Goal: Task Accomplishment & Management: Use online tool/utility

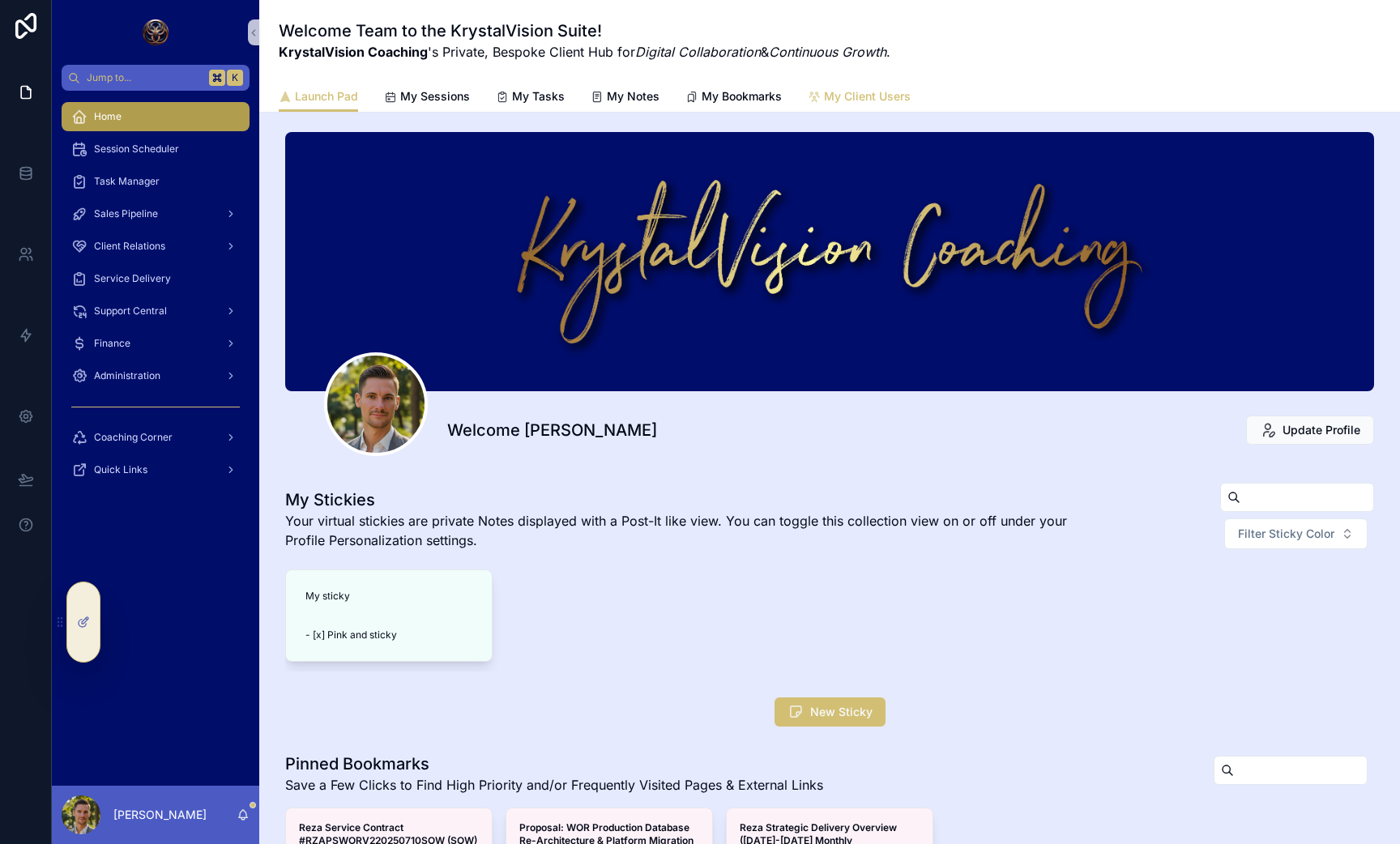
click at [878, 84] on link "My Client Users" at bounding box center [859, 98] width 103 height 32
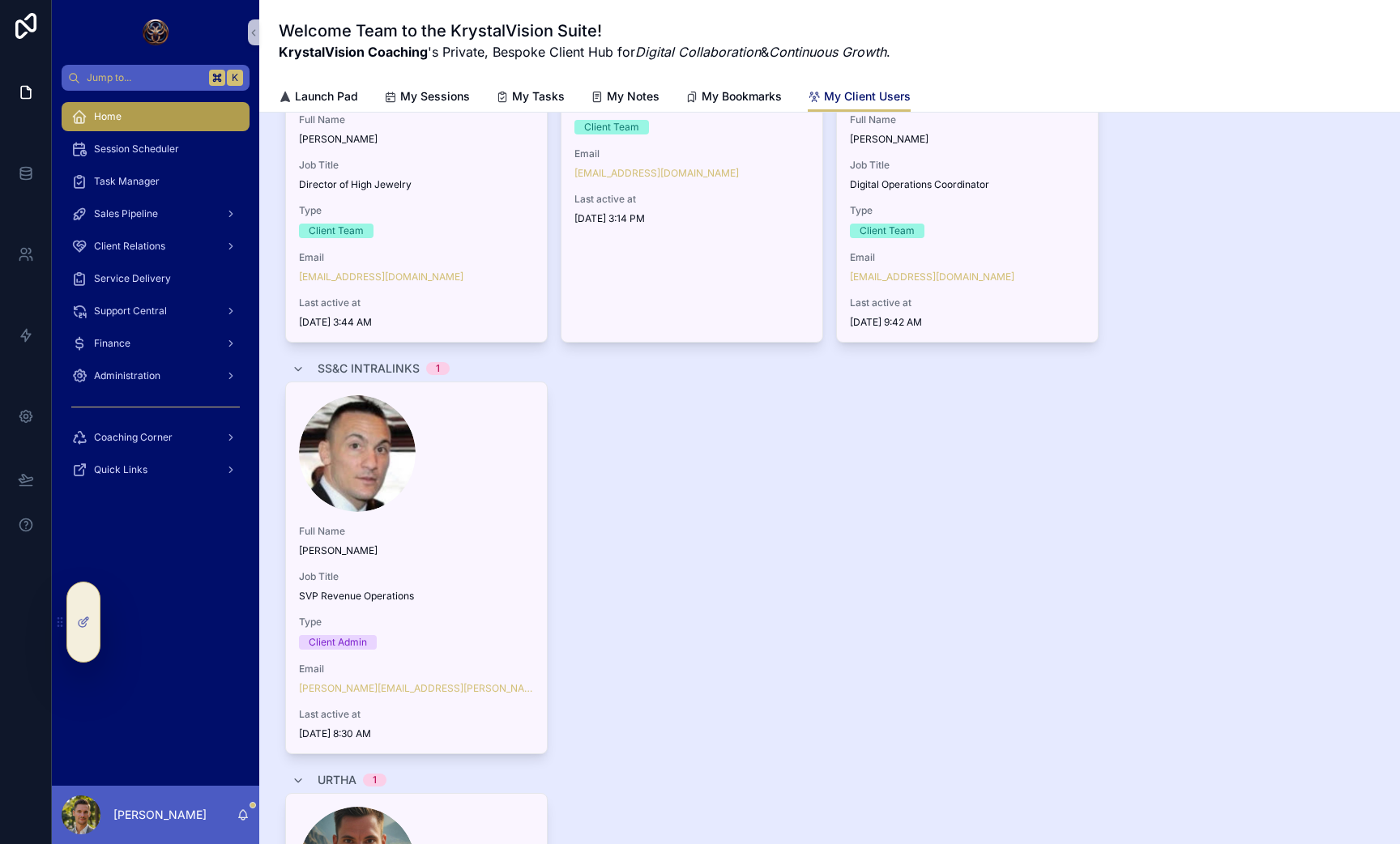
scroll to position [1021, 0]
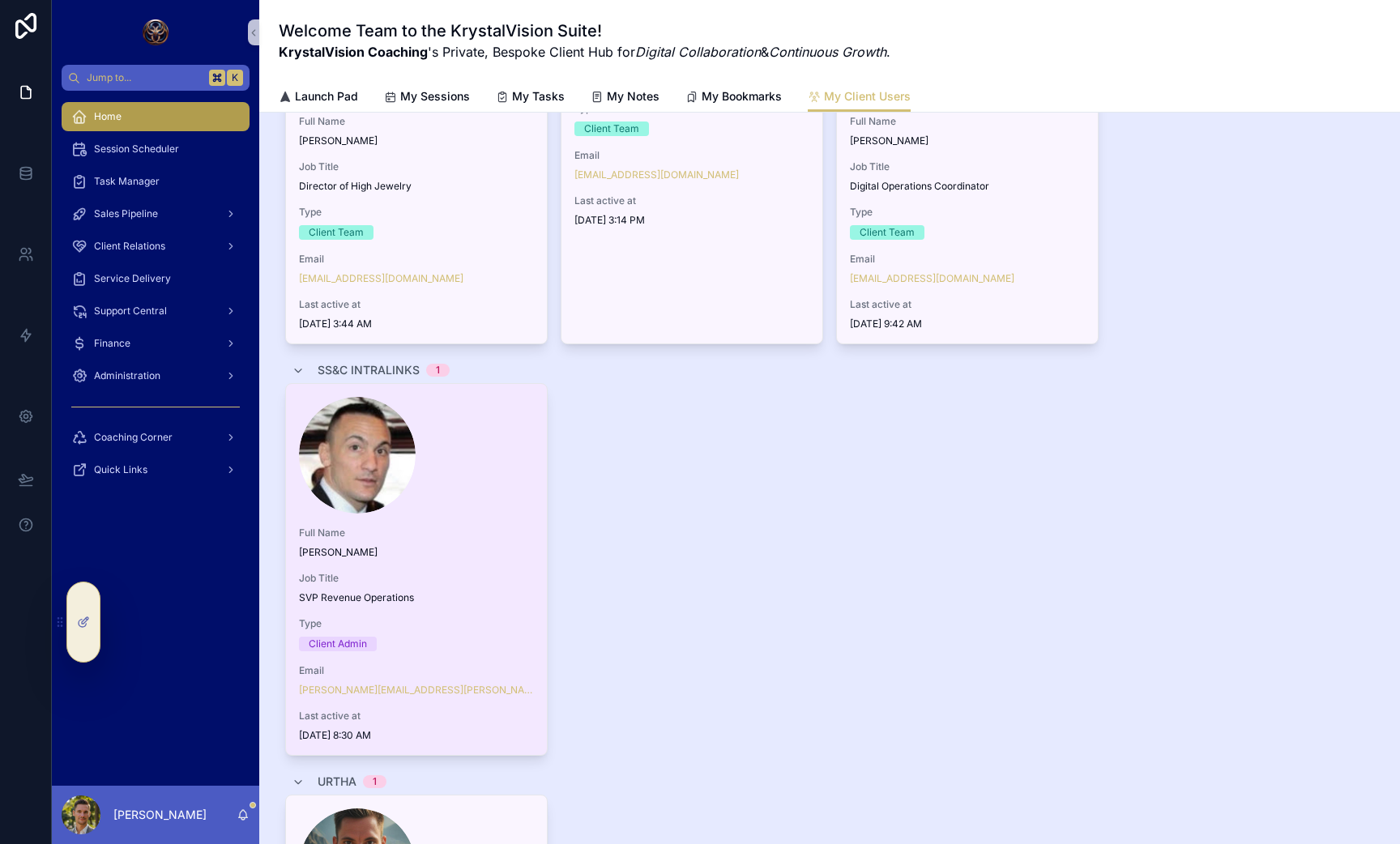
click at [453, 604] on span "SVP Revenue Operations" at bounding box center [416, 597] width 235 height 13
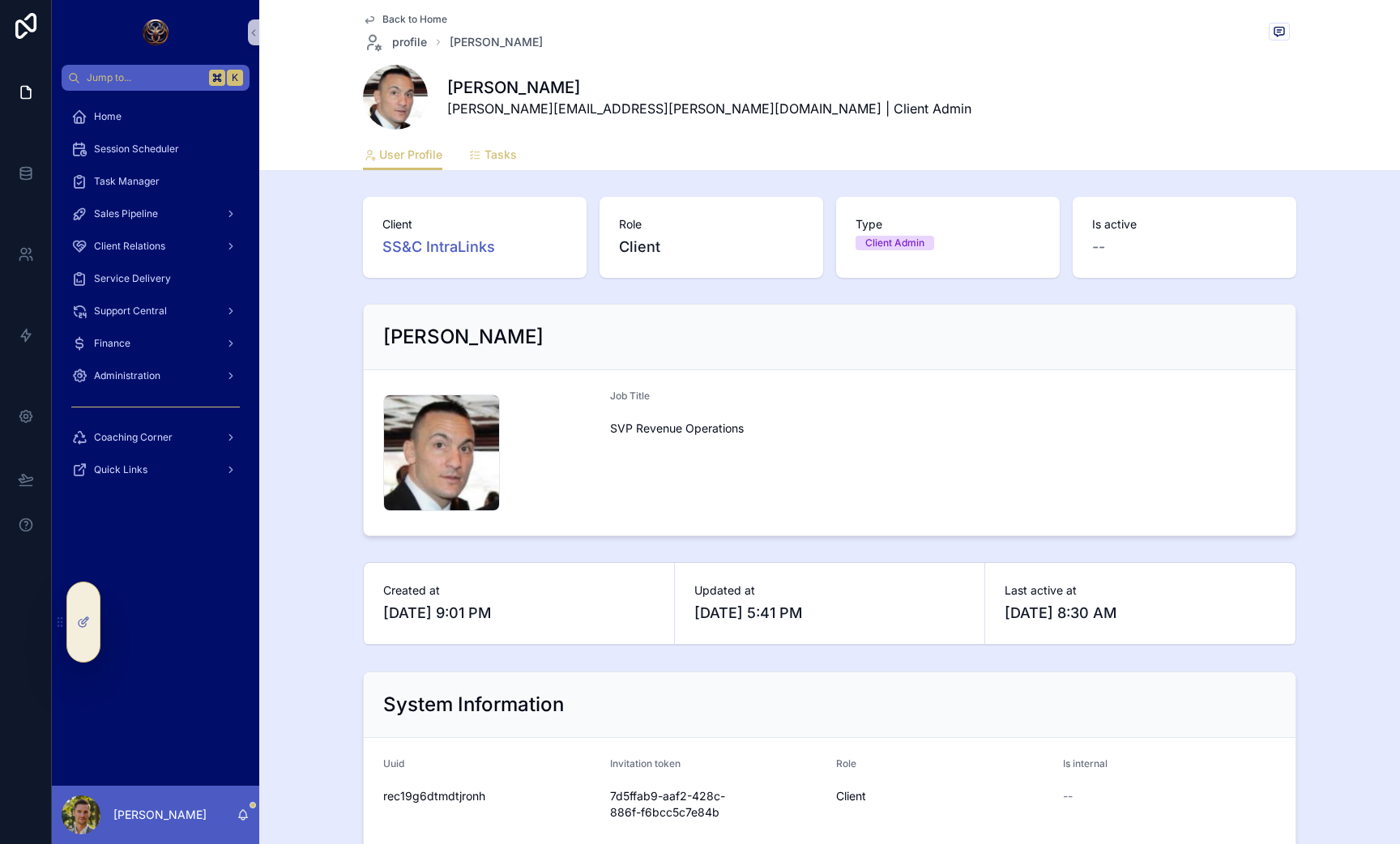
click at [501, 157] on span "Tasks" at bounding box center [500, 154] width 32 height 16
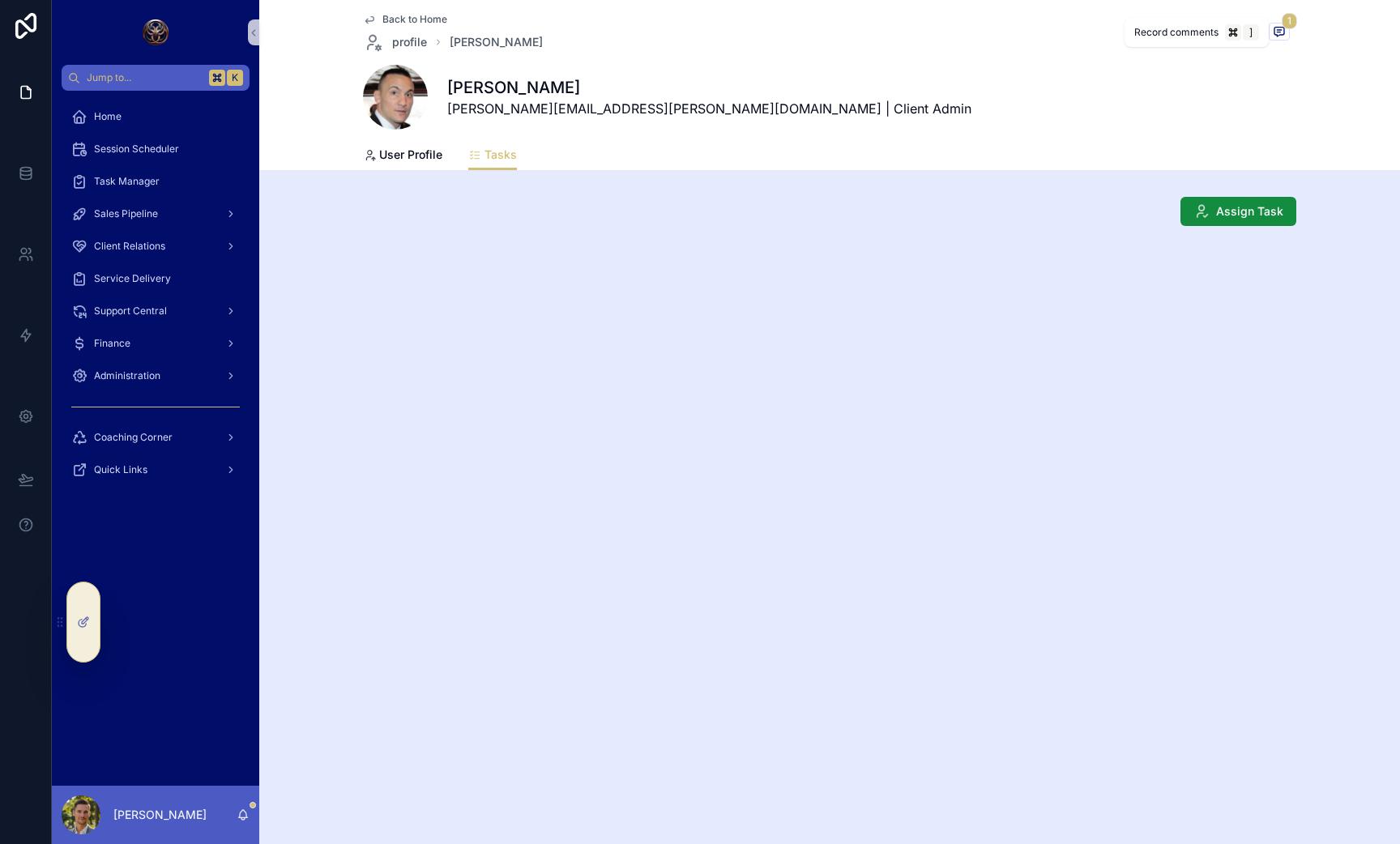
click at [1282, 27] on icon "scrollable content" at bounding box center [1279, 31] width 13 height 13
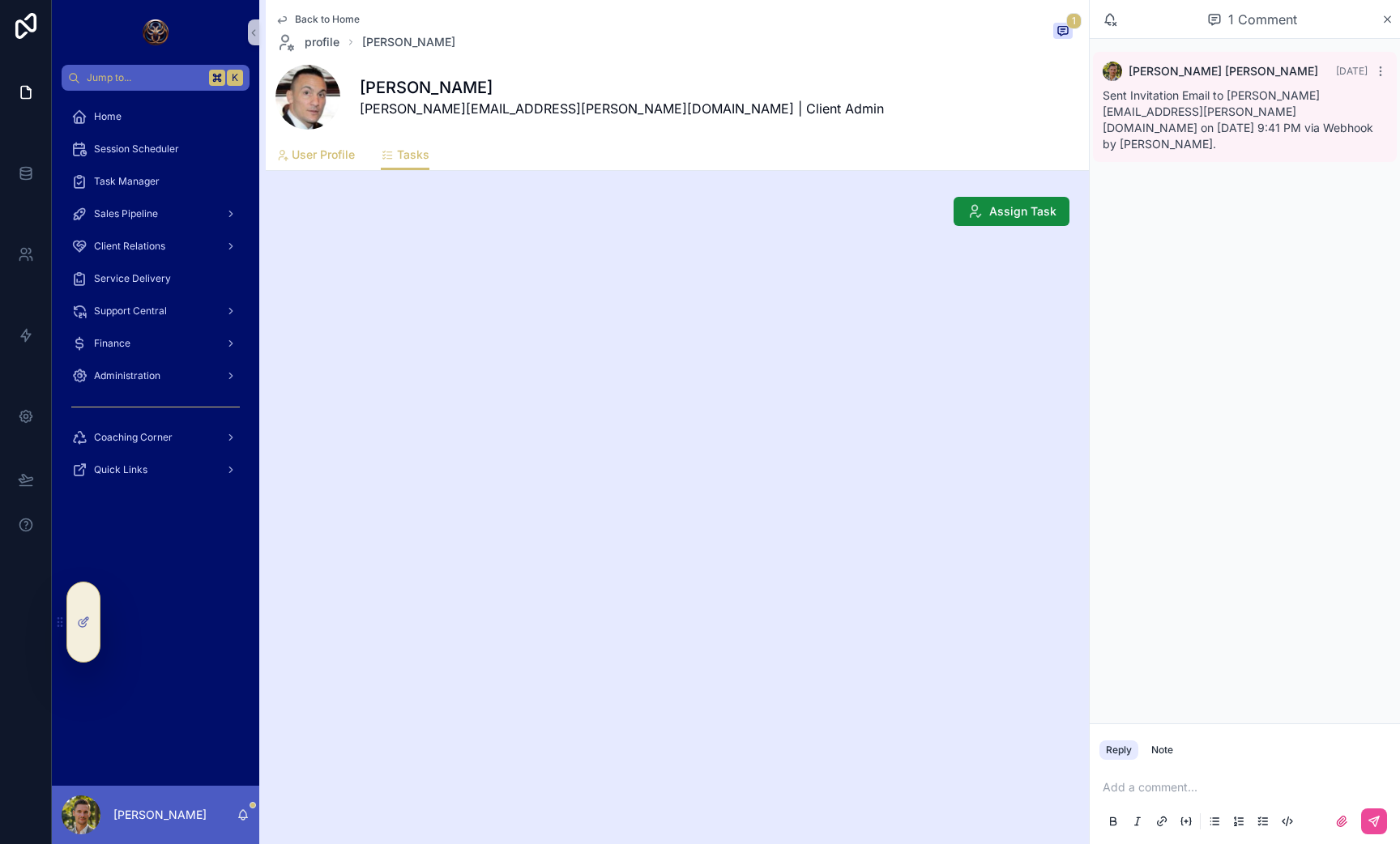
click at [307, 164] on link "User Profile" at bounding box center [316, 156] width 79 height 32
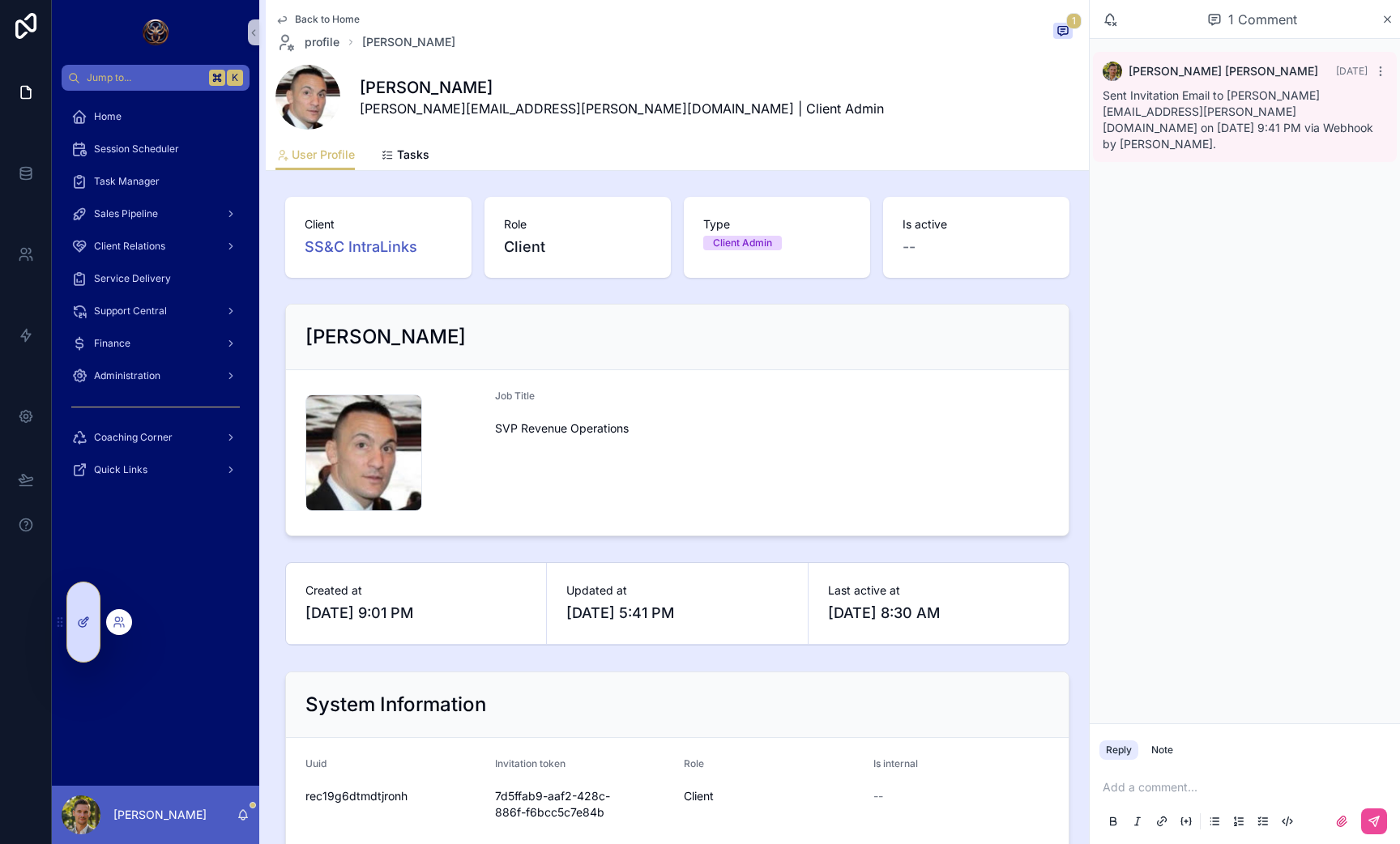
click at [87, 605] on div at bounding box center [82, 622] width 32 height 79
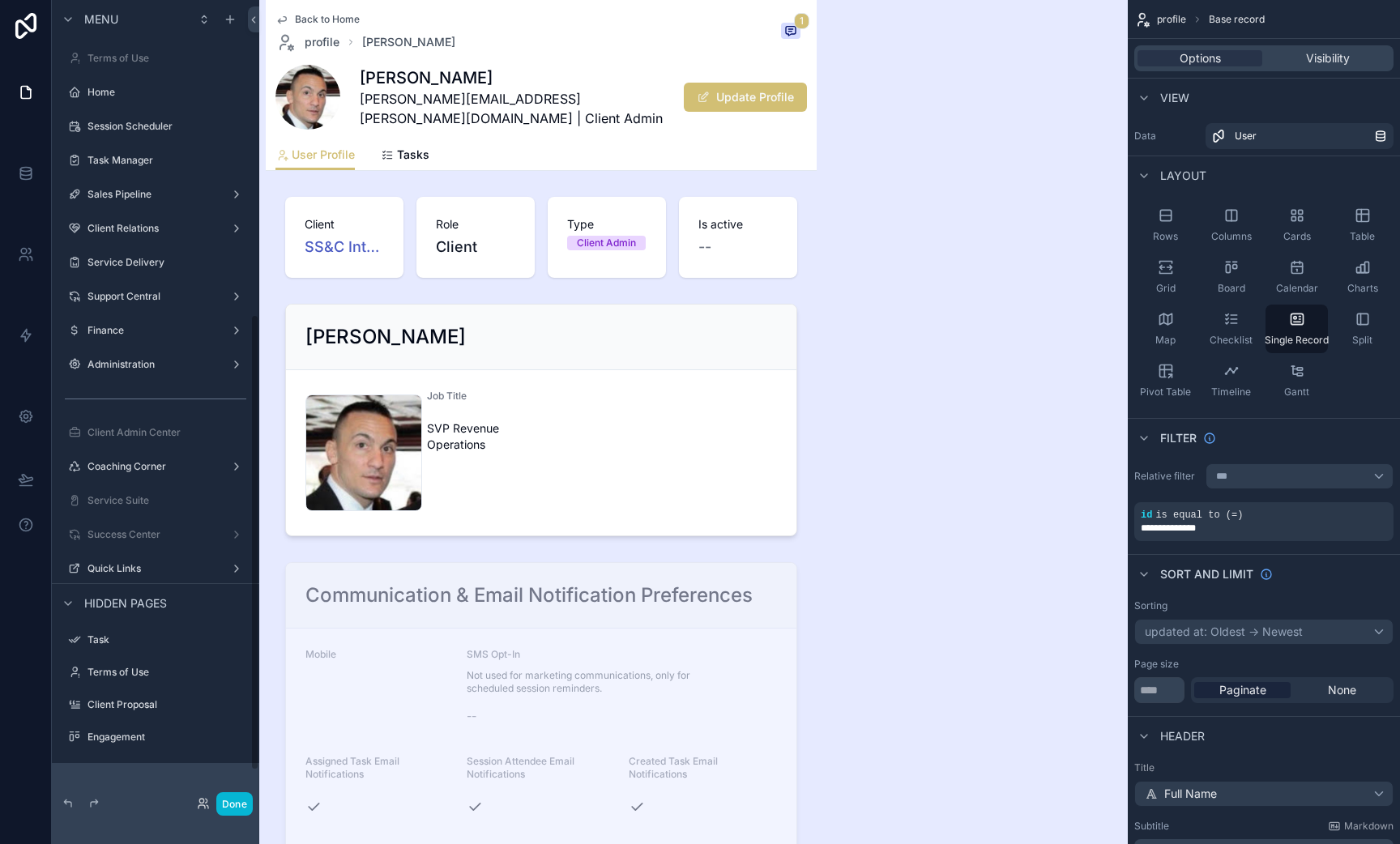
scroll to position [568, 0]
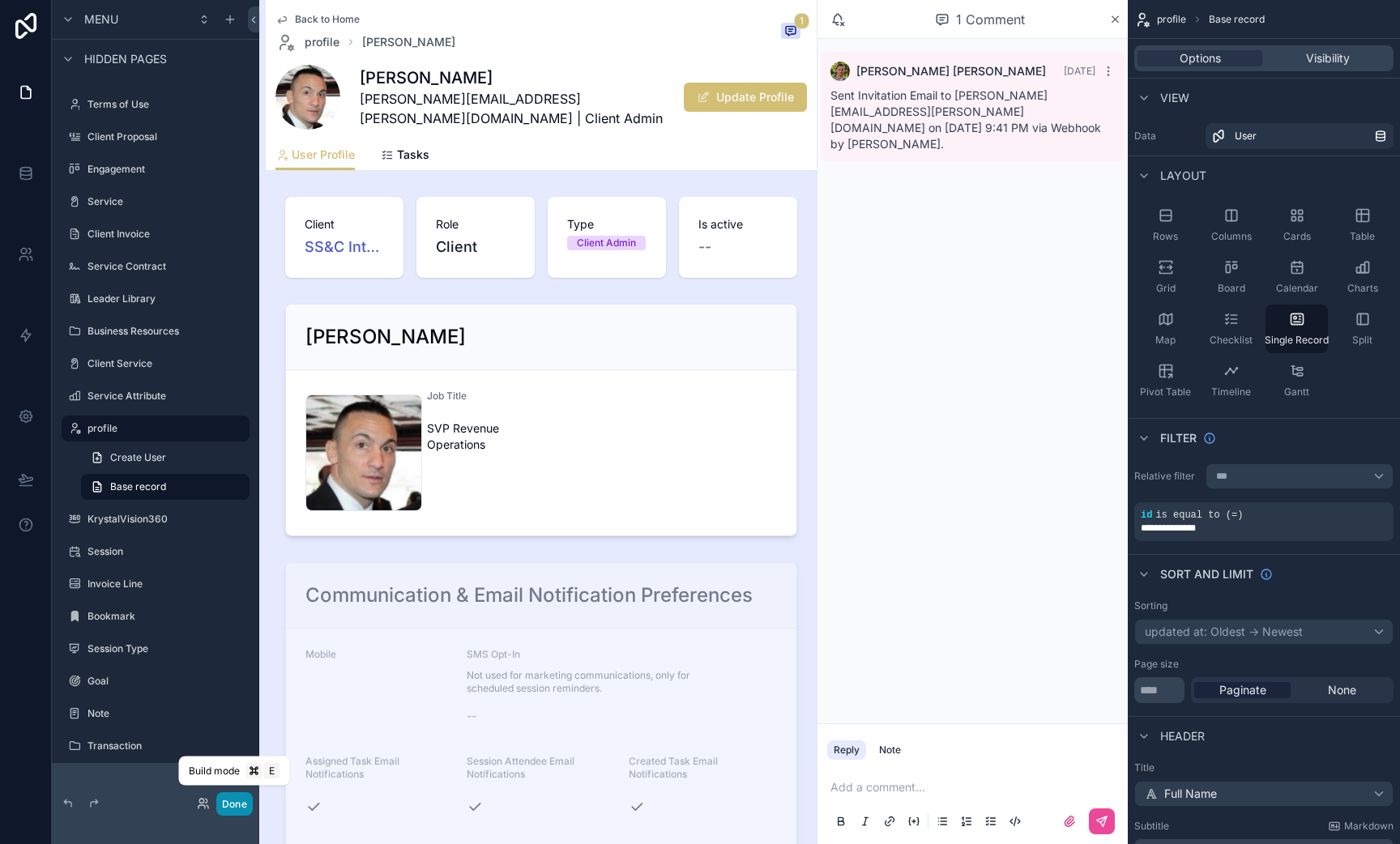
click at [247, 802] on button "Done" at bounding box center [234, 804] width 37 height 23
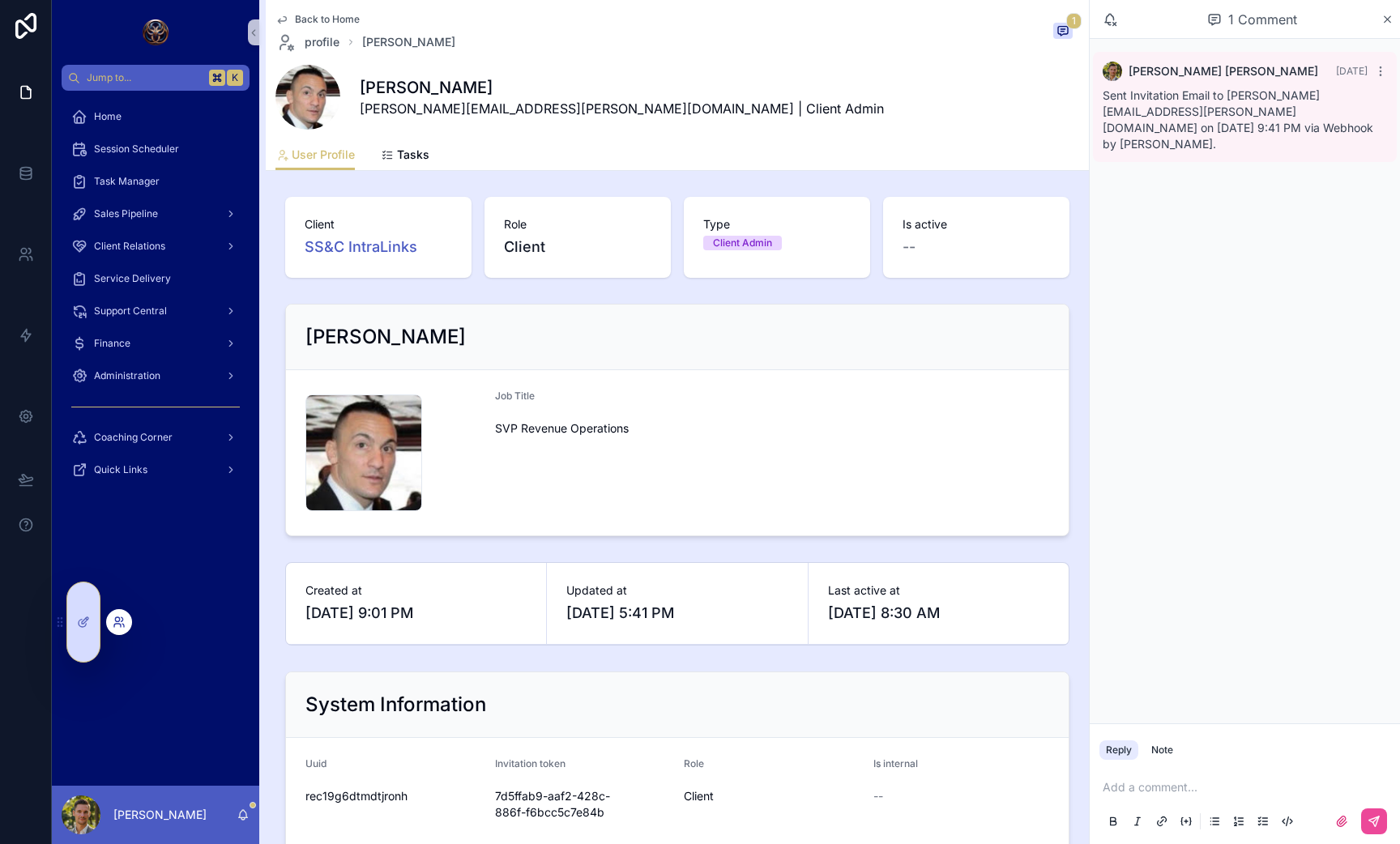
click at [122, 618] on icon at bounding box center [123, 619] width 2 height 4
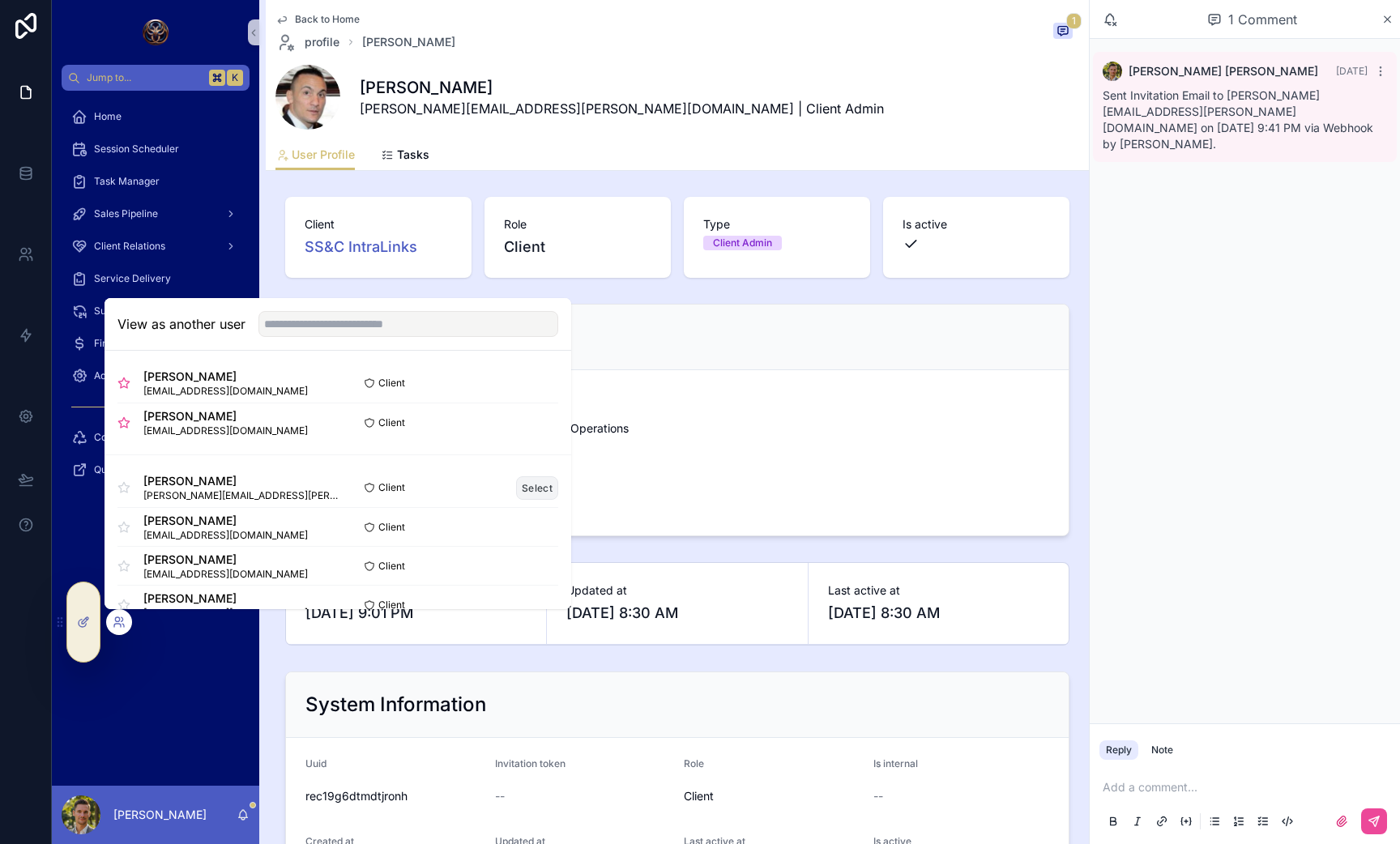
click at [536, 493] on button "Select" at bounding box center [537, 488] width 43 height 23
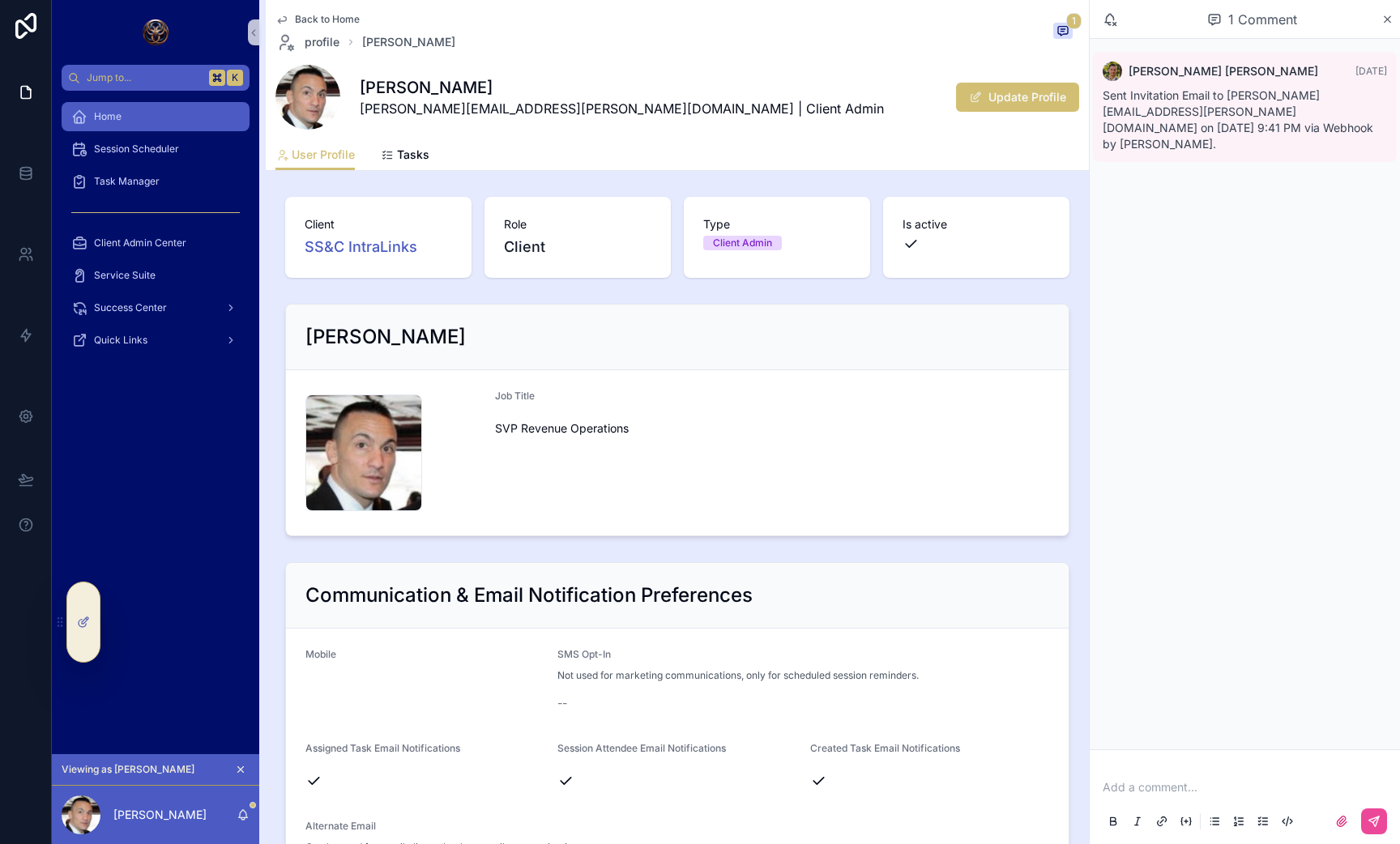
click at [87, 111] on icon "scrollable content" at bounding box center [79, 116] width 16 height 16
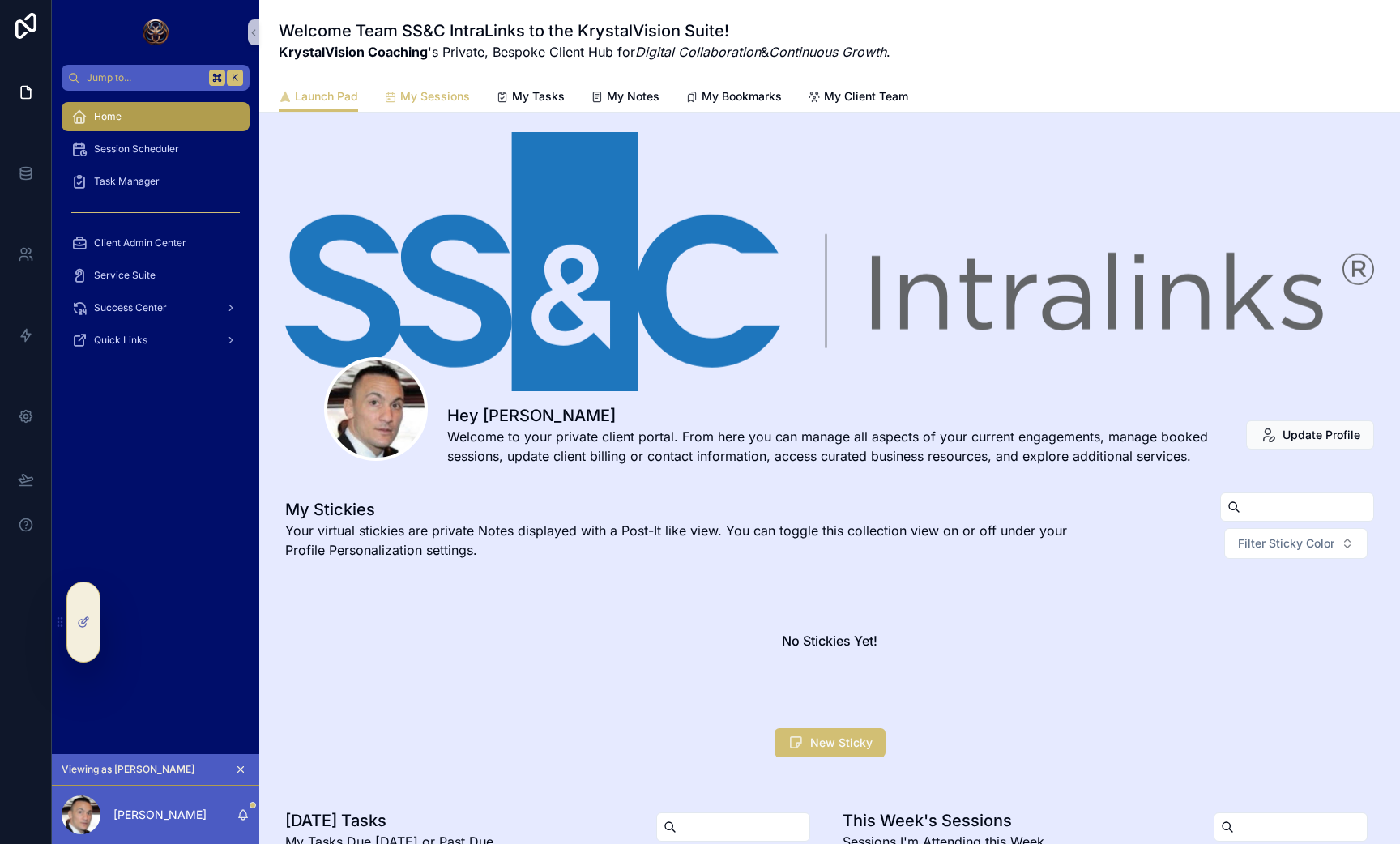
click at [414, 102] on span "My Sessions" at bounding box center [435, 96] width 70 height 16
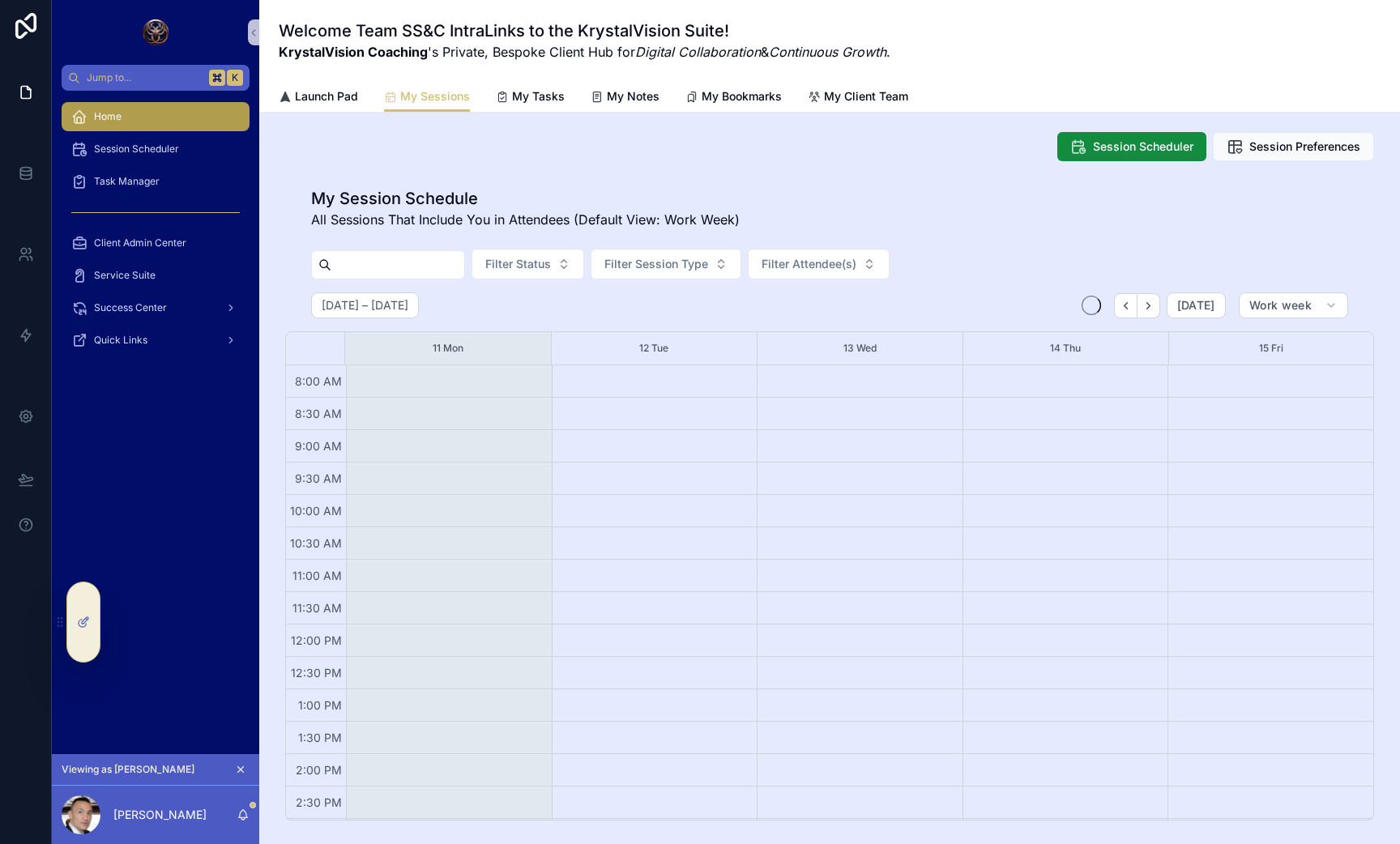
scroll to position [194, 0]
click at [529, 89] on span "My Tasks" at bounding box center [538, 96] width 52 height 16
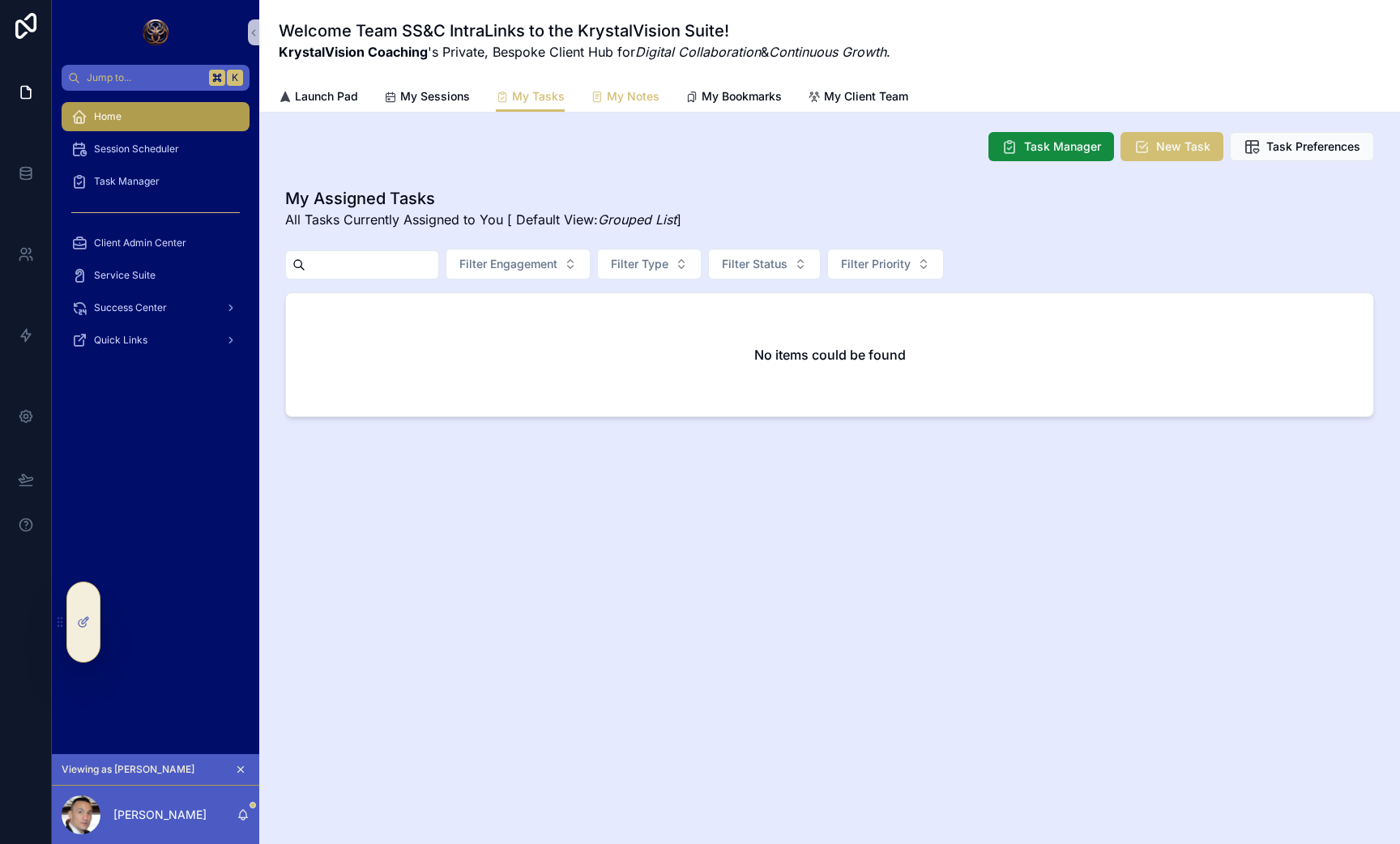
click at [633, 102] on span "My Notes" at bounding box center [633, 96] width 52 height 16
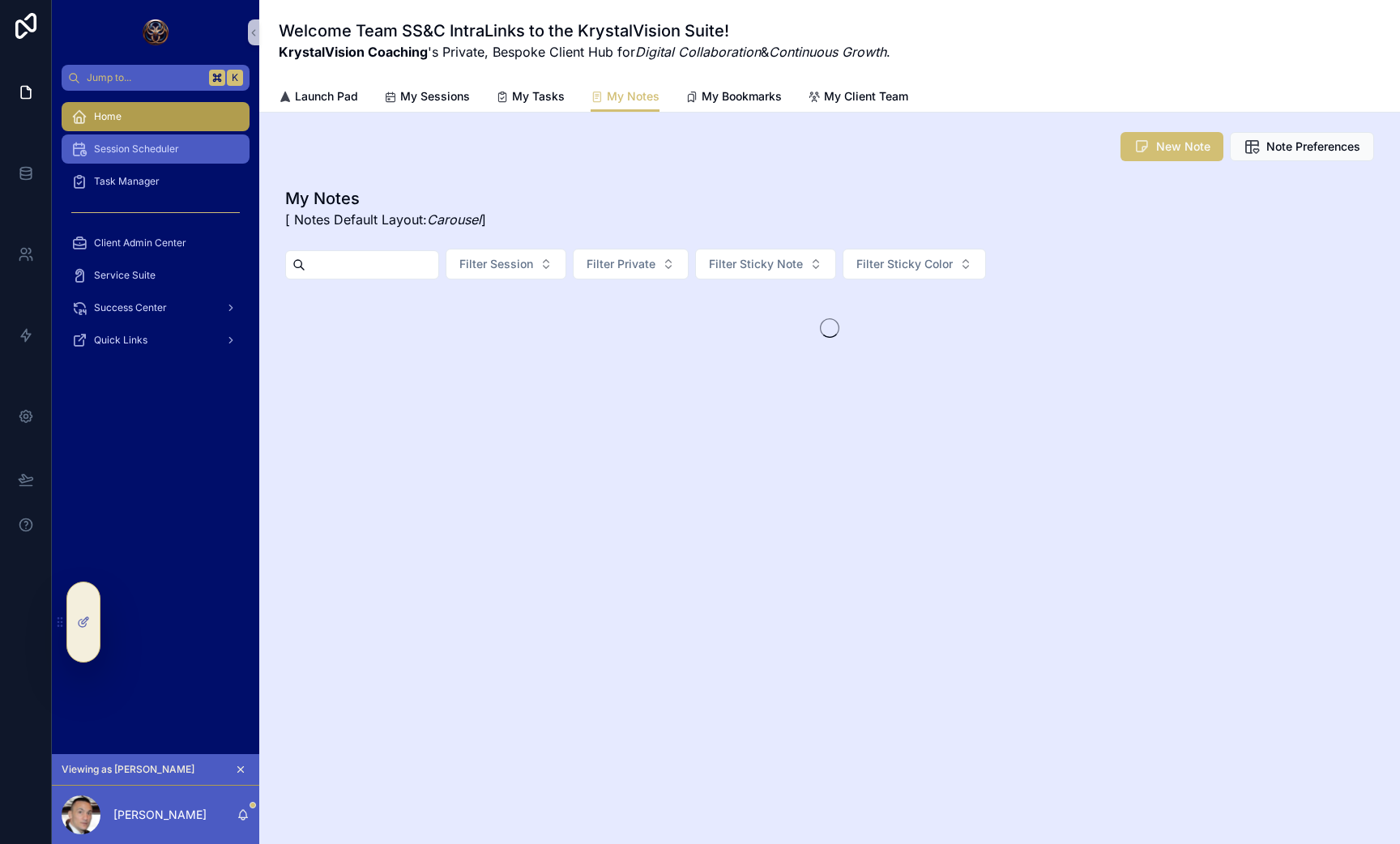
click at [117, 153] on span "Session Scheduler" at bounding box center [137, 148] width 85 height 13
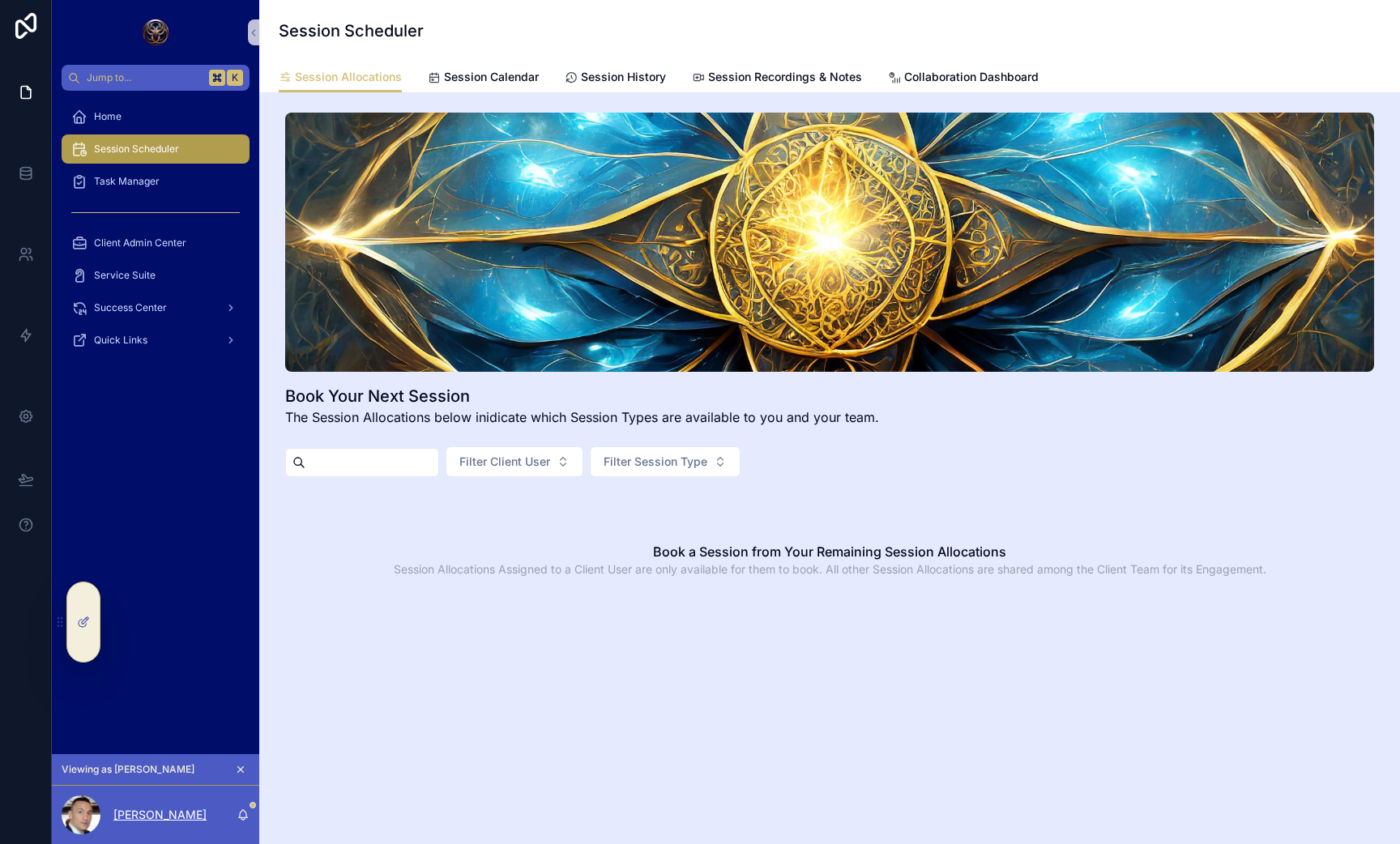
click at [127, 814] on p "[PERSON_NAME]" at bounding box center [160, 815] width 93 height 16
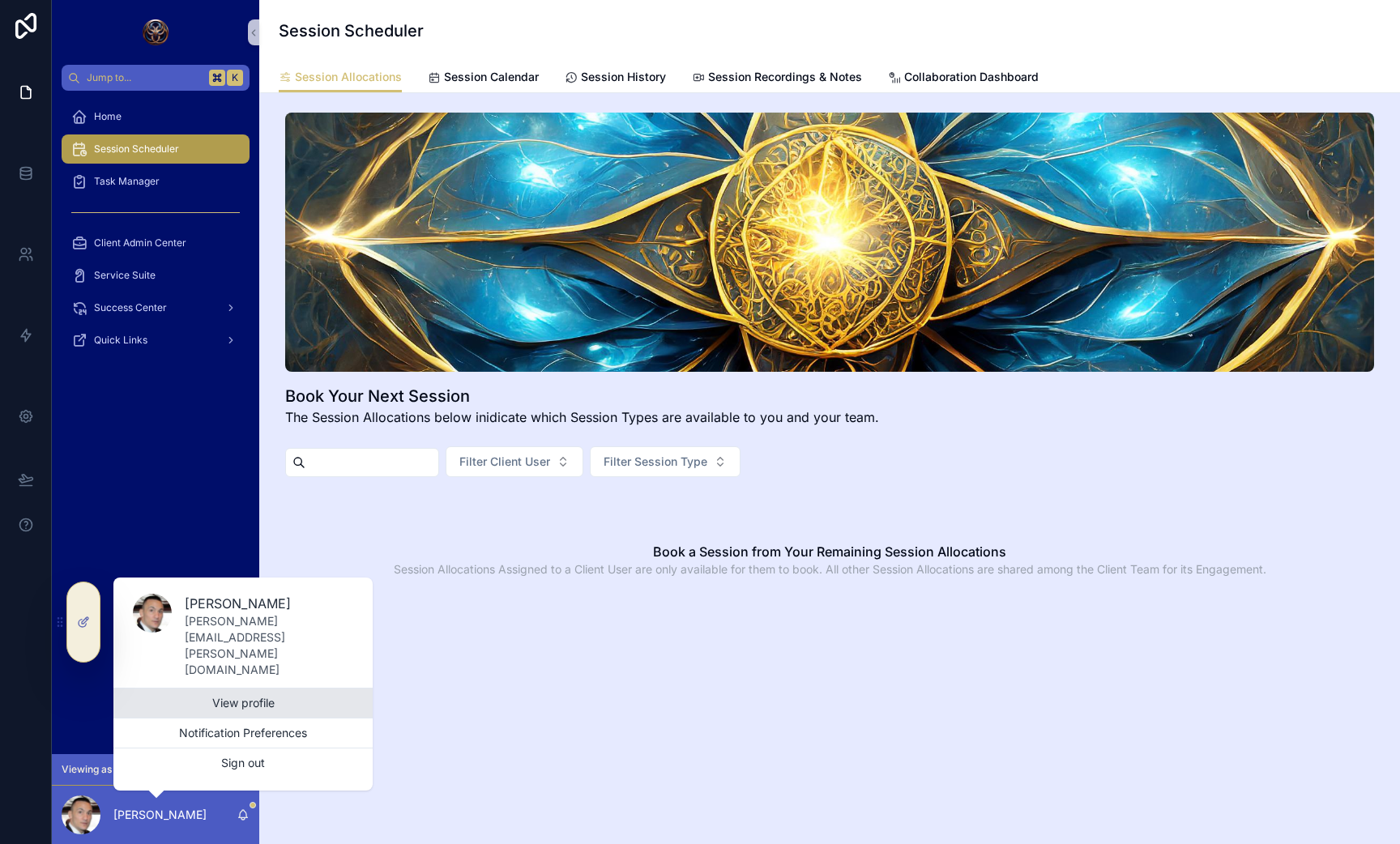
click at [223, 698] on link "View profile" at bounding box center [243, 703] width 259 height 29
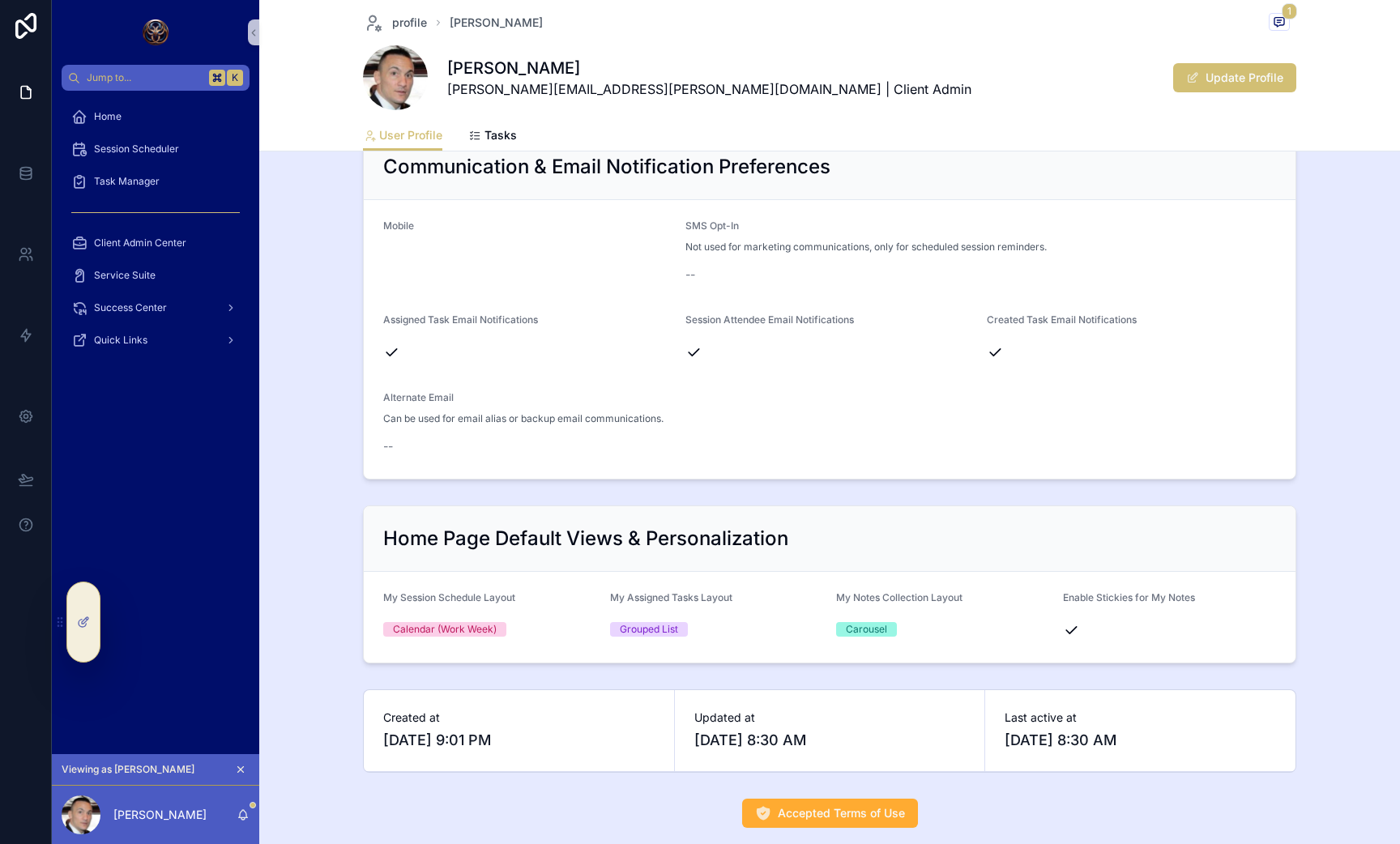
scroll to position [406, 0]
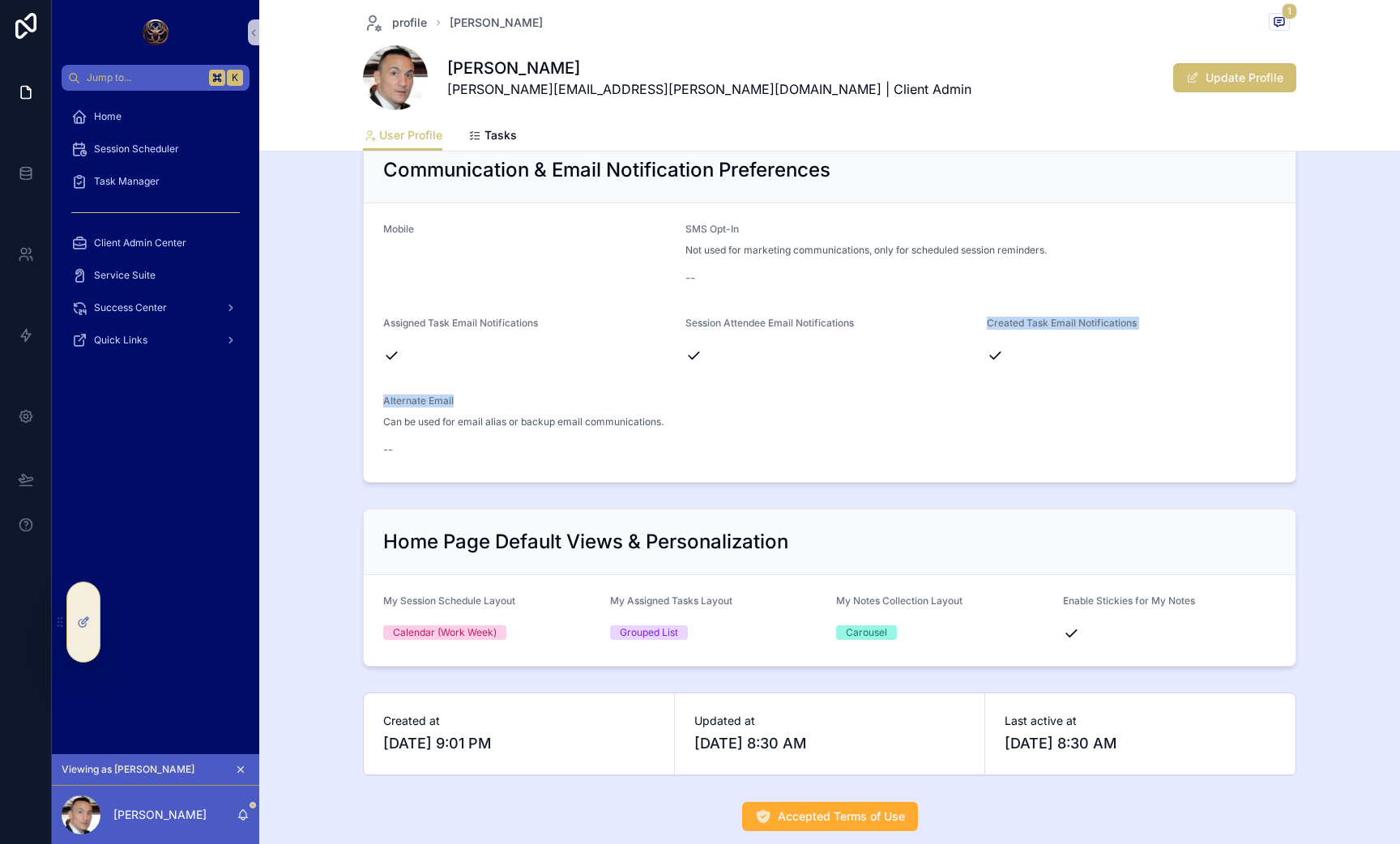
drag, startPoint x: 718, startPoint y: 399, endPoint x: 717, endPoint y: 380, distance: 19.0
click at [717, 380] on form "Mobile SMS Opt-In Not used for marketing communications, only for scheduled ses…" at bounding box center [830, 343] width 931 height 279
click at [556, 488] on div "Communication & Email Notification Preferences Mobile SMS Opt-In Not used for m…" at bounding box center [830, 310] width 1128 height 359
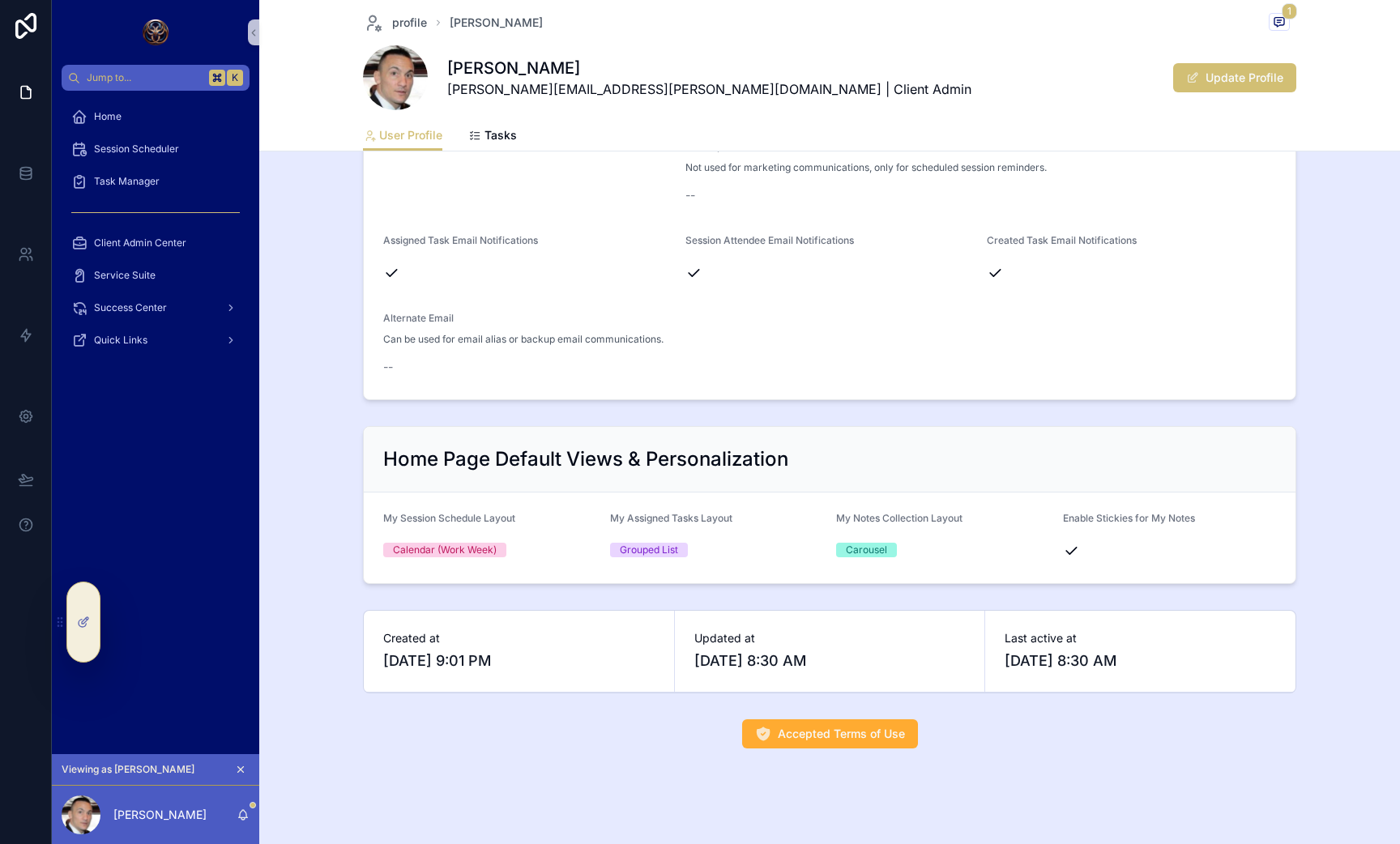
scroll to position [503, 0]
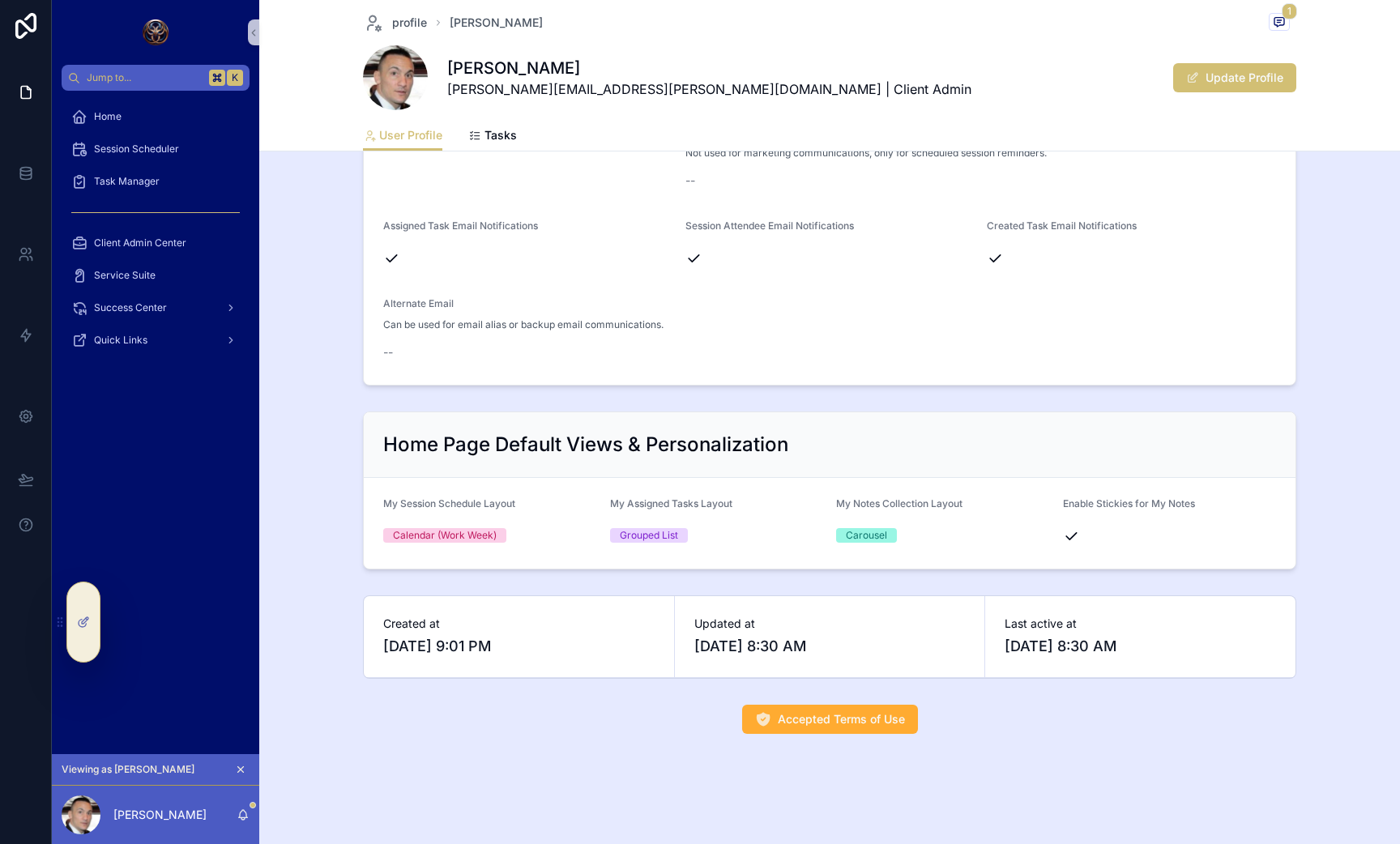
click at [524, 394] on div "Client SS&C IntraLinks Role Client Type Client Admin Is active Joseph Rocchio J…" at bounding box center [830, 204] width 1141 height 1072
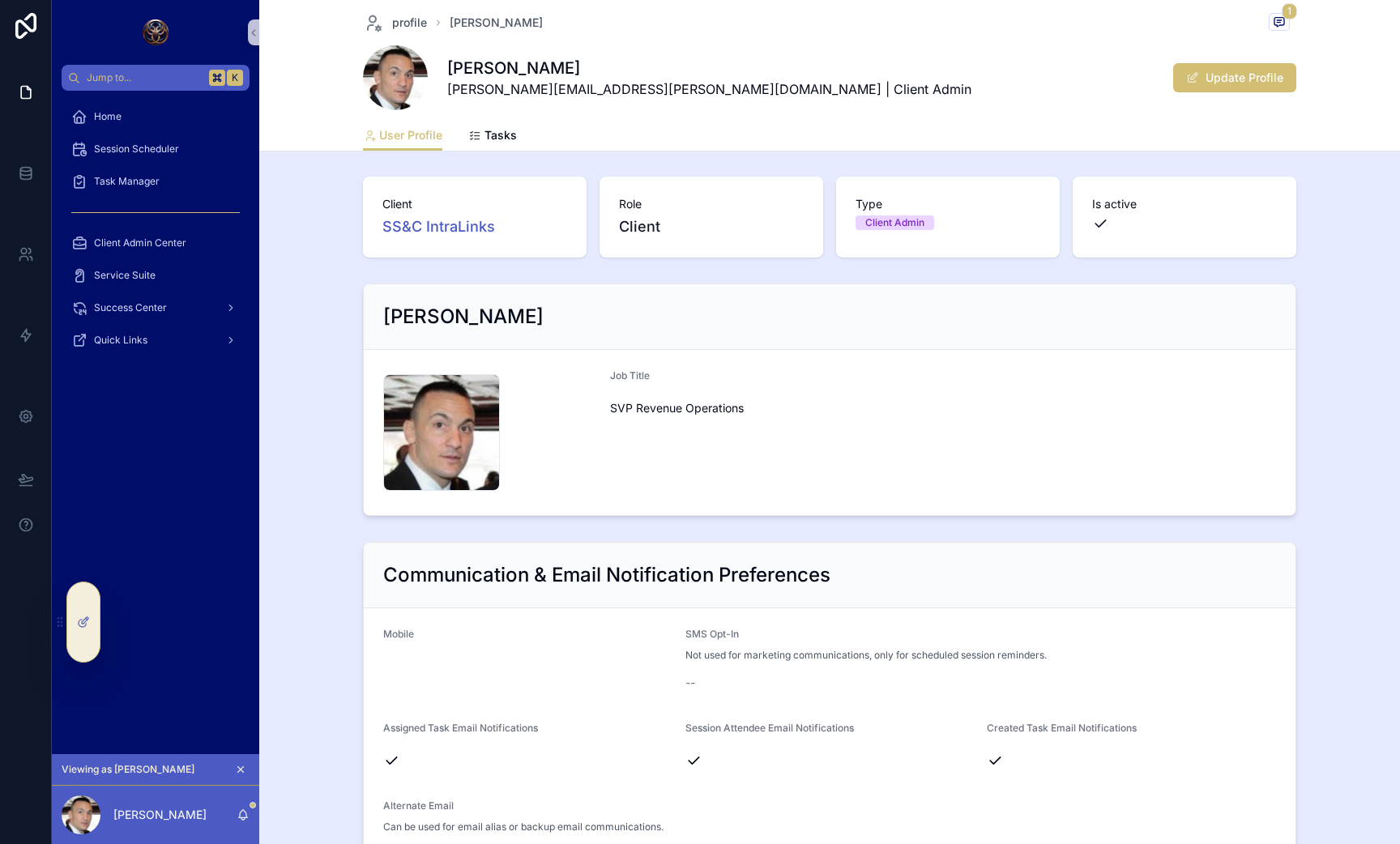
scroll to position [0, 0]
click at [1269, 12] on div "profile Joseph Rocchio 1 Joseph Rocchio joseph.rocchio@sscinc.com | Client Admi…" at bounding box center [830, 60] width 933 height 120
click at [1283, 18] on icon "scrollable content" at bounding box center [1279, 21] width 13 height 13
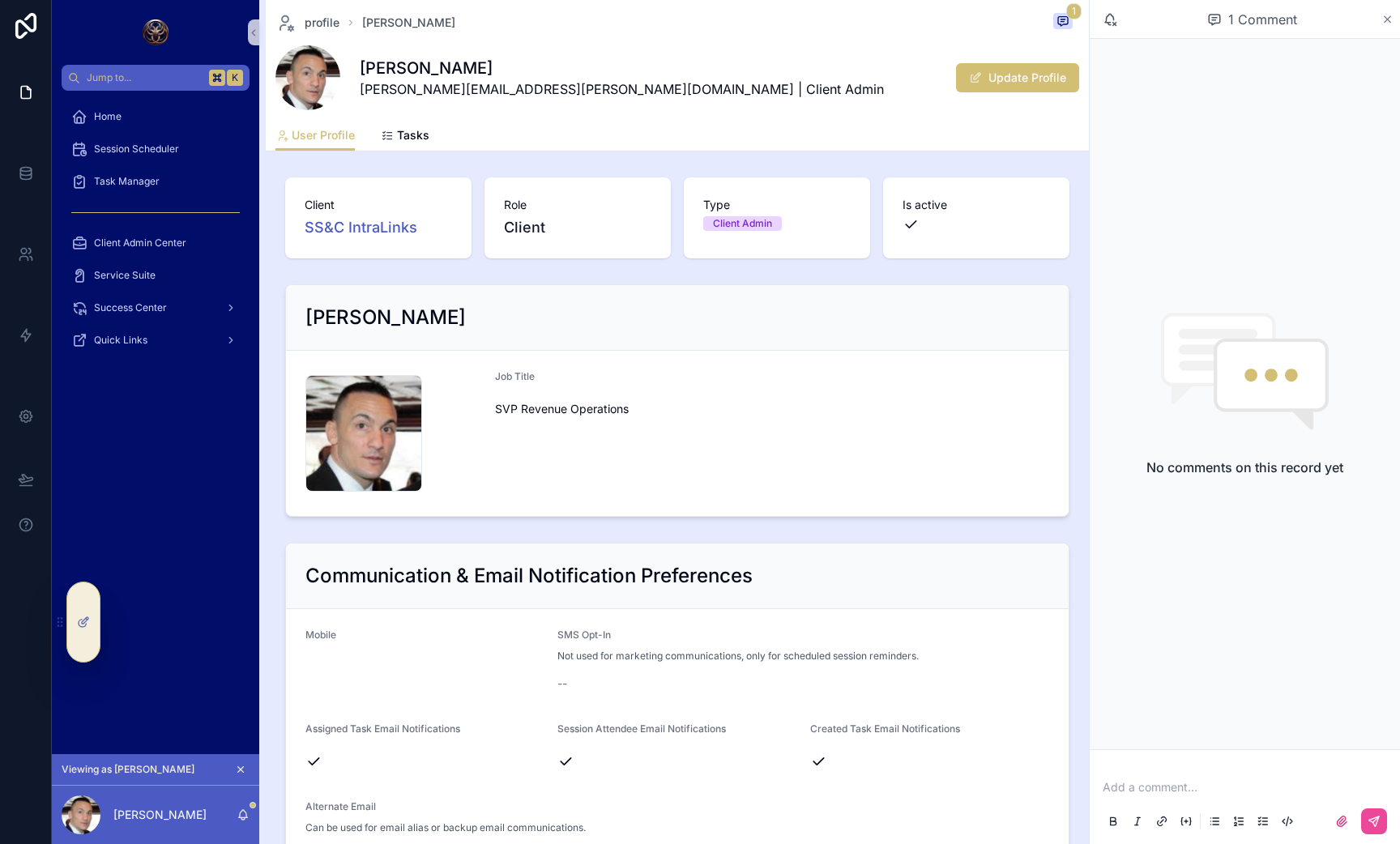
click at [1393, 17] on icon "scrollable content" at bounding box center [1387, 18] width 13 height 13
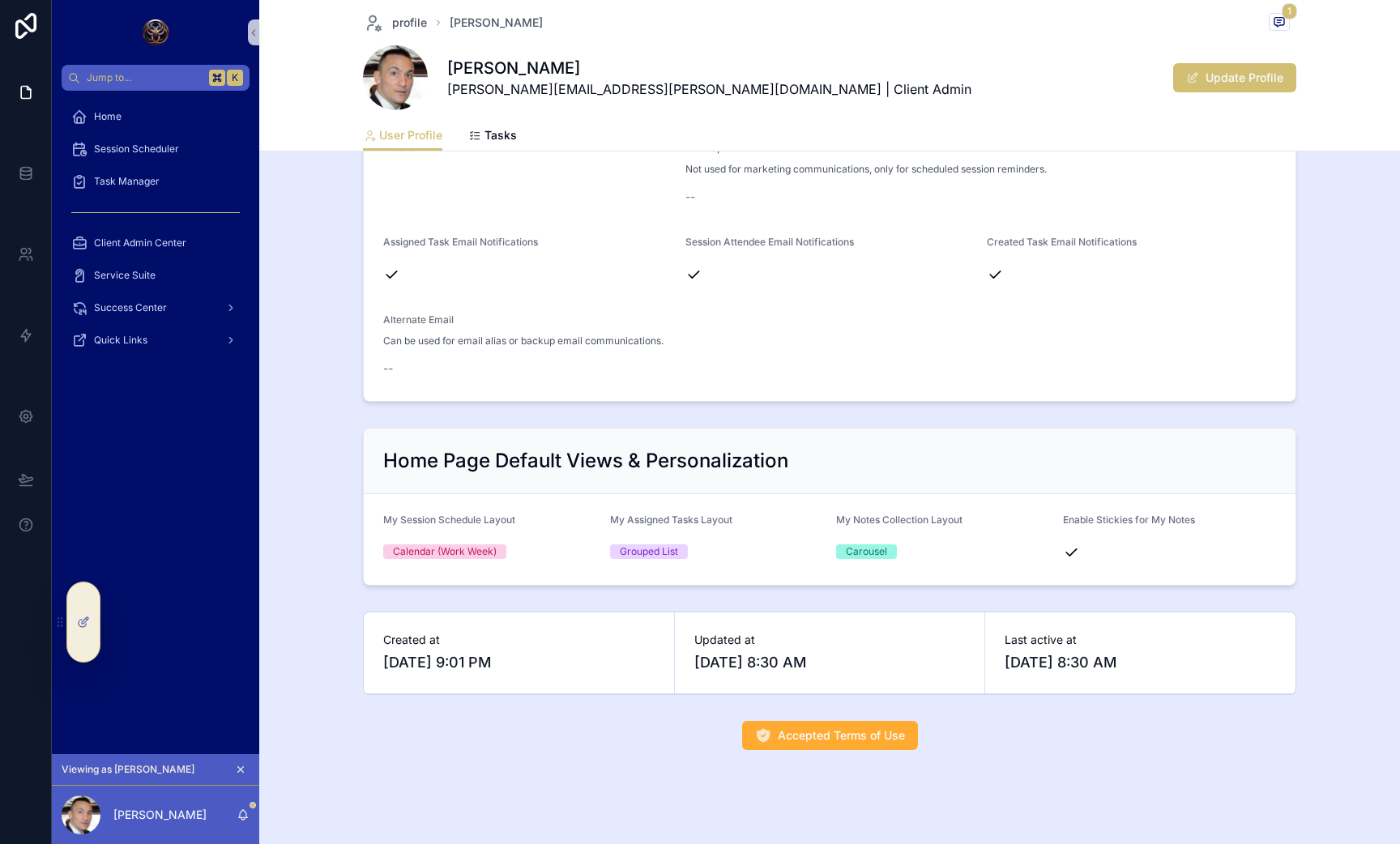
scroll to position [497, 0]
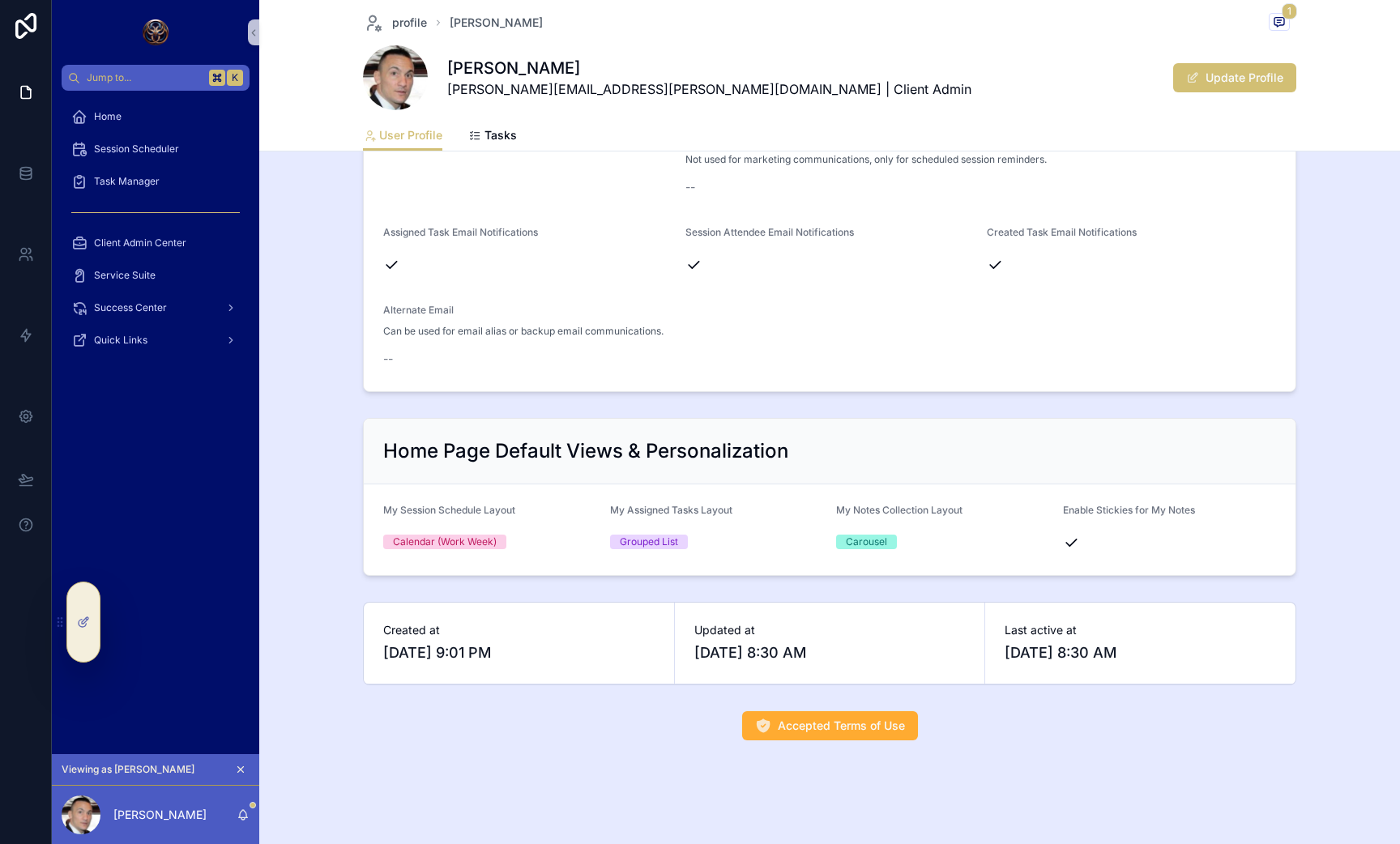
click at [791, 719] on span "Accepted Terms of Use" at bounding box center [840, 726] width 127 height 16
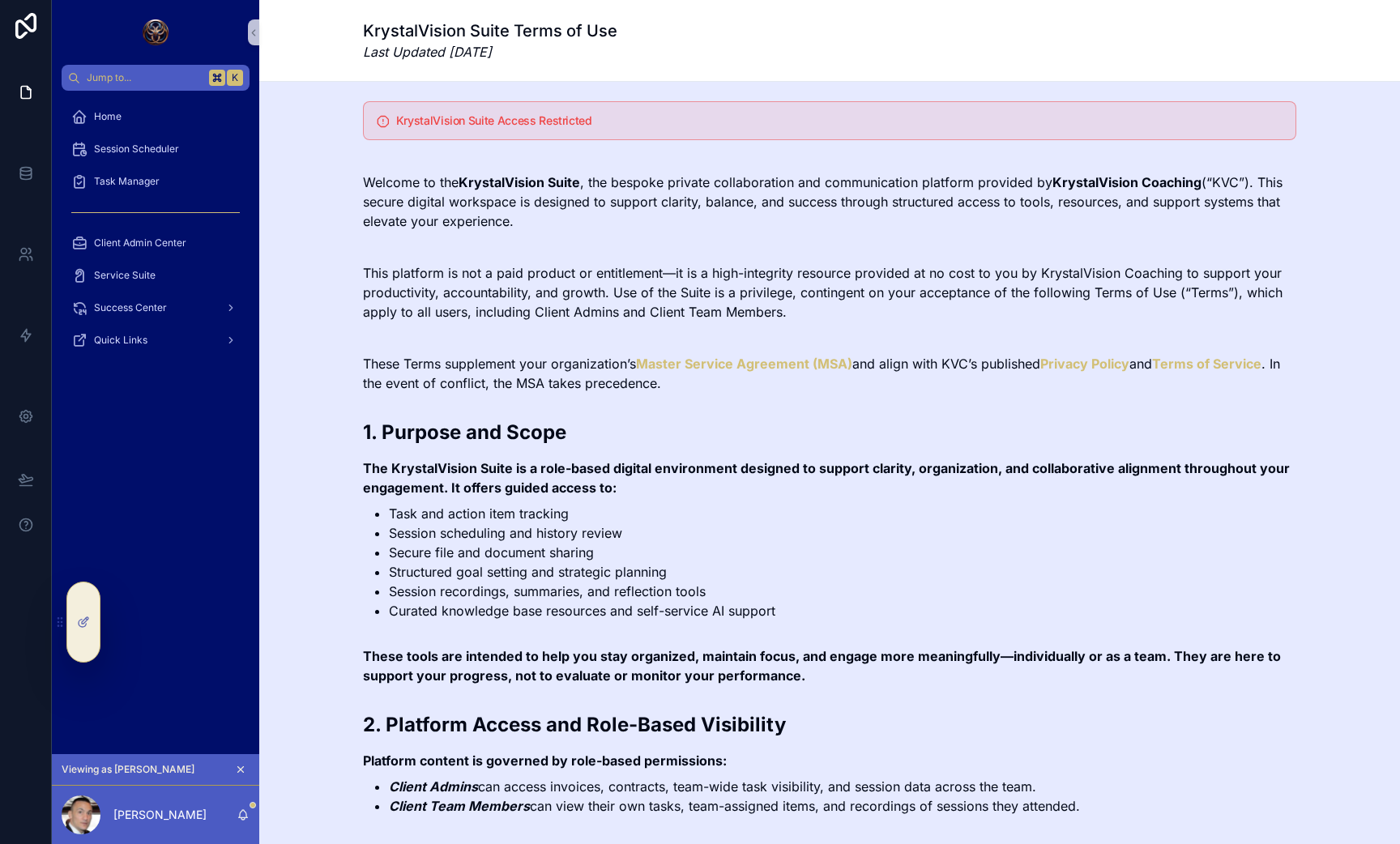
click at [396, 732] on h2 "2. Platform Access and Role-Based Visibility" at bounding box center [830, 725] width 933 height 27
click at [87, 618] on icon at bounding box center [85, 620] width 7 height 7
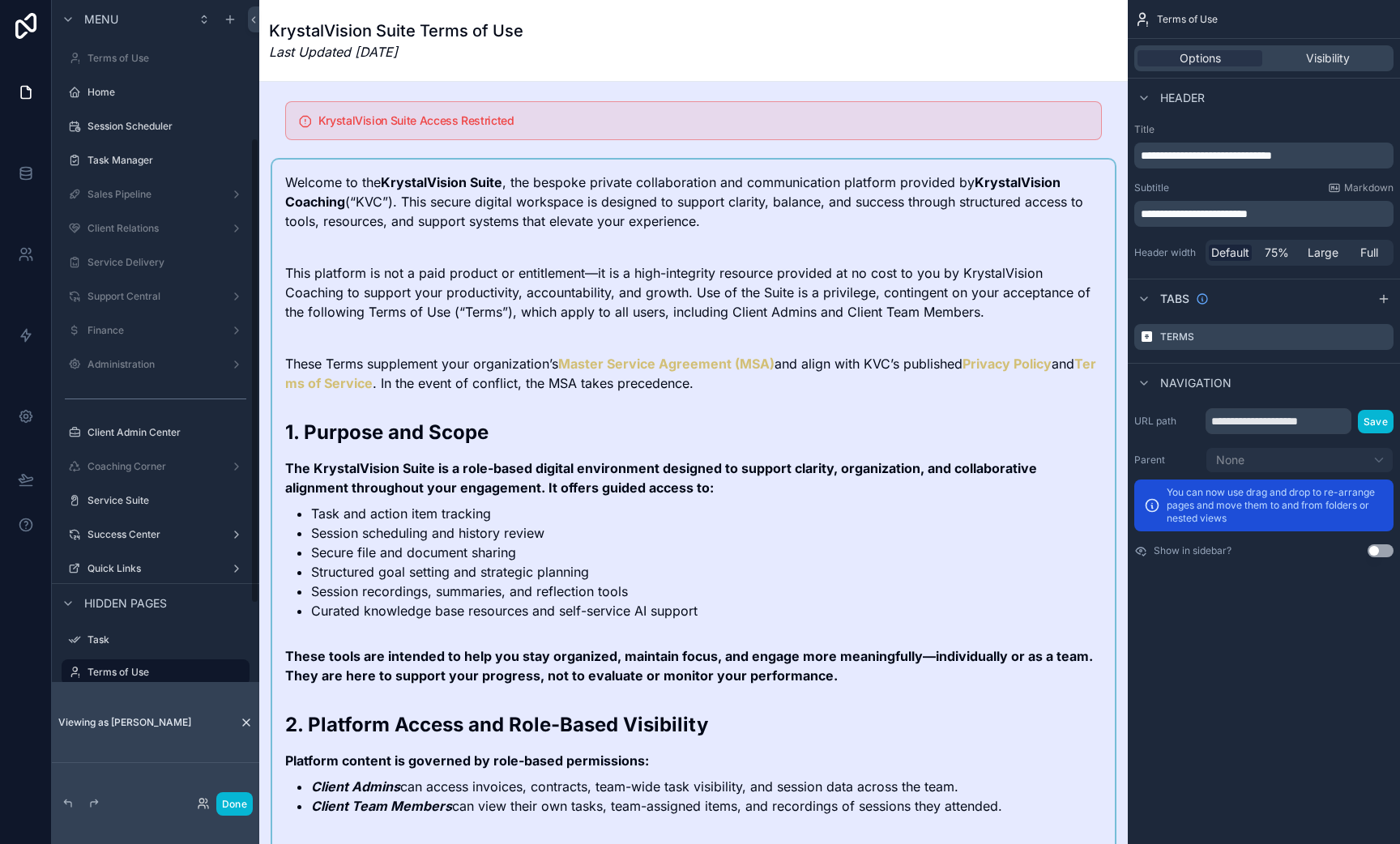
scroll to position [244, 0]
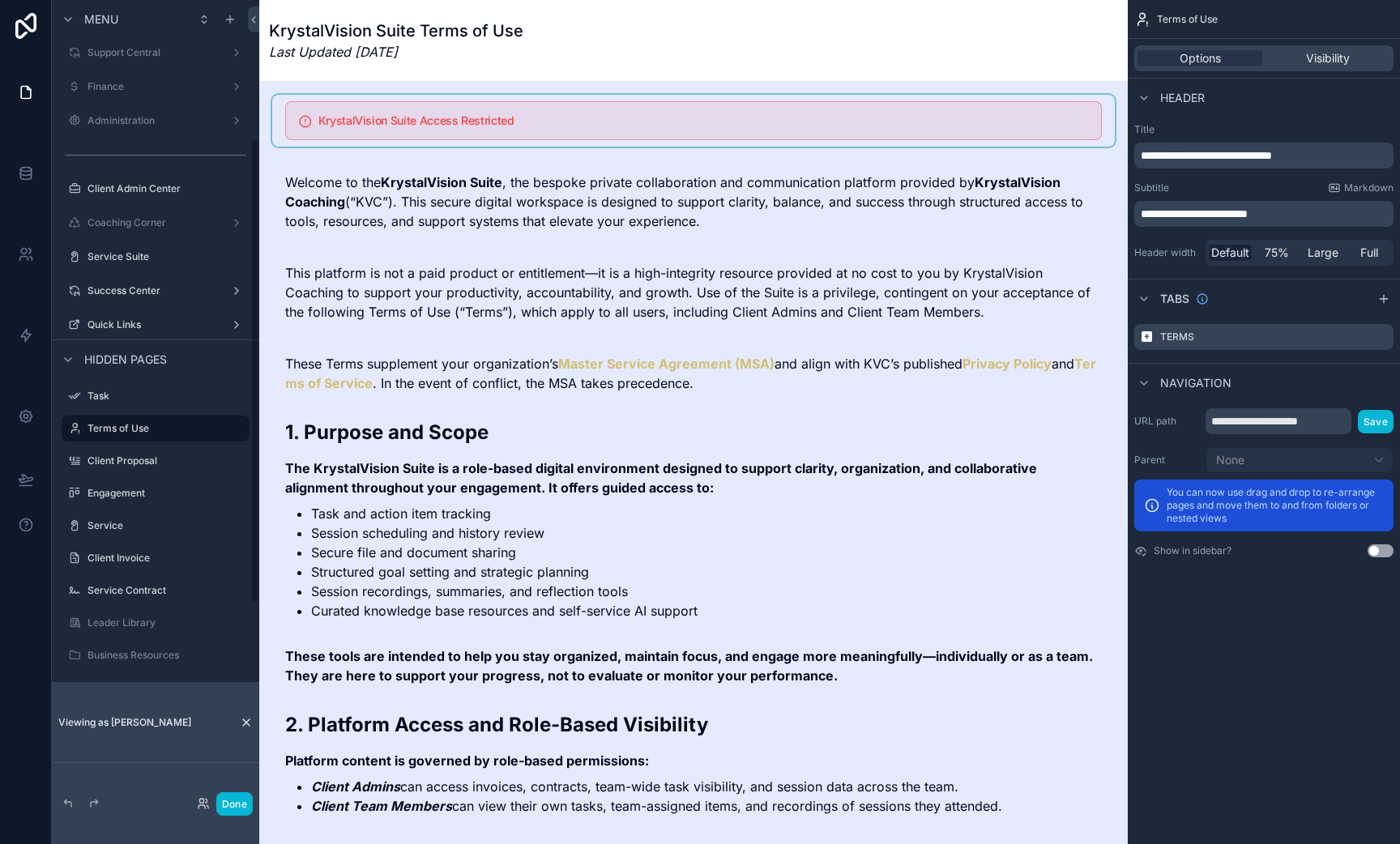
click at [472, 130] on div "scrollable content" at bounding box center [693, 121] width 842 height 52
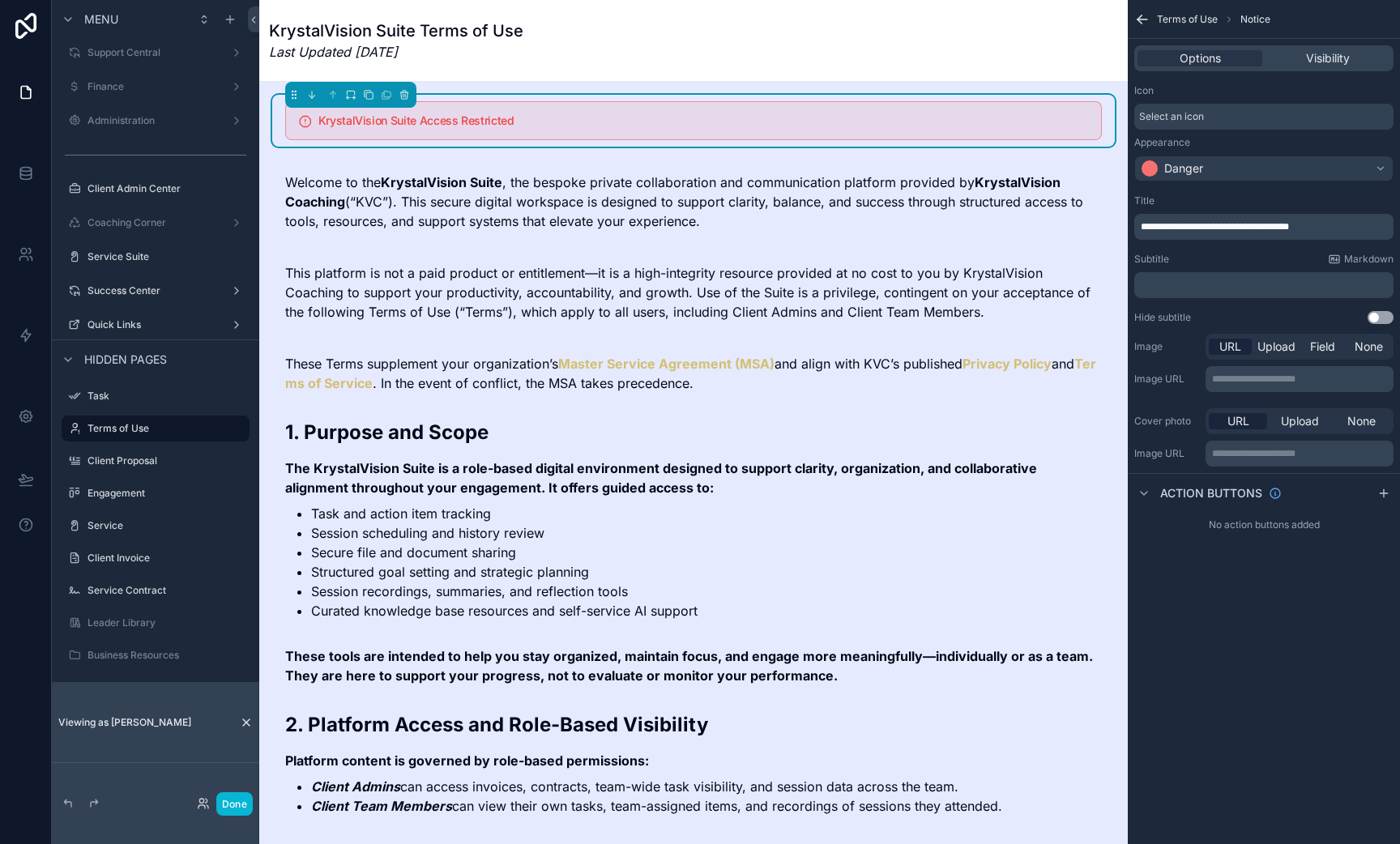
click at [1006, 113] on div "KrystalVision Suite Access Restricted" at bounding box center [694, 121] width 817 height 39
click at [1350, 63] on span "Visibility" at bounding box center [1327, 58] width 44 height 16
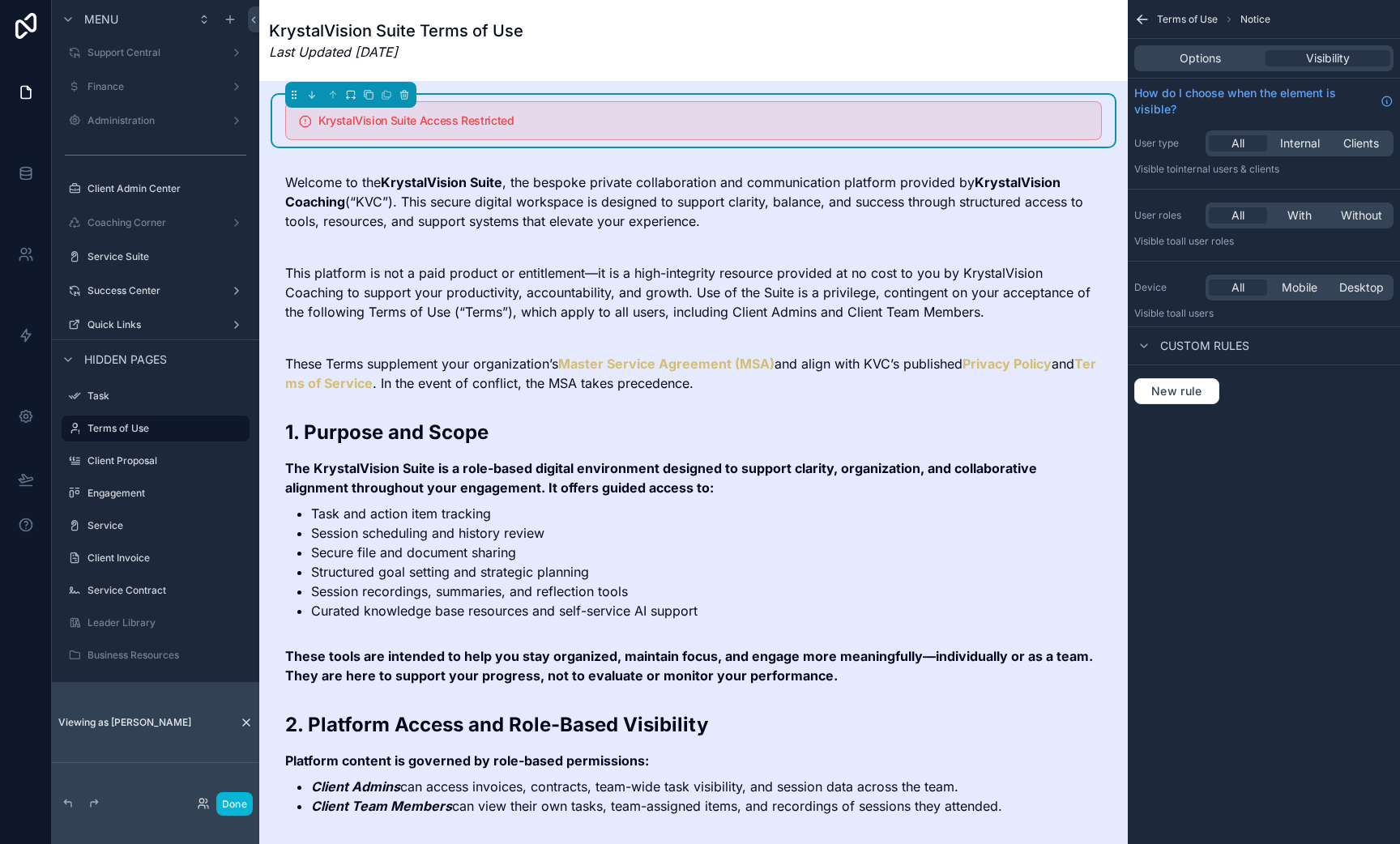
click at [615, 125] on h5 "KrystalVision Suite Access Restricted" at bounding box center [703, 121] width 770 height 12
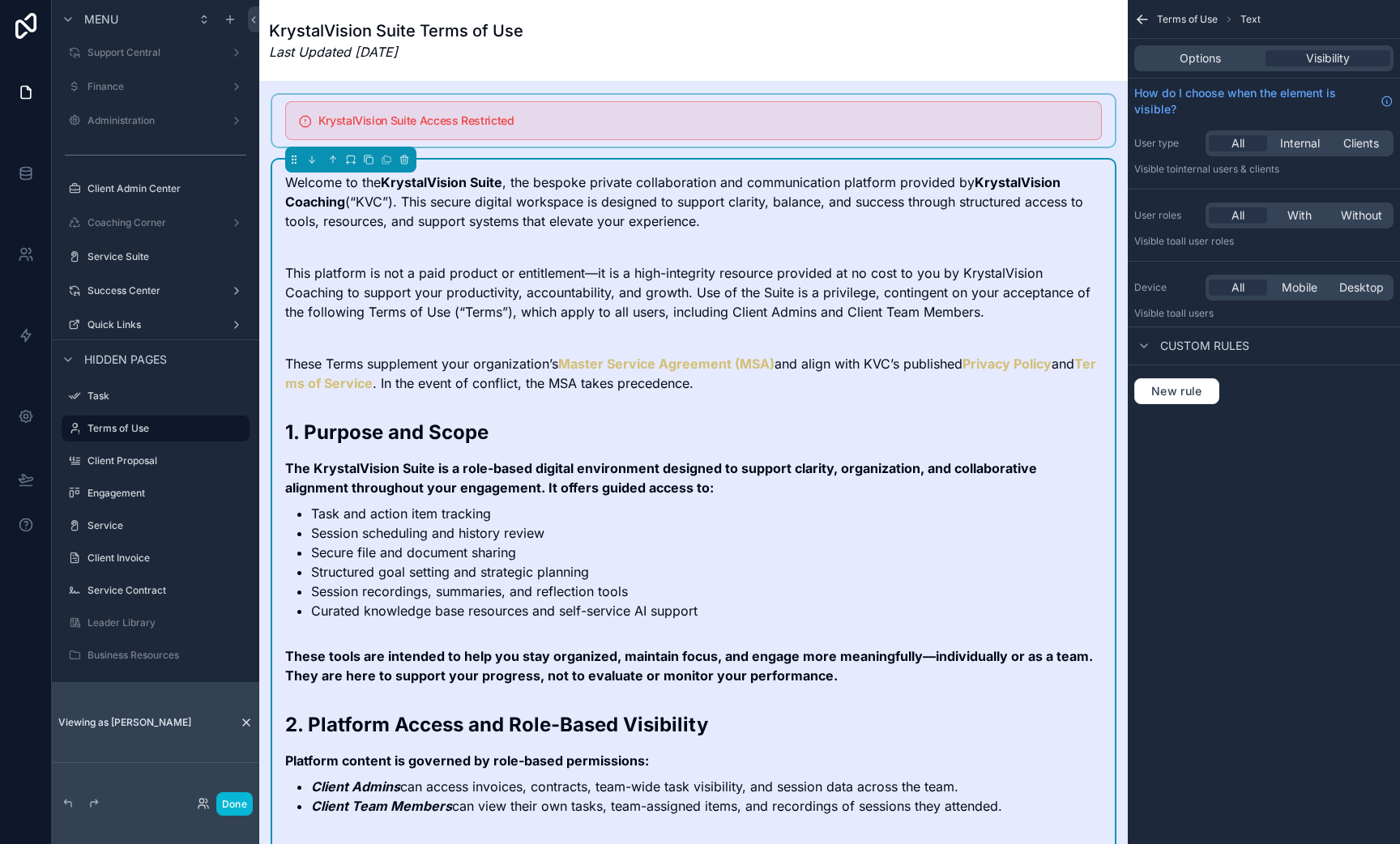
click at [530, 125] on div "scrollable content" at bounding box center [693, 121] width 842 height 52
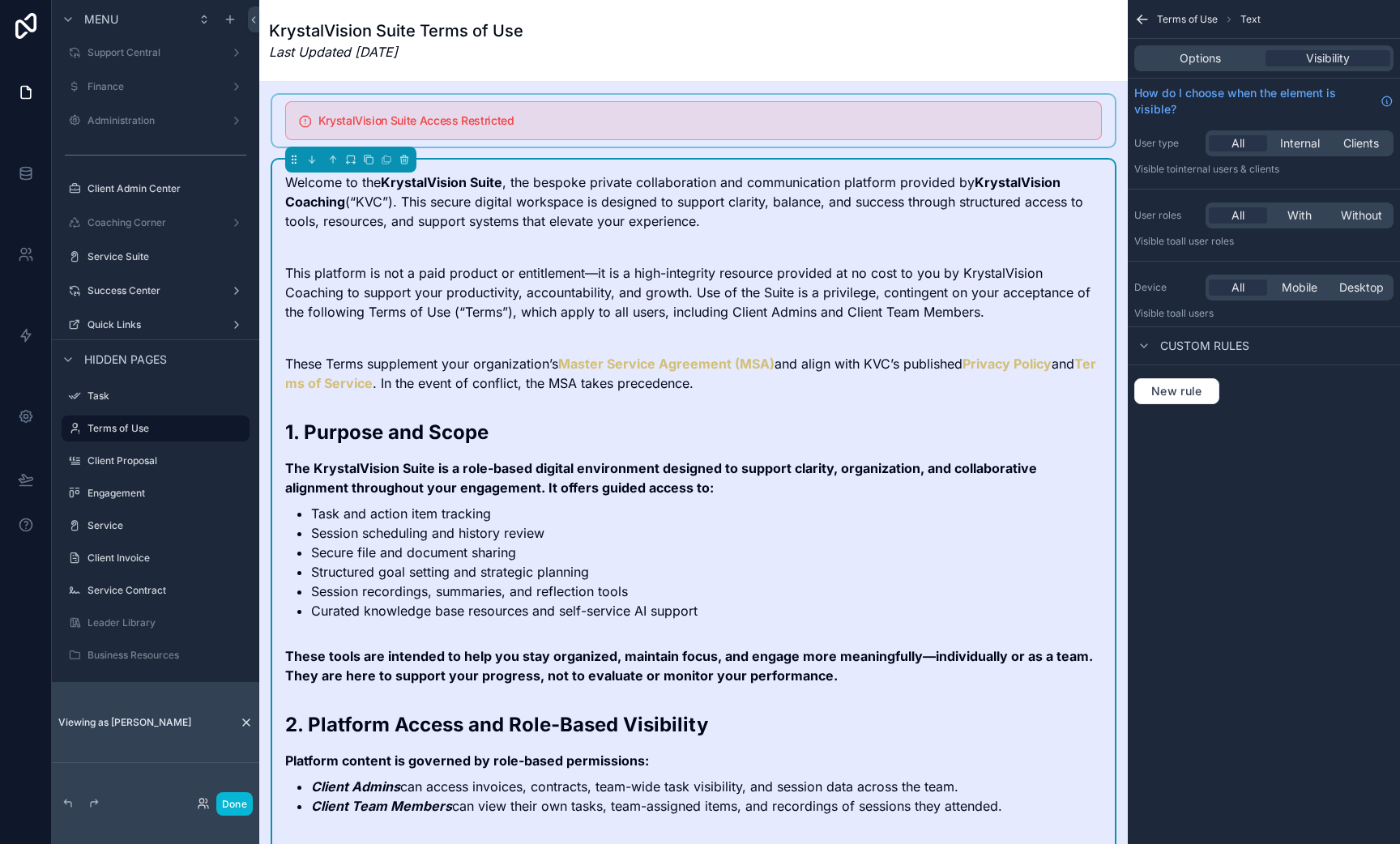
click at [802, 124] on div "scrollable content" at bounding box center [693, 121] width 842 height 52
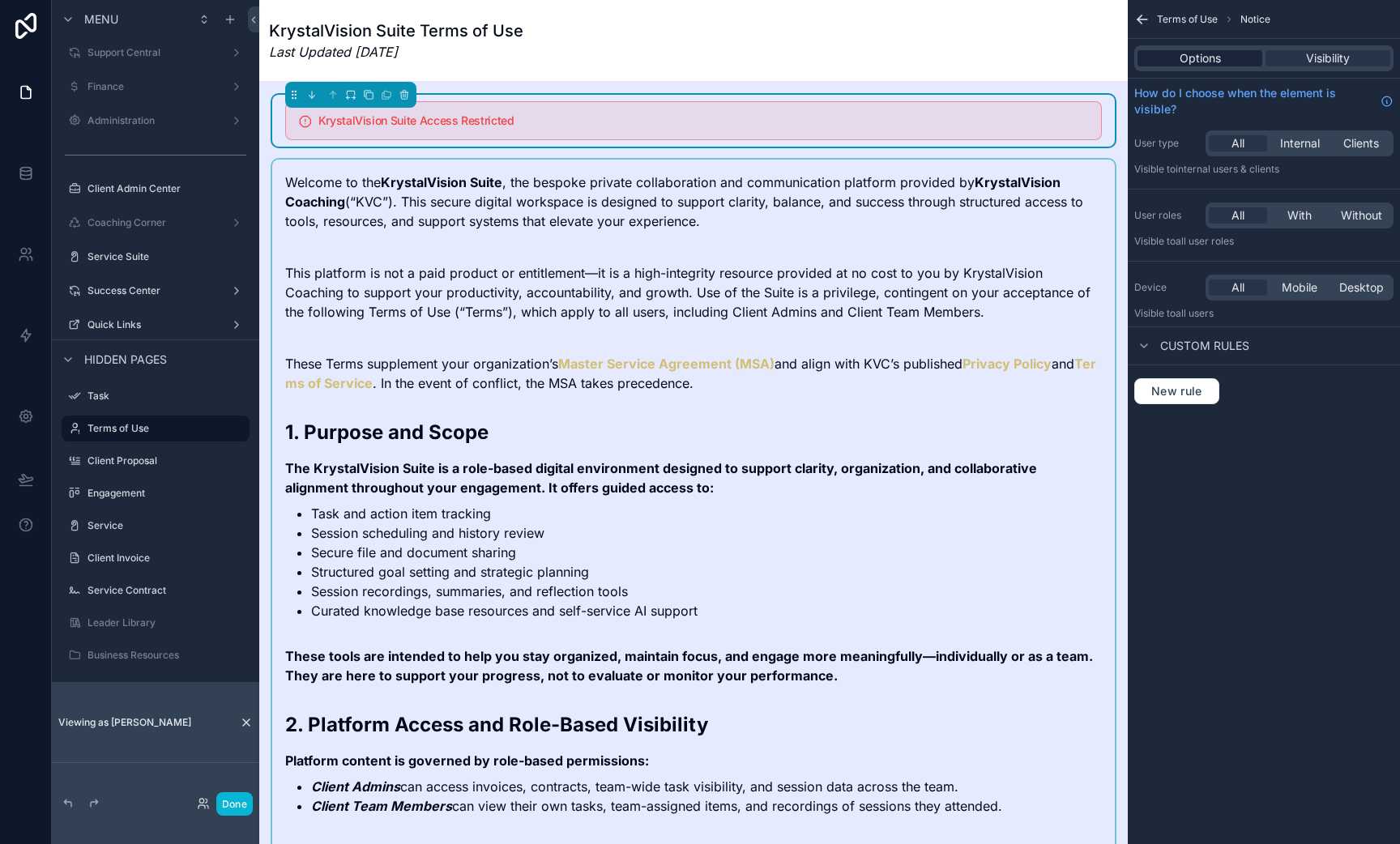
click at [1211, 56] on span "Options" at bounding box center [1201, 58] width 42 height 16
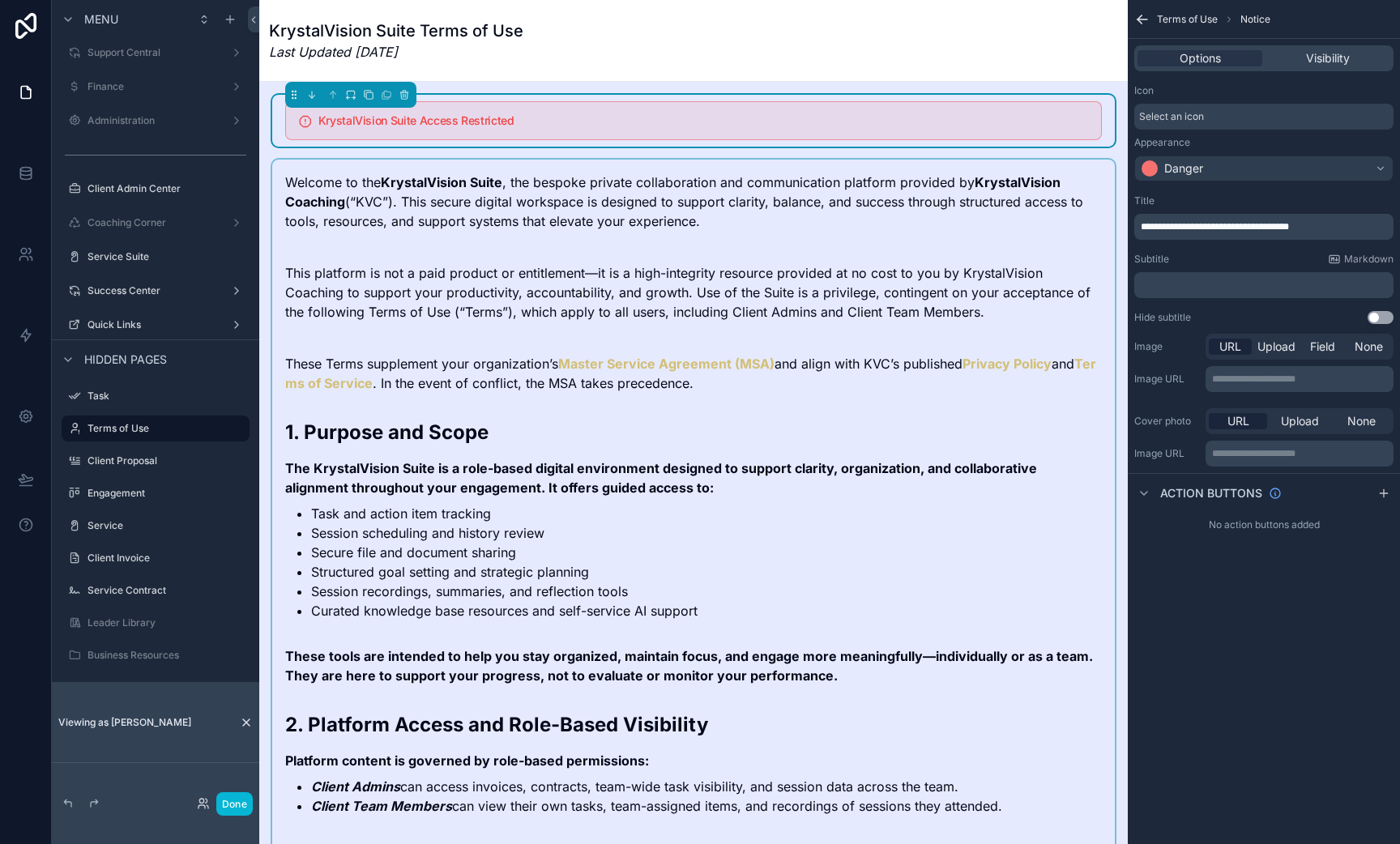
click at [1332, 49] on div "Options Visibility" at bounding box center [1264, 58] width 259 height 26
click at [1326, 62] on span "Visibility" at bounding box center [1327, 58] width 44 height 16
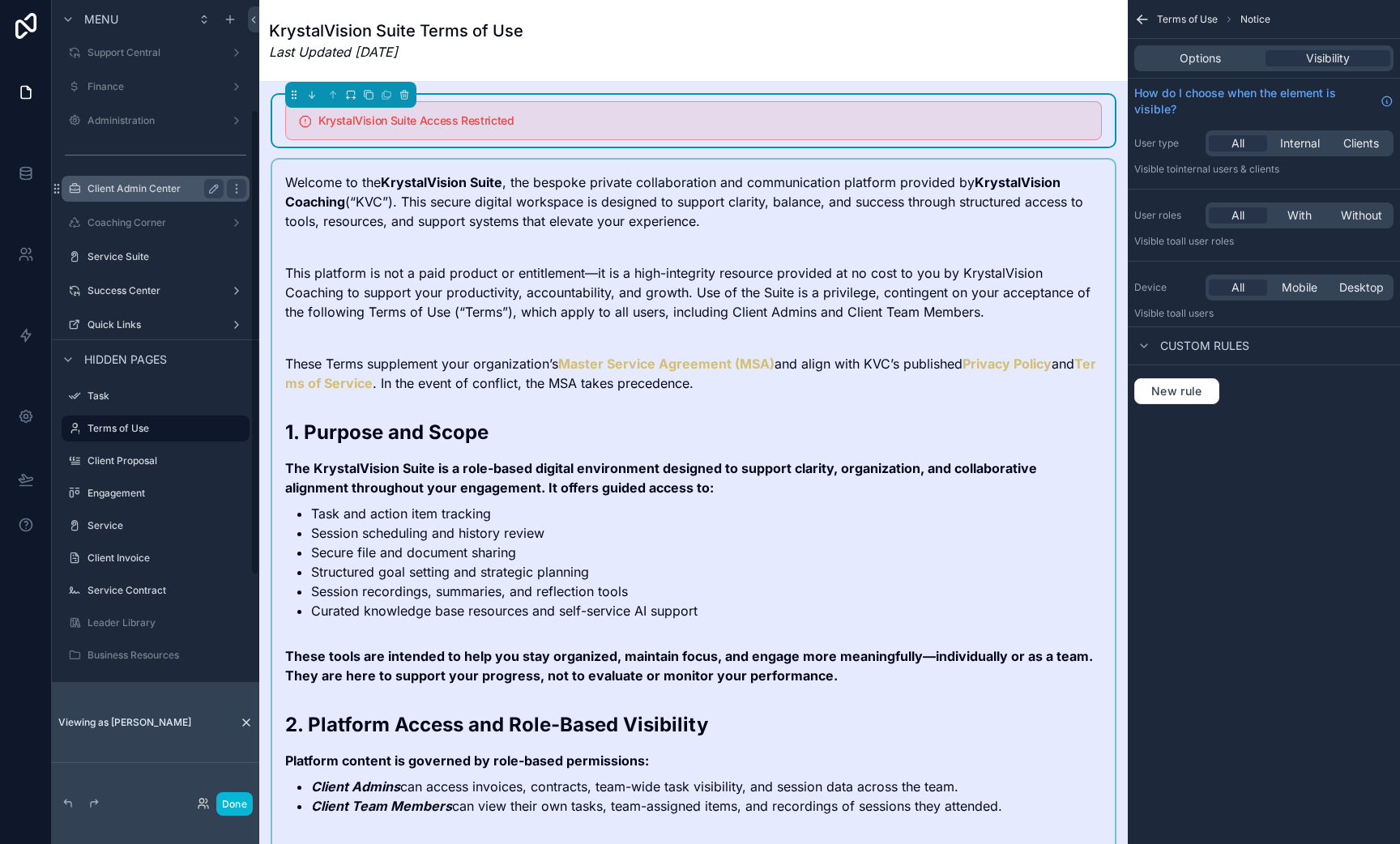
scroll to position [0, 0]
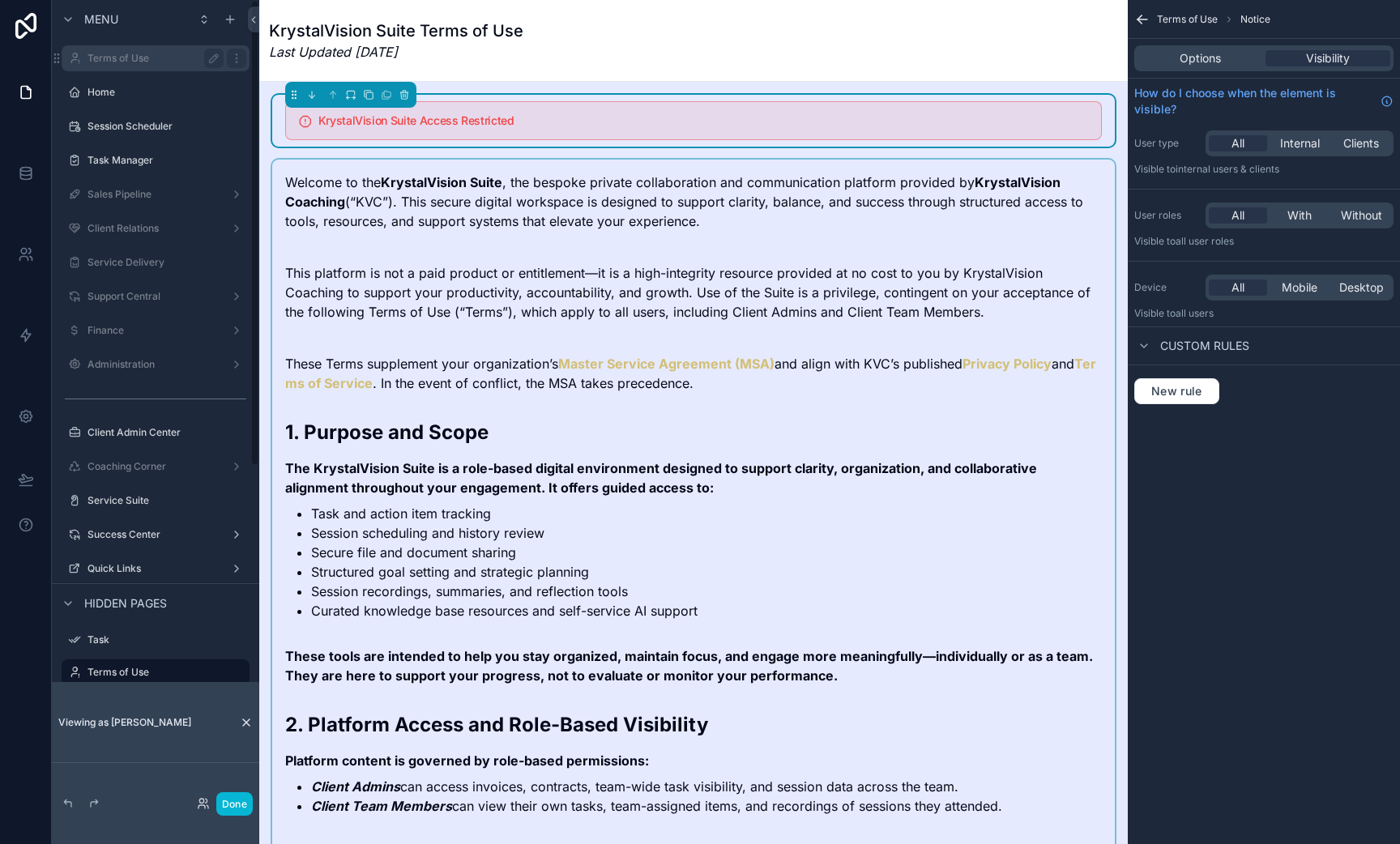
click at [97, 47] on div "Terms of Use" at bounding box center [155, 58] width 181 height 26
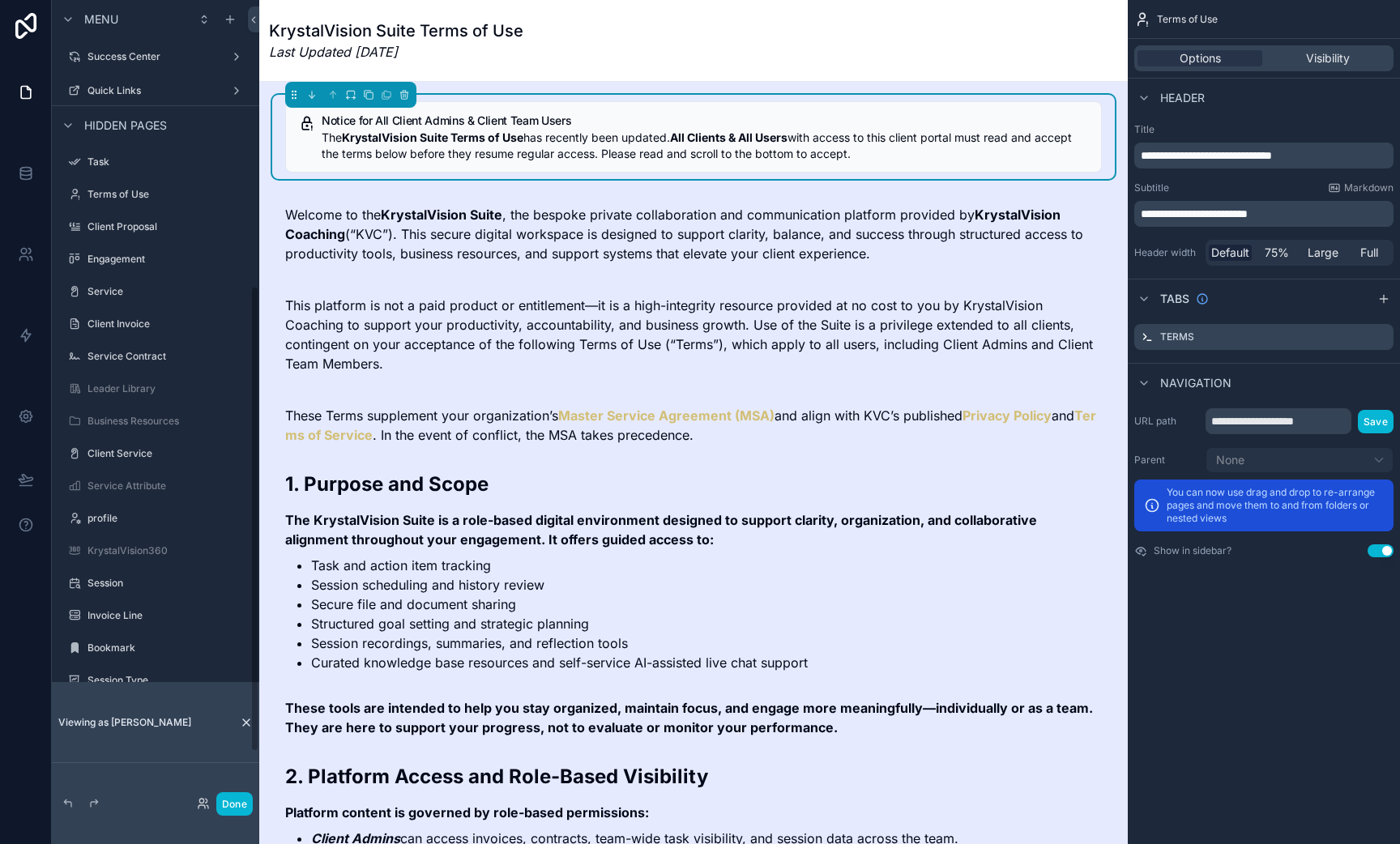
scroll to position [465, 0]
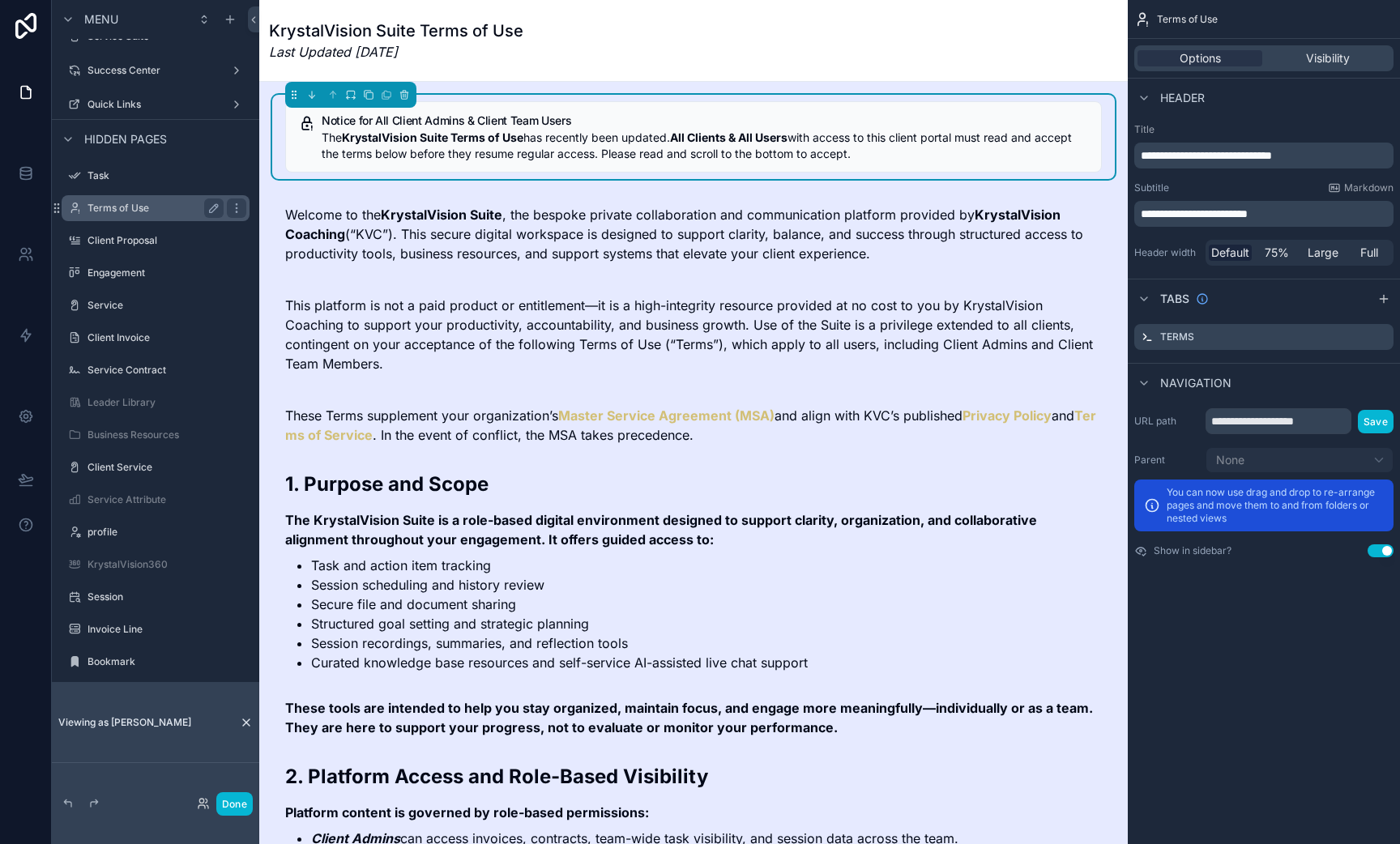
click at [122, 206] on label "Terms of Use" at bounding box center [152, 207] width 130 height 13
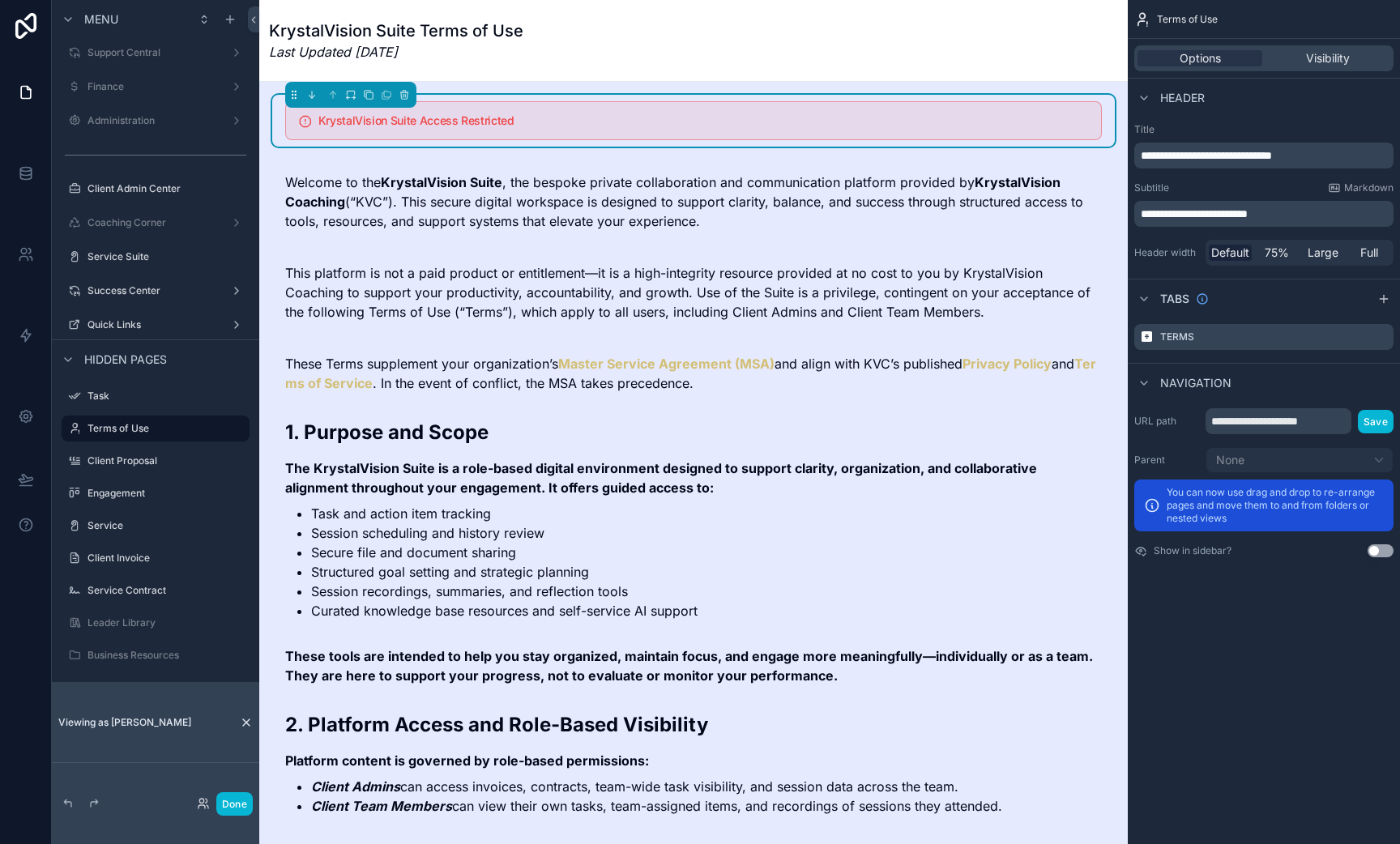
click at [709, 121] on h5 "KrystalVision Suite Access Restricted" at bounding box center [703, 121] width 770 height 12
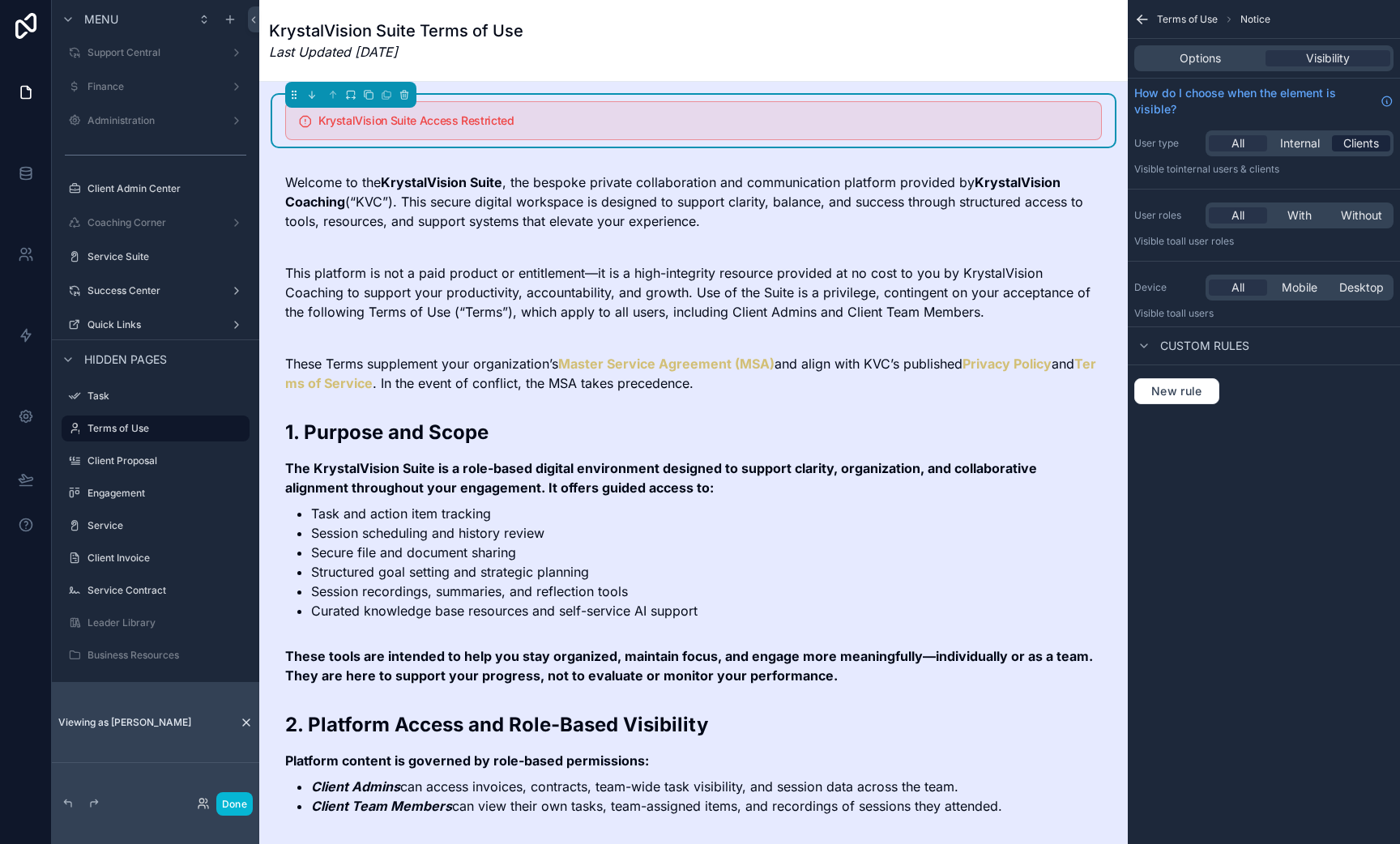
click at [1362, 150] on span "Clients" at bounding box center [1361, 143] width 36 height 16
click at [1320, 141] on span "Internal" at bounding box center [1299, 143] width 40 height 16
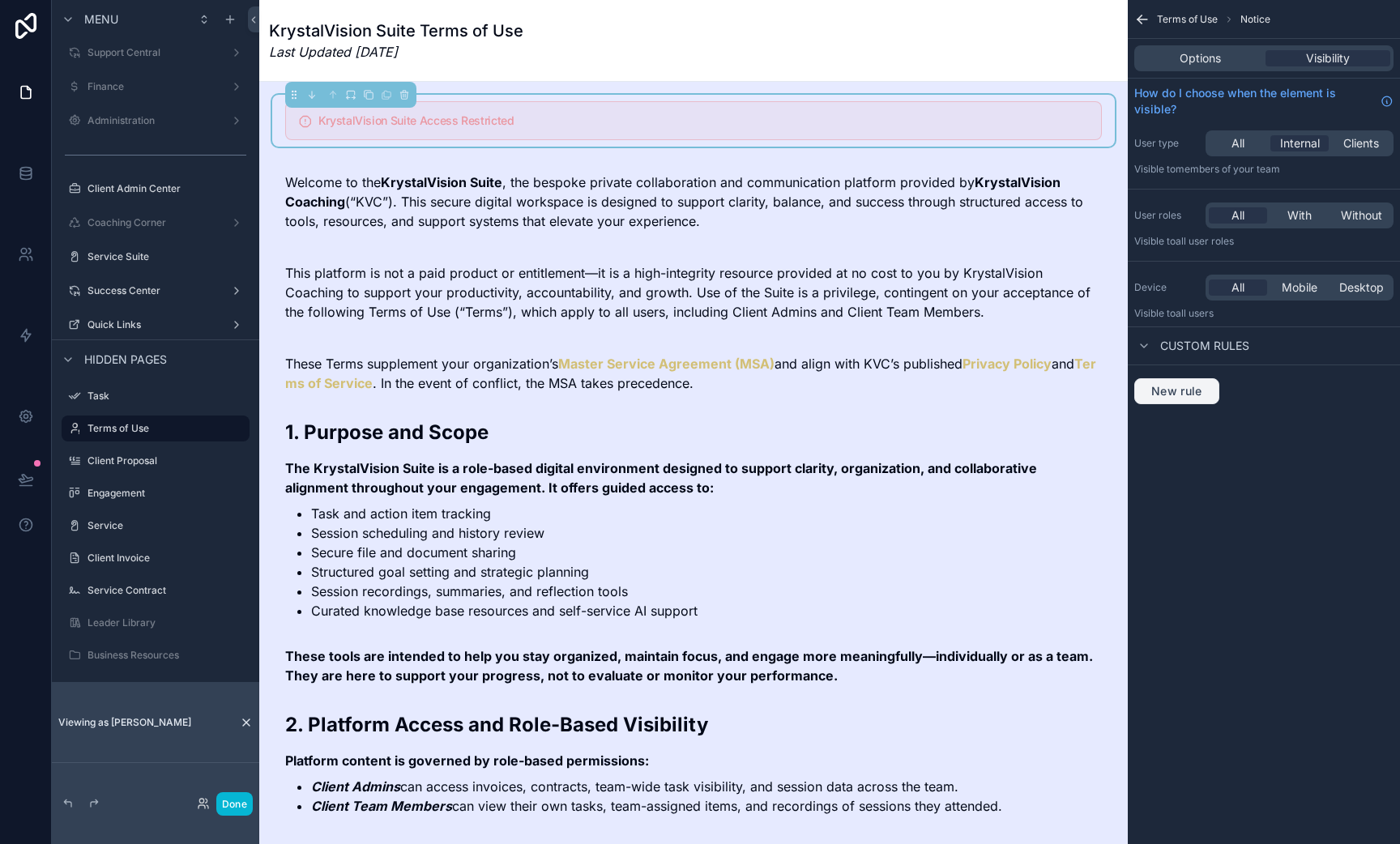
click at [1195, 393] on span "New rule" at bounding box center [1177, 391] width 64 height 15
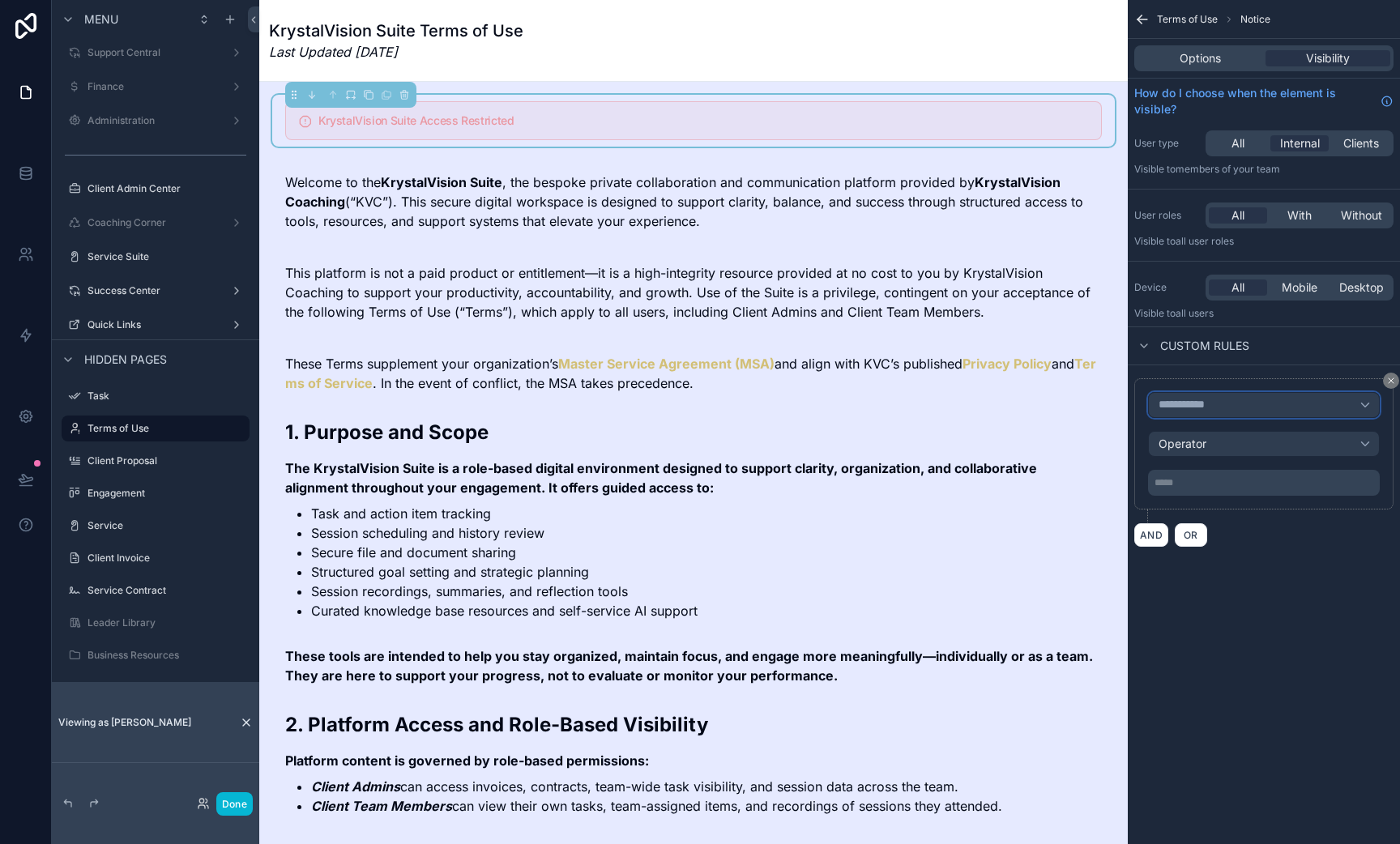
click at [1206, 405] on span "**********" at bounding box center [1189, 405] width 60 height 15
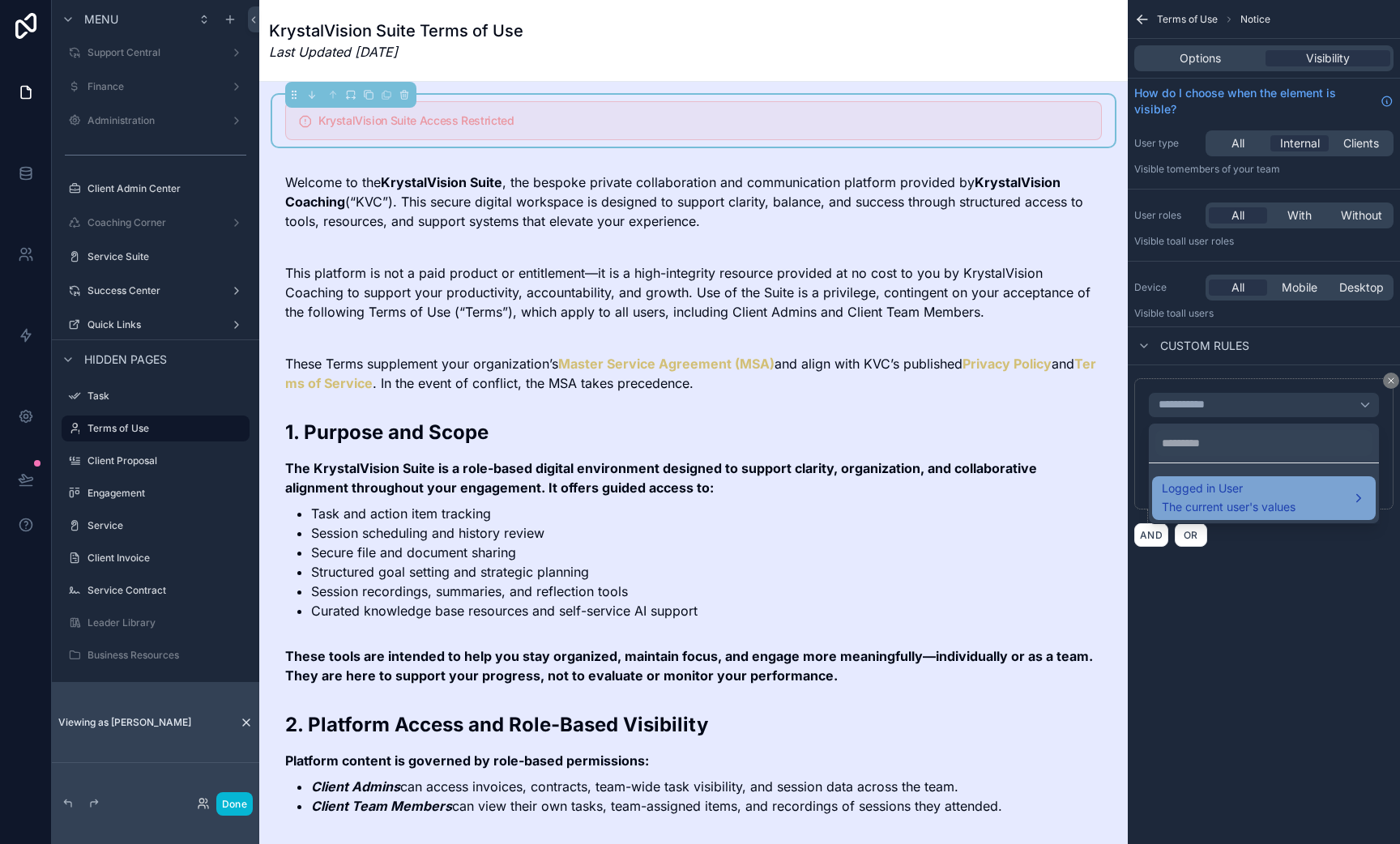
click at [1187, 501] on span "The current user's values" at bounding box center [1229, 507] width 134 height 16
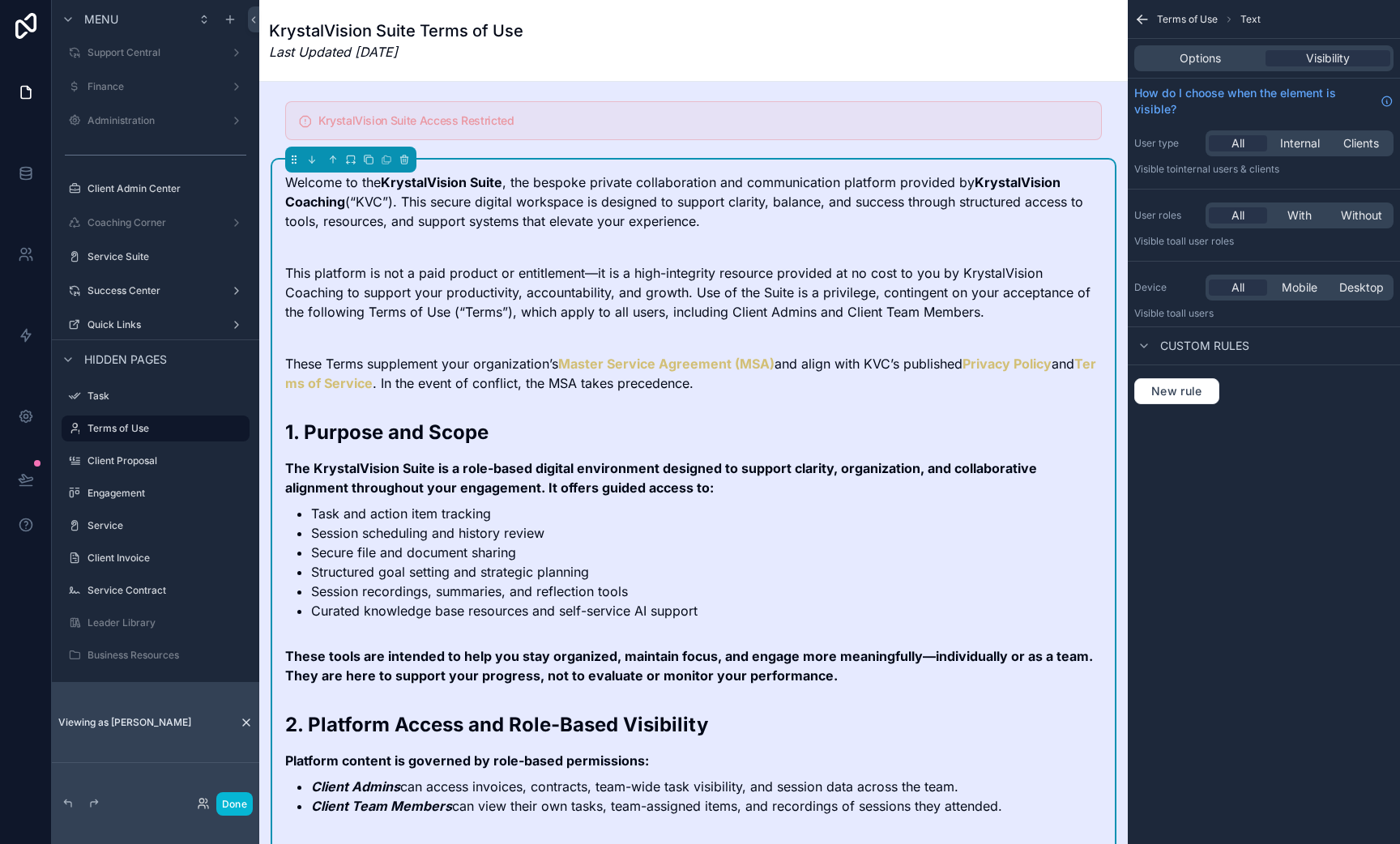
click at [741, 52] on div "KrystalVision Suite Terms of Use Last Updated May 8, 2025" at bounding box center [693, 41] width 849 height 43
click at [483, 124] on div "scrollable content" at bounding box center [693, 121] width 842 height 52
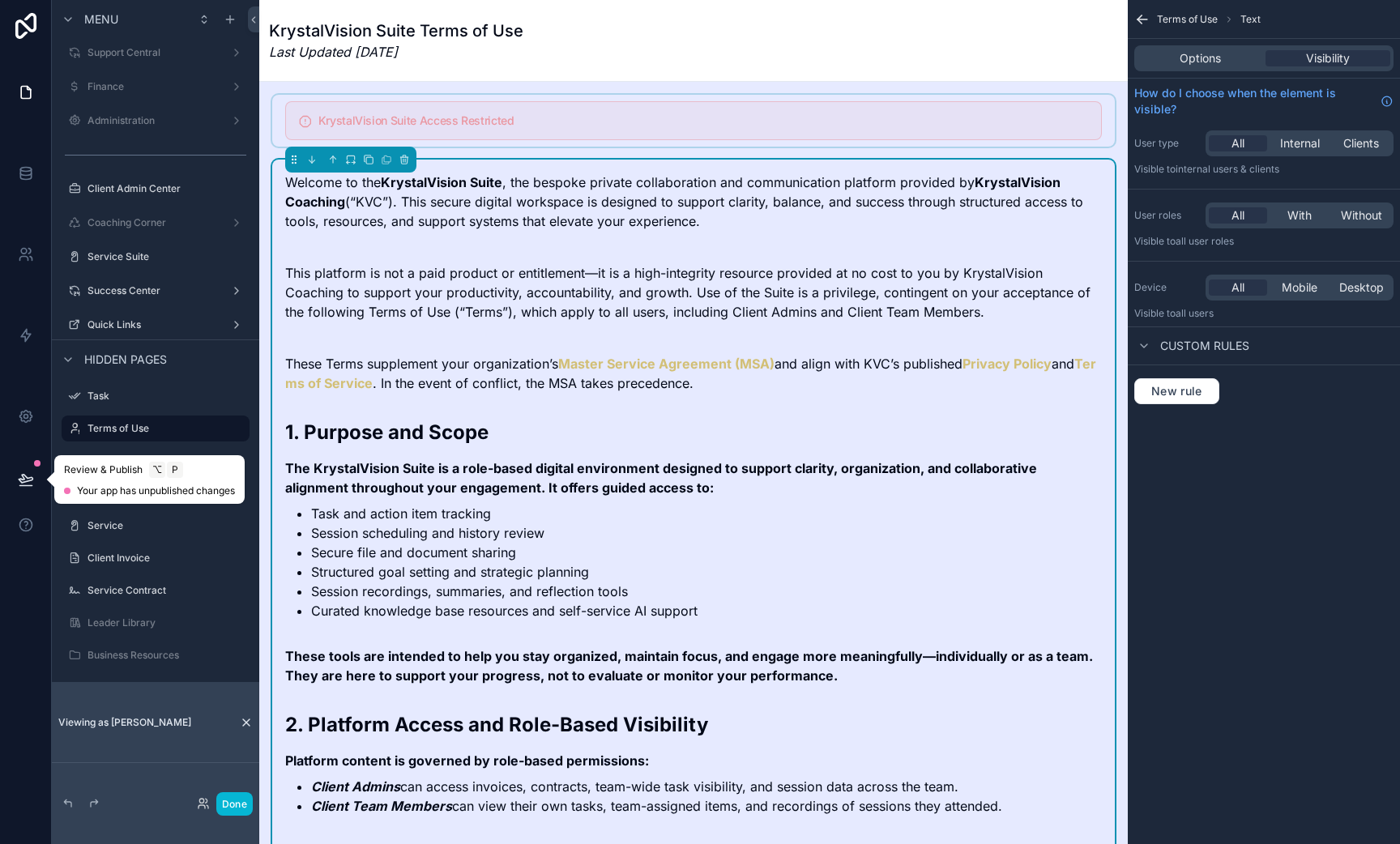
click at [31, 482] on icon at bounding box center [25, 479] width 16 height 16
click at [764, 67] on div "KrystalVision Suite Terms of Use Last Updated May 8, 2025" at bounding box center [693, 41] width 849 height 81
click at [1144, 19] on icon "scrollable content" at bounding box center [1142, 19] width 10 height 0
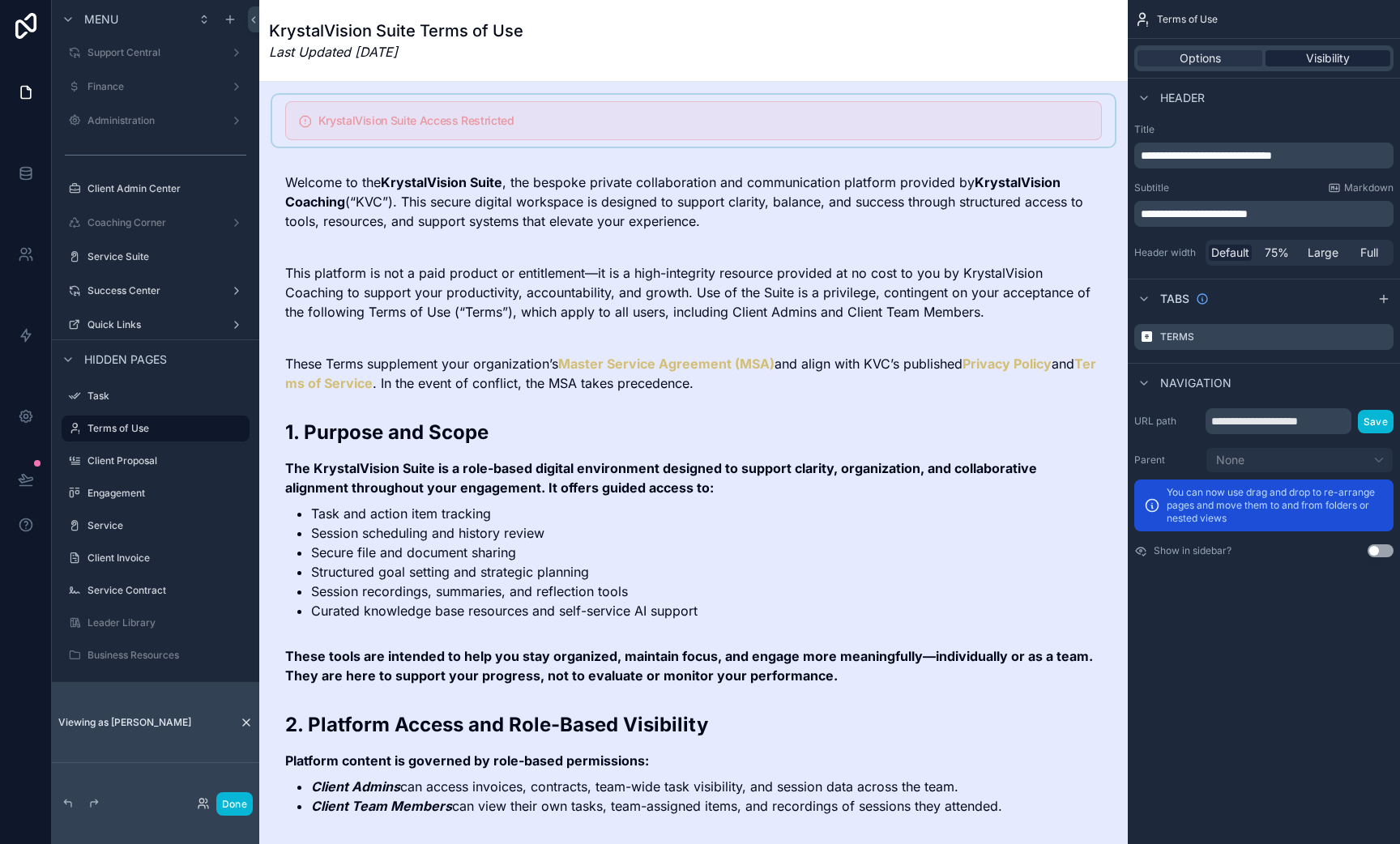
click at [1316, 63] on span "Visibility" at bounding box center [1327, 58] width 44 height 16
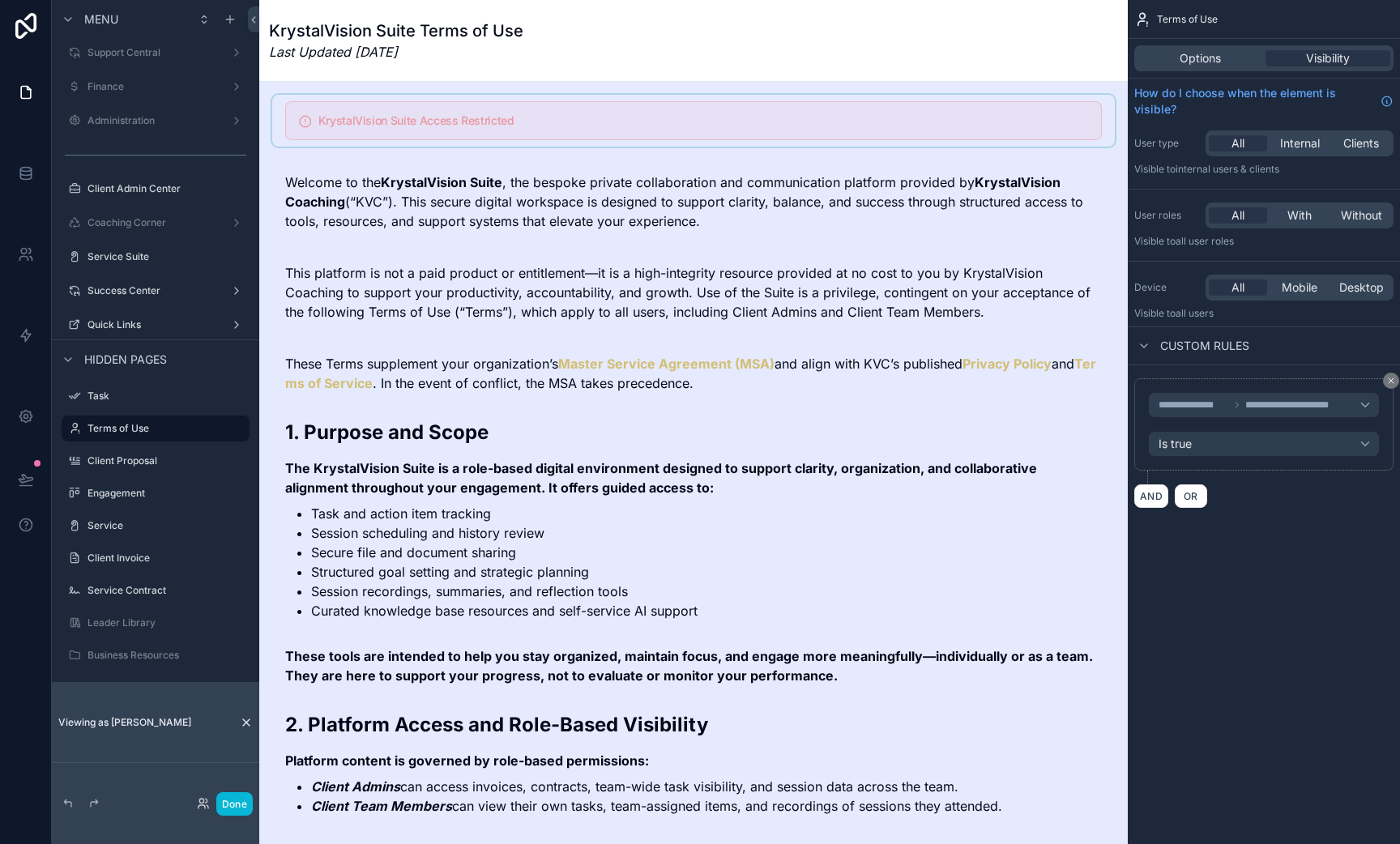
click at [370, 41] on h1 "KrystalVision Suite Terms of Use" at bounding box center [396, 30] width 255 height 22
click at [28, 481] on icon at bounding box center [25, 479] width 16 height 16
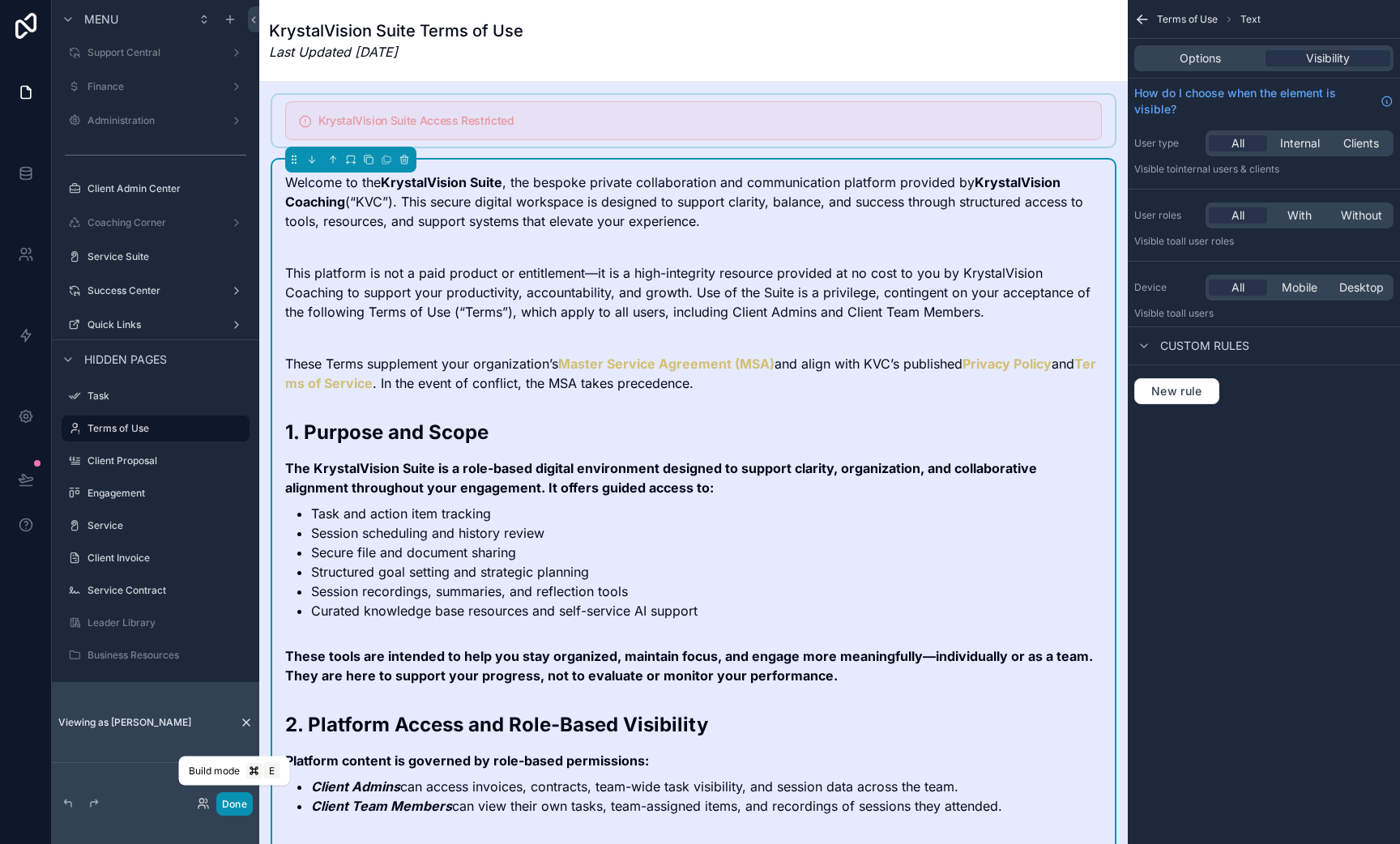
click at [236, 804] on button "Done" at bounding box center [234, 804] width 37 height 23
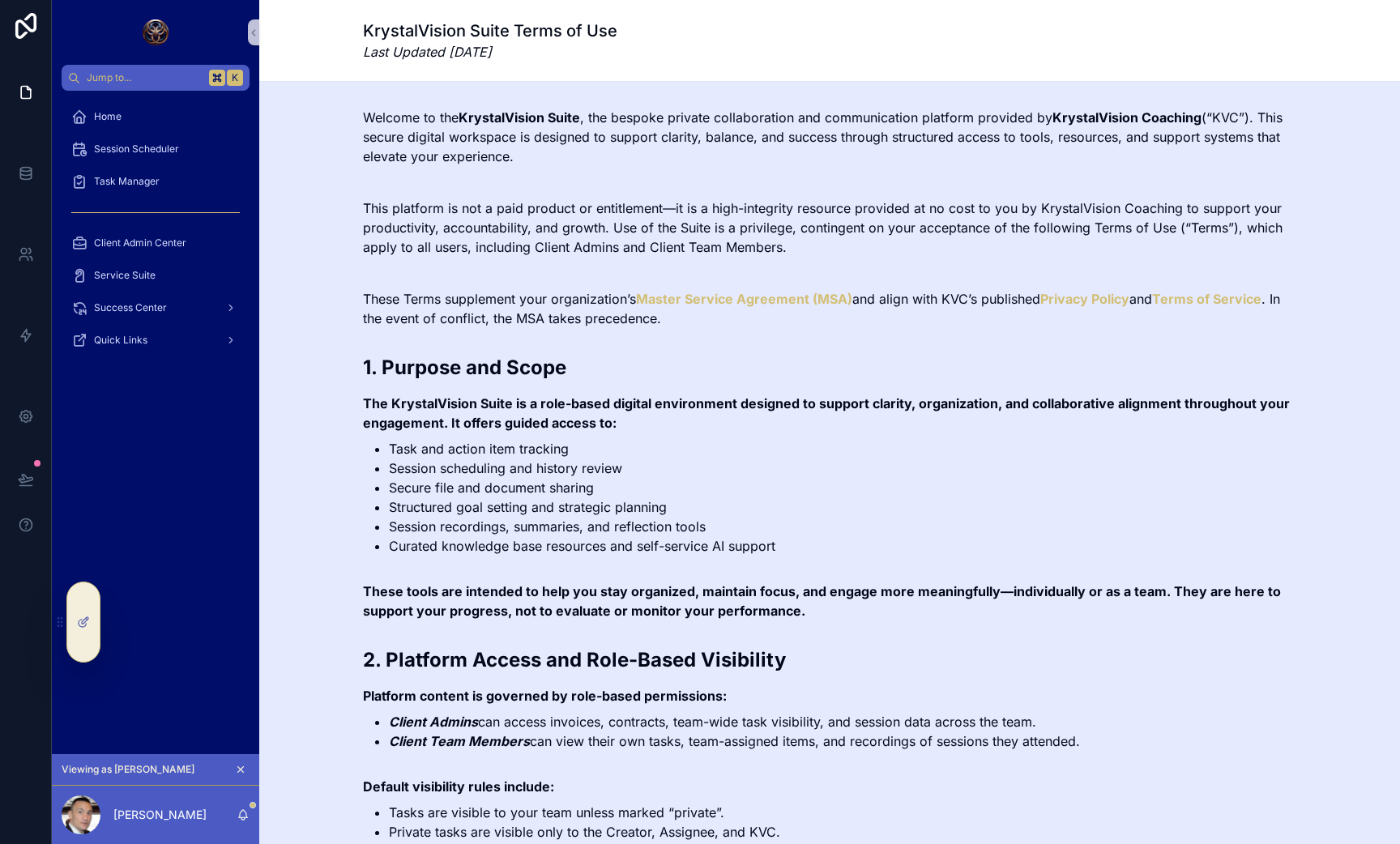
click at [241, 765] on icon "scrollable content" at bounding box center [241, 769] width 12 height 12
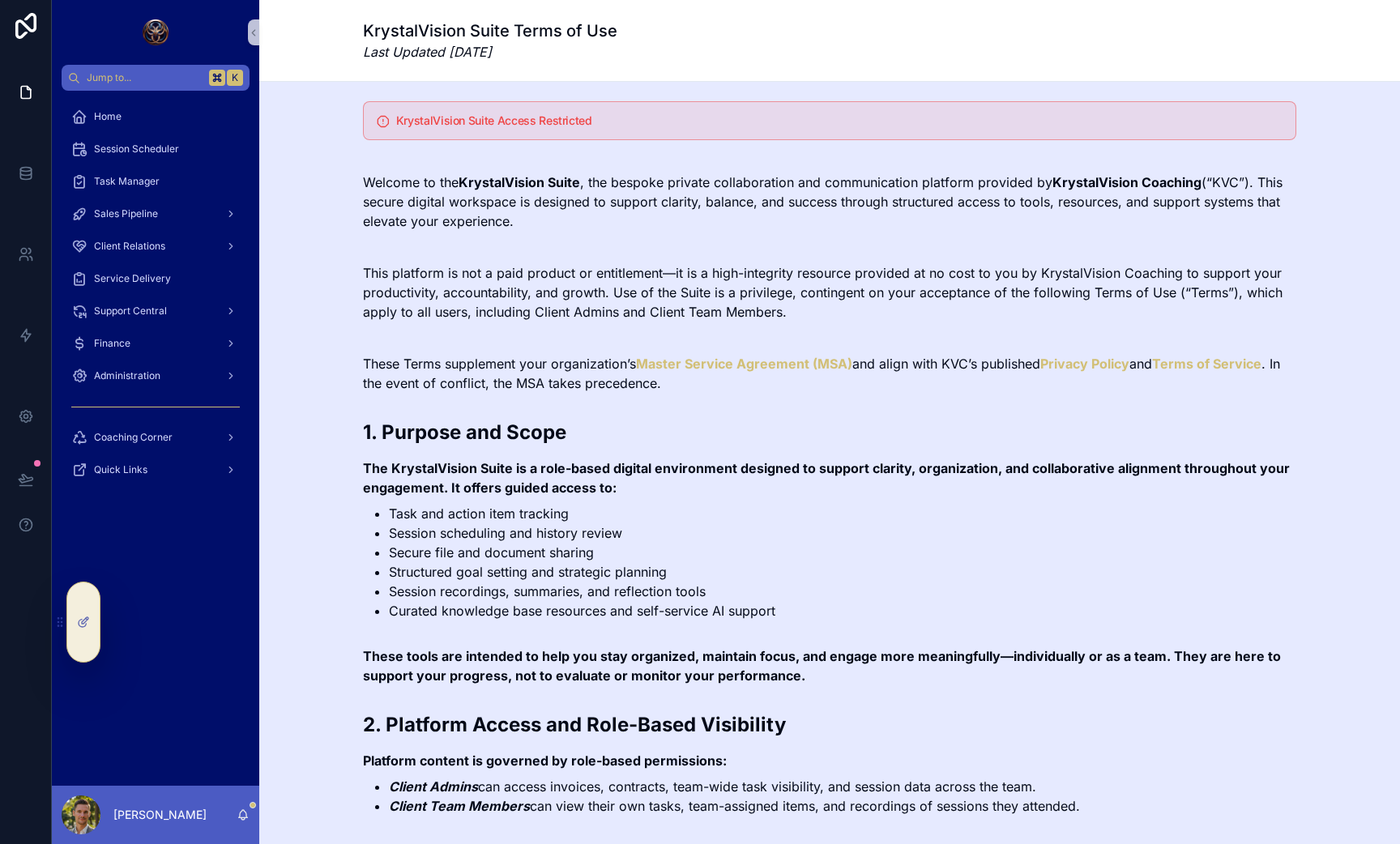
click at [71, 611] on div at bounding box center [82, 622] width 32 height 79
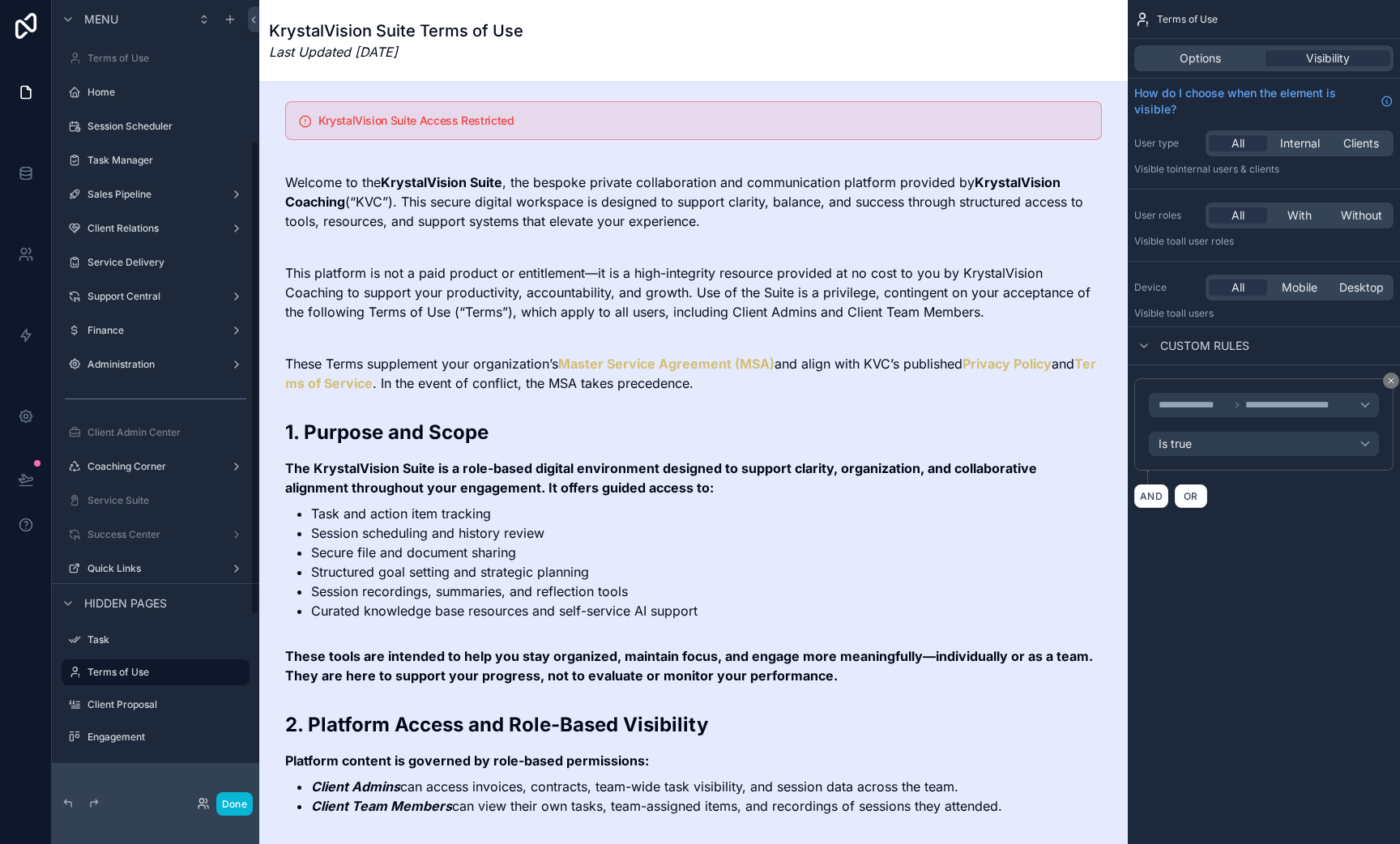
scroll to position [244, 0]
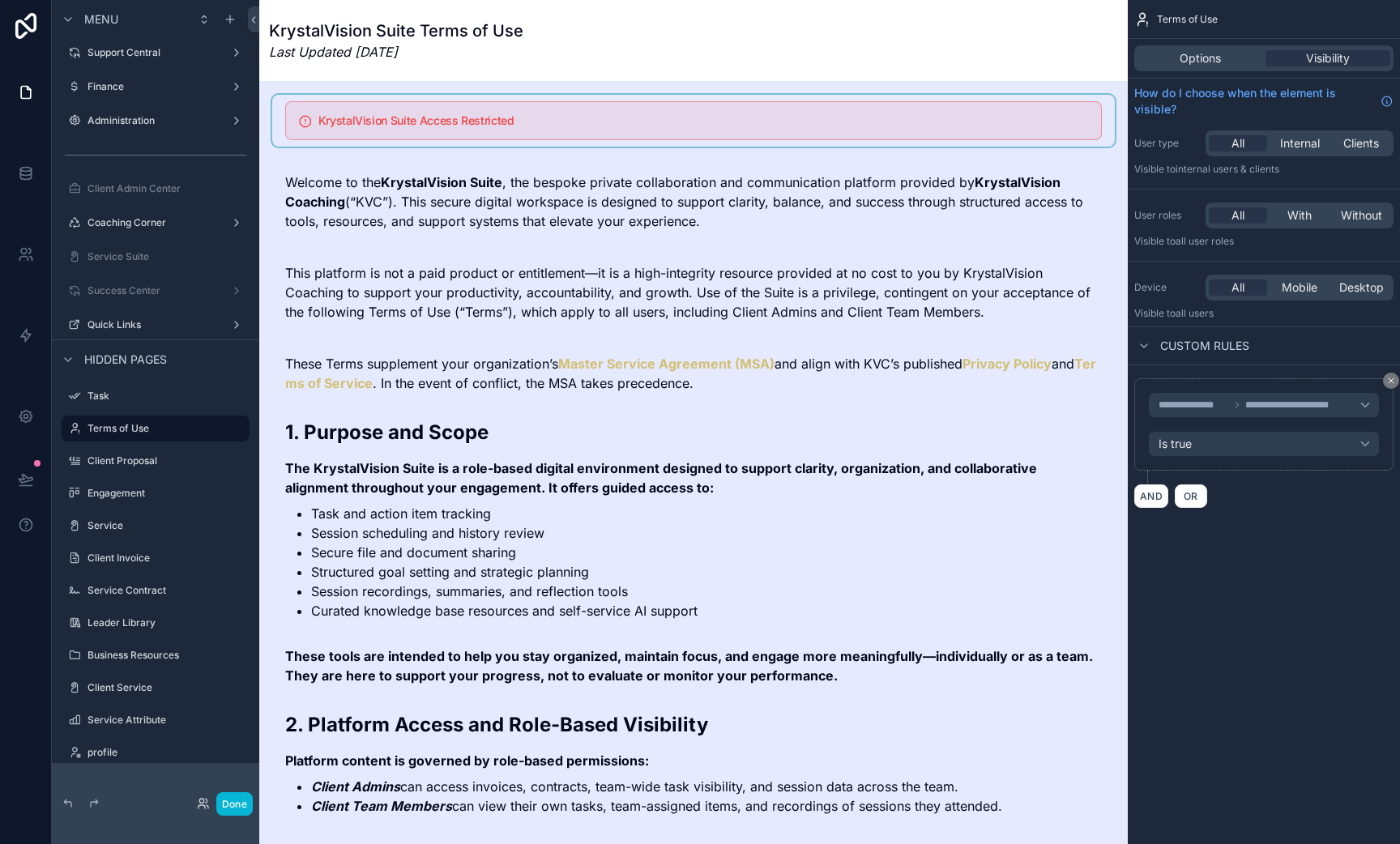
click at [593, 108] on div "scrollable content" at bounding box center [693, 121] width 842 height 52
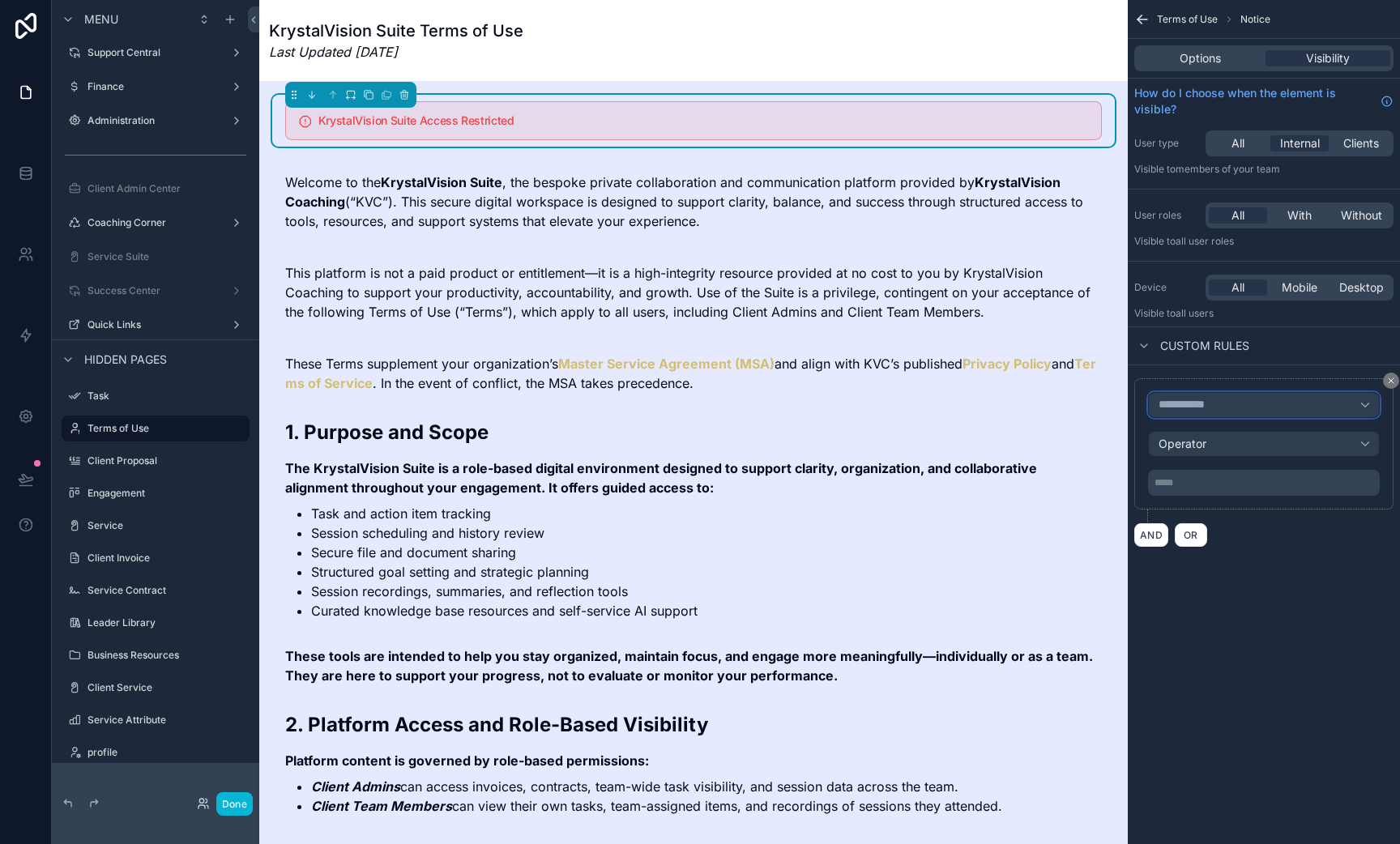
click at [1185, 405] on span "**********" at bounding box center [1189, 405] width 60 height 15
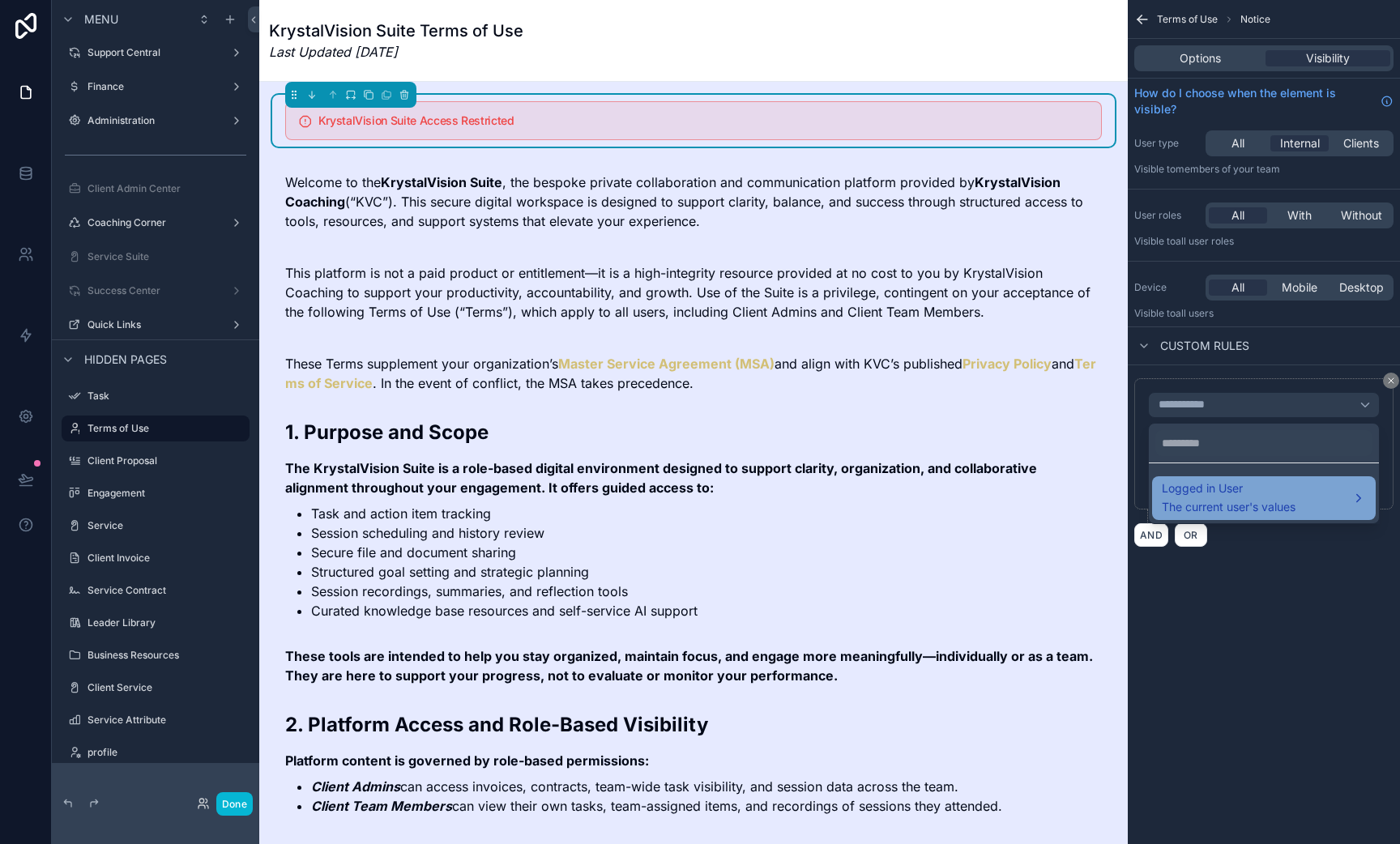
click at [1187, 490] on span "Logged in User" at bounding box center [1229, 488] width 134 height 15
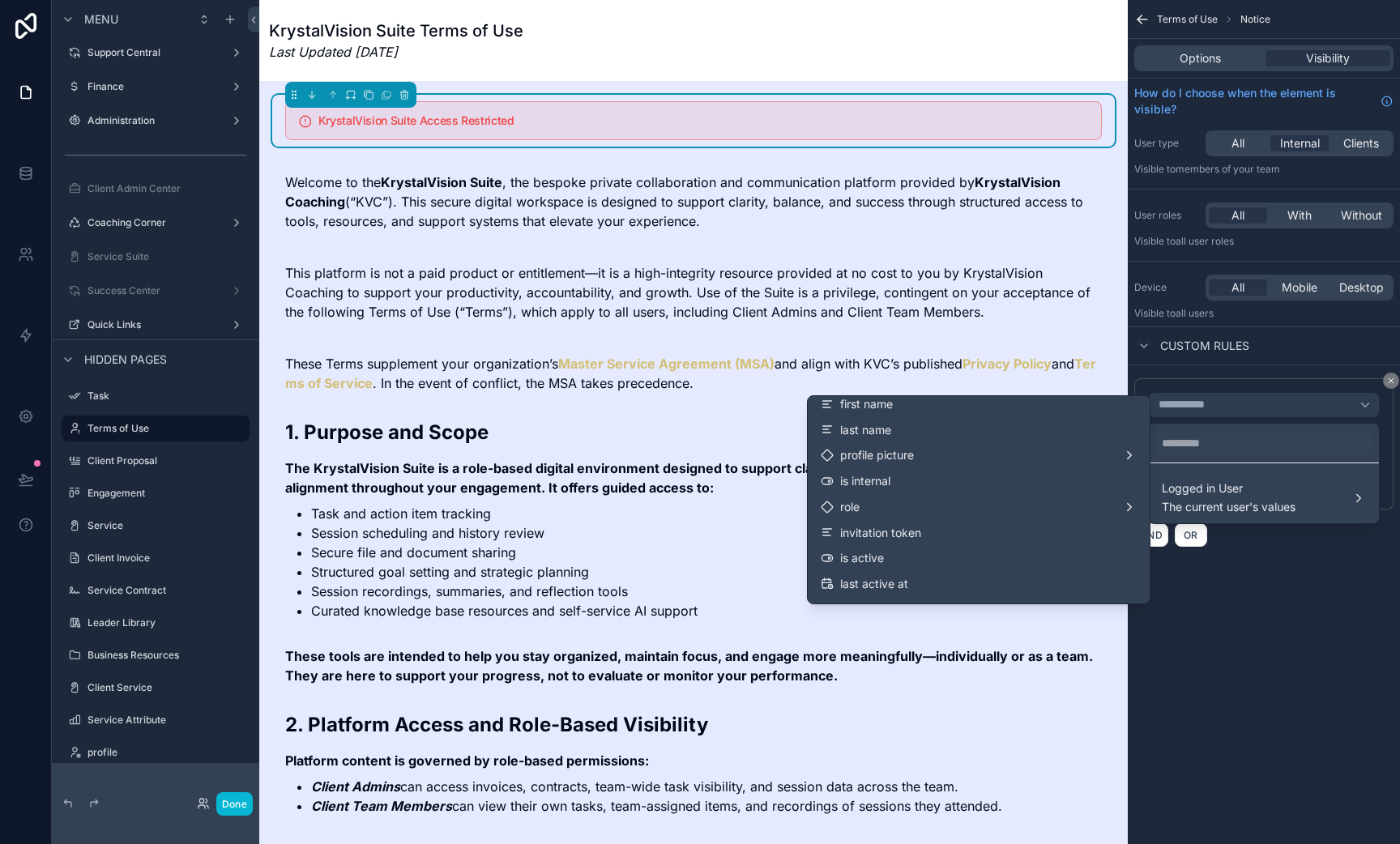
scroll to position [0, 0]
click at [1286, 618] on div "scrollable content" at bounding box center [700, 422] width 1400 height 844
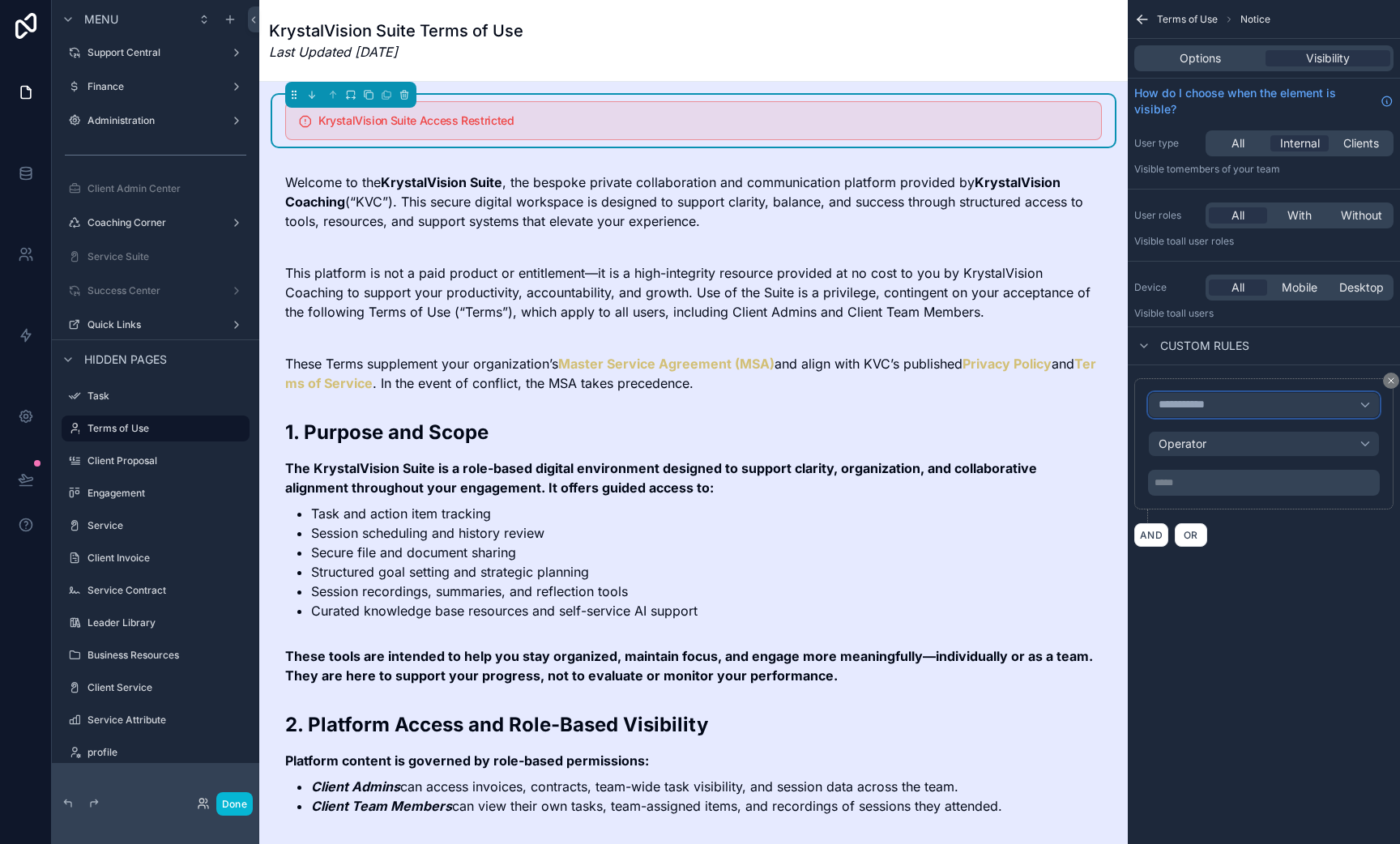
click at [1173, 410] on span "**********" at bounding box center [1189, 405] width 60 height 15
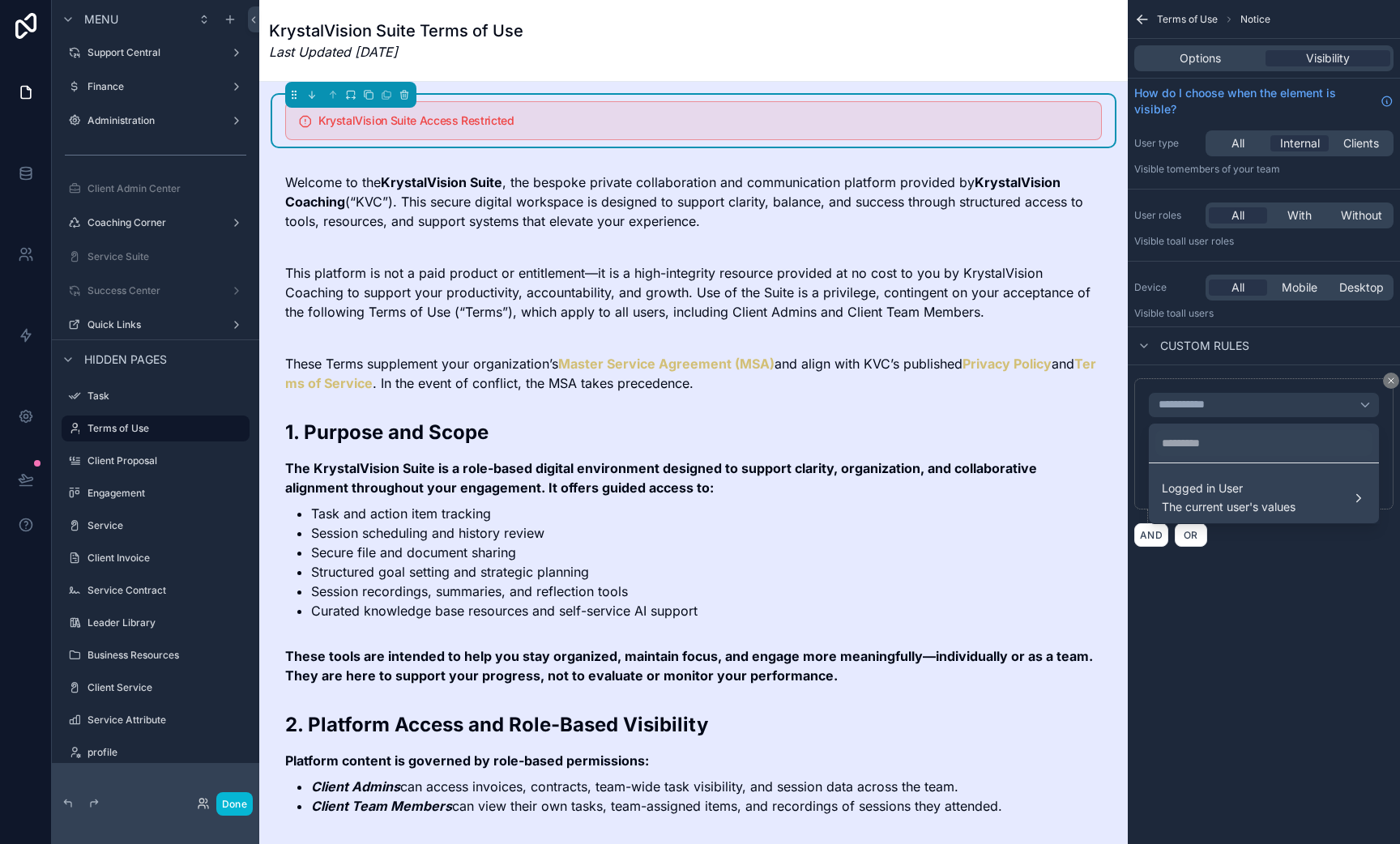
click at [19, 171] on div "scrollable content" at bounding box center [700, 422] width 1400 height 844
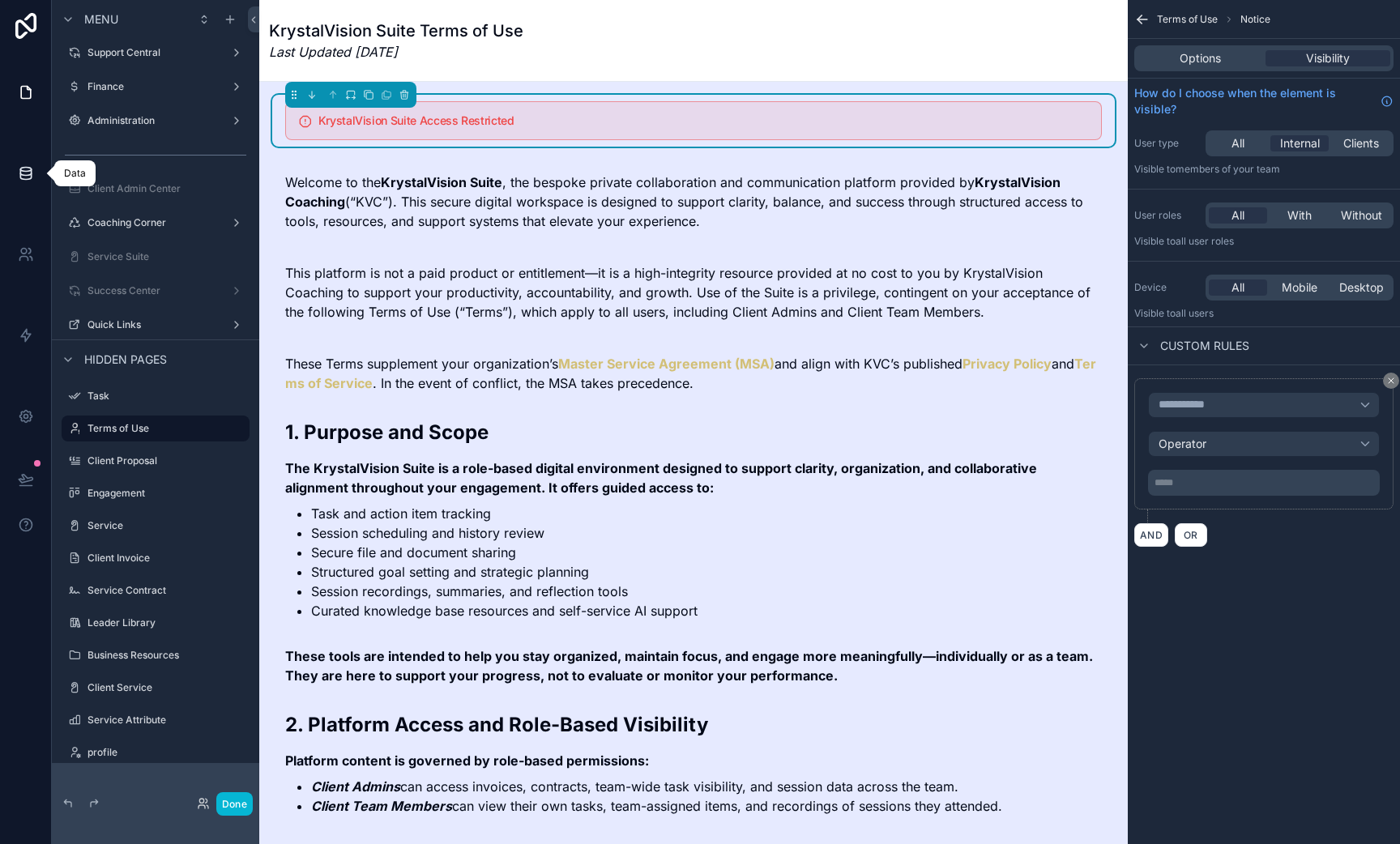
click at [20, 171] on icon at bounding box center [25, 172] width 11 height 7
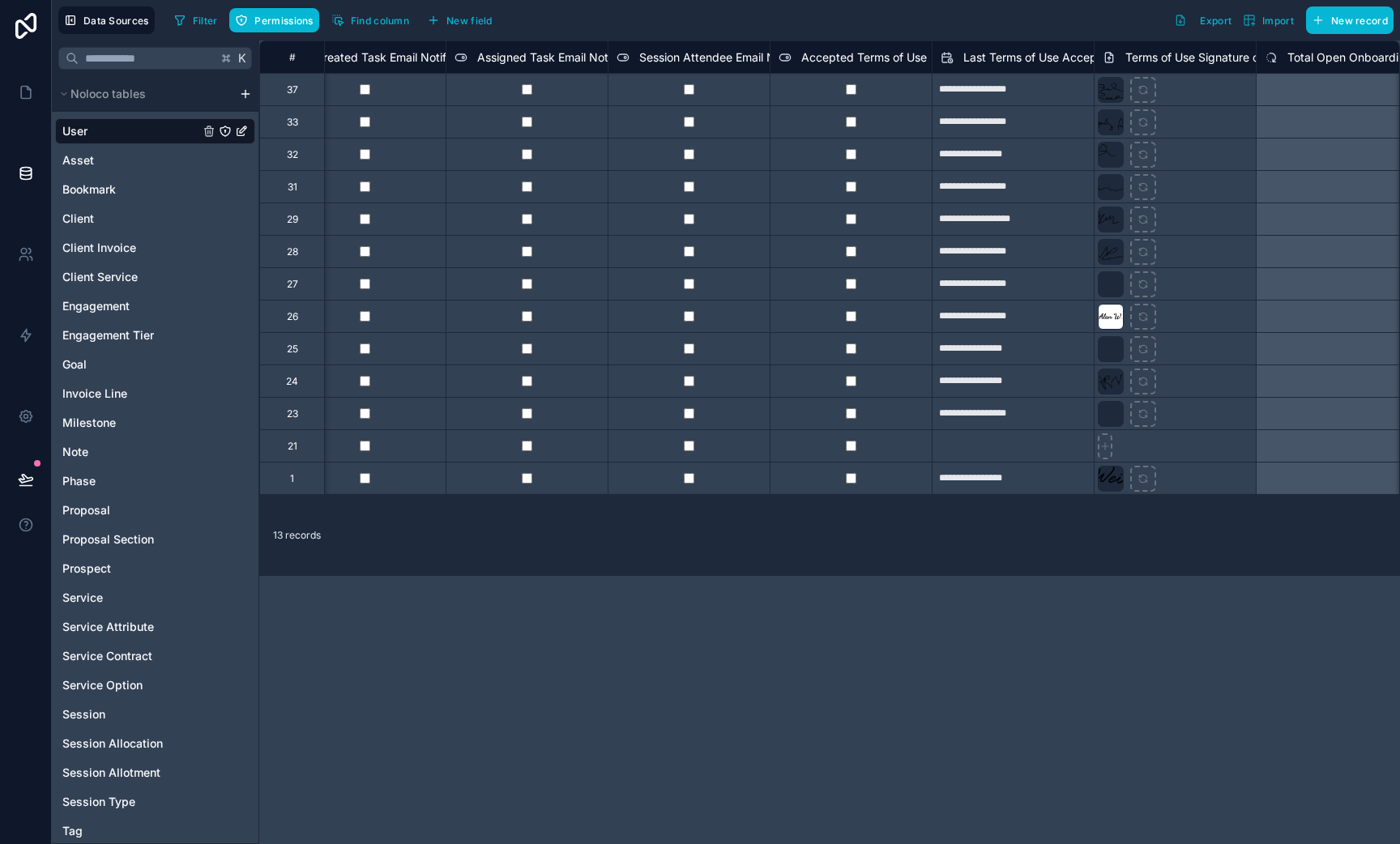
scroll to position [0, 3769]
click at [1087, 549] on div "13 records" at bounding box center [830, 535] width 1141 height 81
click at [72, 163] on span "Asset" at bounding box center [77, 160] width 32 height 16
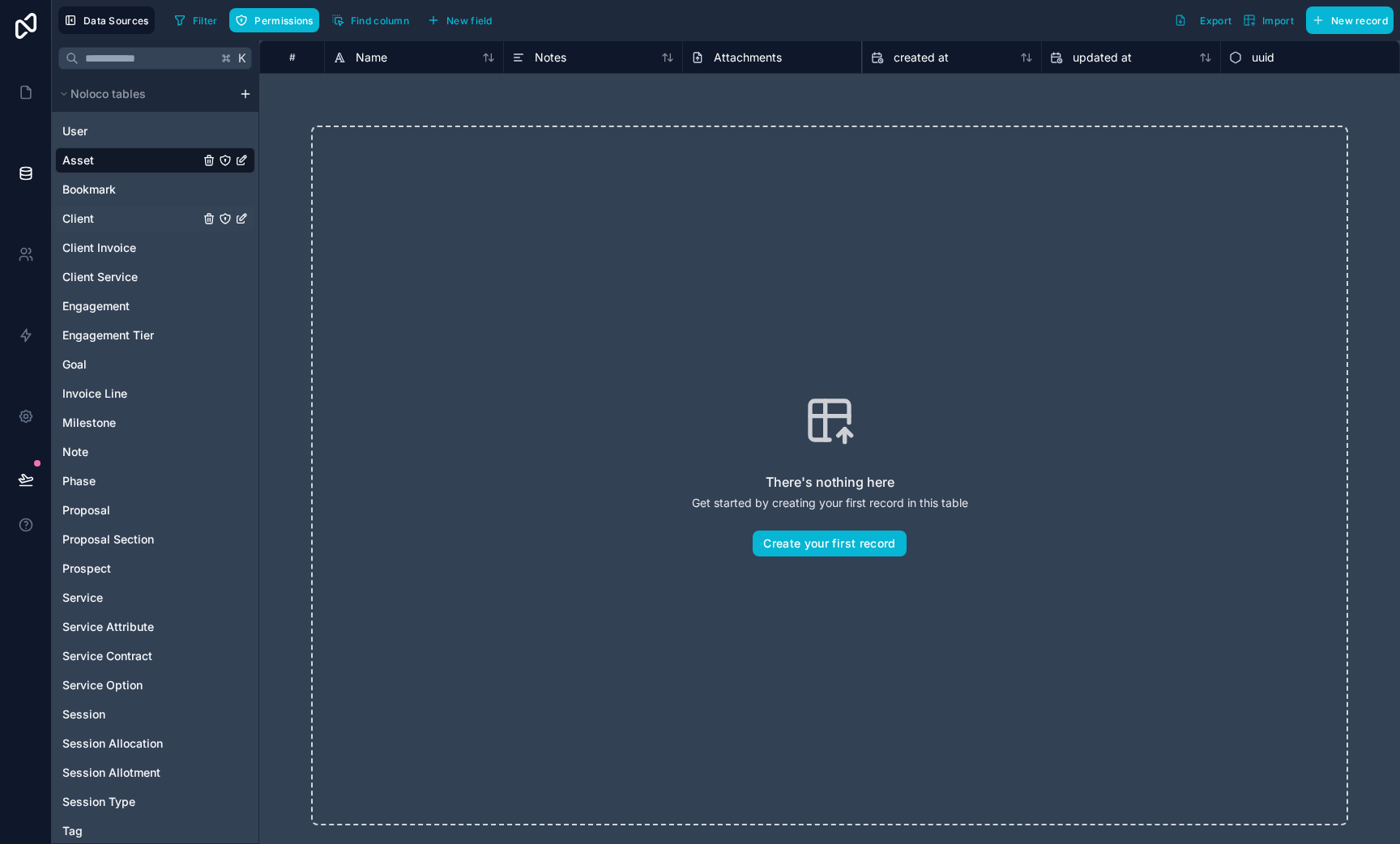
click at [76, 216] on span "Client" at bounding box center [77, 219] width 32 height 16
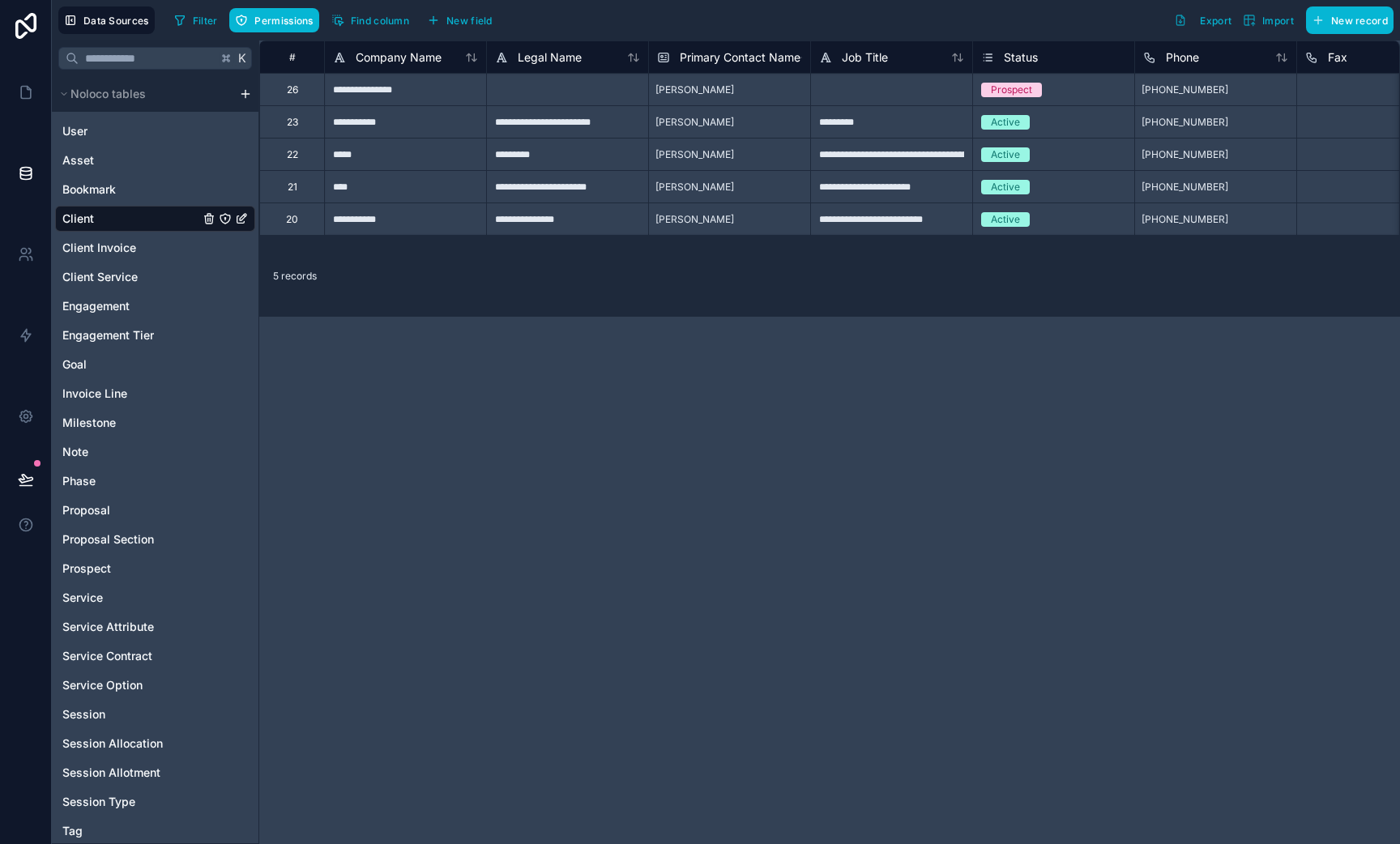
click at [554, 90] on div at bounding box center [566, 88] width 162 height 32
click at [871, 89] on div at bounding box center [891, 88] width 162 height 32
type input "**********"
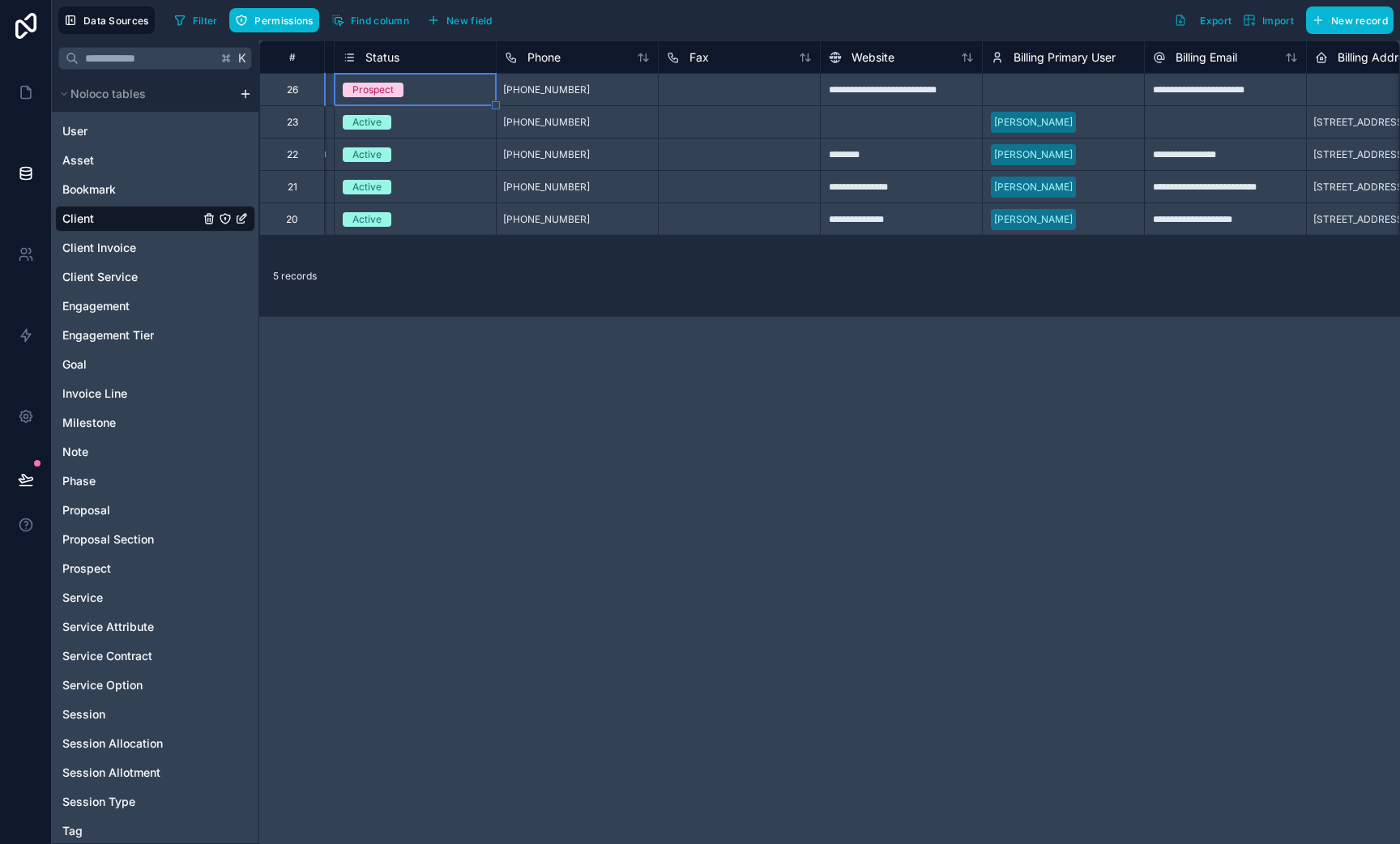
scroll to position [0, 647]
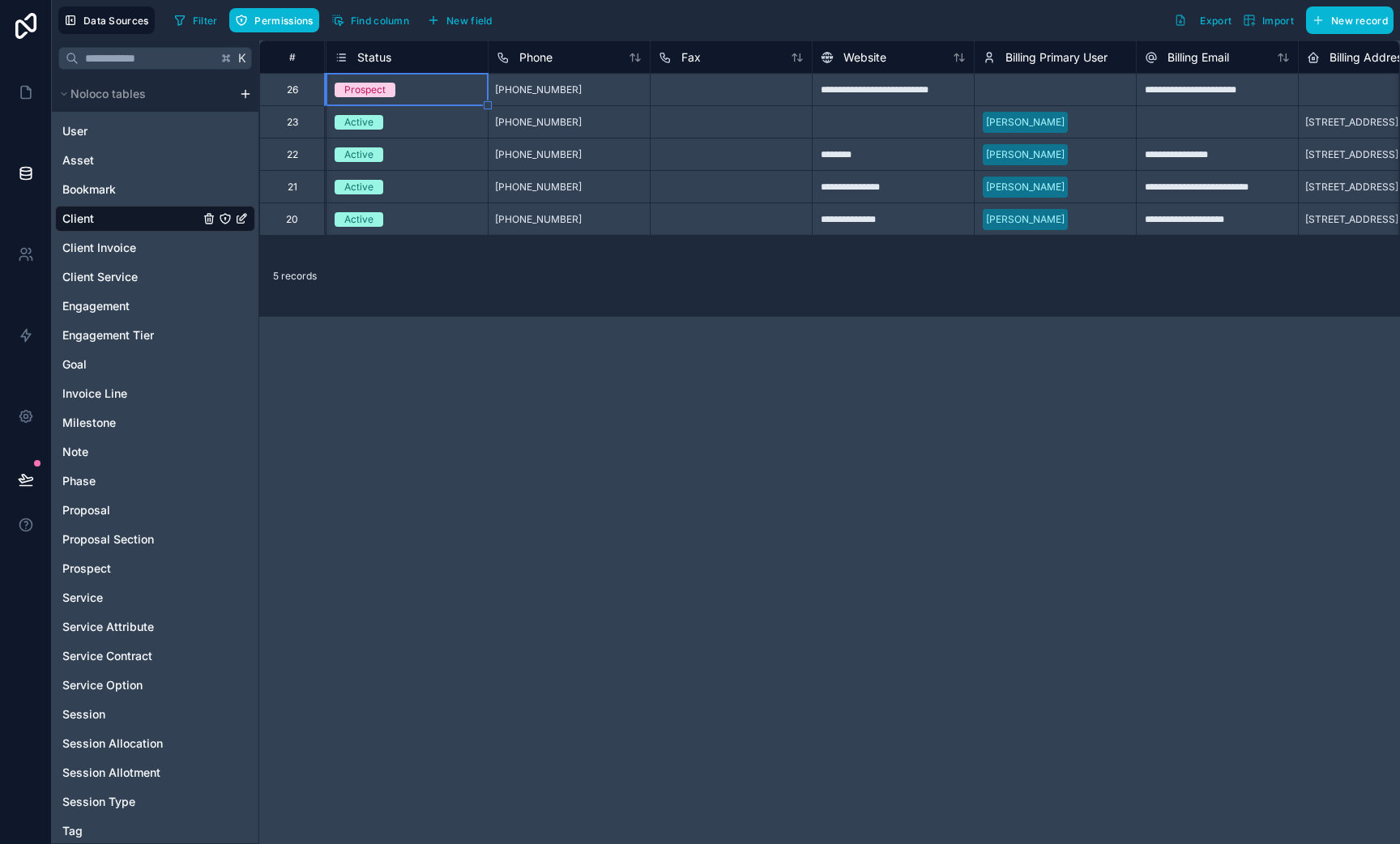
click at [1046, 90] on div "Select a Billing Primary User" at bounding box center [1049, 89] width 132 height 13
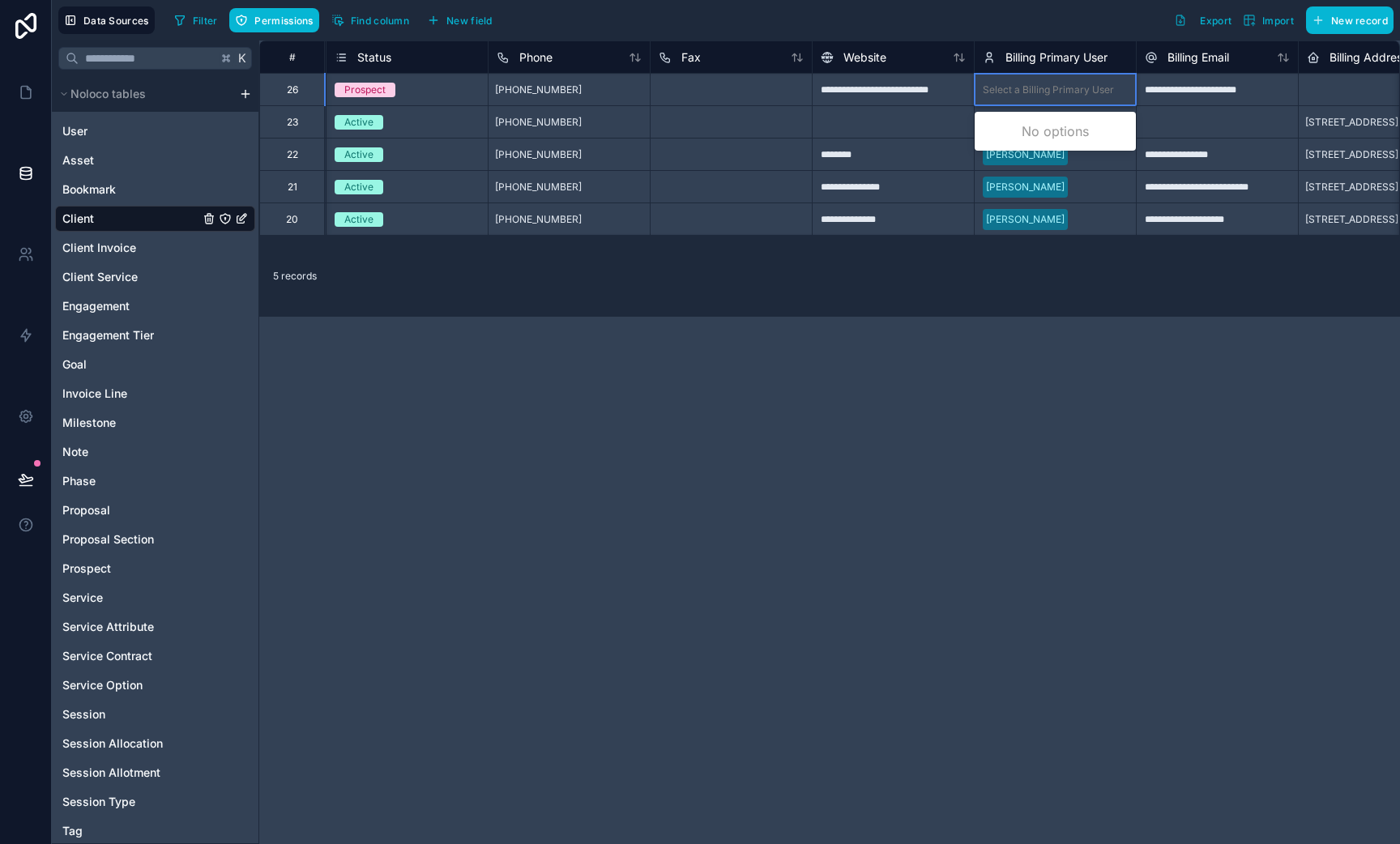
click at [1046, 90] on div "Select a Billing Primary User" at bounding box center [1049, 89] width 132 height 13
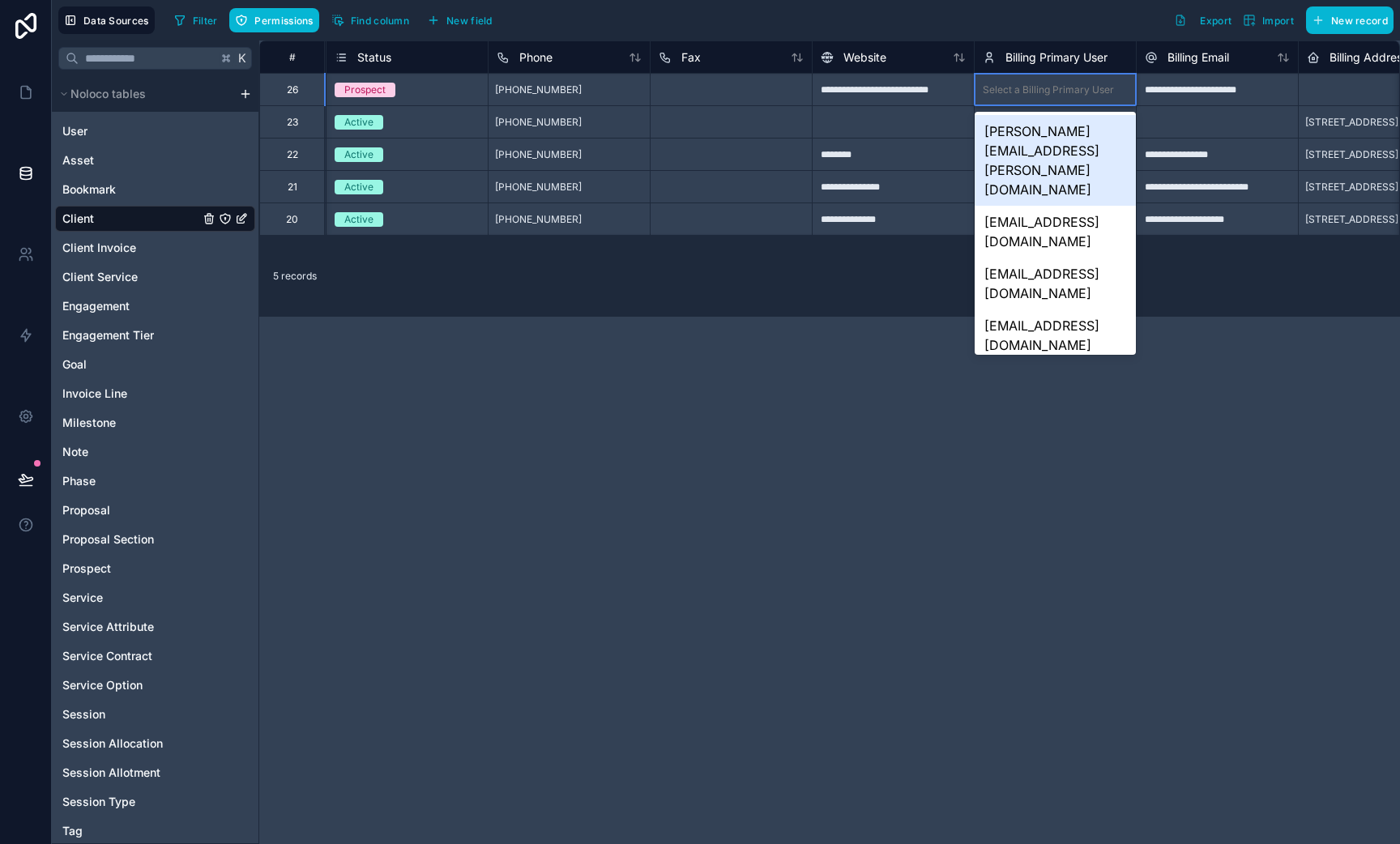
click at [1107, 129] on div "[PERSON_NAME][EMAIL_ADDRESS][PERSON_NAME][DOMAIN_NAME]" at bounding box center [1055, 161] width 162 height 91
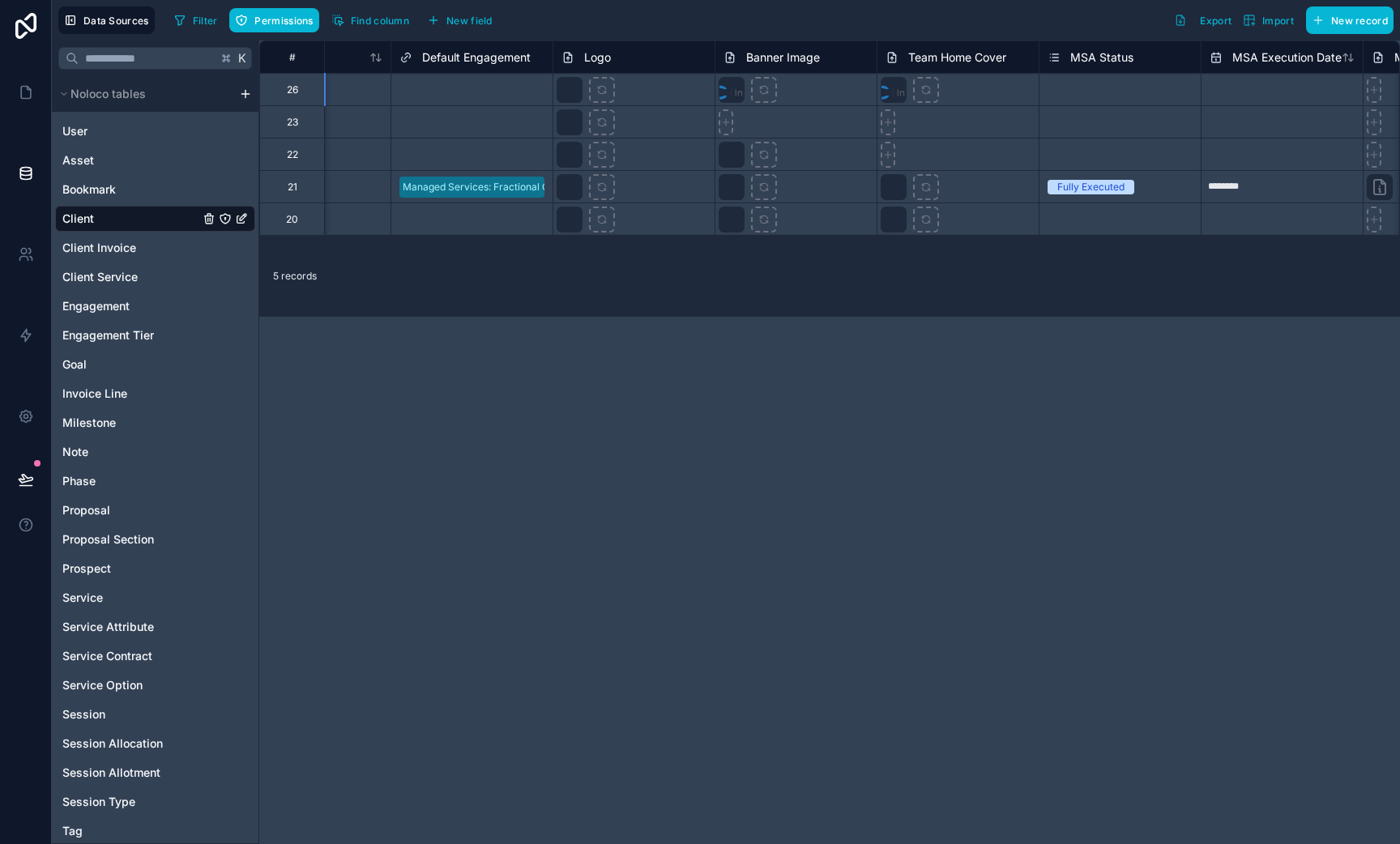
scroll to position [0, 1882]
click at [1085, 86] on div "Select a MSA Status" at bounding box center [1090, 89] width 93 height 13
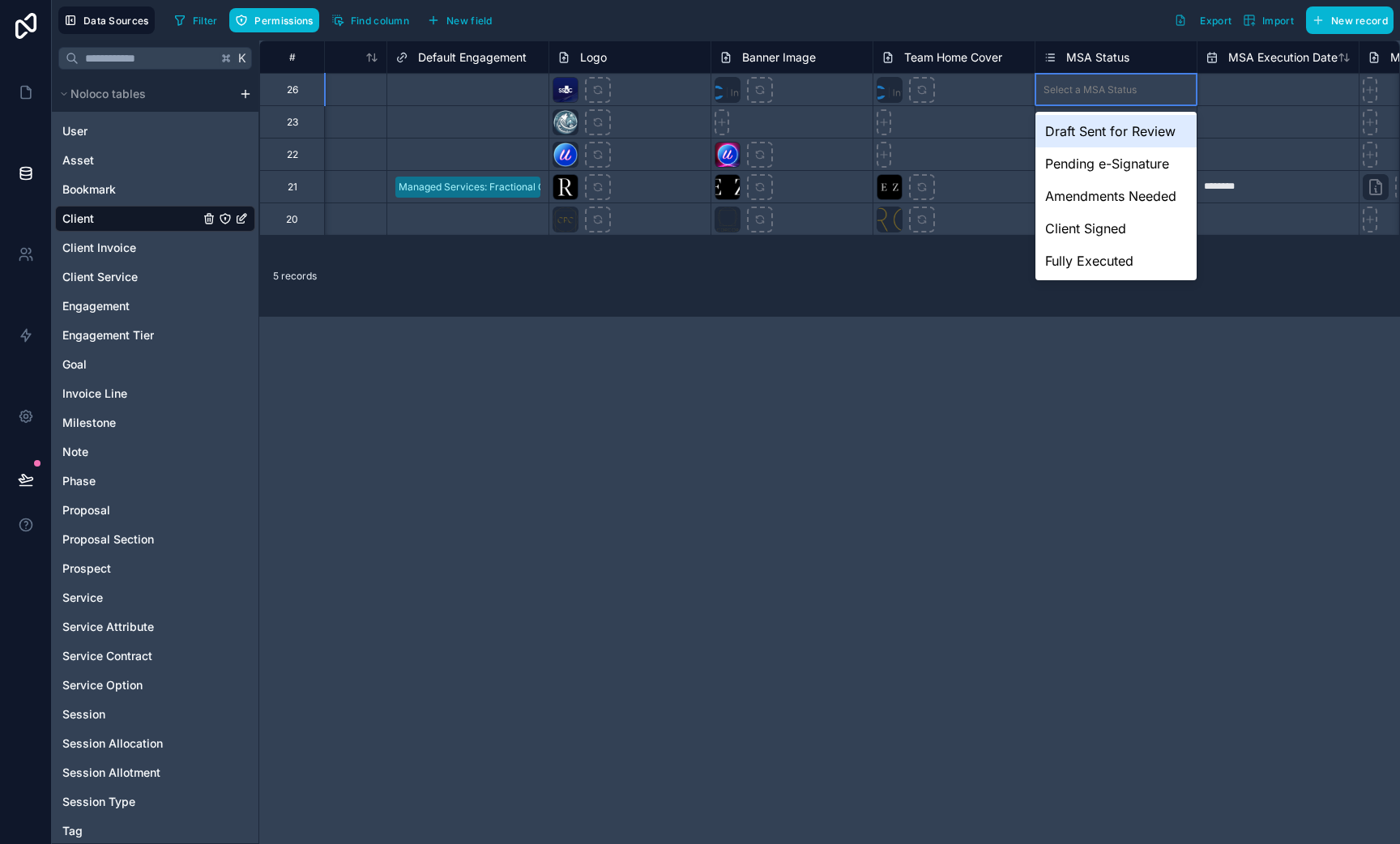
click at [1076, 92] on div "Select a MSA Status" at bounding box center [1090, 89] width 93 height 13
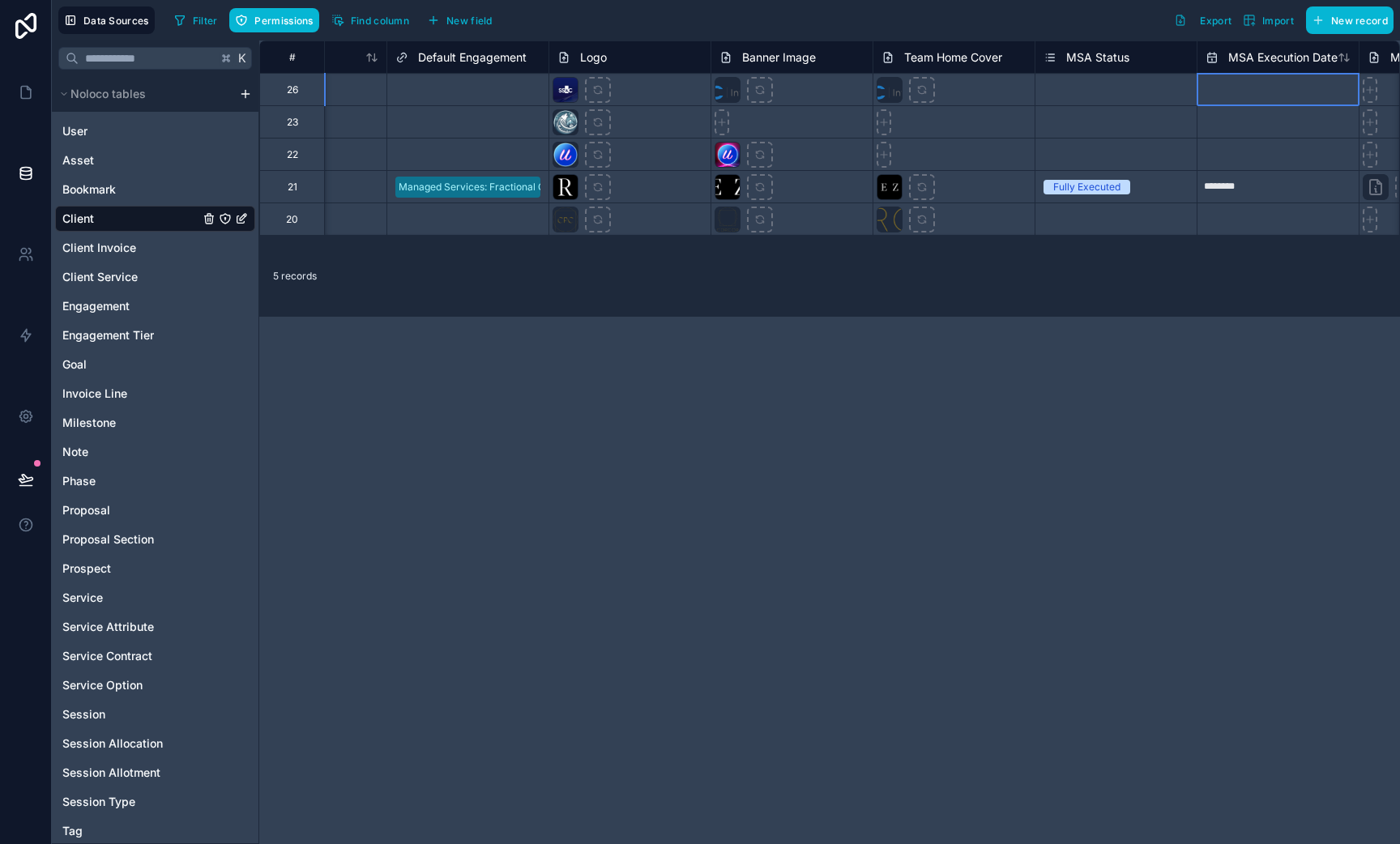
click at [1266, 87] on input "text" at bounding box center [1278, 90] width 162 height 26
select select "****"
select select "*"
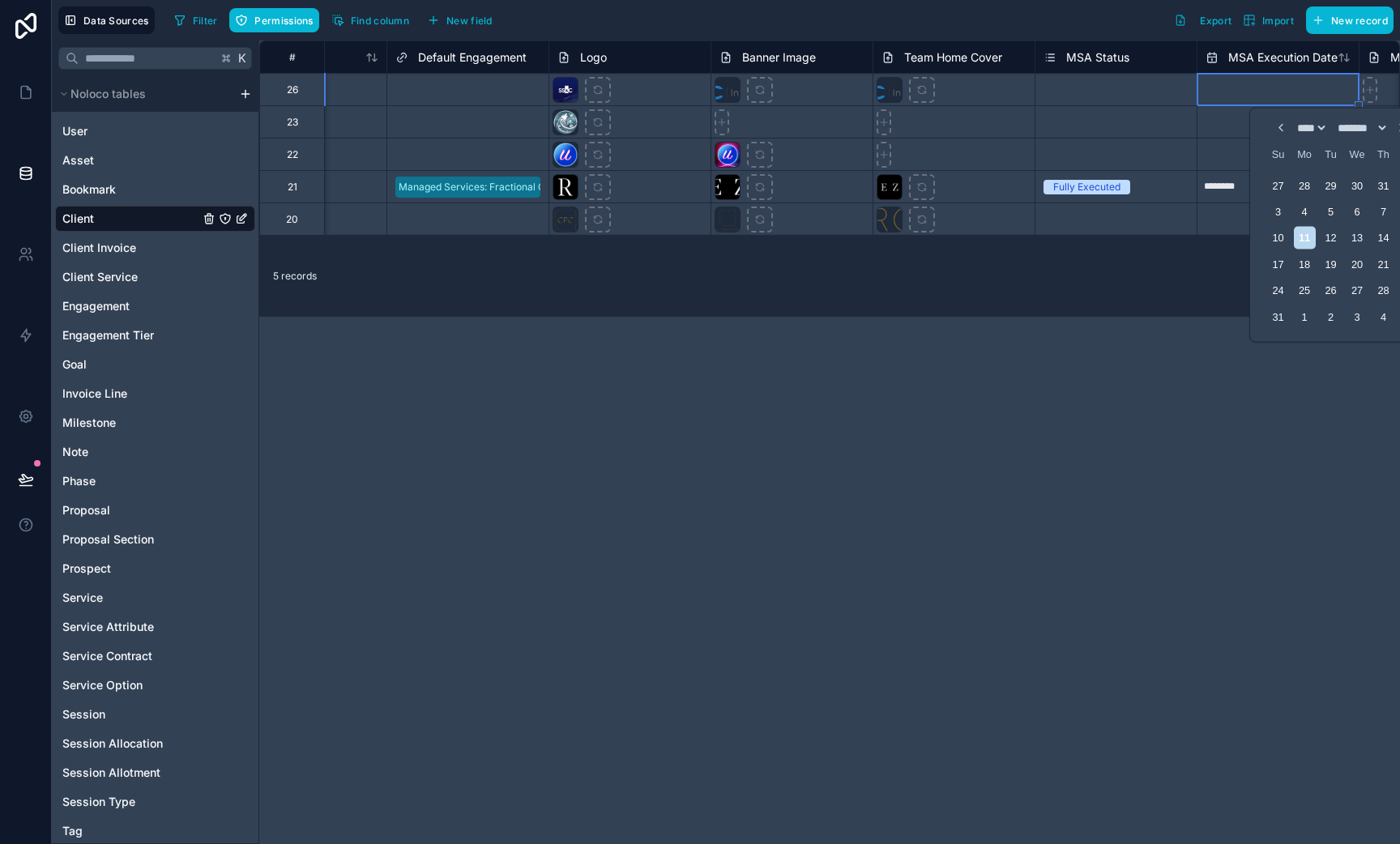
click at [1266, 87] on input "text" at bounding box center [1278, 90] width 162 height 26
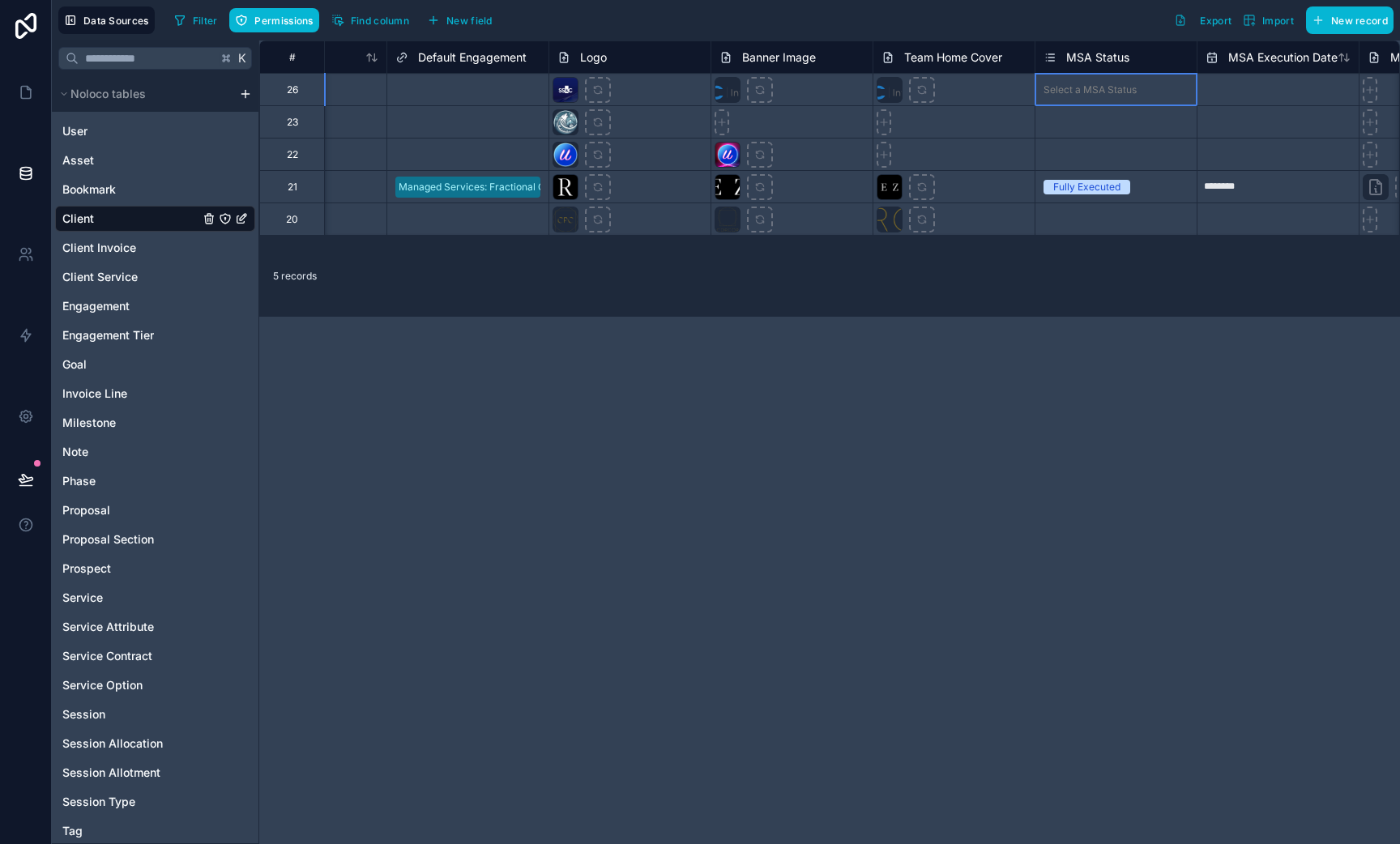
click at [1141, 92] on div "Select a MSA Status" at bounding box center [1116, 90] width 162 height 16
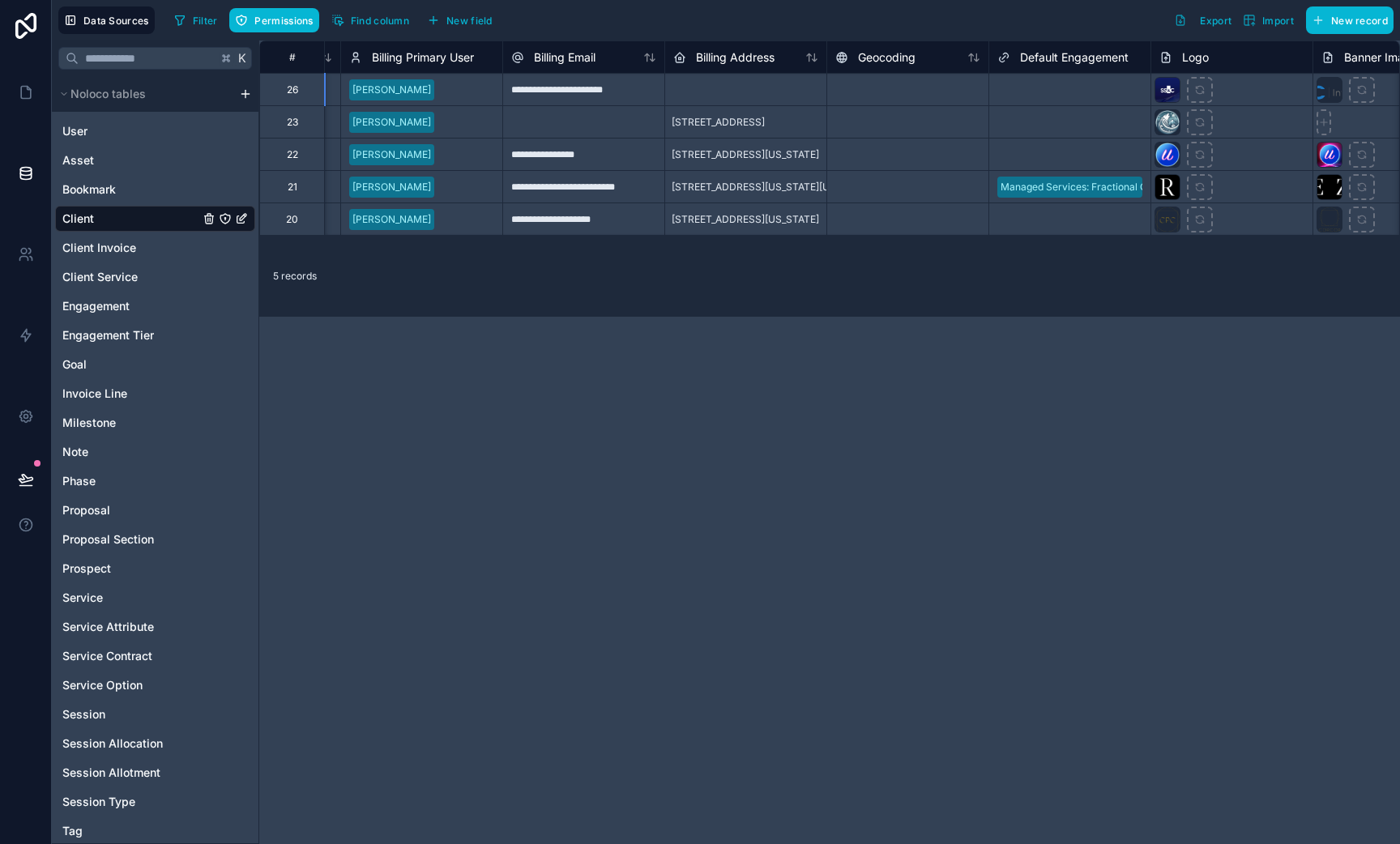
scroll to position [0, 1281]
click at [27, 484] on icon at bounding box center [25, 479] width 16 height 16
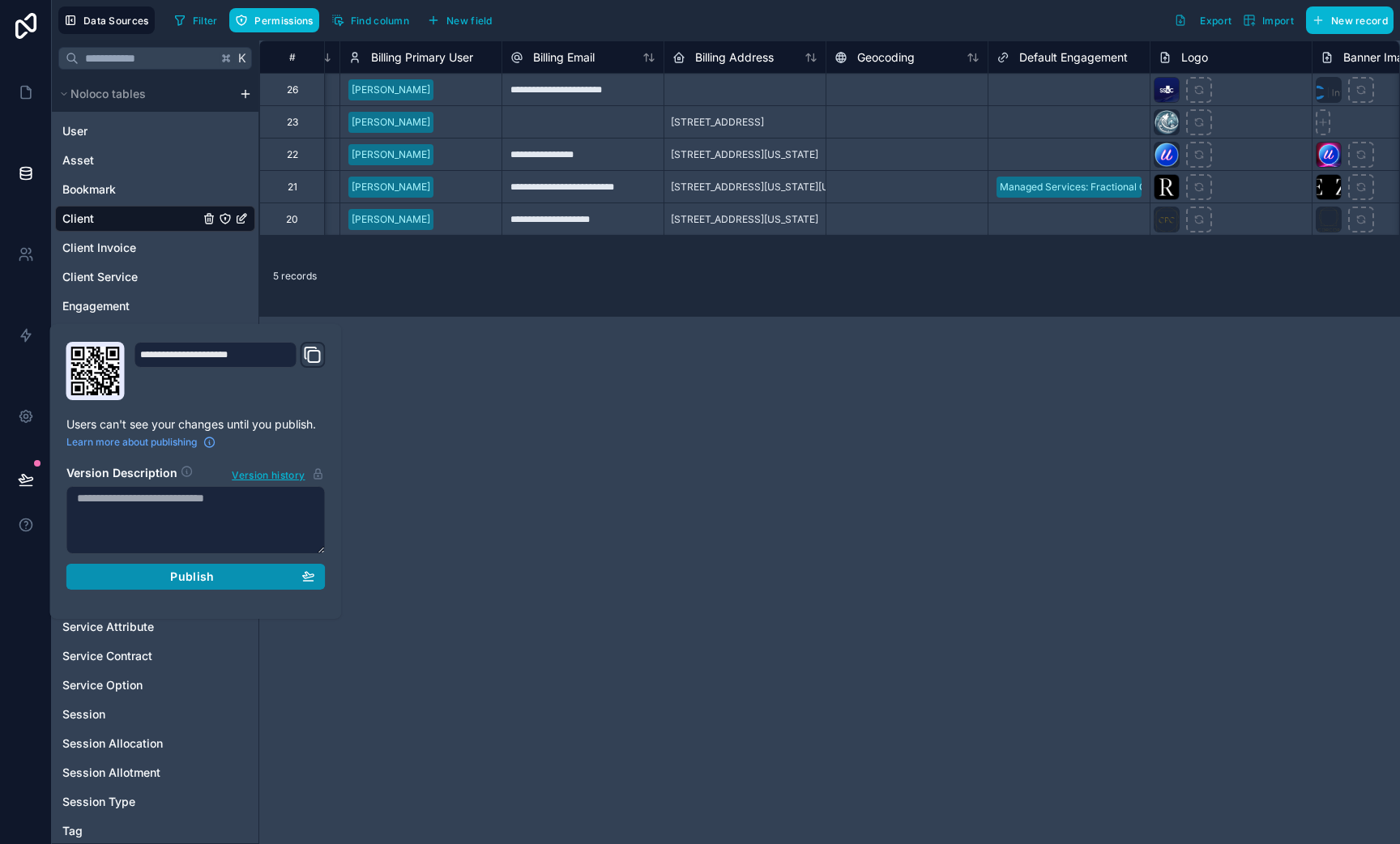
click at [137, 577] on div "Publish" at bounding box center [197, 576] width 238 height 15
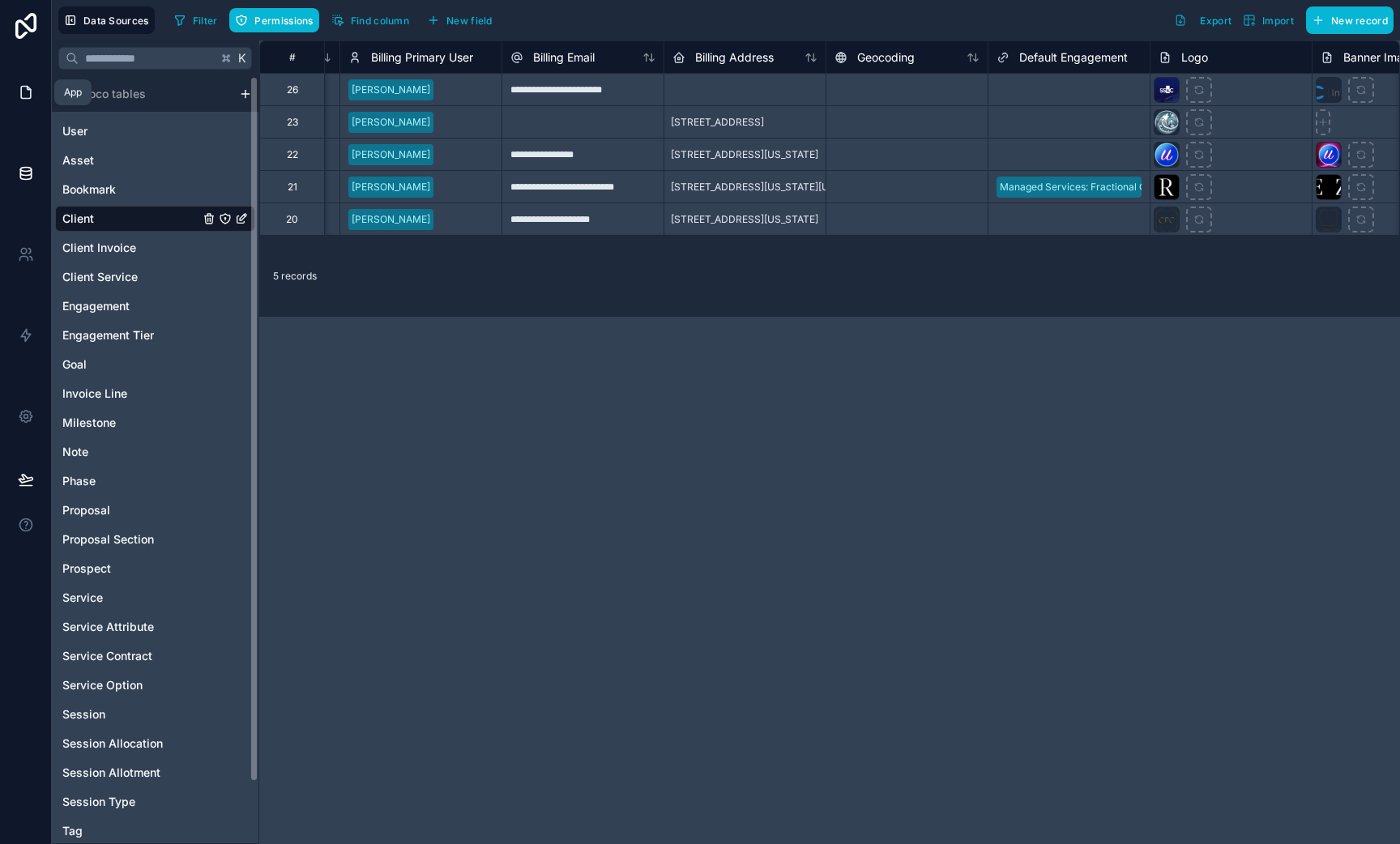
click at [24, 82] on link at bounding box center [25, 93] width 51 height 81
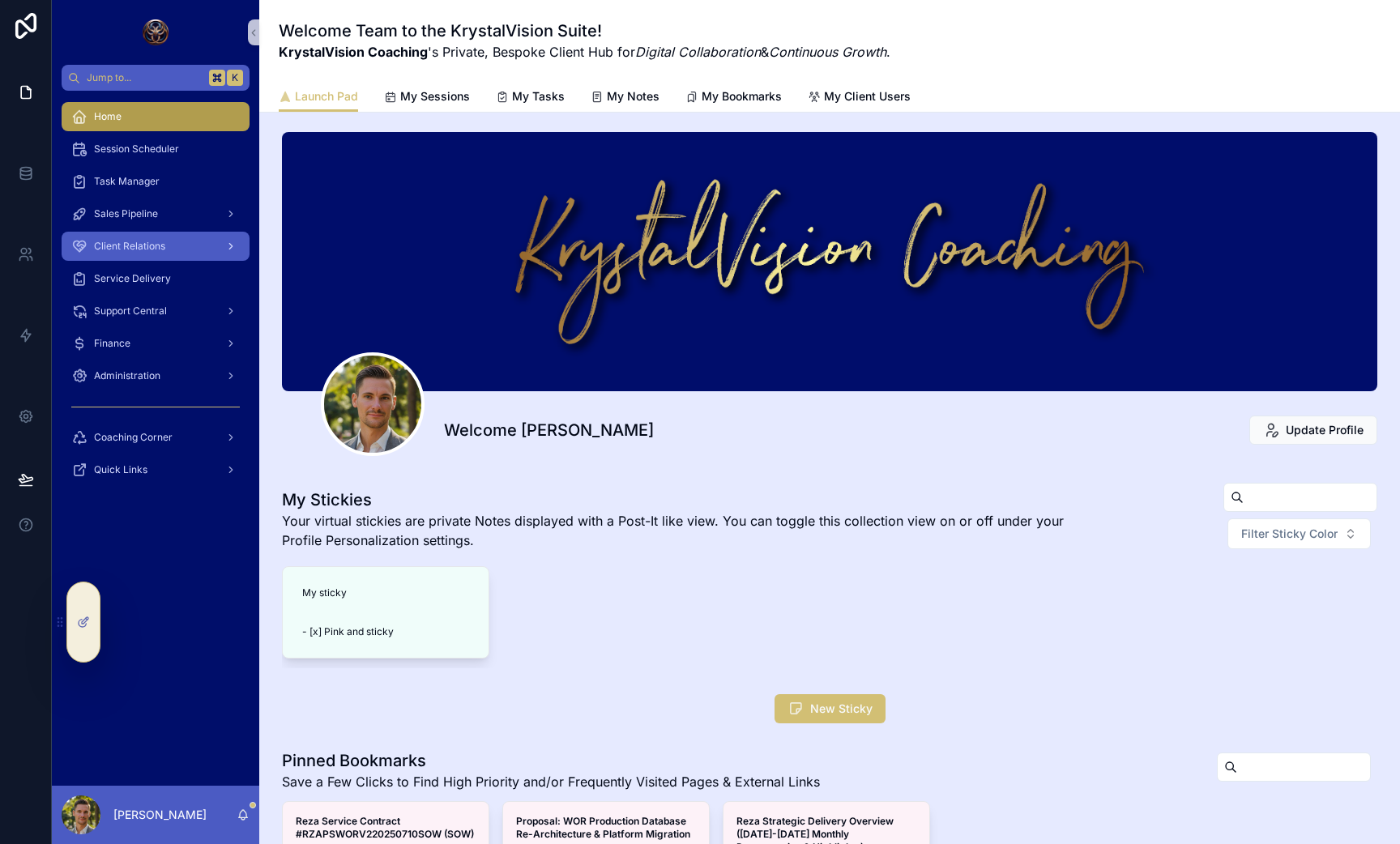
click at [152, 241] on span "Client Relations" at bounding box center [130, 246] width 72 height 13
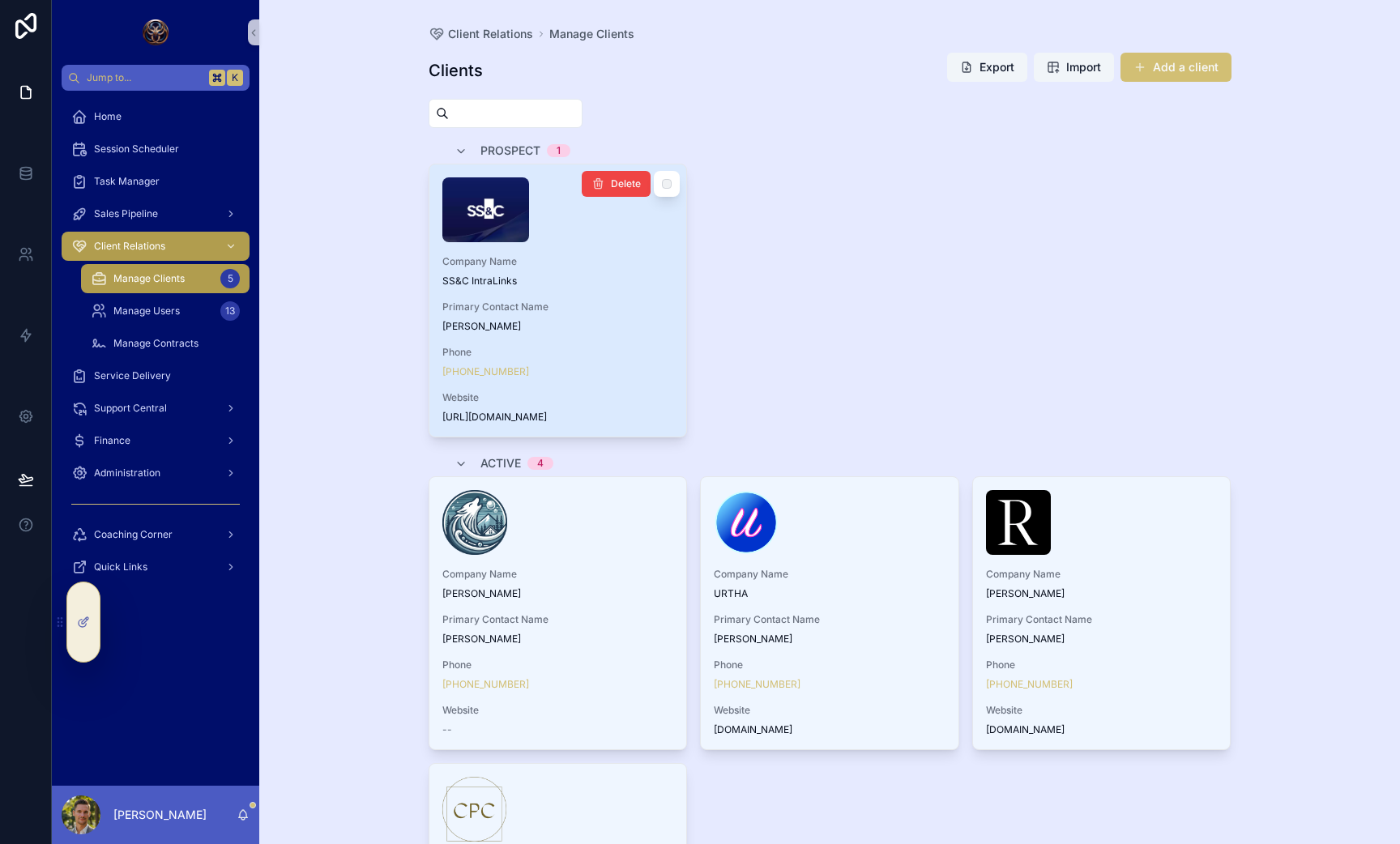
click at [649, 325] on span "[PERSON_NAME]" at bounding box center [558, 326] width 231 height 13
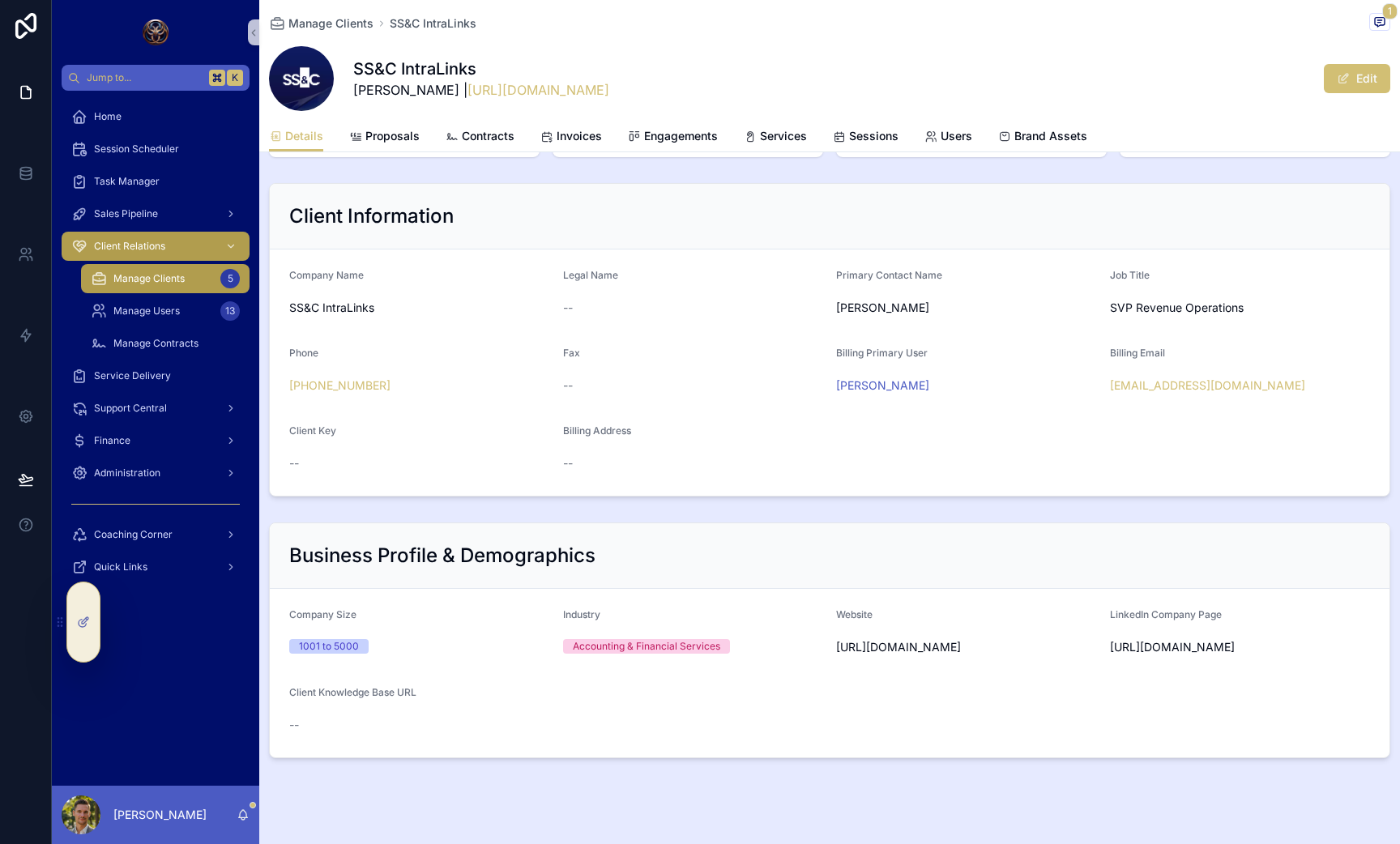
scroll to position [264, 0]
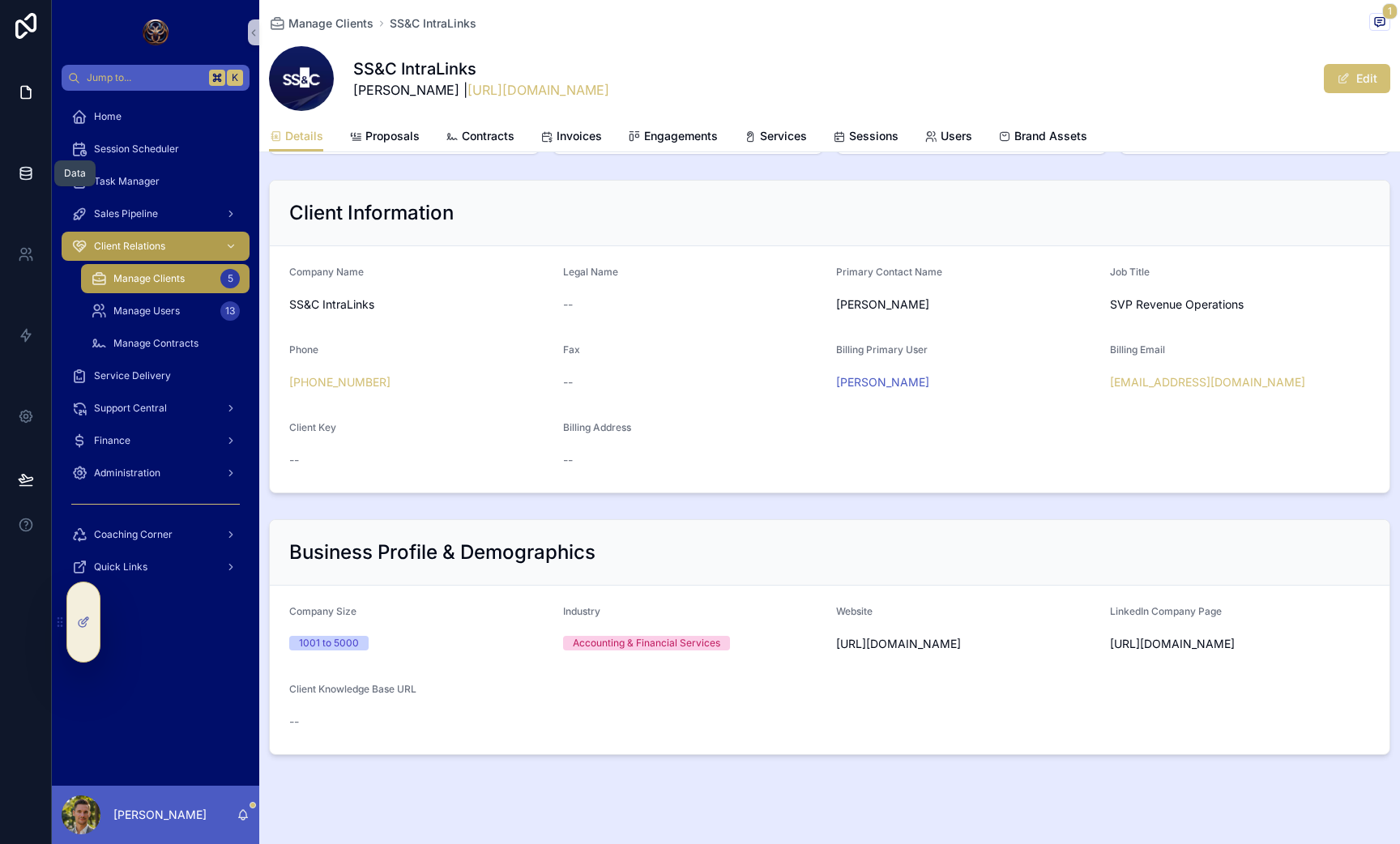
click at [27, 173] on icon at bounding box center [25, 173] width 16 height 16
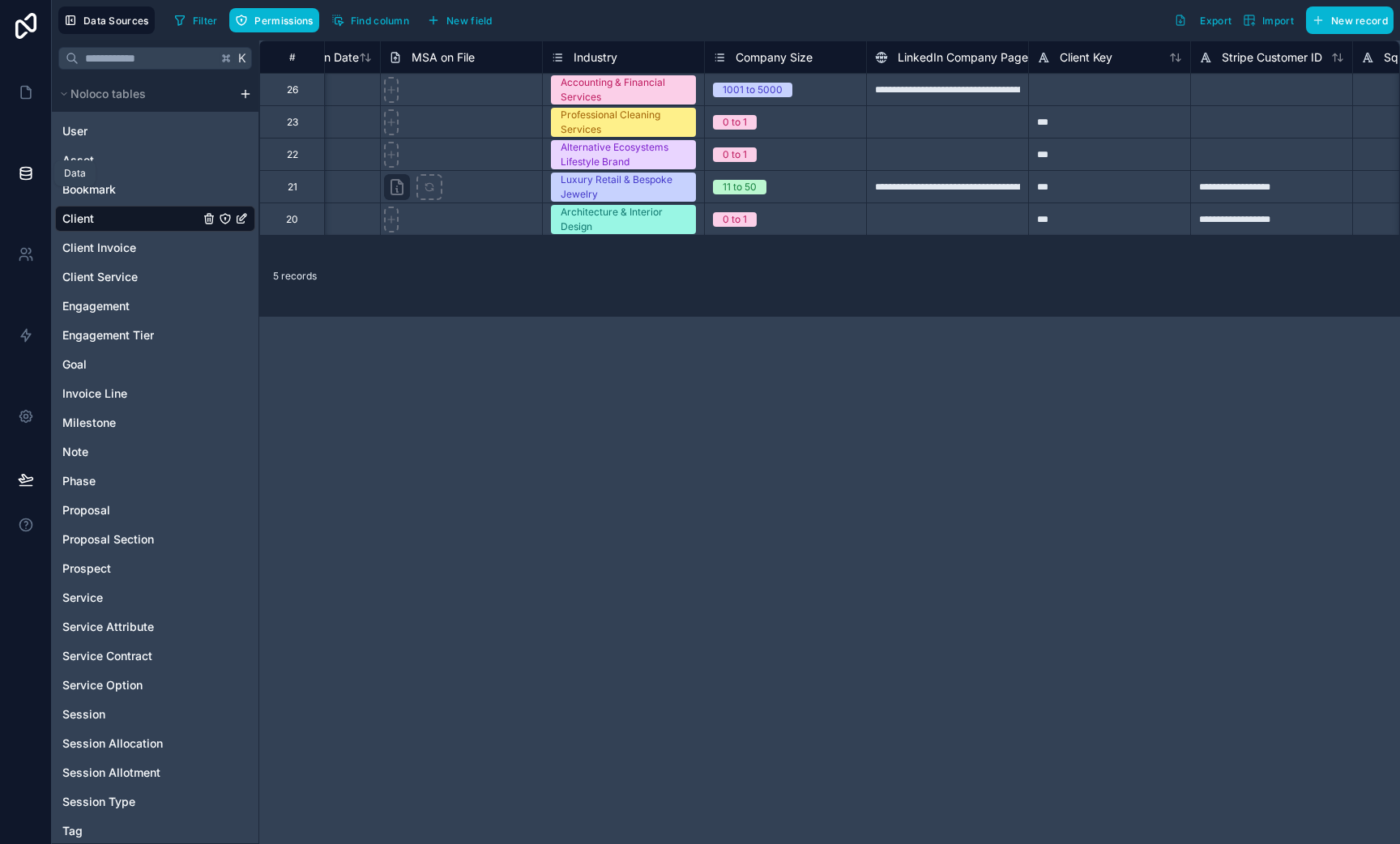
scroll to position [0, 2870]
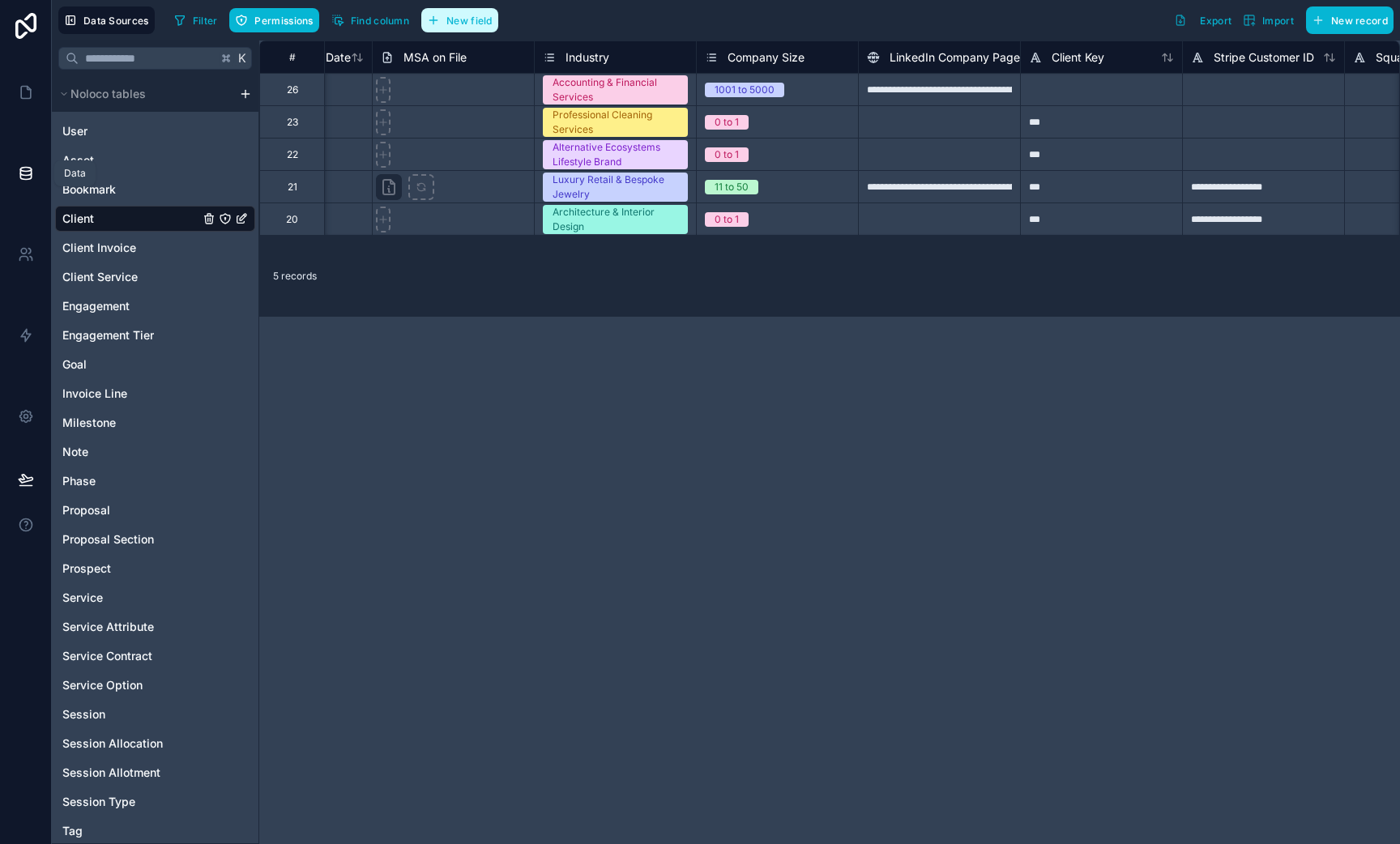
click at [467, 10] on button "New field" at bounding box center [460, 19] width 77 height 24
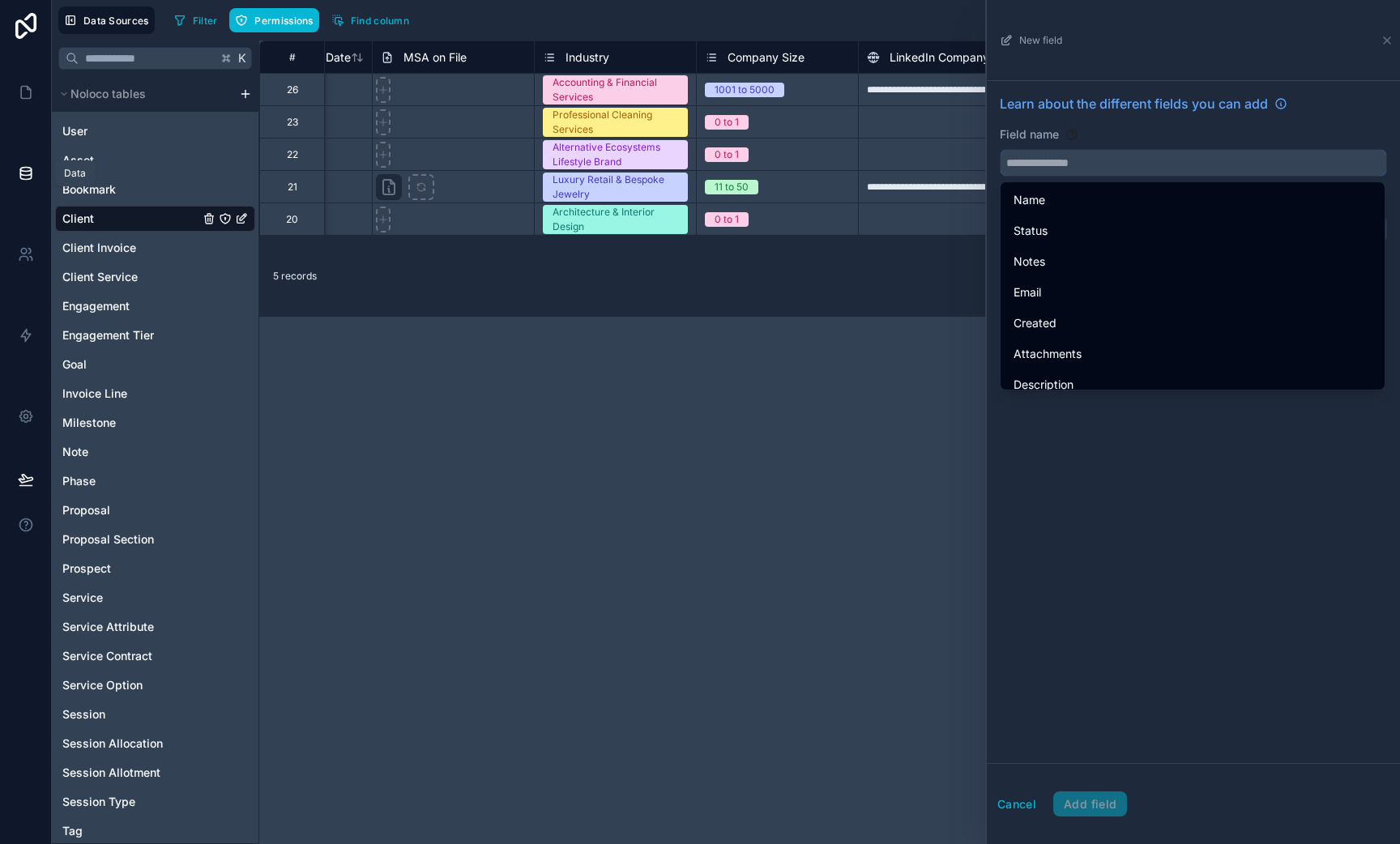
click at [1063, 155] on input "text" at bounding box center [1194, 163] width 385 height 26
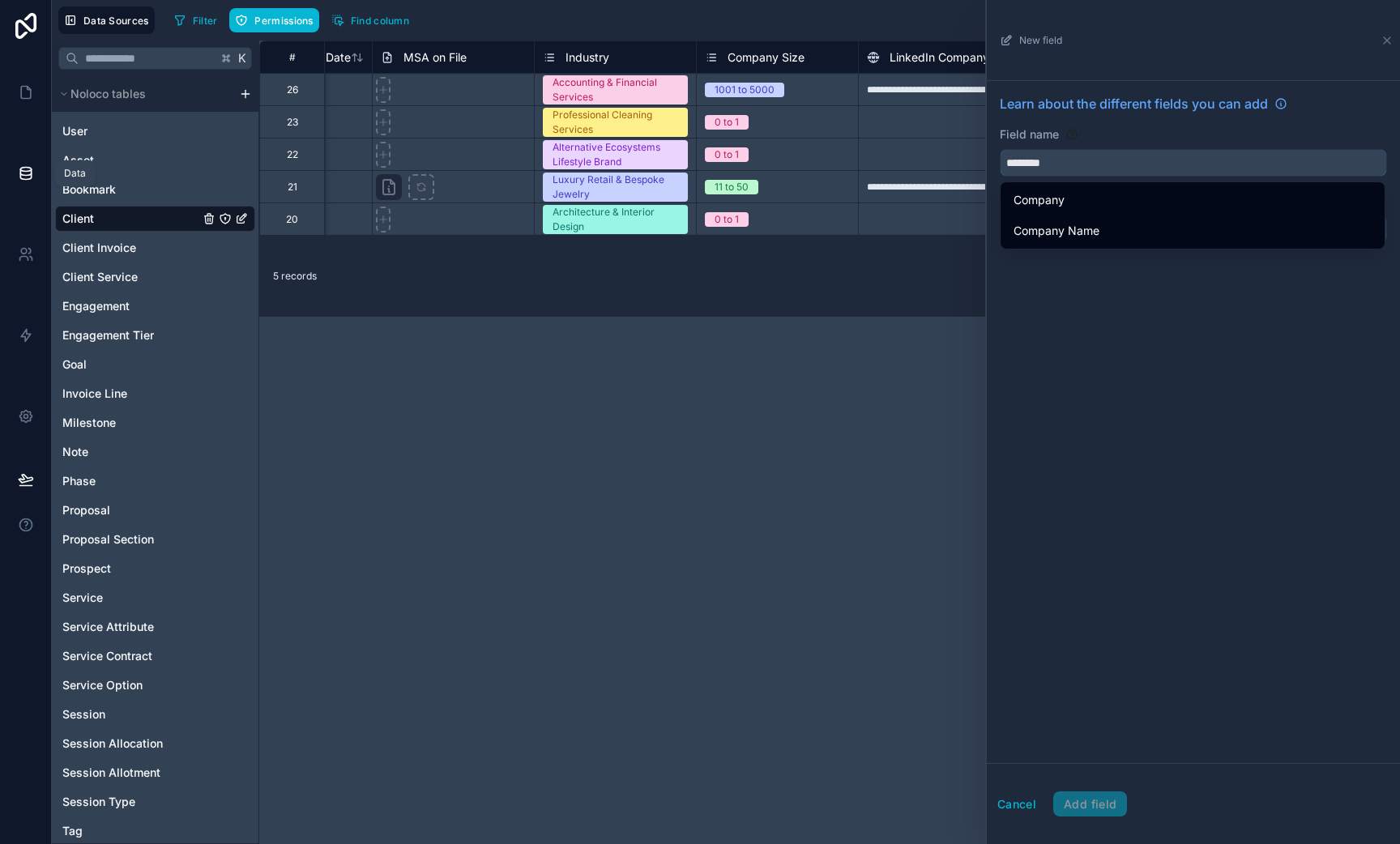
click at [1000, 149] on button "*******" at bounding box center [1194, 163] width 387 height 27
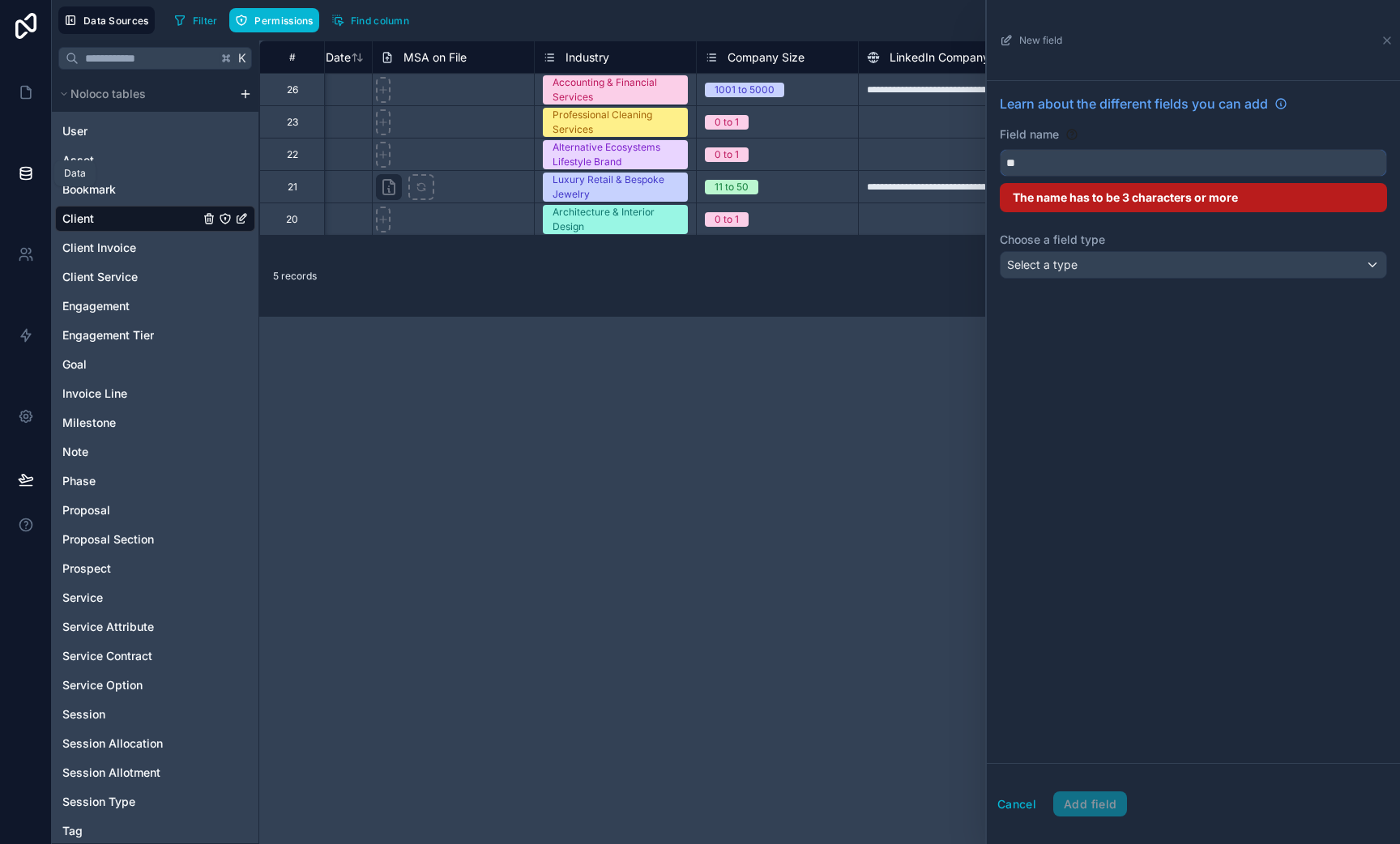
type input "*"
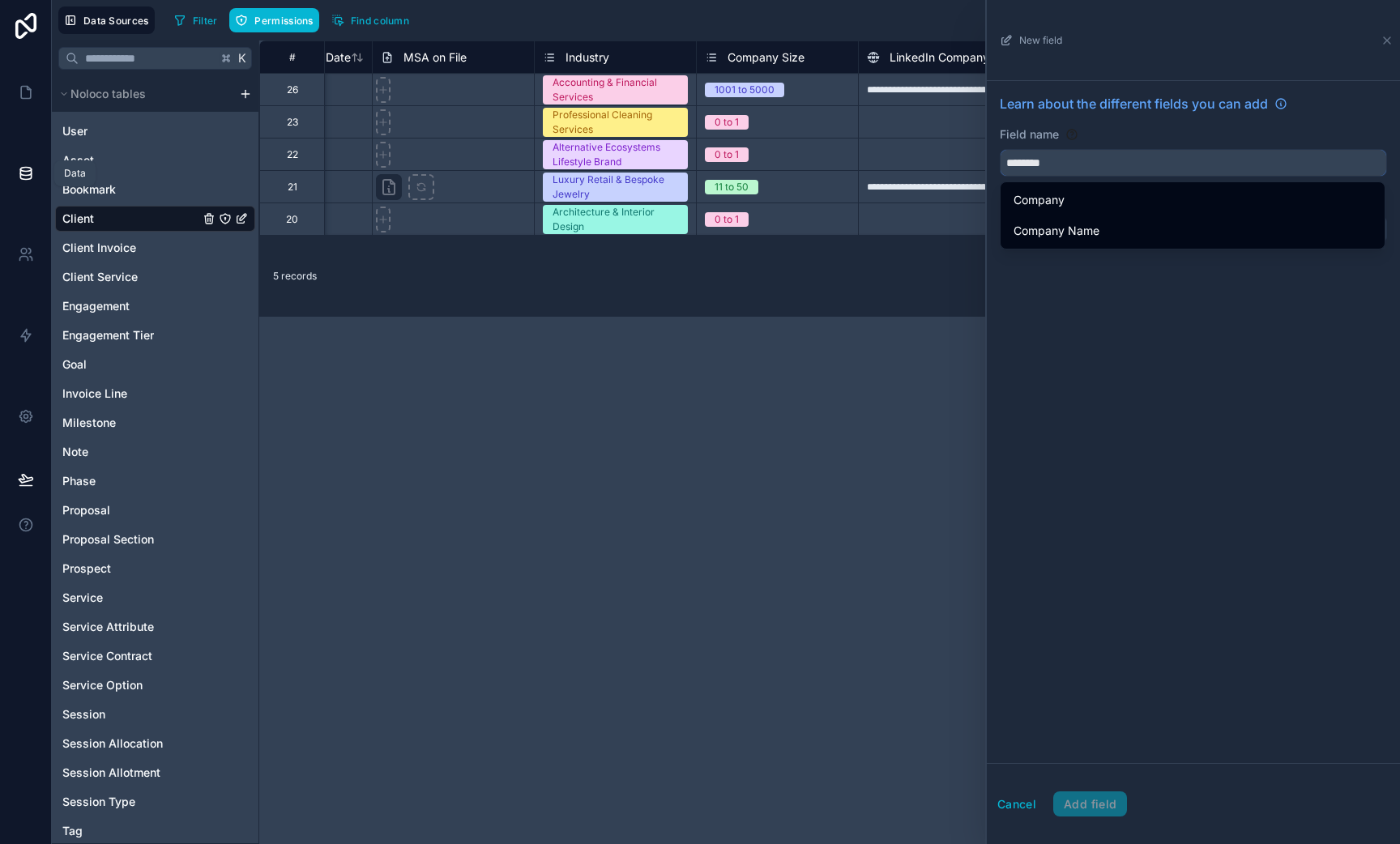
click at [1000, 149] on button "*******" at bounding box center [1194, 163] width 387 height 27
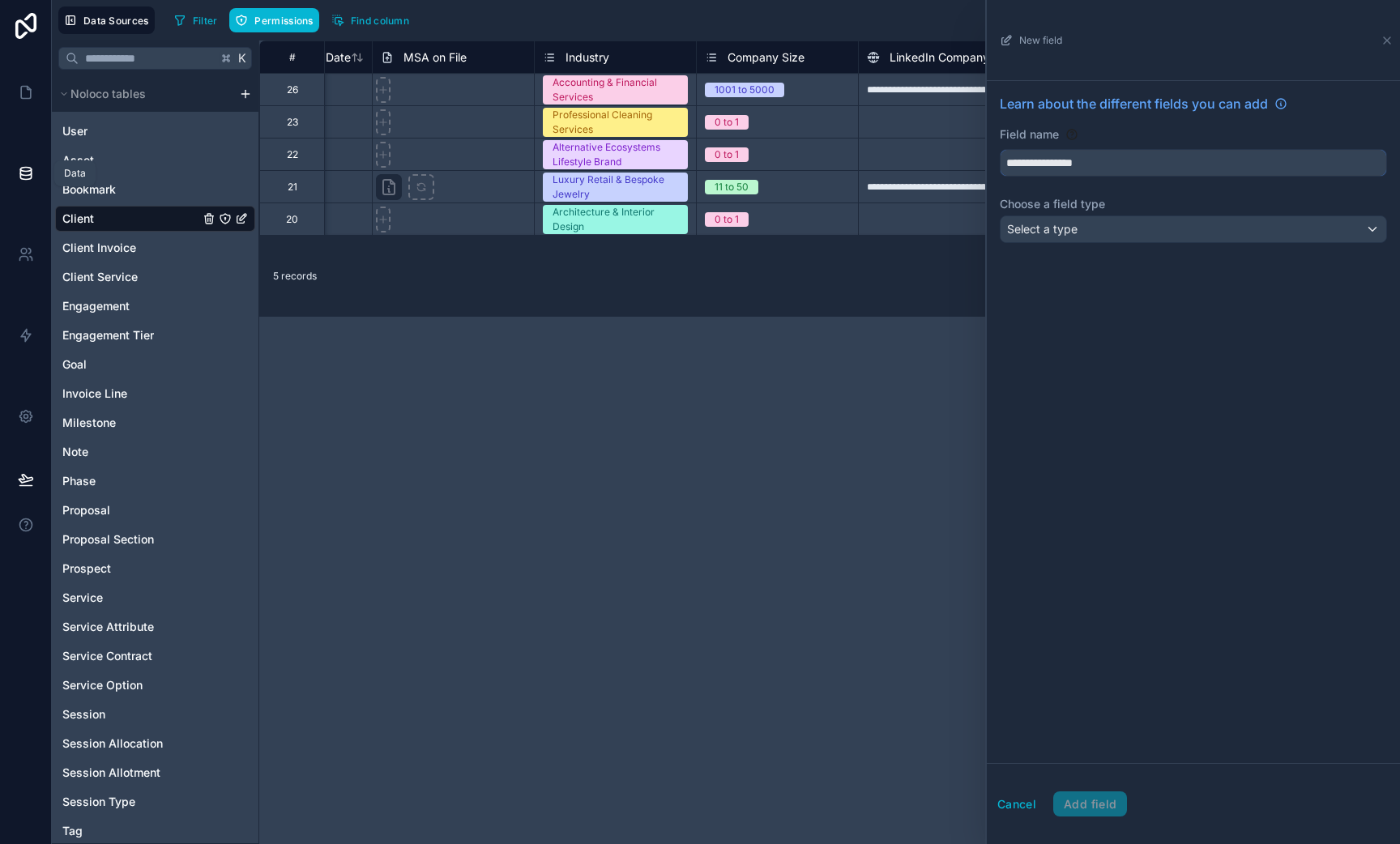
click at [1000, 149] on button "**********" at bounding box center [1194, 163] width 387 height 27
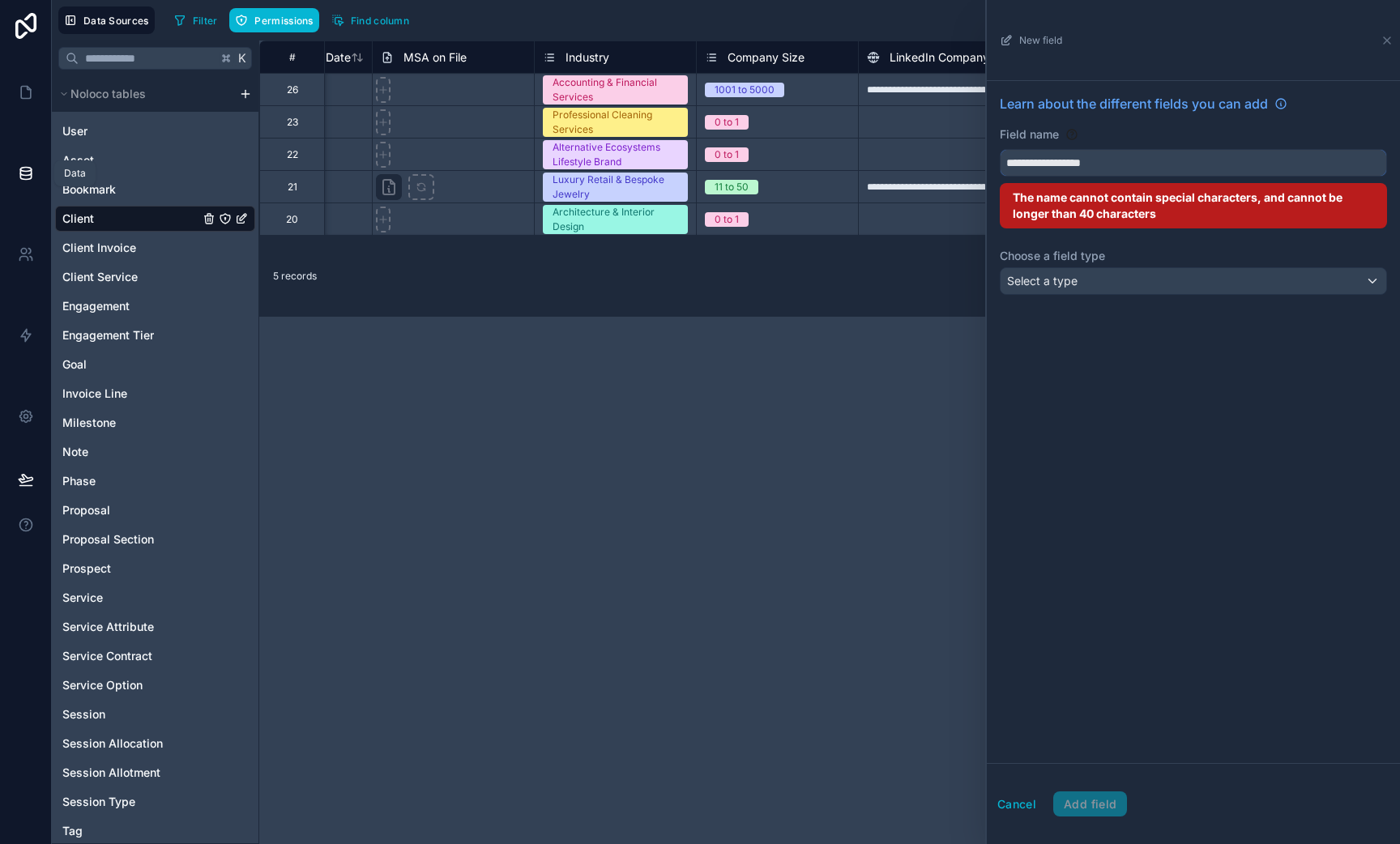
click at [1000, 149] on button "**********" at bounding box center [1194, 163] width 387 height 27
drag, startPoint x: 1061, startPoint y: 166, endPoint x: 1172, endPoint y: 163, distance: 111.0
click at [1172, 163] on input "**********" at bounding box center [1194, 163] width 385 height 26
click at [1000, 149] on button "**********" at bounding box center [1194, 163] width 387 height 27
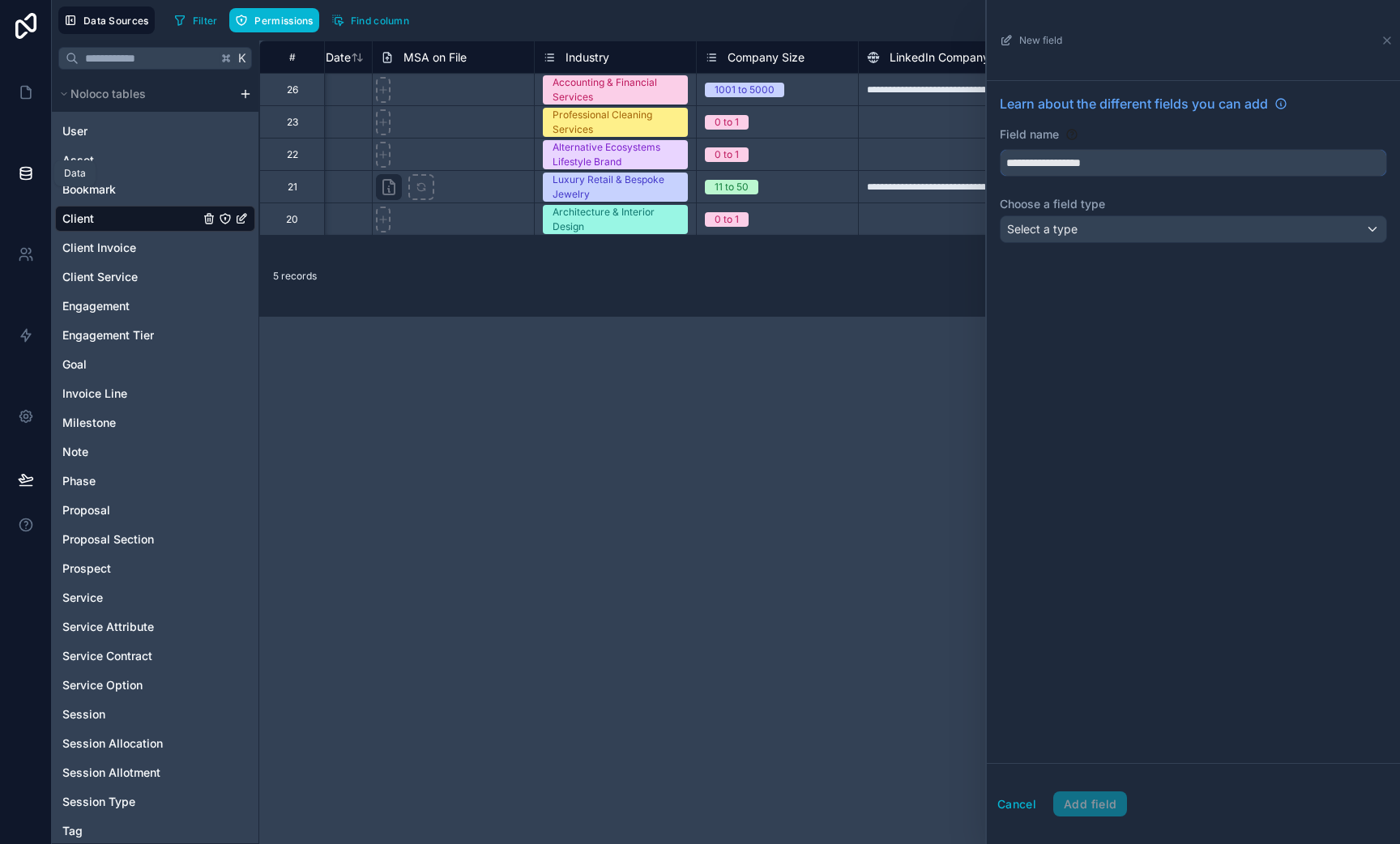
click at [1085, 163] on input "**********" at bounding box center [1194, 163] width 385 height 26
click at [1000, 149] on button "**********" at bounding box center [1194, 163] width 387 height 27
click at [1080, 153] on input "**********" at bounding box center [1194, 163] width 385 height 26
click at [1080, 155] on input "**********" at bounding box center [1194, 163] width 385 height 26
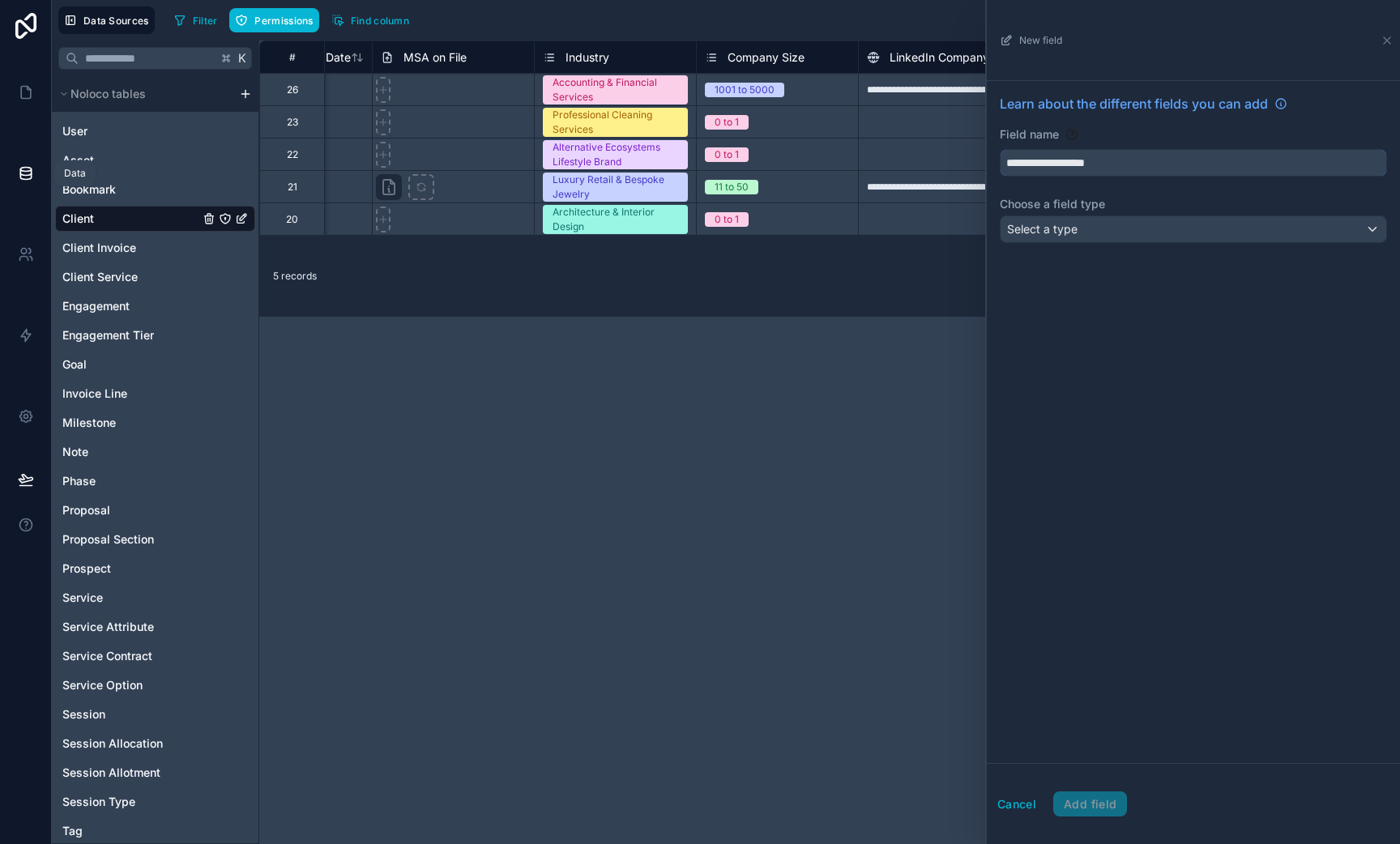
click at [1080, 155] on input "**********" at bounding box center [1194, 163] width 385 height 26
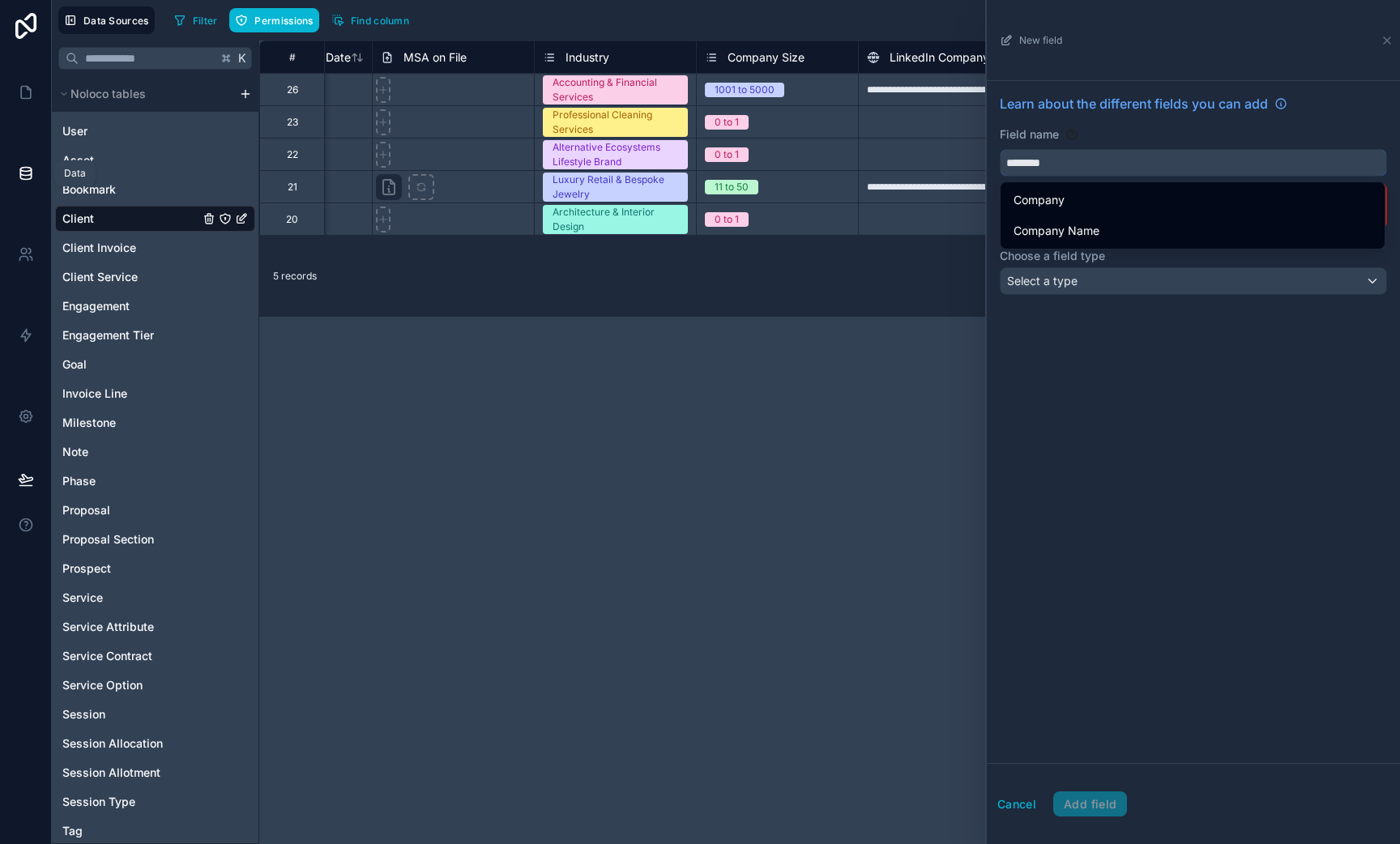
click at [1000, 149] on button "*******" at bounding box center [1194, 163] width 387 height 27
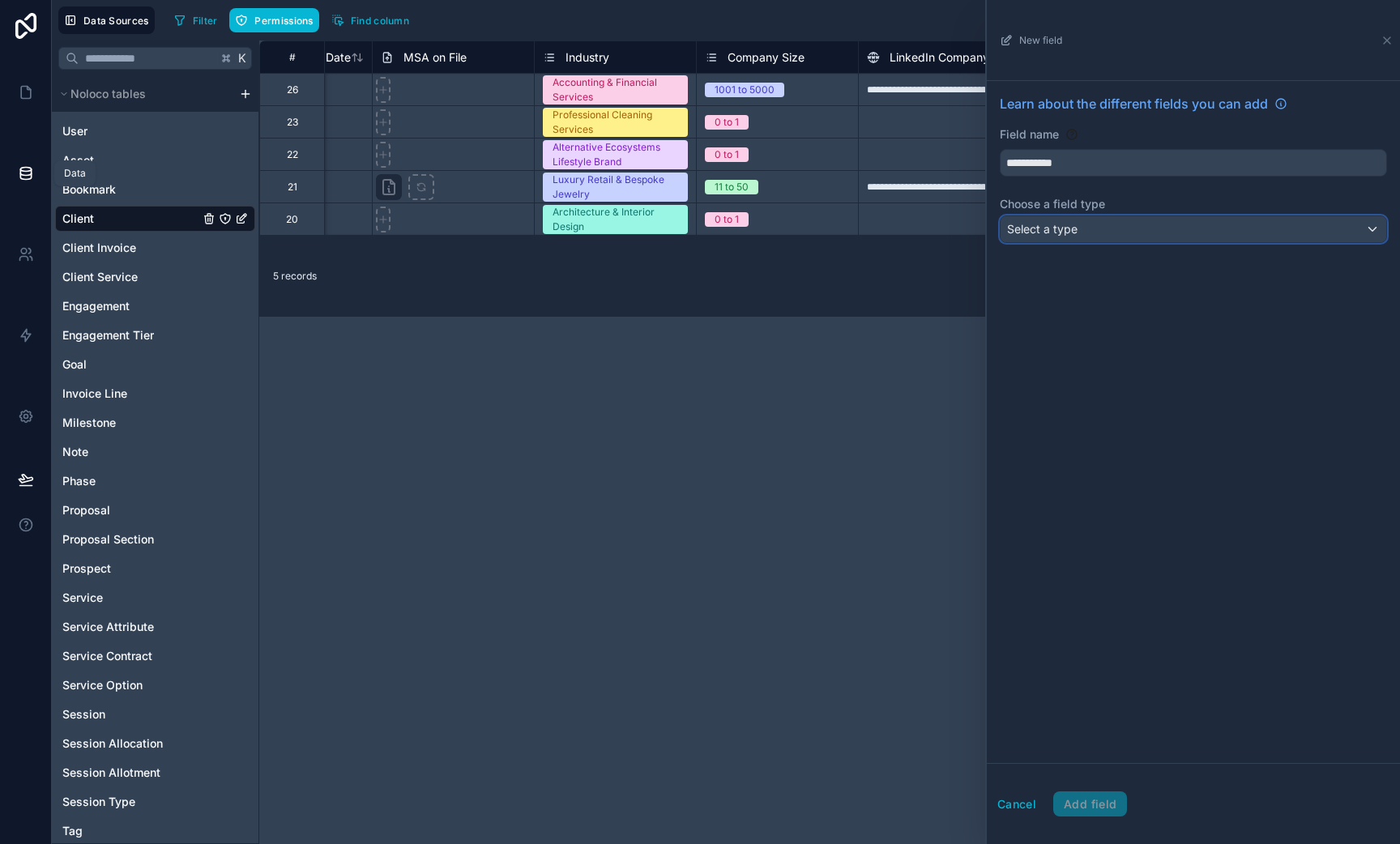
click at [1071, 216] on div "Select a type" at bounding box center [1194, 228] width 385 height 26
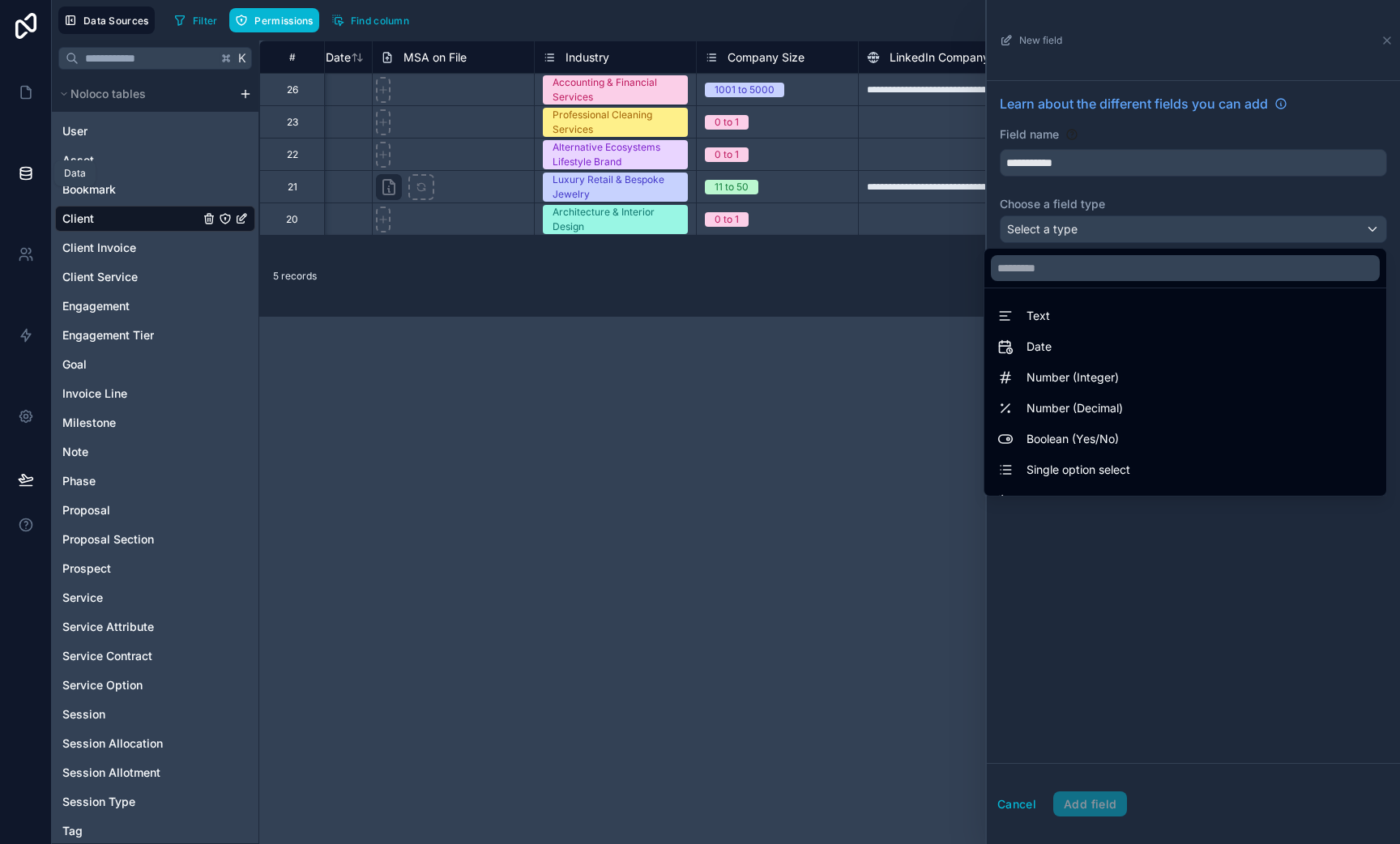
click at [1102, 161] on div at bounding box center [1193, 422] width 413 height 844
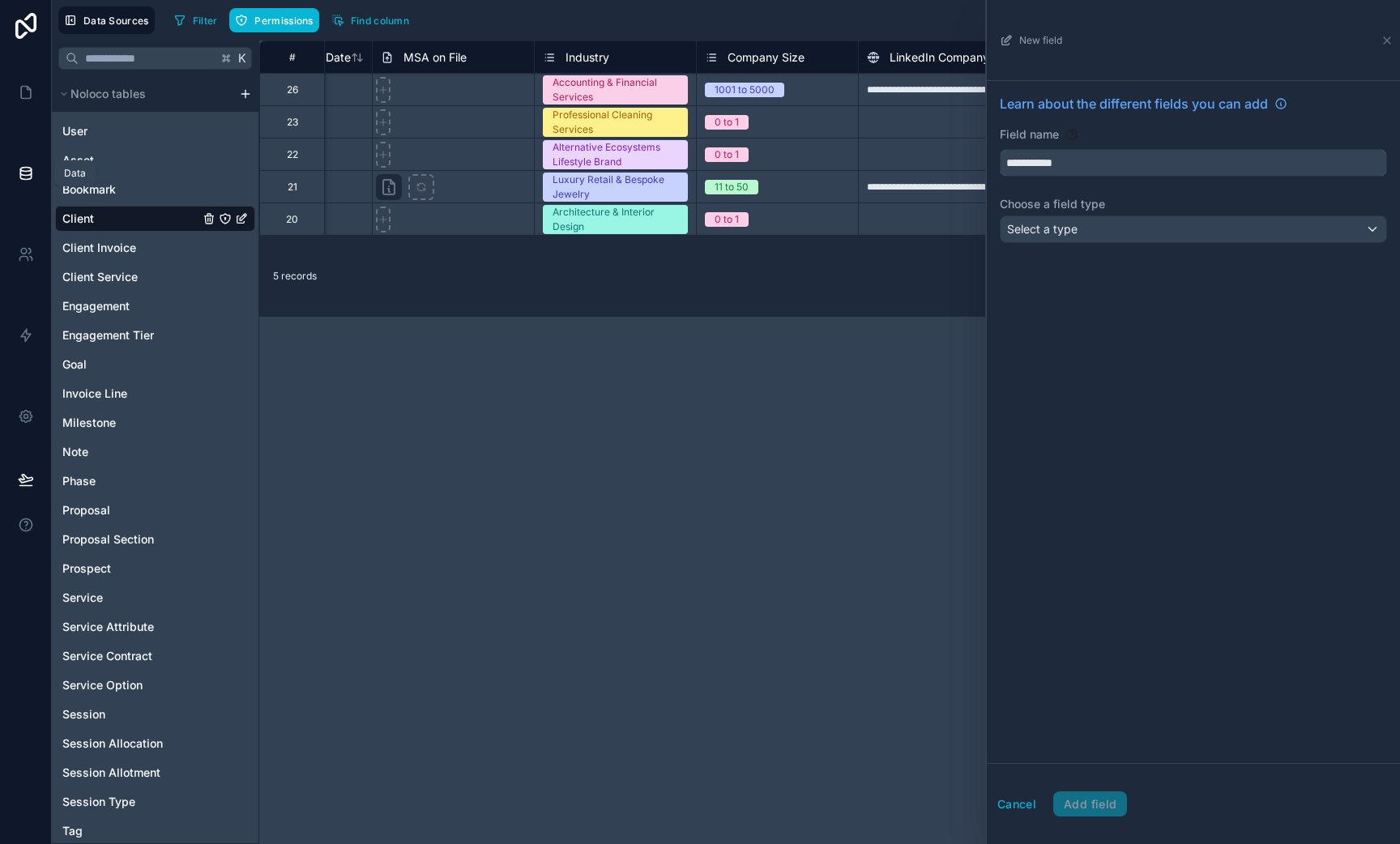
click at [1102, 161] on input "**********" at bounding box center [1194, 163] width 385 height 26
click at [1000, 149] on button "**********" at bounding box center [1194, 163] width 387 height 27
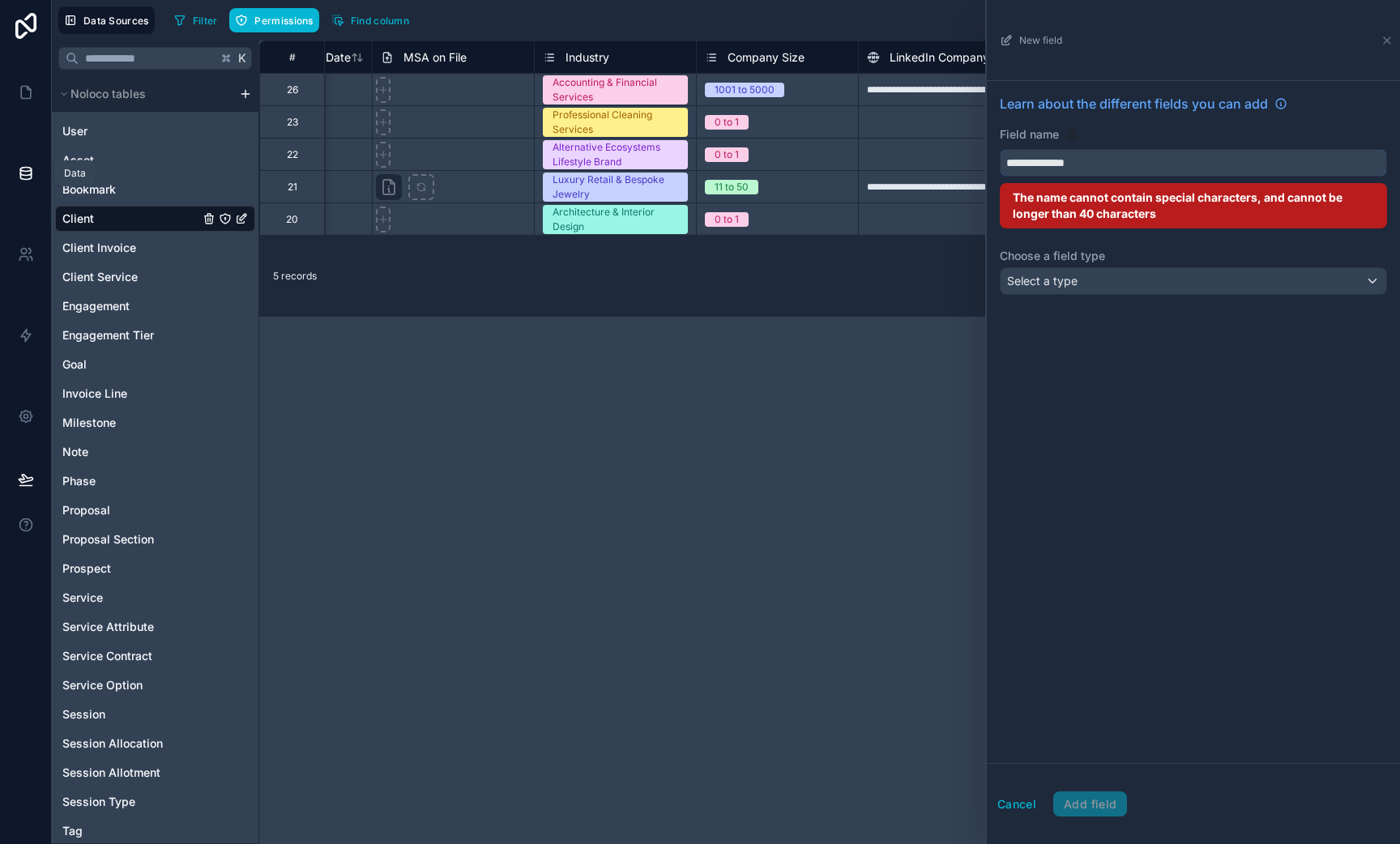
click at [1000, 149] on button "**********" at bounding box center [1194, 163] width 387 height 27
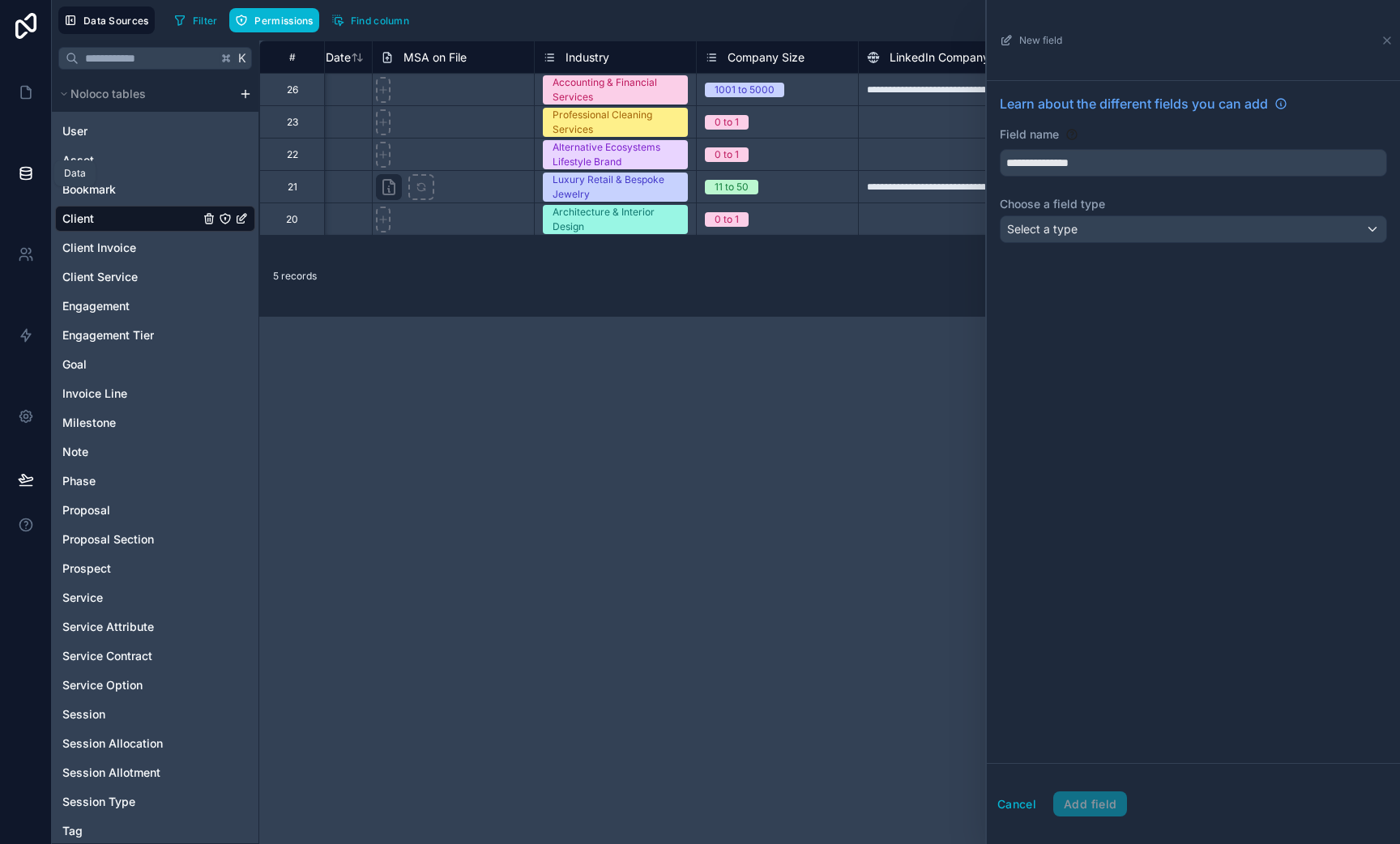
click at [1113, 133] on div "Field name" at bounding box center [1194, 135] width 387 height 16
click at [1085, 241] on div "Select a type" at bounding box center [1194, 228] width 385 height 26
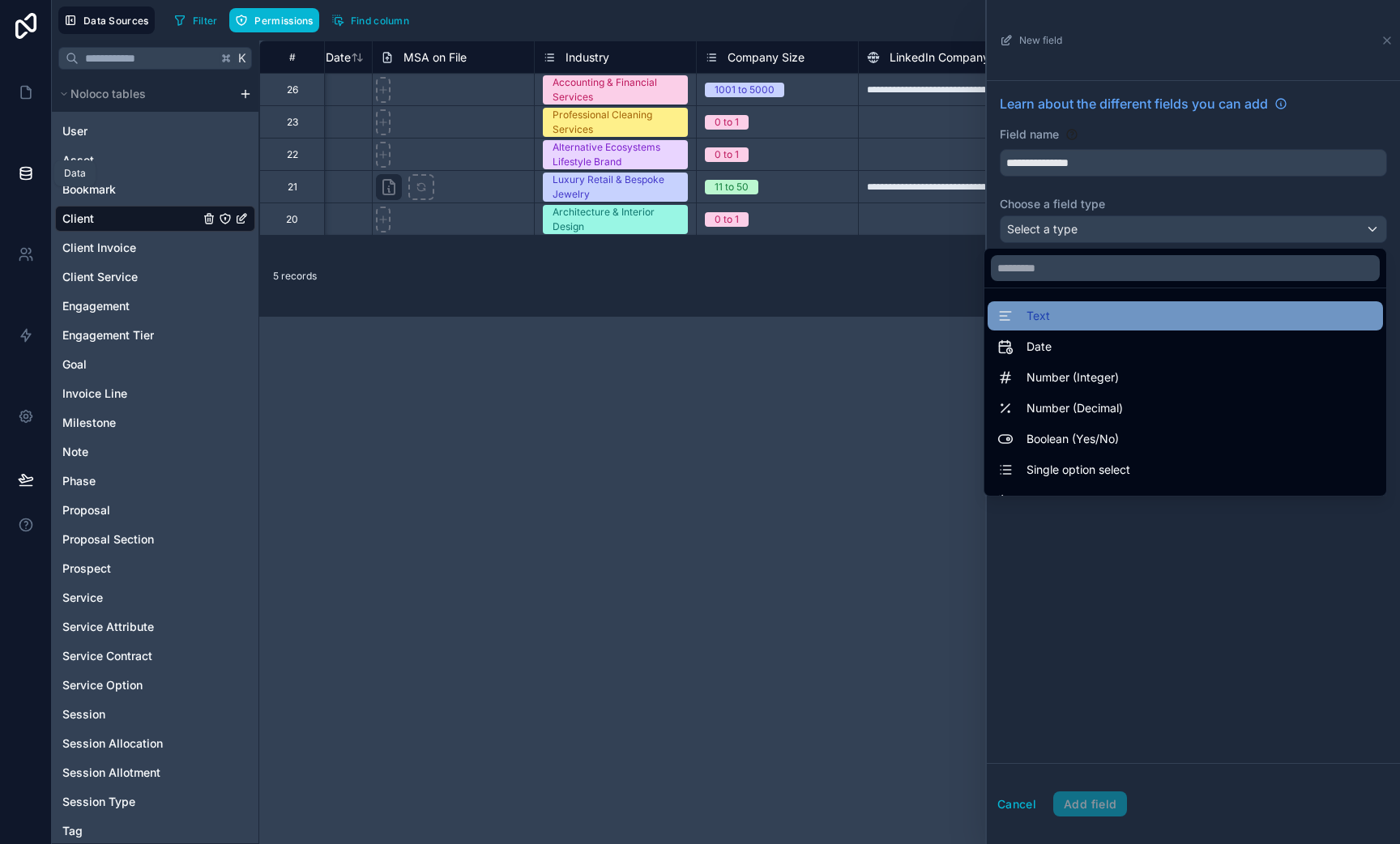
click at [1050, 314] on div "Text" at bounding box center [1185, 316] width 376 height 19
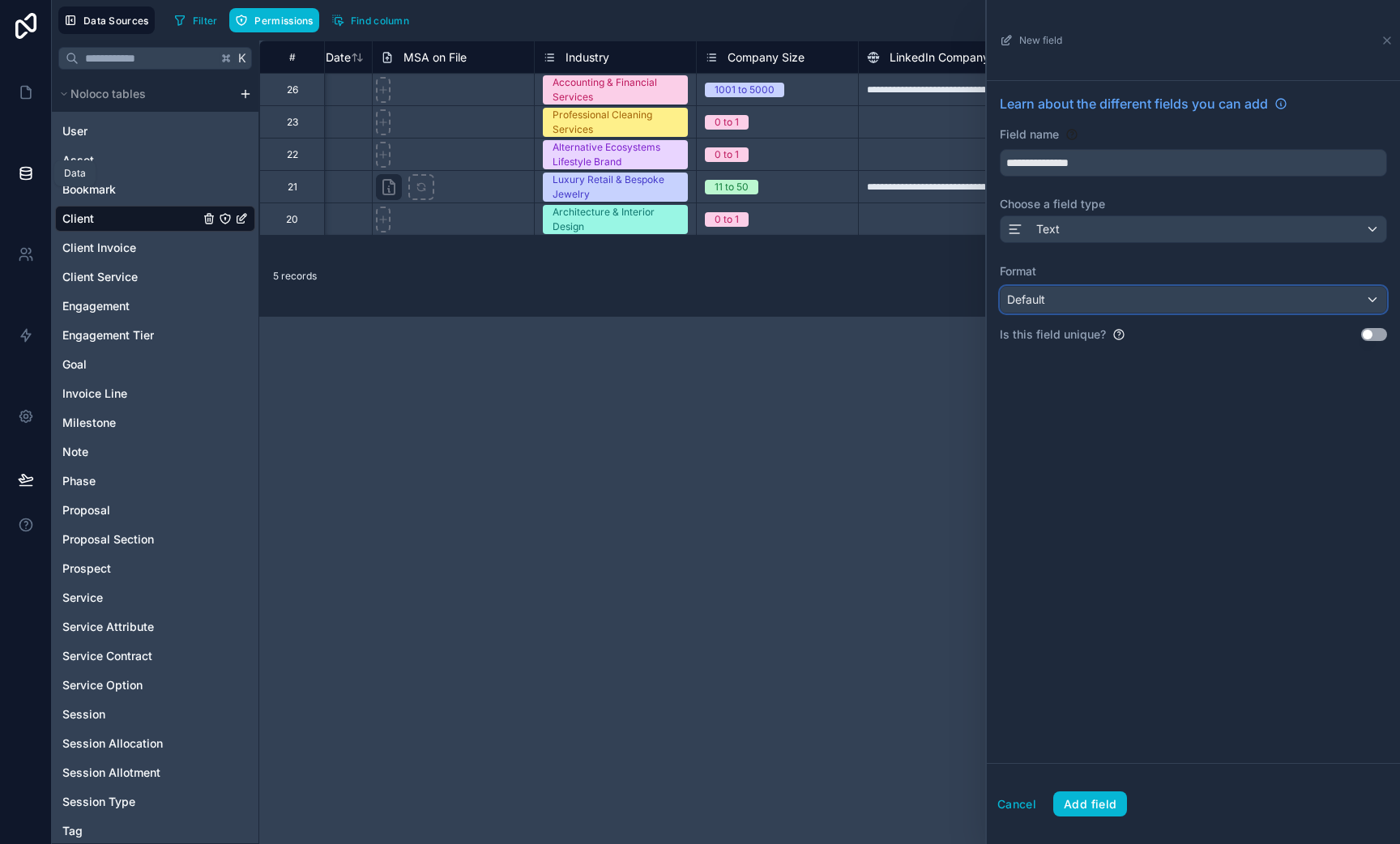
click at [1045, 311] on div "Default" at bounding box center [1194, 299] width 385 height 26
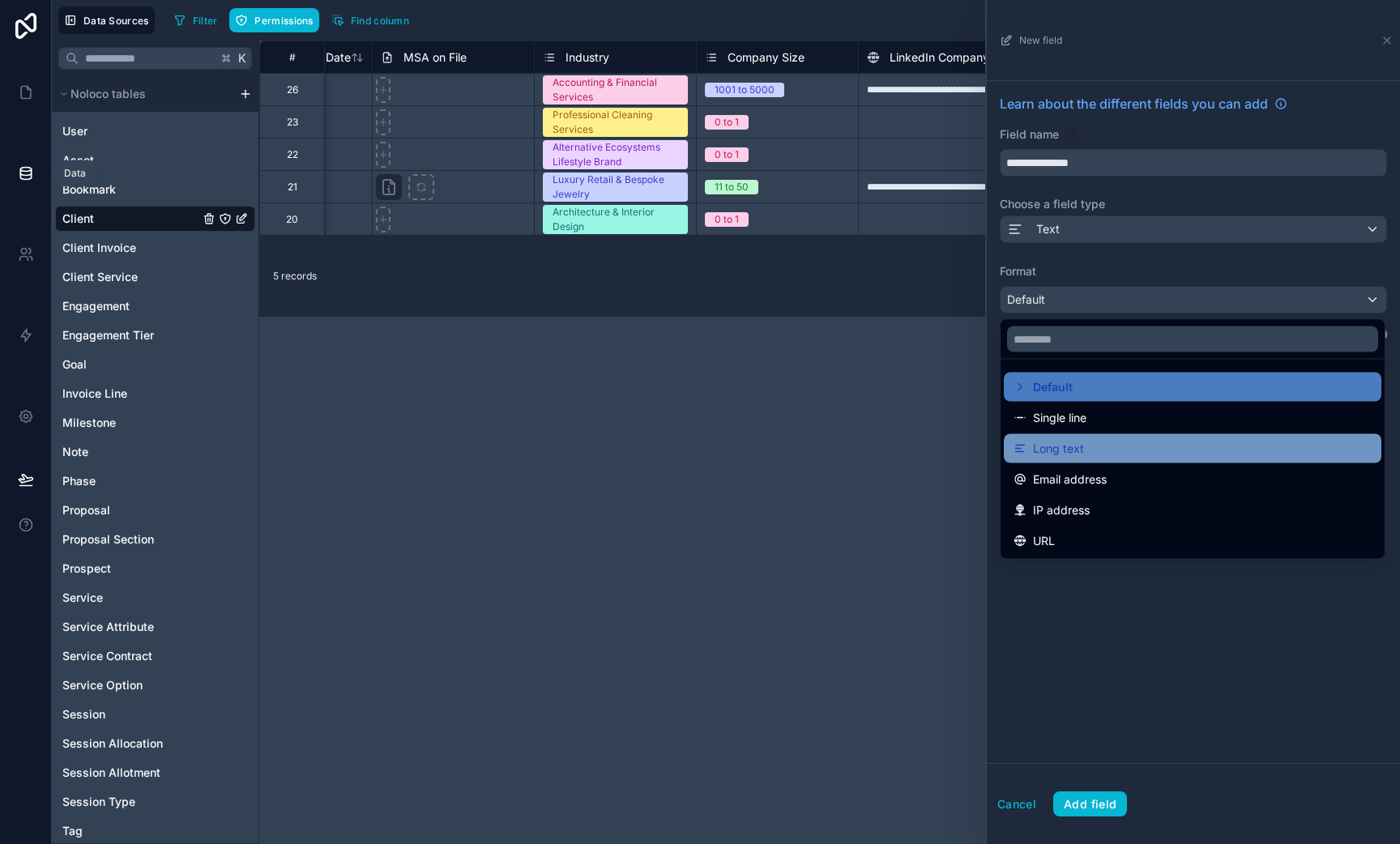
click at [1107, 460] on div "Long text" at bounding box center [1193, 449] width 378 height 29
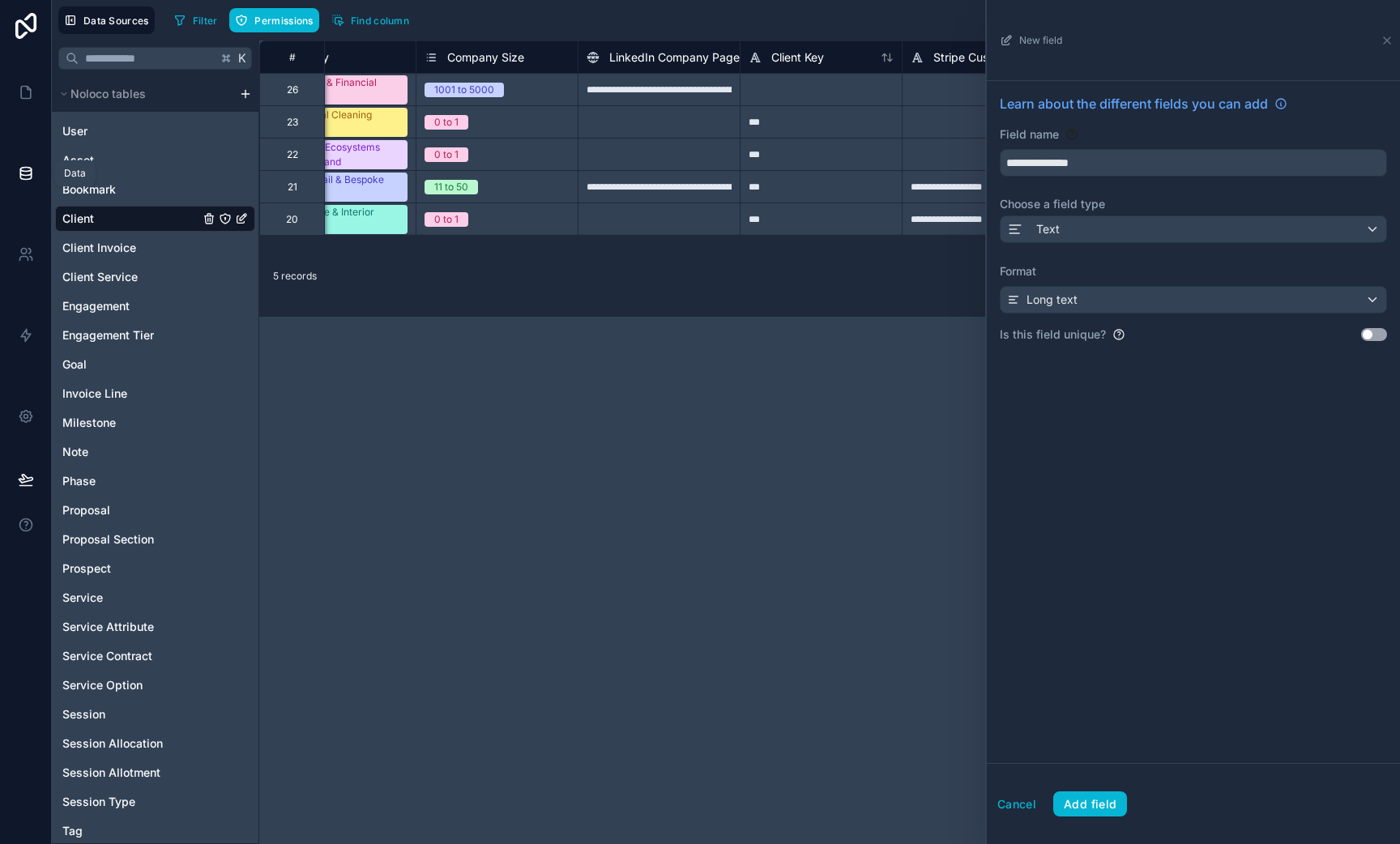
scroll to position [0, 3182]
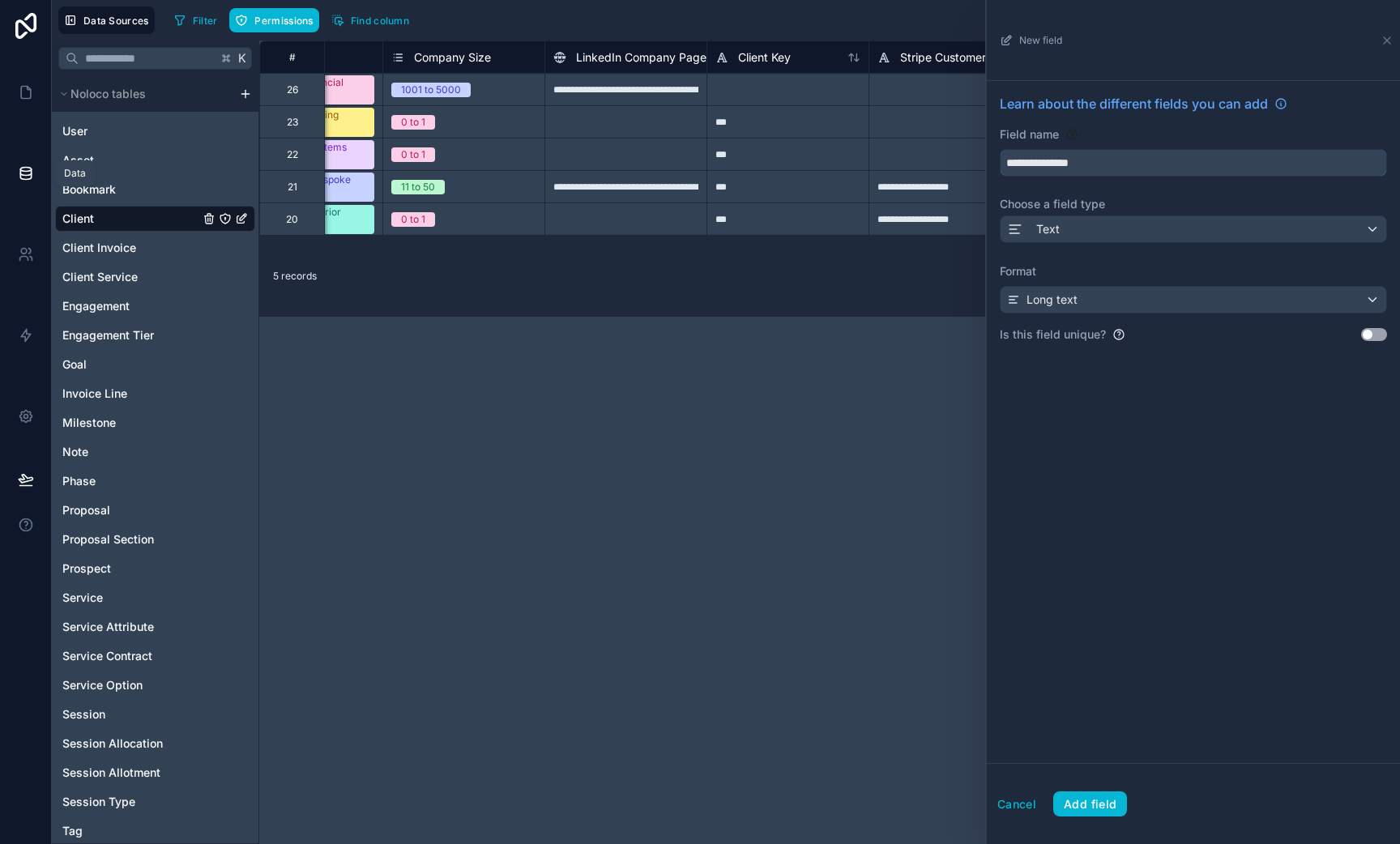
click at [1063, 158] on input "**********" at bounding box center [1194, 163] width 385 height 26
click at [1117, 166] on input "**********" at bounding box center [1194, 163] width 385 height 26
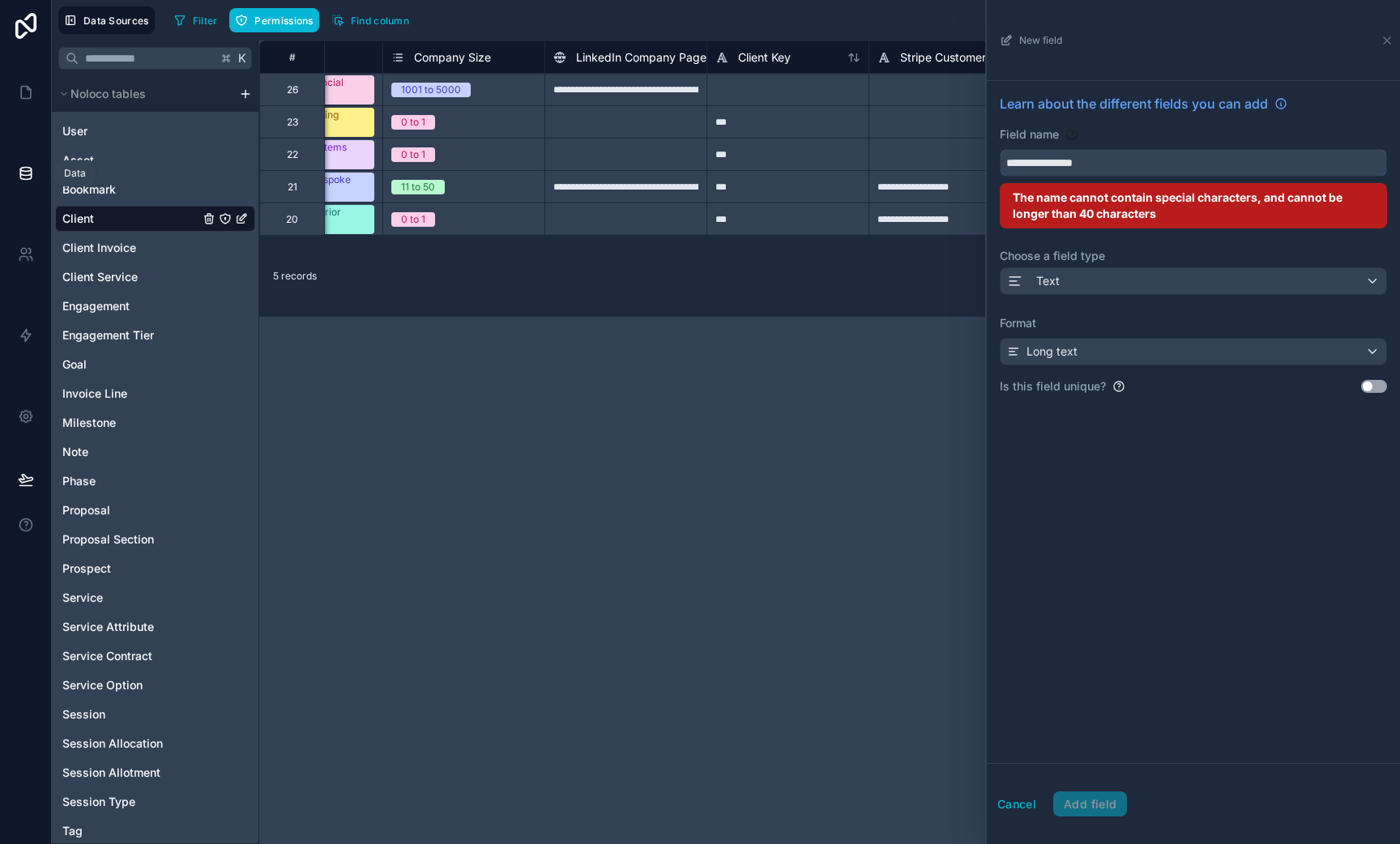
click at [1000, 149] on button "**********" at bounding box center [1194, 163] width 387 height 27
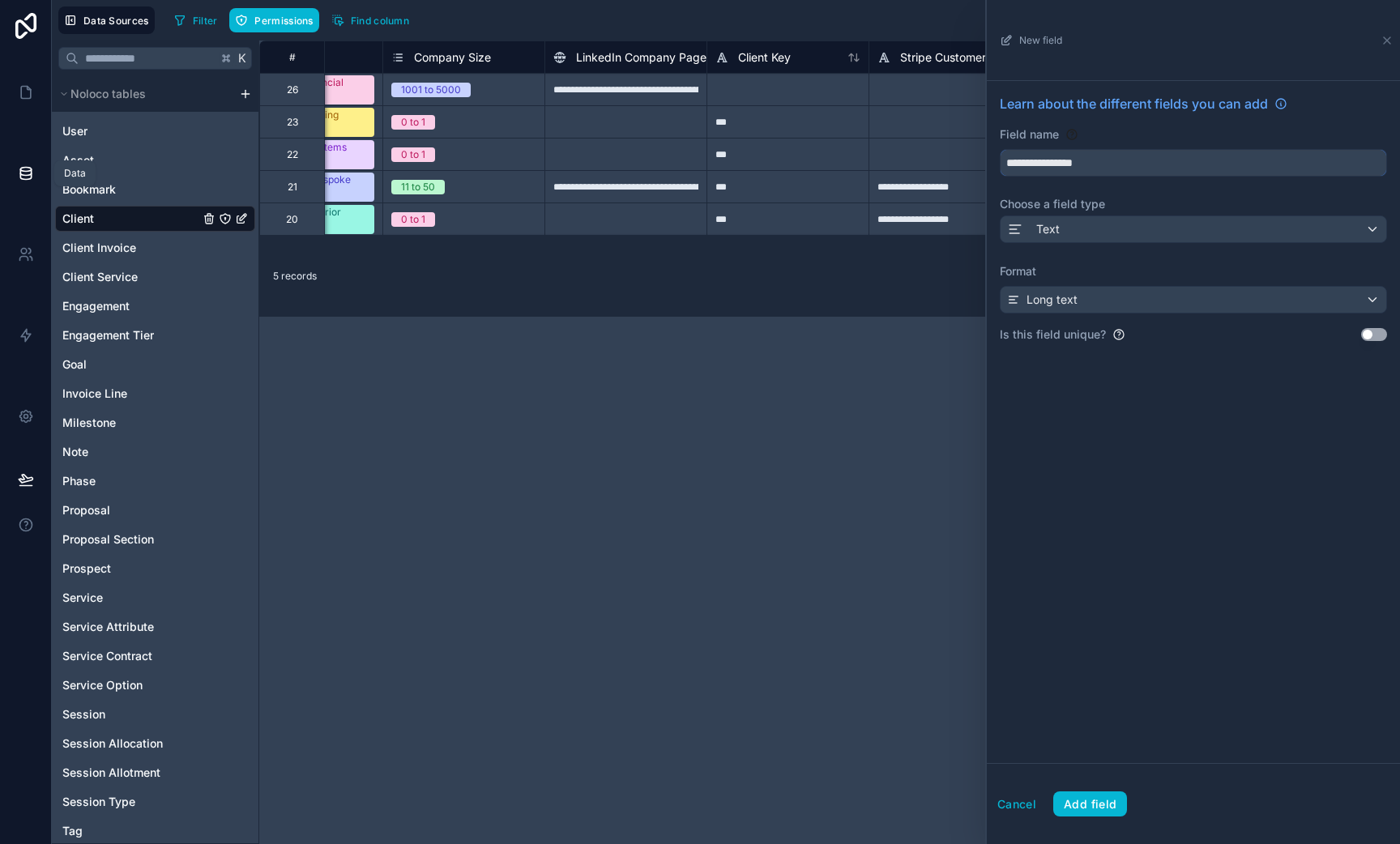
click at [1000, 149] on button "**********" at bounding box center [1194, 163] width 387 height 27
click at [1066, 169] on input "**********" at bounding box center [1194, 163] width 385 height 26
click at [1065, 160] on input "**********" at bounding box center [1194, 163] width 385 height 26
click at [1061, 160] on input "**********" at bounding box center [1194, 163] width 385 height 26
click at [1000, 149] on button "**********" at bounding box center [1194, 163] width 387 height 27
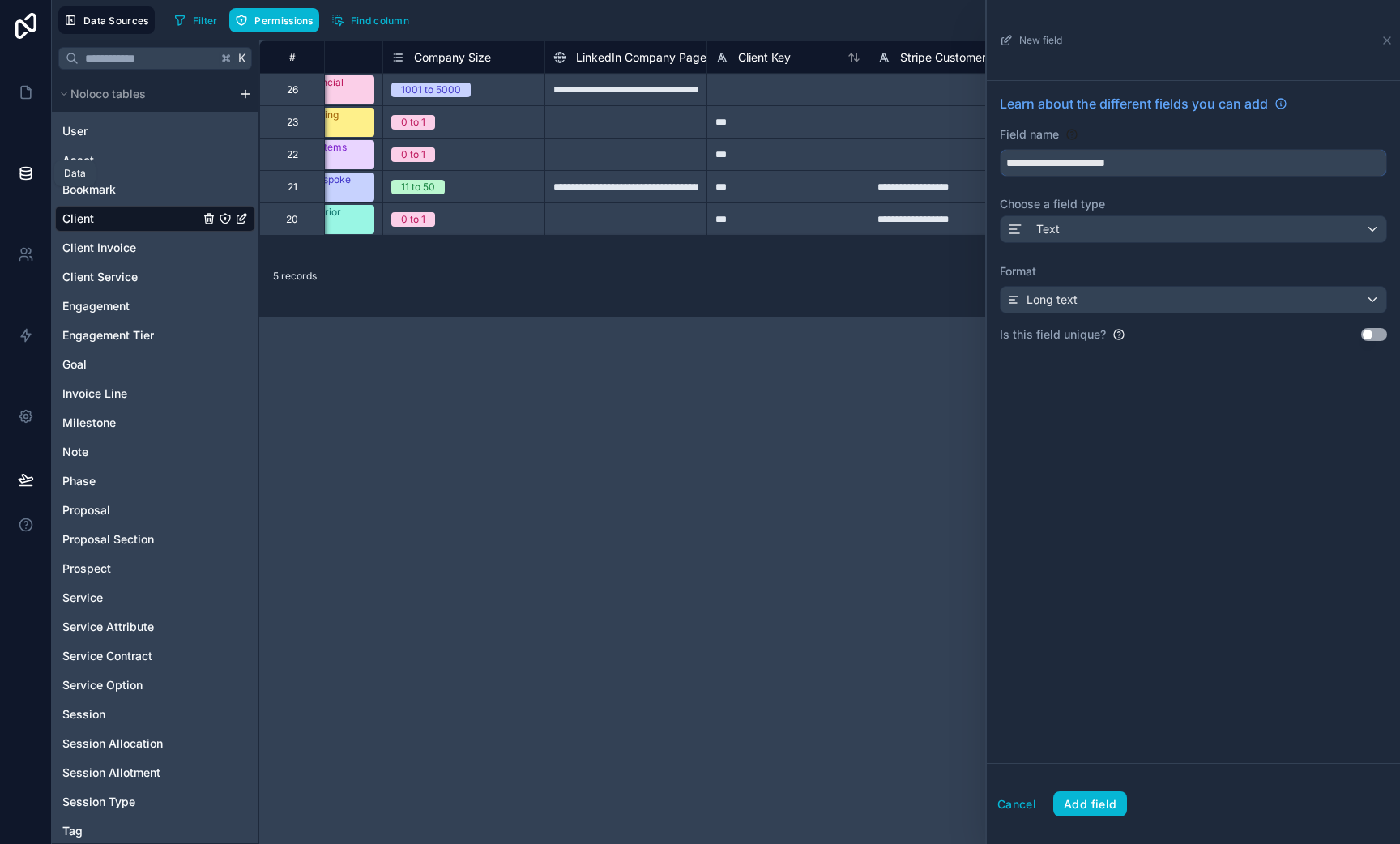
click at [1090, 159] on input "**********" at bounding box center [1194, 163] width 385 height 26
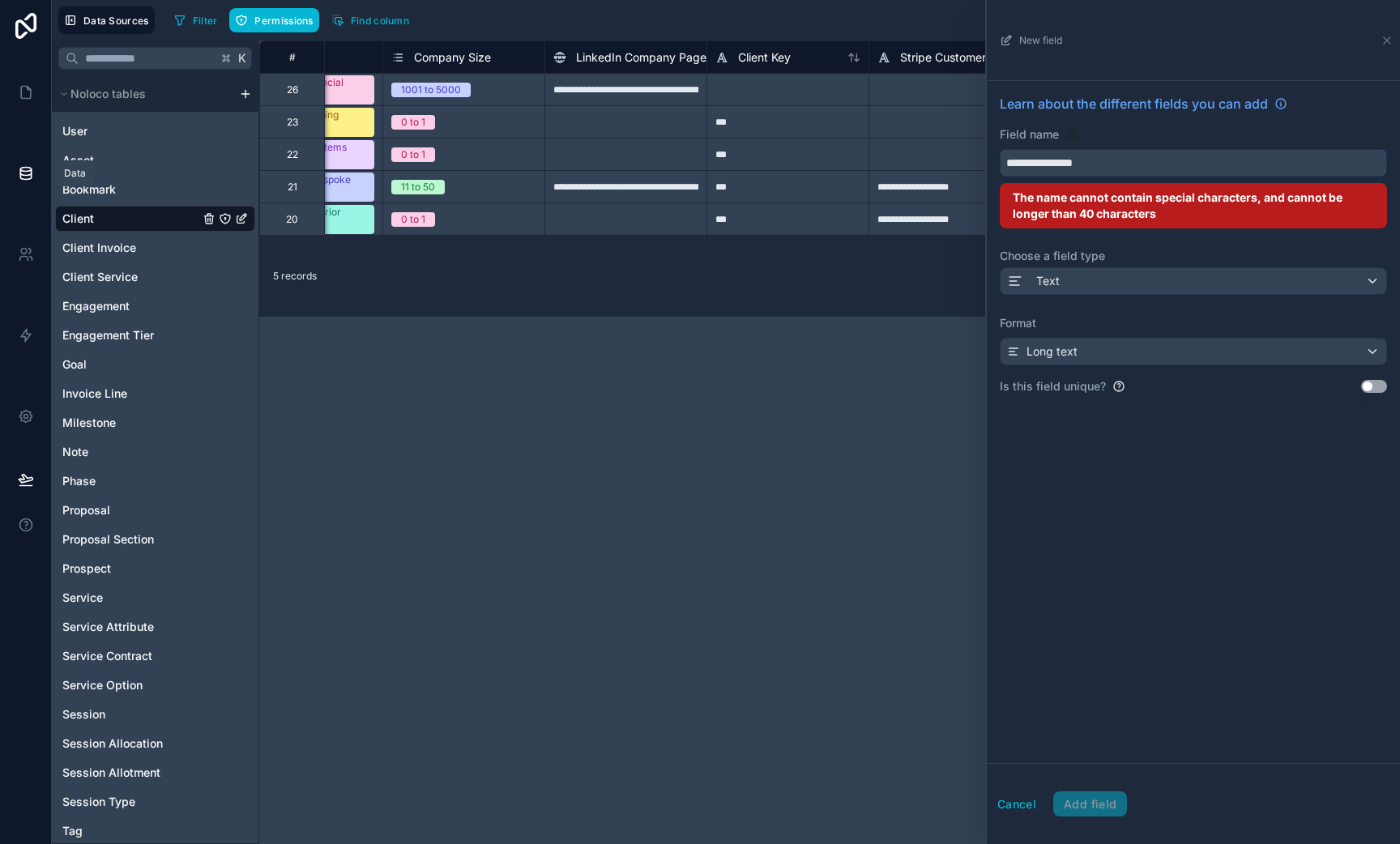
paste input "*********"
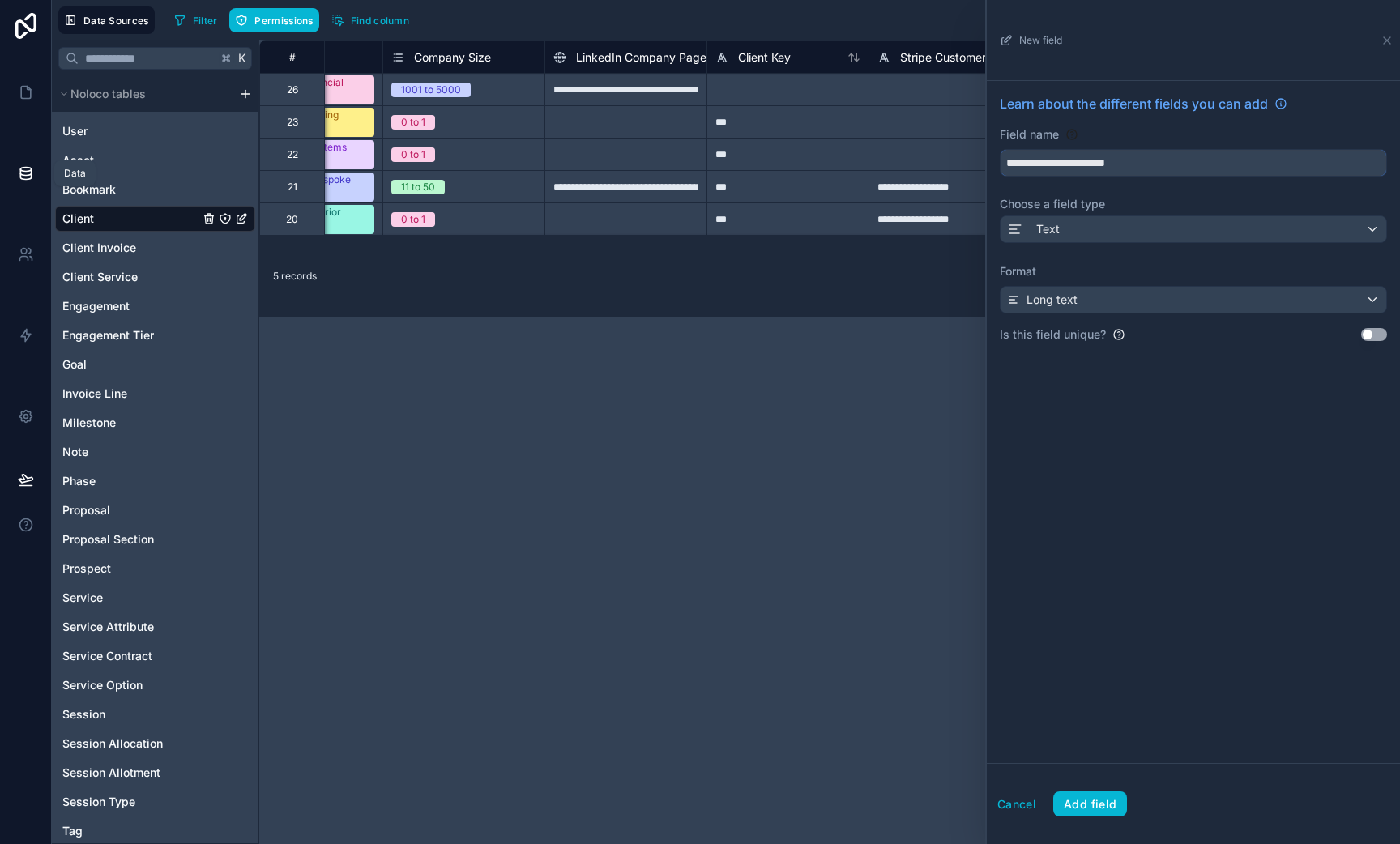
click at [1061, 152] on input "**********" at bounding box center [1194, 163] width 385 height 26
click at [1062, 158] on input "**********" at bounding box center [1194, 163] width 385 height 26
click at [1000, 149] on button "**********" at bounding box center [1194, 163] width 387 height 27
type input "**********"
click at [1095, 136] on div "Field name" at bounding box center [1194, 135] width 387 height 16
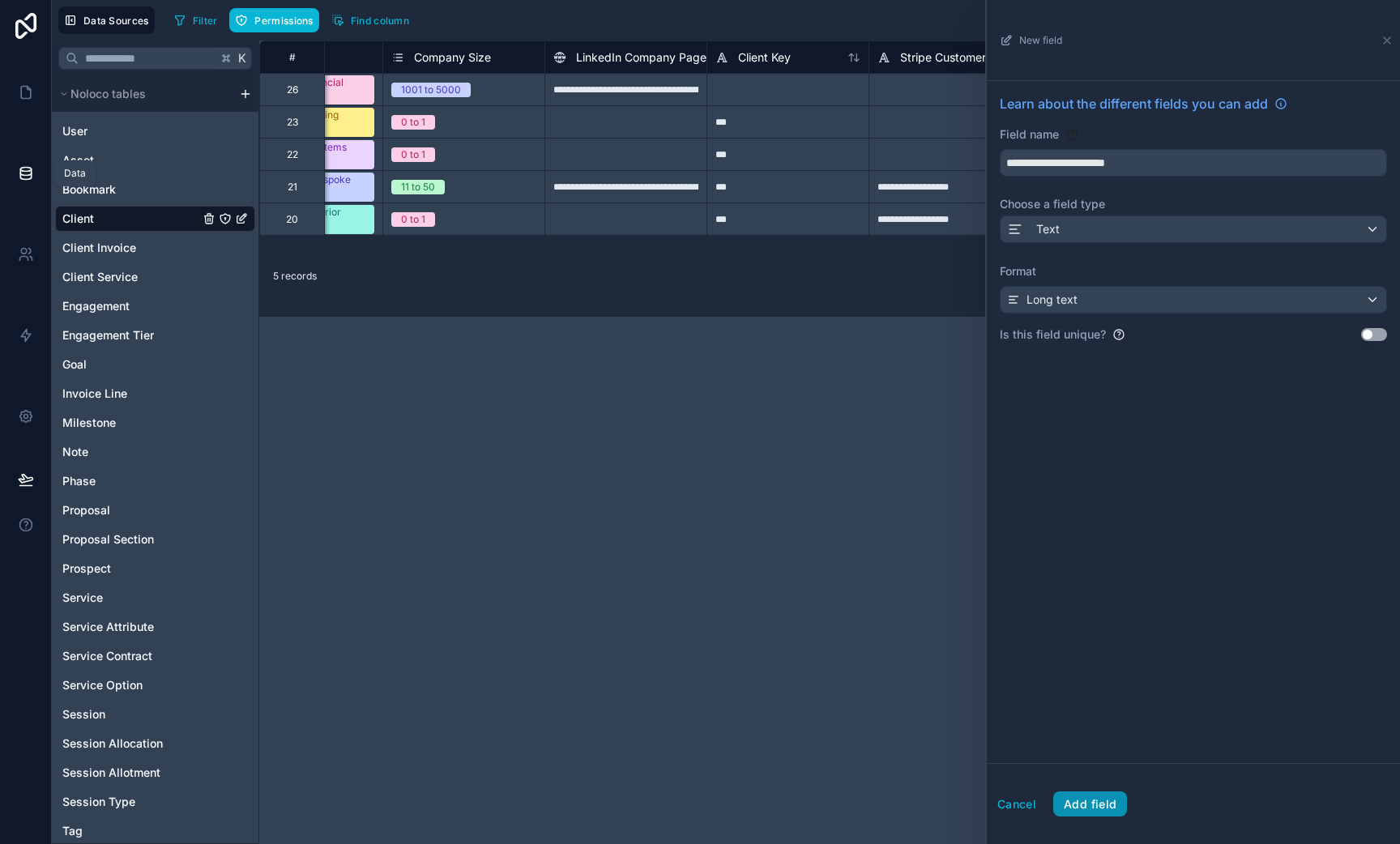
click at [1099, 800] on button "Add field" at bounding box center [1090, 804] width 74 height 26
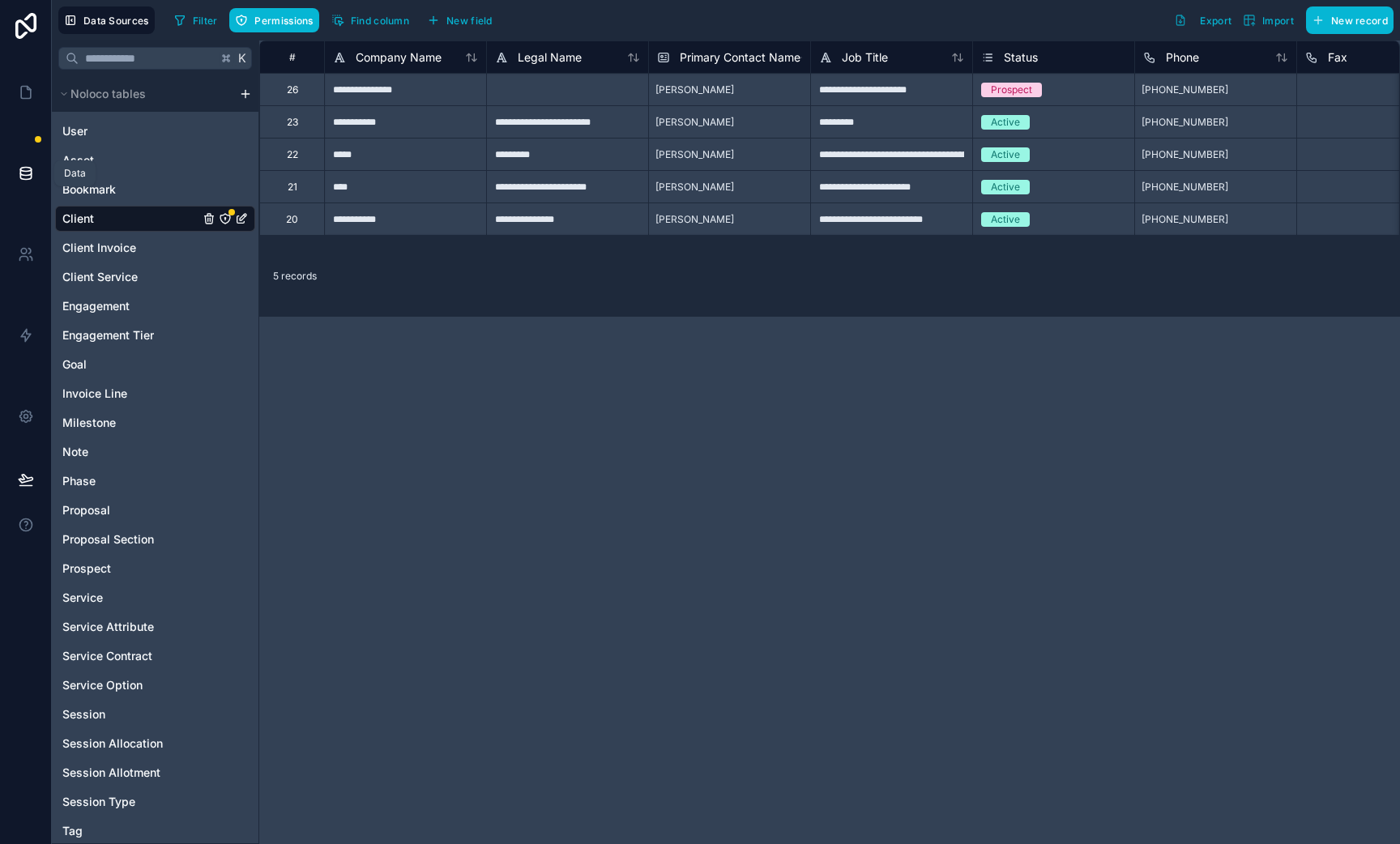
click at [226, 220] on icon "Client" at bounding box center [225, 218] width 13 height 13
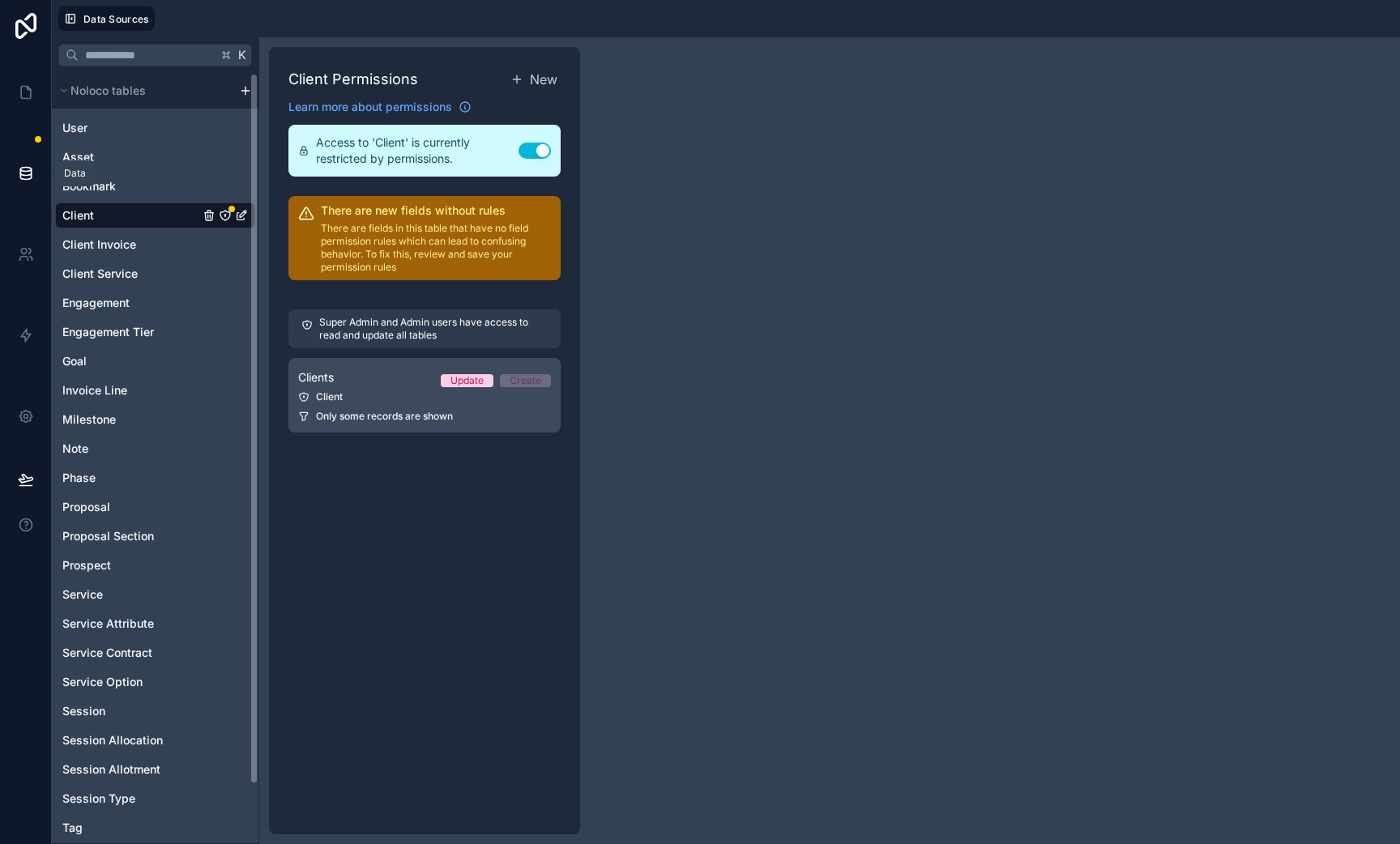
click at [404, 399] on div "Client" at bounding box center [424, 396] width 253 height 13
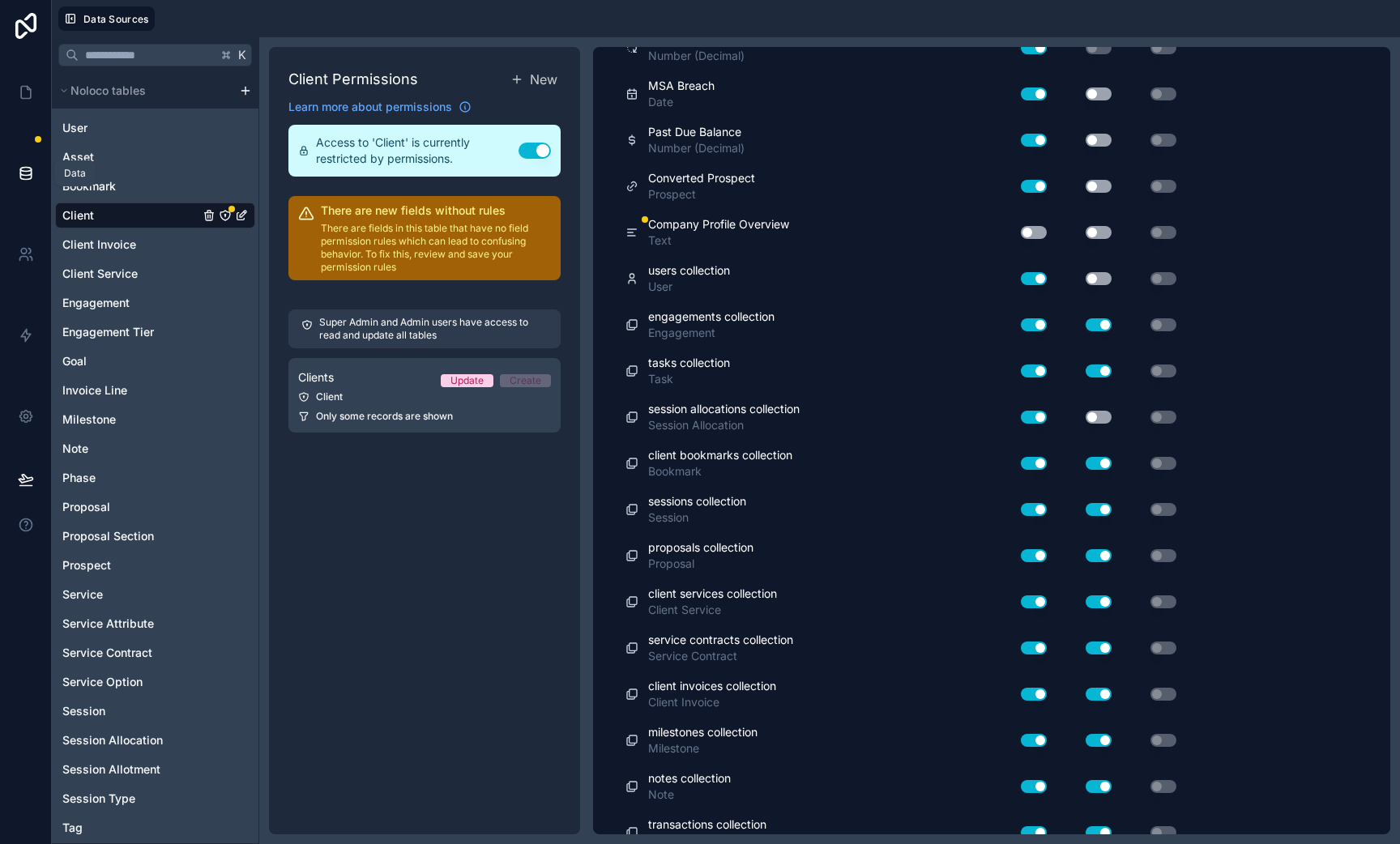
scroll to position [2121, 0]
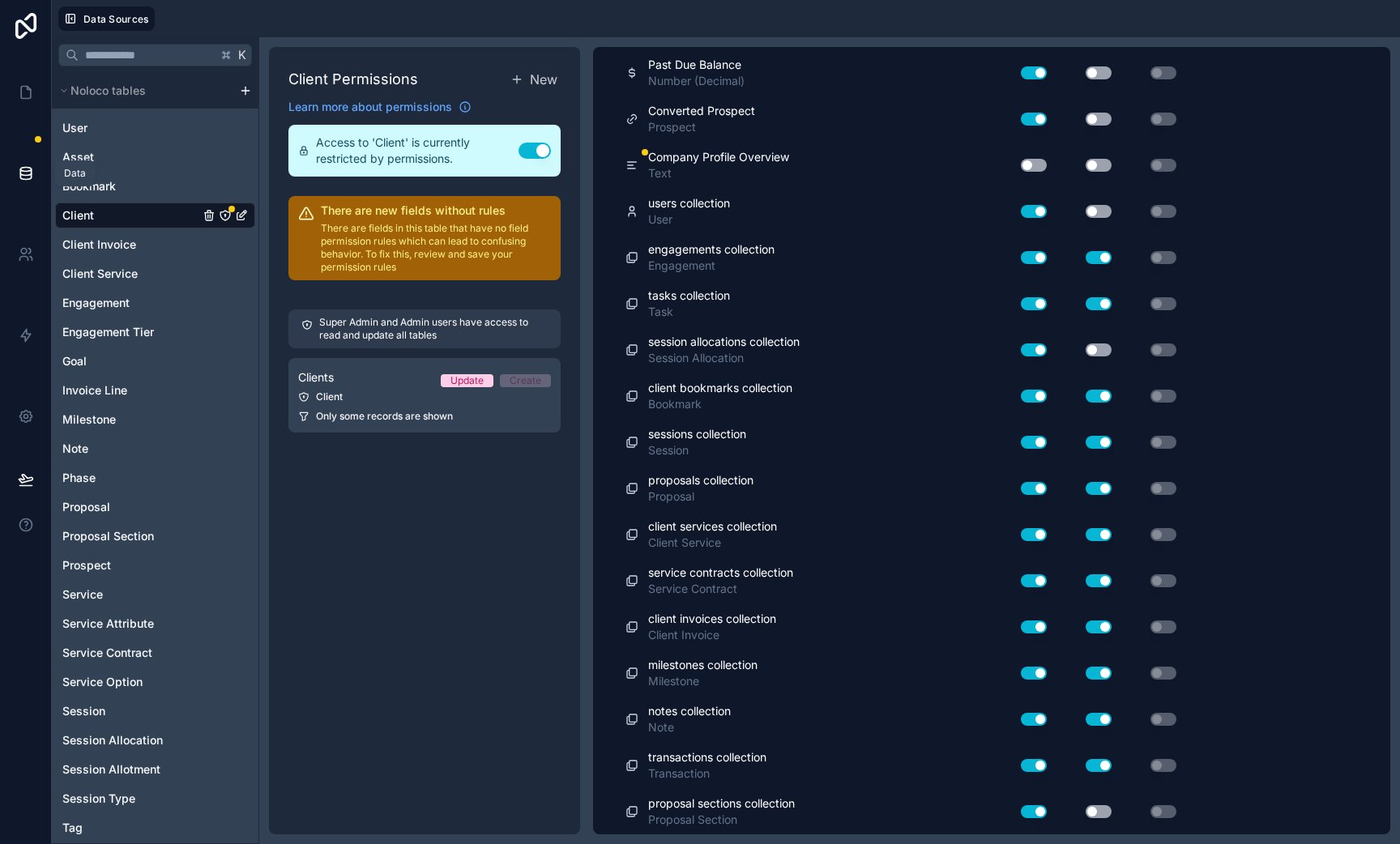
click at [1032, 170] on button "Use setting" at bounding box center [1034, 165] width 26 height 13
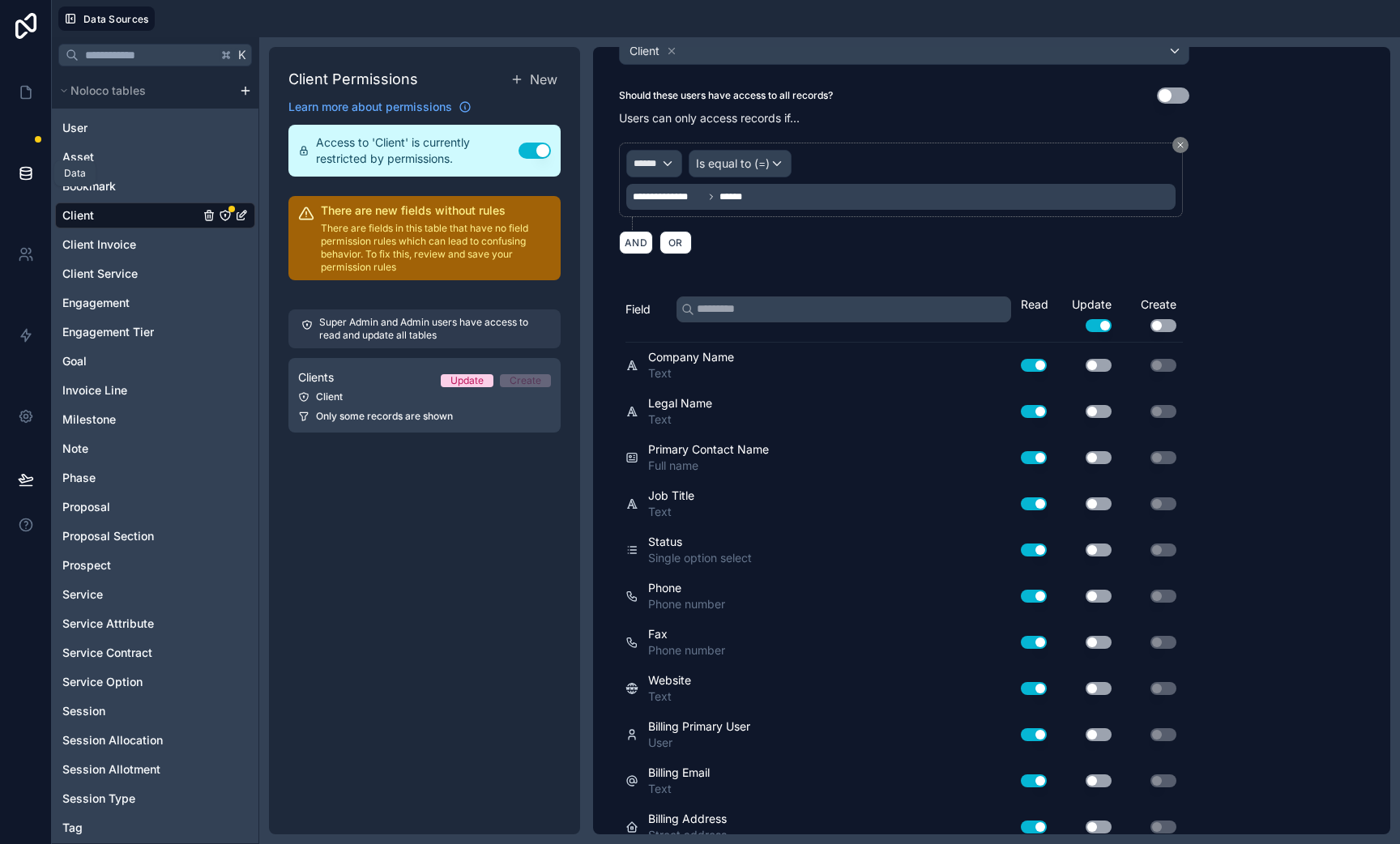
scroll to position [0, 0]
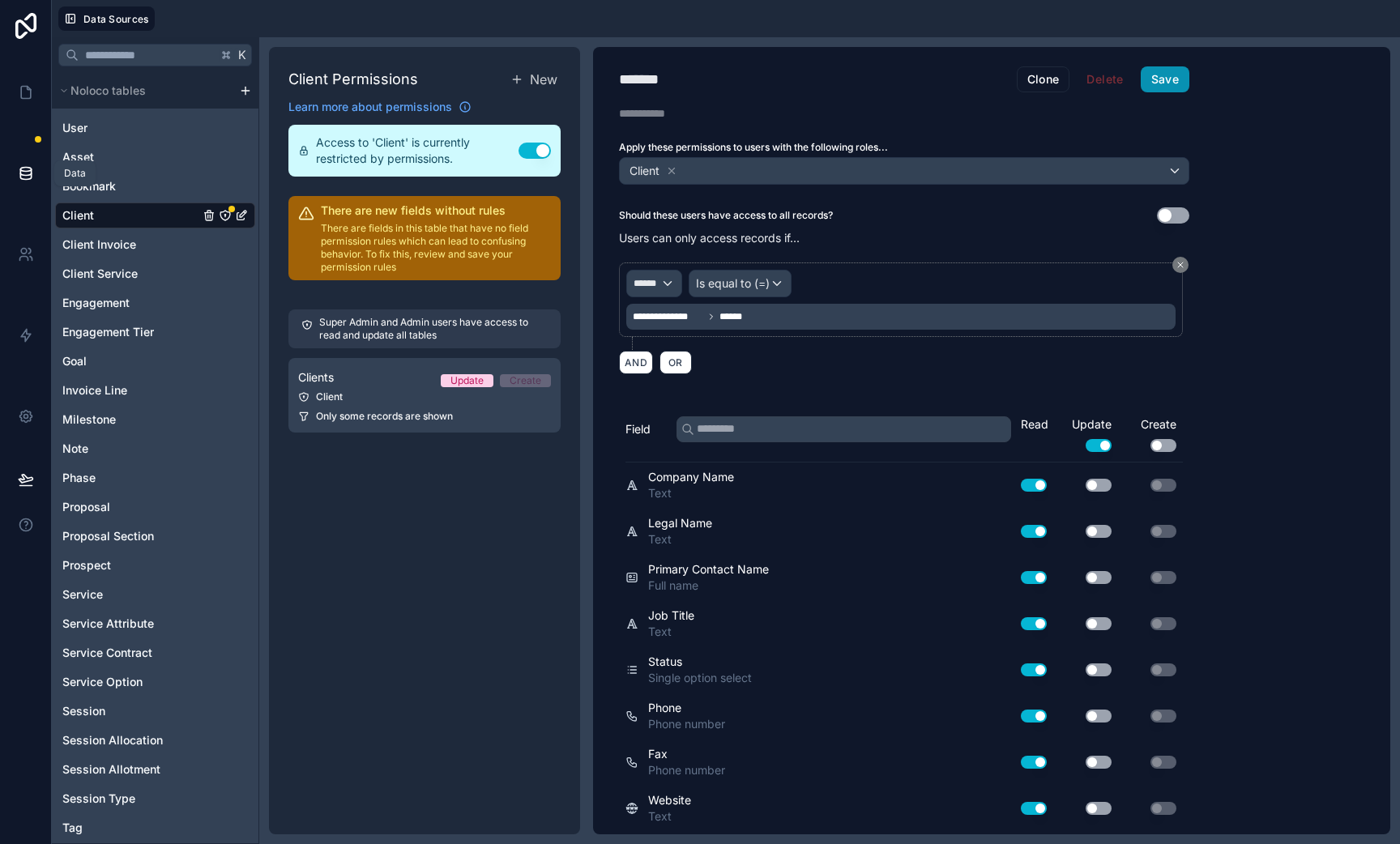
click at [1164, 69] on button "Save" at bounding box center [1165, 79] width 48 height 26
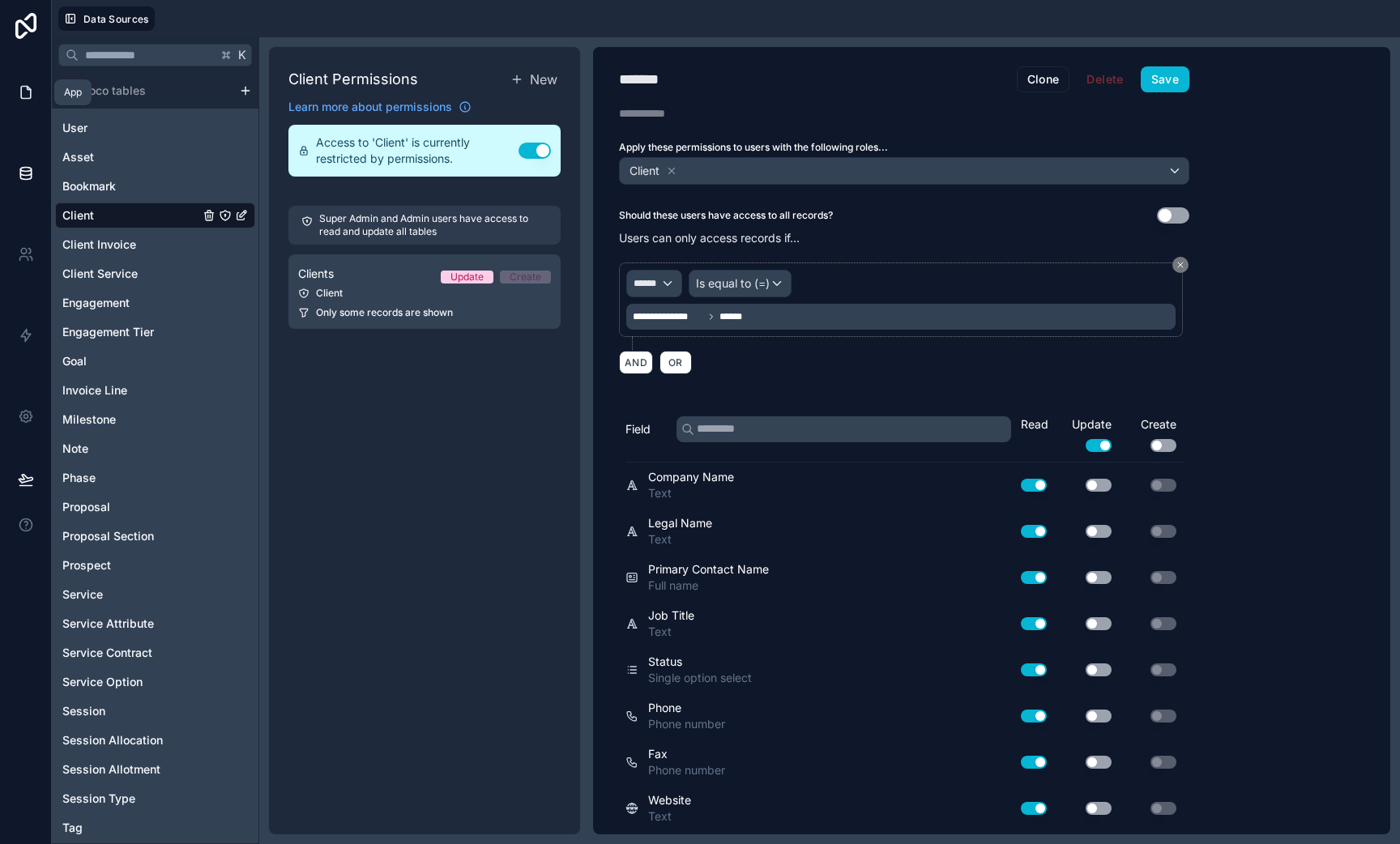
click at [24, 87] on icon at bounding box center [26, 93] width 10 height 13
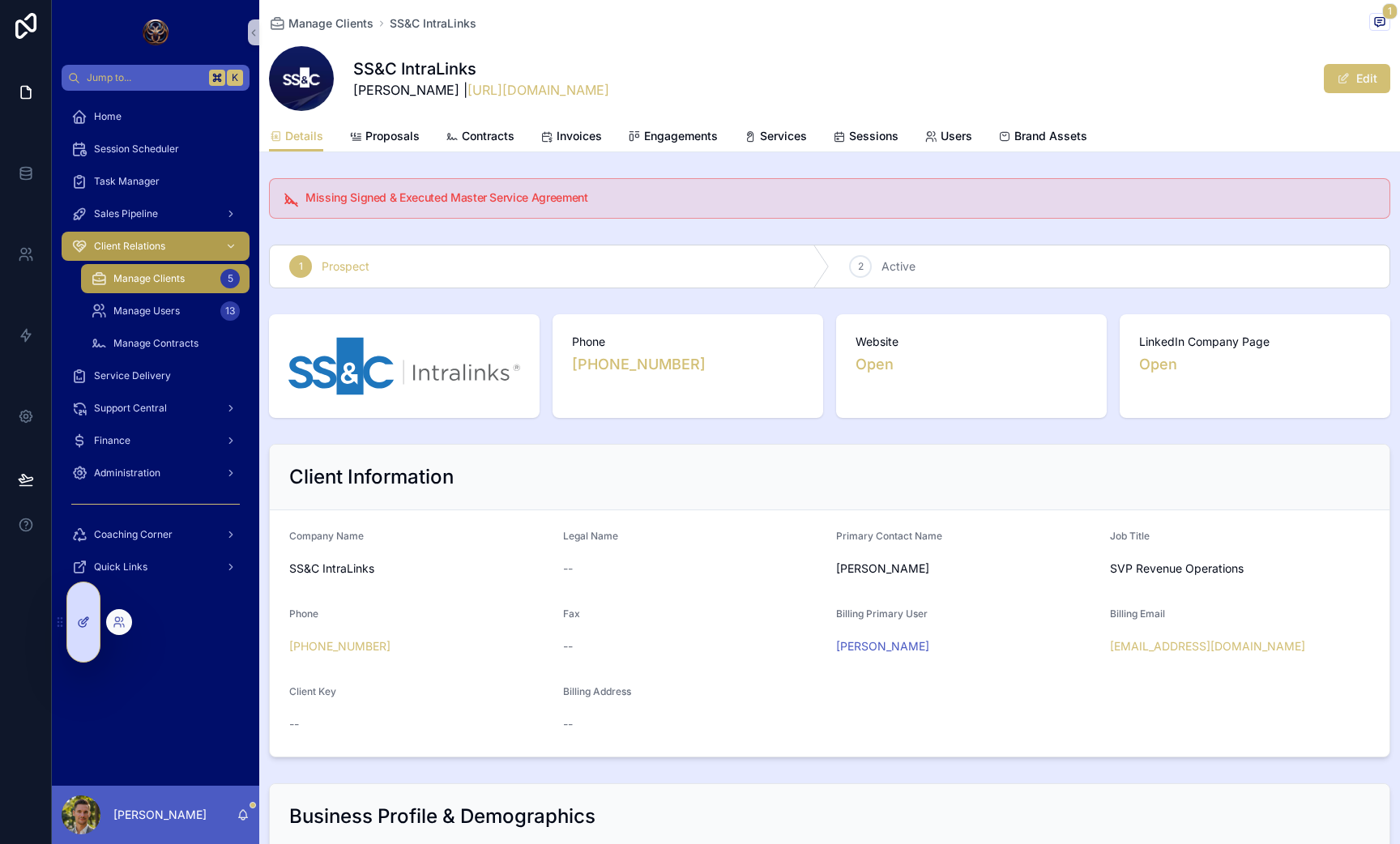
click at [78, 624] on icon at bounding box center [82, 623] width 8 height 8
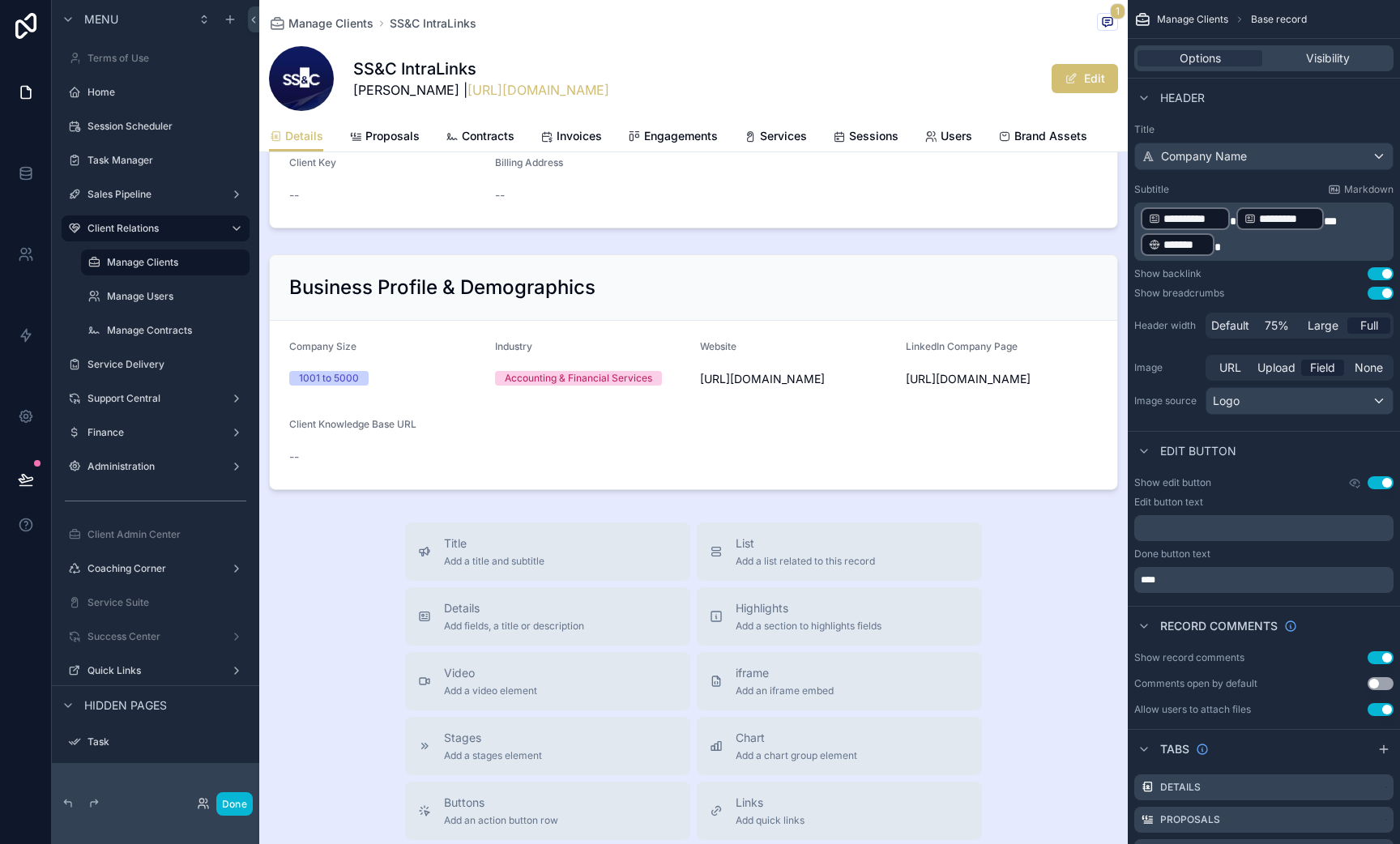
scroll to position [529, 0]
click at [619, 288] on div "scrollable content" at bounding box center [693, 371] width 868 height 249
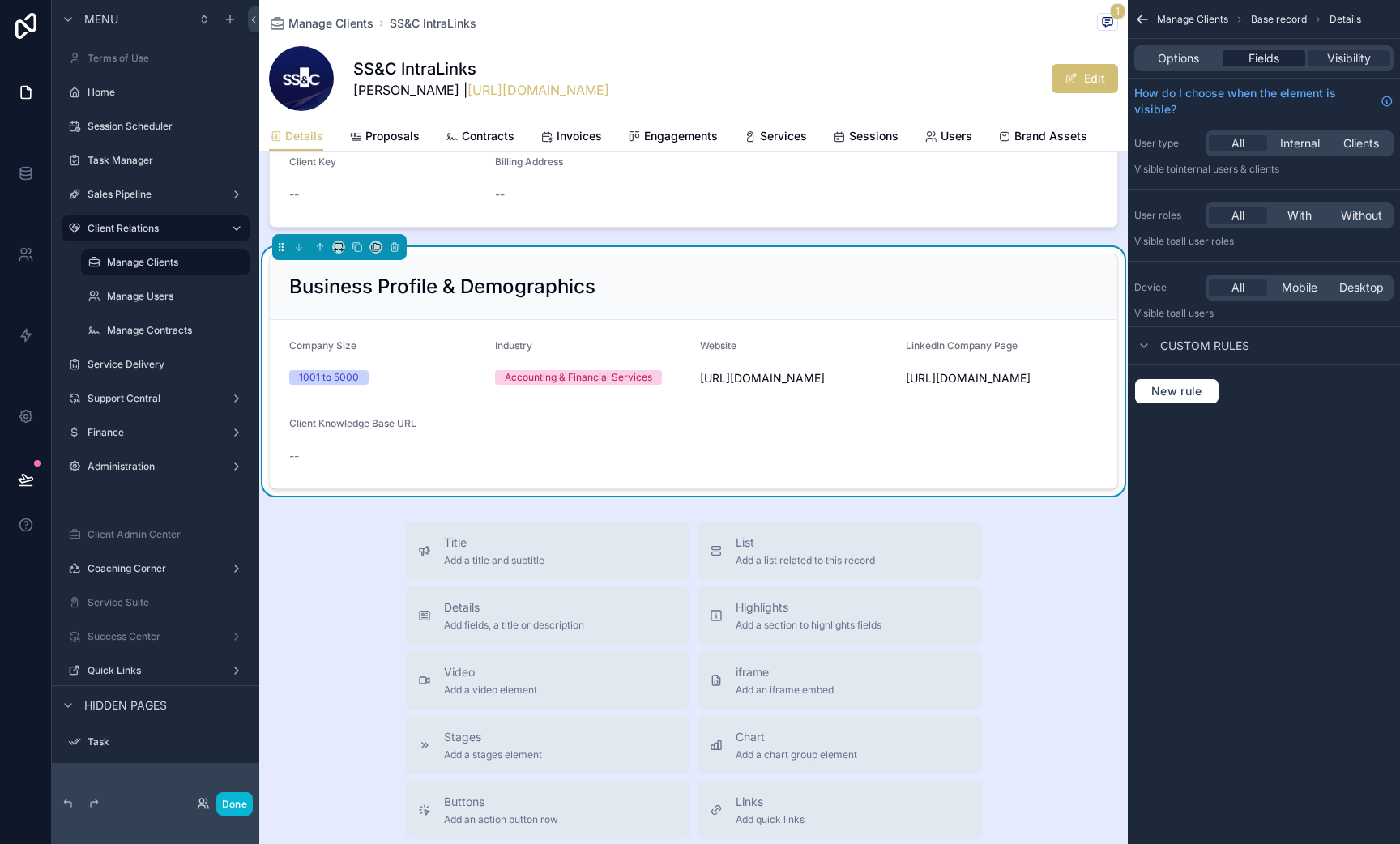
click at [1263, 61] on span "Fields" at bounding box center [1264, 58] width 31 height 16
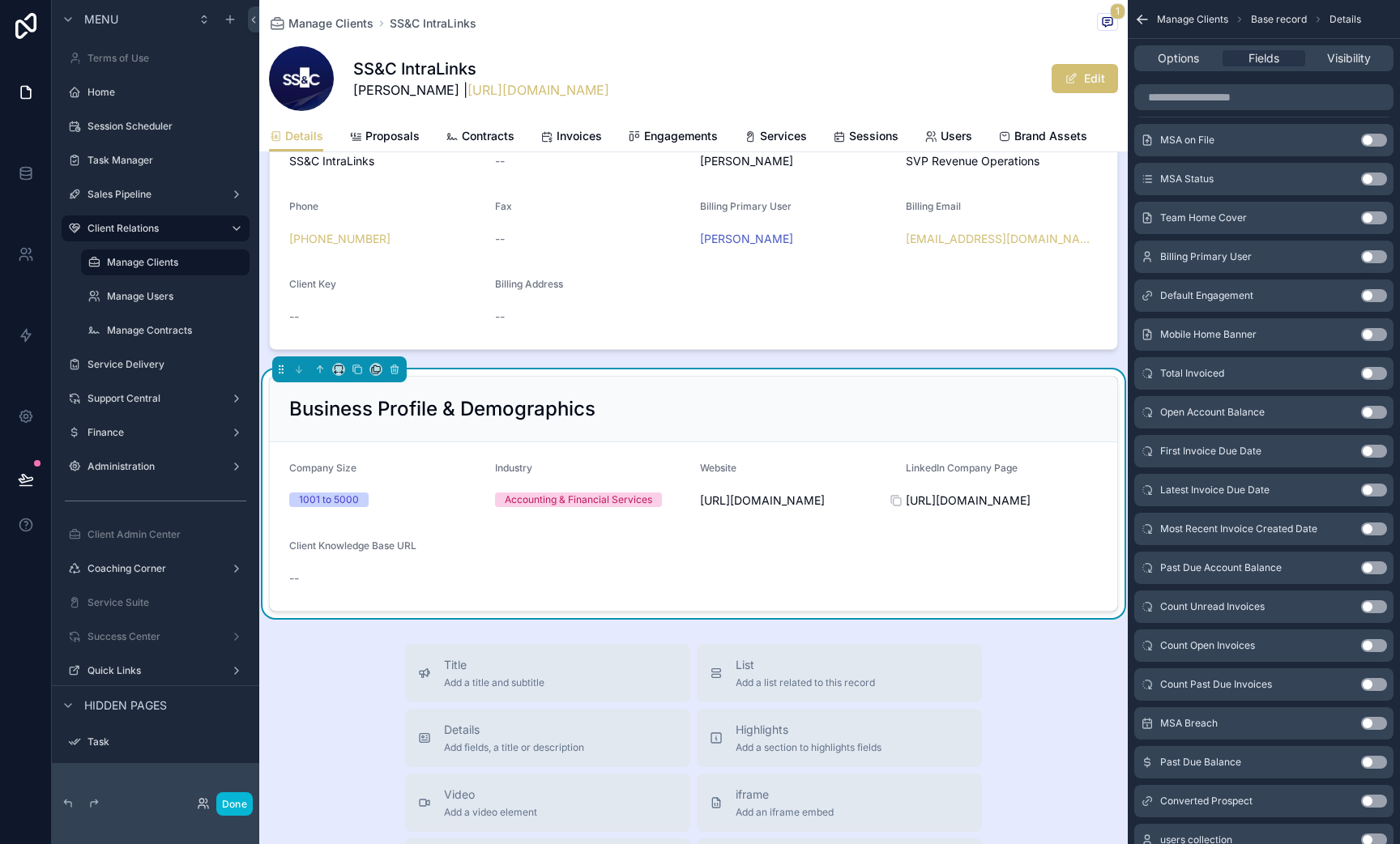
scroll to position [335, 0]
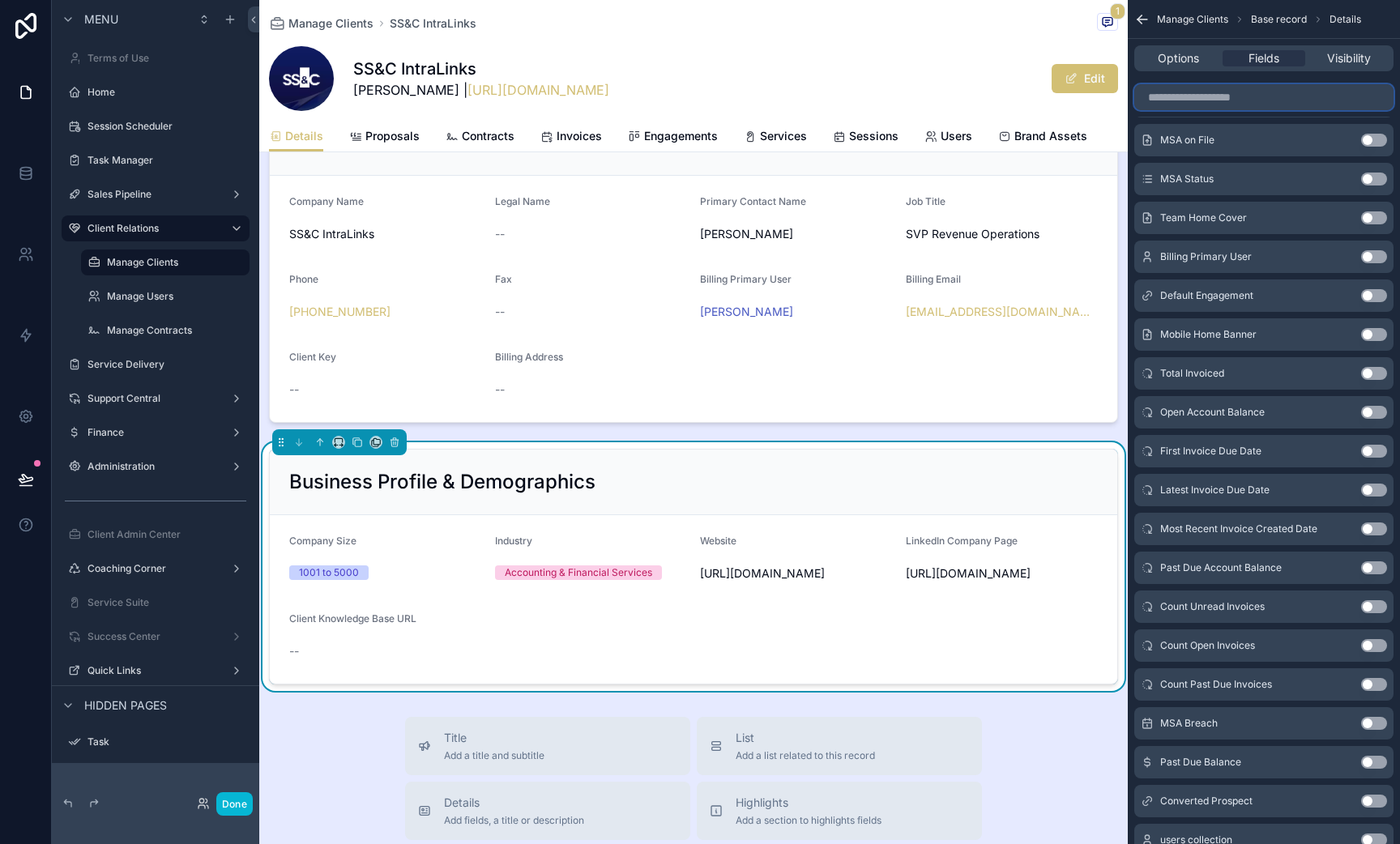
click at [1195, 93] on input "scrollable content" at bounding box center [1264, 97] width 259 height 26
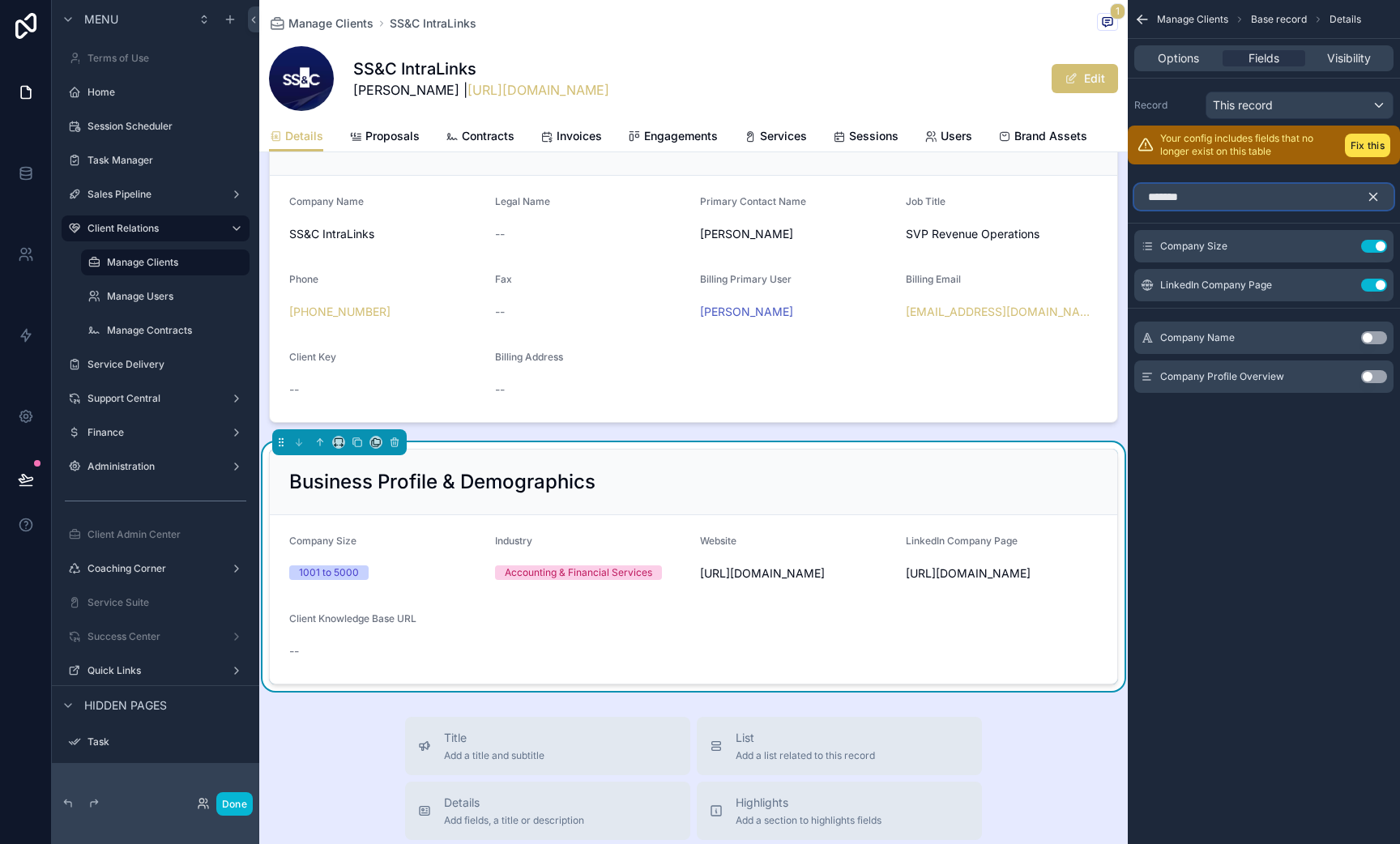
type input "*******"
click at [1375, 373] on button "Use setting" at bounding box center [1374, 376] width 26 height 13
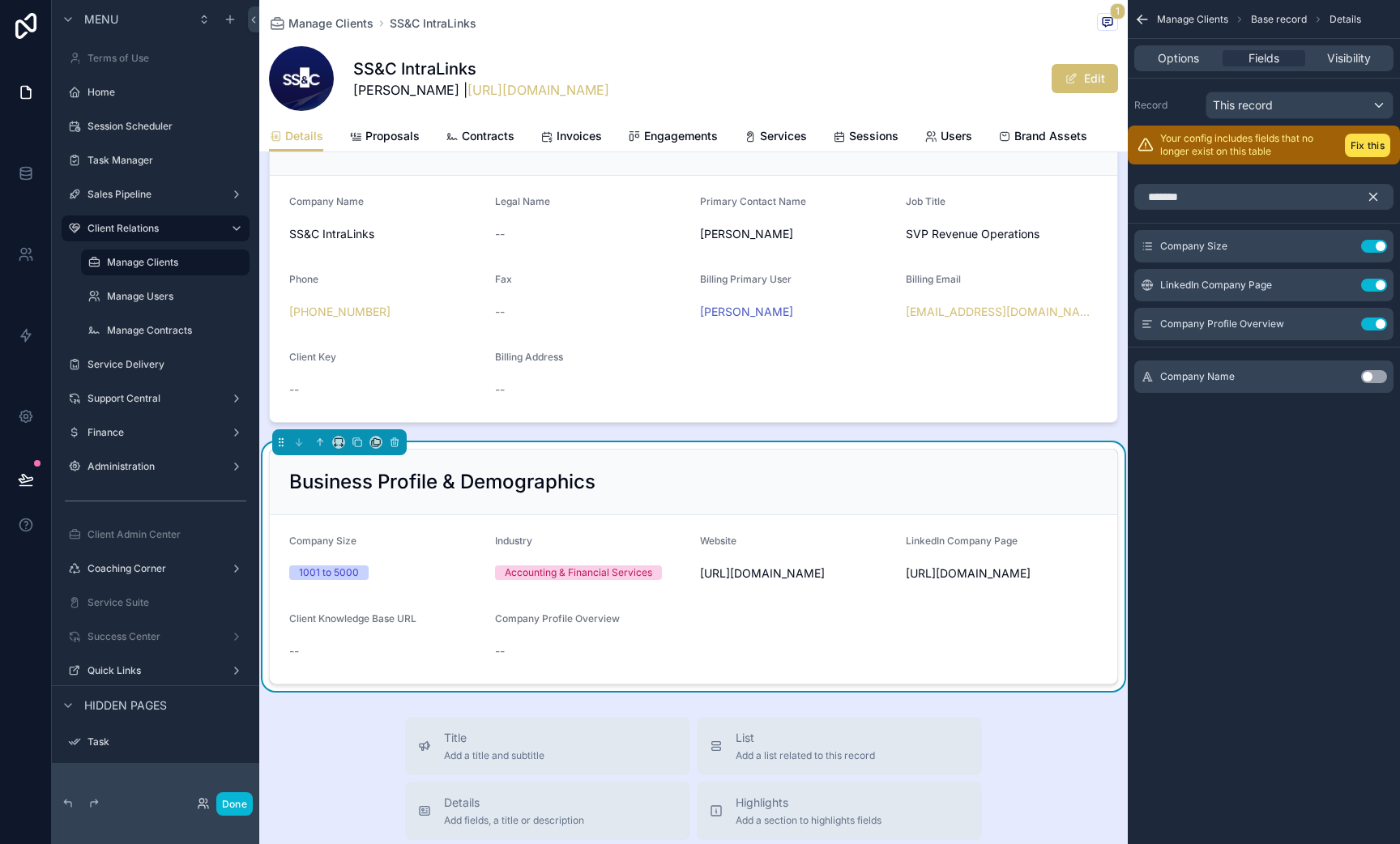
click at [702, 473] on div "Business Profile & Demographics" at bounding box center [693, 482] width 808 height 26
click at [1376, 196] on icon "scrollable content" at bounding box center [1373, 196] width 15 height 15
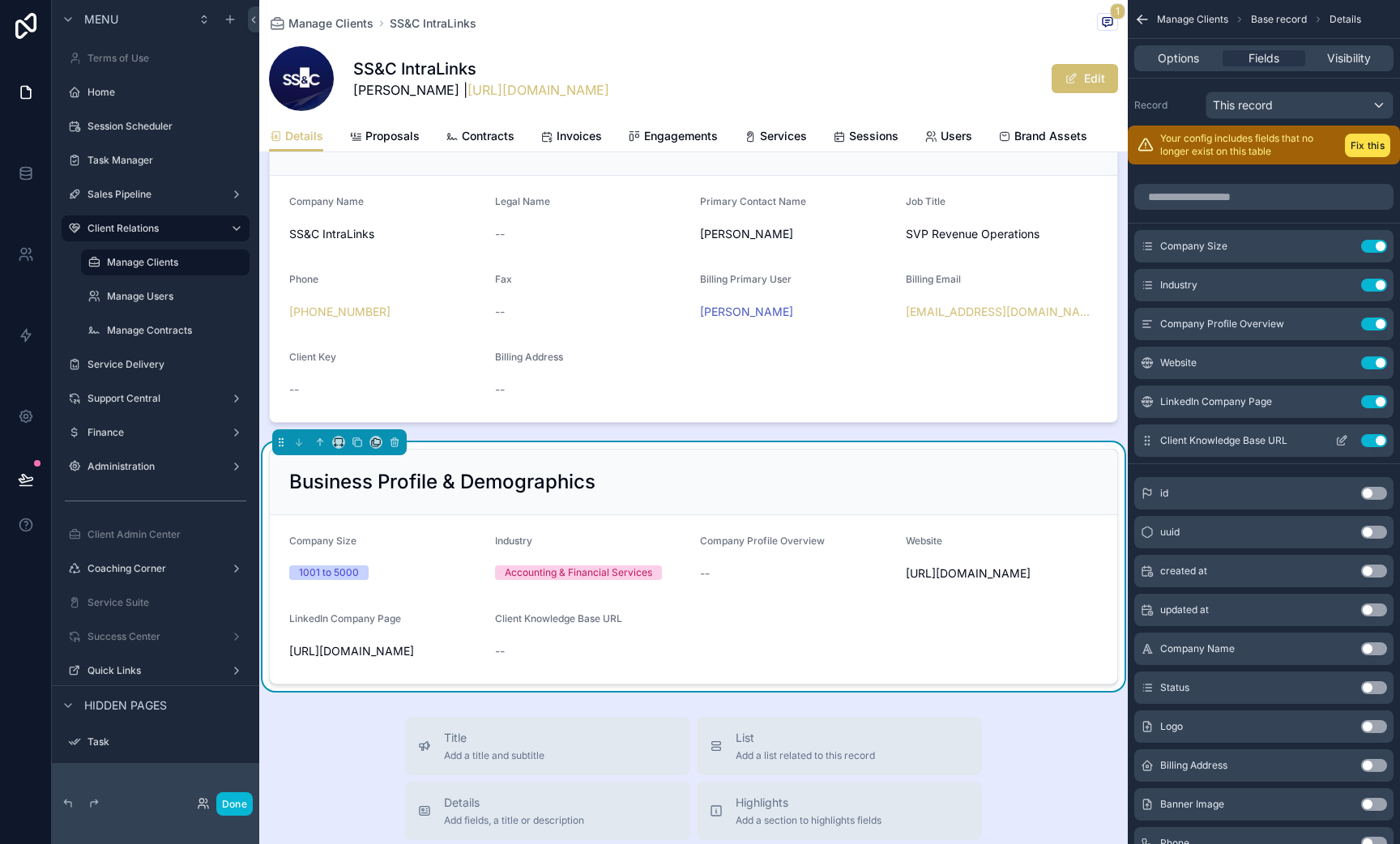
click at [1148, 439] on icon "scrollable content" at bounding box center [1148, 439] width 1 height 1
click at [1340, 401] on icon "scrollable content" at bounding box center [1343, 400] width 7 height 7
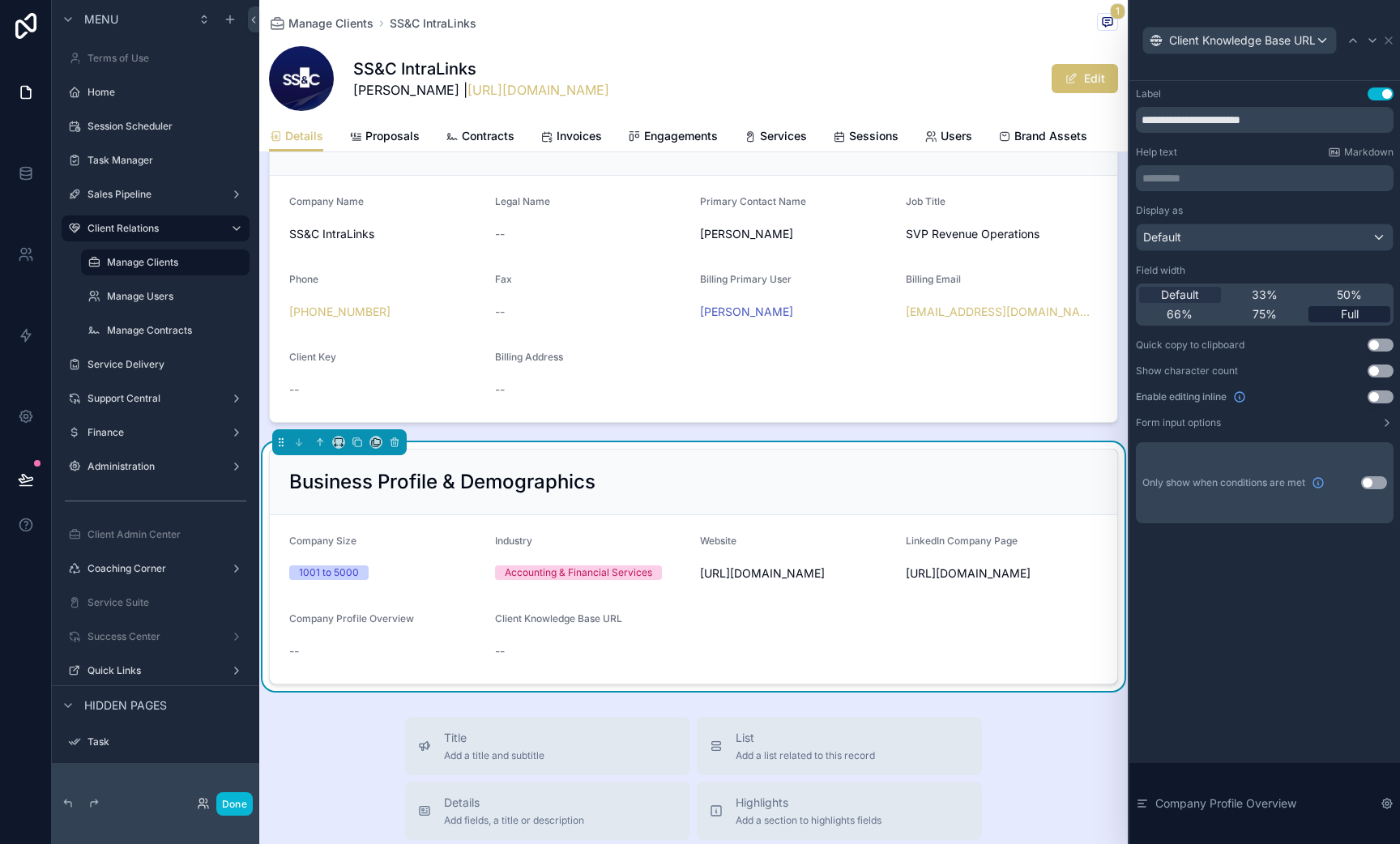
click at [1347, 316] on span "Full" at bounding box center [1350, 314] width 17 height 16
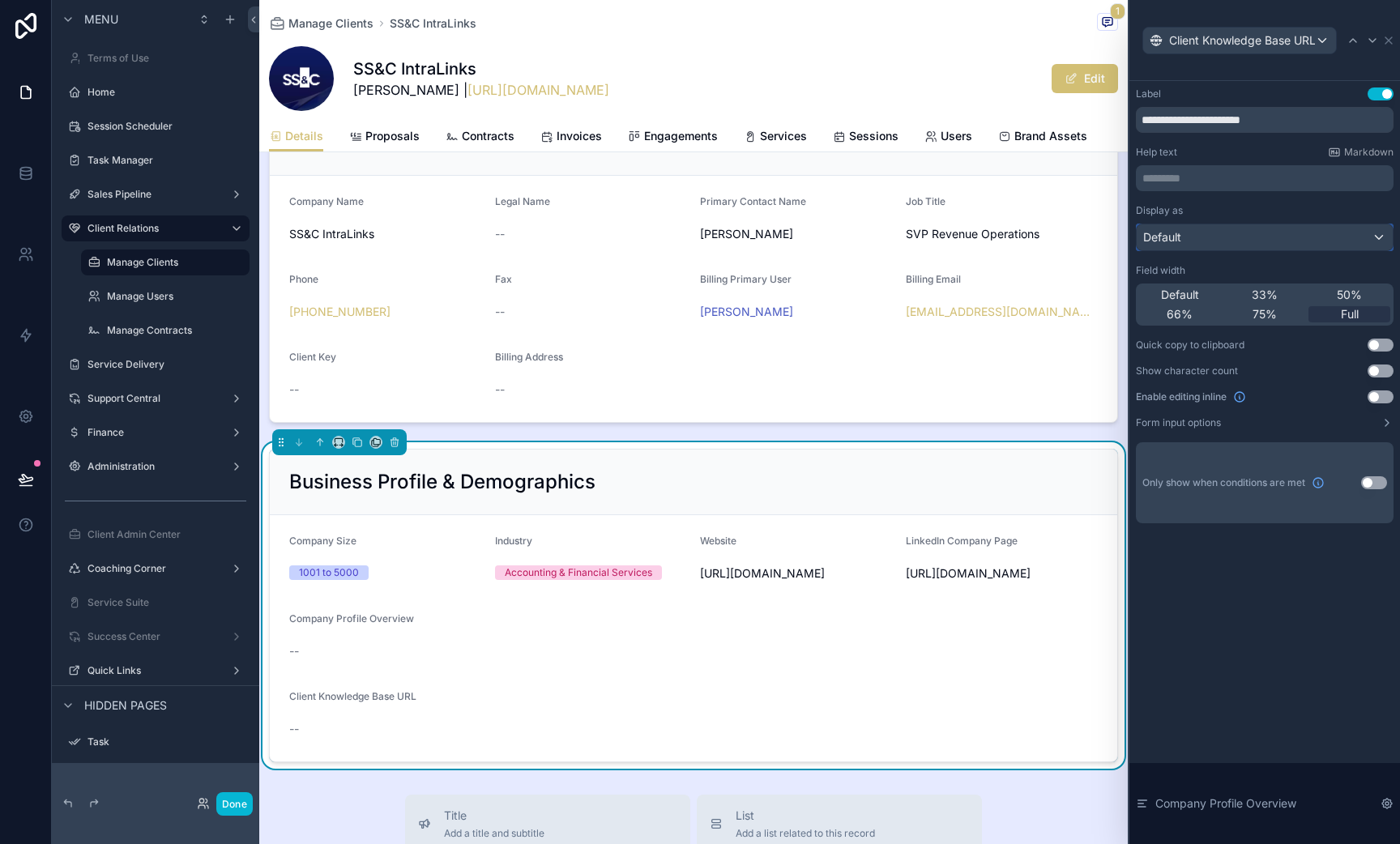
click at [1220, 242] on div "Default" at bounding box center [1264, 237] width 256 height 26
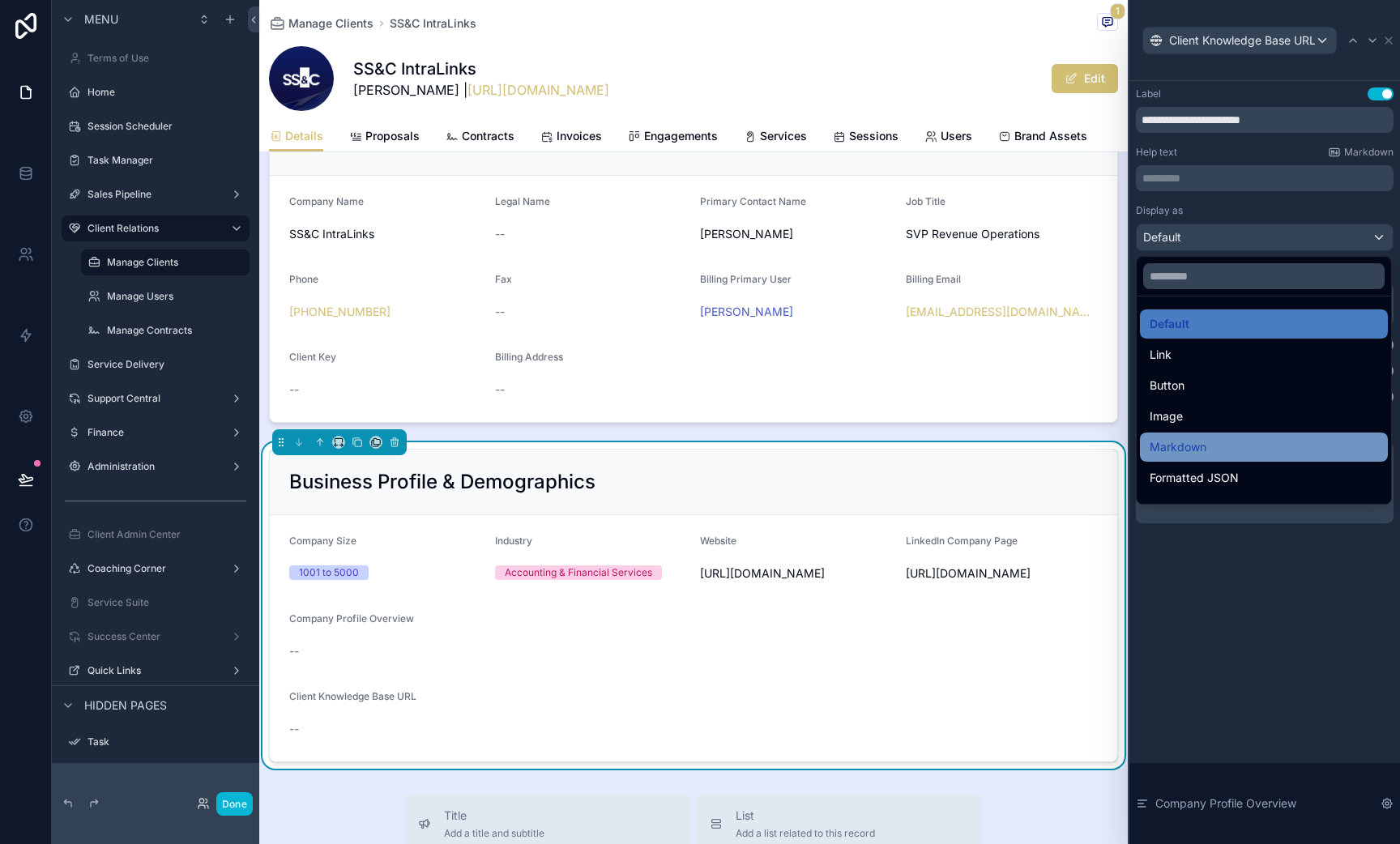
click at [1197, 449] on span "Markdown" at bounding box center [1178, 447] width 57 height 19
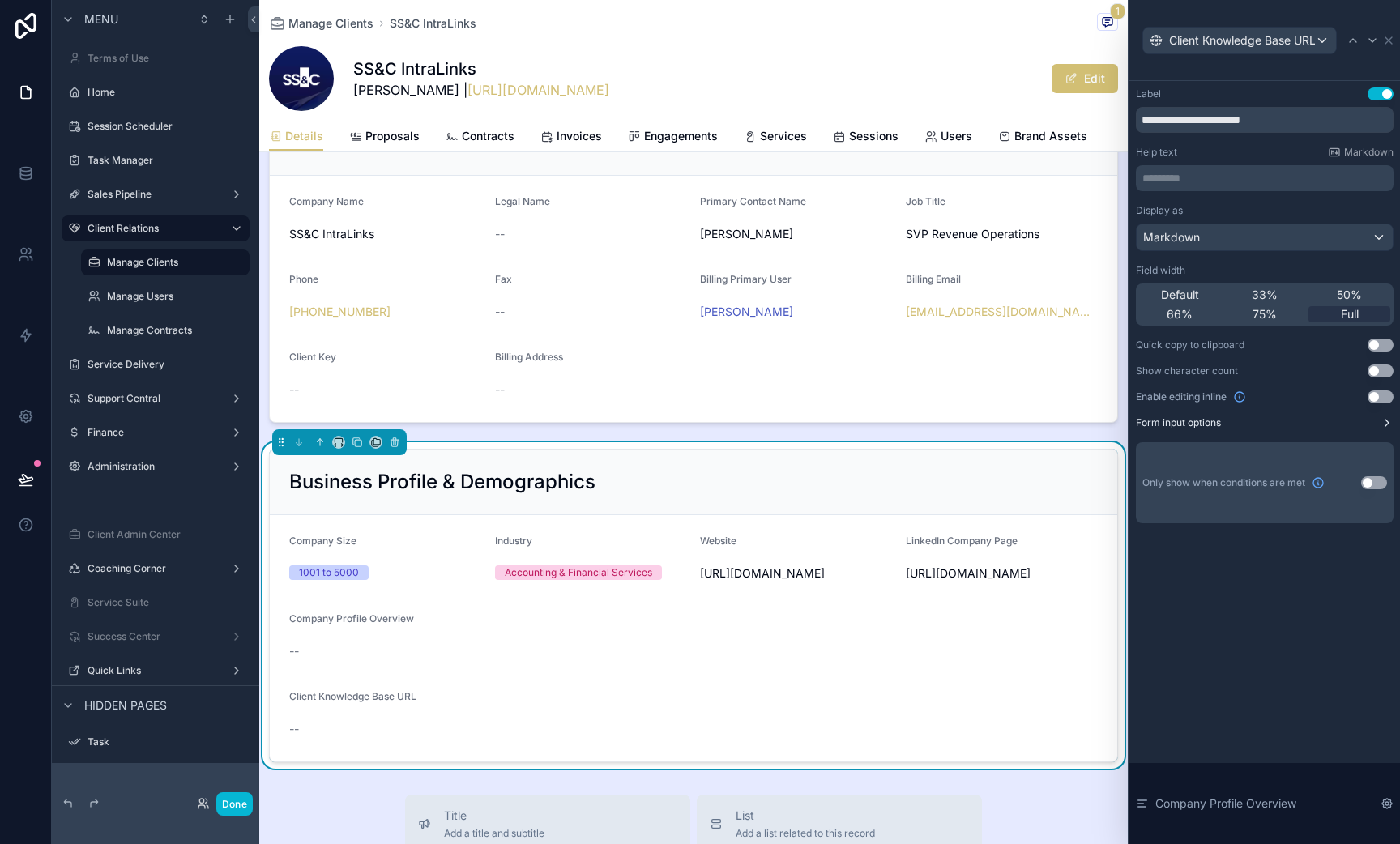
click at [1383, 422] on icon at bounding box center [1386, 422] width 13 height 13
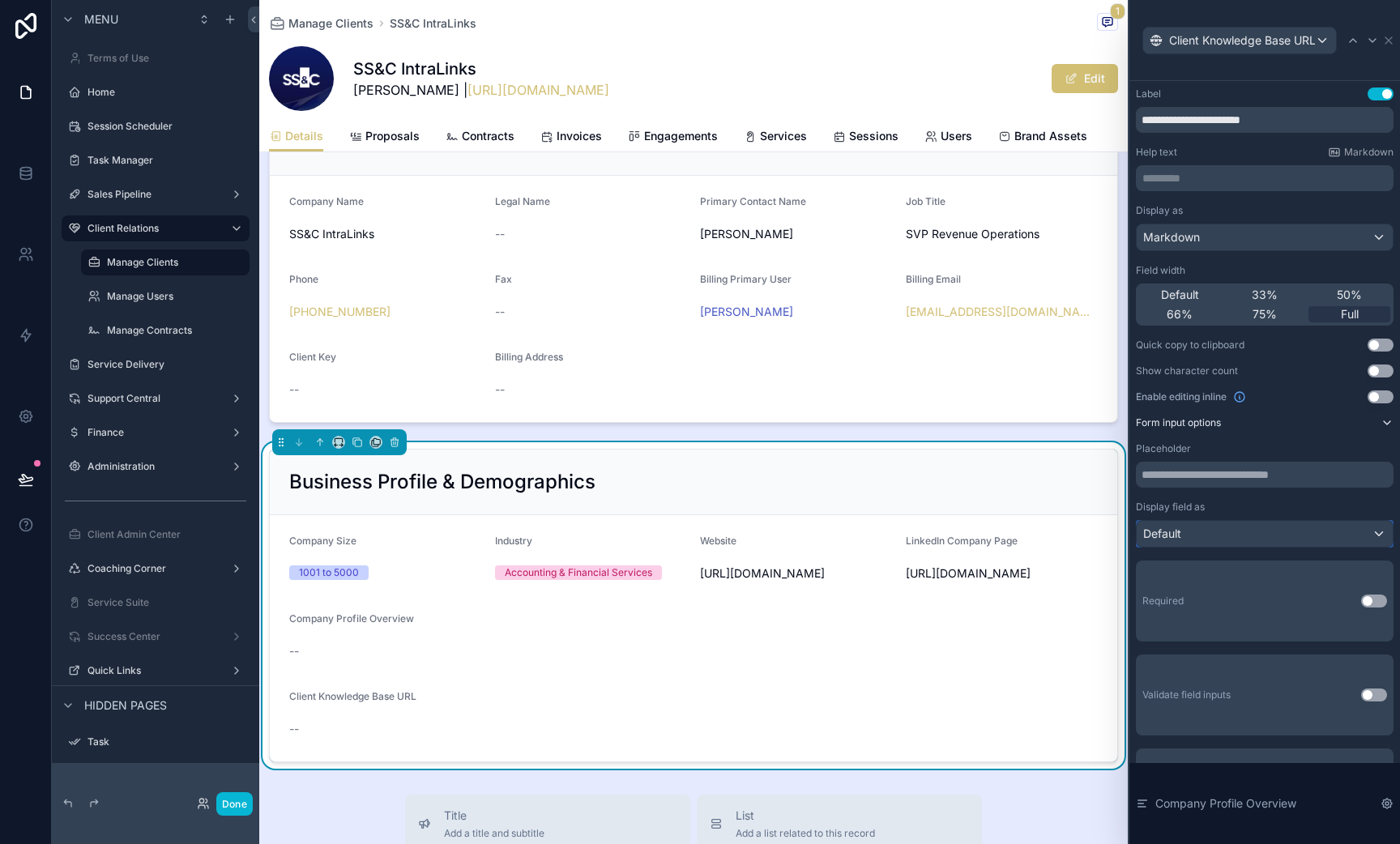
click at [1253, 538] on div "Default" at bounding box center [1264, 533] width 256 height 26
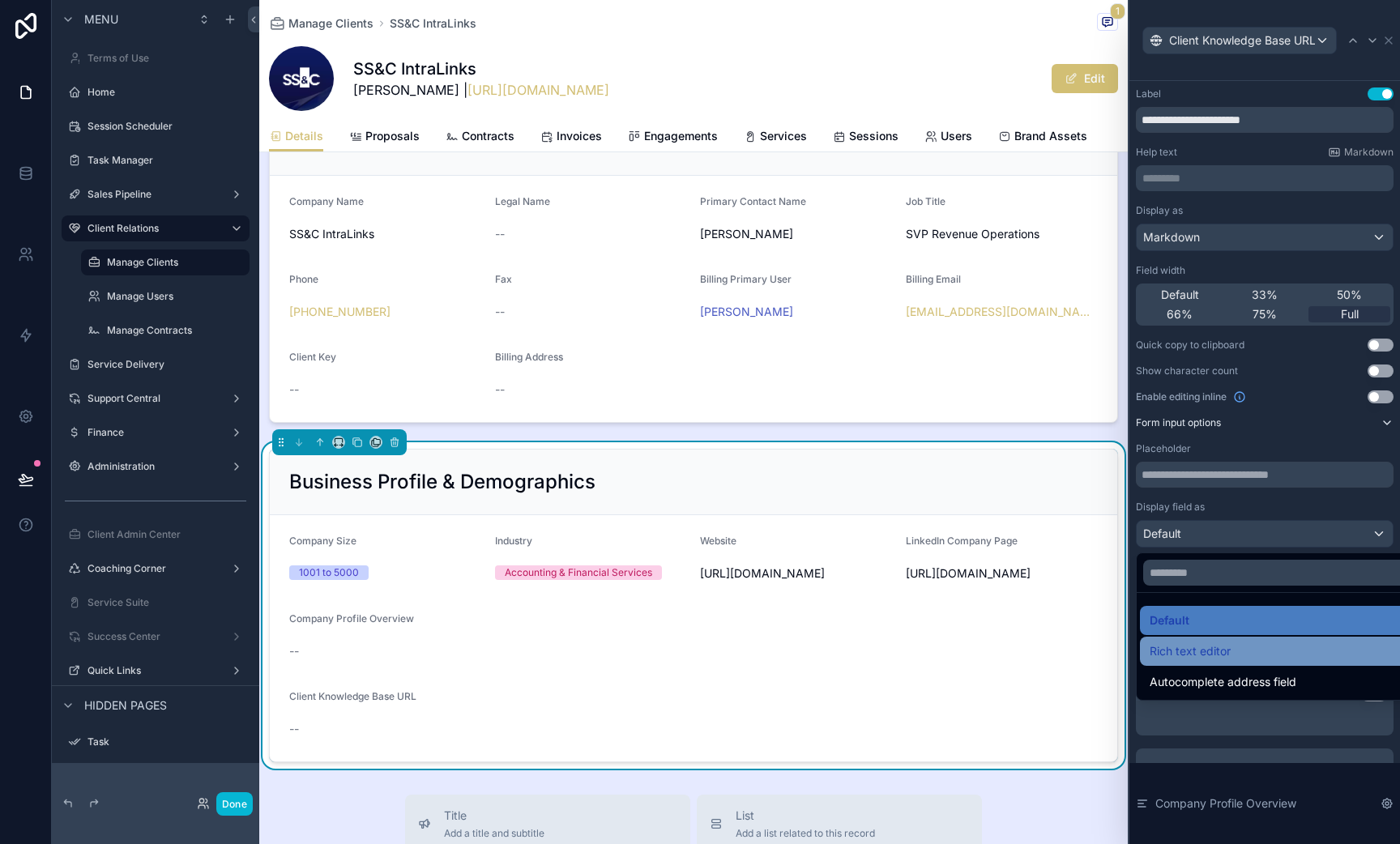
click at [1210, 658] on span "Rich text editor" at bounding box center [1191, 651] width 81 height 19
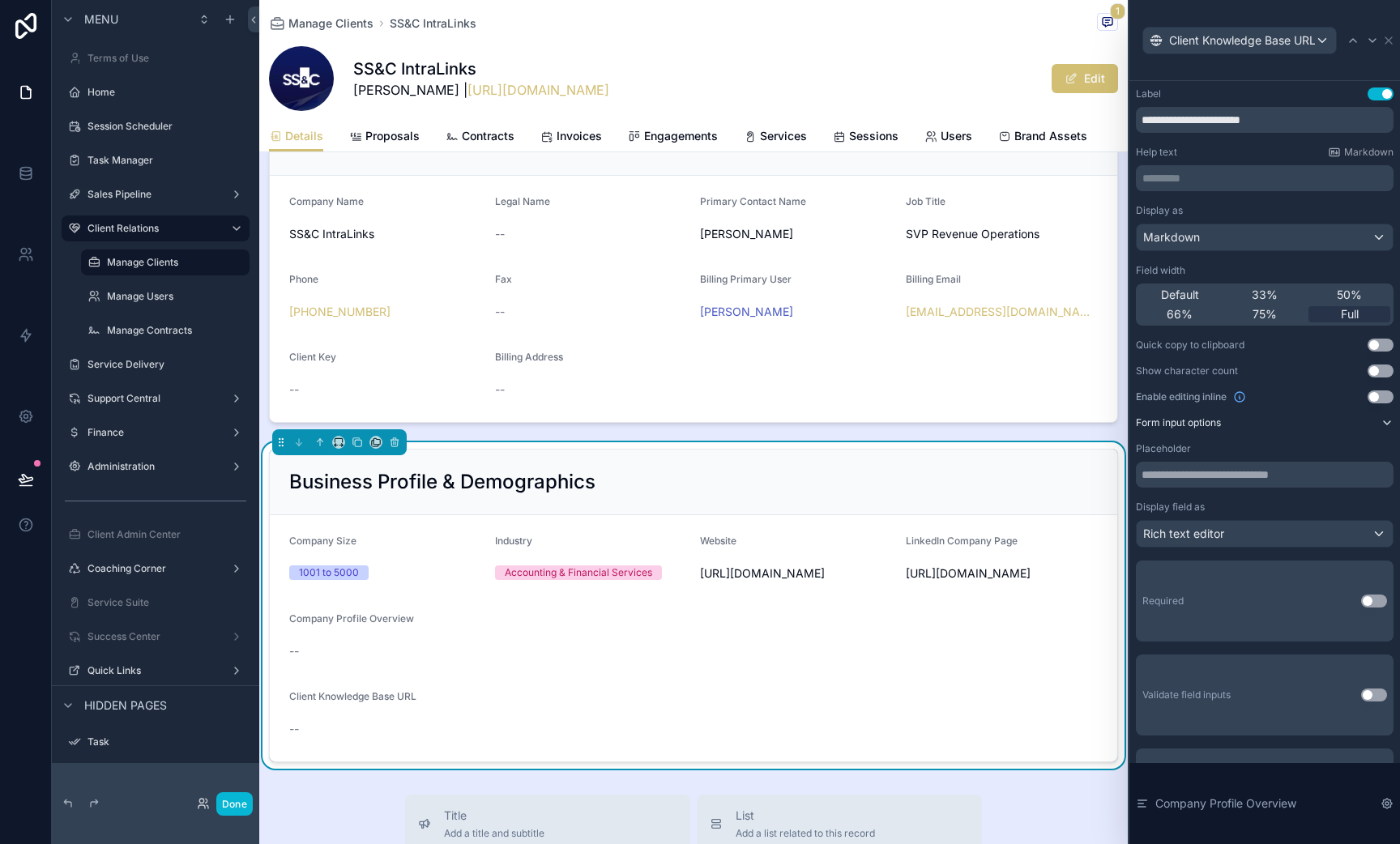
scroll to position [24, 0]
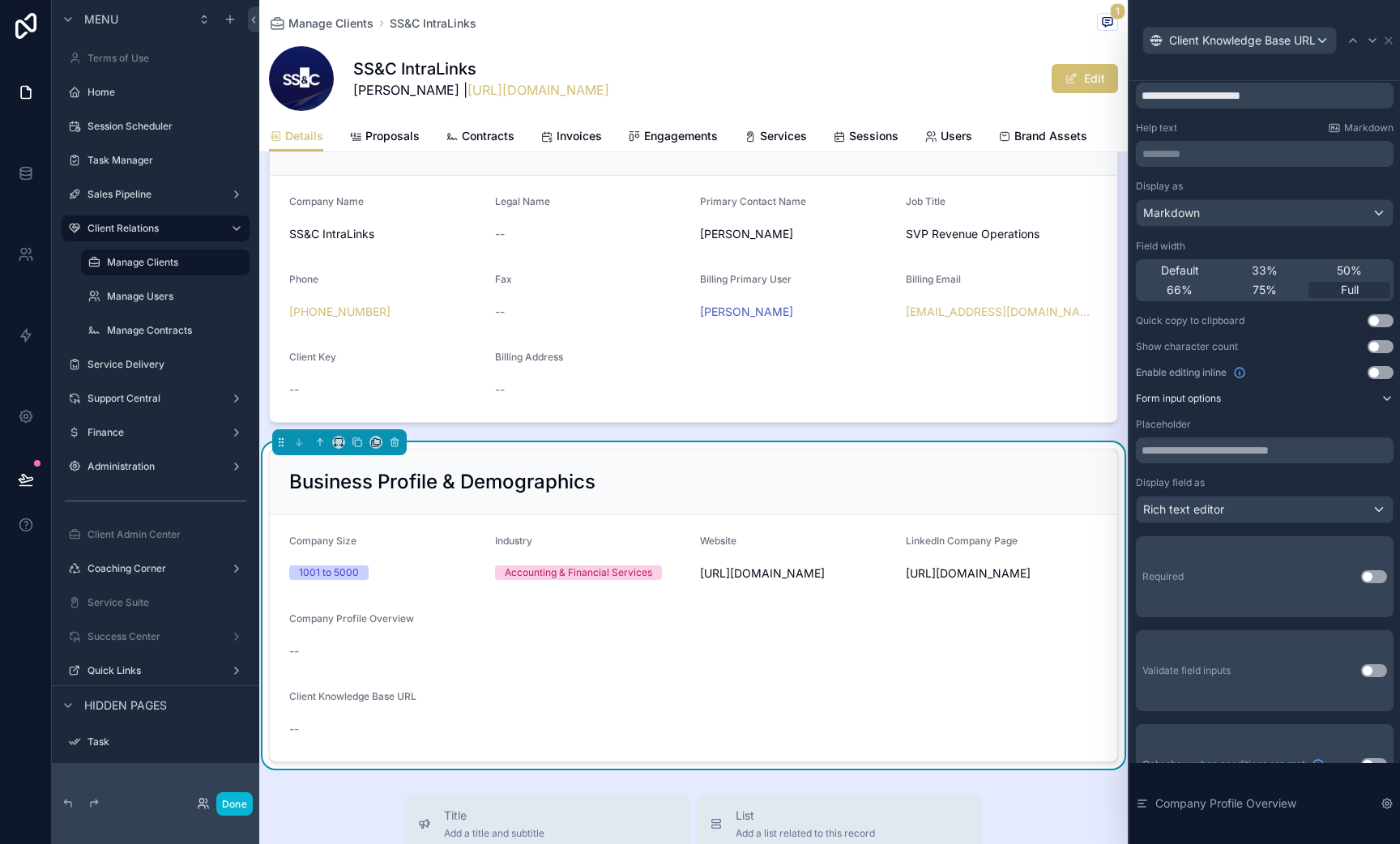
click at [1245, 186] on div "Display as" at bounding box center [1264, 186] width 258 height 13
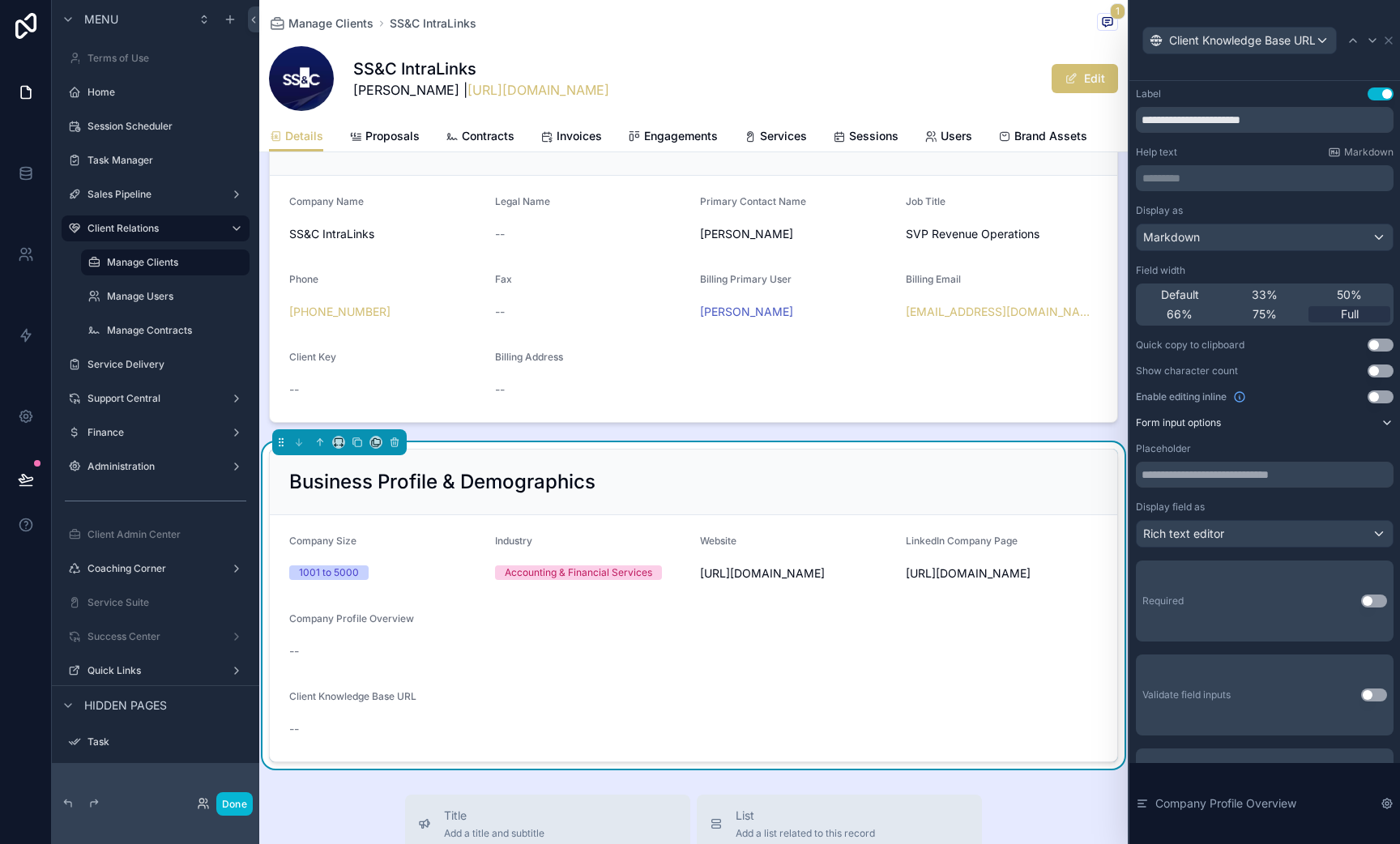
click at [1378, 375] on button "Use setting" at bounding box center [1381, 371] width 26 height 13
click at [1378, 348] on button "Use setting" at bounding box center [1381, 345] width 26 height 13
click at [1106, 72] on button "Edit" at bounding box center [1084, 78] width 67 height 29
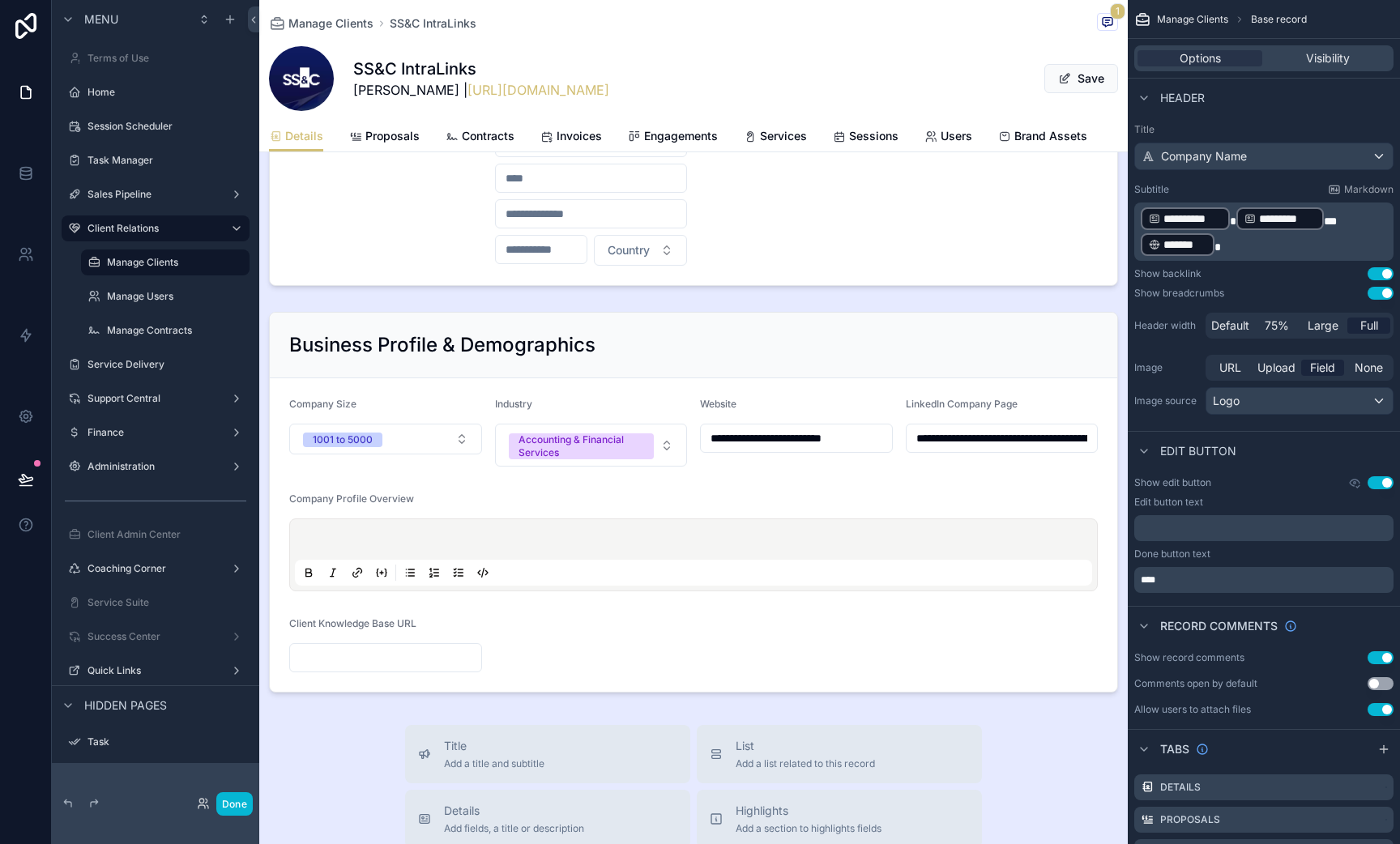
scroll to position [668, 0]
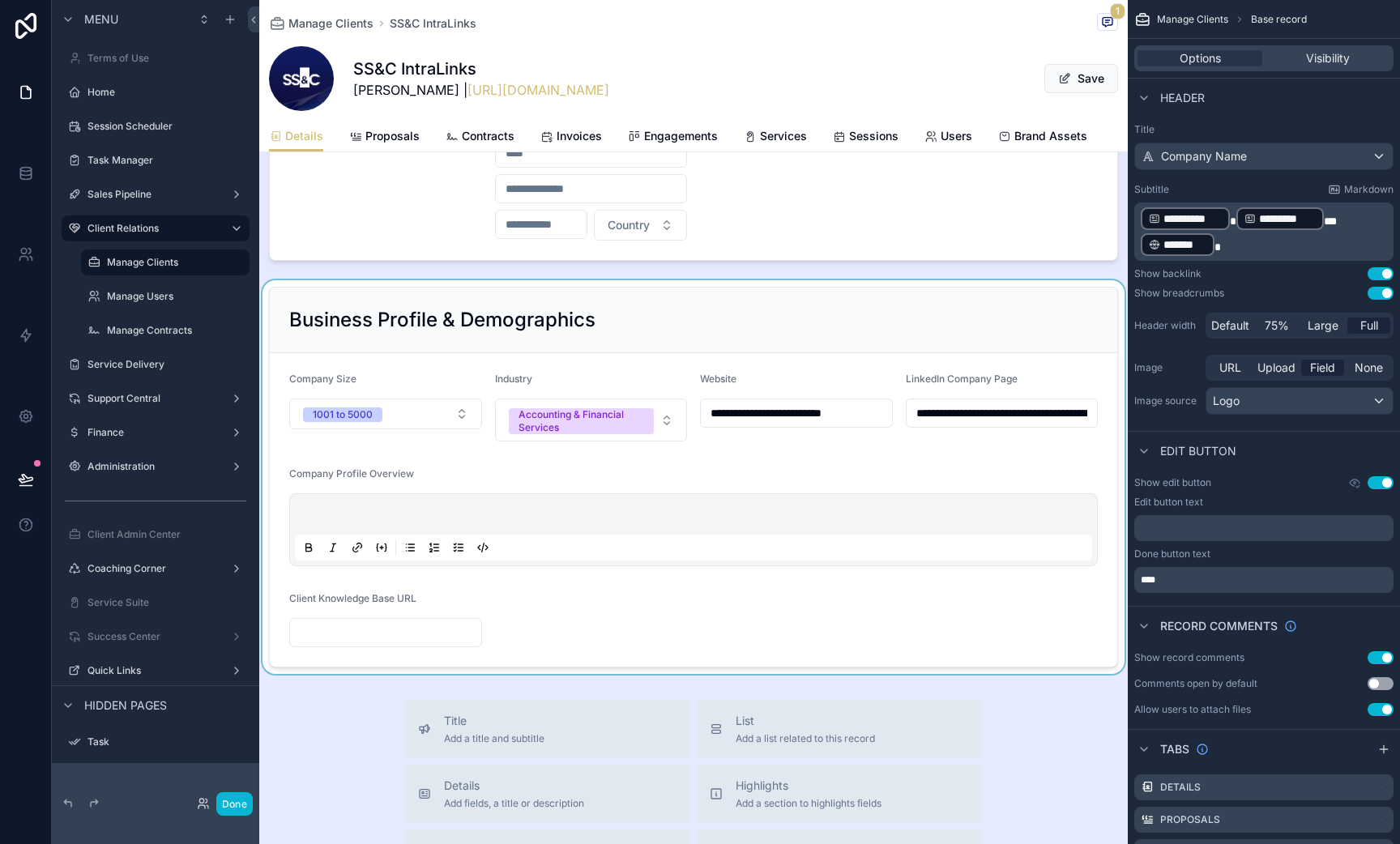
click at [408, 516] on div "scrollable content" at bounding box center [693, 477] width 868 height 394
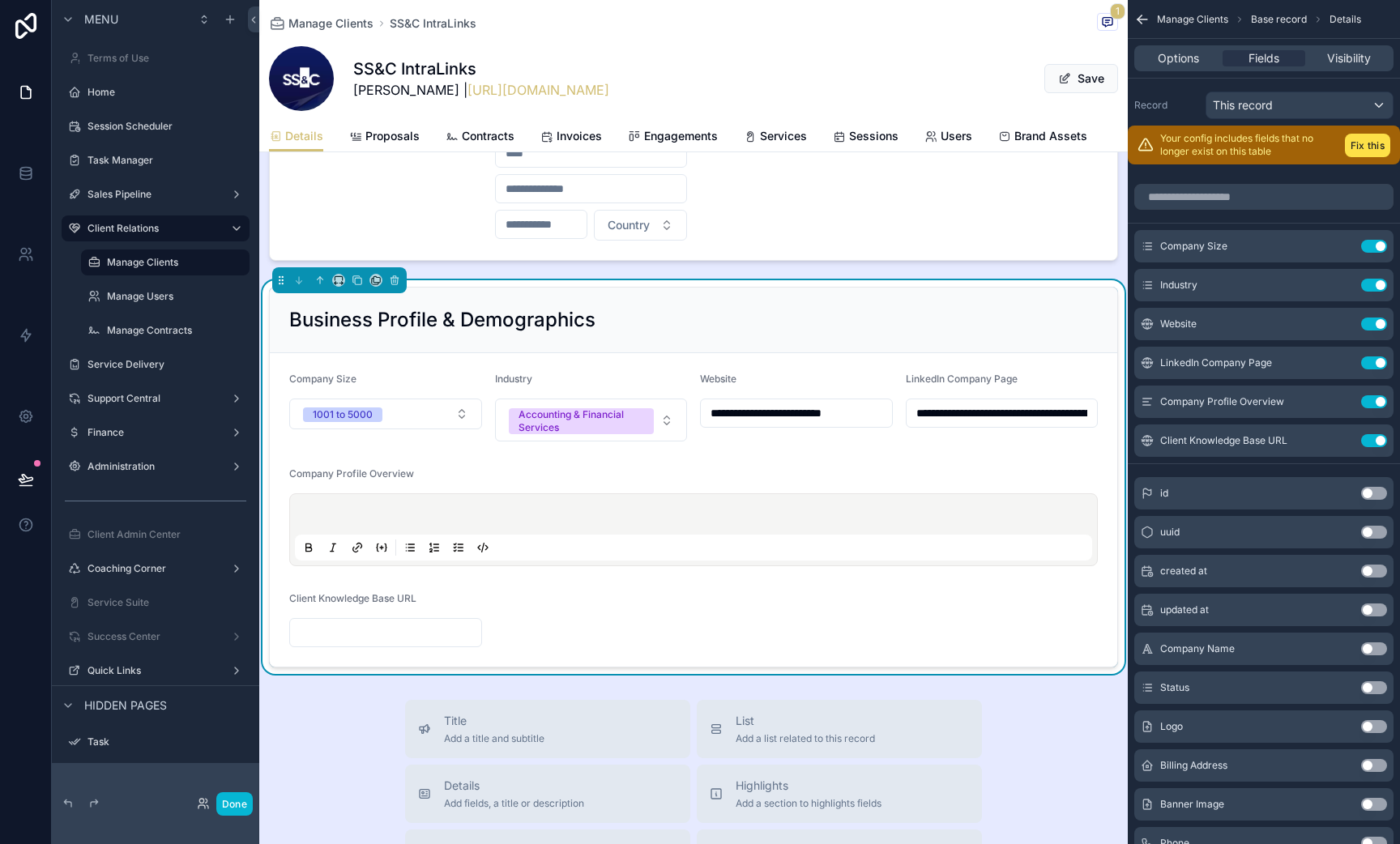
click at [408, 516] on p "scrollable content" at bounding box center [697, 517] width 798 height 16
click at [368, 510] on p "scrollable content" at bounding box center [697, 517] width 798 height 16
click at [362, 503] on div "********" at bounding box center [694, 530] width 798 height 62
click at [362, 504] on div "********" at bounding box center [694, 530] width 798 height 62
click at [351, 518] on p "********" at bounding box center [697, 517] width 798 height 16
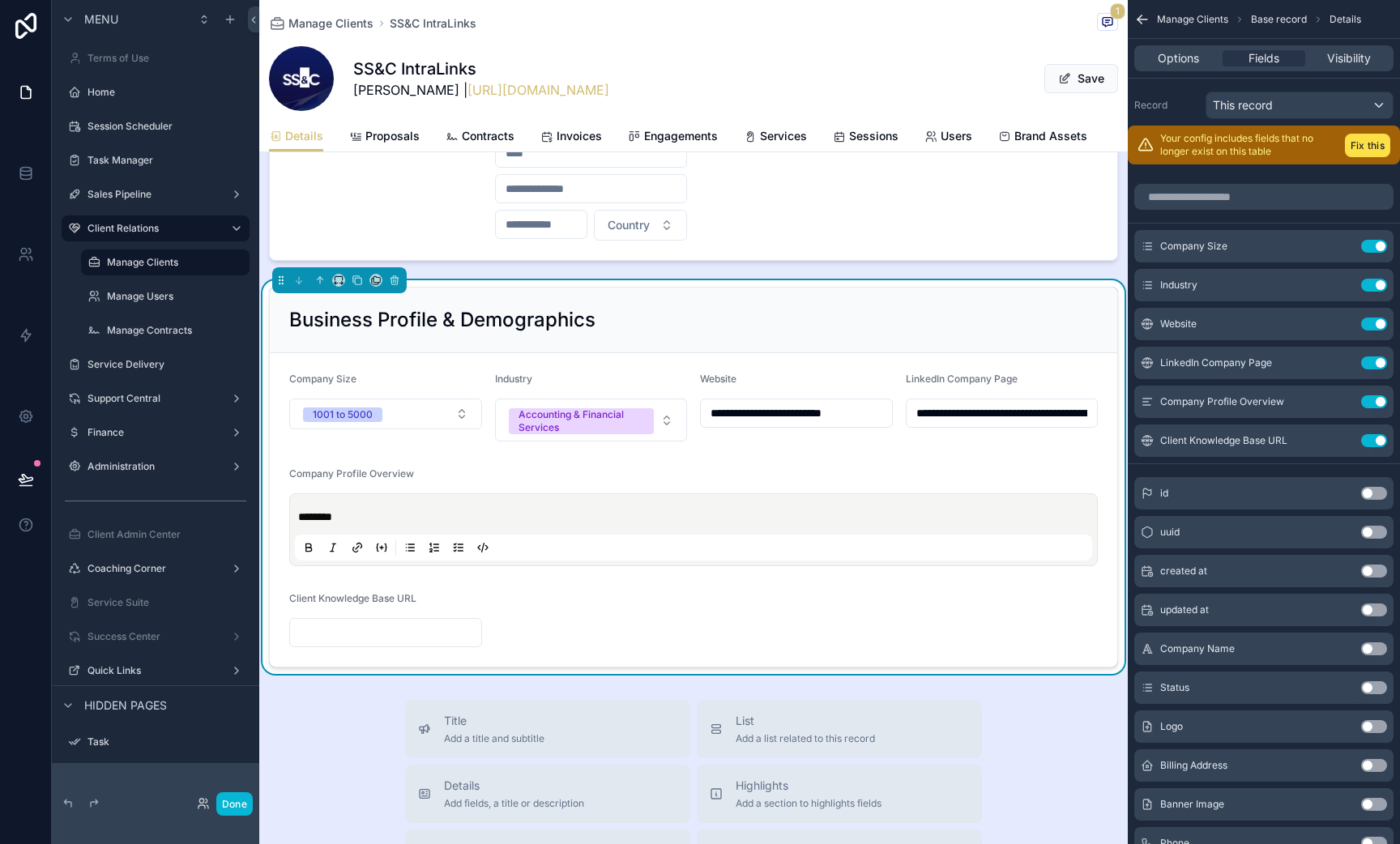
click at [351, 518] on p "********" at bounding box center [697, 517] width 798 height 16
click at [1374, 146] on button "Fix this" at bounding box center [1367, 145] width 46 height 23
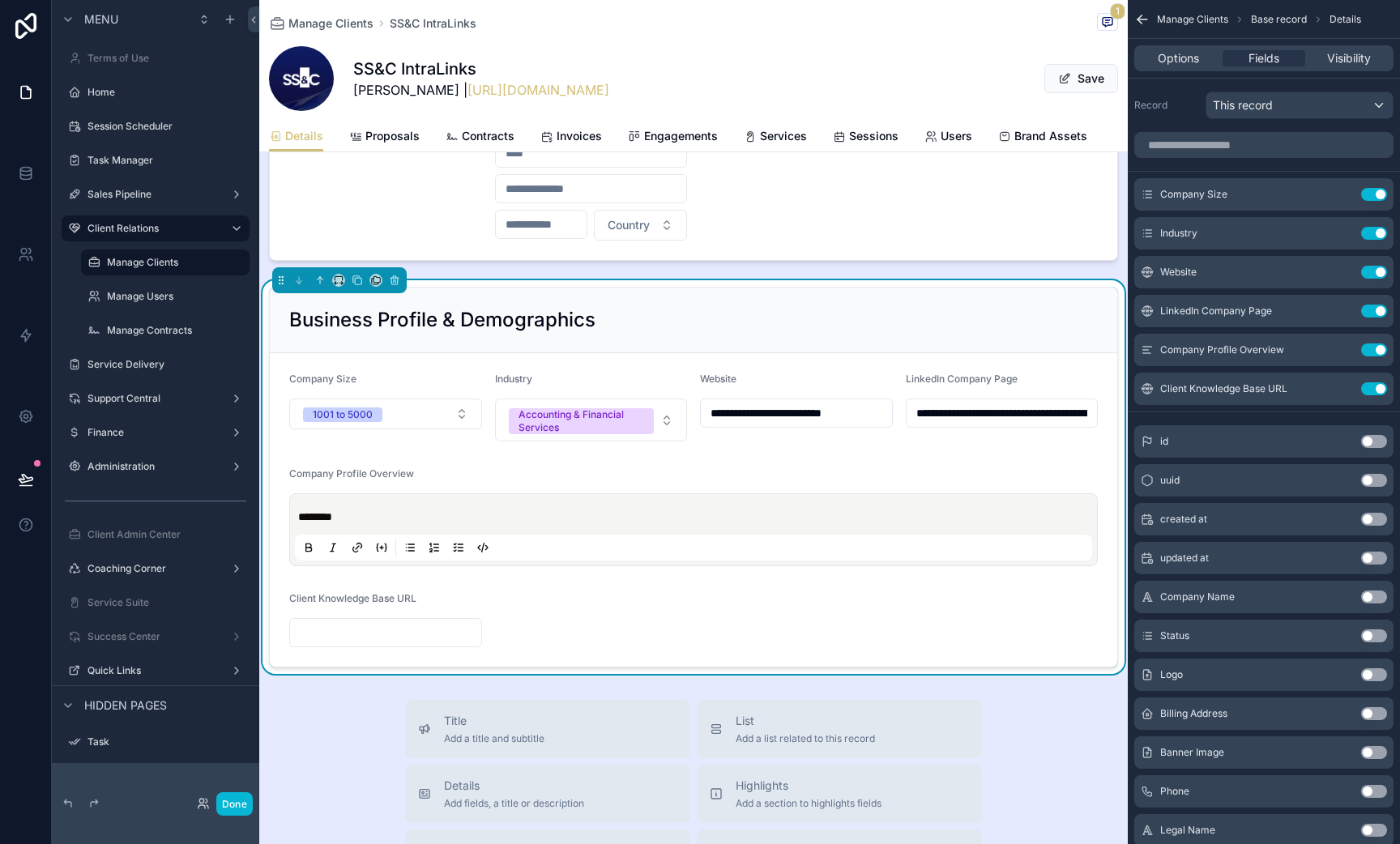
click at [407, 518] on p "********" at bounding box center [697, 517] width 798 height 16
click at [356, 515] on p "********" at bounding box center [697, 517] width 798 height 16
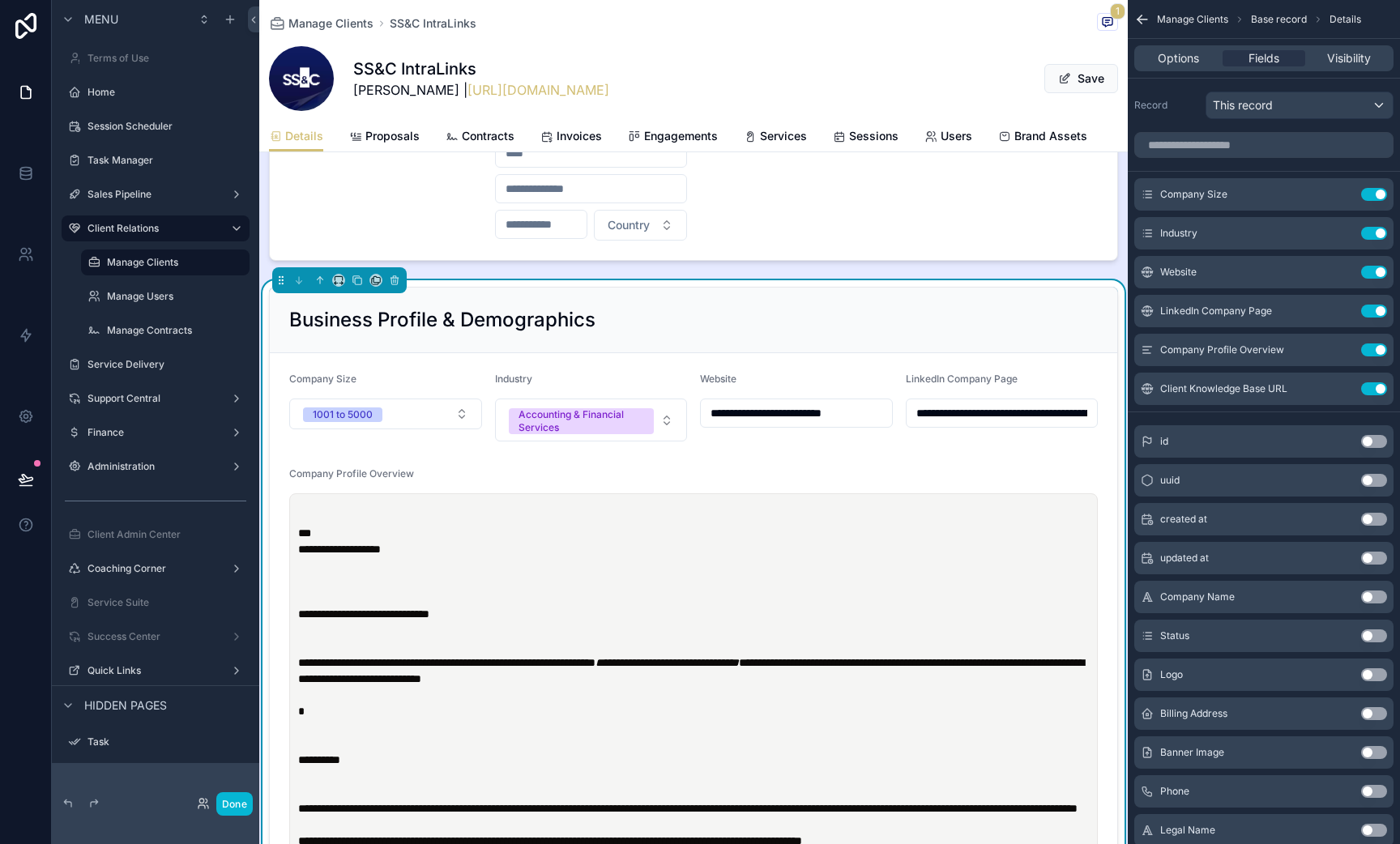
click at [320, 578] on p "scrollable content" at bounding box center [697, 582] width 798 height 16
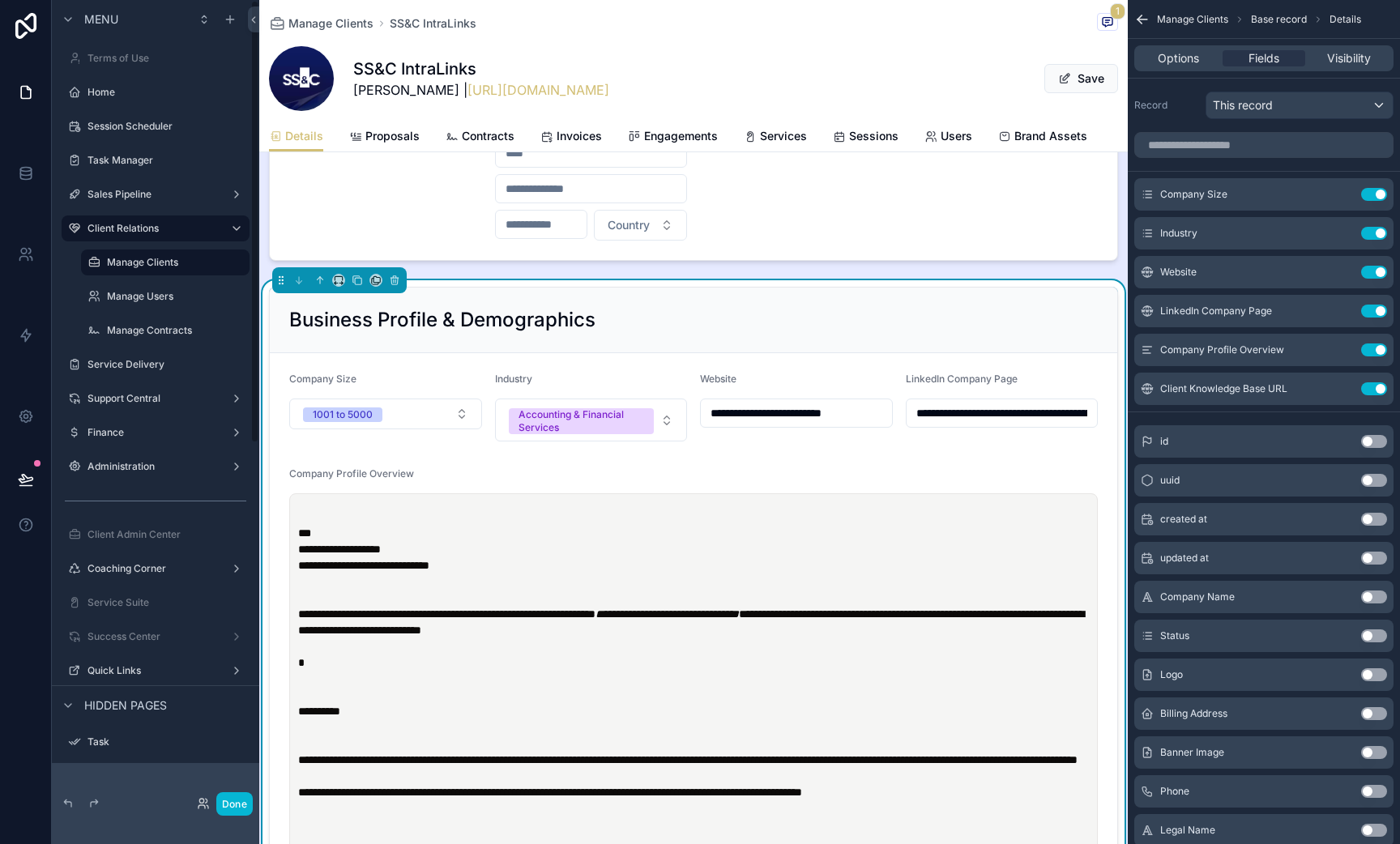
click at [300, 548] on strong "**********" at bounding box center [339, 550] width 82 height 12
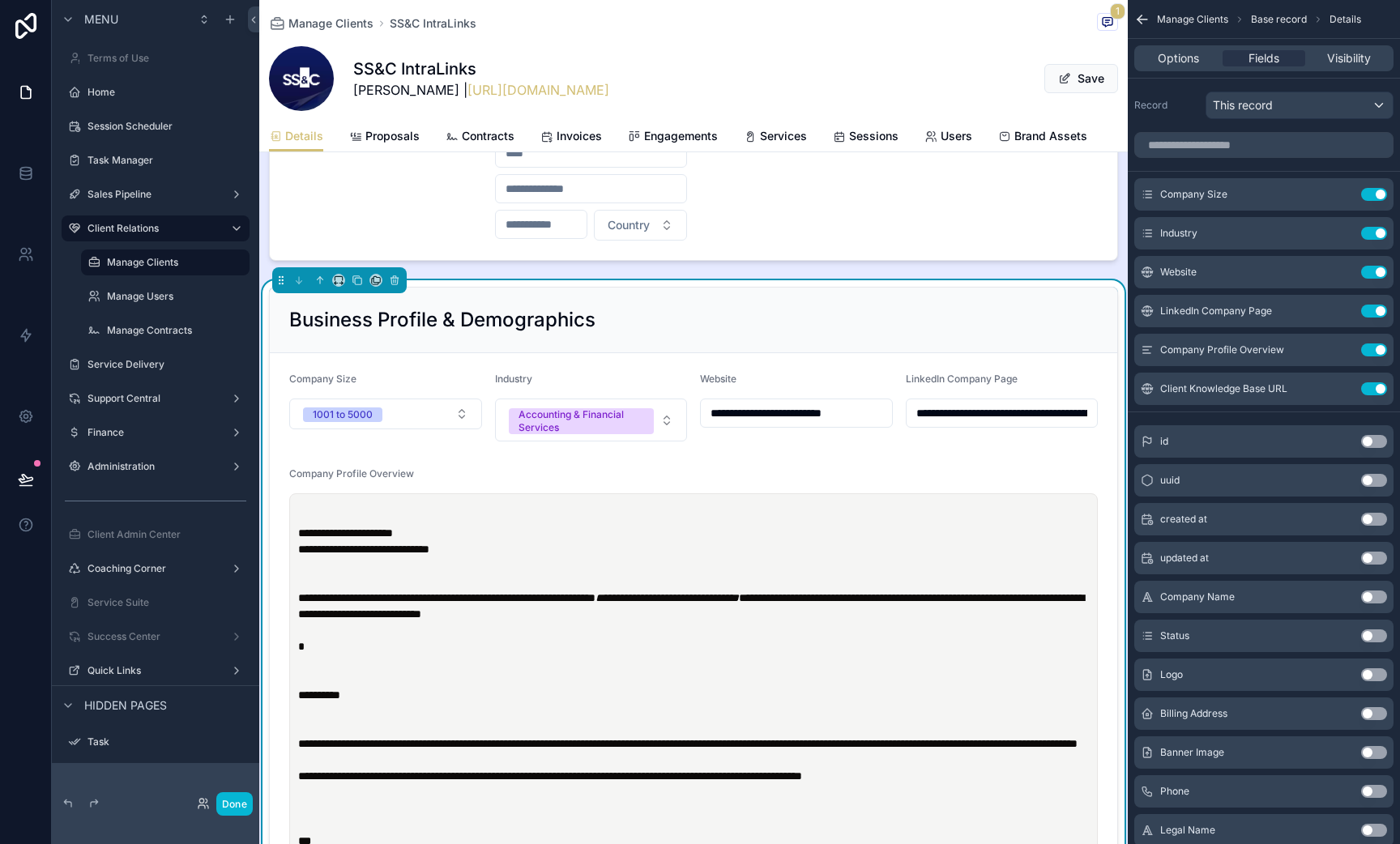
click at [314, 673] on p "scrollable content" at bounding box center [697, 678] width 798 height 16
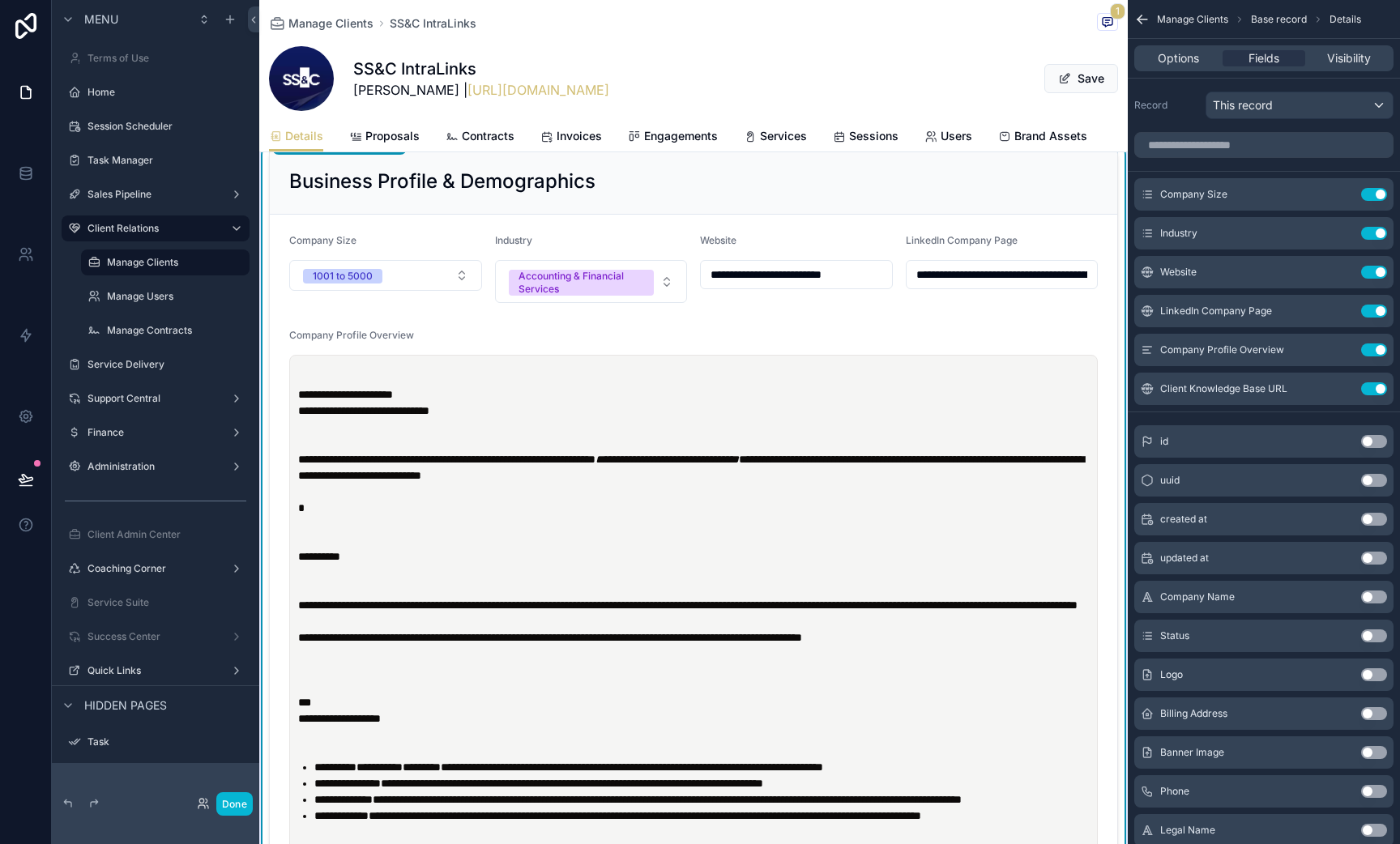
scroll to position [876, 0]
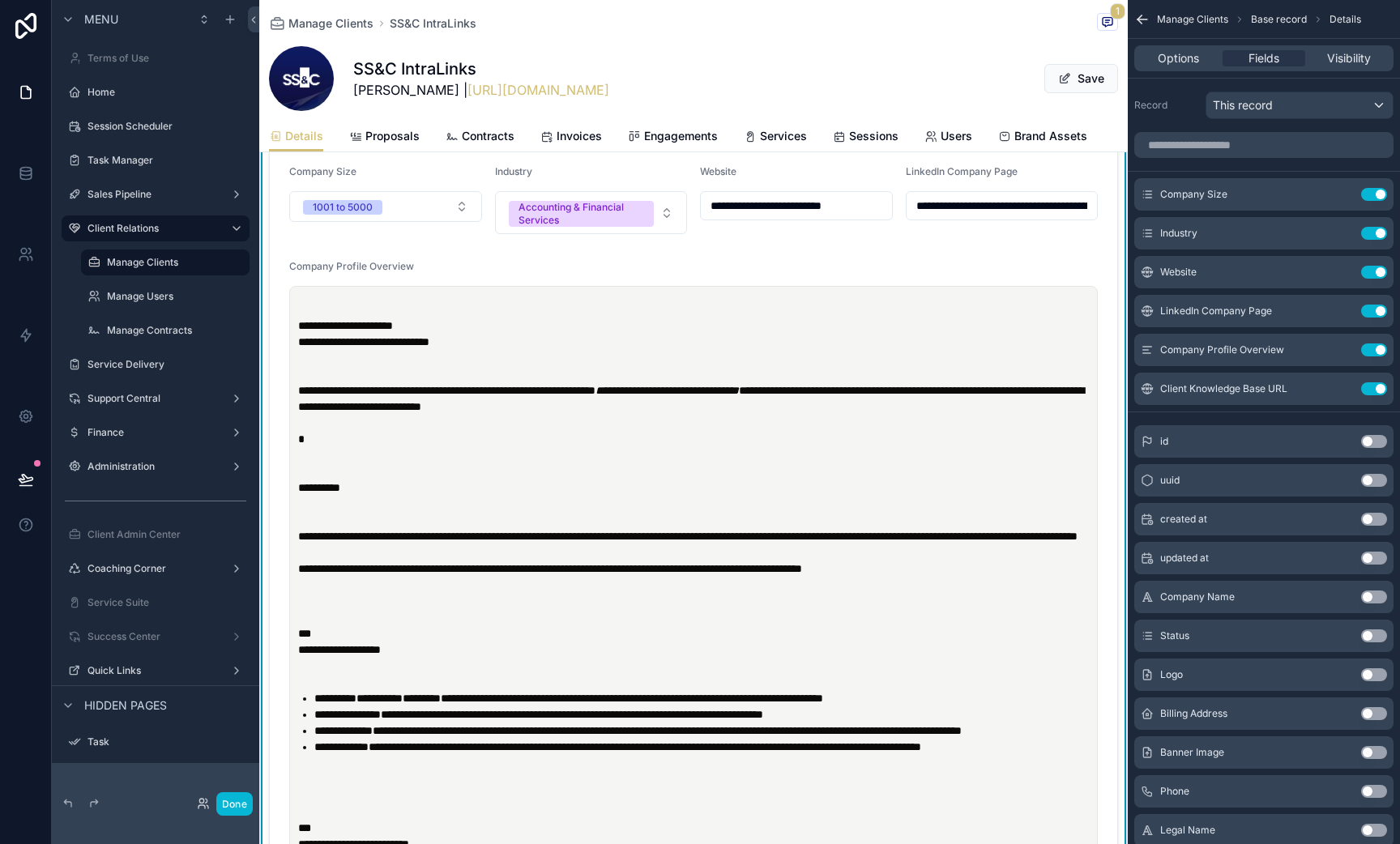
click at [299, 655] on strong "**********" at bounding box center [339, 649] width 82 height 12
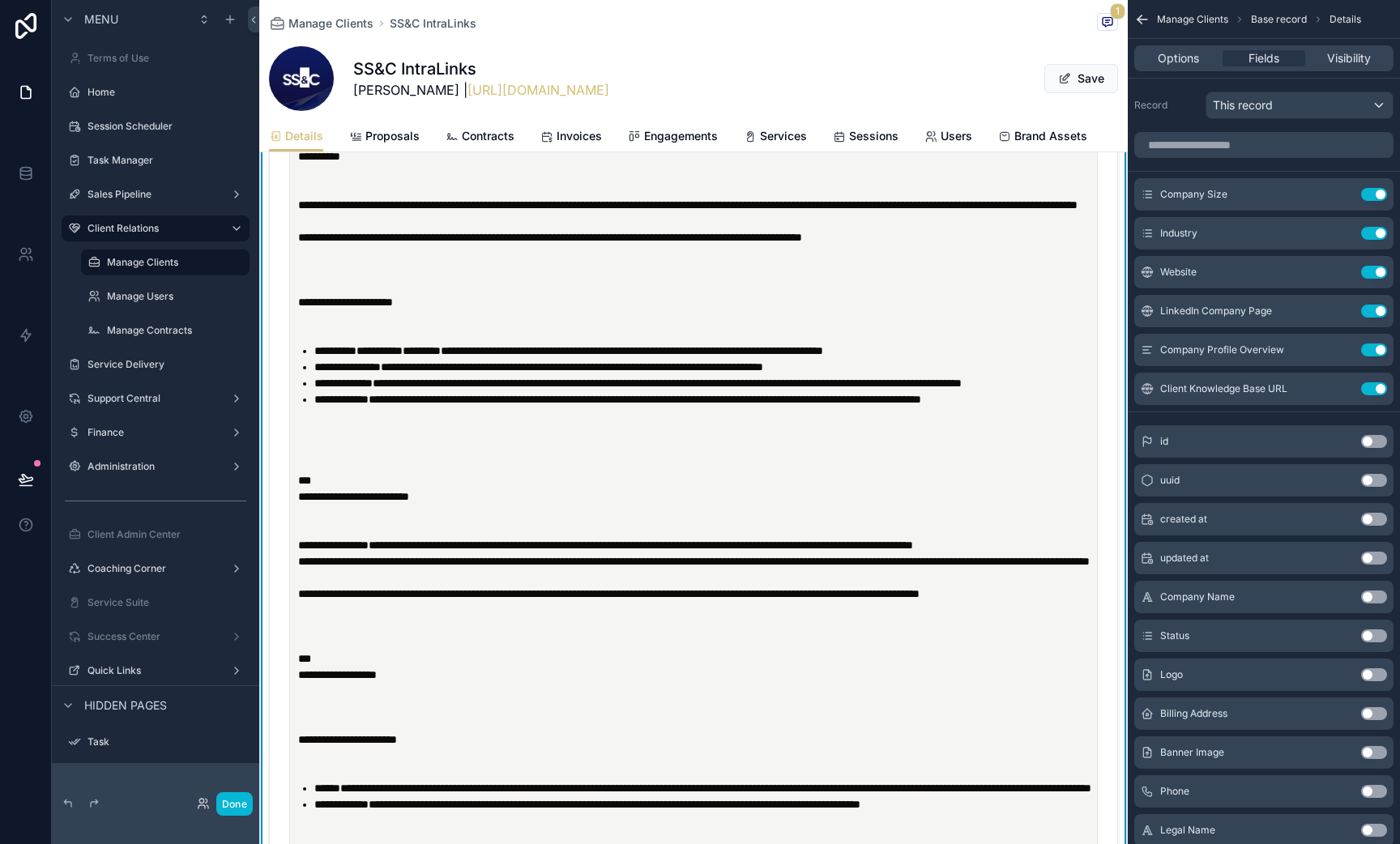
scroll to position [1198, 0]
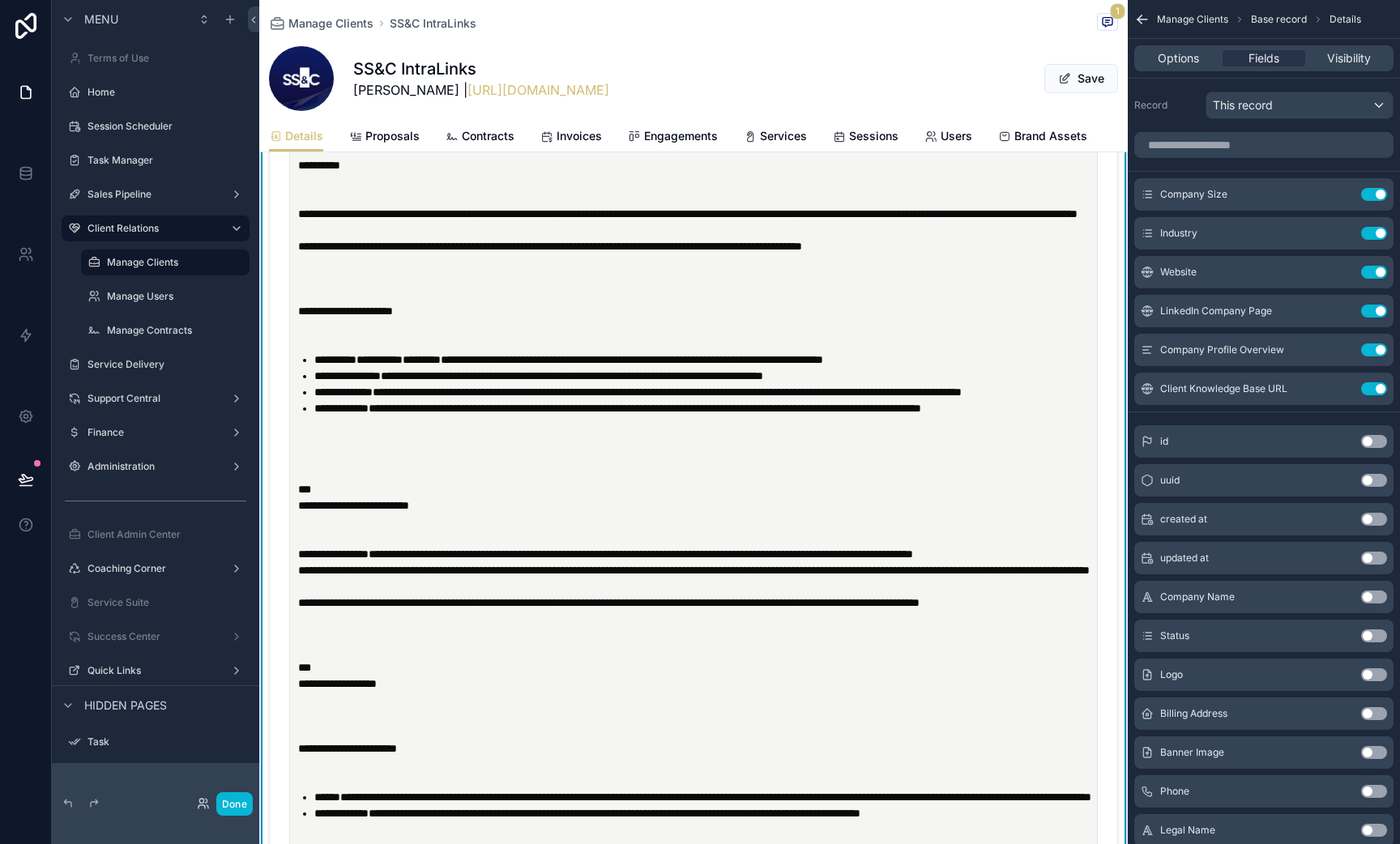
click at [298, 511] on strong "**********" at bounding box center [353, 505] width 111 height 12
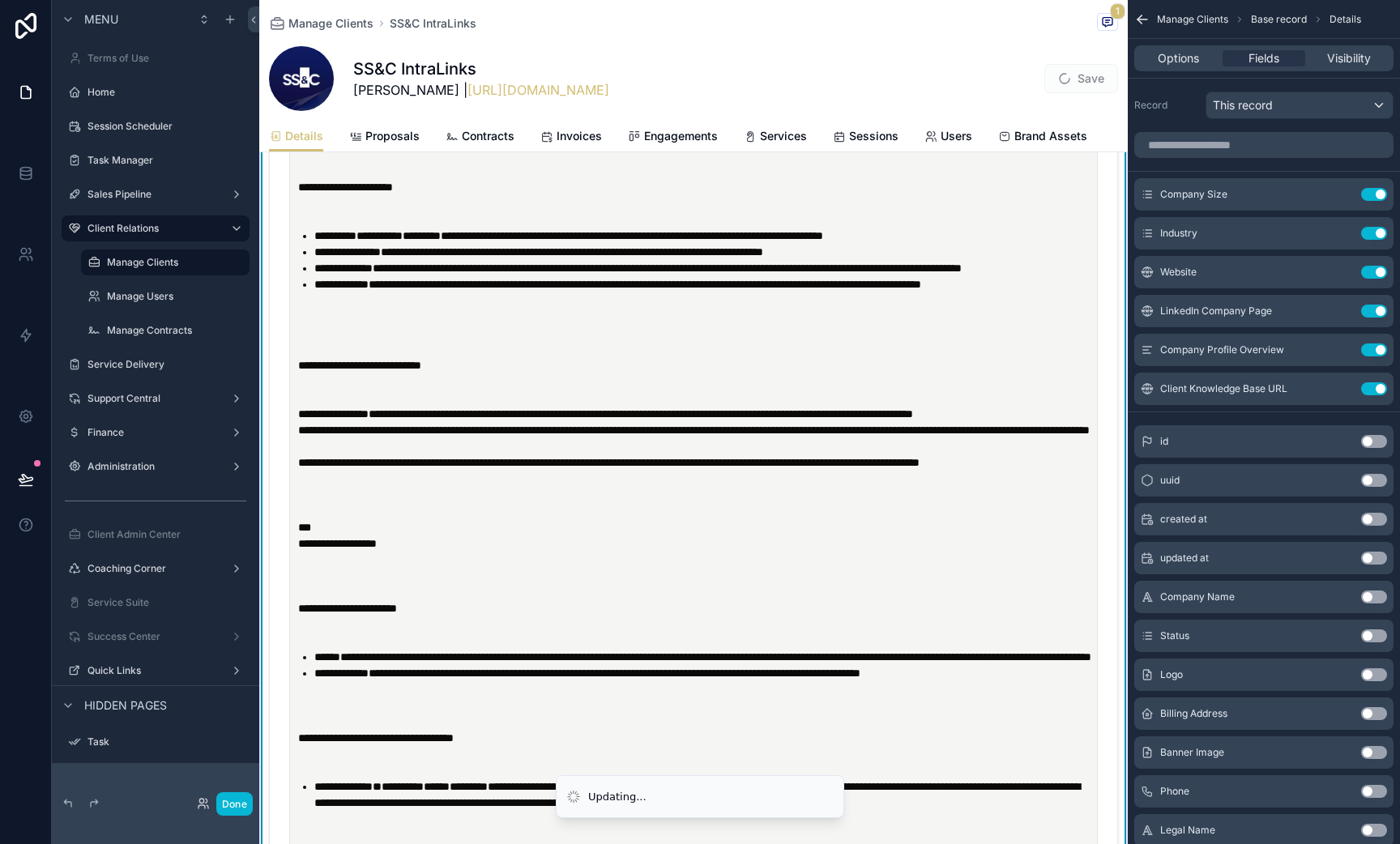
scroll to position [1369, 0]
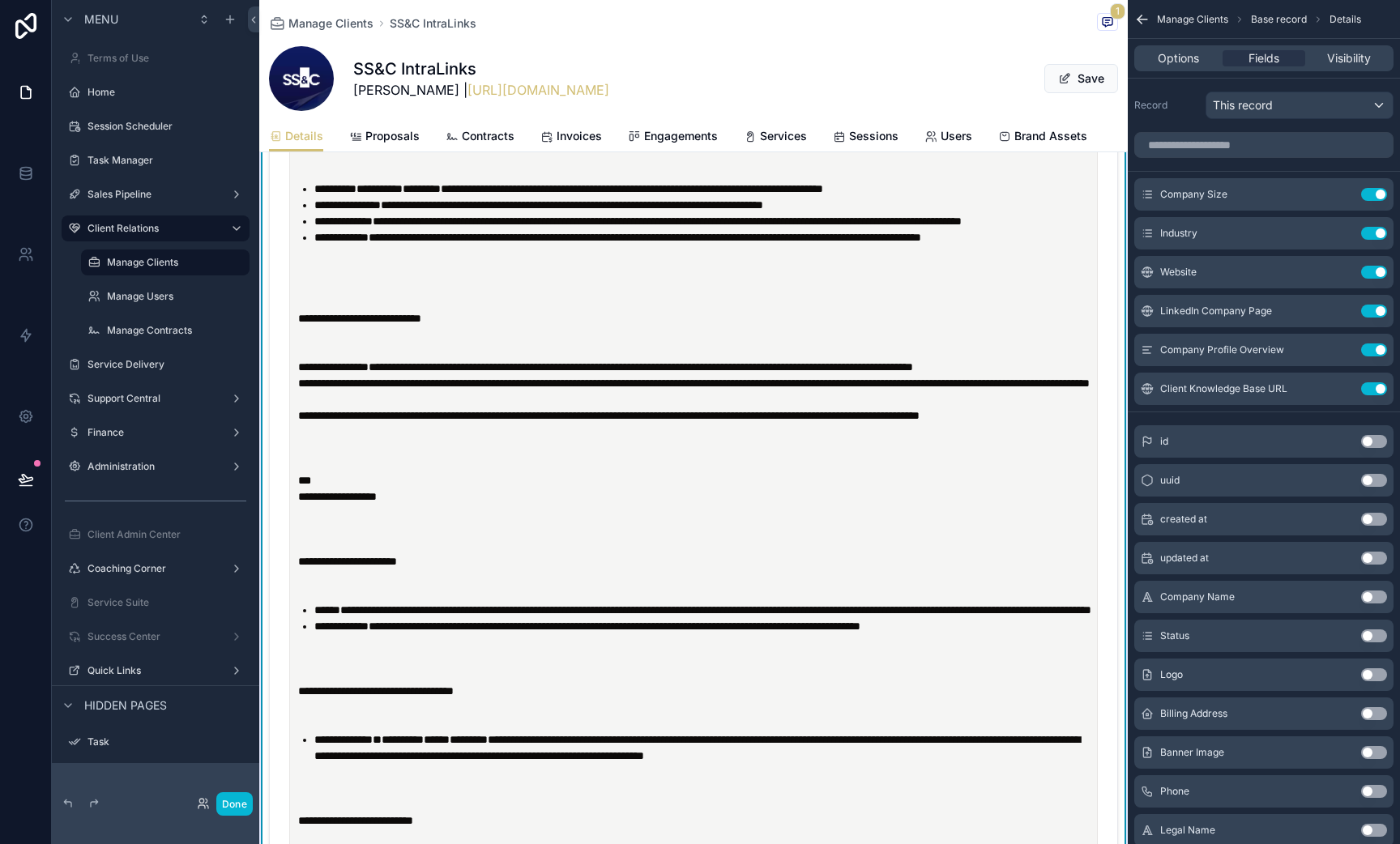
click at [300, 502] on strong "**********" at bounding box center [337, 497] width 78 height 12
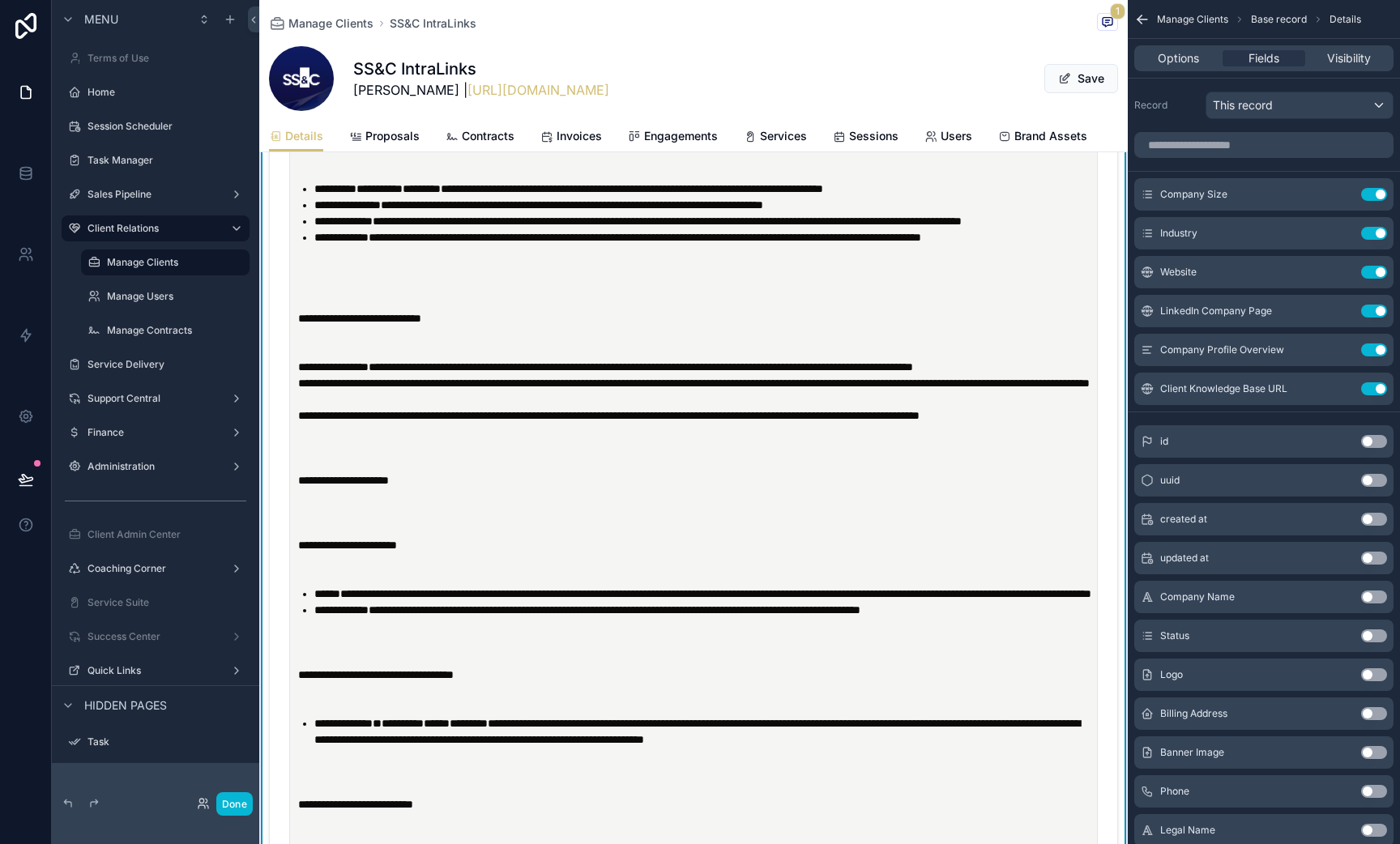
click at [301, 551] on strong "**********" at bounding box center [348, 545] width 99 height 12
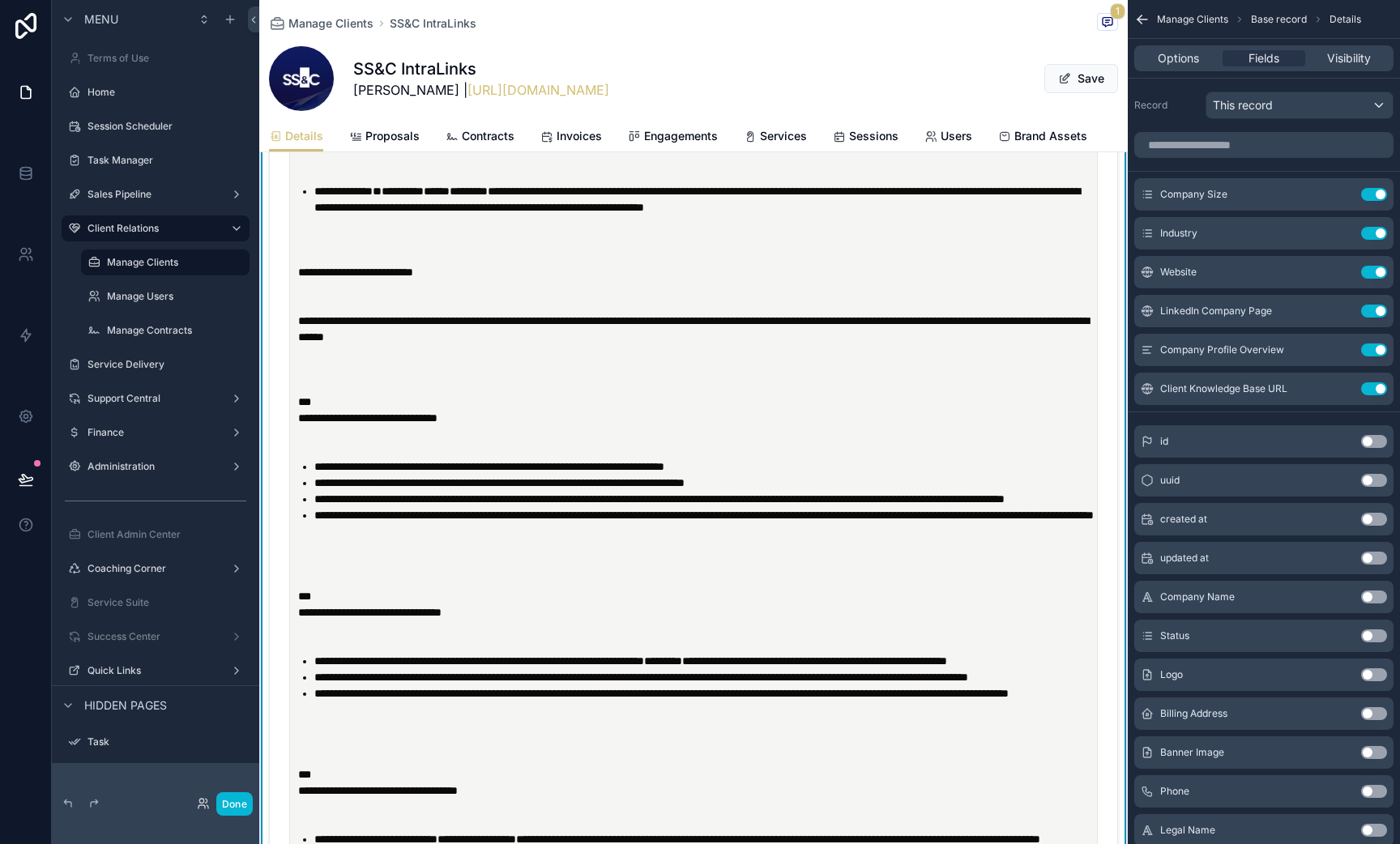
scroll to position [1902, 0]
click at [296, 529] on div "**********" at bounding box center [694, 98] width 798 height 1666
click at [305, 423] on strong "**********" at bounding box center [368, 417] width 139 height 12
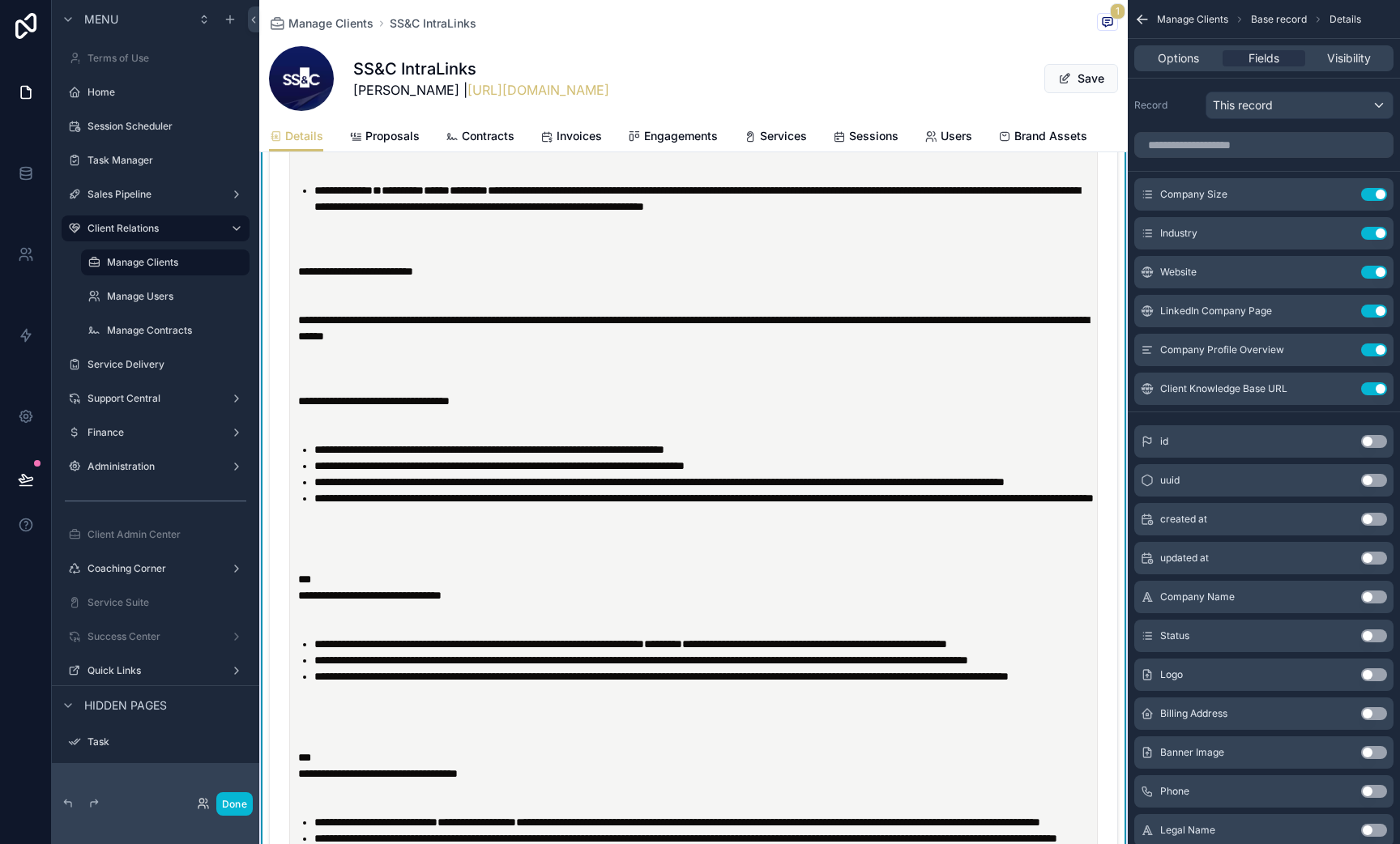
click at [301, 601] on strong "**********" at bounding box center [370, 595] width 143 height 12
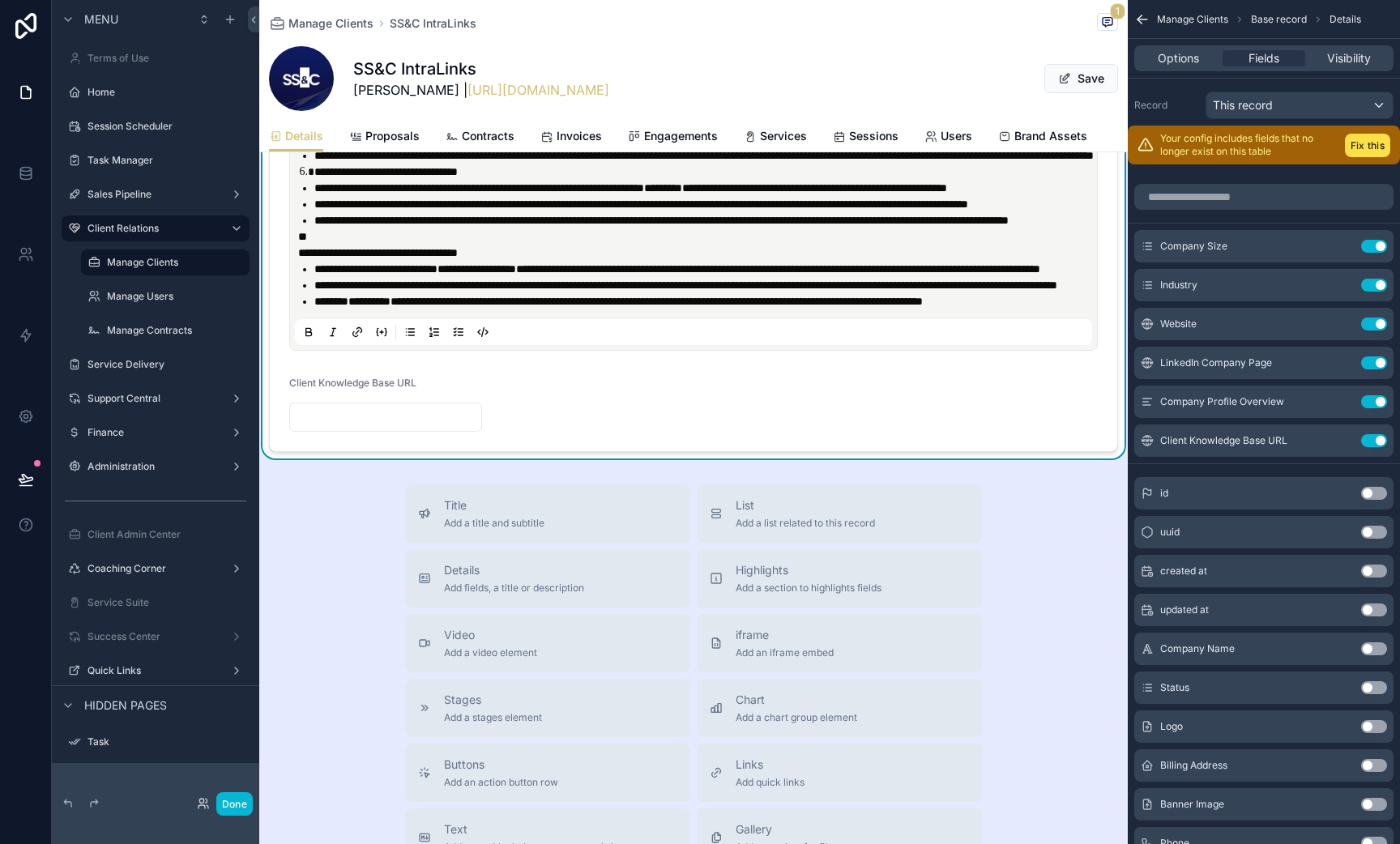
scroll to position [1487, 0]
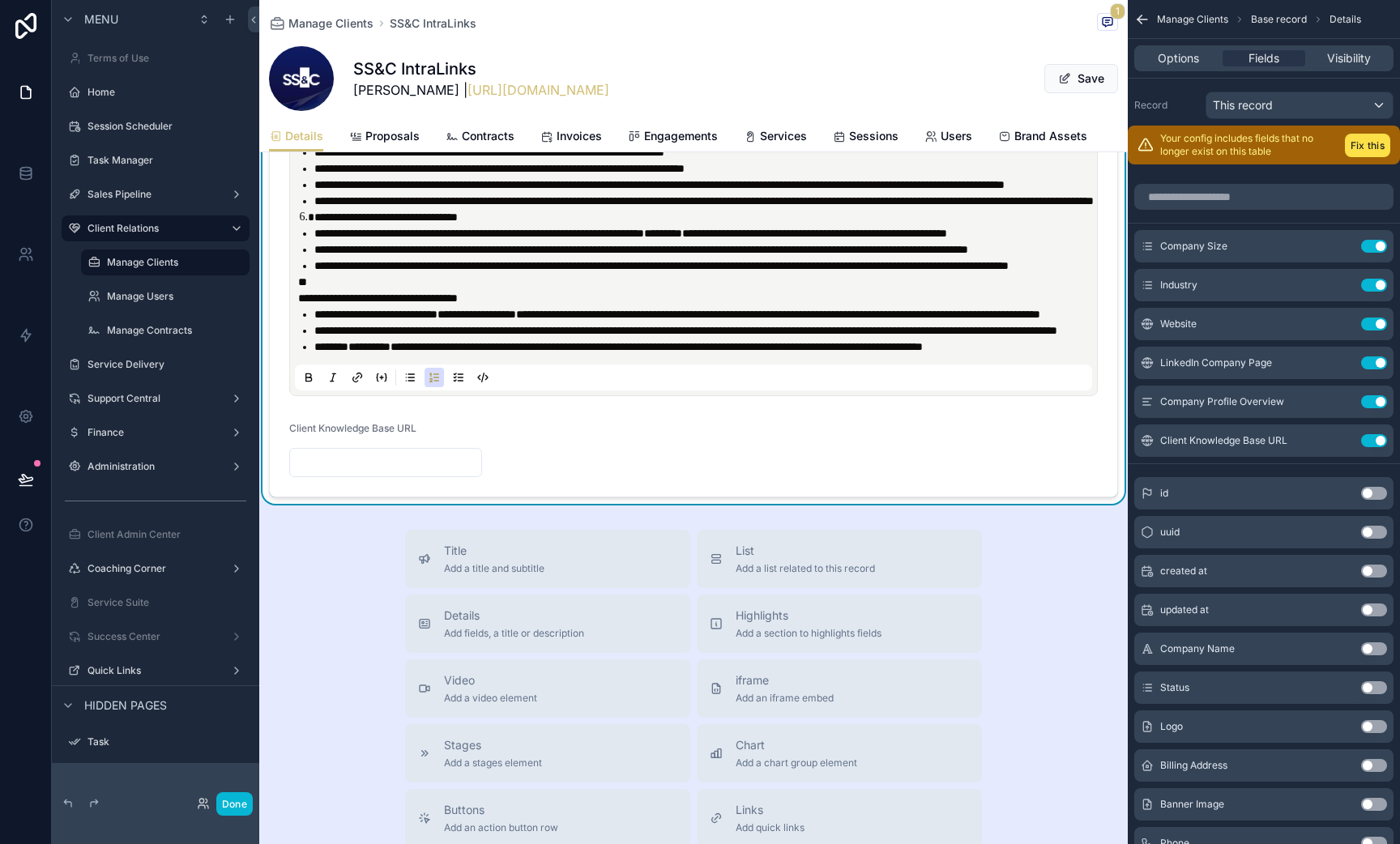
click at [427, 226] on li "**********" at bounding box center [705, 217] width 781 height 16
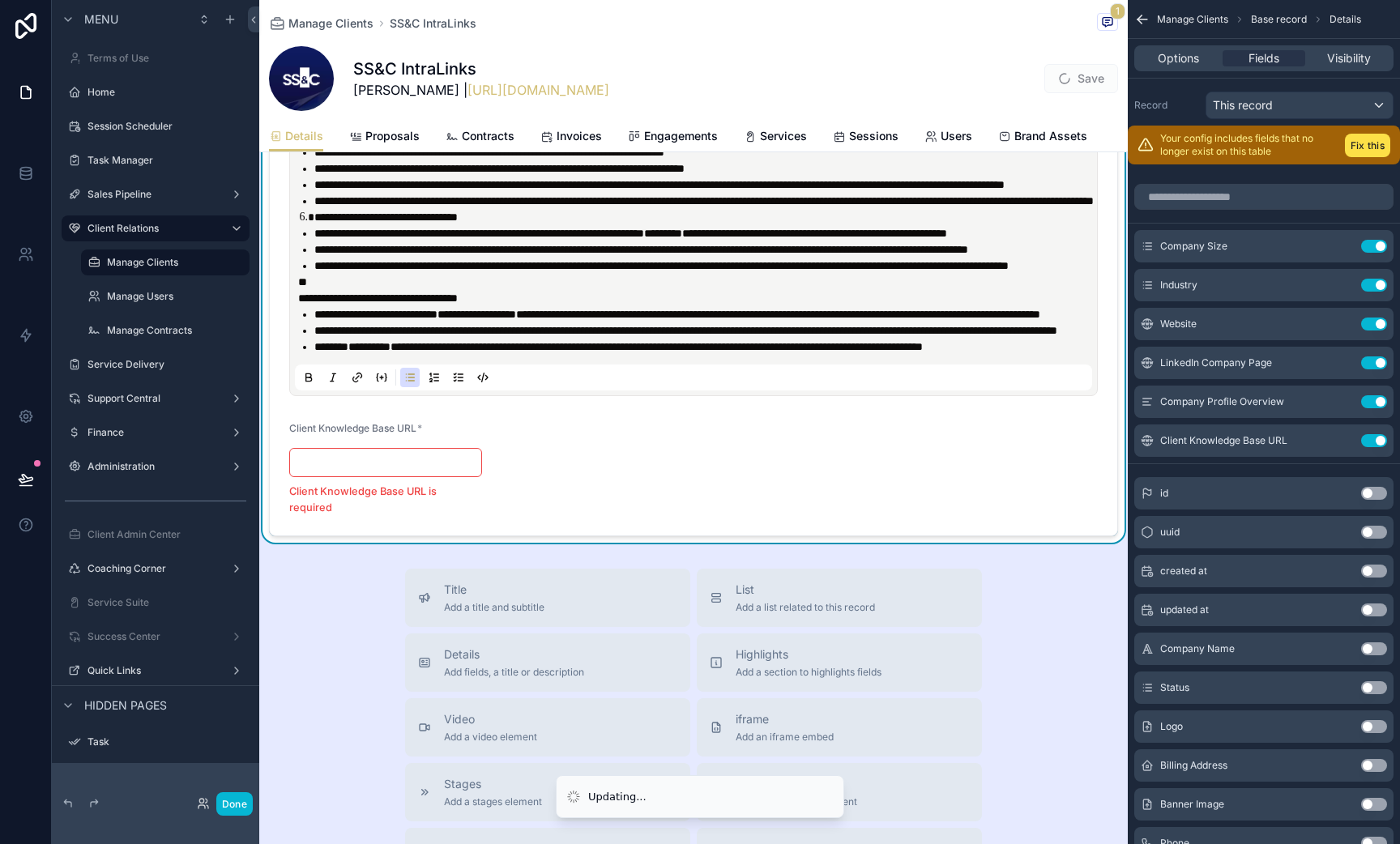
click at [424, 271] on span "**********" at bounding box center [661, 266] width 694 height 12
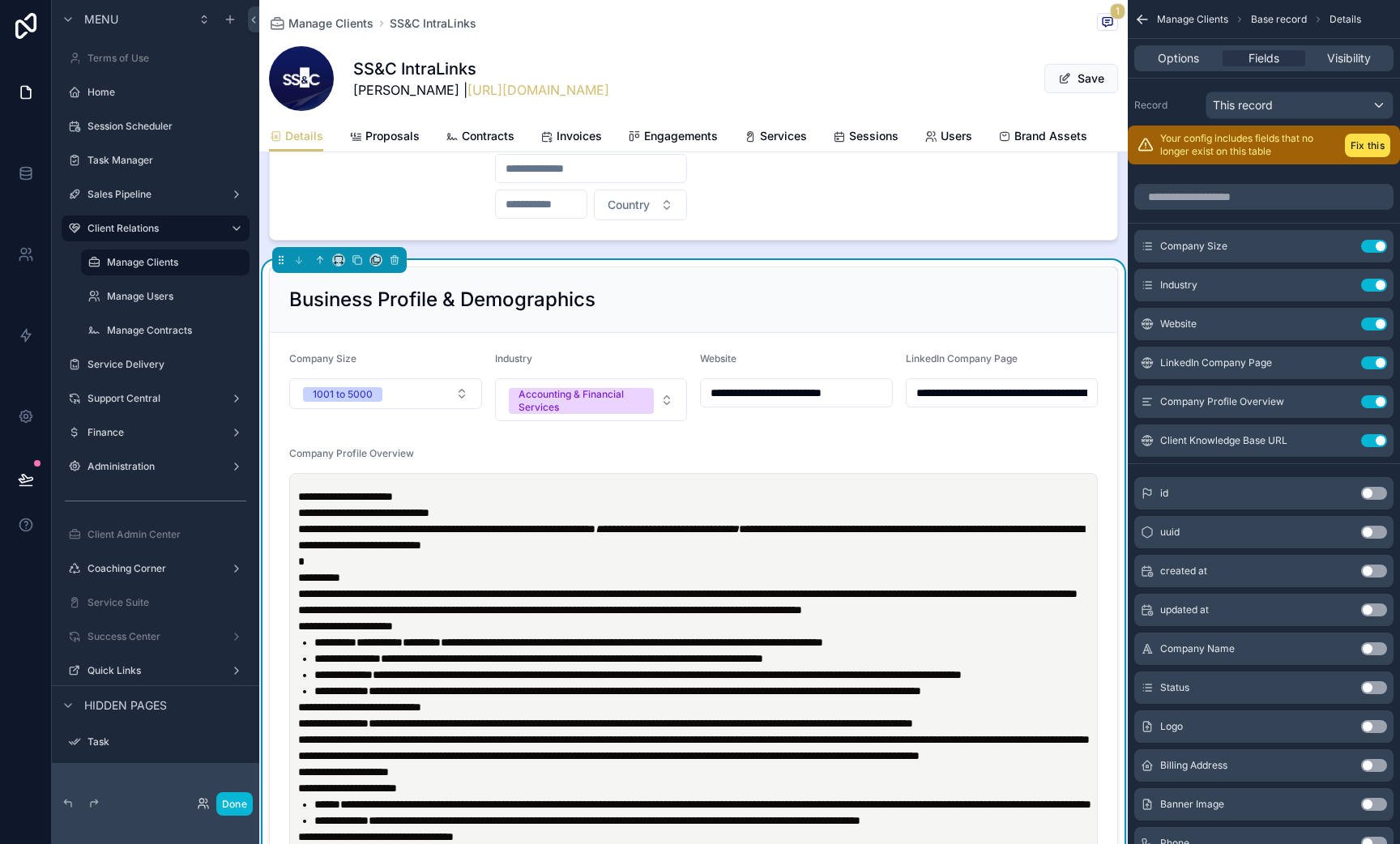
scroll to position [678, 0]
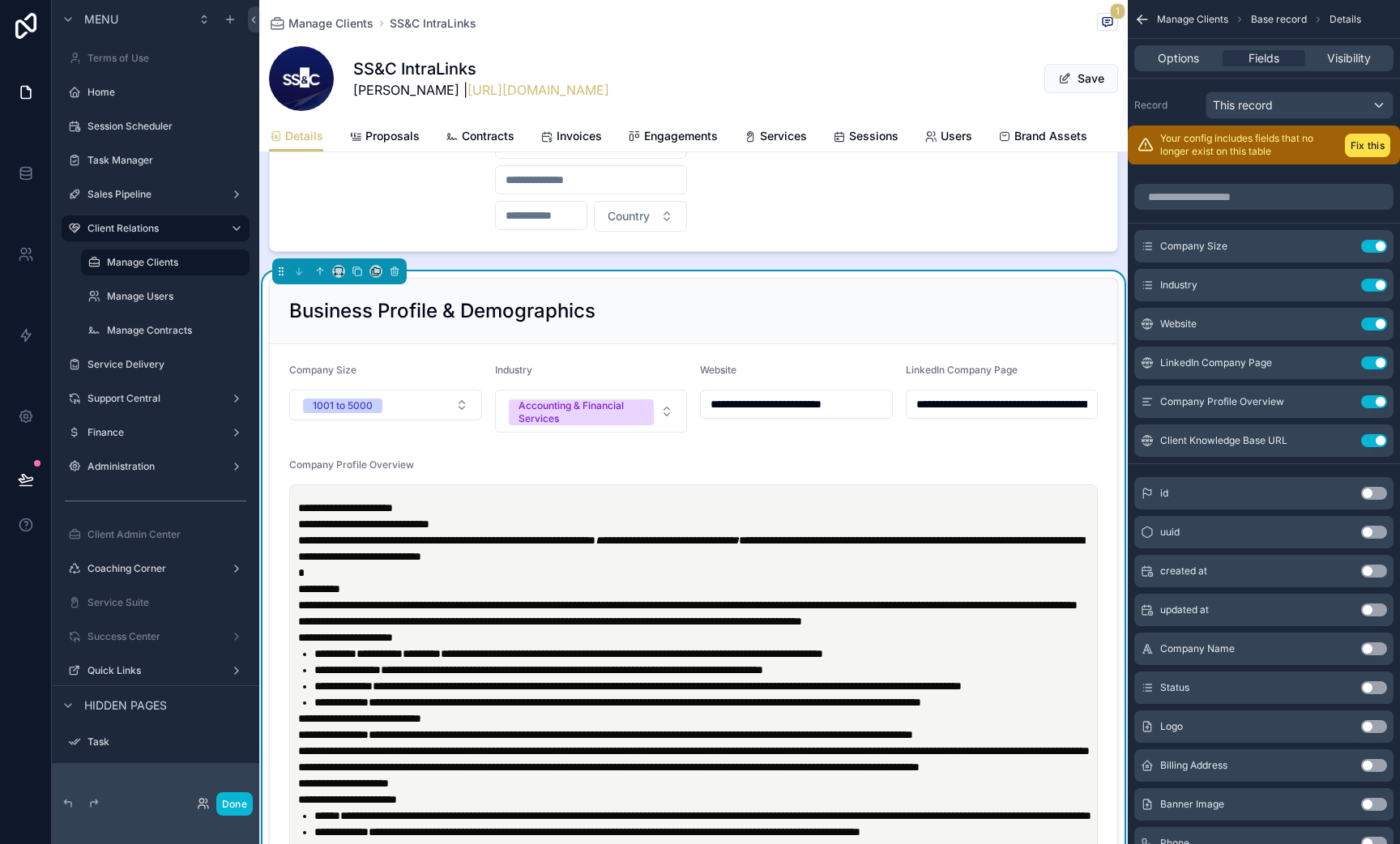
click at [477, 558] on span "**********" at bounding box center [691, 548] width 786 height 27
click at [462, 556] on span "**********" at bounding box center [691, 548] width 786 height 27
click at [422, 469] on div "Company Profile Overview" at bounding box center [693, 468] width 808 height 19
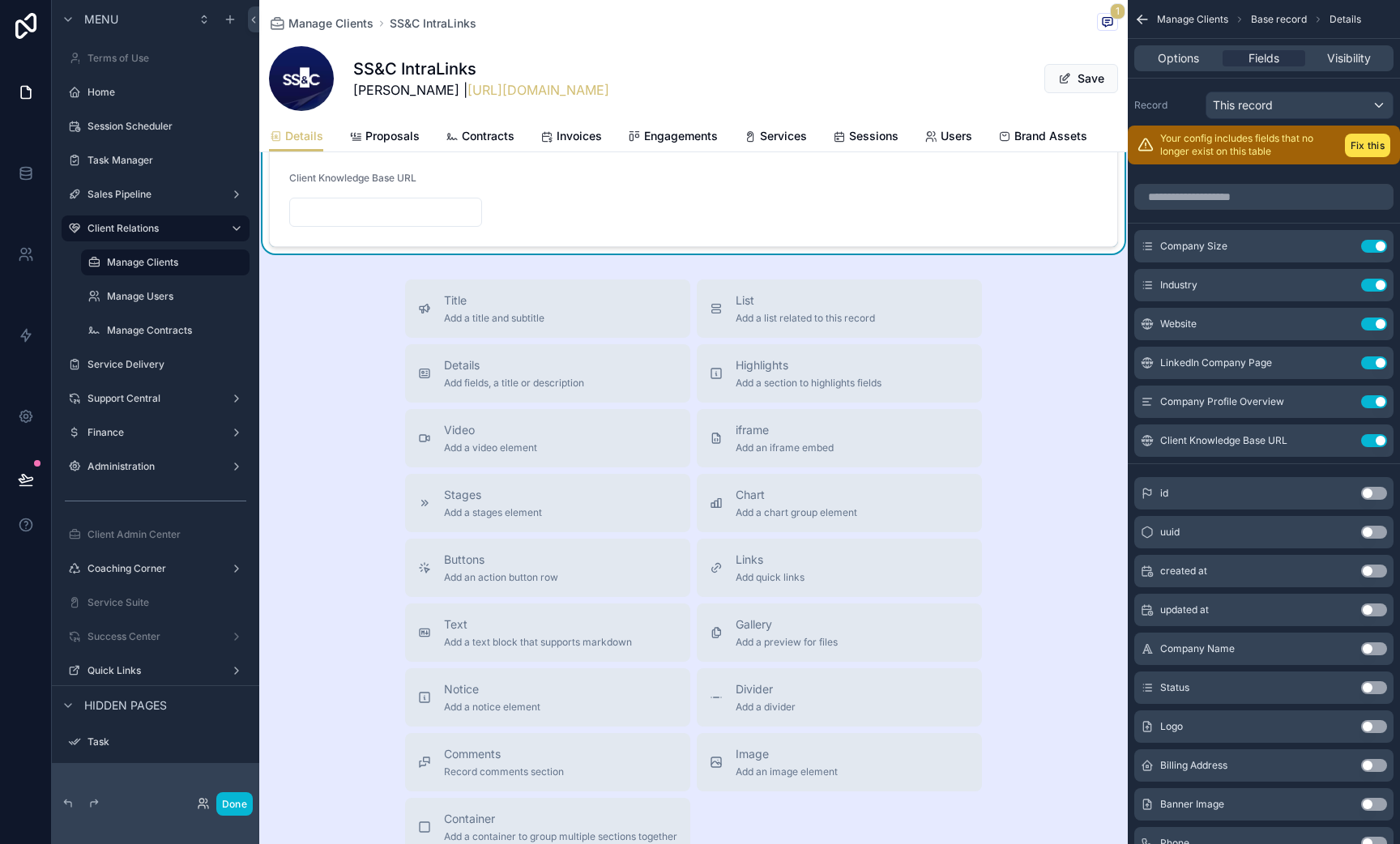
scroll to position [1753, 0]
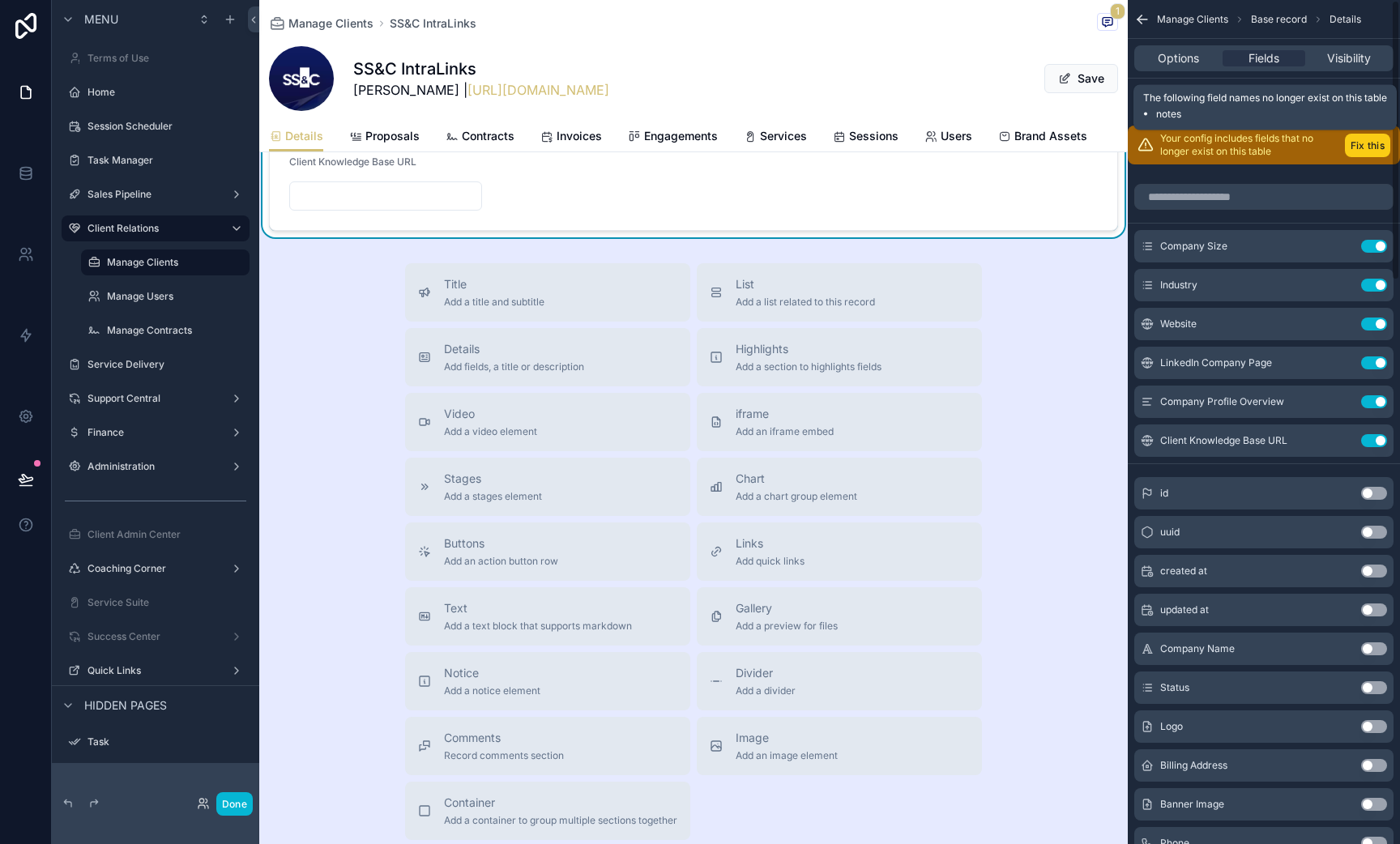
click at [1369, 144] on button "Fix this" at bounding box center [1367, 145] width 46 height 23
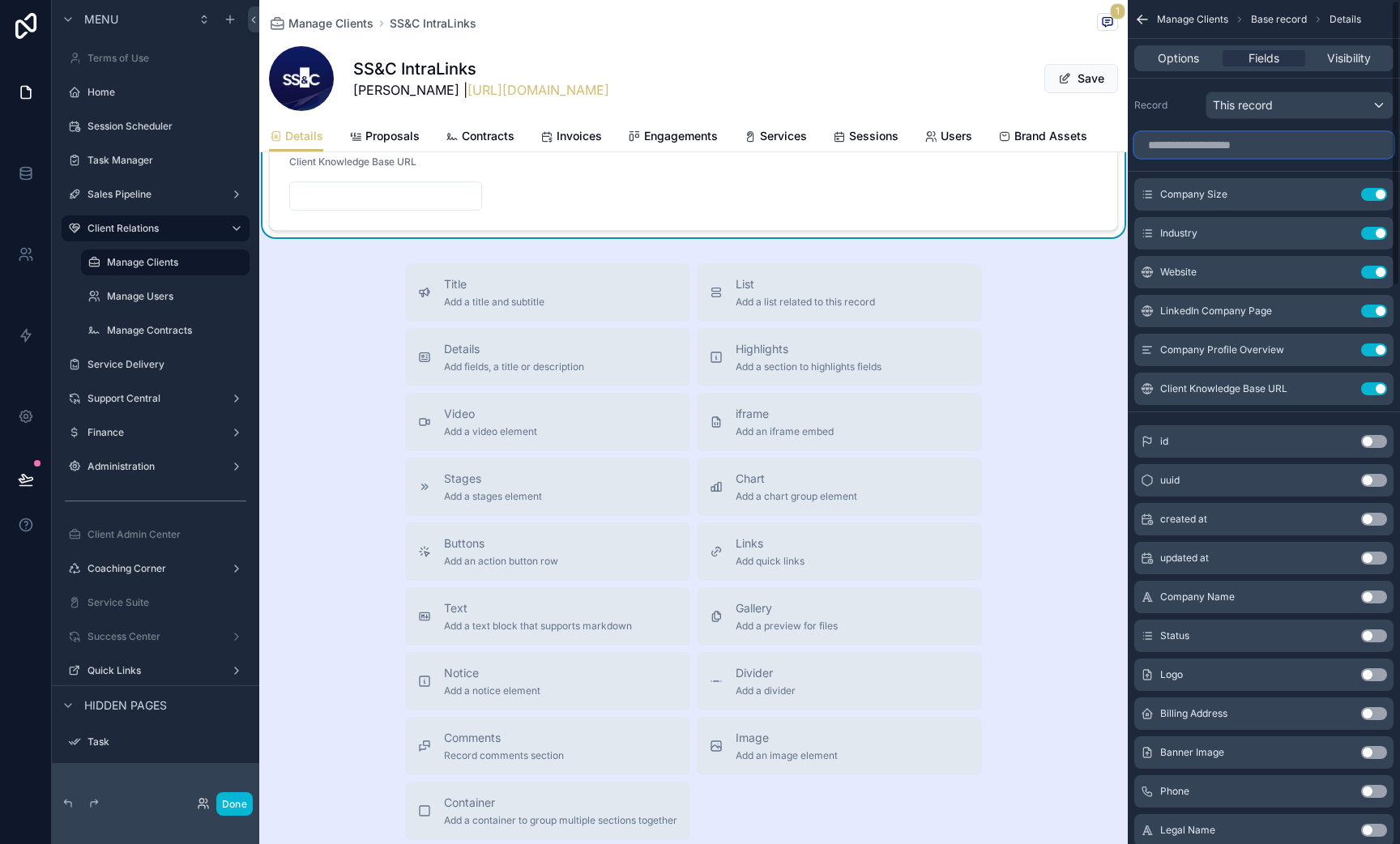
click at [1369, 144] on input "scrollable content" at bounding box center [1264, 144] width 259 height 26
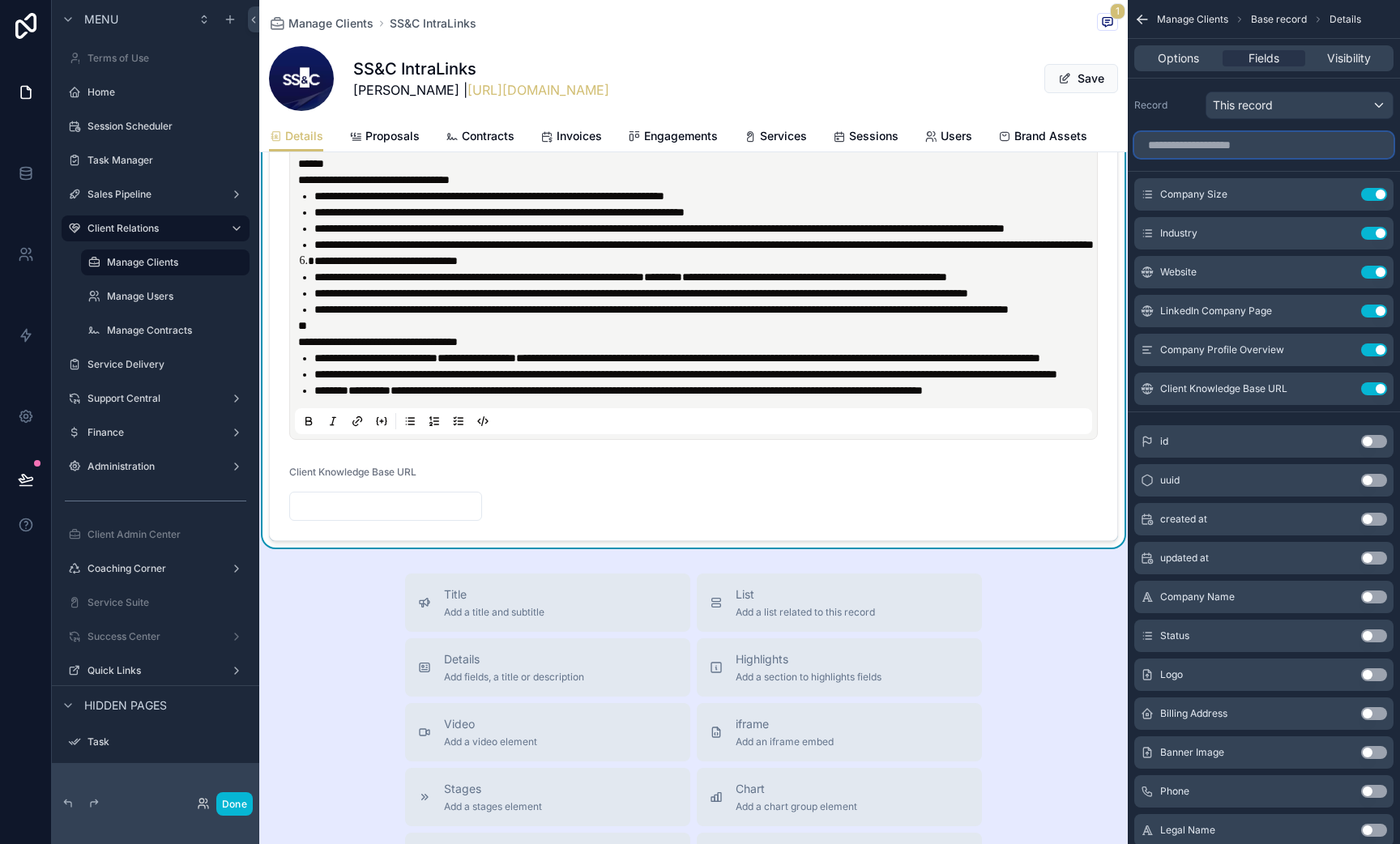
scroll to position [1142, 0]
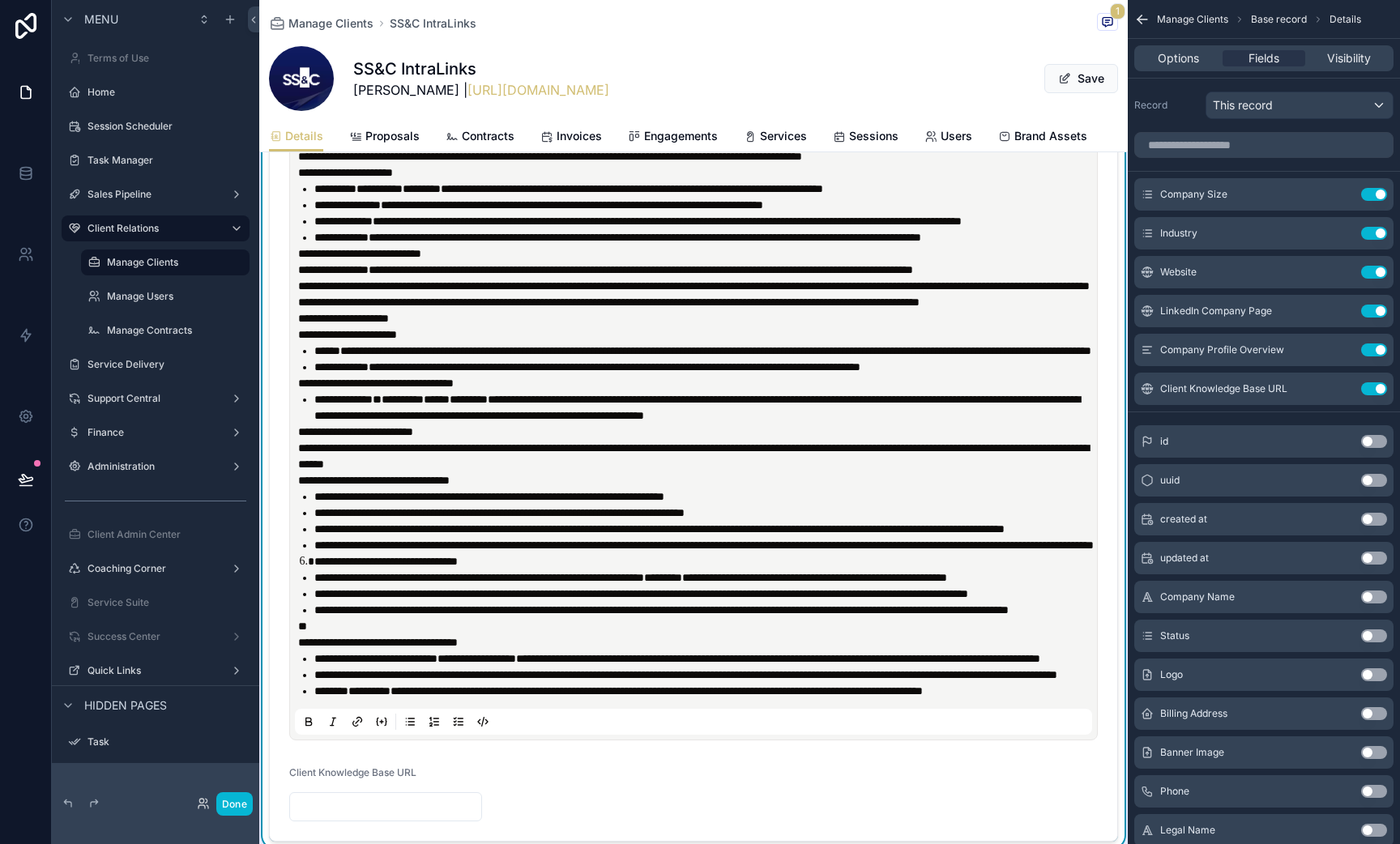
click at [656, 472] on p "**********" at bounding box center [697, 455] width 798 height 32
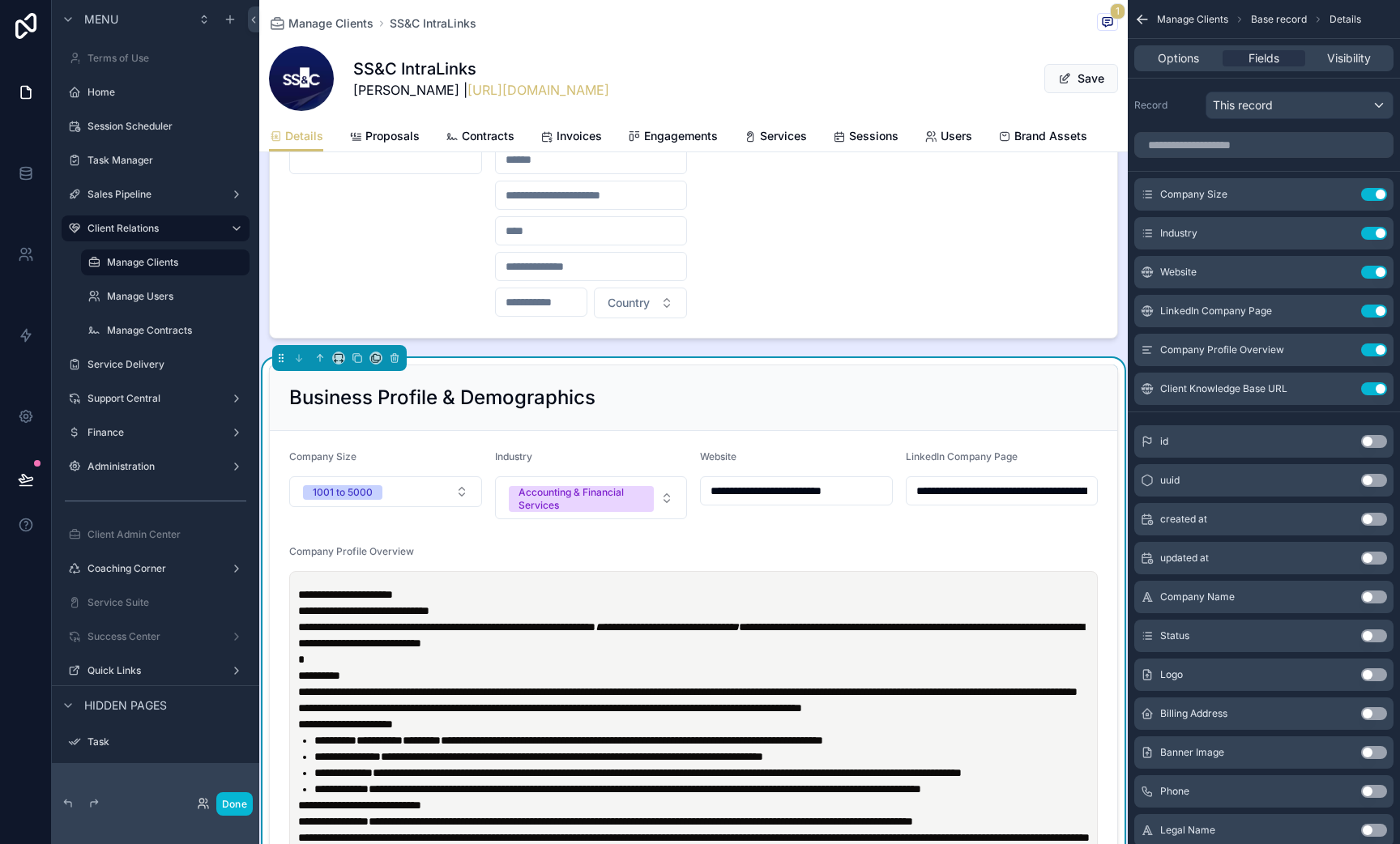
scroll to position [2308, 0]
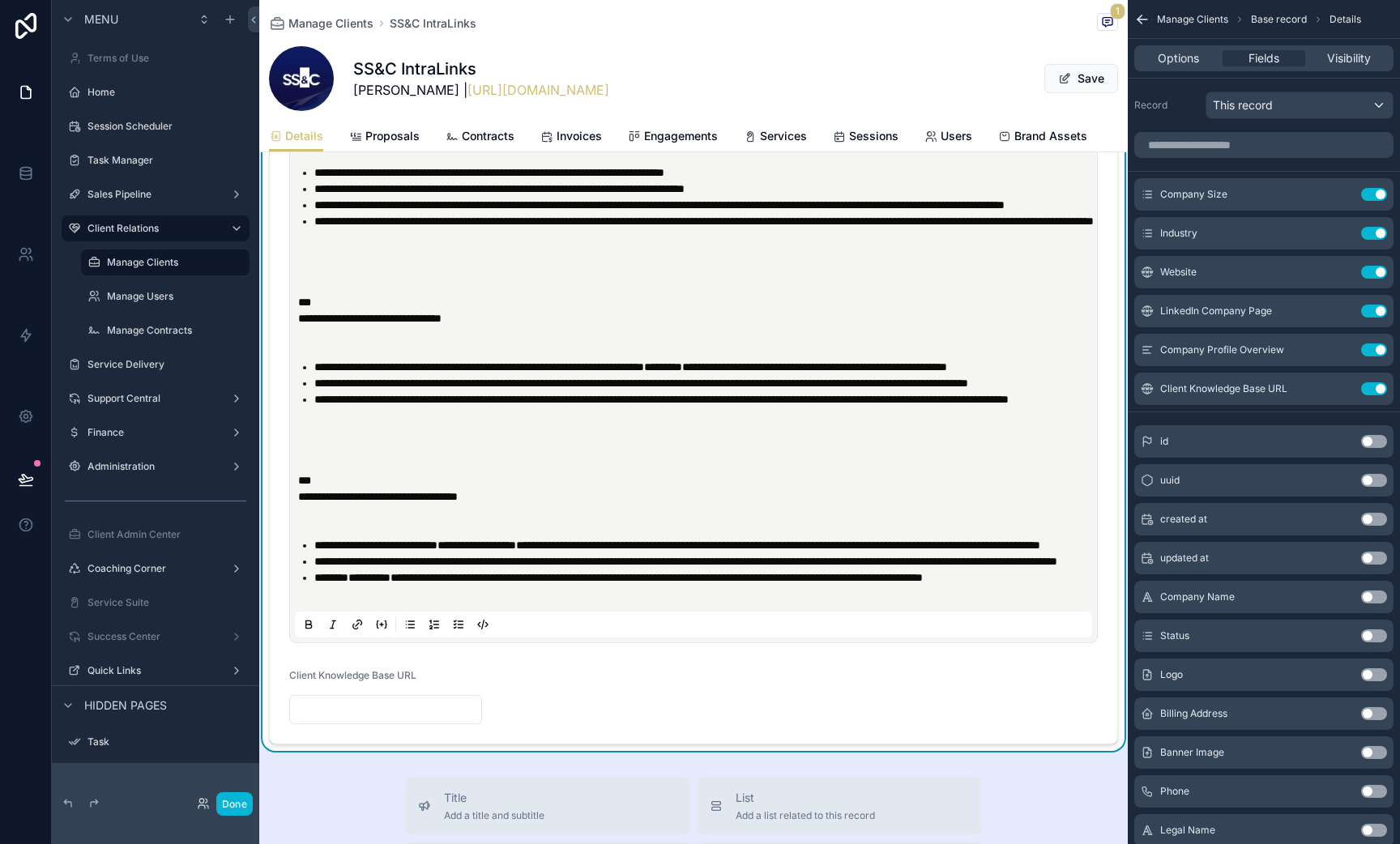
click at [330, 456] on p "scrollable content" at bounding box center [697, 447] width 798 height 16
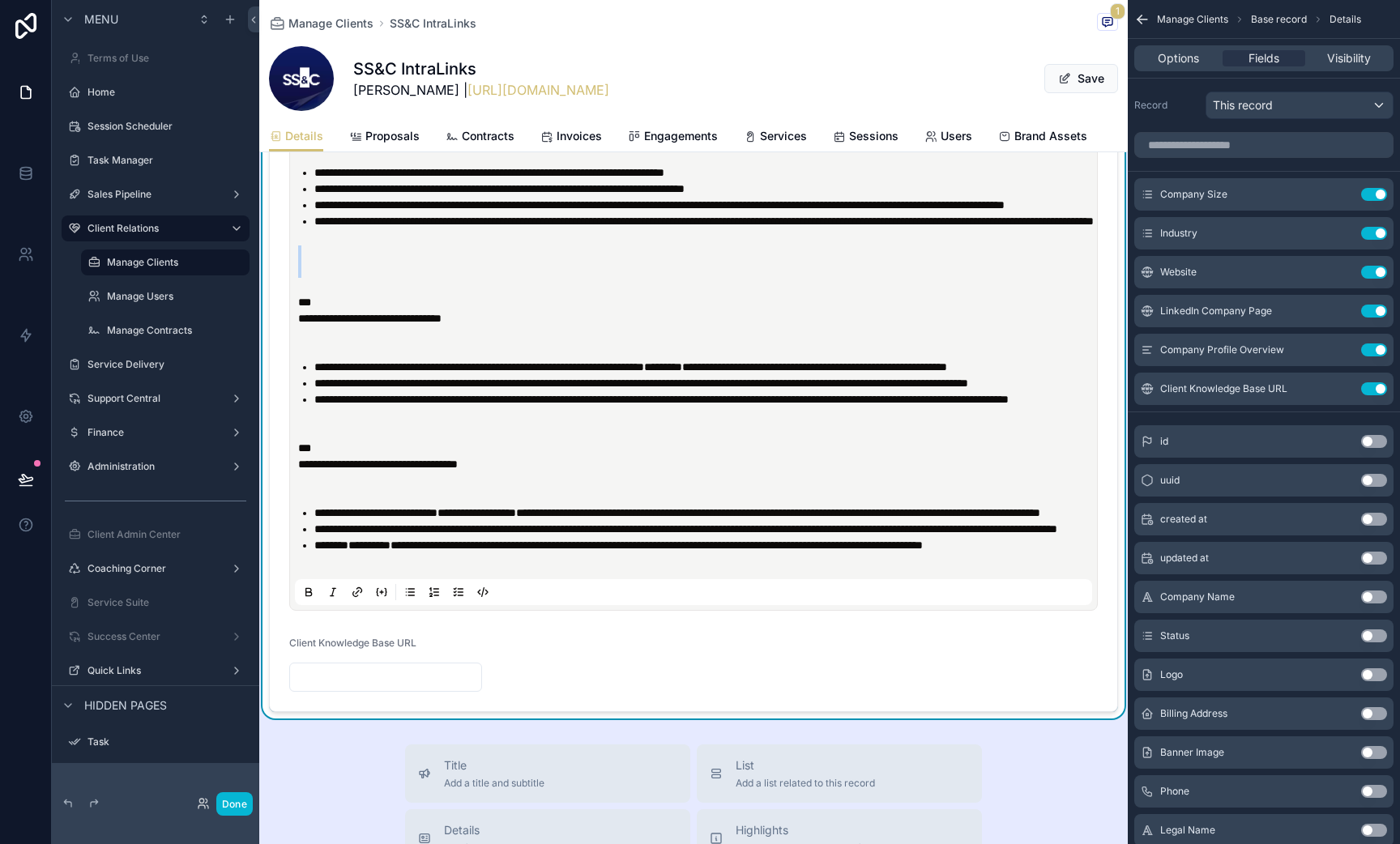
drag, startPoint x: 315, startPoint y: 422, endPoint x: 303, endPoint y: 396, distance: 28.6
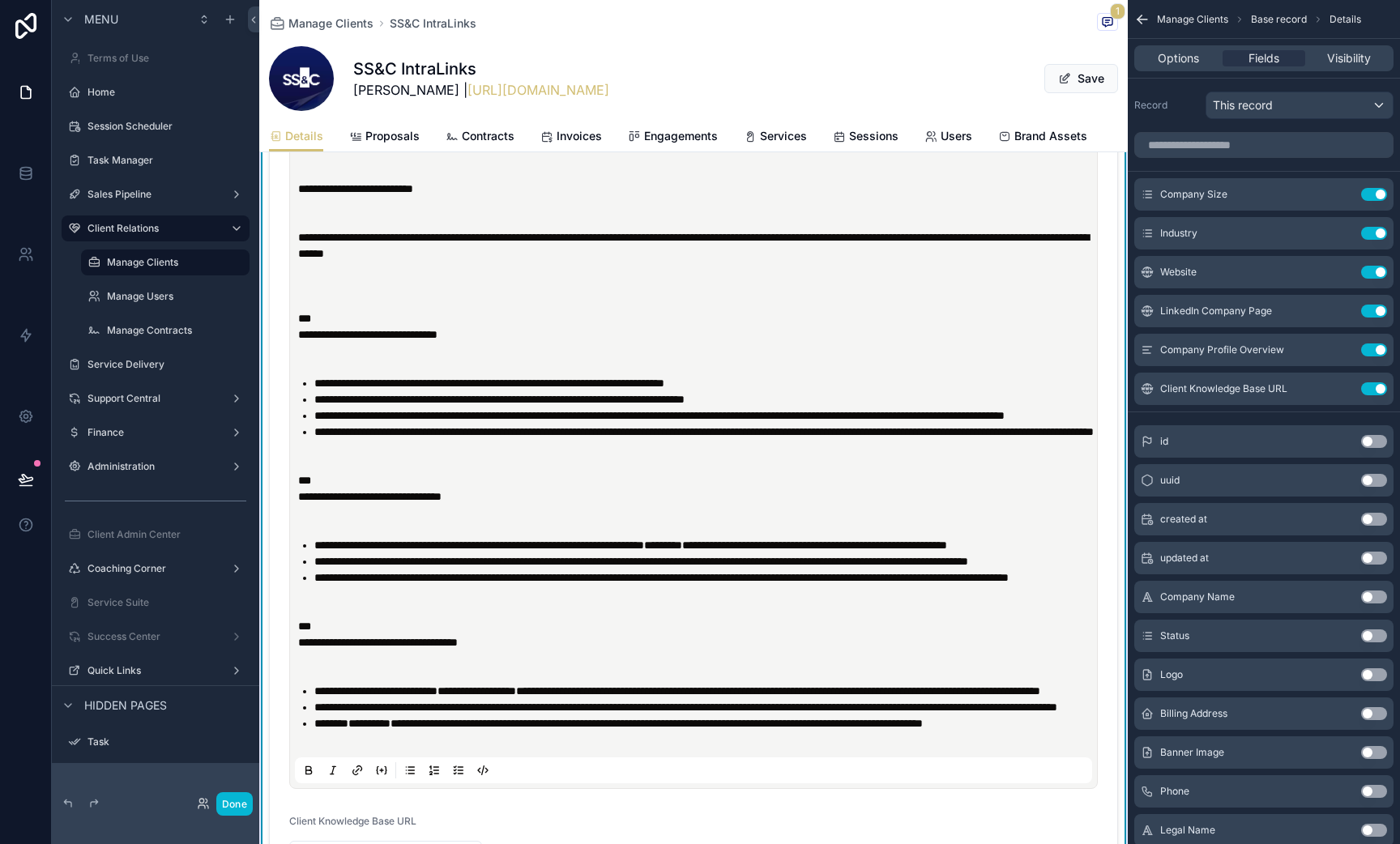
scroll to position [2084, 0]
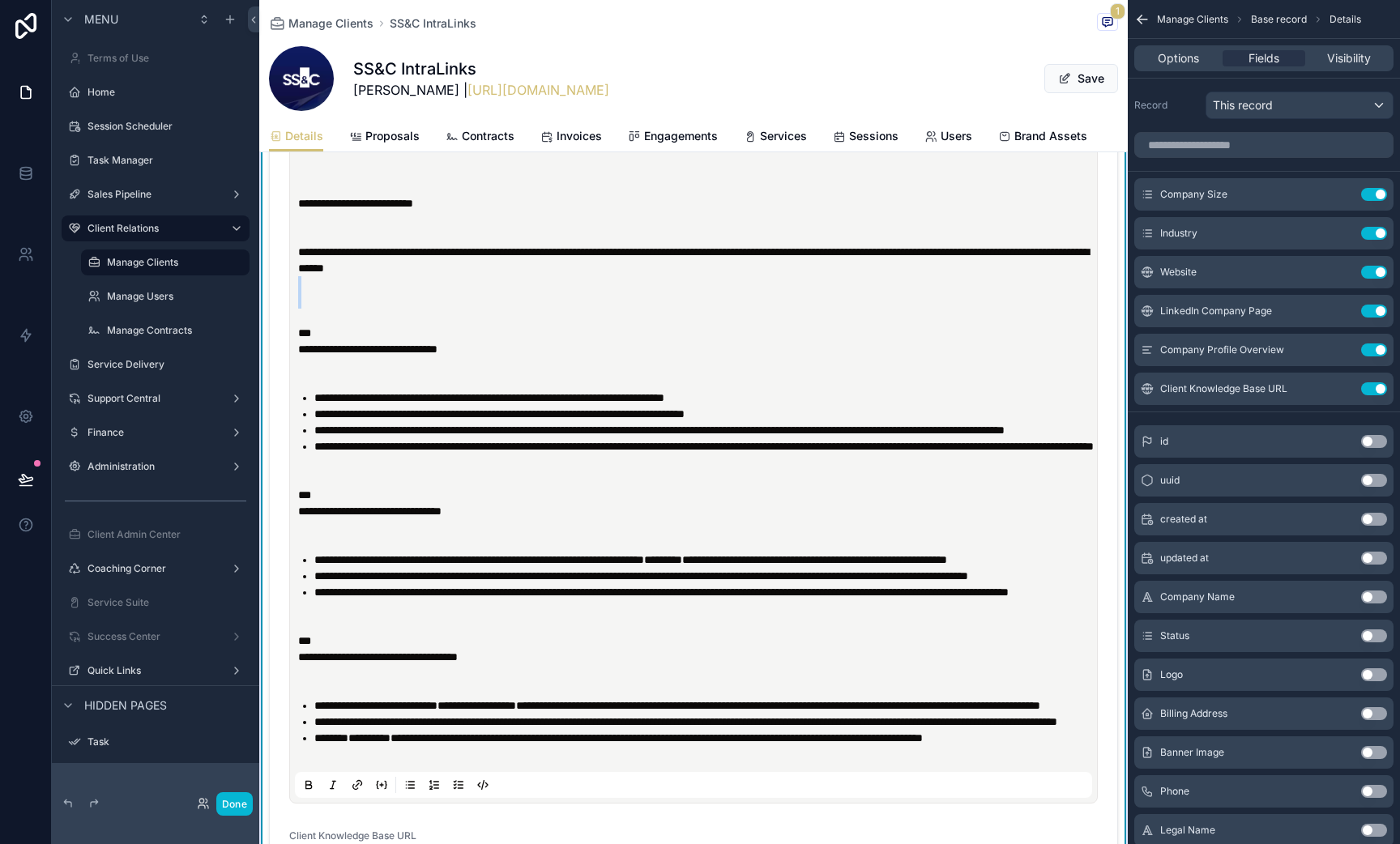
drag, startPoint x: 314, startPoint y: 415, endPoint x: 293, endPoint y: 395, distance: 29.0
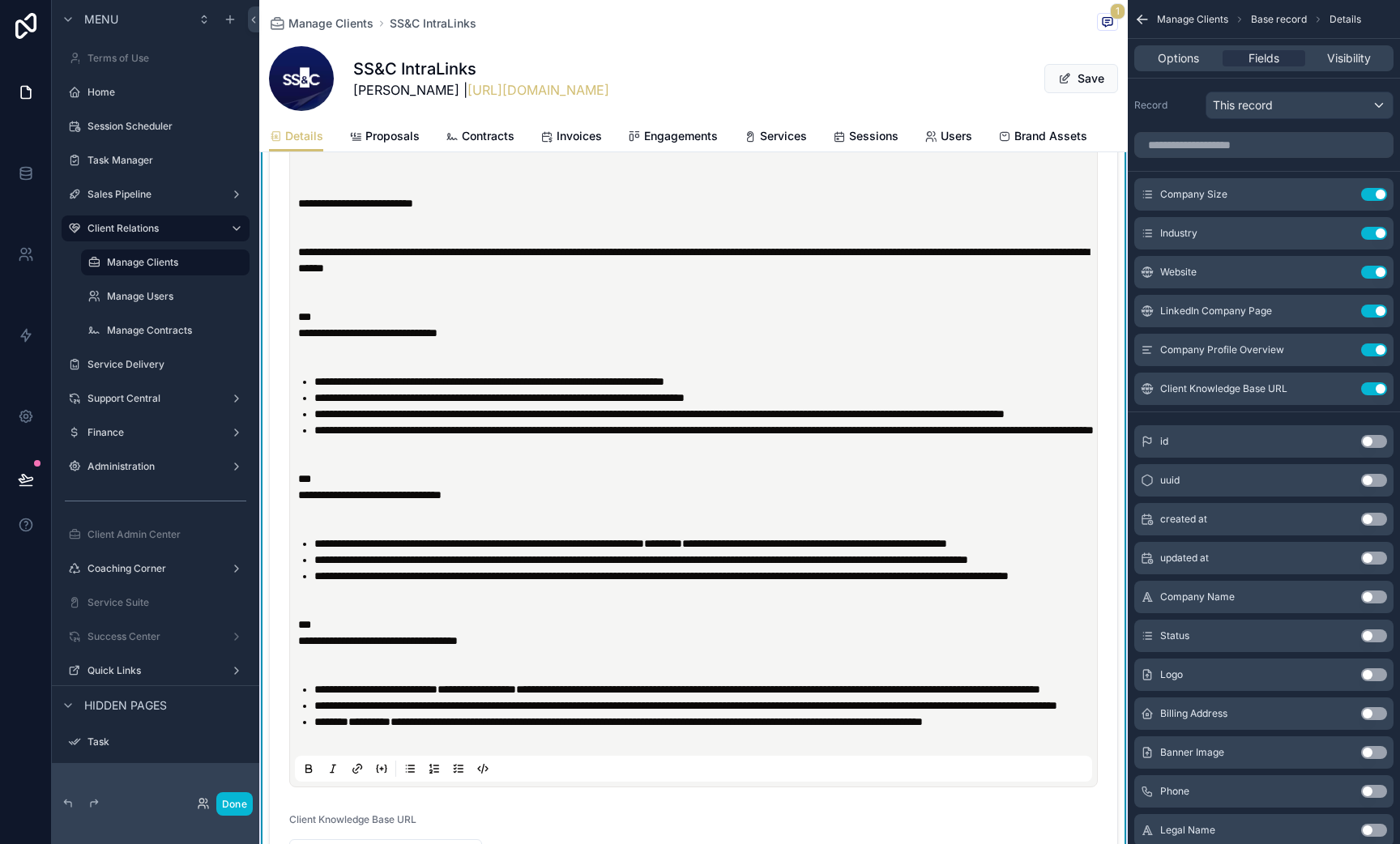
click at [324, 244] on p "scrollable content" at bounding box center [697, 235] width 798 height 16
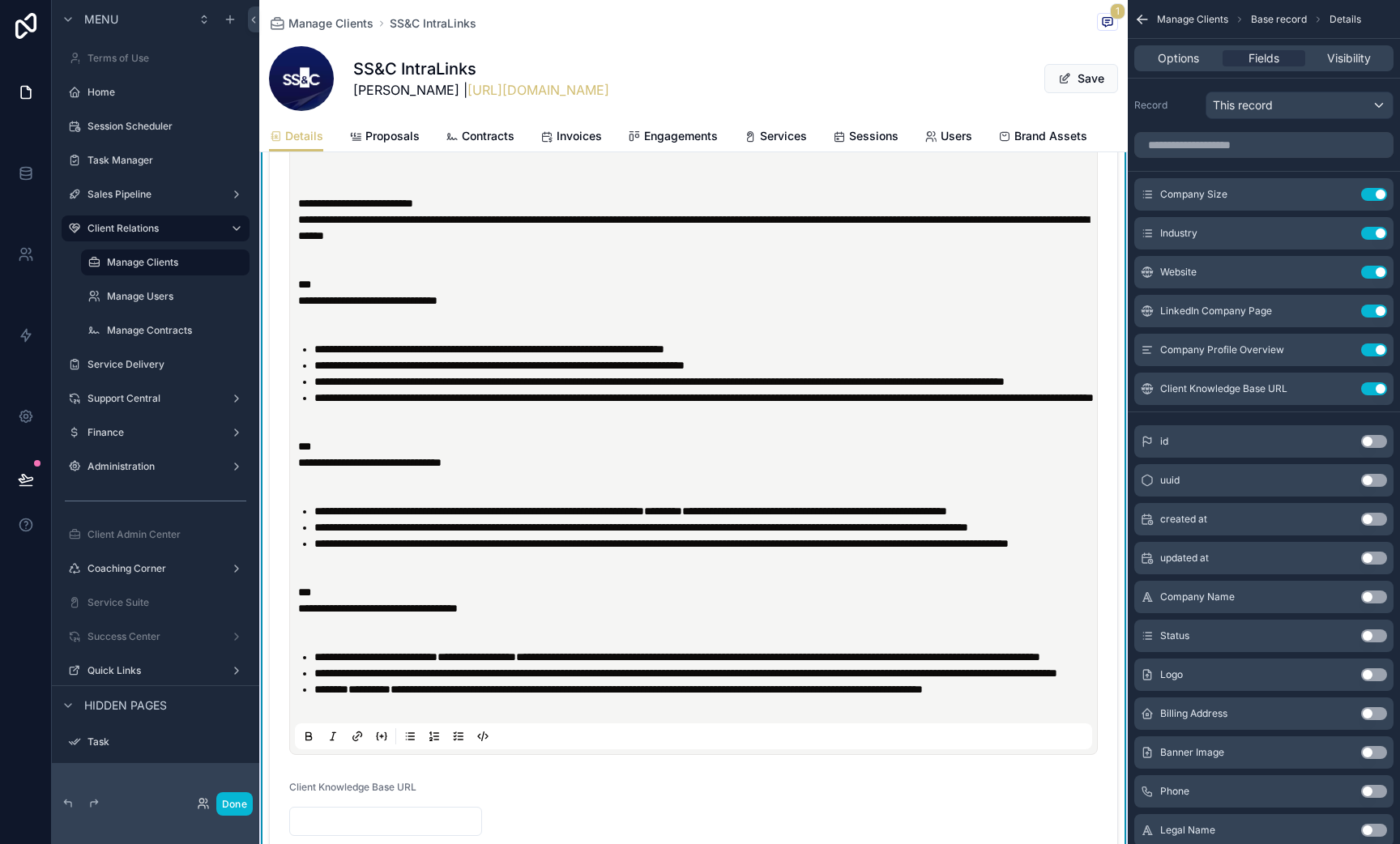
click at [351, 163] on p "scrollable content" at bounding box center [697, 154] width 798 height 16
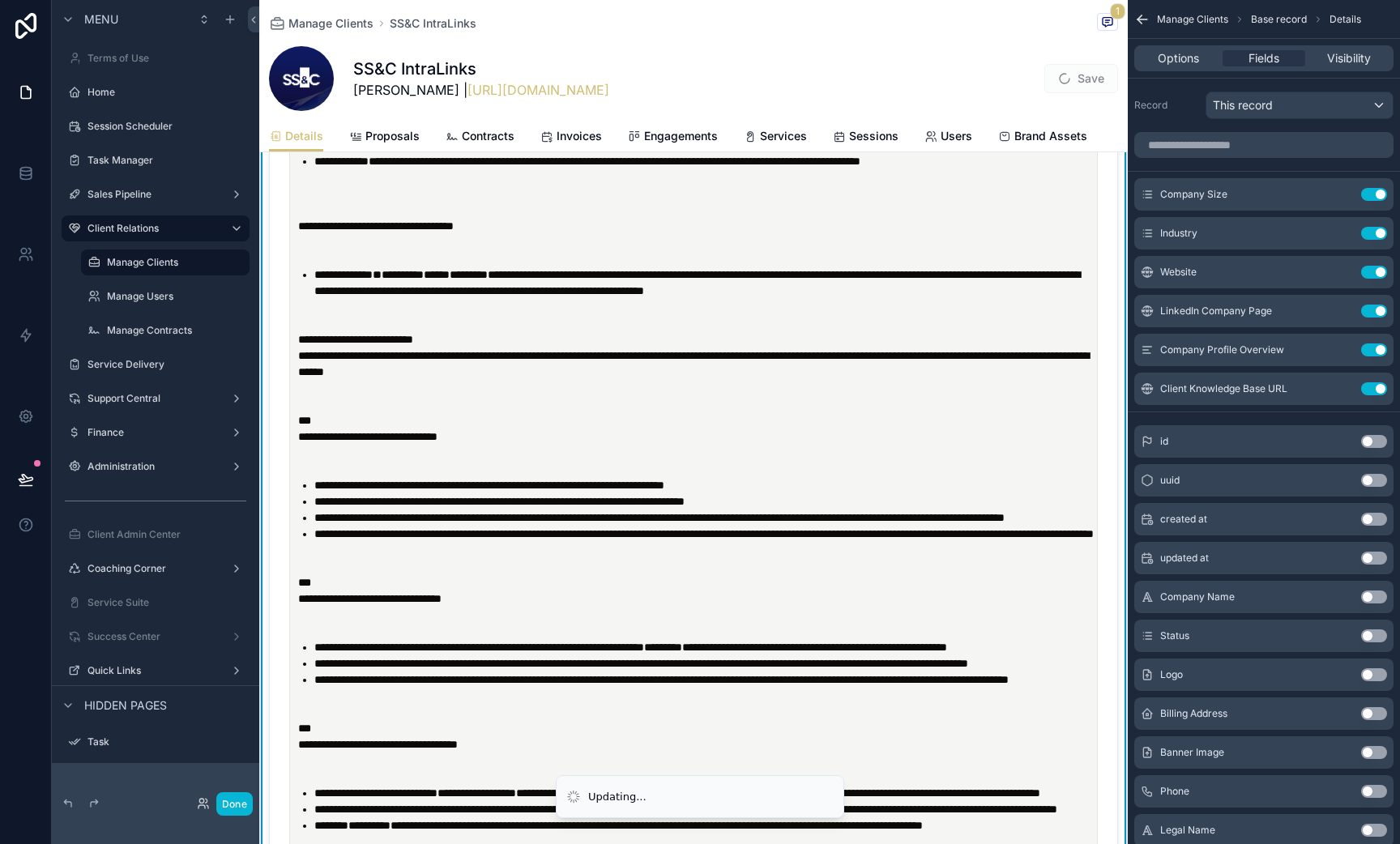
scroll to position [1930, 0]
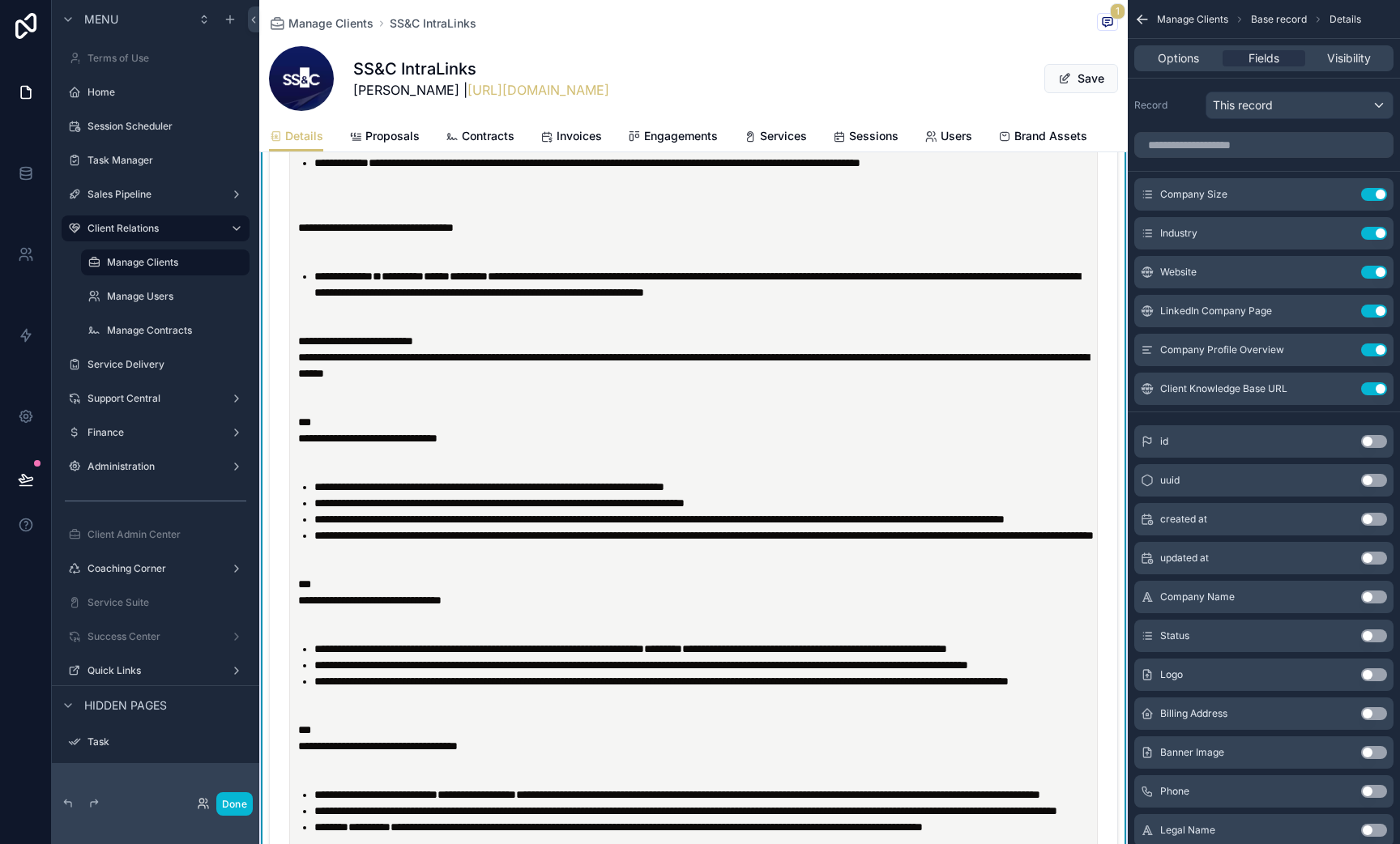
click at [313, 268] on p "scrollable content" at bounding box center [697, 259] width 798 height 16
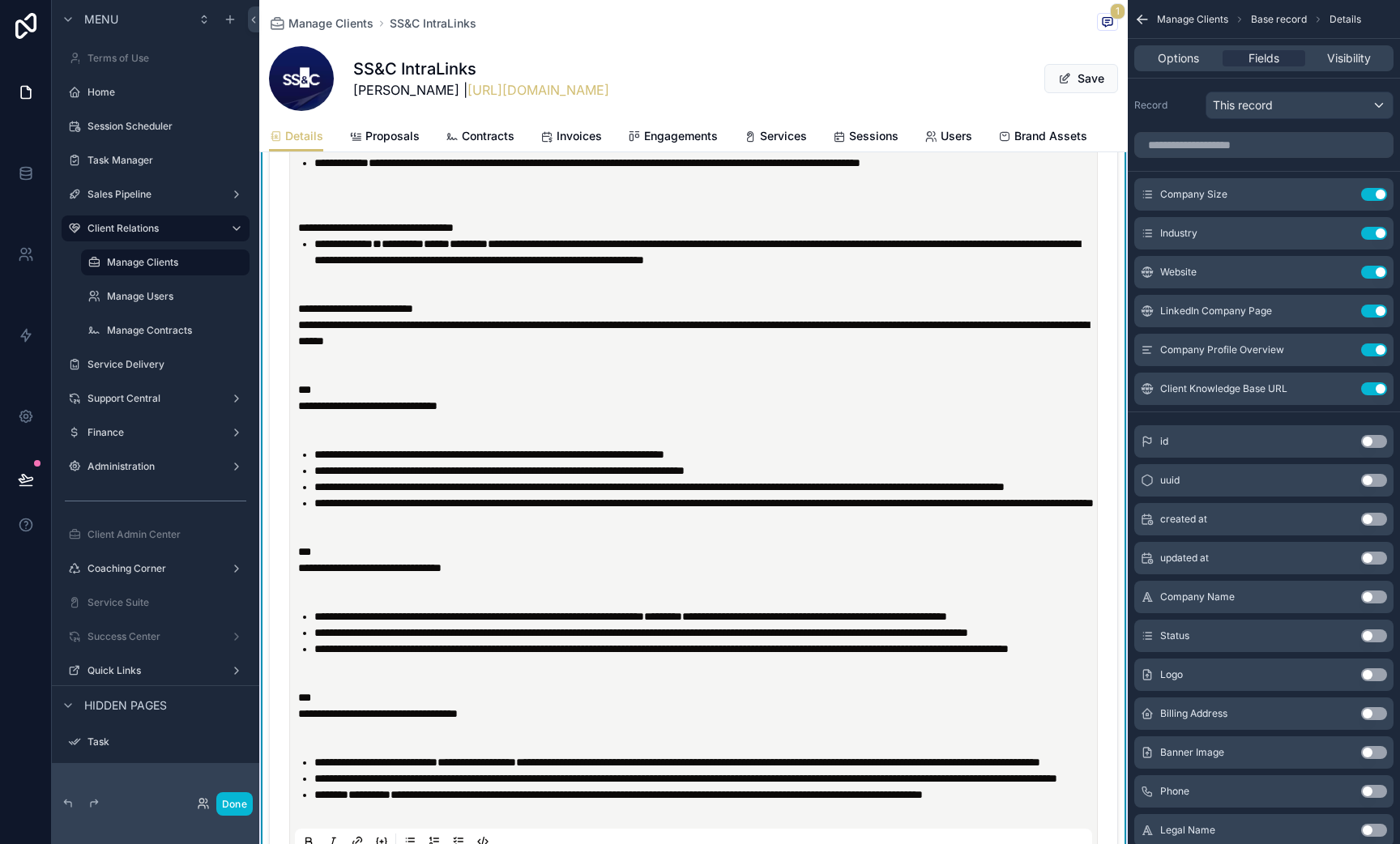
click at [304, 122] on p "scrollable content" at bounding box center [697, 114] width 798 height 16
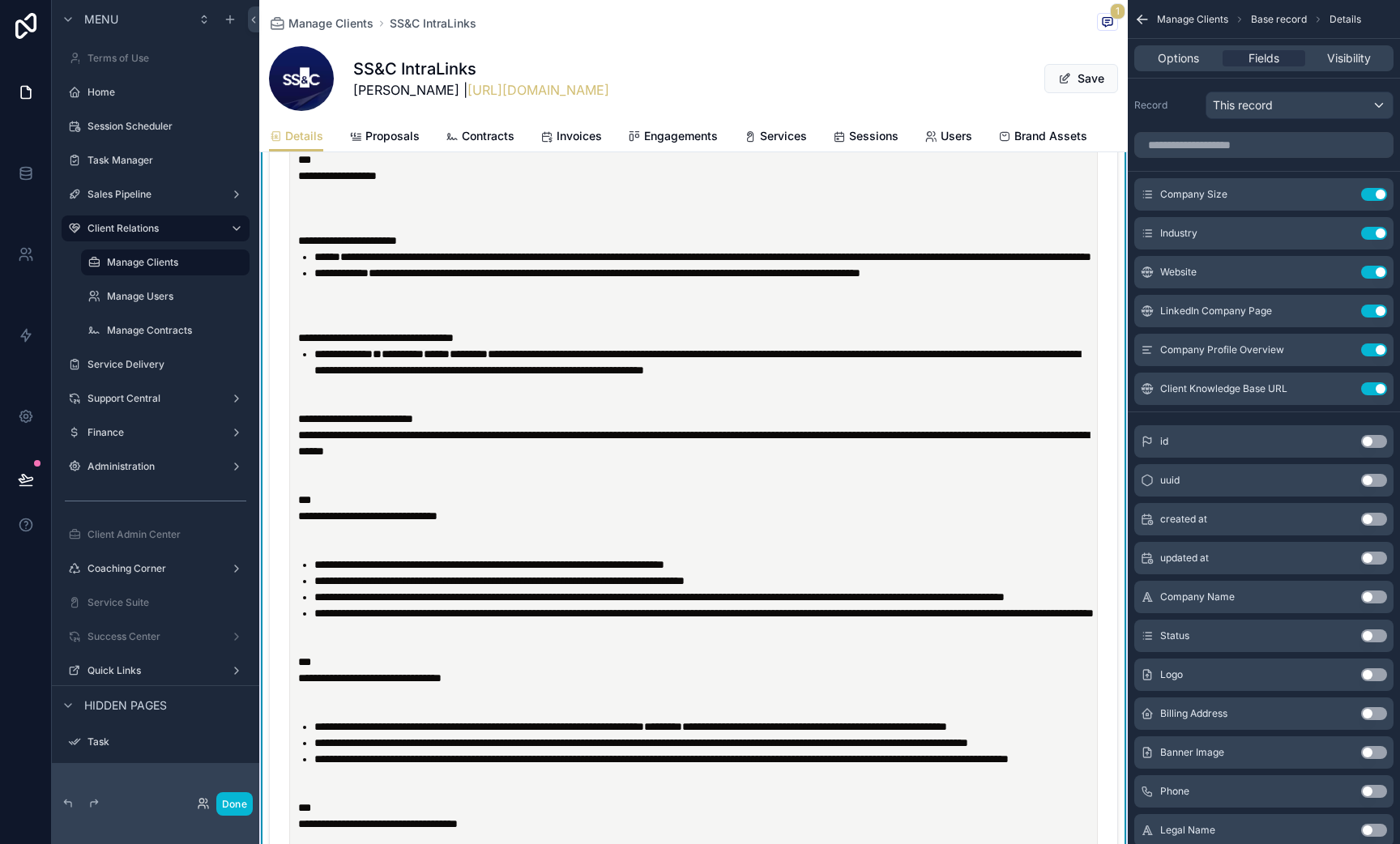
scroll to position [1776, 0]
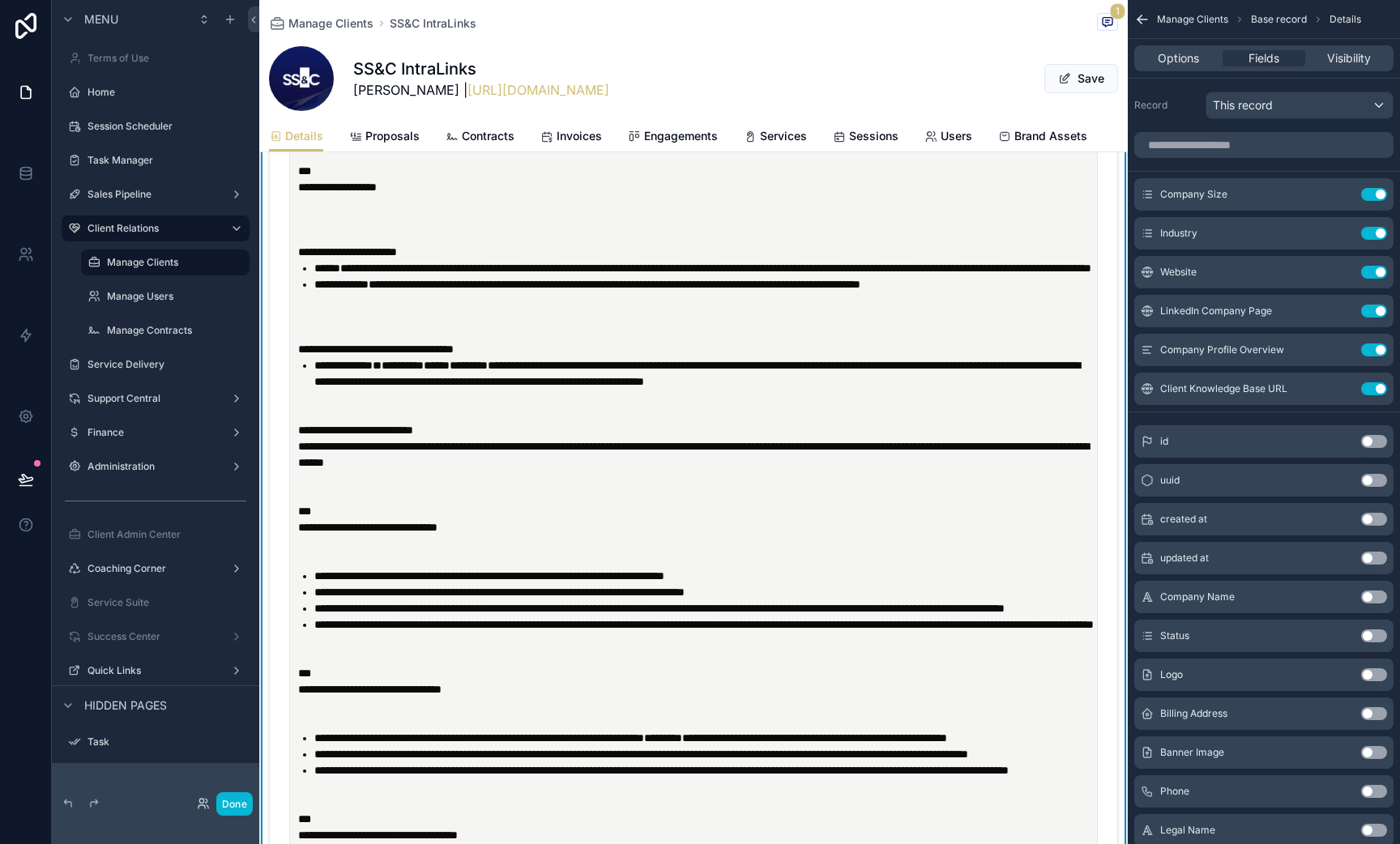
click at [303, 227] on p "scrollable content" at bounding box center [697, 219] width 798 height 16
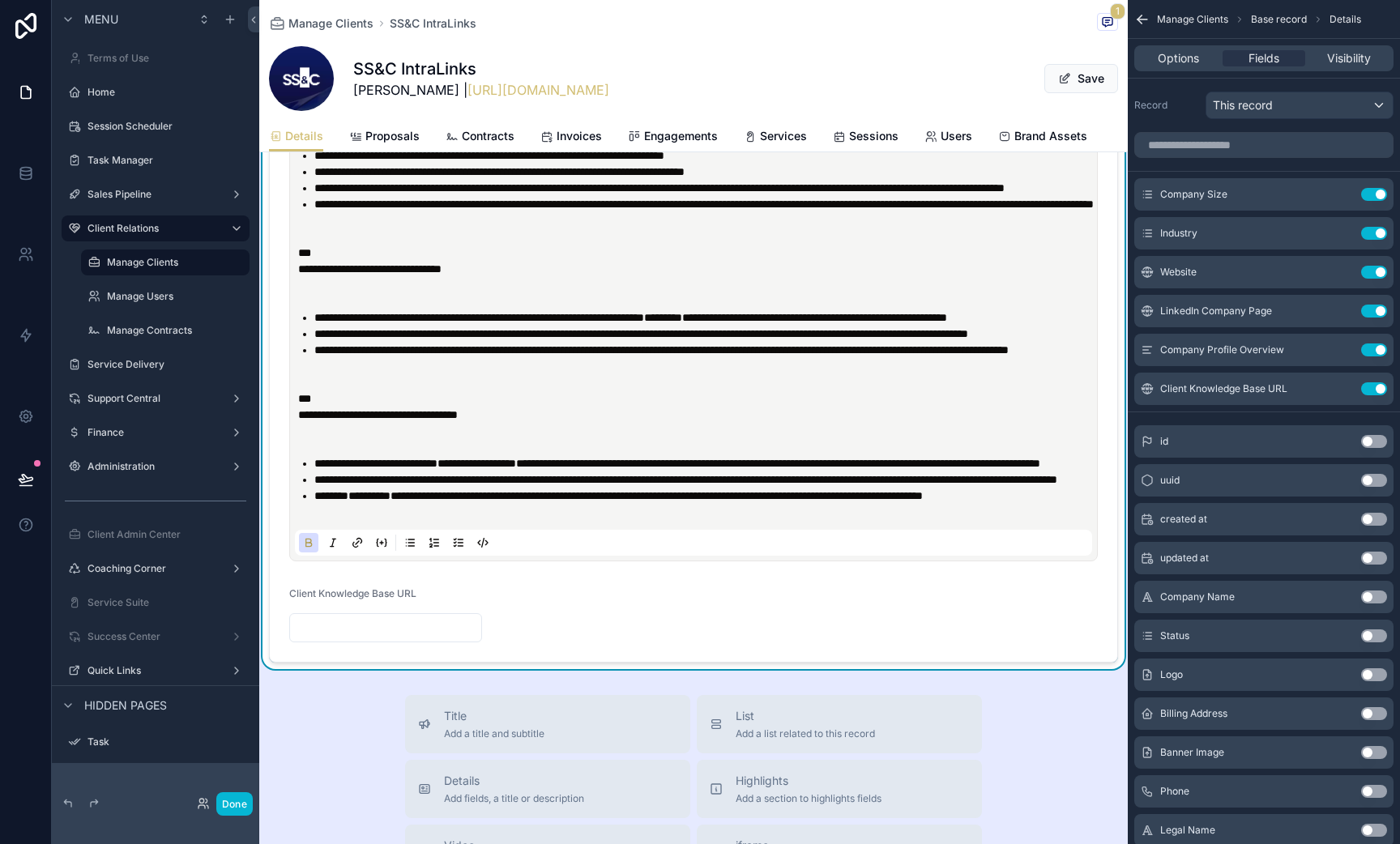
scroll to position [2196, 0]
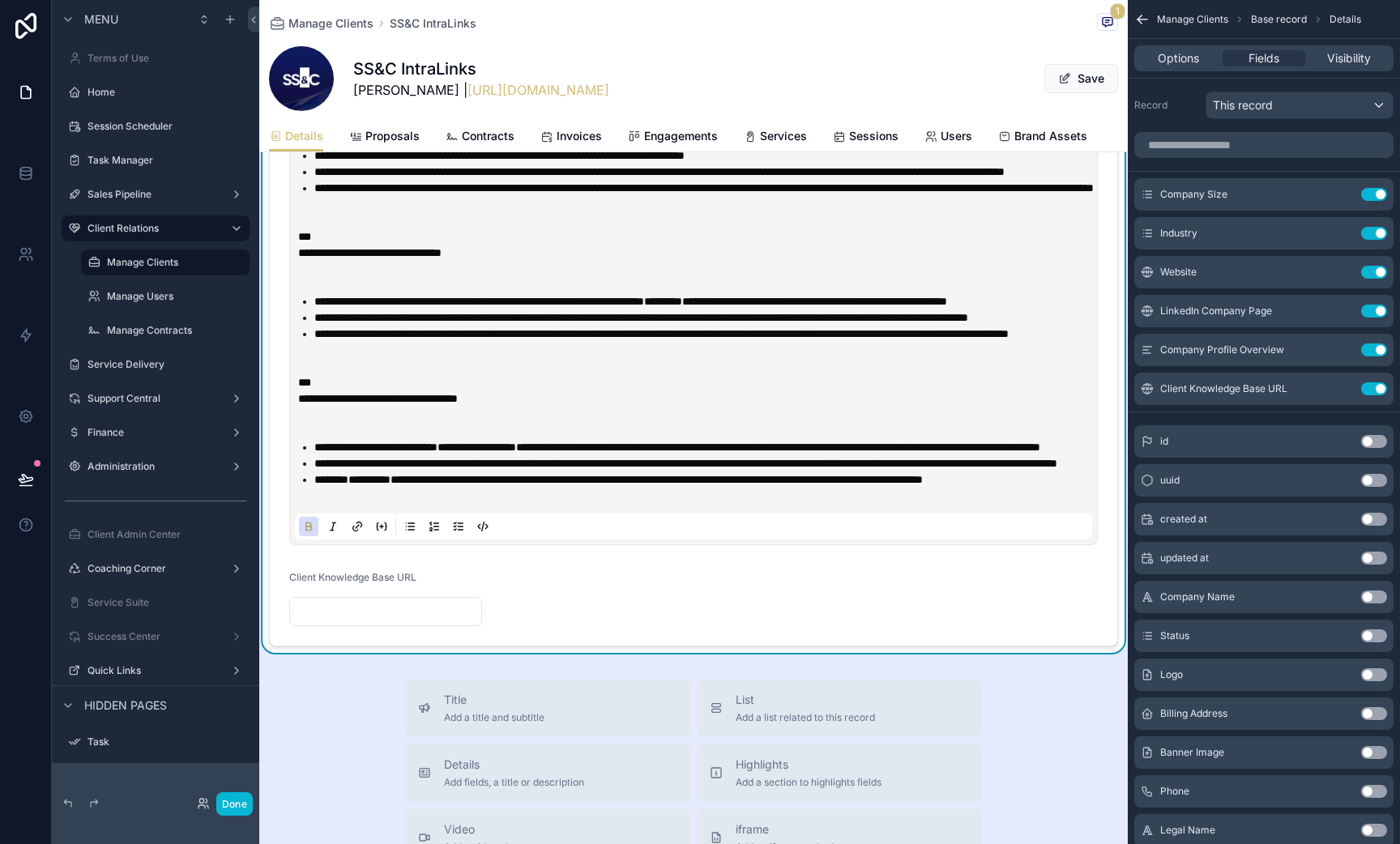
click at [304, 97] on strong "**********" at bounding box center [368, 91] width 139 height 12
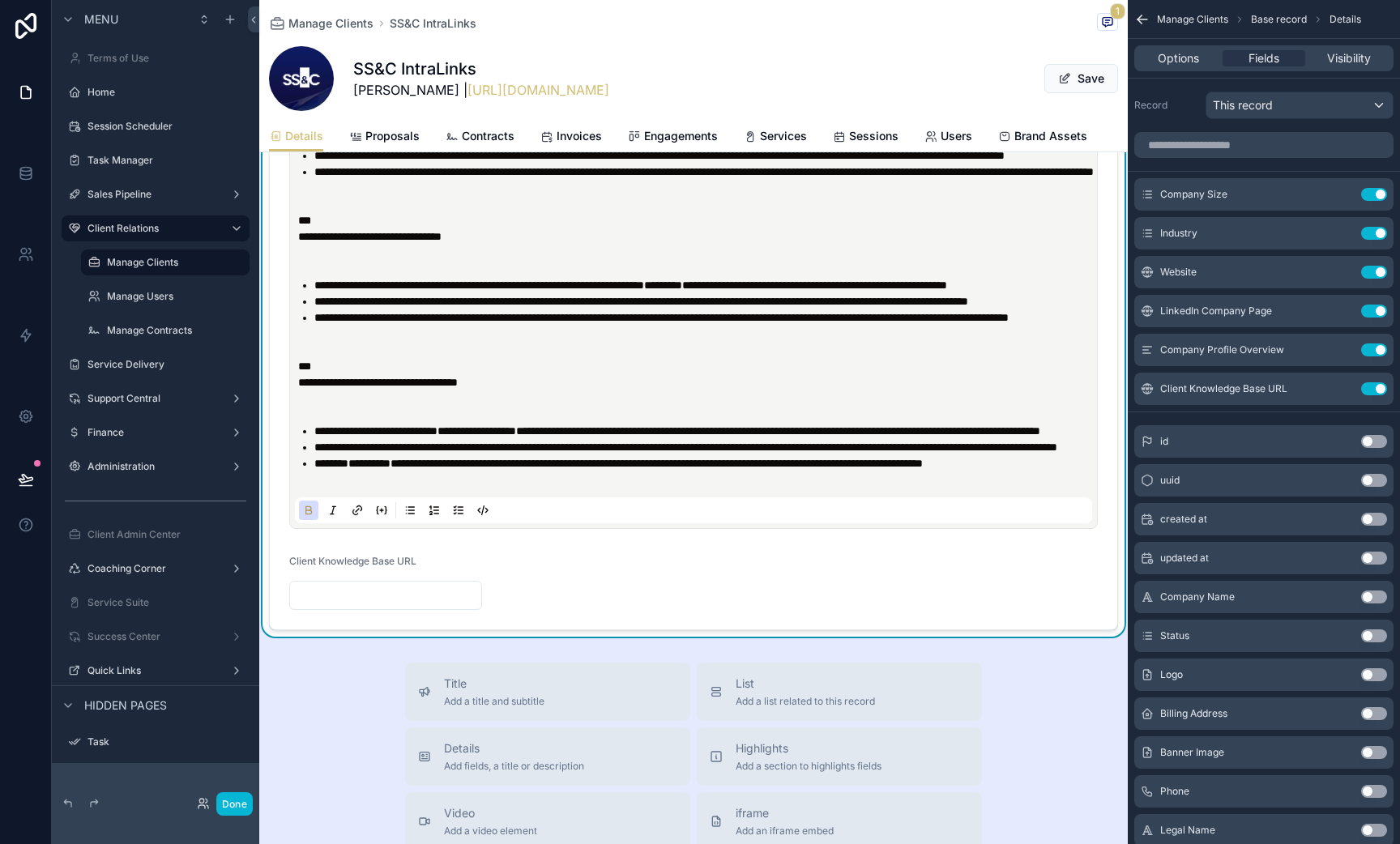
click at [301, 242] on strong "**********" at bounding box center [370, 237] width 143 height 12
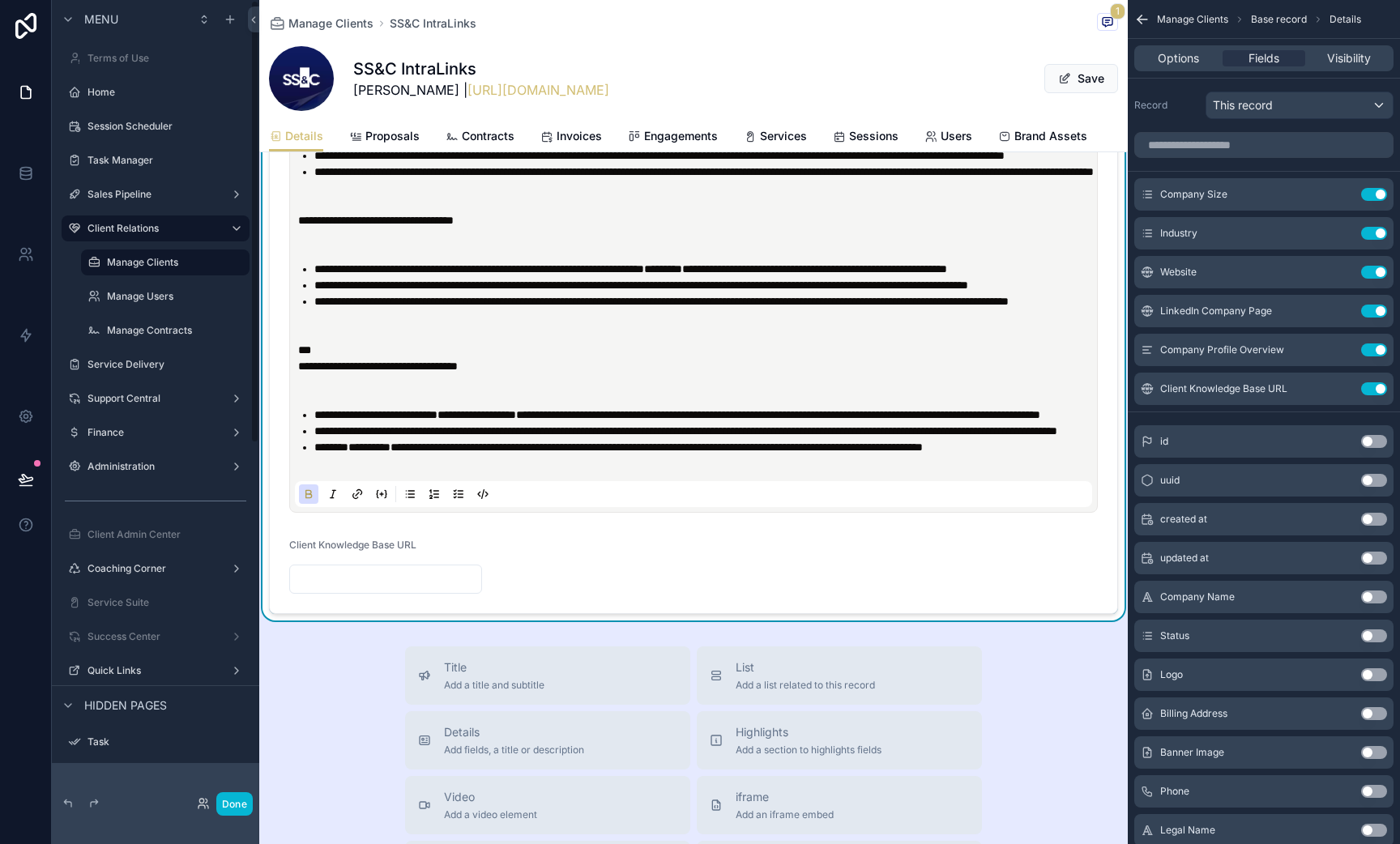
click at [301, 372] on strong "**********" at bounding box center [378, 366] width 160 height 12
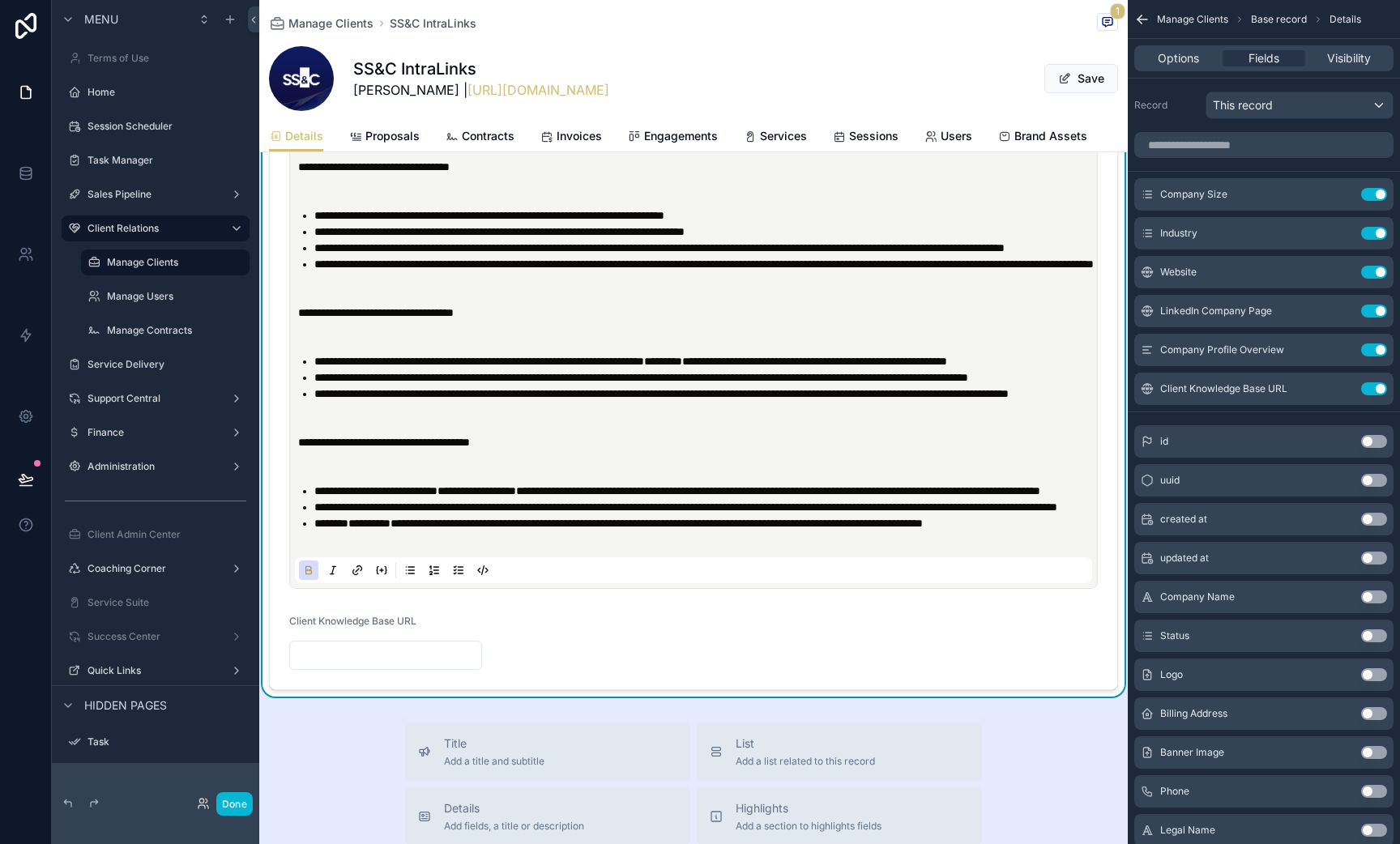
scroll to position [2100, 0]
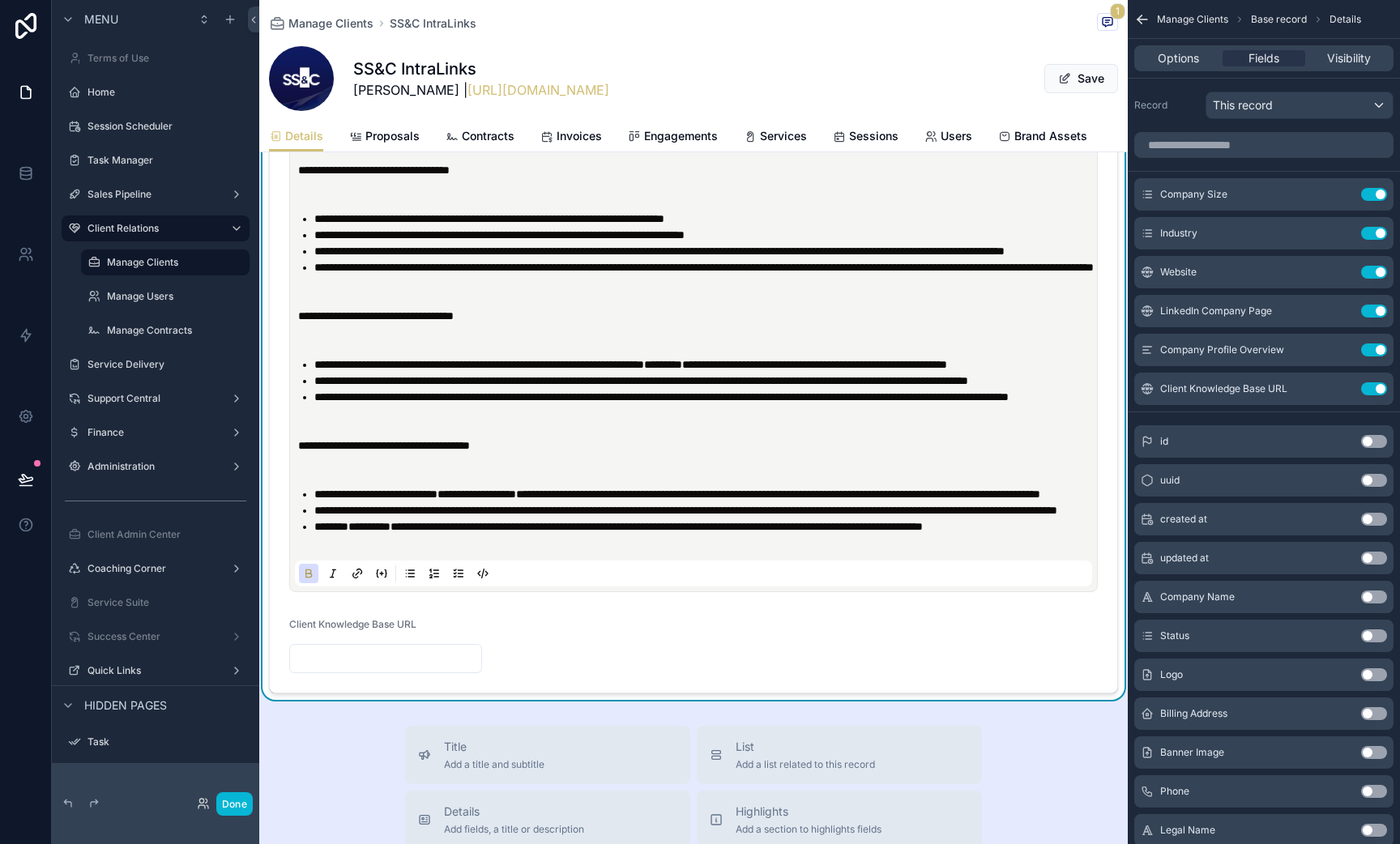
click at [319, 341] on p "scrollable content" at bounding box center [697, 332] width 798 height 16
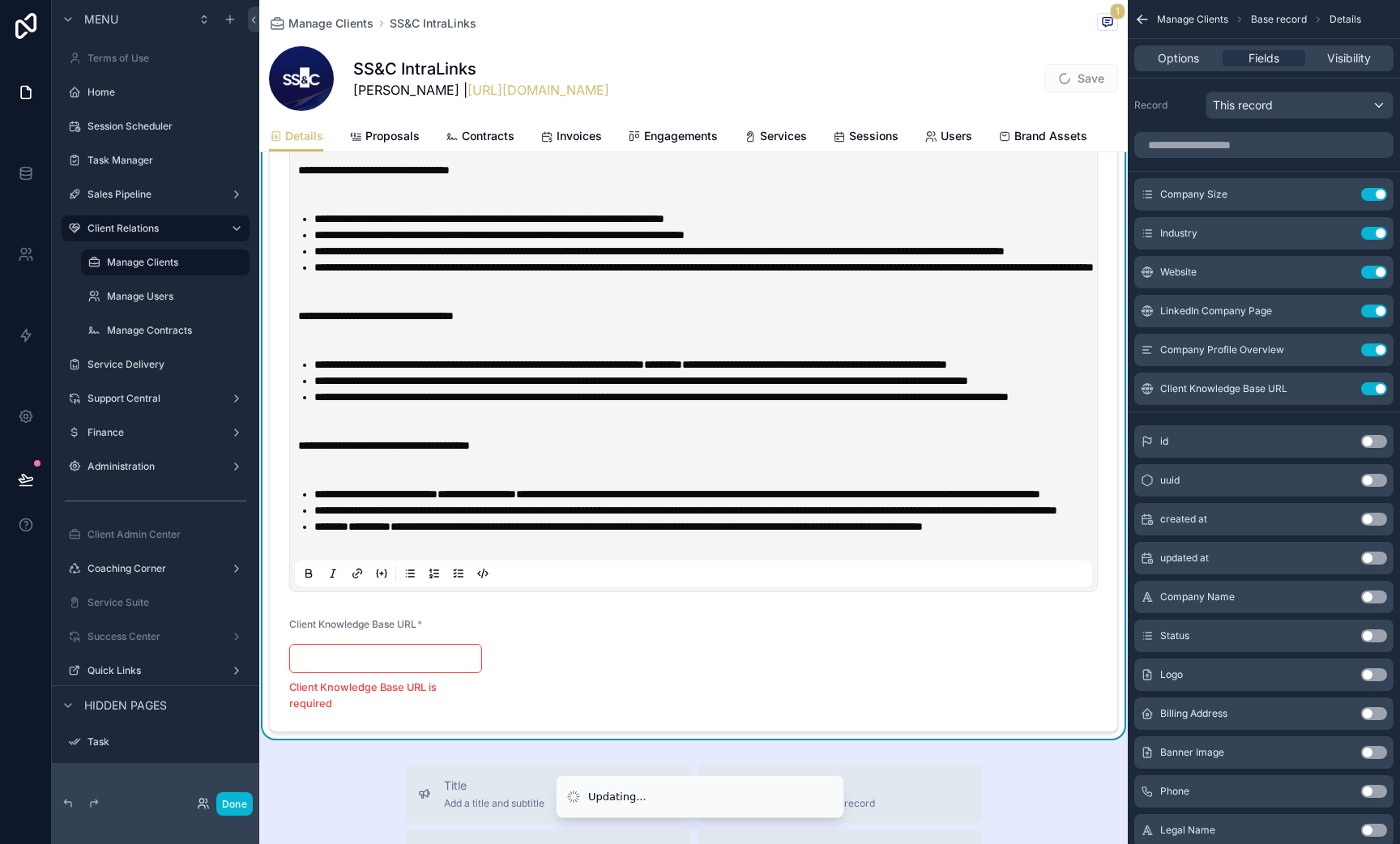
click at [331, 308] on p "scrollable content" at bounding box center [697, 299] width 798 height 16
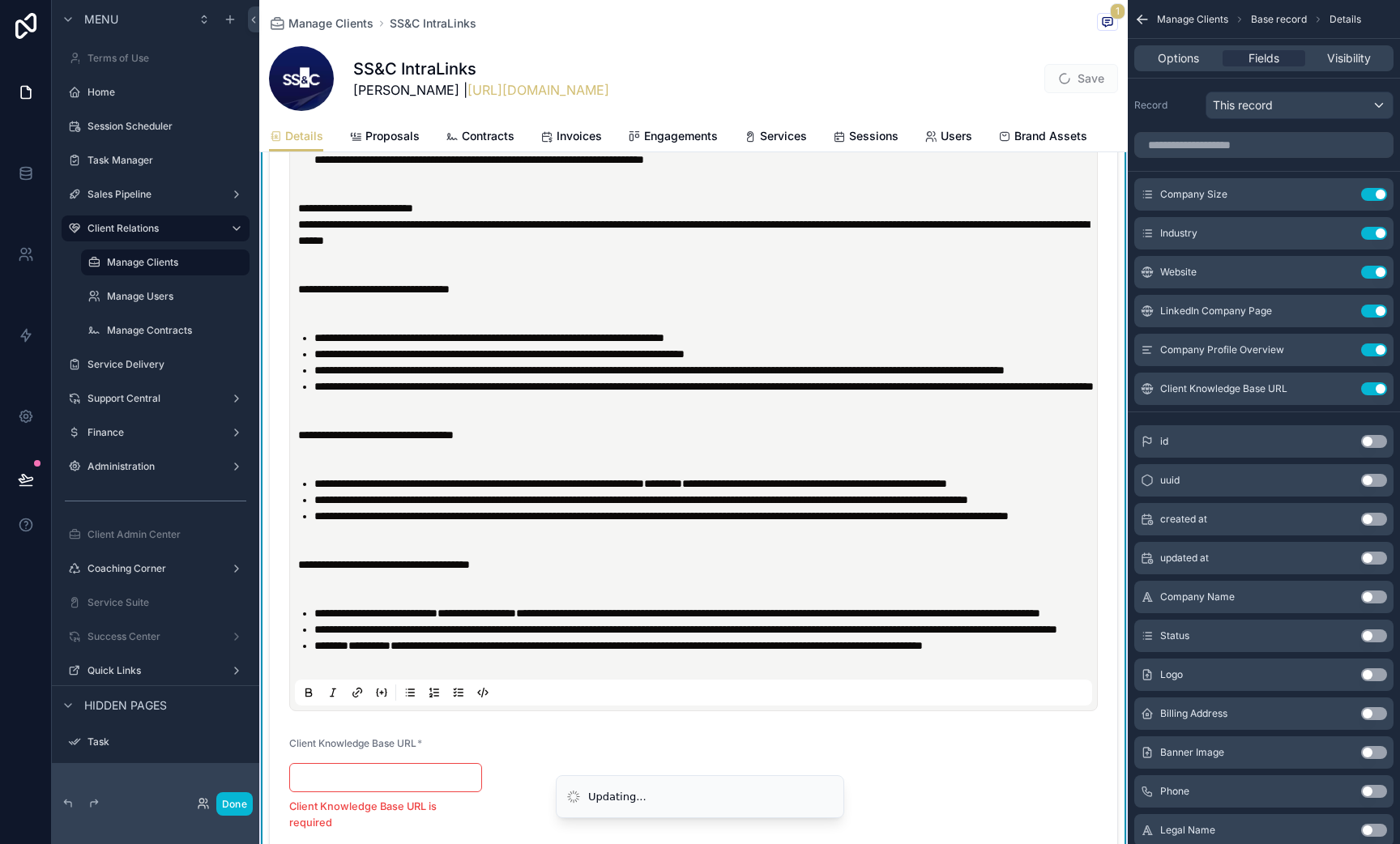
scroll to position [1988, 0]
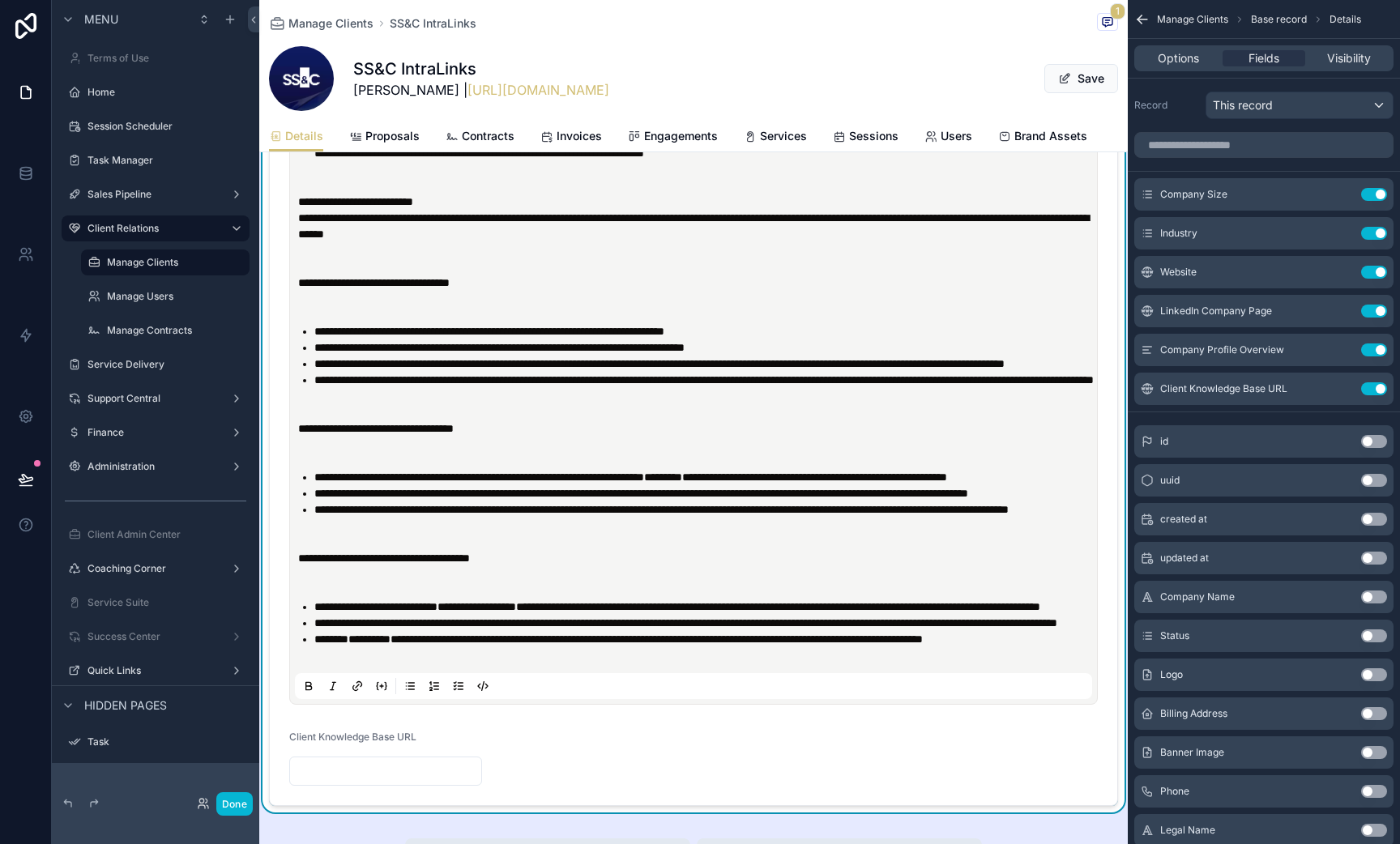
click at [329, 258] on p "scrollable content" at bounding box center [697, 250] width 798 height 16
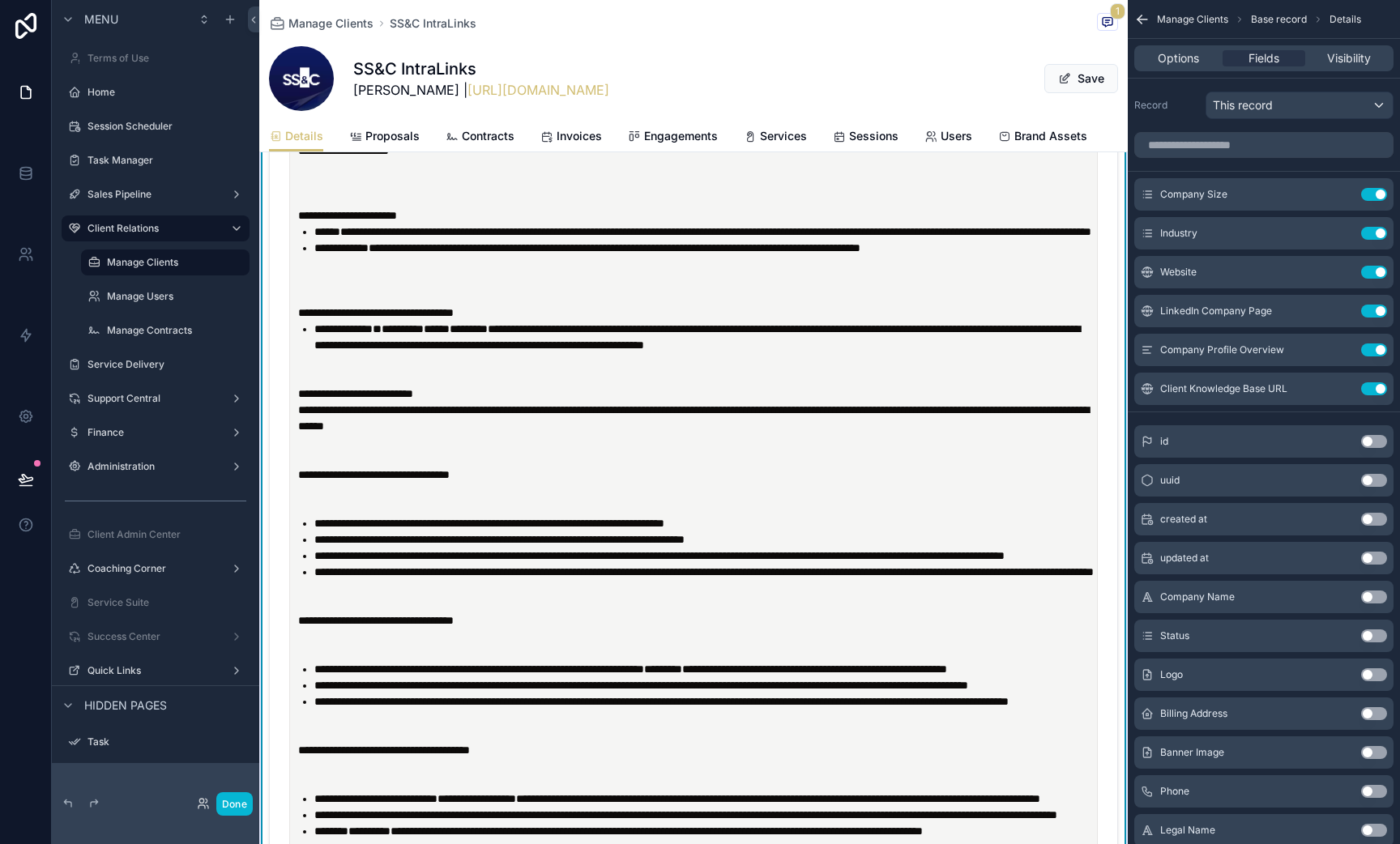
scroll to position [1761, 0]
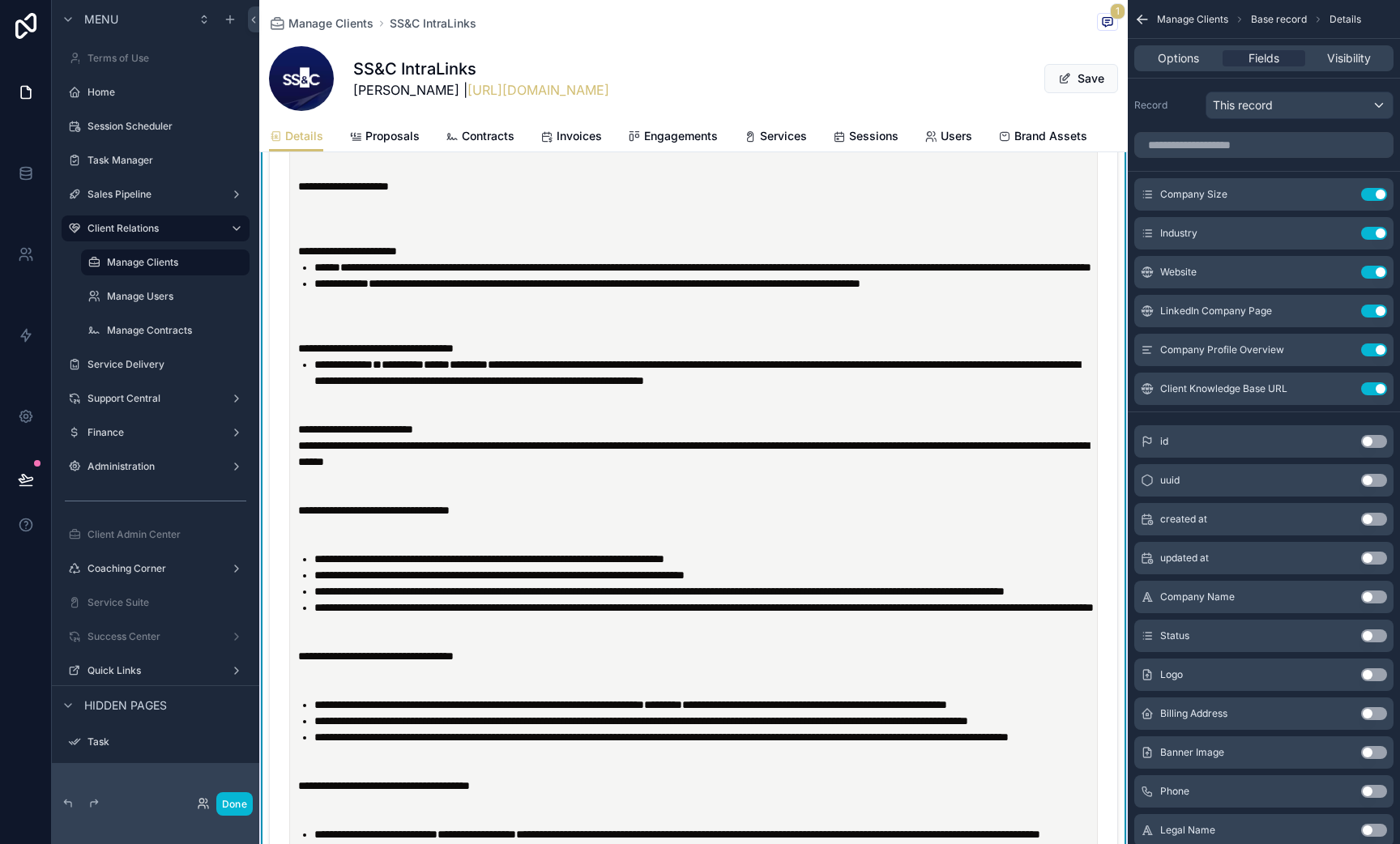
click at [323, 324] on p "scrollable content" at bounding box center [697, 316] width 798 height 16
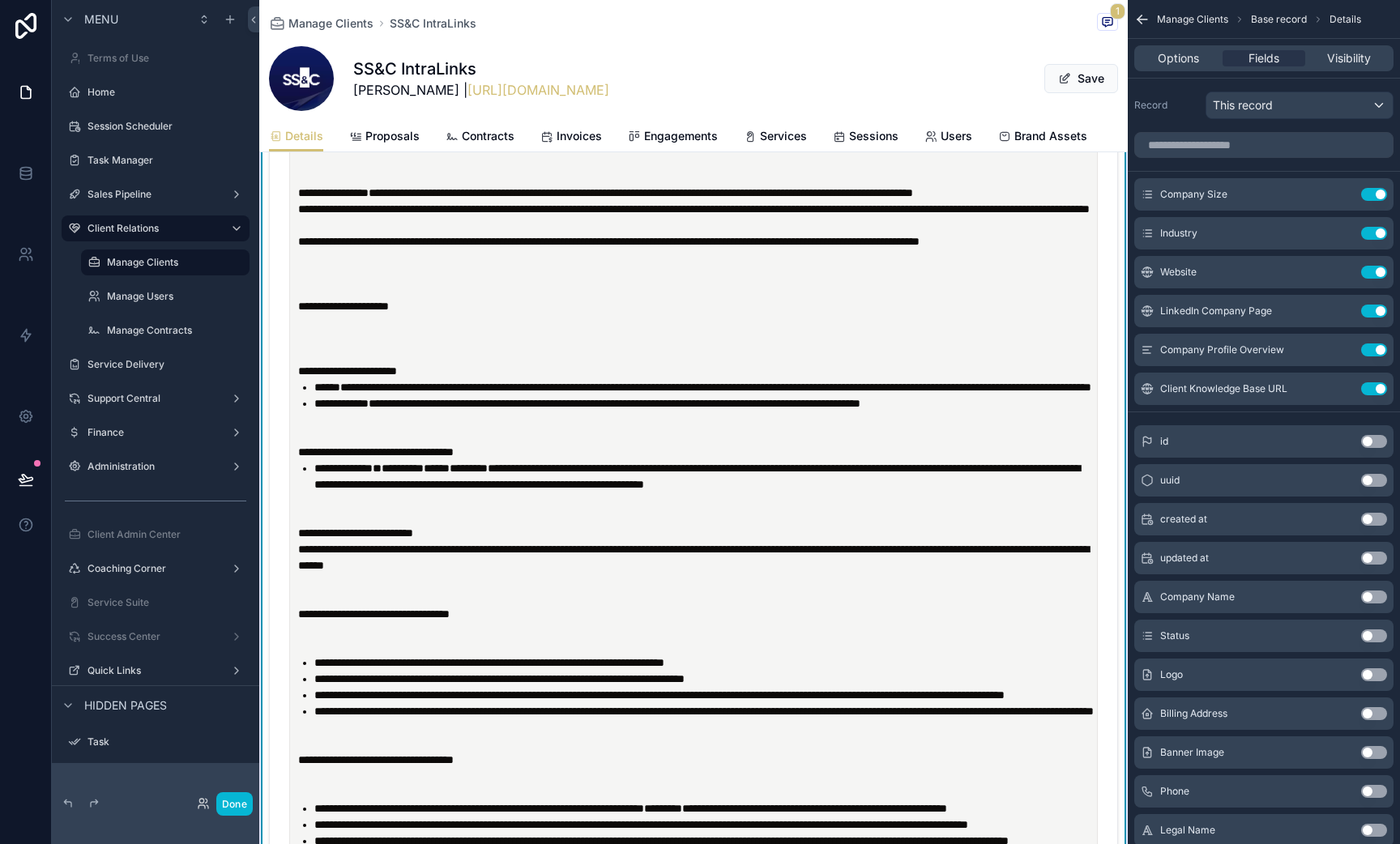
scroll to position [1637, 0]
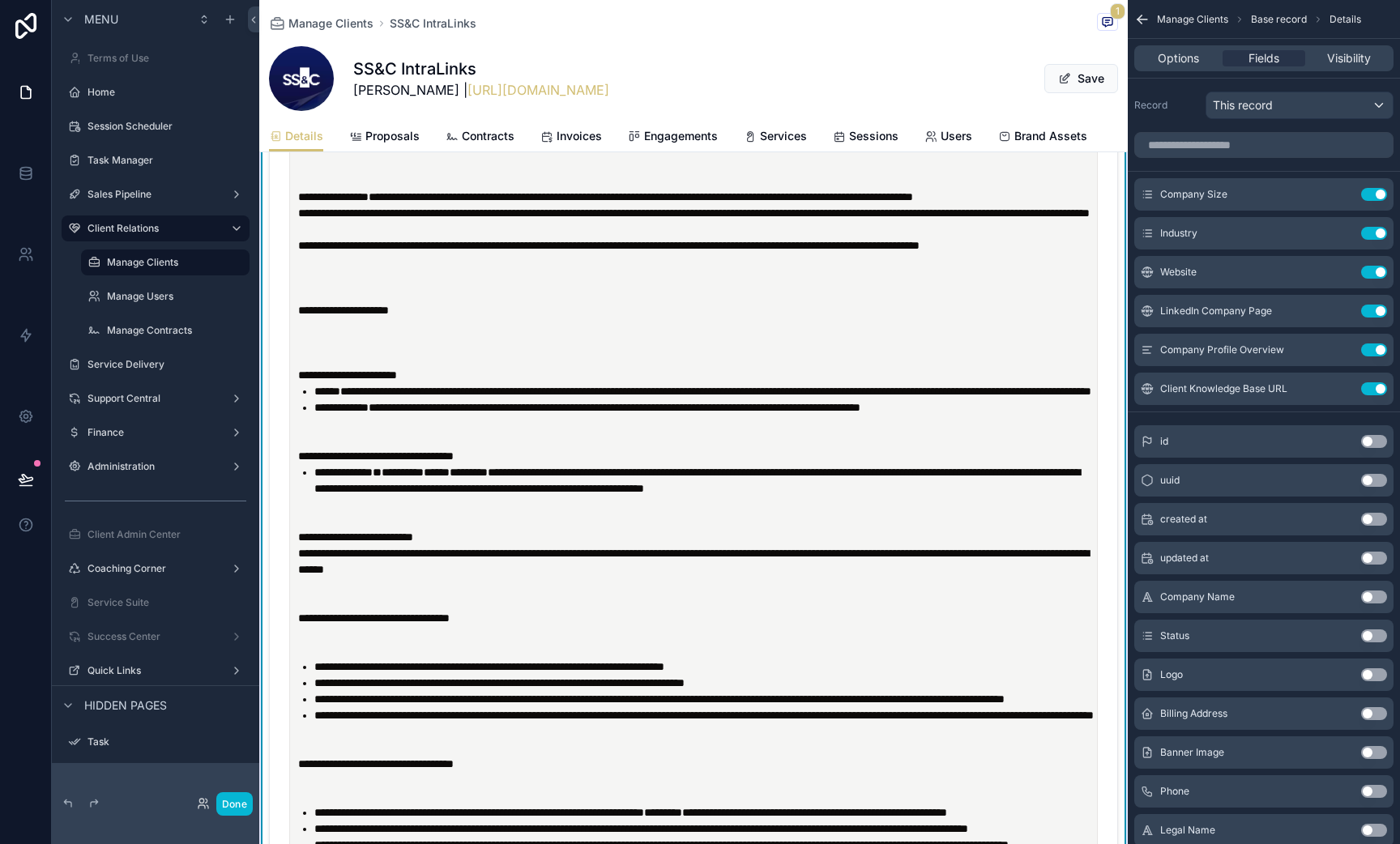
click at [320, 316] on strong "**********" at bounding box center [344, 311] width 91 height 12
click at [316, 335] on p "scrollable content" at bounding box center [697, 326] width 798 height 16
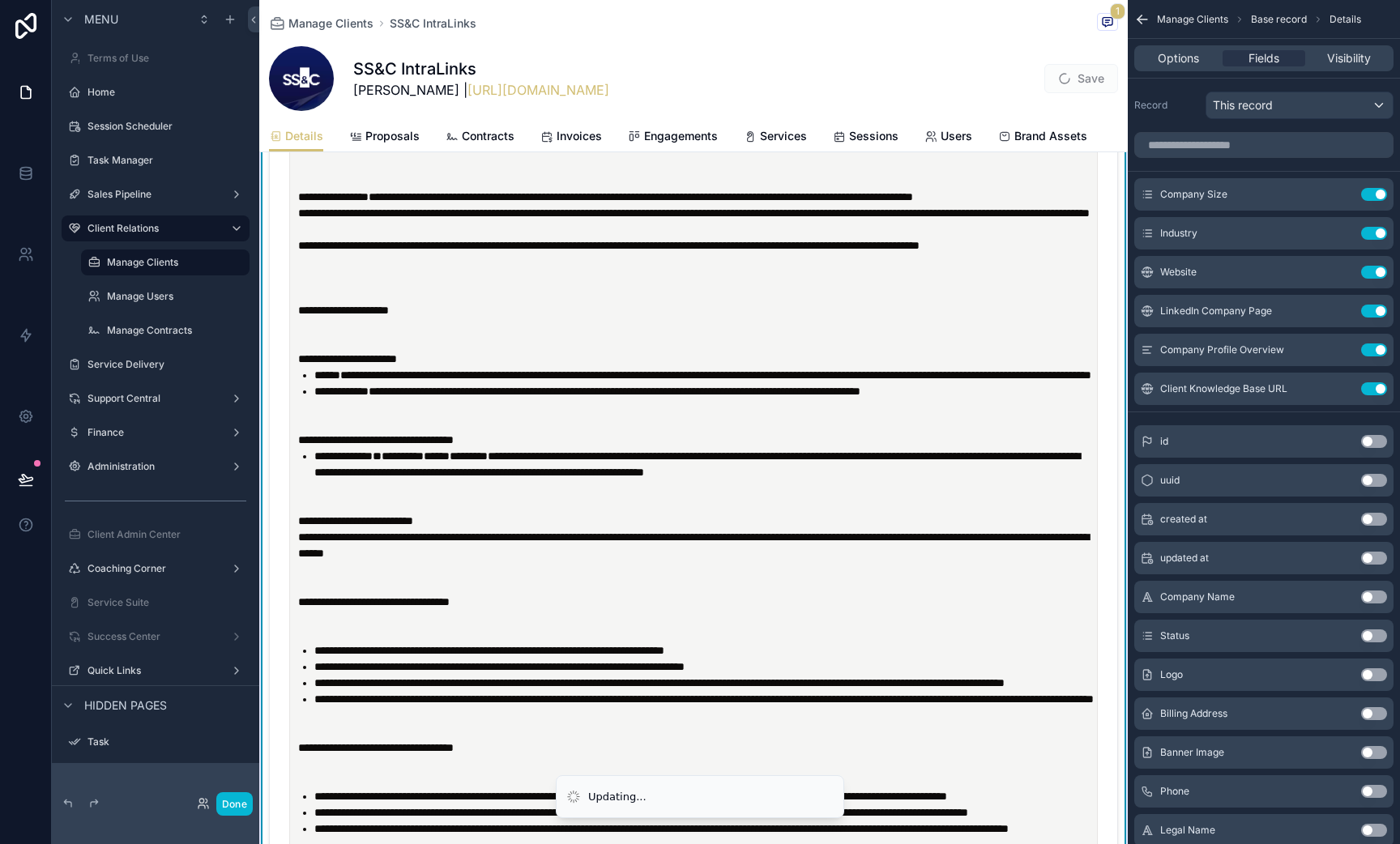
click at [362, 286] on p "scrollable content" at bounding box center [697, 278] width 798 height 16
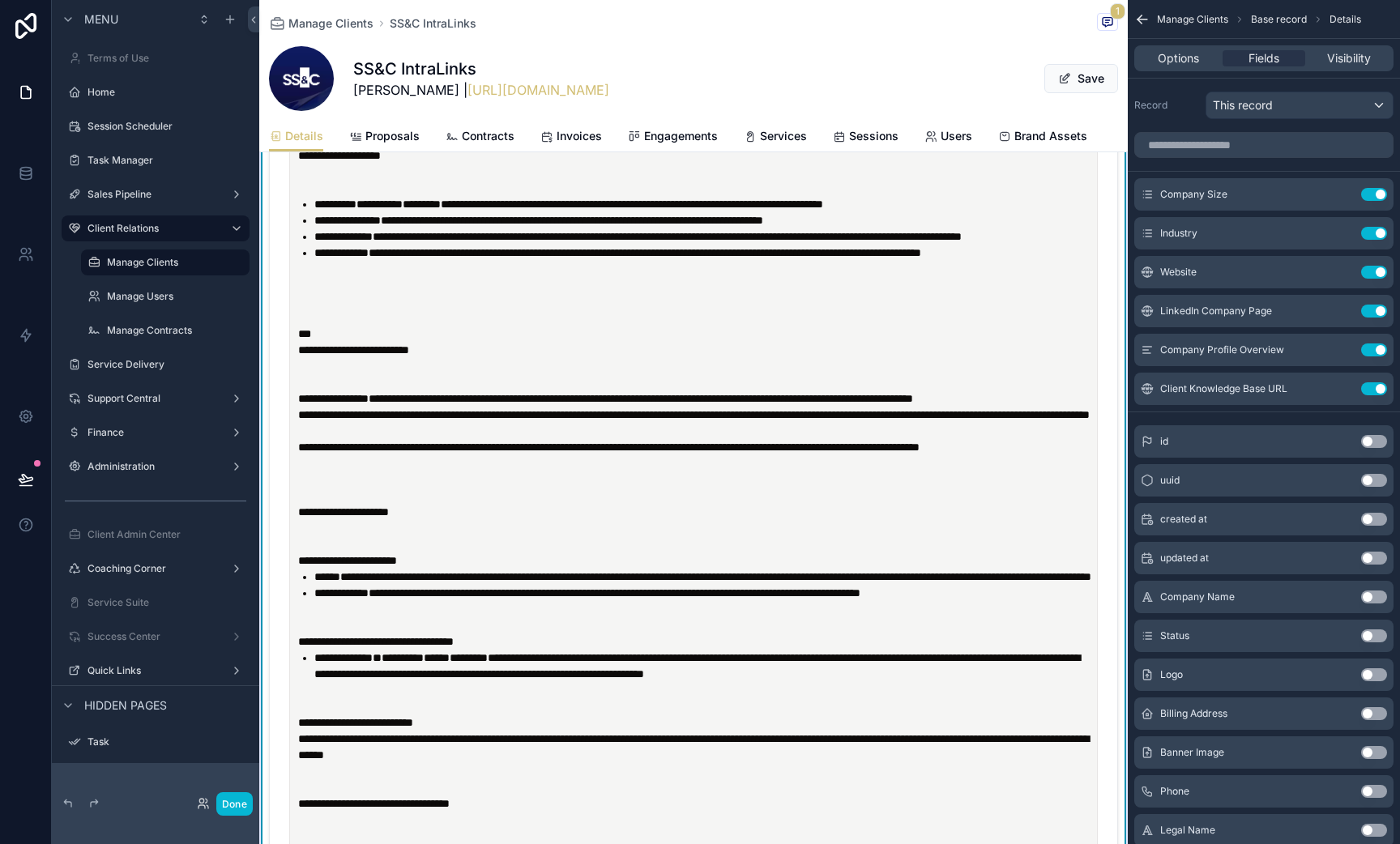
scroll to position [1431, 0]
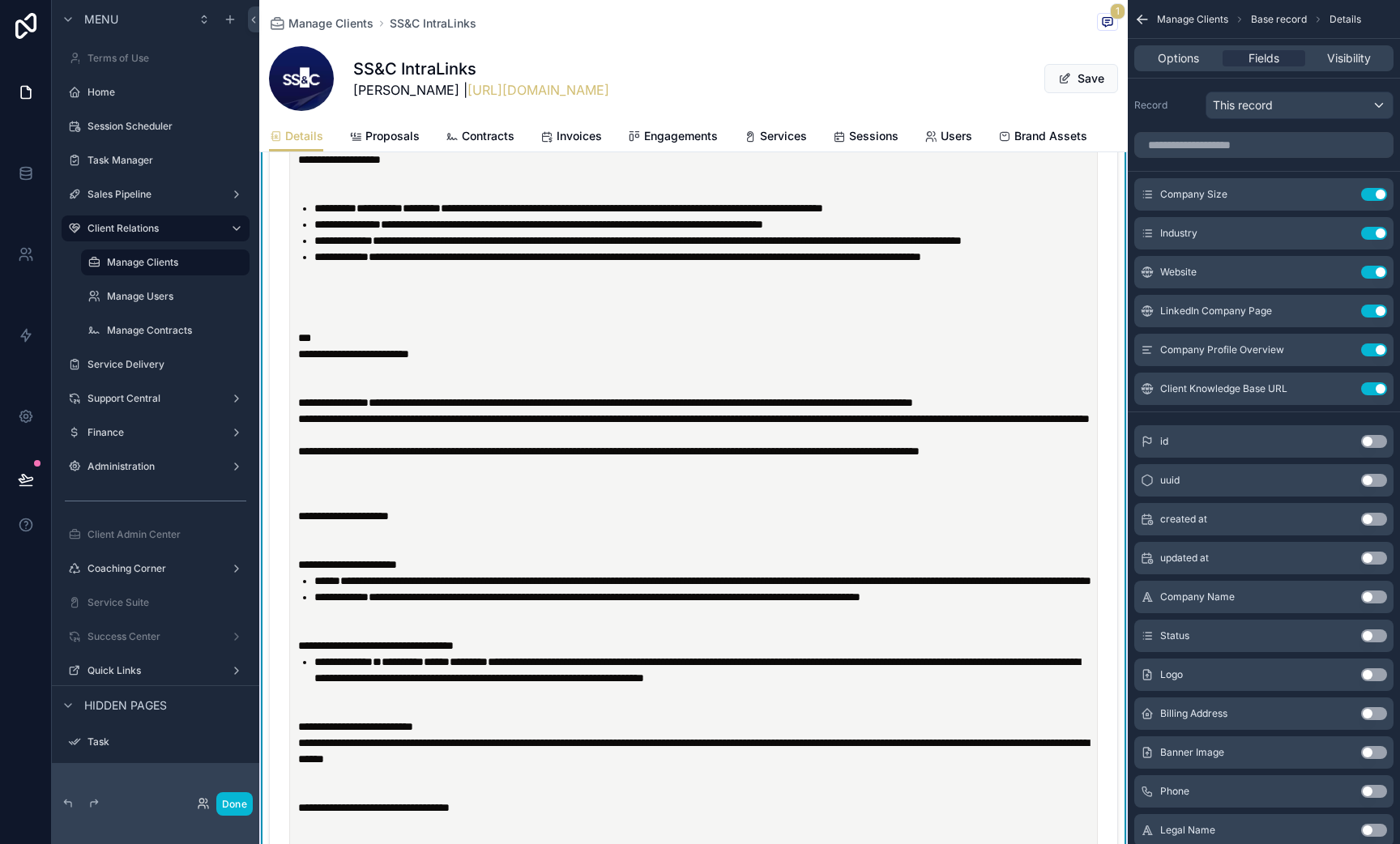
click at [301, 360] on strong "**********" at bounding box center [353, 354] width 111 height 12
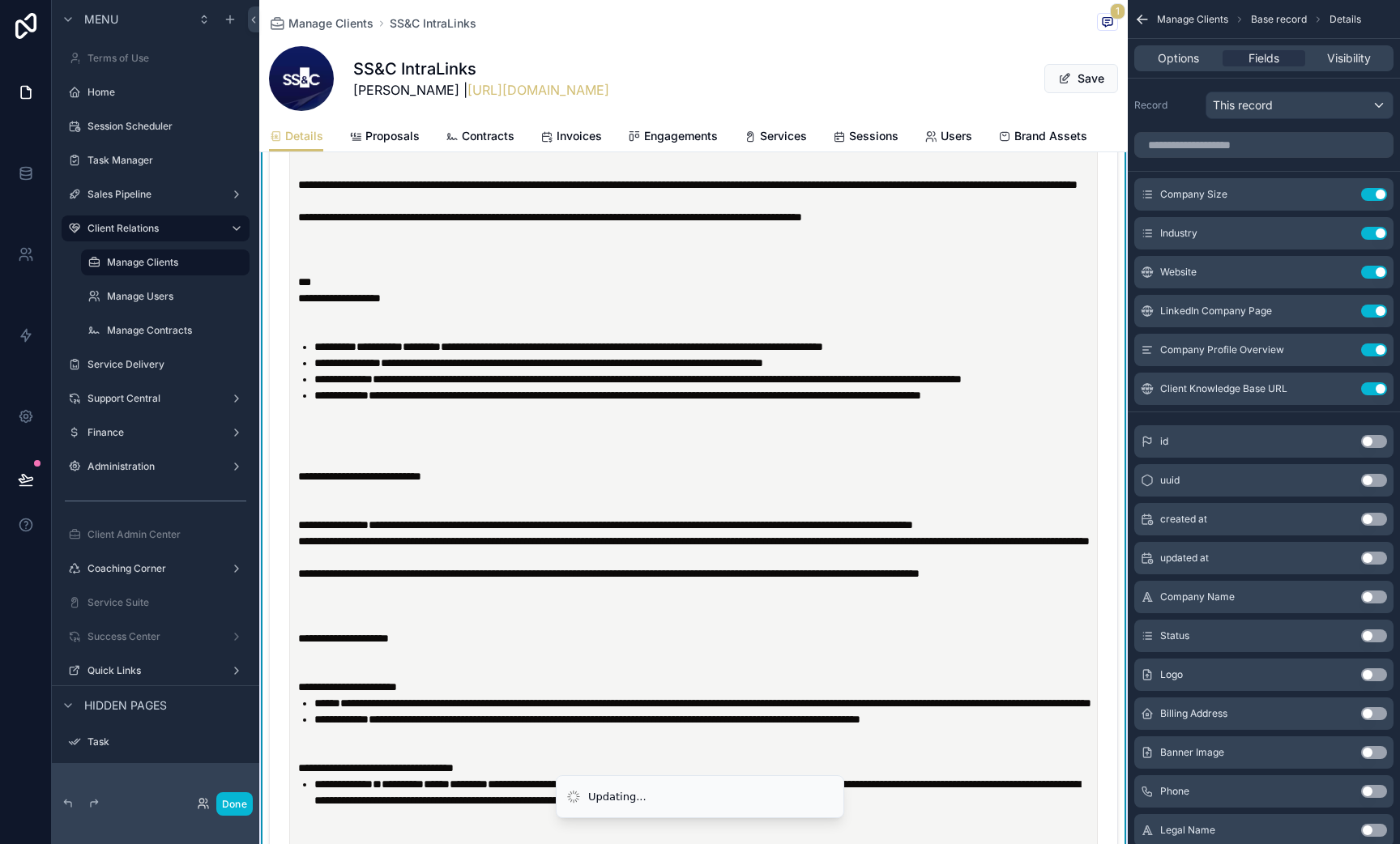
scroll to position [1293, 0]
click at [300, 303] on strong "**********" at bounding box center [339, 297] width 82 height 12
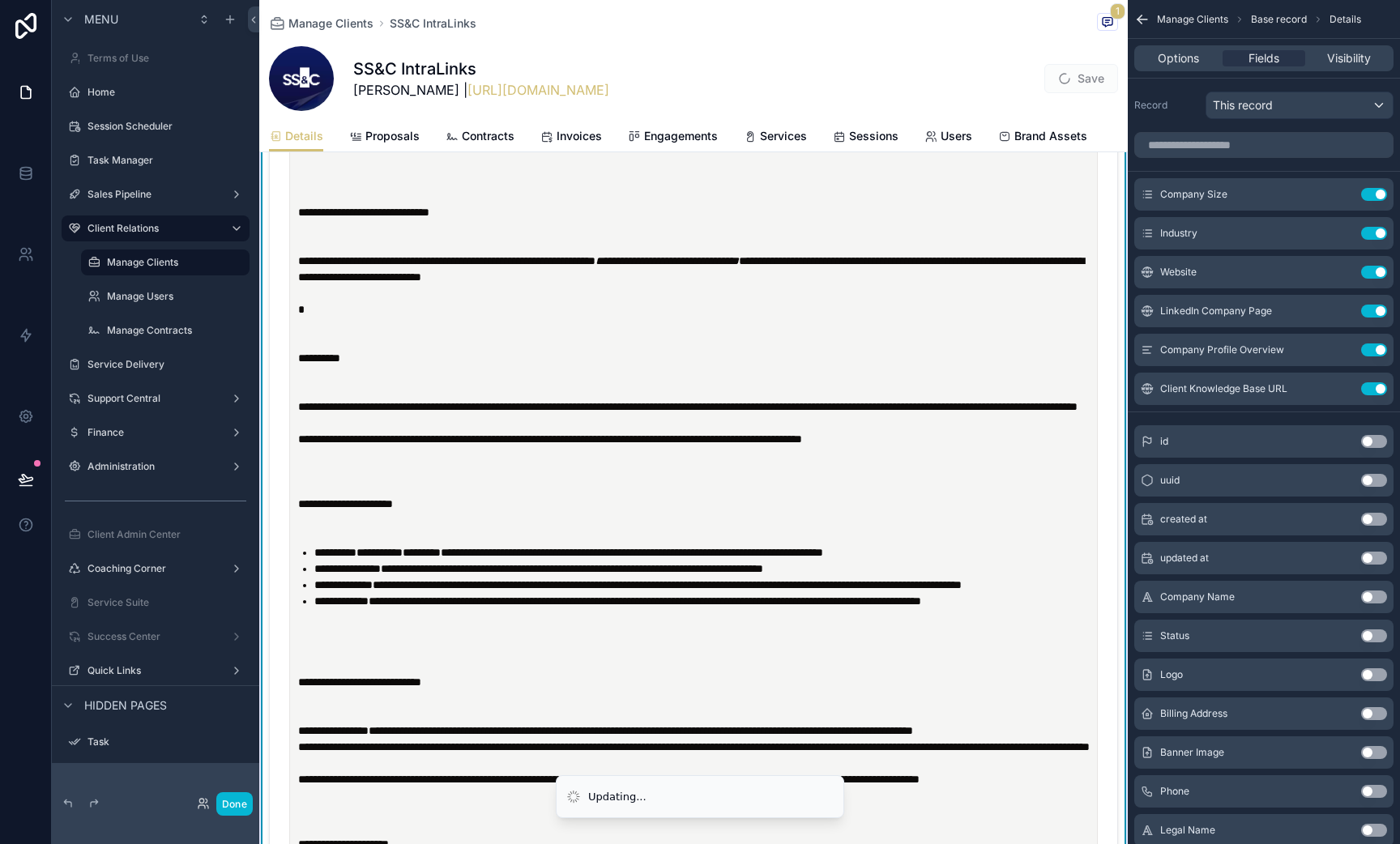
scroll to position [1070, 0]
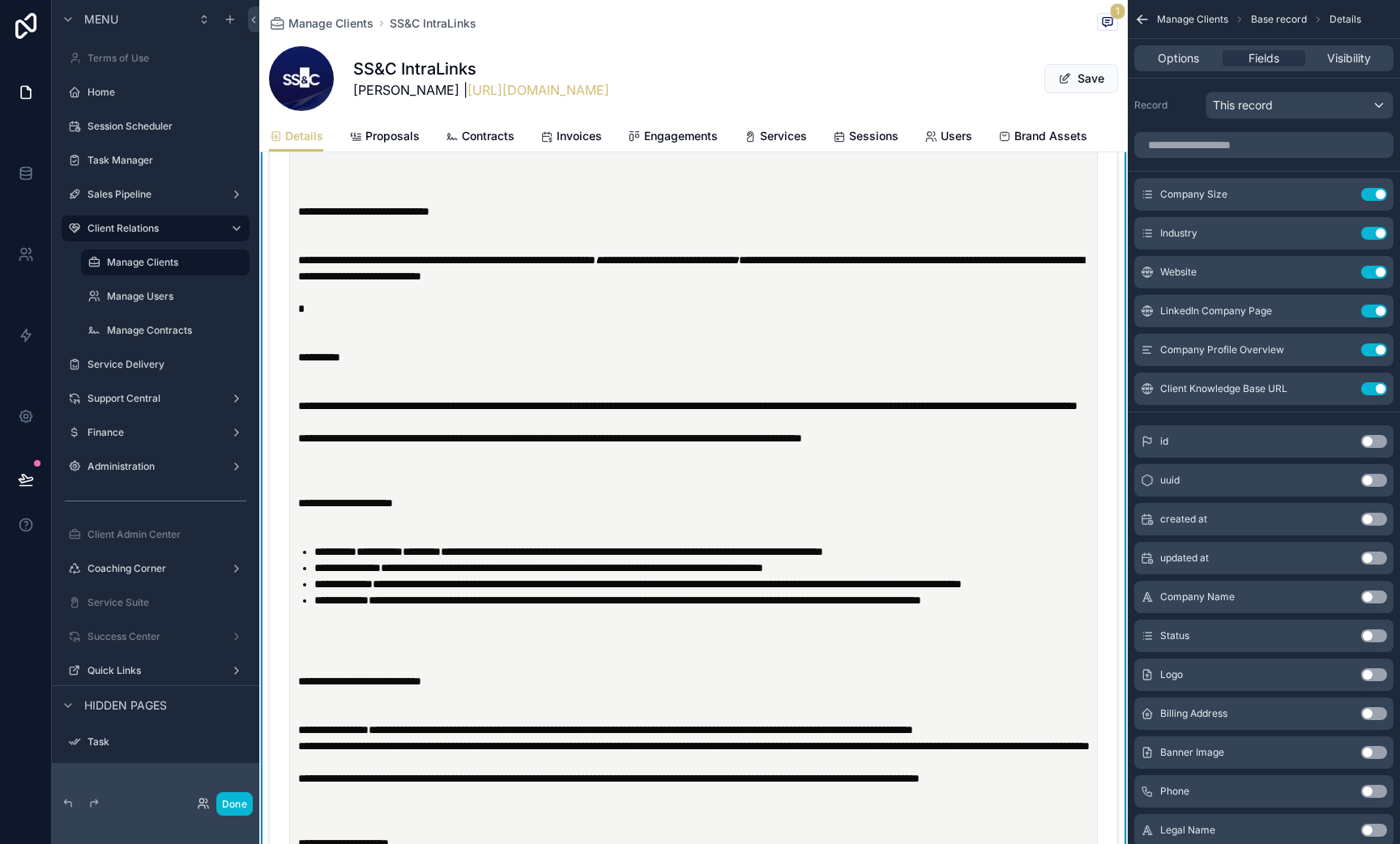
click at [307, 393] on p "scrollable content" at bounding box center [697, 389] width 798 height 16
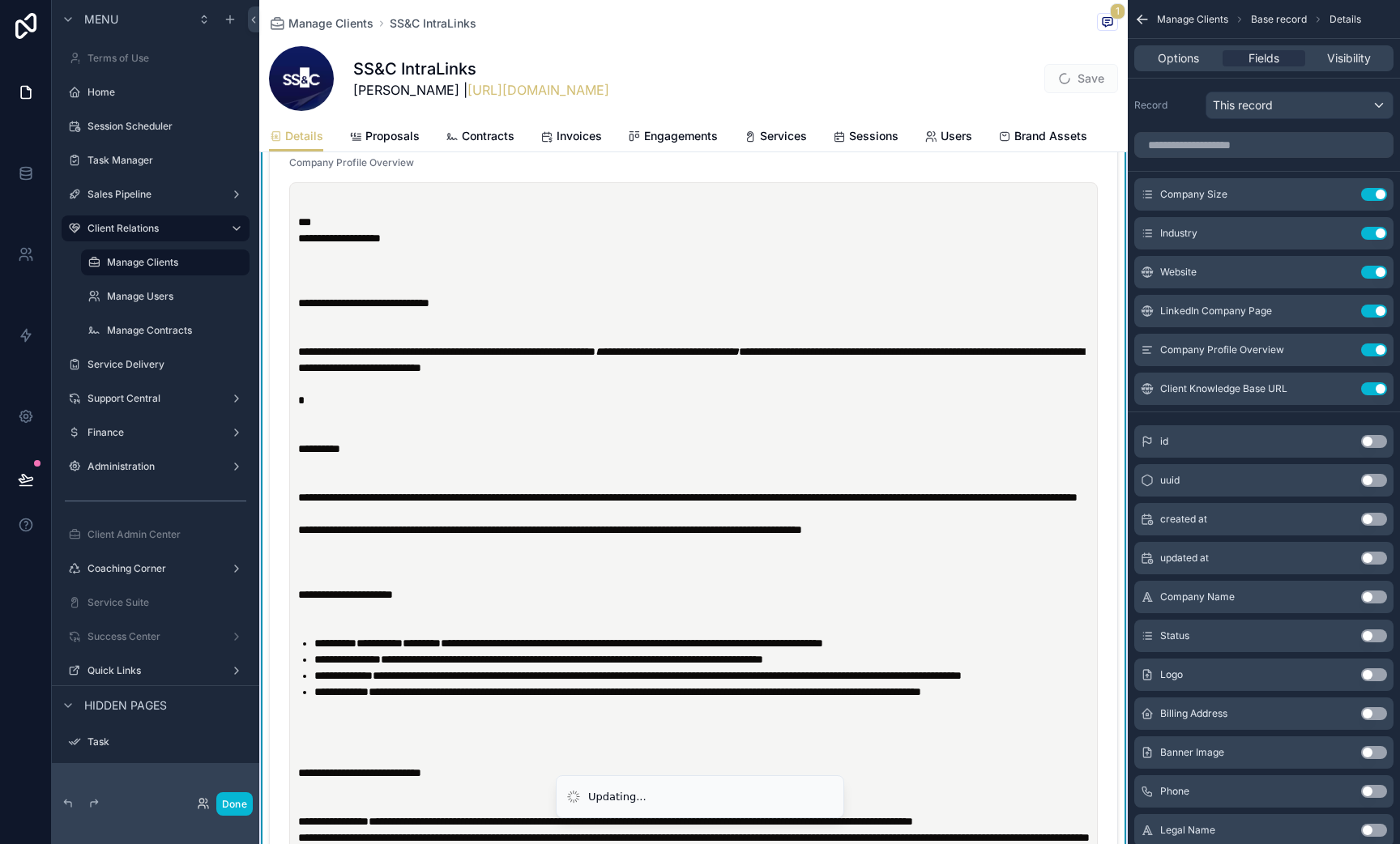
scroll to position [964, 0]
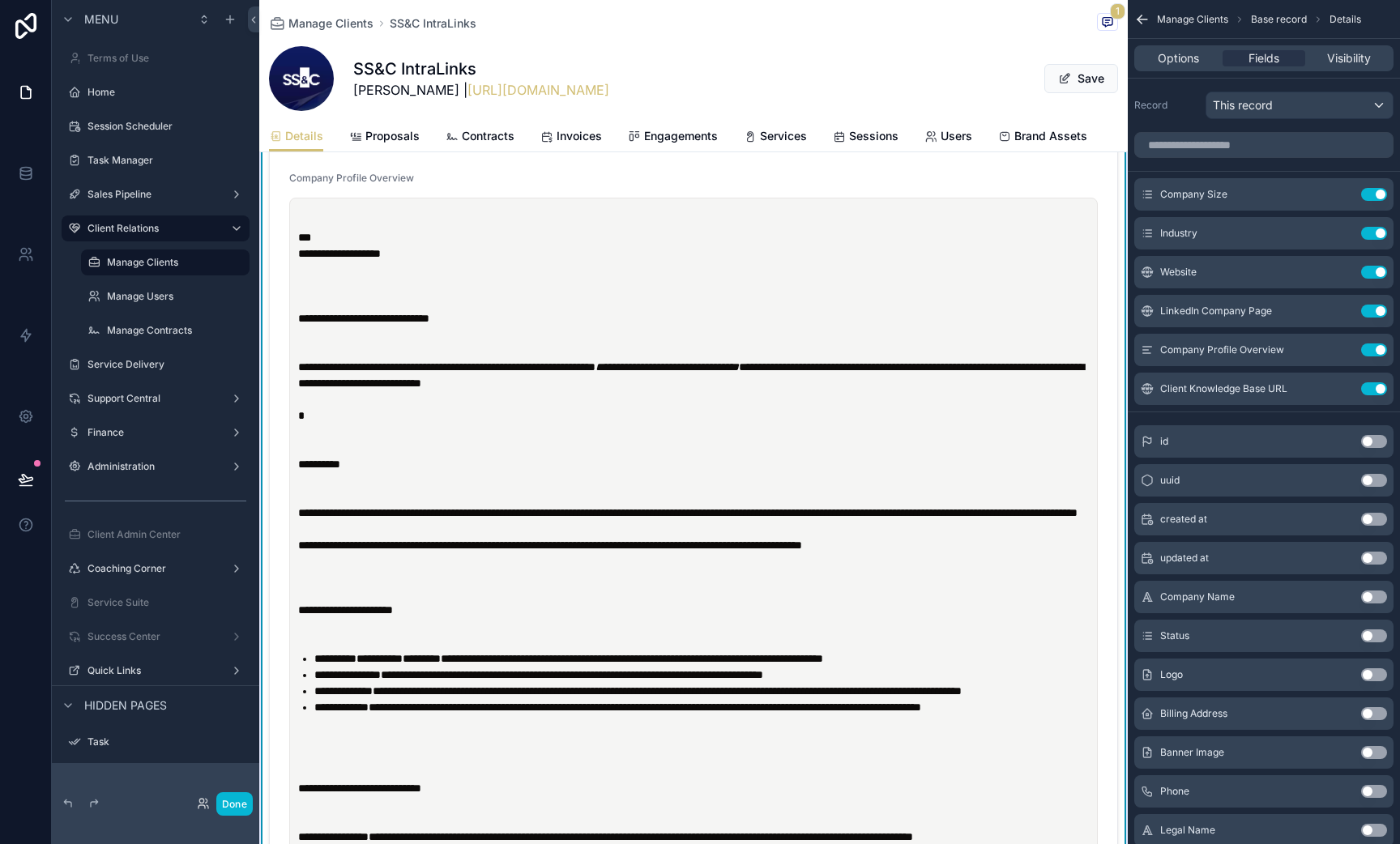
click at [298, 256] on strong "**********" at bounding box center [339, 254] width 82 height 12
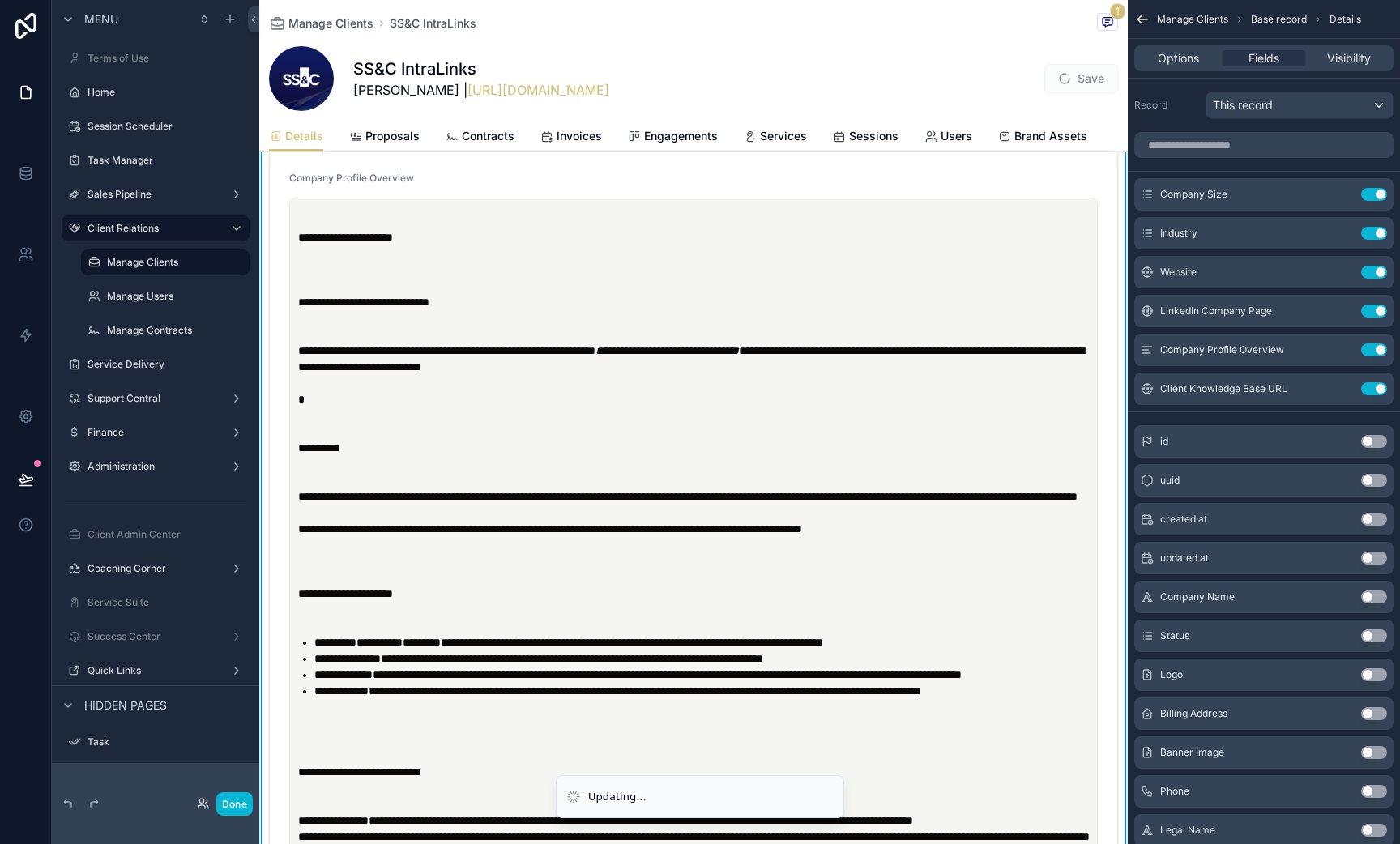
click at [373, 337] on p "scrollable content" at bounding box center [697, 334] width 798 height 16
click at [327, 425] on p "scrollable content" at bounding box center [697, 432] width 798 height 16
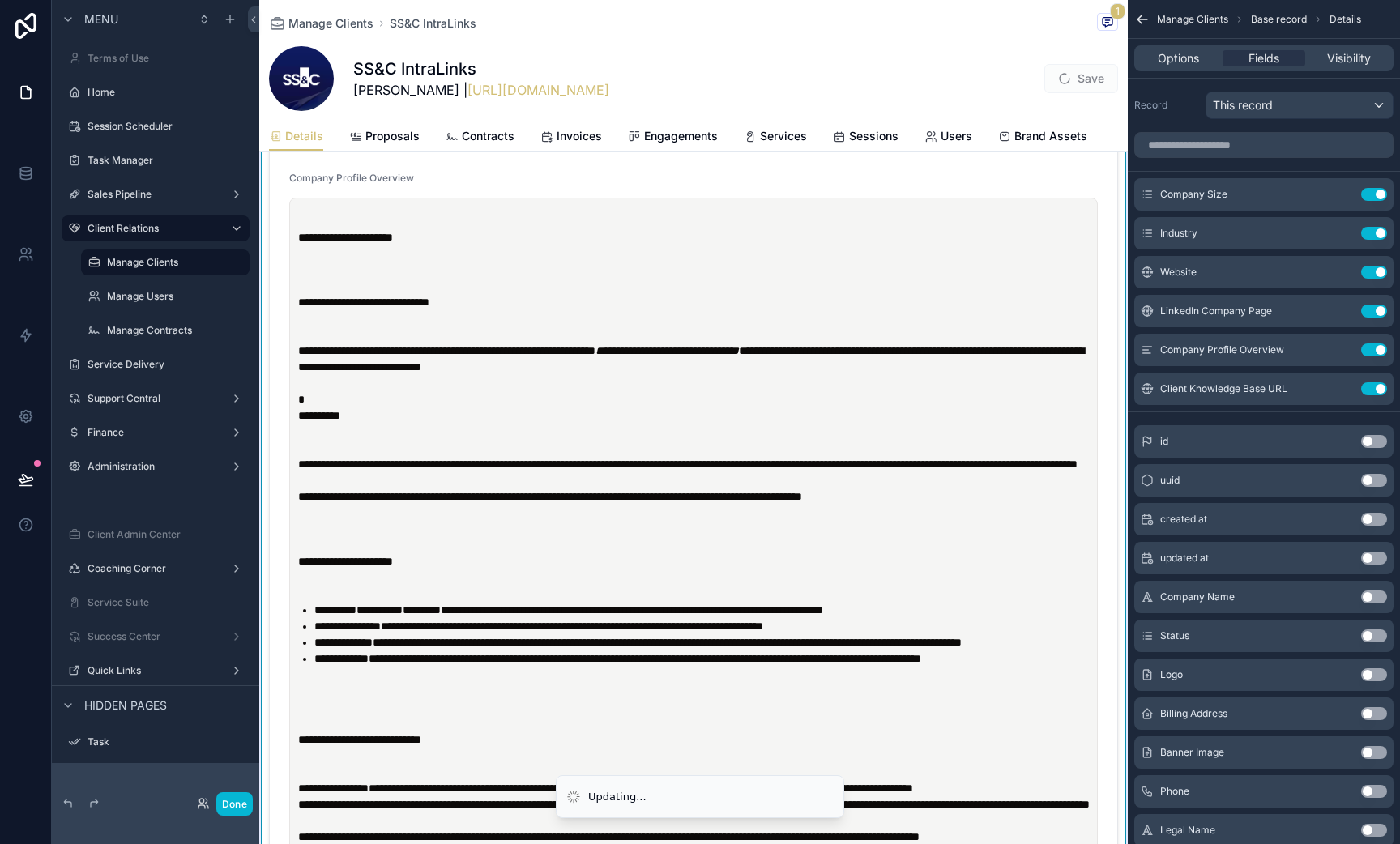
click at [317, 447] on p "scrollable content" at bounding box center [697, 447] width 798 height 16
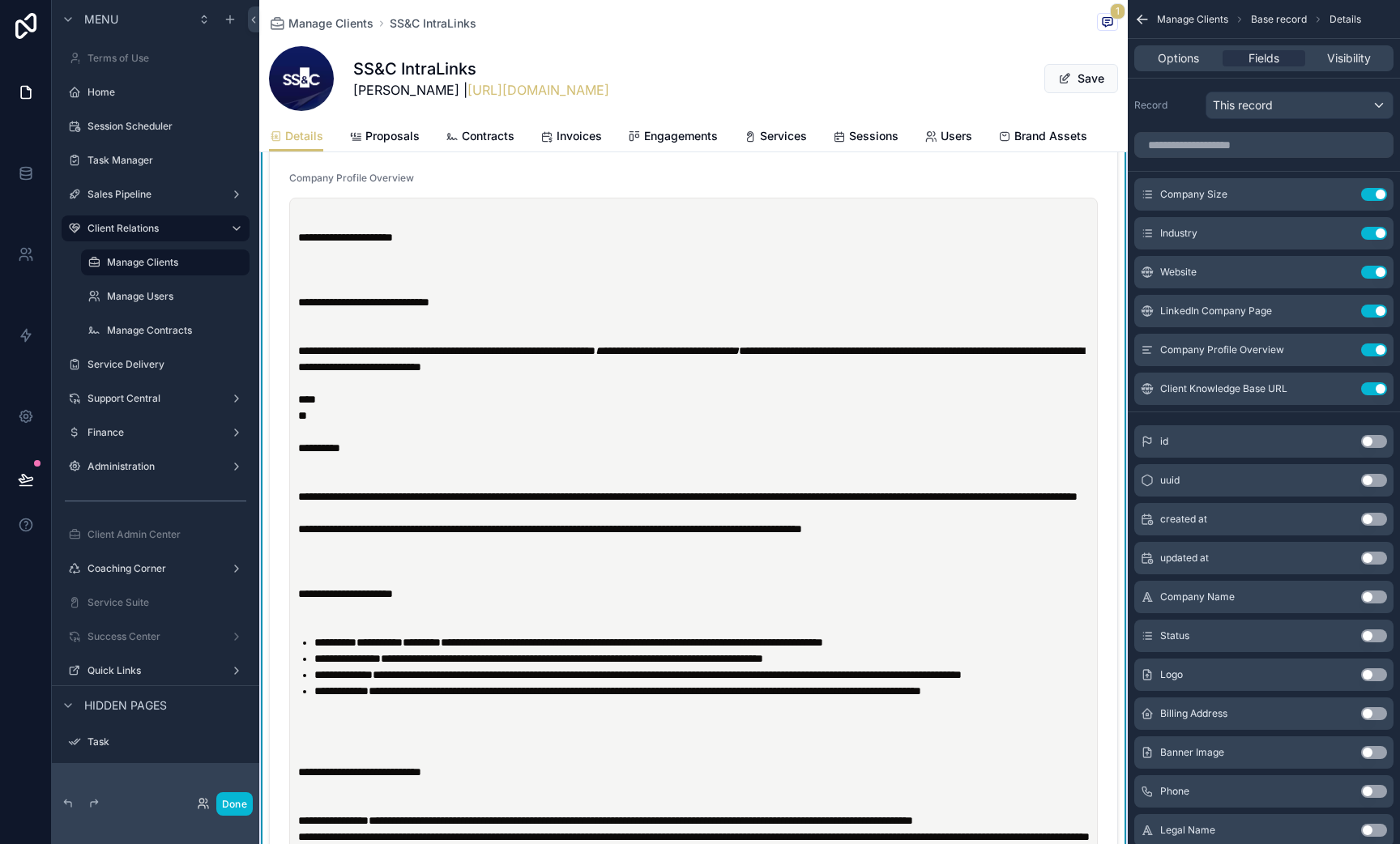
click at [314, 324] on p "scrollable content" at bounding box center [697, 318] width 798 height 16
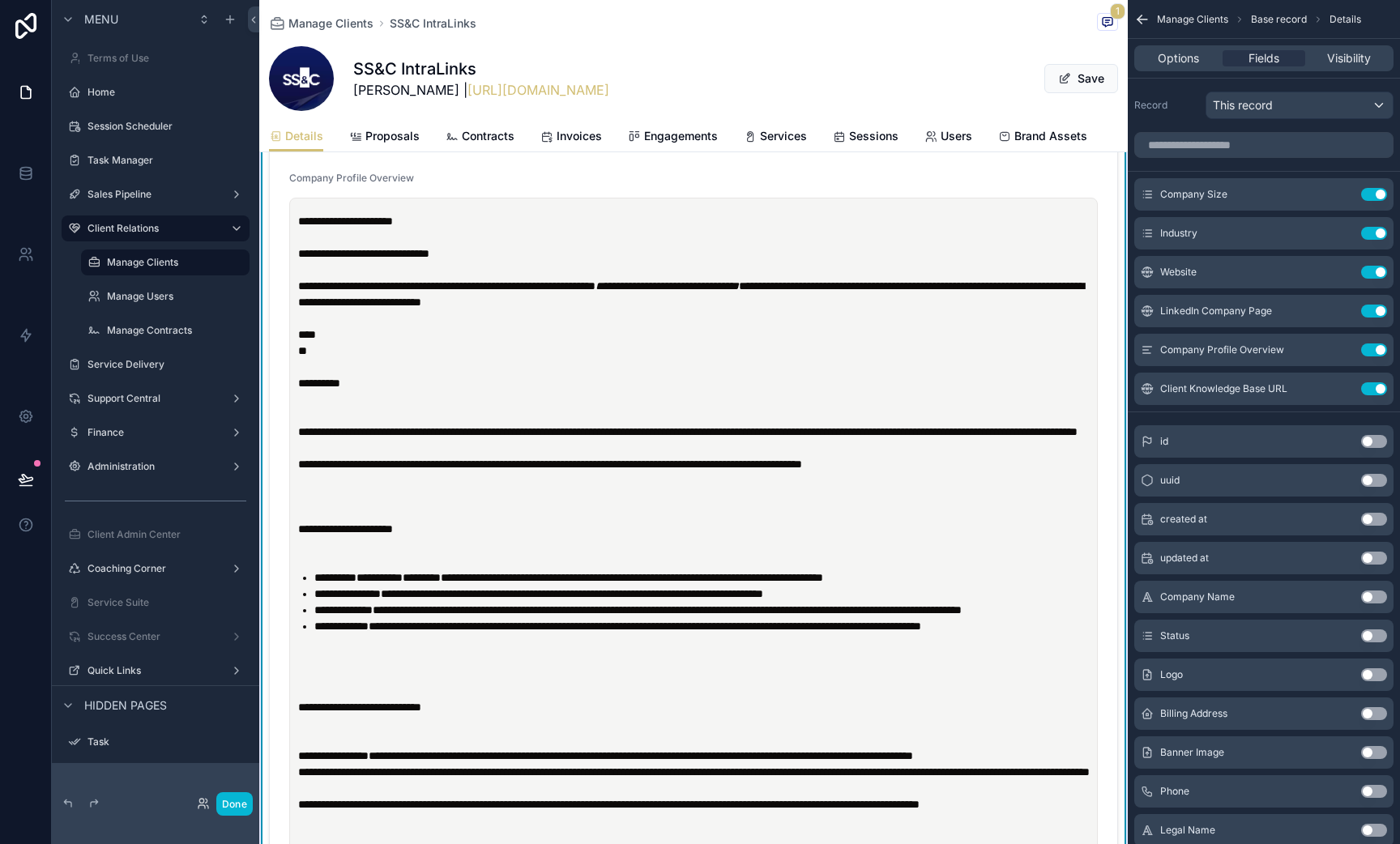
click at [300, 405] on p "scrollable content" at bounding box center [697, 399] width 798 height 16
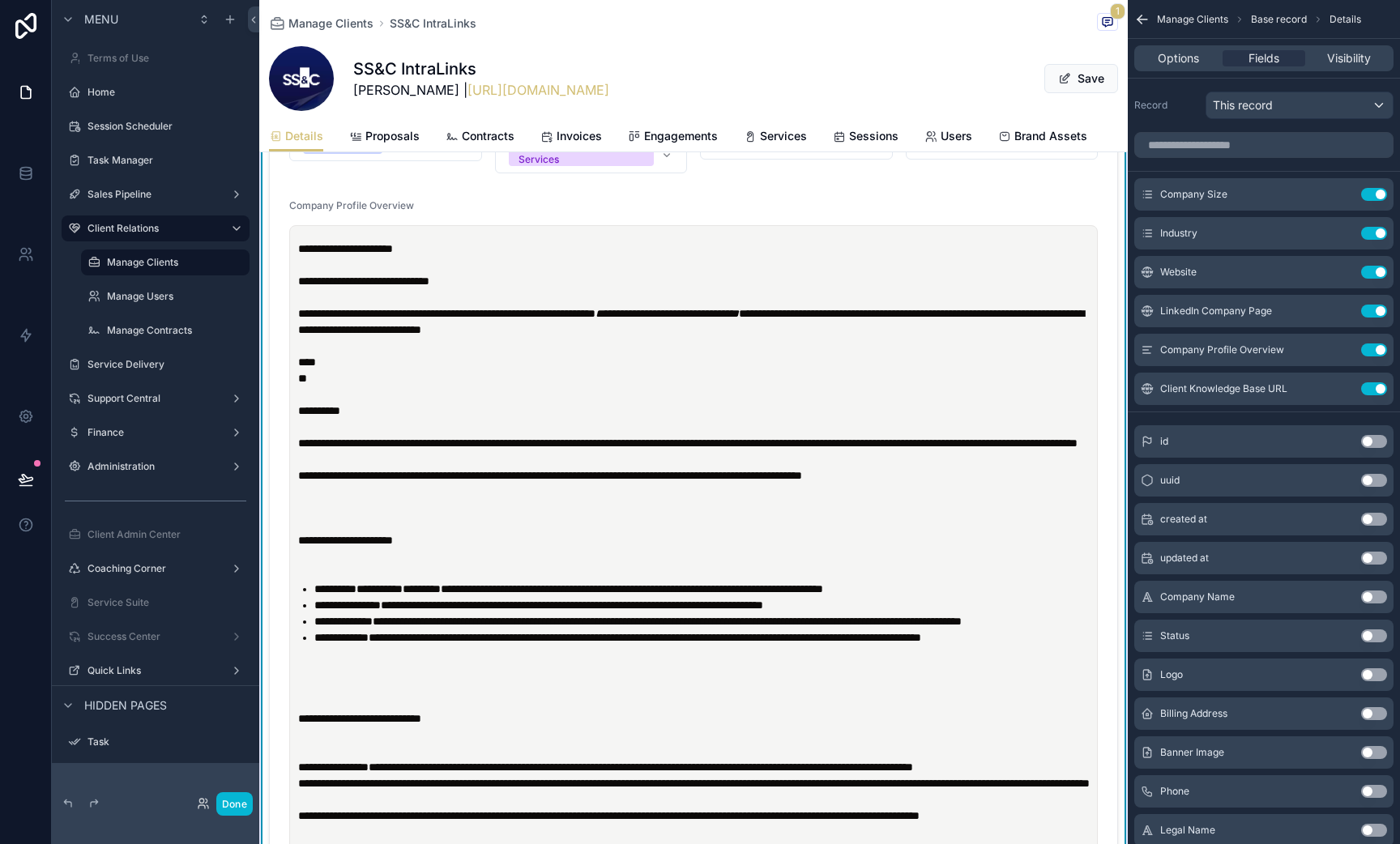
scroll to position [944, 0]
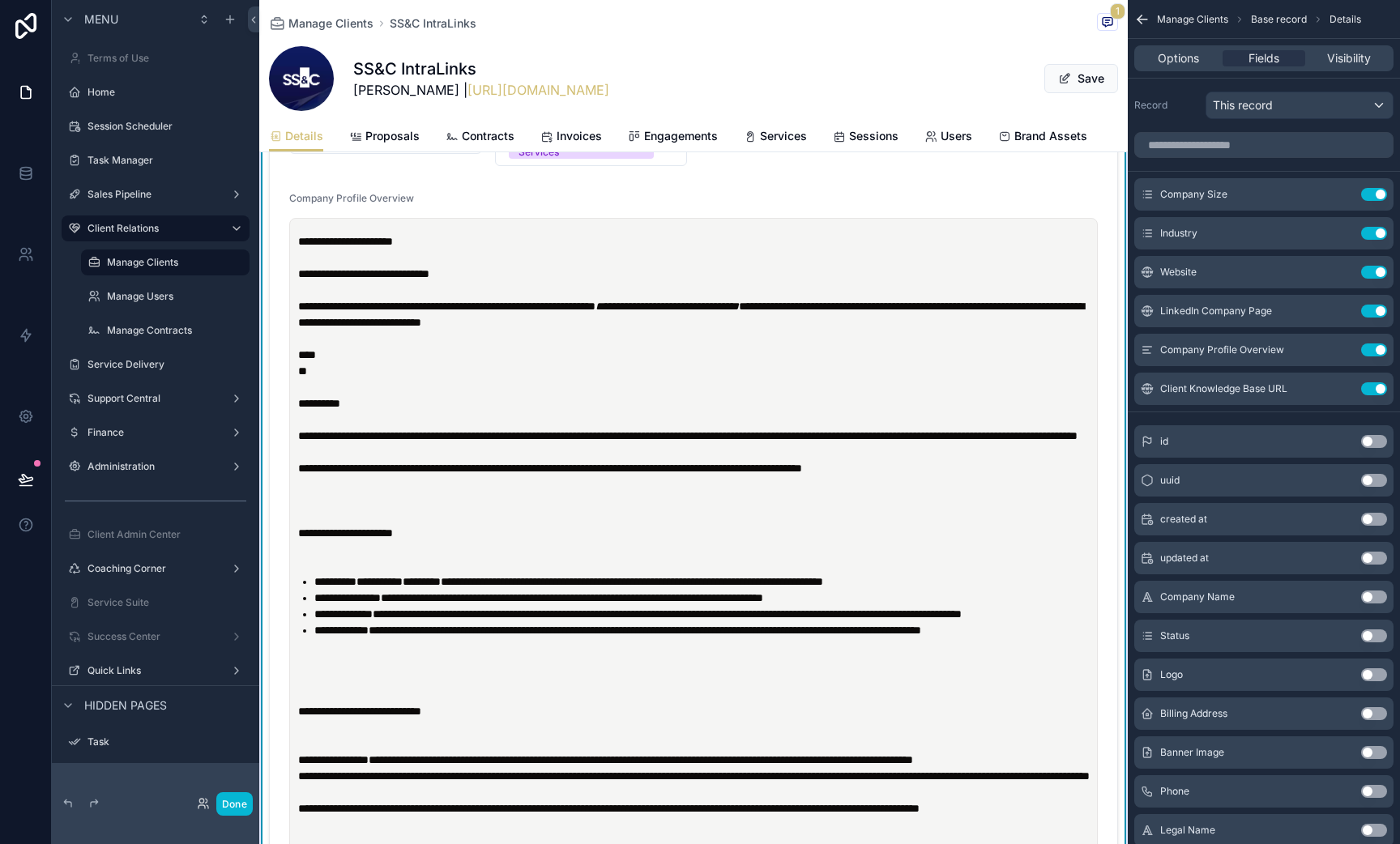
click at [306, 509] on p "scrollable content" at bounding box center [697, 500] width 798 height 16
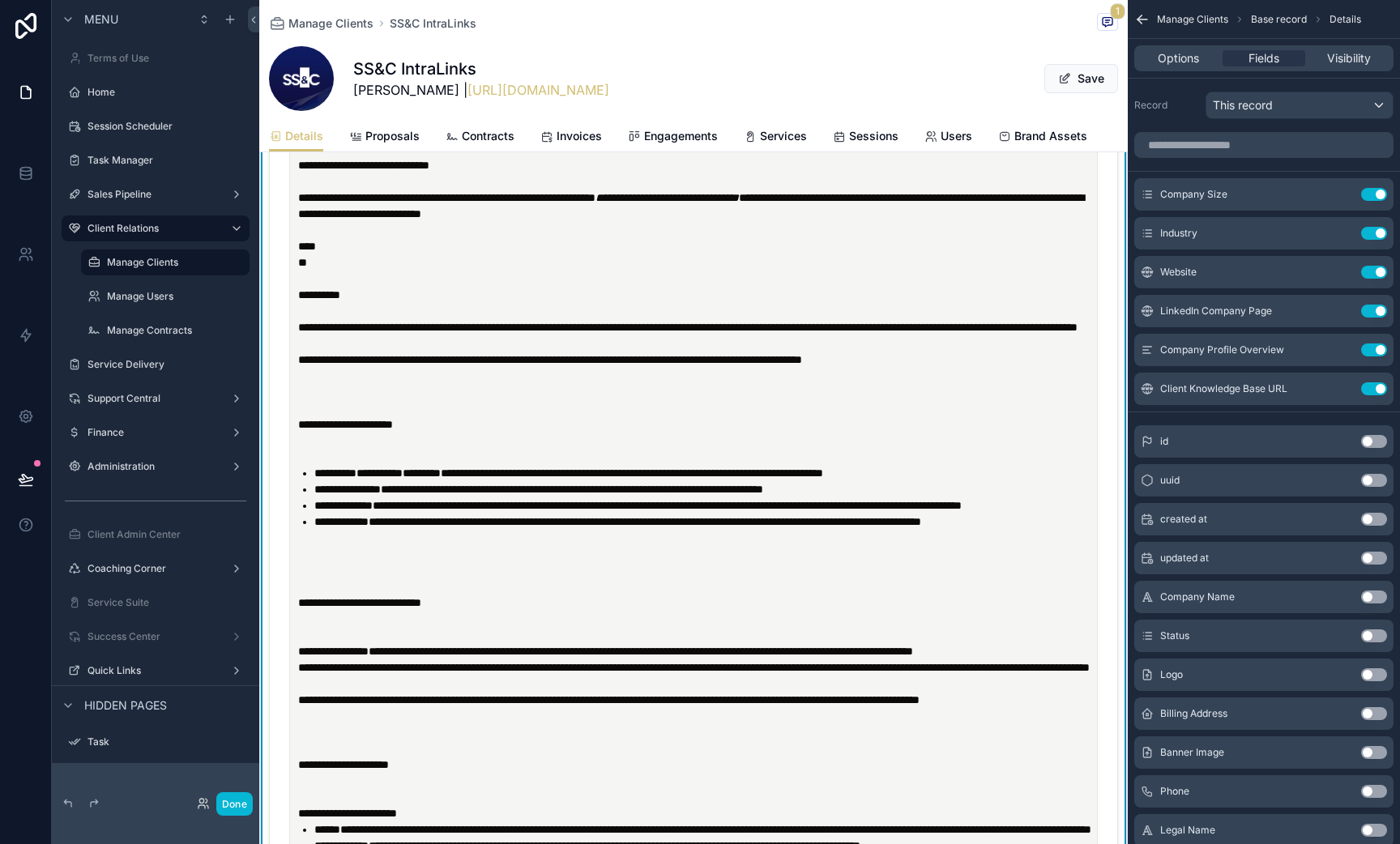
scroll to position [1068, 0]
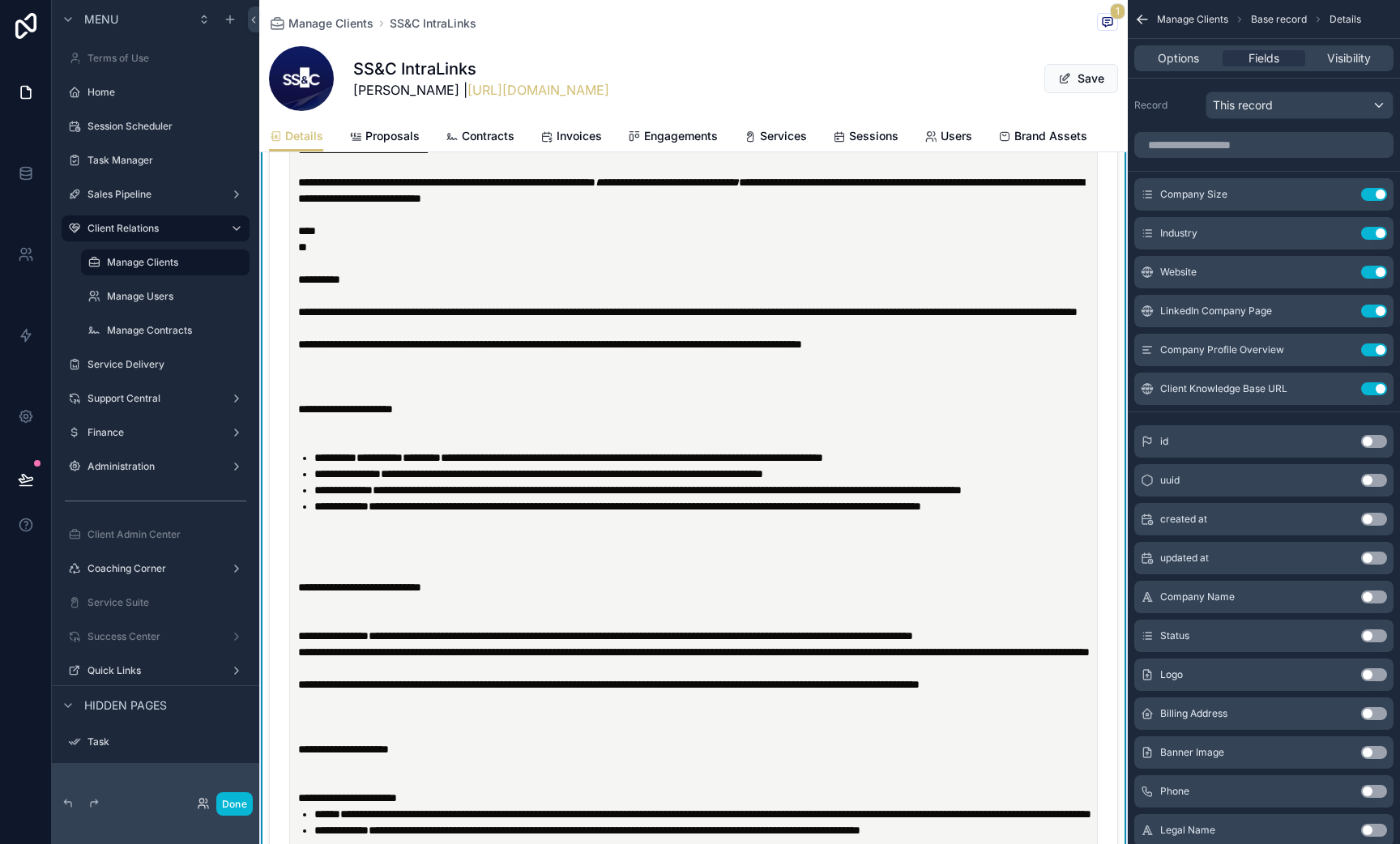
click at [322, 547] on p "scrollable content" at bounding box center [697, 538] width 798 height 16
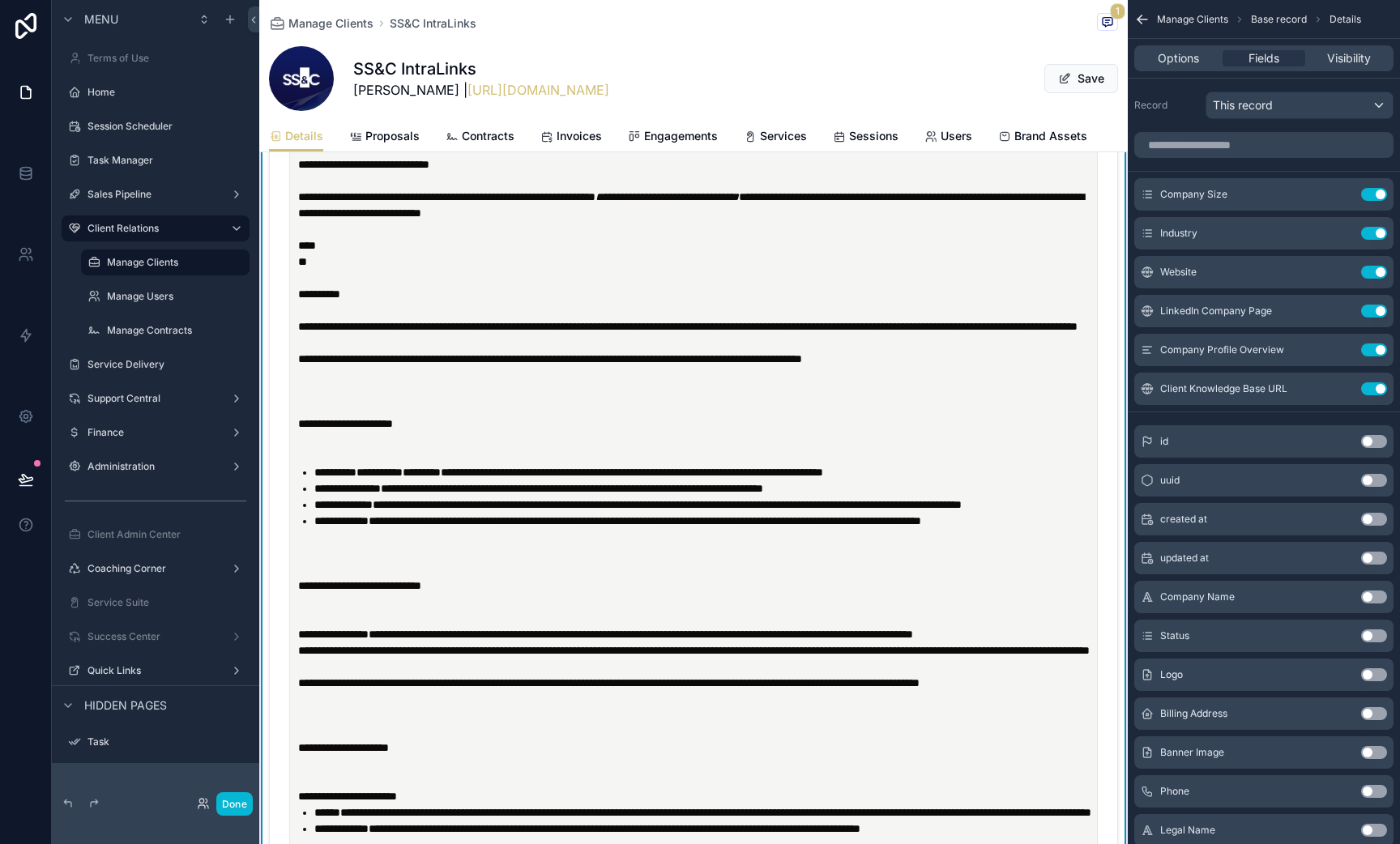
scroll to position [1048, 0]
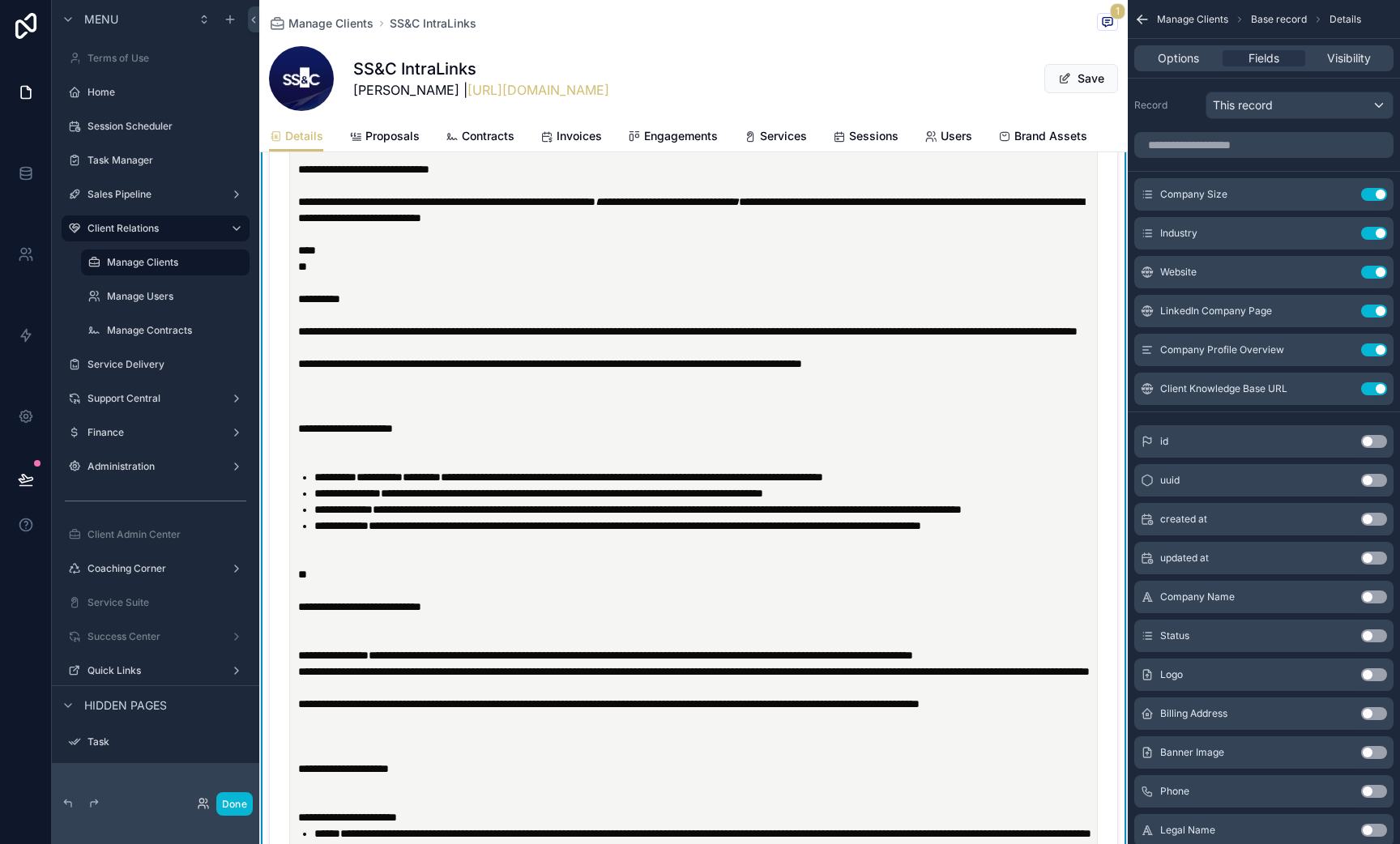
click at [305, 420] on p "scrollable content" at bounding box center [697, 412] width 798 height 16
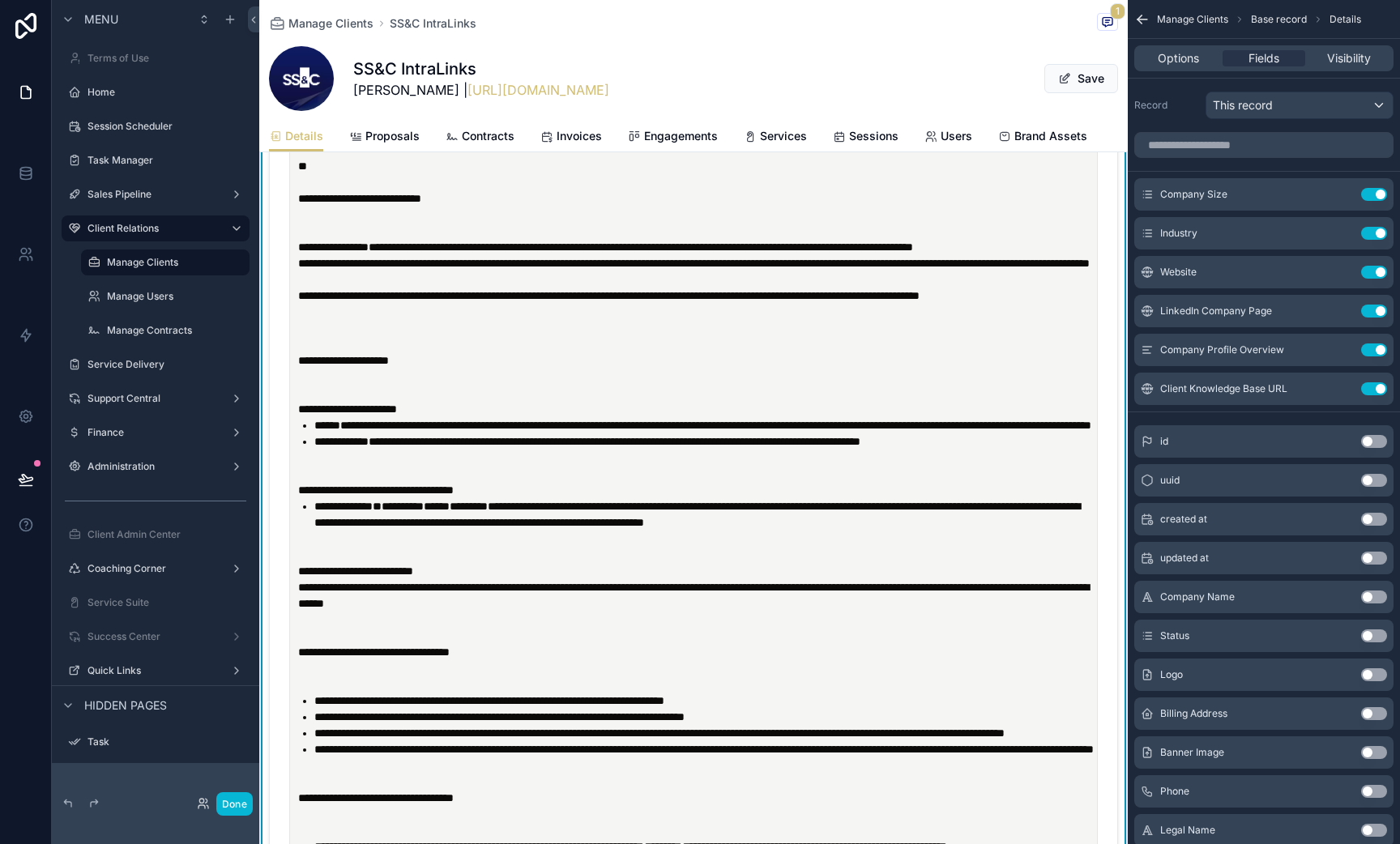
scroll to position [1482, 0]
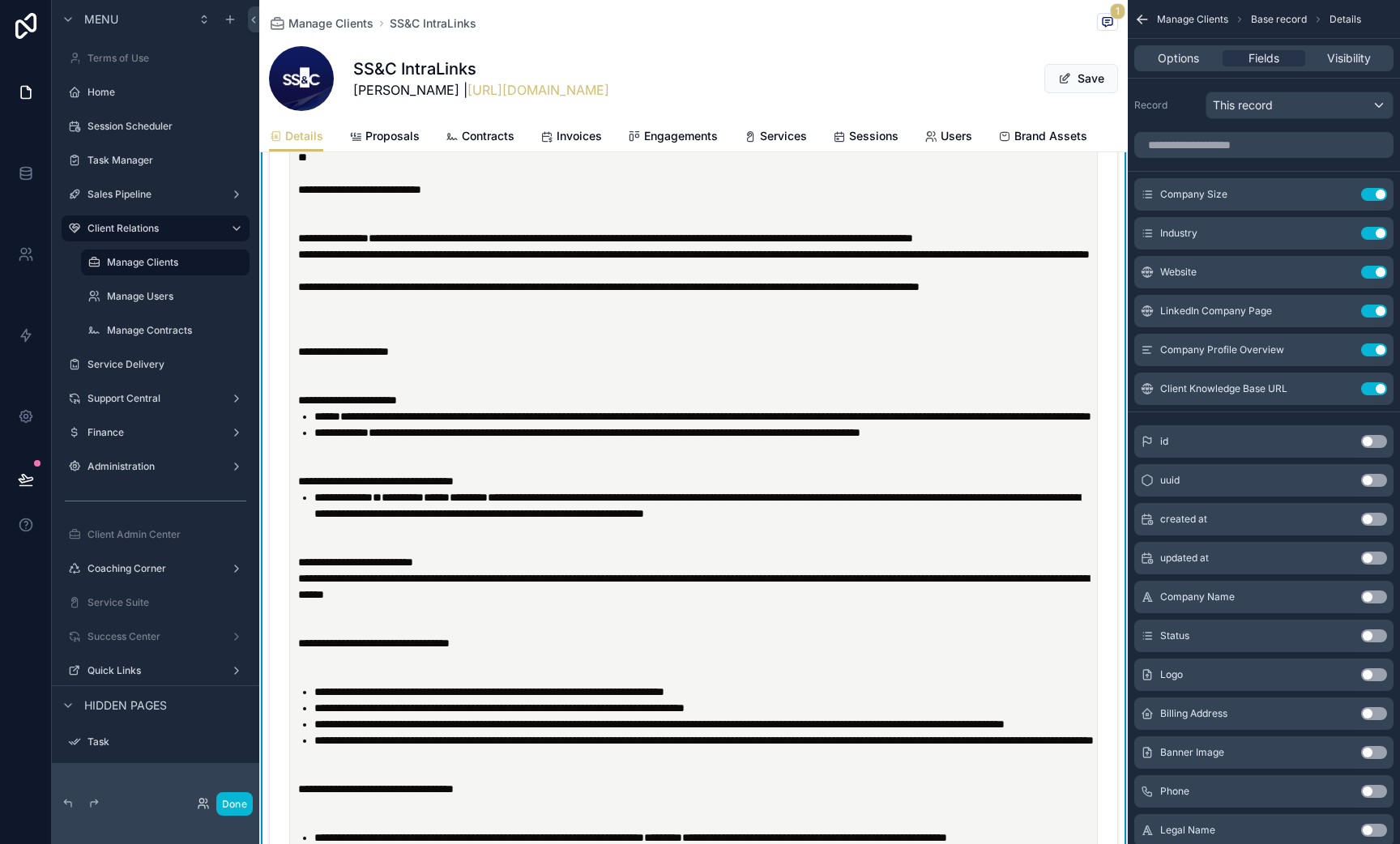
click at [296, 426] on div "**********" at bounding box center [694, 372] width 798 height 1373
click at [304, 344] on p "scrollable content" at bounding box center [697, 335] width 798 height 16
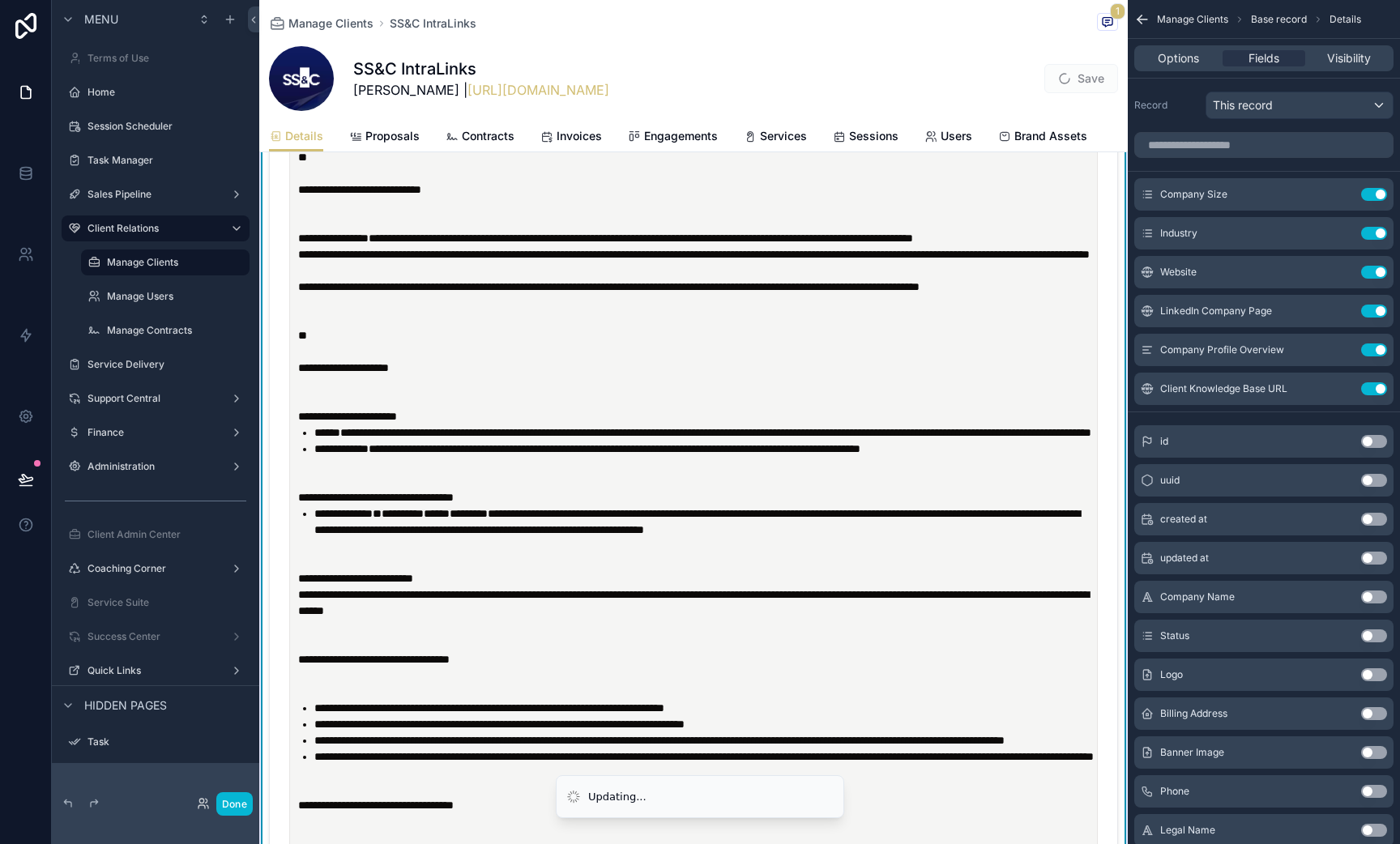
click at [311, 489] on p "scrollable content" at bounding box center [697, 481] width 798 height 16
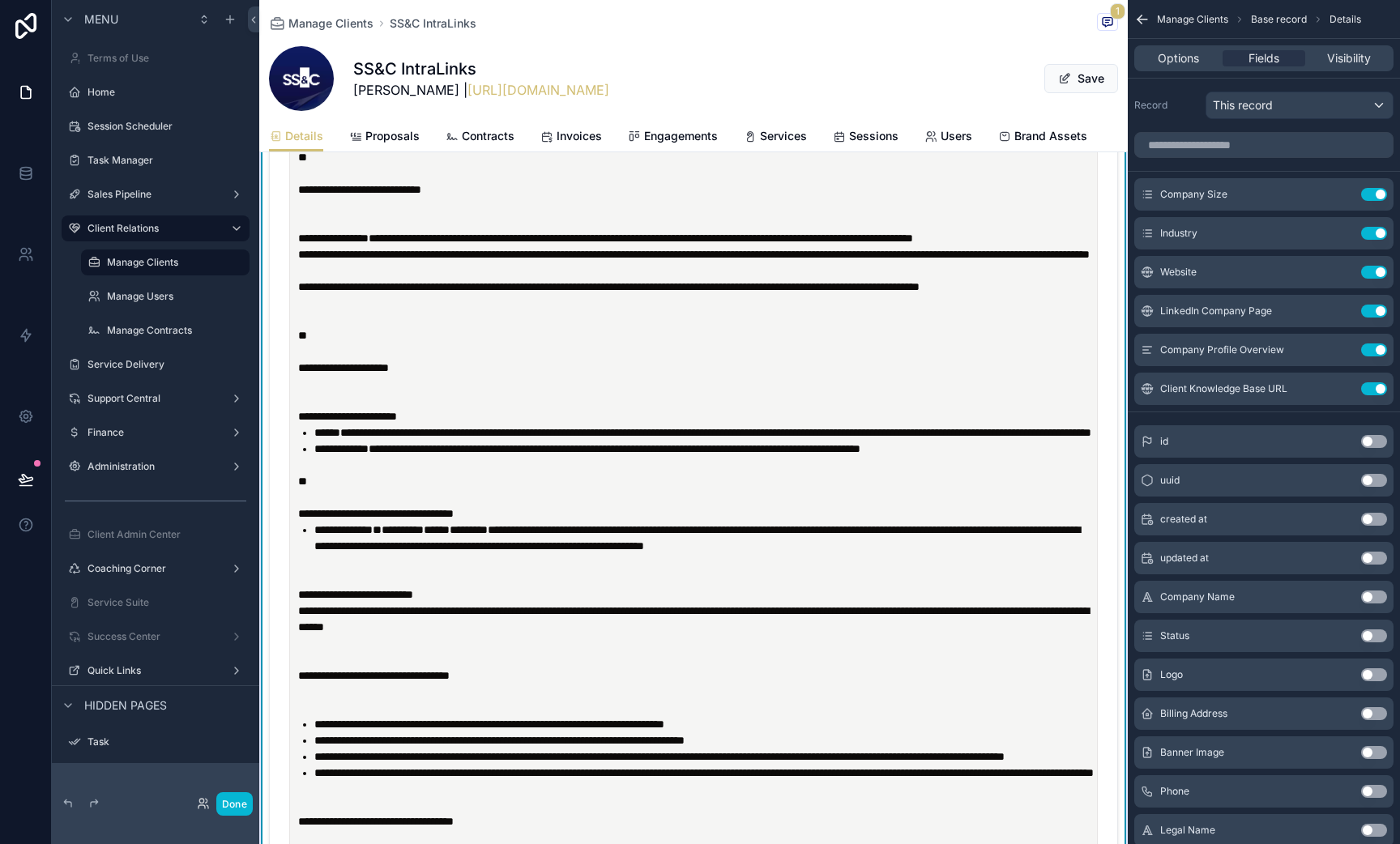
click at [310, 587] on p "scrollable content" at bounding box center [697, 578] width 798 height 16
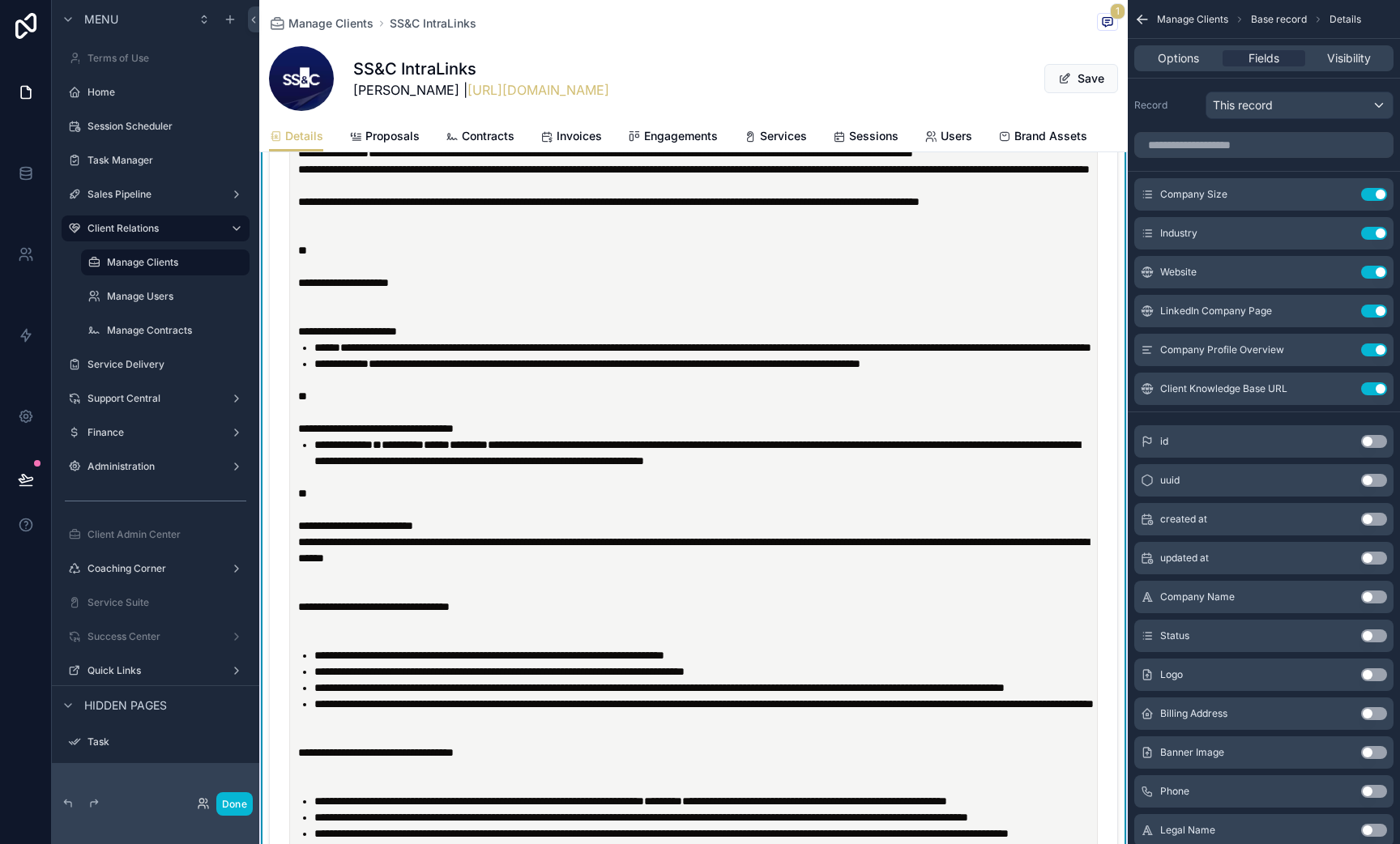
scroll to position [1580, 0]
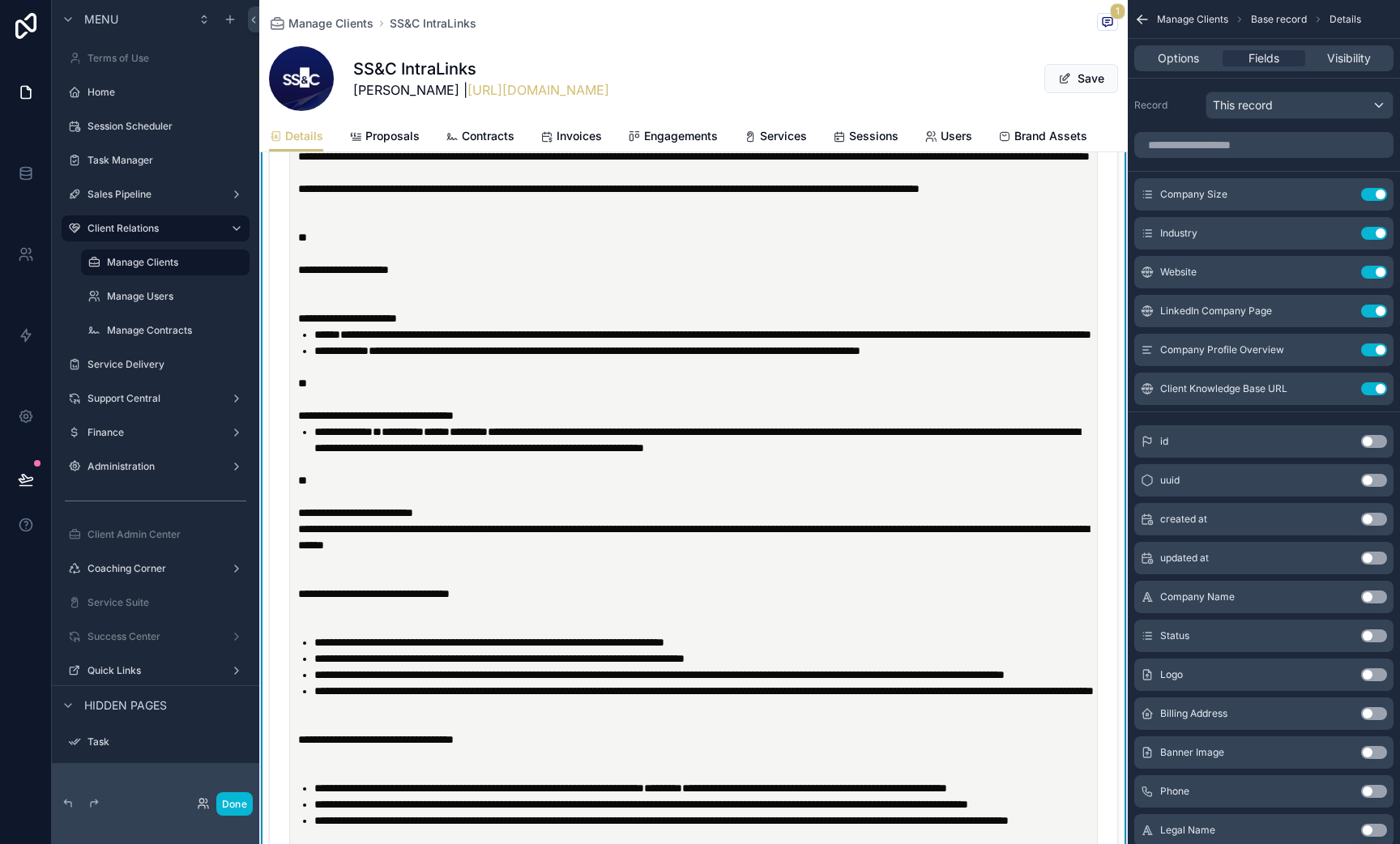
click at [301, 634] on p "scrollable content" at bounding box center [697, 626] width 798 height 16
click at [320, 569] on p "scrollable content" at bounding box center [697, 561] width 798 height 16
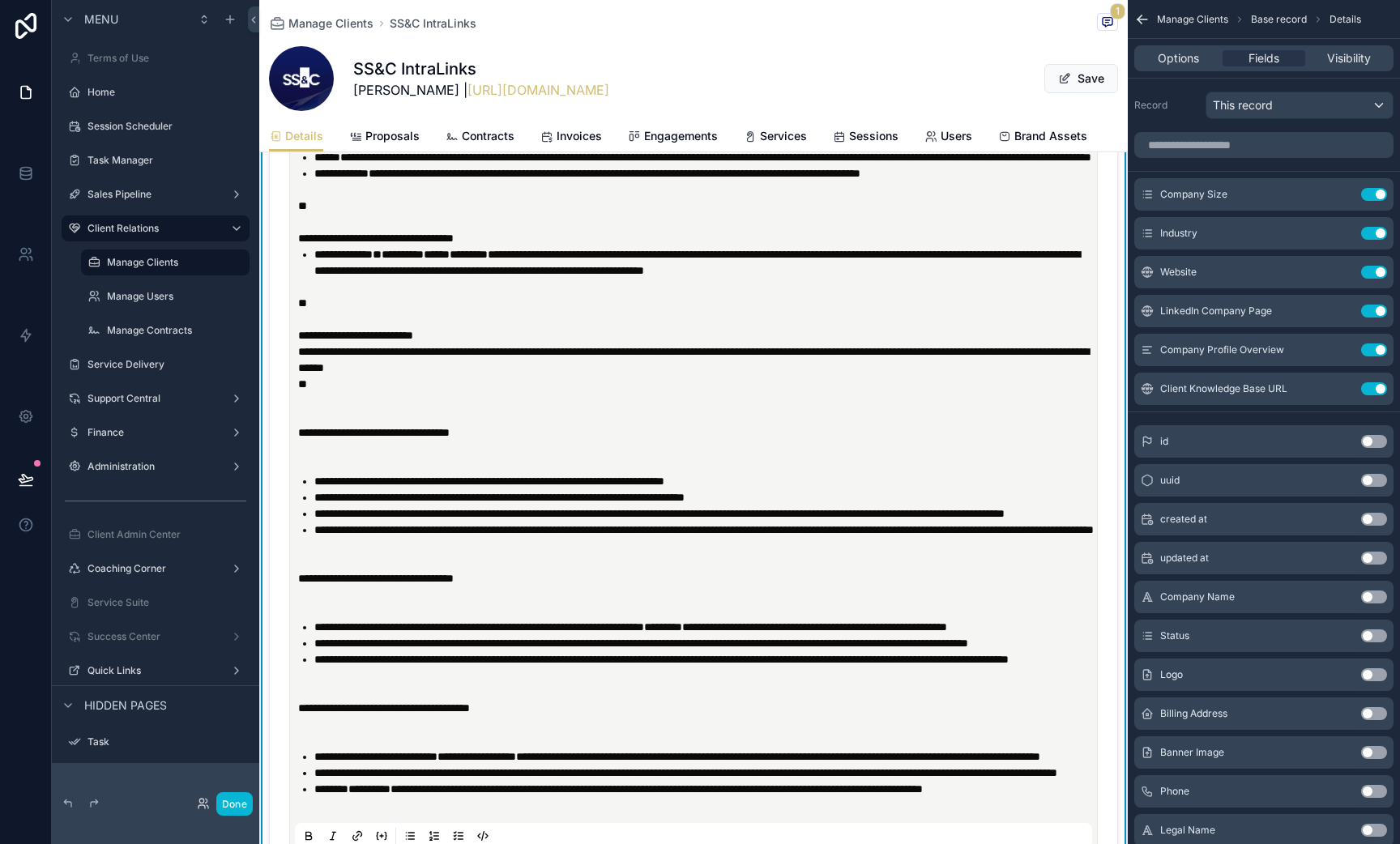
scroll to position [1772, 0]
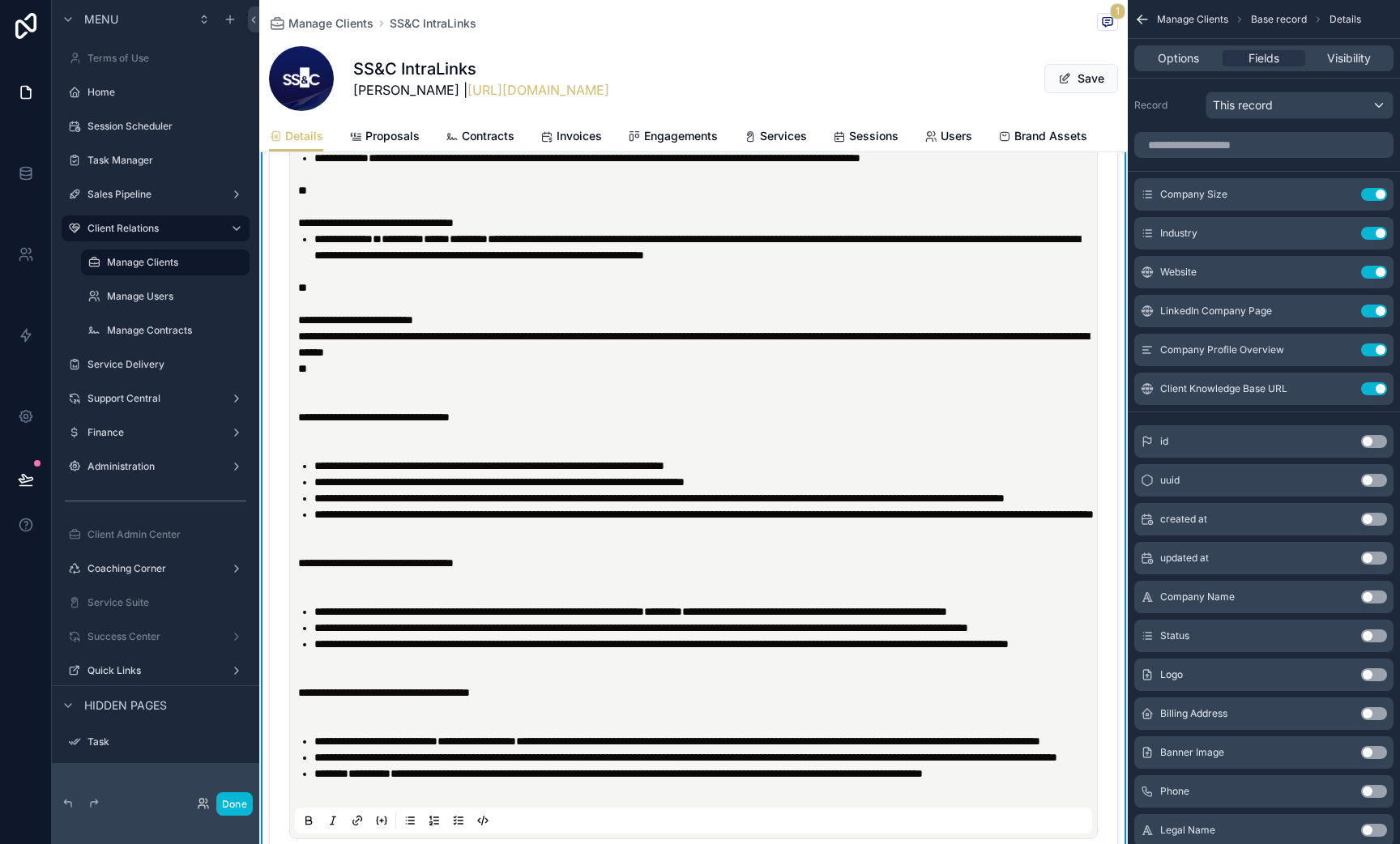
click at [311, 539] on p "scrollable content" at bounding box center [697, 530] width 798 height 16
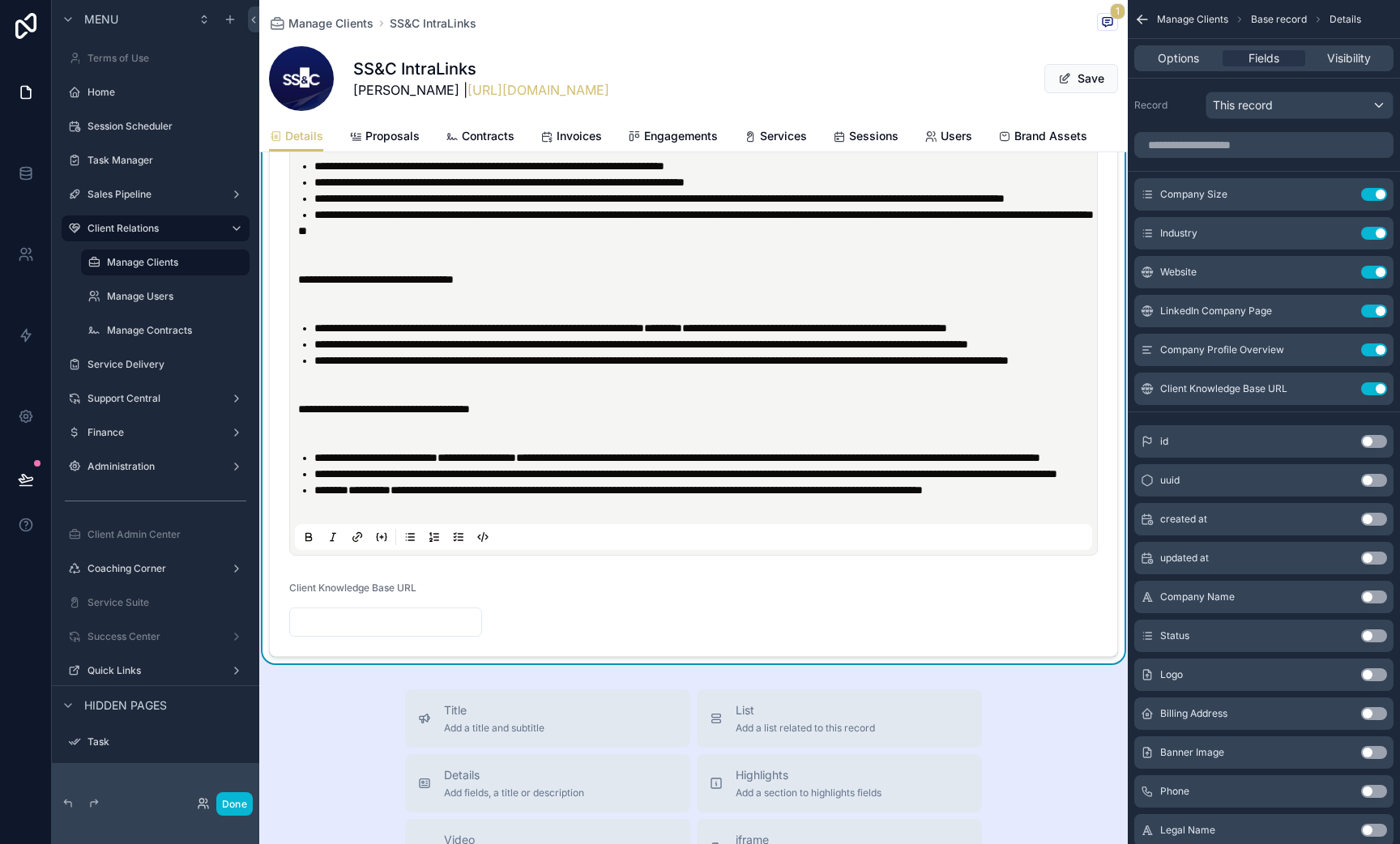
scroll to position [2020, 0]
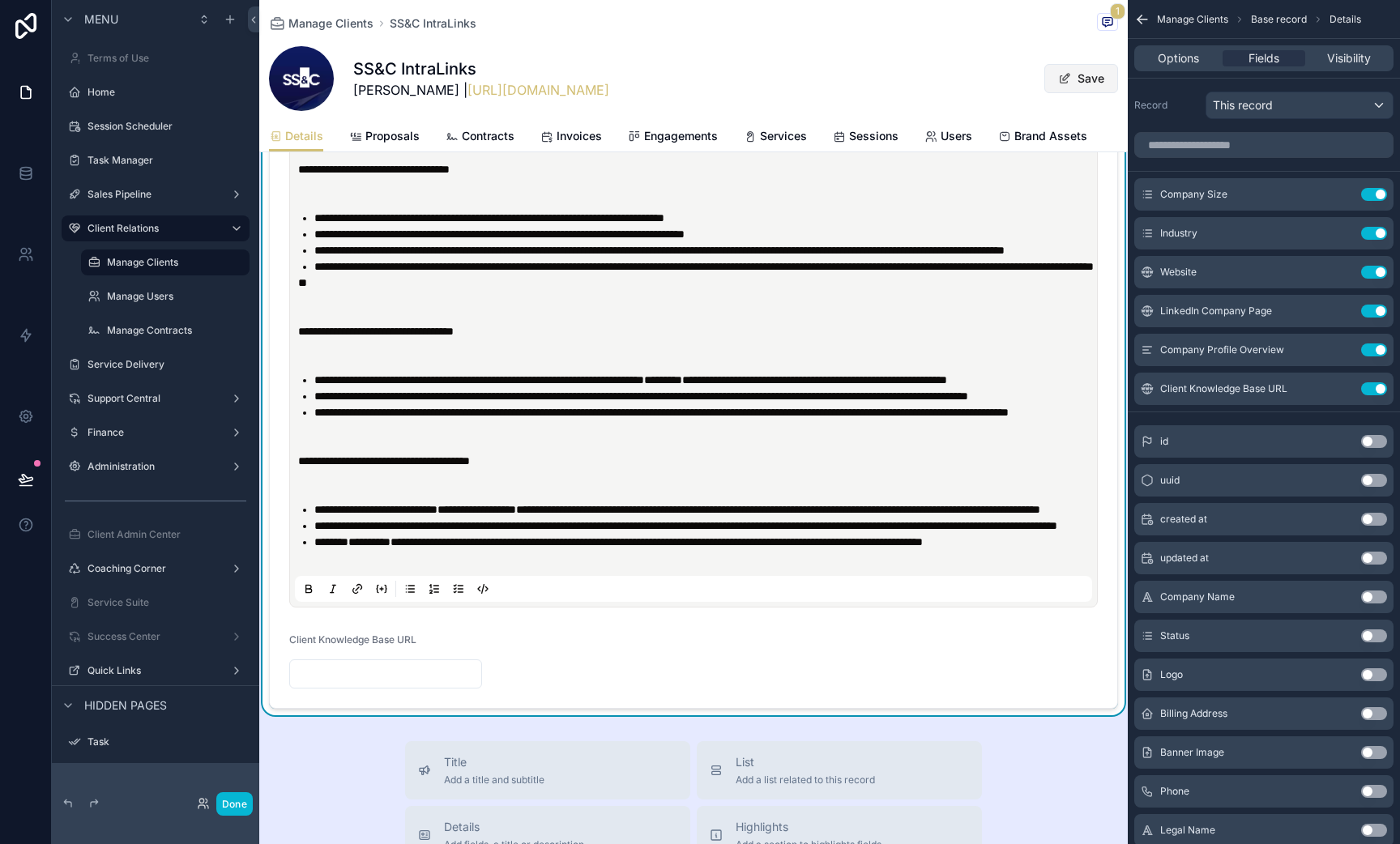
click at [1080, 81] on button "Save" at bounding box center [1081, 78] width 74 height 29
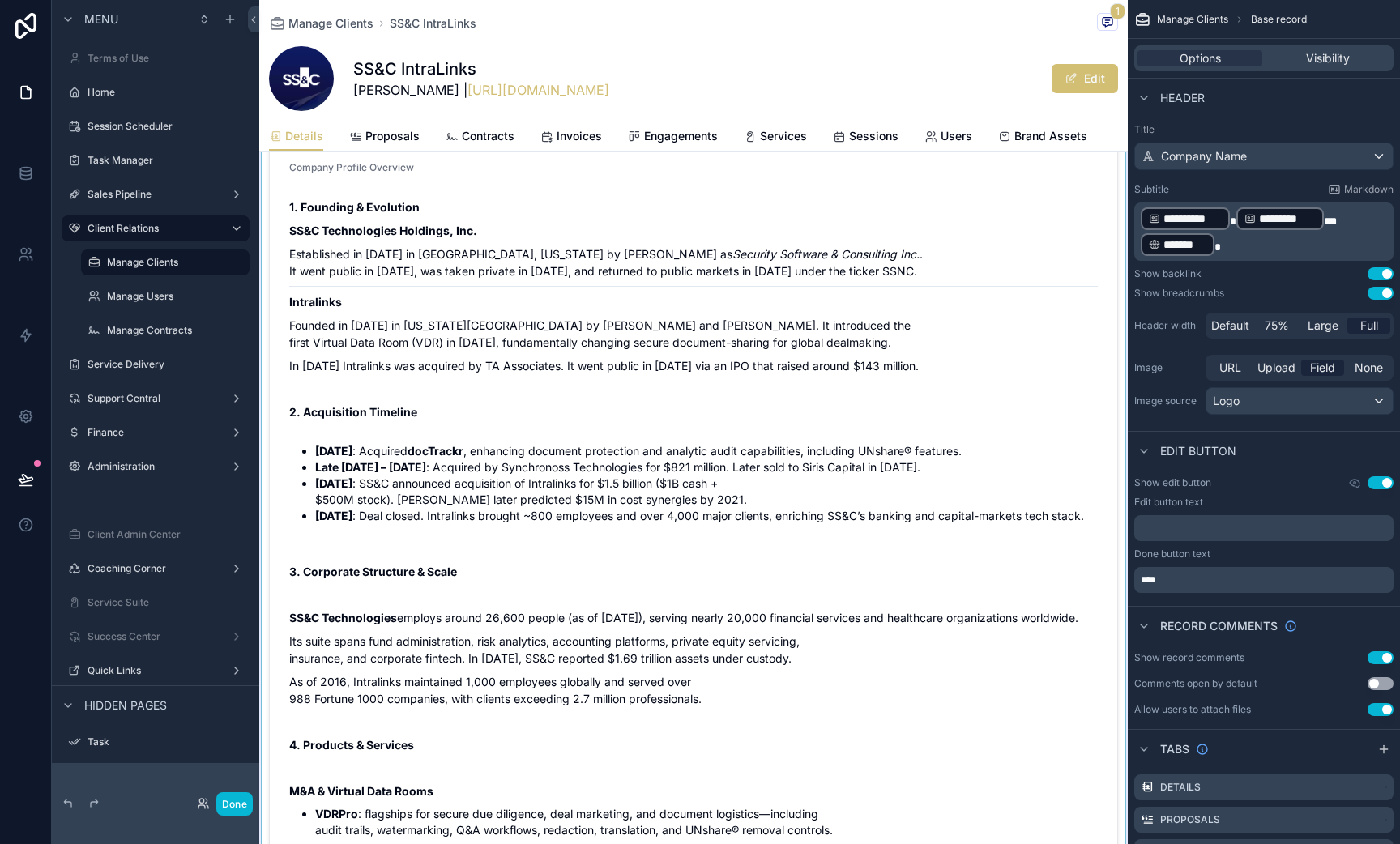
scroll to position [792, 0]
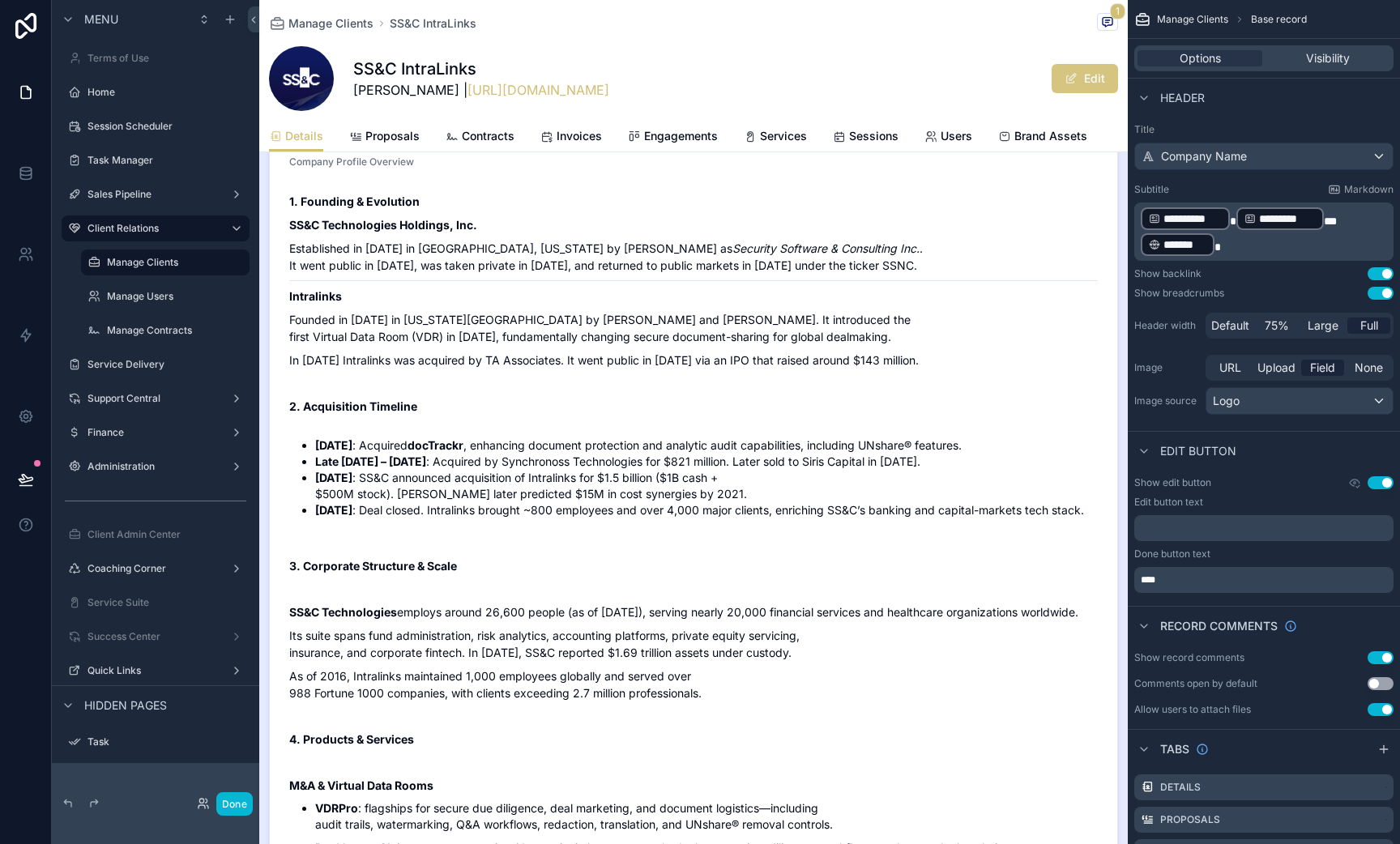
click at [1080, 75] on button "Edit" at bounding box center [1084, 78] width 67 height 29
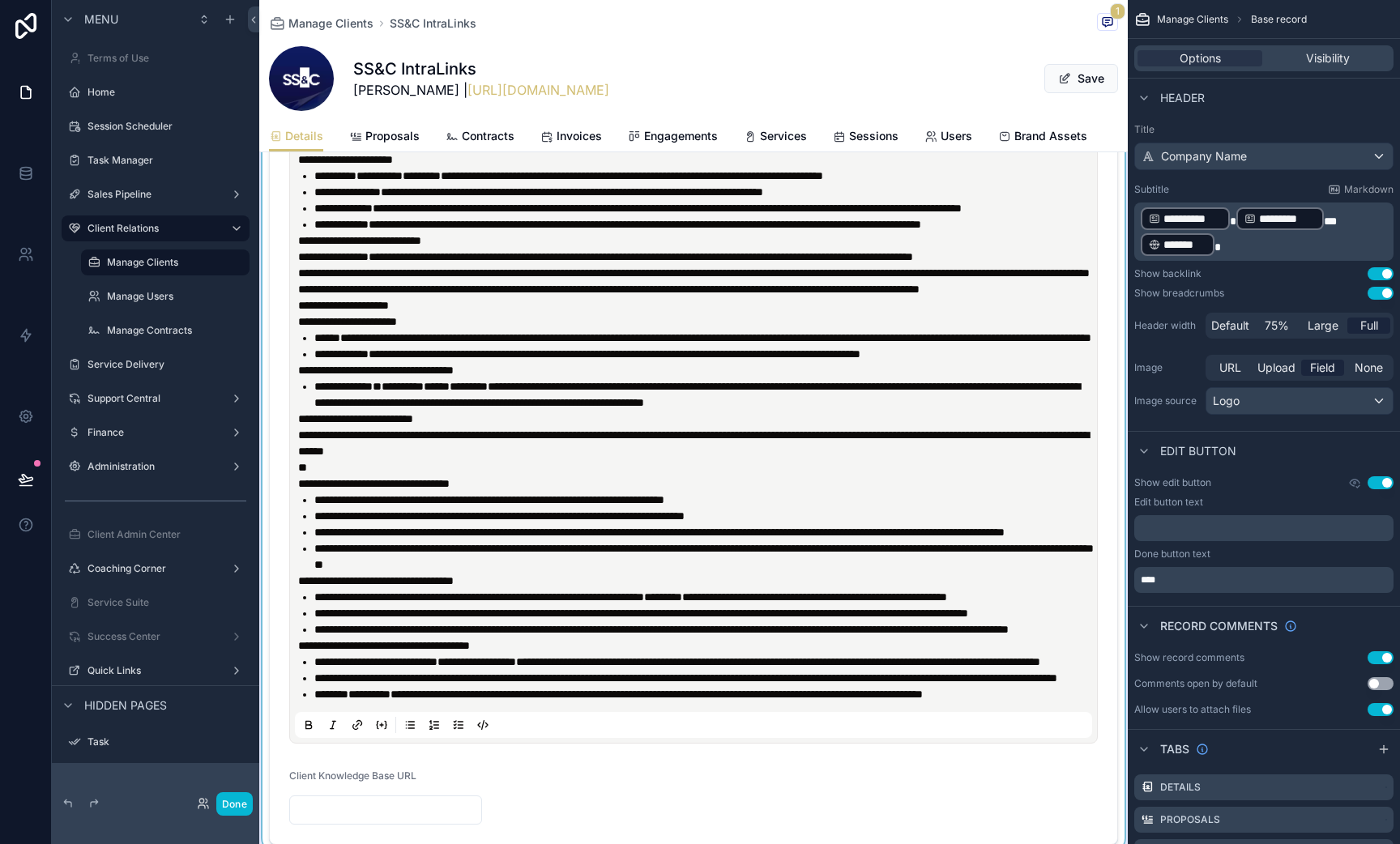
scroll to position [1175, 0]
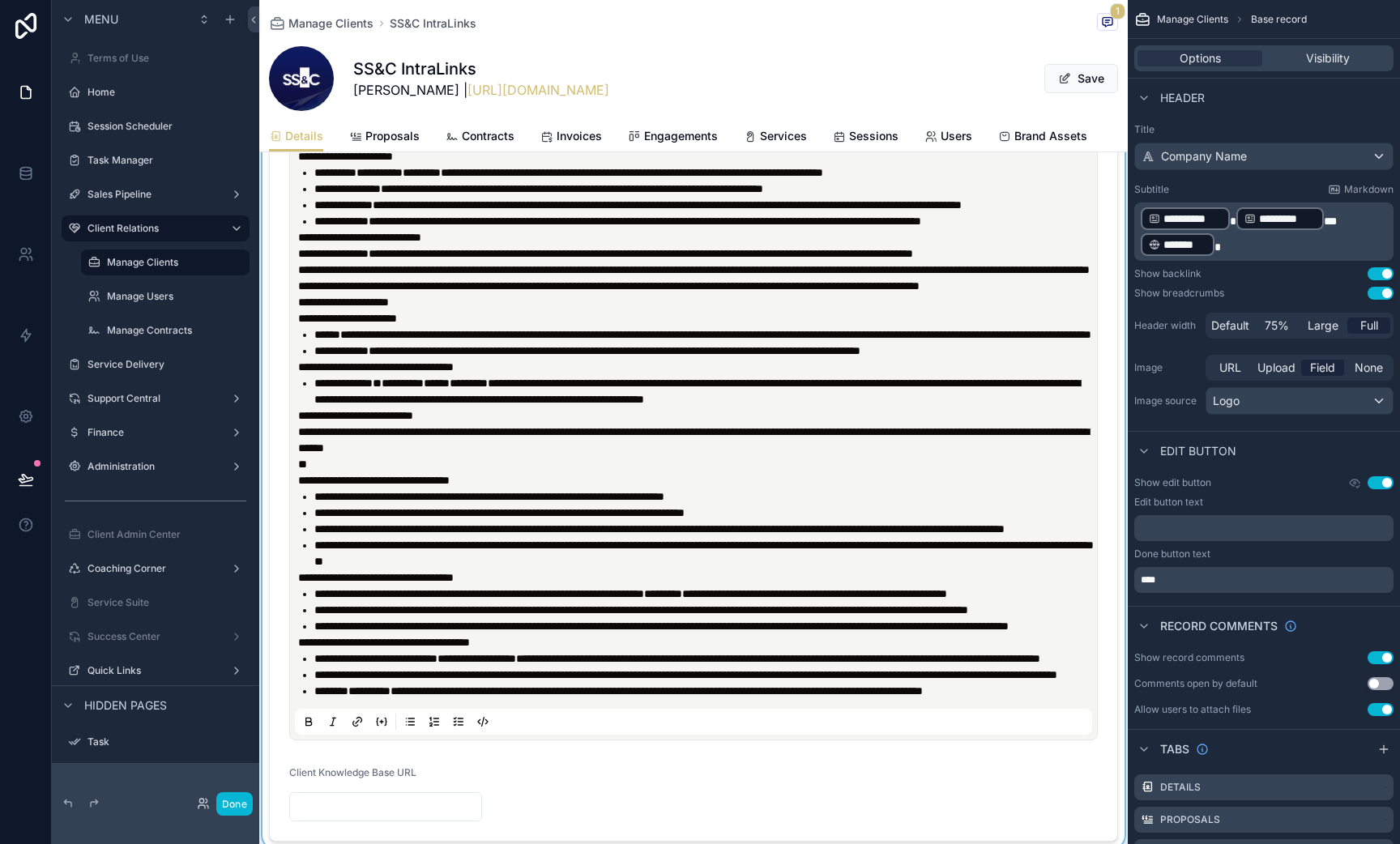
click at [390, 386] on div "scrollable content" at bounding box center [693, 312] width 868 height 1074
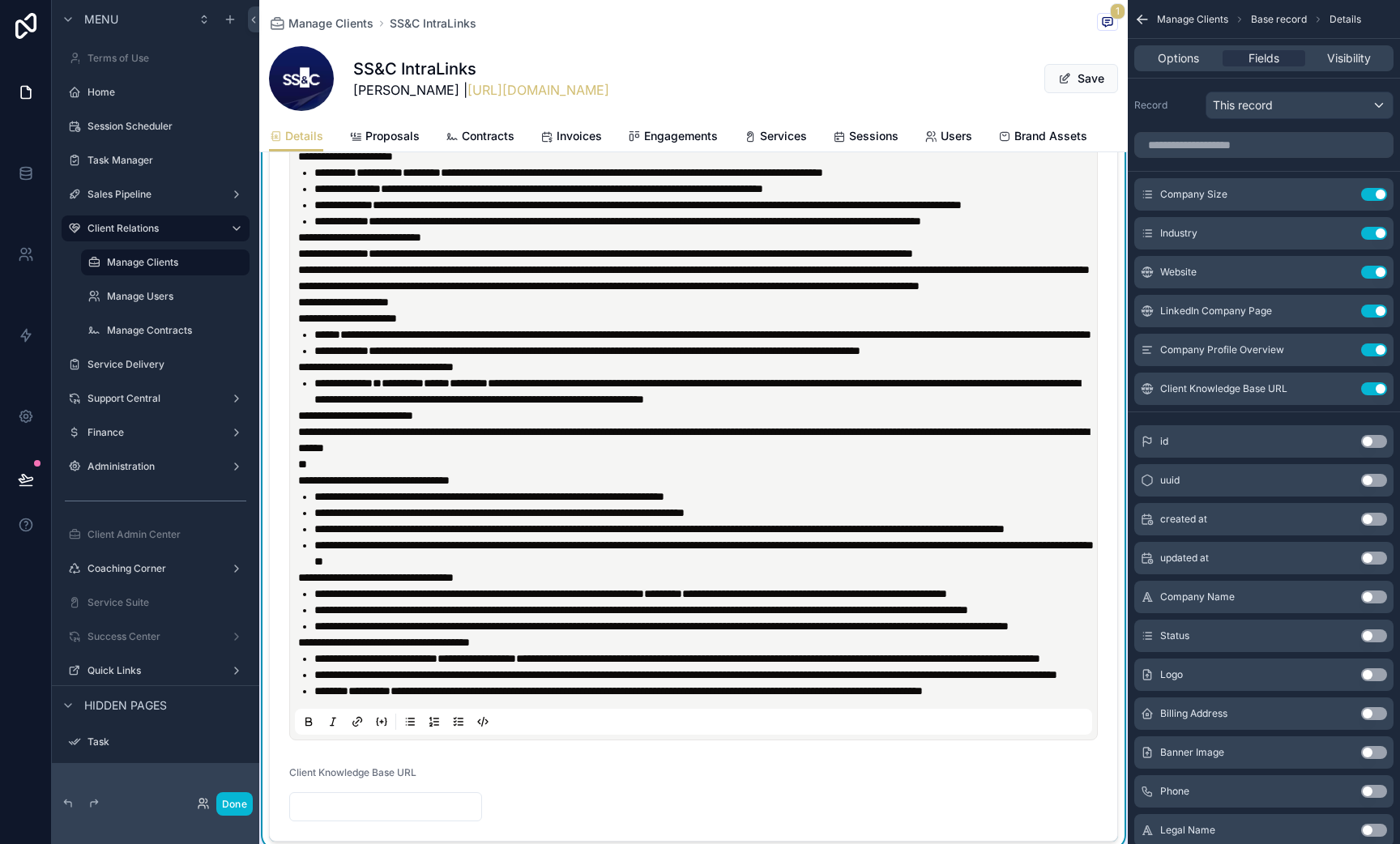
click at [384, 294] on p "**********" at bounding box center [697, 286] width 798 height 16
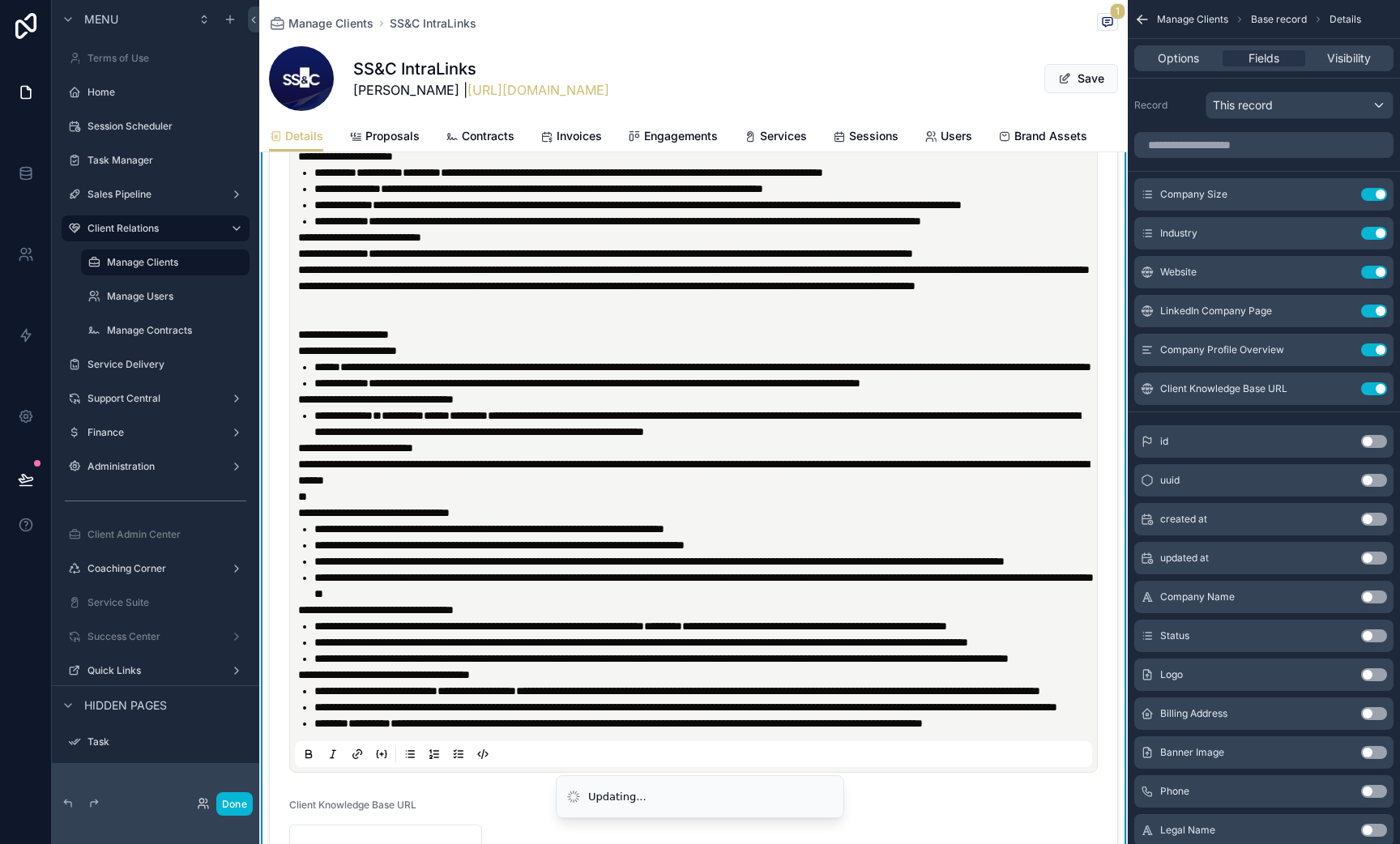
click at [640, 504] on p "**********" at bounding box center [697, 480] width 798 height 48
click at [649, 504] on p "**********" at bounding box center [697, 480] width 798 height 48
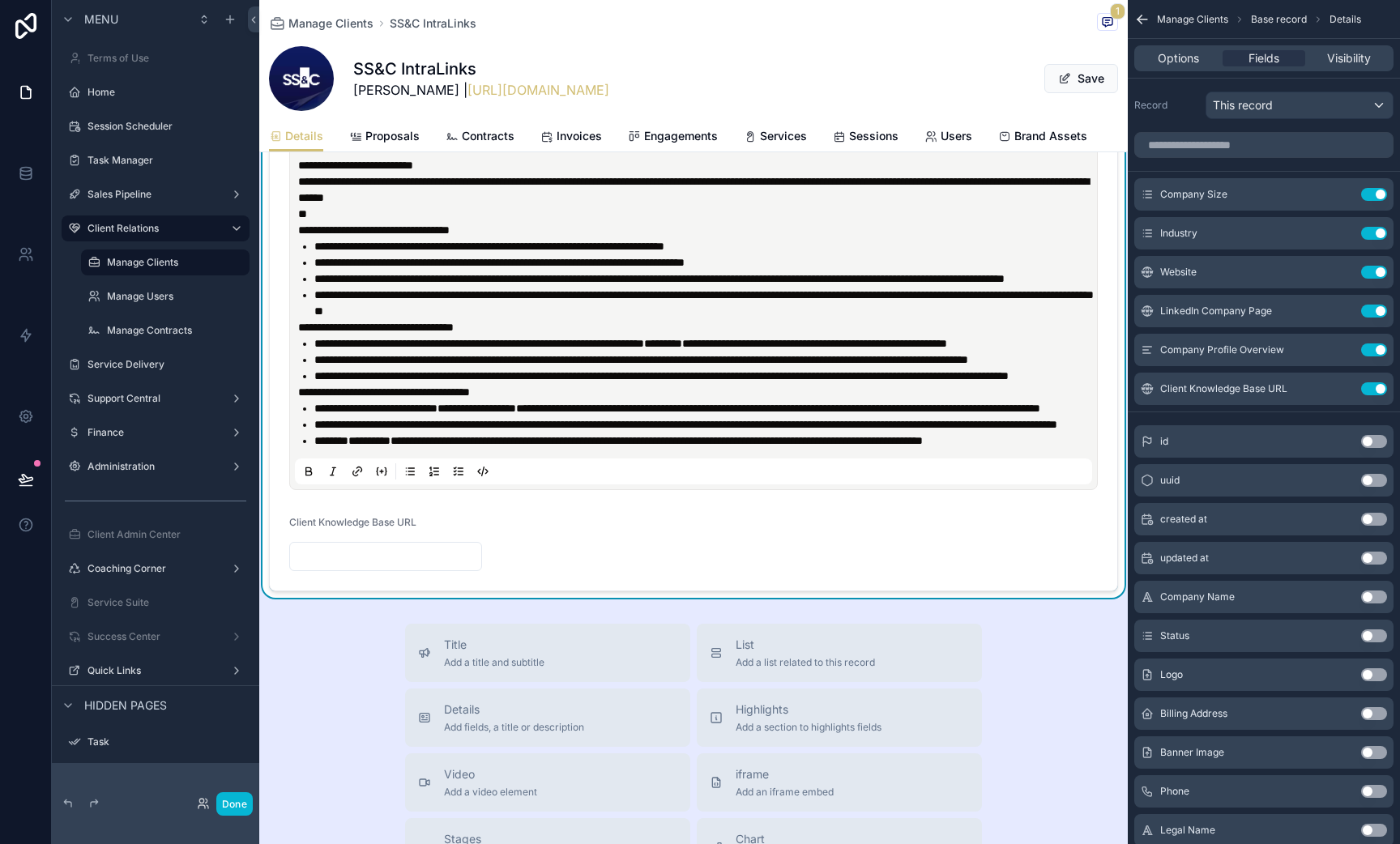
scroll to position [1476, 0]
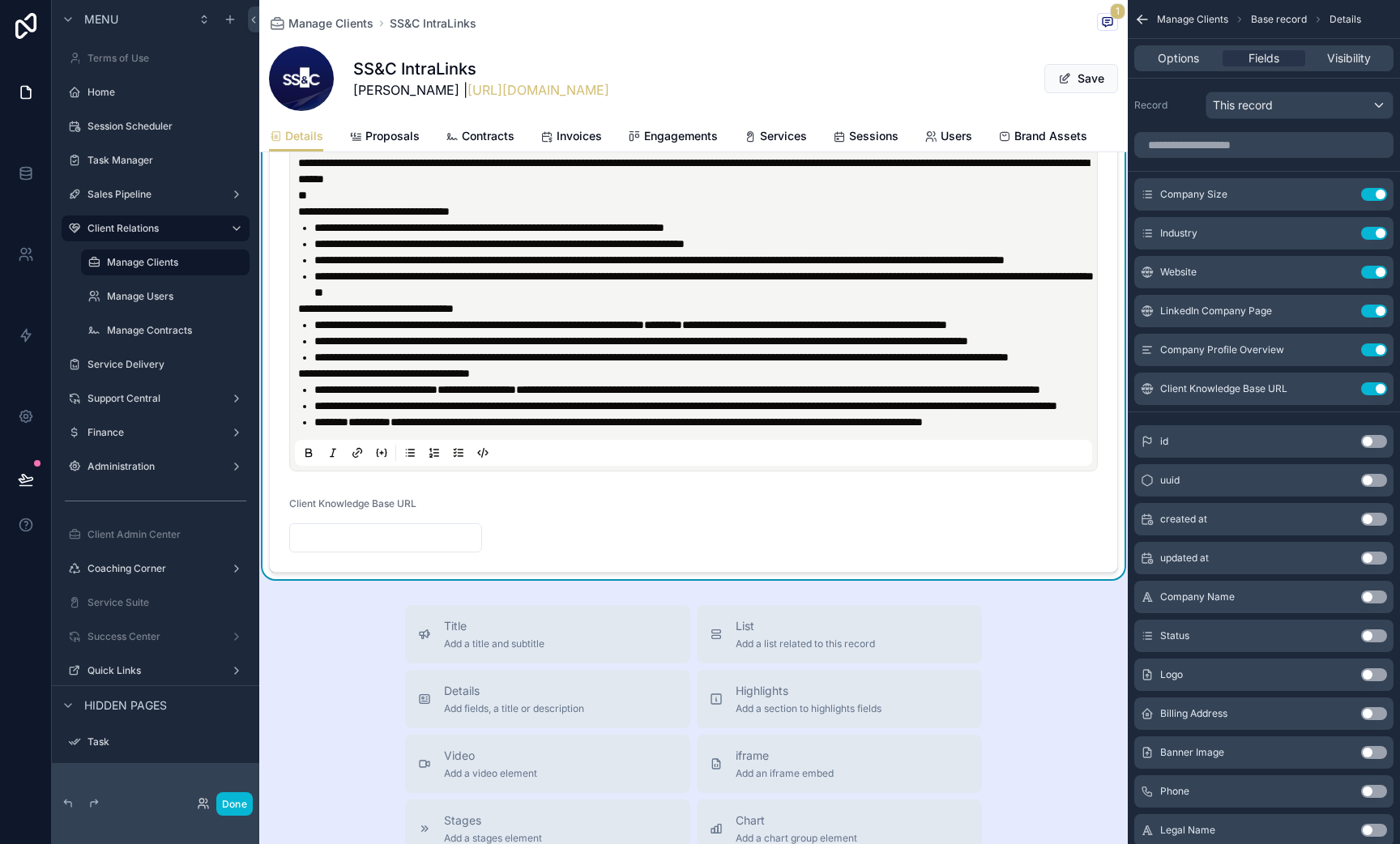
click at [452, 365] on li "**********" at bounding box center [705, 357] width 781 height 16
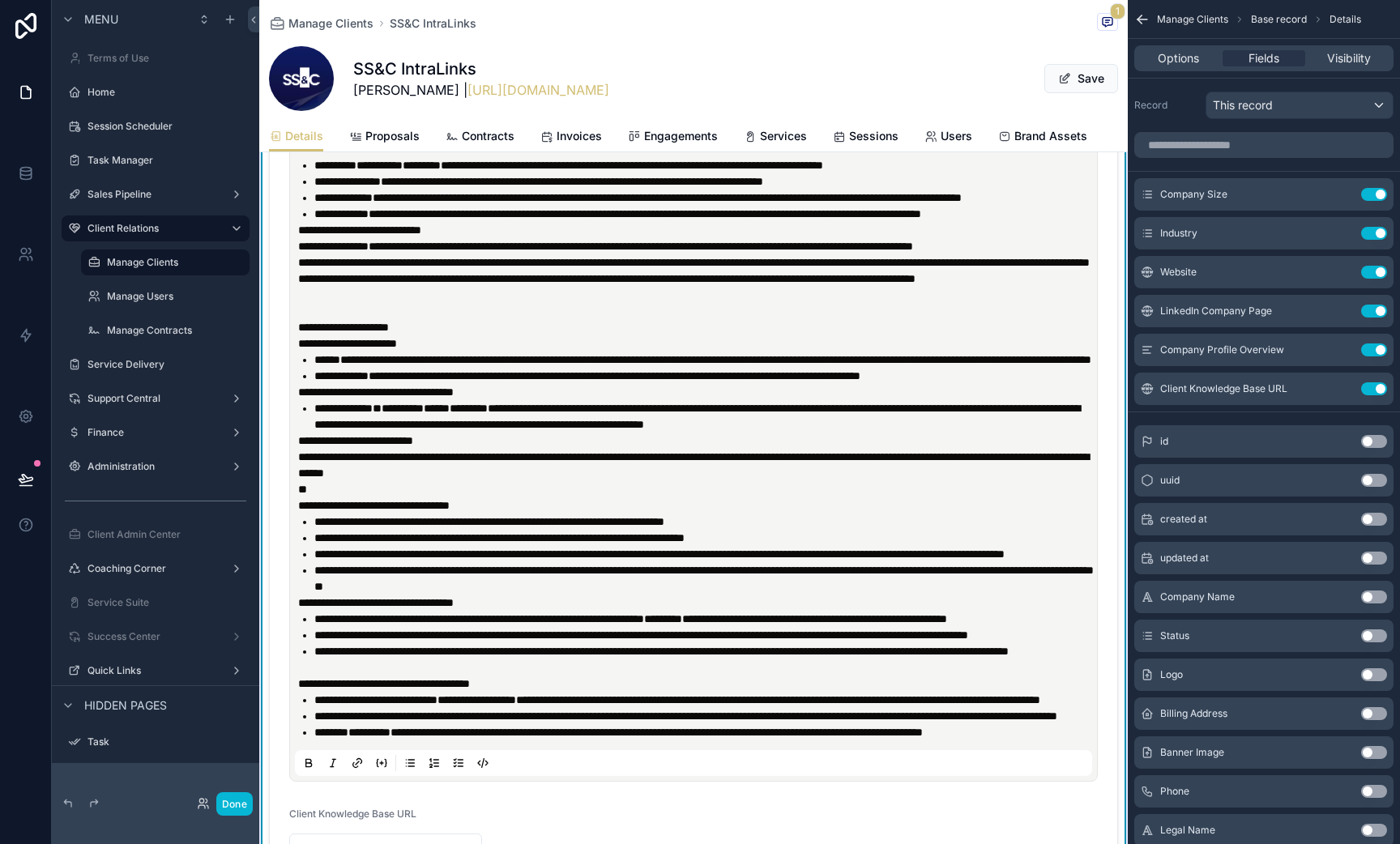
scroll to position [1180, 0]
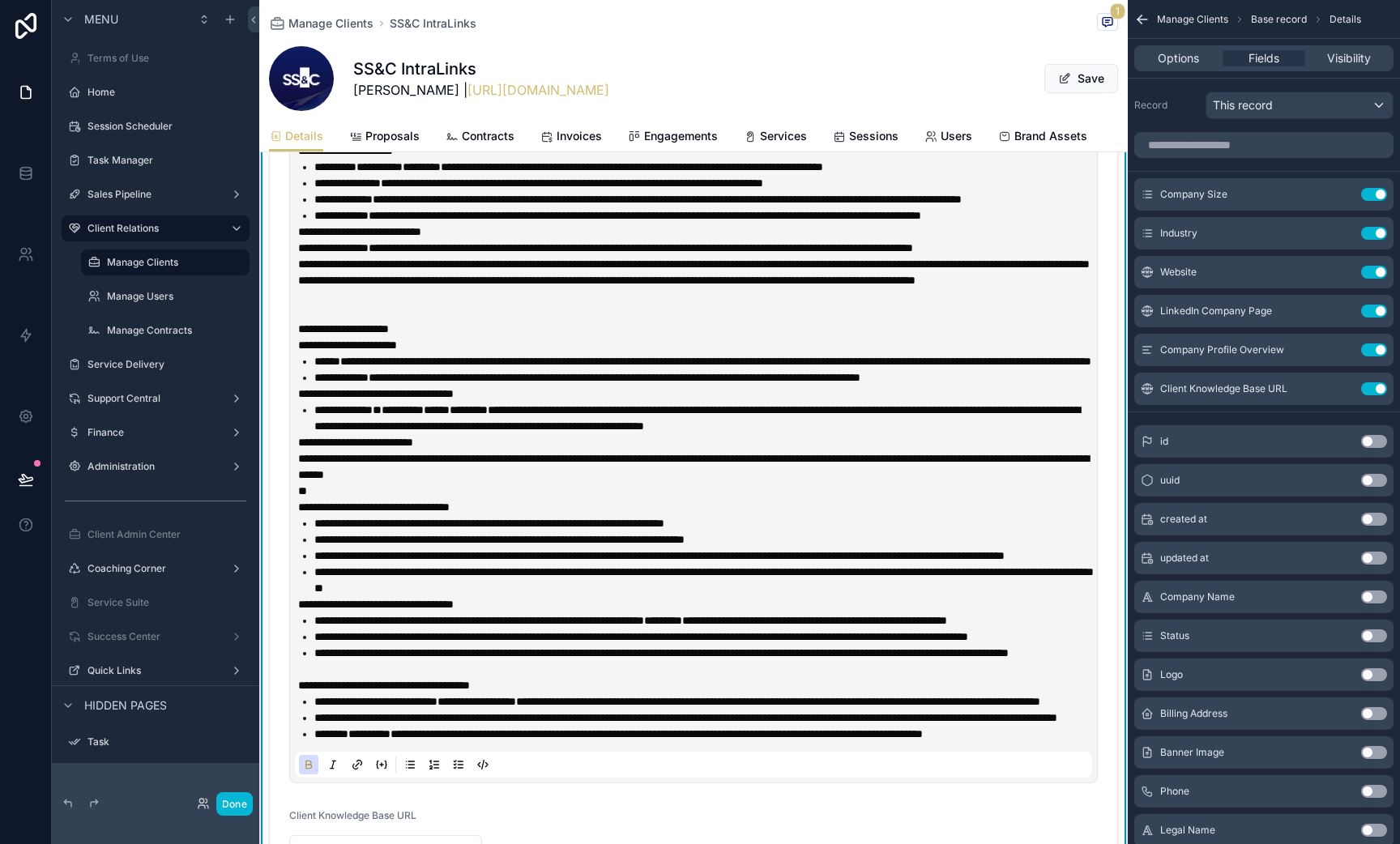
click at [1048, 402] on p "**********" at bounding box center [697, 393] width 798 height 16
click at [1046, 385] on li "**********" at bounding box center [705, 377] width 781 height 16
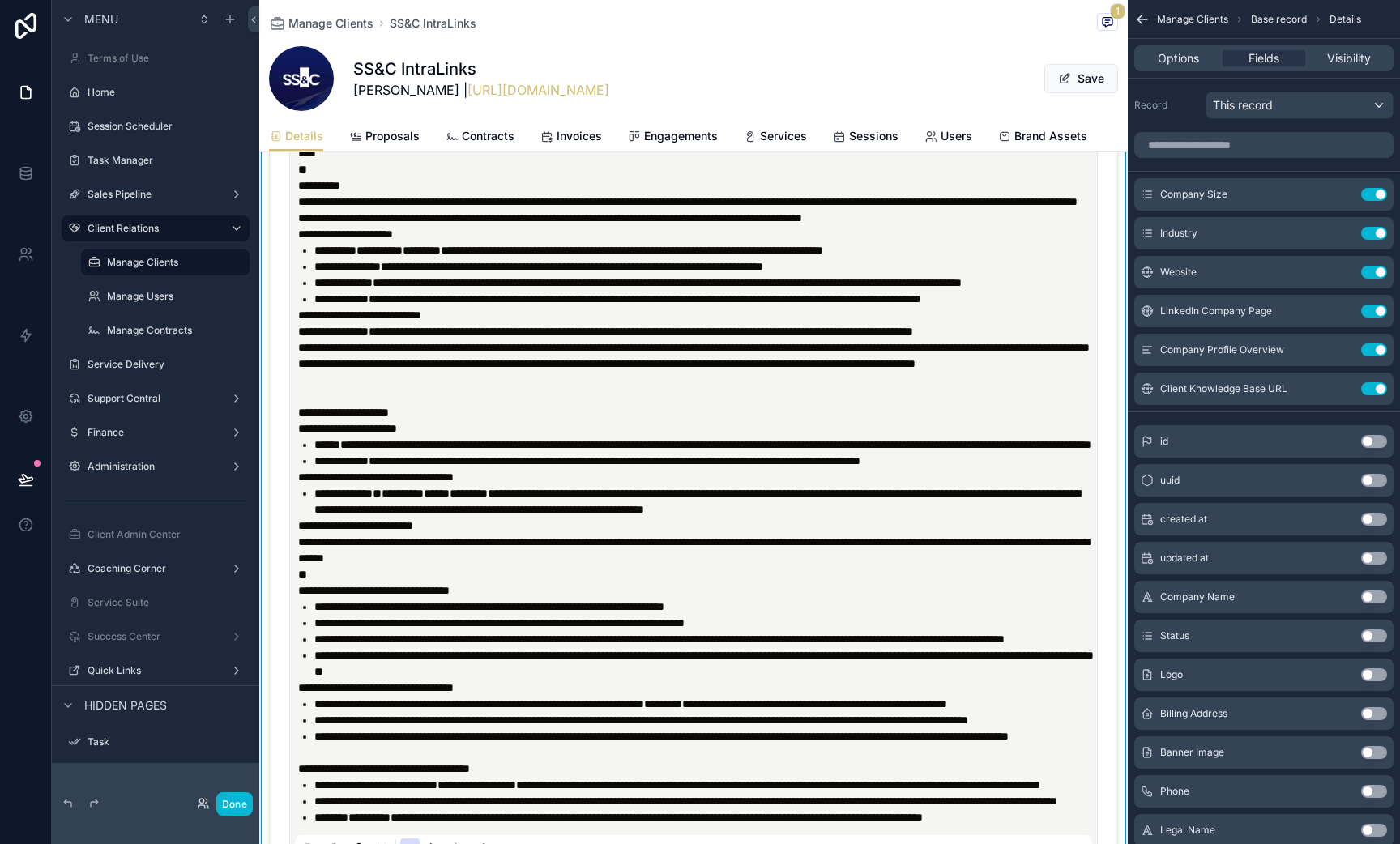
scroll to position [1080, 0]
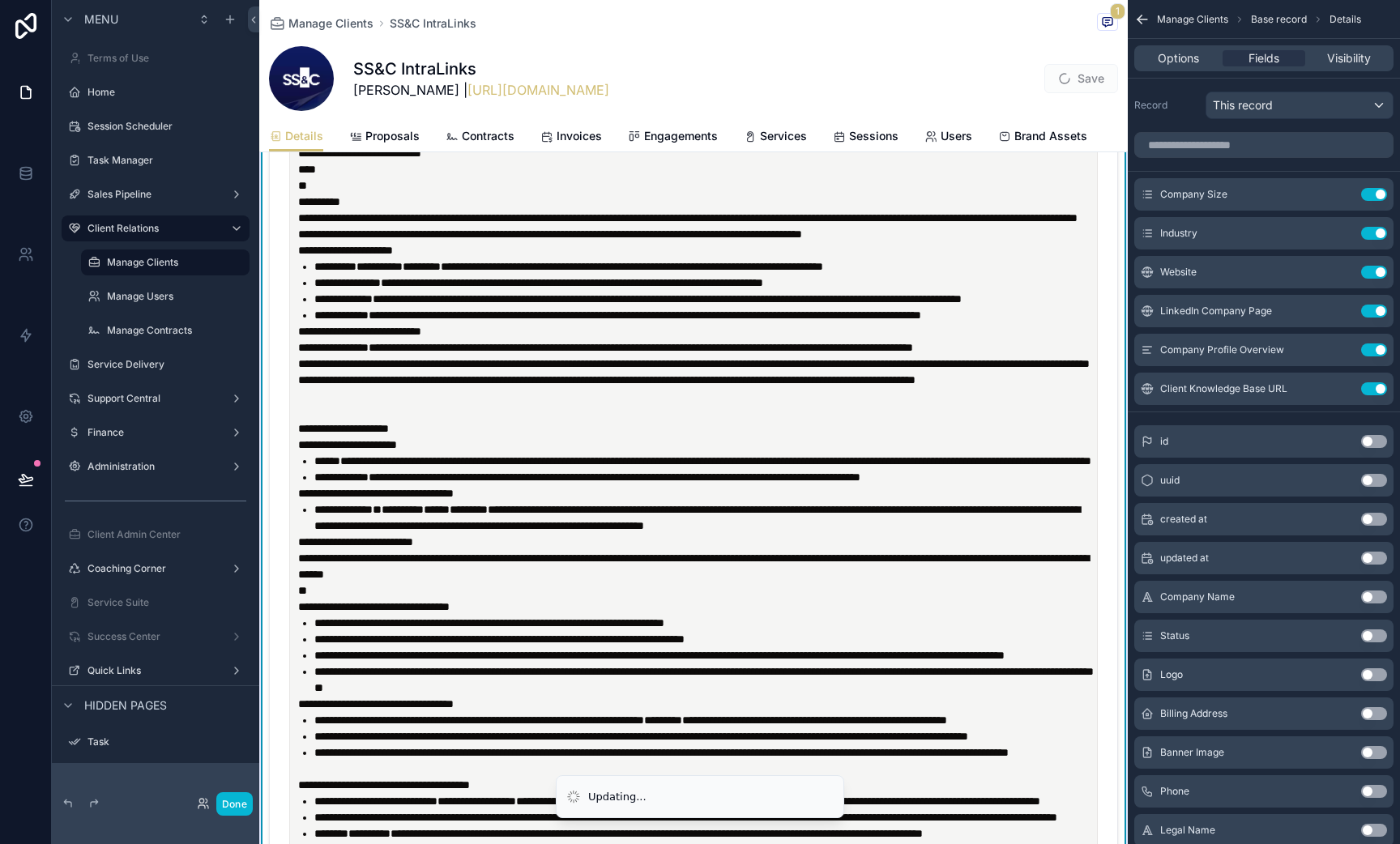
click at [488, 437] on p "**********" at bounding box center [697, 428] width 798 height 16
click at [363, 355] on p "**********" at bounding box center [697, 347] width 798 height 16
click at [495, 340] on p "**********" at bounding box center [697, 331] width 798 height 16
click at [395, 355] on p "**********" at bounding box center [697, 347] width 798 height 16
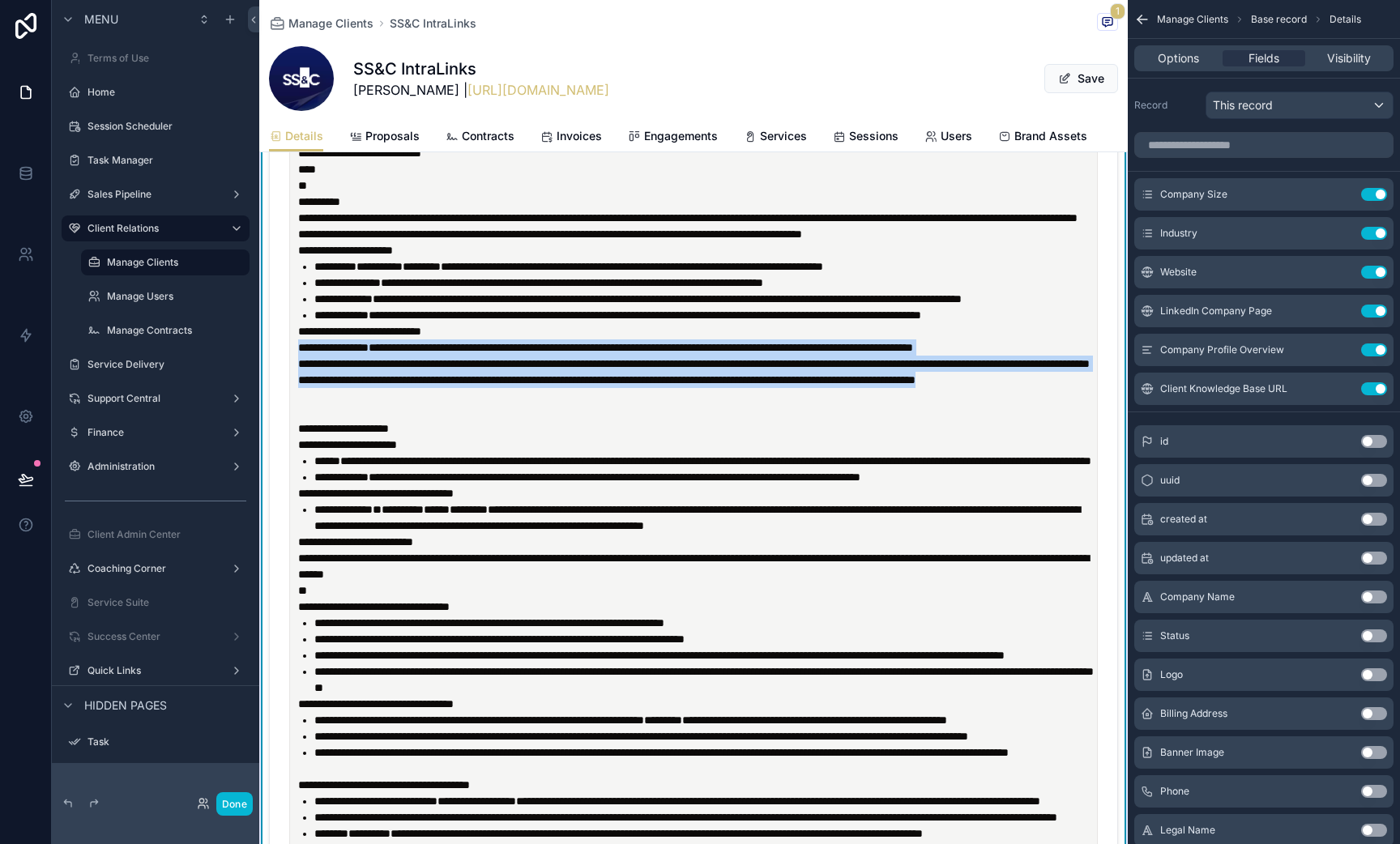
drag, startPoint x: 298, startPoint y: 396, endPoint x: 454, endPoint y: 484, distance: 179.1
click at [454, 484] on div "**********" at bounding box center [697, 469] width 798 height 745
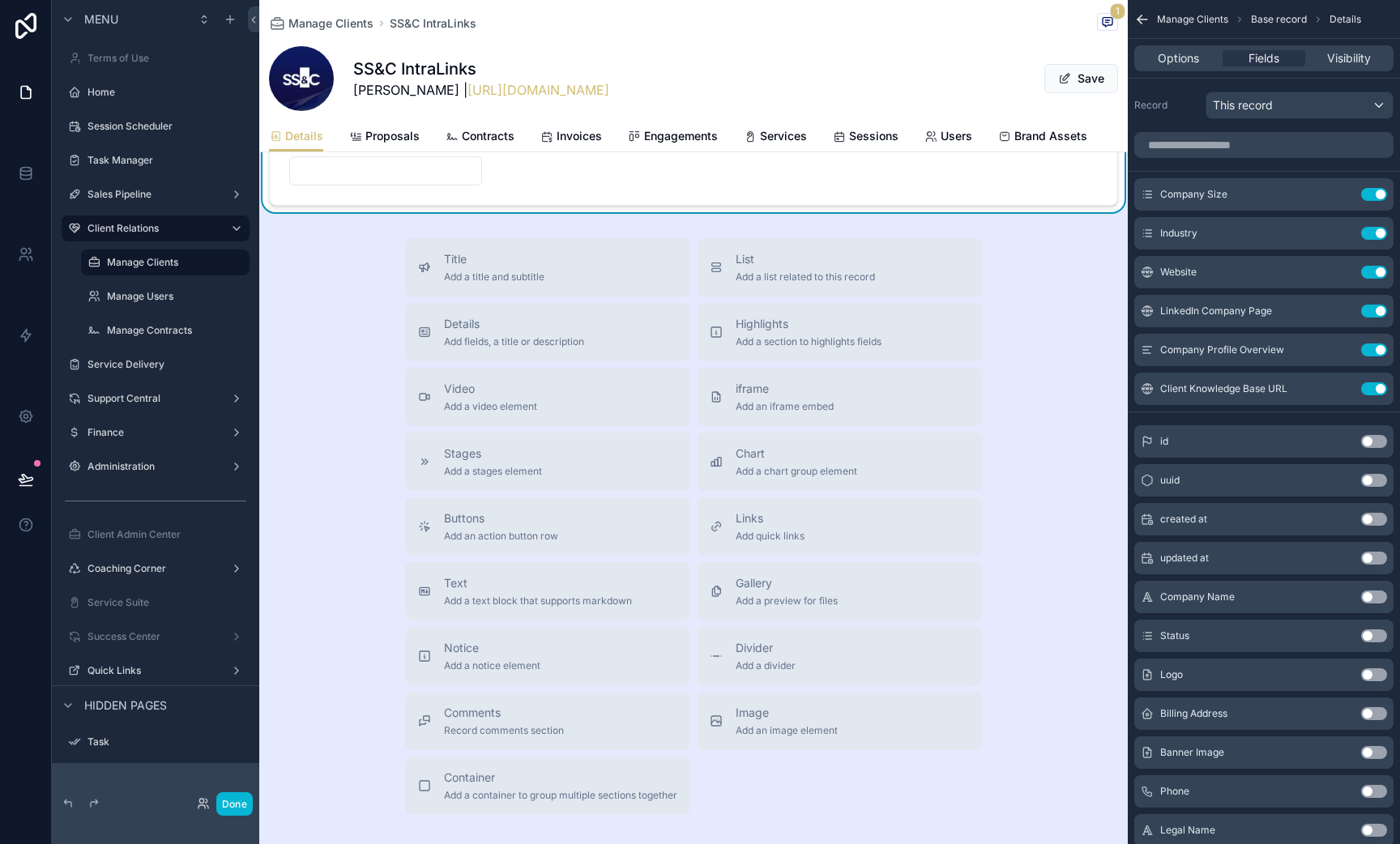
scroll to position [1845, 0]
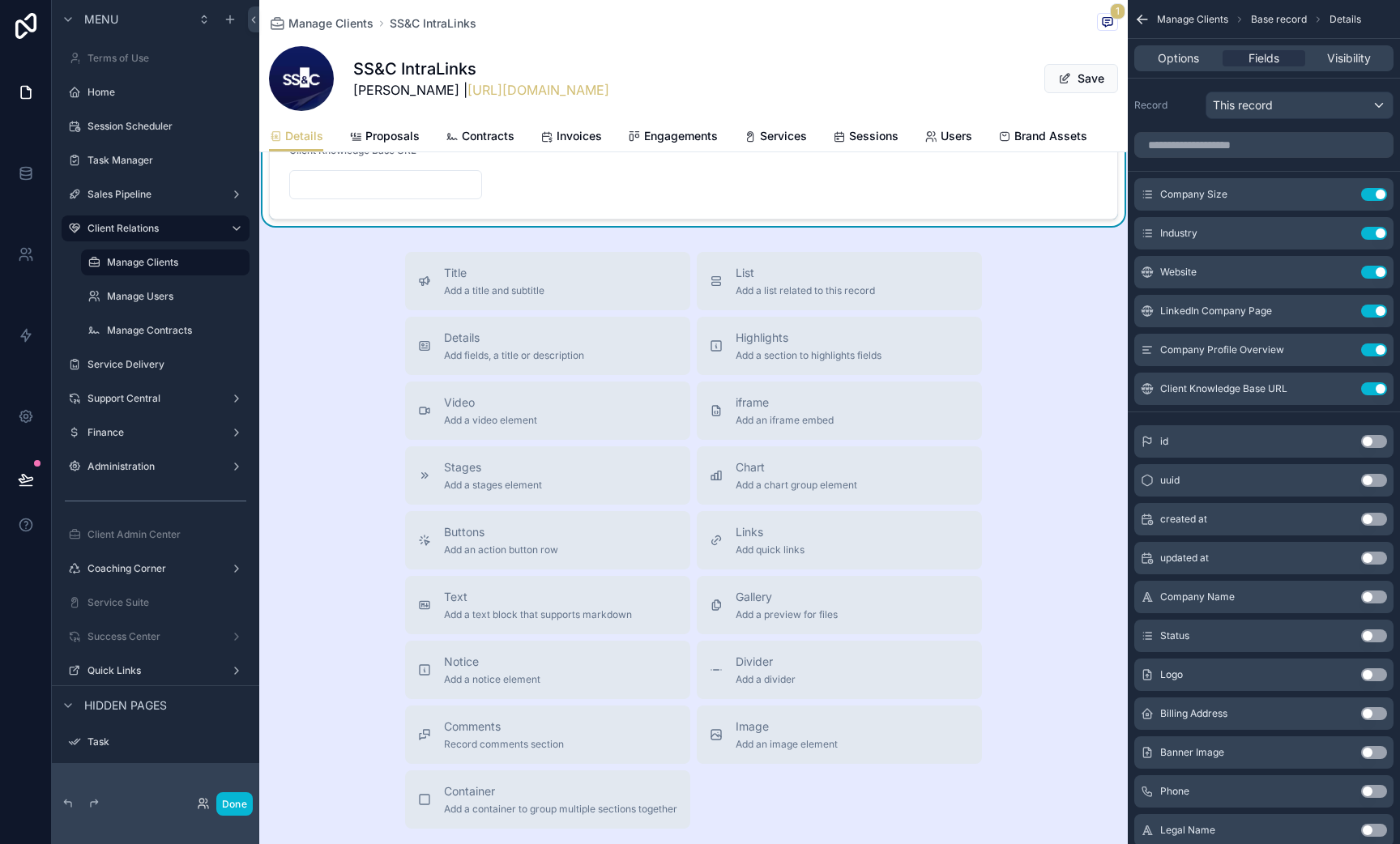
click at [412, 106] on icon "scrollable content" at bounding box center [410, 99] width 13 height 13
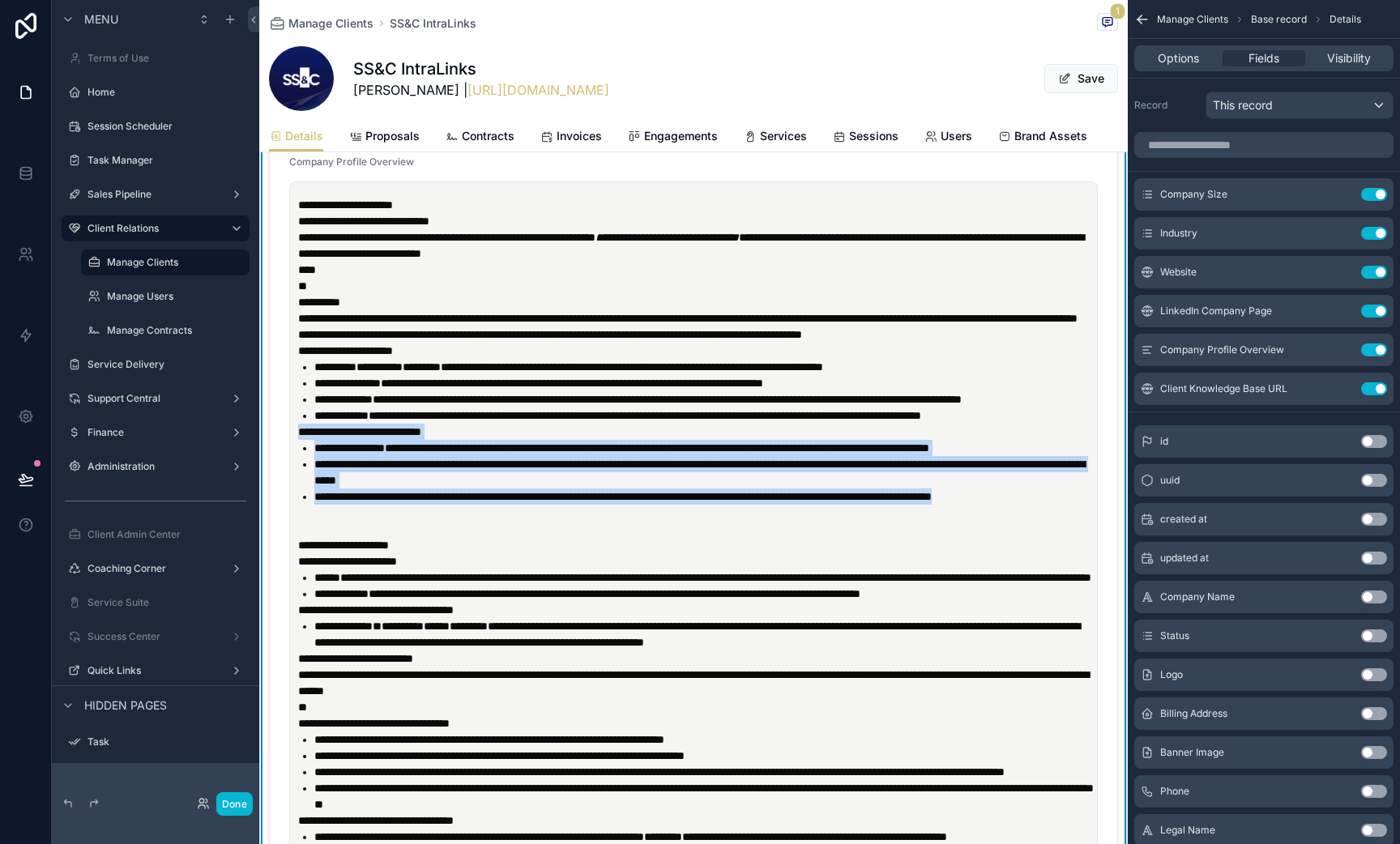
scroll to position [979, 0]
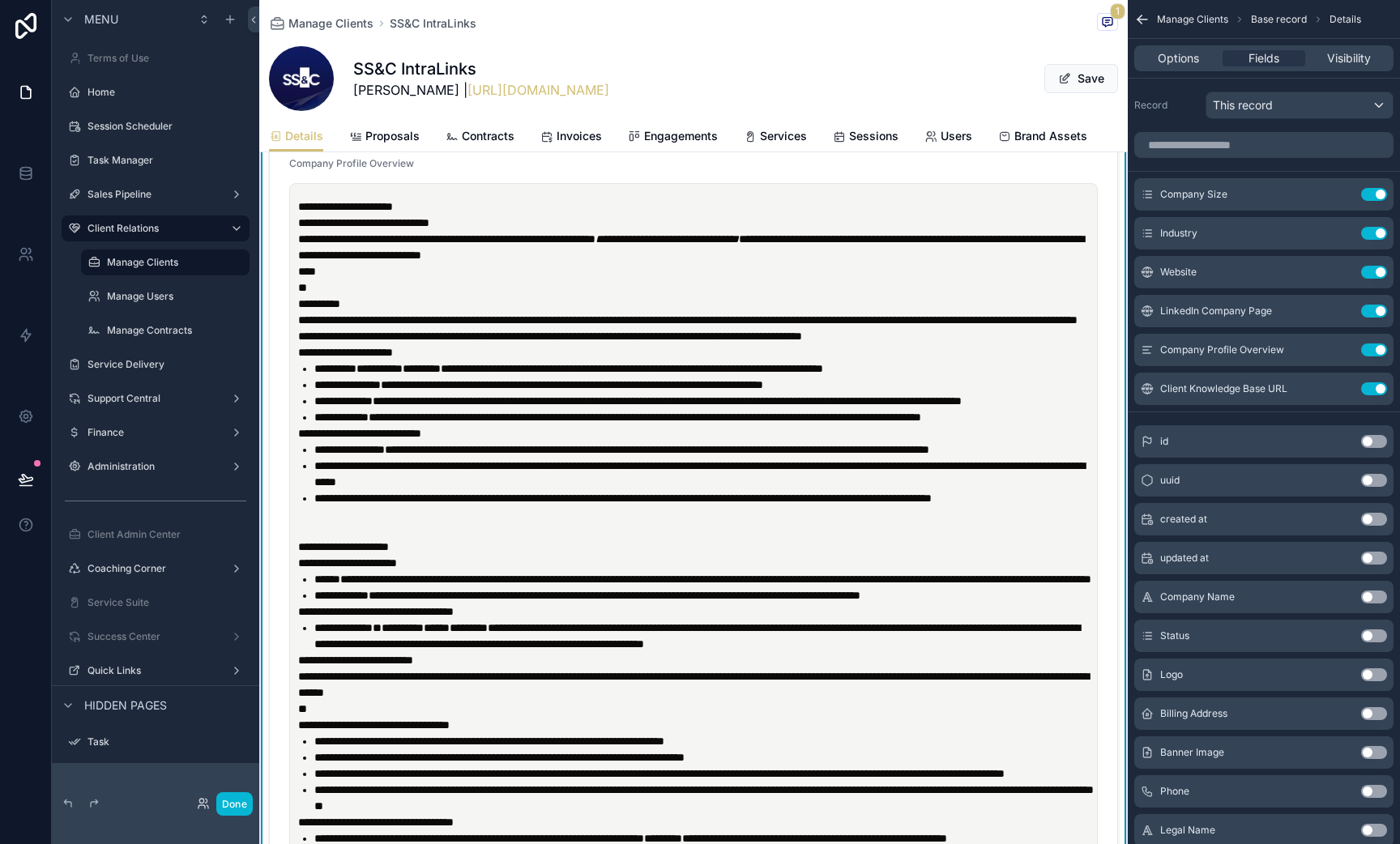
click at [959, 328] on p "**********" at bounding box center [697, 319] width 798 height 16
click at [959, 345] on p "**********" at bounding box center [697, 336] width 798 height 16
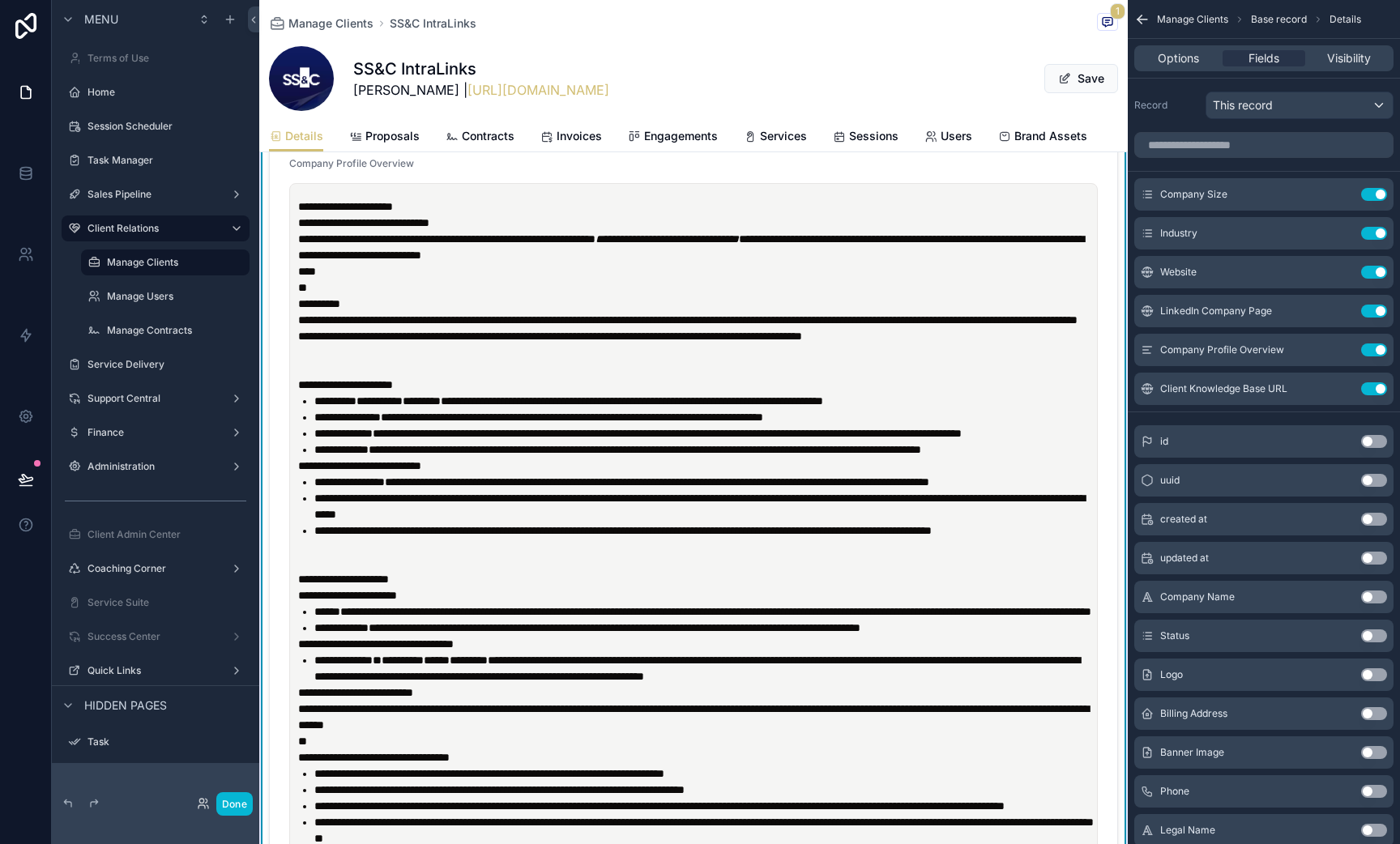
click at [426, 458] on li "**********" at bounding box center [705, 449] width 781 height 16
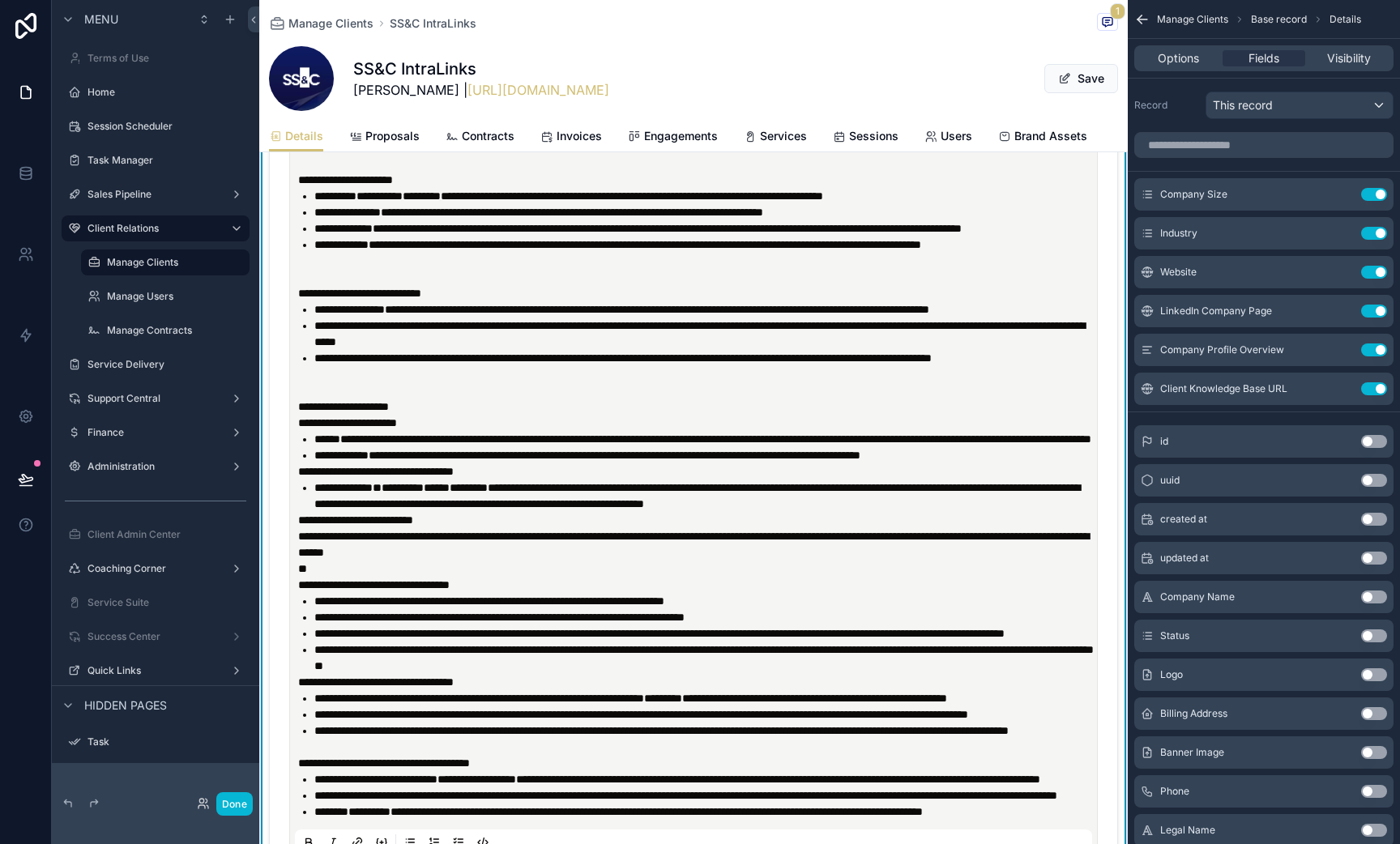
scroll to position [1186, 0]
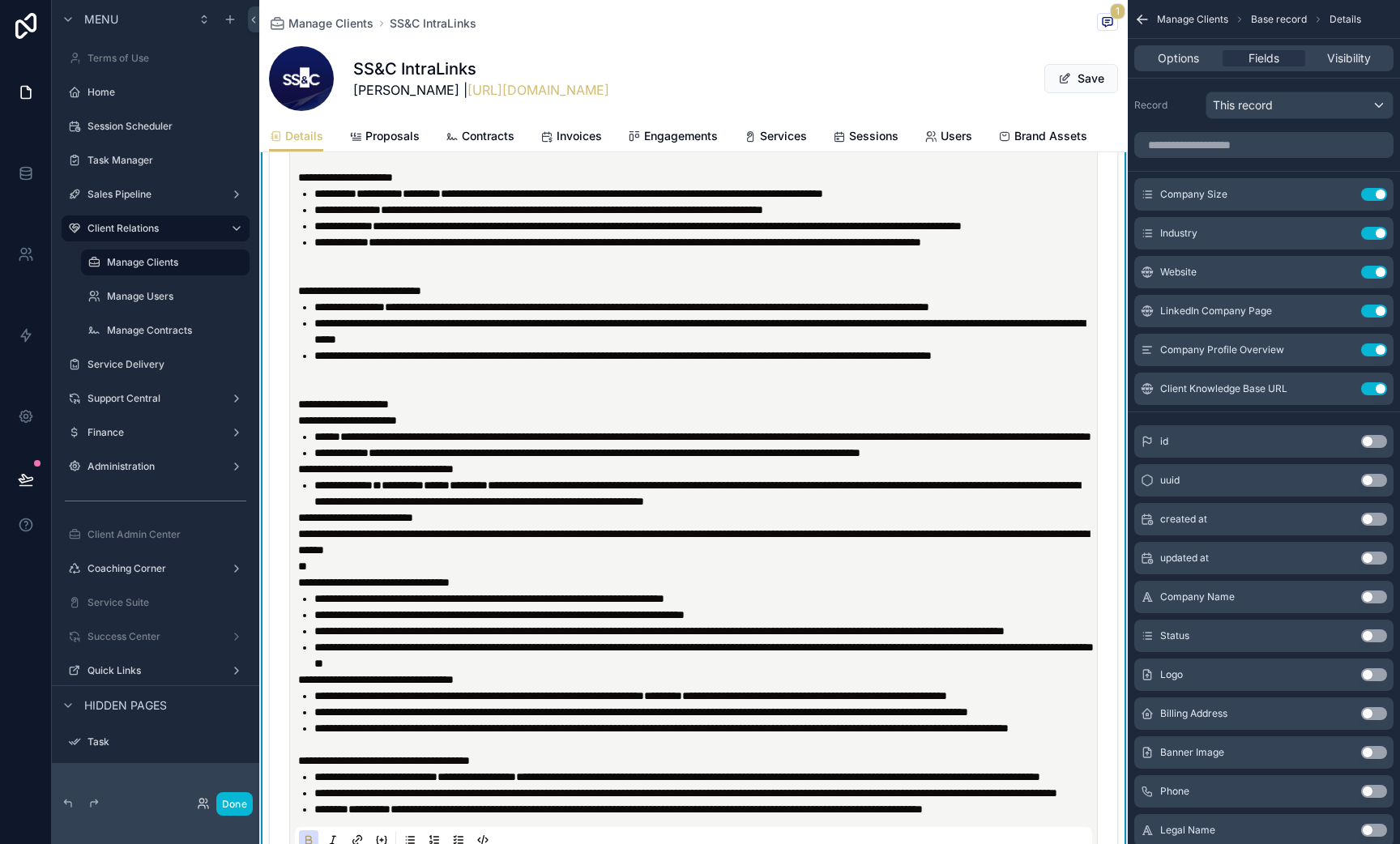
click at [432, 412] on p "**********" at bounding box center [697, 404] width 798 height 16
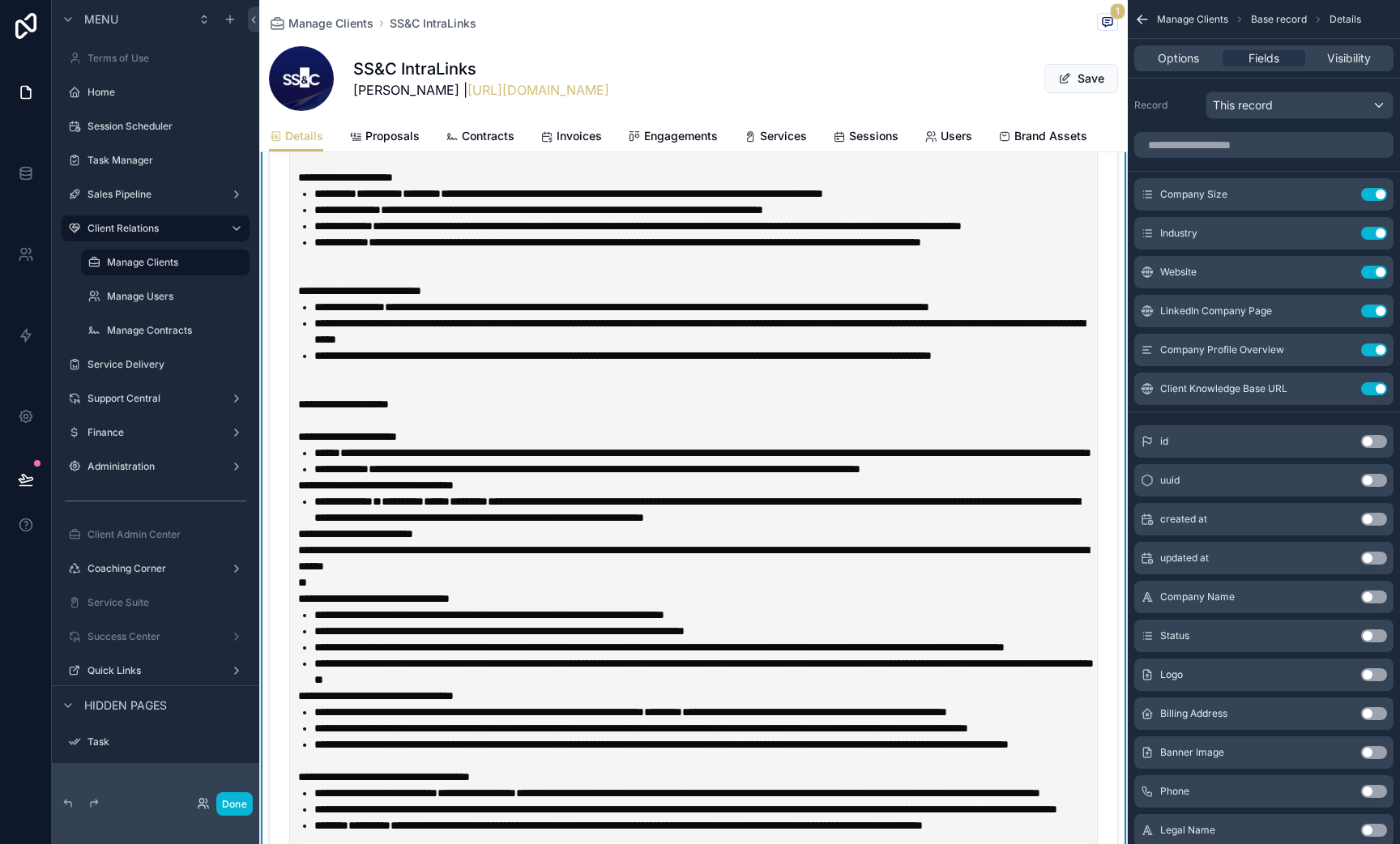
click at [1050, 494] on p "**********" at bounding box center [697, 485] width 798 height 16
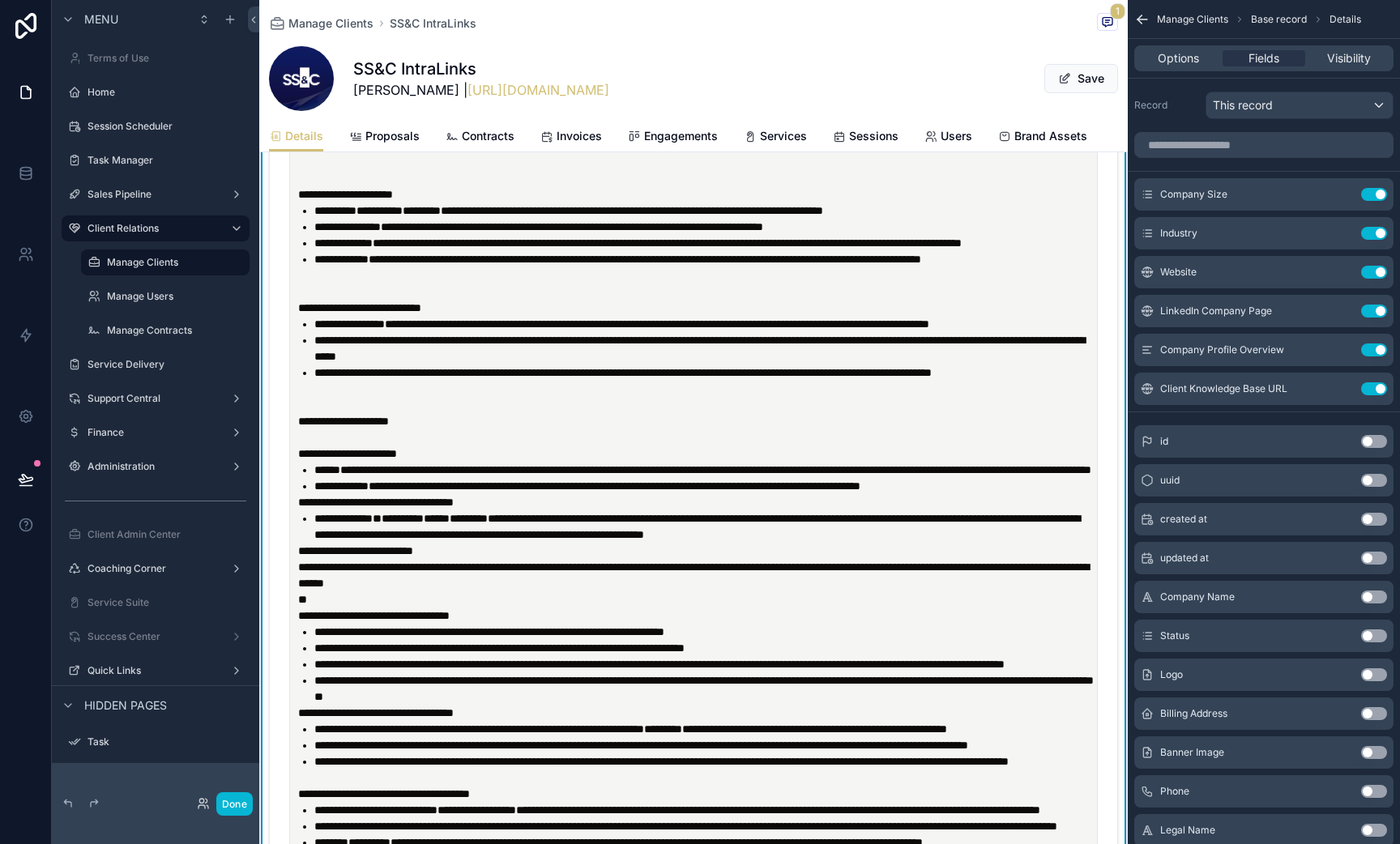
scroll to position [1149, 0]
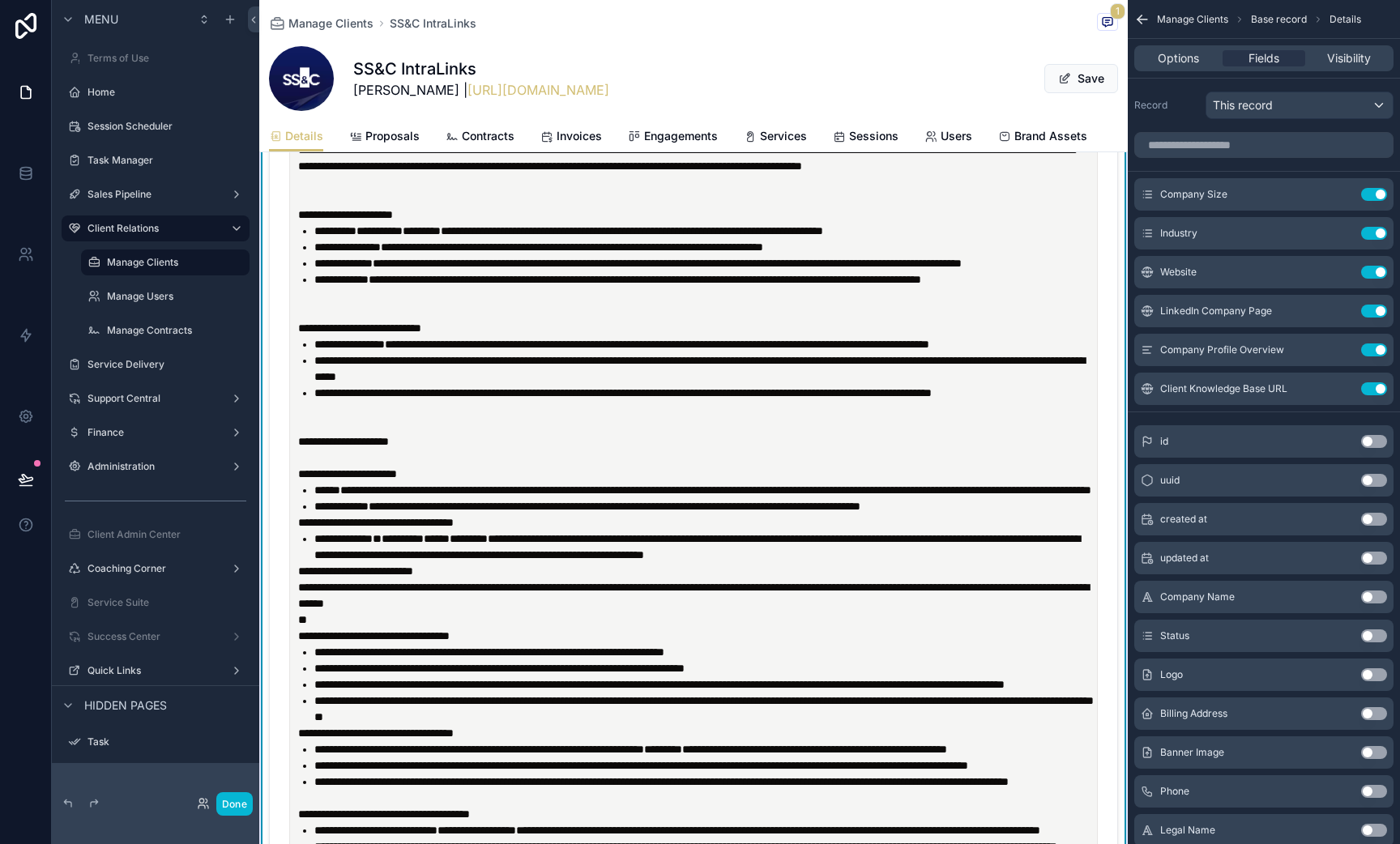
click at [311, 466] on p "**********" at bounding box center [697, 449] width 798 height 32
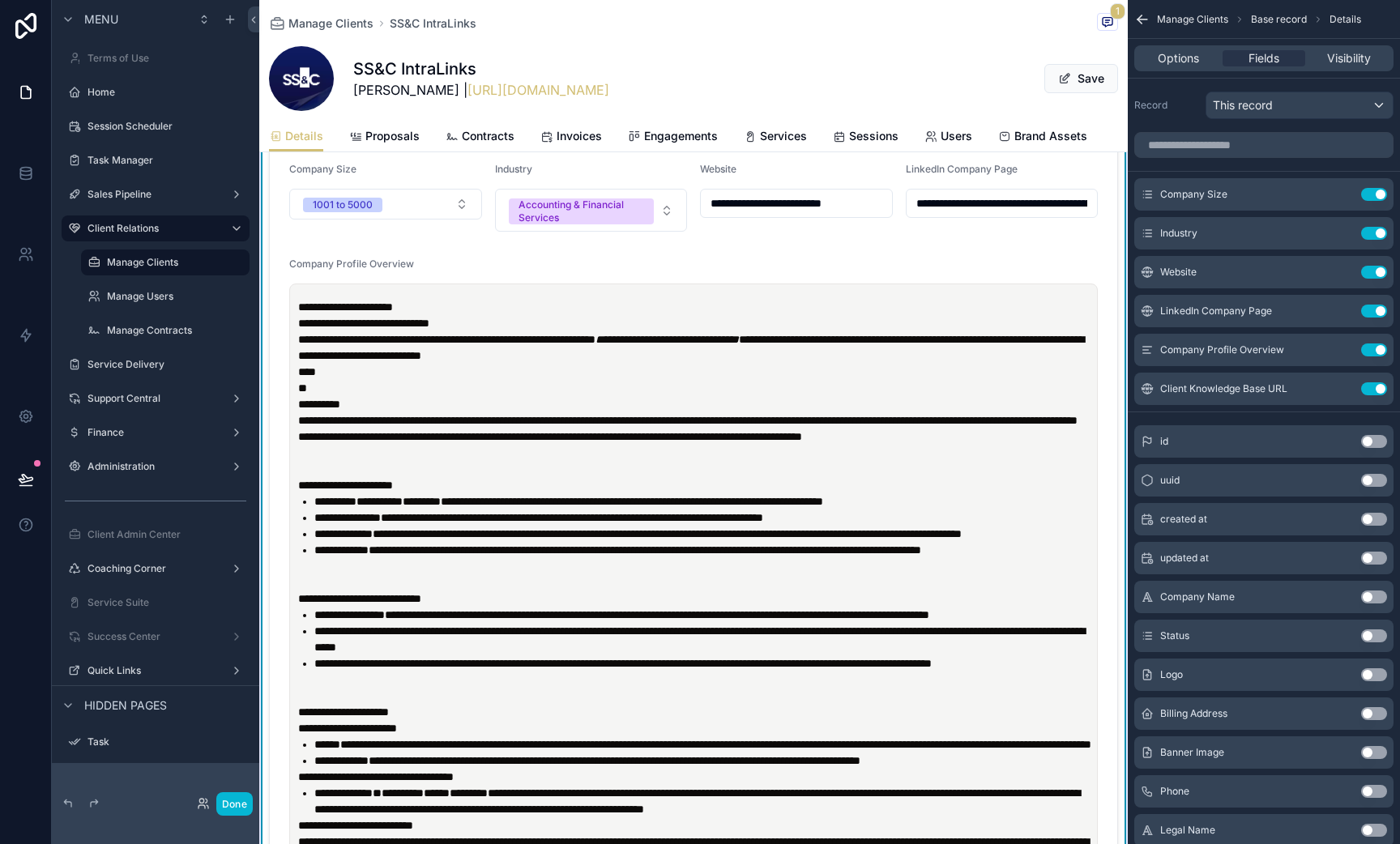
scroll to position [877, 0]
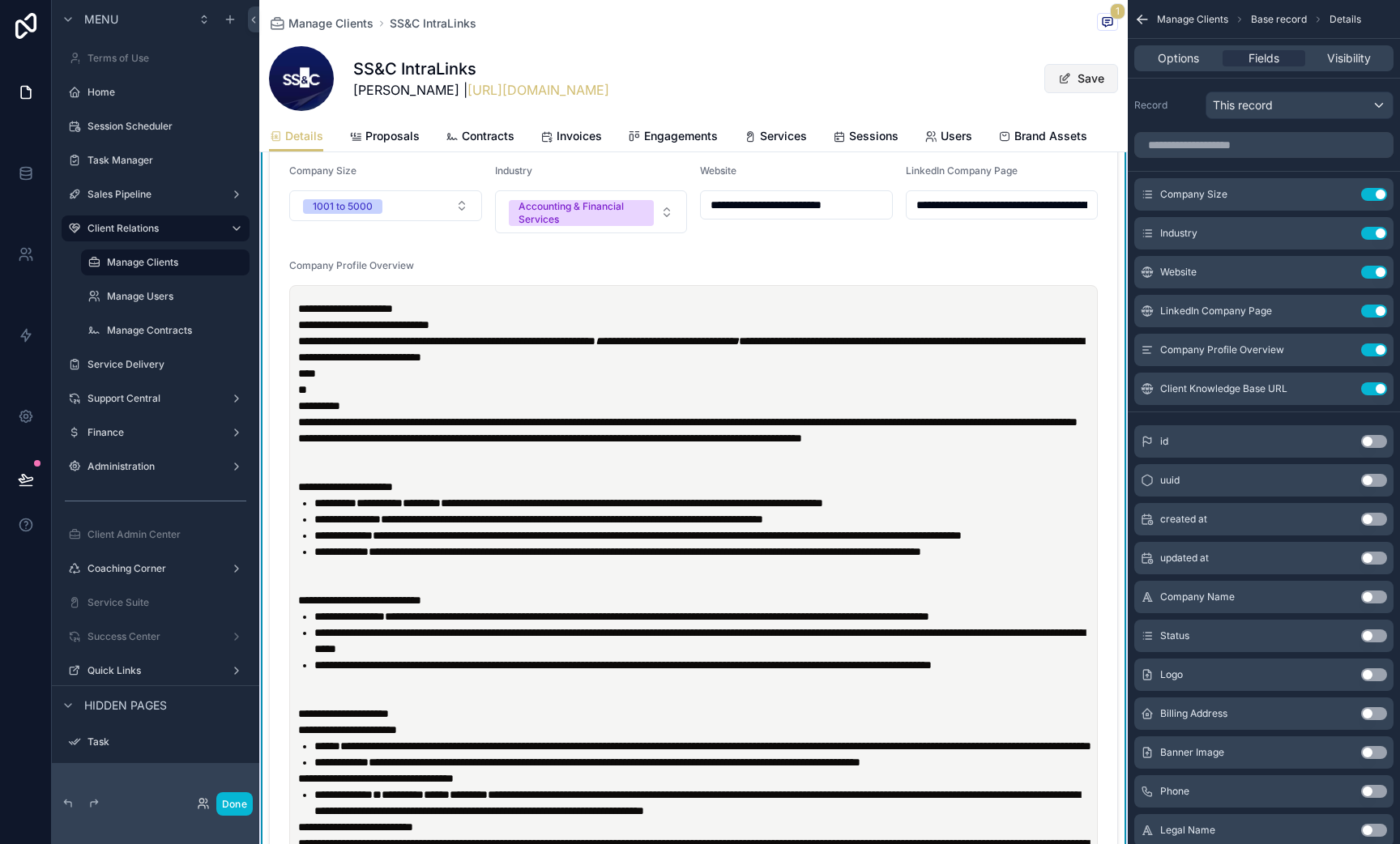
click at [1083, 86] on button "Save" at bounding box center [1081, 78] width 74 height 29
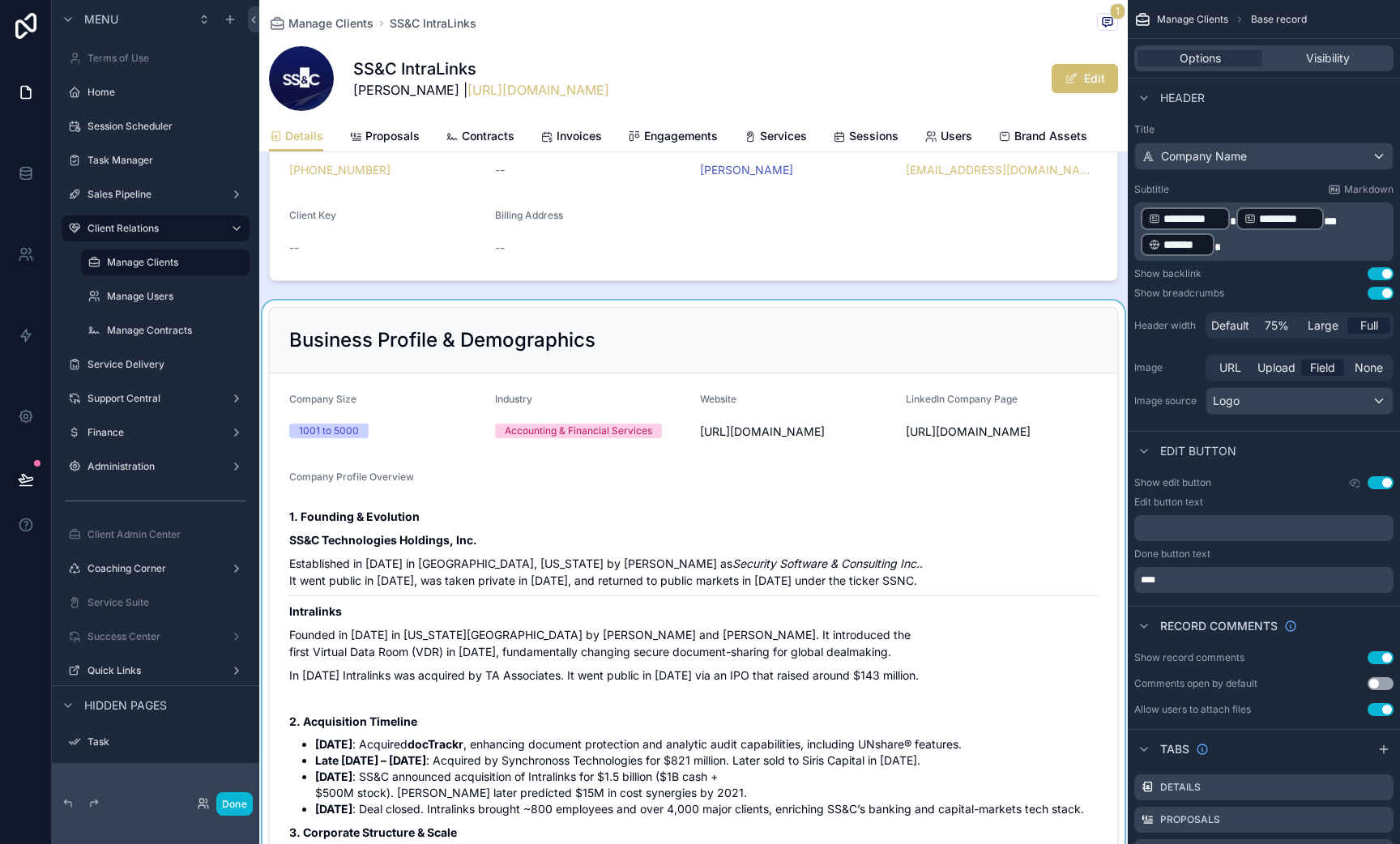
scroll to position [455, 0]
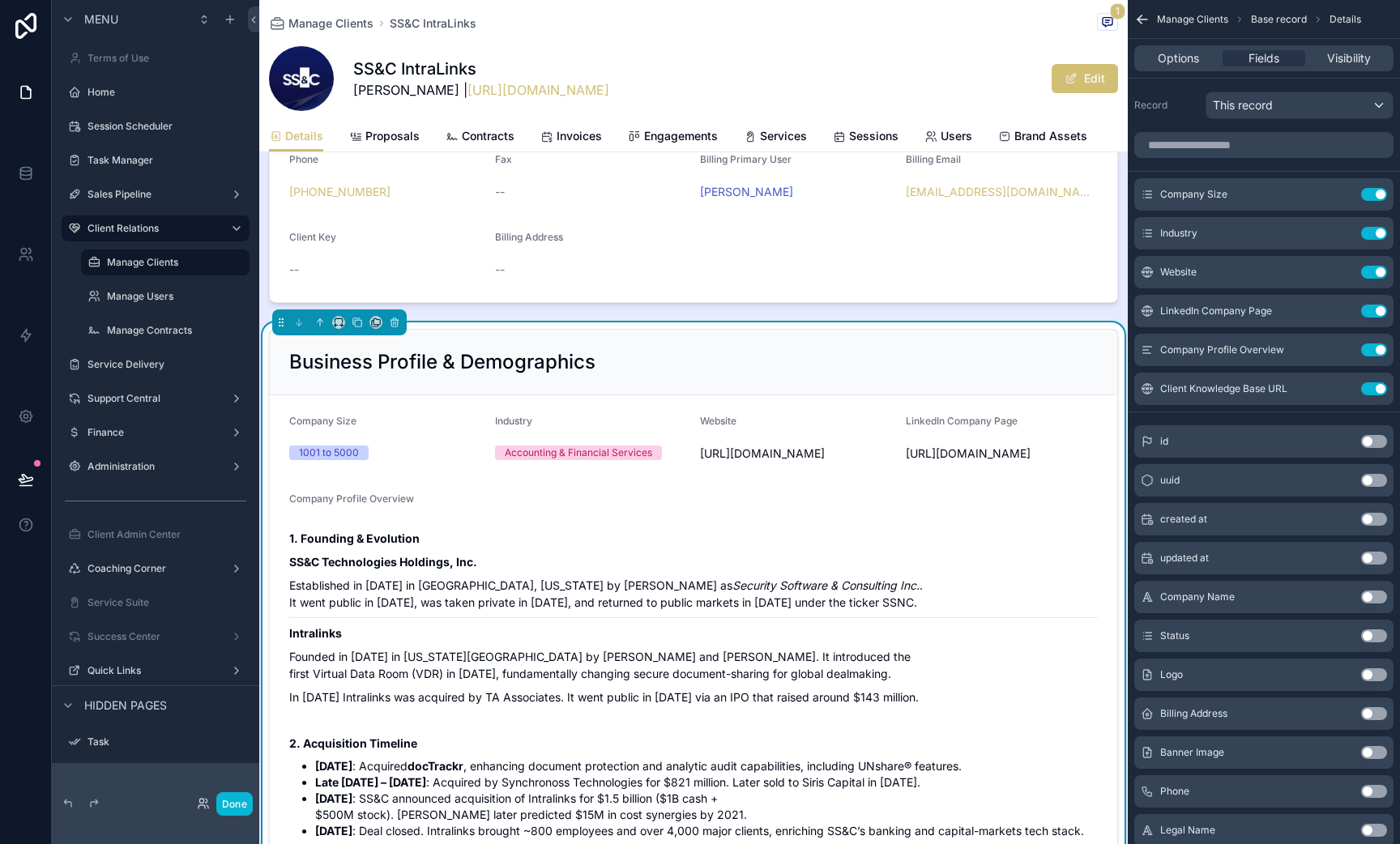
click at [902, 512] on div "Company Profile Overview" at bounding box center [693, 502] width 808 height 19
click at [550, 92] on link "[URL][DOMAIN_NAME]" at bounding box center [538, 90] width 141 height 16
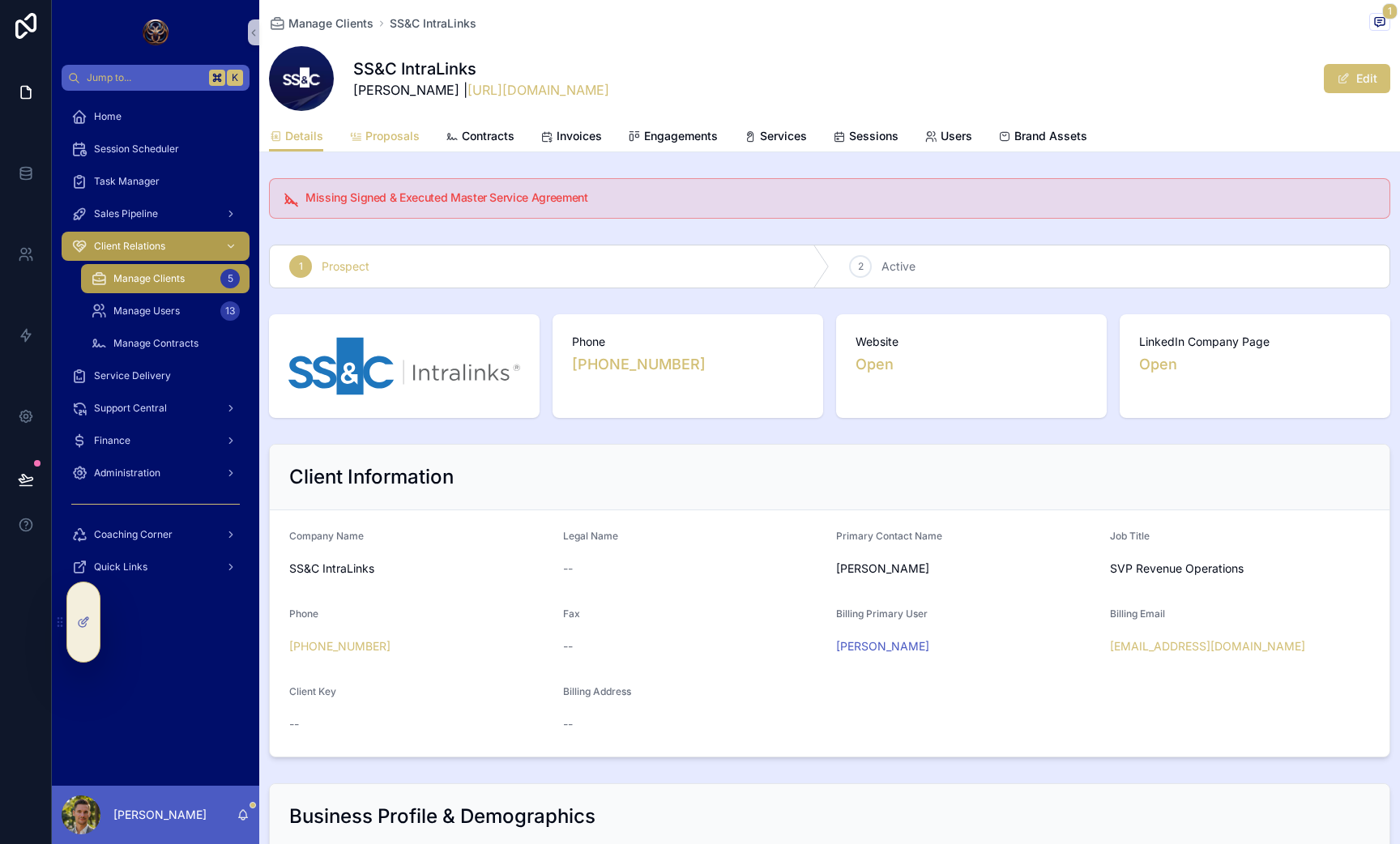
click at [404, 138] on span "Proposals" at bounding box center [392, 136] width 54 height 16
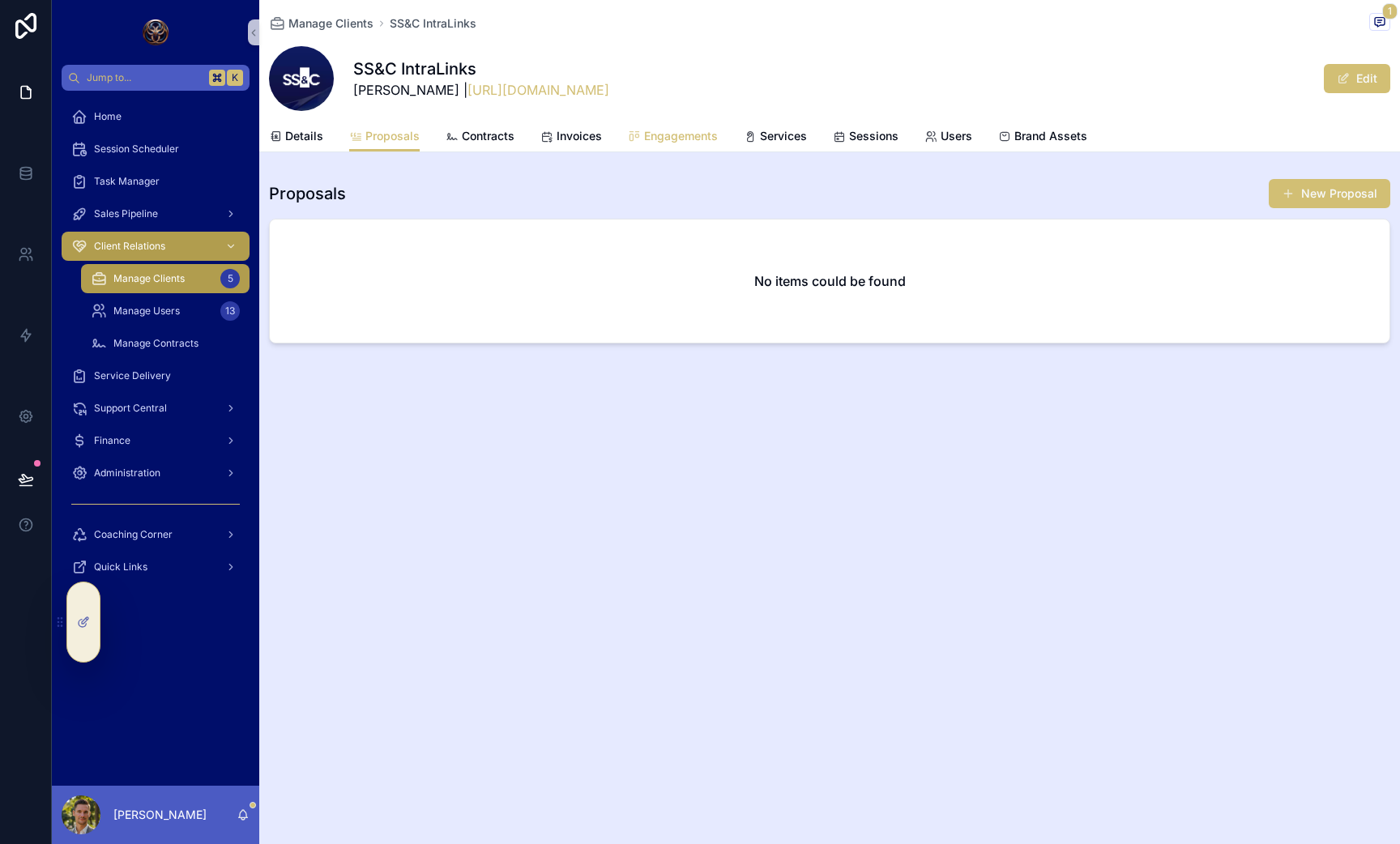
click at [698, 138] on span "Engagements" at bounding box center [681, 136] width 74 height 16
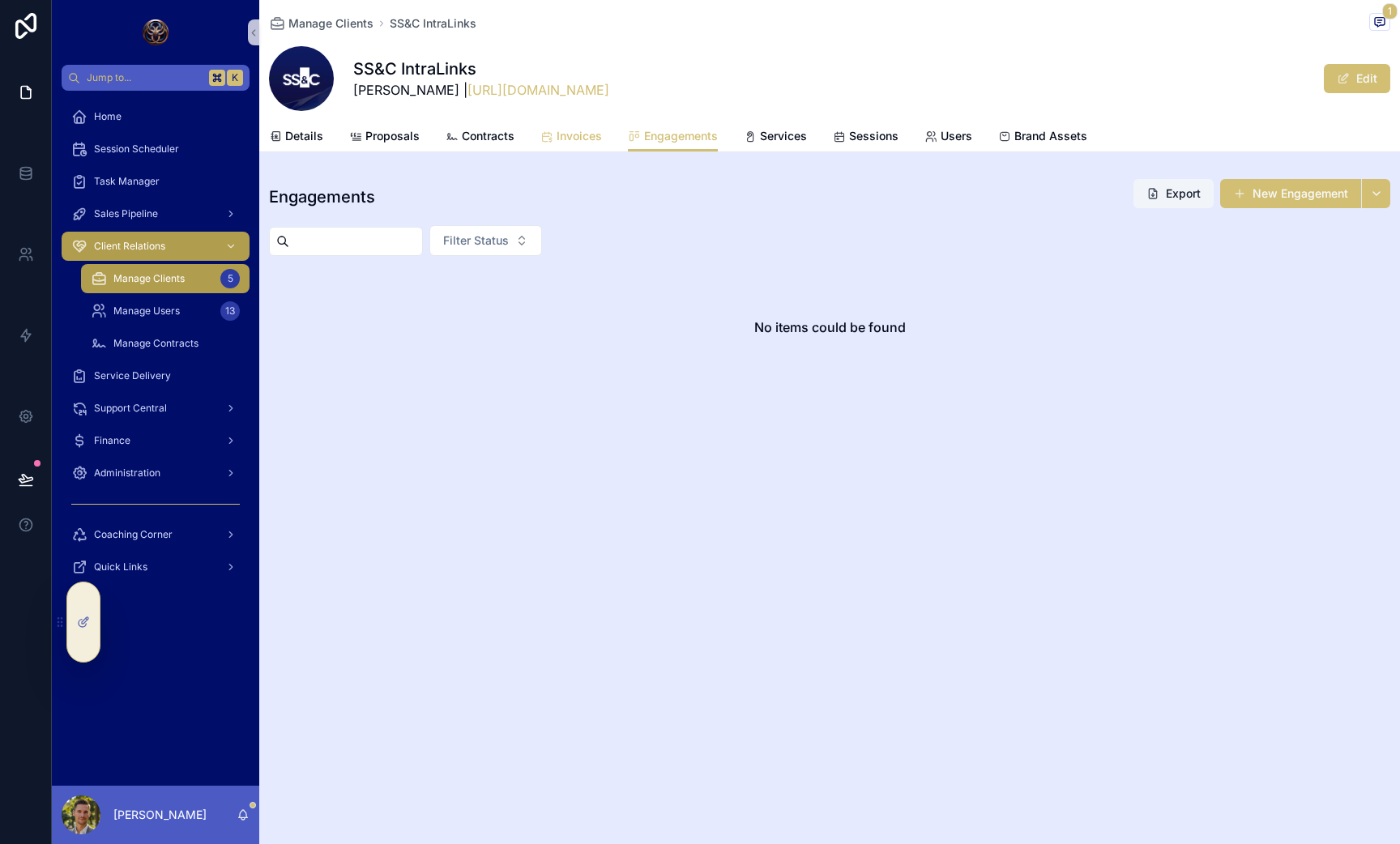
click at [577, 136] on span "Invoices" at bounding box center [579, 136] width 46 height 16
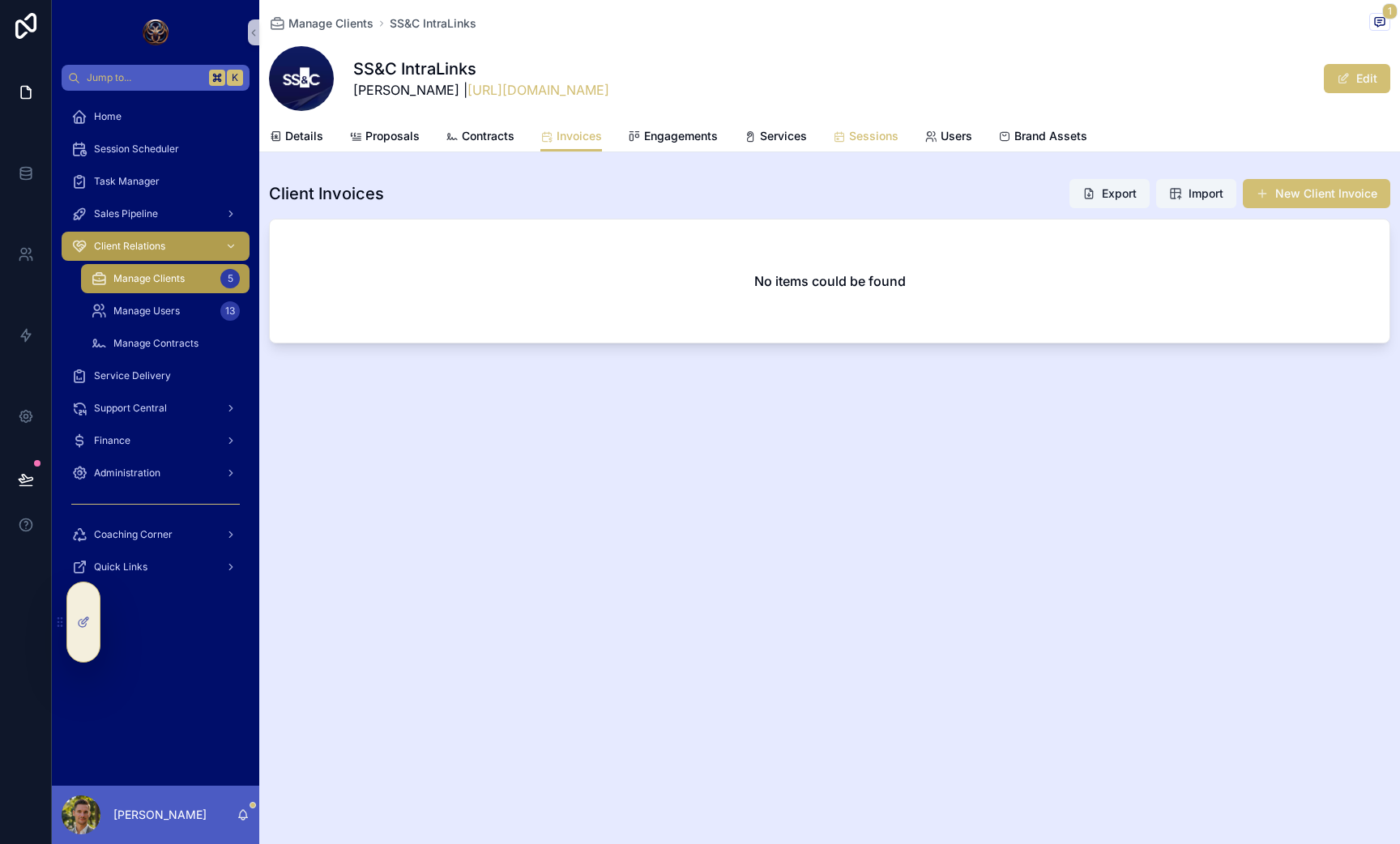
click at [867, 136] on span "Sessions" at bounding box center [873, 136] width 49 height 16
click at [155, 377] on span "Service Delivery" at bounding box center [133, 376] width 77 height 13
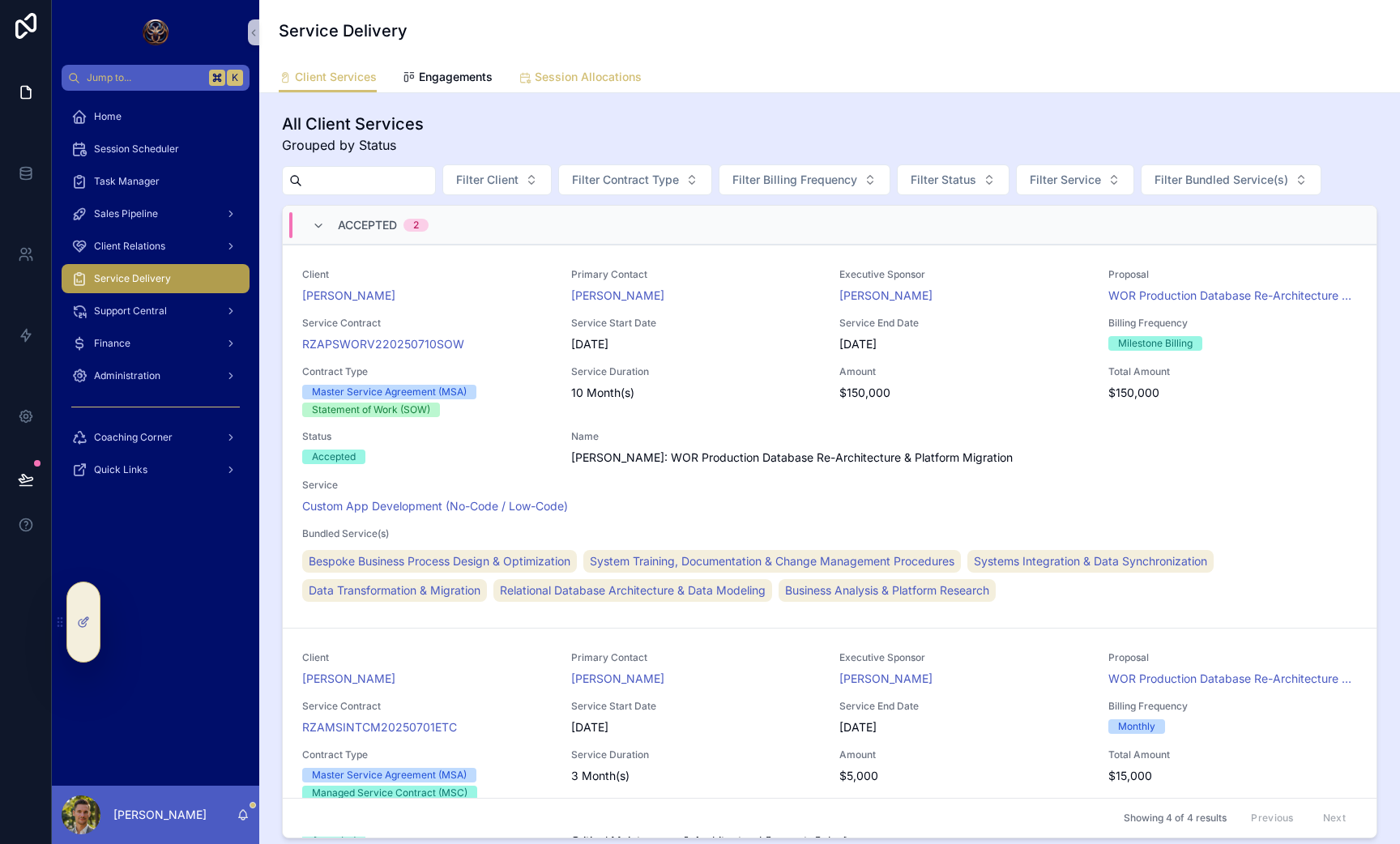
click at [602, 81] on span "Session Allocations" at bounding box center [588, 76] width 107 height 16
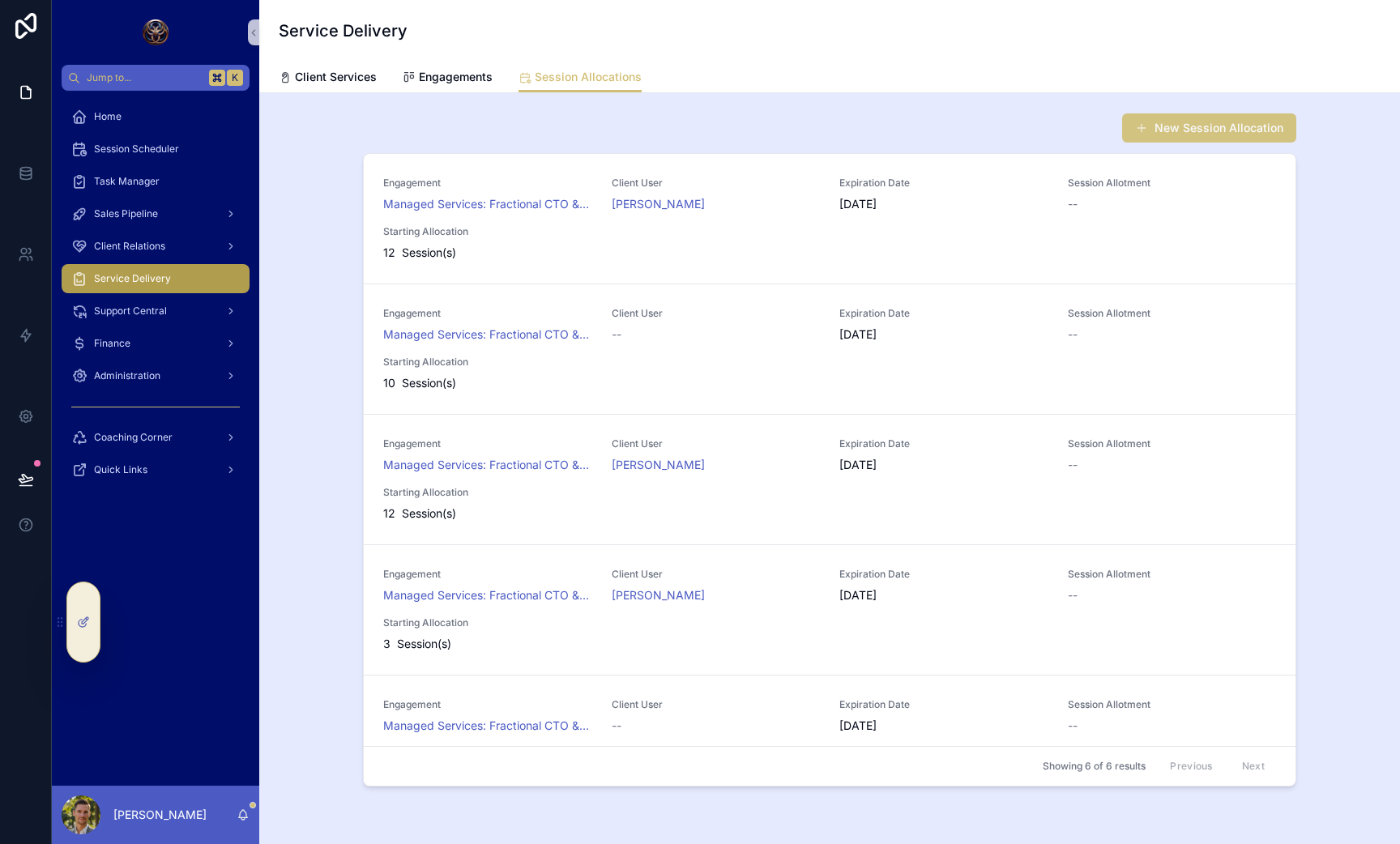
click at [1174, 125] on button "New Session Allocation" at bounding box center [1209, 128] width 174 height 29
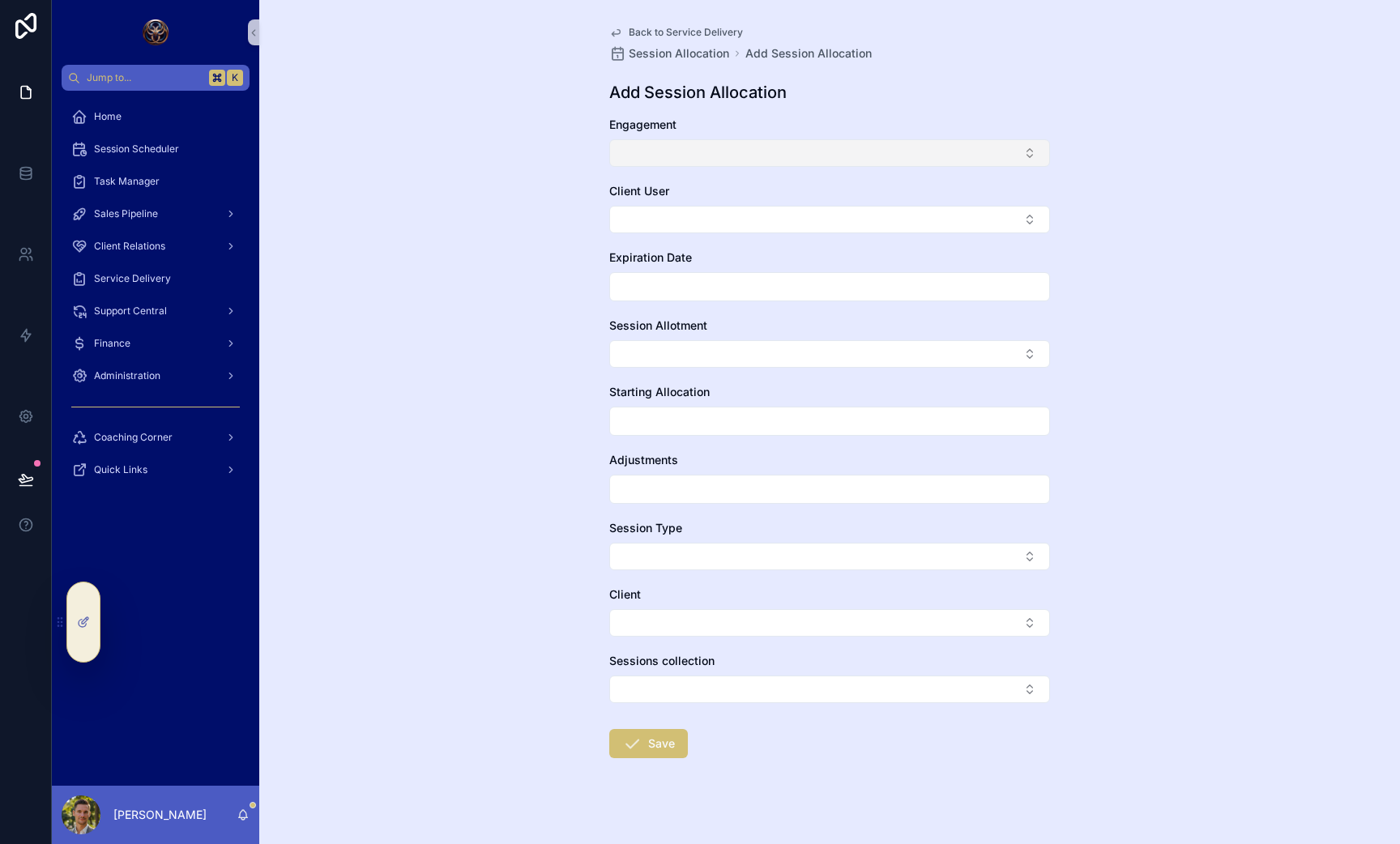
click at [635, 161] on button "Select Button" at bounding box center [829, 153] width 441 height 27
click at [507, 202] on div "Back to Service Delivery Session Allocation Add Session Allocation Add Session …" at bounding box center [830, 422] width 1141 height 844
click at [678, 212] on button "Select Button" at bounding box center [829, 220] width 441 height 27
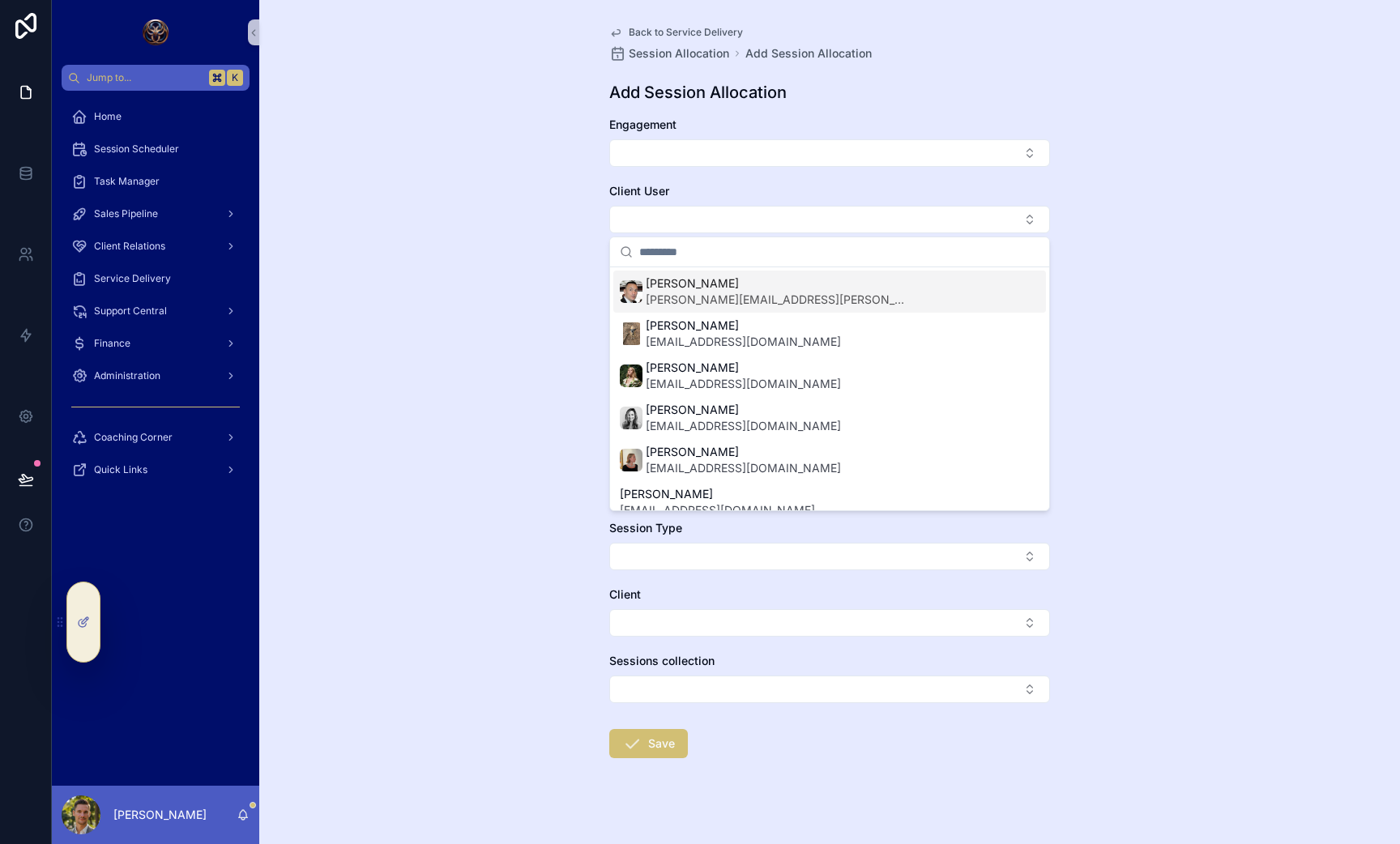
click at [663, 300] on span "[PERSON_NAME][EMAIL_ADDRESS][PERSON_NAME][DOMAIN_NAME]" at bounding box center [776, 299] width 259 height 16
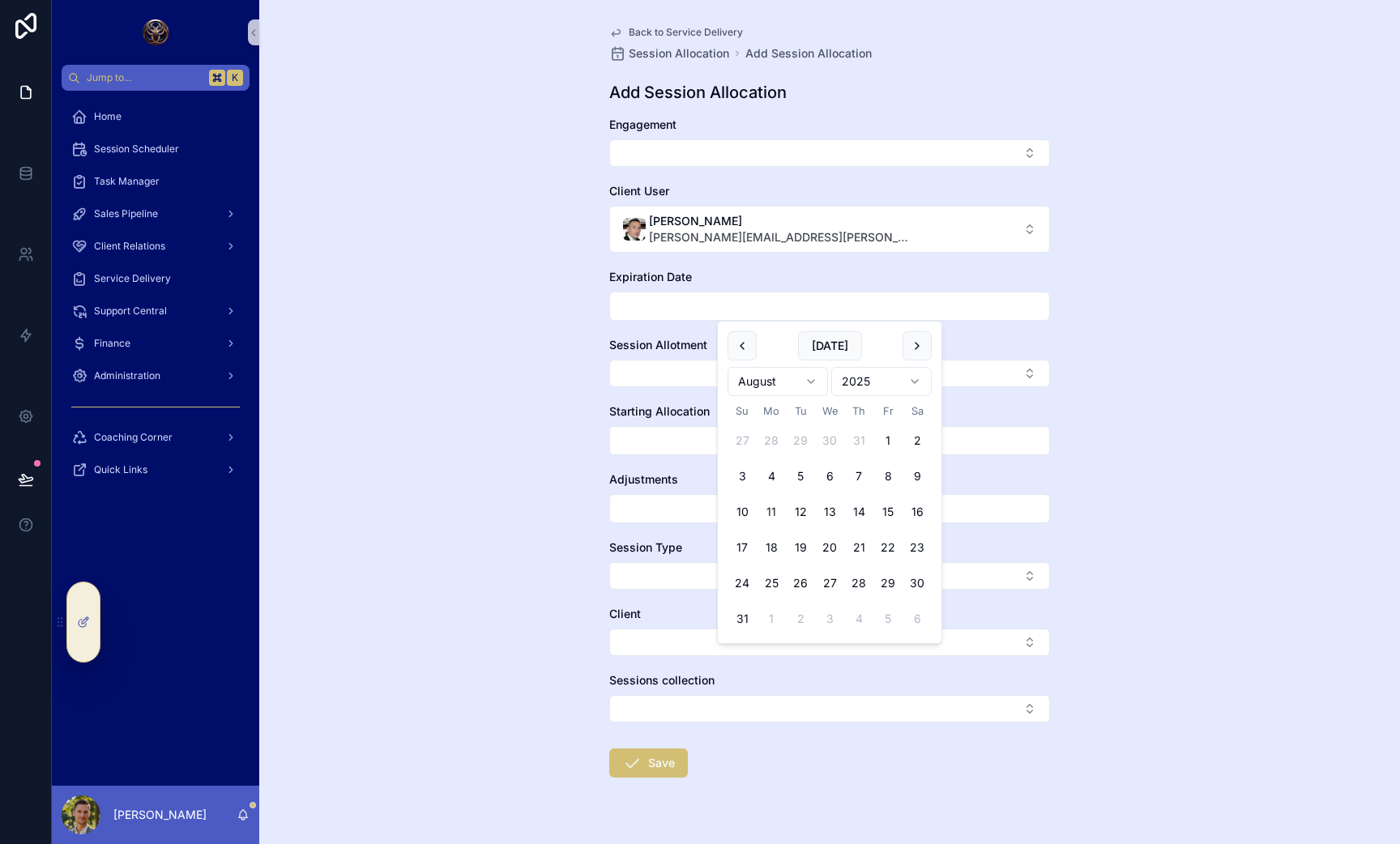
click at [623, 309] on input "scrollable content" at bounding box center [830, 306] width 440 height 22
click at [544, 307] on div "Back to Service Delivery Session Allocation Add Session Allocation Add Session …" at bounding box center [830, 422] width 1141 height 844
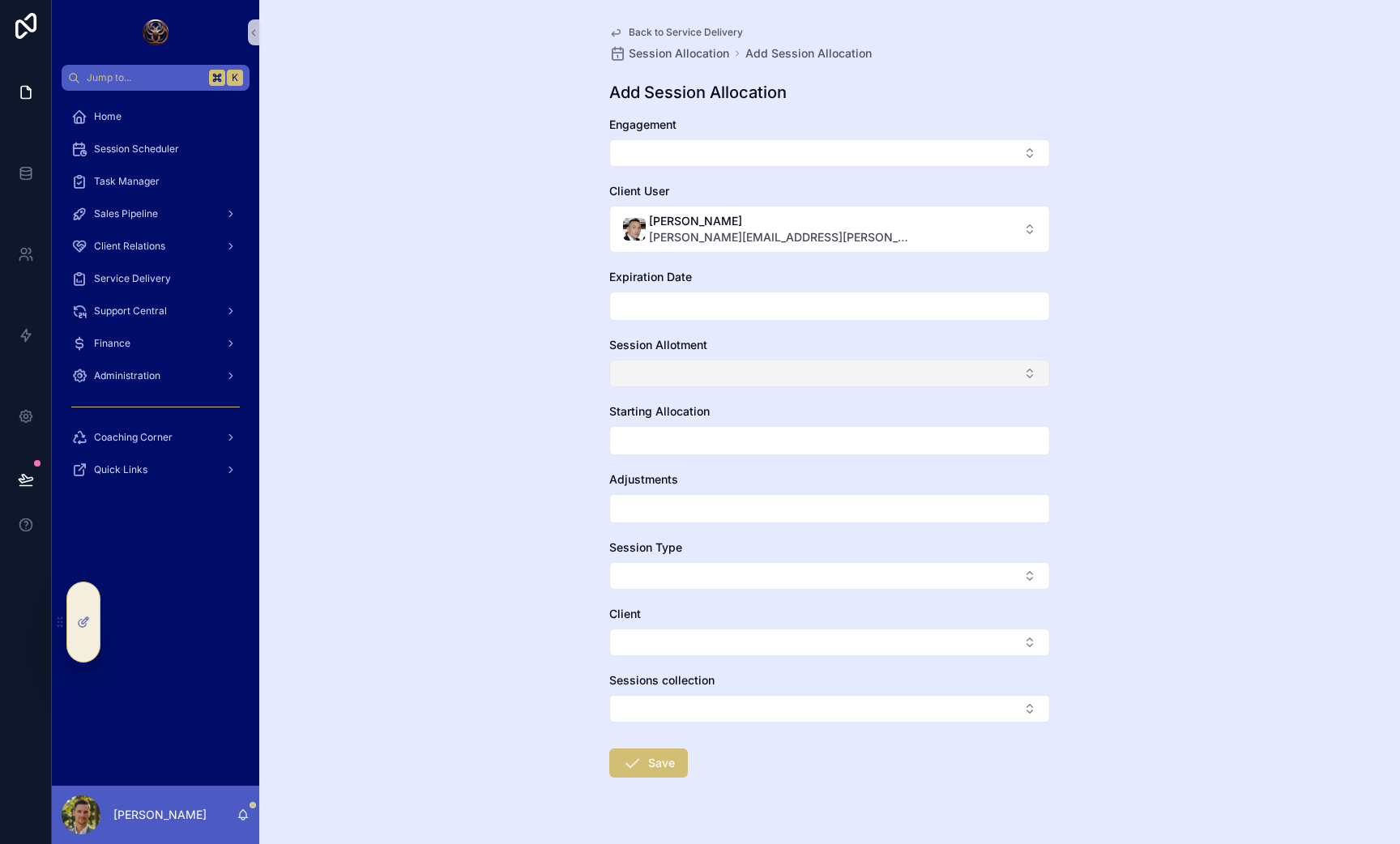
click at [633, 376] on button "Select Button" at bounding box center [829, 374] width 441 height 27
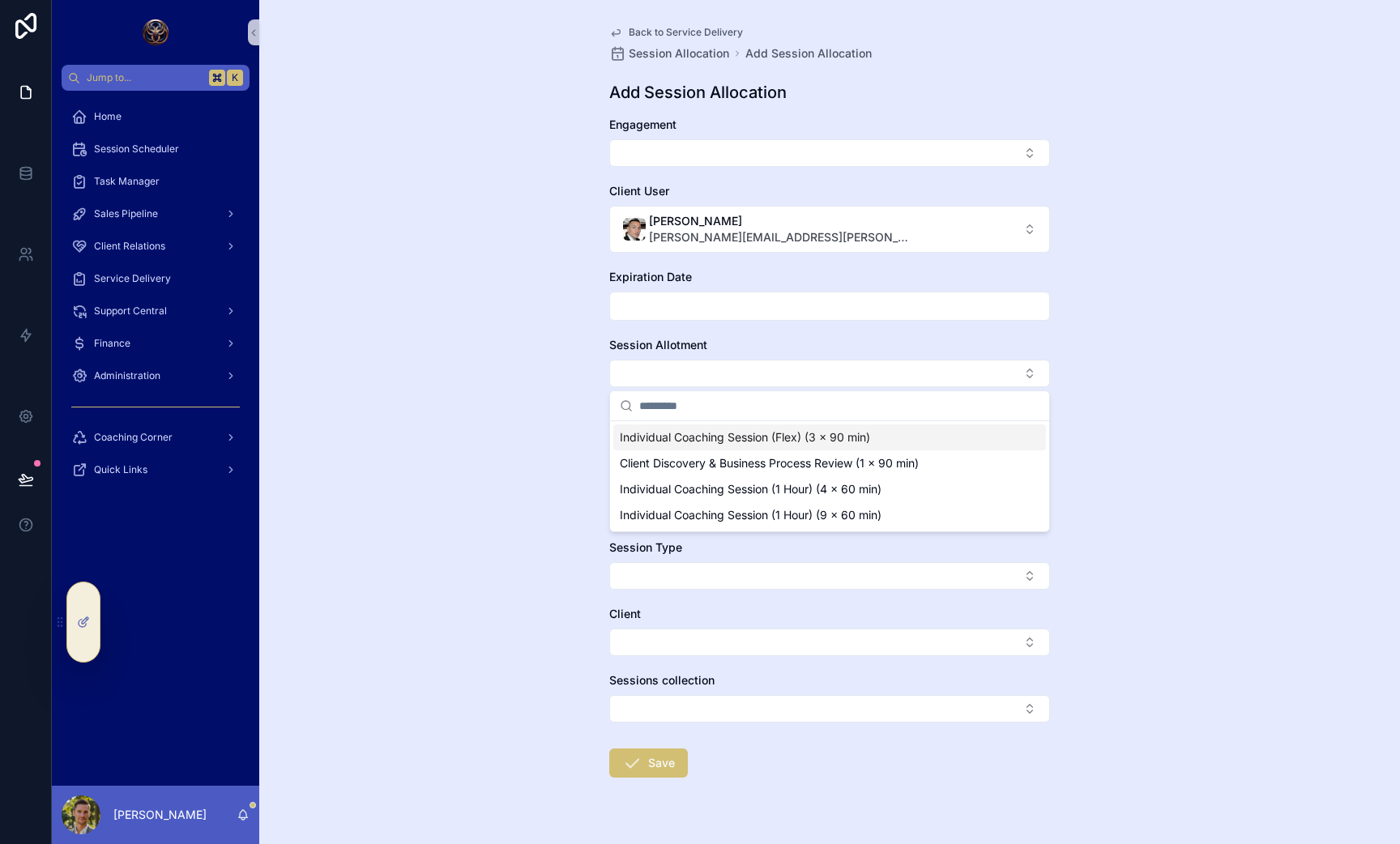
click at [559, 352] on div "Back to Service Delivery Session Allocation Add Session Allocation Add Session …" at bounding box center [830, 422] width 1141 height 844
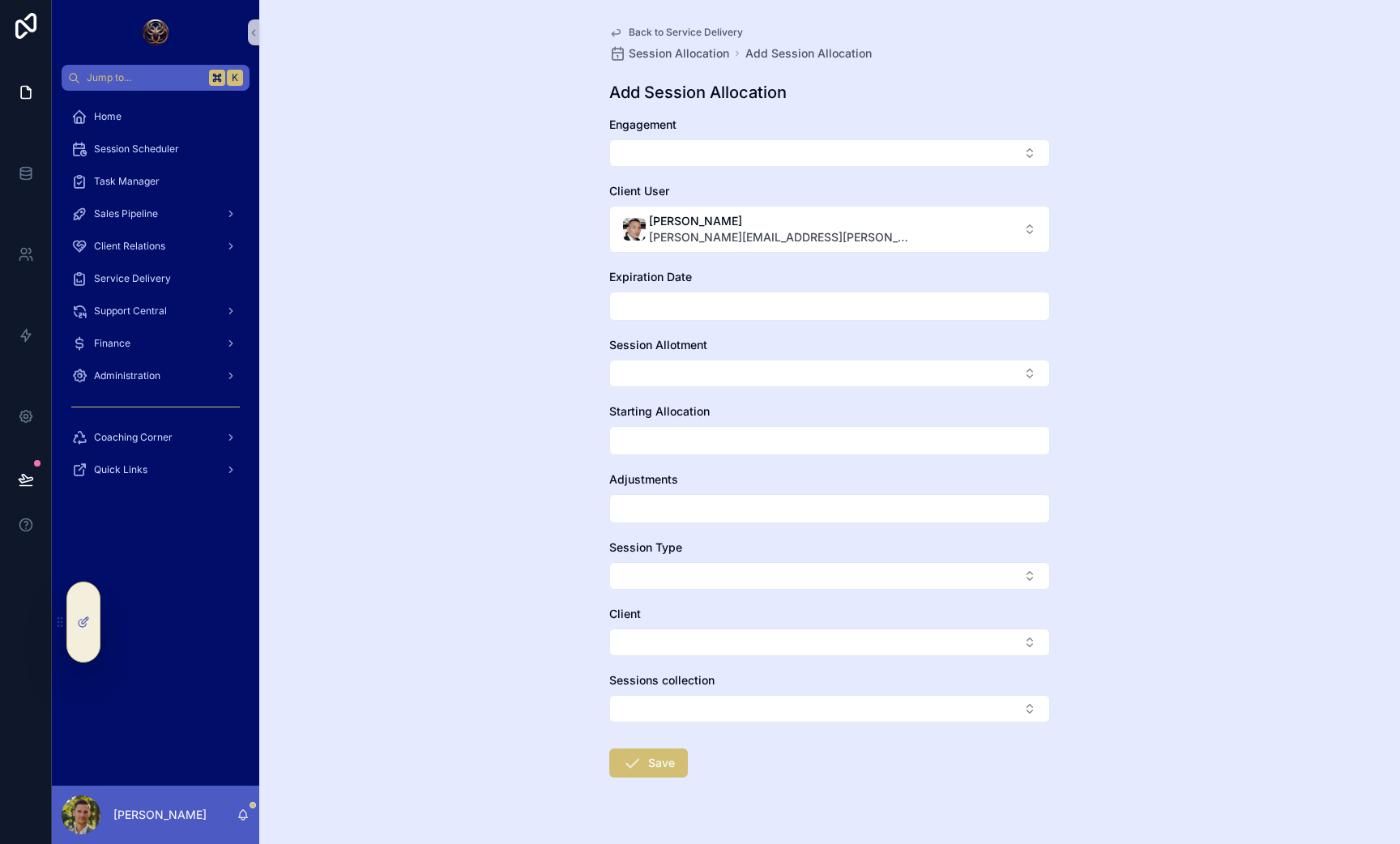
click at [641, 444] on input "scrollable content" at bounding box center [830, 440] width 440 height 22
click at [527, 432] on div "**********" at bounding box center [830, 422] width 1141 height 844
click at [678, 510] on input "scrollable content" at bounding box center [830, 508] width 440 height 22
drag, startPoint x: 630, startPoint y: 442, endPoint x: 593, endPoint y: 440, distance: 37.1
click at [593, 440] on div "**********" at bounding box center [830, 422] width 1141 height 844
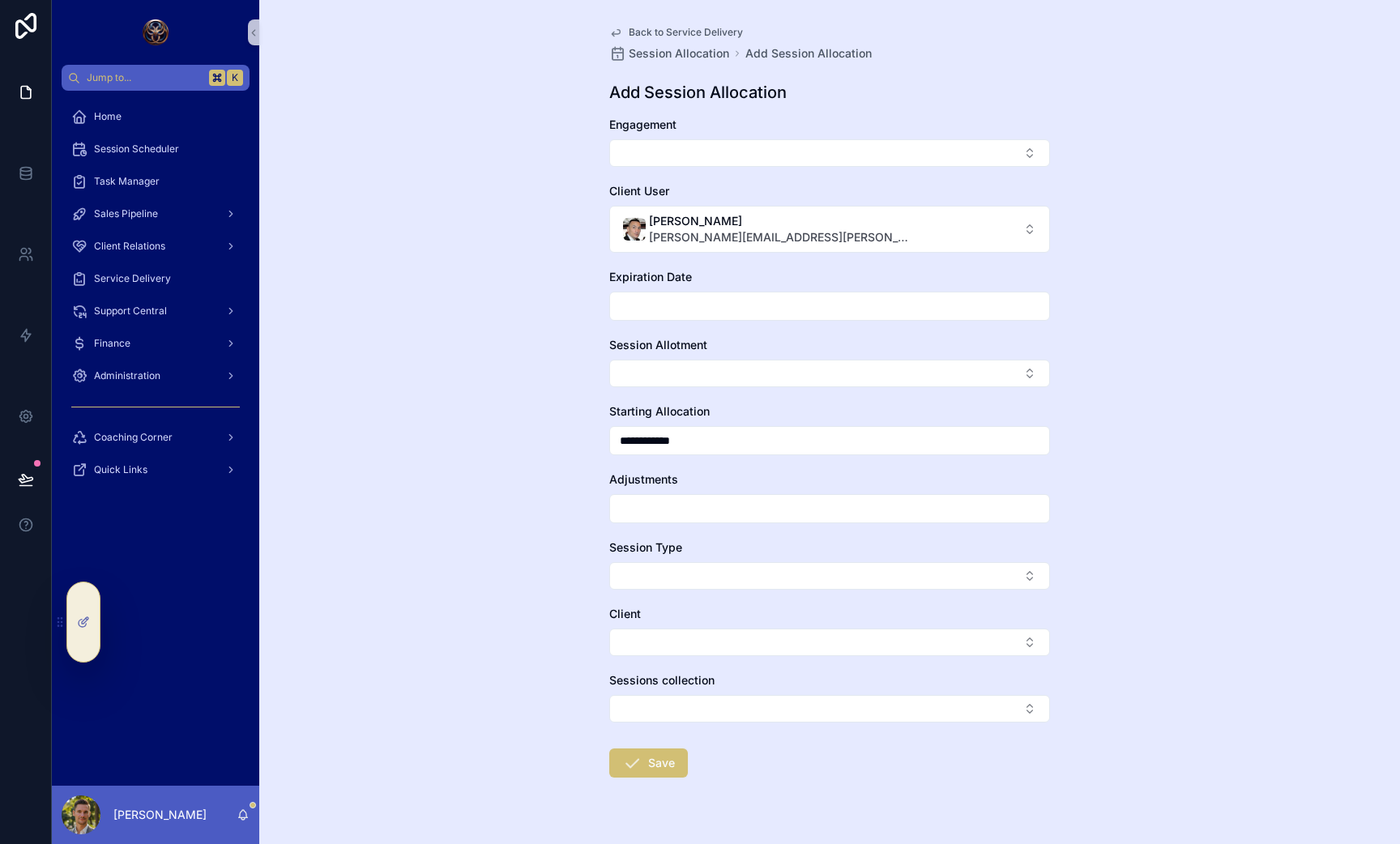
type input "**********"
click at [512, 518] on div "**********" at bounding box center [830, 422] width 1141 height 844
click at [644, 557] on div "Session Type" at bounding box center [829, 564] width 441 height 50
click at [644, 568] on button "Select Button" at bounding box center [829, 576] width 441 height 27
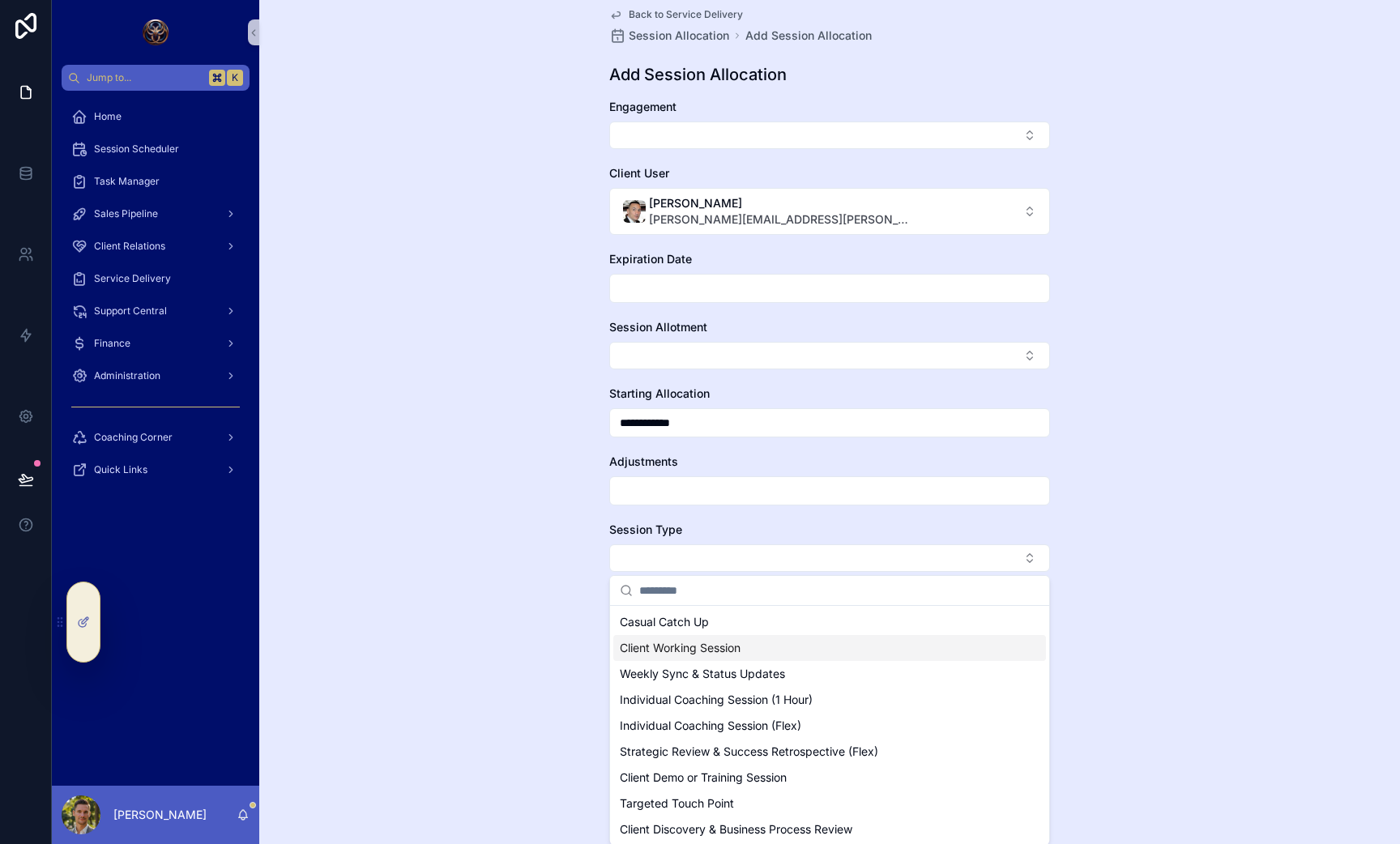
scroll to position [37, 0]
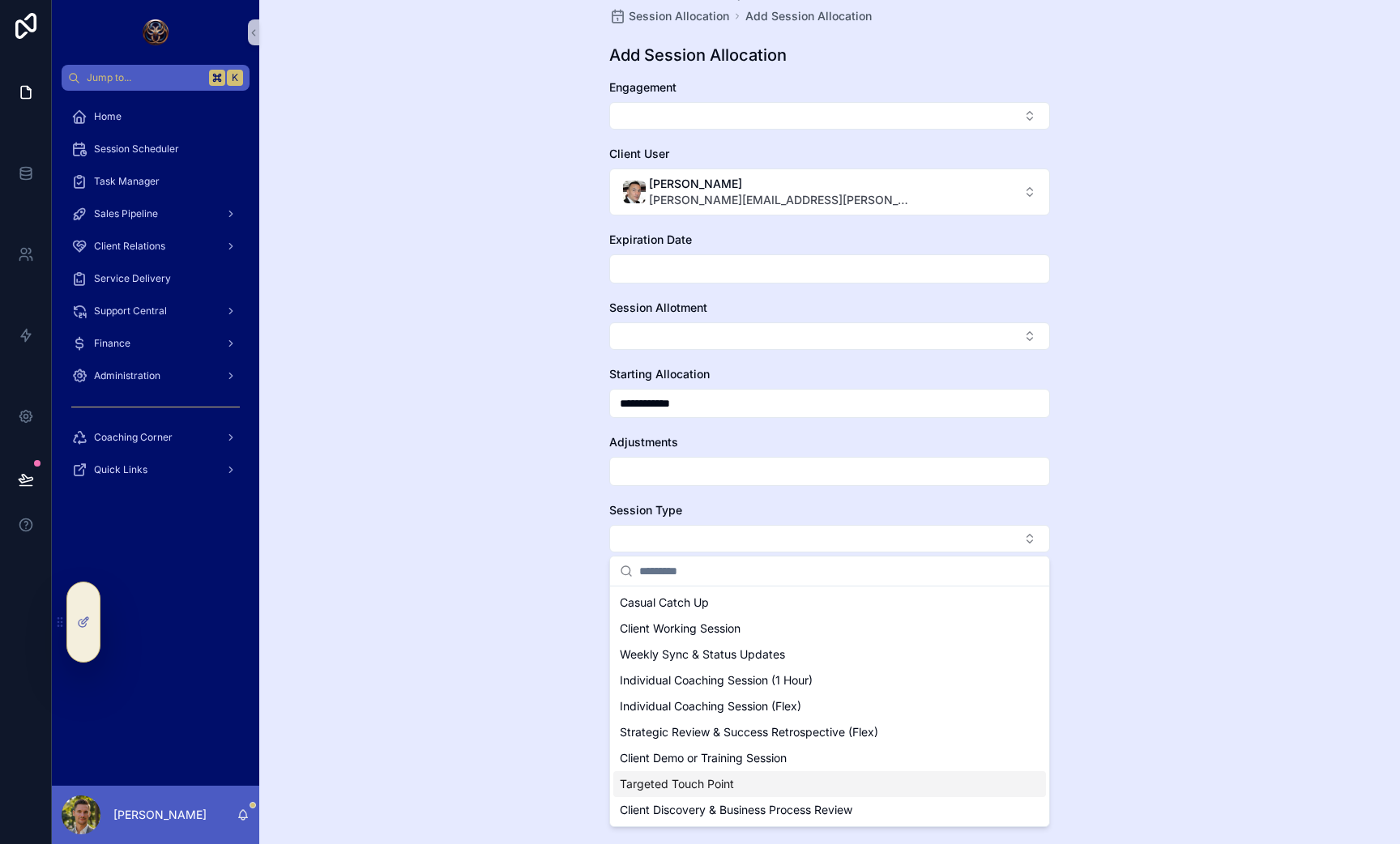
click at [686, 788] on span "Targeted Touch Point" at bounding box center [677, 784] width 114 height 16
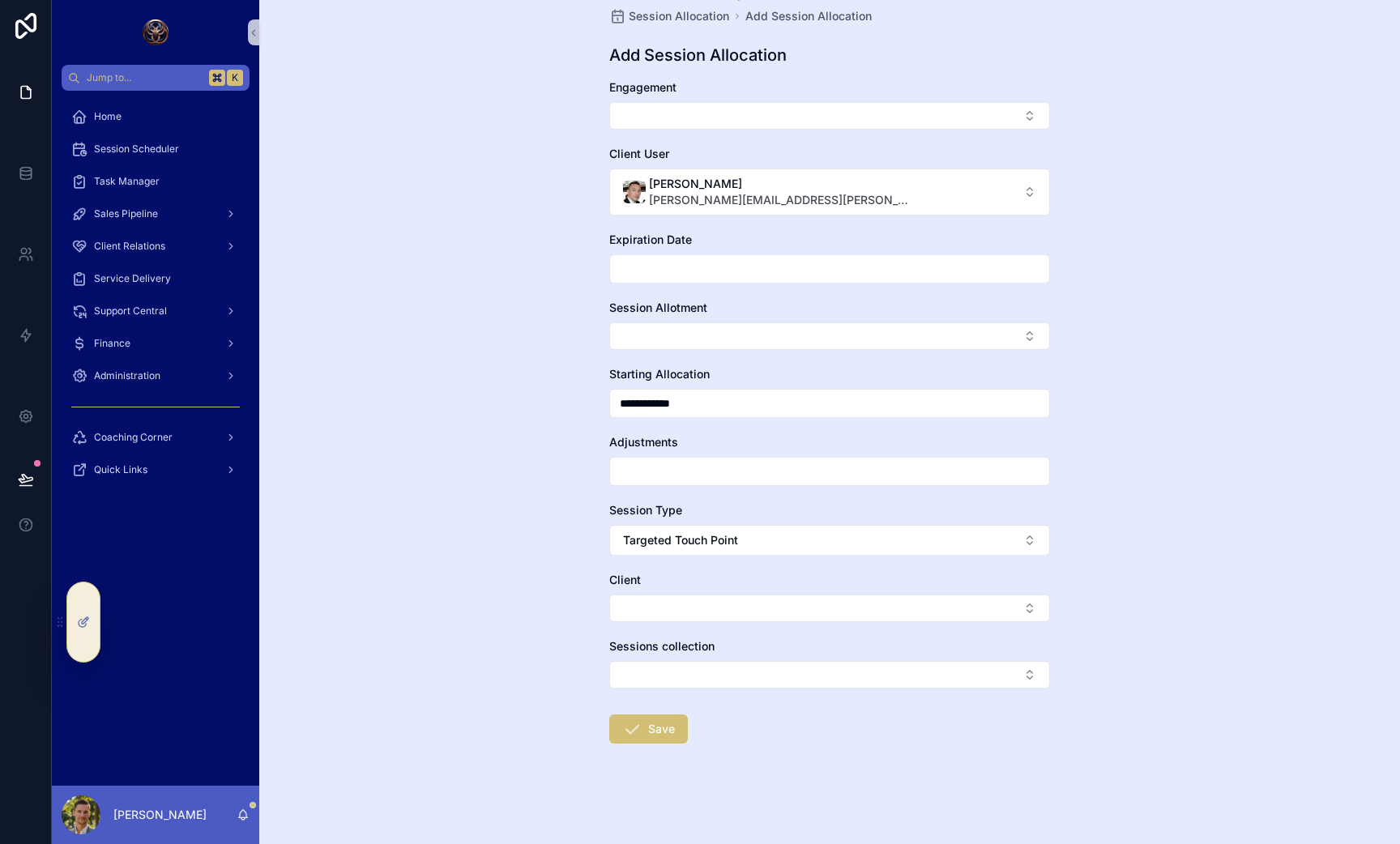
click at [776, 584] on div "Client" at bounding box center [829, 580] width 441 height 16
click at [639, 607] on button "Select Button" at bounding box center [829, 608] width 441 height 27
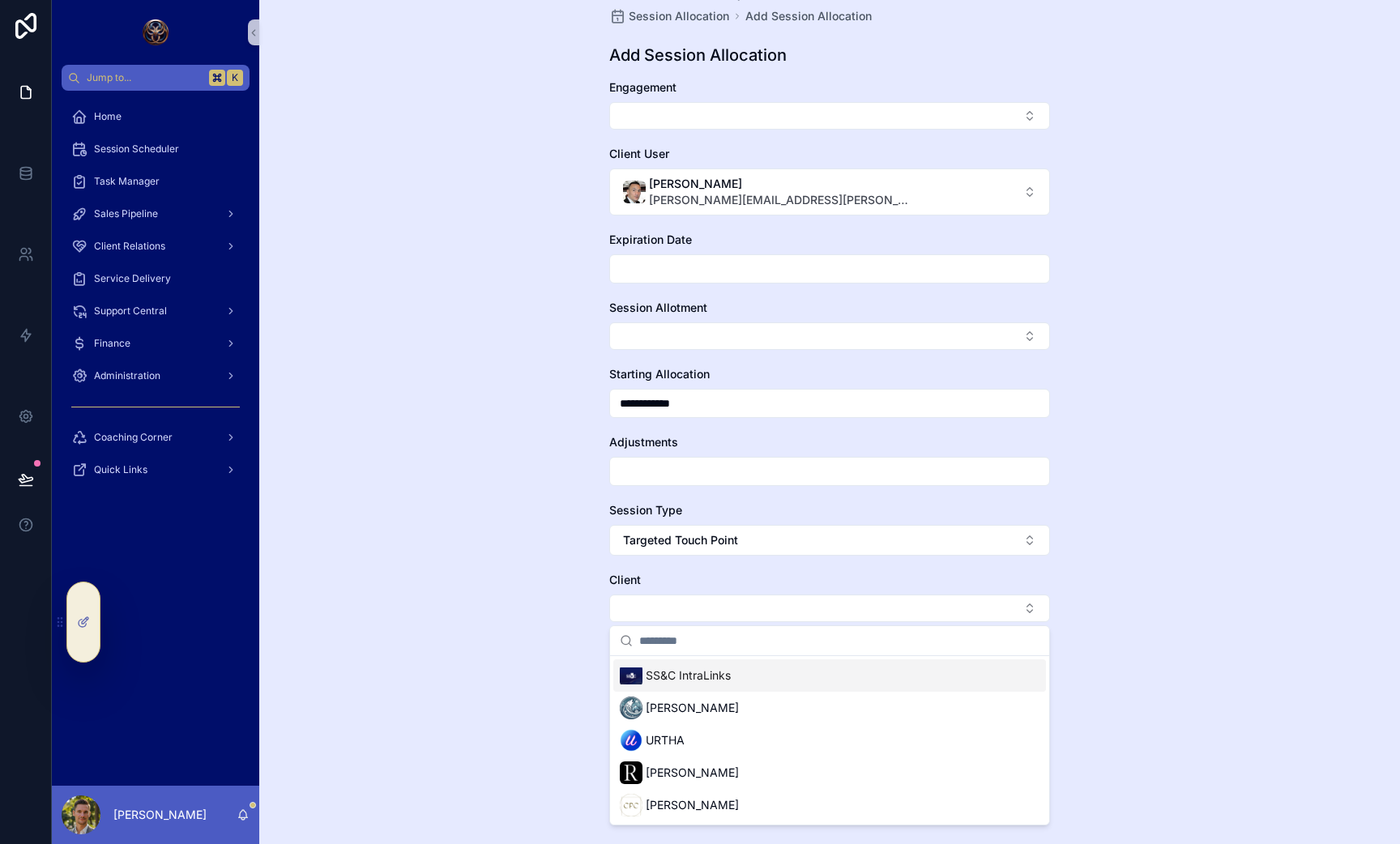
click at [657, 670] on span "SS&C IntraLinks" at bounding box center [688, 676] width 85 height 16
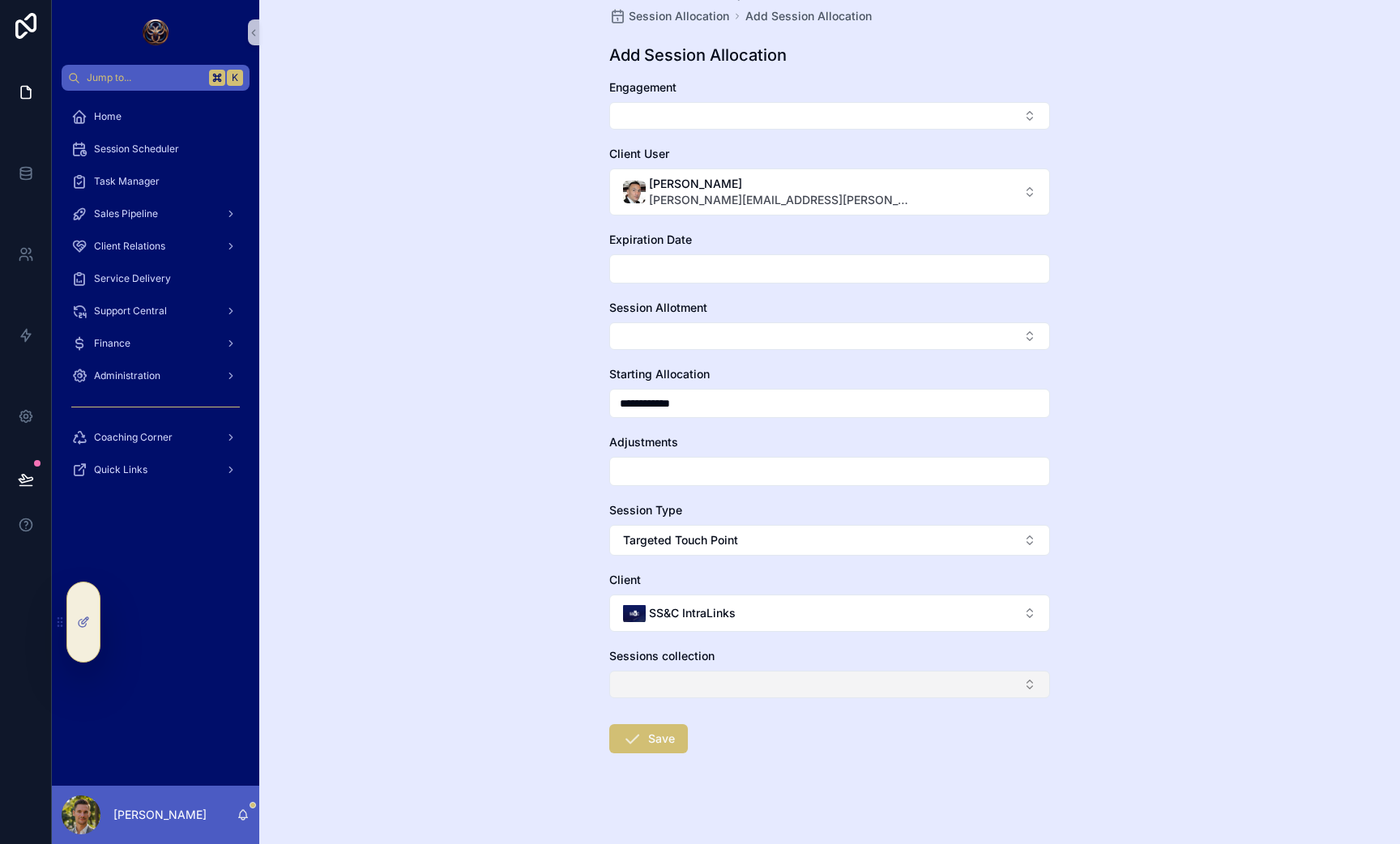
click at [639, 675] on button "Select Button" at bounding box center [829, 684] width 441 height 27
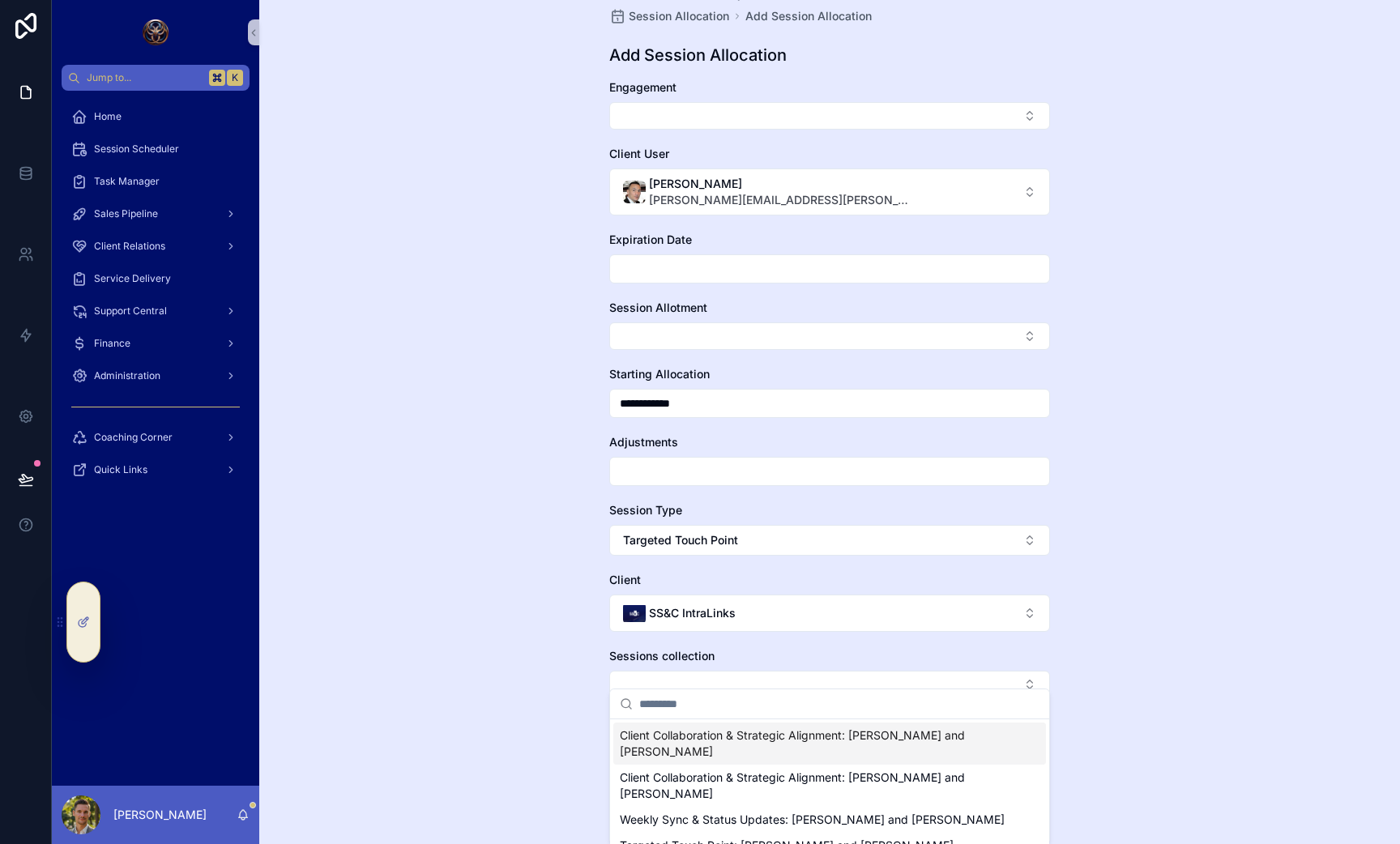
scroll to position [50, 0]
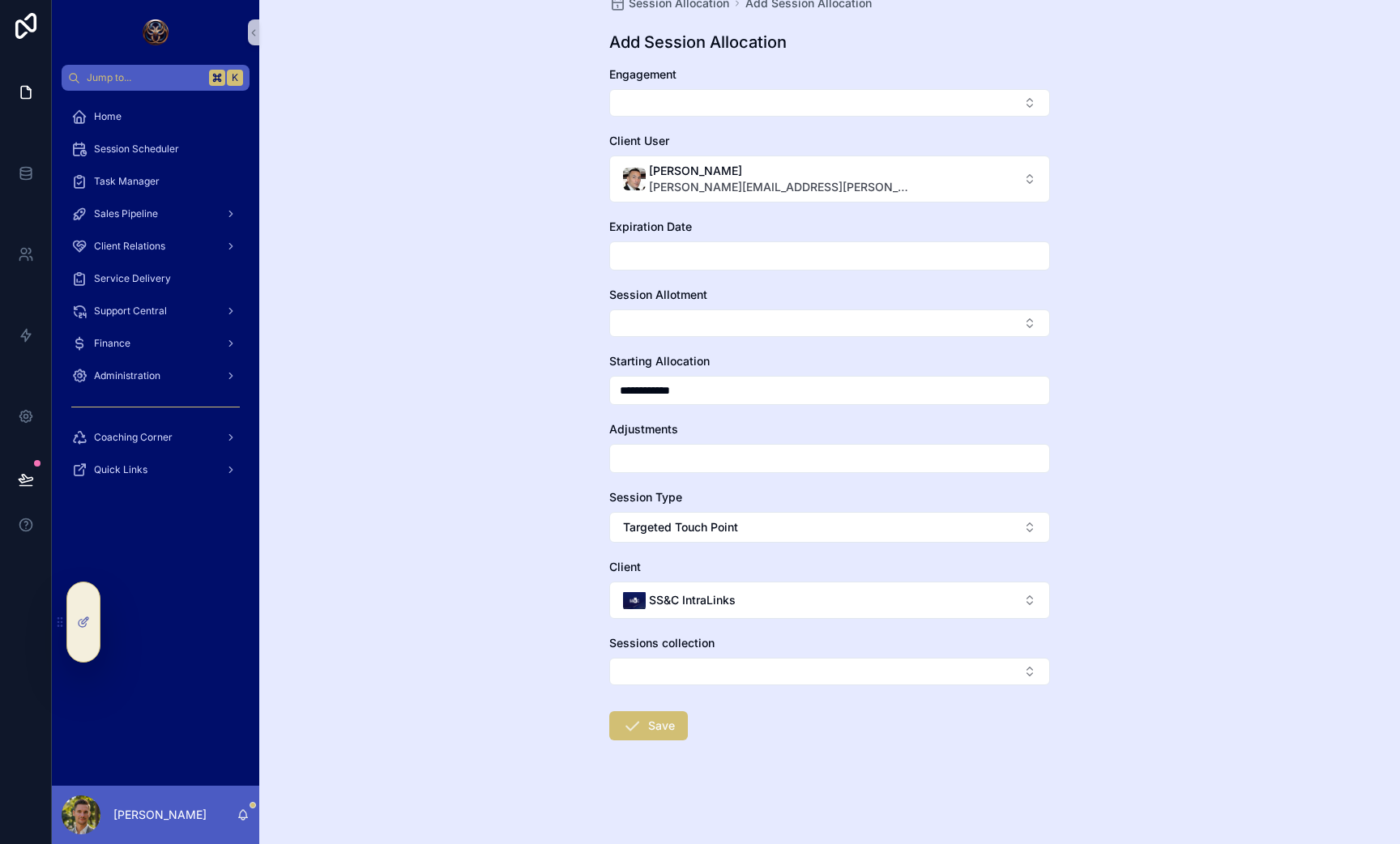
click at [526, 572] on div "**********" at bounding box center [830, 372] width 1141 height 844
click at [635, 320] on button "Select Button" at bounding box center [829, 323] width 441 height 27
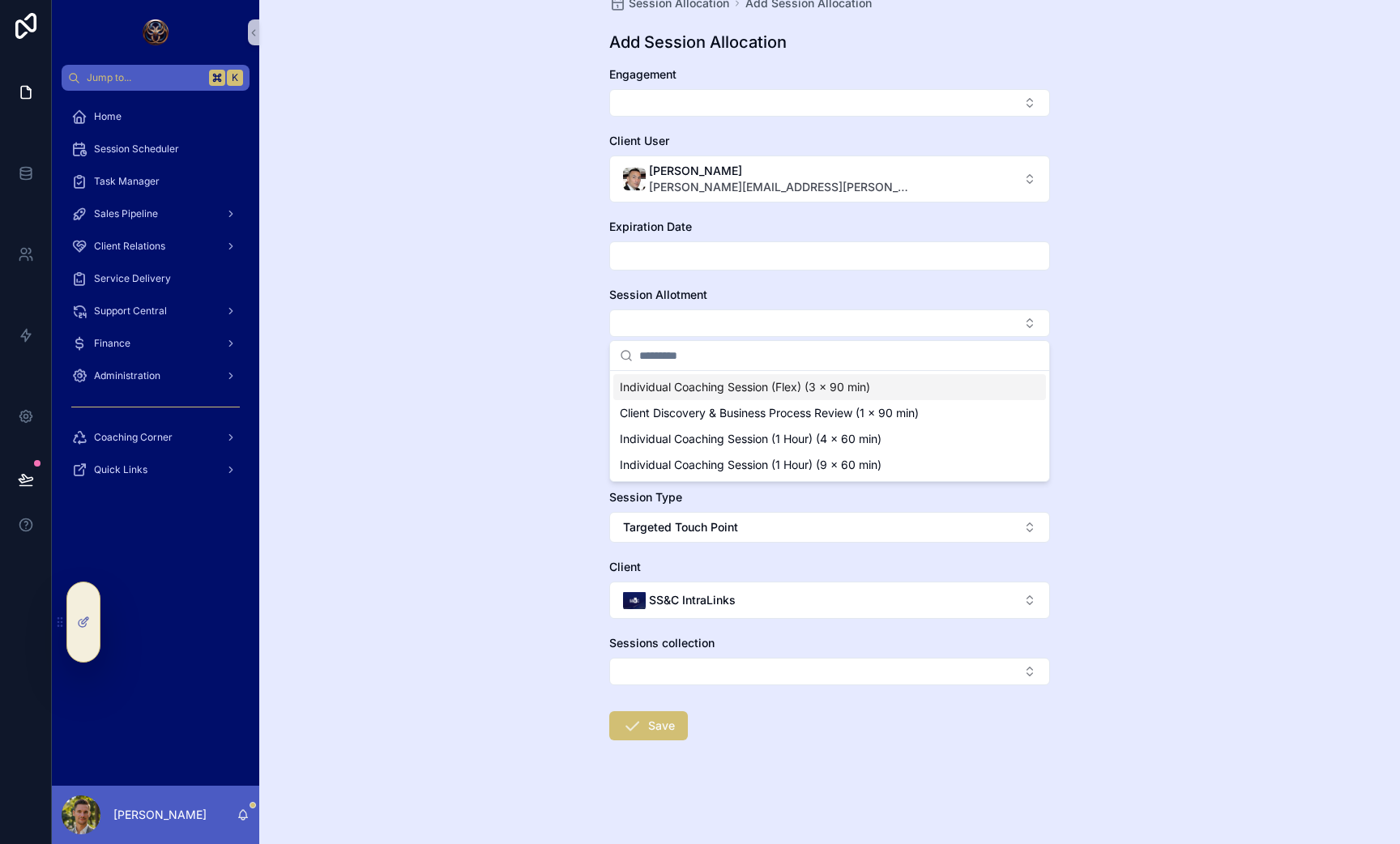
click at [639, 255] on input "scrollable content" at bounding box center [830, 256] width 440 height 22
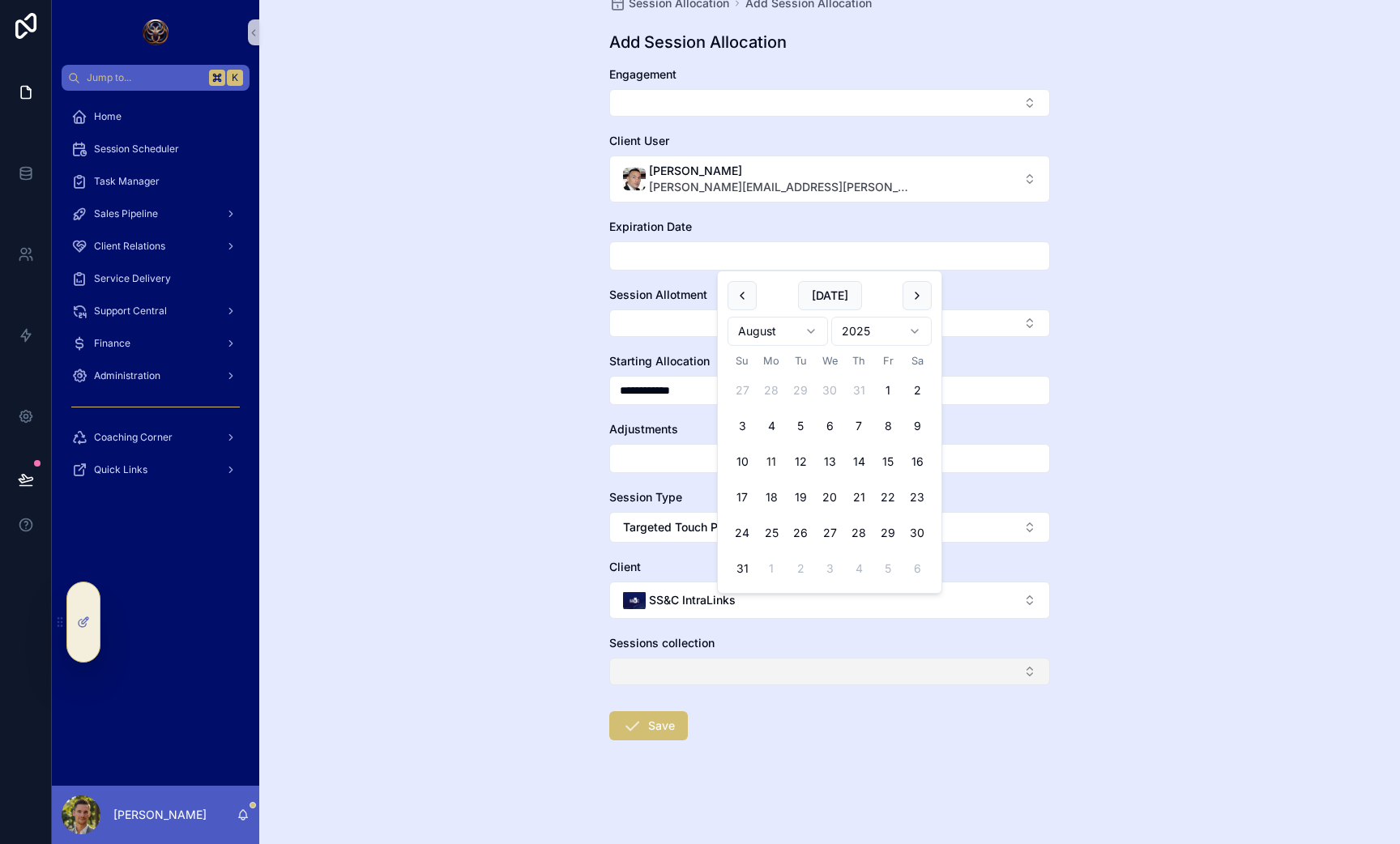
click at [666, 676] on button "Select Button" at bounding box center [829, 672] width 441 height 27
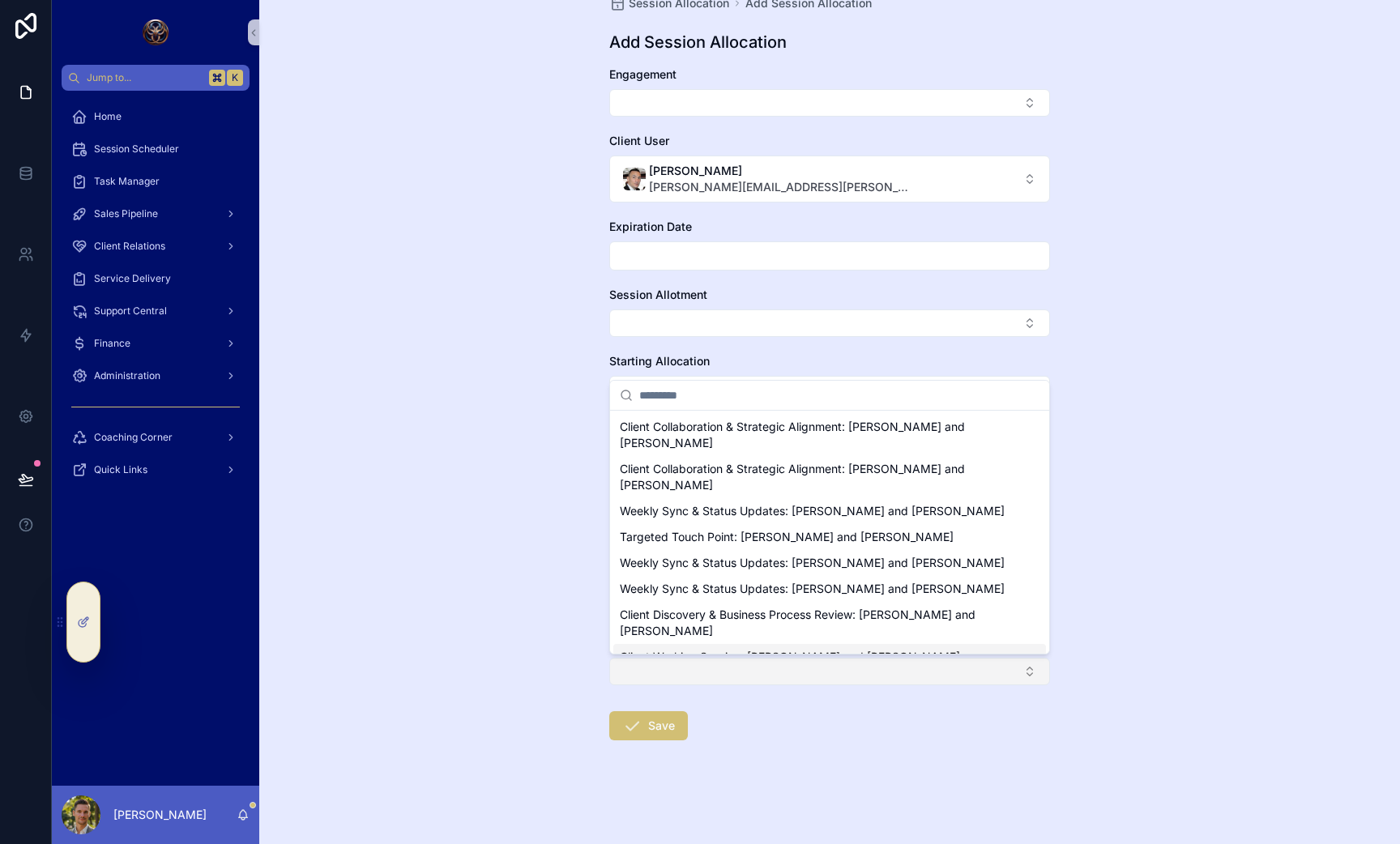
click at [655, 668] on button "Select Button" at bounding box center [829, 672] width 441 height 27
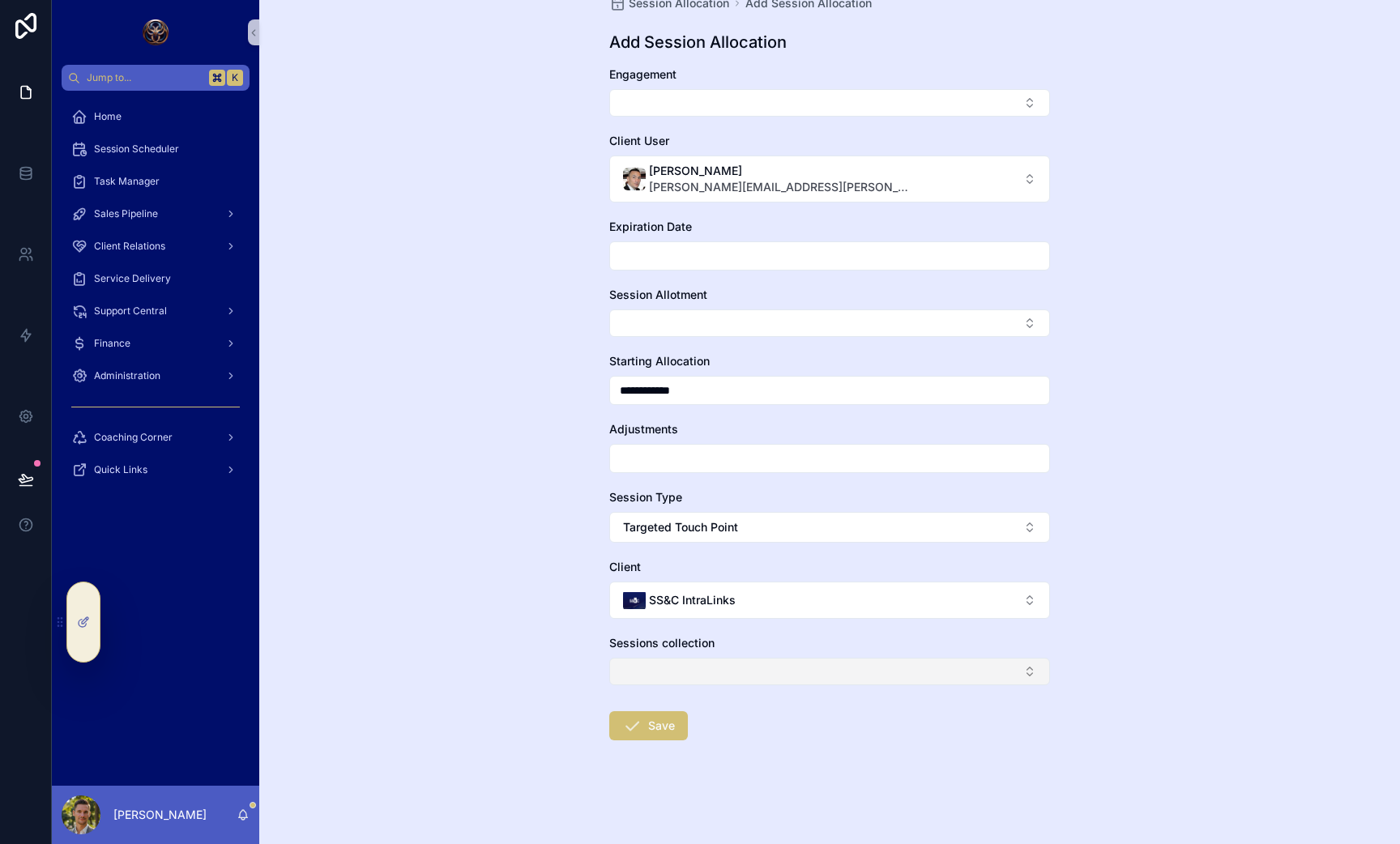
click at [655, 668] on button "Select Button" at bounding box center [829, 672] width 441 height 27
type input "*****"
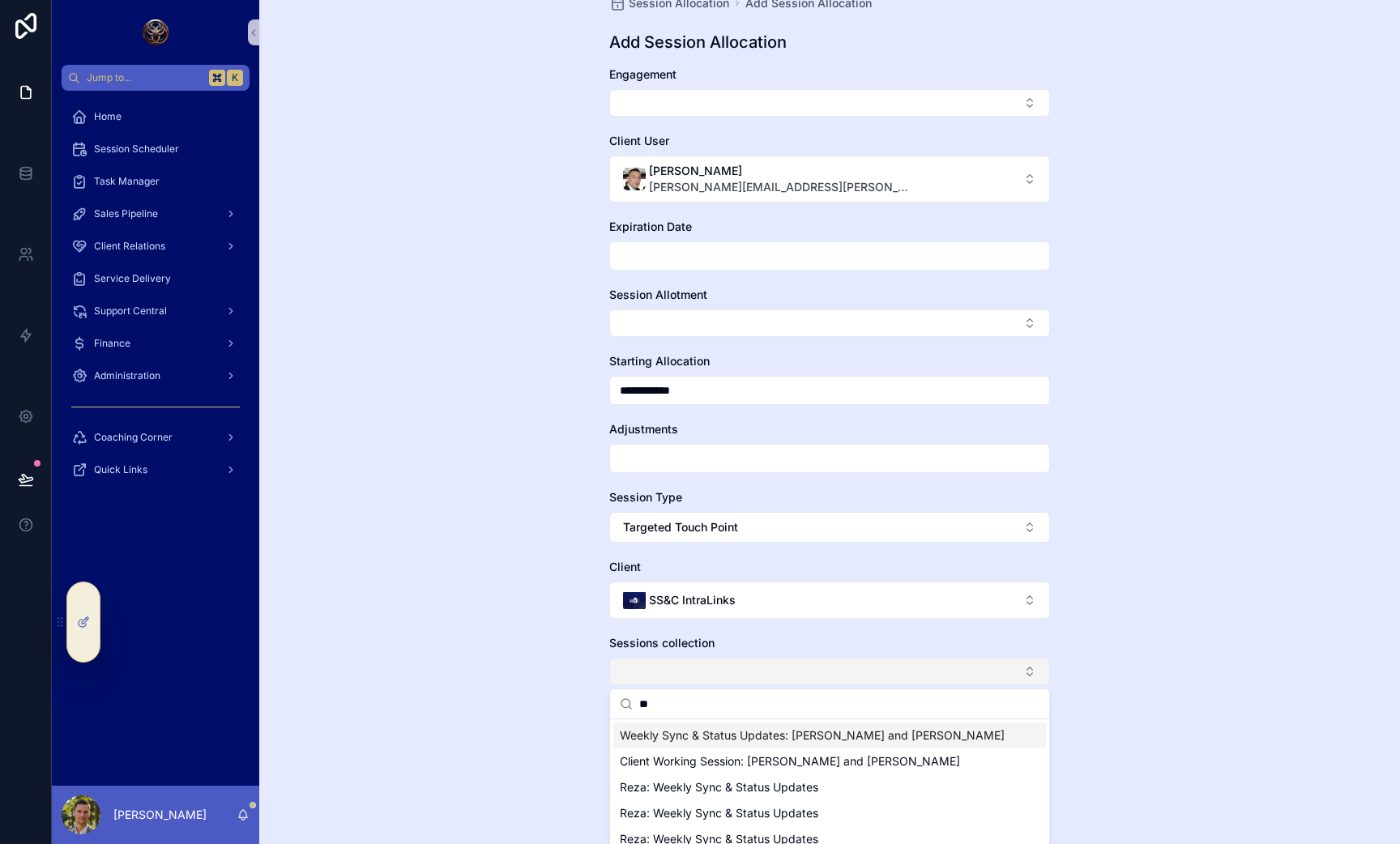
type input "***"
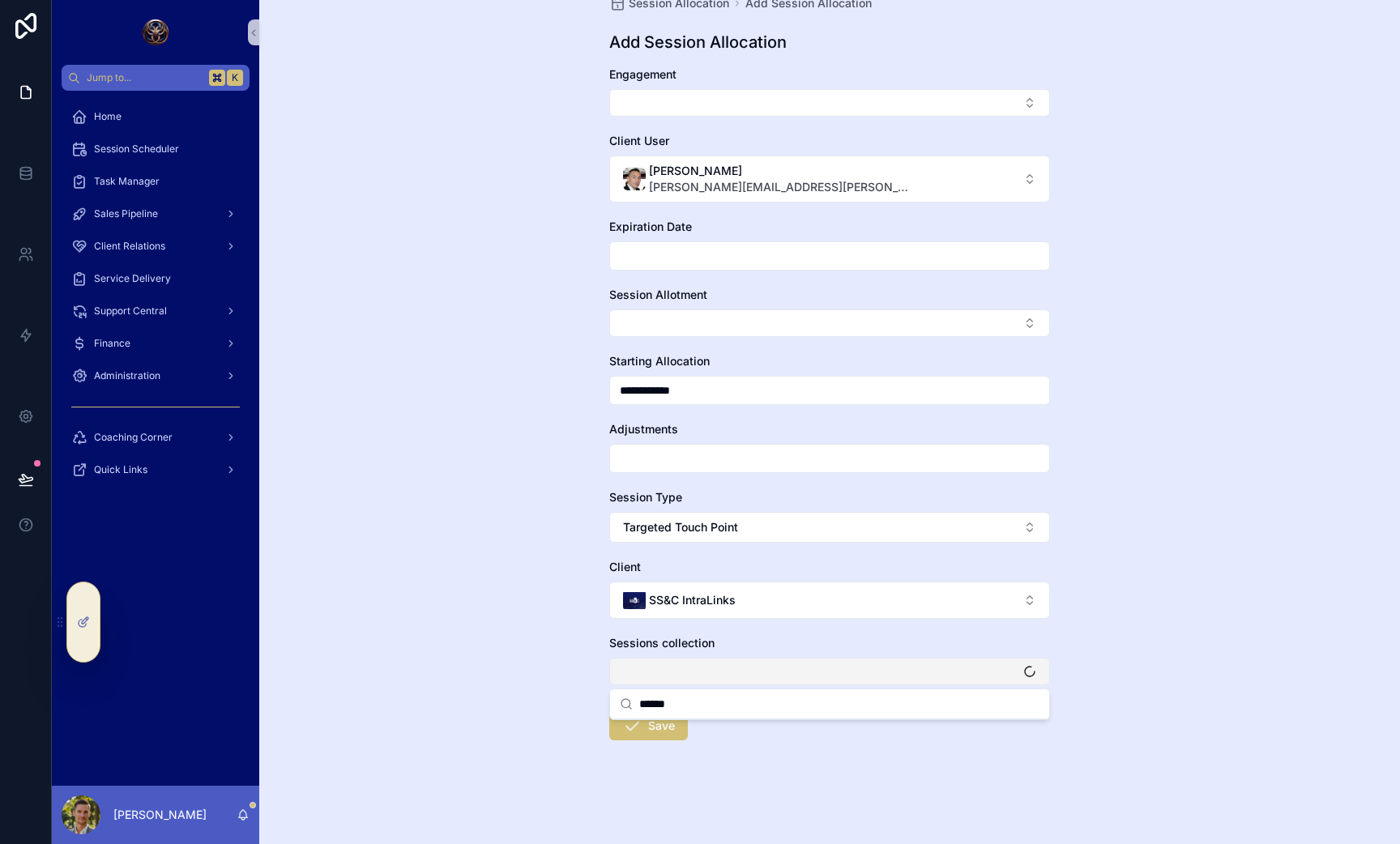
type input "*******"
click at [540, 566] on div "**********" at bounding box center [830, 372] width 1141 height 844
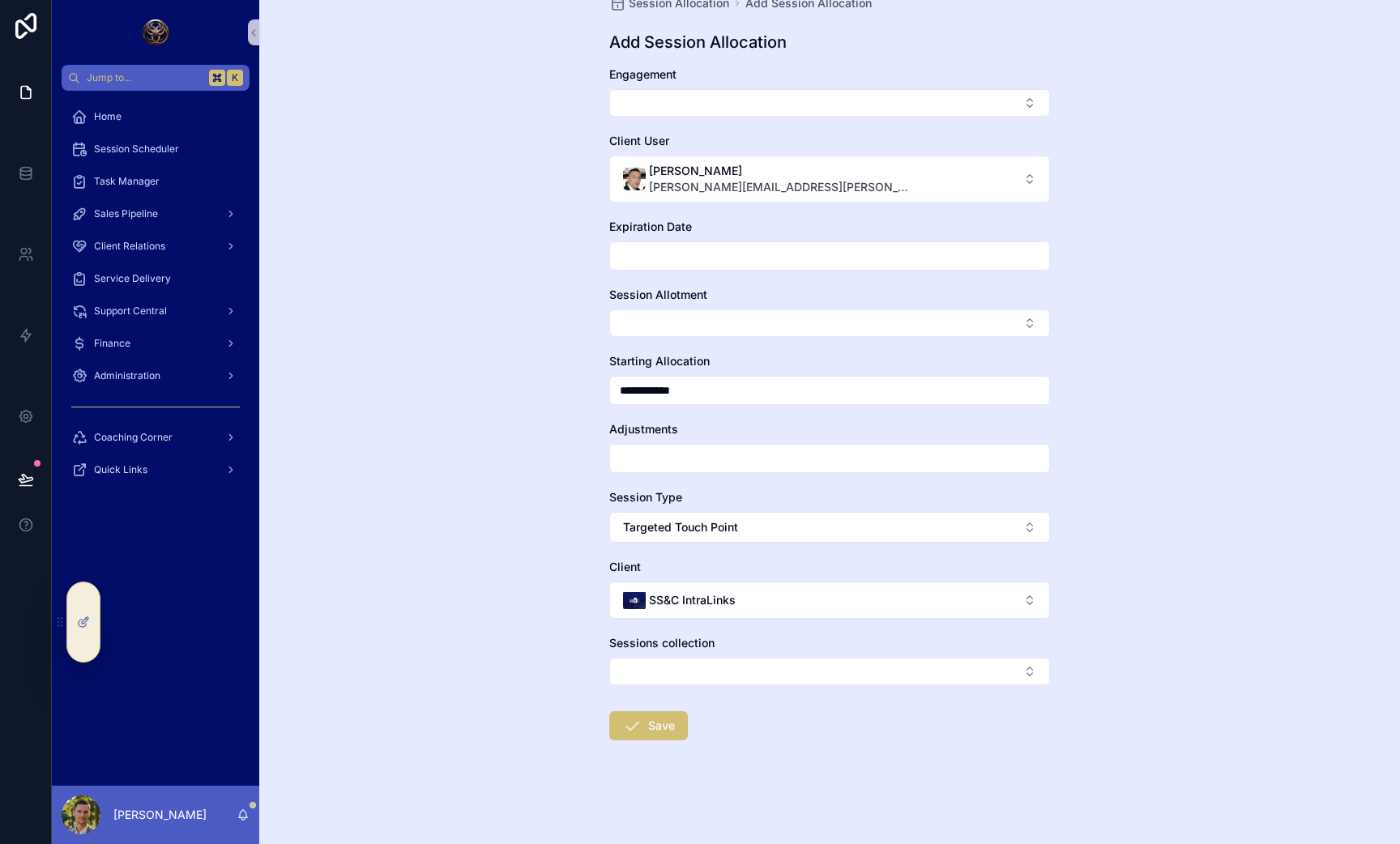
click at [658, 455] on input "scrollable content" at bounding box center [830, 458] width 440 height 22
drag, startPoint x: 625, startPoint y: 393, endPoint x: 606, endPoint y: 392, distance: 19.0
click at [606, 392] on div "**********" at bounding box center [830, 397] width 467 height 894
click at [634, 326] on button "Select Button" at bounding box center [829, 323] width 441 height 27
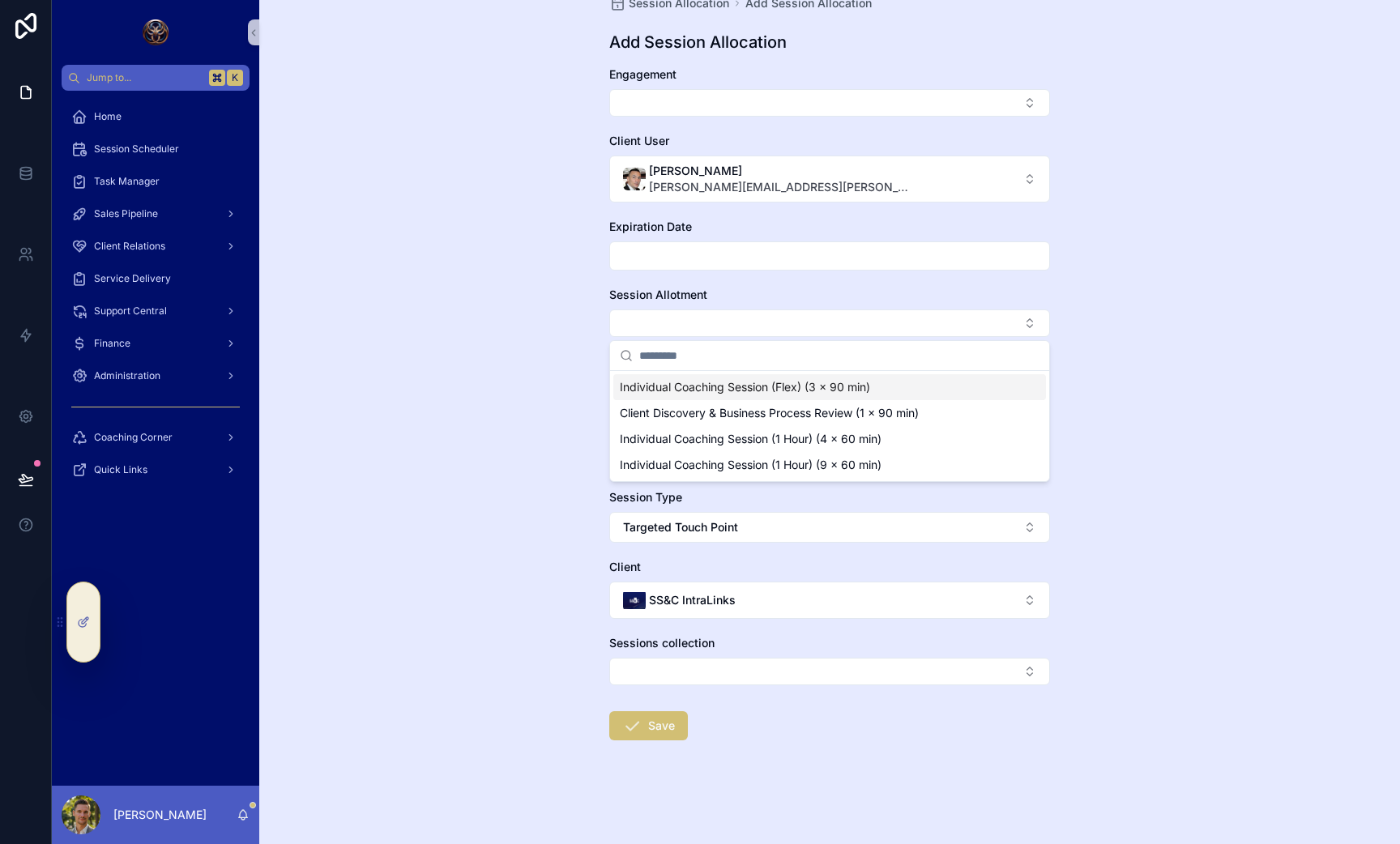
click at [657, 256] on input "scrollable content" at bounding box center [830, 256] width 440 height 22
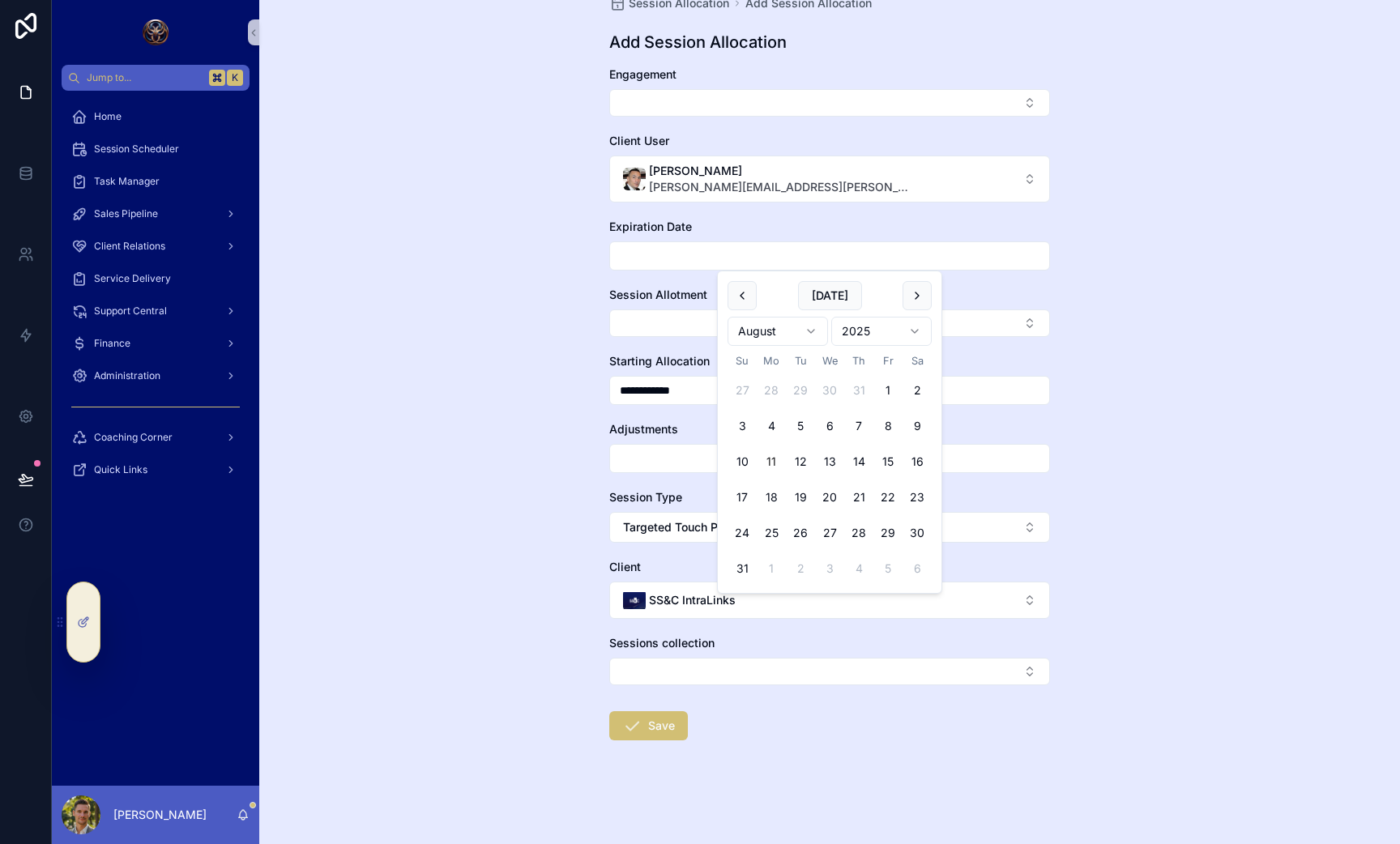
click at [768, 339] on html "**********" at bounding box center [700, 422] width 1400 height 844
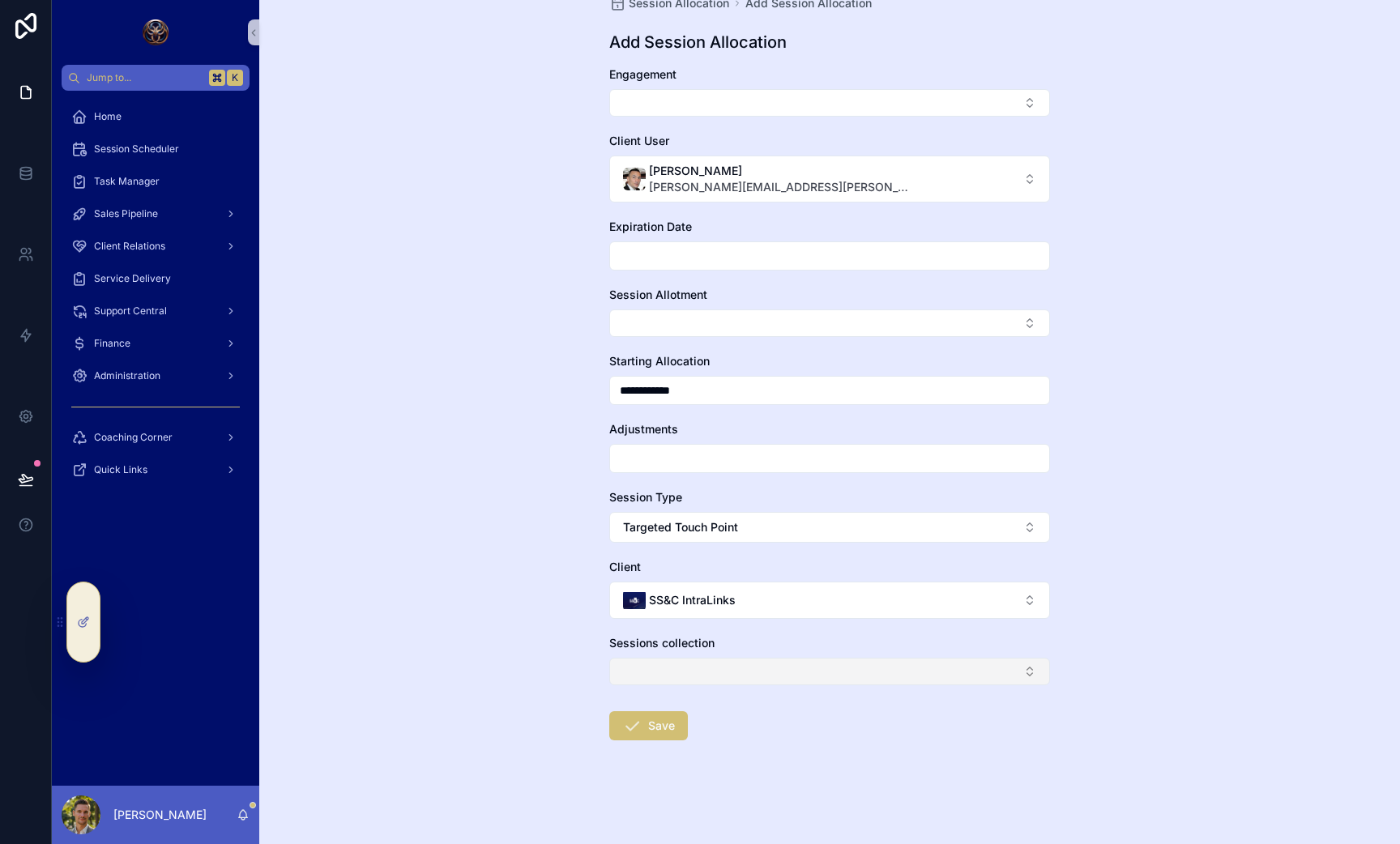
click at [777, 659] on html "**********" at bounding box center [700, 422] width 1400 height 844
click at [616, 247] on input "scrollable content" at bounding box center [830, 256] width 440 height 22
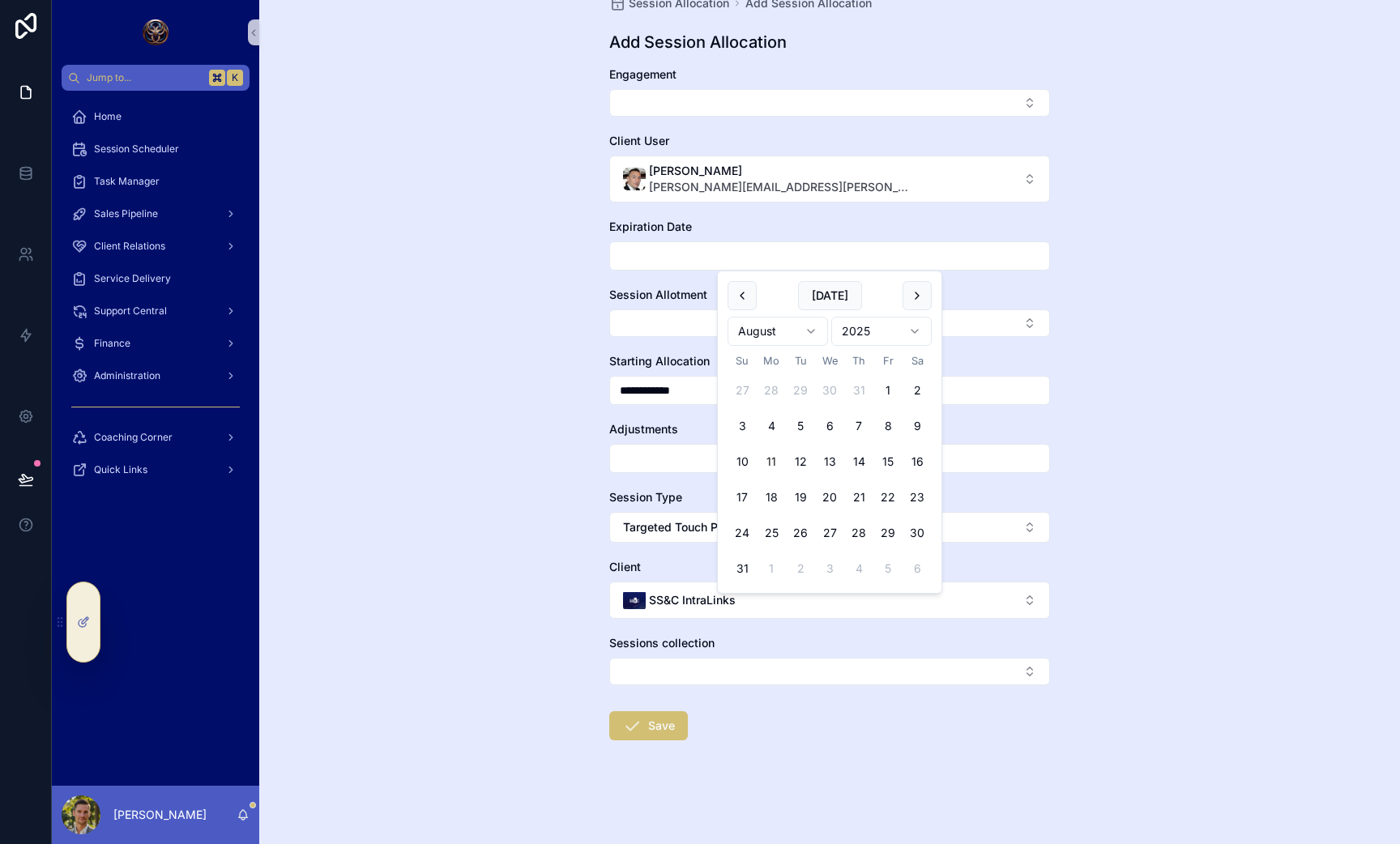
click at [933, 295] on div "Today August 2025 Su Mo Tu We Th Fr Sa 27 28 29 30 31 1 2 3 4 5 6 7 8 9 10 11 1…" at bounding box center [830, 432] width 224 height 321
click at [931, 295] on div "Today August 2025 Su Mo Tu We Th Fr Sa 27 28 29 30 31 1 2 3 4 5 6 7 8 9 10 11 1…" at bounding box center [830, 432] width 224 height 321
click at [927, 295] on button "scrollable content" at bounding box center [917, 295] width 29 height 29
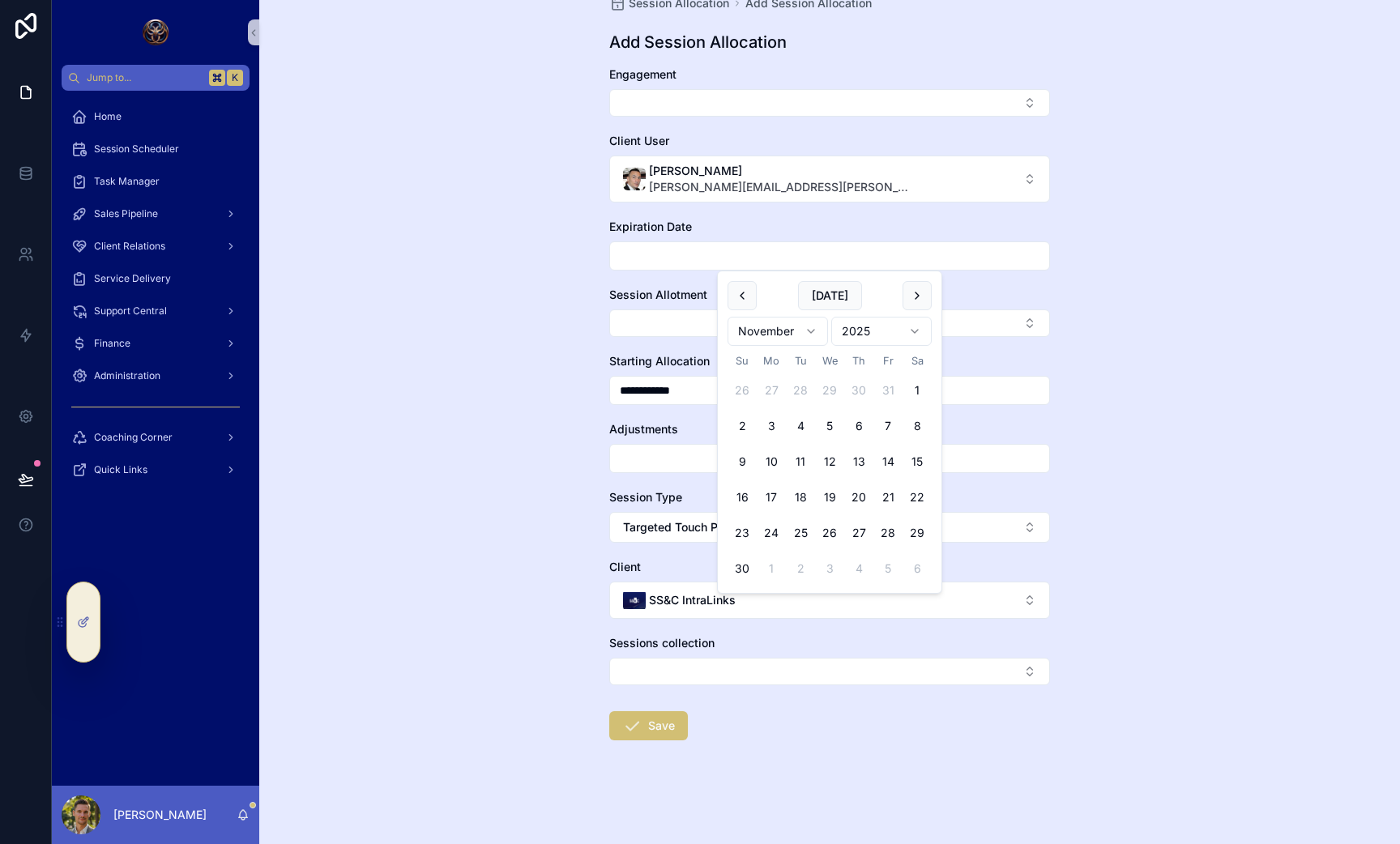
click at [927, 295] on button "scrollable content" at bounding box center [917, 295] width 29 height 29
click at [835, 533] on button "31" at bounding box center [830, 533] width 29 height 29
type input "**********"
click at [501, 348] on div "**********" at bounding box center [830, 372] width 1141 height 844
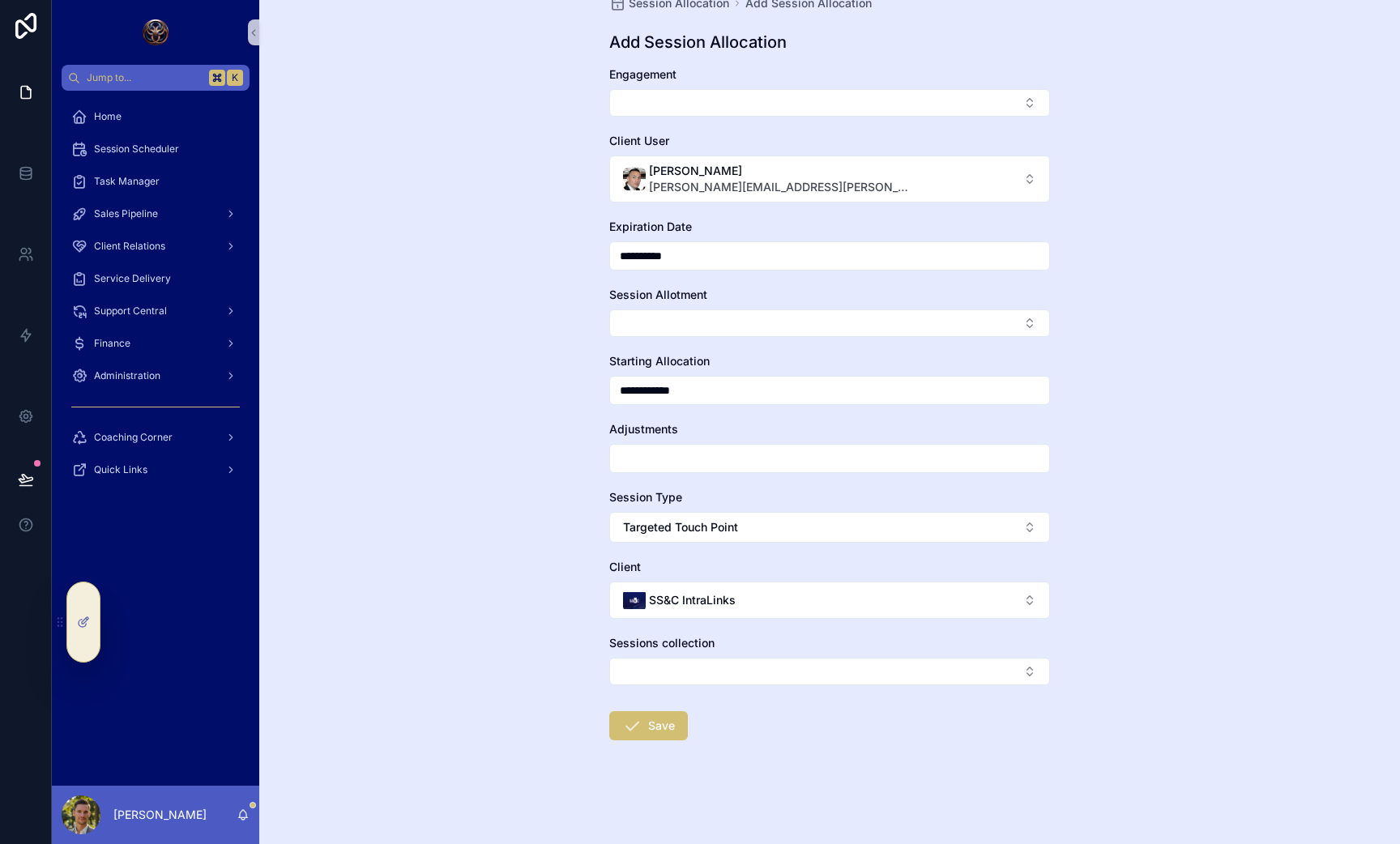
click at [632, 391] on input "**********" at bounding box center [830, 390] width 440 height 22
type input "**********"
click at [612, 492] on span "Session Type" at bounding box center [645, 497] width 73 height 14
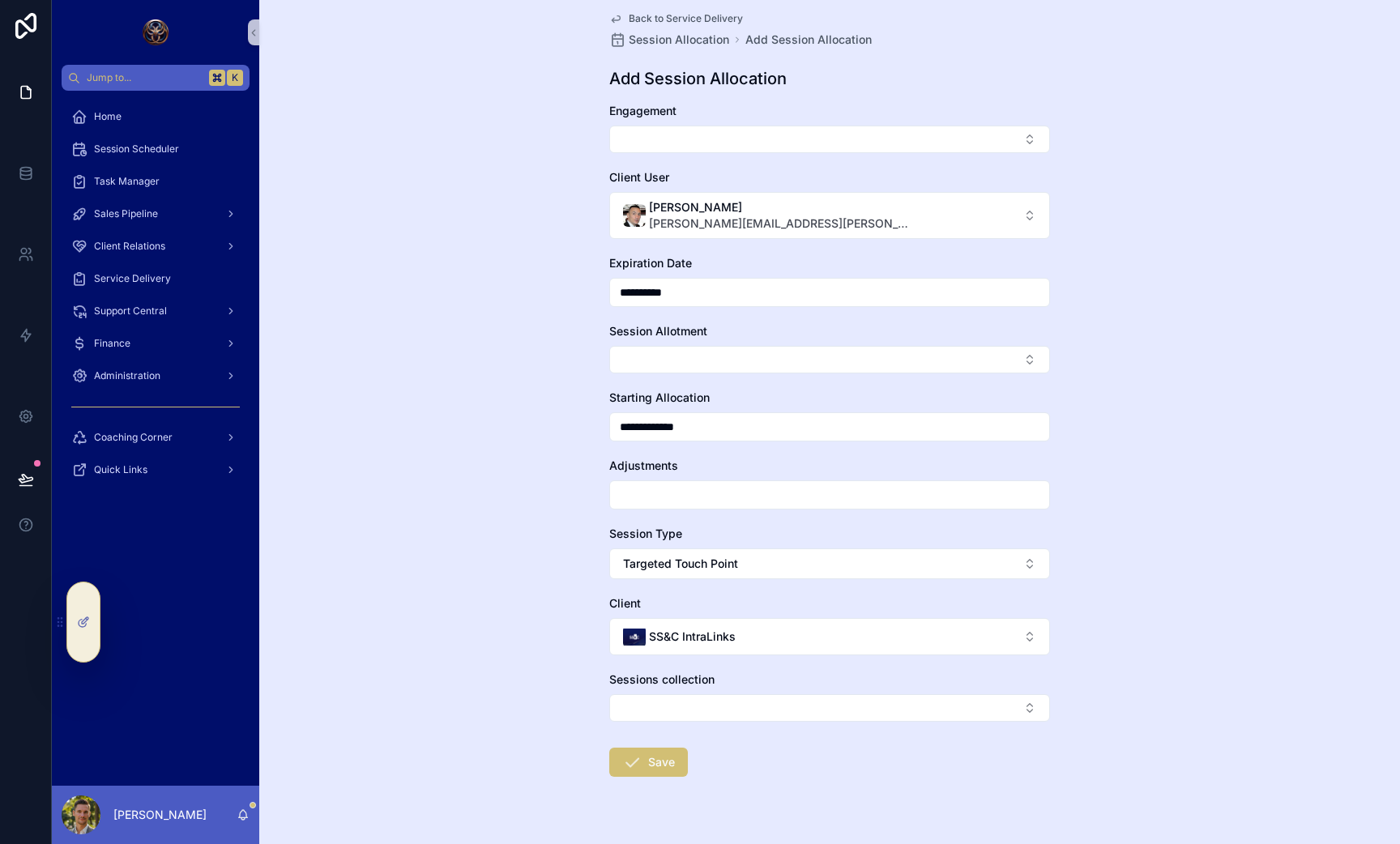
scroll to position [0, 0]
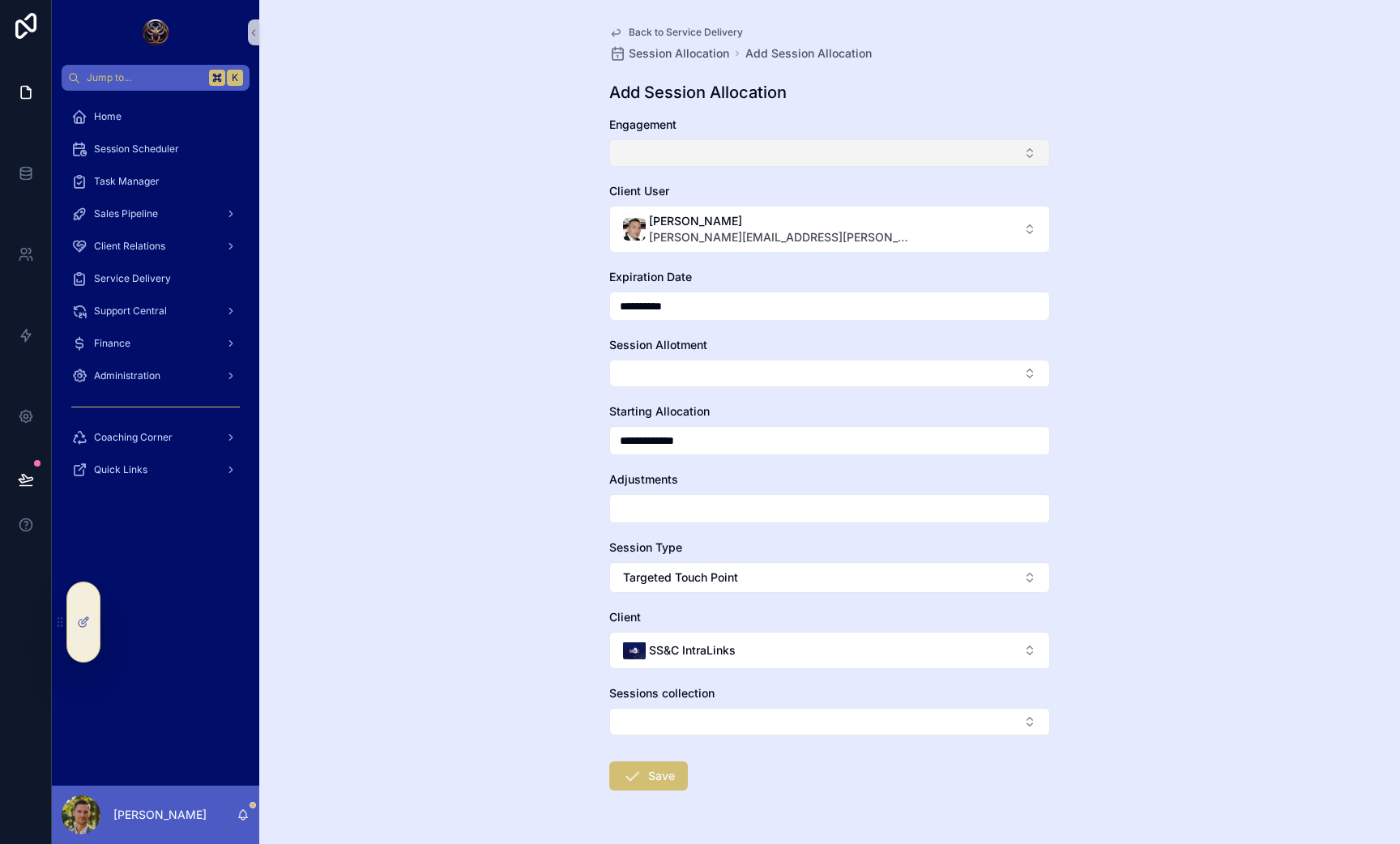
click at [645, 139] on button "Select Button" at bounding box center [829, 153] width 441 height 27
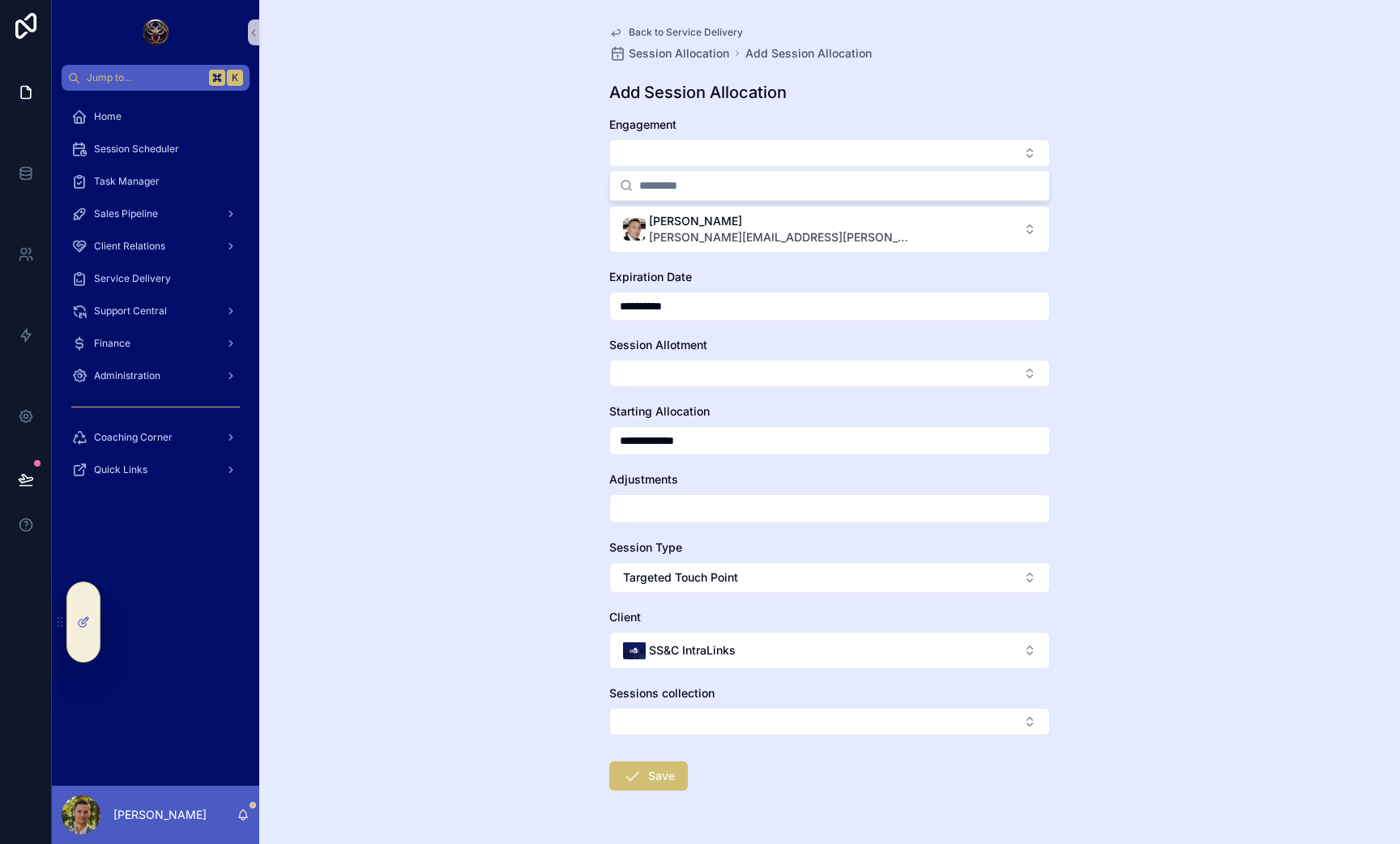
click at [502, 171] on div "**********" at bounding box center [830, 422] width 1141 height 844
drag, startPoint x: 661, startPoint y: 769, endPoint x: 532, endPoint y: 698, distance: 147.2
click at [532, 698] on div "**********" at bounding box center [830, 422] width 1141 height 844
drag, startPoint x: 654, startPoint y: 776, endPoint x: 638, endPoint y: 775, distance: 16.0
click at [638, 775] on button "Save" at bounding box center [648, 776] width 78 height 29
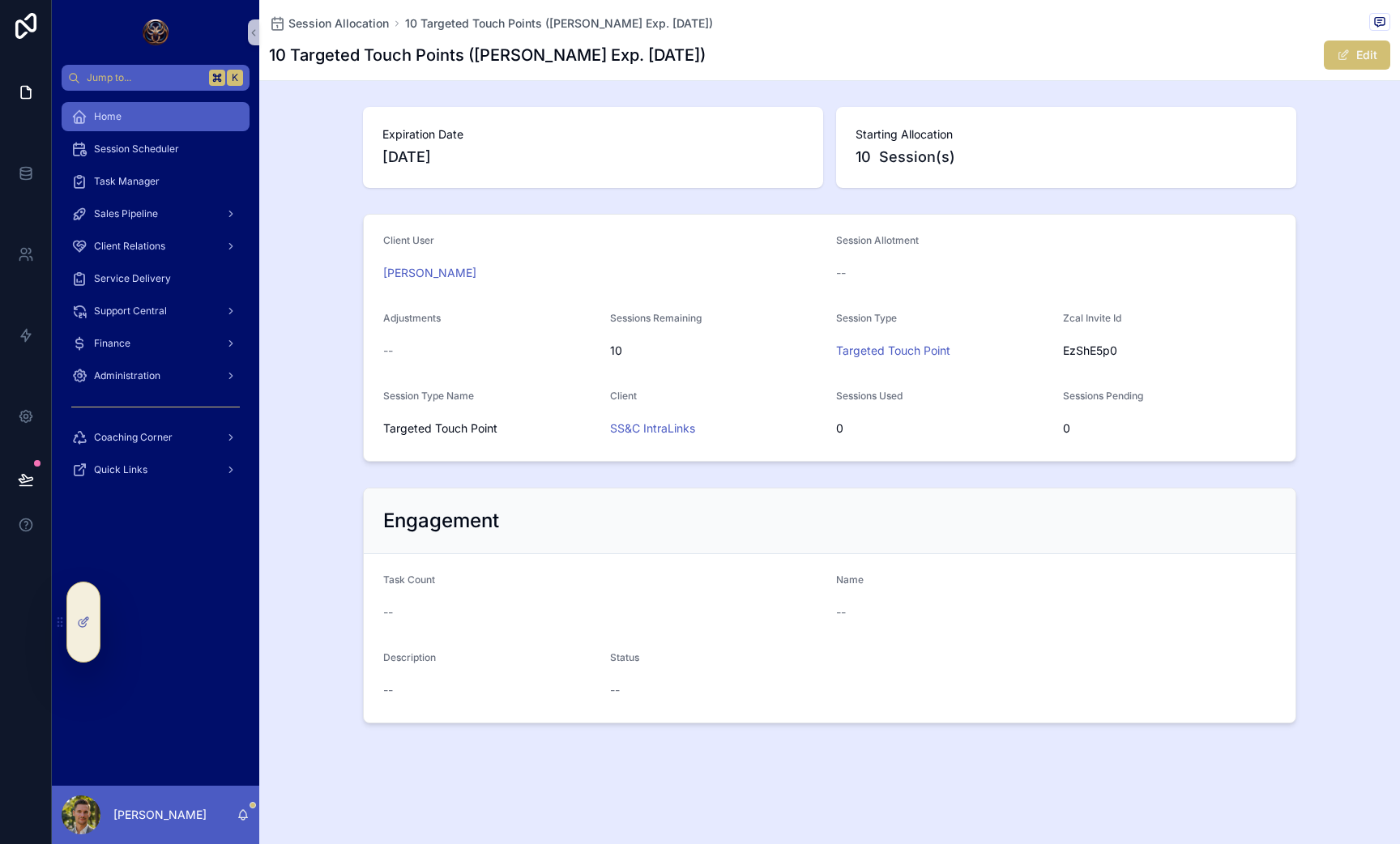
click at [98, 119] on span "Home" at bounding box center [107, 116] width 27 height 13
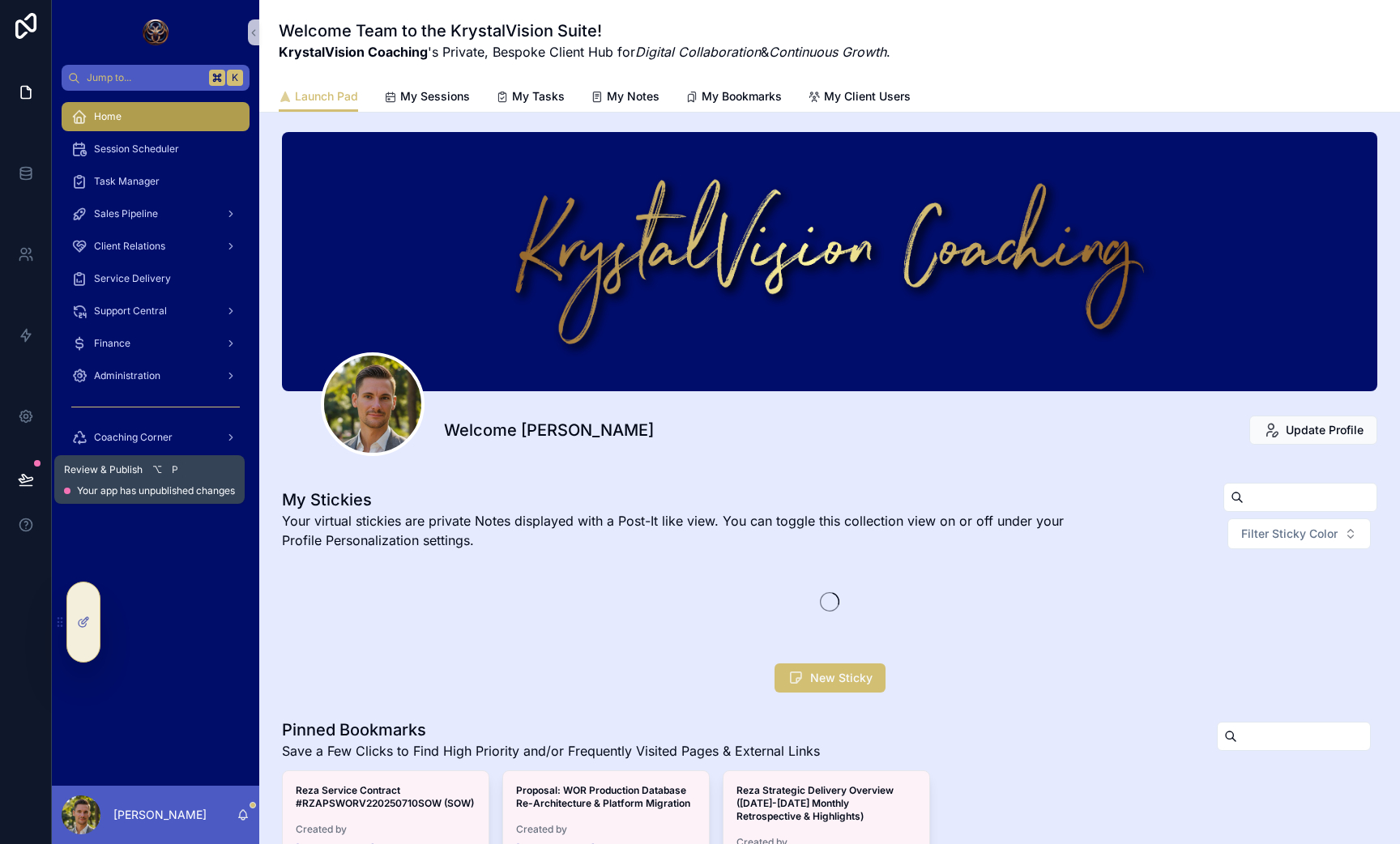
click at [18, 471] on icon at bounding box center [25, 479] width 16 height 16
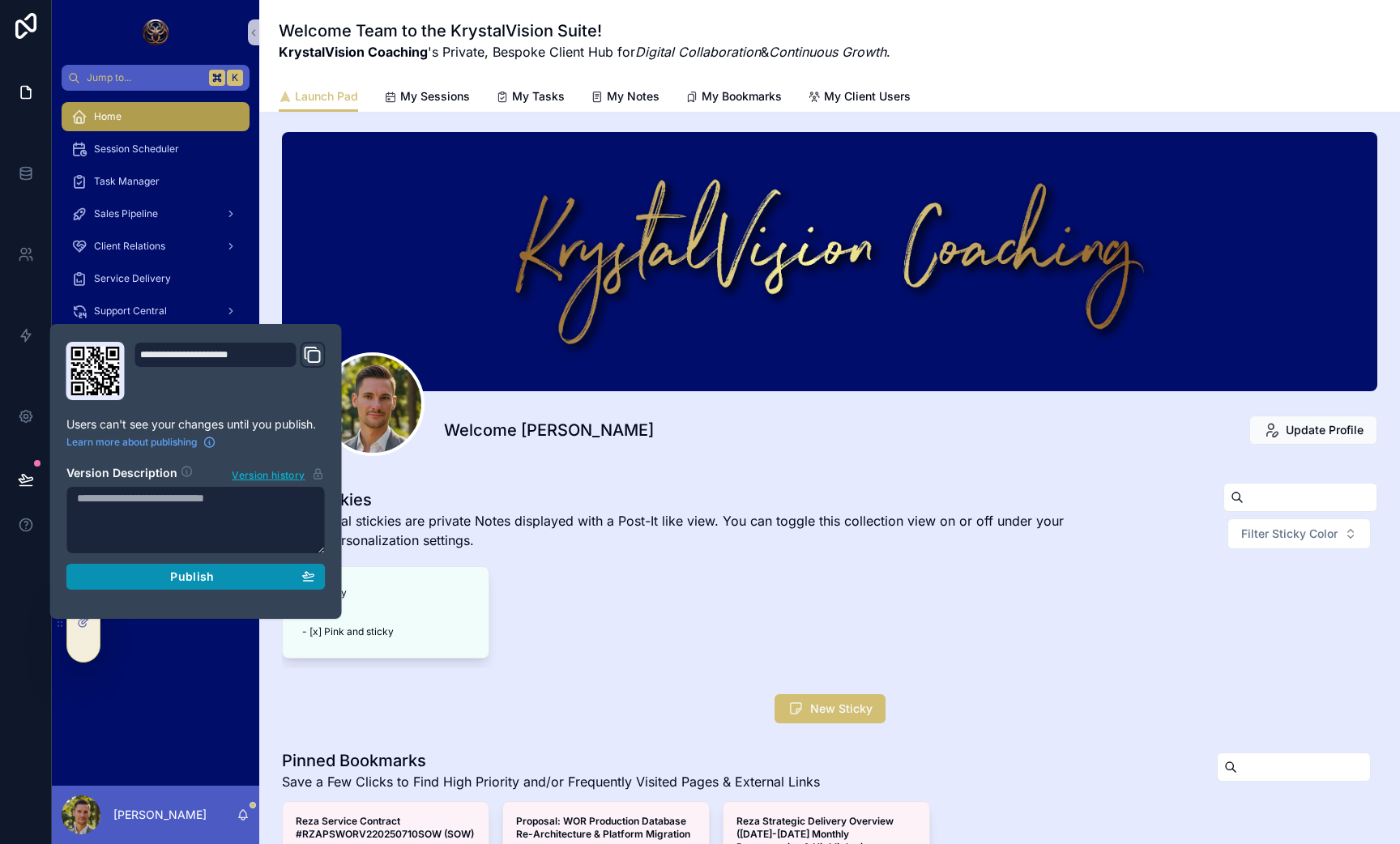
click at [136, 575] on div "Publish" at bounding box center [197, 576] width 238 height 15
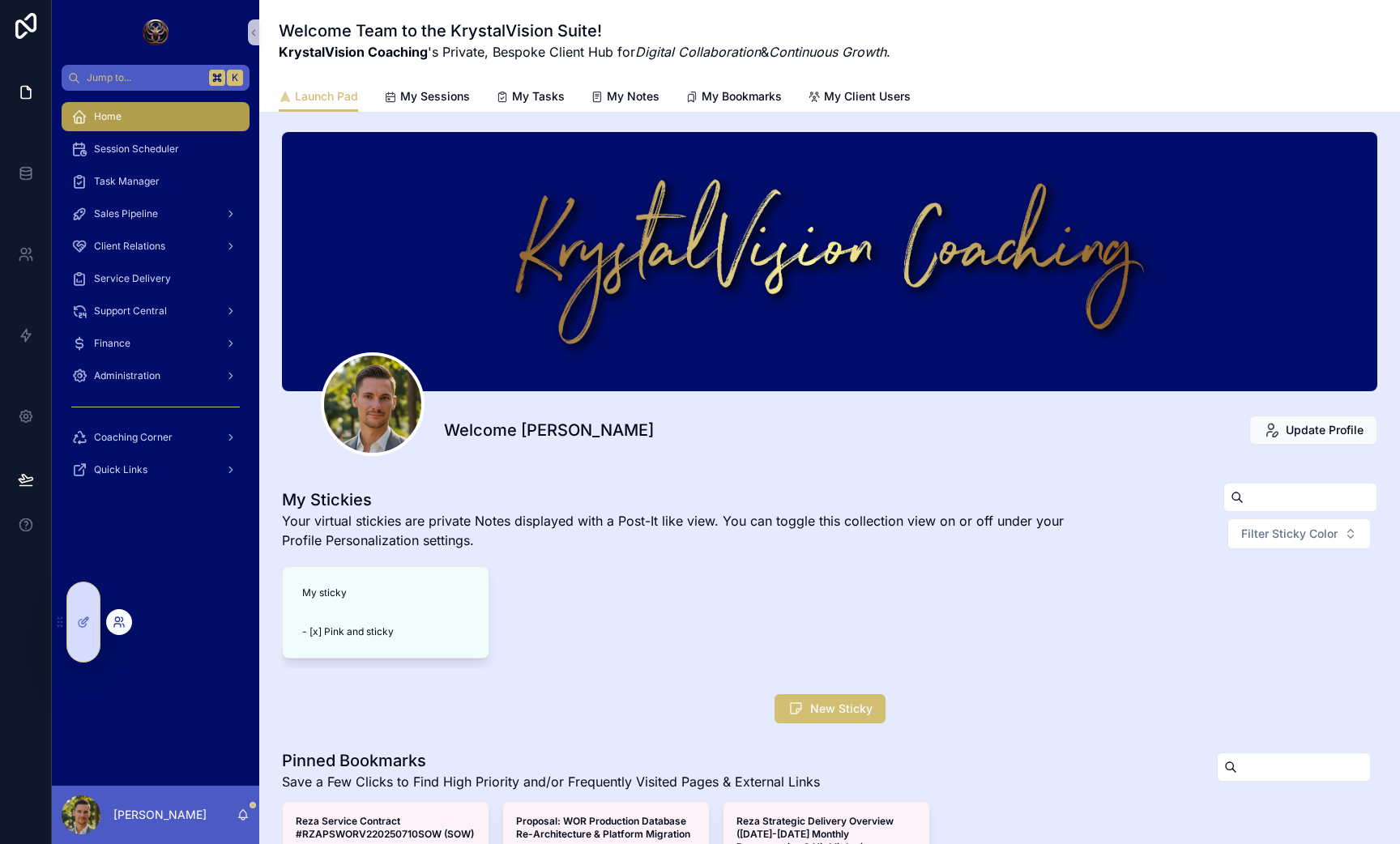
click at [117, 624] on icon at bounding box center [118, 621] width 13 height 13
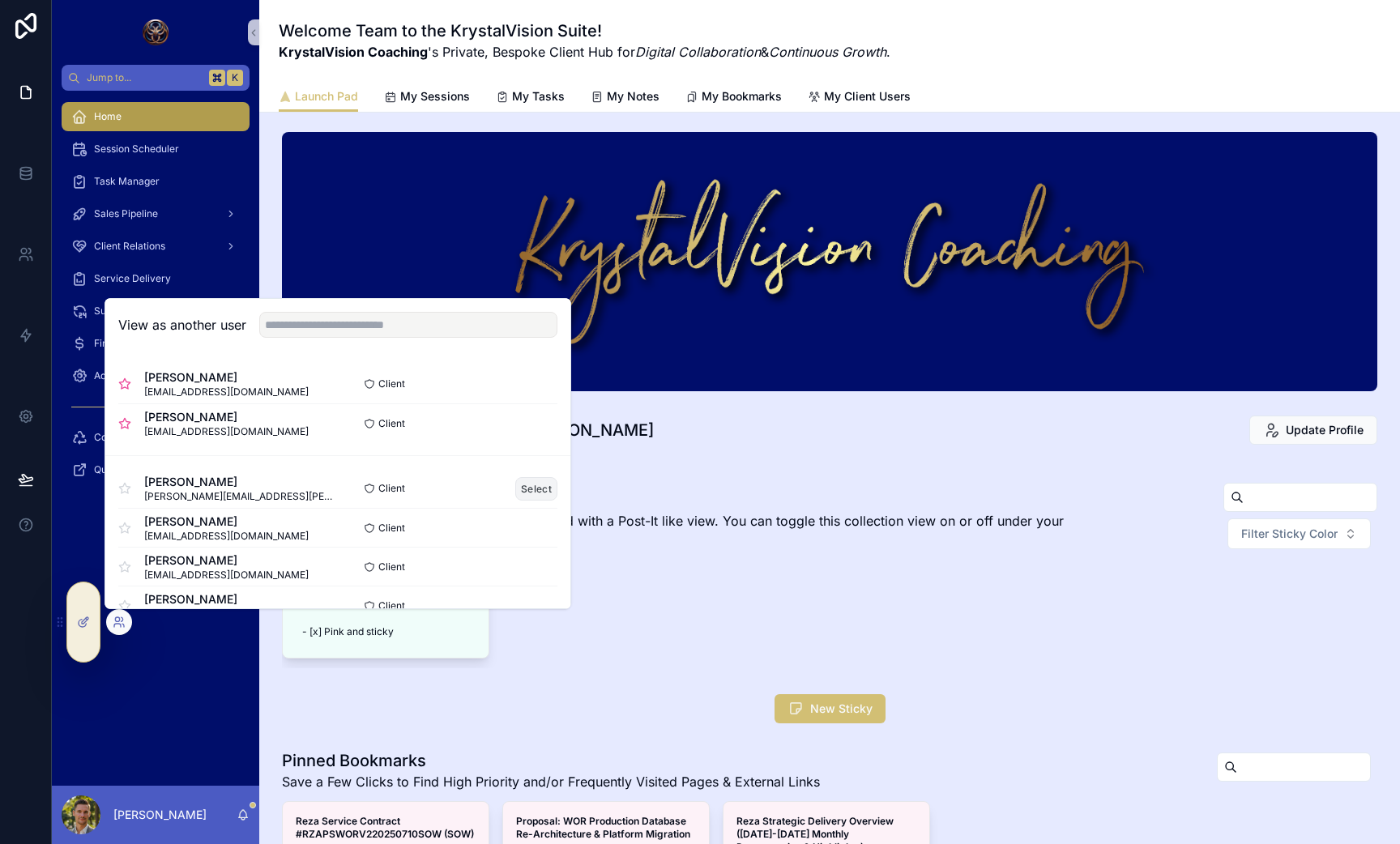
click at [519, 486] on button "Select" at bounding box center [536, 489] width 43 height 23
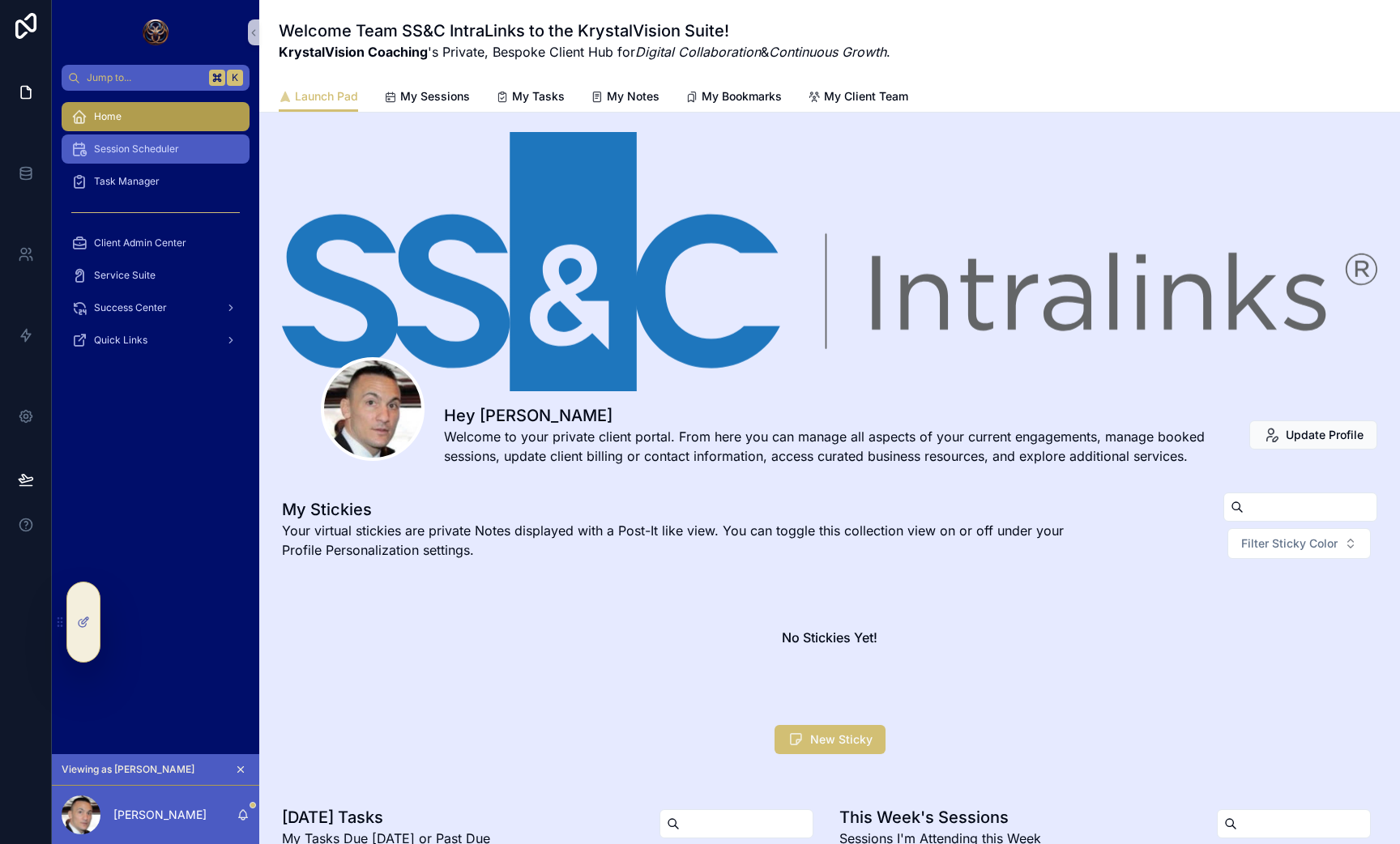
click at [119, 144] on span "Session Scheduler" at bounding box center [137, 148] width 85 height 13
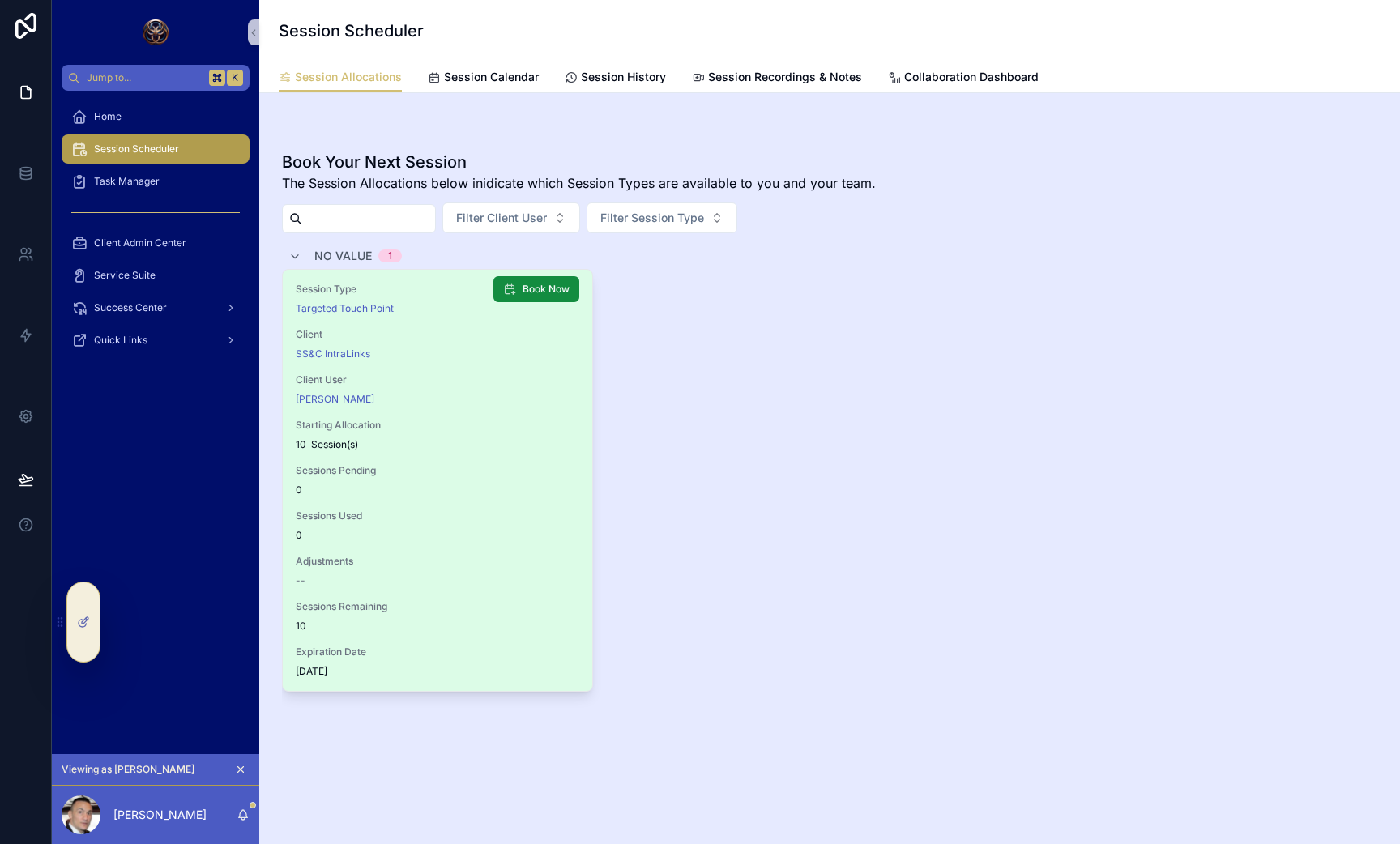
scroll to position [247, 0]
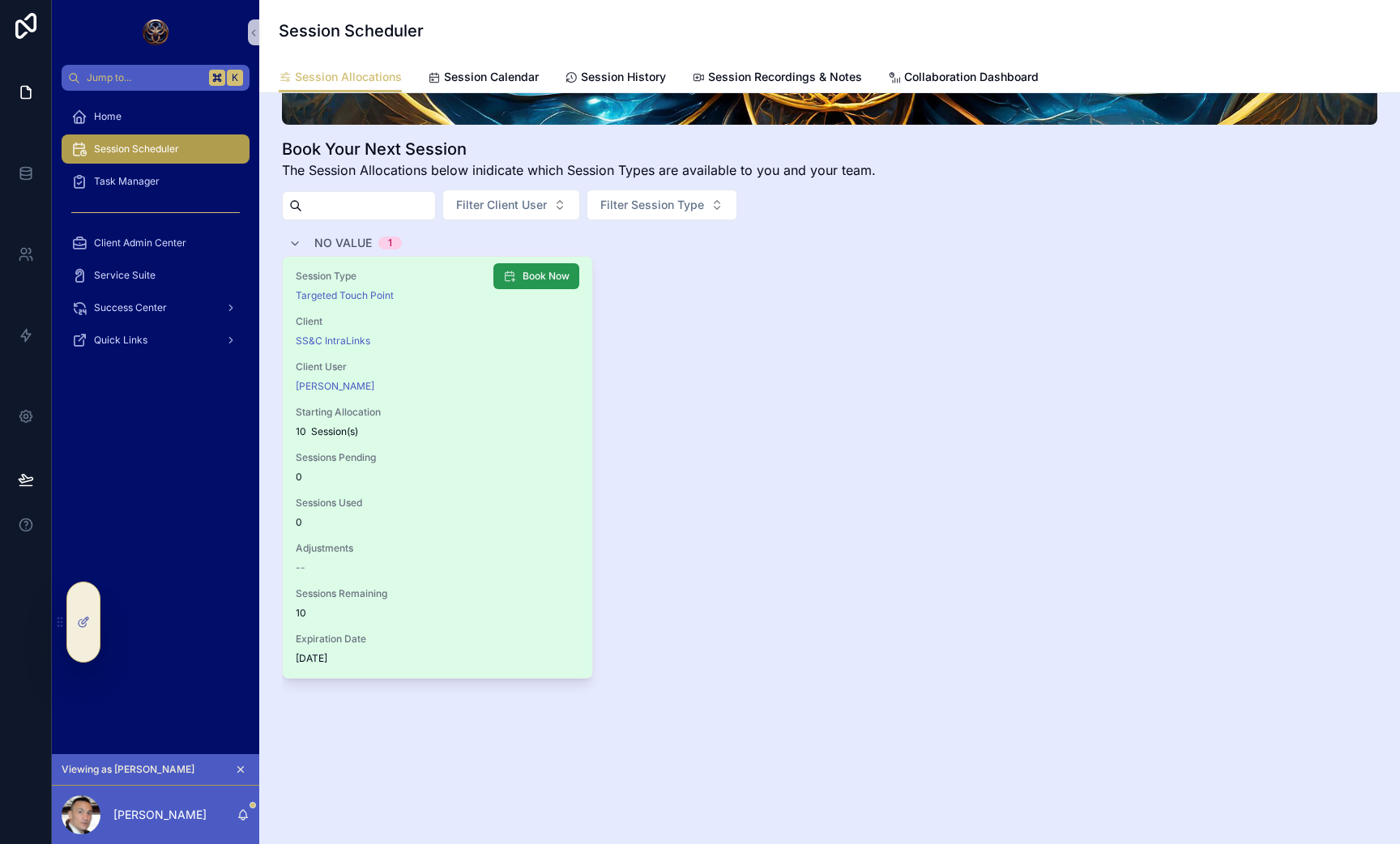
click at [540, 277] on span "Book Now" at bounding box center [546, 276] width 47 height 13
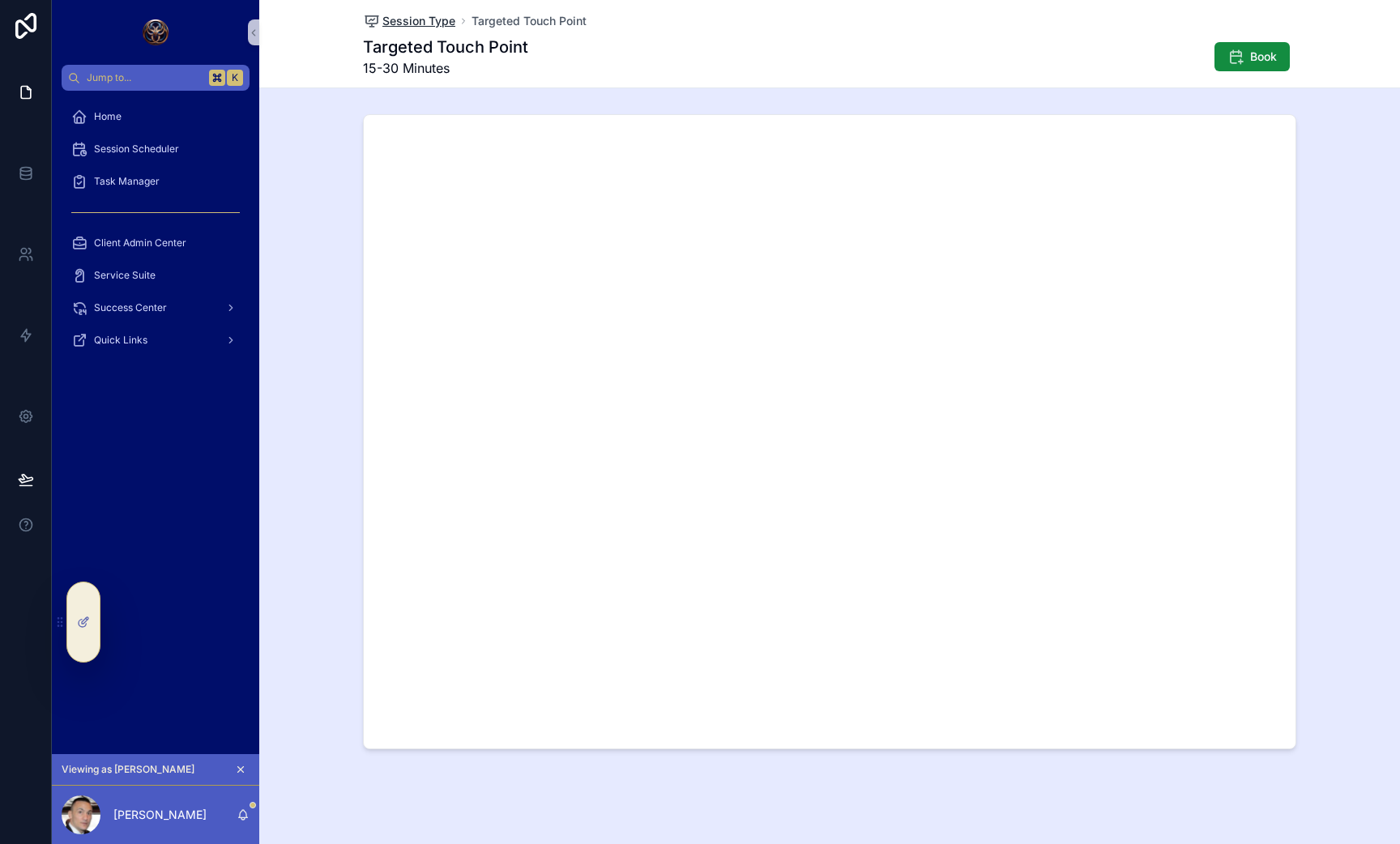
click at [406, 17] on span "Session Type" at bounding box center [418, 20] width 73 height 16
click at [101, 117] on span "Home" at bounding box center [107, 116] width 27 height 13
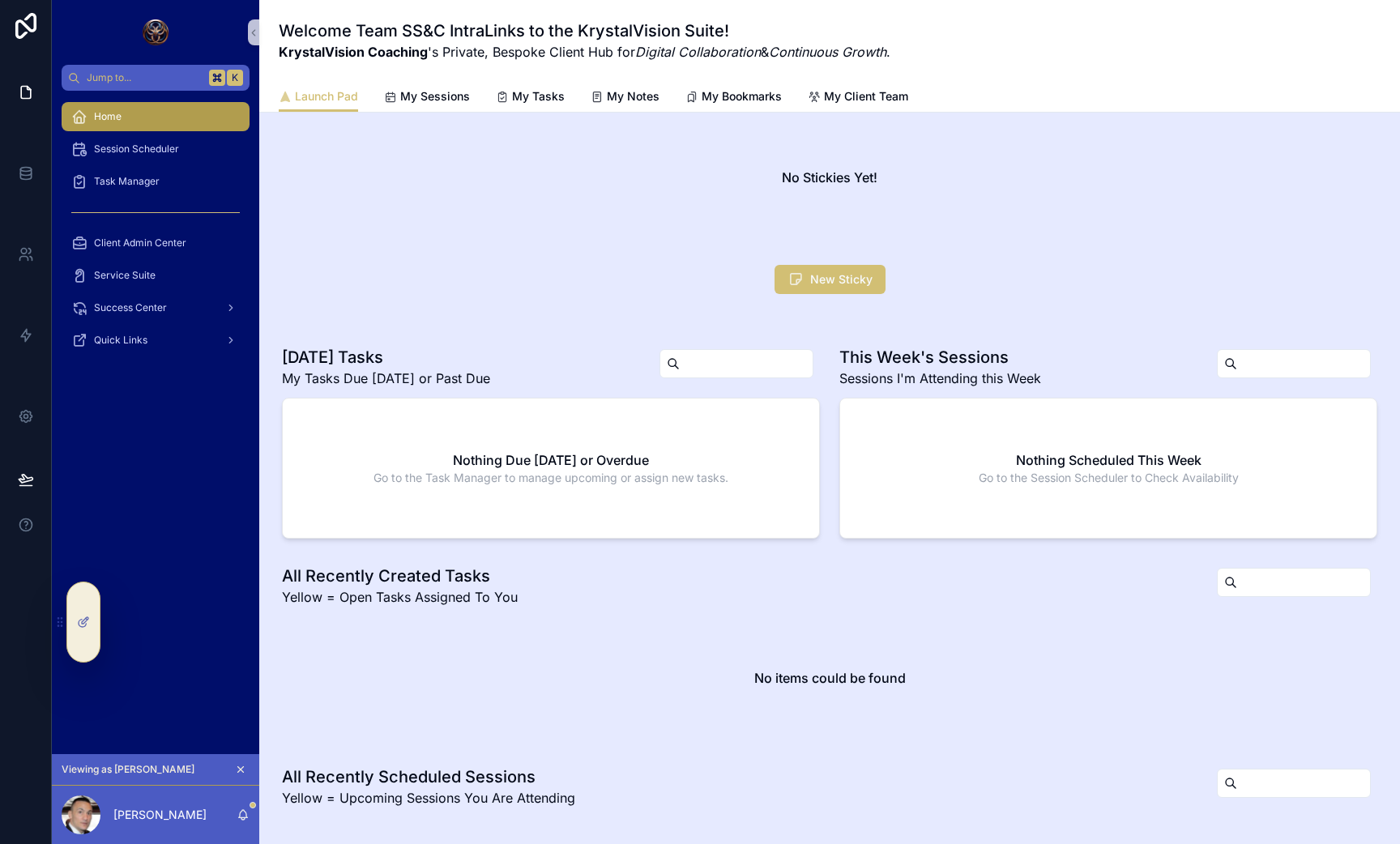
scroll to position [466, 0]
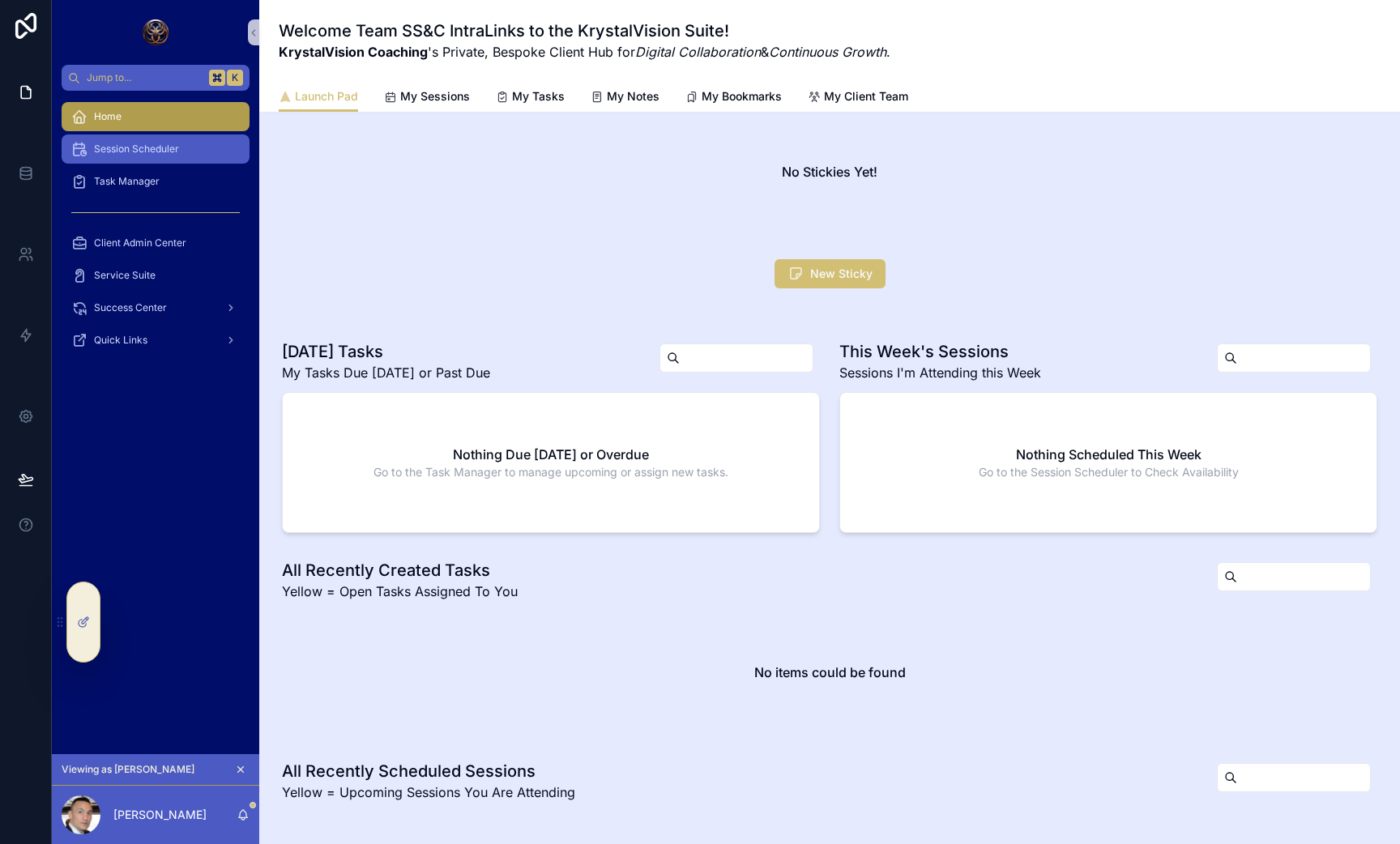
click at [132, 151] on span "Session Scheduler" at bounding box center [137, 148] width 85 height 13
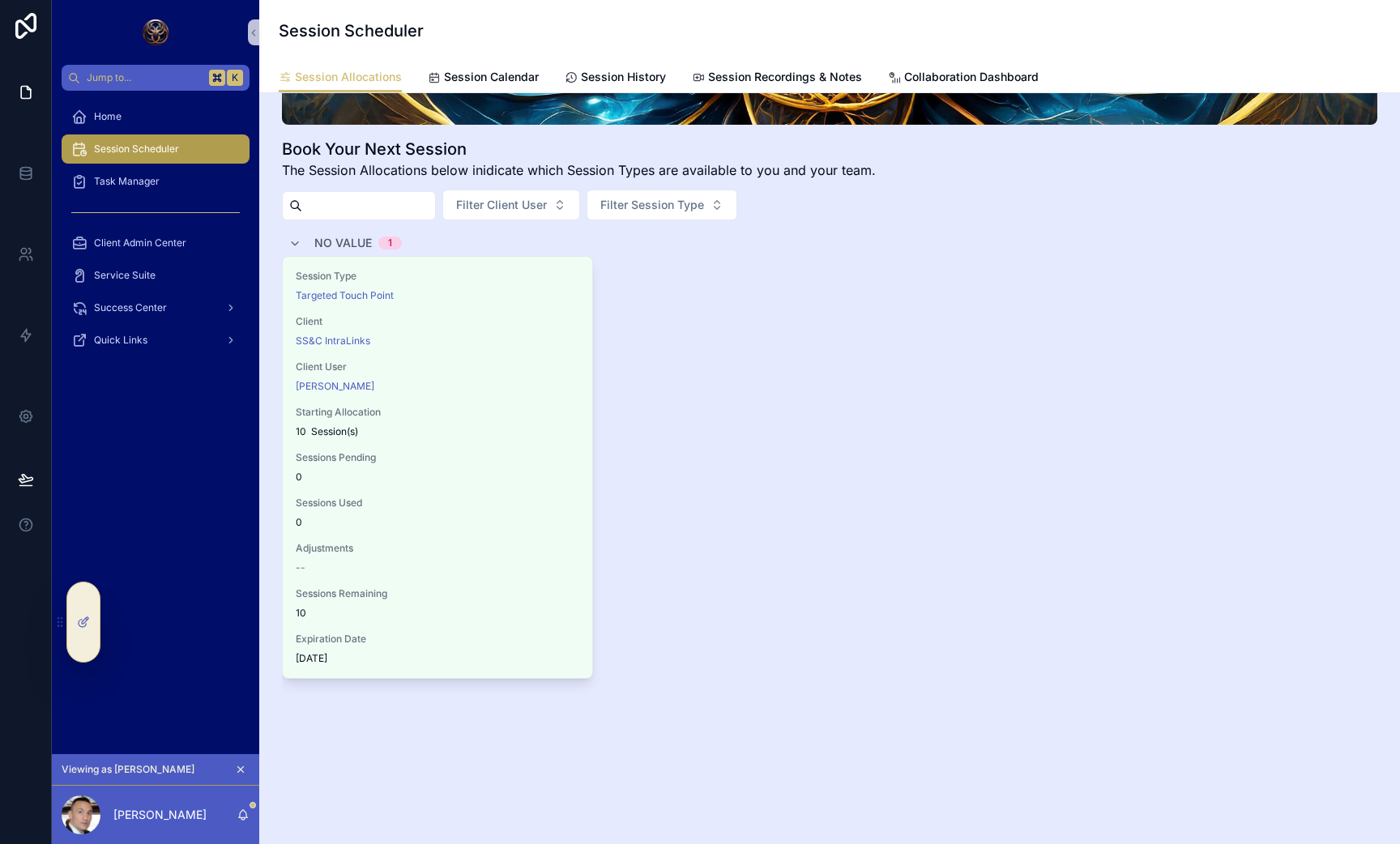
scroll to position [132, 0]
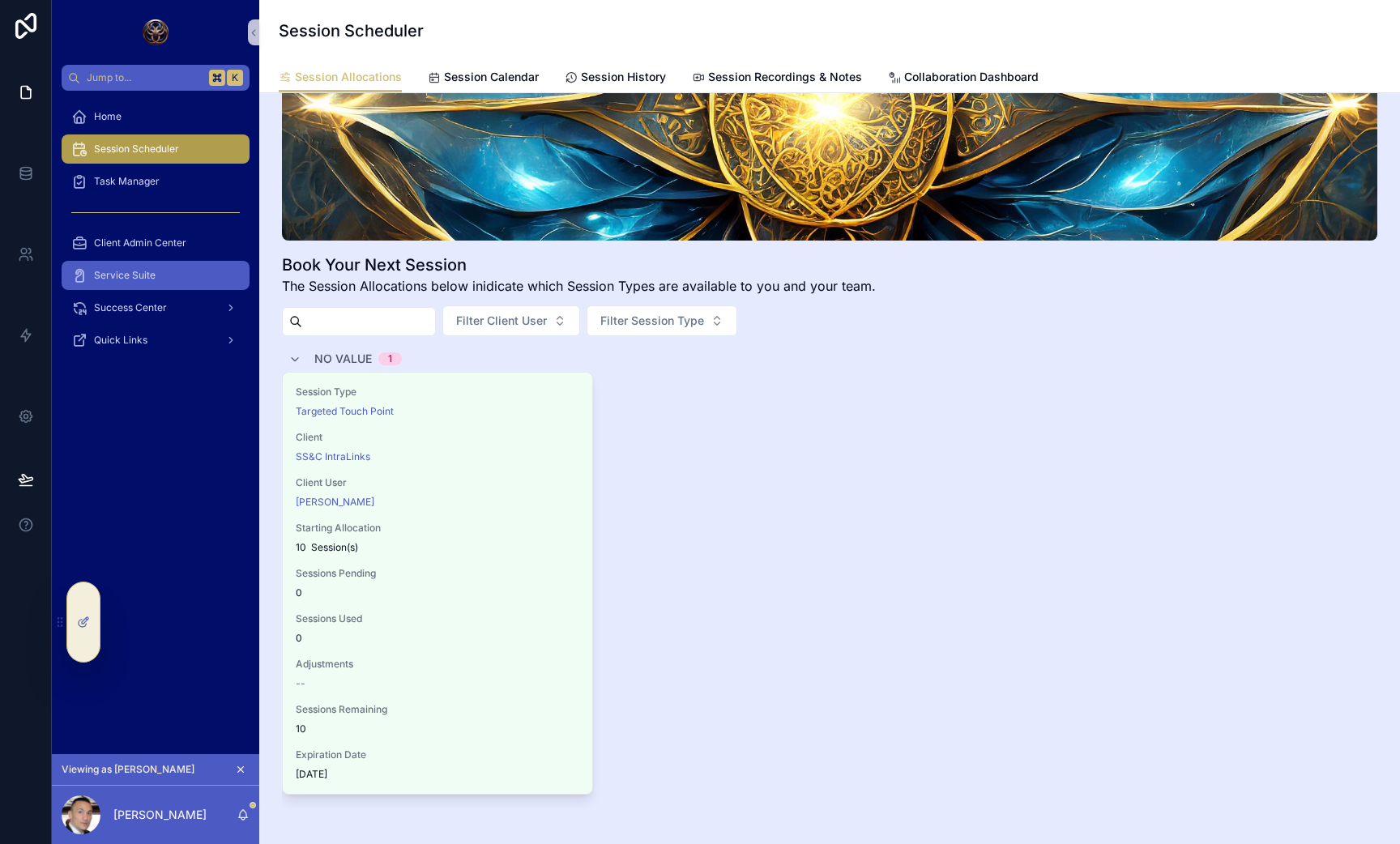
click at [162, 274] on div "Service Suite" at bounding box center [156, 275] width 168 height 26
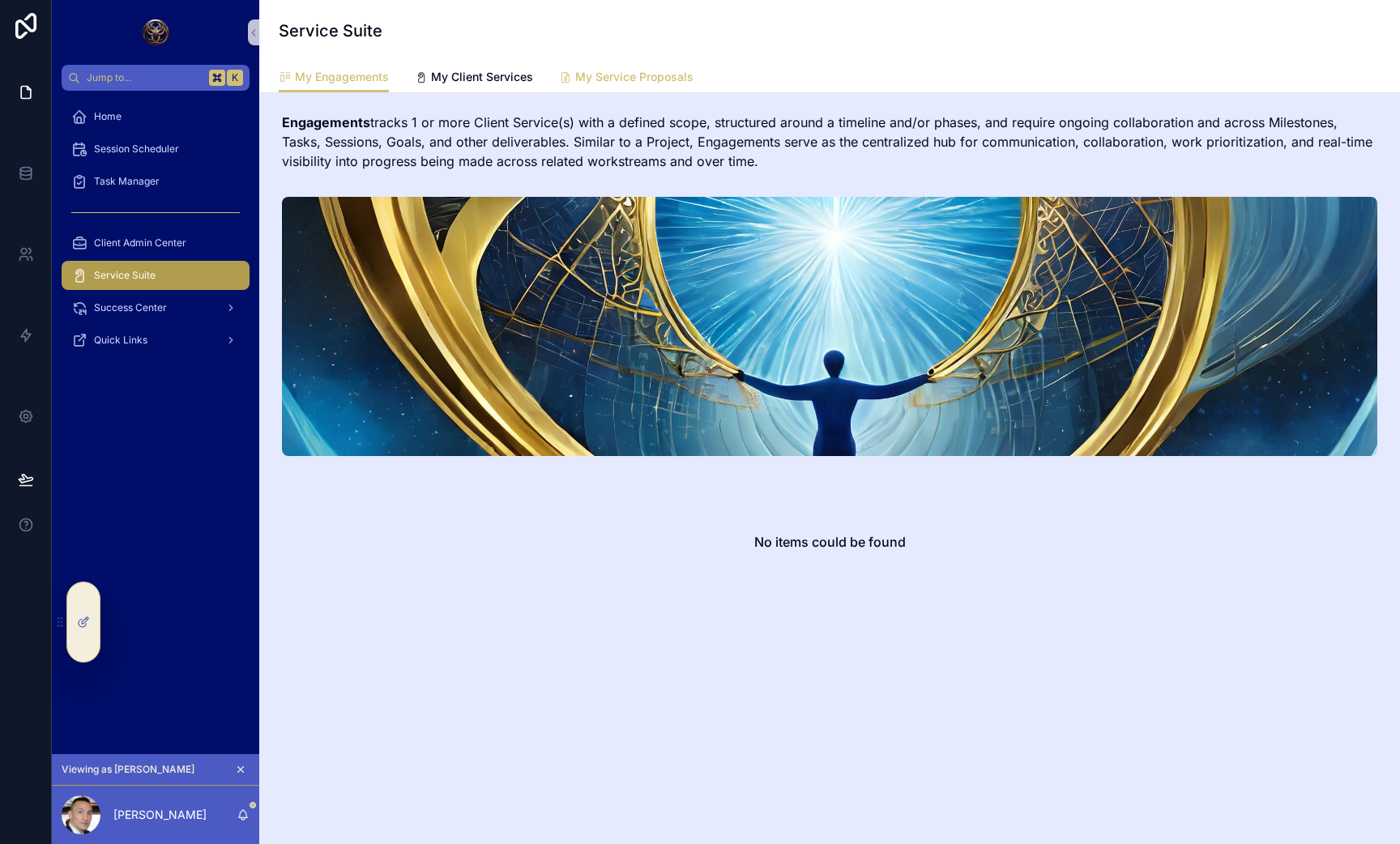
click at [620, 87] on link "My Service Proposals" at bounding box center [625, 77] width 135 height 32
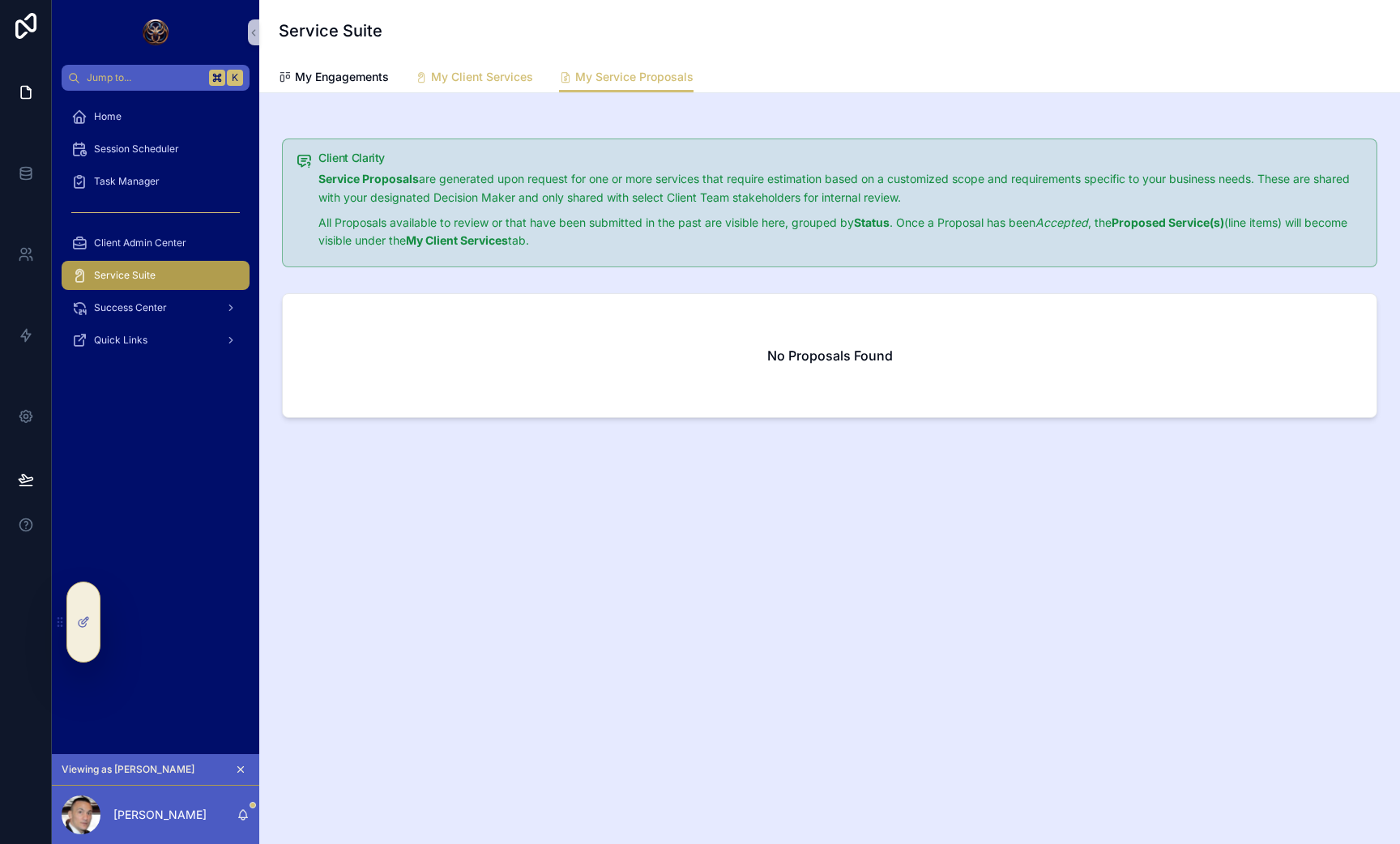
click at [486, 72] on span "My Client Services" at bounding box center [481, 76] width 102 height 16
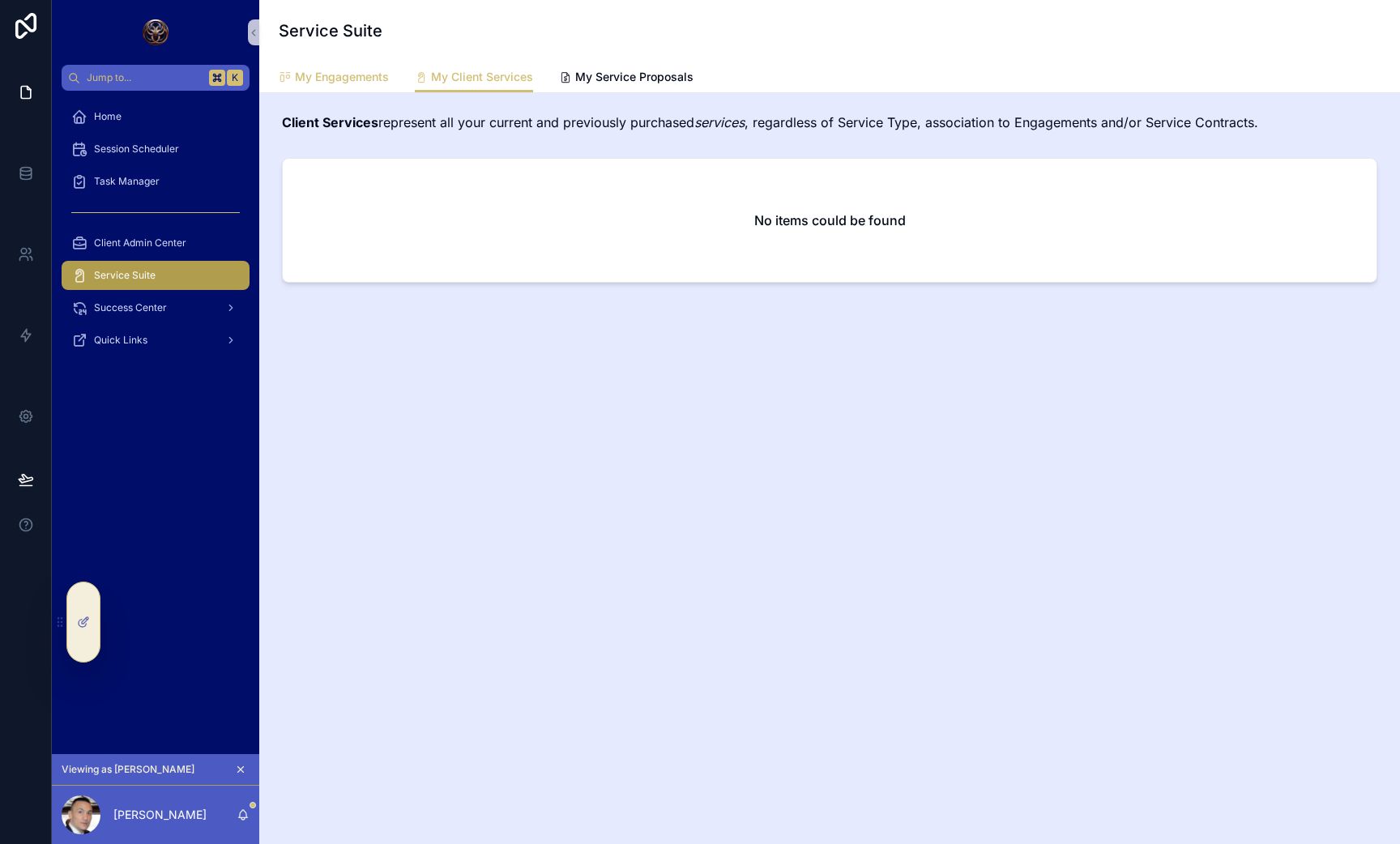
click at [353, 73] on span "My Engagements" at bounding box center [342, 76] width 94 height 16
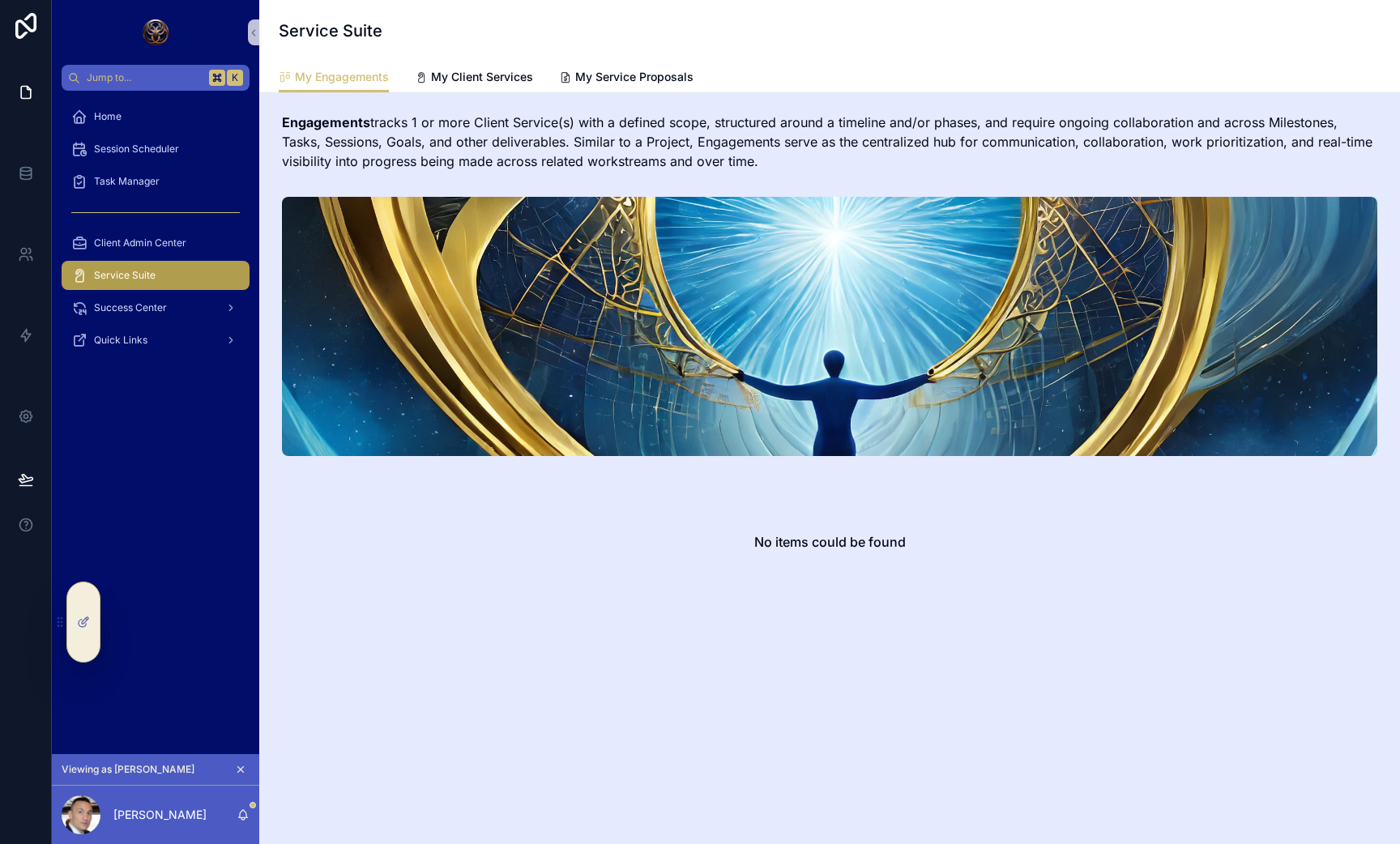
click at [125, 166] on div "Task Manager" at bounding box center [156, 181] width 207 height 32
click at [122, 171] on div "Task Manager" at bounding box center [156, 181] width 168 height 26
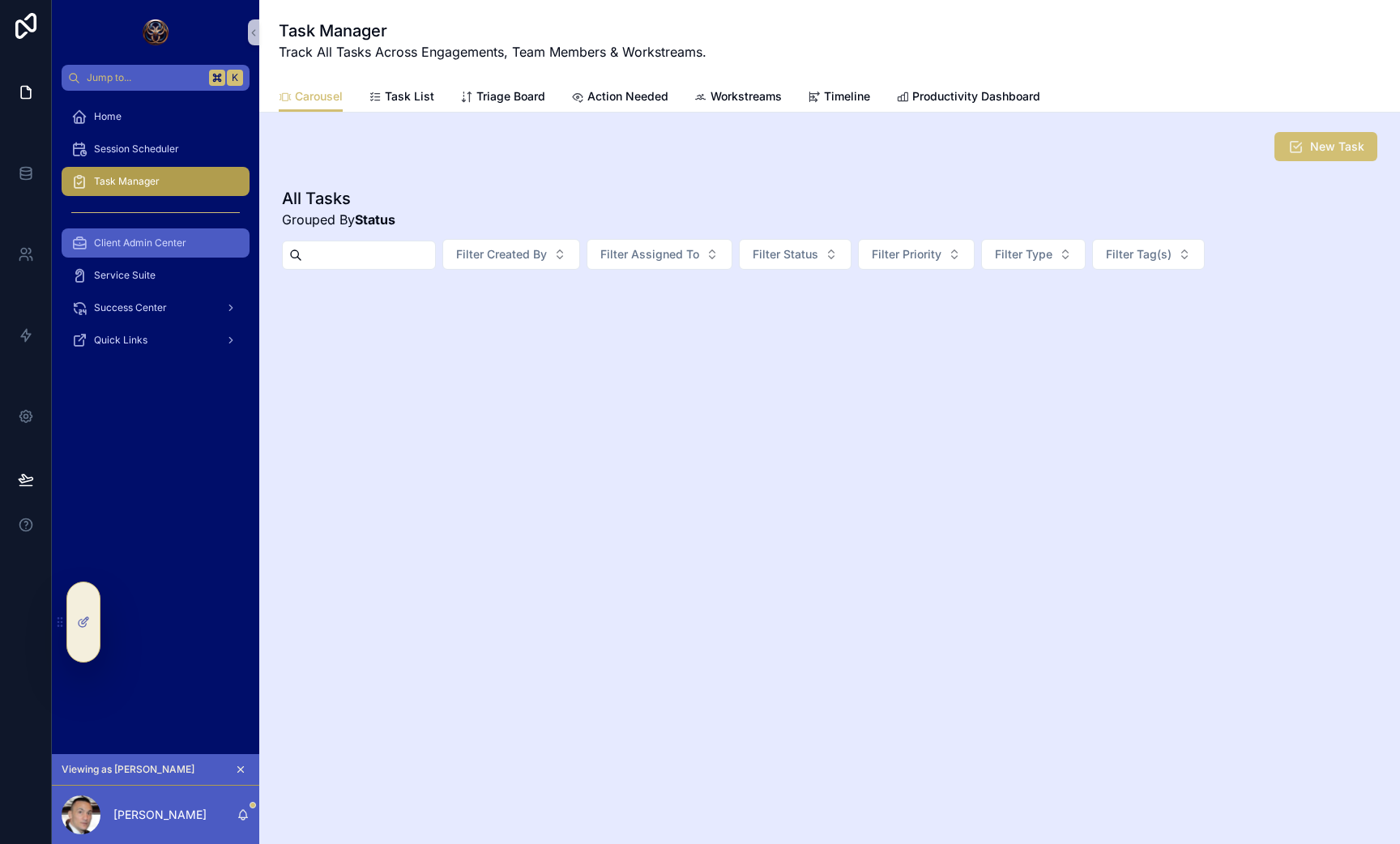
click at [137, 230] on div "Client Admin Center" at bounding box center [156, 243] width 168 height 26
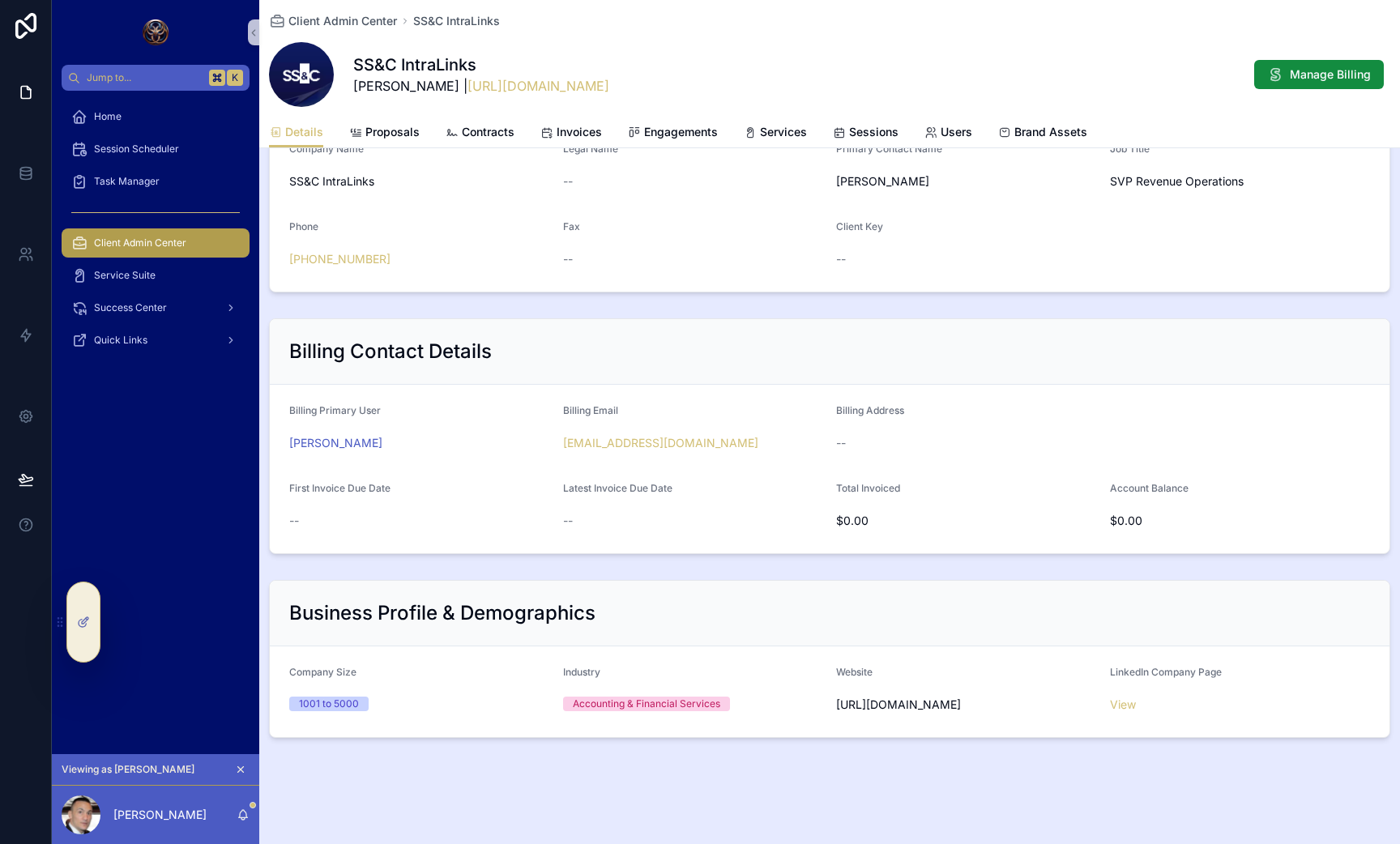
scroll to position [257, 0]
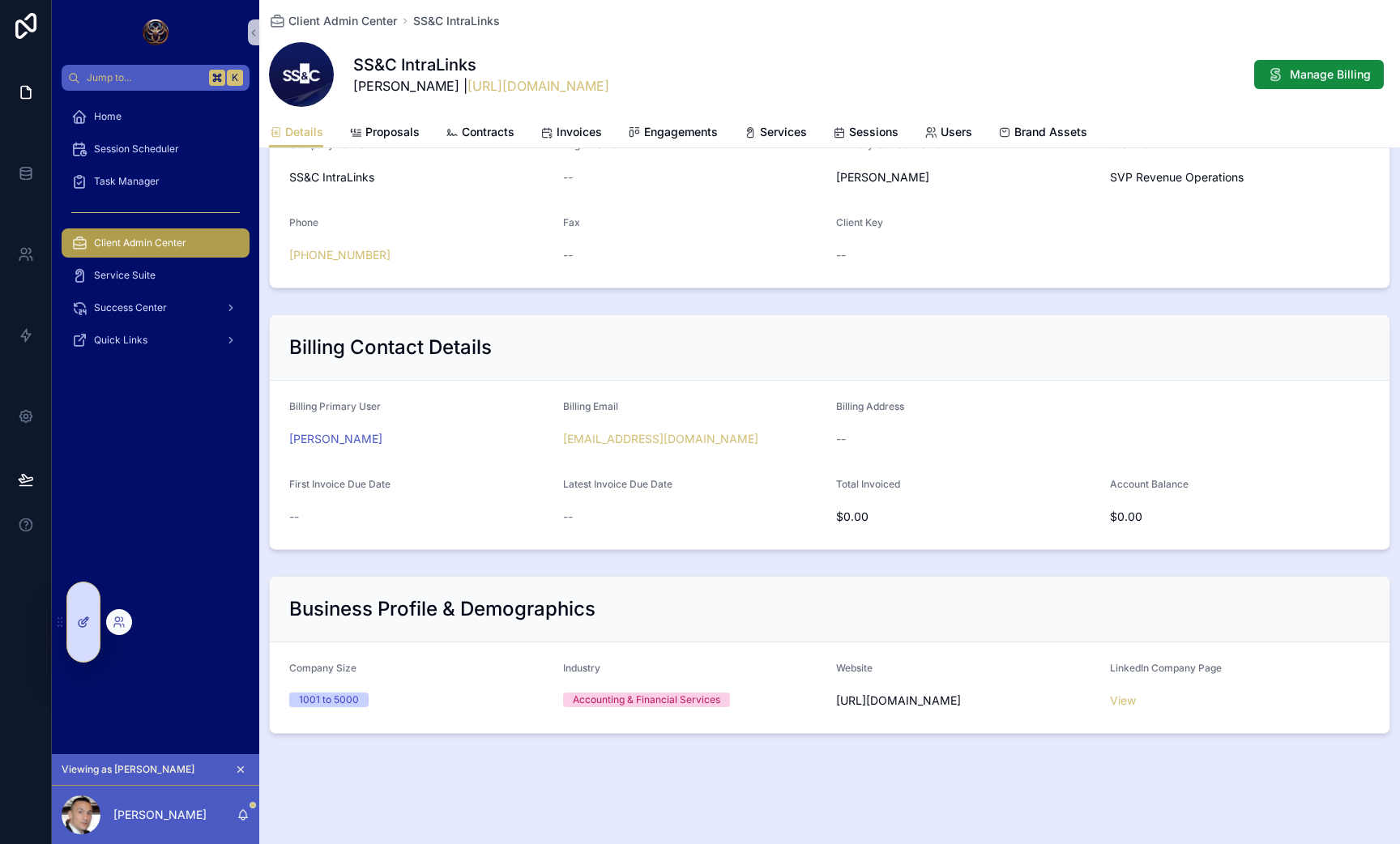
click at [87, 626] on icon at bounding box center [83, 621] width 13 height 13
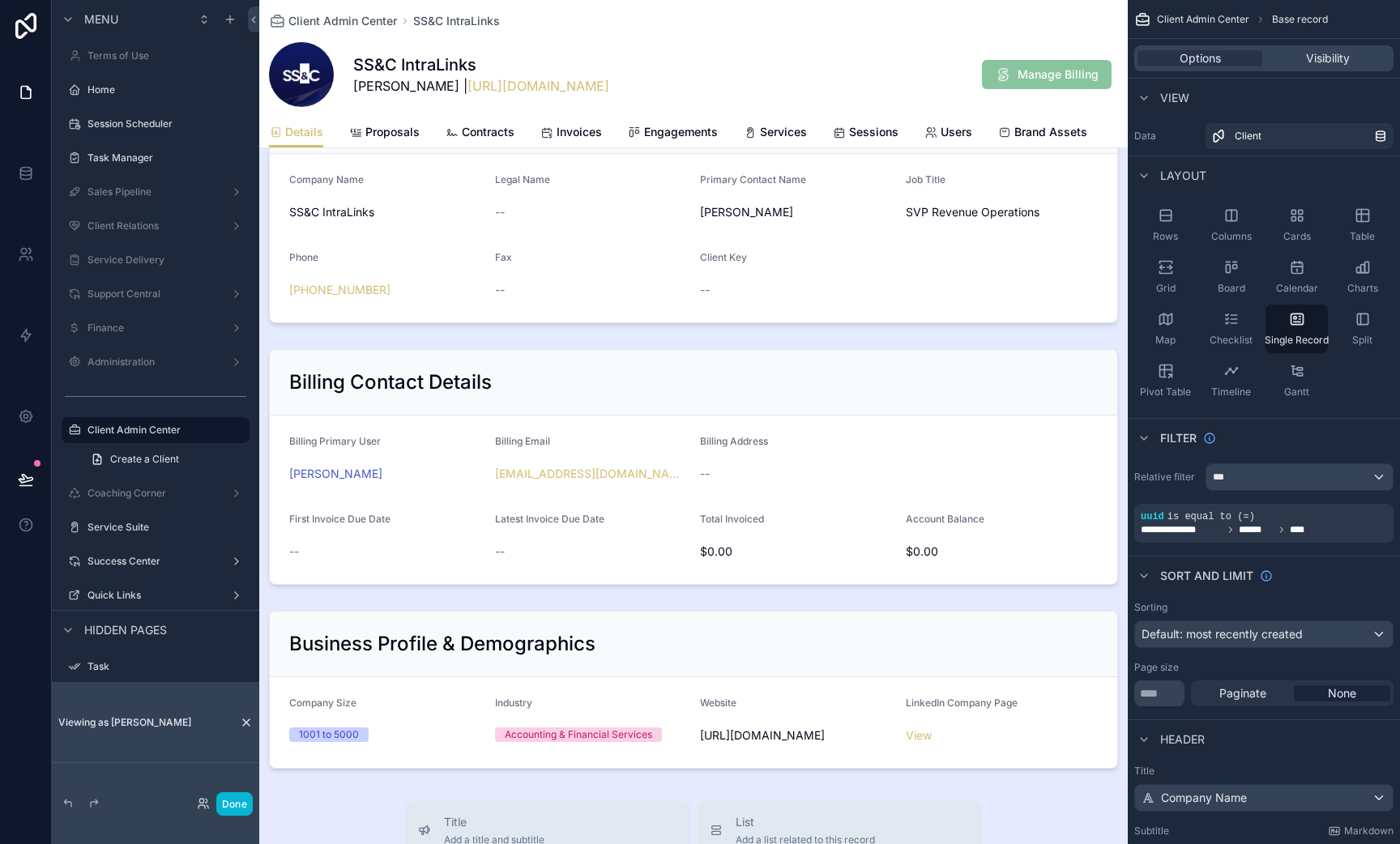
scroll to position [0, 0]
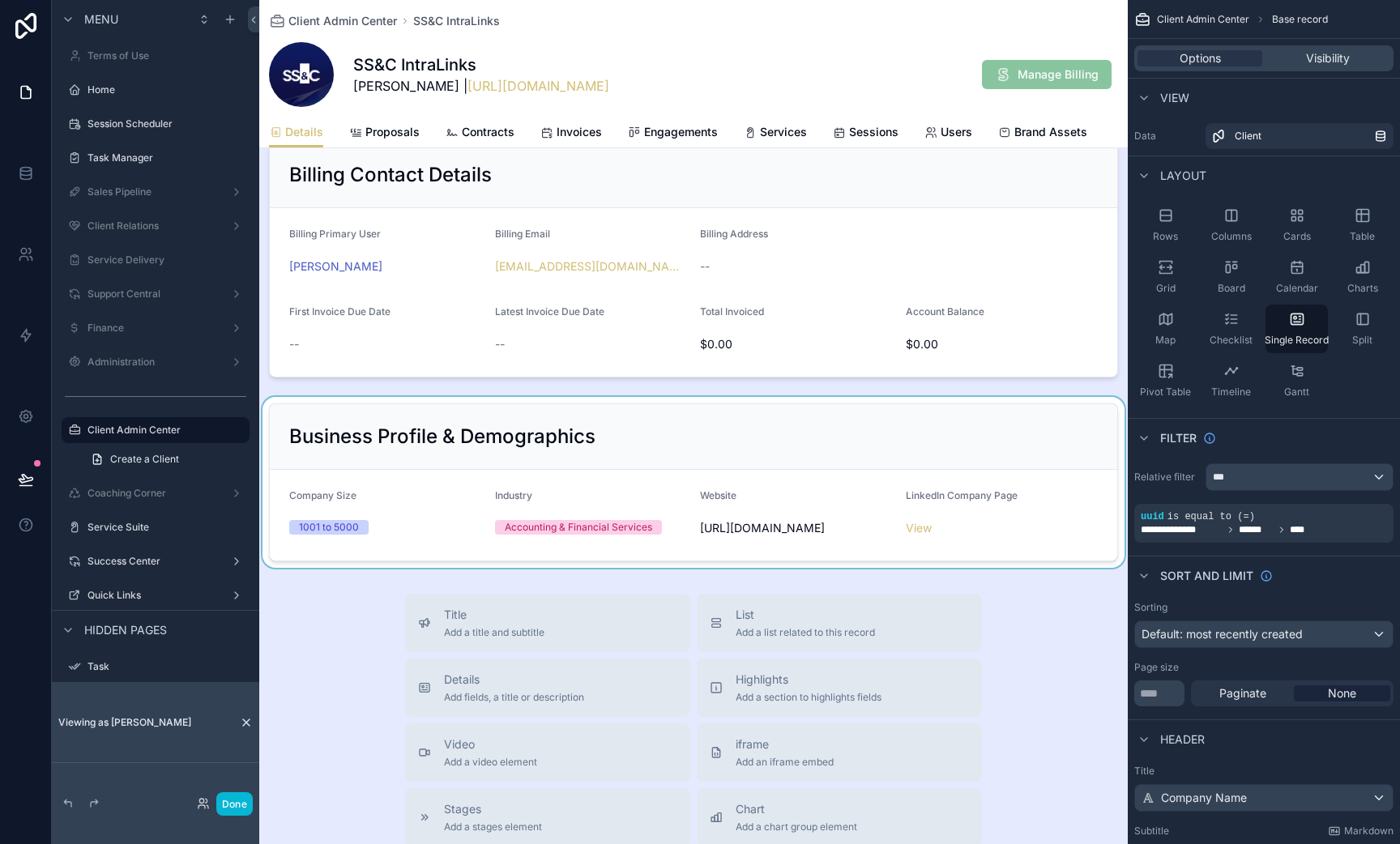
scroll to position [512, 0]
click at [658, 425] on div "scrollable content" at bounding box center [693, 481] width 868 height 171
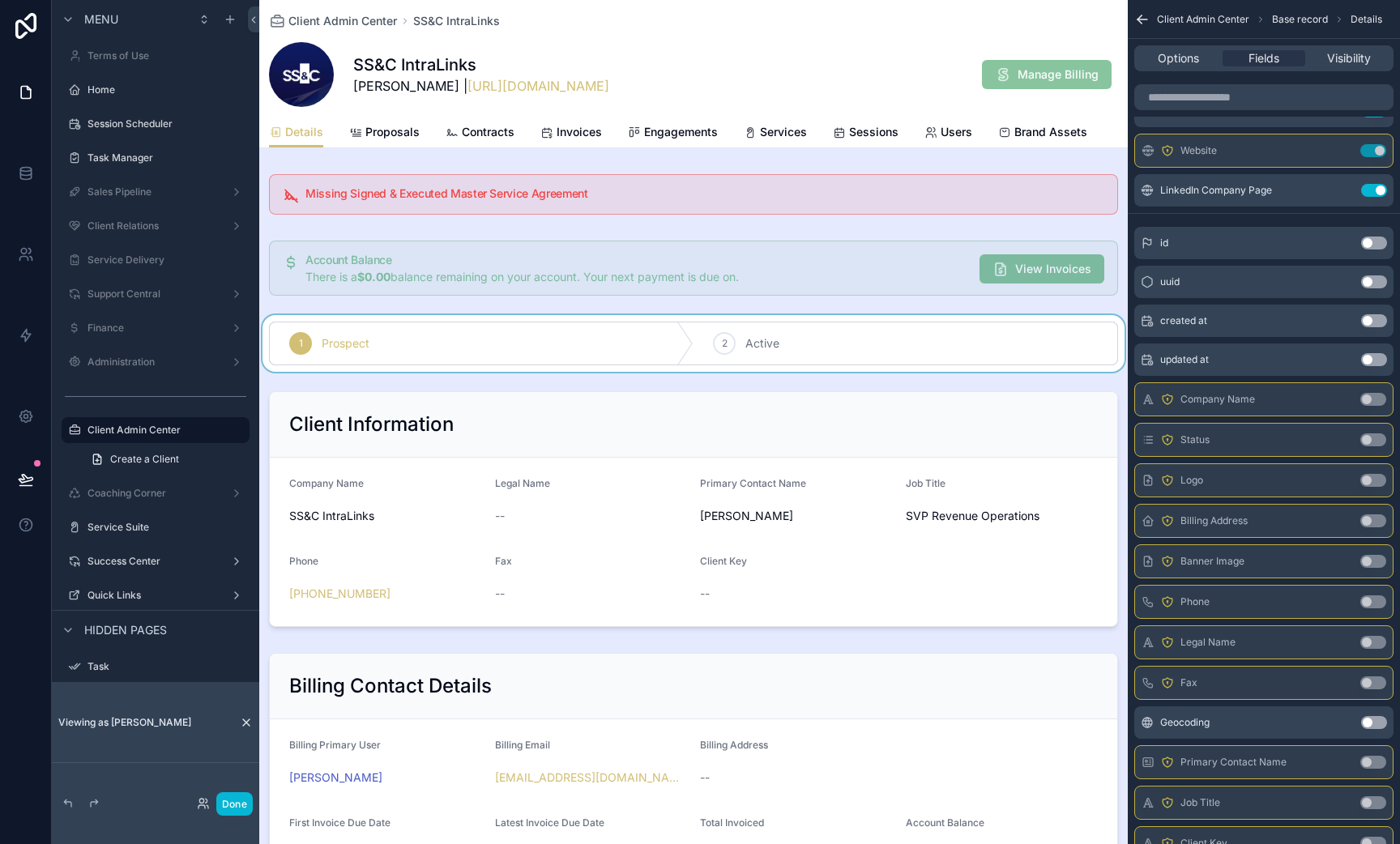
scroll to position [3, 0]
click at [834, 341] on div "scrollable content" at bounding box center [693, 340] width 868 height 57
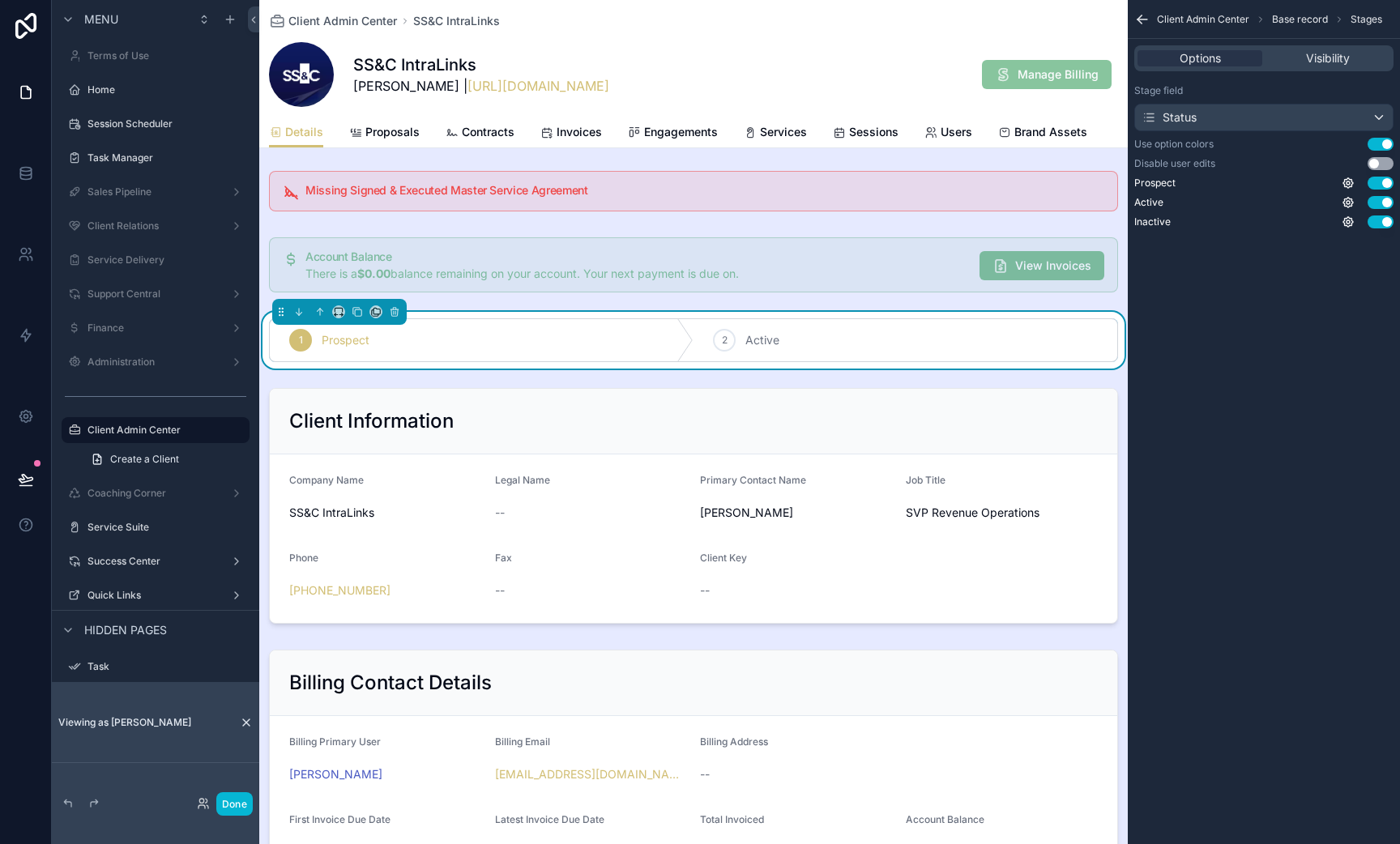
click at [1279, 87] on div "Stage field" at bounding box center [1264, 90] width 259 height 13
click at [1297, 68] on div "Options Visibility" at bounding box center [1264, 58] width 259 height 26
click at [1306, 64] on span "Visibility" at bounding box center [1327, 58] width 44 height 16
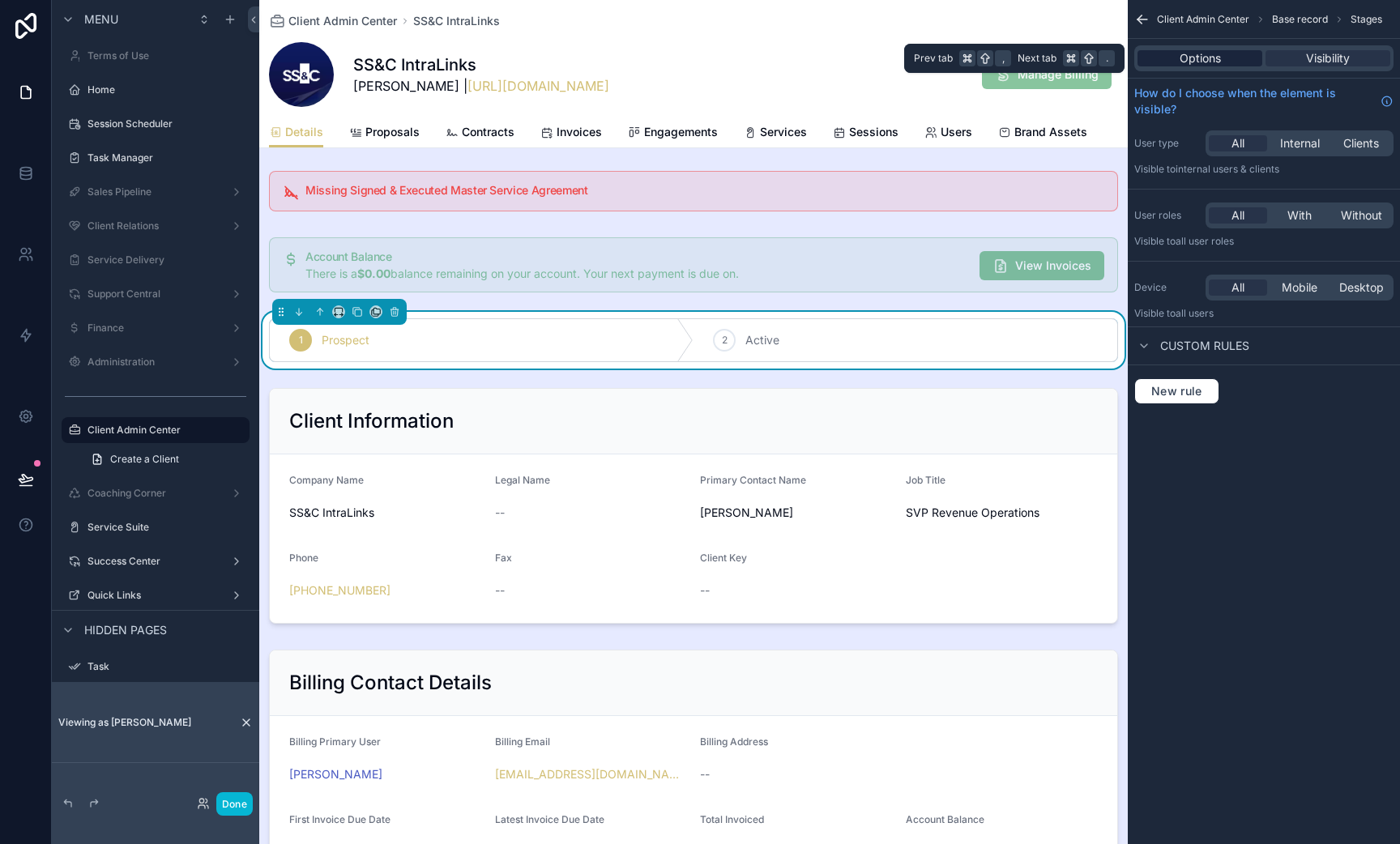
click at [1228, 58] on div "Options" at bounding box center [1200, 58] width 125 height 16
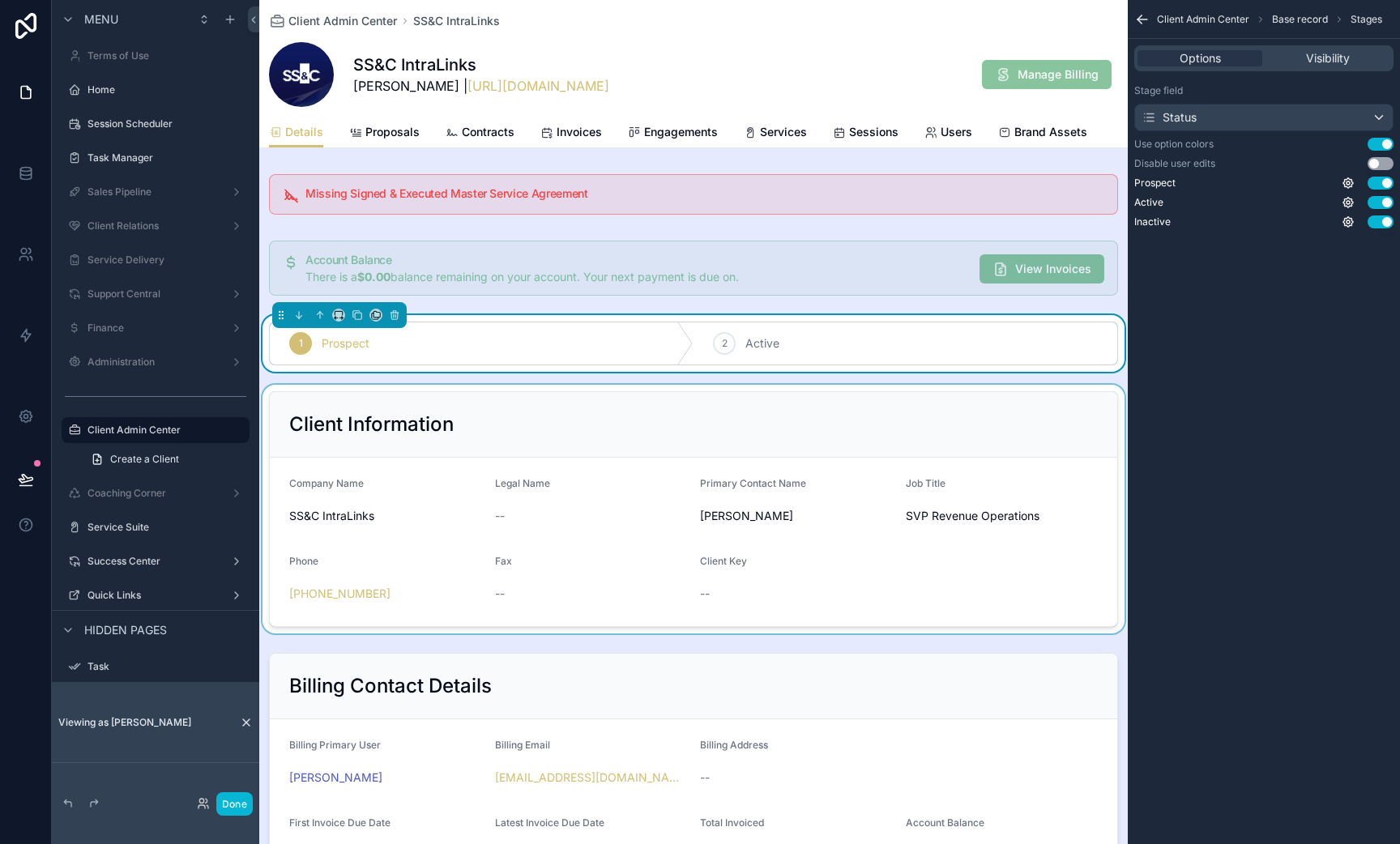
scroll to position [2, 0]
click at [1376, 163] on button "Use setting" at bounding box center [1381, 163] width 26 height 13
click at [589, 341] on div "1 Prospect" at bounding box center [482, 342] width 424 height 43
click at [684, 264] on div "scrollable content" at bounding box center [693, 266] width 868 height 68
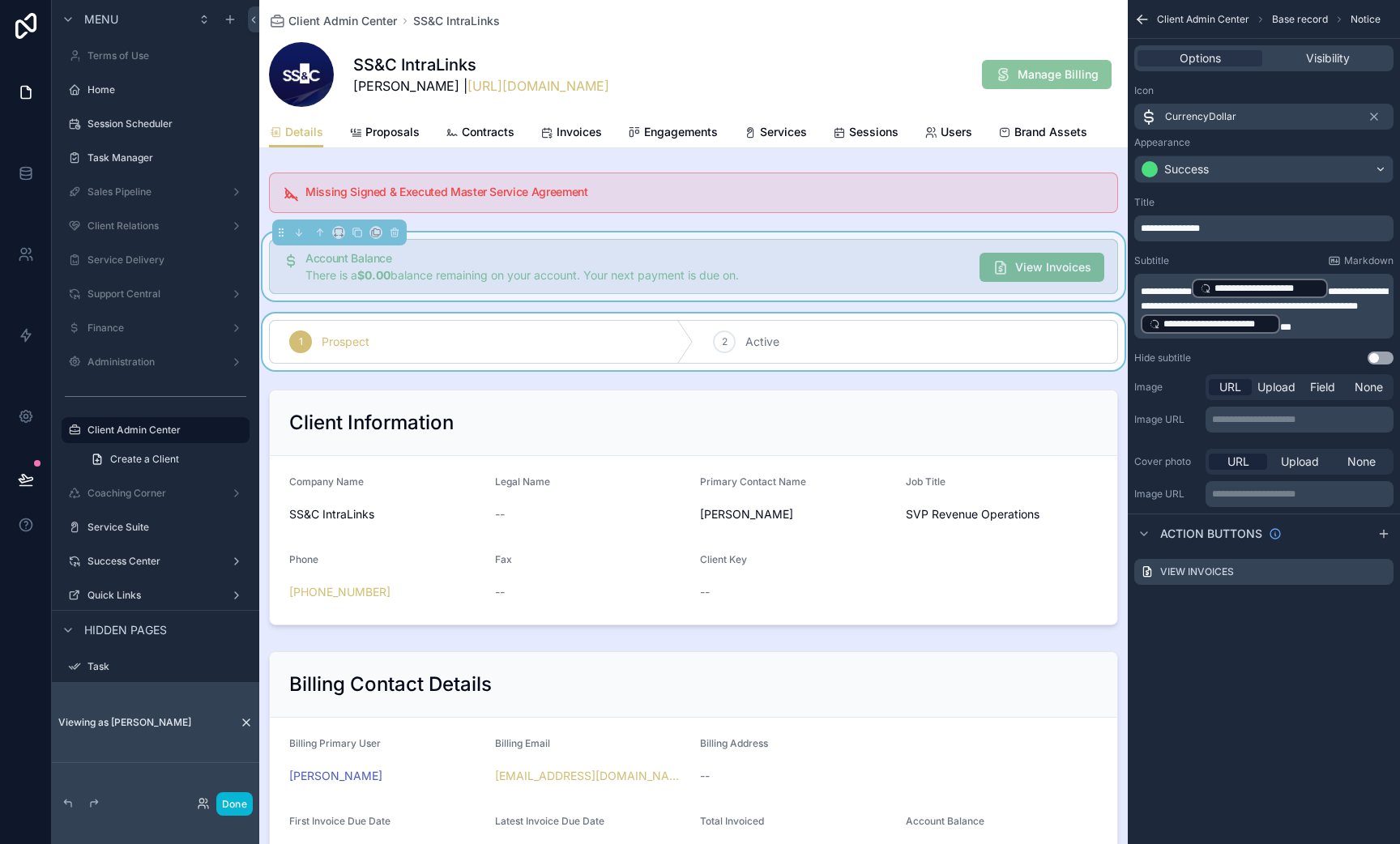
click at [659, 329] on div "scrollable content" at bounding box center [693, 342] width 868 height 57
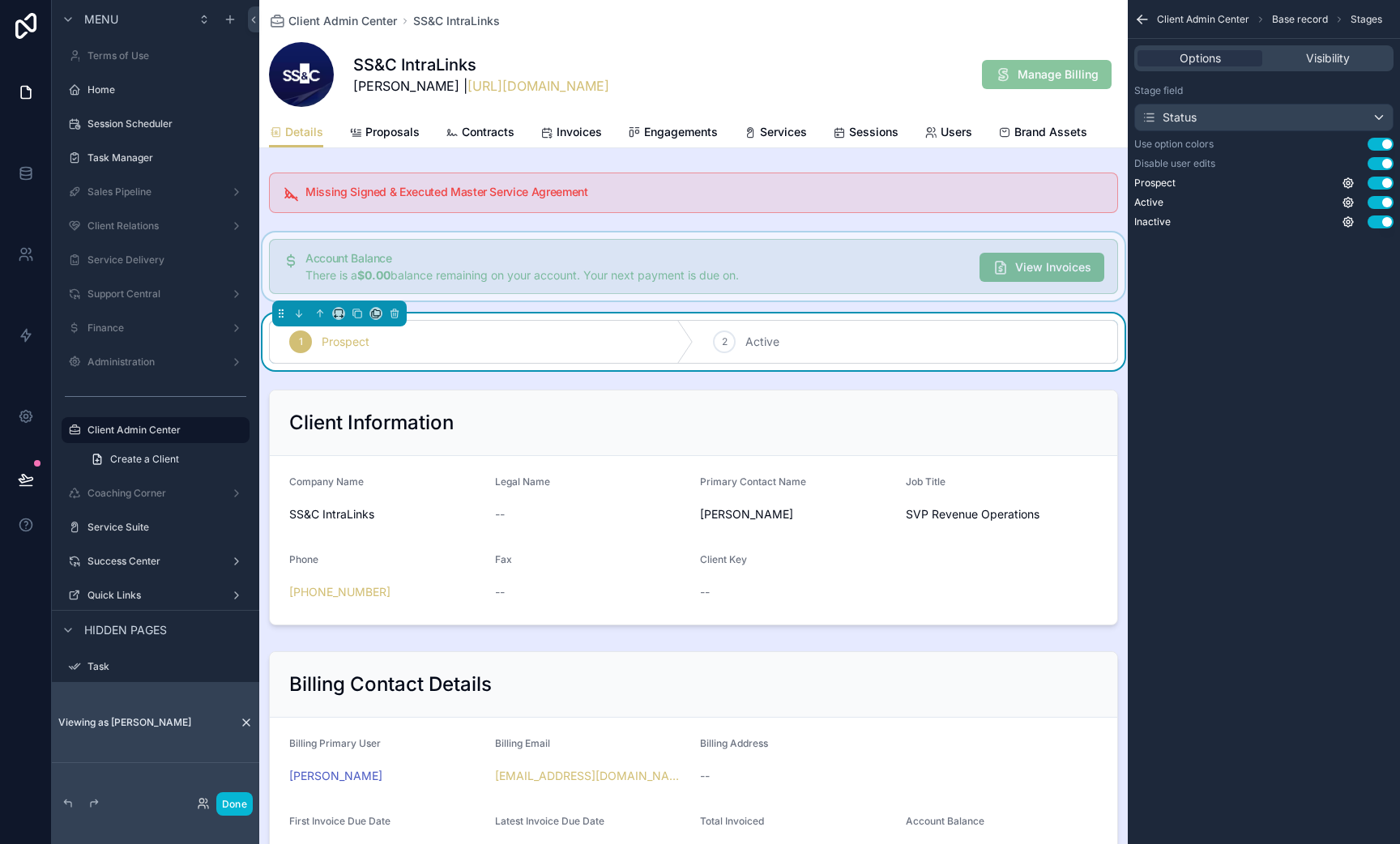
click at [1343, 48] on div "Options Visibility" at bounding box center [1264, 58] width 259 height 26
click at [1330, 61] on span "Visibility" at bounding box center [1327, 58] width 44 height 16
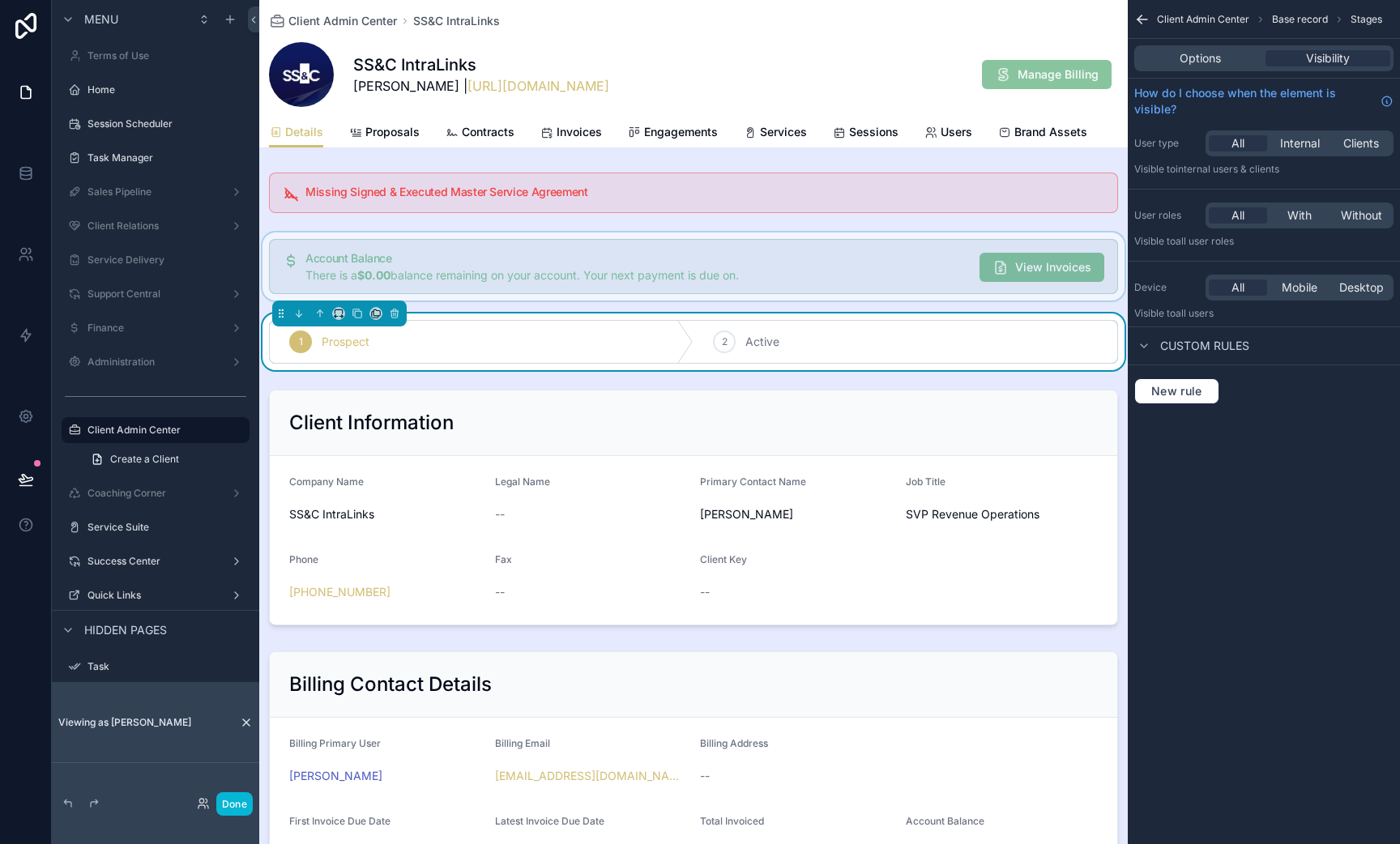
click at [627, 251] on div "scrollable content" at bounding box center [693, 266] width 868 height 68
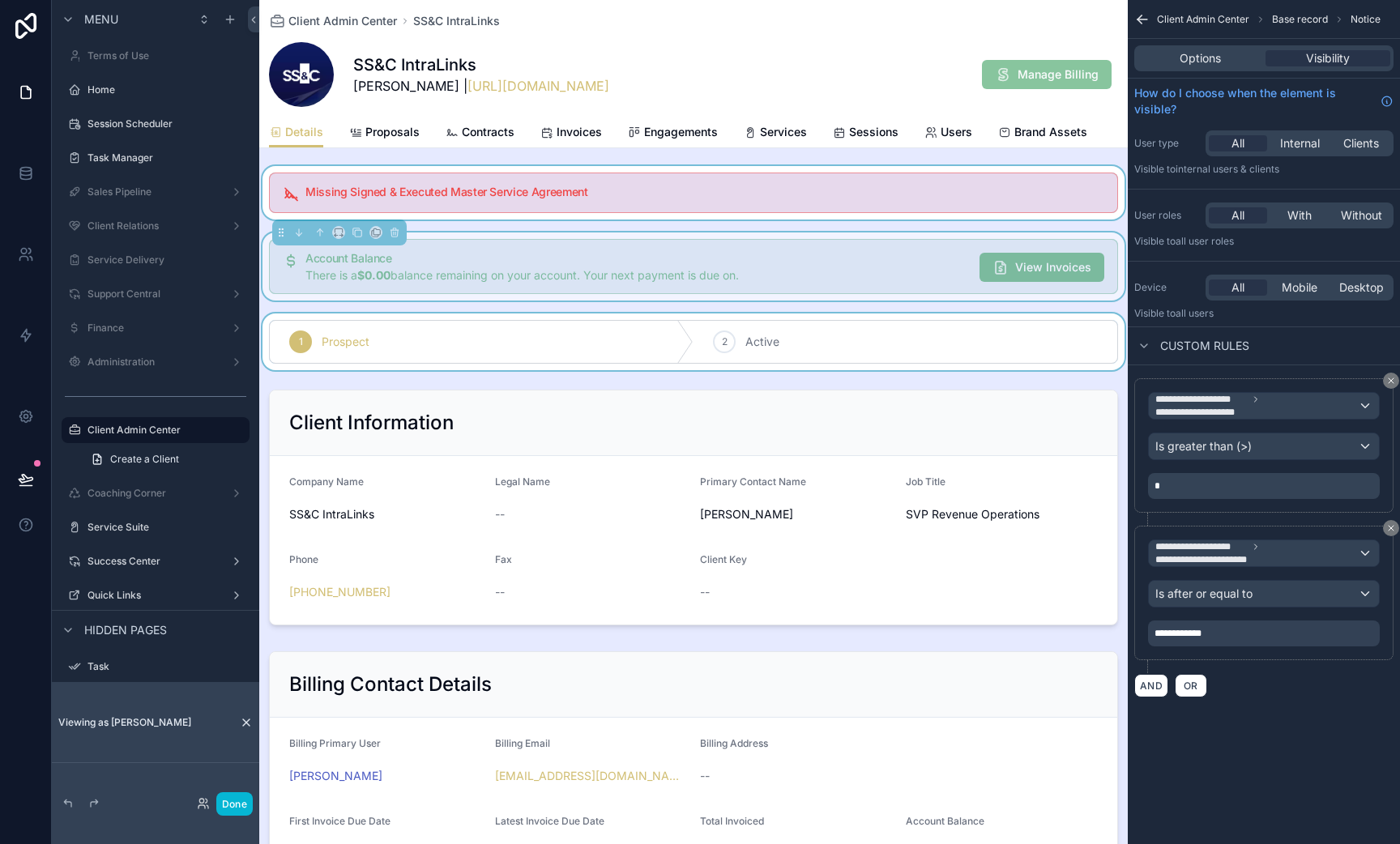
click at [549, 195] on div "scrollable content" at bounding box center [693, 193] width 868 height 53
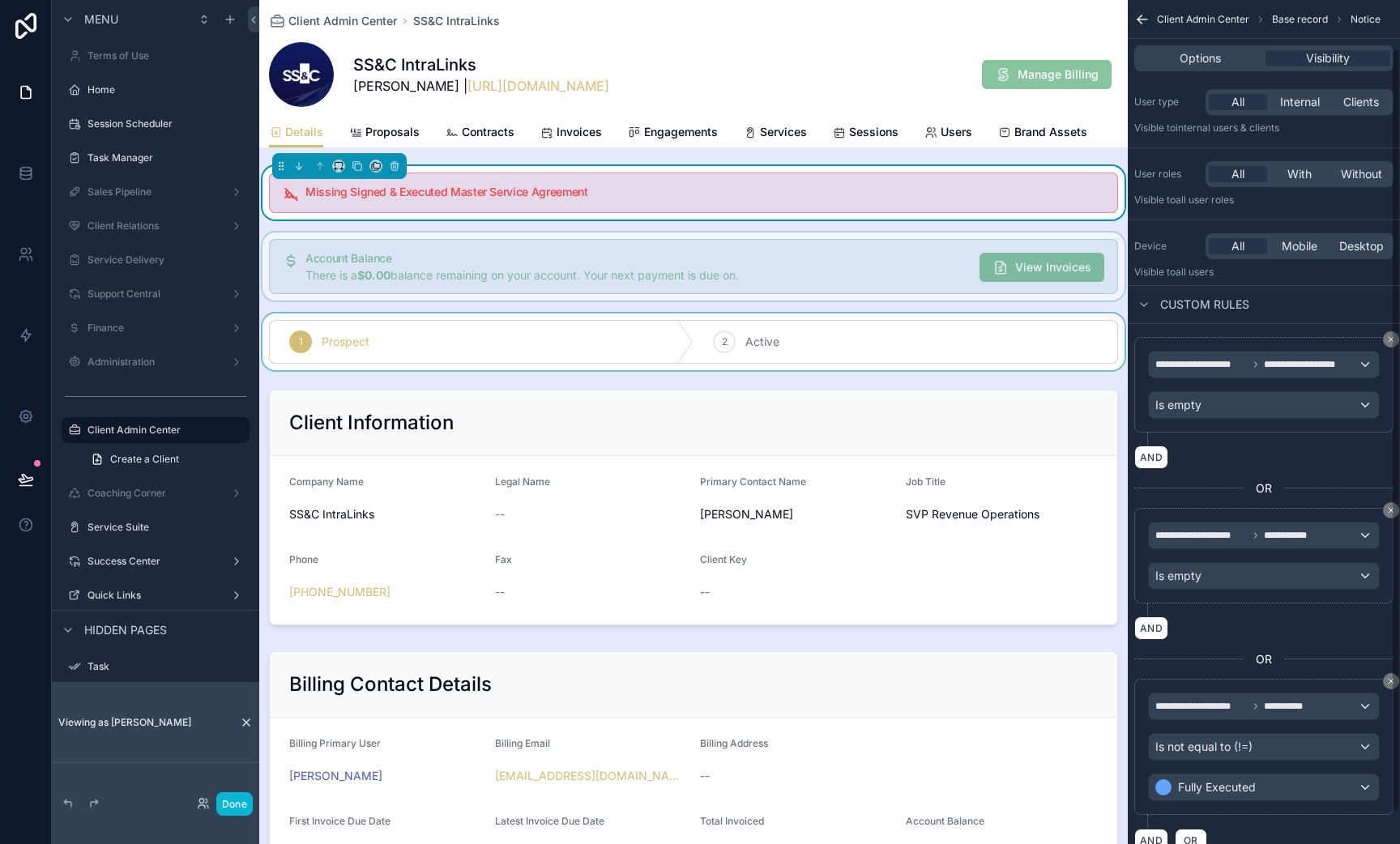
scroll to position [88, 0]
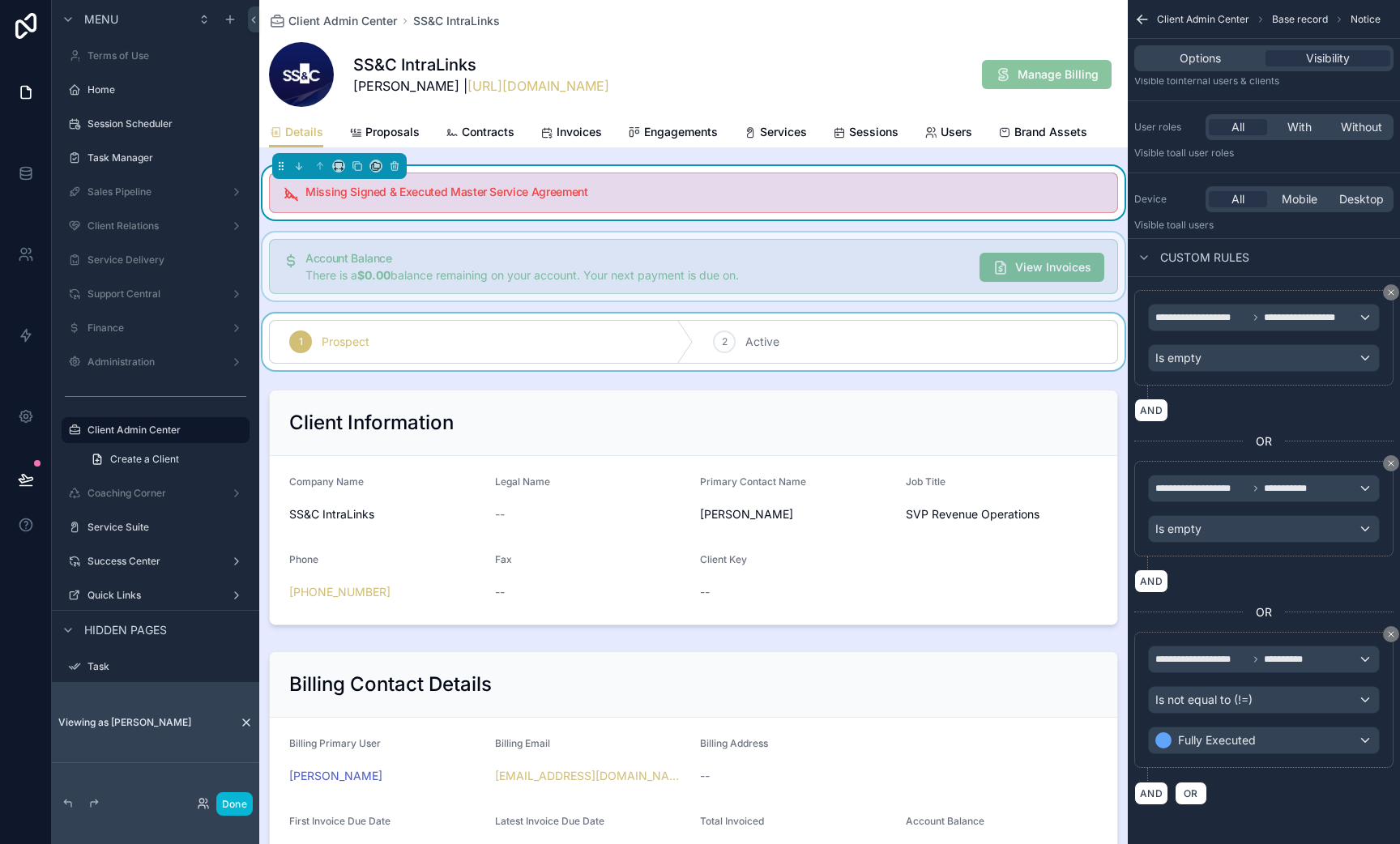
click at [721, 289] on div "scrollable content" at bounding box center [693, 266] width 868 height 68
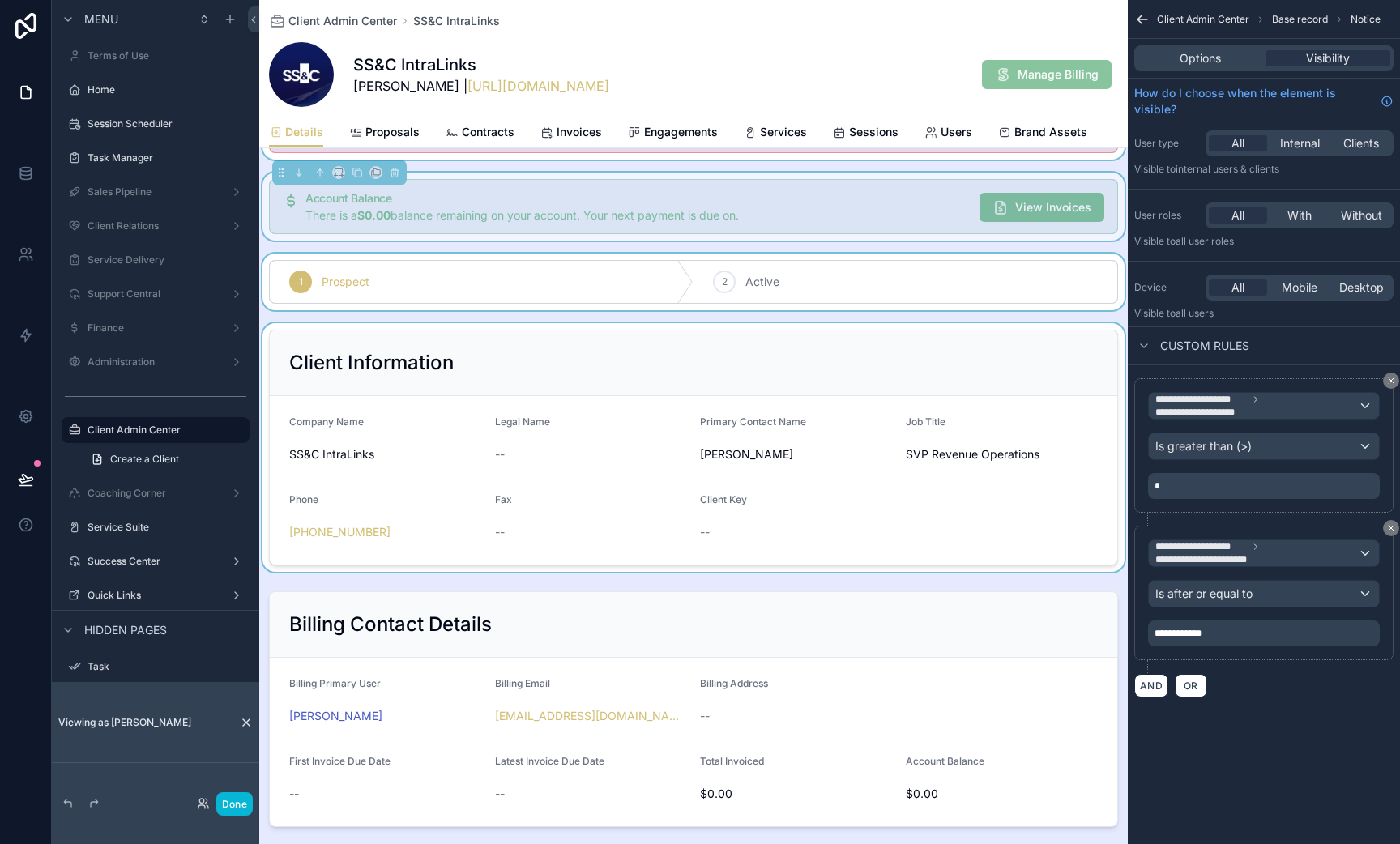
scroll to position [66, 0]
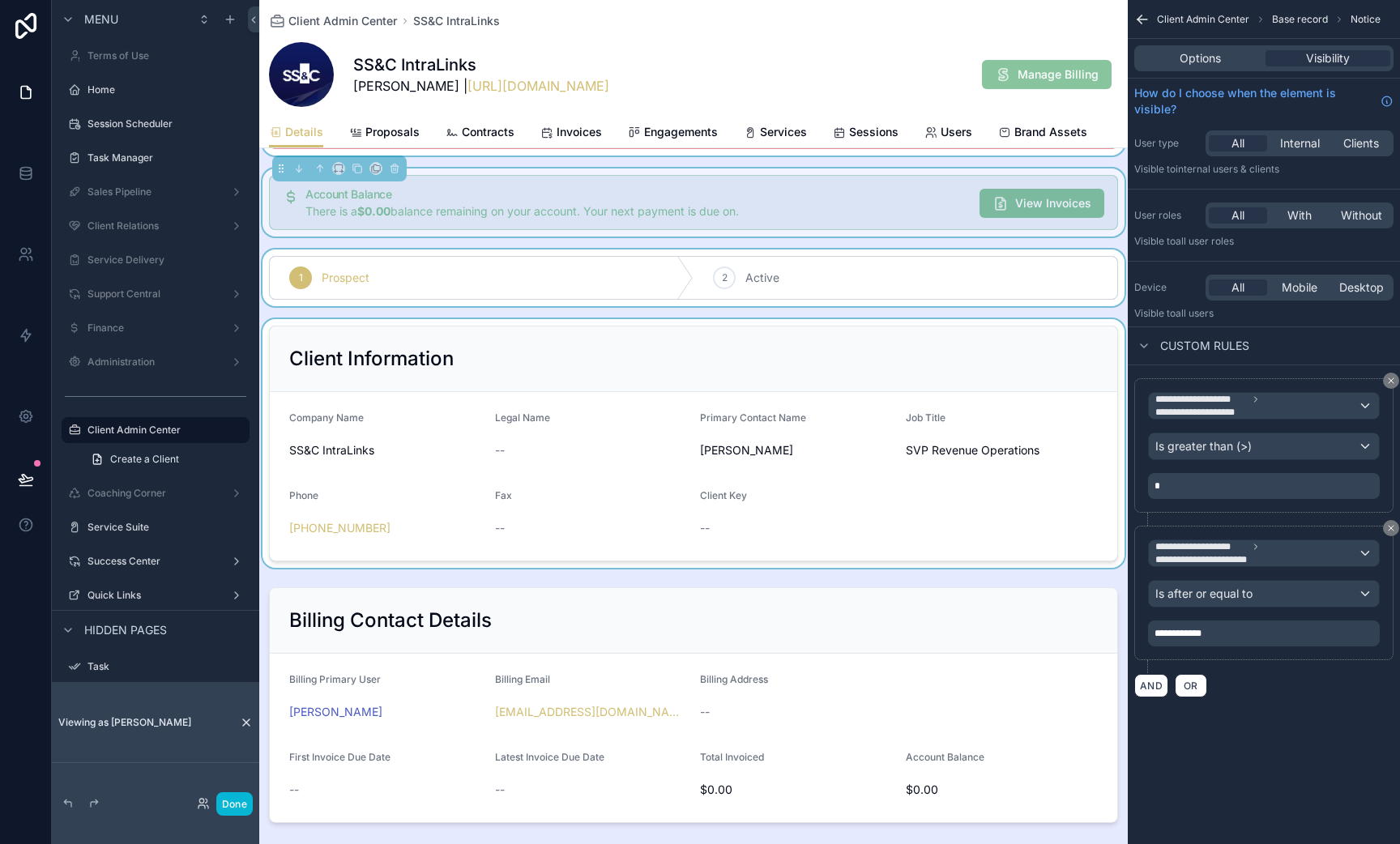
click at [842, 371] on div "scrollable content" at bounding box center [693, 443] width 868 height 249
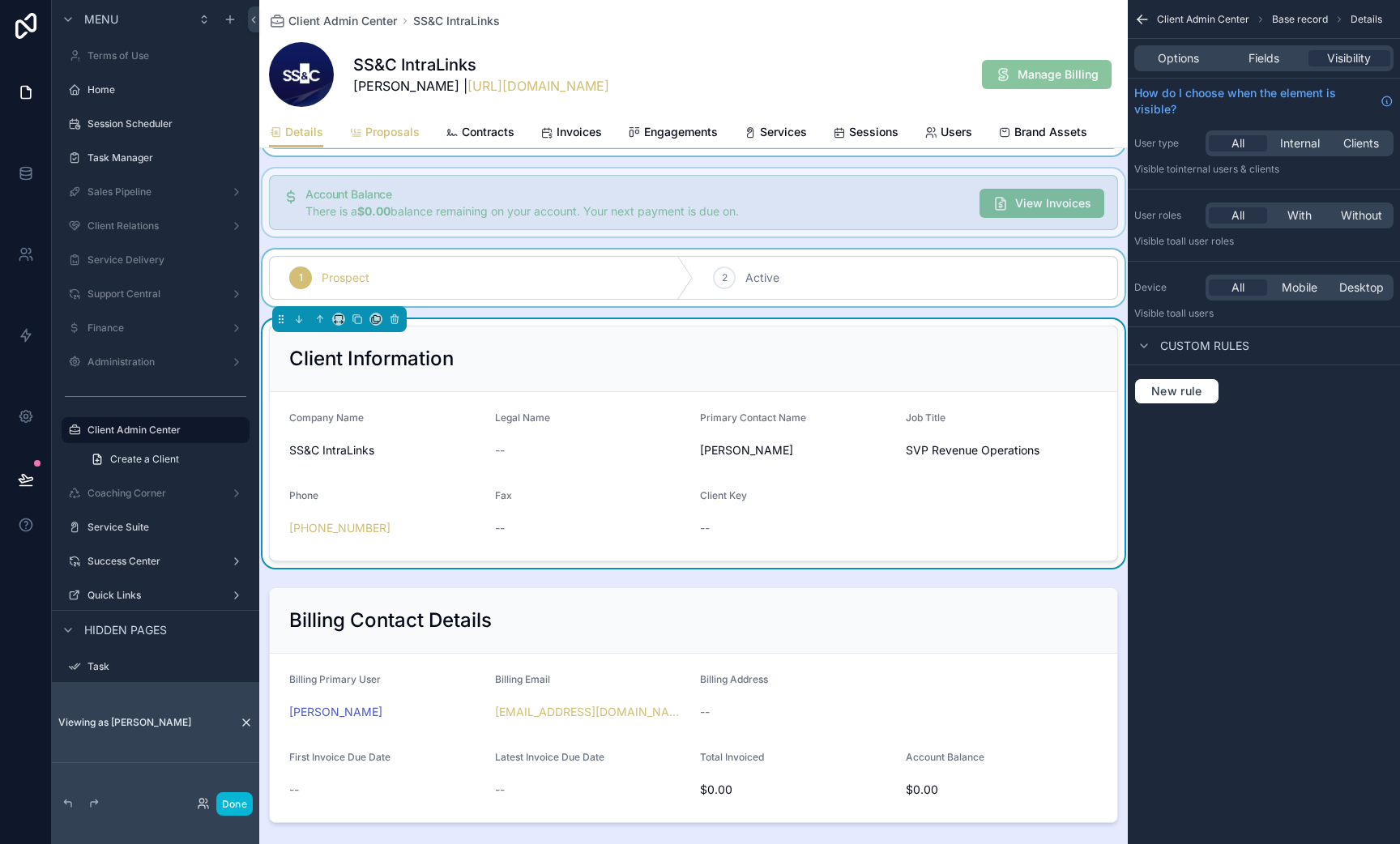
click at [360, 135] on icon "scrollable content" at bounding box center [355, 133] width 13 height 13
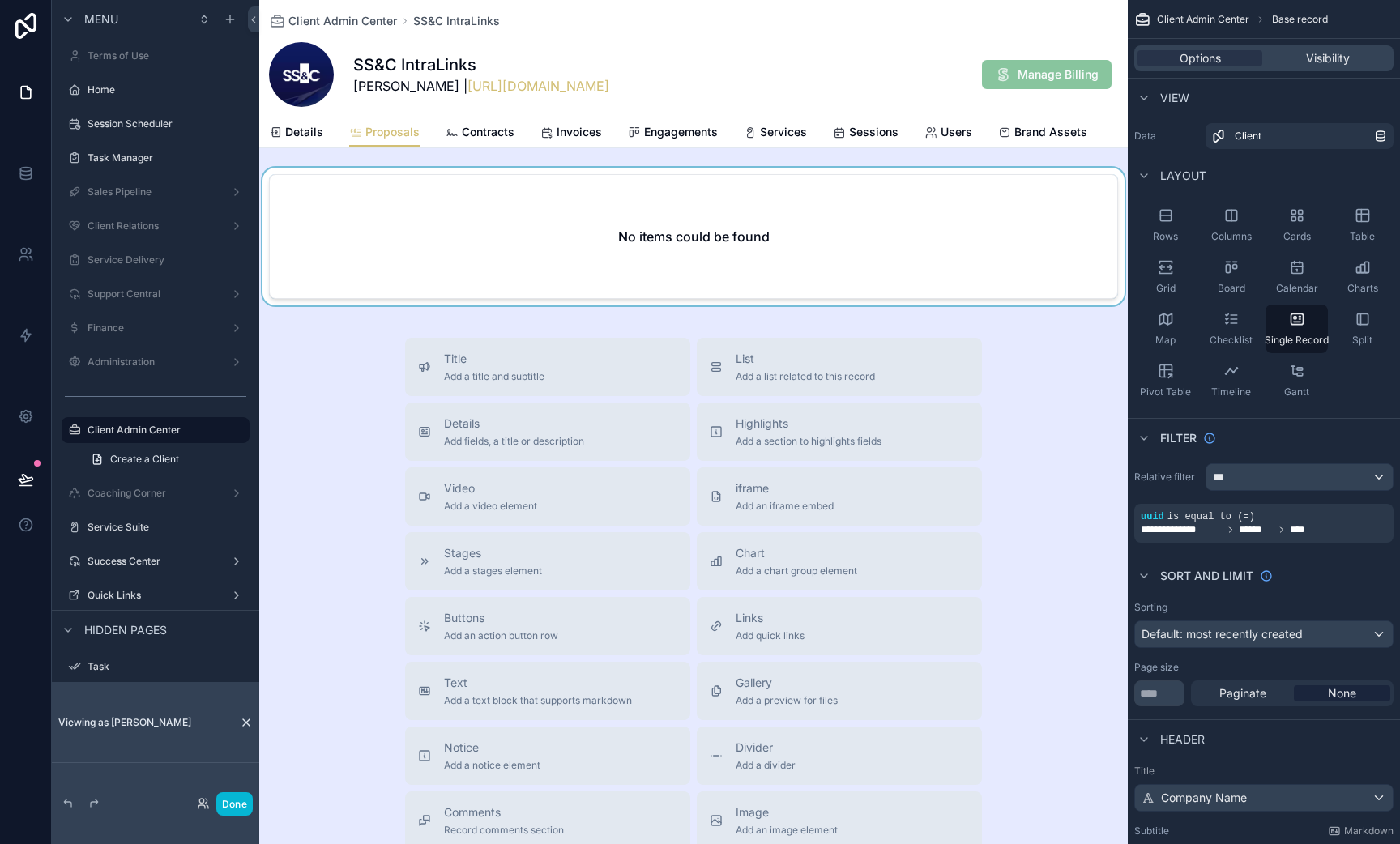
click at [548, 225] on div "scrollable content" at bounding box center [693, 239] width 868 height 144
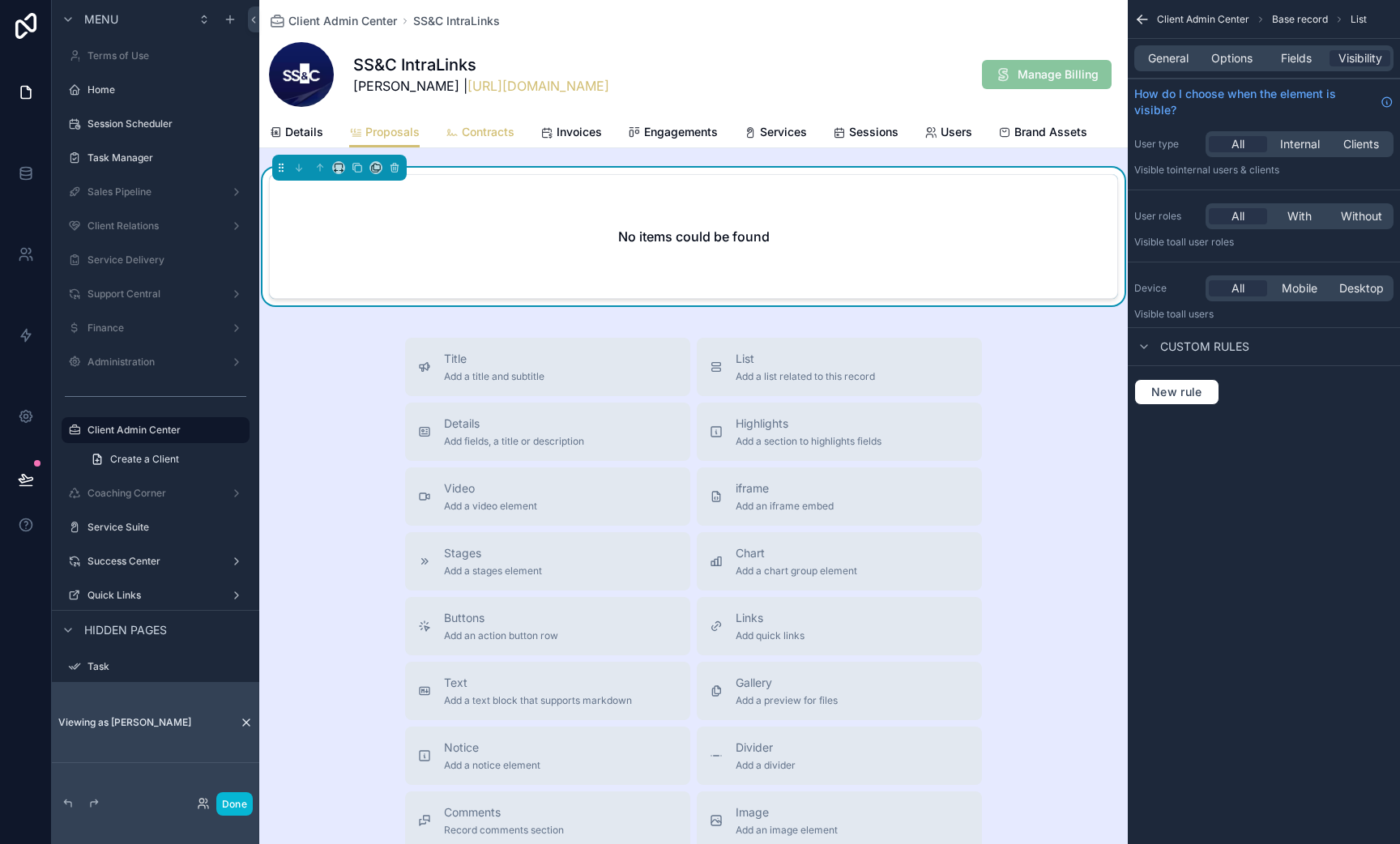
click at [479, 130] on span "Contracts" at bounding box center [488, 132] width 52 height 16
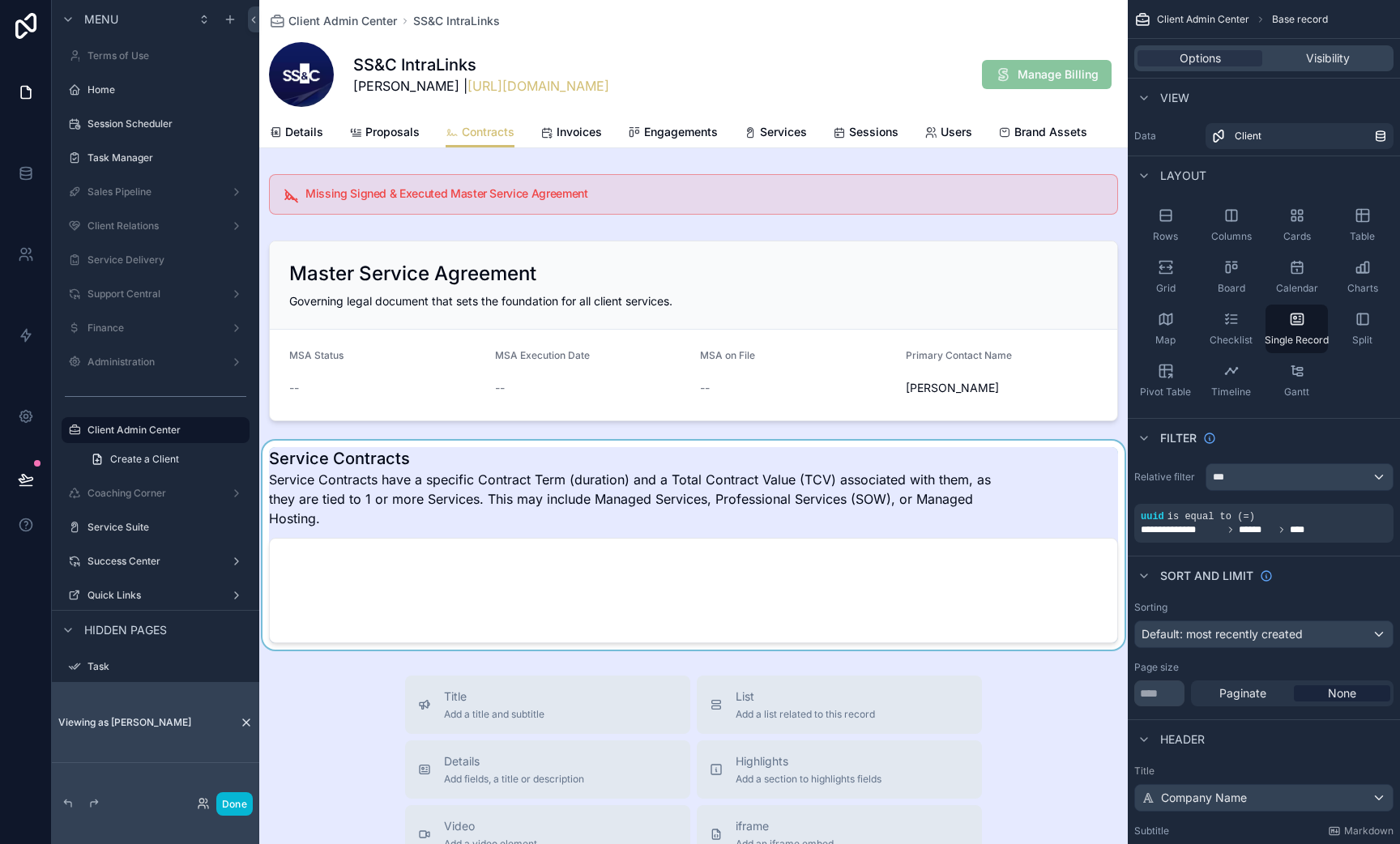
click at [537, 598] on div "scrollable content" at bounding box center [693, 545] width 868 height 209
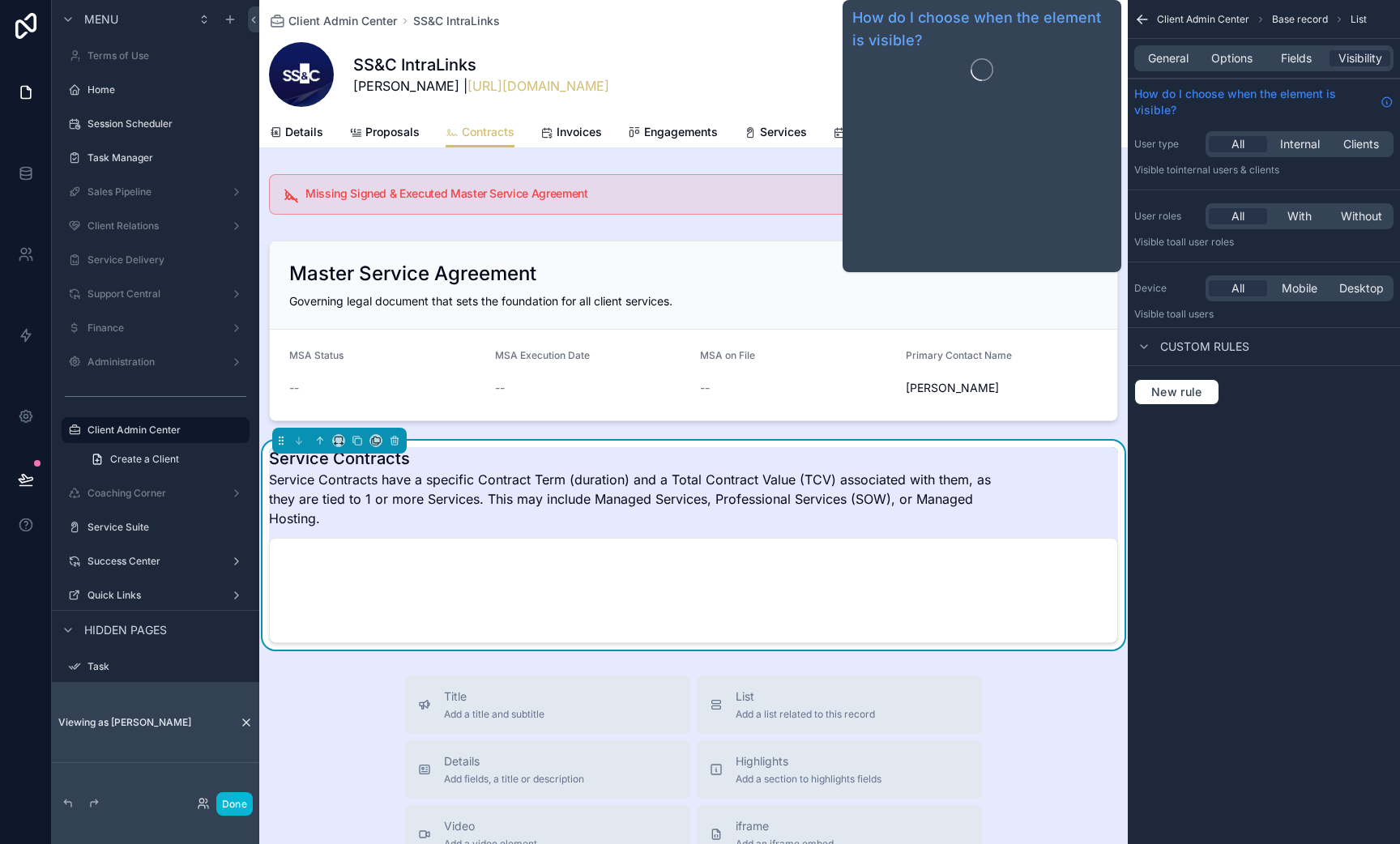
click at [1164, 87] on span "How do I choose when the element is visible?" at bounding box center [1255, 102] width 240 height 32
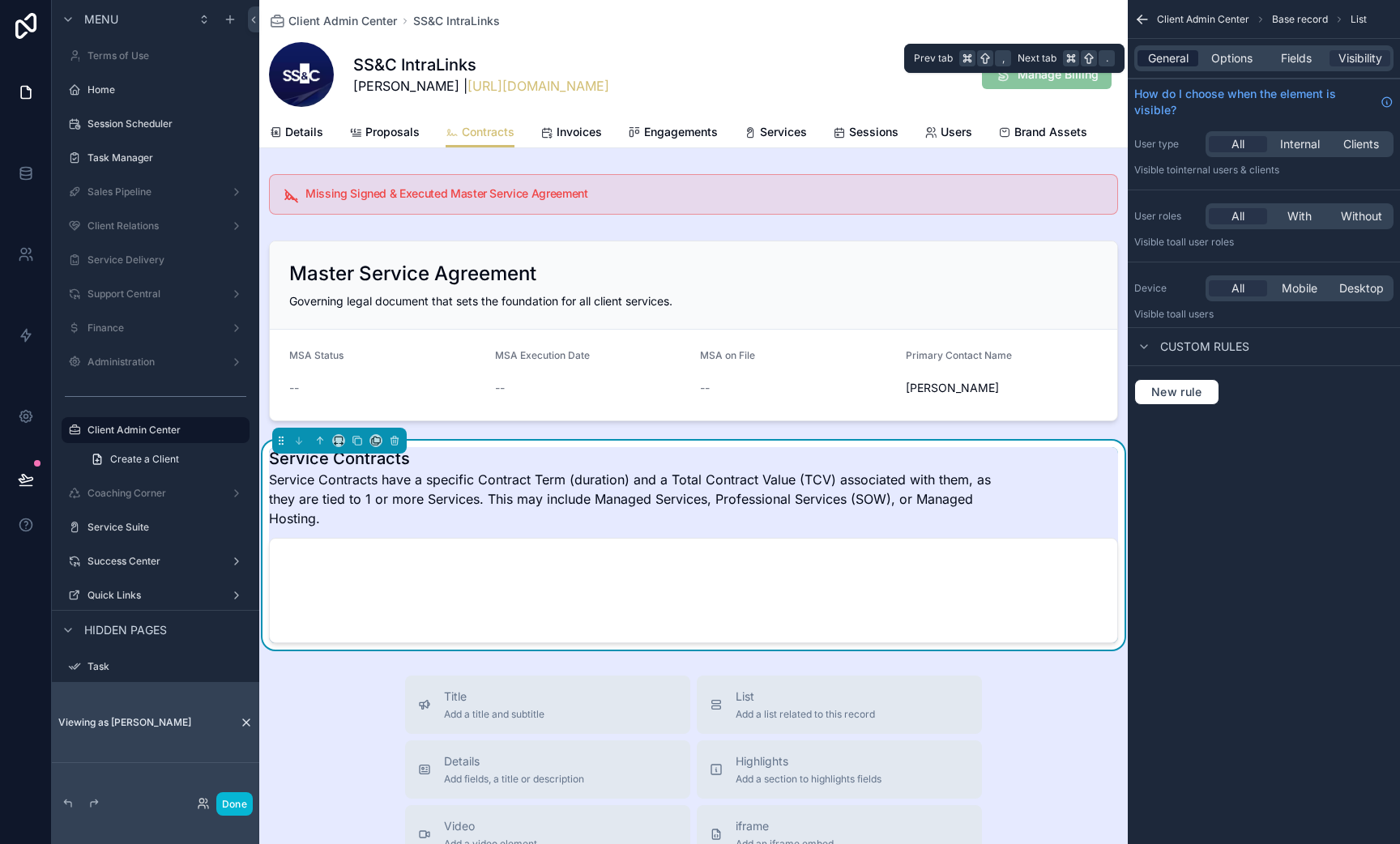
click at [1154, 63] on span "General" at bounding box center [1169, 58] width 41 height 16
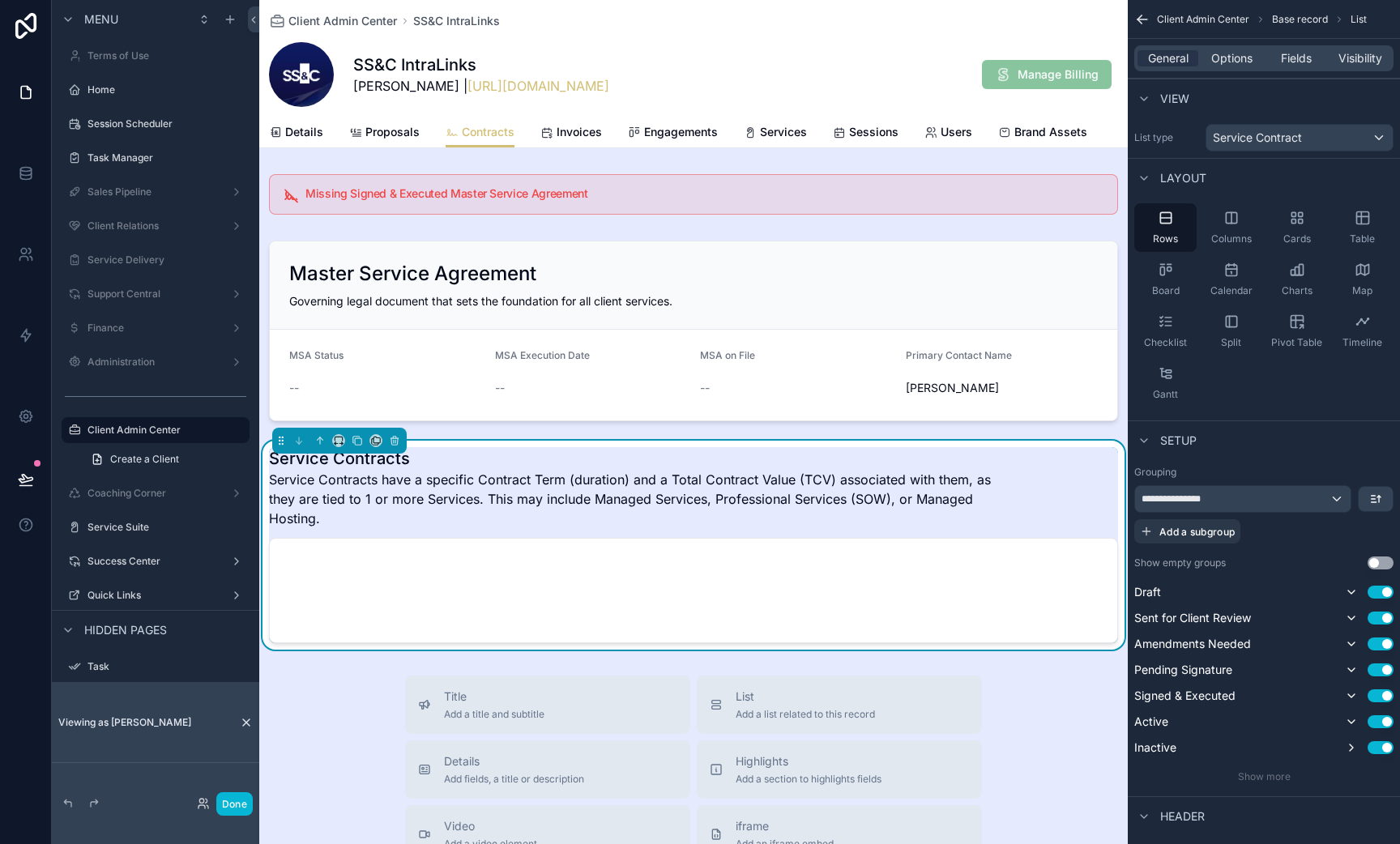
scroll to position [31, 0]
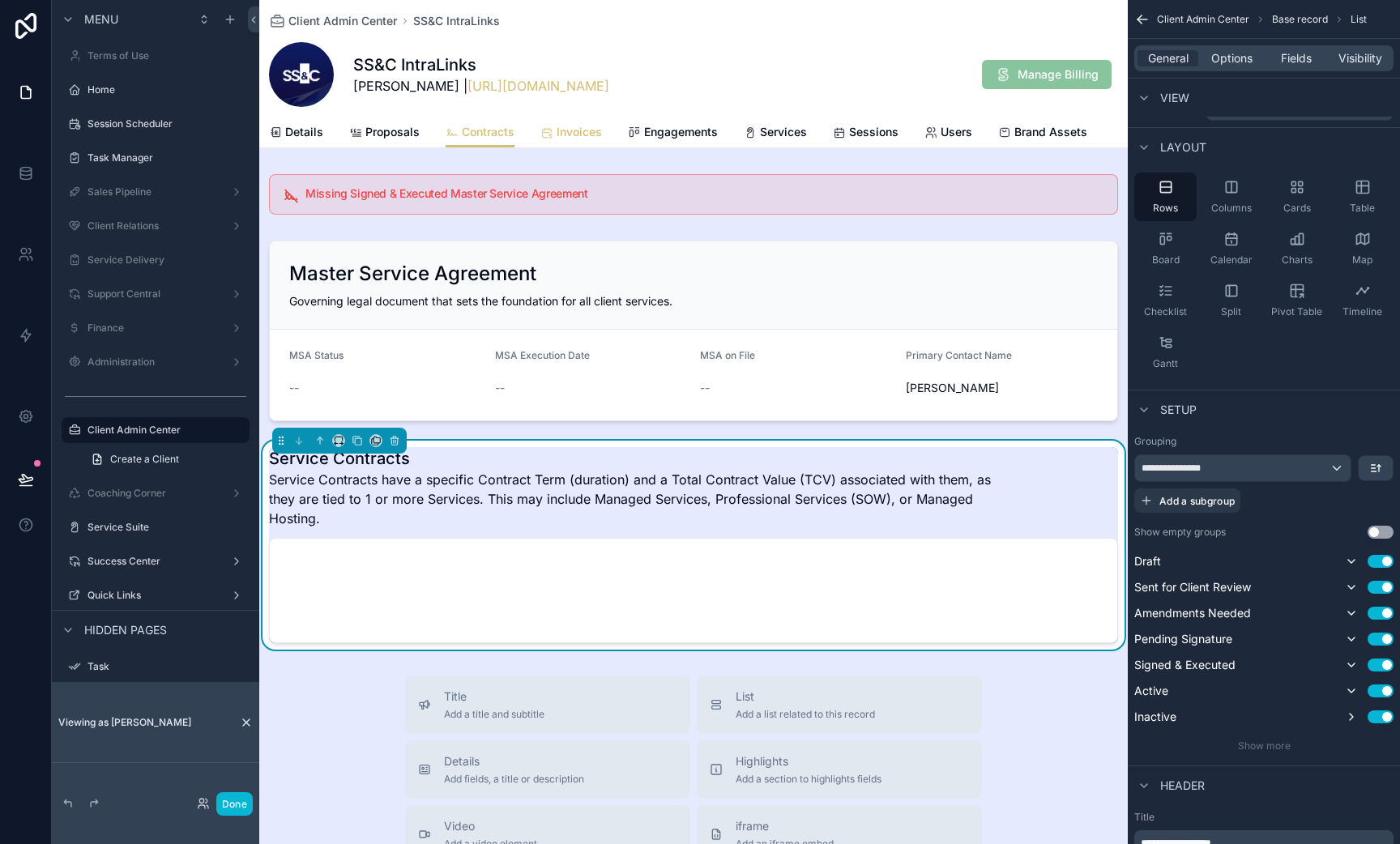
click at [563, 127] on span "Invoices" at bounding box center [579, 132] width 46 height 16
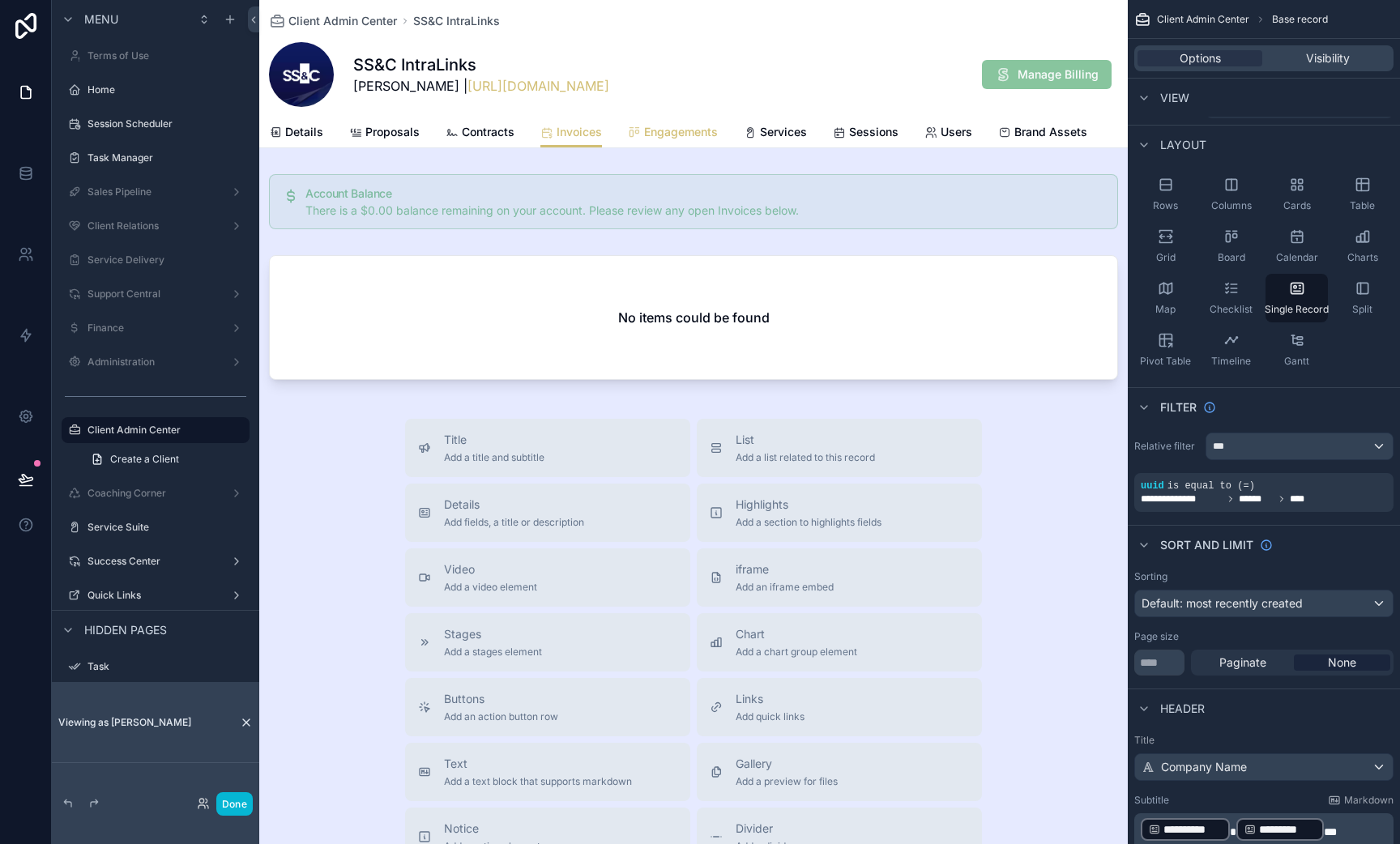
click at [676, 122] on link "Engagements" at bounding box center [673, 133] width 90 height 32
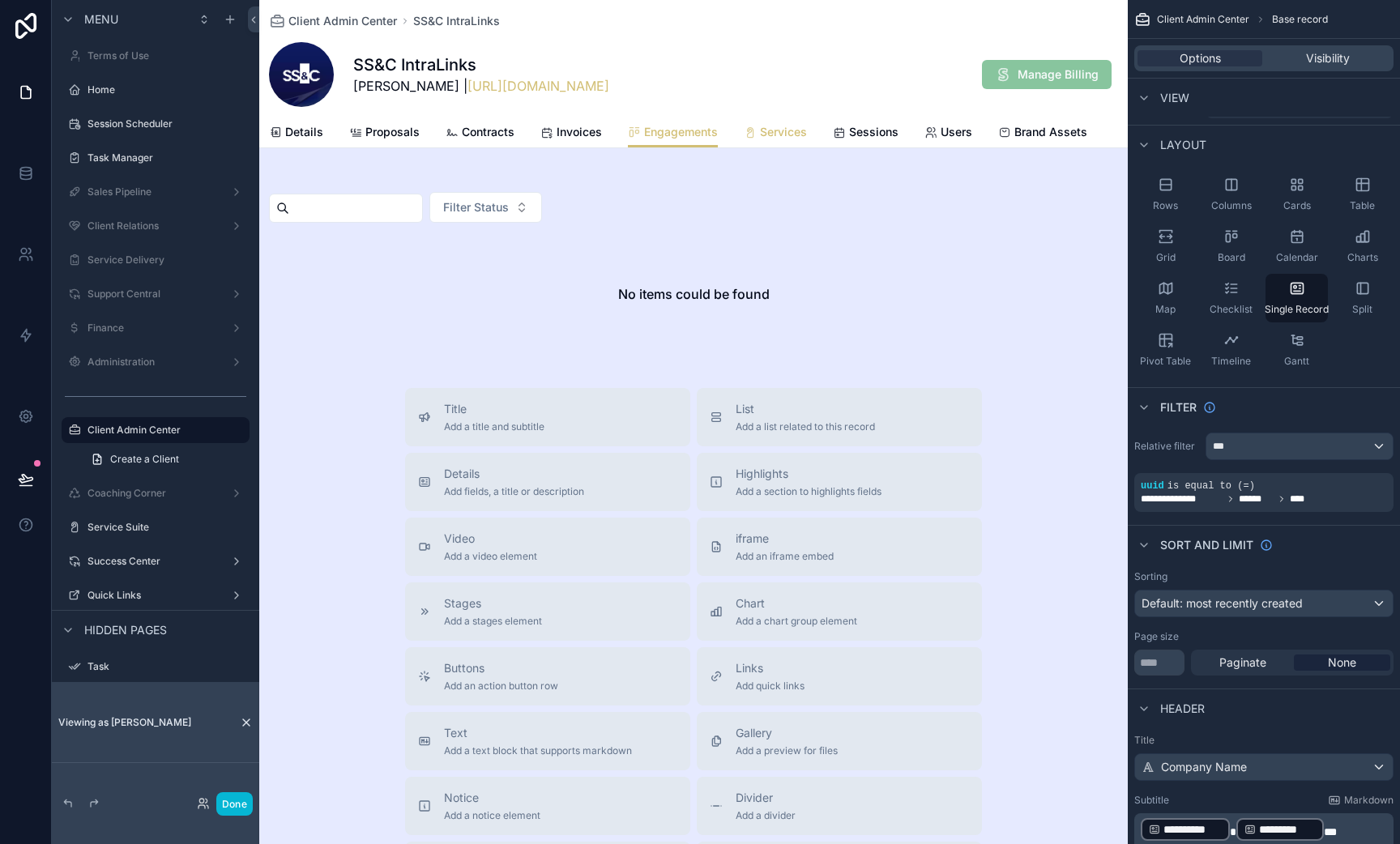
click at [780, 134] on span "Services" at bounding box center [783, 132] width 47 height 16
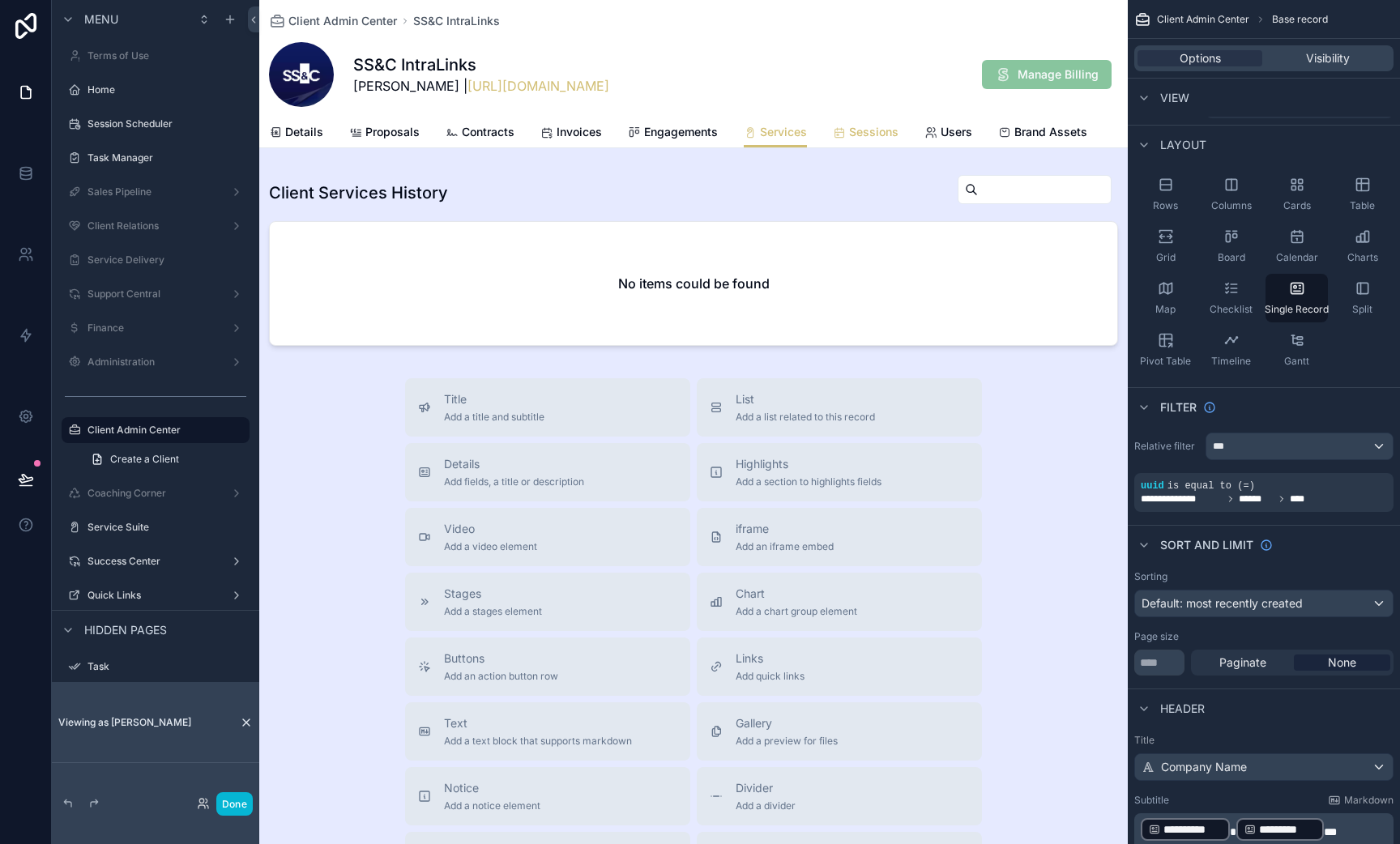
click at [864, 132] on span "Sessions" at bounding box center [873, 132] width 49 height 16
click at [959, 133] on span "Users" at bounding box center [957, 132] width 32 height 16
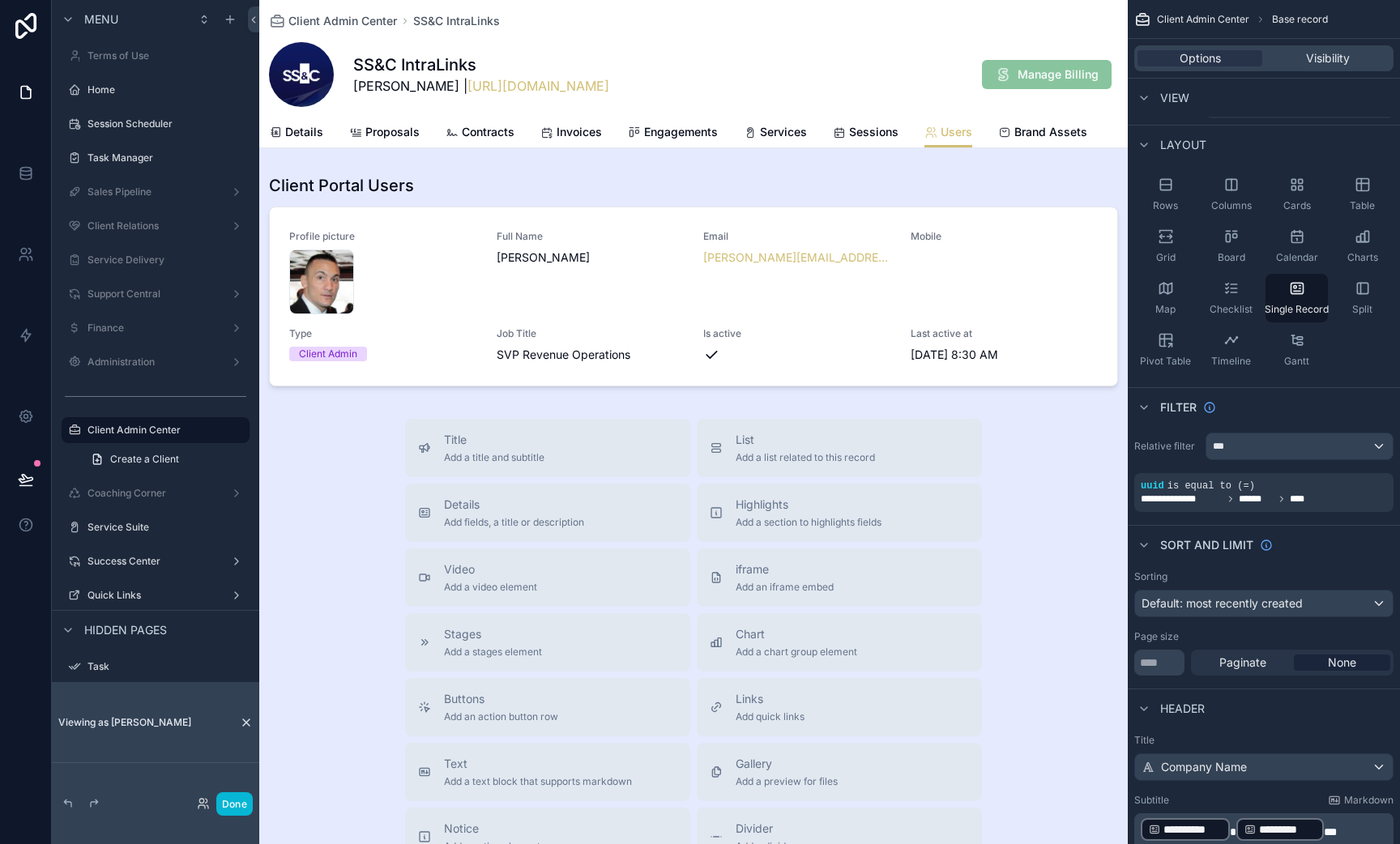
click at [1027, 155] on div "Client Admin Center SS&C IntraLinks SS&C IntraLinks Joseph Rocchio | https://ww…" at bounding box center [693, 562] width 868 height 1125
click at [1031, 131] on span "Brand Assets" at bounding box center [1050, 132] width 73 height 16
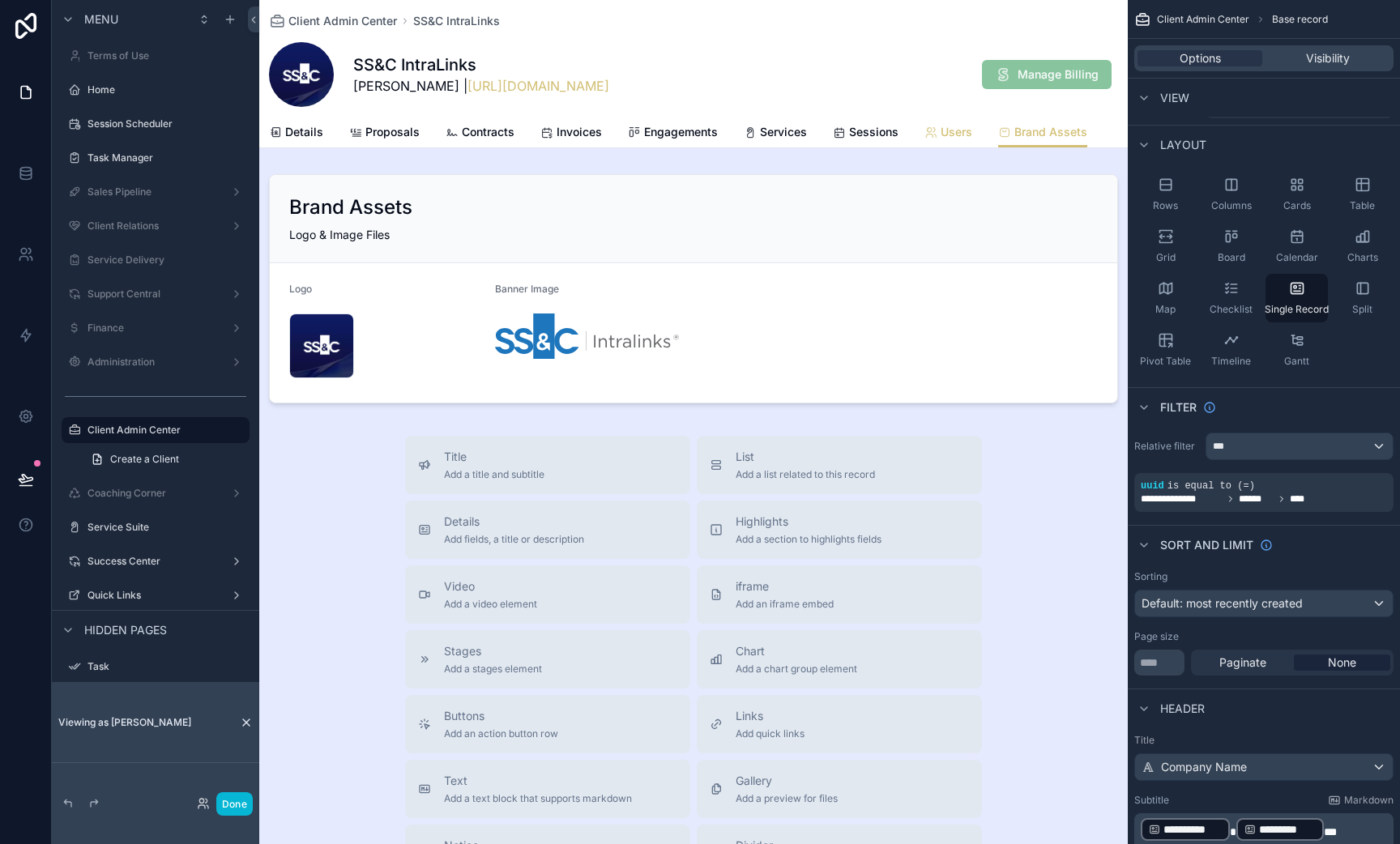
click at [930, 128] on icon "scrollable content" at bounding box center [930, 133] width 13 height 13
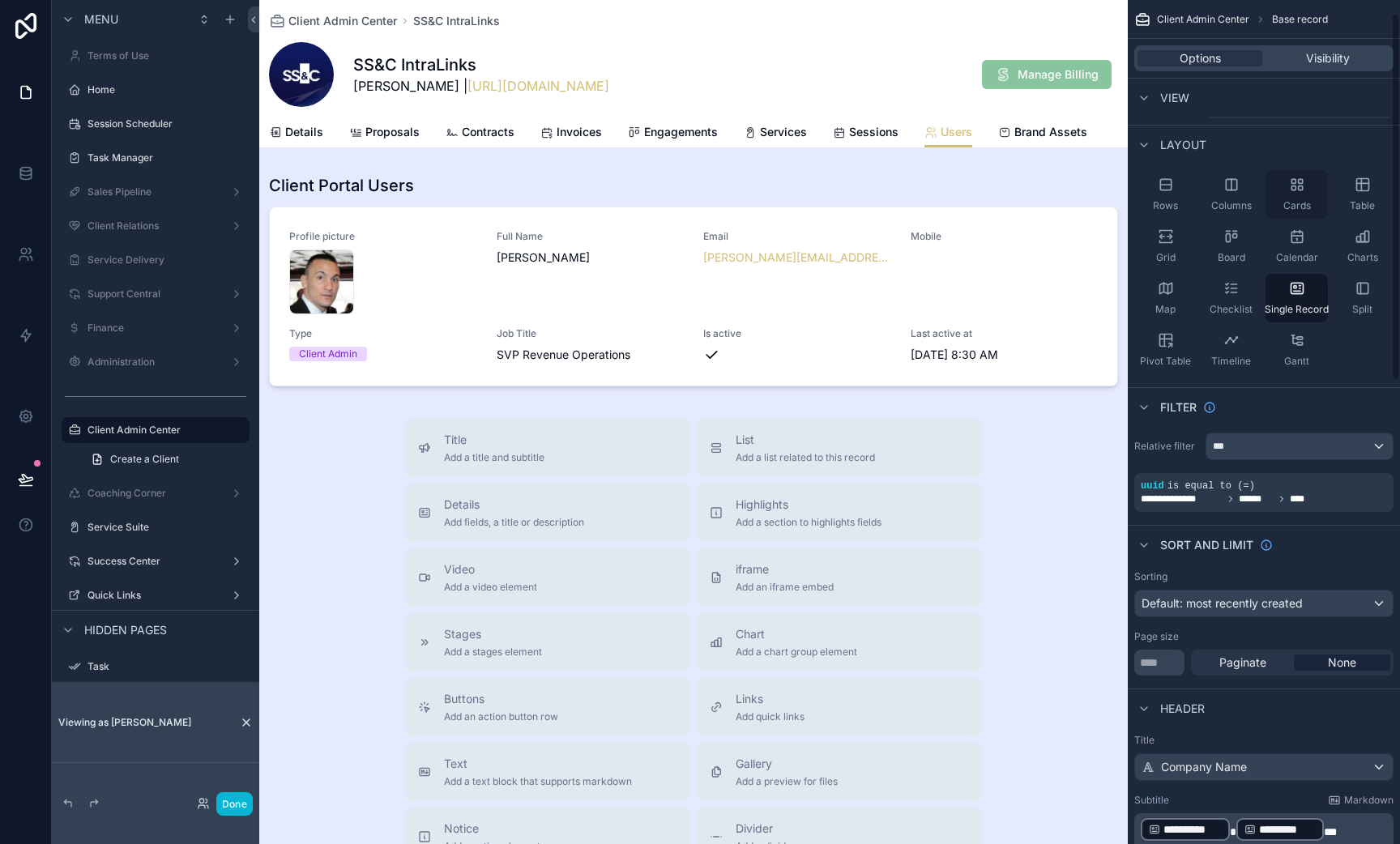
click at [1305, 191] on div "Cards" at bounding box center [1296, 195] width 62 height 48
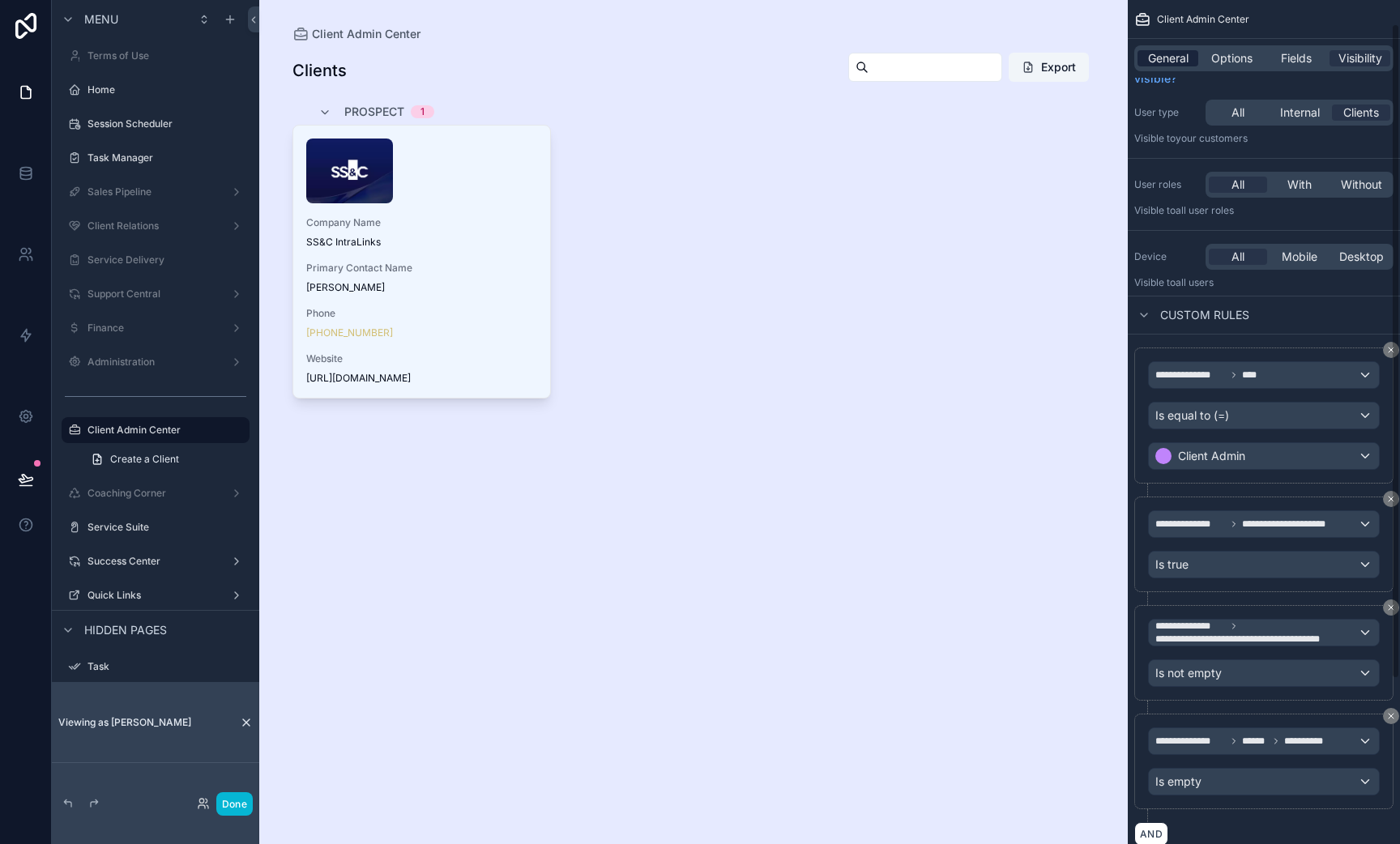
click at [1180, 58] on span "General" at bounding box center [1169, 58] width 41 height 16
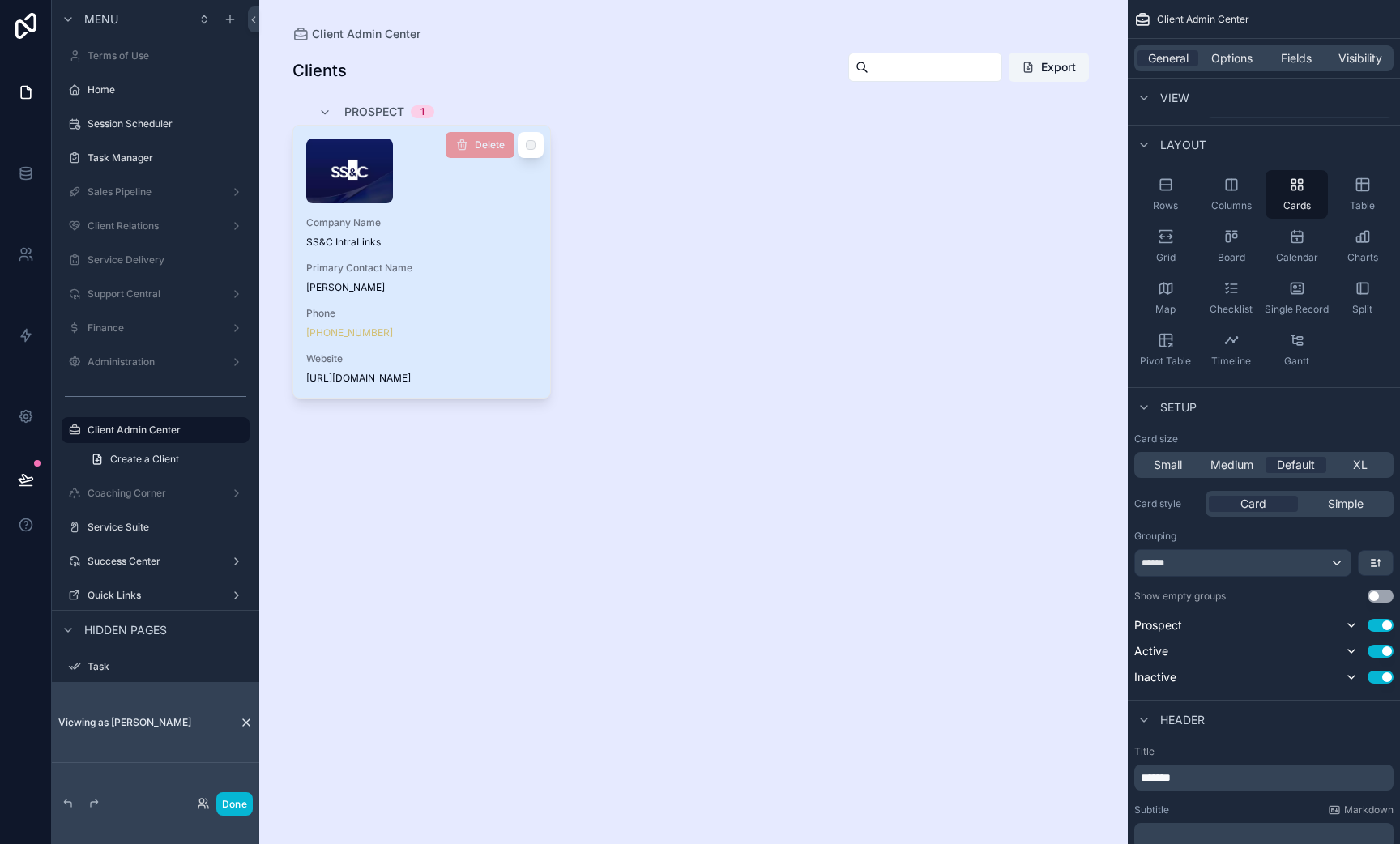
click at [460, 192] on div "scrollable content" at bounding box center [421, 170] width 231 height 65
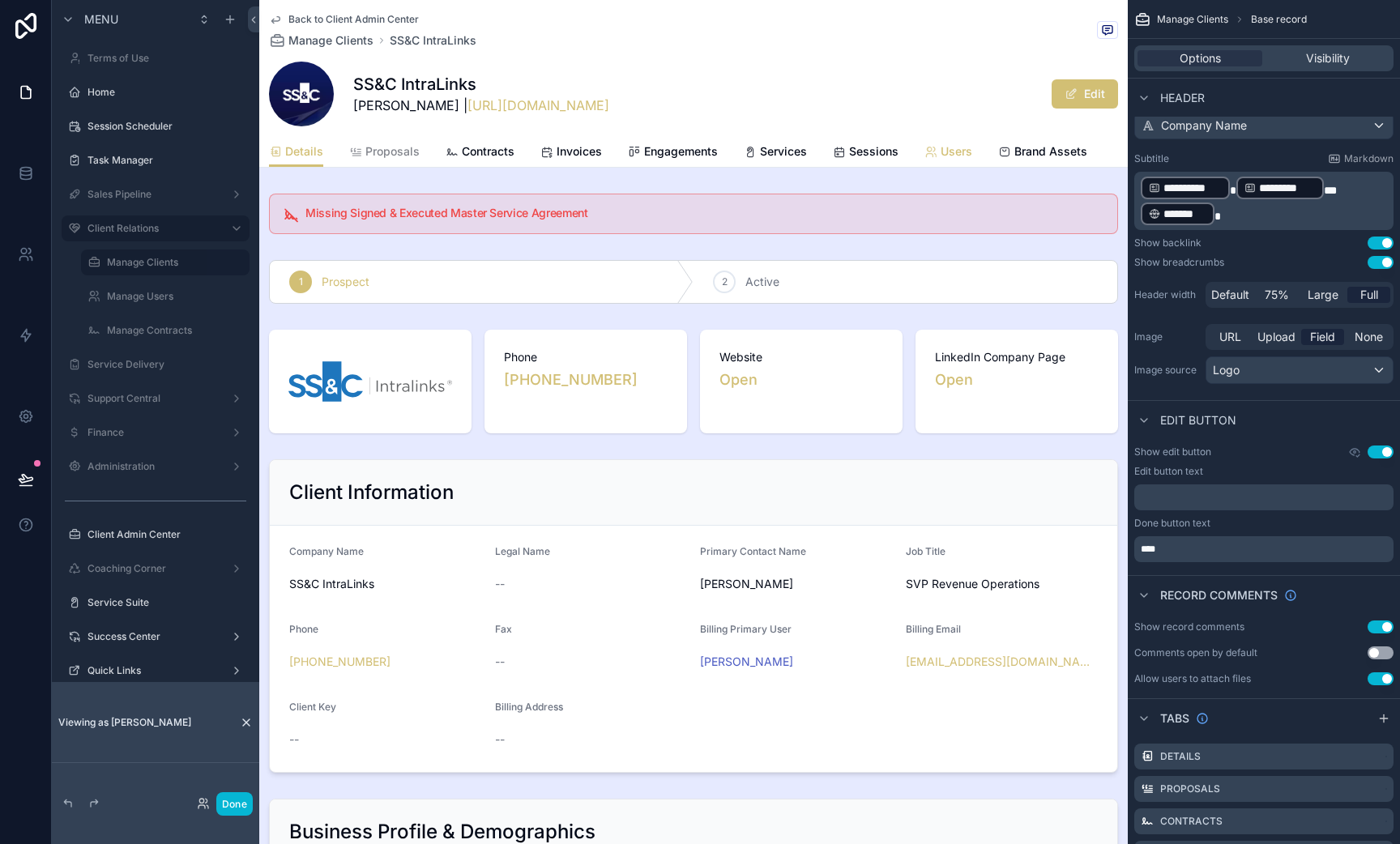
click at [950, 157] on span "Users" at bounding box center [957, 151] width 32 height 16
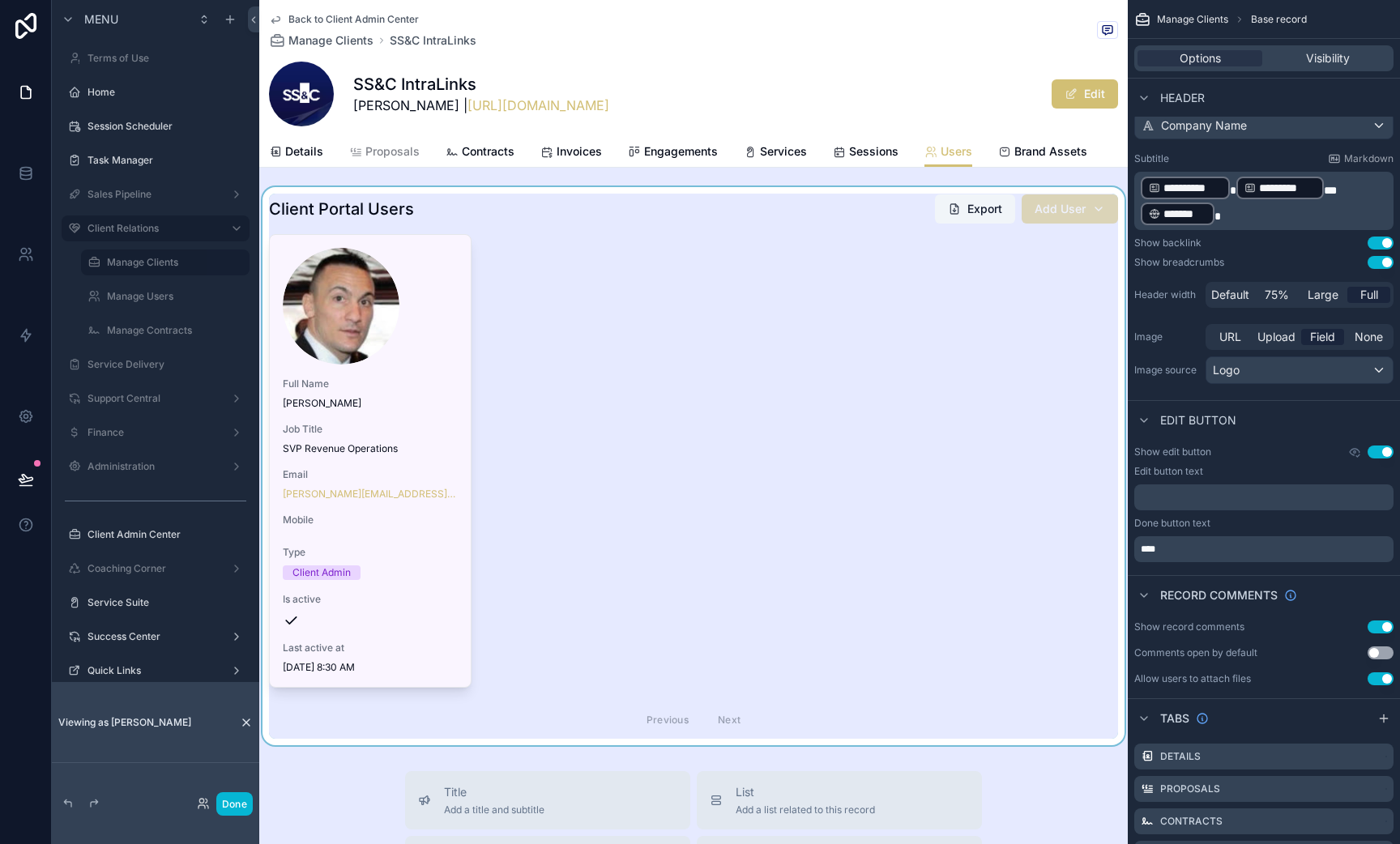
click at [551, 327] on div "scrollable content" at bounding box center [693, 466] width 868 height 558
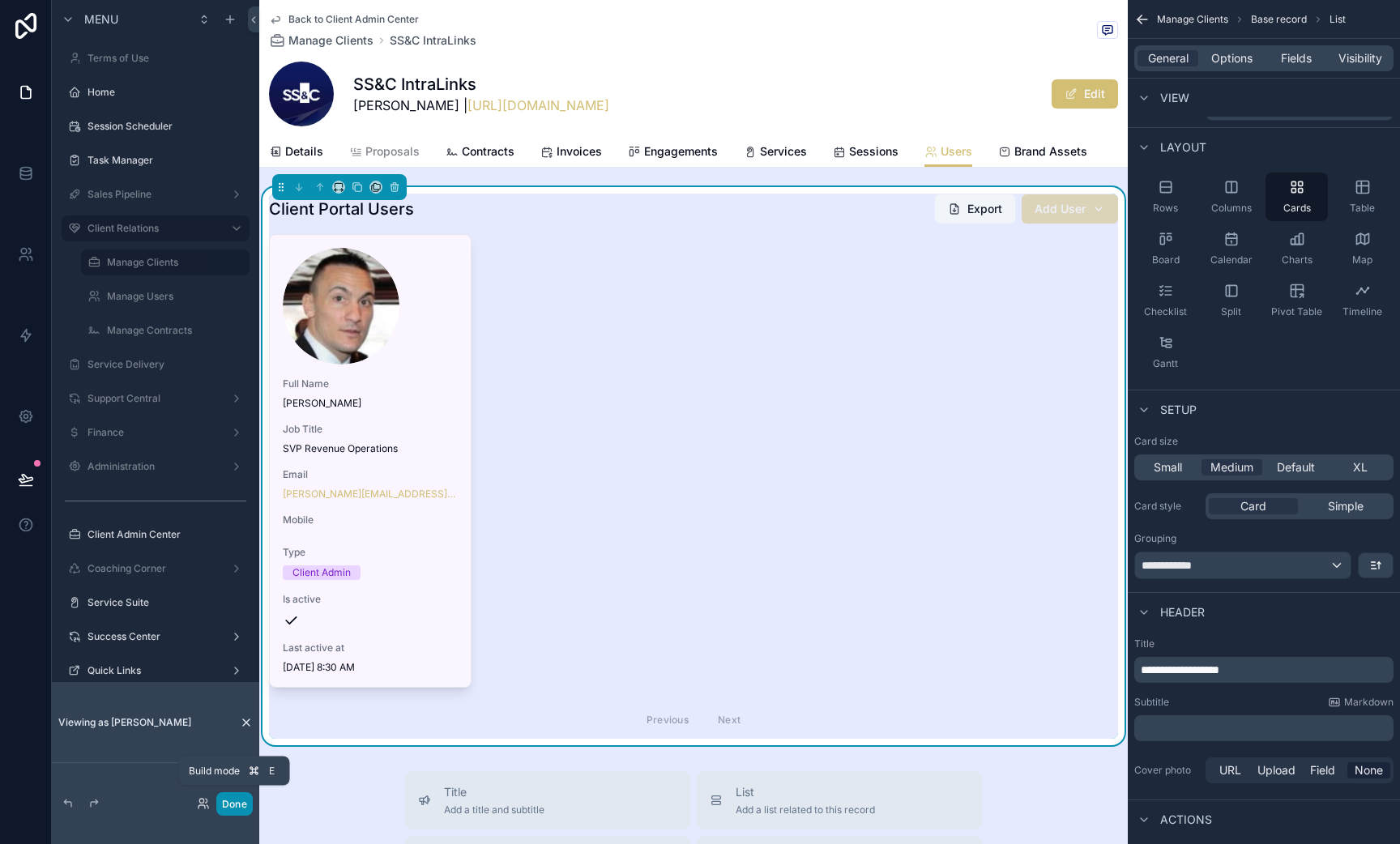
click at [236, 803] on button "Done" at bounding box center [234, 804] width 37 height 23
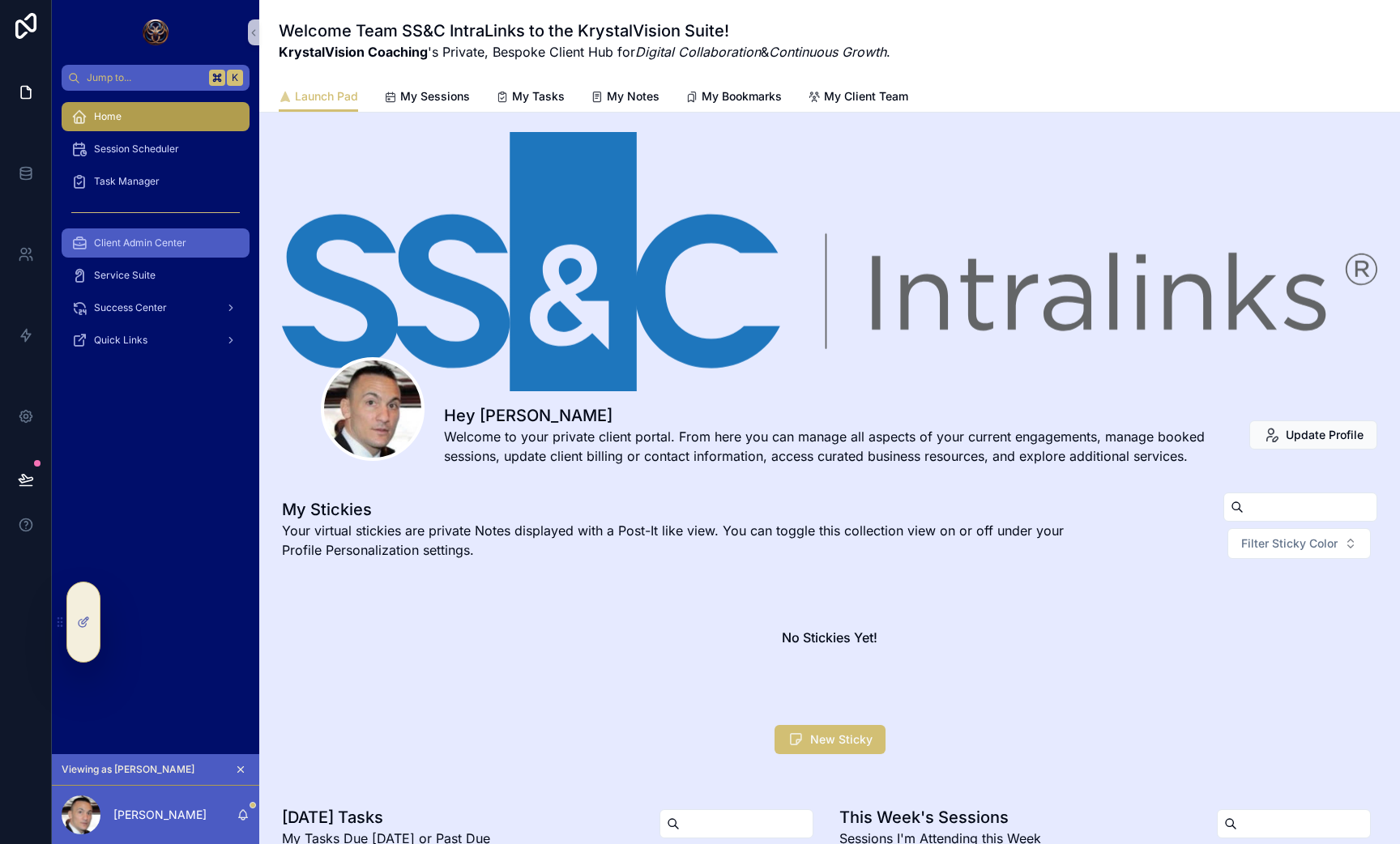
click at [125, 255] on div "Client Admin Center" at bounding box center [156, 243] width 168 height 26
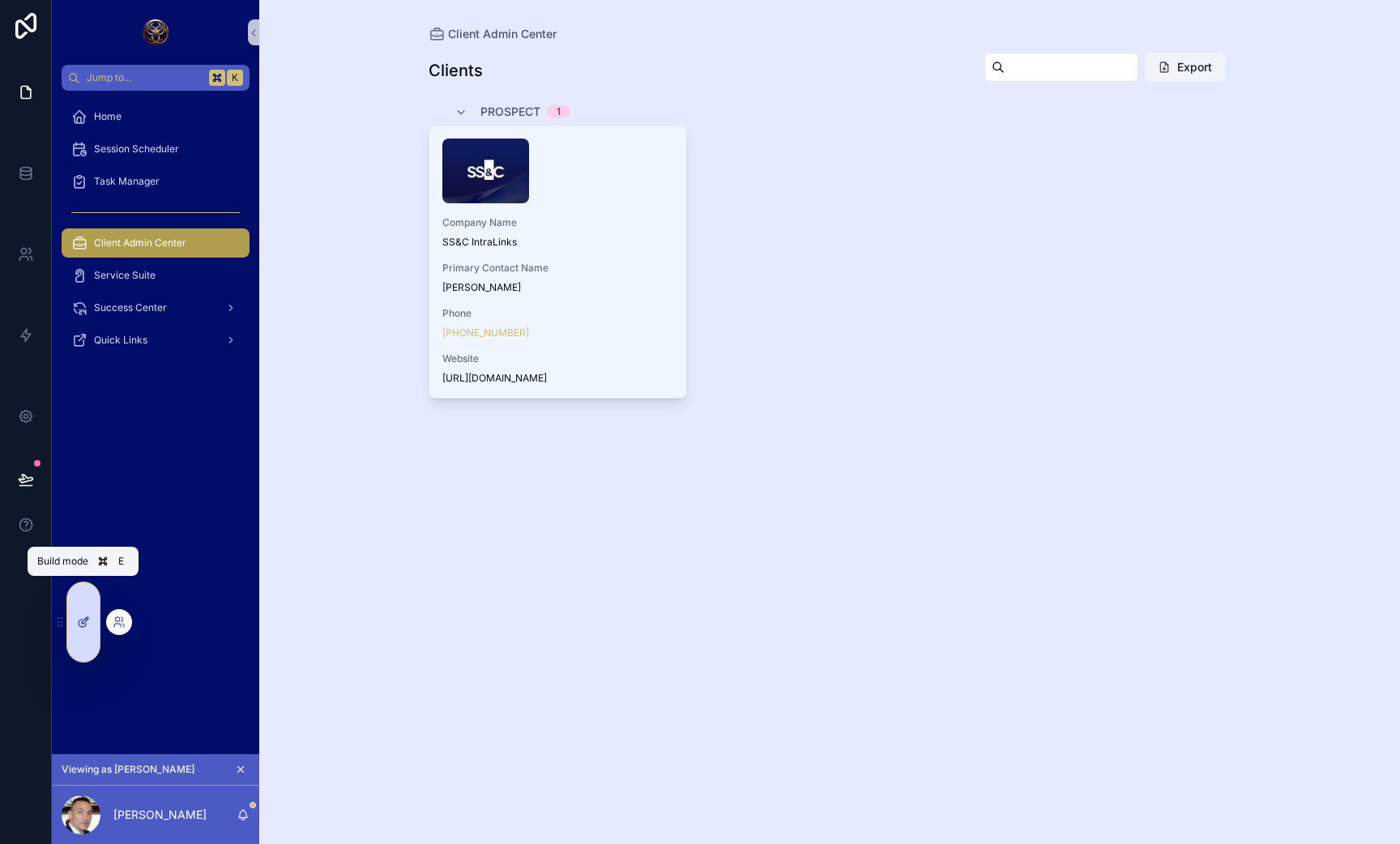
click at [86, 618] on icon at bounding box center [87, 619] width 2 height 2
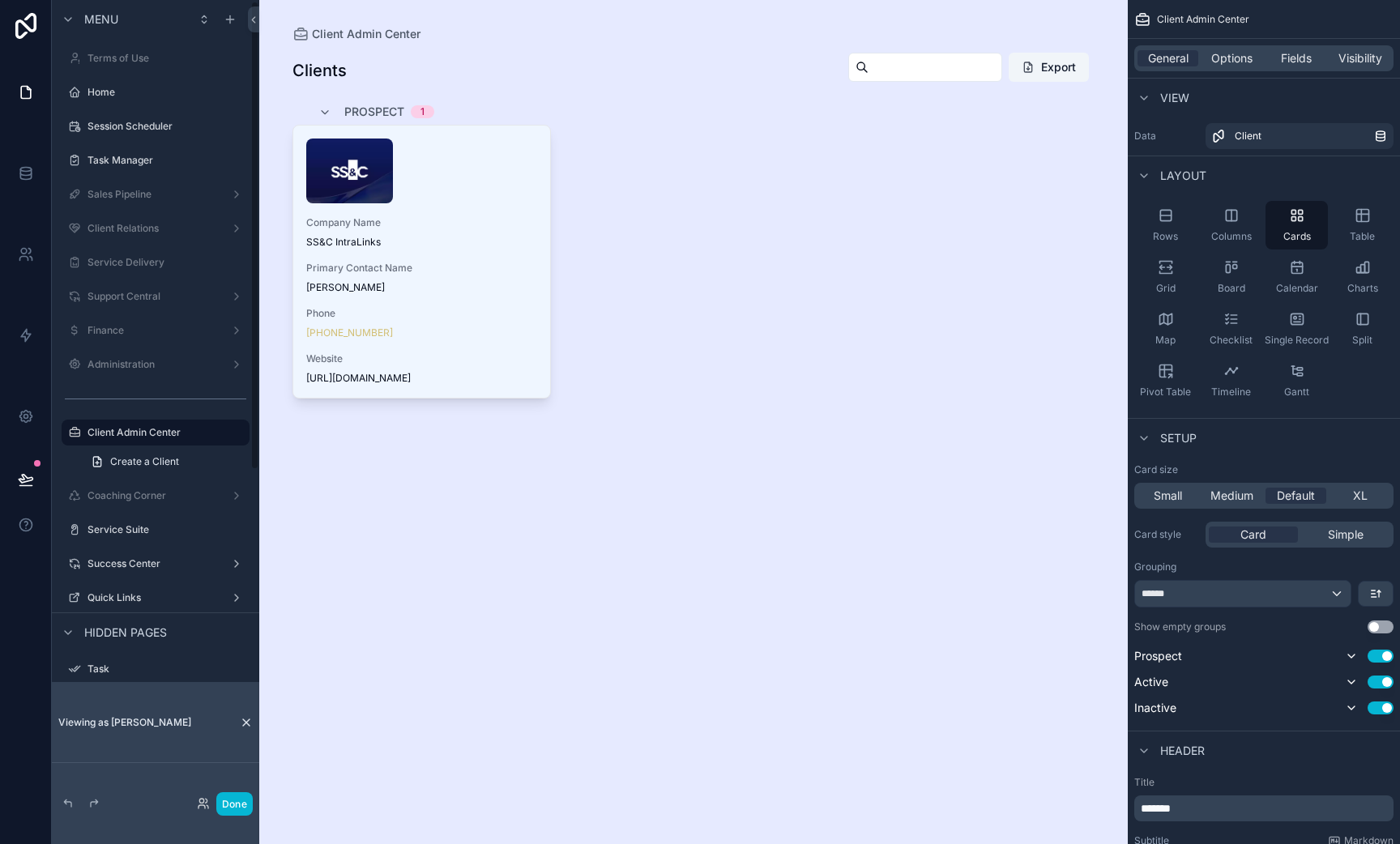
scroll to position [3, 0]
click at [449, 72] on div "scrollable content" at bounding box center [694, 225] width 829 height 450
click at [1304, 328] on div "Single Record" at bounding box center [1296, 329] width 62 height 48
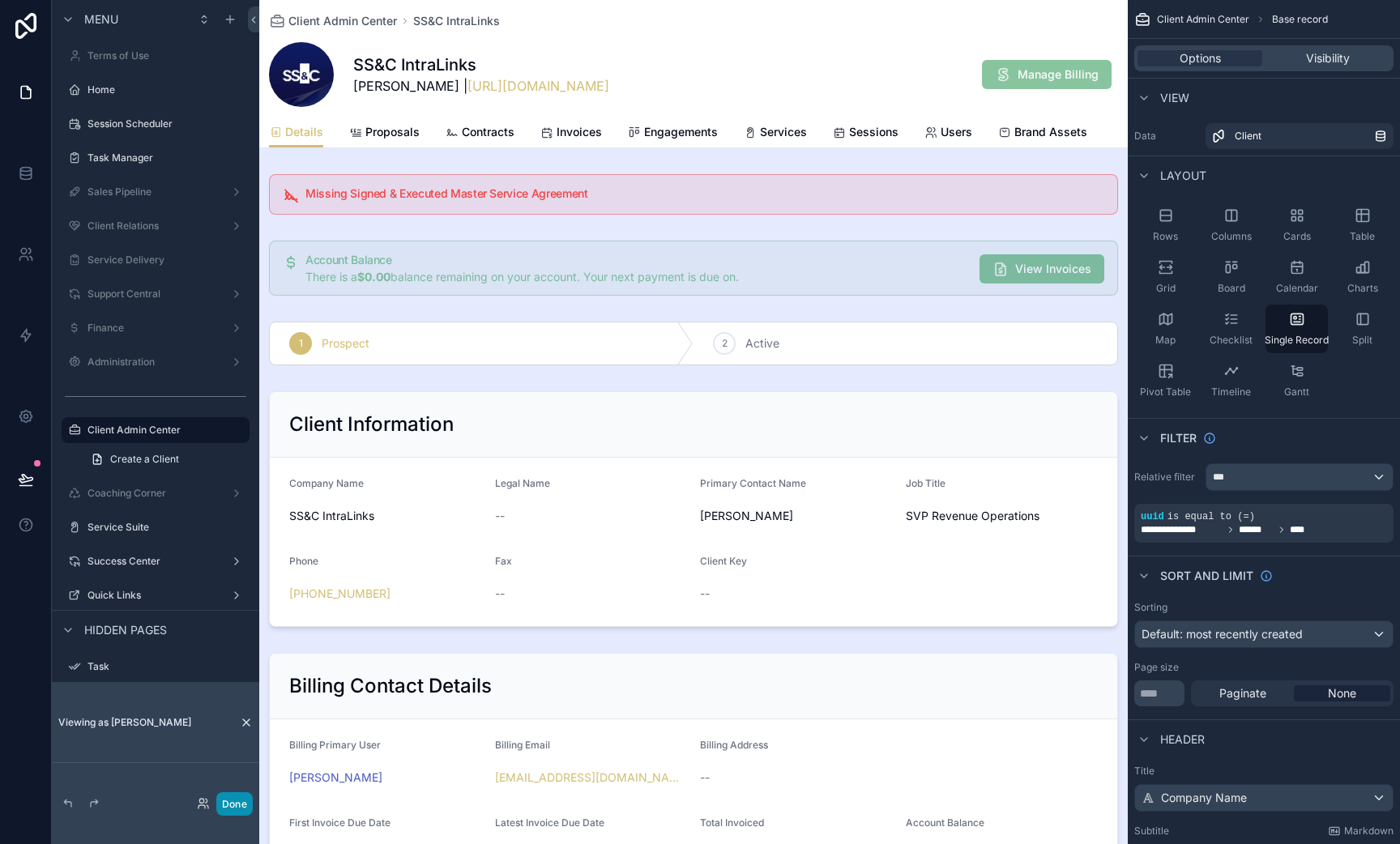
click at [239, 810] on button "Done" at bounding box center [234, 804] width 37 height 23
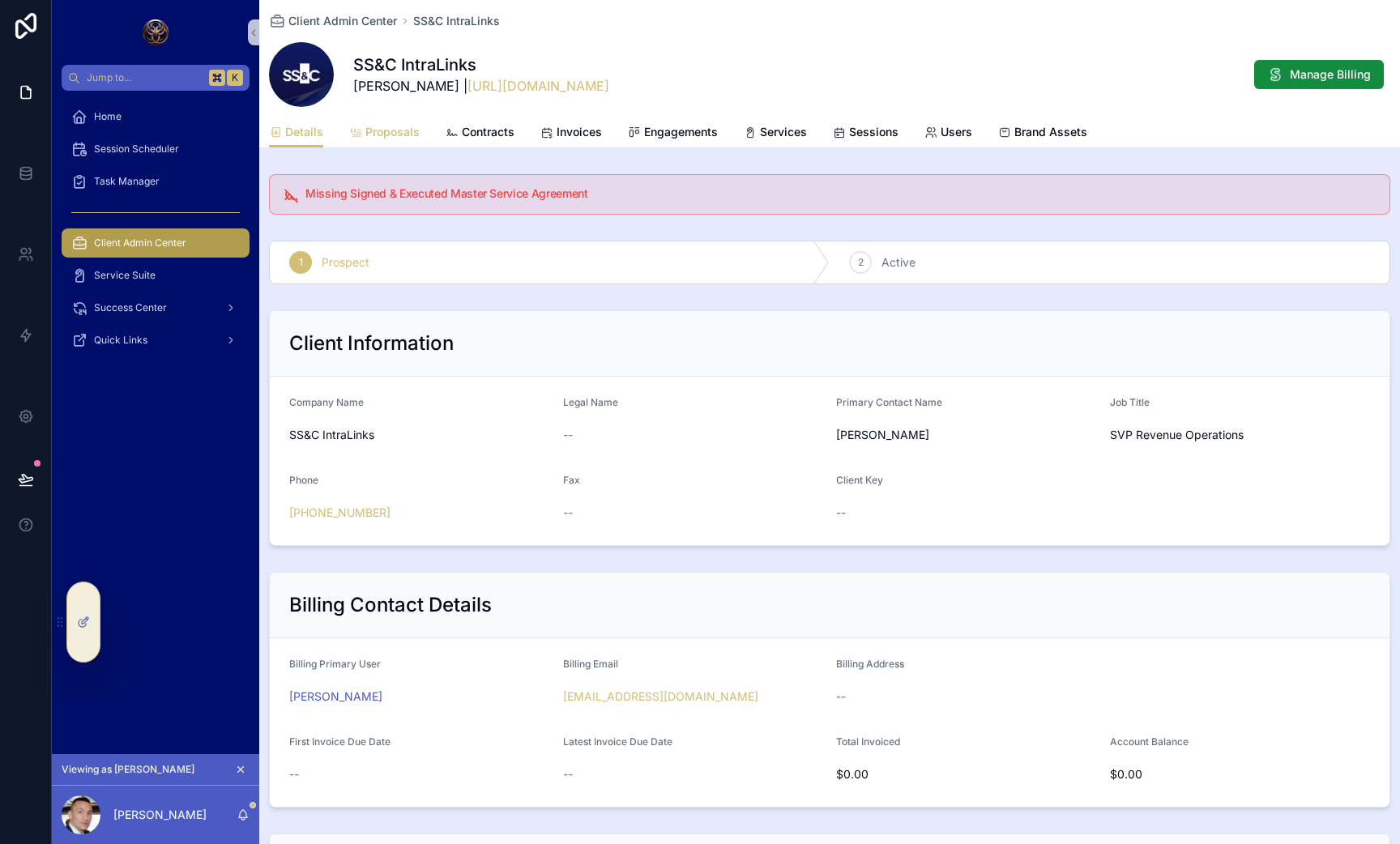
click at [388, 139] on span "Proposals" at bounding box center [392, 132] width 54 height 16
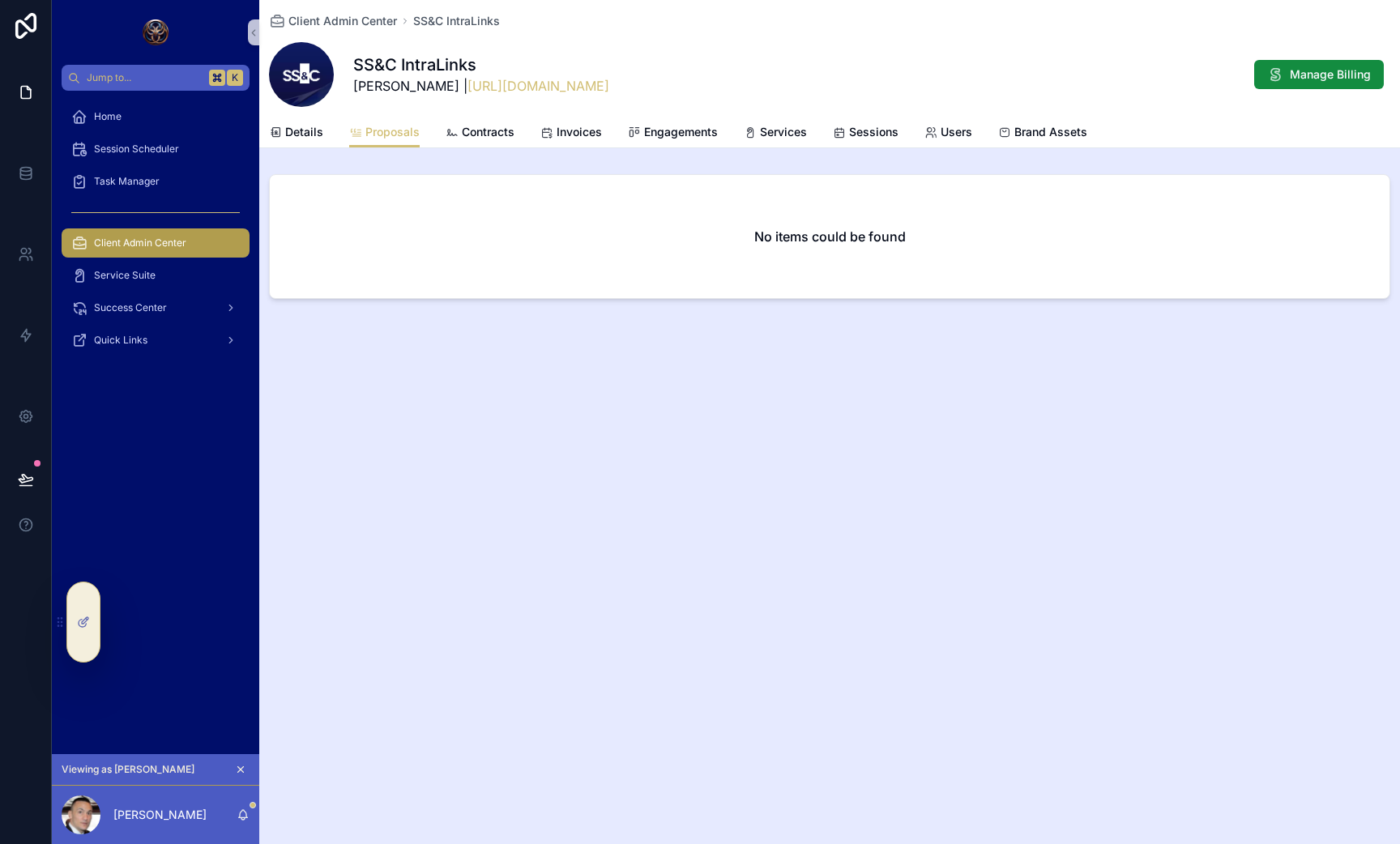
click at [146, 243] on span "Client Admin Center" at bounding box center [139, 242] width 92 height 13
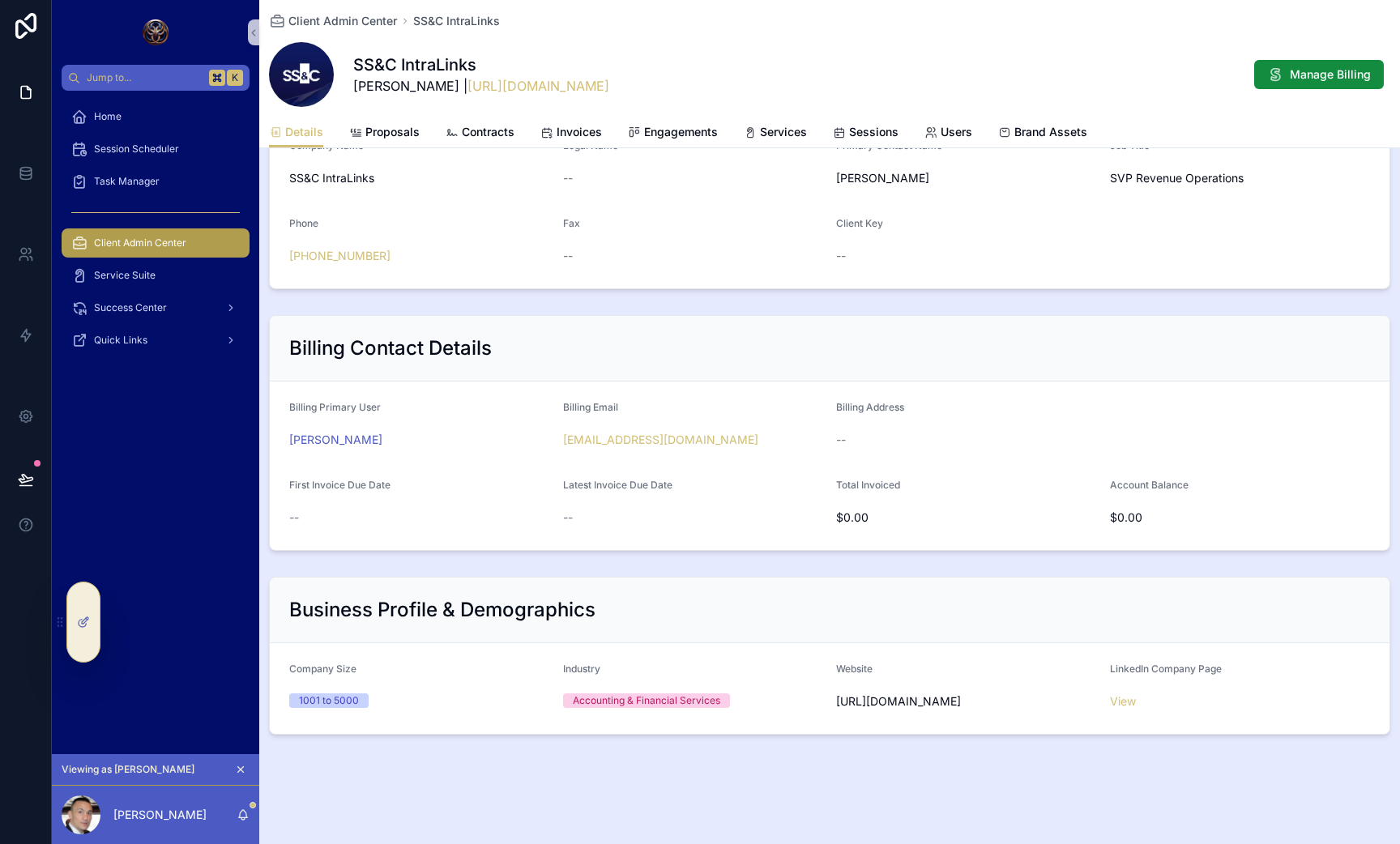
scroll to position [257, 0]
click at [390, 133] on span "Proposals" at bounding box center [392, 132] width 54 height 16
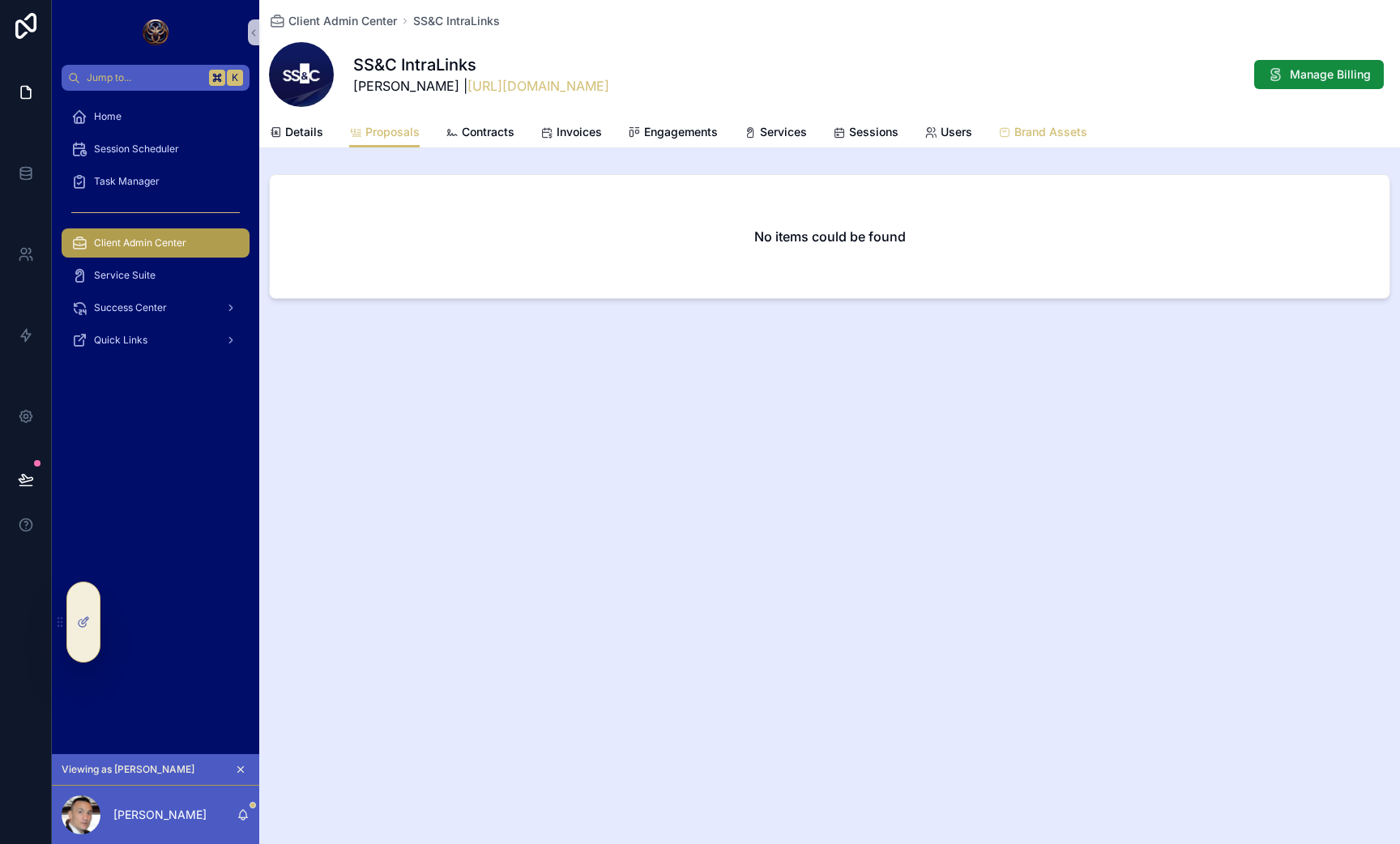
click at [1040, 132] on span "Brand Assets" at bounding box center [1050, 132] width 73 height 16
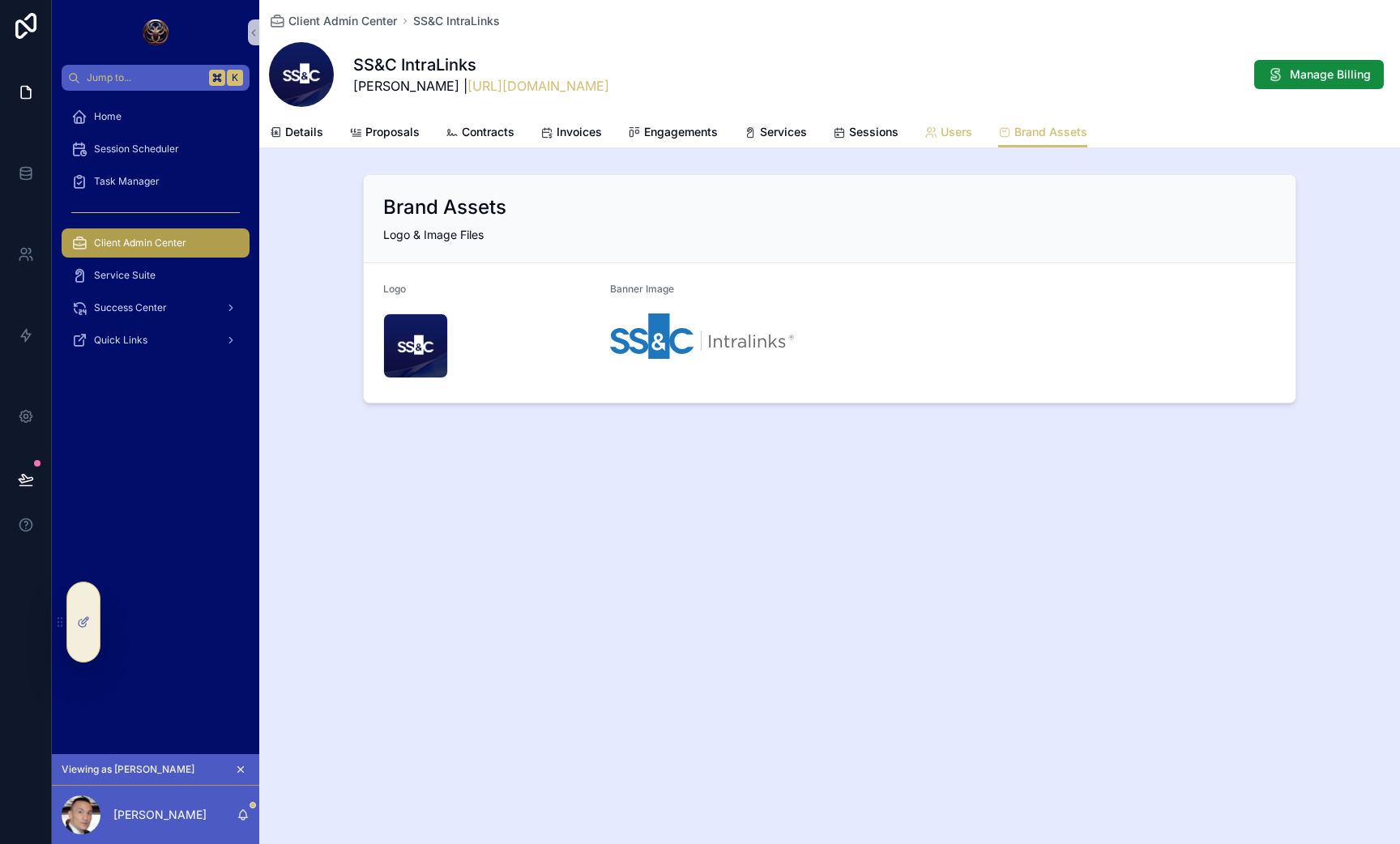
click at [950, 135] on span "Users" at bounding box center [957, 132] width 32 height 16
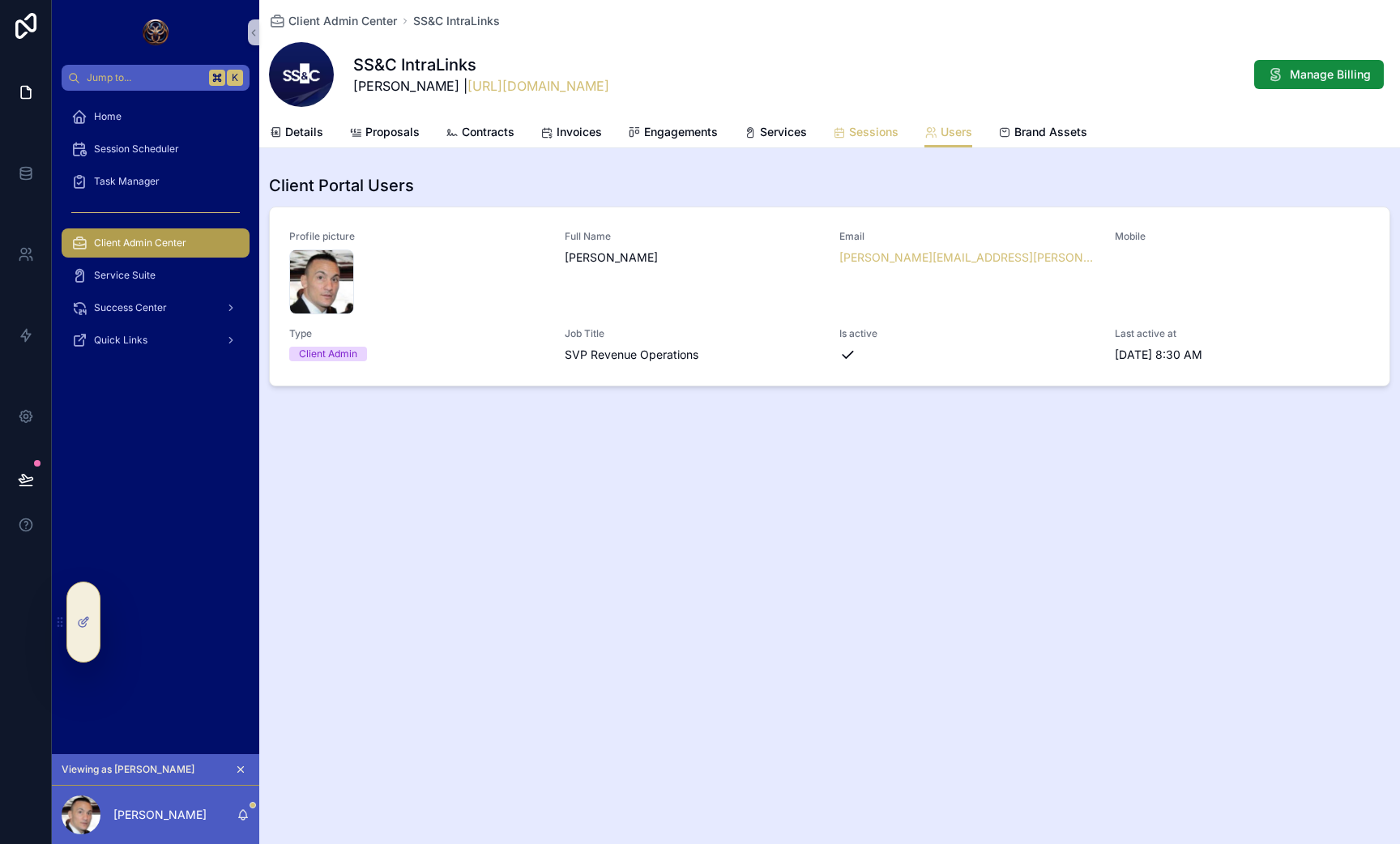
click at [882, 127] on span "Sessions" at bounding box center [873, 132] width 49 height 16
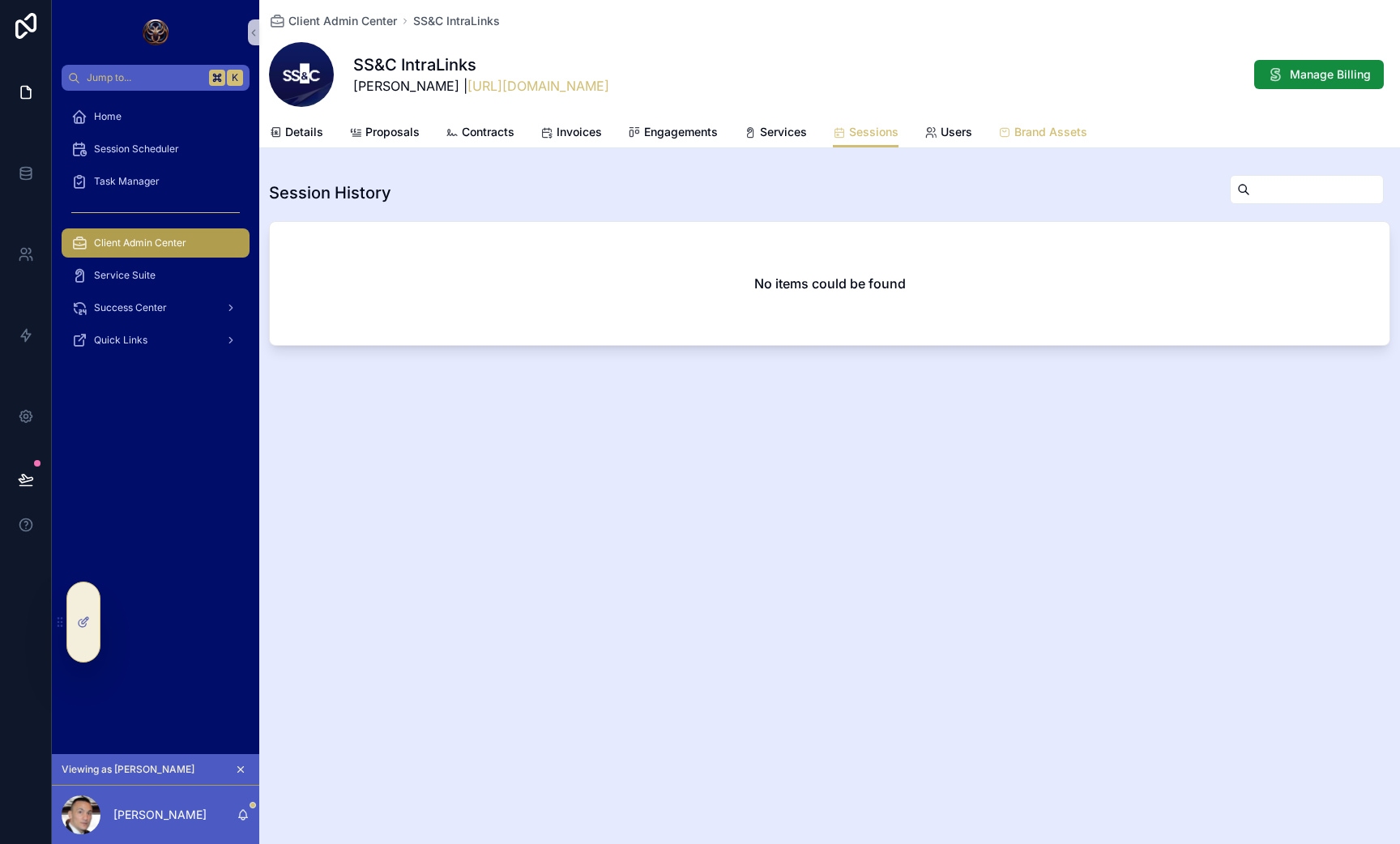
click at [1048, 117] on link "Brand Assets" at bounding box center [1043, 133] width 89 height 32
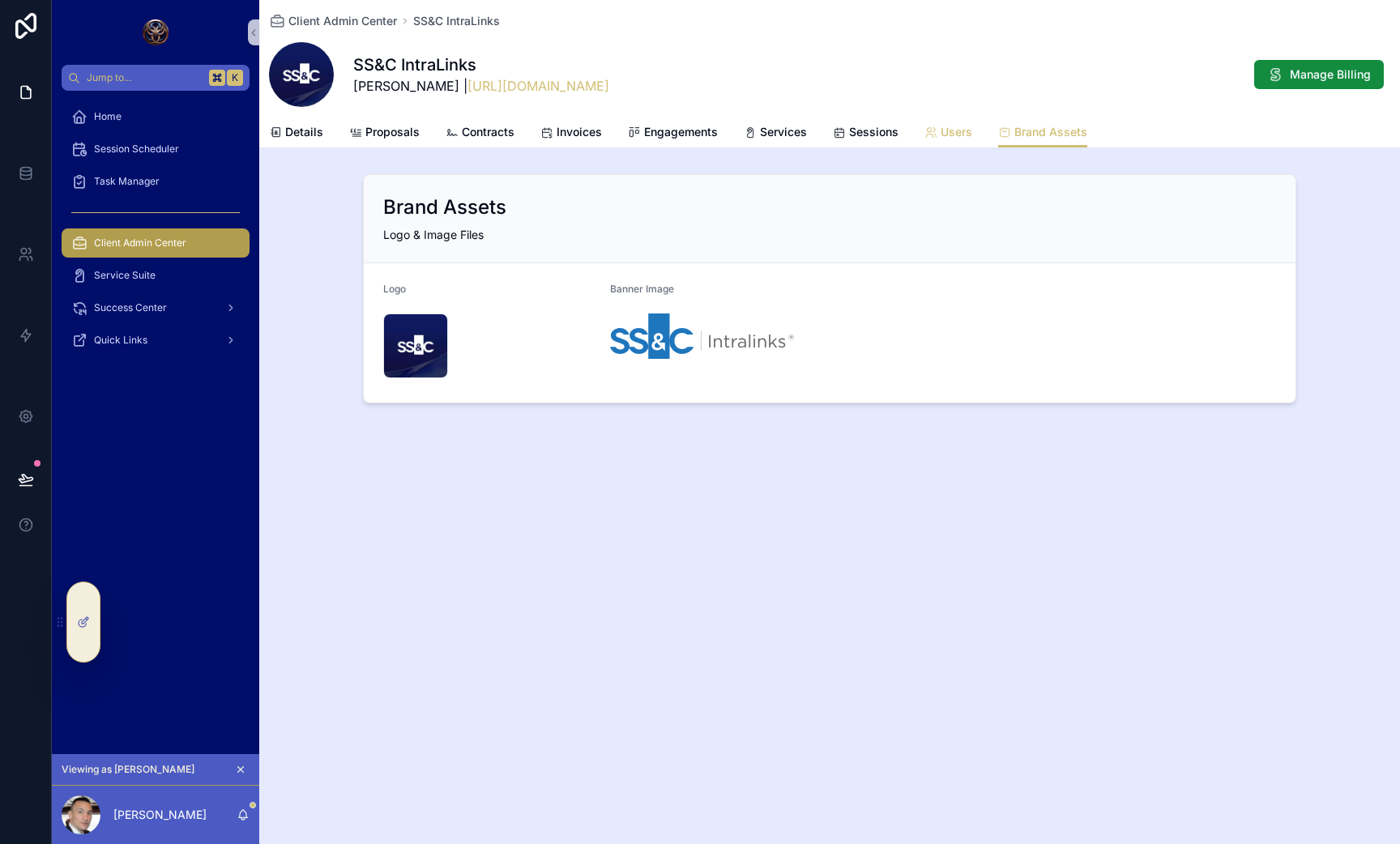
click at [946, 132] on span "Users" at bounding box center [957, 132] width 32 height 16
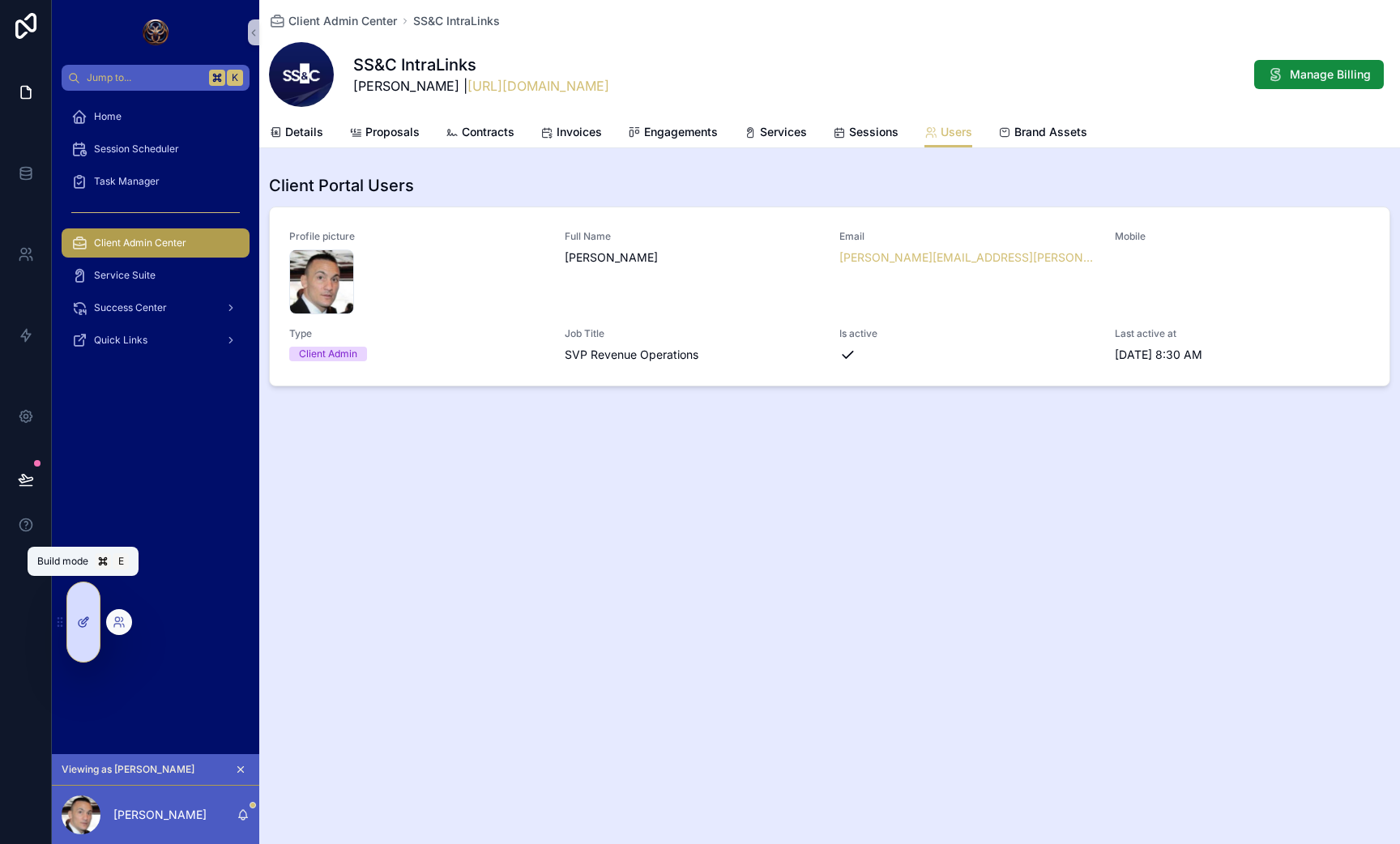
click at [86, 620] on icon at bounding box center [85, 620] width 7 height 7
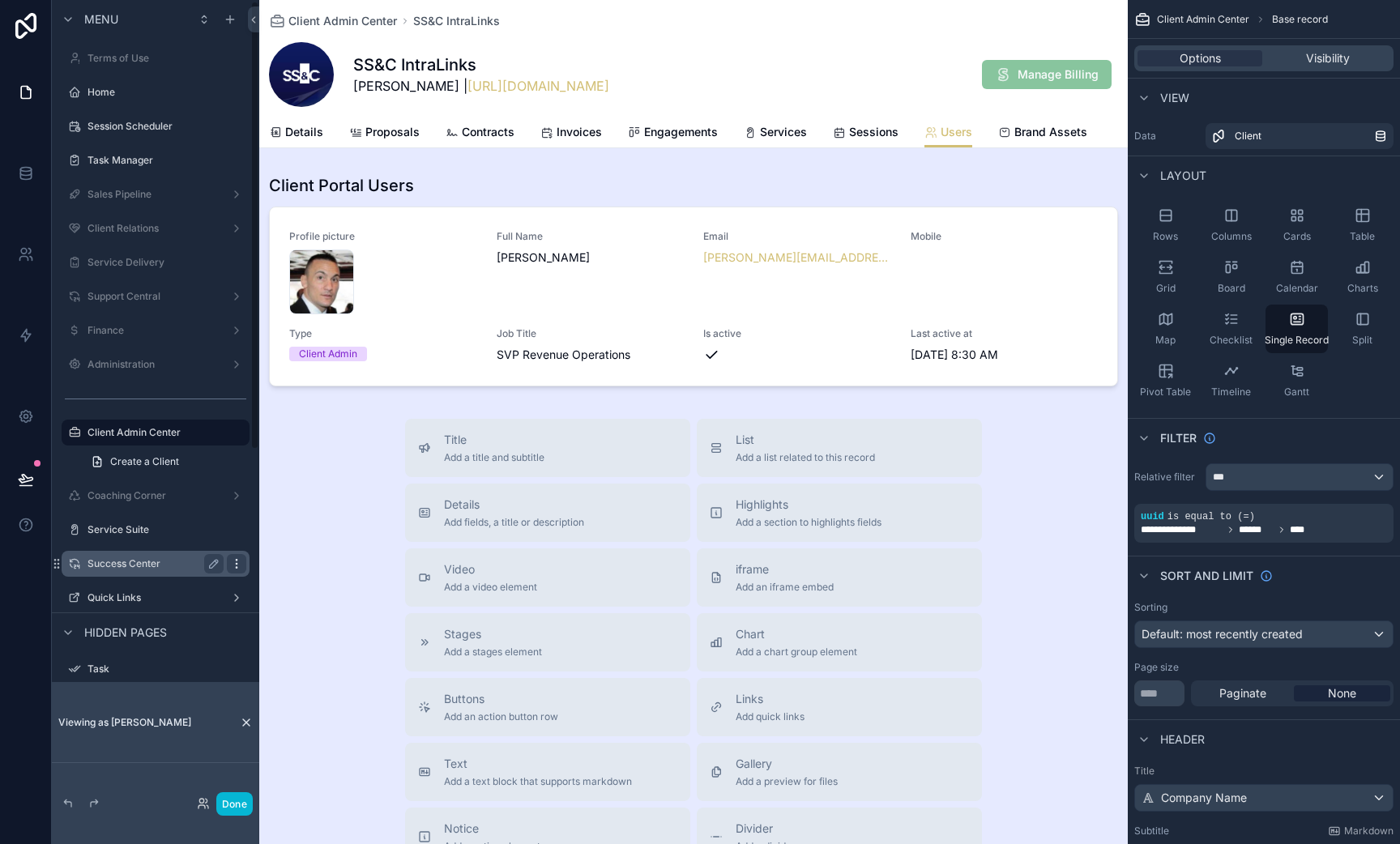
scroll to position [3, 0]
click at [584, 187] on div "scrollable content" at bounding box center [693, 562] width 868 height 1125
click at [486, 196] on div "scrollable content" at bounding box center [693, 280] width 868 height 226
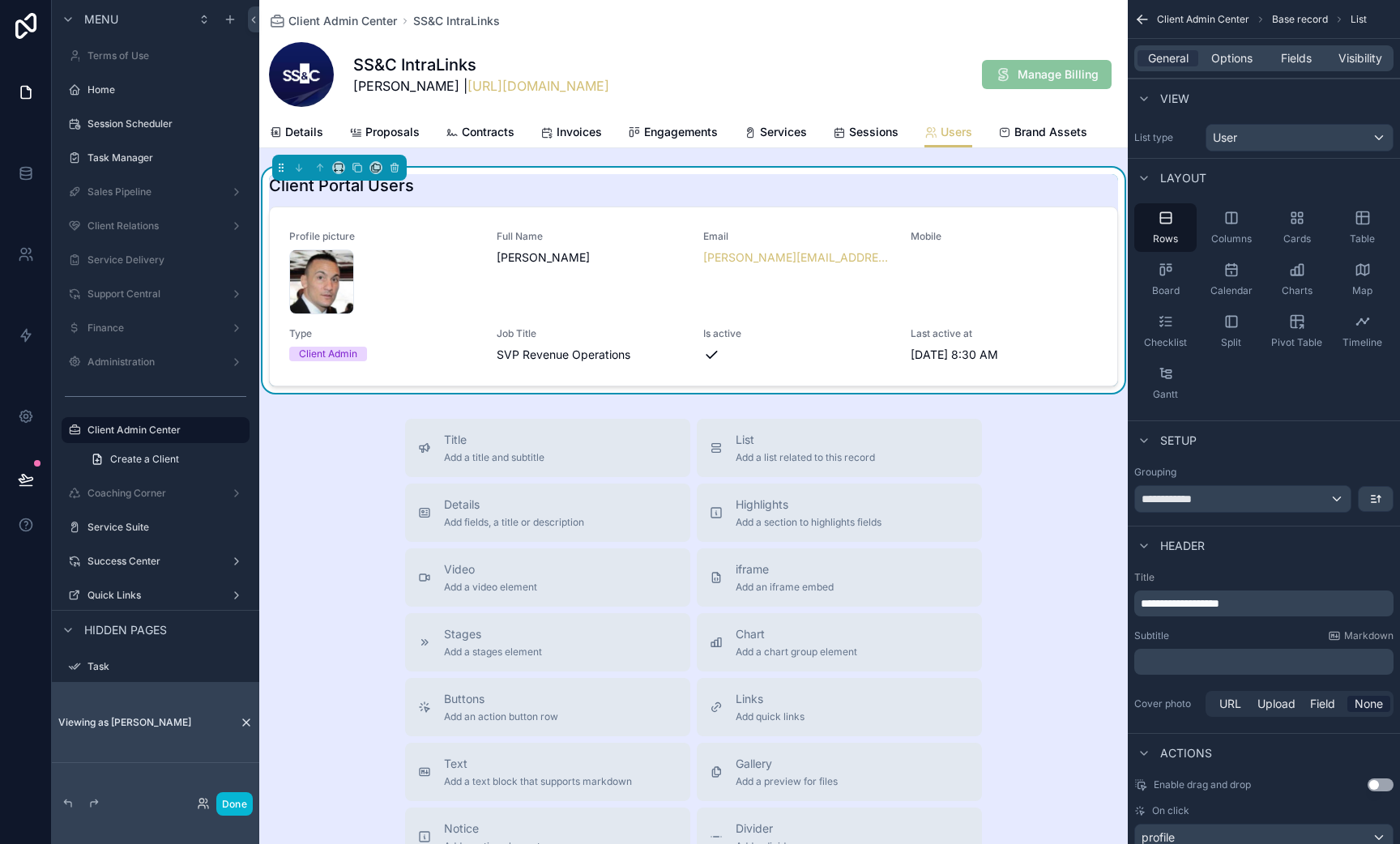
click at [1039, 457] on div "Title Add a title and subtitle List Add a list related to this record Details A…" at bounding box center [693, 708] width 868 height 577
click at [869, 127] on span "Sessions" at bounding box center [873, 132] width 49 height 16
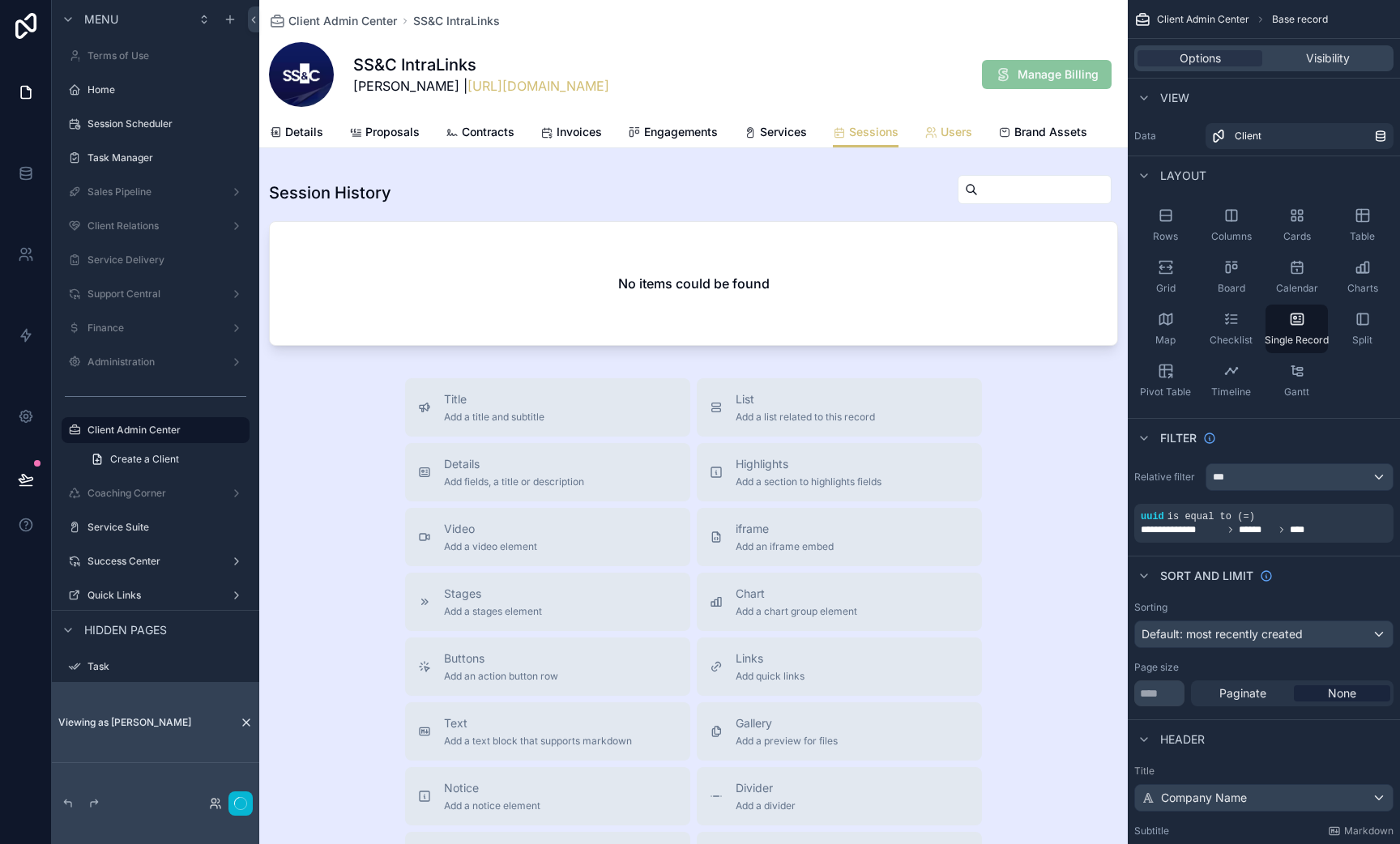
click at [941, 132] on span "Users" at bounding box center [957, 132] width 32 height 16
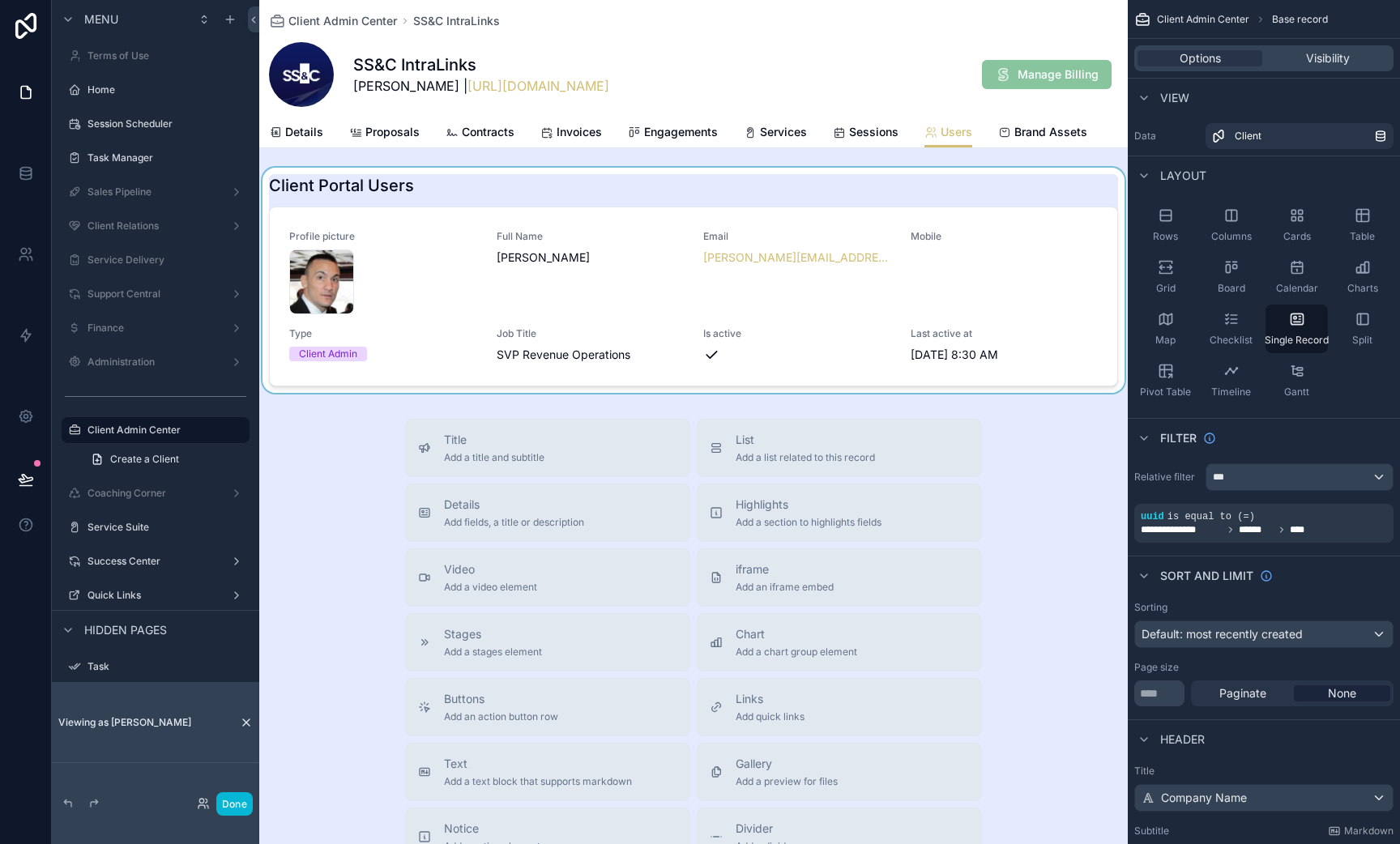
click at [913, 178] on div "scrollable content" at bounding box center [693, 280] width 868 height 226
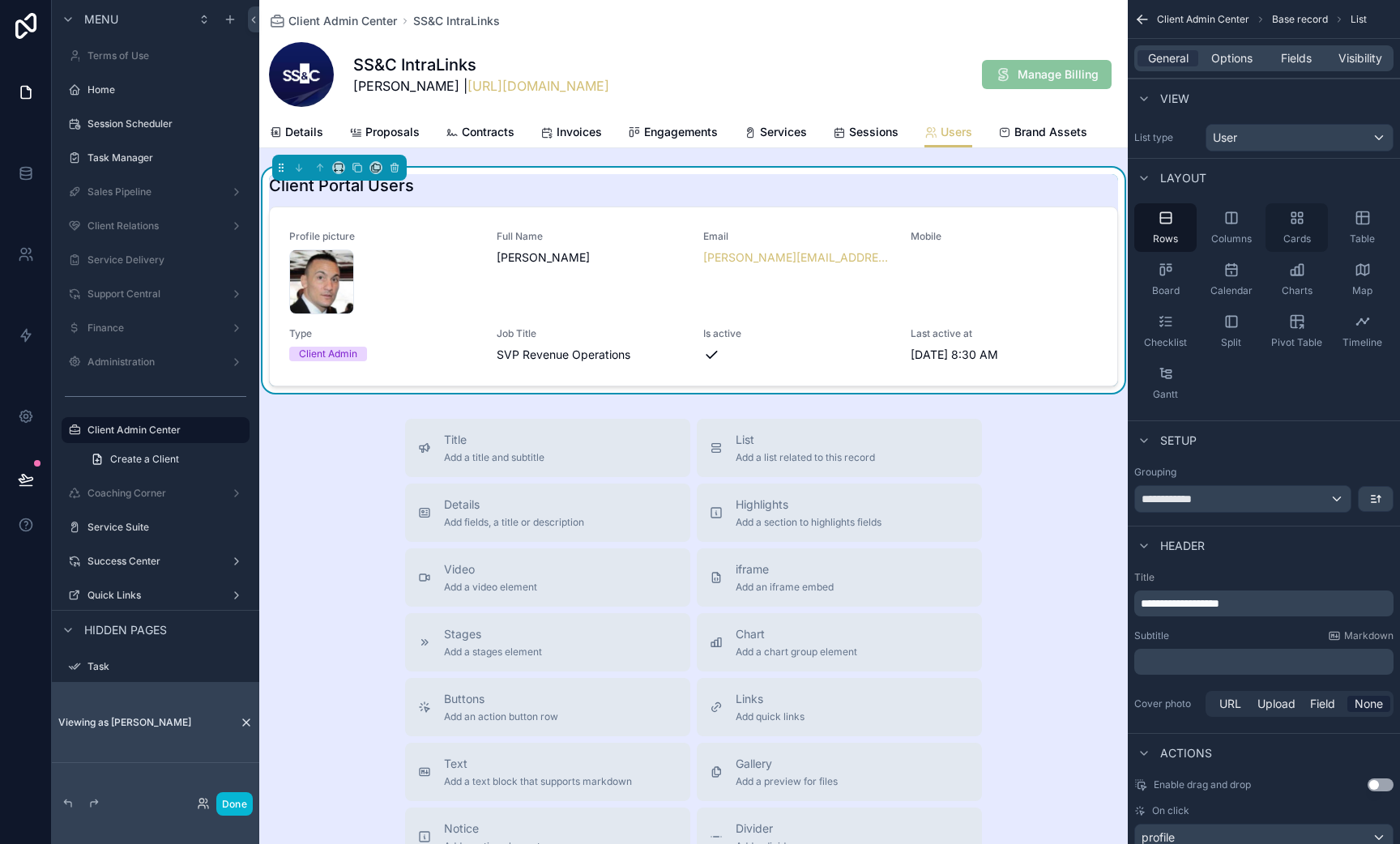
click at [1303, 220] on icon "scrollable content" at bounding box center [1297, 218] width 16 height 16
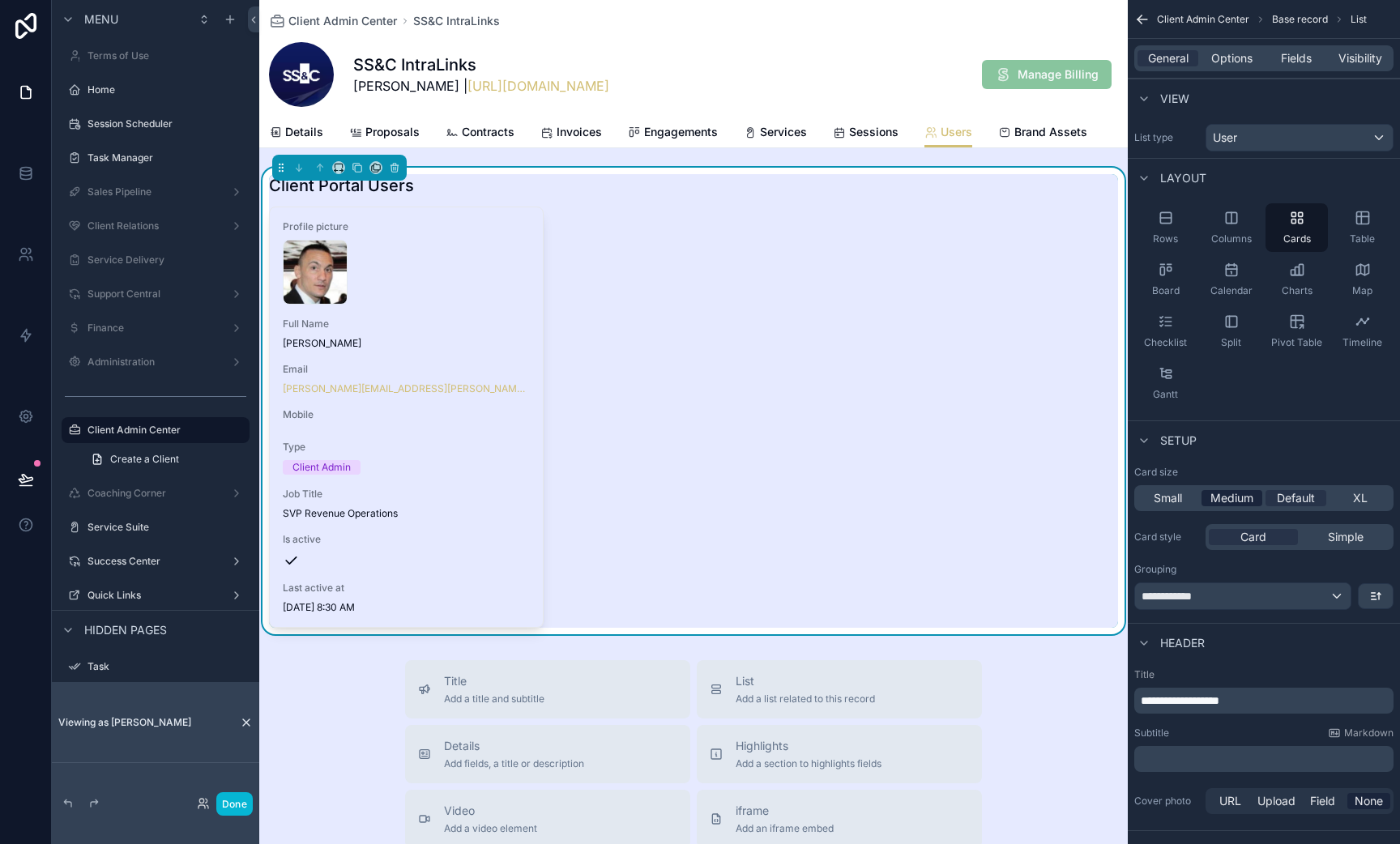
click at [1225, 505] on span "Medium" at bounding box center [1232, 497] width 43 height 16
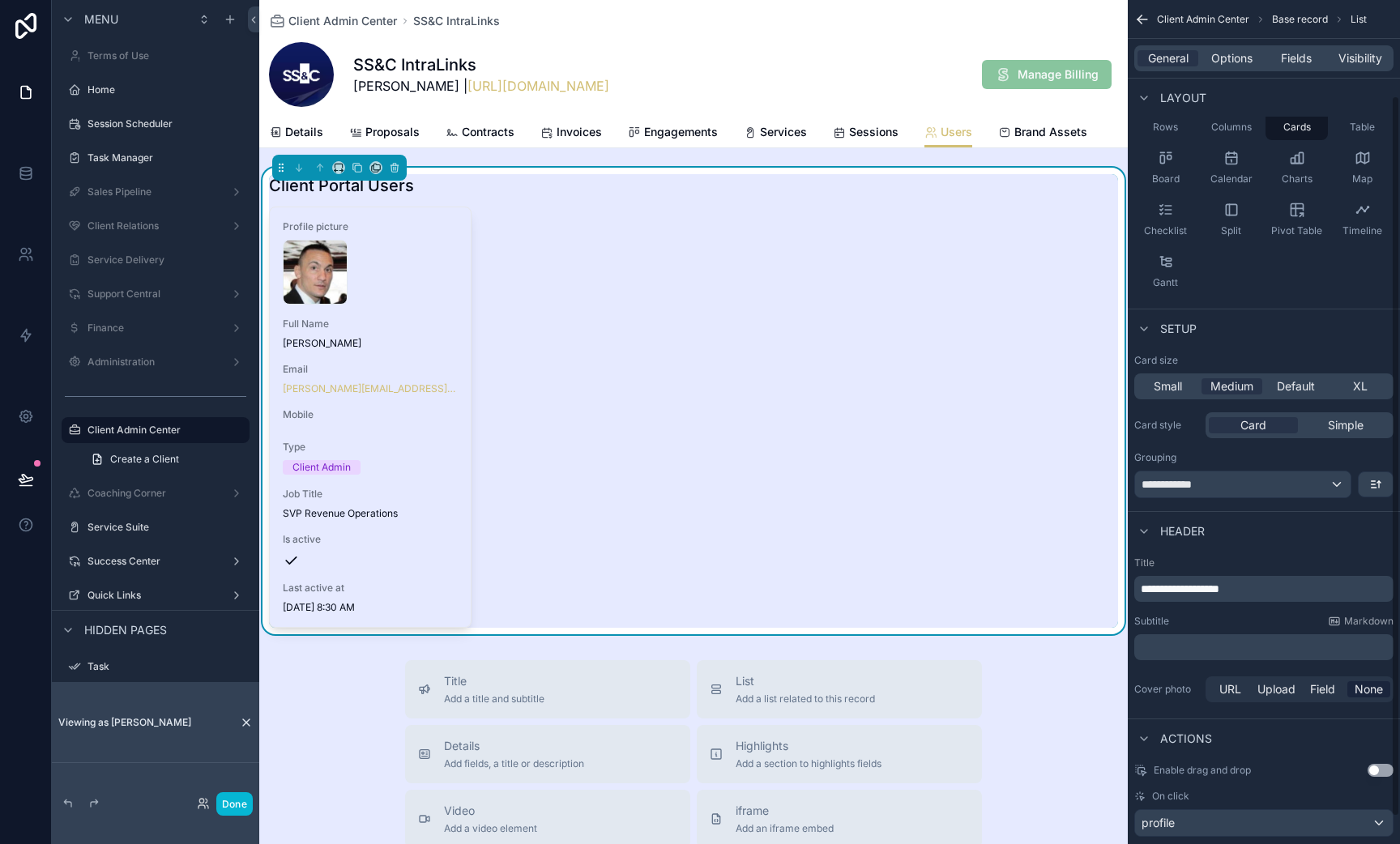
scroll to position [143, 0]
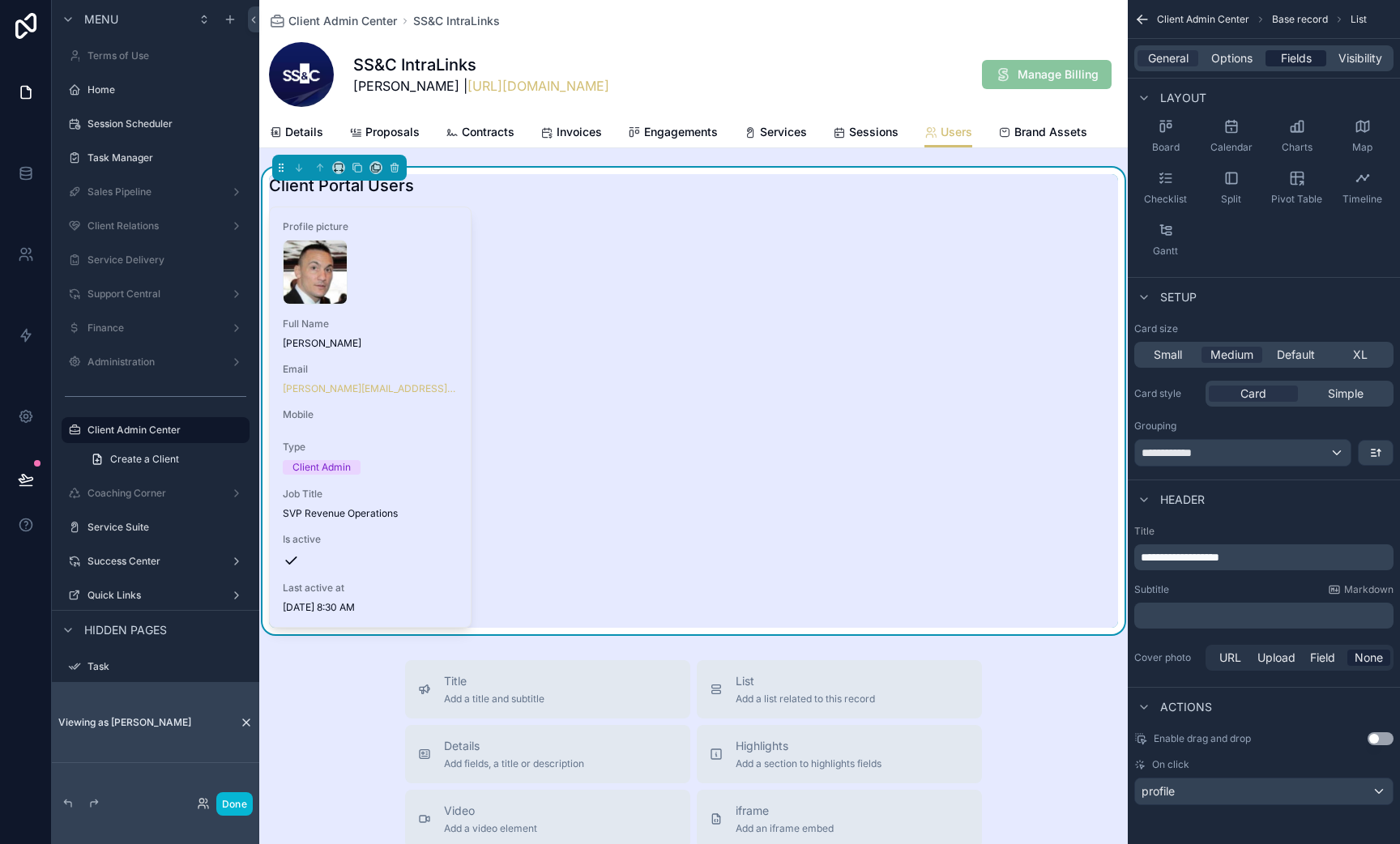
click at [1286, 65] on span "Fields" at bounding box center [1296, 58] width 31 height 16
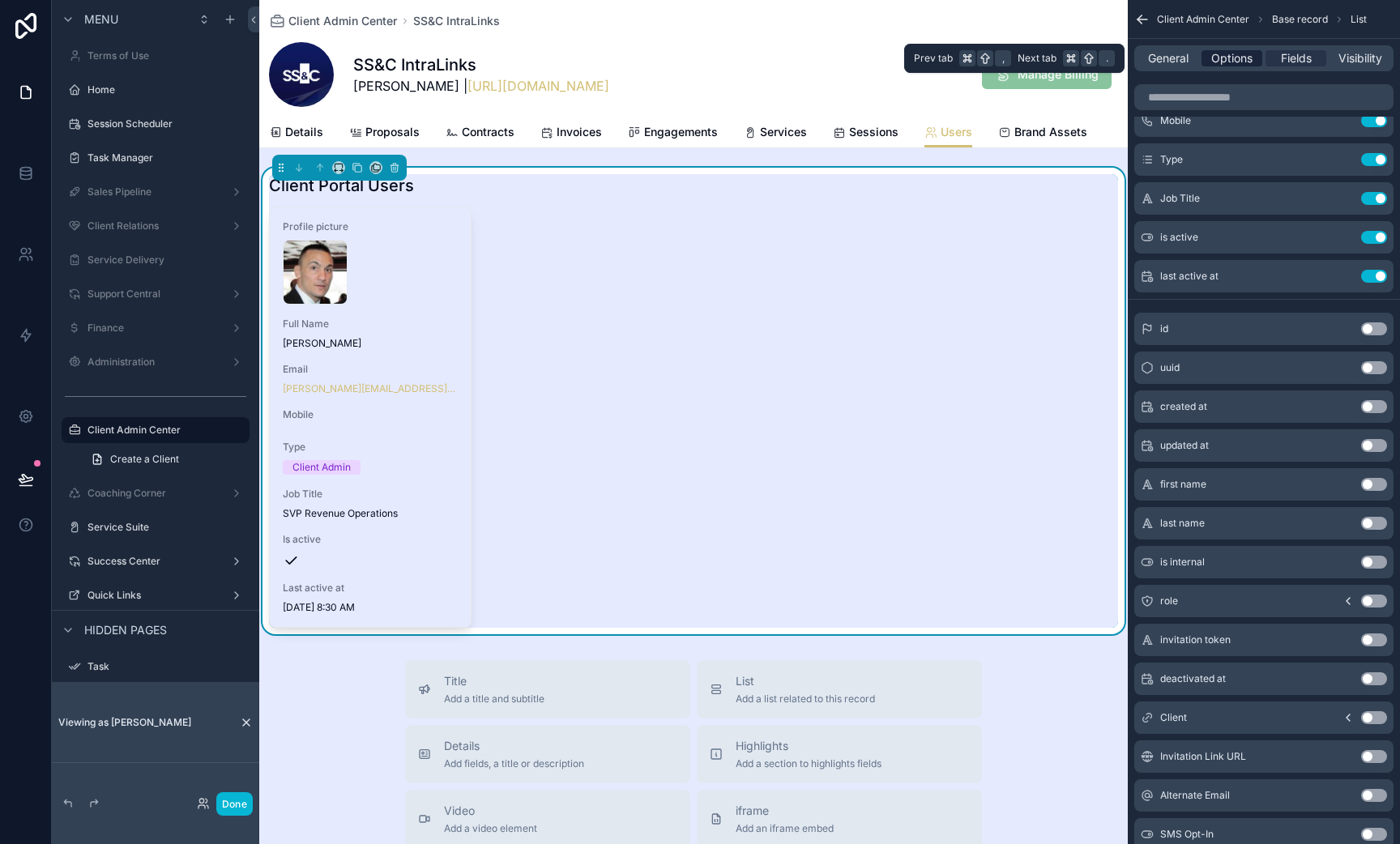
click at [1244, 60] on span "Options" at bounding box center [1232, 58] width 42 height 16
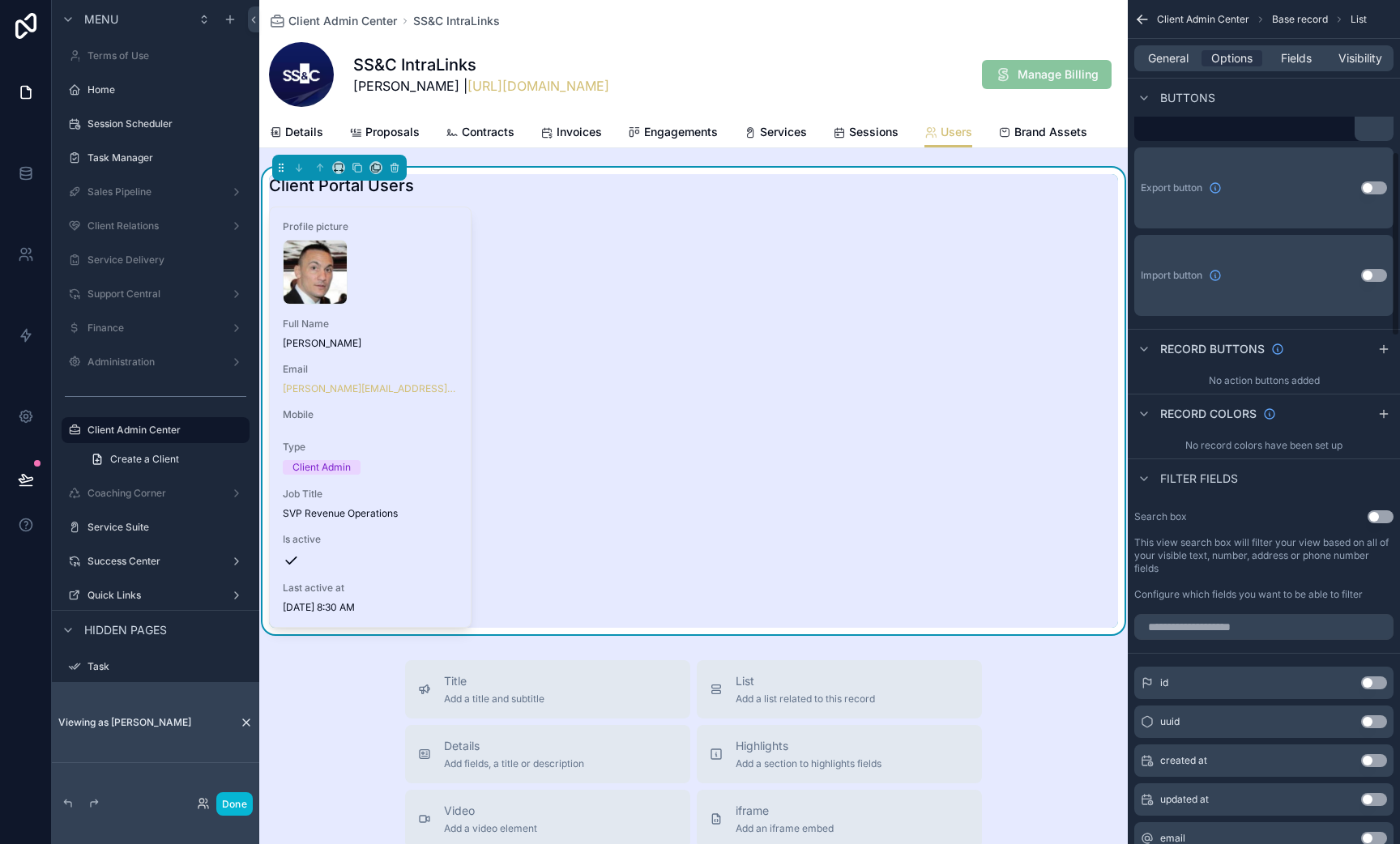
scroll to position [677, 0]
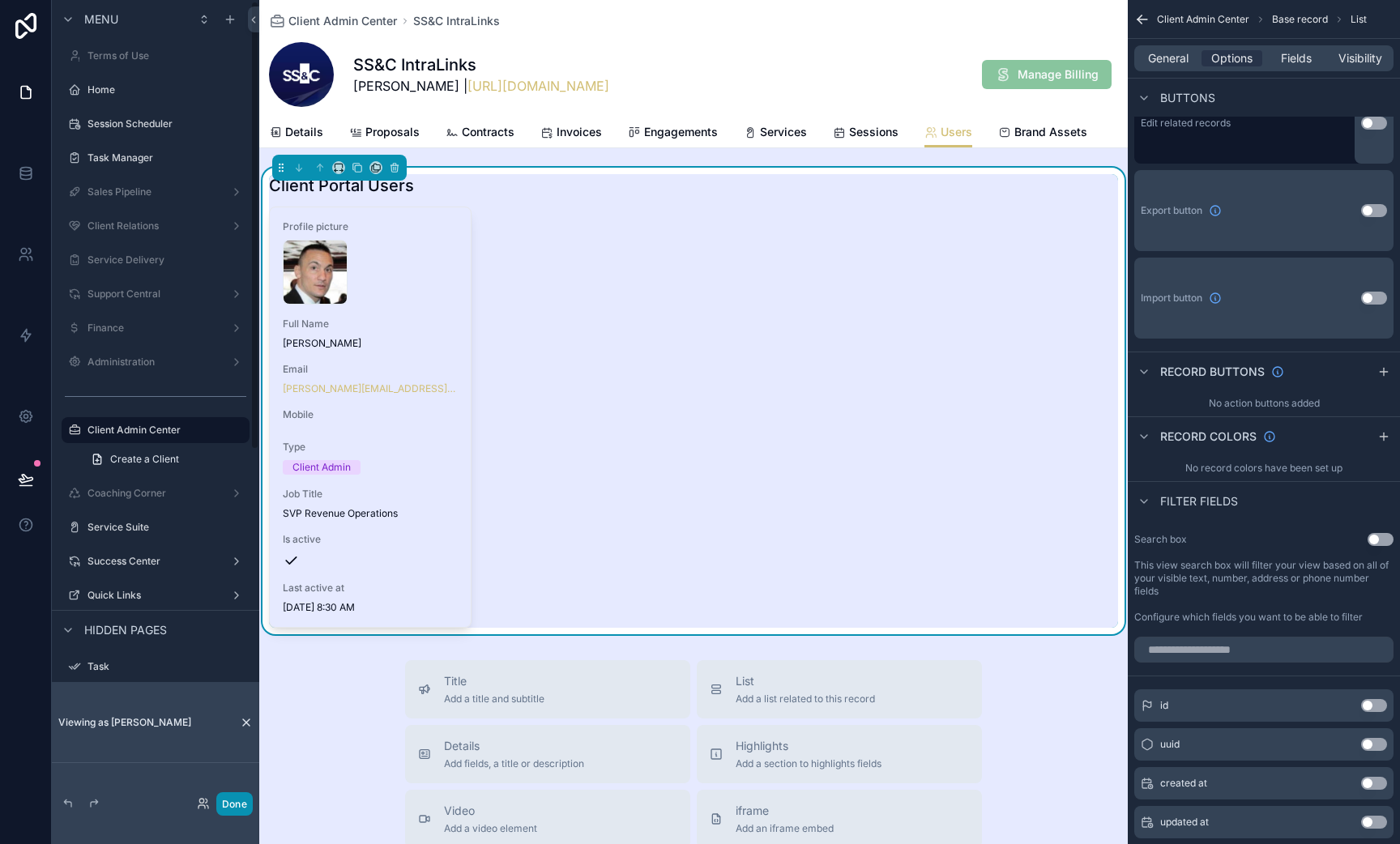
click at [240, 806] on button "Done" at bounding box center [234, 804] width 37 height 23
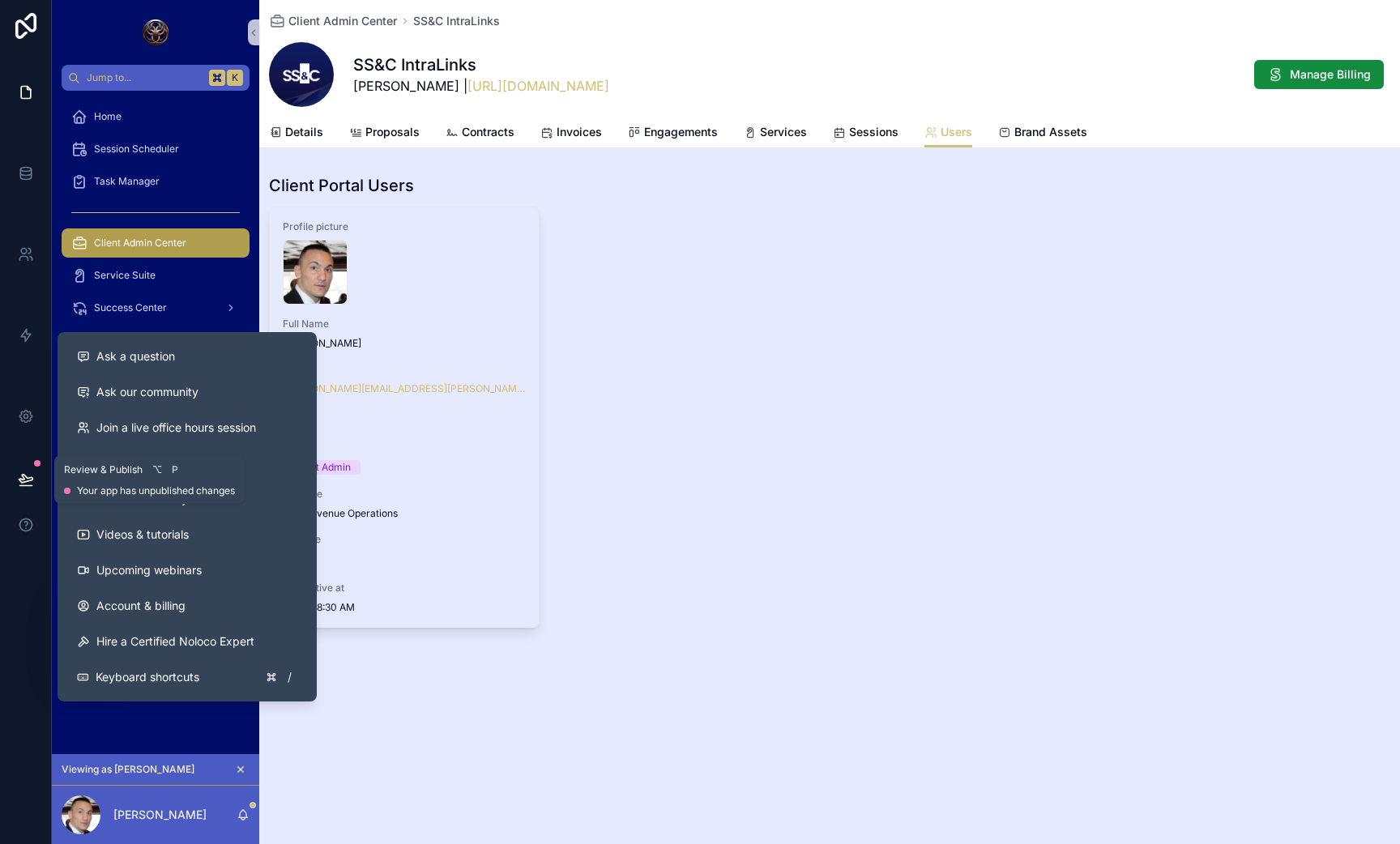
click at [22, 480] on icon at bounding box center [25, 479] width 16 height 16
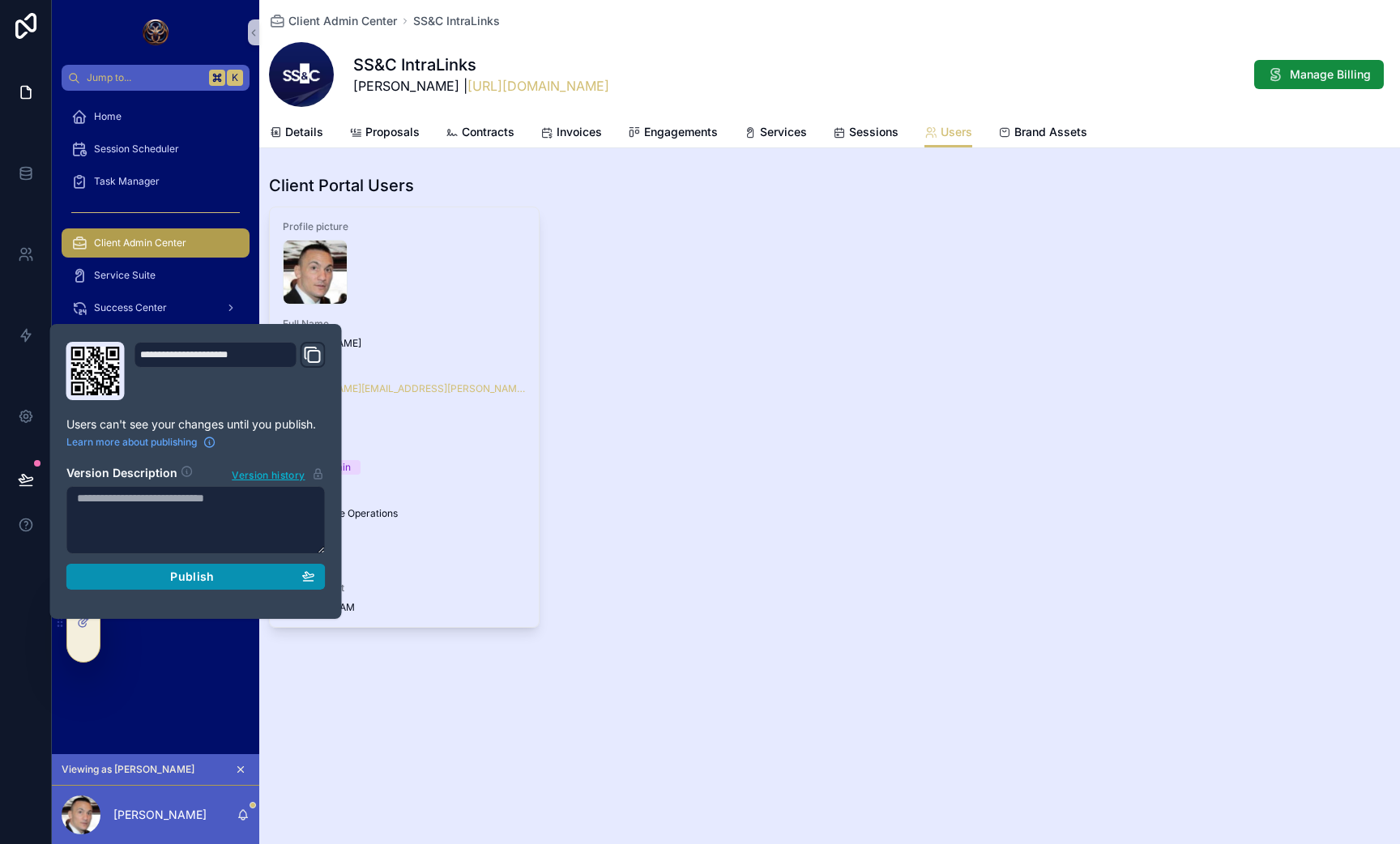
click at [142, 577] on div "Publish" at bounding box center [197, 576] width 238 height 15
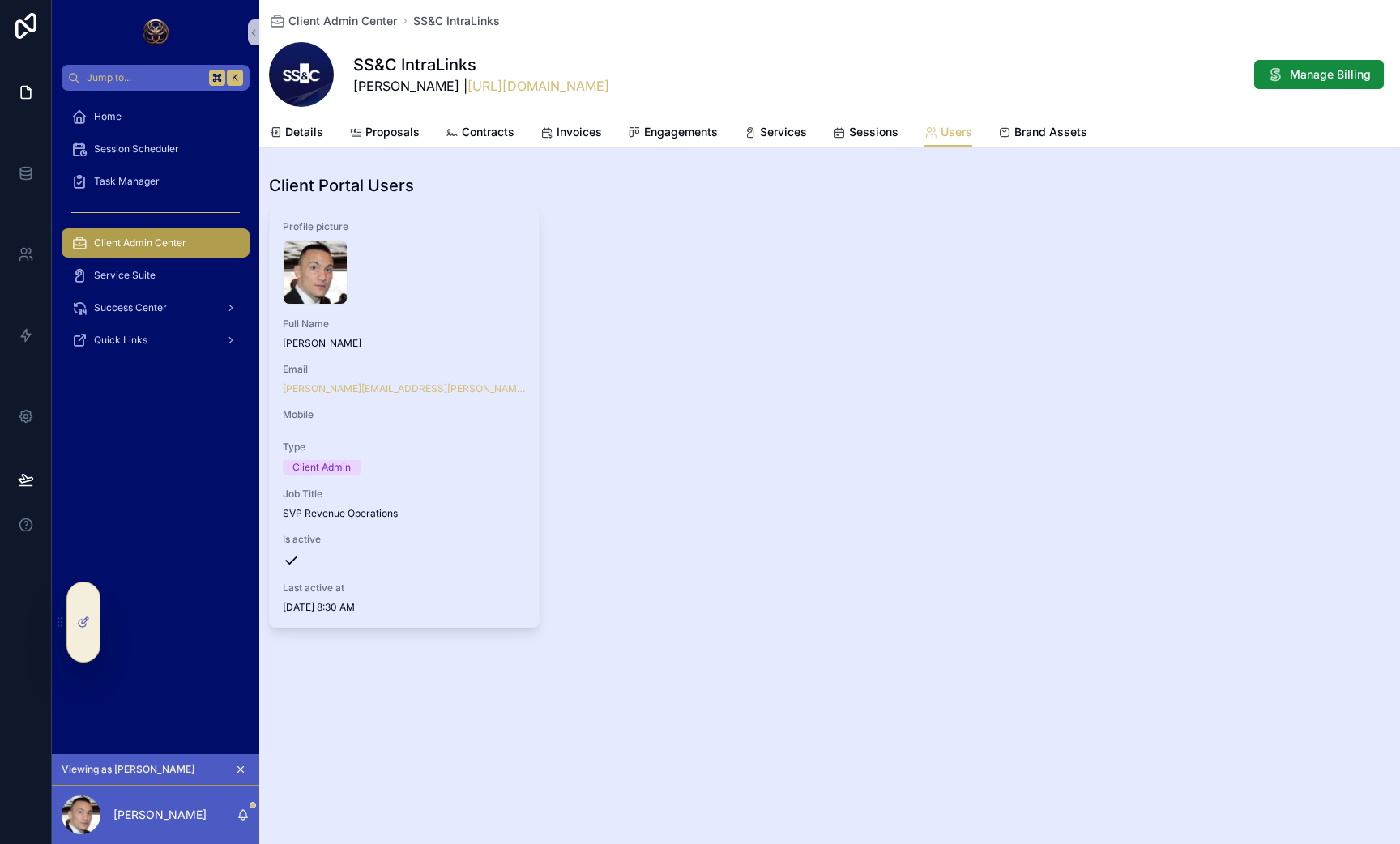
click at [739, 326] on div "Profile picture Joe-Rocchio-Profile .jpeg Full Name Joseph Rocchio Email joseph…" at bounding box center [830, 416] width 1121 height 421
click at [666, 129] on span "Engagements" at bounding box center [681, 132] width 74 height 16
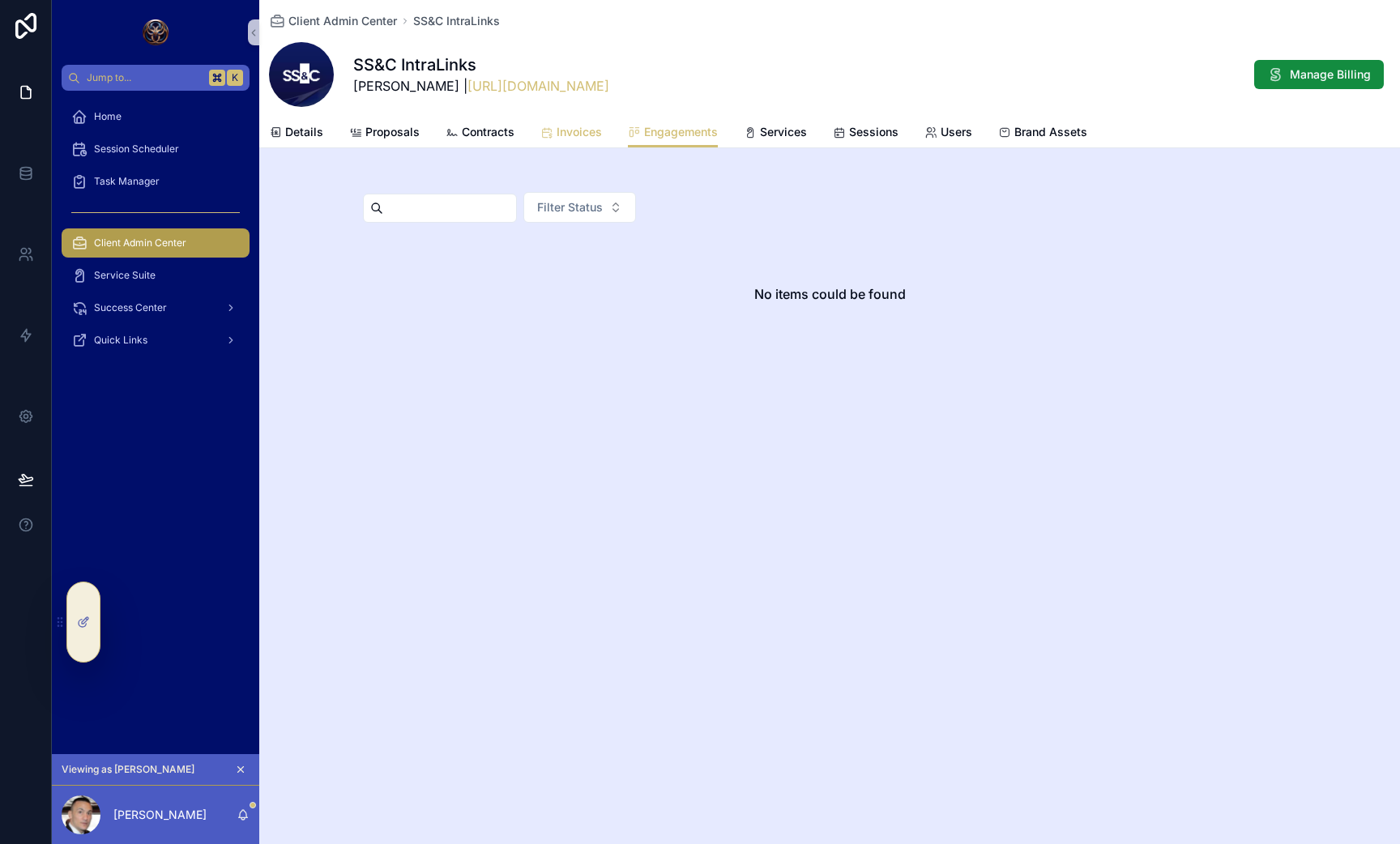
click at [578, 136] on span "Invoices" at bounding box center [579, 132] width 46 height 16
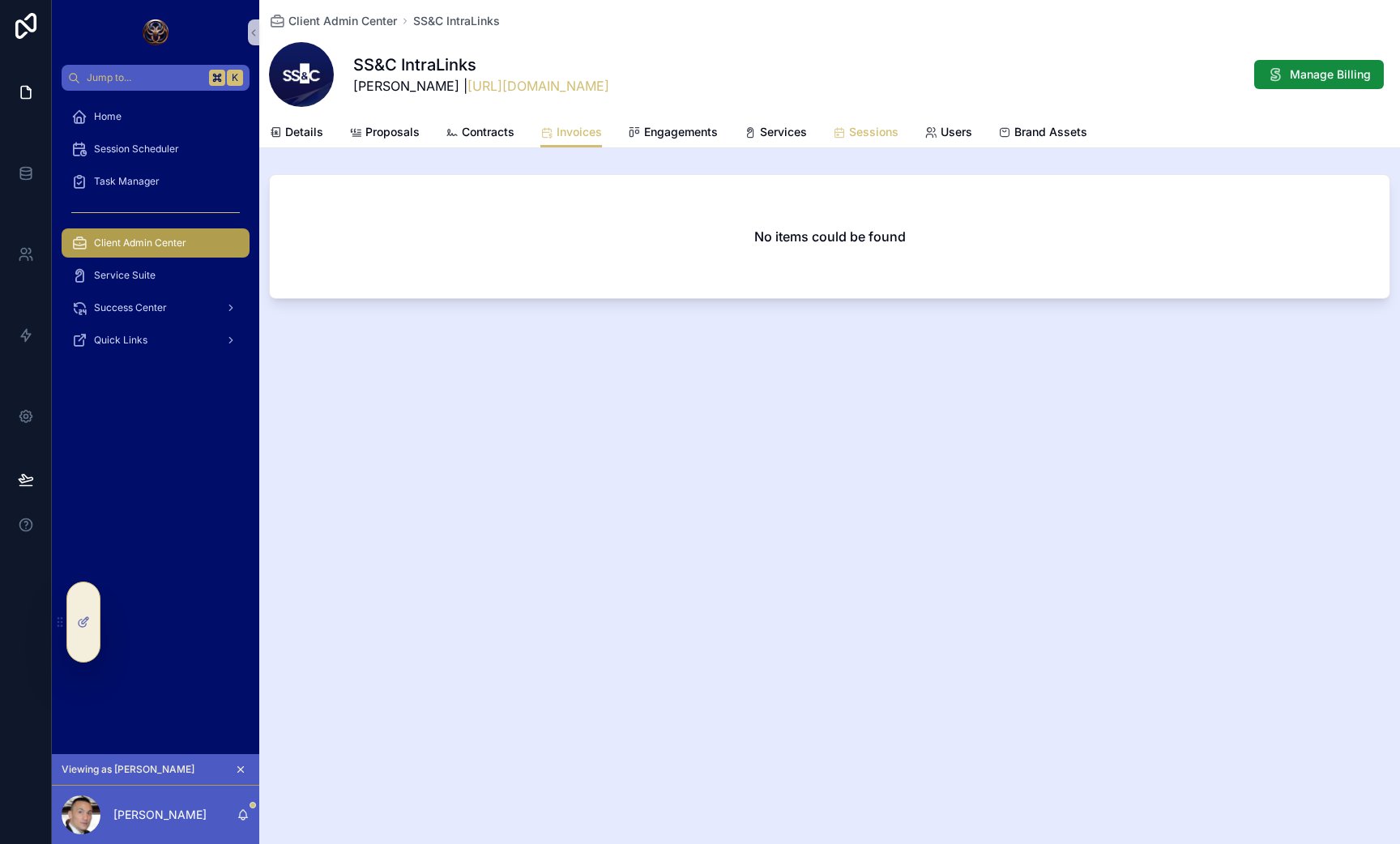
click at [892, 120] on link "Sessions" at bounding box center [866, 133] width 66 height 32
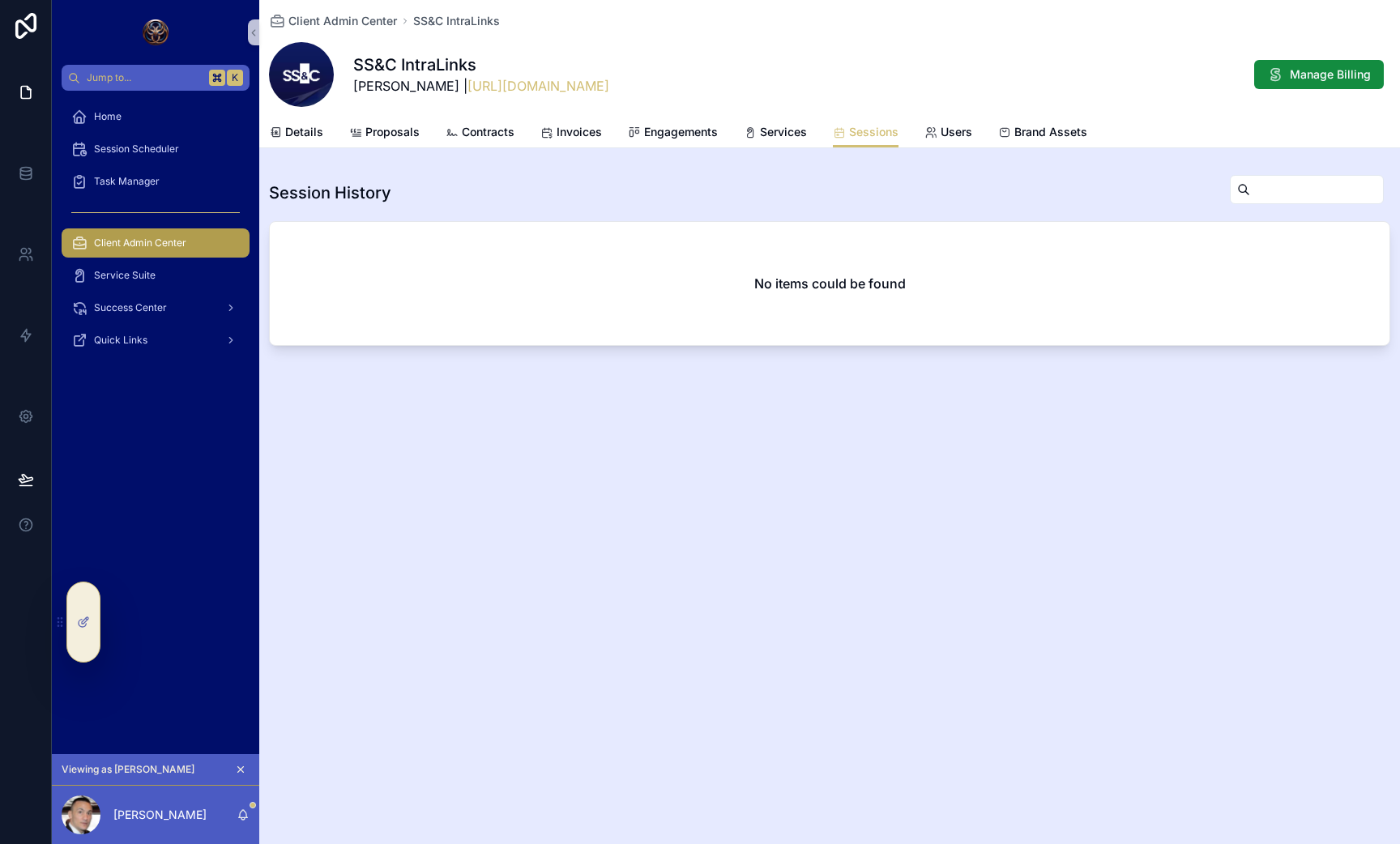
click at [717, 144] on div "Details Proposals Contracts Invoices Engagements Services Sessions Users Brand …" at bounding box center [830, 133] width 1121 height 31
click at [672, 132] on span "Engagements" at bounding box center [681, 132] width 74 height 16
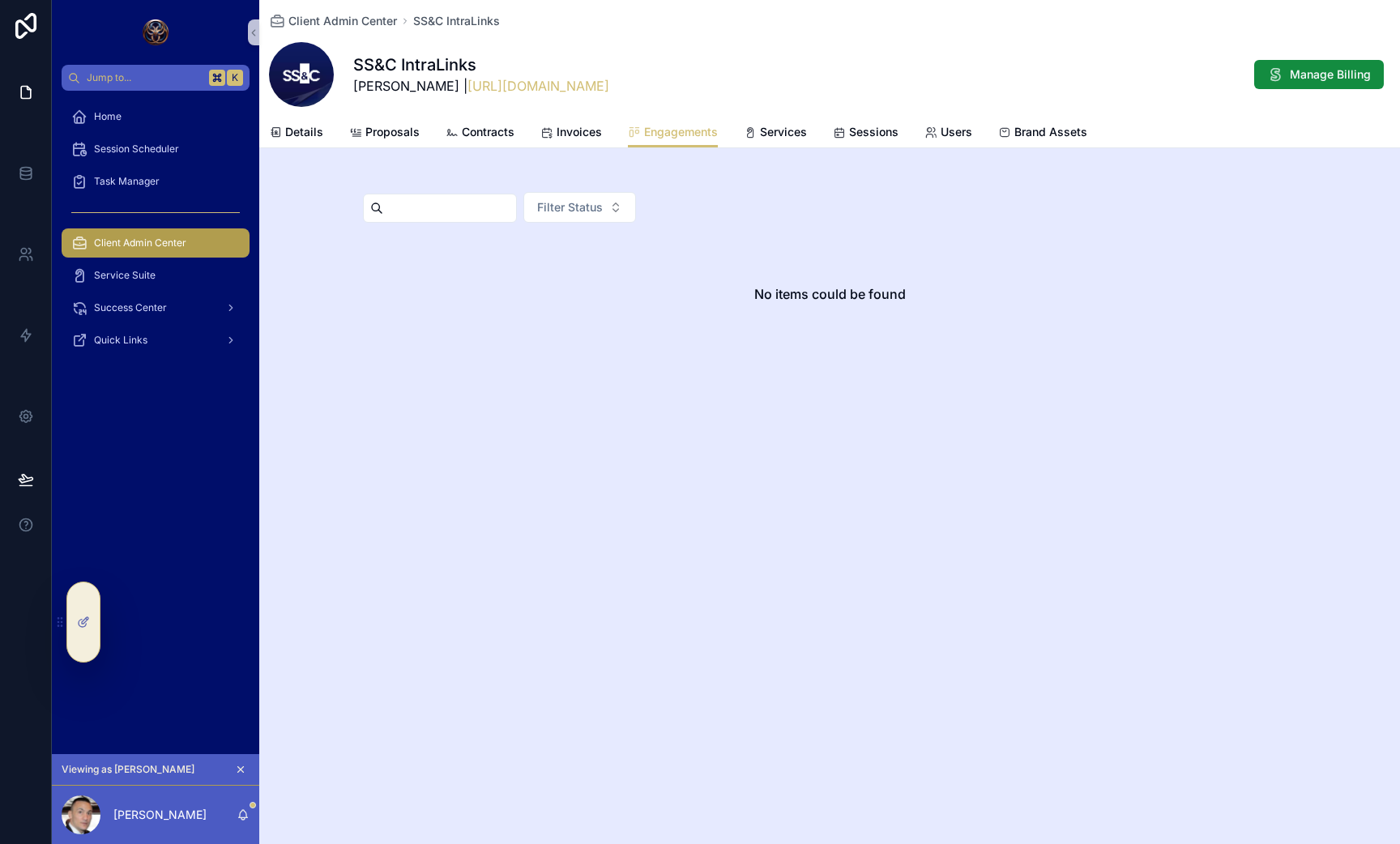
click at [576, 115] on div "Client Admin Center SS&C IntraLinks SS&C IntraLinks Joseph Rocchio | https://ww…" at bounding box center [830, 58] width 1121 height 117
click at [564, 134] on span "Invoices" at bounding box center [579, 132] width 46 height 16
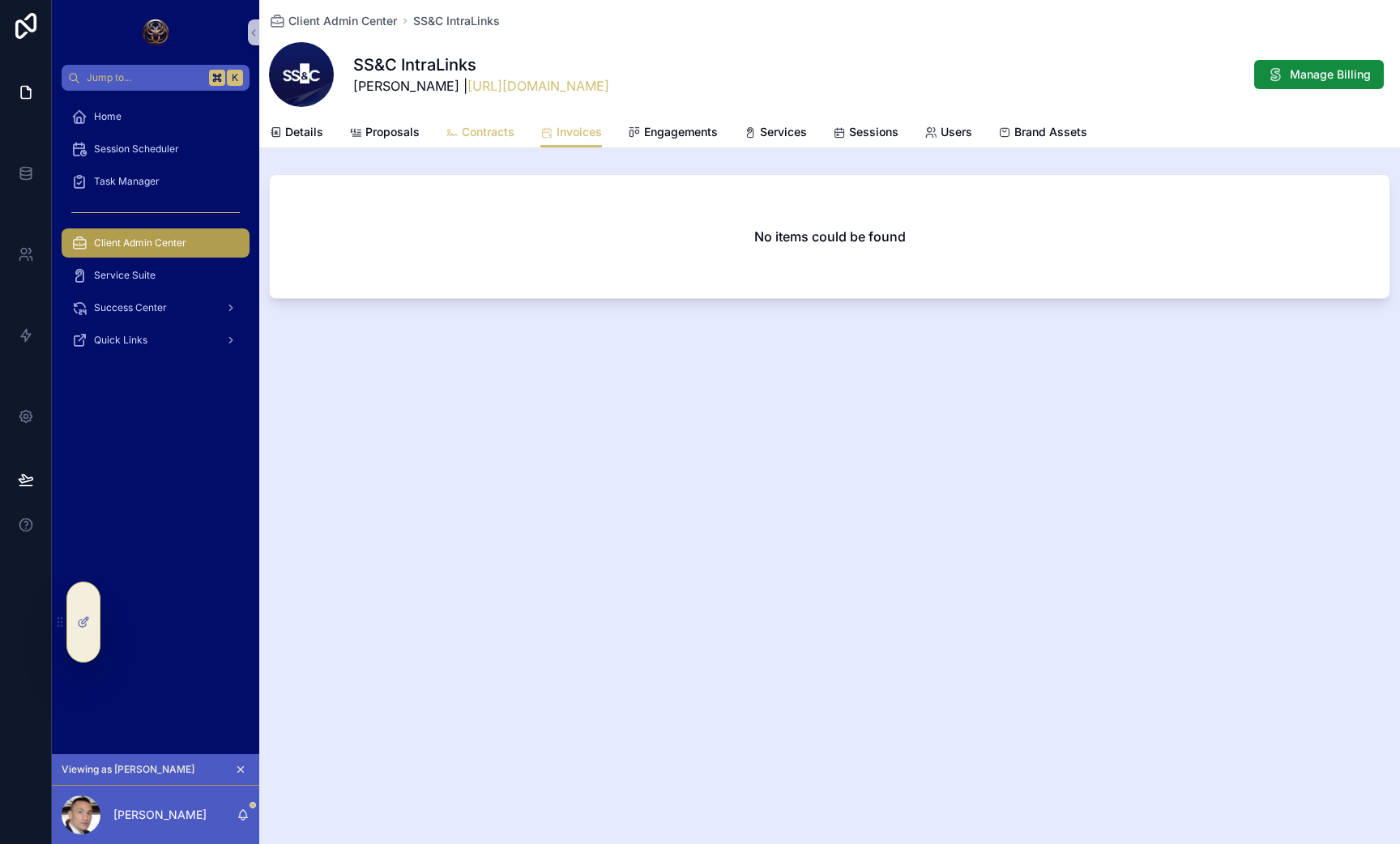
click at [479, 135] on span "Contracts" at bounding box center [488, 132] width 52 height 16
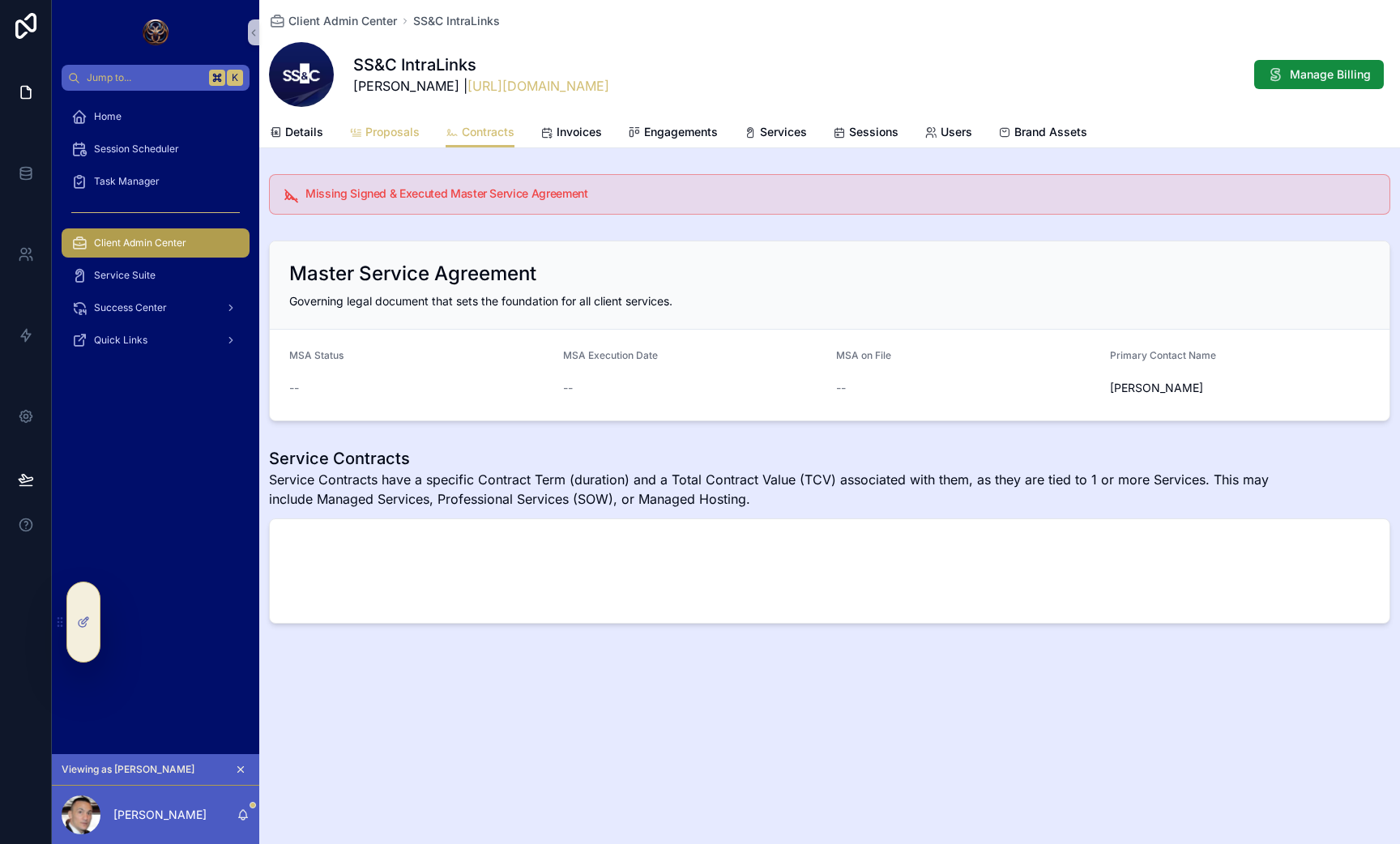
click at [391, 138] on span "Proposals" at bounding box center [392, 132] width 54 height 16
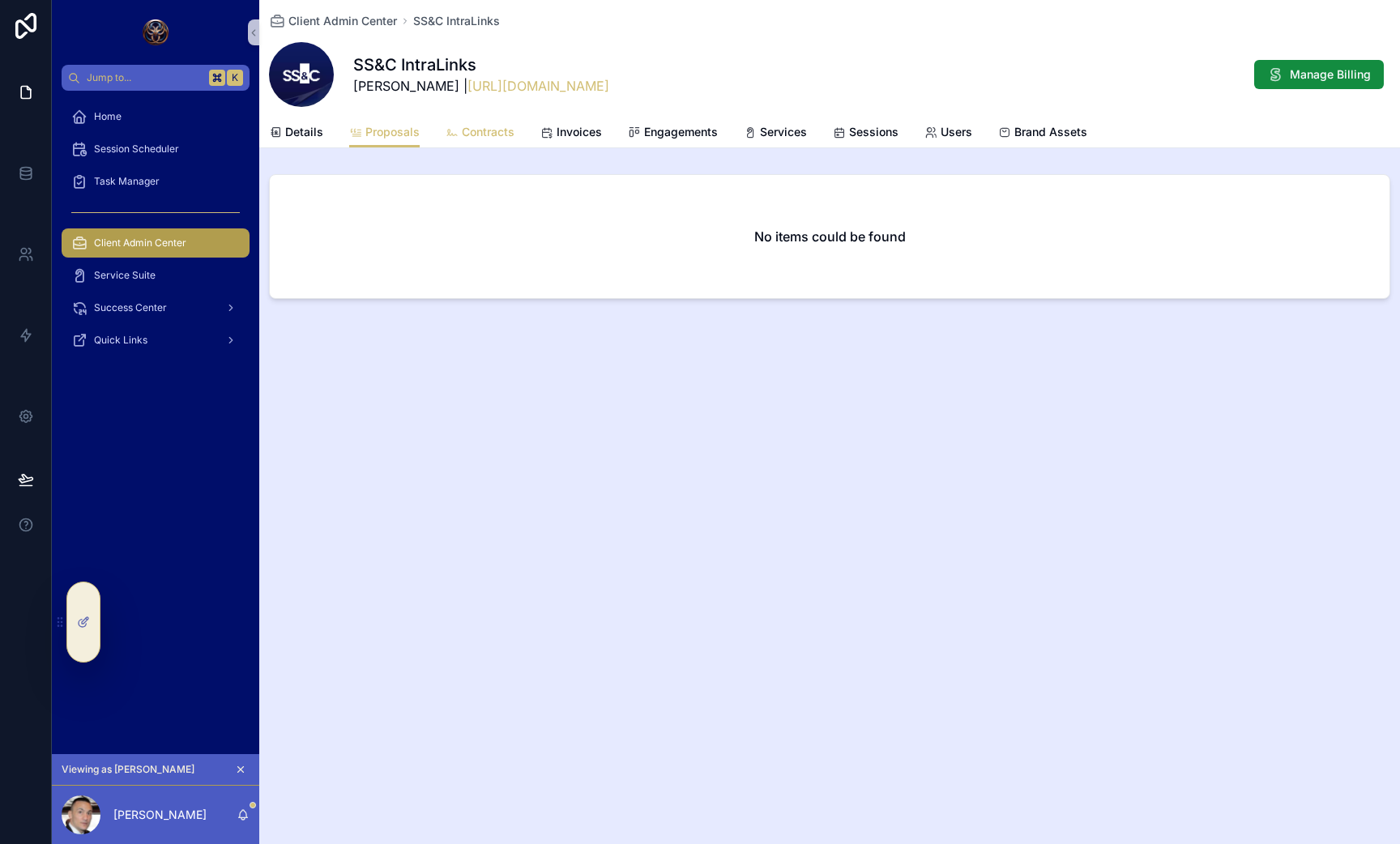
click at [508, 117] on link "Contracts" at bounding box center [479, 133] width 69 height 32
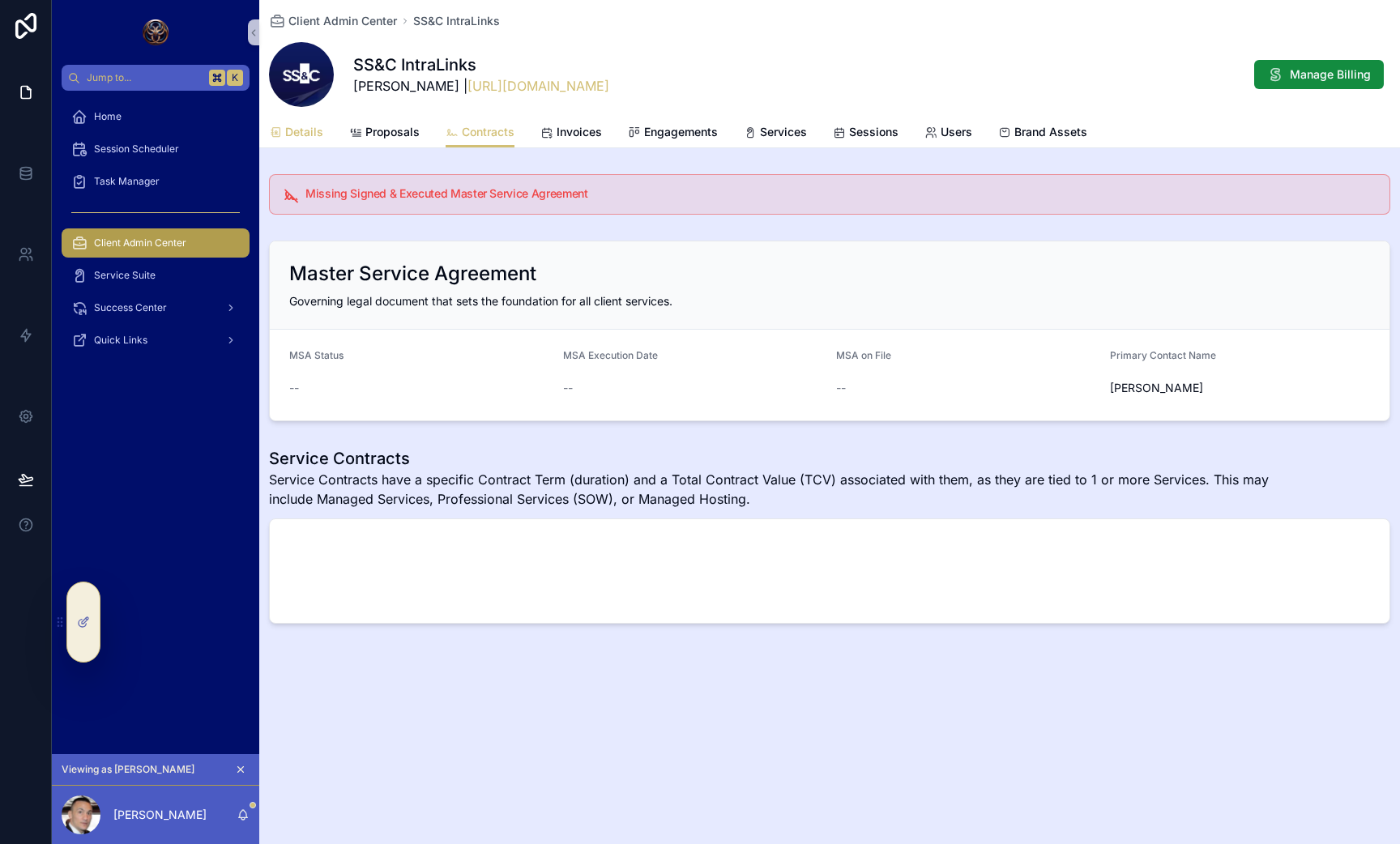
click at [301, 130] on span "Details" at bounding box center [304, 132] width 38 height 16
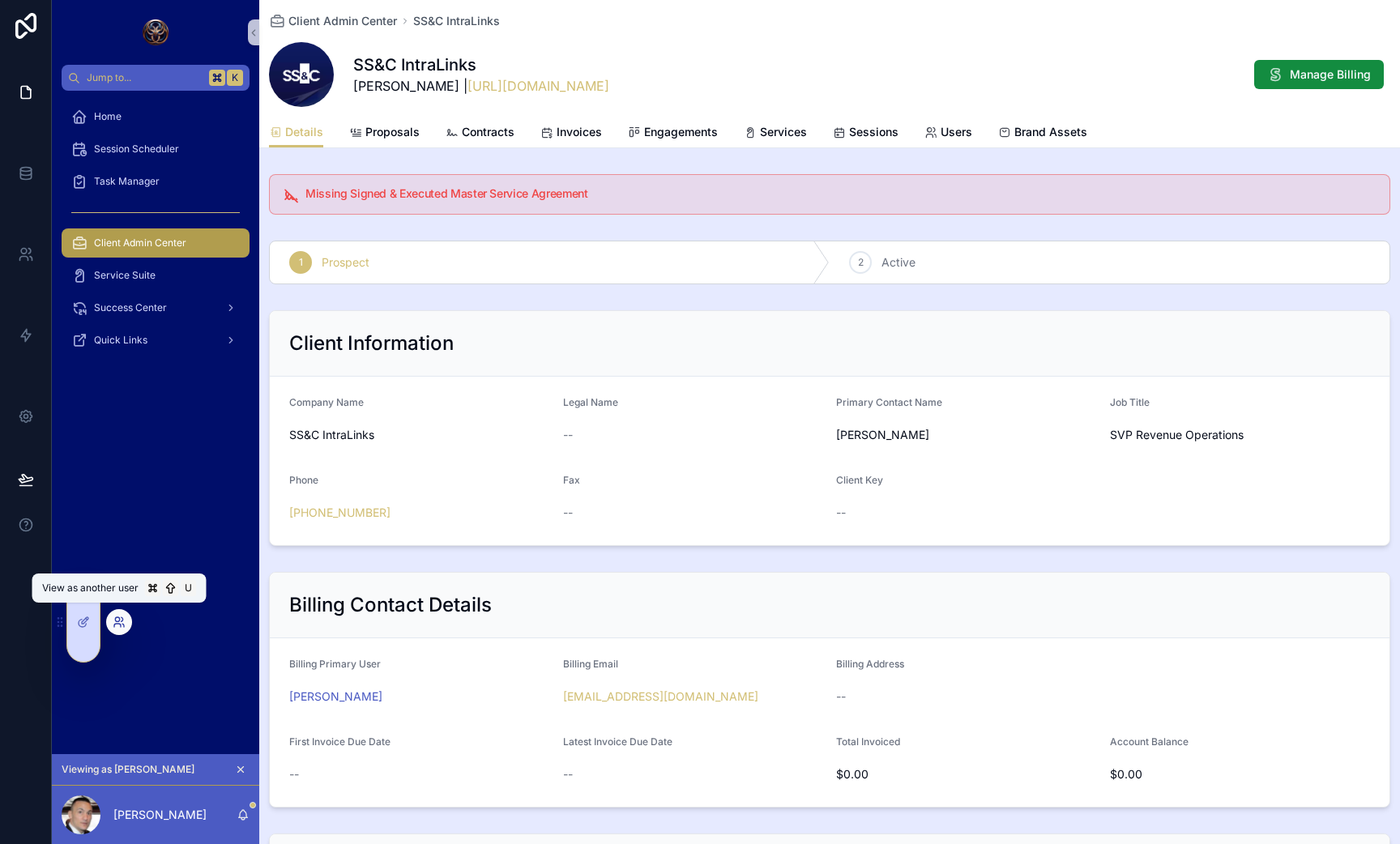
click at [115, 618] on icon at bounding box center [117, 619] width 4 height 4
click at [117, 618] on icon at bounding box center [118, 621] width 13 height 13
click at [82, 617] on icon at bounding box center [83, 621] width 13 height 13
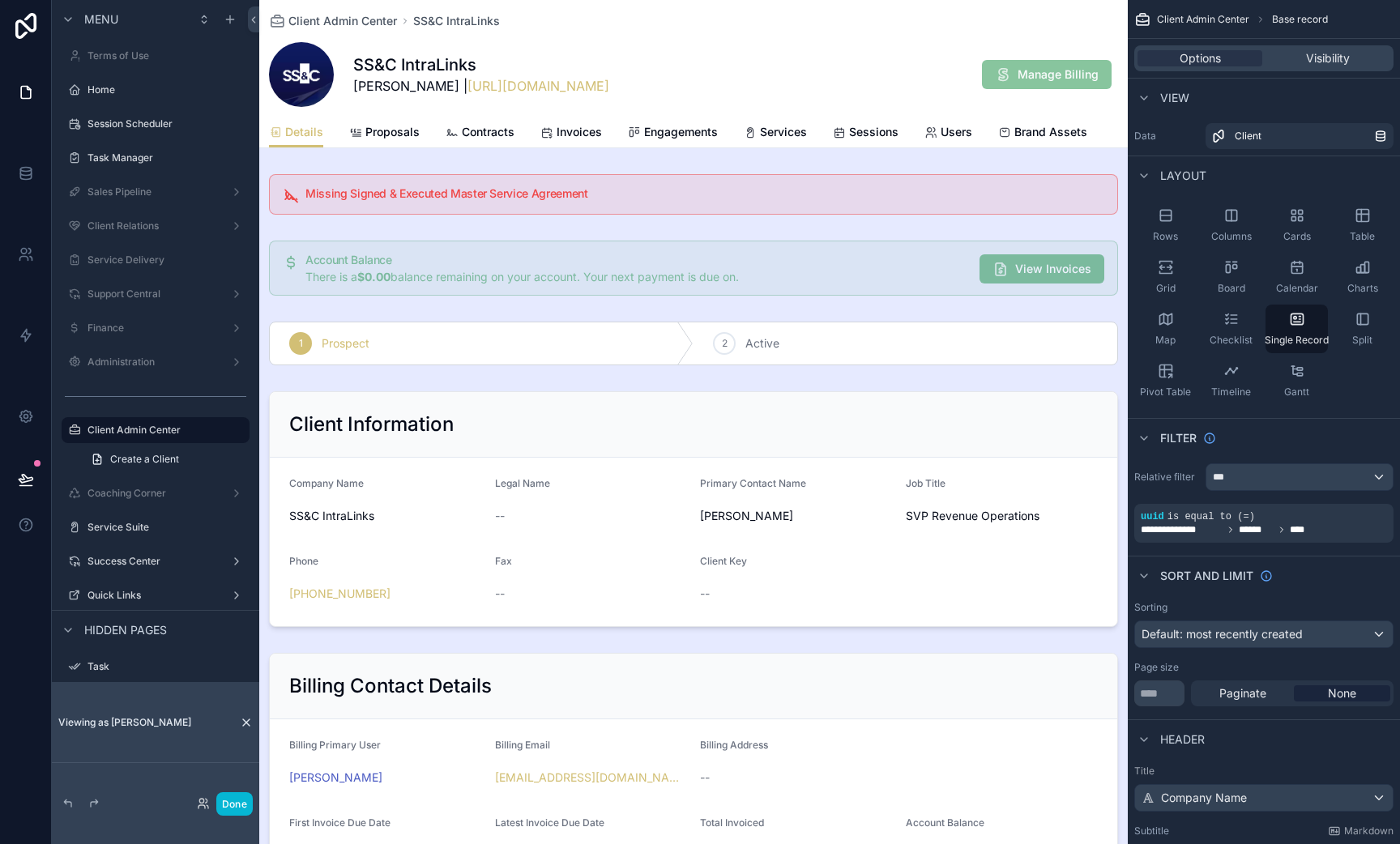
click at [845, 215] on div "scrollable content" at bounding box center [693, 194] width 868 height 53
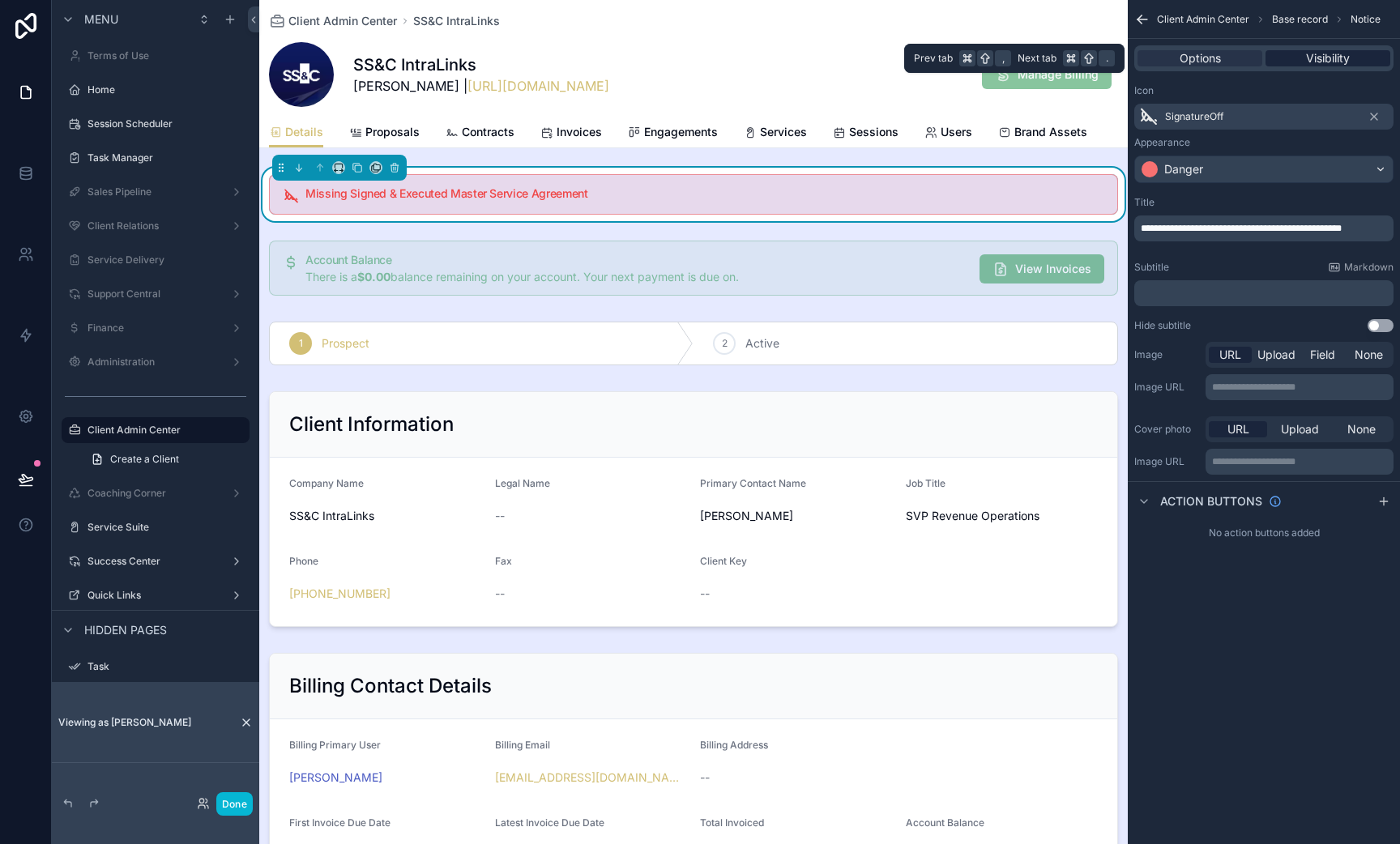
click at [1341, 63] on span "Visibility" at bounding box center [1327, 58] width 44 height 16
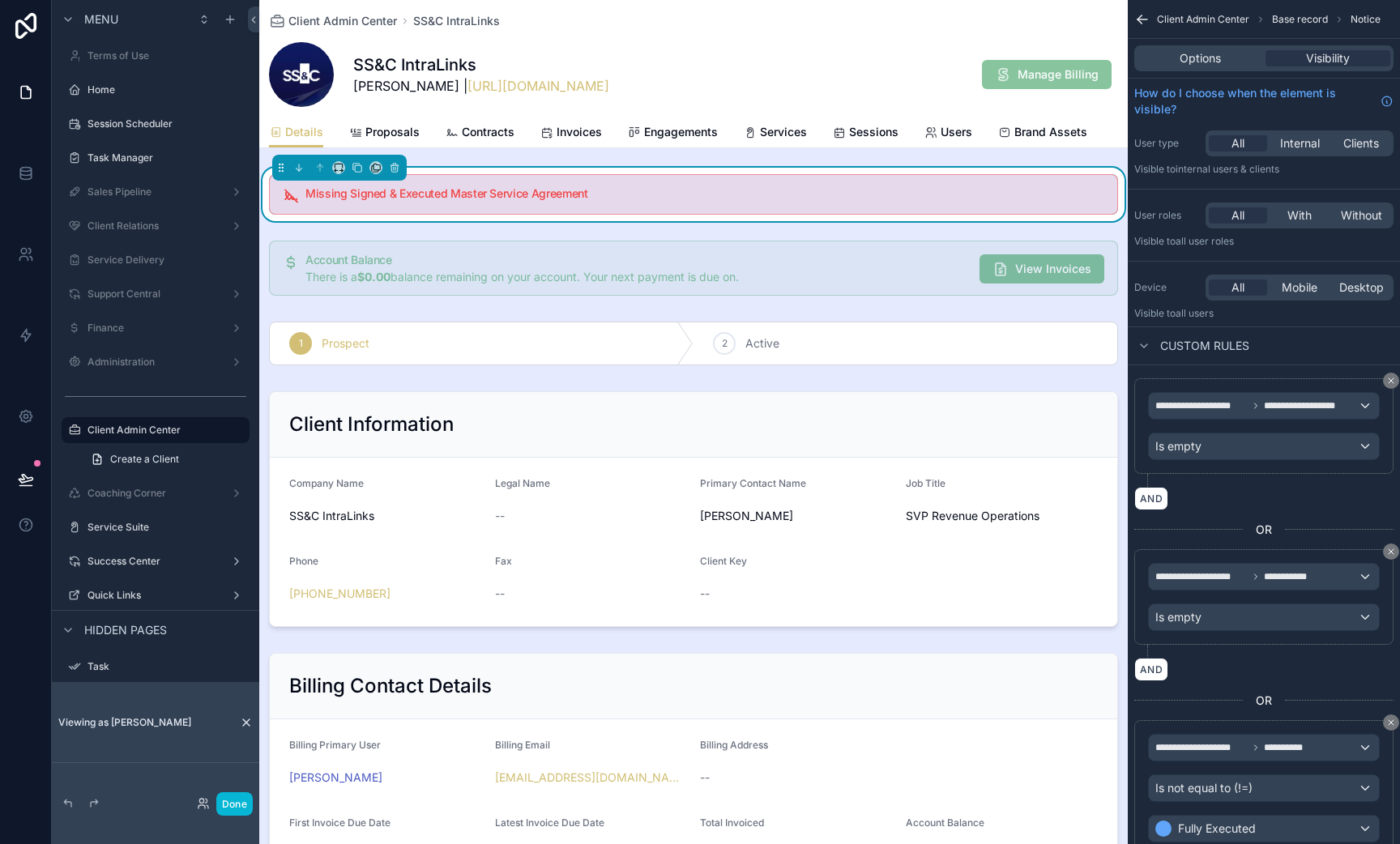
drag, startPoint x: 882, startPoint y: 282, endPoint x: 532, endPoint y: 198, distance: 359.9
click at [783, 196] on div "Missing Signed & Executed Master Service Agreement Account Balance There is a $…" at bounding box center [693, 623] width 868 height 912
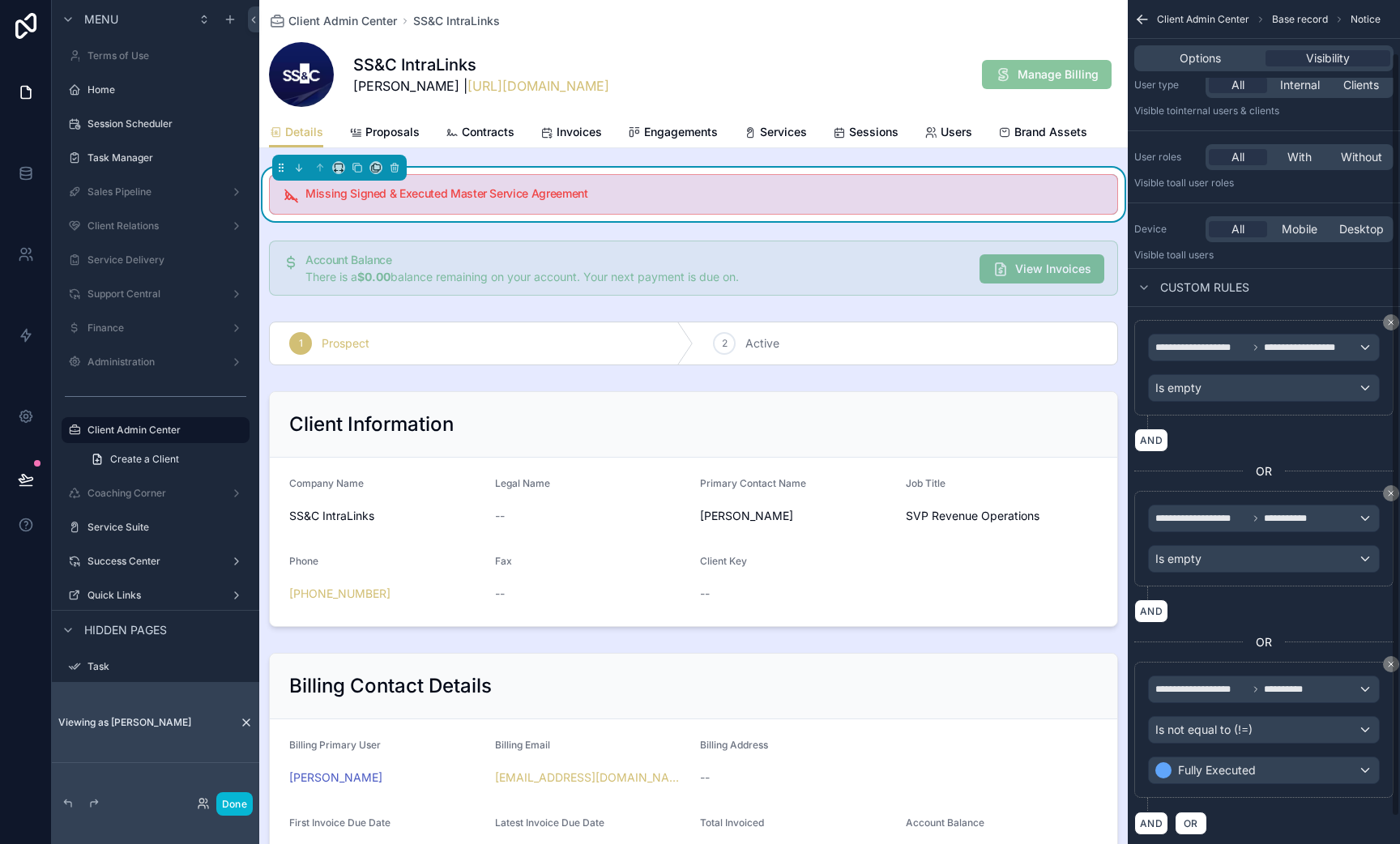
scroll to position [88, 0]
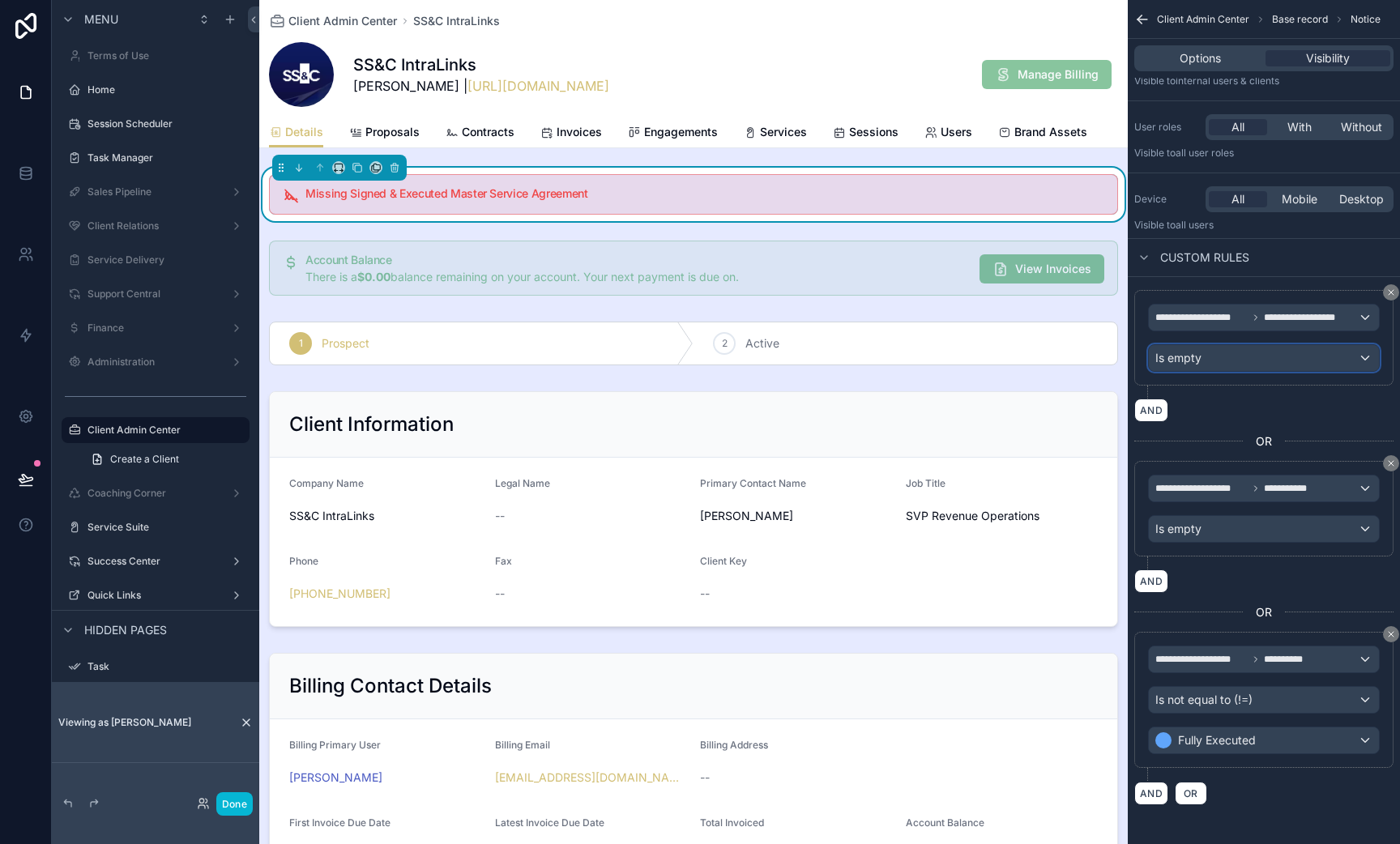
click at [1224, 360] on div "Is empty" at bounding box center [1264, 358] width 230 height 26
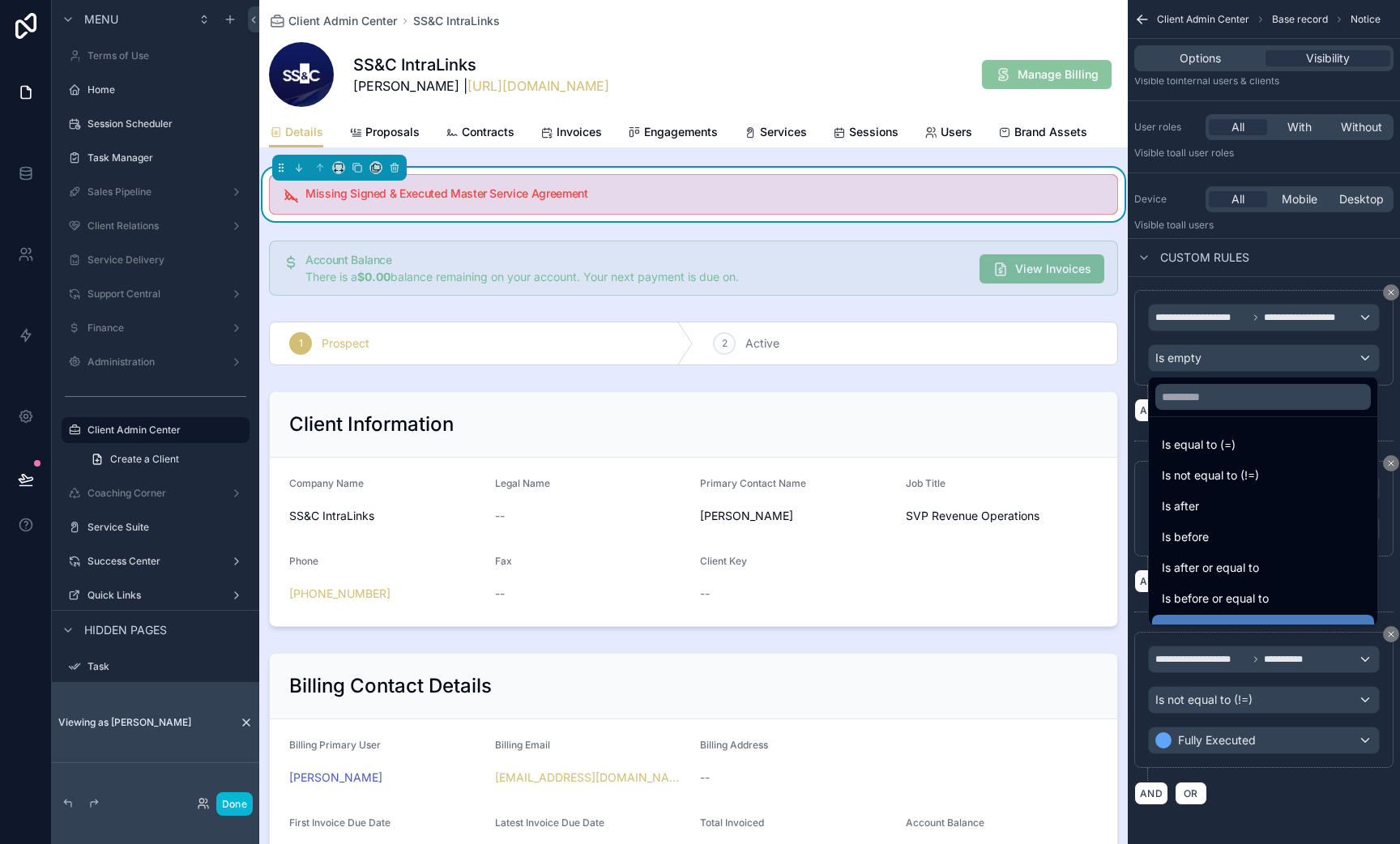
click at [1224, 360] on div "scrollable content" at bounding box center [700, 422] width 1400 height 844
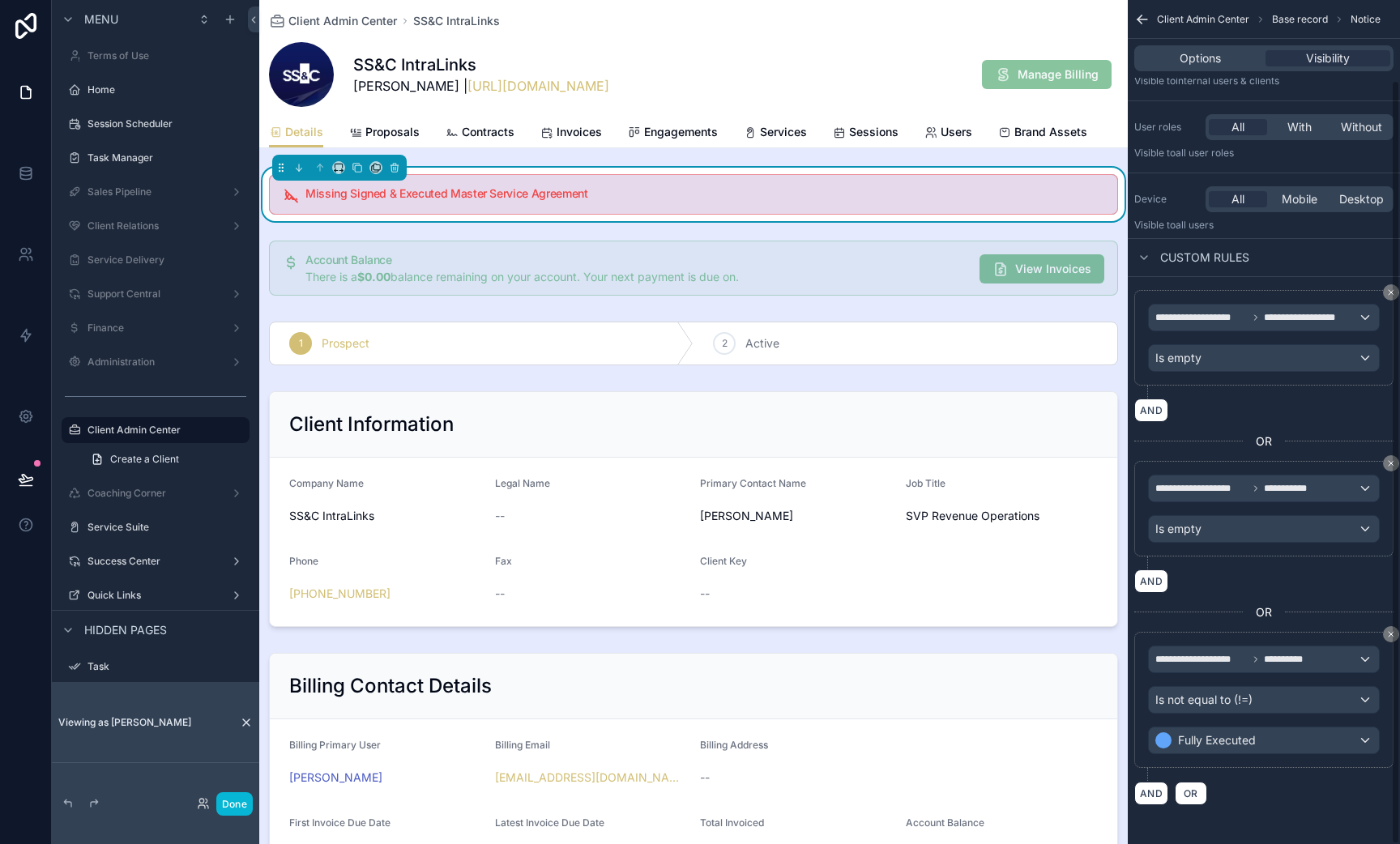
click at [1270, 410] on div "AND" at bounding box center [1264, 410] width 259 height 23
click at [1223, 742] on span "Fully Executed" at bounding box center [1217, 740] width 77 height 16
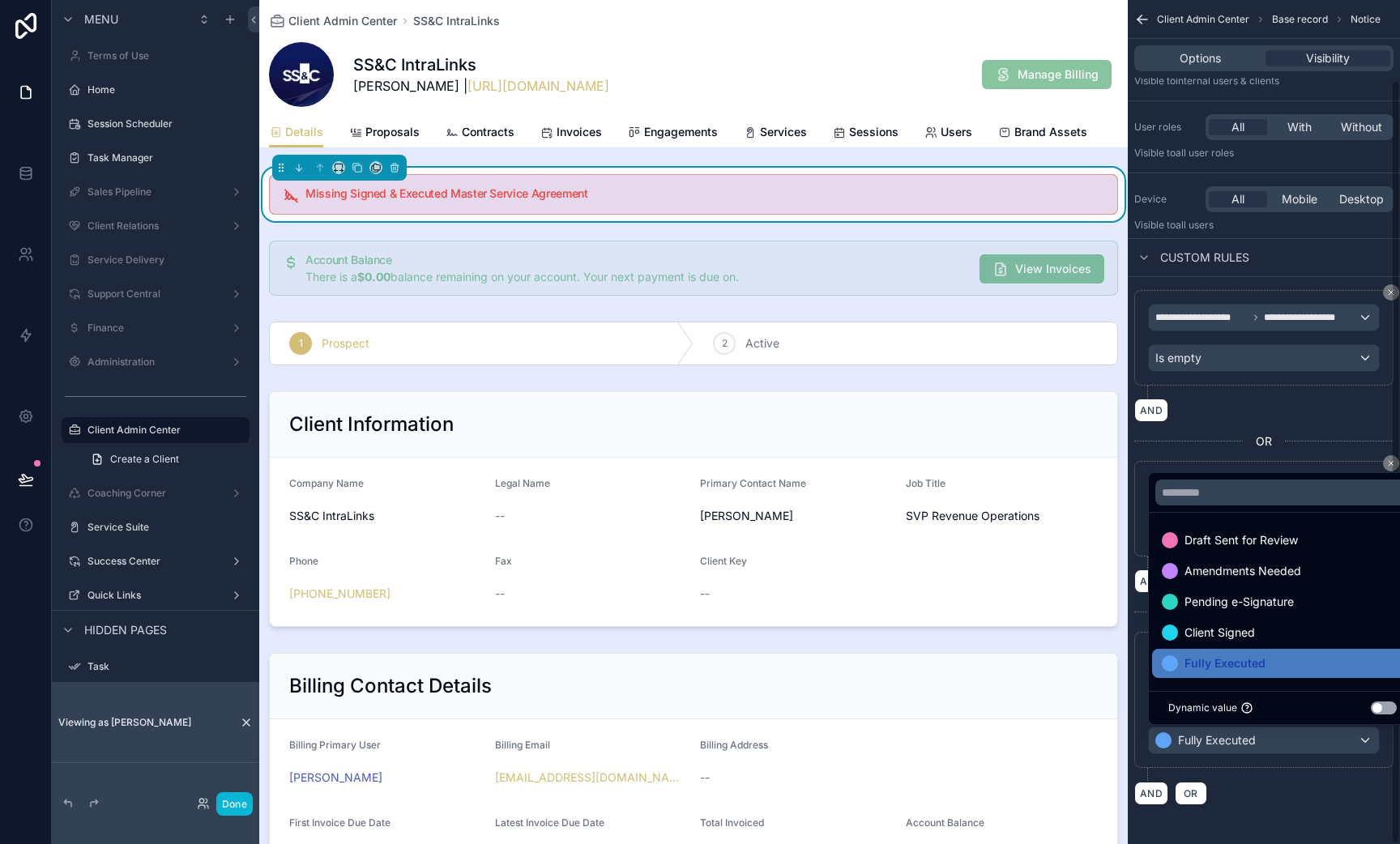
click at [1245, 777] on div "scrollable content" at bounding box center [700, 422] width 1400 height 844
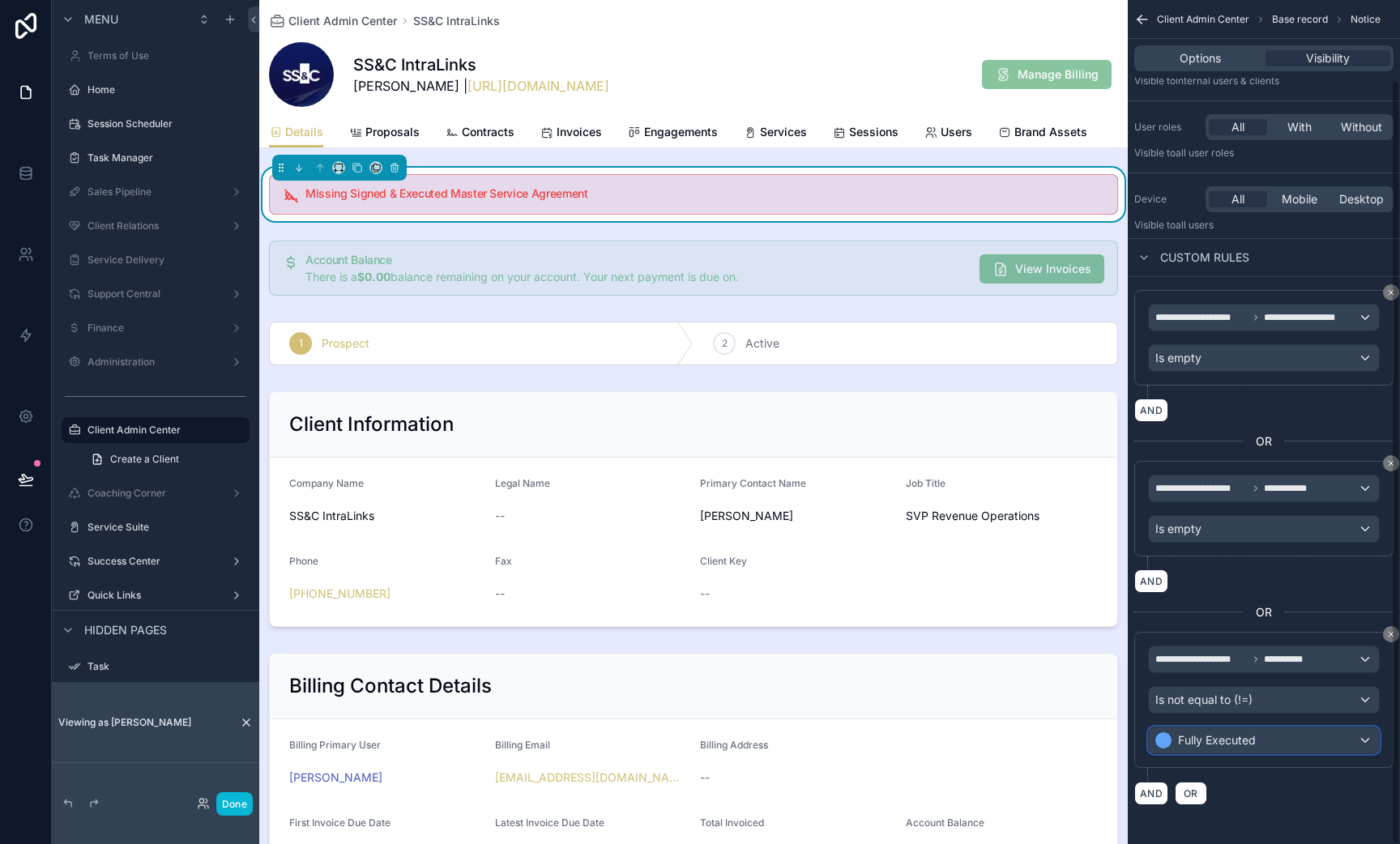
click at [1237, 740] on span "Fully Executed" at bounding box center [1217, 740] width 77 height 16
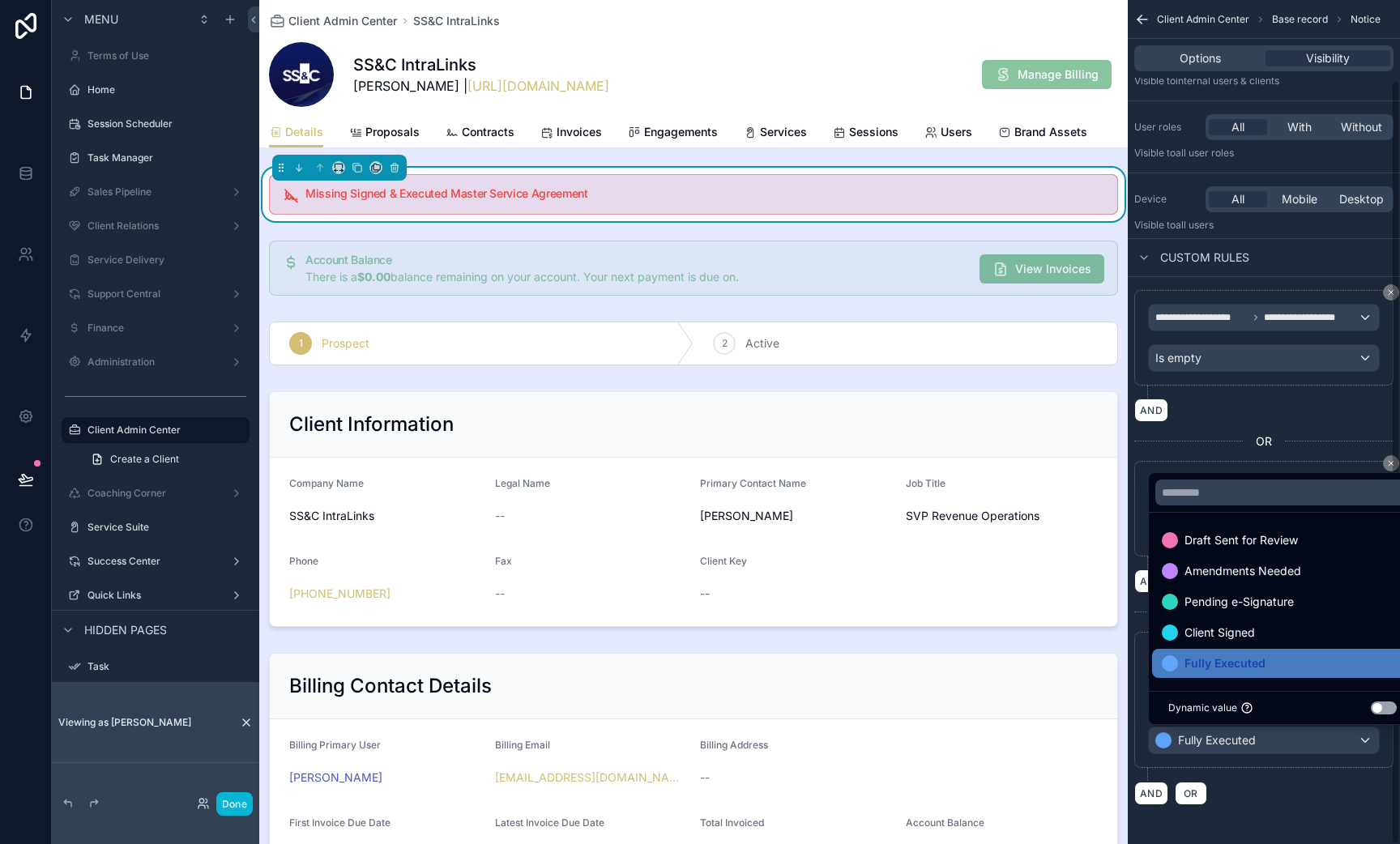
click at [1250, 419] on div "scrollable content" at bounding box center [700, 422] width 1400 height 844
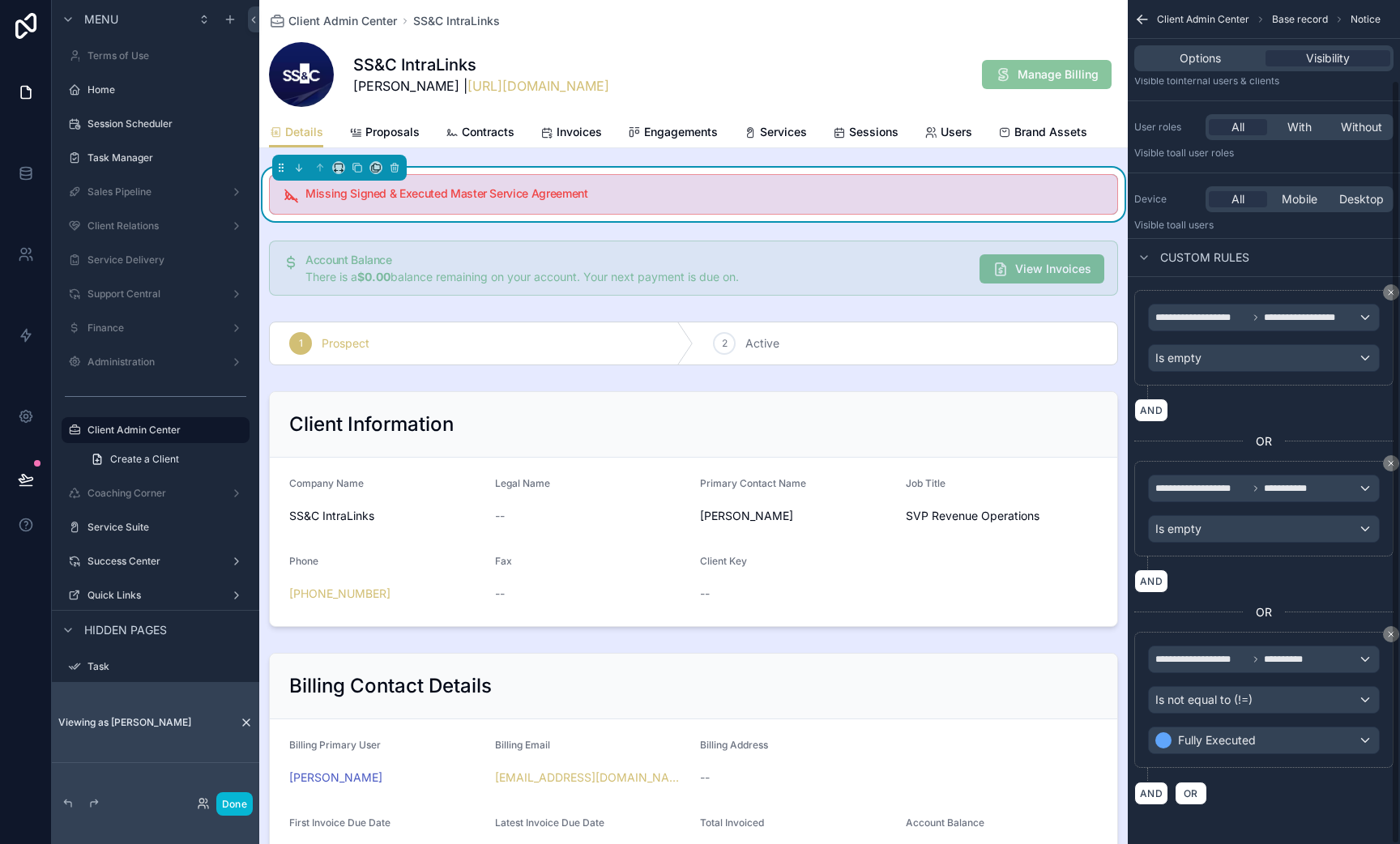
drag, startPoint x: 1390, startPoint y: 295, endPoint x: 1293, endPoint y: 404, distance: 145.9
click at [1293, 404] on div "**********" at bounding box center [1264, 548] width 259 height 515
click at [1152, 584] on button "AND" at bounding box center [1151, 581] width 34 height 23
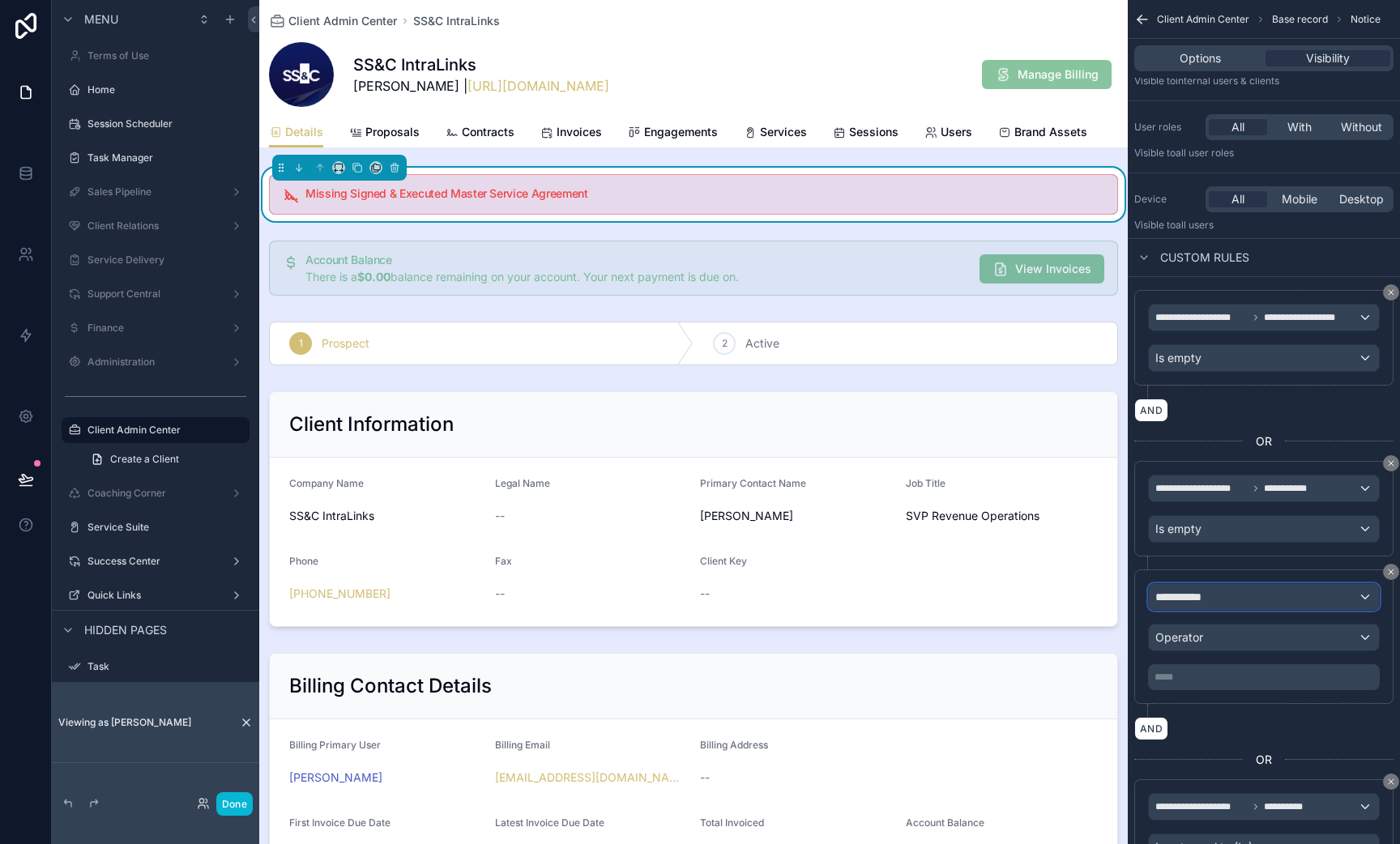
click at [1185, 602] on span "**********" at bounding box center [1185, 596] width 60 height 16
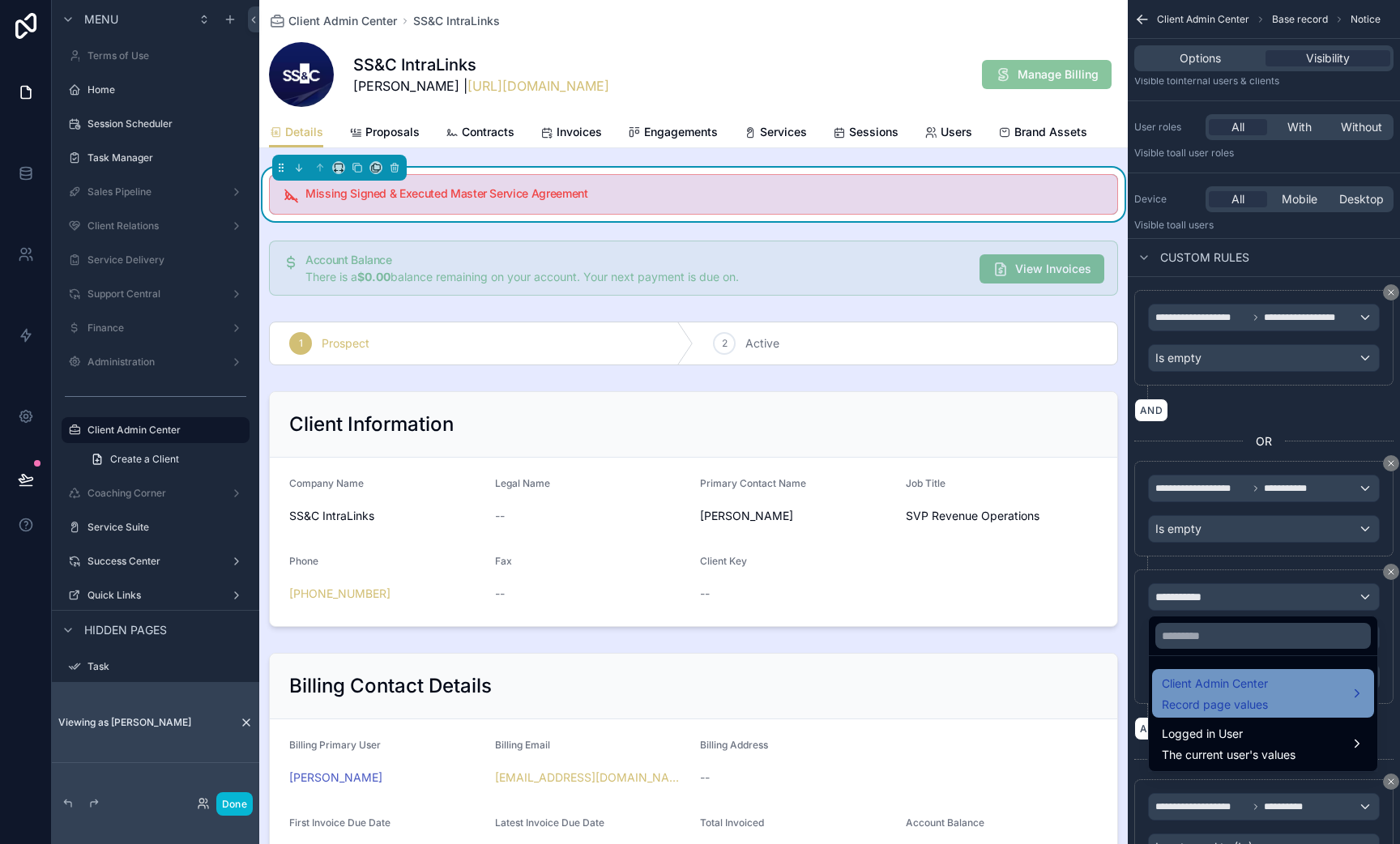
click at [1204, 685] on span "Client Admin Center" at bounding box center [1215, 683] width 107 height 19
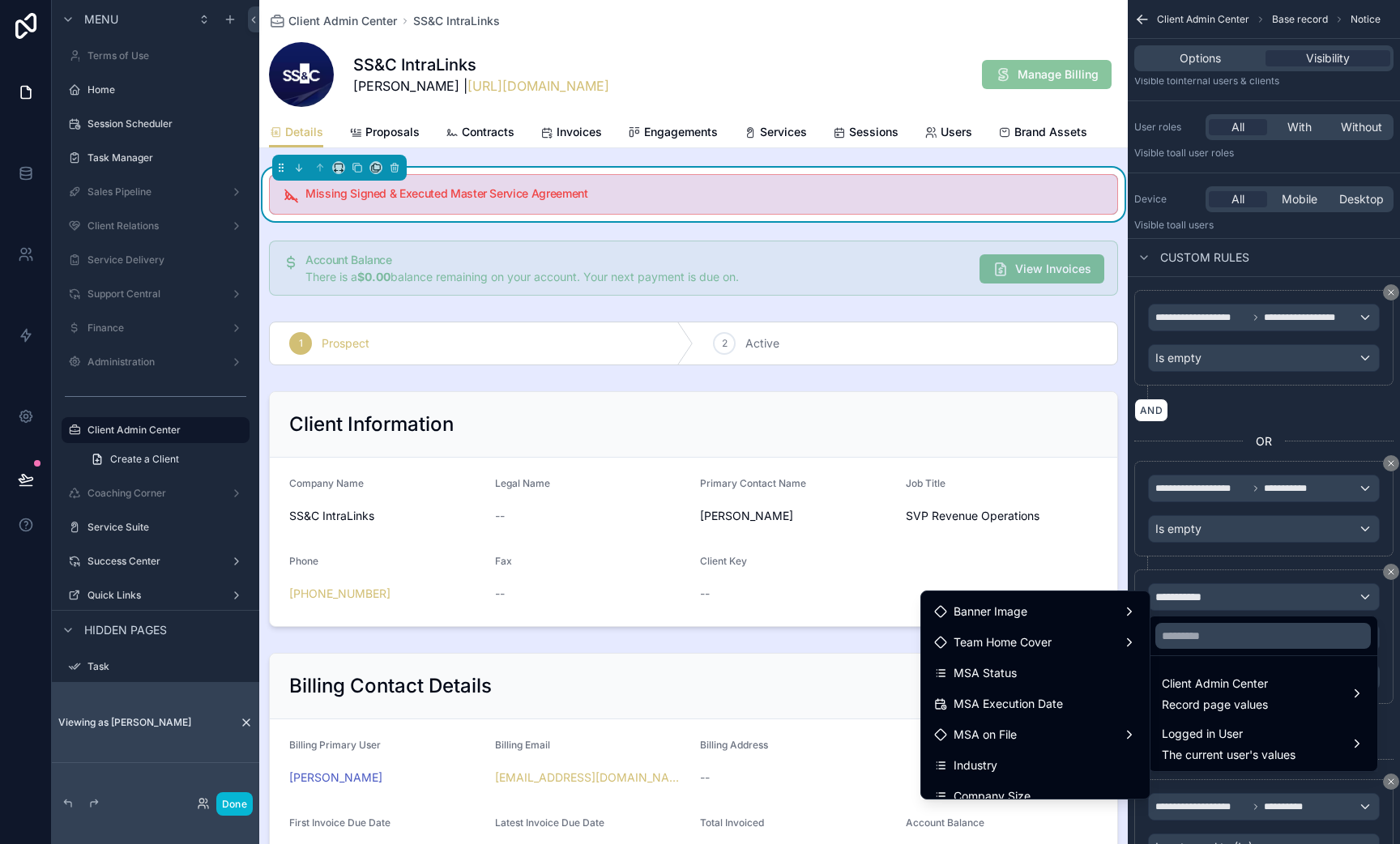
scroll to position [479, 0]
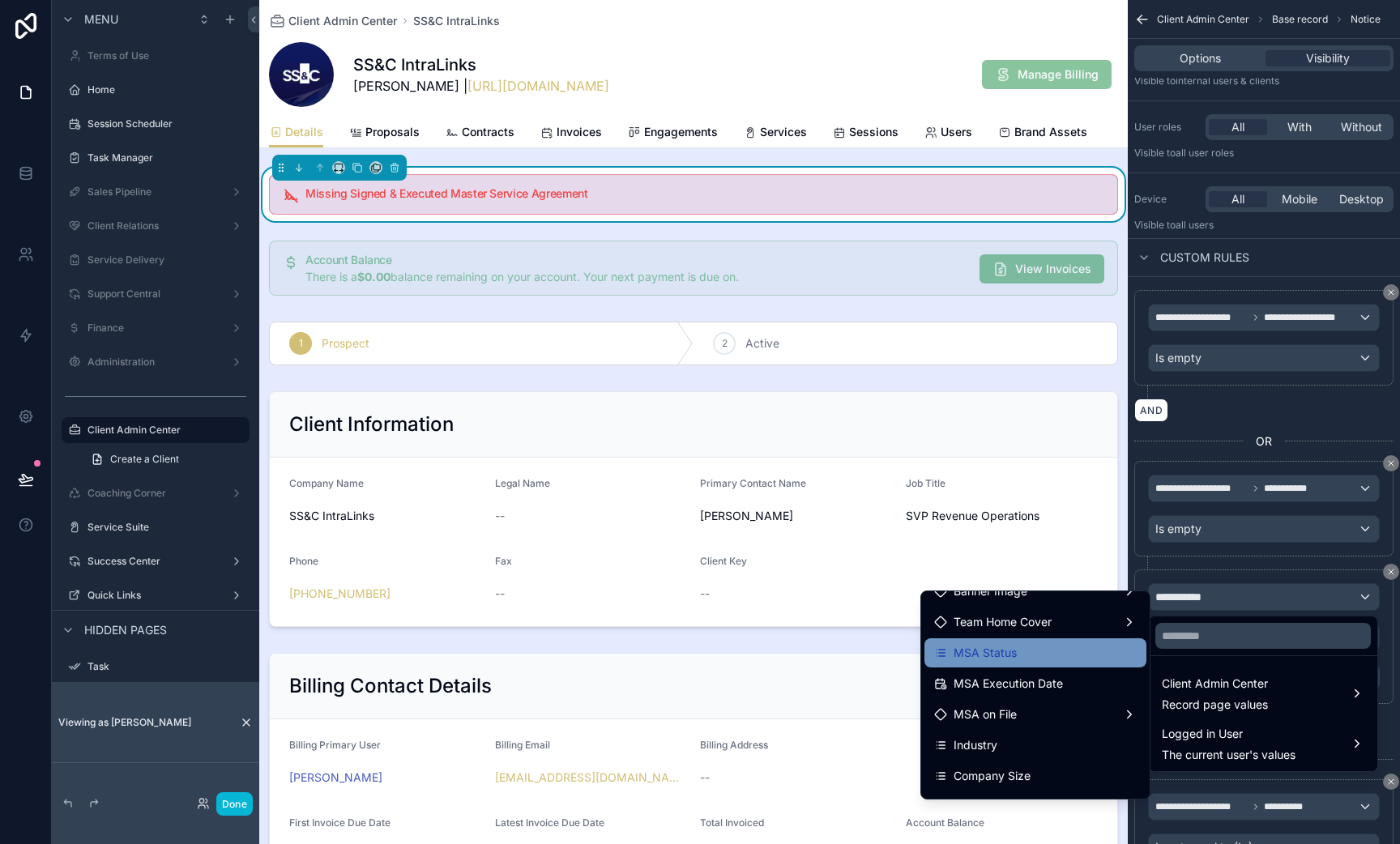
click at [1050, 656] on div "MSA Status" at bounding box center [1035, 653] width 202 height 19
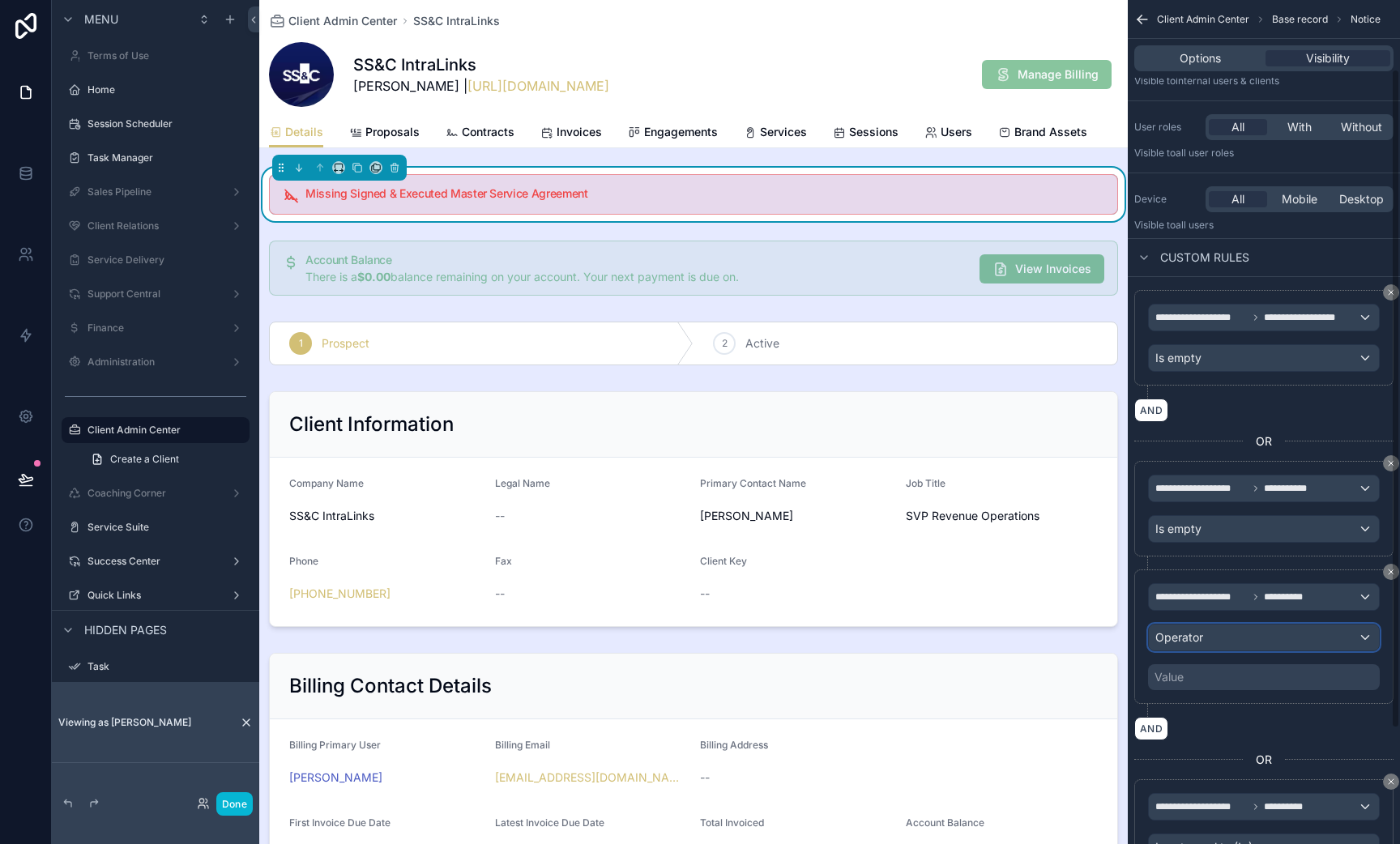
click at [1210, 629] on div "Operator" at bounding box center [1264, 637] width 230 height 26
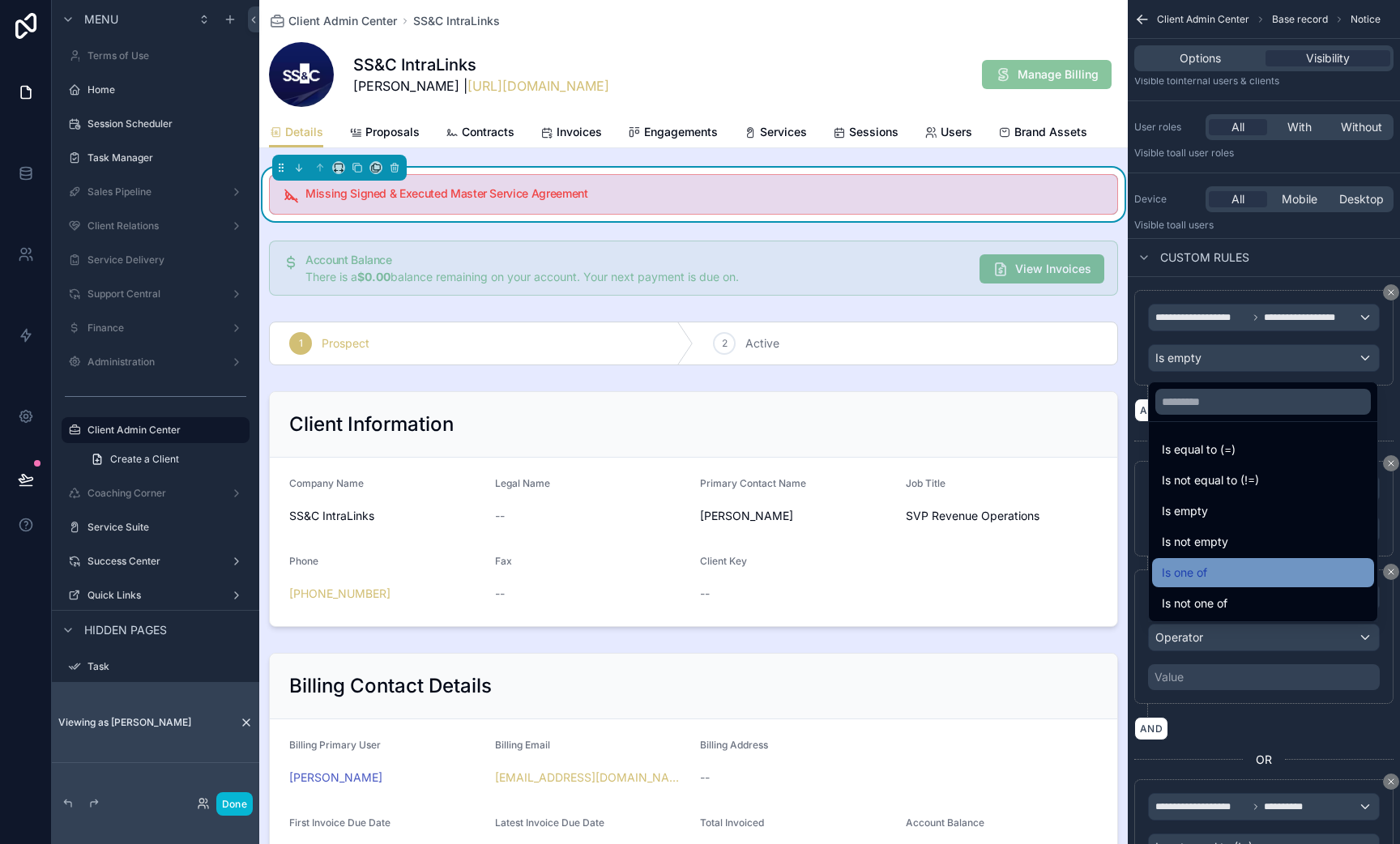
click at [1220, 567] on div "Is one of" at bounding box center [1263, 573] width 202 height 19
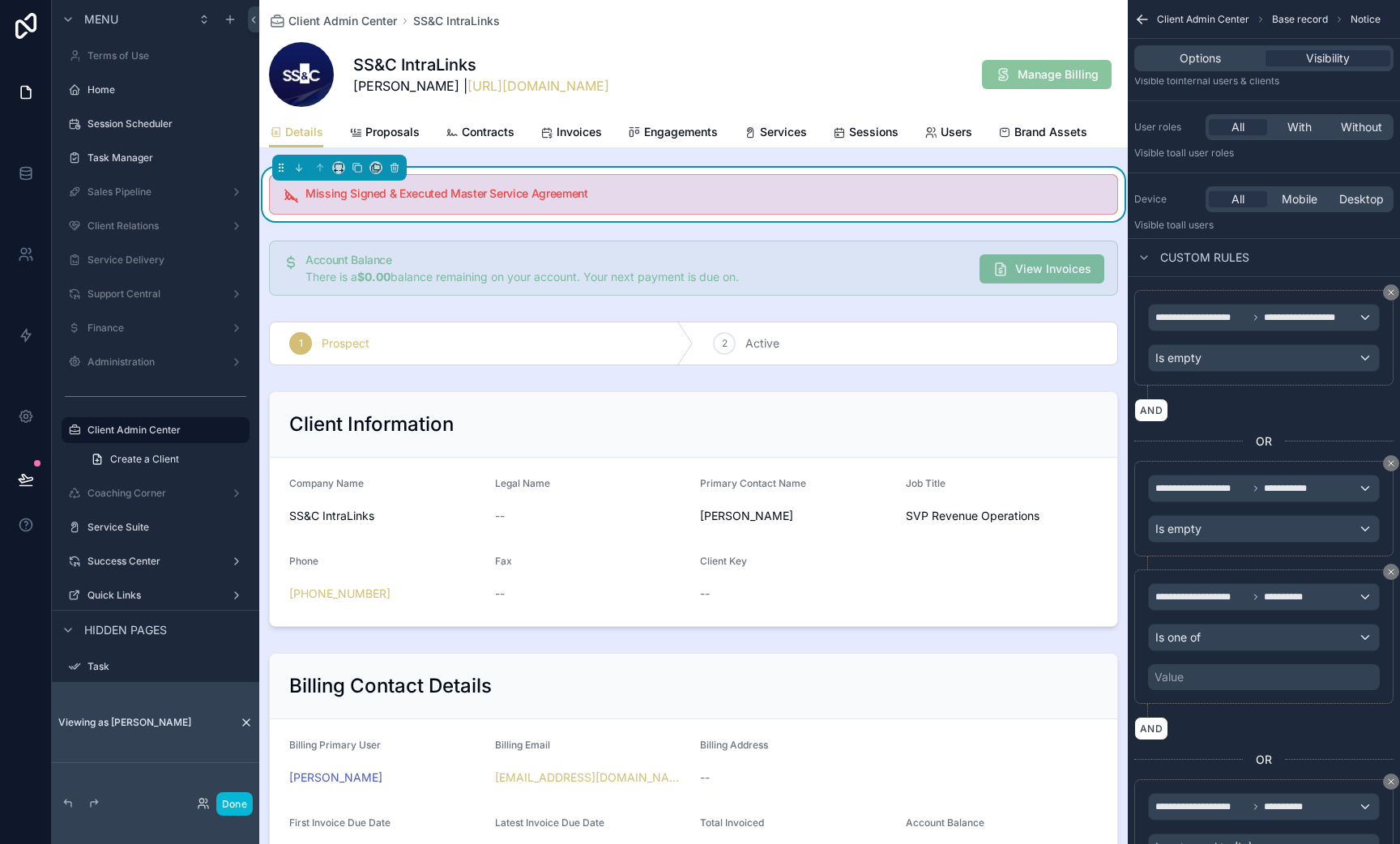
click at [1223, 681] on div "Value" at bounding box center [1263, 677] width 231 height 26
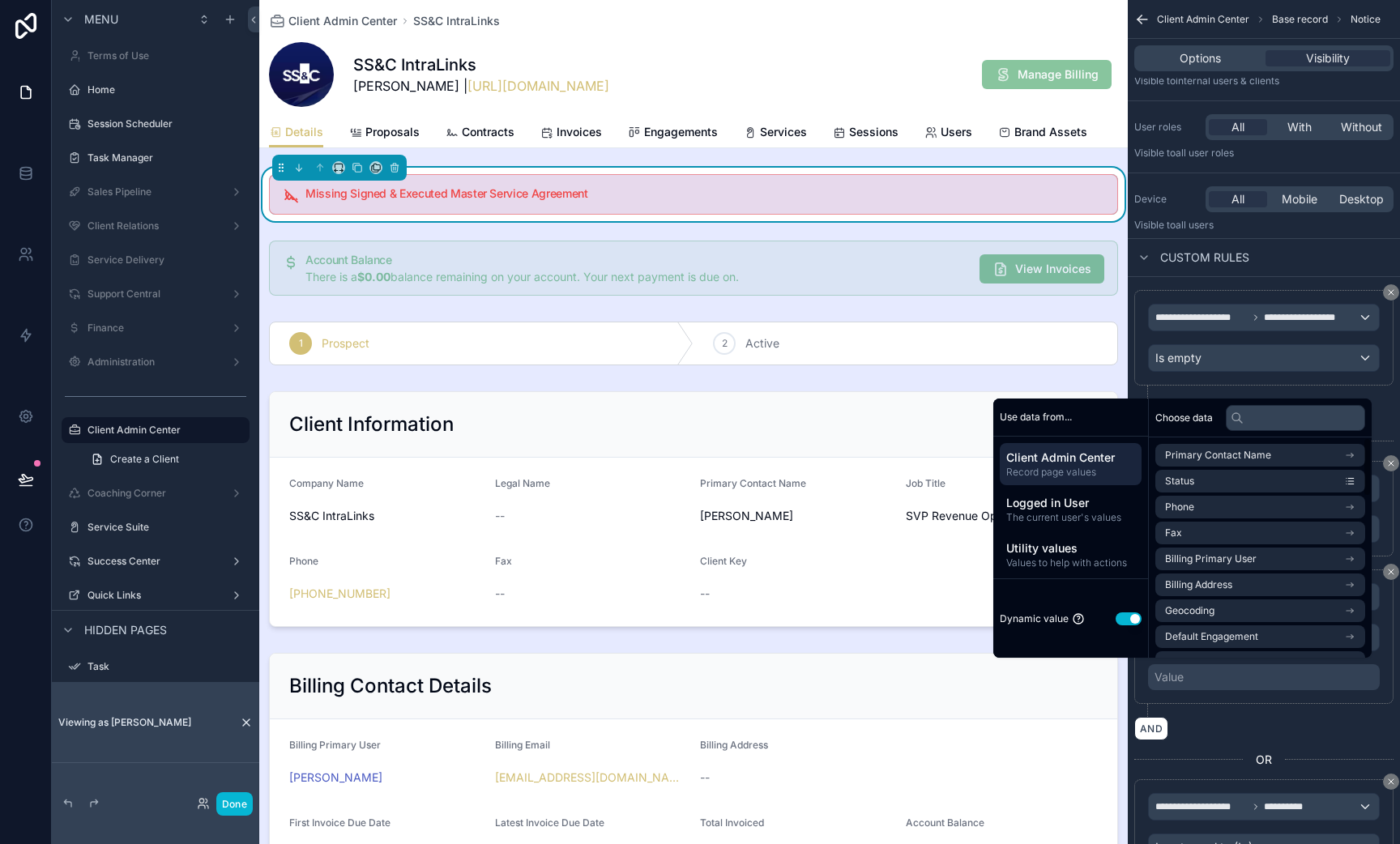
click at [1115, 618] on button "Use setting" at bounding box center [1128, 618] width 26 height 13
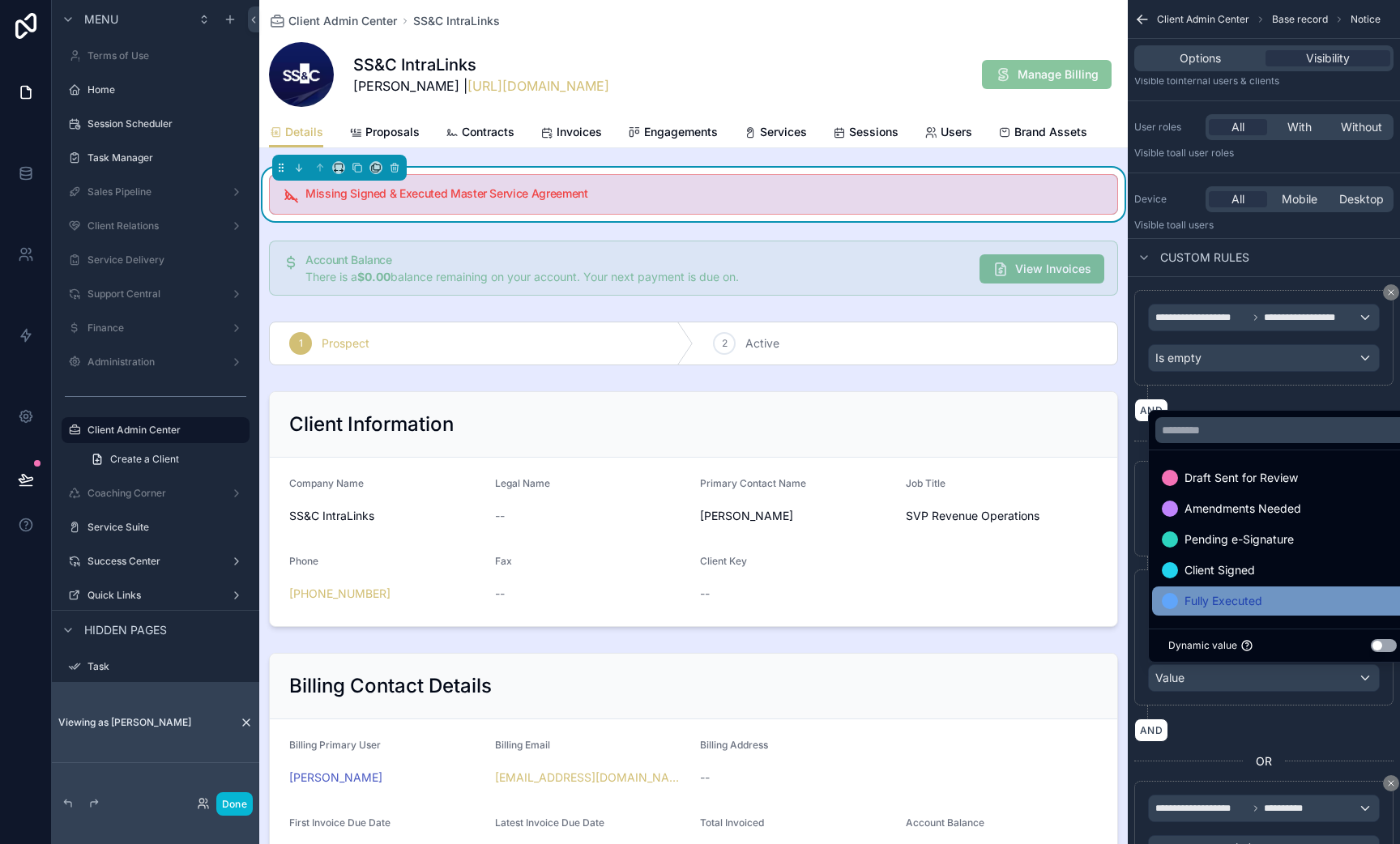
click at [1247, 604] on span "Fully Executed" at bounding box center [1224, 601] width 77 height 19
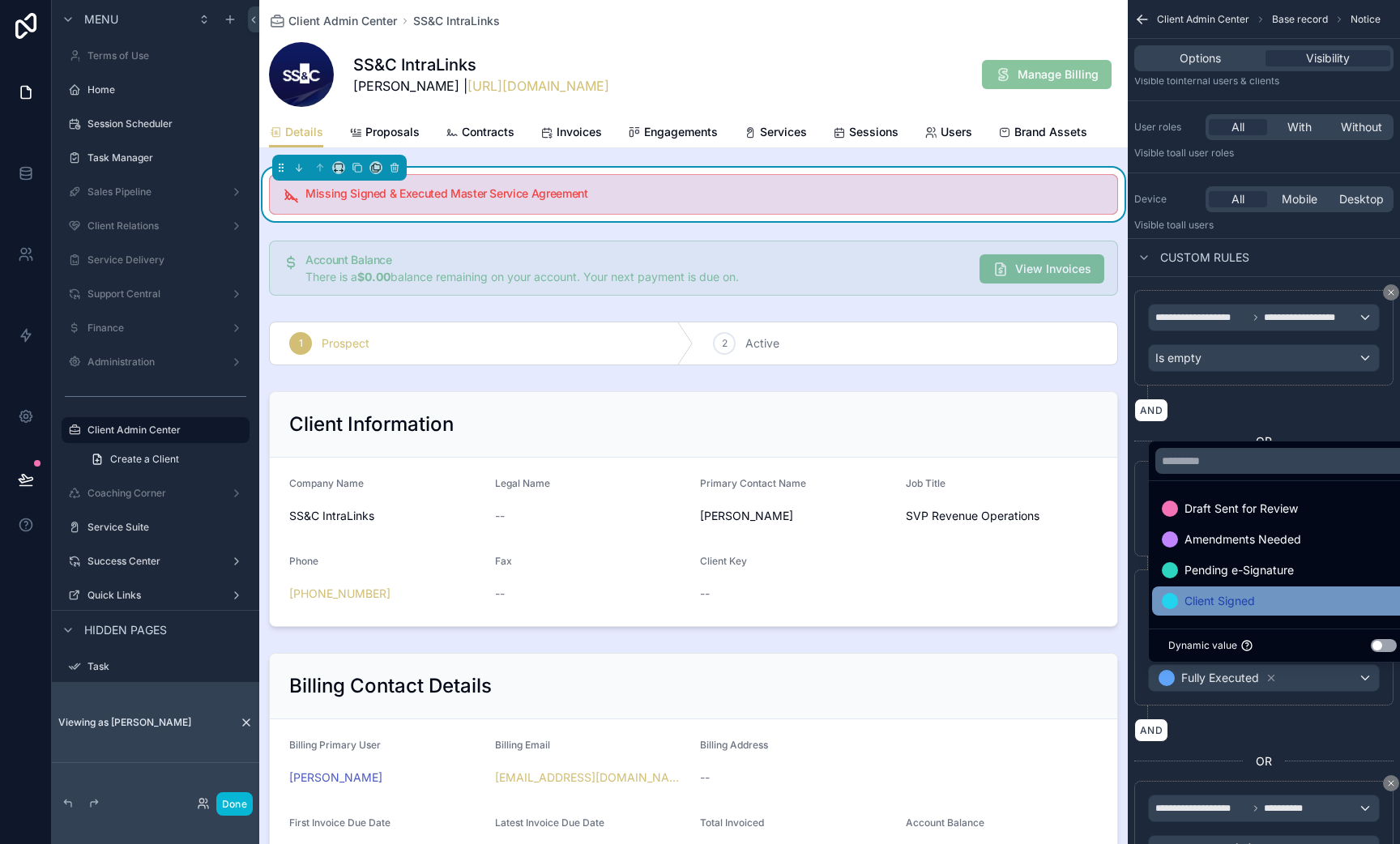
click at [1264, 604] on div "Client Signed" at bounding box center [1282, 601] width 241 height 19
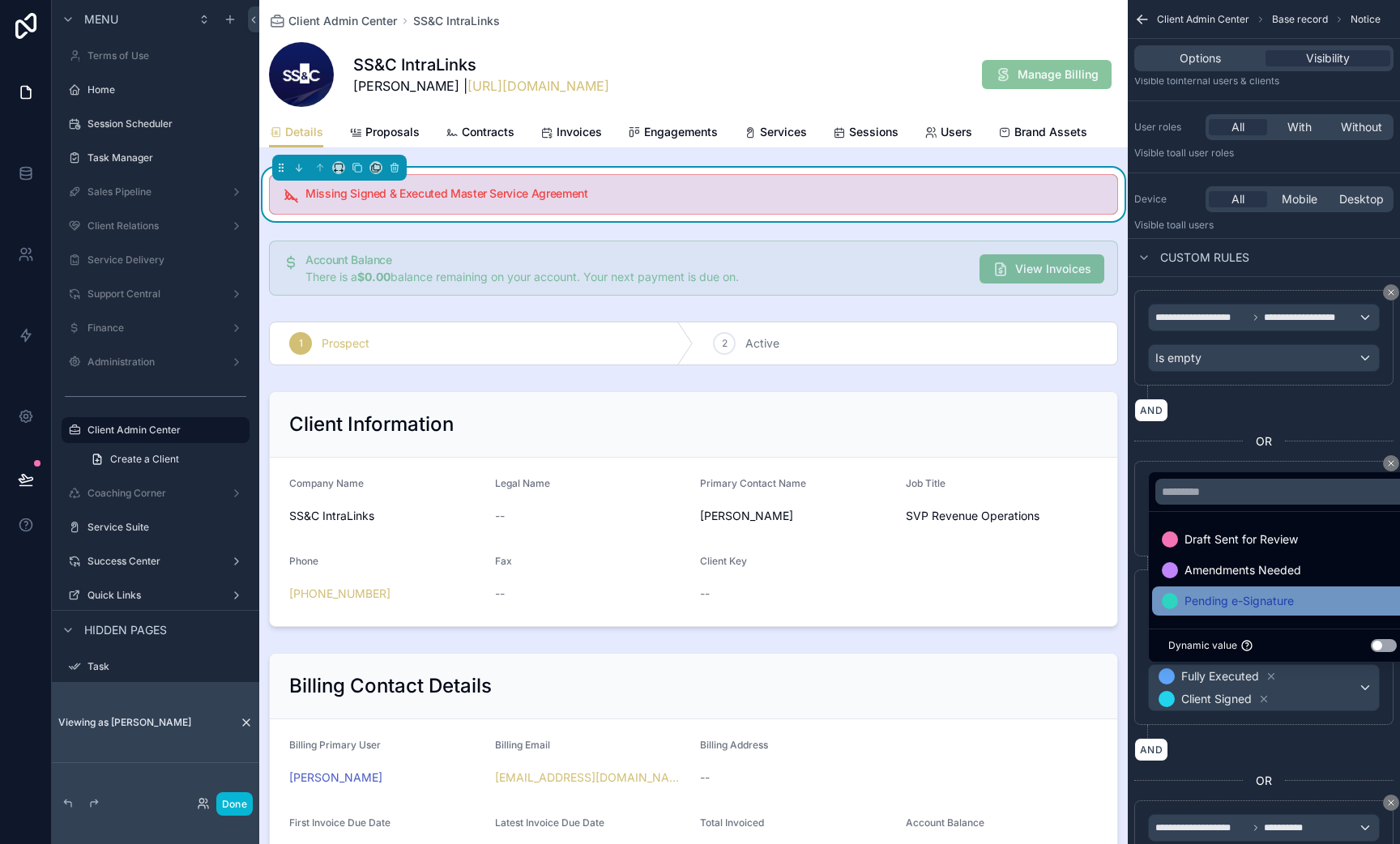
click at [1266, 593] on span "Pending e-Signature" at bounding box center [1239, 601] width 109 height 19
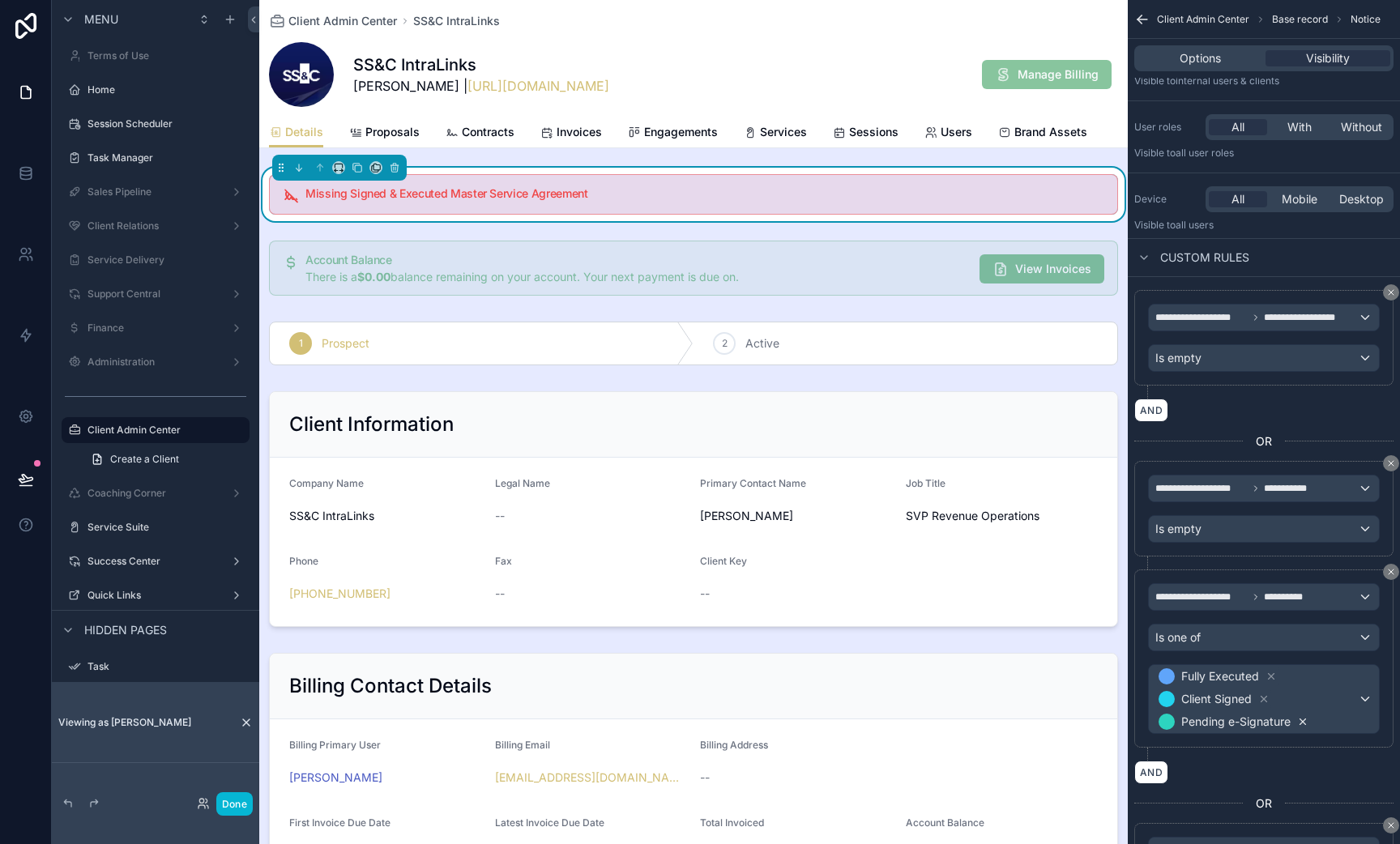
click at [1303, 724] on icon "scrollable content" at bounding box center [1303, 722] width 12 height 12
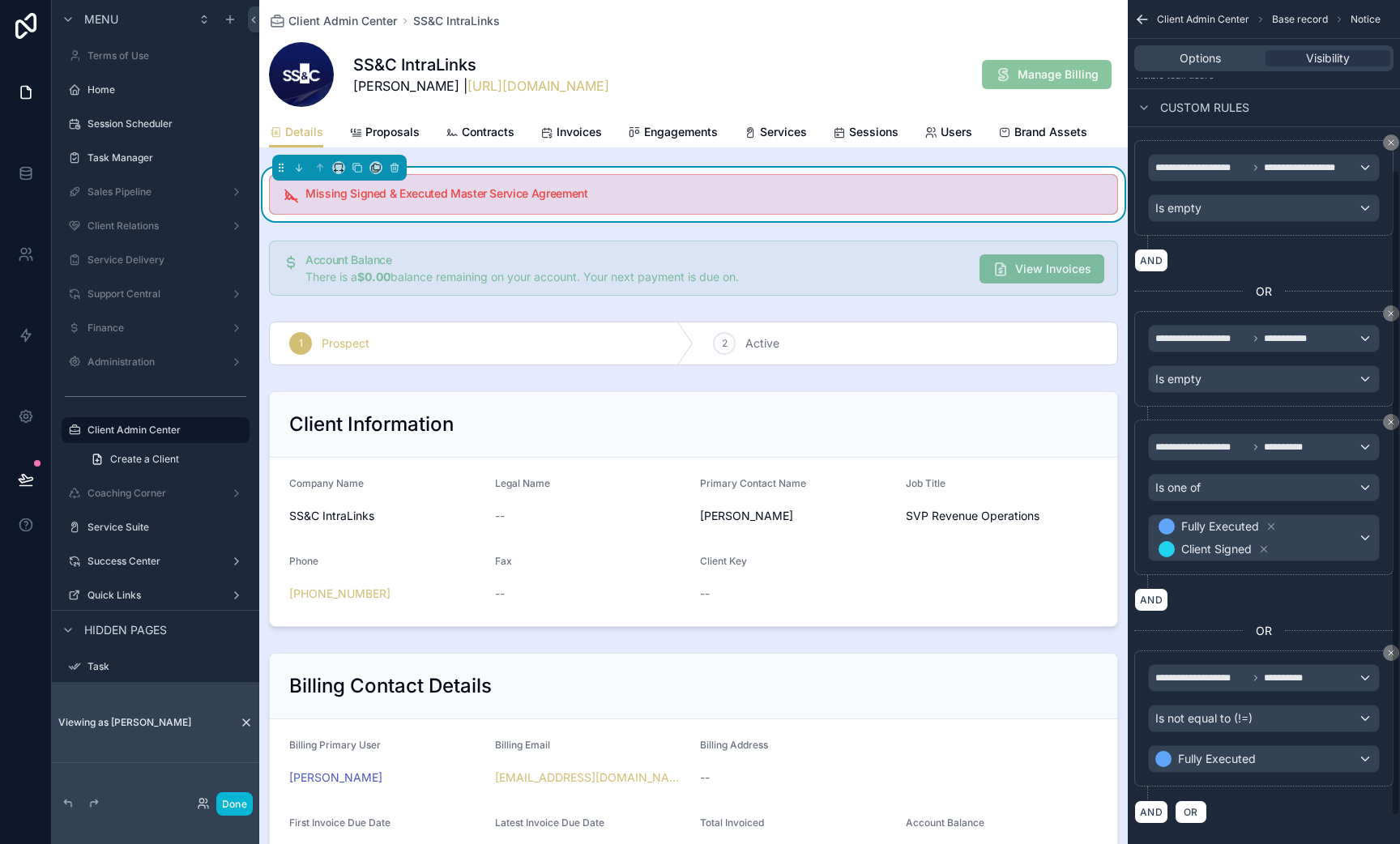
scroll to position [243, 0]
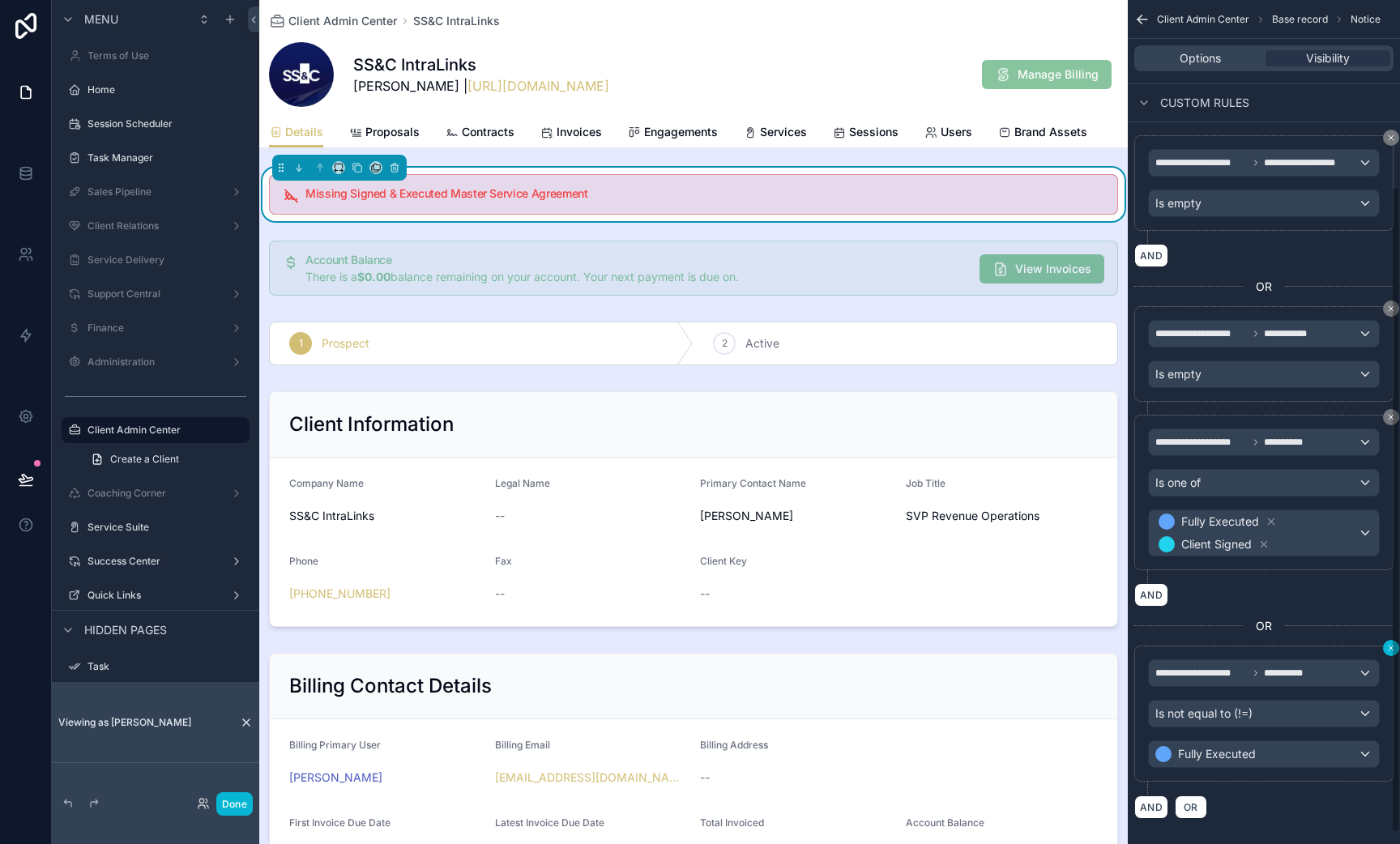
click at [1393, 648] on div "**********" at bounding box center [1263, 422] width 272 height 844
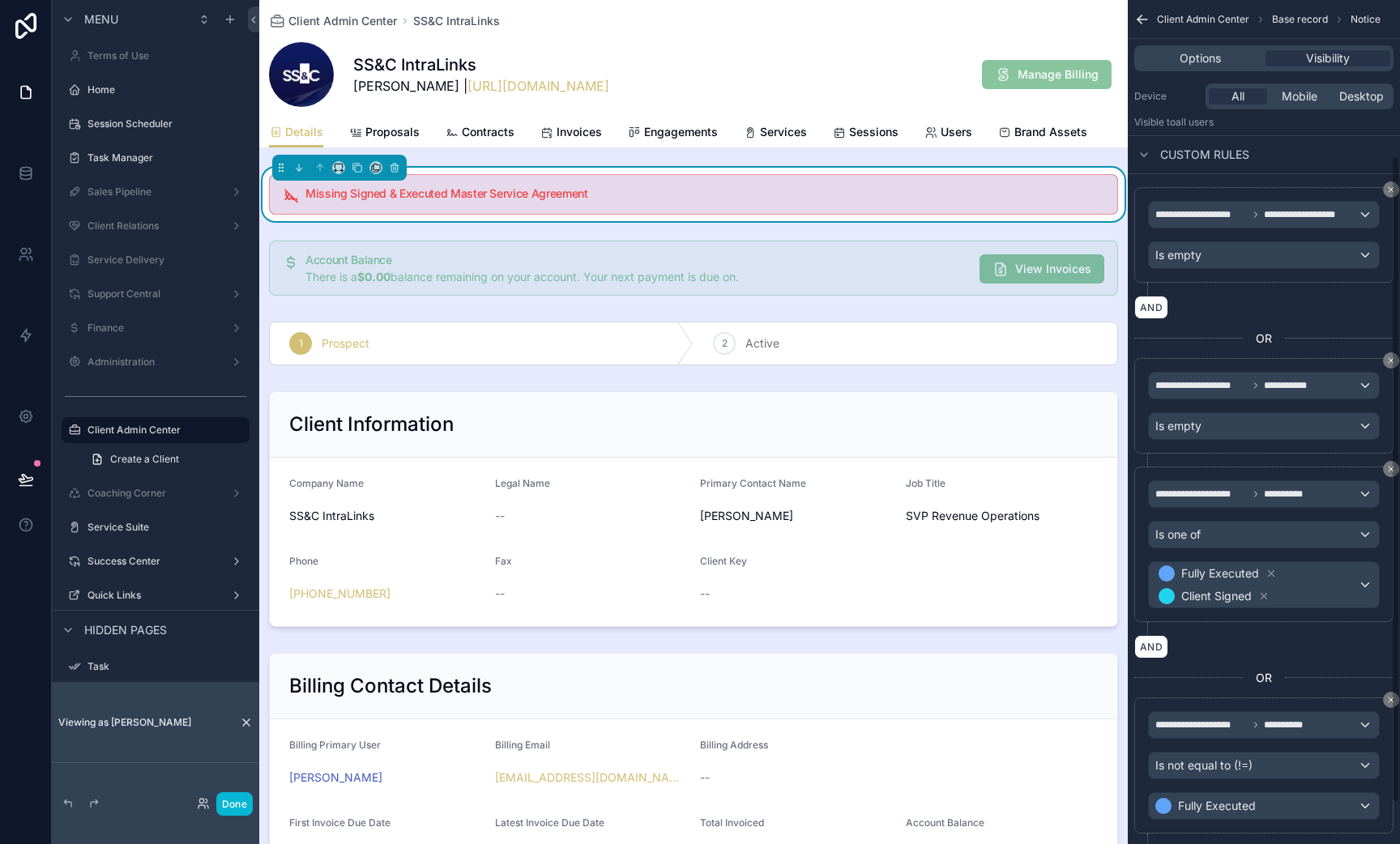
scroll to position [184, 0]
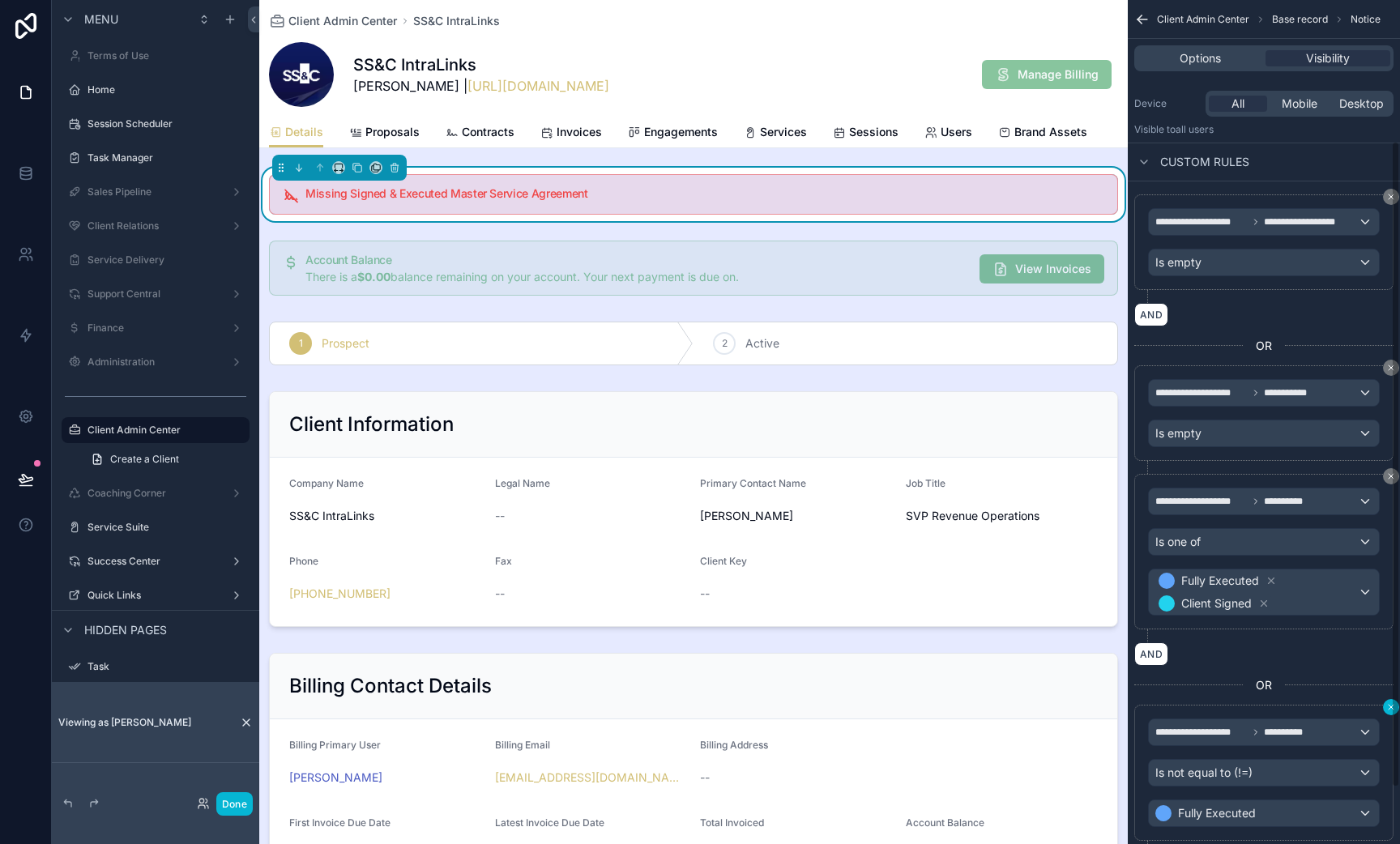
click at [1391, 710] on div "**********" at bounding box center [1263, 422] width 272 height 844
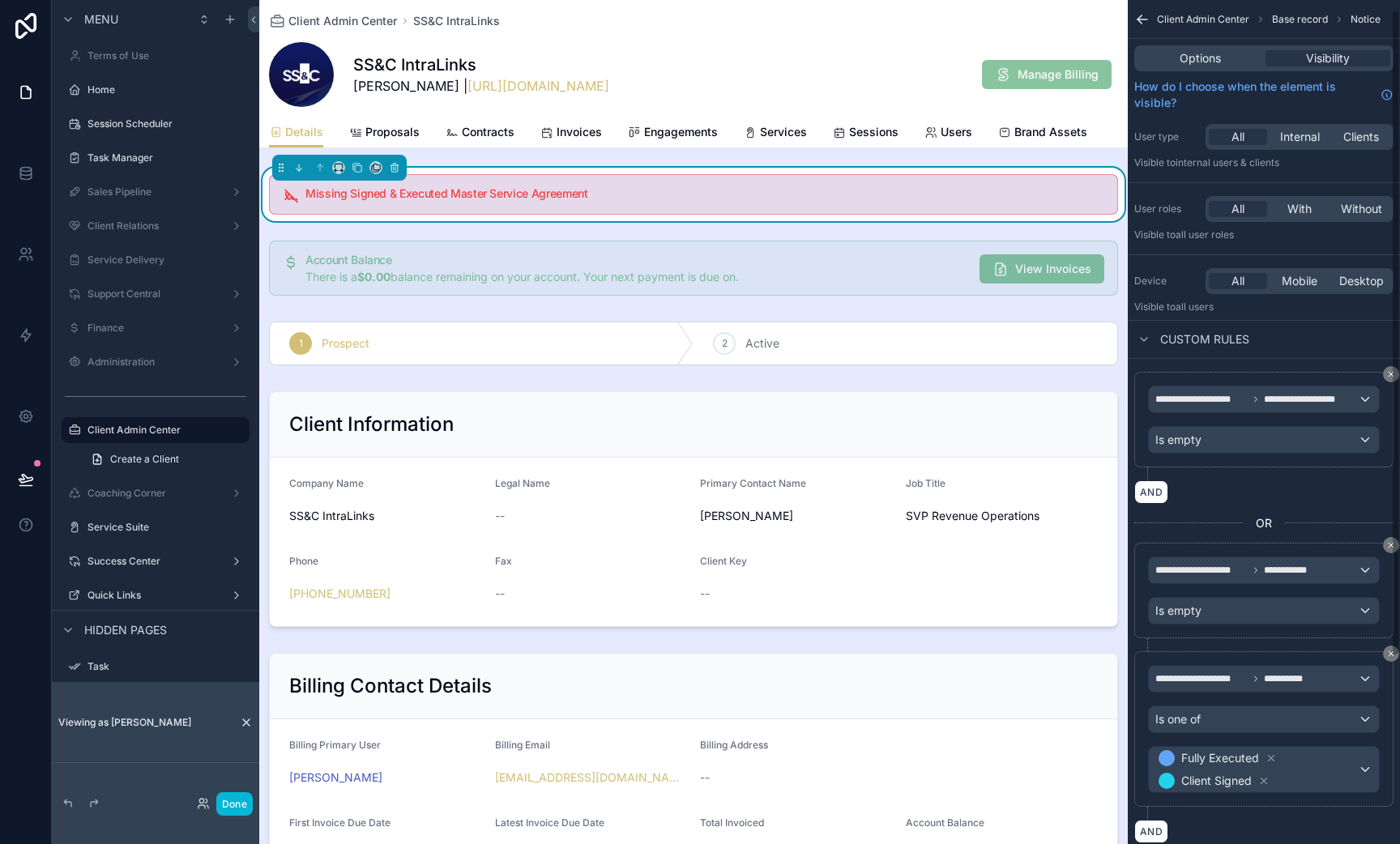
scroll to position [27, 0]
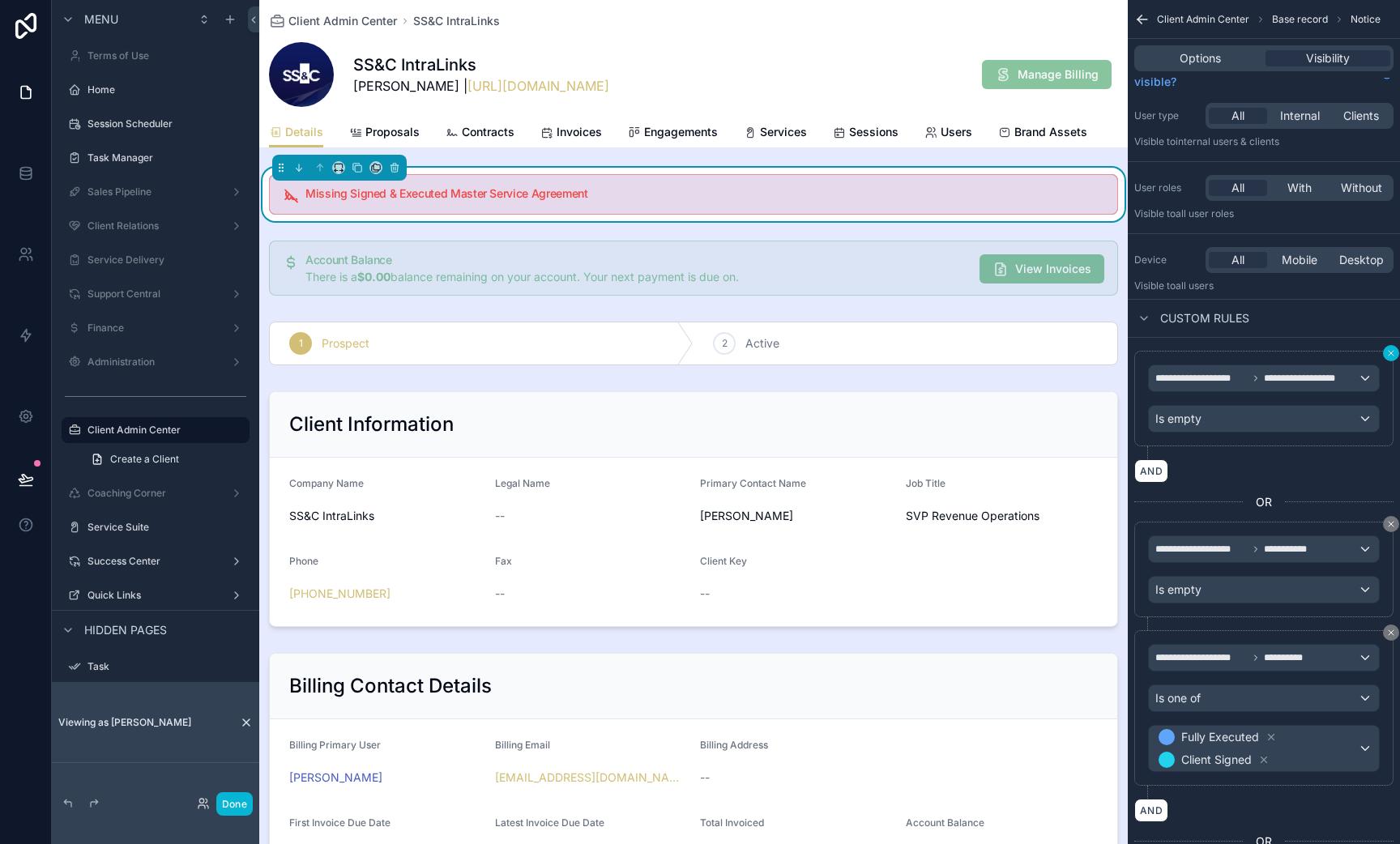
click at [1388, 352] on icon "scrollable content" at bounding box center [1391, 353] width 10 height 10
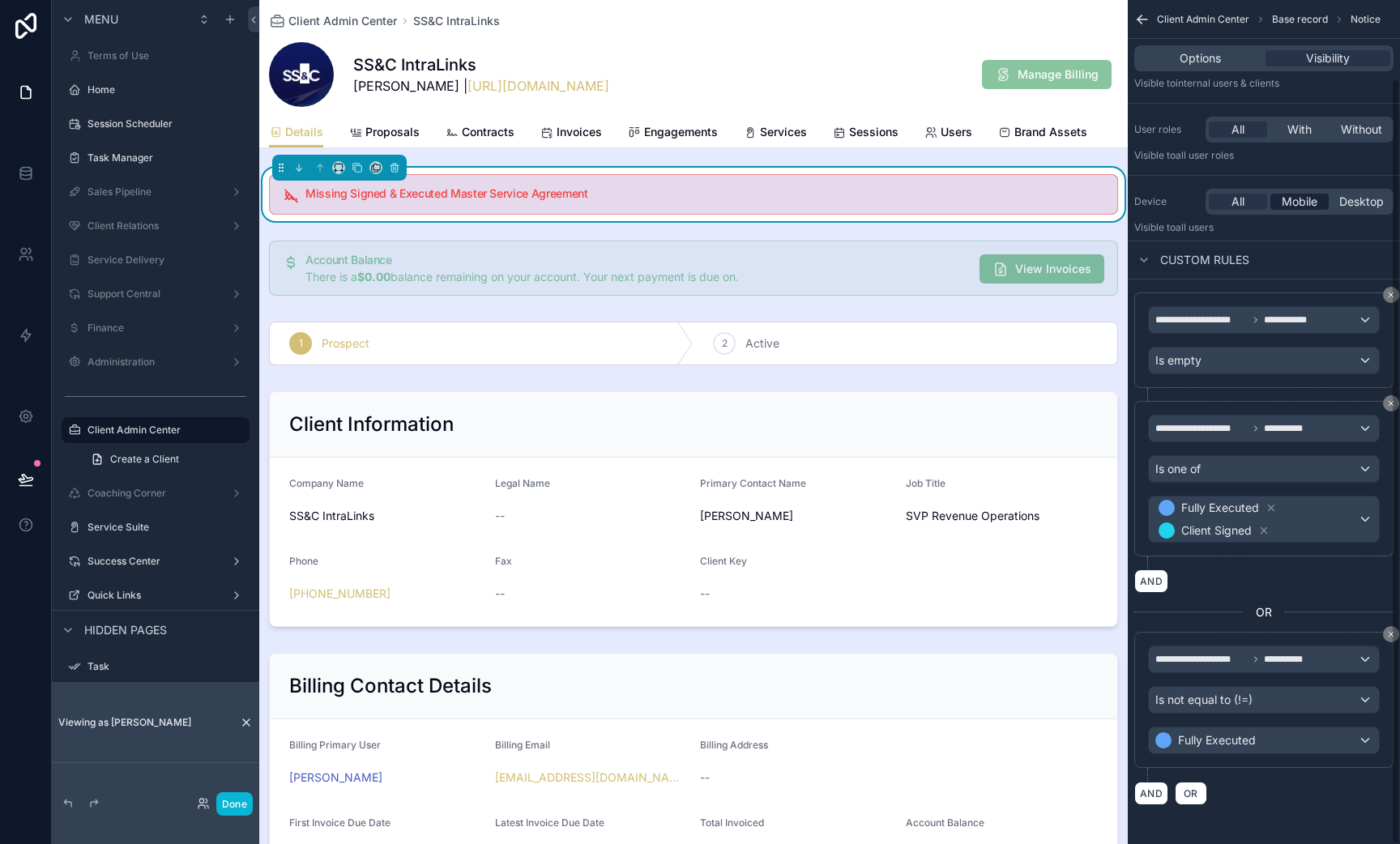
scroll to position [0, 0]
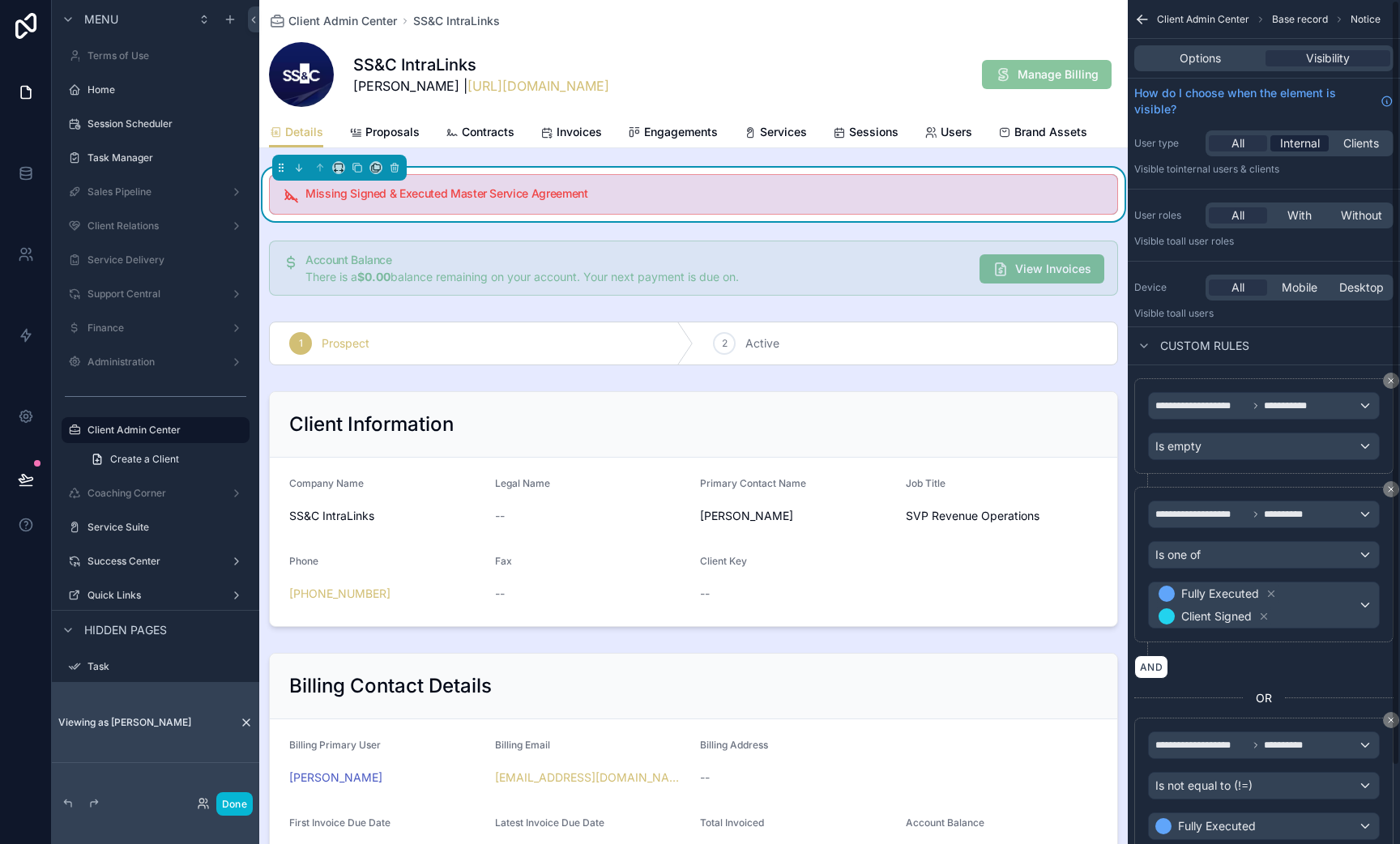
click at [1298, 143] on span "Internal" at bounding box center [1299, 143] width 40 height 16
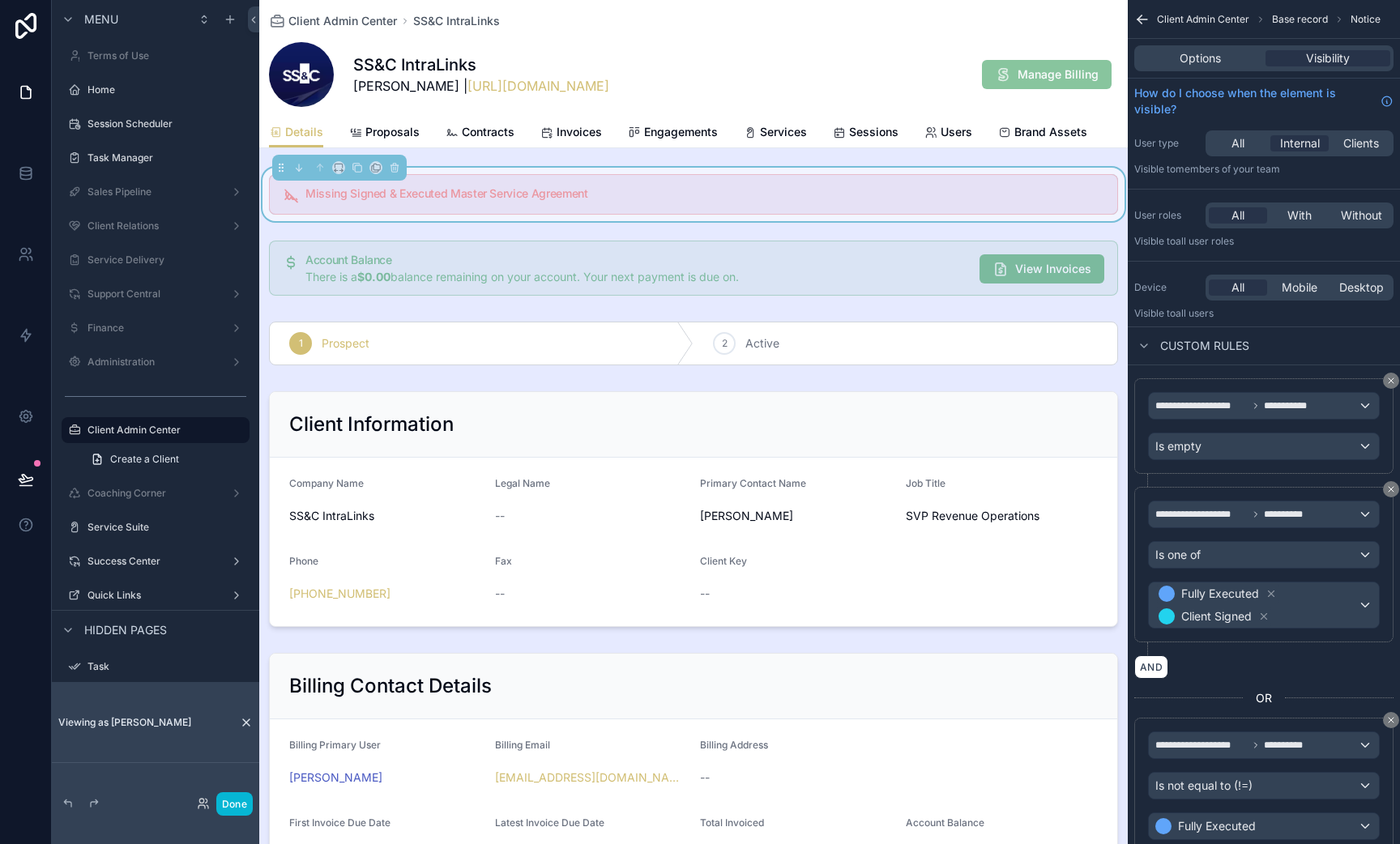
scroll to position [86, 0]
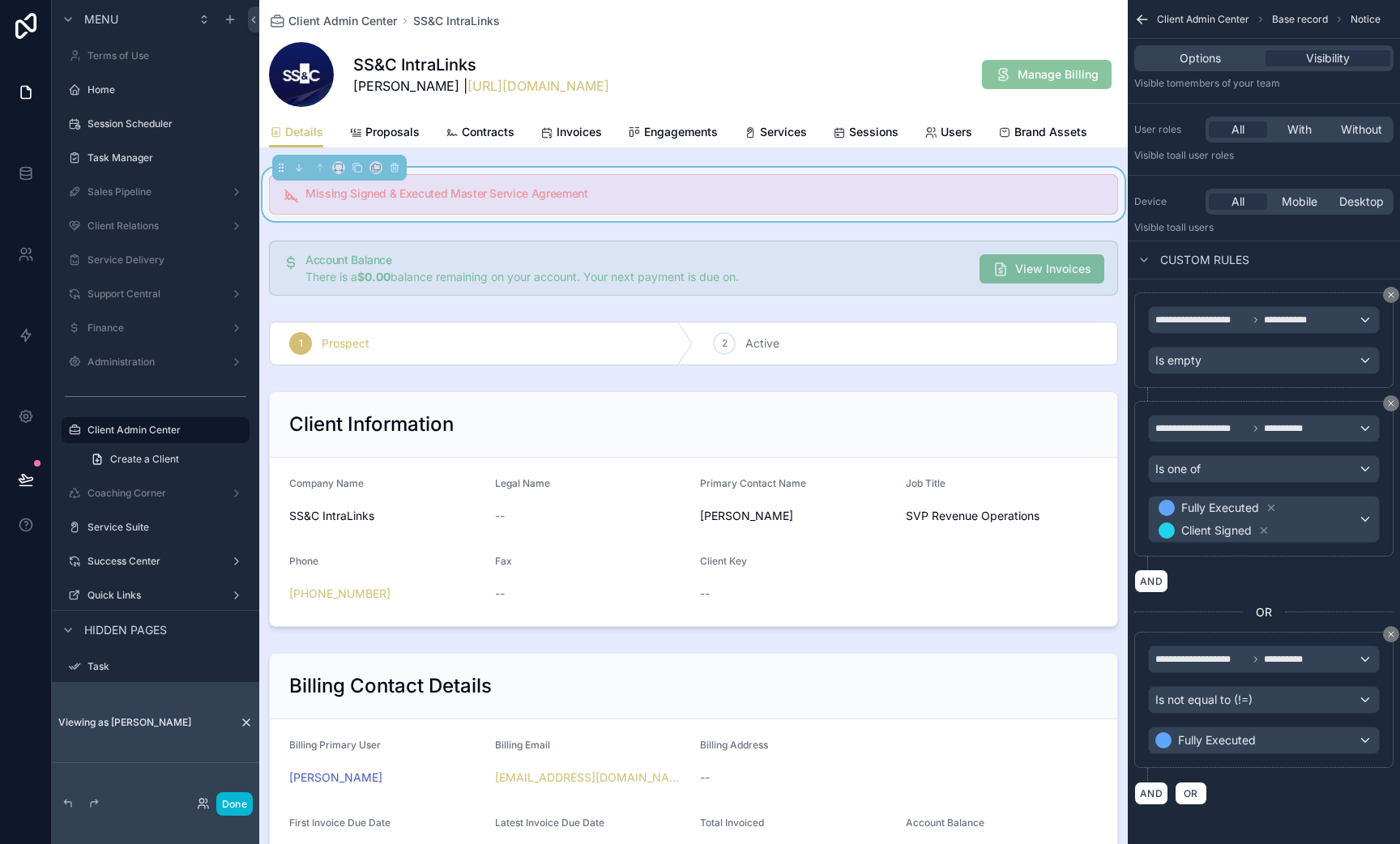
click at [1316, 603] on div "scrollable content" at bounding box center [1339, 605] width 108 height 13
click at [1390, 638] on icon "scrollable content" at bounding box center [1391, 634] width 10 height 10
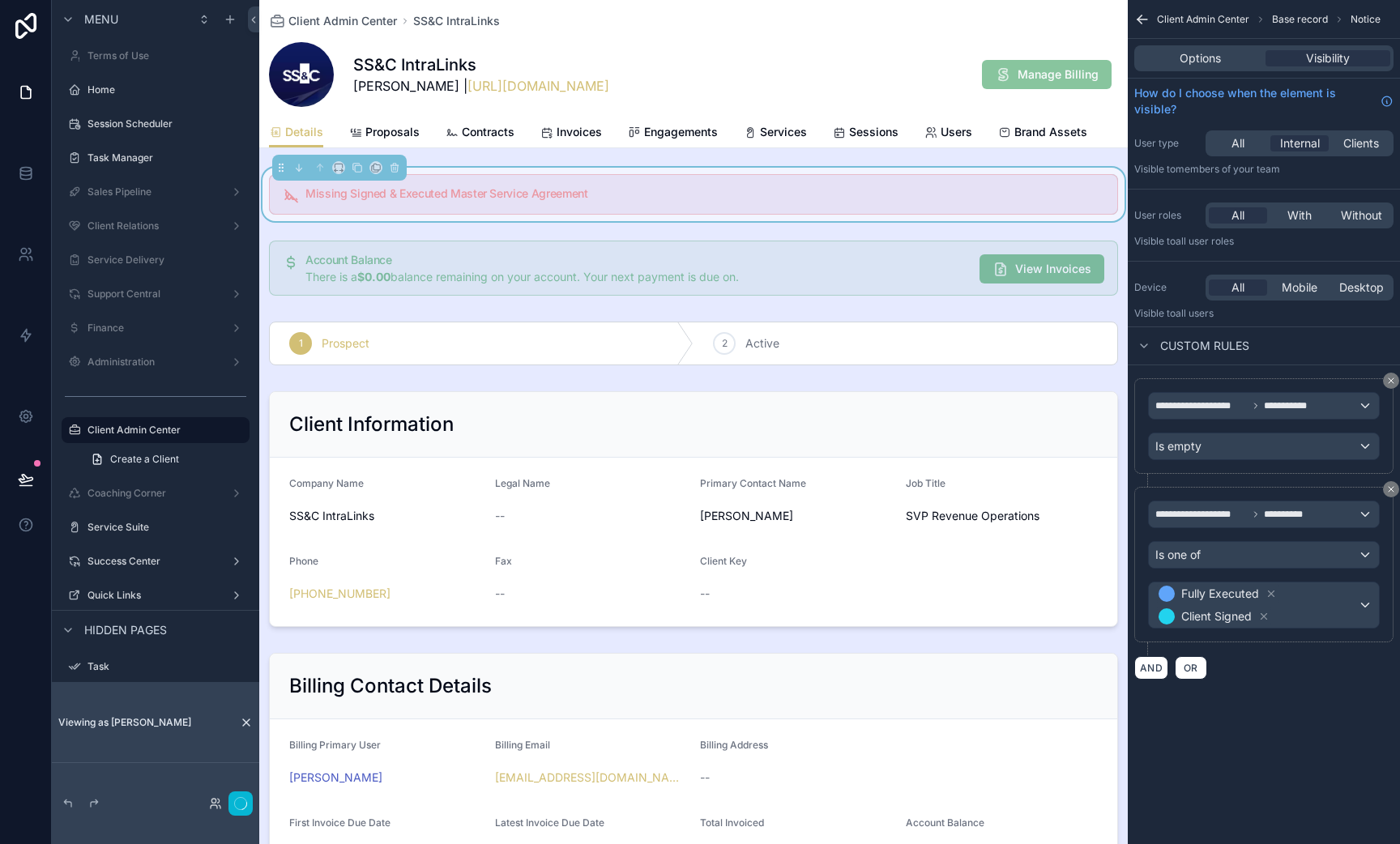
scroll to position [0, 0]
click at [827, 266] on div "scrollable content" at bounding box center [693, 268] width 868 height 68
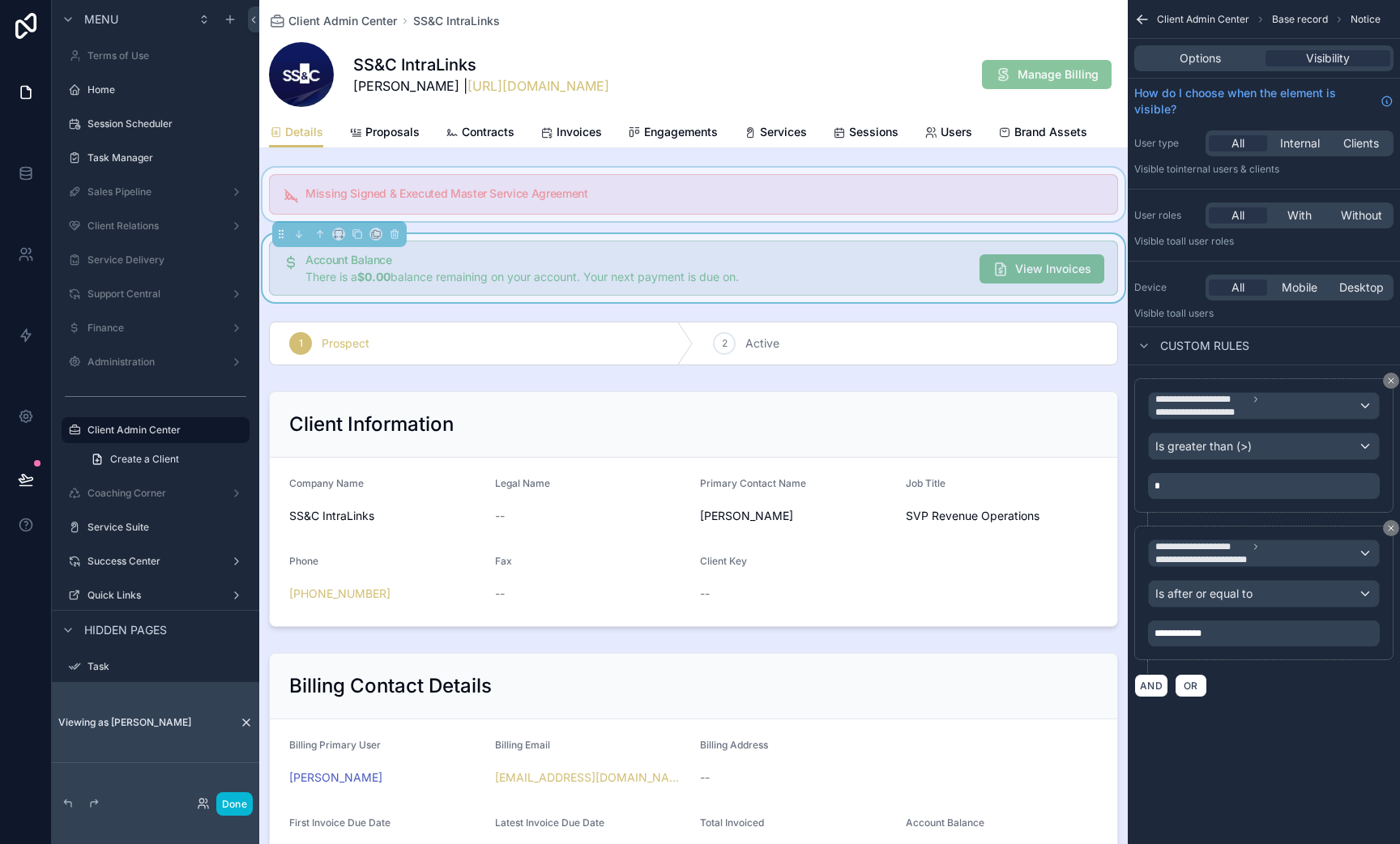
click at [1056, 186] on div "scrollable content" at bounding box center [693, 194] width 868 height 53
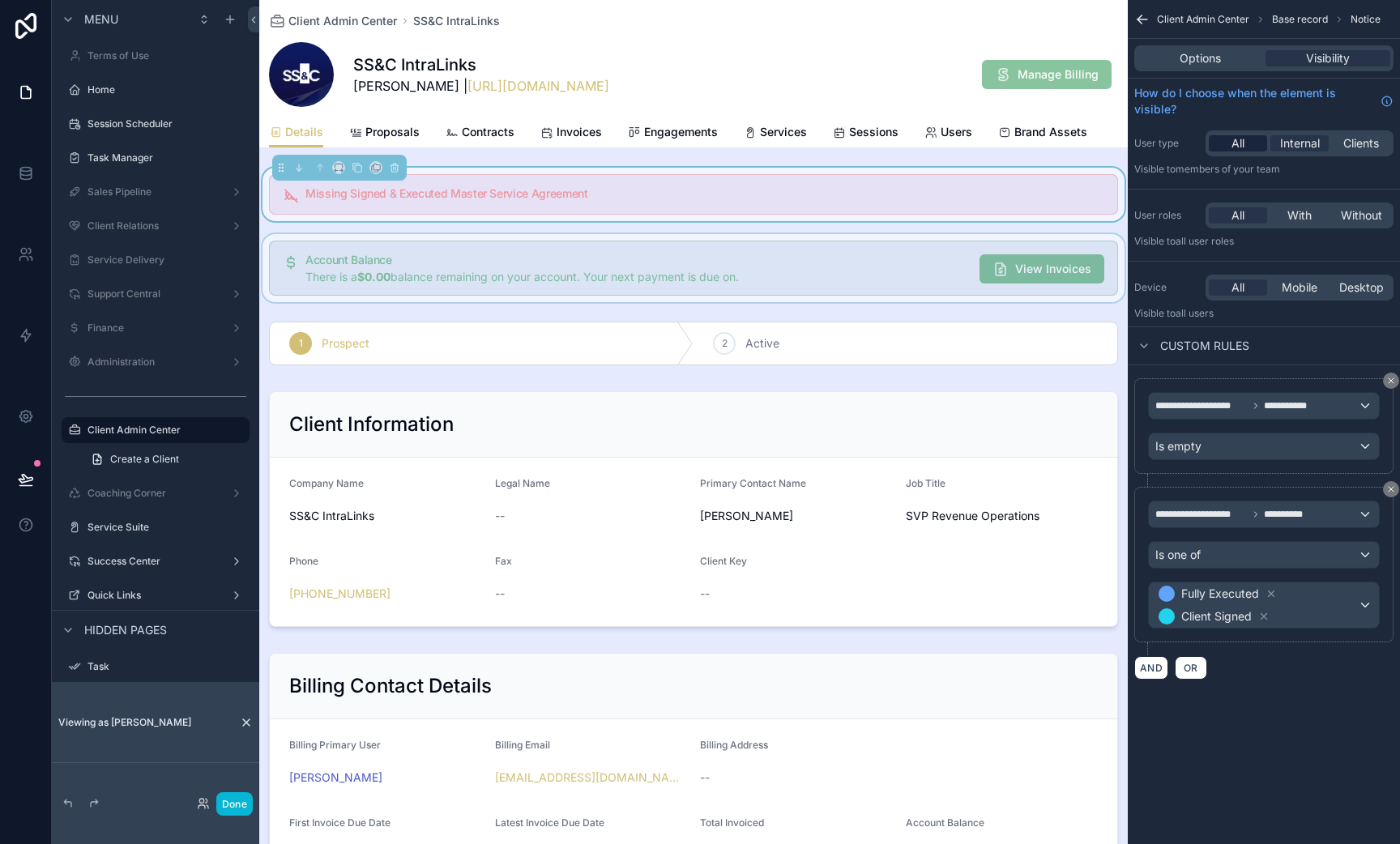
click at [1240, 137] on span "All" at bounding box center [1237, 143] width 13 height 16
click at [1239, 136] on span "All" at bounding box center [1237, 143] width 13 height 16
click at [958, 211] on div "Missing Signed & Executed Master Service Agreement" at bounding box center [693, 195] width 849 height 41
click at [388, 137] on span "Proposals" at bounding box center [392, 132] width 54 height 16
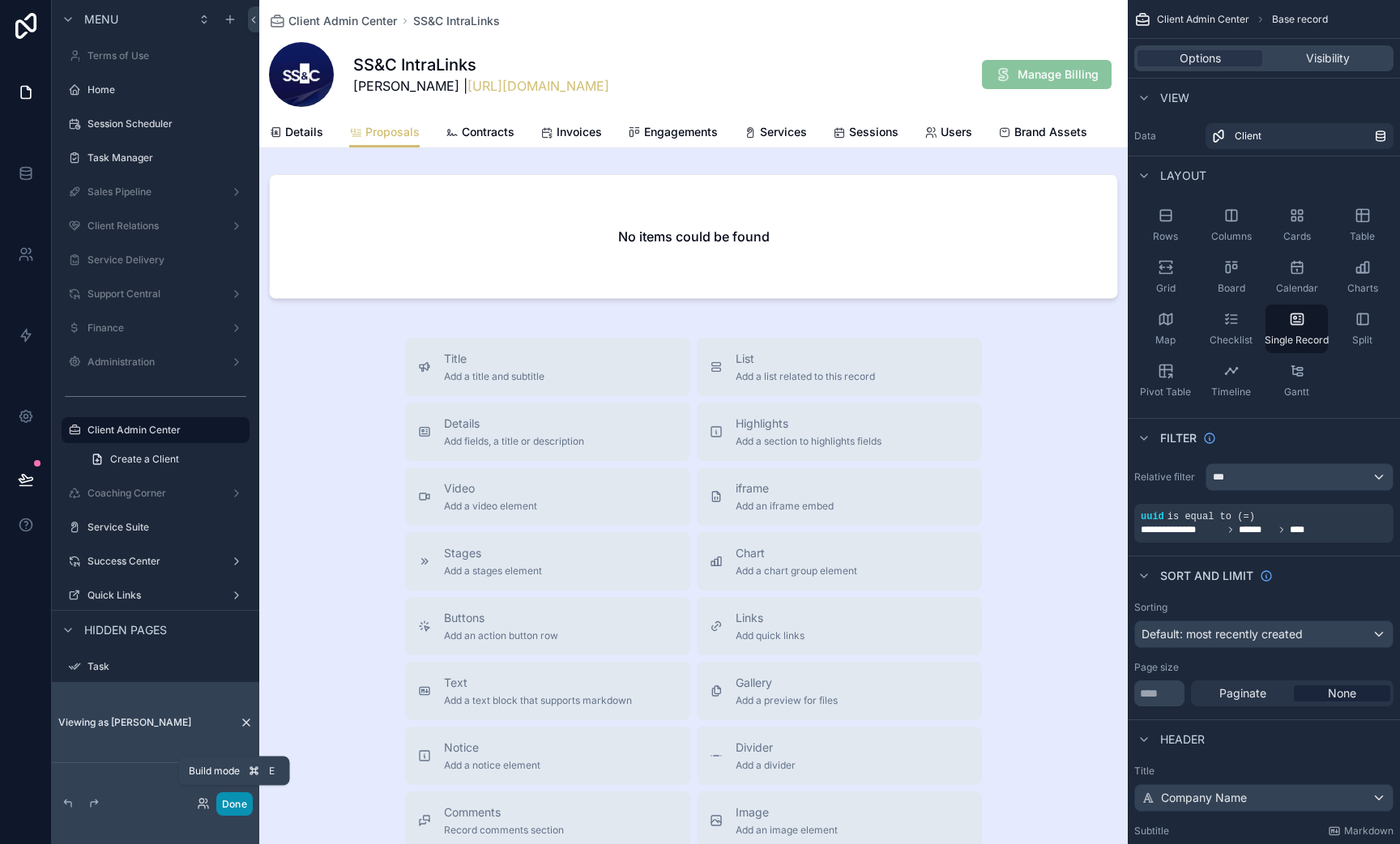
click at [226, 807] on button "Done" at bounding box center [234, 804] width 37 height 23
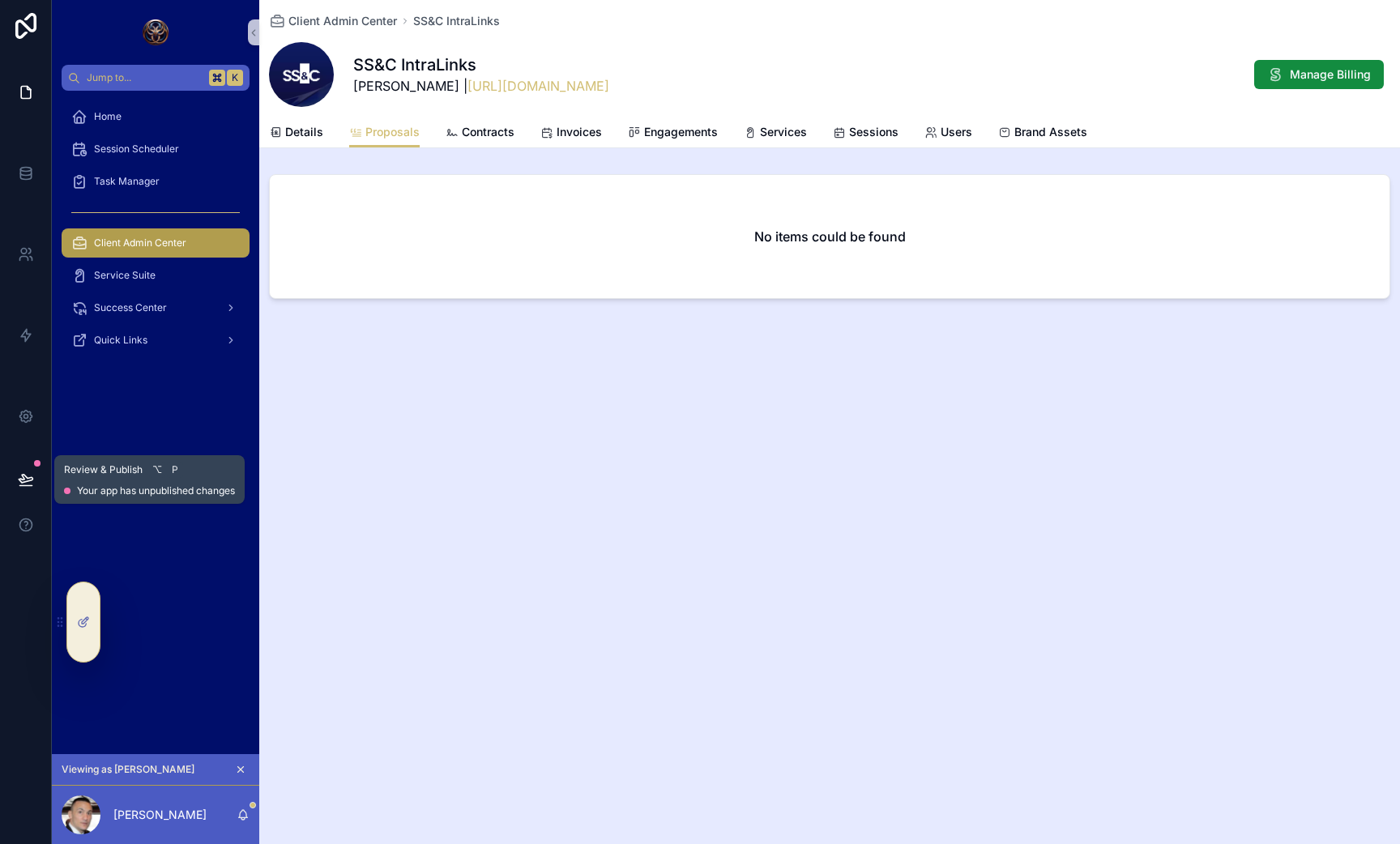
click at [13, 479] on button at bounding box center [25, 479] width 36 height 45
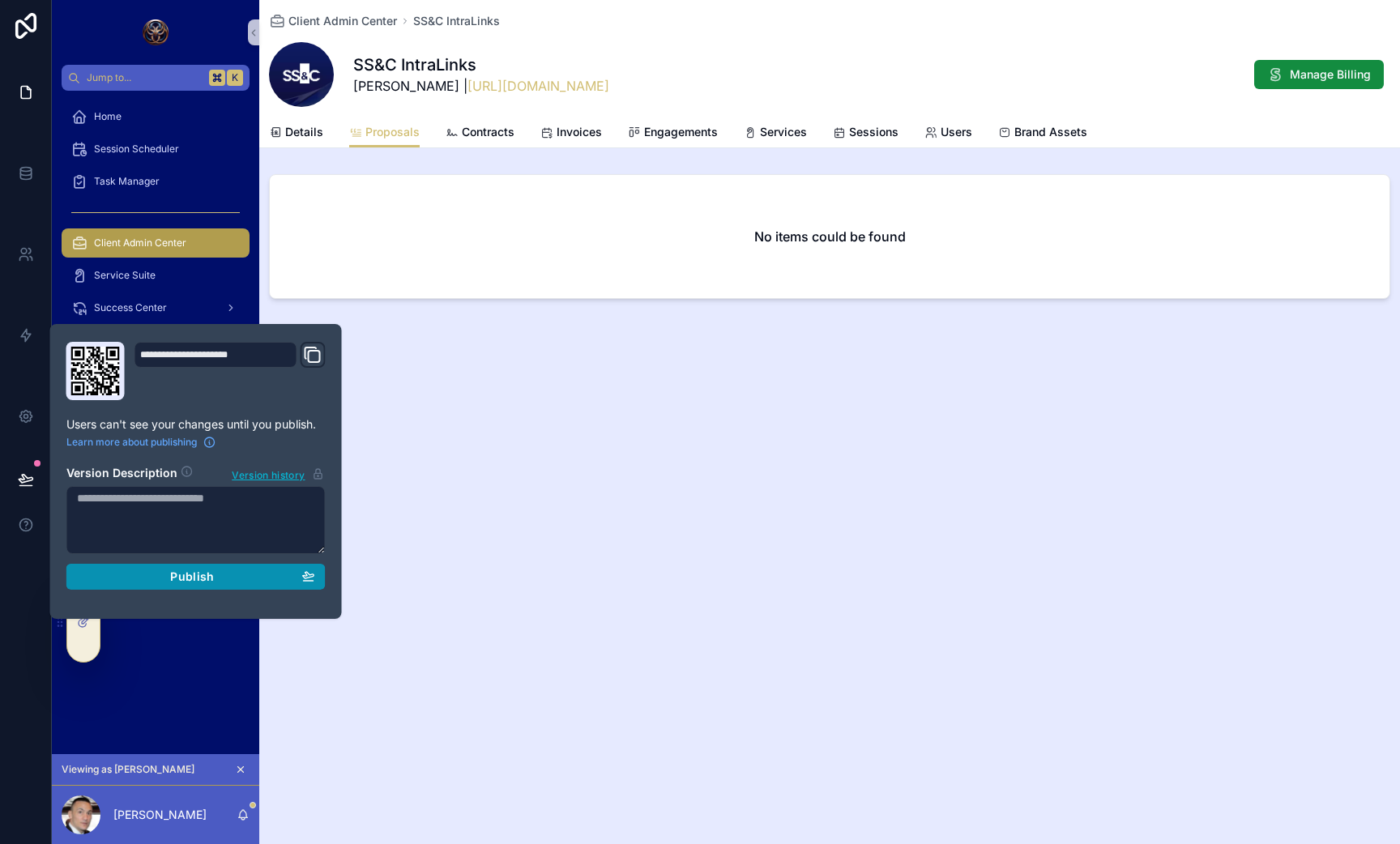
click at [136, 569] on button "Publish" at bounding box center [197, 576] width 259 height 26
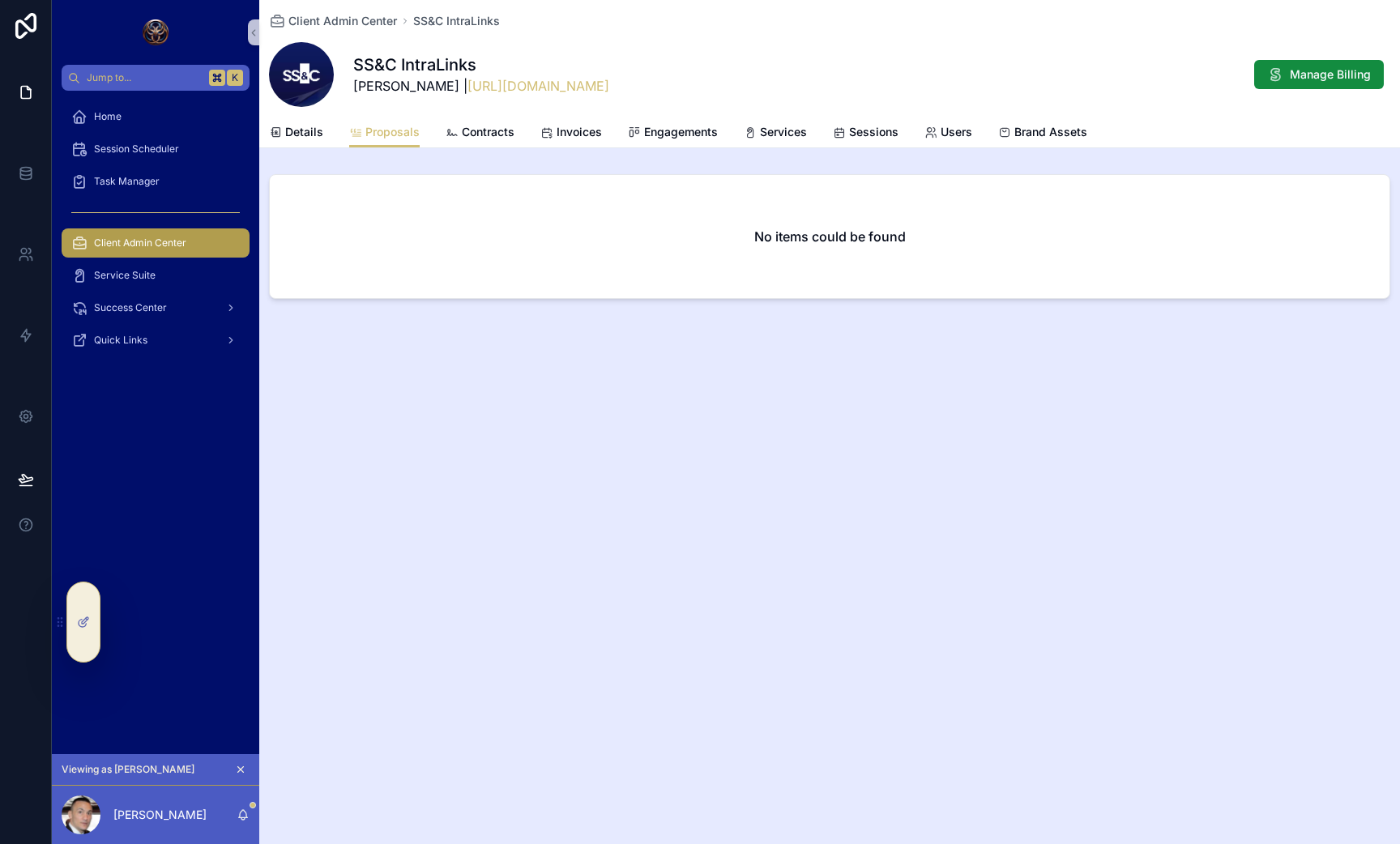
click at [642, 448] on div "Client Admin Center SS&C IntraLinks SS&C IntraLinks Joseph Rocchio | https://ww…" at bounding box center [830, 422] width 1141 height 844
click at [135, 152] on span "Session Scheduler" at bounding box center [137, 148] width 85 height 13
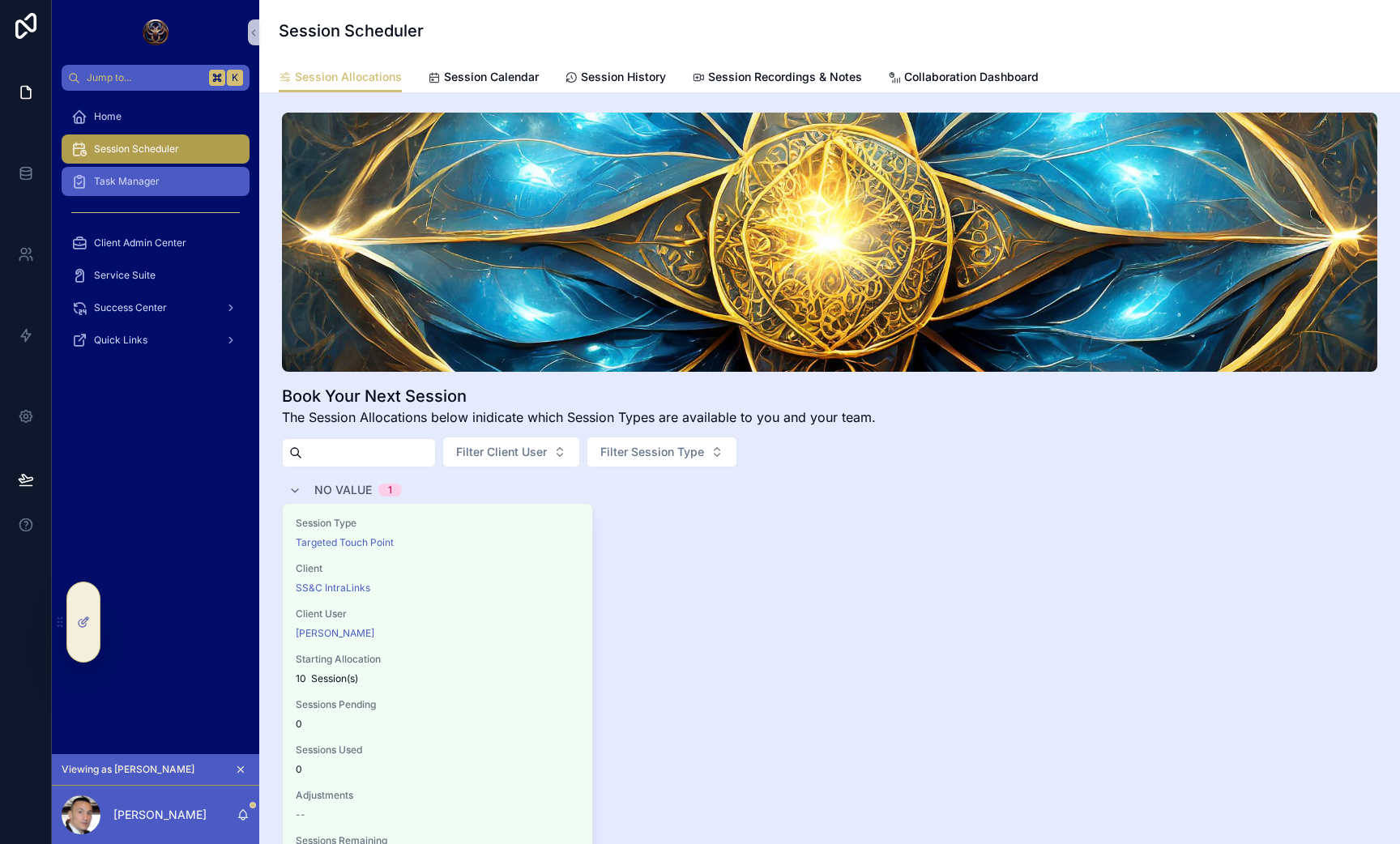
click at [131, 181] on span "Task Manager" at bounding box center [127, 181] width 66 height 13
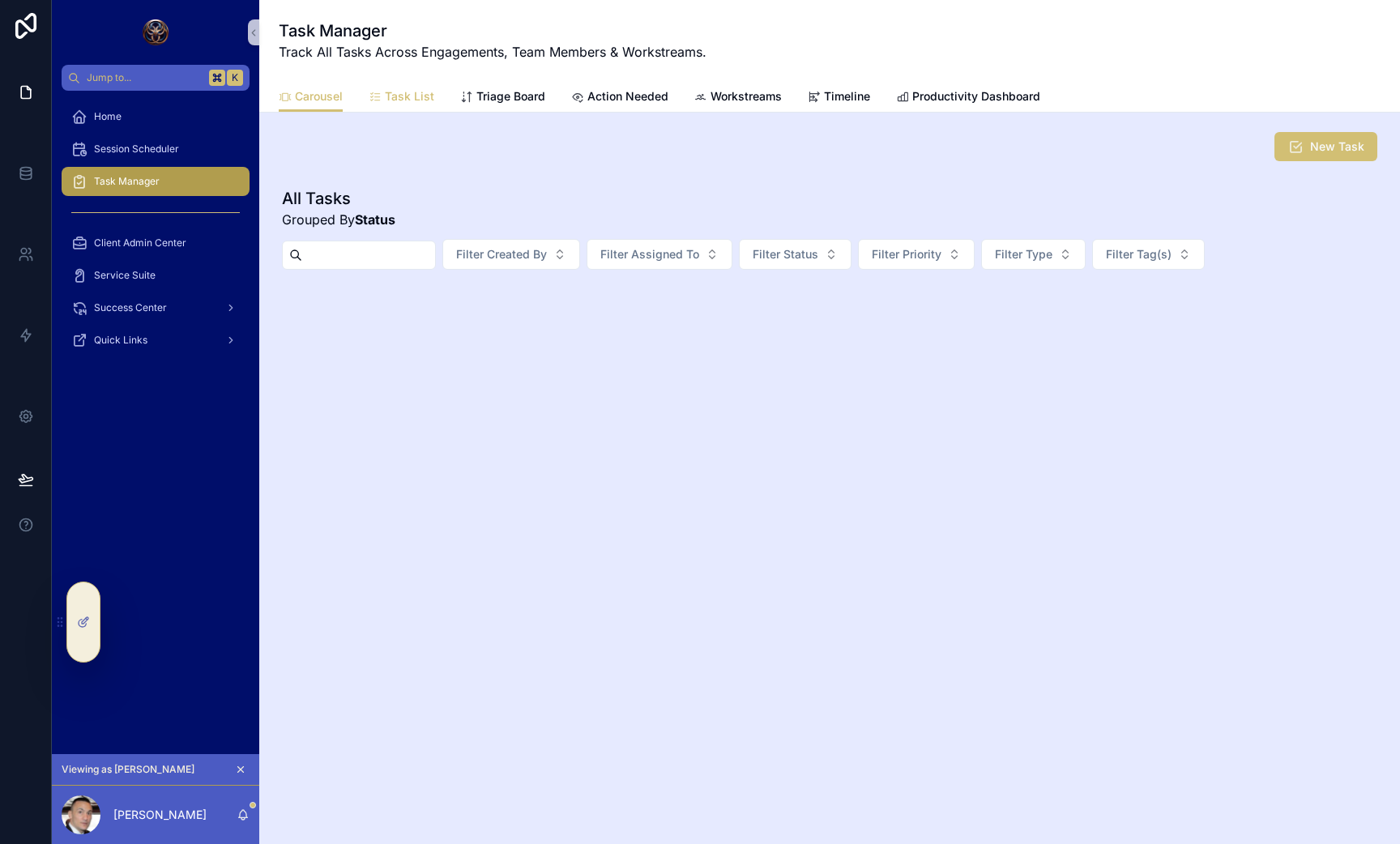
click at [376, 106] on link "Task List" at bounding box center [402, 98] width 66 height 32
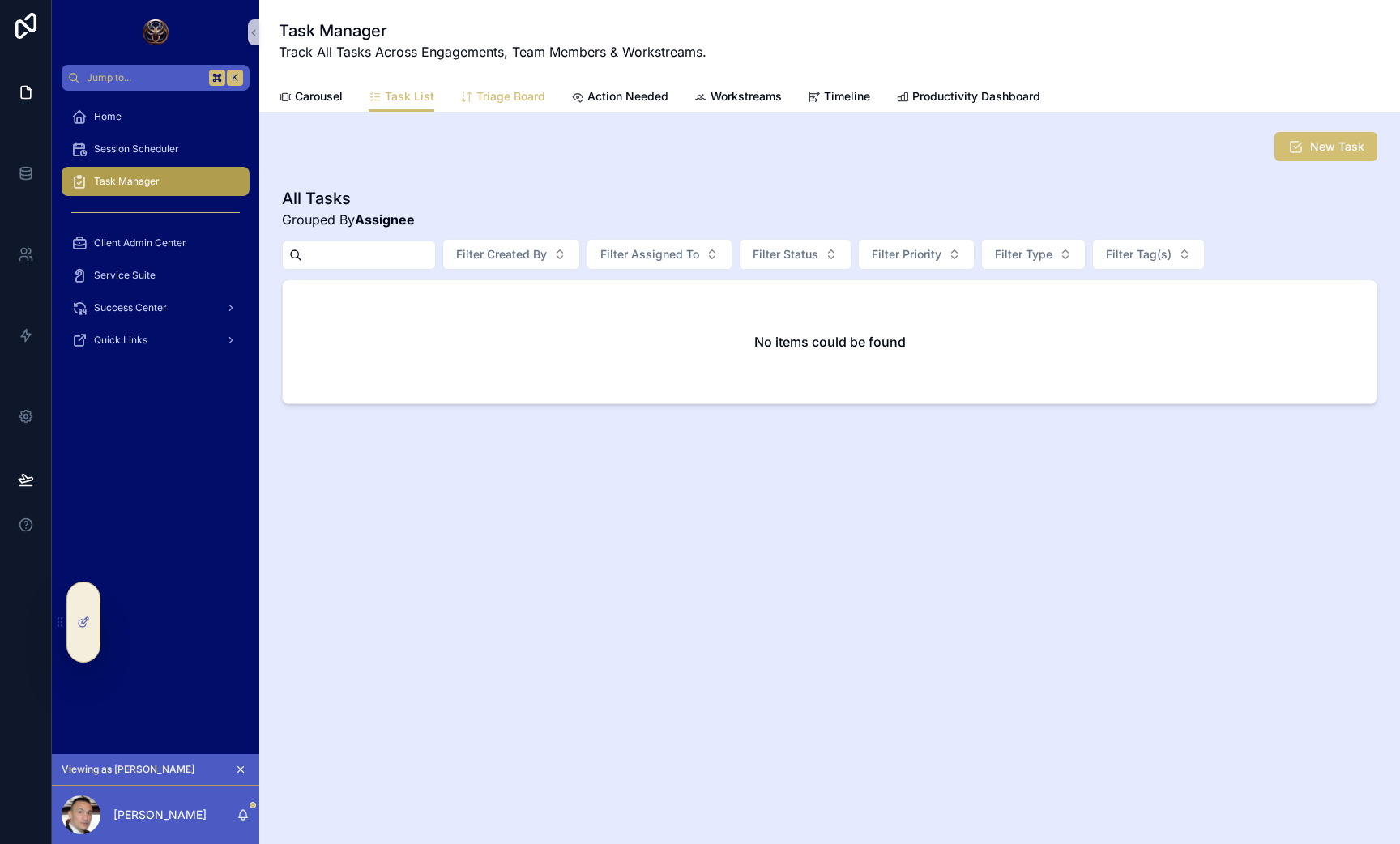
click at [460, 86] on link "Triage Board" at bounding box center [502, 98] width 85 height 32
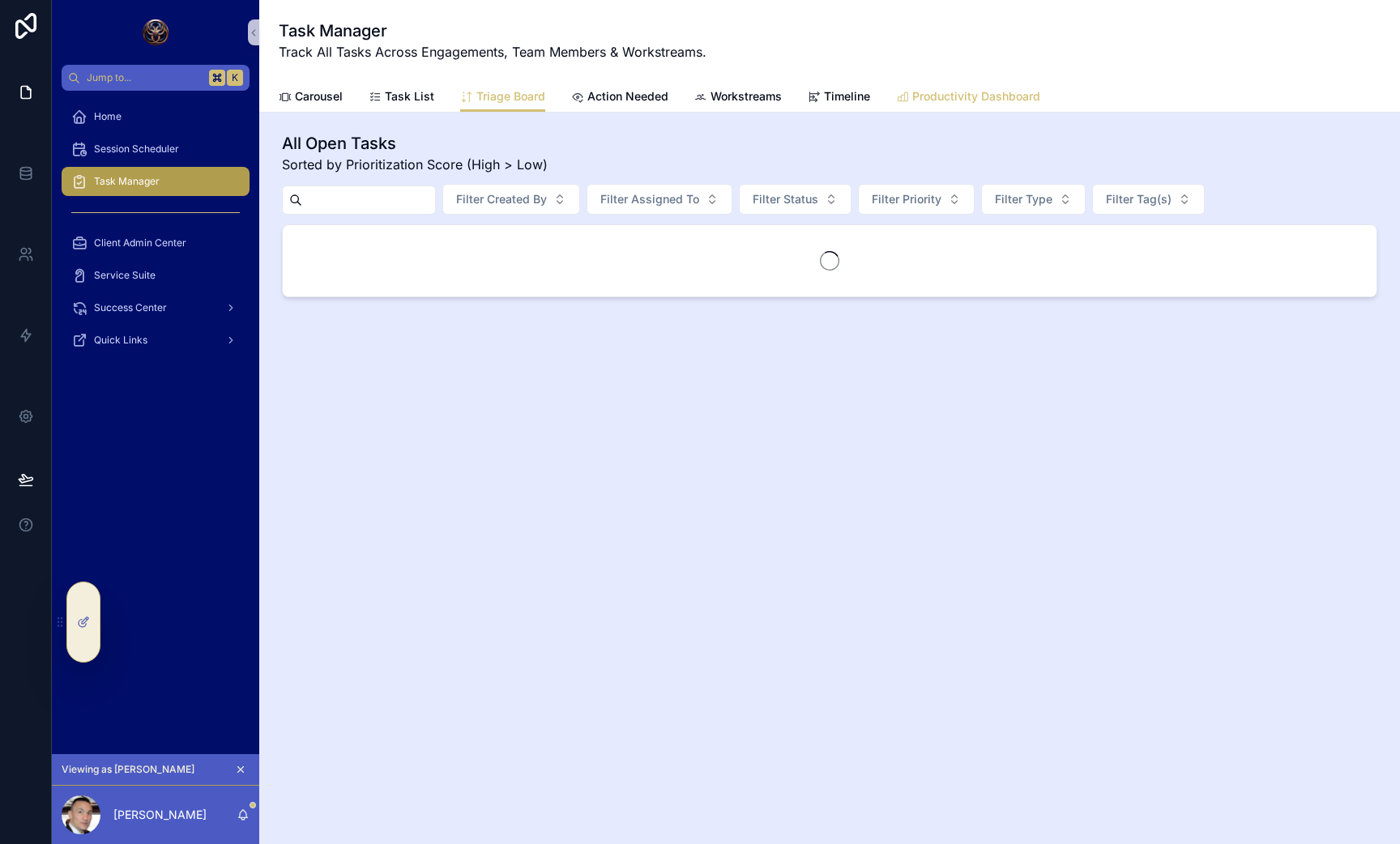
click at [966, 101] on span "Productivity Dashboard" at bounding box center [976, 96] width 128 height 16
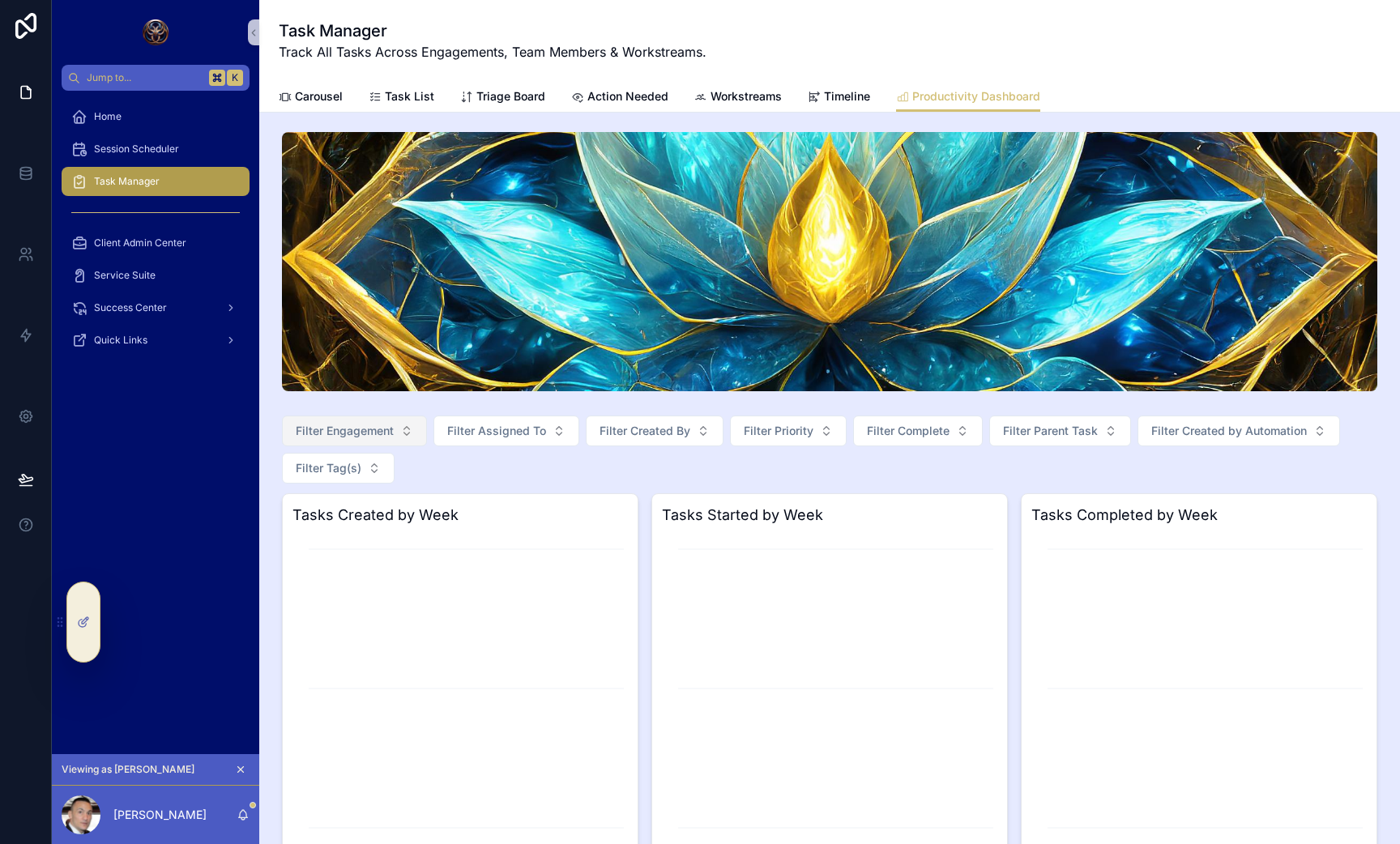
click at [356, 425] on span "Filter Engagement" at bounding box center [344, 431] width 98 height 16
click at [472, 439] on button "Filter Assigned To" at bounding box center [506, 431] width 146 height 31
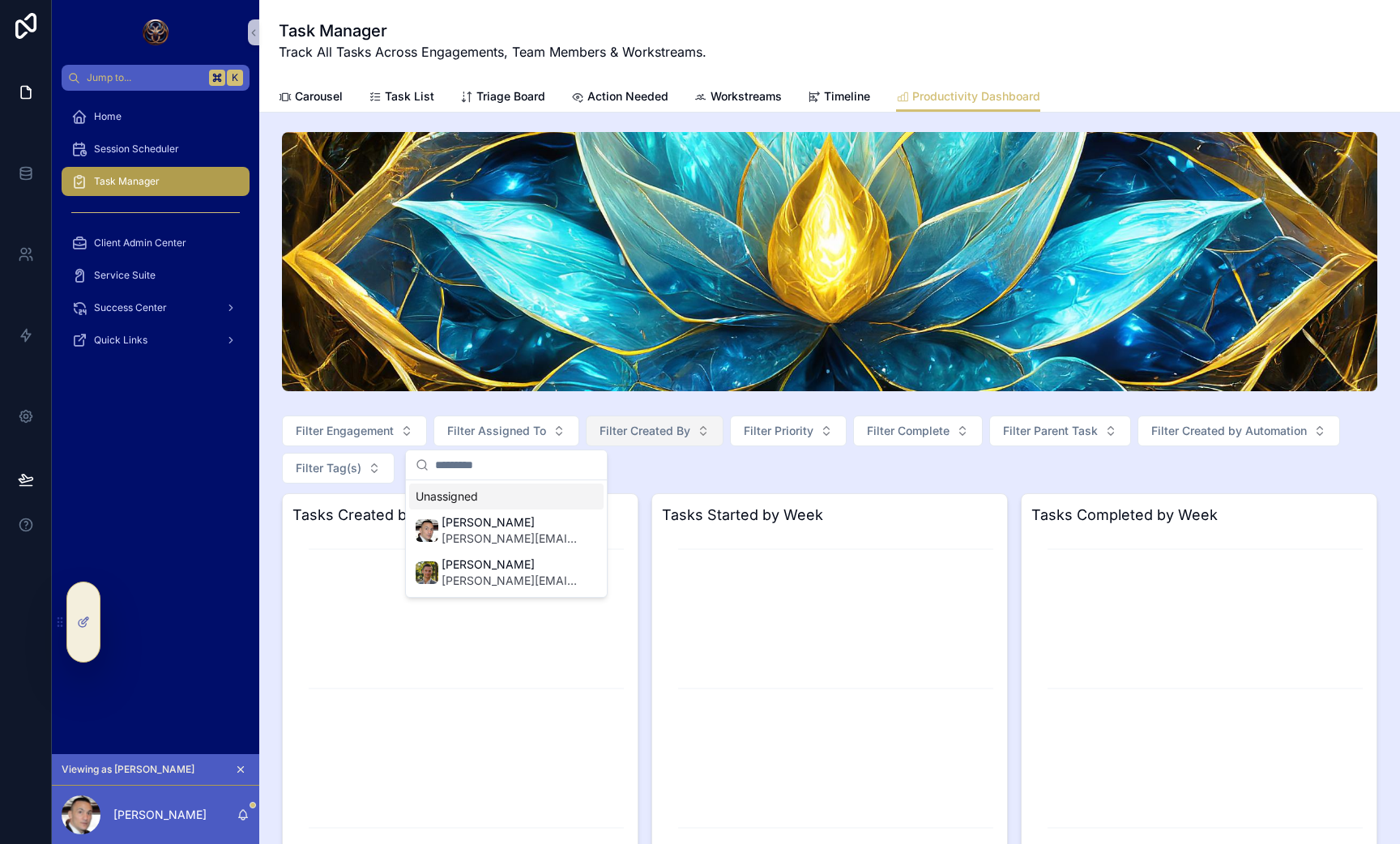
click at [624, 439] on button "Filter Created By" at bounding box center [654, 431] width 137 height 31
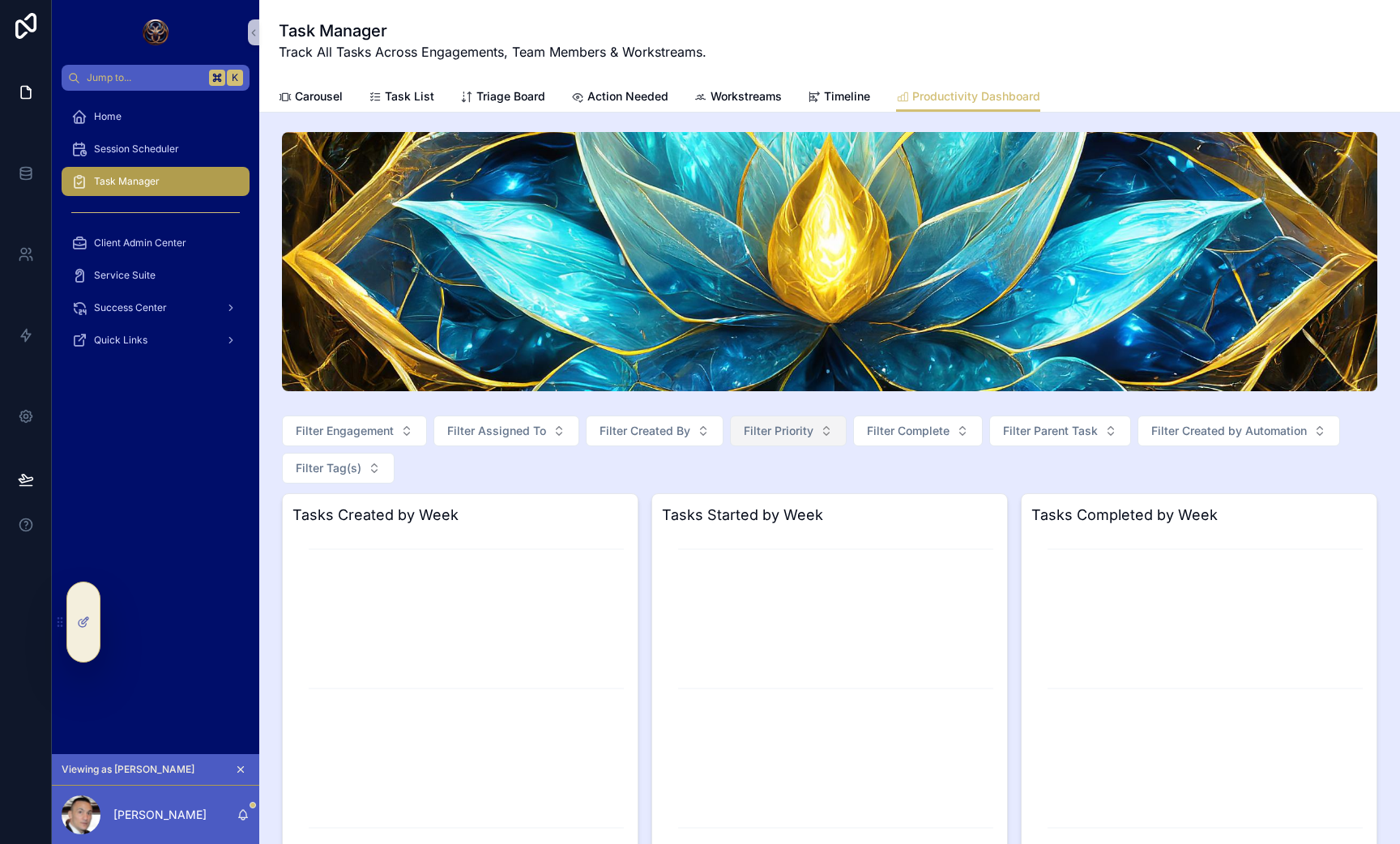
click at [786, 424] on span "Filter Priority" at bounding box center [778, 431] width 70 height 16
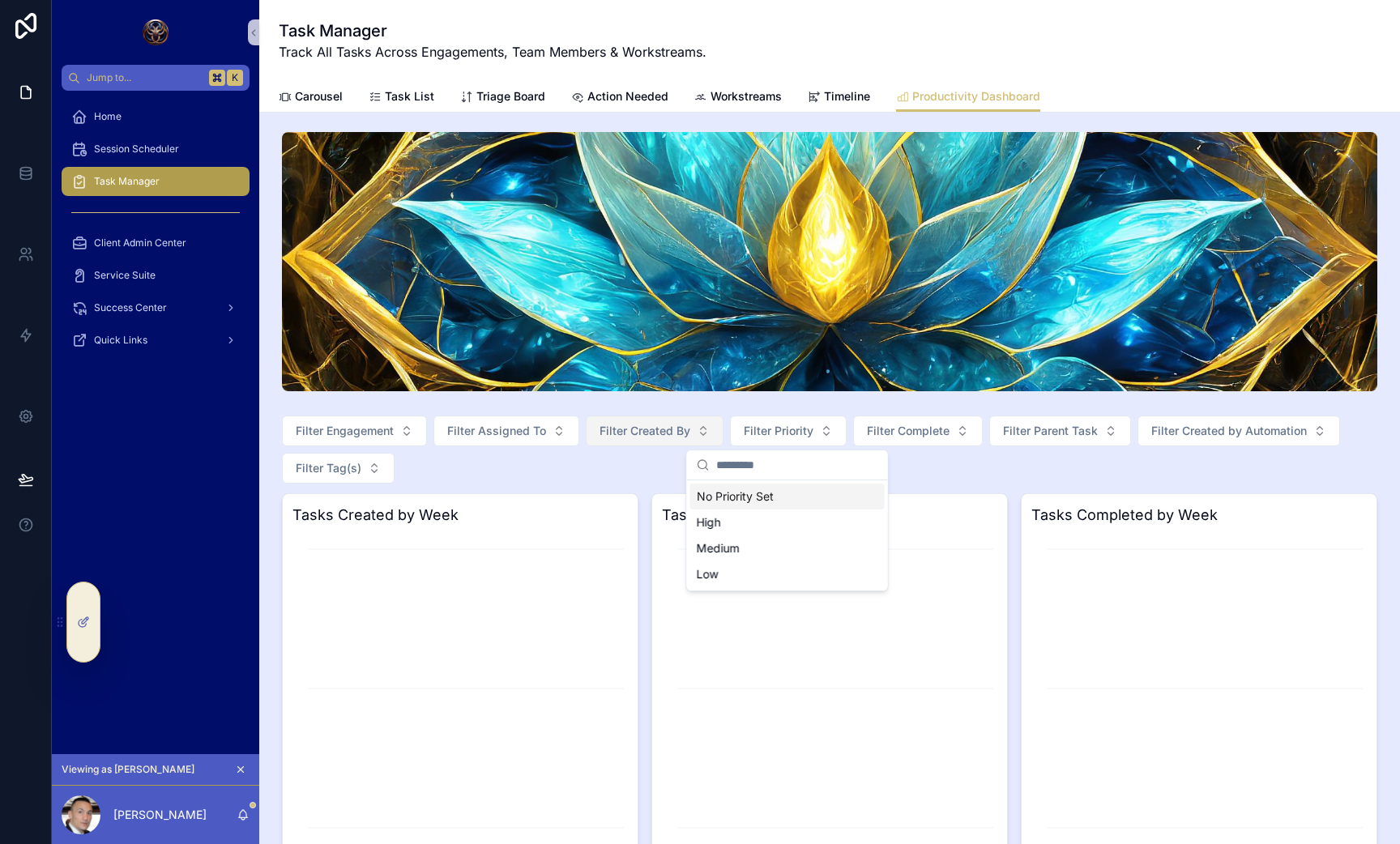
click at [653, 431] on span "Filter Created By" at bounding box center [645, 431] width 91 height 16
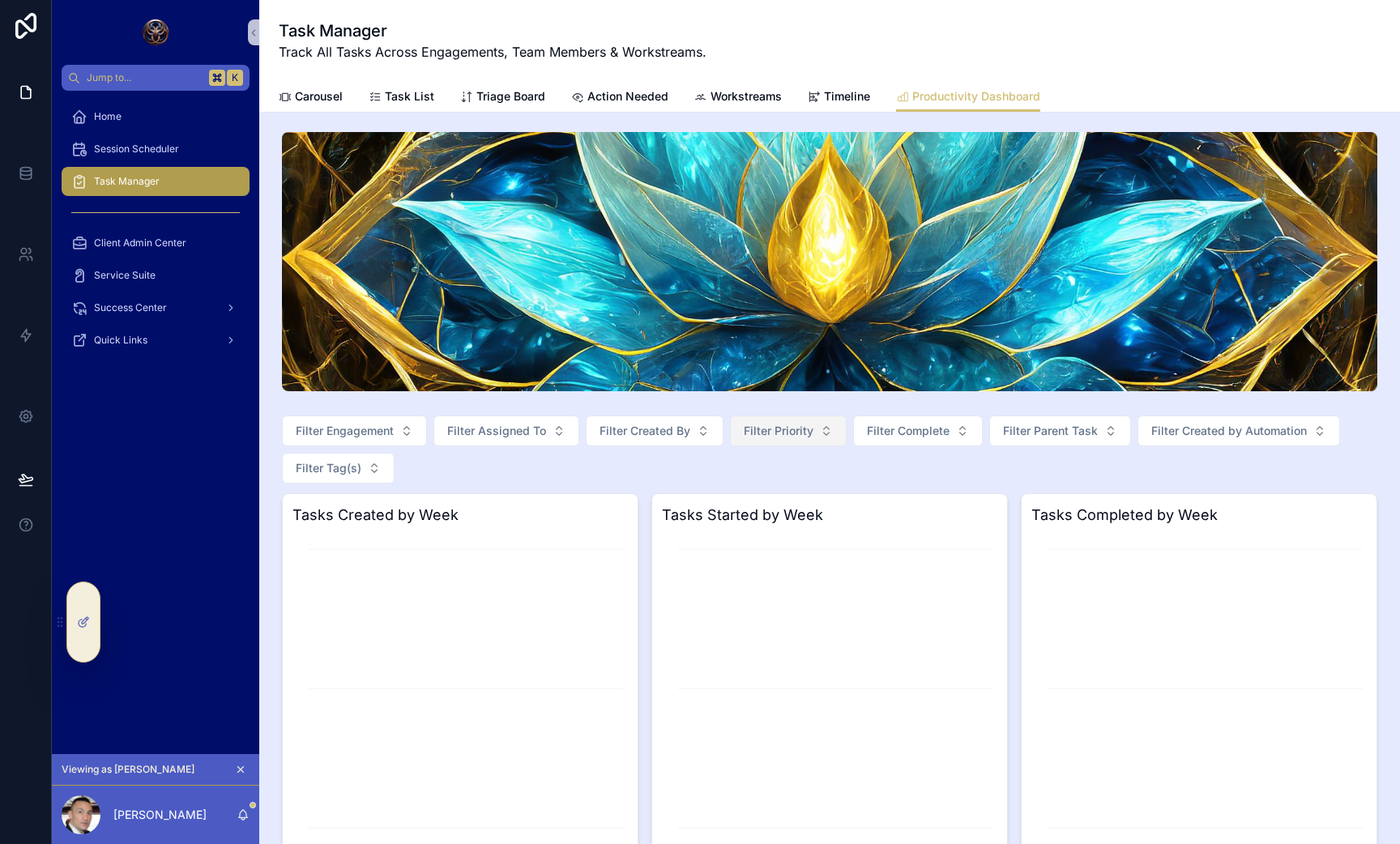
click at [815, 429] on button "Filter Priority" at bounding box center [788, 431] width 117 height 31
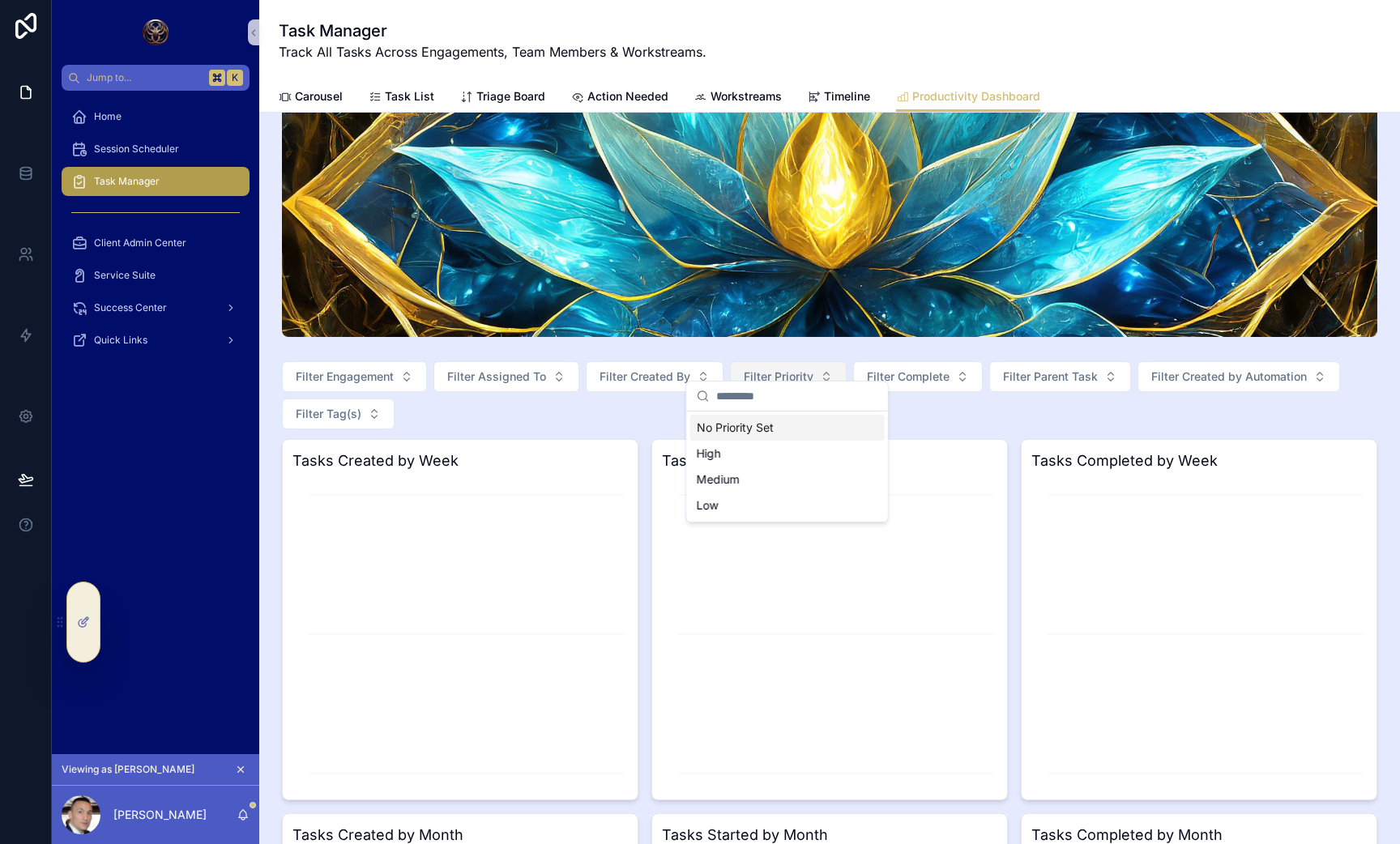
scroll to position [78, 0]
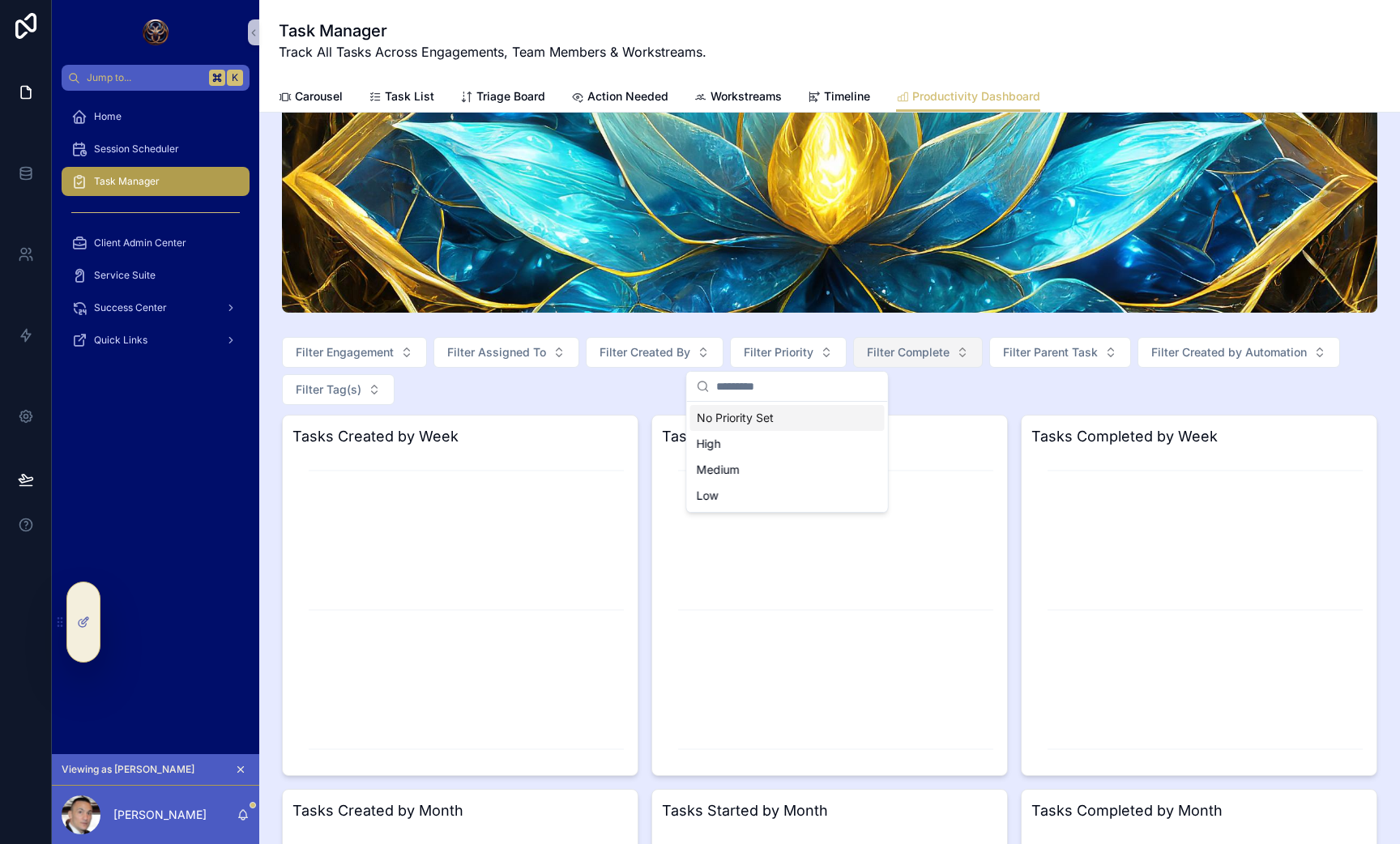
click at [886, 366] on button "Filter Complete" at bounding box center [918, 352] width 130 height 31
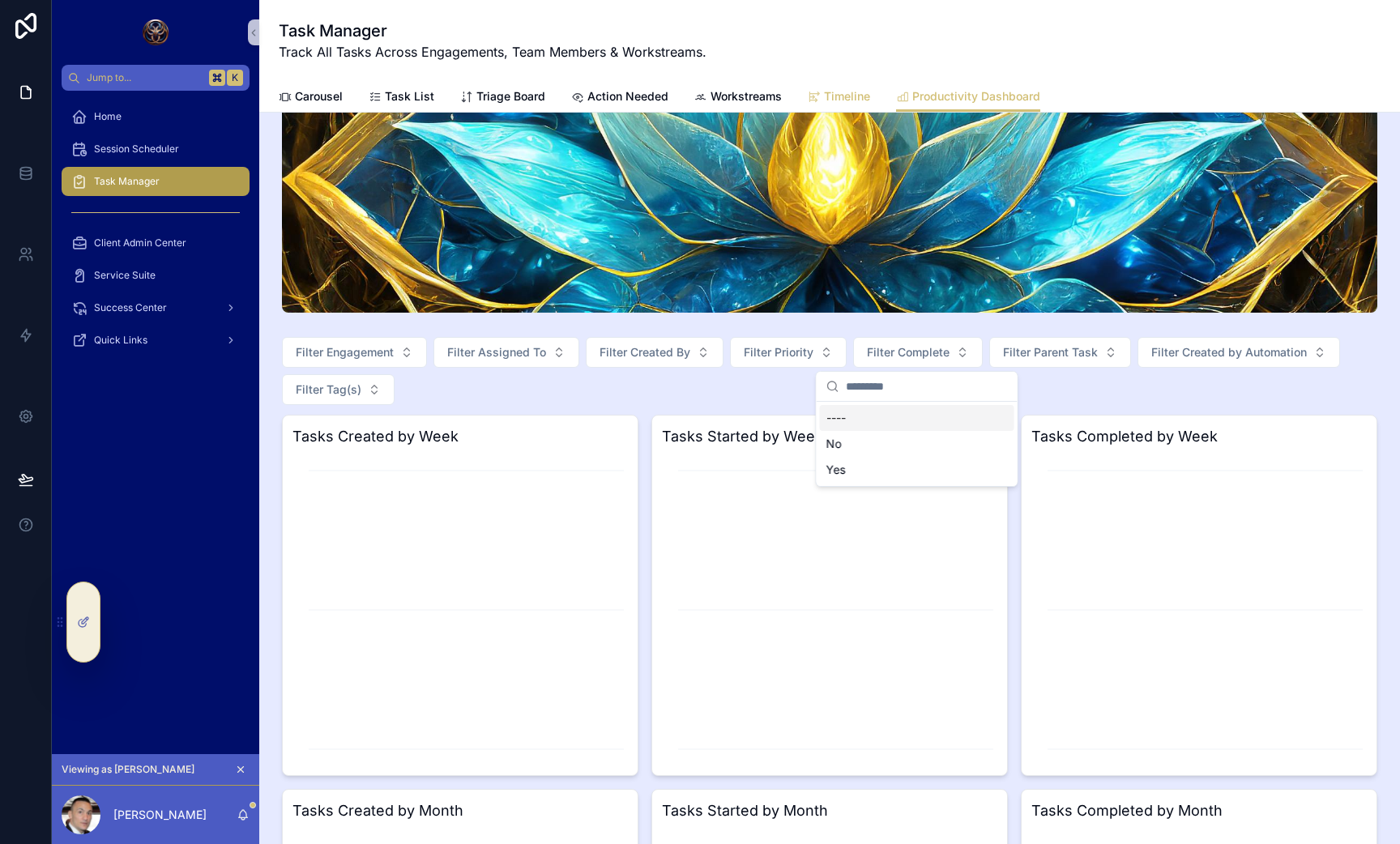
click at [847, 97] on span "Timeline" at bounding box center [847, 96] width 46 height 16
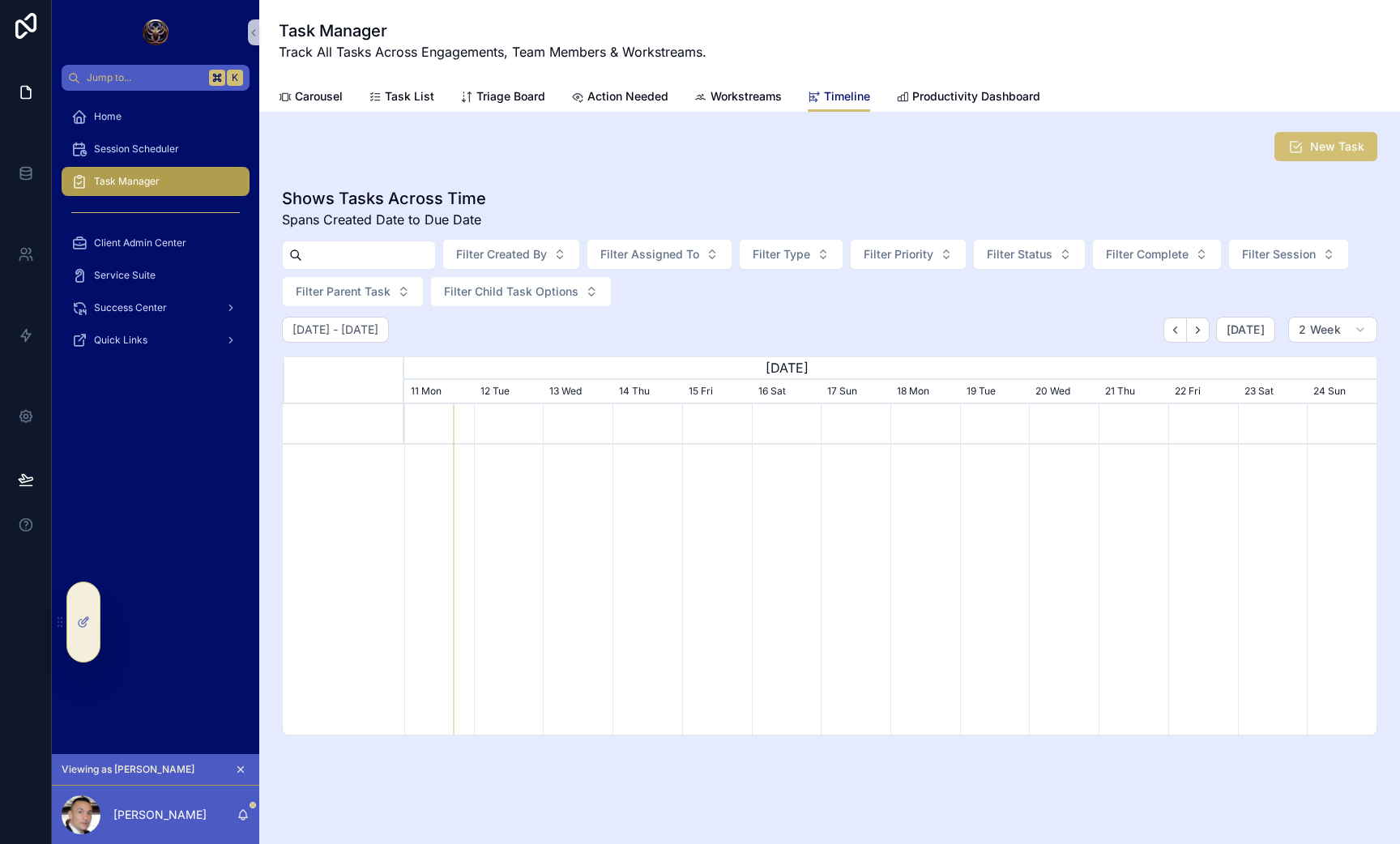
scroll to position [27, 0]
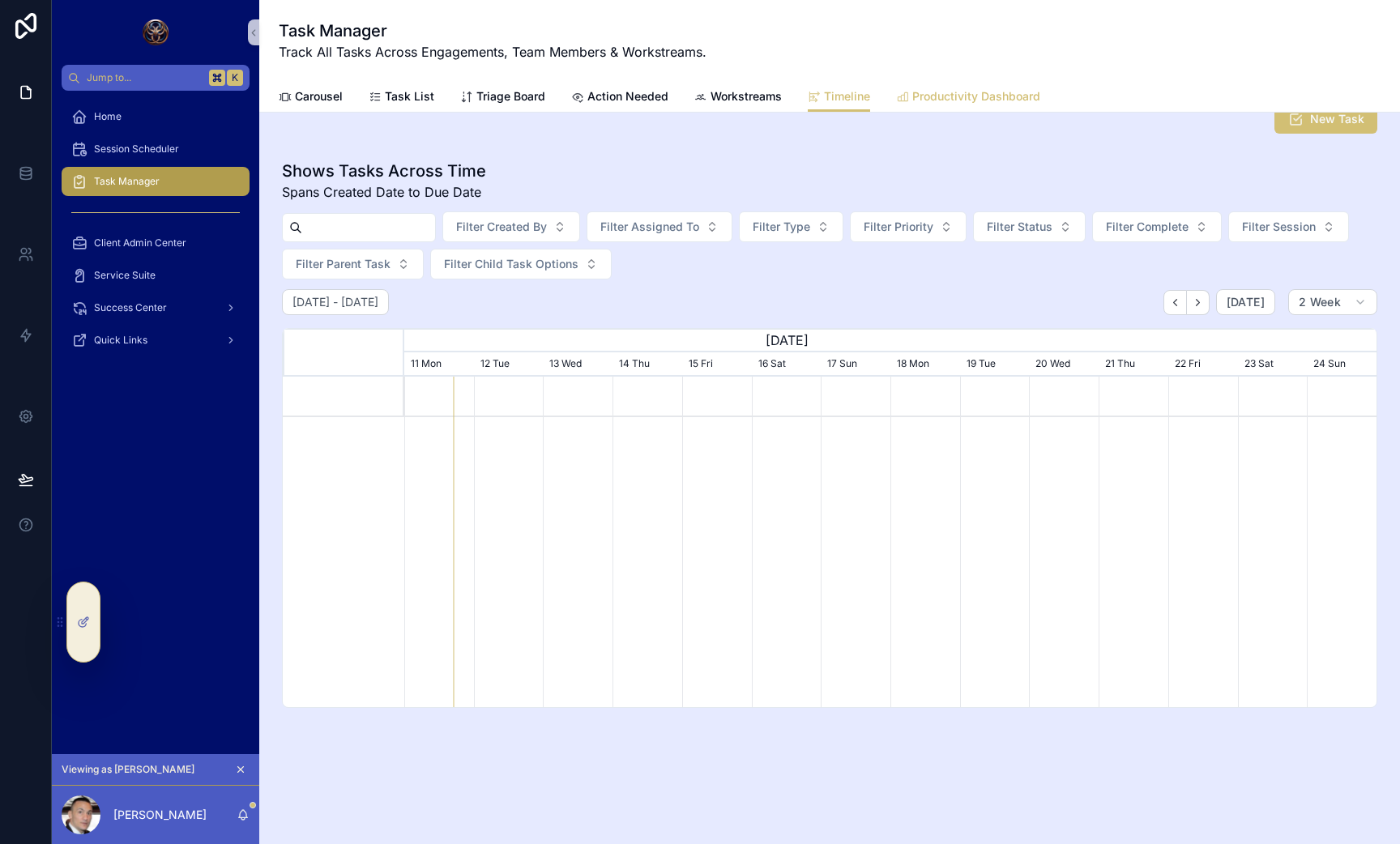
click at [957, 102] on span "Productivity Dashboard" at bounding box center [976, 96] width 128 height 16
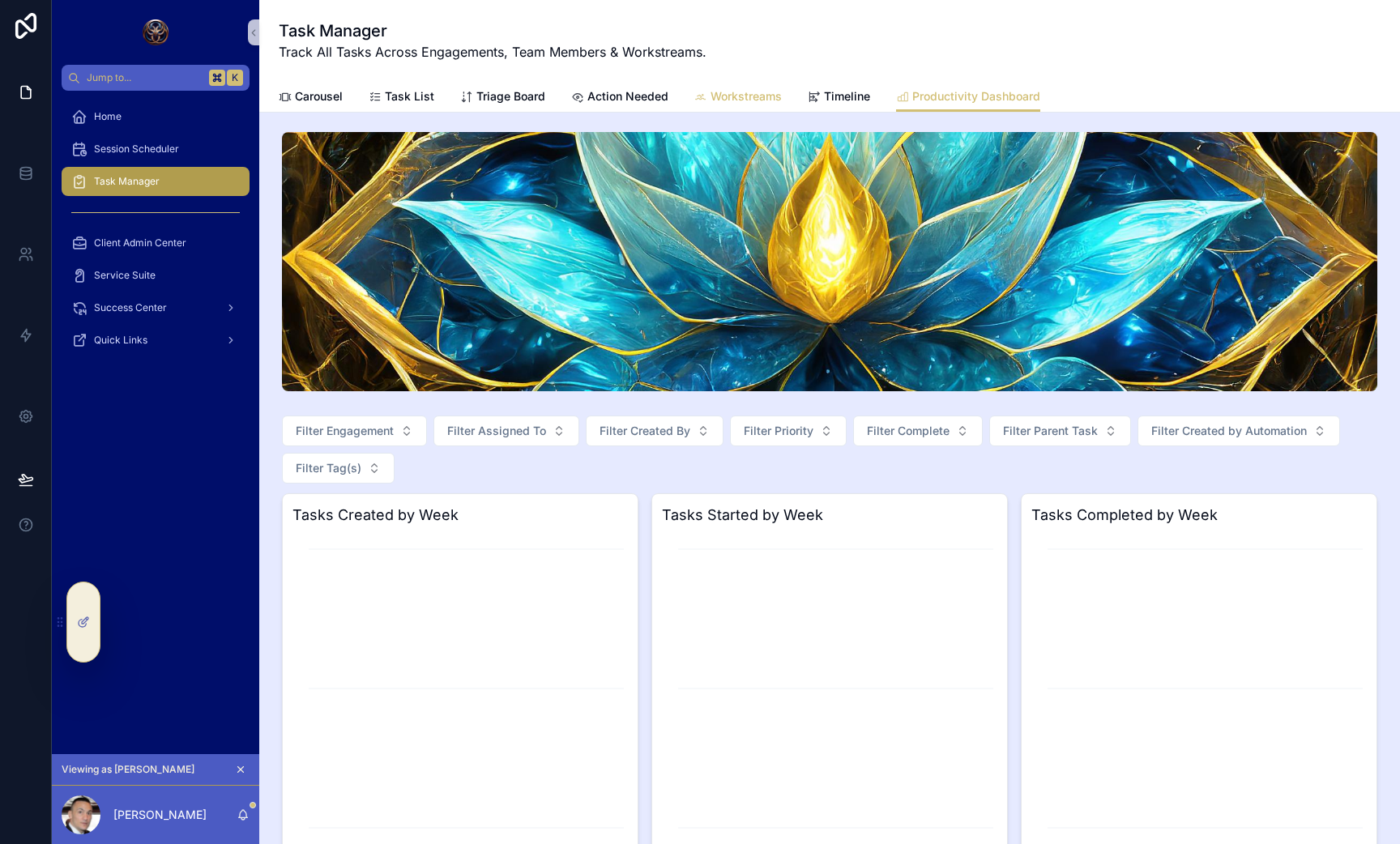
click at [747, 85] on link "Workstreams" at bounding box center [738, 98] width 87 height 32
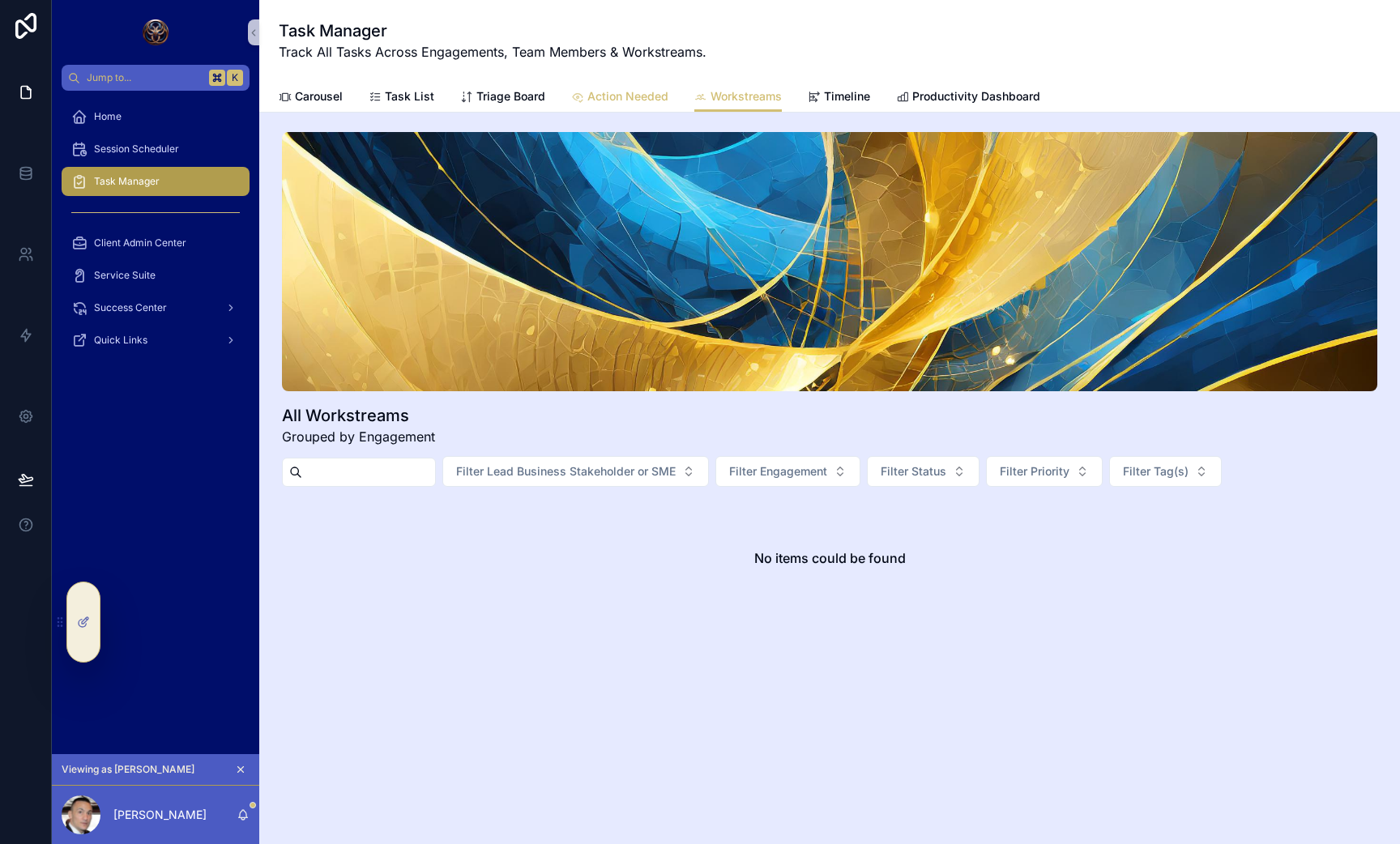
click at [625, 92] on span "Action Needed" at bounding box center [628, 96] width 81 height 16
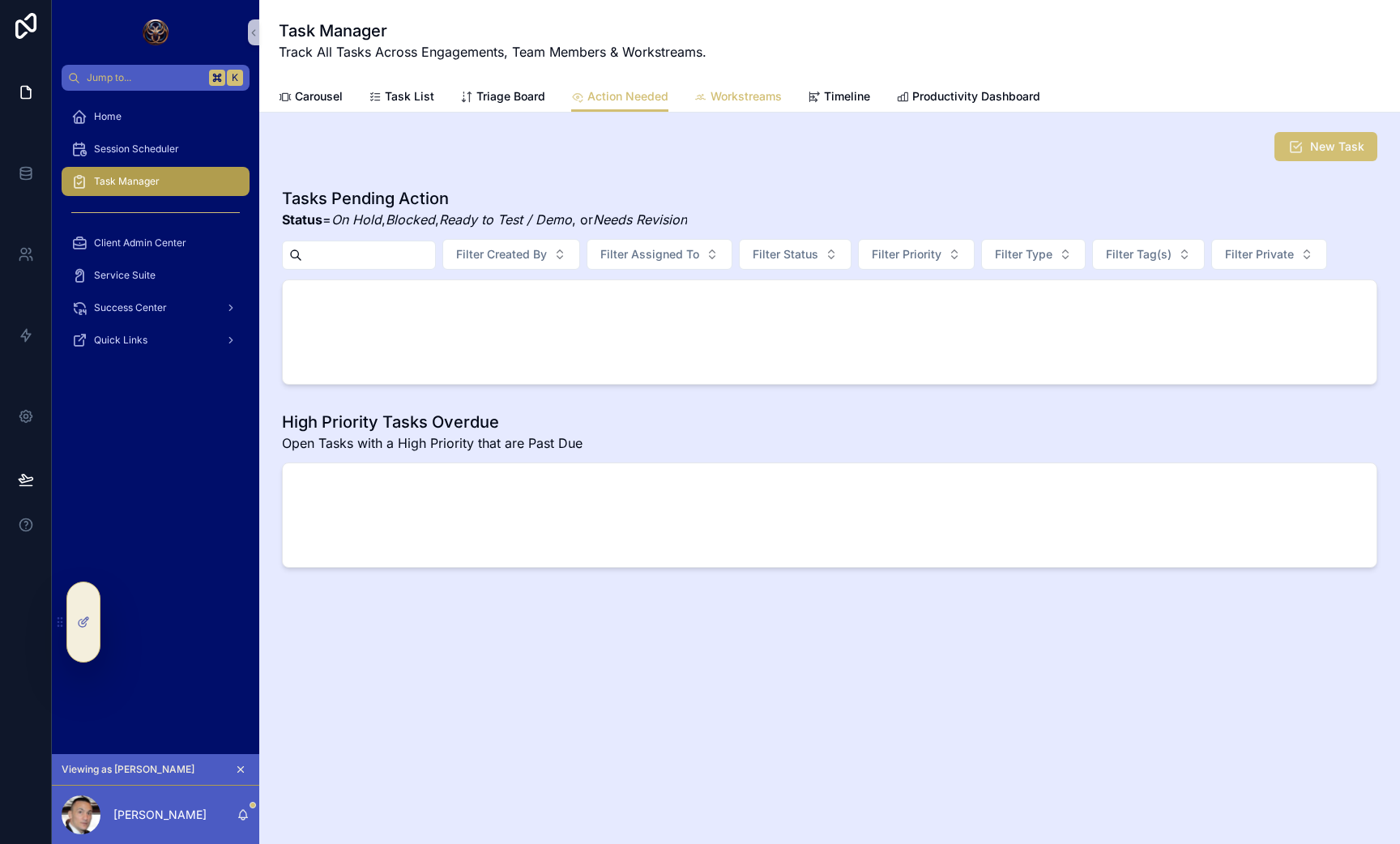
click at [717, 100] on span "Workstreams" at bounding box center [746, 96] width 72 height 16
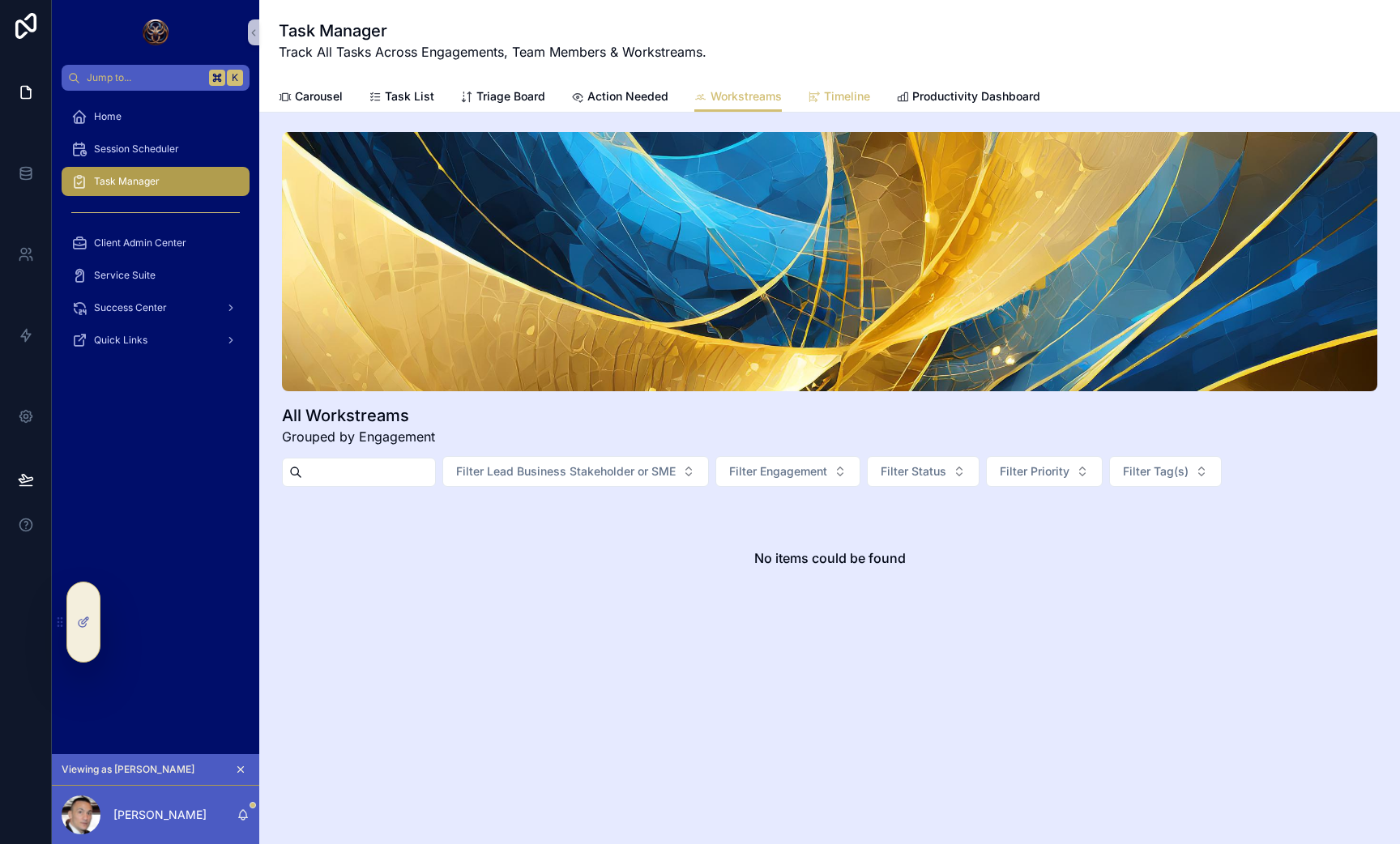
click at [833, 101] on span "Timeline" at bounding box center [847, 96] width 46 height 16
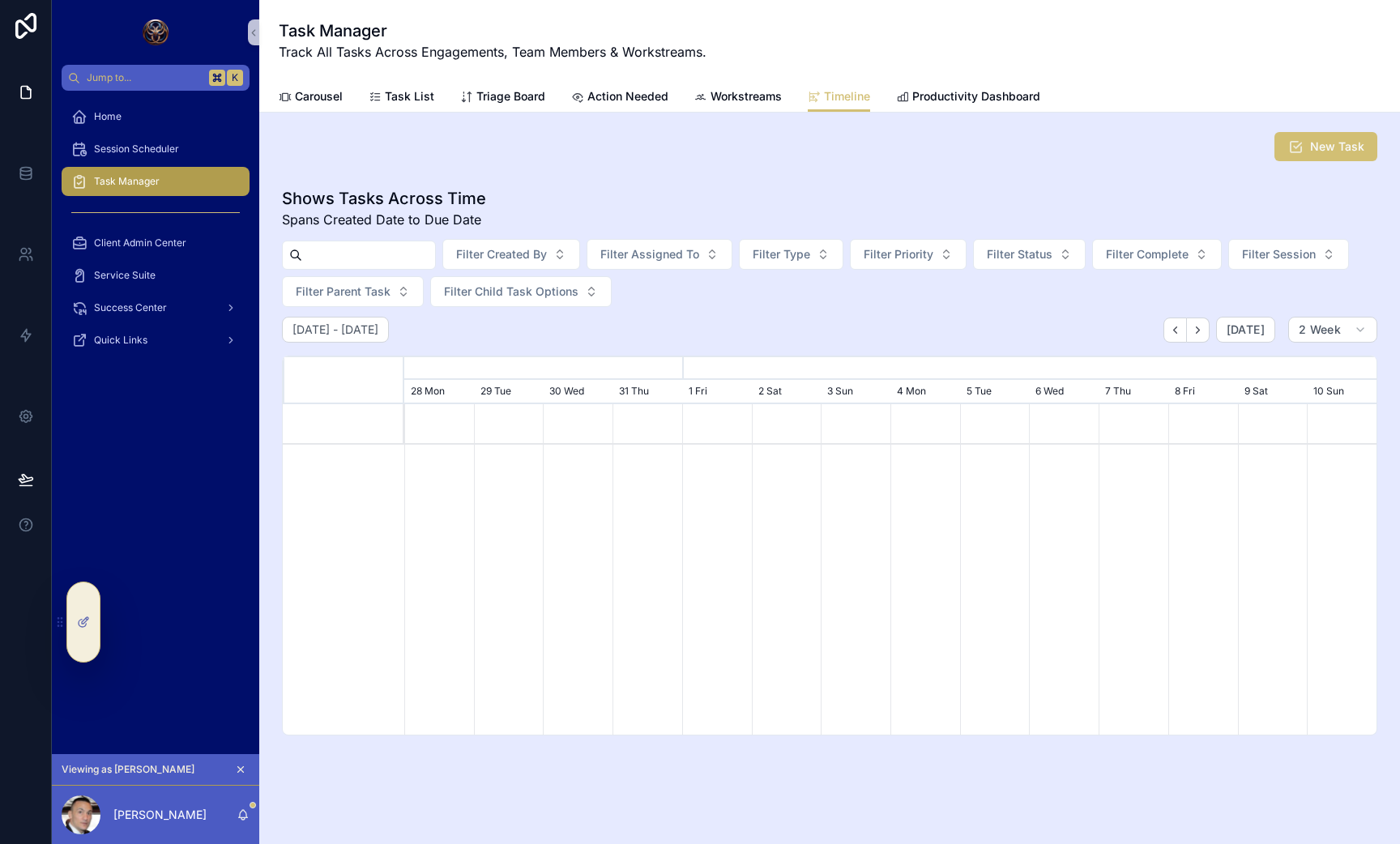
scroll to position [0, 972]
click at [320, 87] on link "Carousel" at bounding box center [311, 98] width 64 height 32
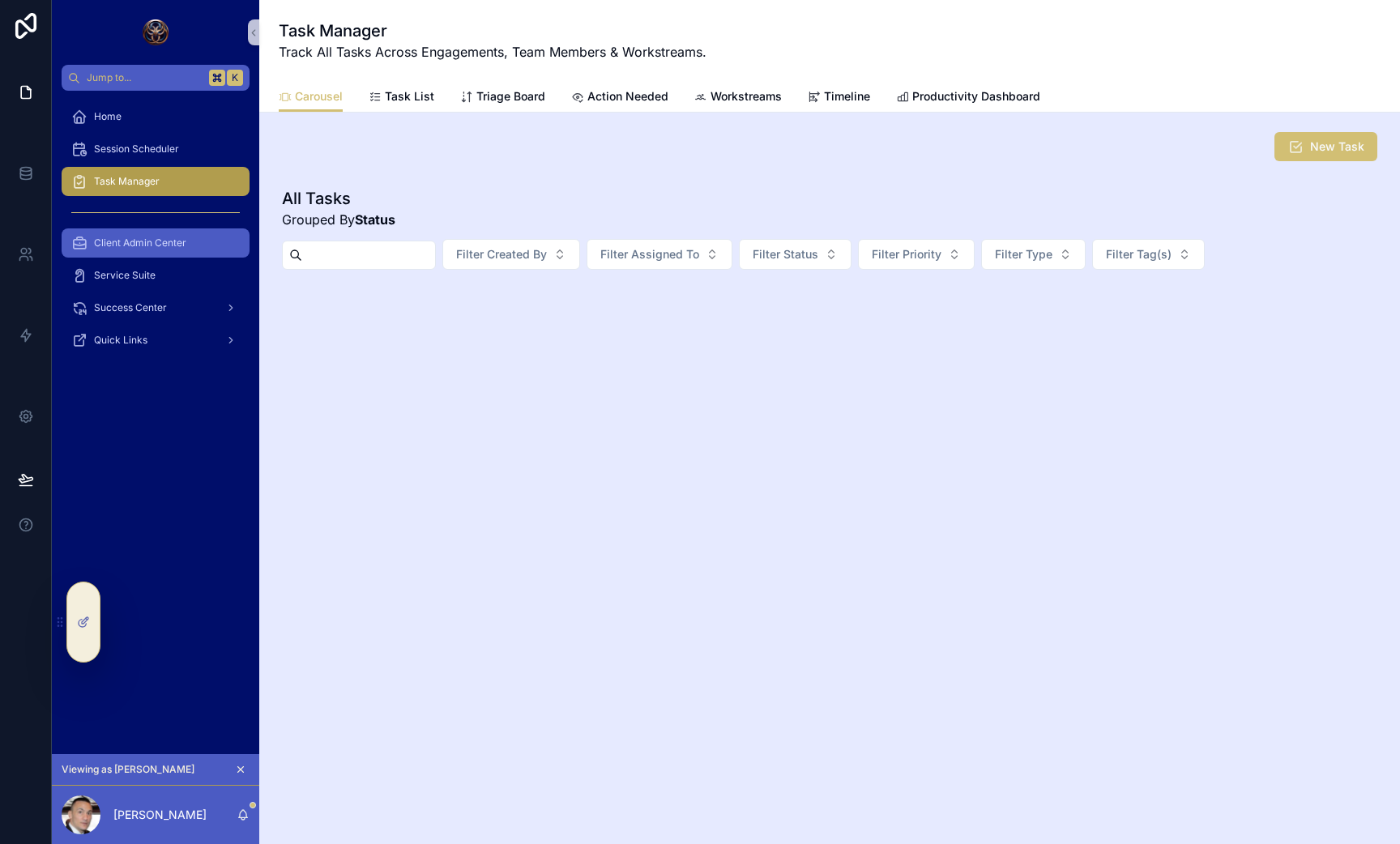
click at [132, 239] on span "Client Admin Center" at bounding box center [139, 242] width 92 height 13
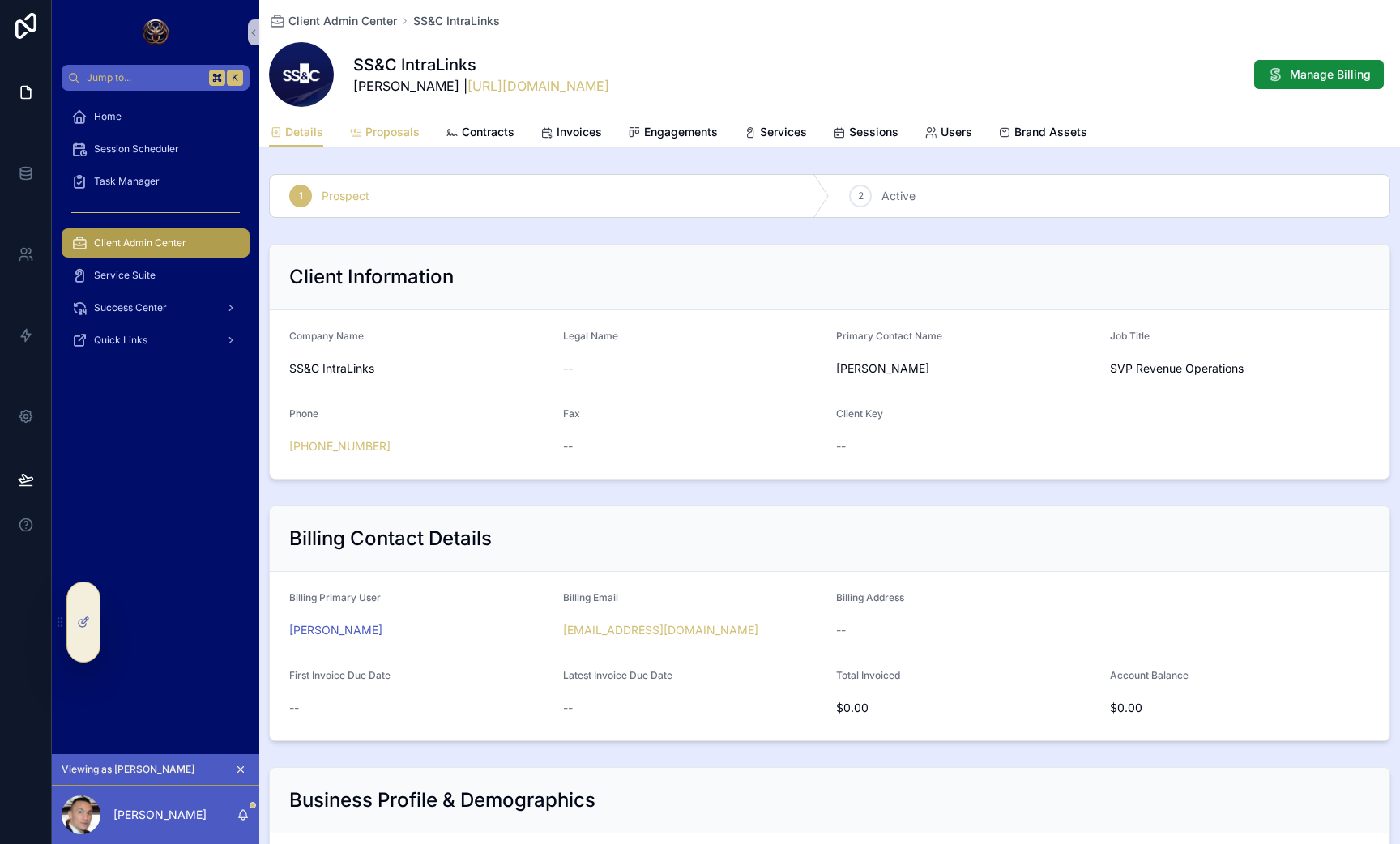
click at [351, 126] on span "scrollable content" at bounding box center [355, 132] width 13 height 13
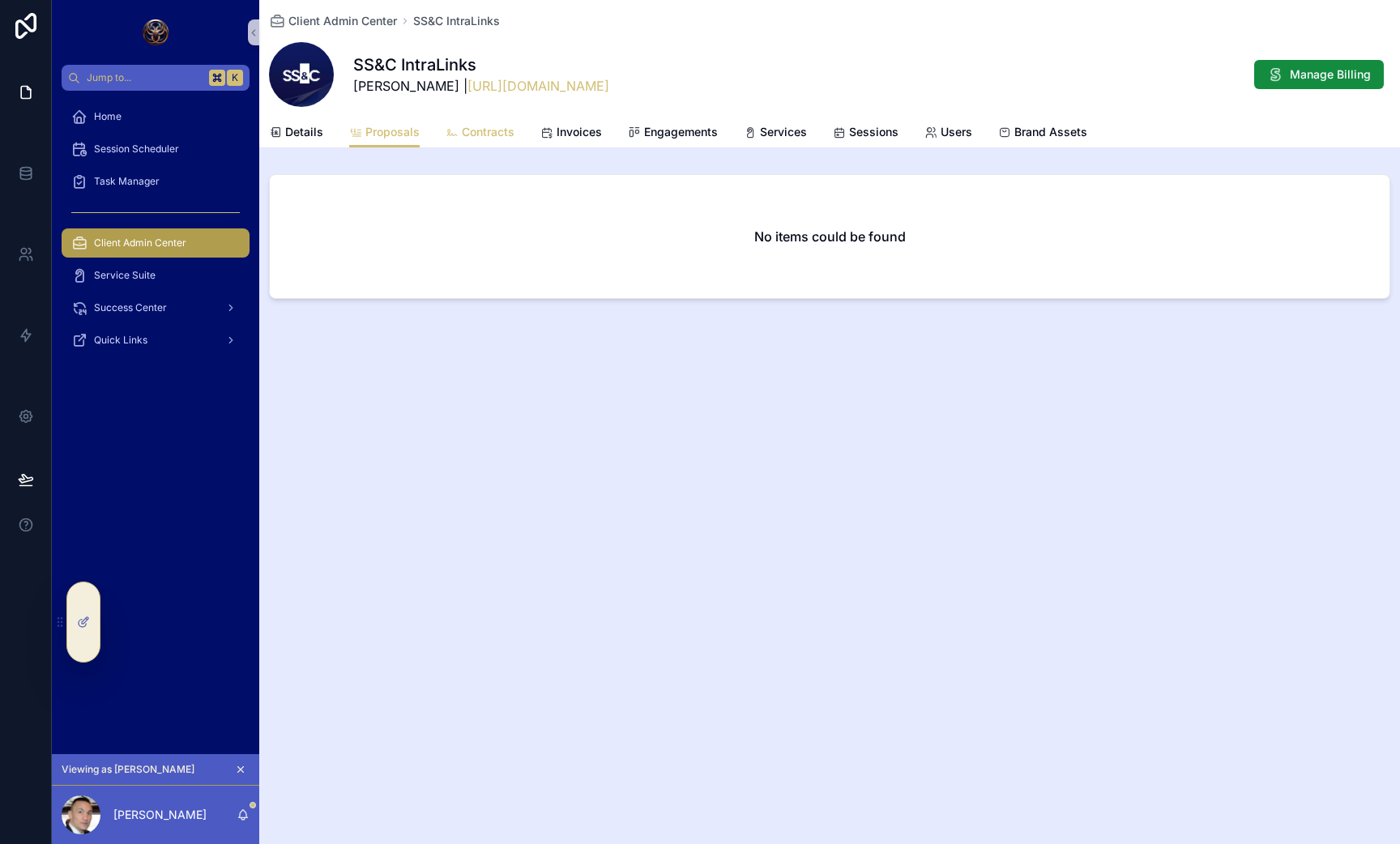
click at [461, 145] on link "Contracts" at bounding box center [479, 133] width 69 height 32
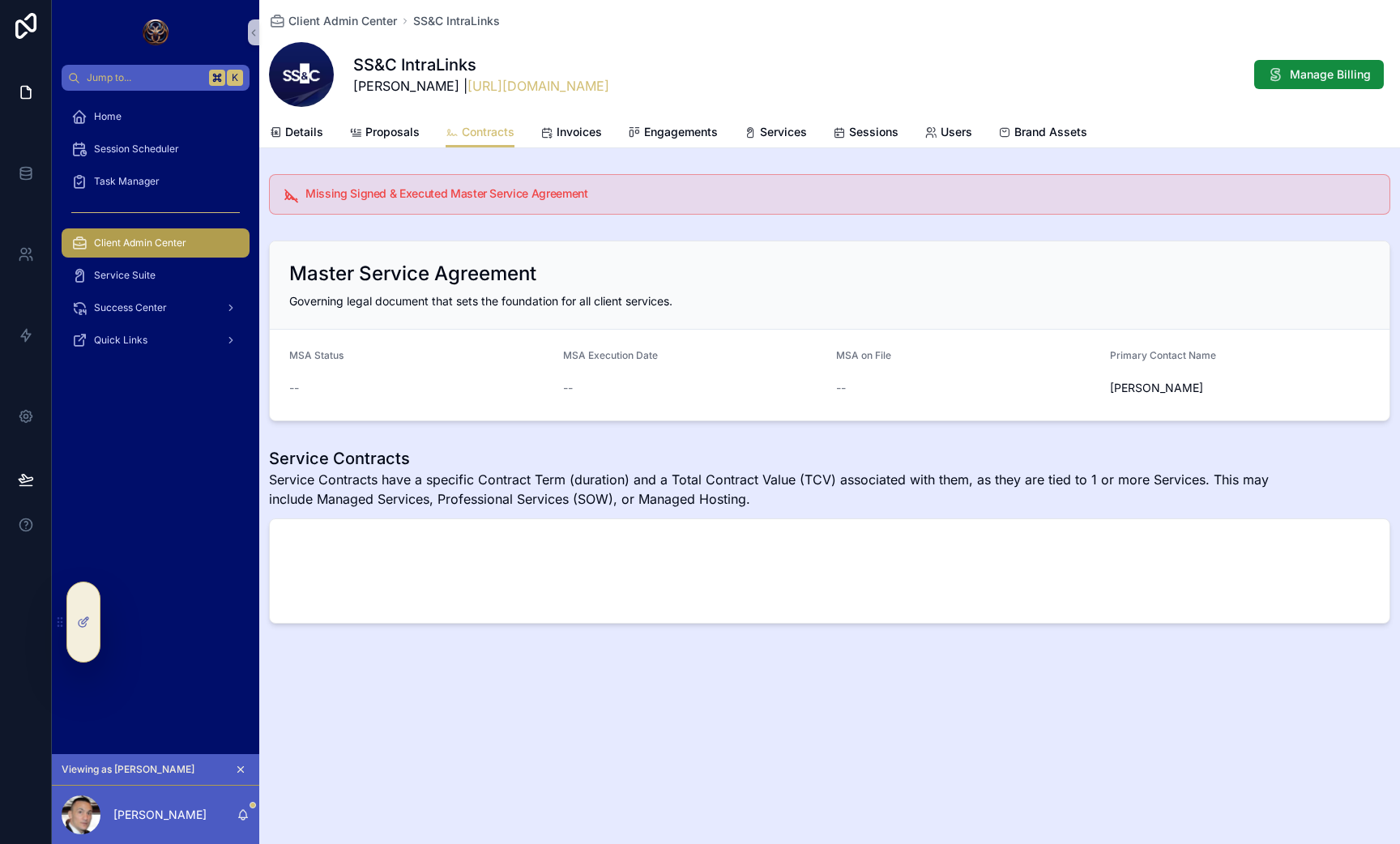
click at [603, 133] on div "Details Proposals Contracts Invoices Engagements Services Sessions Users Brand …" at bounding box center [830, 133] width 1121 height 31
click at [593, 130] on span "Invoices" at bounding box center [579, 132] width 46 height 16
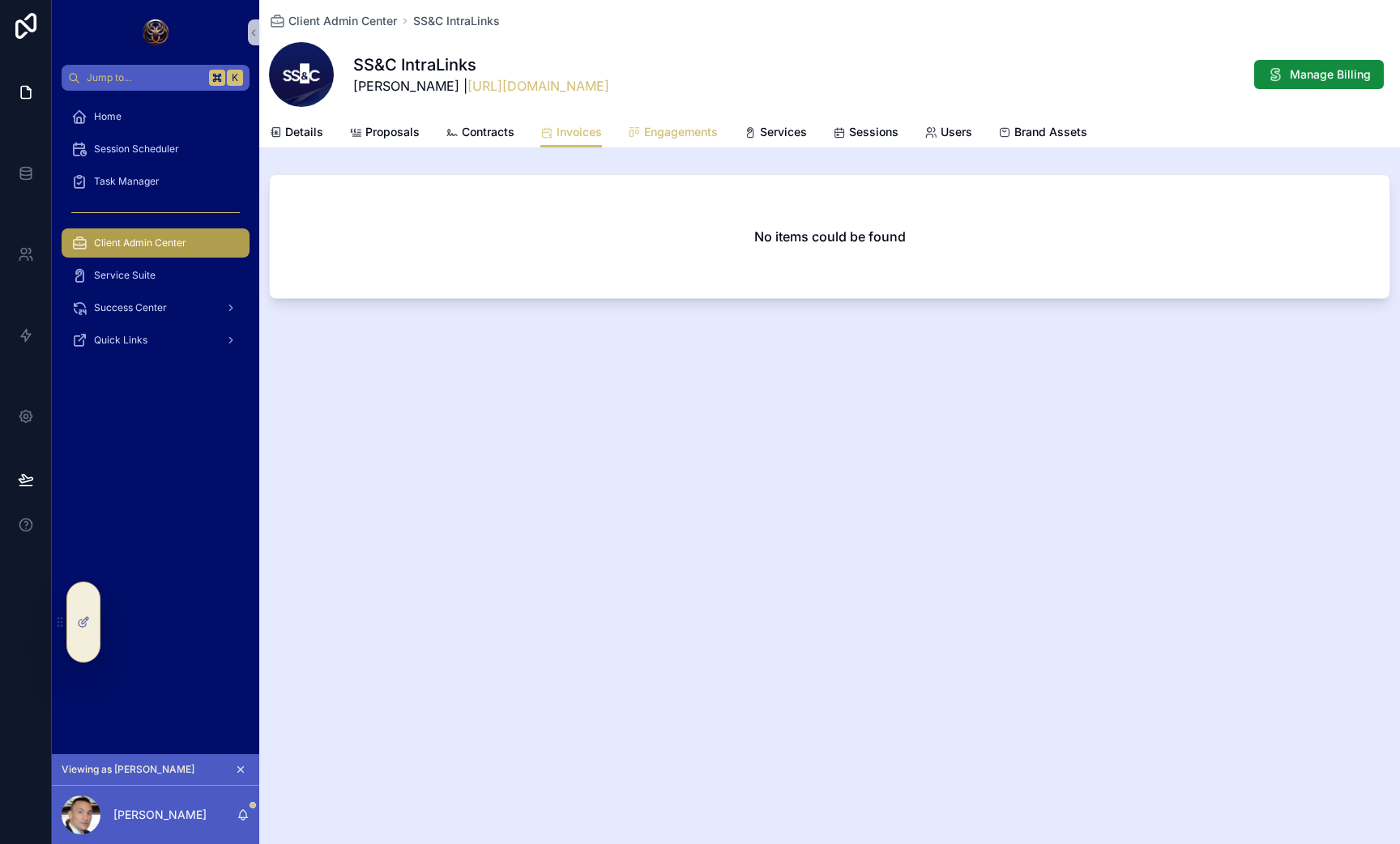
click at [690, 138] on span "Engagements" at bounding box center [681, 132] width 74 height 16
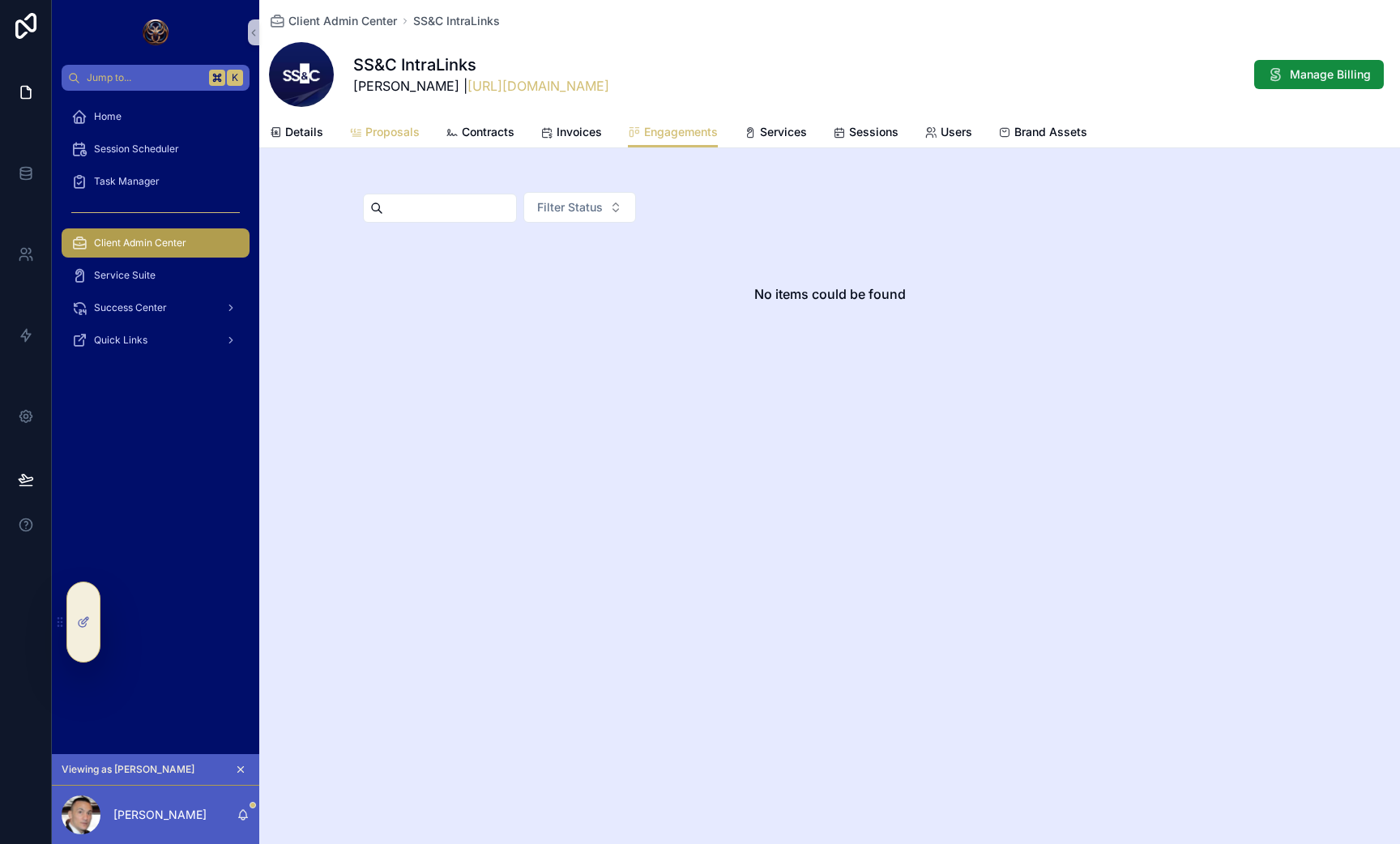
click at [361, 135] on div "Proposals" at bounding box center [384, 132] width 71 height 16
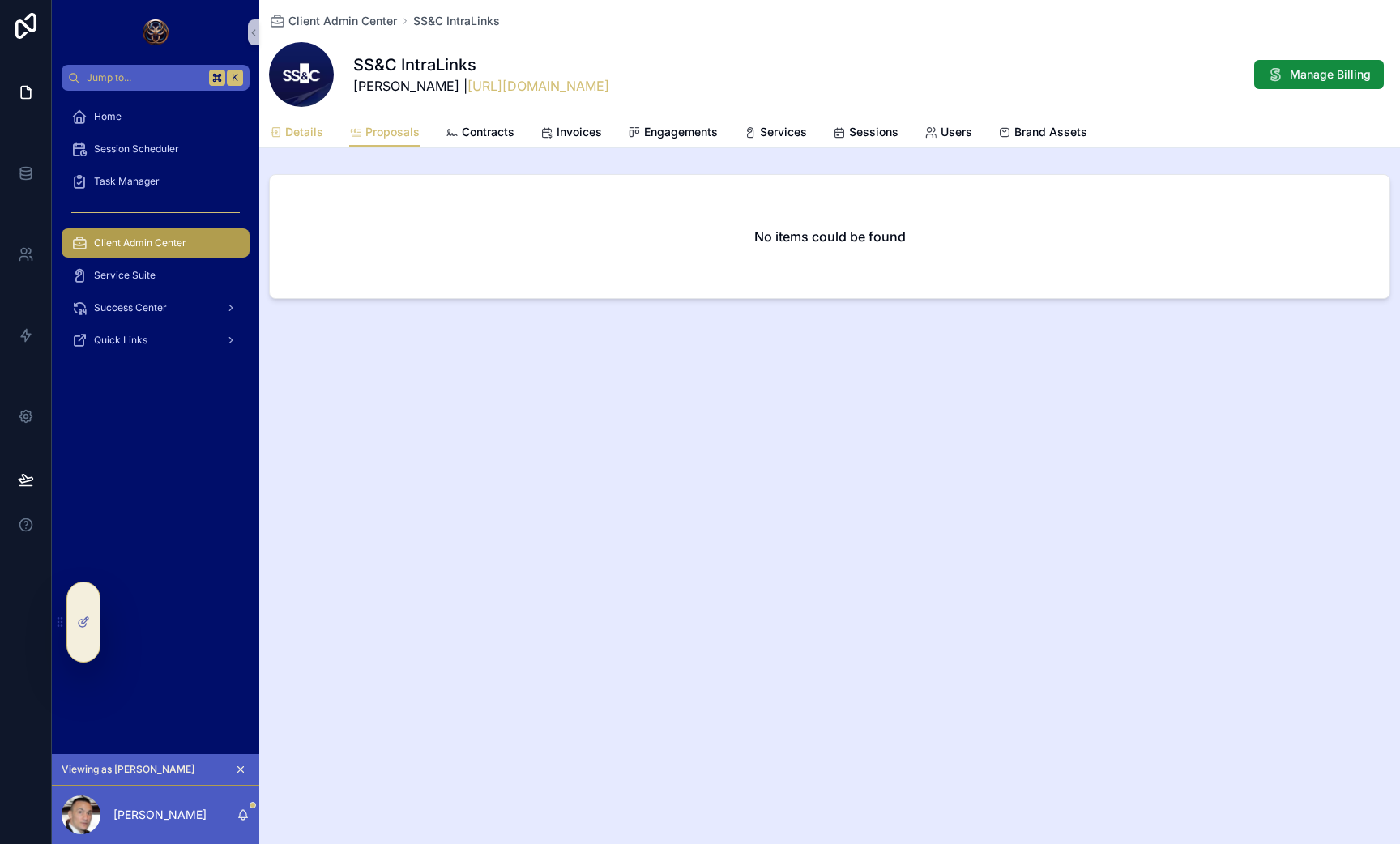
click at [312, 136] on span "Details" at bounding box center [304, 132] width 38 height 16
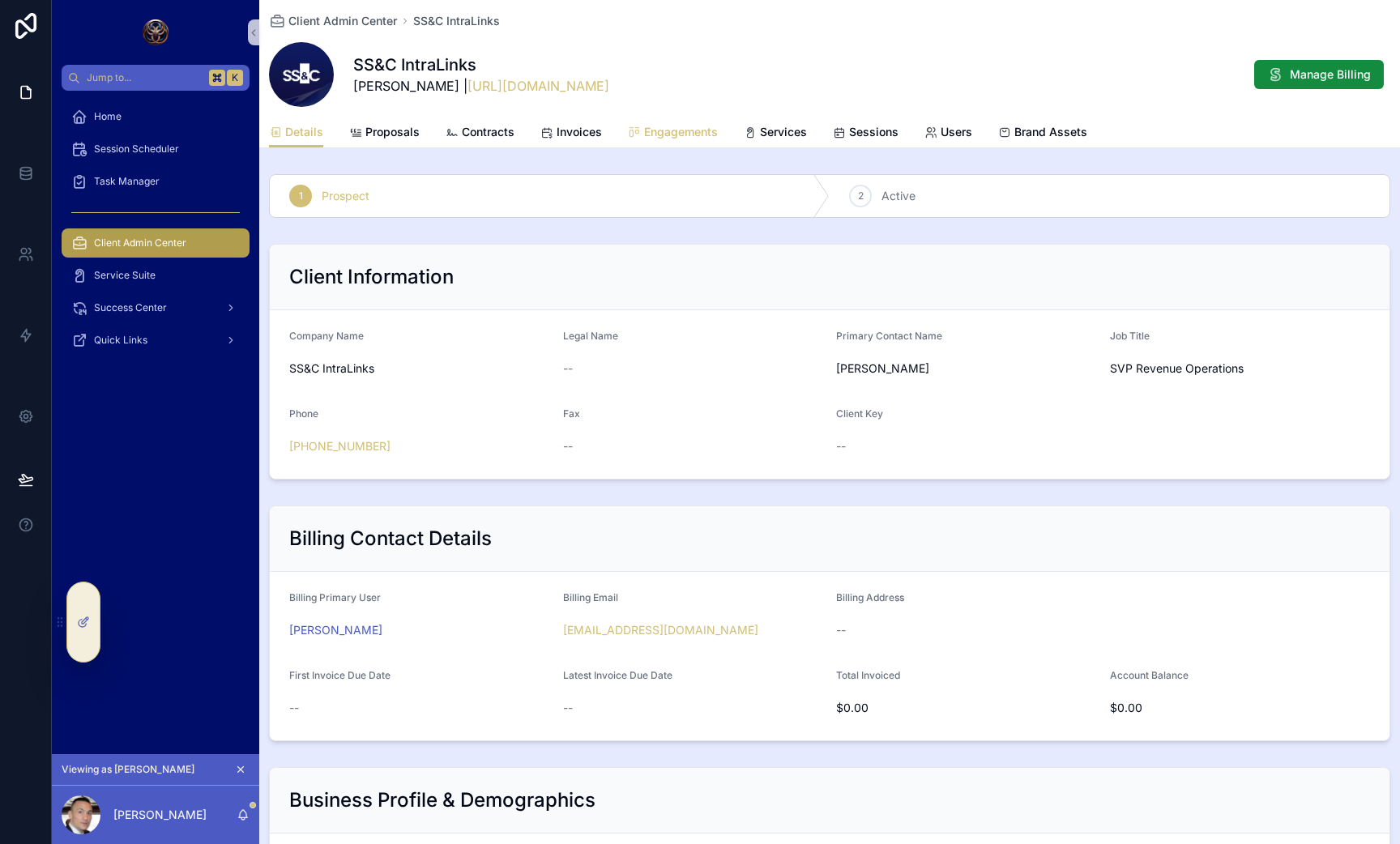
click at [650, 128] on span "Engagements" at bounding box center [681, 132] width 74 height 16
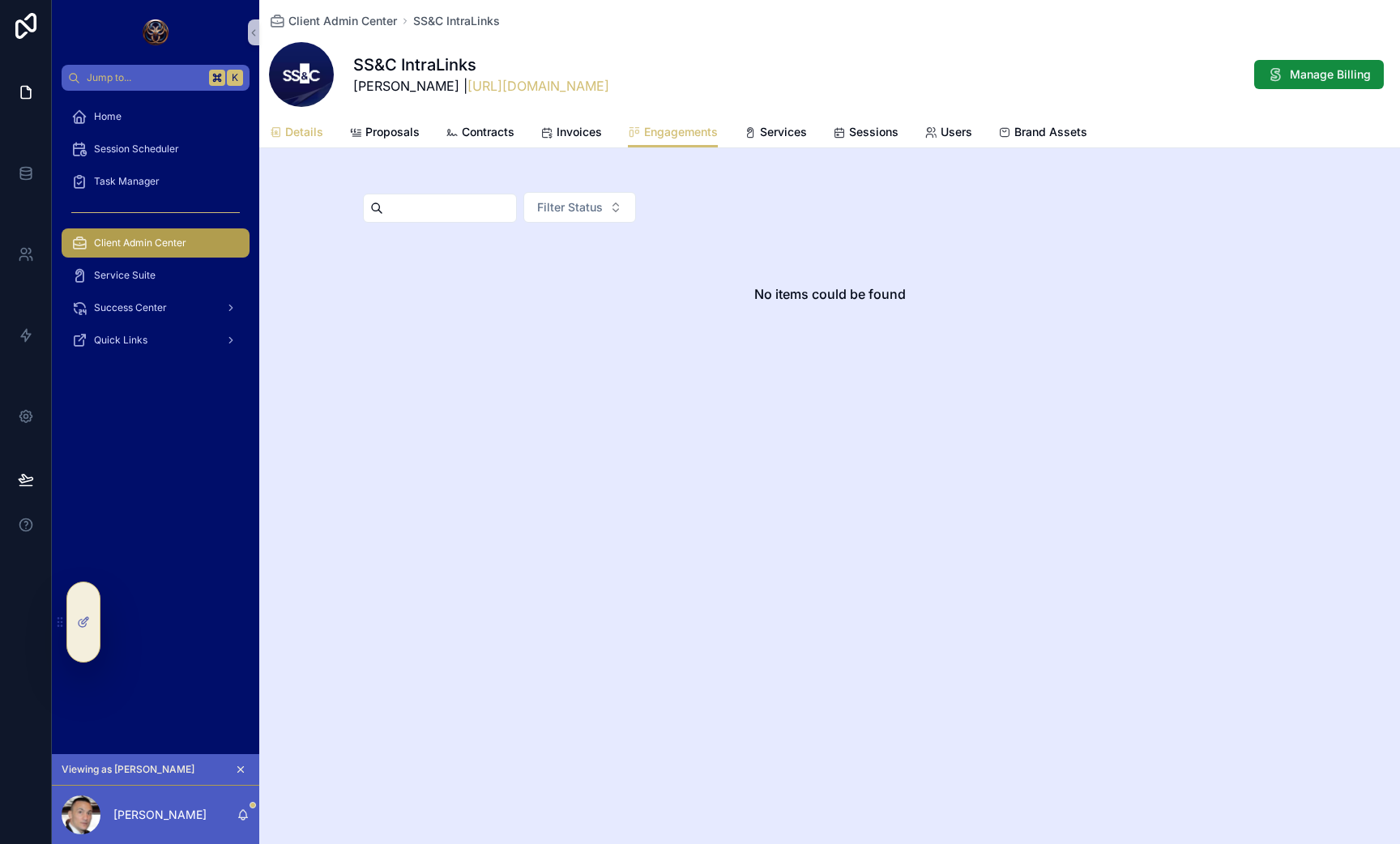
click at [317, 122] on link "Details" at bounding box center [296, 133] width 54 height 32
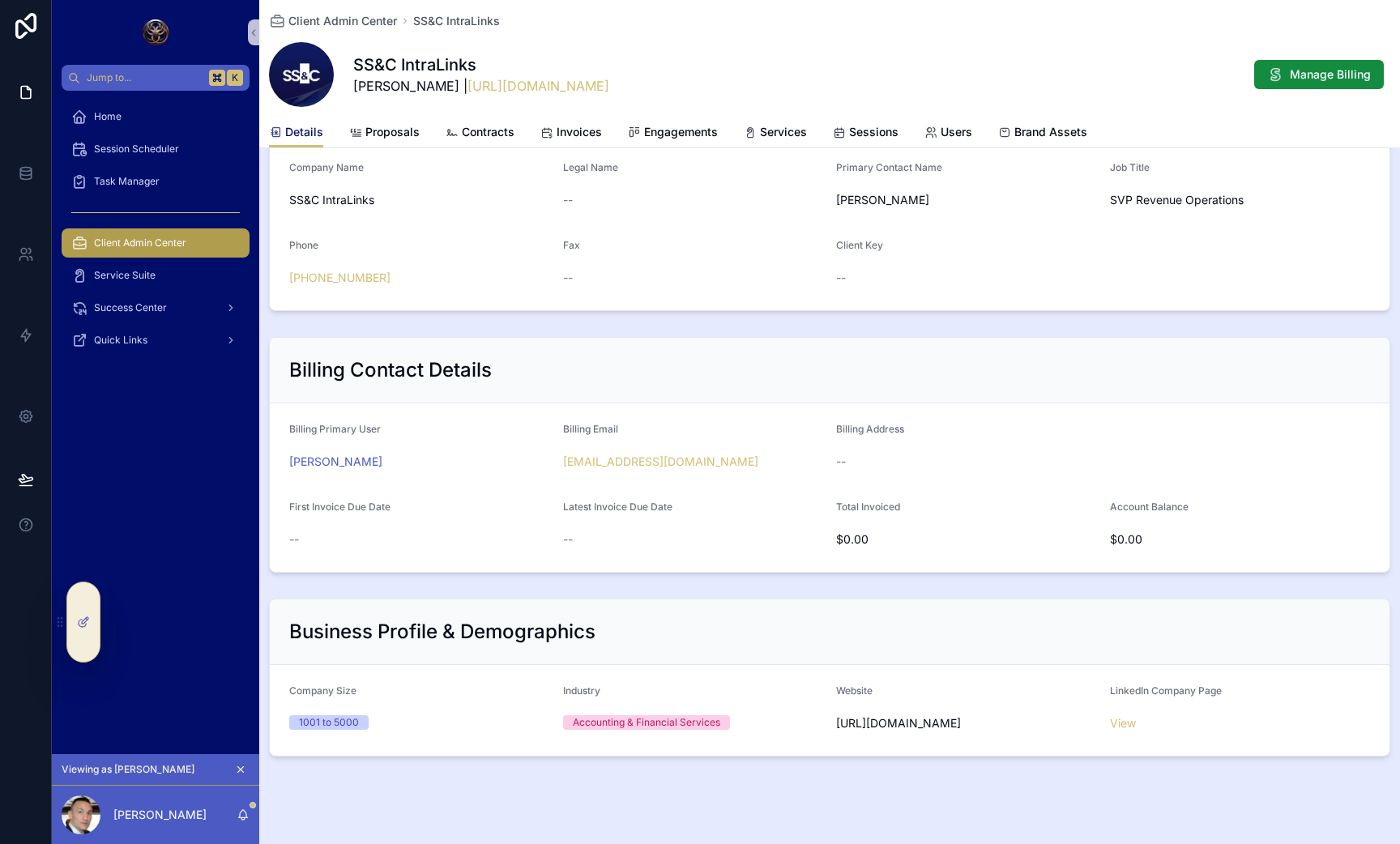
scroll to position [192, 0]
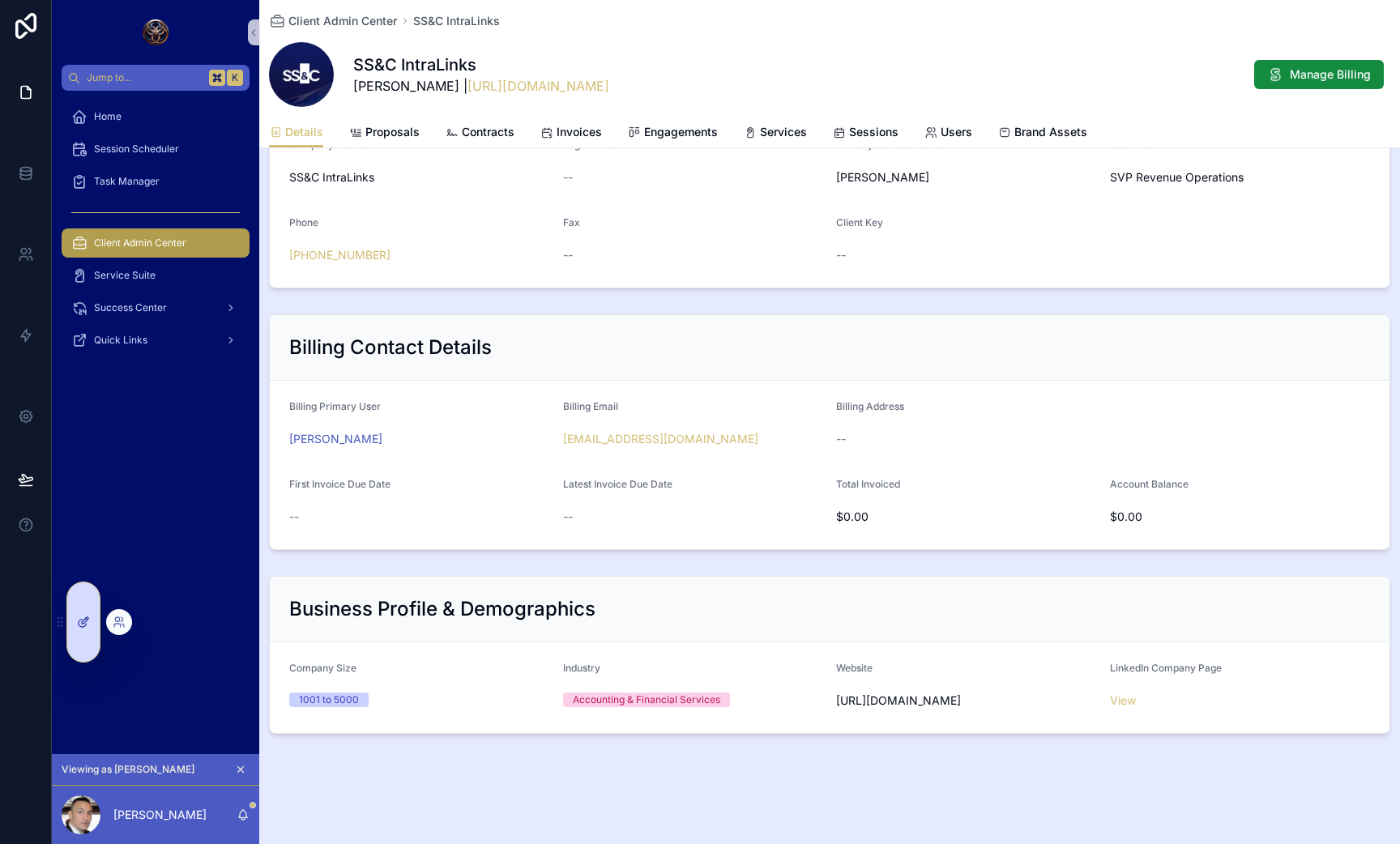
click at [71, 623] on div at bounding box center [82, 622] width 32 height 79
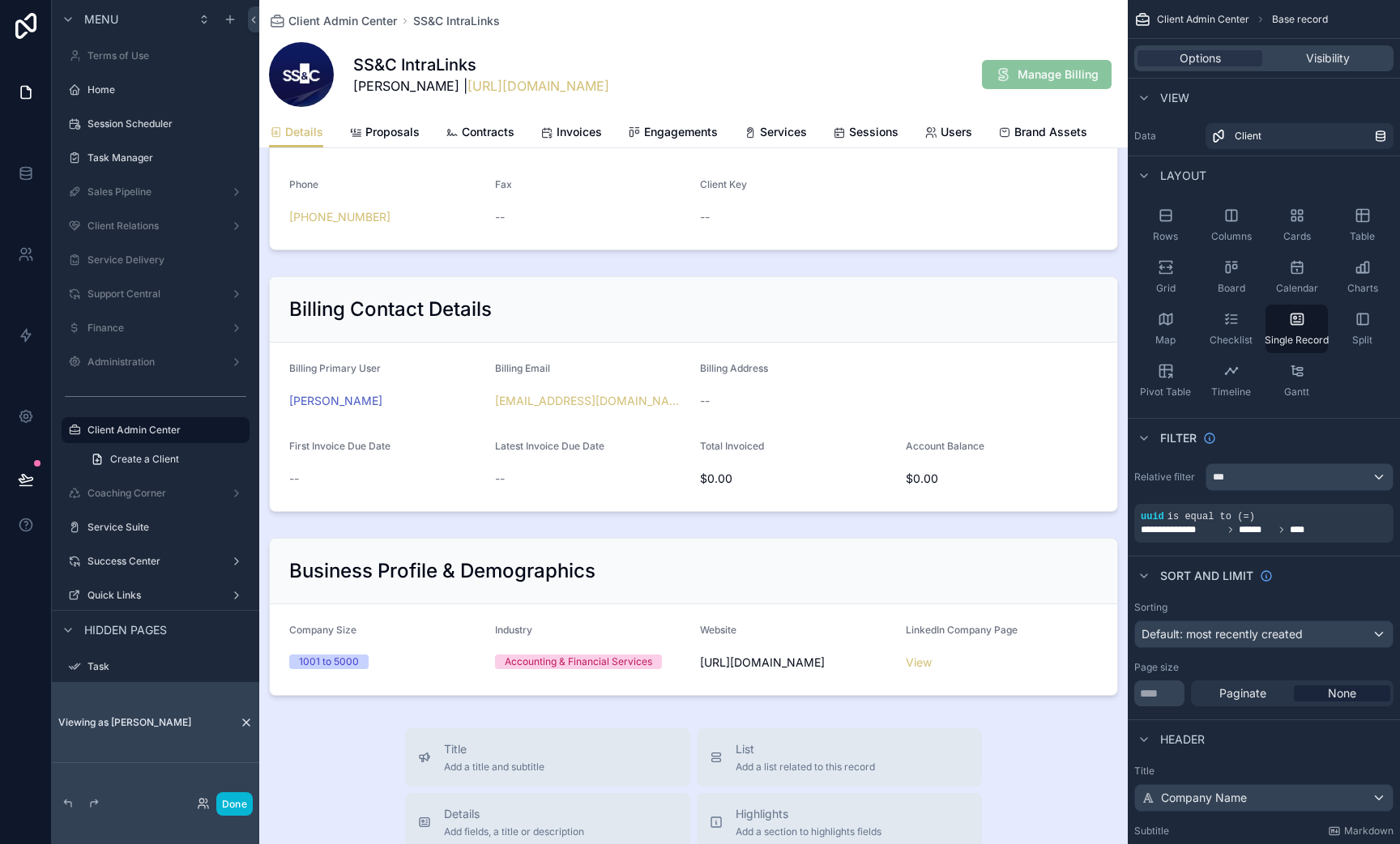
scroll to position [376, 0]
click at [646, 564] on div "scrollable content" at bounding box center [693, 529] width 868 height 1811
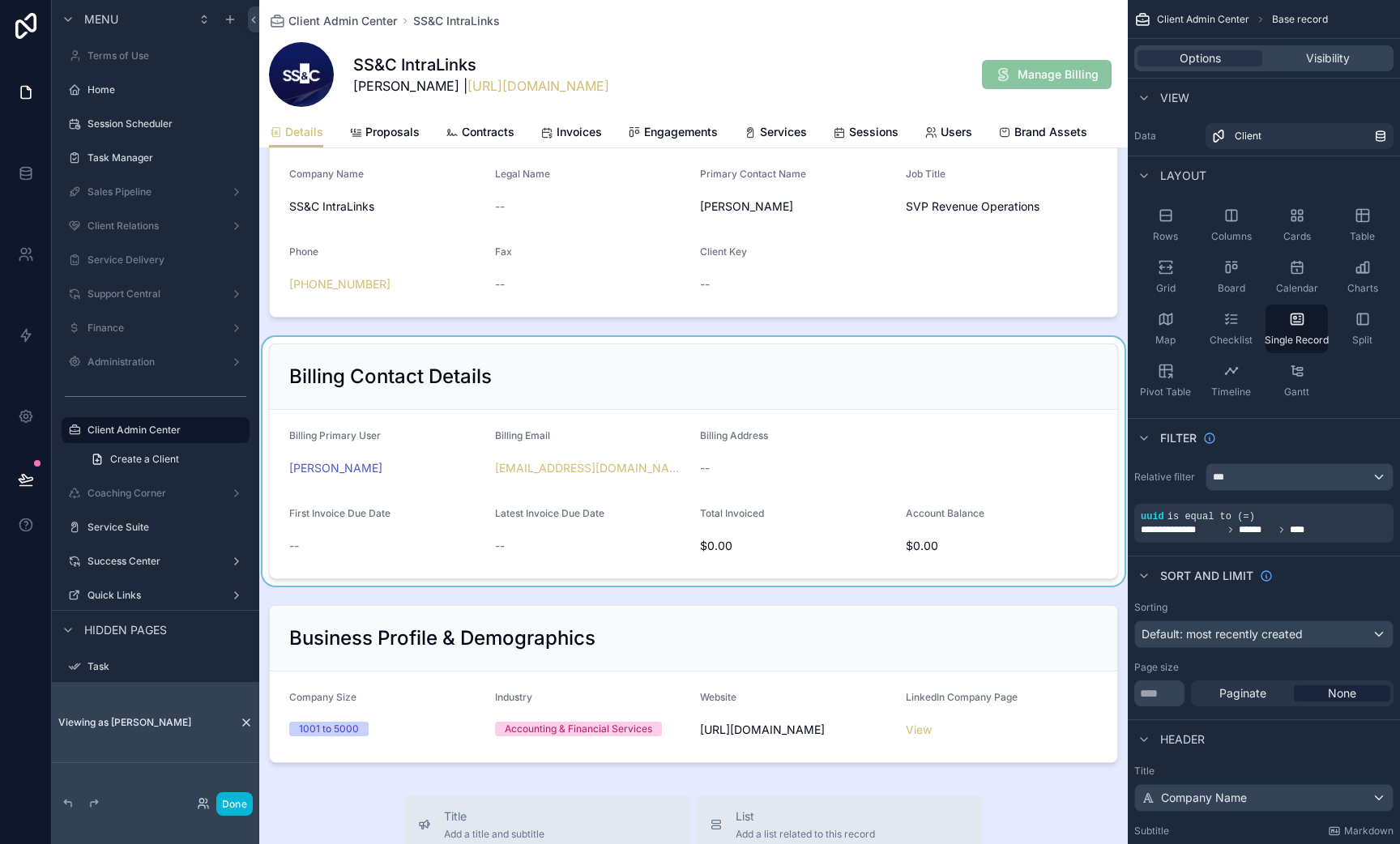
scroll to position [312, 0]
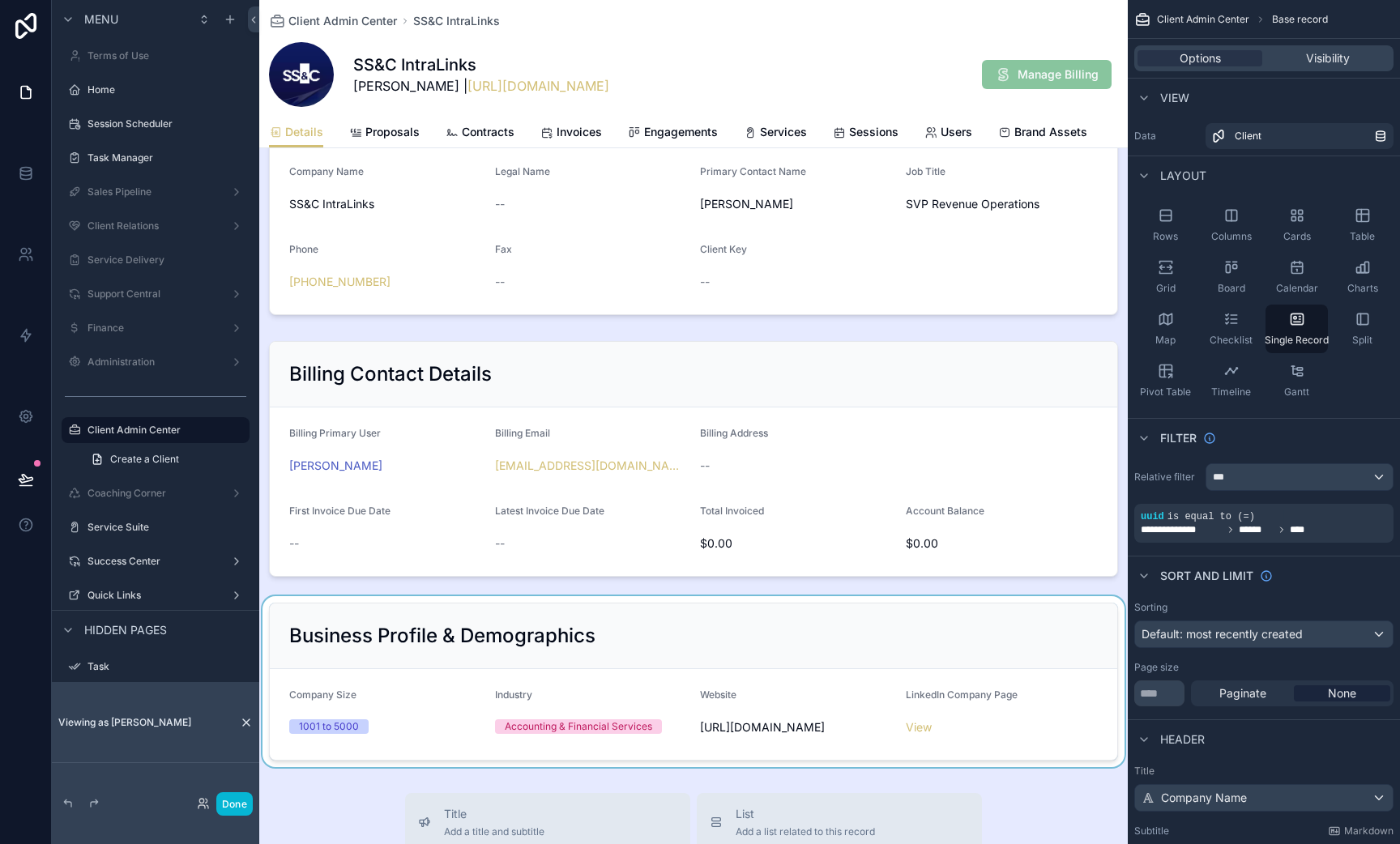
click at [919, 628] on div "scrollable content" at bounding box center [693, 681] width 868 height 171
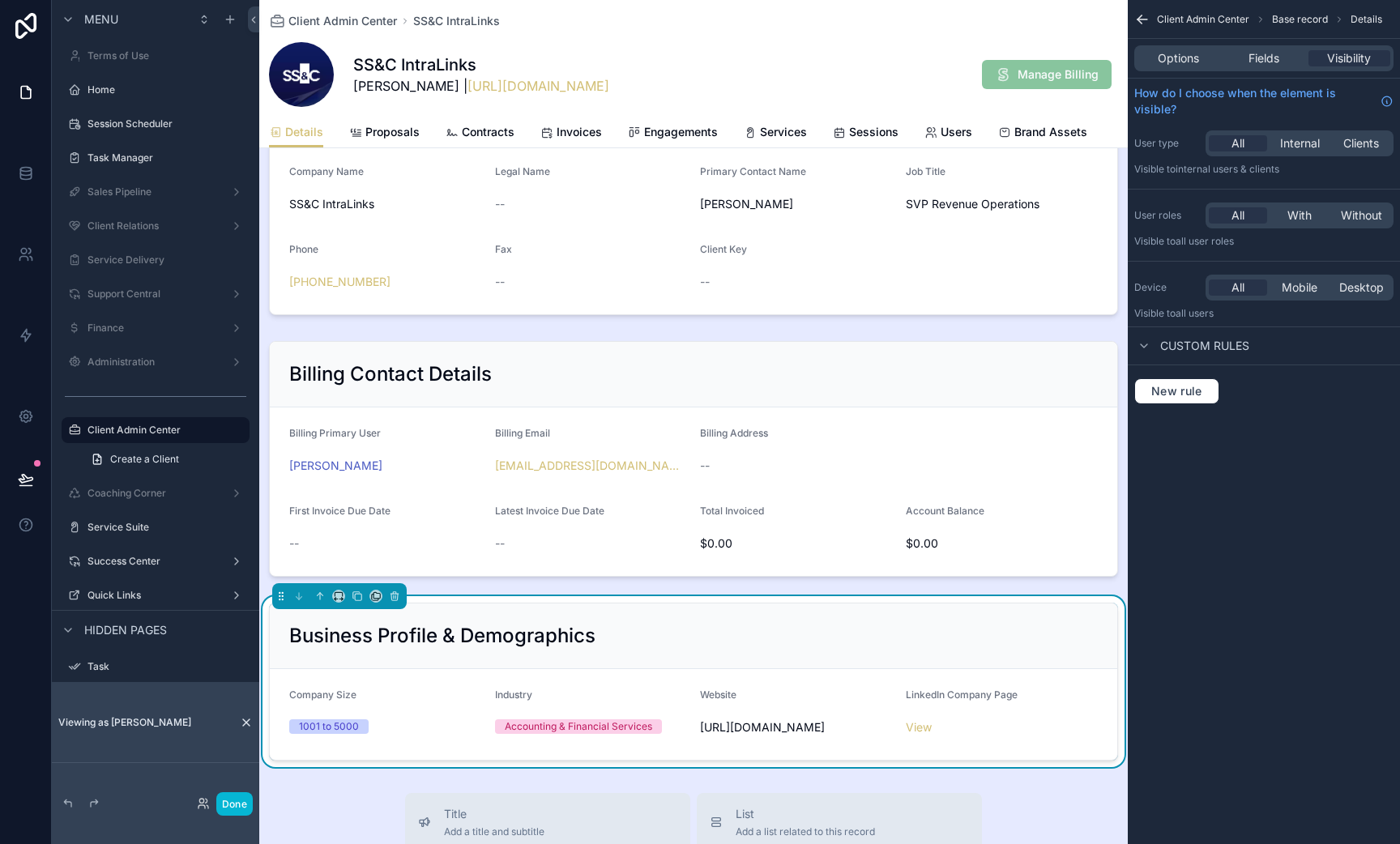
click at [878, 645] on div "Business Profile & Demographics" at bounding box center [693, 636] width 808 height 26
click at [1255, 47] on div "Options Fields Visibility" at bounding box center [1264, 58] width 259 height 26
click at [1255, 52] on span "Fields" at bounding box center [1264, 58] width 31 height 16
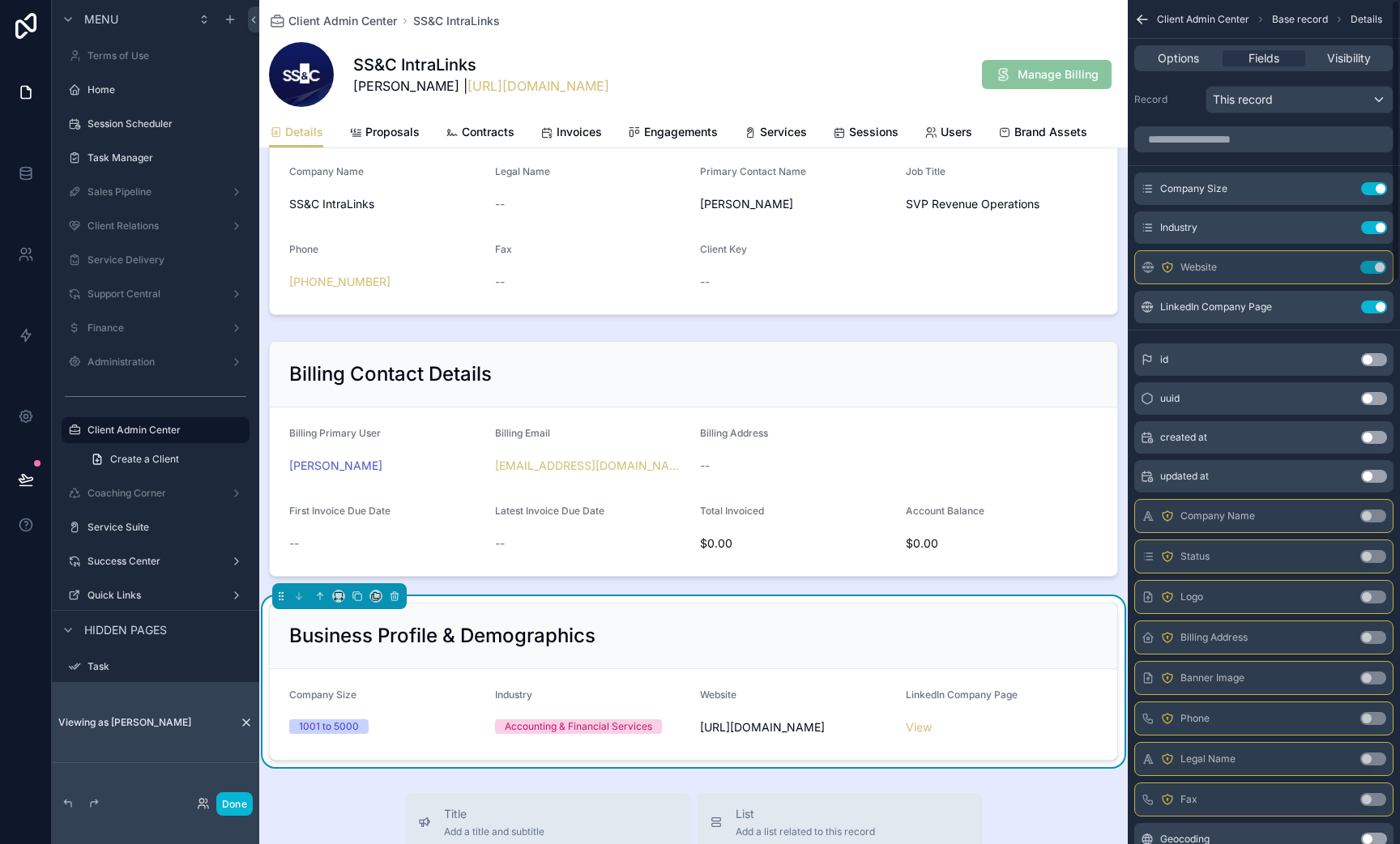
scroll to position [0, 0]
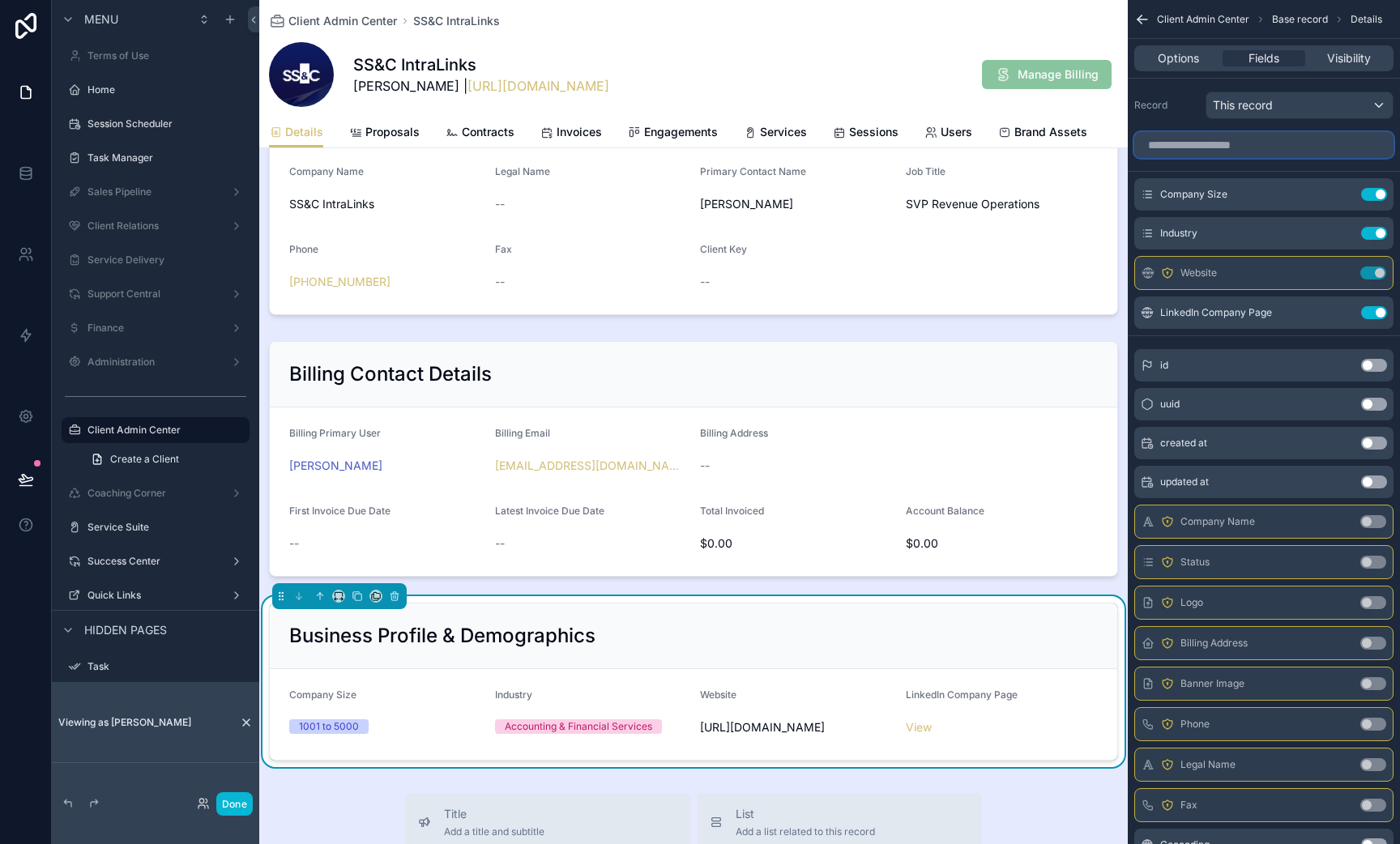
click at [1199, 152] on input "scrollable content" at bounding box center [1264, 144] width 259 height 26
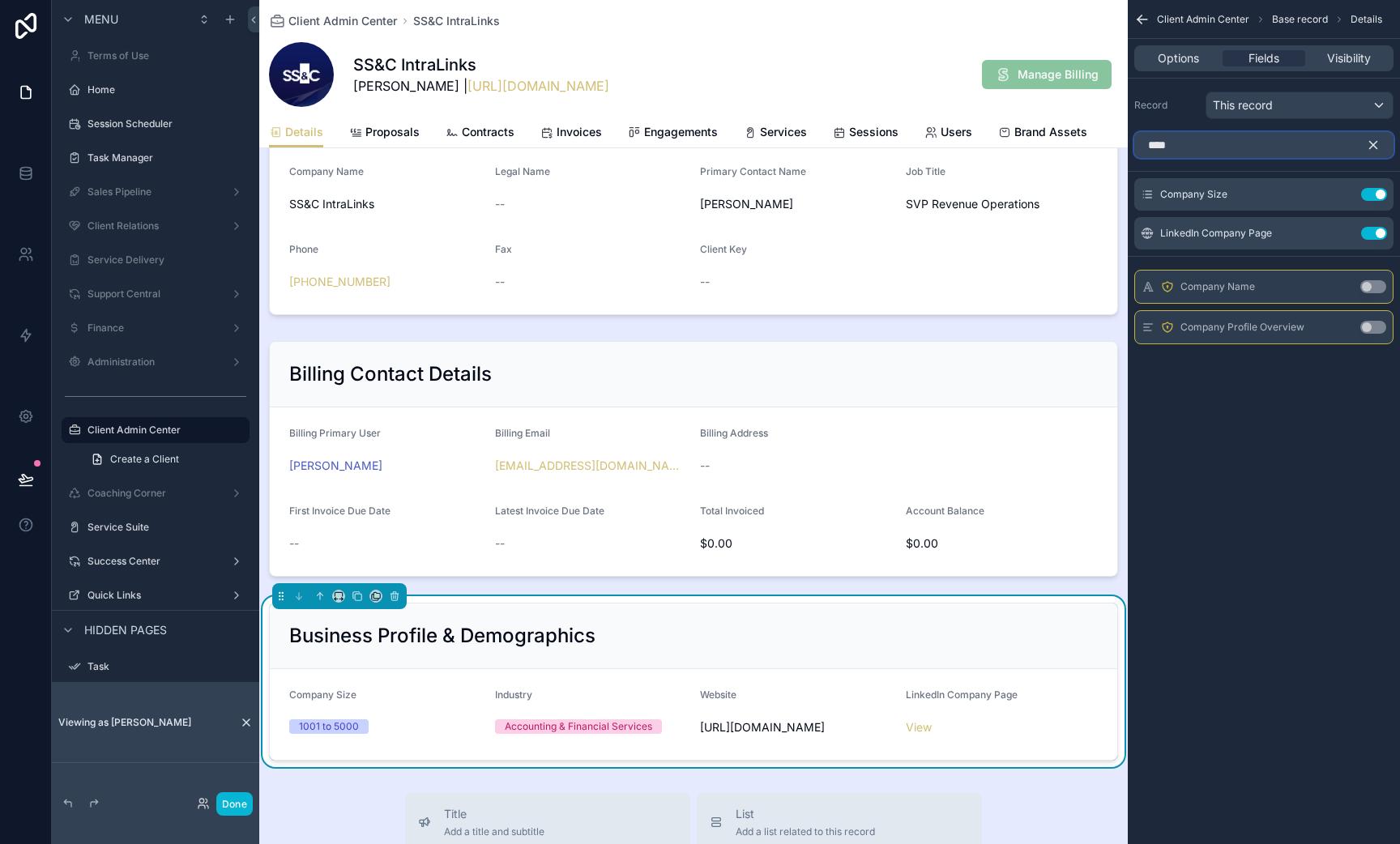
type input "****"
click at [1370, 329] on button "Use setting" at bounding box center [1373, 326] width 26 height 13
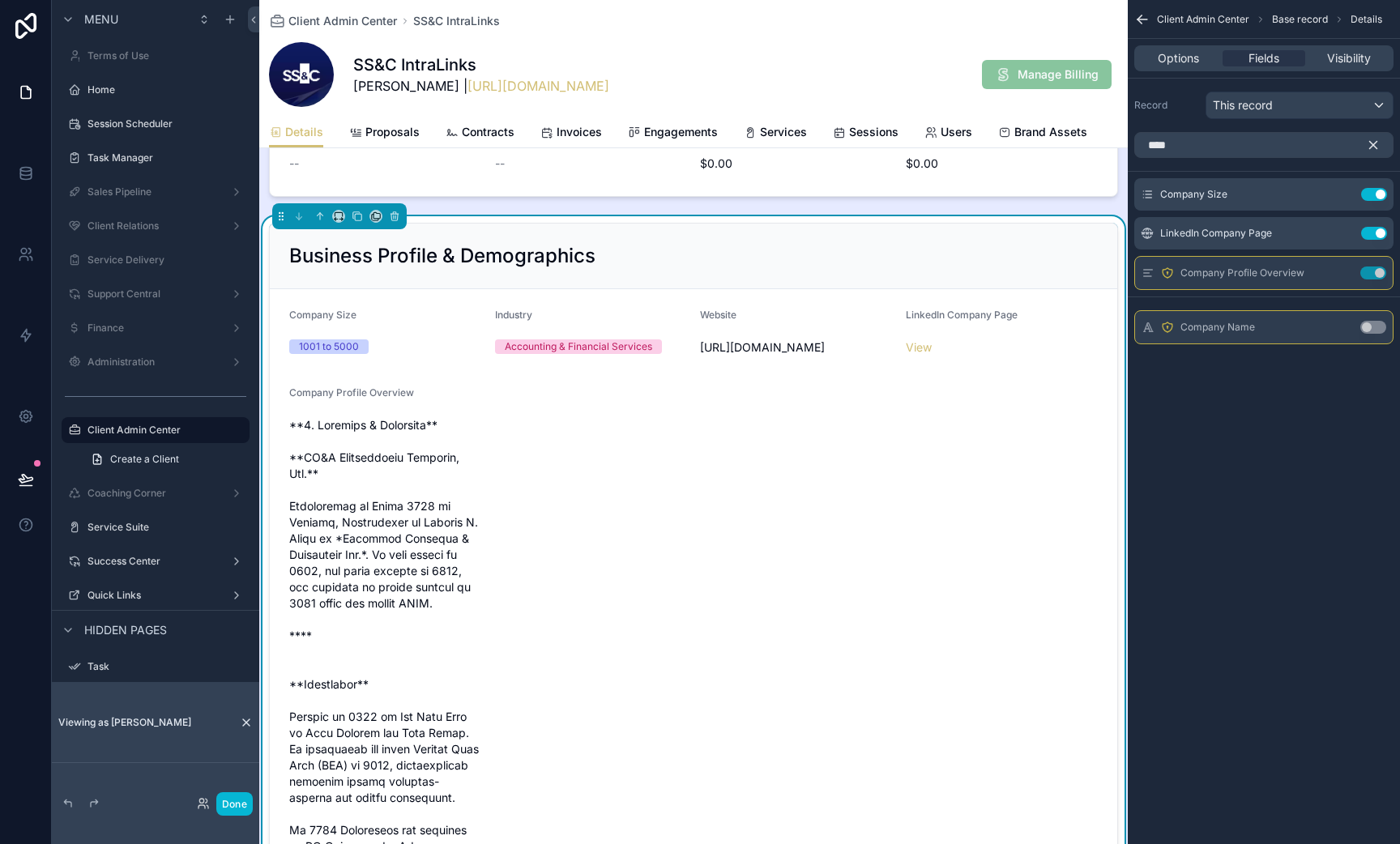
scroll to position [683, 0]
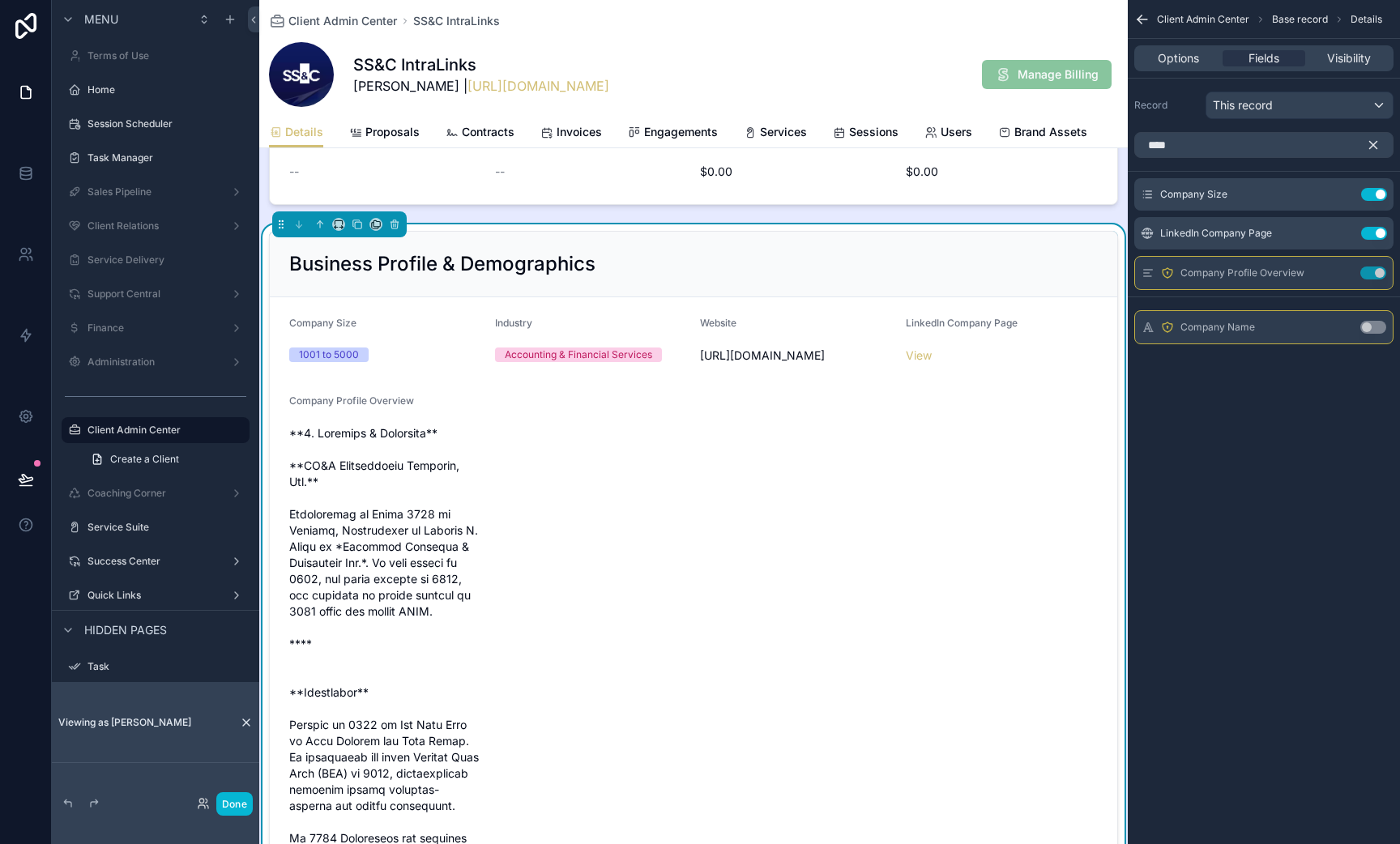
click at [1347, 269] on icon "scrollable content" at bounding box center [1340, 272] width 13 height 13
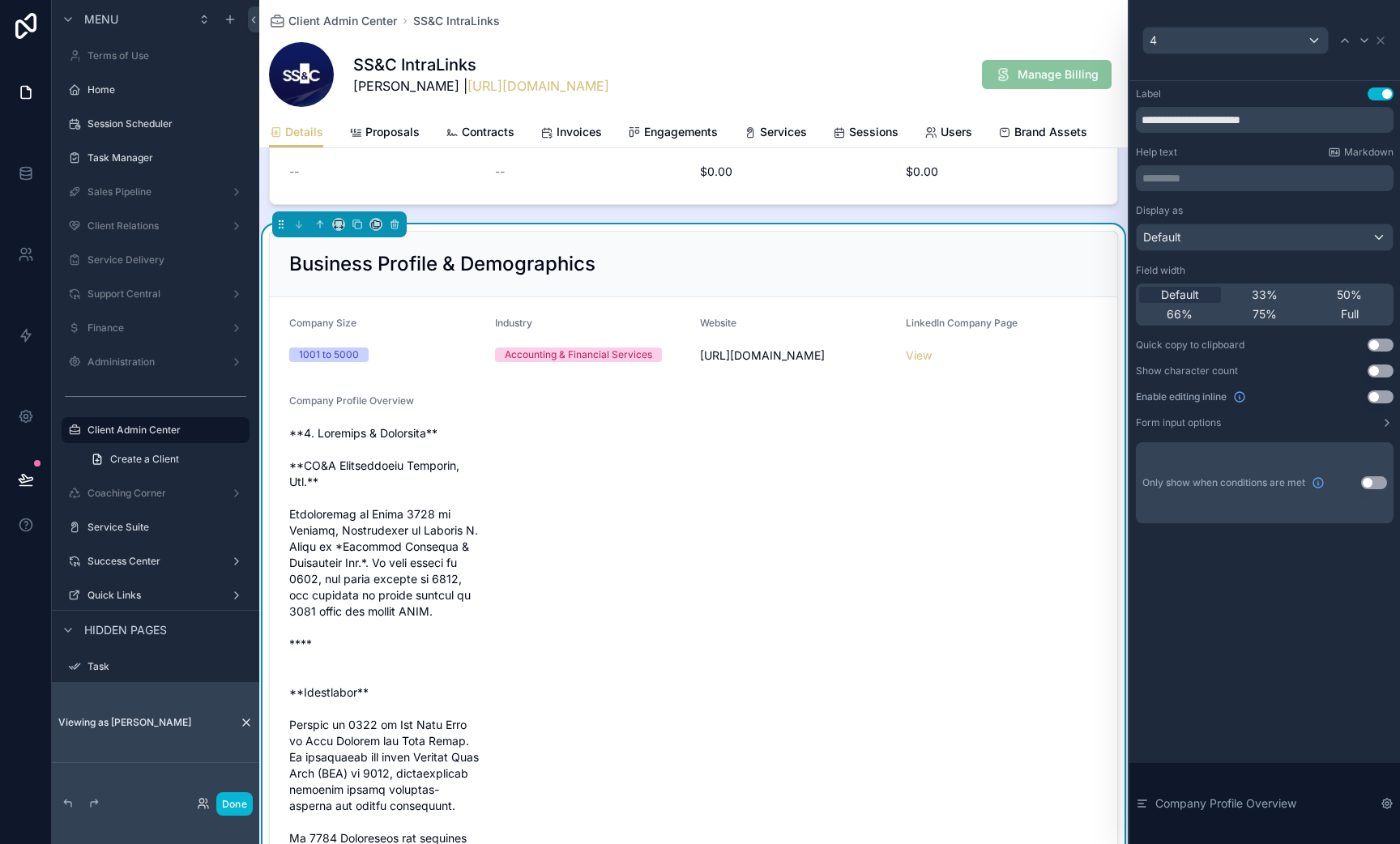
click at [1345, 327] on div "Display as Default Field width Default 33% 50% 66% 75% Full Quick copy to clipb…" at bounding box center [1264, 316] width 258 height 226
click at [1345, 324] on div "Default 33% 50% 66% 75% Full" at bounding box center [1264, 305] width 258 height 43
click at [1348, 314] on span "Full" at bounding box center [1350, 314] width 17 height 16
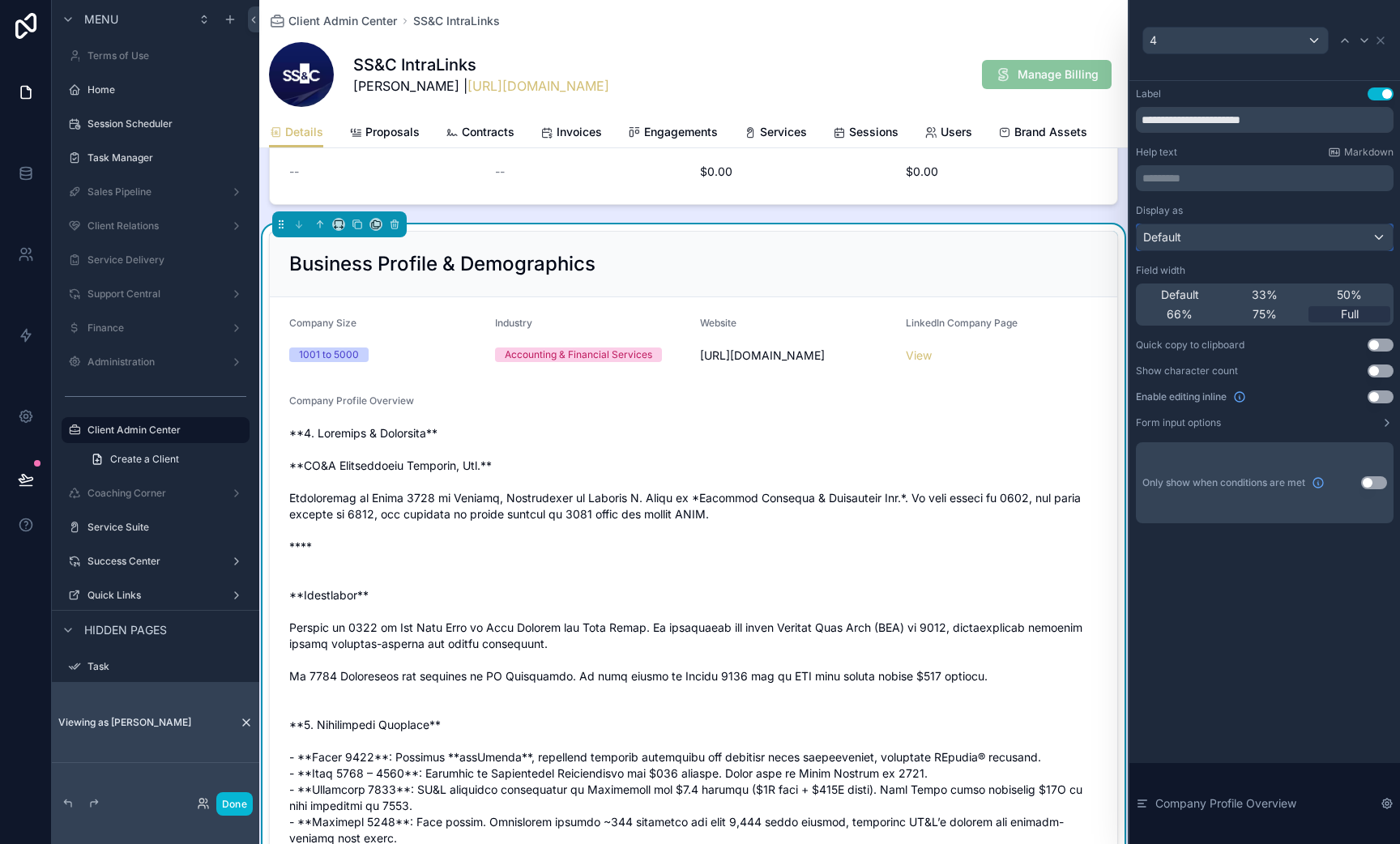
click at [1176, 250] on div "Default" at bounding box center [1264, 237] width 256 height 26
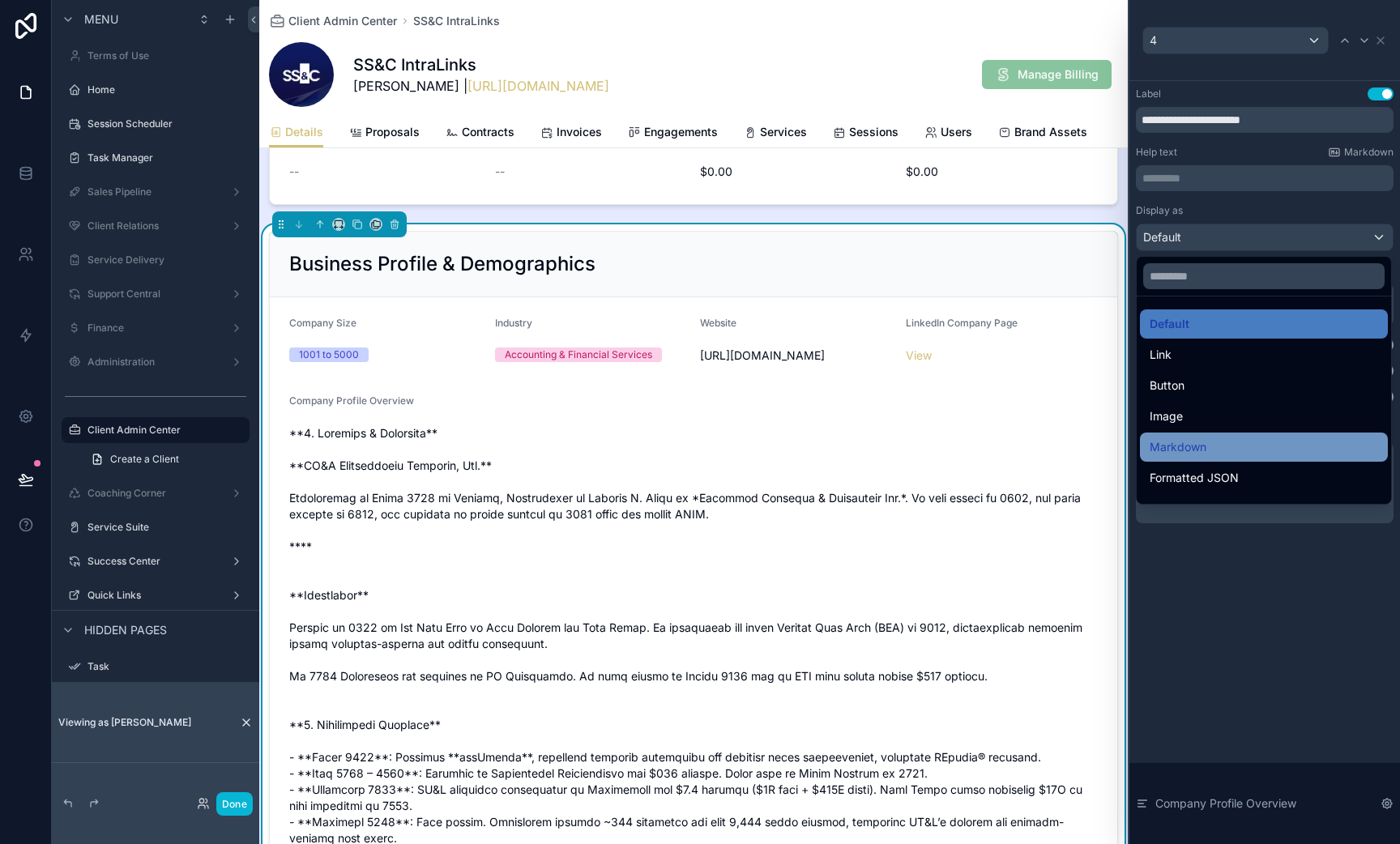
click at [1212, 444] on div "Markdown" at bounding box center [1264, 447] width 228 height 19
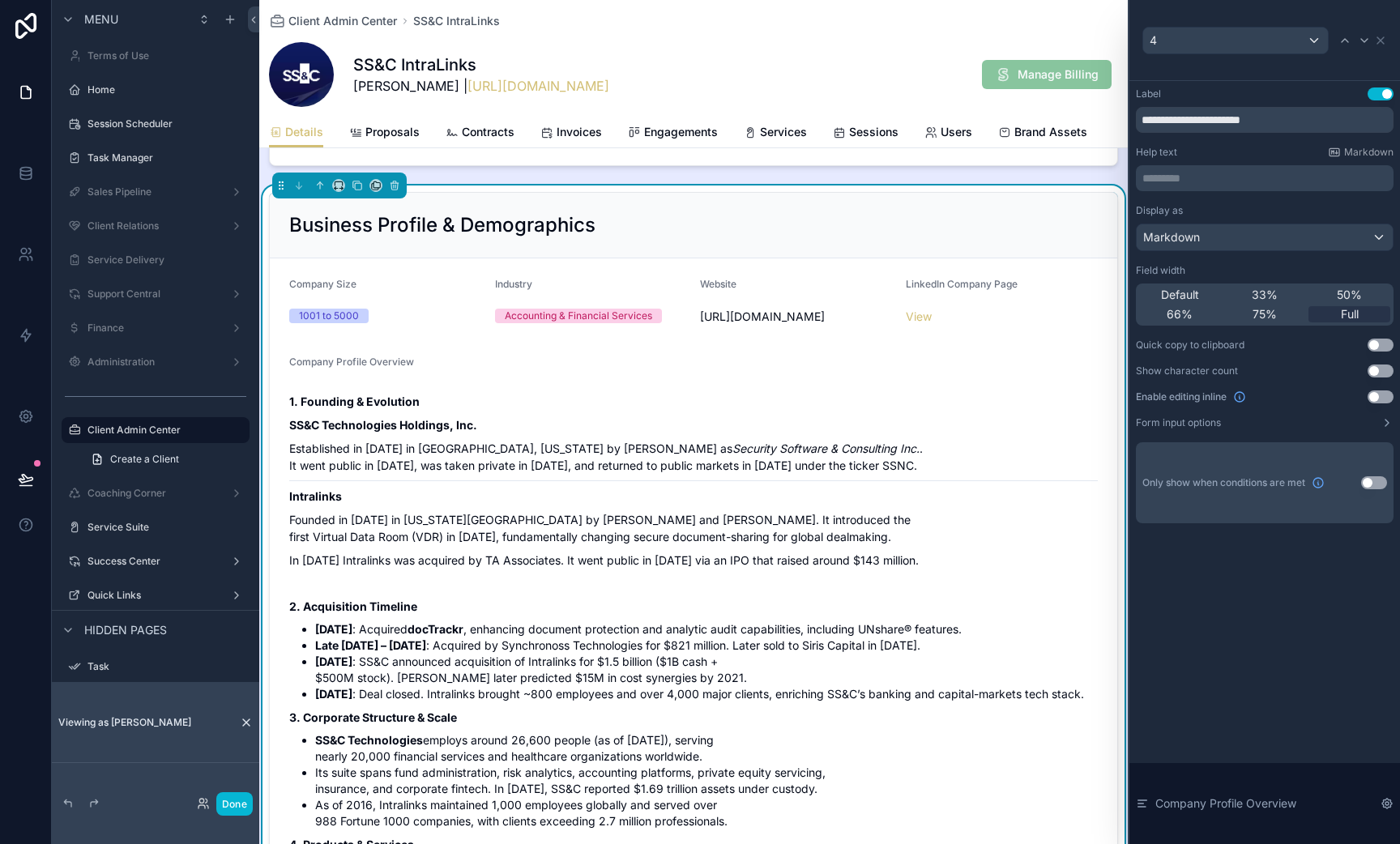
scroll to position [588, 0]
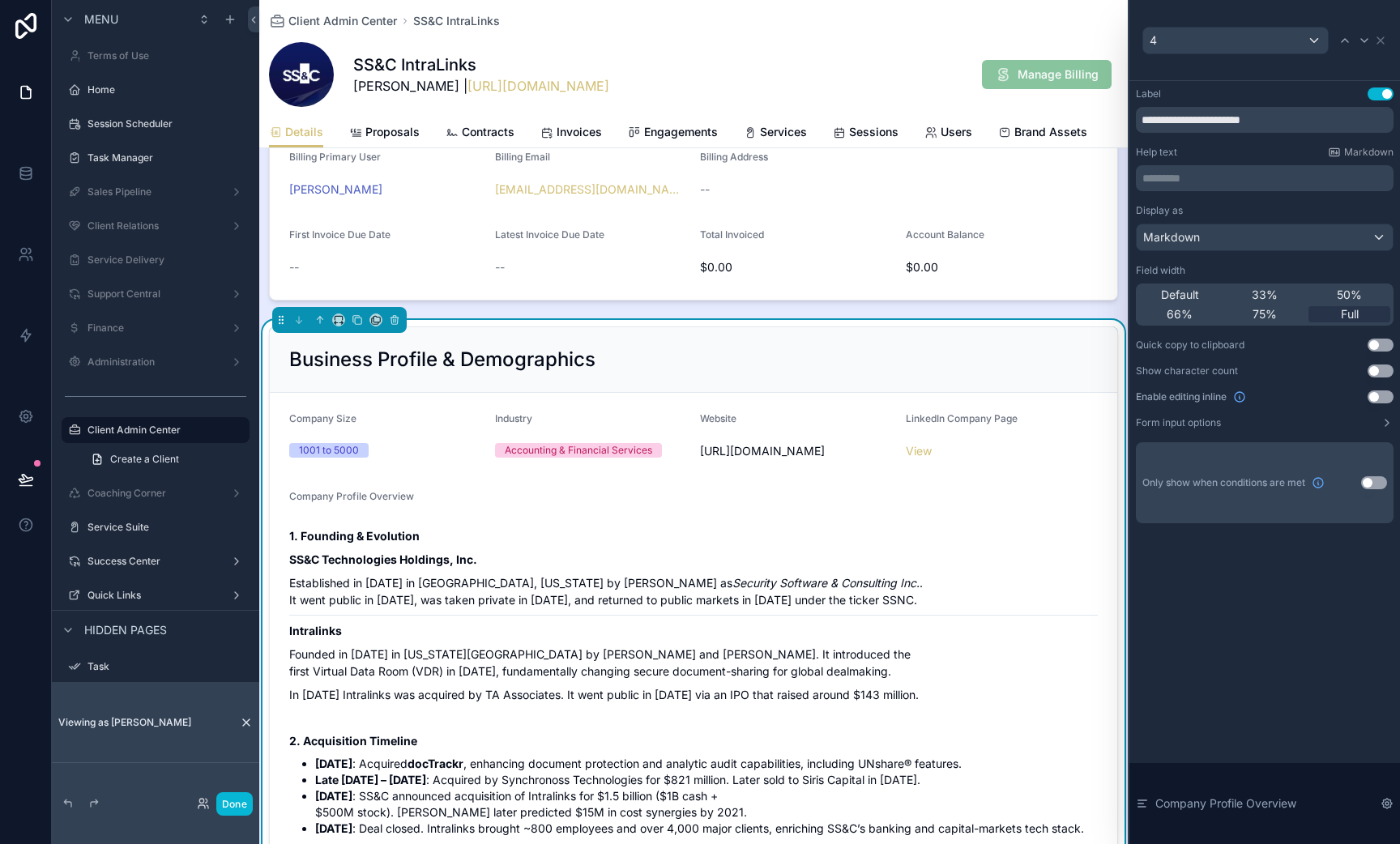
click at [955, 348] on div "Business Profile & Demographics" at bounding box center [693, 359] width 808 height 26
click at [1381, 347] on button "Use setting" at bounding box center [1381, 345] width 26 height 13
click at [1377, 358] on div "Display as Markdown Field width Default 33% 50% 66% 75% Full Quick copy to clip…" at bounding box center [1264, 316] width 258 height 226
click at [1377, 377] on button "Use setting" at bounding box center [1381, 371] width 26 height 13
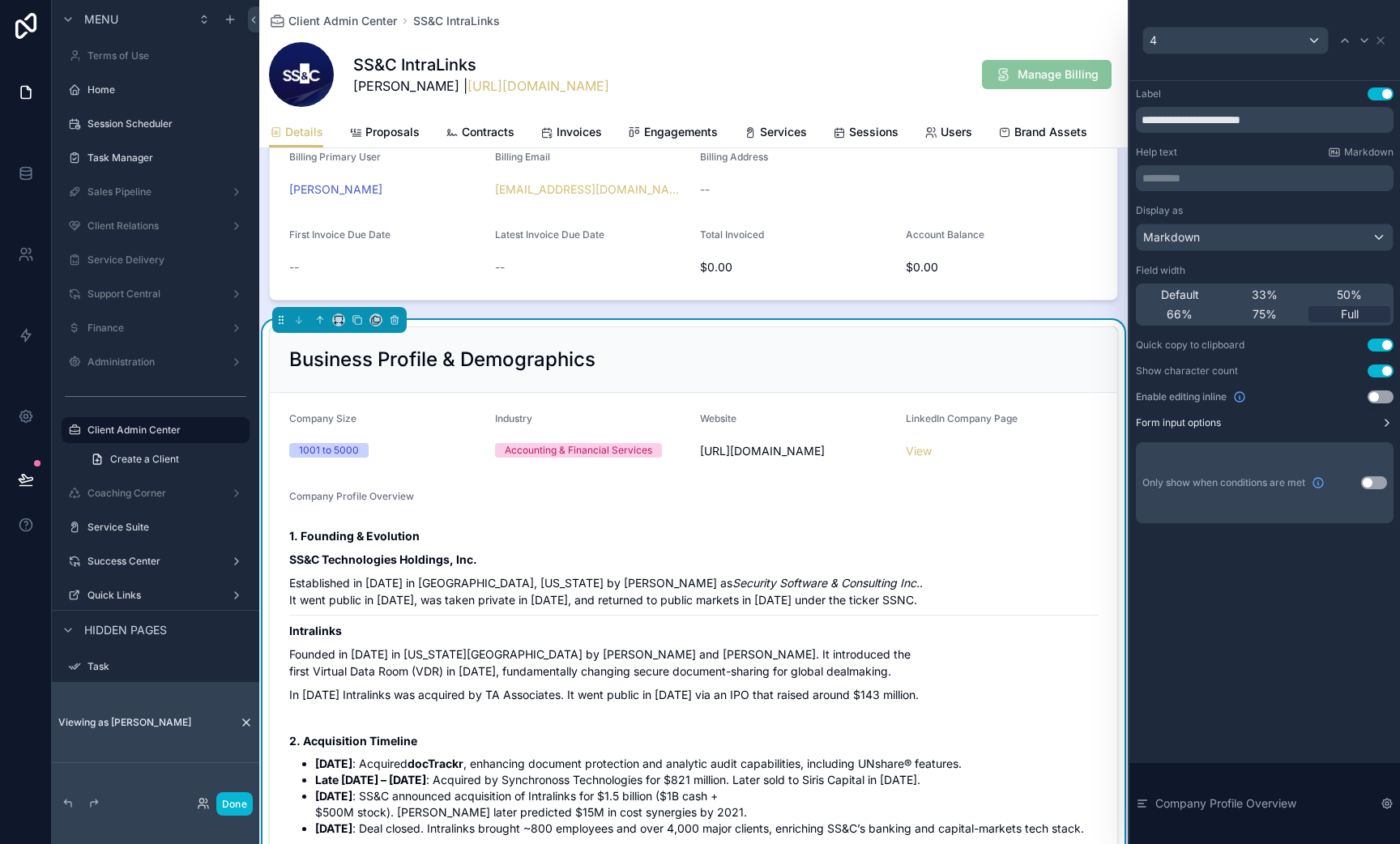
click at [1368, 425] on button "Form input options" at bounding box center [1264, 422] width 258 height 13
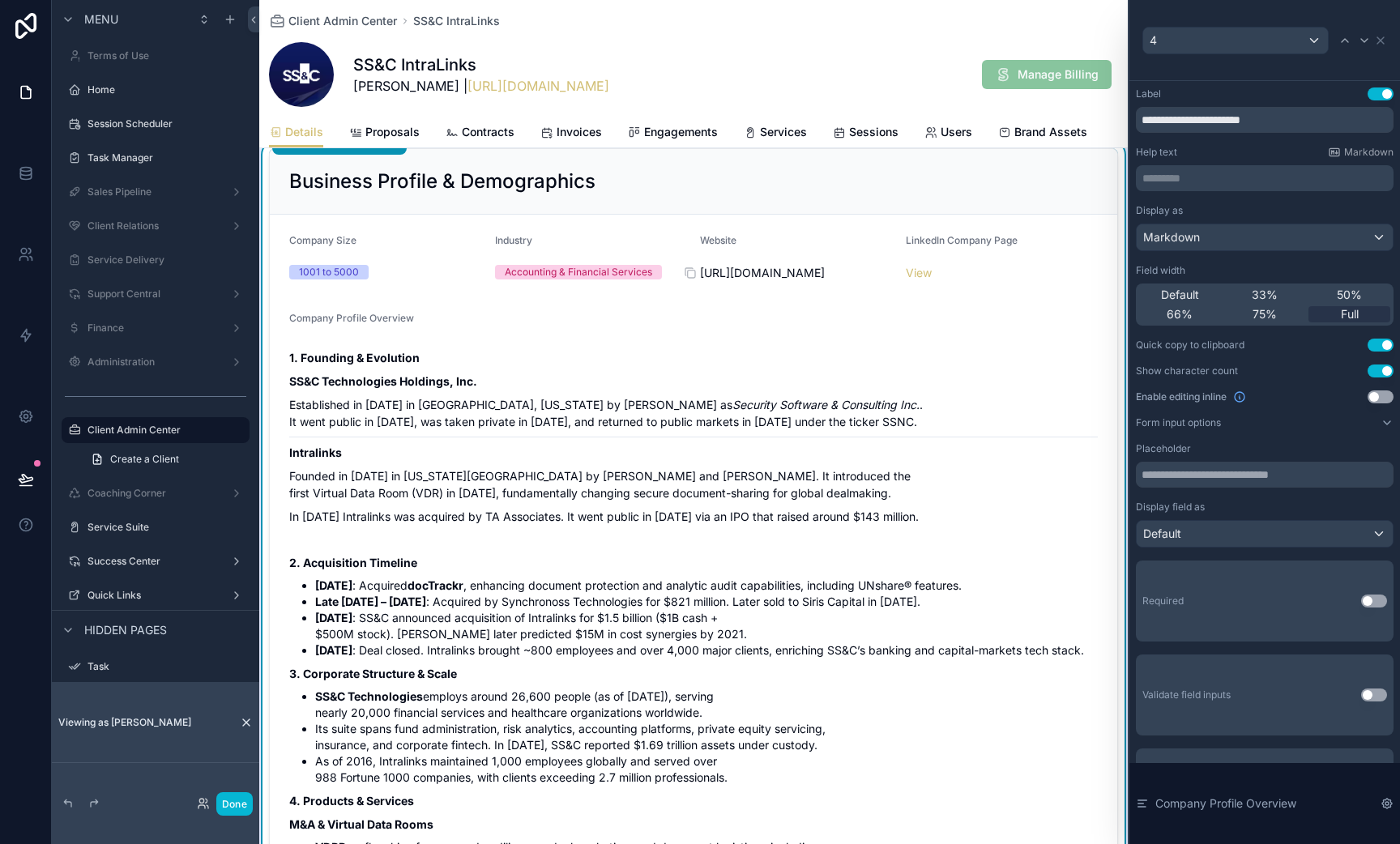
scroll to position [800, 0]
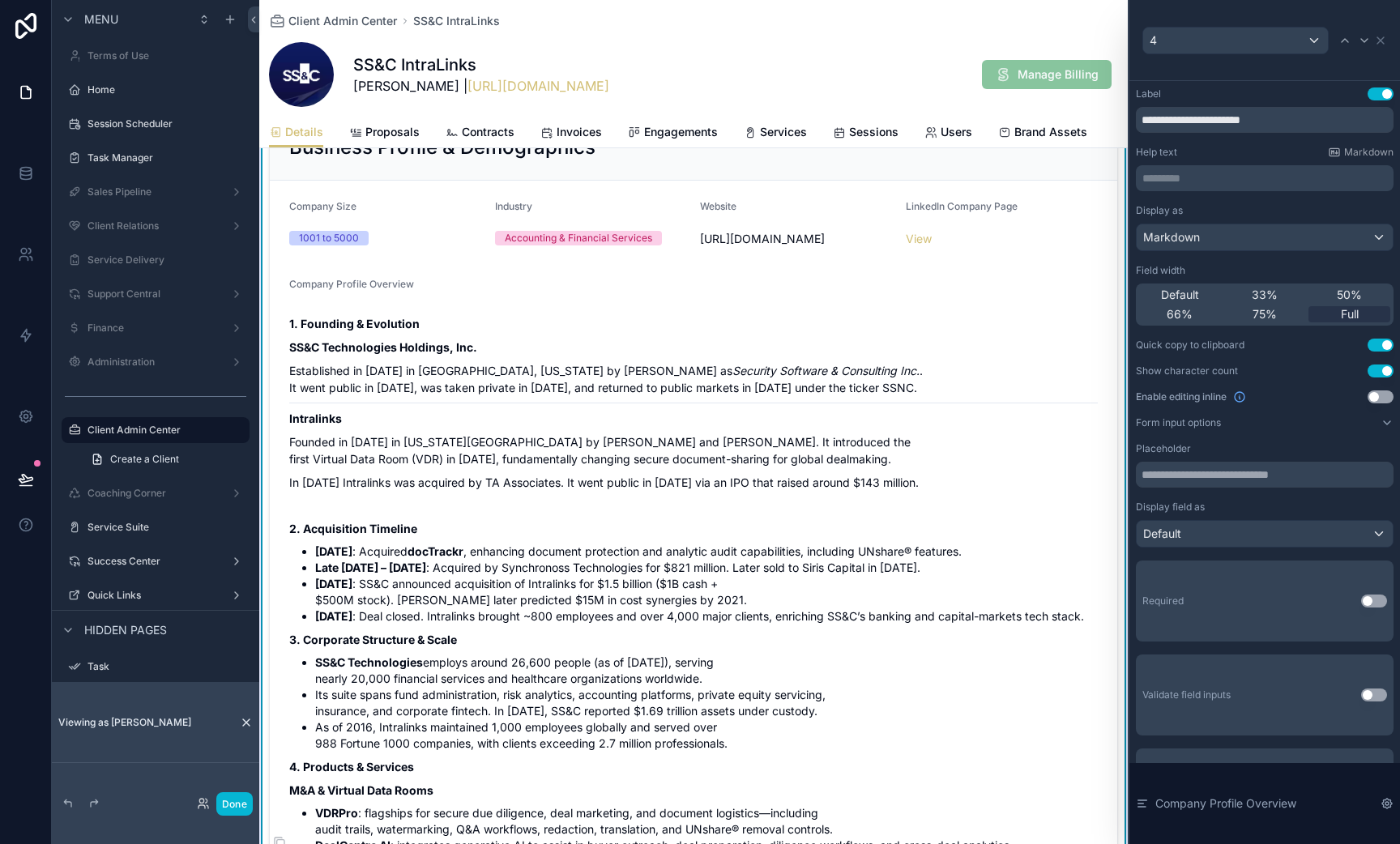
click at [808, 351] on p "SS&C Technologies Holdings, Inc." at bounding box center [693, 347] width 808 height 17
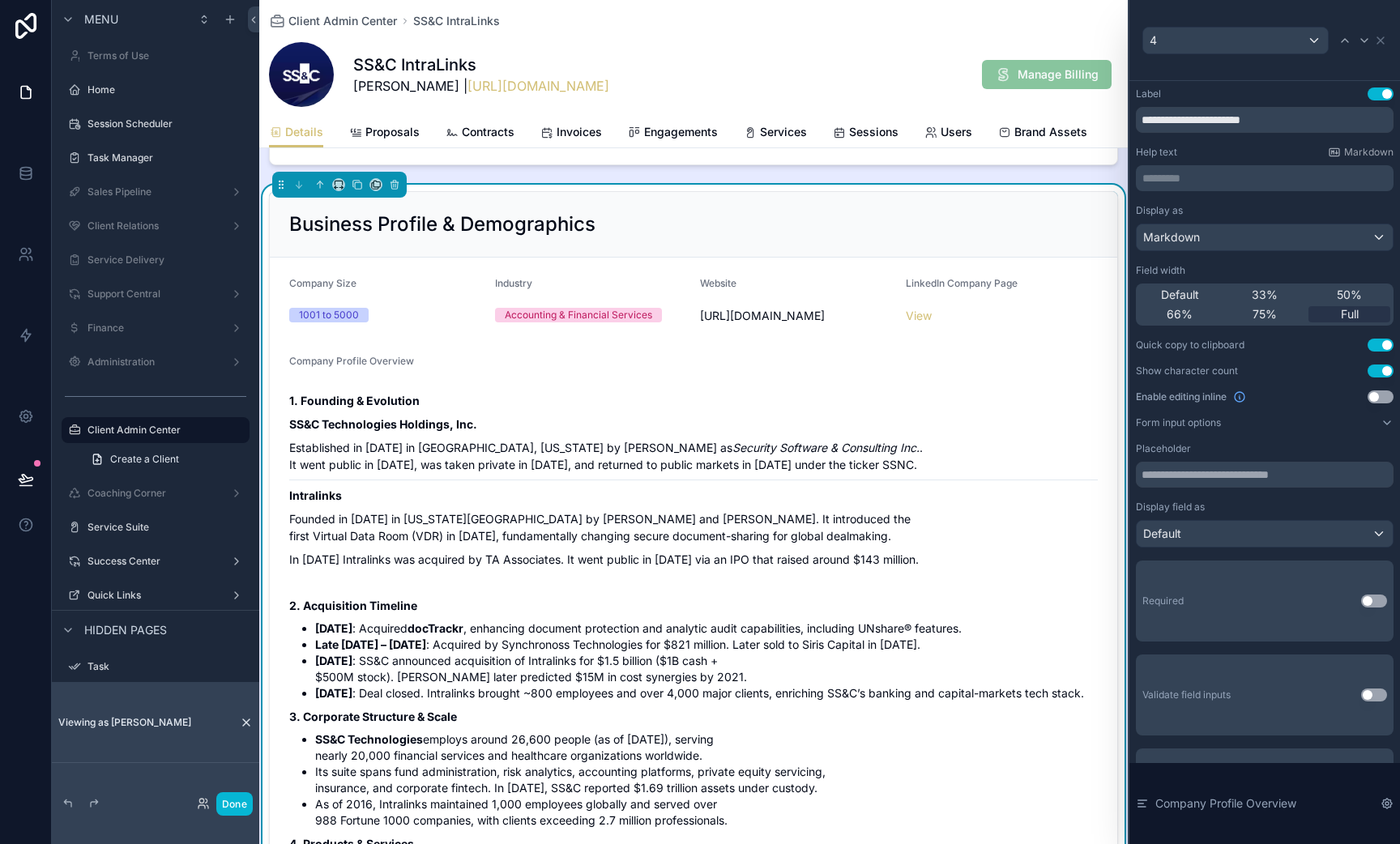
scroll to position [719, 0]
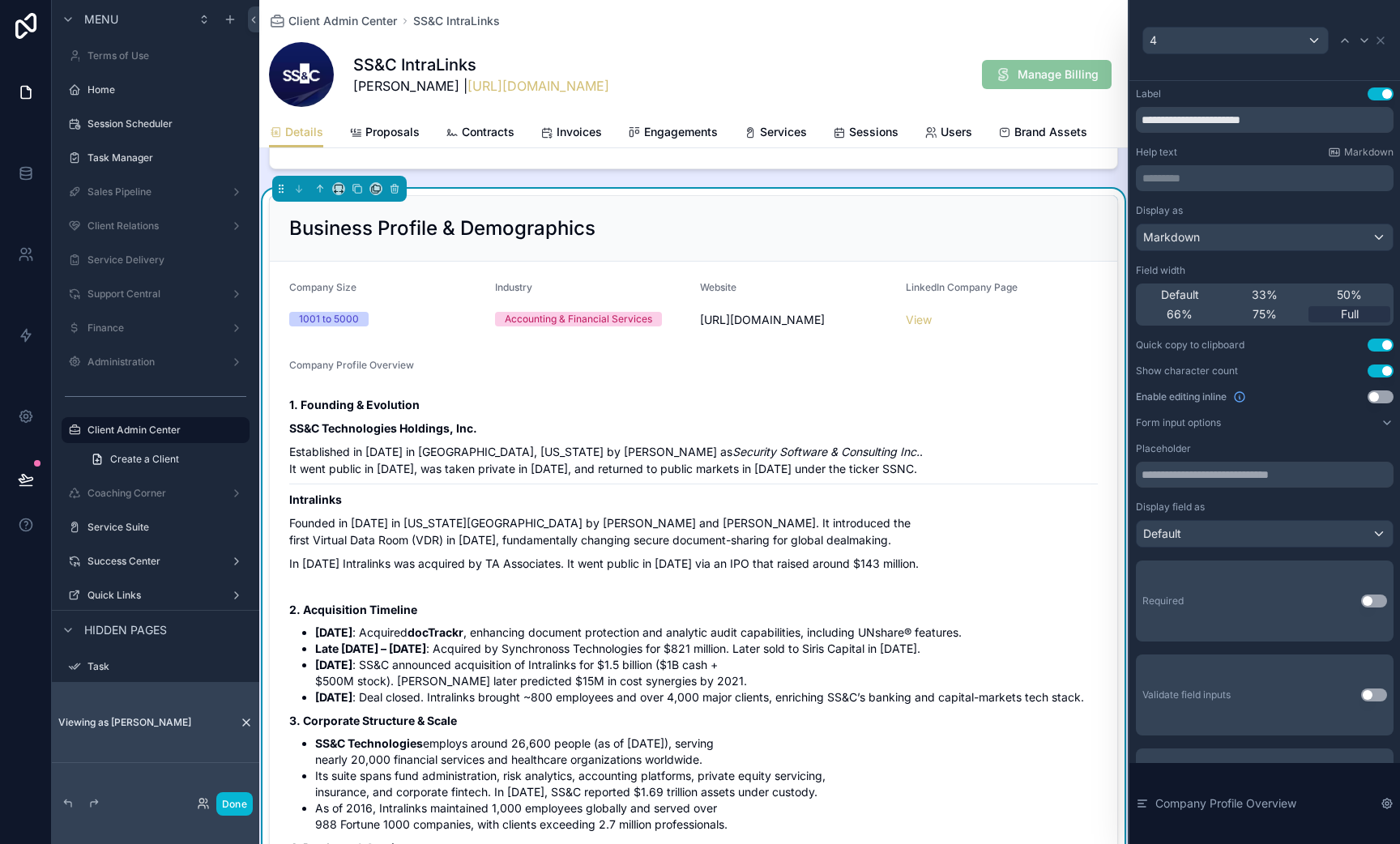
click at [832, 283] on div "Website" at bounding box center [796, 290] width 193 height 19
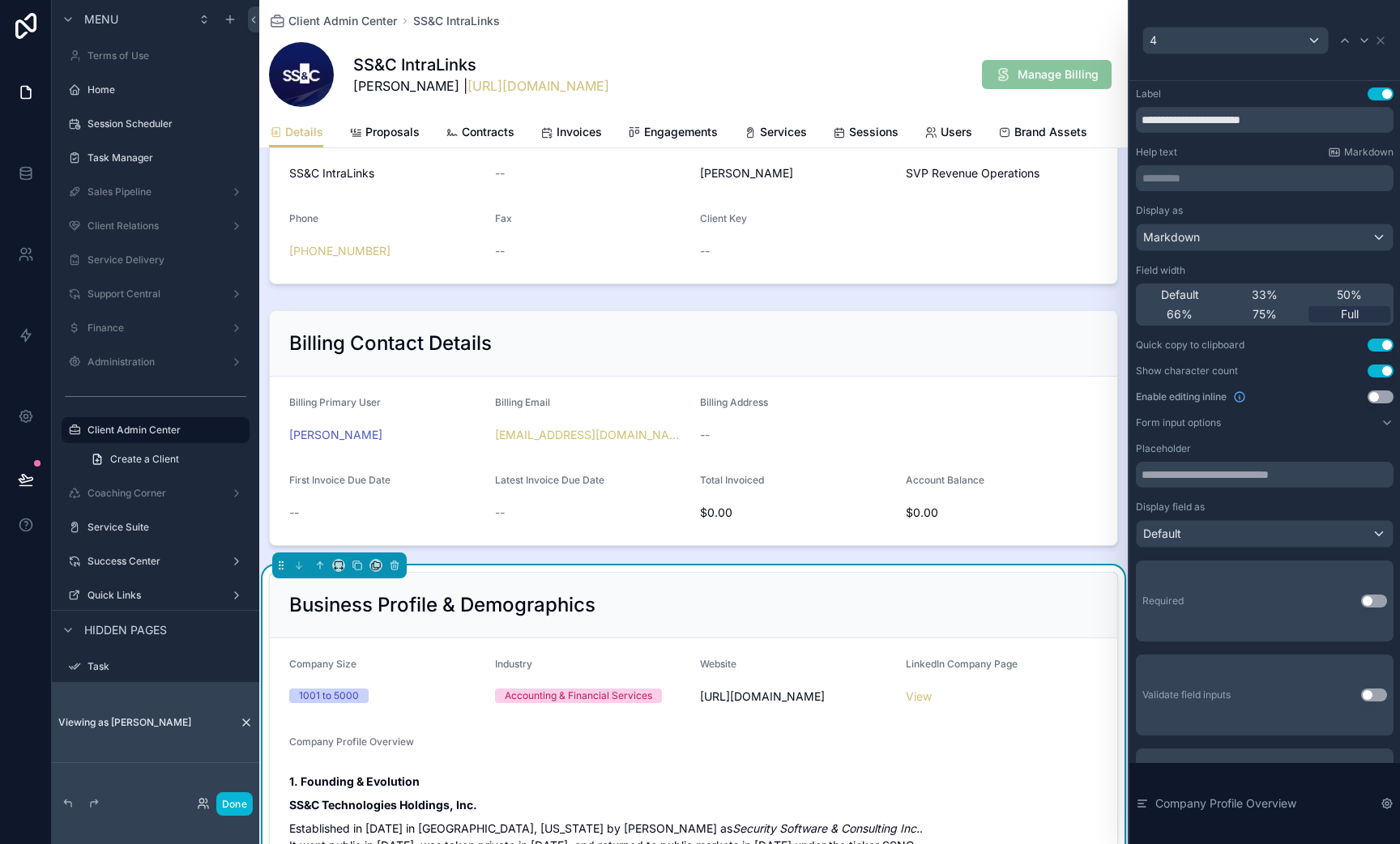
scroll to position [323, 0]
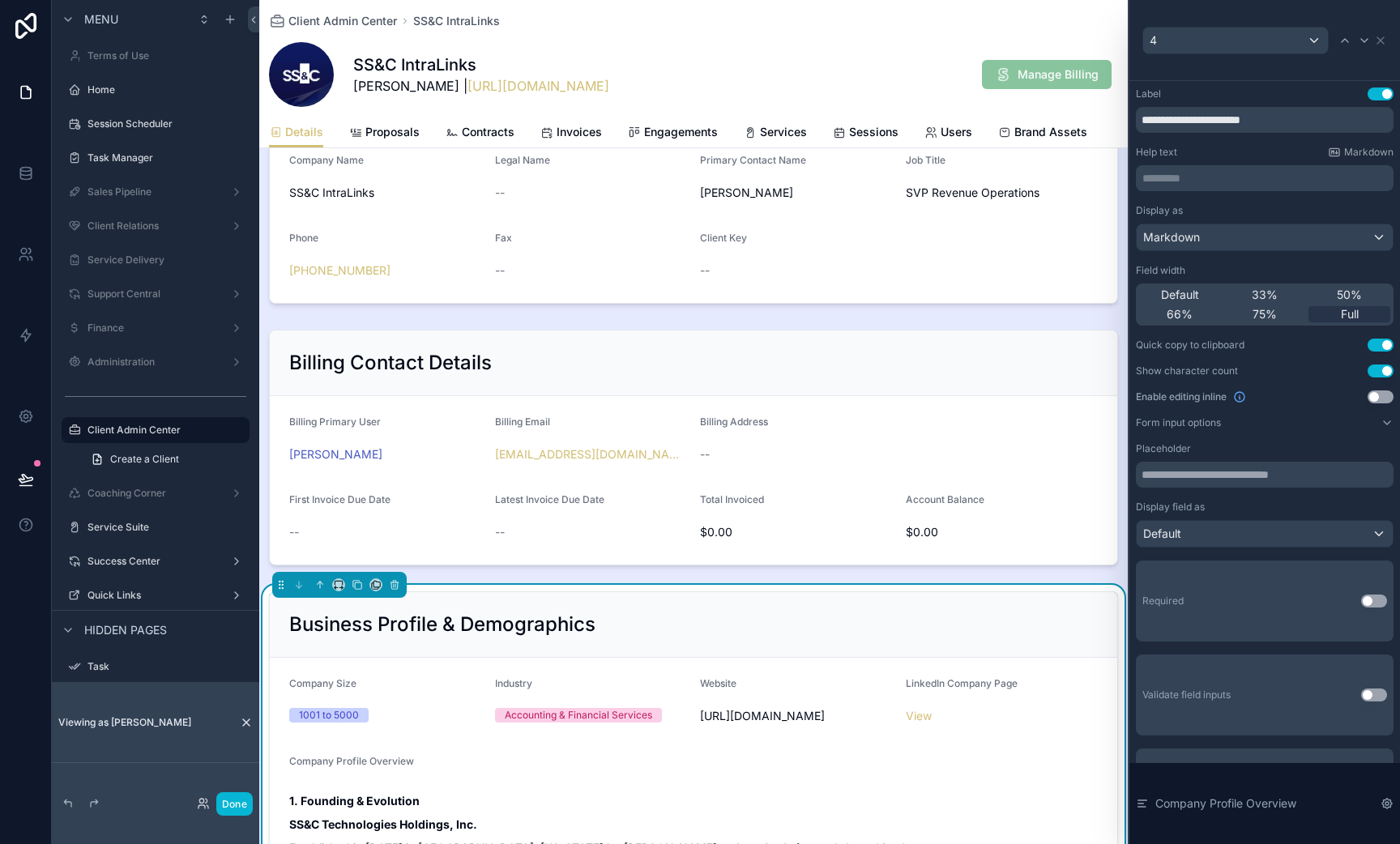
click at [873, 604] on div "Business Profile & Demographics" at bounding box center [693, 625] width 847 height 66
click at [886, 436] on div "scrollable content" at bounding box center [693, 447] width 868 height 249
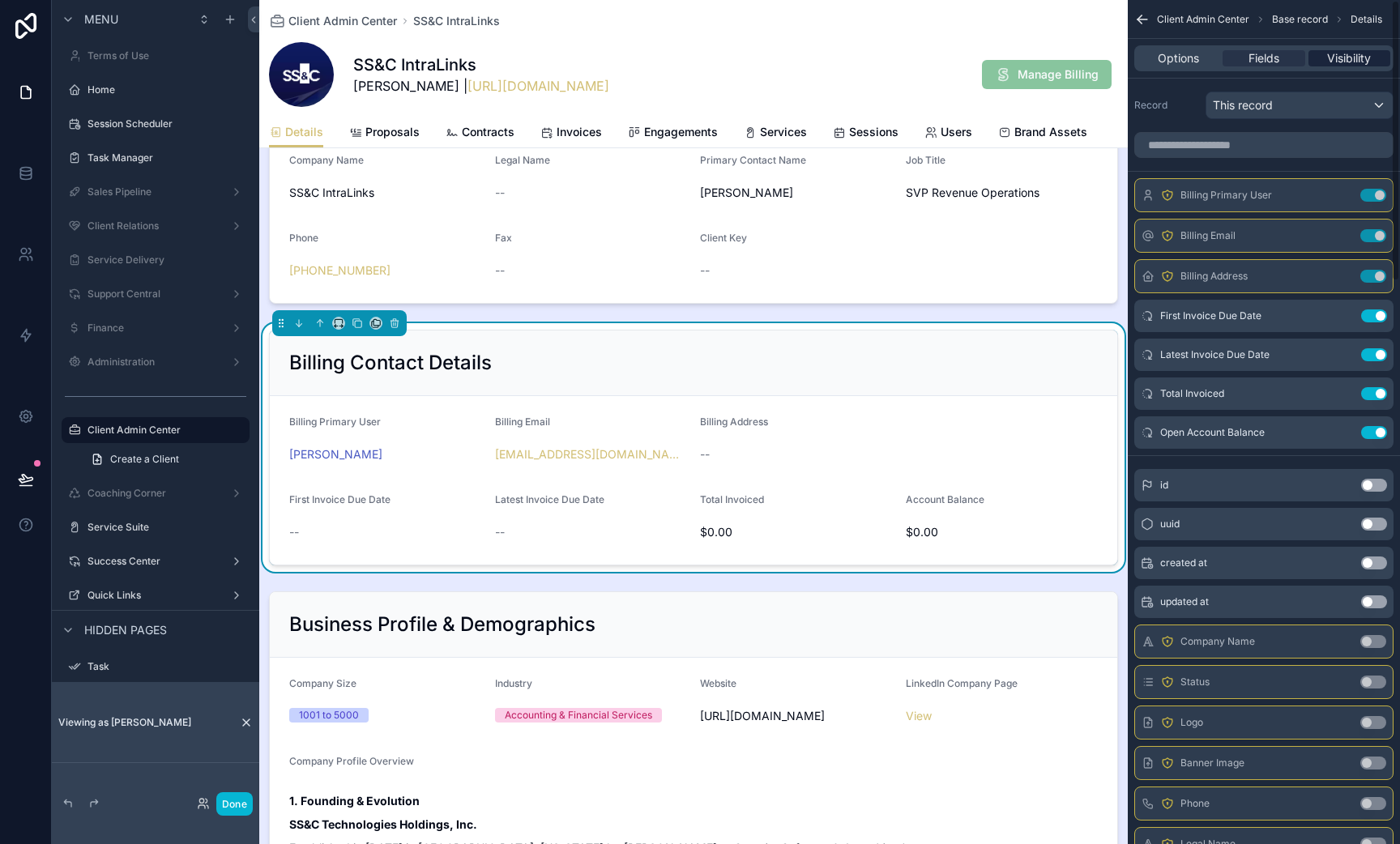
click at [1337, 56] on span "Visibility" at bounding box center [1349, 58] width 44 height 16
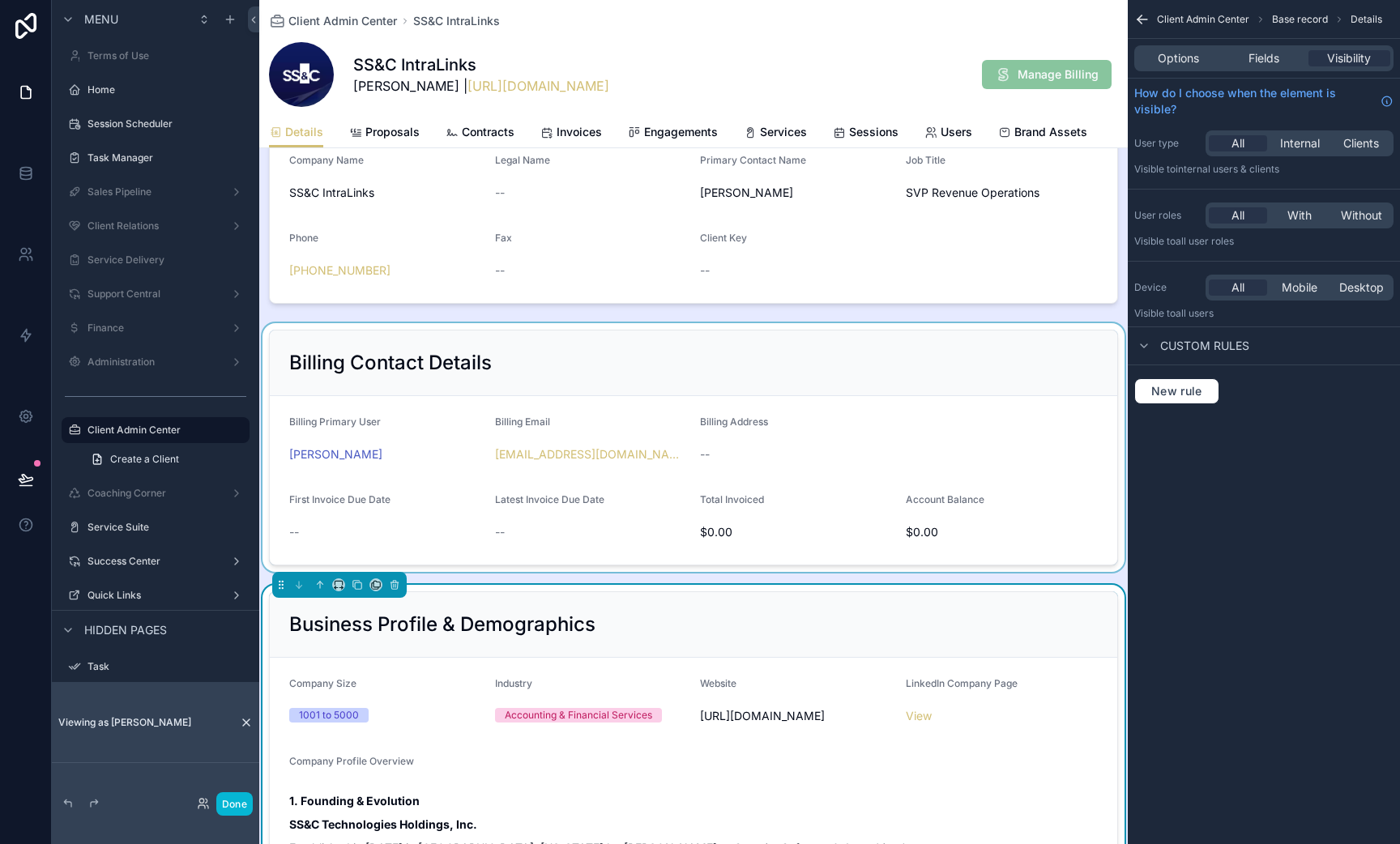
click at [839, 345] on div "scrollable content" at bounding box center [693, 447] width 868 height 249
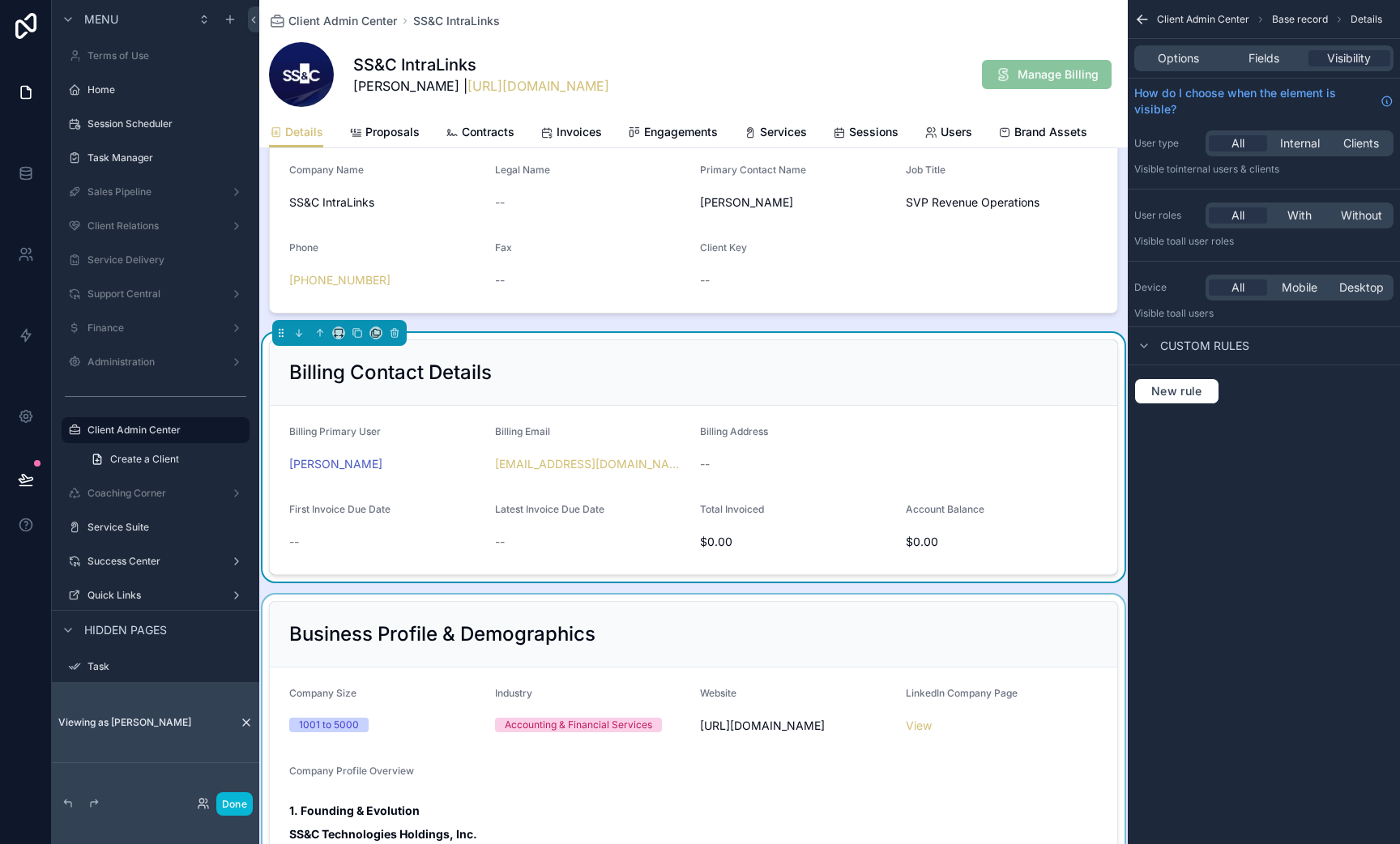
scroll to position [282, 0]
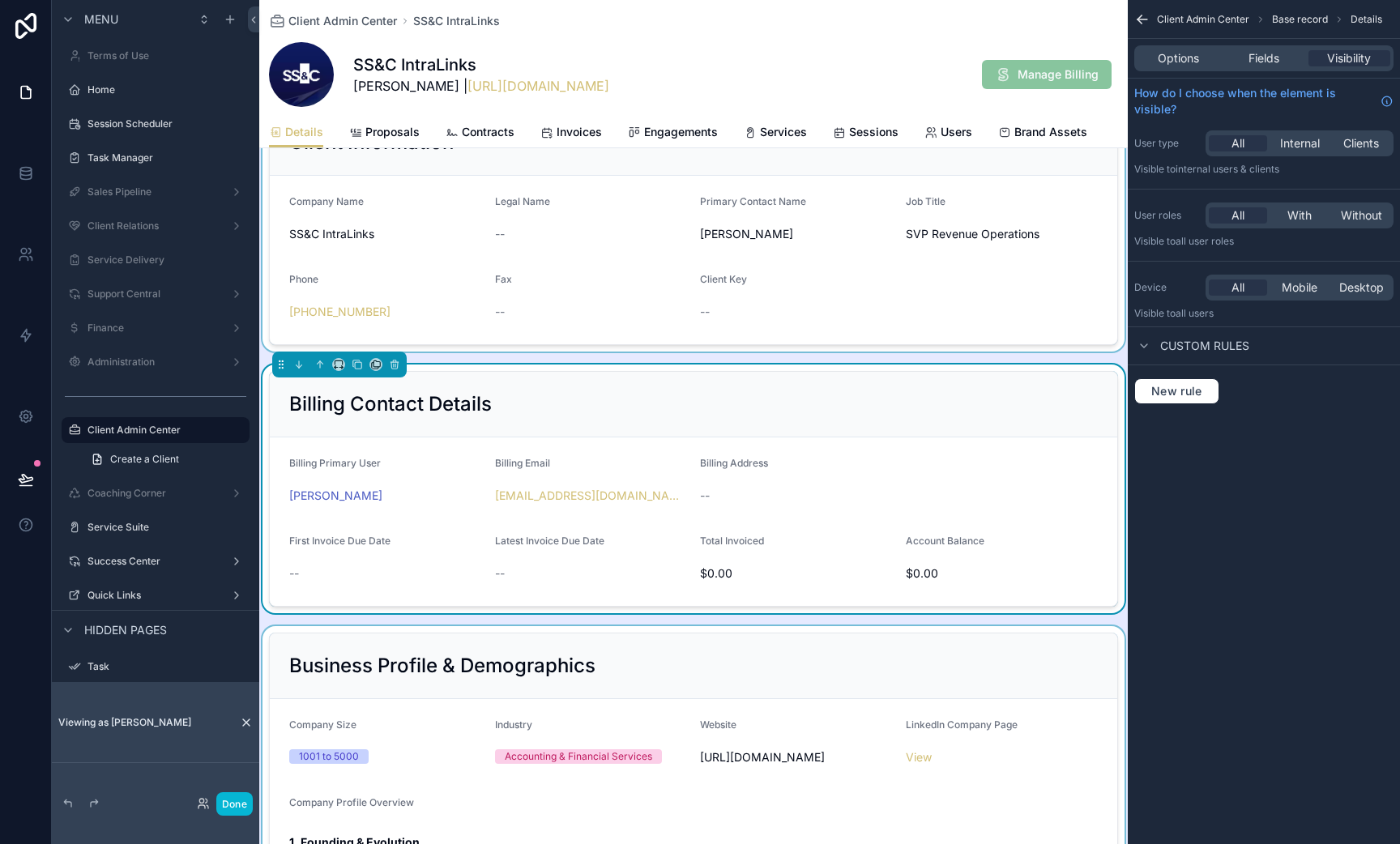
click at [747, 275] on div "scrollable content" at bounding box center [693, 226] width 868 height 249
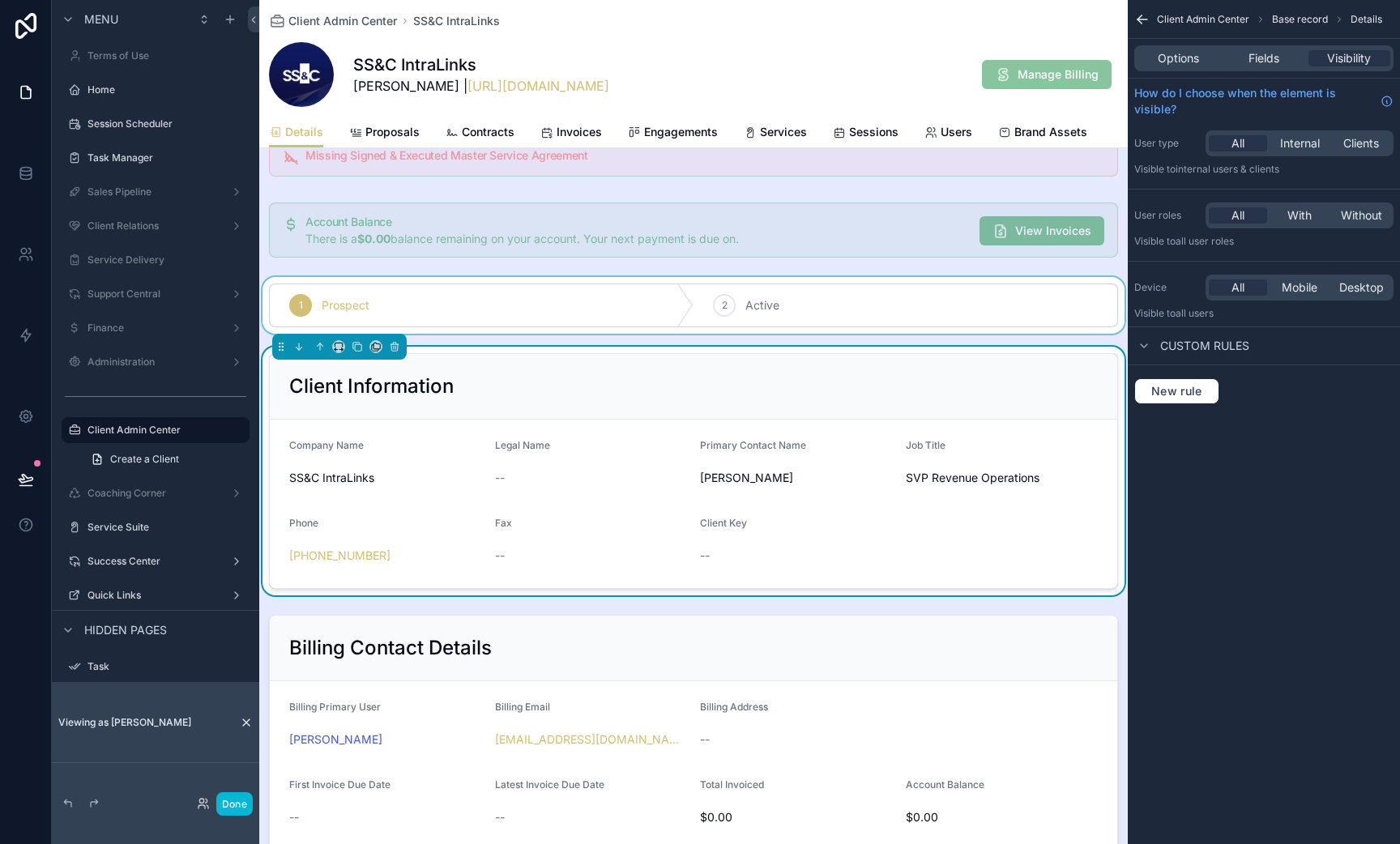
scroll to position [0, 0]
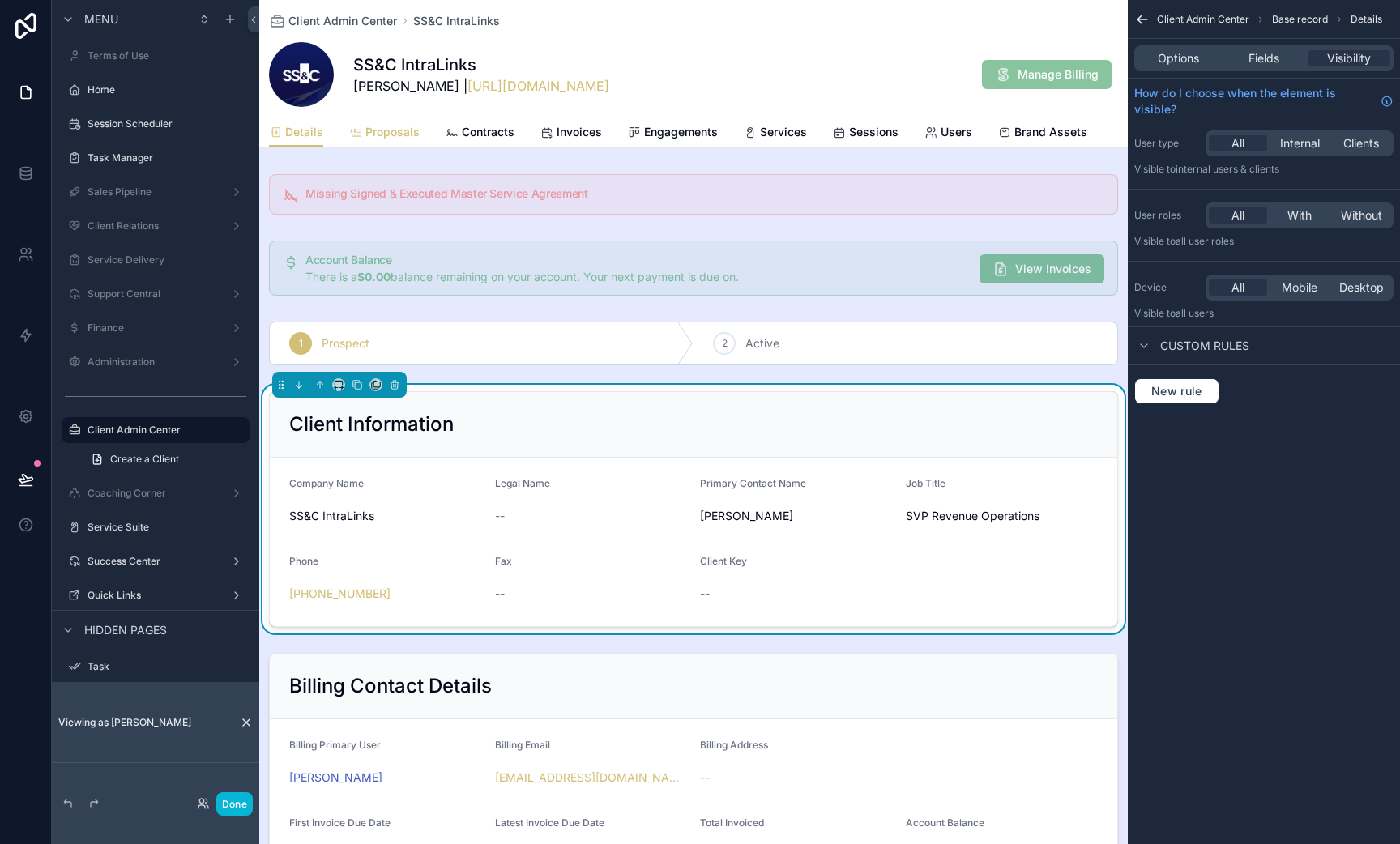
click at [375, 125] on span "Proposals" at bounding box center [392, 132] width 54 height 16
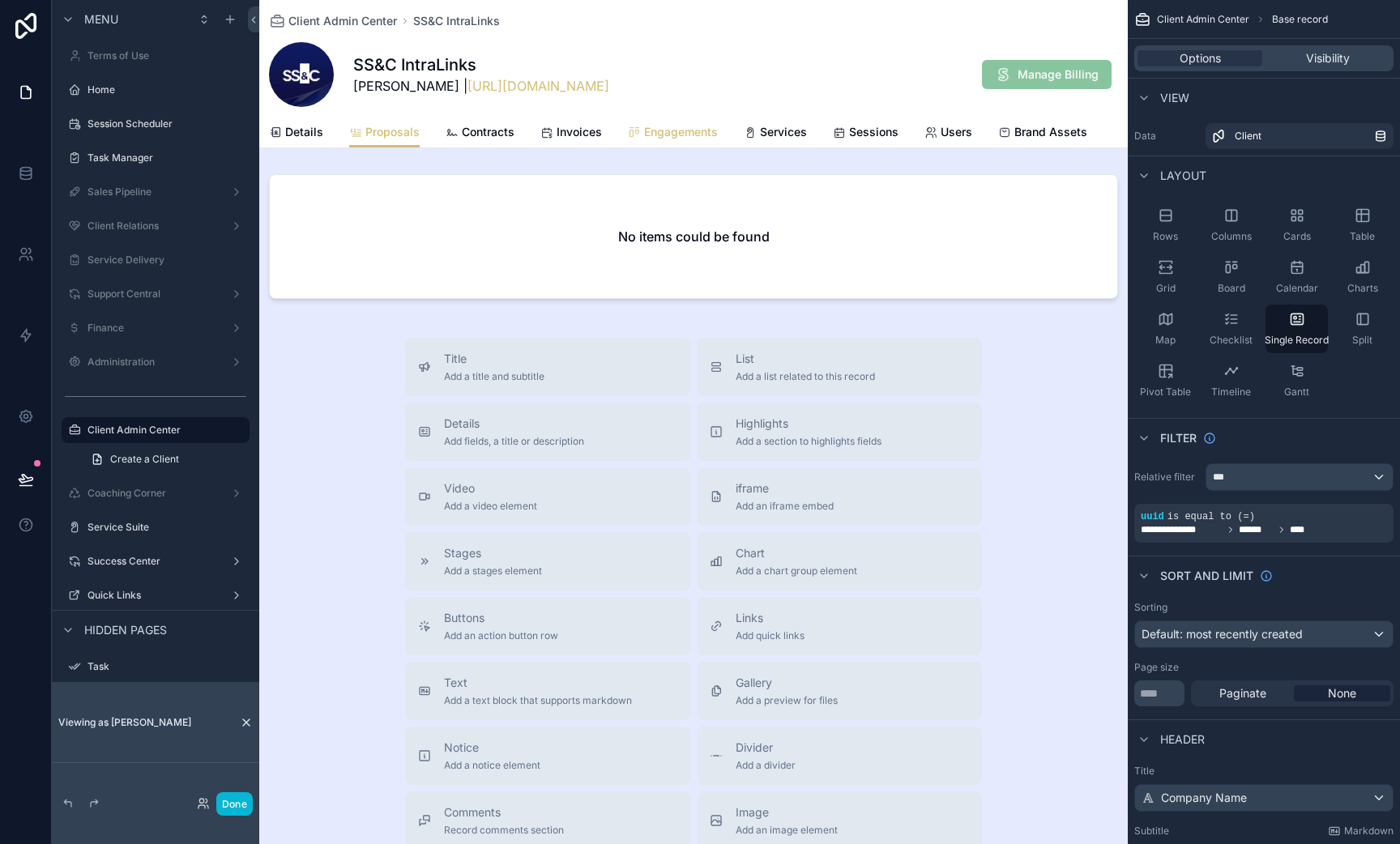
click at [658, 128] on span "Engagements" at bounding box center [681, 132] width 74 height 16
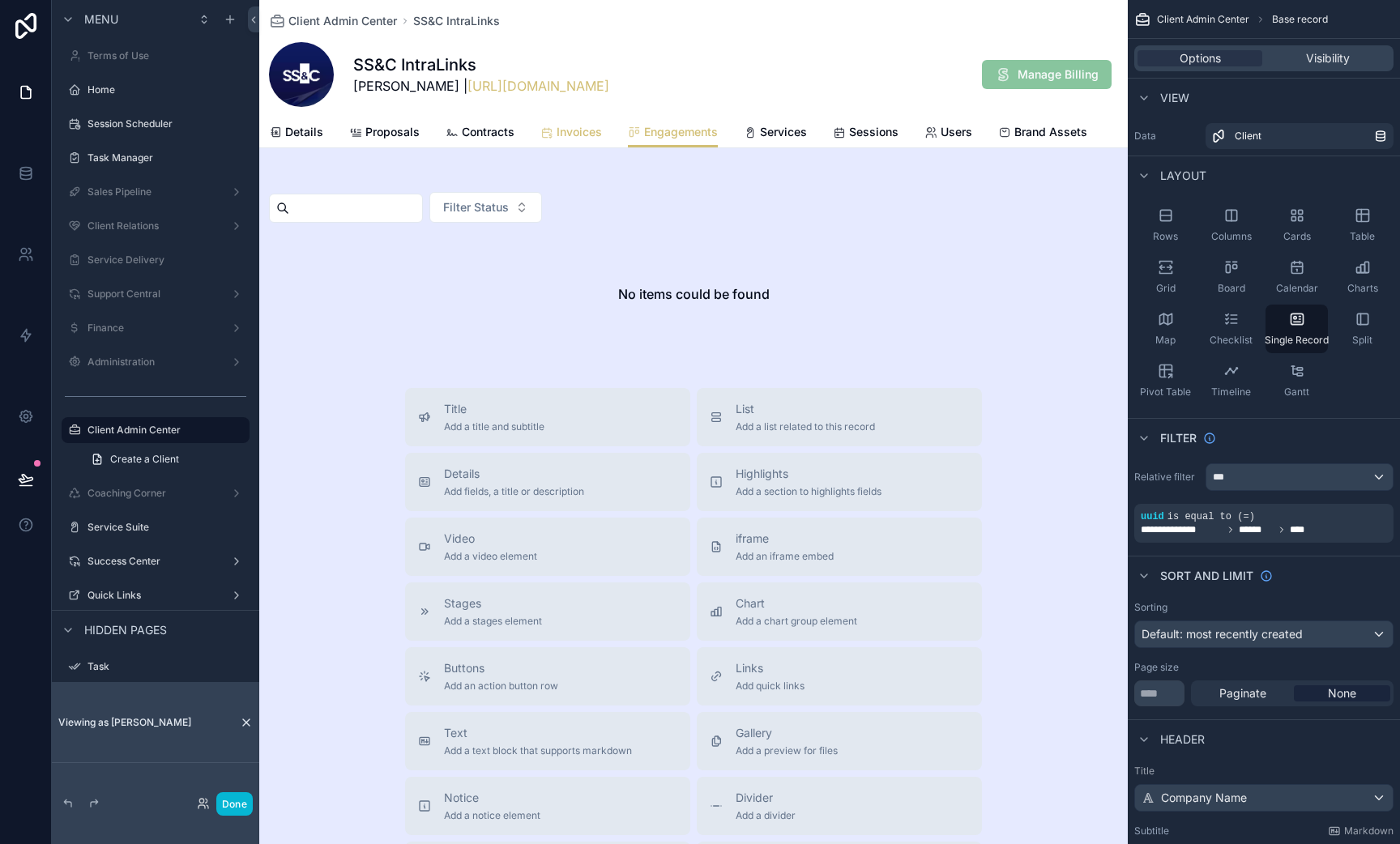
click at [568, 139] on span "Invoices" at bounding box center [579, 132] width 46 height 16
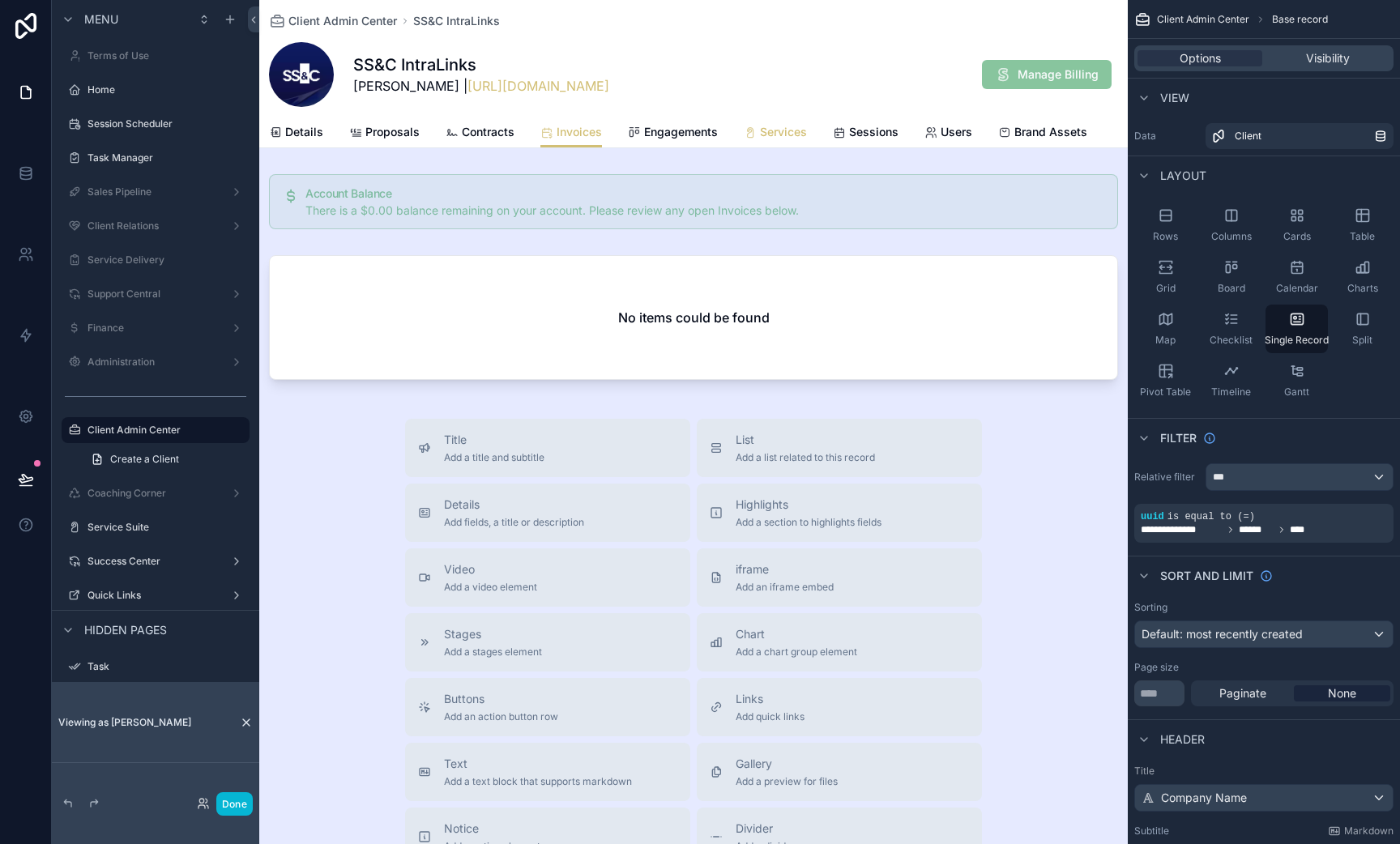
click at [795, 134] on span "Services" at bounding box center [783, 132] width 47 height 16
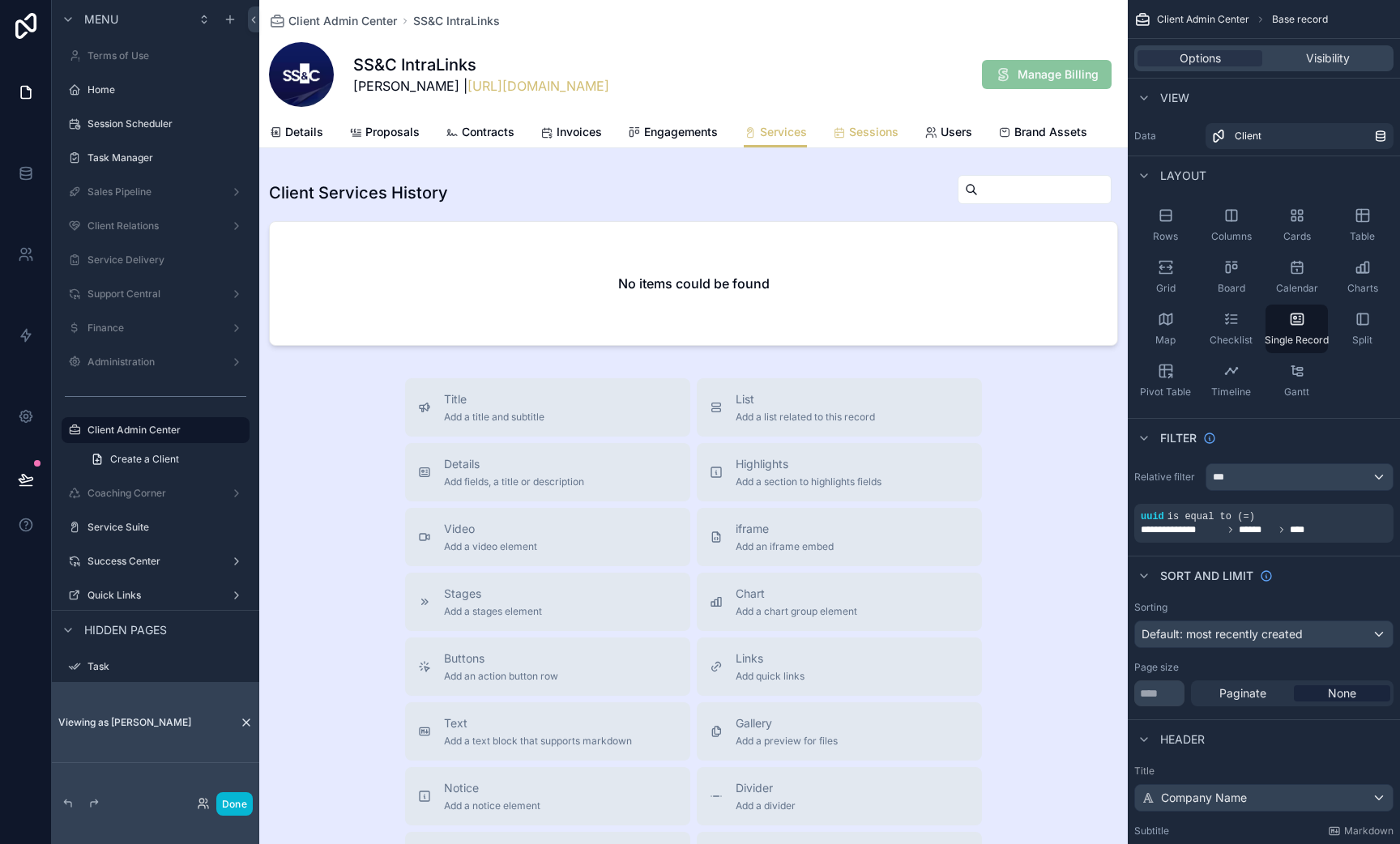
click at [836, 133] on icon "scrollable content" at bounding box center [838, 133] width 13 height 13
click at [917, 134] on div "Details Proposals Contracts Invoices Engagements Services Sessions Users Brand …" at bounding box center [693, 133] width 849 height 31
click at [710, 127] on span "Engagements" at bounding box center [681, 132] width 74 height 16
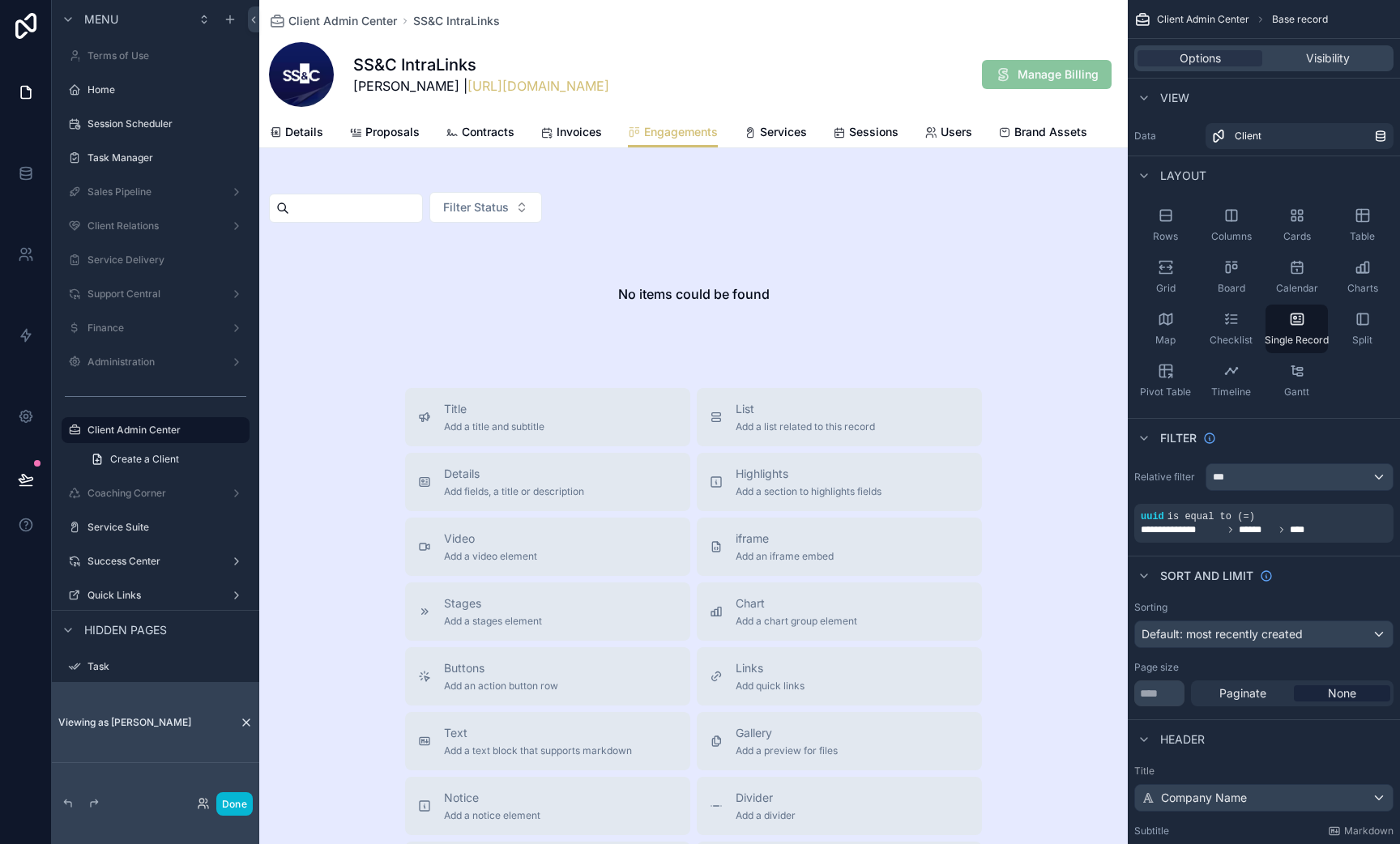
click at [619, 127] on div "Details Proposals Contracts Invoices Engagements Services Sessions Users Brand …" at bounding box center [693, 133] width 849 height 31
click at [553, 128] on div "Invoices" at bounding box center [571, 132] width 62 height 16
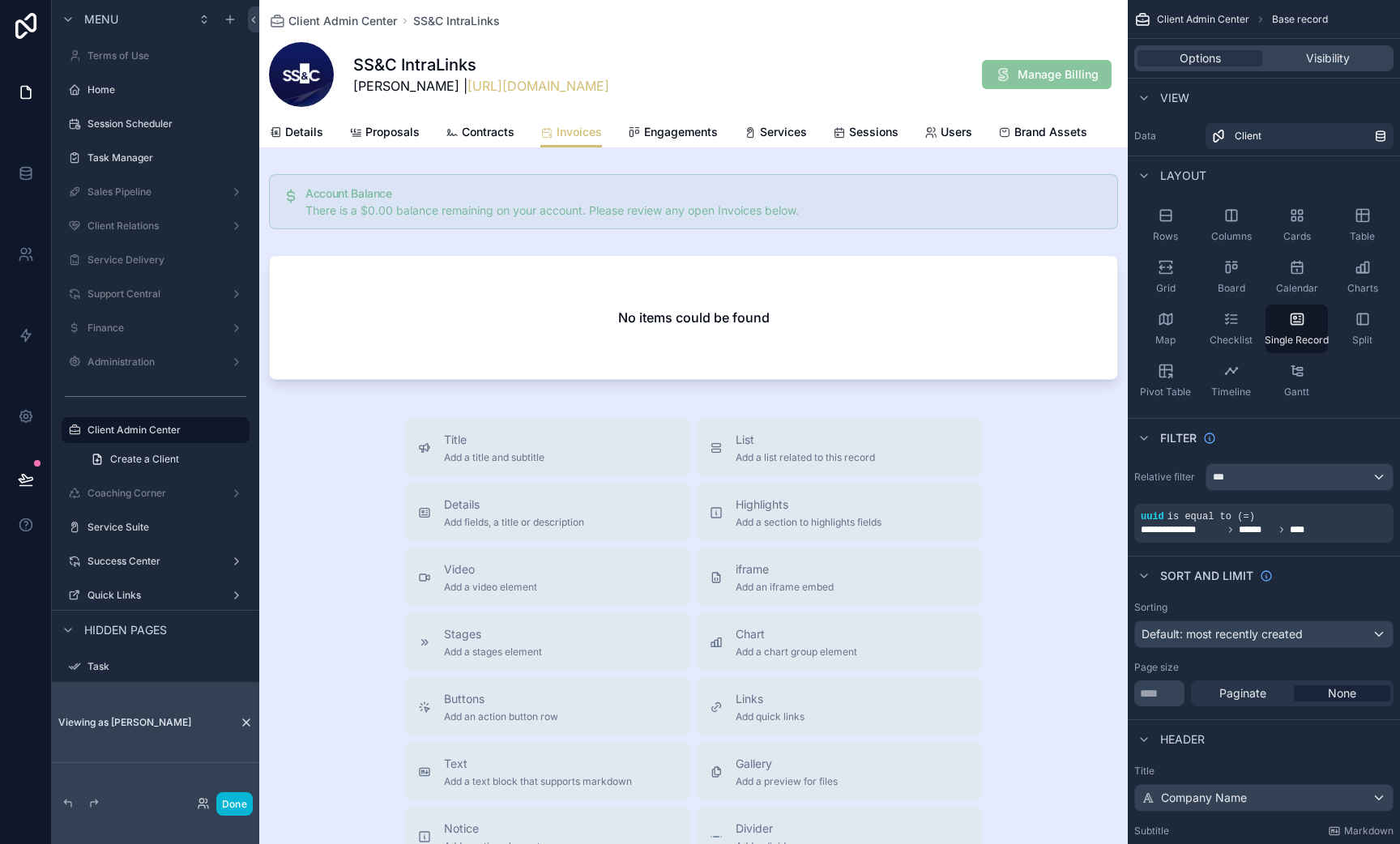
click at [428, 131] on div "Details Proposals Contracts Invoices Engagements Services Sessions Users Brand …" at bounding box center [693, 133] width 849 height 31
click at [335, 135] on div "Details Proposals Contracts Invoices Engagements Services Sessions Users Brand …" at bounding box center [693, 133] width 849 height 31
click at [355, 135] on icon "scrollable content" at bounding box center [355, 133] width 13 height 13
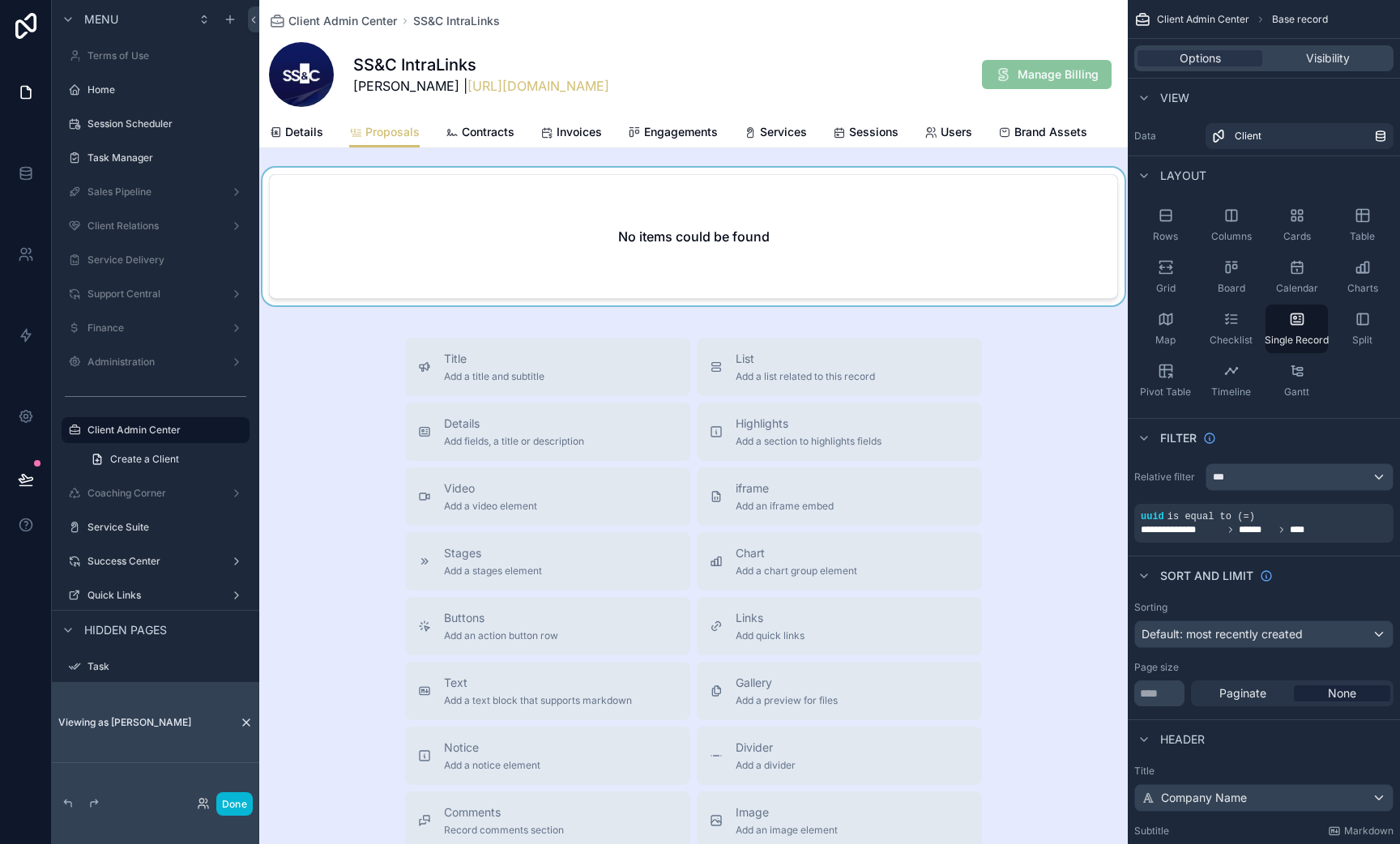
click at [558, 226] on div "scrollable content" at bounding box center [693, 239] width 868 height 144
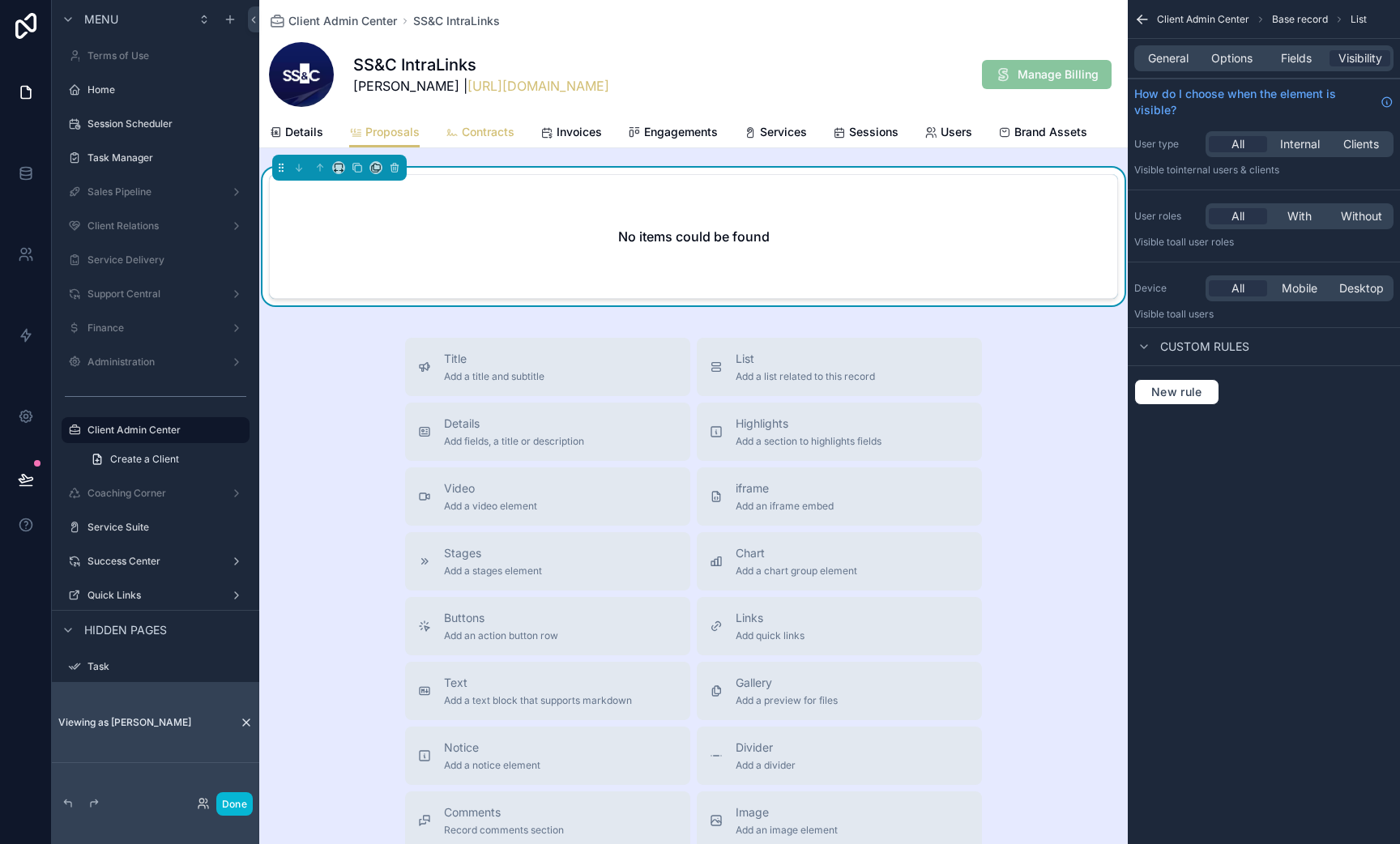
click at [491, 136] on span "Contracts" at bounding box center [488, 132] width 52 height 16
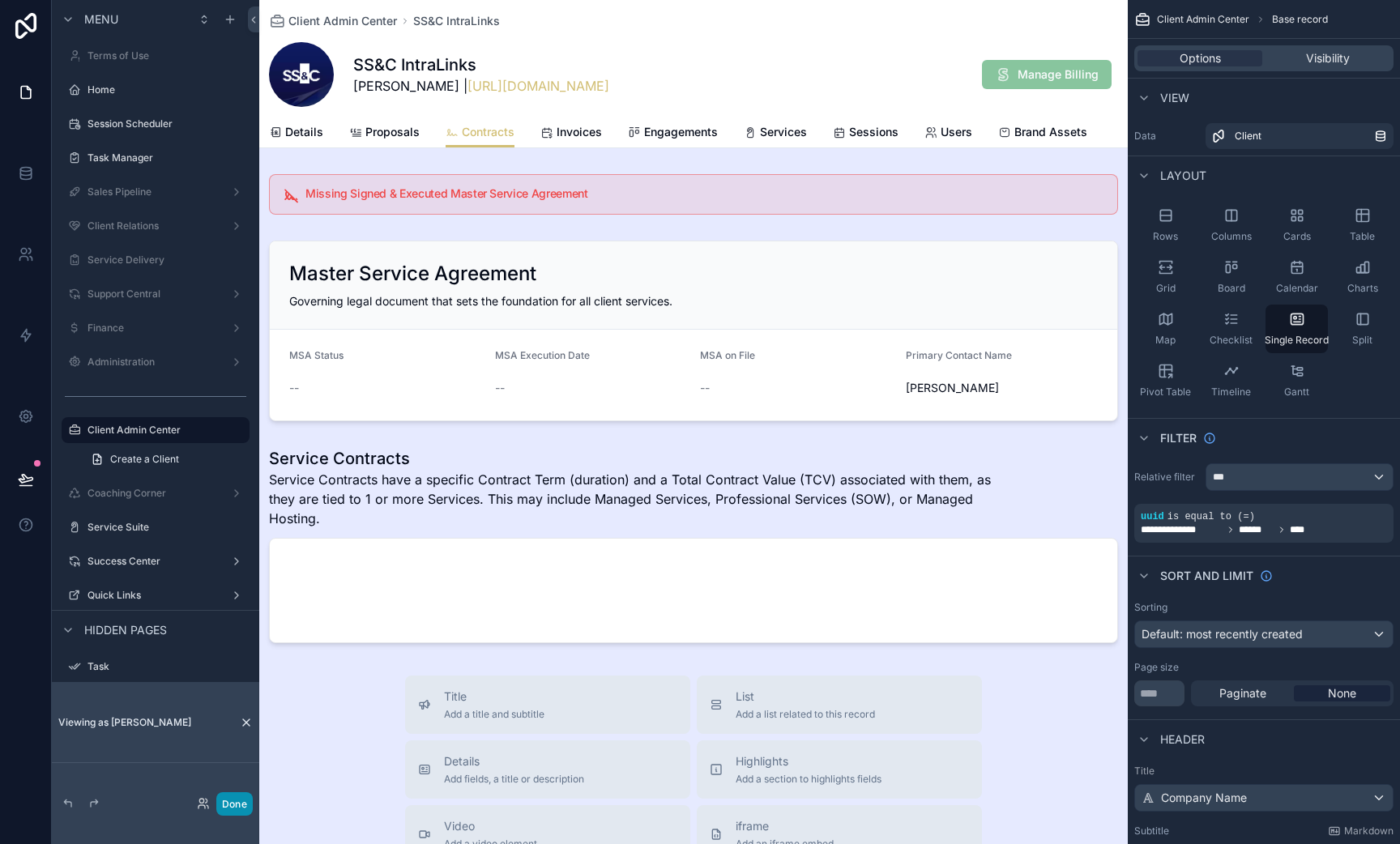
click at [246, 799] on button "Done" at bounding box center [234, 804] width 37 height 23
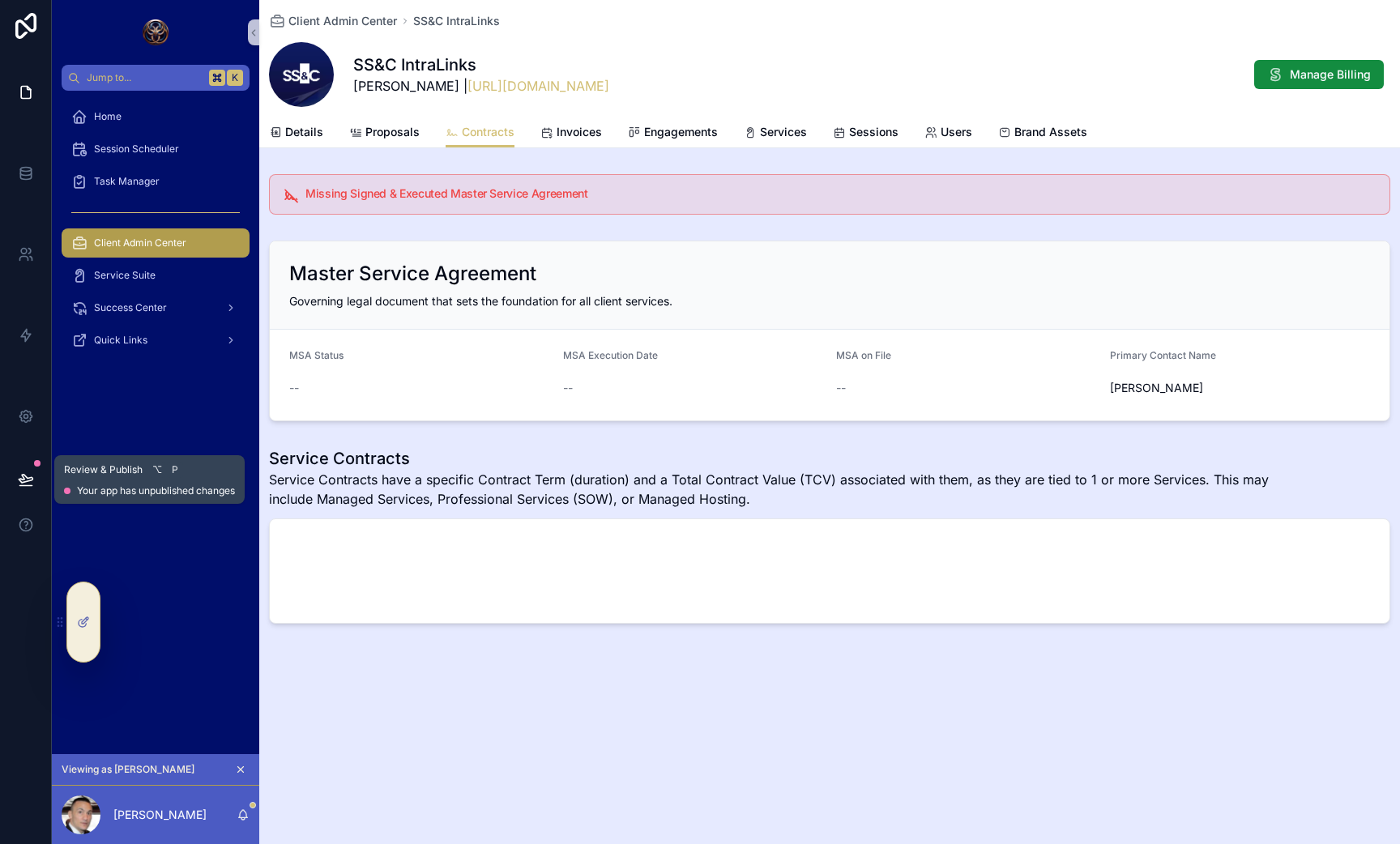
click at [27, 482] on icon at bounding box center [25, 479] width 16 height 16
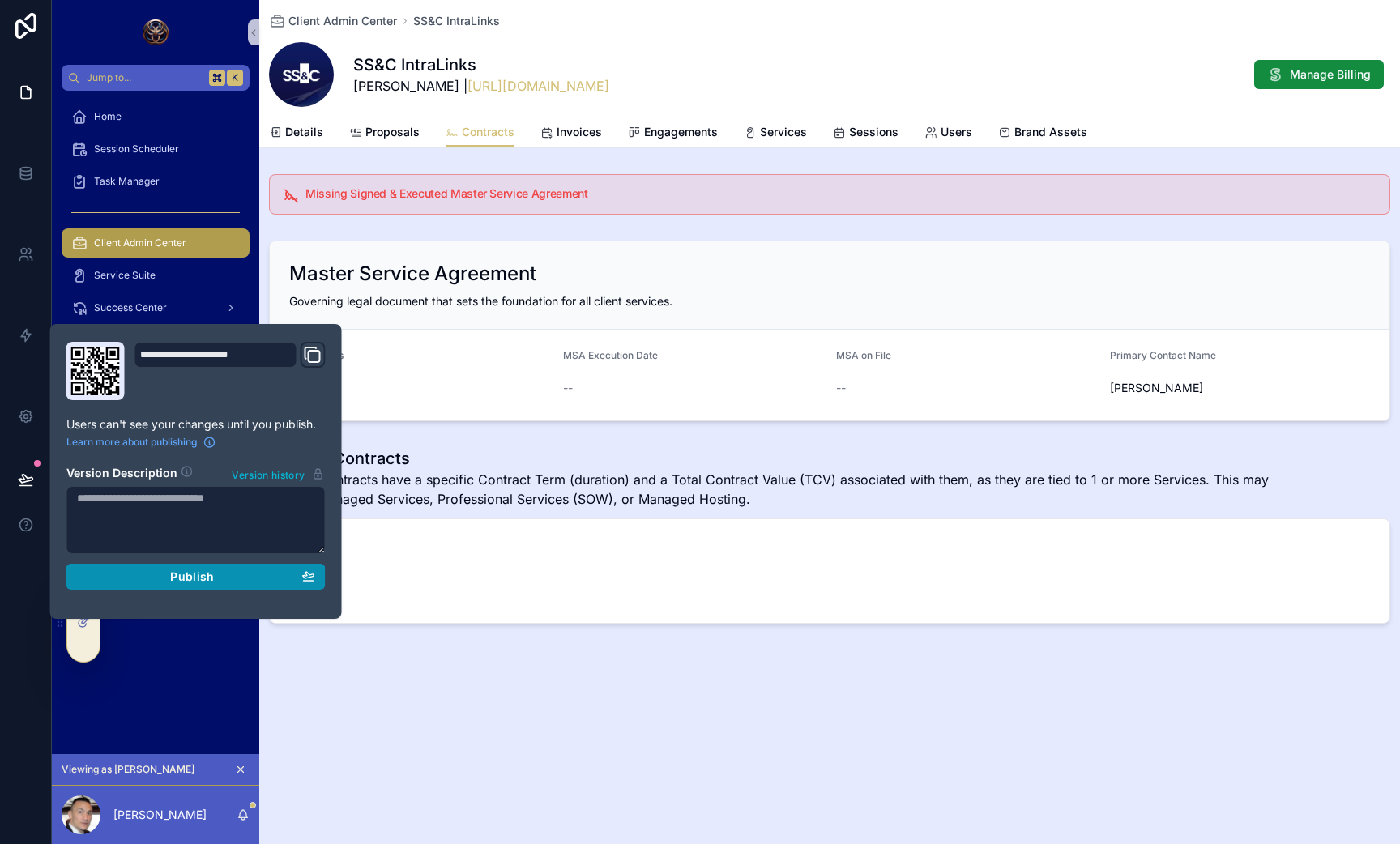
click at [119, 581] on div "Publish" at bounding box center [197, 576] width 238 height 15
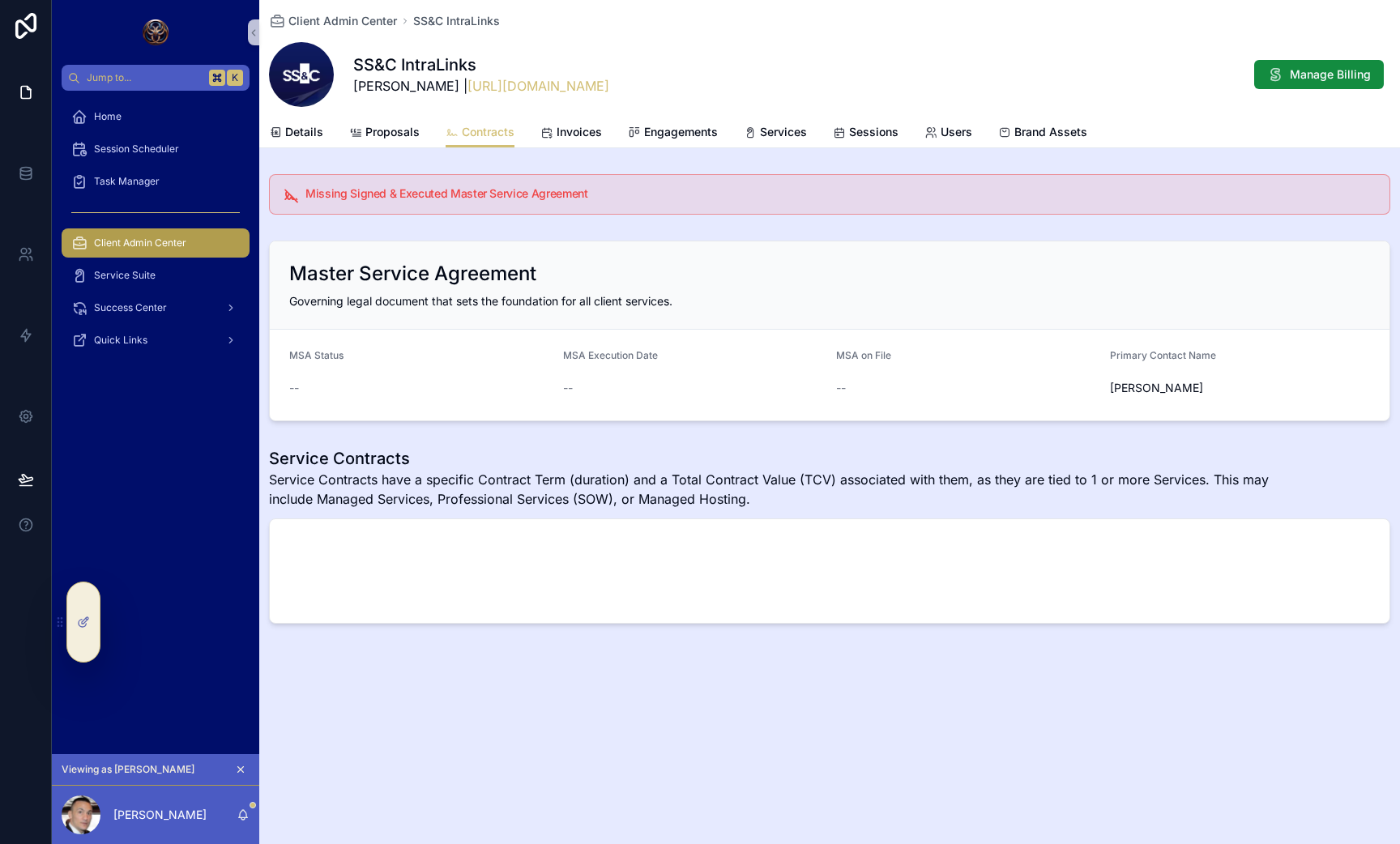
click at [631, 222] on div "Missing Signed & Executed Master Service Agreement Master Service Agreement Gov…" at bounding box center [830, 399] width 1141 height 463
click at [141, 273] on span "Service Suite" at bounding box center [125, 275] width 62 height 13
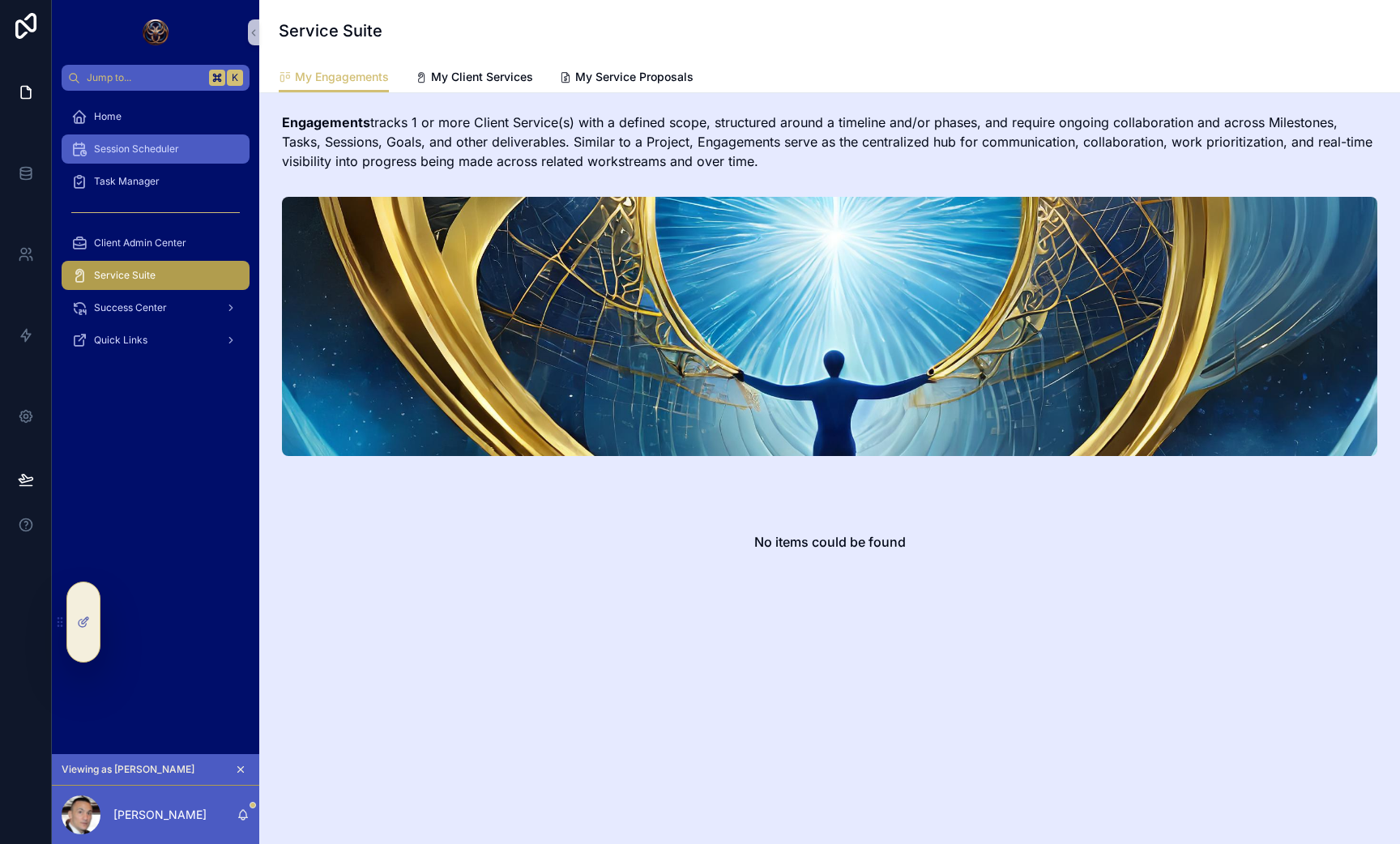
click at [141, 155] on span "Session Scheduler" at bounding box center [137, 148] width 85 height 13
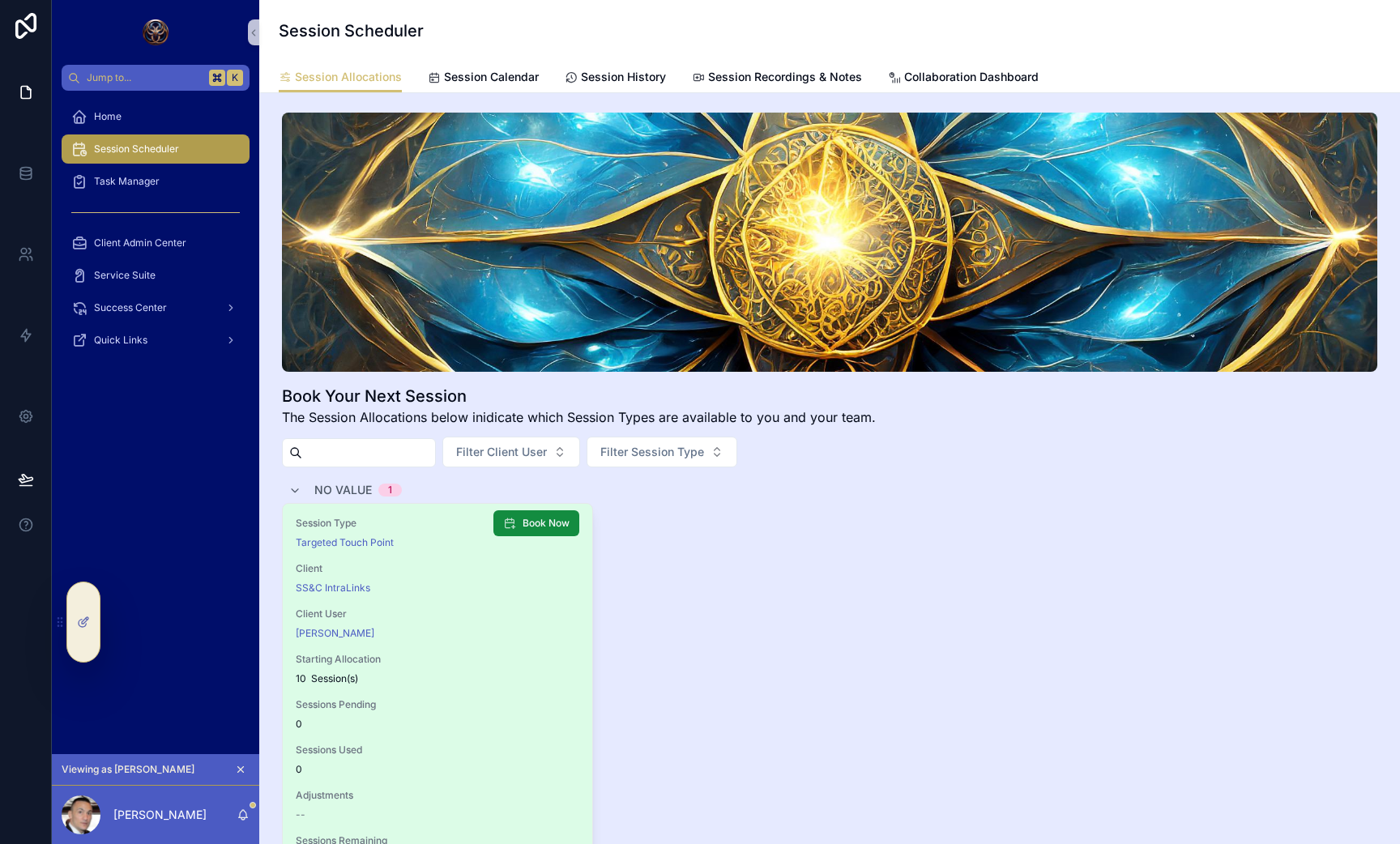
click at [528, 558] on div "Session Type Targeted Touch Point Client SS&C IntraLinks Client User Joseph Roc…" at bounding box center [438, 714] width 310 height 421
click at [534, 509] on div "Book Now" at bounding box center [536, 520] width 86 height 32
click at [534, 518] on span "Book Now" at bounding box center [546, 523] width 47 height 13
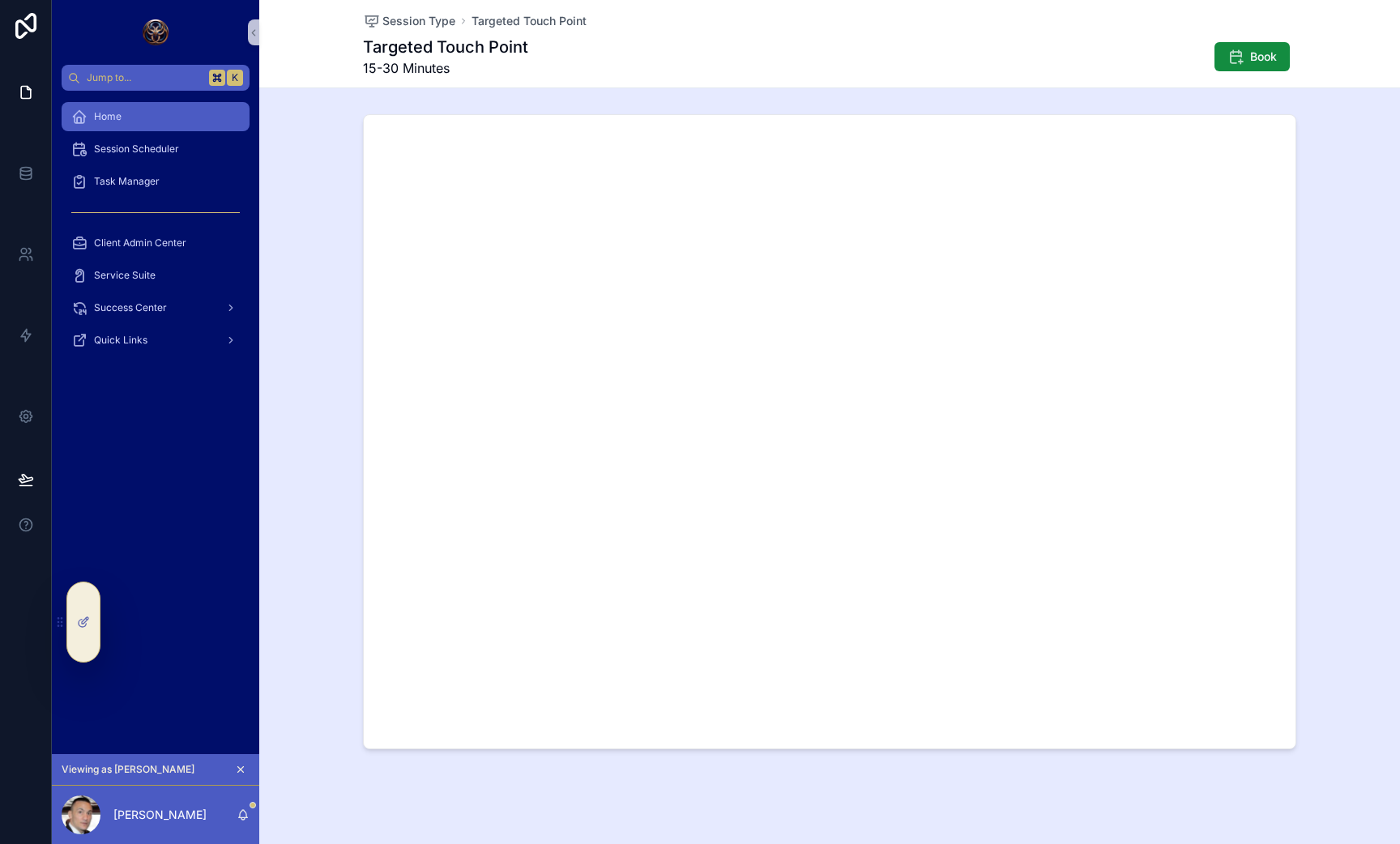
click at [117, 124] on div "Home" at bounding box center [156, 116] width 168 height 26
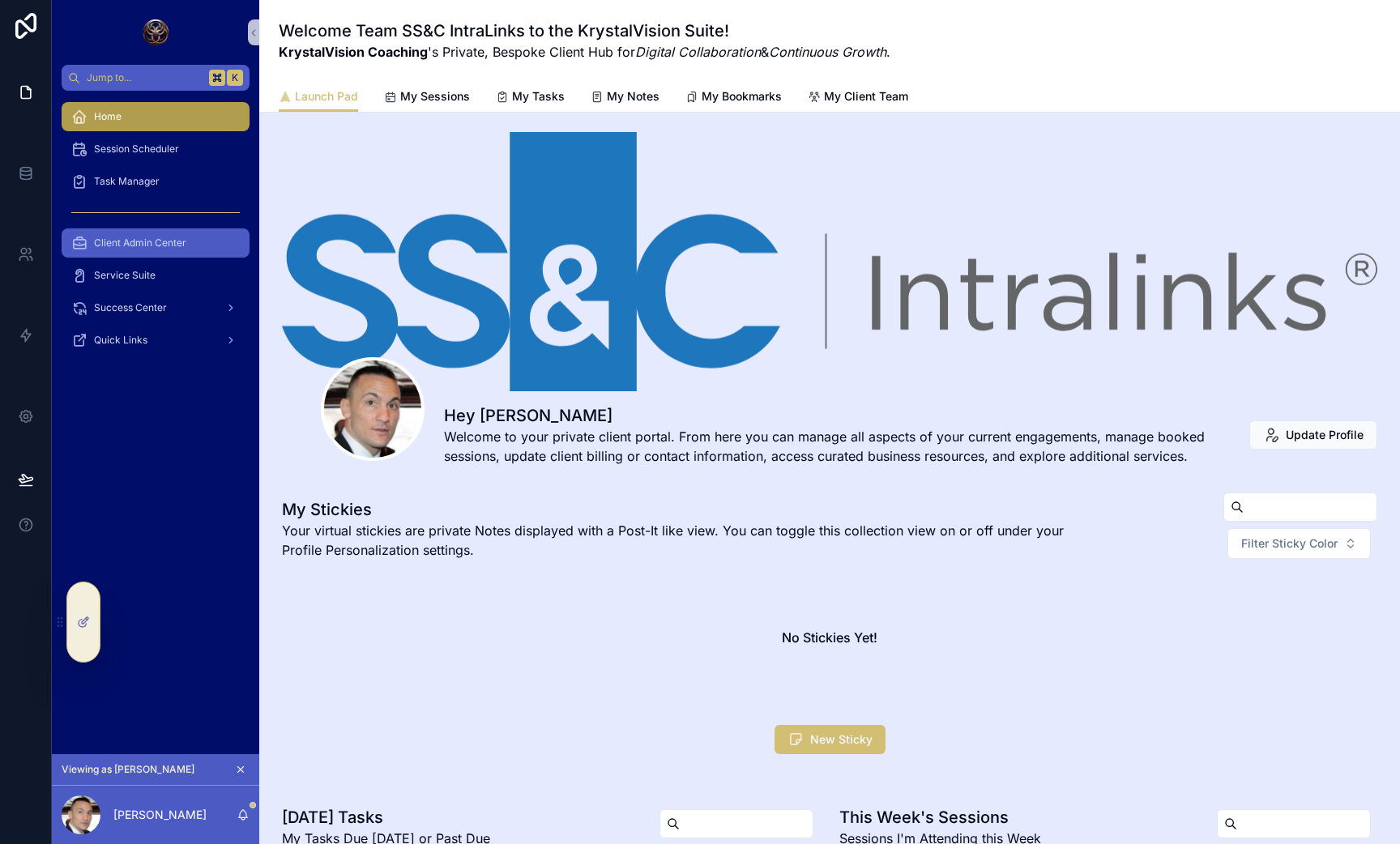
click at [146, 249] on span "Client Admin Center" at bounding box center [139, 242] width 92 height 13
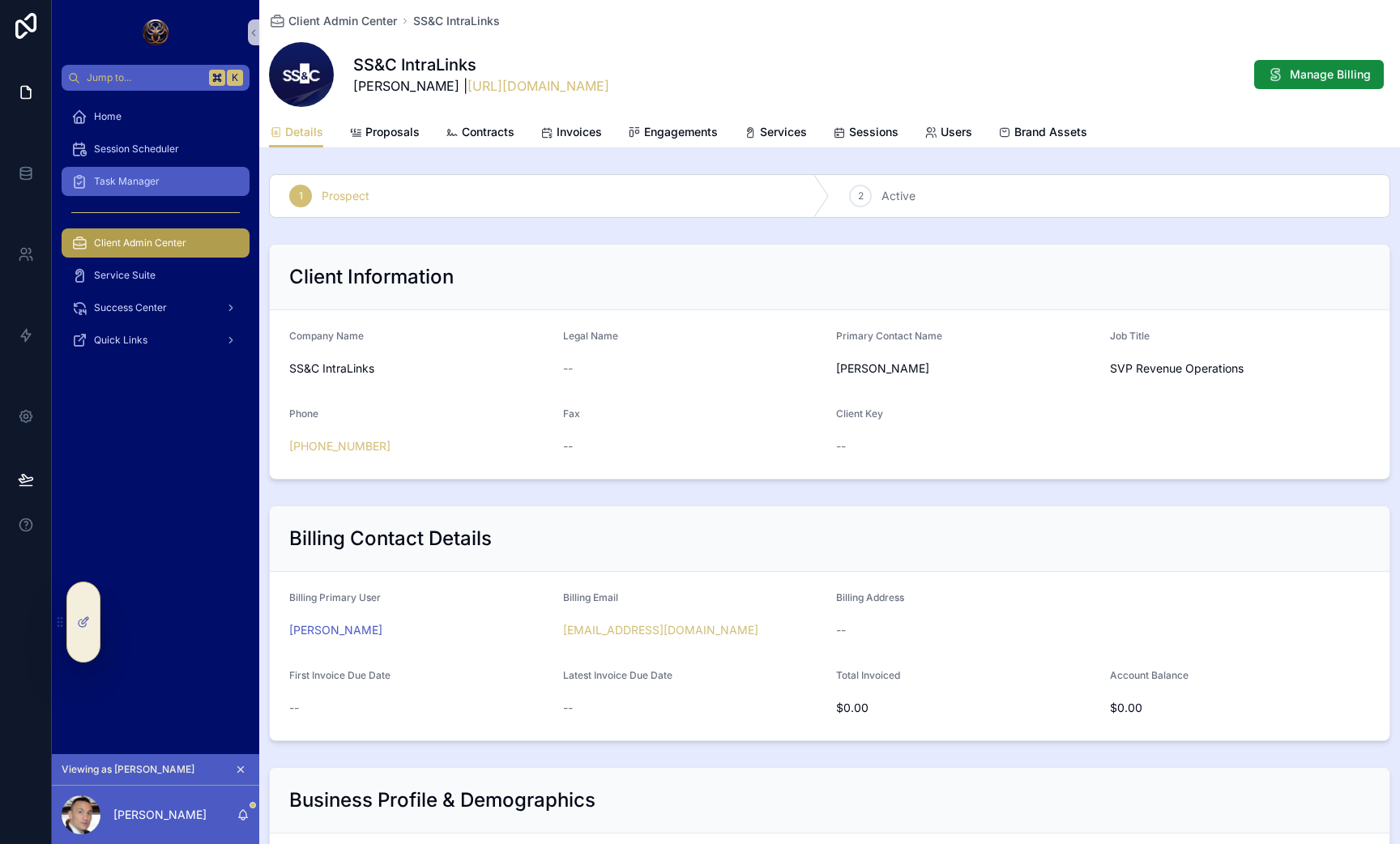
click at [141, 180] on span "Task Manager" at bounding box center [127, 181] width 66 height 13
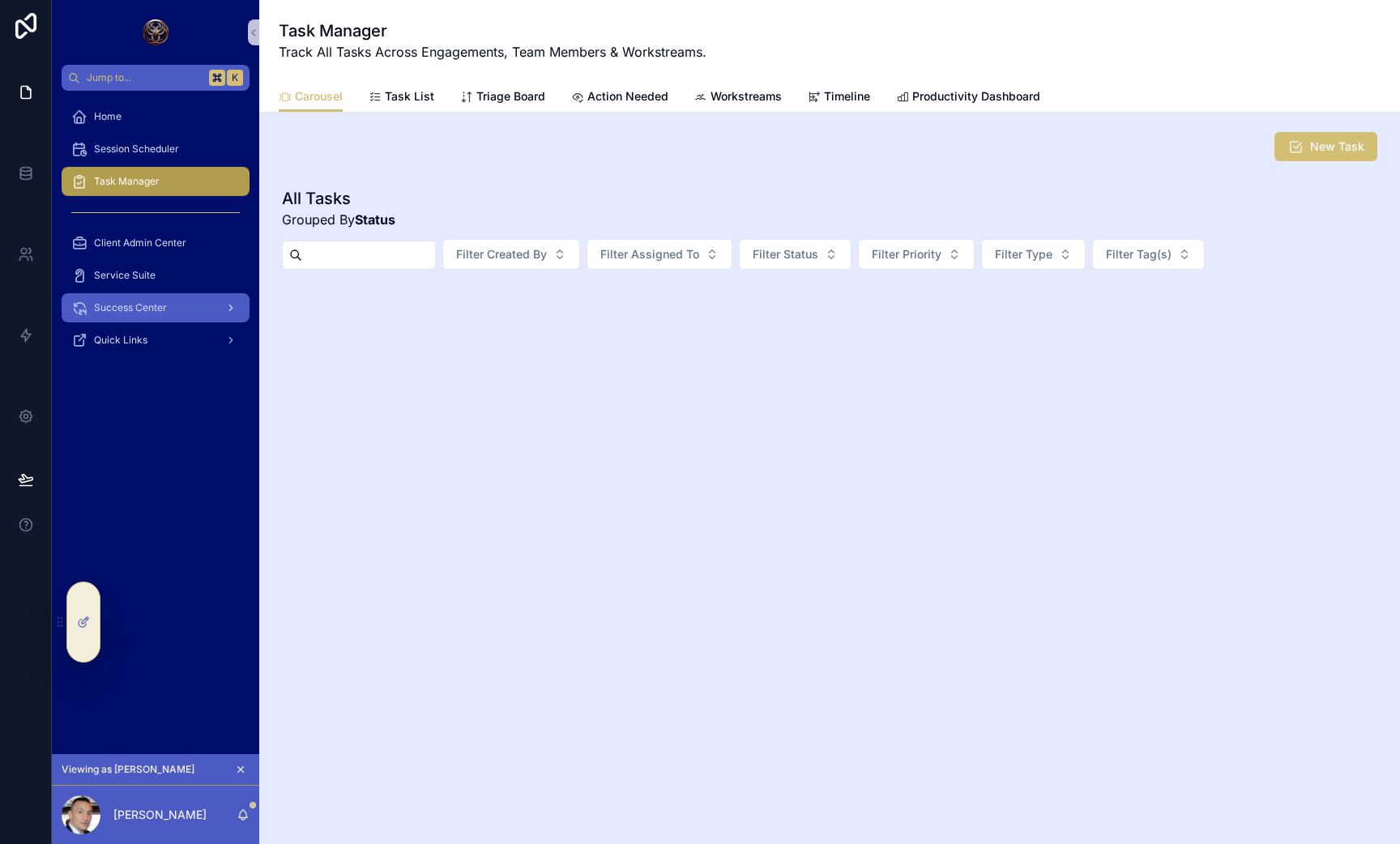
click at [141, 320] on div "Success Center" at bounding box center [156, 308] width 168 height 26
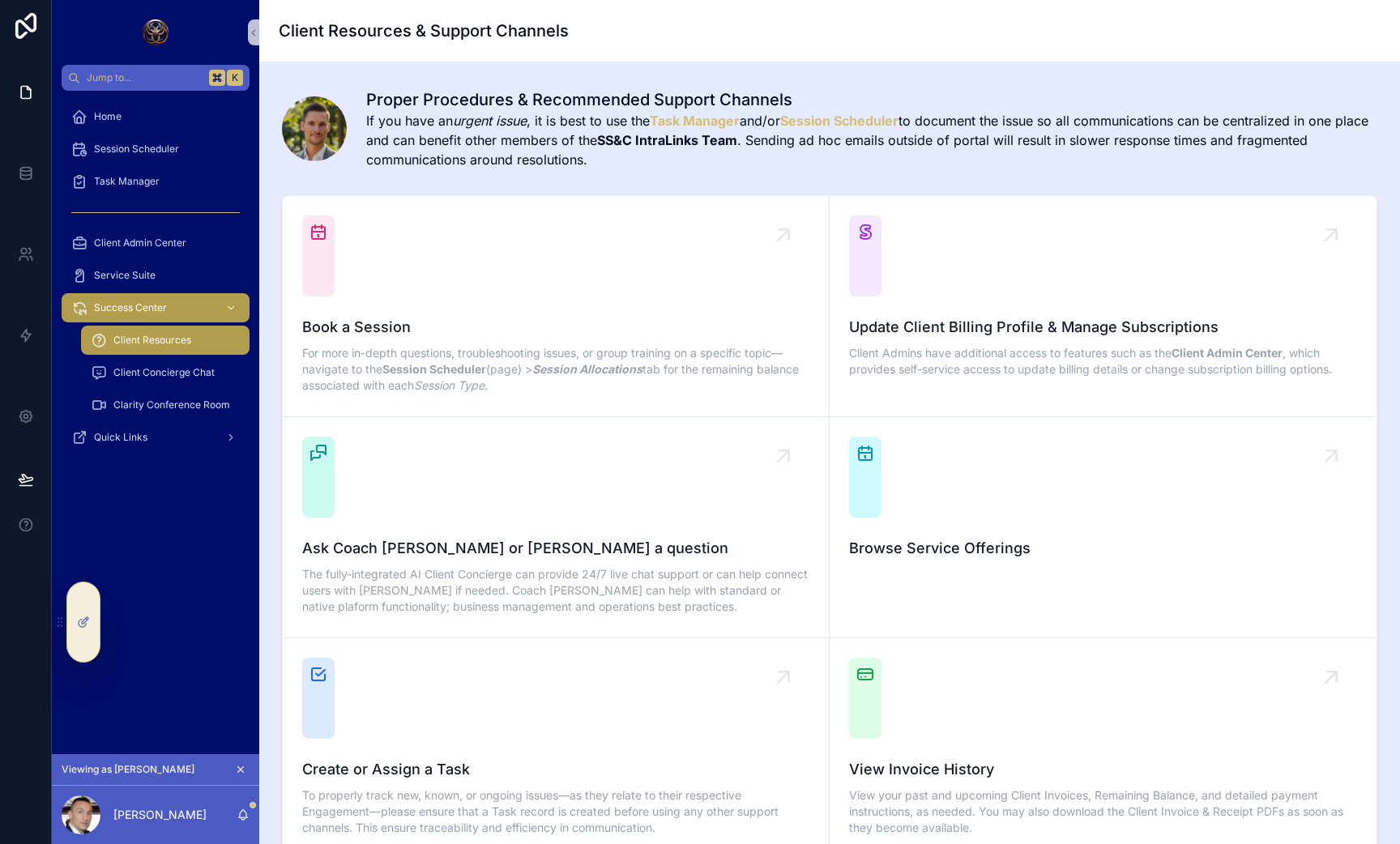
scroll to position [152, 0]
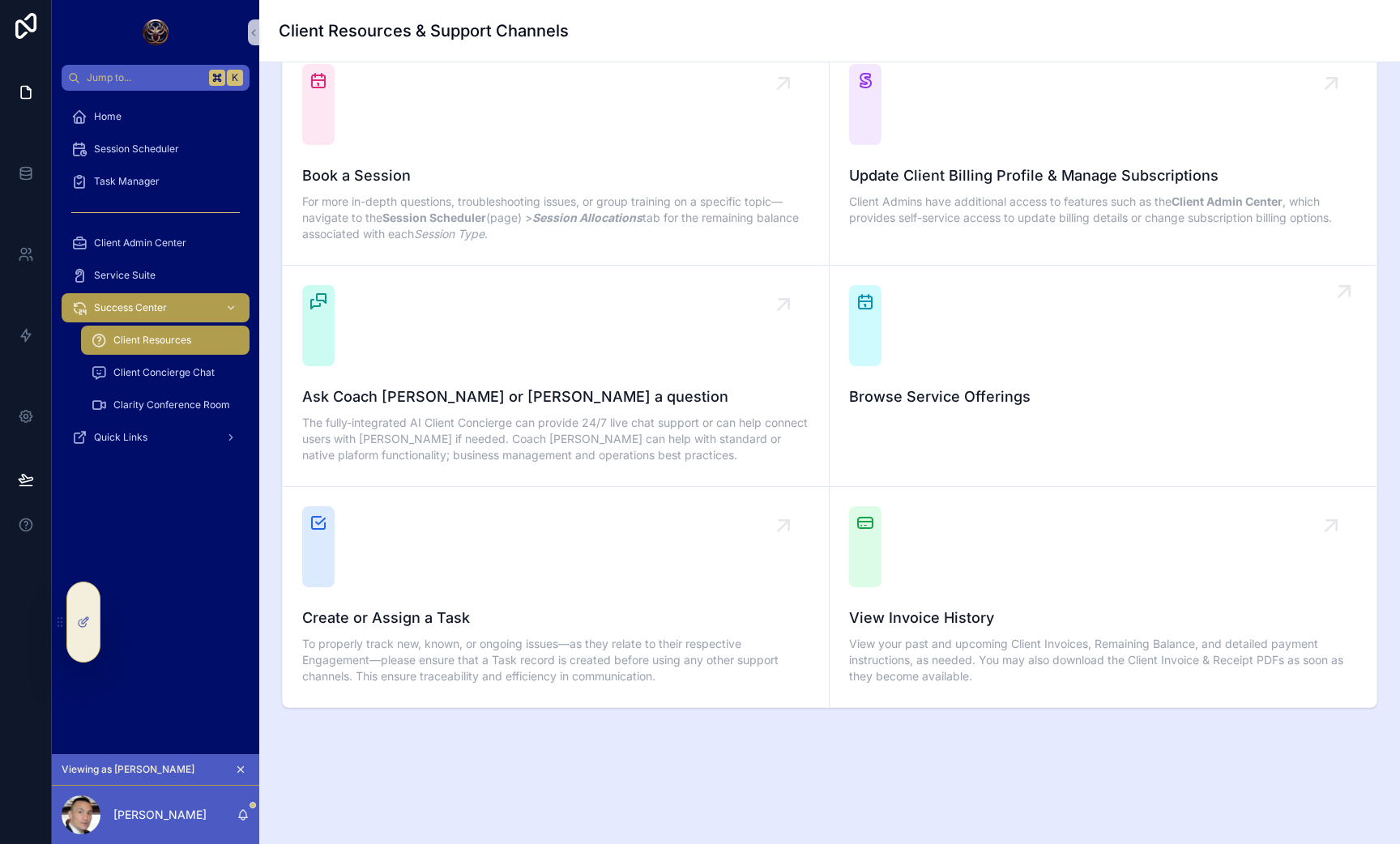
click at [920, 400] on span "Browse Service Offerings" at bounding box center [1103, 396] width 508 height 22
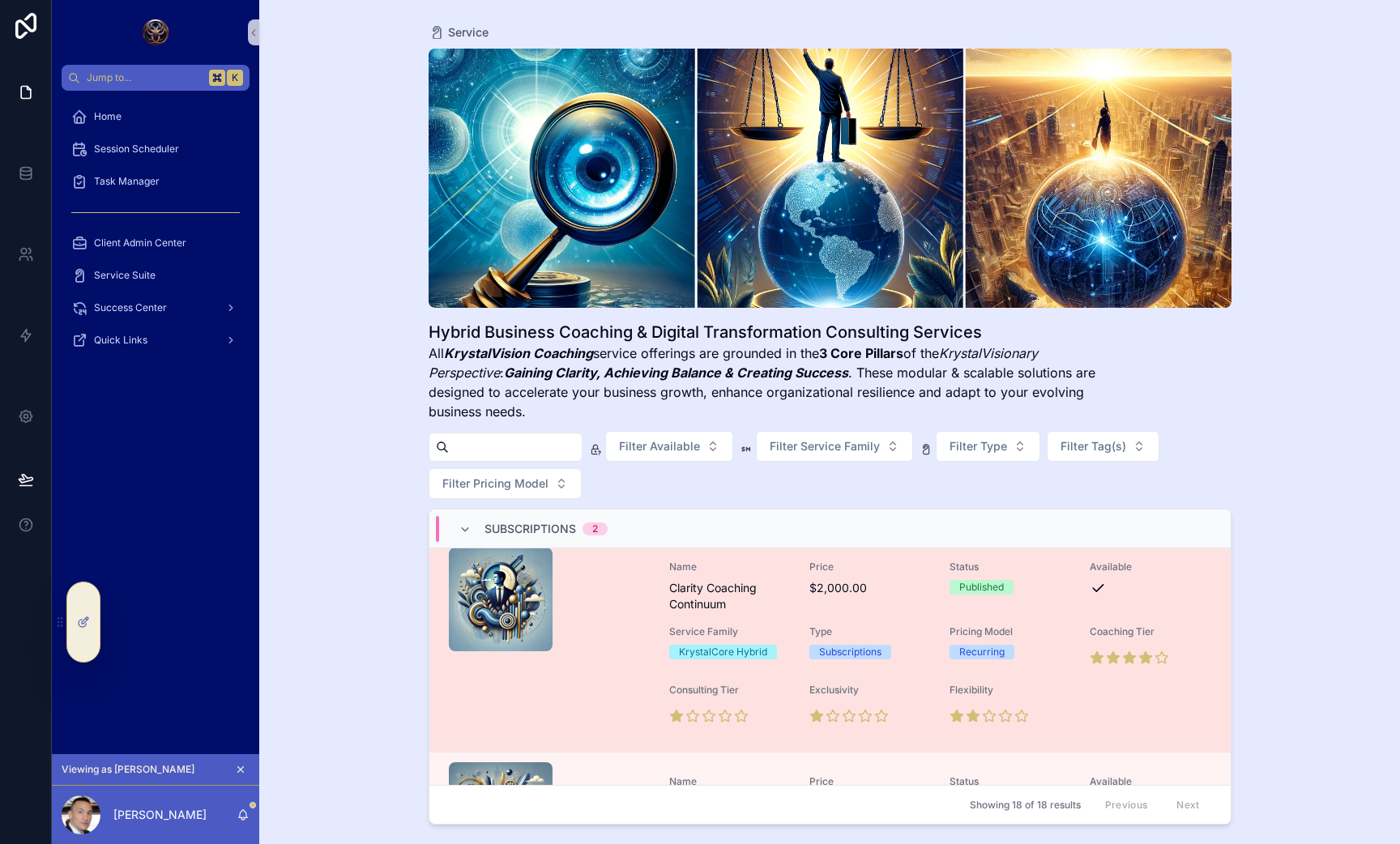
scroll to position [2, 0]
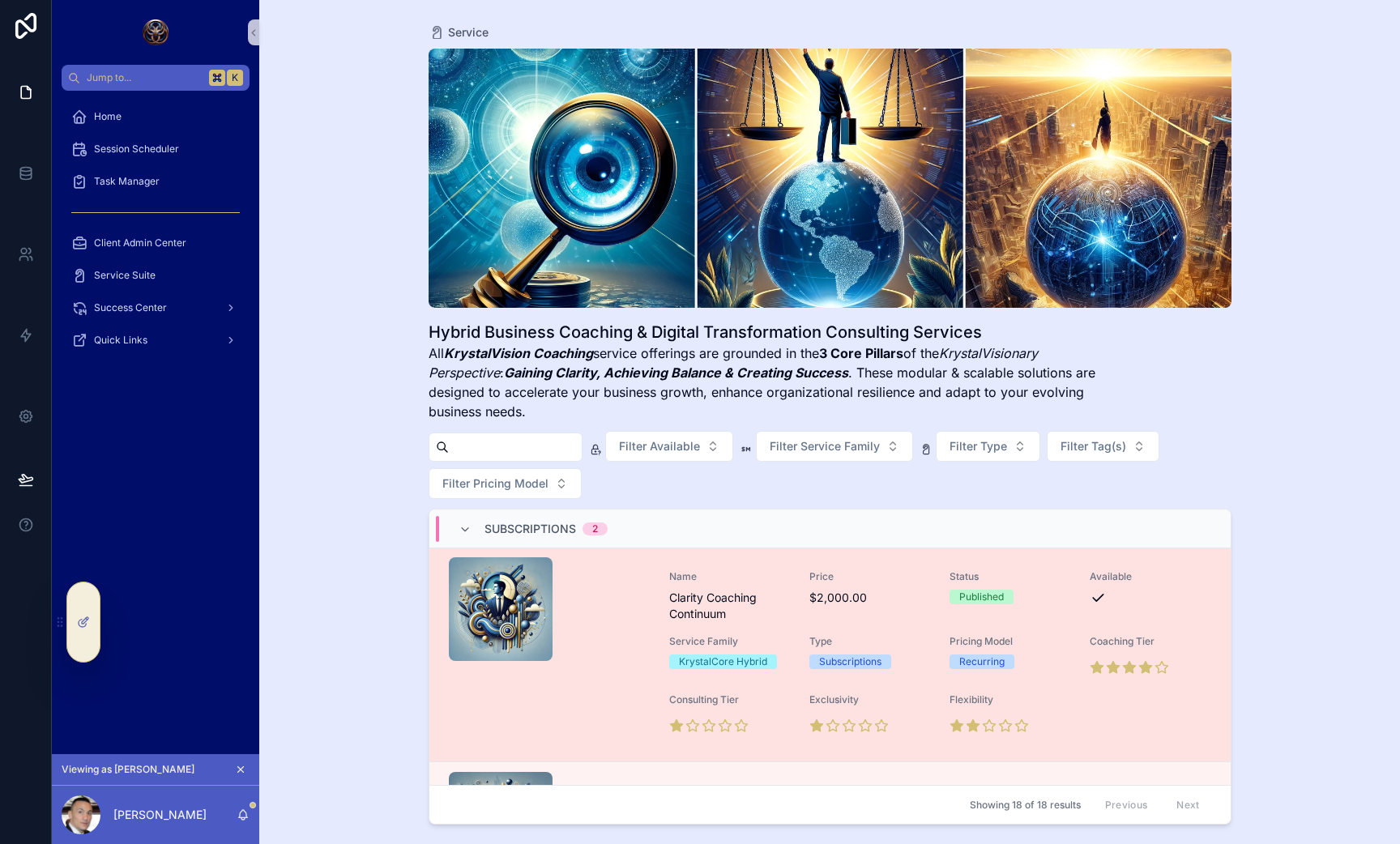
click at [760, 600] on span "Clarity Coaching Continuum" at bounding box center [729, 605] width 121 height 32
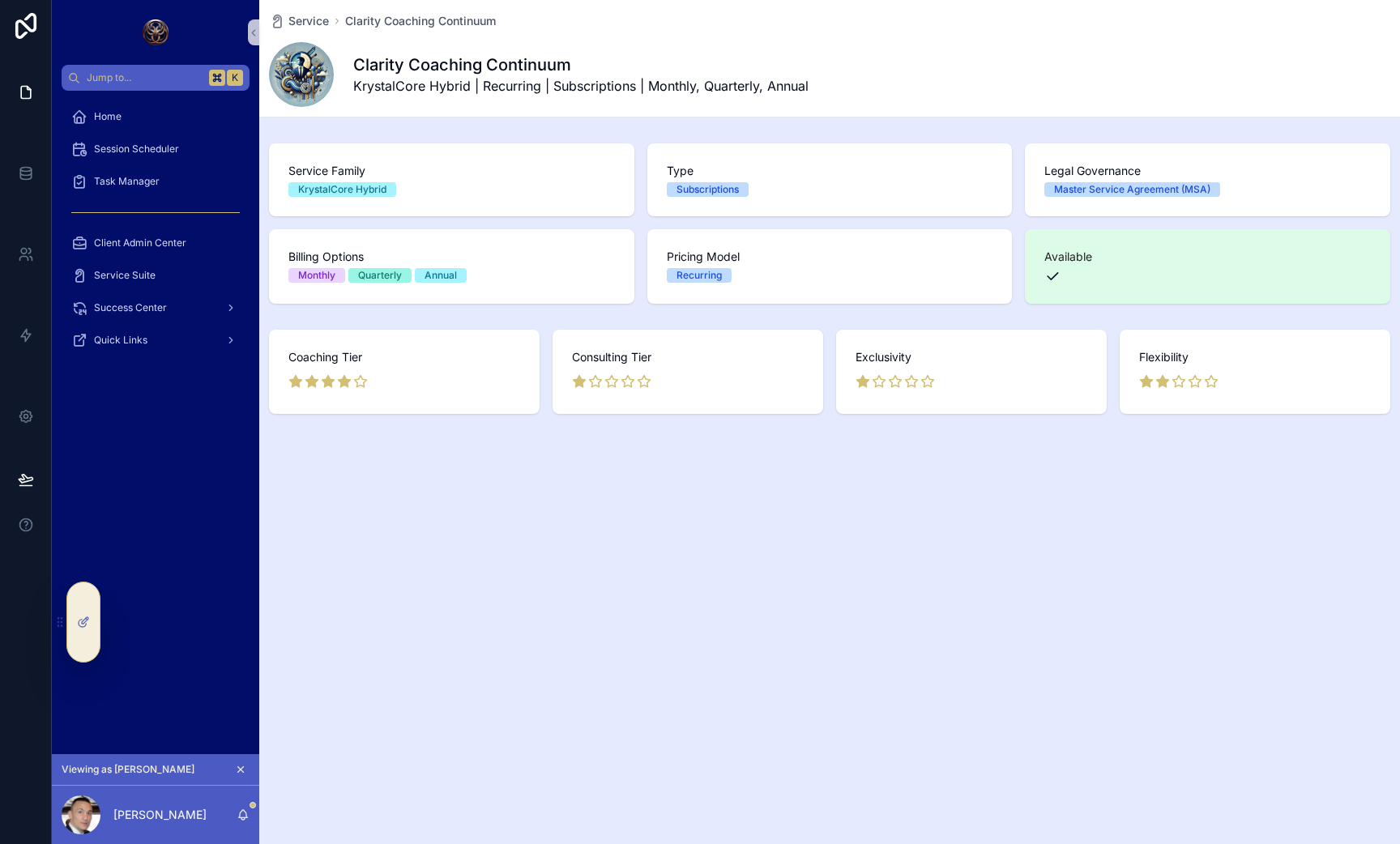
click at [470, 122] on div "Service Clarity Coaching Continuum Clarity Coaching Continuum KrystalCore Hybri…" at bounding box center [830, 261] width 1141 height 524
click at [306, 19] on span "Service" at bounding box center [309, 20] width 41 height 16
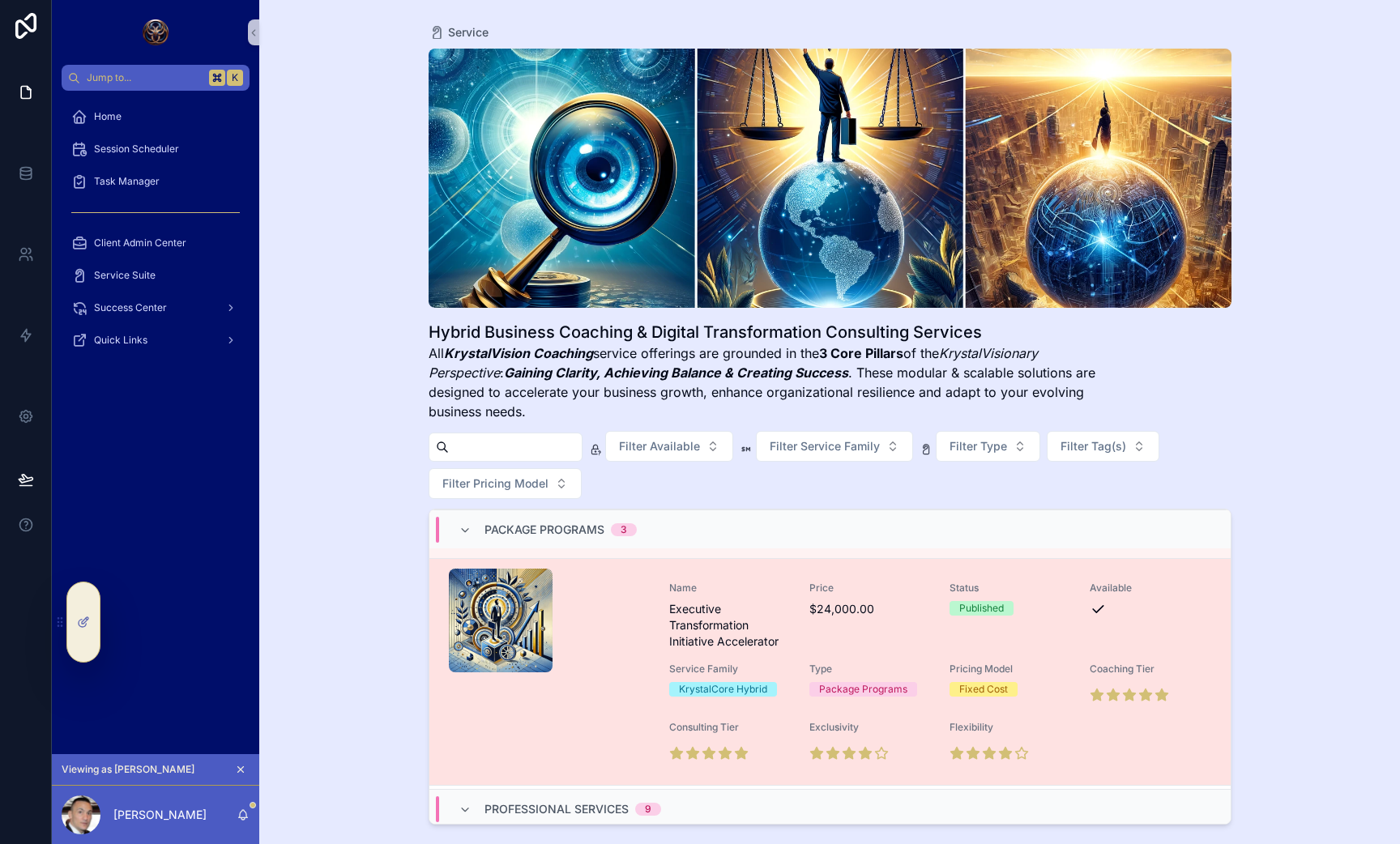
scroll to position [907, 0]
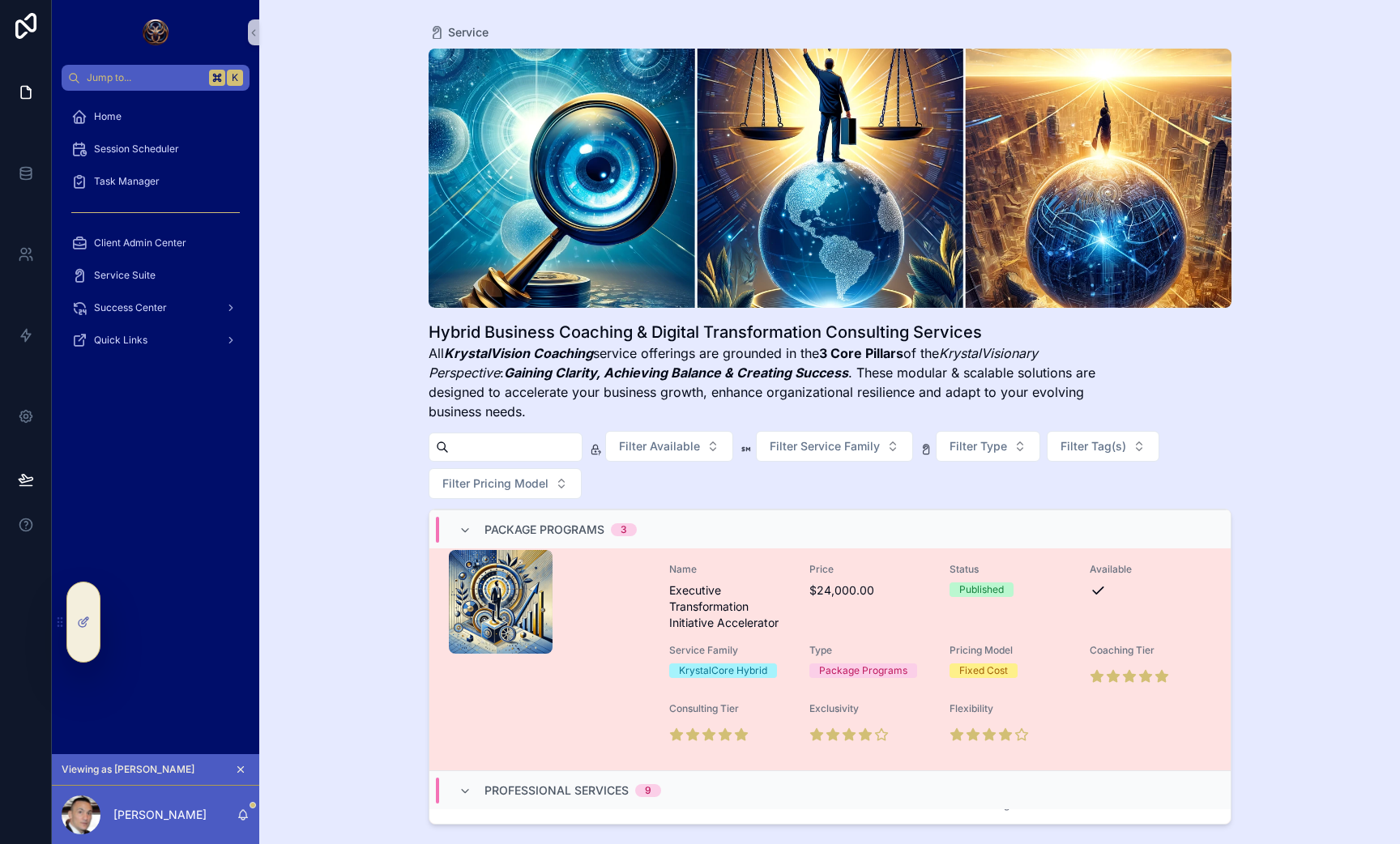
click at [831, 624] on div "Price $24,000.00" at bounding box center [869, 597] width 121 height 68
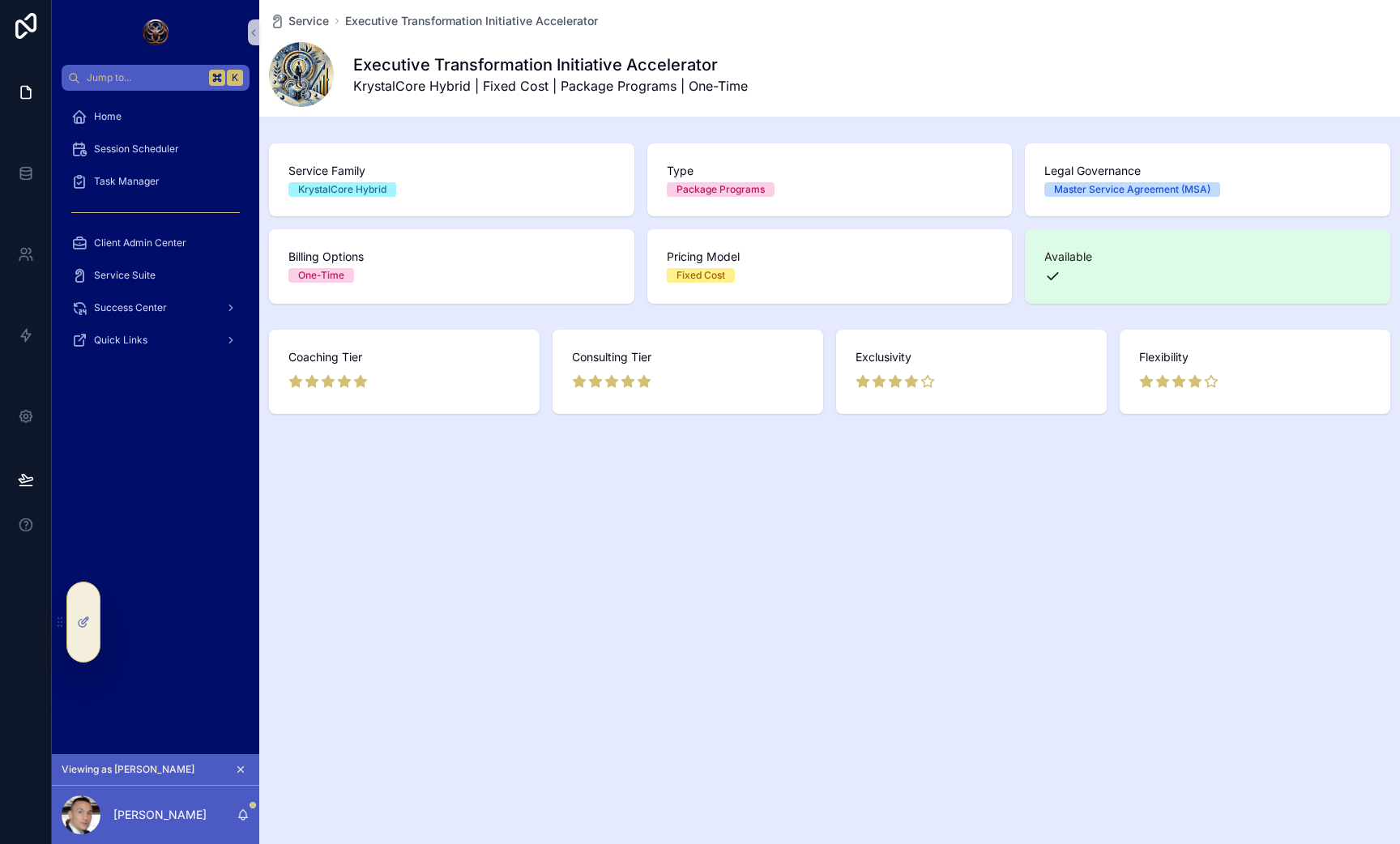
drag, startPoint x: 627, startPoint y: 125, endPoint x: 474, endPoint y: 106, distance: 154.2
click at [474, 106] on div "Service Executive Transformation Initiative Accelerator Executive Transformatio…" at bounding box center [830, 261] width 1141 height 524
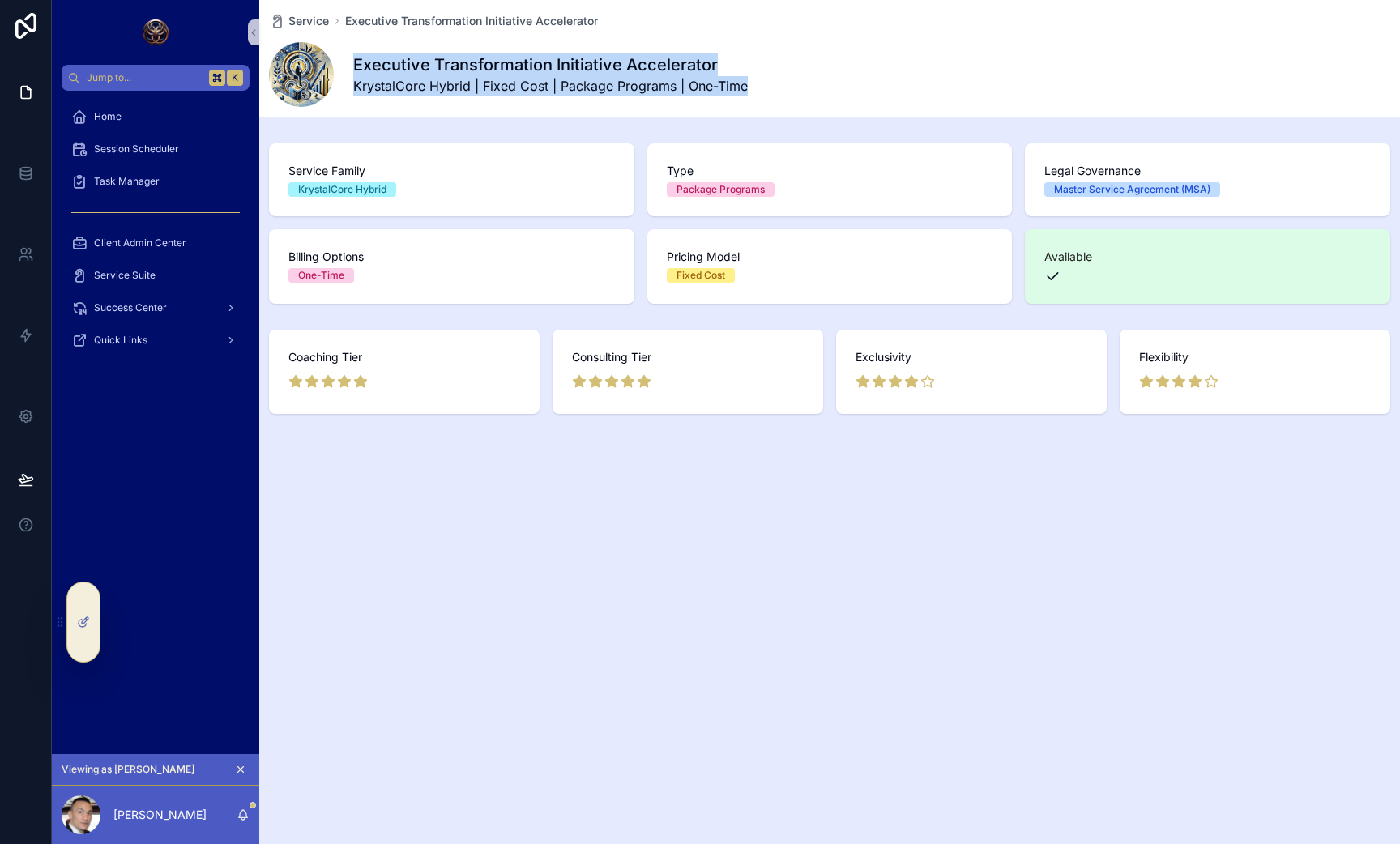
drag, startPoint x: 353, startPoint y: 57, endPoint x: 893, endPoint y: 89, distance: 540.9
click at [893, 89] on div "Executive Transformation Initiative Accelerator KrystalCore Hybrid | Fixed Cost…" at bounding box center [830, 75] width 1121 height 65
click at [811, 67] on div "Executive Transformation Initiative Accelerator KrystalCore Hybrid | Fixed Cost…" at bounding box center [830, 75] width 1121 height 65
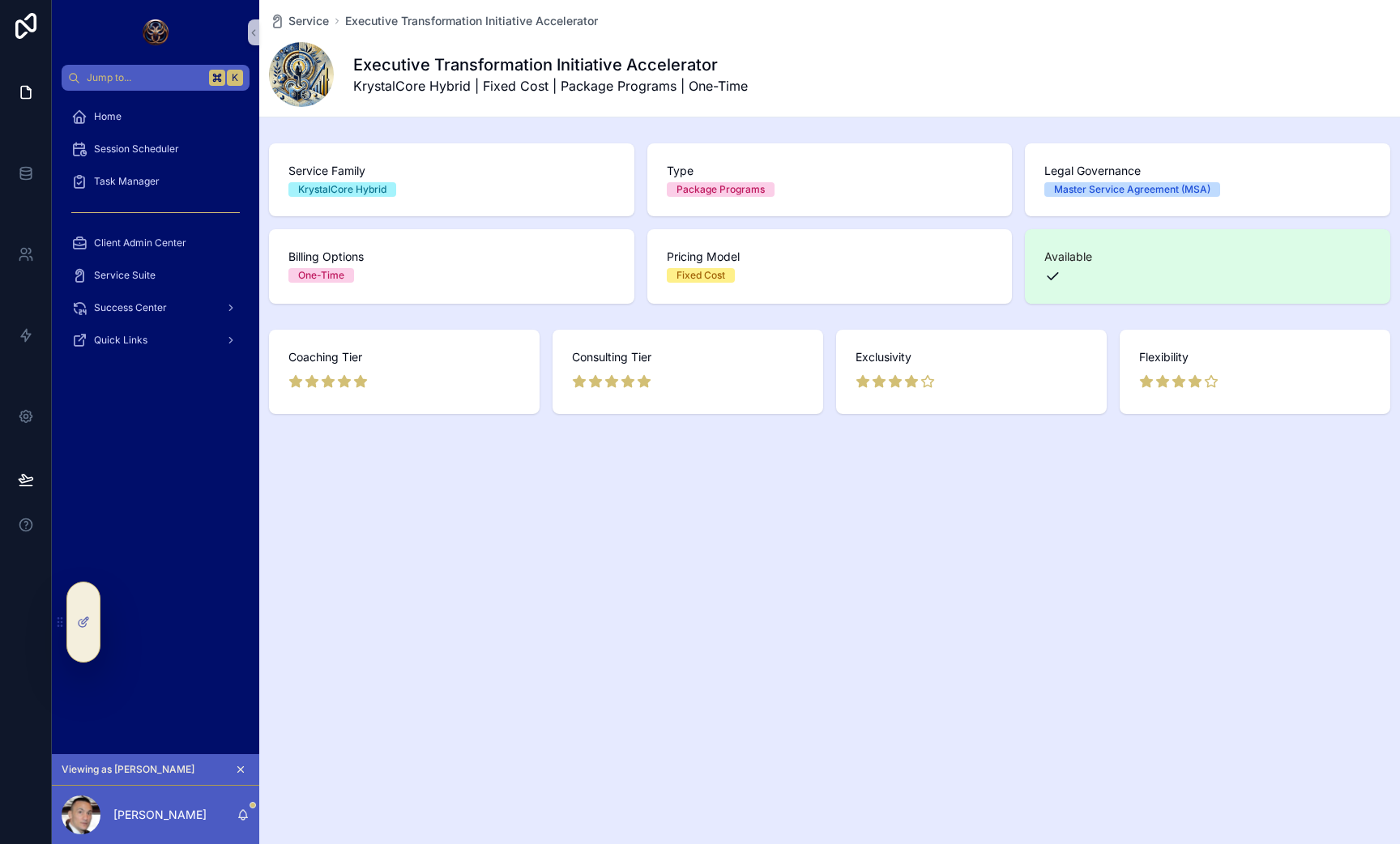
drag, startPoint x: 391, startPoint y: 137, endPoint x: 481, endPoint y: 145, distance: 90.4
click at [480, 146] on div "Service Family KrystalCore Hybrid Type Package Programs Legal Governance Master…" at bounding box center [830, 223] width 1141 height 173
drag, startPoint x: 354, startPoint y: 60, endPoint x: 664, endPoint y: 75, distance: 310.4
click at [664, 75] on h1 "Executive Transformation Initiative Accelerator" at bounding box center [551, 64] width 395 height 22
click at [560, 98] on div "Executive Transformation Initiative Accelerator KrystalCore Hybrid | Fixed Cost…" at bounding box center [830, 75] width 1121 height 65
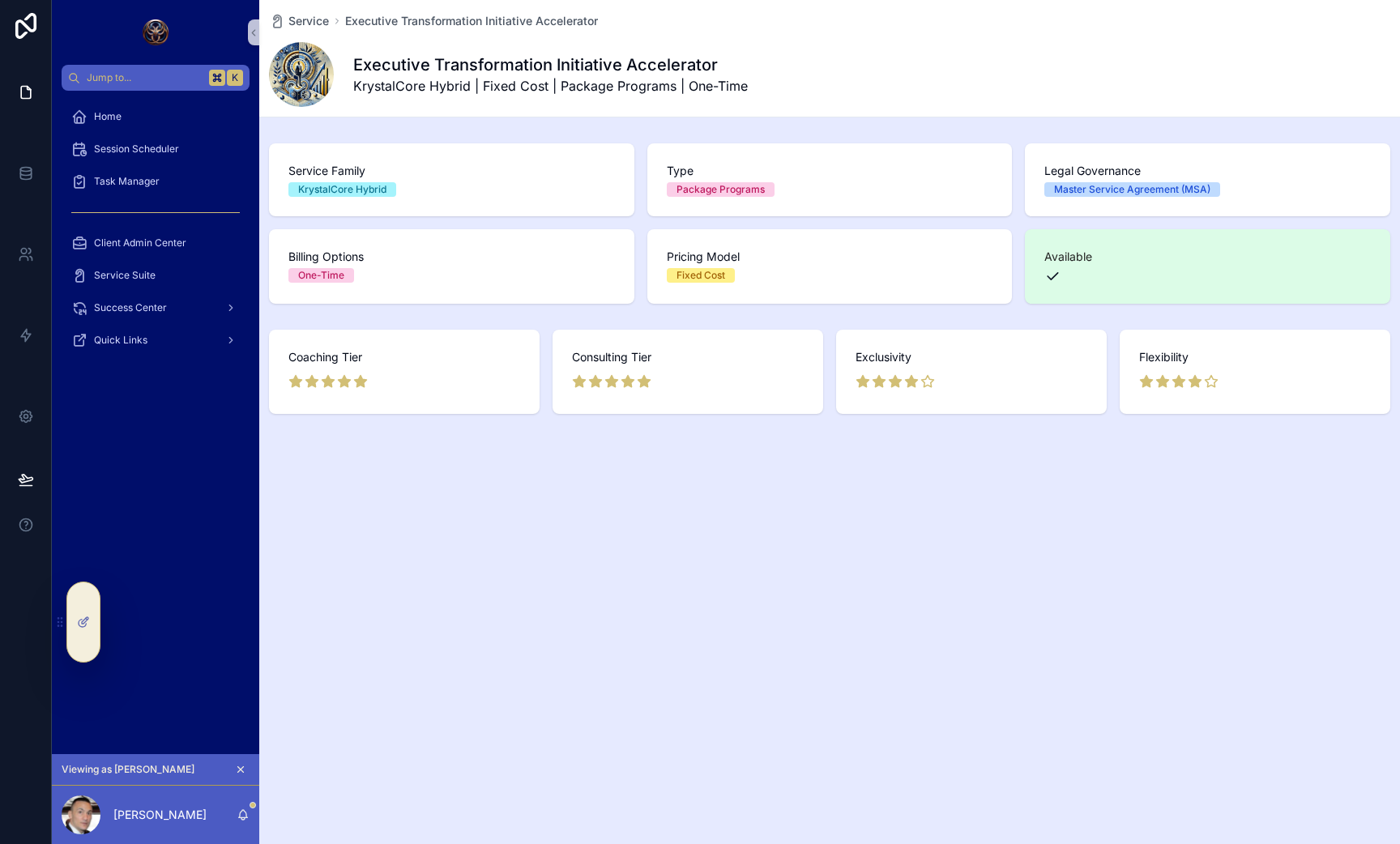
click at [460, 57] on h1 "Executive Transformation Initiative Accelerator" at bounding box center [551, 64] width 395 height 22
click at [303, 21] on span "Service" at bounding box center [309, 20] width 41 height 16
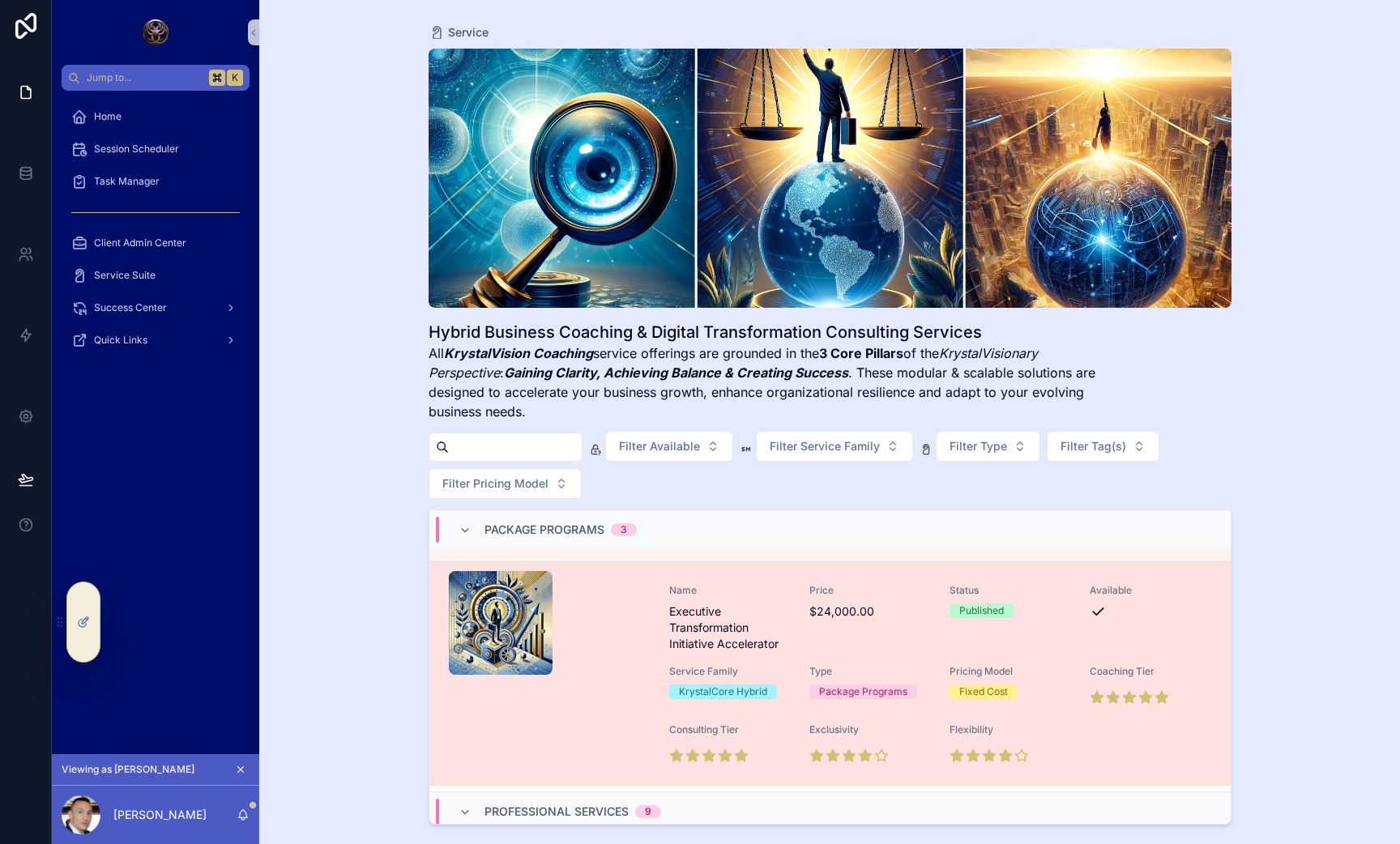
scroll to position [888, 0]
click at [824, 644] on div "Price $24,000.00" at bounding box center [869, 616] width 121 height 68
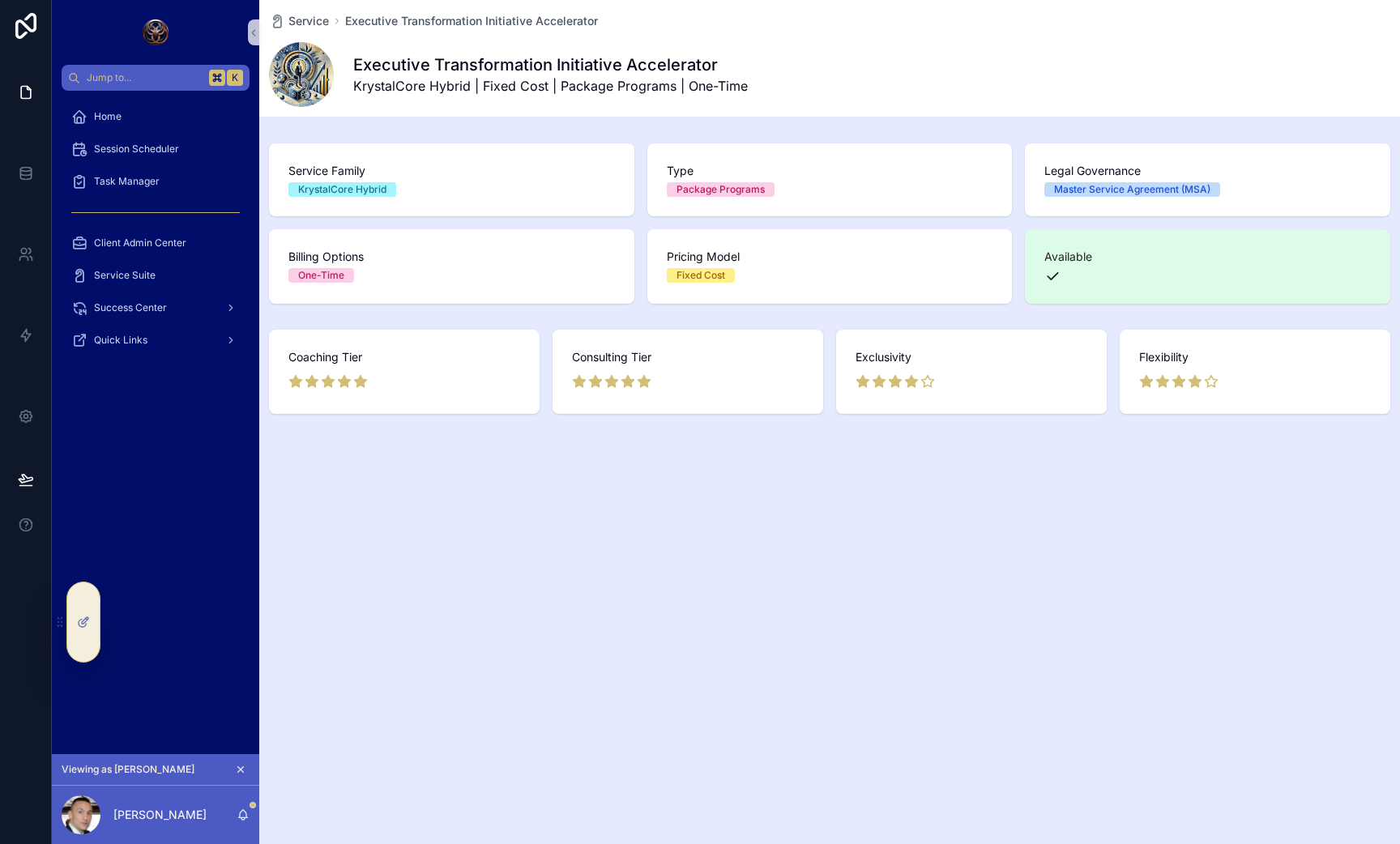
click at [567, 124] on div "Service Executive Transformation Initiative Accelerator Executive Transformatio…" at bounding box center [830, 261] width 1141 height 524
click at [532, 125] on div "Service Executive Transformation Initiative Accelerator Executive Transformatio…" at bounding box center [830, 261] width 1141 height 524
click at [281, 17] on icon "scrollable content" at bounding box center [277, 20] width 16 height 16
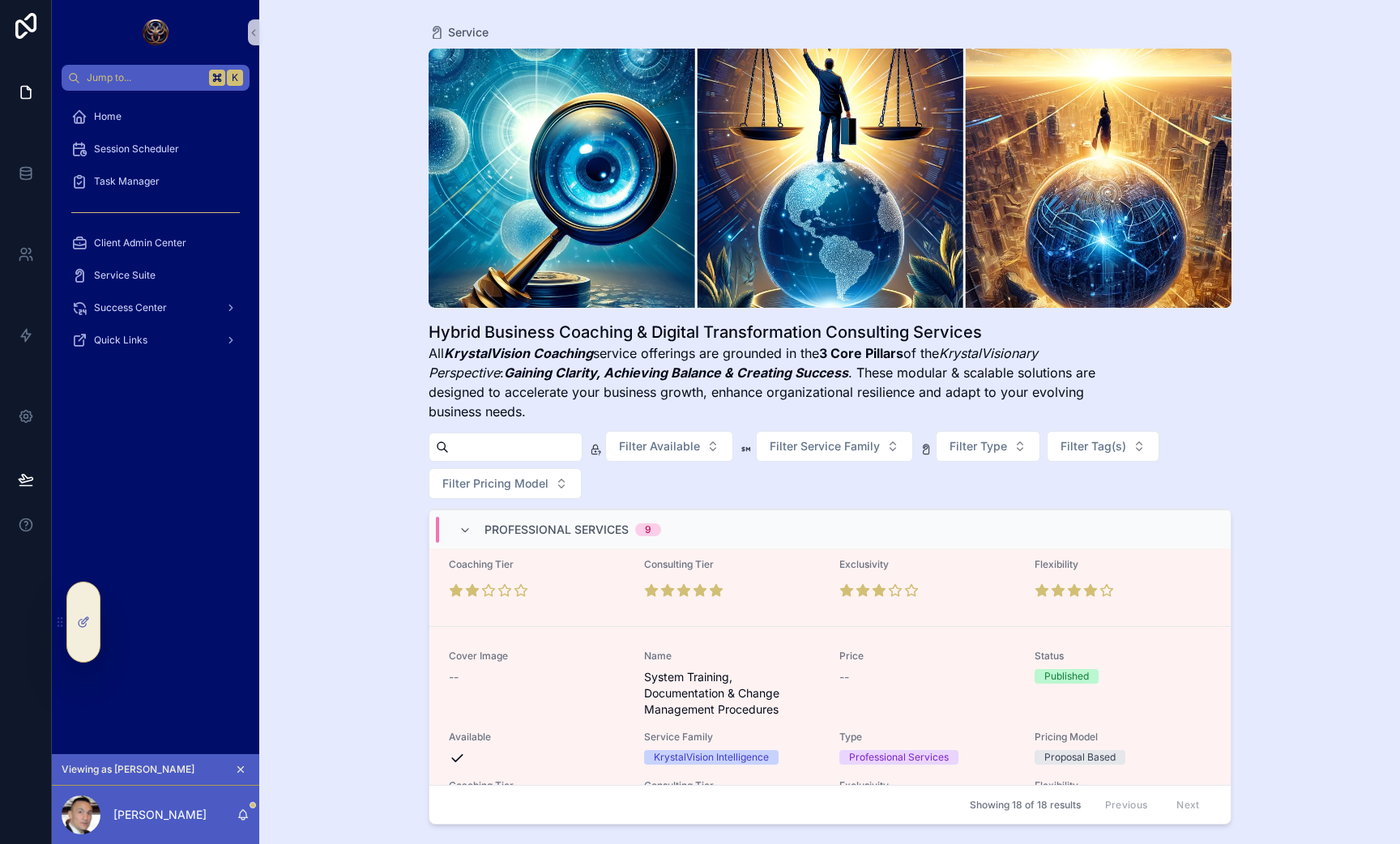
scroll to position [2734, 0]
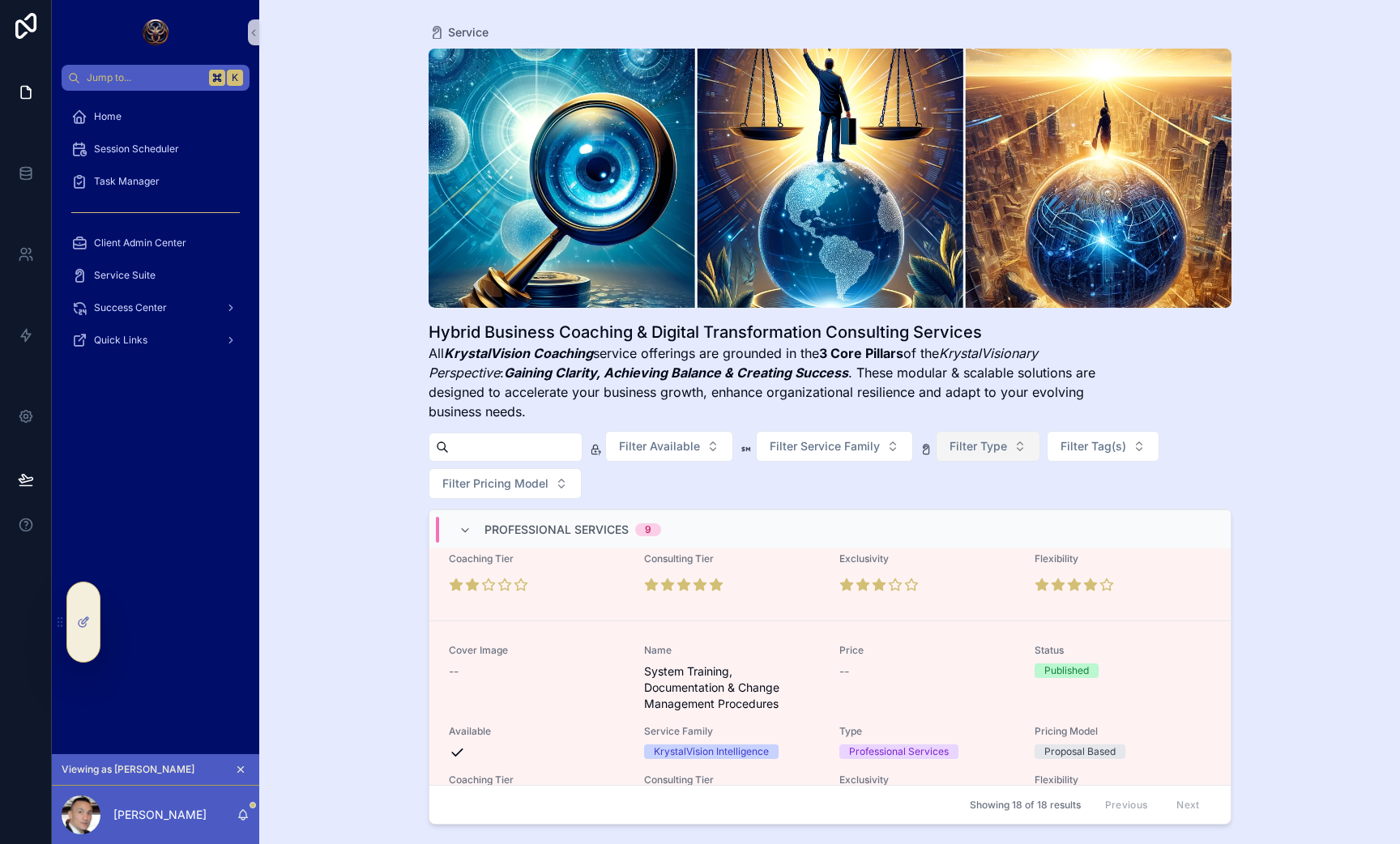
click at [986, 451] on span "Filter Type" at bounding box center [978, 446] width 57 height 16
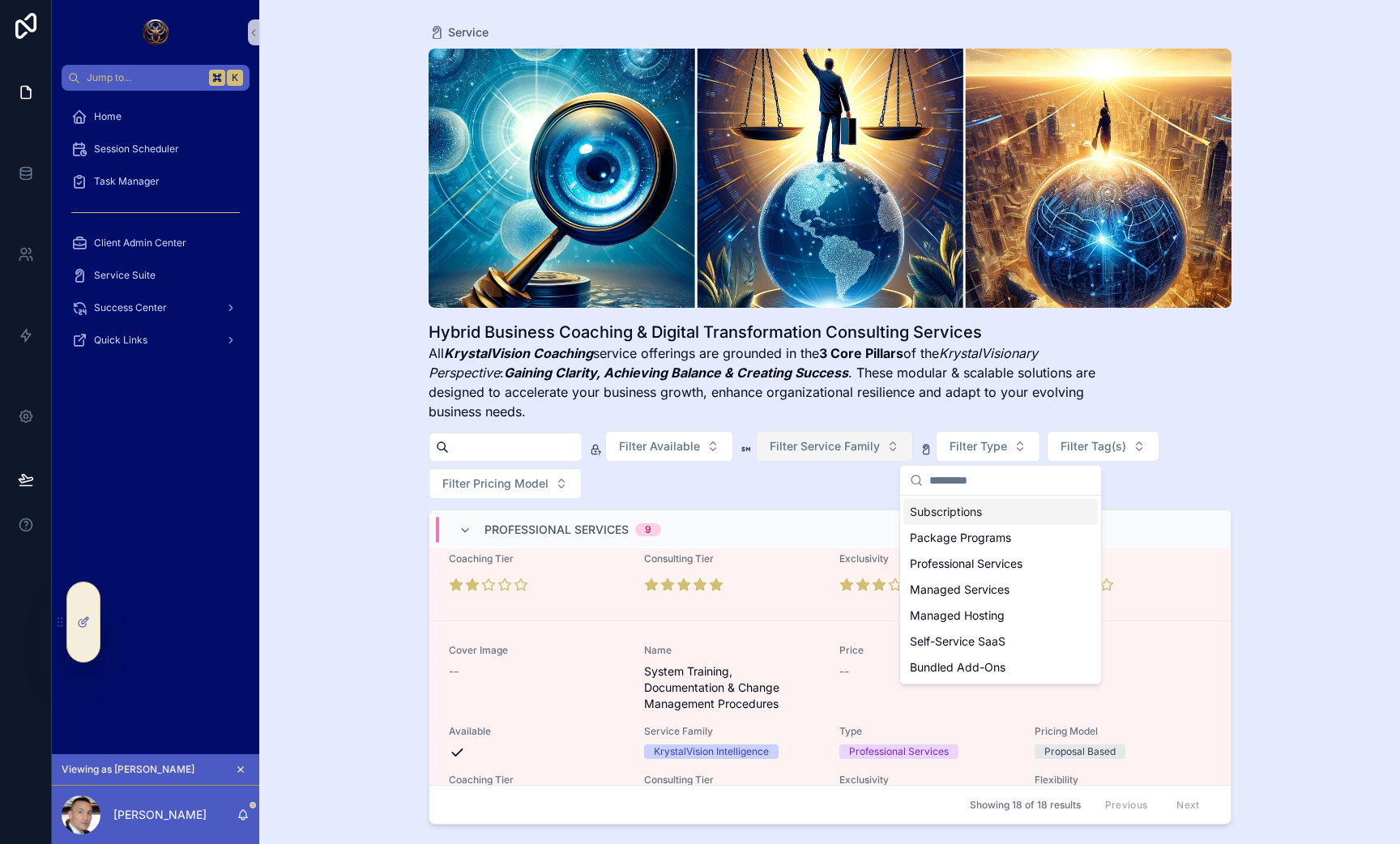
click at [880, 447] on span "Filter Service Family" at bounding box center [825, 446] width 110 height 16
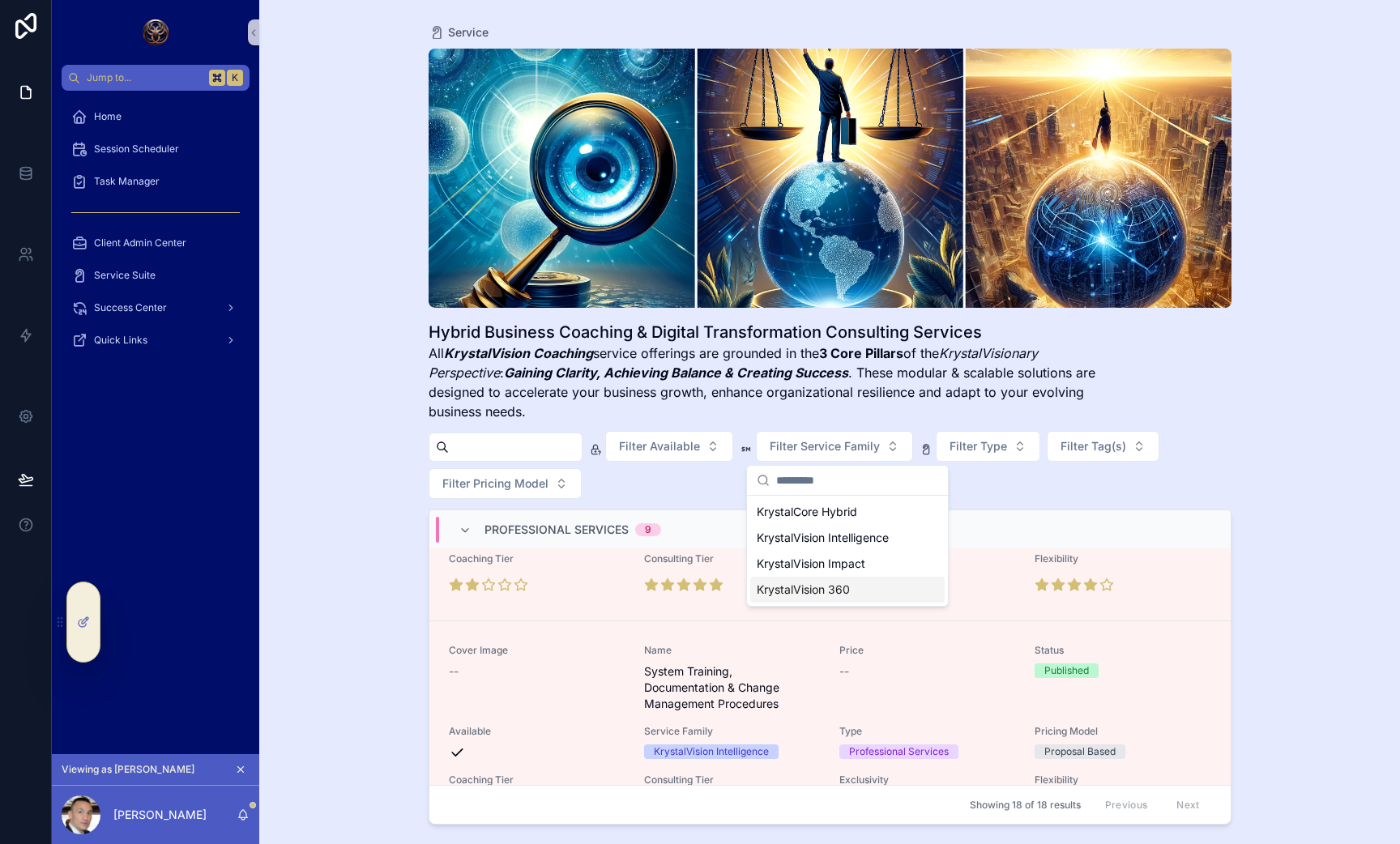
click at [837, 578] on div "KrystalVision 360" at bounding box center [847, 589] width 195 height 26
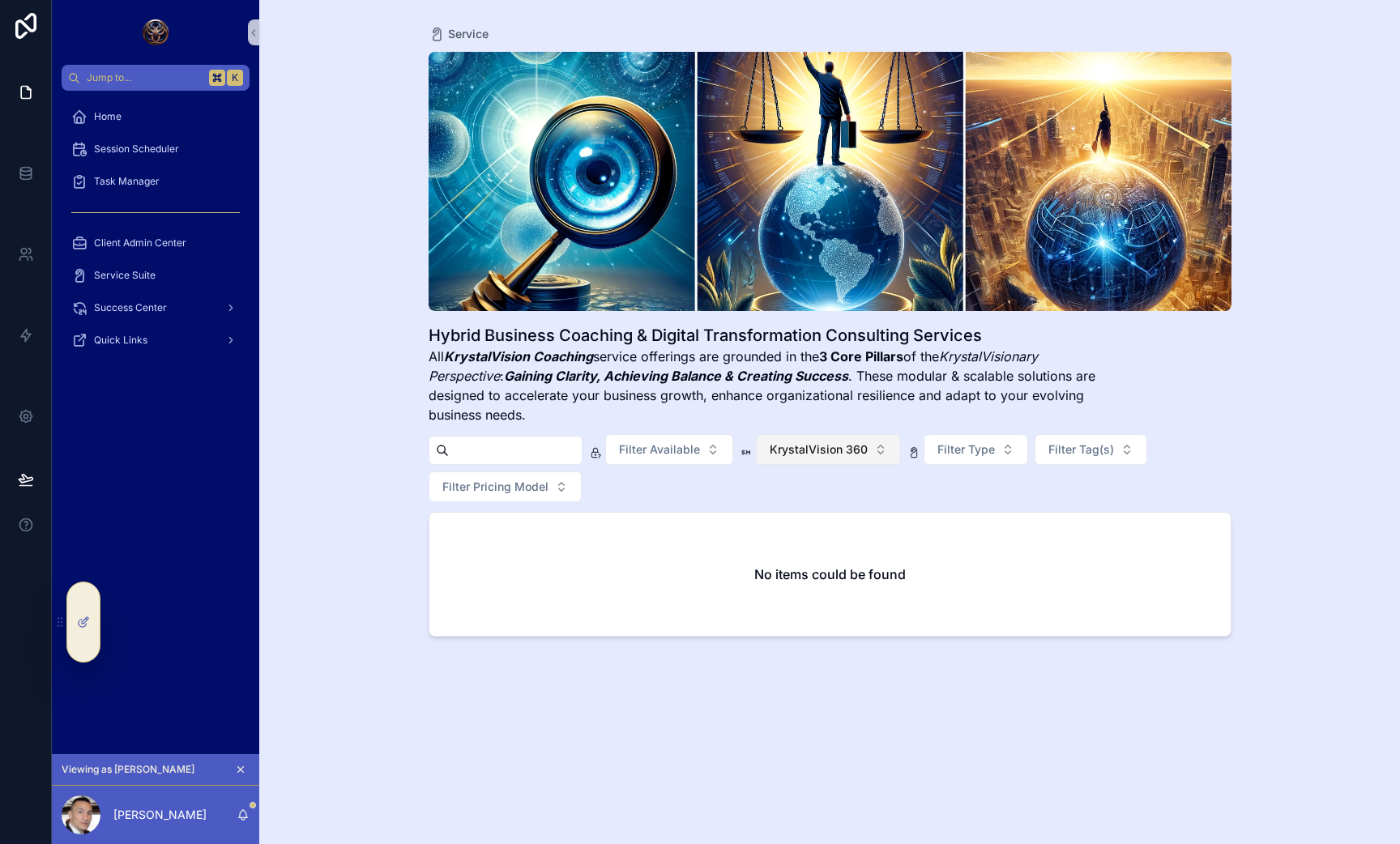
click at [849, 449] on span "KrystalVision 360" at bounding box center [818, 449] width 98 height 16
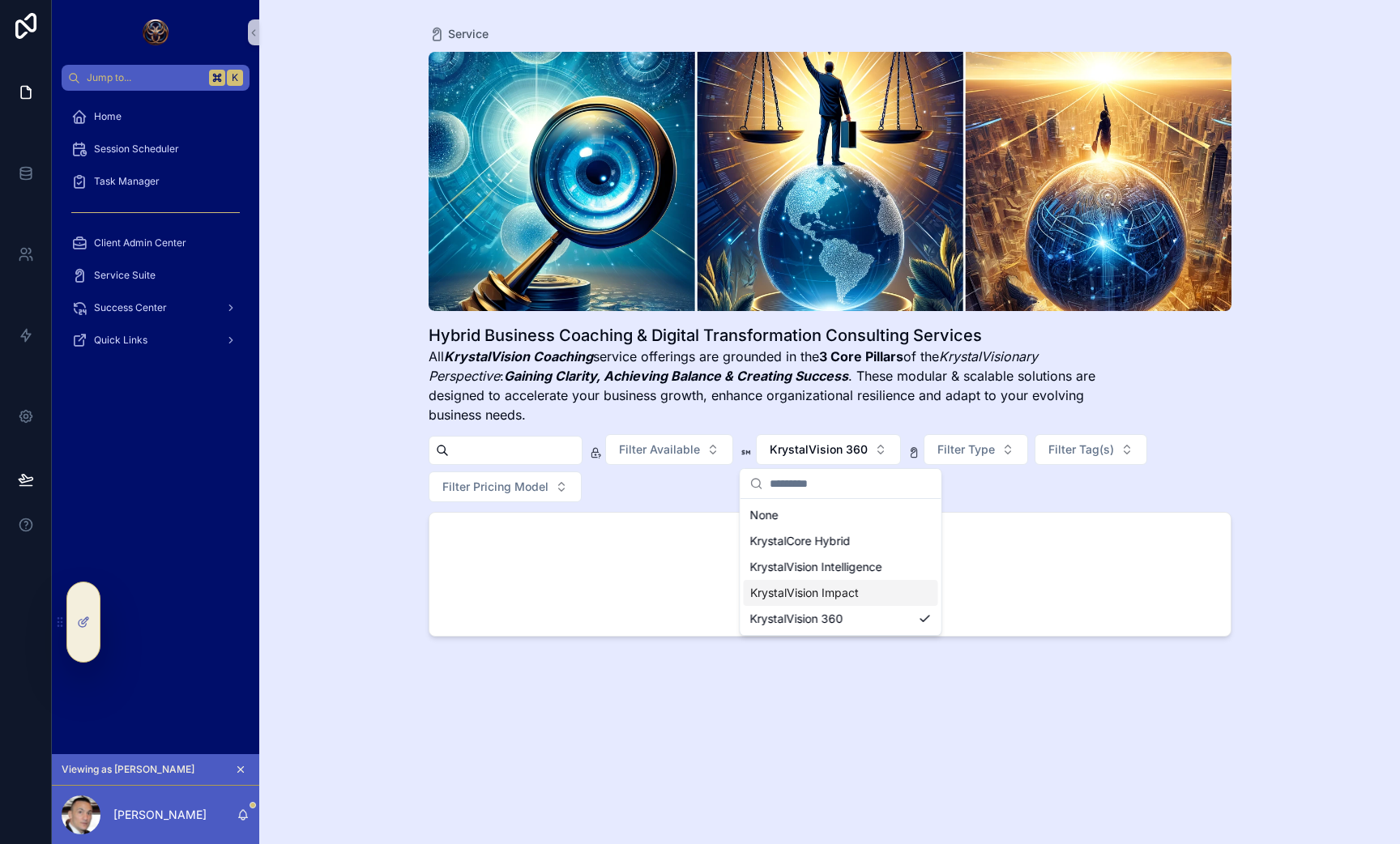
drag, startPoint x: 813, startPoint y: 621, endPoint x: 822, endPoint y: 593, distance: 29.4
click at [822, 593] on div "None KrystalCore Hybrid KrystalVision Intelligence KrystalVision Impact Krystal…" at bounding box center [840, 567] width 195 height 130
click at [822, 593] on div "KrystalVision Impact" at bounding box center [840, 592] width 195 height 26
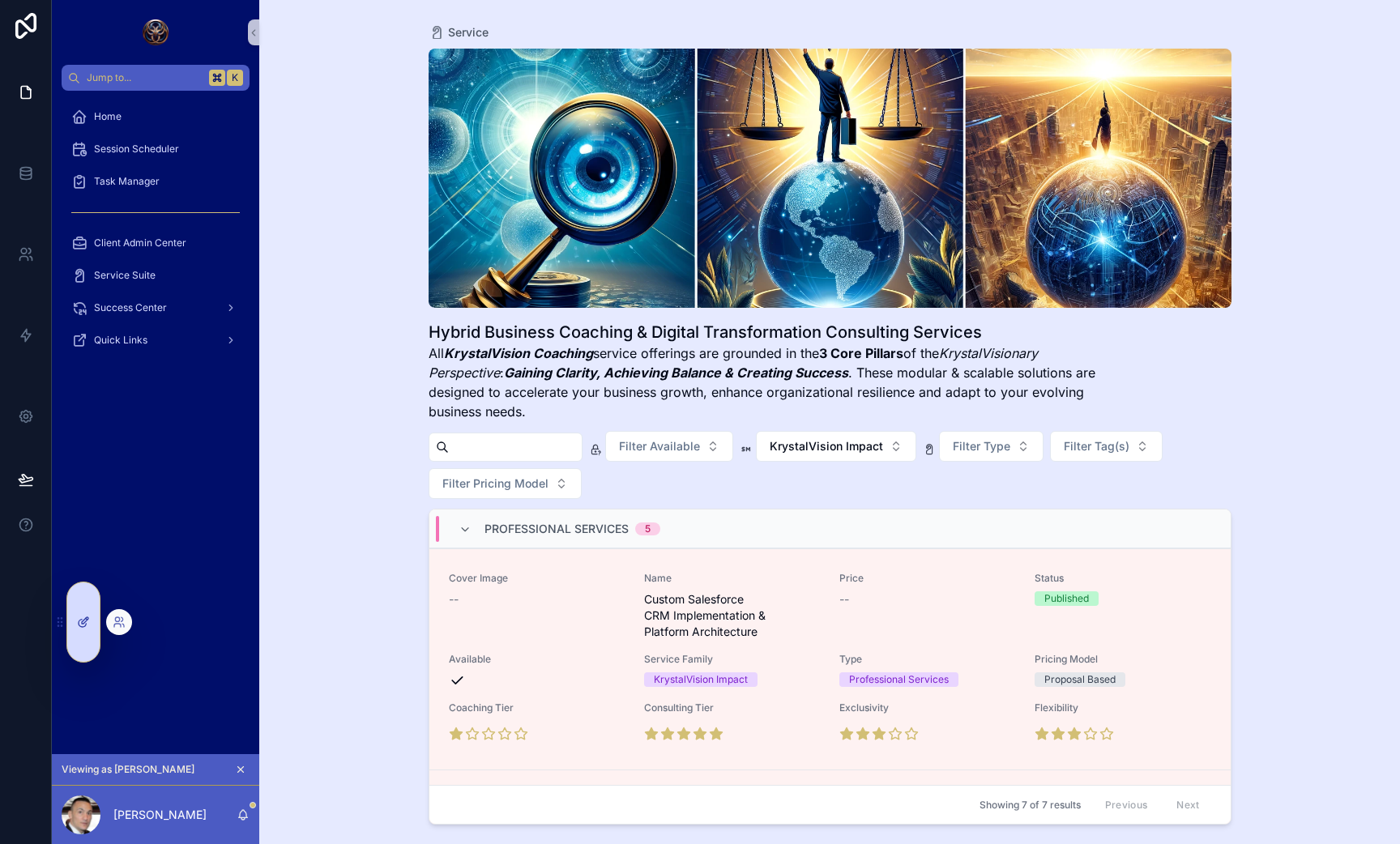
click at [75, 624] on div at bounding box center [82, 622] width 32 height 79
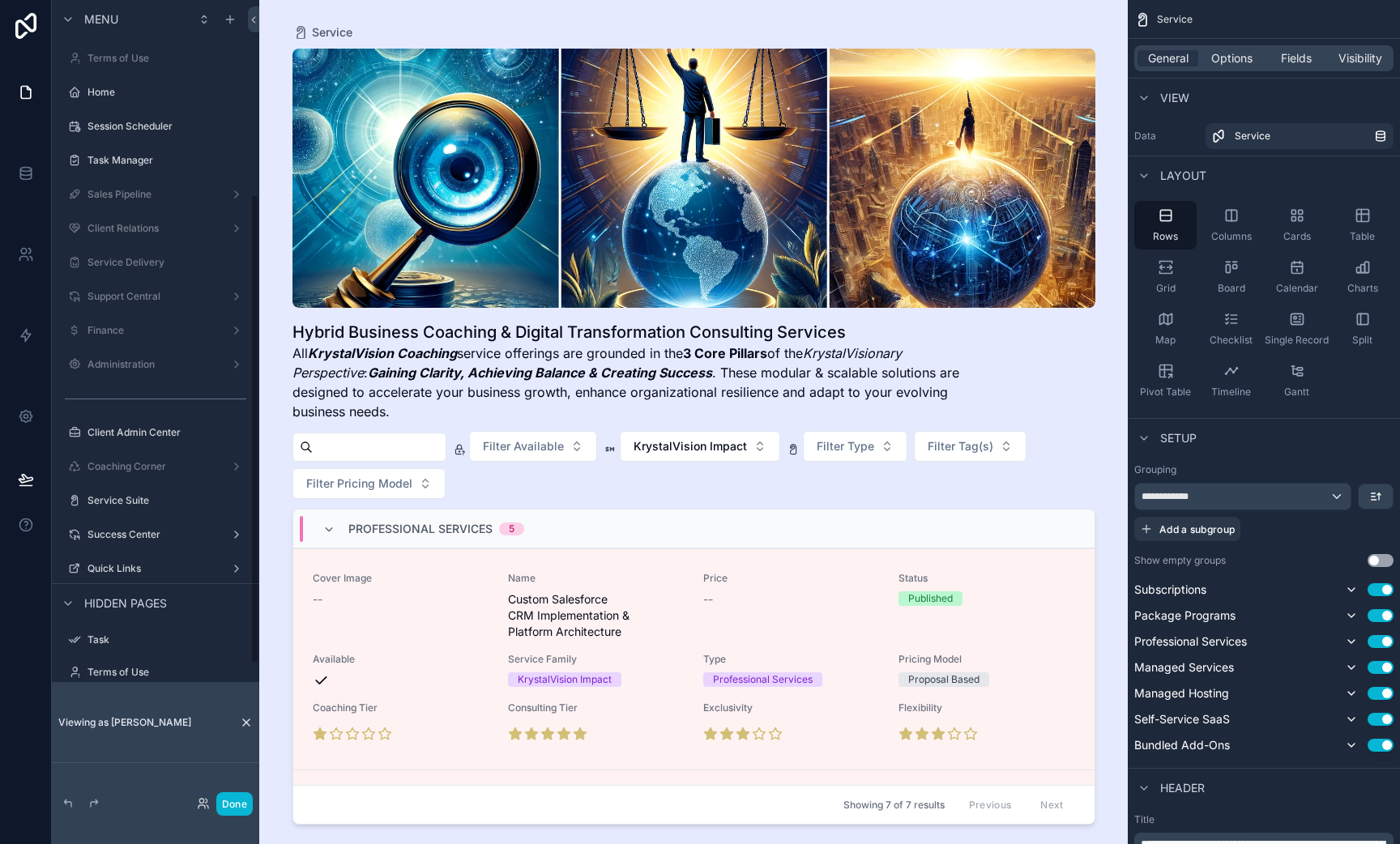
scroll to position [341, 0]
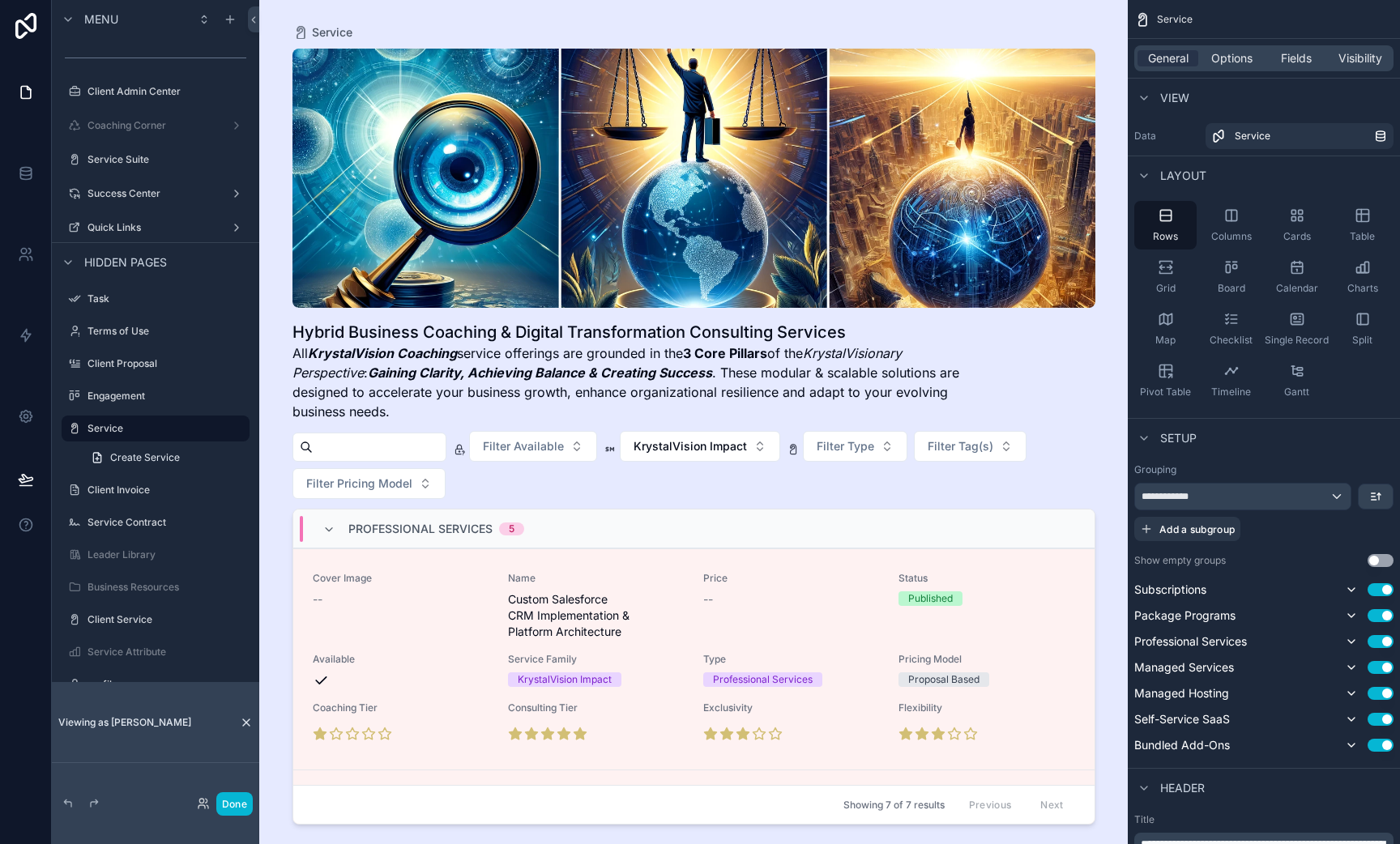
click at [598, 528] on div "Professional Services 5" at bounding box center [694, 528] width 802 height 39
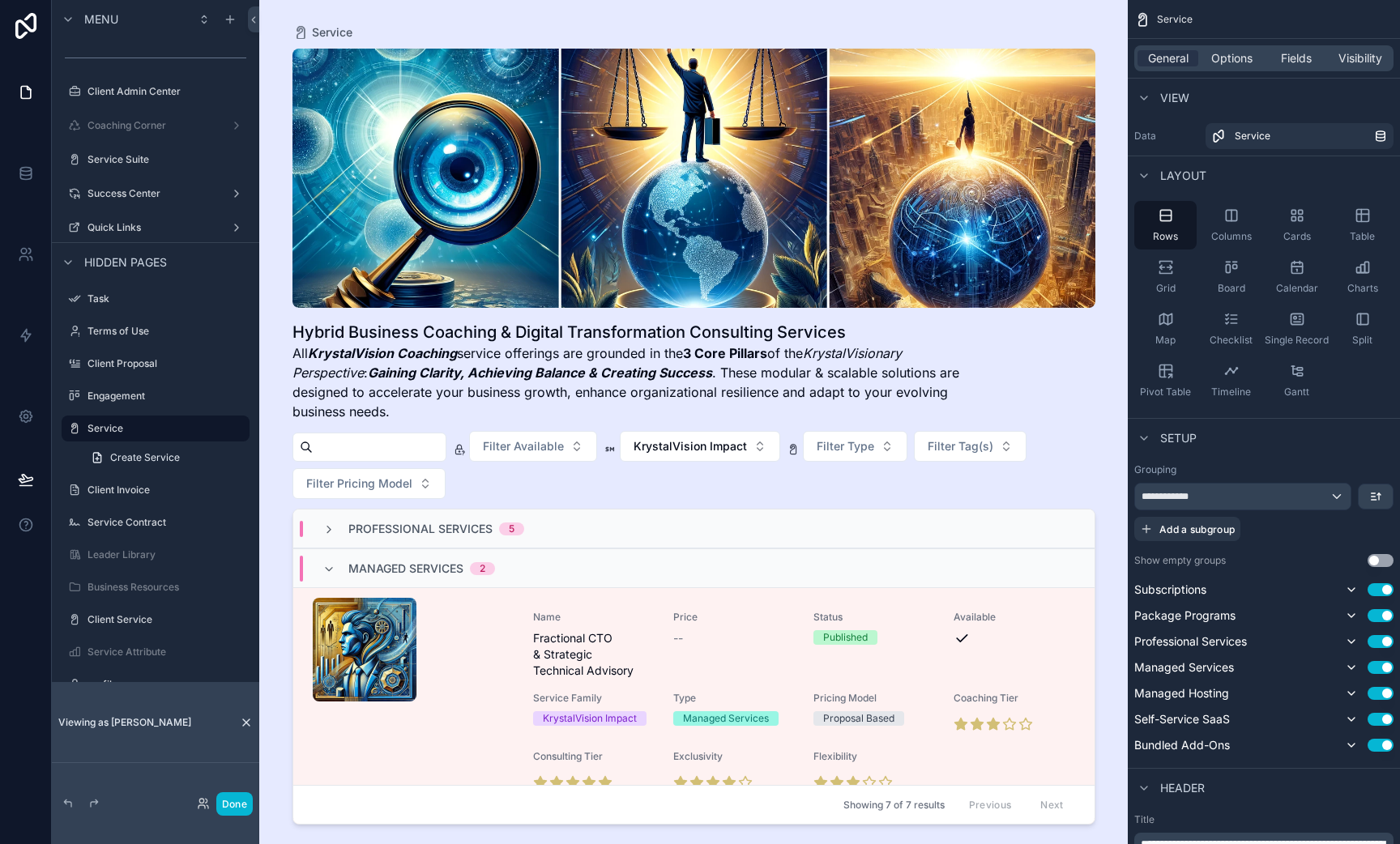
click at [612, 478] on div "Filter Available KrystalVision Impact Filter Type Filter Tag(s) Filter Pricing …" at bounding box center [693, 465] width 803 height 68
click at [534, 522] on div "Professional Services 5" at bounding box center [423, 528] width 241 height 16
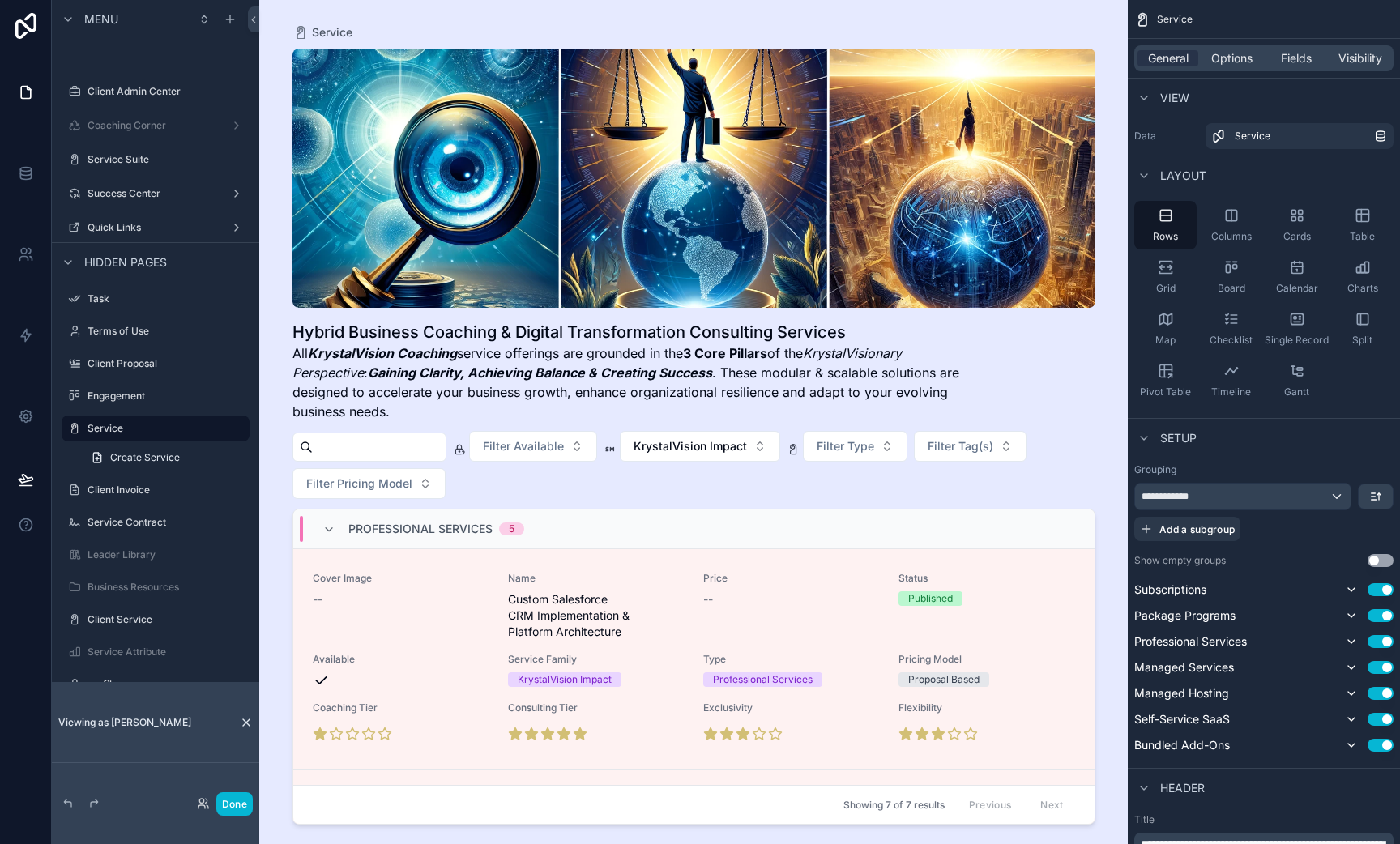
click at [425, 24] on div "Service Hybrid Business Coaching & Digital Transformation Consulting Services A…" at bounding box center [694, 412] width 829 height 825
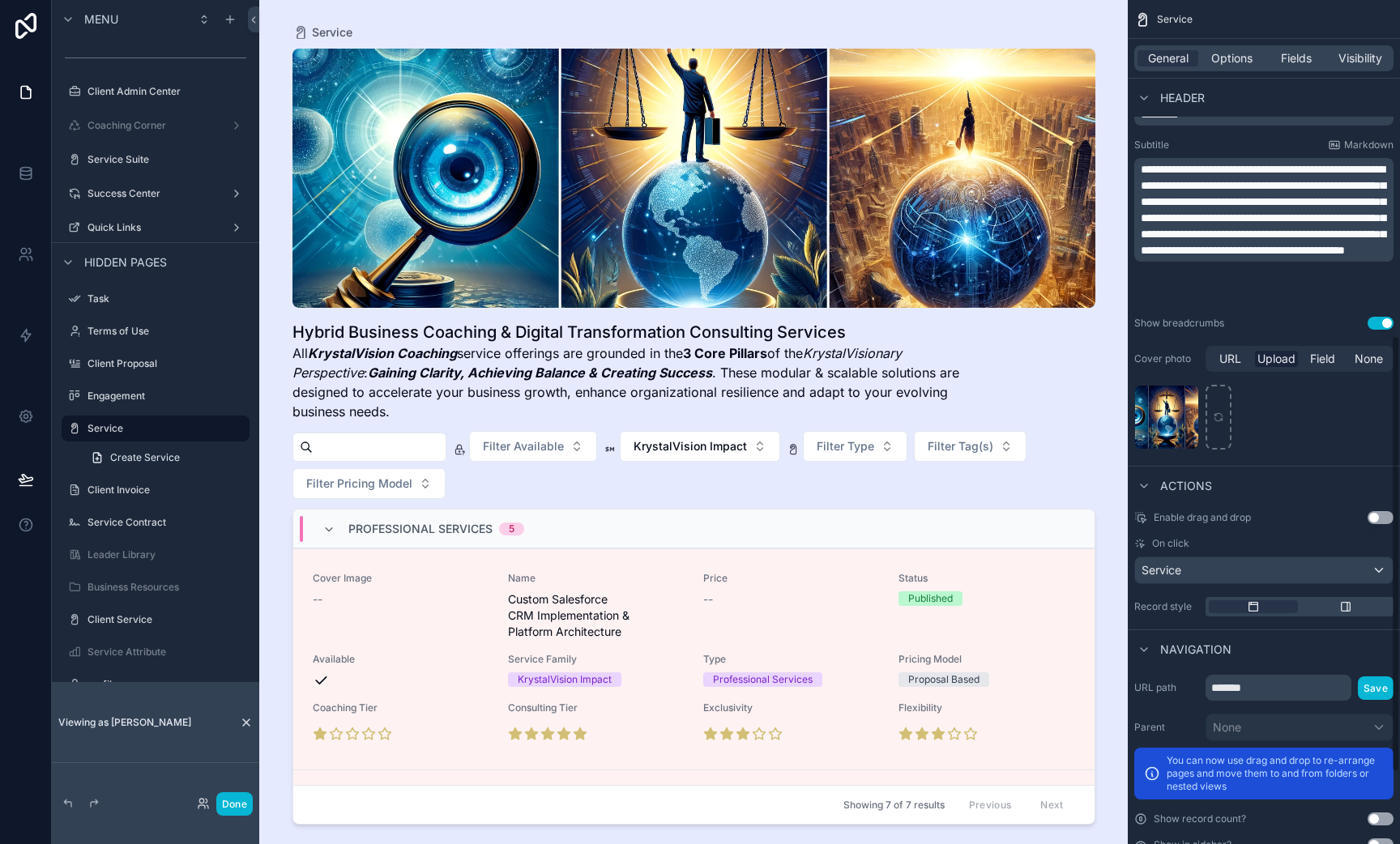
scroll to position [786, 0]
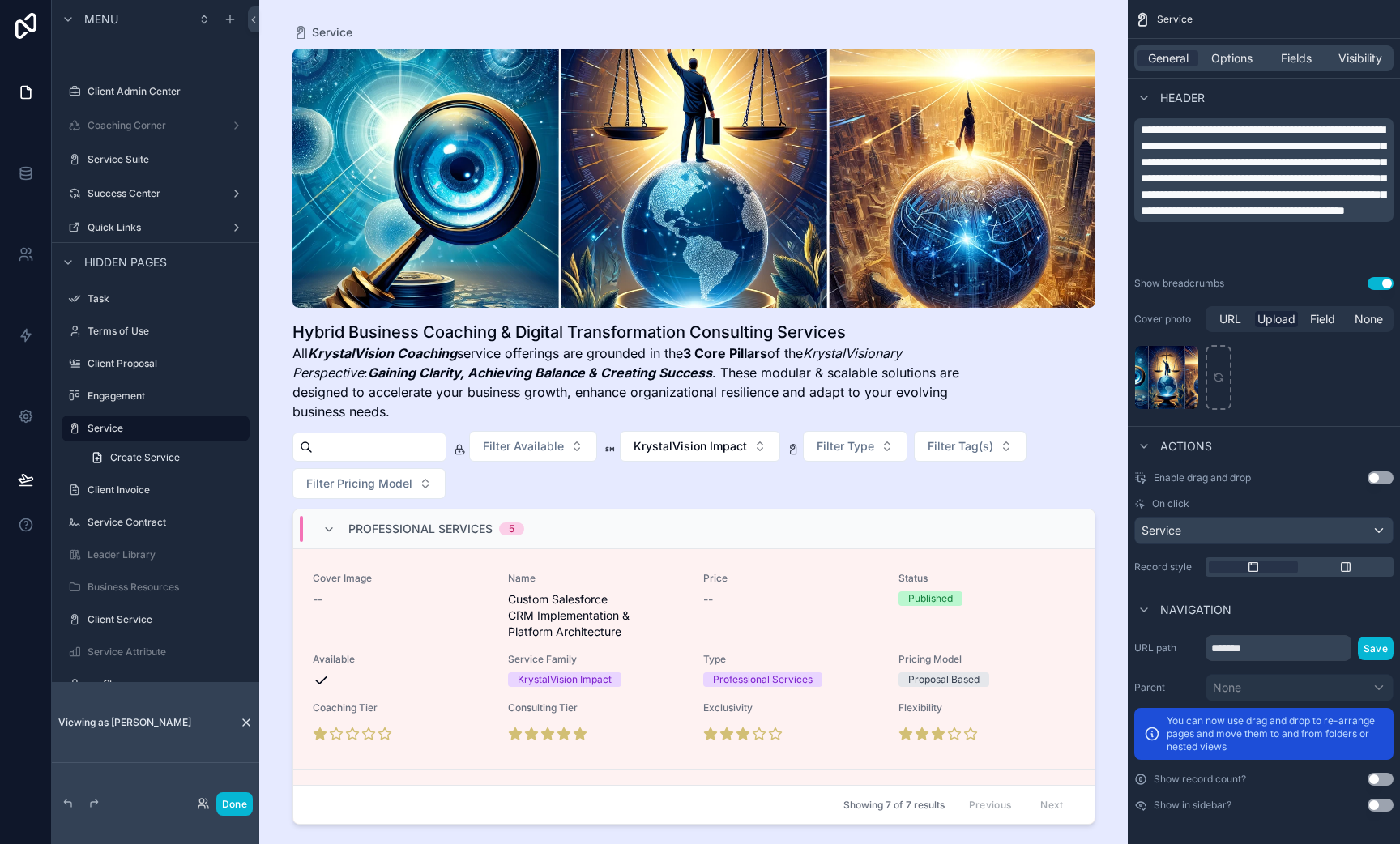
click at [1339, 385] on div "KVC-Clarity-Balance-Success-90-Day-Accelerator .png" at bounding box center [1264, 377] width 259 height 65
click at [1240, 48] on div "General Options Fields Visibility" at bounding box center [1264, 58] width 259 height 26
click at [1240, 51] on span "Options" at bounding box center [1232, 58] width 42 height 16
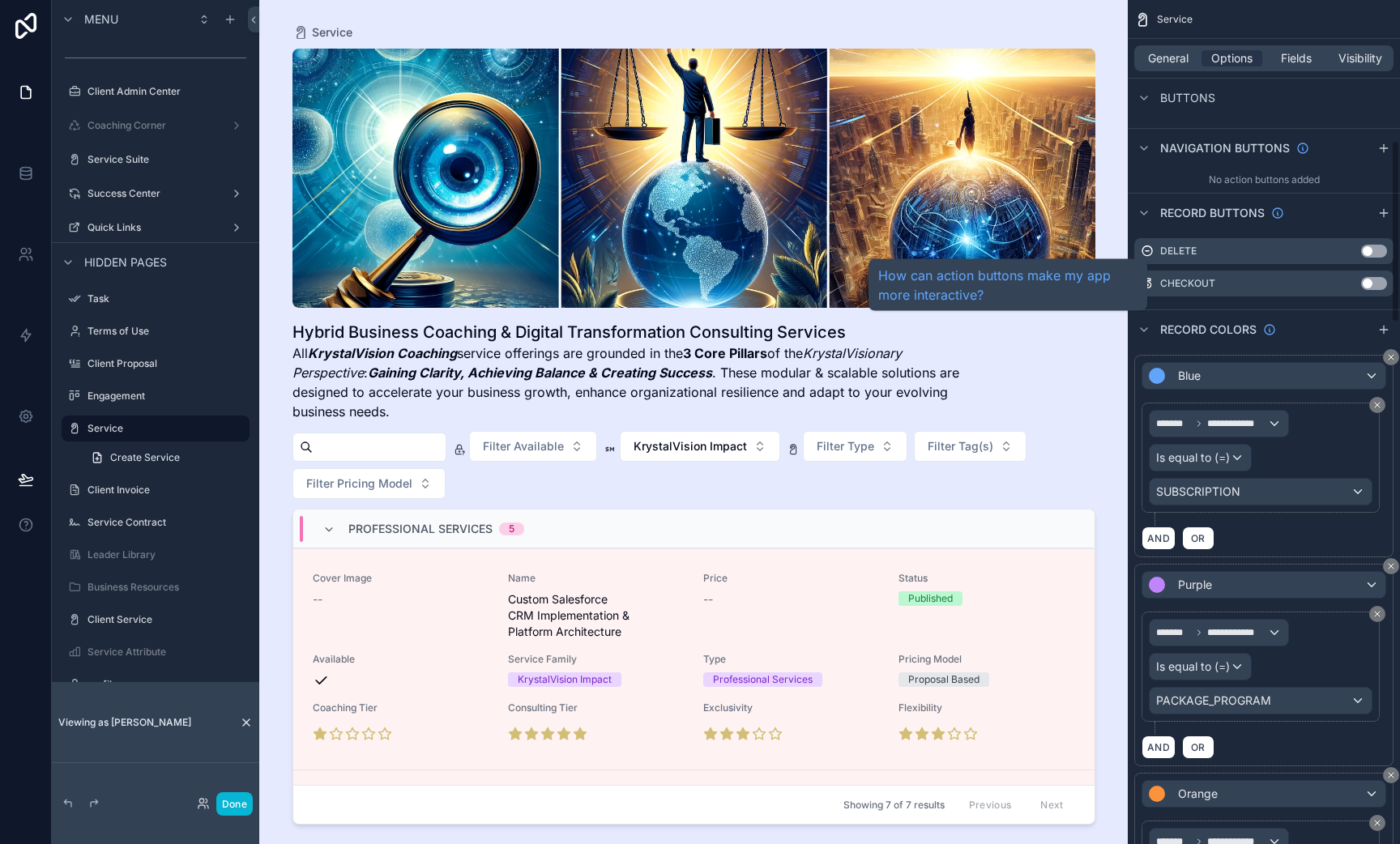
scroll to position [0, 0]
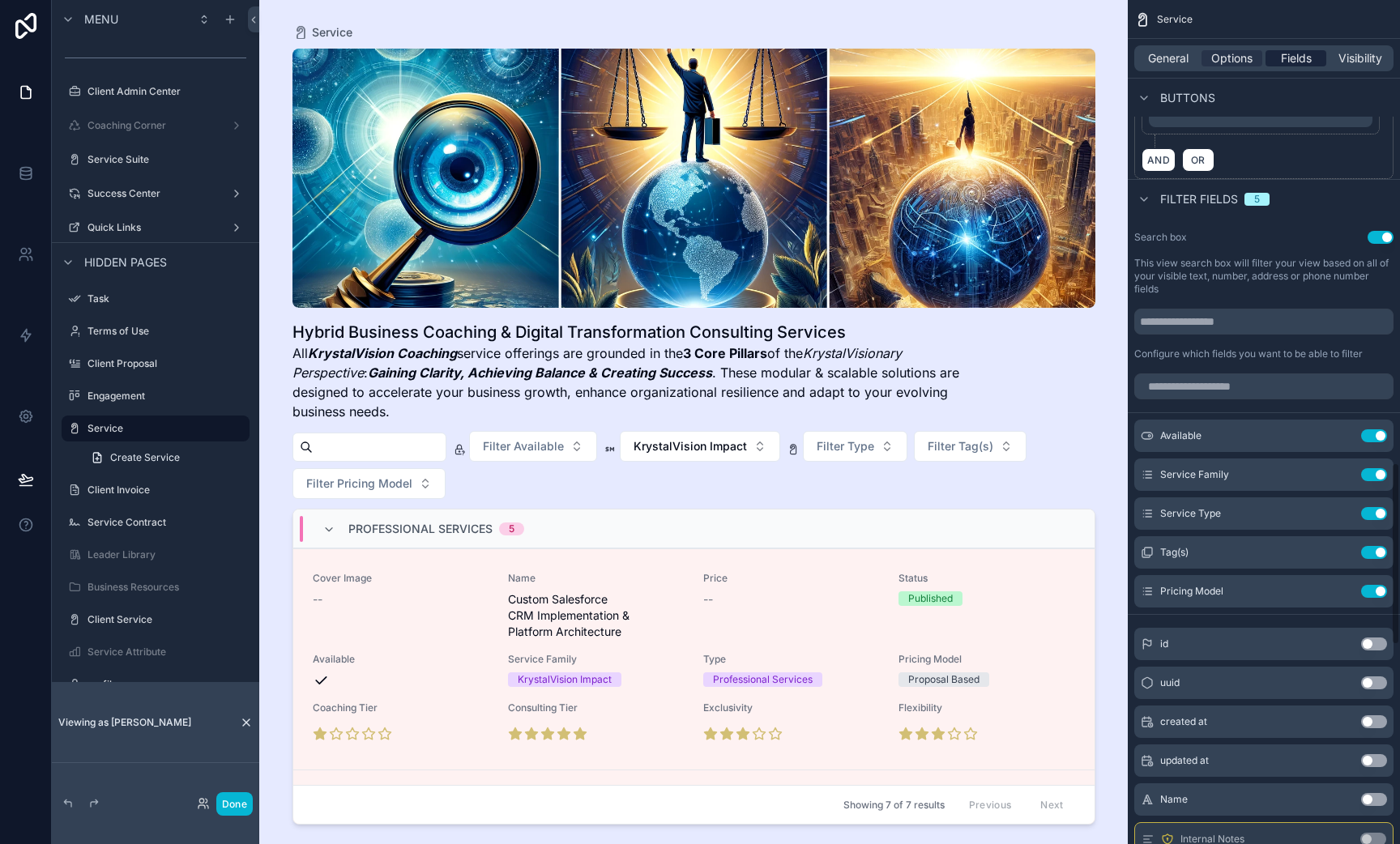
click at [1293, 57] on span "Fields" at bounding box center [1296, 58] width 31 height 16
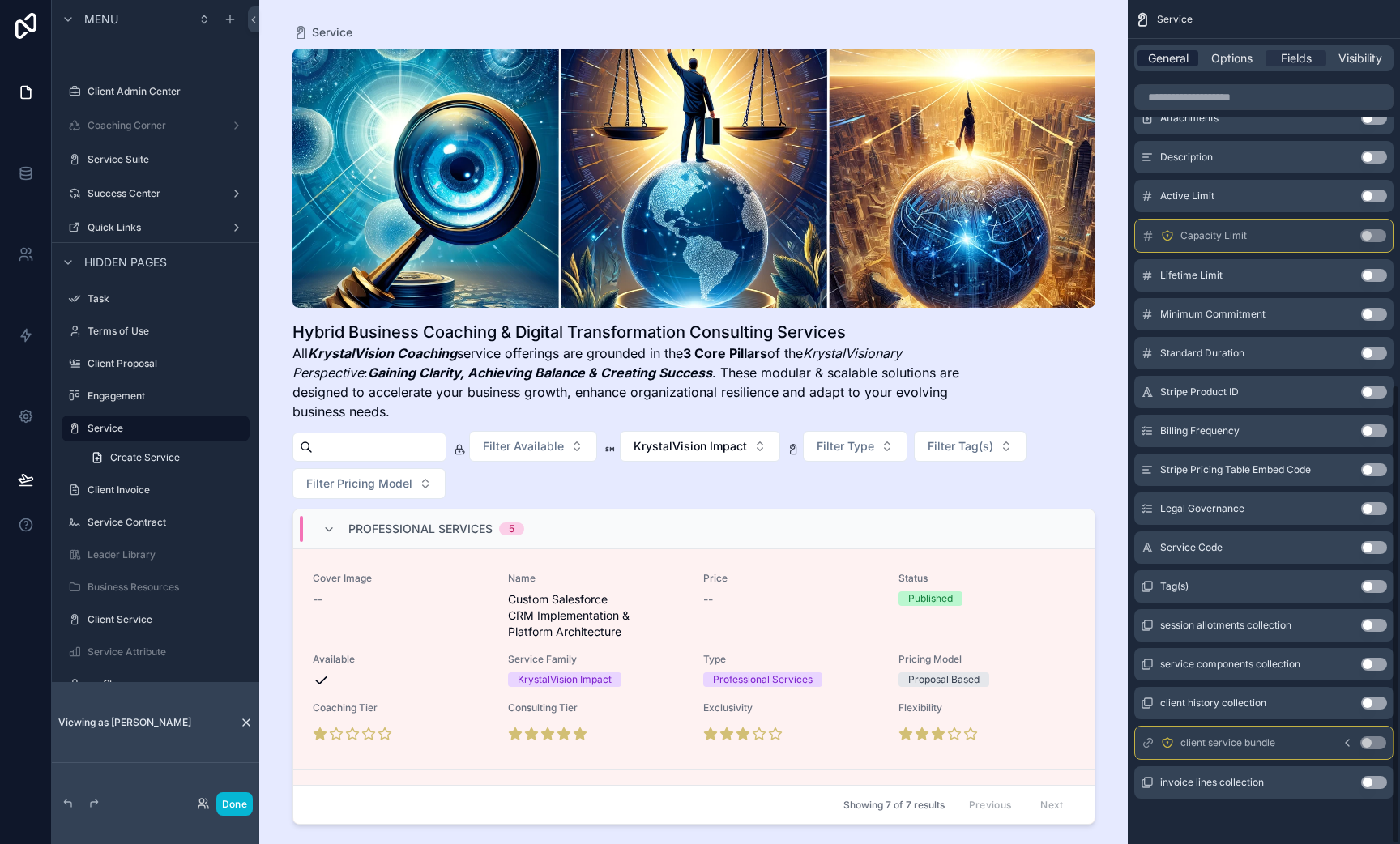
click at [1181, 57] on span "General" at bounding box center [1169, 58] width 41 height 16
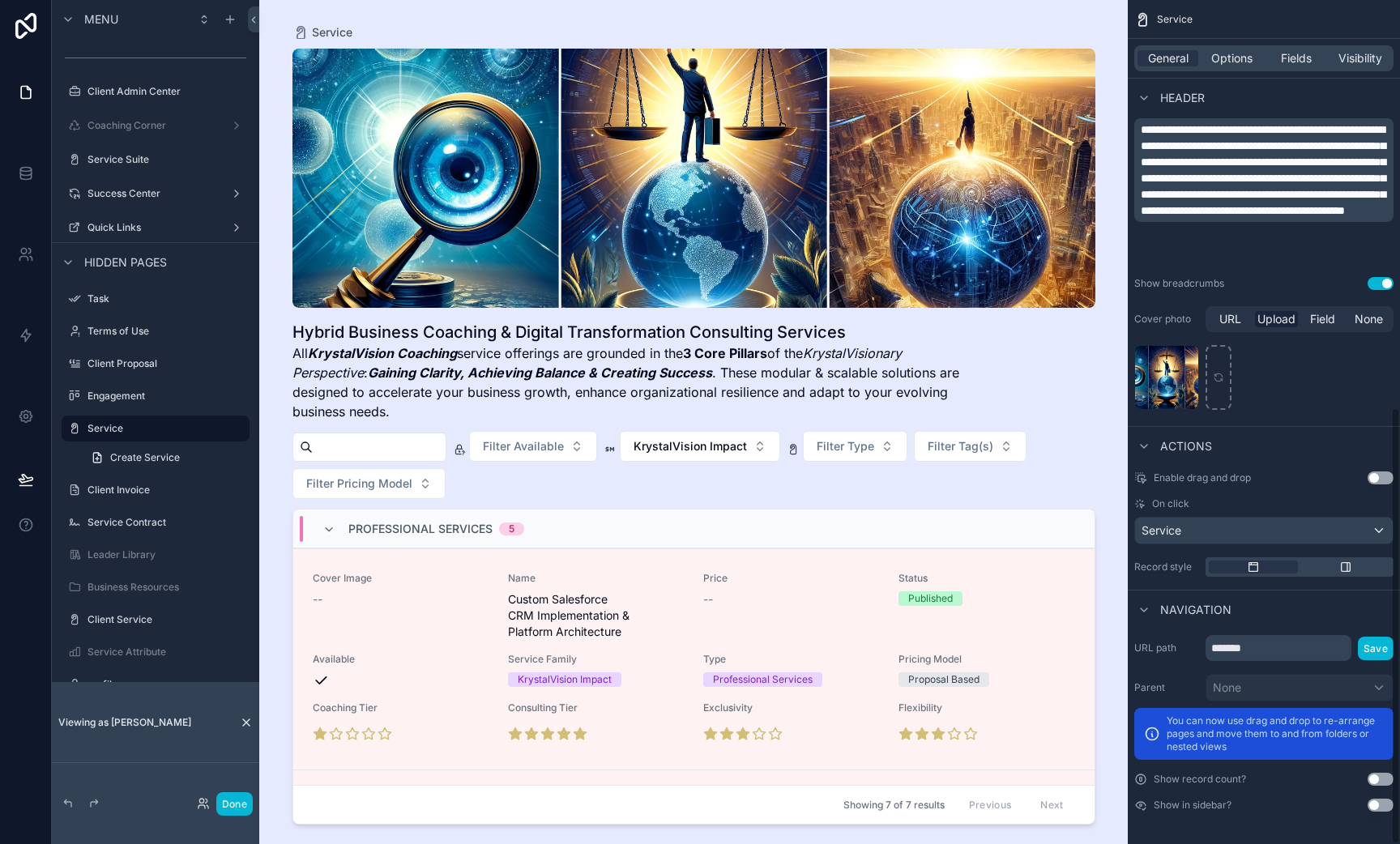
click at [1180, 13] on span "Service" at bounding box center [1174, 18] width 36 height 13
click at [1180, 15] on span "Service" at bounding box center [1174, 18] width 36 height 13
click at [994, 346] on div "Hybrid Business Coaching & Digital Transformation Consulting Services All Kryst…" at bounding box center [693, 364] width 803 height 113
click at [338, 31] on span "Service" at bounding box center [332, 32] width 41 height 16
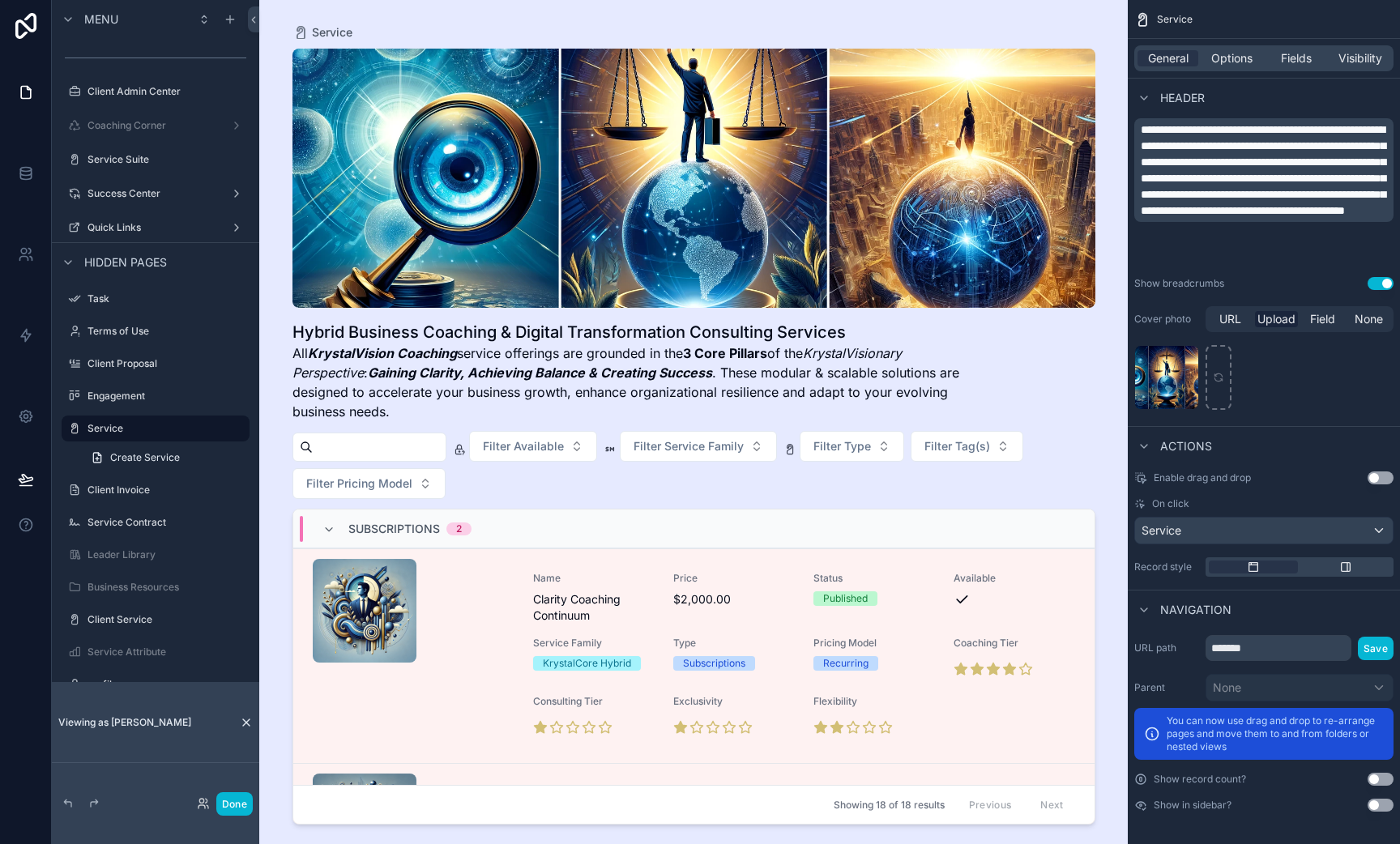
click at [758, 386] on span "All KrystalVision Coaching service offerings are grounded in the 3 Core Pillars…" at bounding box center [633, 382] width 682 height 77
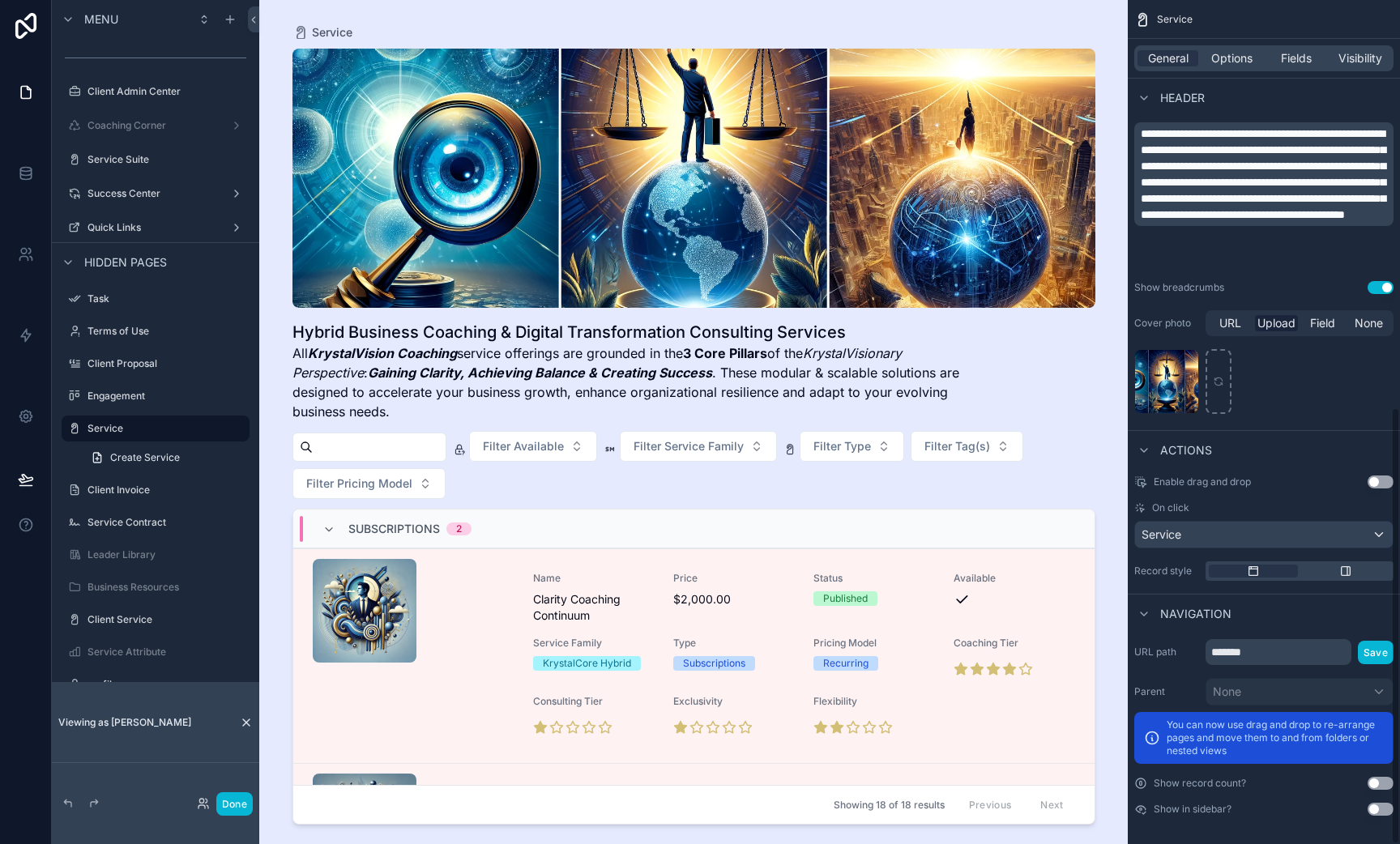
scroll to position [786, 0]
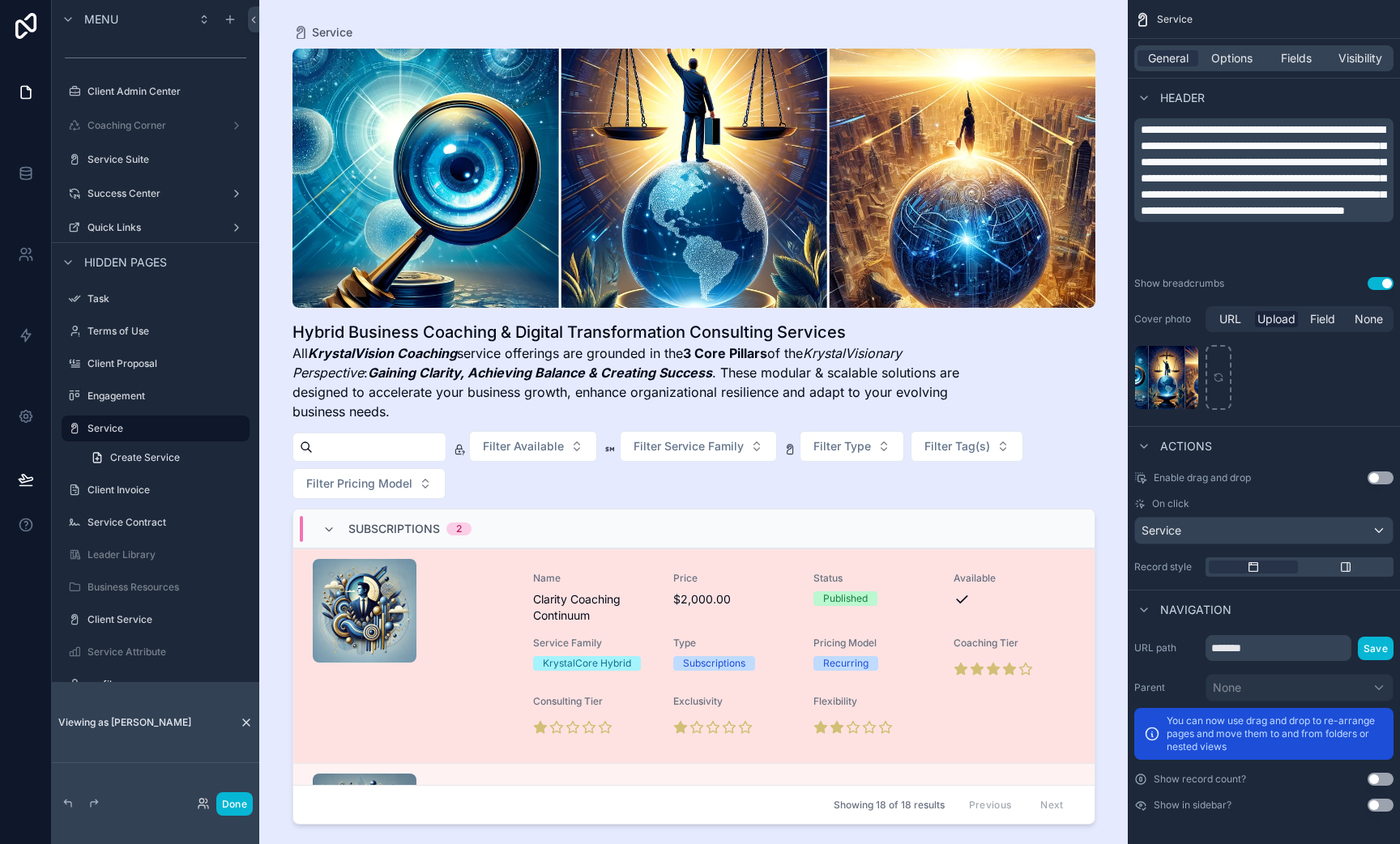
click at [470, 616] on div "scrollable content" at bounding box center [416, 655] width 207 height 195
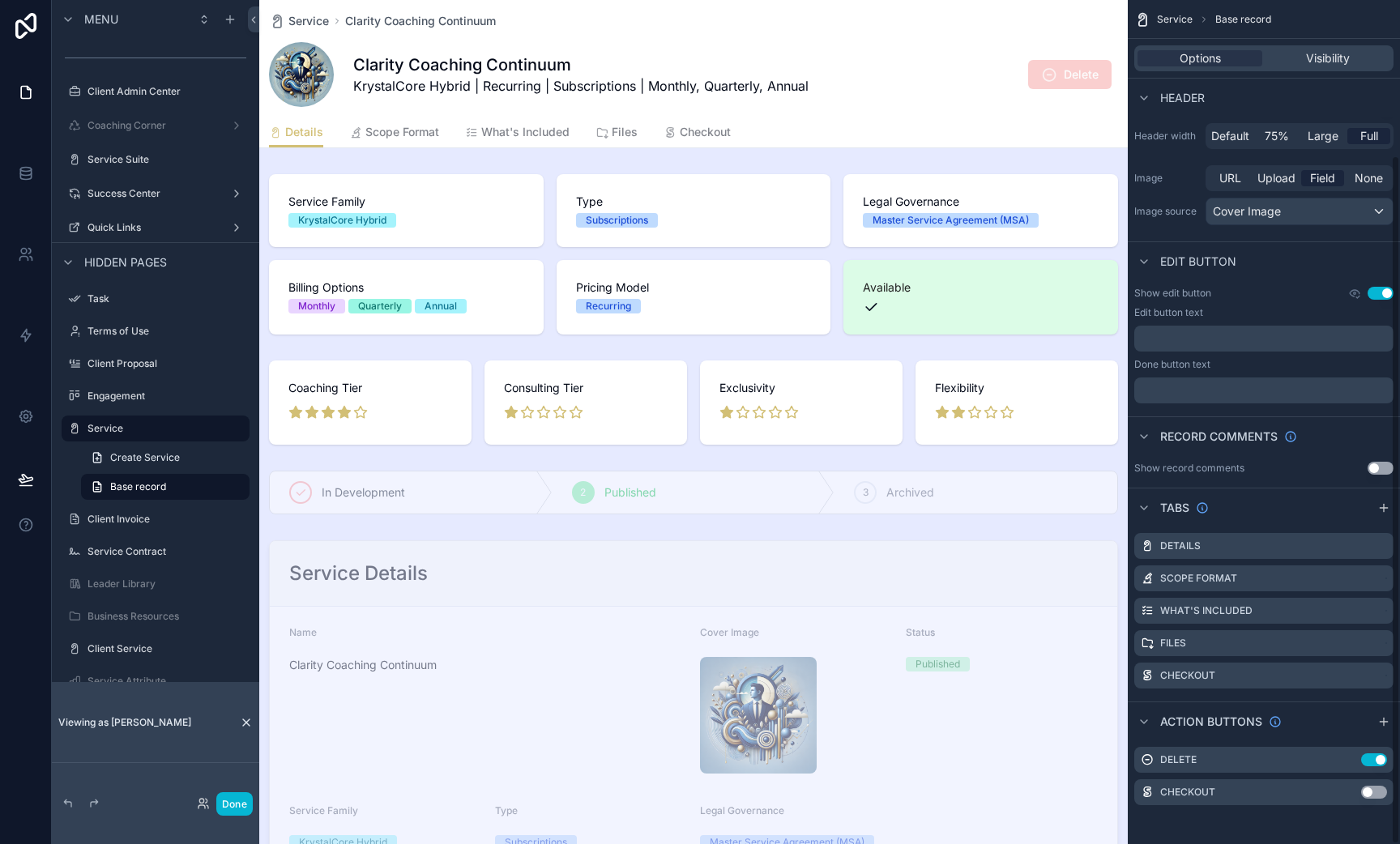
scroll to position [190, 0]
click at [906, 131] on div "Details Scope Format What's Included Files Checkout" at bounding box center [693, 133] width 849 height 31
click at [1377, 139] on span "Full" at bounding box center [1369, 136] width 17 height 16
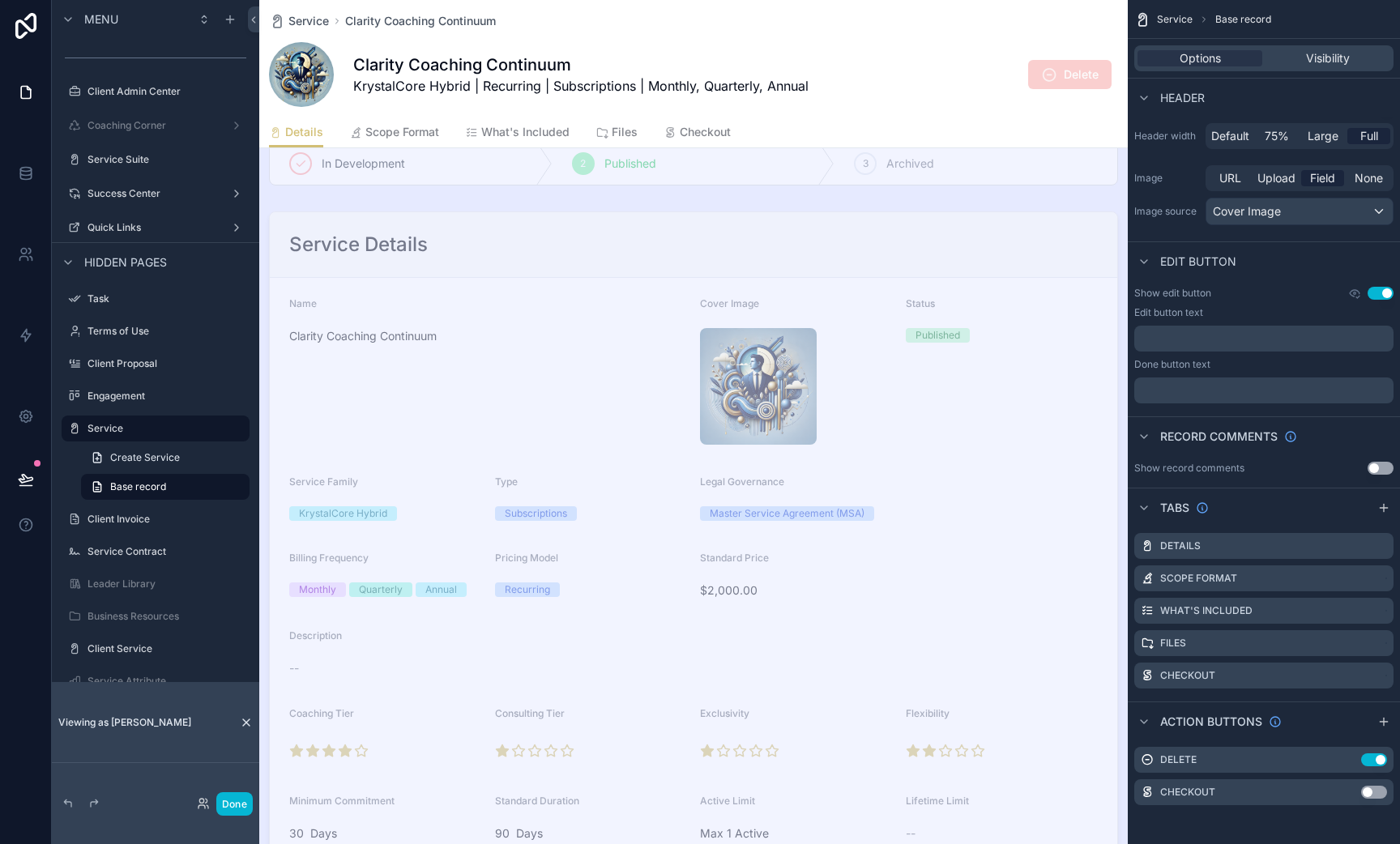
scroll to position [0, 0]
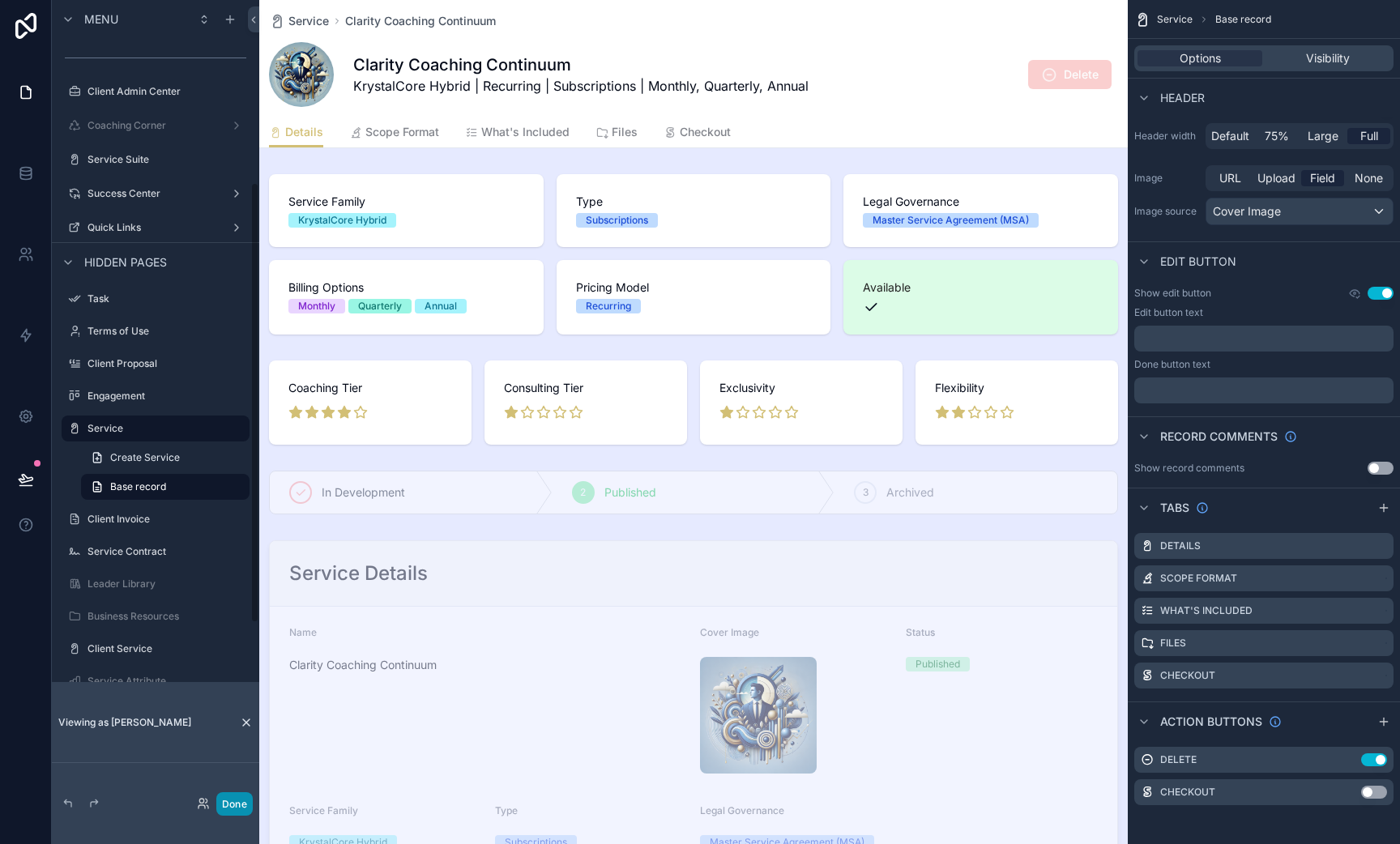
click at [236, 803] on button "Done" at bounding box center [234, 804] width 37 height 23
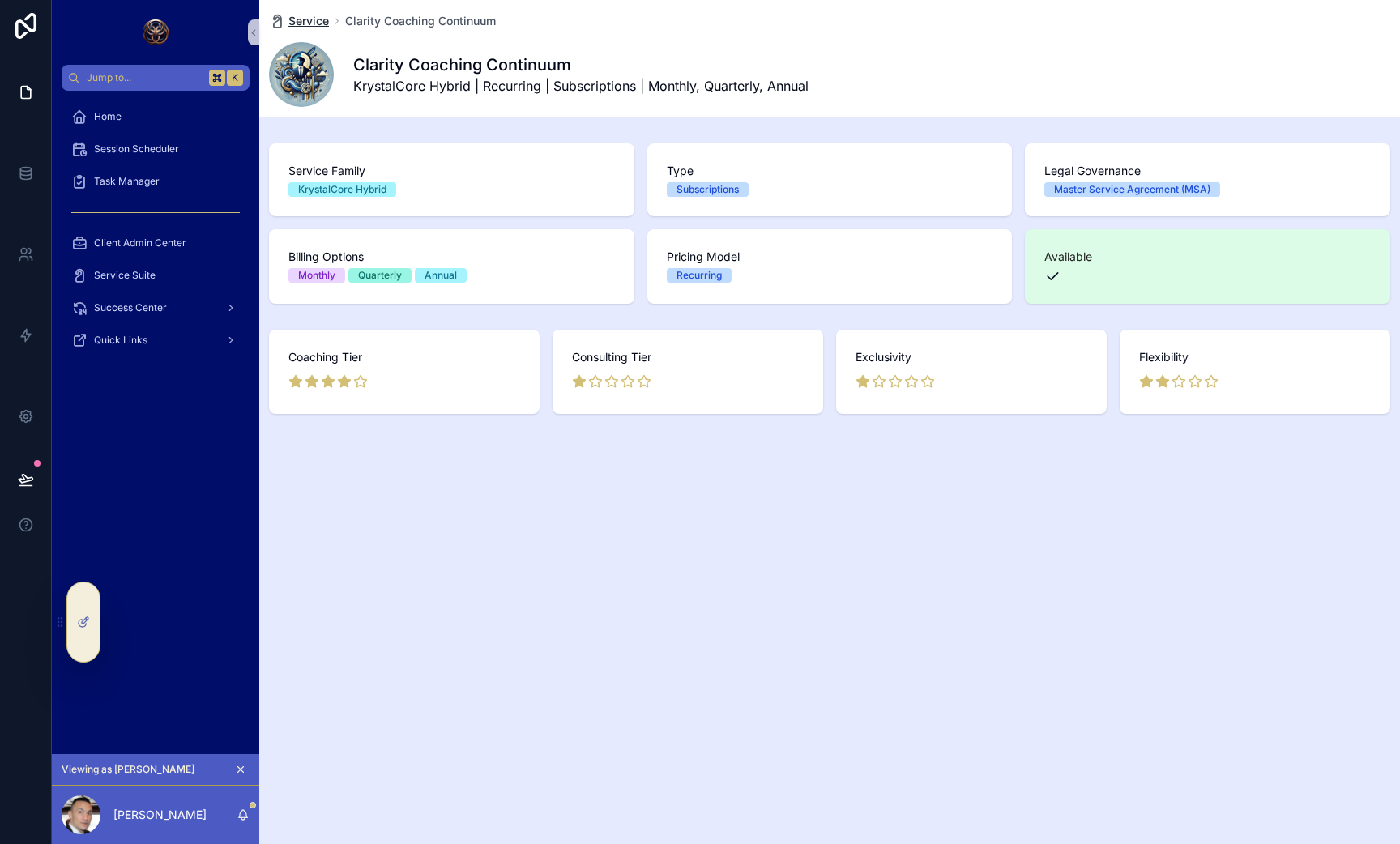
click at [315, 19] on span "Service" at bounding box center [309, 20] width 41 height 16
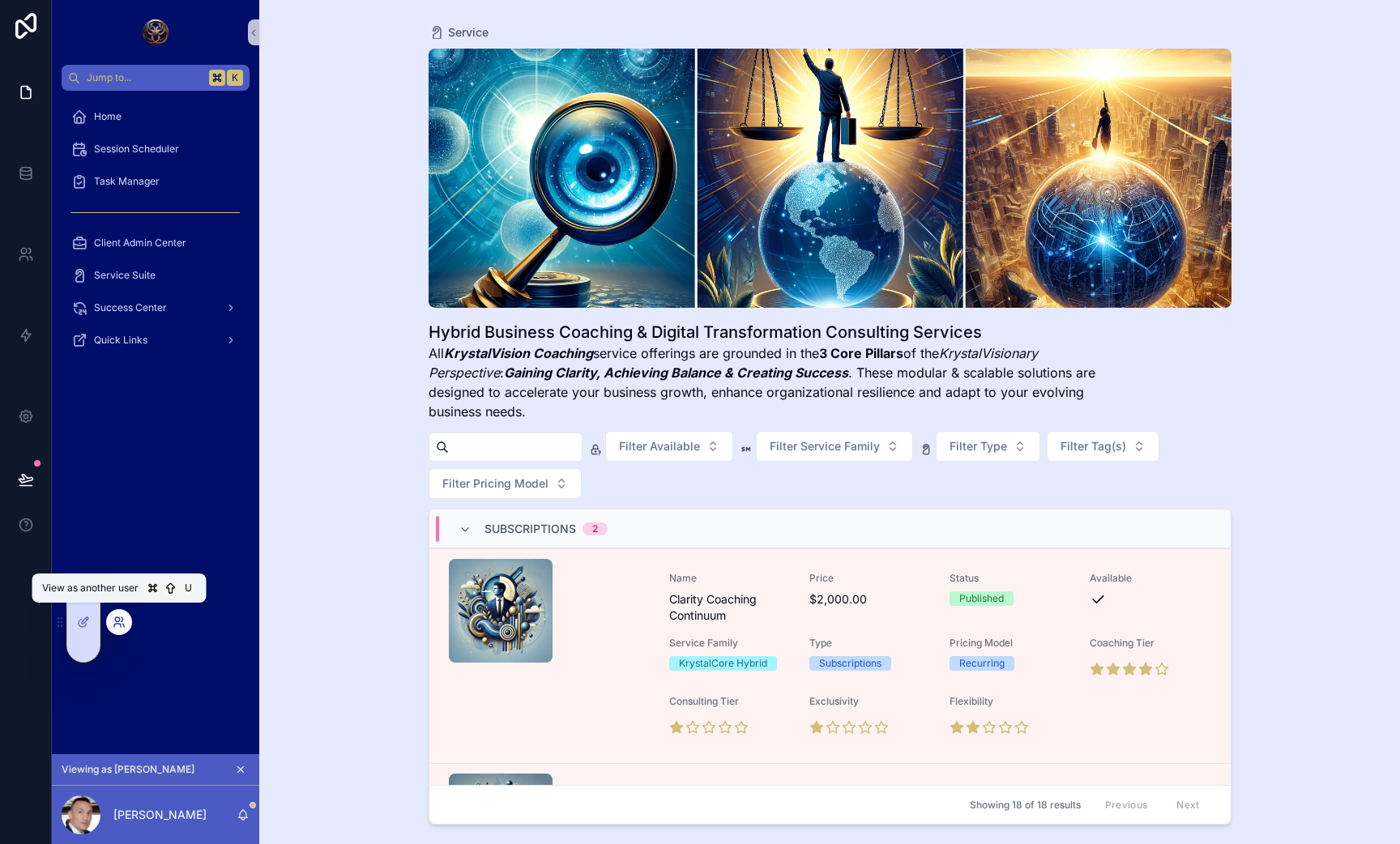
click at [121, 620] on icon at bounding box center [118, 621] width 13 height 13
click at [341, 220] on div "Service Hybrid Business Coaching & Digital Transformation Consulting Services A…" at bounding box center [830, 422] width 1141 height 844
click at [77, 616] on icon at bounding box center [83, 621] width 13 height 13
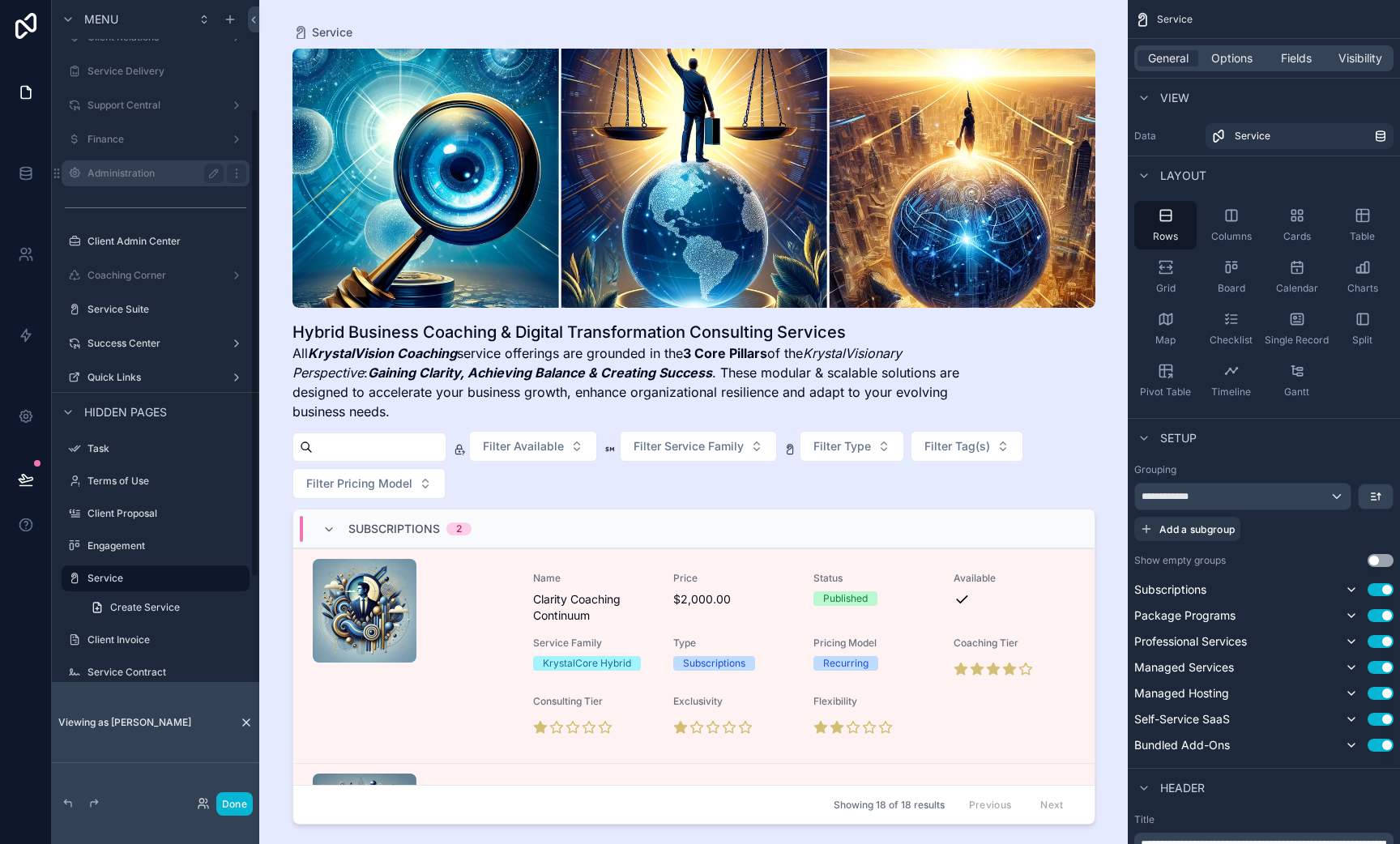
scroll to position [192, 0]
click at [148, 166] on label "Administration" at bounding box center [152, 172] width 130 height 13
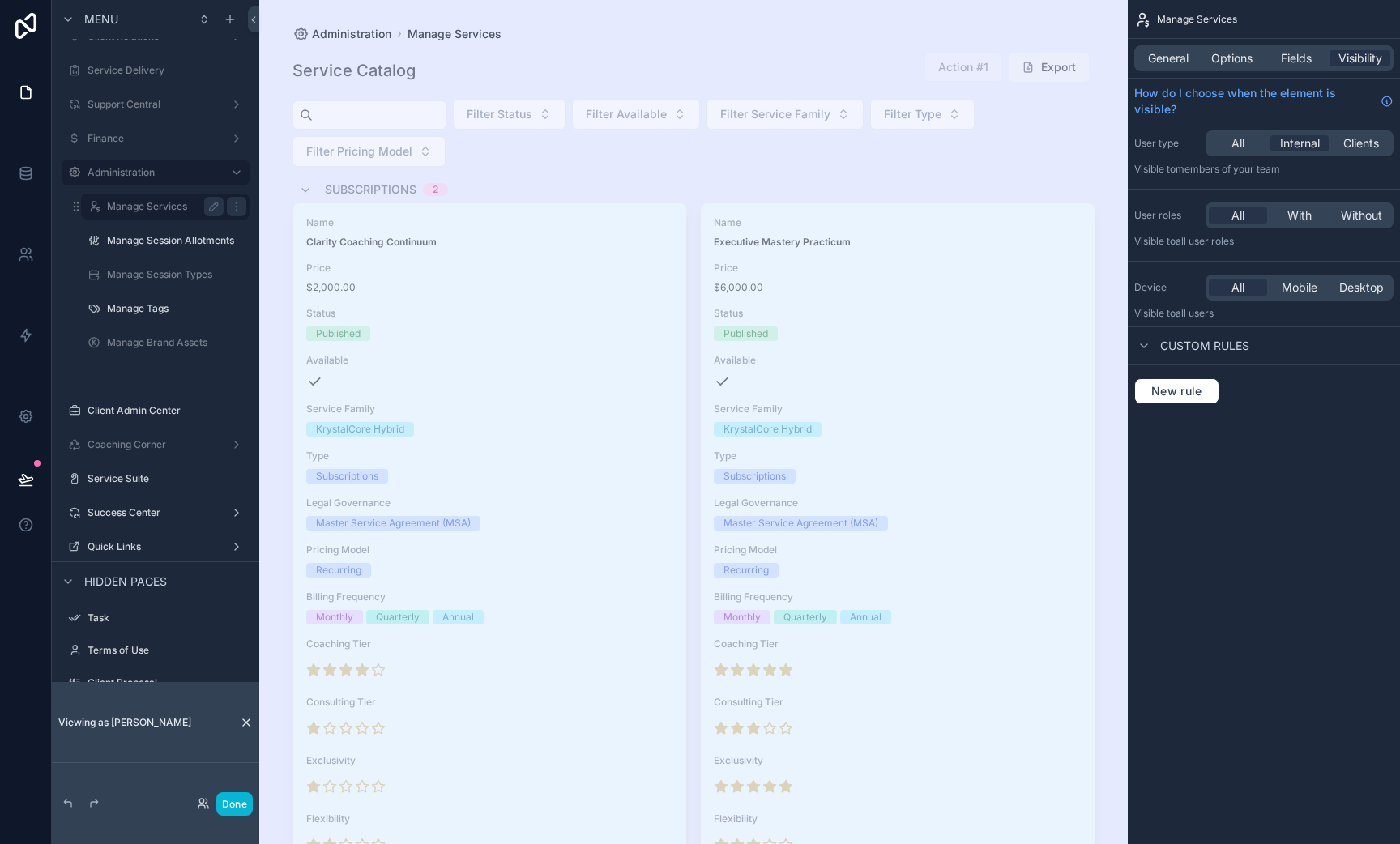
click at [151, 206] on label "Manage Services" at bounding box center [162, 206] width 110 height 13
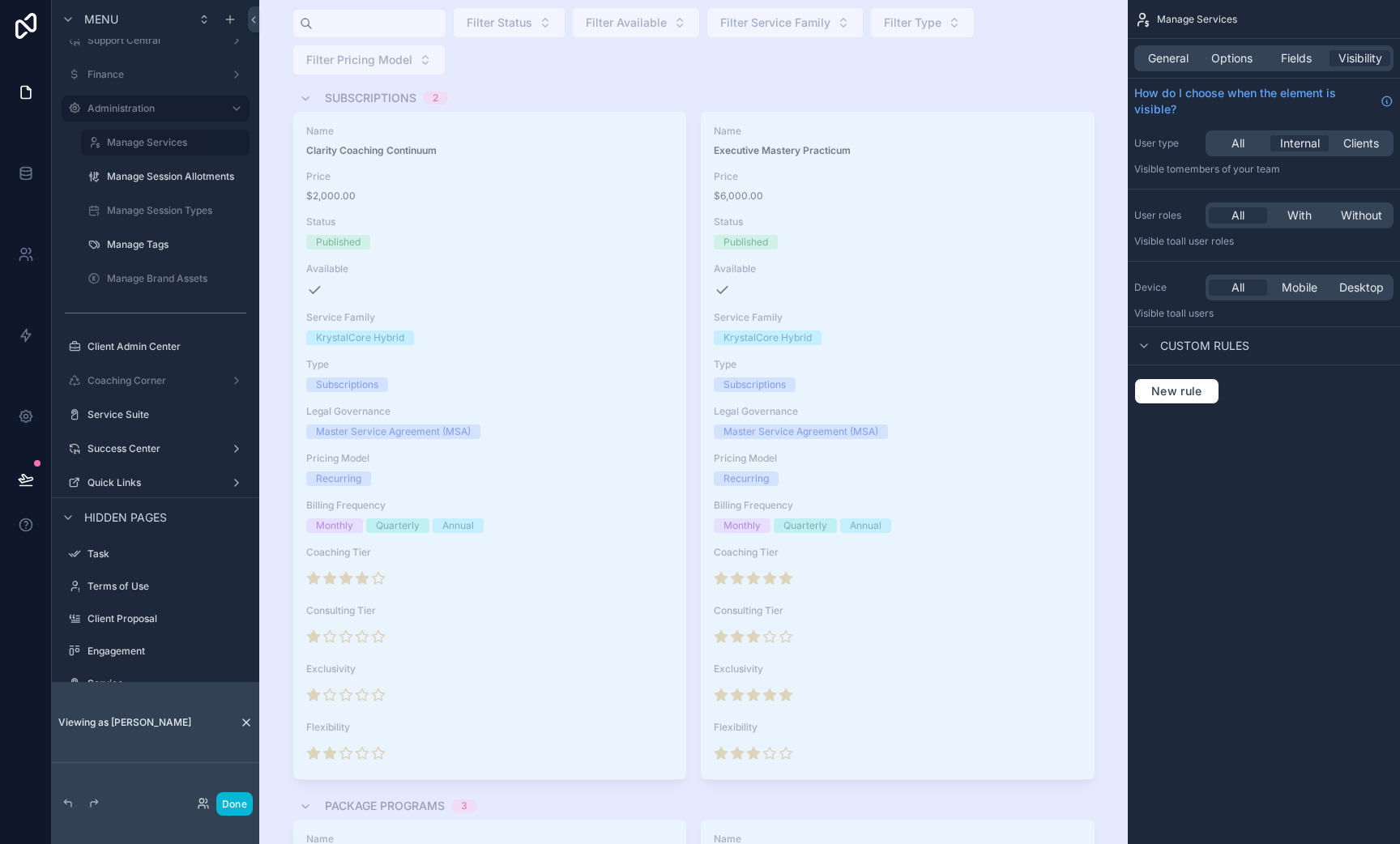
scroll to position [67, 0]
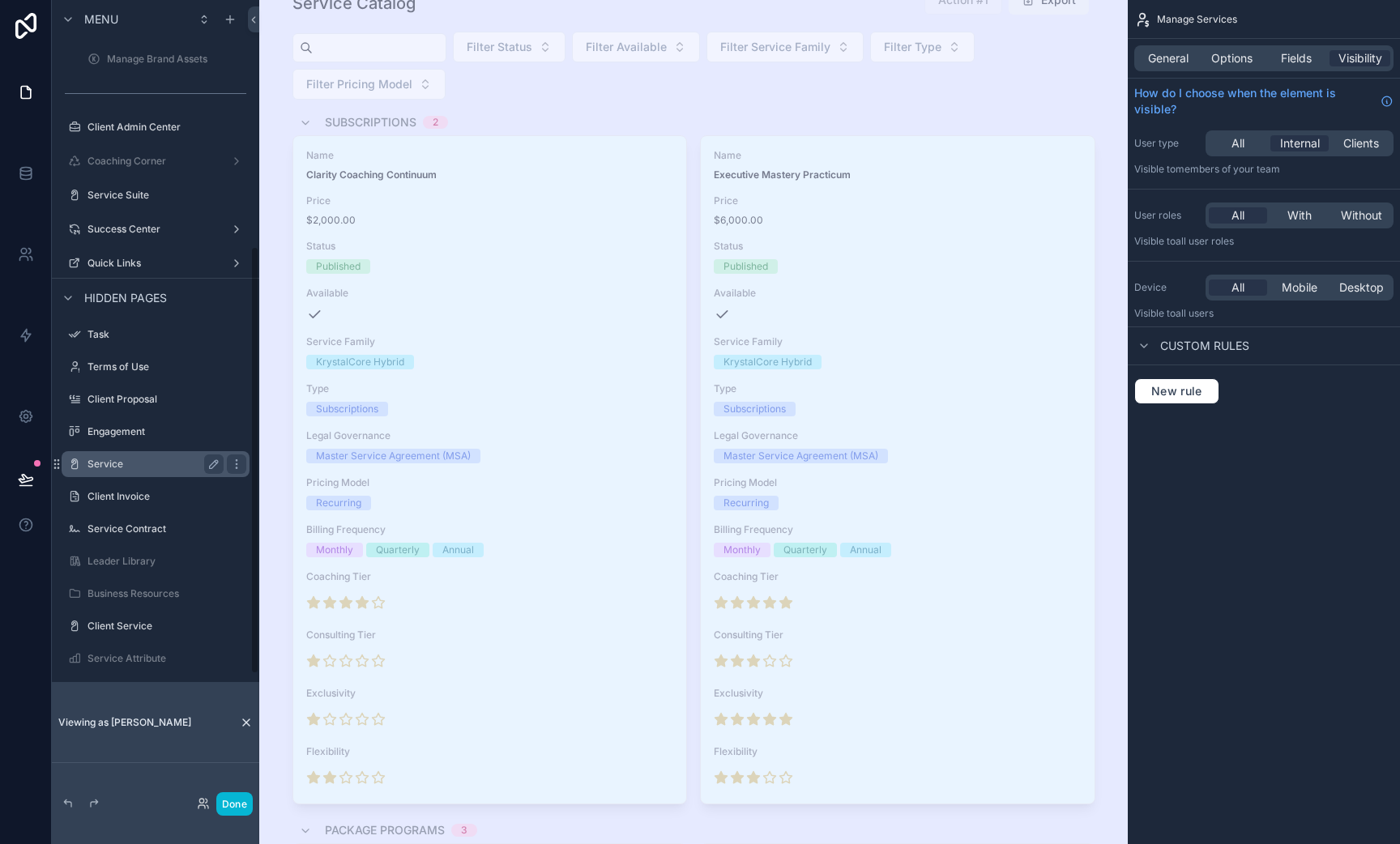
click at [107, 454] on div "Service" at bounding box center [155, 464] width 181 height 26
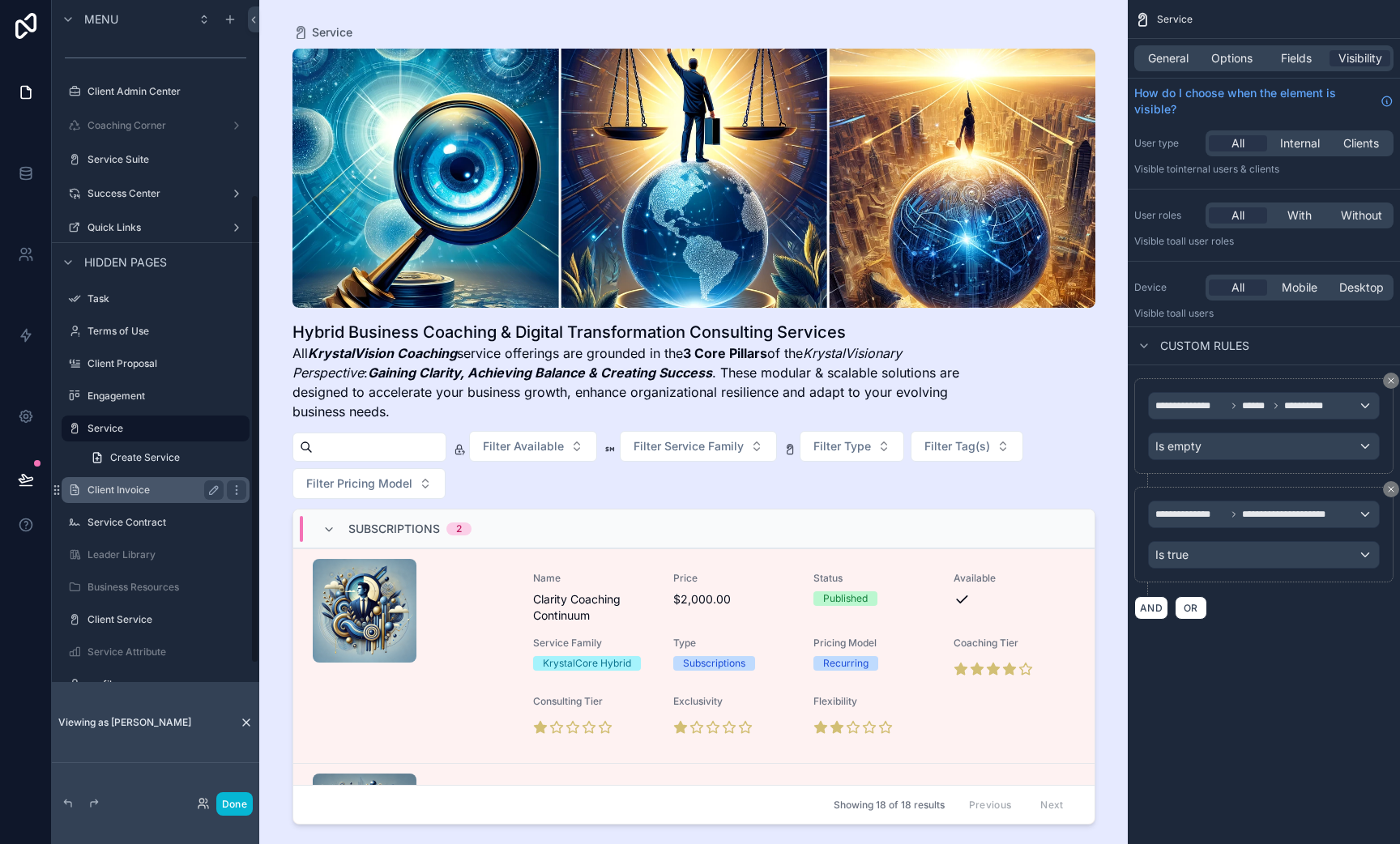
scroll to position [369, 0]
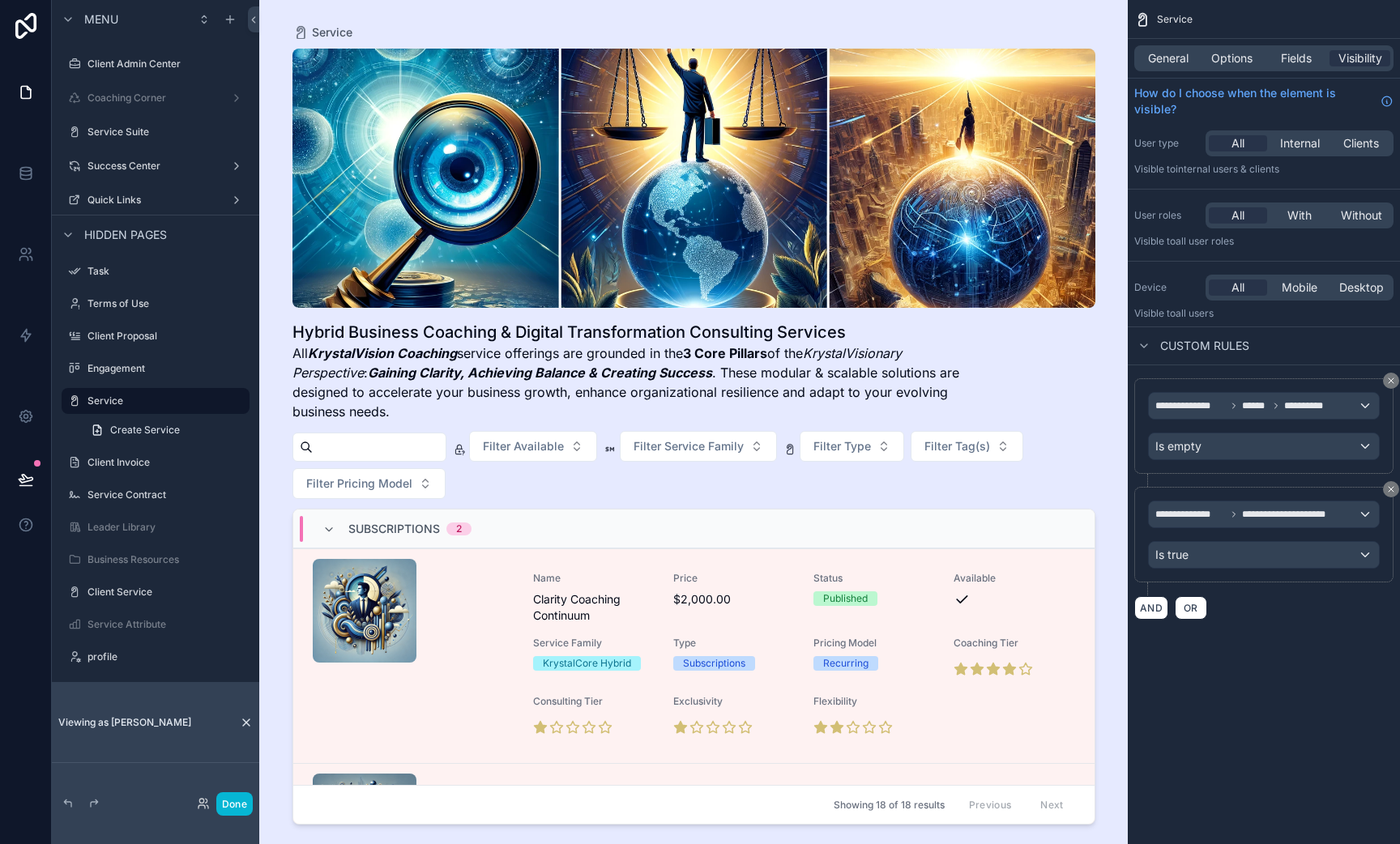
click at [341, 540] on div "Subscriptions 2" at bounding box center [397, 528] width 149 height 26
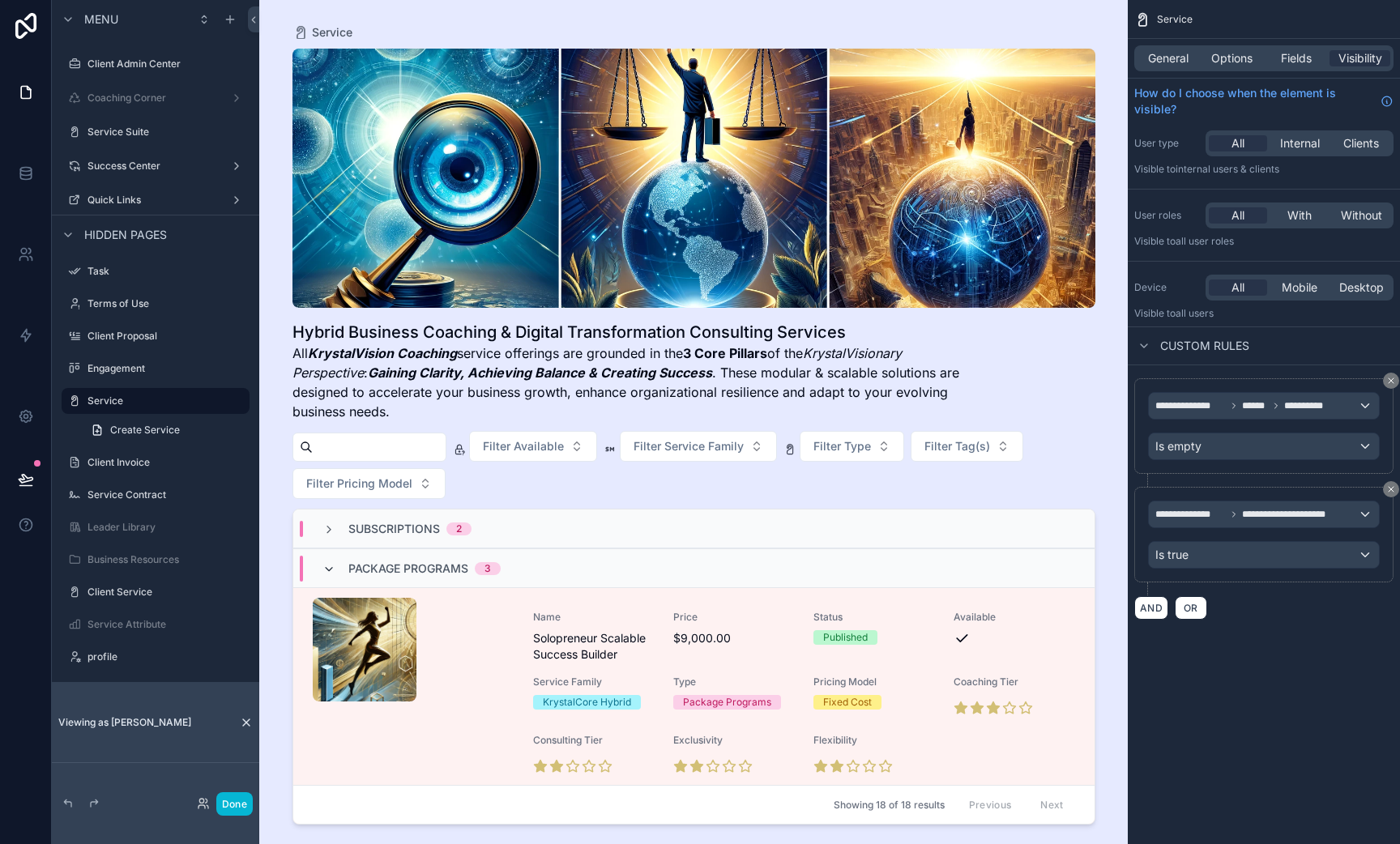
click at [327, 566] on icon "scrollable content" at bounding box center [328, 569] width 13 height 13
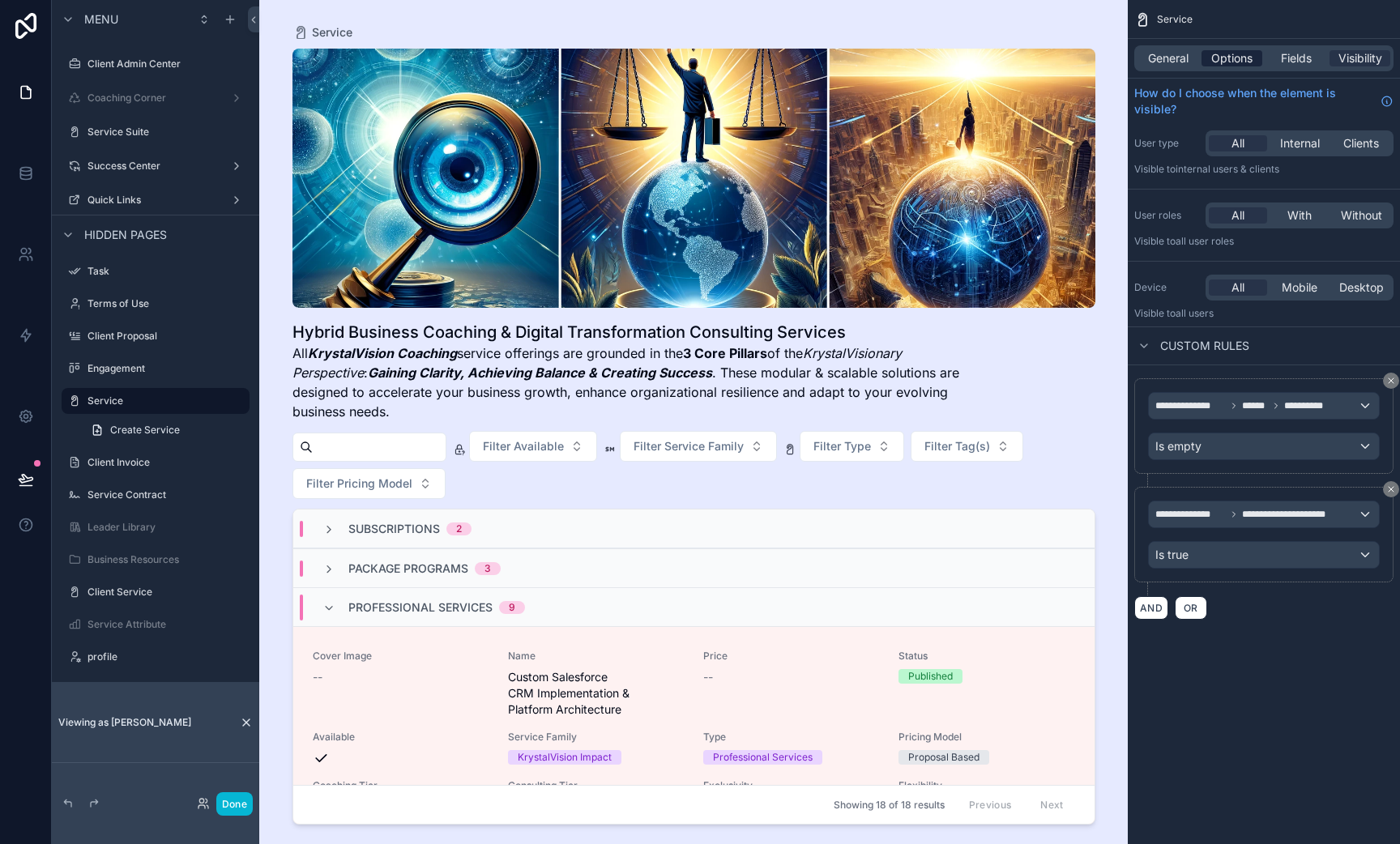
click at [1261, 55] on div "Options" at bounding box center [1232, 58] width 61 height 16
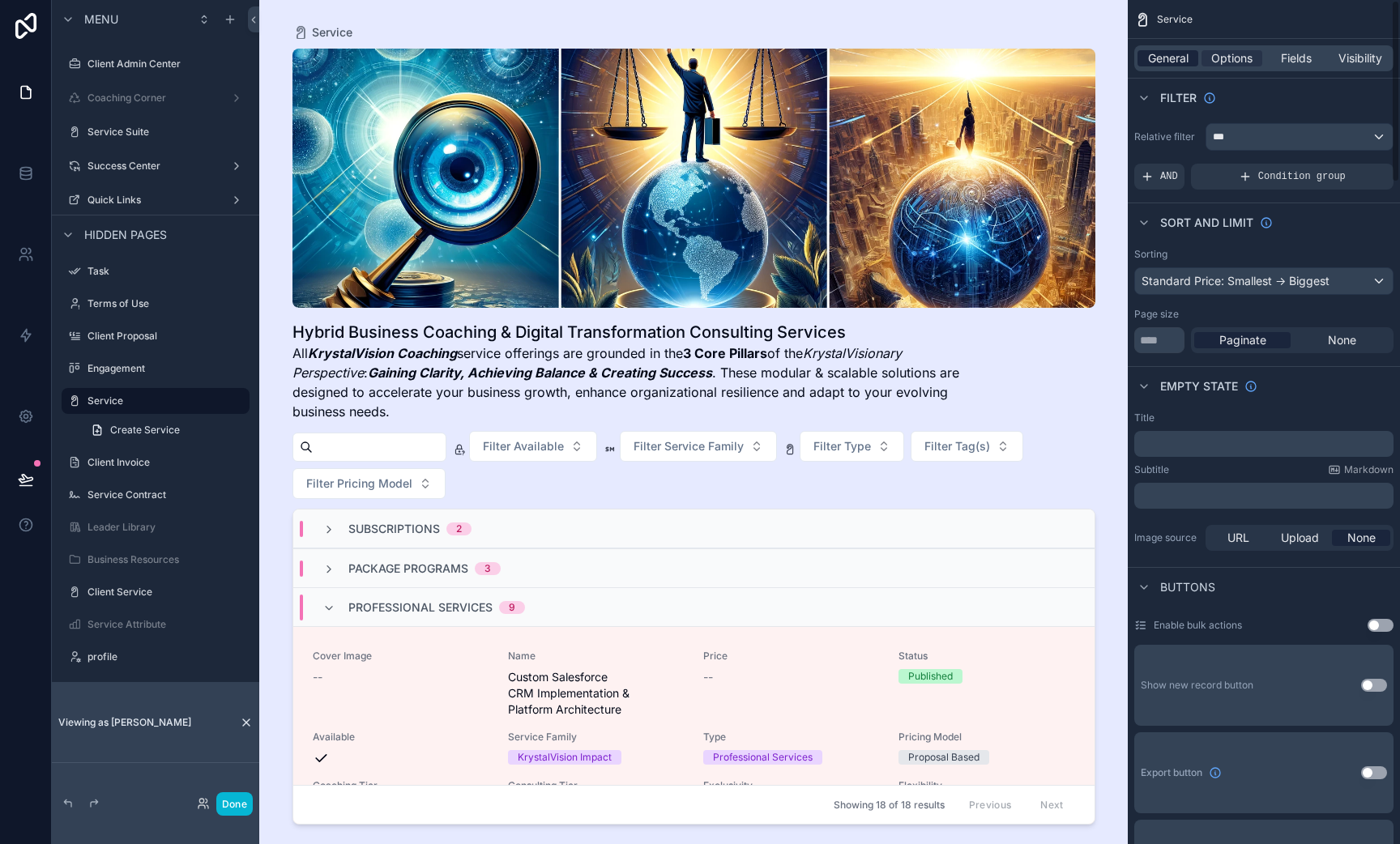
click at [1187, 55] on span "General" at bounding box center [1169, 58] width 41 height 16
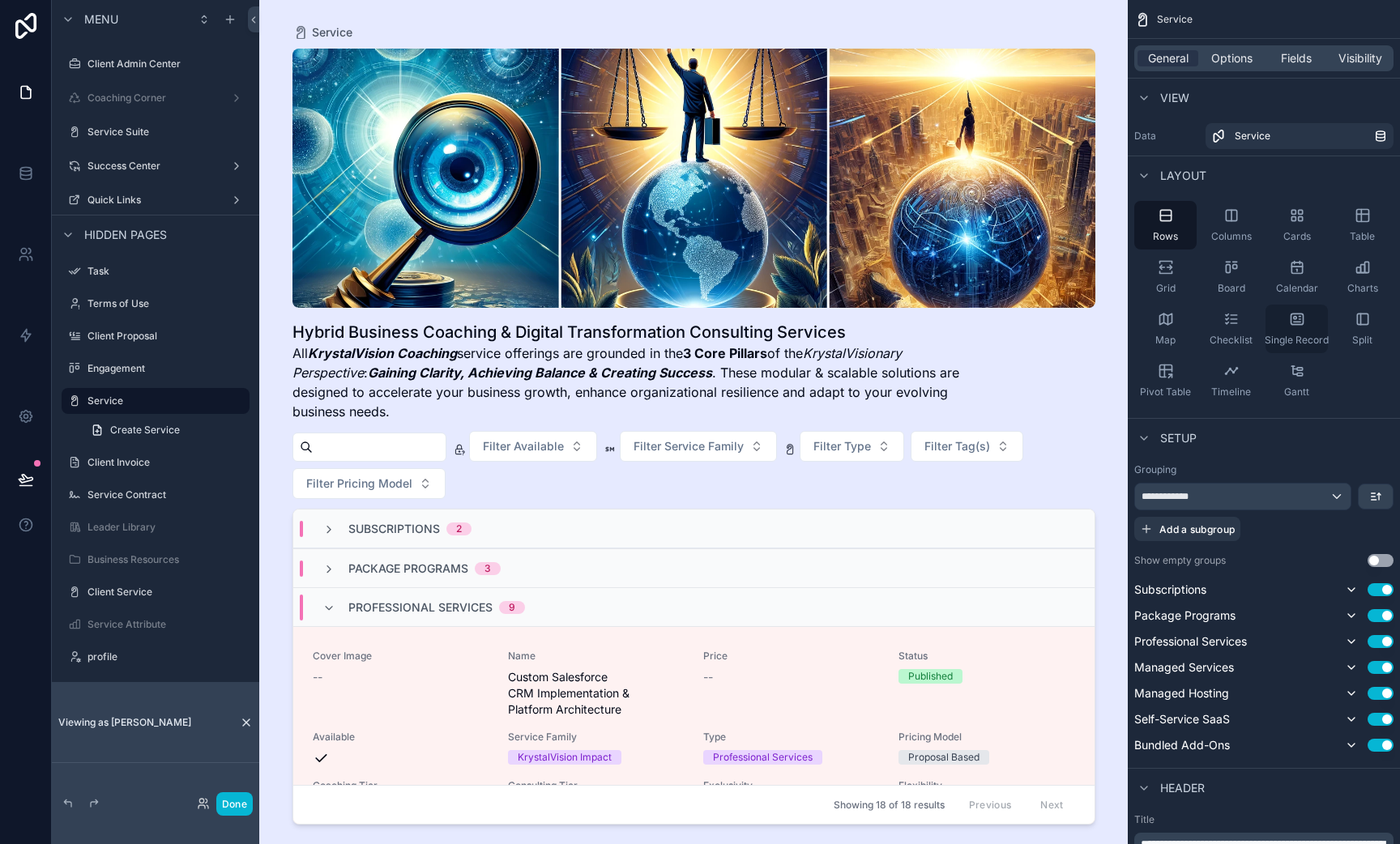
click at [1299, 336] on span "Single Record" at bounding box center [1296, 340] width 64 height 13
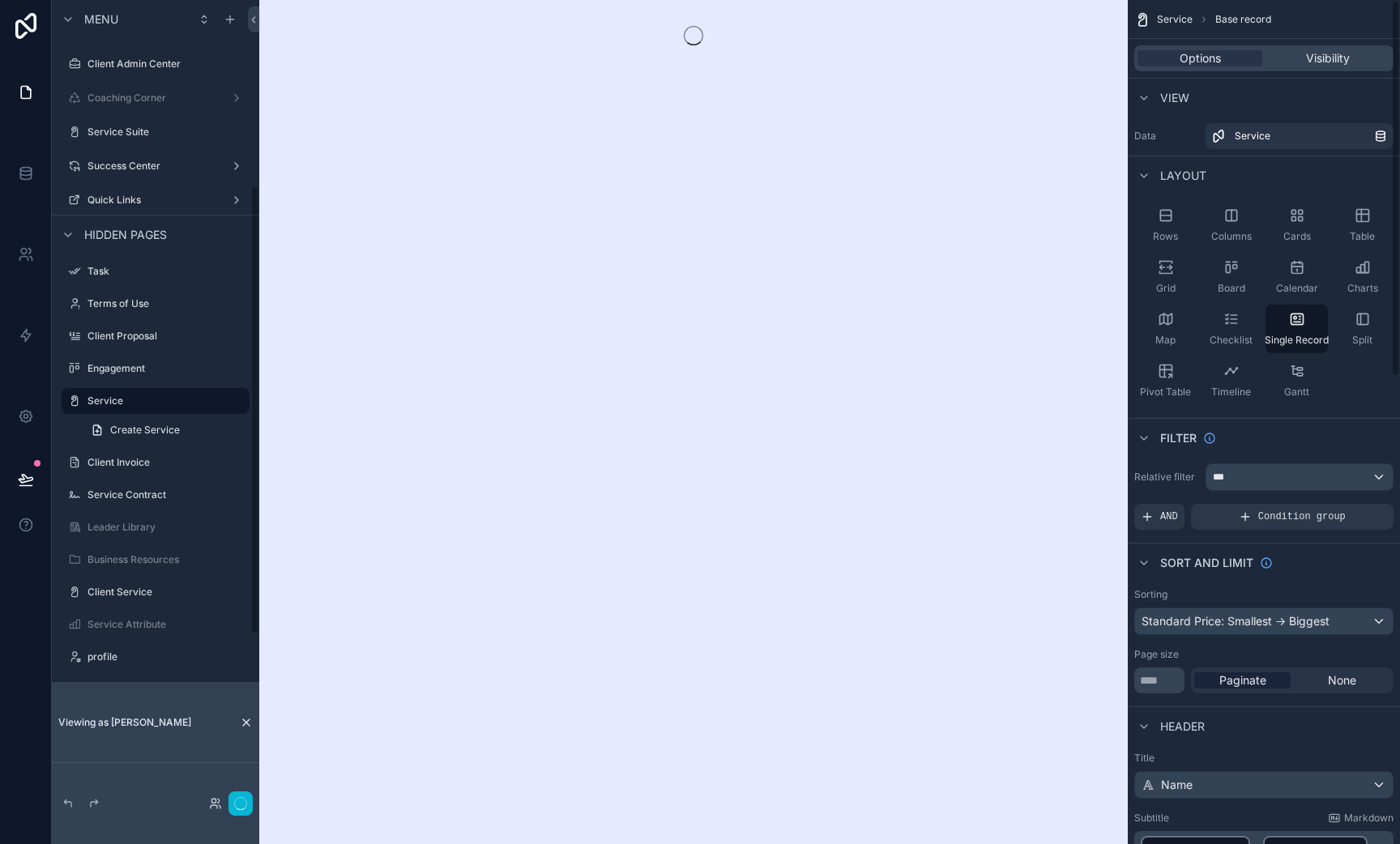
scroll to position [341, 0]
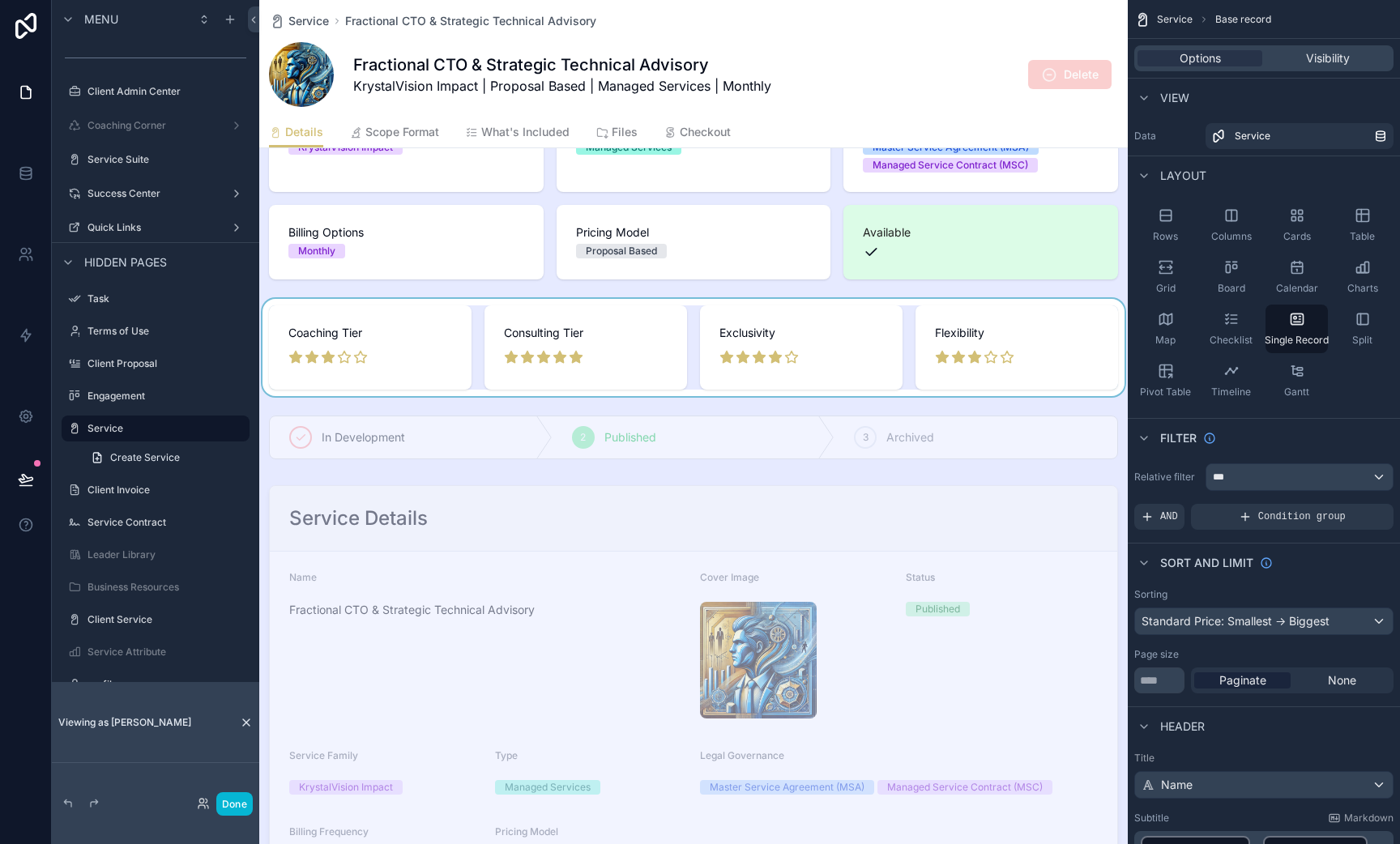
scroll to position [75, 0]
click at [644, 450] on div "scrollable content" at bounding box center [693, 435] width 868 height 57
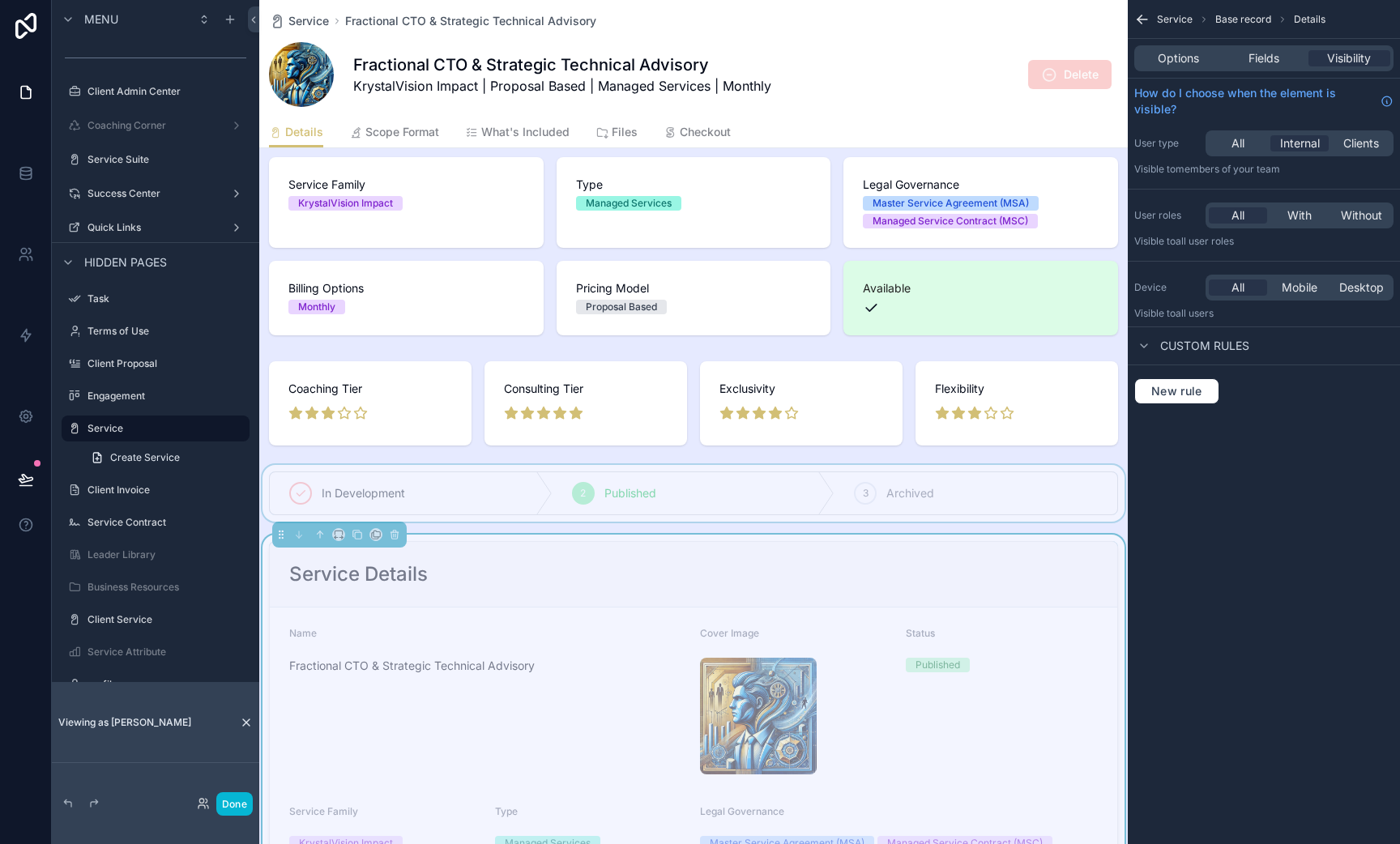
scroll to position [0, 0]
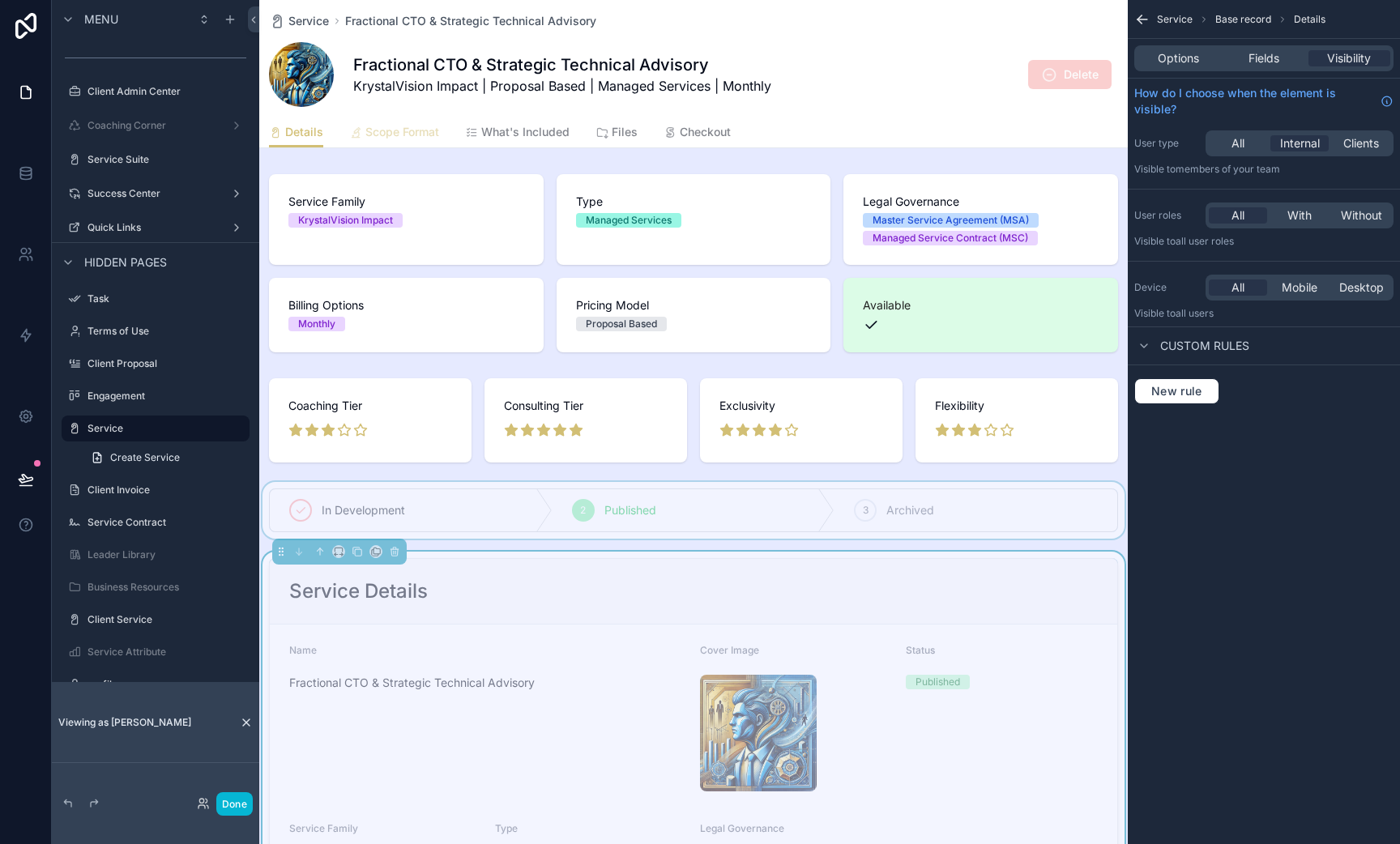
click at [385, 127] on span "Scope Format" at bounding box center [402, 132] width 74 height 16
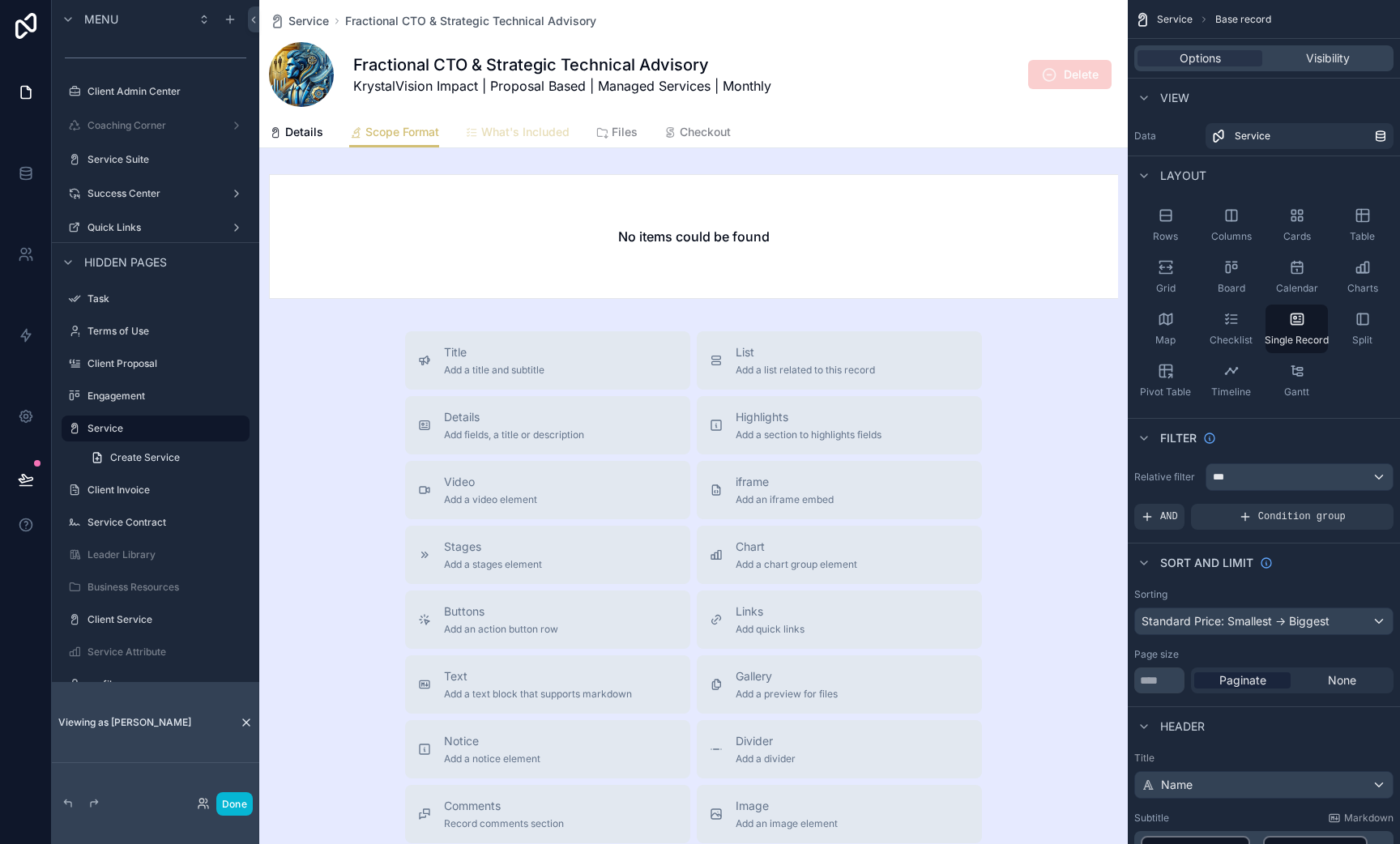
click at [513, 127] on span "What's Included" at bounding box center [525, 132] width 88 height 16
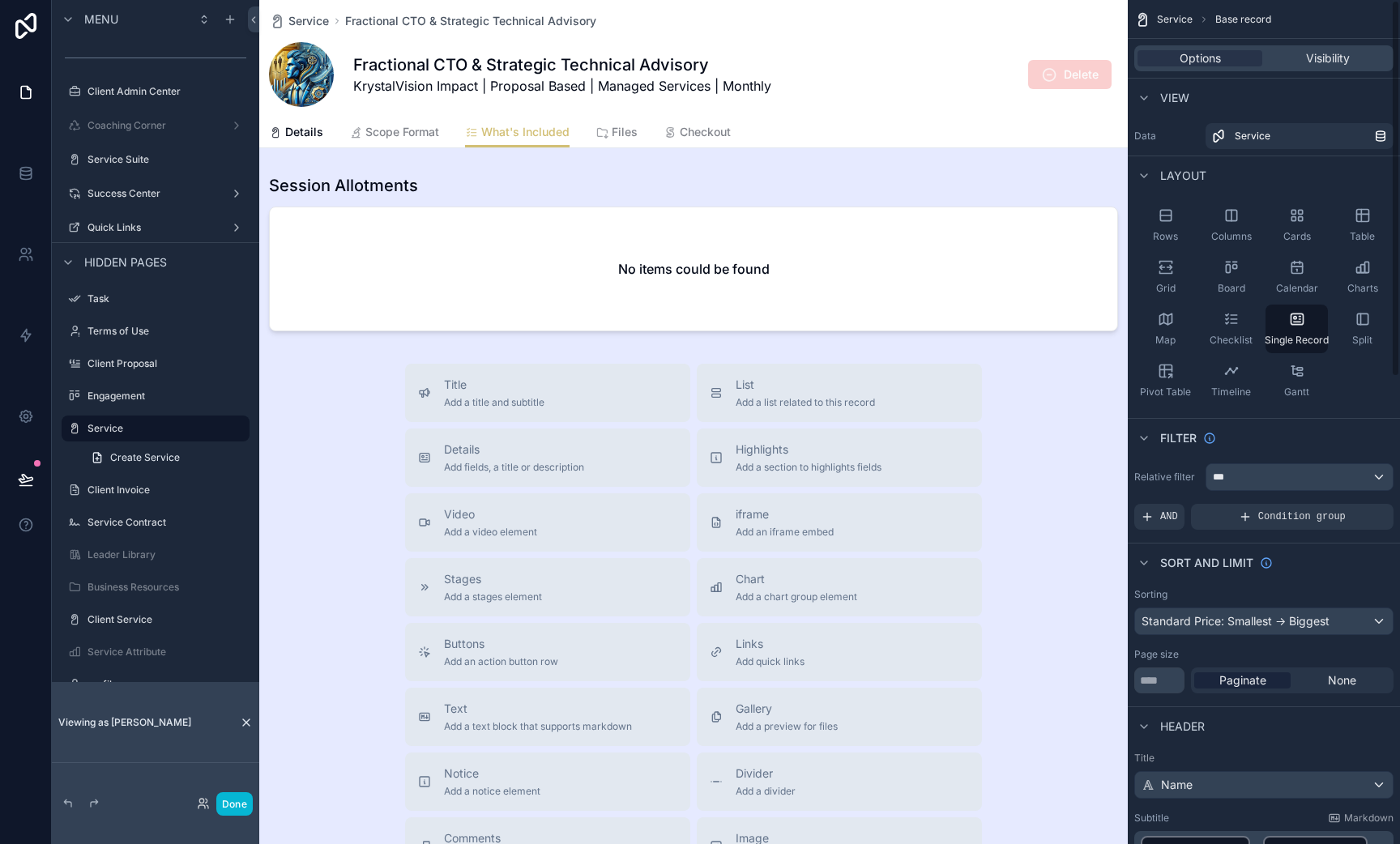
click at [1328, 43] on div "Options Visibility" at bounding box center [1263, 58] width 272 height 39
click at [1328, 52] on span "Visibility" at bounding box center [1327, 58] width 44 height 16
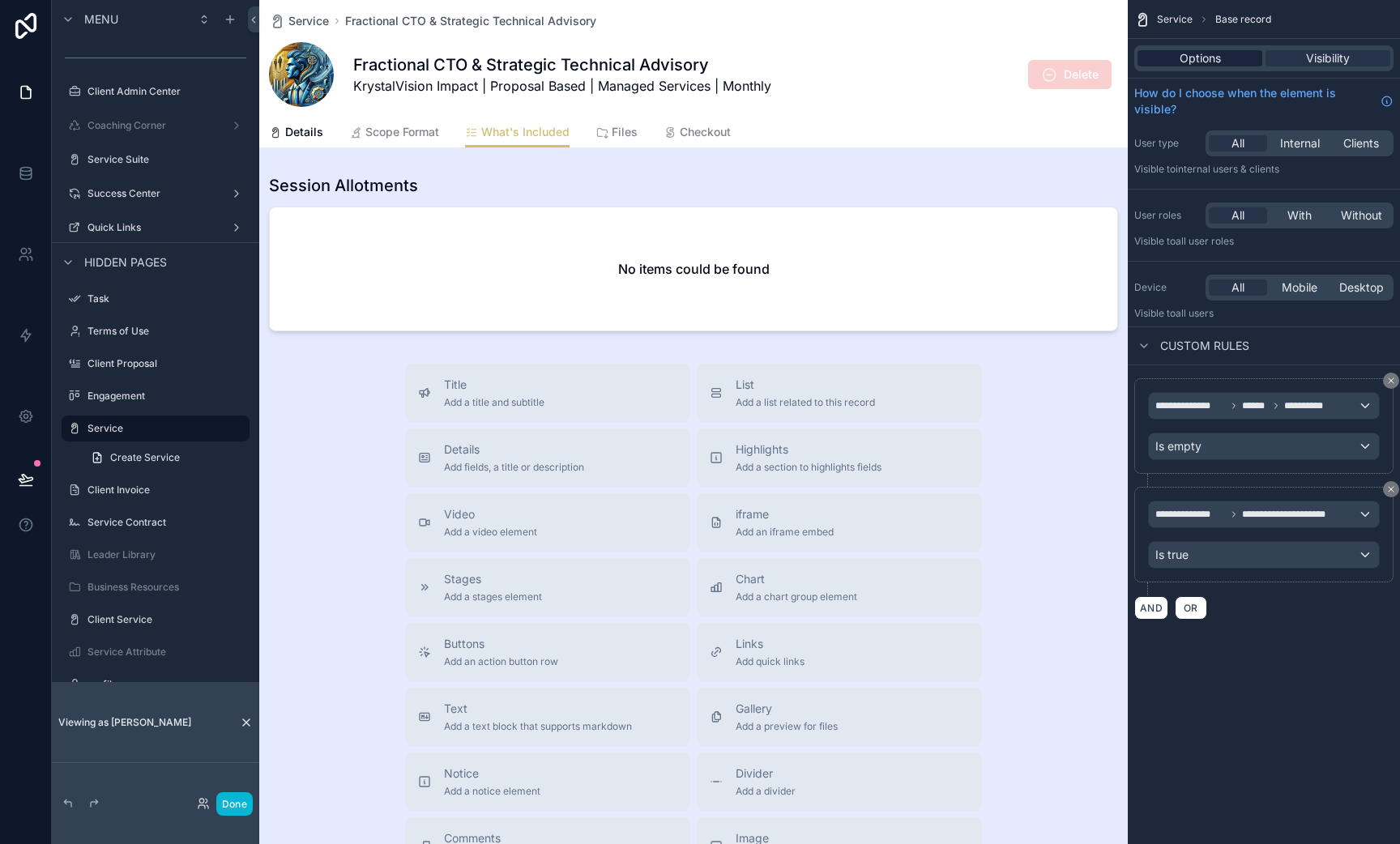
click at [1233, 56] on div "Options" at bounding box center [1200, 58] width 125 height 16
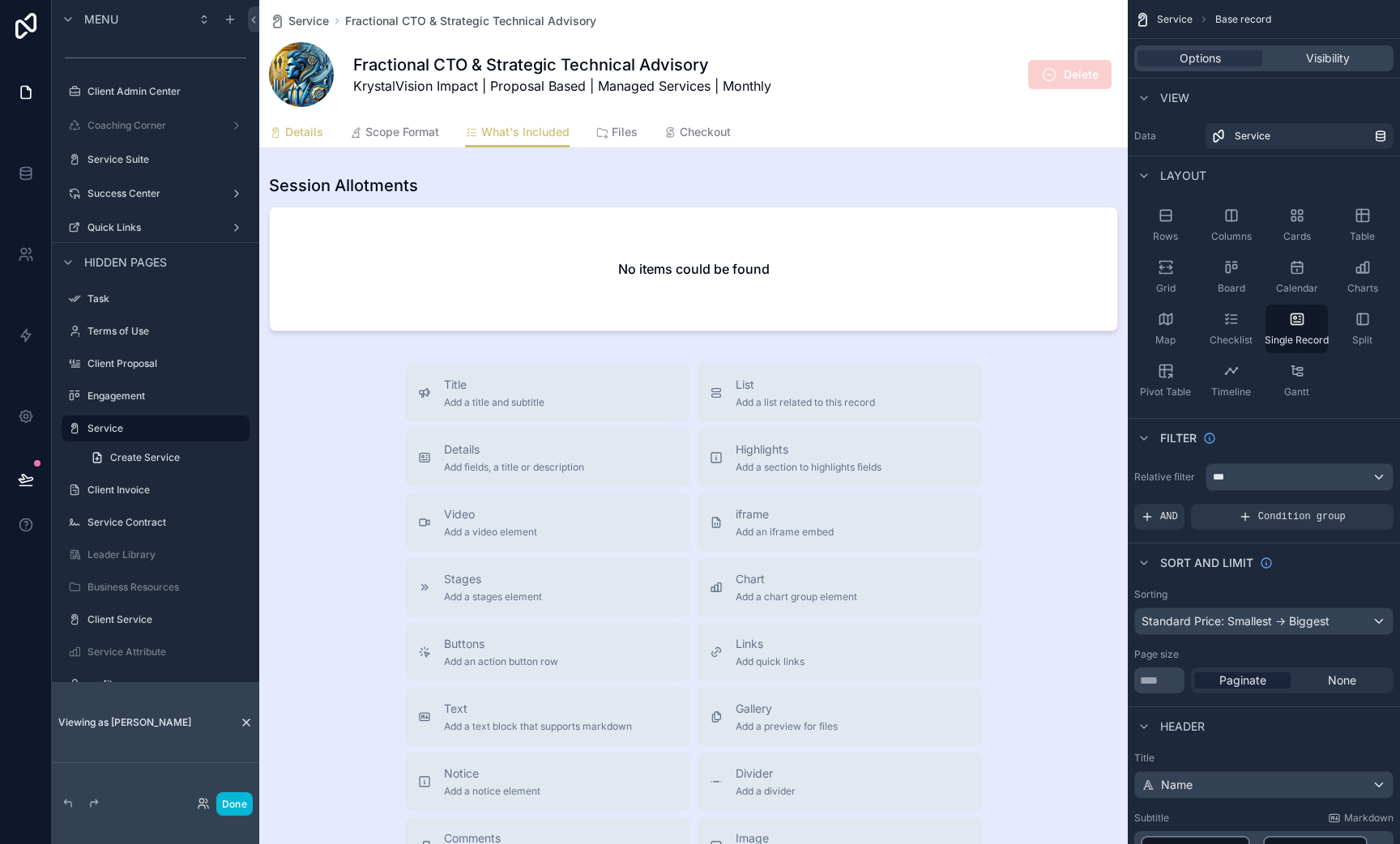
click at [304, 132] on span "Details" at bounding box center [304, 132] width 38 height 16
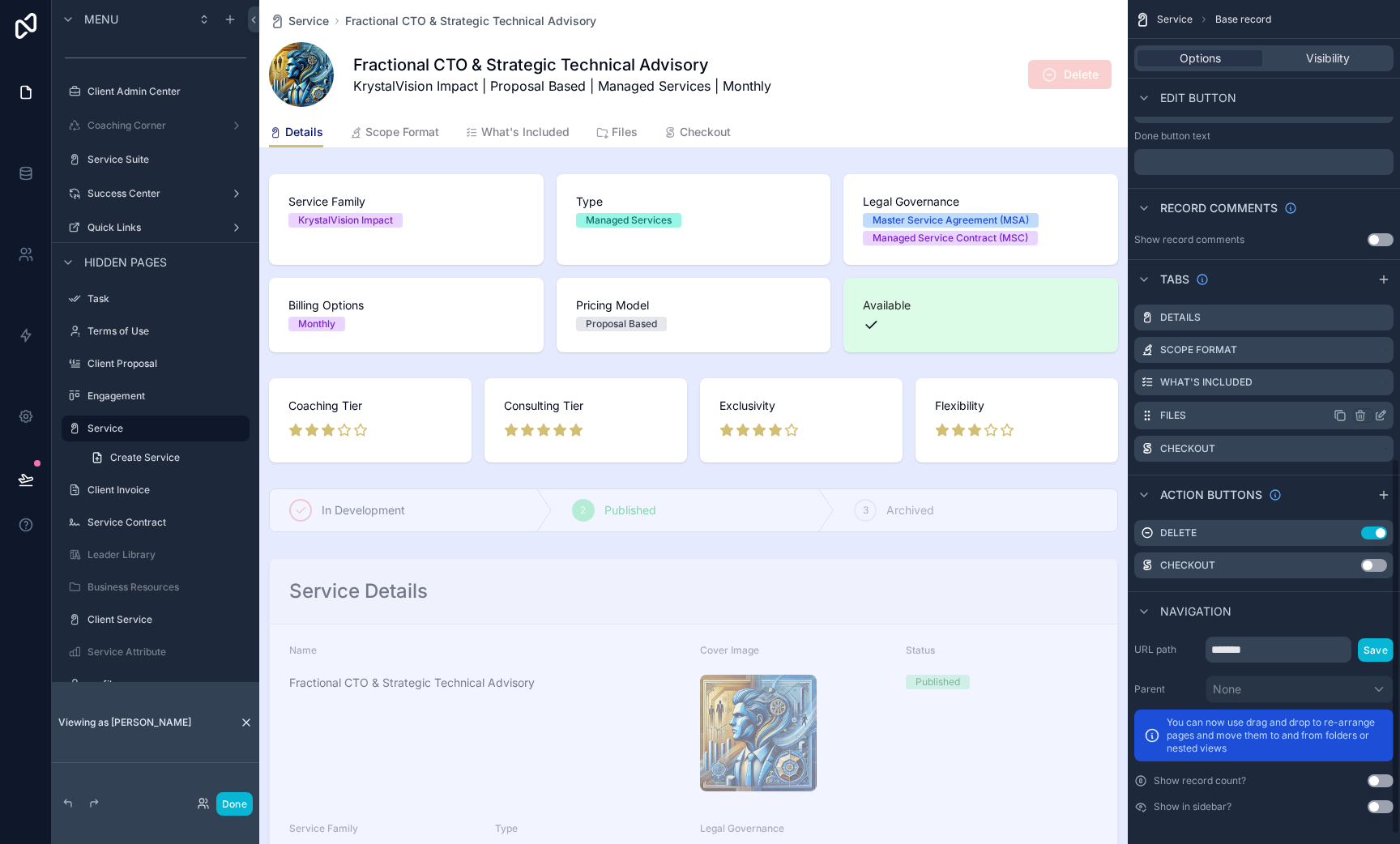
scroll to position [1019, 0]
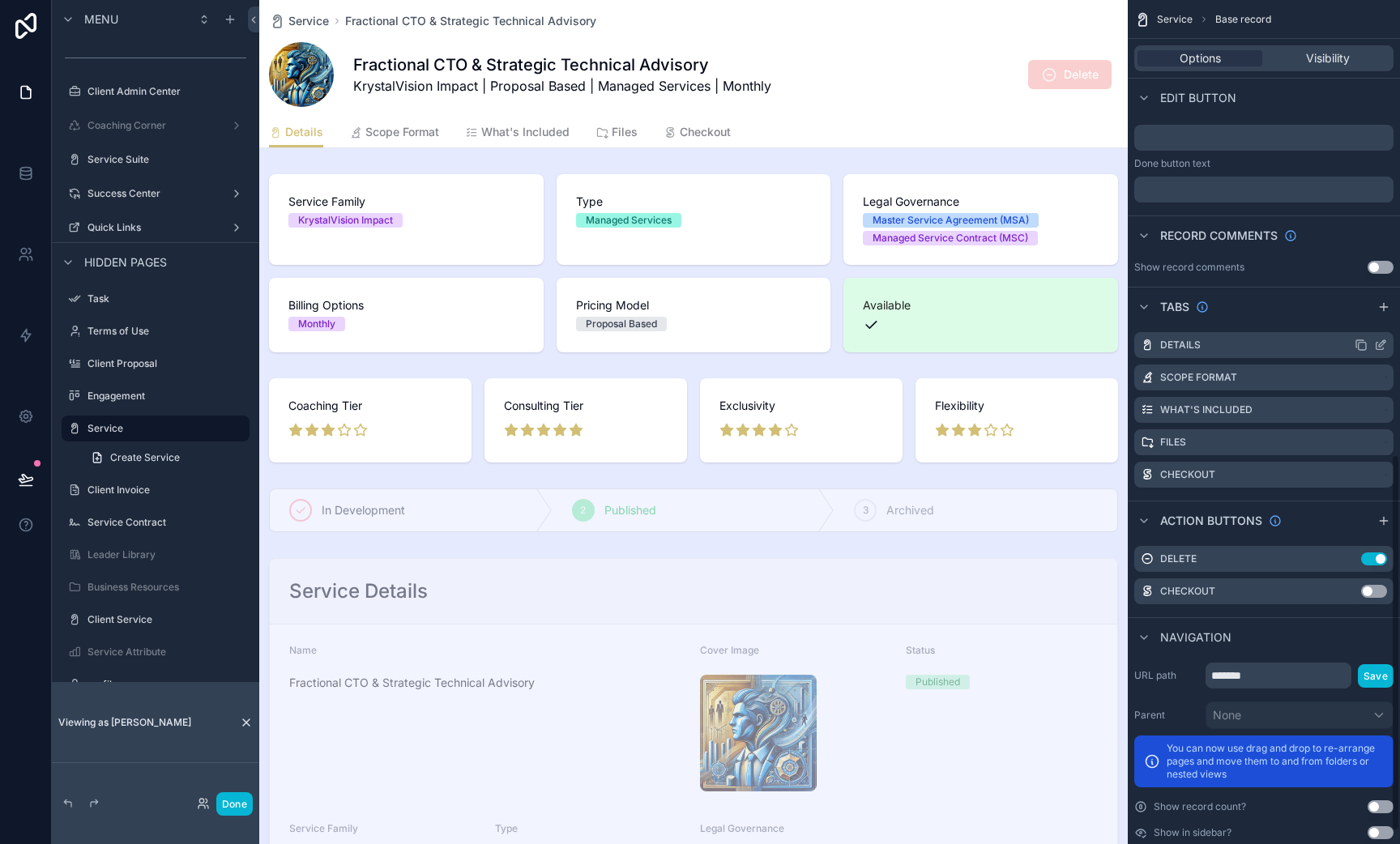
click at [1379, 347] on icon "scrollable content" at bounding box center [1380, 345] width 13 height 13
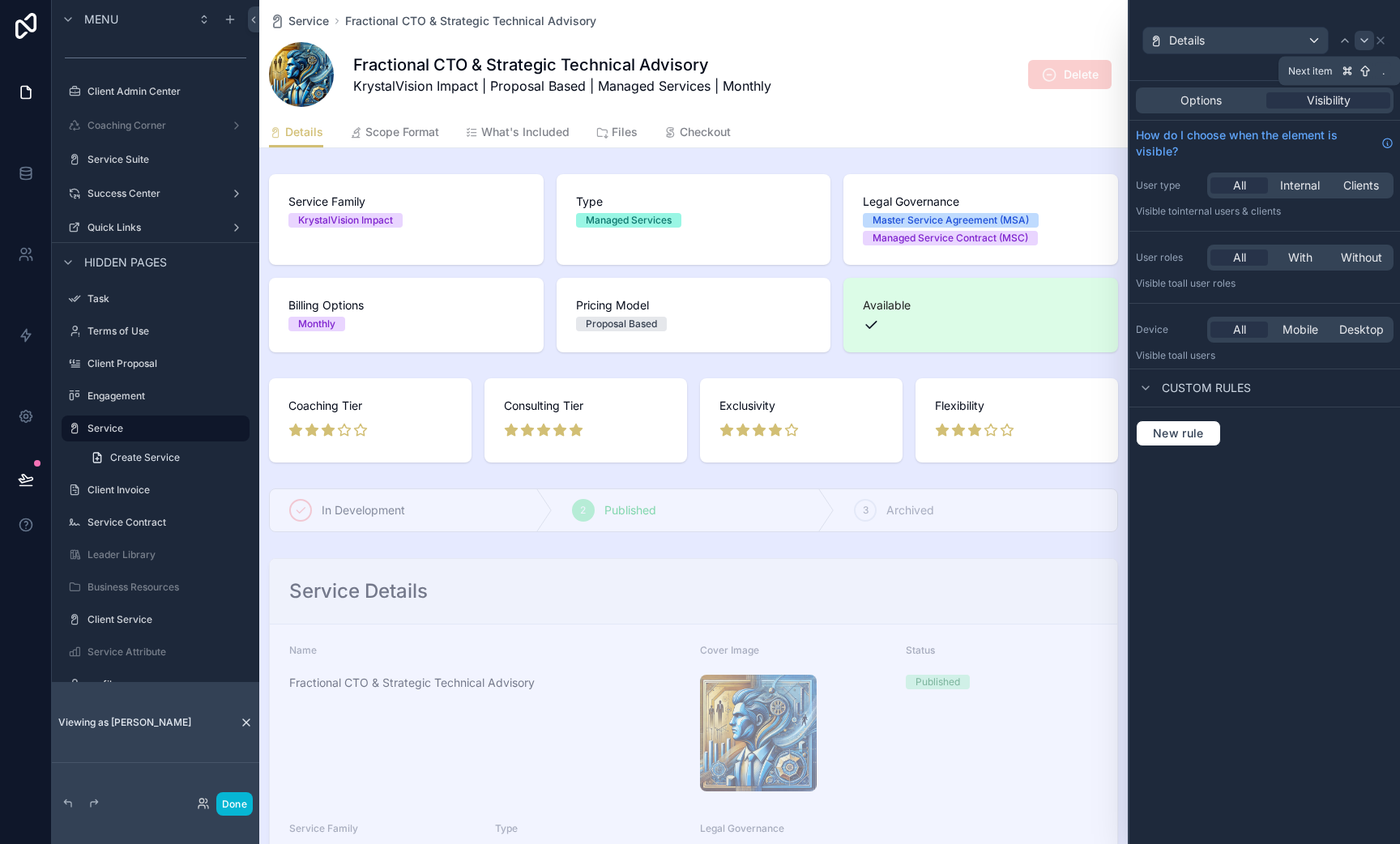
click at [1366, 40] on icon at bounding box center [1364, 40] width 7 height 3
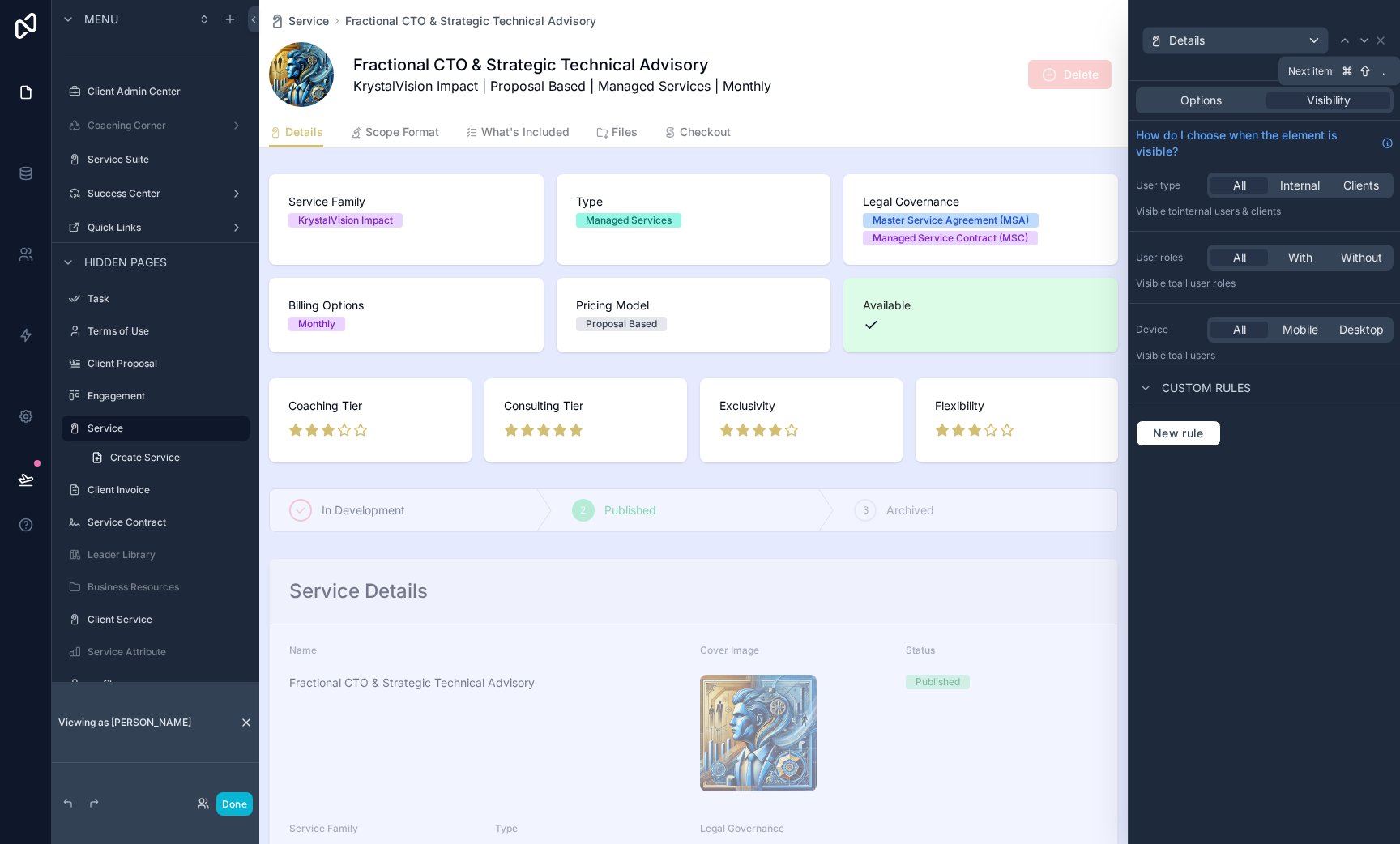
click at [1366, 40] on icon at bounding box center [1364, 40] width 7 height 3
click at [522, 504] on div "scrollable content" at bounding box center [693, 510] width 868 height 57
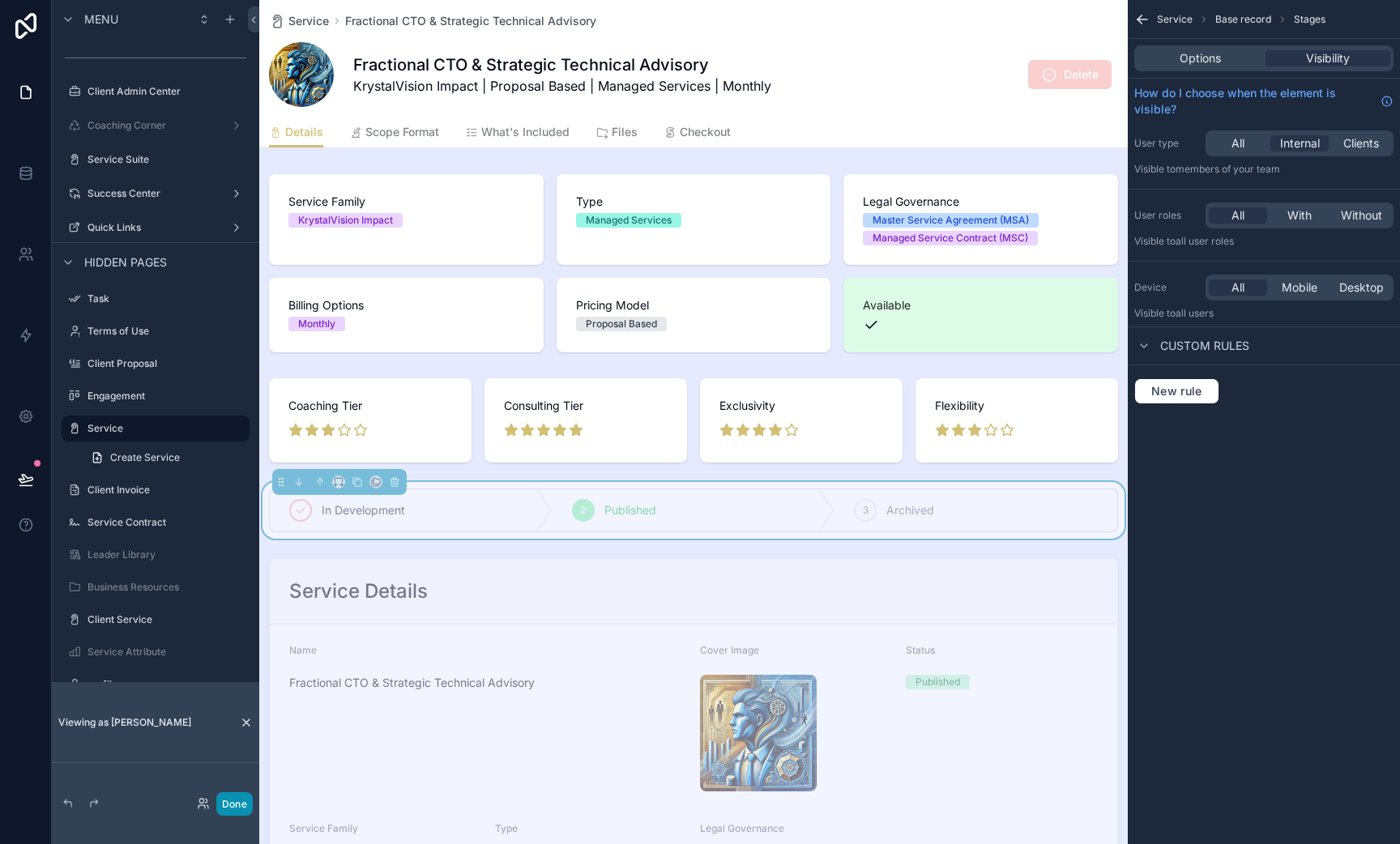
click at [241, 808] on button "Done" at bounding box center [234, 804] width 37 height 23
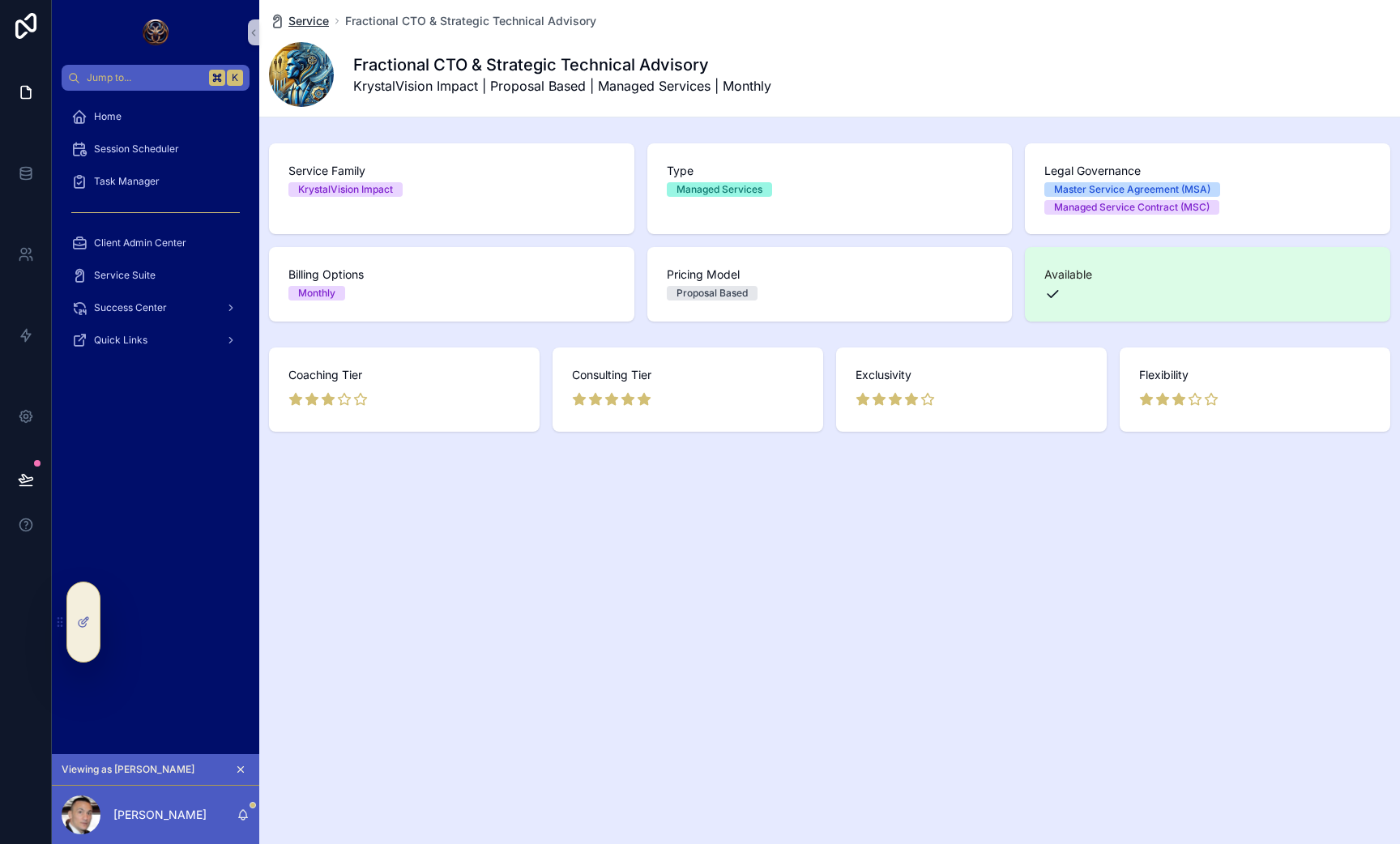
click at [303, 18] on span "Service" at bounding box center [309, 20] width 41 height 16
click at [121, 301] on span "Success Center" at bounding box center [130, 307] width 73 height 13
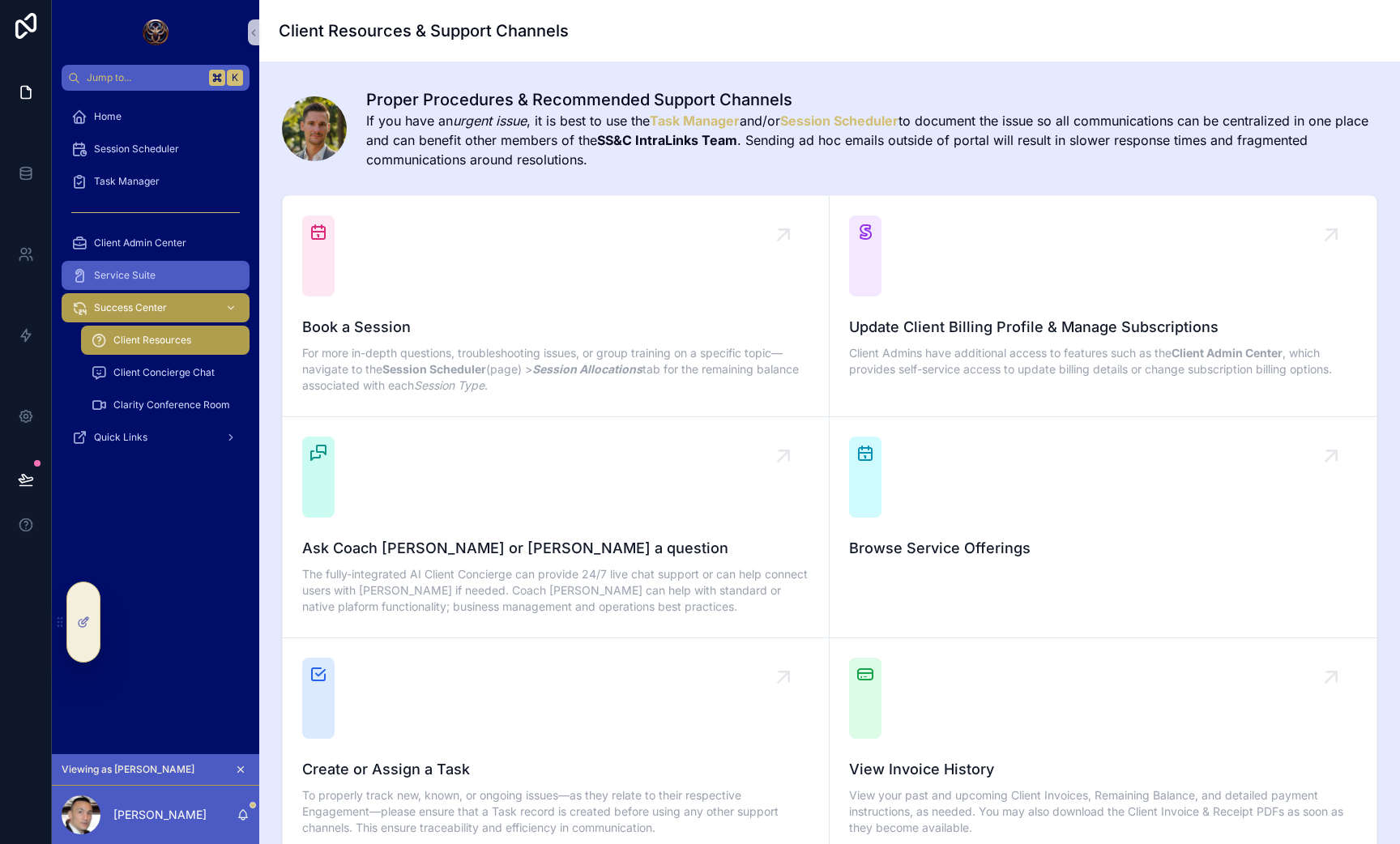
click at [127, 275] on span "Service Suite" at bounding box center [125, 275] width 62 height 13
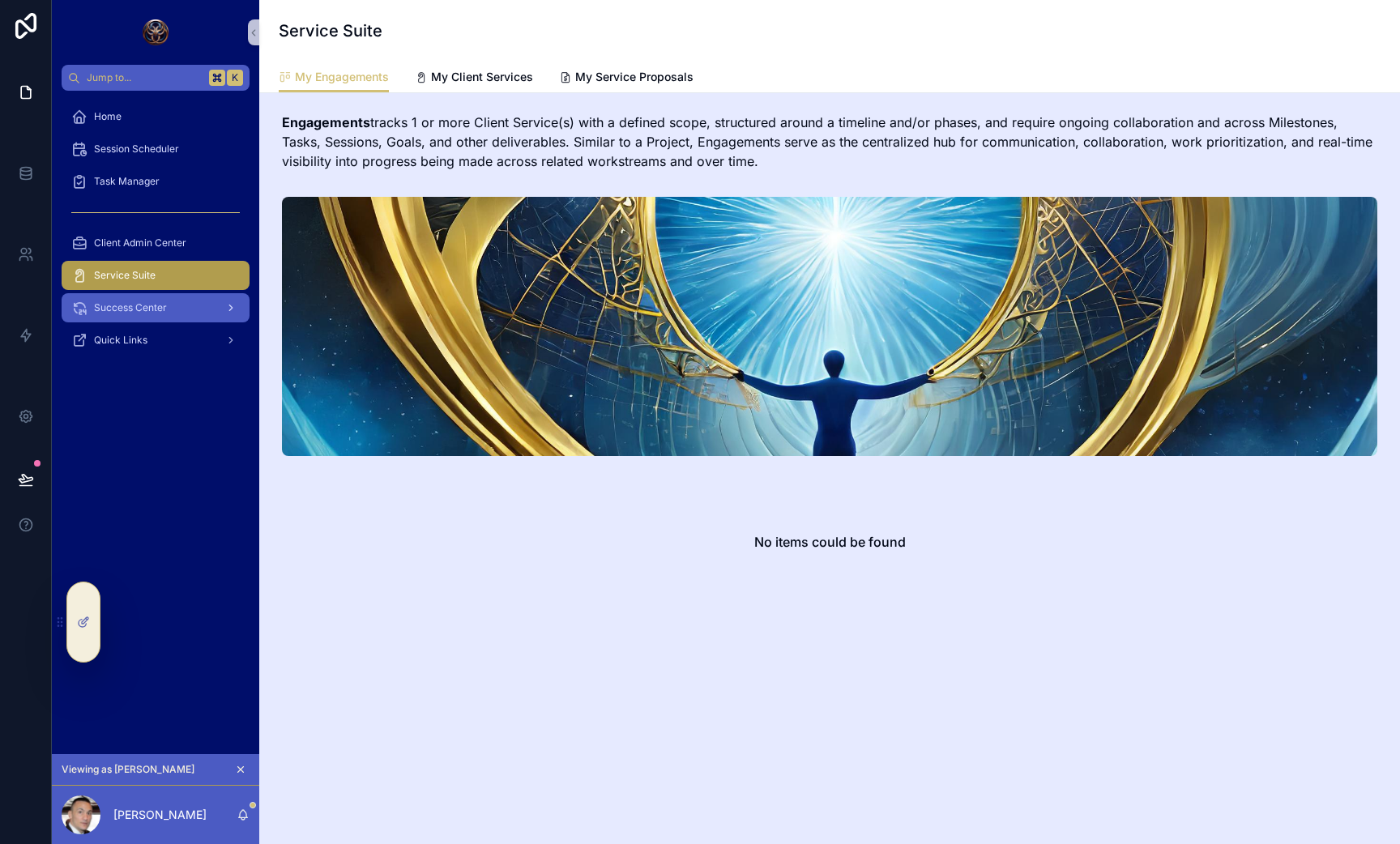
click at [127, 306] on span "Success Center" at bounding box center [130, 307] width 73 height 13
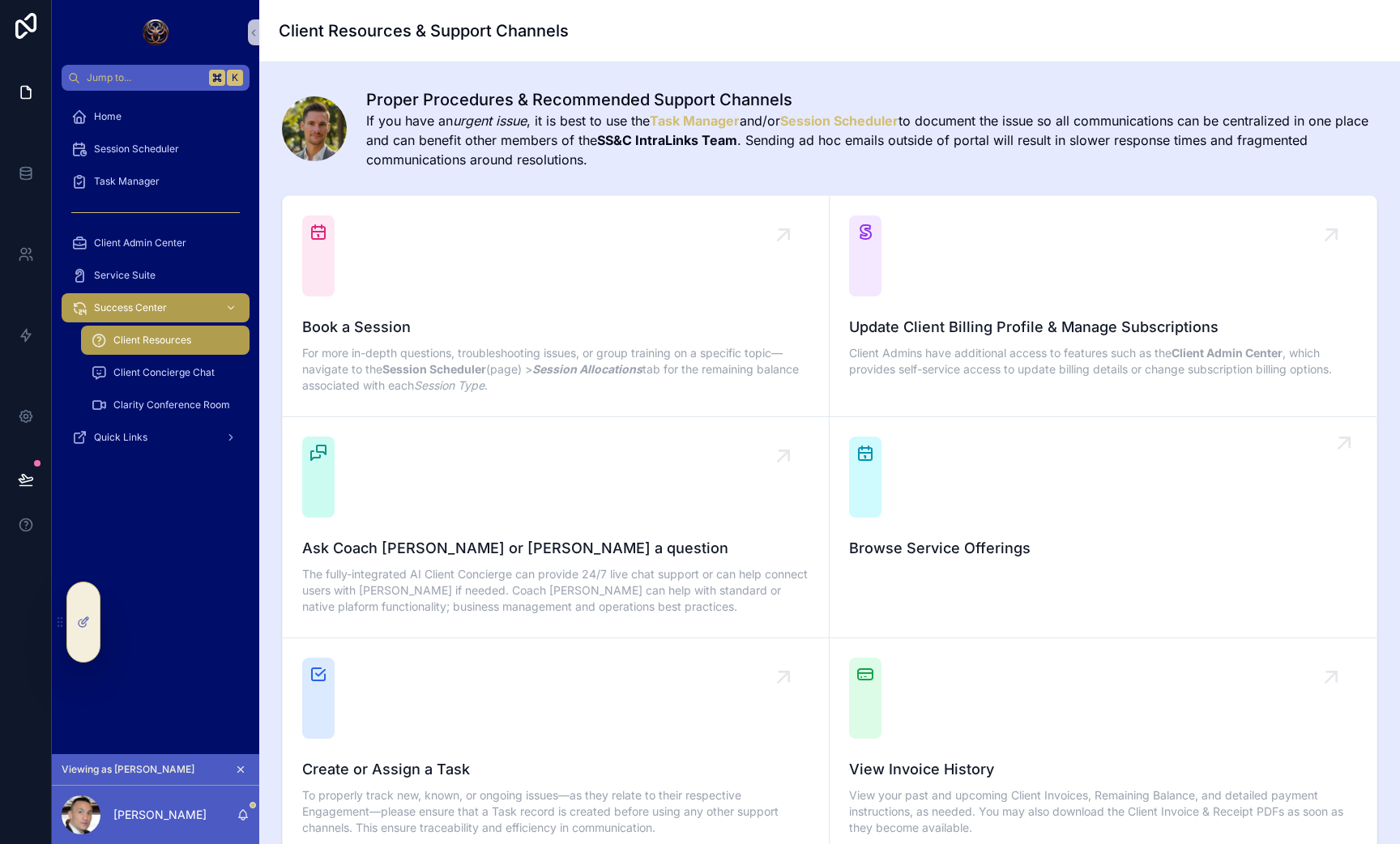
click at [969, 558] on span "Browse Service Offerings" at bounding box center [1103, 548] width 508 height 22
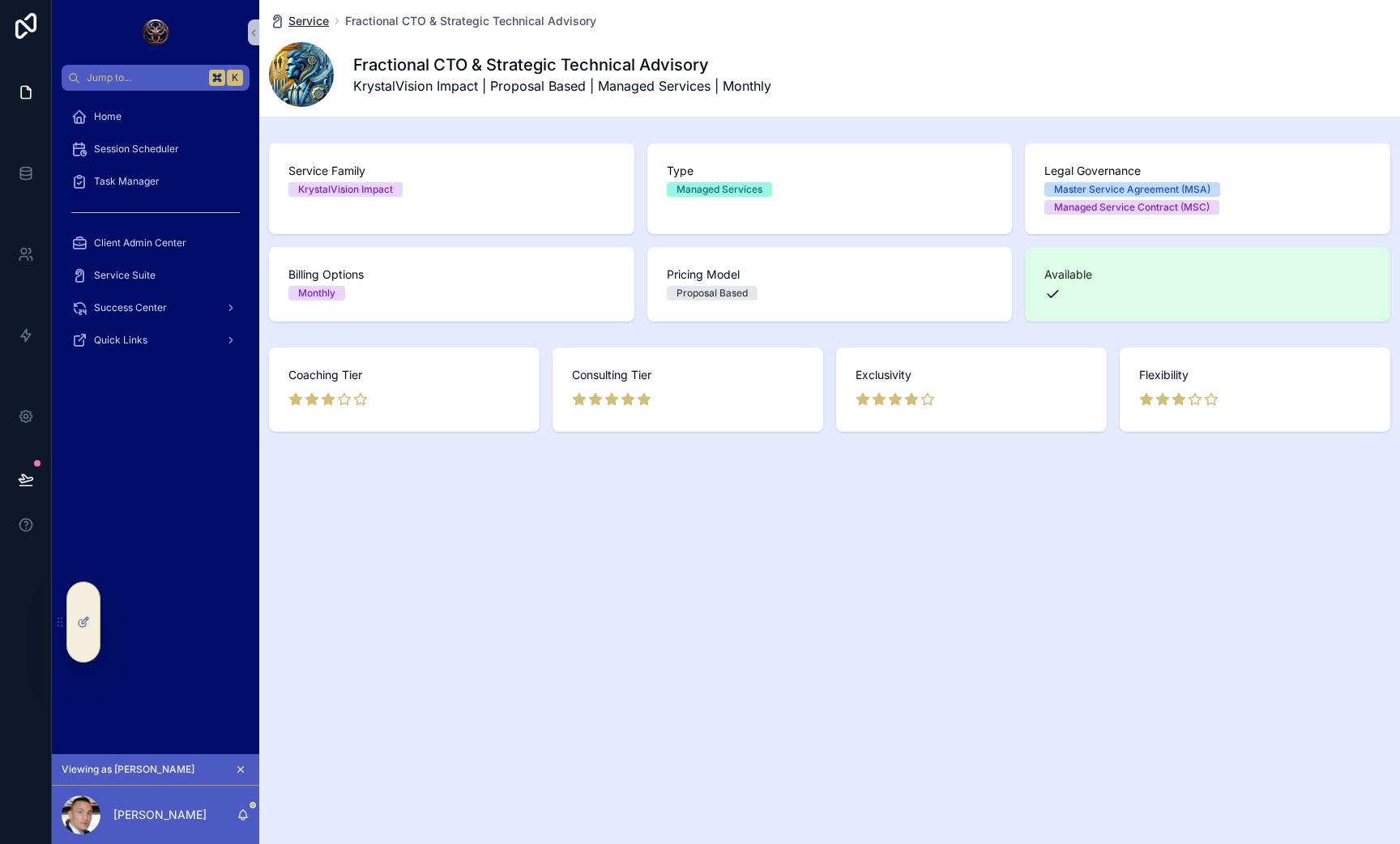
click at [319, 14] on span "Service" at bounding box center [309, 20] width 41 height 16
click at [108, 127] on div "Home" at bounding box center [156, 116] width 168 height 26
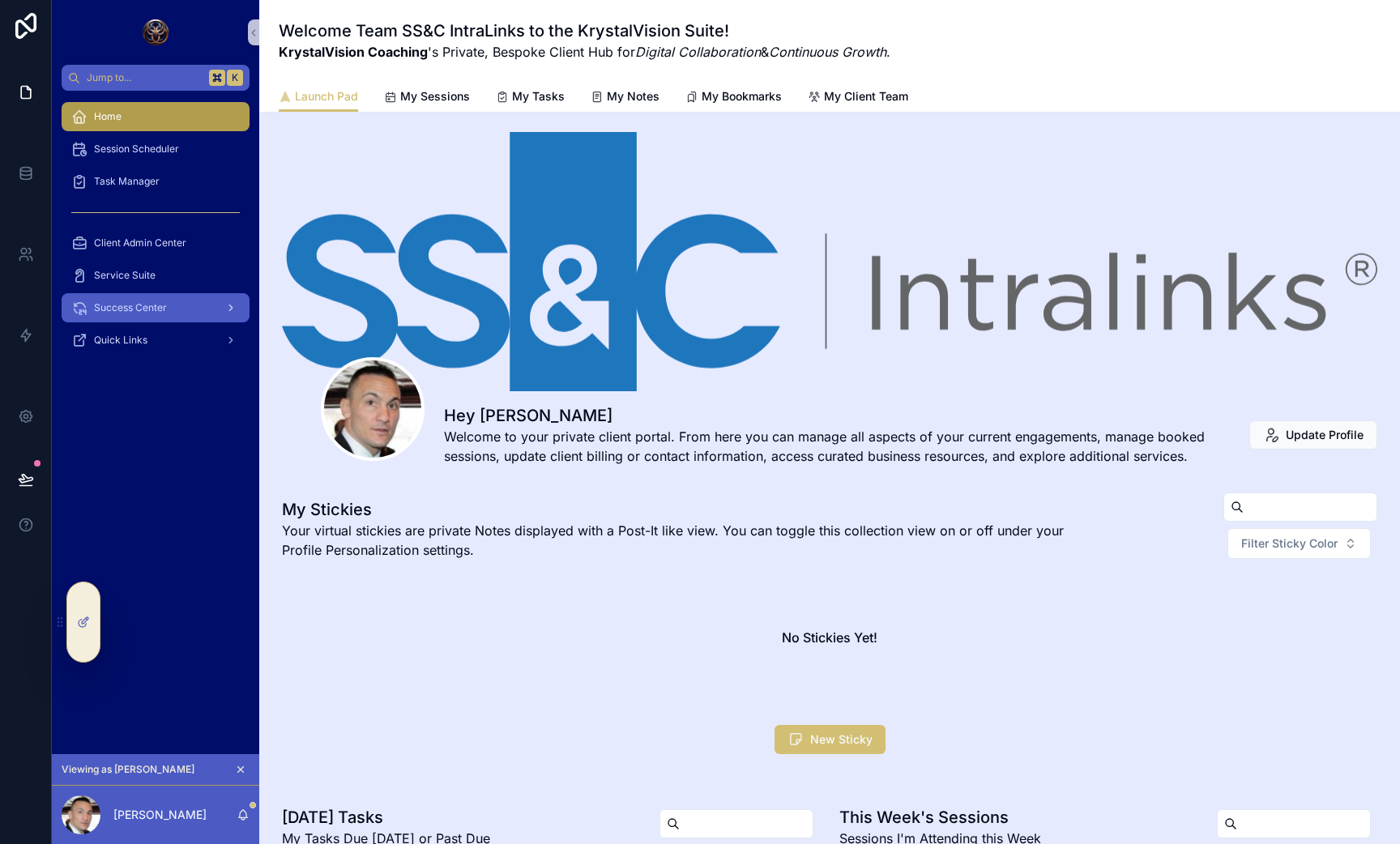
click at [141, 310] on span "Success Center" at bounding box center [130, 307] width 73 height 13
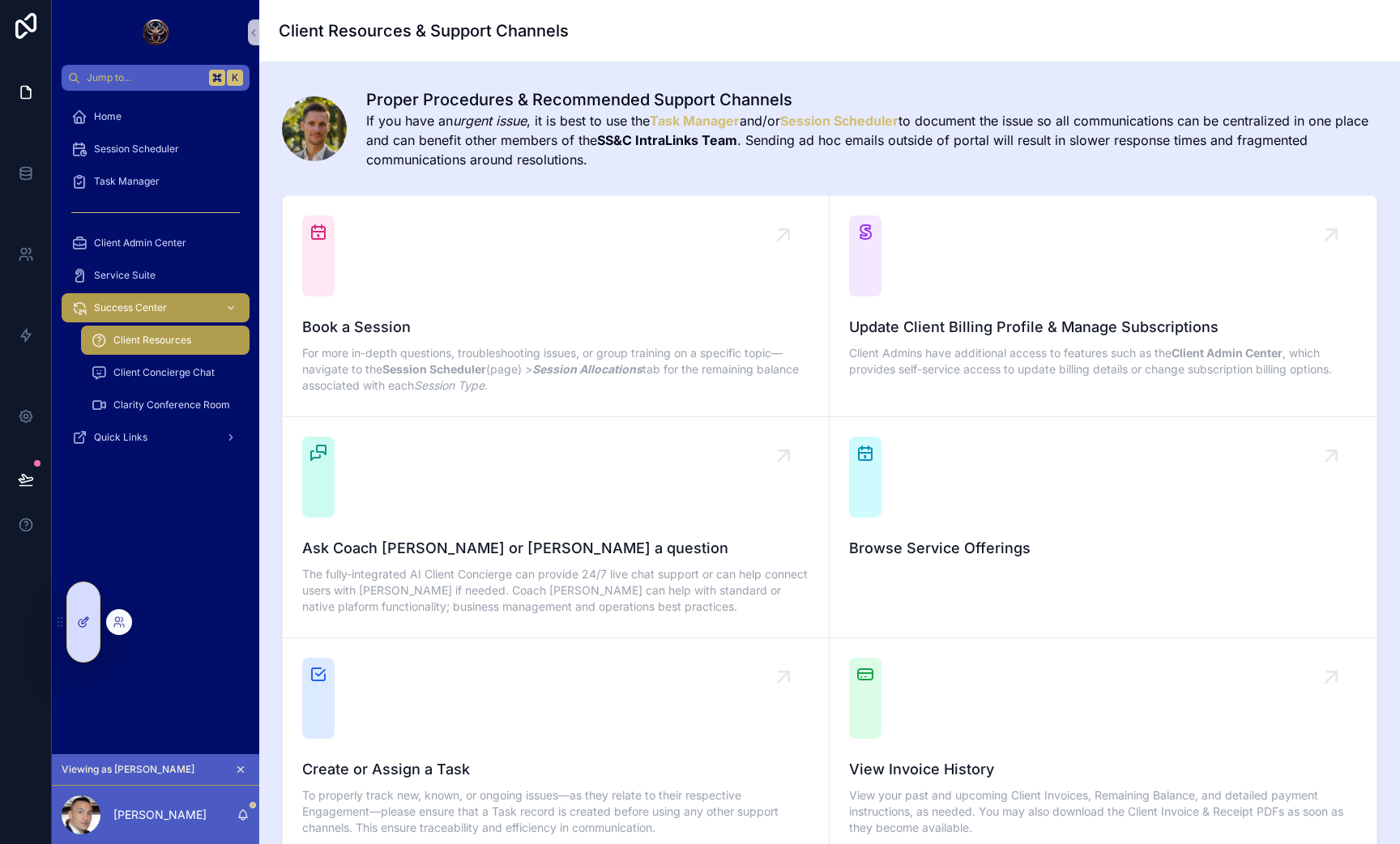
click at [69, 628] on div at bounding box center [82, 622] width 32 height 79
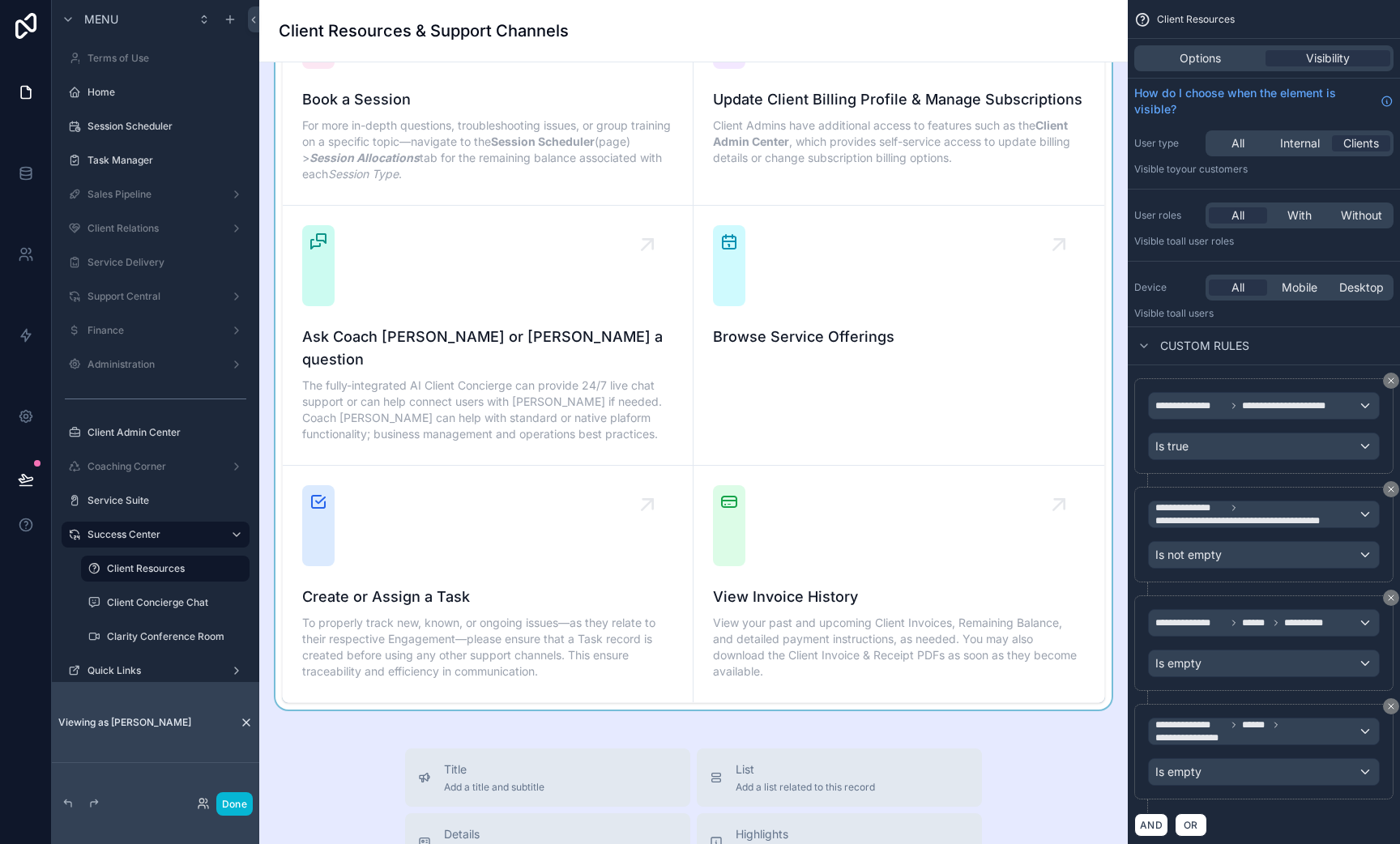
scroll to position [252, 0]
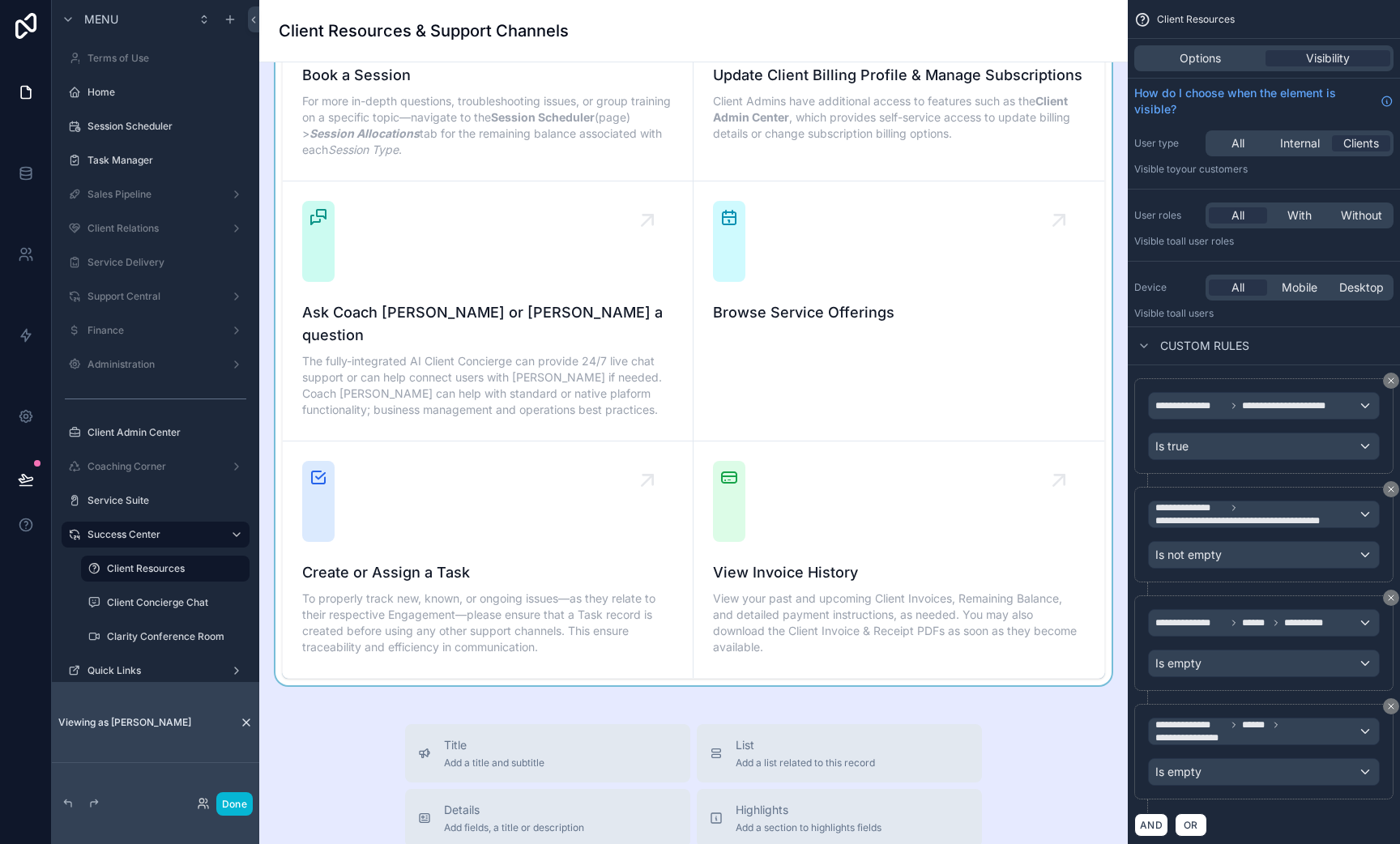
click at [862, 366] on div "scrollable content" at bounding box center [693, 311] width 842 height 748
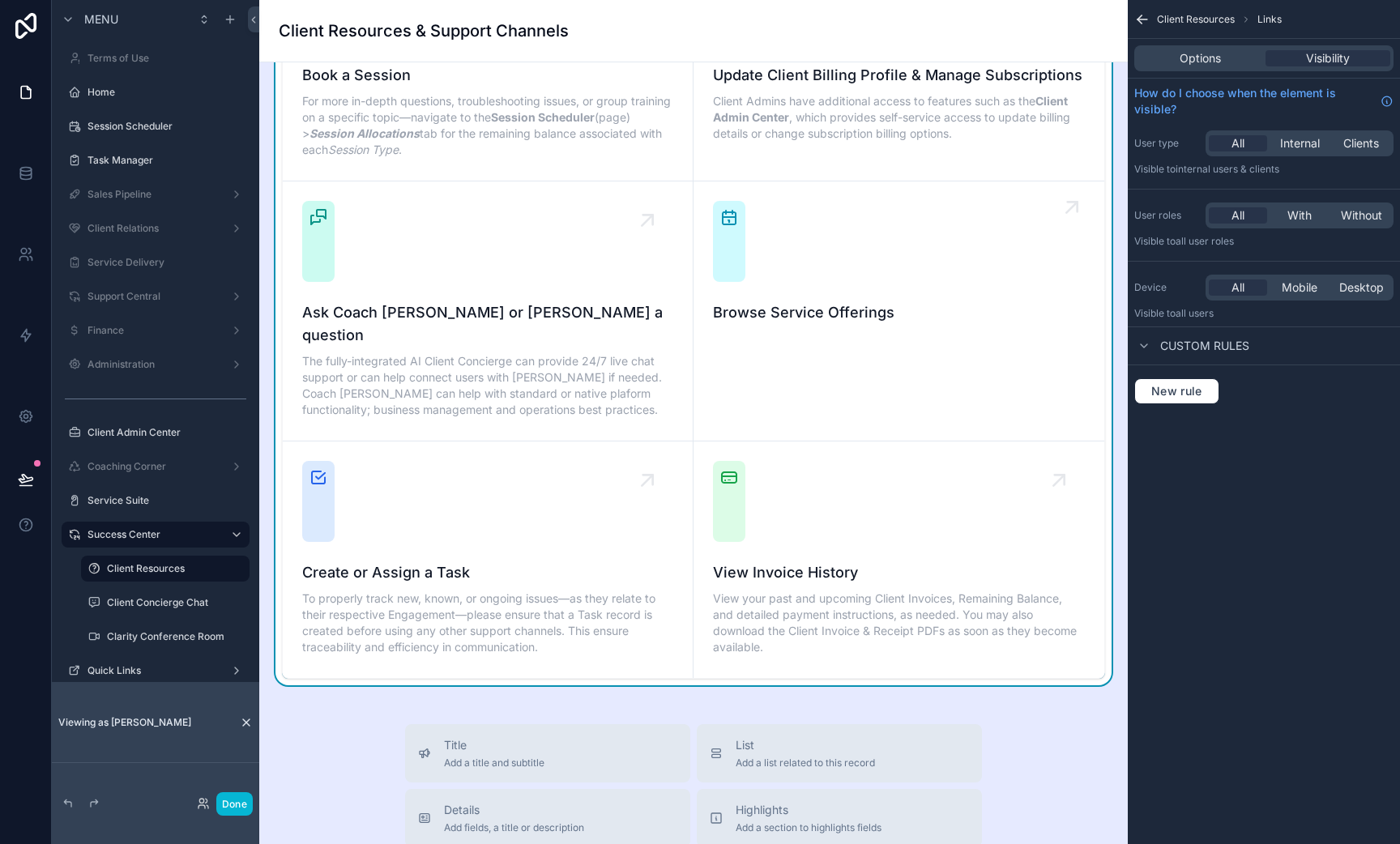
click at [899, 277] on div "Browse Service Offerings" at bounding box center [898, 262] width 372 height 123
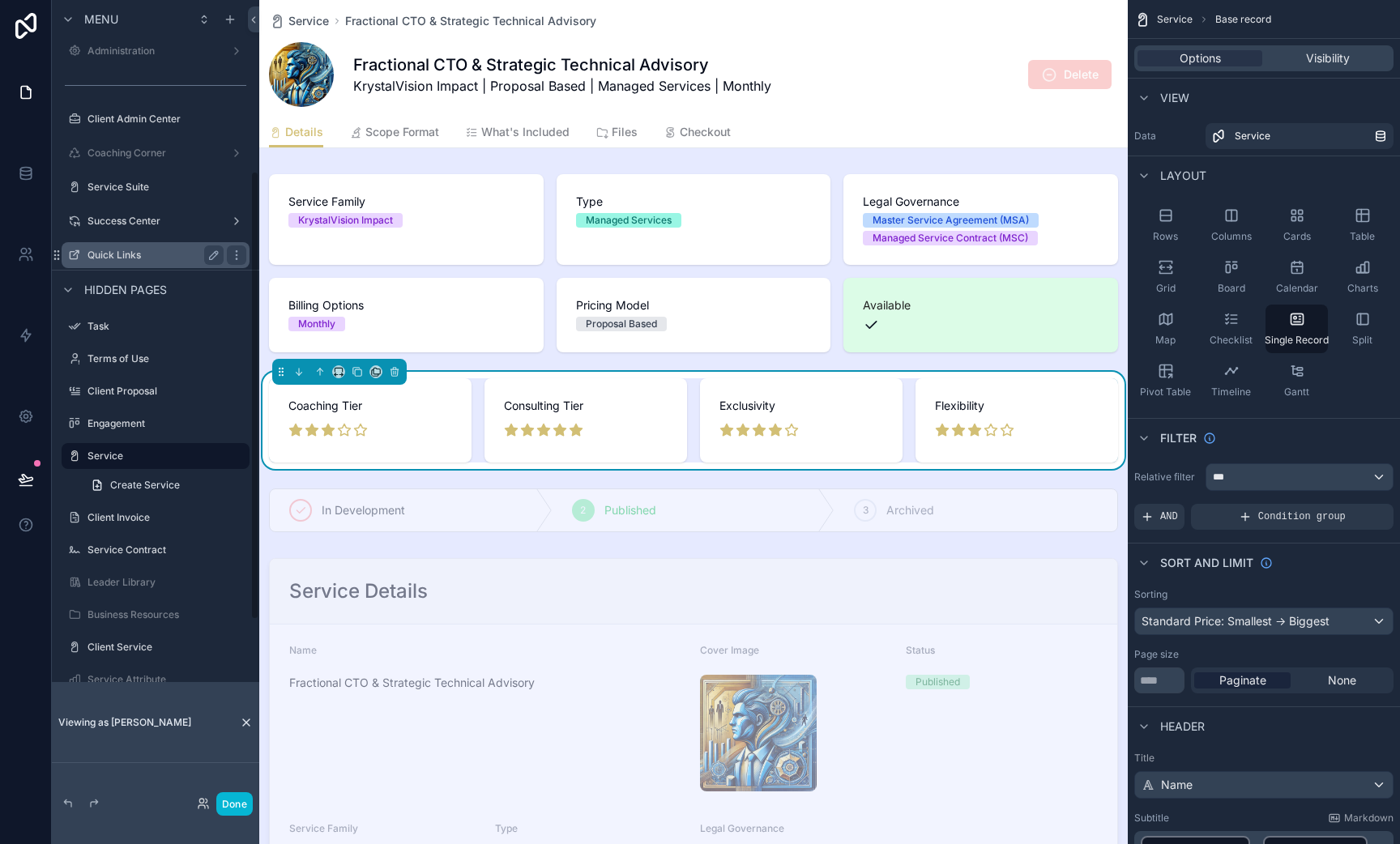
scroll to position [316, 0]
click at [115, 218] on label "Success Center" at bounding box center [152, 219] width 130 height 13
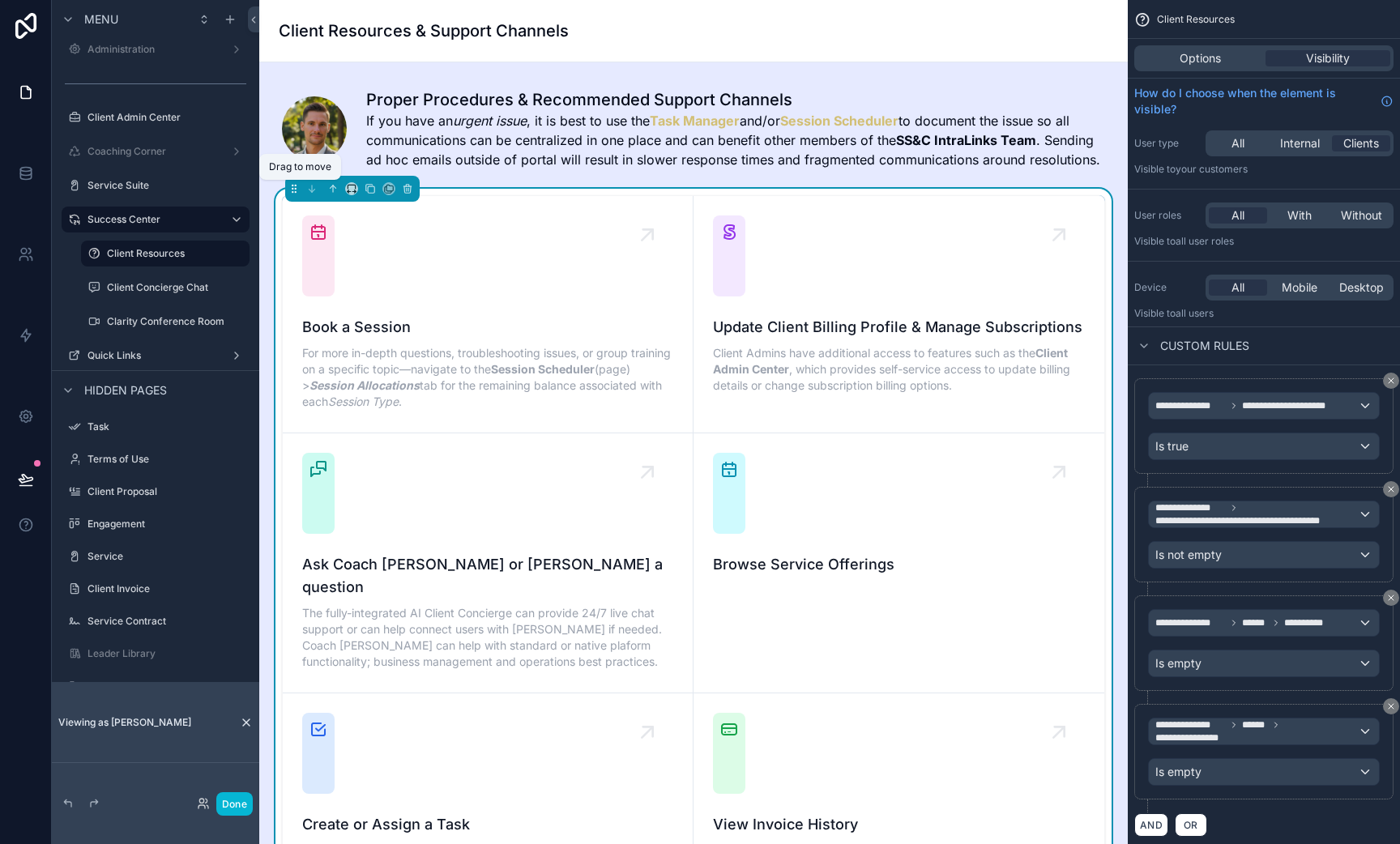
click at [290, 194] on icon "scrollable content" at bounding box center [294, 189] width 12 height 12
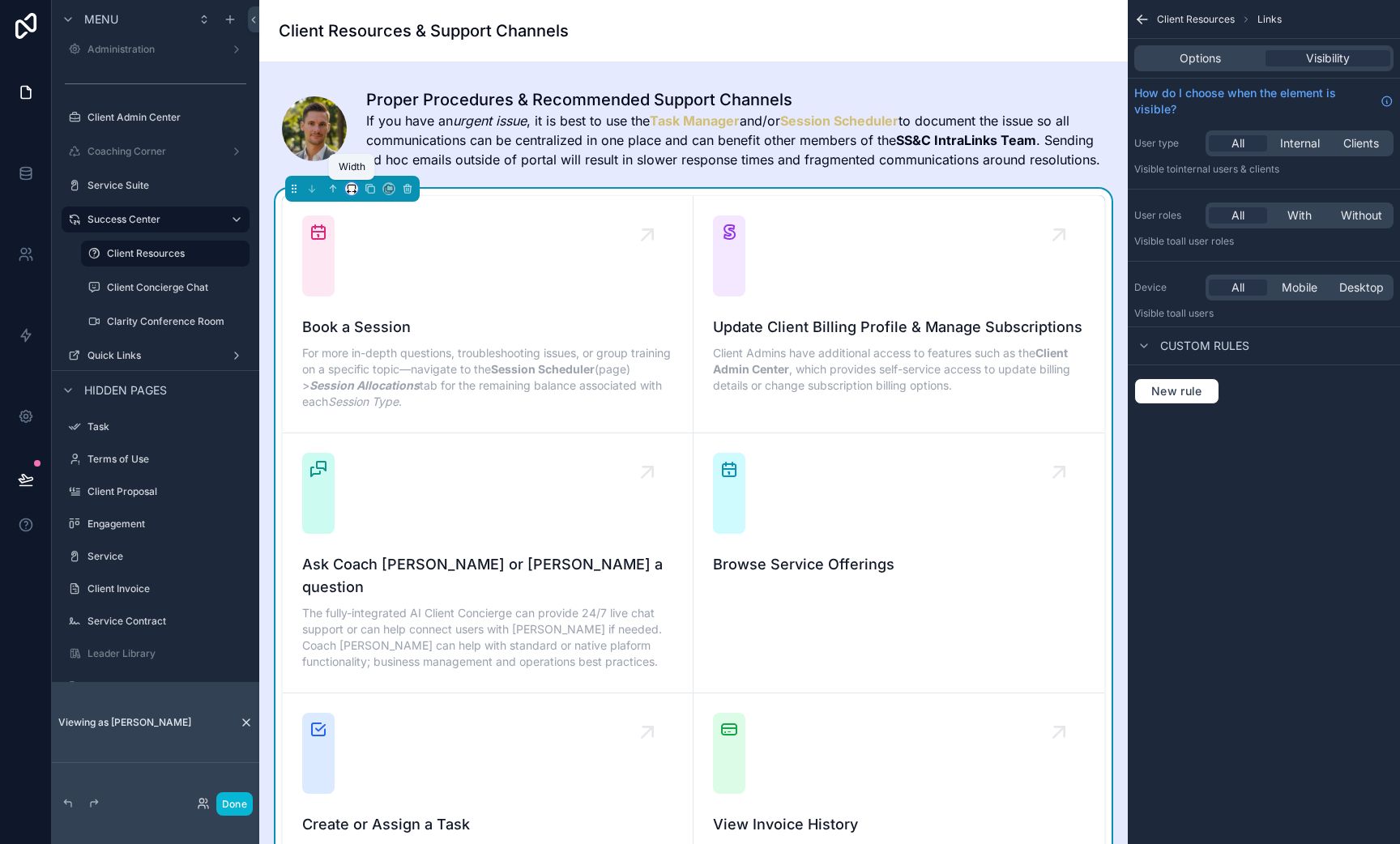
click at [347, 190] on icon "scrollable content" at bounding box center [351, 189] width 12 height 12
click at [1213, 61] on div "scrollable content" at bounding box center [700, 422] width 1400 height 844
click at [1212, 53] on span "Options" at bounding box center [1201, 58] width 42 height 16
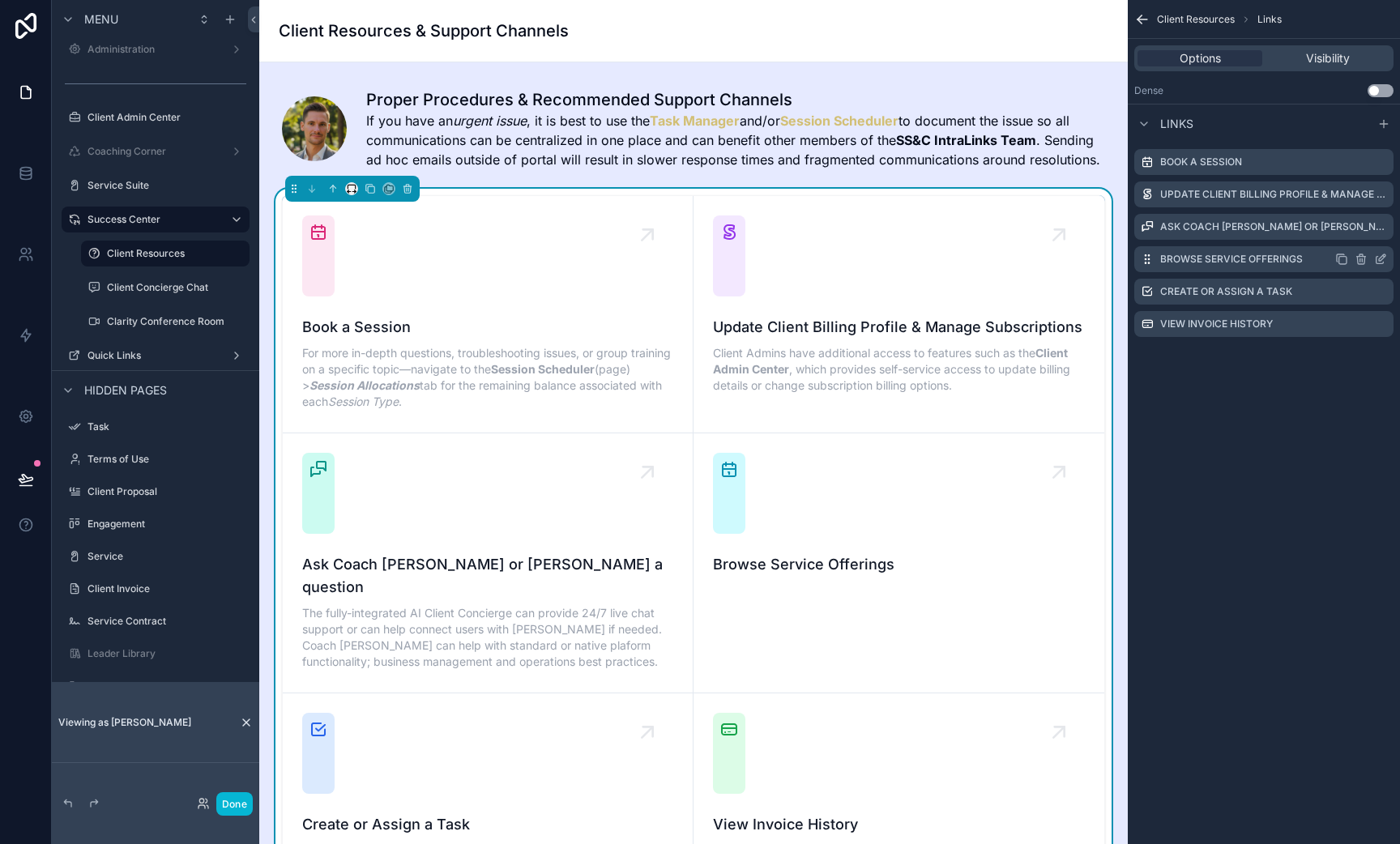
click at [1383, 259] on icon "scrollable content" at bounding box center [1382, 257] width 7 height 7
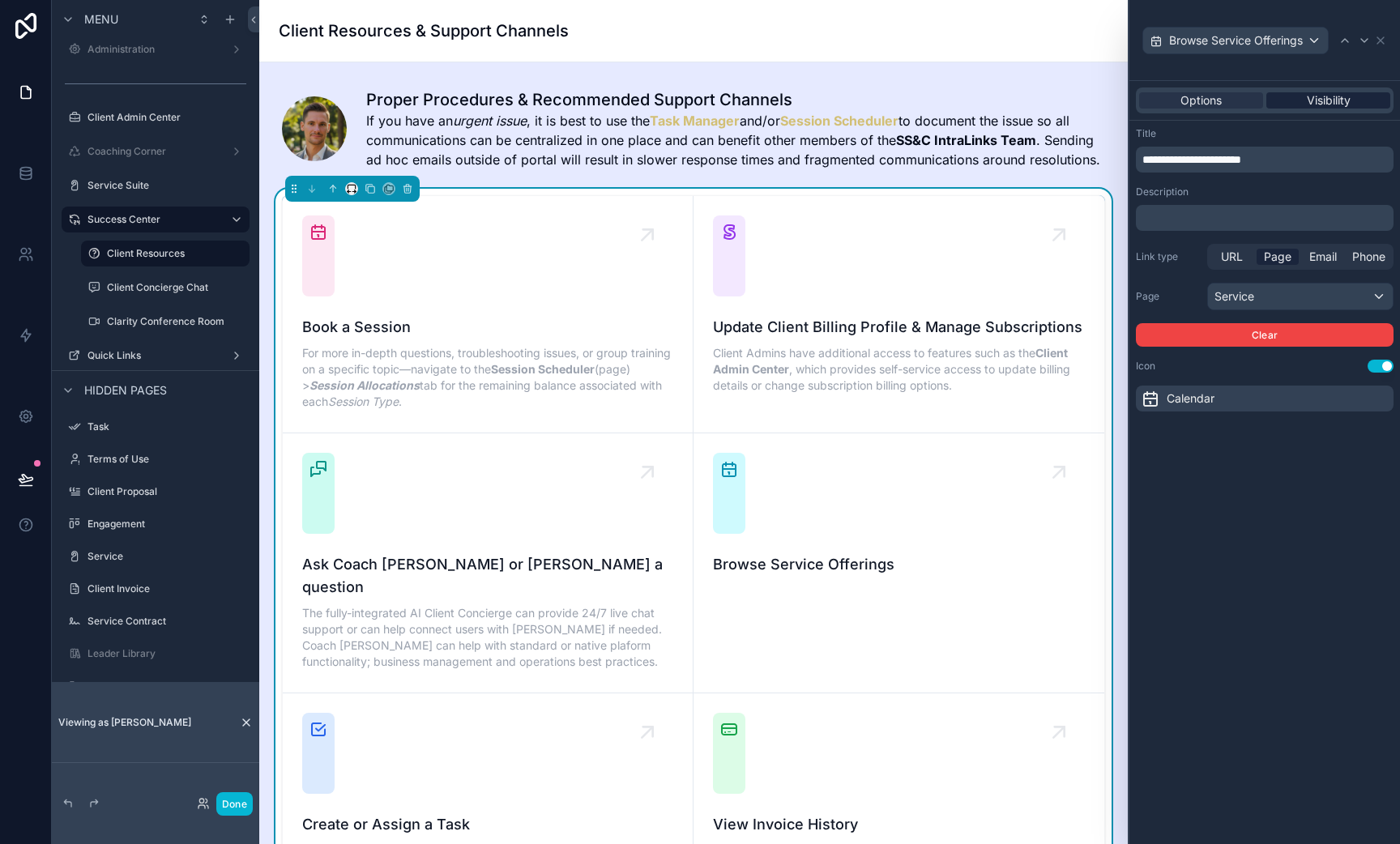
click at [1347, 101] on span "Visibility" at bounding box center [1328, 100] width 44 height 16
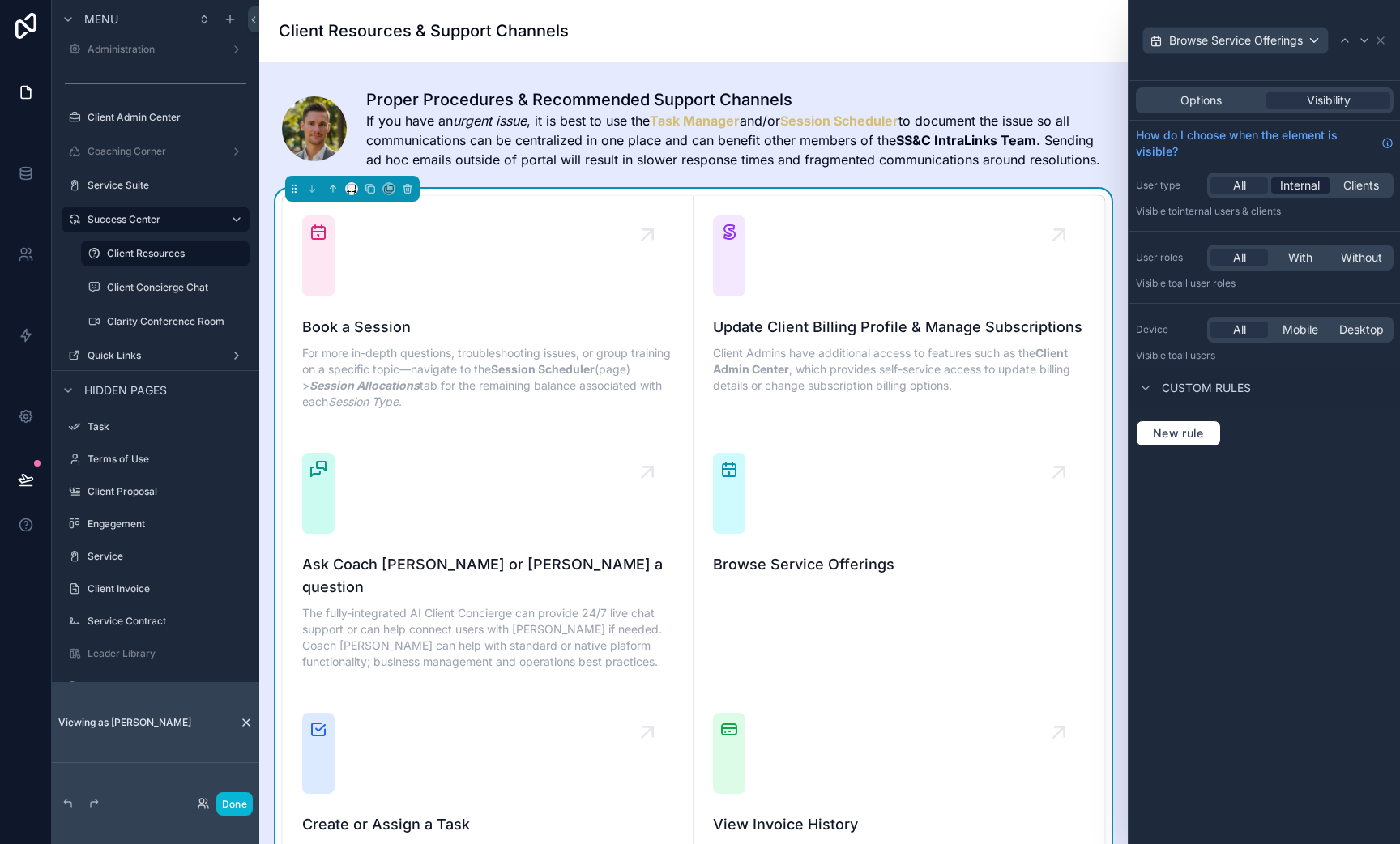
click at [1311, 184] on span "Internal" at bounding box center [1299, 185] width 40 height 16
click at [1348, 38] on icon at bounding box center [1345, 40] width 13 height 13
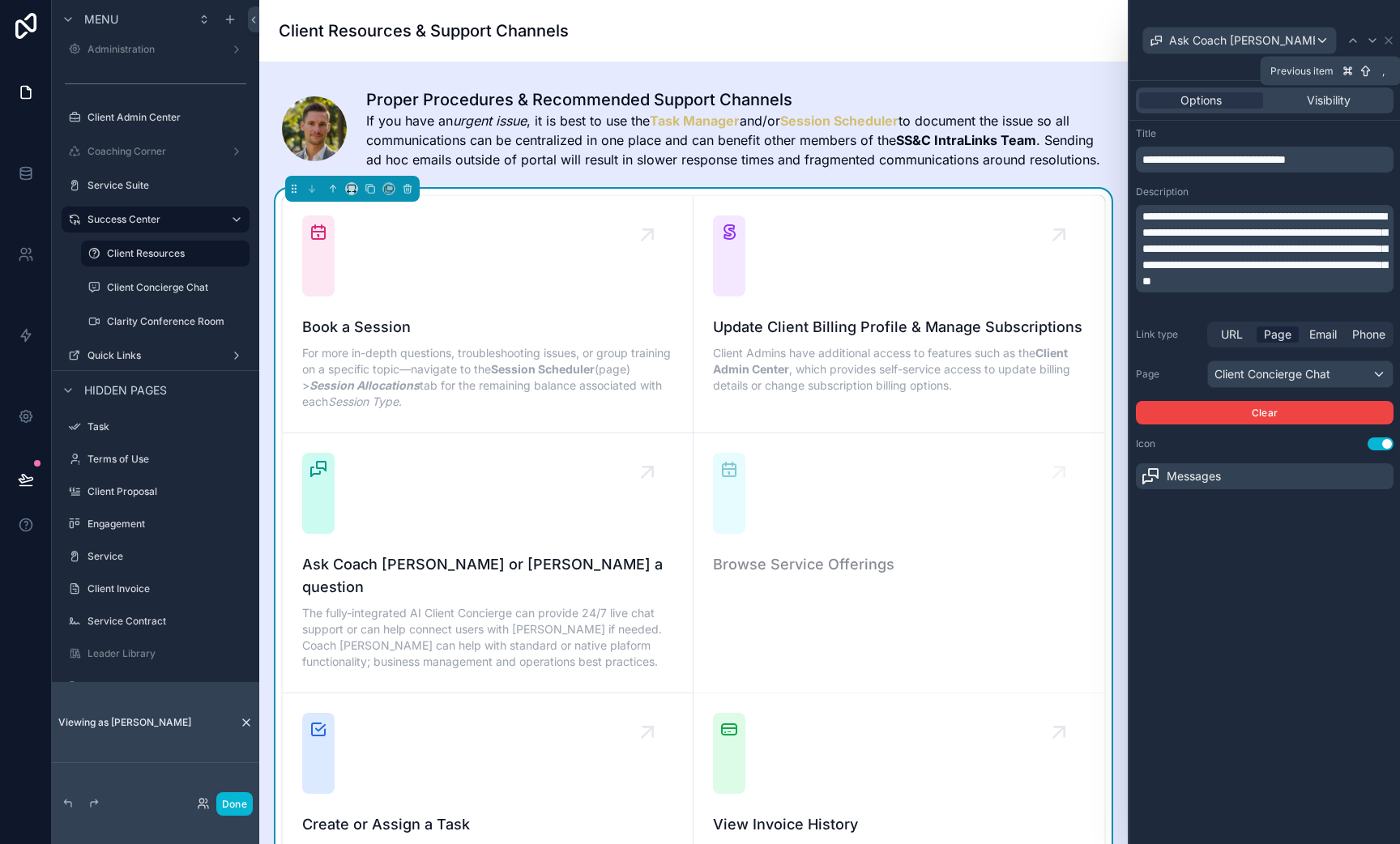
click at [1348, 38] on icon at bounding box center [1353, 40] width 13 height 13
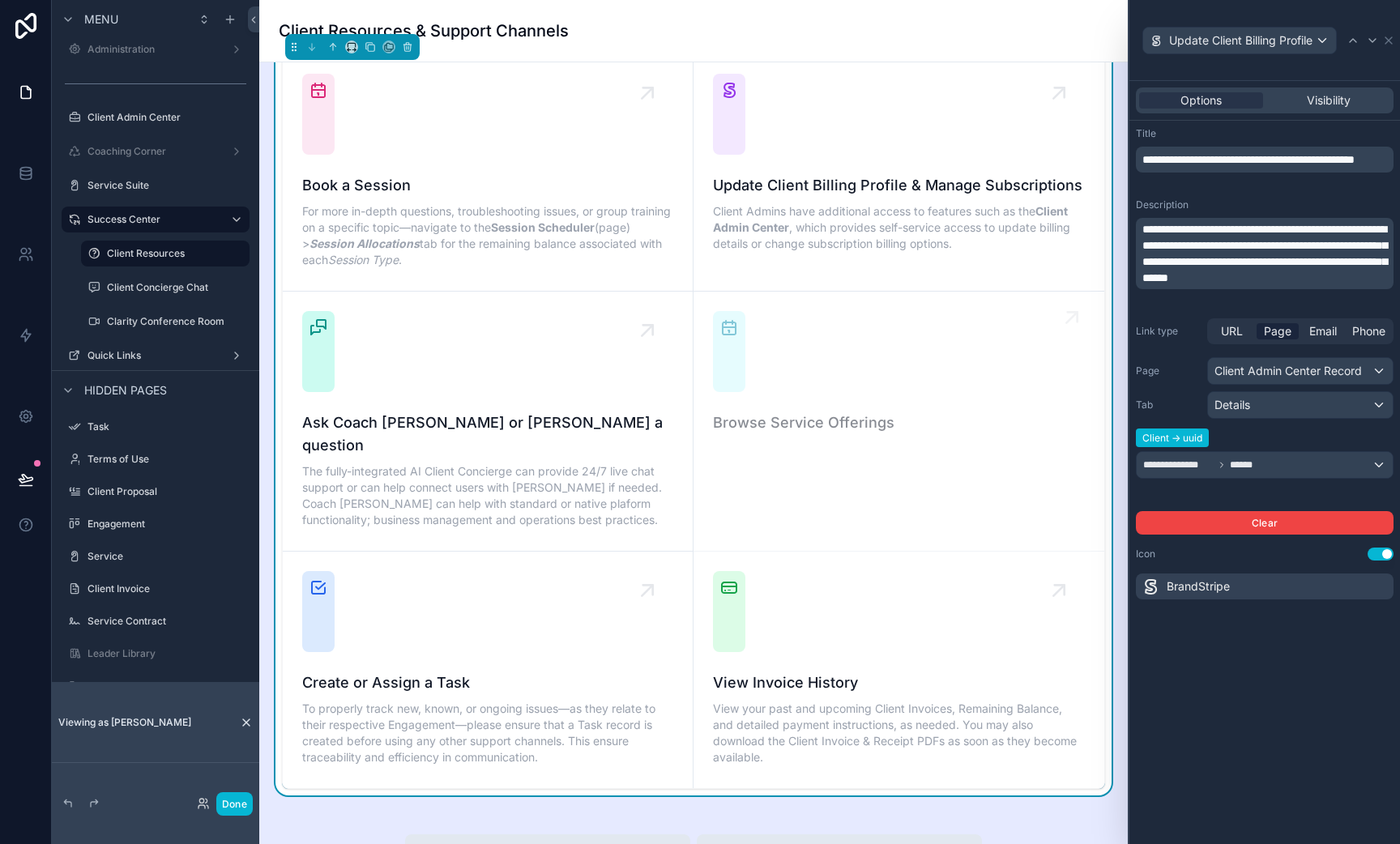
scroll to position [145, 0]
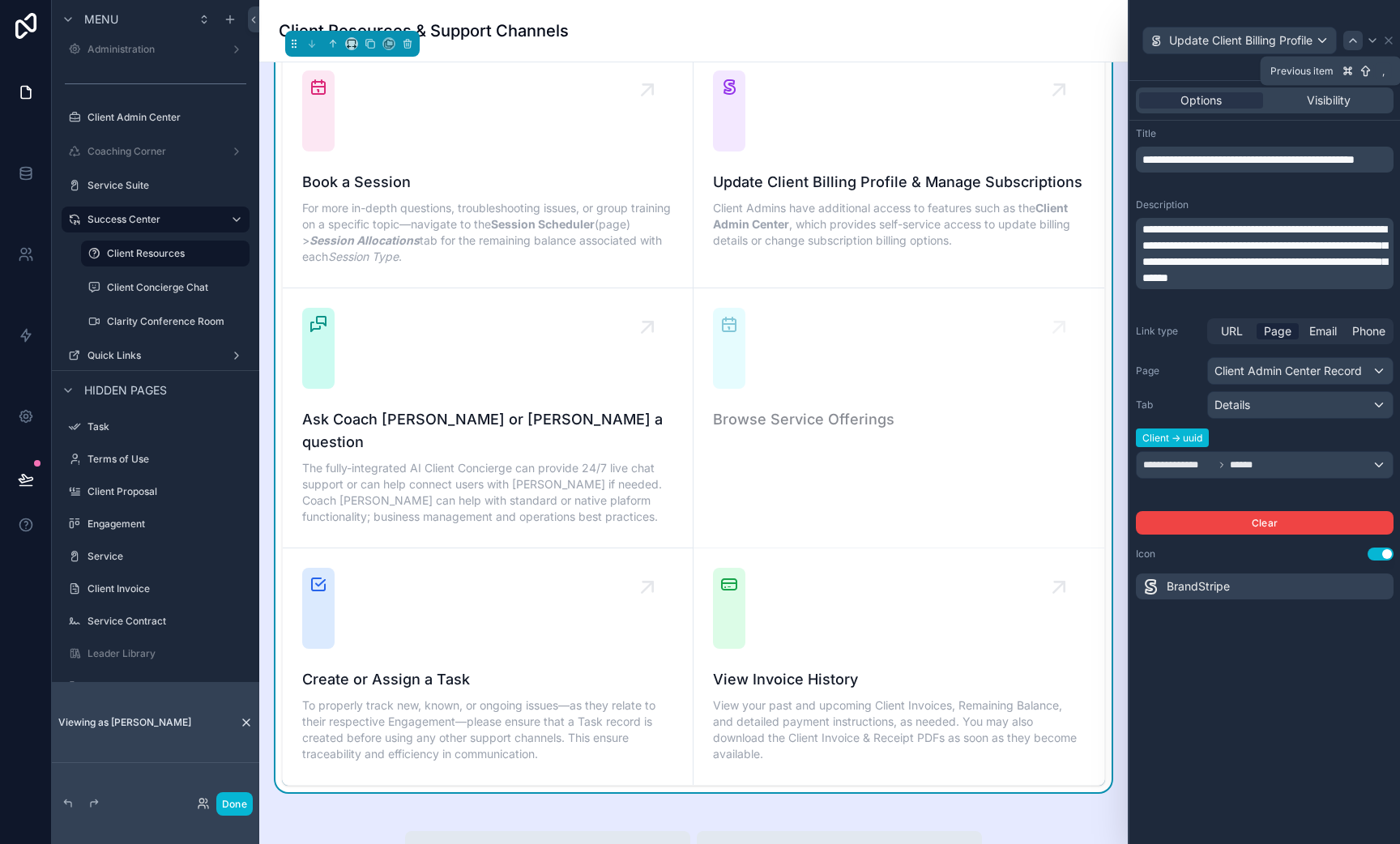
click at [1360, 37] on div at bounding box center [1354, 41] width 19 height 19
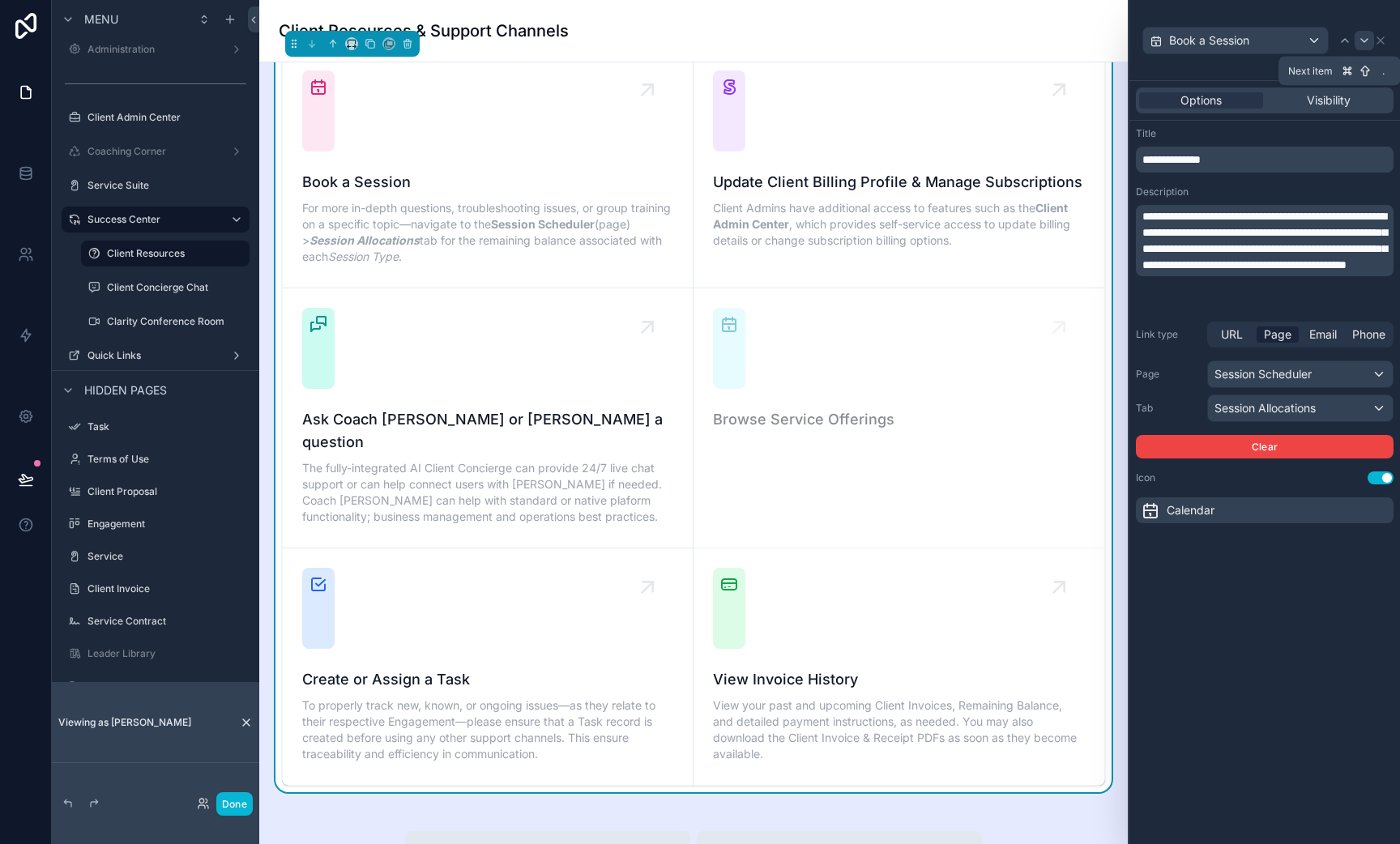
click at [1363, 32] on div at bounding box center [1364, 41] width 19 height 19
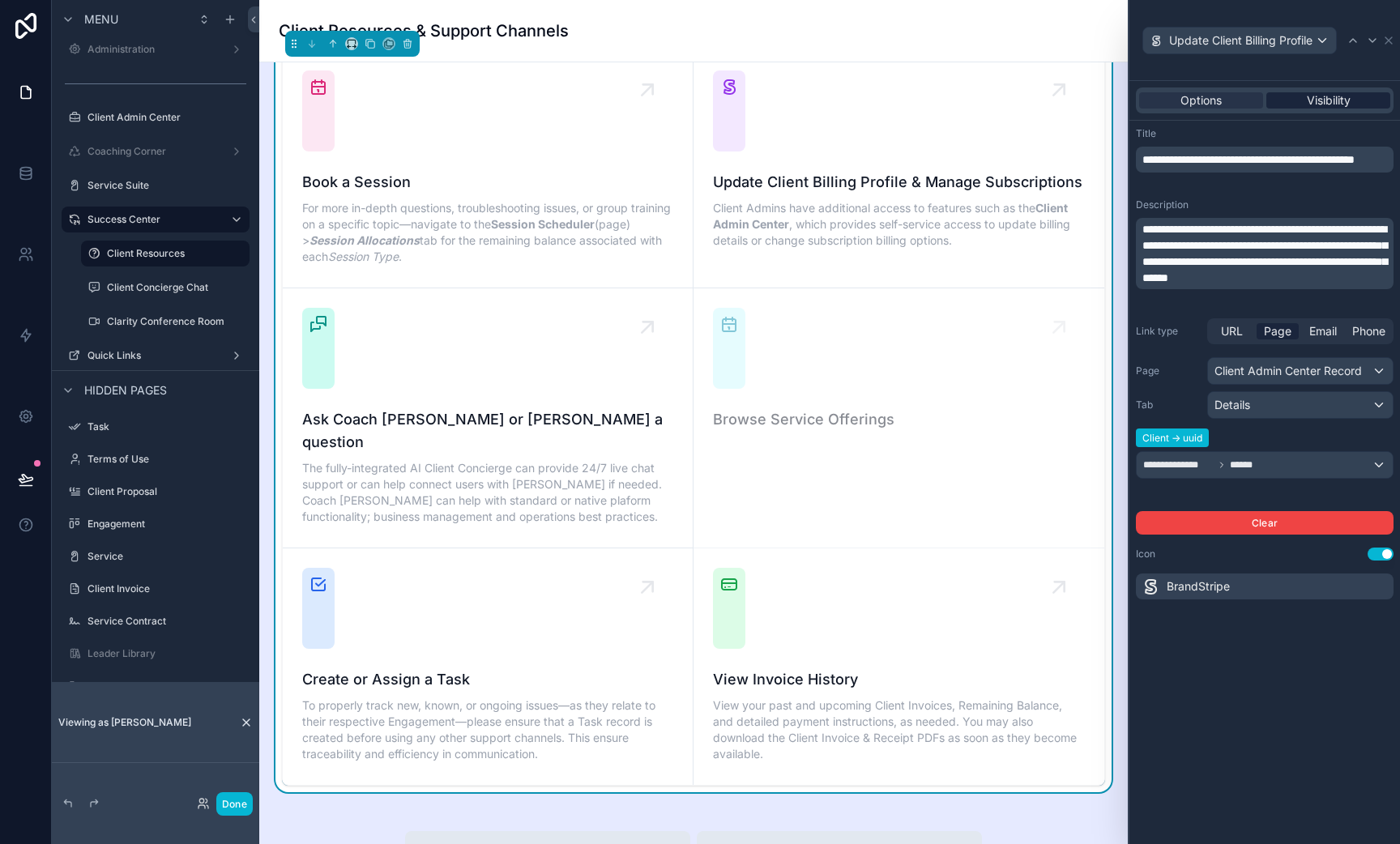
click at [1343, 97] on span "Visibility" at bounding box center [1328, 100] width 44 height 16
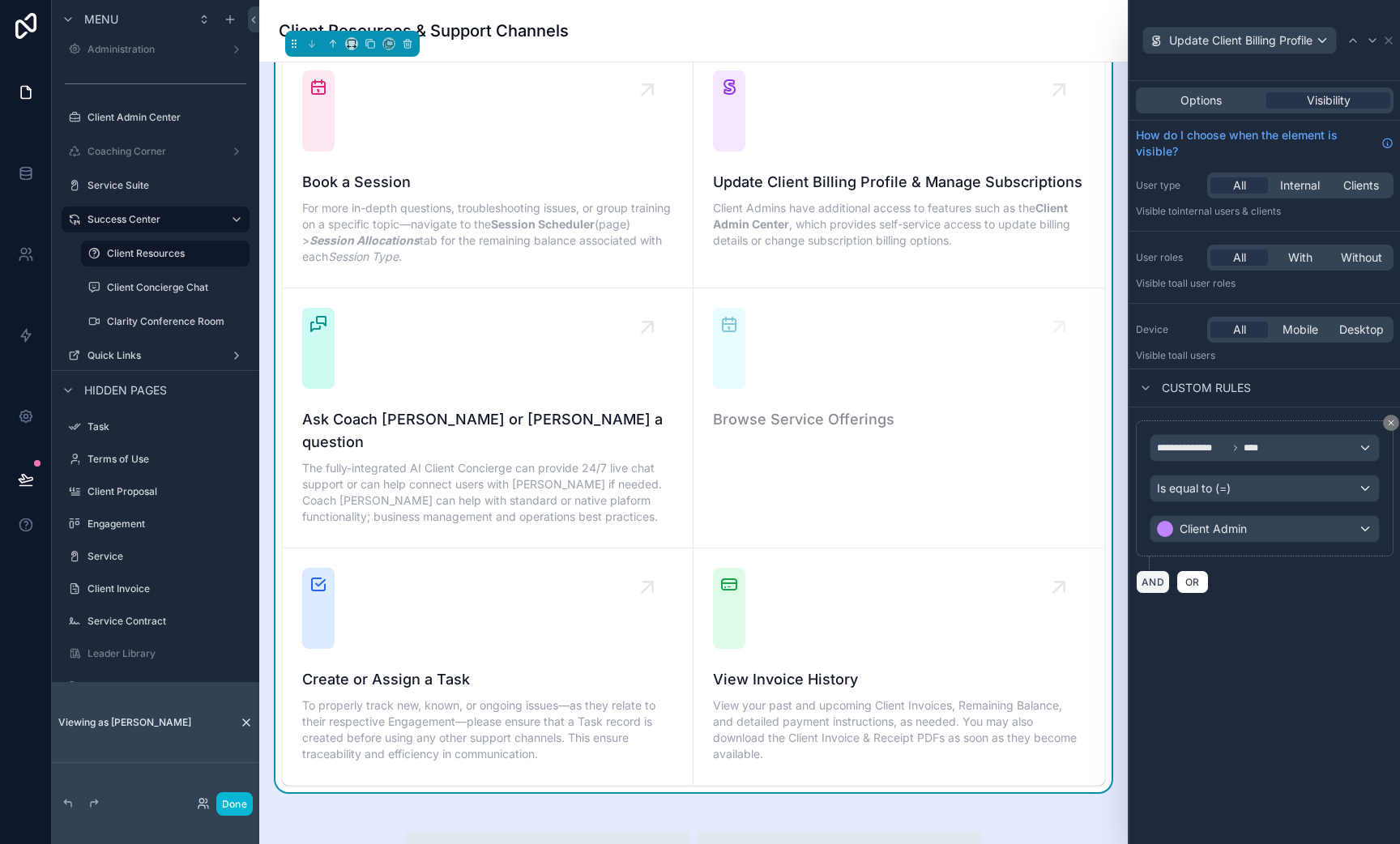
click at [1152, 587] on button "AND" at bounding box center [1152, 582] width 34 height 23
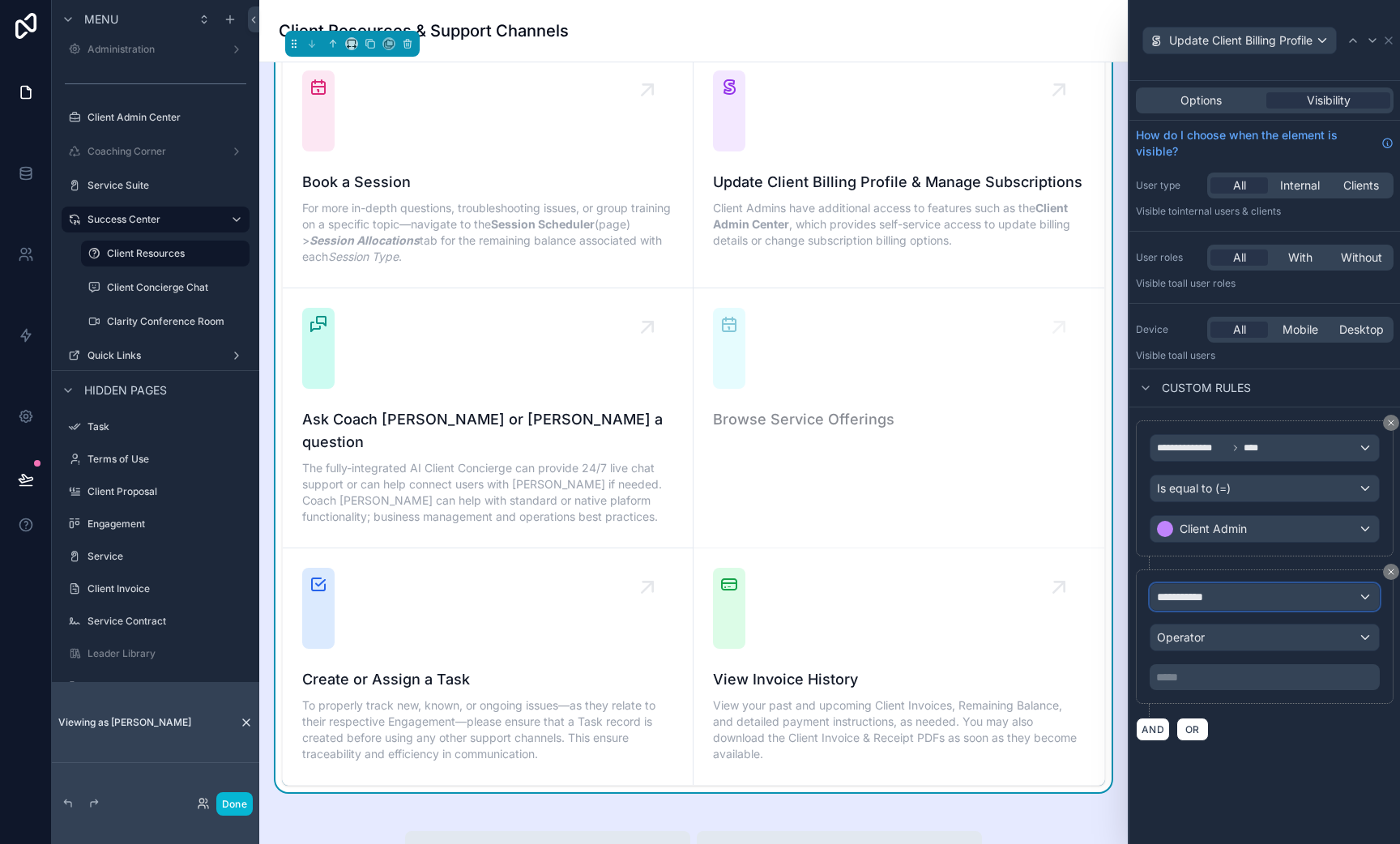
click at [1193, 599] on span "**********" at bounding box center [1187, 596] width 60 height 16
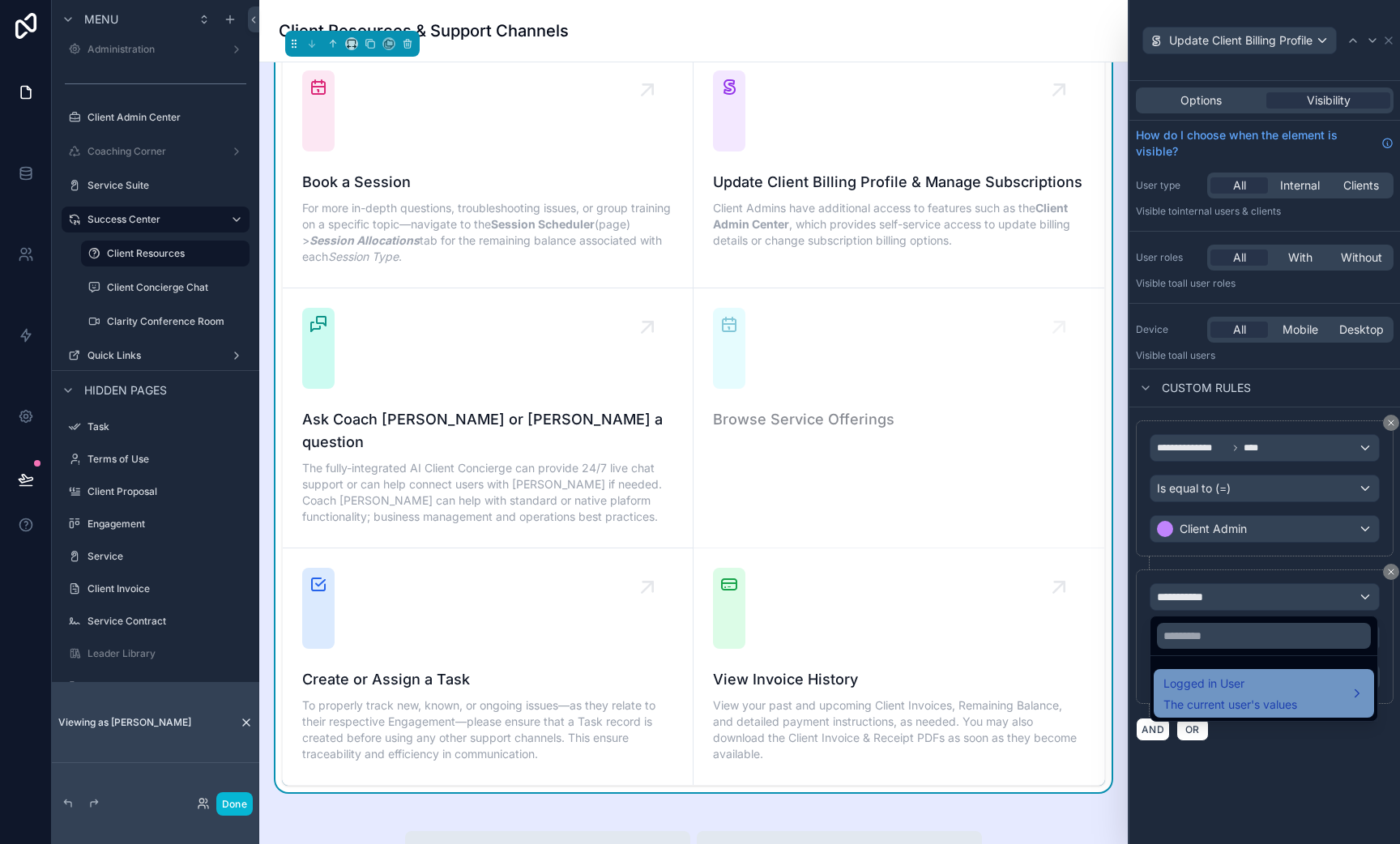
click at [1181, 695] on div "Logged in User The current user's values" at bounding box center [1231, 693] width 134 height 39
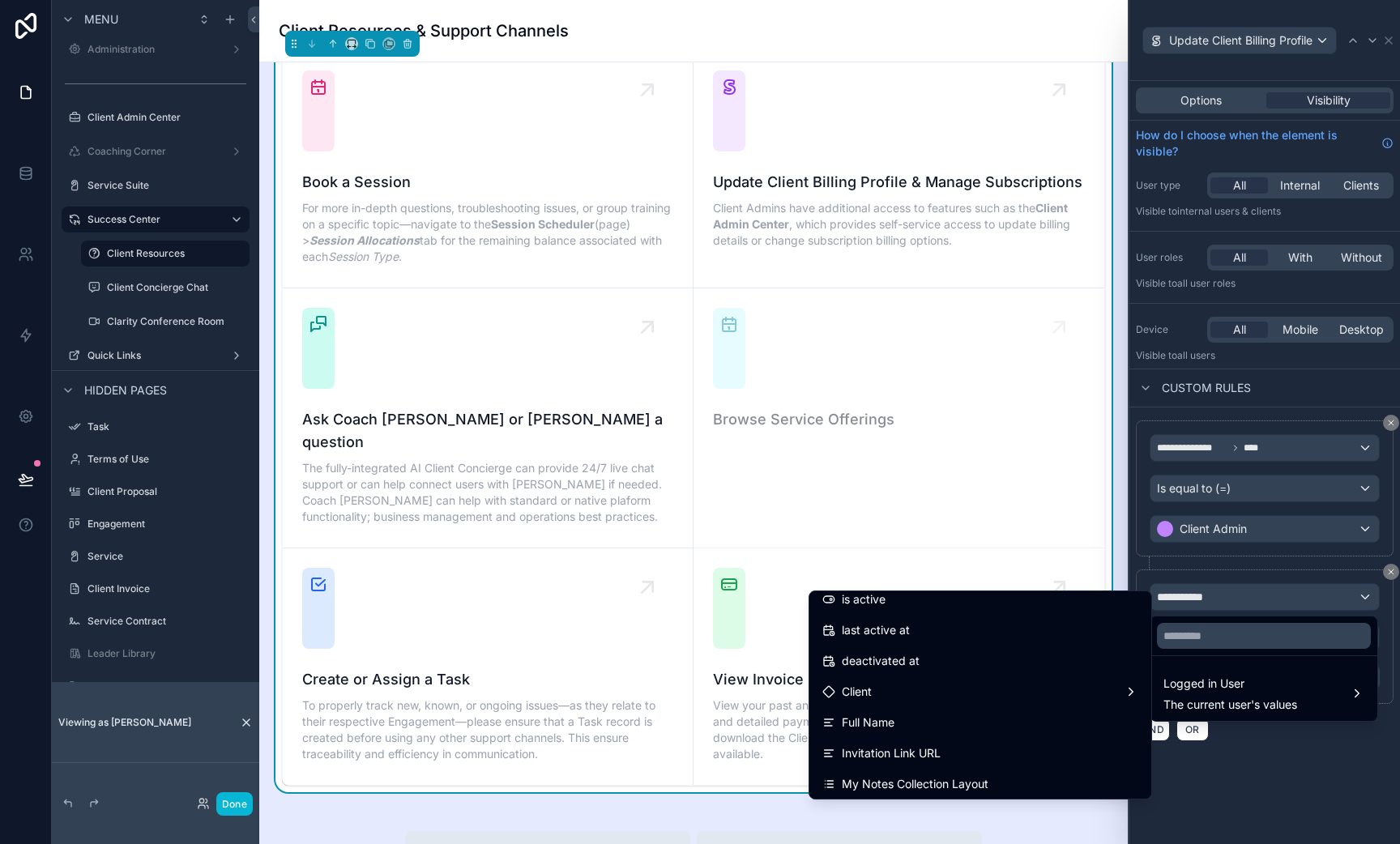
scroll to position [286, 0]
click at [982, 693] on div "Client" at bounding box center [980, 693] width 316 height 19
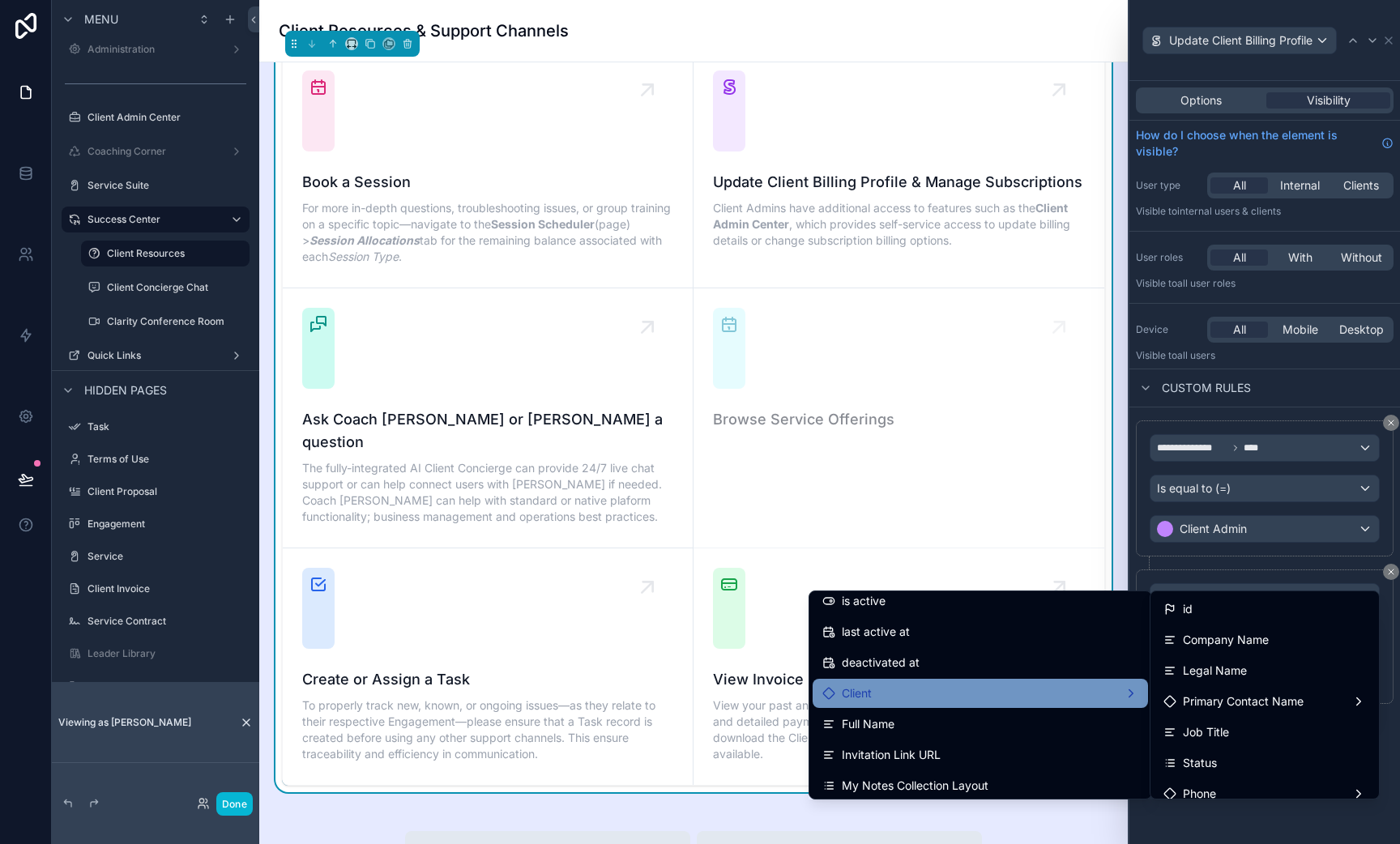
click at [1130, 691] on div "Client" at bounding box center [980, 693] width 316 height 19
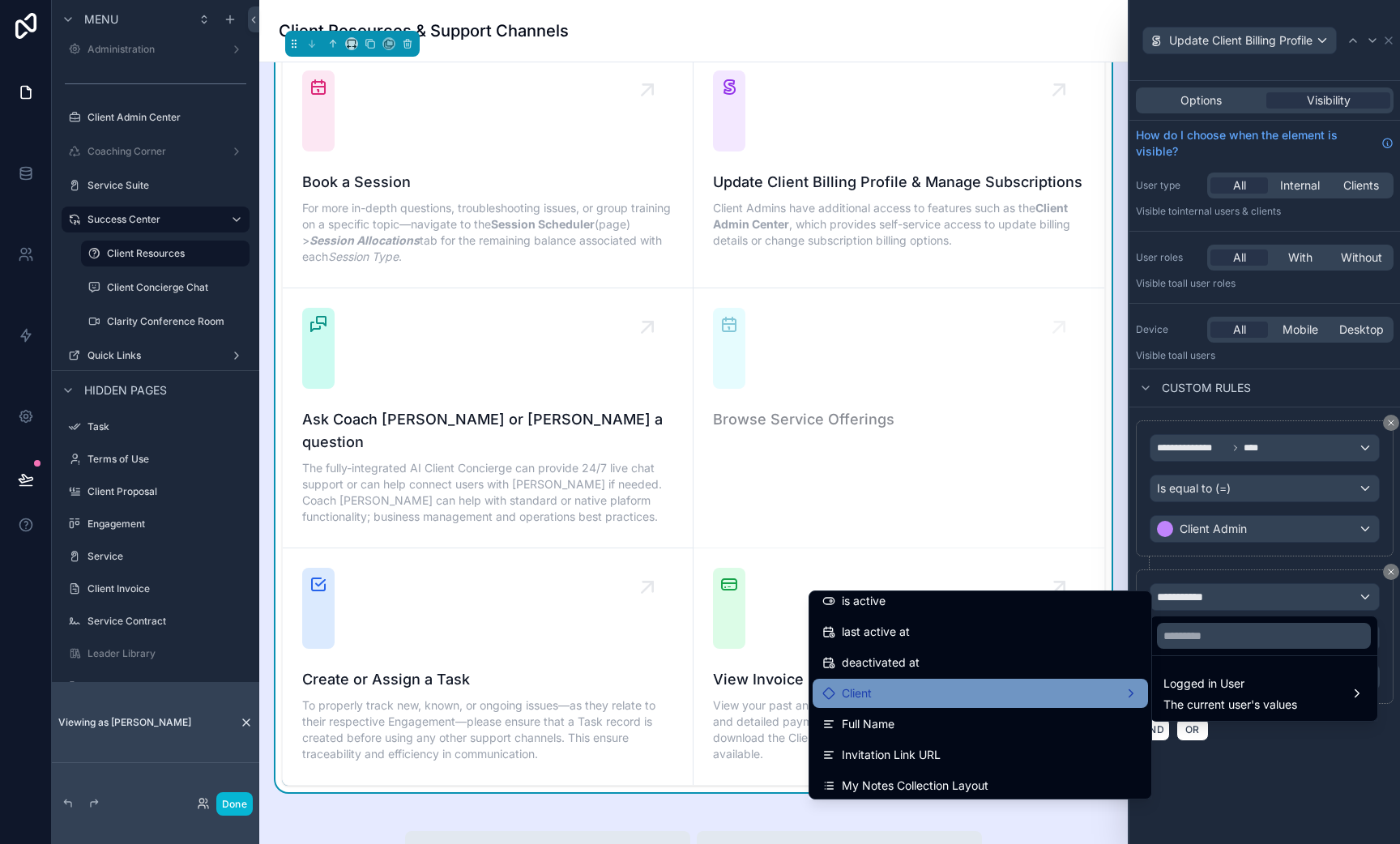
click at [1045, 682] on div "Client" at bounding box center [980, 693] width 335 height 29
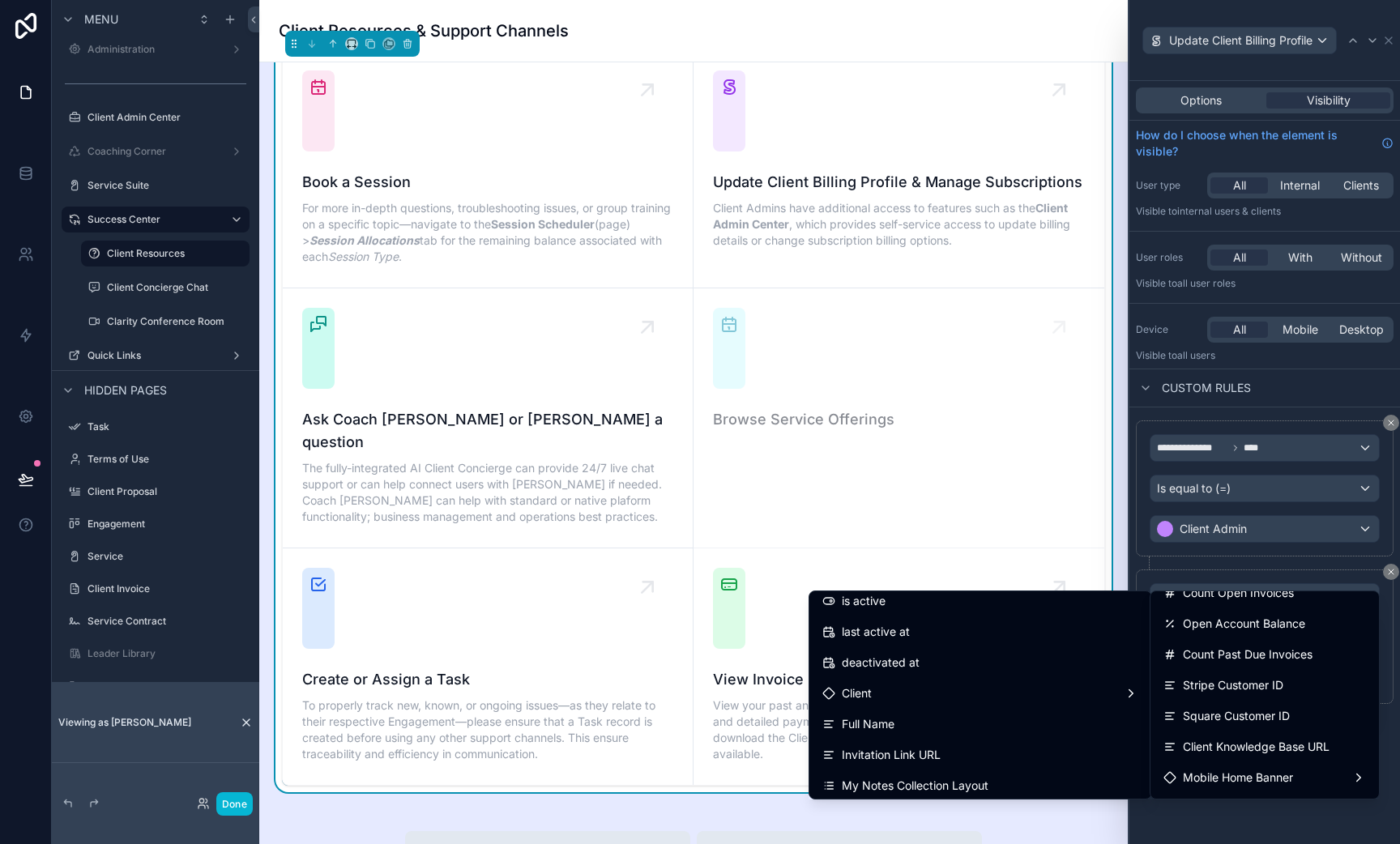
scroll to position [882, 0]
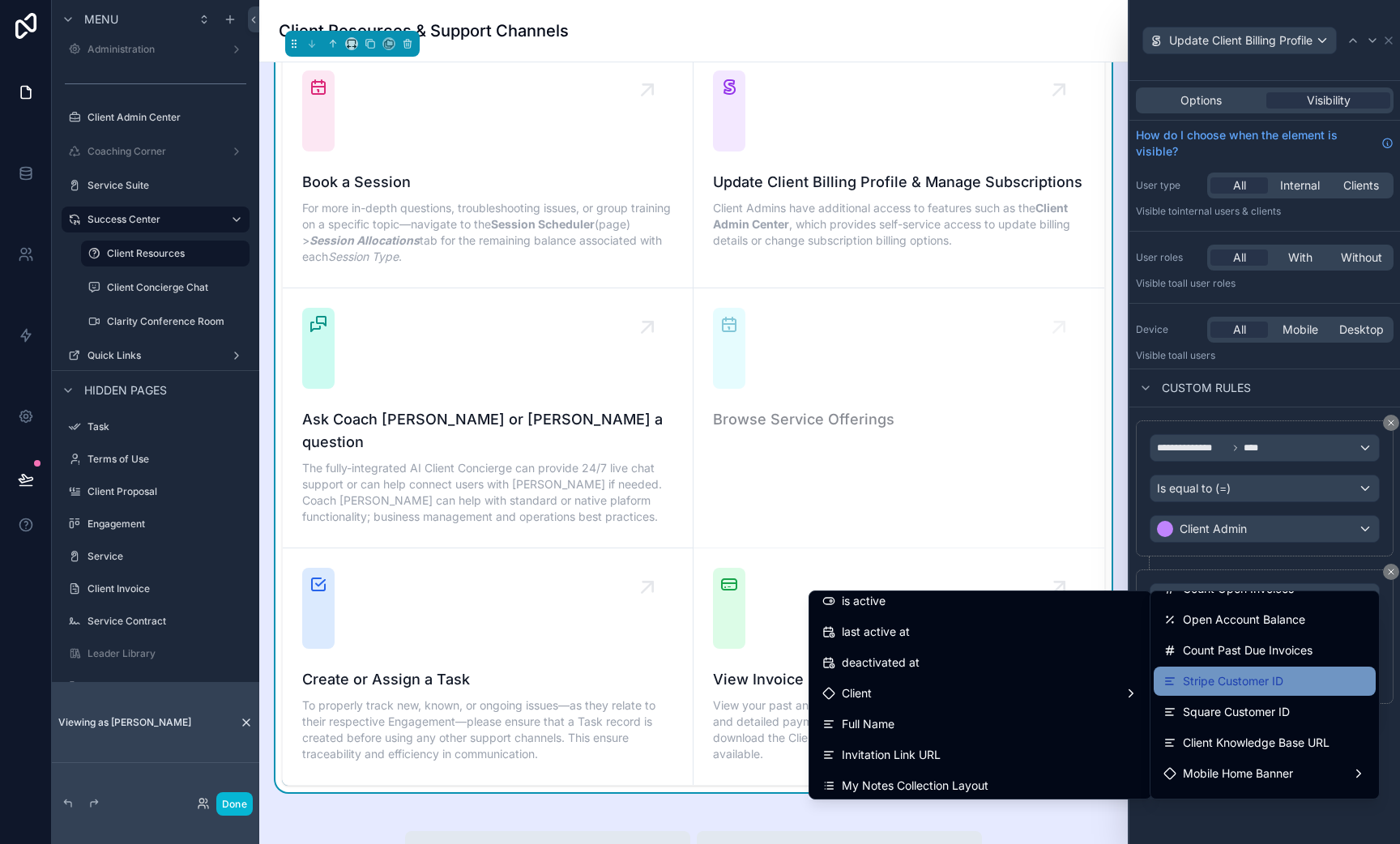
click at [1287, 678] on div "Stripe Customer ID" at bounding box center [1264, 681] width 202 height 19
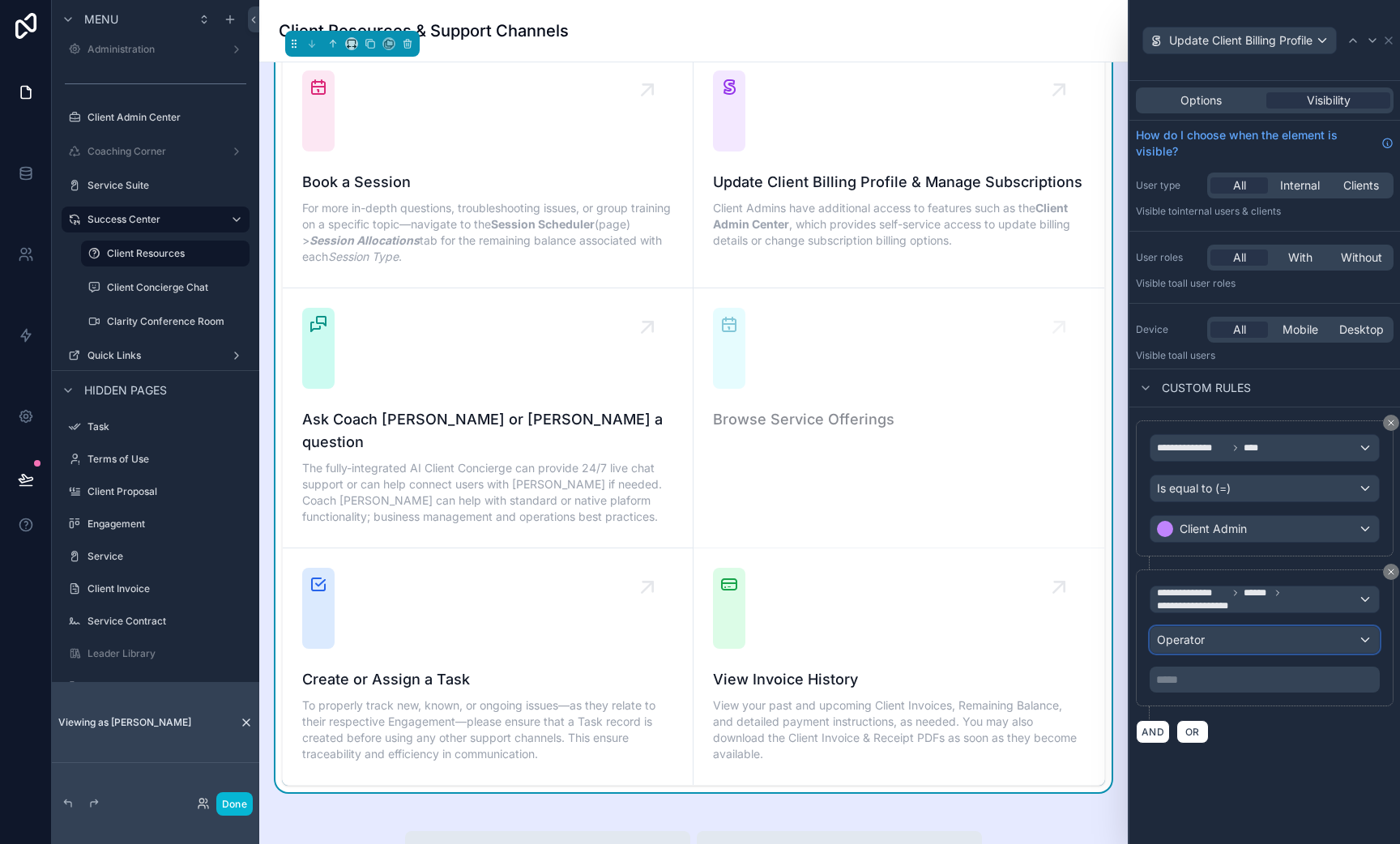
click at [1204, 638] on div "Operator" at bounding box center [1264, 640] width 228 height 26
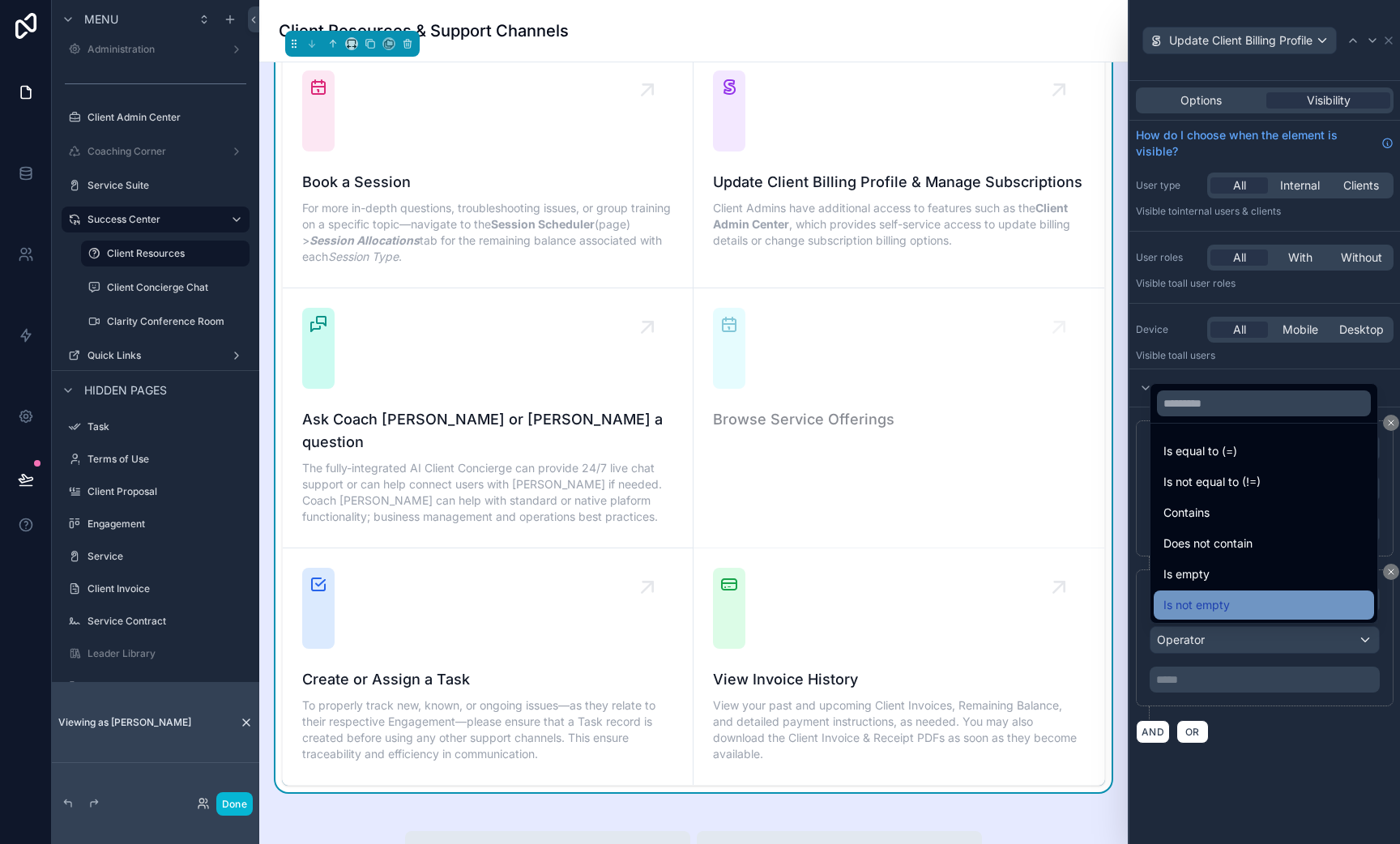
click at [1210, 599] on span "Is not empty" at bounding box center [1197, 605] width 67 height 19
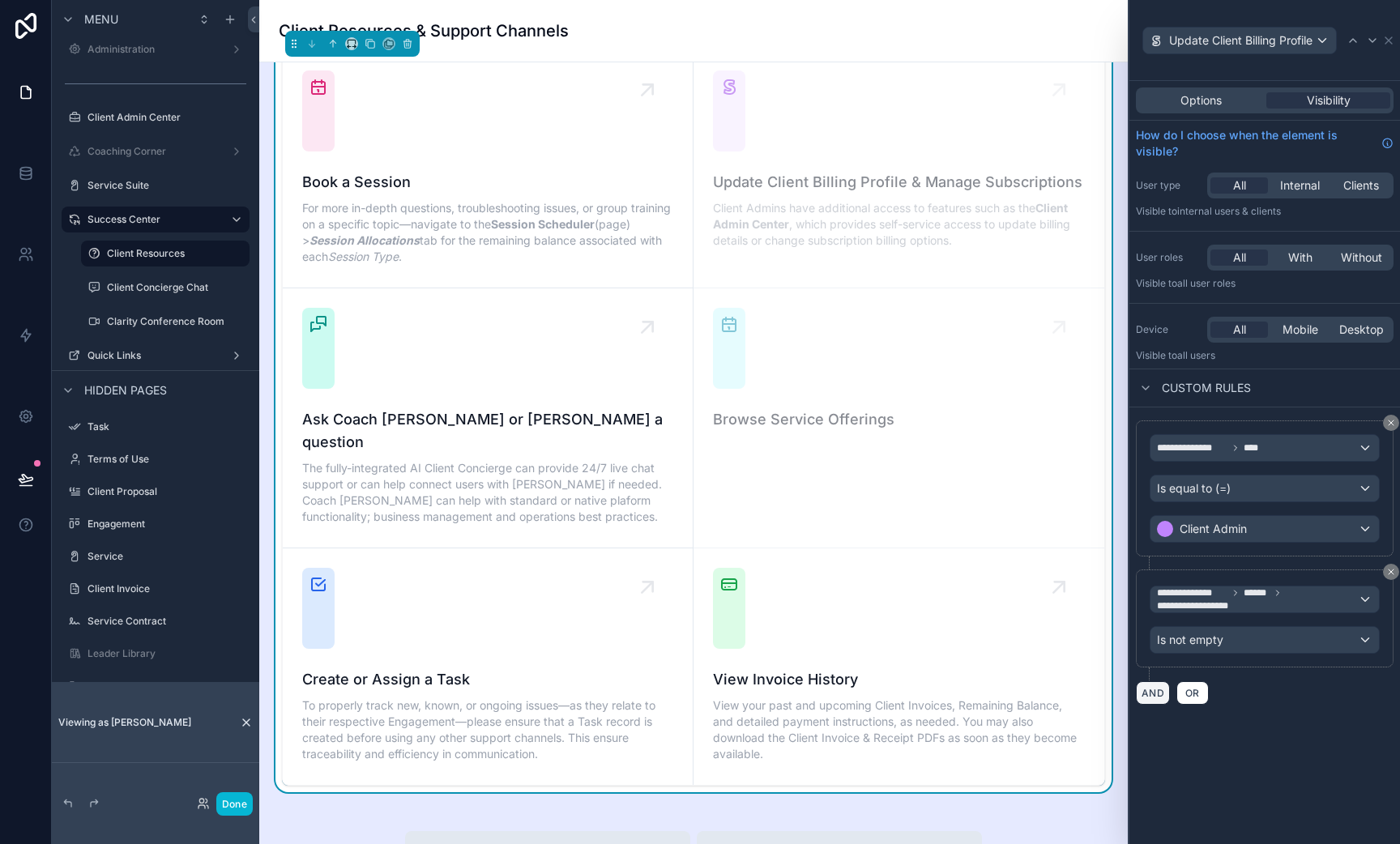
click at [1165, 688] on button "AND" at bounding box center [1152, 693] width 34 height 23
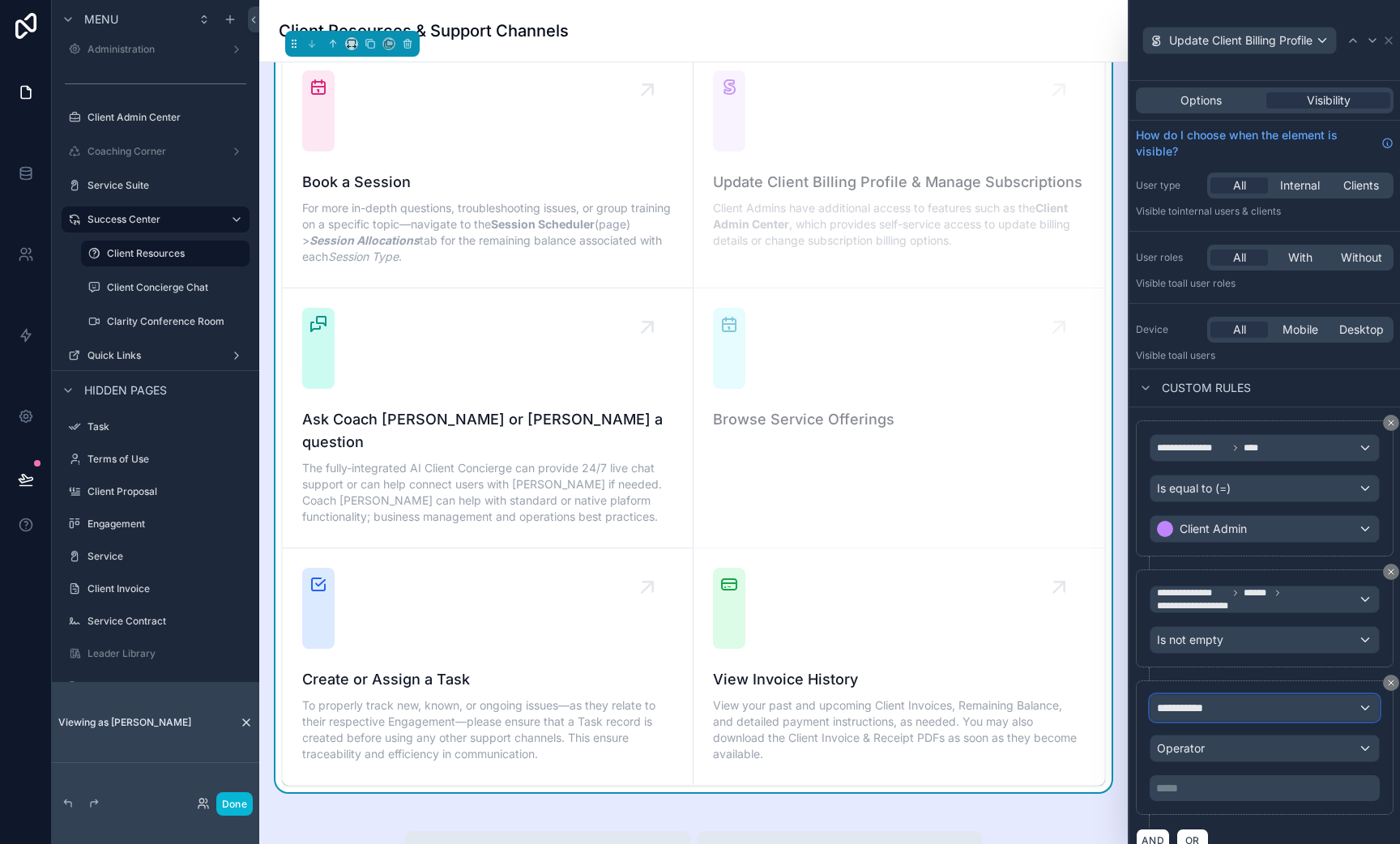
click at [1221, 713] on div "**********" at bounding box center [1264, 708] width 228 height 26
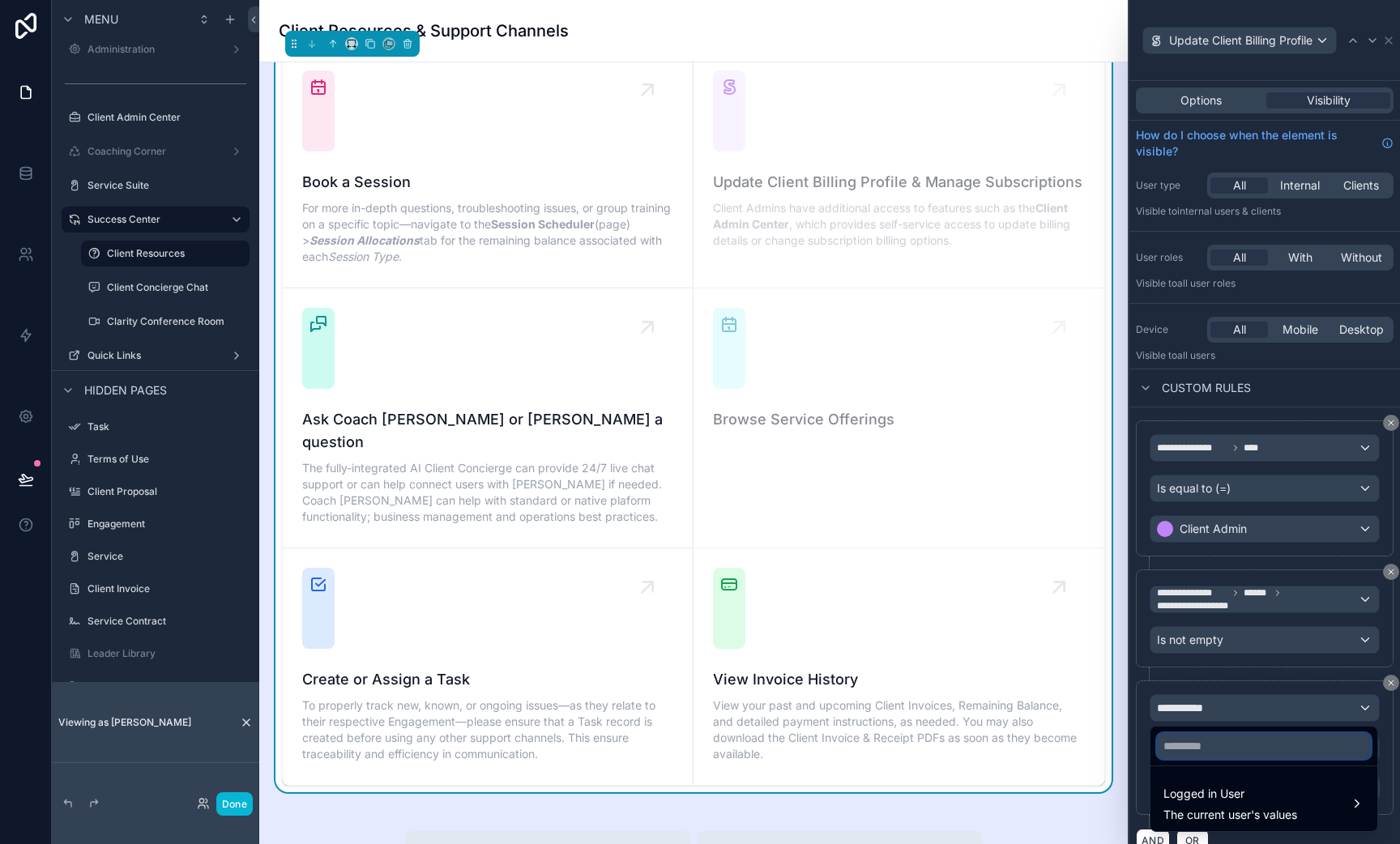
click at [1216, 748] on input "text" at bounding box center [1263, 745] width 214 height 26
click at [1270, 691] on div at bounding box center [1265, 422] width 271 height 844
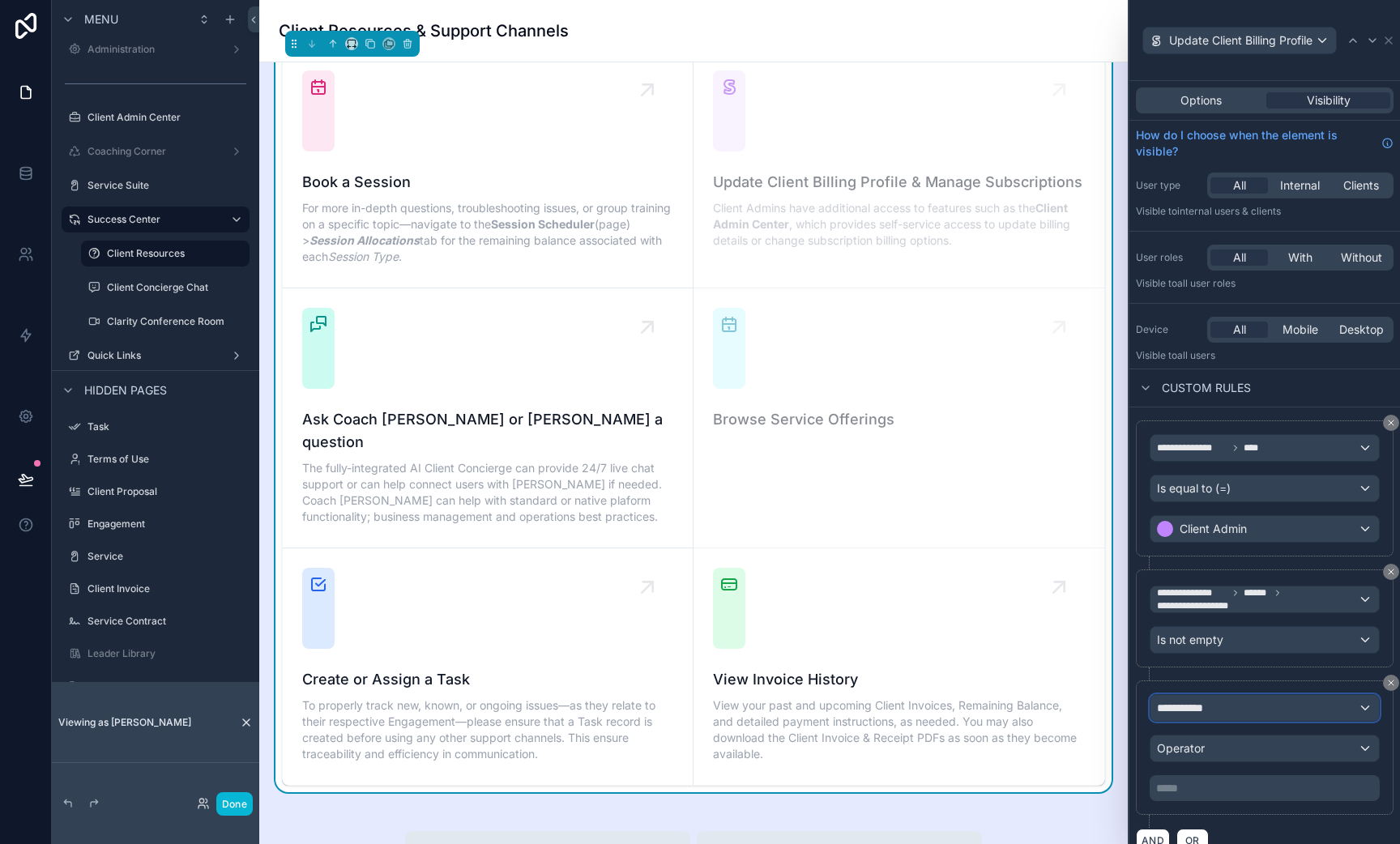
click at [1196, 703] on span "**********" at bounding box center [1187, 708] width 60 height 16
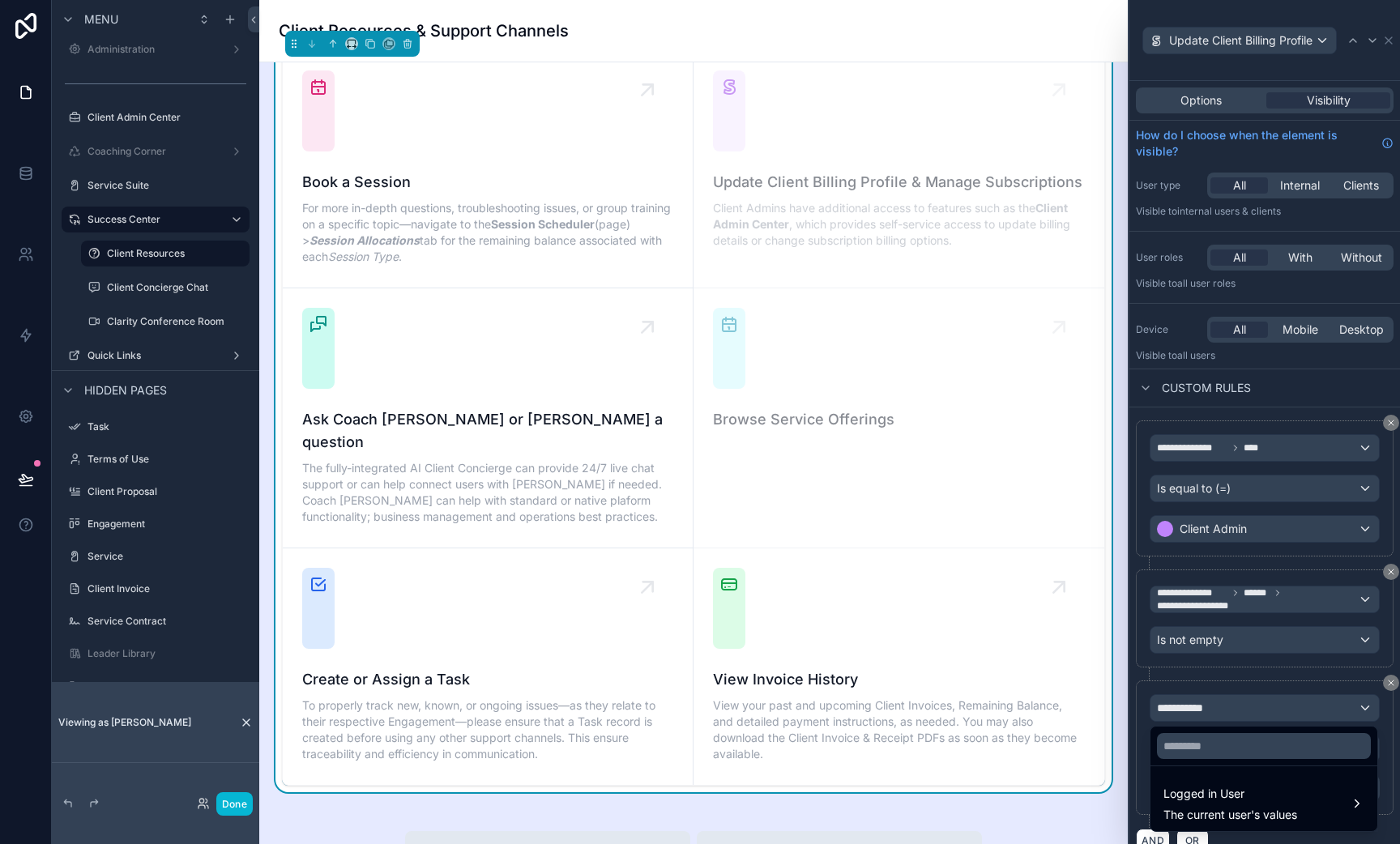
click at [1393, 681] on div at bounding box center [1265, 422] width 271 height 844
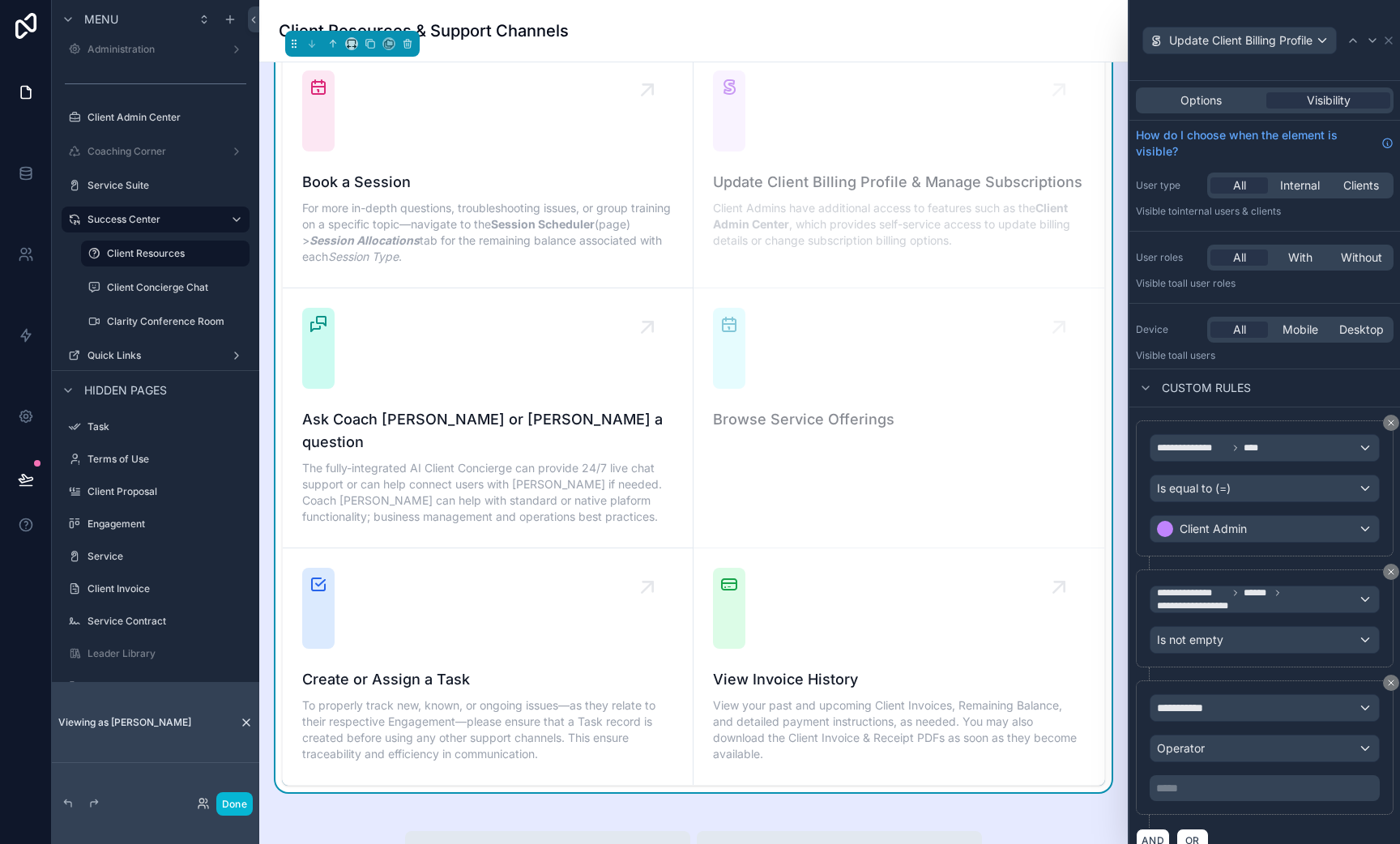
click at [1393, 681] on icon at bounding box center [1391, 682] width 10 height 10
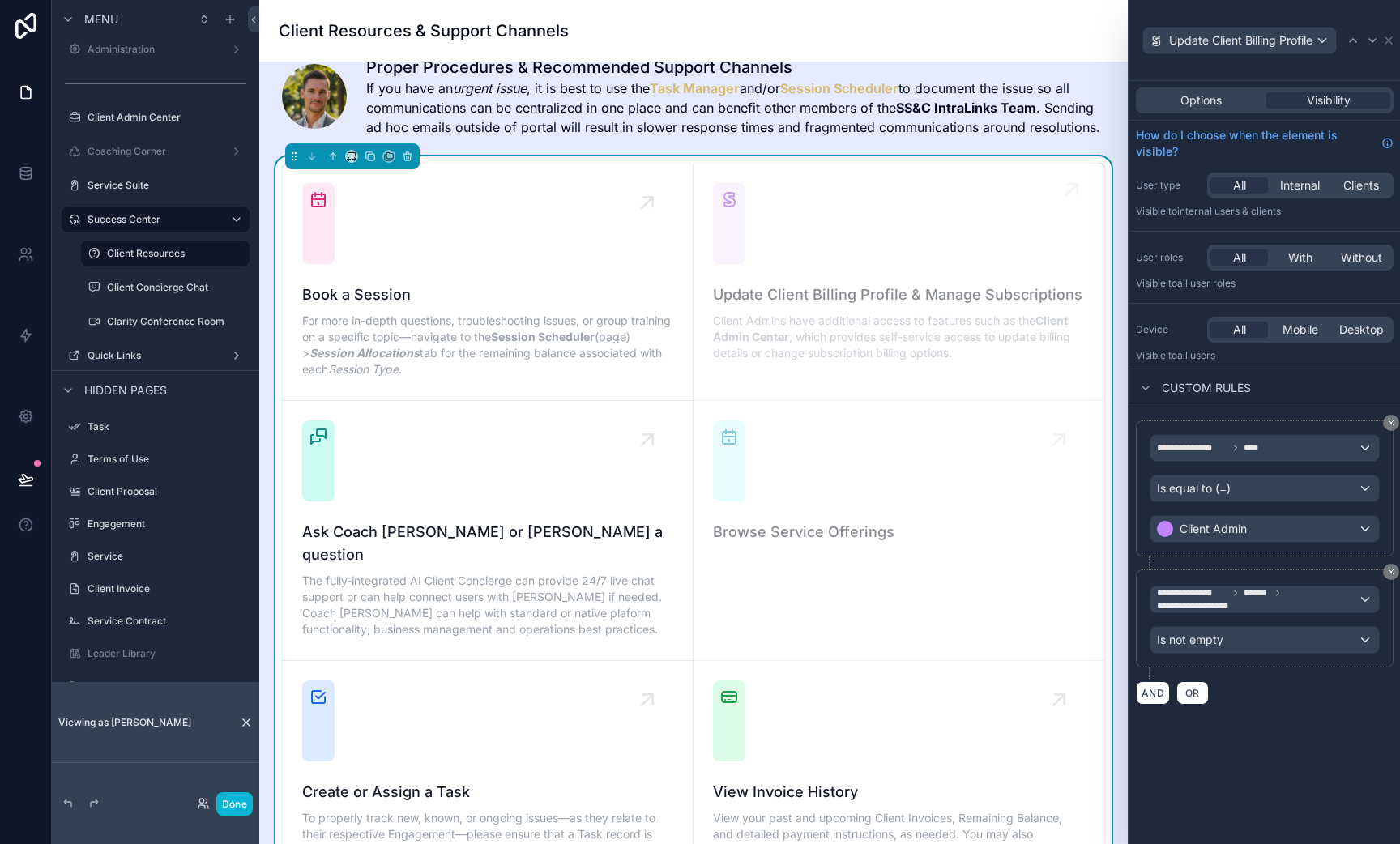
scroll to position [0, 0]
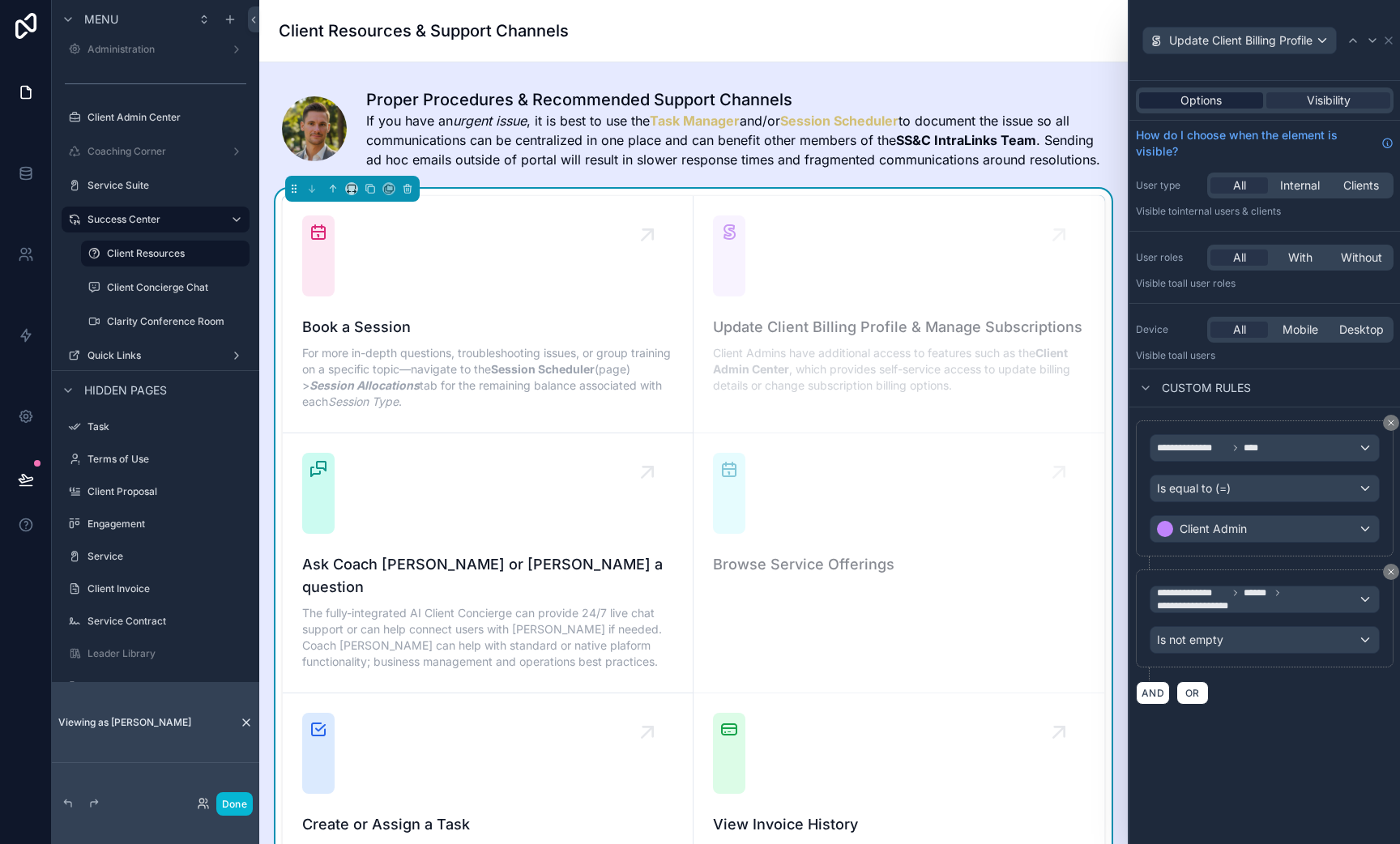
click at [1211, 102] on span "Options" at bounding box center [1201, 100] width 42 height 16
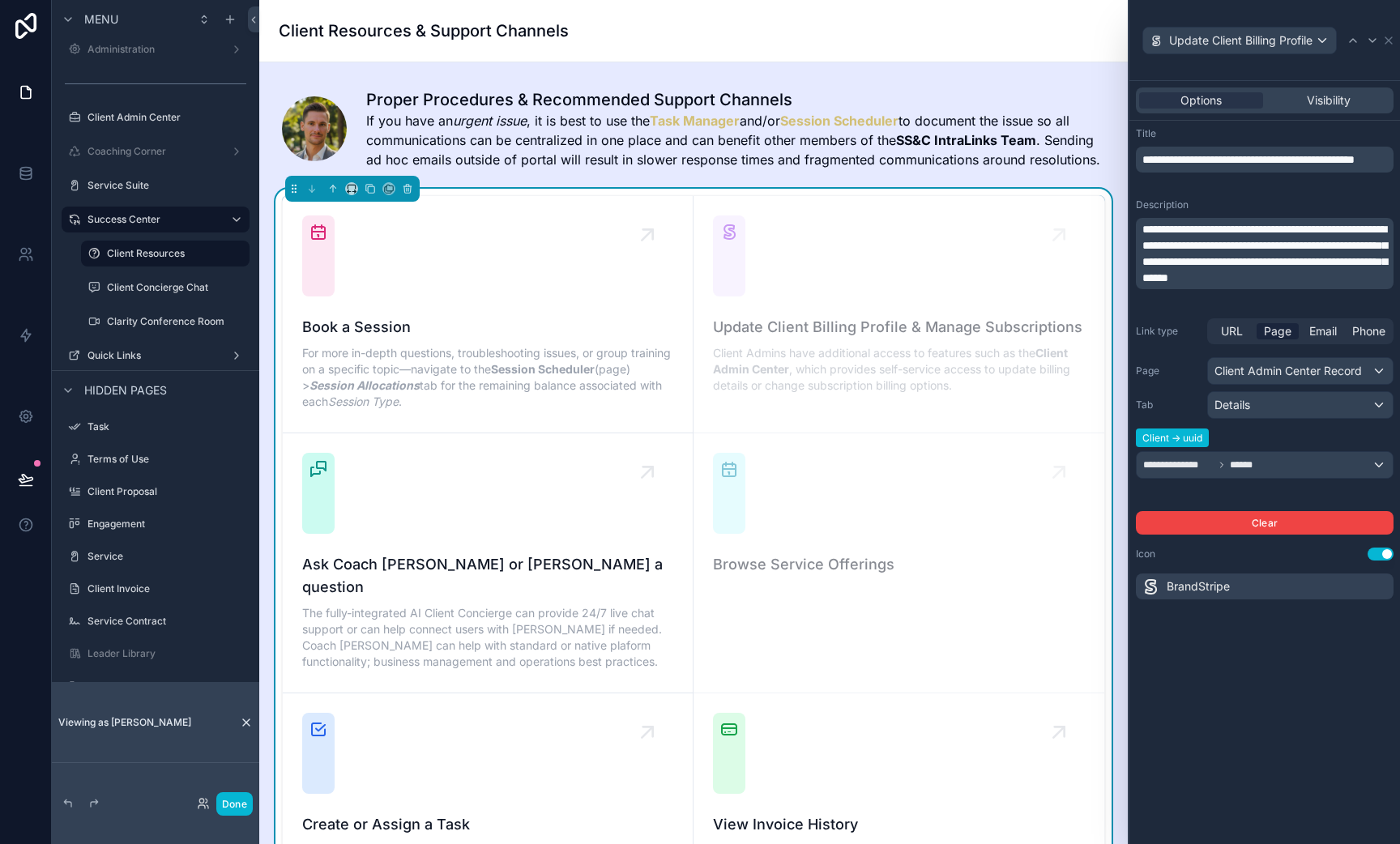
click at [1304, 664] on div "**********" at bounding box center [1265, 463] width 271 height 763
click at [1328, 430] on div "**********" at bounding box center [1264, 428] width 258 height 141
click at [1300, 100] on div "Visibility" at bounding box center [1328, 100] width 124 height 16
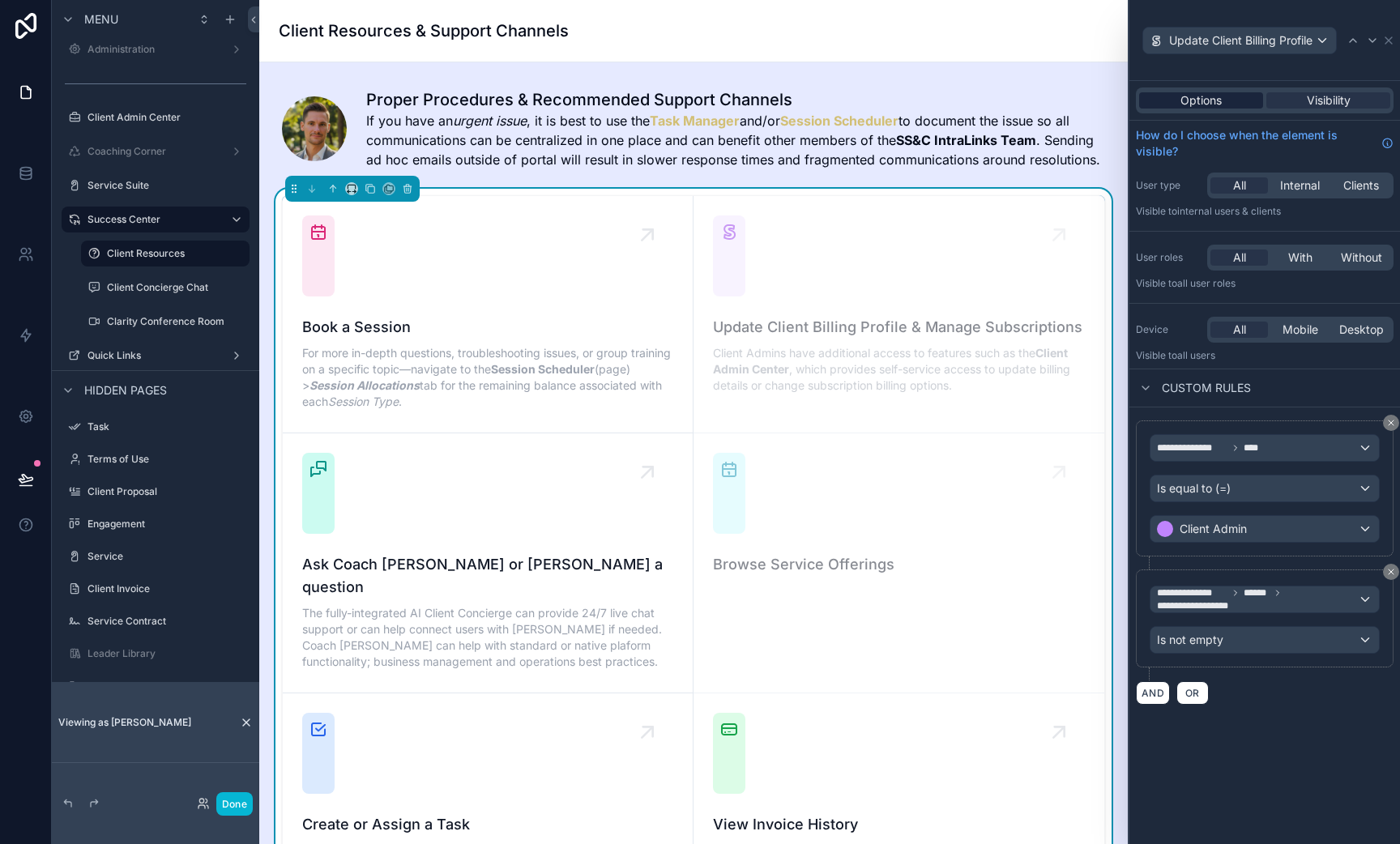
click at [1203, 98] on span "Options" at bounding box center [1201, 100] width 42 height 16
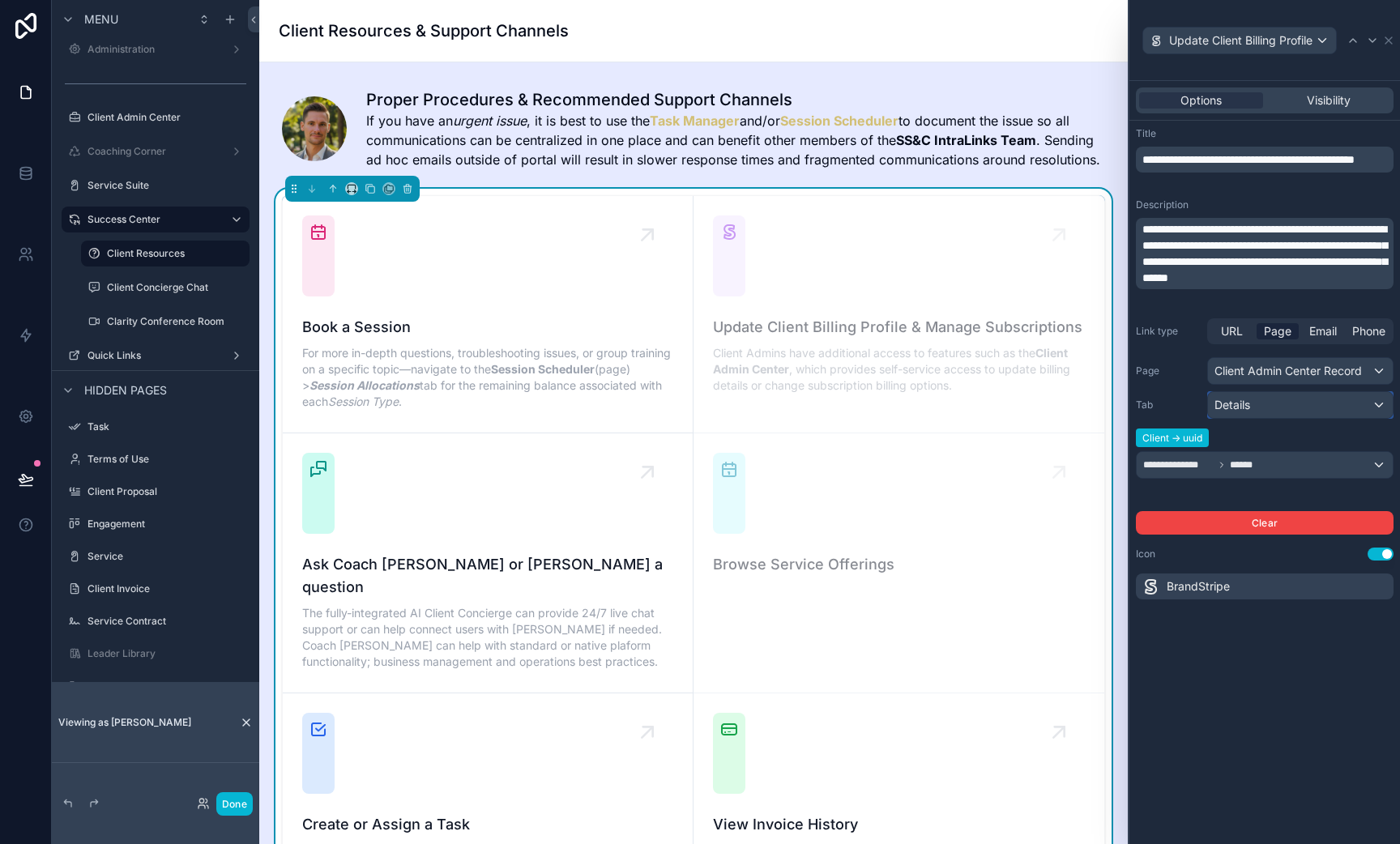
click at [1264, 402] on div "Details" at bounding box center [1300, 405] width 185 height 26
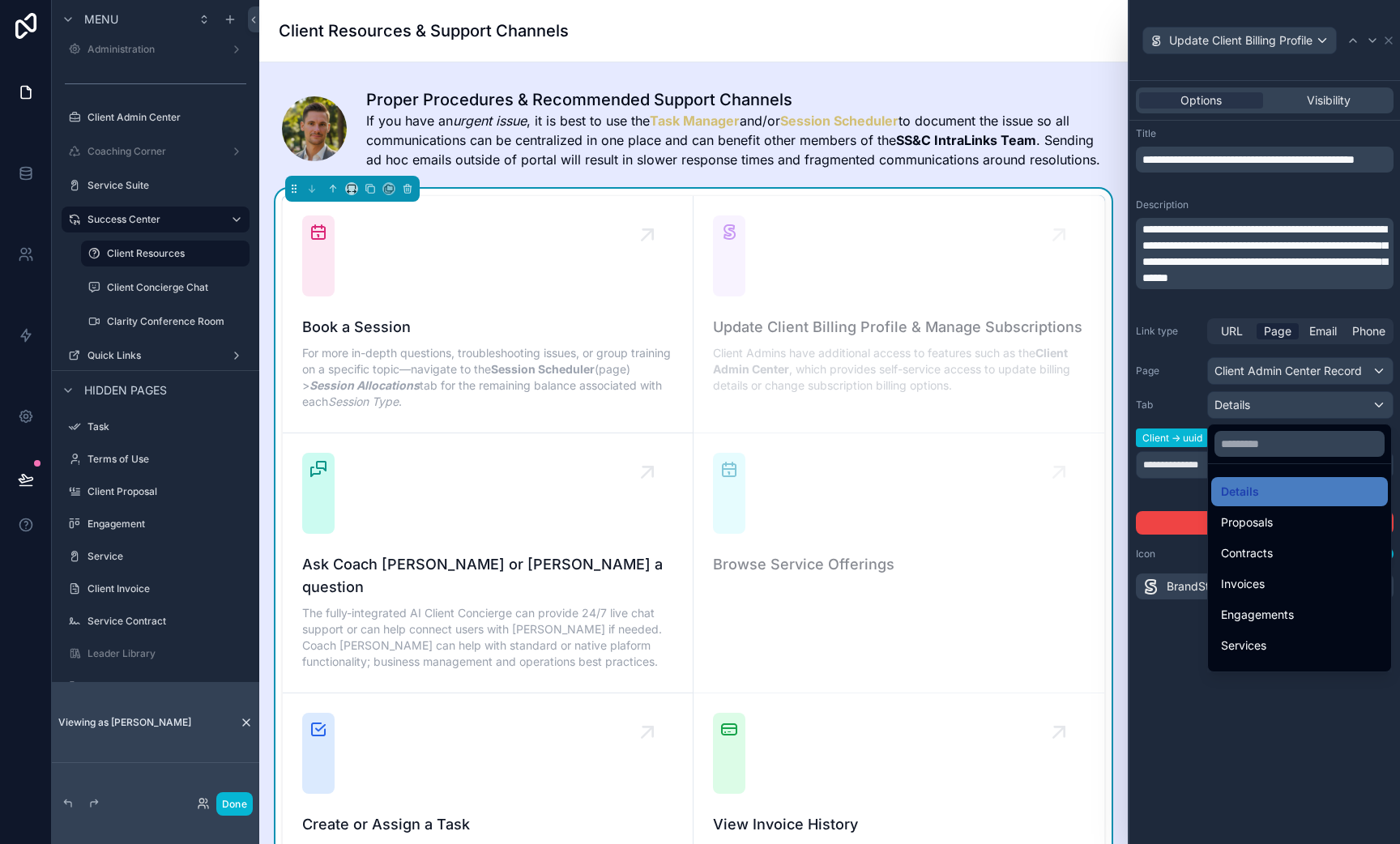
click at [1173, 389] on div at bounding box center [1265, 422] width 271 height 844
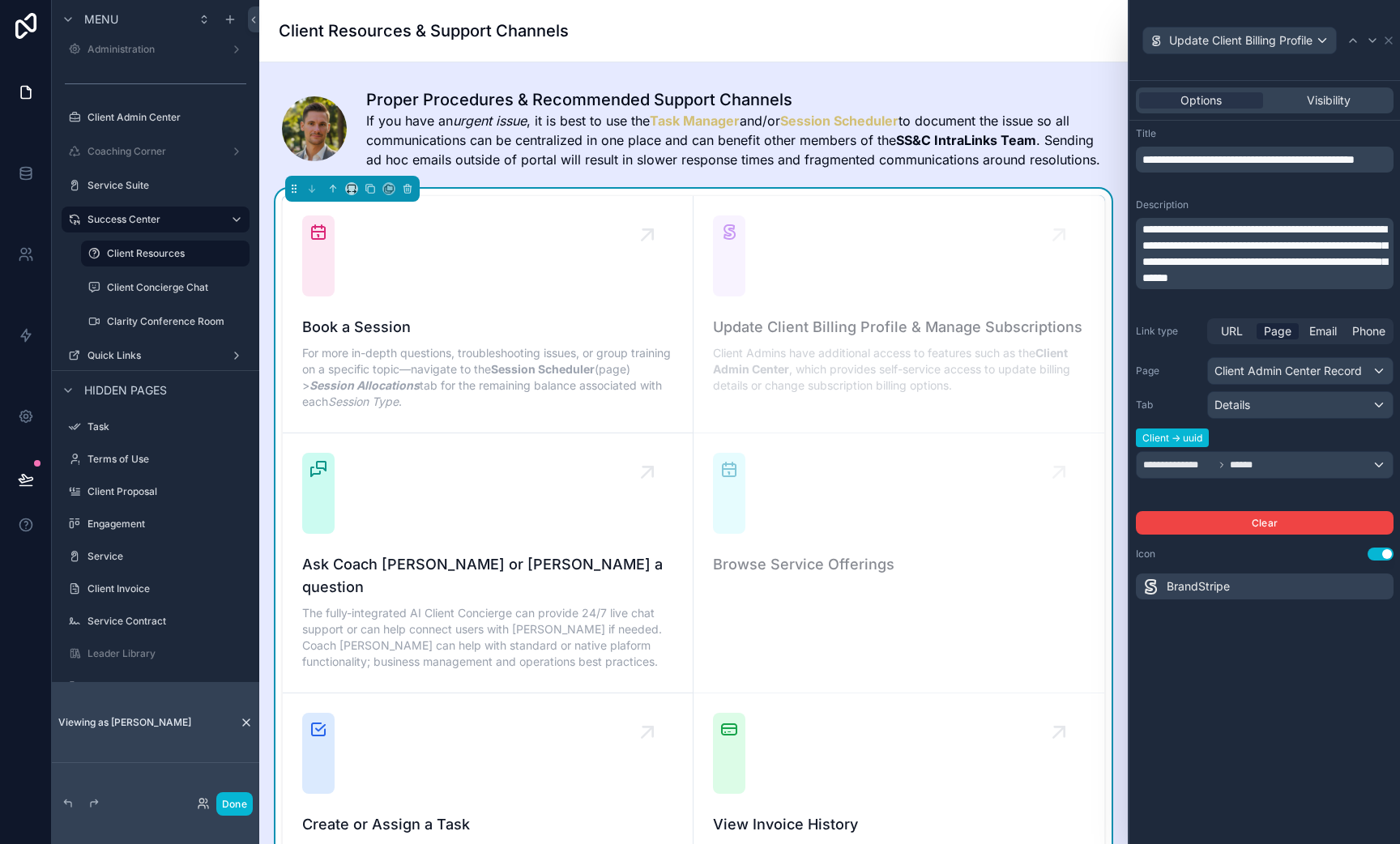
click at [1173, 389] on div "**********" at bounding box center [1264, 428] width 258 height 141
click at [1248, 399] on span "Details" at bounding box center [1233, 405] width 36 height 16
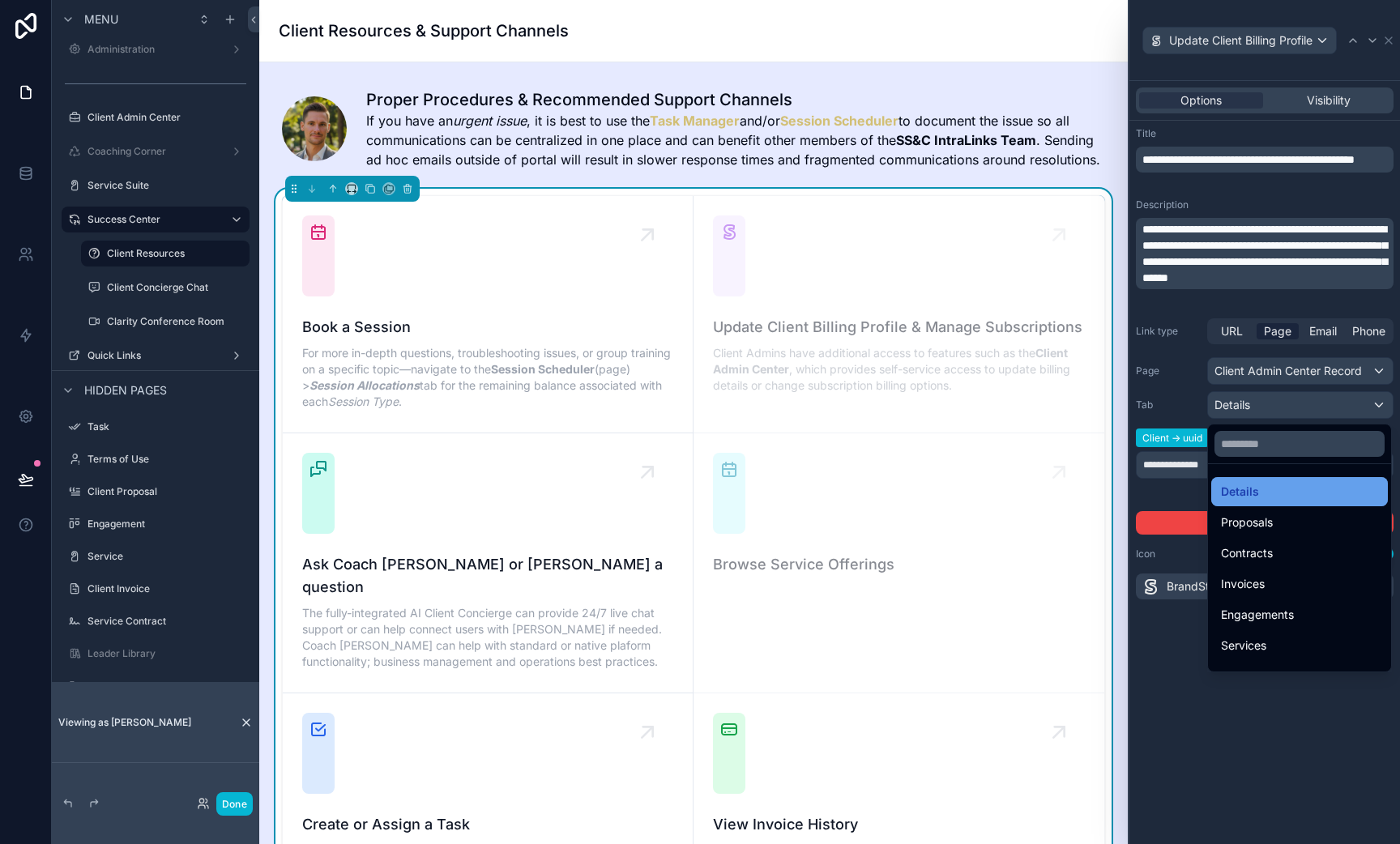
drag, startPoint x: 1250, startPoint y: 493, endPoint x: 1246, endPoint y: 485, distance: 8.9
click at [1246, 485] on span "Details" at bounding box center [1239, 492] width 38 height 19
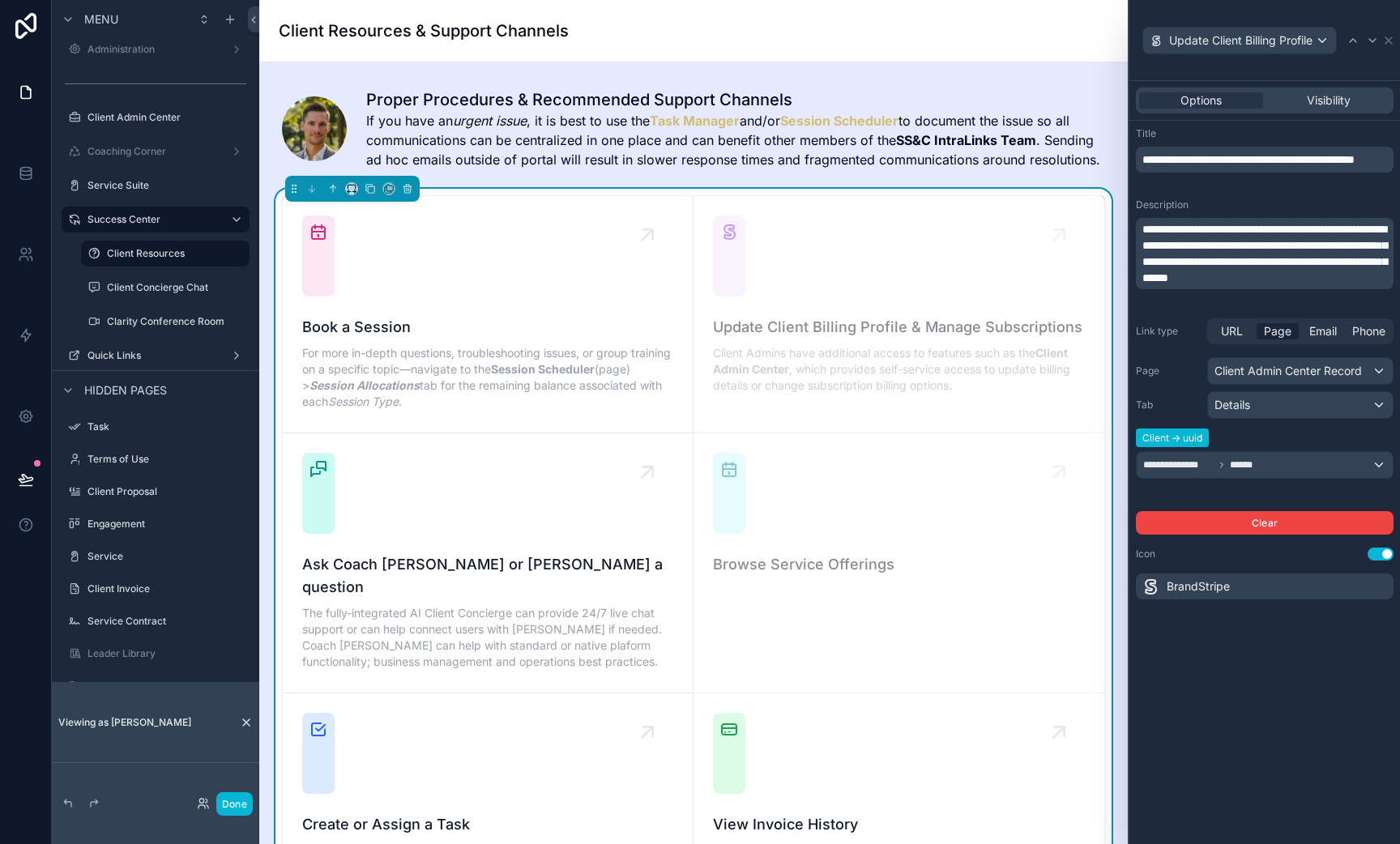
click at [1271, 449] on div "Client -> uuid" at bounding box center [1264, 441] width 258 height 19
click at [1188, 365] on label "Page" at bounding box center [1168, 371] width 65 height 13
drag, startPoint x: 1388, startPoint y: 43, endPoint x: 1331, endPoint y: 102, distance: 82.0
click at [1331, 102] on div "**********" at bounding box center [1263, 422] width 272 height 844
click at [1331, 102] on span "Visibility" at bounding box center [1328, 100] width 44 height 16
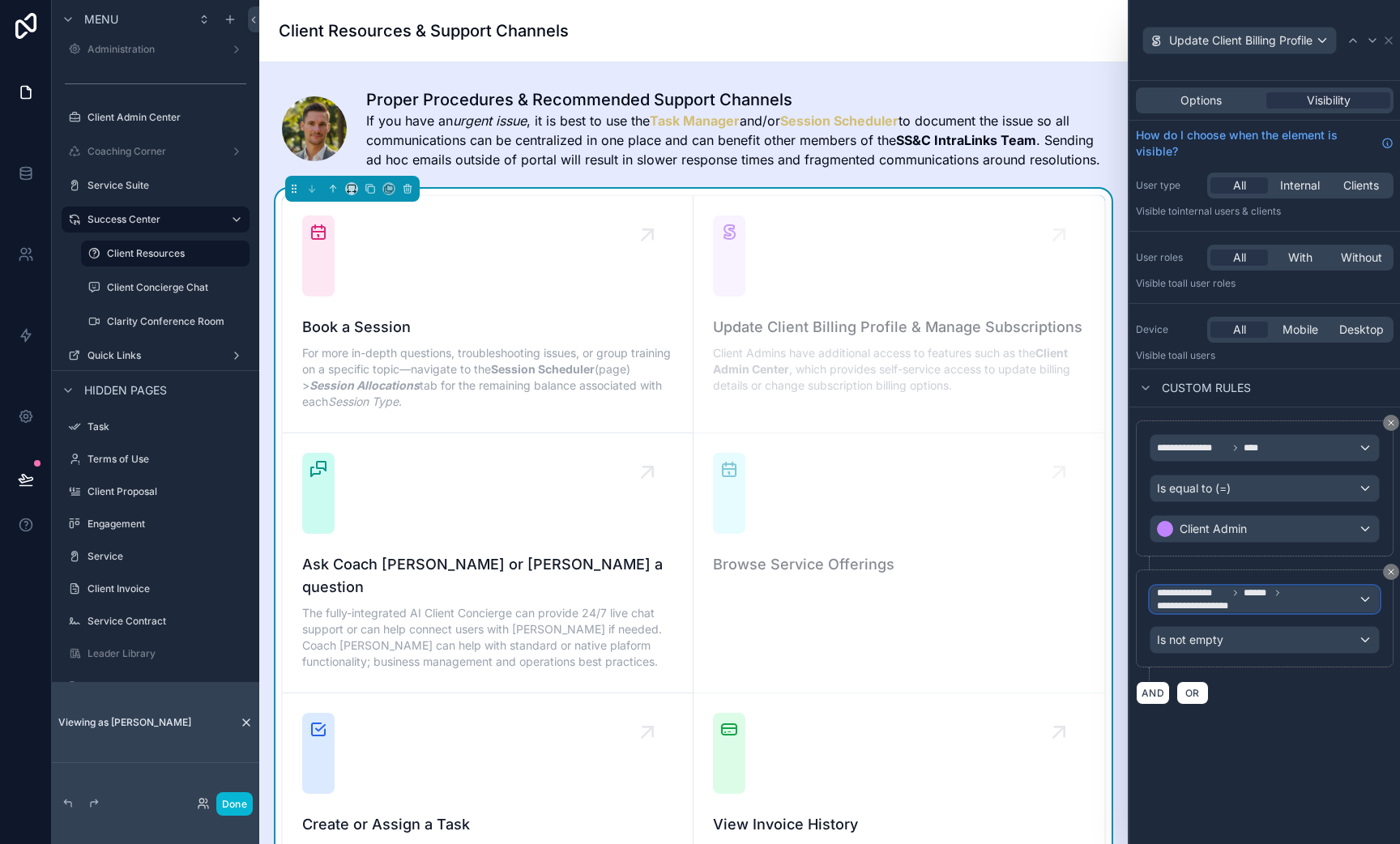
click at [1331, 607] on span "**********" at bounding box center [1258, 599] width 201 height 26
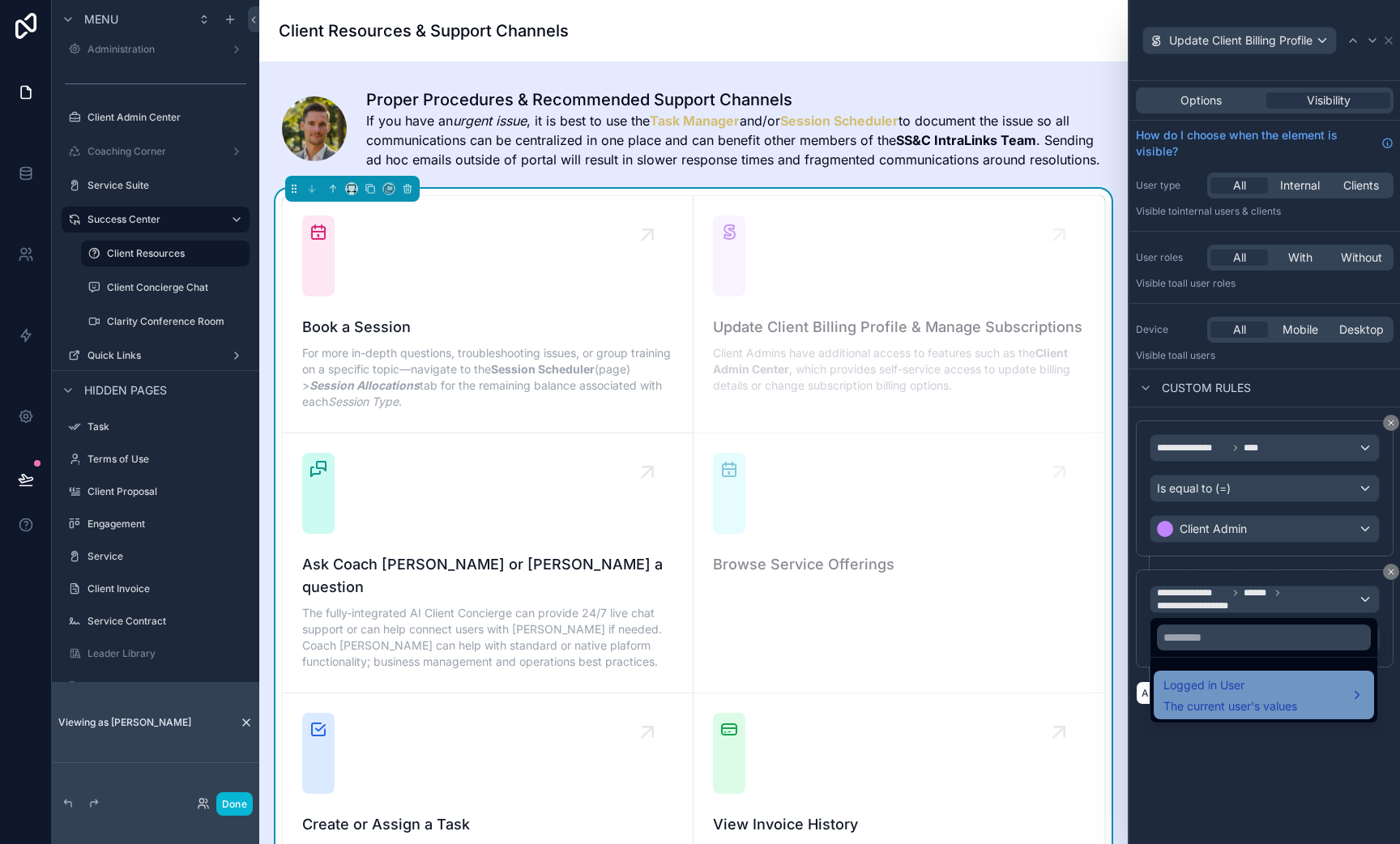
click at [1198, 688] on span "Logged in User" at bounding box center [1231, 685] width 134 height 19
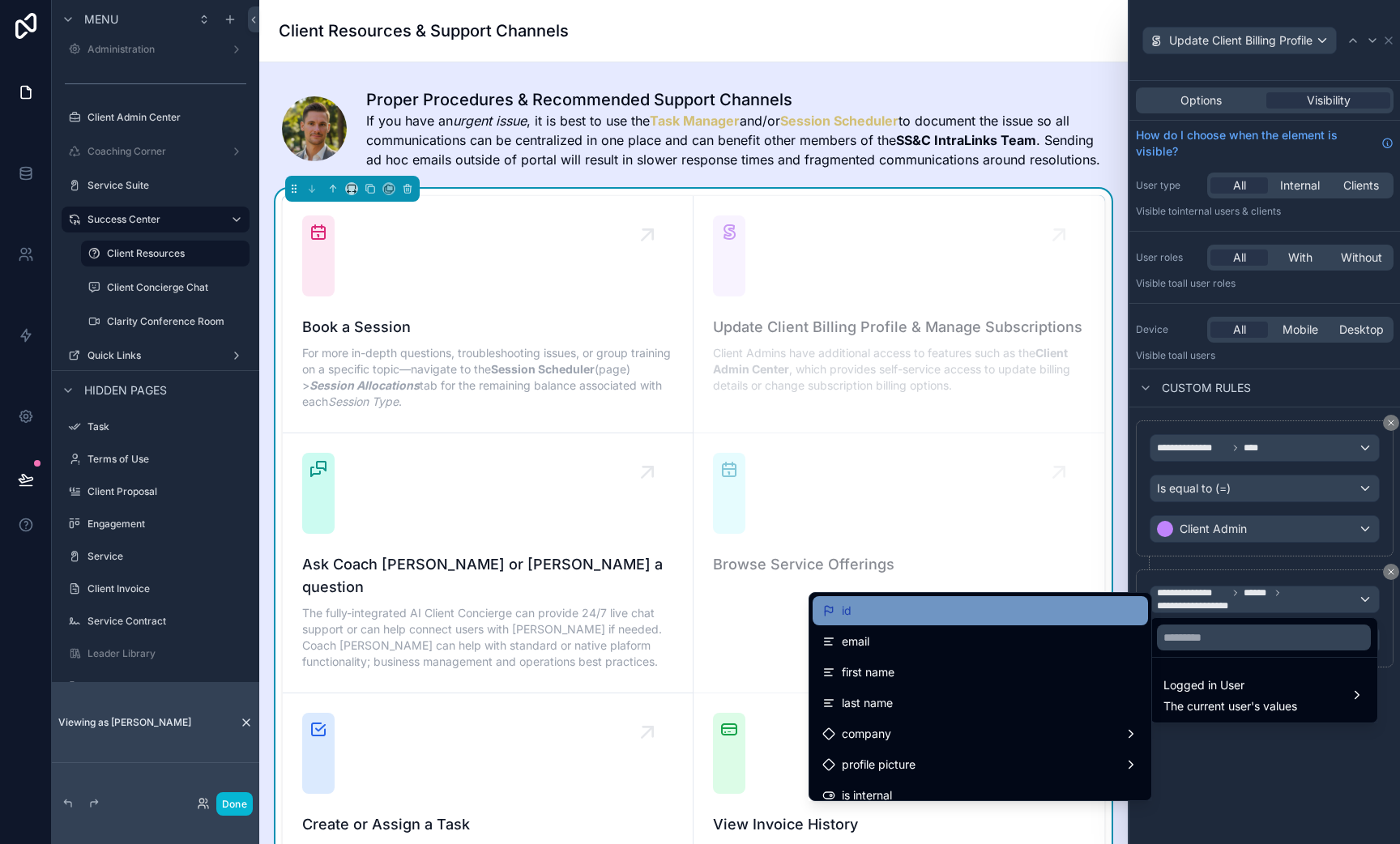
click at [962, 614] on div "id" at bounding box center [980, 611] width 316 height 19
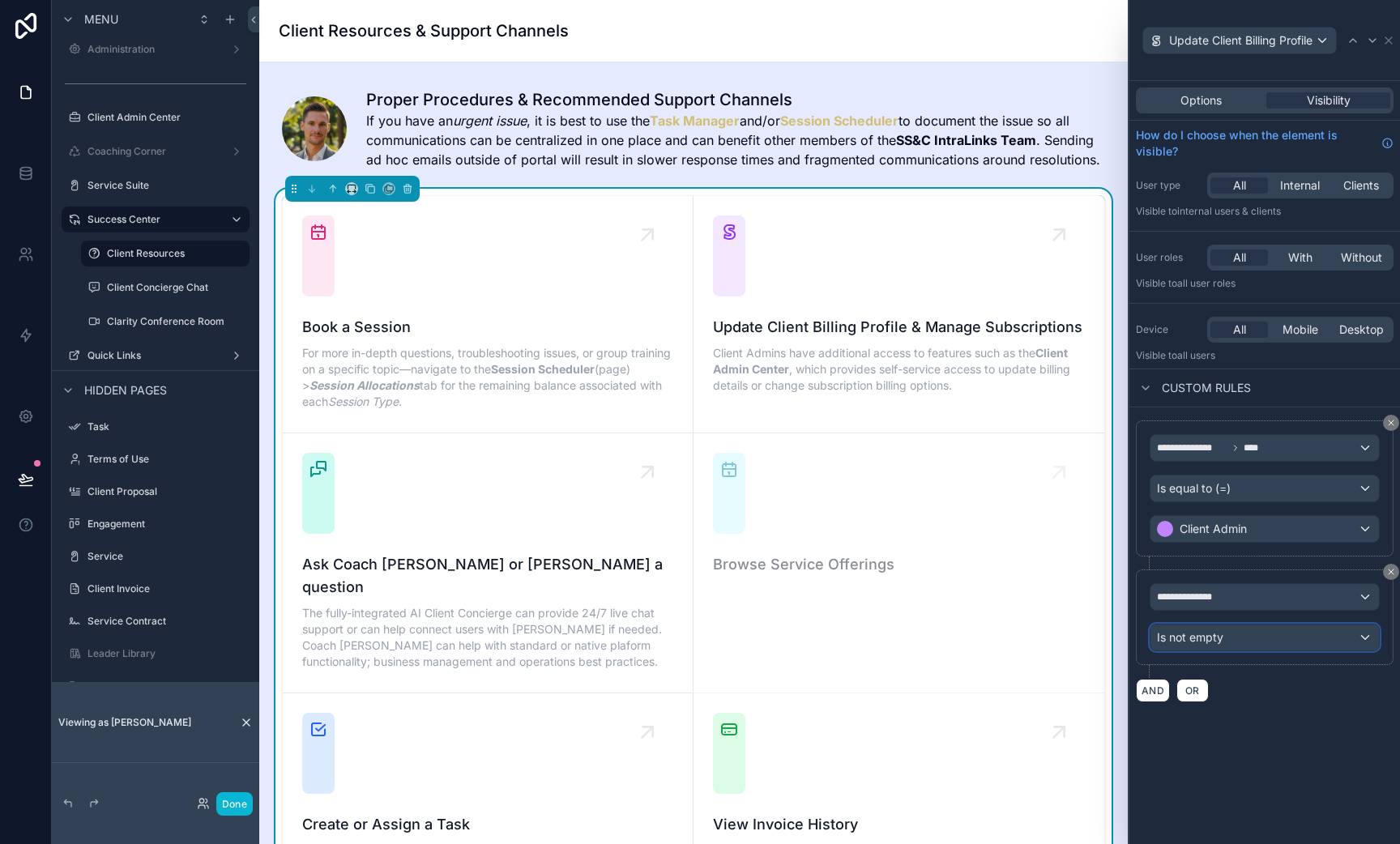
click at [1178, 648] on div "Is not empty" at bounding box center [1264, 637] width 228 height 26
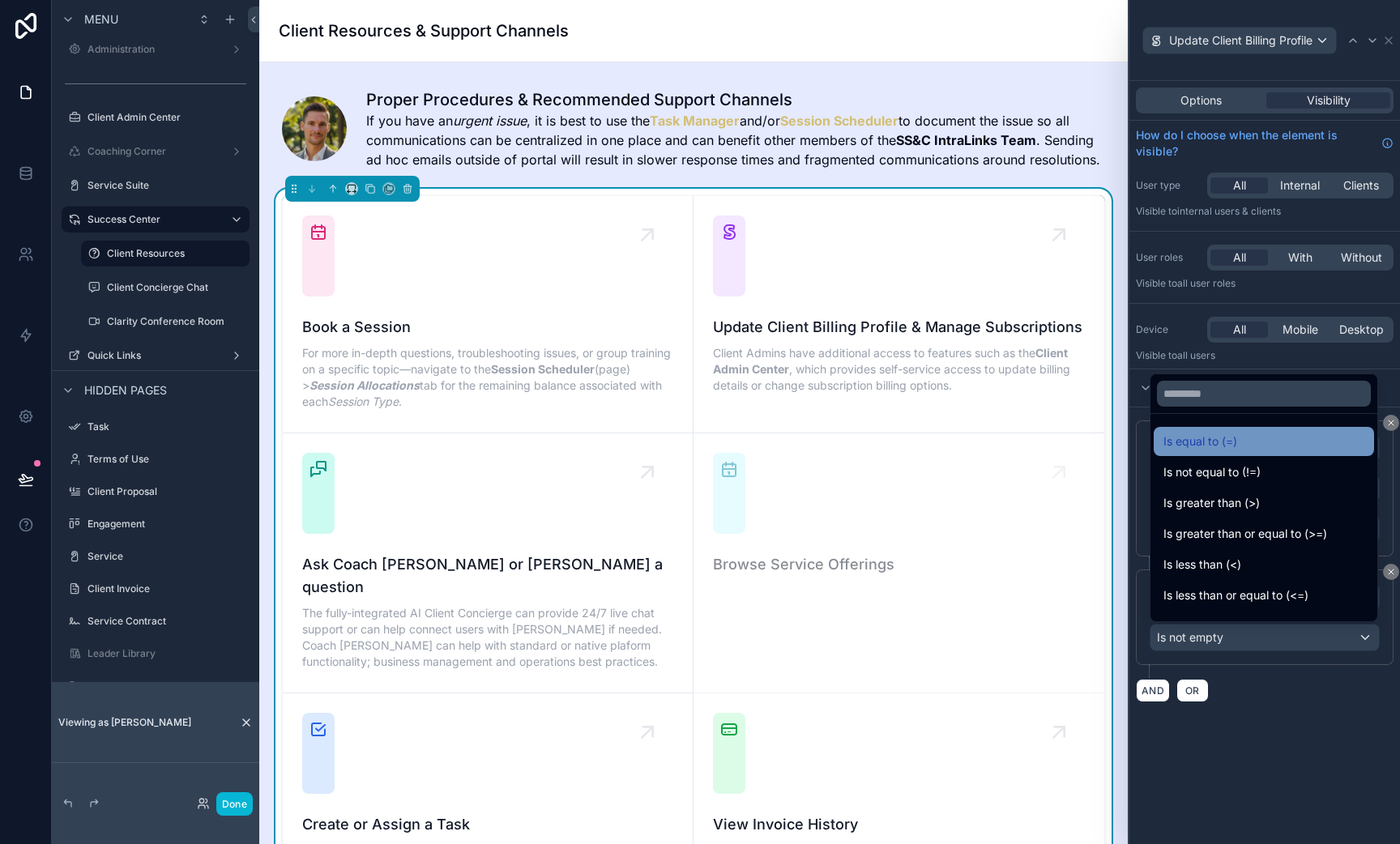
click at [1250, 453] on div "Is equal to (=)" at bounding box center [1264, 441] width 221 height 29
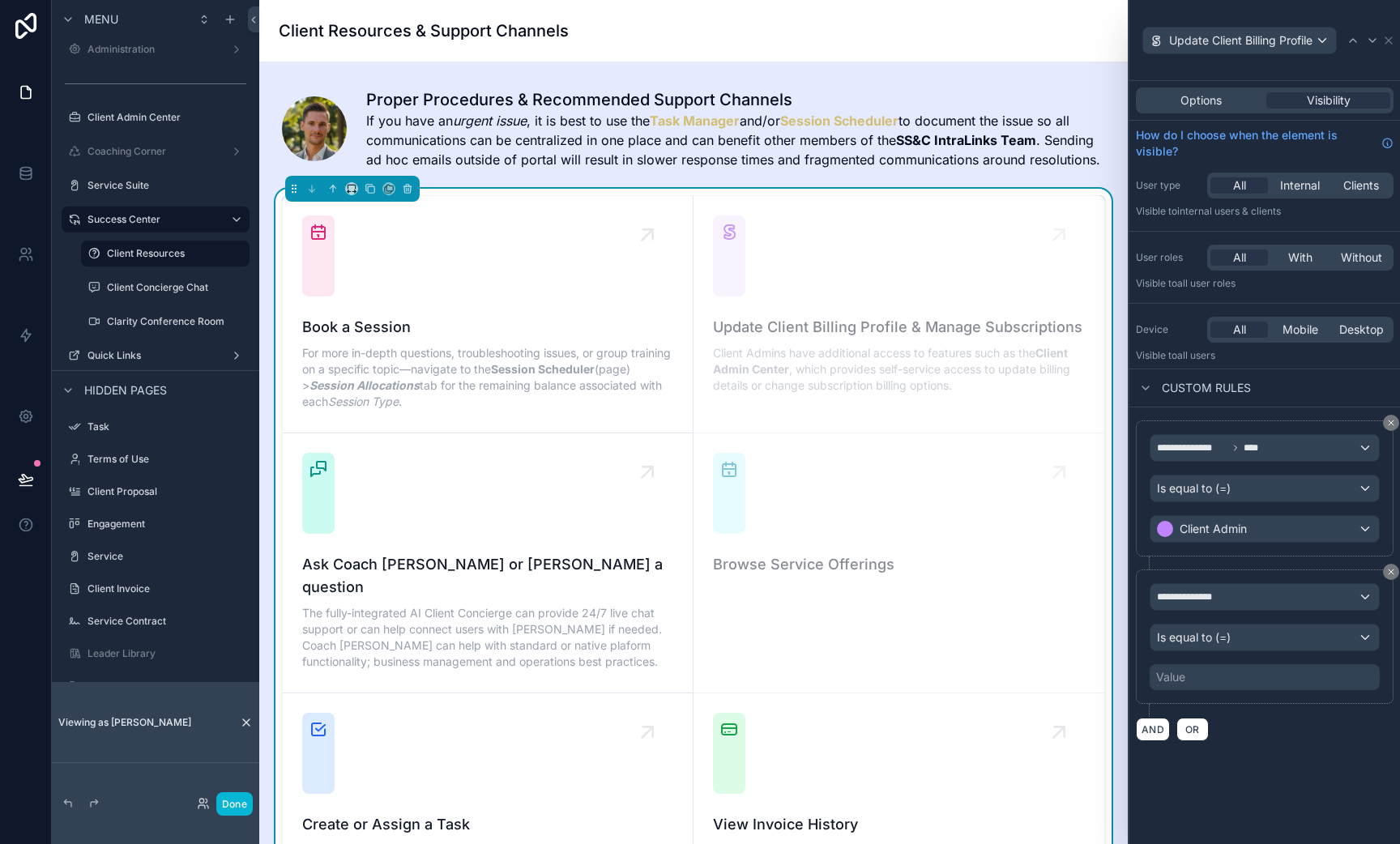
click at [1200, 668] on div "Value" at bounding box center [1265, 677] width 230 height 26
click at [1237, 715] on div "**********" at bounding box center [1264, 643] width 258 height 147
click at [1207, 594] on span "**********" at bounding box center [1192, 596] width 71 height 13
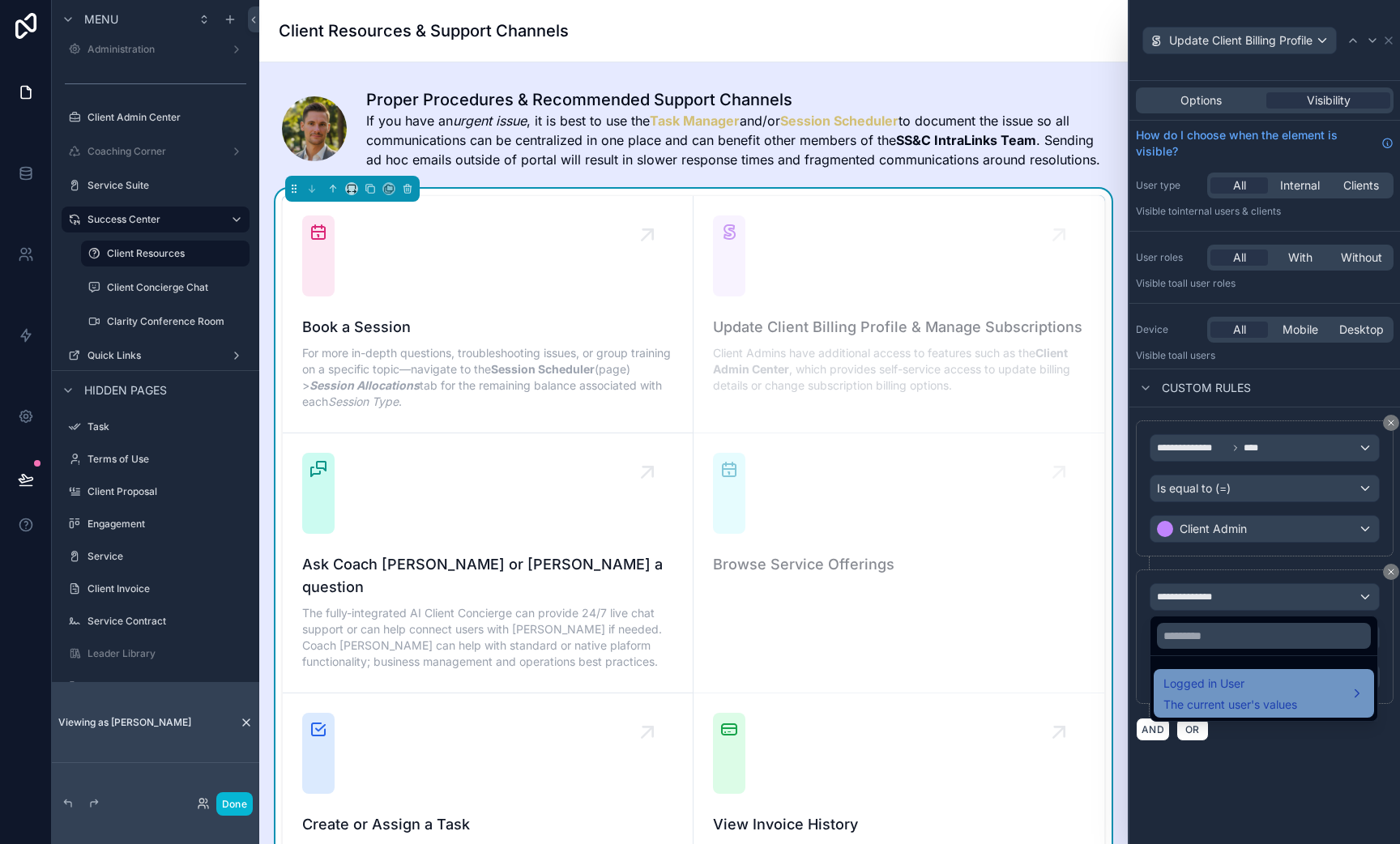
click at [1202, 701] on span "The current user's values" at bounding box center [1231, 705] width 134 height 16
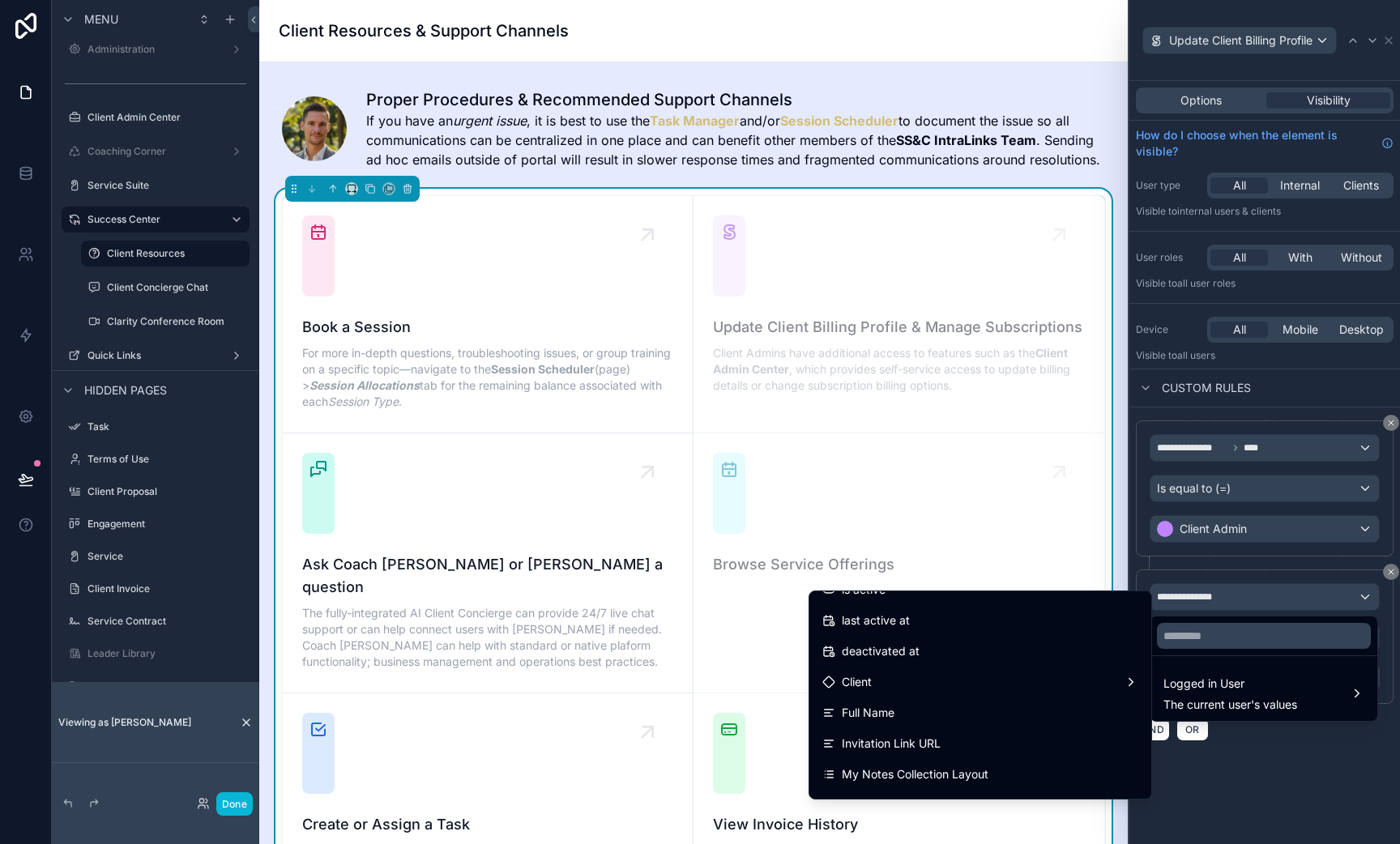
scroll to position [299, 0]
click at [857, 683] on span "Client" at bounding box center [857, 679] width 30 height 19
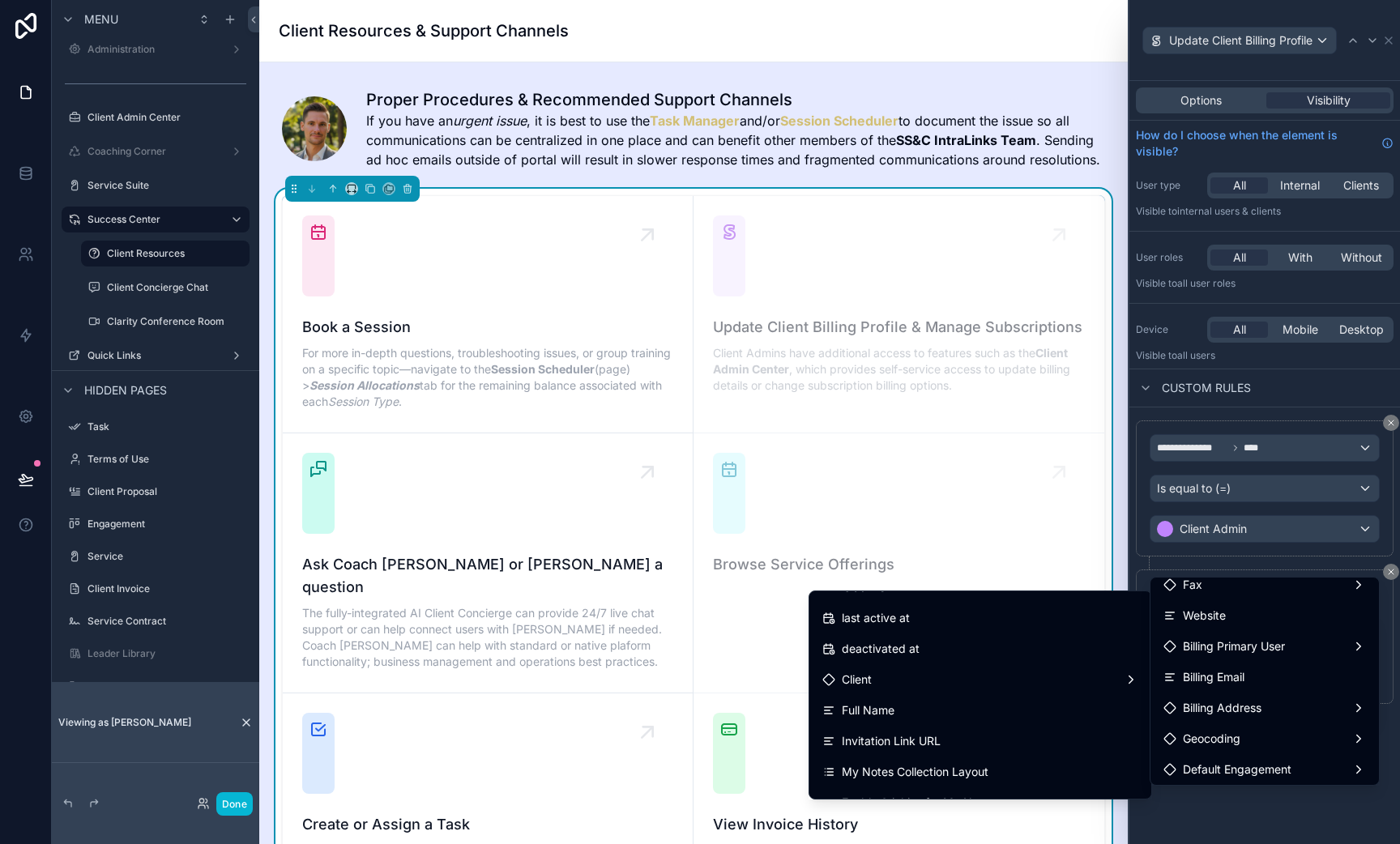
scroll to position [226, 0]
click at [1219, 652] on span "Billing Primary User" at bounding box center [1233, 646] width 102 height 19
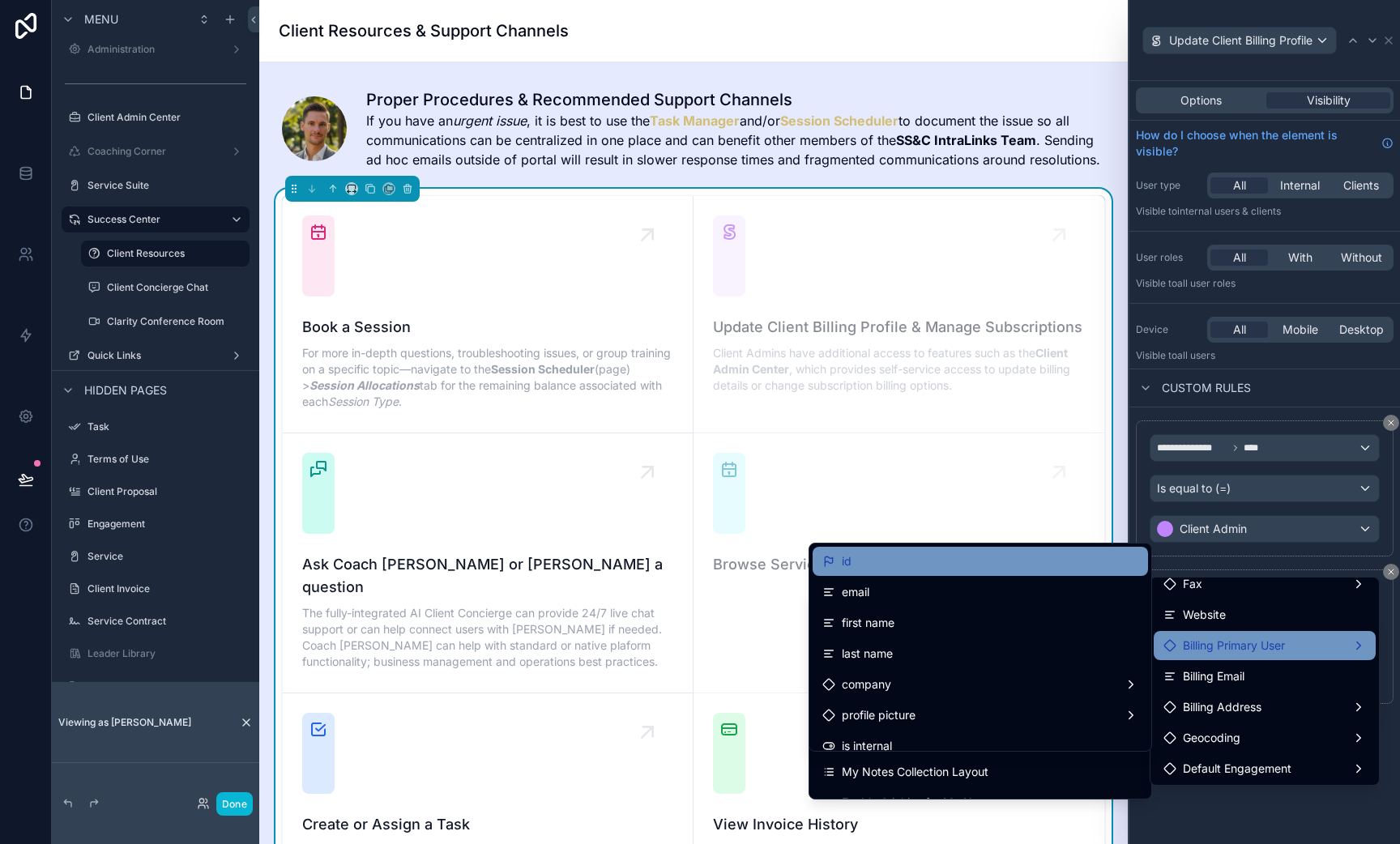
click at [937, 552] on div "id" at bounding box center [980, 561] width 316 height 19
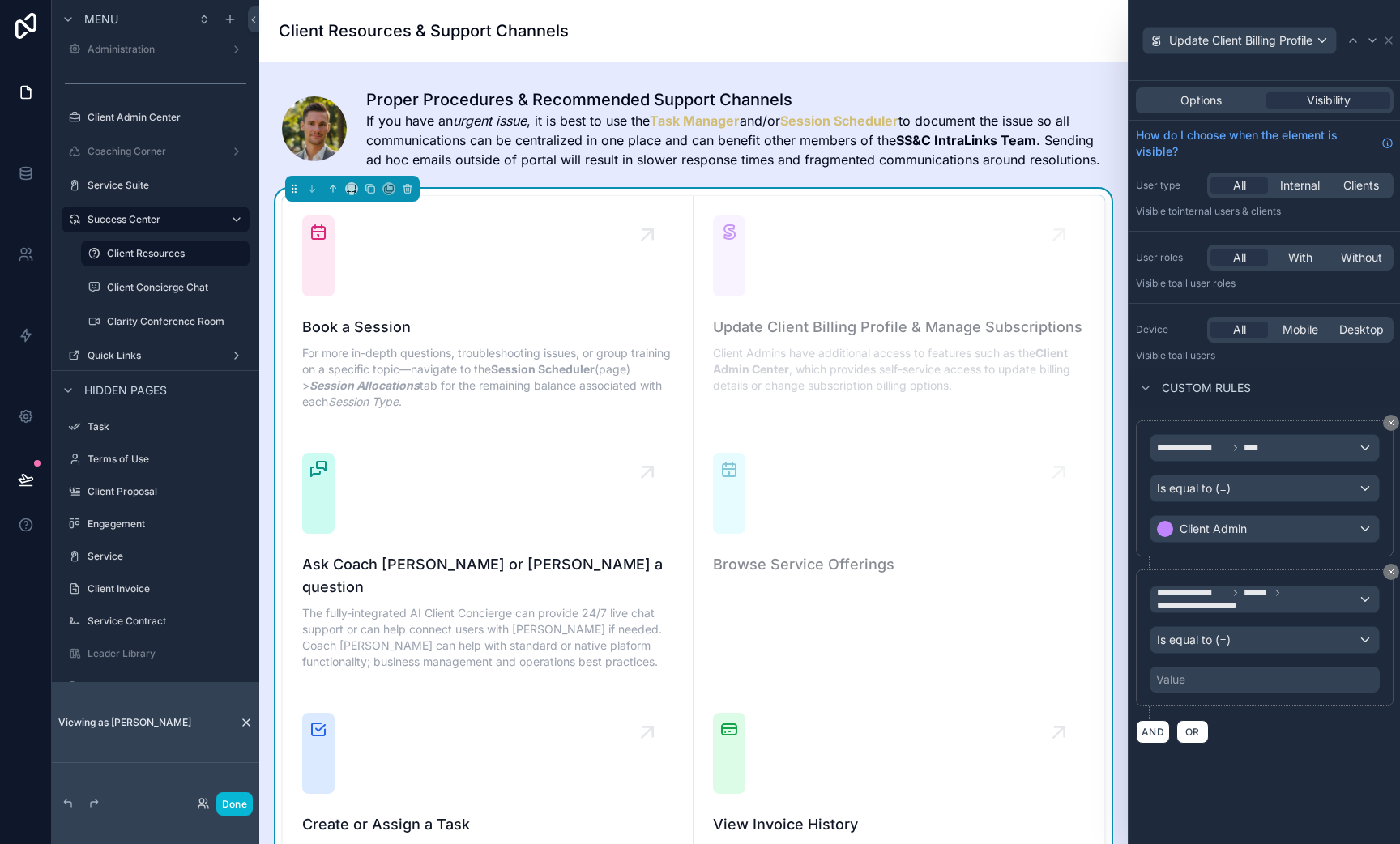
click at [1185, 680] on div "Value" at bounding box center [1171, 679] width 29 height 16
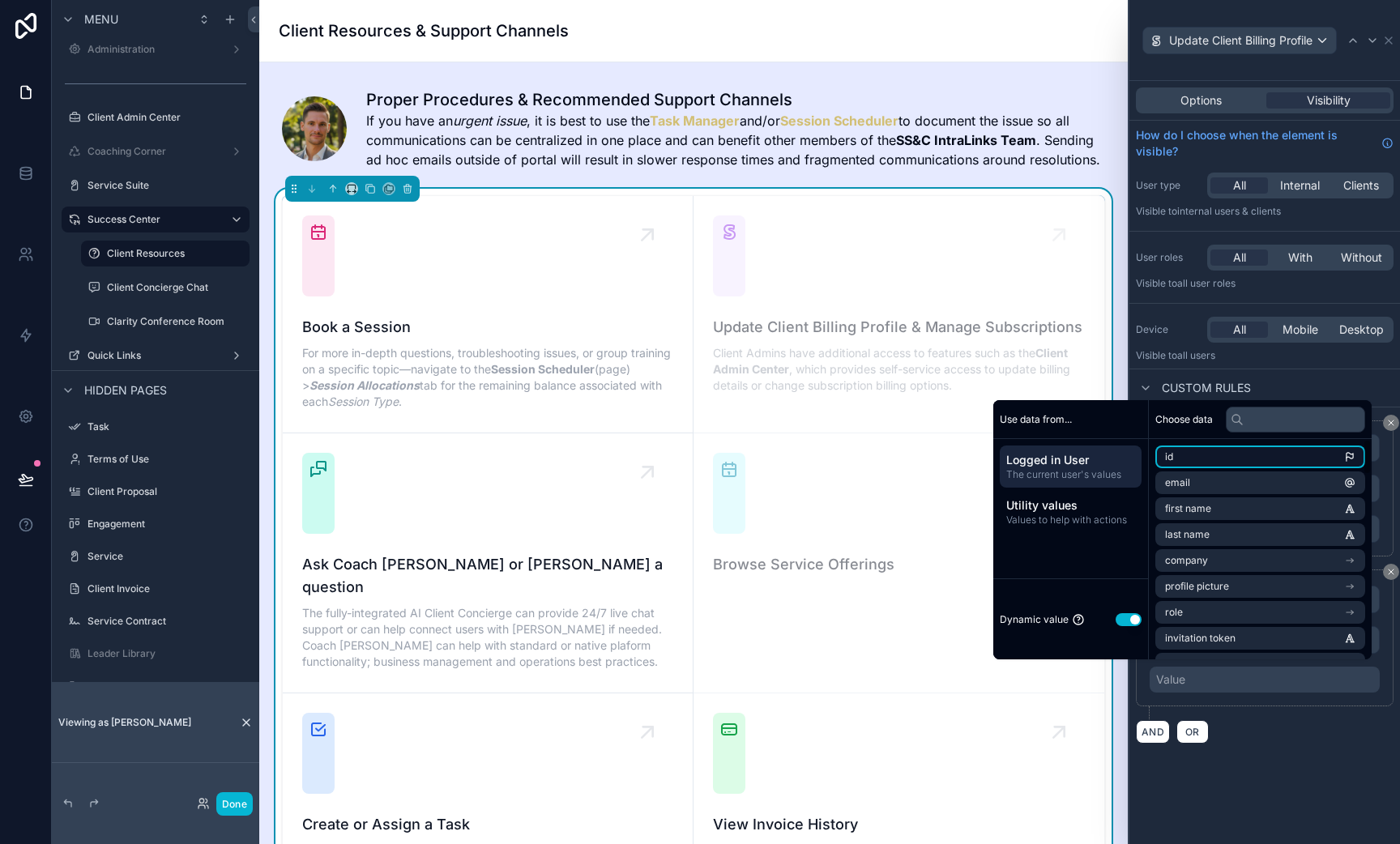
click at [1190, 459] on li "id" at bounding box center [1260, 456] width 210 height 22
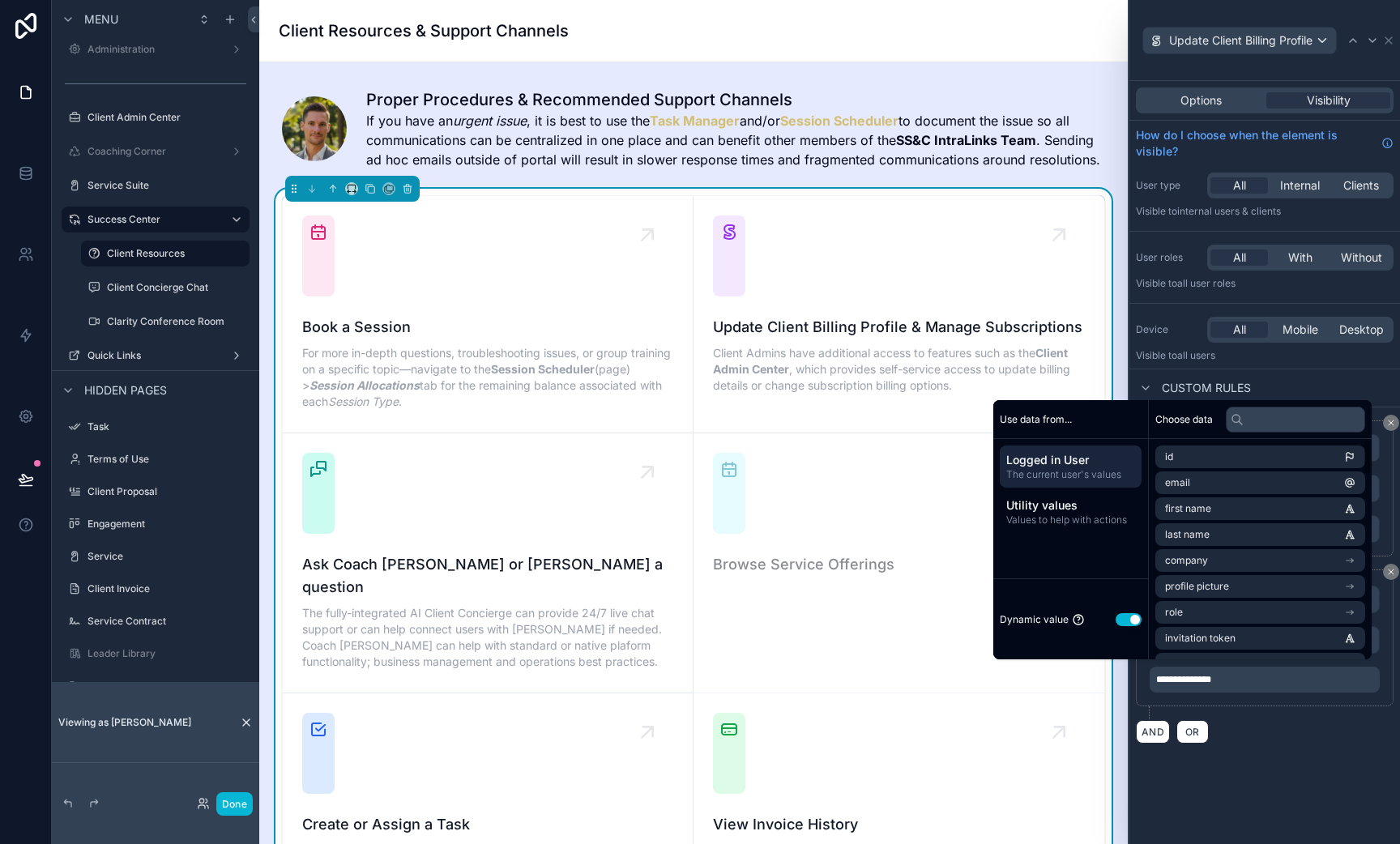
click at [1249, 758] on div "**********" at bounding box center [1265, 463] width 271 height 763
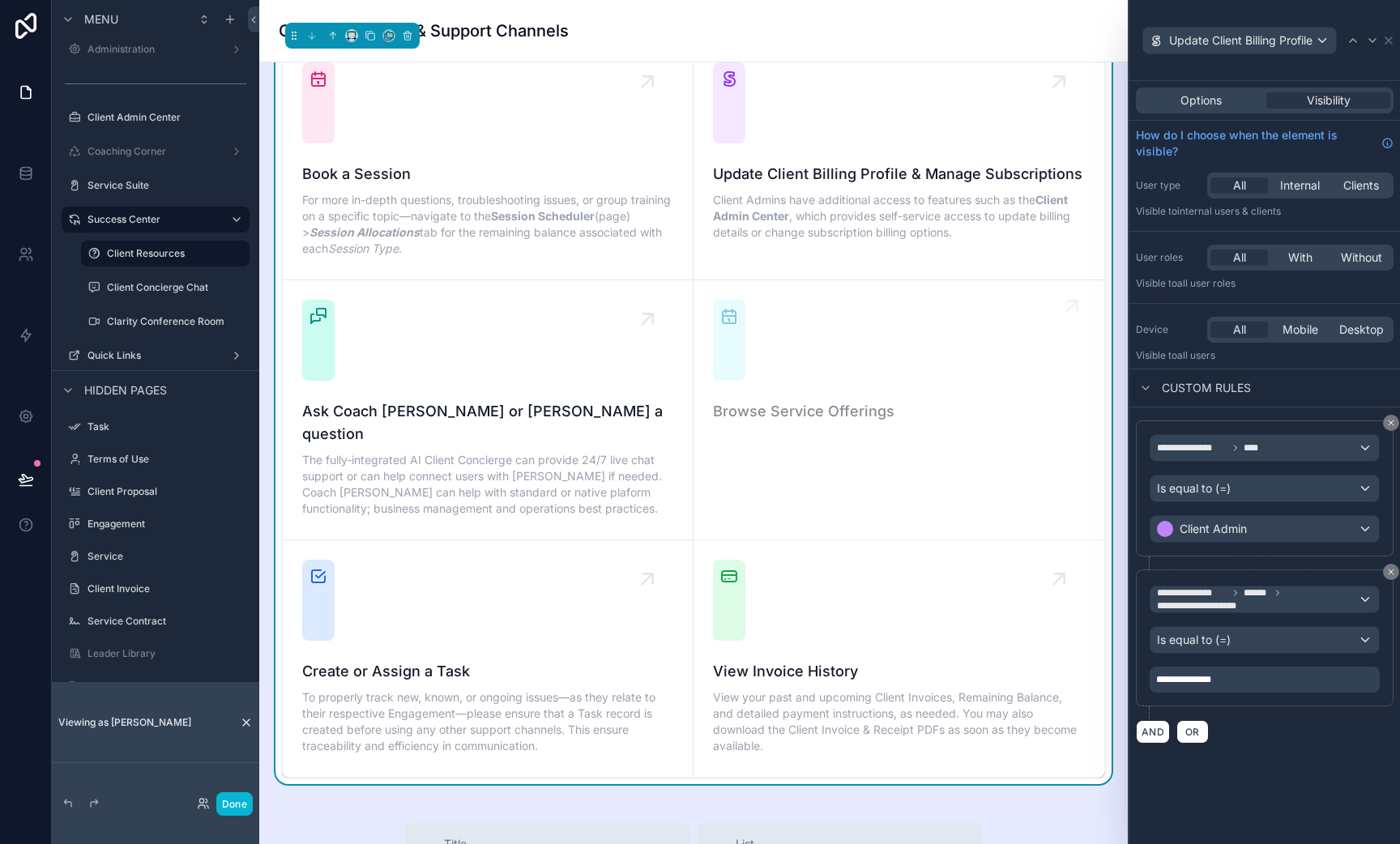
scroll to position [166, 0]
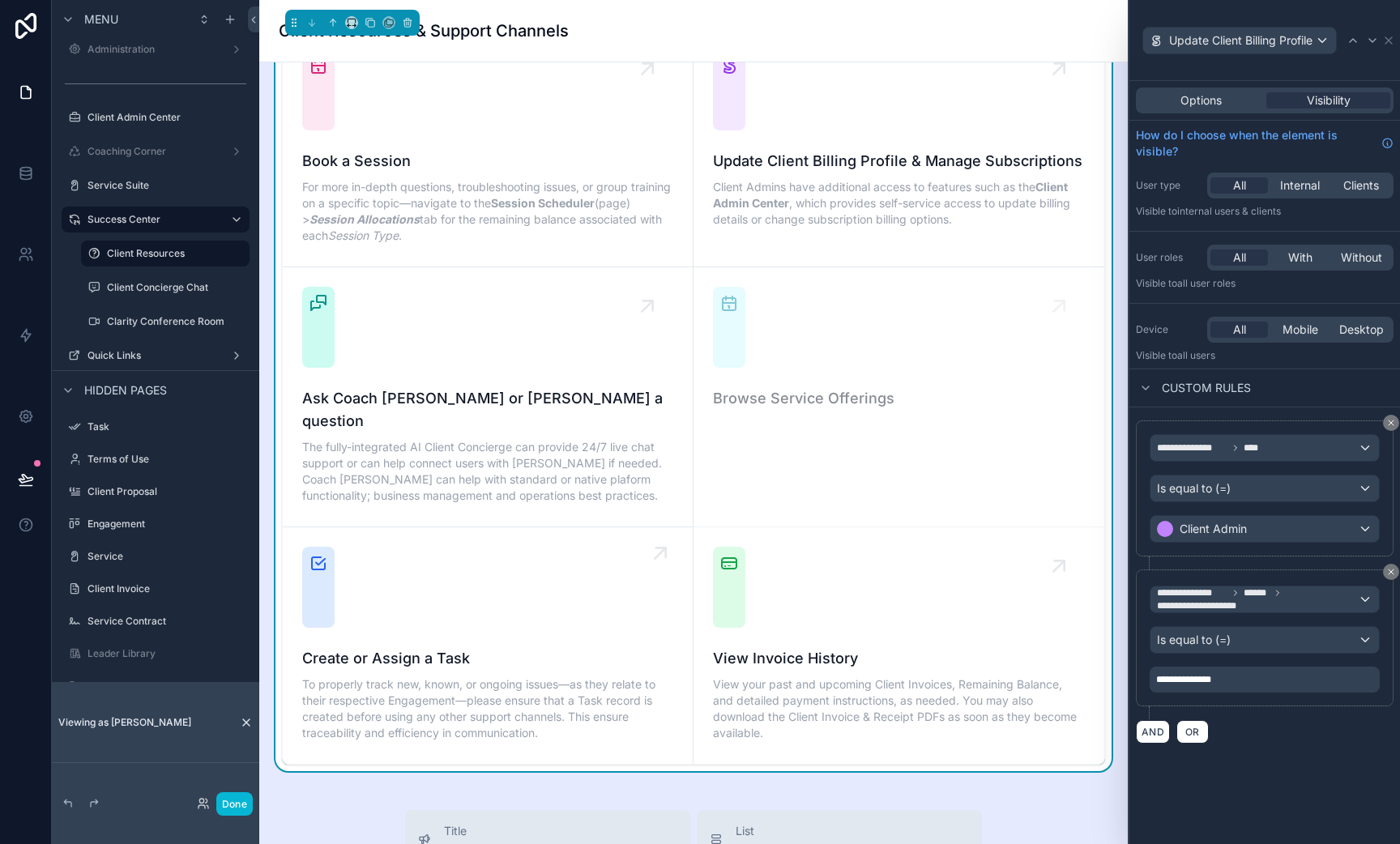
click at [604, 596] on div "Create or Assign a Task To properly track new, known, or ongoing issues—as they…" at bounding box center [487, 646] width 371 height 197
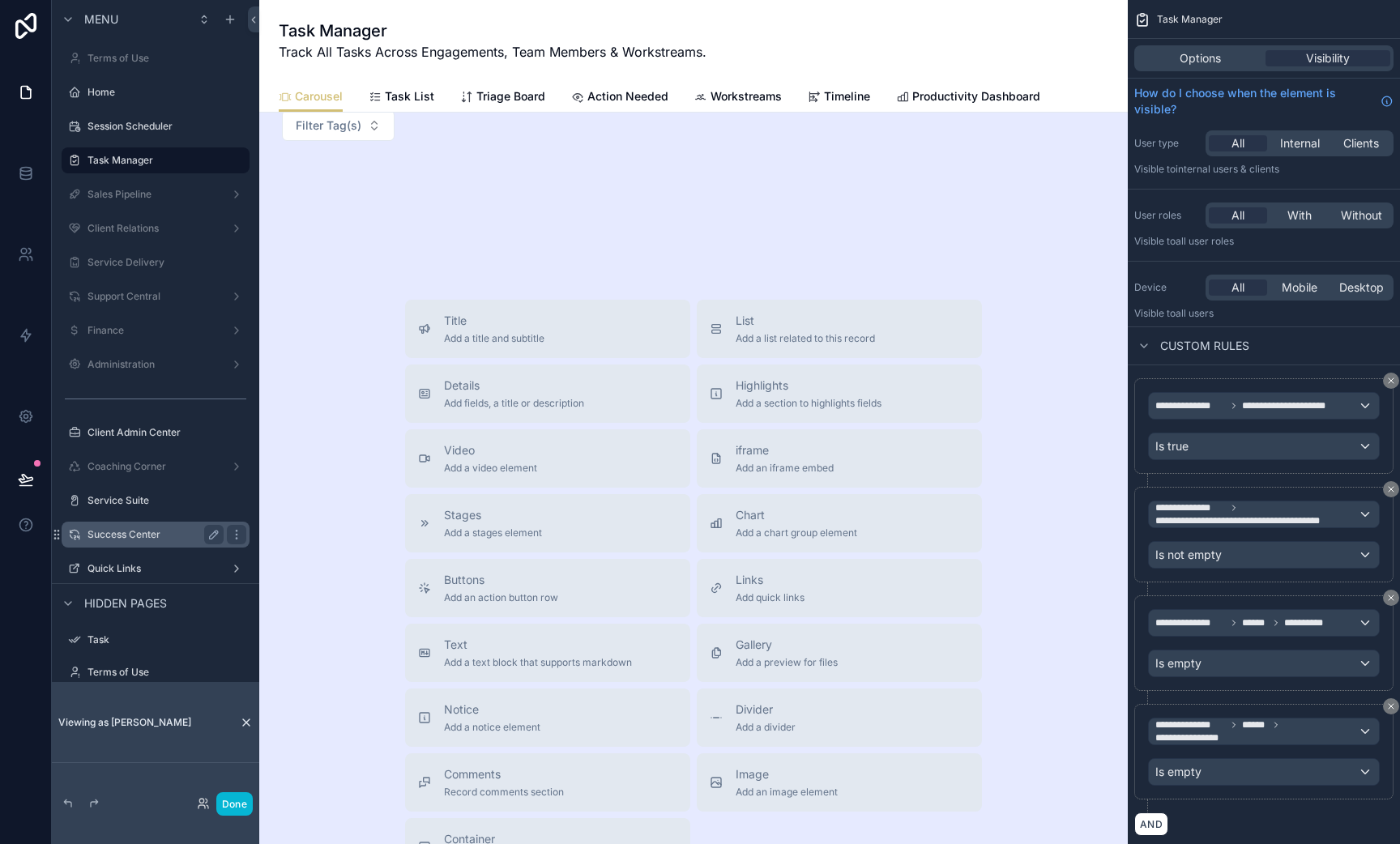
click at [132, 537] on label "Success Center" at bounding box center [152, 534] width 130 height 13
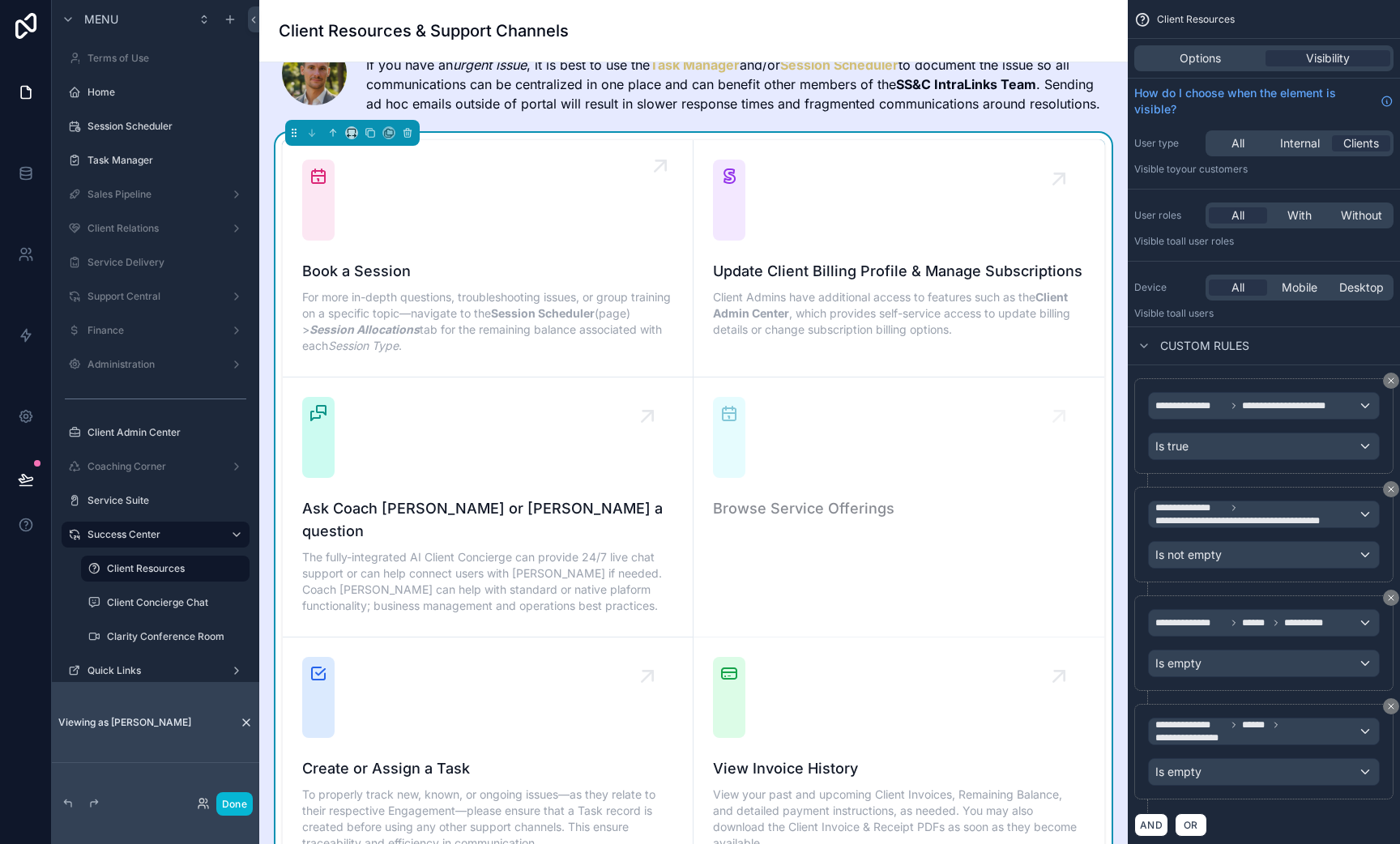
scroll to position [43, 0]
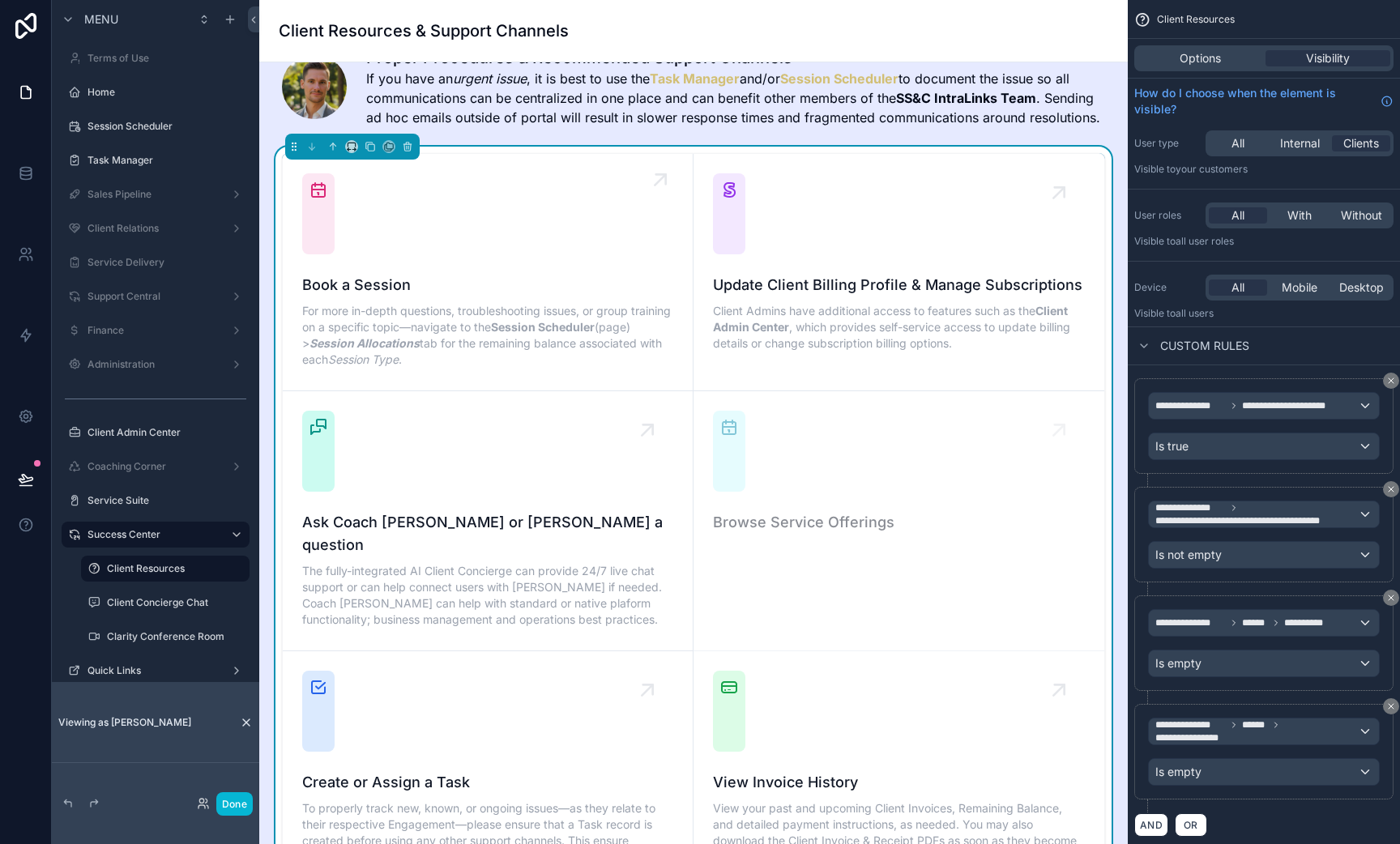
click at [524, 242] on div "Book a Session For more in-depth questions, troubleshooting issues, or group tr…" at bounding box center [487, 272] width 371 height 197
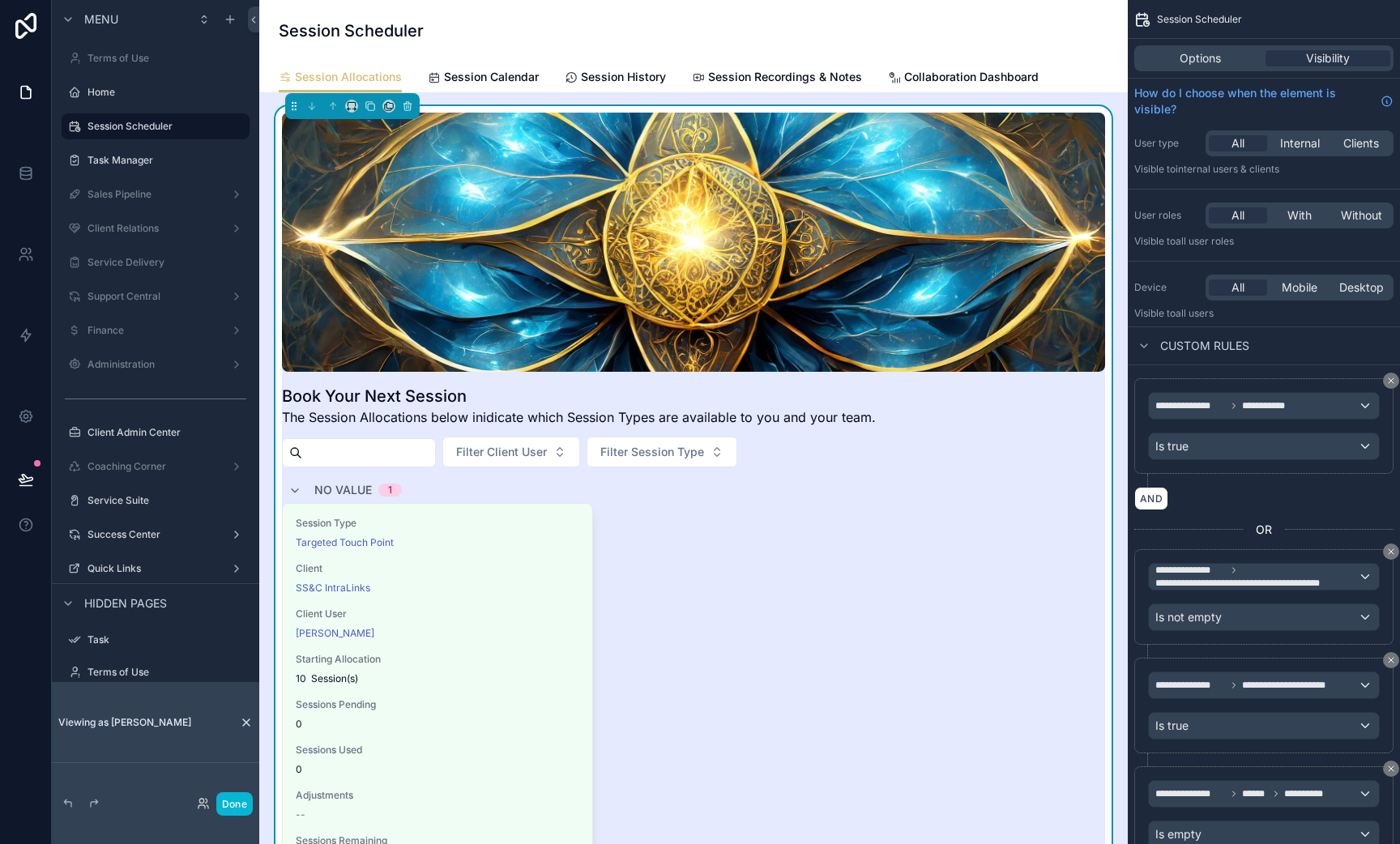
click at [765, 550] on div "Session Type Targeted Touch Point Client SS&C IntraLinks Client User [PERSON_NA…" at bounding box center [693, 729] width 823 height 452
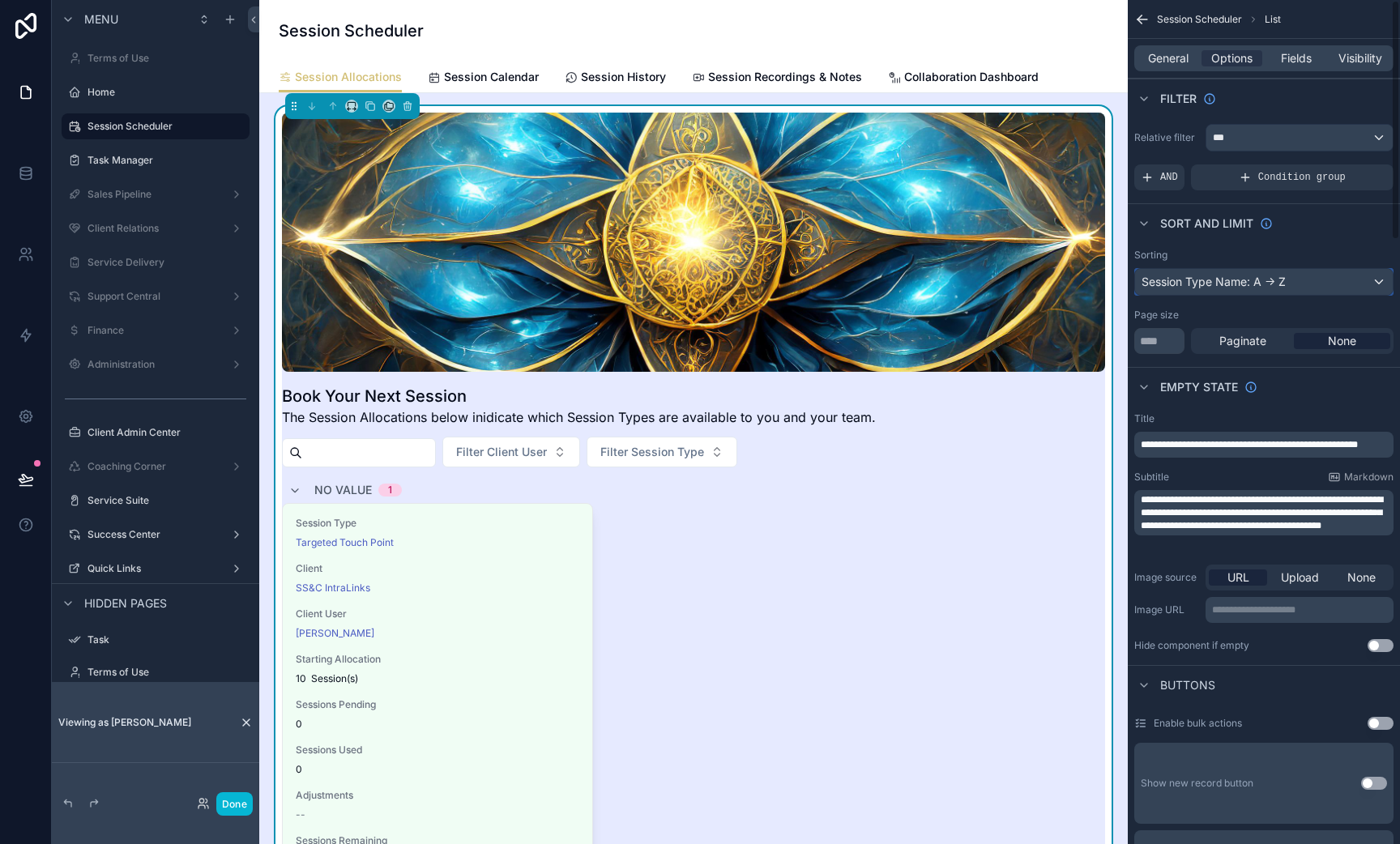
click at [1225, 287] on div "Session Type Name: A -> Z" at bounding box center [1264, 282] width 258 height 26
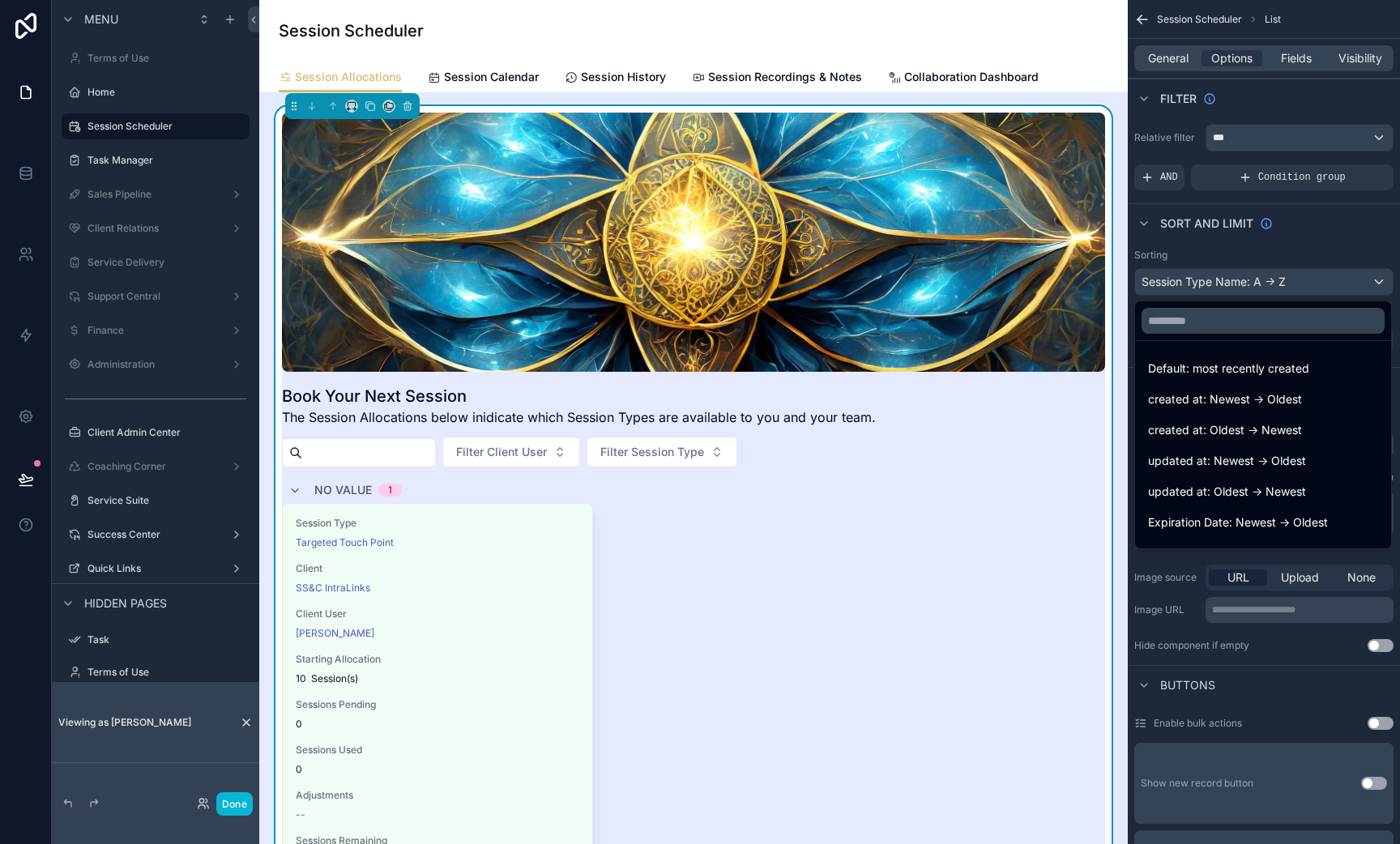
click at [1335, 251] on div "scrollable content" at bounding box center [700, 422] width 1400 height 844
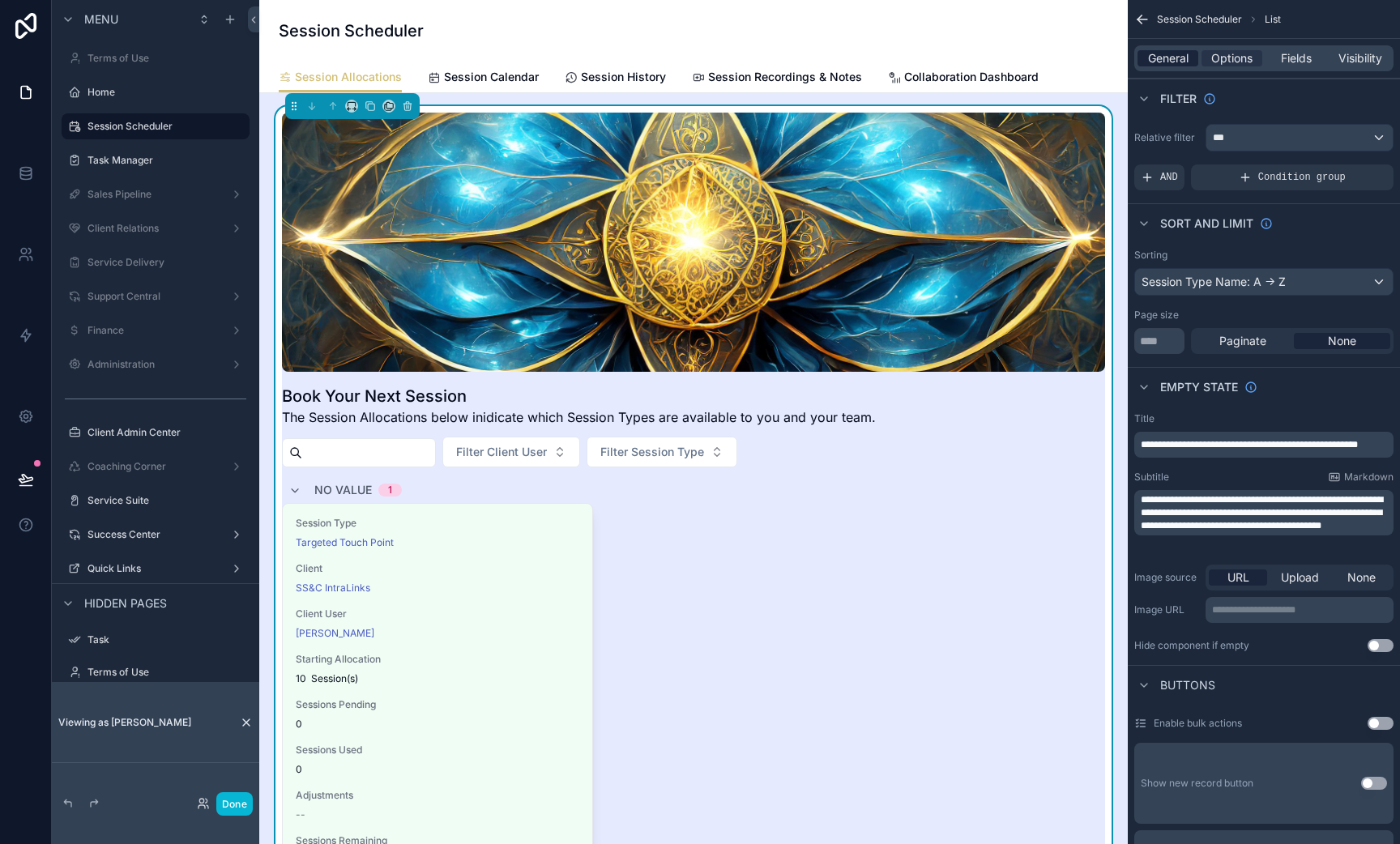
click at [1185, 59] on span "General" at bounding box center [1169, 58] width 41 height 16
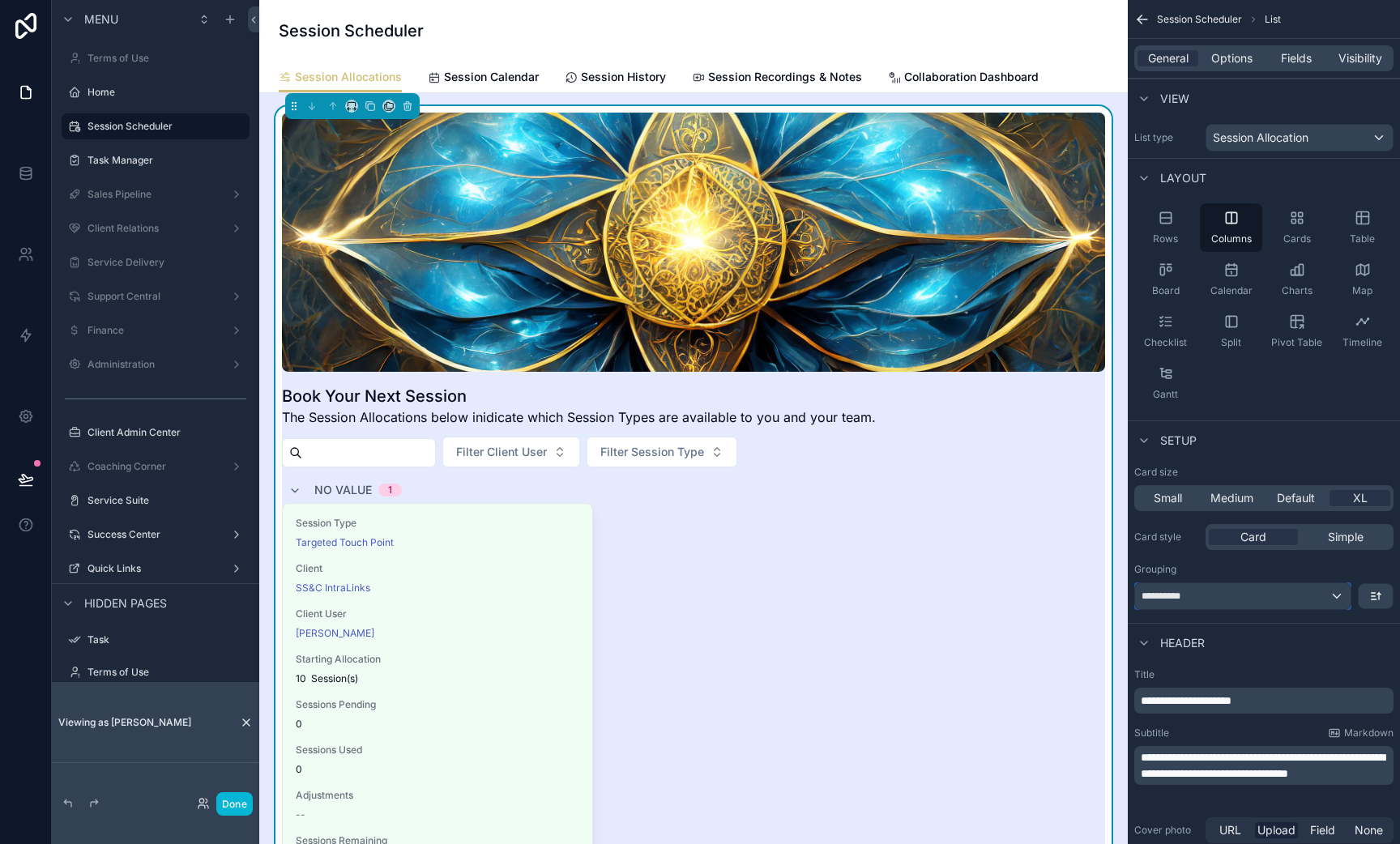
click at [1338, 593] on div "**********" at bounding box center [1243, 596] width 216 height 26
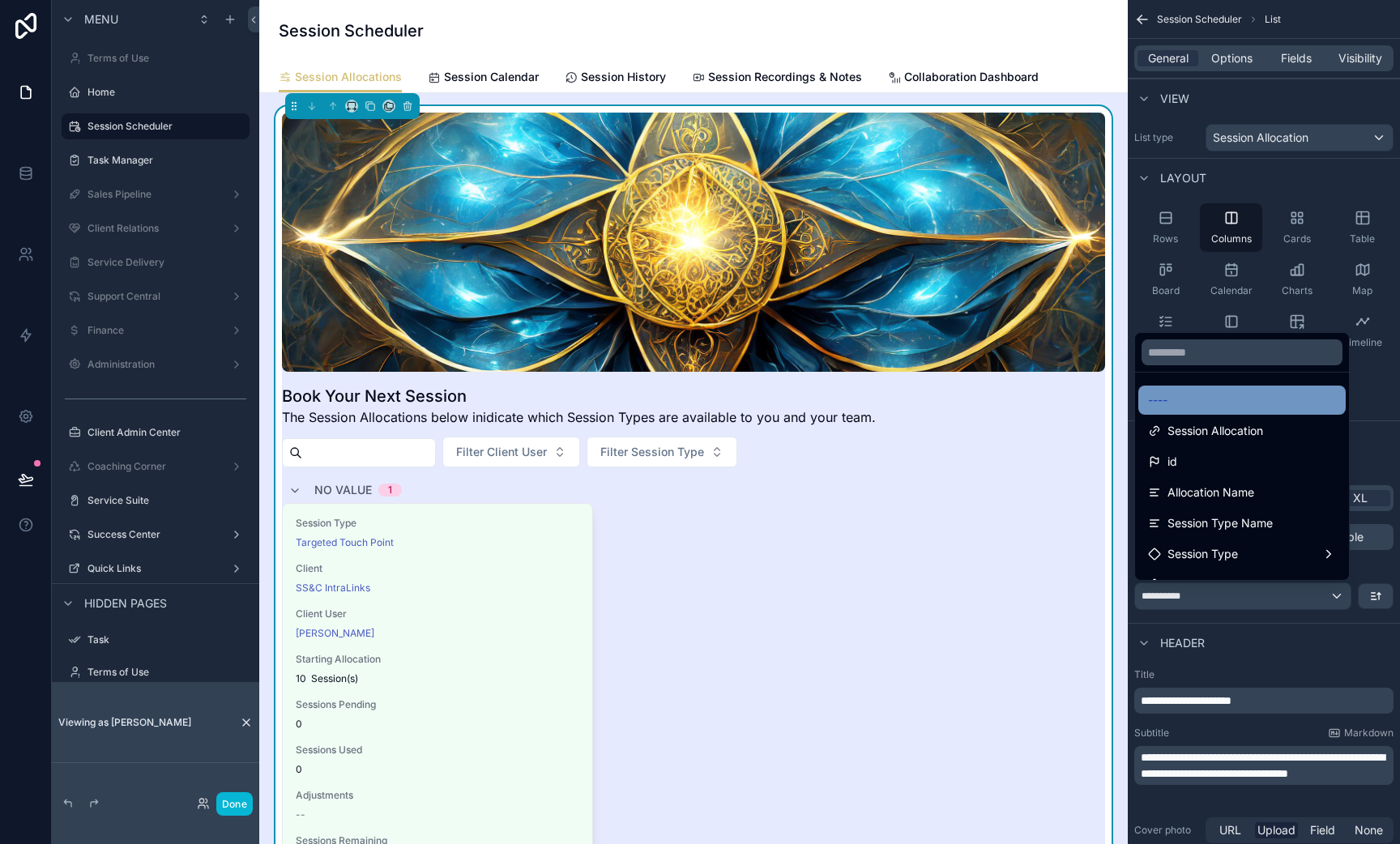
click at [1180, 405] on div "----" at bounding box center [1242, 400] width 188 height 19
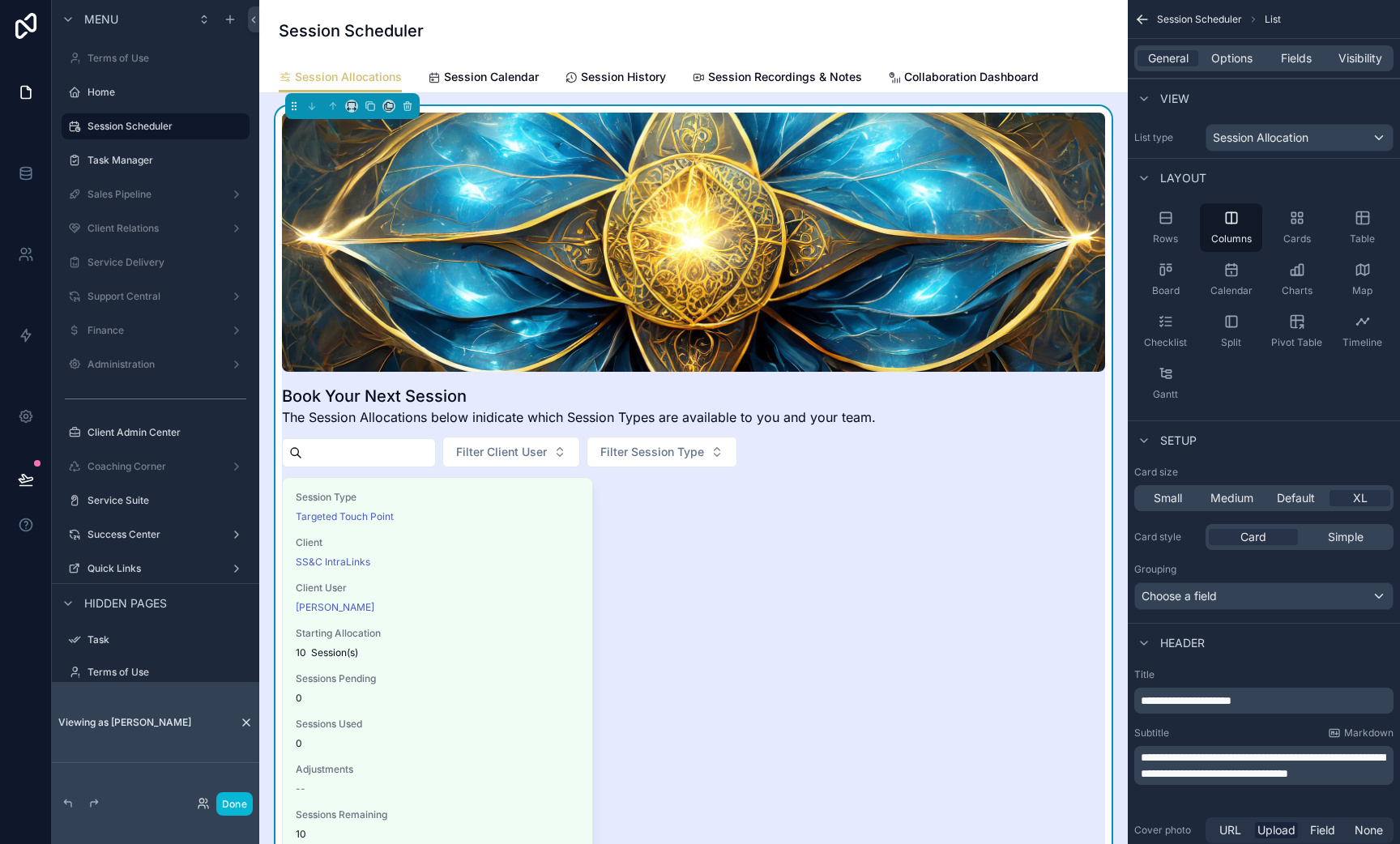
click at [1279, 572] on div "Grouping" at bounding box center [1264, 569] width 259 height 13
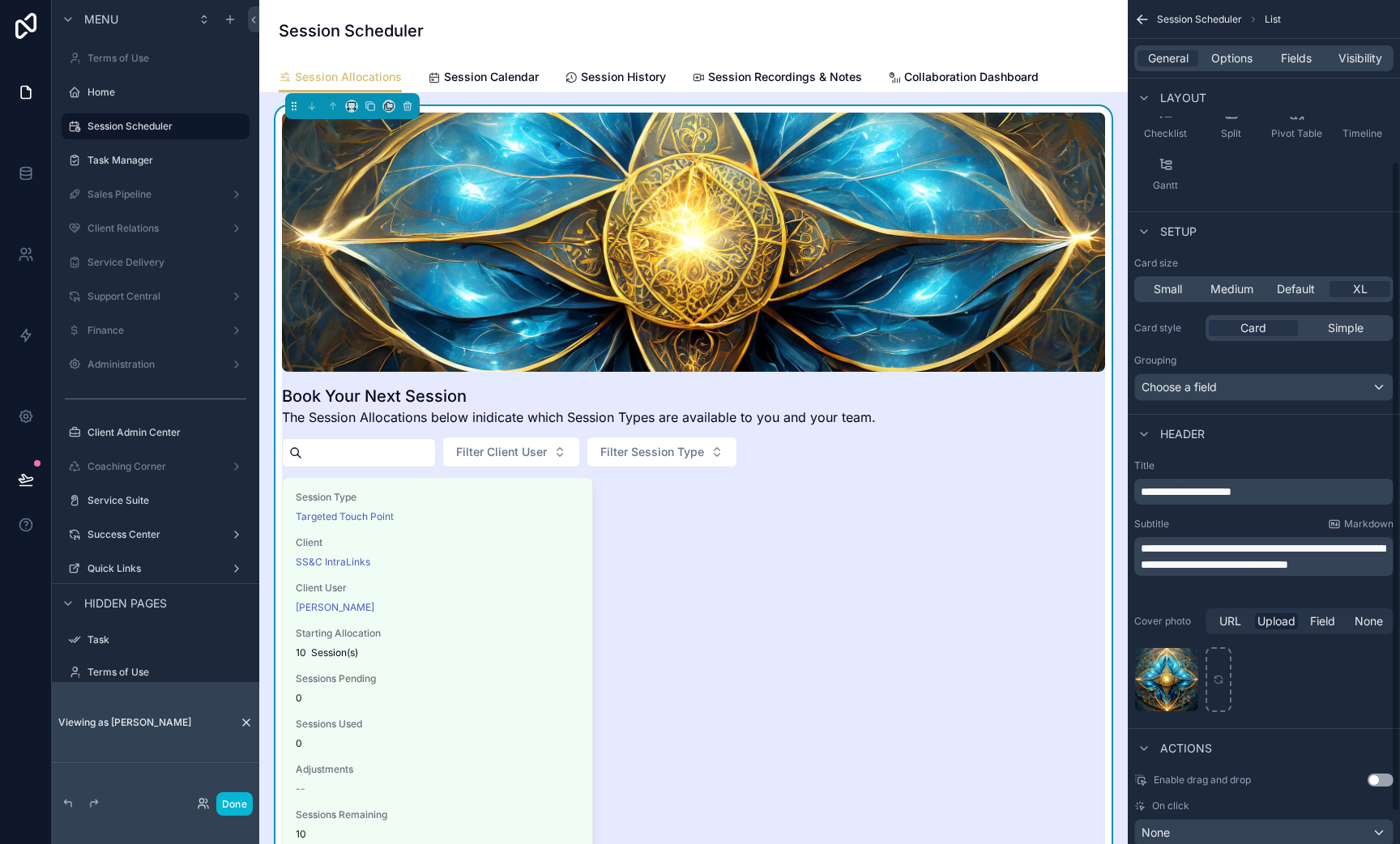
scroll to position [251, 0]
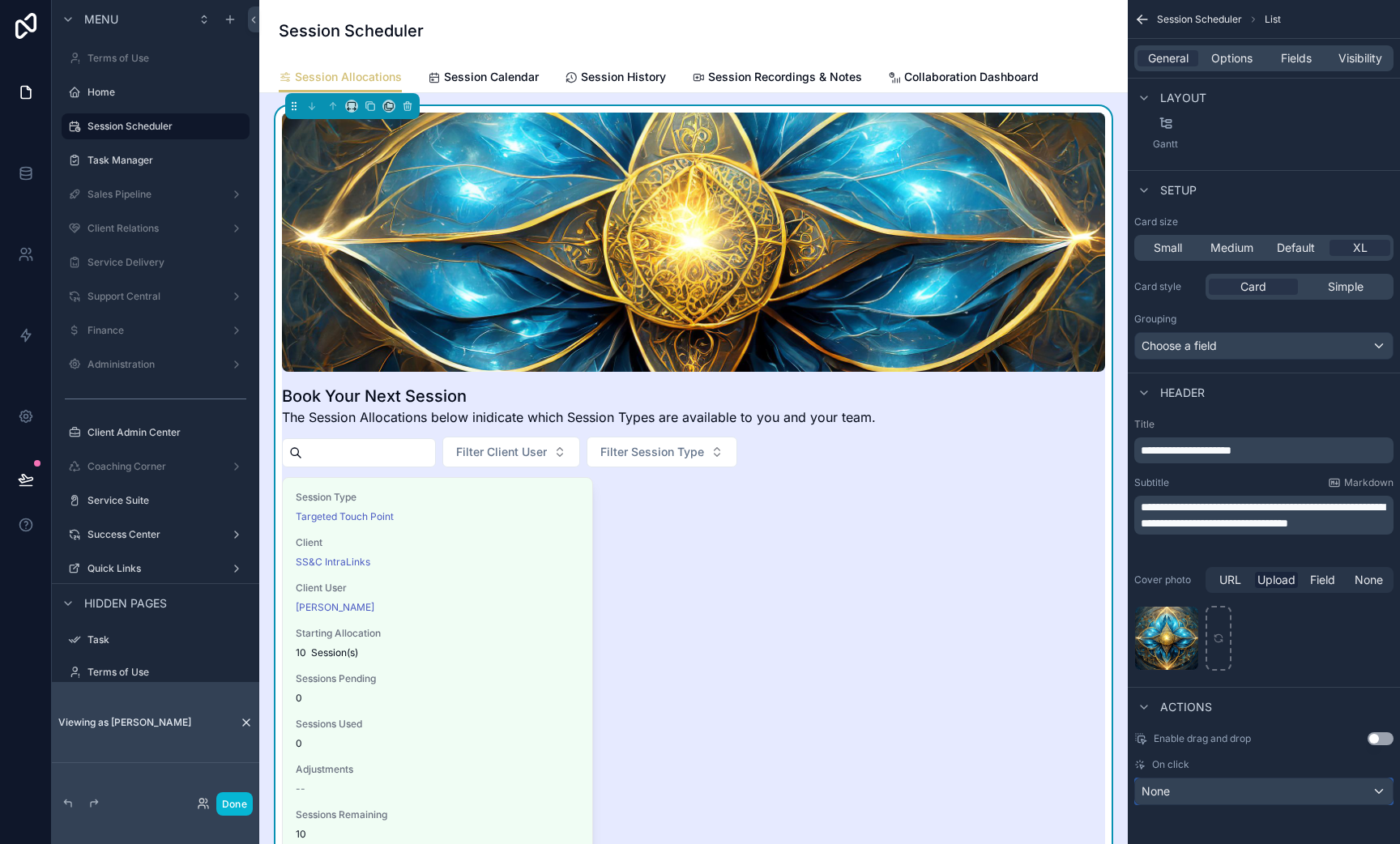
click at [1221, 792] on div "None" at bounding box center [1264, 791] width 258 height 26
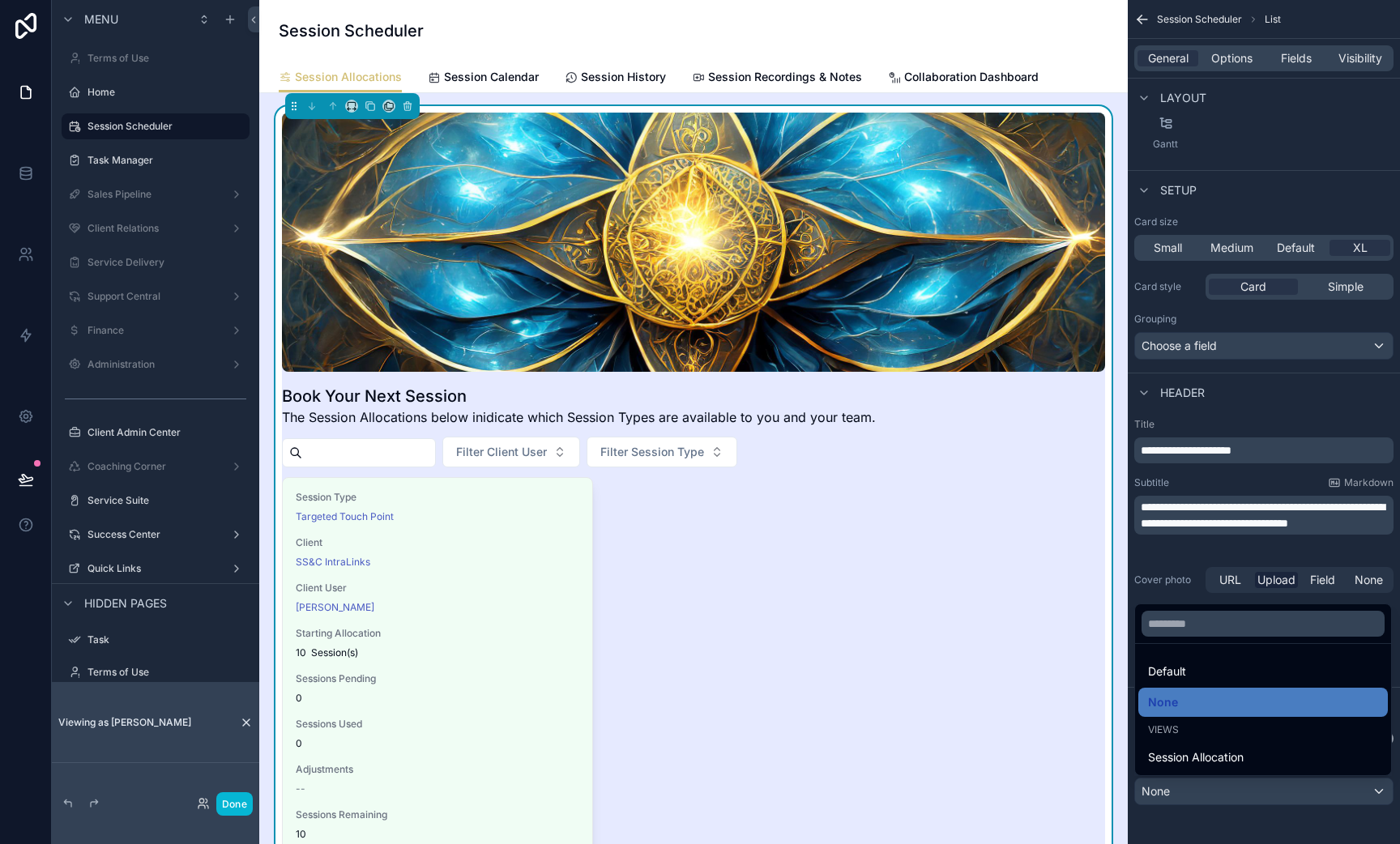
click at [1219, 819] on div "scrollable content" at bounding box center [700, 422] width 1400 height 844
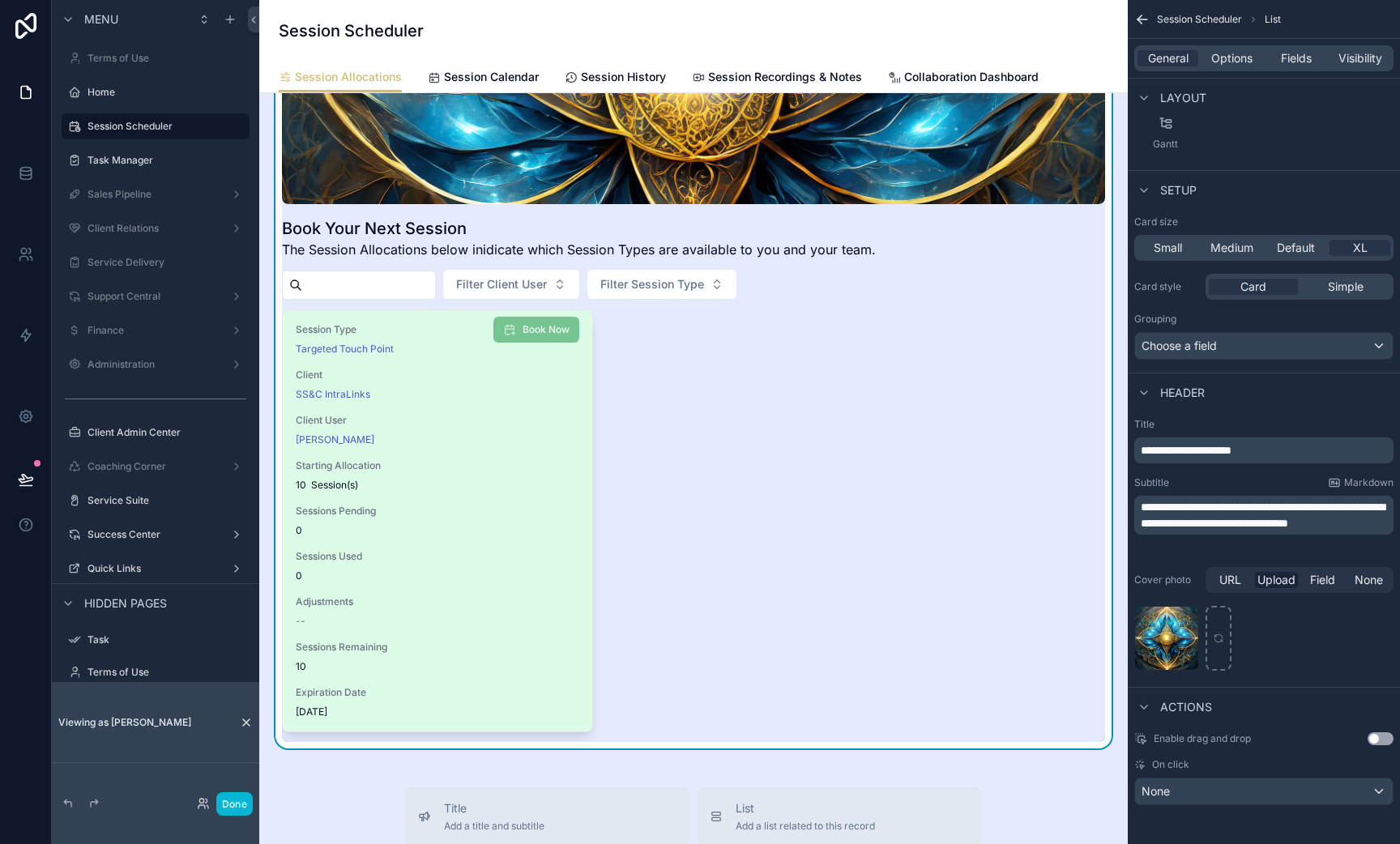
scroll to position [181, 0]
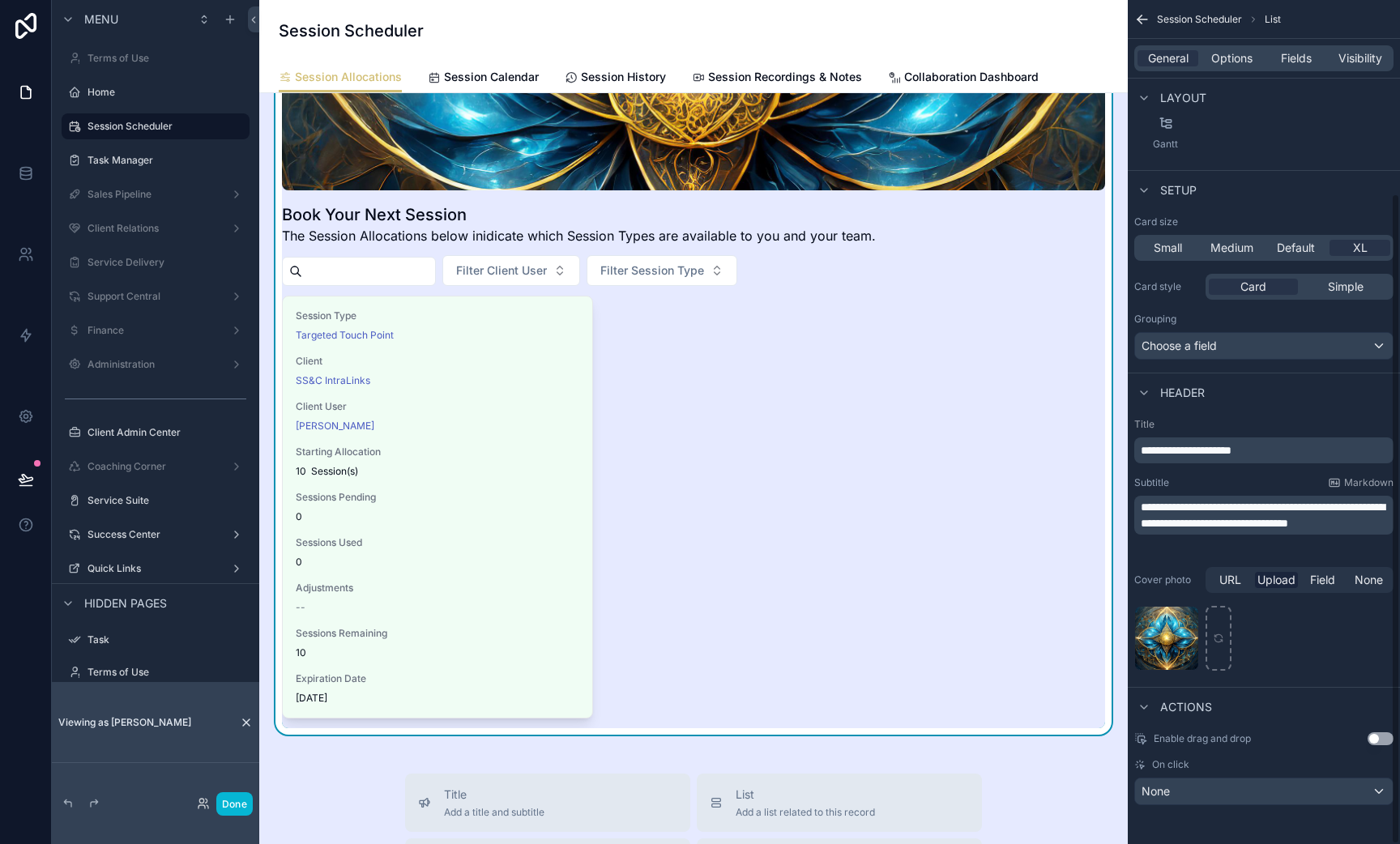
click at [1280, 392] on div "Header" at bounding box center [1263, 392] width 272 height 39
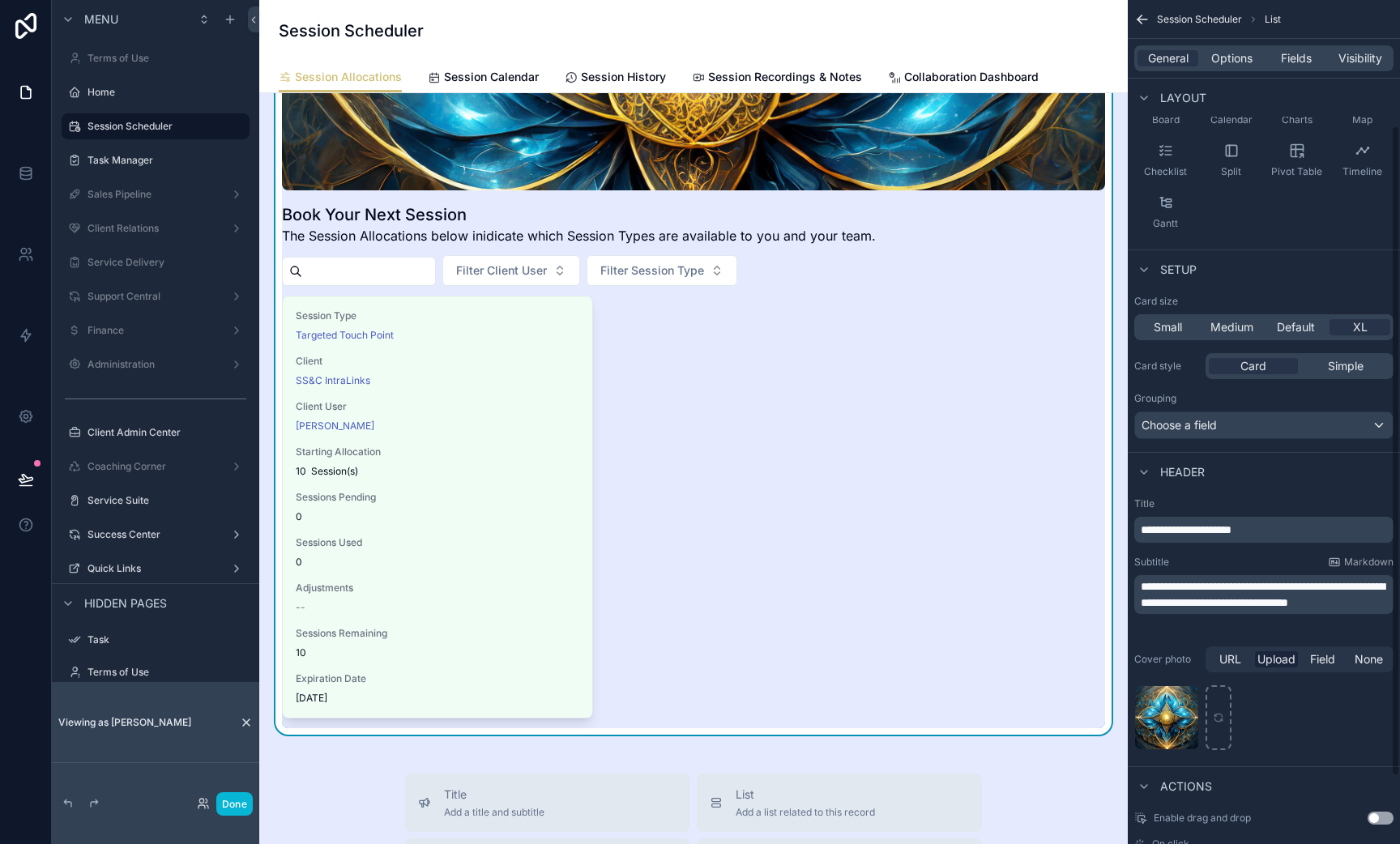
scroll to position [0, 0]
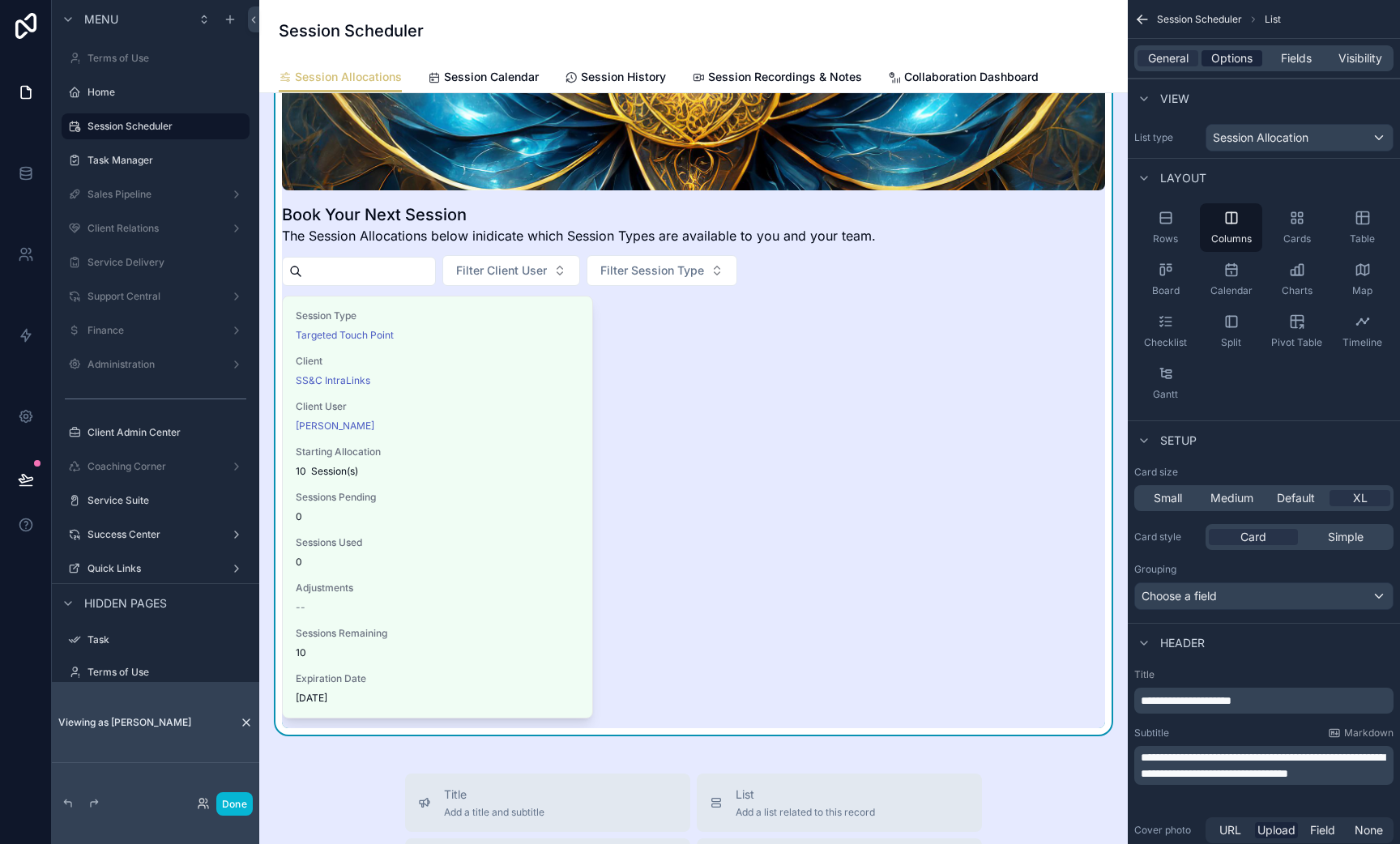
click at [1226, 59] on span "Options" at bounding box center [1232, 58] width 42 height 16
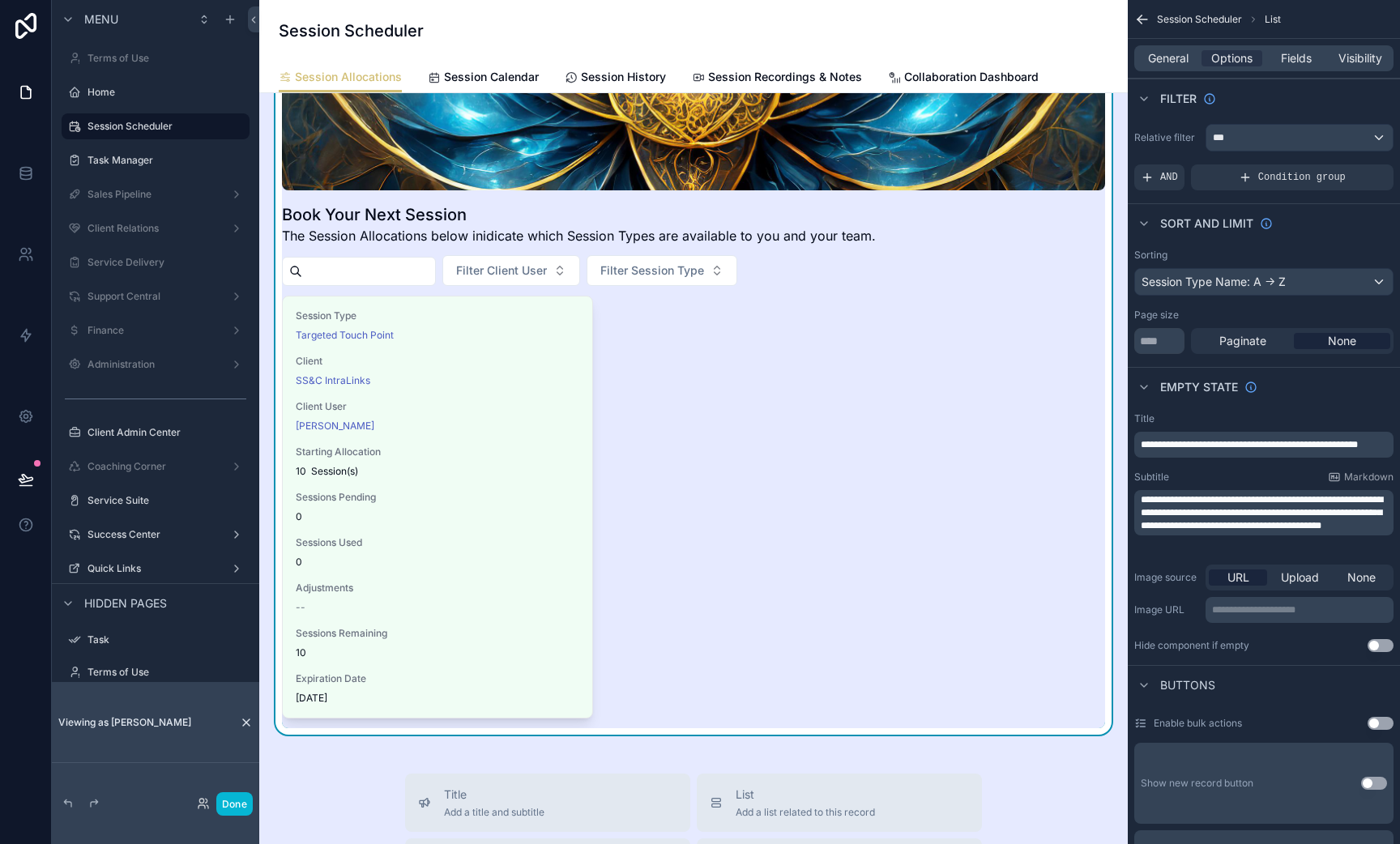
click at [1299, 67] on div "General Options Fields Visibility" at bounding box center [1264, 58] width 259 height 26
click at [1299, 58] on span "Fields" at bounding box center [1296, 58] width 31 height 16
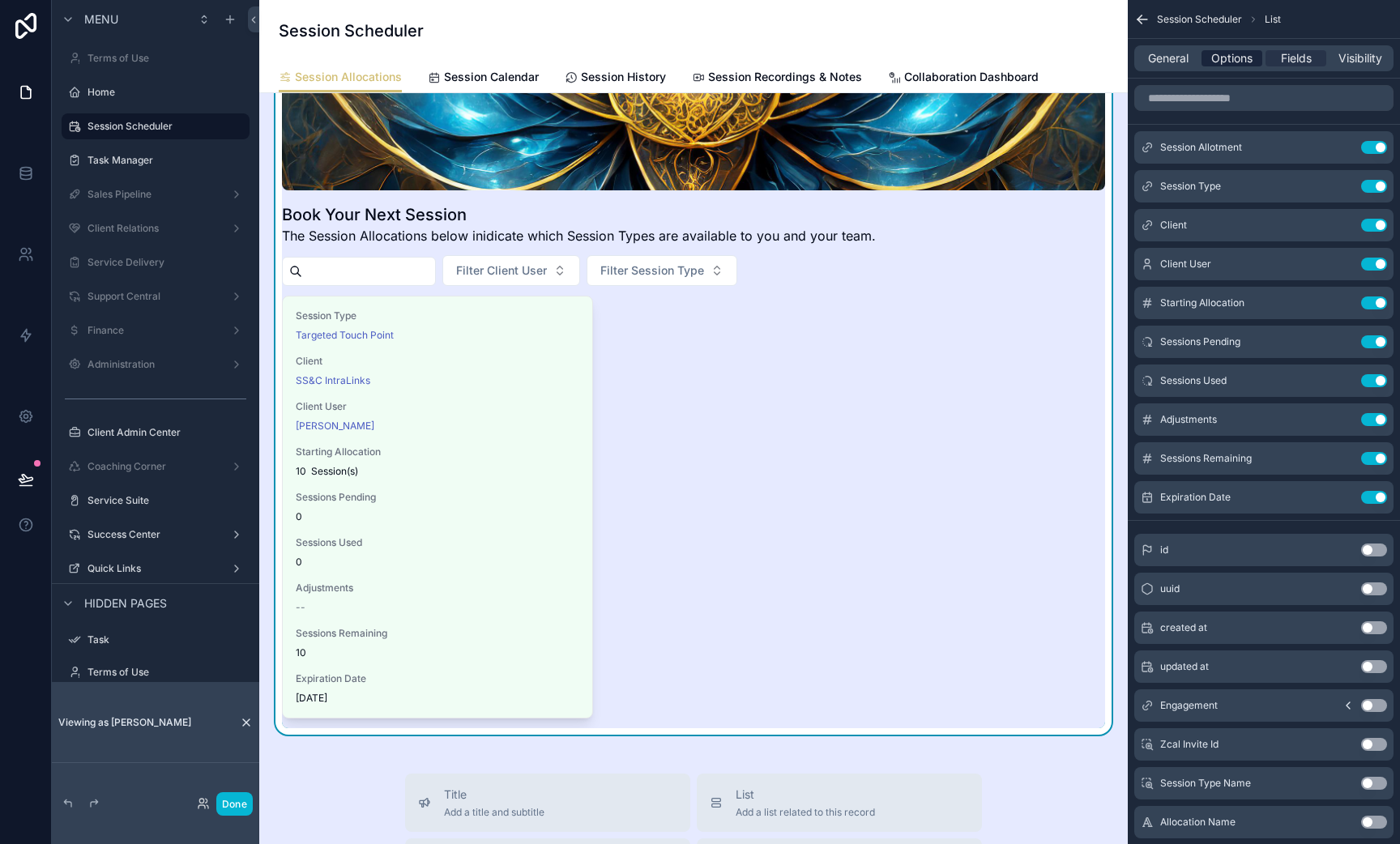
click at [1240, 63] on span "Options" at bounding box center [1232, 58] width 42 height 16
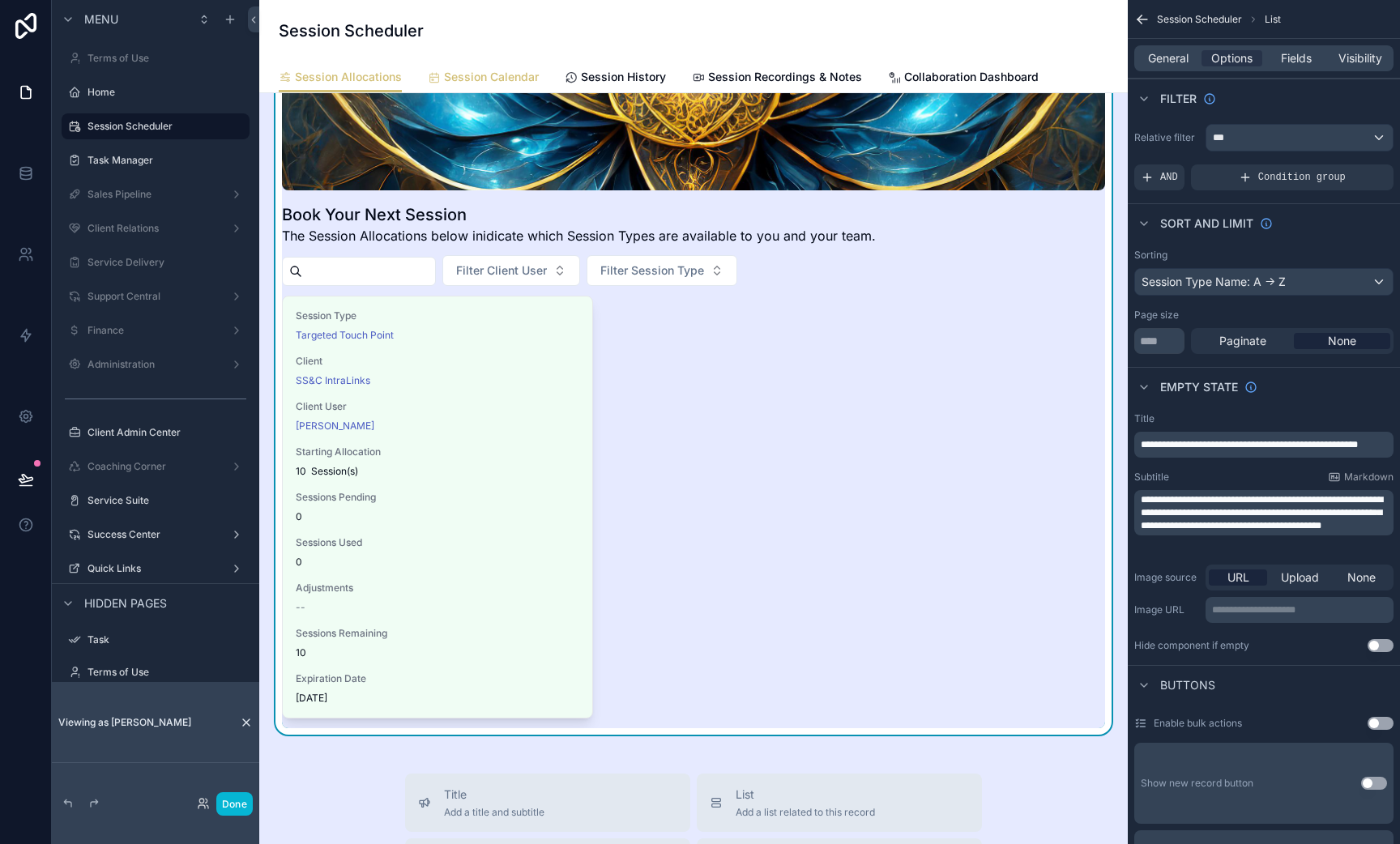
click at [491, 62] on link "Session Calendar" at bounding box center [483, 77] width 111 height 32
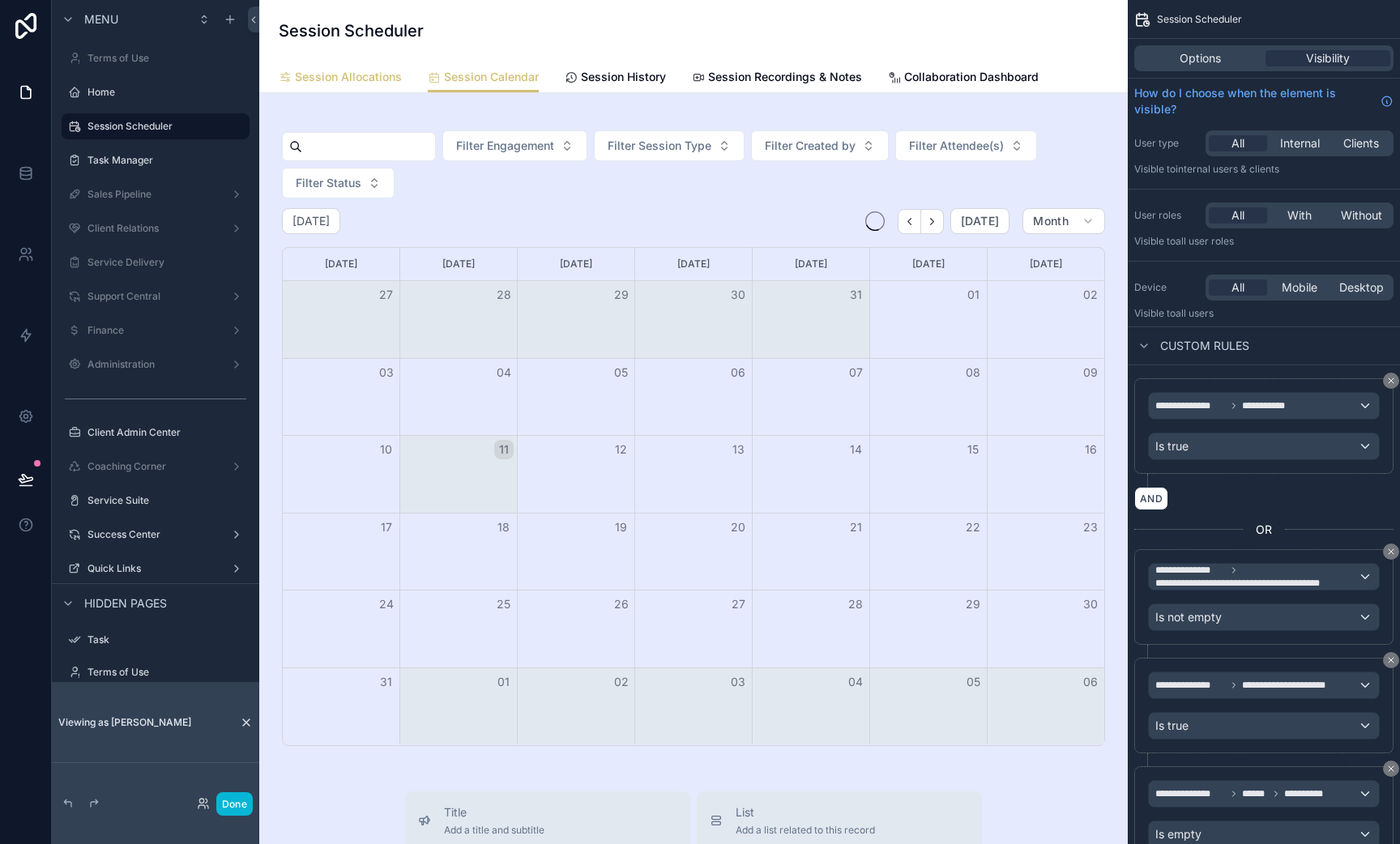
click at [380, 67] on link "Session Allocations" at bounding box center [340, 77] width 123 height 32
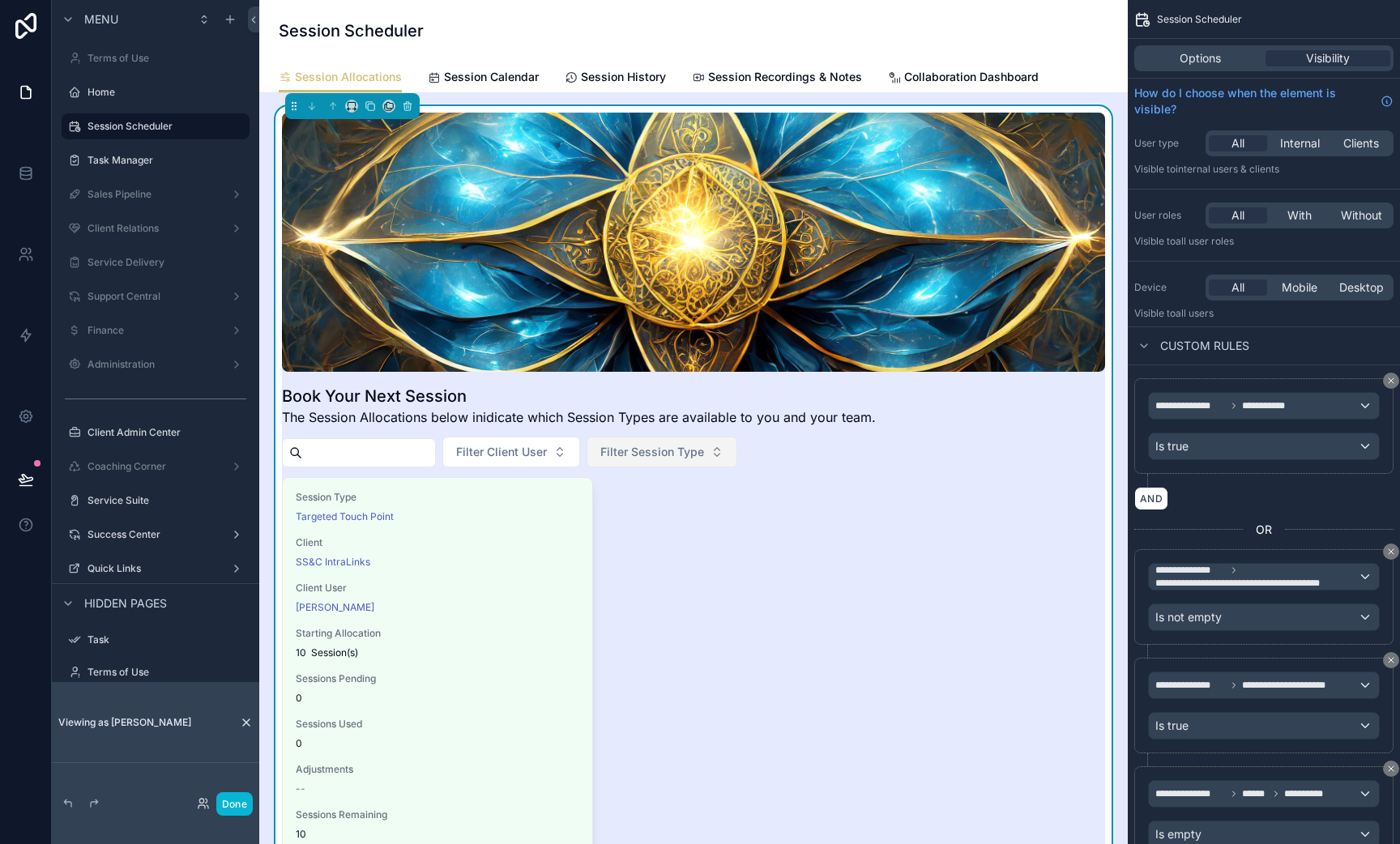
click at [704, 450] on span "Filter Session Type" at bounding box center [652, 452] width 104 height 16
click at [572, 462] on button "Filter Client User" at bounding box center [511, 452] width 137 height 31
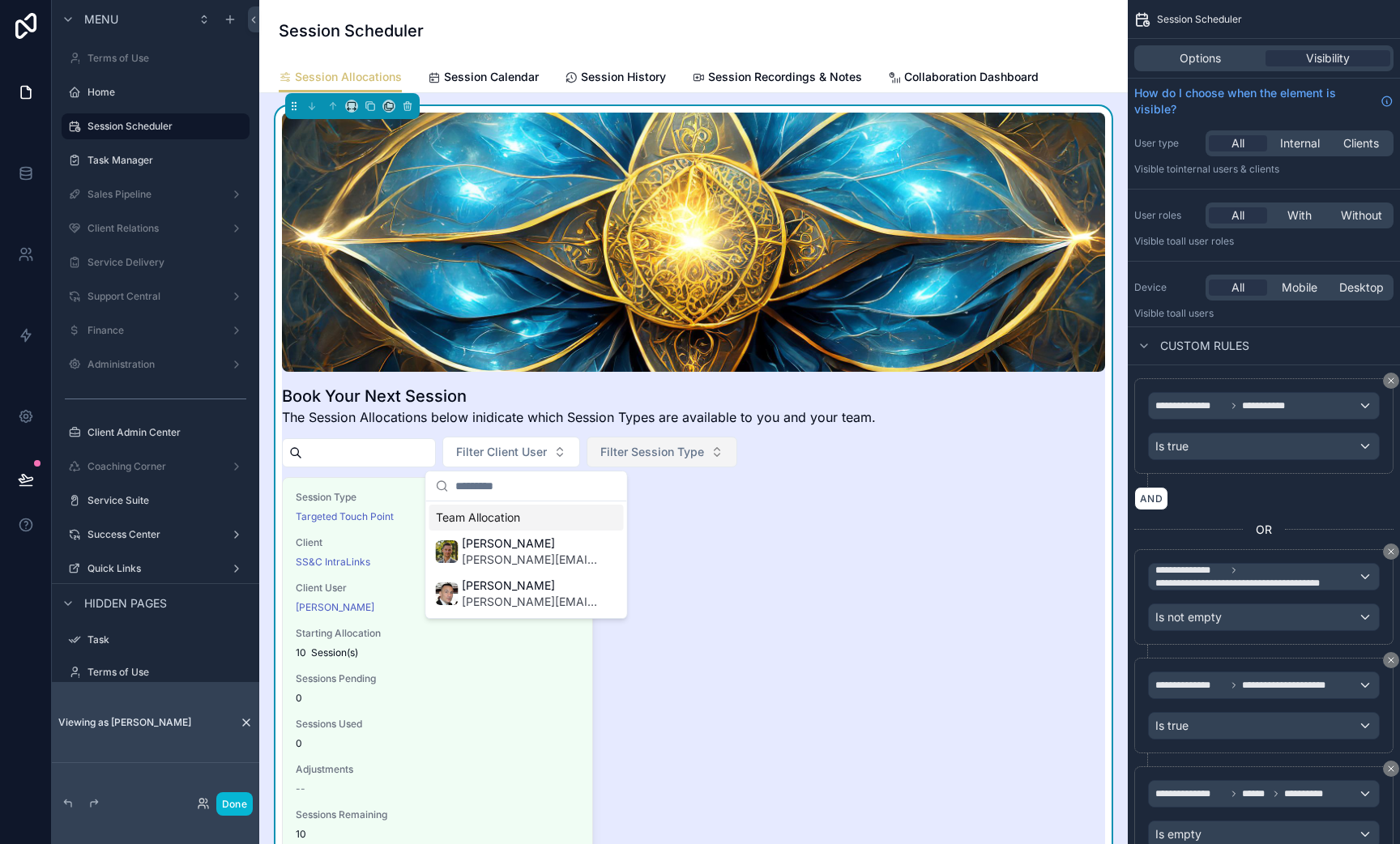
click at [693, 454] on span "Filter Session Type" at bounding box center [652, 452] width 104 height 16
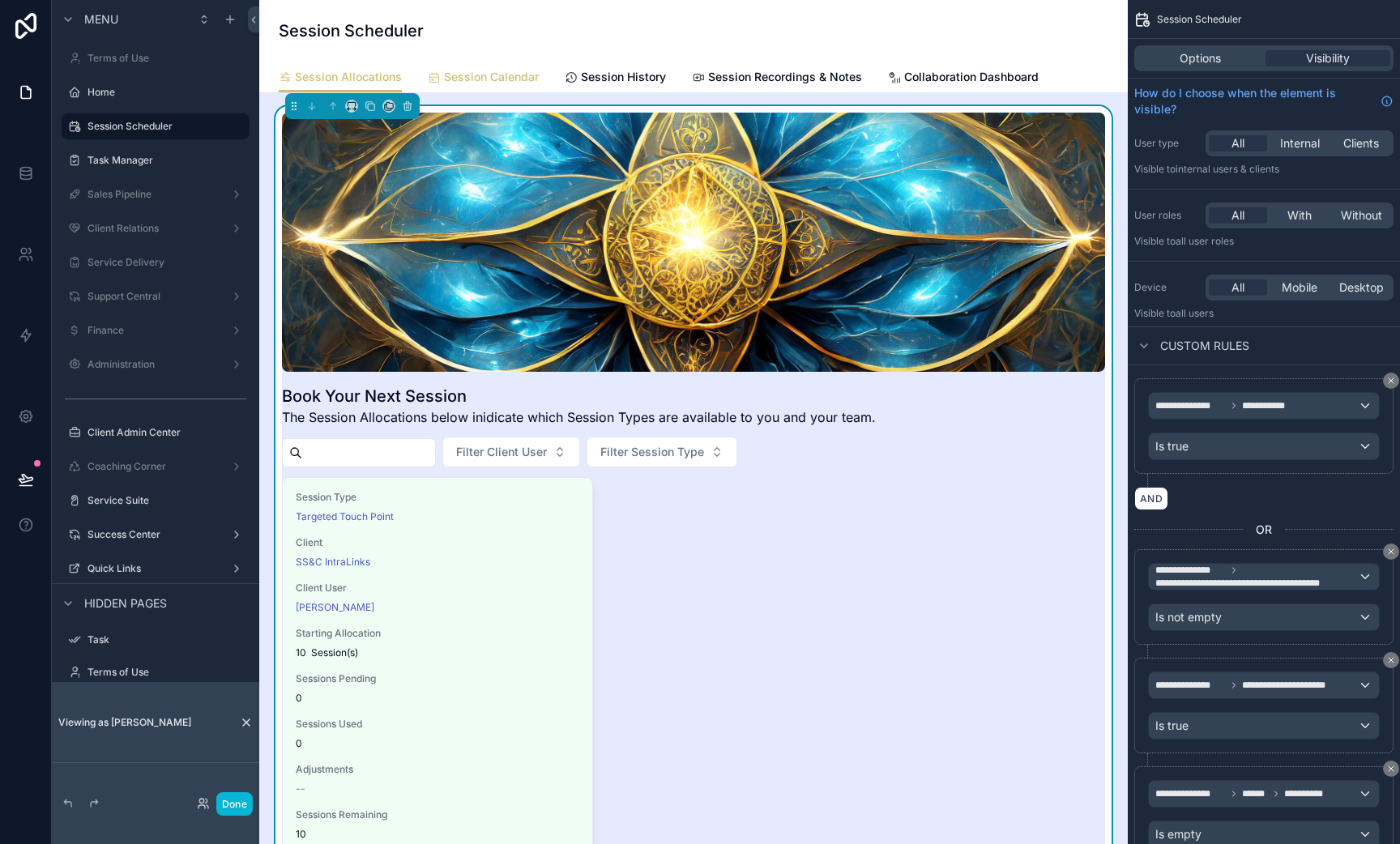
click at [487, 72] on span "Session Calendar" at bounding box center [492, 76] width 95 height 16
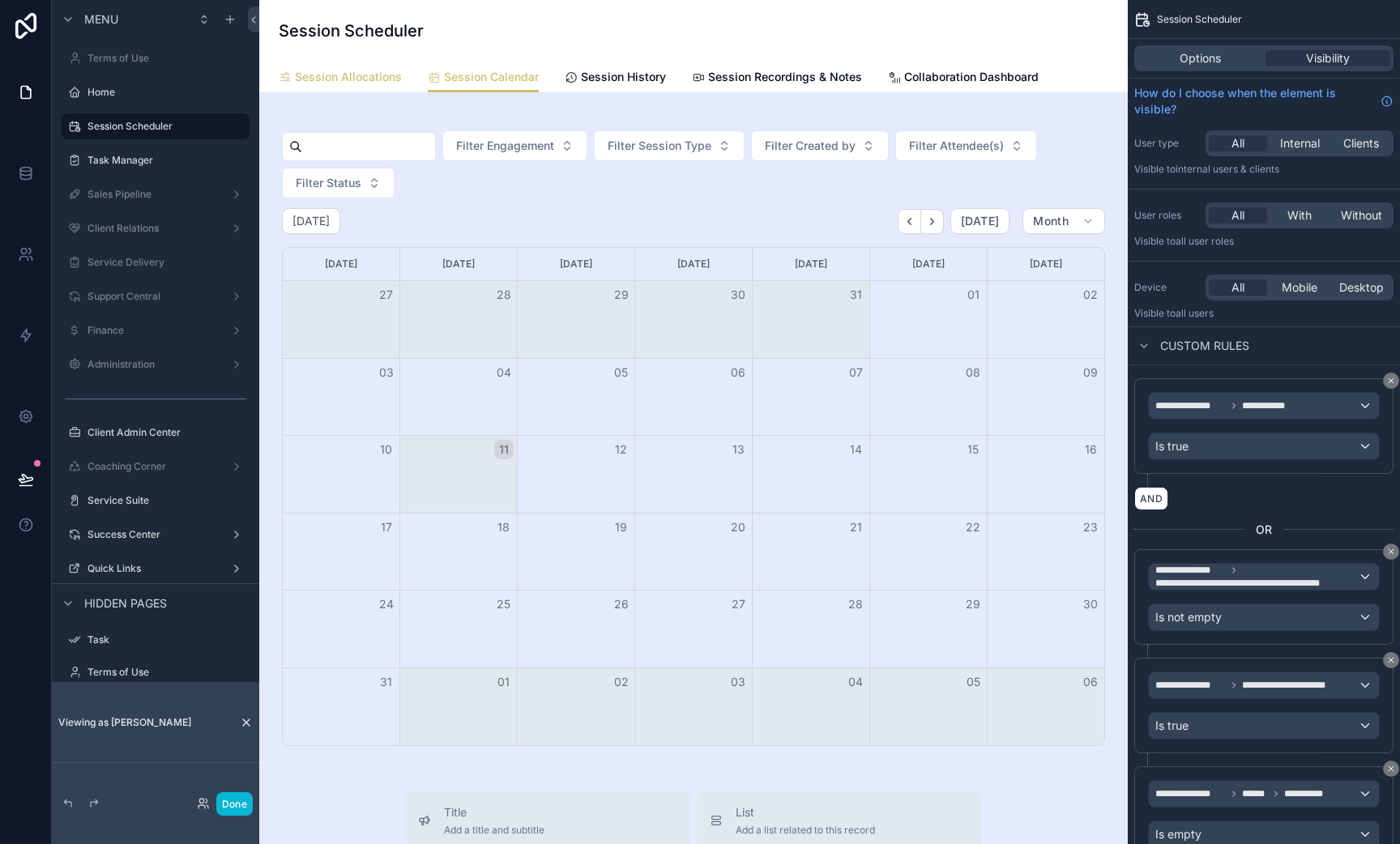
click at [359, 76] on span "Session Allocations" at bounding box center [349, 76] width 107 height 16
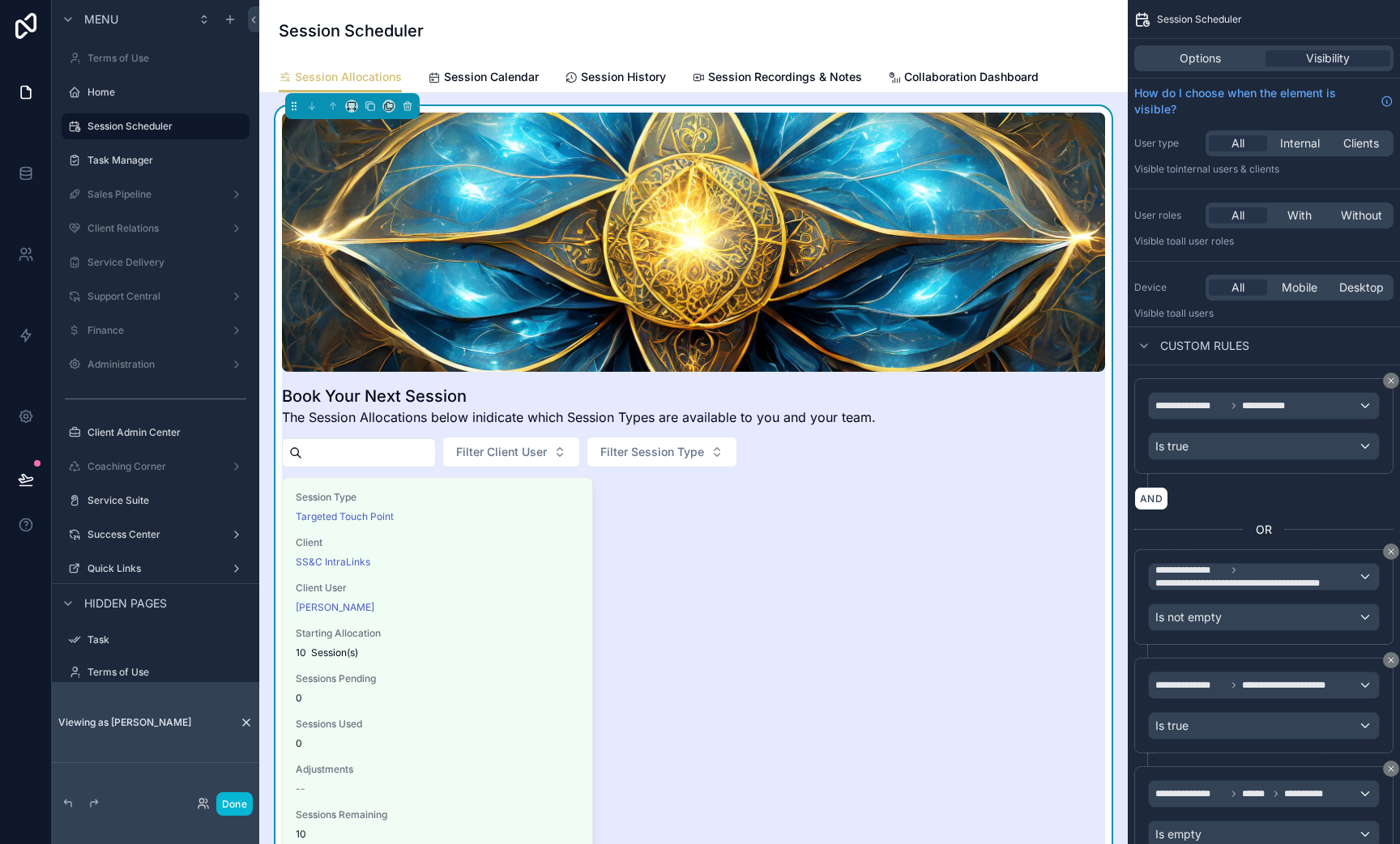
click at [798, 428] on div "Book Your Next Session The Session Allocations below inidicate which Session Ty…" at bounding box center [693, 511] width 823 height 798
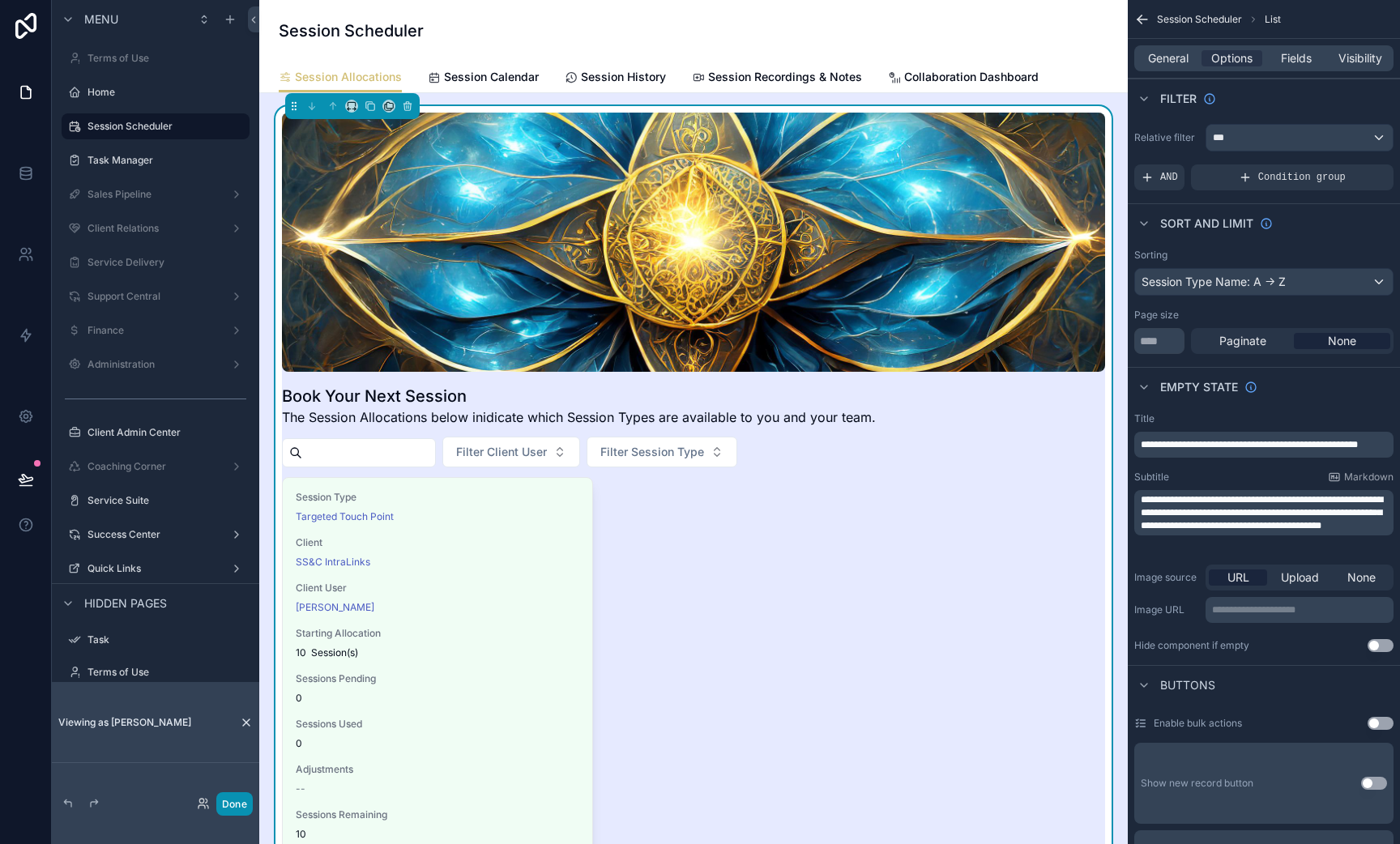
click at [228, 809] on button "Done" at bounding box center [234, 804] width 37 height 23
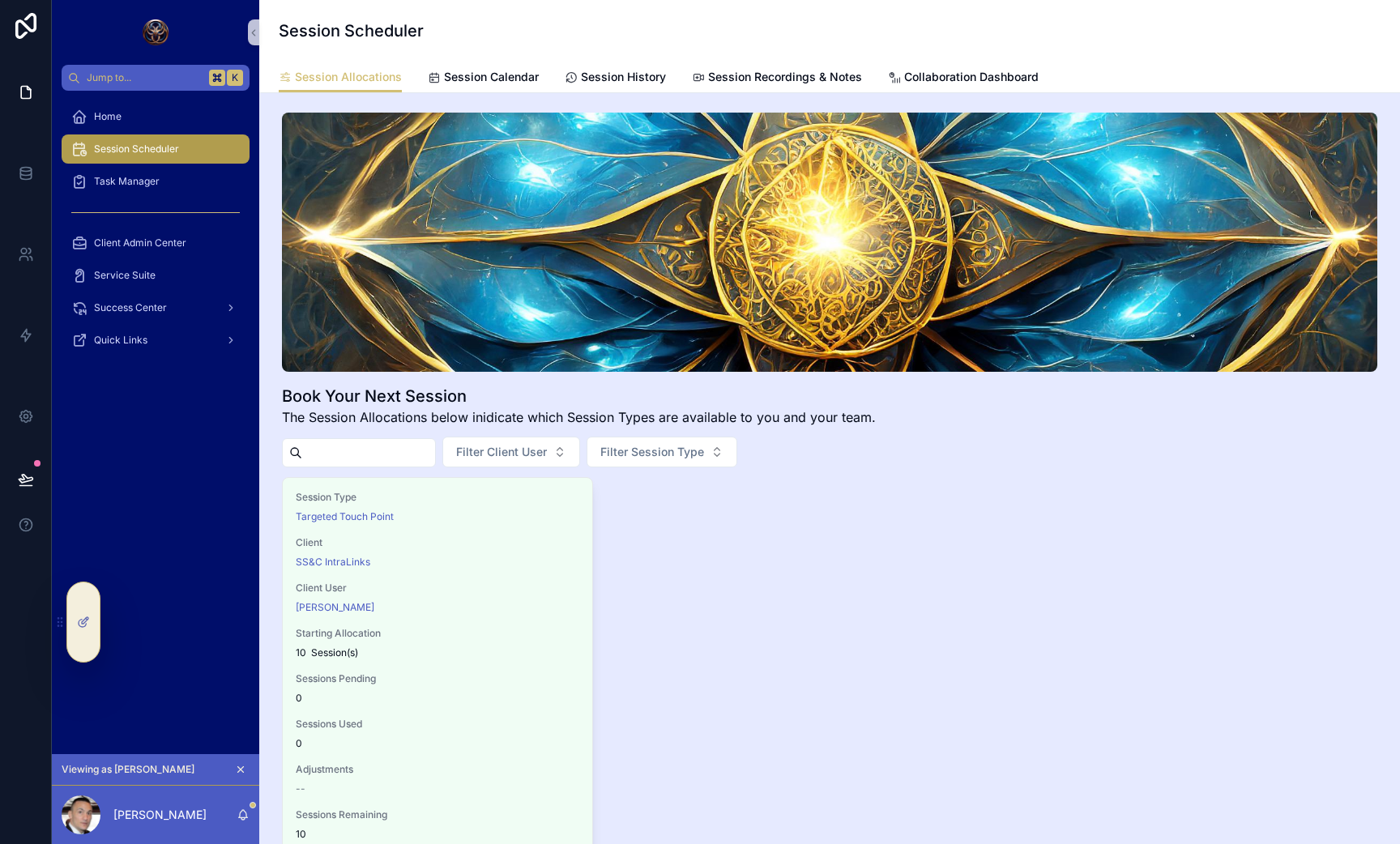
click at [768, 425] on span "The Session Allocations below inidicate which Session Types are available to yo…" at bounding box center [578, 417] width 593 height 19
click at [704, 449] on span "Filter Session Type" at bounding box center [652, 452] width 104 height 16
click at [814, 549] on div "Session Type Targeted Touch Point Client SS&C IntraLinks Client User [PERSON_NA…" at bounding box center [830, 693] width 1096 height 433
click at [704, 455] on span "Filter Session Type" at bounding box center [652, 452] width 104 height 16
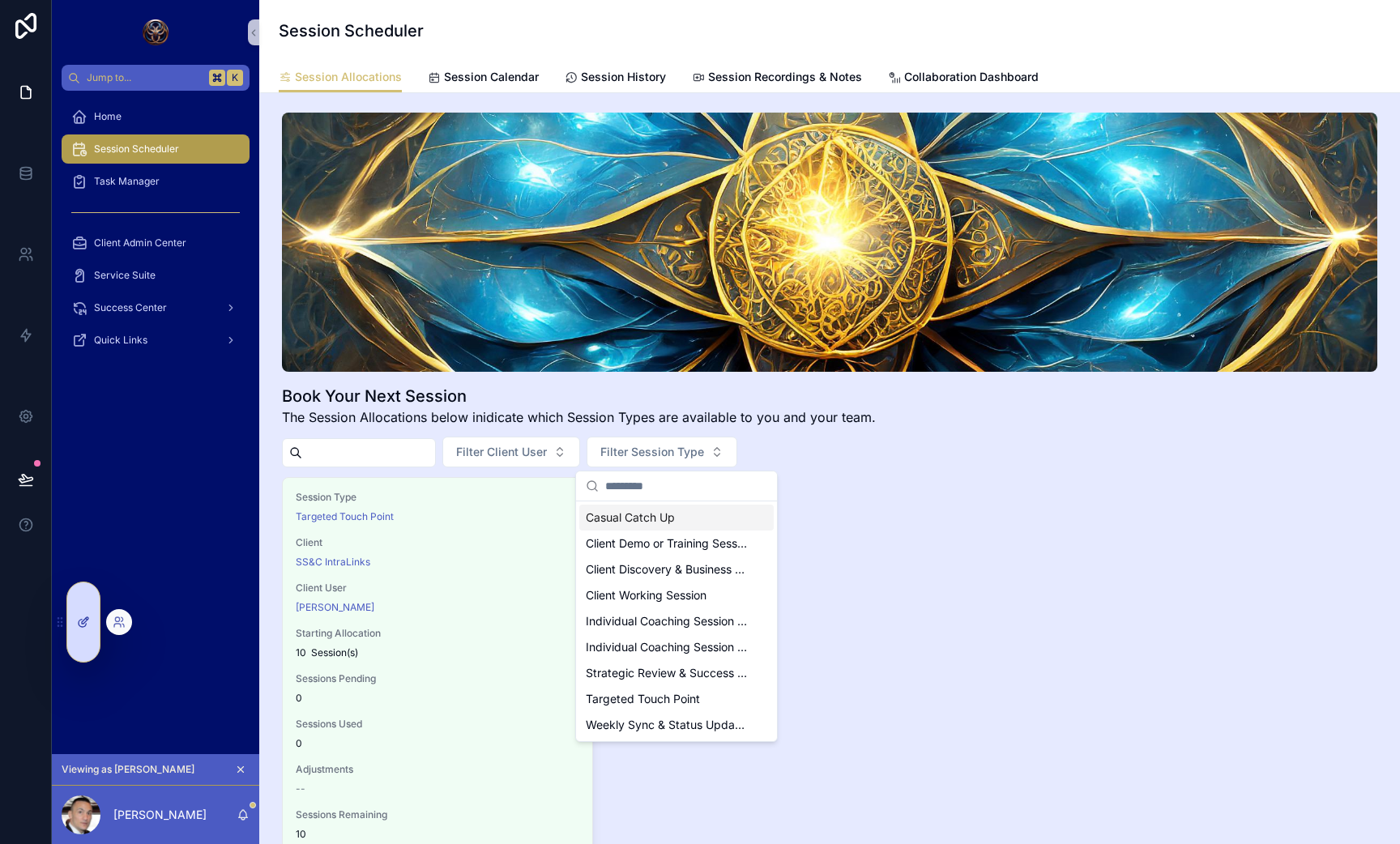
click at [77, 644] on div at bounding box center [82, 622] width 32 height 79
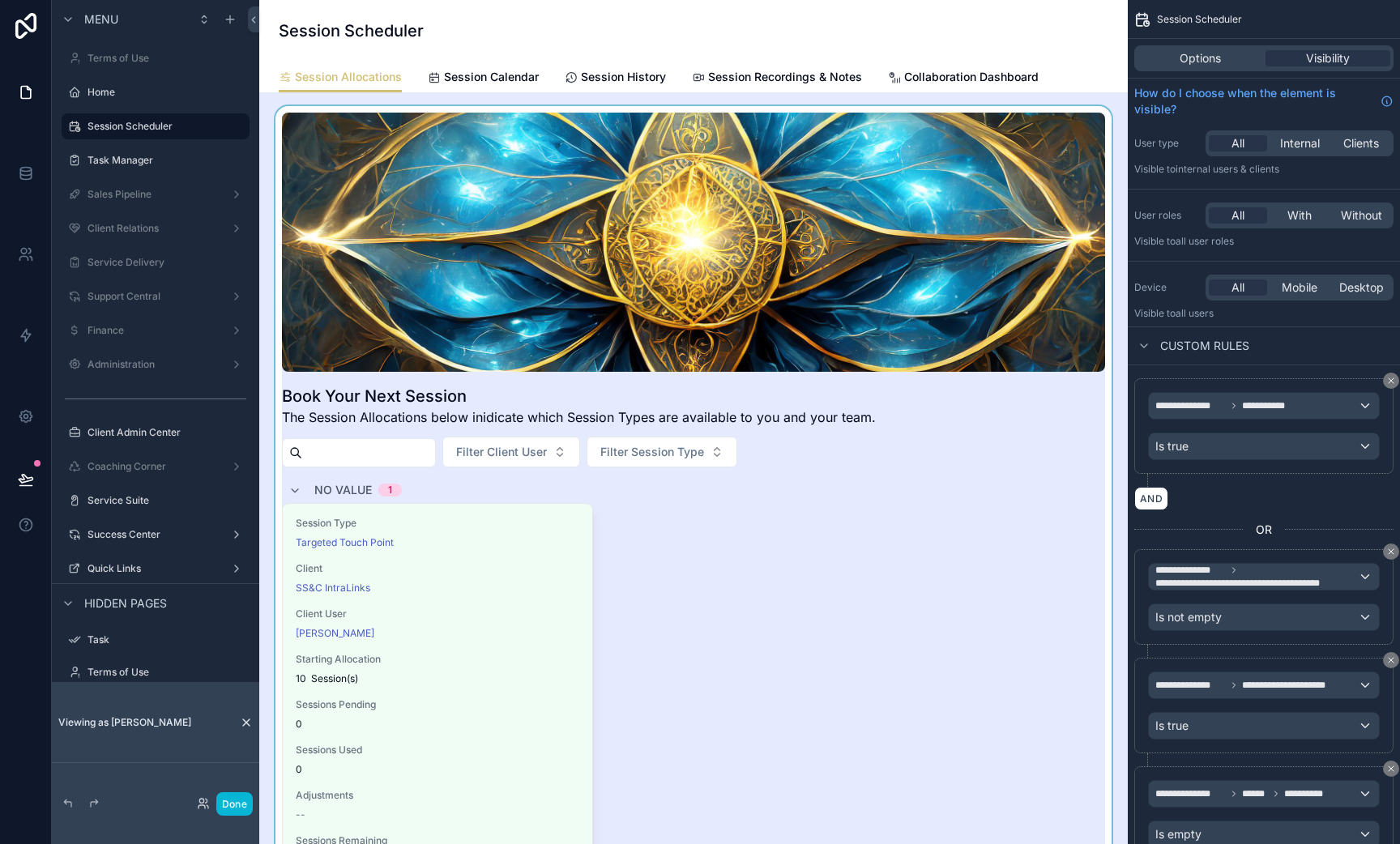
click at [663, 447] on div "scrollable content" at bounding box center [693, 534] width 842 height 856
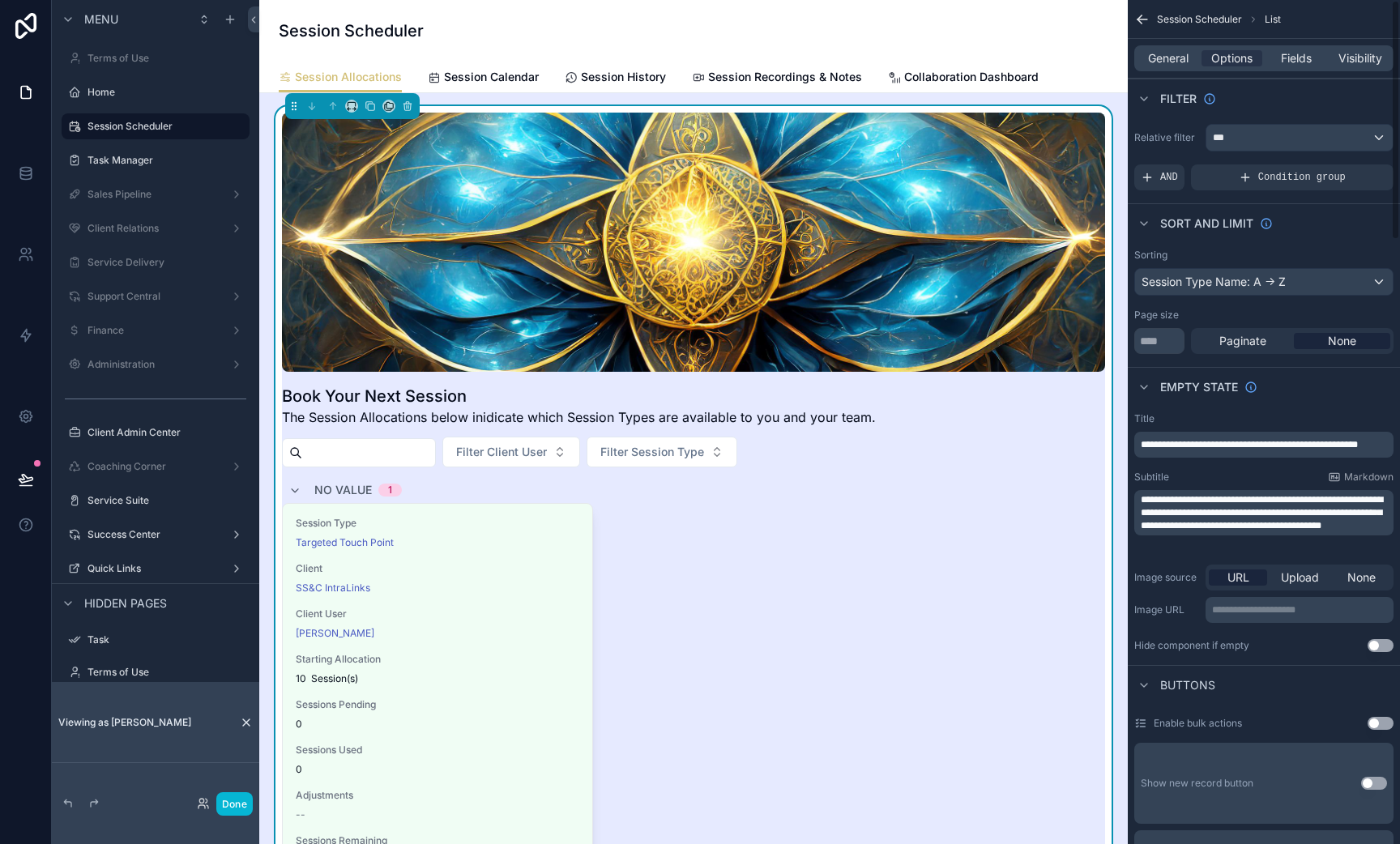
click at [1304, 46] on div "General Options Fields Visibility" at bounding box center [1264, 58] width 259 height 26
click at [1291, 57] on span "Fields" at bounding box center [1296, 58] width 31 height 16
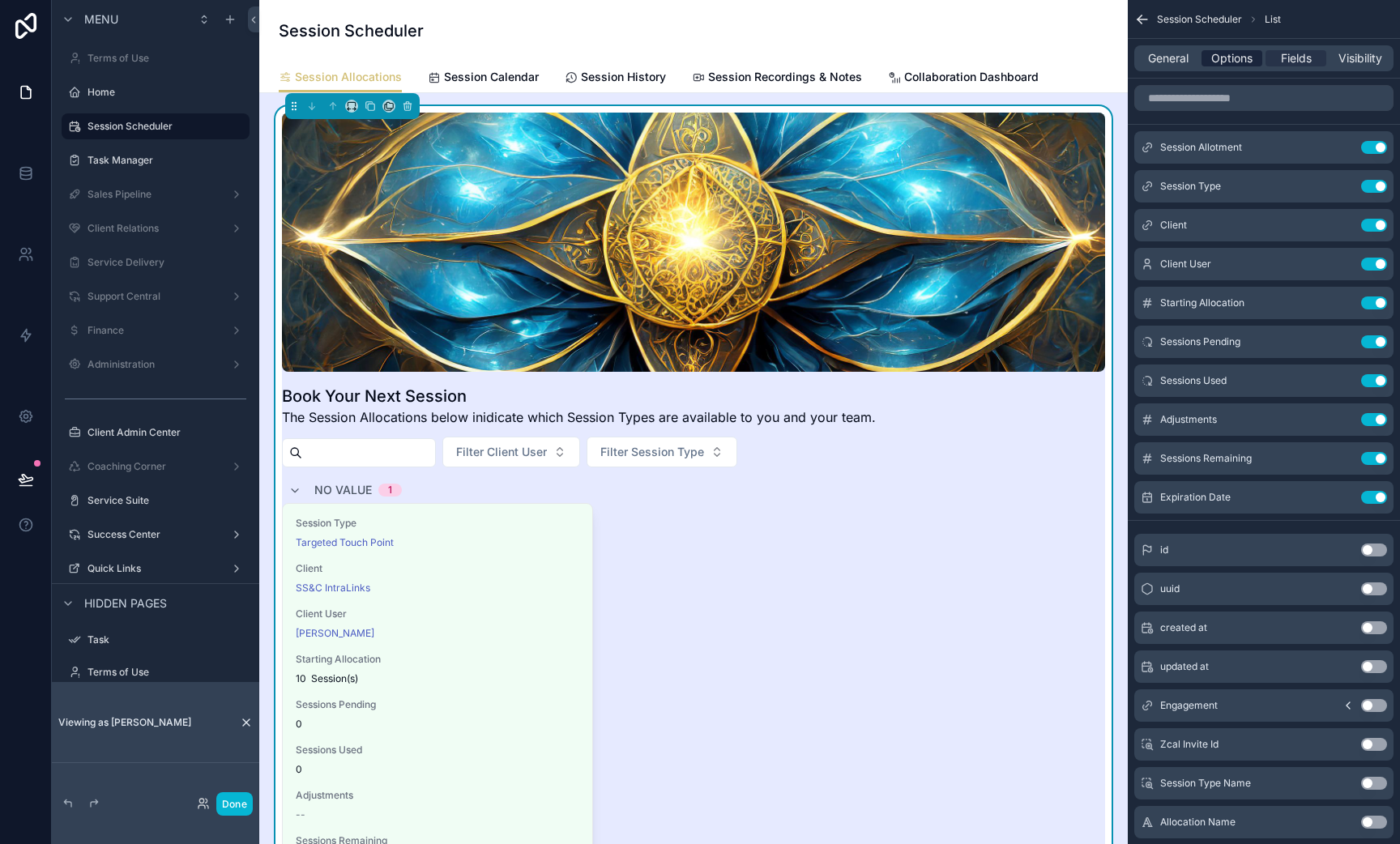
click at [1252, 52] on span "Options" at bounding box center [1232, 58] width 42 height 16
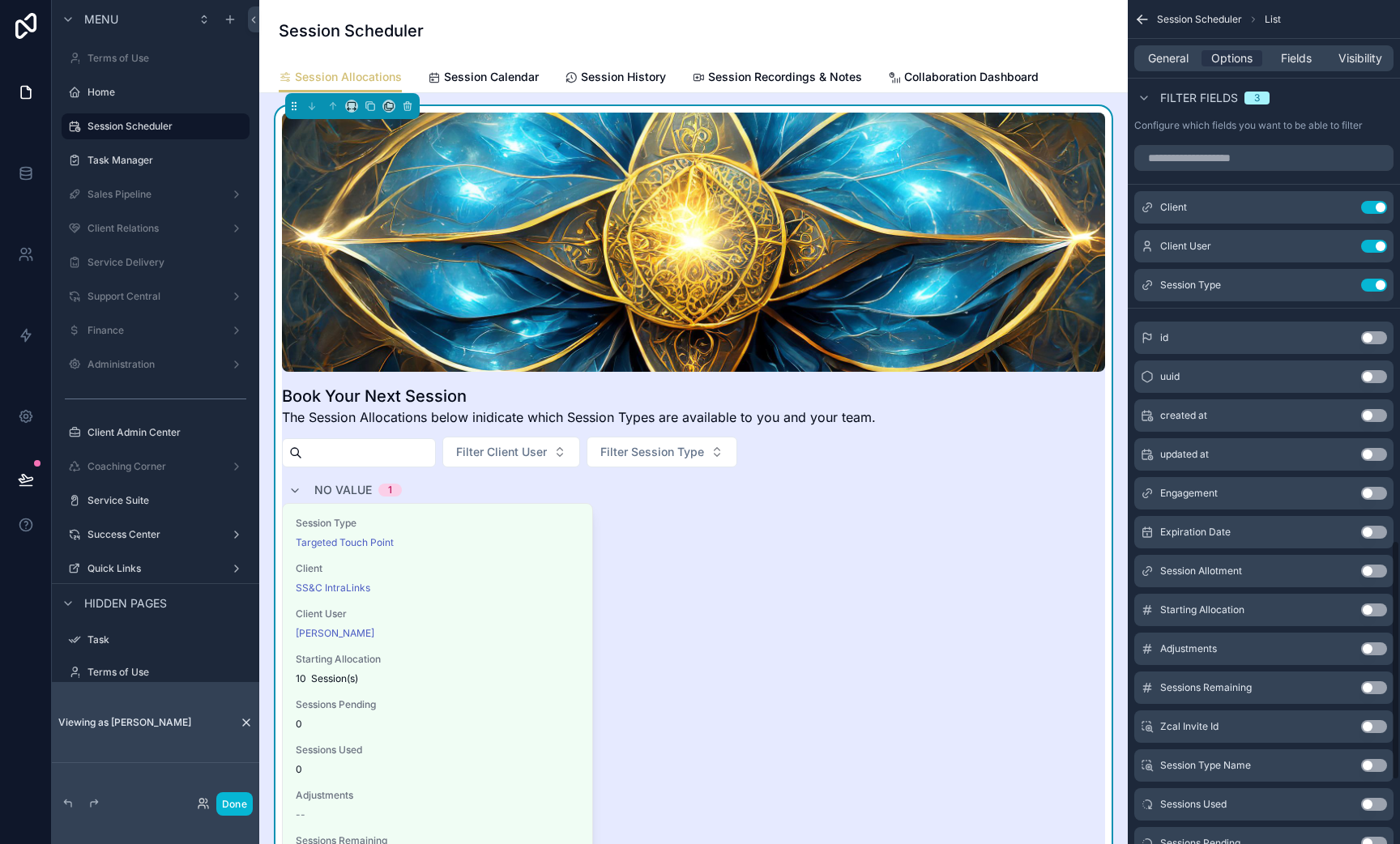
scroll to position [1884, 0]
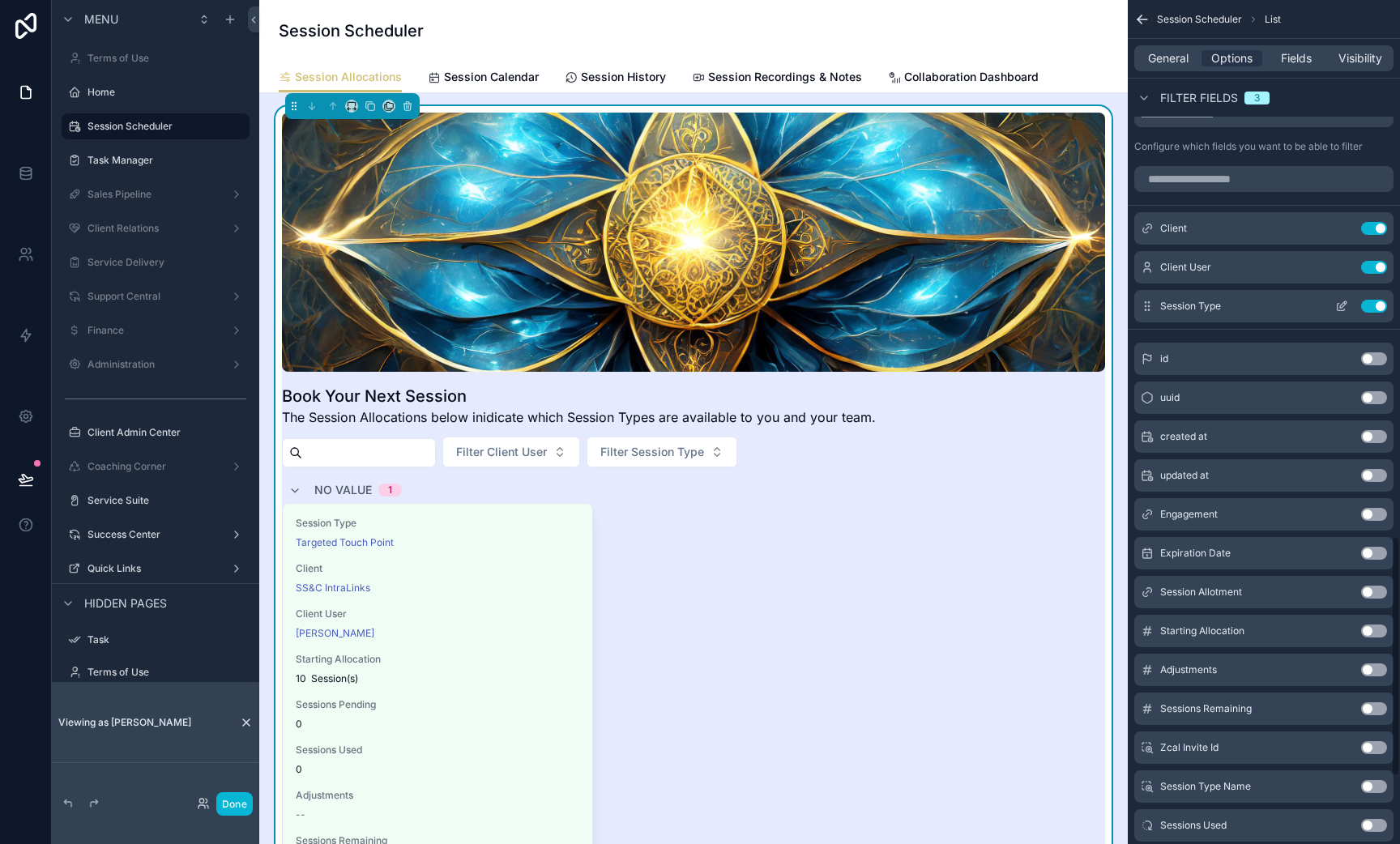
click at [1346, 309] on icon "scrollable content" at bounding box center [1341, 306] width 13 height 13
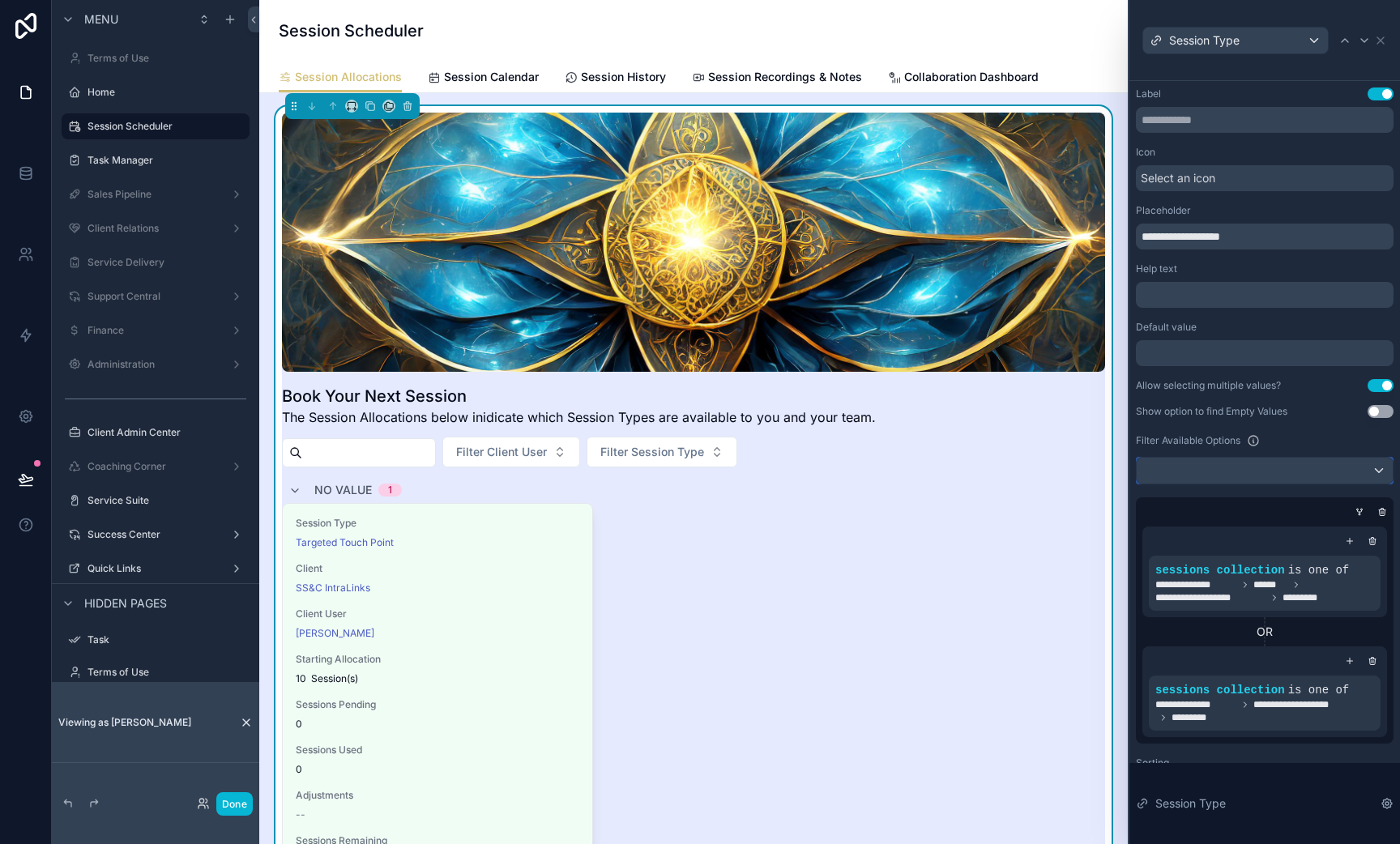
click at [1228, 475] on div at bounding box center [1264, 470] width 256 height 26
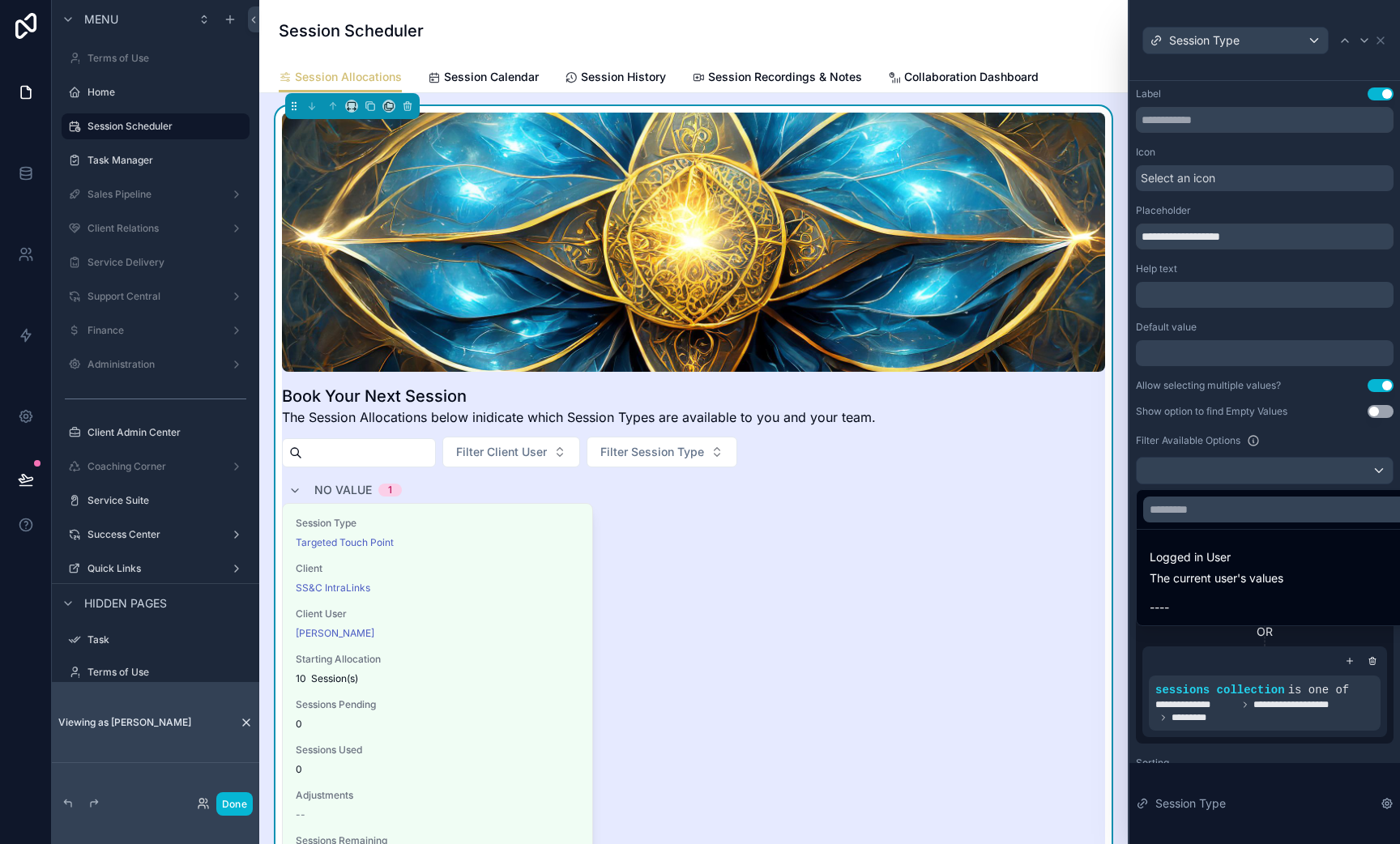
click at [1225, 353] on div at bounding box center [1265, 422] width 271 height 844
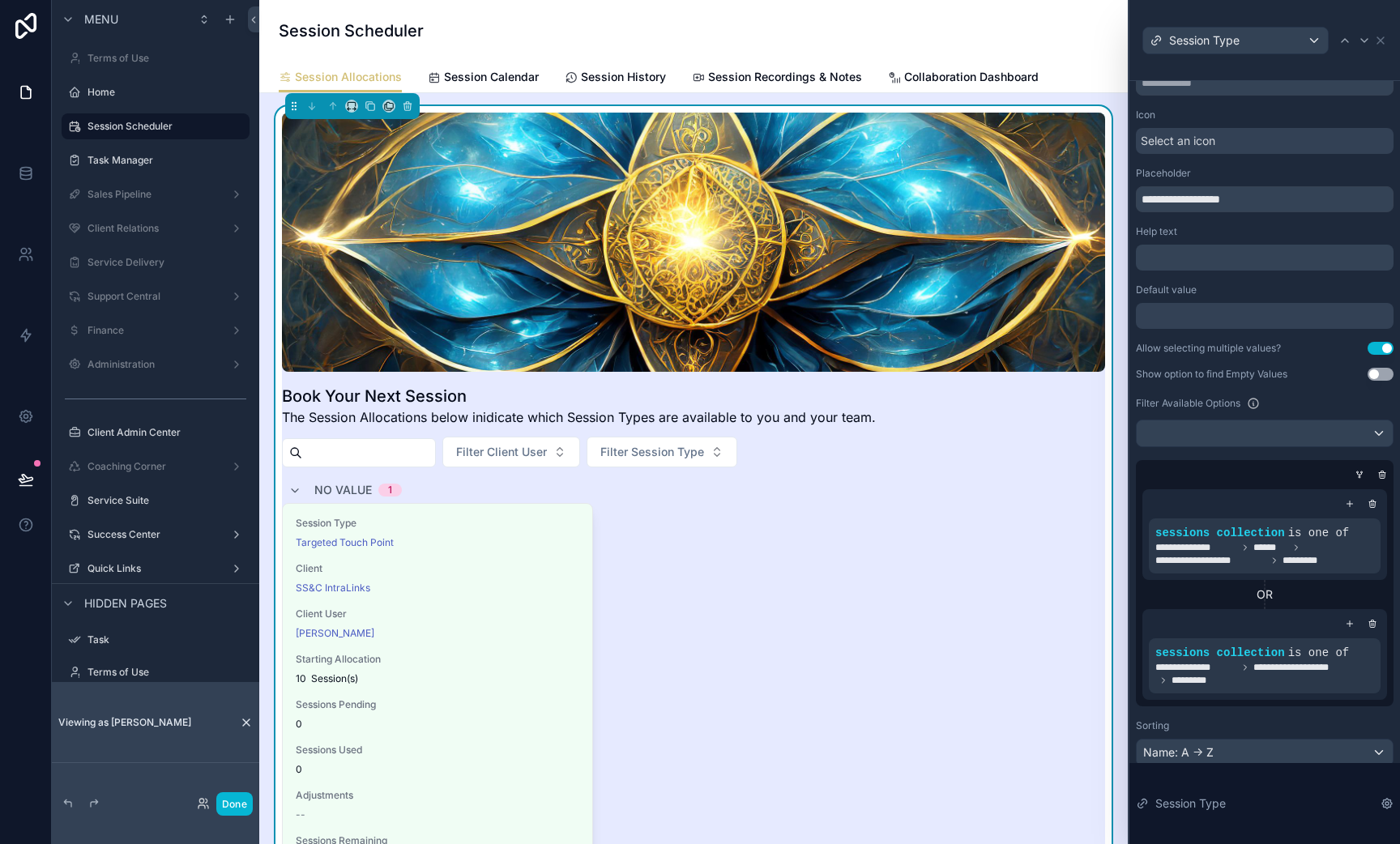
scroll to position [92, 0]
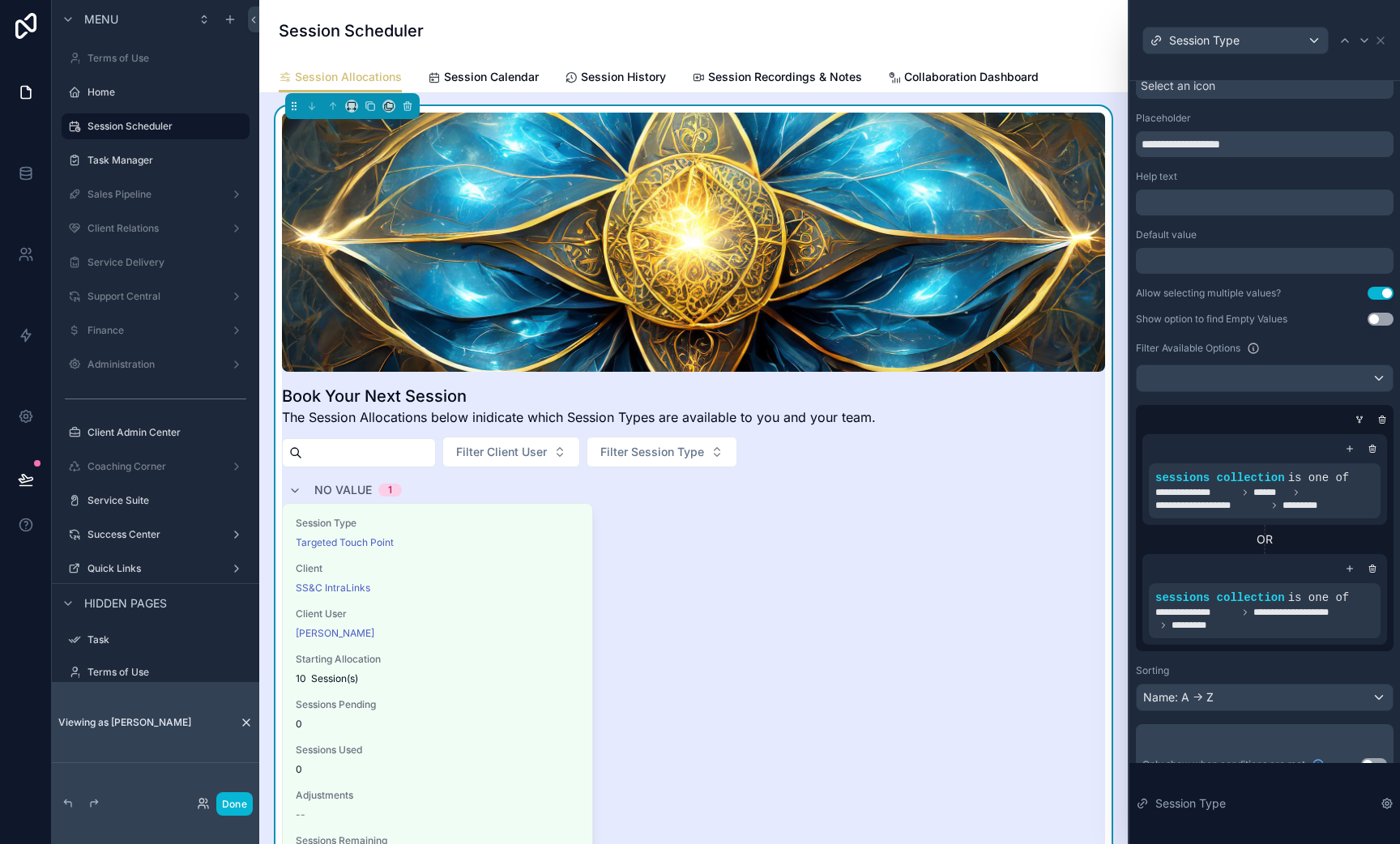
click at [1224, 668] on div "Sorting" at bounding box center [1264, 670] width 258 height 13
click at [1204, 430] on div "**********" at bounding box center [1264, 539] width 258 height 224
click at [1228, 417] on div at bounding box center [1262, 419] width 258 height 16
click at [1220, 544] on div "OR" at bounding box center [1264, 539] width 245 height 16
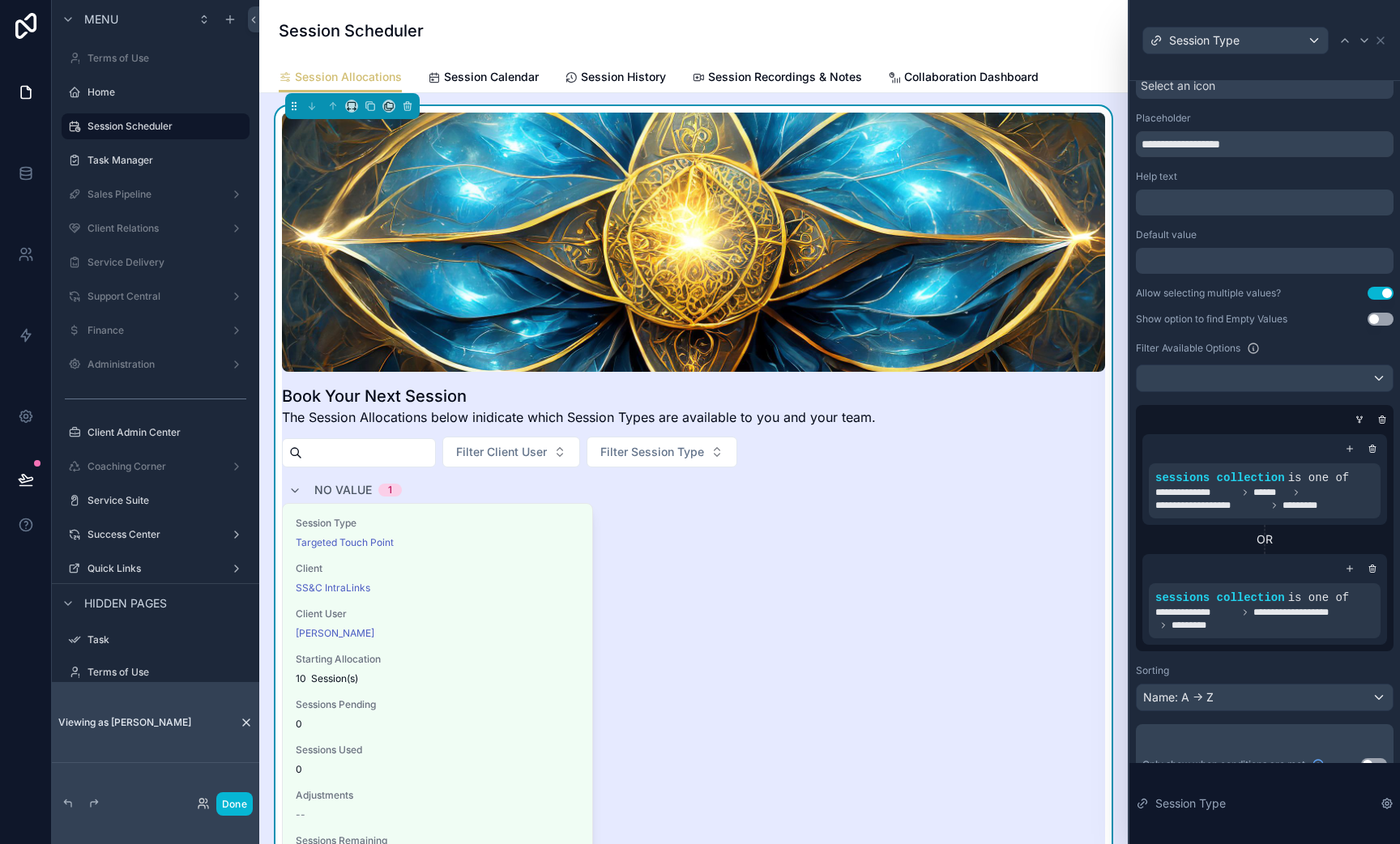
click at [1354, 544] on div "OR" at bounding box center [1264, 539] width 245 height 16
click at [1294, 430] on div "**********" at bounding box center [1264, 539] width 258 height 224
click at [1204, 534] on div "OR" at bounding box center [1264, 539] width 245 height 16
click at [638, 479] on div "No value 1" at bounding box center [693, 490] width 823 height 26
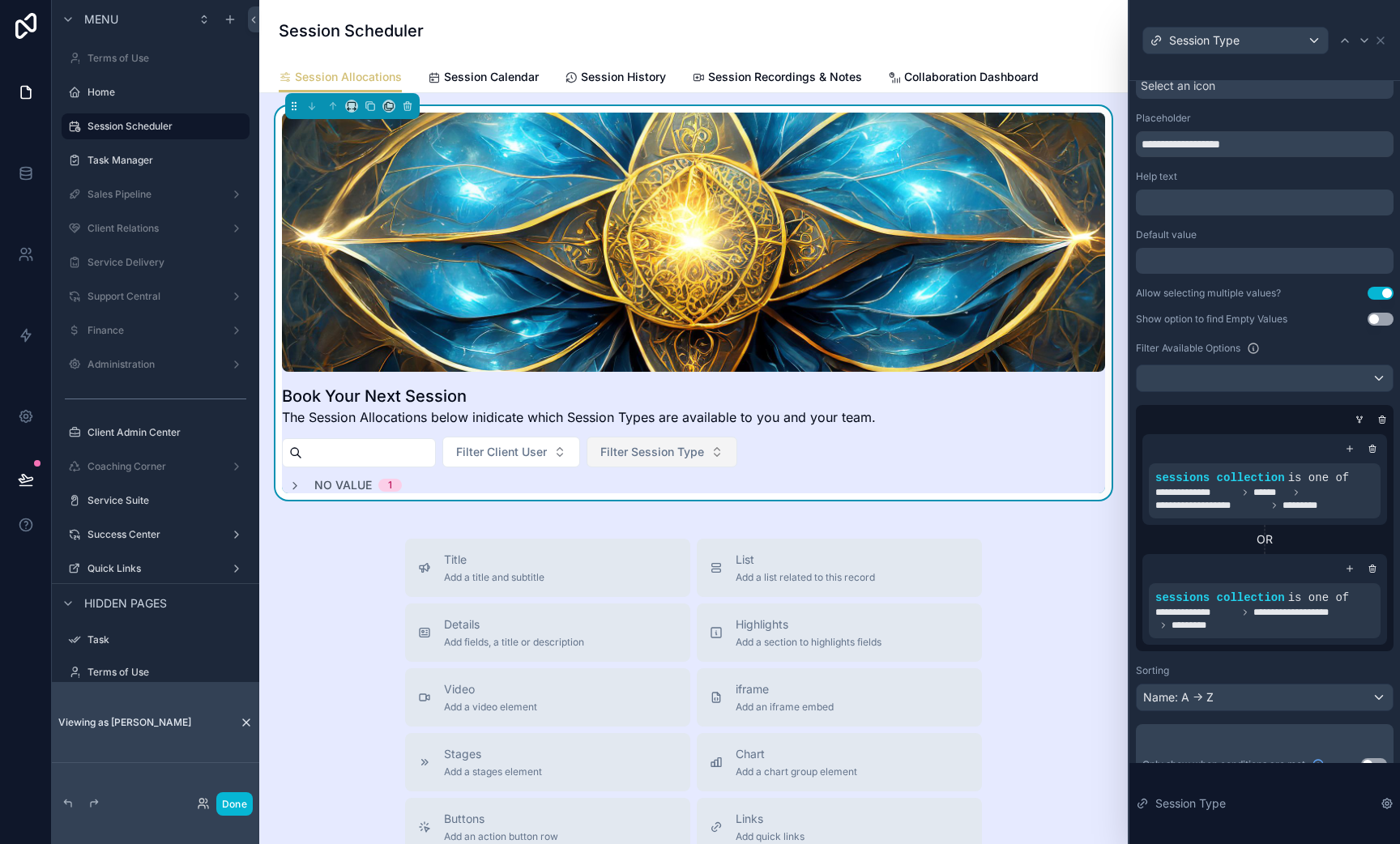
click at [638, 446] on span "Filter Session Type" at bounding box center [652, 452] width 104 height 16
click at [460, 475] on div "Book Your Next Session The Session Allocations below inidicate which Session Ty…" at bounding box center [693, 302] width 823 height 380
click at [344, 486] on span "No value" at bounding box center [343, 485] width 57 height 16
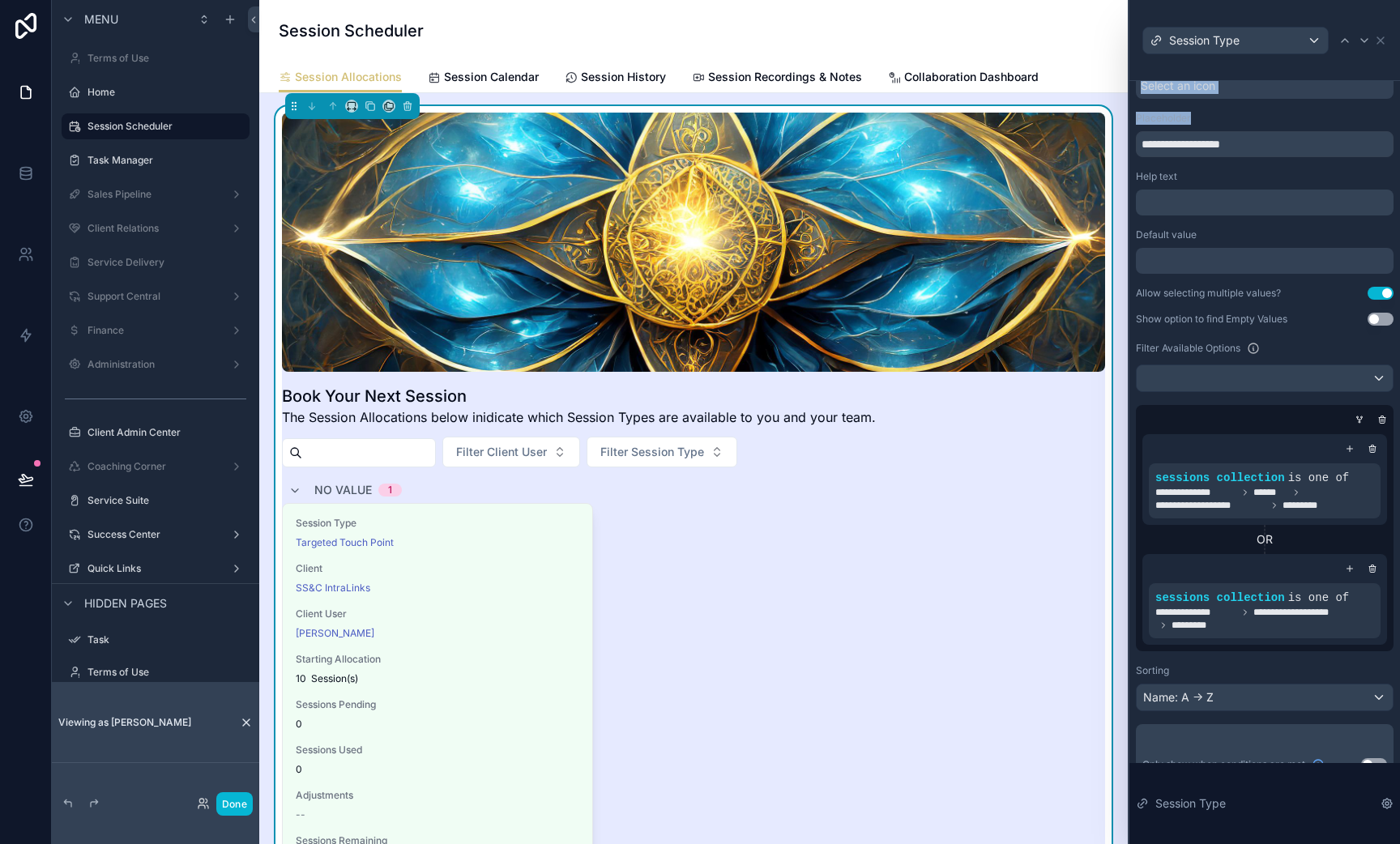
scroll to position [91, 0]
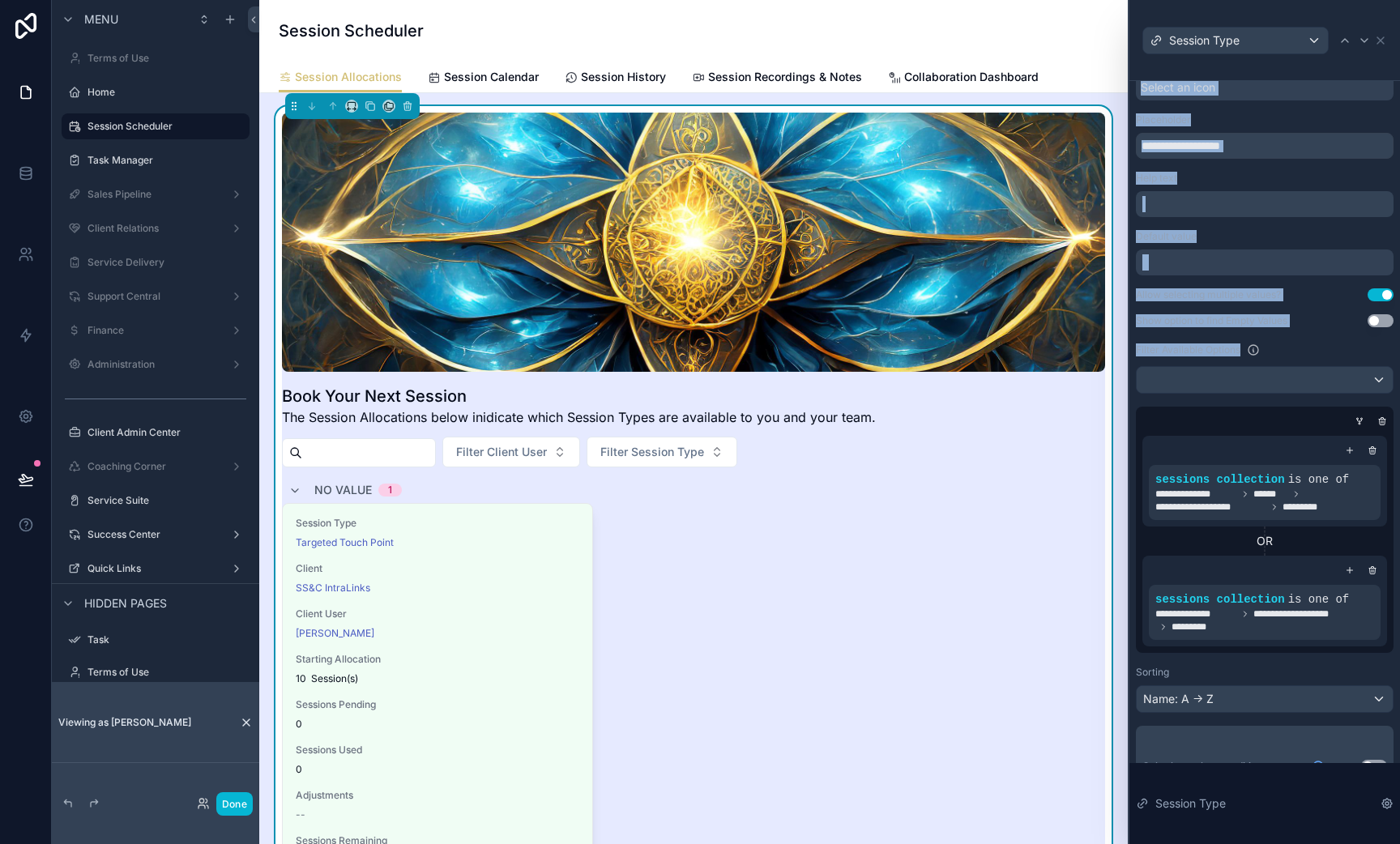
drag, startPoint x: 1381, startPoint y: 44, endPoint x: 1322, endPoint y: 339, distance: 300.8
click at [1322, 339] on div "**********" at bounding box center [1263, 422] width 272 height 844
click at [1320, 339] on div "**********" at bounding box center [1264, 402] width 258 height 810
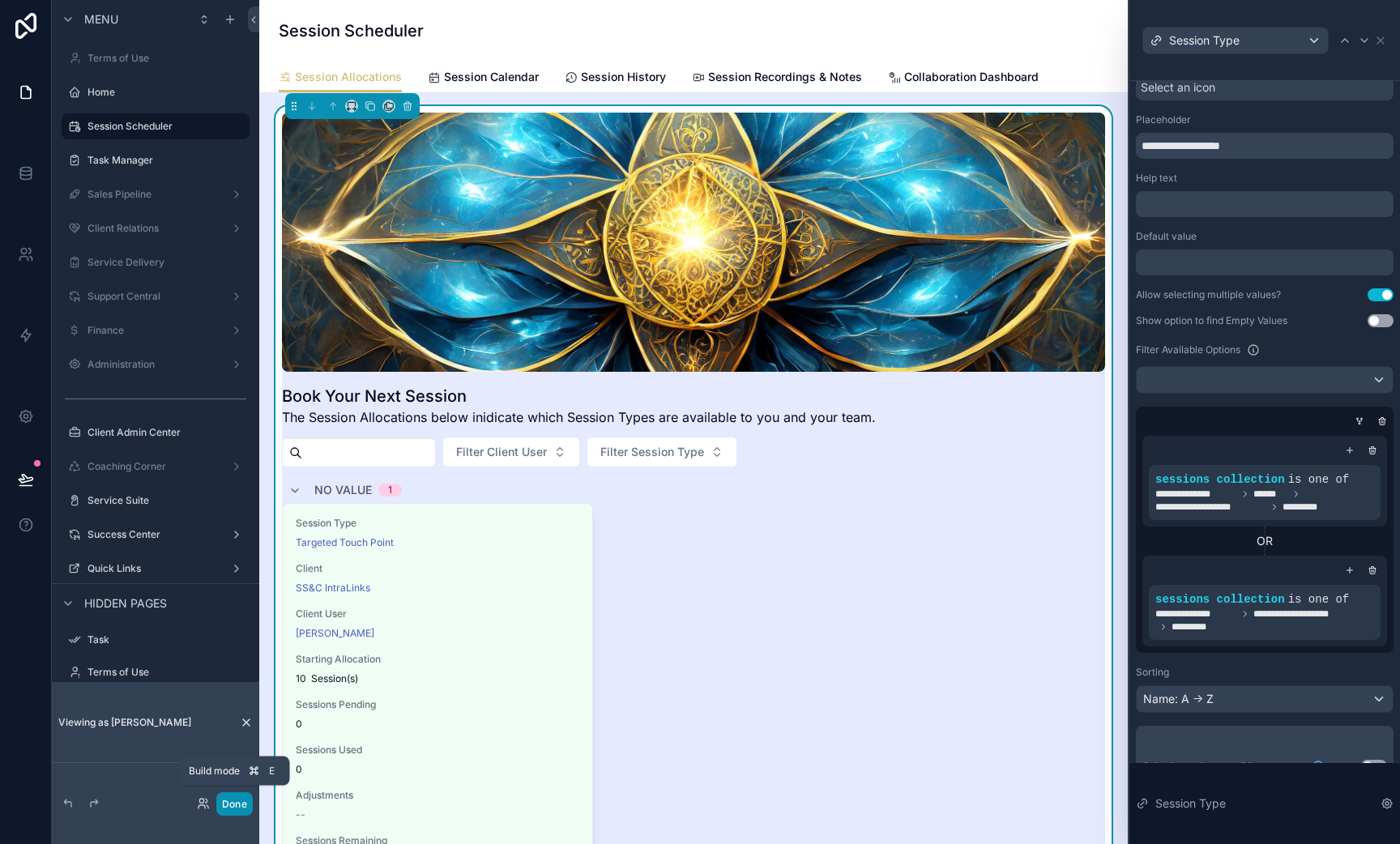
click at [238, 811] on button "Done" at bounding box center [234, 804] width 37 height 23
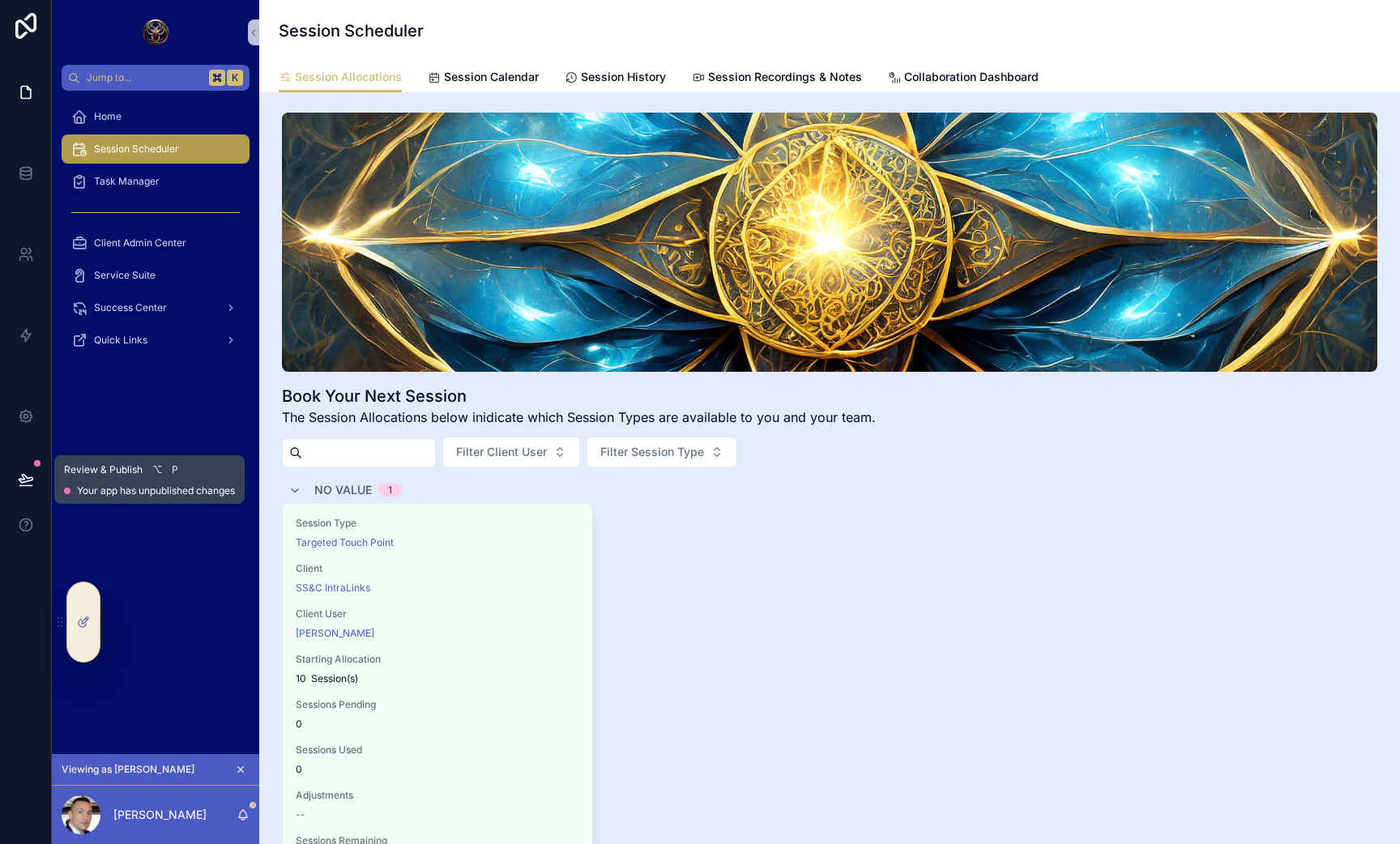
click at [25, 476] on icon at bounding box center [25, 478] width 14 height 8
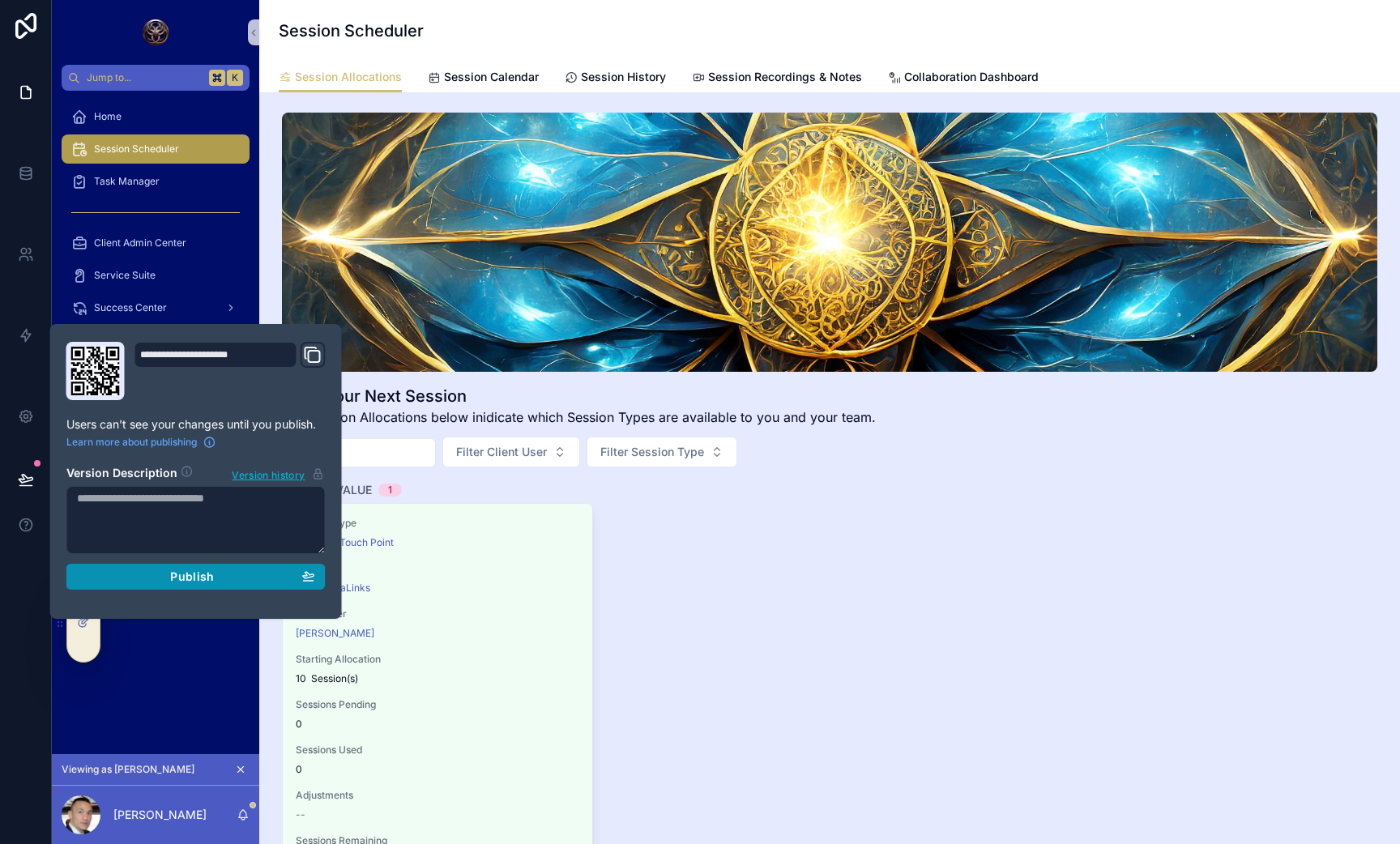
click at [116, 580] on div "Publish" at bounding box center [197, 576] width 238 height 15
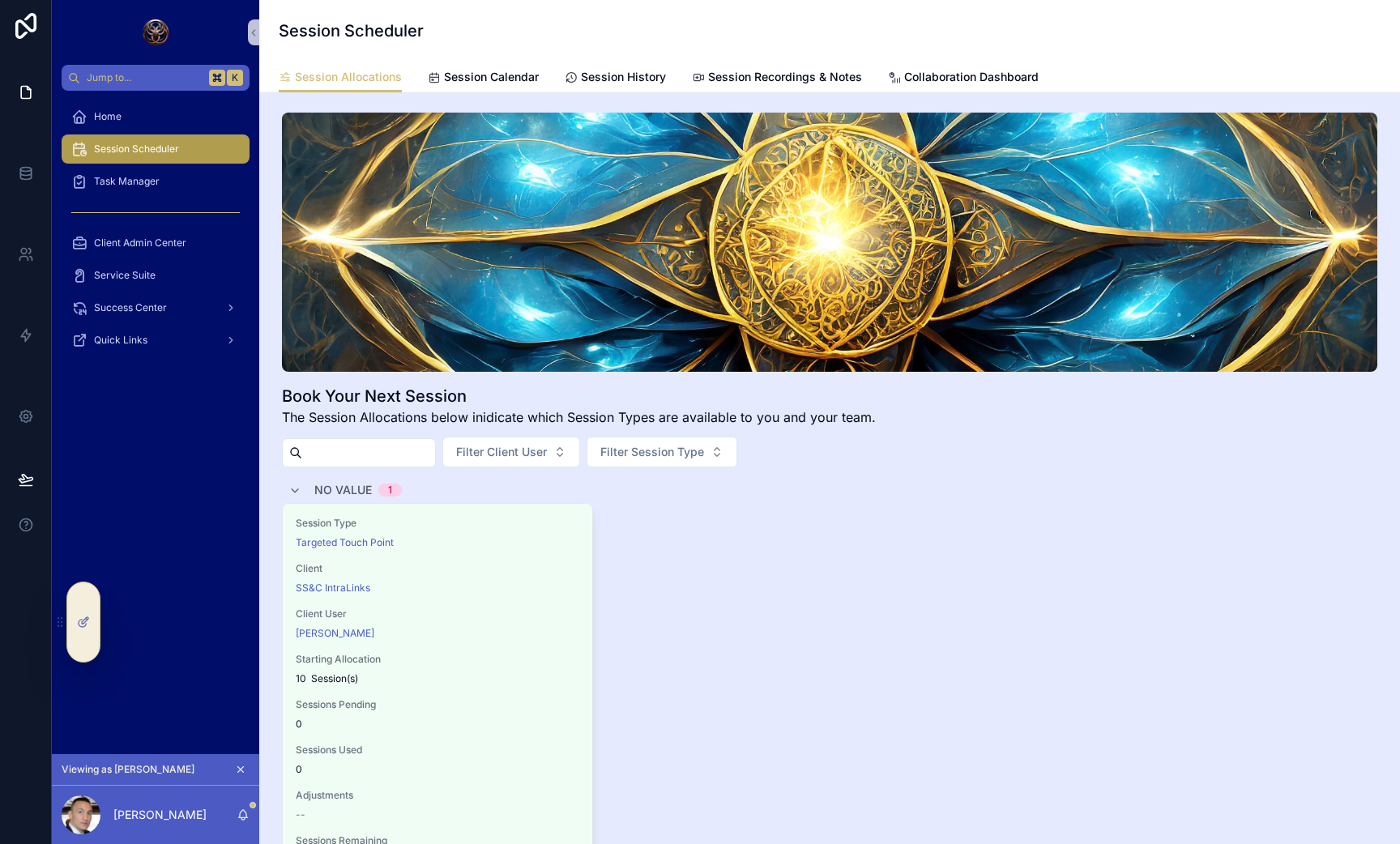
click at [642, 468] on div "Book Your Next Session The Session Allocations below inidicate which Session Ty…" at bounding box center [830, 533] width 1096 height 842
click at [642, 463] on button "Filter Session Type" at bounding box center [662, 452] width 151 height 31
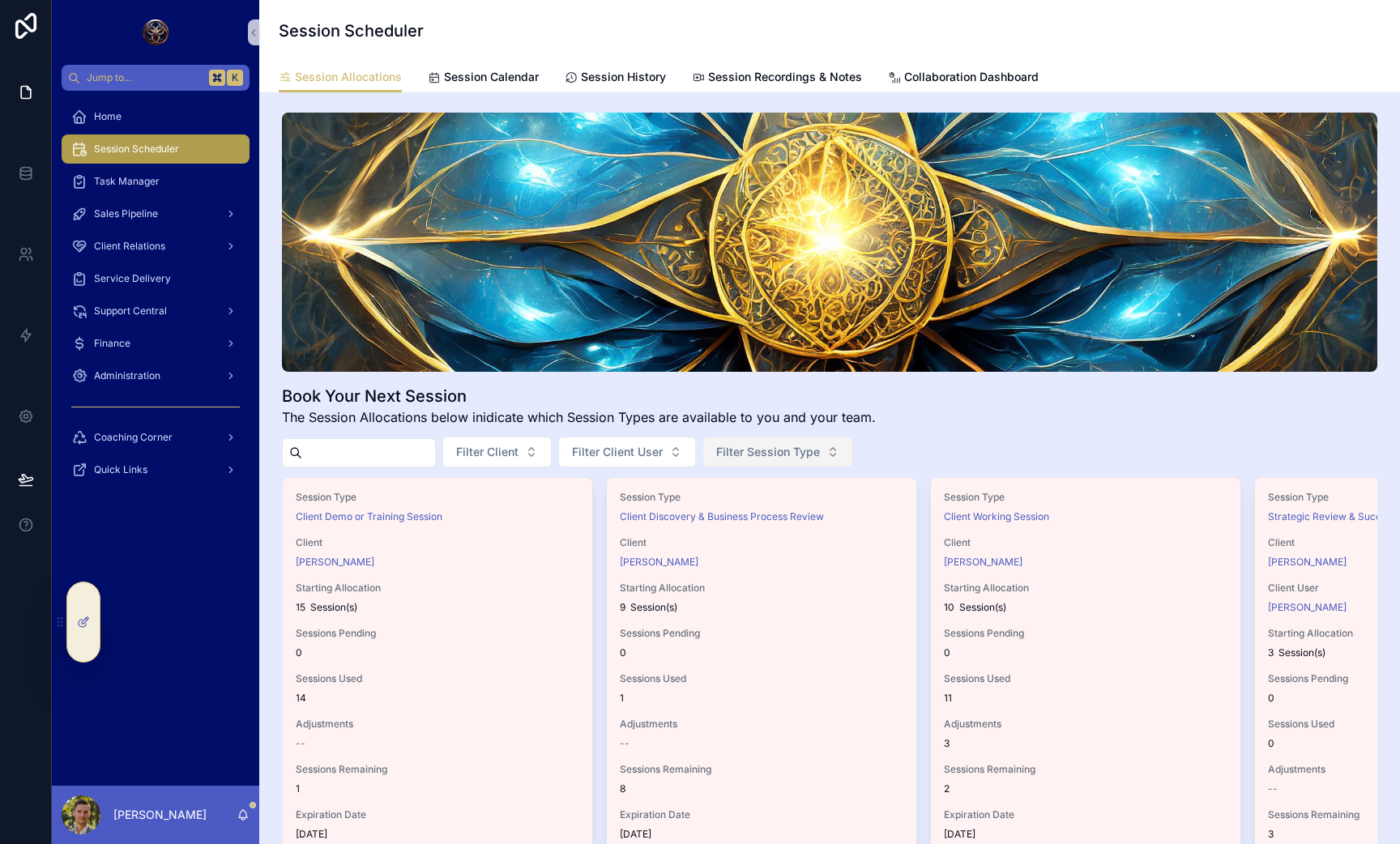
click at [765, 447] on span "Filter Session Type" at bounding box center [768, 452] width 104 height 16
click at [114, 623] on icon at bounding box center [118, 621] width 13 height 13
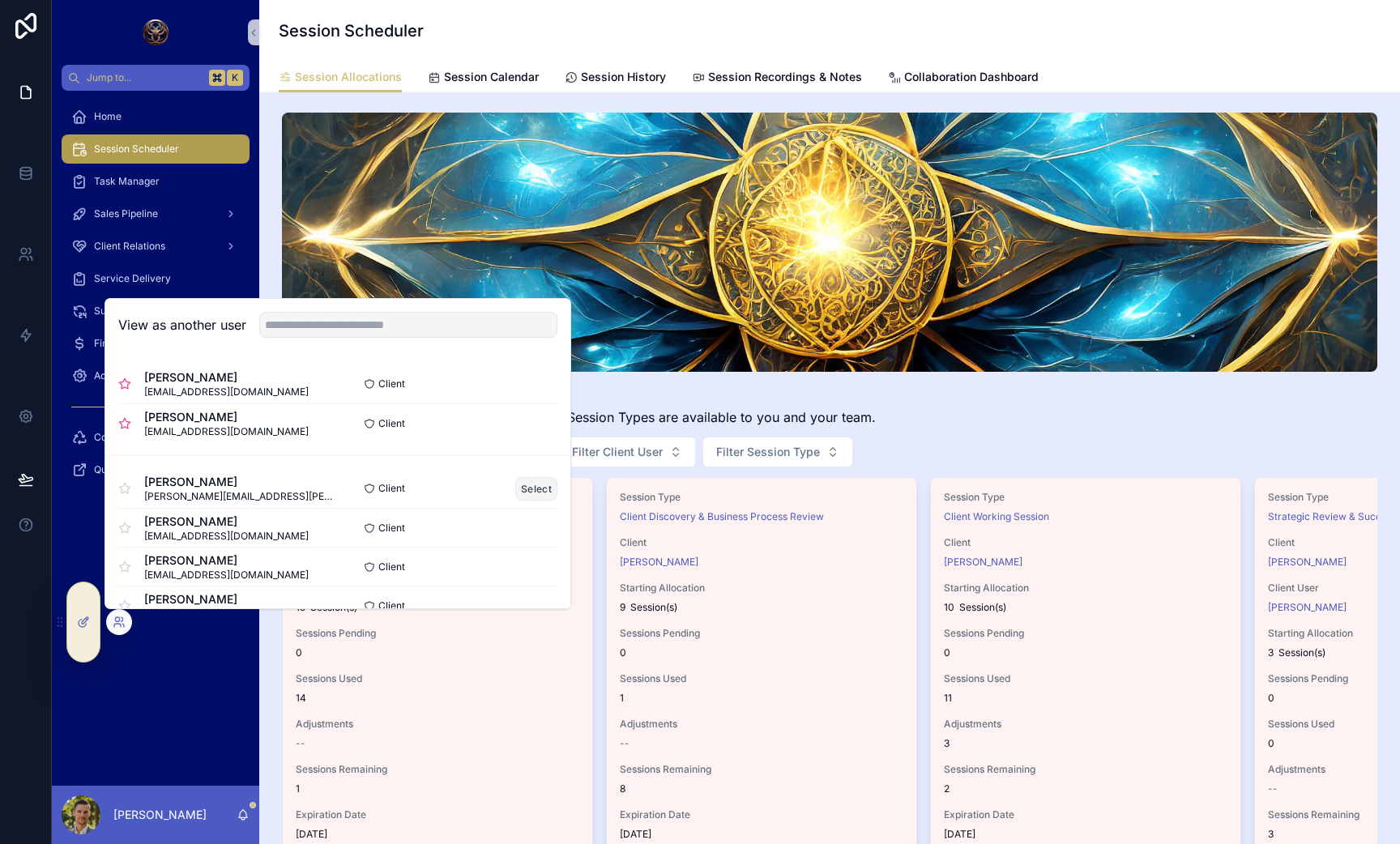
click at [529, 484] on button "Select" at bounding box center [536, 489] width 43 height 23
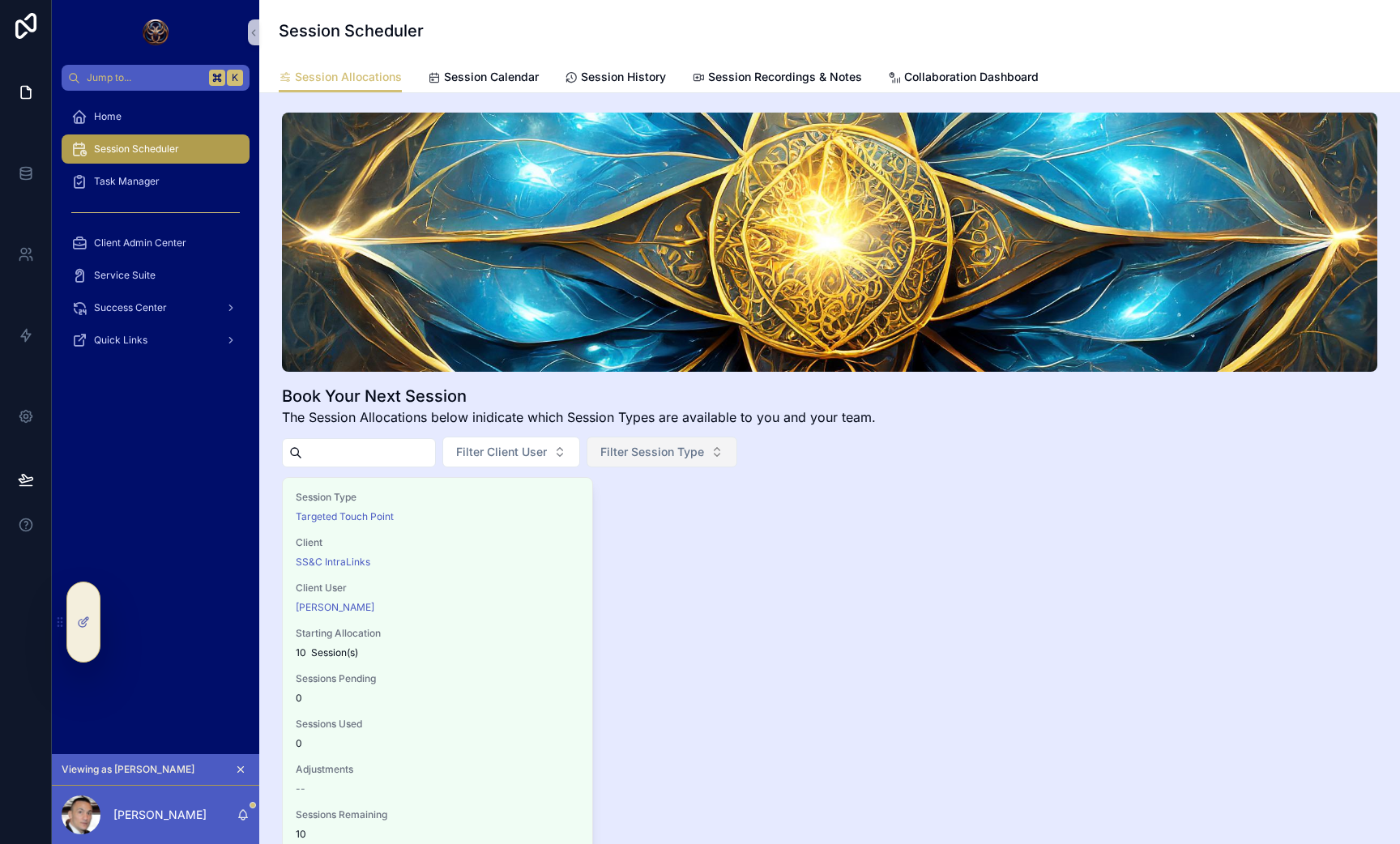
click at [678, 449] on span "Filter Session Type" at bounding box center [652, 452] width 104 height 16
click at [517, 449] on span "Filter Client User" at bounding box center [502, 452] width 91 height 16
click at [676, 461] on button "Filter Session Type" at bounding box center [662, 452] width 151 height 31
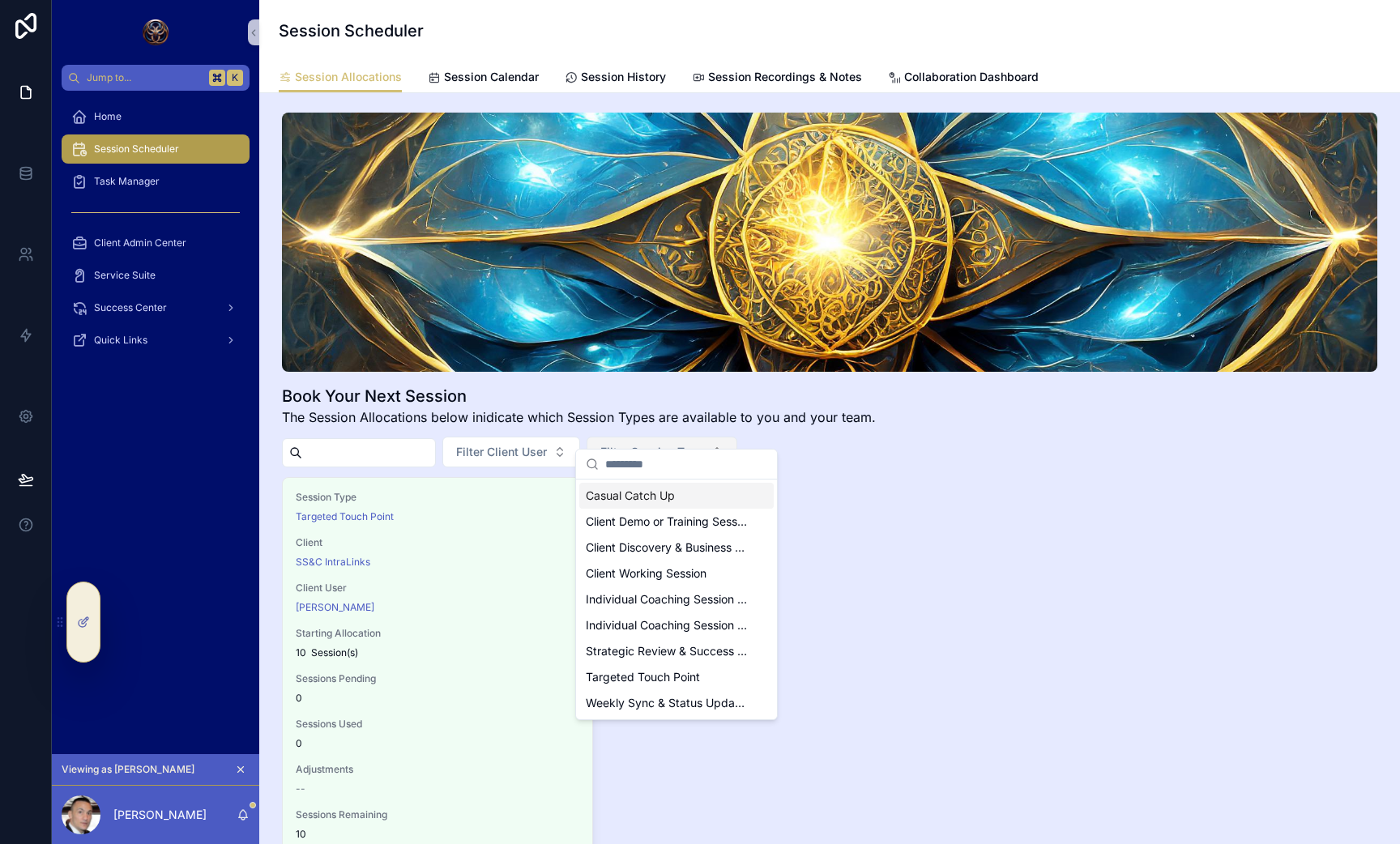
scroll to position [86, 0]
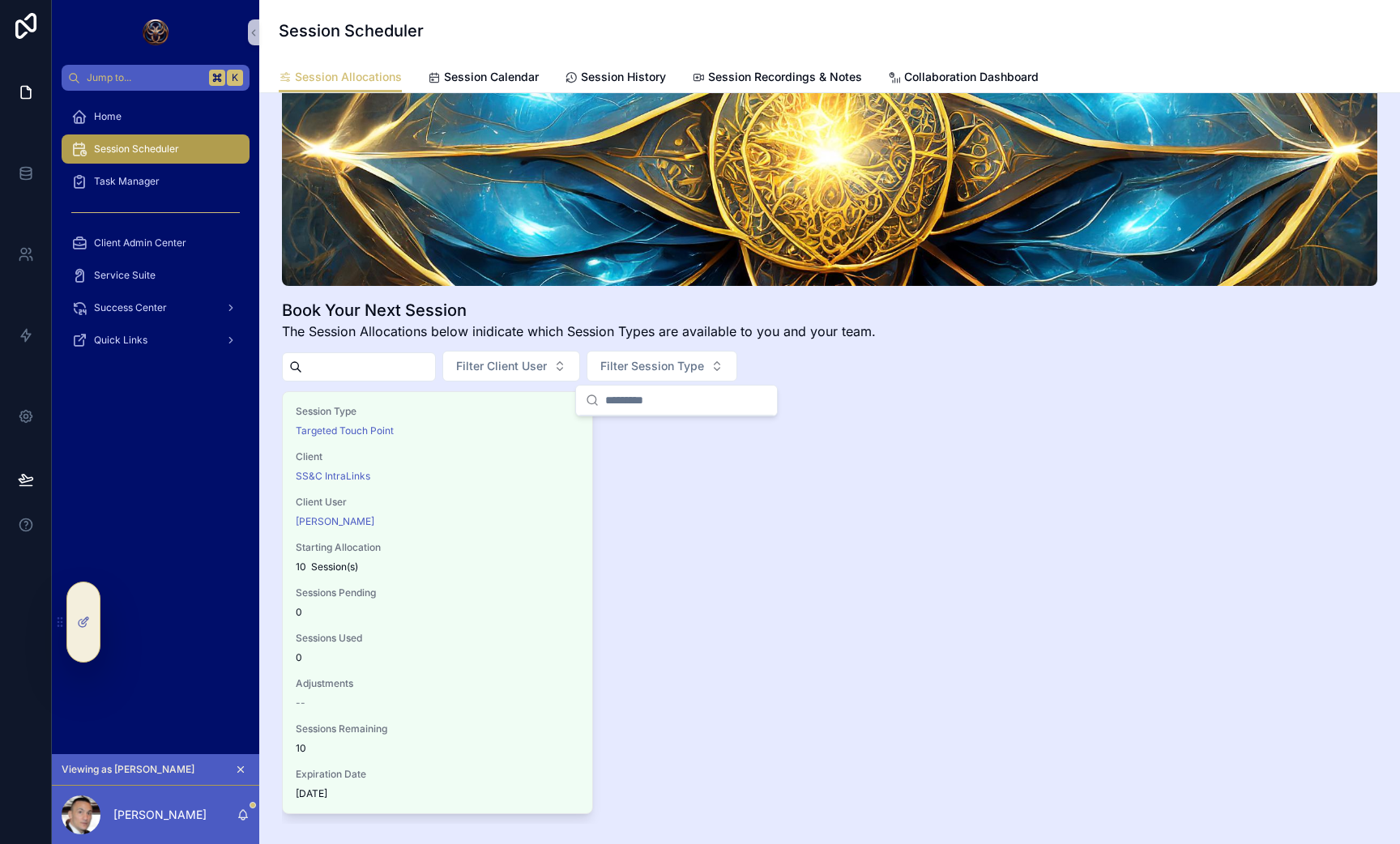
click at [859, 532] on div "Session Type Targeted Touch Point Client SS&C IntraLinks Client User [PERSON_NA…" at bounding box center [830, 607] width 1096 height 433
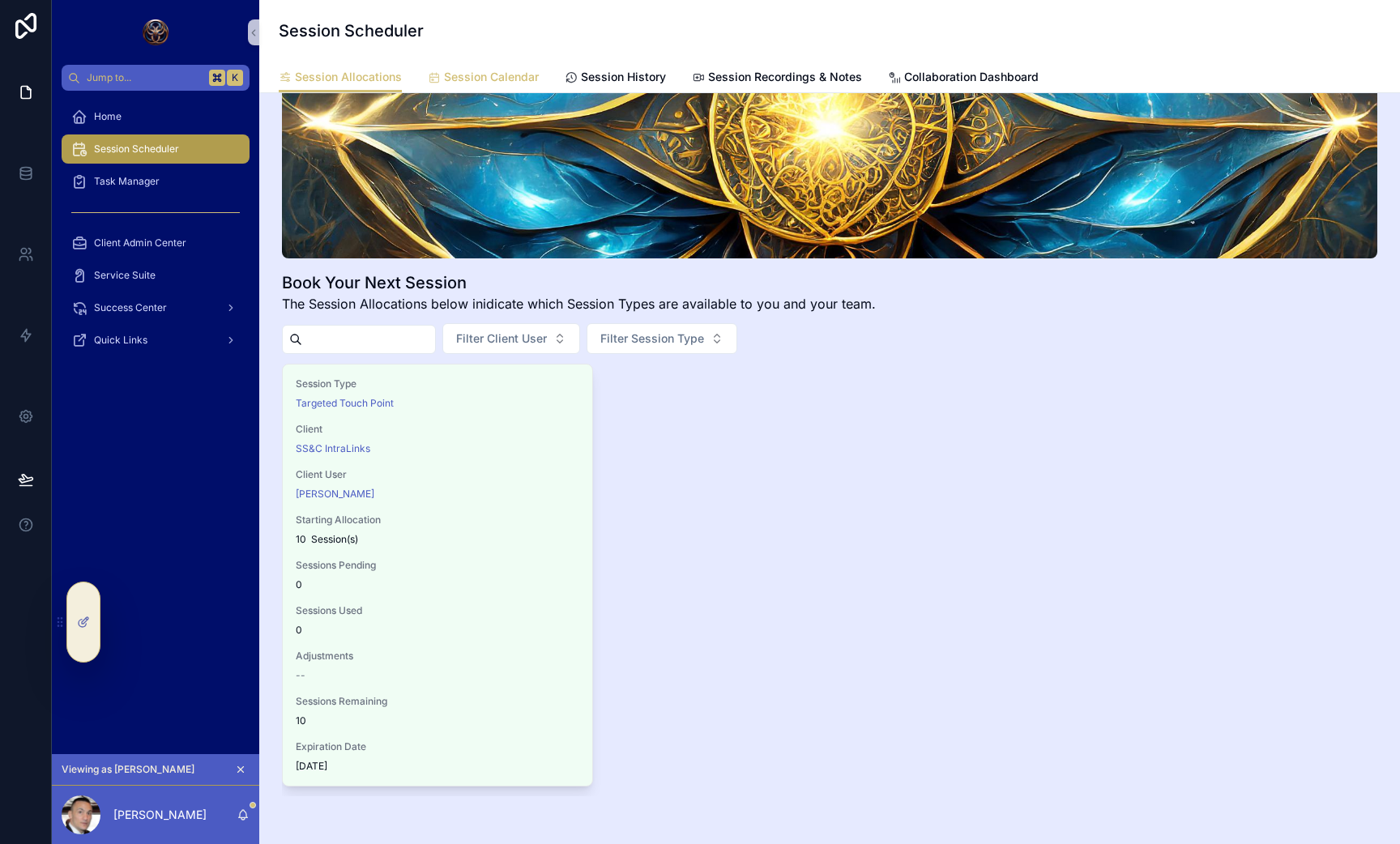
click at [495, 91] on link "Session Calendar" at bounding box center [483, 77] width 111 height 32
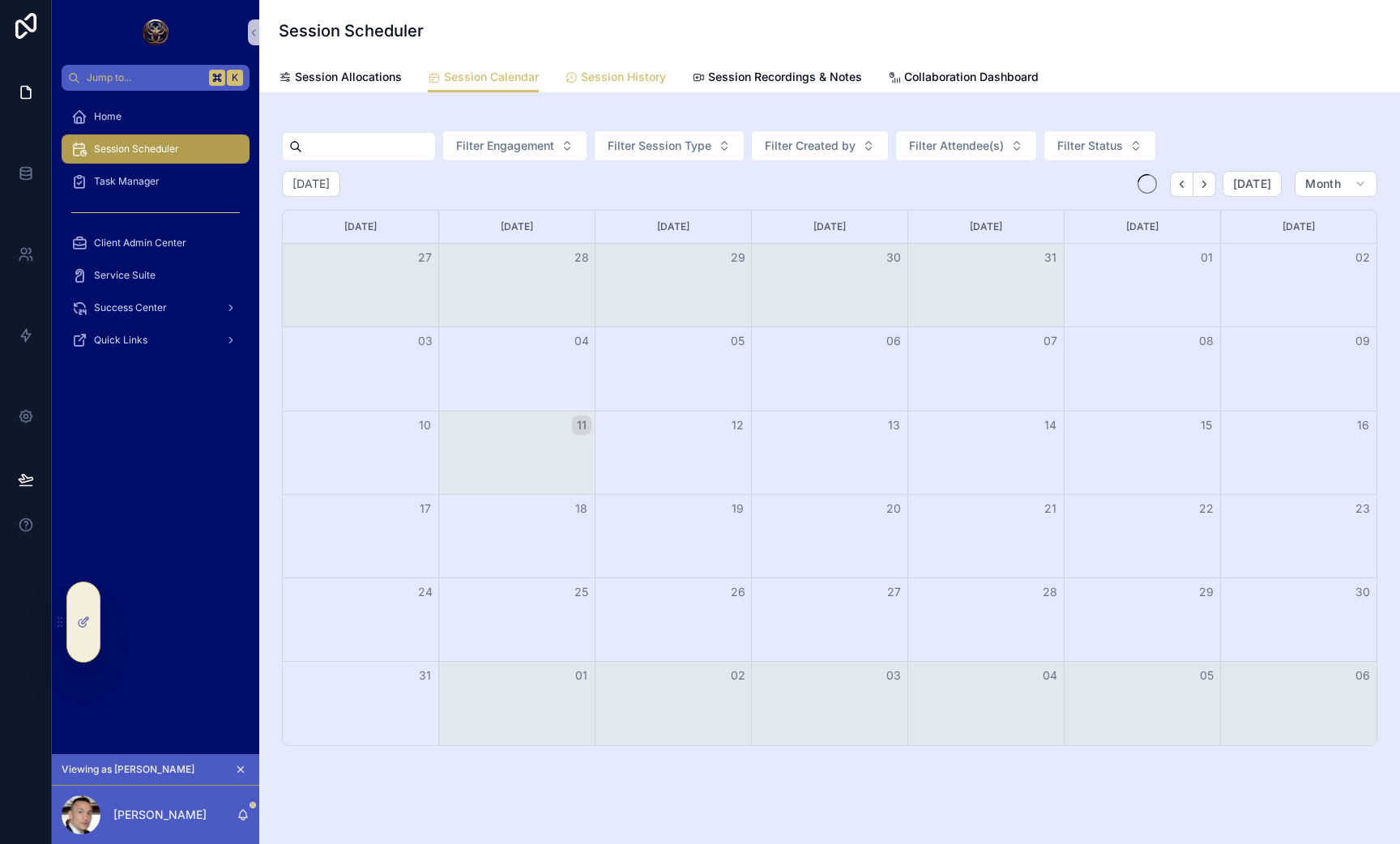
click at [607, 66] on link "Session History" at bounding box center [615, 77] width 102 height 32
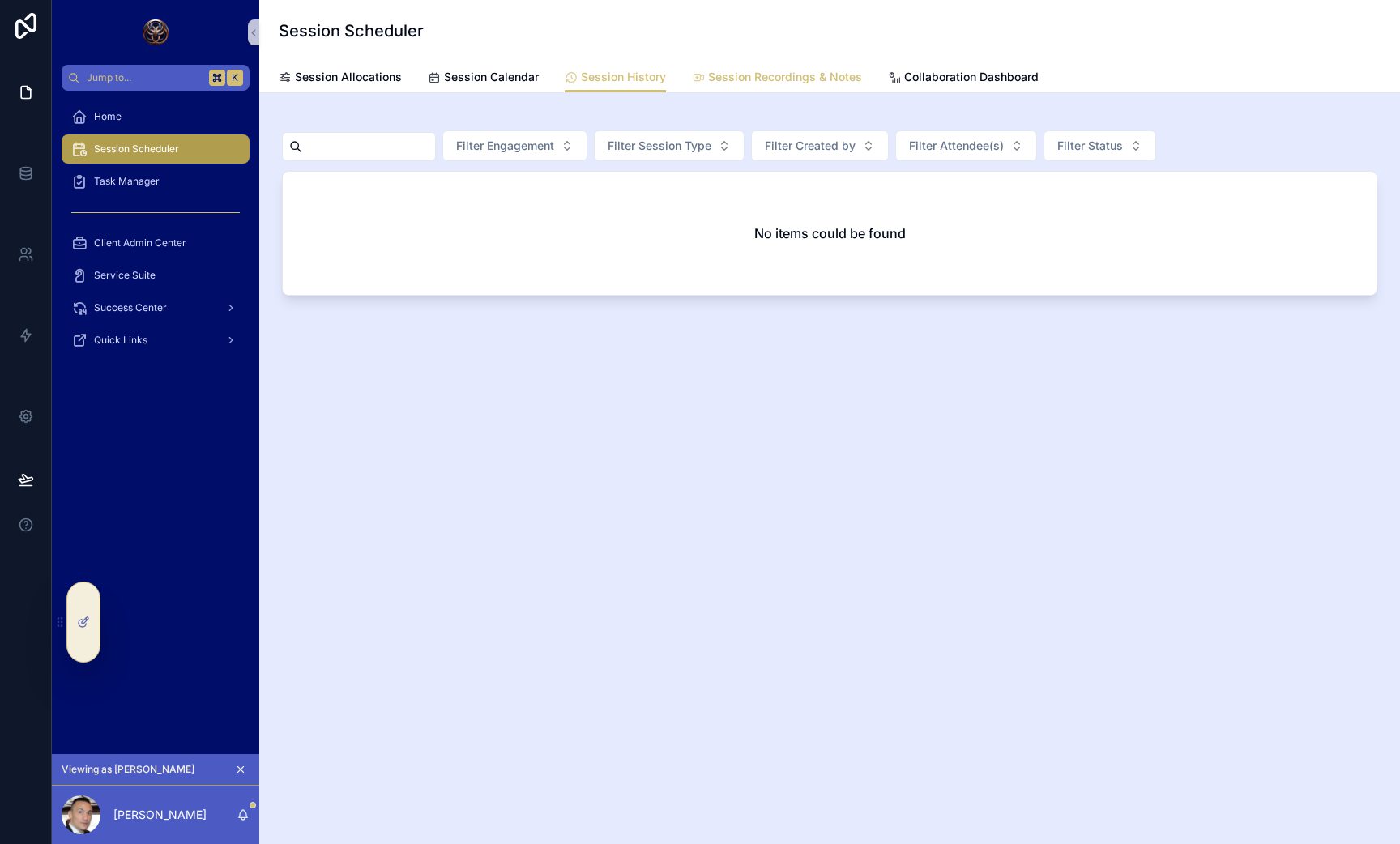
click at [757, 72] on span "Session Recordings & Notes" at bounding box center [784, 76] width 154 height 16
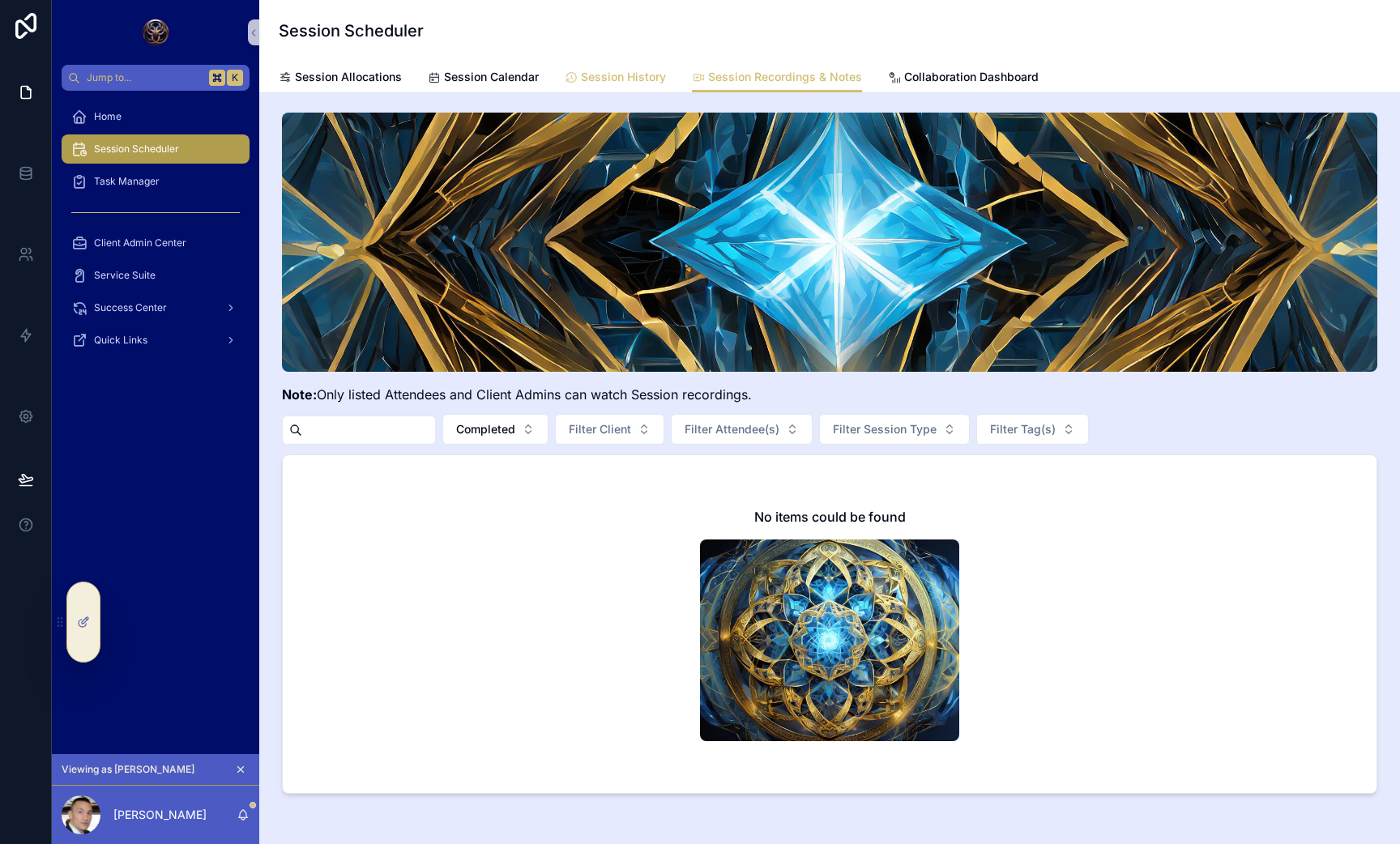
click at [617, 79] on span "Session History" at bounding box center [624, 76] width 85 height 16
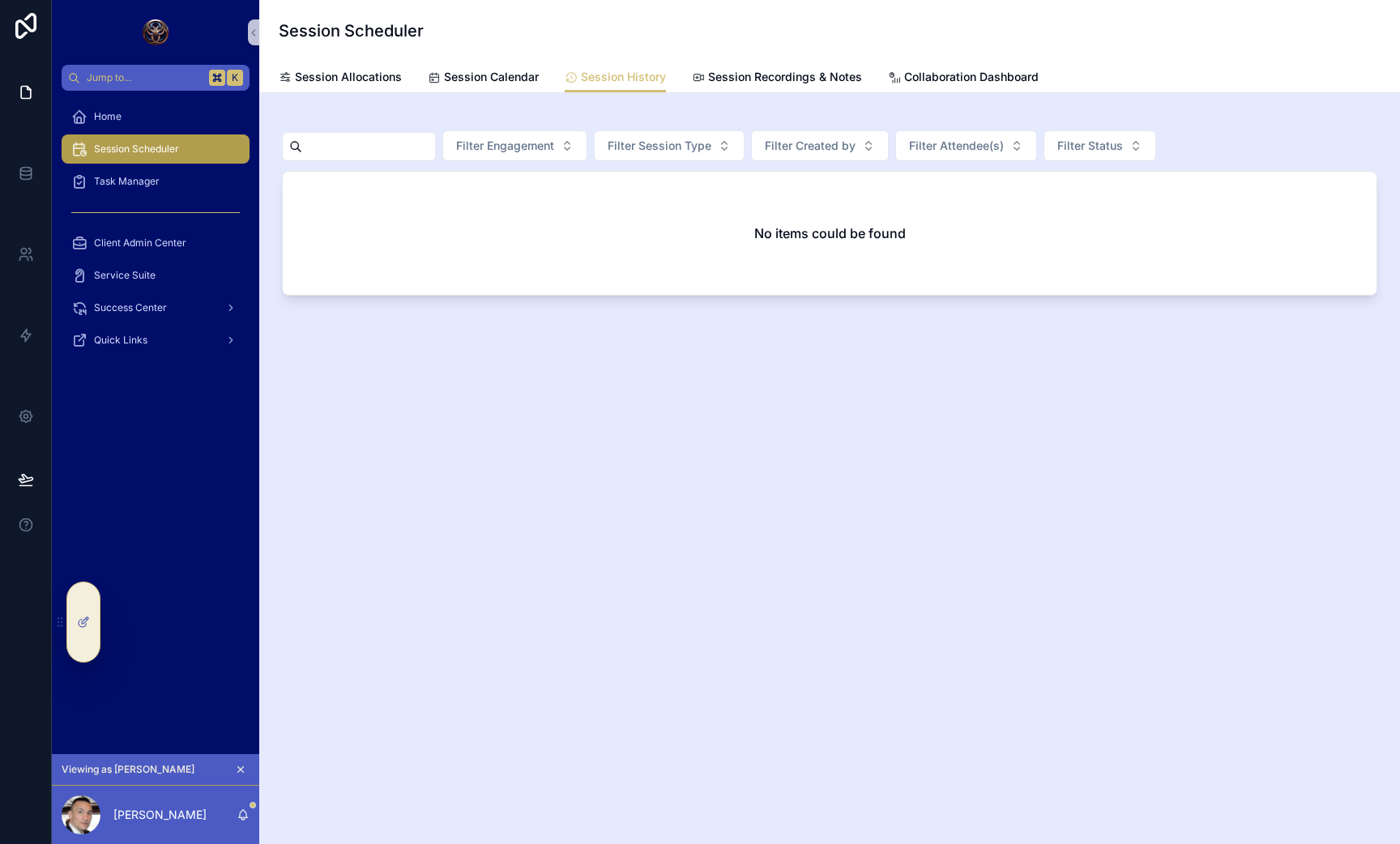
click at [644, 75] on span "Session History" at bounding box center [624, 76] width 85 height 16
click at [507, 67] on link "Session Calendar" at bounding box center [483, 77] width 111 height 32
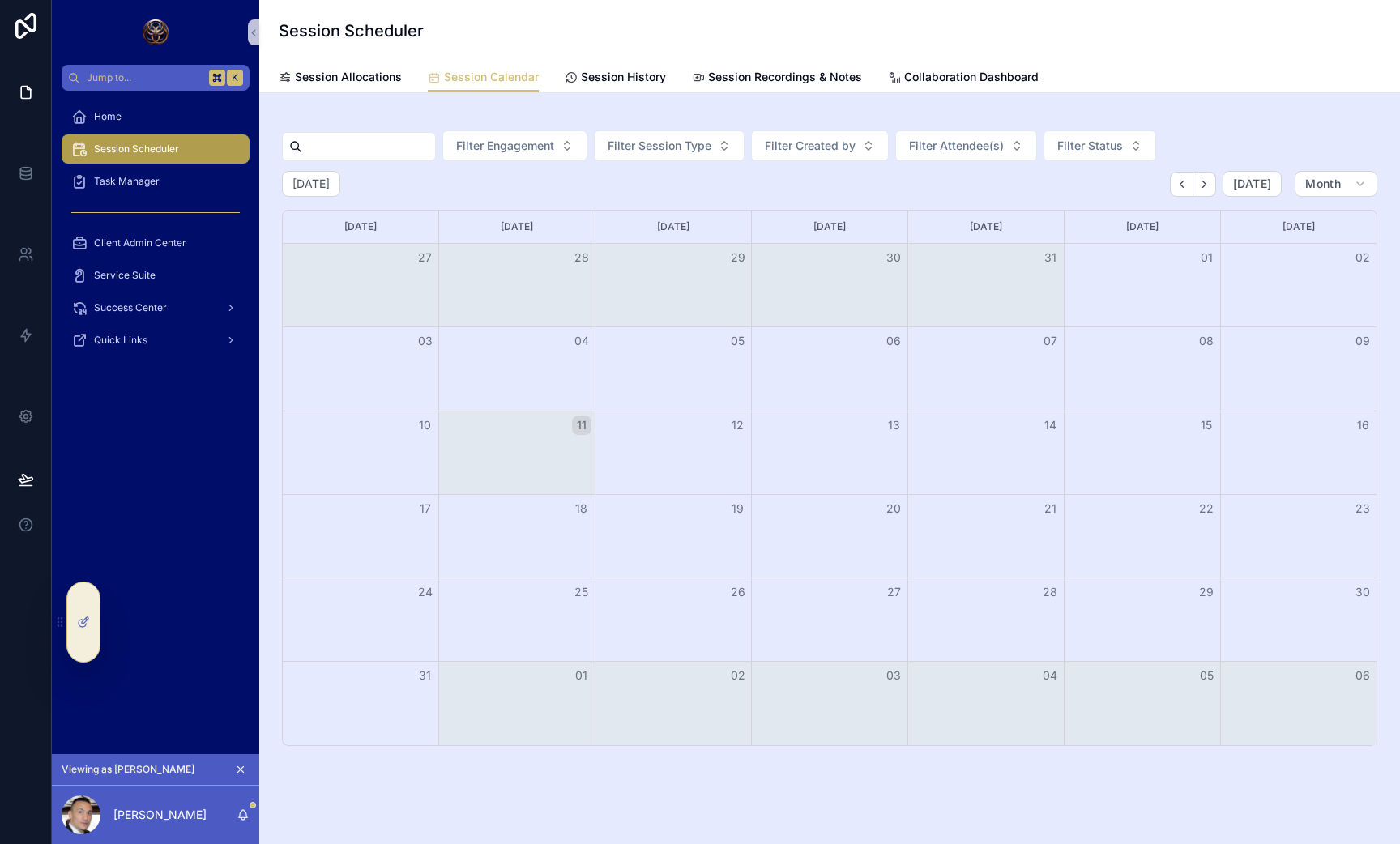
click at [592, 59] on div "Session Scheduler" at bounding box center [830, 31] width 1102 height 62
click at [593, 76] on span "Session History" at bounding box center [624, 76] width 85 height 16
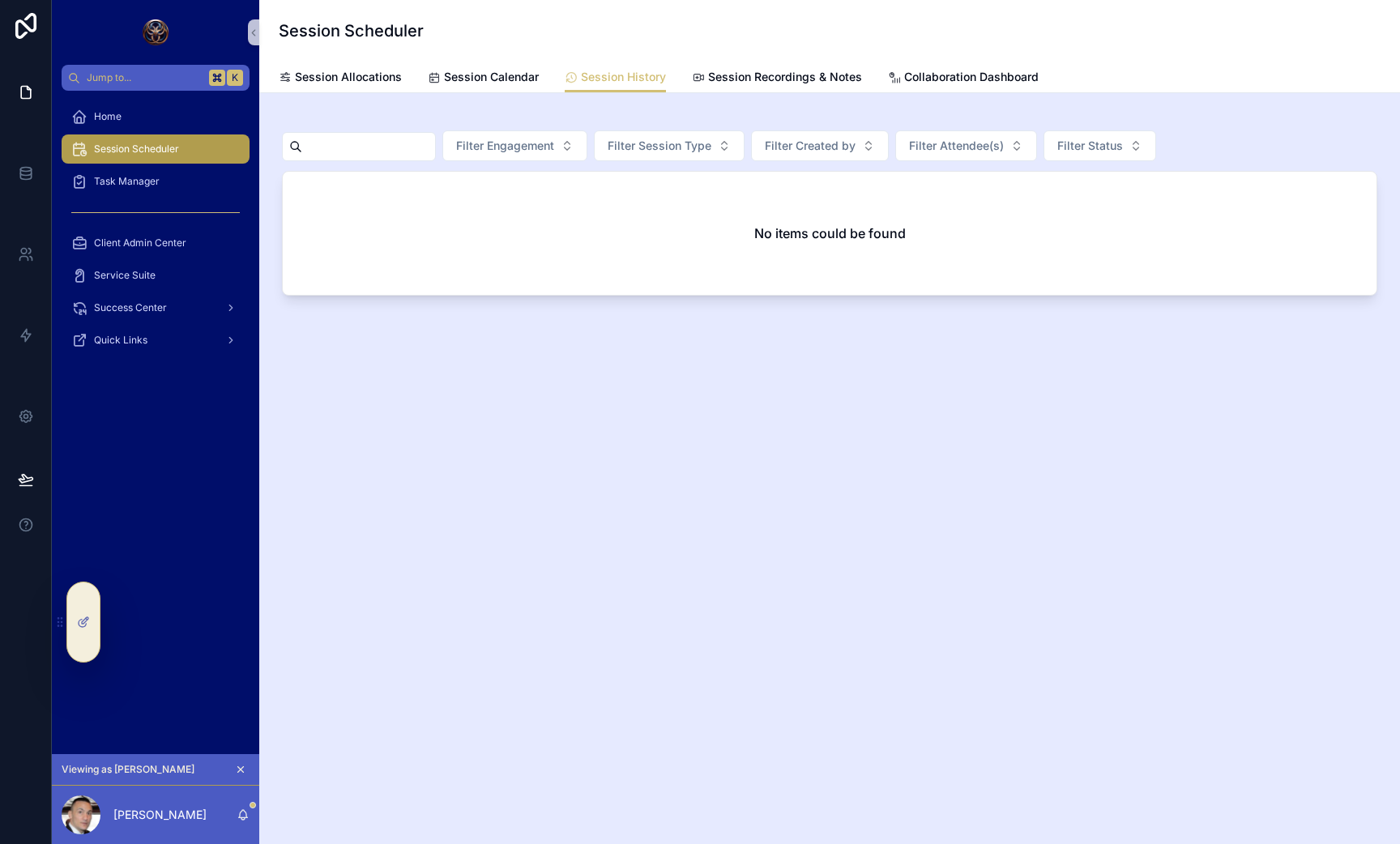
click at [688, 73] on div "Session Allocations Session Calendar Session History Session Recordings & Notes…" at bounding box center [830, 77] width 1102 height 31
click at [745, 73] on span "Session Recordings & Notes" at bounding box center [784, 76] width 154 height 16
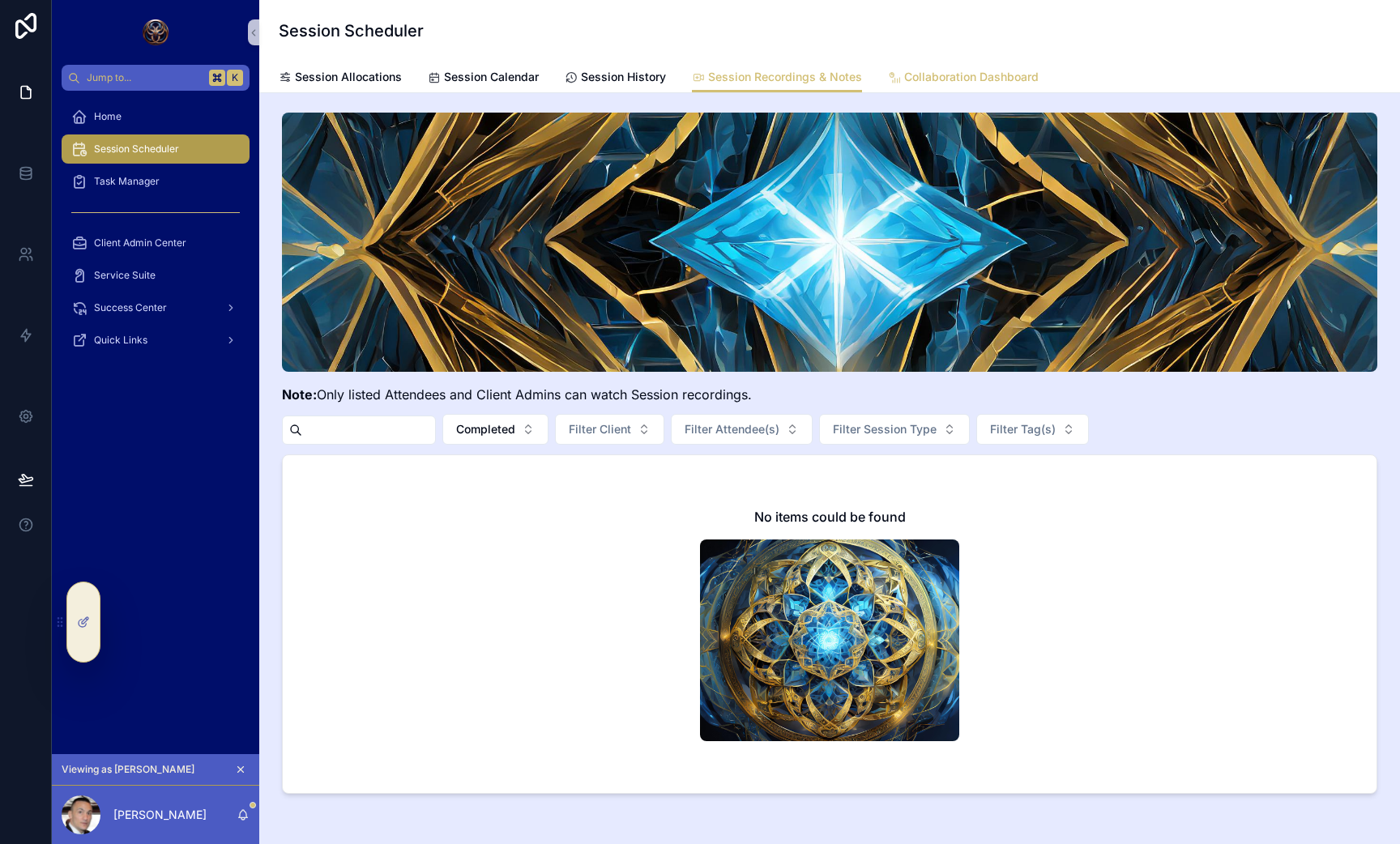
click at [936, 77] on span "Collaboration Dashboard" at bounding box center [971, 76] width 135 height 16
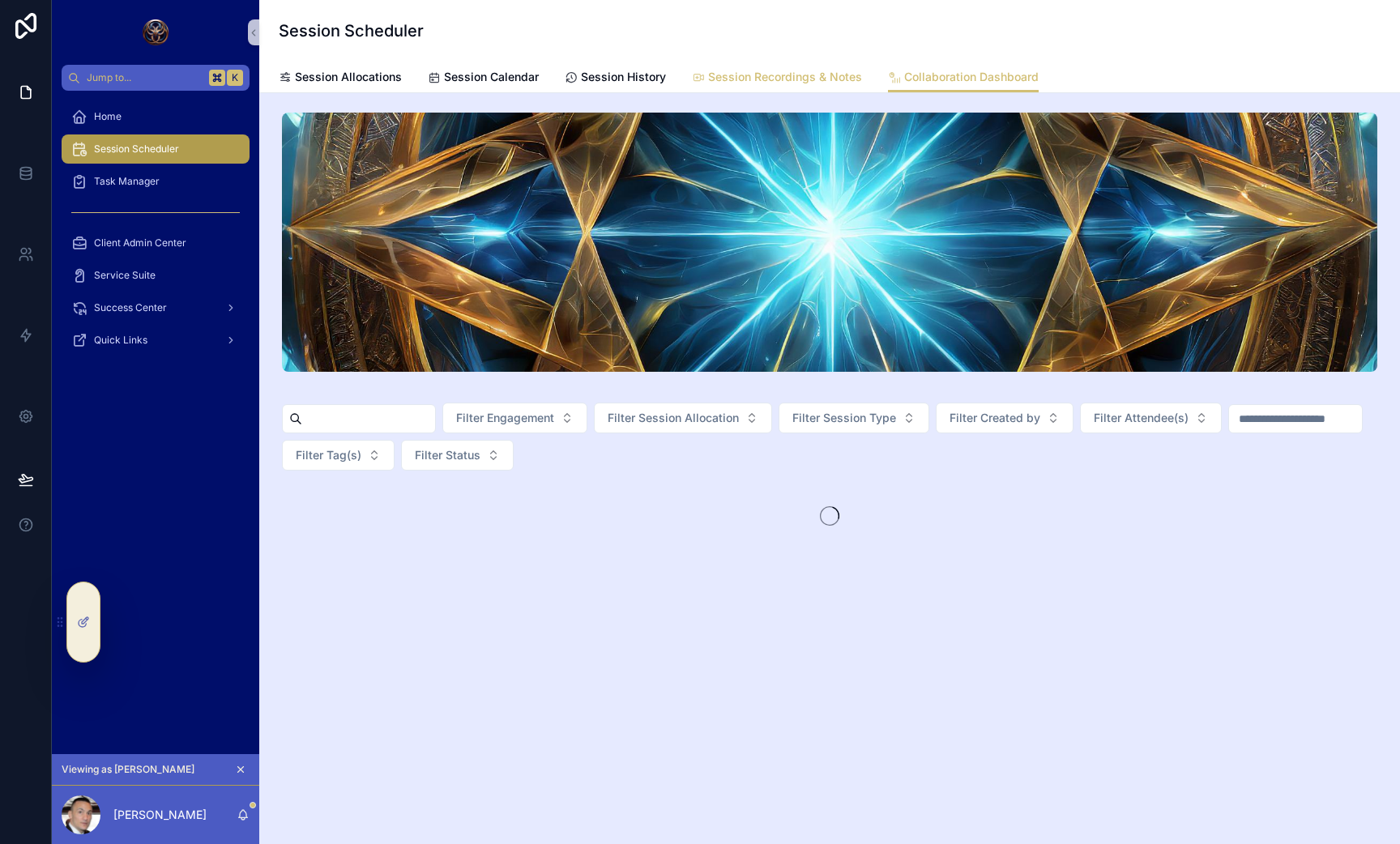
click at [817, 77] on span "Session Recordings & Notes" at bounding box center [784, 76] width 154 height 16
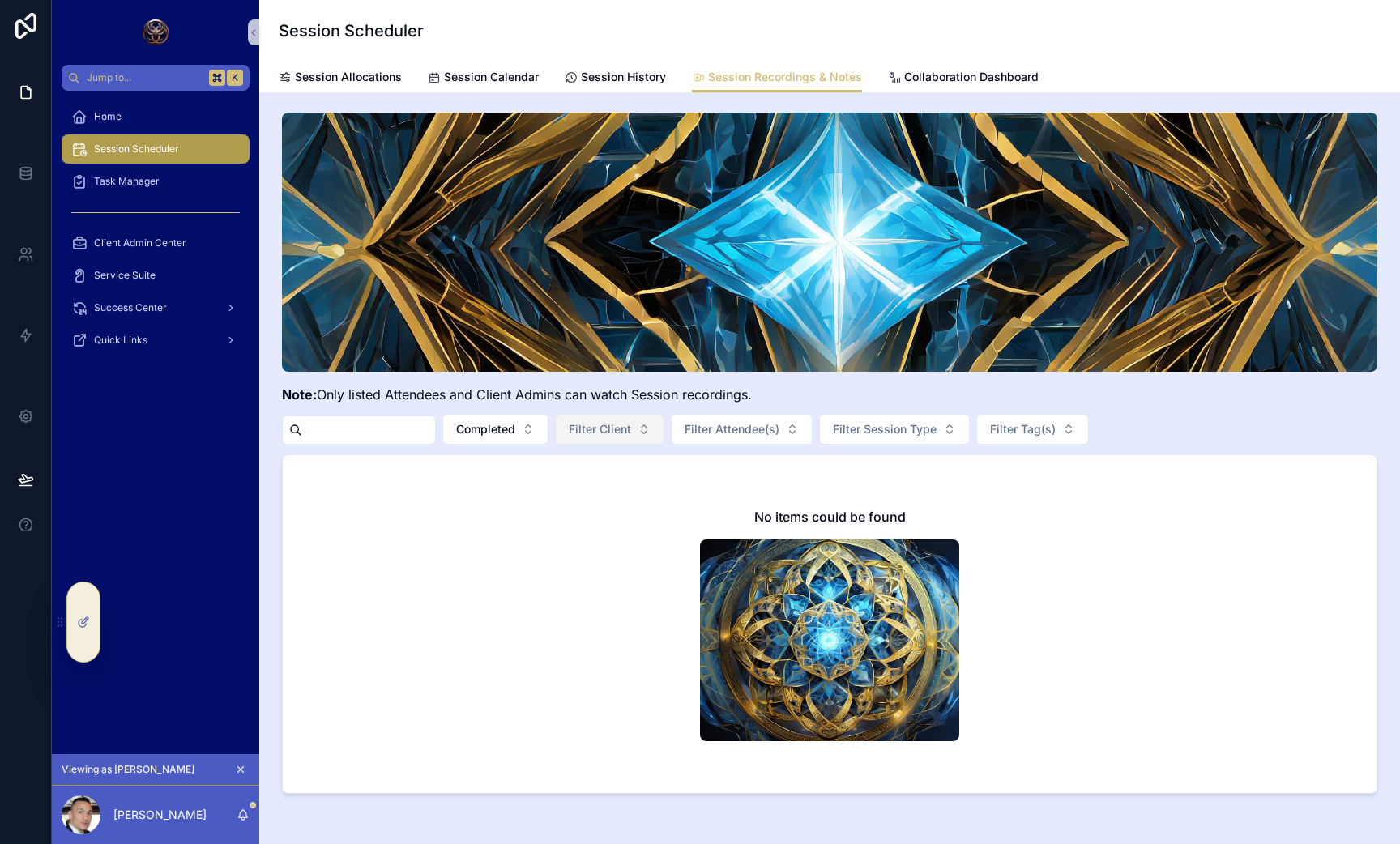
click at [631, 431] on span "Filter Client" at bounding box center [600, 429] width 62 height 16
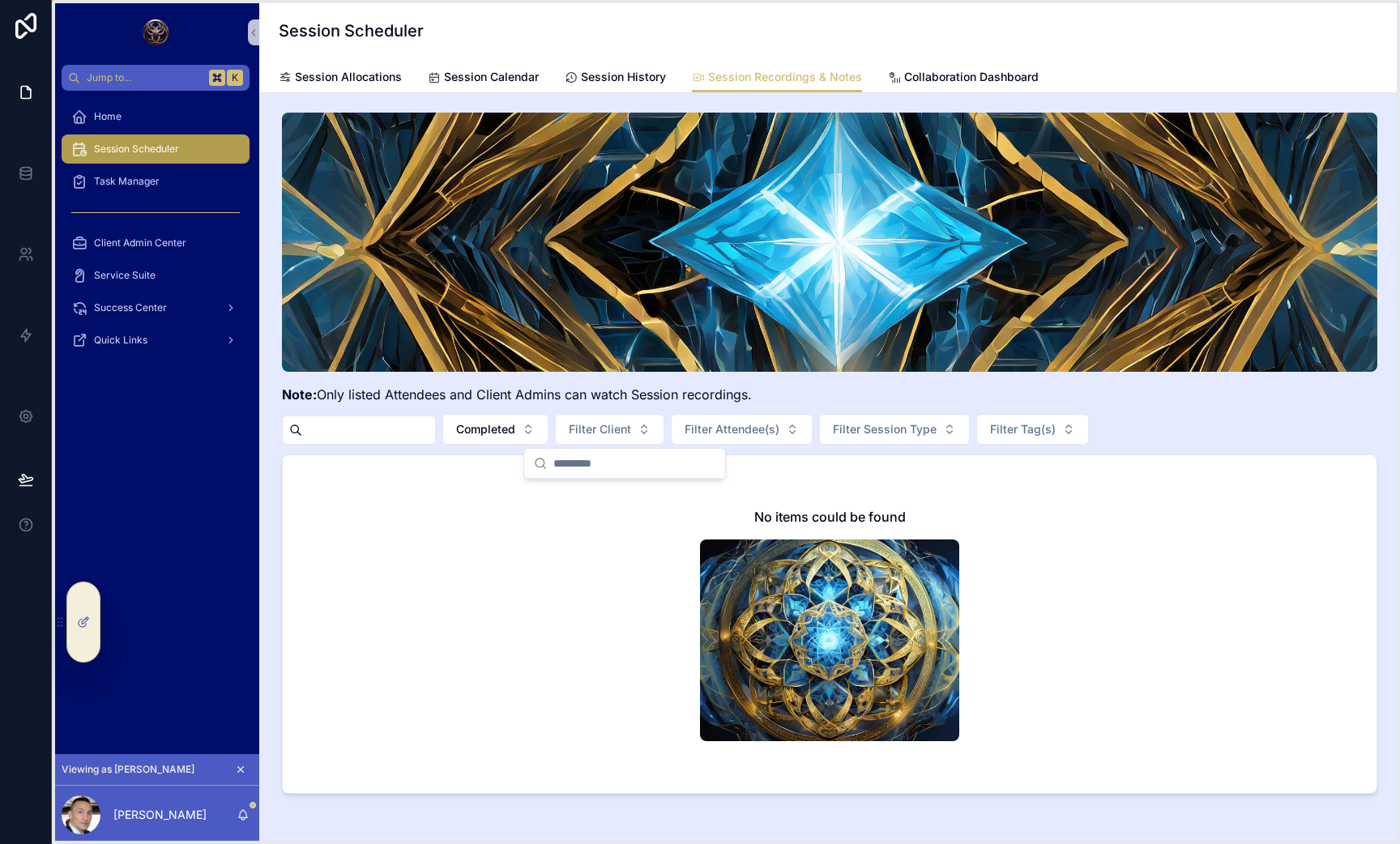
click at [61, 622] on icon at bounding box center [61, 621] width 1 height 1
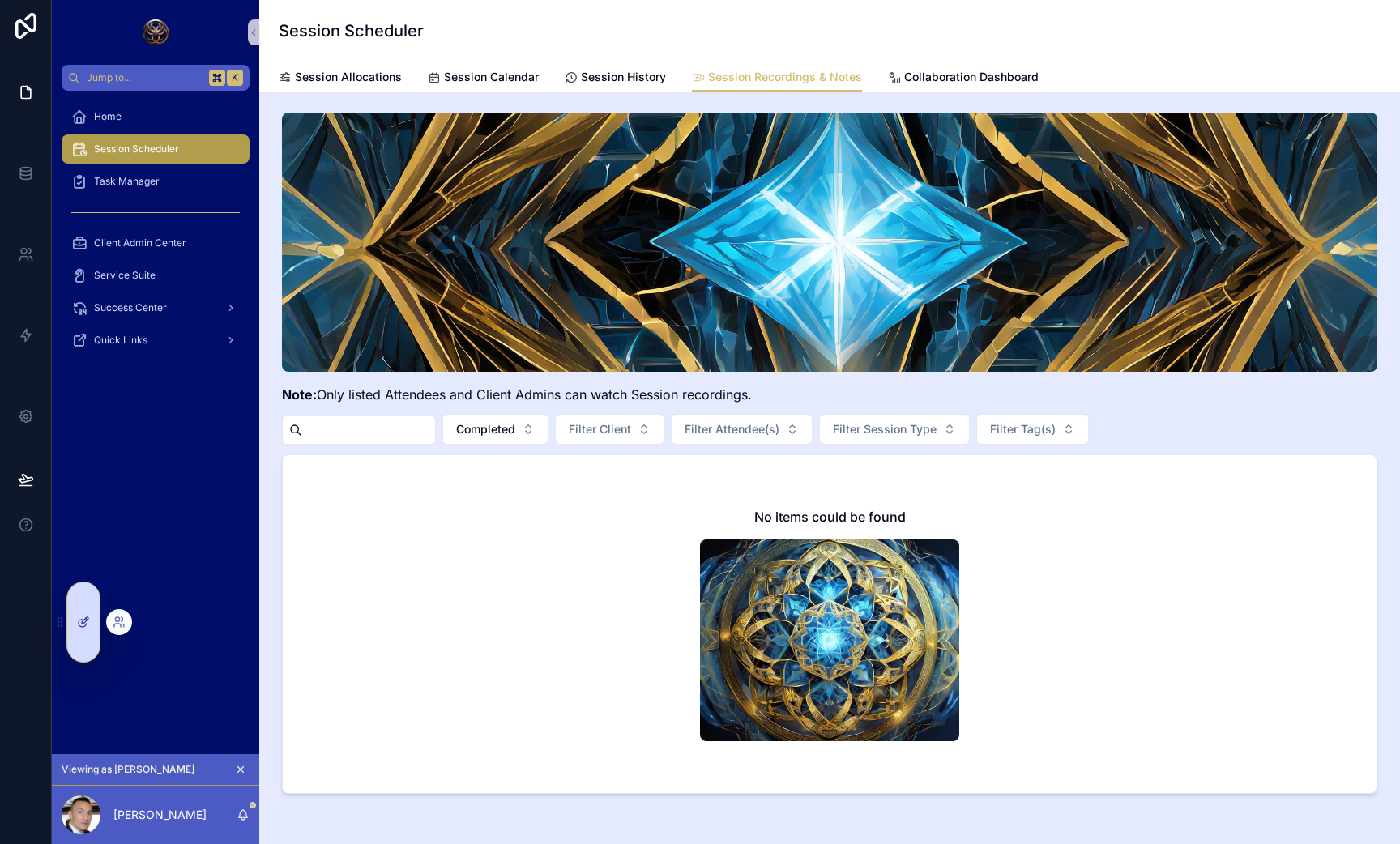
click at [82, 623] on icon at bounding box center [83, 621] width 13 height 13
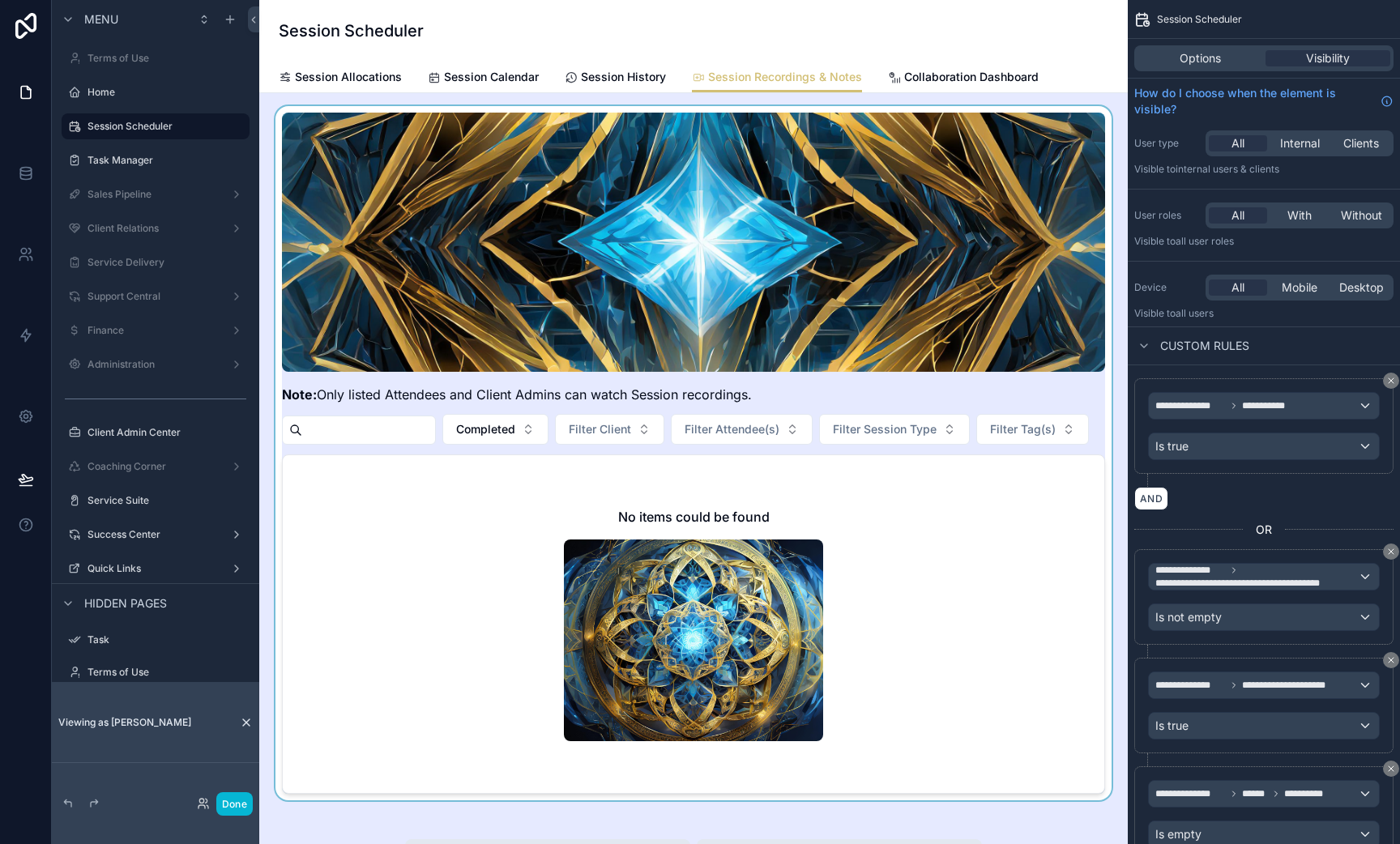
click at [604, 407] on div "scrollable content" at bounding box center [693, 453] width 842 height 694
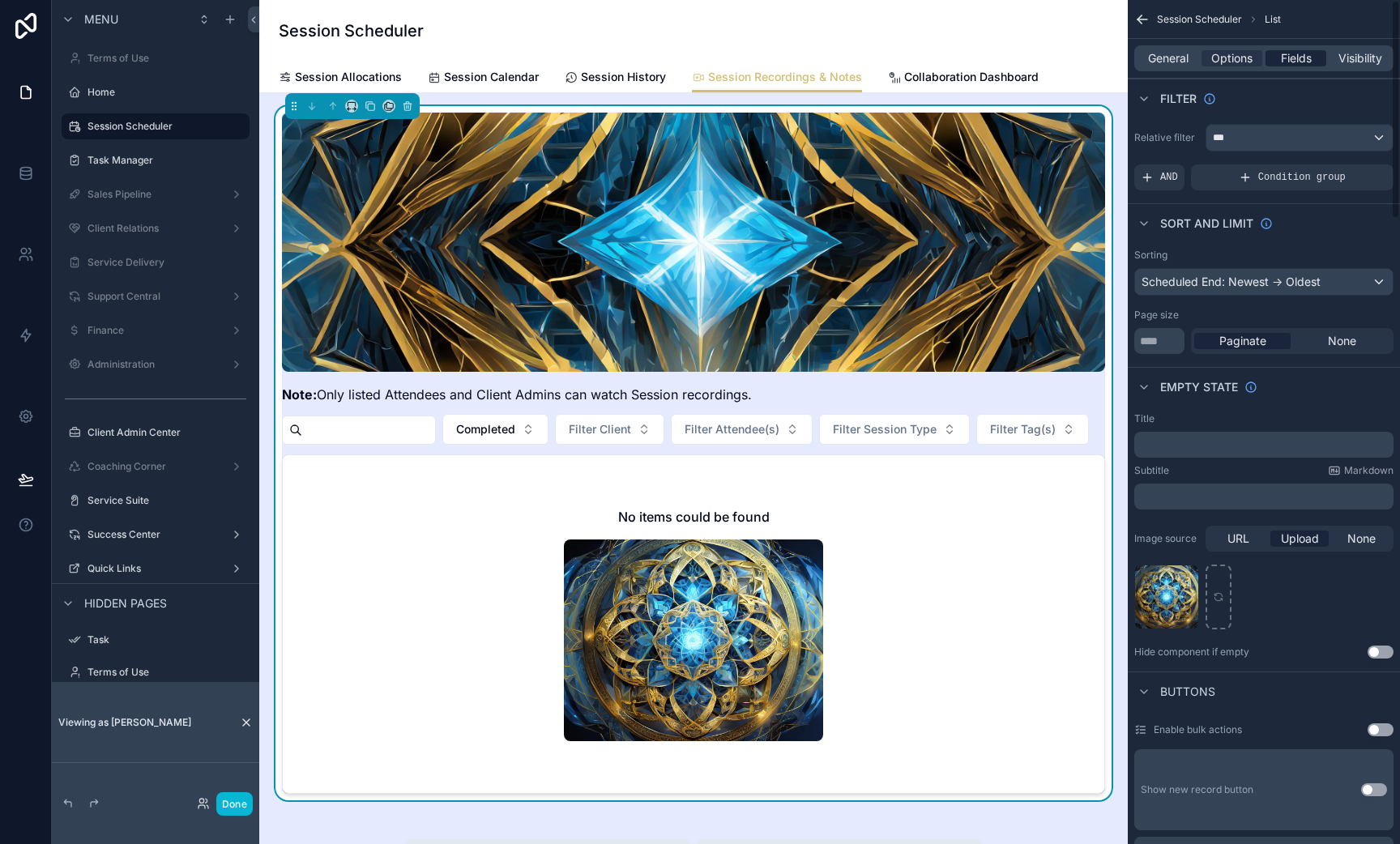
click at [1287, 59] on span "Fields" at bounding box center [1296, 58] width 31 height 16
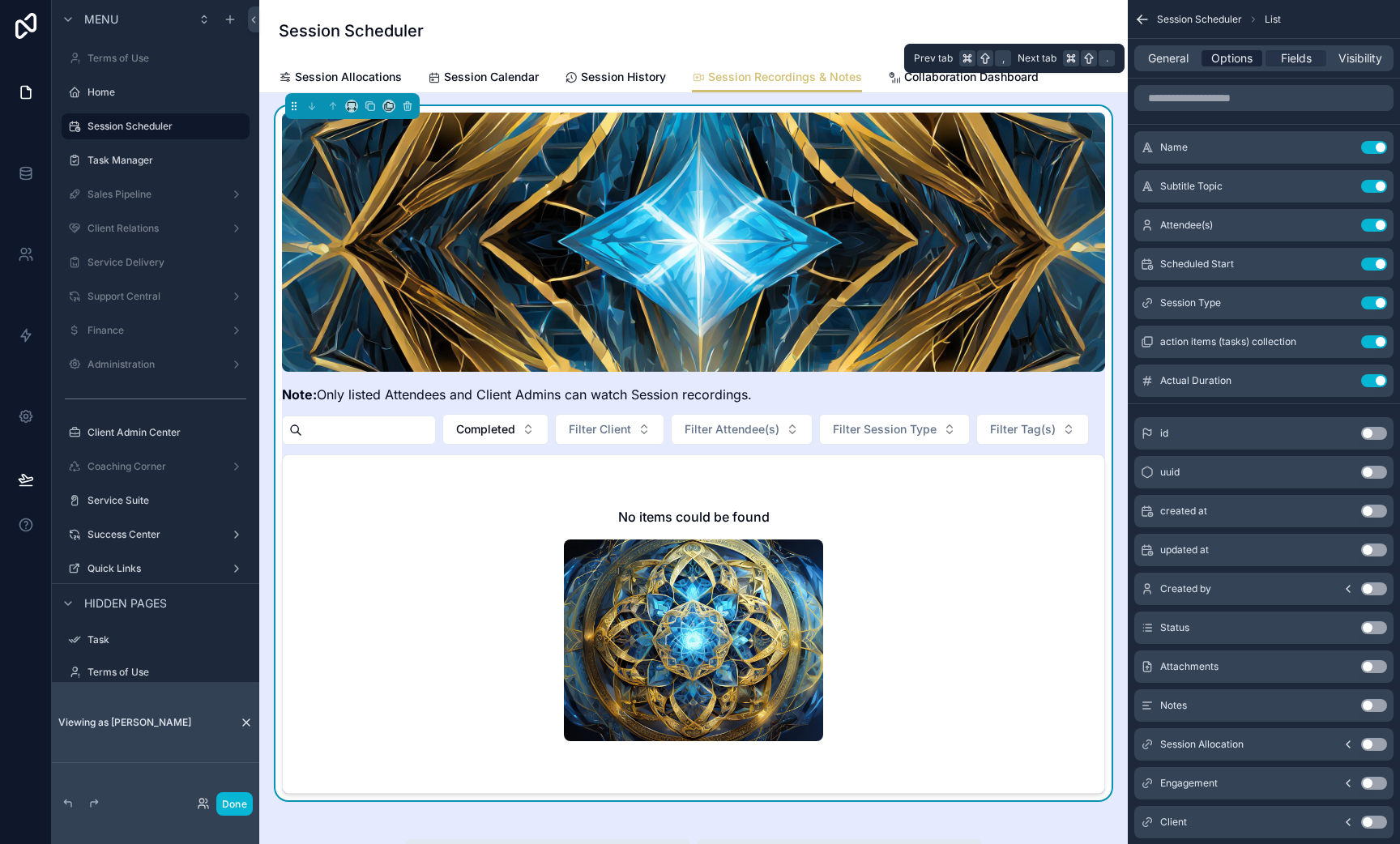
click at [1233, 52] on span "Options" at bounding box center [1232, 58] width 42 height 16
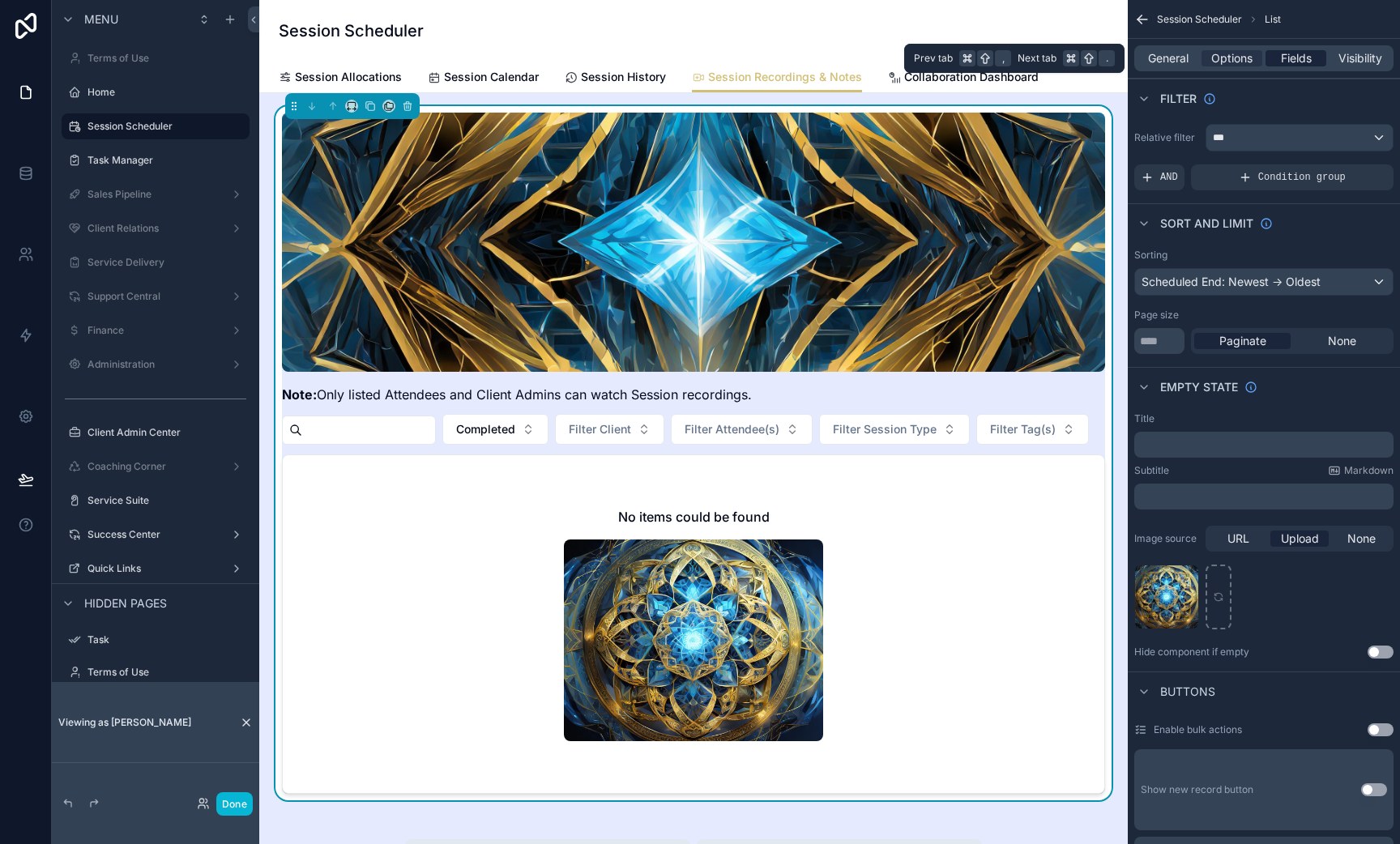
click at [1299, 56] on span "Fields" at bounding box center [1296, 58] width 31 height 16
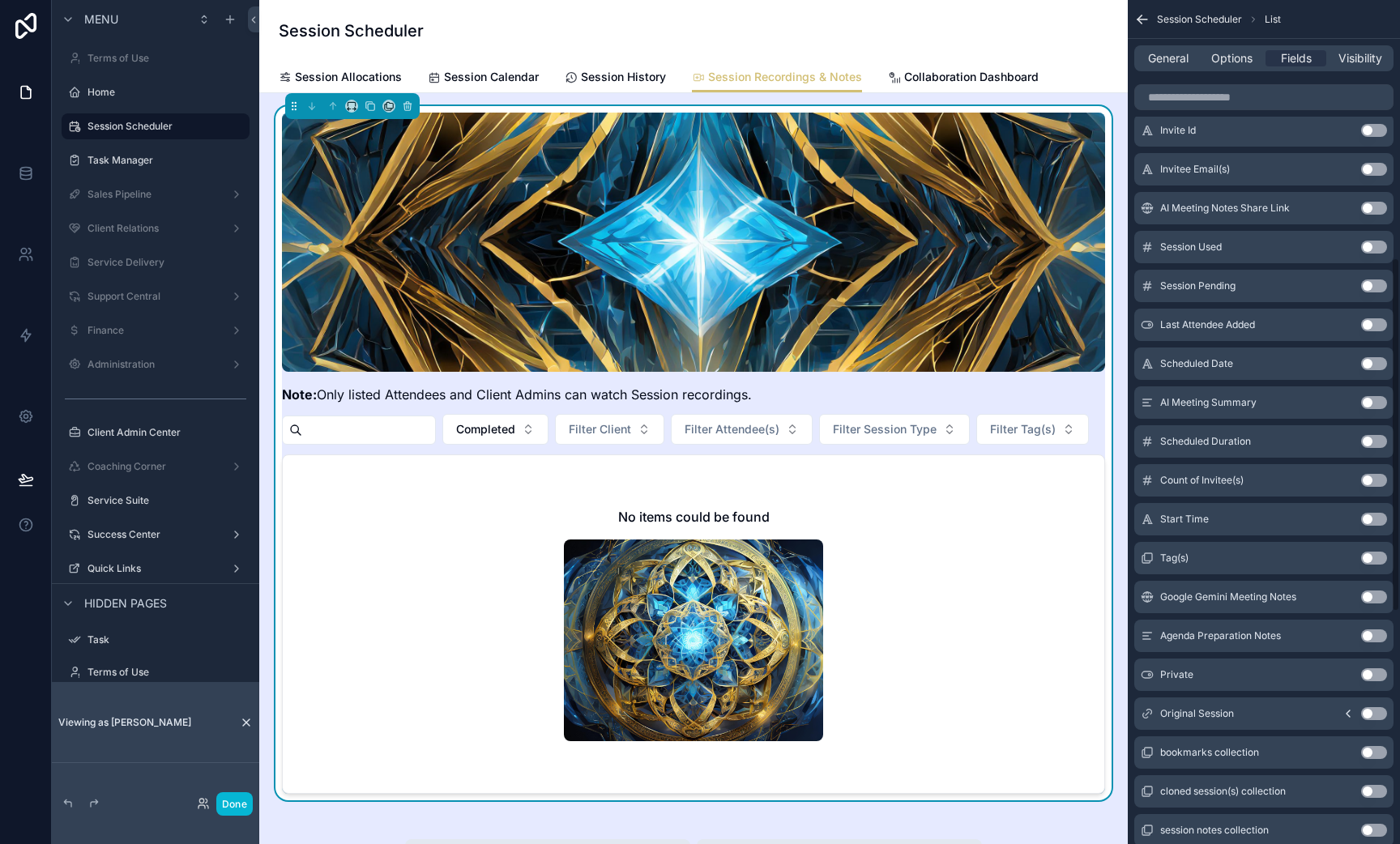
scroll to position [1167, 0]
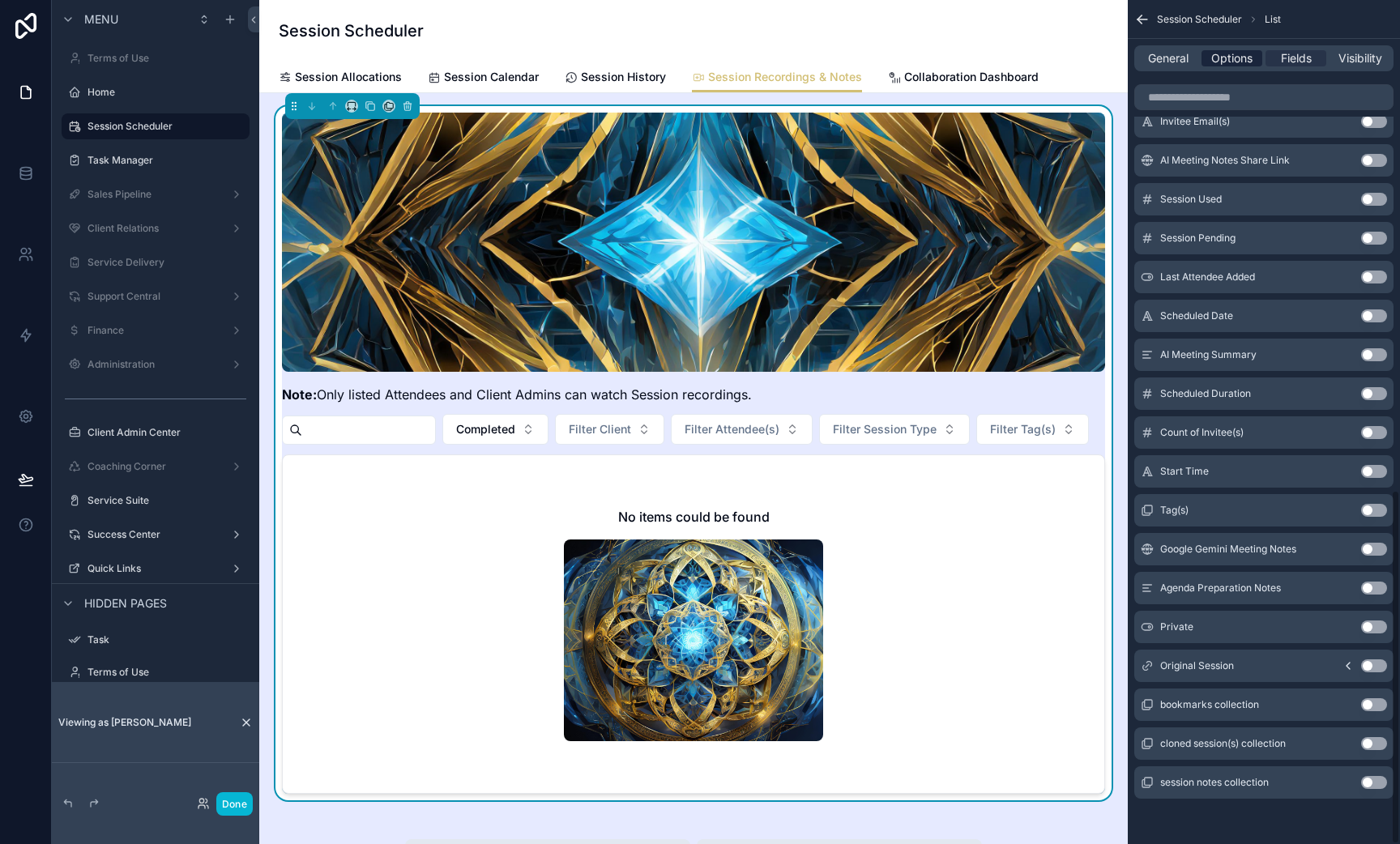
click at [1242, 55] on span "Options" at bounding box center [1232, 58] width 42 height 16
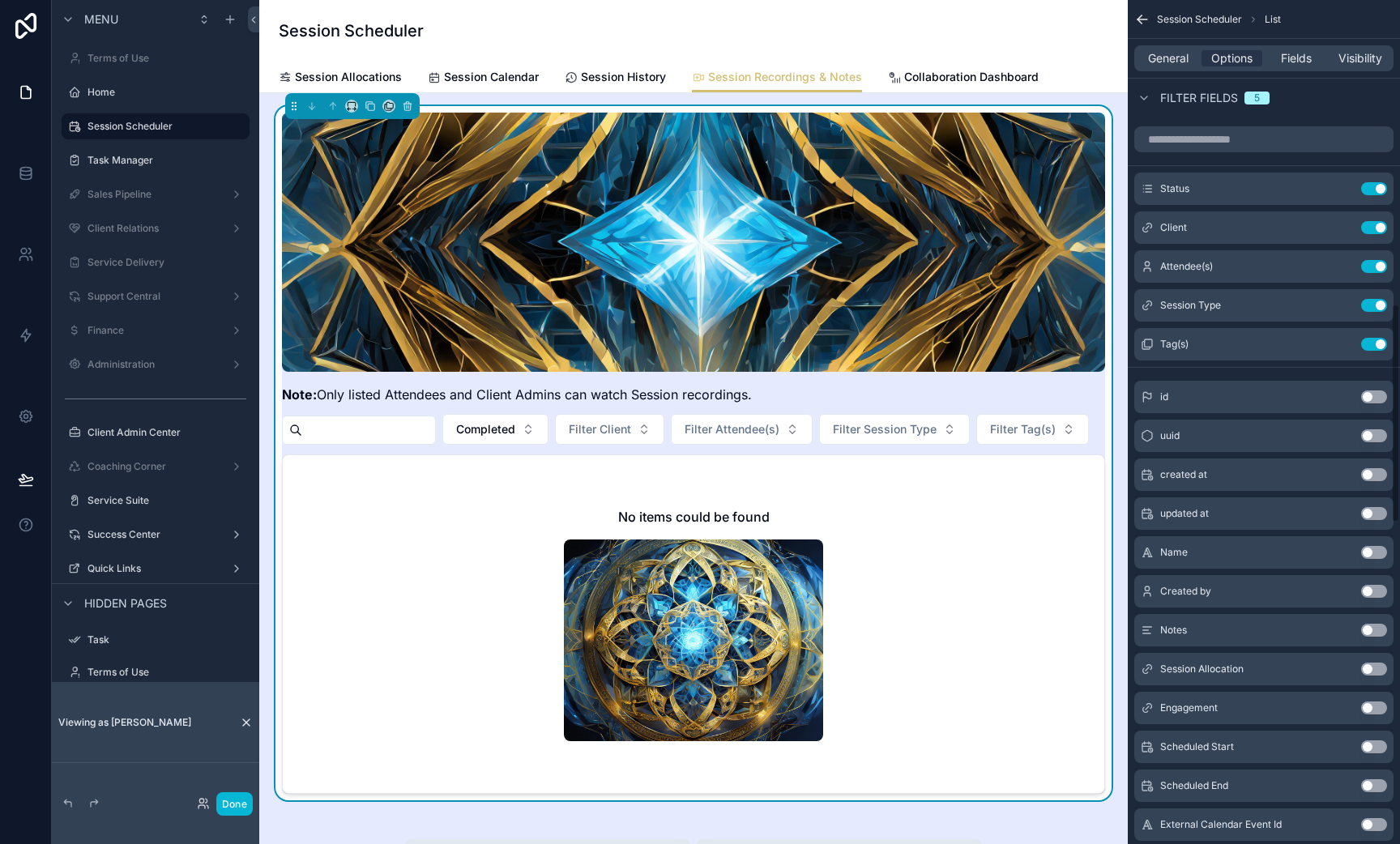
scroll to position [1170, 0]
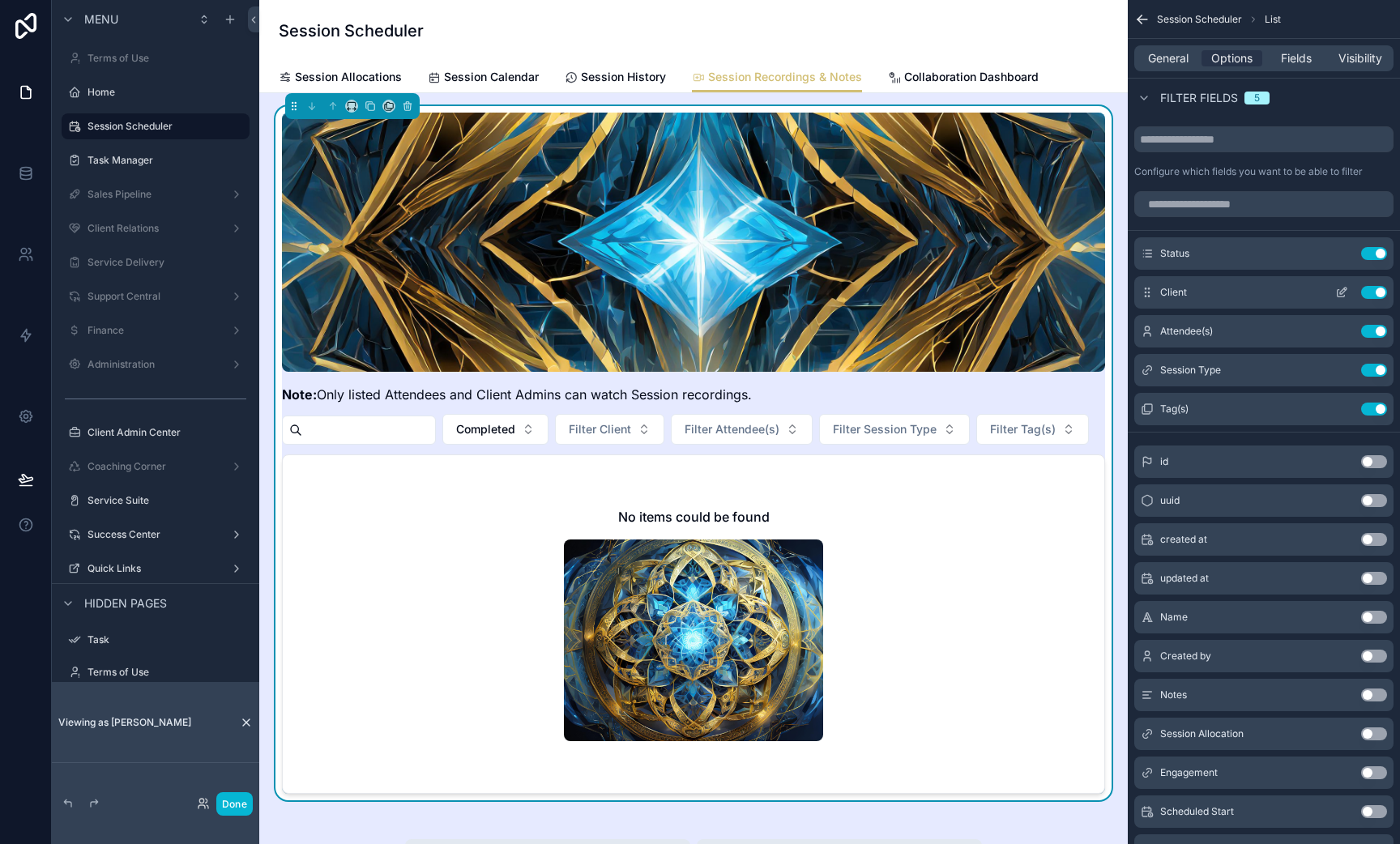
click at [1345, 292] on icon "scrollable content" at bounding box center [1341, 291] width 13 height 13
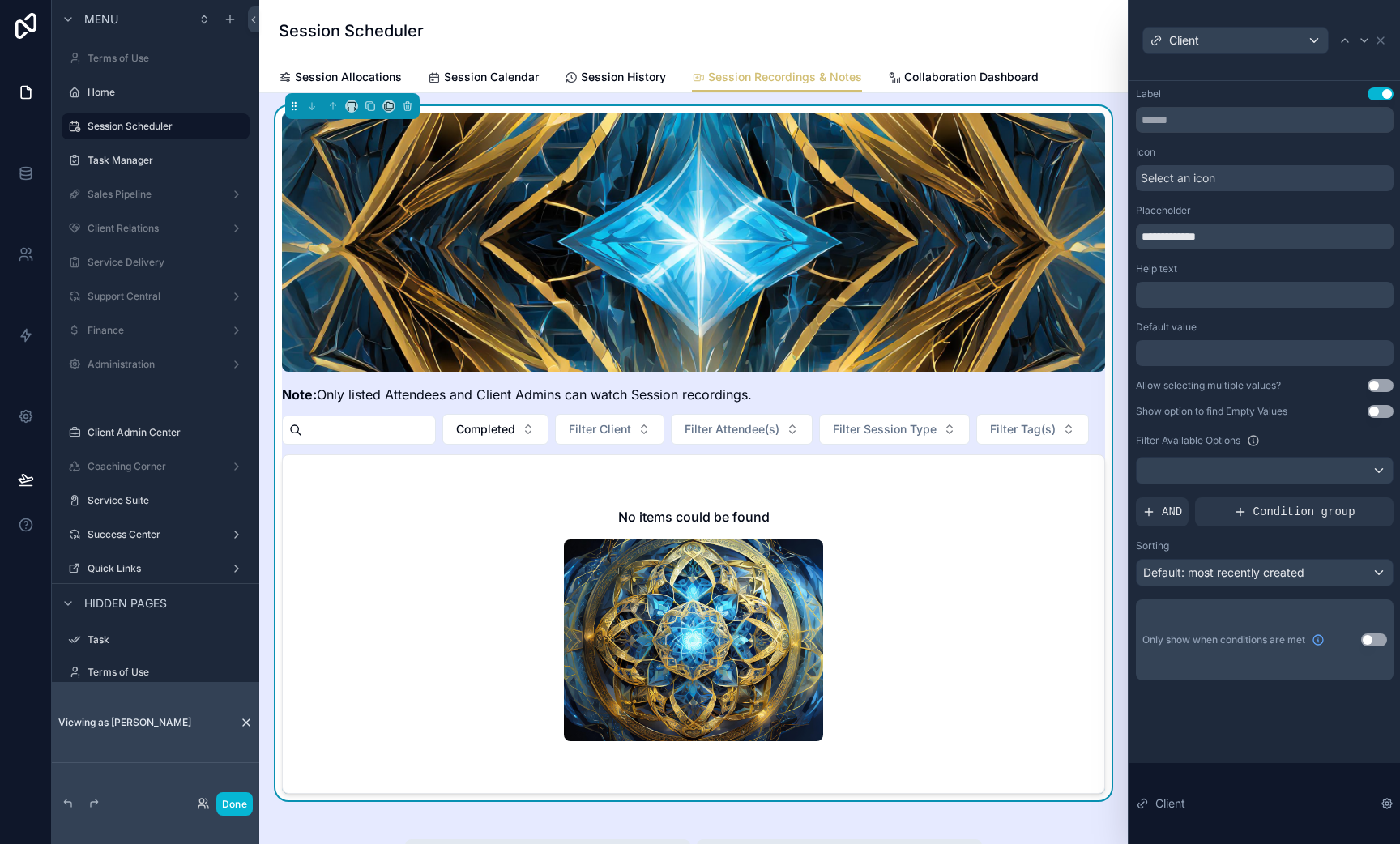
click at [1367, 628] on div "Only show when conditions are met Use setting" at bounding box center [1264, 640] width 258 height 81
click at [1374, 646] on button "Use setting" at bounding box center [1374, 639] width 26 height 13
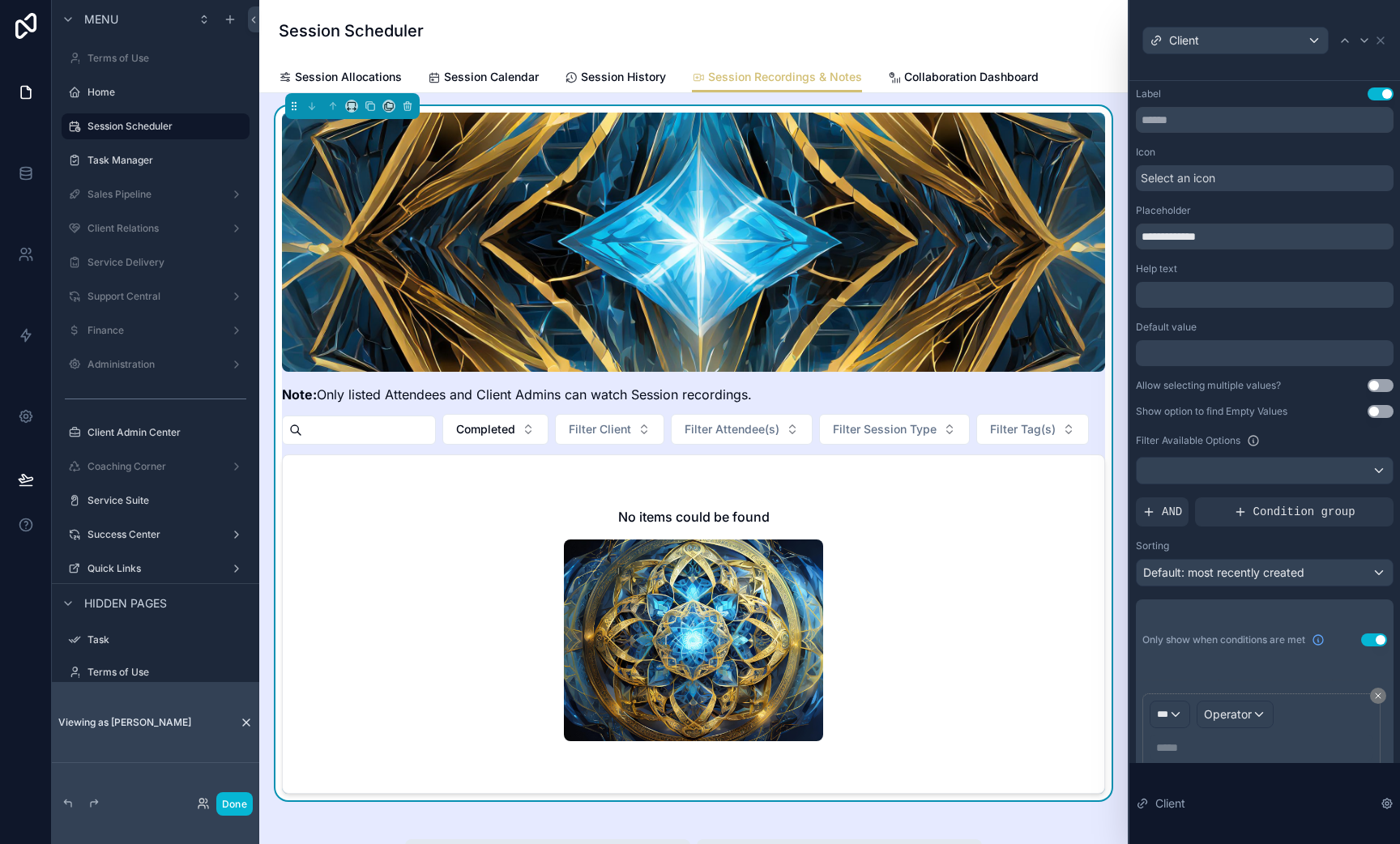
scroll to position [13, 0]
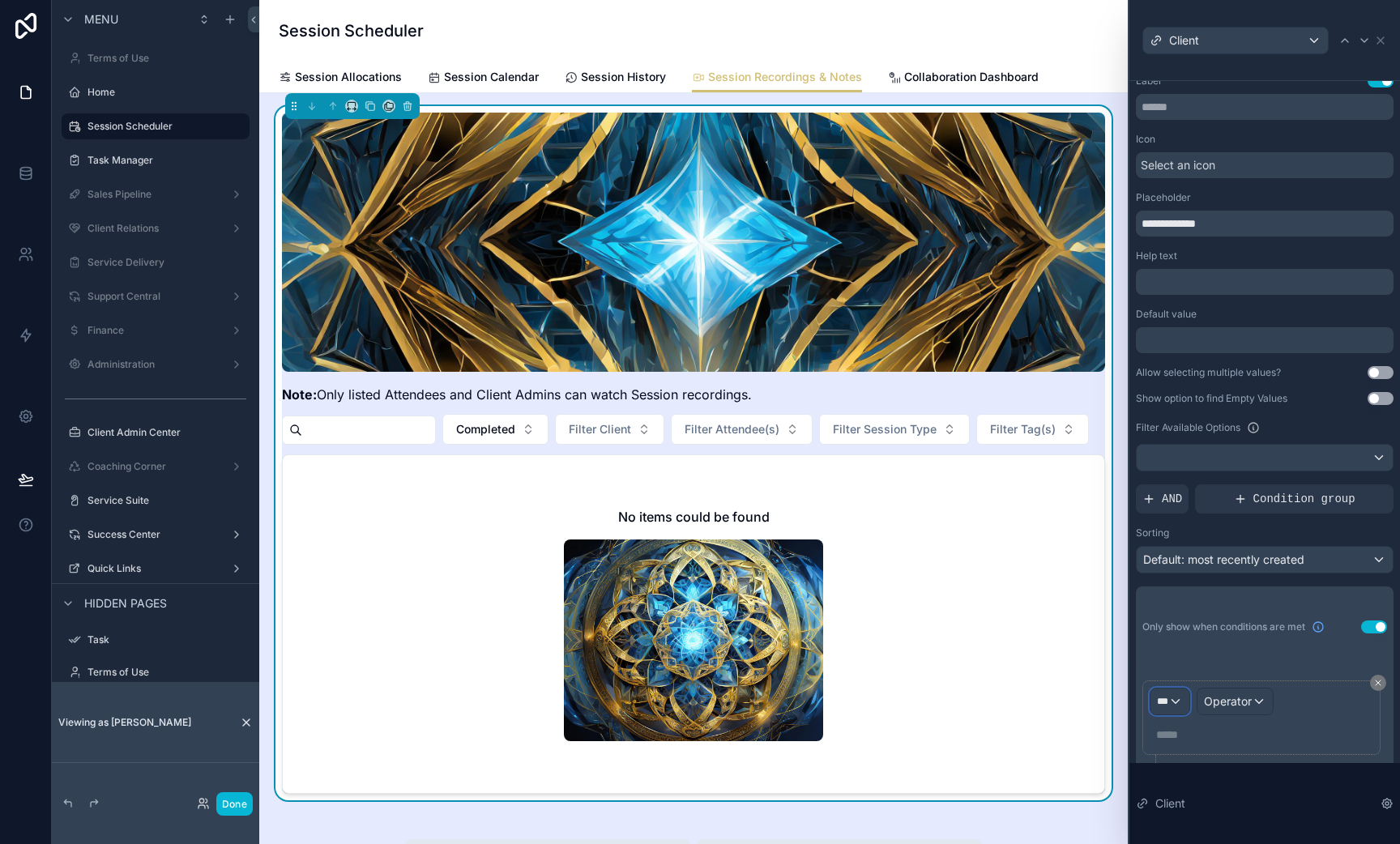
click at [1165, 704] on span "***" at bounding box center [1163, 701] width 12 height 13
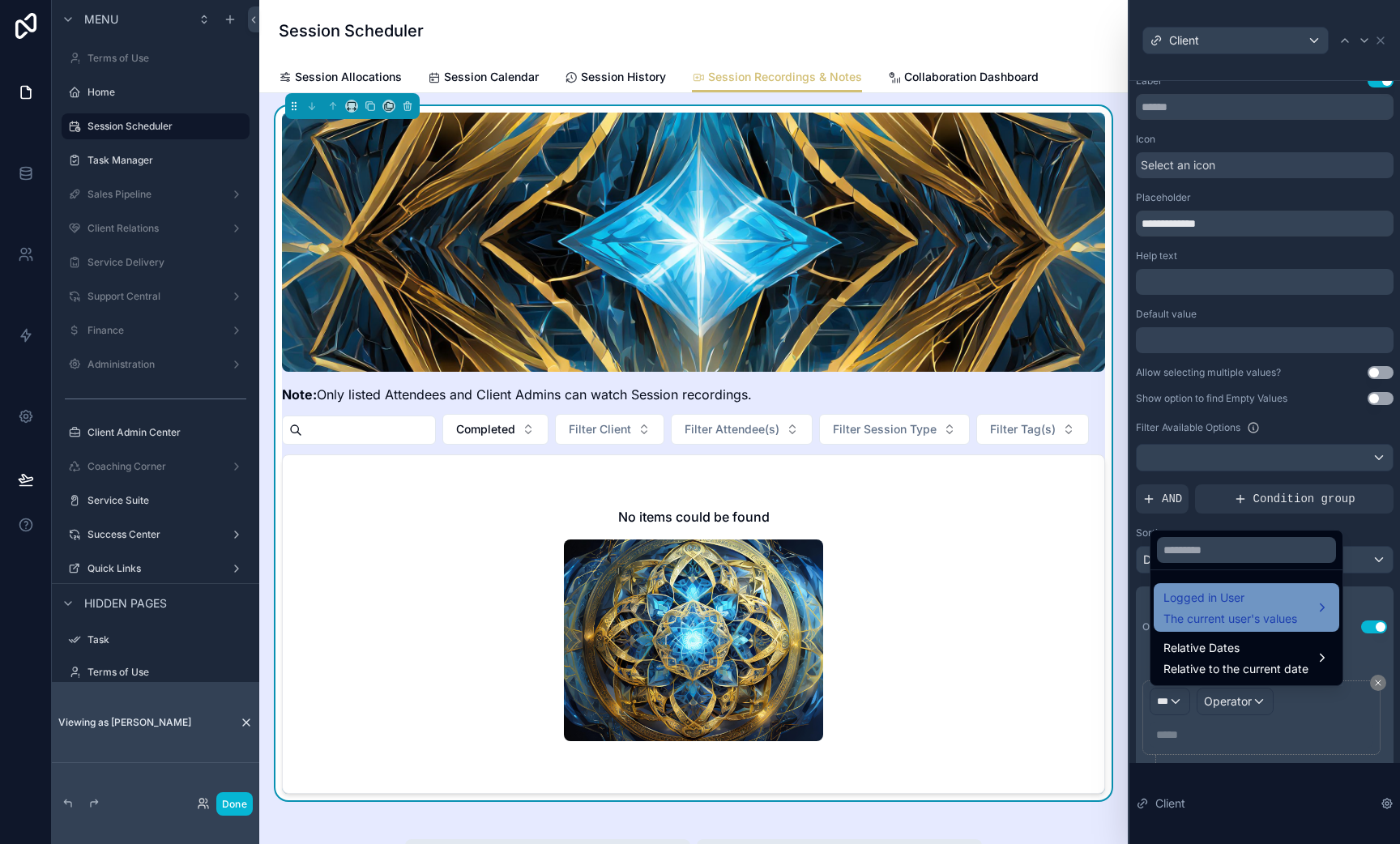
click at [1208, 609] on div "Logged in User The current user's values" at bounding box center [1231, 608] width 134 height 39
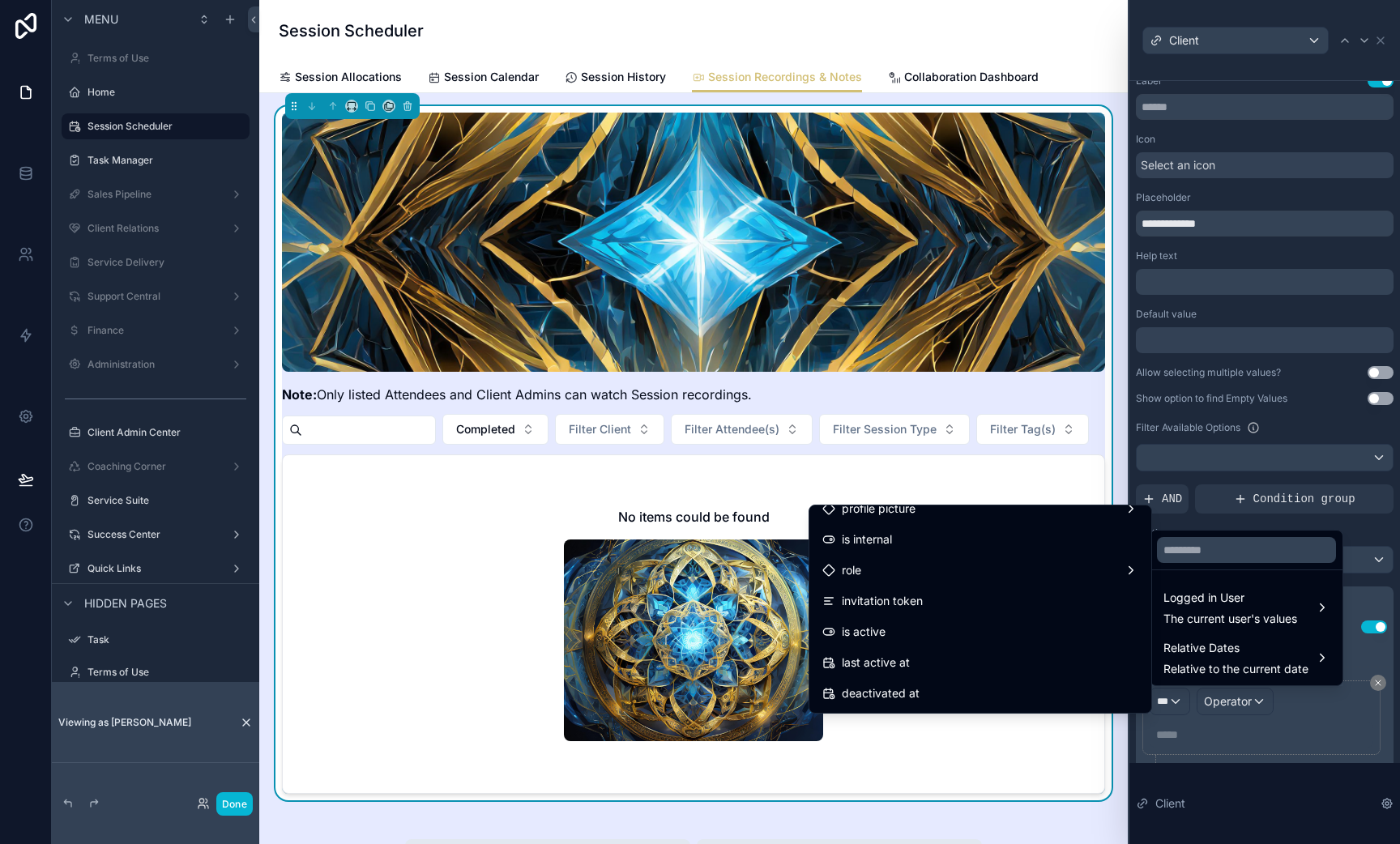
scroll to position [166, 0]
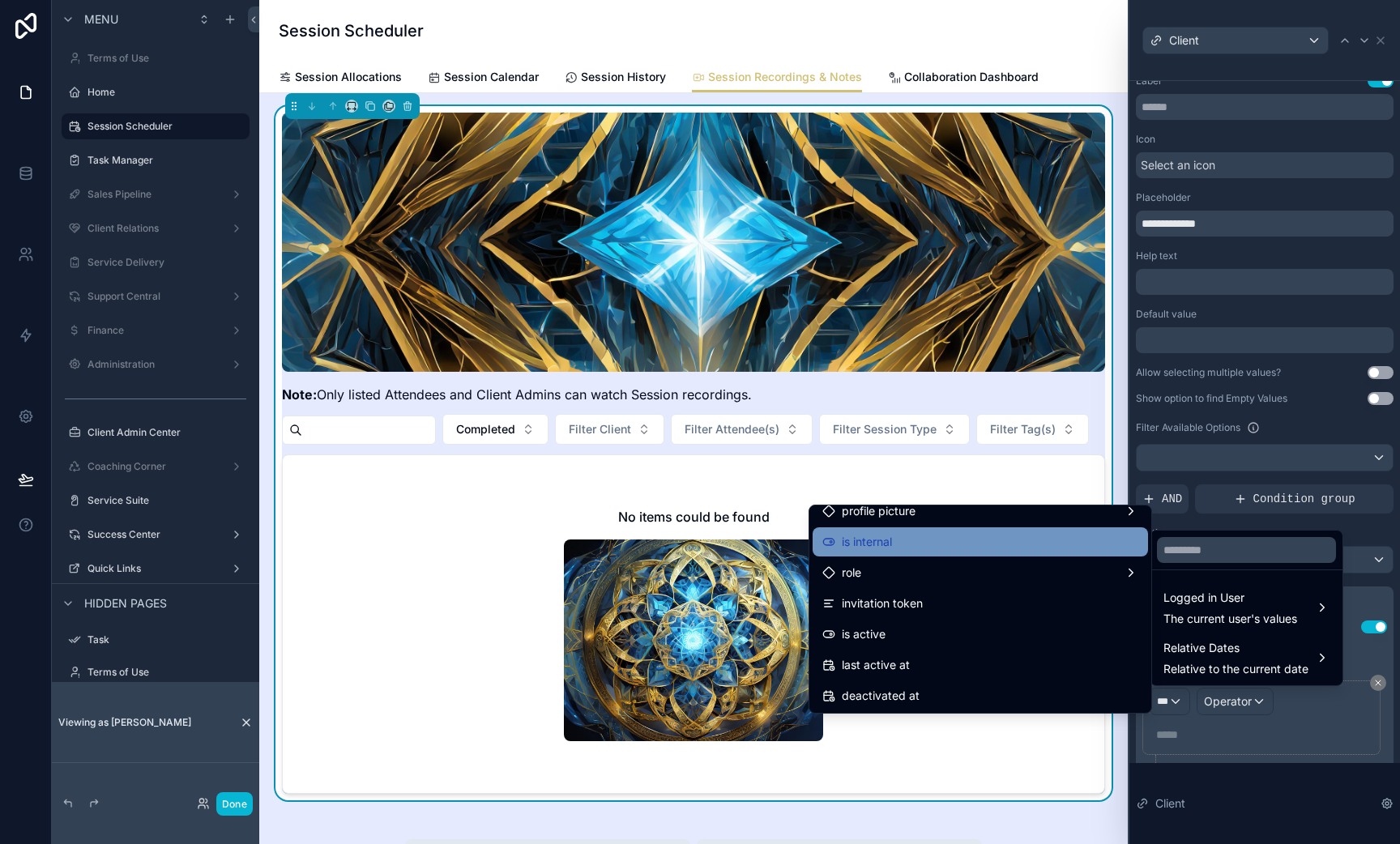
click at [931, 541] on div "is internal" at bounding box center [980, 542] width 316 height 19
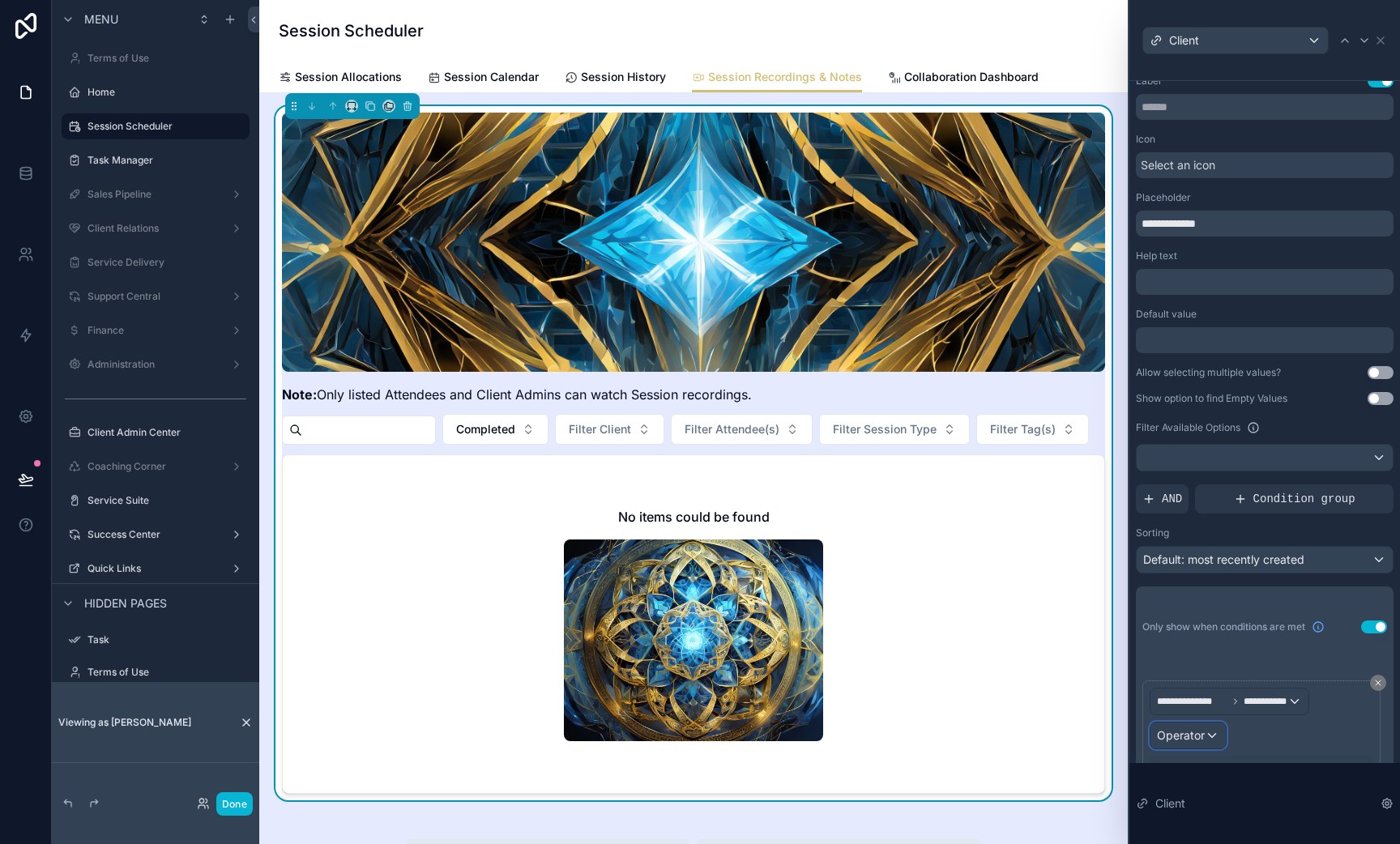
click at [1194, 740] on span "Operator" at bounding box center [1180, 735] width 47 height 14
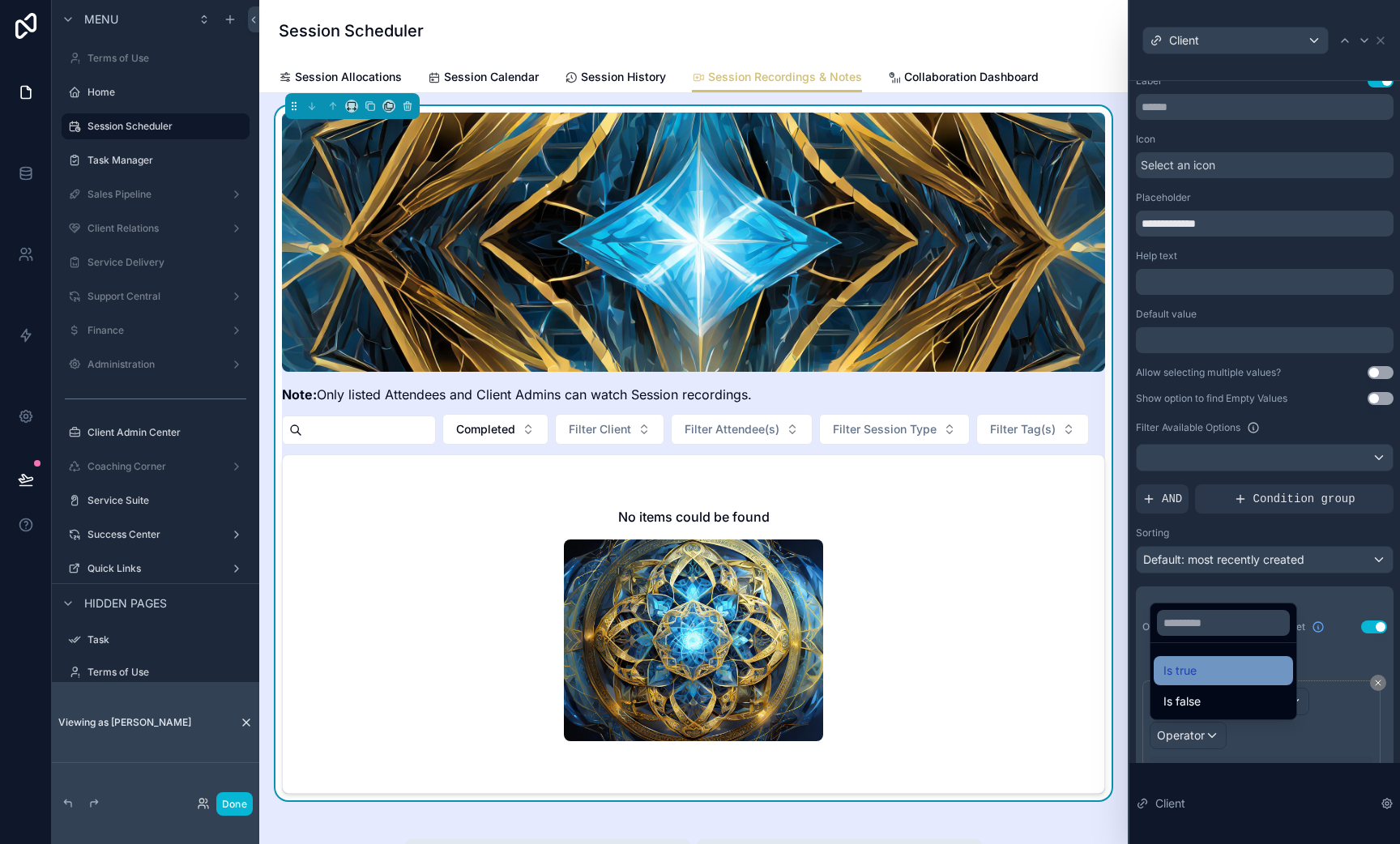
click at [1201, 678] on div "Is true" at bounding box center [1224, 671] width 120 height 19
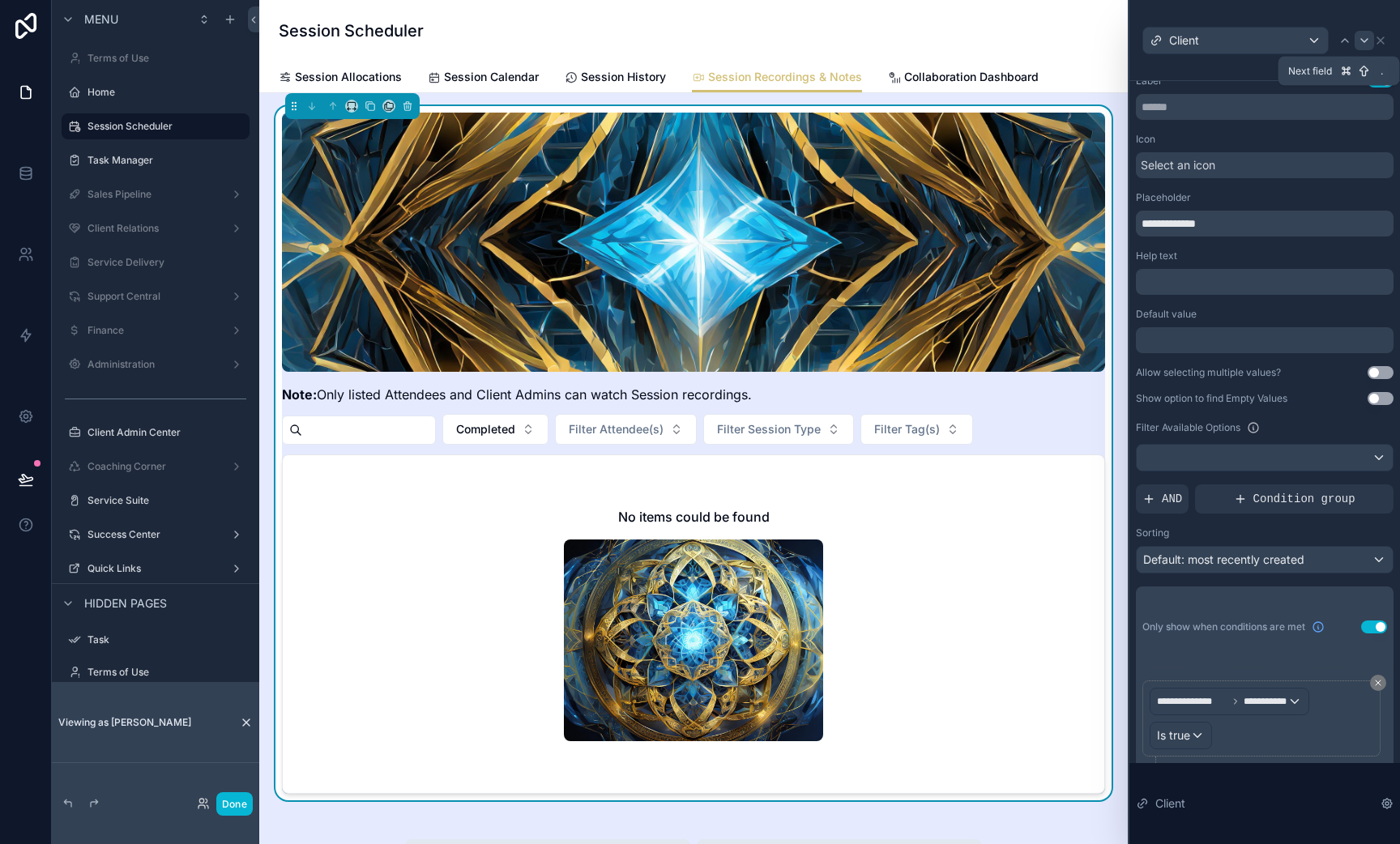
click at [1355, 43] on div at bounding box center [1364, 41] width 19 height 19
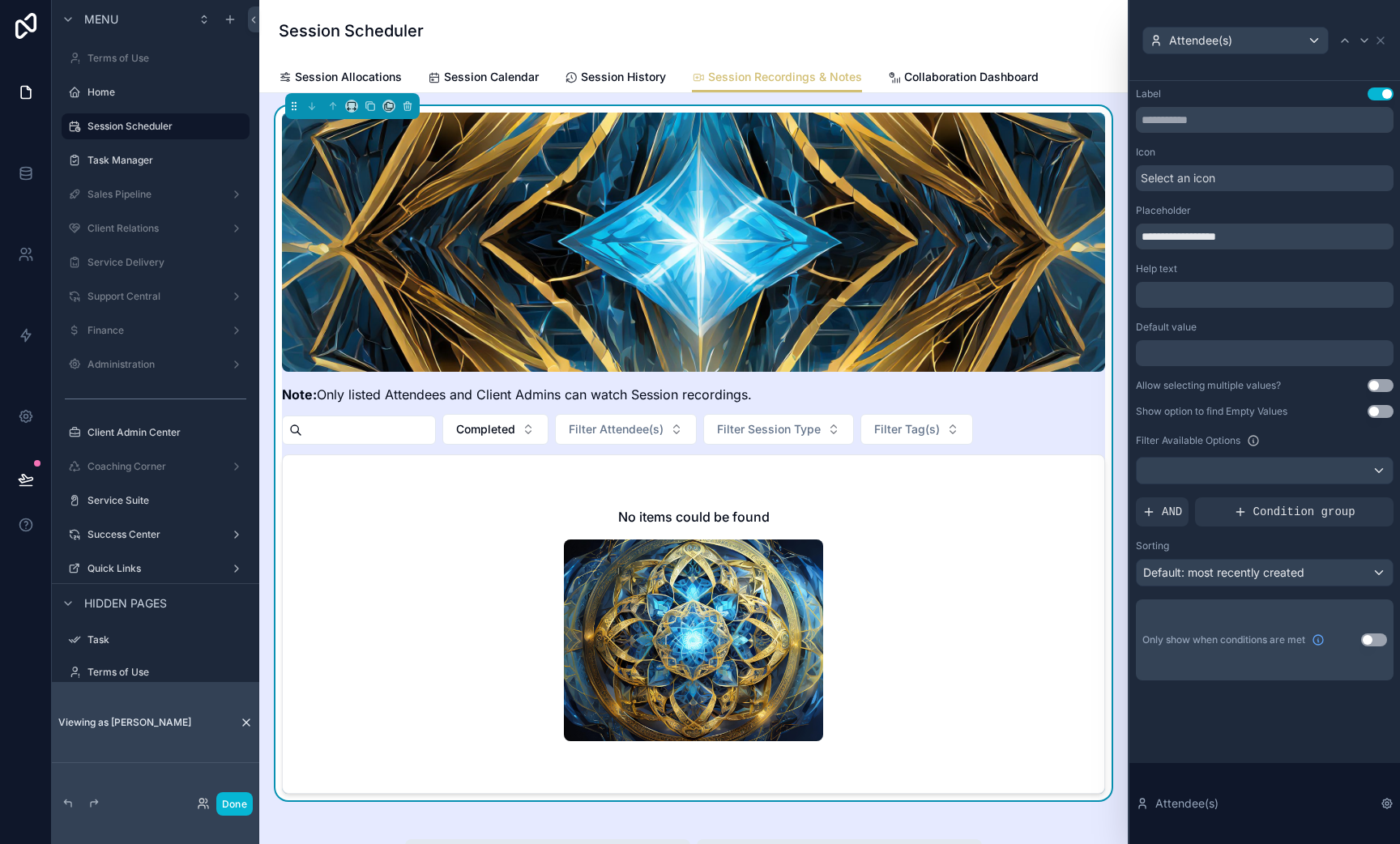
drag, startPoint x: 1355, startPoint y: 43, endPoint x: 1335, endPoint y: 82, distance: 43.8
click at [1335, 82] on div "**********" at bounding box center [1263, 422] width 272 height 844
click at [1379, 385] on button "Use setting" at bounding box center [1381, 385] width 26 height 13
click at [1345, 39] on icon at bounding box center [1345, 40] width 7 height 3
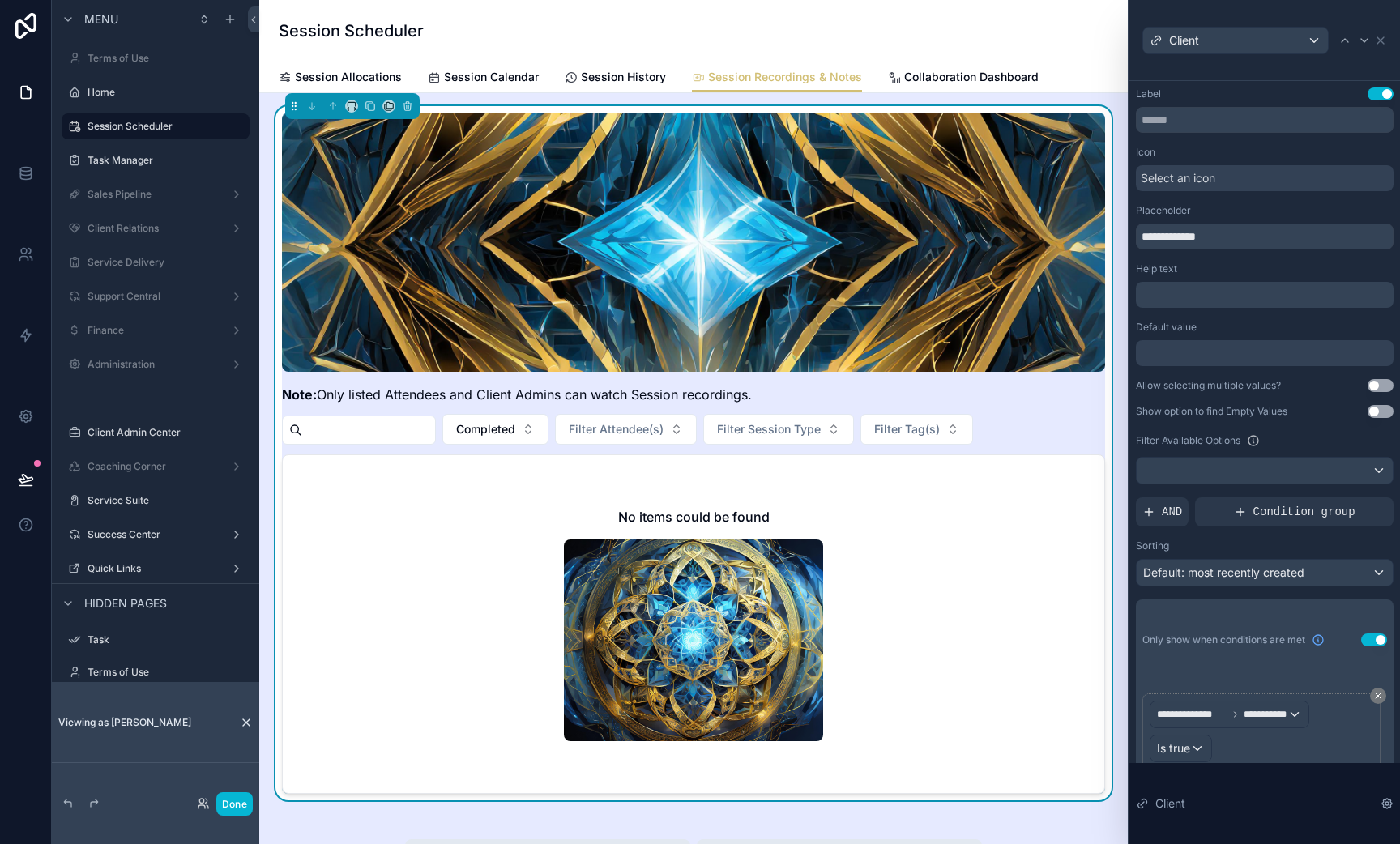
click at [1376, 383] on button "Use setting" at bounding box center [1381, 385] width 26 height 13
click at [1344, 46] on icon at bounding box center [1345, 40] width 13 height 13
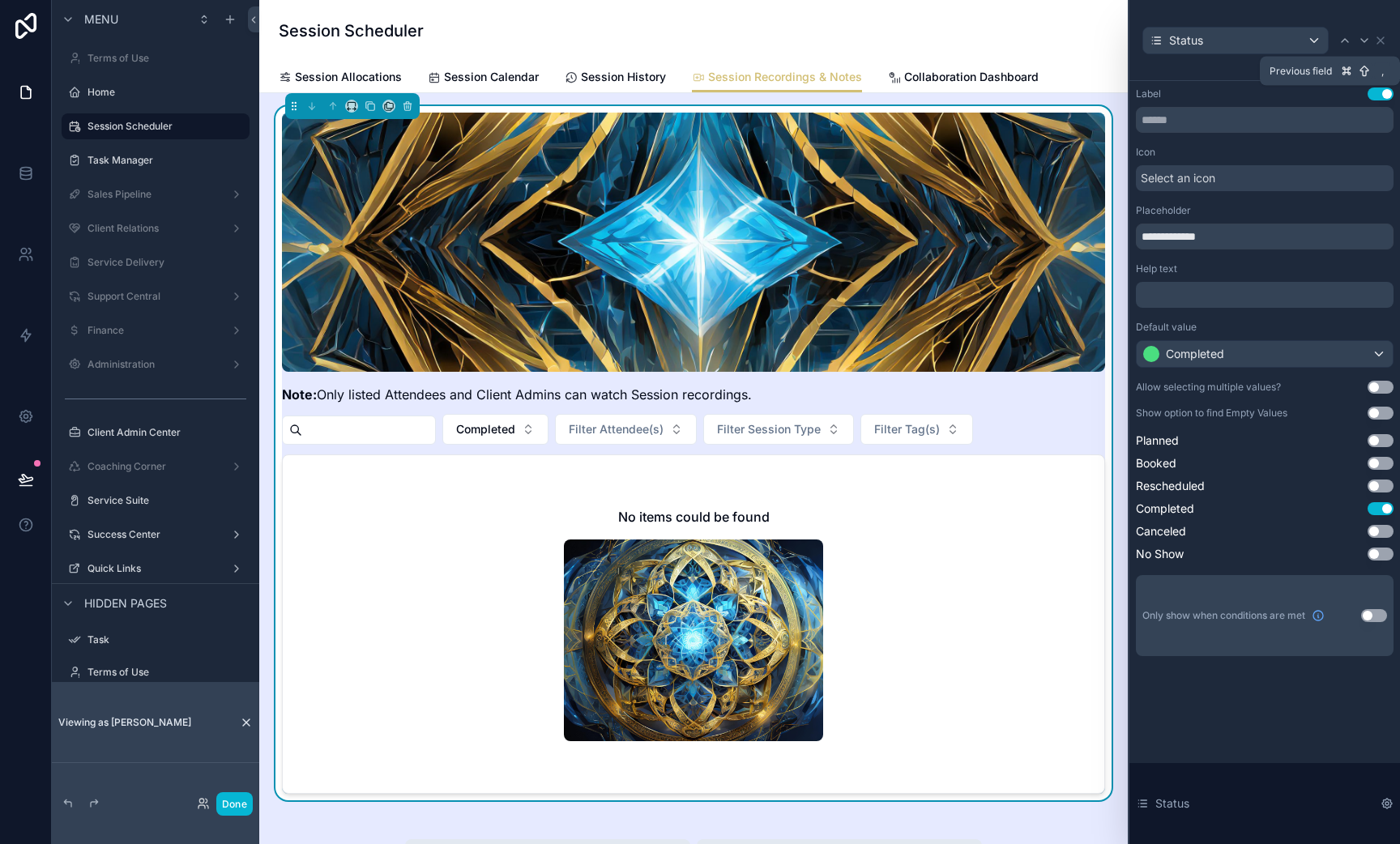
click at [1344, 46] on icon at bounding box center [1345, 40] width 13 height 13
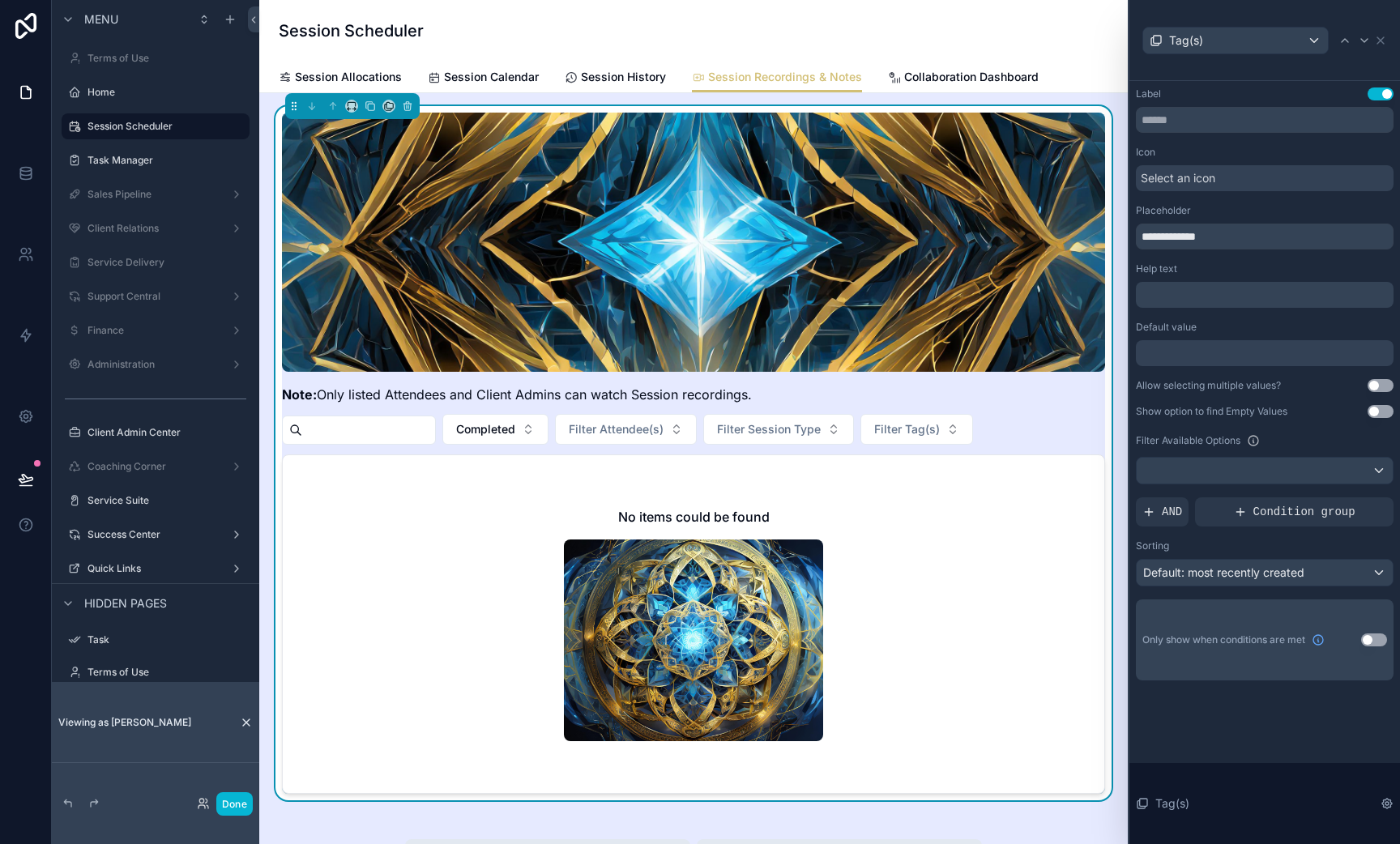
click at [1378, 378] on div "**********" at bounding box center [1264, 383] width 258 height 593
click at [1378, 379] on button "Use setting" at bounding box center [1381, 385] width 26 height 13
click at [1336, 422] on div "**********" at bounding box center [1264, 383] width 258 height 593
click at [1375, 414] on button "Use setting" at bounding box center [1381, 410] width 26 height 13
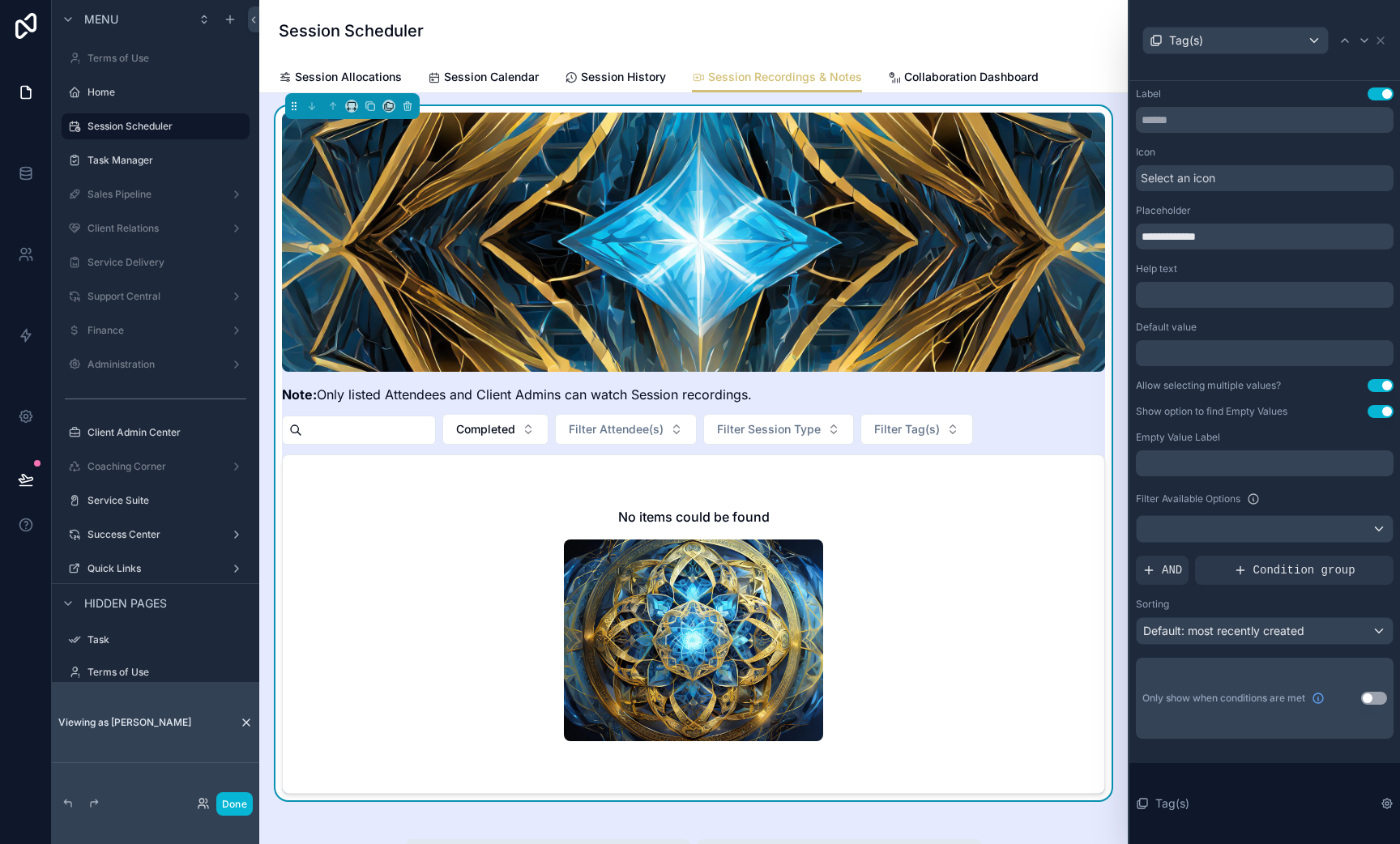
click at [1267, 449] on div "Empty Value Label ﻿" at bounding box center [1264, 453] width 258 height 45
click at [1205, 472] on div "﻿" at bounding box center [1264, 463] width 258 height 26
click at [1204, 463] on p "﻿" at bounding box center [1266, 463] width 248 height 16
click at [1274, 494] on div "Filter Available Options" at bounding box center [1264, 498] width 258 height 19
click at [1274, 524] on div at bounding box center [1264, 528] width 256 height 26
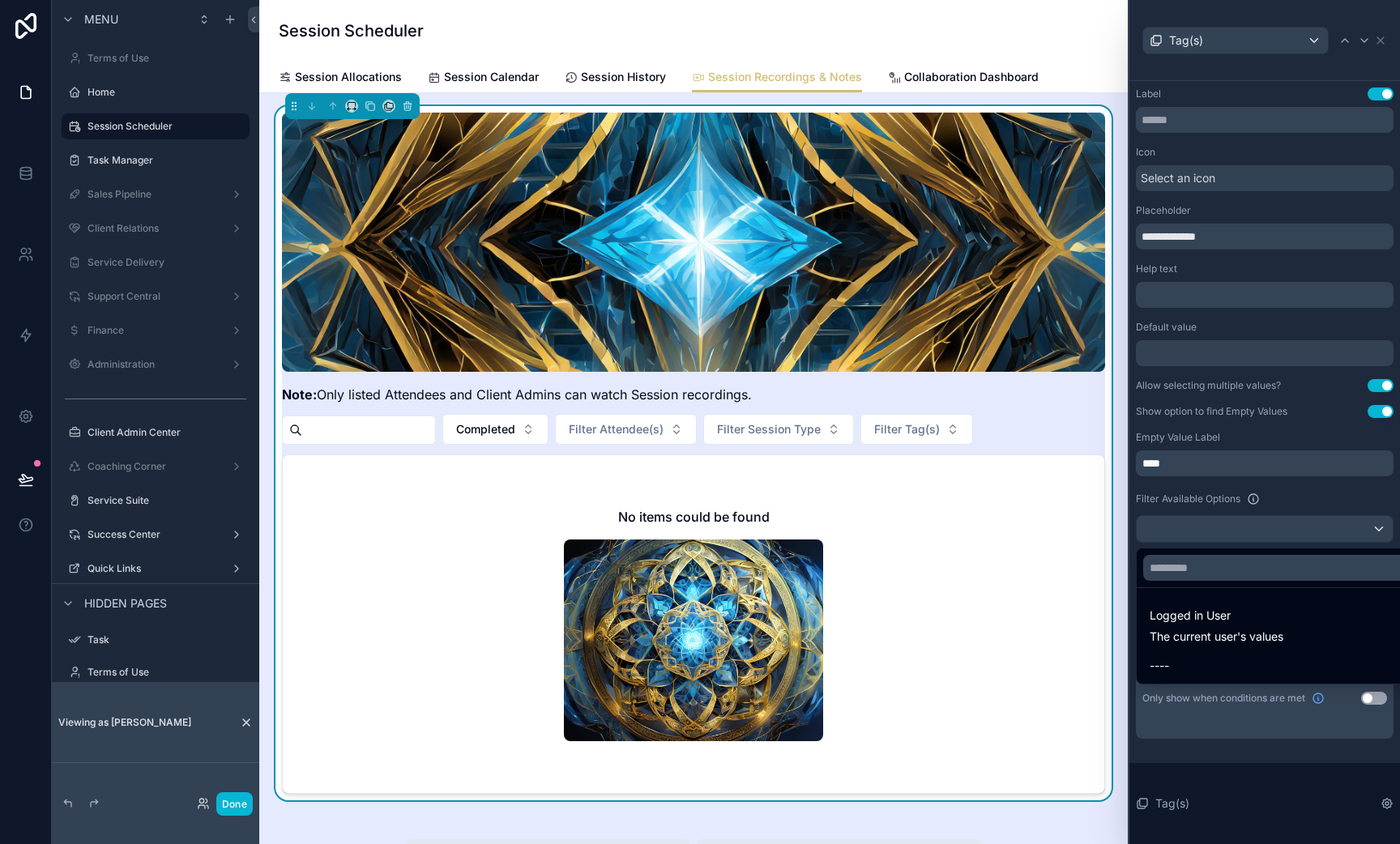
click at [1308, 467] on div at bounding box center [1265, 422] width 271 height 844
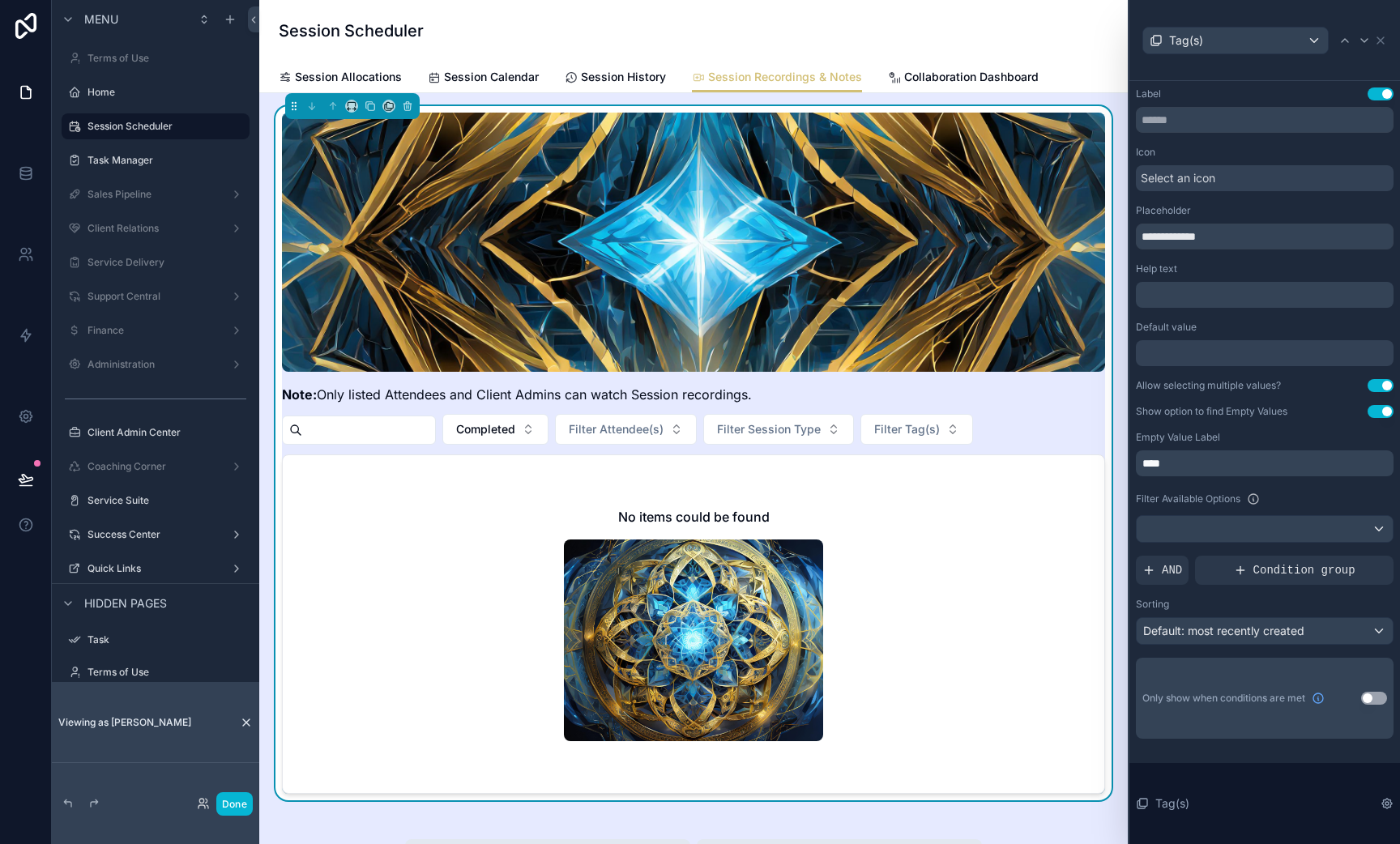
click at [1230, 647] on div "**********" at bounding box center [1264, 412] width 258 height 651
click at [1230, 628] on span "Default: most recently created" at bounding box center [1224, 630] width 162 height 14
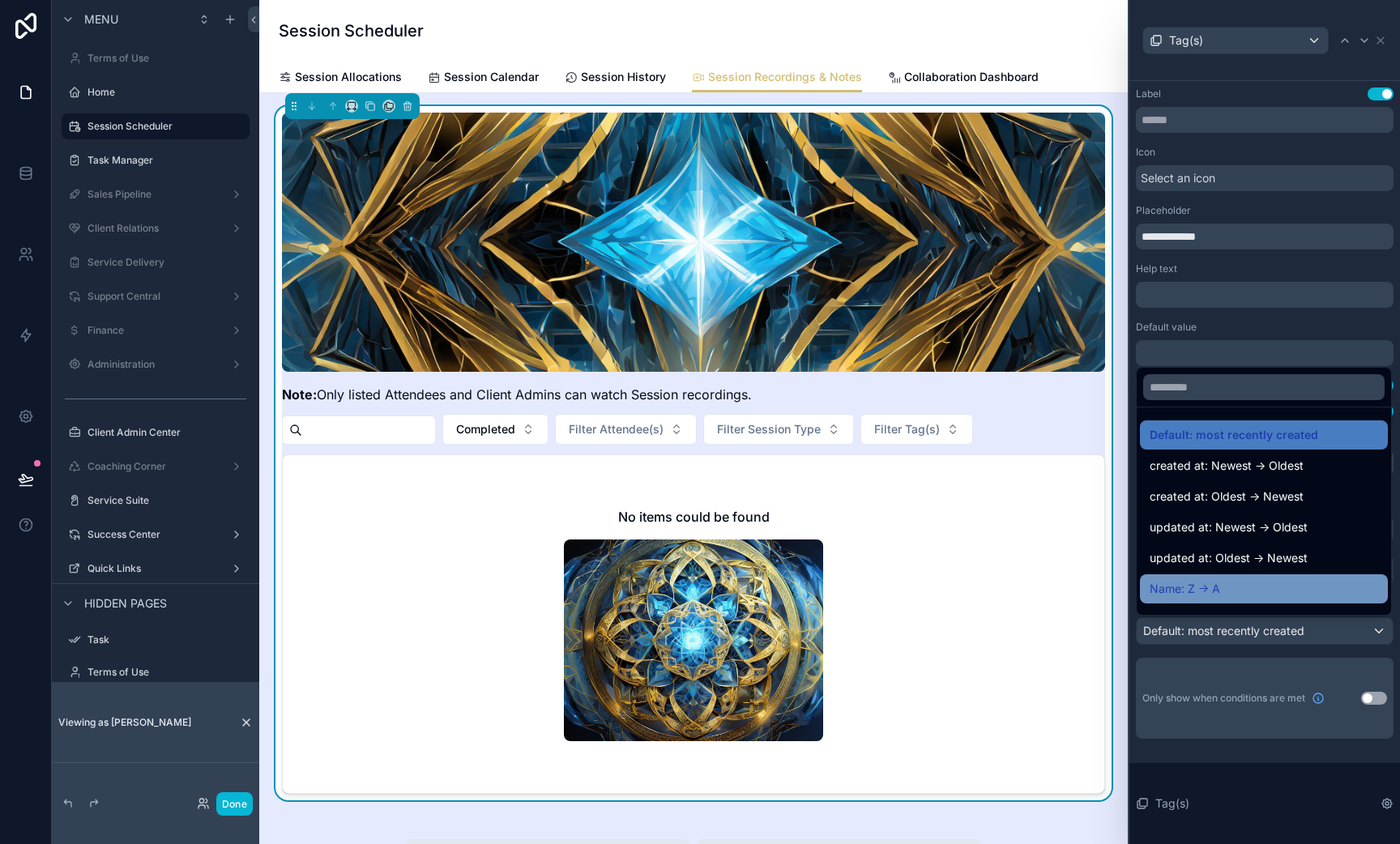
click at [1208, 587] on span "Name: Z -> A" at bounding box center [1185, 588] width 71 height 19
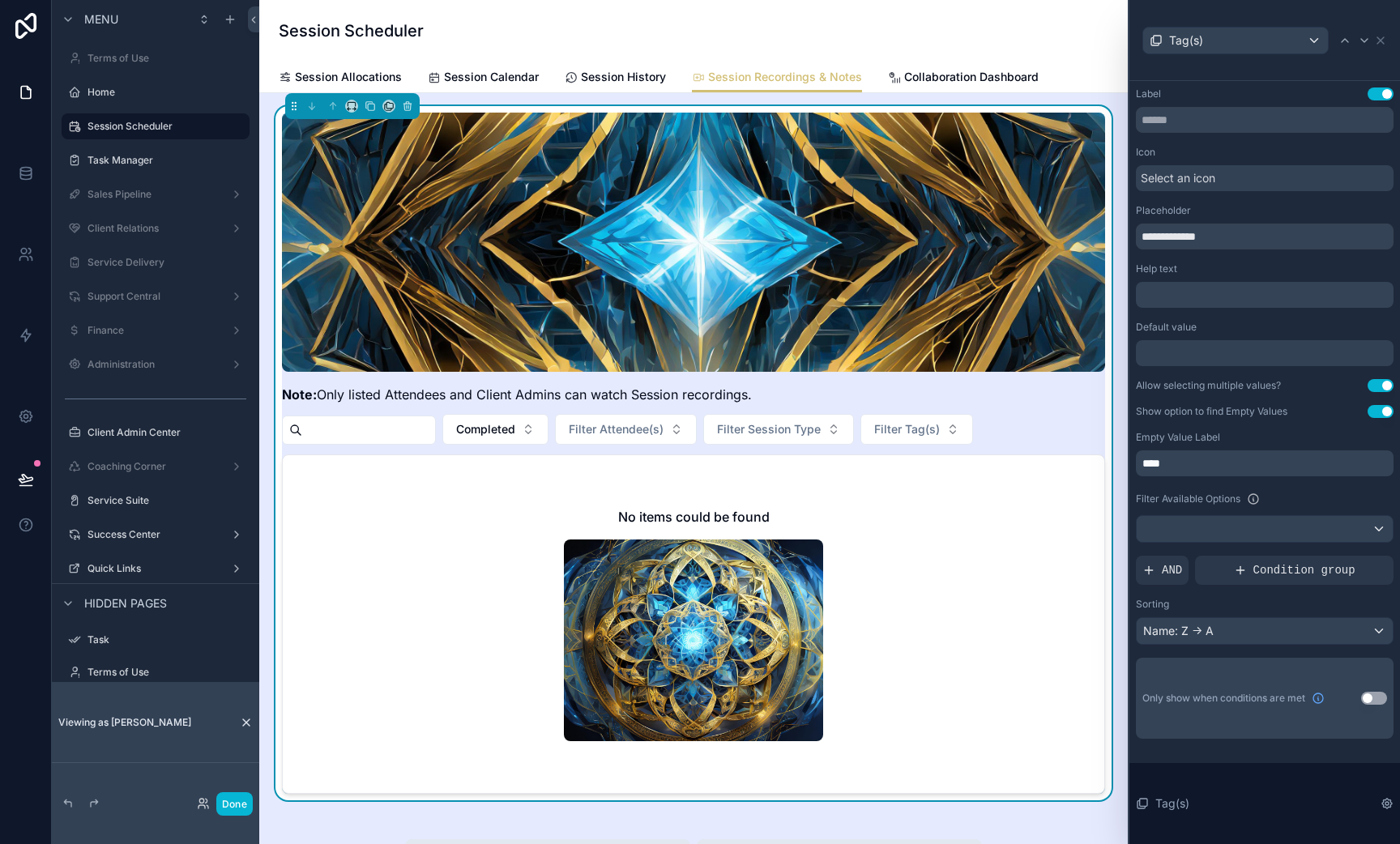
click at [1199, 617] on div "Sorting Name: Z -> A" at bounding box center [1264, 621] width 258 height 47
click at [1199, 625] on div "Name: Z -> A" at bounding box center [1264, 631] width 256 height 26
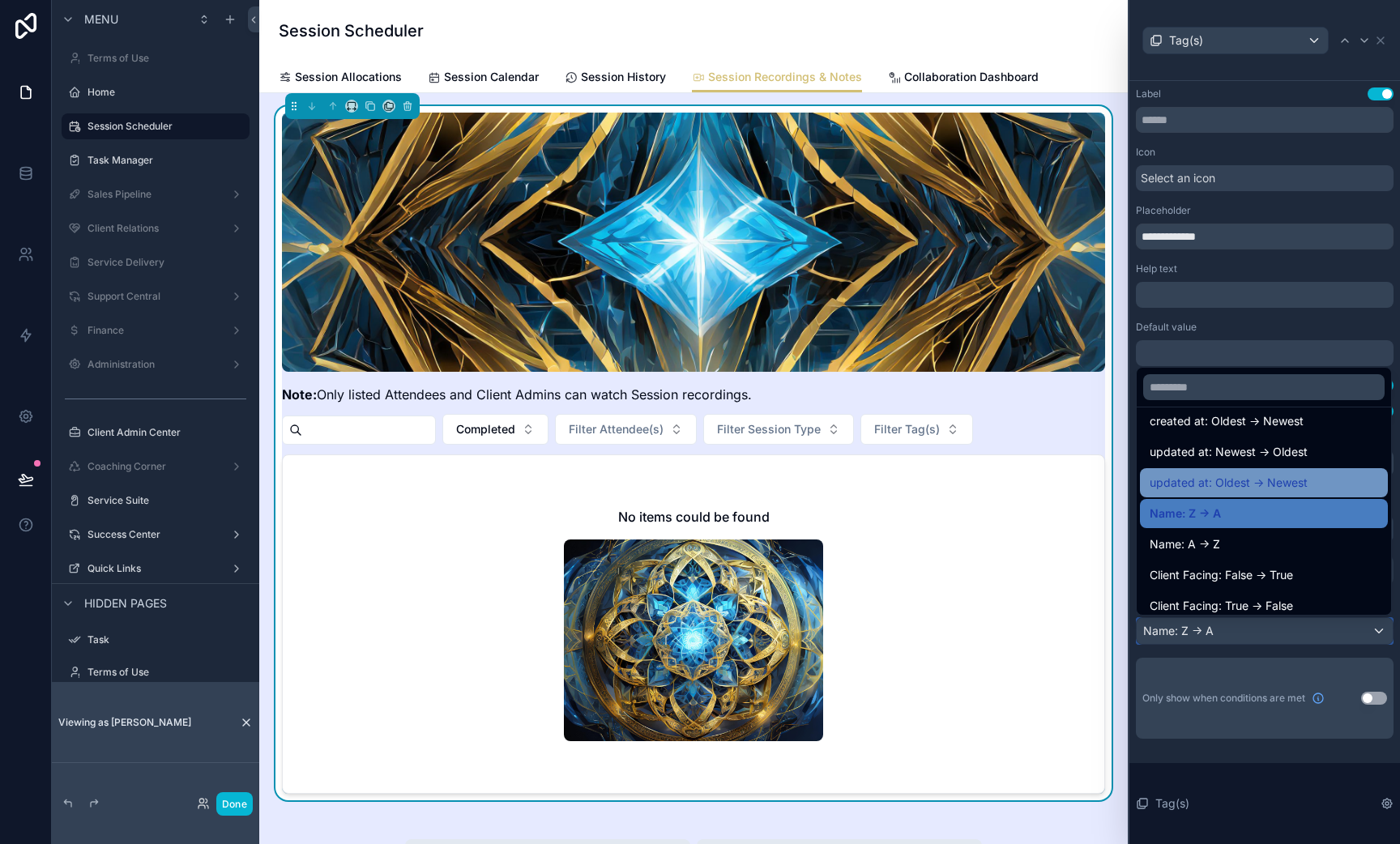
scroll to position [79, 0]
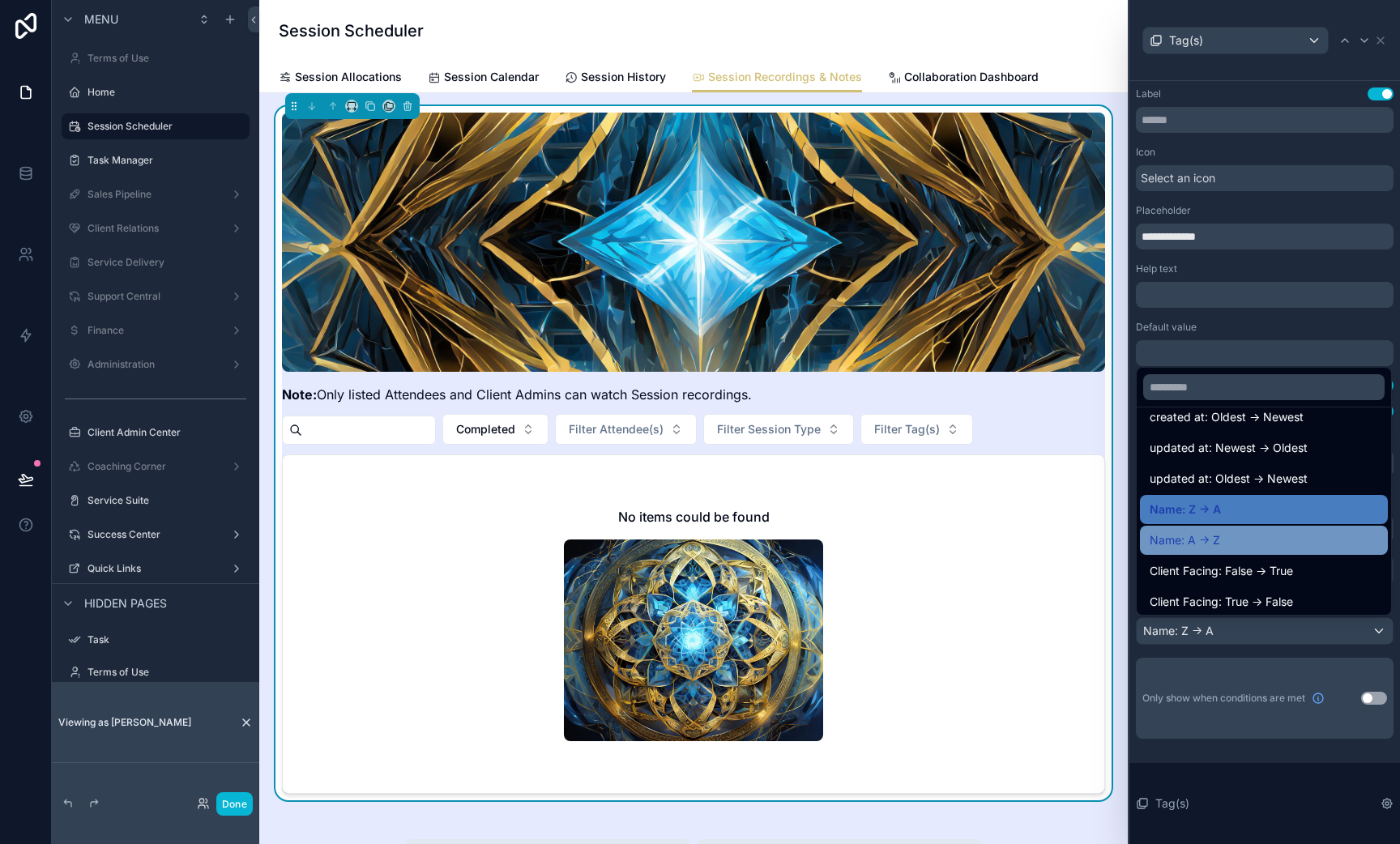
click at [1204, 539] on span "Name: A -> Z" at bounding box center [1185, 540] width 71 height 19
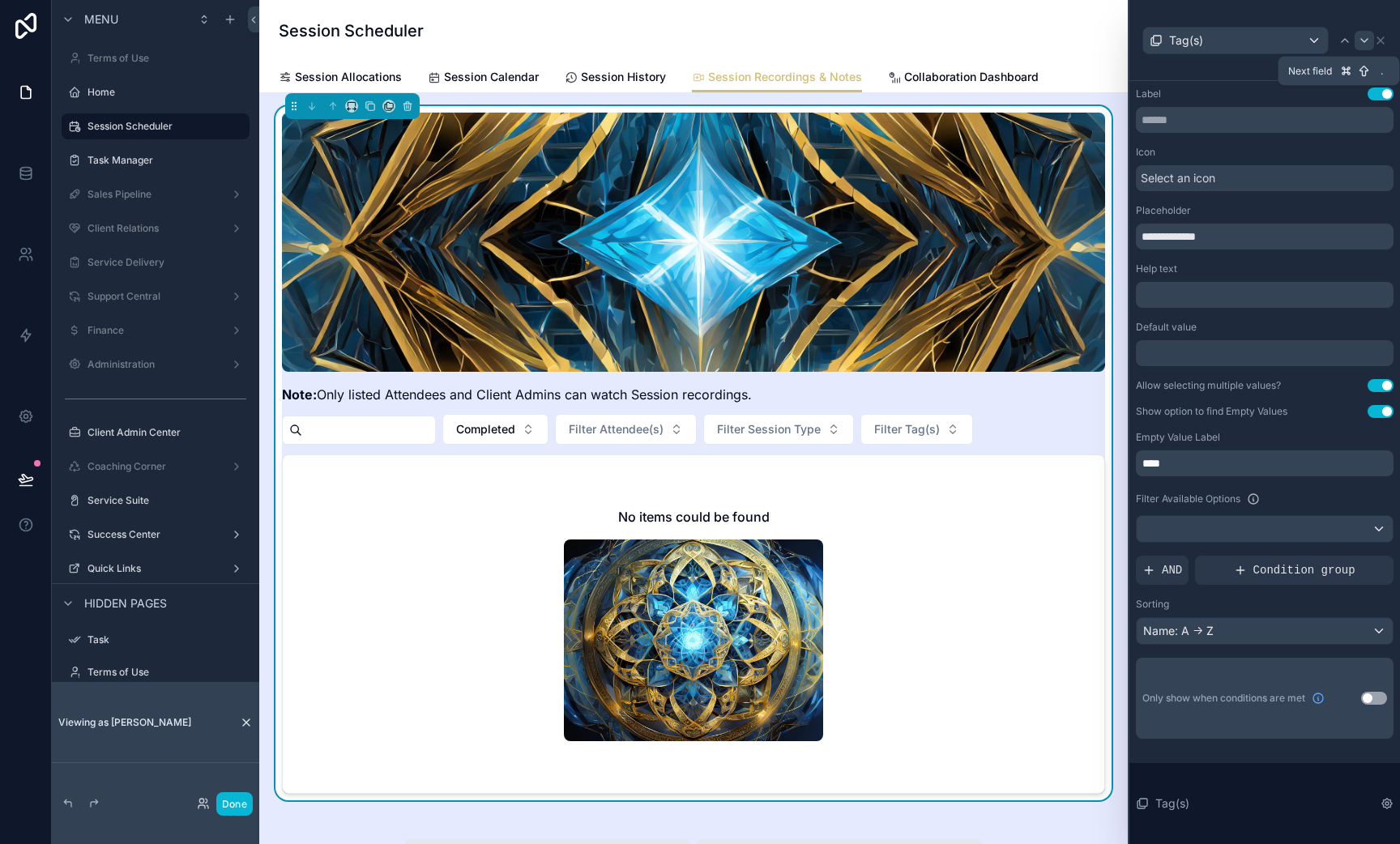
click at [1364, 42] on icon at bounding box center [1364, 40] width 7 height 3
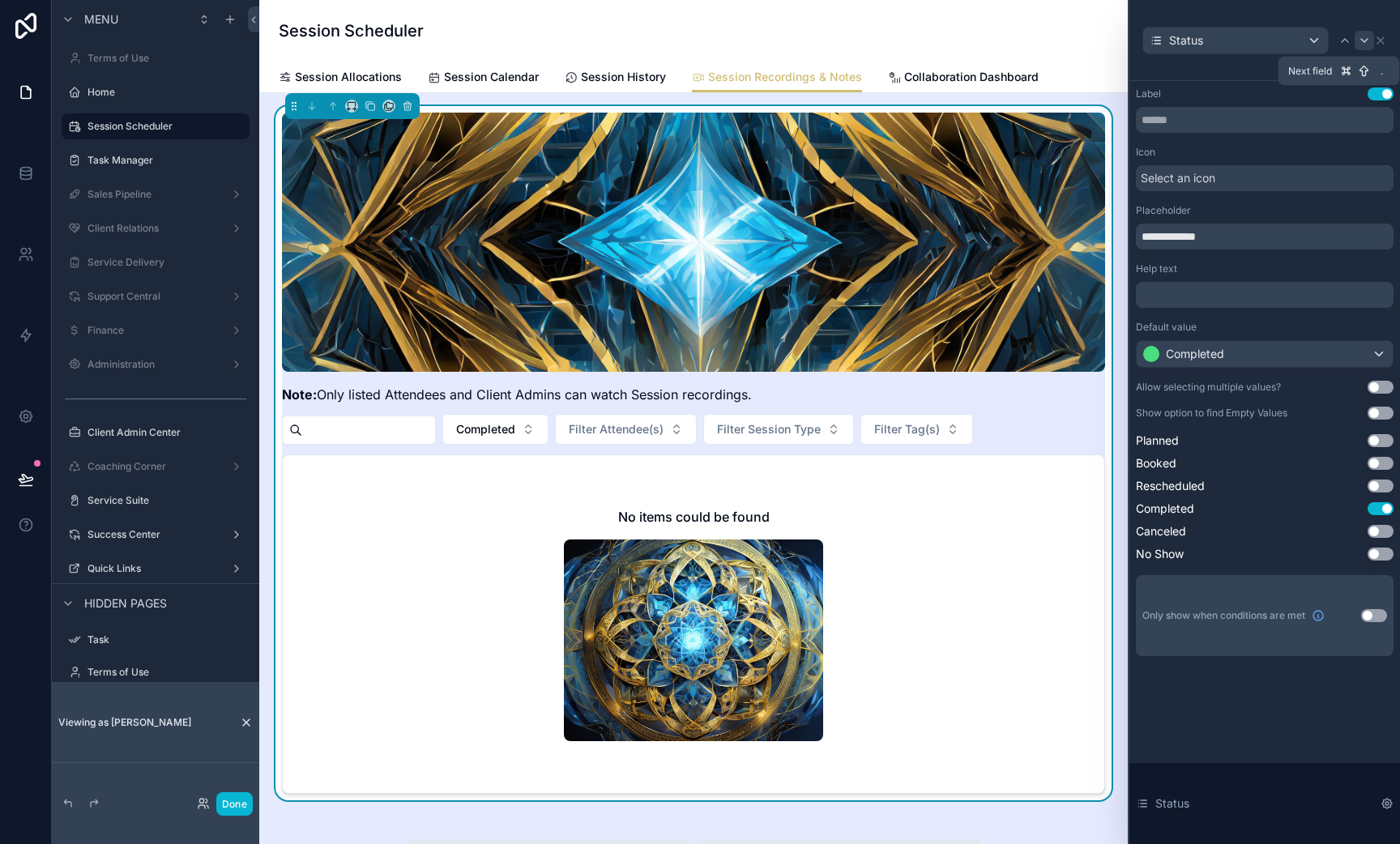
click at [1361, 39] on icon at bounding box center [1364, 40] width 7 height 3
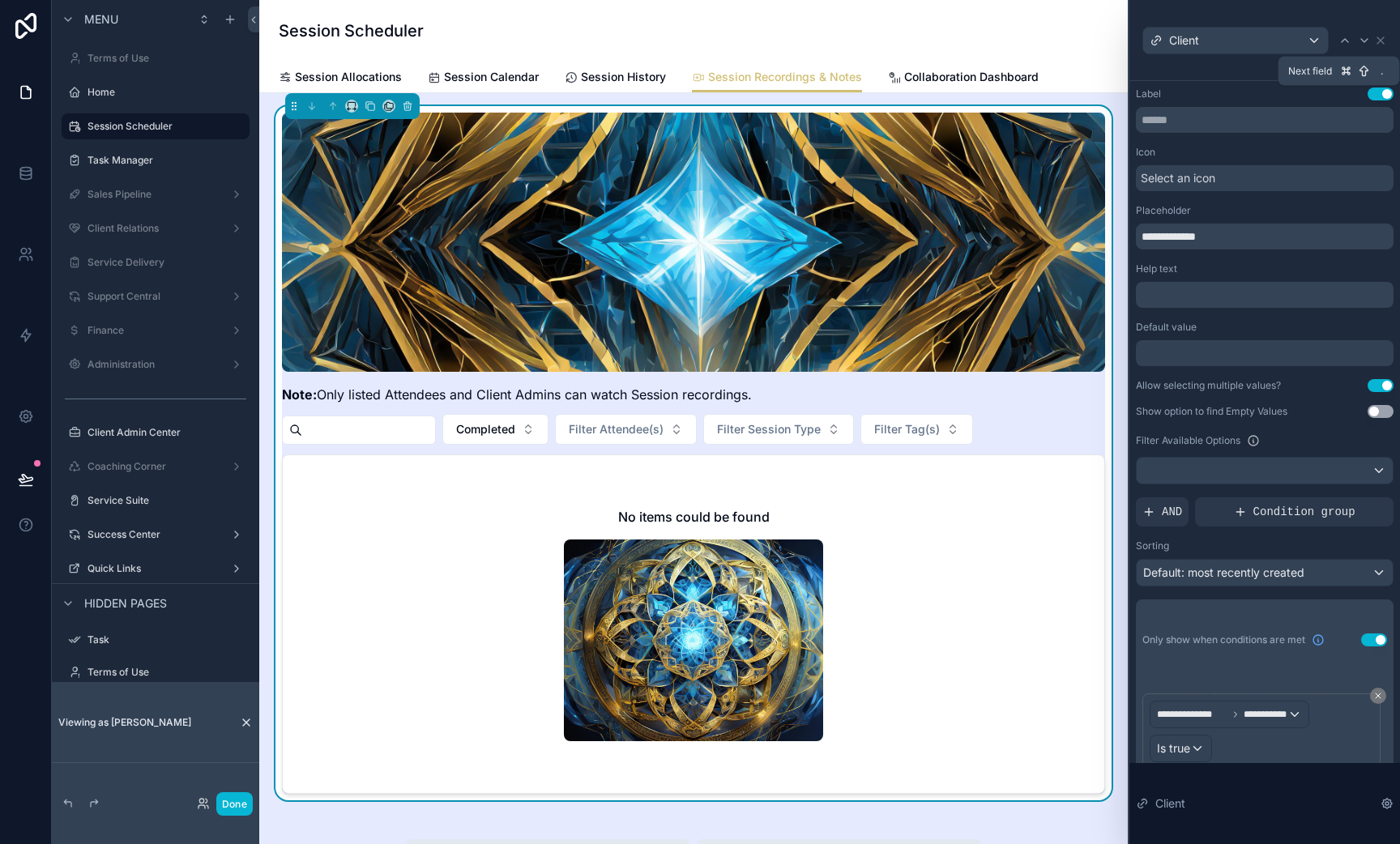
click at [1361, 39] on icon at bounding box center [1364, 40] width 7 height 3
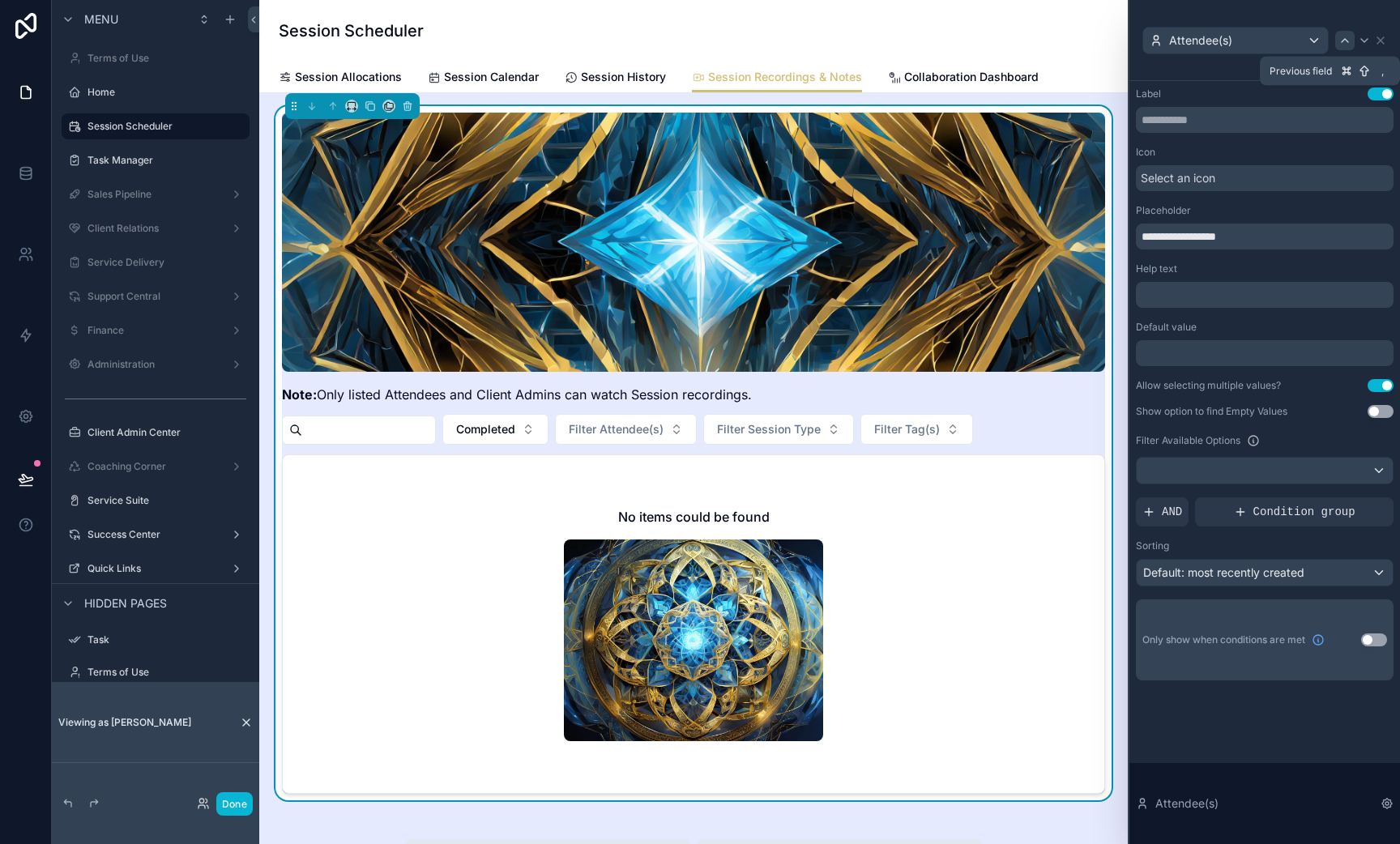
click at [1346, 37] on icon at bounding box center [1345, 40] width 13 height 13
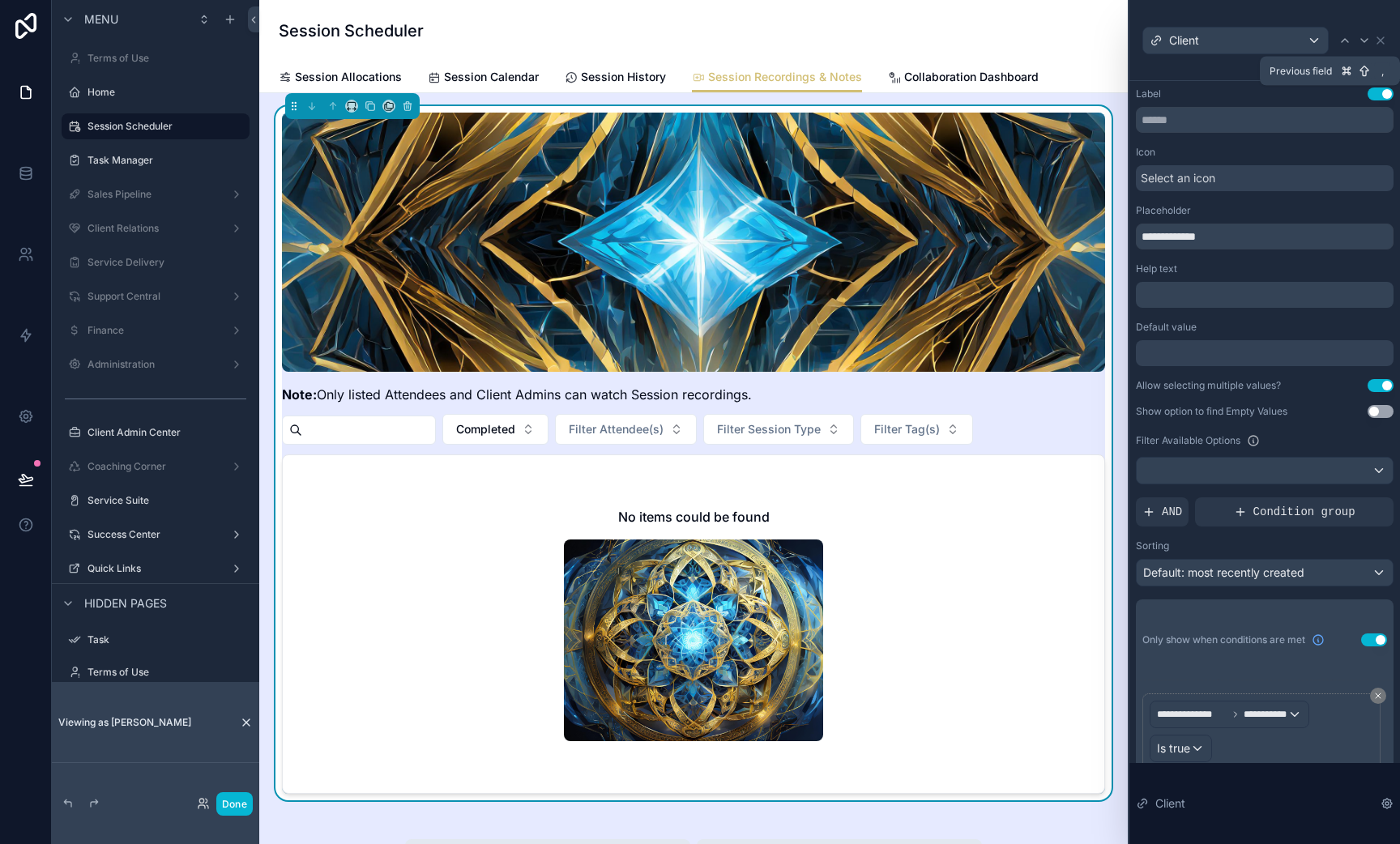
click at [1346, 37] on icon at bounding box center [1345, 40] width 13 height 13
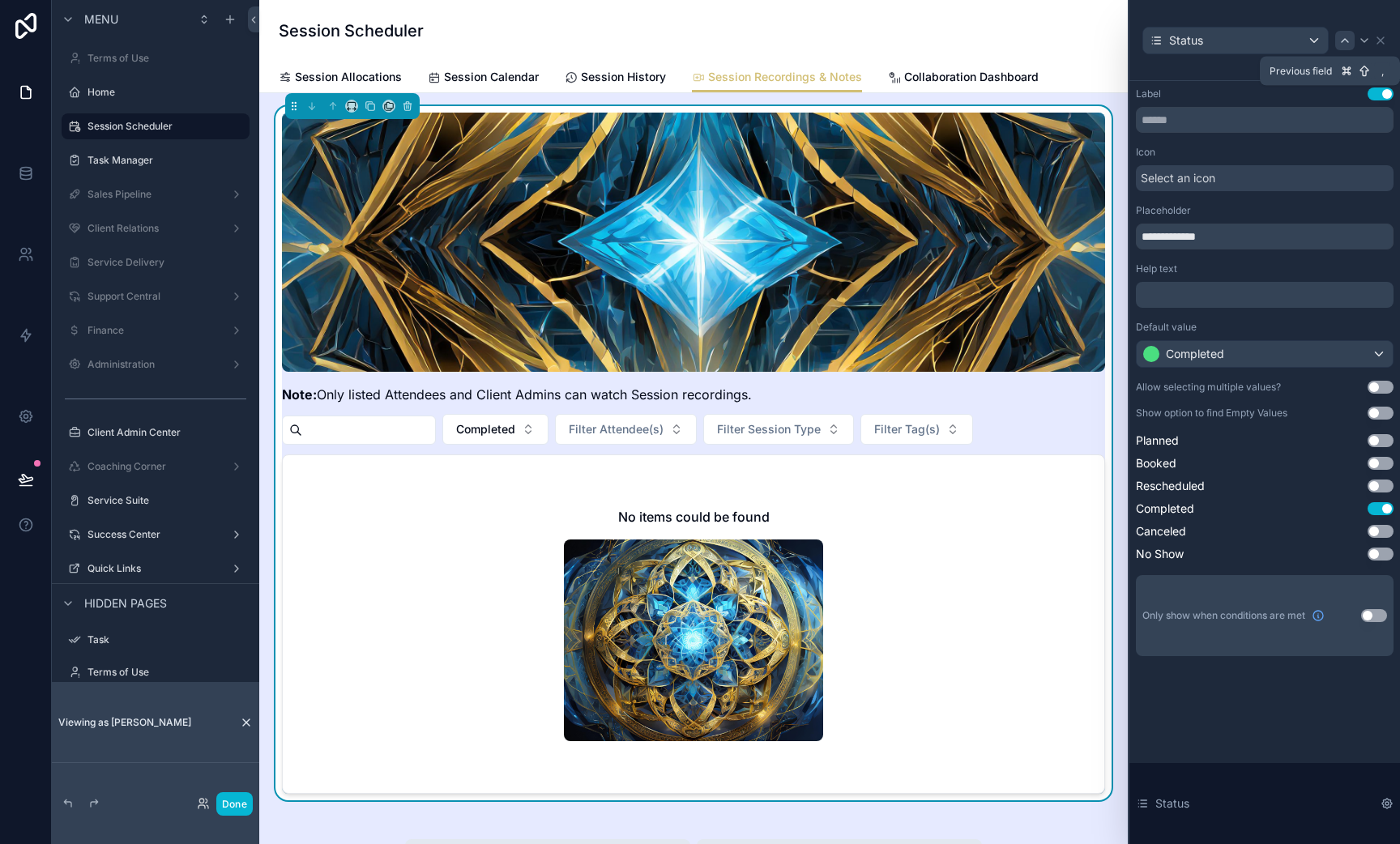
click at [1340, 39] on icon at bounding box center [1345, 40] width 13 height 13
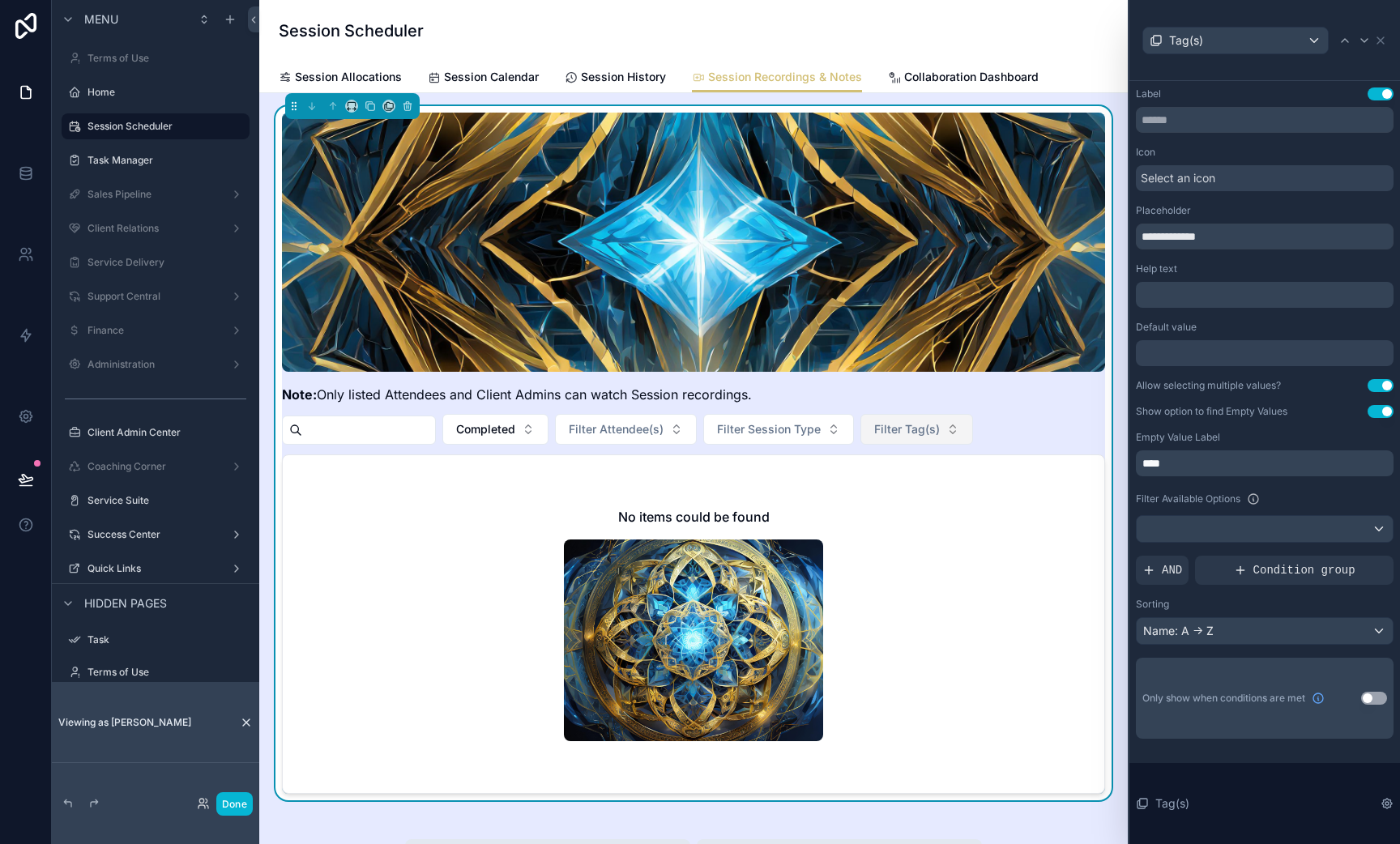
click at [887, 420] on button "Filter Tag(s)" at bounding box center [917, 430] width 112 height 31
click at [931, 74] on span "Collaboration Dashboard" at bounding box center [971, 76] width 135 height 16
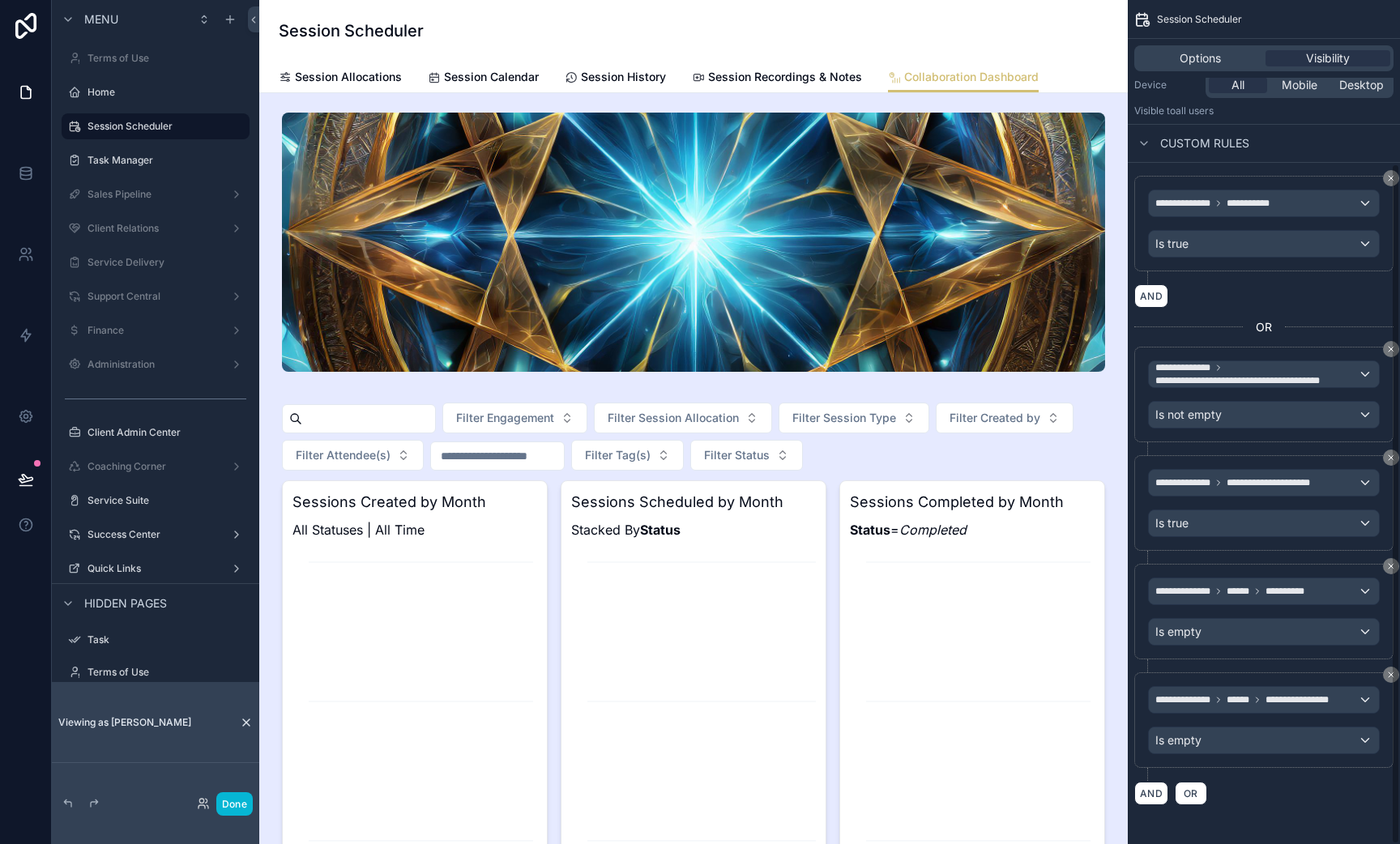
scroll to position [202, 0]
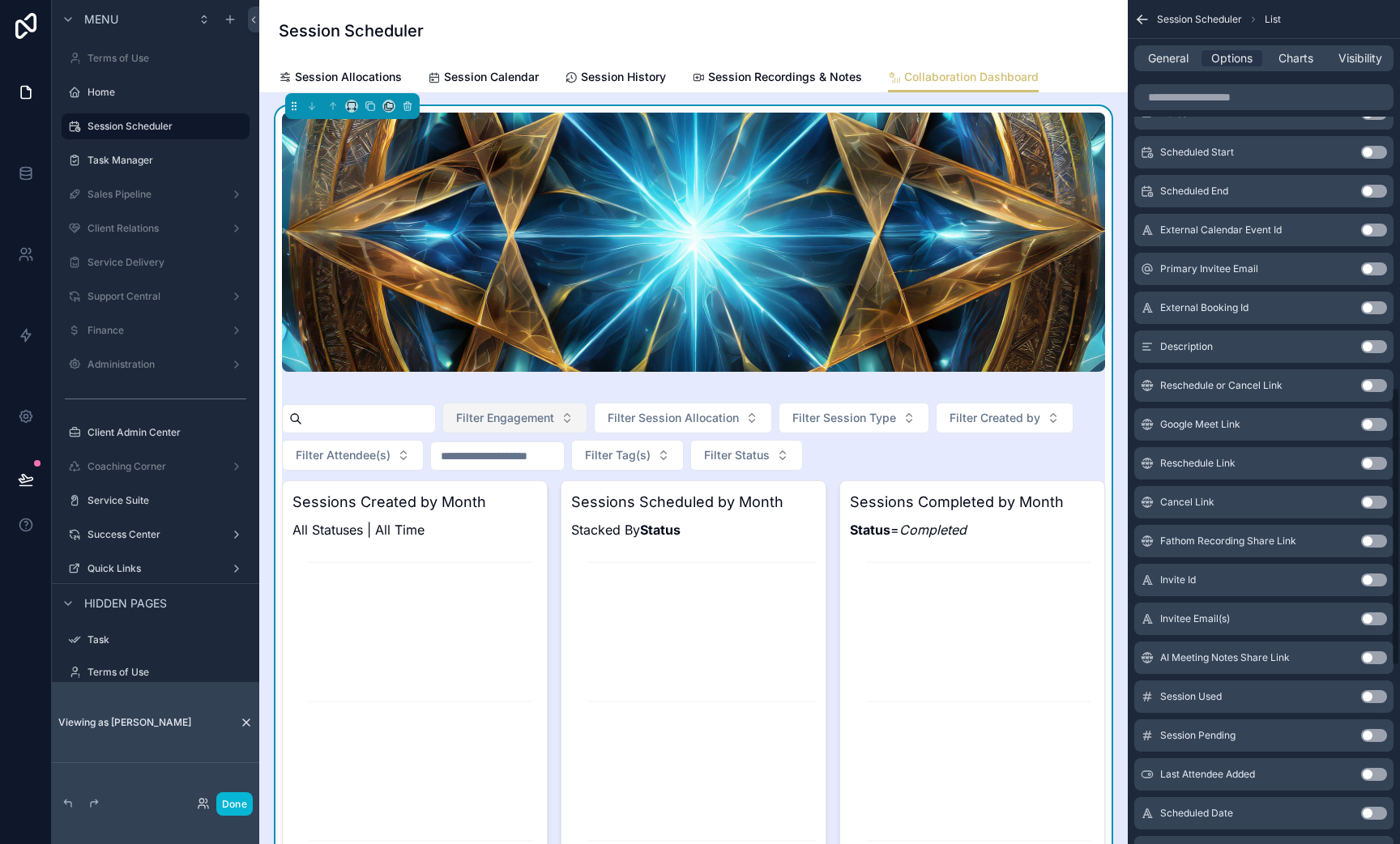
click at [524, 420] on span "Filter Engagement" at bounding box center [504, 417] width 98 height 16
click at [694, 413] on span "Filter Session Allocation" at bounding box center [674, 417] width 132 height 16
click at [835, 417] on span "Filter Session Type" at bounding box center [844, 417] width 104 height 16
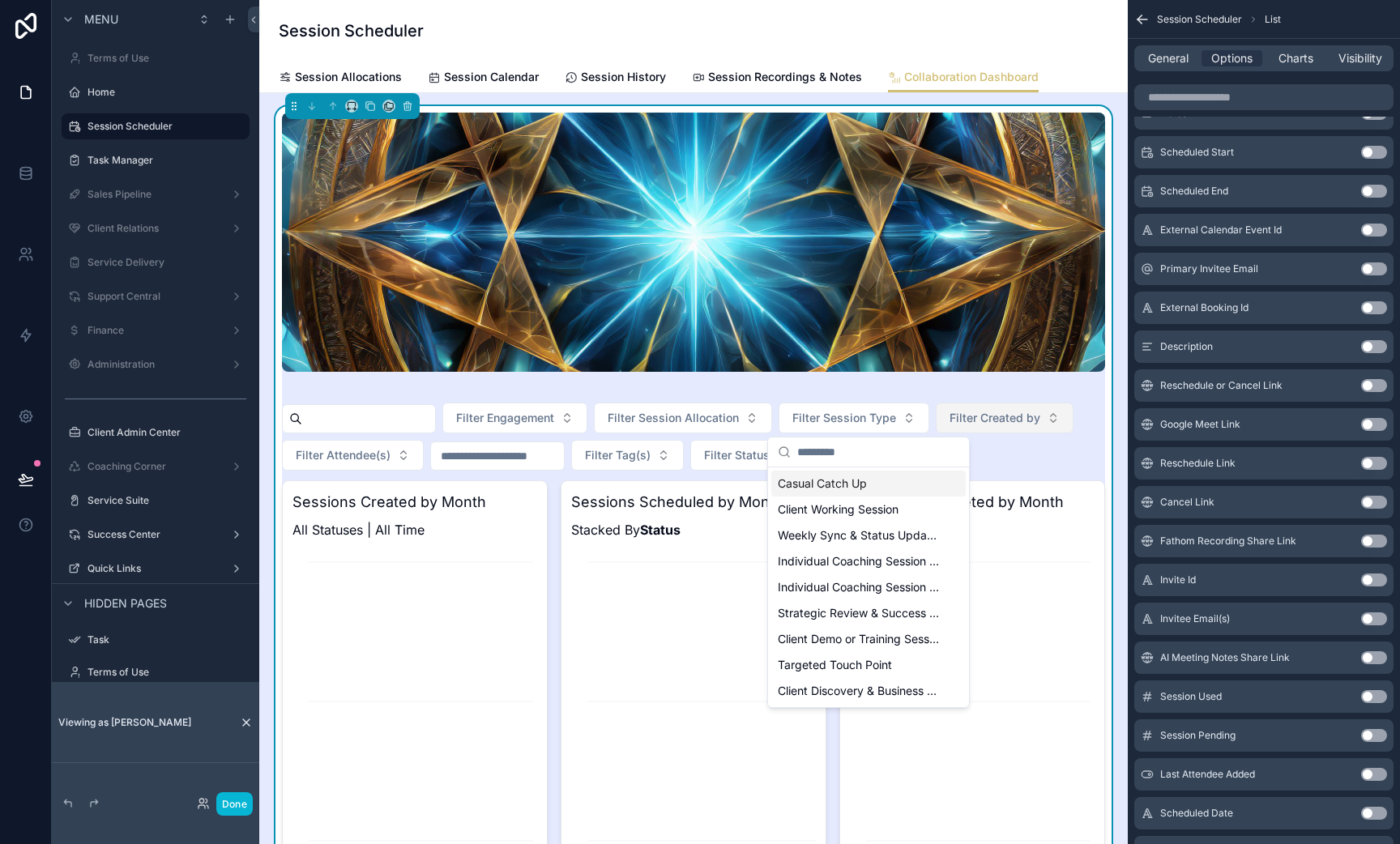
click at [984, 419] on span "Filter Created by" at bounding box center [995, 417] width 91 height 16
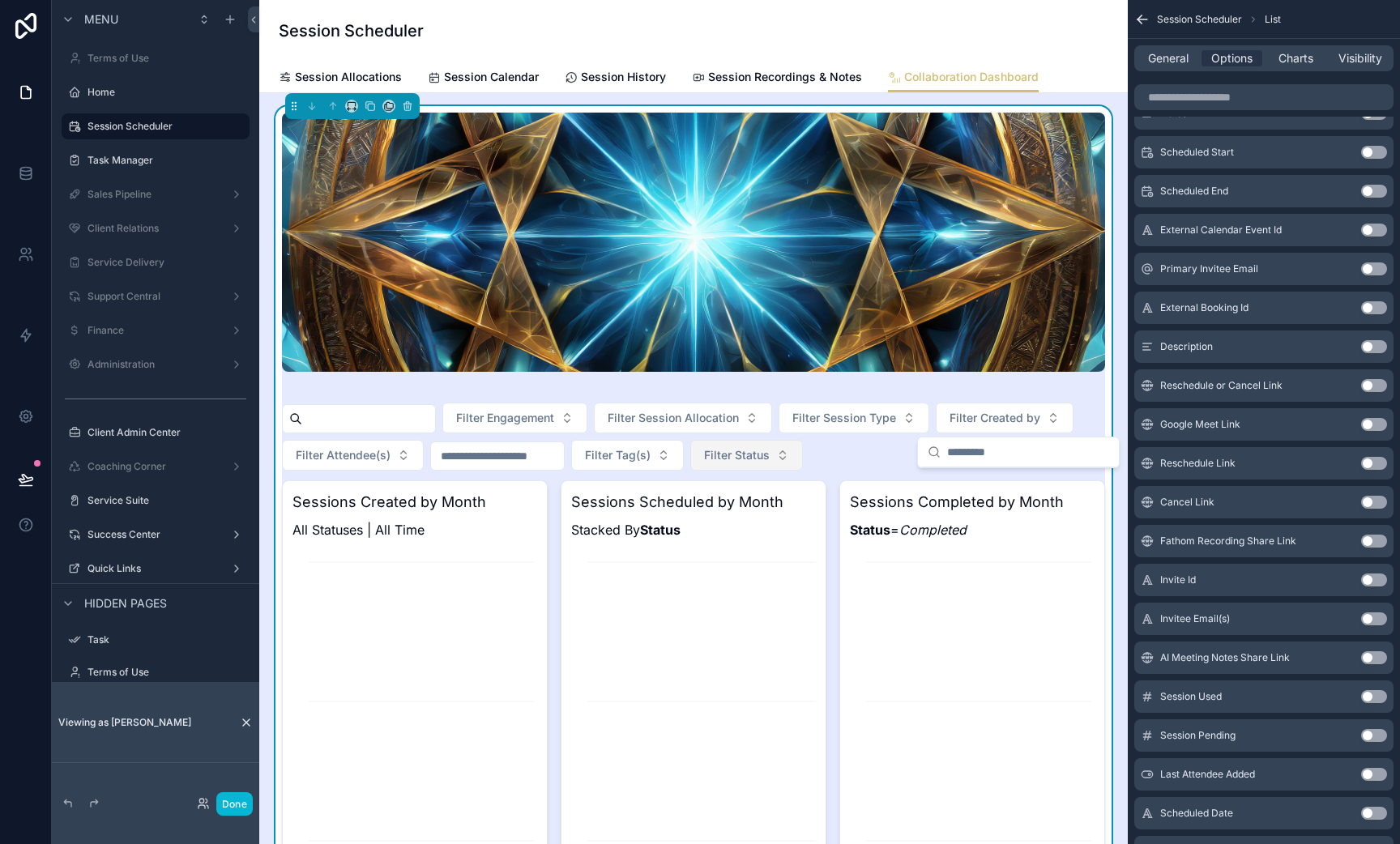
click at [754, 461] on span "Filter Status" at bounding box center [737, 455] width 66 height 16
click at [651, 463] on span "Filter Tag(s)" at bounding box center [618, 455] width 66 height 16
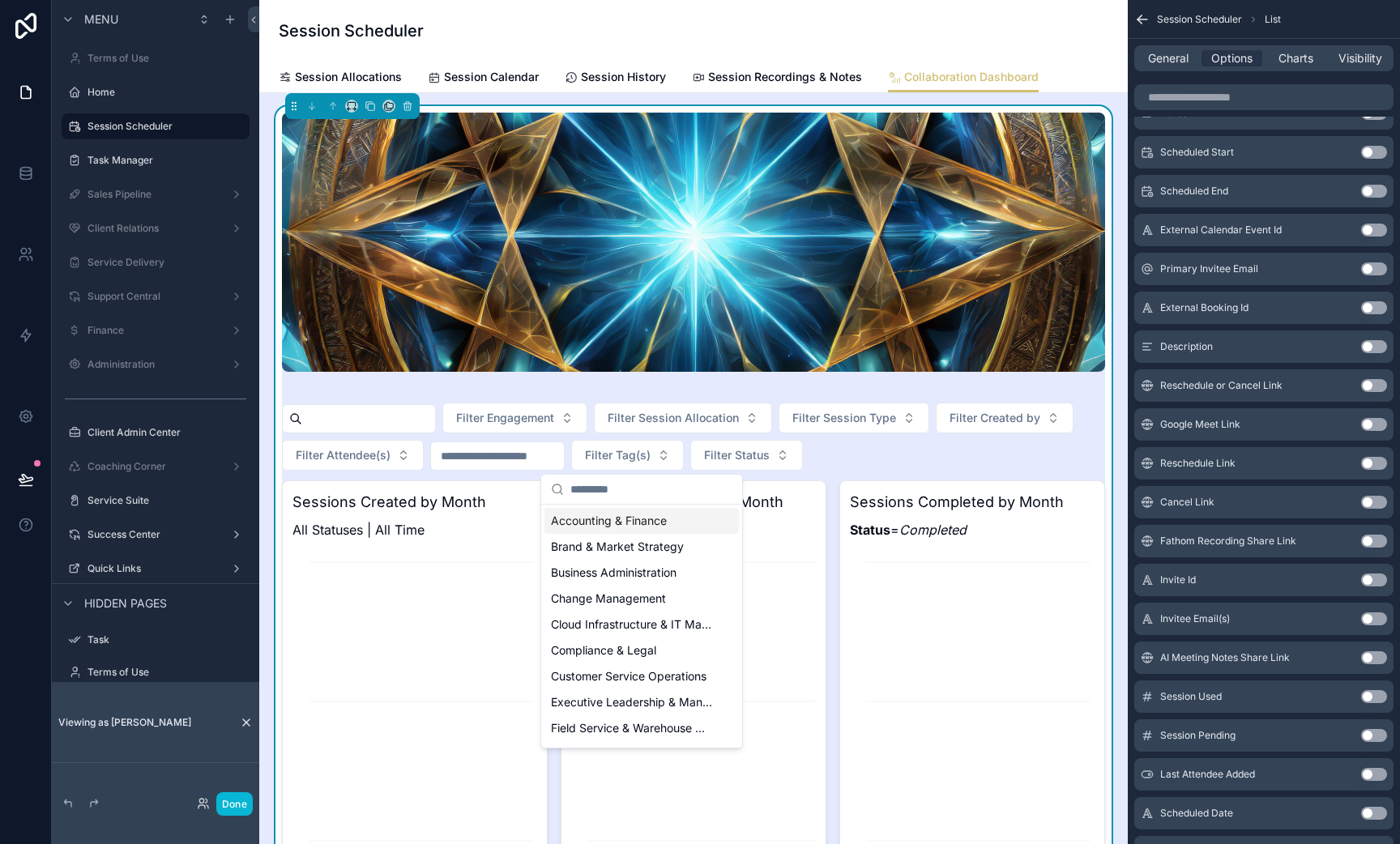
click at [500, 452] on input "scrollable content" at bounding box center [497, 455] width 133 height 22
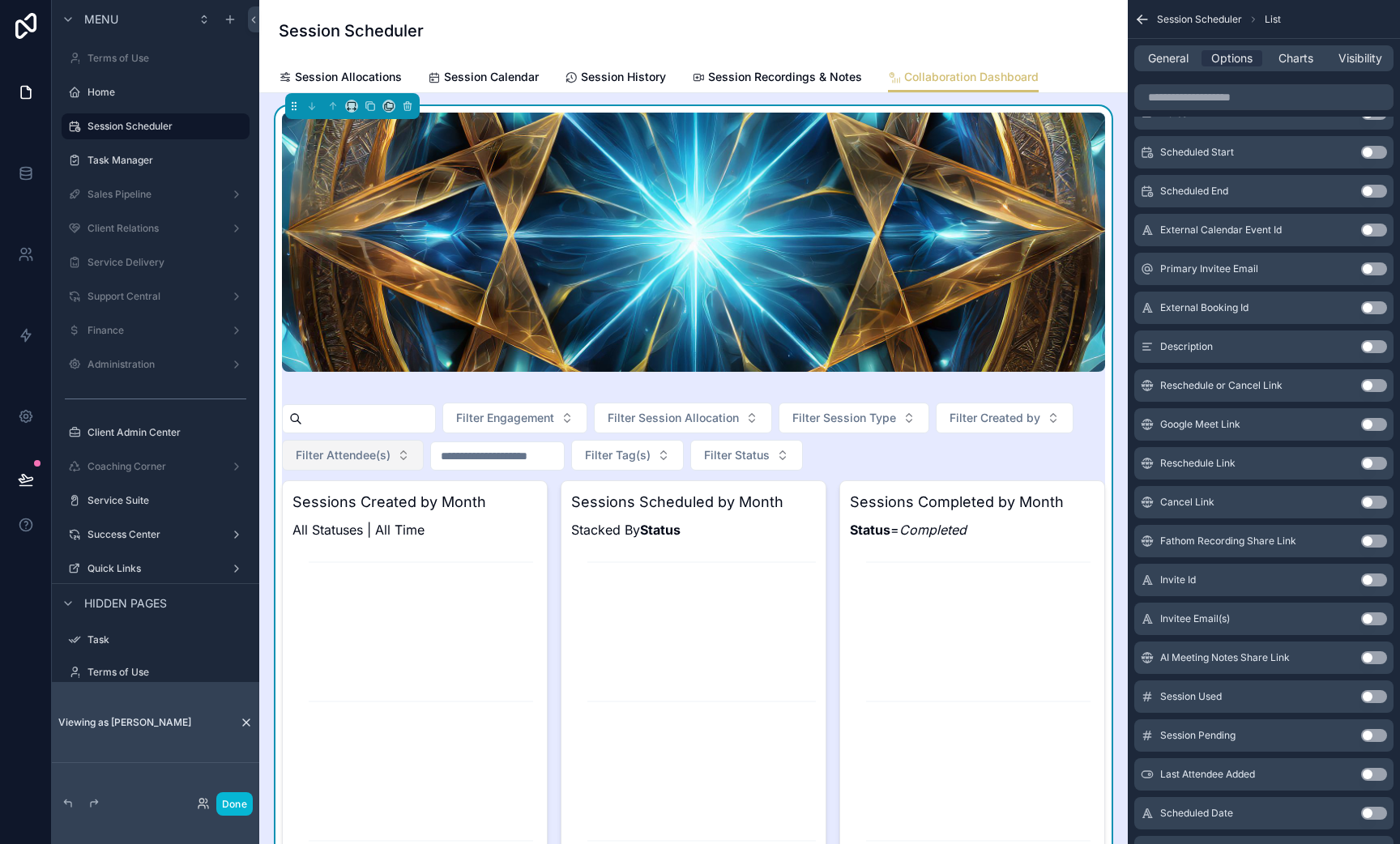
click at [362, 459] on span "Filter Attendee(s)" at bounding box center [343, 455] width 95 height 16
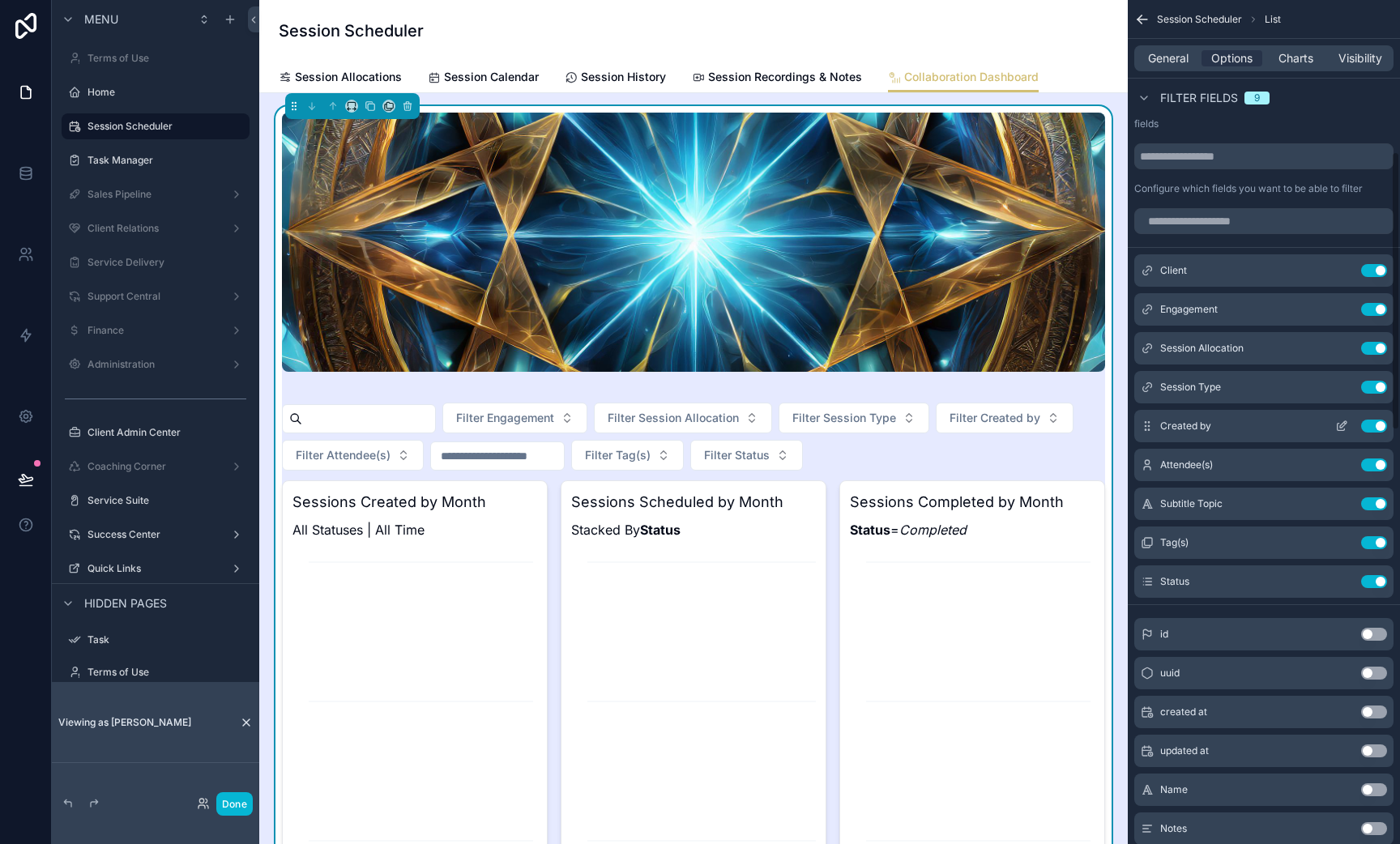
scroll to position [455, 0]
click at [1376, 348] on button "Use setting" at bounding box center [1374, 348] width 26 height 13
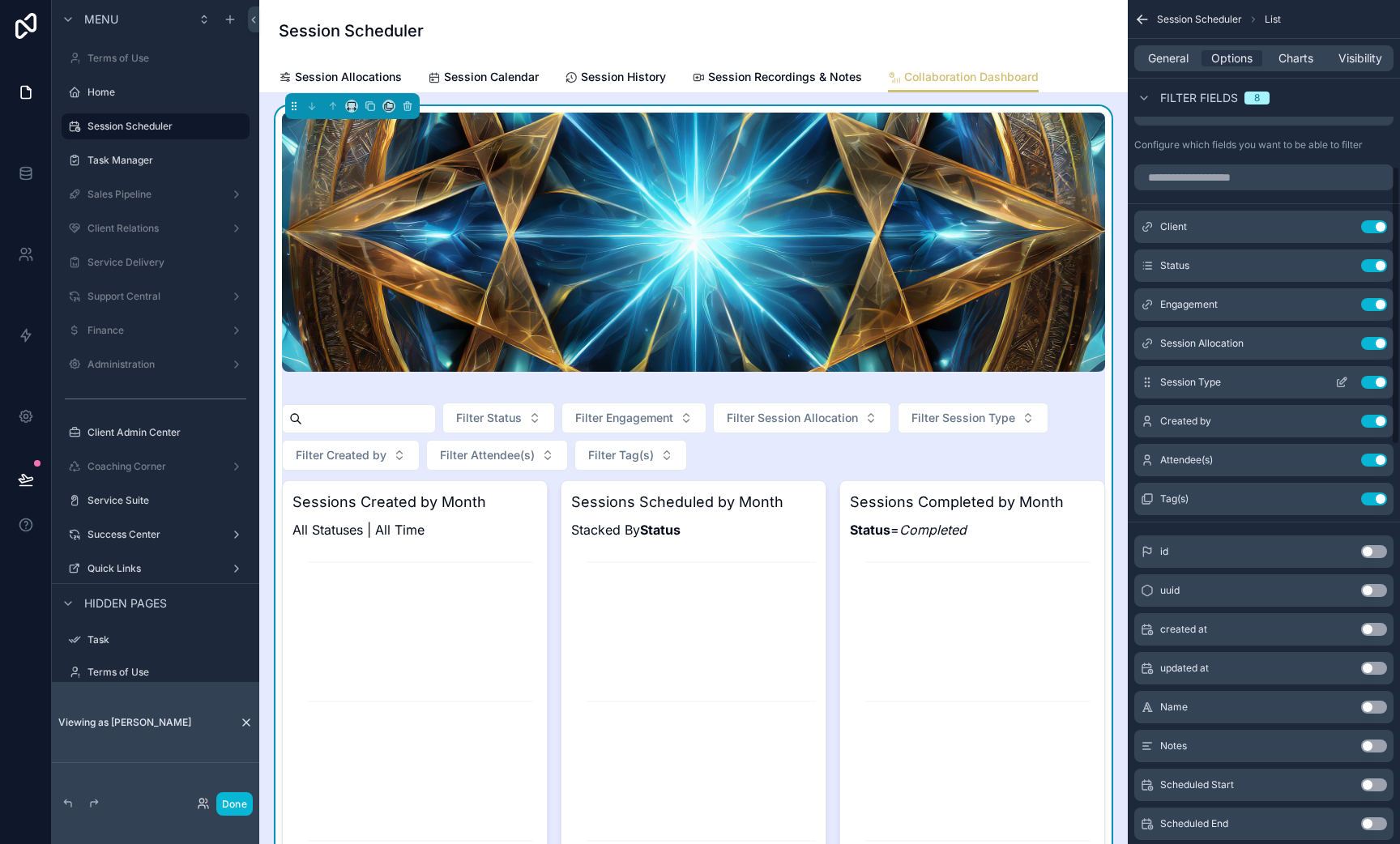
scroll to position [511, 0]
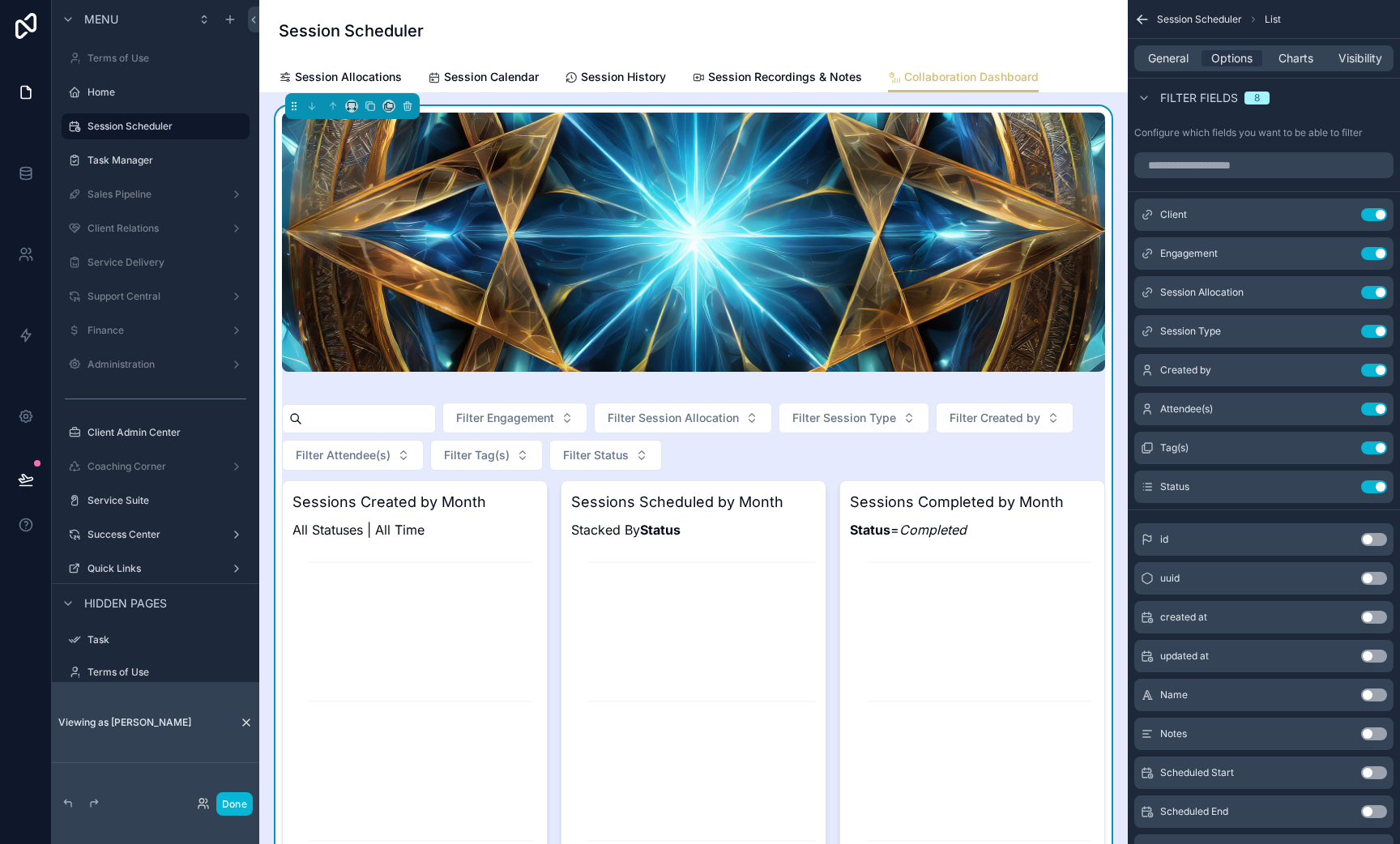
click at [767, 53] on div "Session Scheduler" at bounding box center [693, 31] width 830 height 62
click at [766, 77] on span "Session Recordings & Notes" at bounding box center [784, 76] width 154 height 16
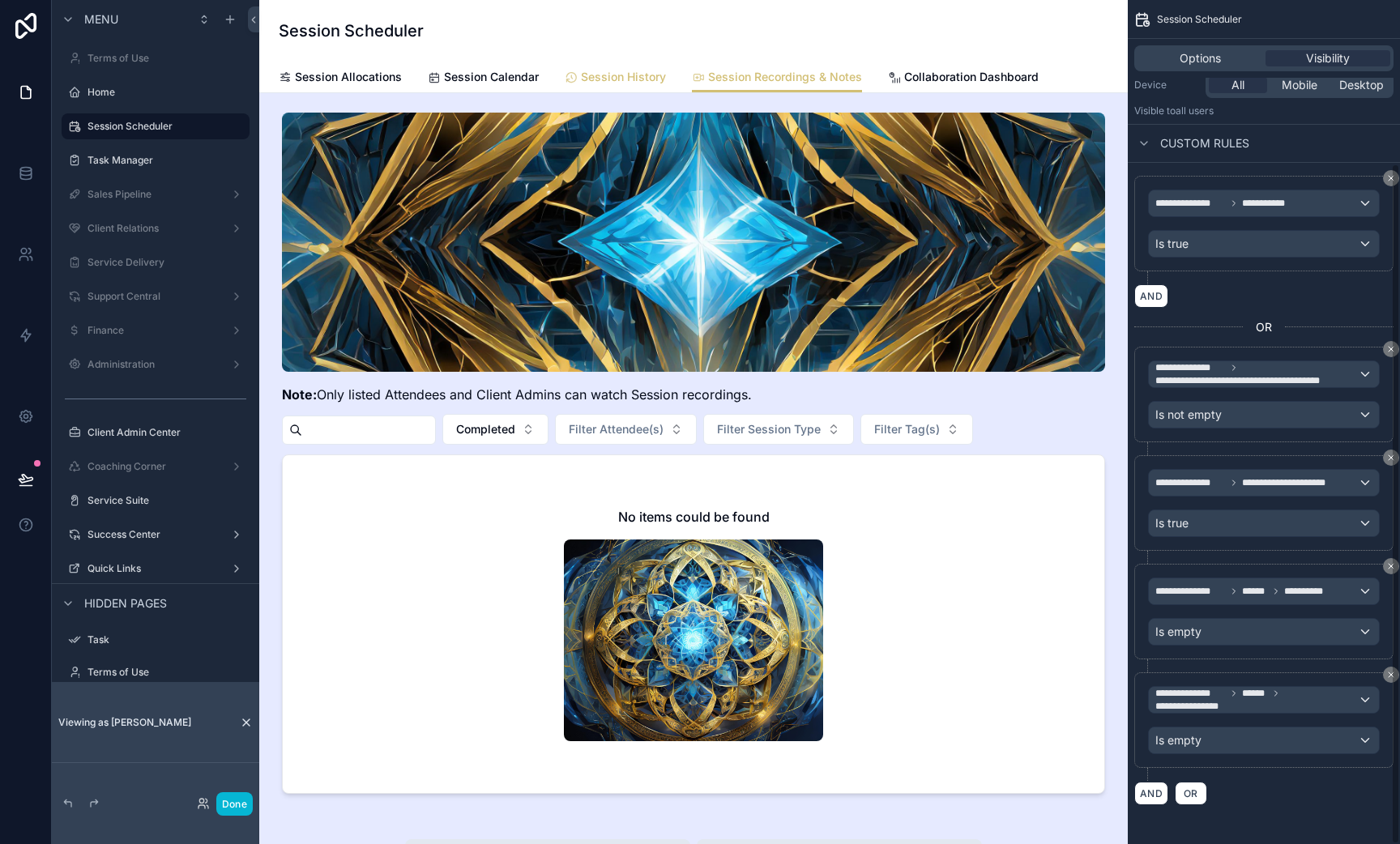
click at [608, 89] on link "Session History" at bounding box center [615, 77] width 102 height 32
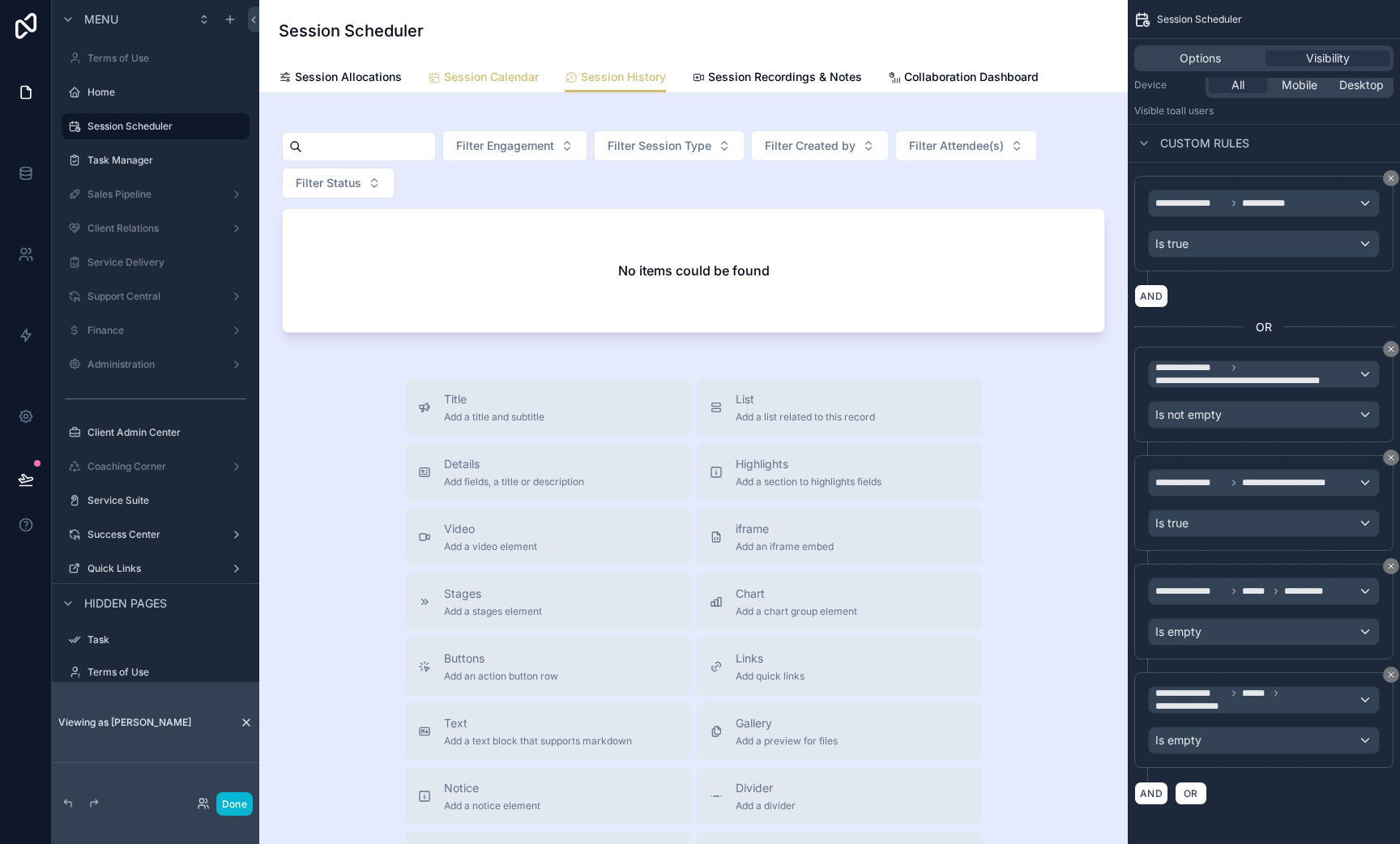
click at [455, 79] on span "Session Calendar" at bounding box center [492, 76] width 95 height 16
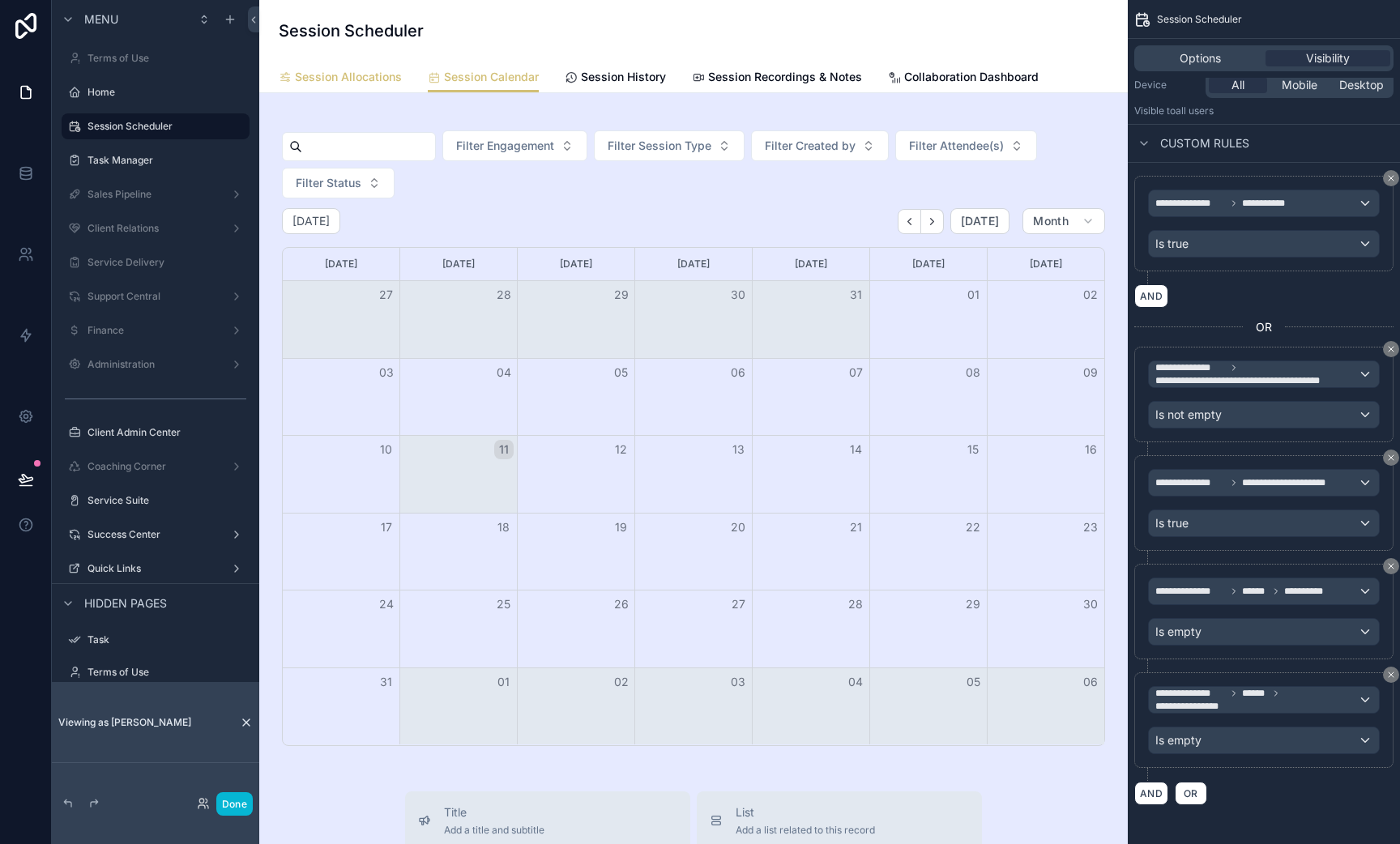
click at [329, 82] on span "Session Allocations" at bounding box center [349, 76] width 107 height 16
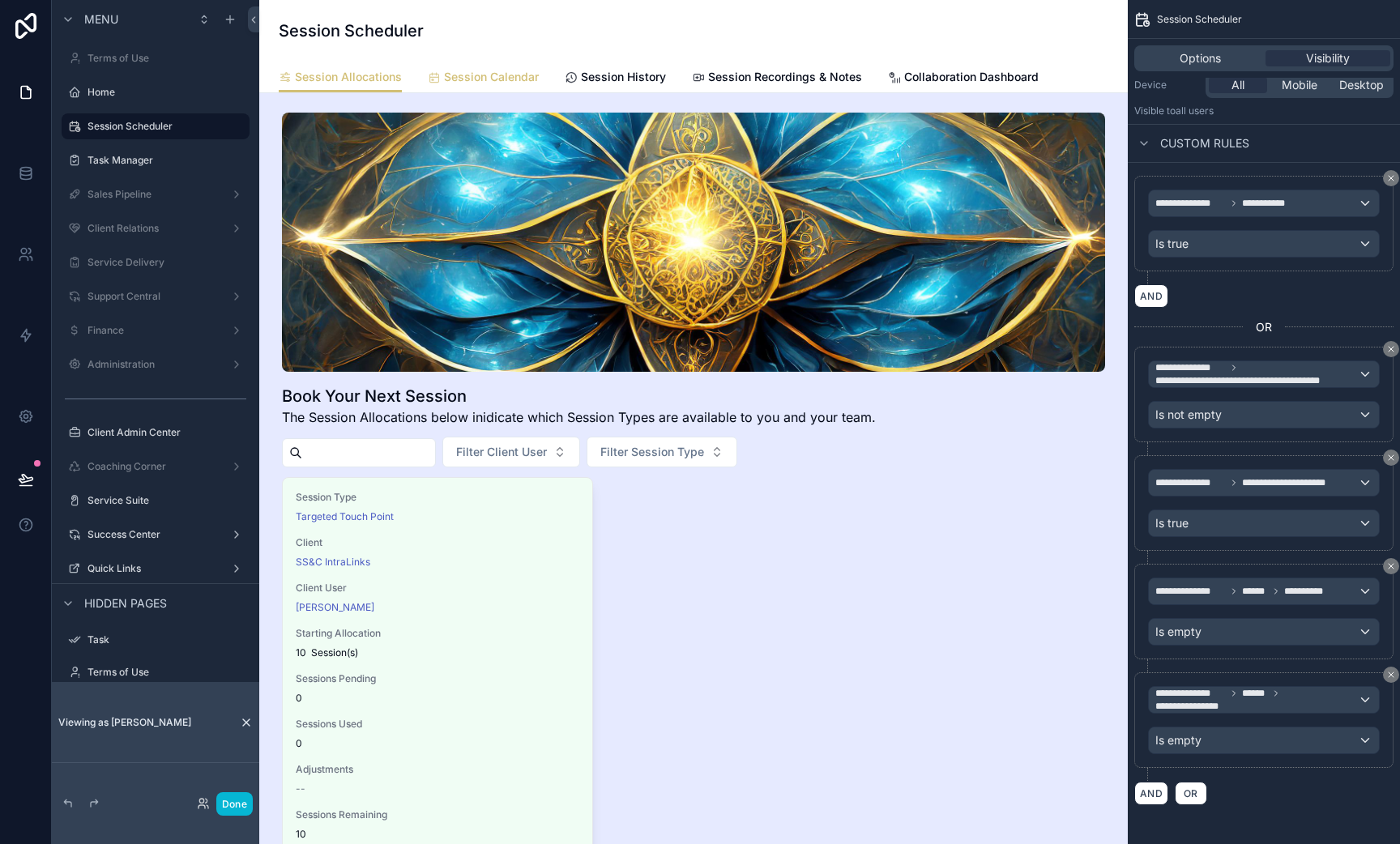
click at [449, 76] on span "Session Calendar" at bounding box center [492, 76] width 95 height 16
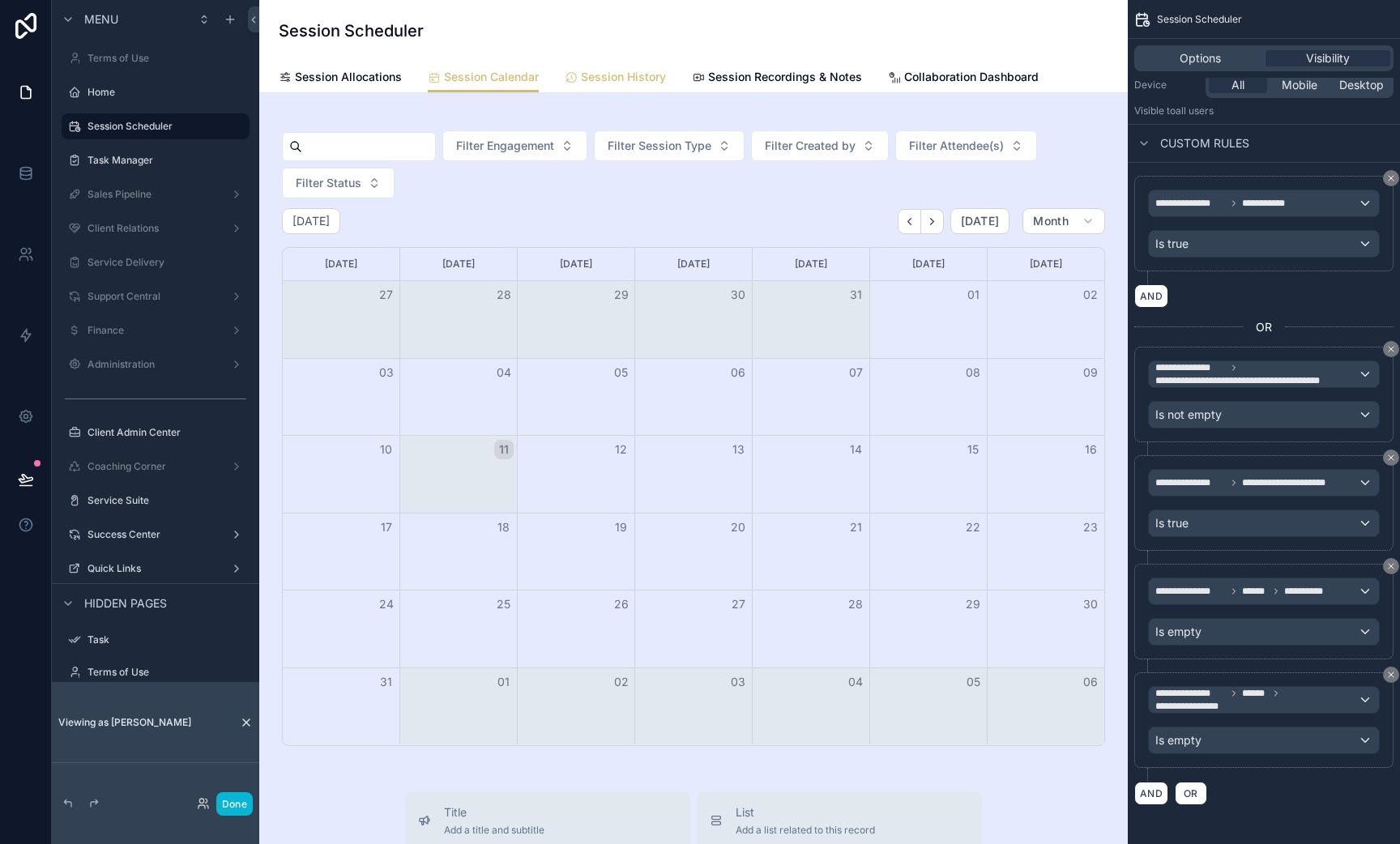
click at [621, 65] on link "Session History" at bounding box center [615, 77] width 102 height 32
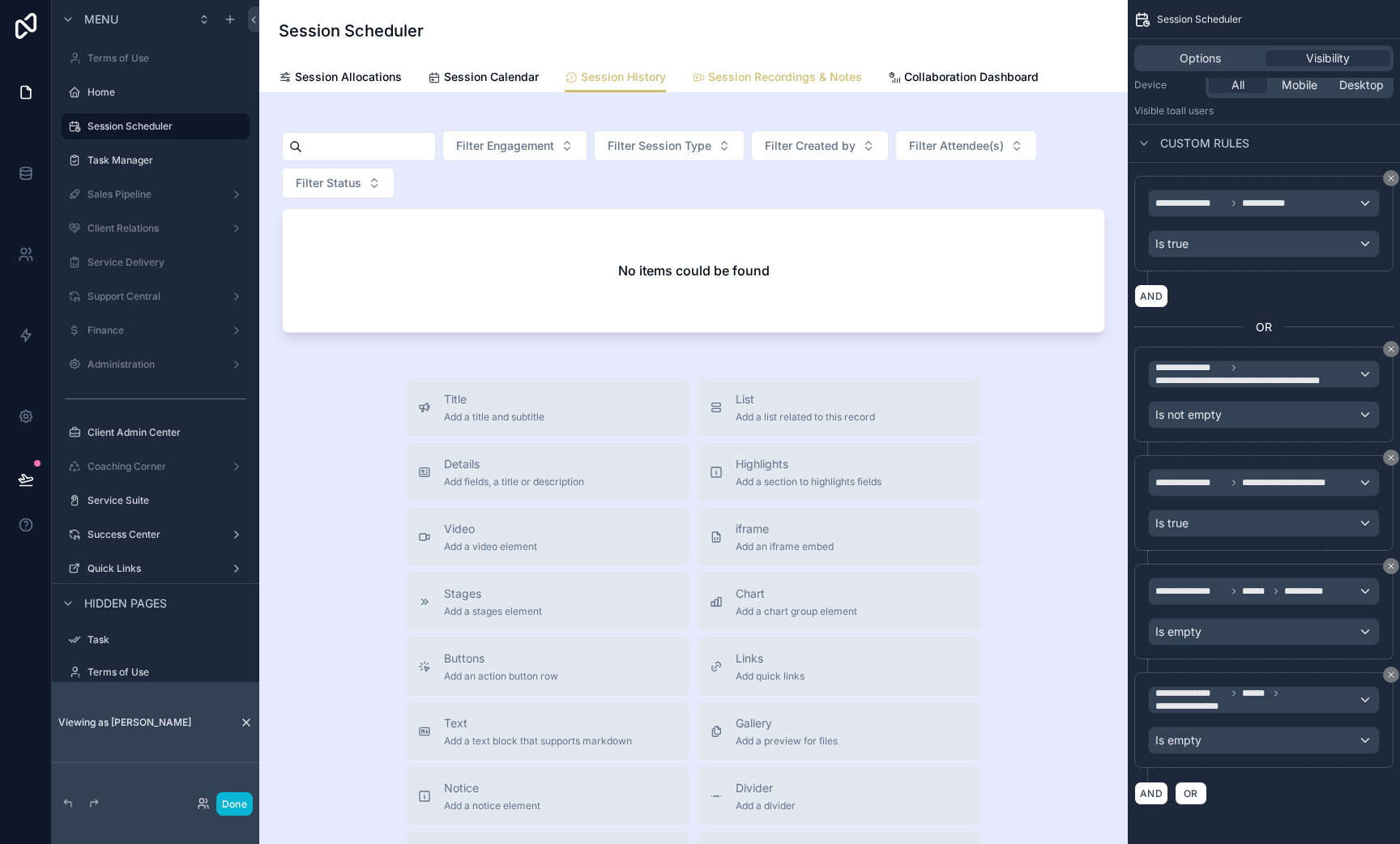
click at [755, 78] on span "Session Recordings & Notes" at bounding box center [784, 76] width 154 height 16
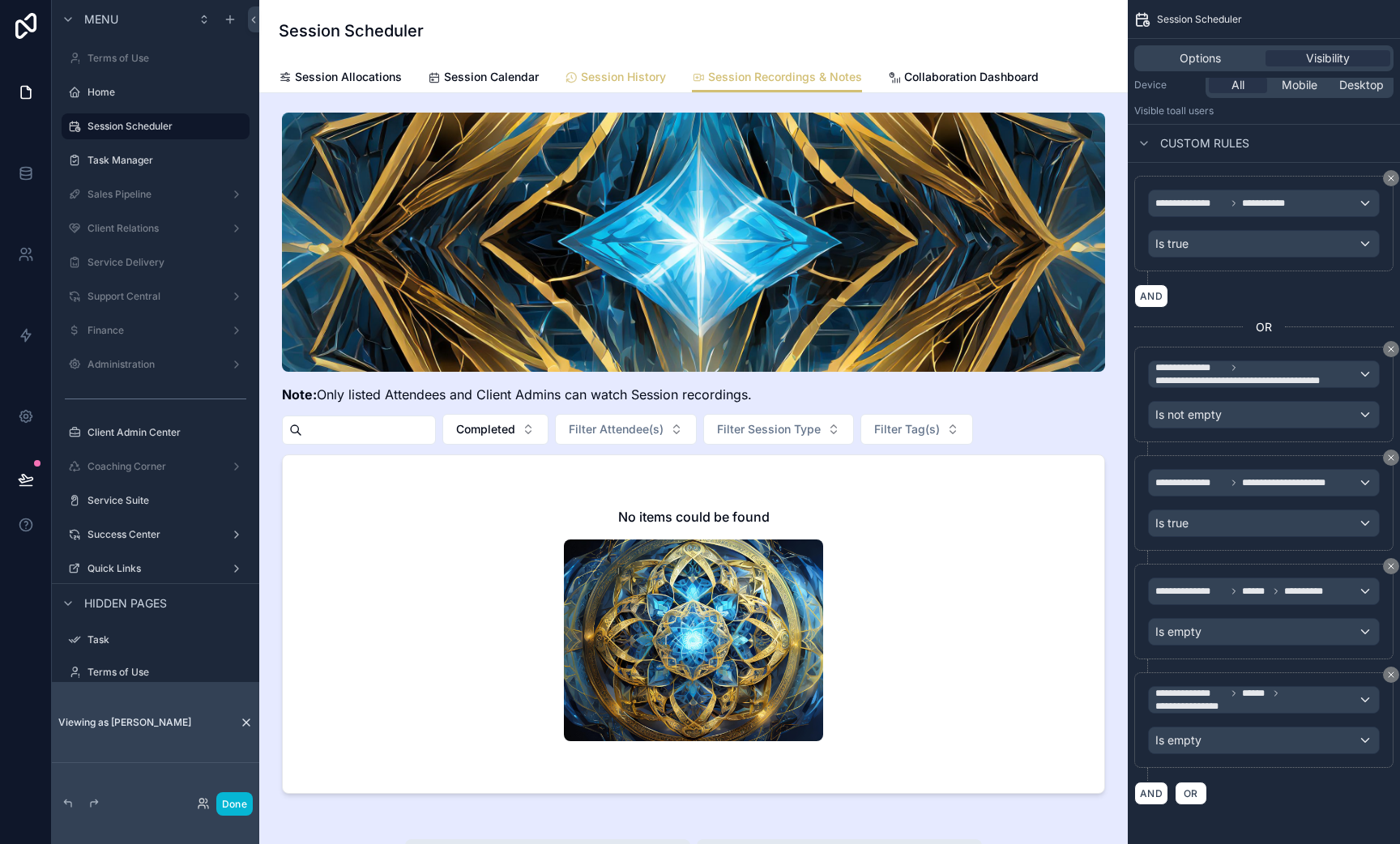
click at [639, 73] on span "Session History" at bounding box center [624, 76] width 85 height 16
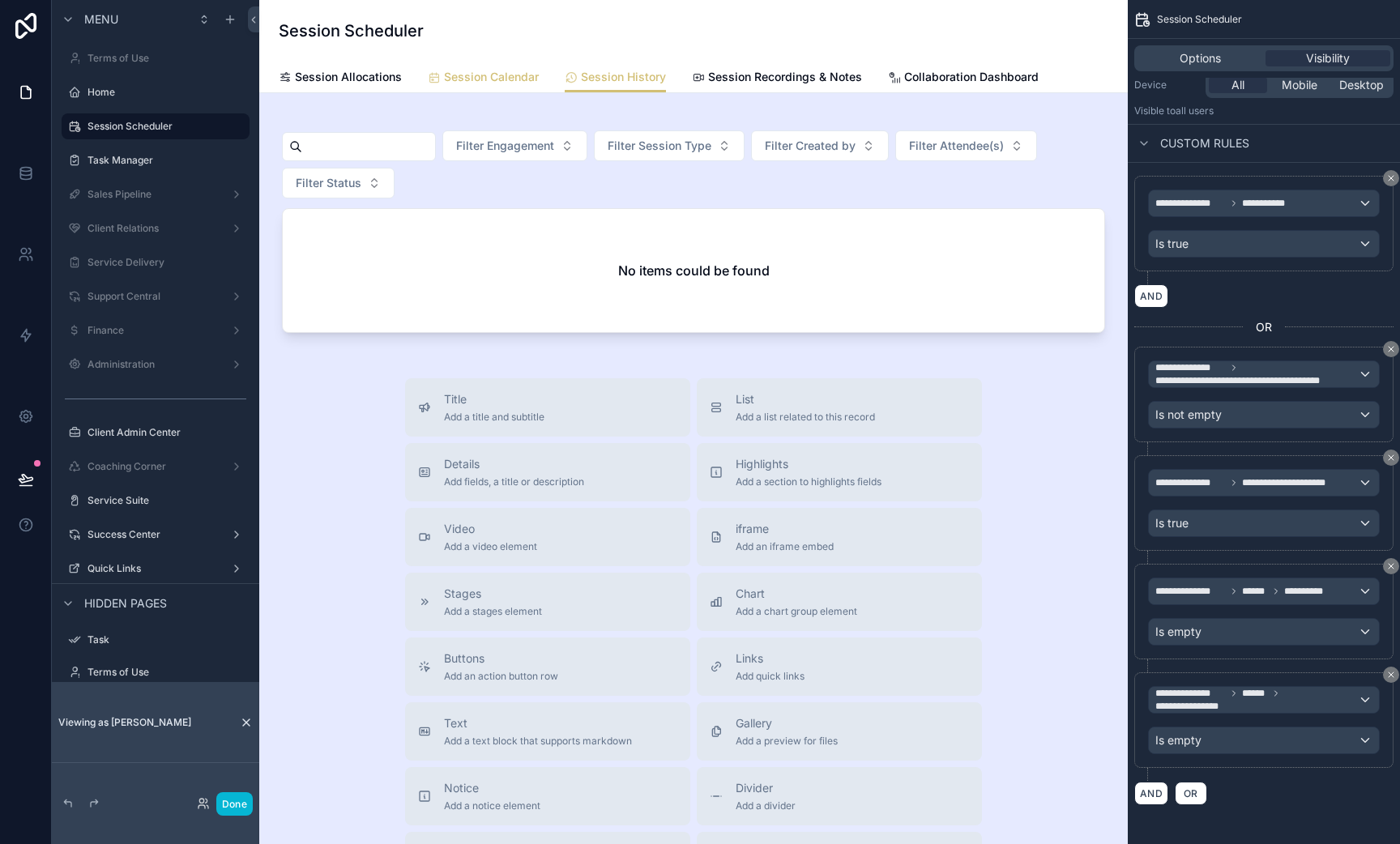
click at [489, 75] on span "Session Calendar" at bounding box center [492, 76] width 95 height 16
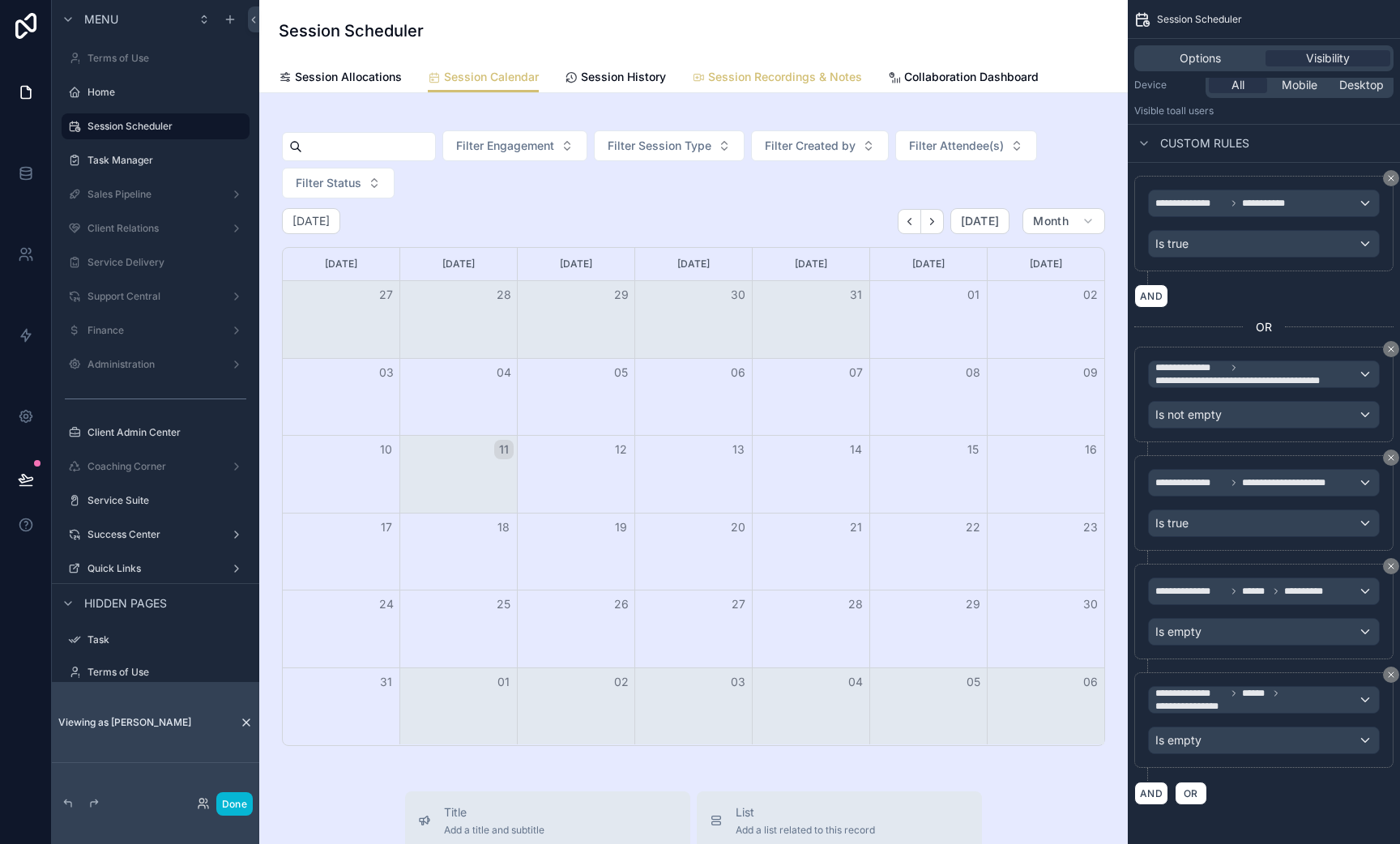
click at [752, 80] on span "Session Recordings & Notes" at bounding box center [784, 76] width 154 height 16
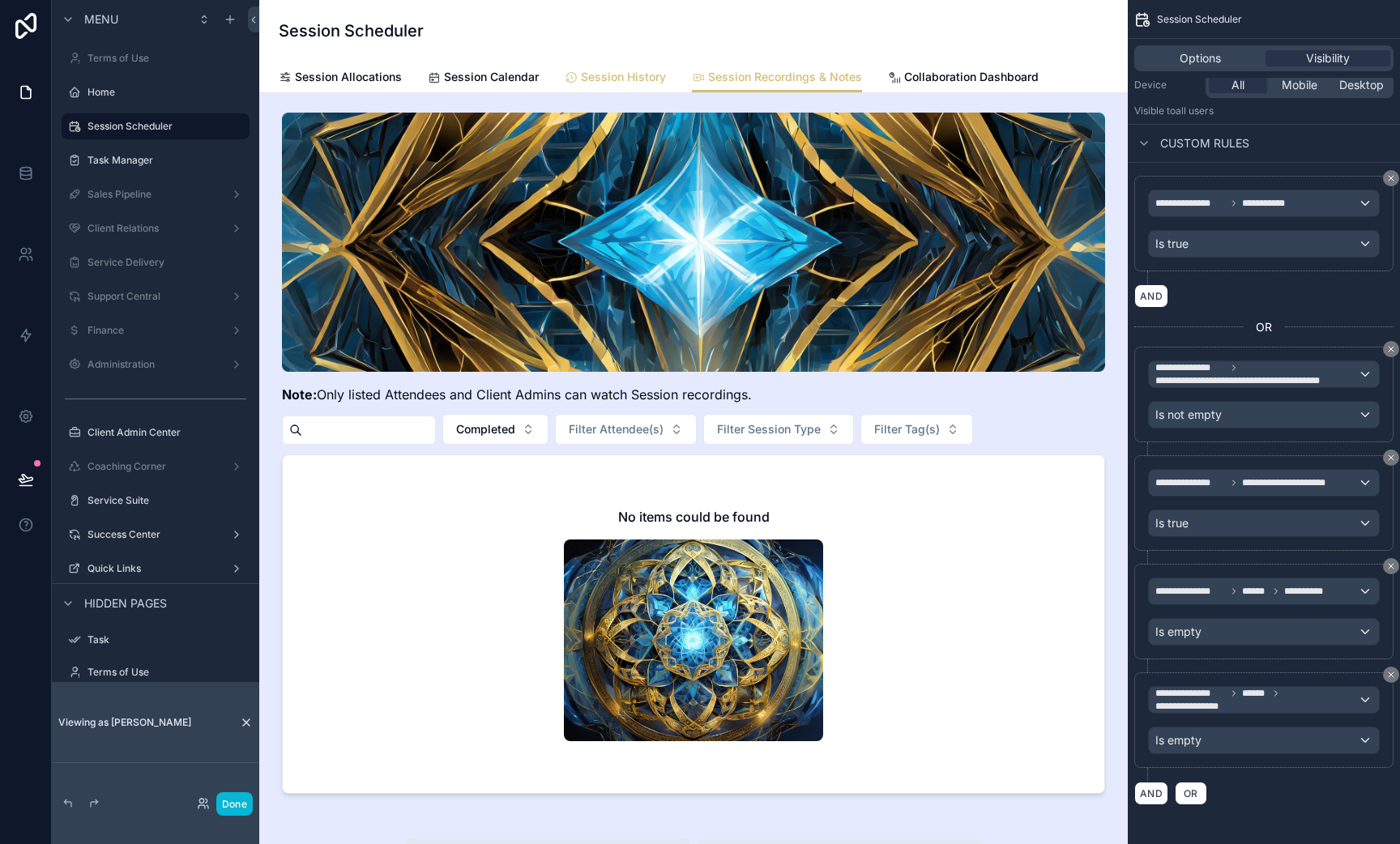
click at [647, 83] on span "Session History" at bounding box center [624, 76] width 85 height 16
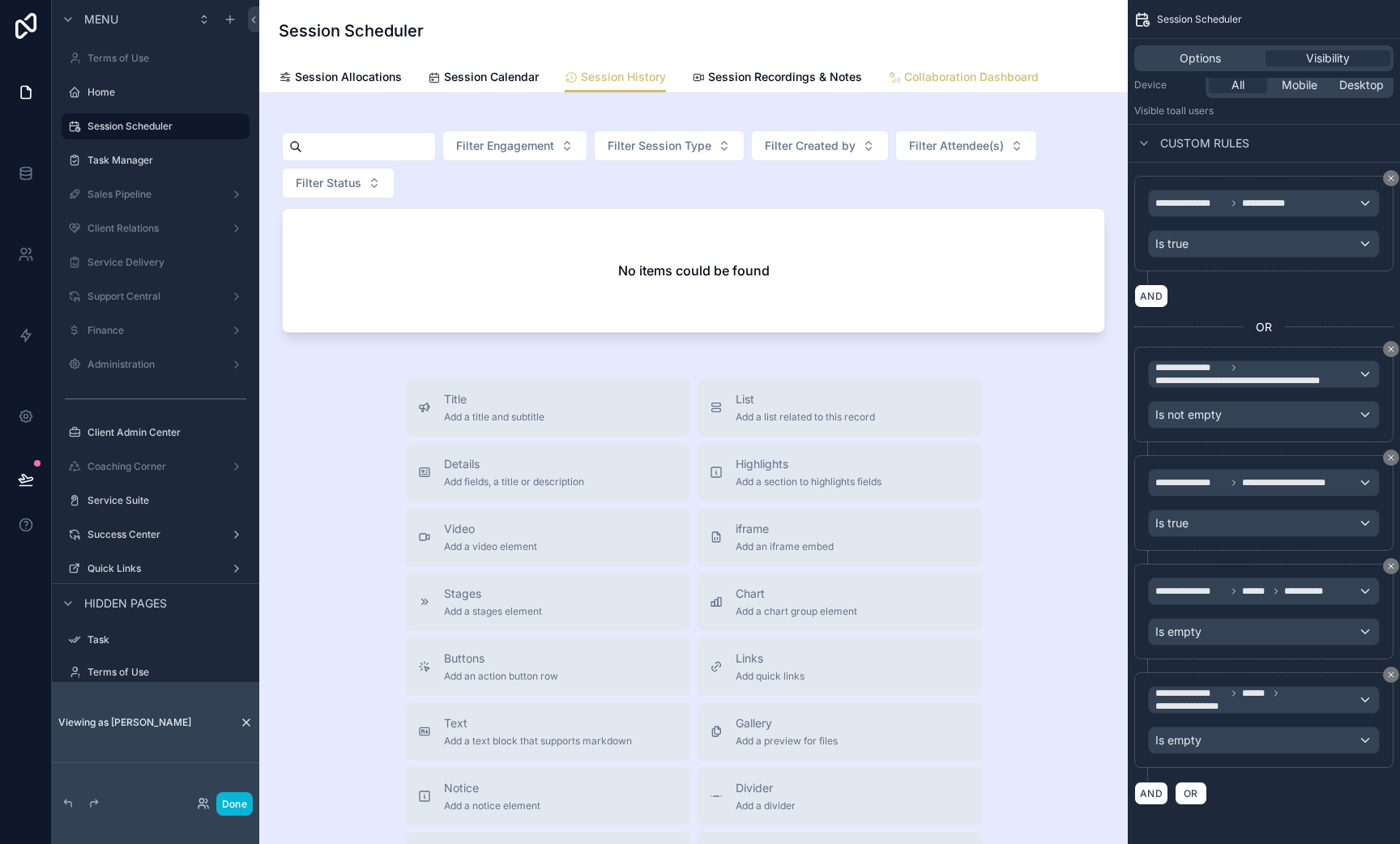
click at [959, 82] on span "Collaboration Dashboard" at bounding box center [971, 76] width 135 height 16
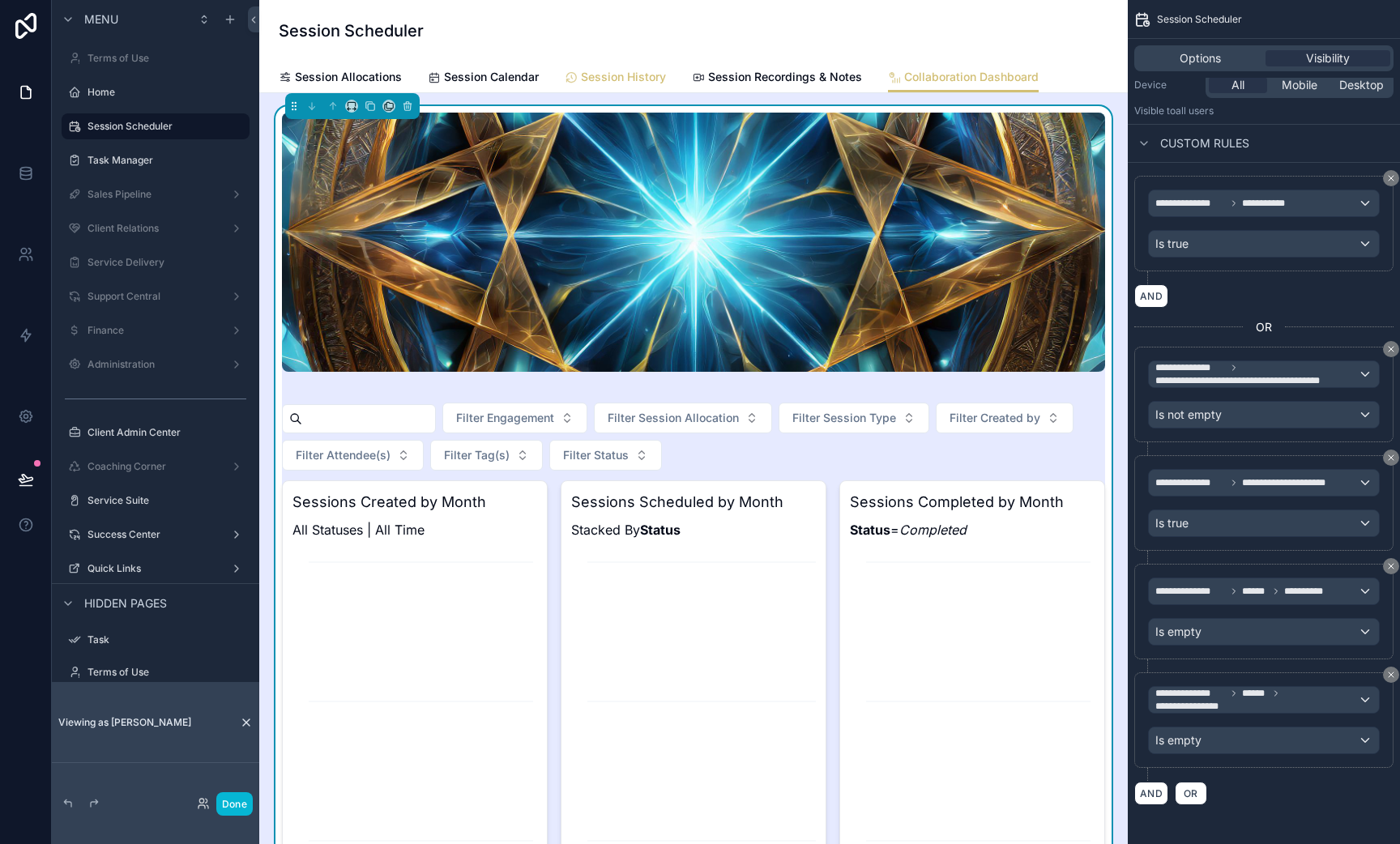
click at [596, 85] on link "Session History" at bounding box center [615, 77] width 102 height 32
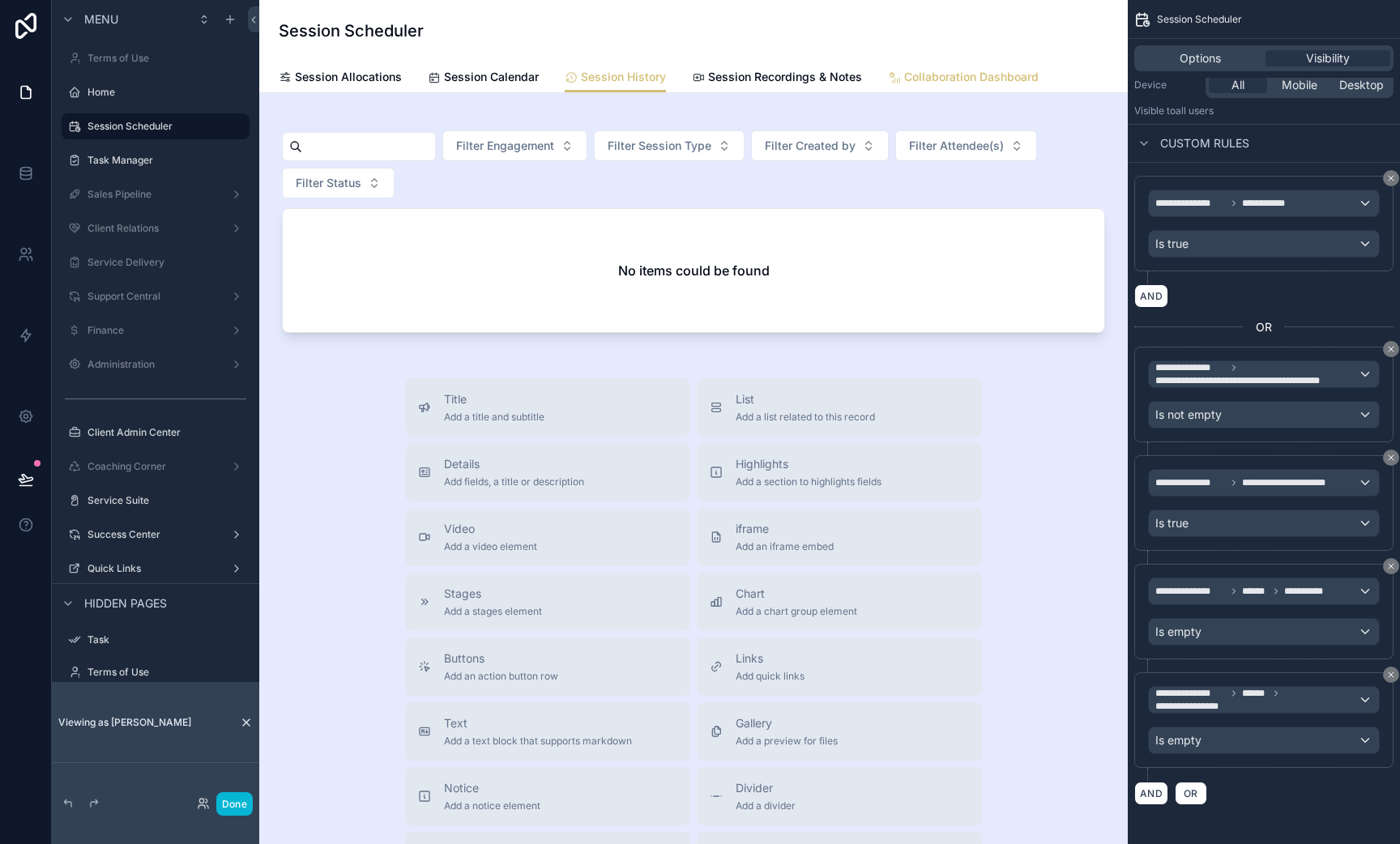
click at [941, 72] on span "Collaboration Dashboard" at bounding box center [971, 76] width 135 height 16
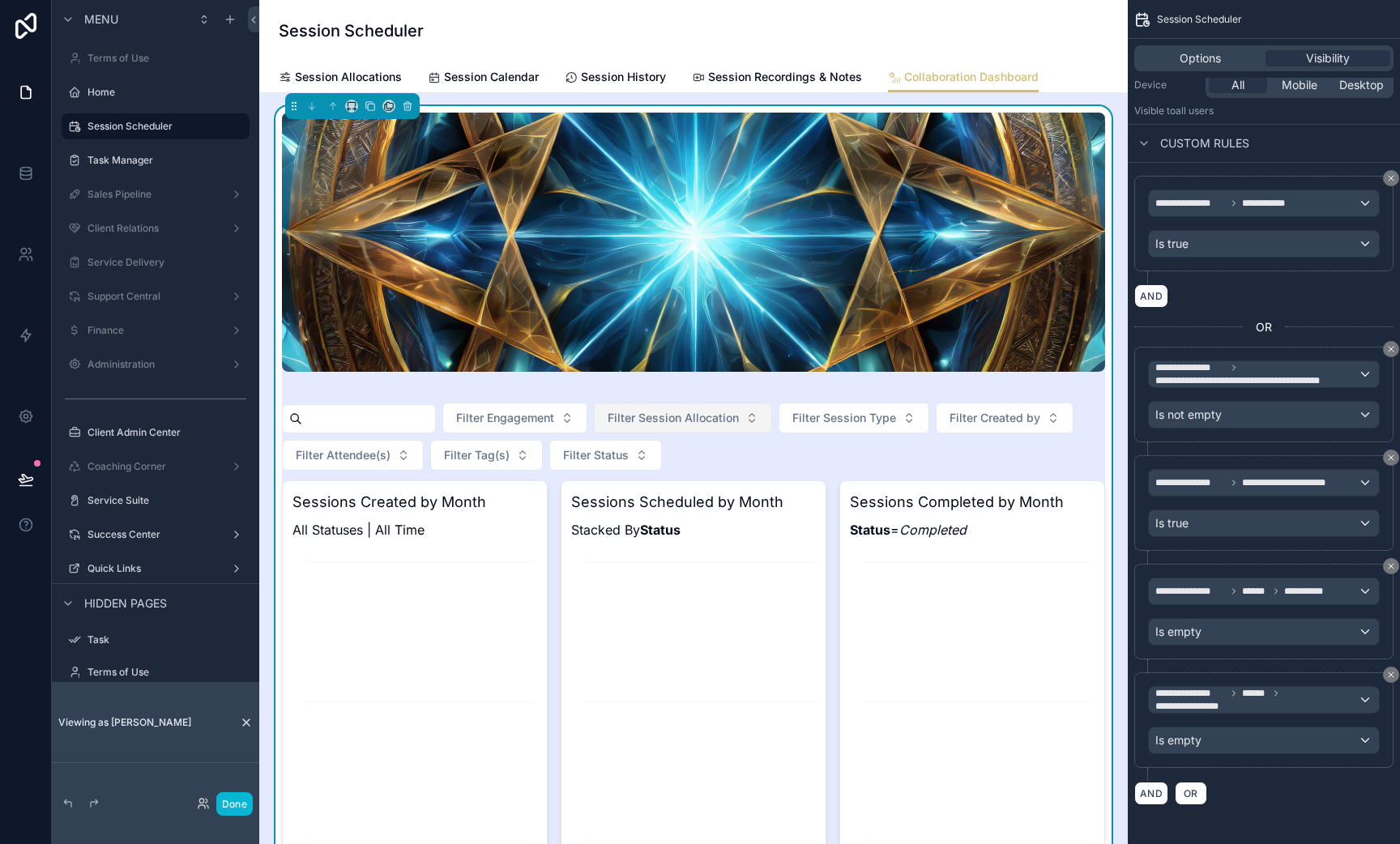
click at [766, 410] on button "Filter Session Allocation" at bounding box center [683, 418] width 178 height 31
click at [872, 425] on span "Filter Session Type" at bounding box center [844, 417] width 104 height 16
click at [1011, 436] on div "Filter Engagement Filter Session Allocation Filter Session Type Filter Created …" at bounding box center [693, 437] width 823 height 68
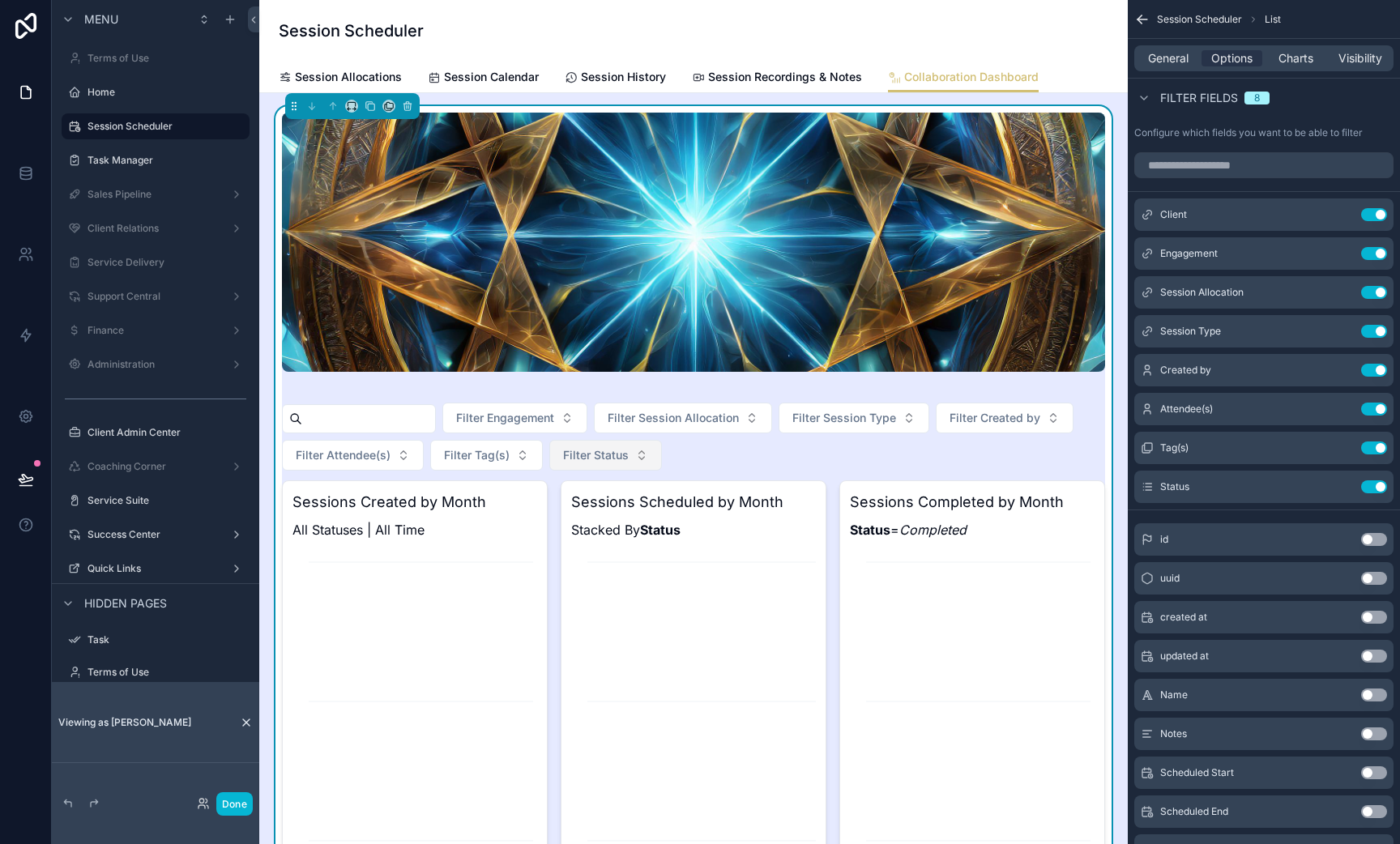
click at [633, 455] on button "Filter Status" at bounding box center [605, 455] width 112 height 31
click at [1344, 488] on icon "scrollable content" at bounding box center [1341, 486] width 13 height 13
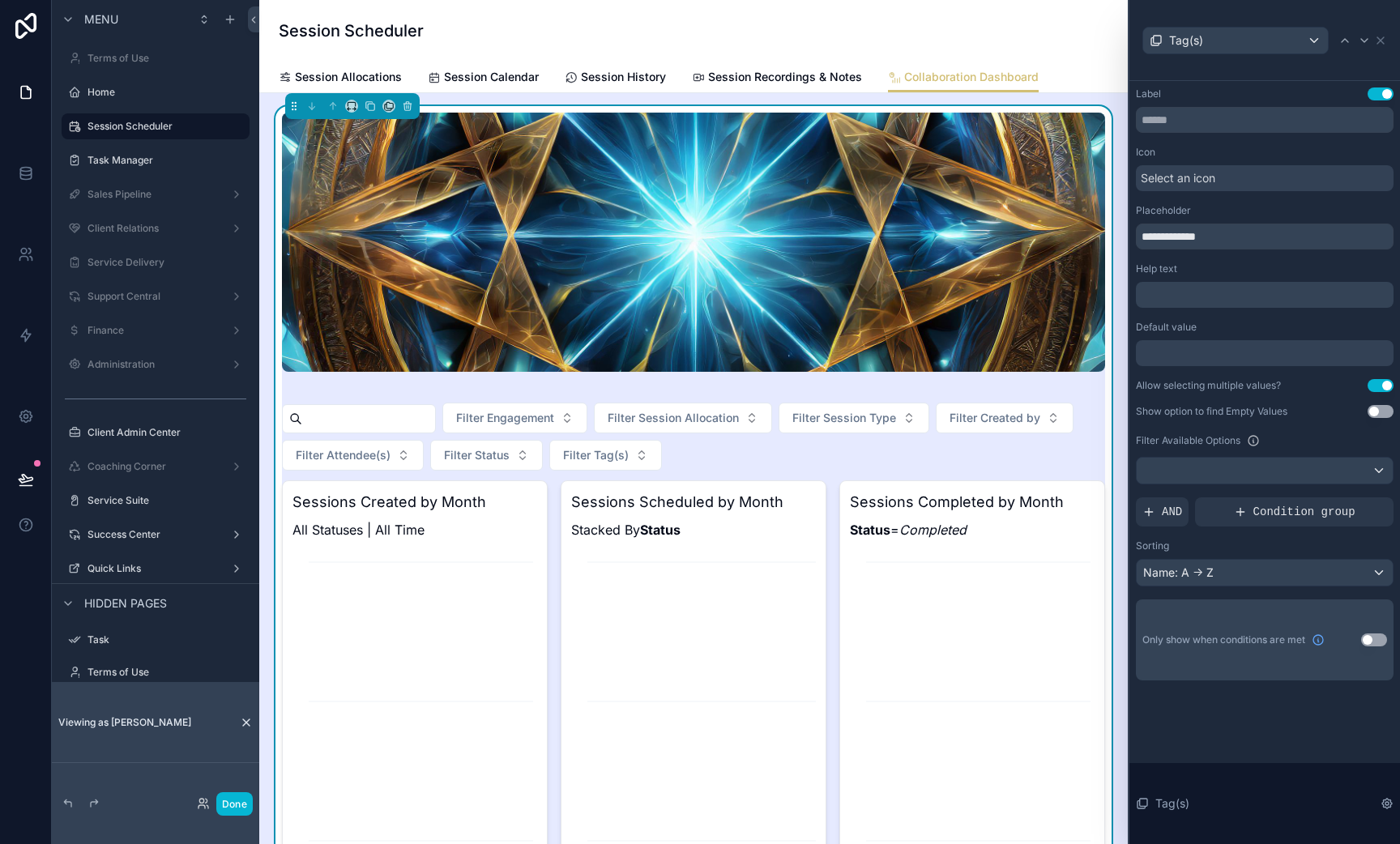
click at [734, 455] on div "Filter Engagement Filter Session Allocation Filter Session Type Filter Created …" at bounding box center [693, 437] width 823 height 68
click at [825, 77] on span "Session Recordings & Notes" at bounding box center [784, 76] width 154 height 16
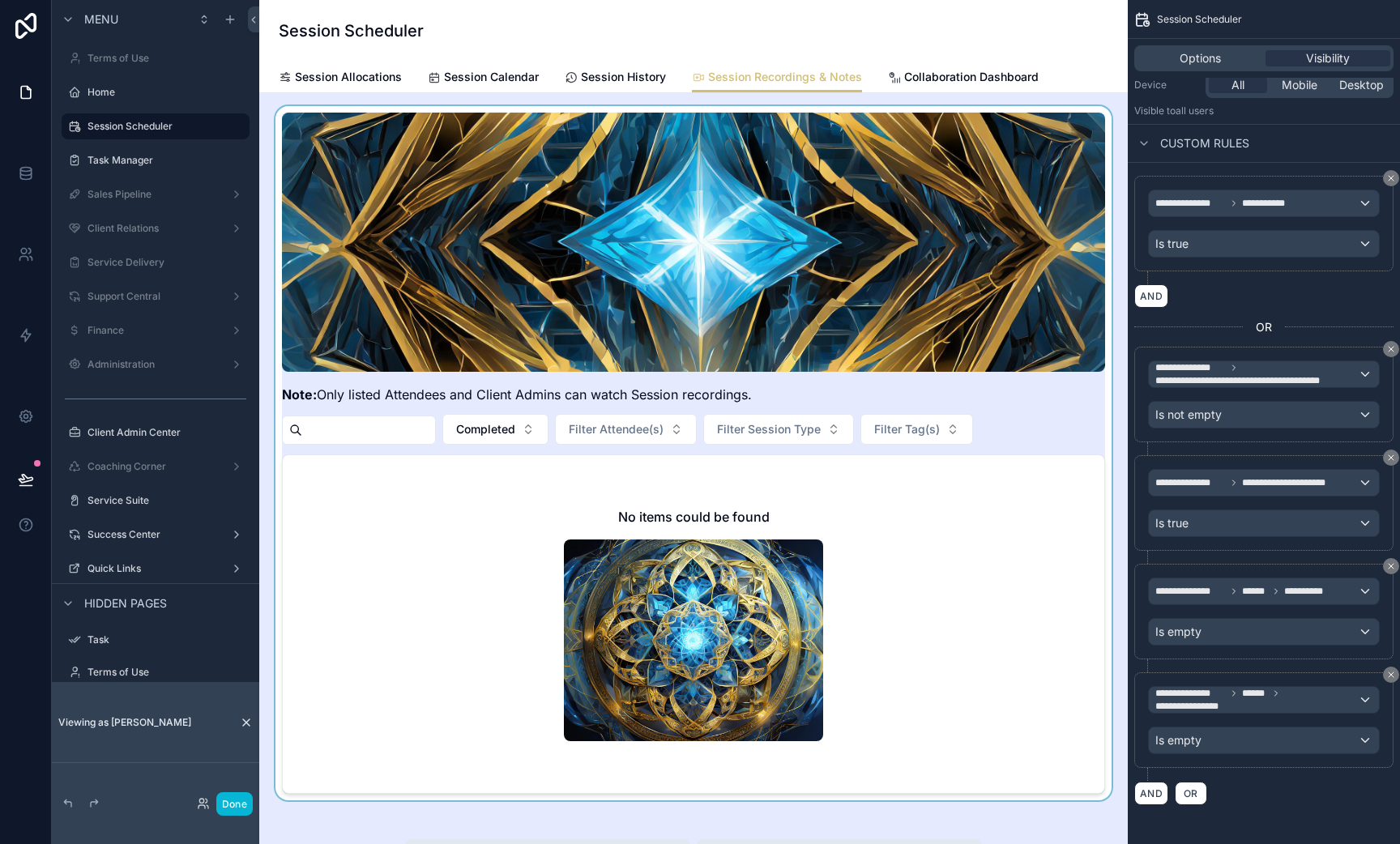
click at [1022, 428] on div "scrollable content" at bounding box center [693, 453] width 842 height 694
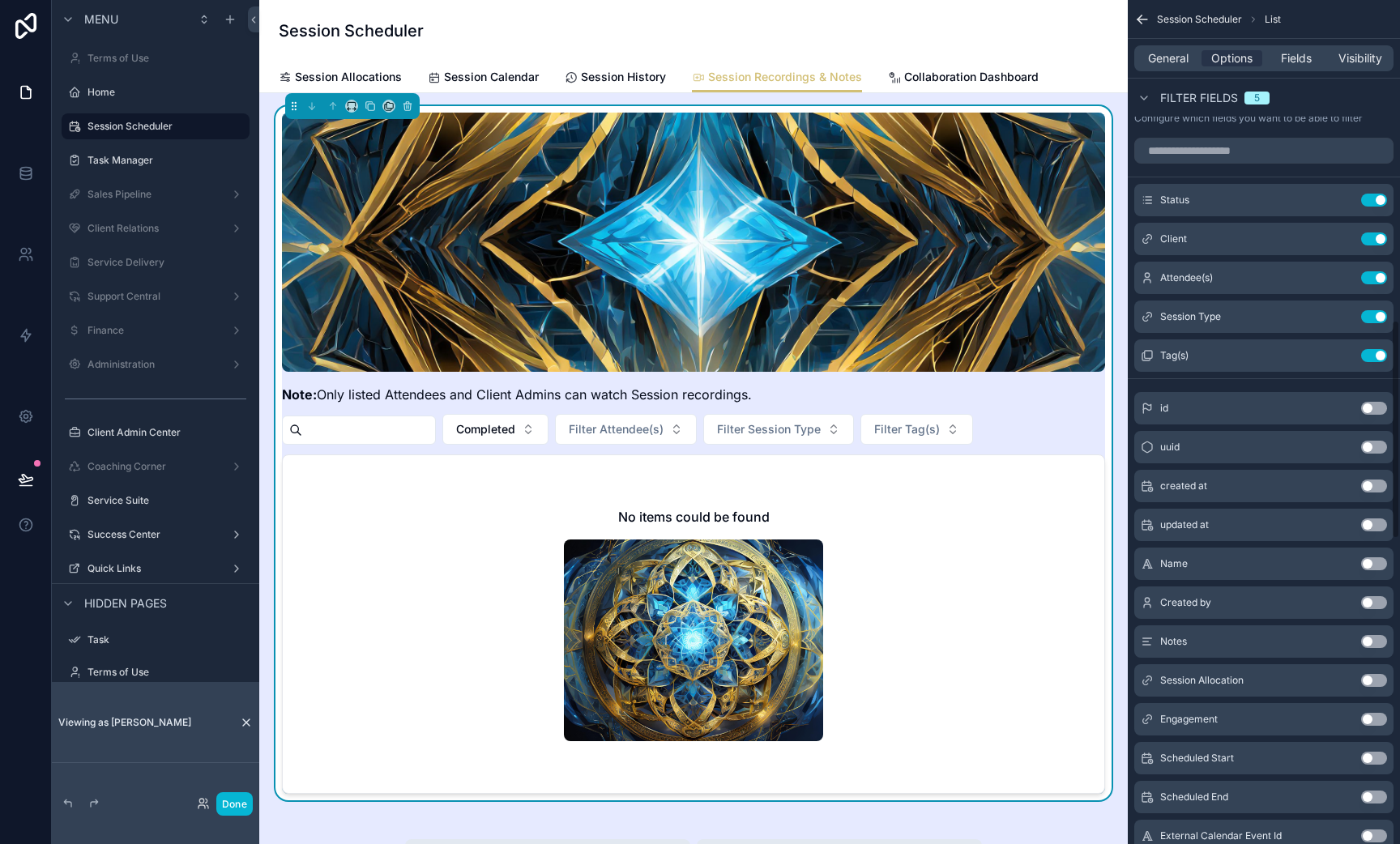
scroll to position [1245, 0]
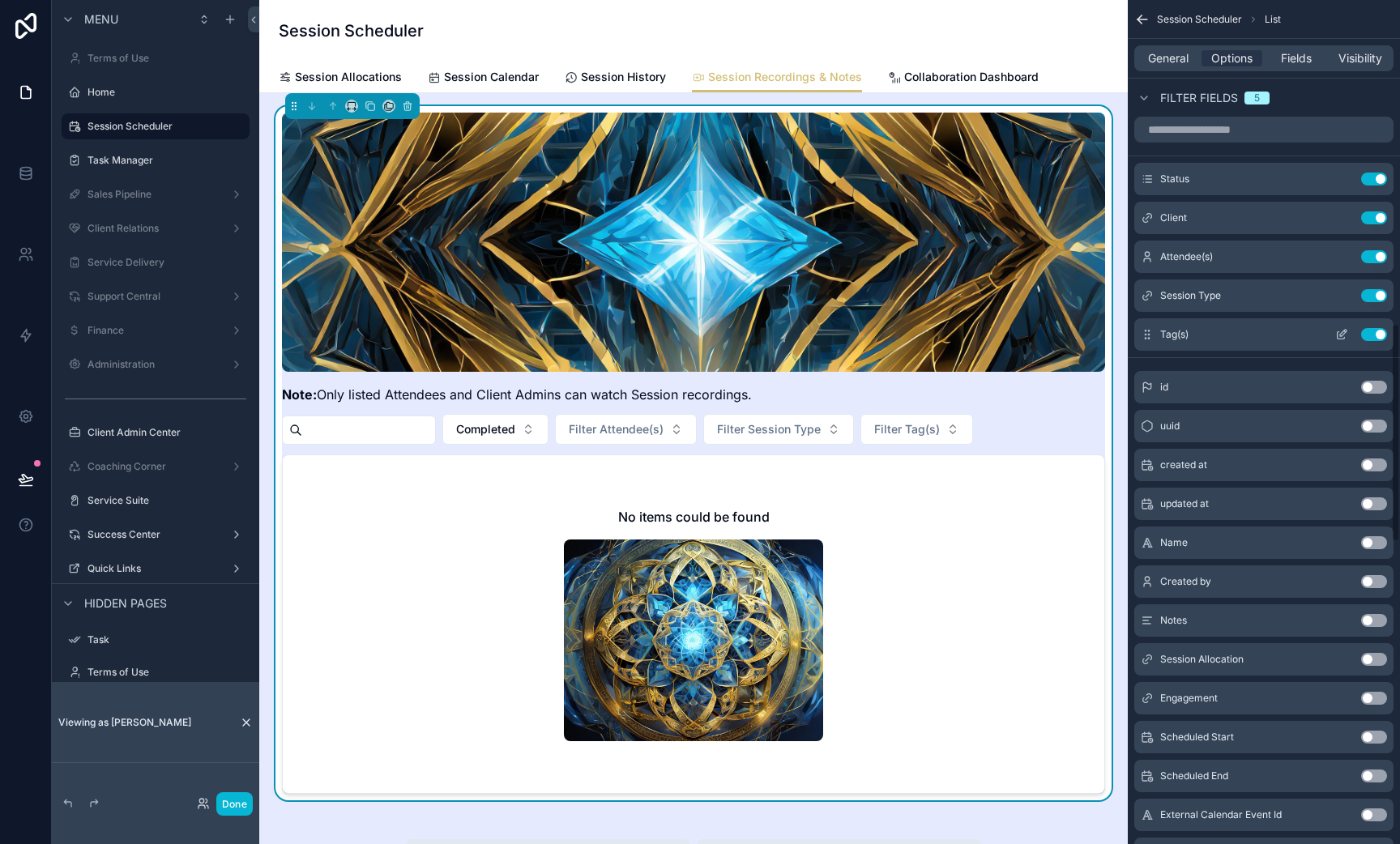
click at [1339, 330] on icon "scrollable content" at bounding box center [1341, 334] width 13 height 13
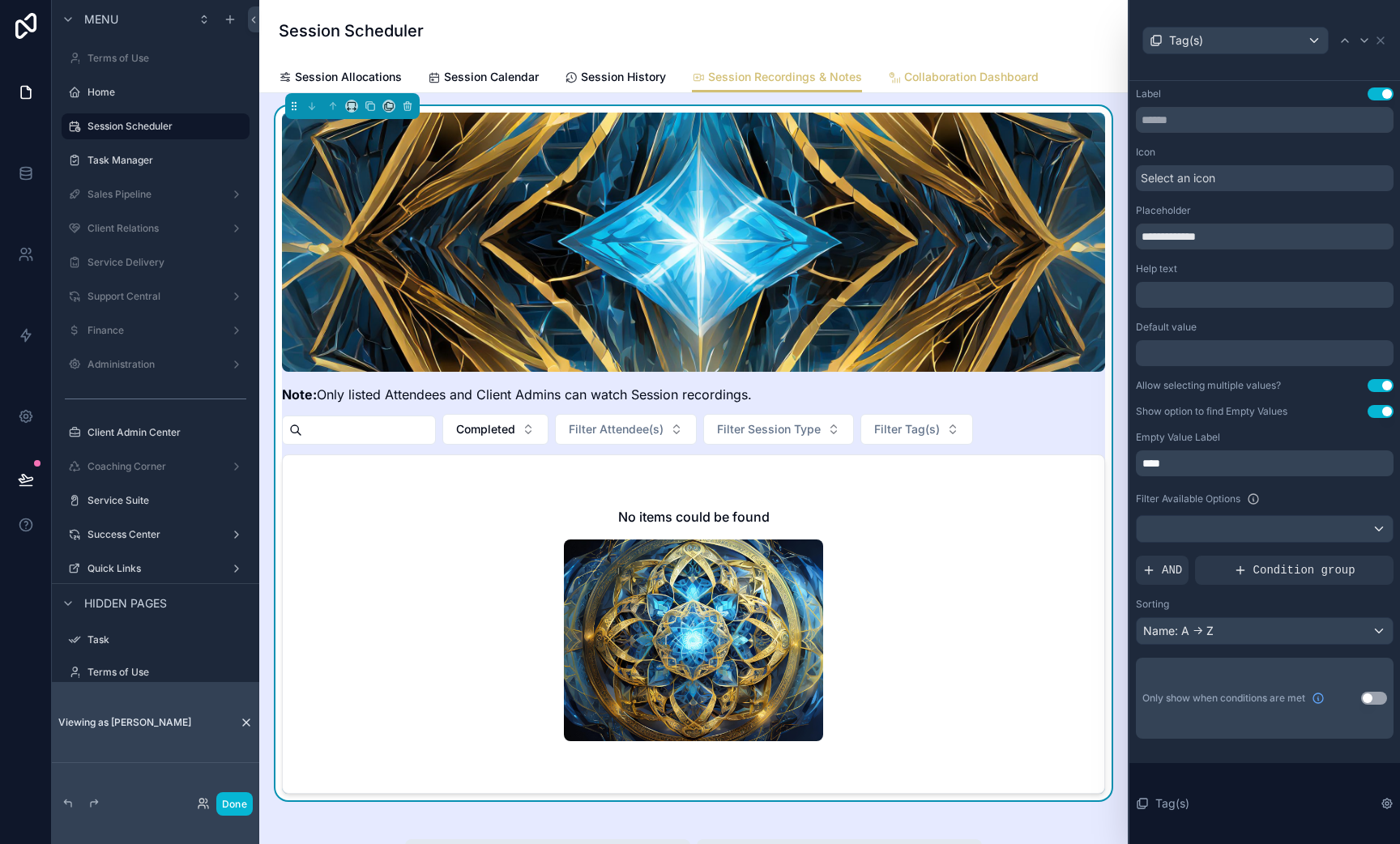
click at [943, 67] on link "Collaboration Dashboard" at bounding box center [963, 77] width 151 height 32
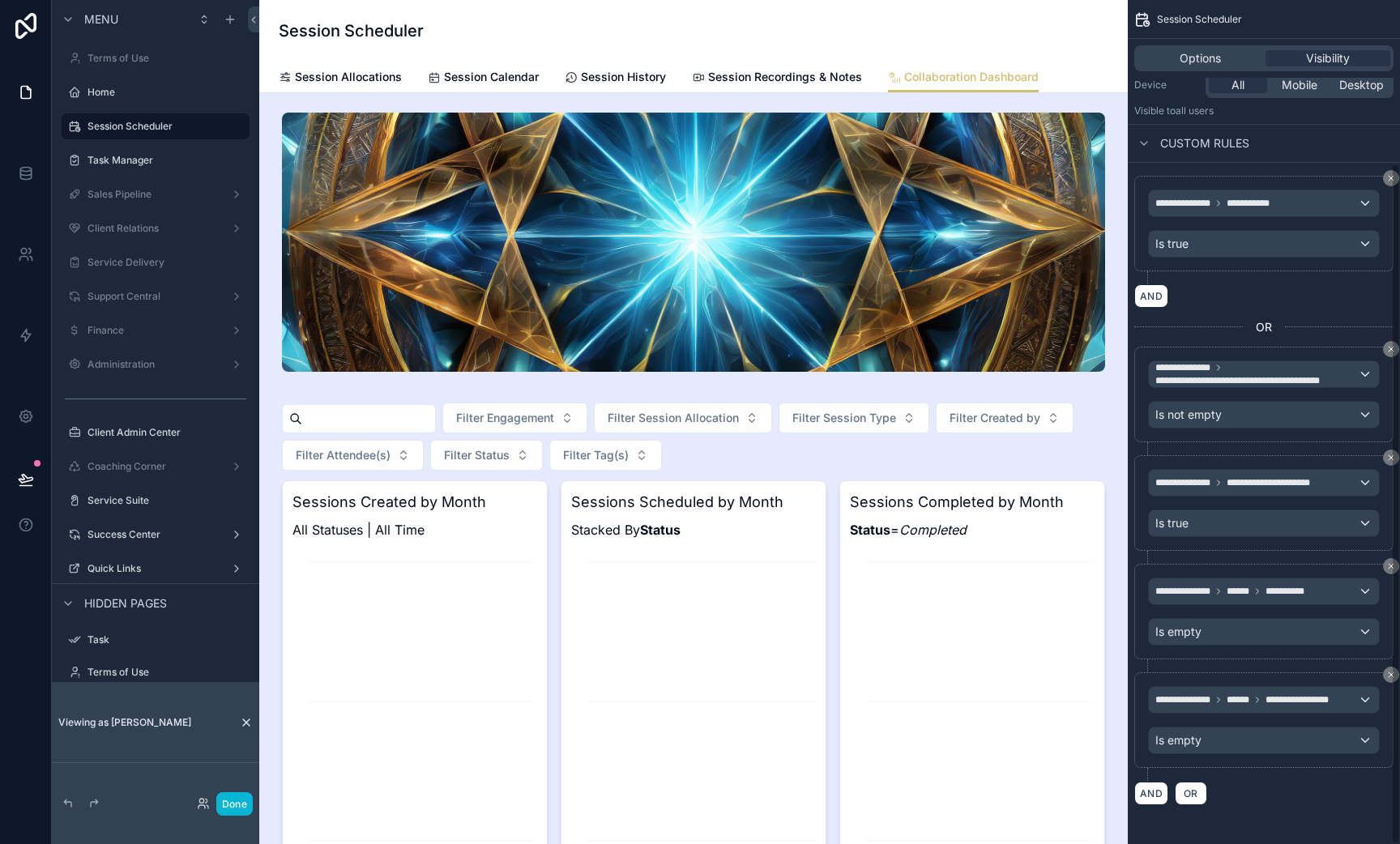
scroll to position [202, 0]
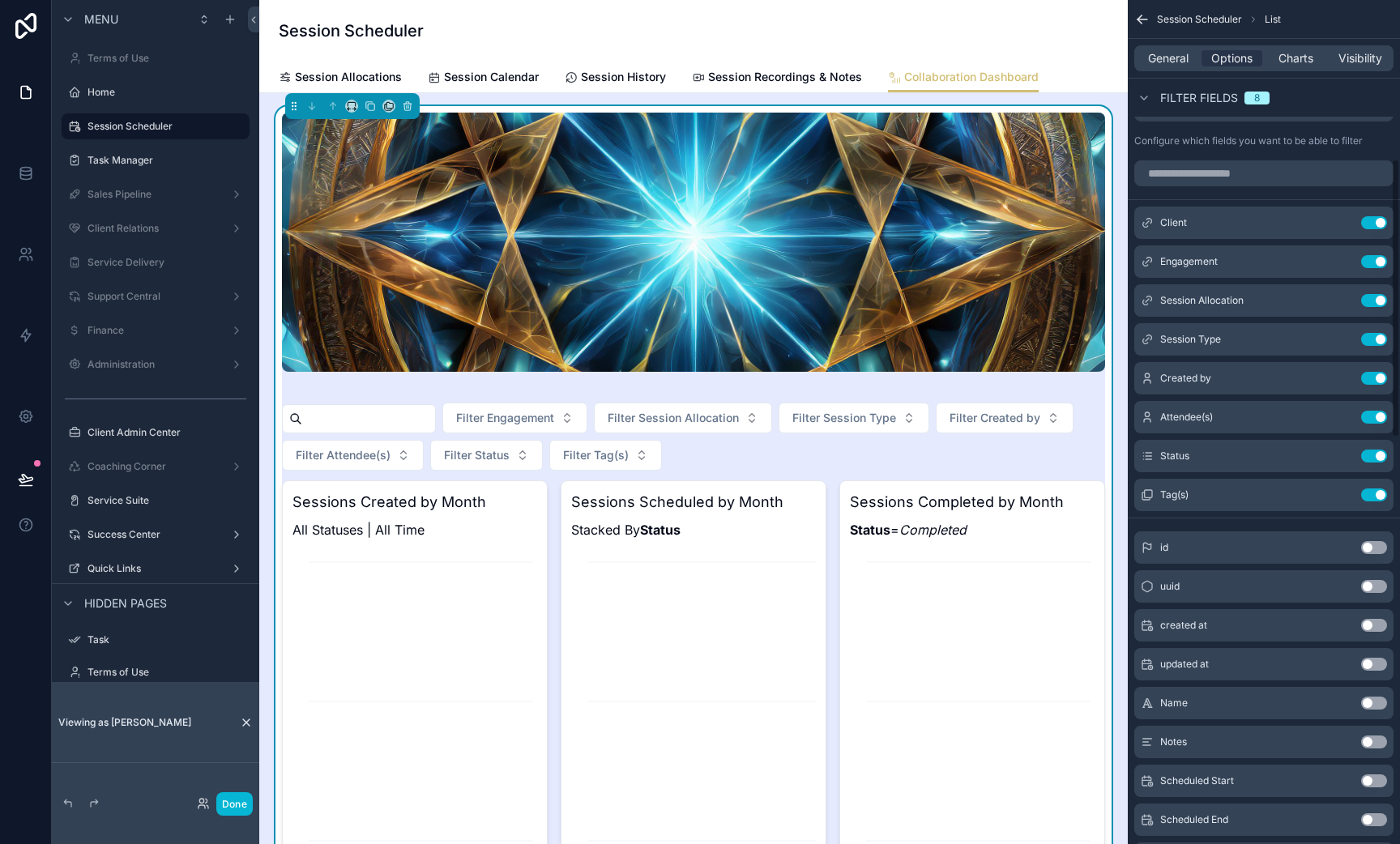
scroll to position [480, 0]
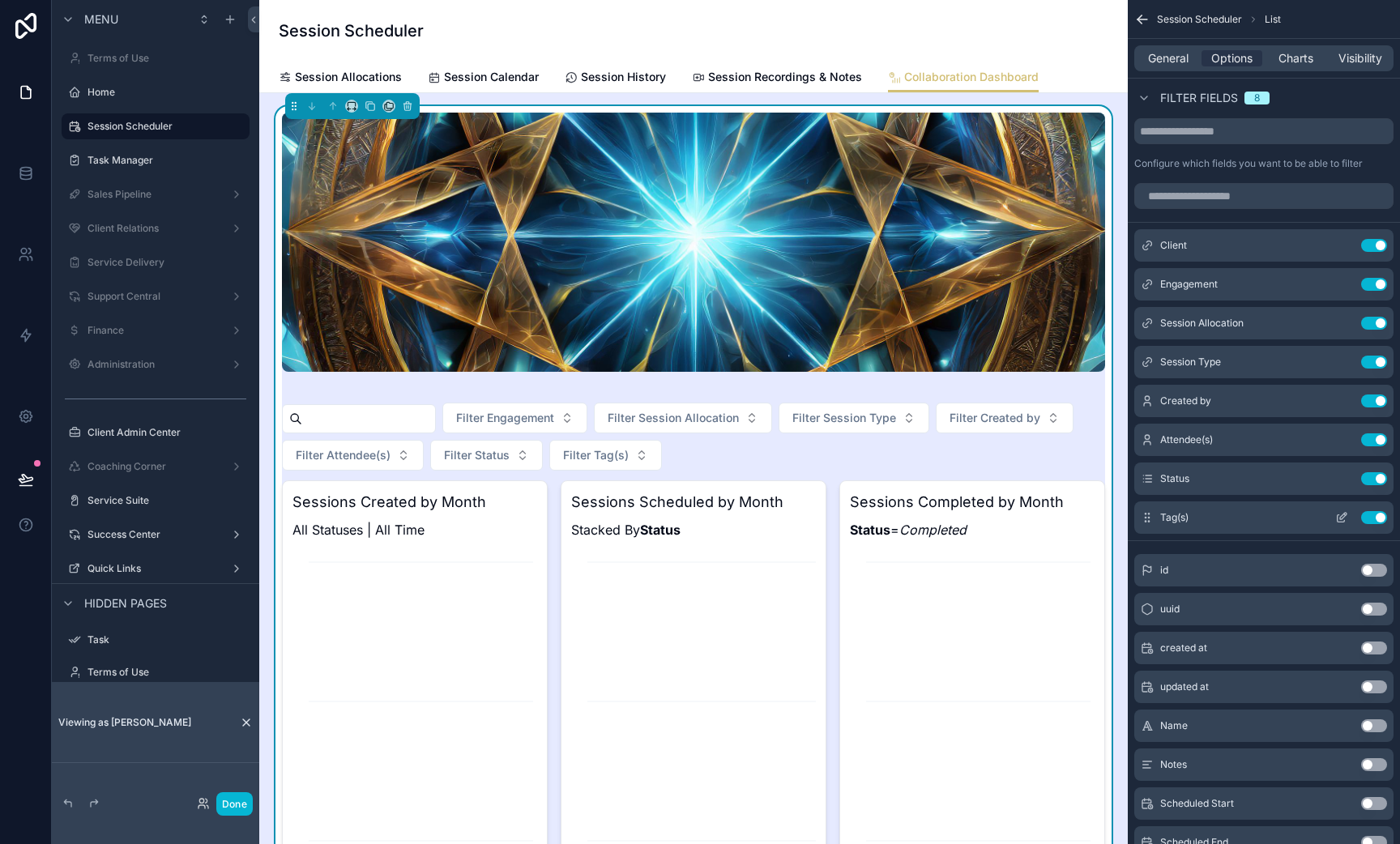
click at [1349, 517] on button "scrollable content" at bounding box center [1342, 517] width 26 height 13
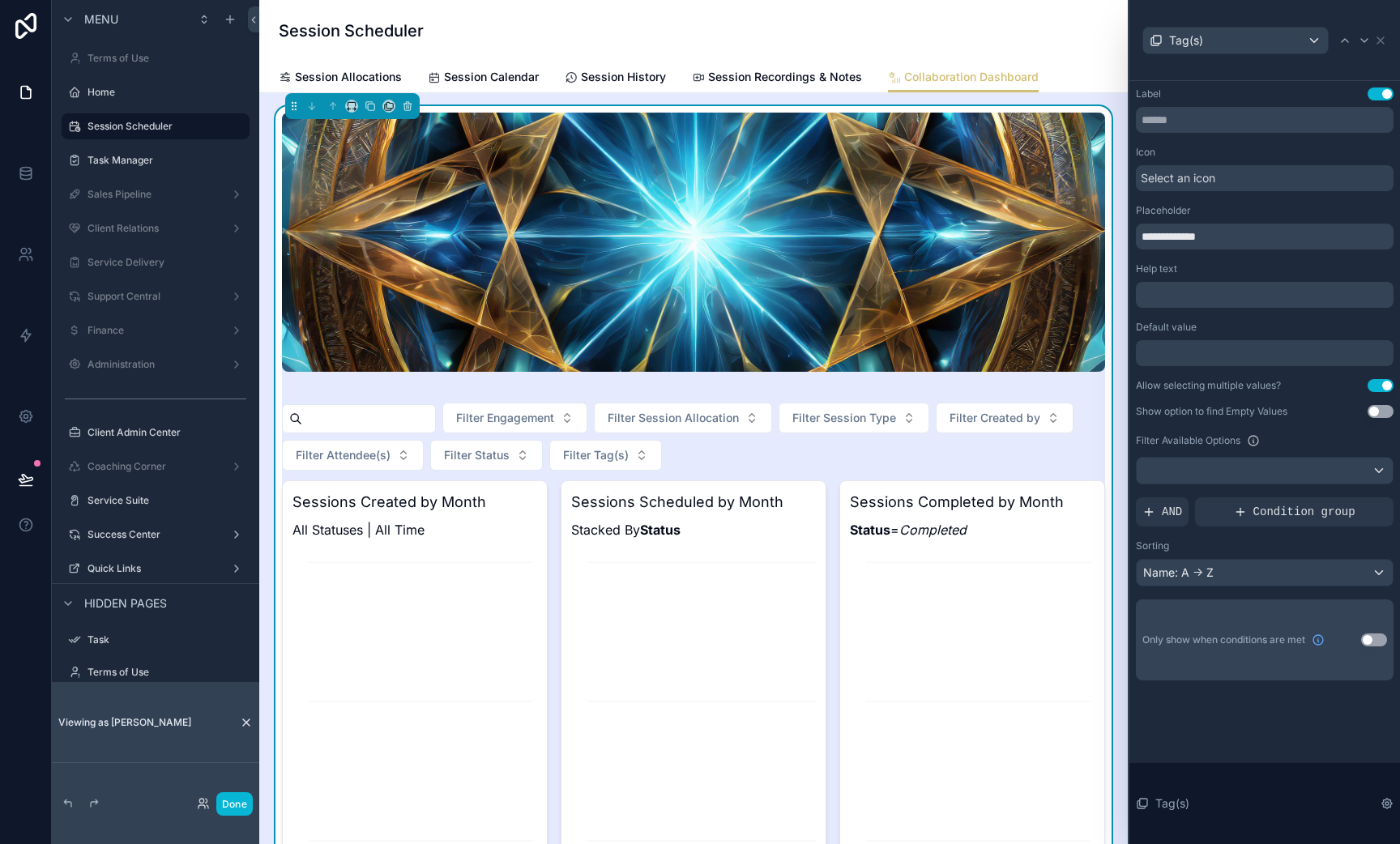
click at [1384, 409] on button "Use setting" at bounding box center [1381, 410] width 26 height 13
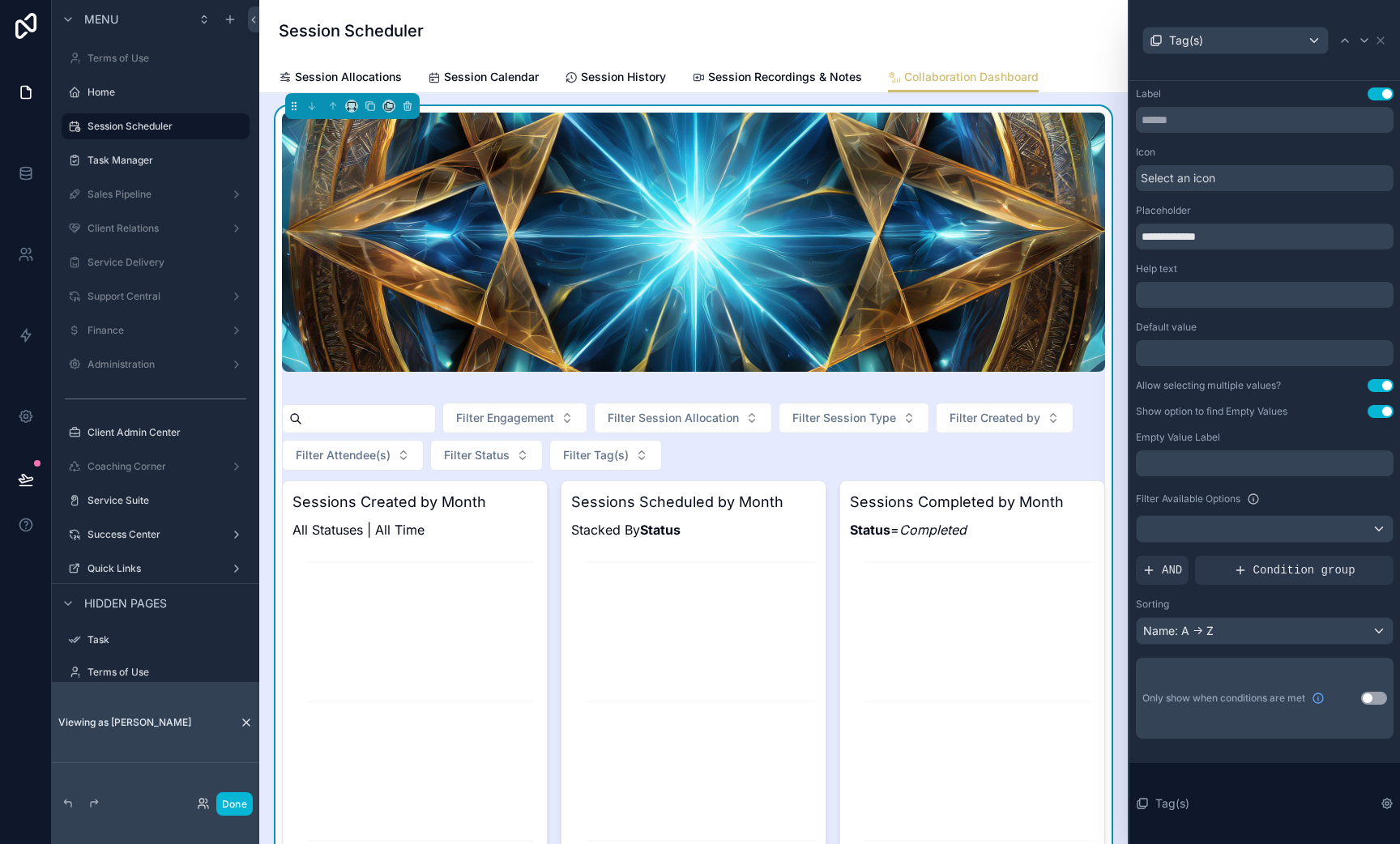
click at [1223, 461] on p "﻿" at bounding box center [1266, 463] width 248 height 16
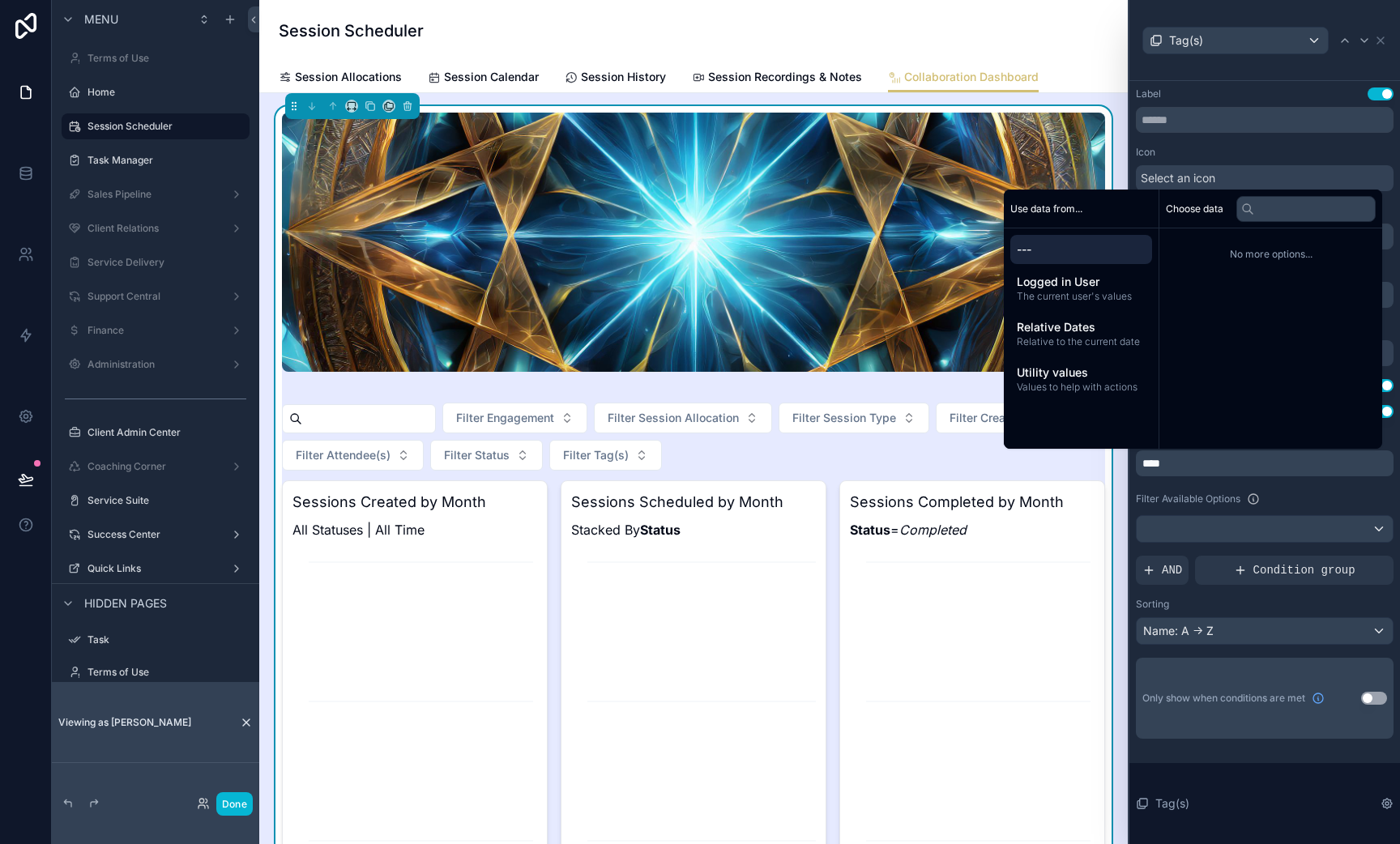
click at [1239, 494] on label "Filter Available Options" at bounding box center [1188, 498] width 105 height 13
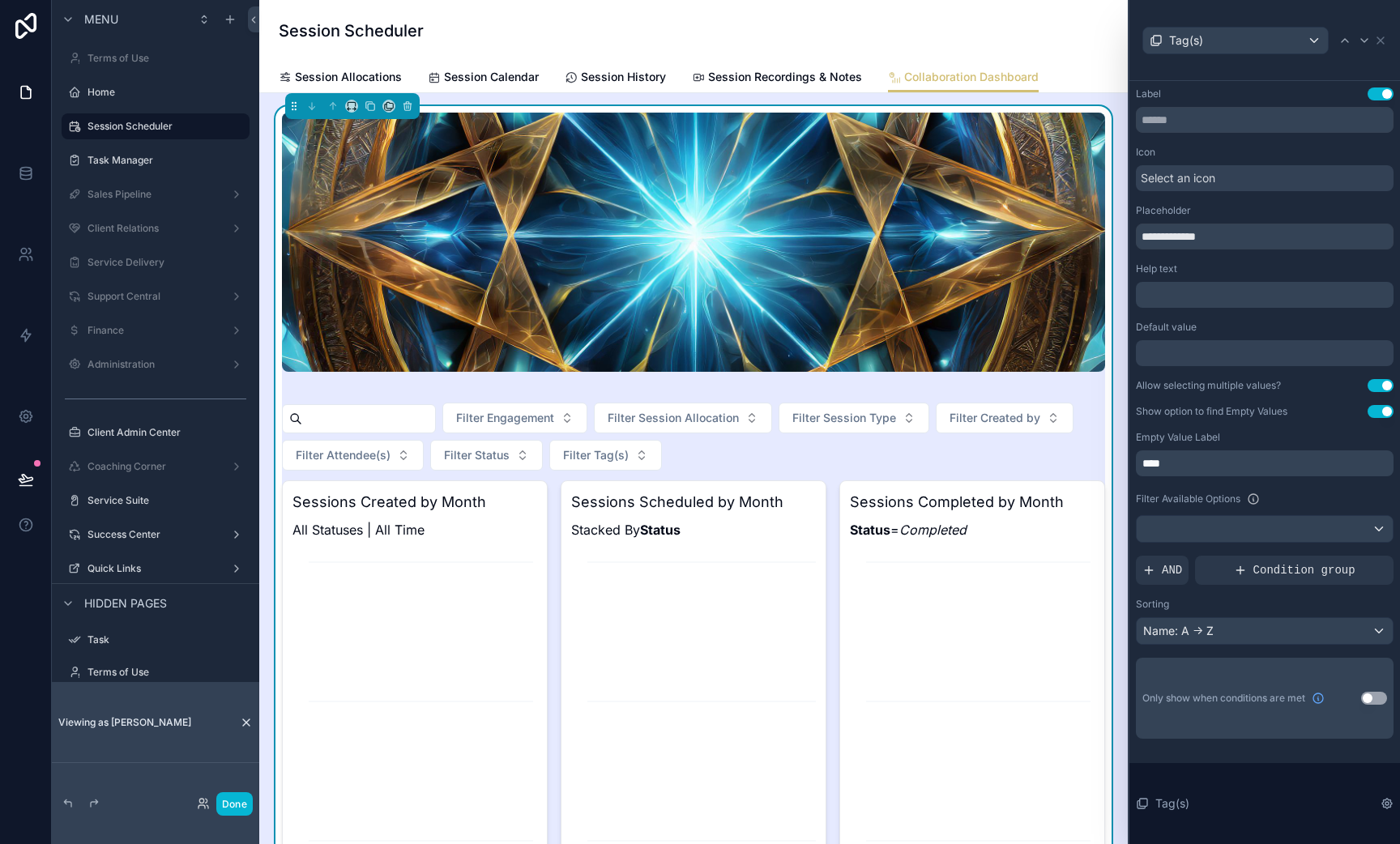
click at [1293, 503] on div "Filter Available Options" at bounding box center [1264, 498] width 258 height 19
click at [1307, 517] on div at bounding box center [1264, 528] width 256 height 26
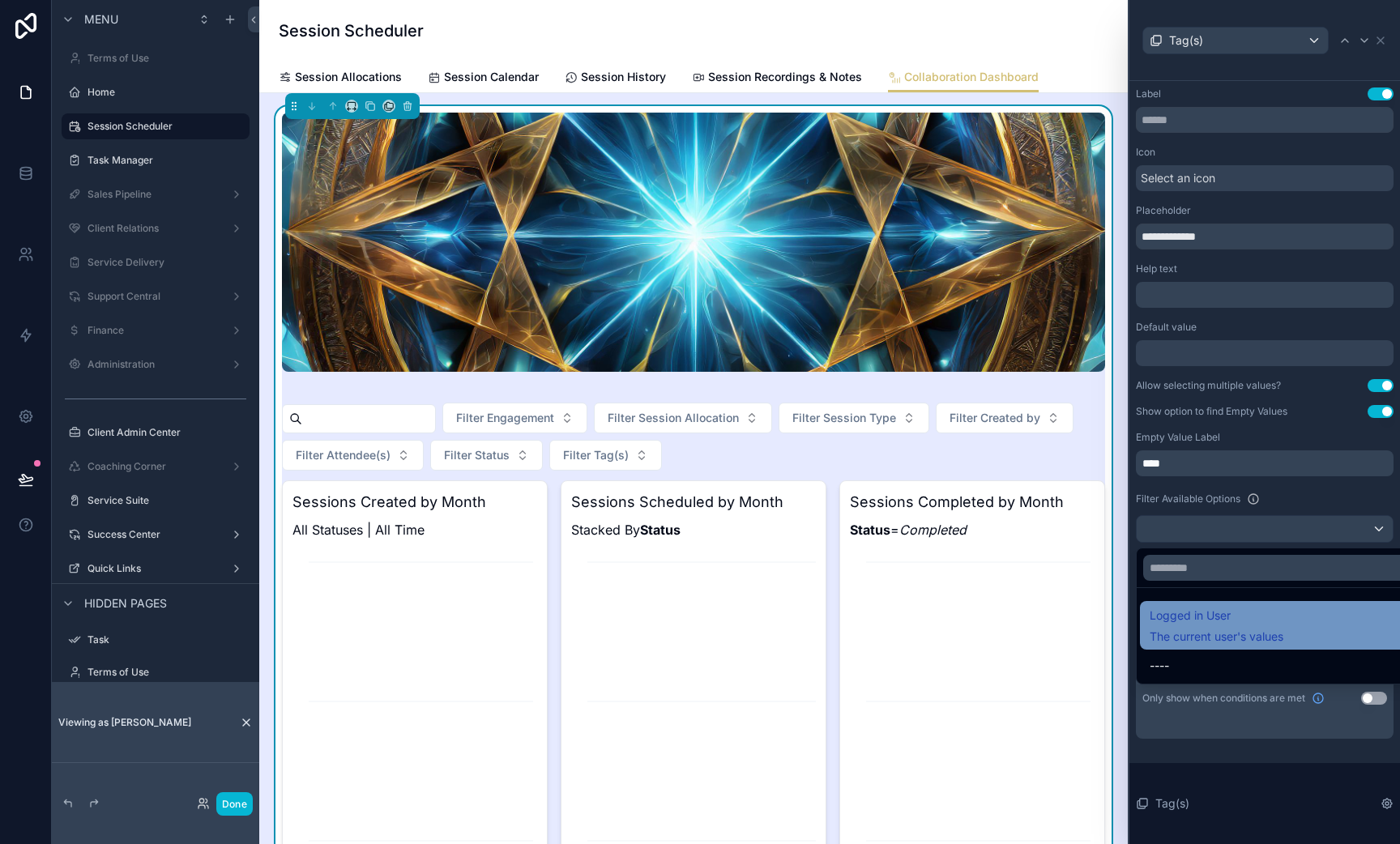
drag, startPoint x: 1232, startPoint y: 617, endPoint x: 1230, endPoint y: 639, distance: 22.1
click at [1230, 639] on div "Logged in User The current user's values" at bounding box center [1217, 625] width 134 height 39
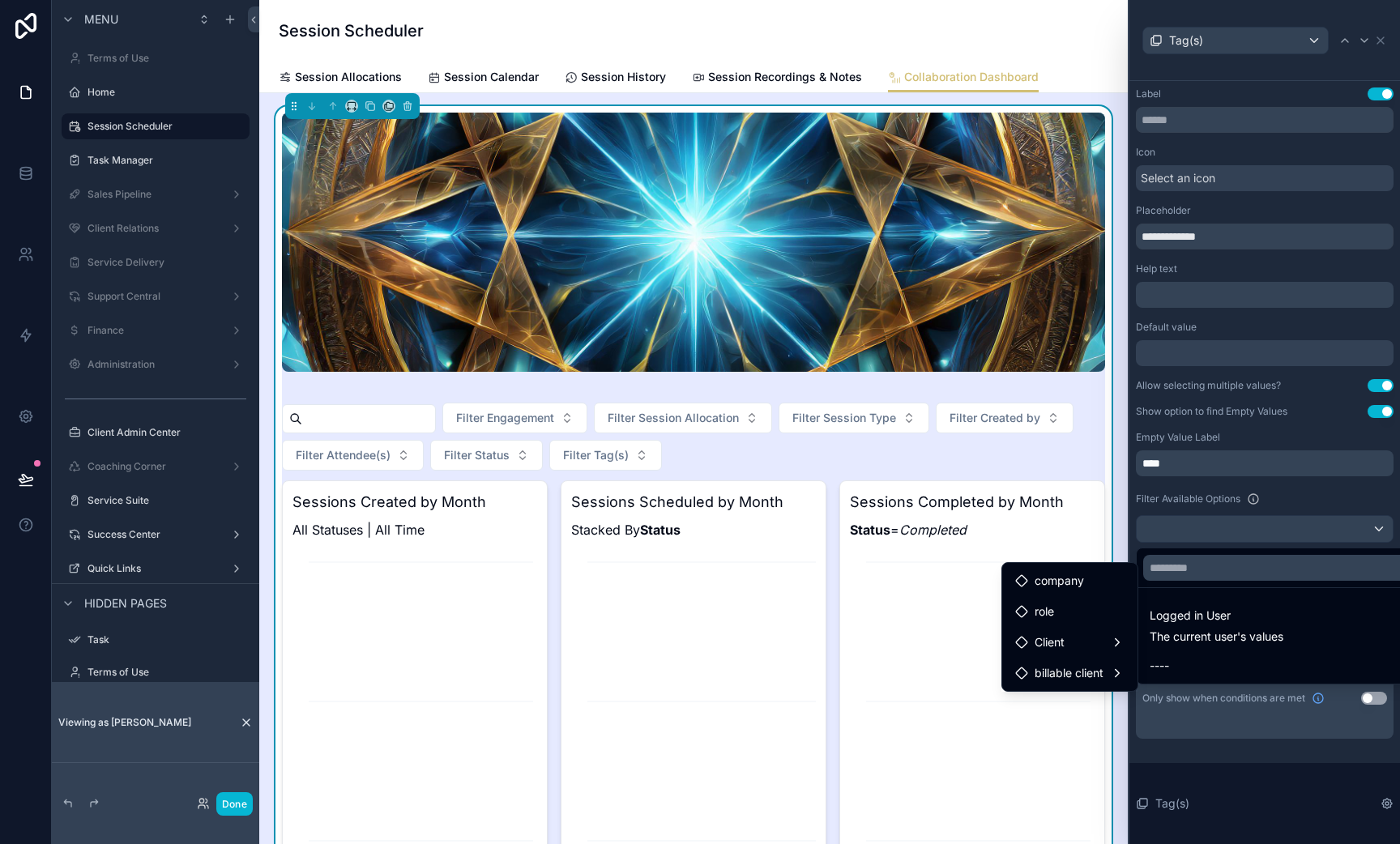
click at [1290, 463] on div at bounding box center [1265, 422] width 271 height 844
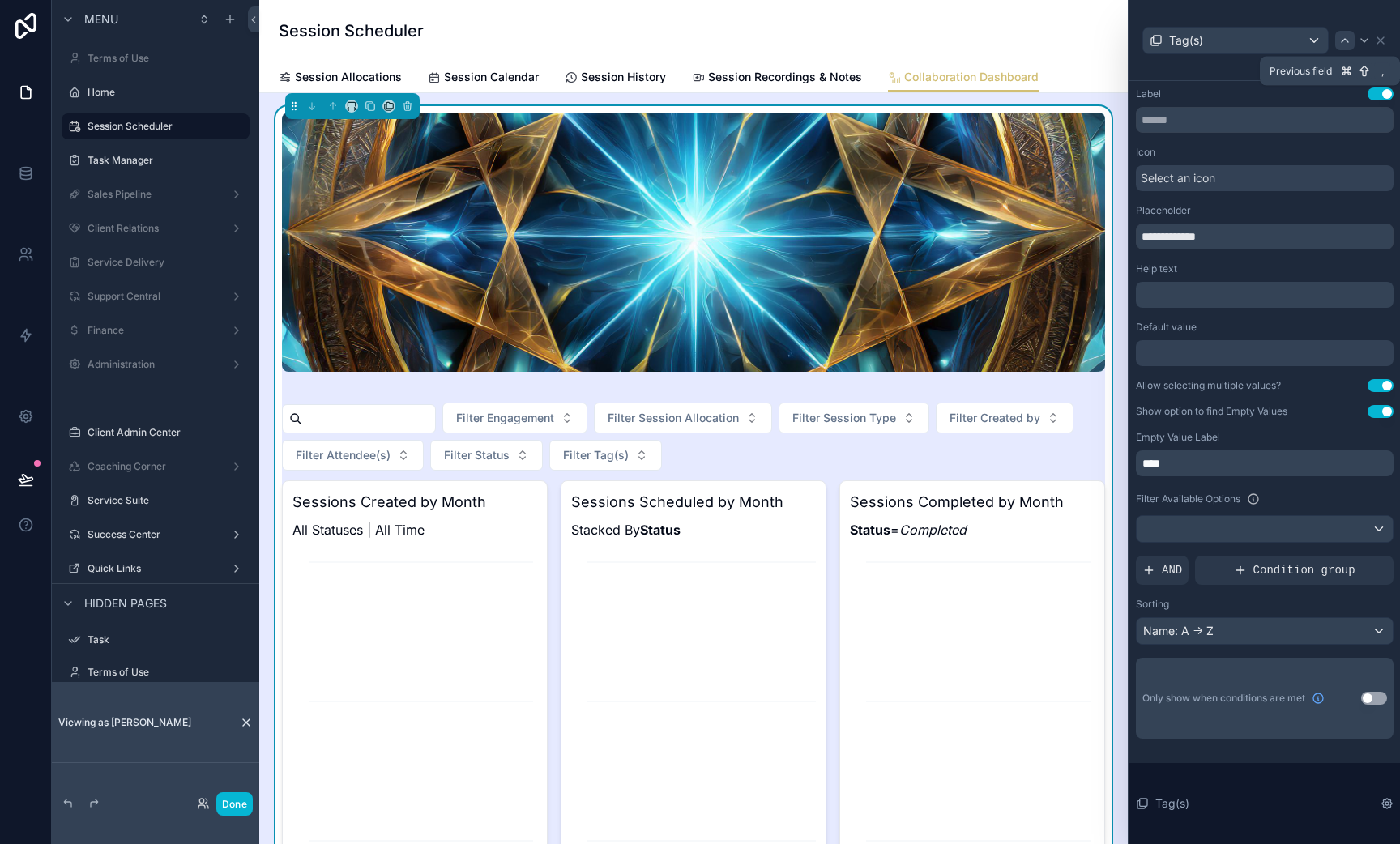
click at [1348, 38] on icon at bounding box center [1345, 40] width 13 height 13
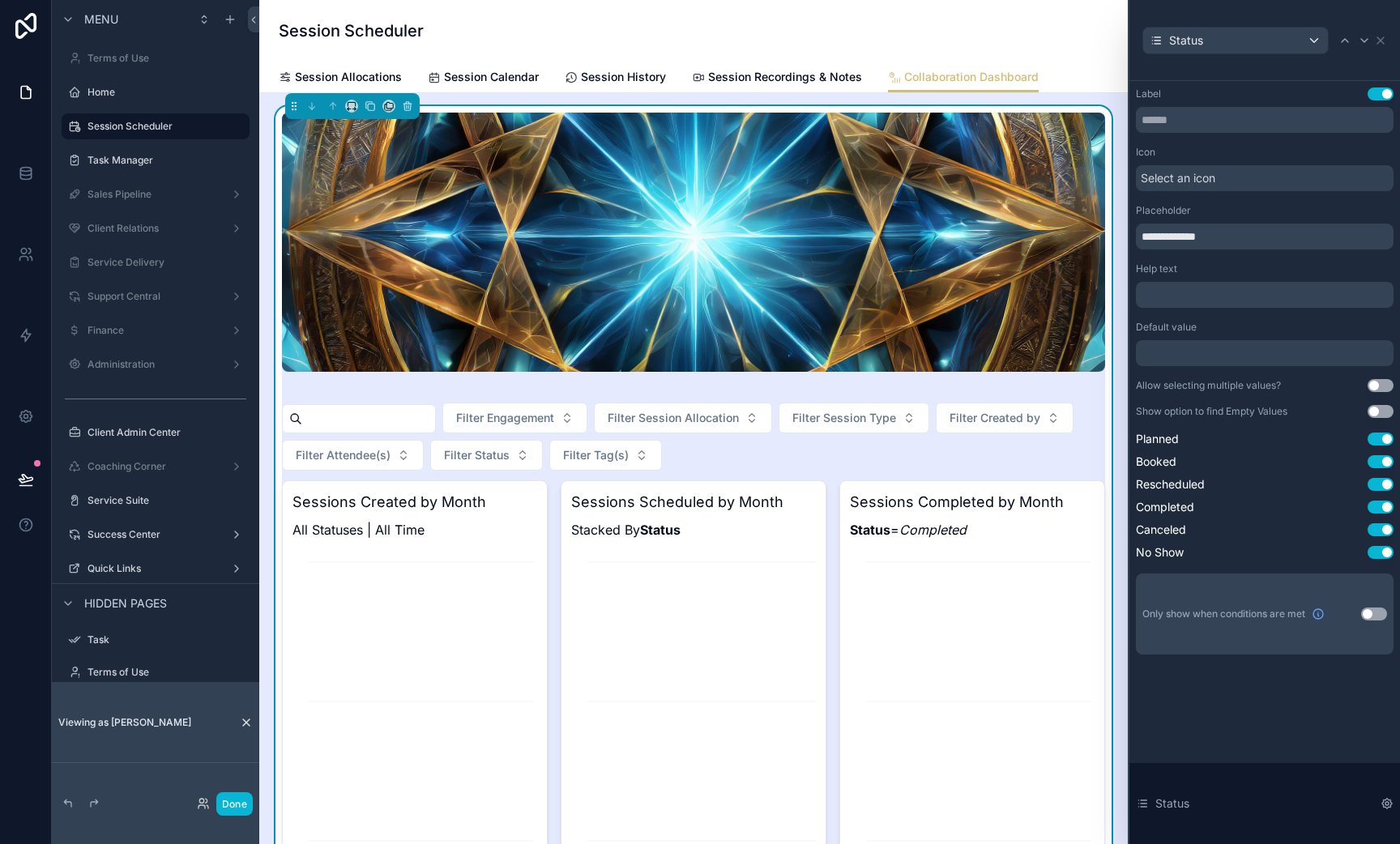
click at [1374, 383] on button "Use setting" at bounding box center [1381, 385] width 26 height 13
click at [1382, 42] on icon at bounding box center [1381, 40] width 7 height 7
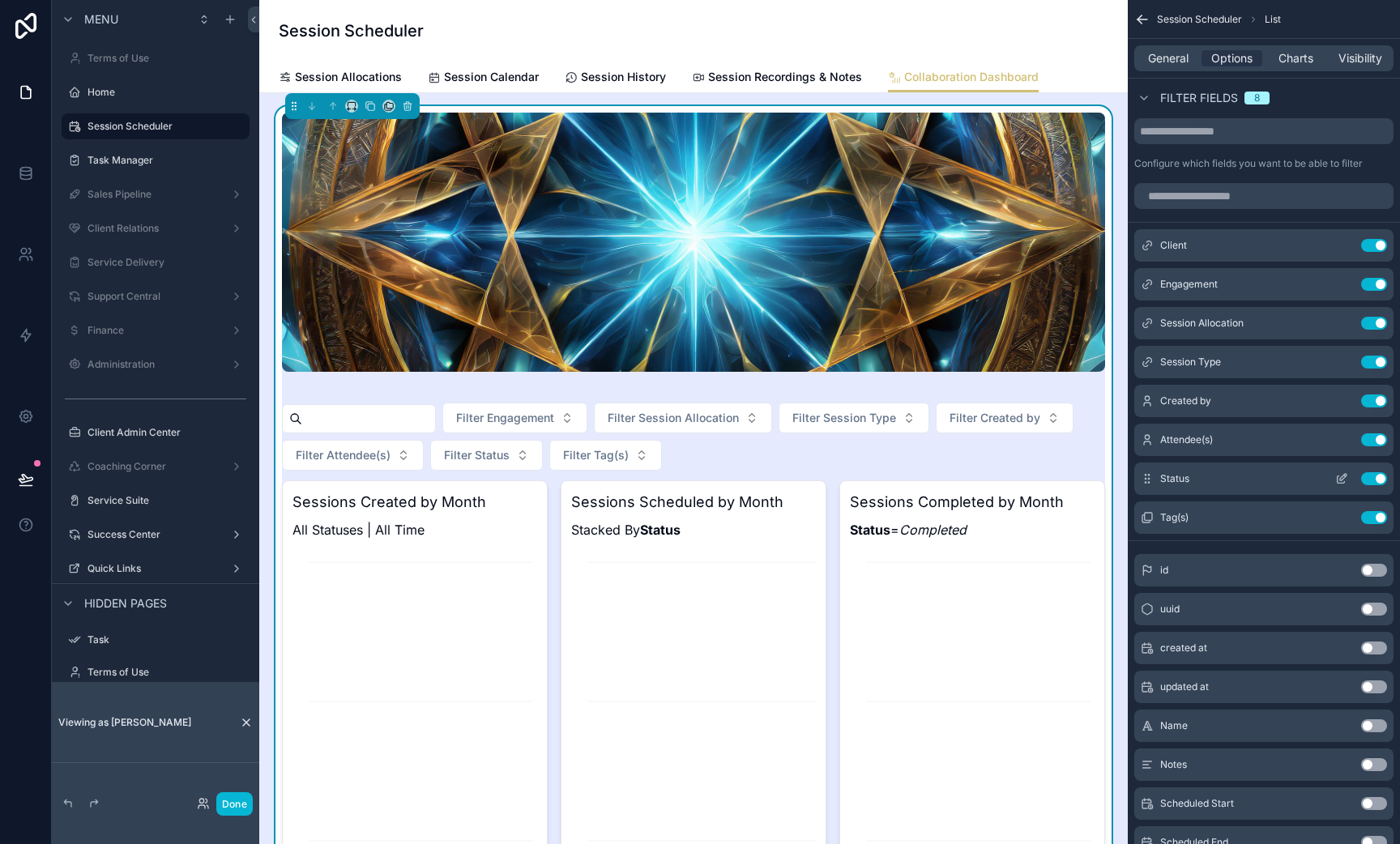
click at [1377, 478] on button "Use setting" at bounding box center [1374, 478] width 26 height 13
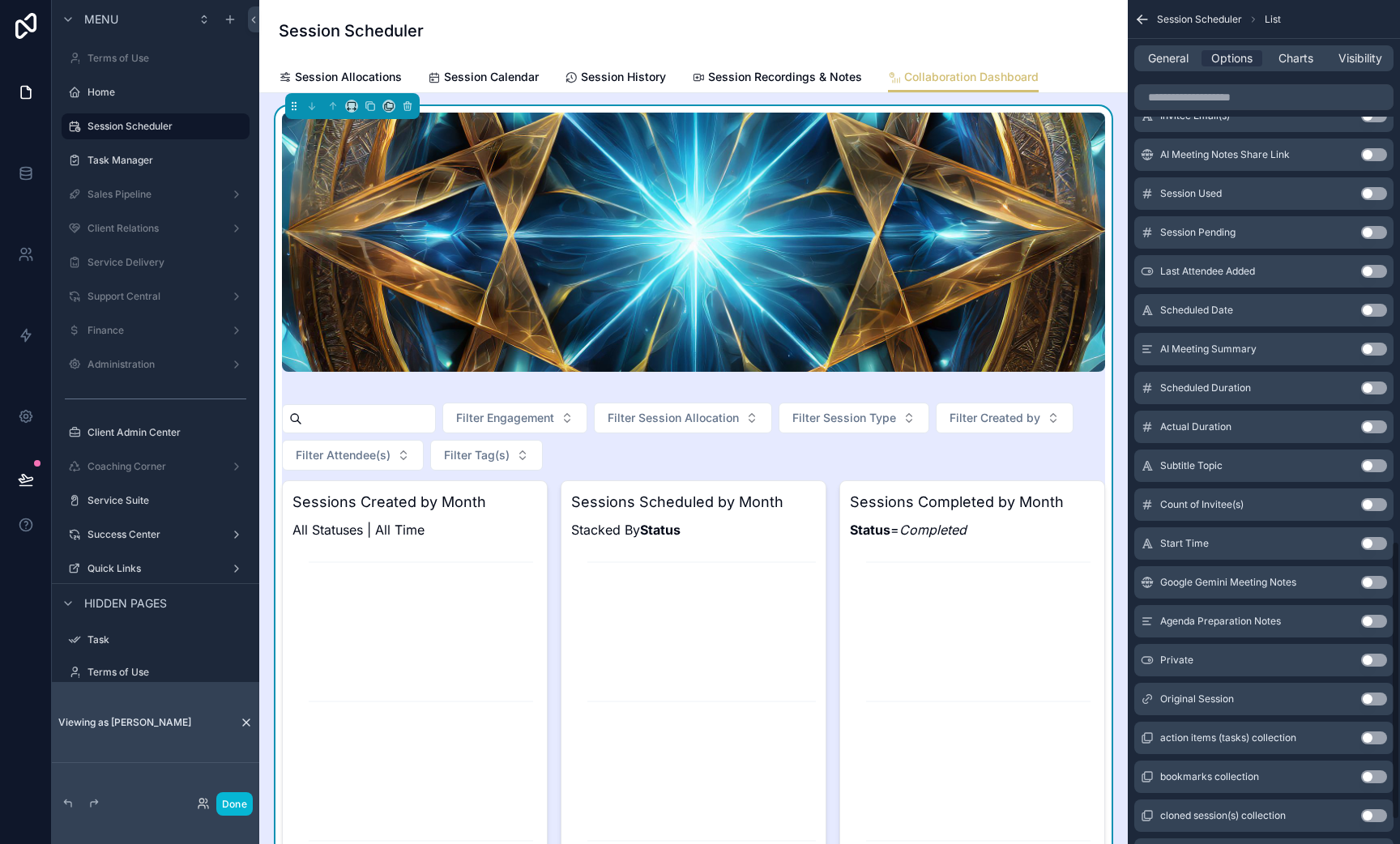
scroll to position [1706, 0]
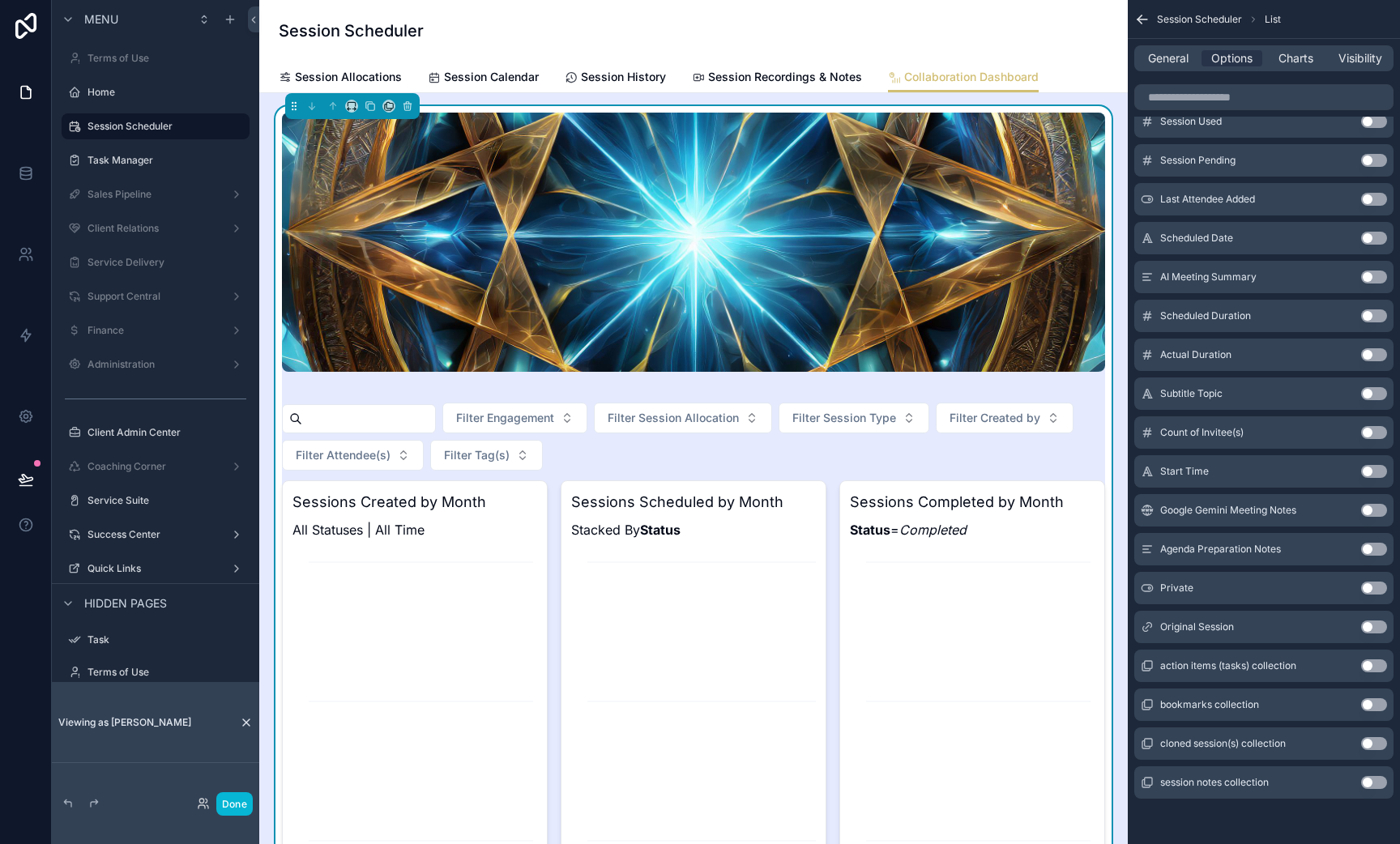
click at [1367, 467] on button "Use setting" at bounding box center [1374, 470] width 26 height 13
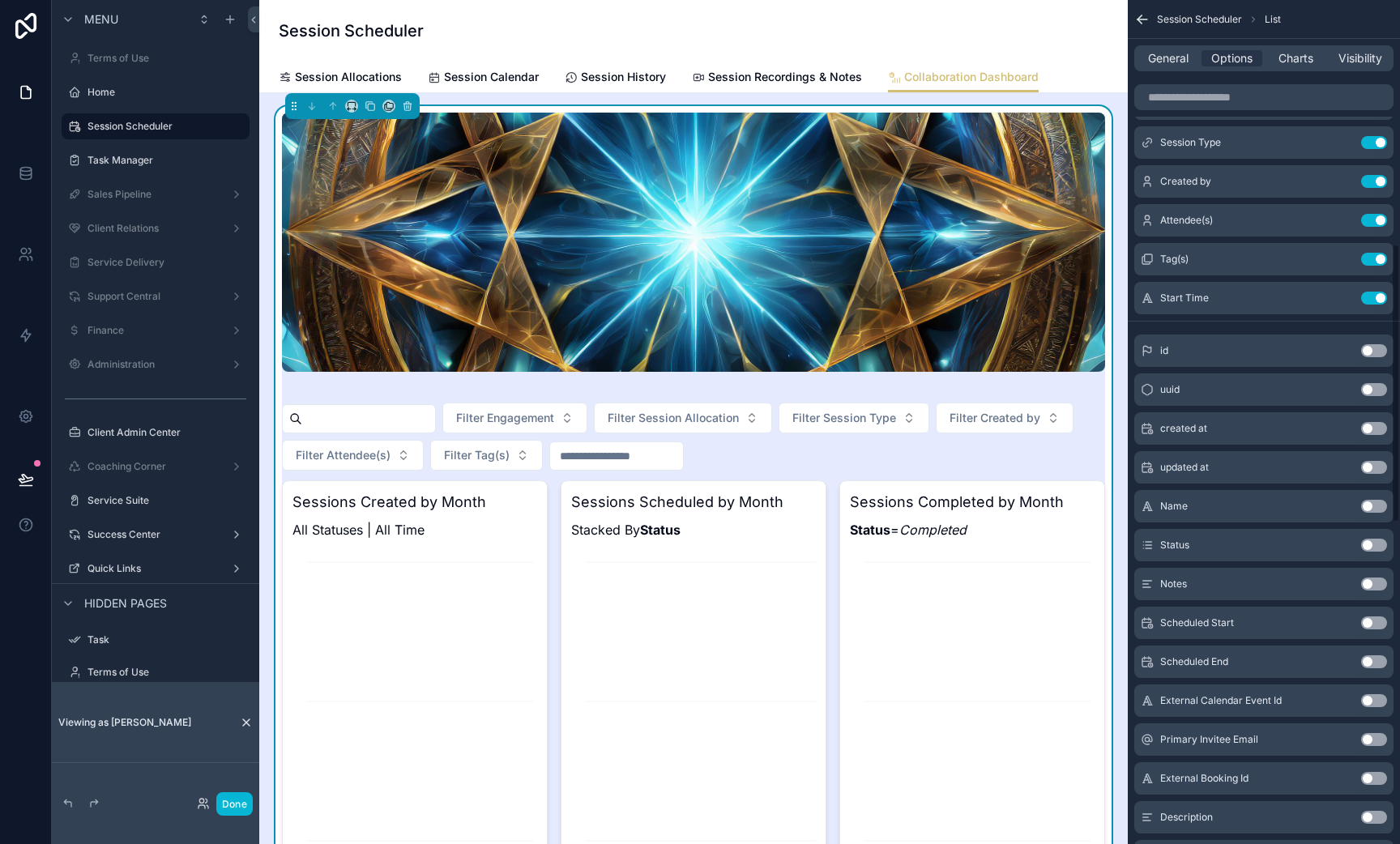
scroll to position [470, 0]
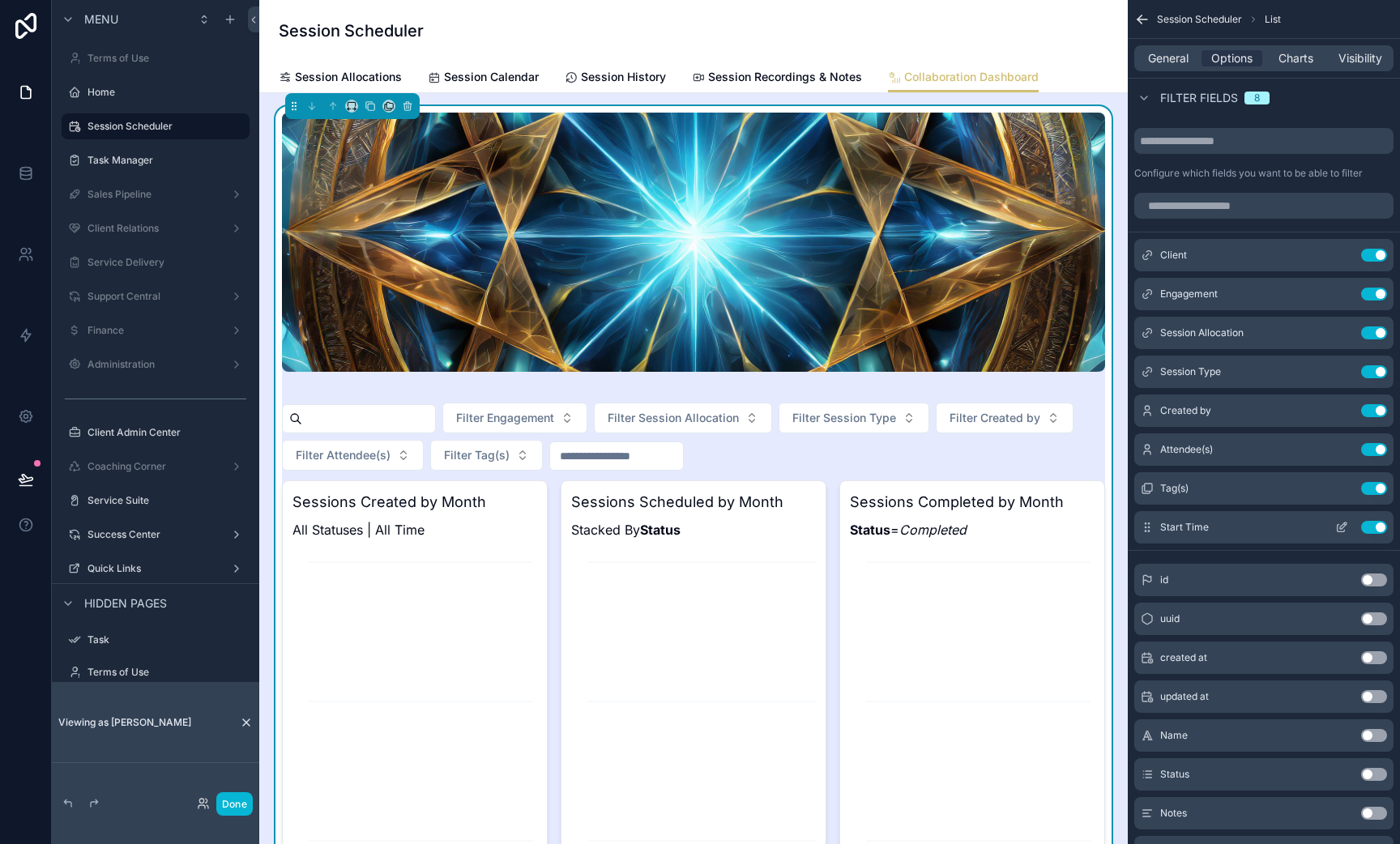
click at [1338, 529] on icon "scrollable content" at bounding box center [1341, 527] width 13 height 13
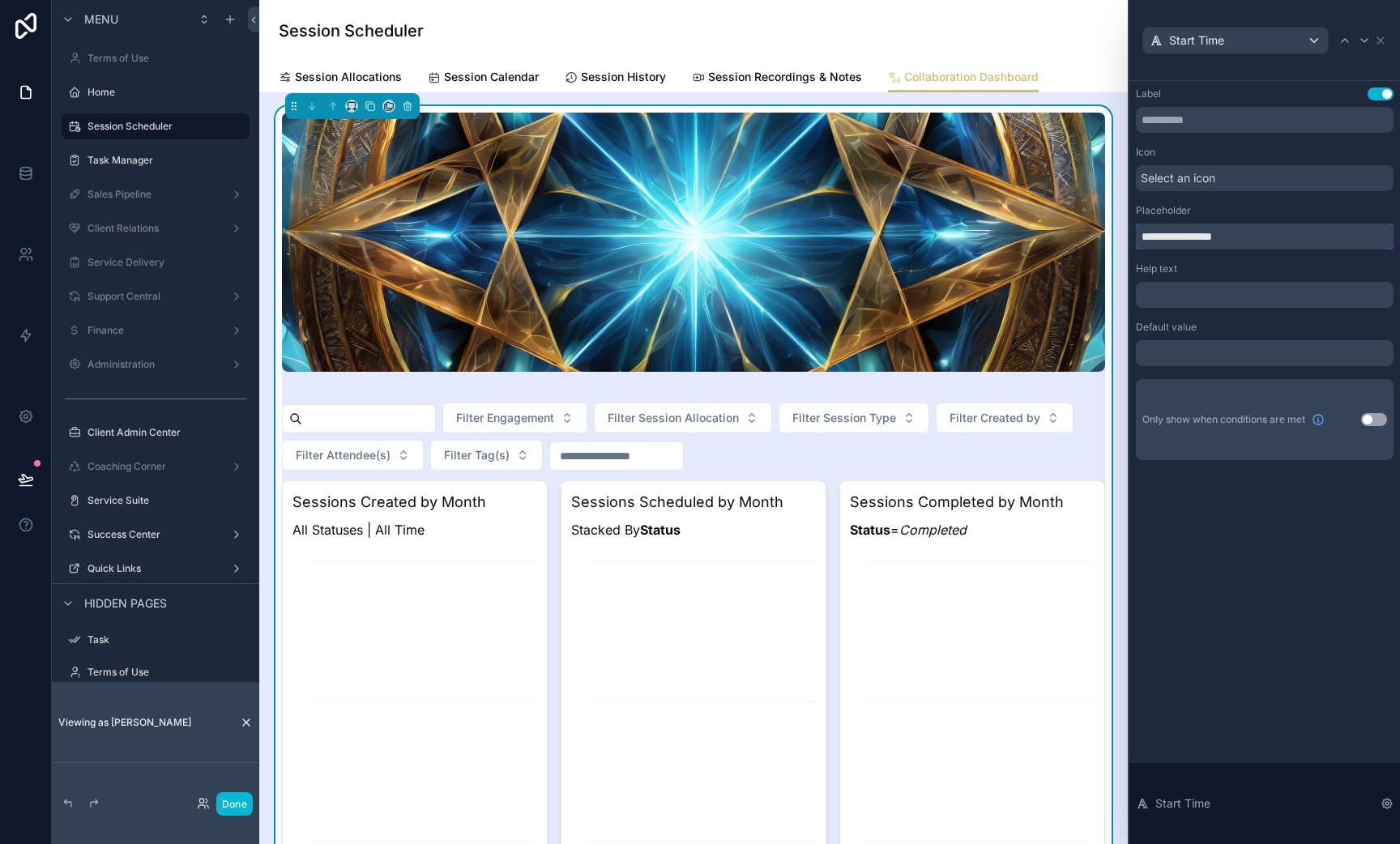
click at [1201, 228] on input "**********" at bounding box center [1264, 236] width 258 height 26
click at [609, 440] on div "Filter Engagement Filter Session Allocation Filter Session Type Filter Created …" at bounding box center [693, 437] width 823 height 68
click at [609, 453] on input "scrollable content" at bounding box center [616, 455] width 133 height 22
click at [615, 458] on input "scrollable content" at bounding box center [616, 455] width 133 height 22
click at [1231, 338] on div "Default value ﻿" at bounding box center [1264, 343] width 258 height 45
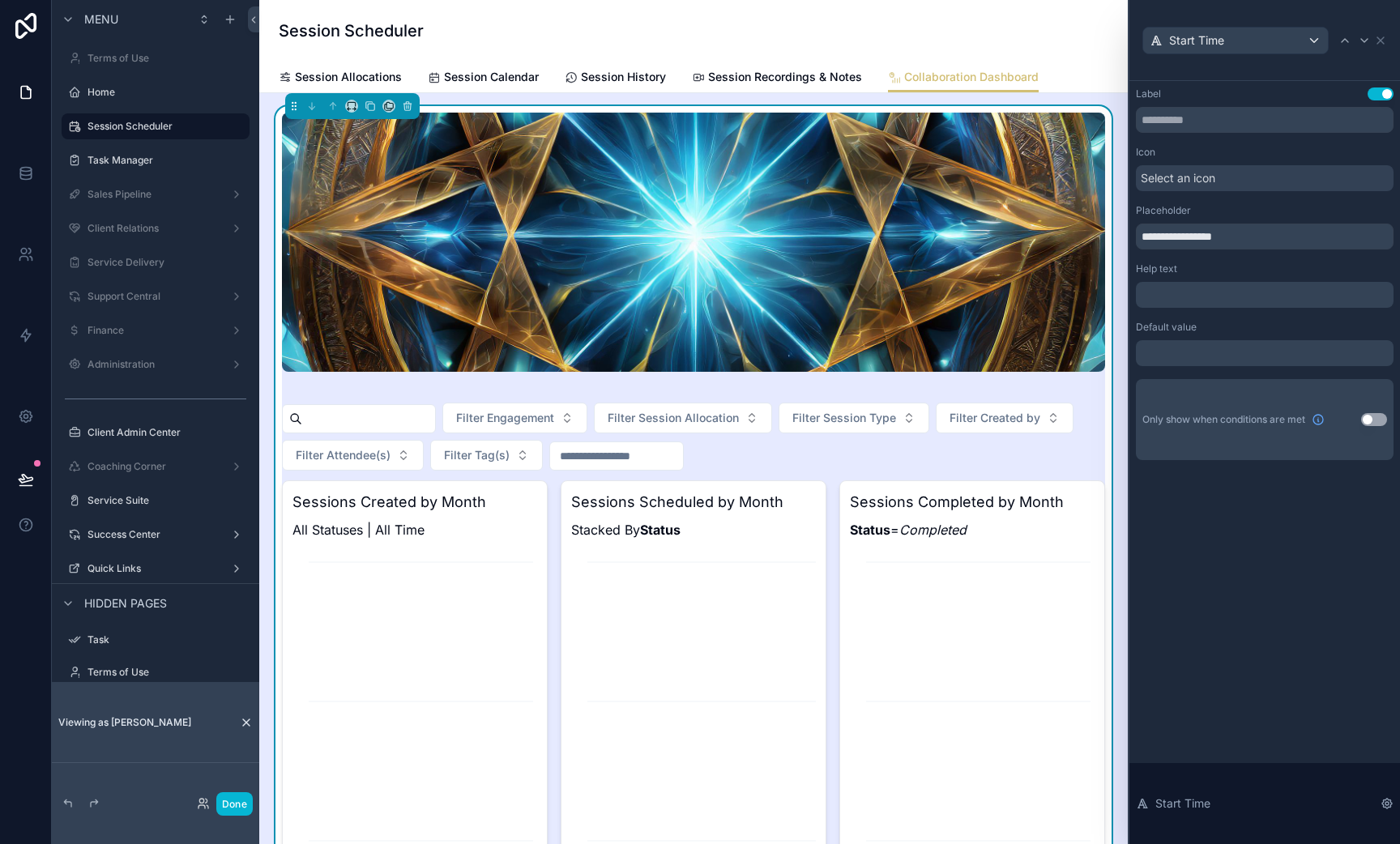
click at [1220, 348] on p "﻿" at bounding box center [1266, 353] width 248 height 16
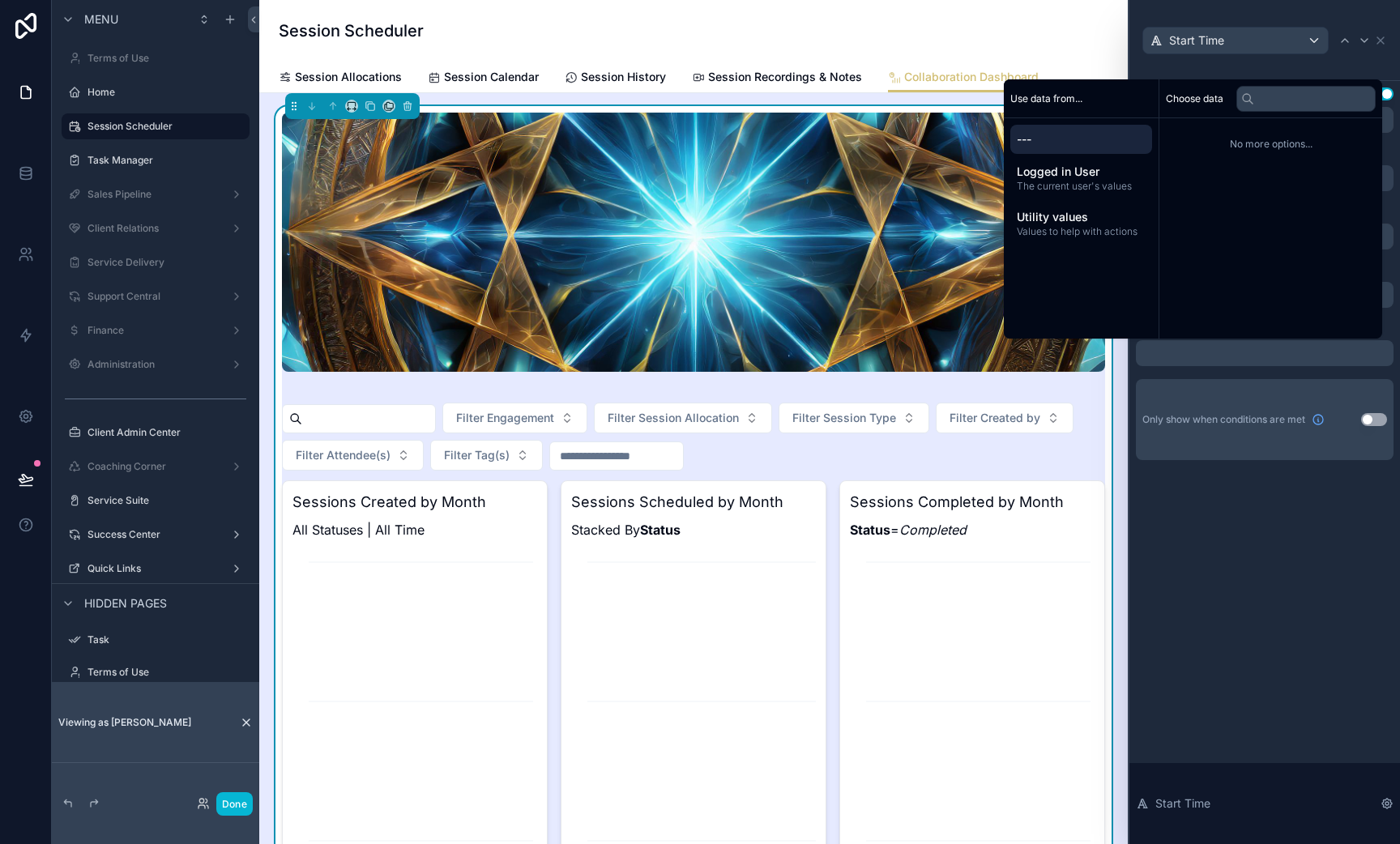
click at [1281, 480] on div "**********" at bounding box center [1265, 290] width 271 height 418
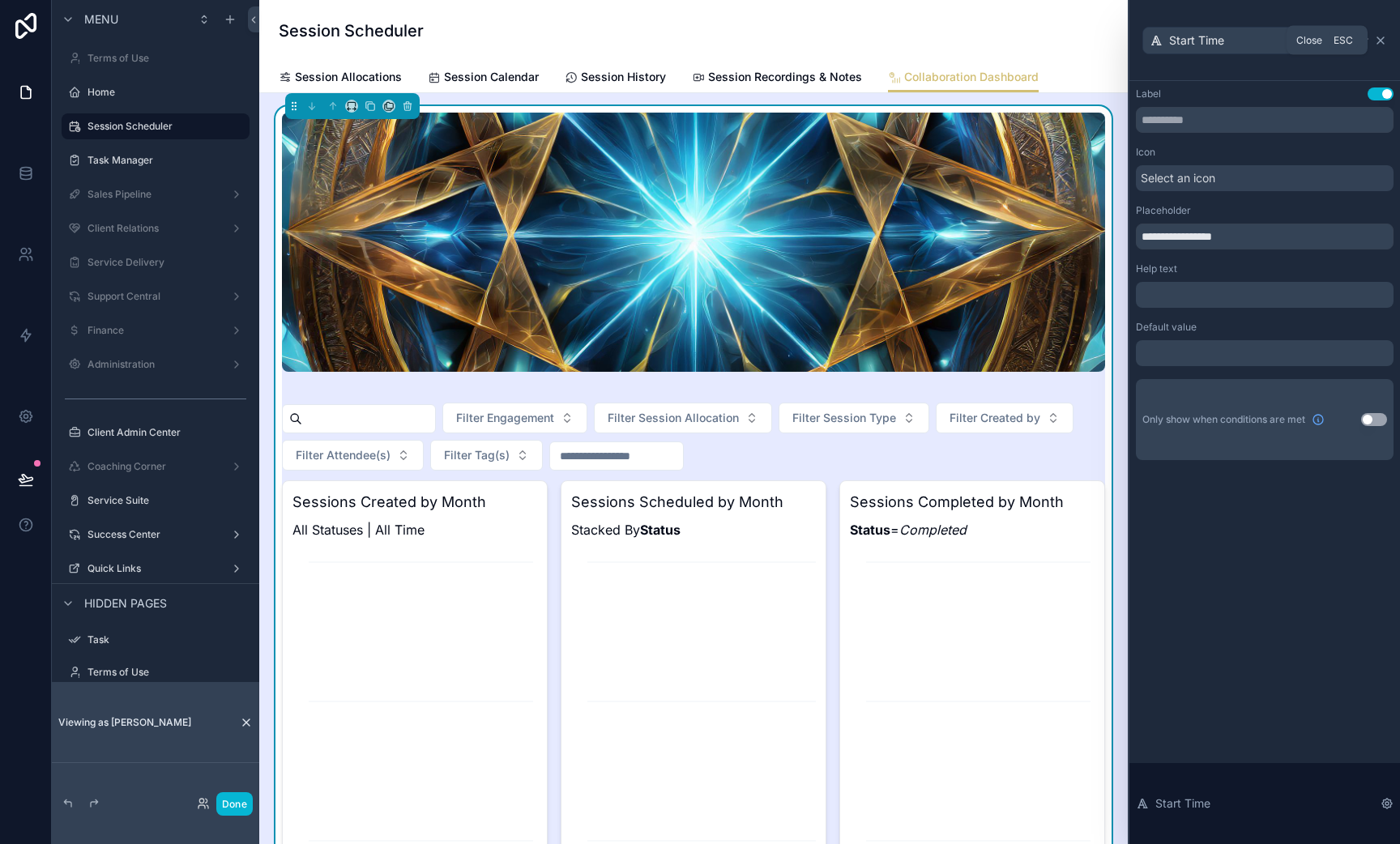
click at [1380, 37] on icon at bounding box center [1380, 40] width 13 height 13
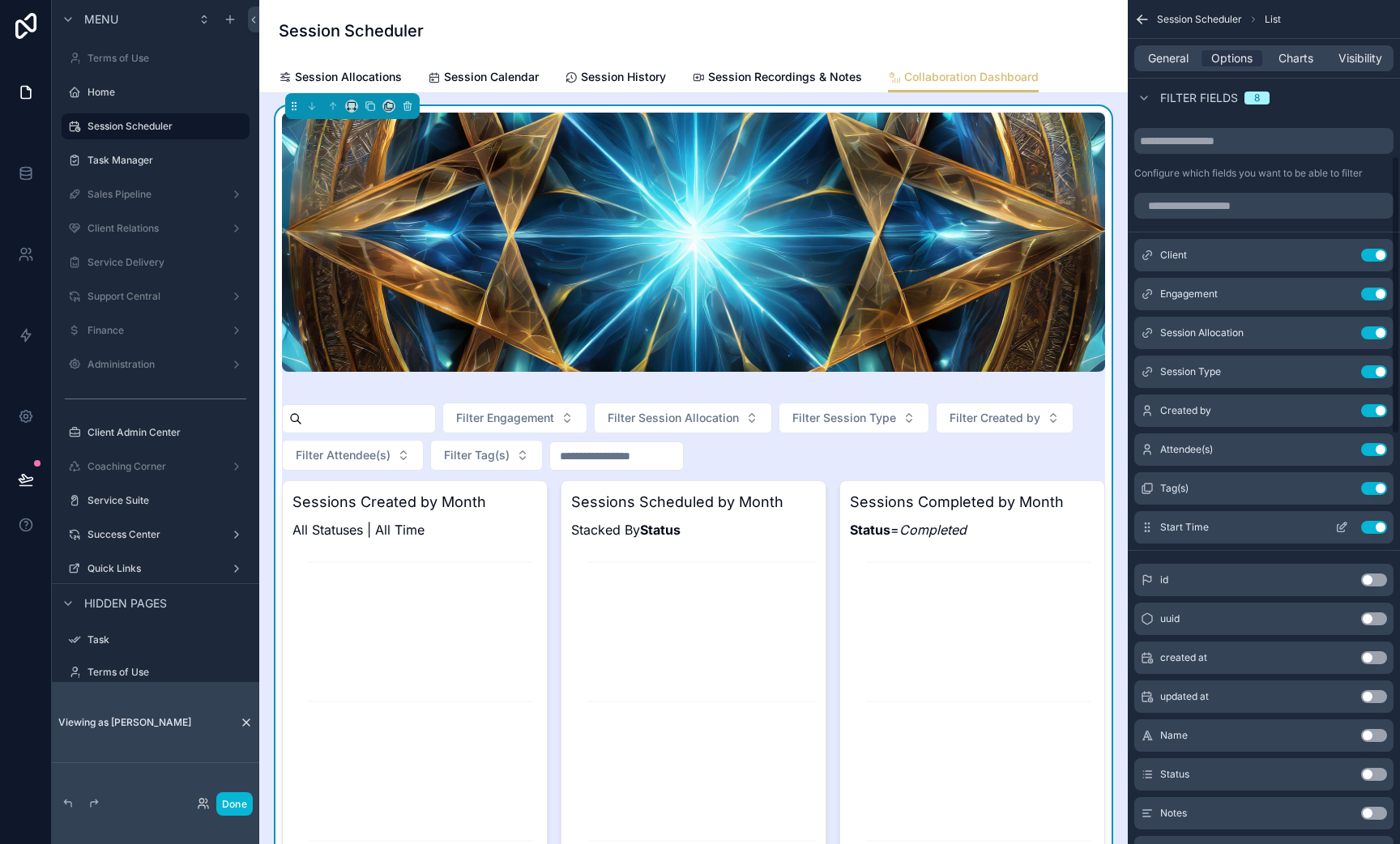
click at [1371, 532] on button "Use setting" at bounding box center [1374, 527] width 26 height 13
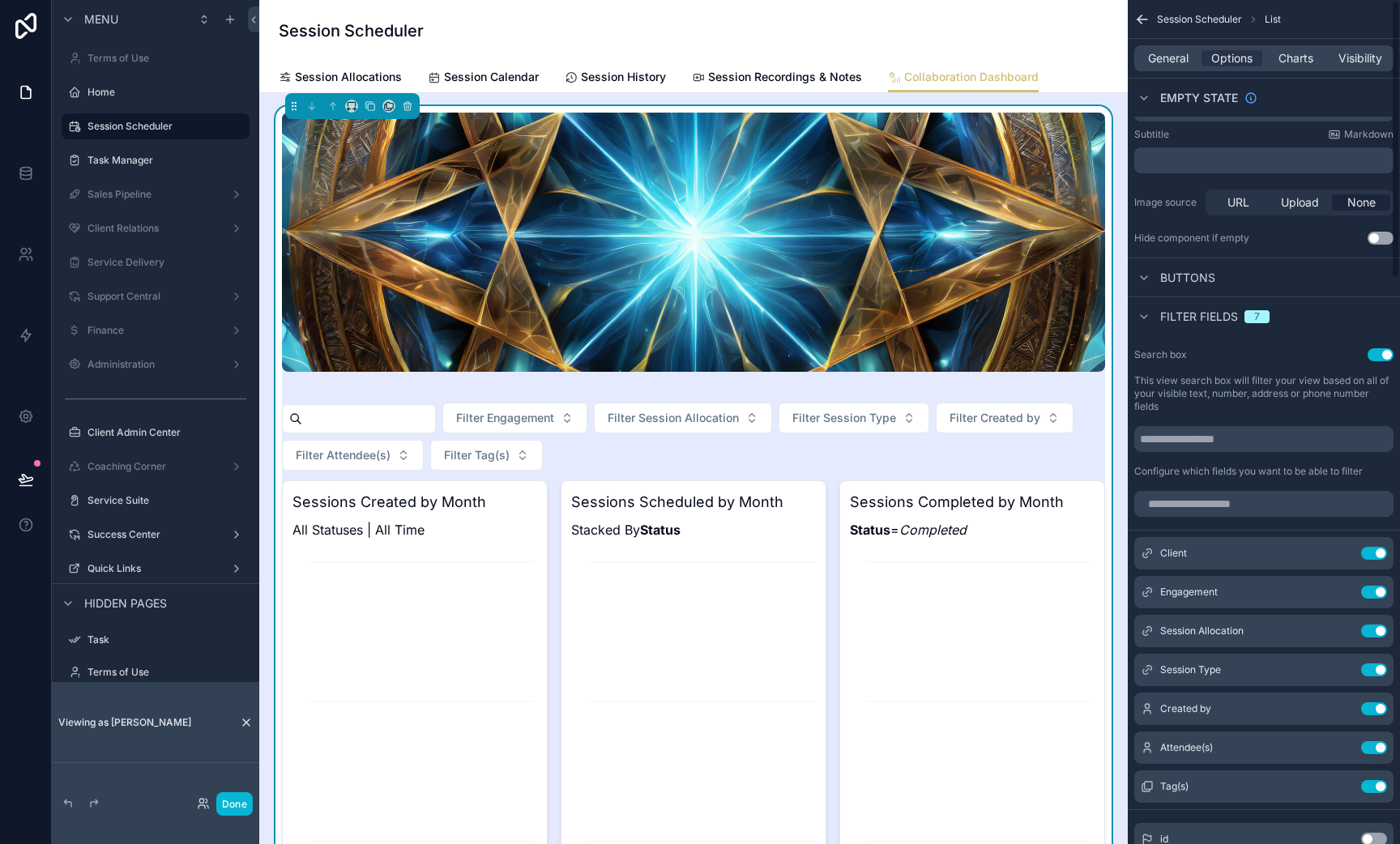
scroll to position [0, 0]
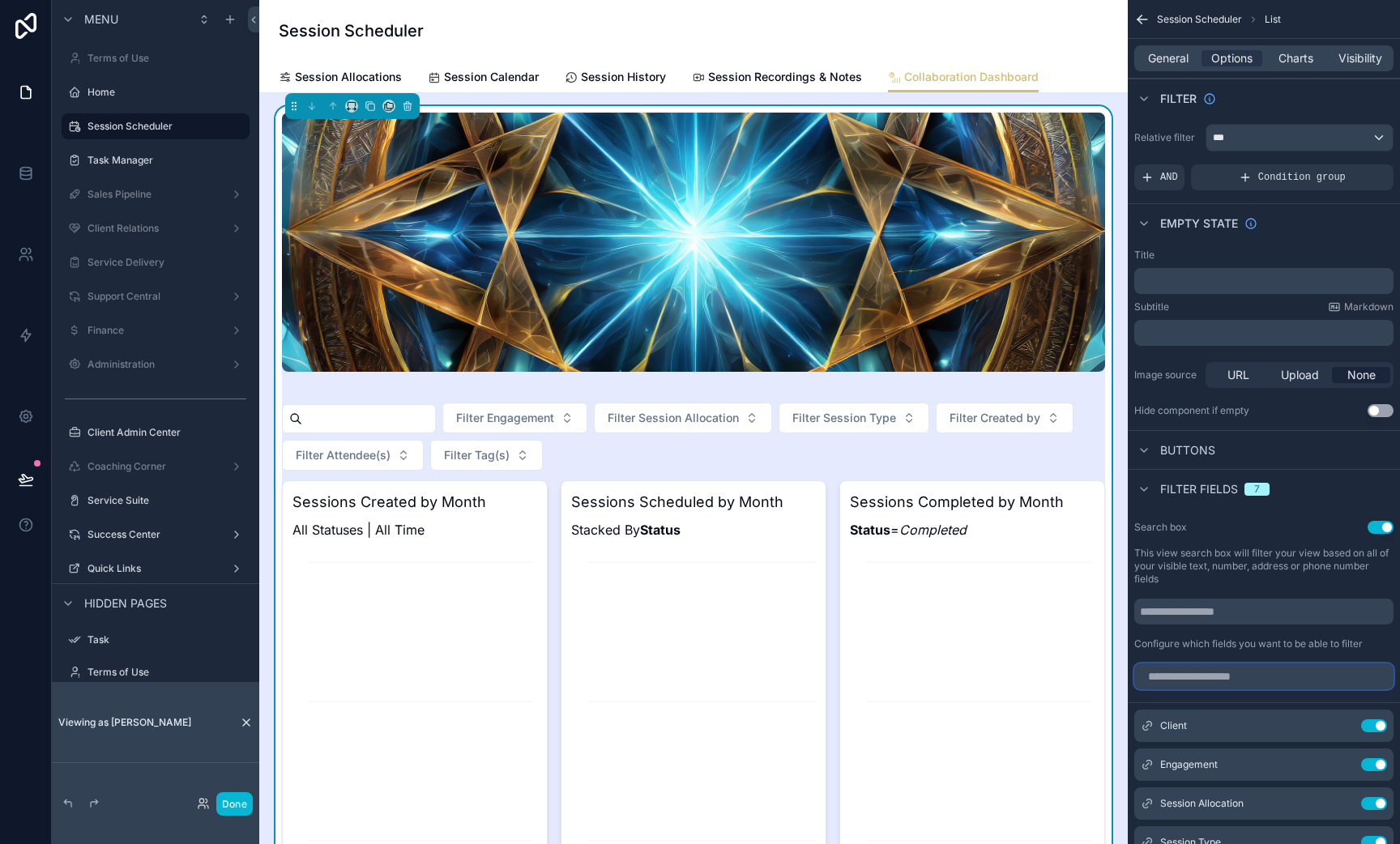
click at [1195, 680] on input "scrollable content" at bounding box center [1264, 676] width 259 height 26
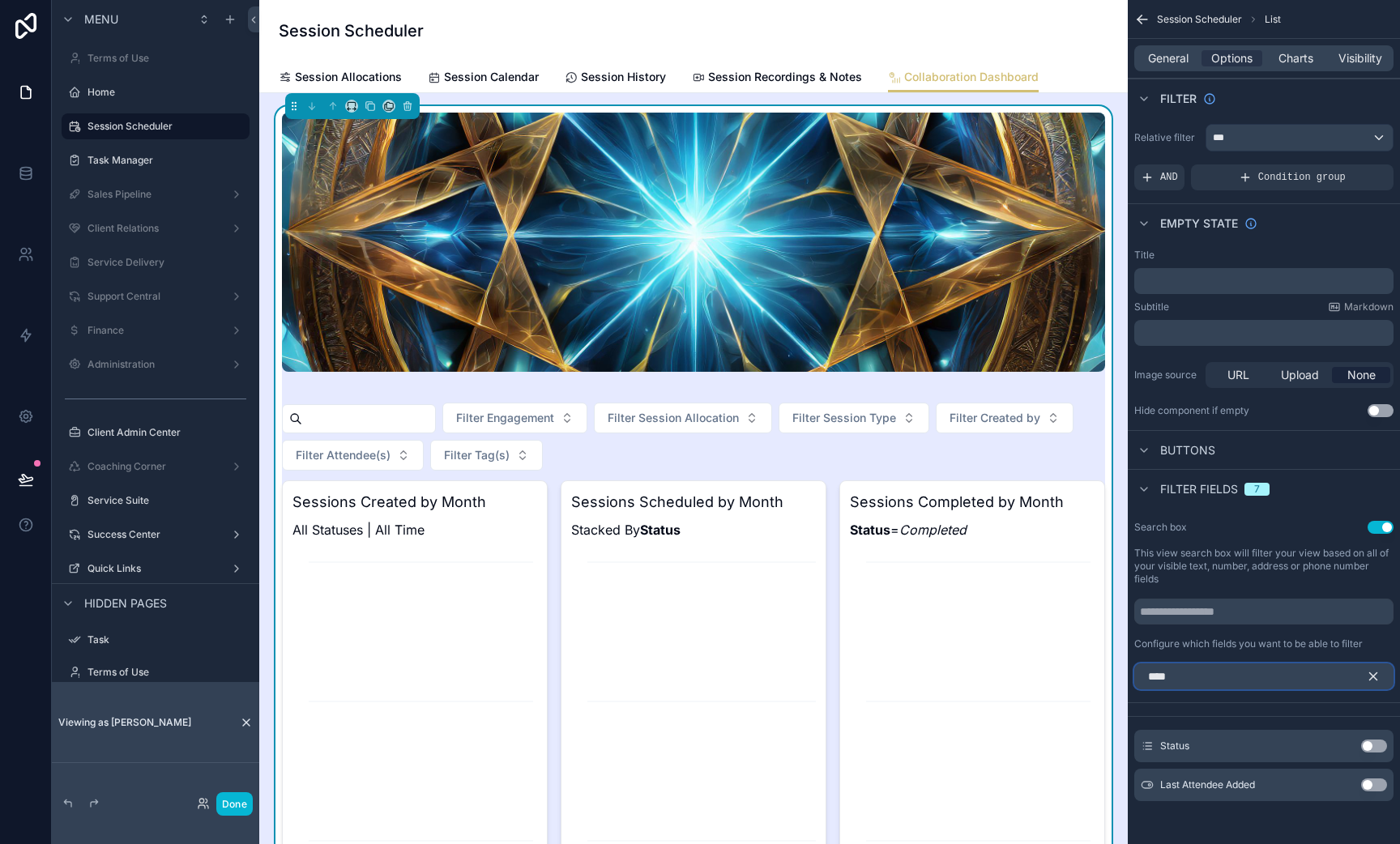
scroll to position [3, 0]
type input "****"
click at [1376, 741] on button "Use setting" at bounding box center [1374, 743] width 26 height 13
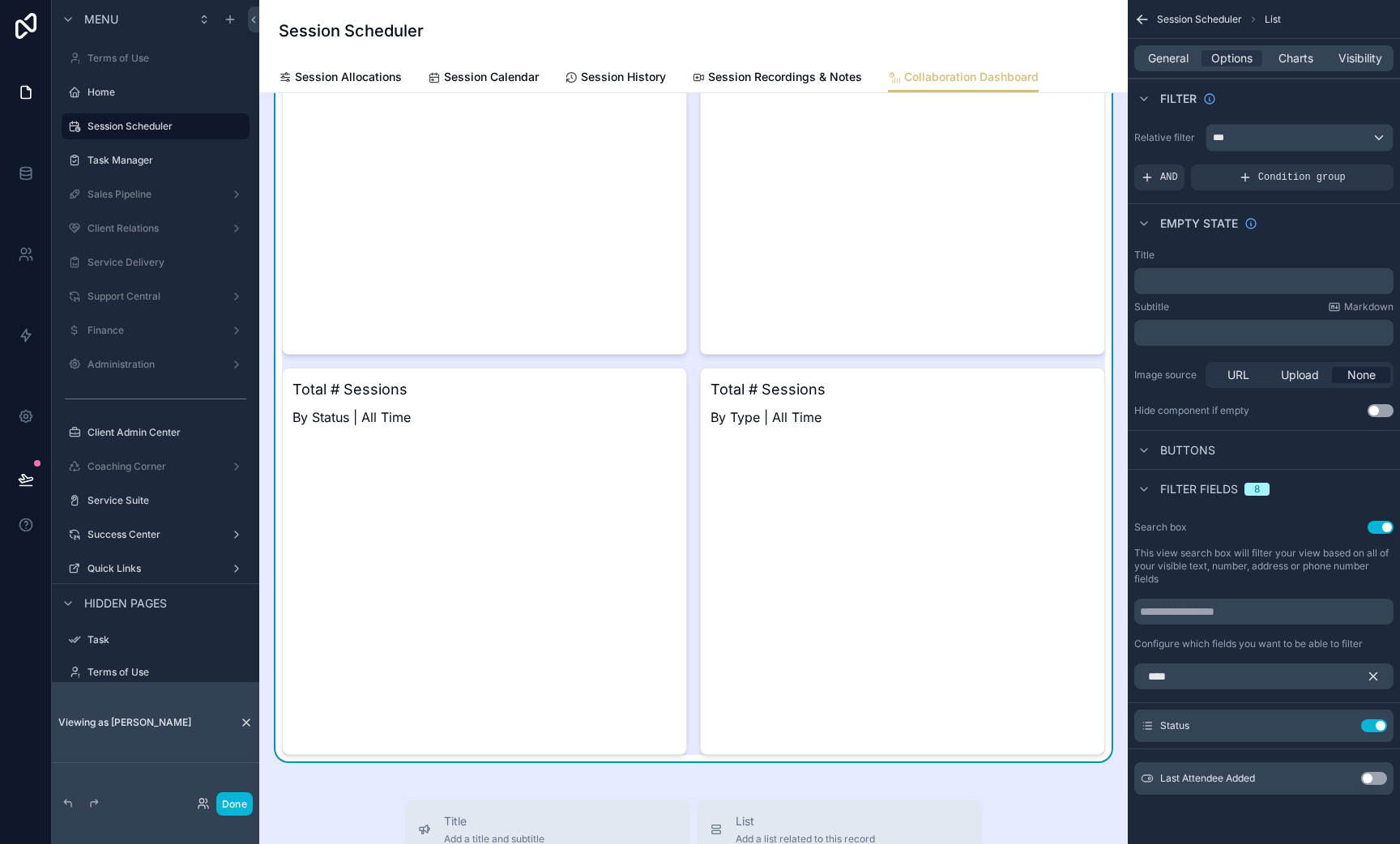
scroll to position [1862, 0]
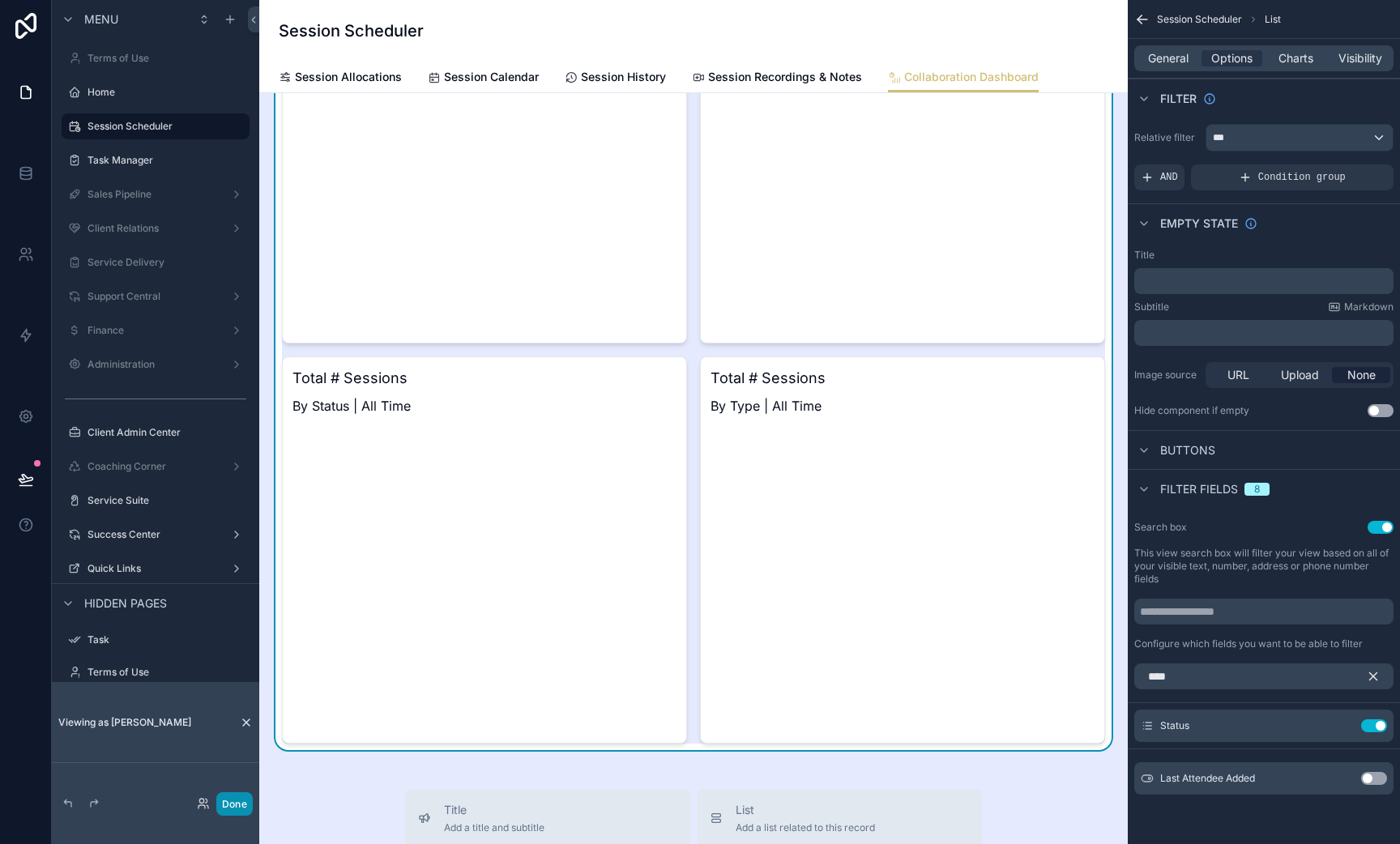
click at [233, 808] on button "Done" at bounding box center [234, 804] width 37 height 23
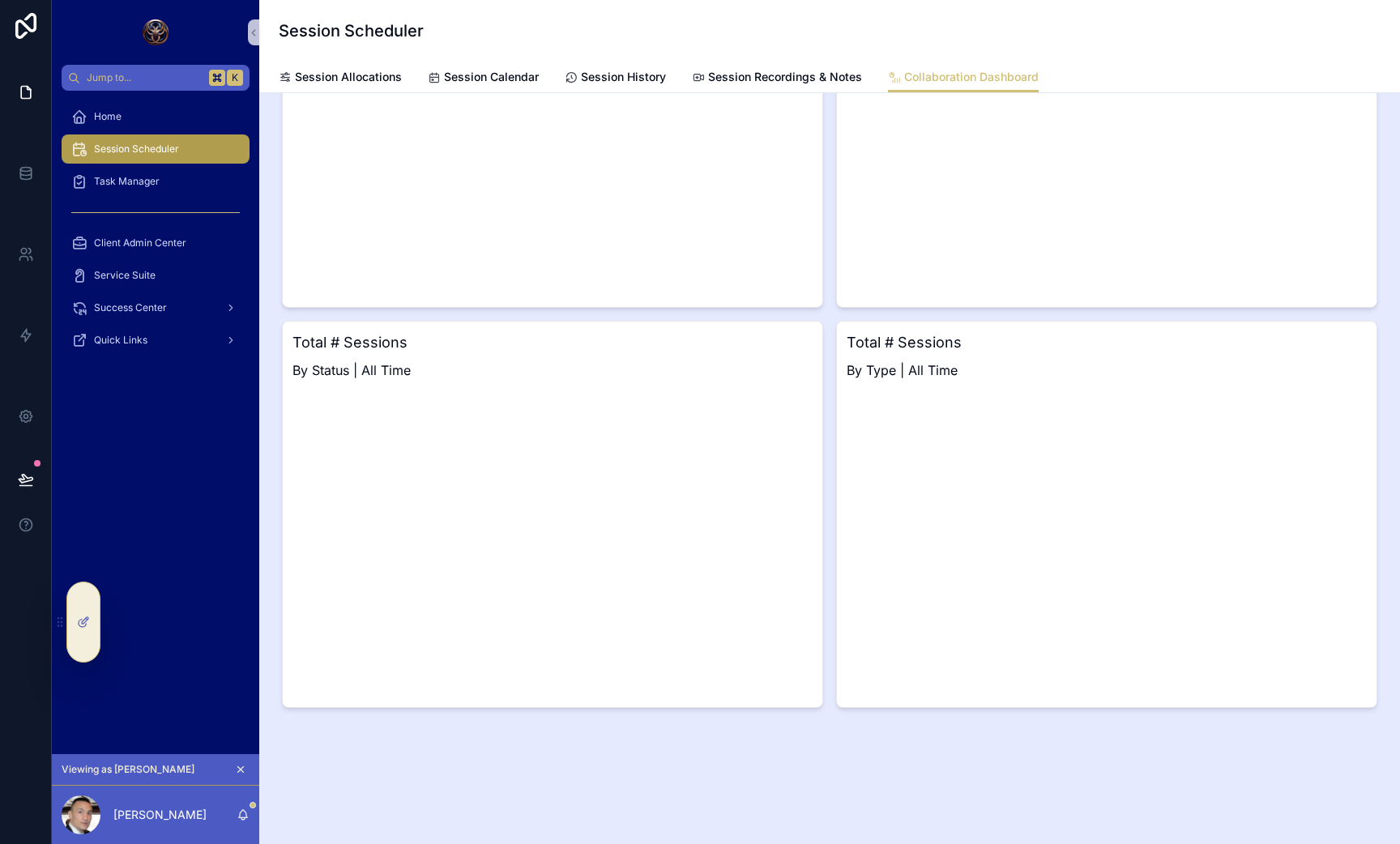
scroll to position [1859, 0]
click at [31, 481] on icon at bounding box center [25, 479] width 16 height 16
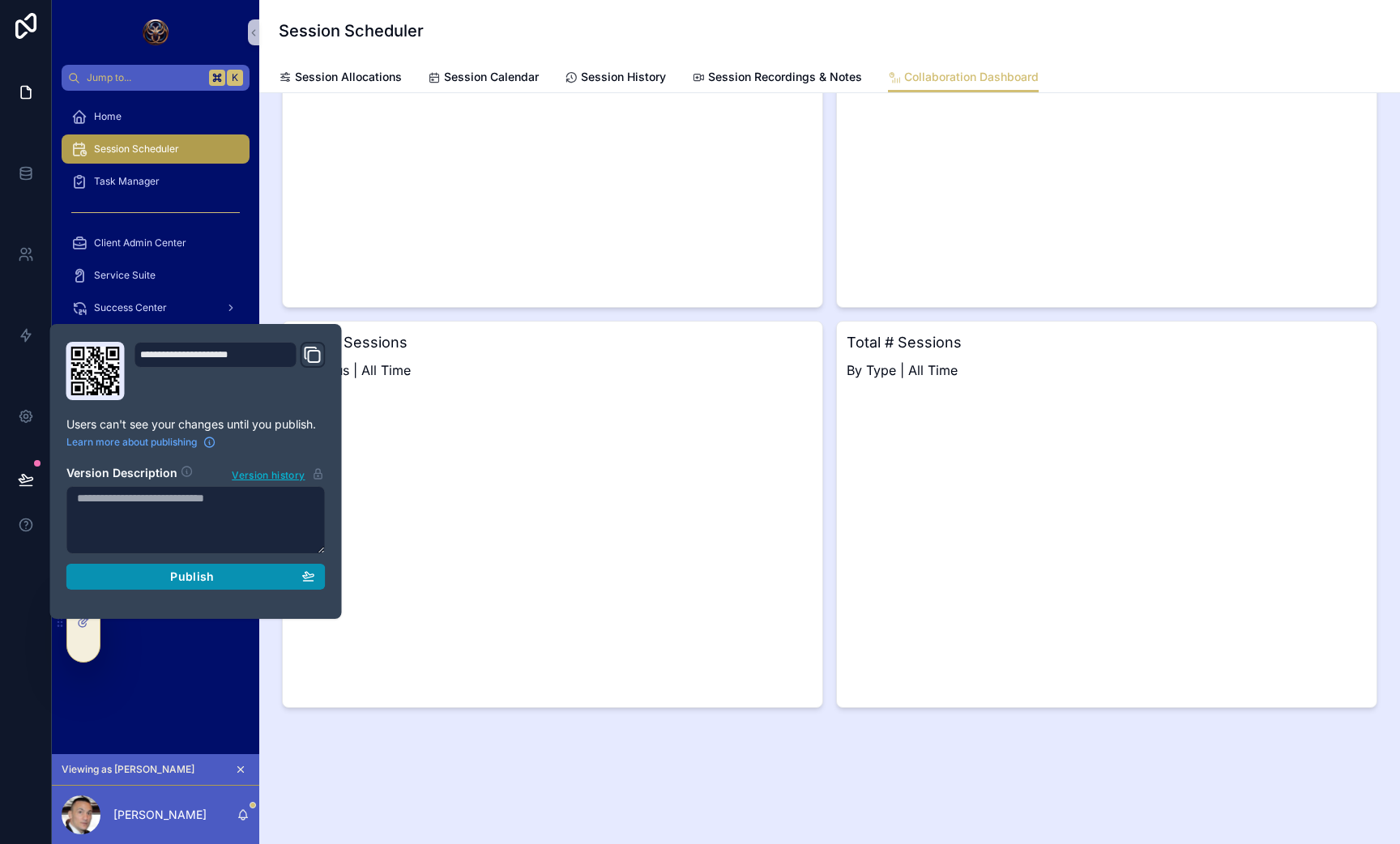
click at [156, 578] on div "Publish" at bounding box center [197, 576] width 238 height 15
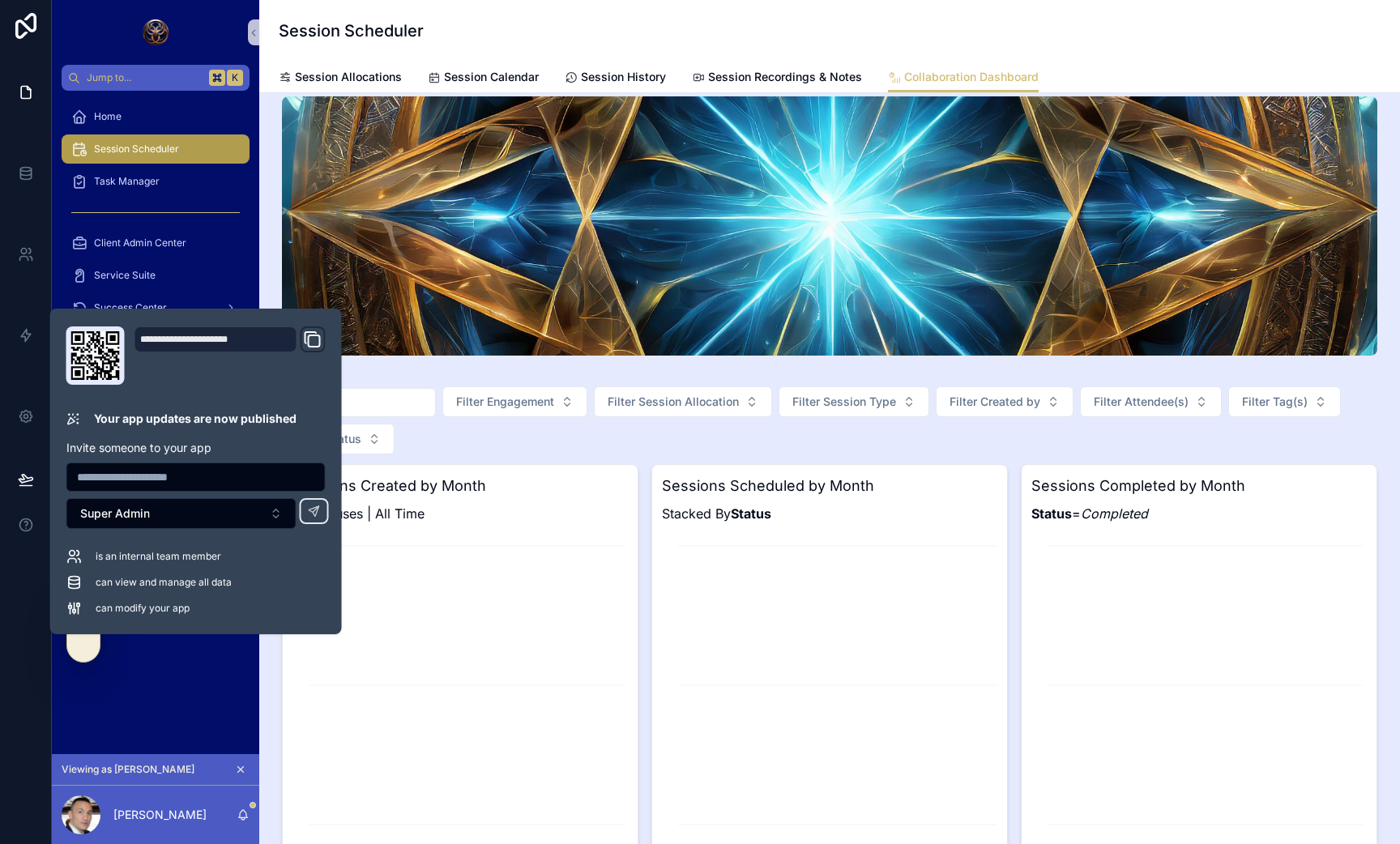
scroll to position [15, 0]
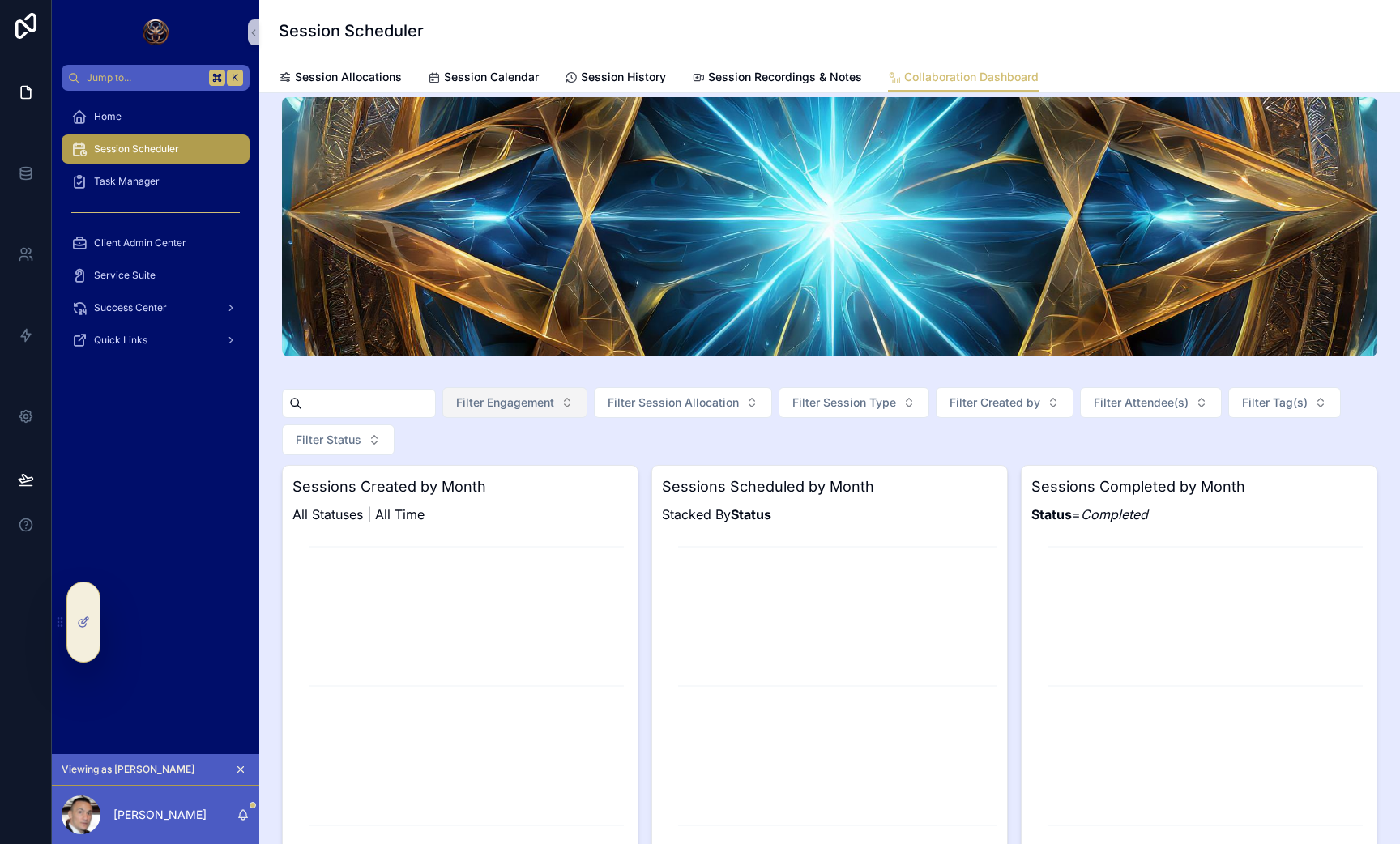
click at [580, 416] on button "Filter Engagement" at bounding box center [515, 403] width 145 height 31
click at [773, 410] on button "Filter Session Allocation" at bounding box center [683, 403] width 178 height 31
click at [852, 395] on span "Filter Session Type" at bounding box center [844, 403] width 104 height 16
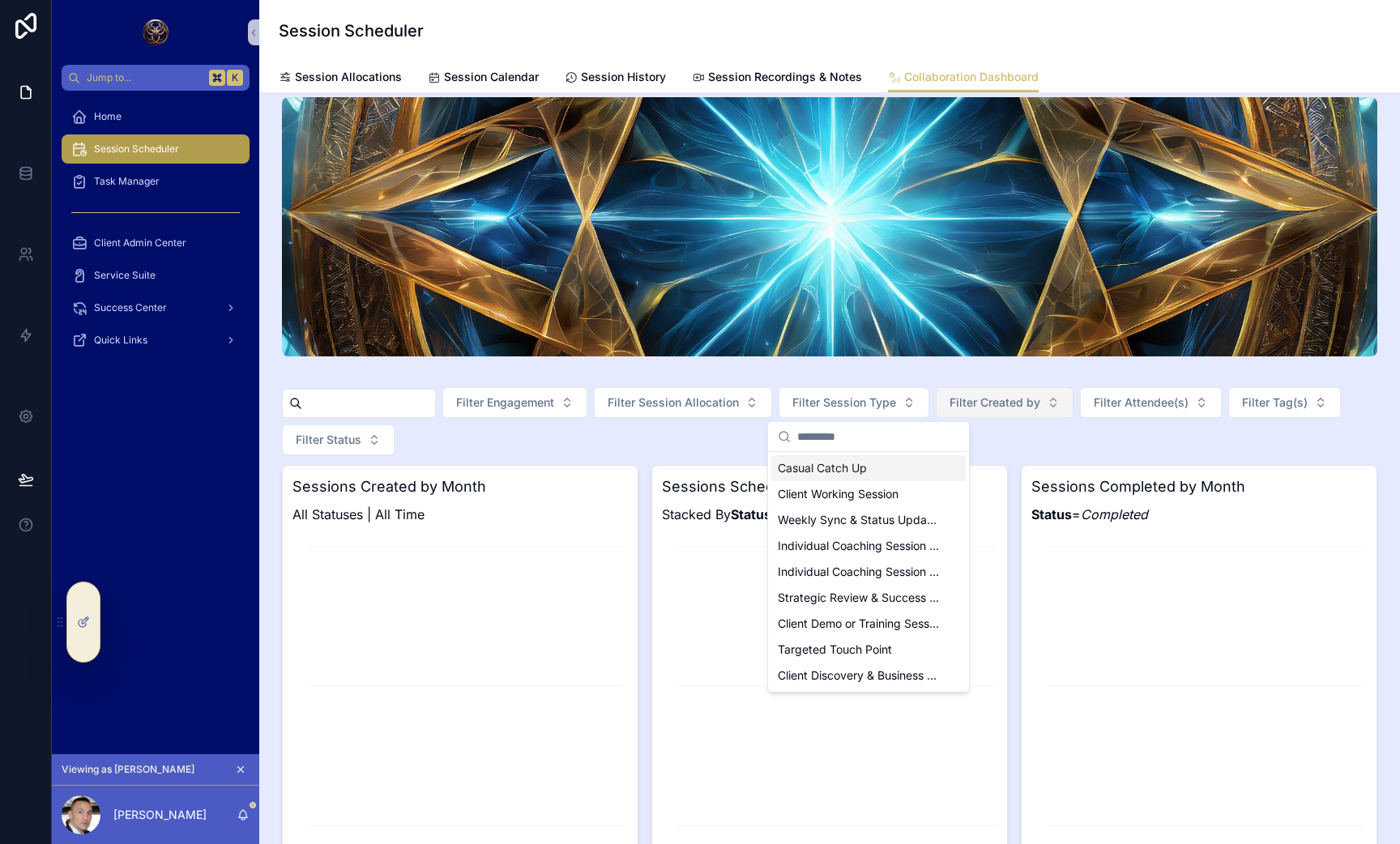
click at [1003, 409] on span "Filter Created by" at bounding box center [995, 403] width 91 height 16
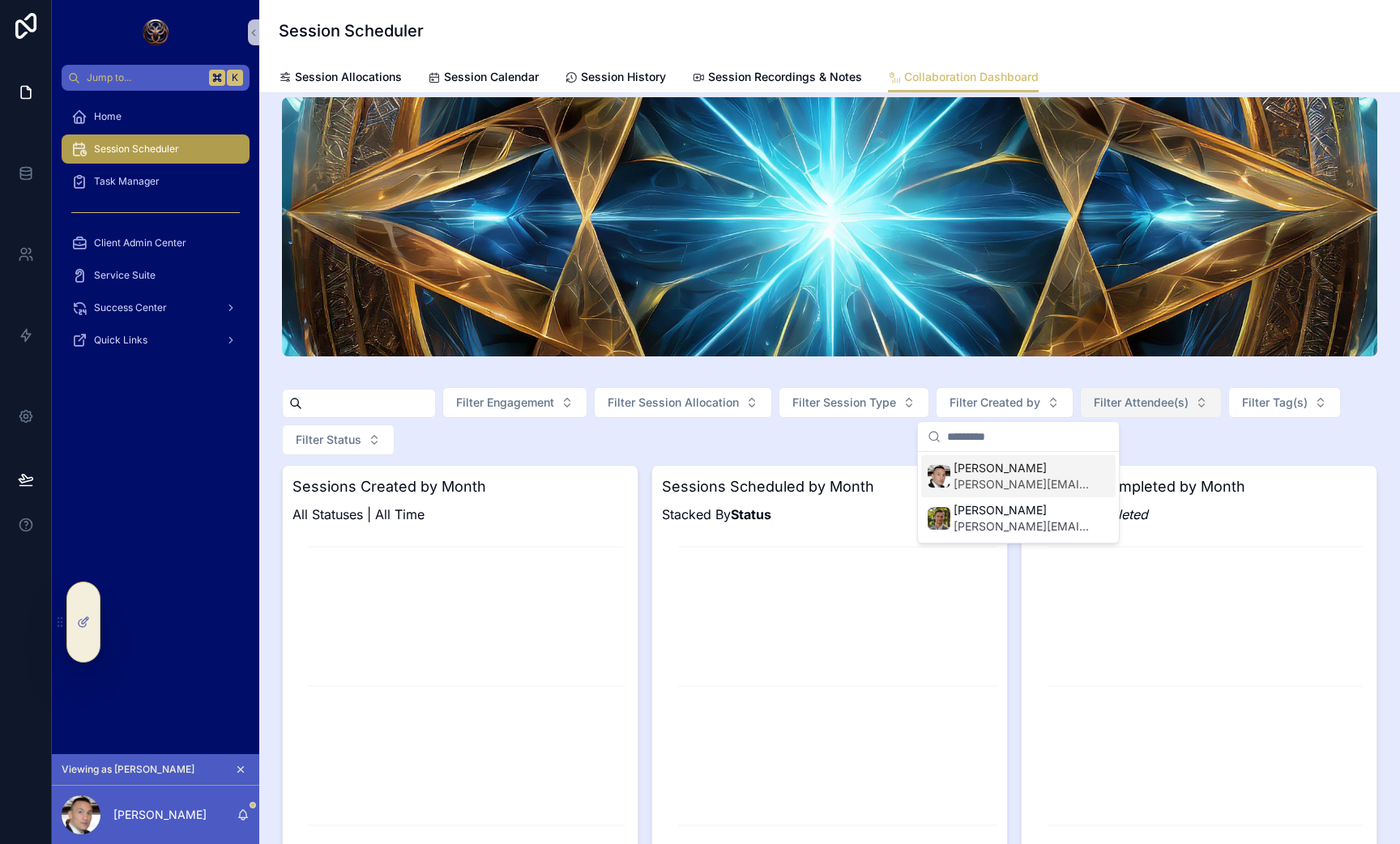
click at [1167, 414] on button "Filter Attendee(s)" at bounding box center [1151, 403] width 141 height 31
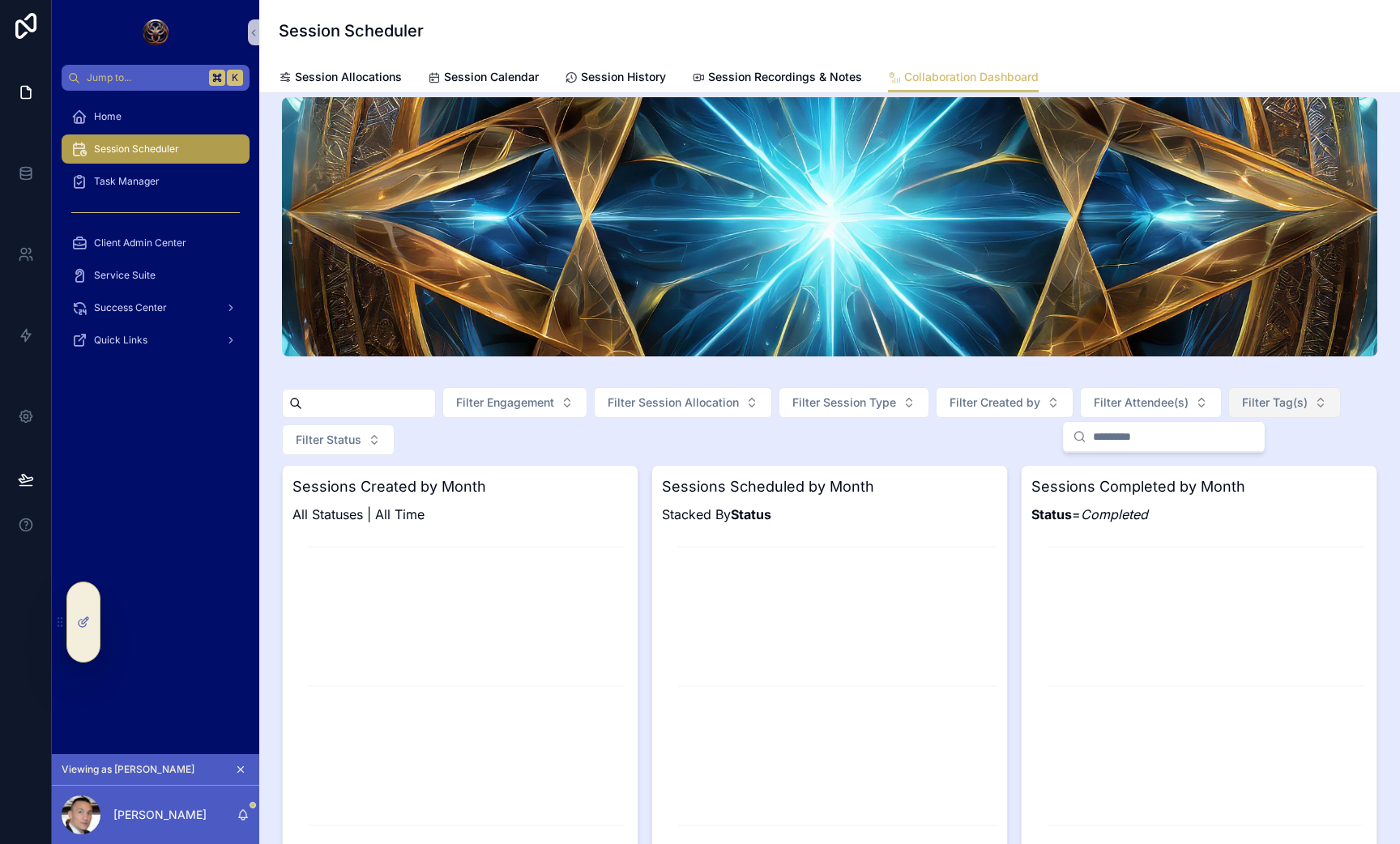
click at [1279, 403] on span "Filter Tag(s)" at bounding box center [1275, 403] width 66 height 16
click at [337, 440] on span "Filter Status" at bounding box center [328, 439] width 66 height 16
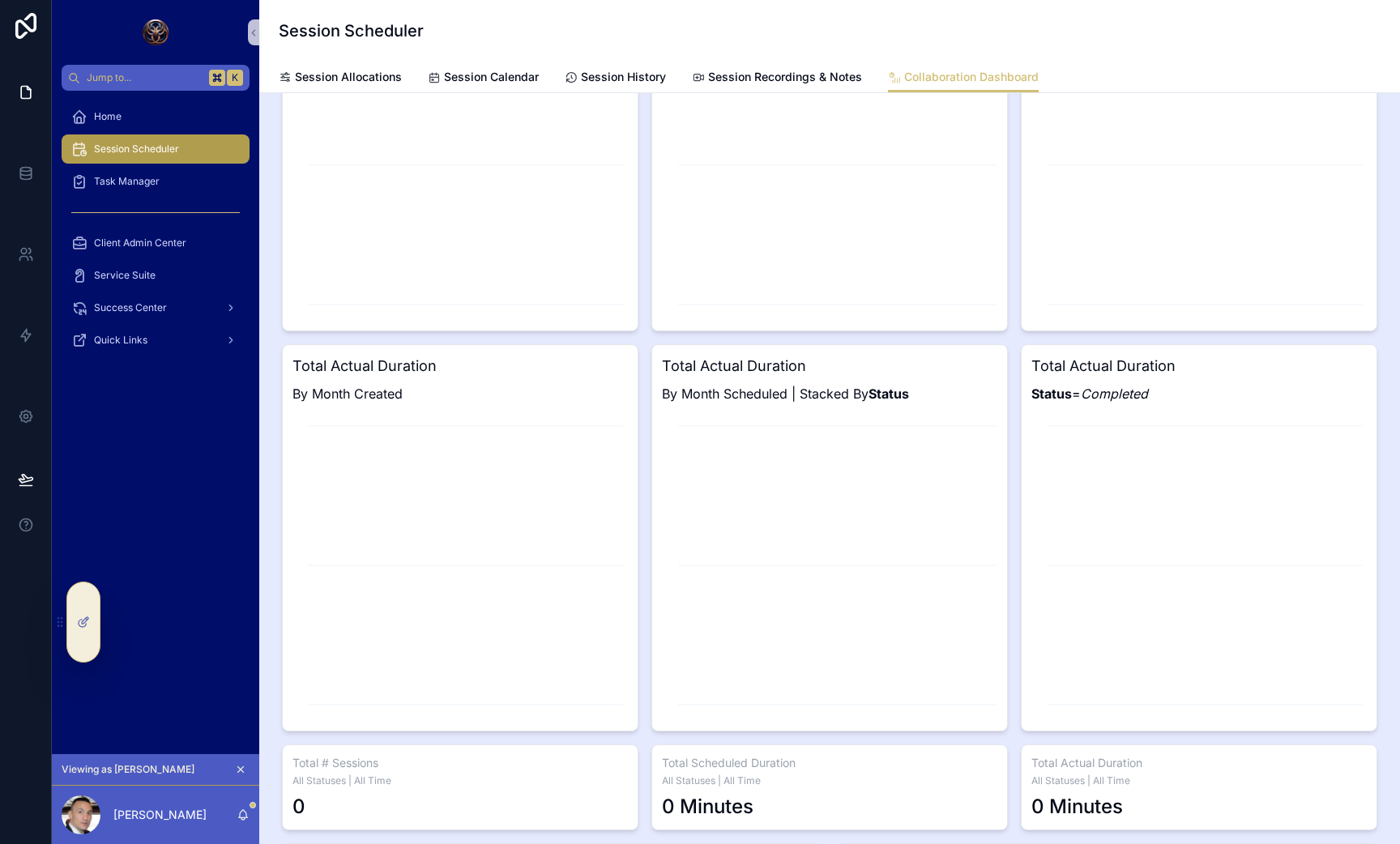
scroll to position [110, 0]
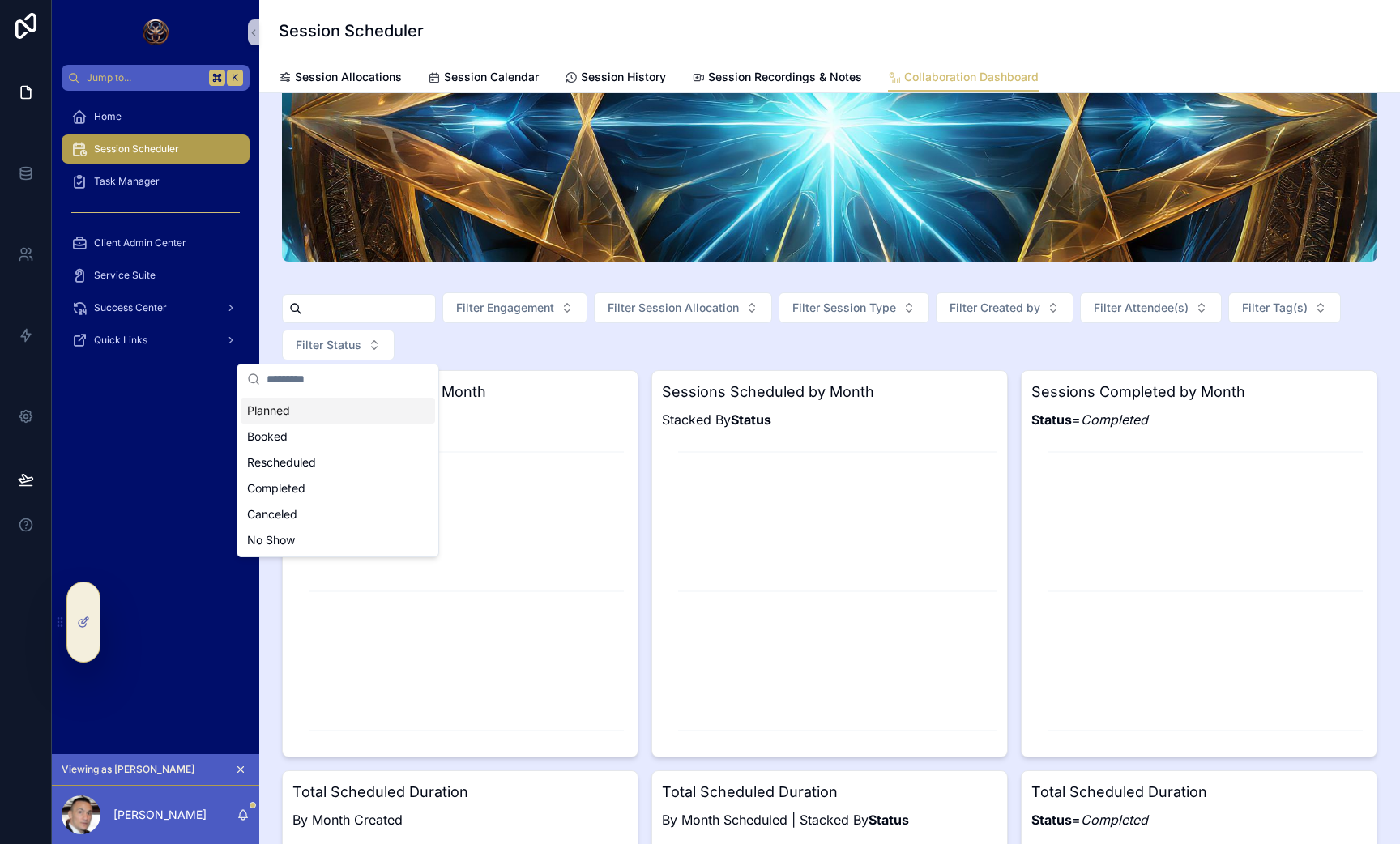
click at [729, 47] on div "Session Scheduler" at bounding box center [830, 31] width 1102 height 62
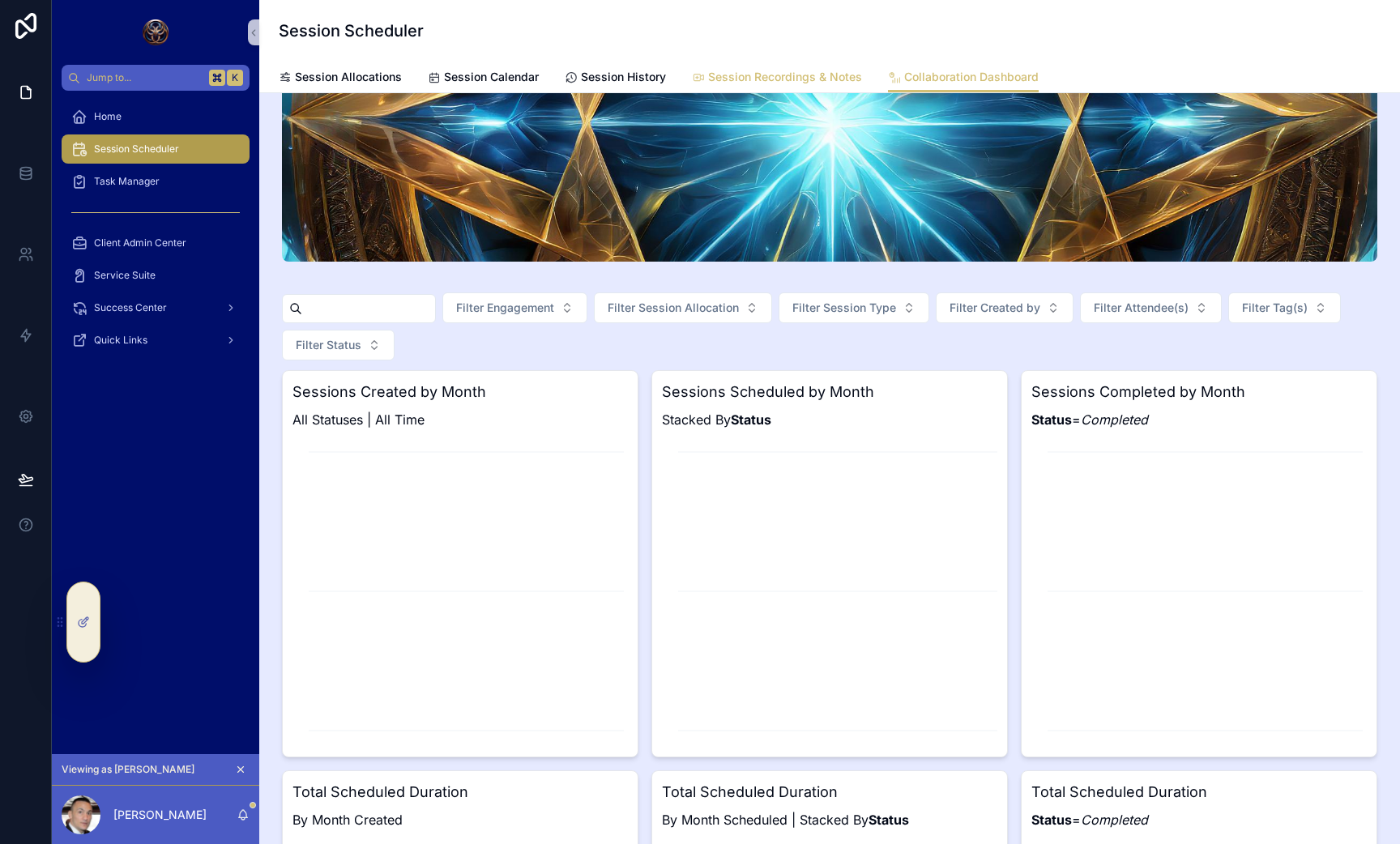
click at [718, 82] on span "Session Recordings & Notes" at bounding box center [784, 76] width 154 height 16
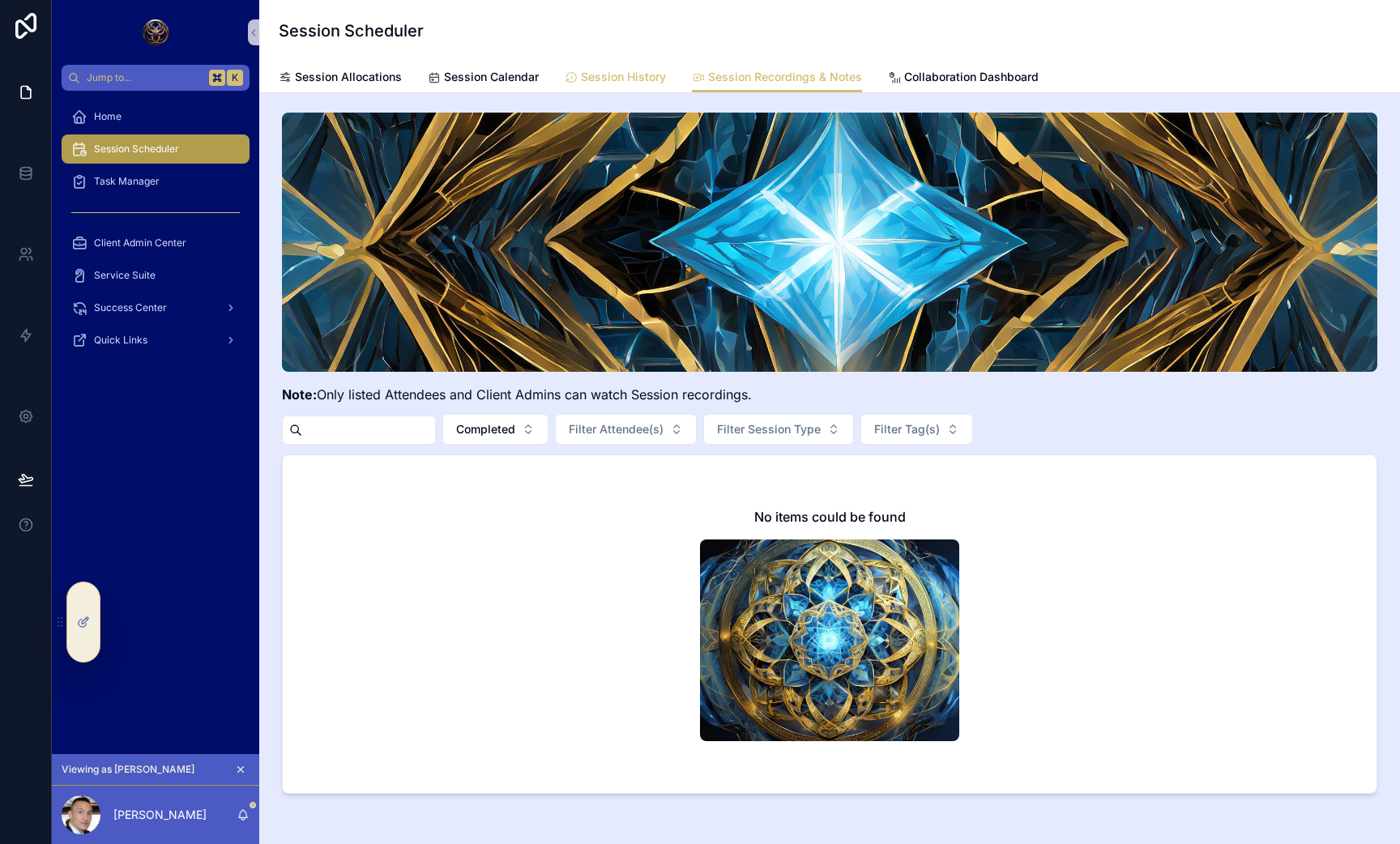
click at [605, 70] on span "Session History" at bounding box center [624, 76] width 85 height 16
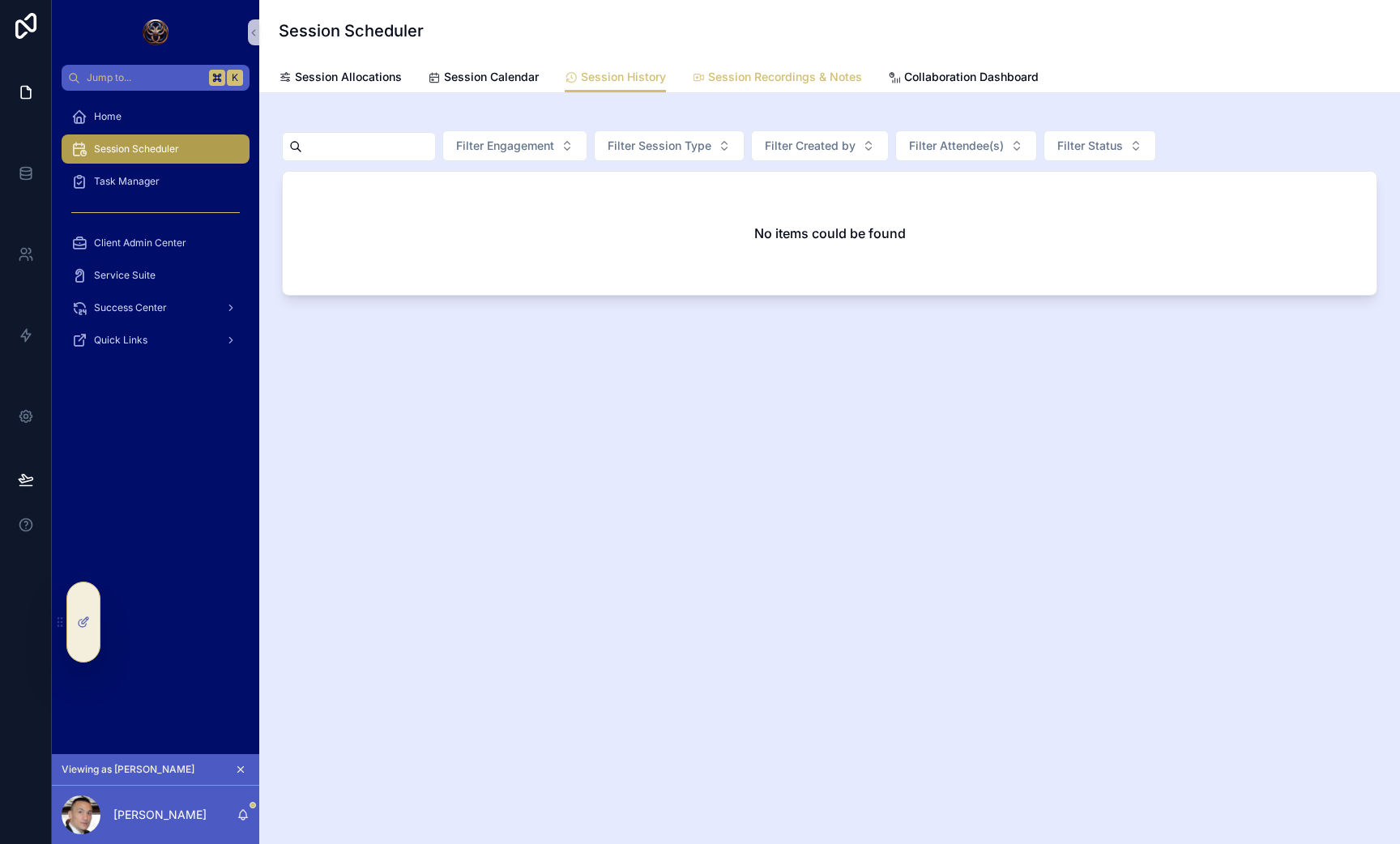
click at [856, 72] on span "Session Recordings & Notes" at bounding box center [784, 76] width 154 height 16
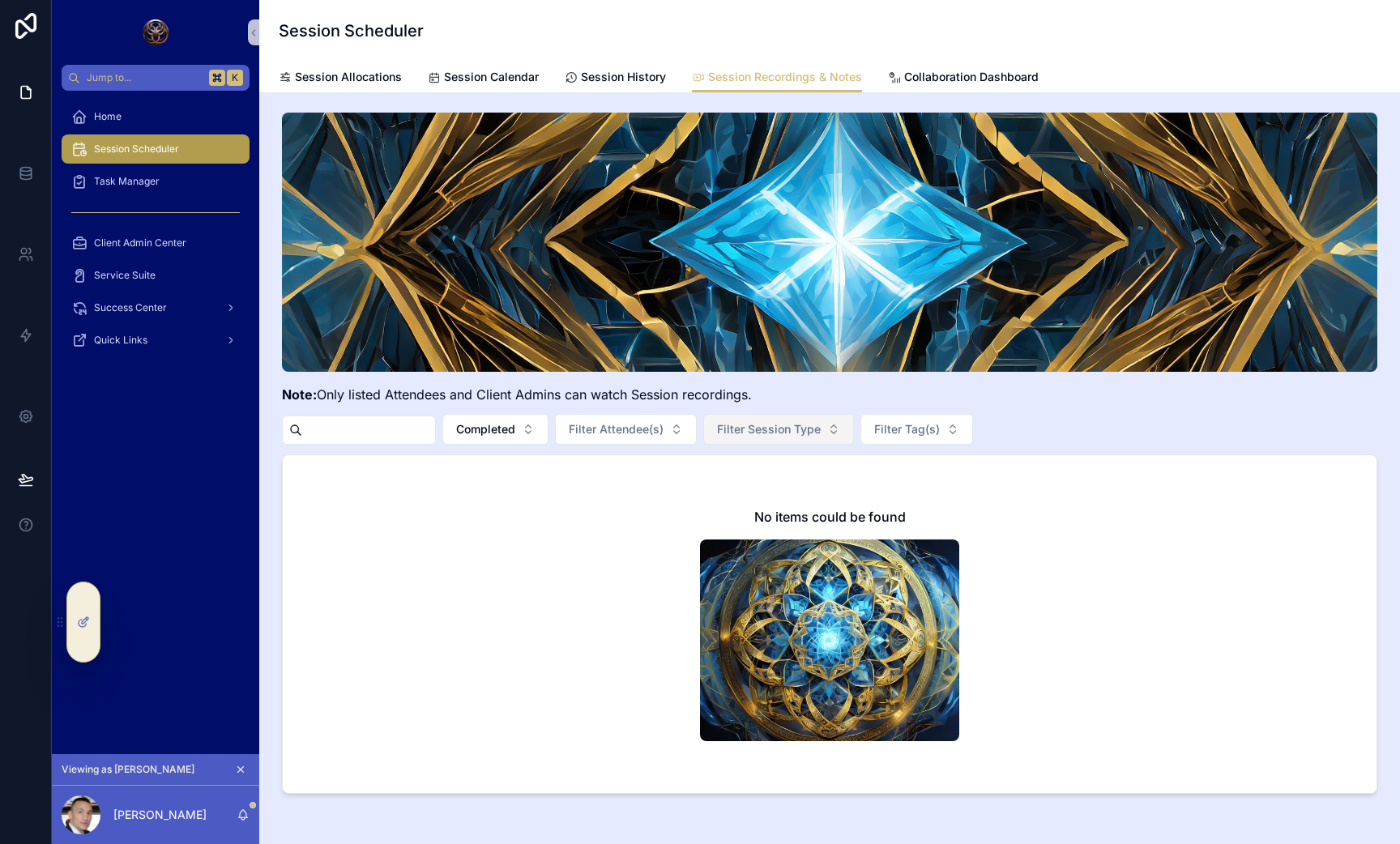
click at [821, 423] on span "Filter Session Type" at bounding box center [769, 429] width 104 height 16
click at [915, 443] on button "Filter Tag(s)" at bounding box center [917, 430] width 112 height 31
click at [970, 62] on div "Session Allocations Session Calendar Session History Session Recordings & Notes…" at bounding box center [830, 77] width 1102 height 31
click at [958, 69] on span "Collaboration Dashboard" at bounding box center [971, 76] width 135 height 16
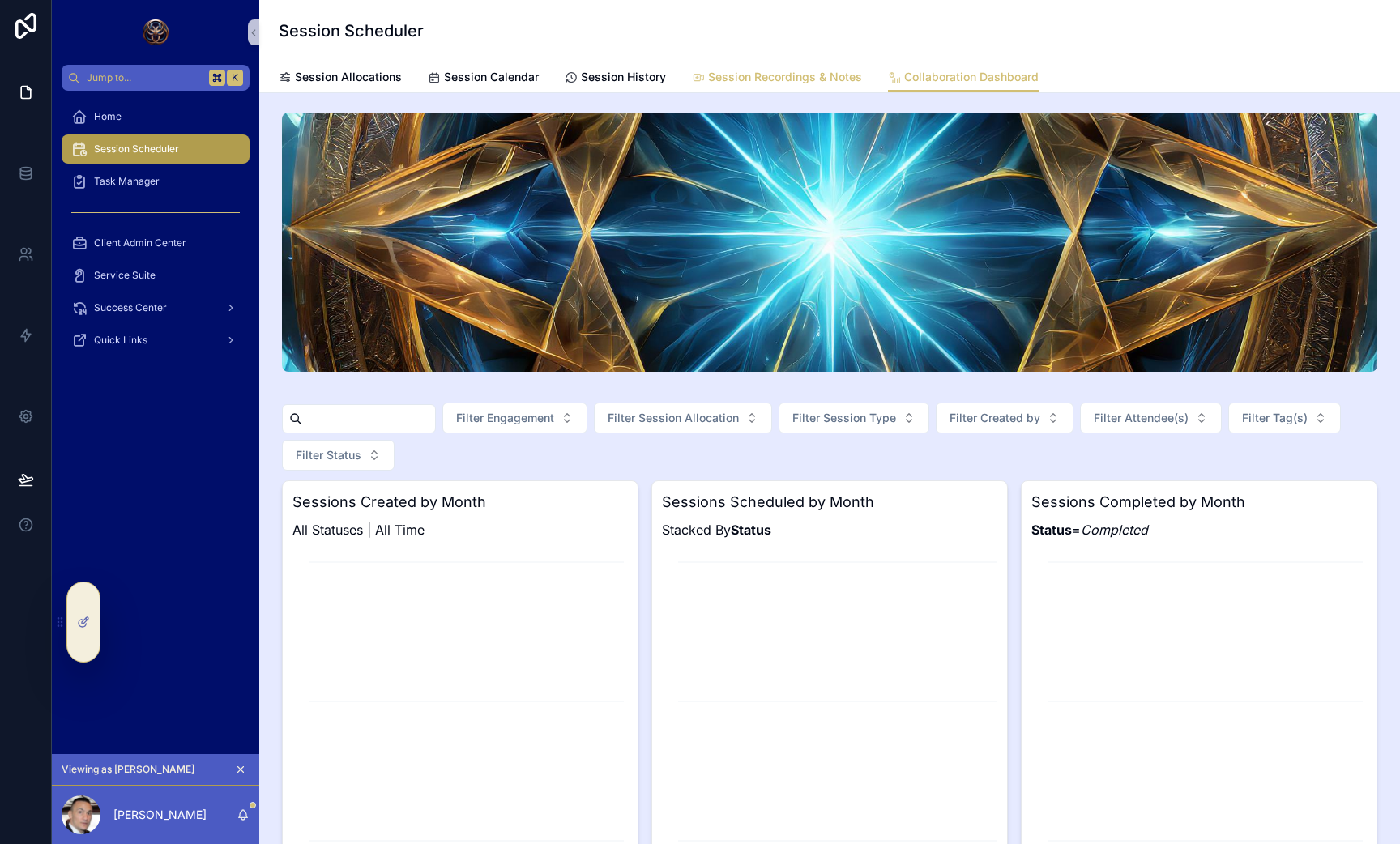
click at [817, 73] on span "Session Recordings & Notes" at bounding box center [784, 76] width 154 height 16
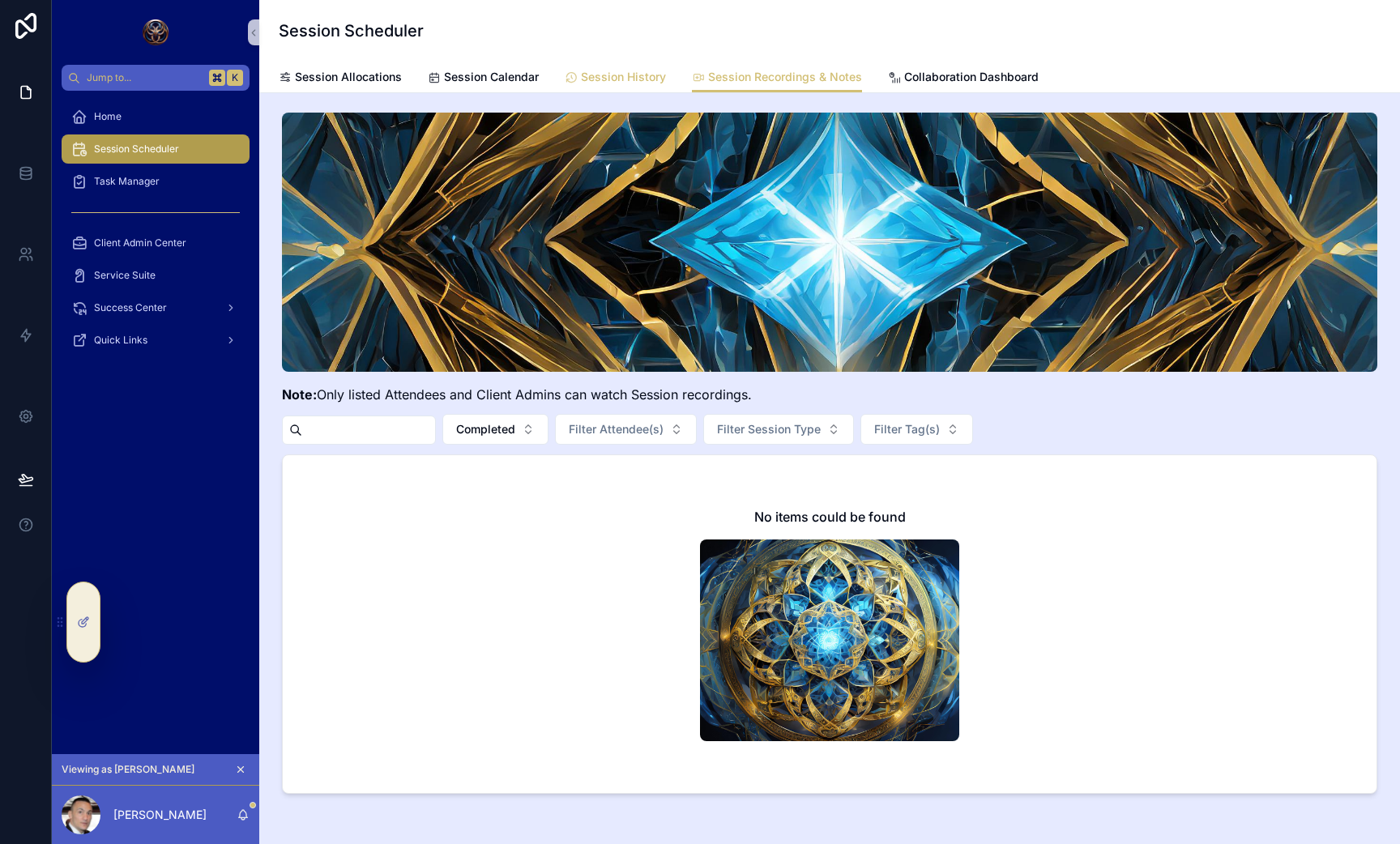
click at [564, 84] on div "Session History" at bounding box center [615, 76] width 102 height 16
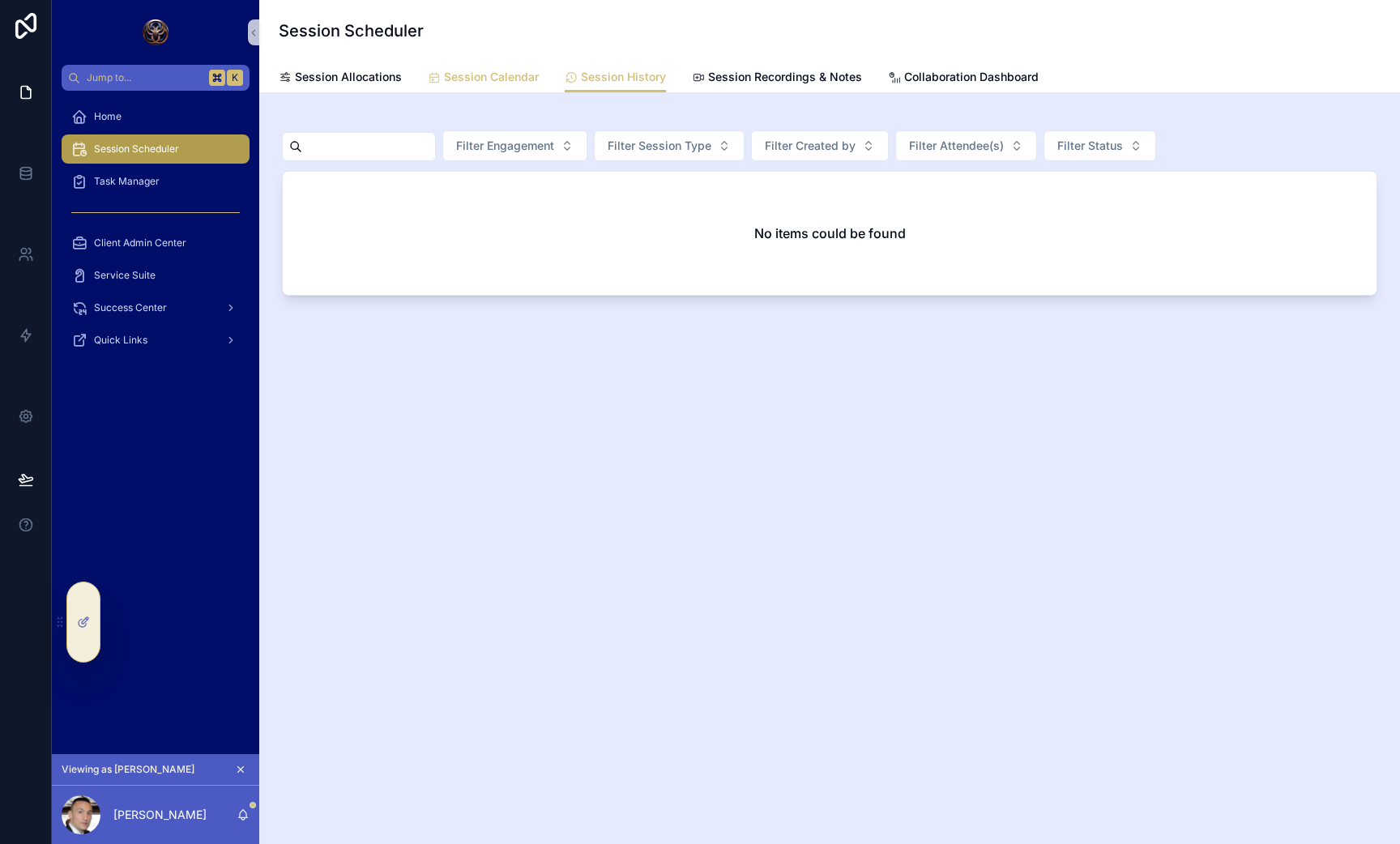
click at [476, 87] on link "Session Calendar" at bounding box center [483, 77] width 111 height 32
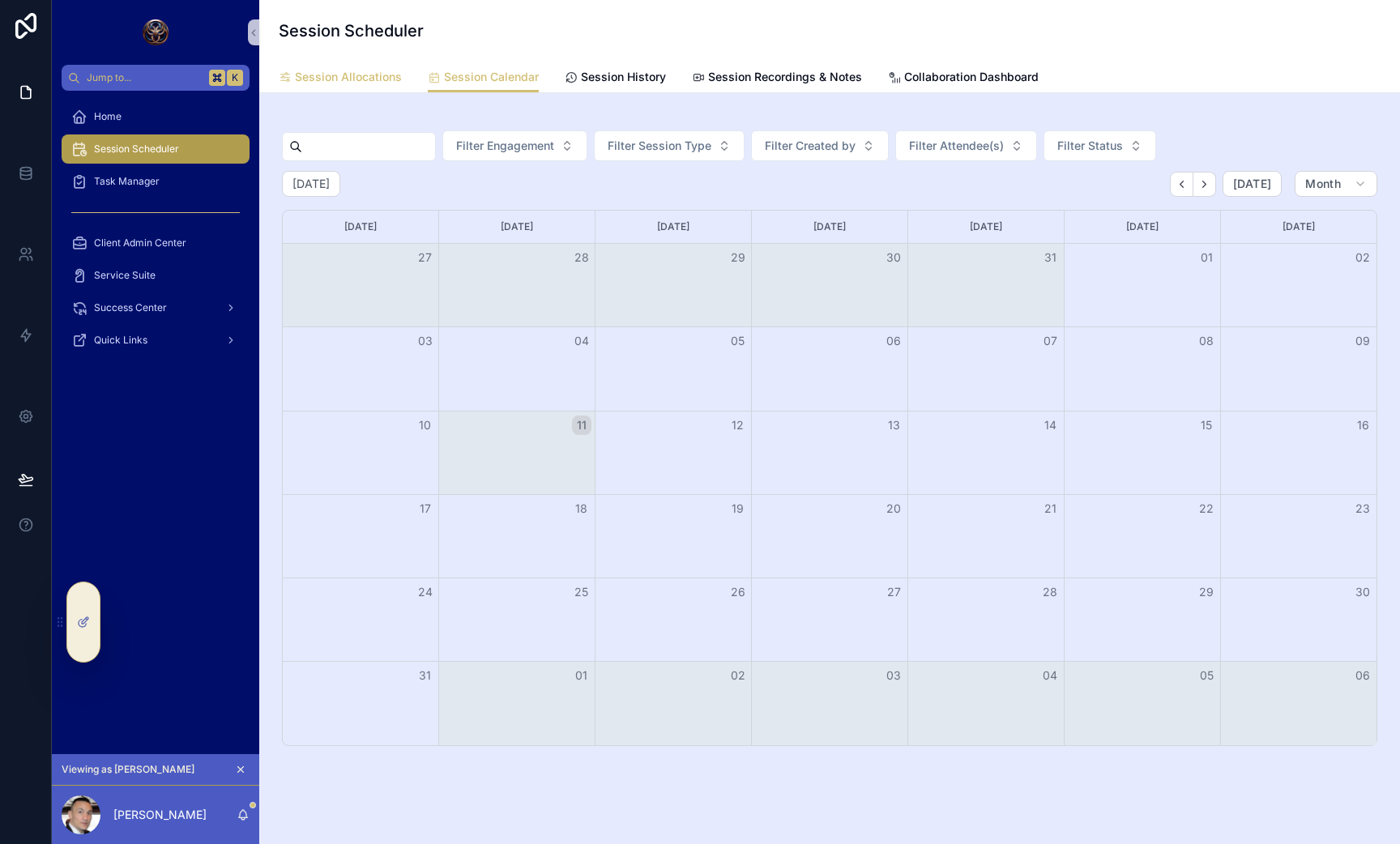
click at [373, 65] on link "Session Allocations" at bounding box center [340, 77] width 123 height 32
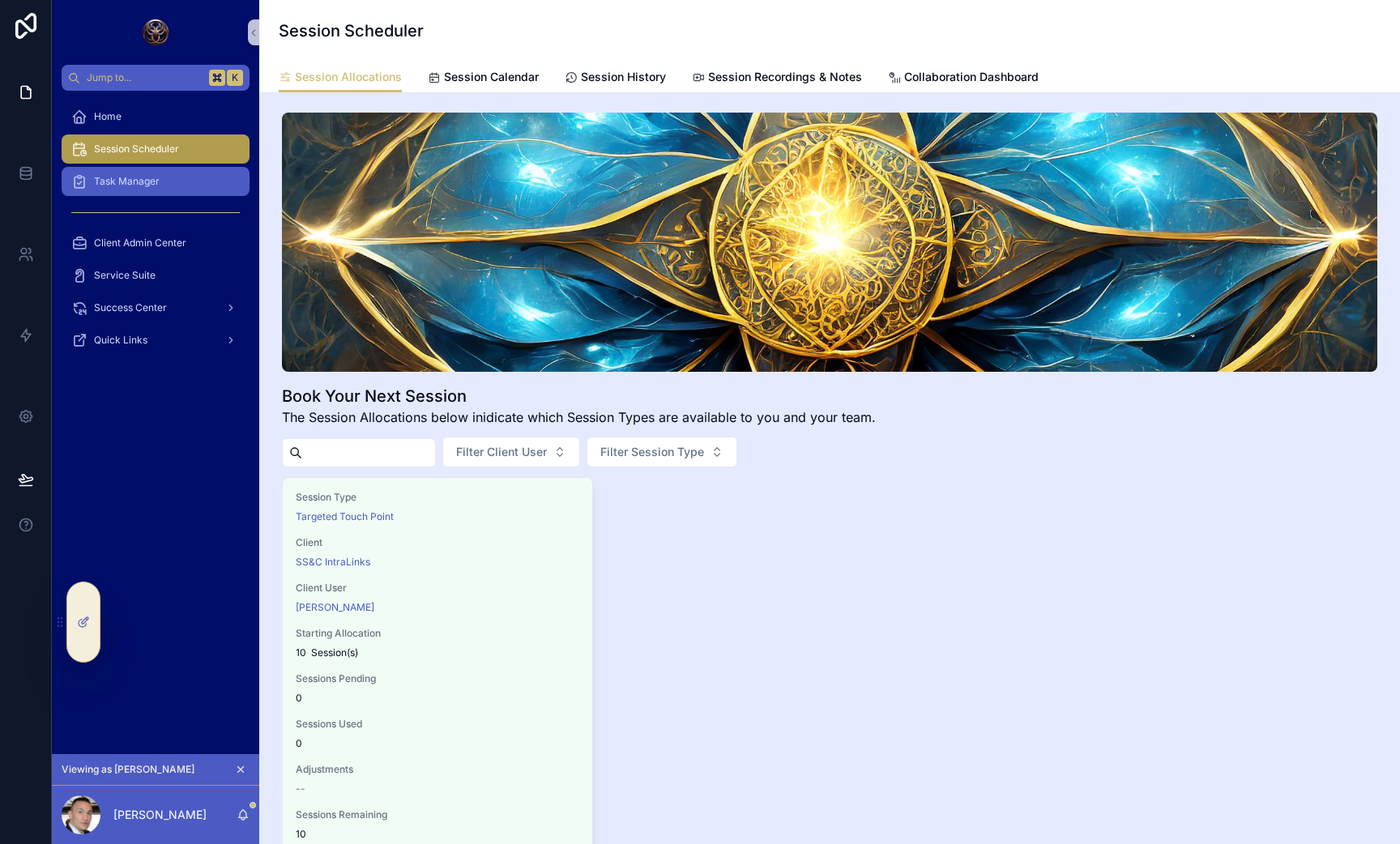
click at [160, 186] on div "Task Manager" at bounding box center [156, 181] width 168 height 26
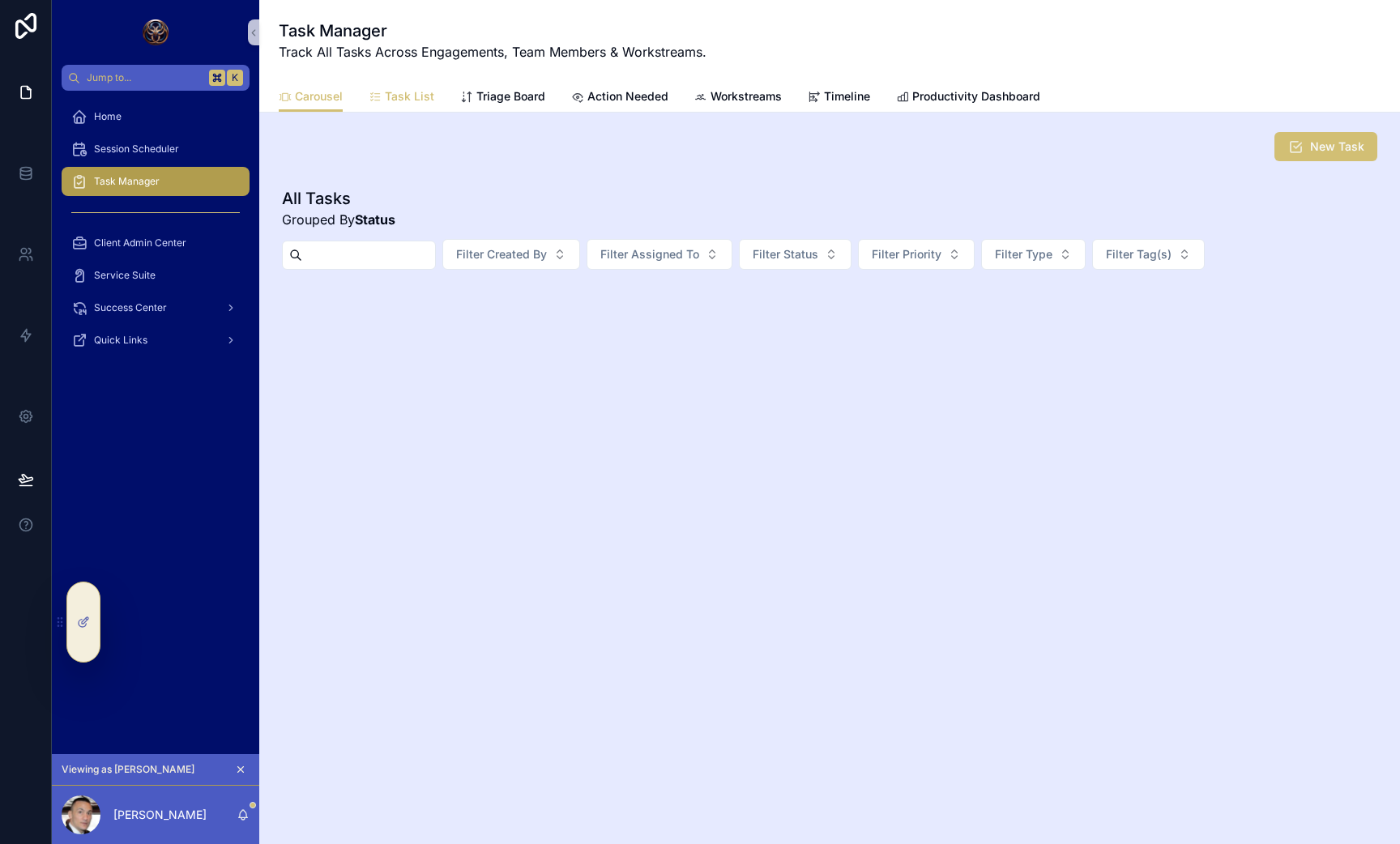
click at [420, 93] on span "Task List" at bounding box center [410, 96] width 49 height 16
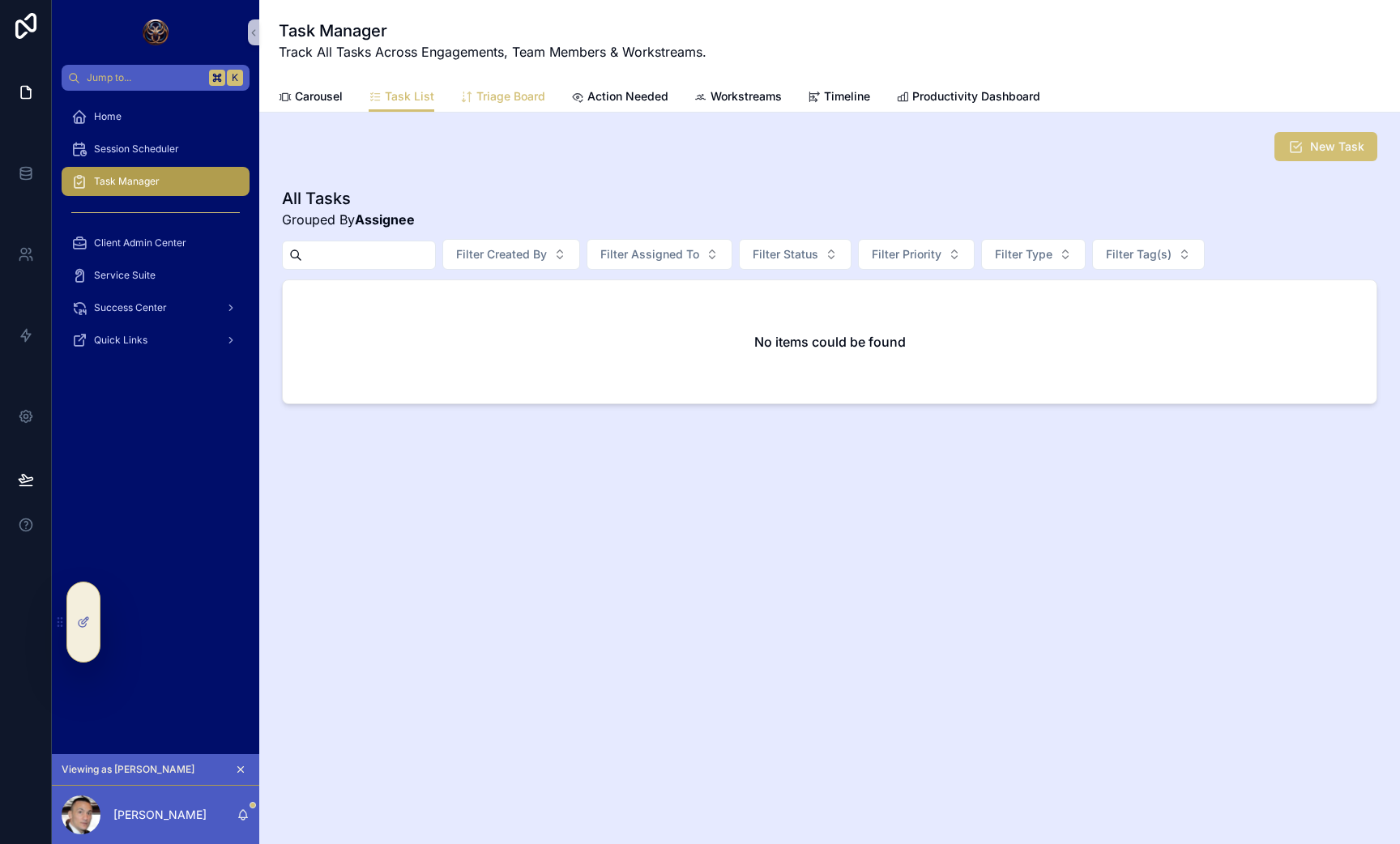
click at [465, 90] on span "scrollable content" at bounding box center [466, 96] width 13 height 13
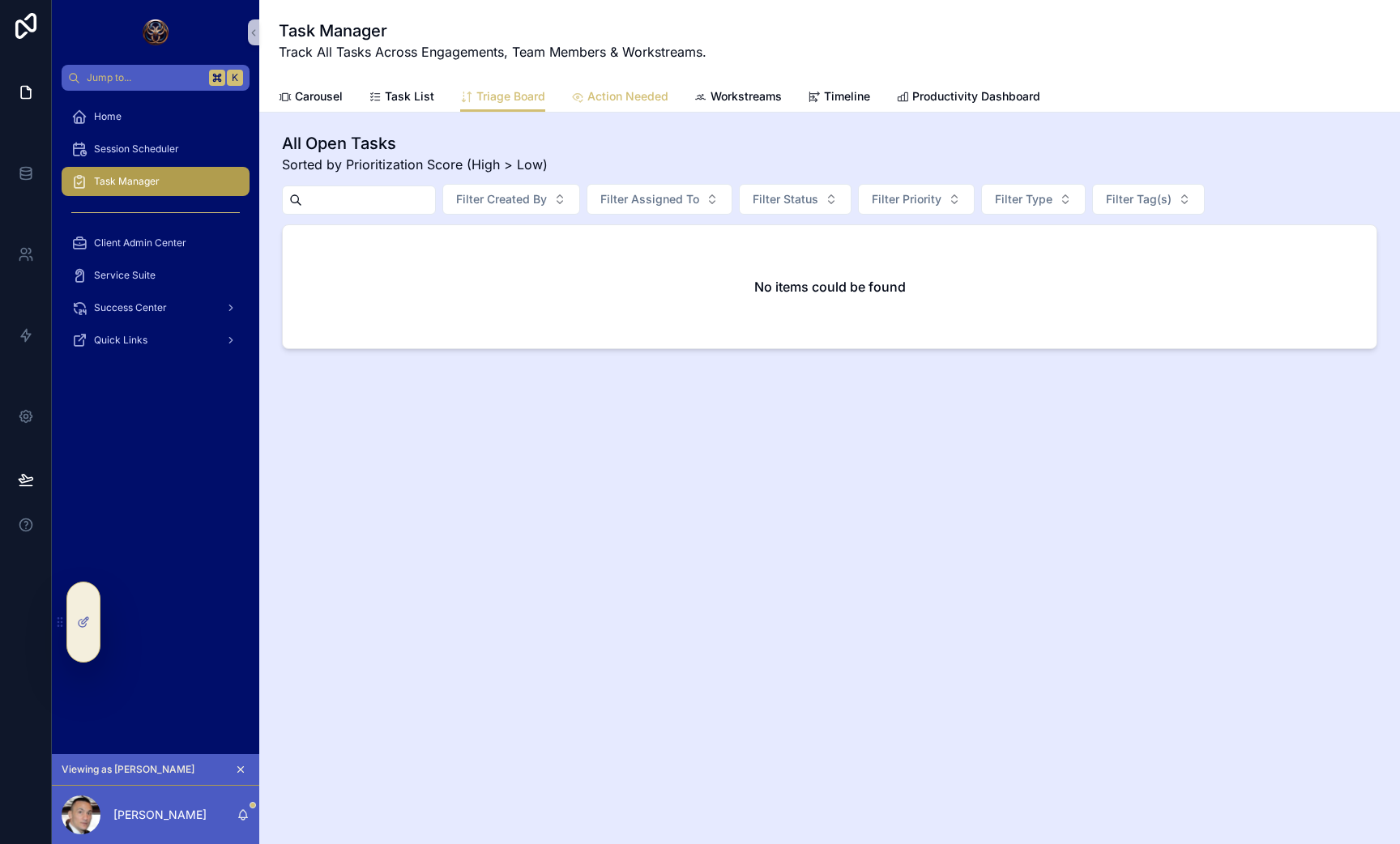
click at [593, 83] on link "Action Needed" at bounding box center [620, 98] width 97 height 32
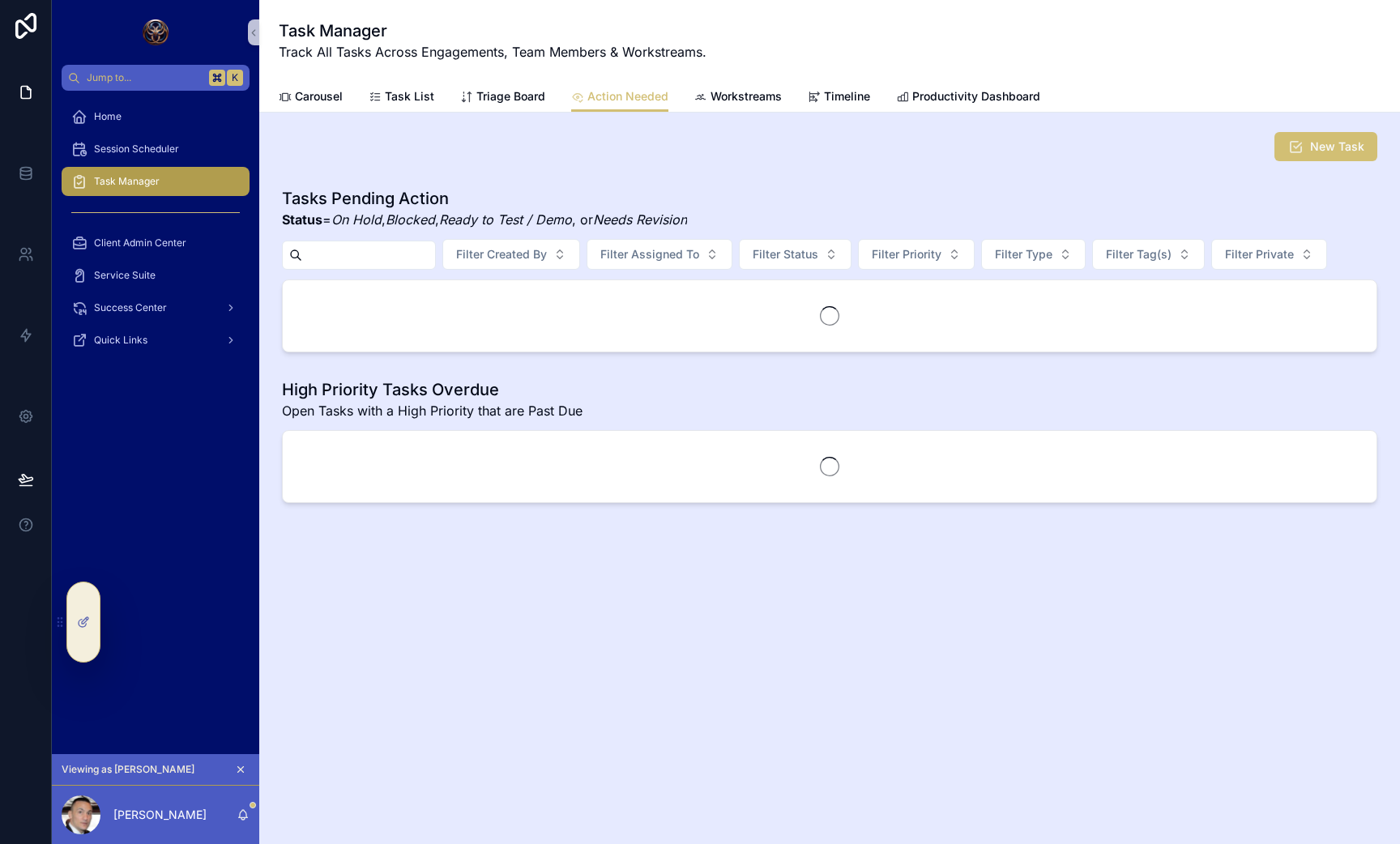
click at [811, 114] on div "New Task Tasks Pending Action Status = On Hold , Blocked , Ready to Test / Demo…" at bounding box center [830, 362] width 1141 height 500
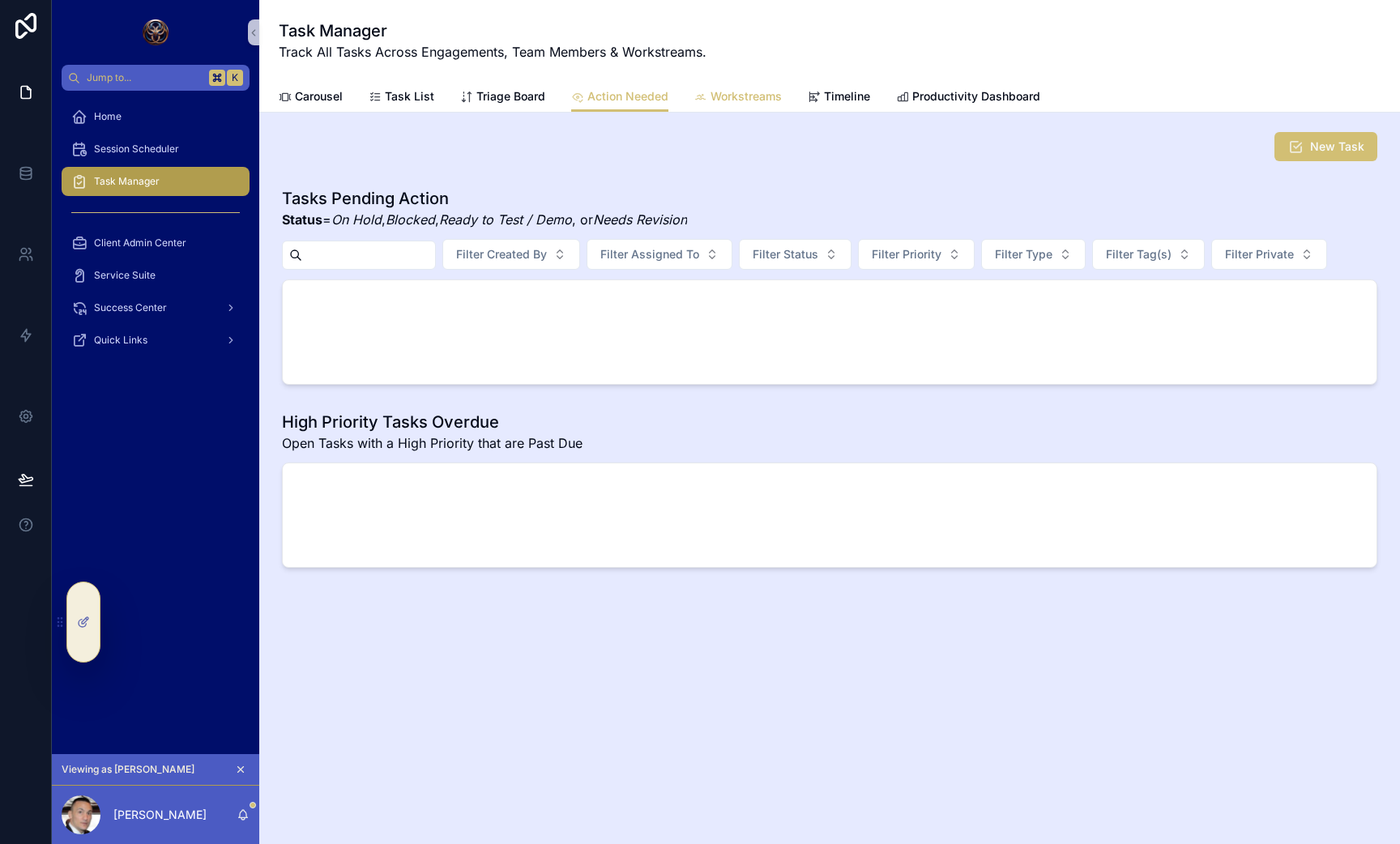
click at [769, 92] on span "Workstreams" at bounding box center [746, 96] width 72 height 16
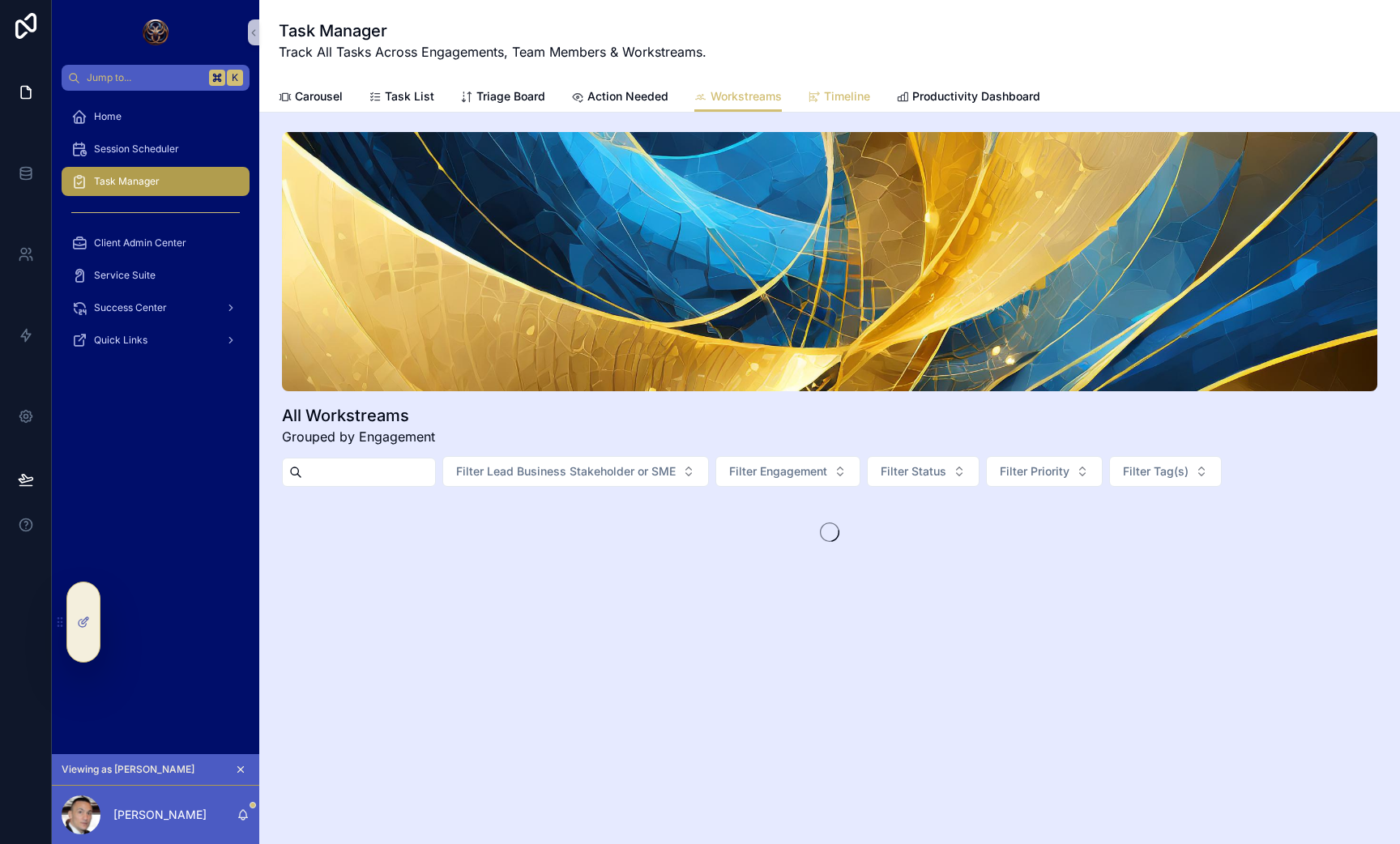
click at [855, 92] on span "Timeline" at bounding box center [847, 96] width 46 height 16
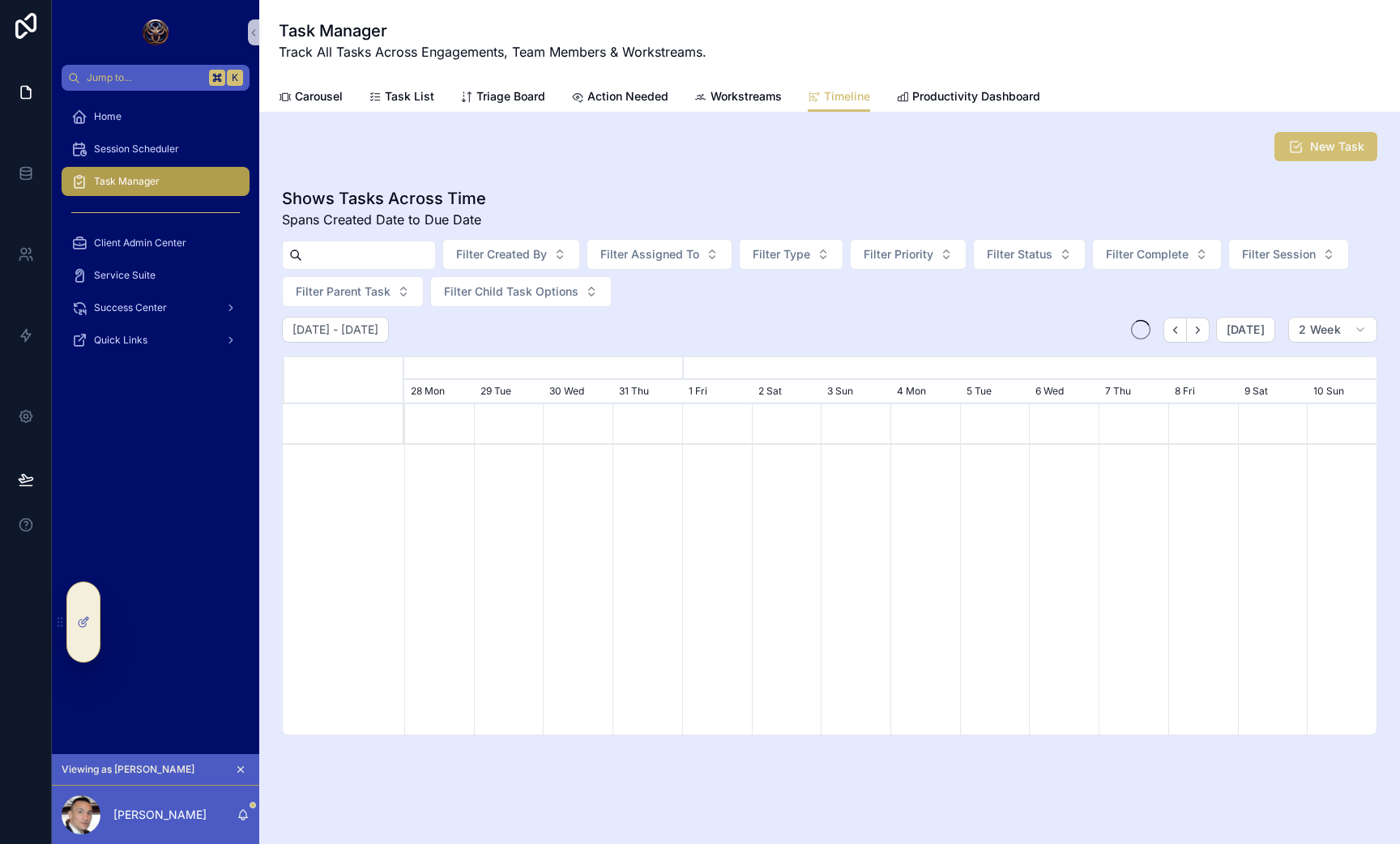
scroll to position [0, 972]
click at [951, 95] on span "Productivity Dashboard" at bounding box center [976, 96] width 128 height 16
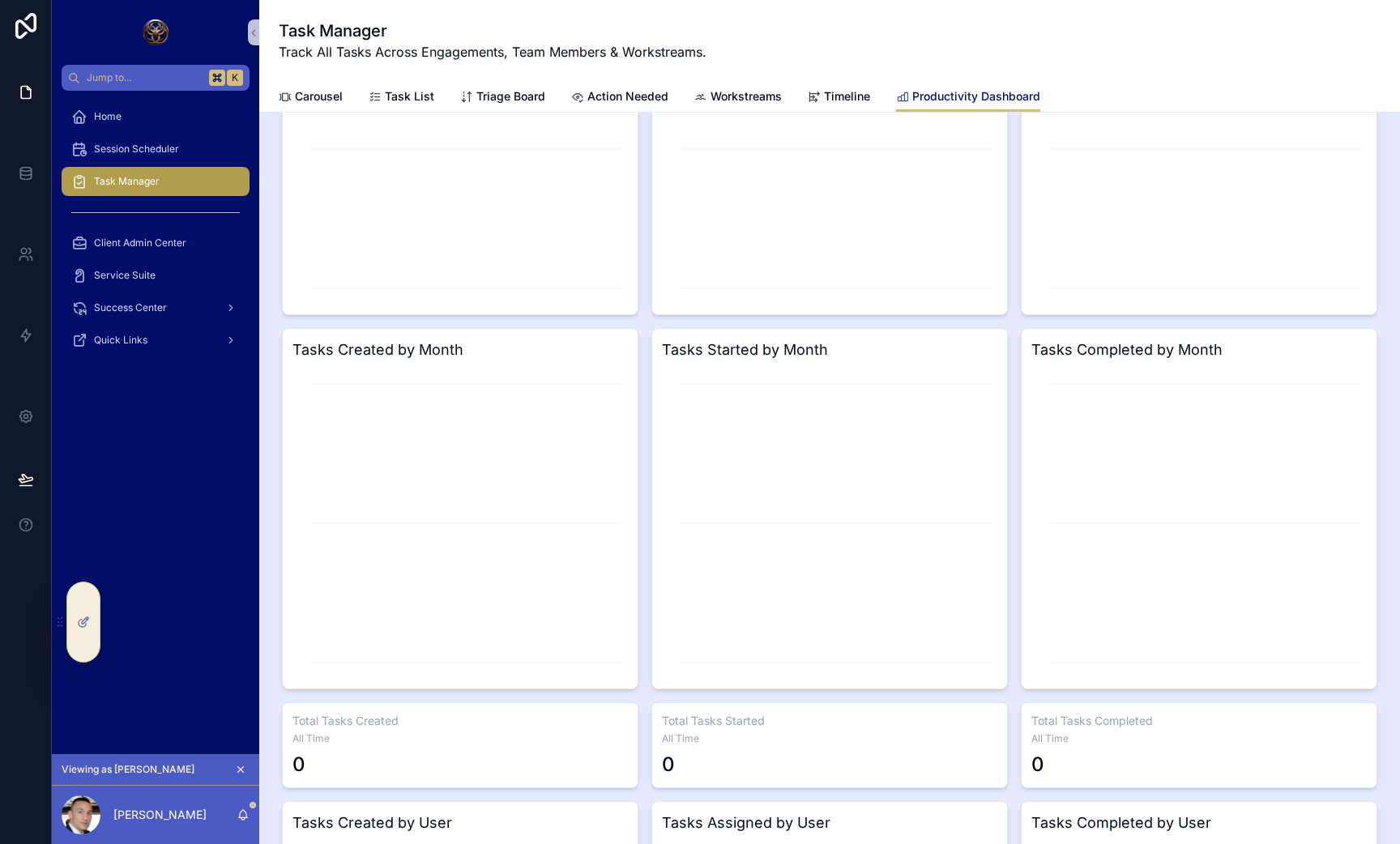
scroll to position [168, 0]
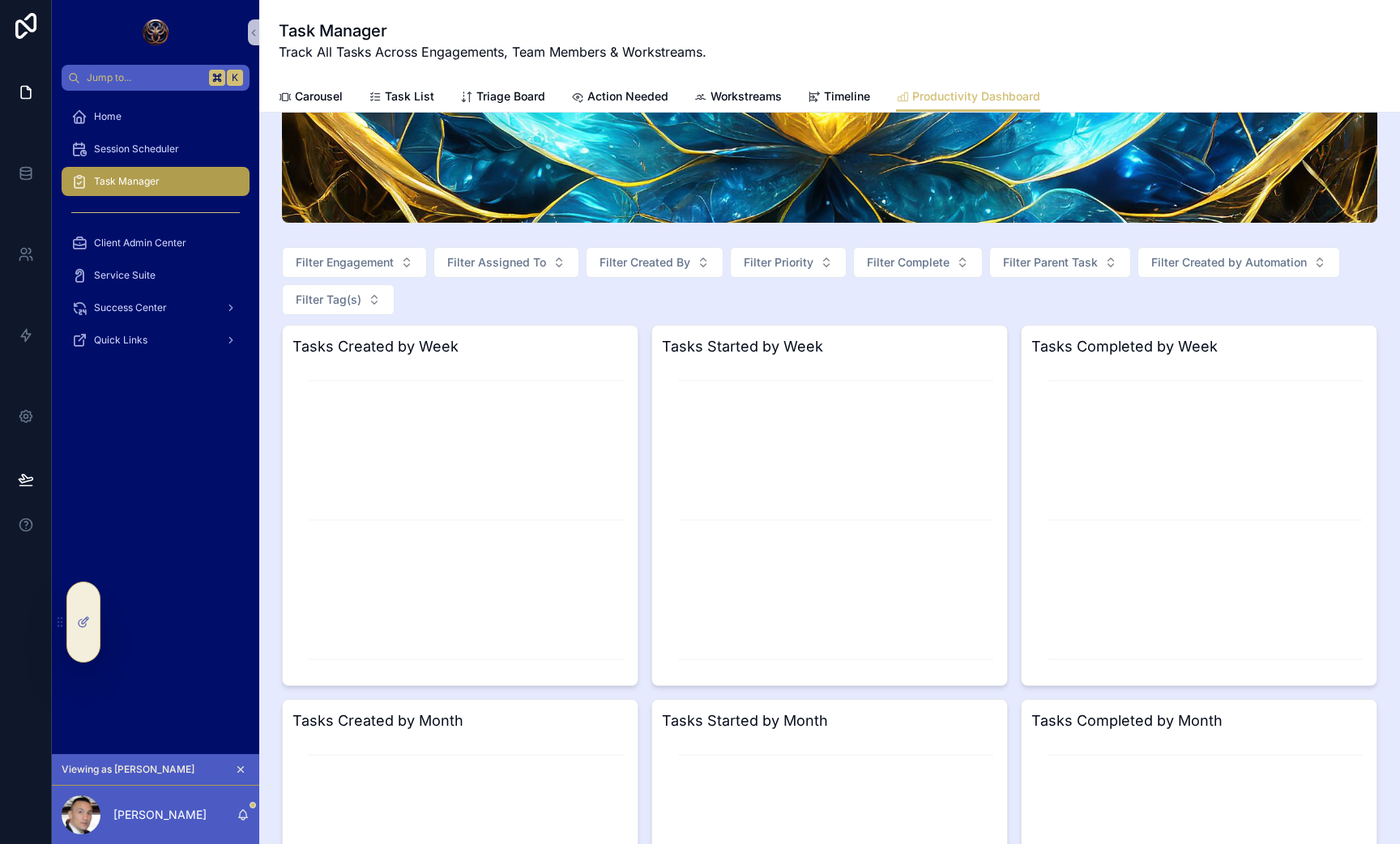
click at [679, 309] on div "Filter Engagement Filter Assigned To Filter Created By Filter Priority Filter C…" at bounding box center [830, 281] width 1096 height 68
click at [316, 302] on span "Filter Tag(s)" at bounding box center [328, 299] width 66 height 16
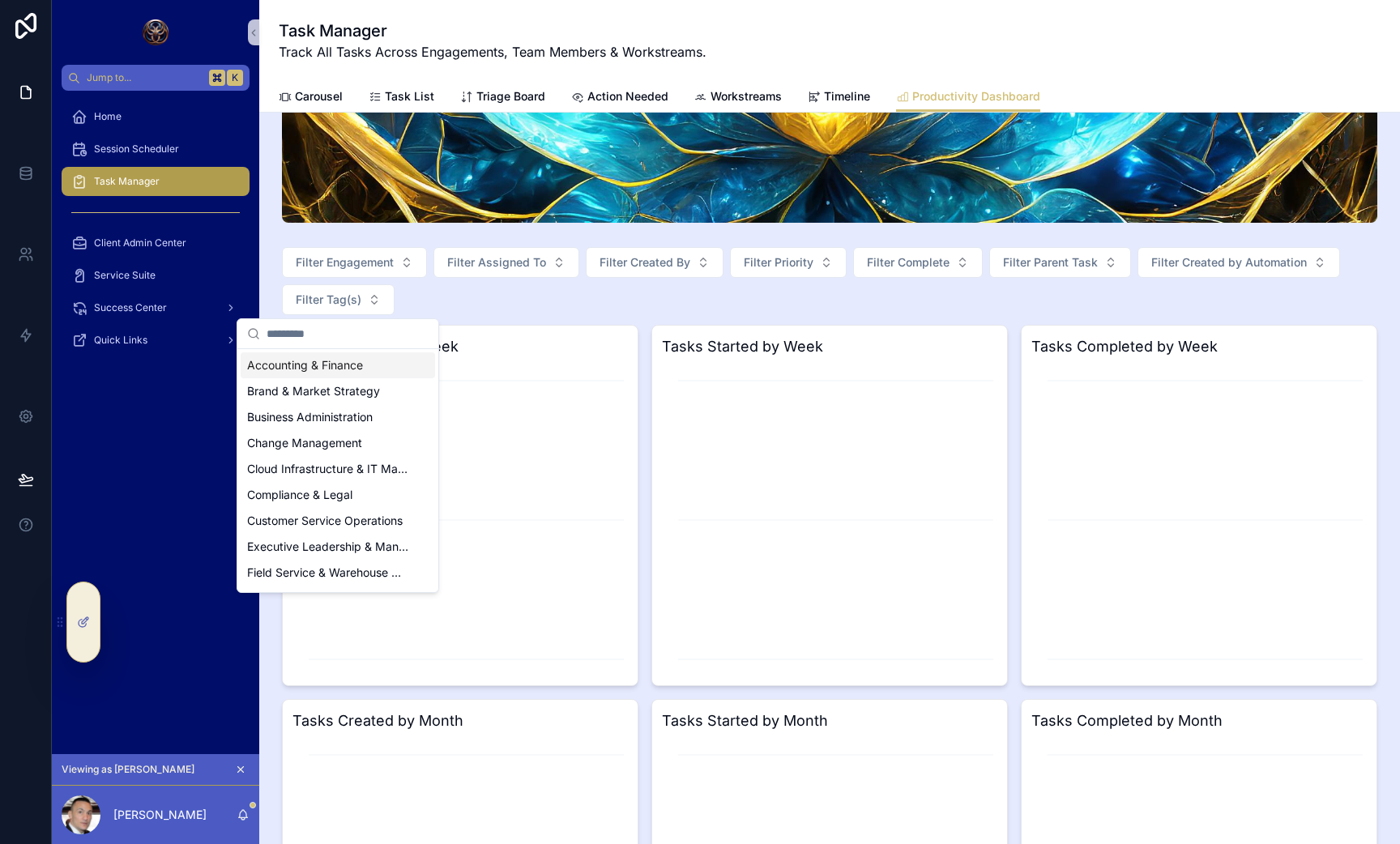
click at [723, 259] on div "Filter Engagement Filter Assigned To Filter Created By Filter Priority Filter C…" at bounding box center [830, 281] width 1096 height 68
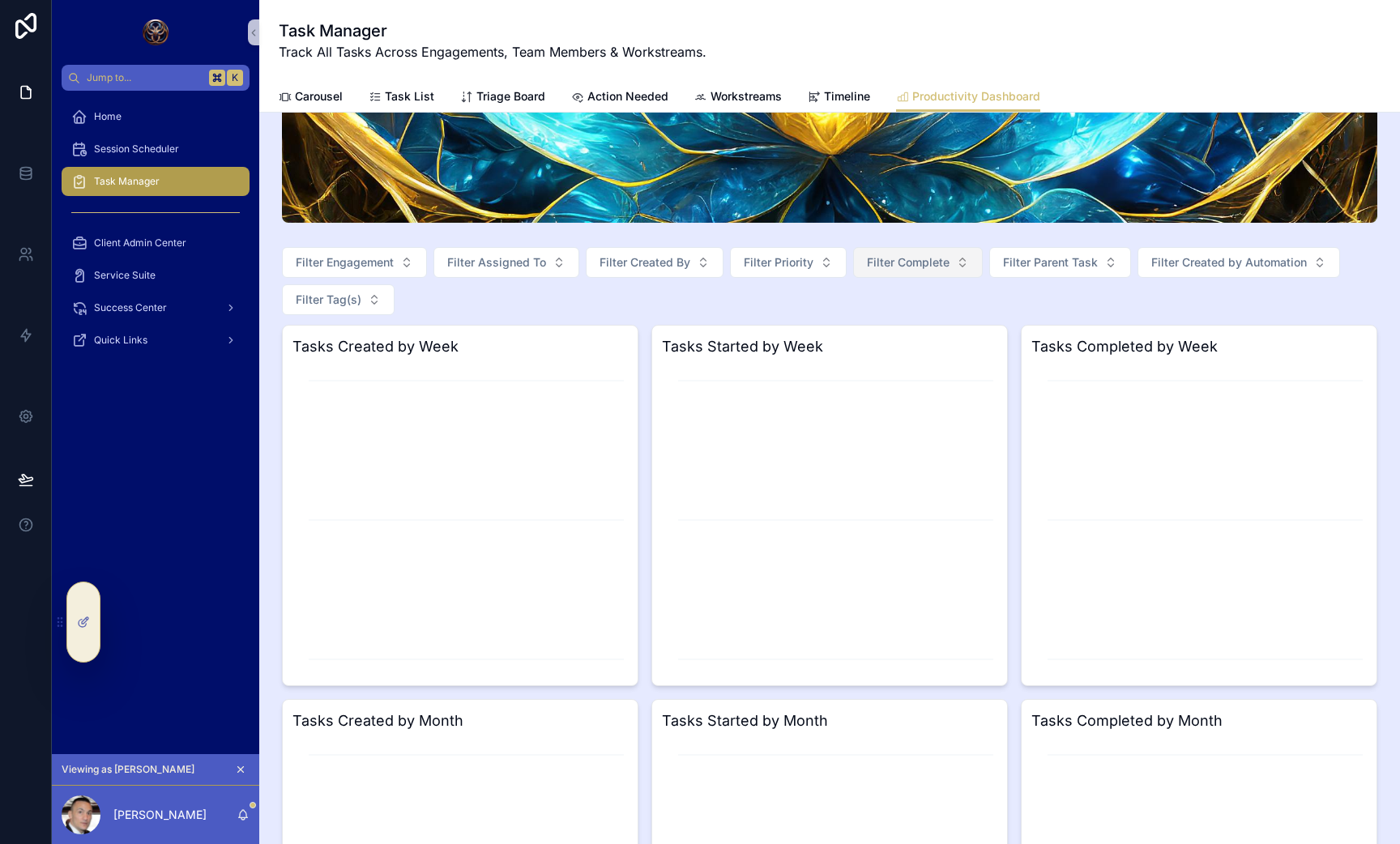
click at [928, 260] on span "Filter Complete" at bounding box center [908, 262] width 82 height 16
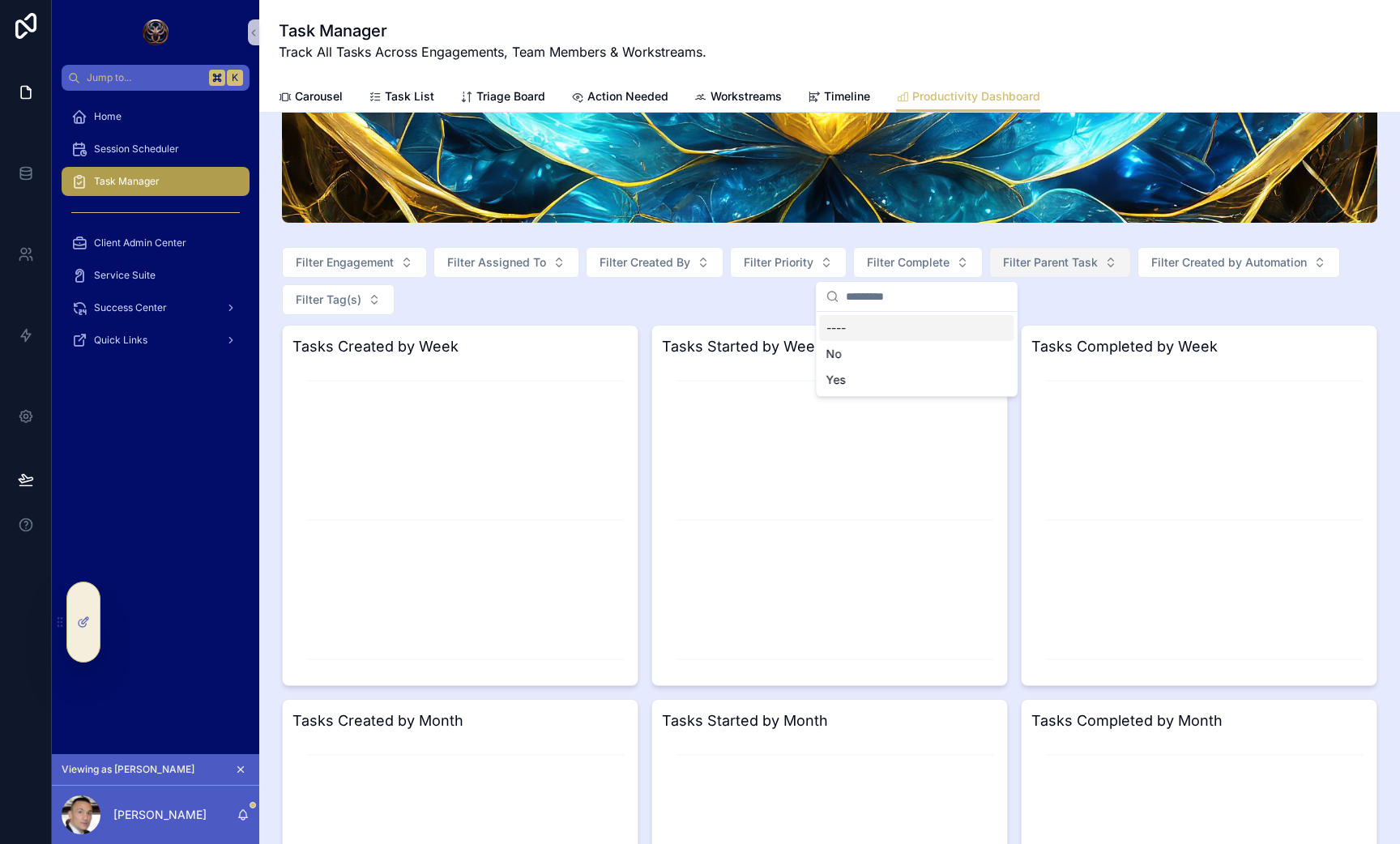
click at [1087, 267] on span "Filter Parent Task" at bounding box center [1050, 262] width 95 height 16
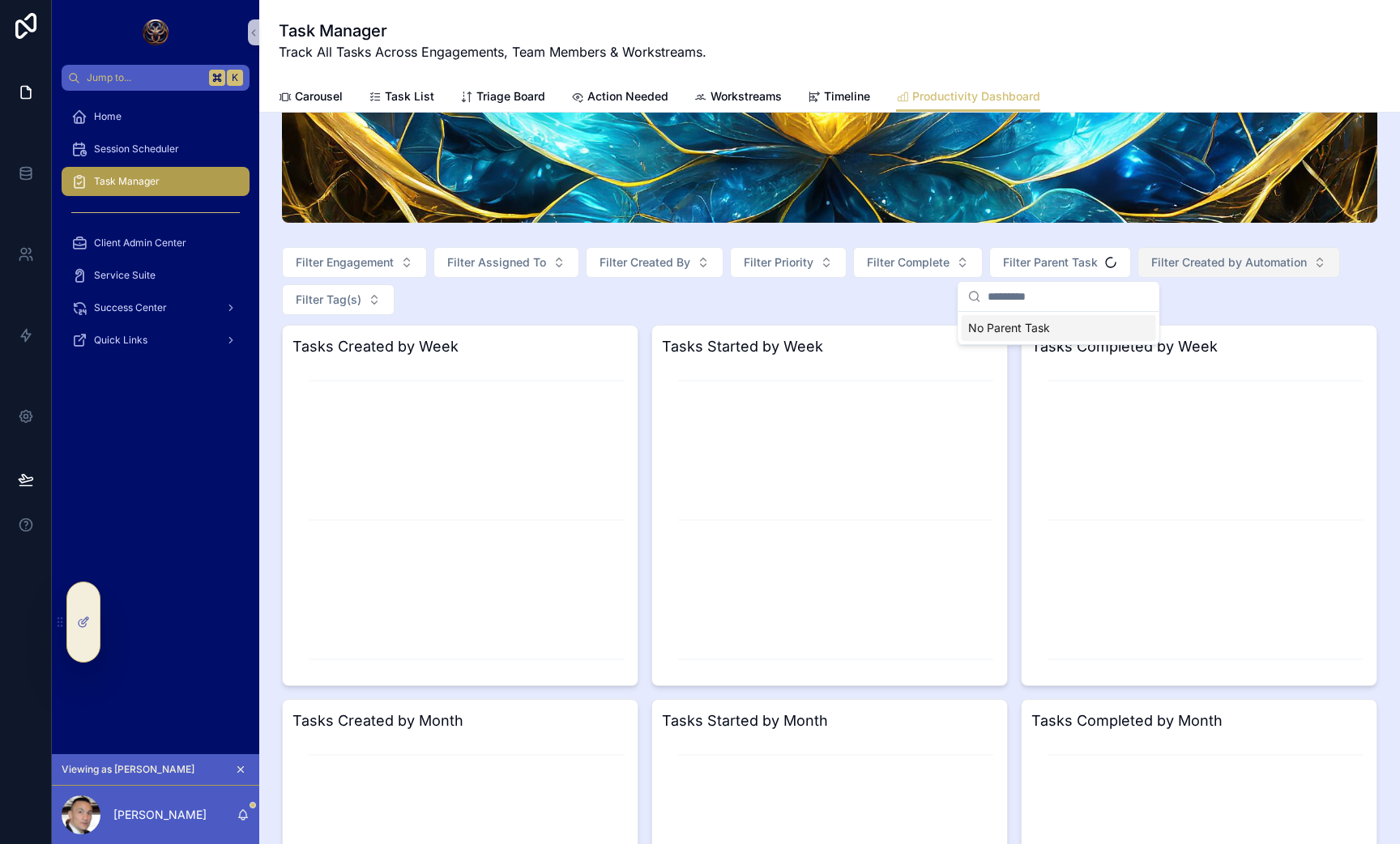
click at [1211, 262] on span "Filter Created by Automation" at bounding box center [1229, 262] width 156 height 16
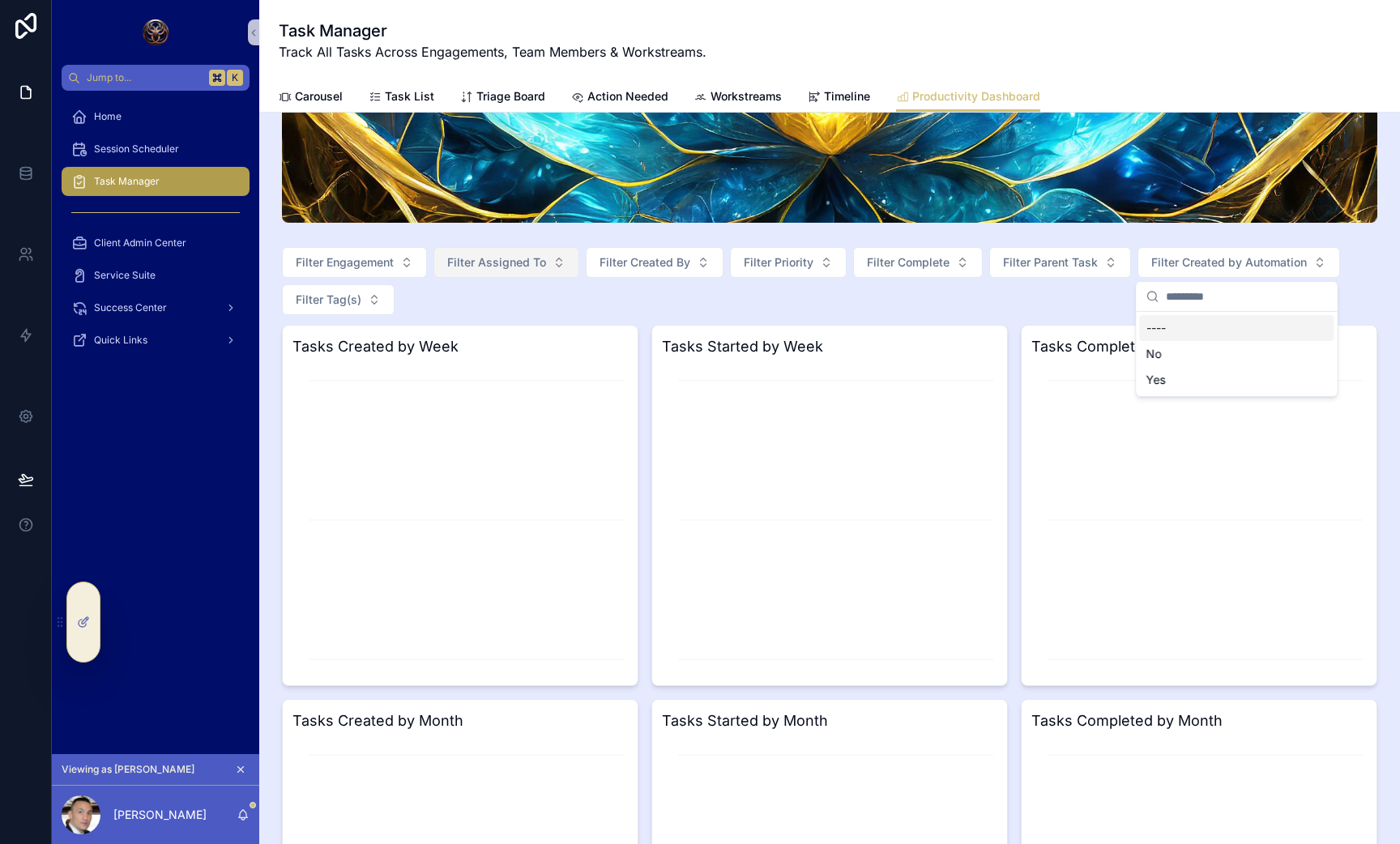
click at [471, 274] on button "Filter Assigned To" at bounding box center [506, 262] width 146 height 31
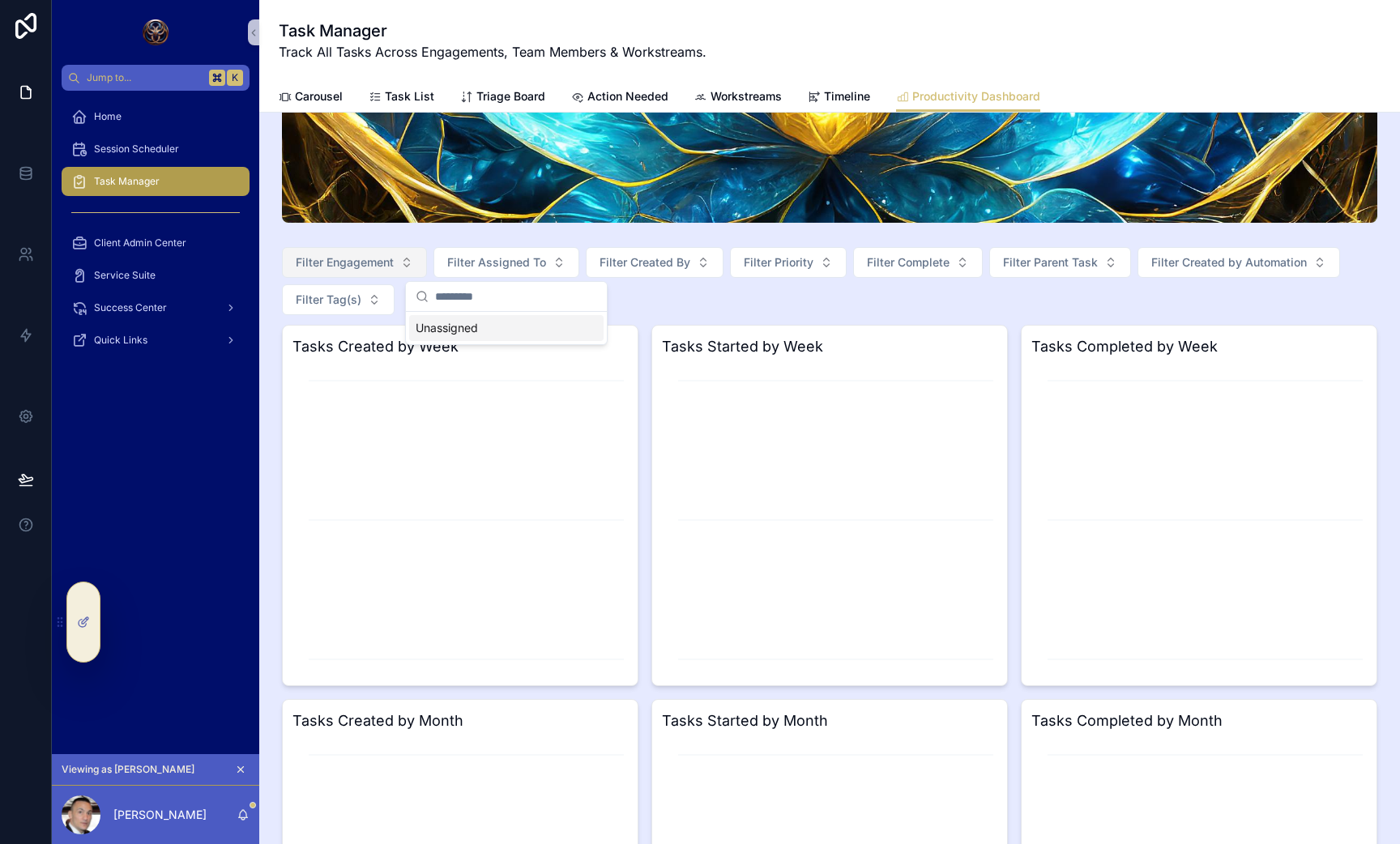
click at [331, 266] on span "Filter Engagement" at bounding box center [344, 262] width 98 height 16
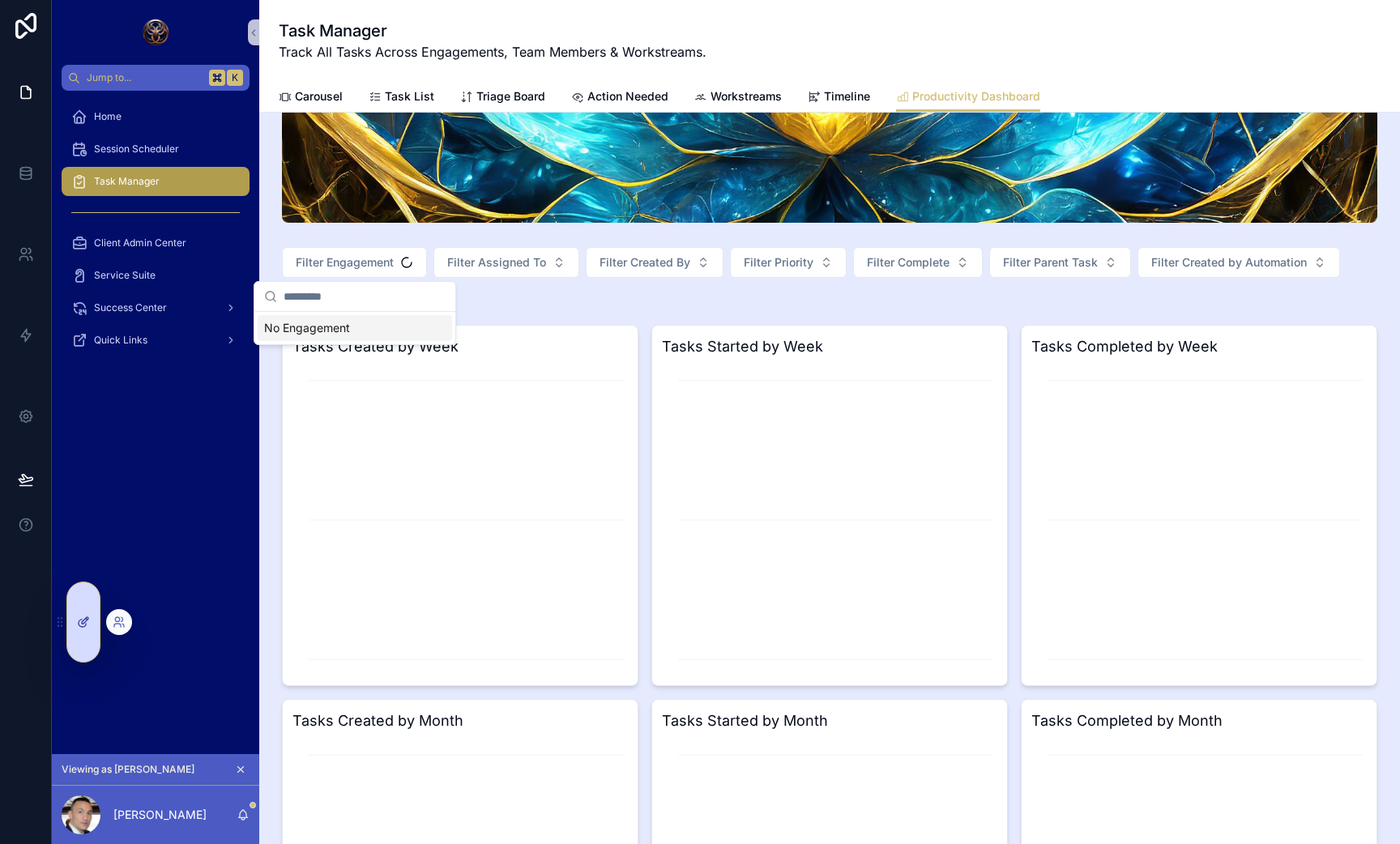
click at [83, 631] on div at bounding box center [82, 622] width 32 height 79
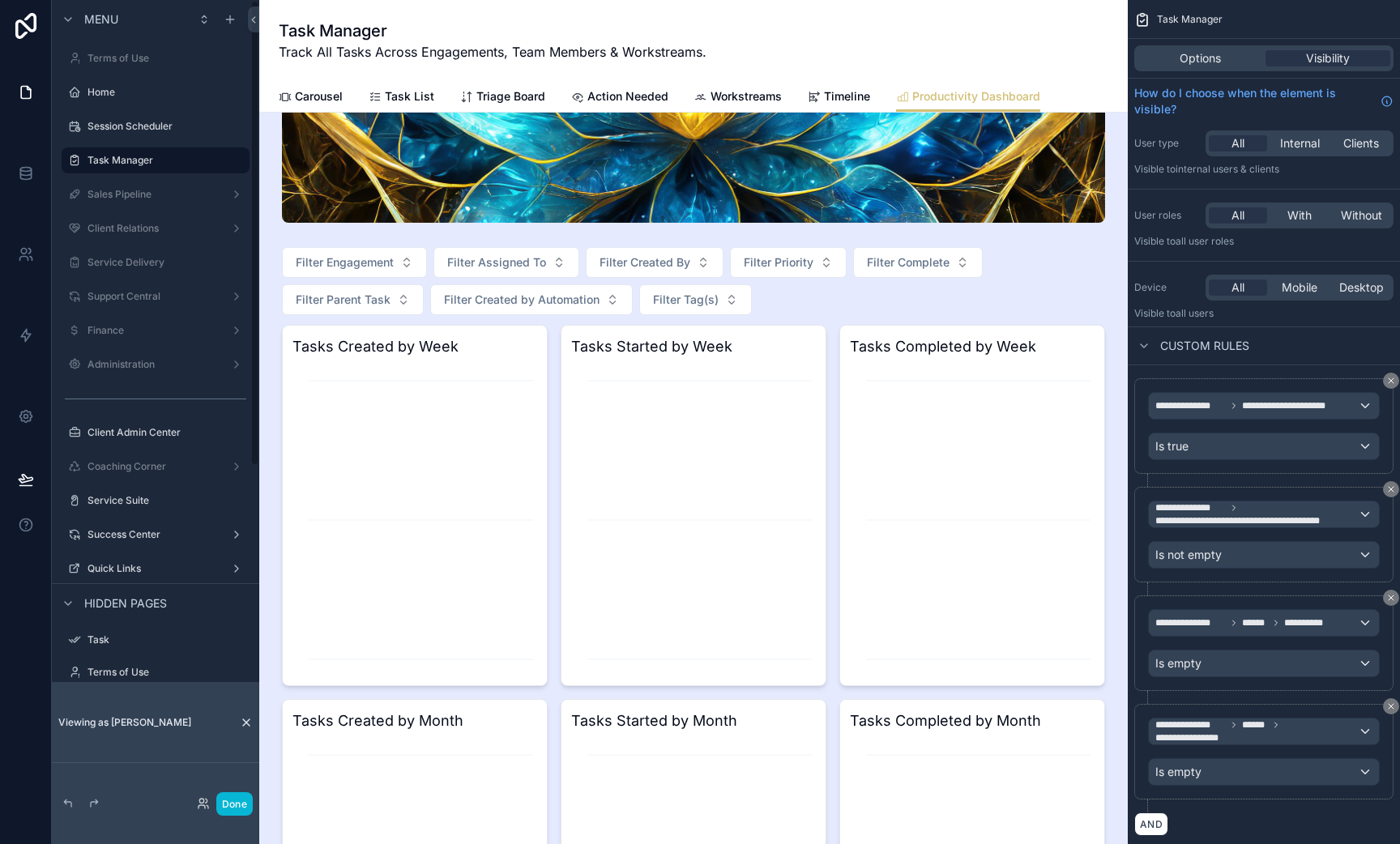
click at [251, 728] on icon at bounding box center [246, 722] width 13 height 13
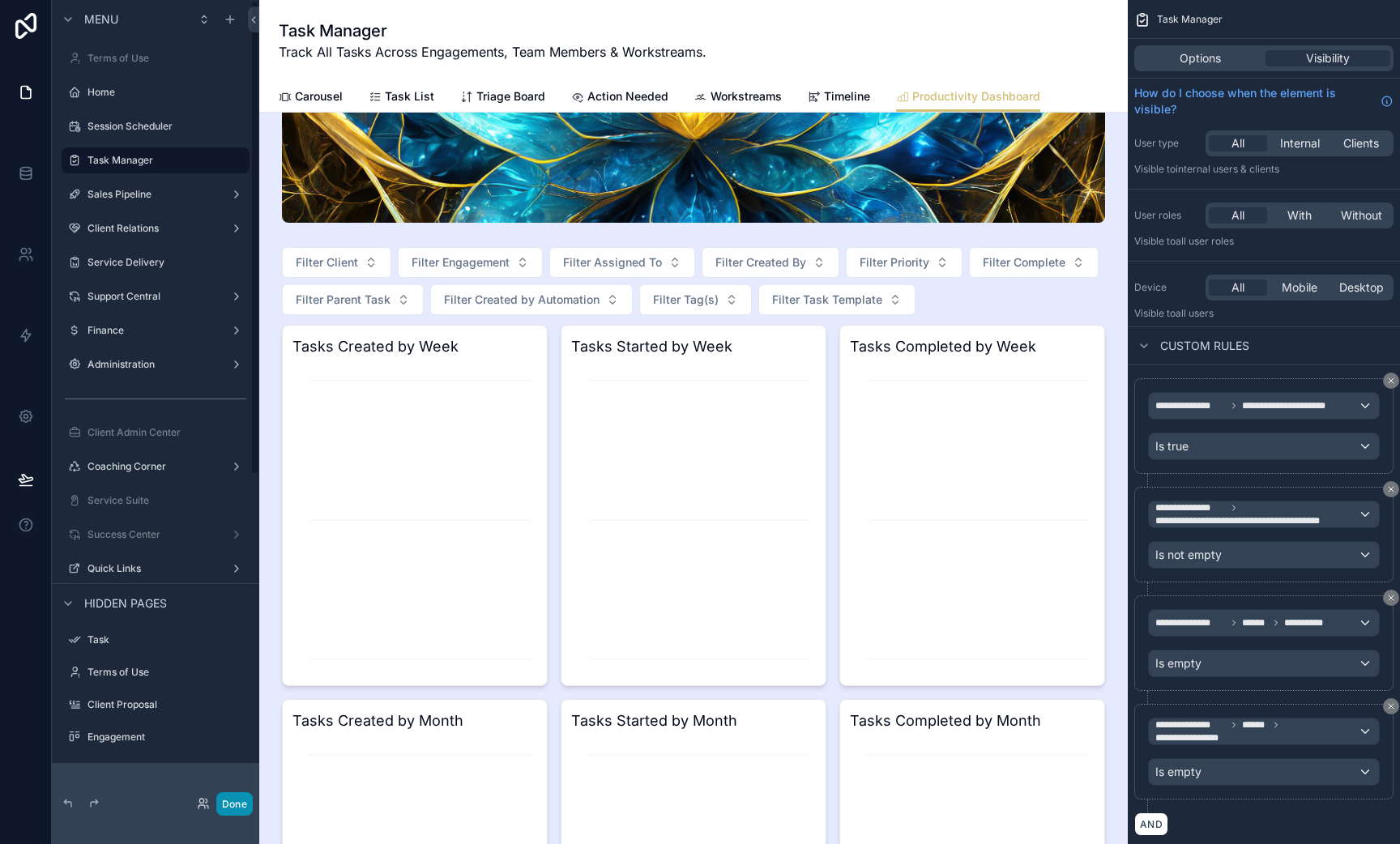
click at [231, 811] on button "Done" at bounding box center [234, 804] width 37 height 23
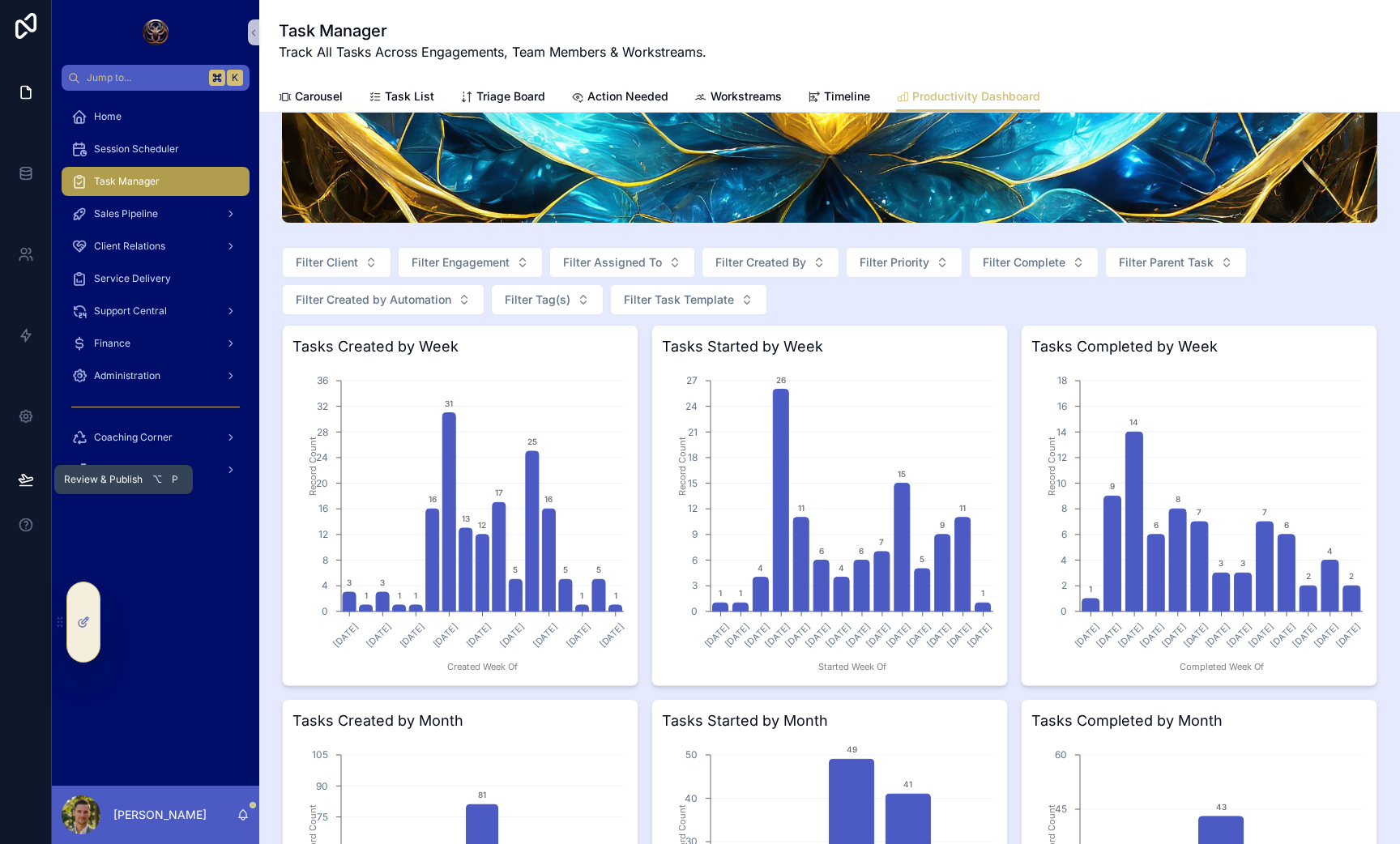
click at [27, 489] on button at bounding box center [25, 479] width 36 height 45
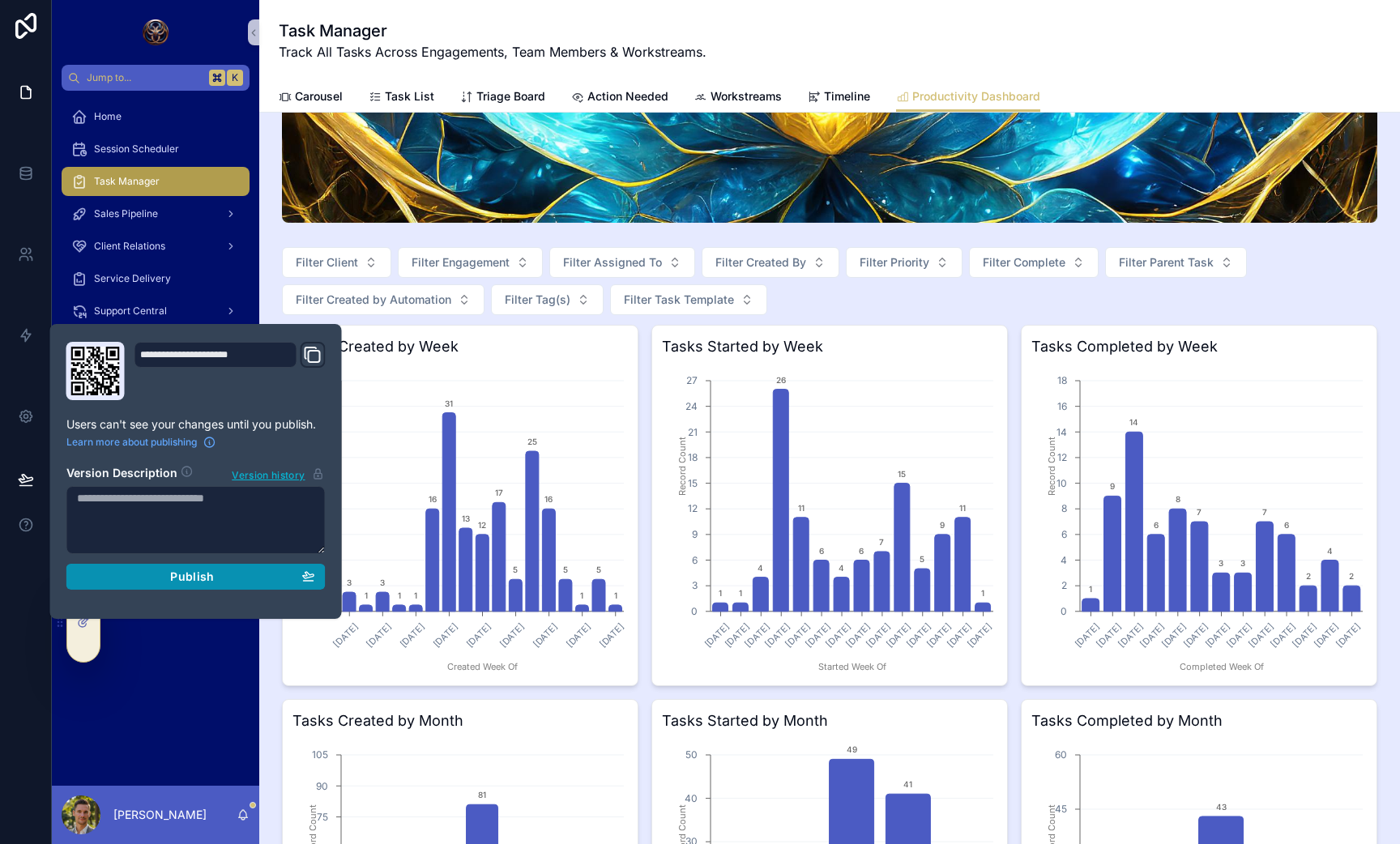
click at [309, 578] on icon "button" at bounding box center [309, 575] width 12 height 7
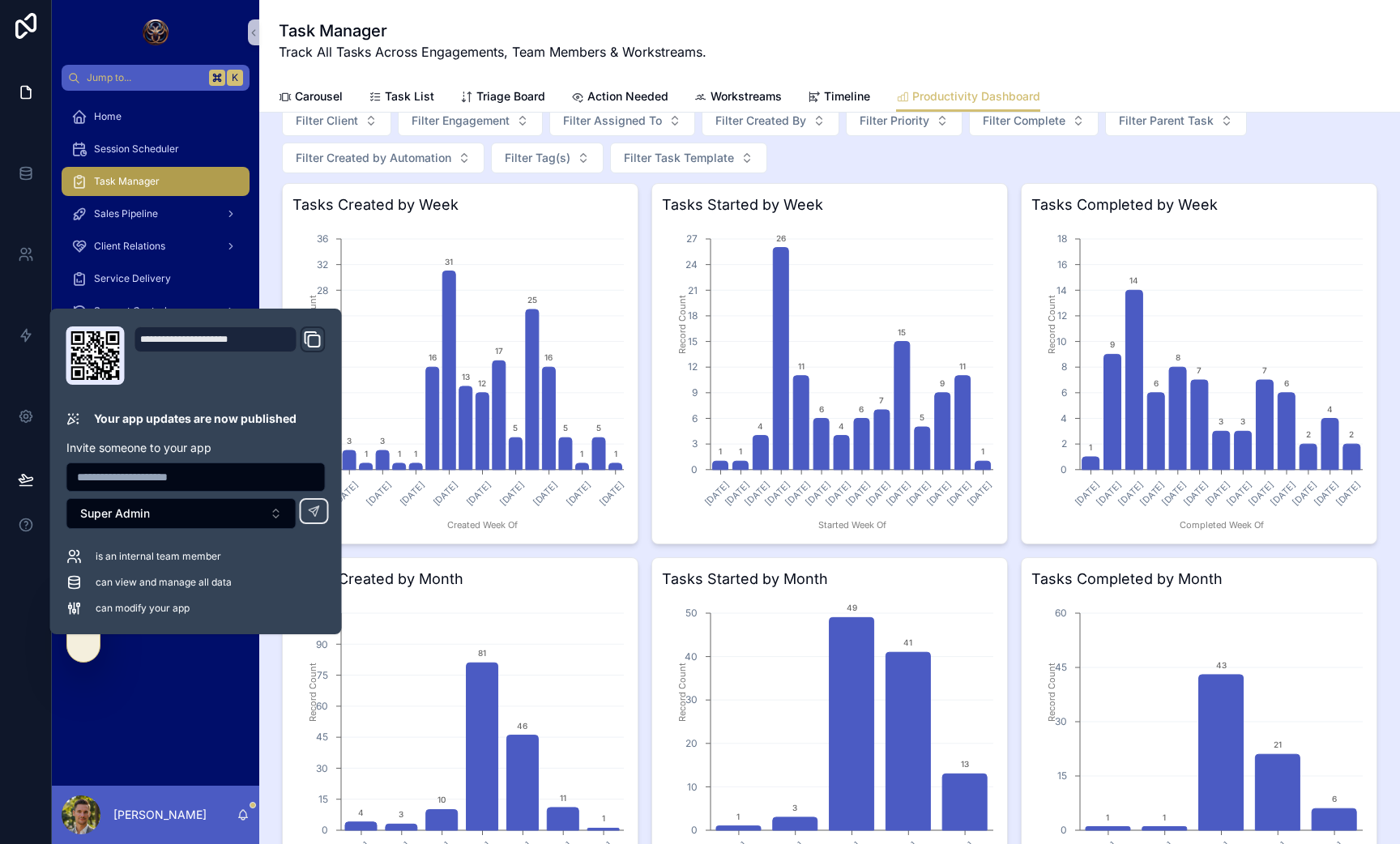
scroll to position [110, 0]
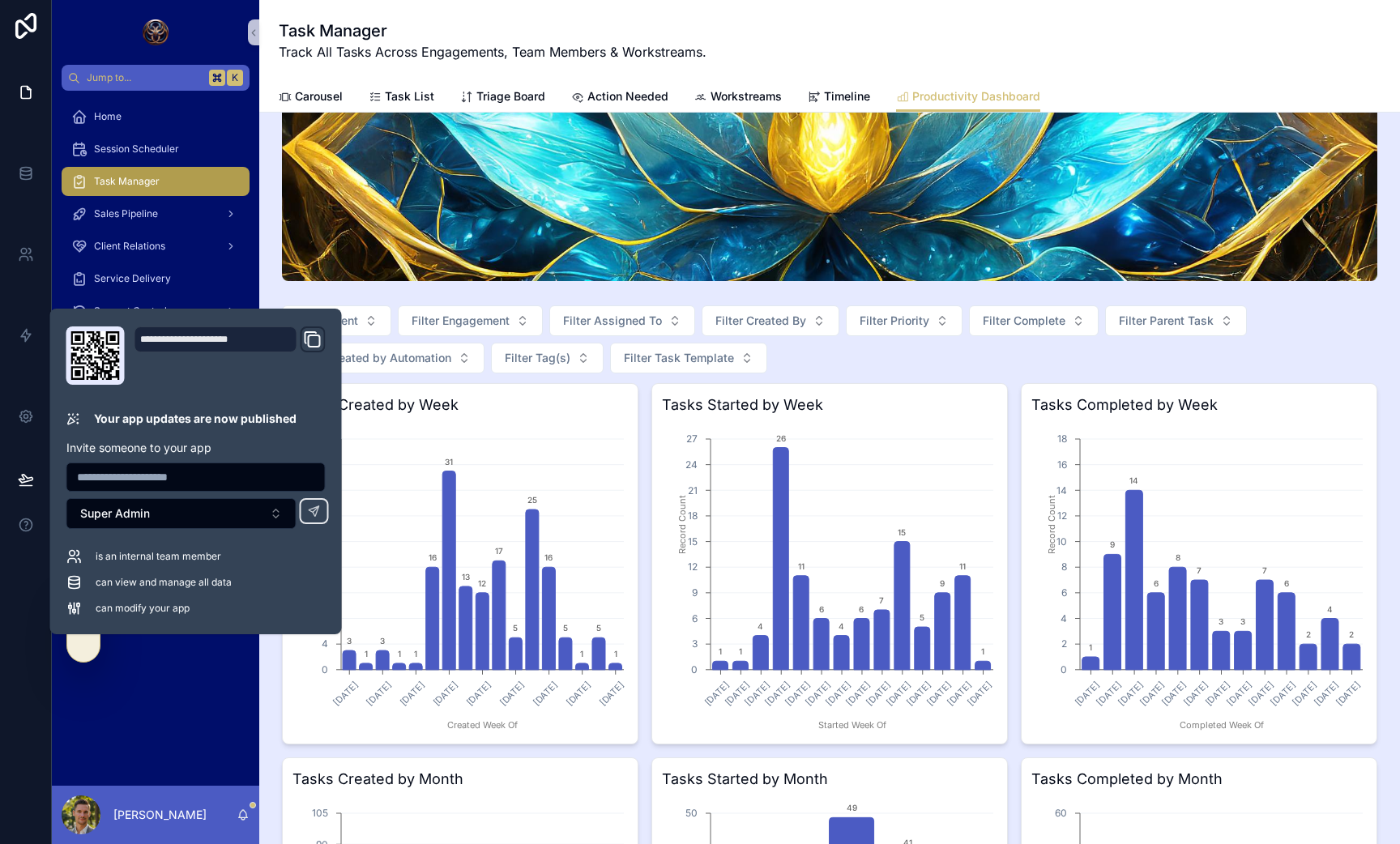
click at [756, 256] on div "scrollable content" at bounding box center [830, 152] width 1096 height 259
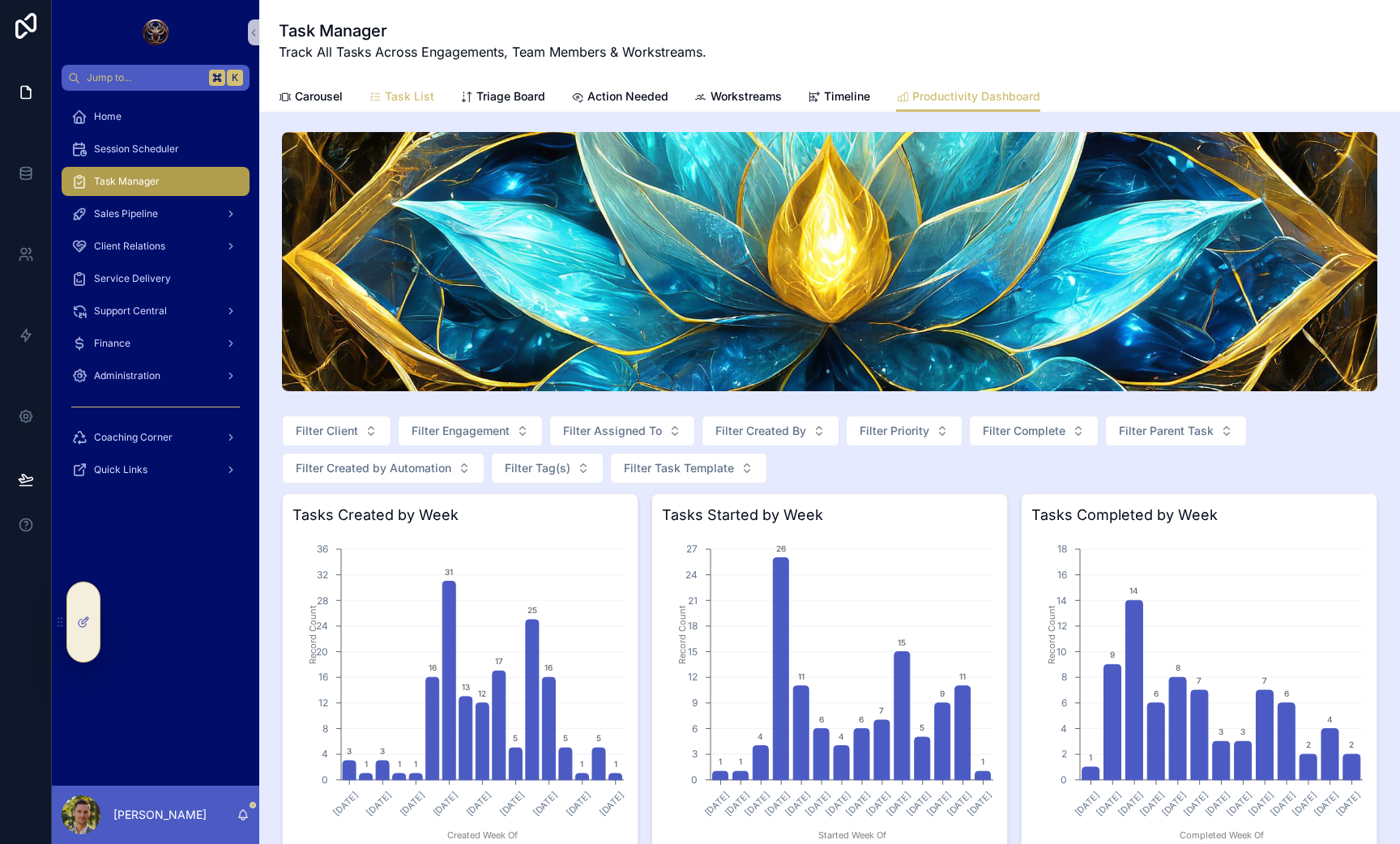
click at [380, 88] on div "Task List" at bounding box center [402, 96] width 66 height 16
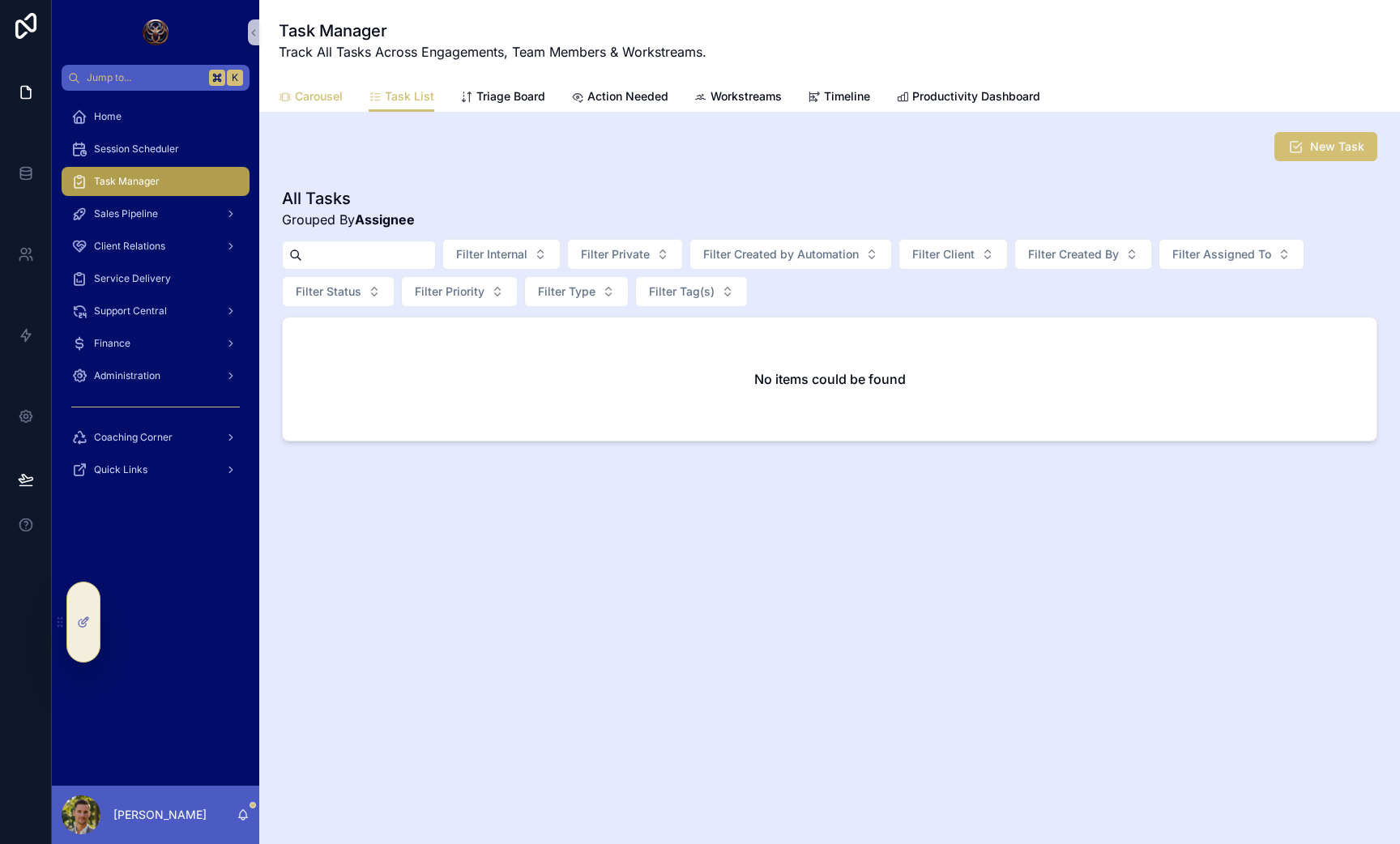
click at [311, 93] on span "Carousel" at bounding box center [319, 96] width 47 height 16
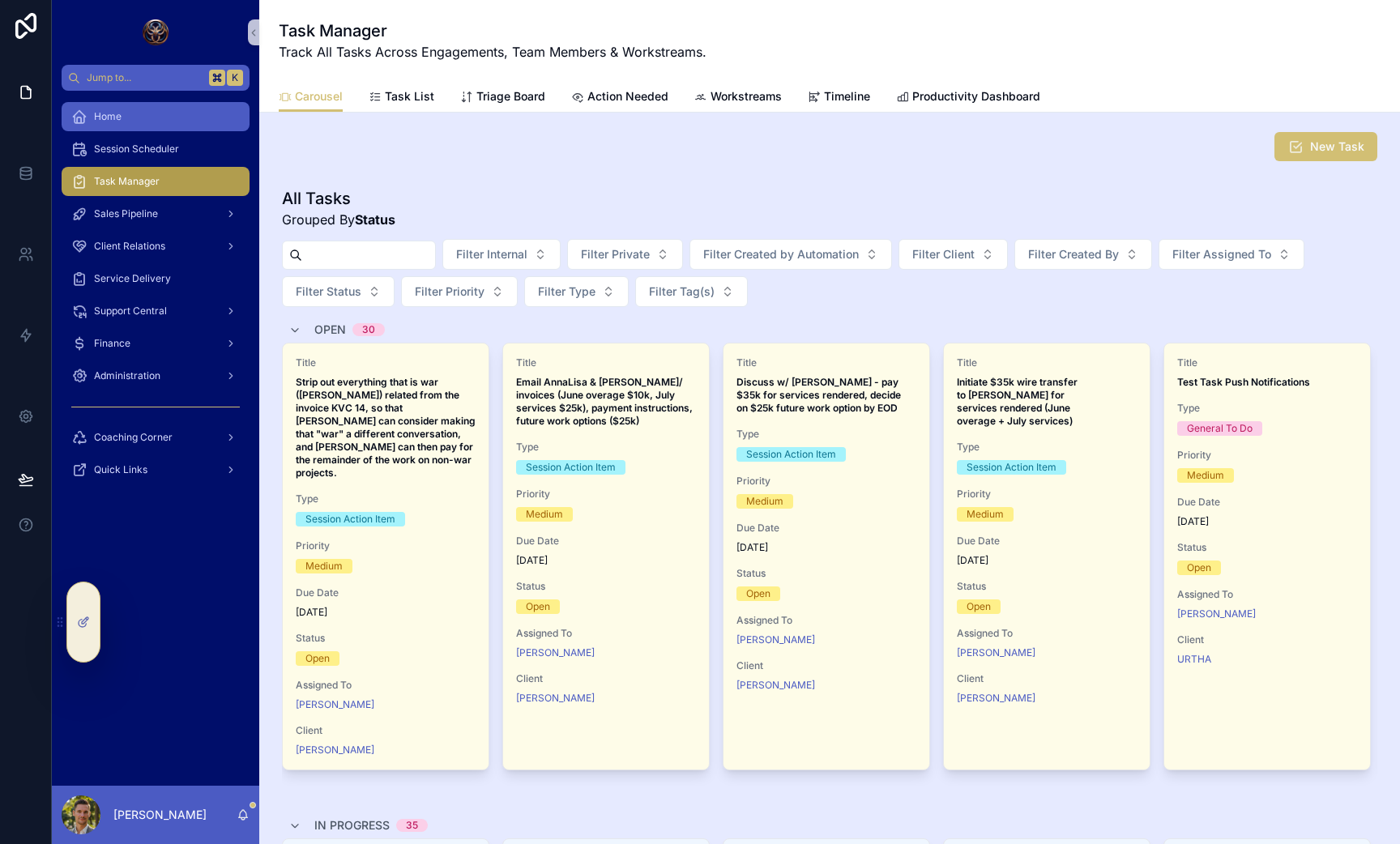
click at [125, 117] on div "Home" at bounding box center [156, 116] width 168 height 26
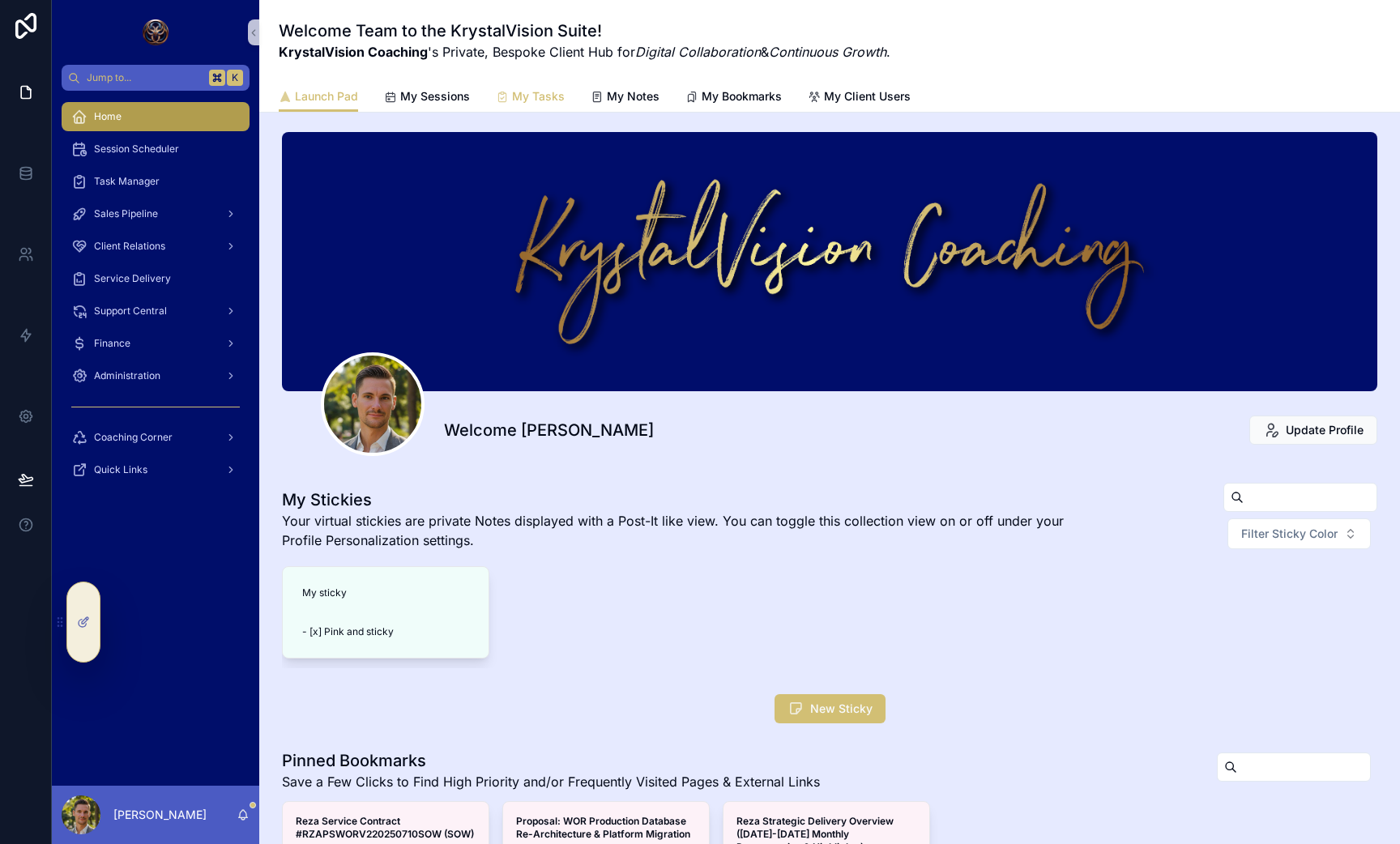
click at [522, 99] on span "My Tasks" at bounding box center [538, 96] width 52 height 16
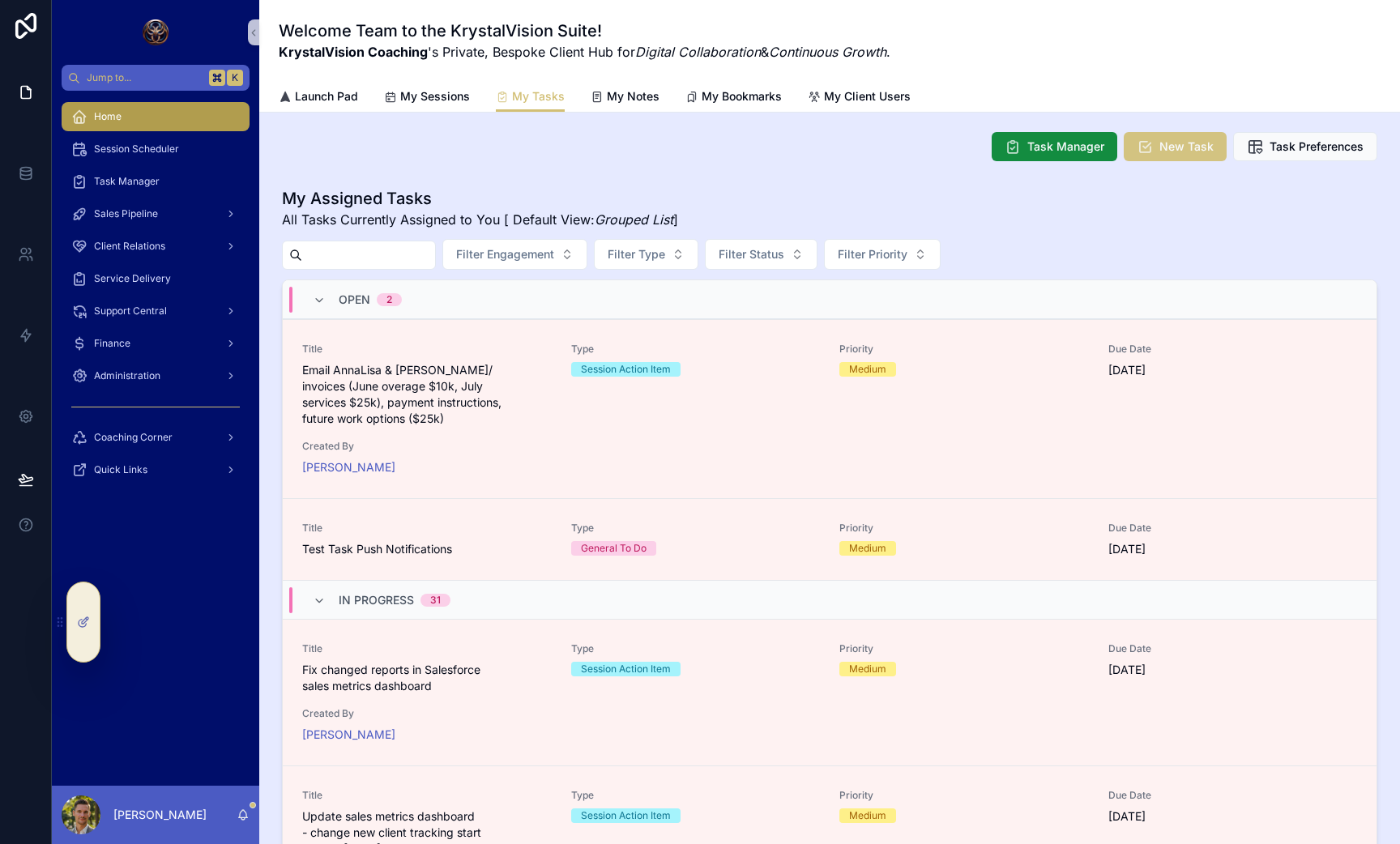
click at [1184, 153] on span "New Task" at bounding box center [1187, 146] width 54 height 16
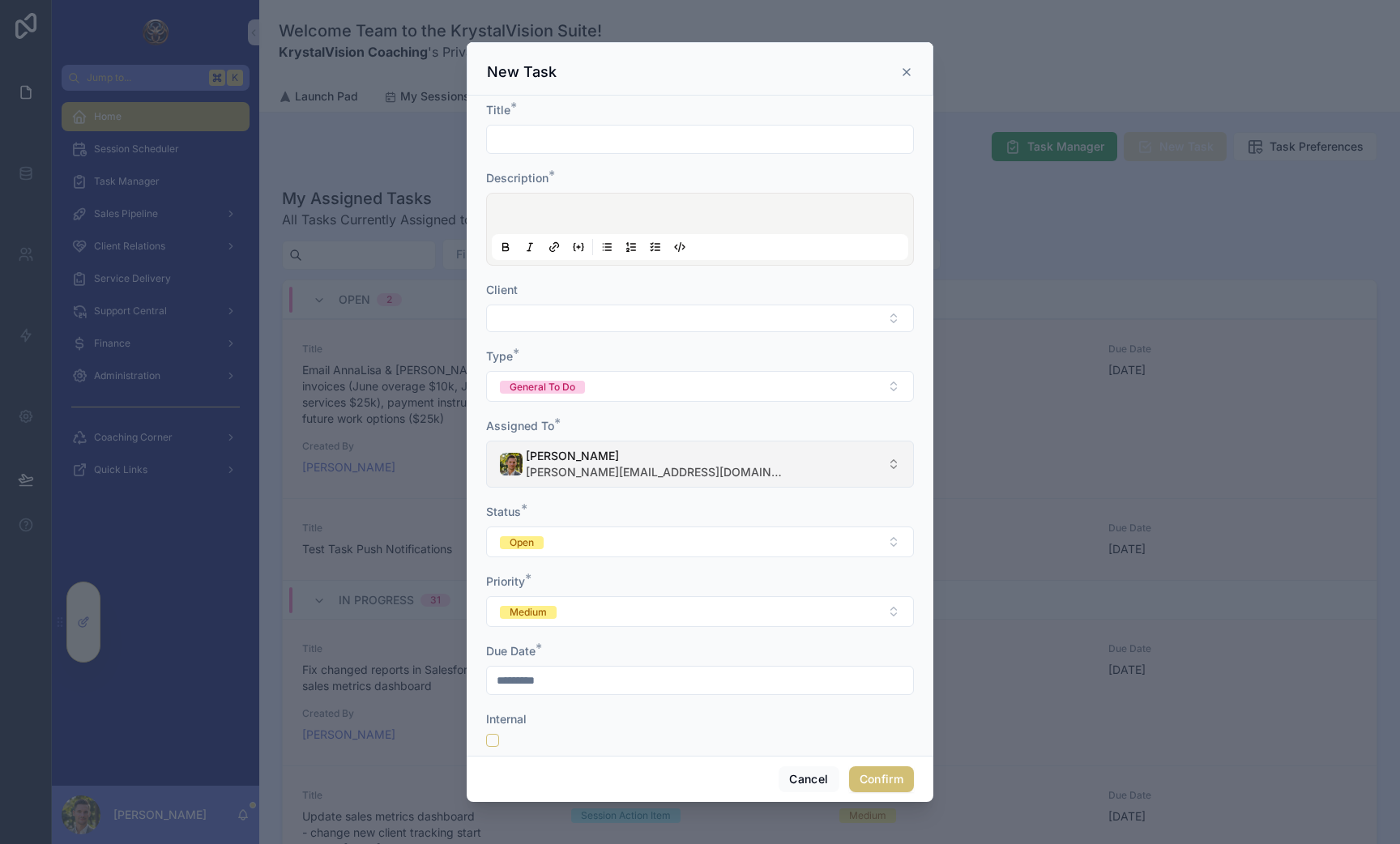
click at [746, 462] on button "Alan Weissman alan@krystalvision.coach" at bounding box center [700, 464] width 428 height 47
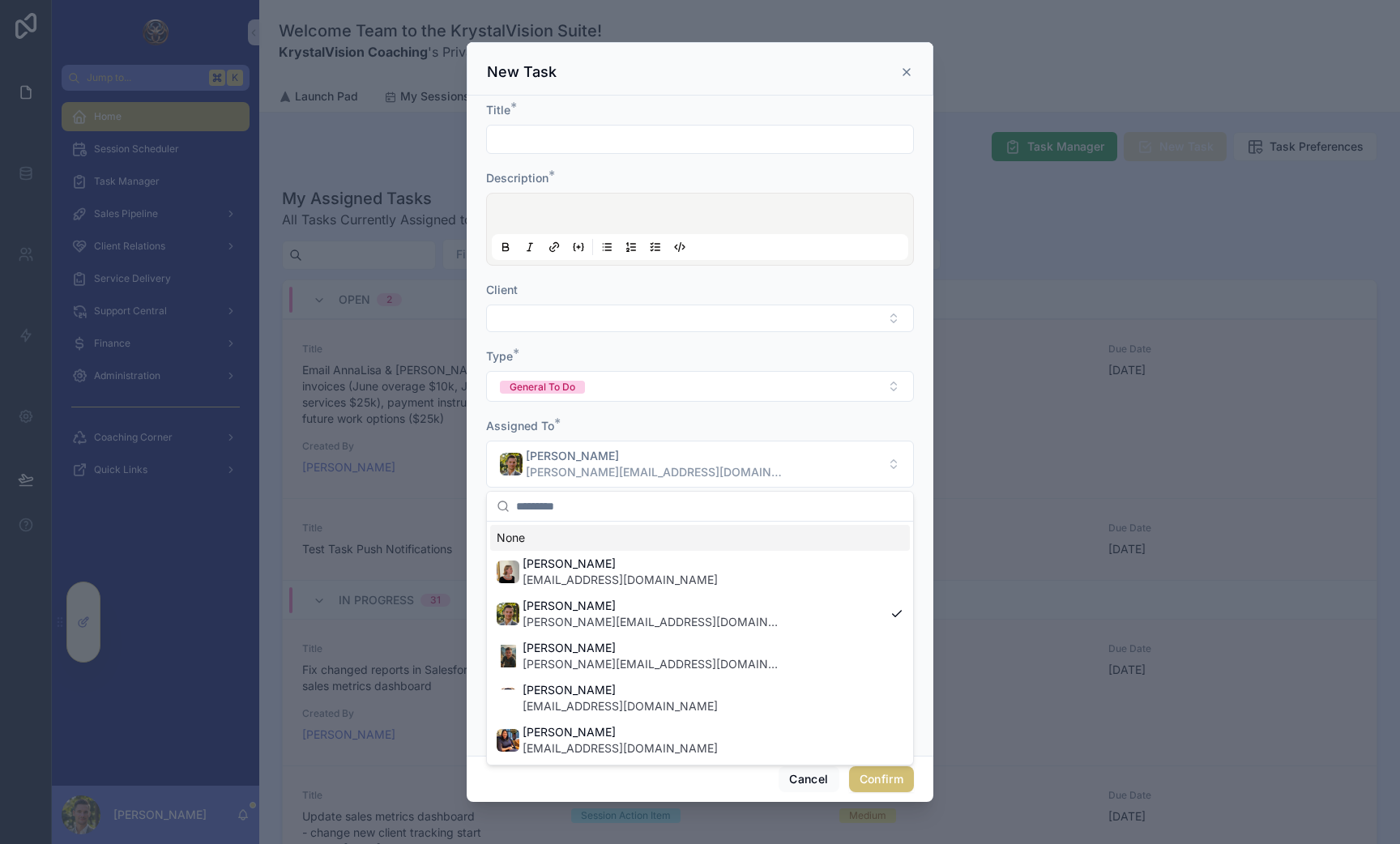
click at [554, 509] on input "text" at bounding box center [710, 506] width 387 height 29
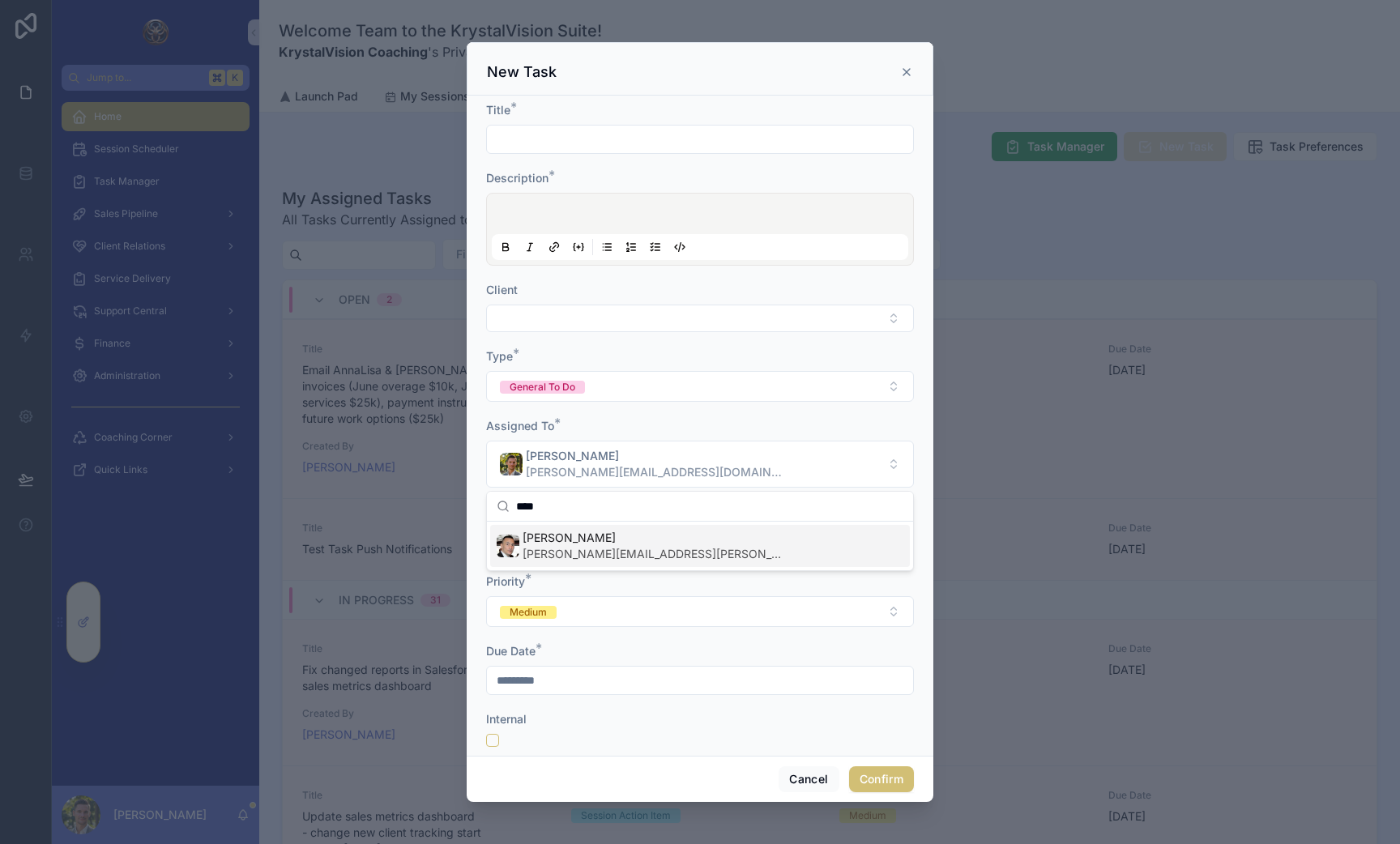
type input "****"
click at [586, 545] on span "[PERSON_NAME]" at bounding box center [653, 537] width 259 height 16
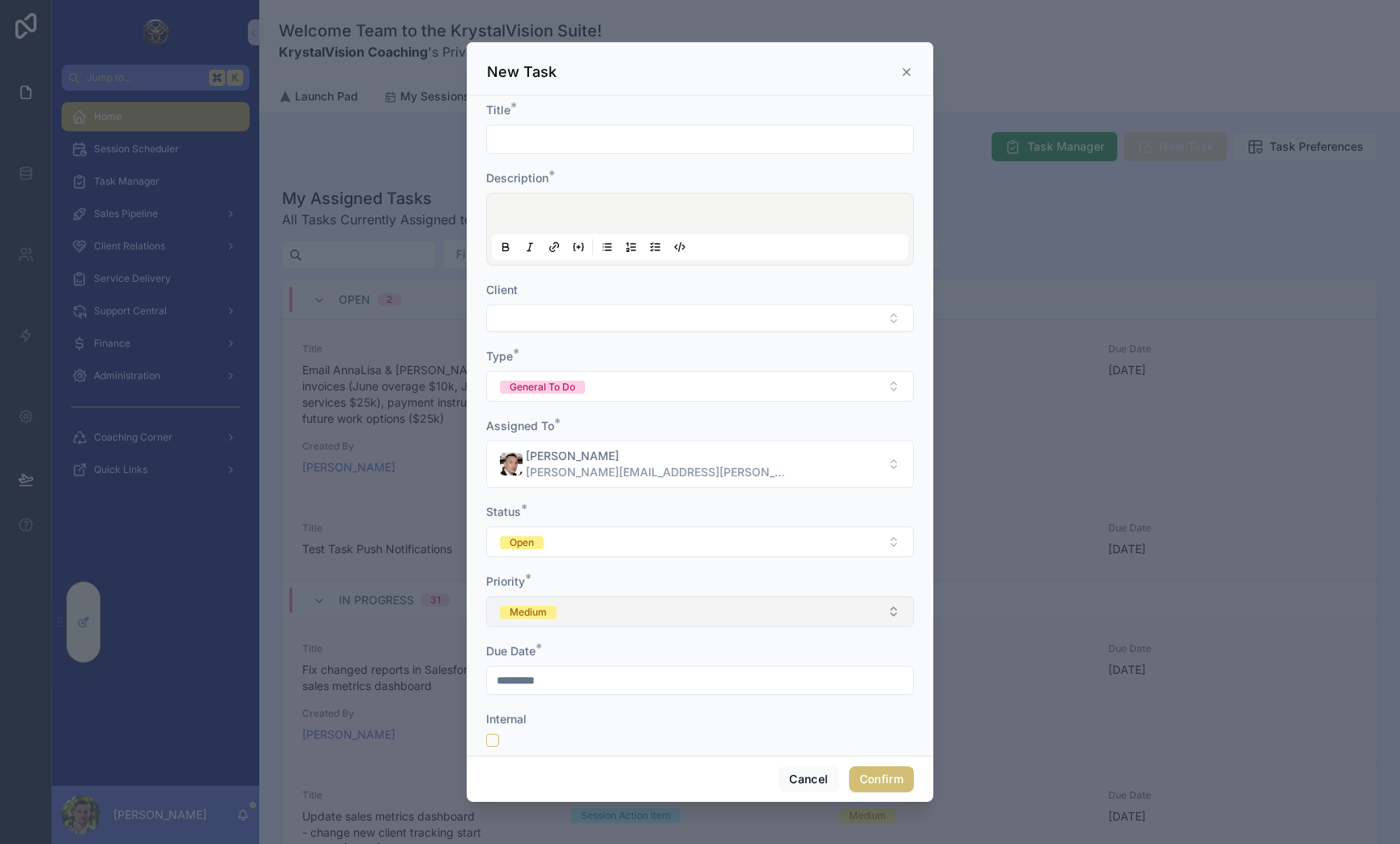
click at [569, 610] on button "Medium" at bounding box center [700, 612] width 428 height 31
click at [592, 747] on form "Title * Description * Client Type * General To Do Assigned To * Joseph Rocchio …" at bounding box center [700, 510] width 428 height 817
click at [613, 678] on input "*********" at bounding box center [700, 679] width 426 height 22
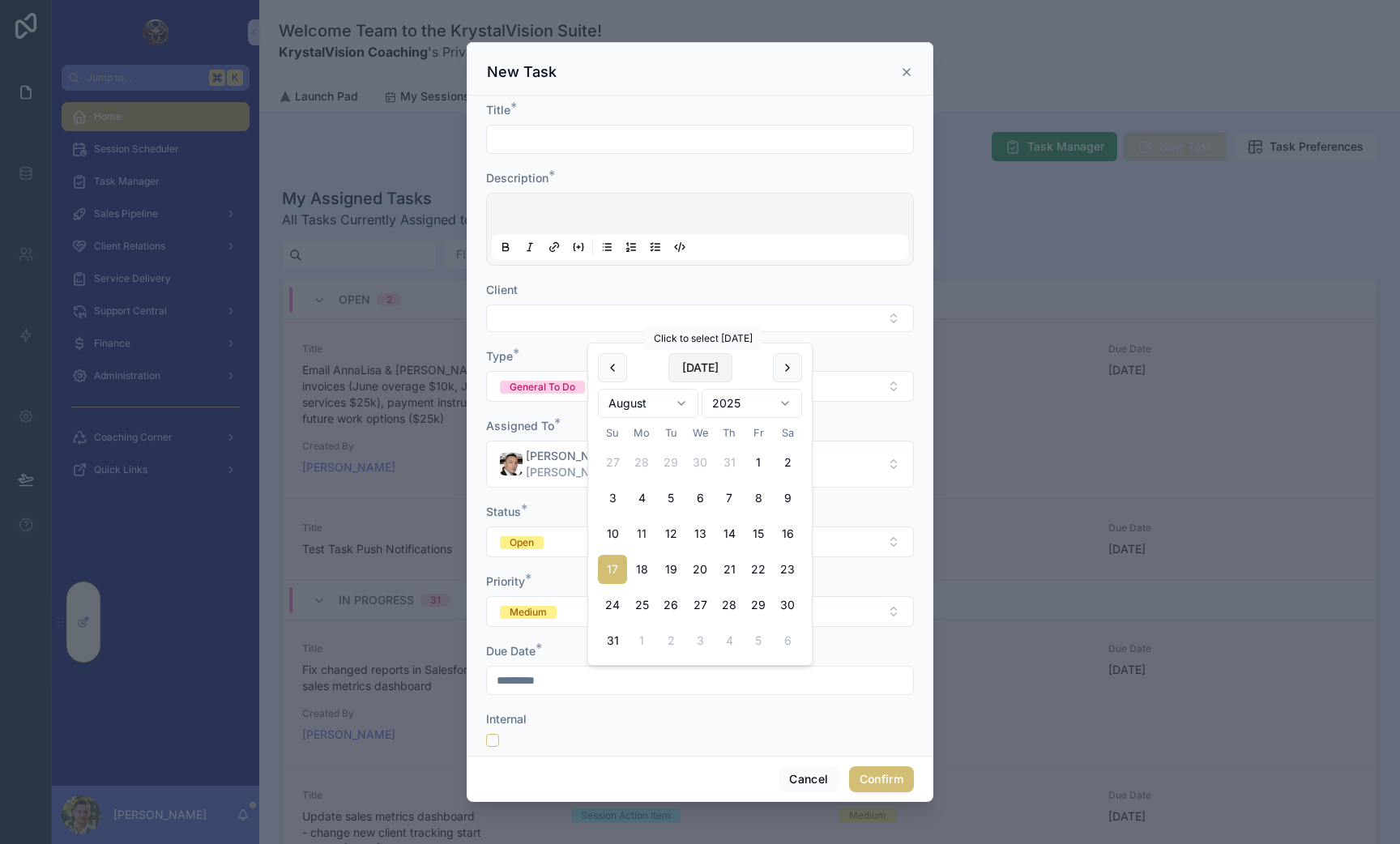
click at [693, 366] on button "Today" at bounding box center [700, 368] width 64 height 29
click at [764, 530] on button "15" at bounding box center [758, 533] width 29 height 29
click at [703, 535] on button "13" at bounding box center [700, 533] width 29 height 29
type input "*********"
click at [826, 510] on div "Status *" at bounding box center [700, 512] width 428 height 16
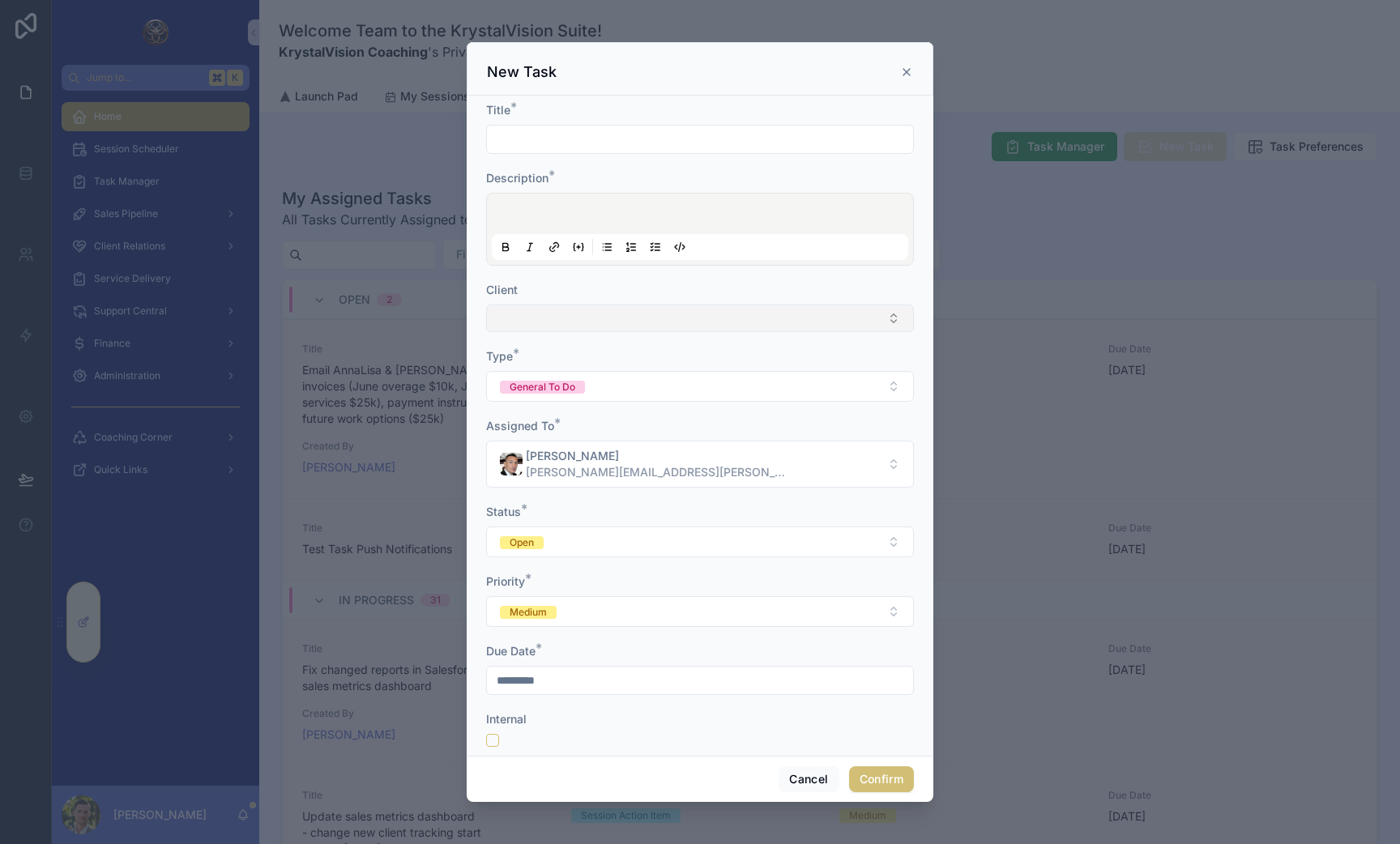
click at [520, 320] on button "Select Button" at bounding box center [700, 318] width 428 height 27
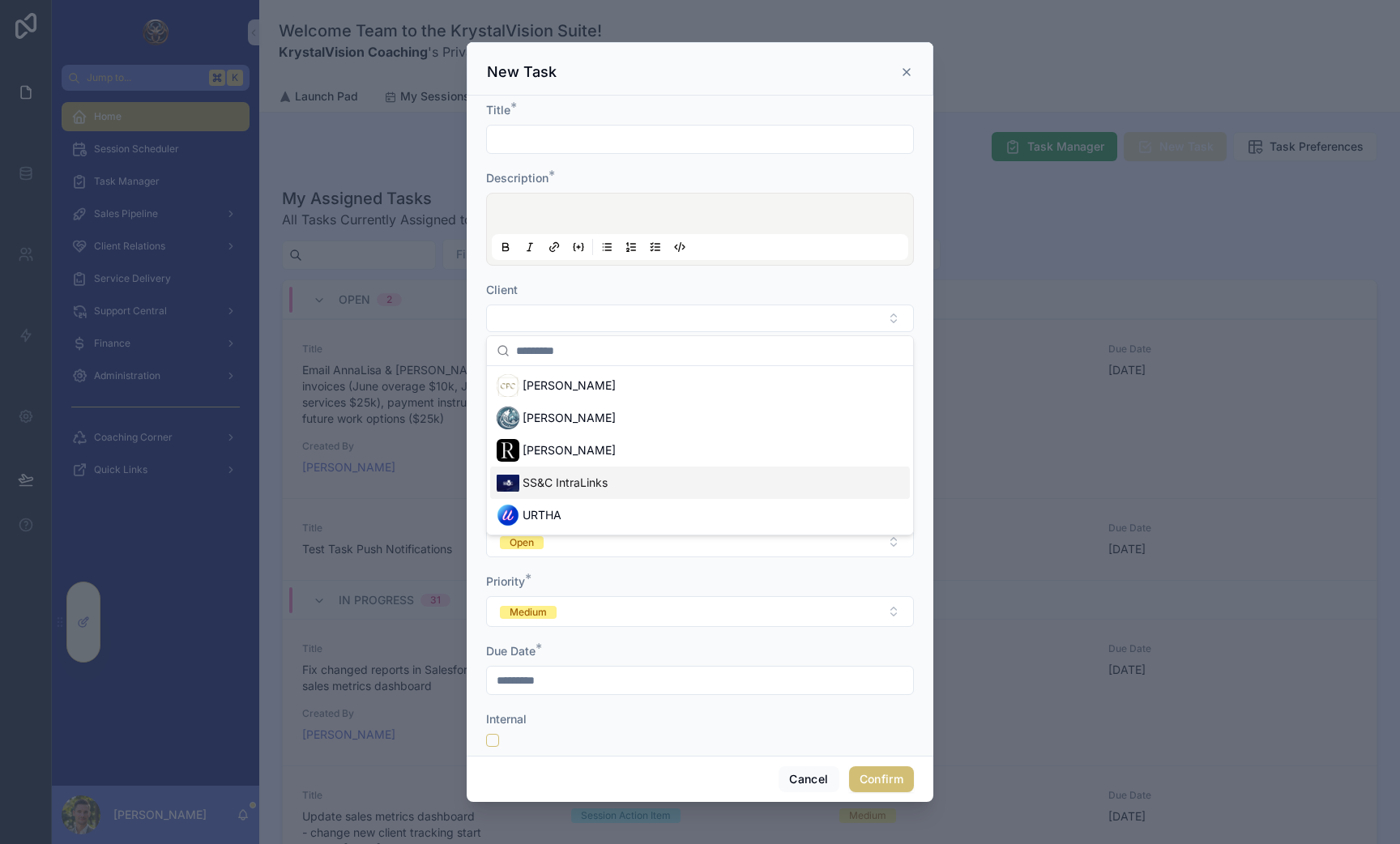
click at [573, 474] on span "SS&C IntraLinks" at bounding box center [565, 482] width 85 height 16
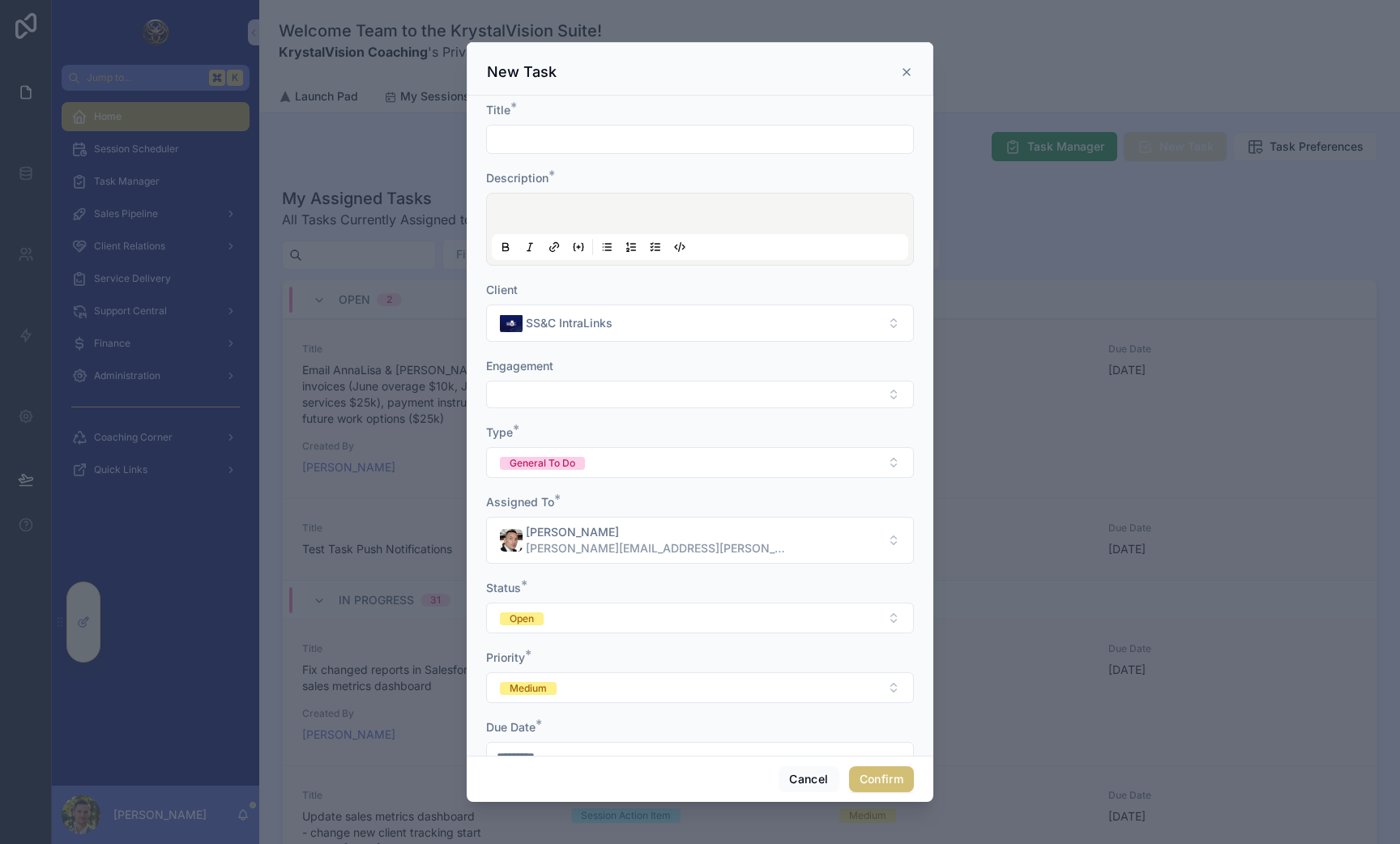
click at [535, 134] on input "text" at bounding box center [700, 138] width 426 height 22
type input "*"
click at [542, 127] on div "****" at bounding box center [700, 139] width 428 height 29
click at [542, 139] on input "****" at bounding box center [700, 138] width 426 height 22
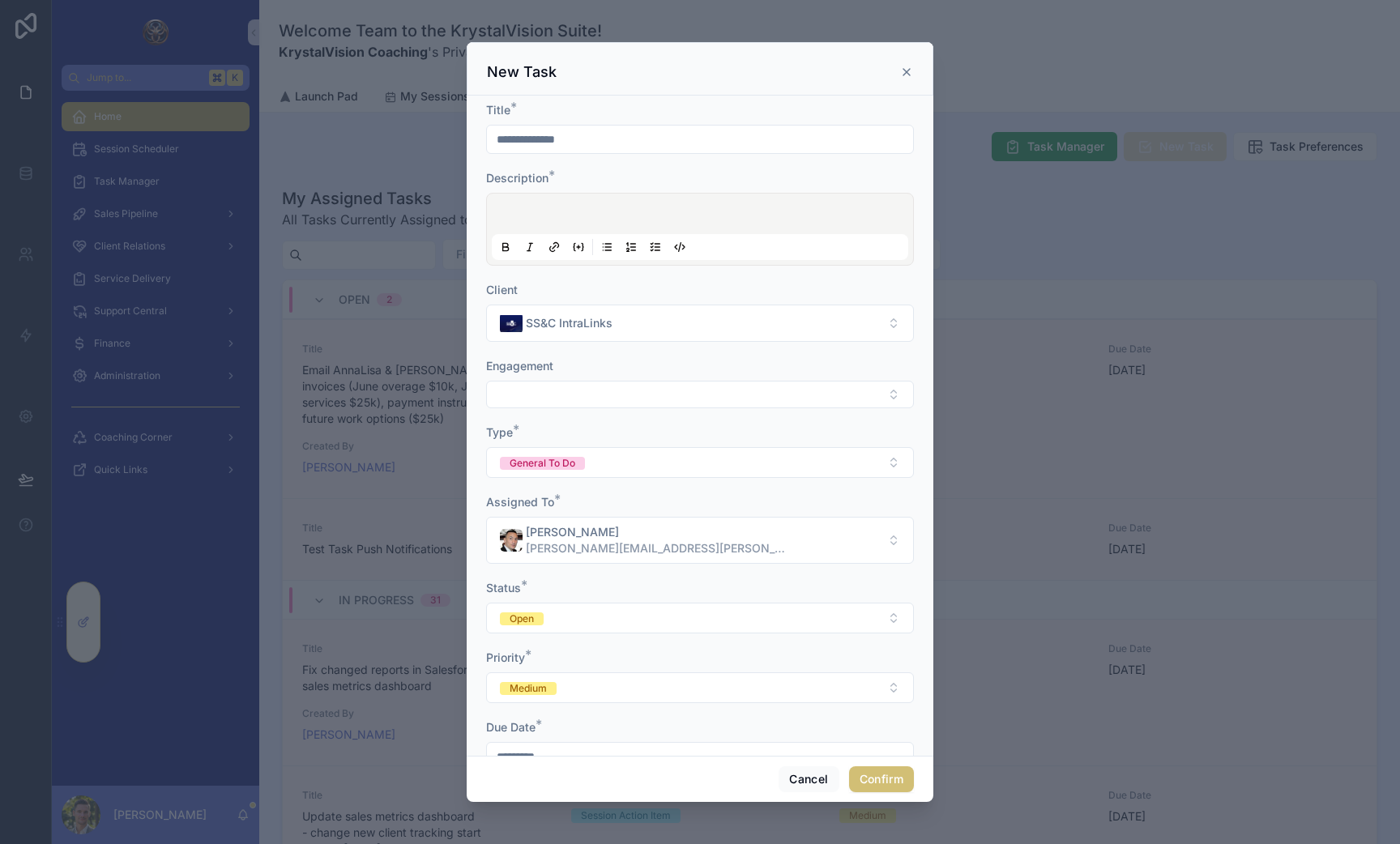
click at [527, 141] on input "**********" at bounding box center [700, 138] width 426 height 22
click at [493, 139] on input "**********" at bounding box center [700, 138] width 426 height 22
click at [604, 140] on input "**********" at bounding box center [700, 138] width 426 height 22
click at [584, 136] on input "**********" at bounding box center [700, 138] width 426 height 22
click at [587, 360] on div "Engagement" at bounding box center [700, 366] width 428 height 16
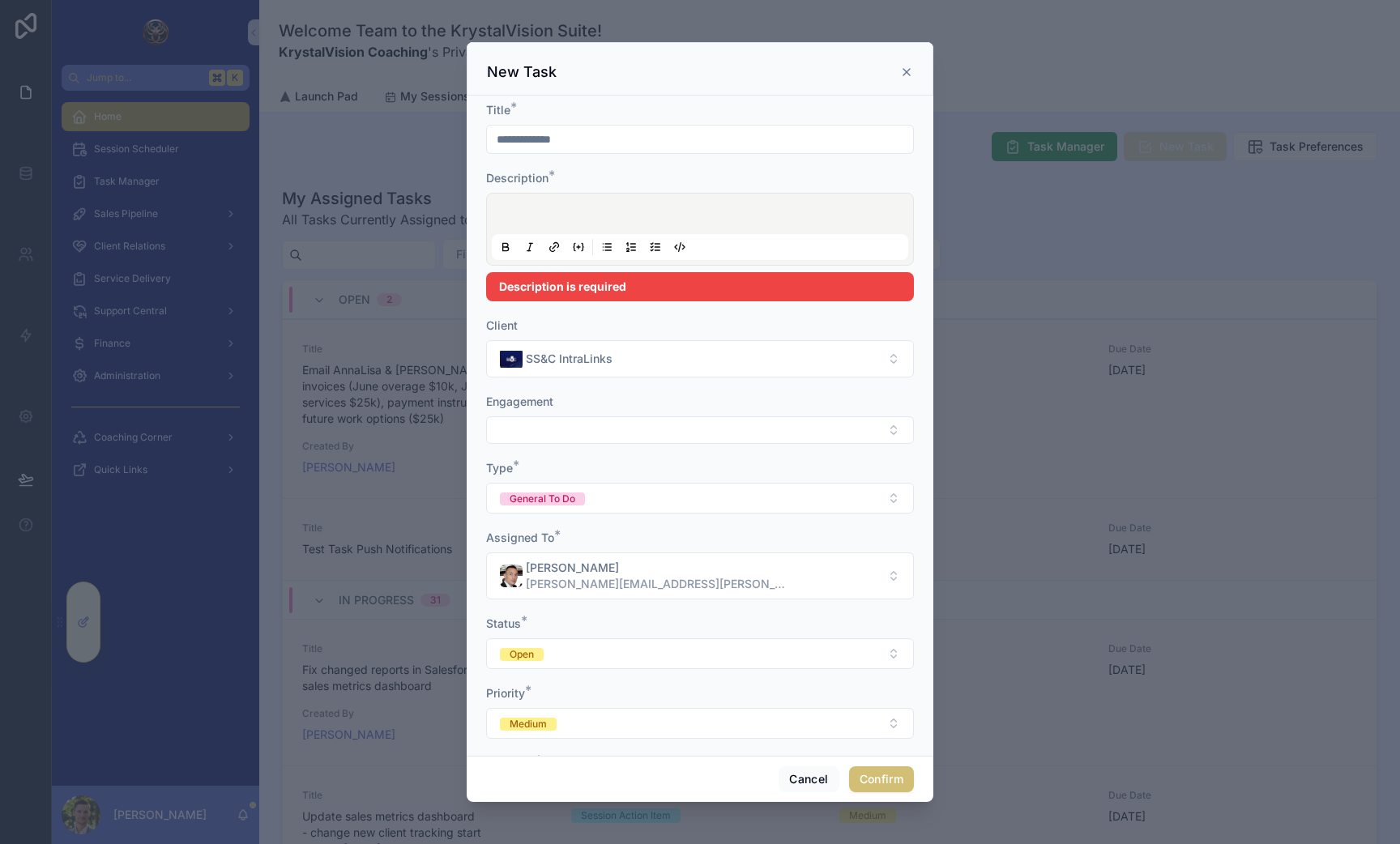
click at [552, 215] on p at bounding box center [703, 216] width 416 height 16
click at [621, 121] on div "**********" at bounding box center [700, 128] width 428 height 52
click at [618, 134] on input "**********" at bounding box center [700, 138] width 426 height 22
click at [567, 136] on input "**********" at bounding box center [700, 138] width 426 height 22
click at [557, 136] on input "**********" at bounding box center [700, 138] width 426 height 22
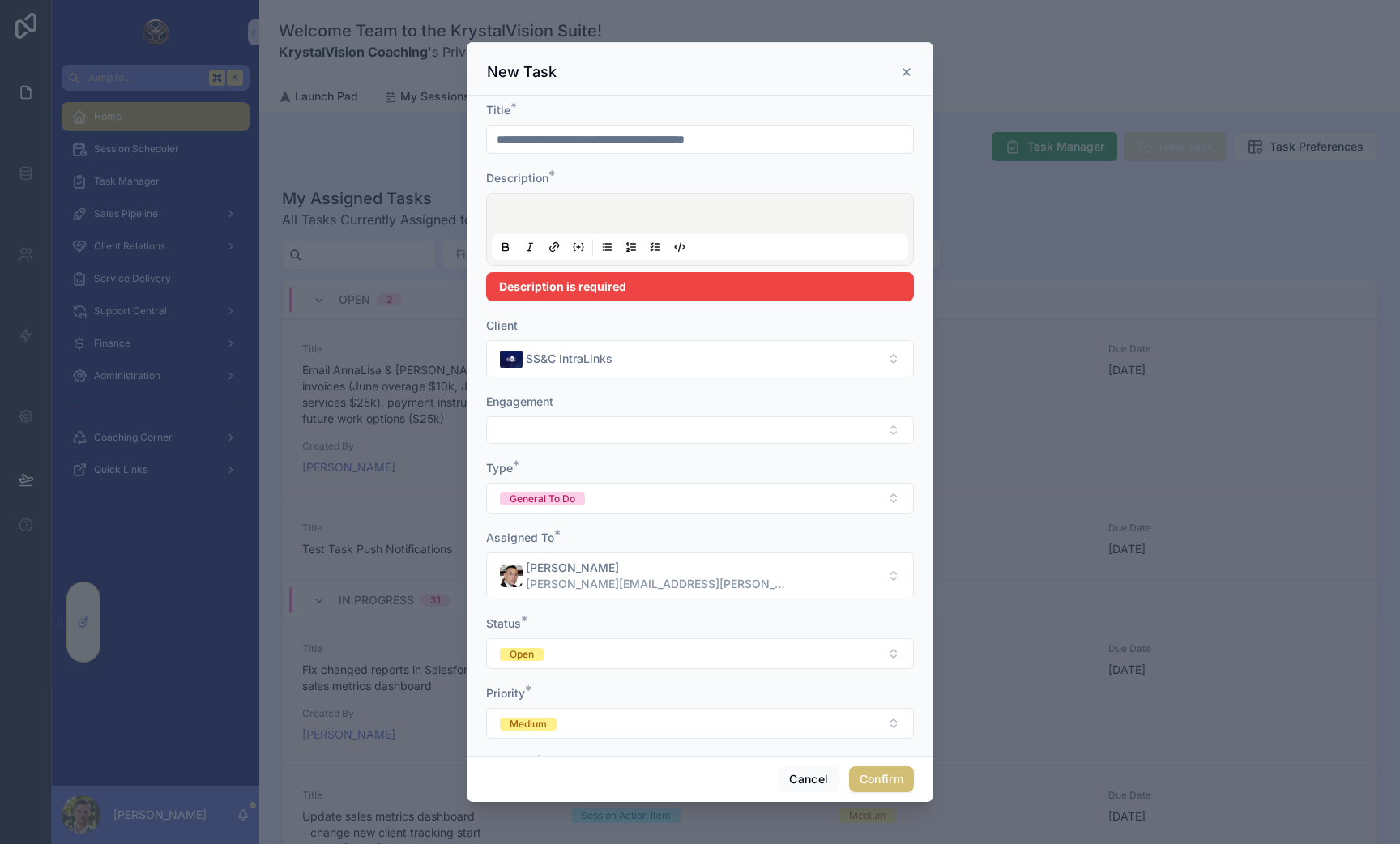
click at [763, 127] on div "**********" at bounding box center [700, 139] width 428 height 29
click at [789, 139] on input "**********" at bounding box center [700, 138] width 426 height 22
click at [613, 136] on input "**********" at bounding box center [700, 138] width 426 height 22
click at [584, 137] on input "**********" at bounding box center [700, 138] width 426 height 22
type input "**********"
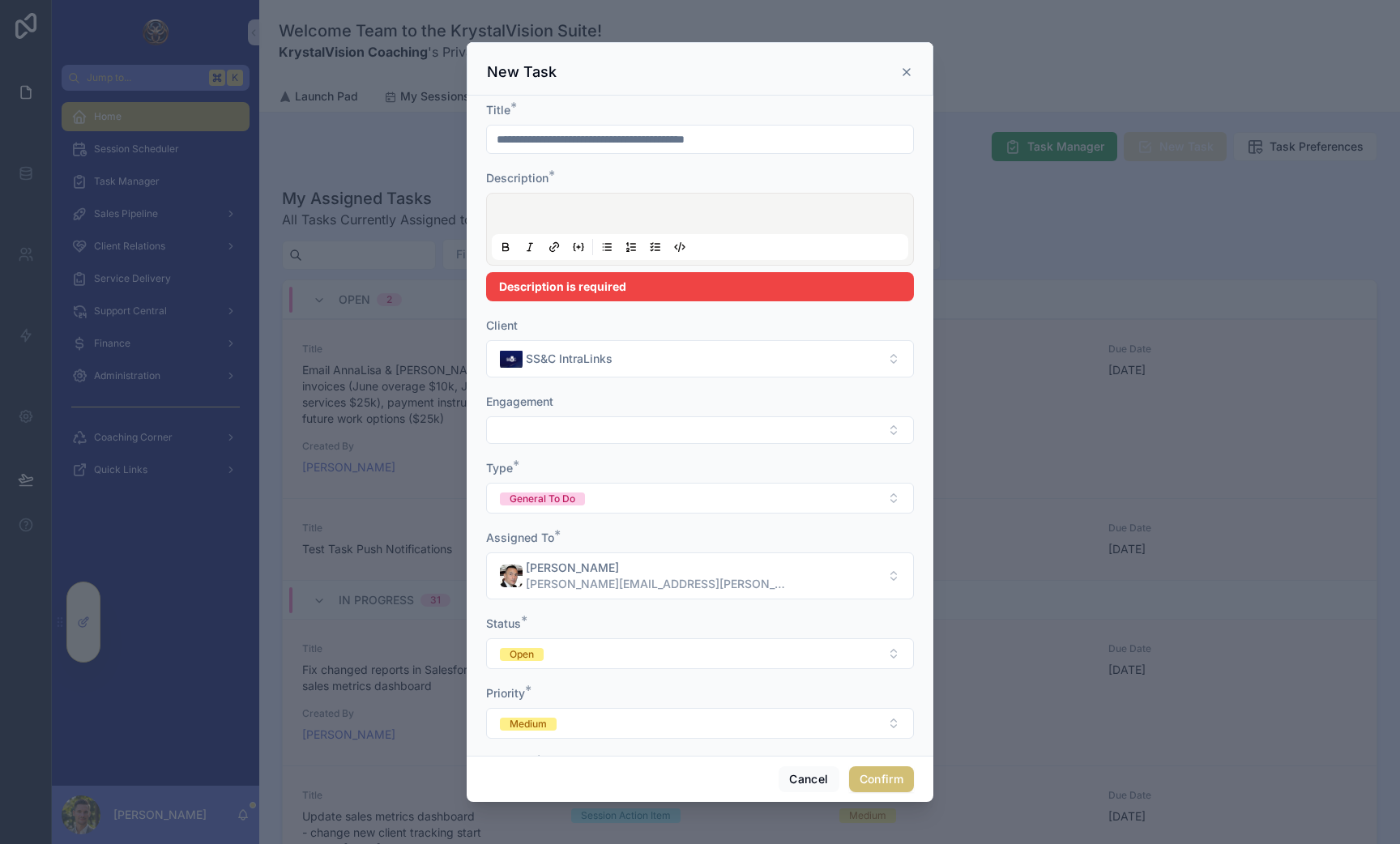
click at [519, 136] on input "**********" at bounding box center [700, 138] width 426 height 22
click at [545, 141] on input "**********" at bounding box center [700, 138] width 426 height 22
click at [563, 141] on input "**********" at bounding box center [700, 138] width 426 height 22
click at [642, 146] on input "**********" at bounding box center [700, 138] width 426 height 22
click at [621, 207] on div at bounding box center [700, 229] width 416 height 62
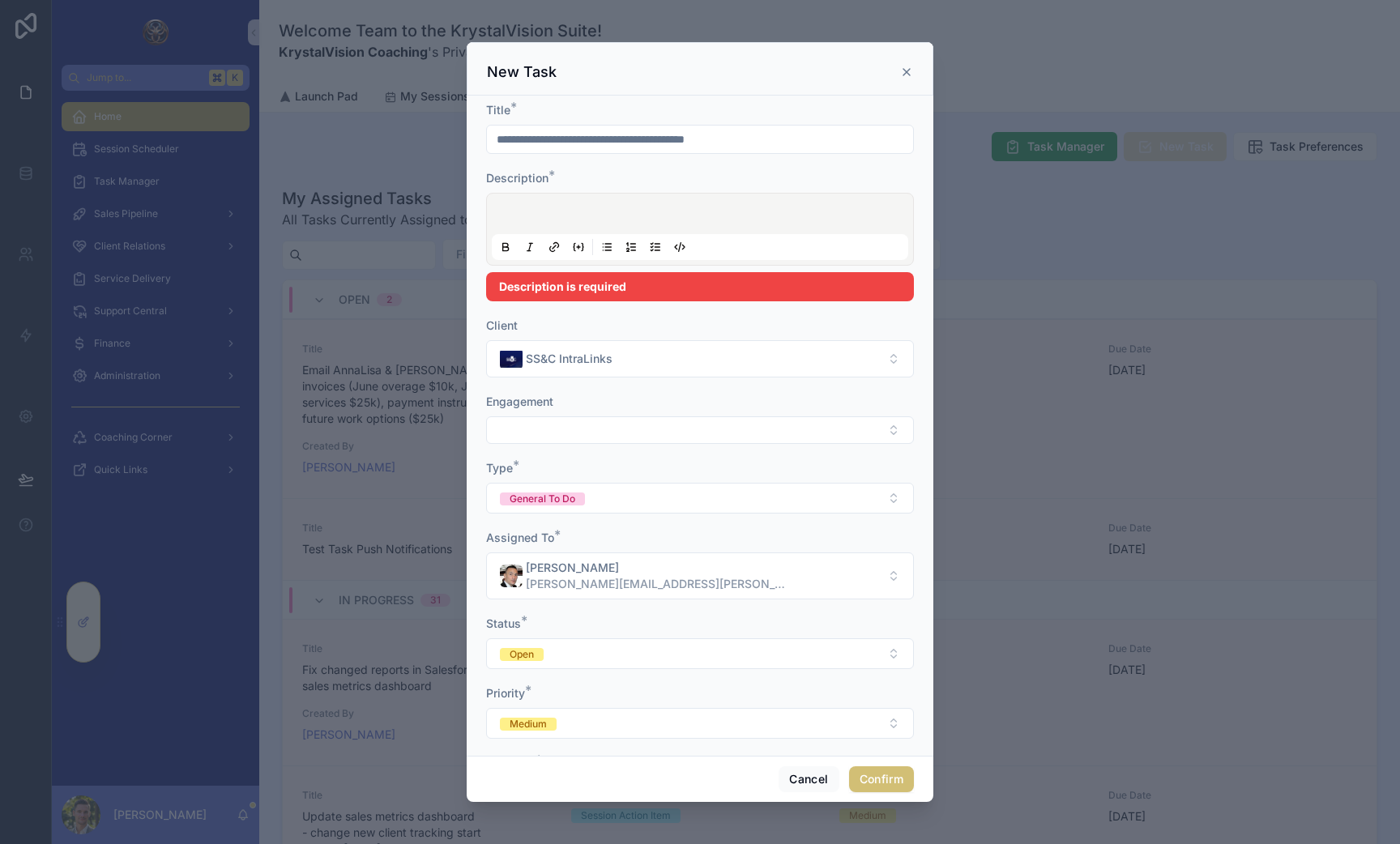
click at [591, 176] on div "Description *" at bounding box center [700, 178] width 428 height 16
click at [625, 404] on div "Engagement" at bounding box center [700, 402] width 428 height 16
click at [548, 136] on input "**********" at bounding box center [700, 138] width 426 height 22
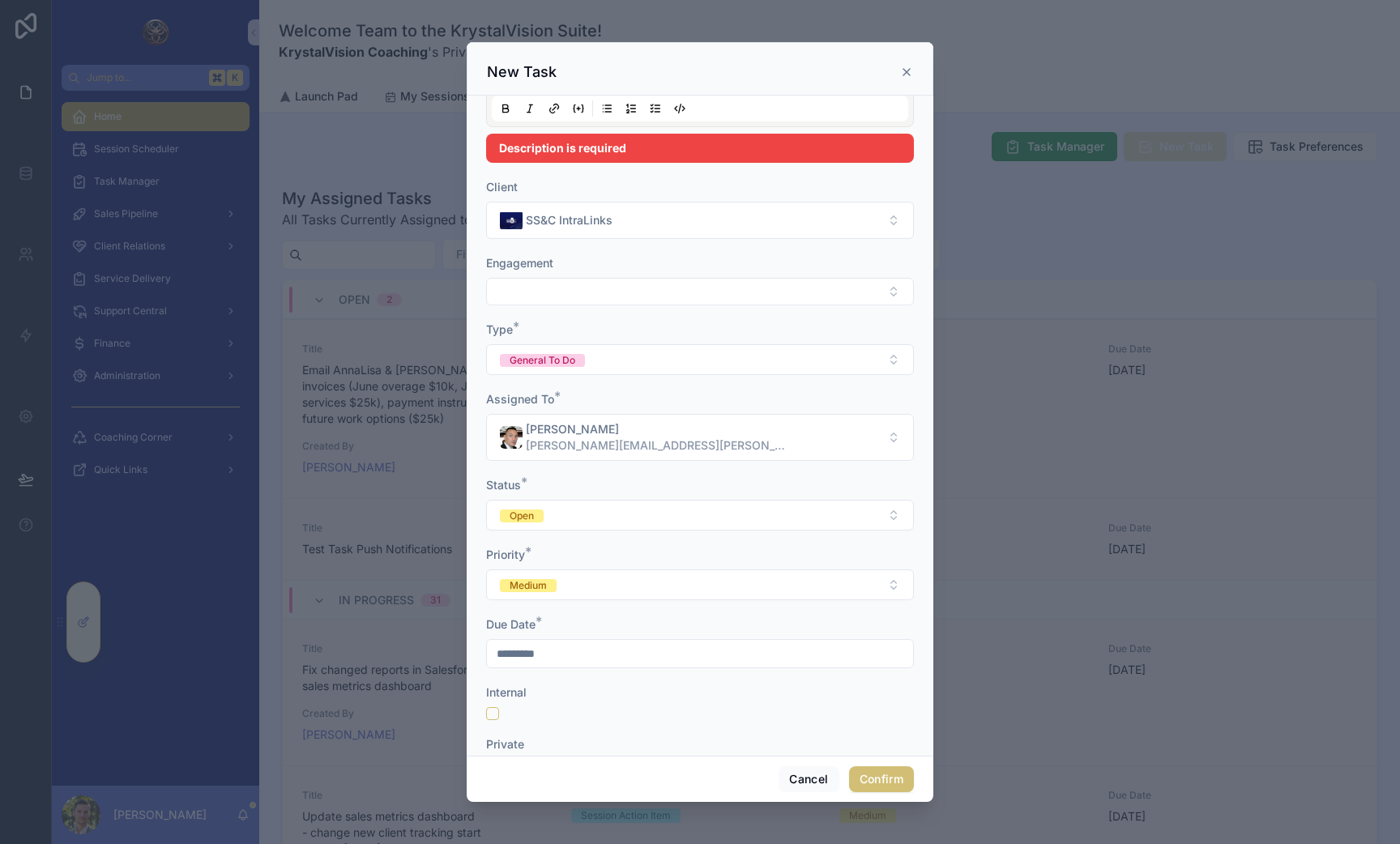
scroll to position [286, 0]
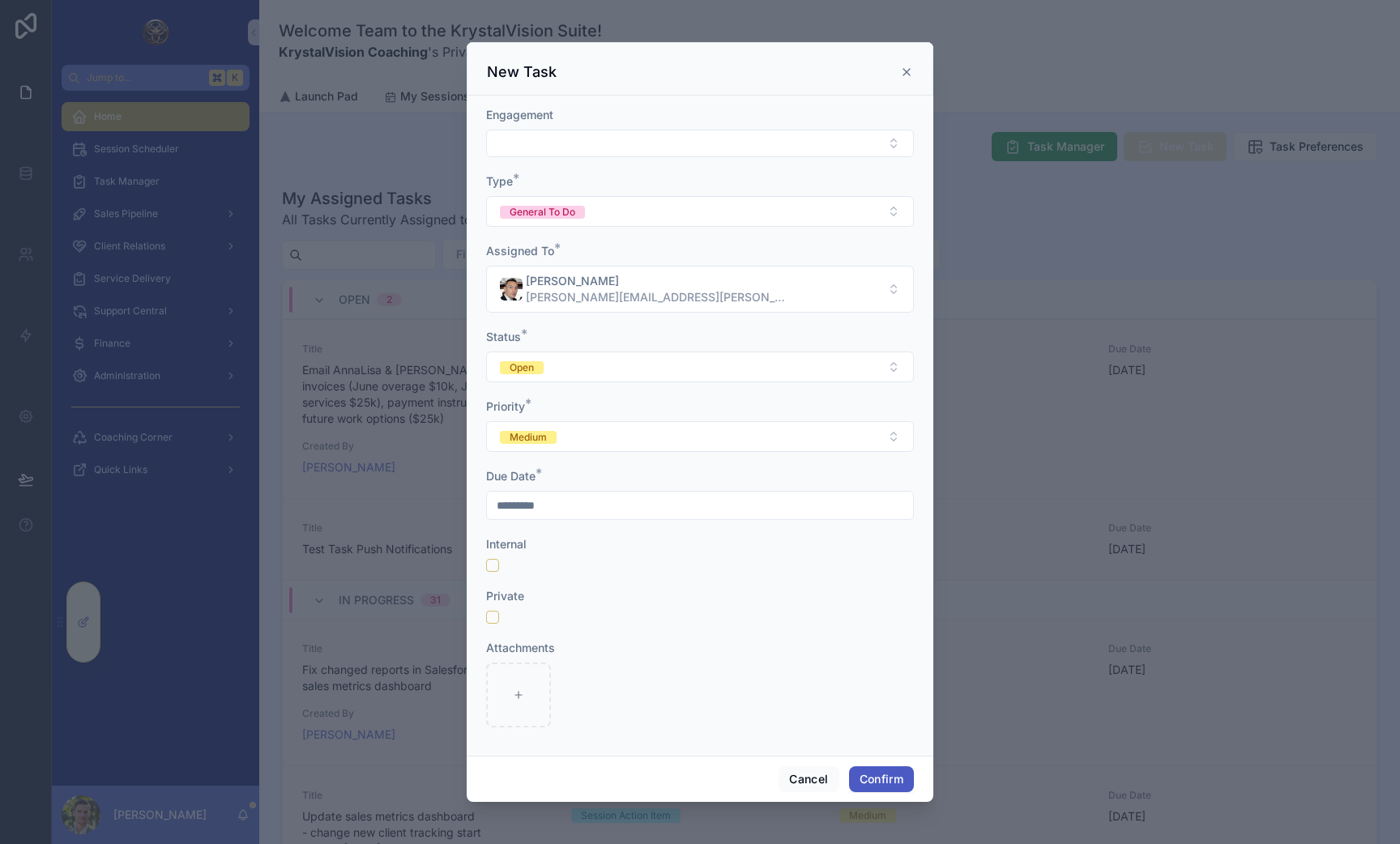
click at [892, 775] on button "Confirm" at bounding box center [881, 779] width 65 height 26
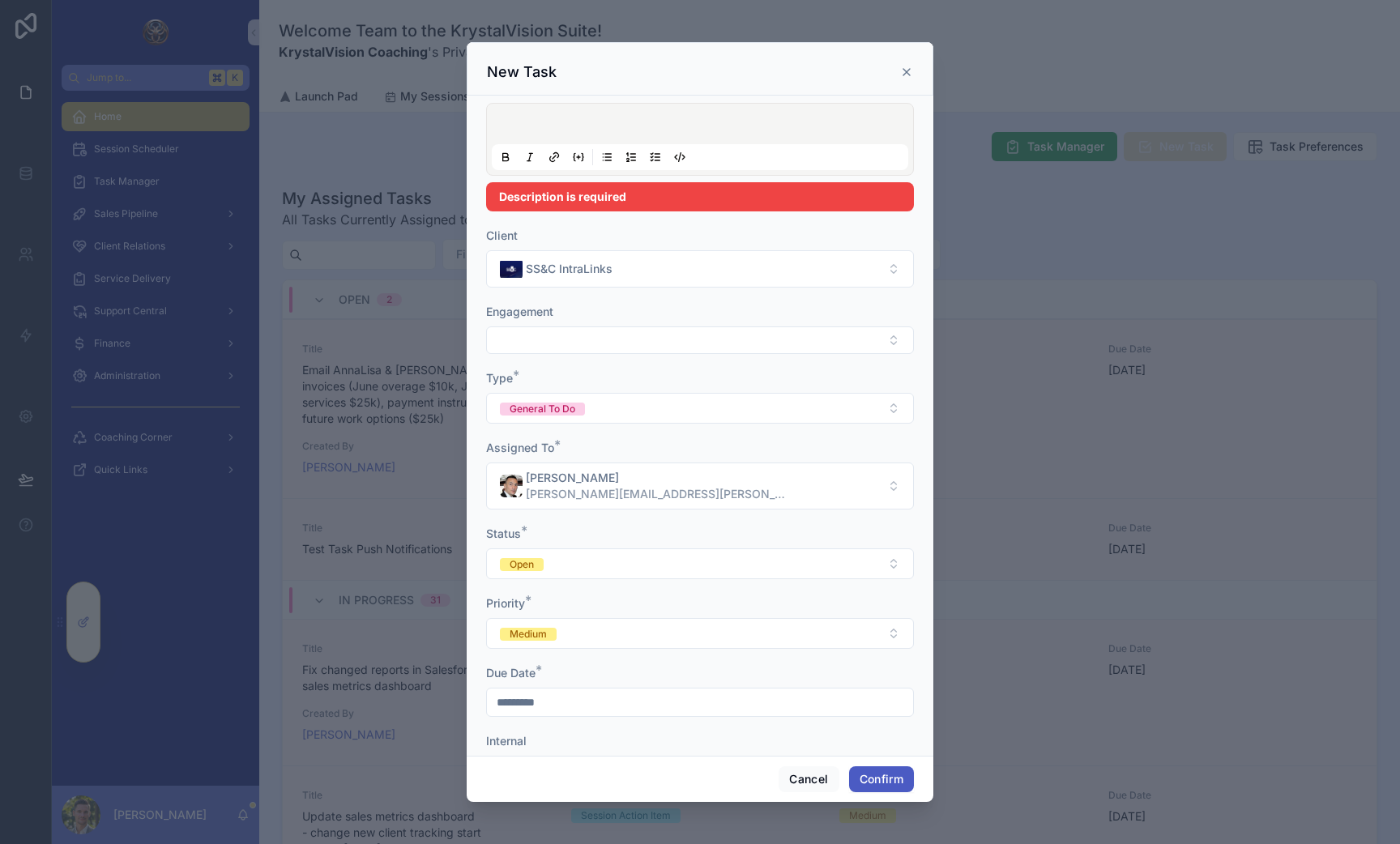
scroll to position [15, 0]
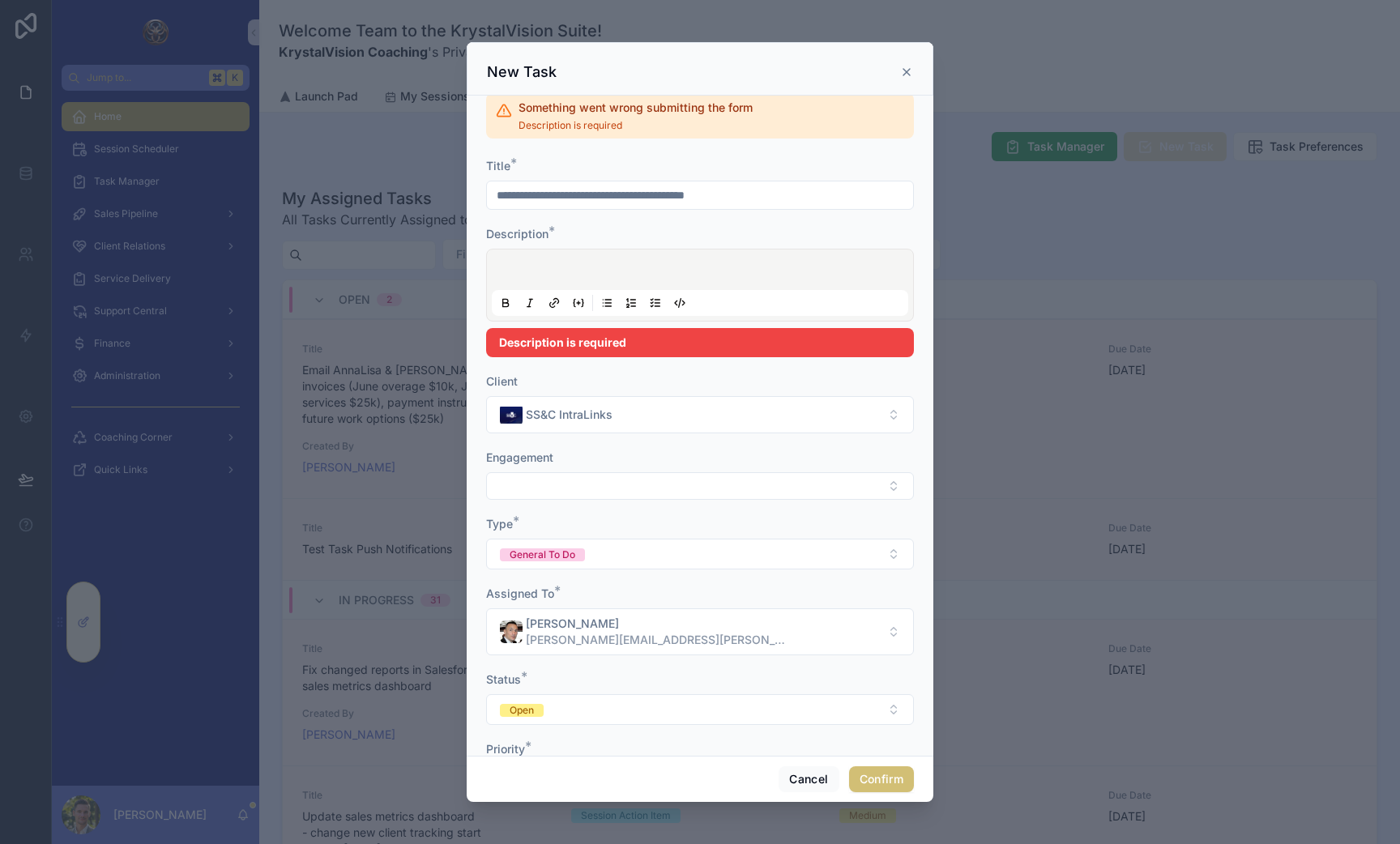
click at [538, 265] on p at bounding box center [703, 272] width 416 height 16
drag, startPoint x: 529, startPoint y: 196, endPoint x: 826, endPoint y: 206, distance: 297.2
click at [826, 206] on input "**********" at bounding box center [700, 195] width 426 height 22
click at [559, 262] on div at bounding box center [700, 286] width 416 height 62
click at [524, 260] on div at bounding box center [700, 286] width 416 height 62
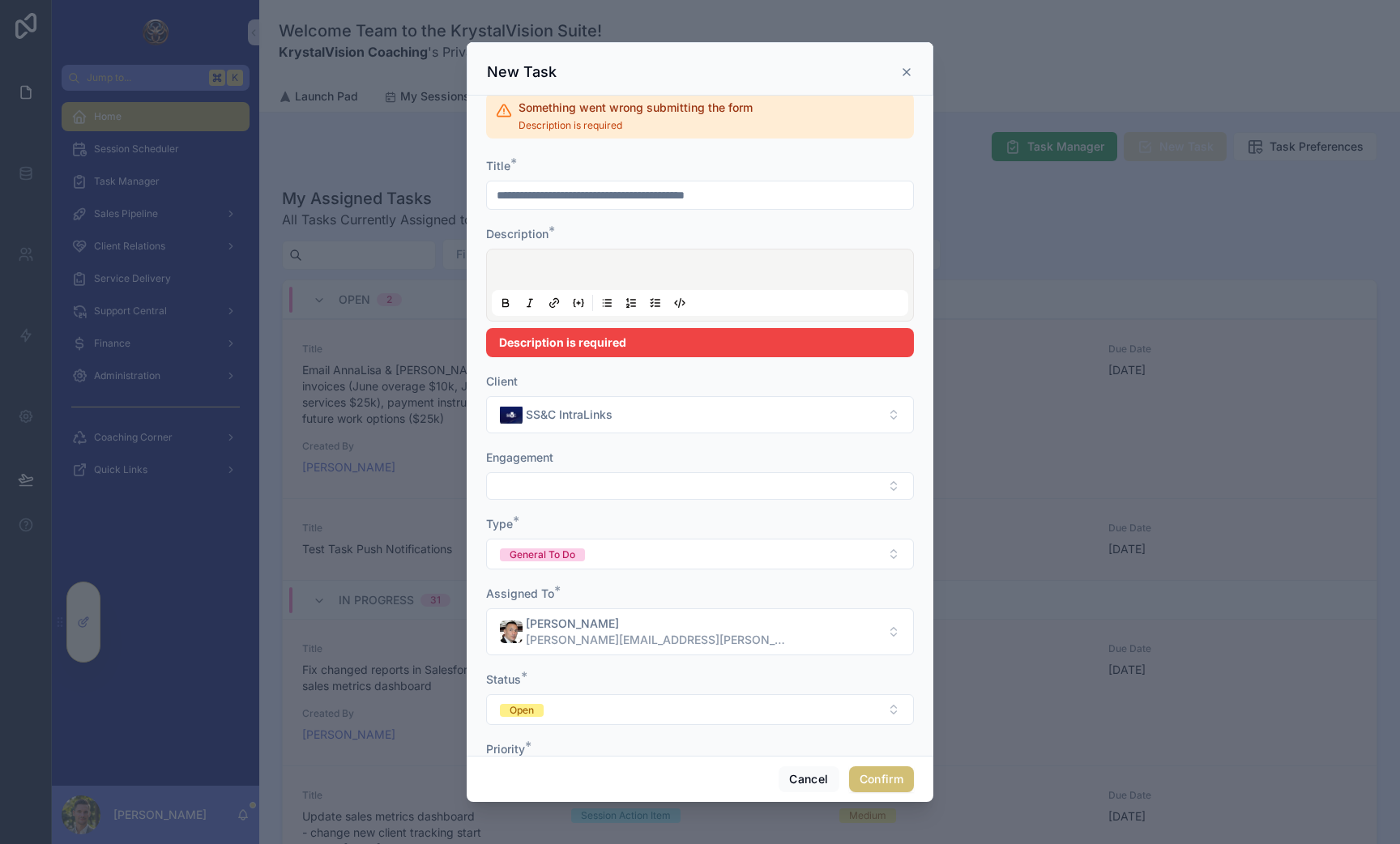
click at [513, 264] on p at bounding box center [703, 272] width 416 height 16
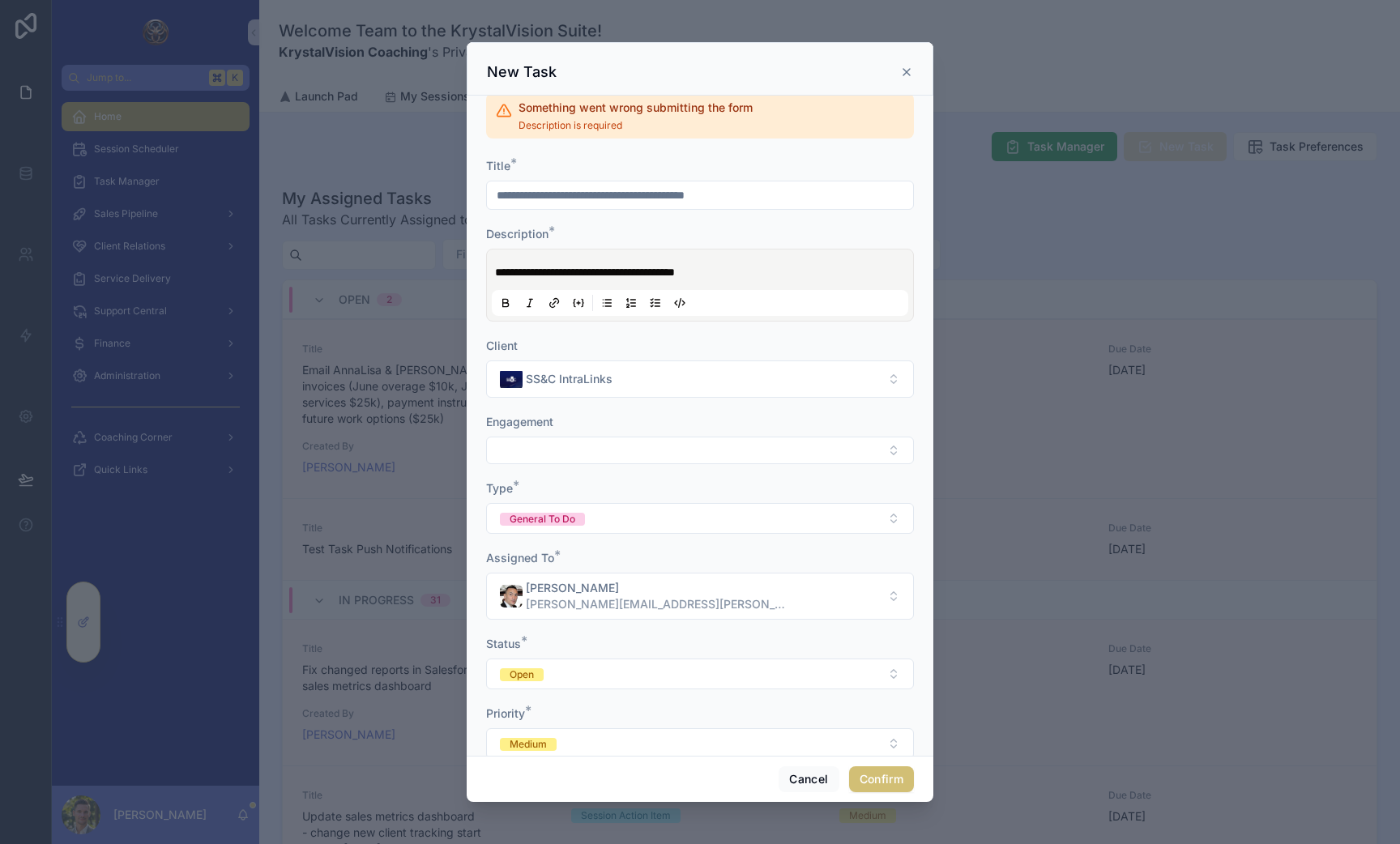
click at [621, 271] on span "**********" at bounding box center [585, 272] width 180 height 12
click at [626, 271] on span "**********" at bounding box center [585, 272] width 180 height 12
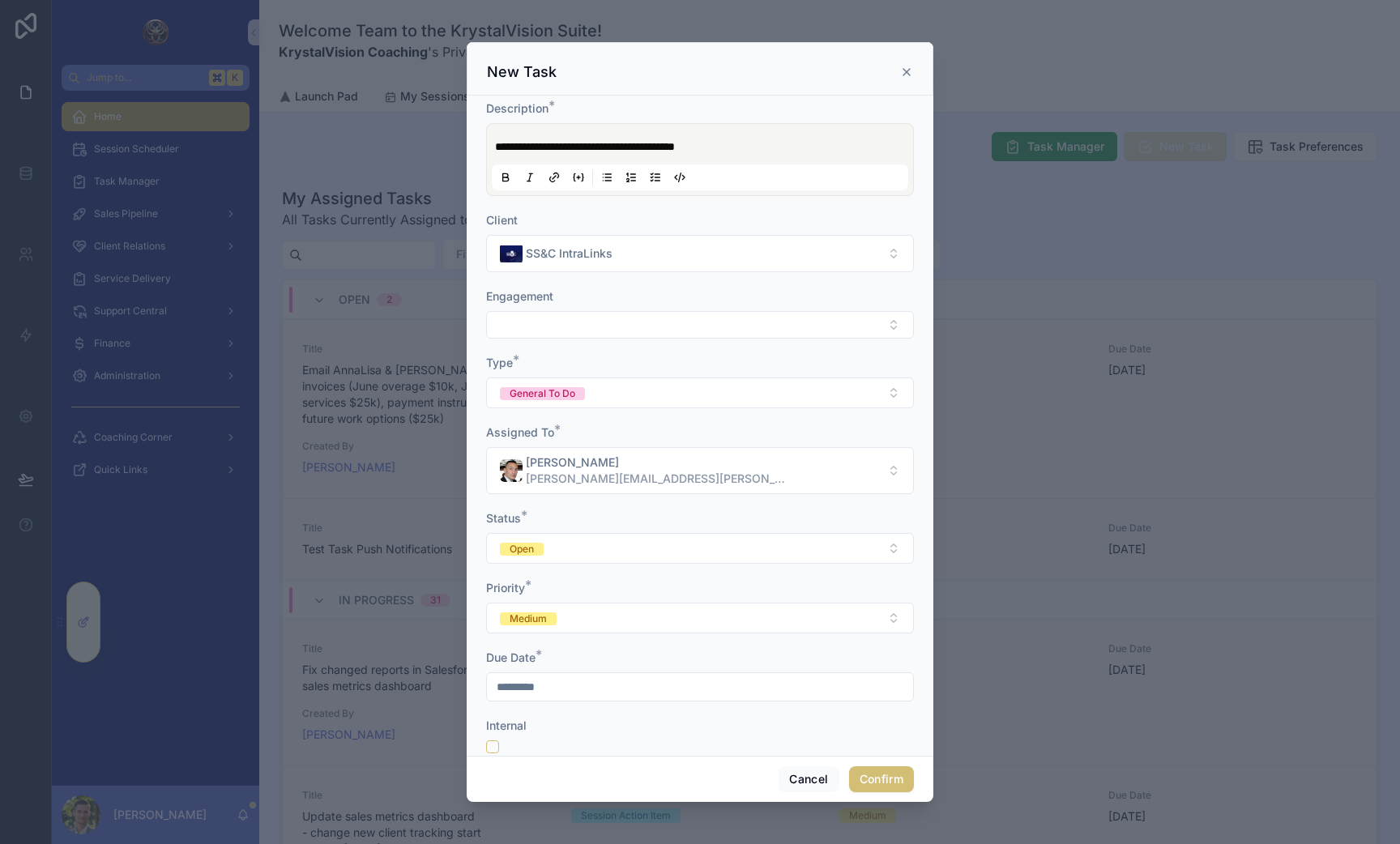
scroll to position [0, 0]
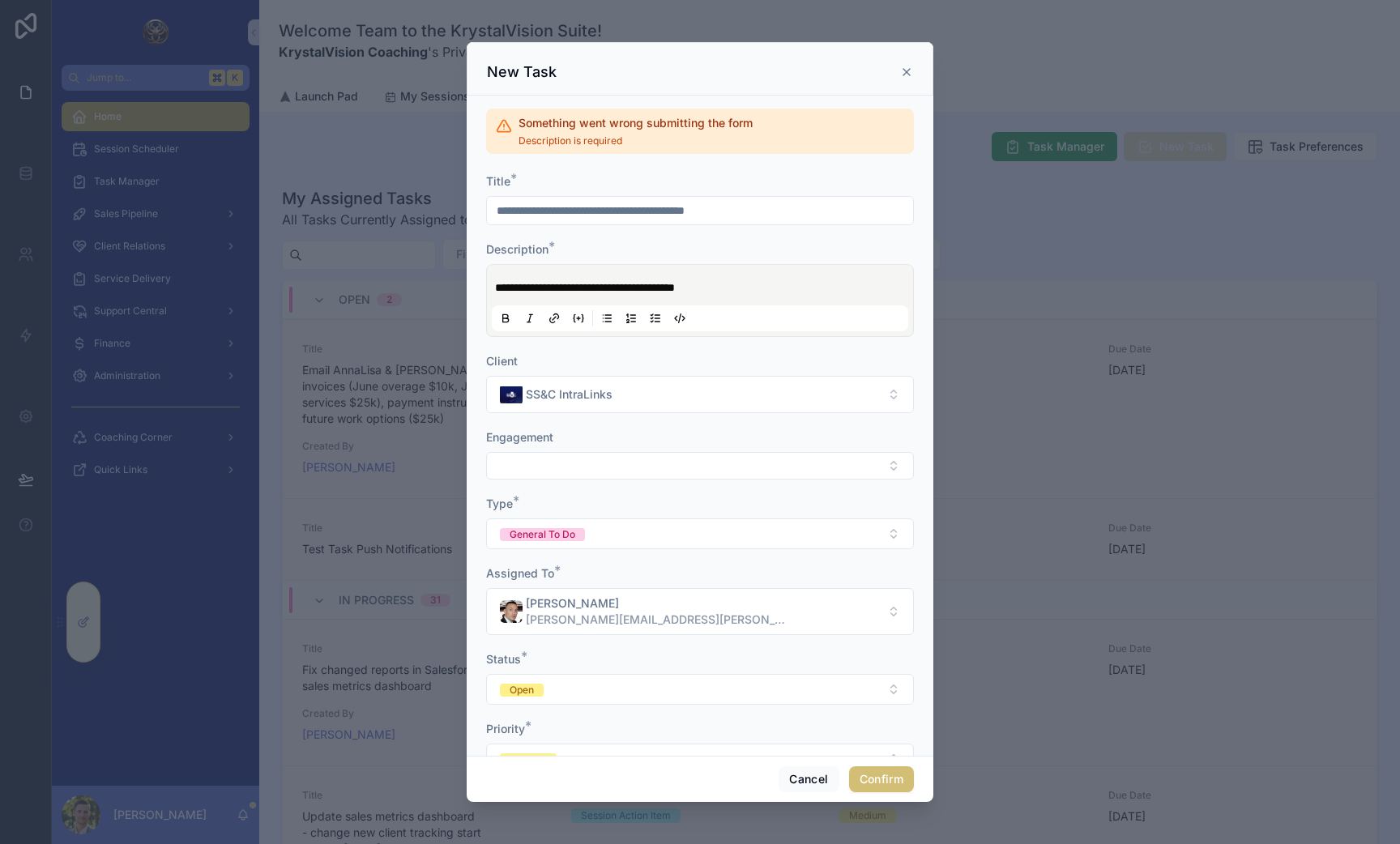
click at [752, 286] on p "**********" at bounding box center [703, 287] width 416 height 16
click at [624, 287] on span "**********" at bounding box center [585, 287] width 180 height 12
drag, startPoint x: 583, startPoint y: 286, endPoint x: 752, endPoint y: 287, distance: 169.0
click at [752, 287] on p "**********" at bounding box center [703, 287] width 416 height 16
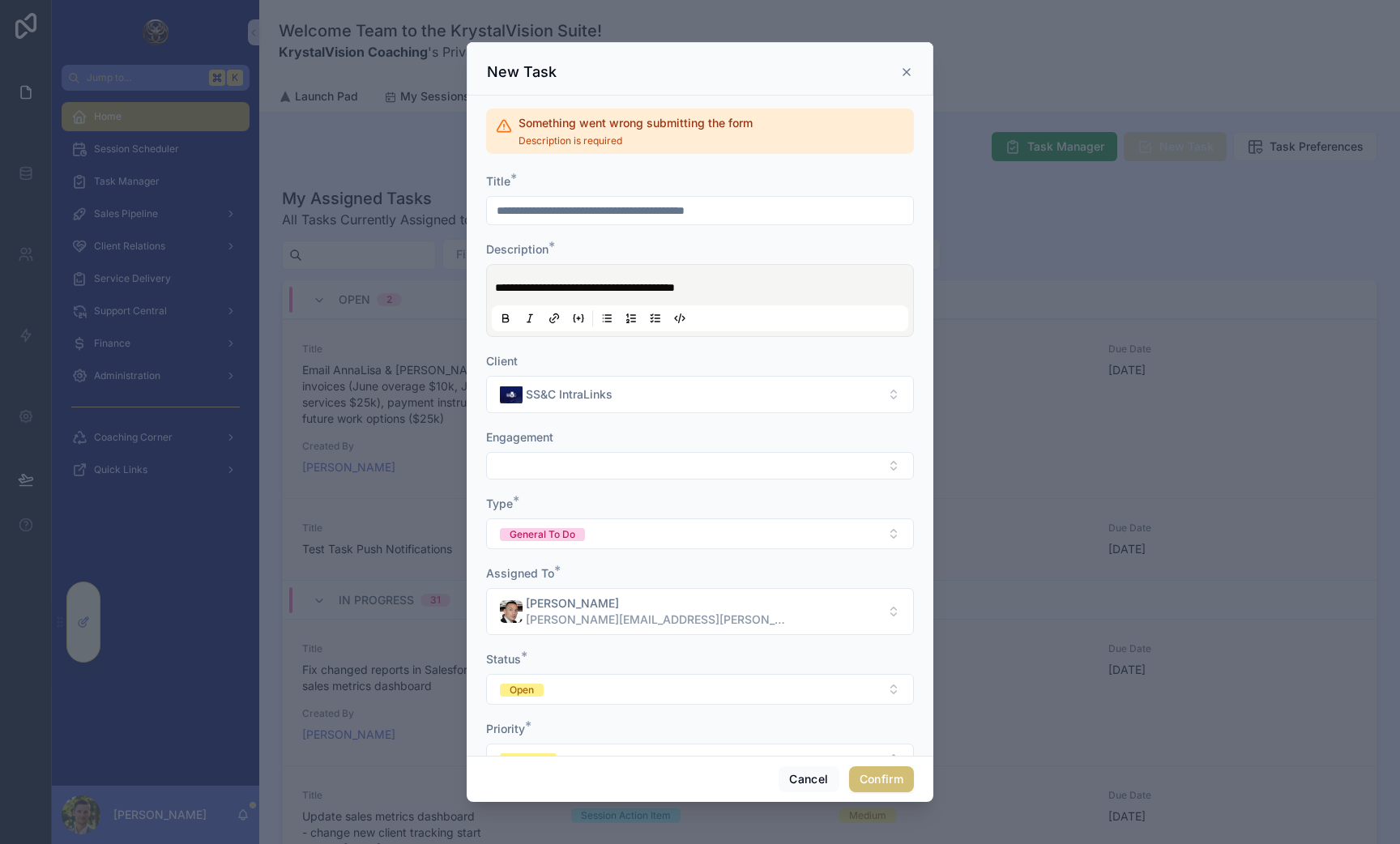
click at [651, 286] on span "**********" at bounding box center [585, 287] width 180 height 12
click at [548, 288] on span "**********" at bounding box center [538, 287] width 87 height 12
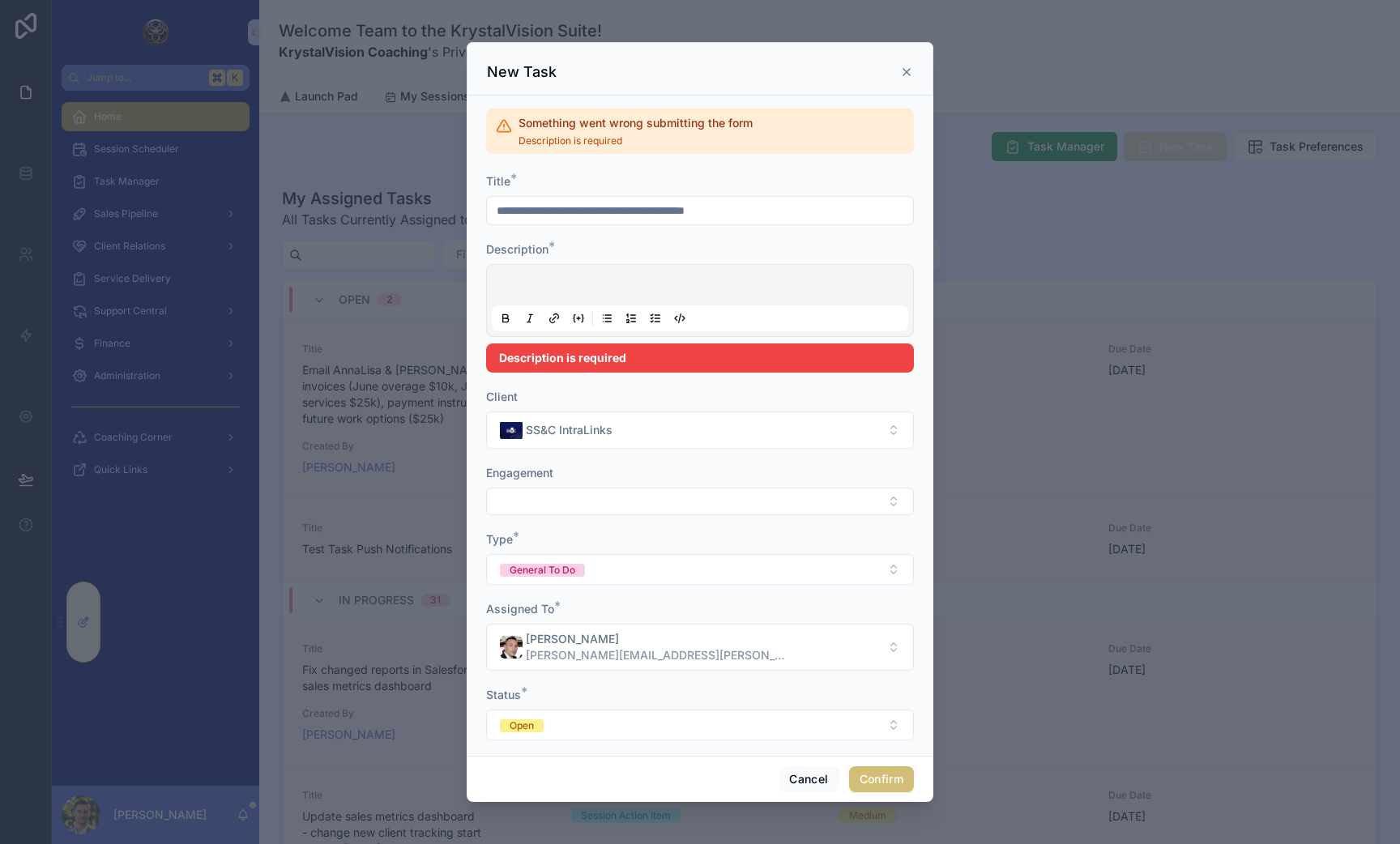
click at [592, 243] on div "Description *" at bounding box center [700, 249] width 428 height 16
click at [564, 180] on div "Title *" at bounding box center [700, 181] width 428 height 16
drag, startPoint x: 494, startPoint y: 214, endPoint x: 819, endPoint y: 232, distance: 325.5
click at [817, 234] on form "**********" at bounding box center [700, 637] width 428 height 928
click at [710, 173] on div "Title *" at bounding box center [700, 181] width 428 height 16
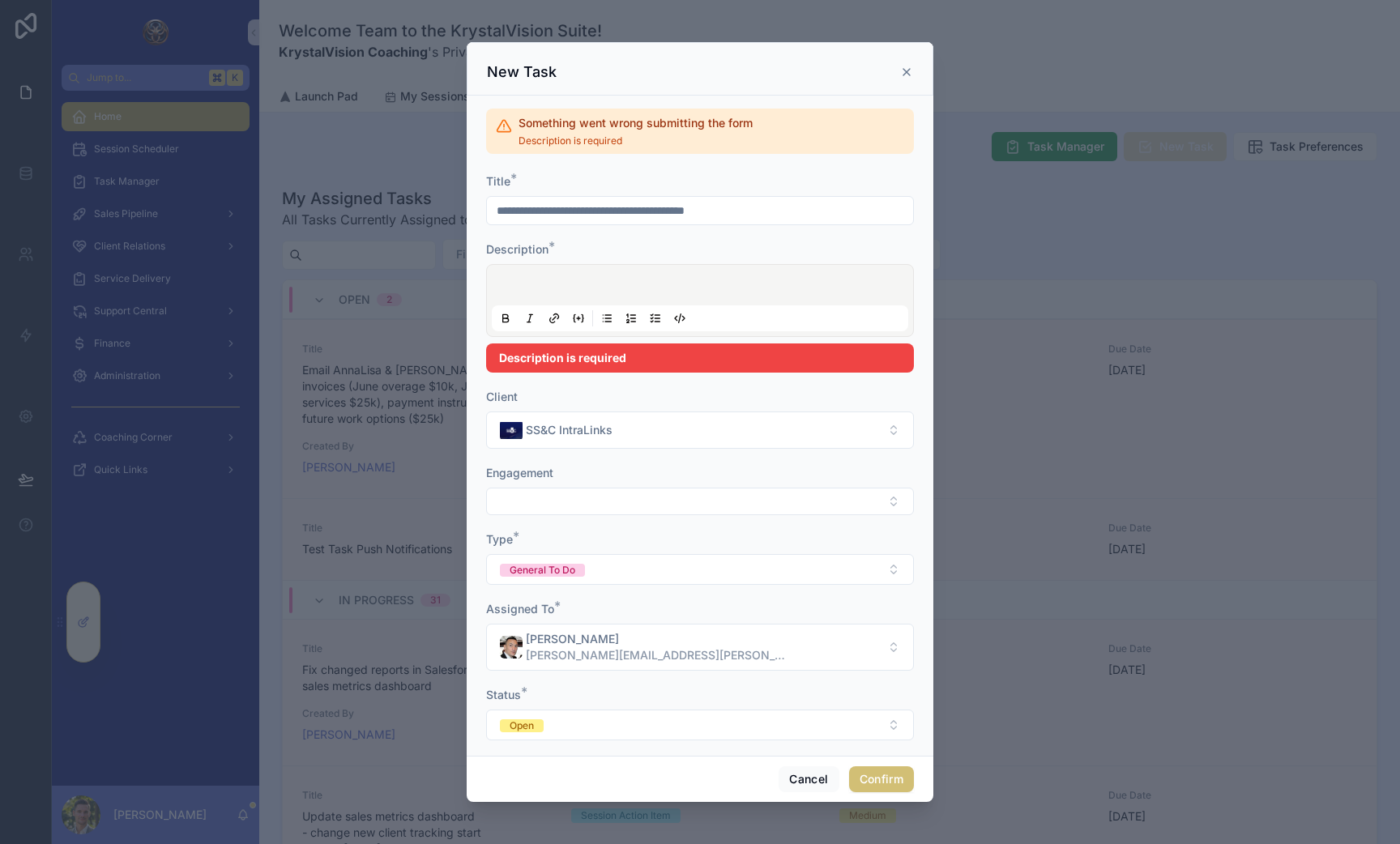
drag, startPoint x: 777, startPoint y: 206, endPoint x: 504, endPoint y: 199, distance: 273.1
click at [504, 199] on input "**********" at bounding box center [700, 210] width 426 height 22
click at [494, 214] on input "**********" at bounding box center [700, 210] width 426 height 22
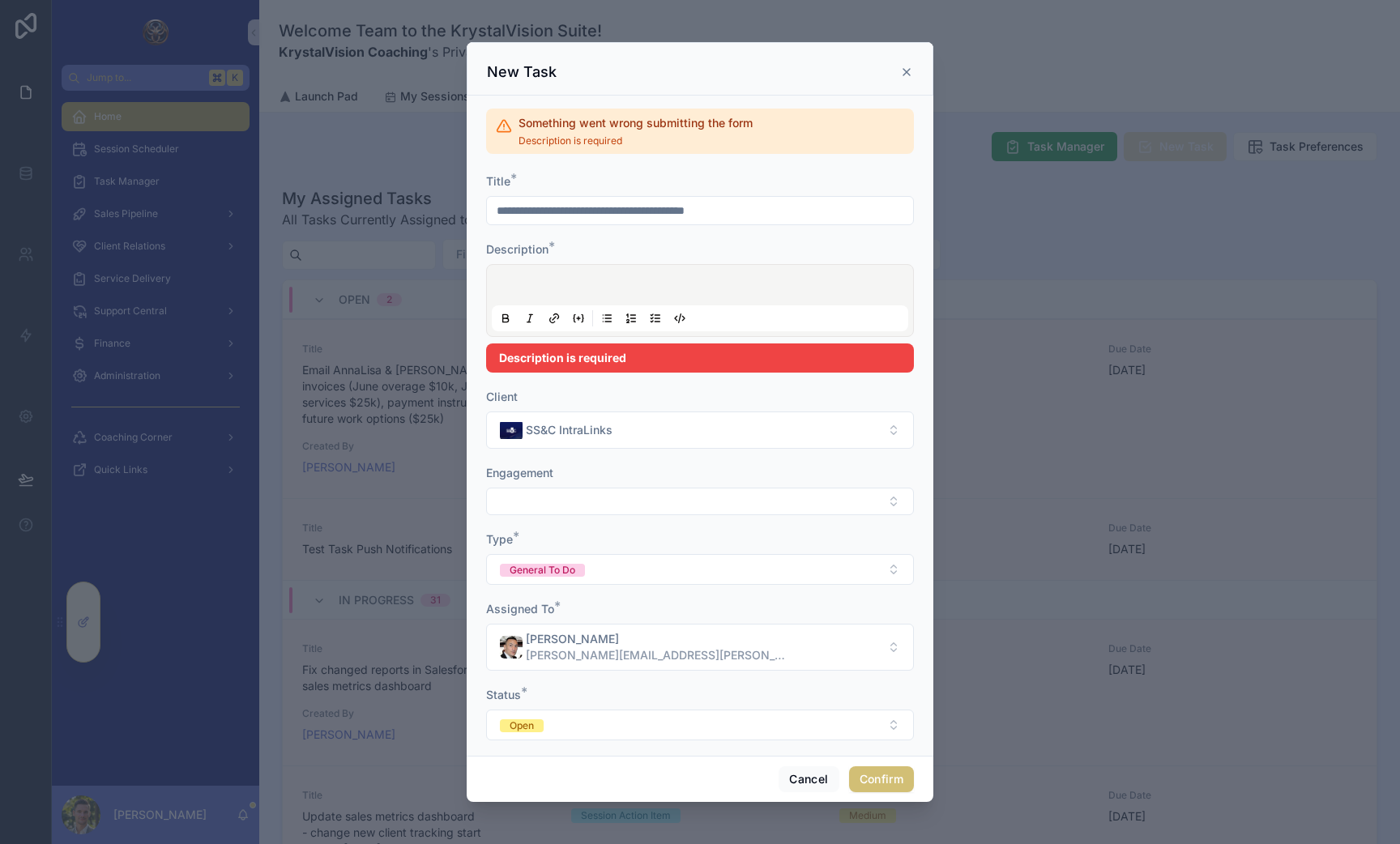
click at [494, 214] on input "**********" at bounding box center [700, 210] width 426 height 22
click at [587, 208] on input "**********" at bounding box center [700, 210] width 426 height 22
click at [574, 269] on div at bounding box center [700, 300] width 428 height 73
click at [574, 271] on div at bounding box center [700, 301] width 416 height 62
click at [570, 271] on div at bounding box center [700, 301] width 416 height 62
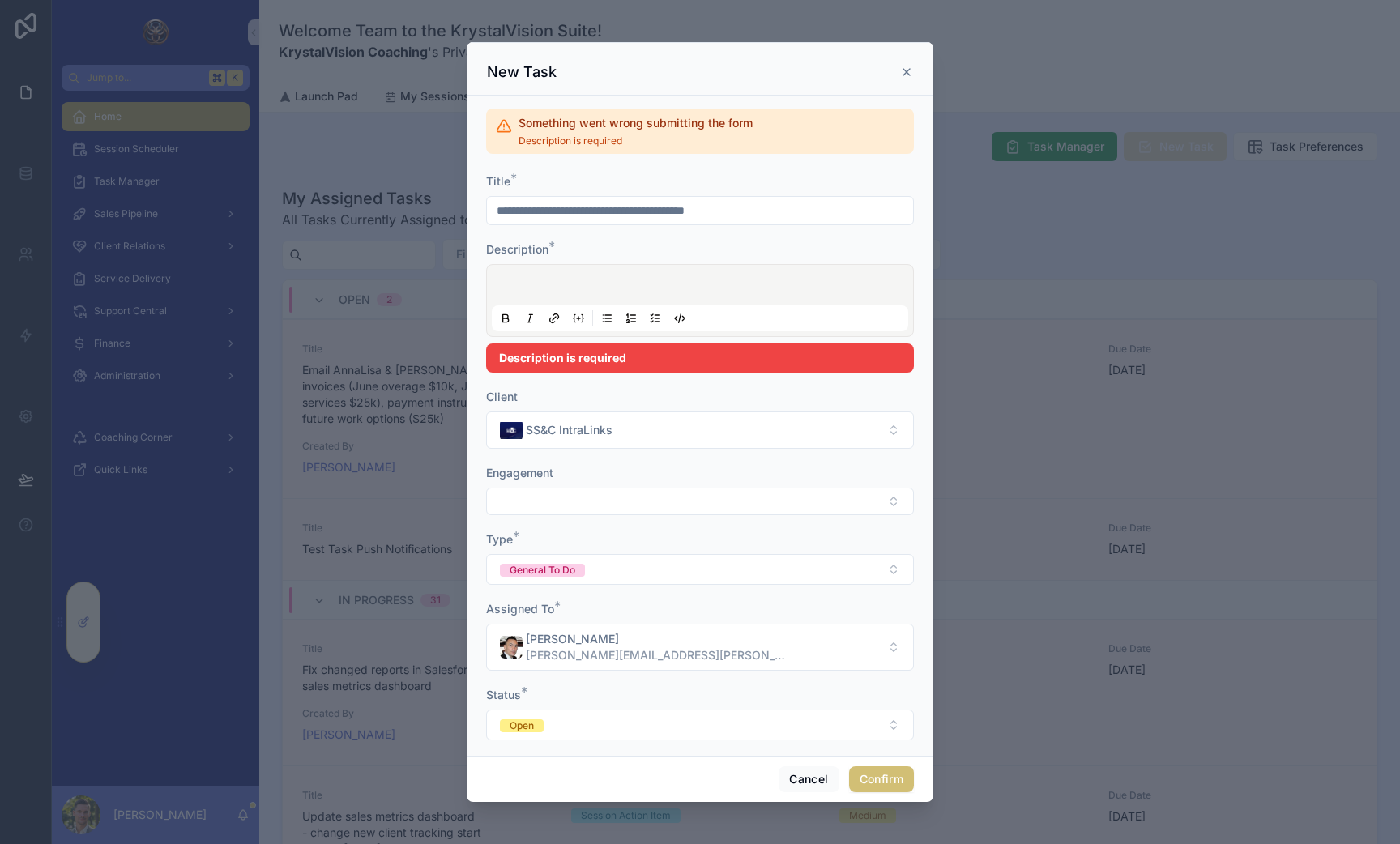
click at [519, 272] on div at bounding box center [700, 301] width 416 height 62
click at [530, 188] on div "Title *" at bounding box center [700, 181] width 428 height 16
click at [530, 203] on input "**********" at bounding box center [700, 210] width 426 height 22
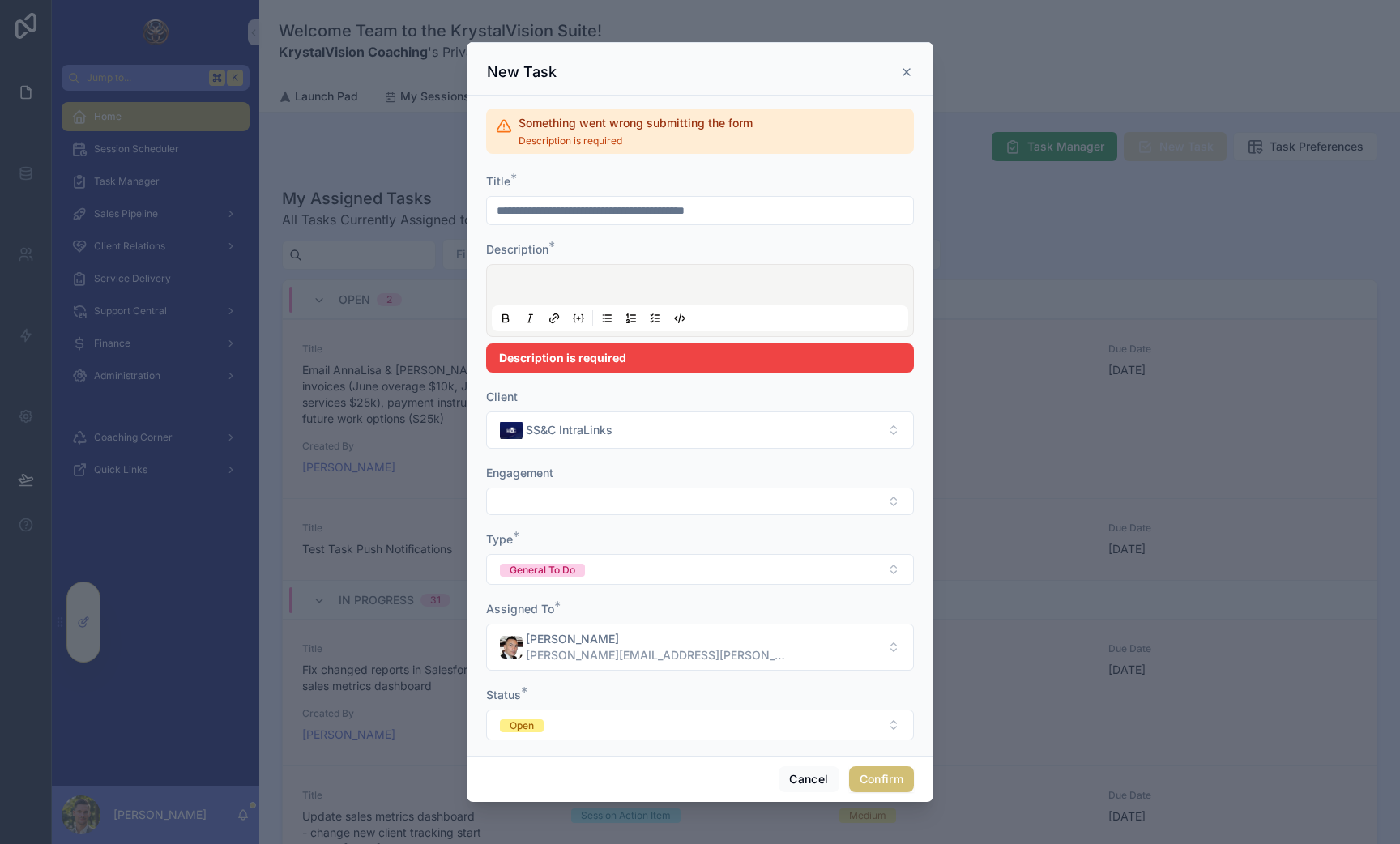
click at [549, 267] on div at bounding box center [700, 300] width 428 height 73
click at [511, 276] on div at bounding box center [700, 301] width 416 height 62
click at [511, 286] on p at bounding box center [703, 287] width 416 height 16
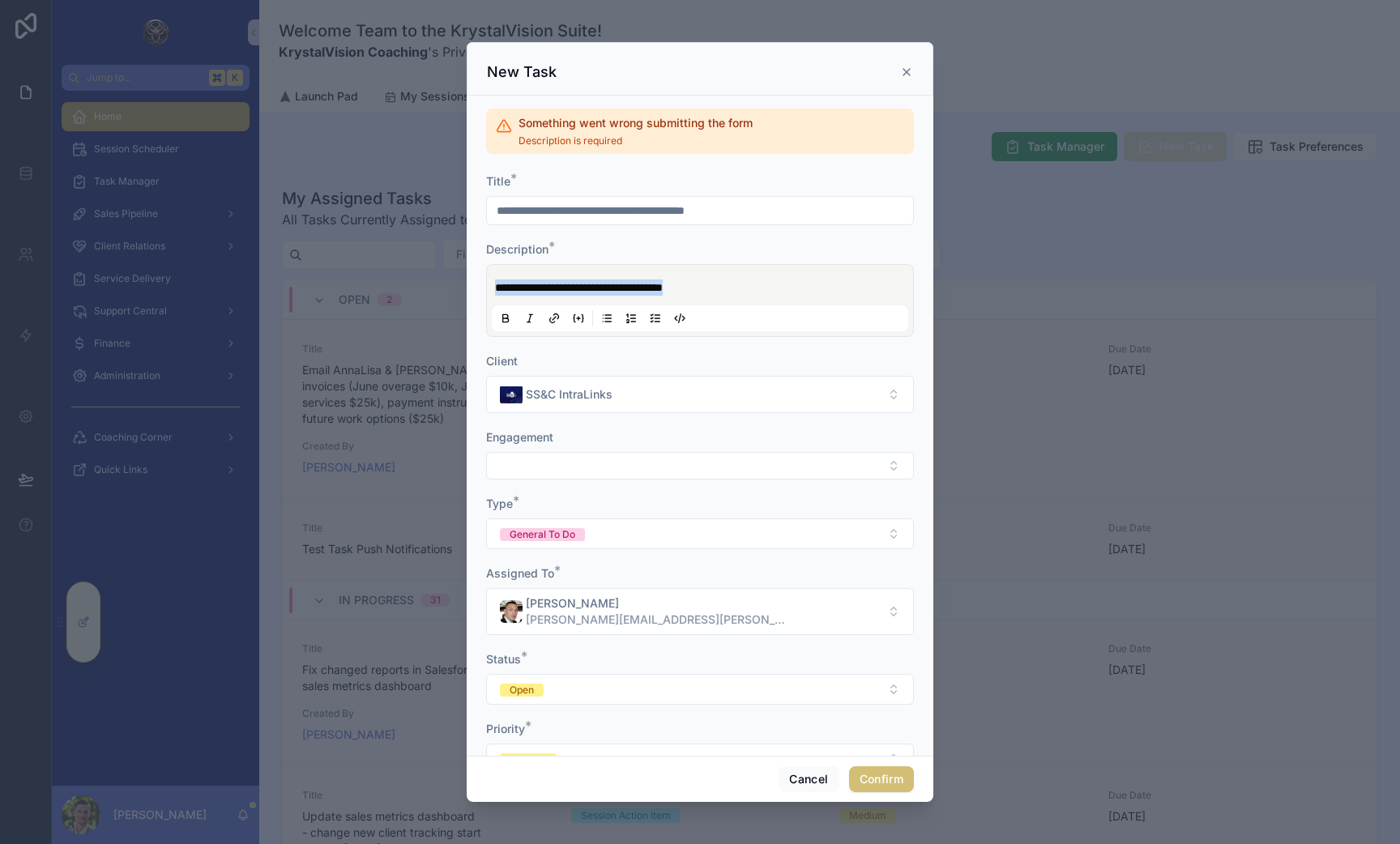
drag, startPoint x: 495, startPoint y: 286, endPoint x: 786, endPoint y: 297, distance: 291.2
click at [786, 297] on div "**********" at bounding box center [700, 301] width 416 height 62
click at [492, 286] on div "**********" at bounding box center [700, 301] width 416 height 62
click at [596, 285] on span "**********" at bounding box center [550, 287] width 111 height 12
drag, startPoint x: 536, startPoint y: 289, endPoint x: 689, endPoint y: 295, distance: 153.1
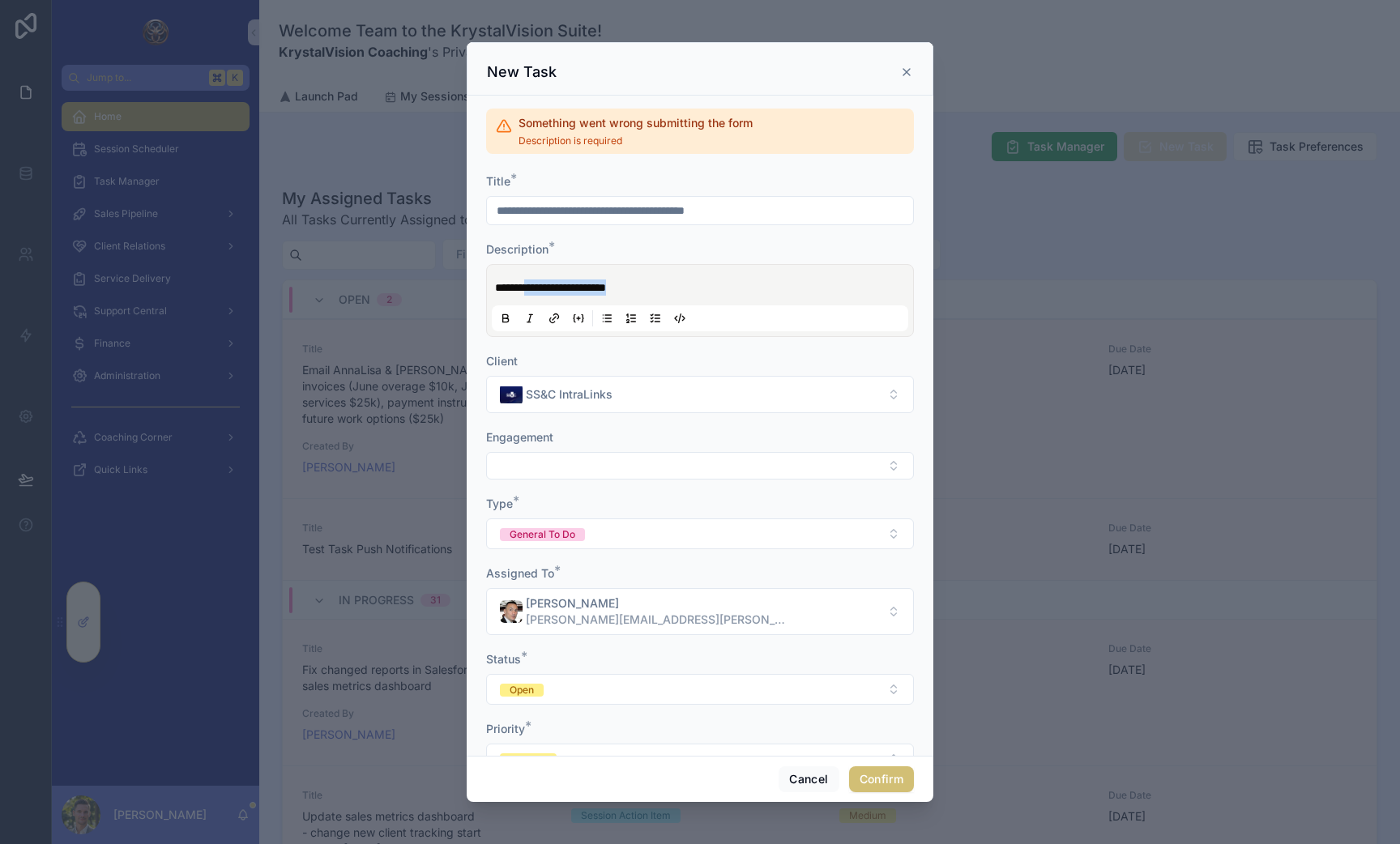
click at [689, 295] on p "**********" at bounding box center [703, 287] width 416 height 16
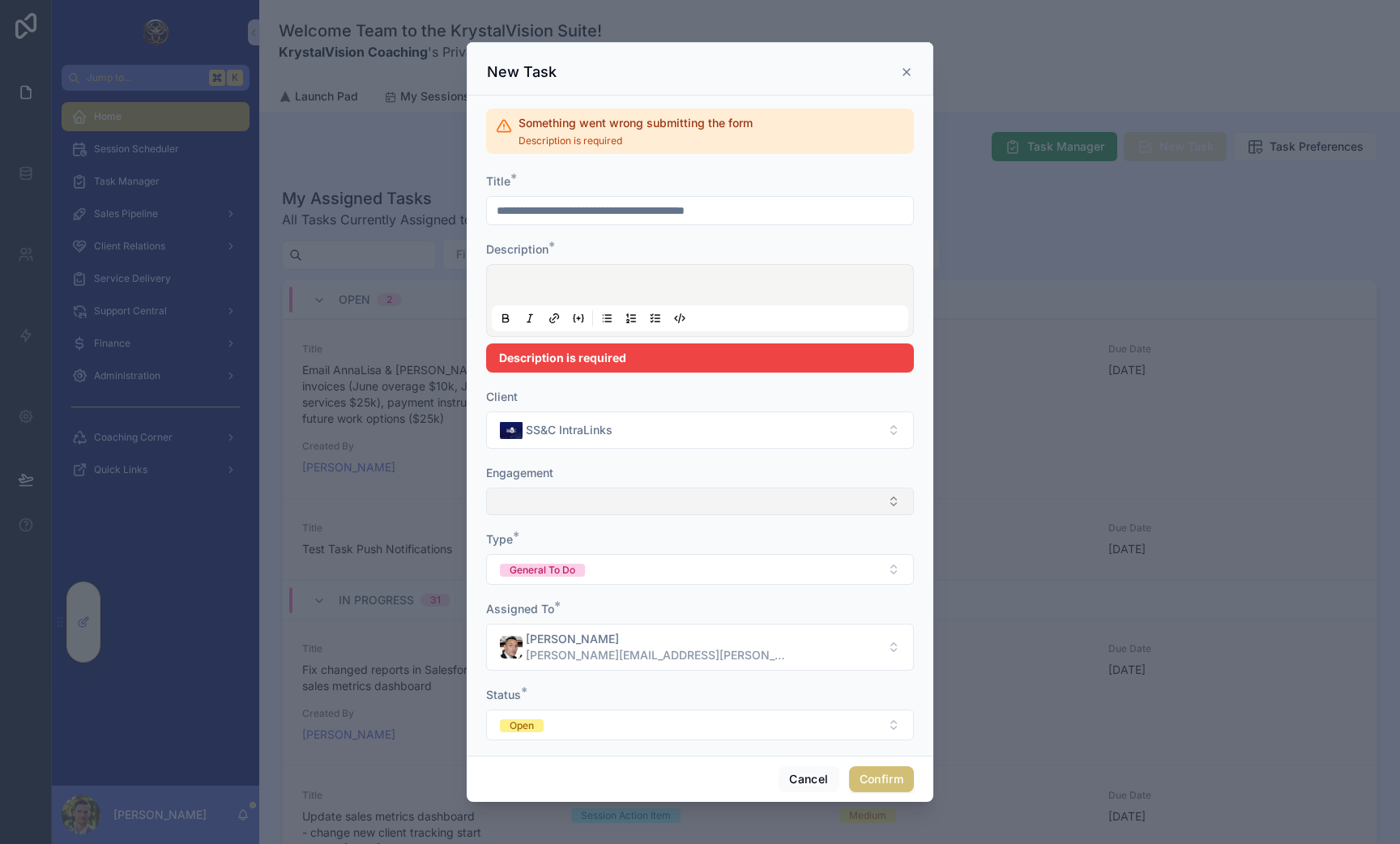
click at [582, 500] on button "Select Button" at bounding box center [700, 501] width 428 height 27
click at [593, 467] on div "Engagement" at bounding box center [700, 472] width 428 height 16
click at [546, 276] on div at bounding box center [700, 301] width 416 height 62
click at [510, 286] on p at bounding box center [703, 287] width 416 height 16
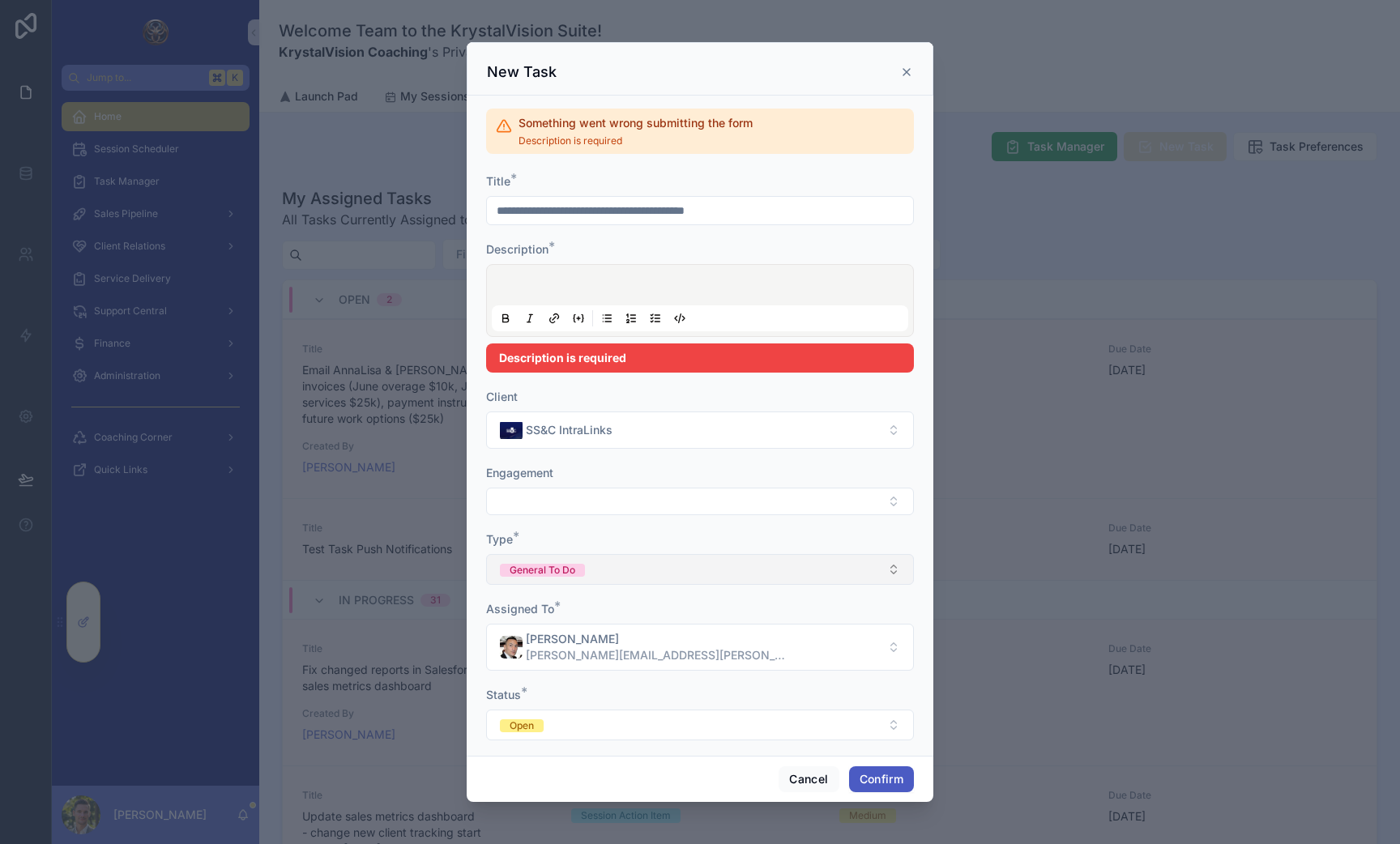
drag, startPoint x: 884, startPoint y: 774, endPoint x: 717, endPoint y: 562, distance: 269.9
click at [717, 562] on div "**********" at bounding box center [700, 422] width 467 height 760
click at [717, 562] on button "General To Do" at bounding box center [700, 569] width 428 height 31
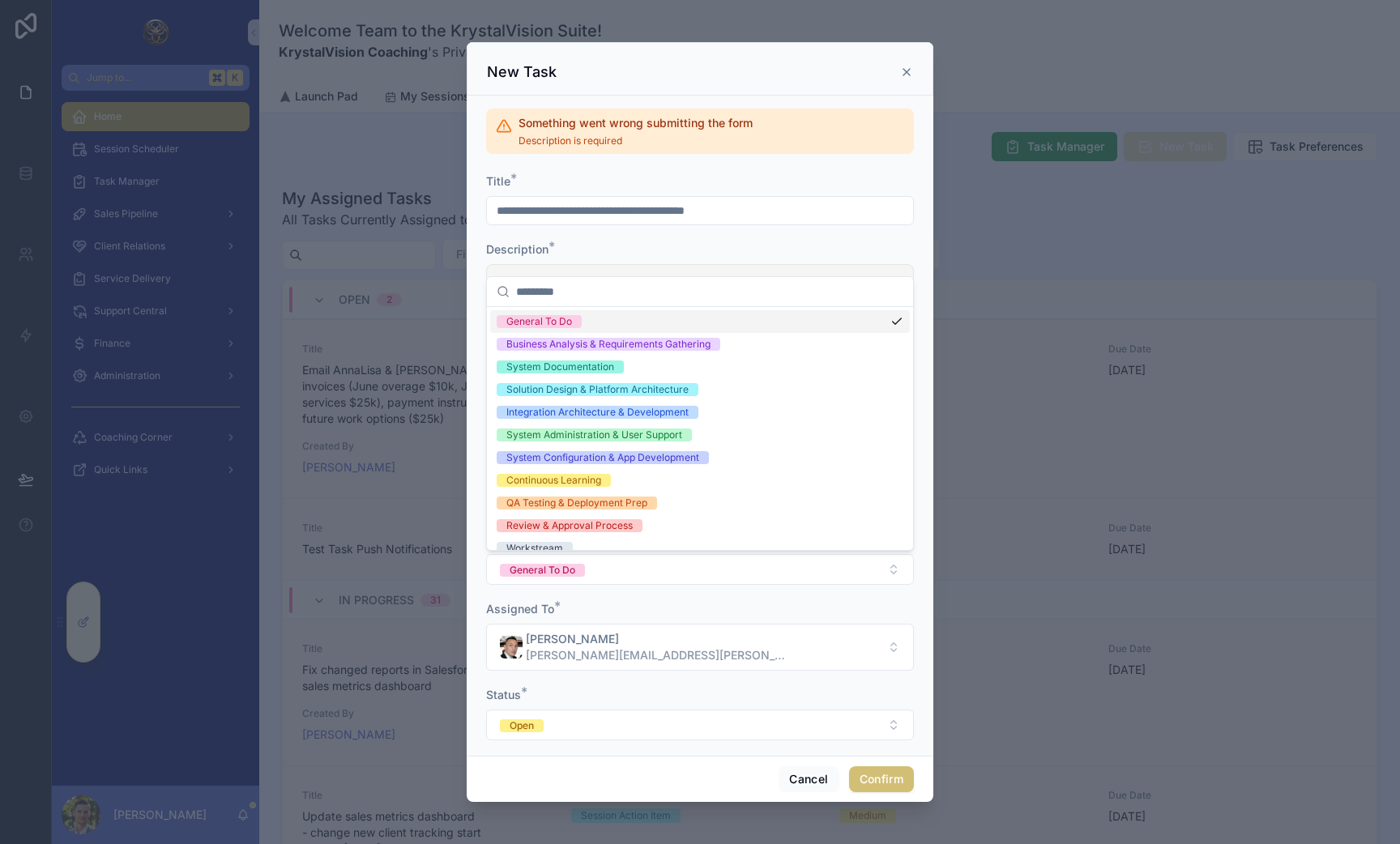
click at [660, 236] on form "**********" at bounding box center [700, 637] width 428 height 928
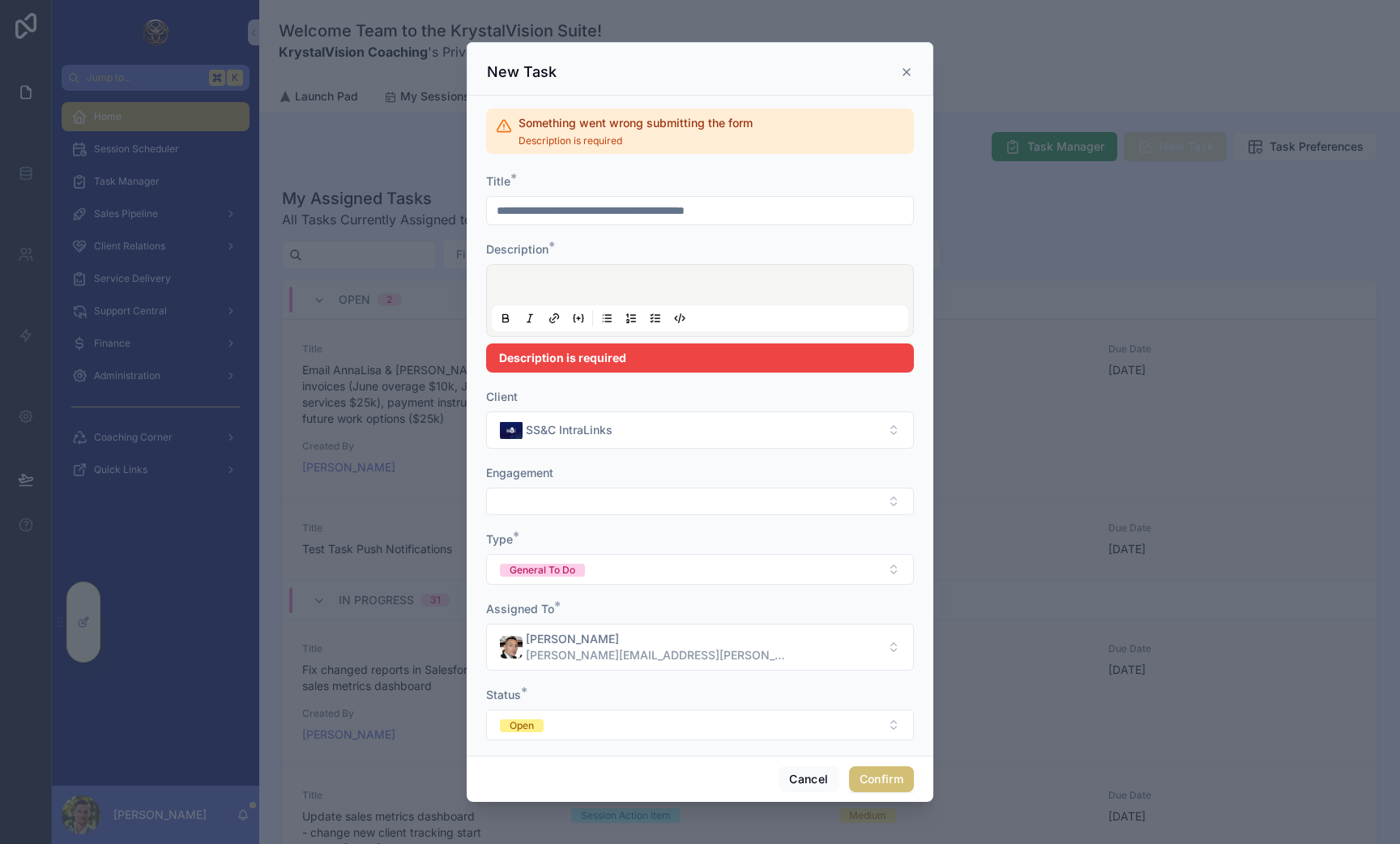
drag, startPoint x: 584, startPoint y: 209, endPoint x: 555, endPoint y: 209, distance: 29.0
click at [555, 209] on input "**********" at bounding box center [700, 210] width 426 height 22
click at [523, 274] on div at bounding box center [700, 301] width 416 height 62
click at [495, 300] on div at bounding box center [700, 301] width 416 height 62
click at [510, 286] on p at bounding box center [703, 287] width 416 height 16
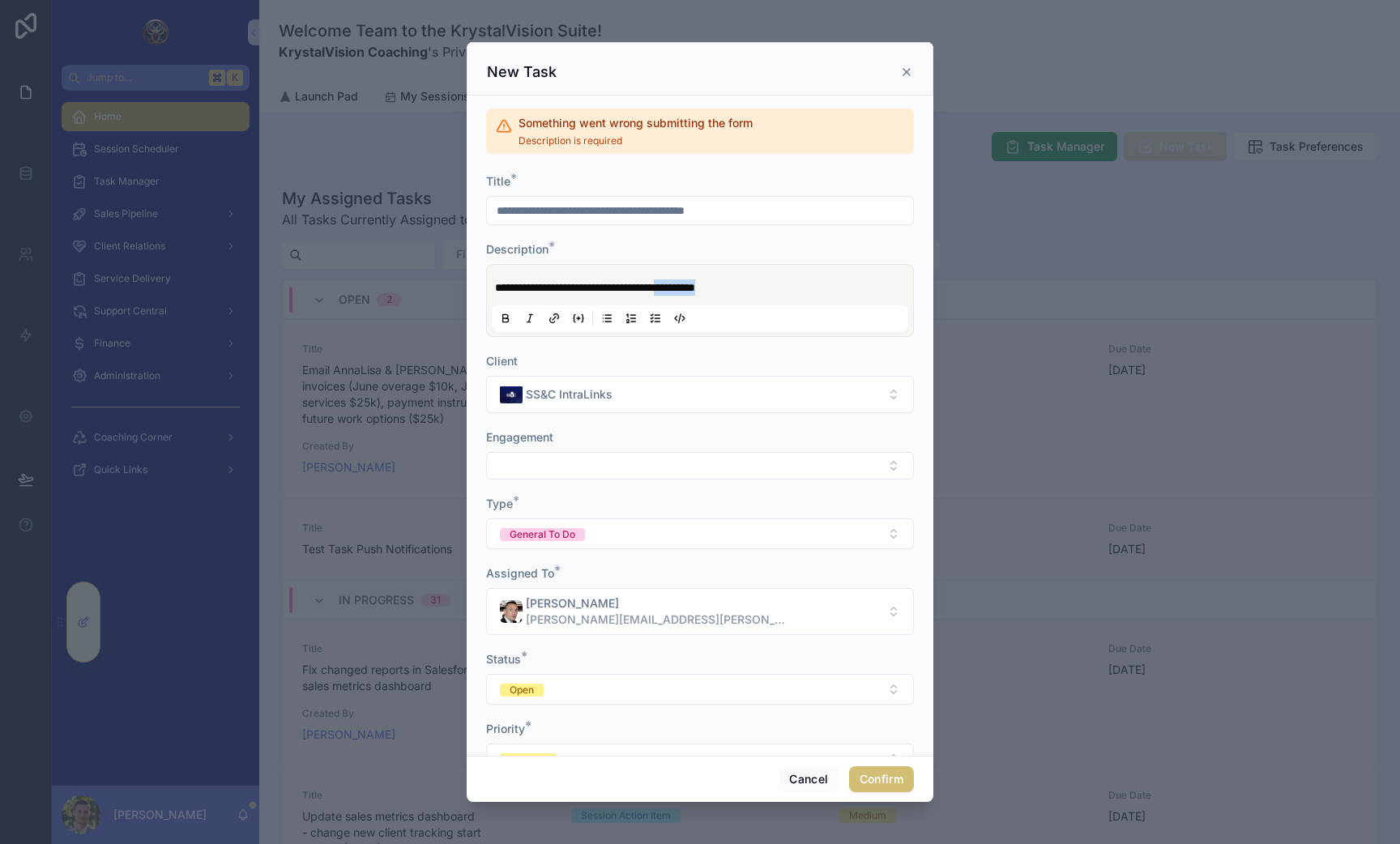
drag, startPoint x: 708, startPoint y: 289, endPoint x: 808, endPoint y: 283, distance: 100.2
click at [808, 283] on p "**********" at bounding box center [703, 287] width 416 height 16
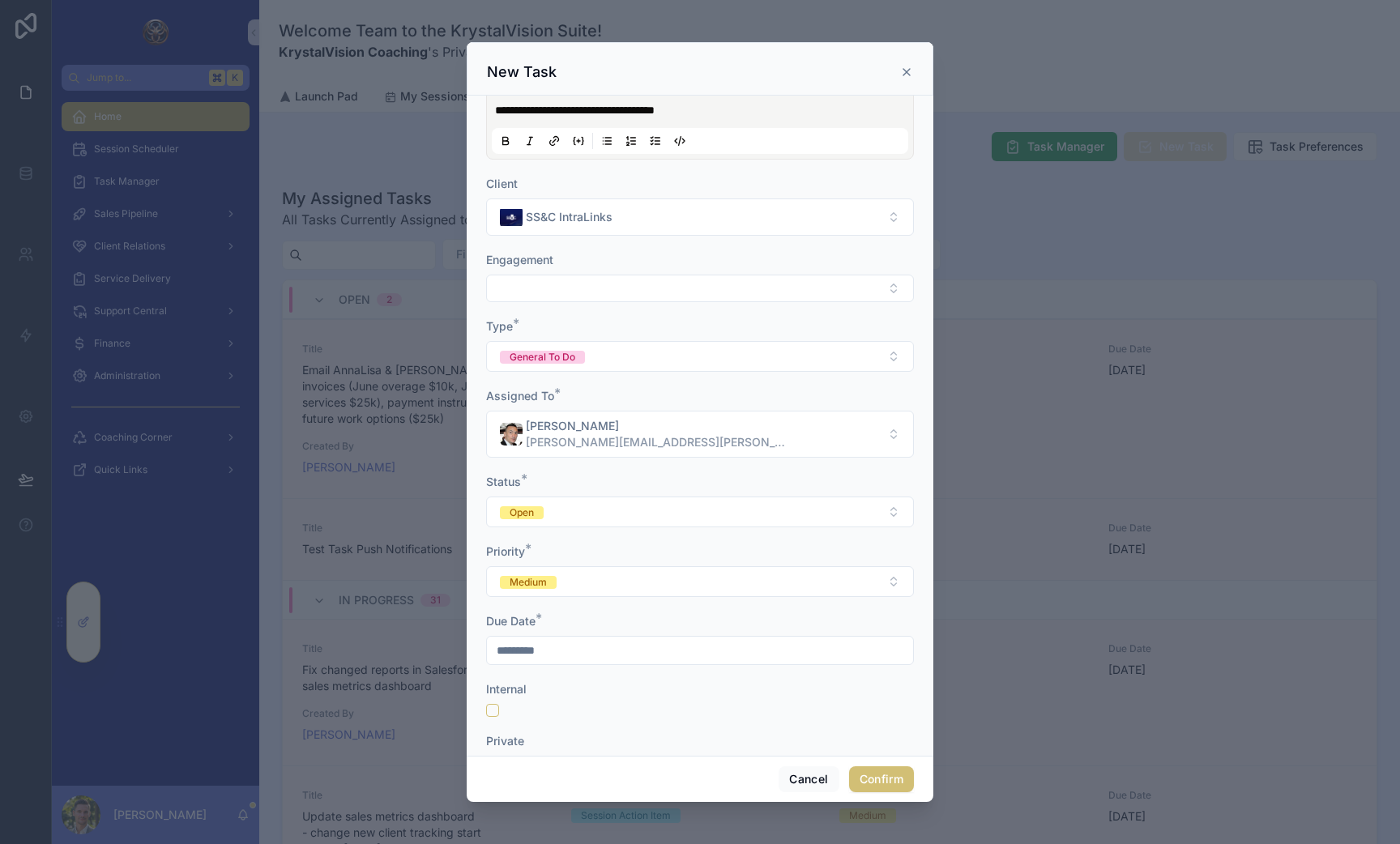
scroll to position [322, 0]
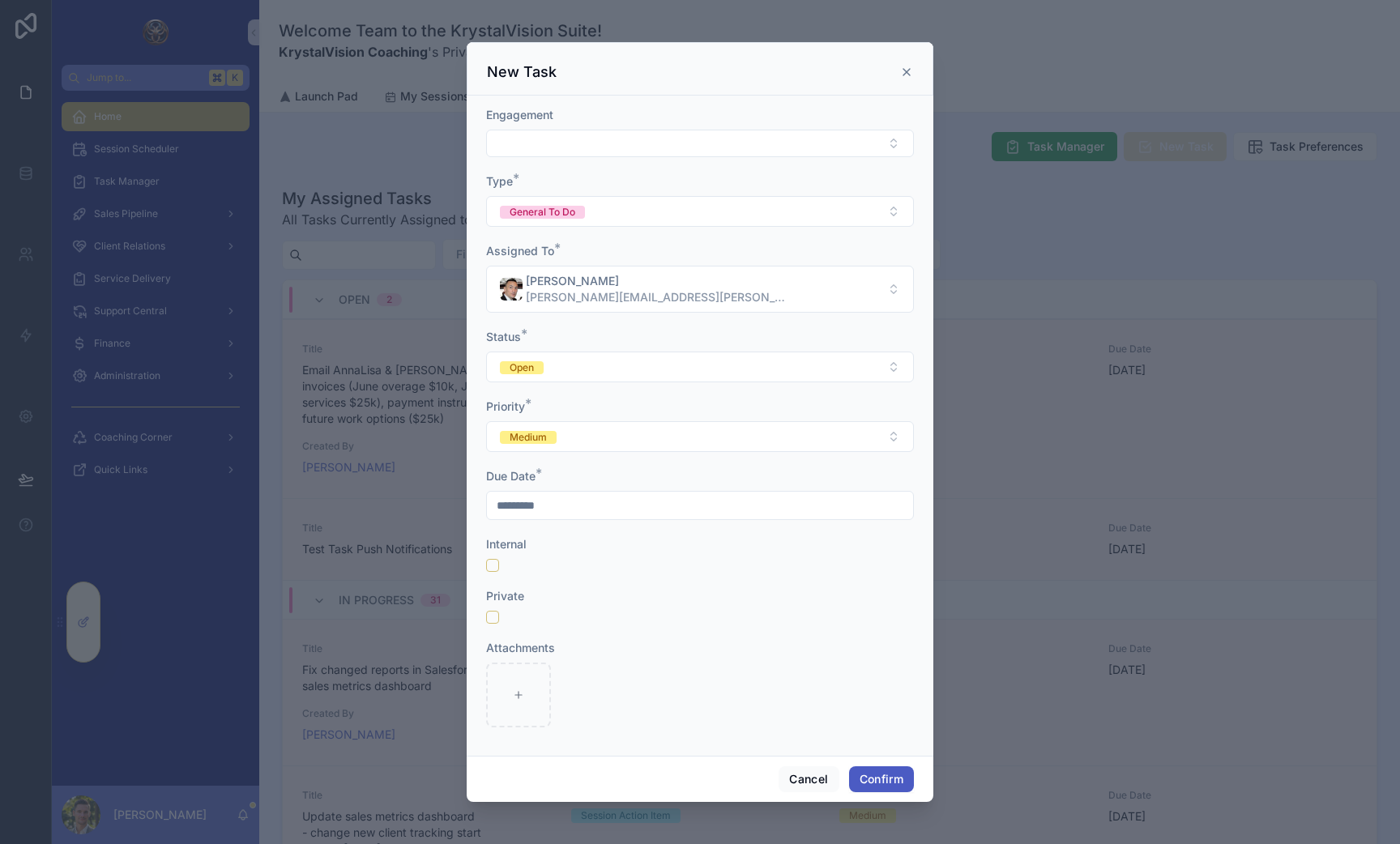
drag, startPoint x: 896, startPoint y: 781, endPoint x: 850, endPoint y: 644, distance: 144.5
click at [850, 644] on div "**********" at bounding box center [700, 422] width 467 height 760
click at [877, 775] on button "Confirm" at bounding box center [881, 779] width 65 height 26
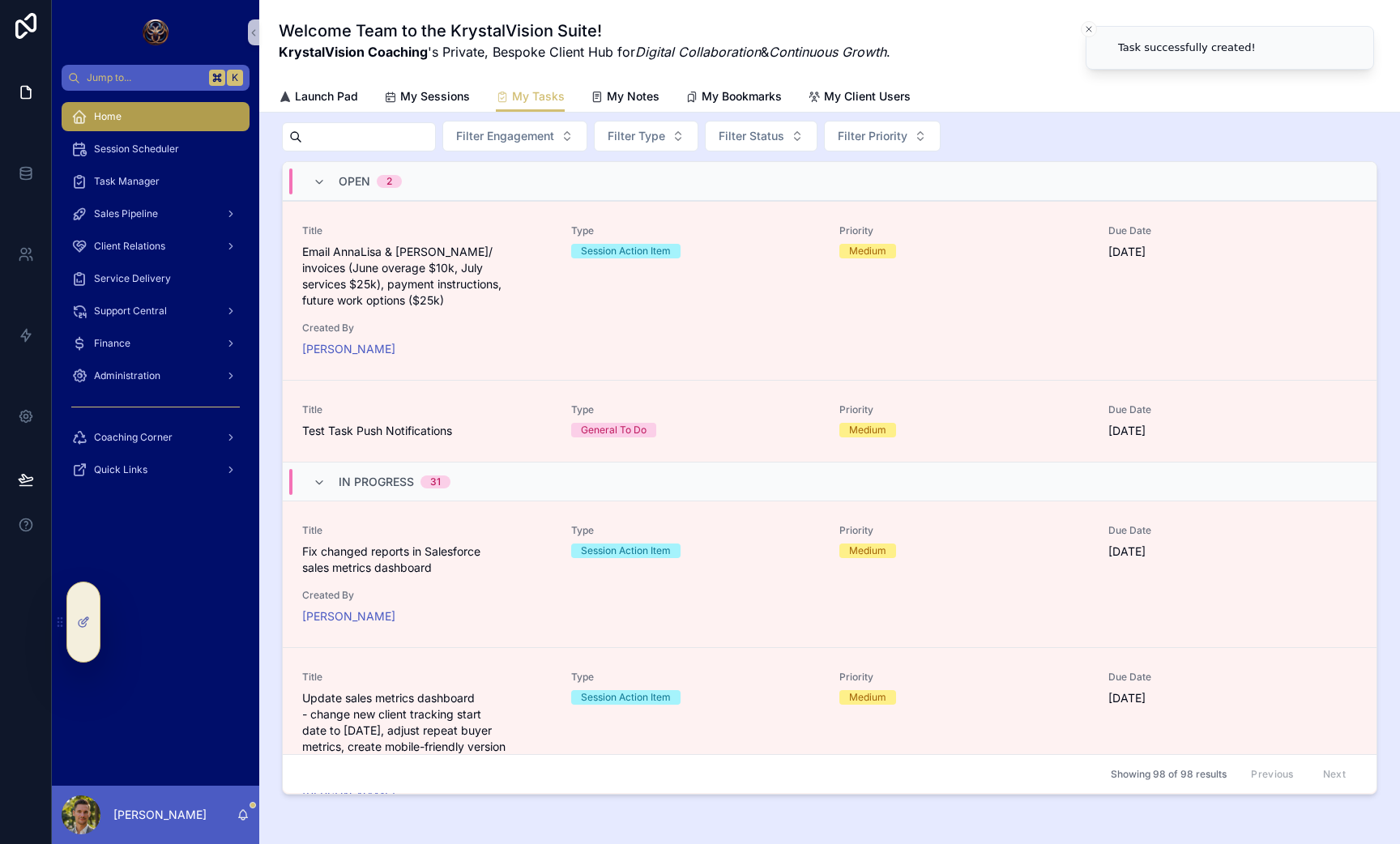
scroll to position [0, 0]
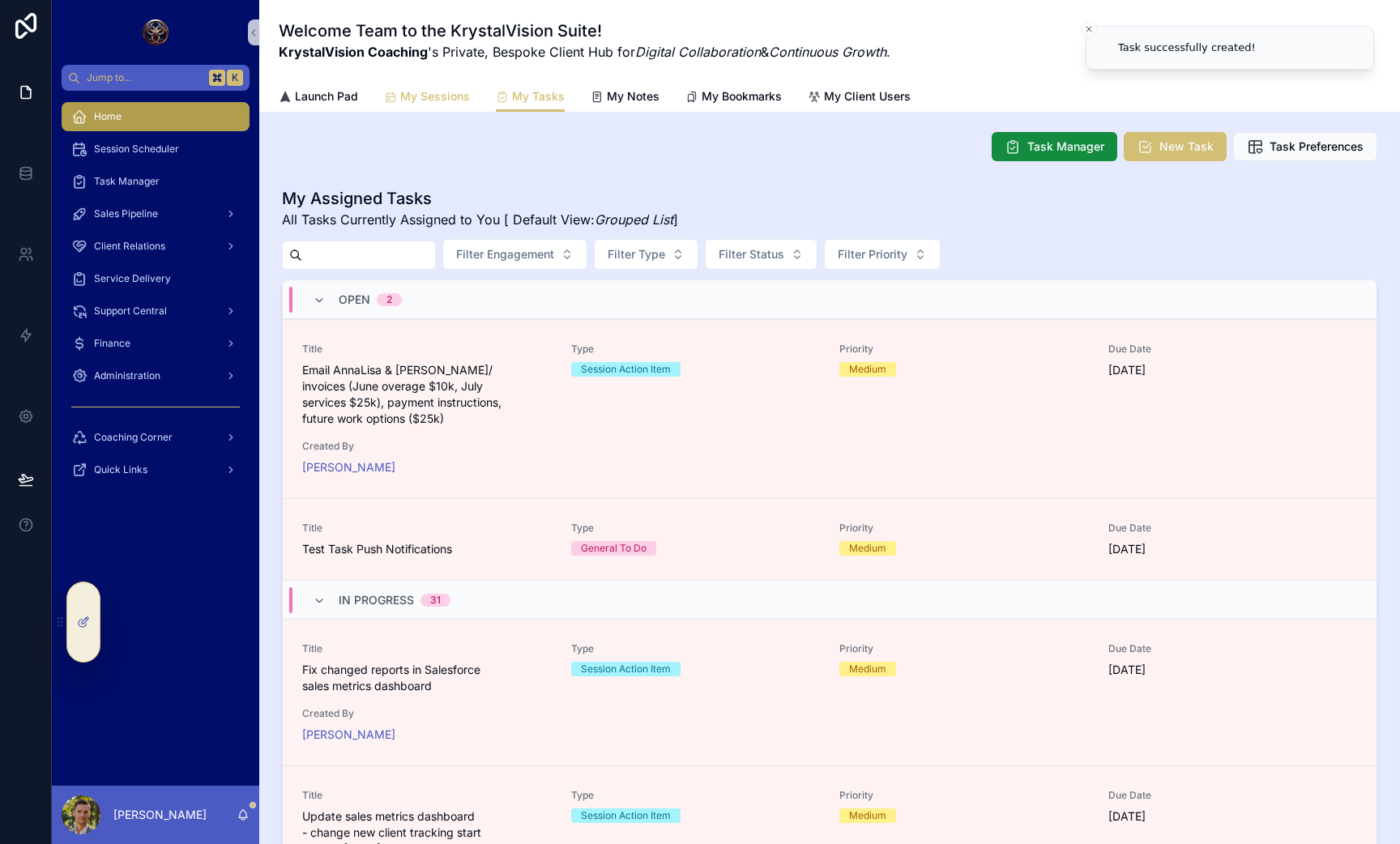
click at [453, 97] on span "My Sessions" at bounding box center [435, 96] width 70 height 16
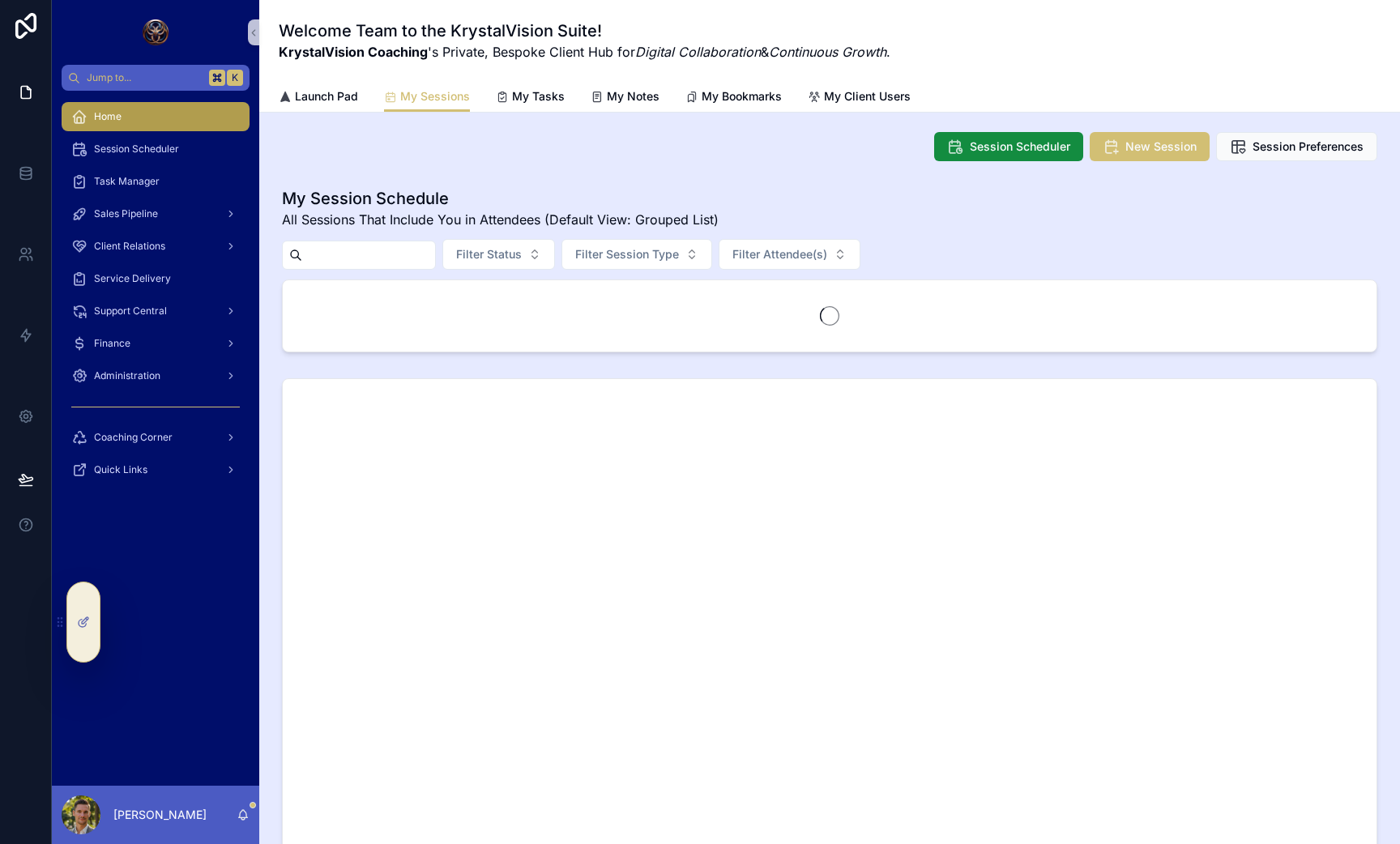
click at [135, 113] on div "Home" at bounding box center [156, 116] width 168 height 26
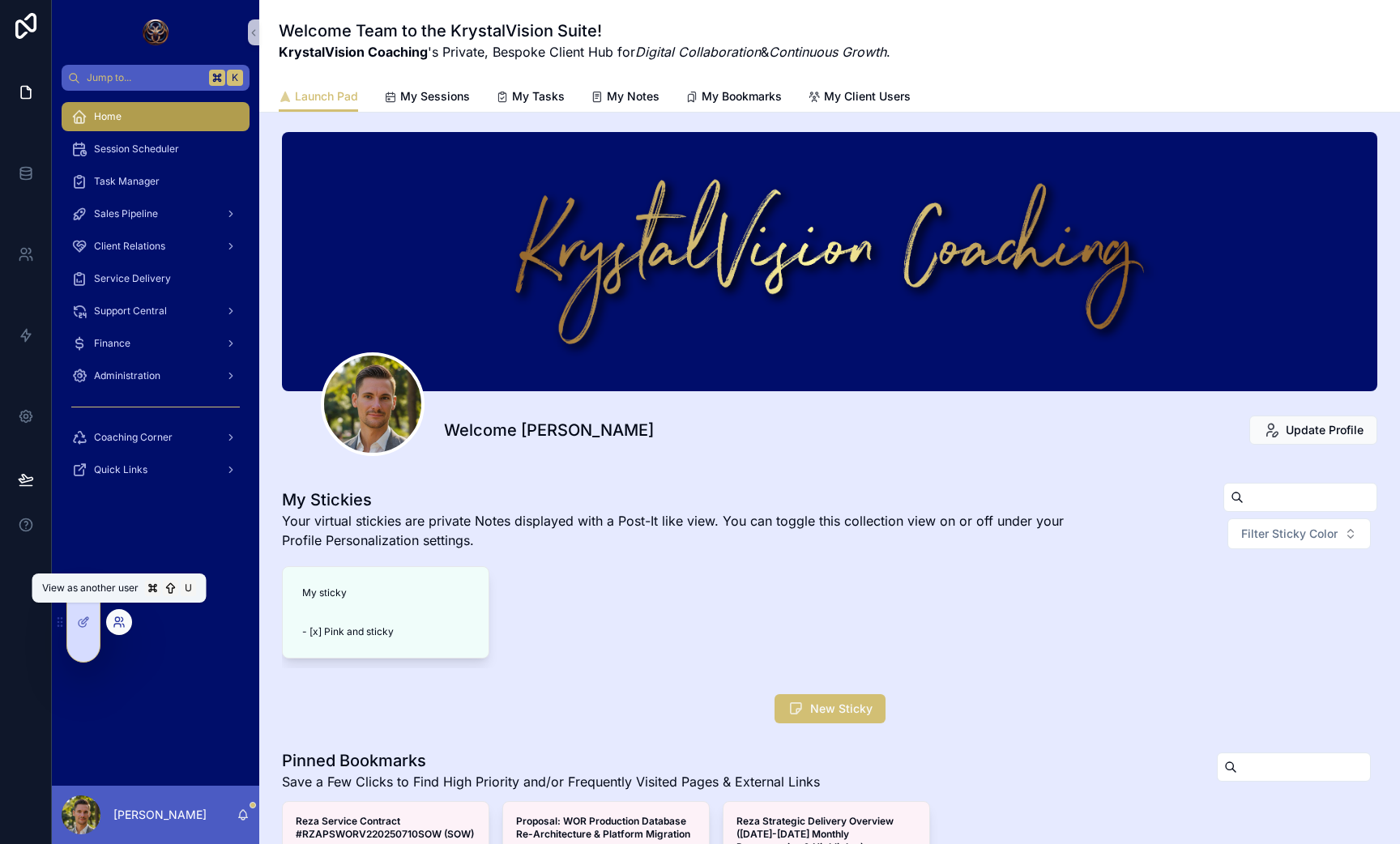
click at [116, 620] on icon at bounding box center [118, 621] width 13 height 13
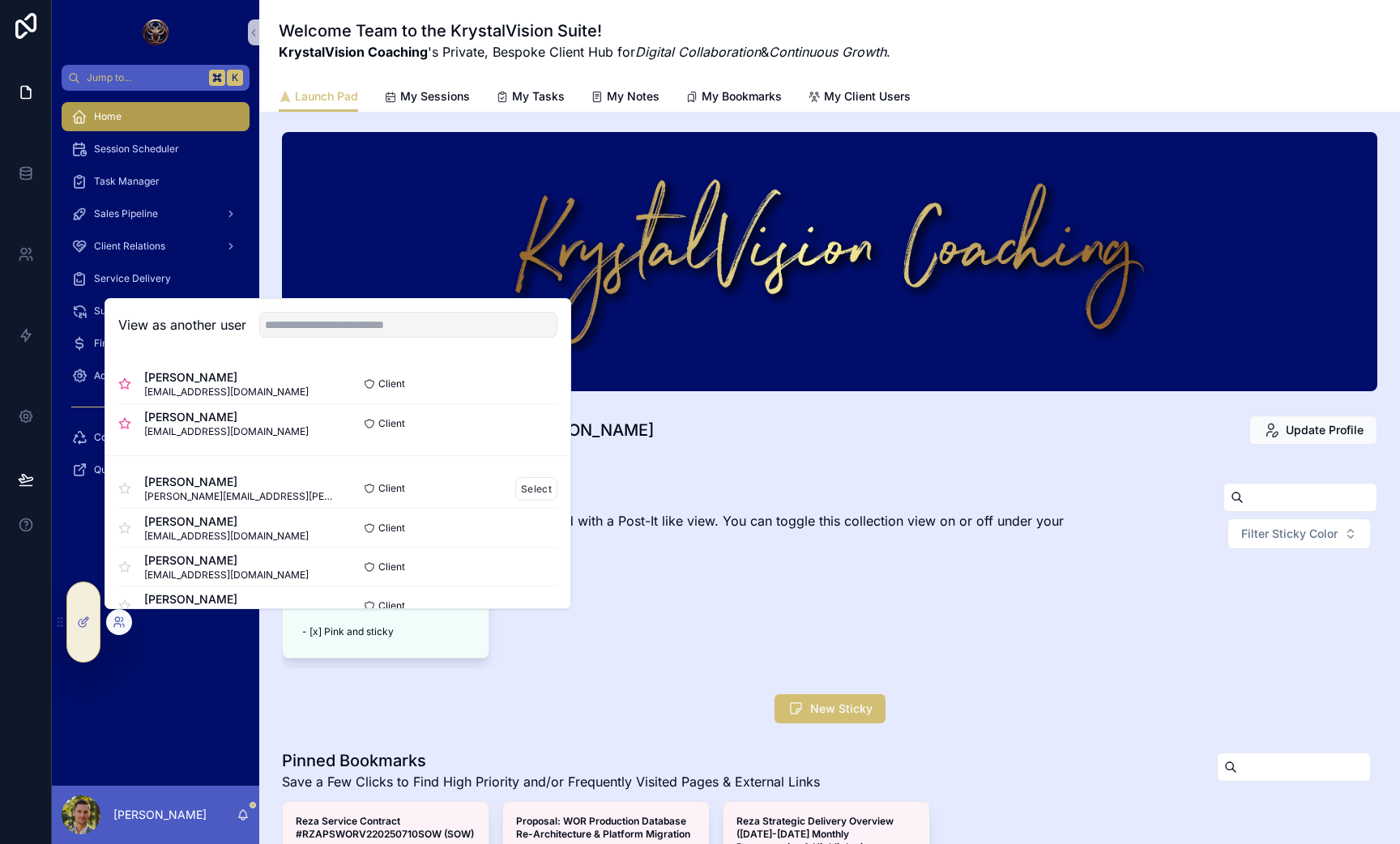
click at [211, 477] on span "[PERSON_NAME]" at bounding box center [241, 482] width 194 height 16
click at [529, 481] on button "Select" at bounding box center [536, 489] width 43 height 23
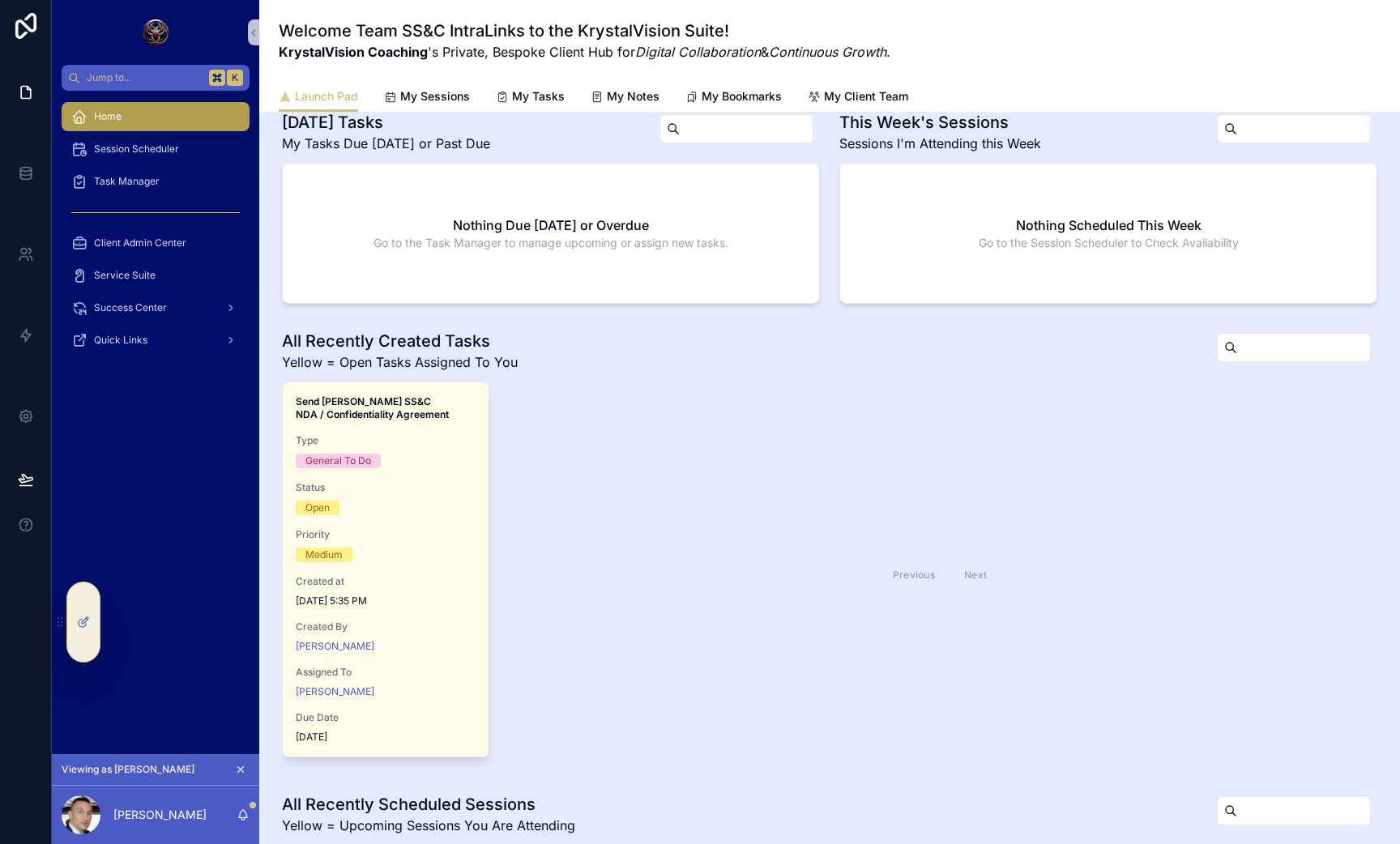
scroll to position [721, 0]
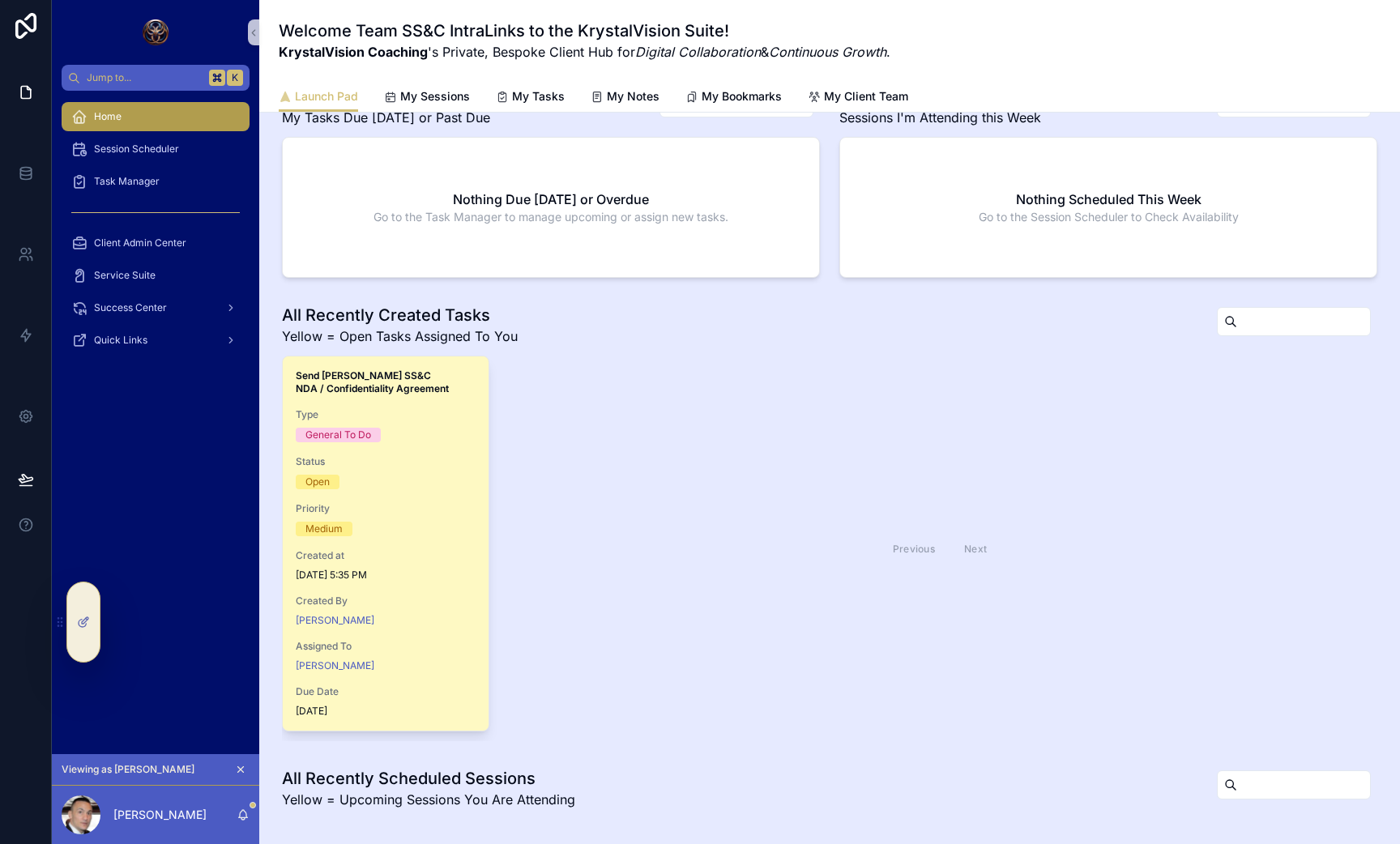
click at [460, 453] on div "Send [PERSON_NAME] SS&C NDA / Confidentiality Agreement Type General To Do Stat…" at bounding box center [385, 543] width 206 height 375
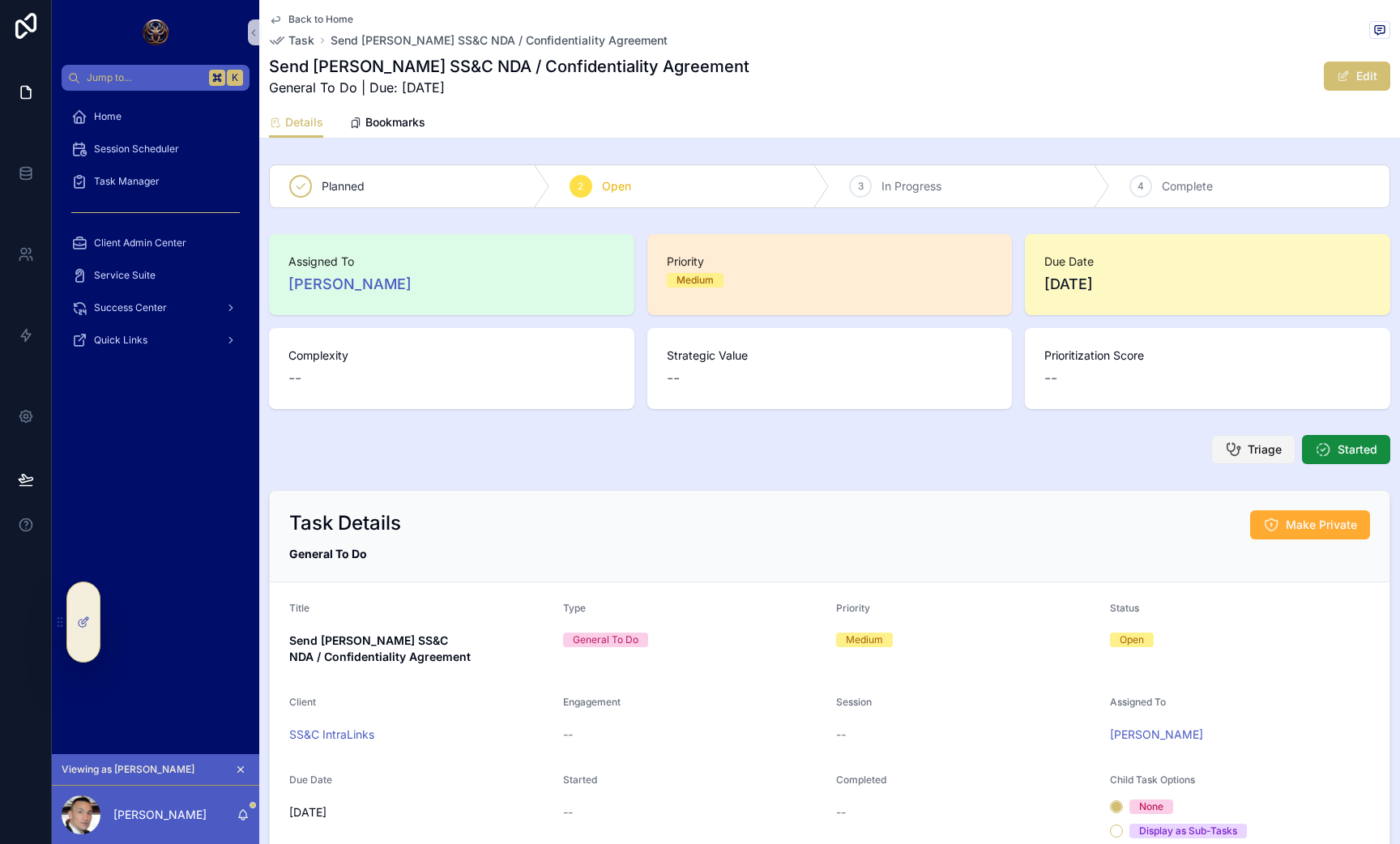
click at [1245, 451] on button "Triage" at bounding box center [1253, 449] width 84 height 29
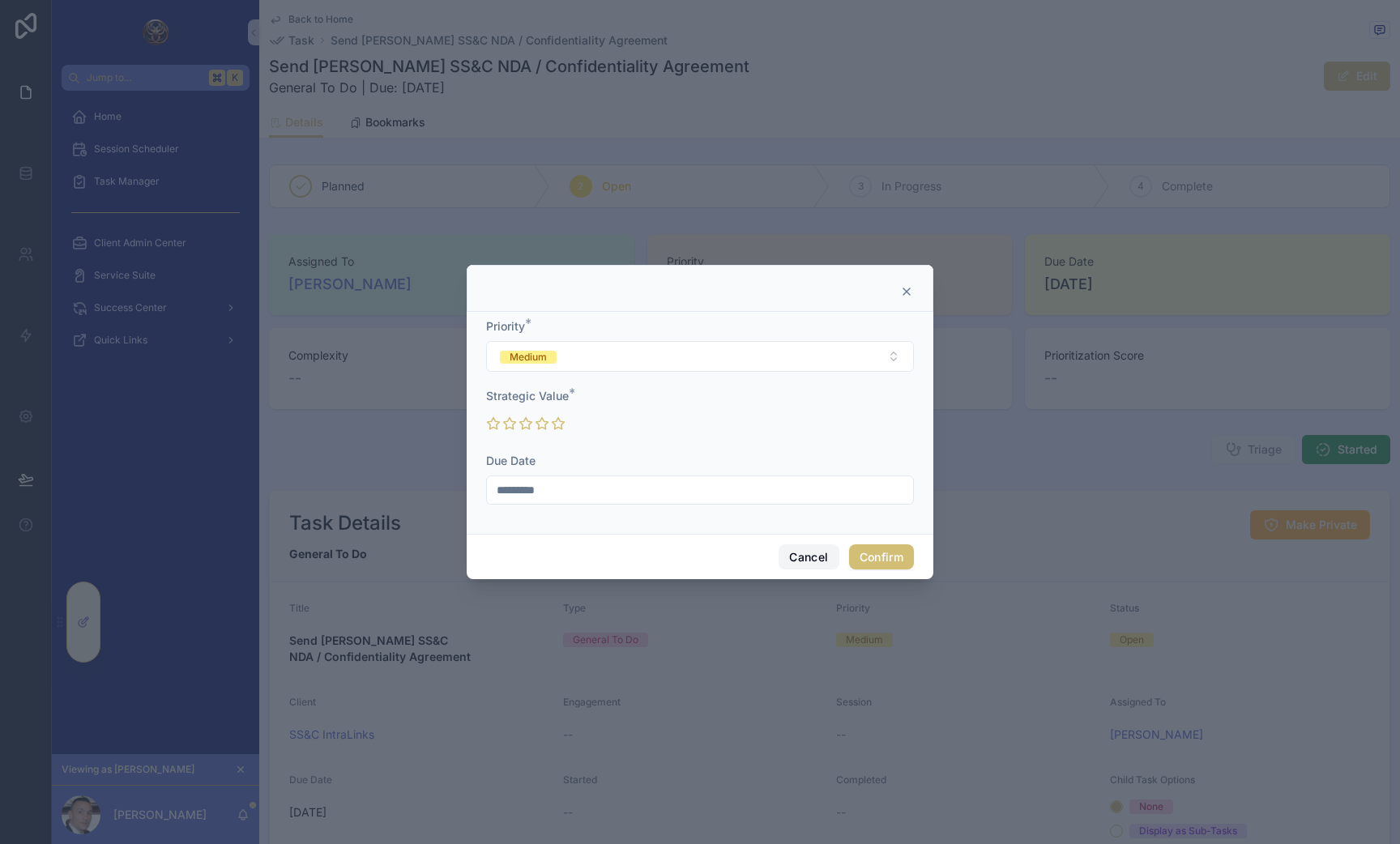
click at [809, 559] on button "Cancel" at bounding box center [808, 557] width 60 height 26
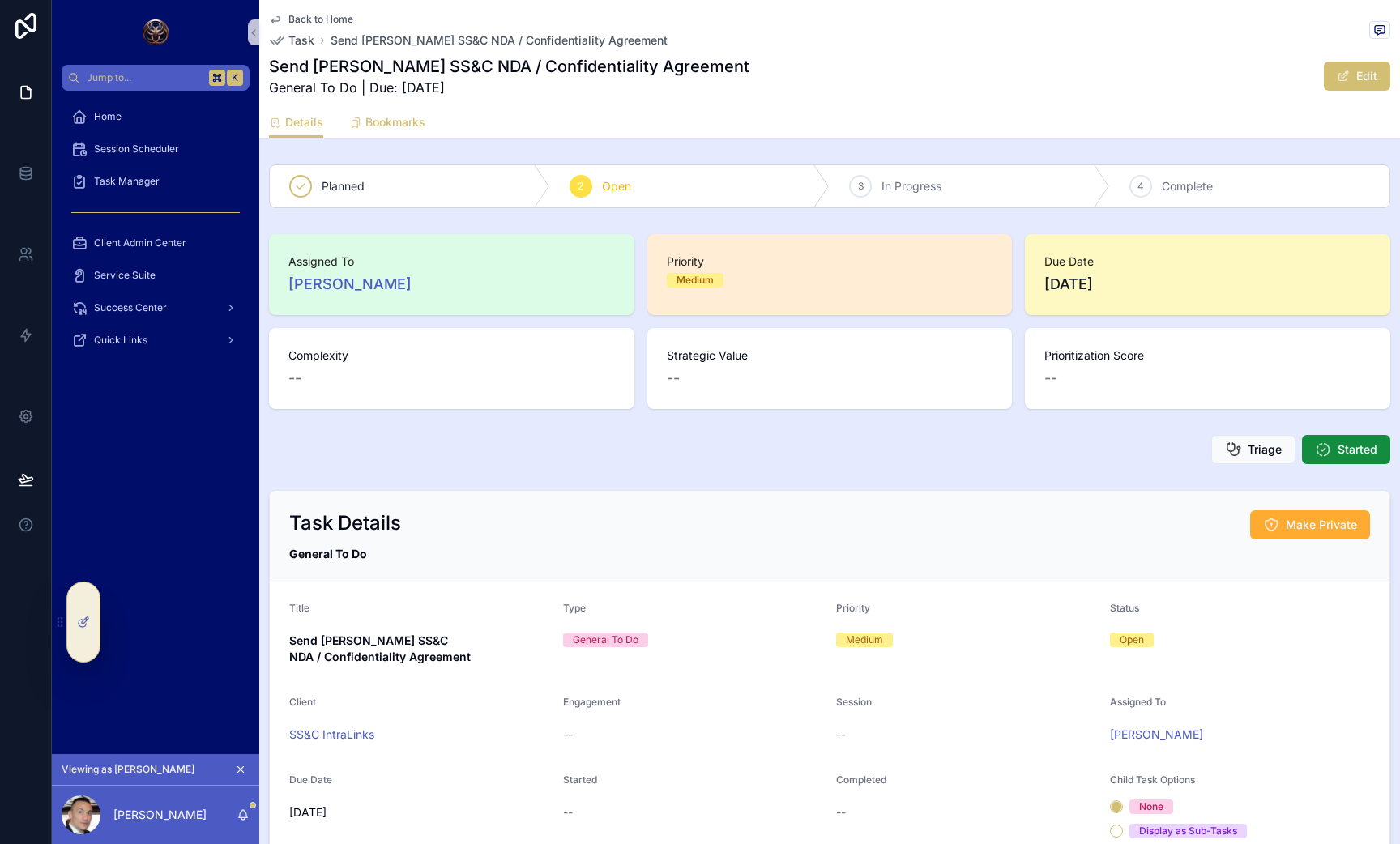
click at [374, 117] on span "Bookmarks" at bounding box center [395, 122] width 60 height 16
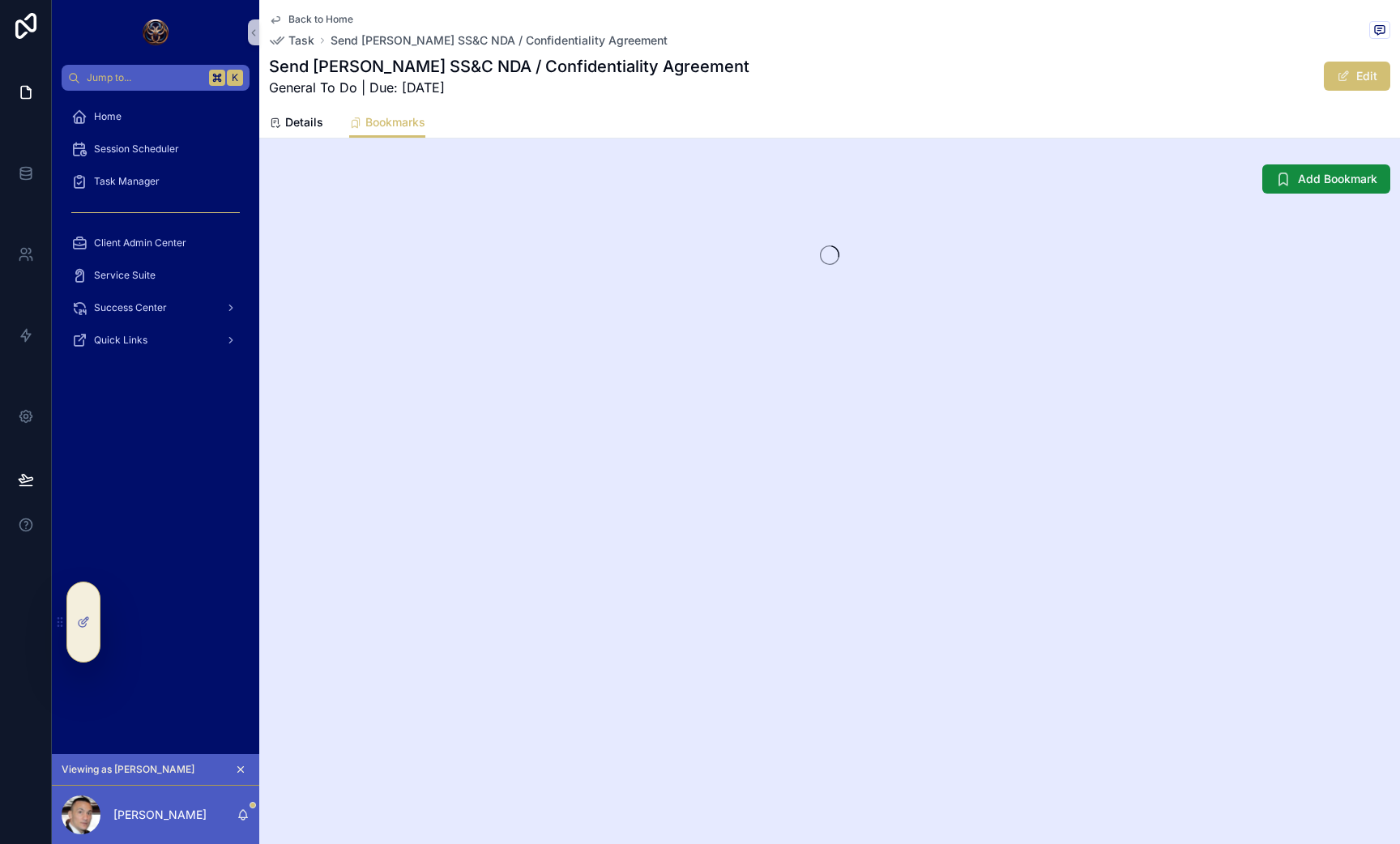
click at [303, 15] on span "Back to Home" at bounding box center [320, 18] width 65 height 13
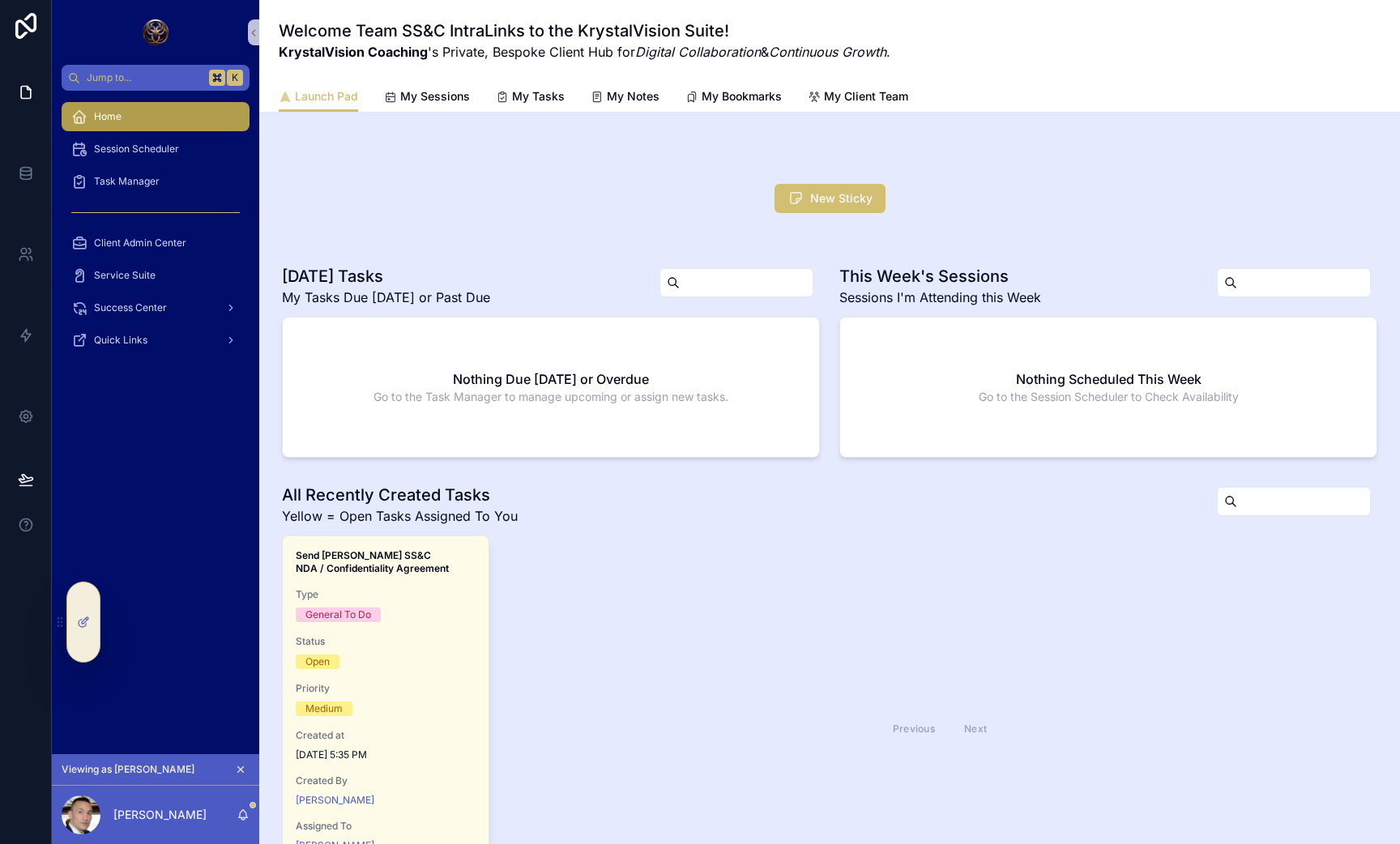
scroll to position [567, 0]
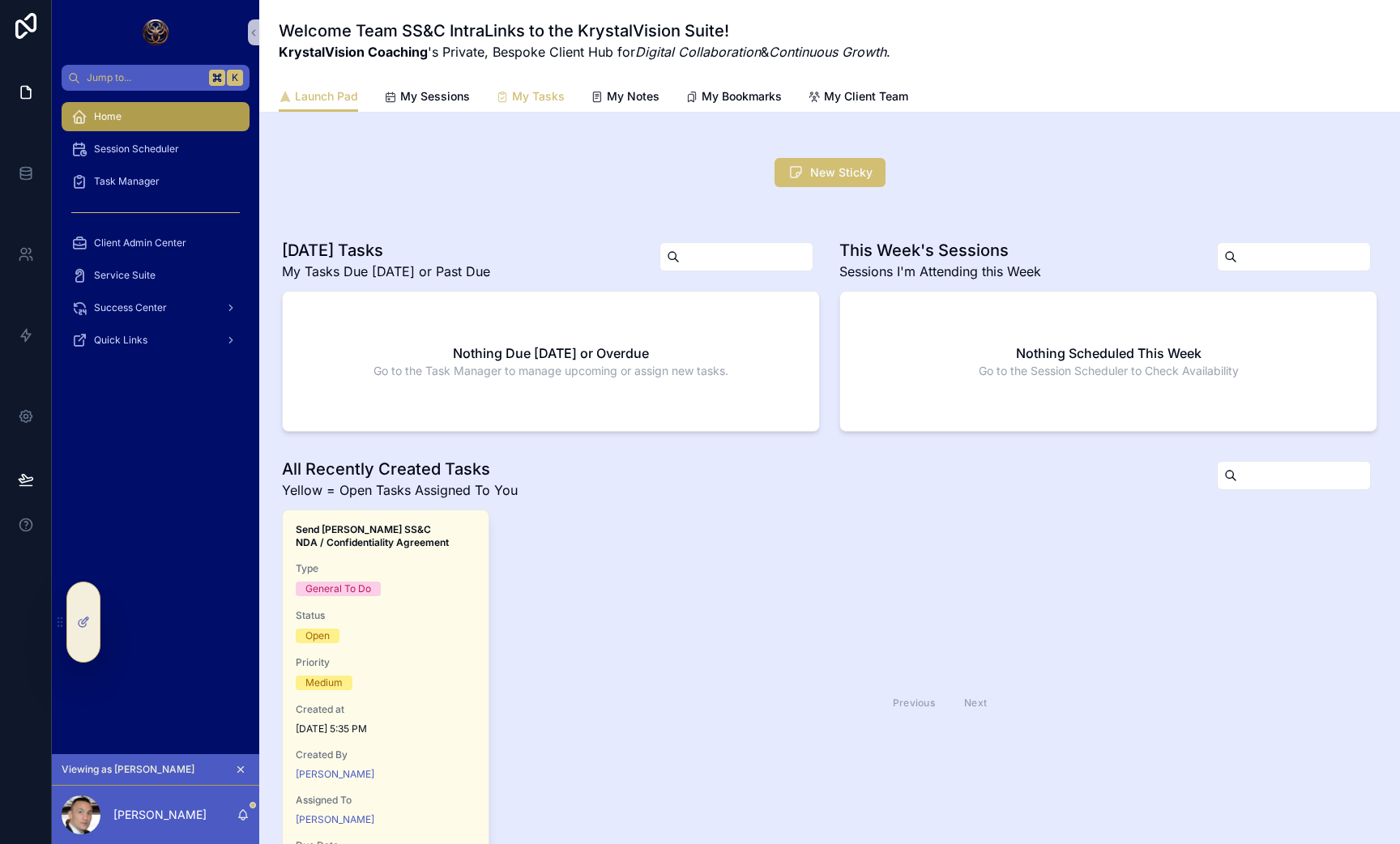
click at [533, 97] on span "My Tasks" at bounding box center [538, 96] width 52 height 16
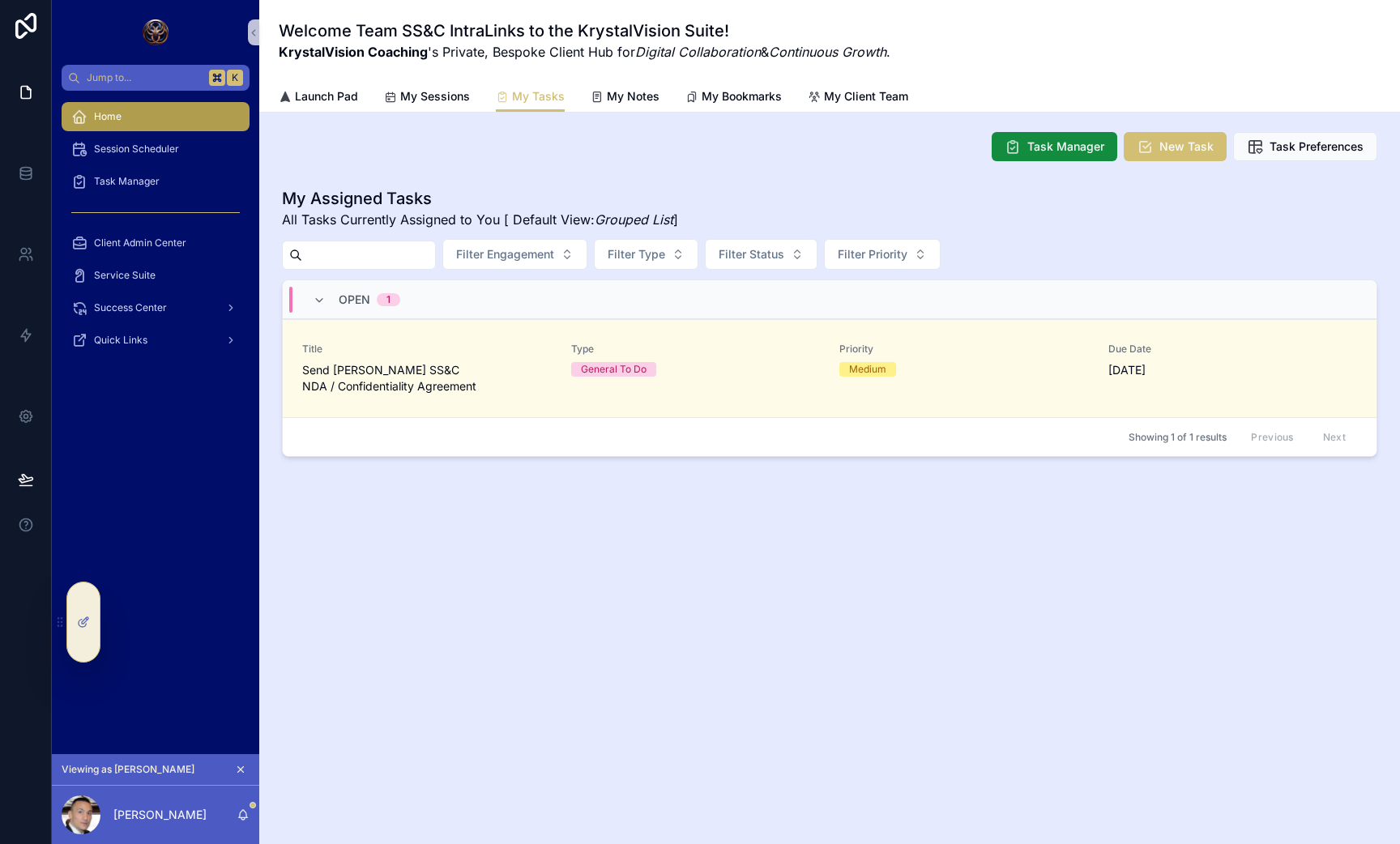
click at [661, 95] on div "Launch Pad My Sessions My Tasks My Notes My Bookmarks My Client Team" at bounding box center [830, 97] width 1102 height 31
click at [606, 85] on link "My Notes" at bounding box center [624, 98] width 69 height 32
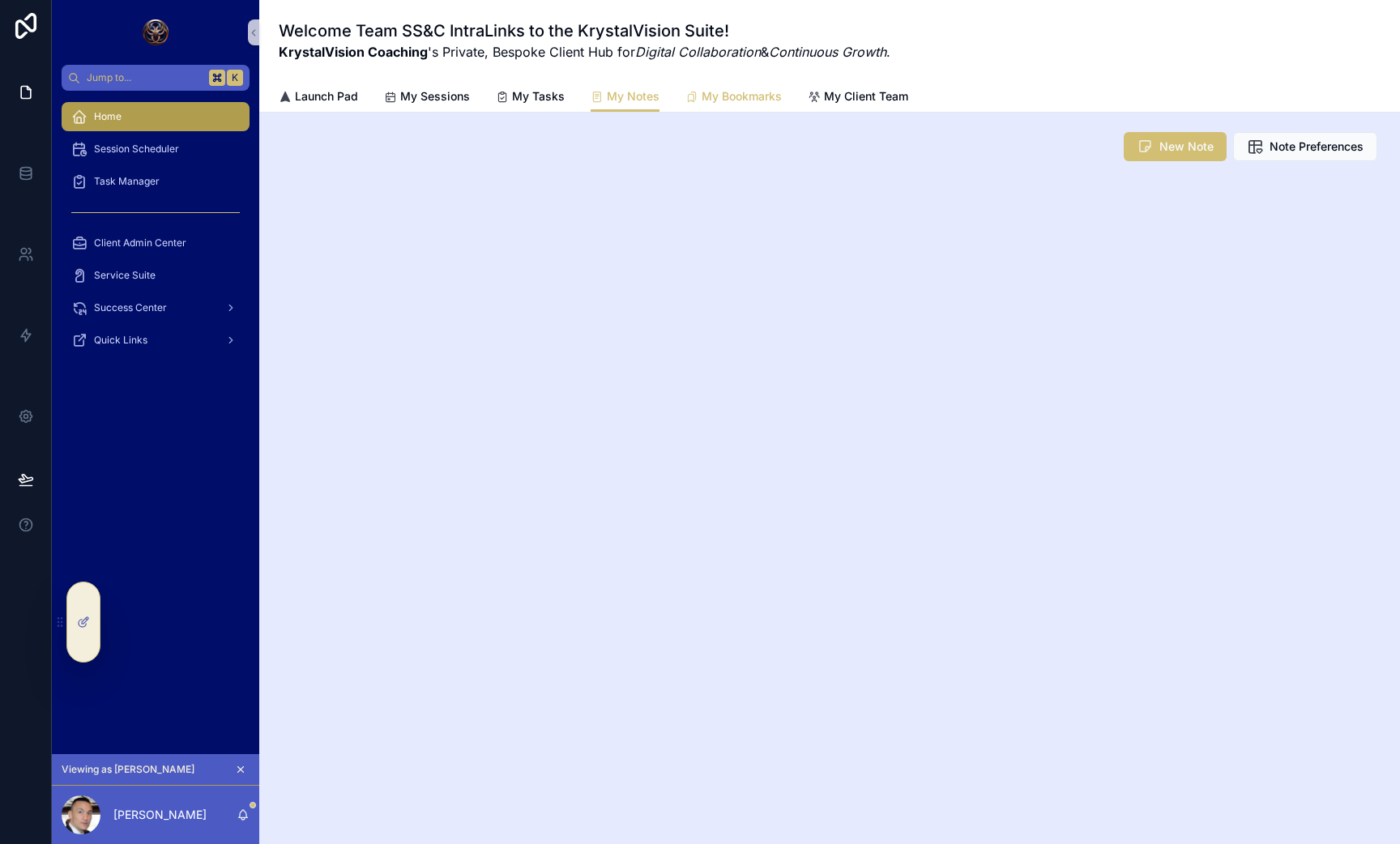
click at [733, 91] on span "My Bookmarks" at bounding box center [742, 96] width 80 height 16
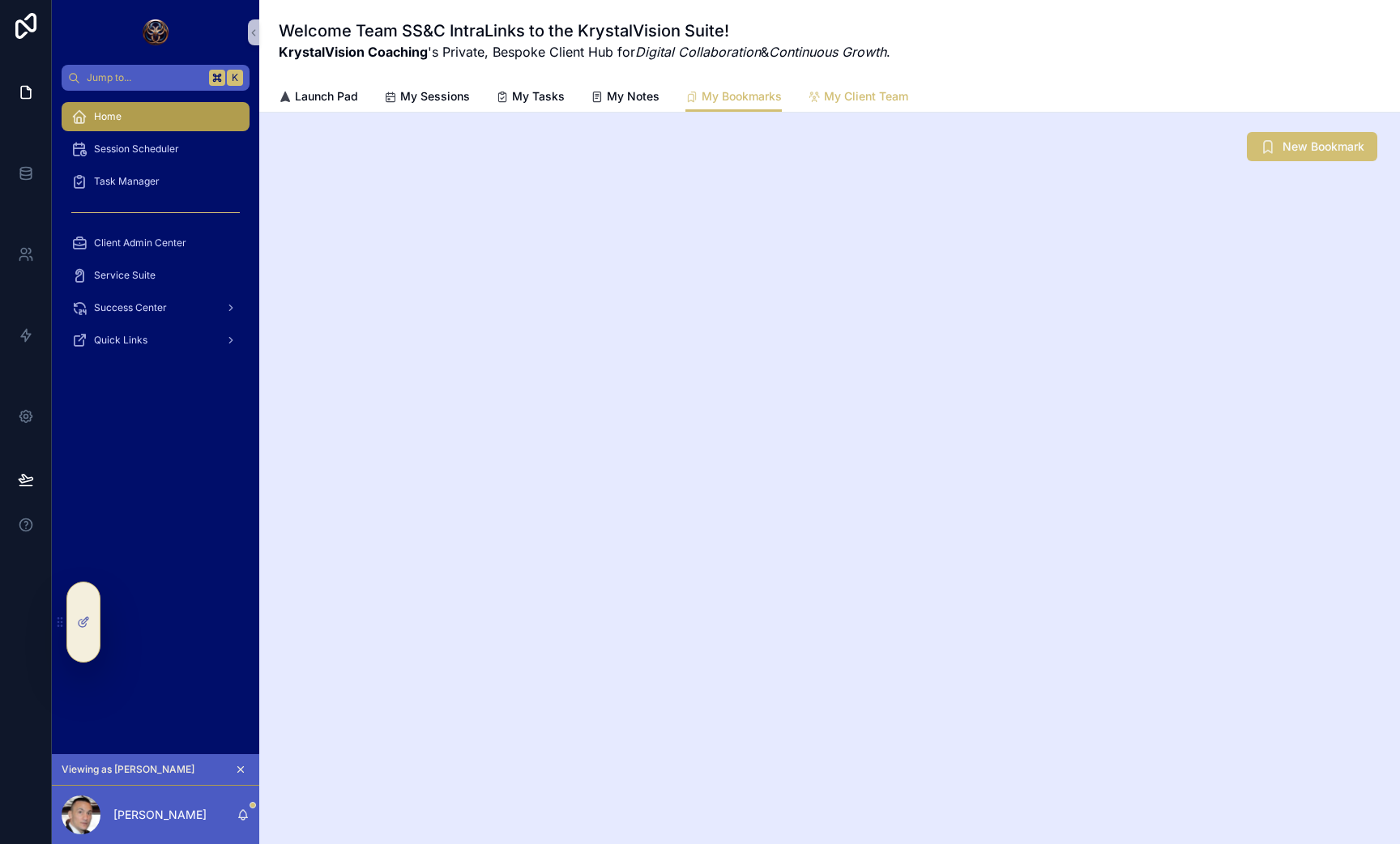
click at [861, 94] on span "My Client Team" at bounding box center [866, 96] width 84 height 16
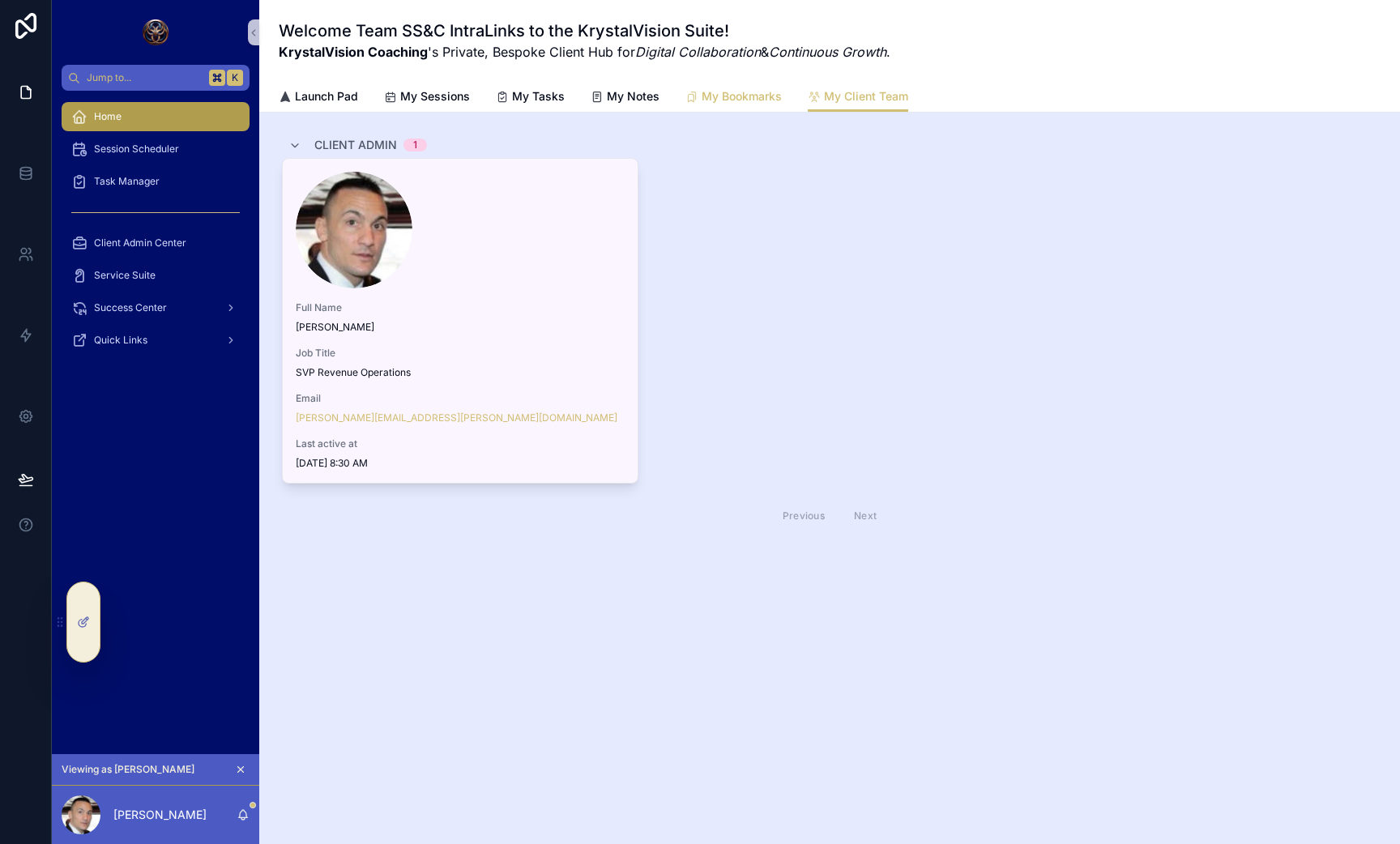
click at [749, 94] on span "My Bookmarks" at bounding box center [742, 96] width 80 height 16
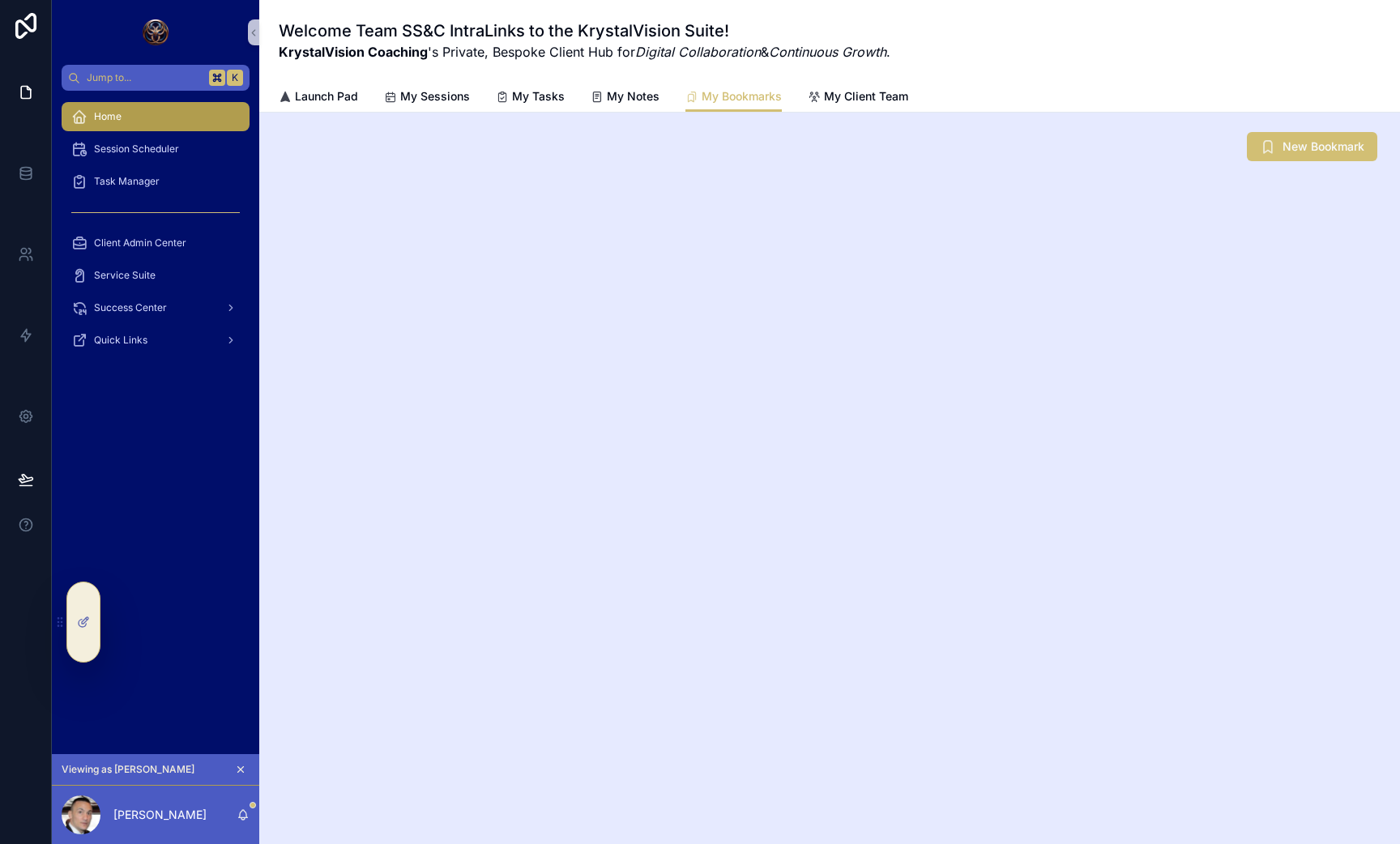
click at [484, 77] on div "Welcome Team SS&C IntraLinks to the KrystalVision Suite! KrystalVision Coaching…" at bounding box center [830, 41] width 1102 height 81
click at [527, 77] on div "Welcome Team SS&C IntraLinks to the KrystalVision Suite! KrystalVision Coaching…" at bounding box center [830, 41] width 1102 height 81
click at [527, 103] on span "My Tasks" at bounding box center [538, 96] width 52 height 16
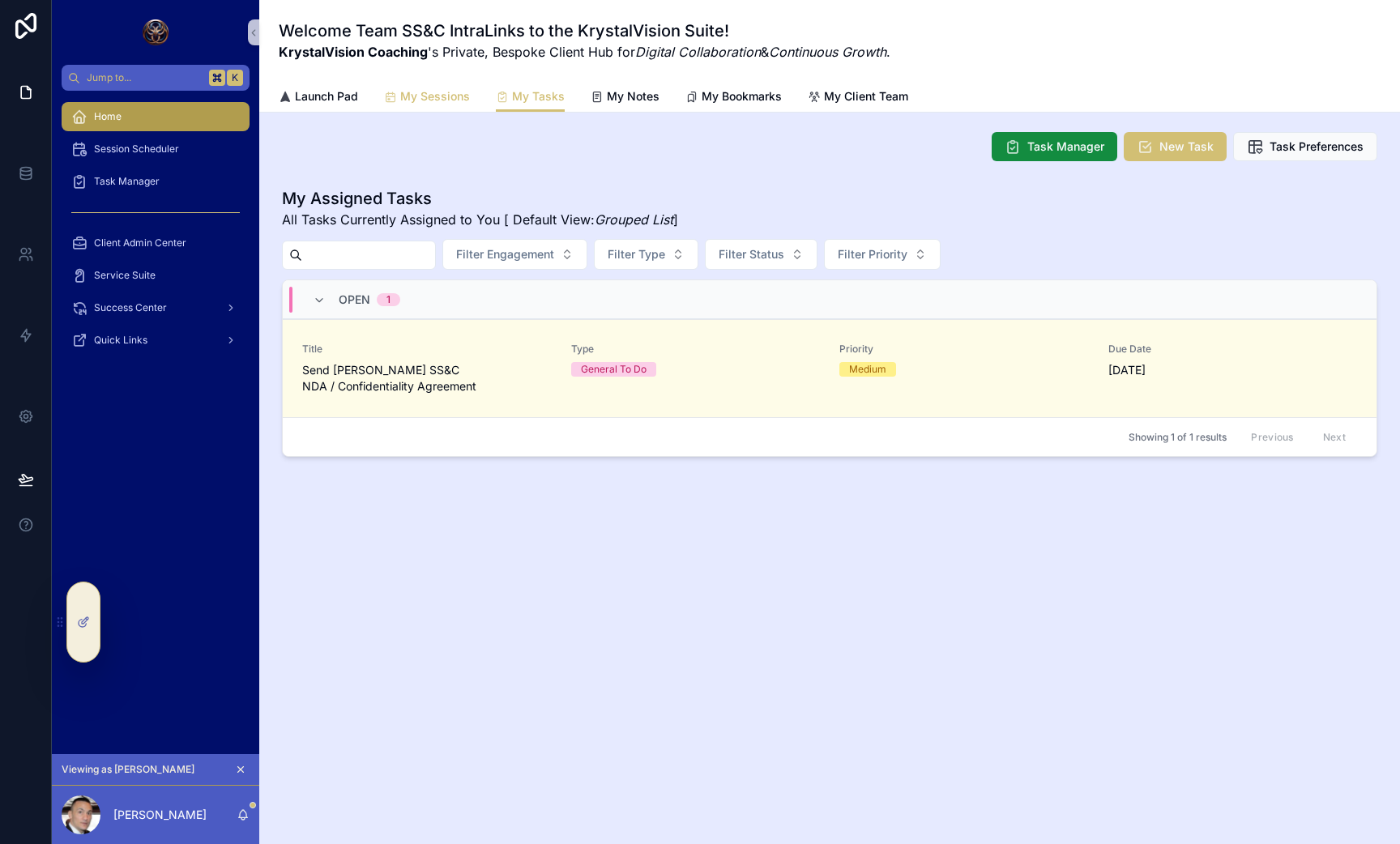
click at [429, 94] on span "My Sessions" at bounding box center [435, 96] width 70 height 16
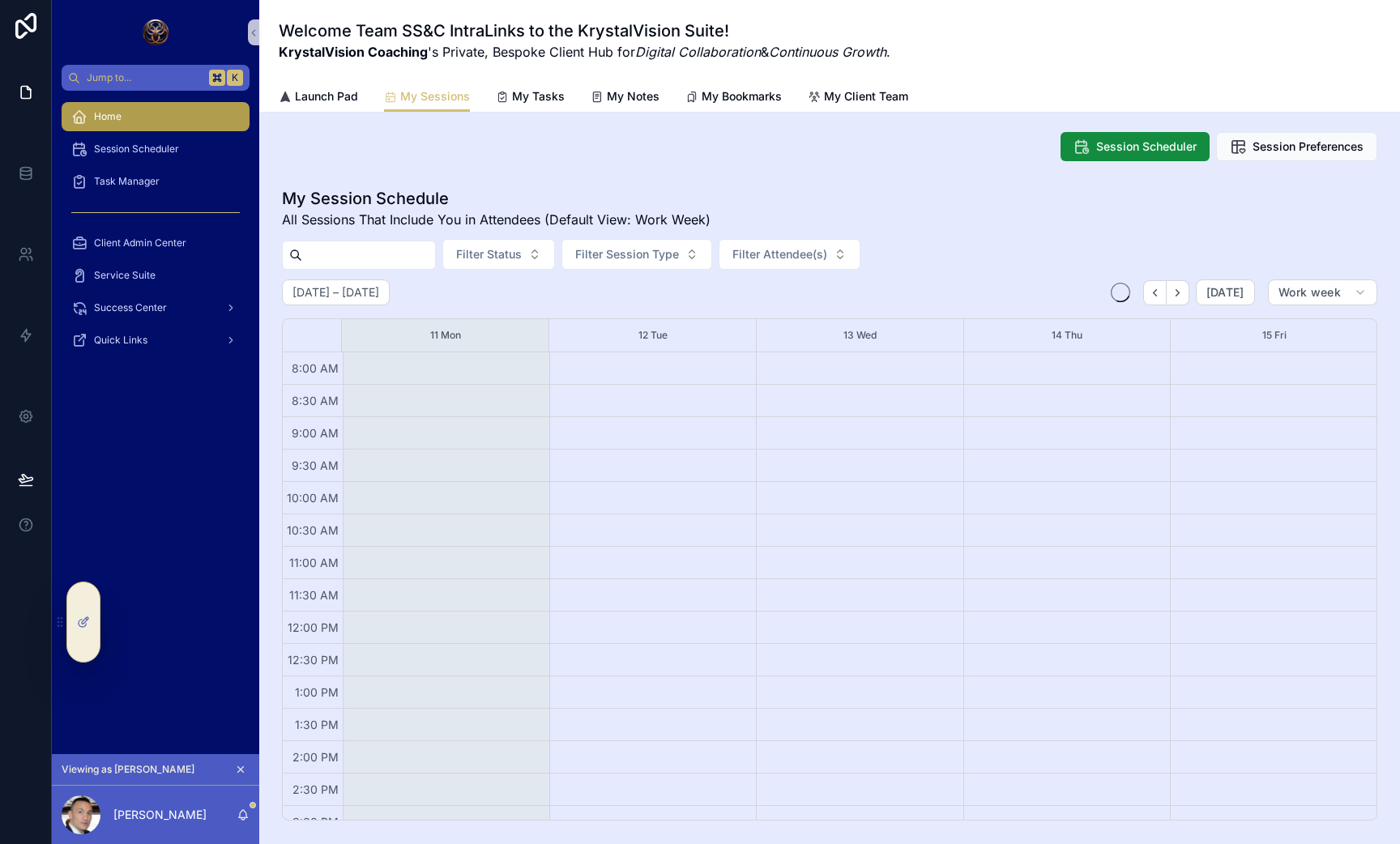
scroll to position [181, 0]
click at [866, 92] on span "My Client Team" at bounding box center [866, 96] width 84 height 16
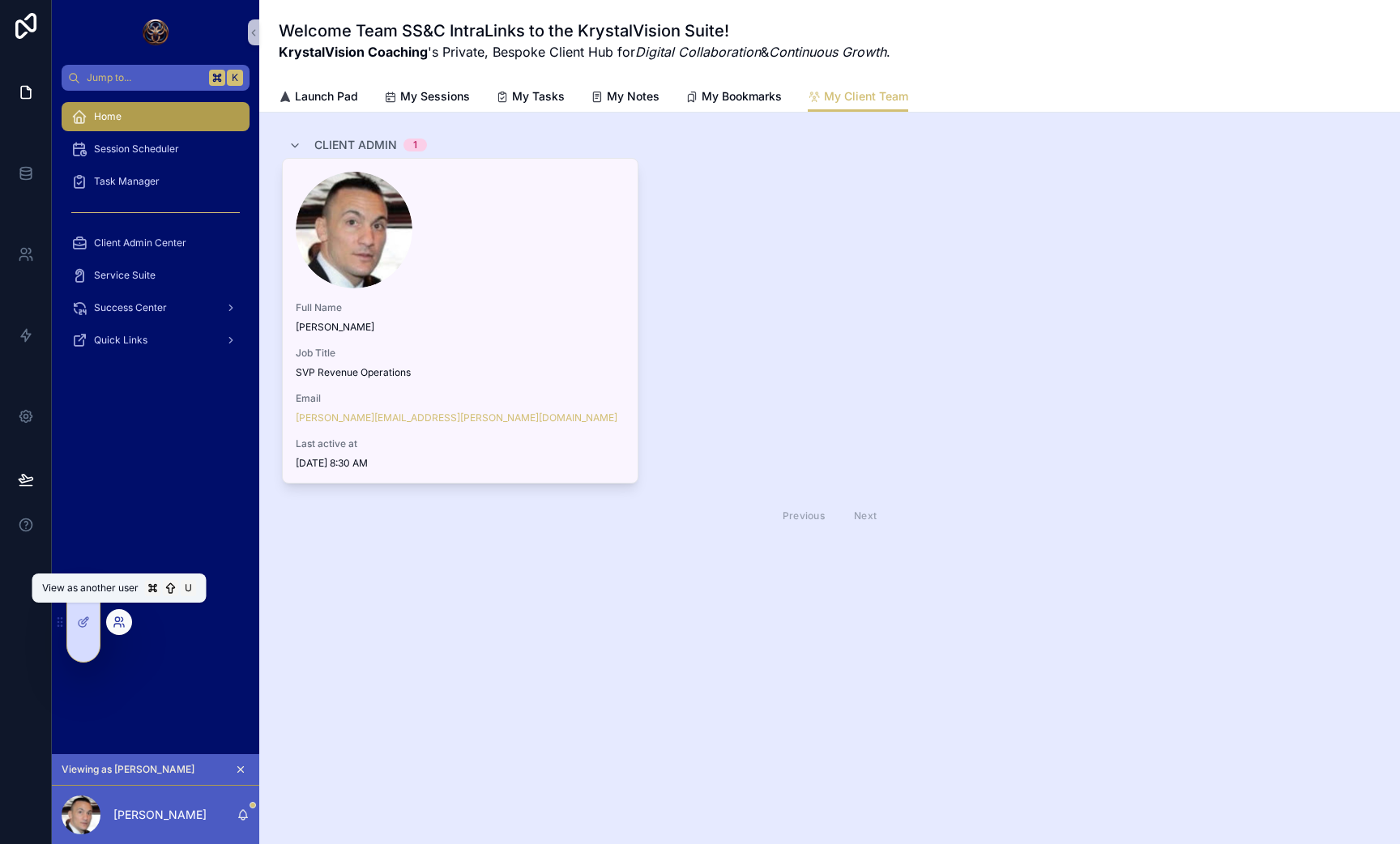
click at [119, 622] on icon at bounding box center [118, 621] width 13 height 13
click at [82, 641] on div at bounding box center [82, 622] width 32 height 79
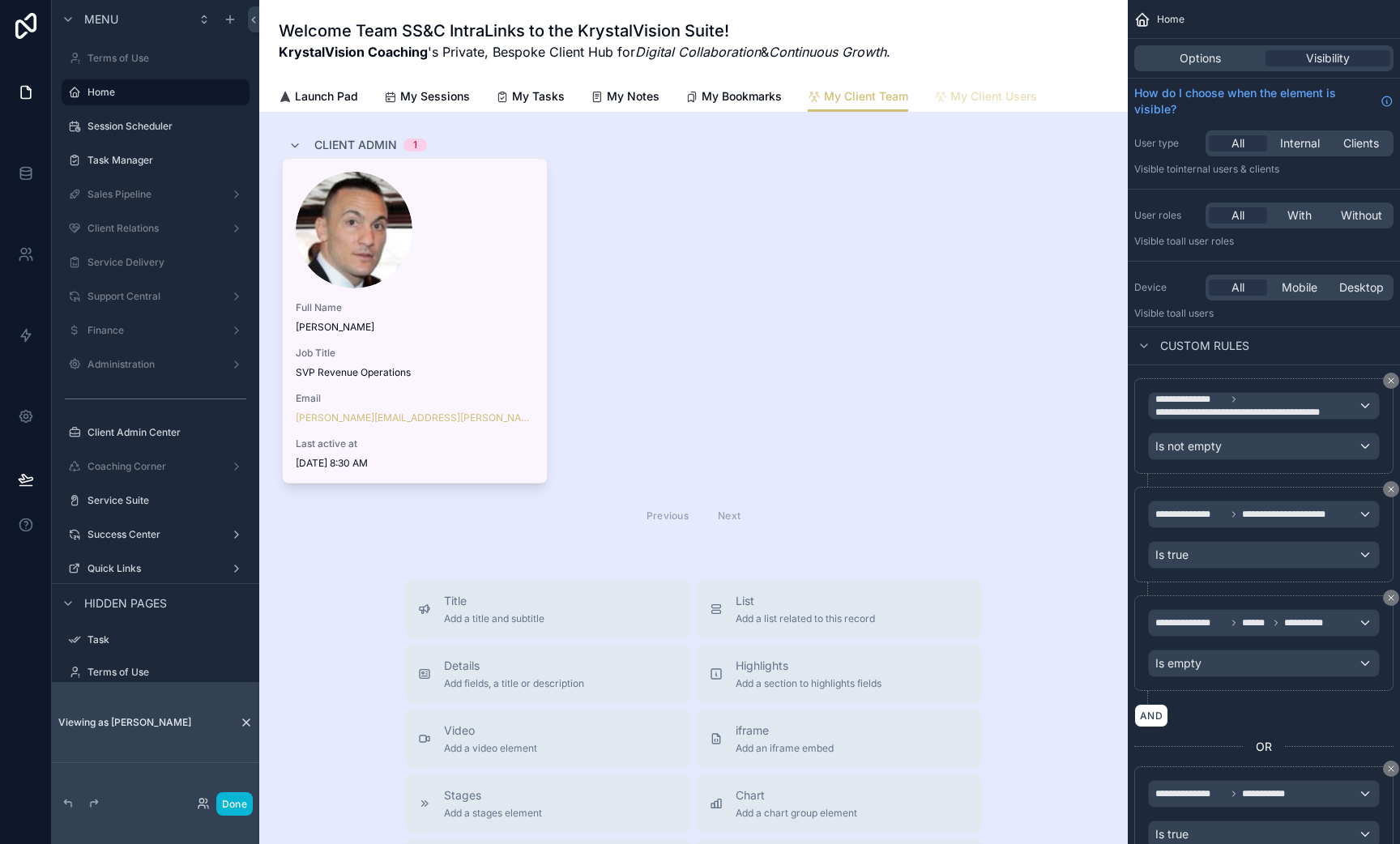
click at [959, 104] on span "My Client Users" at bounding box center [994, 96] width 87 height 16
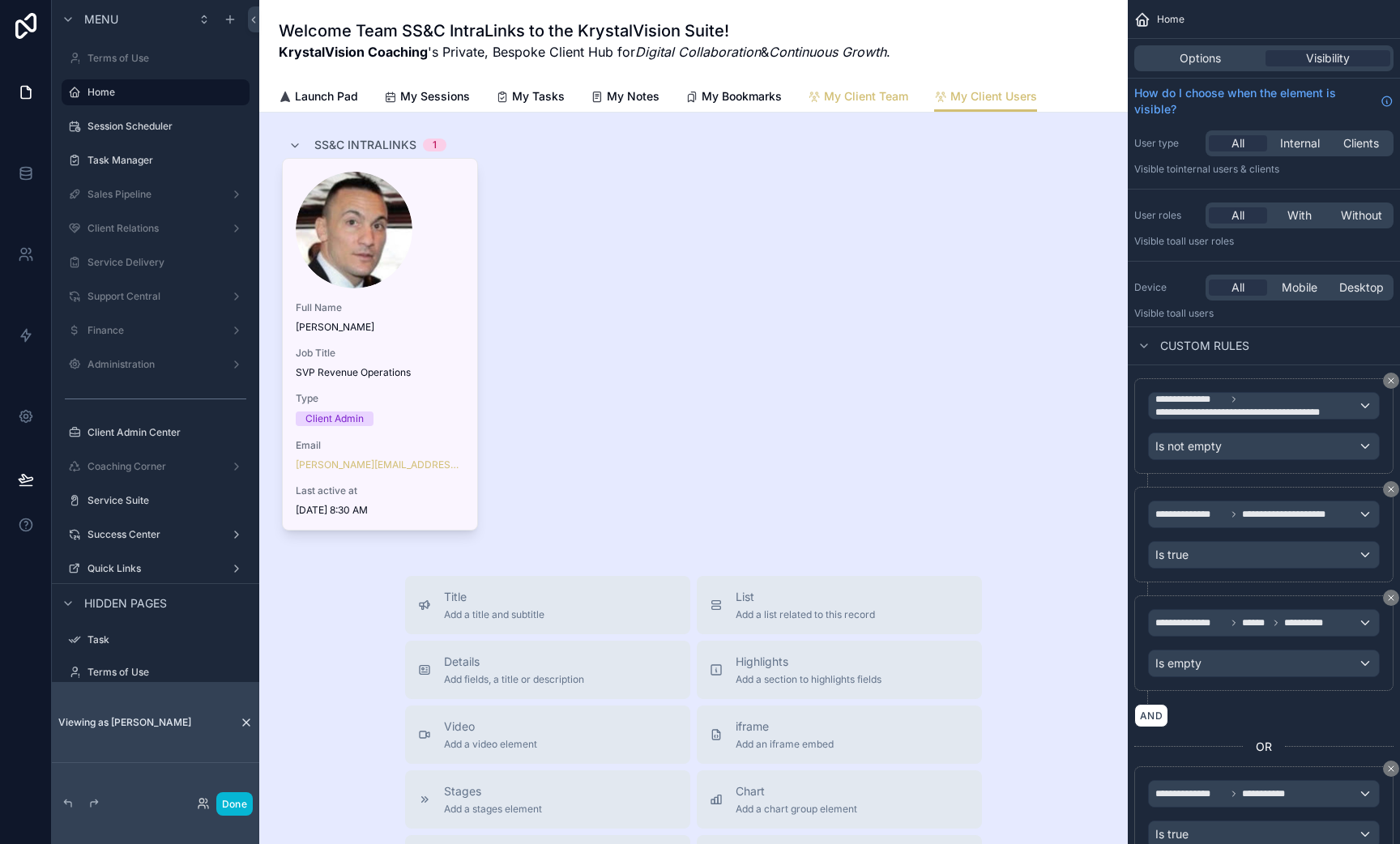
click at [885, 107] on link "My Client Team" at bounding box center [858, 98] width 101 height 32
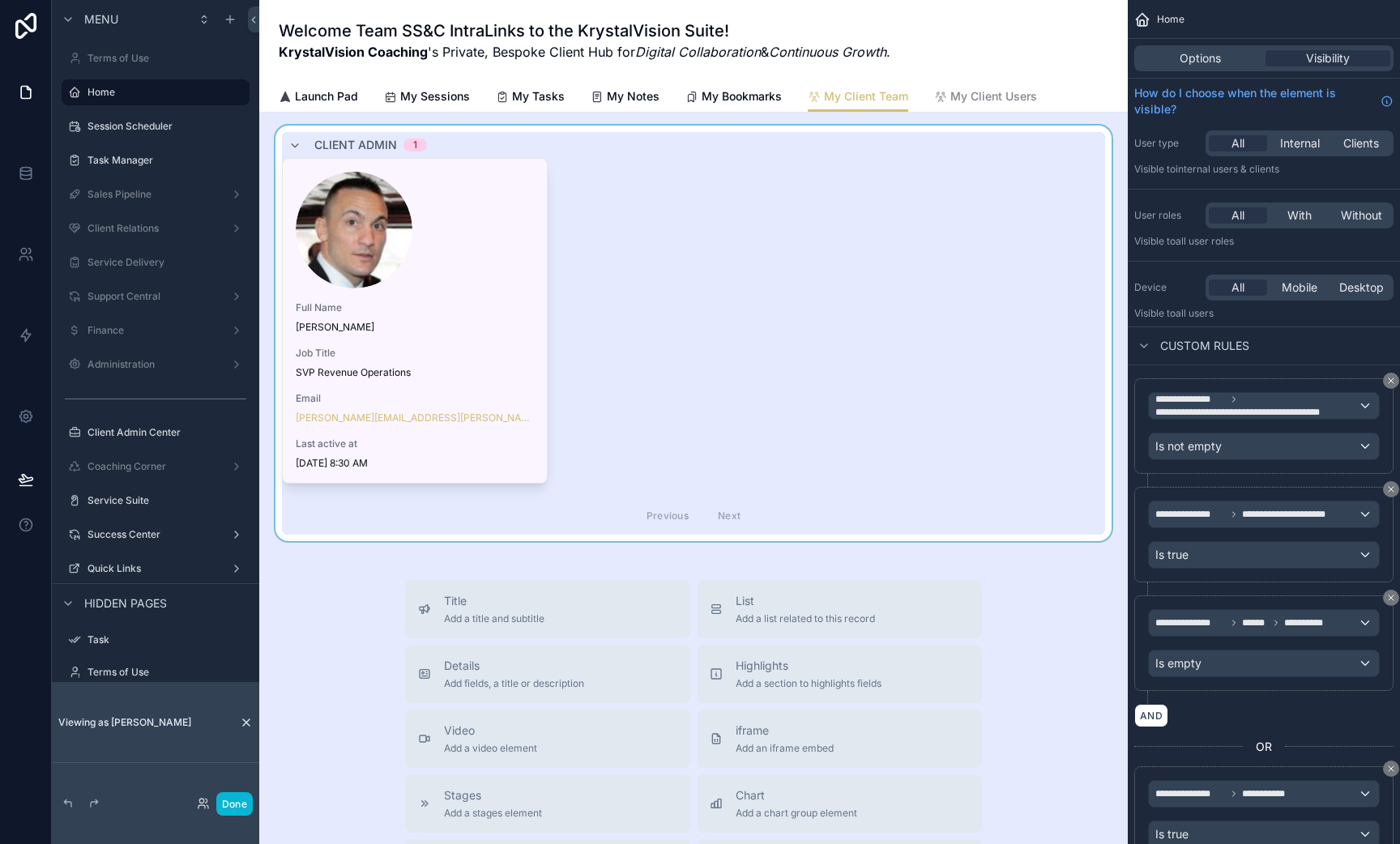
click at [824, 171] on div "scrollable content" at bounding box center [693, 333] width 842 height 415
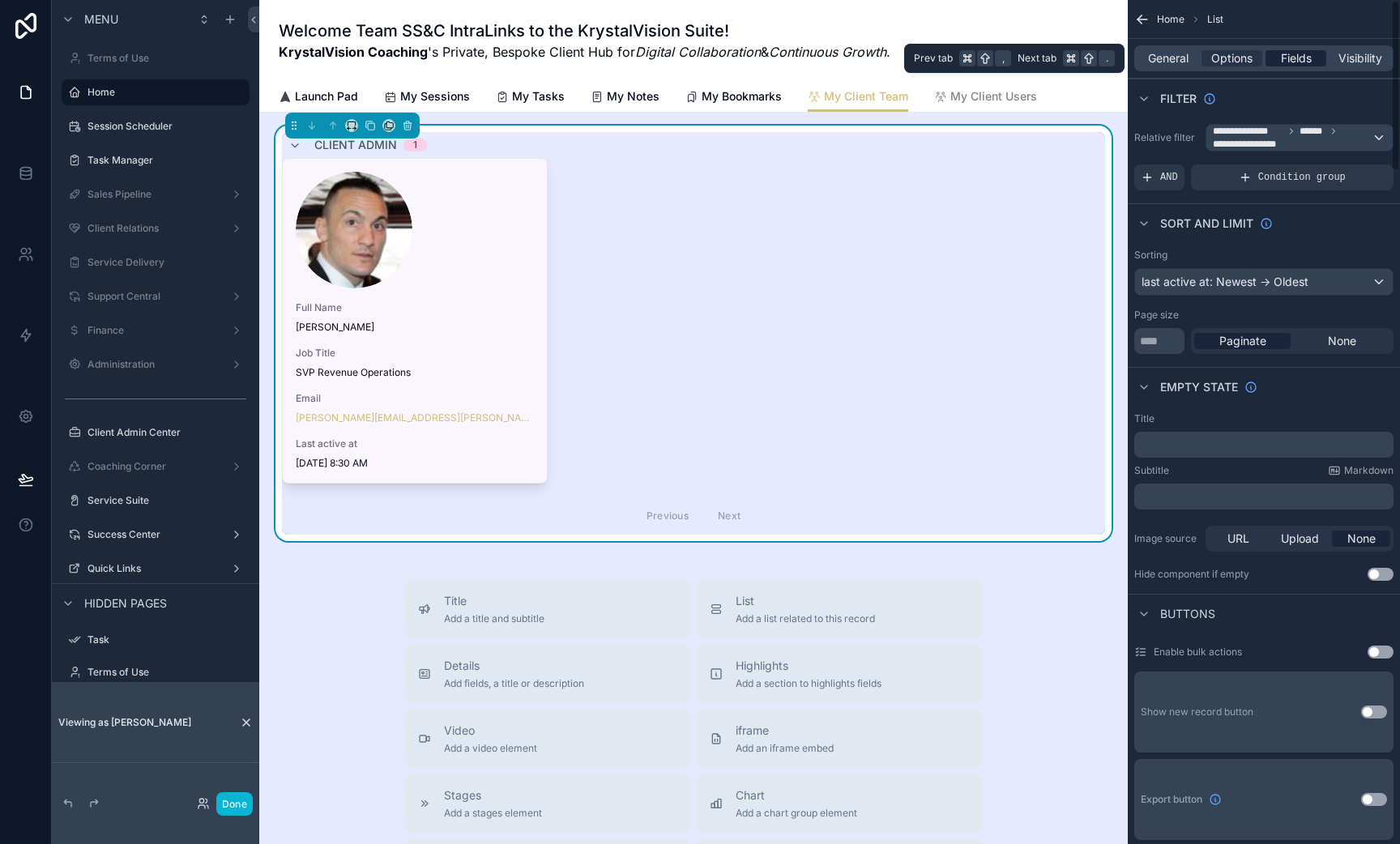
click at [1305, 62] on span "Fields" at bounding box center [1296, 58] width 31 height 16
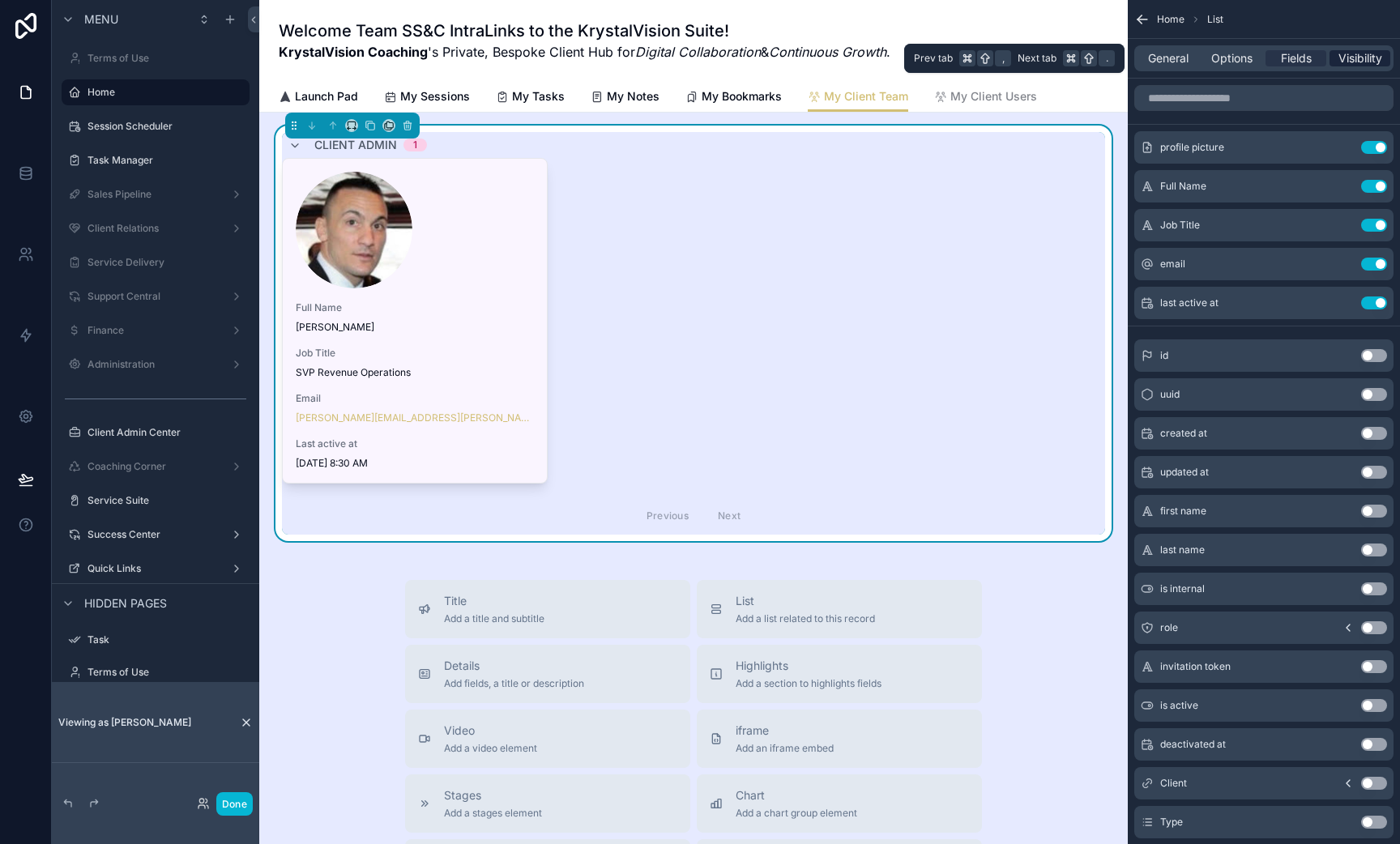
click at [1334, 62] on div "Visibility" at bounding box center [1359, 58] width 61 height 16
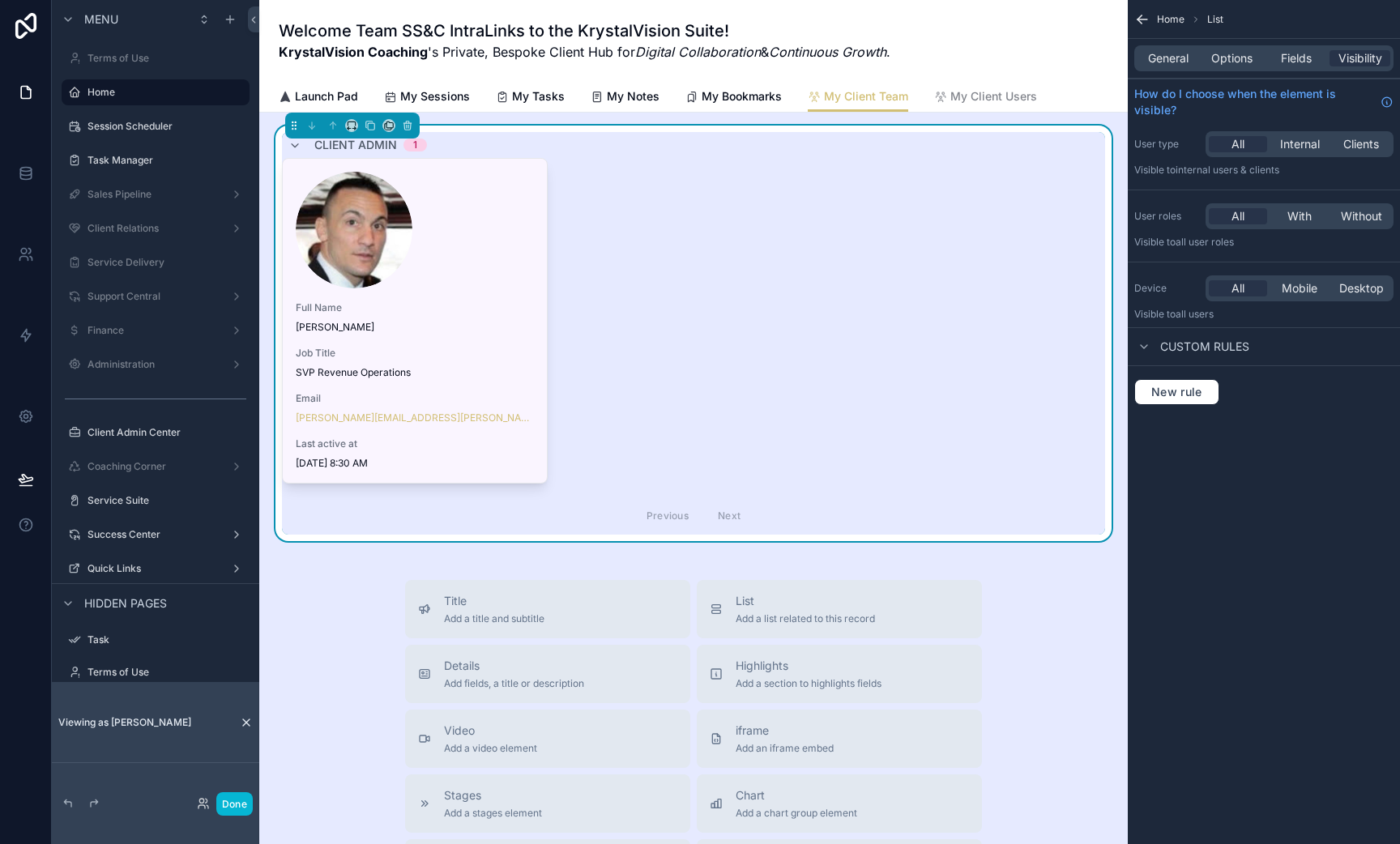
click at [844, 104] on span "My Client Team" at bounding box center [866, 96] width 84 height 16
click at [862, 96] on span "My Client Team" at bounding box center [866, 96] width 84 height 16
click at [1166, 15] on span "Home" at bounding box center [1171, 18] width 27 height 13
click at [1137, 22] on icon "scrollable content" at bounding box center [1142, 19] width 16 height 16
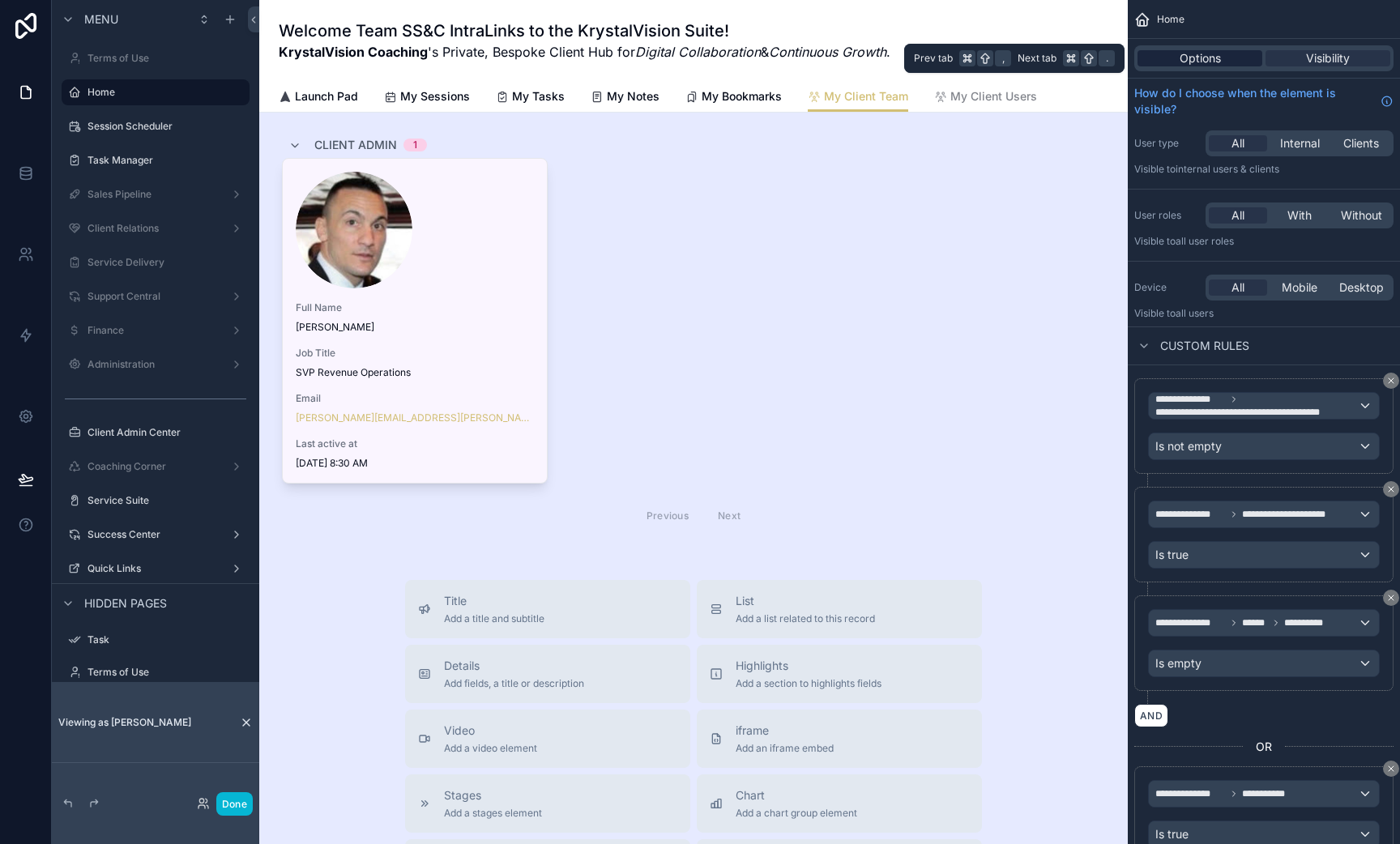
click at [1176, 60] on div "Options" at bounding box center [1200, 58] width 125 height 16
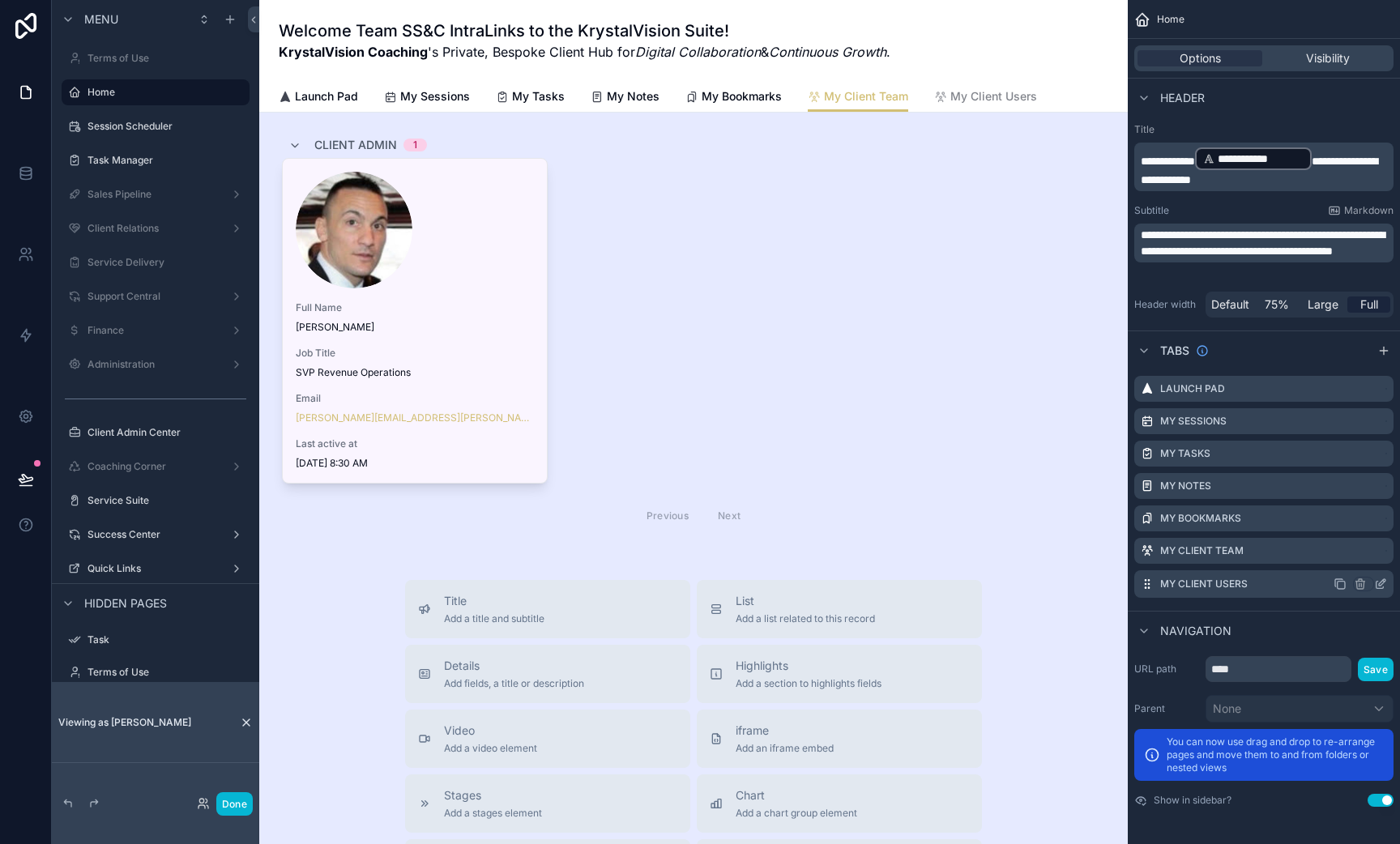
click at [1384, 586] on icon "scrollable content" at bounding box center [1381, 586] width 8 height 8
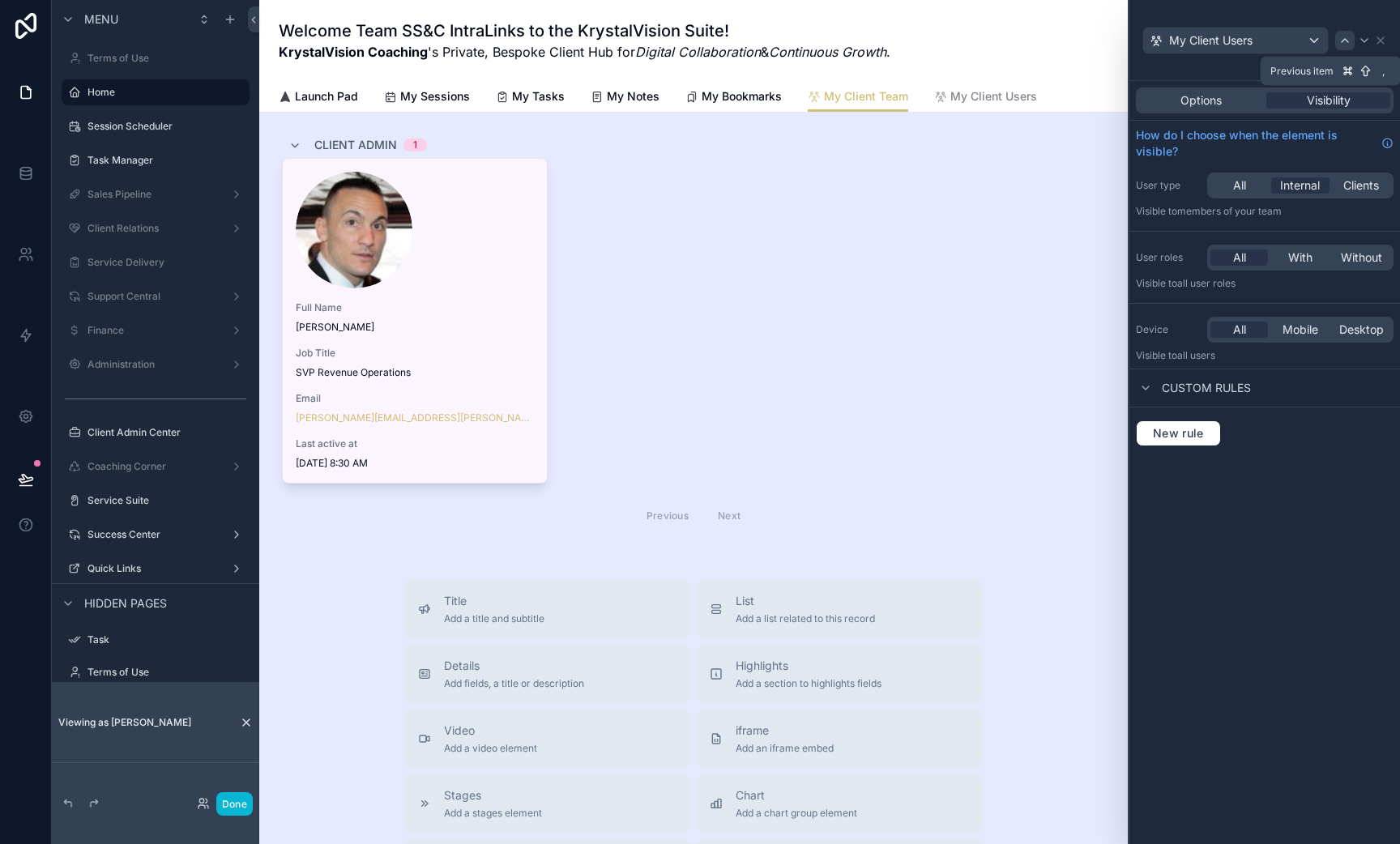
click at [1339, 37] on icon at bounding box center [1345, 40] width 13 height 13
click at [1194, 430] on span "New rule" at bounding box center [1178, 433] width 64 height 15
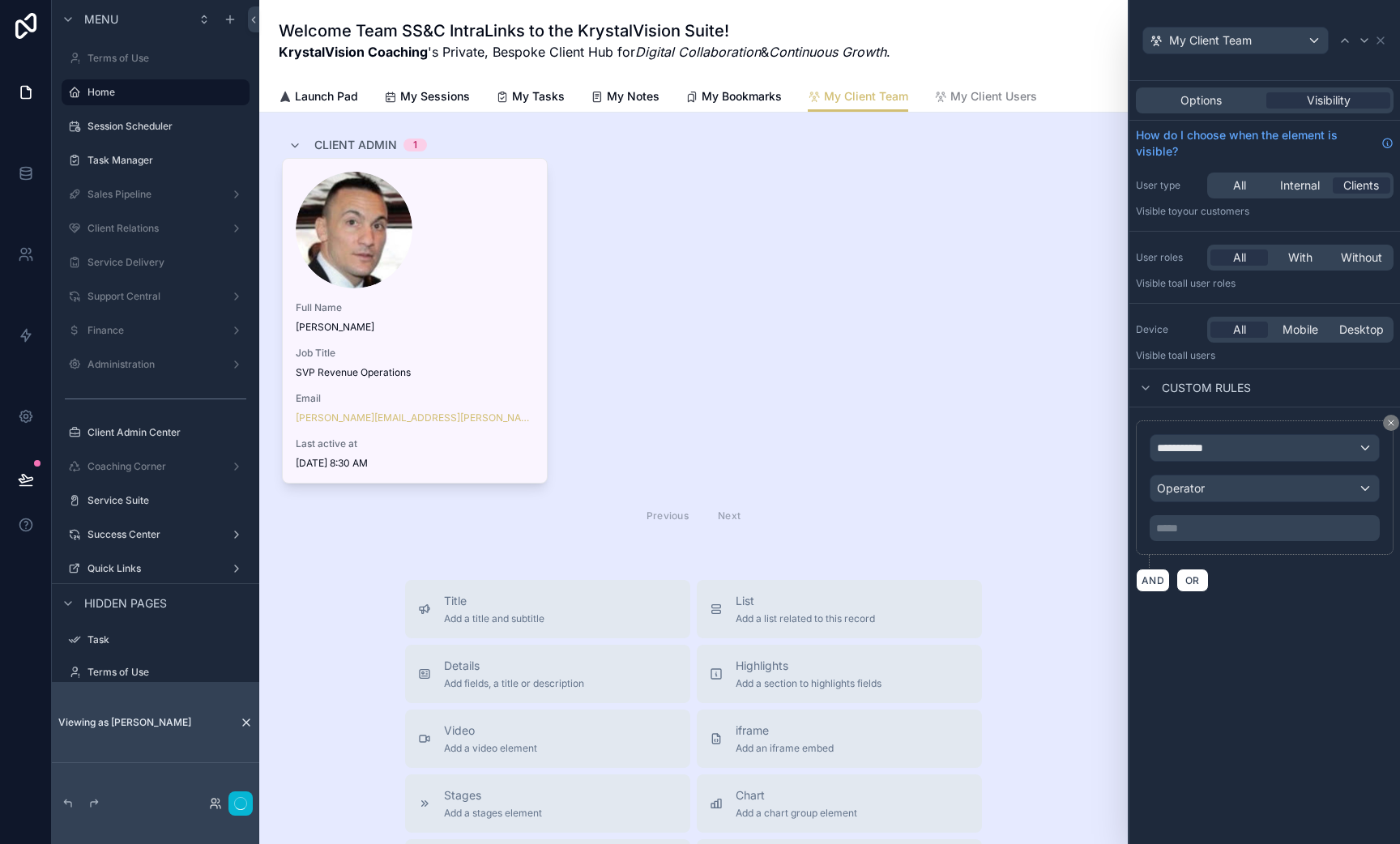
click at [1192, 466] on div "**********" at bounding box center [1265, 488] width 230 height 106
click at [1193, 459] on div "**********" at bounding box center [1264, 447] width 228 height 26
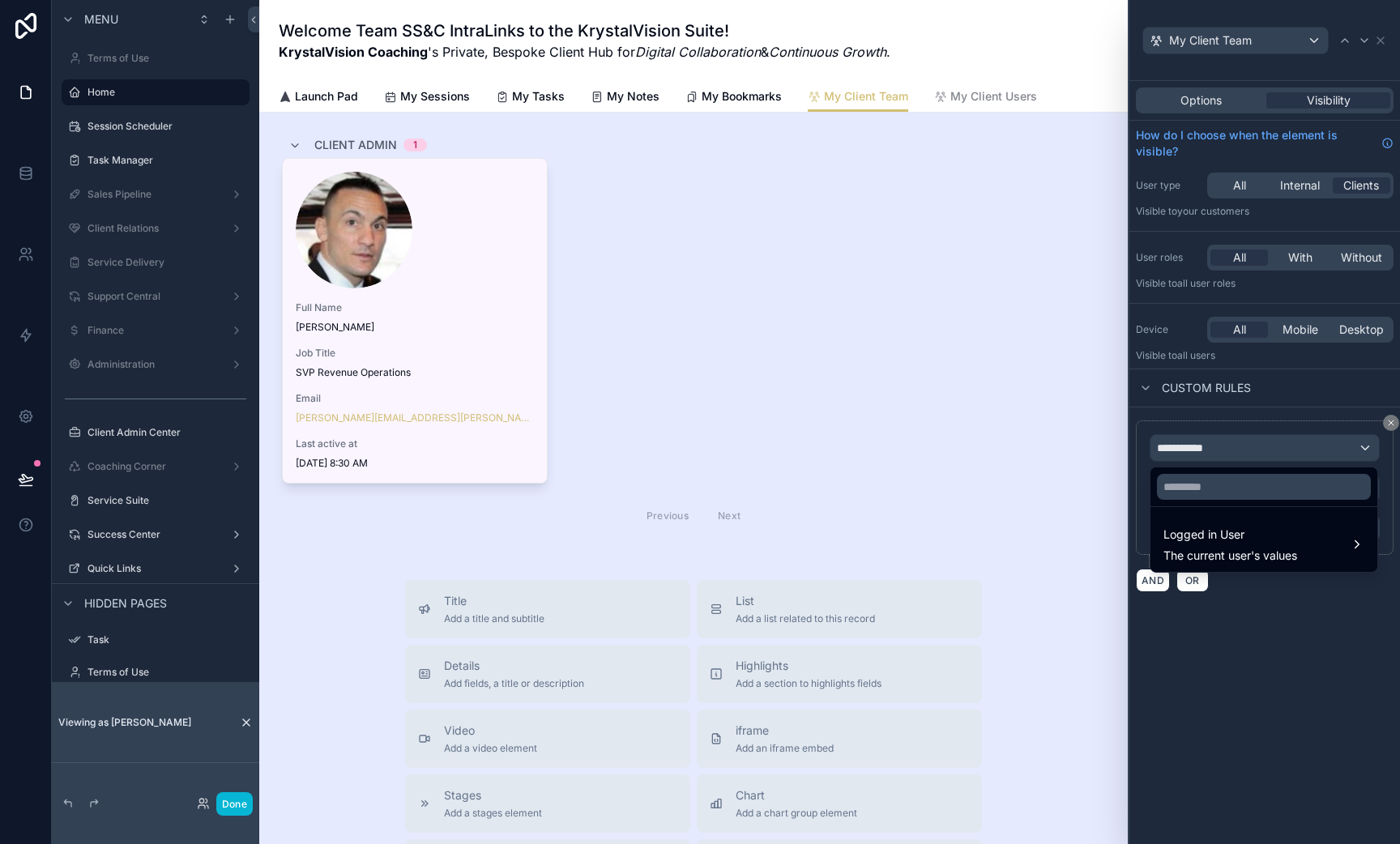
click at [1190, 577] on div at bounding box center [1265, 422] width 271 height 844
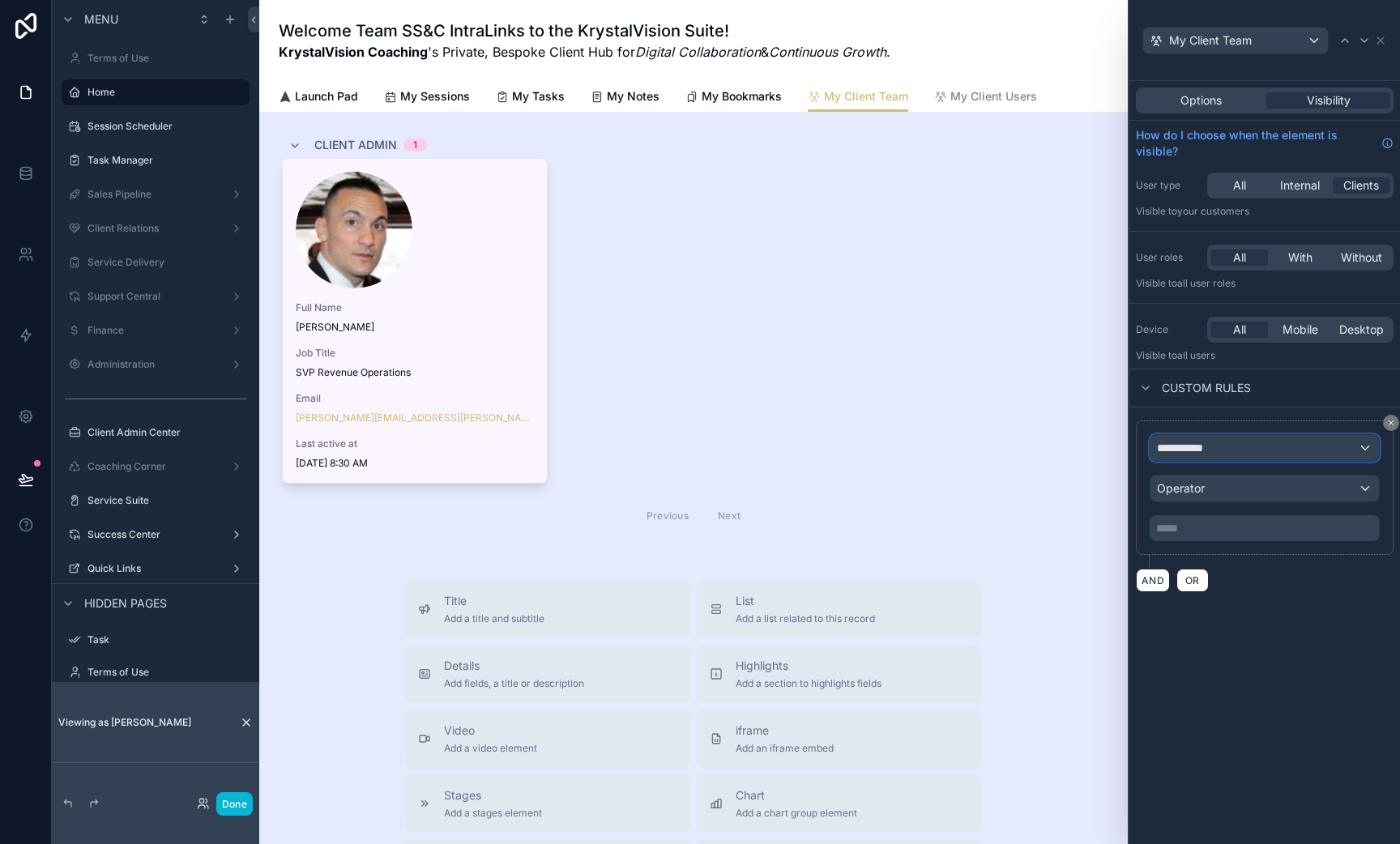
click at [1208, 460] on div "**********" at bounding box center [1264, 447] width 228 height 26
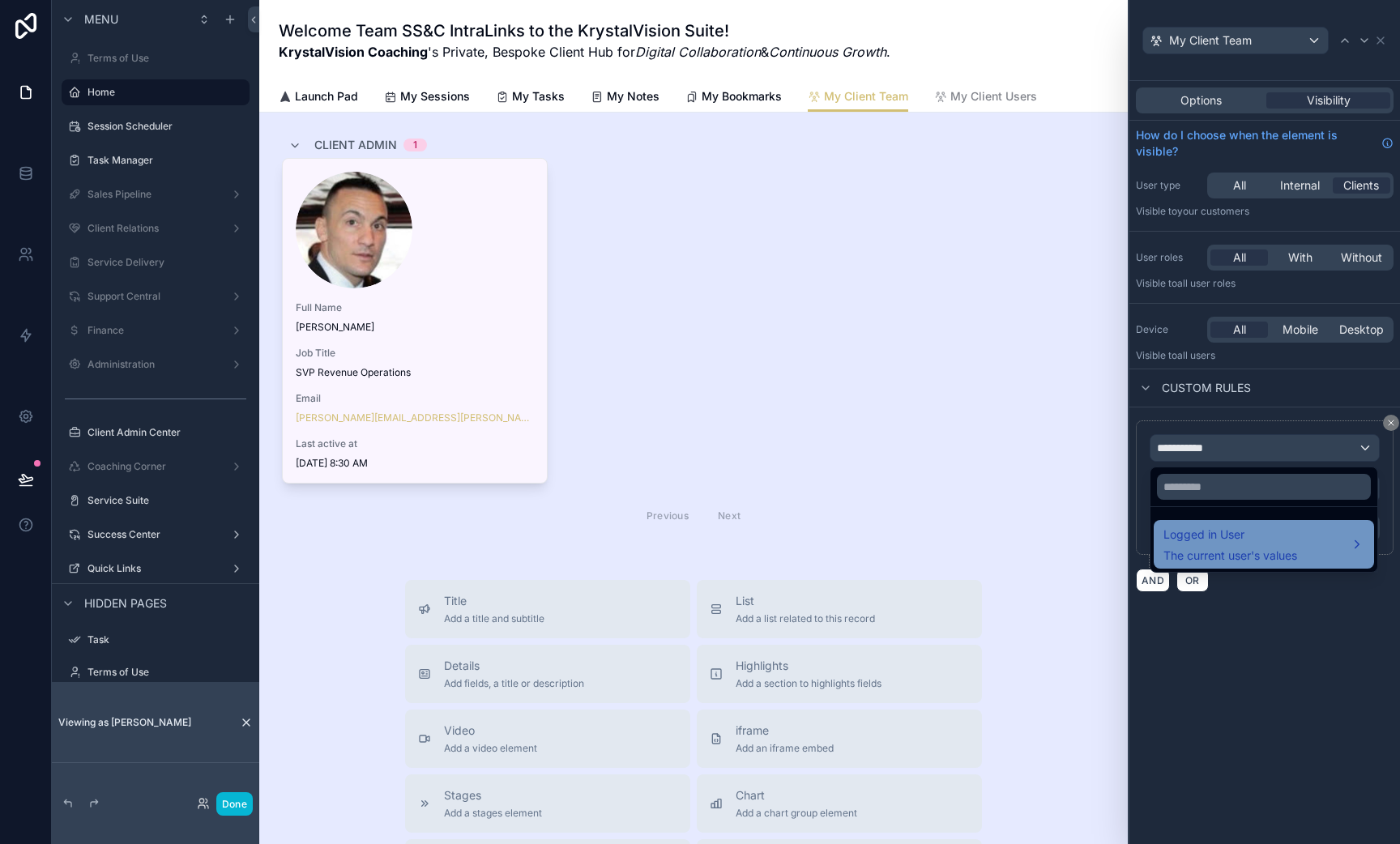
click at [1193, 539] on span "Logged in User" at bounding box center [1231, 534] width 134 height 19
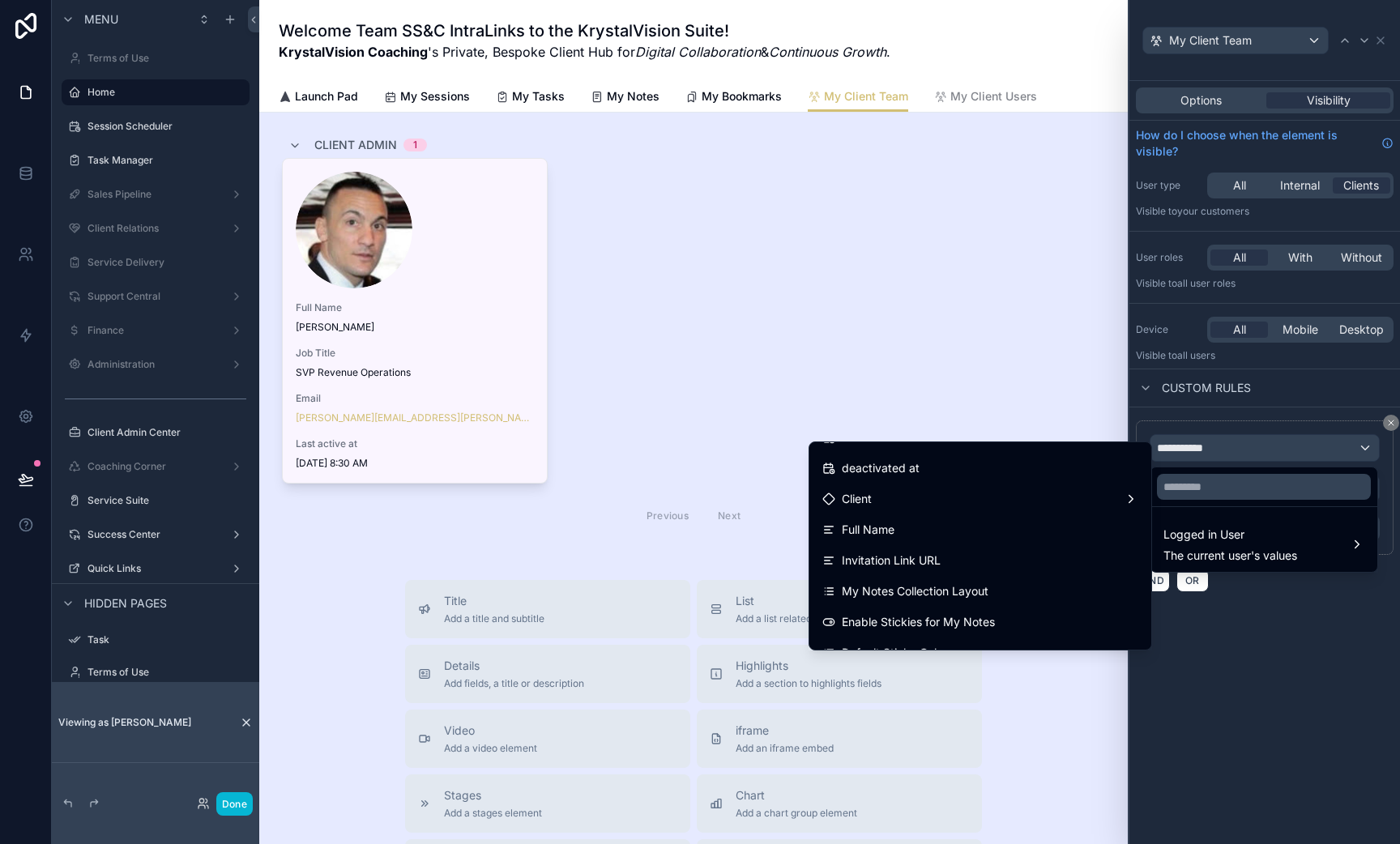
scroll to position [331, 0]
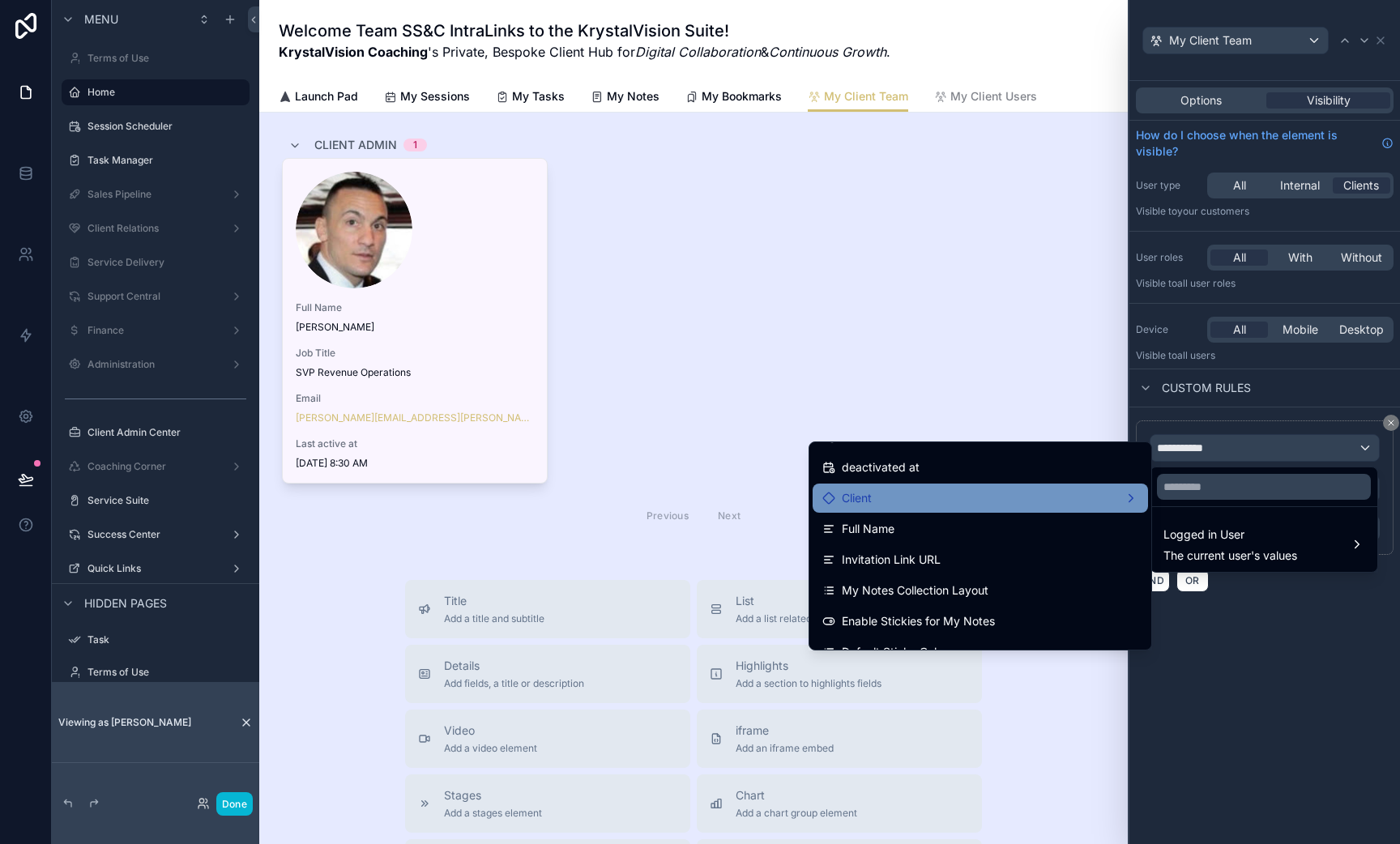
click at [836, 495] on div "Client" at bounding box center [846, 498] width 49 height 19
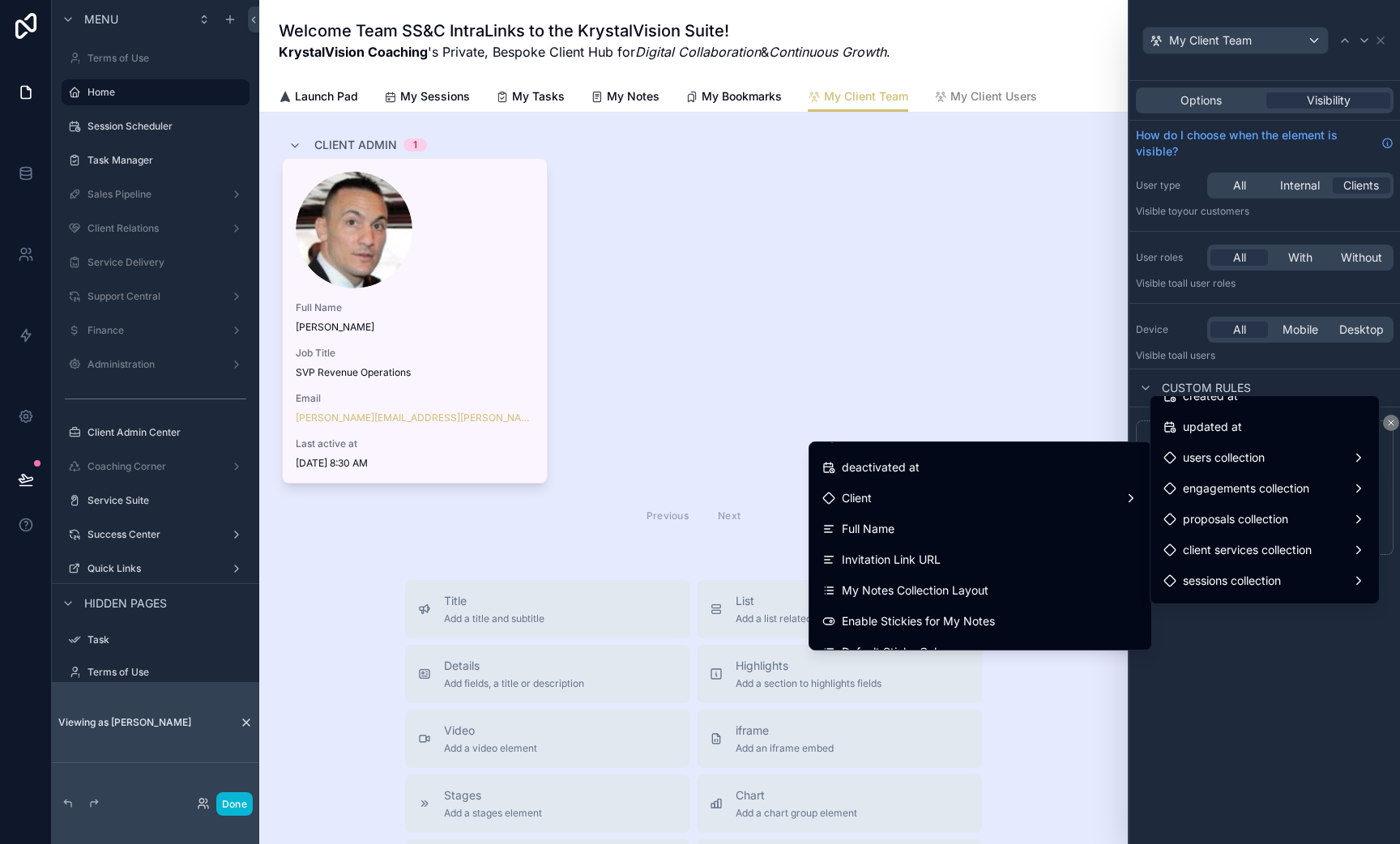
scroll to position [1270, 0]
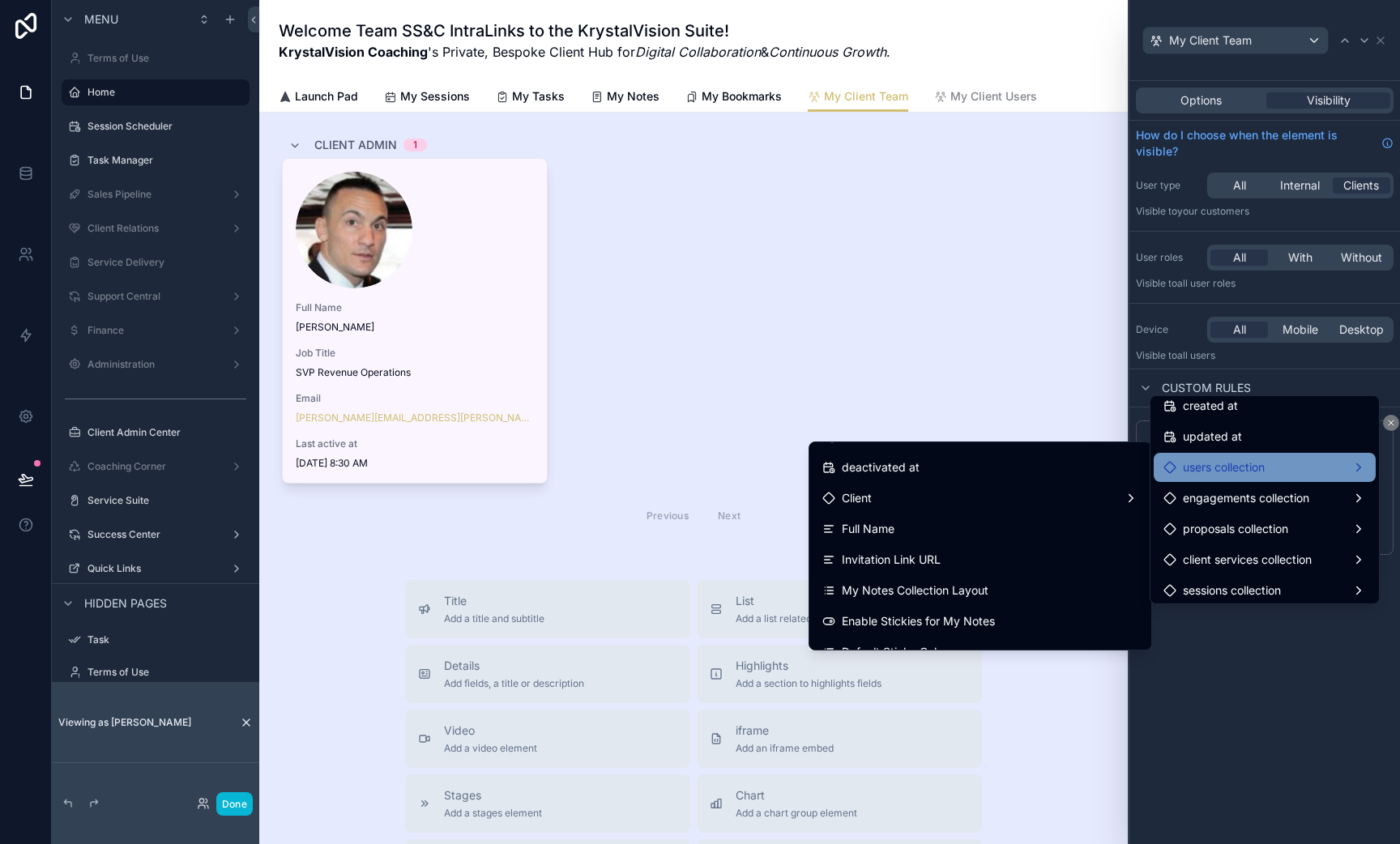
click at [1269, 465] on div "users collection" at bounding box center [1264, 467] width 202 height 19
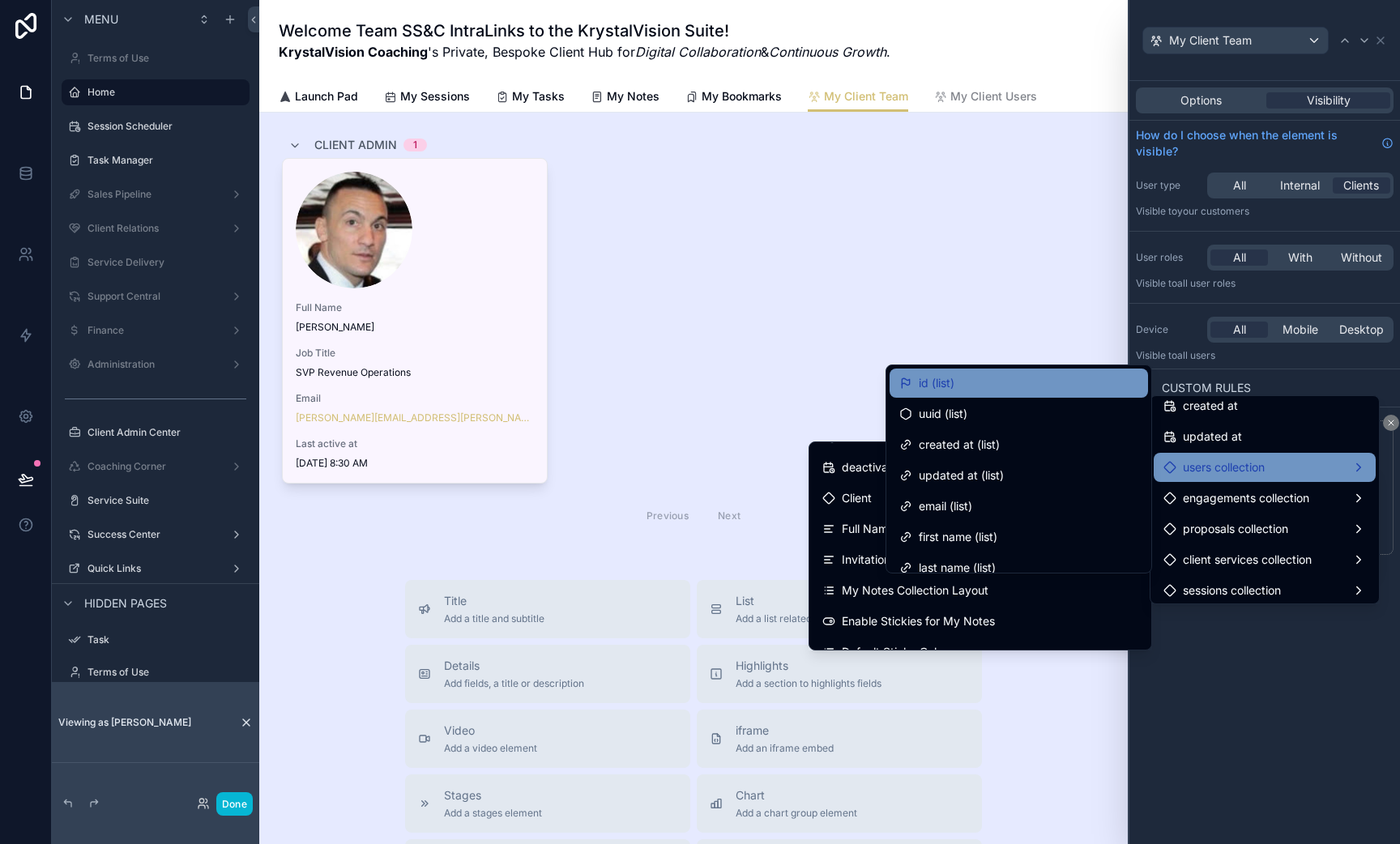
click at [968, 378] on div "id (list)" at bounding box center [1019, 383] width 239 height 19
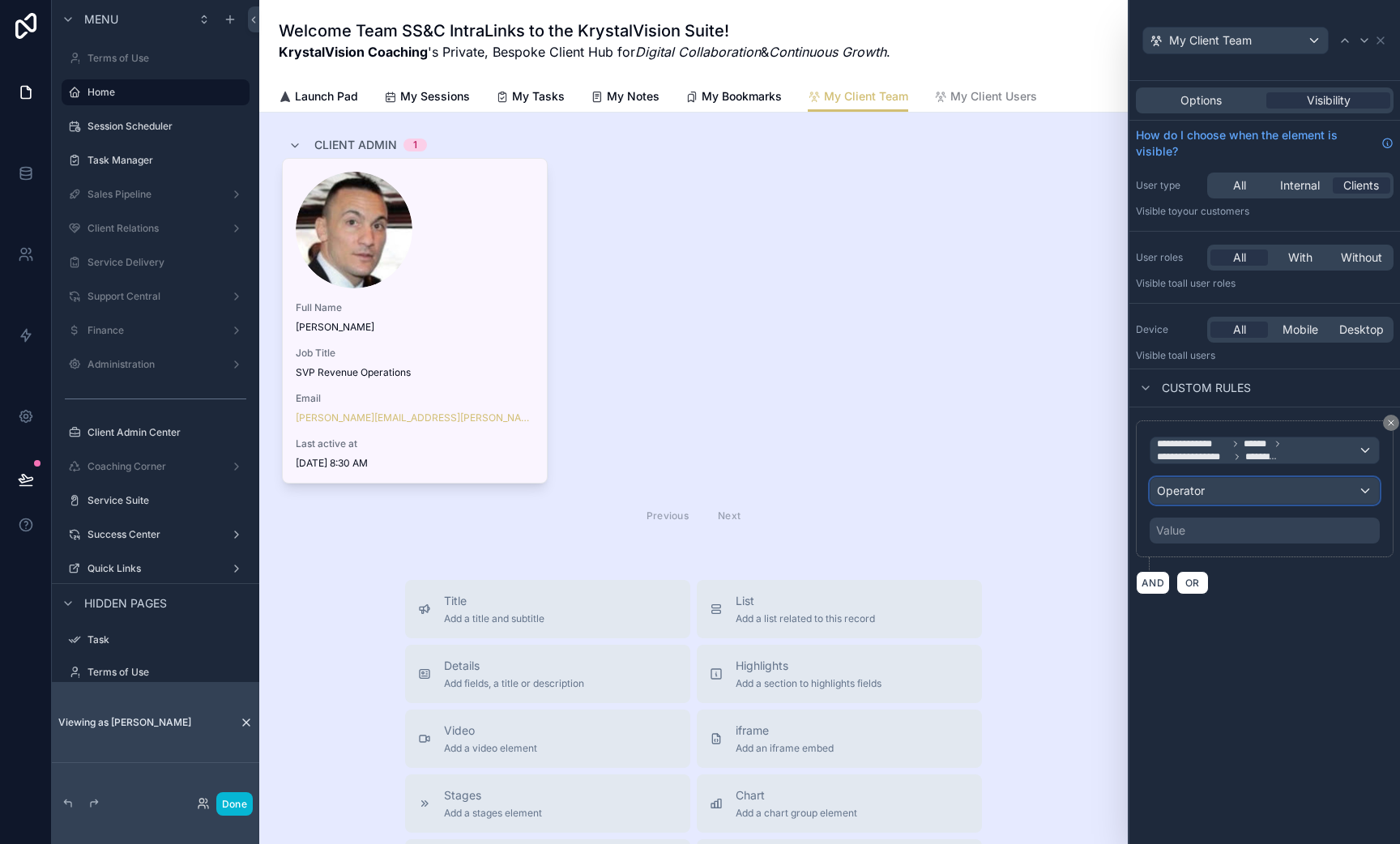
click at [1202, 489] on span "Operator" at bounding box center [1180, 491] width 47 height 14
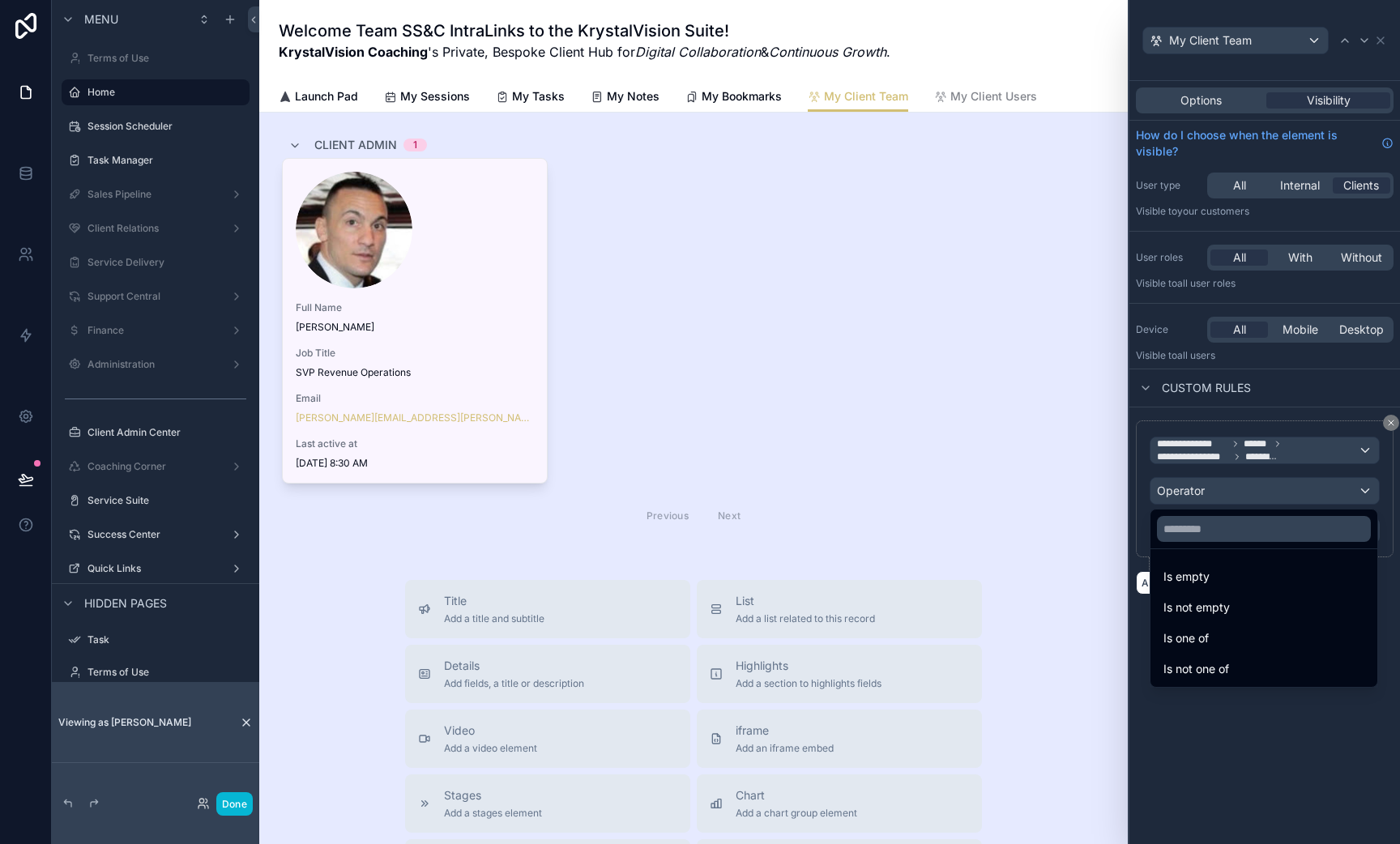
click at [1258, 500] on div at bounding box center [1265, 422] width 271 height 844
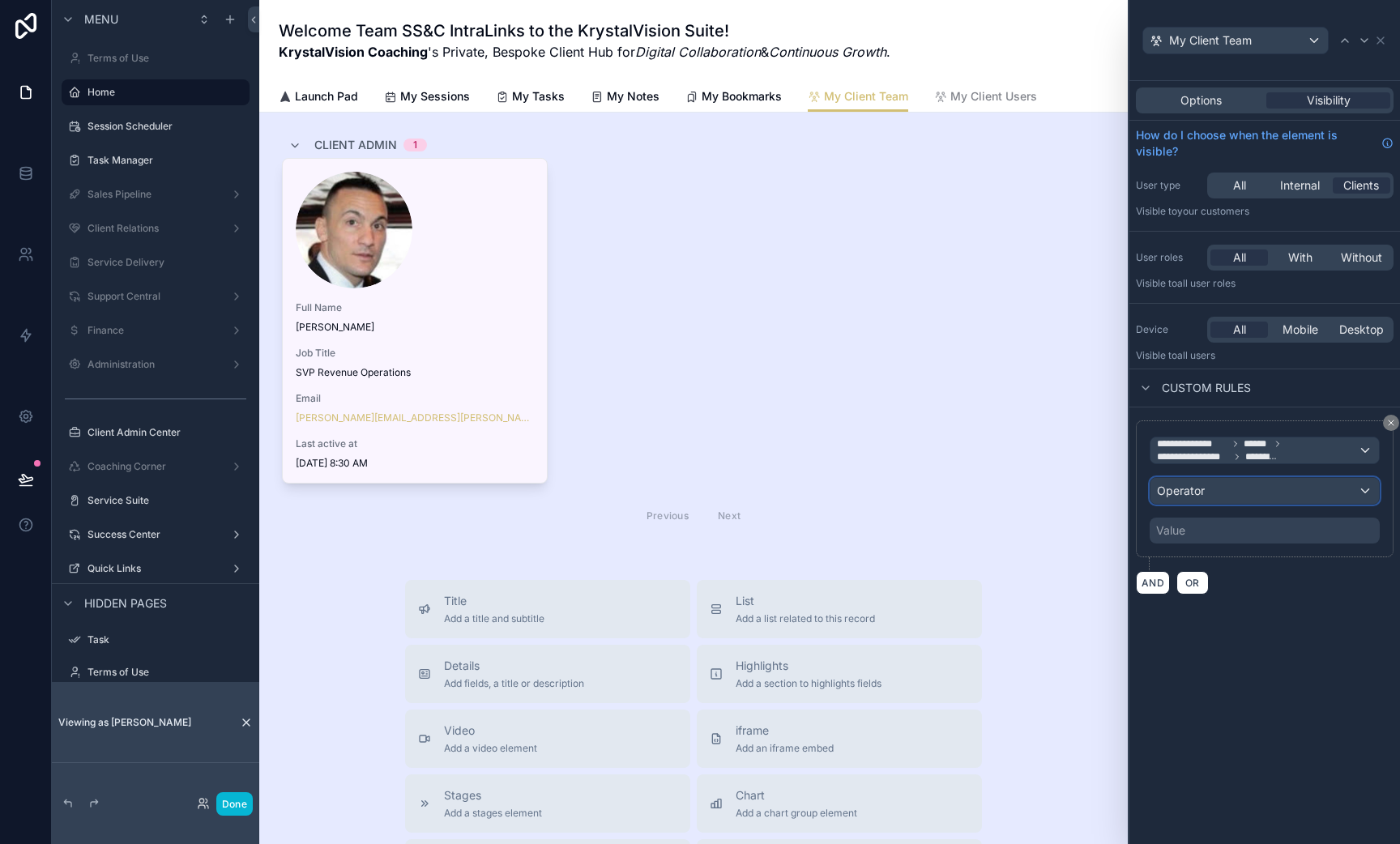
click at [1255, 497] on div "Operator" at bounding box center [1264, 491] width 228 height 26
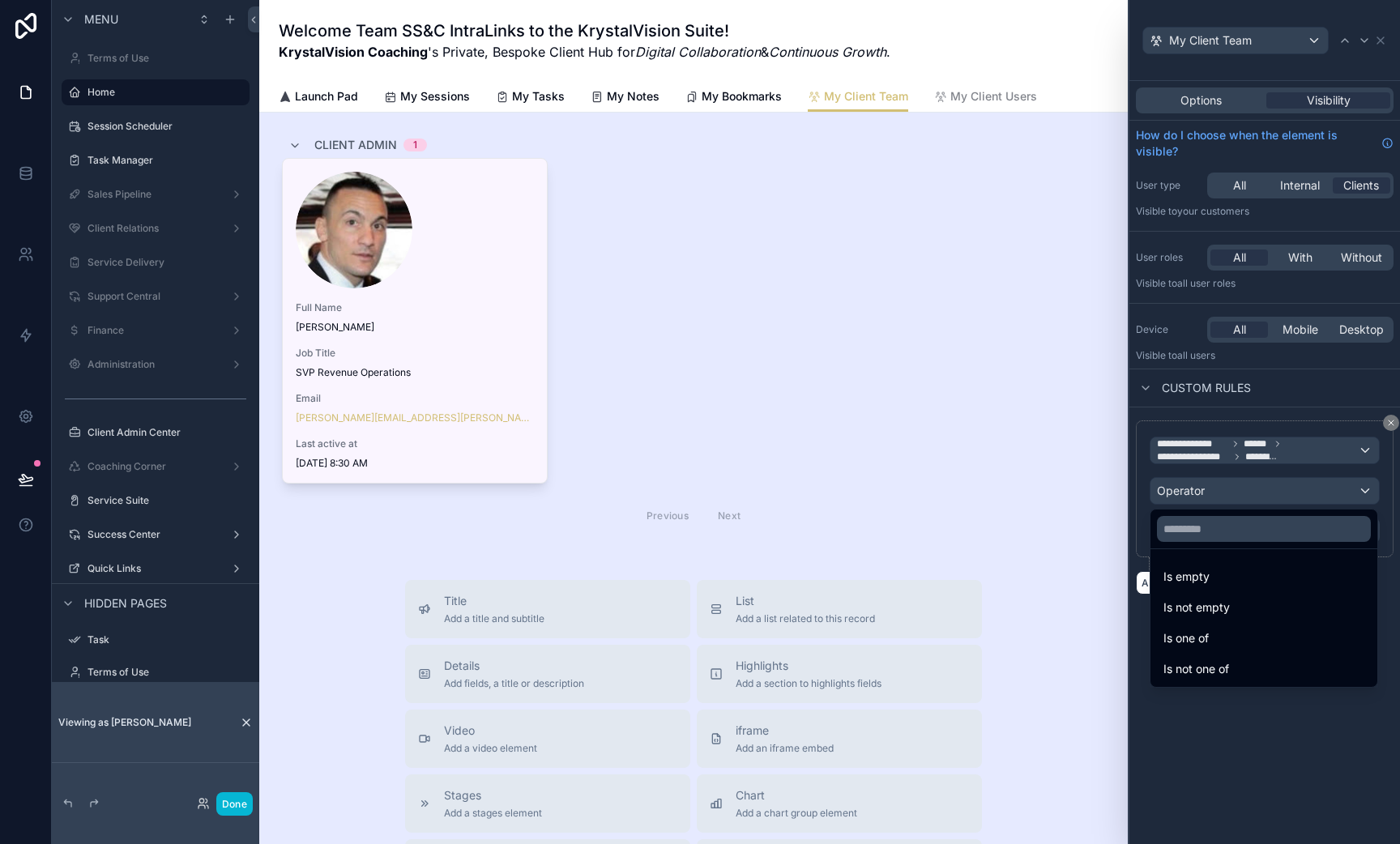
click at [1263, 405] on div at bounding box center [1265, 422] width 271 height 844
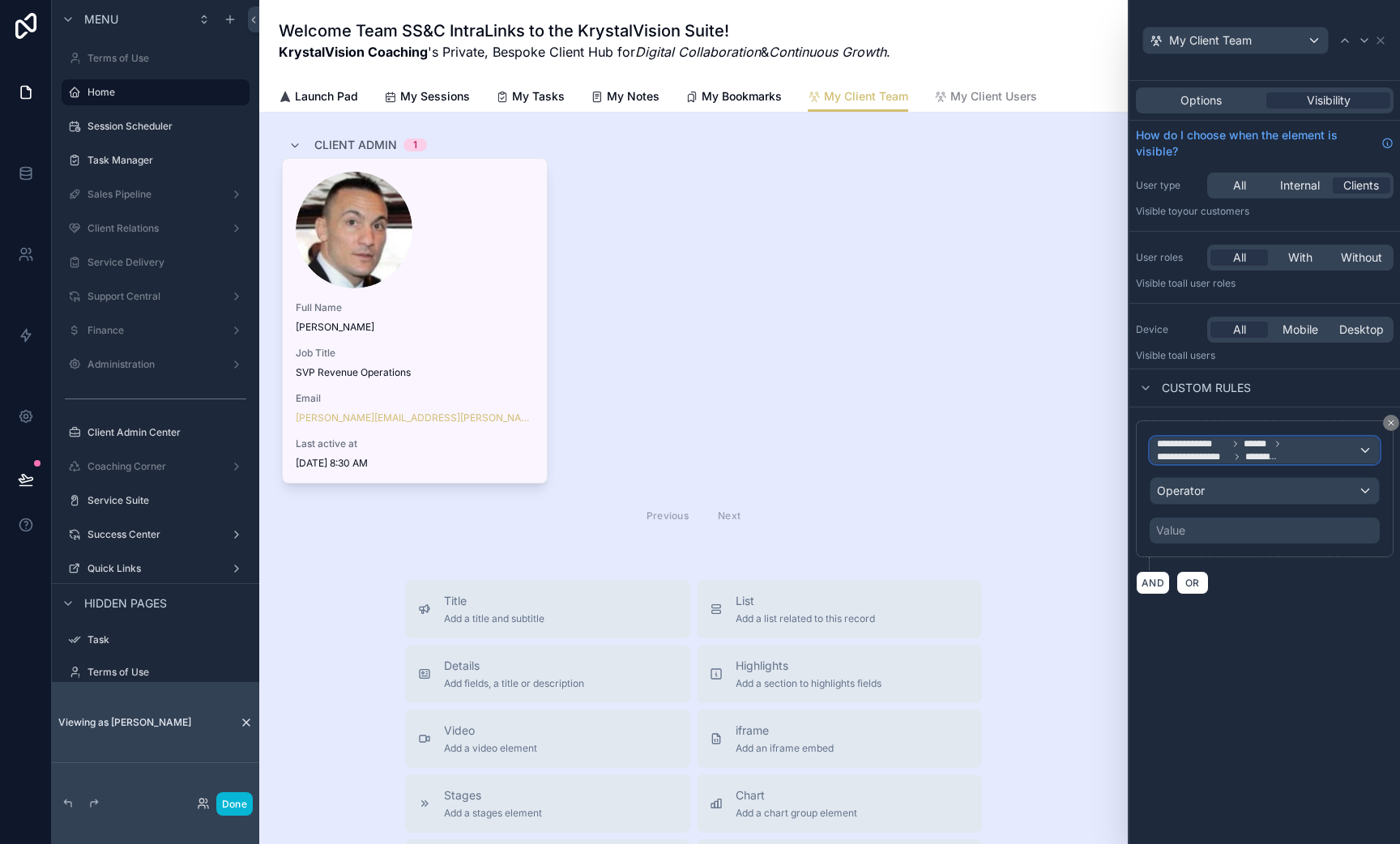
click at [1263, 454] on span "*********" at bounding box center [1261, 456] width 31 height 13
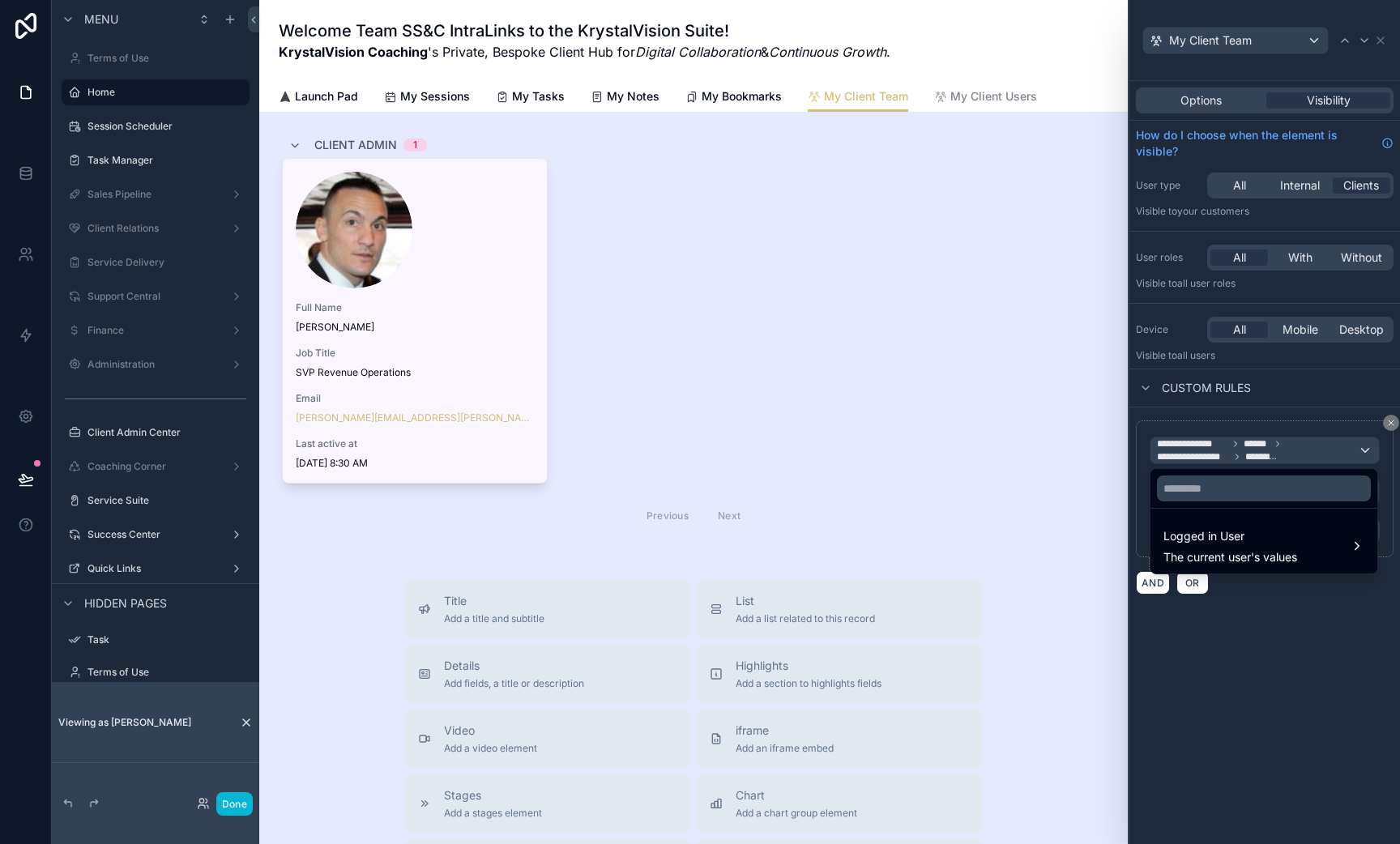
click at [1273, 450] on div at bounding box center [1265, 422] width 271 height 844
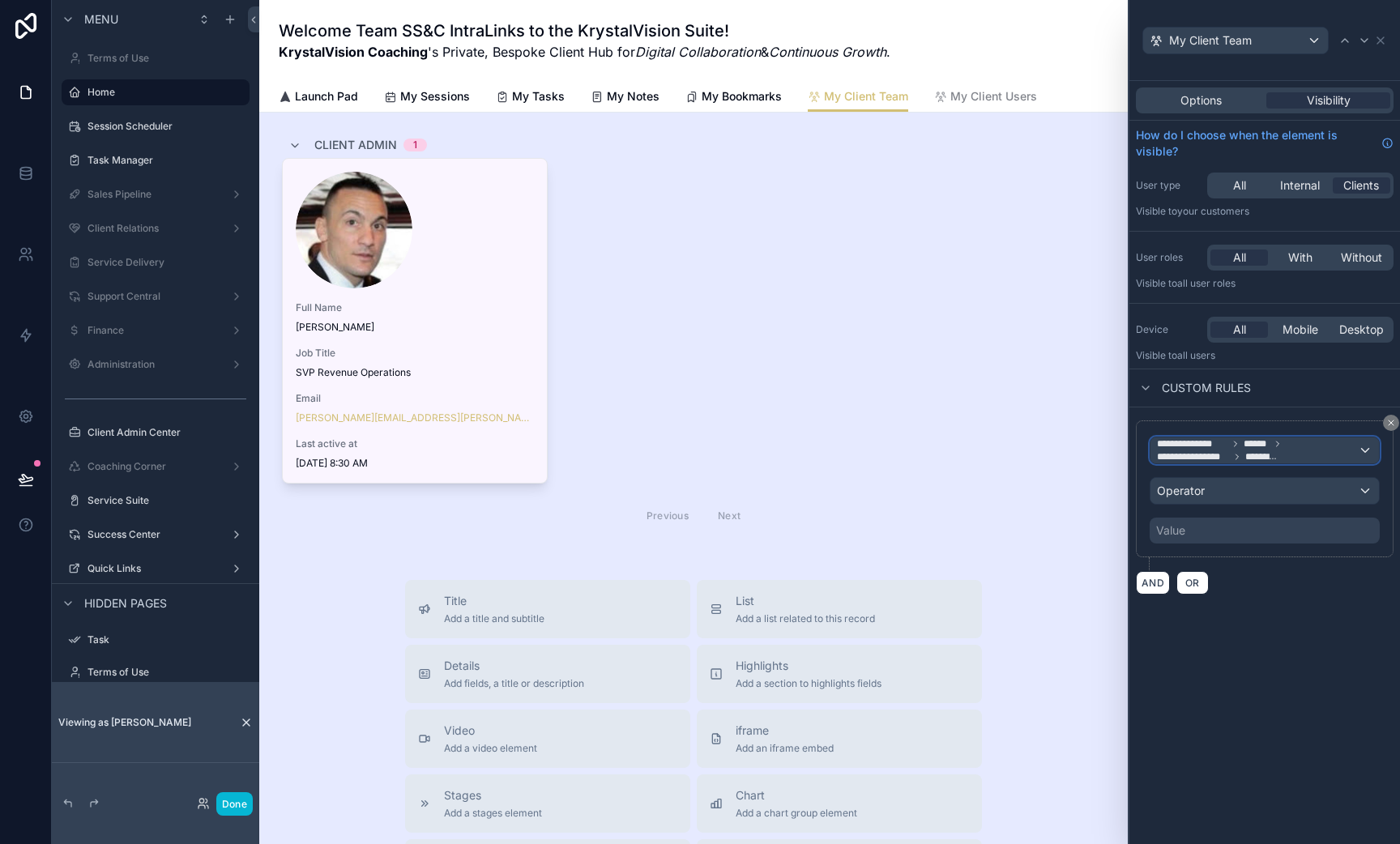
click at [1273, 450] on span "*********" at bounding box center [1261, 456] width 31 height 13
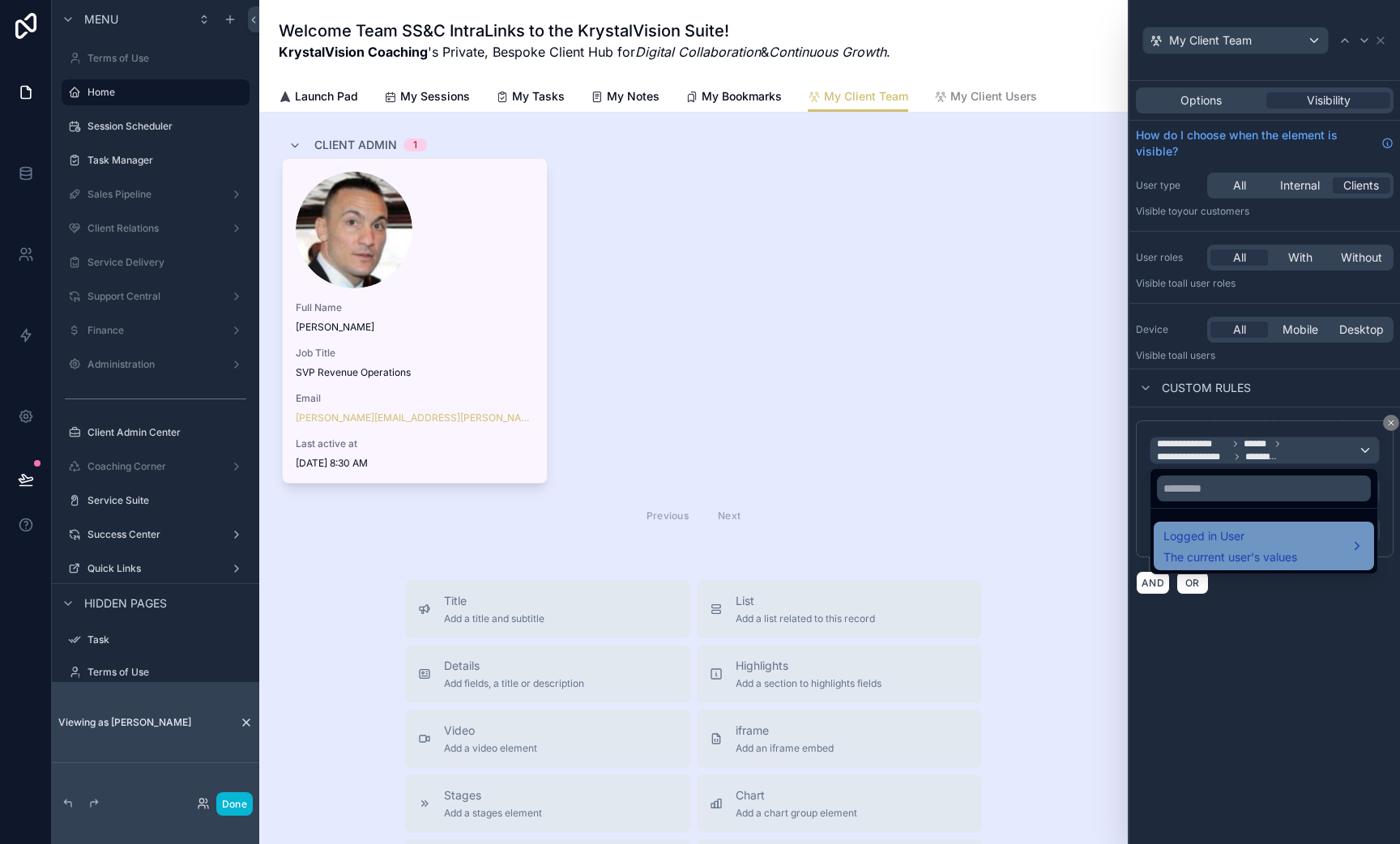
click at [1233, 542] on span "Logged in User" at bounding box center [1231, 536] width 134 height 19
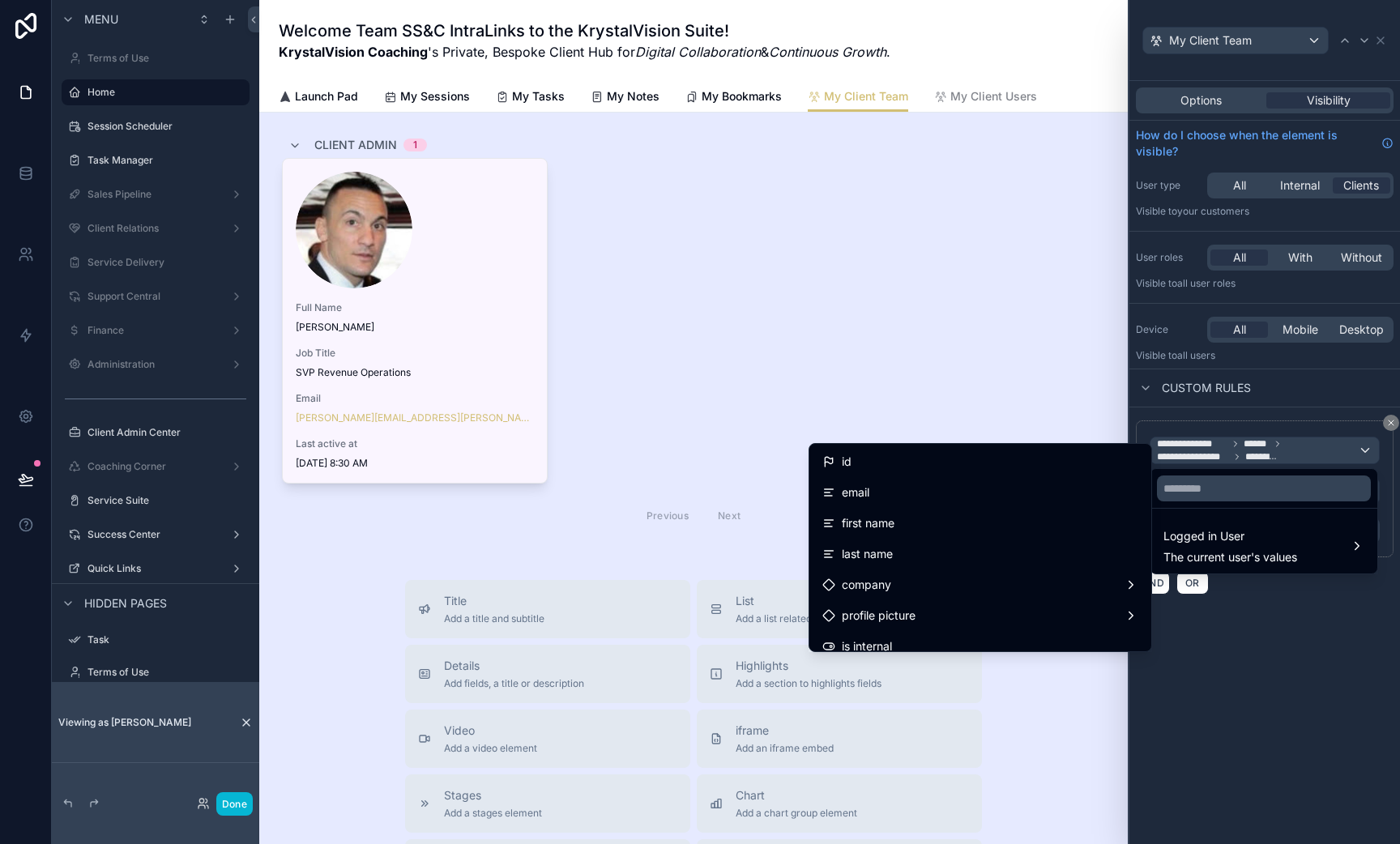
click at [1255, 435] on div at bounding box center [1265, 422] width 271 height 844
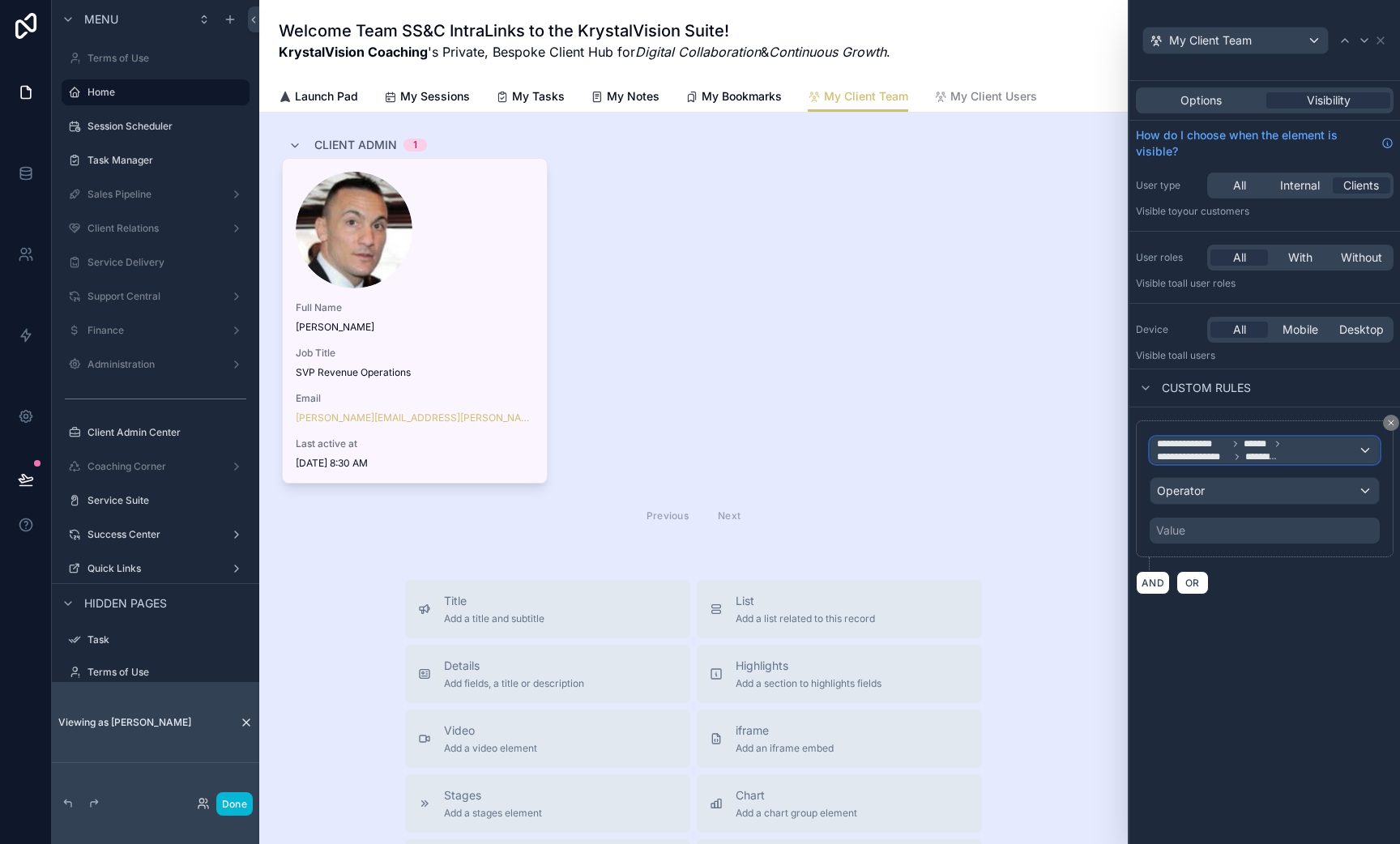
click at [1245, 450] on span "*********" at bounding box center [1261, 456] width 31 height 13
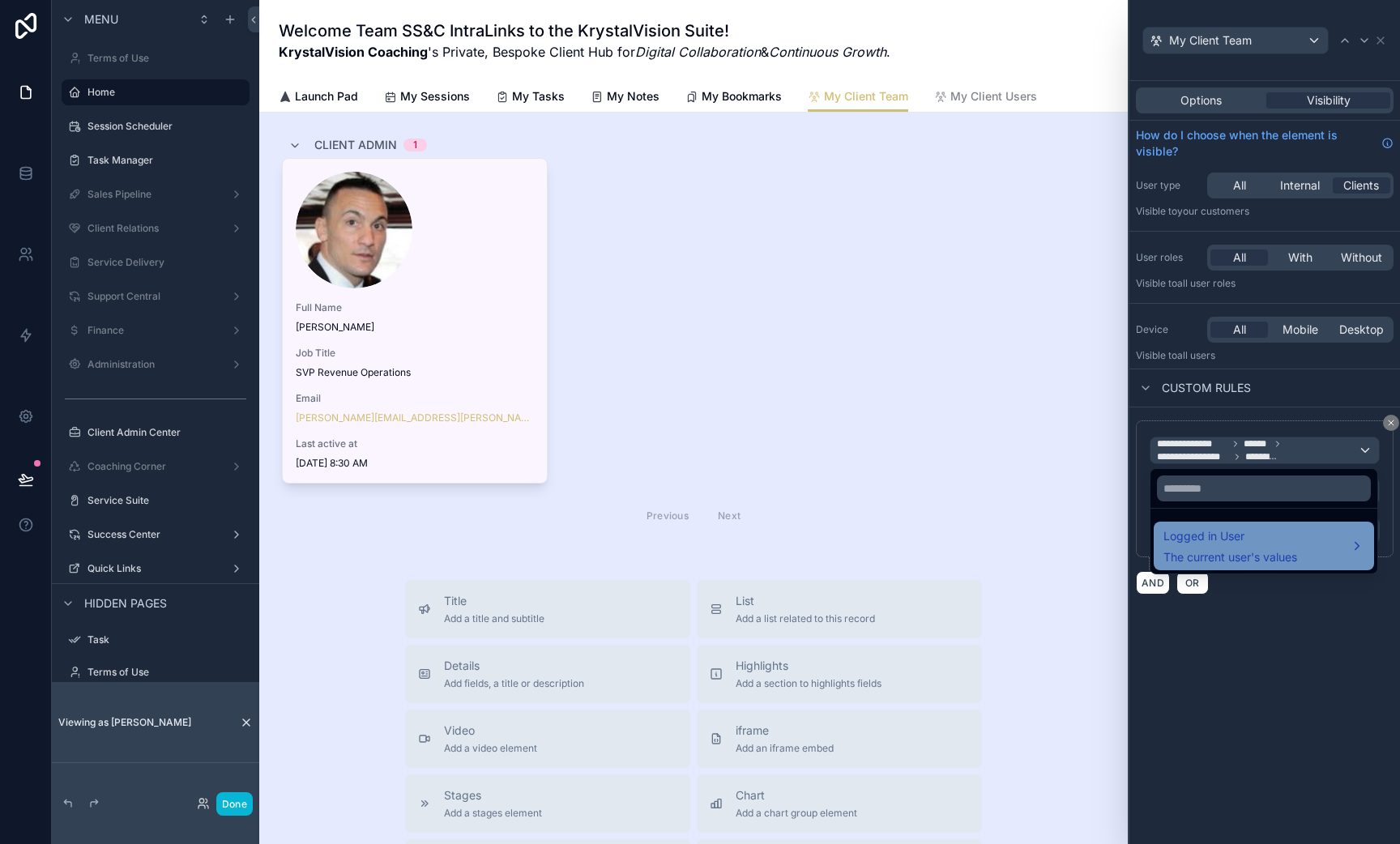
click at [1219, 554] on span "The current user's values" at bounding box center [1231, 557] width 134 height 16
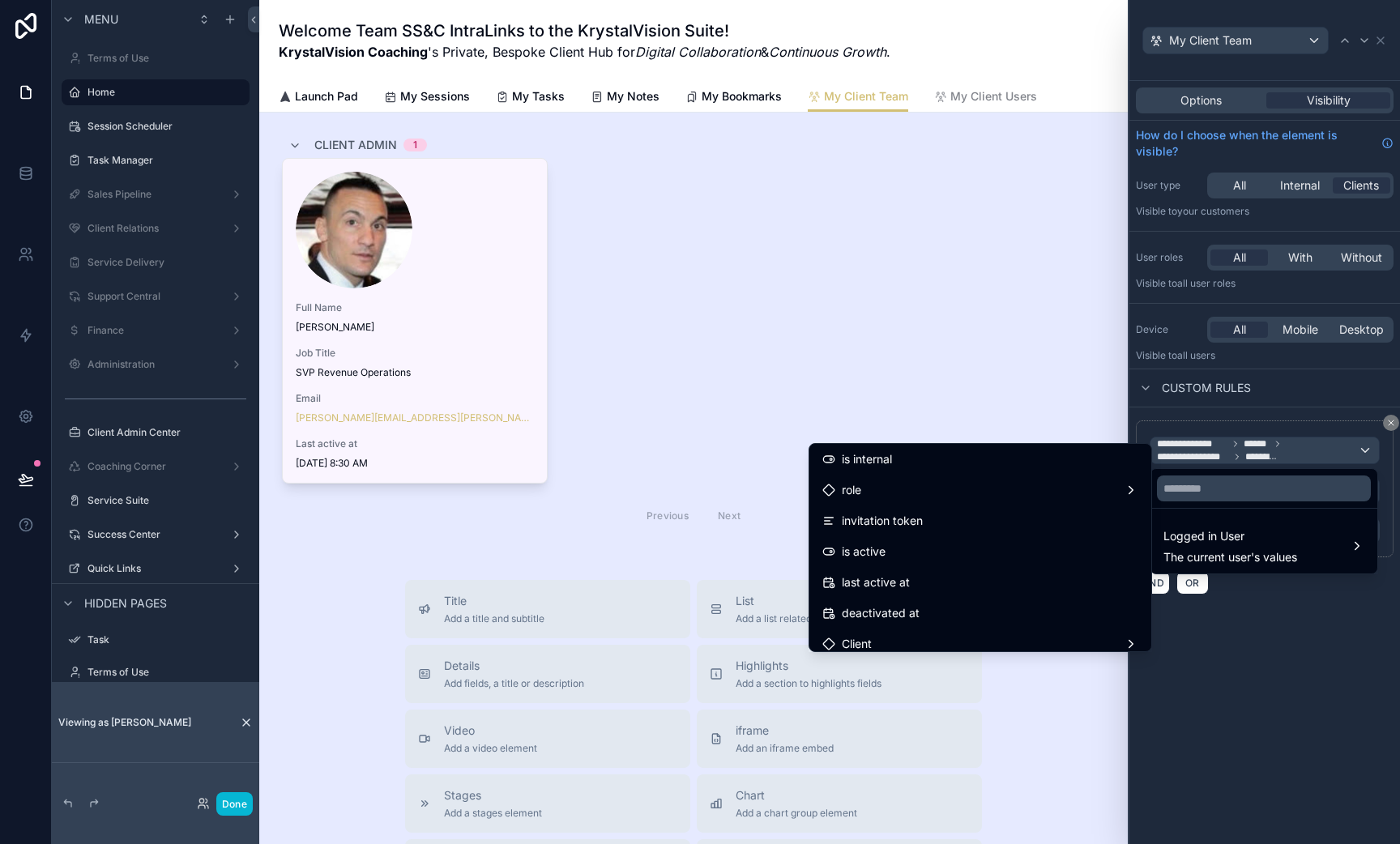
scroll to position [194, 0]
drag, startPoint x: 1022, startPoint y: 560, endPoint x: 668, endPoint y: 641, distance: 363.1
click at [921, 639] on ul "id email first name last name company profile picture is internal role invitati…" at bounding box center [980, 548] width 342 height 207
click at [921, 639] on div "Client" at bounding box center [980, 638] width 316 height 19
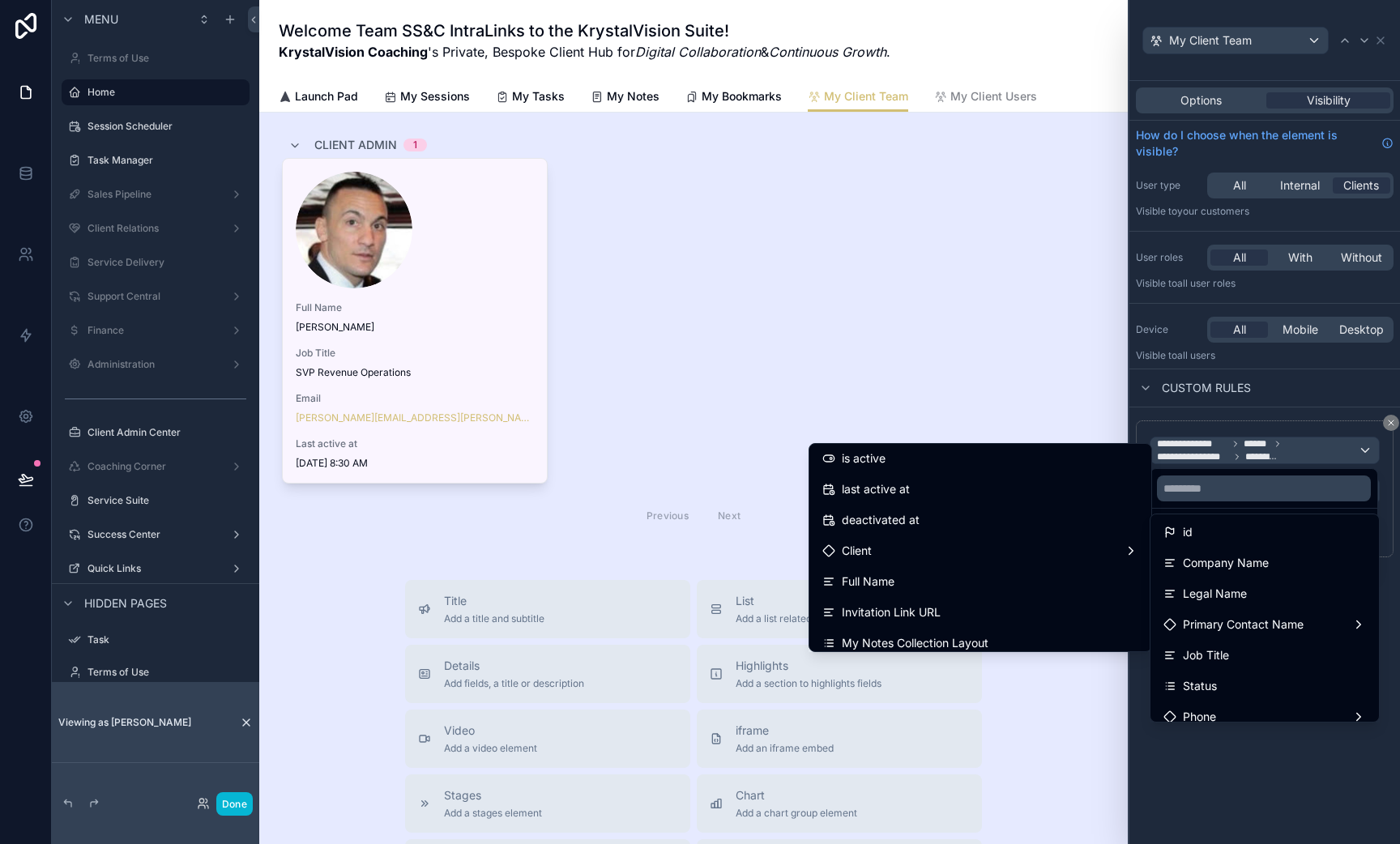
scroll to position [215, 0]
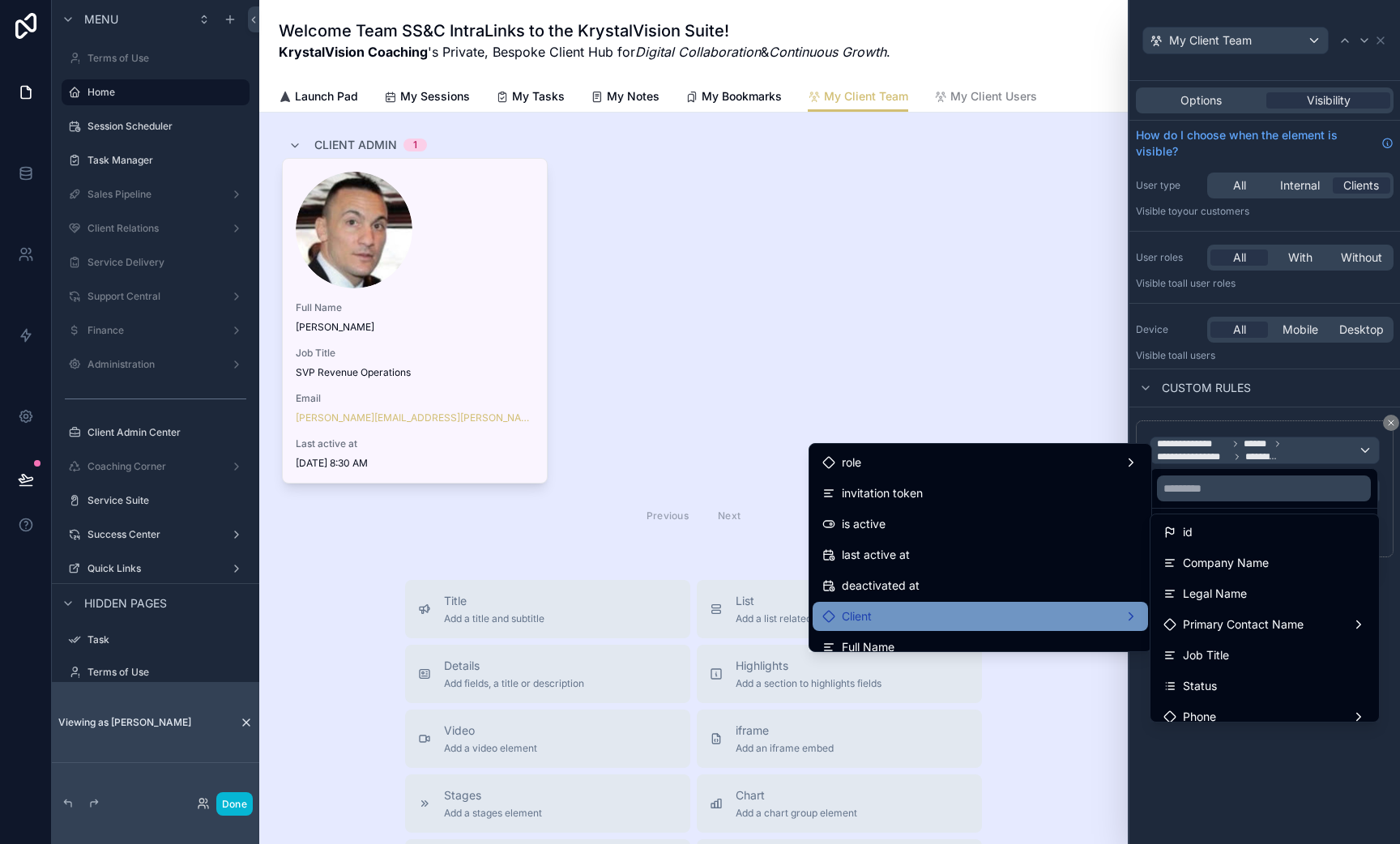
click at [1032, 610] on div "Client" at bounding box center [980, 617] width 316 height 19
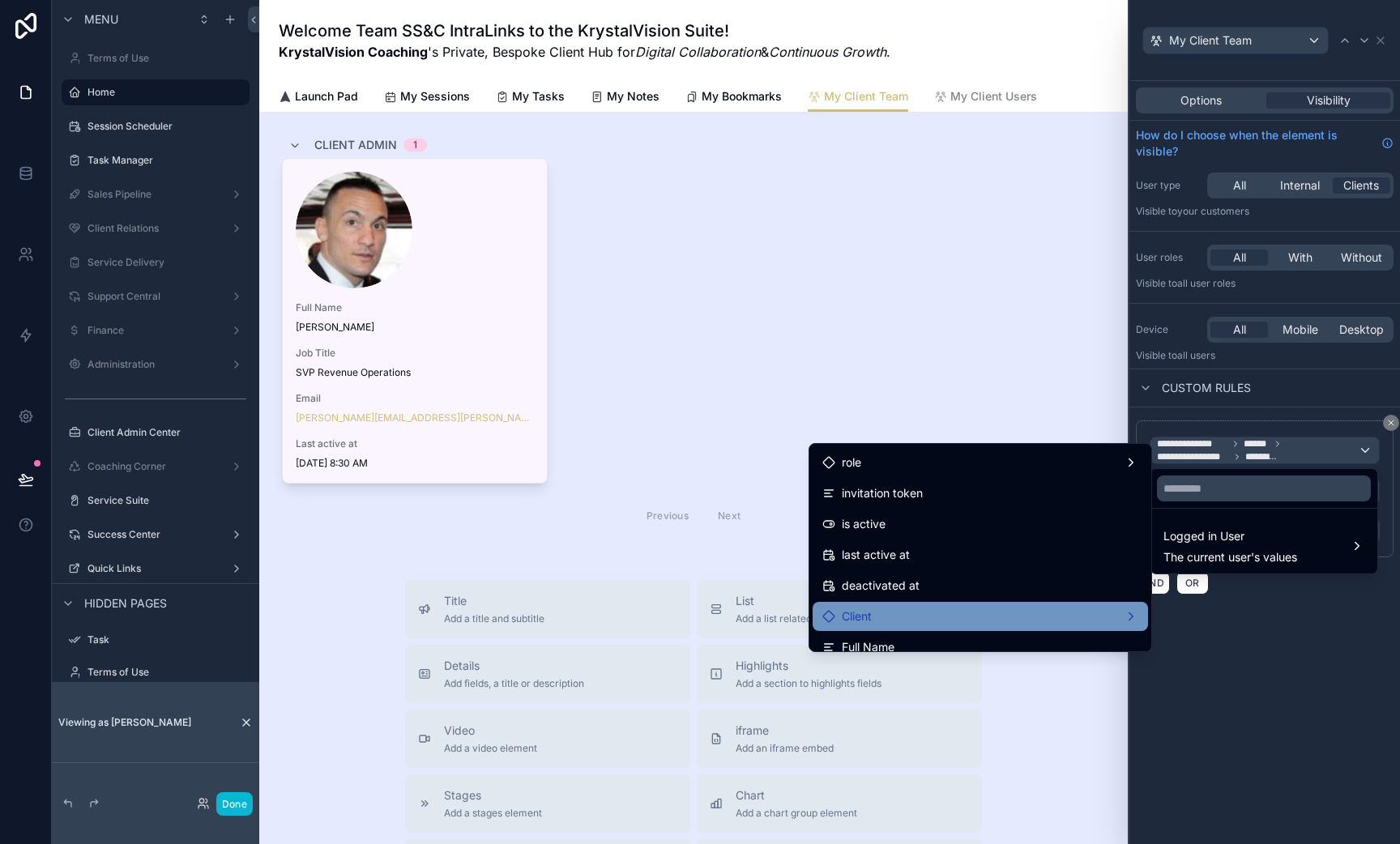
click at [1098, 614] on div "Client" at bounding box center [980, 617] width 316 height 19
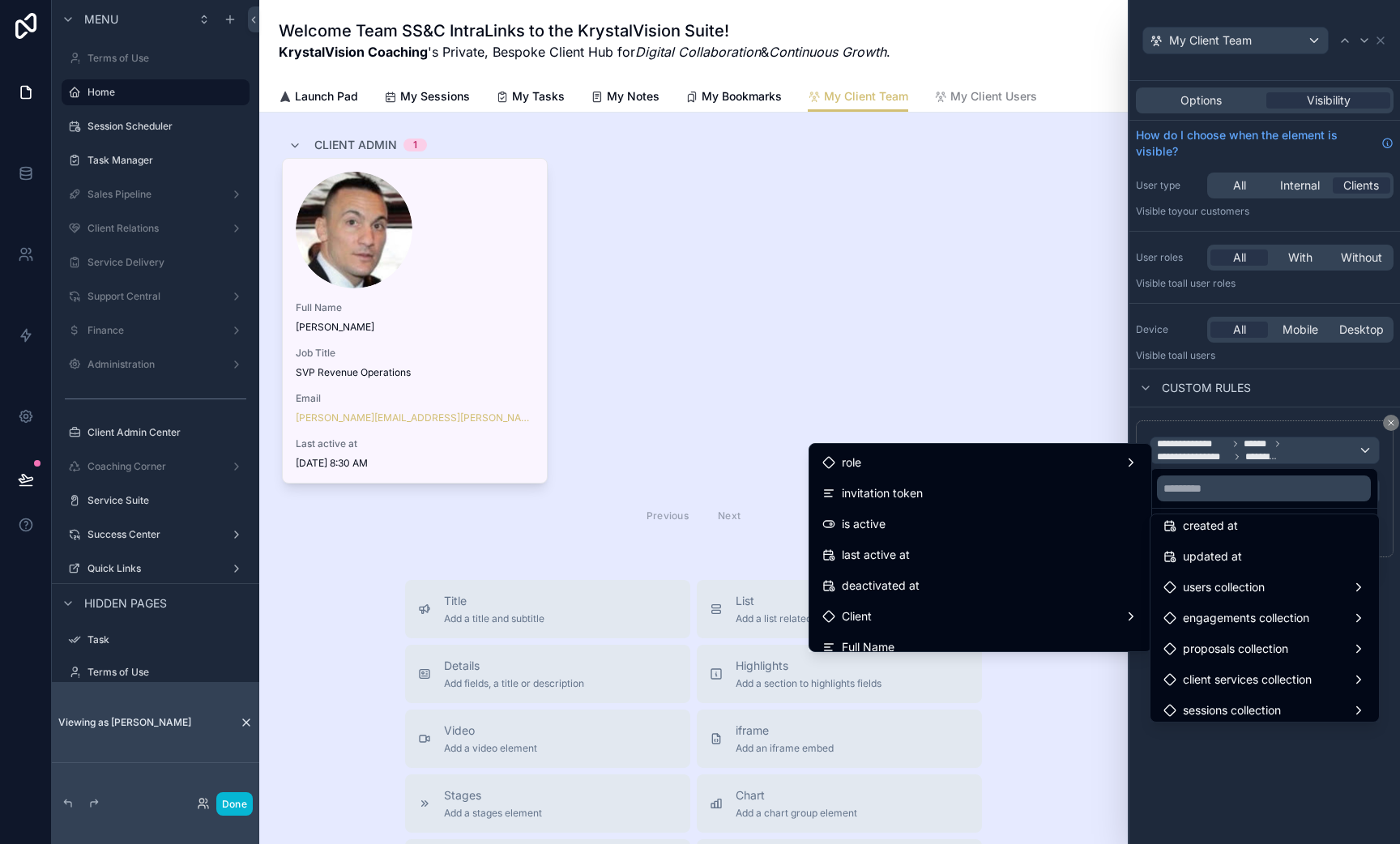
scroll to position [1258, 0]
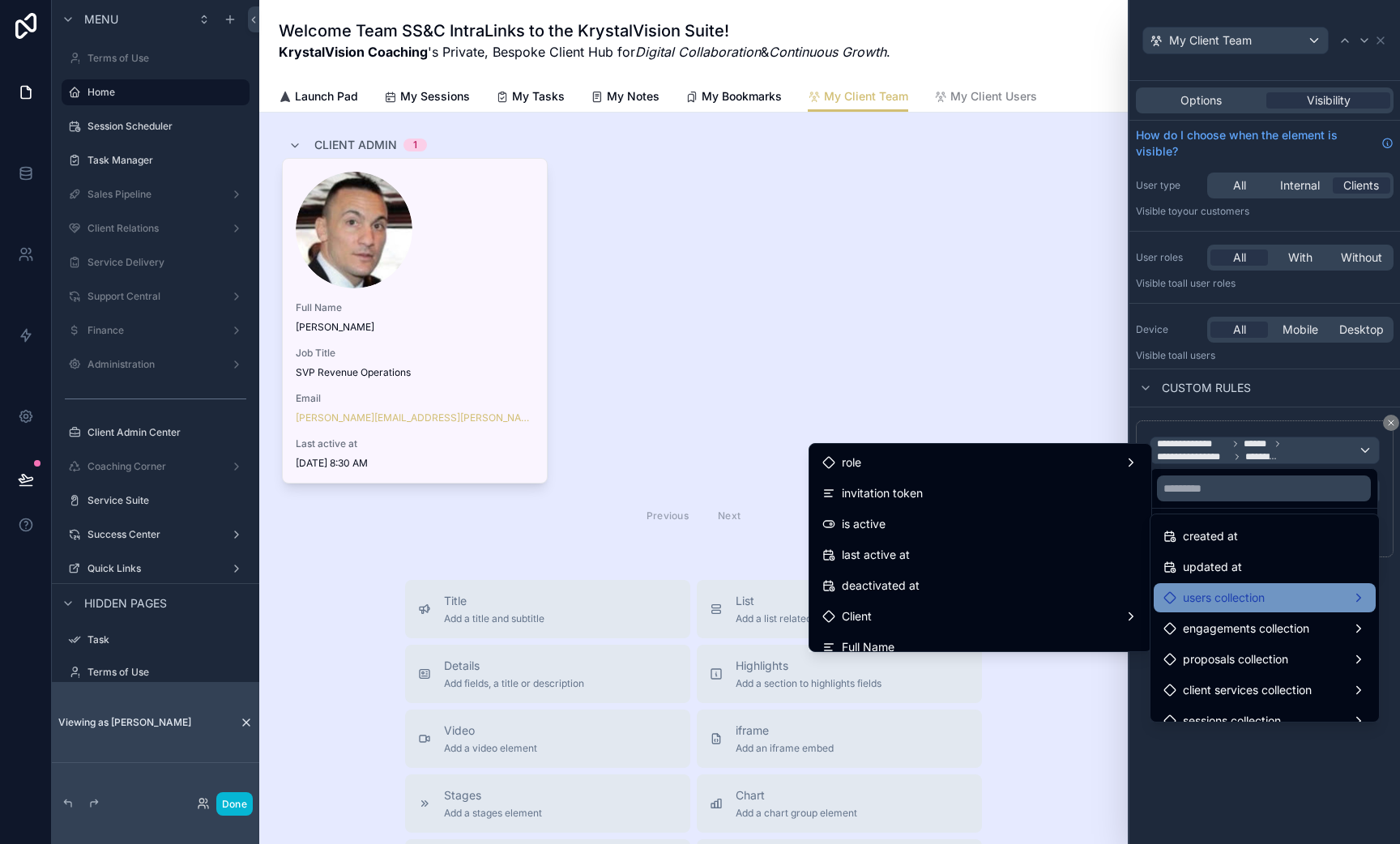
click at [1221, 585] on div "users collection" at bounding box center [1264, 598] width 222 height 29
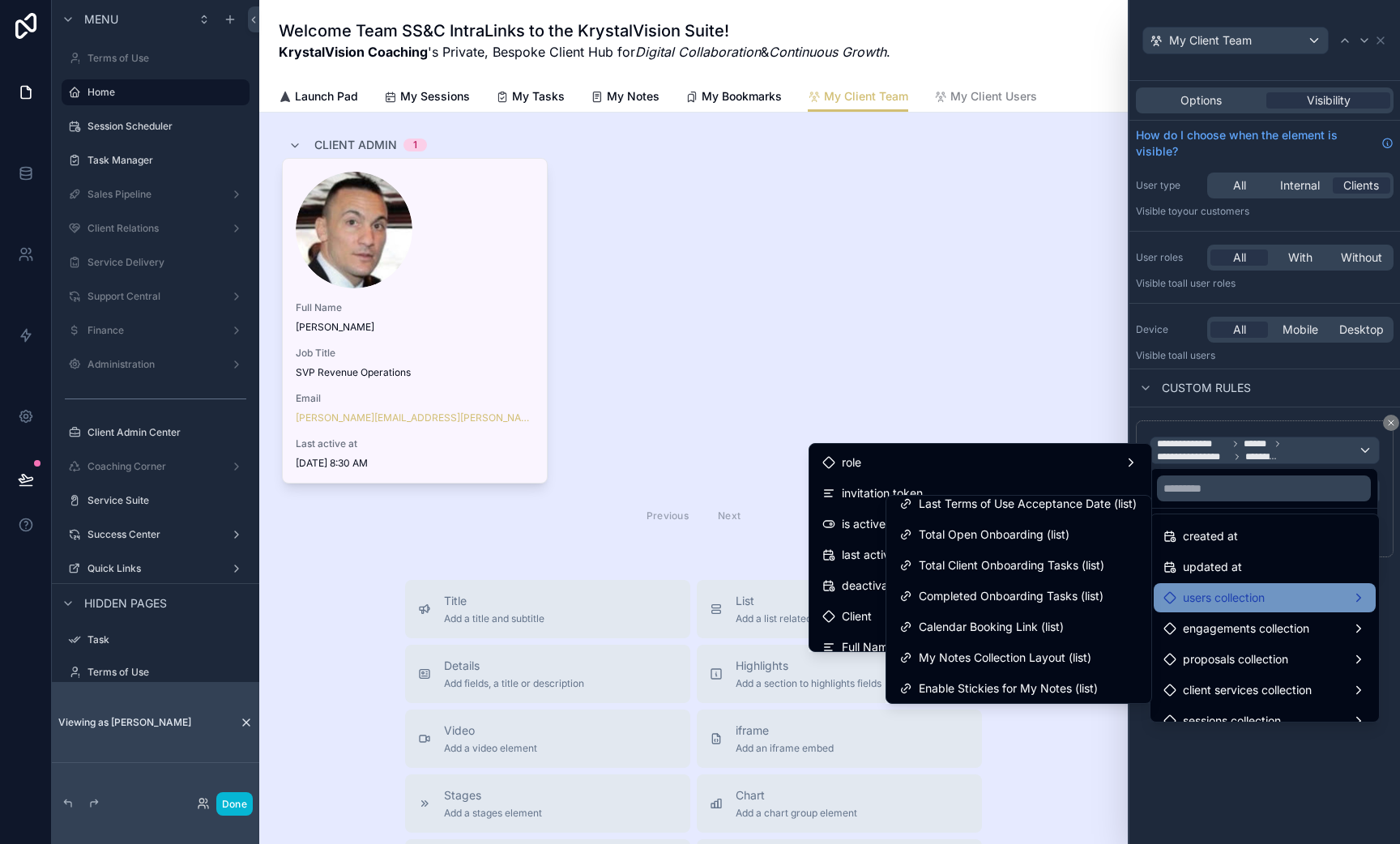
scroll to position [875, 0]
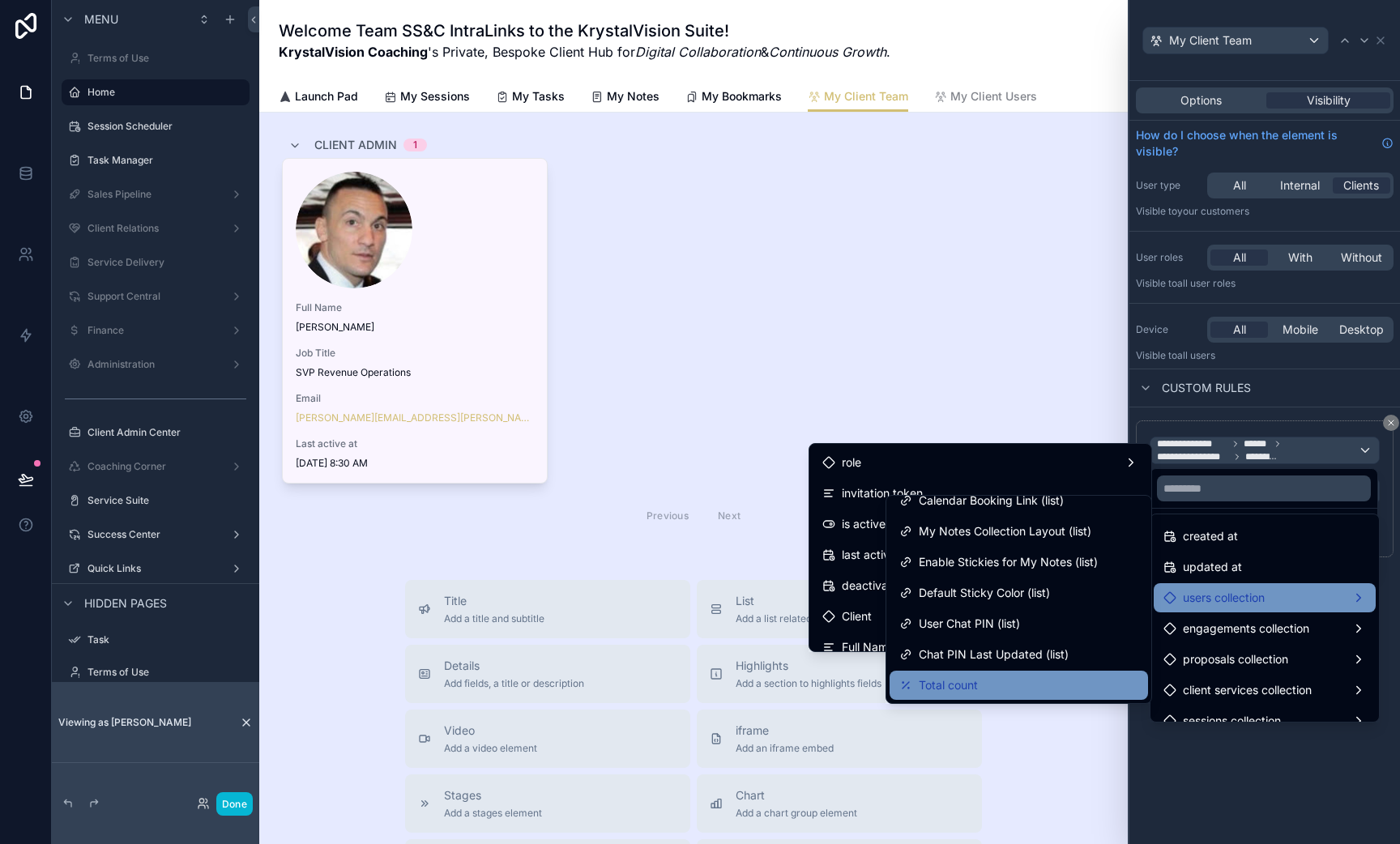
drag, startPoint x: 1003, startPoint y: 683, endPoint x: 1108, endPoint y: 688, distance: 105.1
click at [1108, 688] on div "Total count" at bounding box center [1019, 685] width 239 height 19
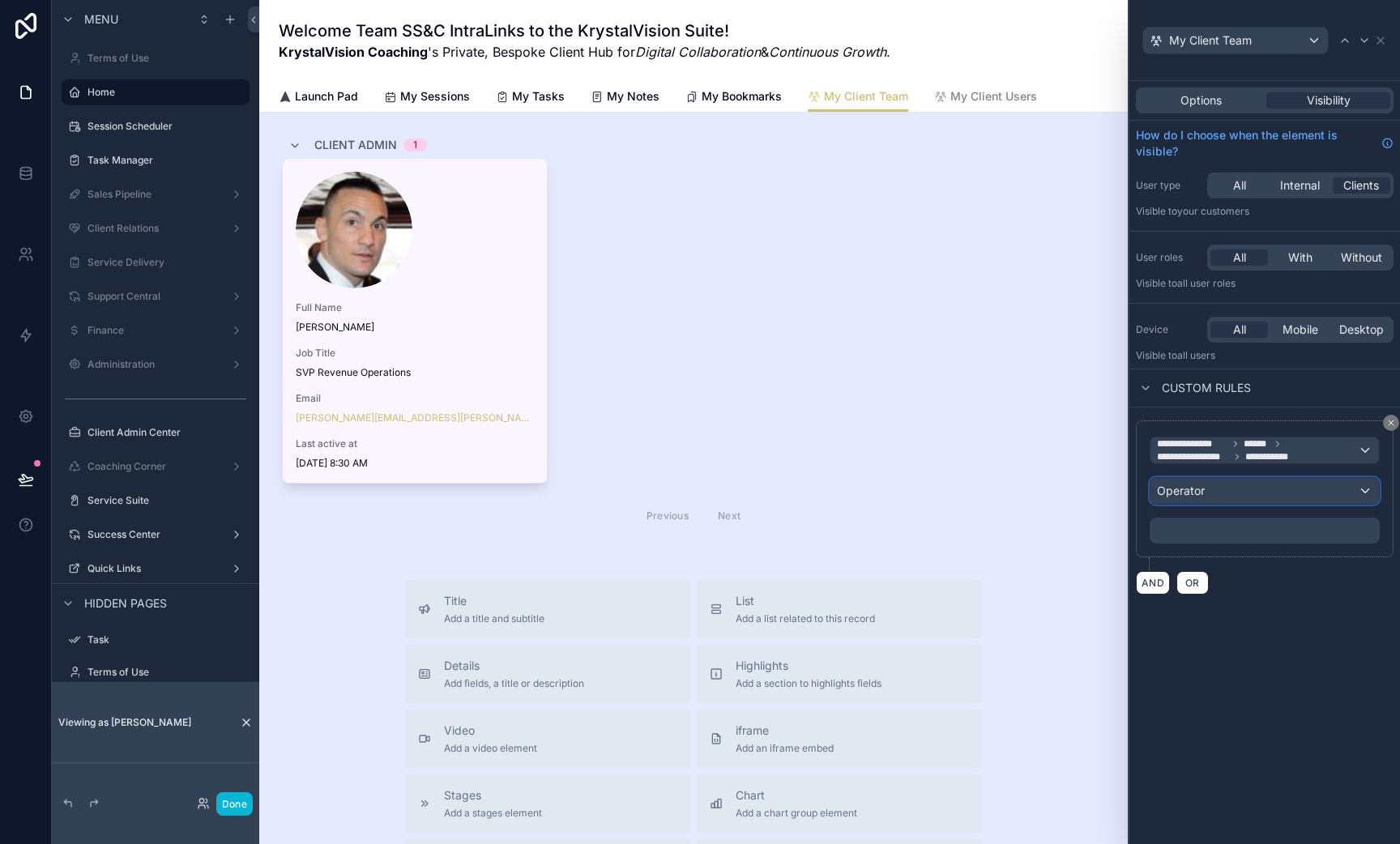
click at [1245, 492] on div "Operator" at bounding box center [1264, 491] width 228 height 26
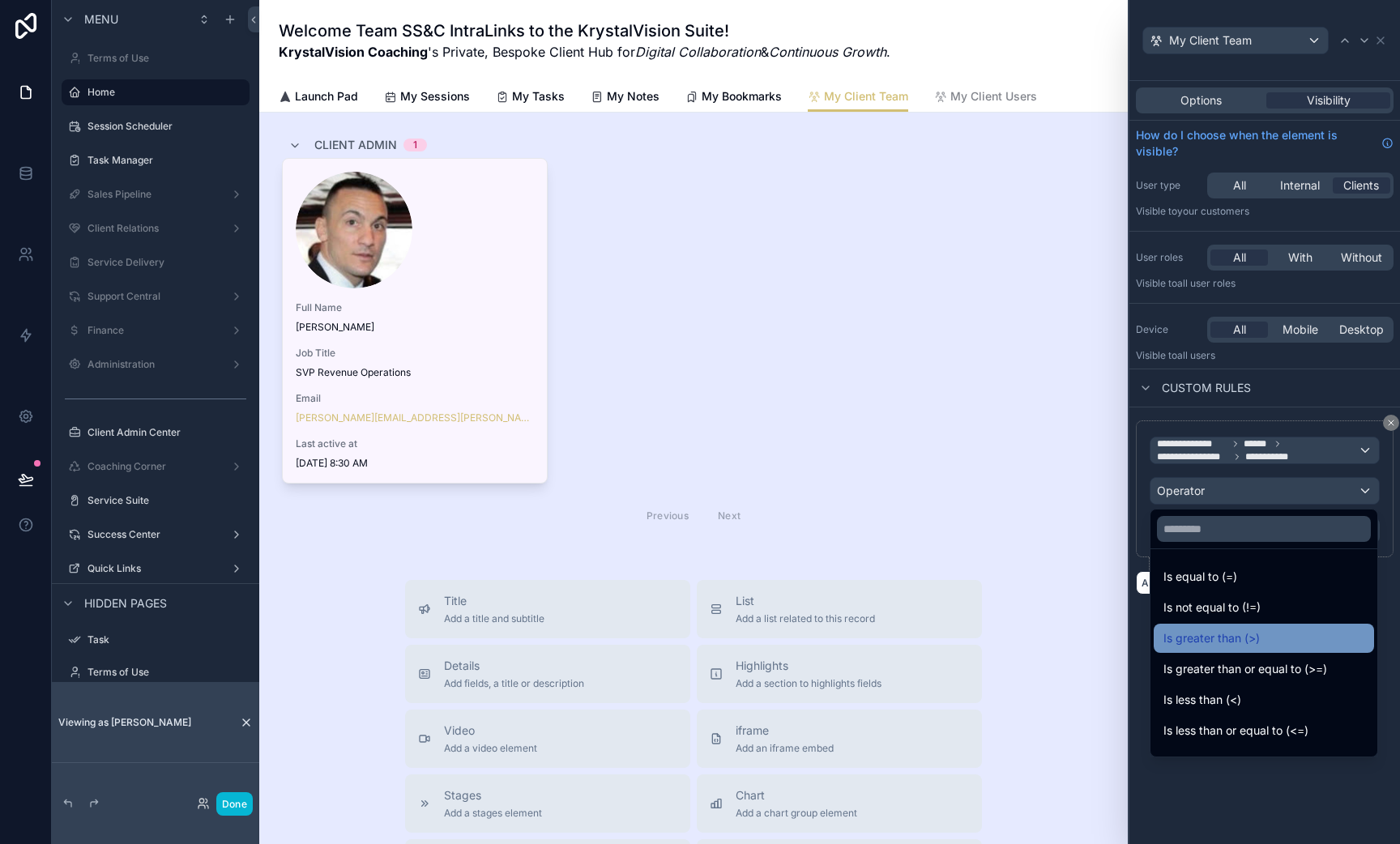
click at [1263, 641] on div "Is greater than (>)" at bounding box center [1264, 638] width 201 height 19
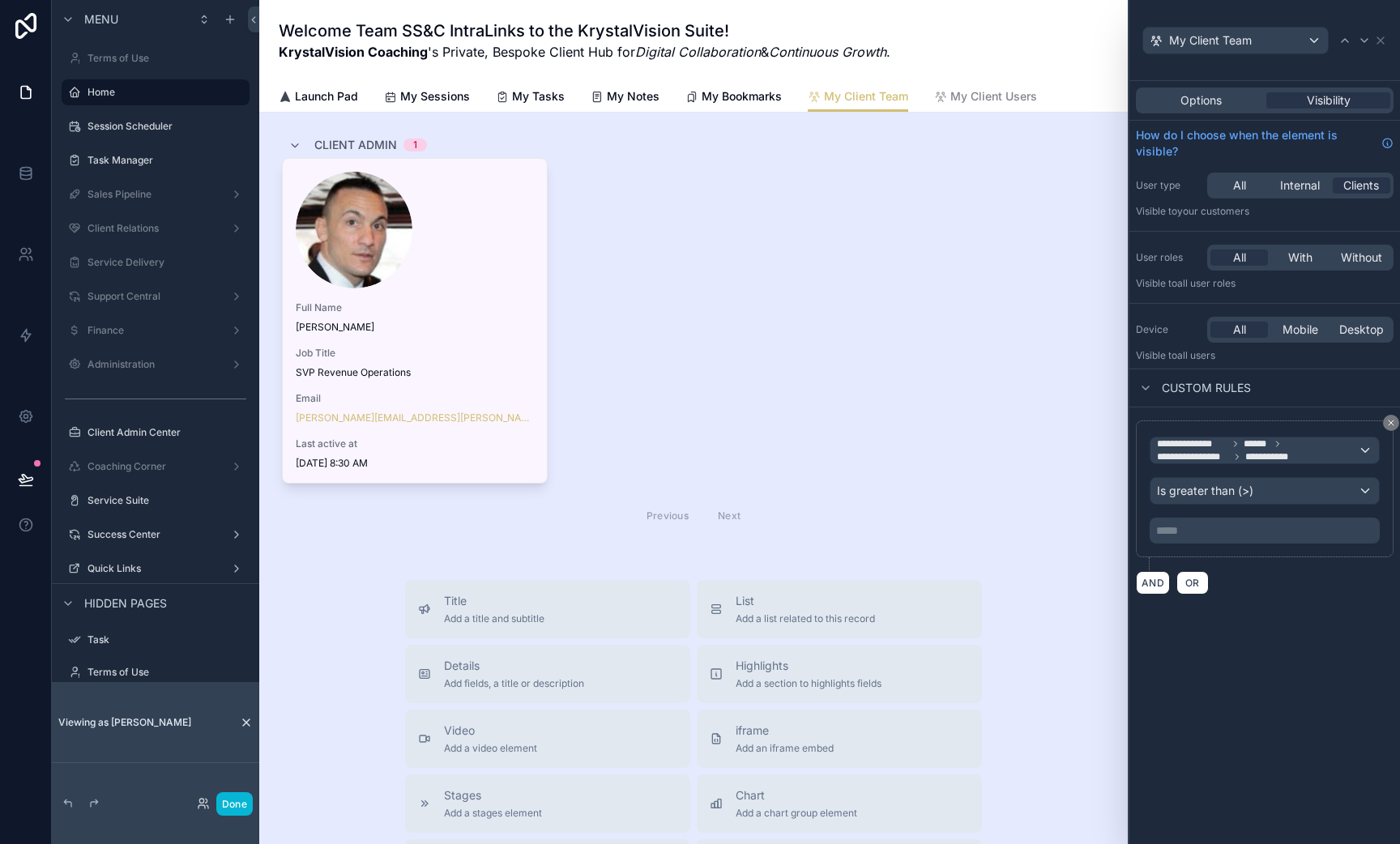
click at [1200, 534] on p "***** ﻿" at bounding box center [1266, 530] width 221 height 16
click at [1398, 715] on div "**********" at bounding box center [1265, 463] width 271 height 763
click at [1243, 575] on div "AND OR" at bounding box center [1264, 582] width 258 height 24
click at [749, 106] on link "My Bookmarks" at bounding box center [734, 98] width 97 height 32
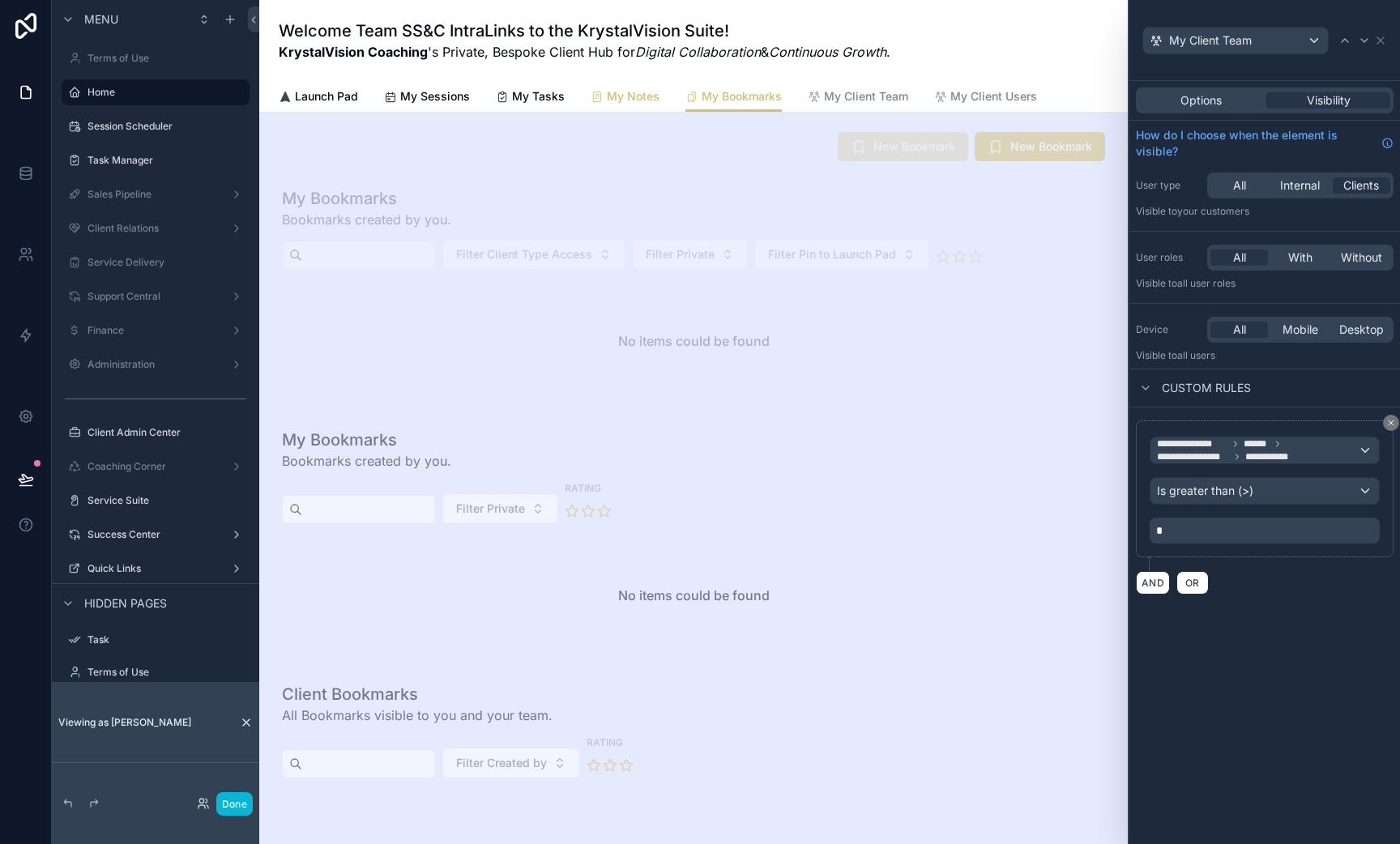
click at [614, 97] on span "My Notes" at bounding box center [633, 96] width 52 height 16
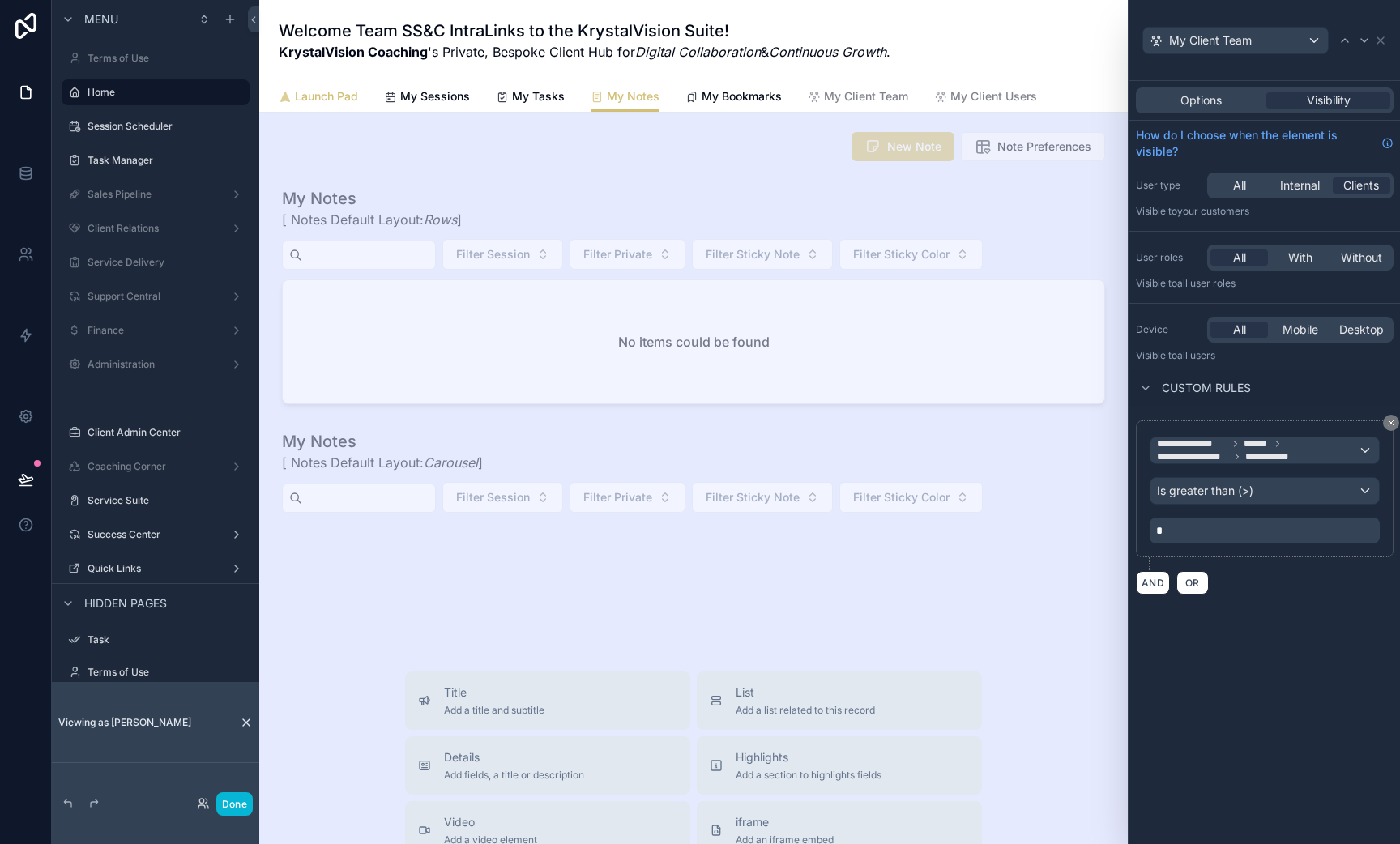
click at [306, 102] on span "Launch Pad" at bounding box center [326, 96] width 63 height 16
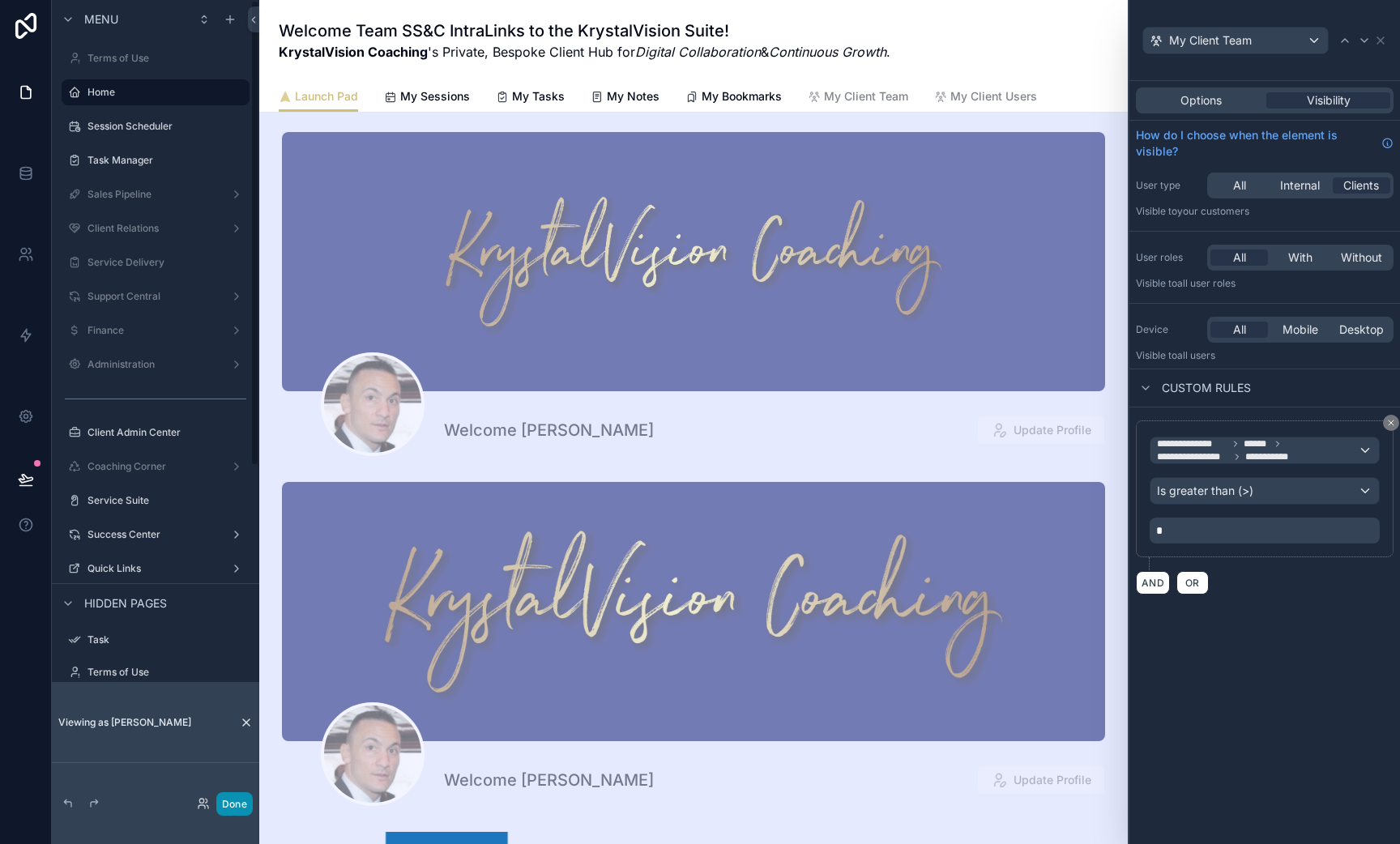
click at [227, 798] on button "Done" at bounding box center [234, 804] width 37 height 23
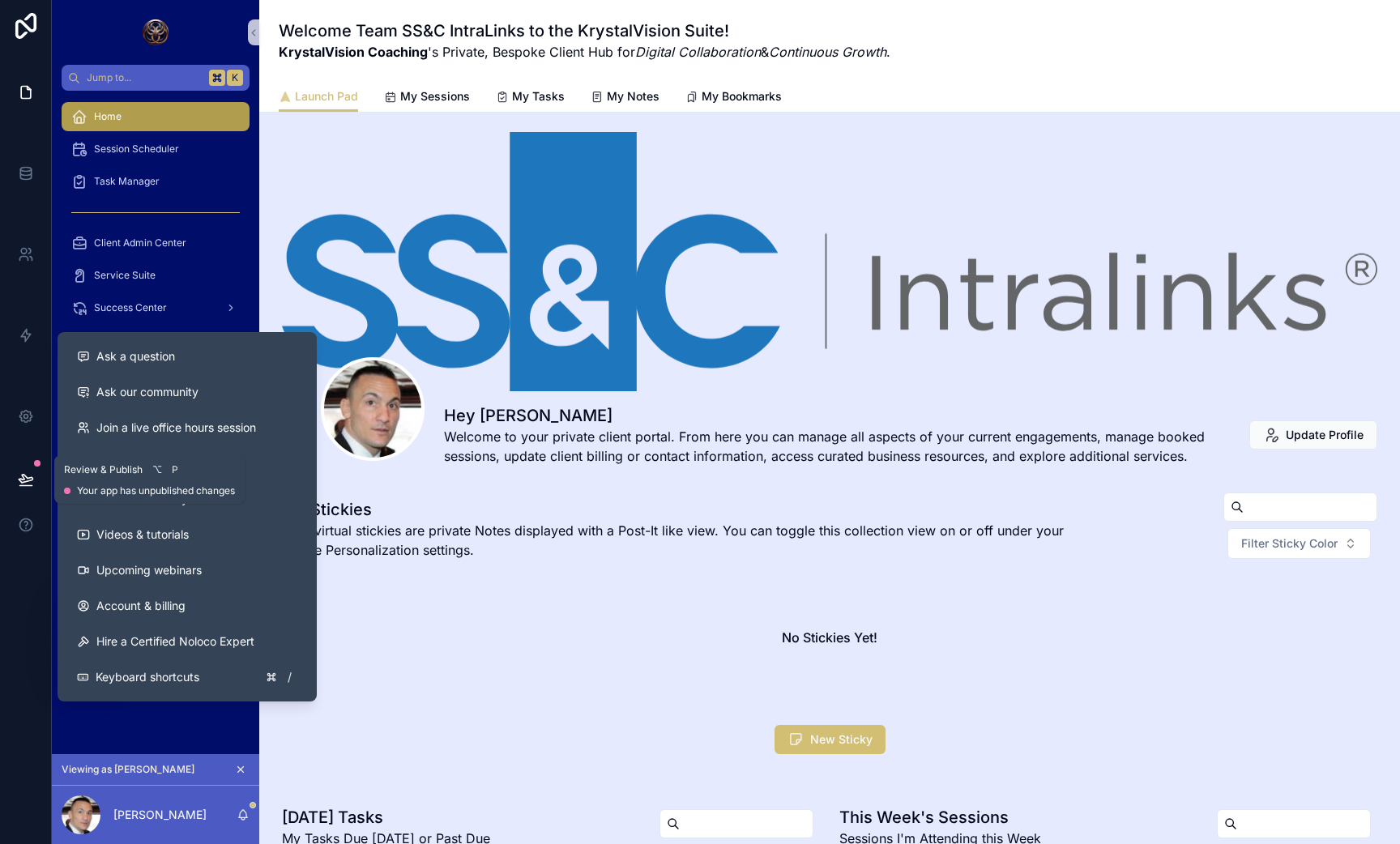
click at [30, 480] on icon at bounding box center [25, 479] width 16 height 16
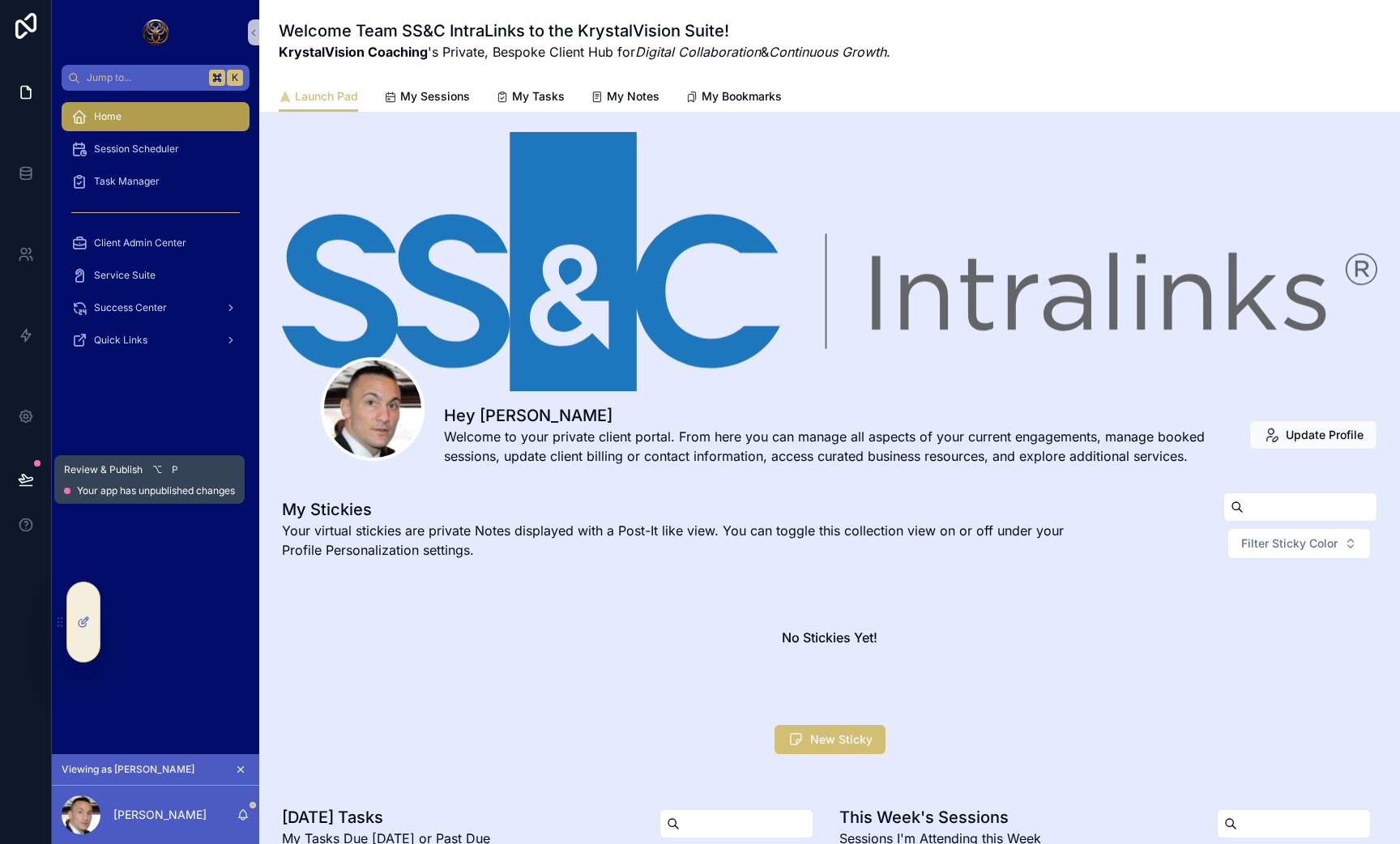
click at [17, 471] on icon at bounding box center [25, 479] width 16 height 16
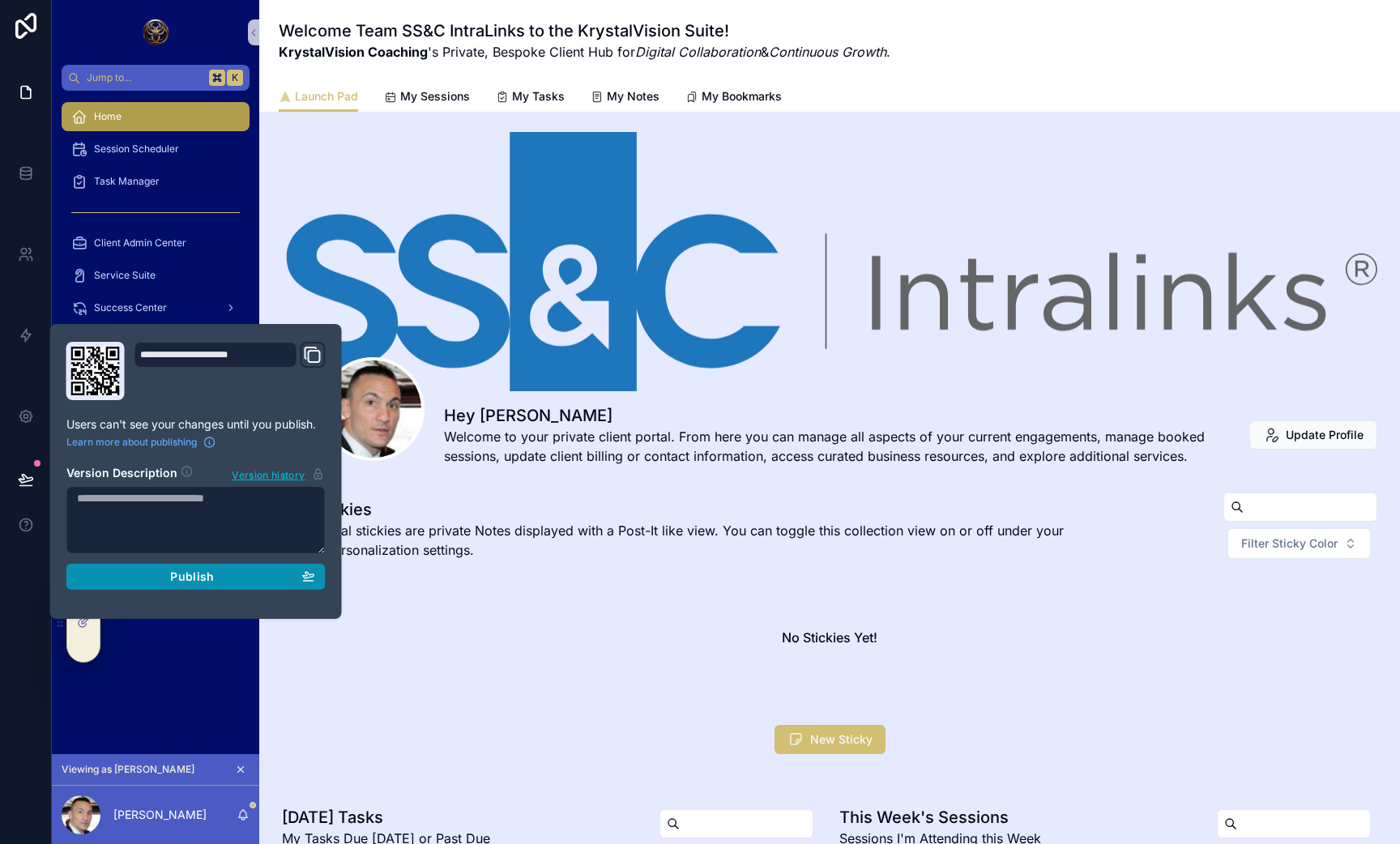
click at [181, 565] on button "Publish" at bounding box center [197, 576] width 259 height 26
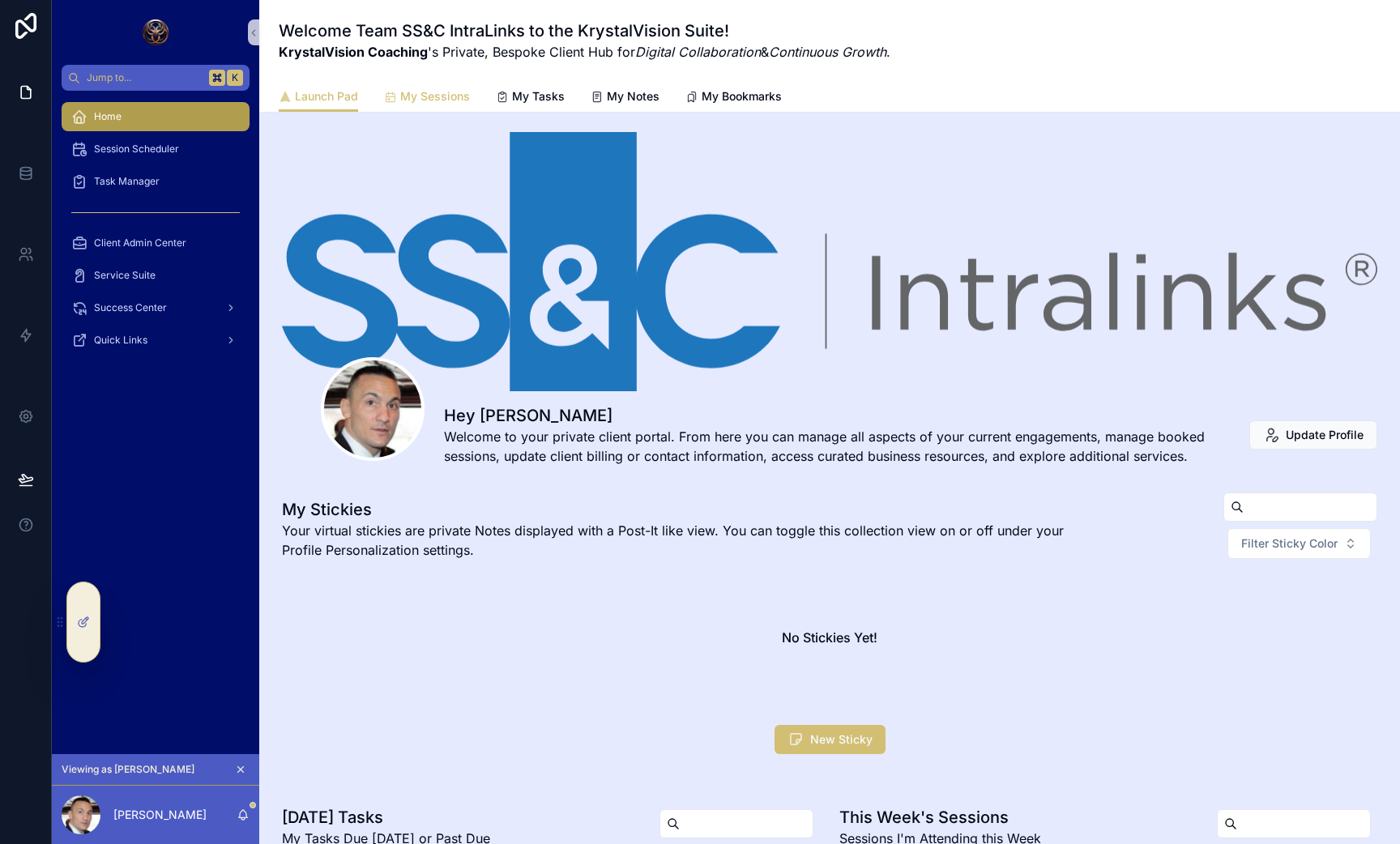
click at [429, 89] on span "My Sessions" at bounding box center [435, 96] width 70 height 16
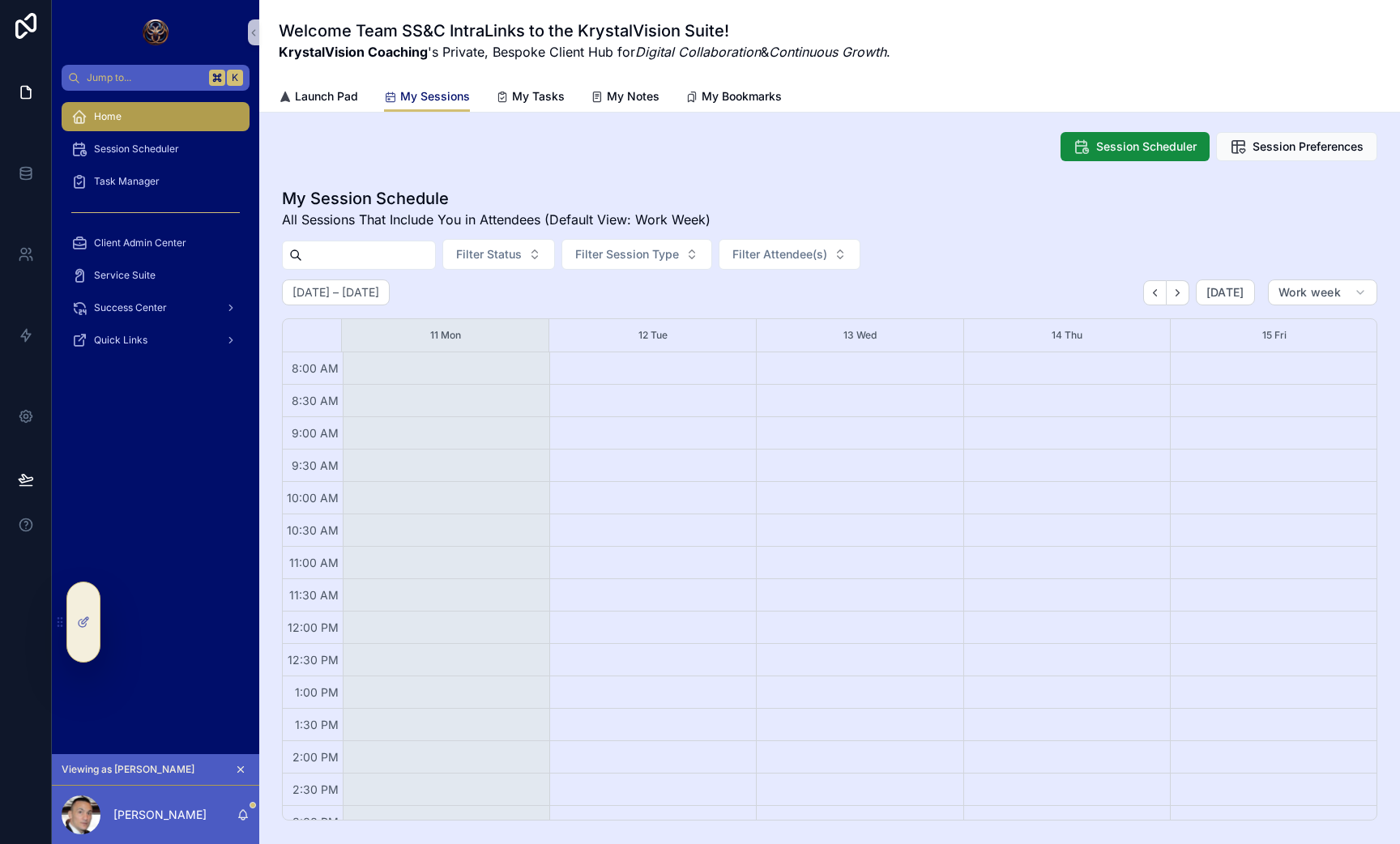
scroll to position [181, 0]
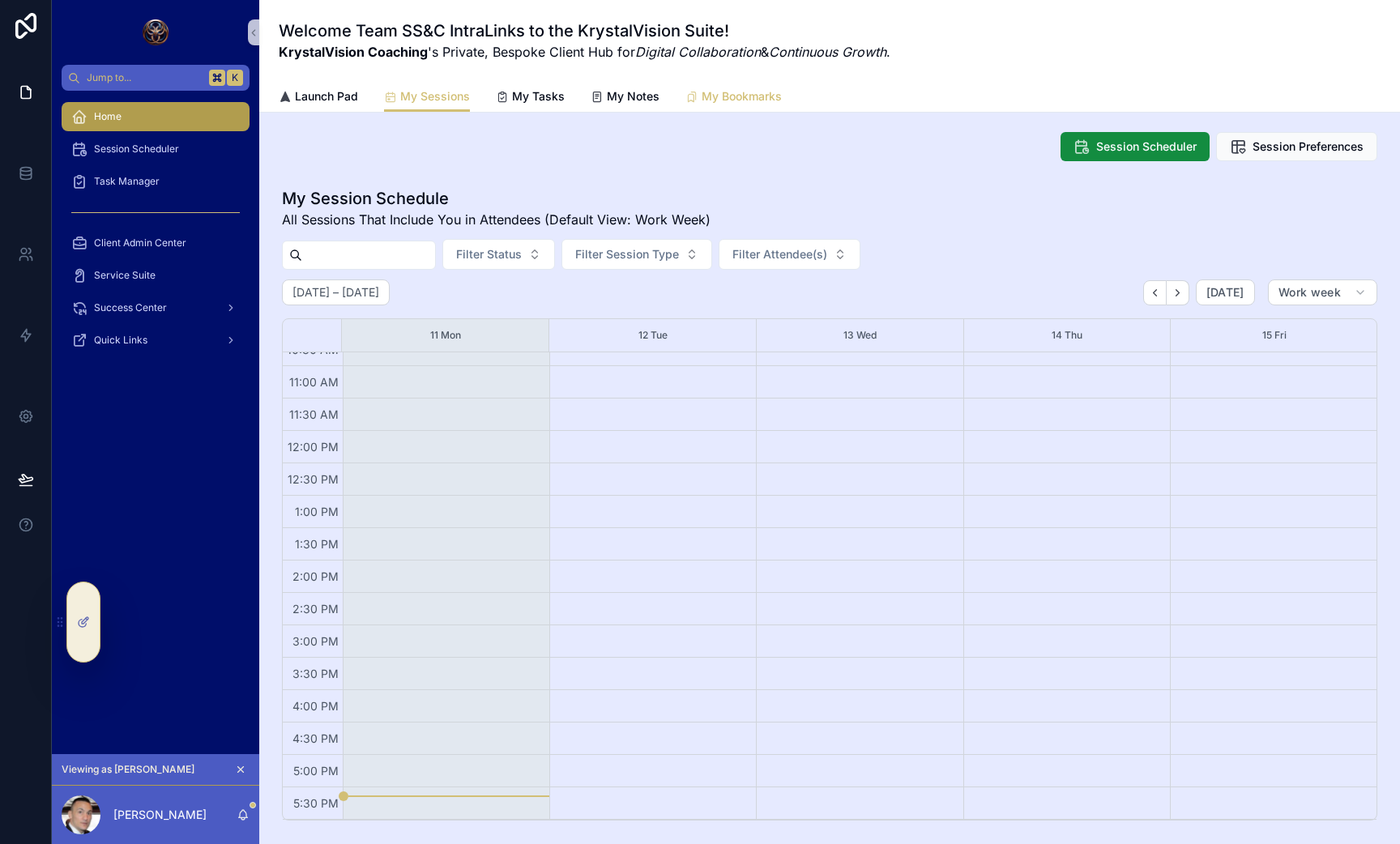
click at [724, 97] on span "My Bookmarks" at bounding box center [742, 96] width 80 height 16
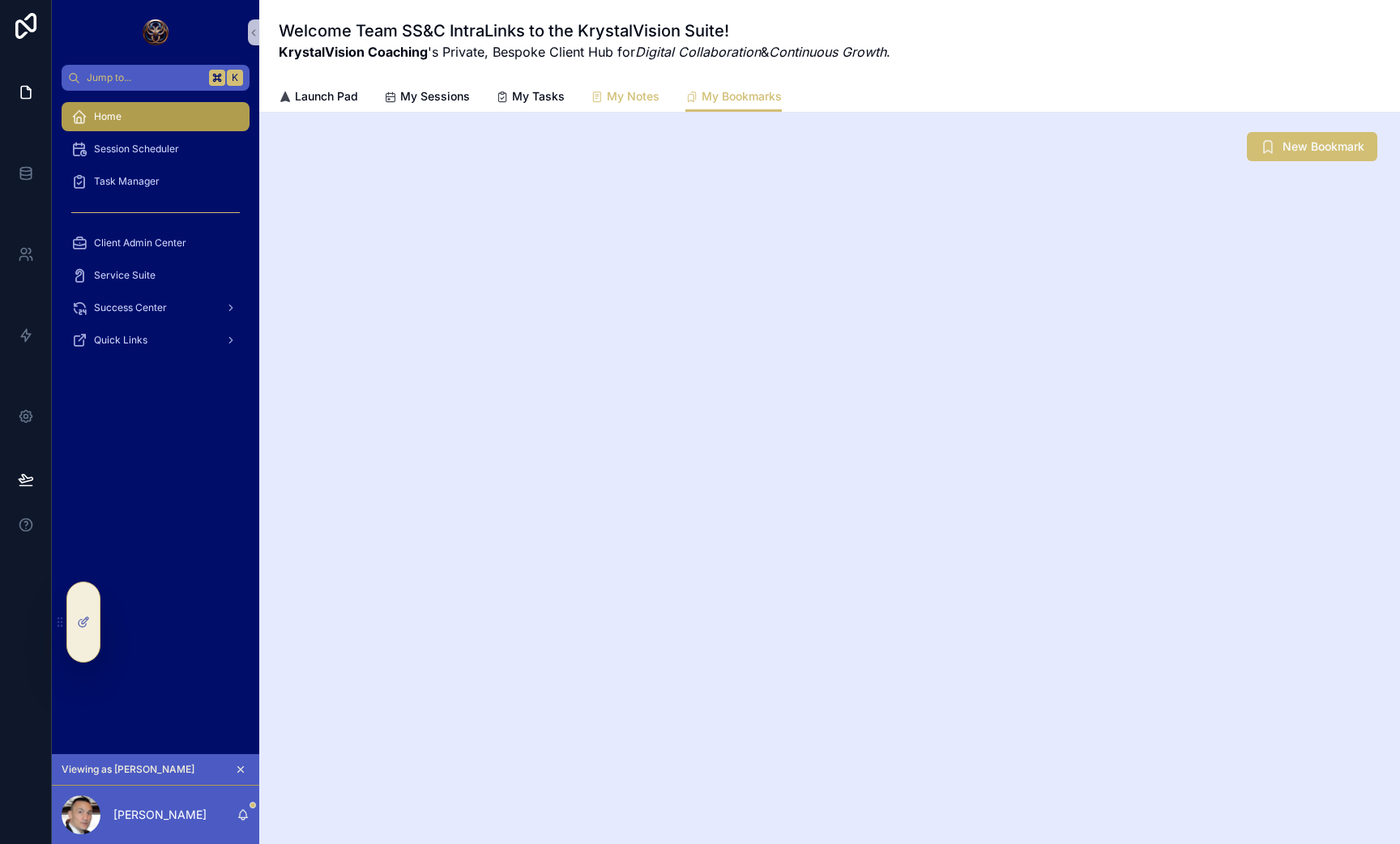
click at [638, 85] on link "My Notes" at bounding box center [624, 98] width 69 height 32
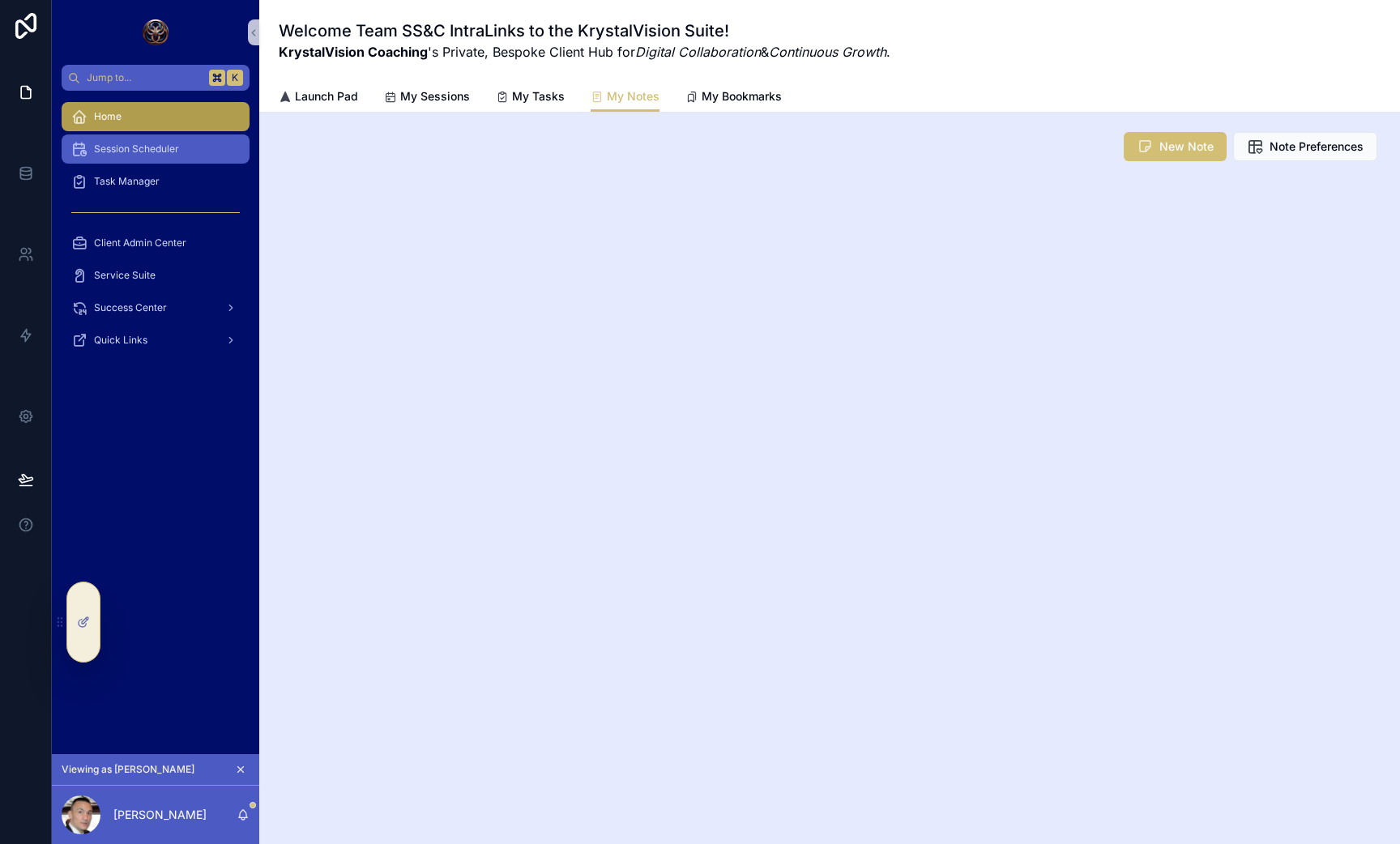
click at [152, 152] on span "Session Scheduler" at bounding box center [137, 148] width 85 height 13
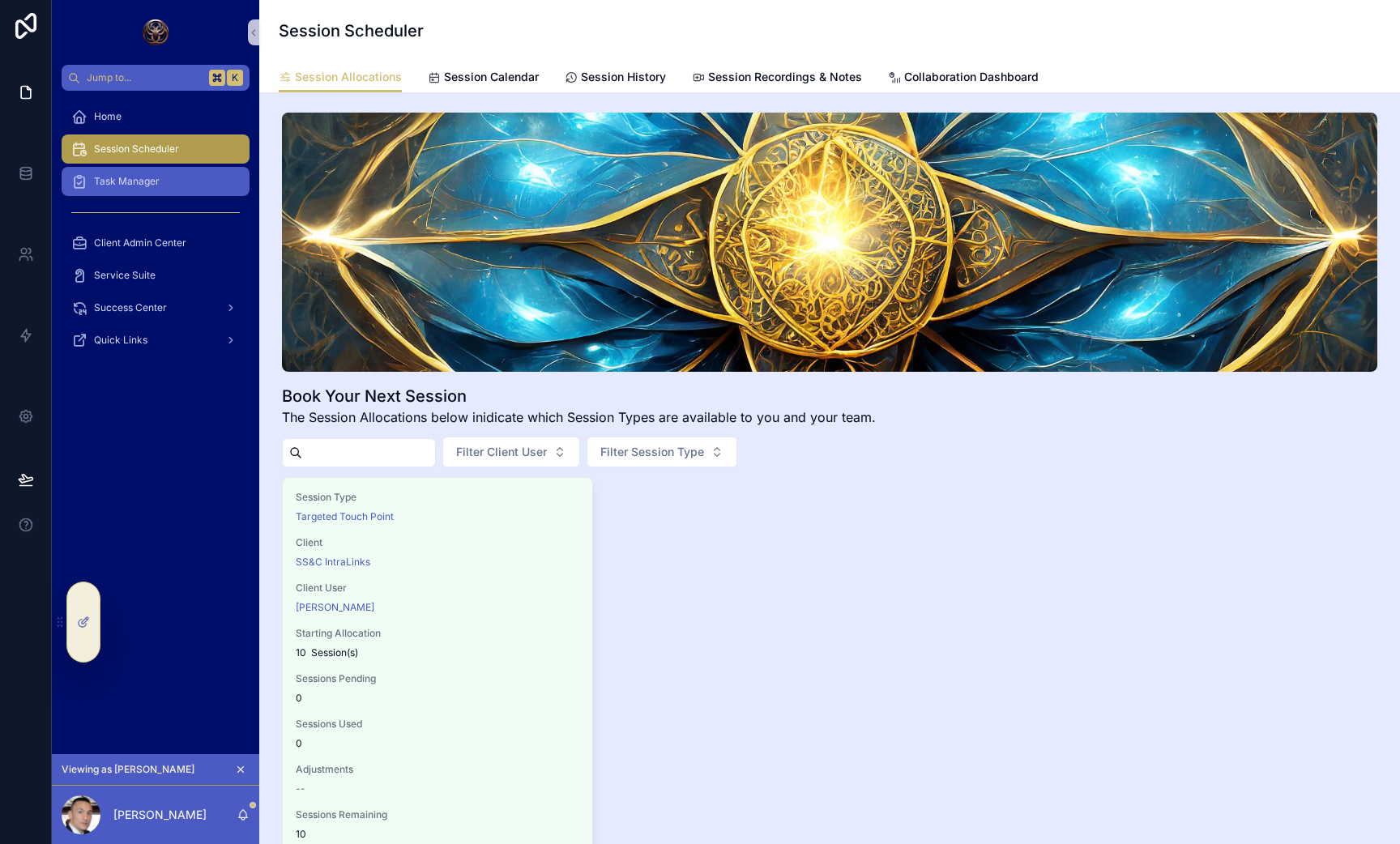
click at [110, 168] on div "Task Manager" at bounding box center [156, 181] width 168 height 26
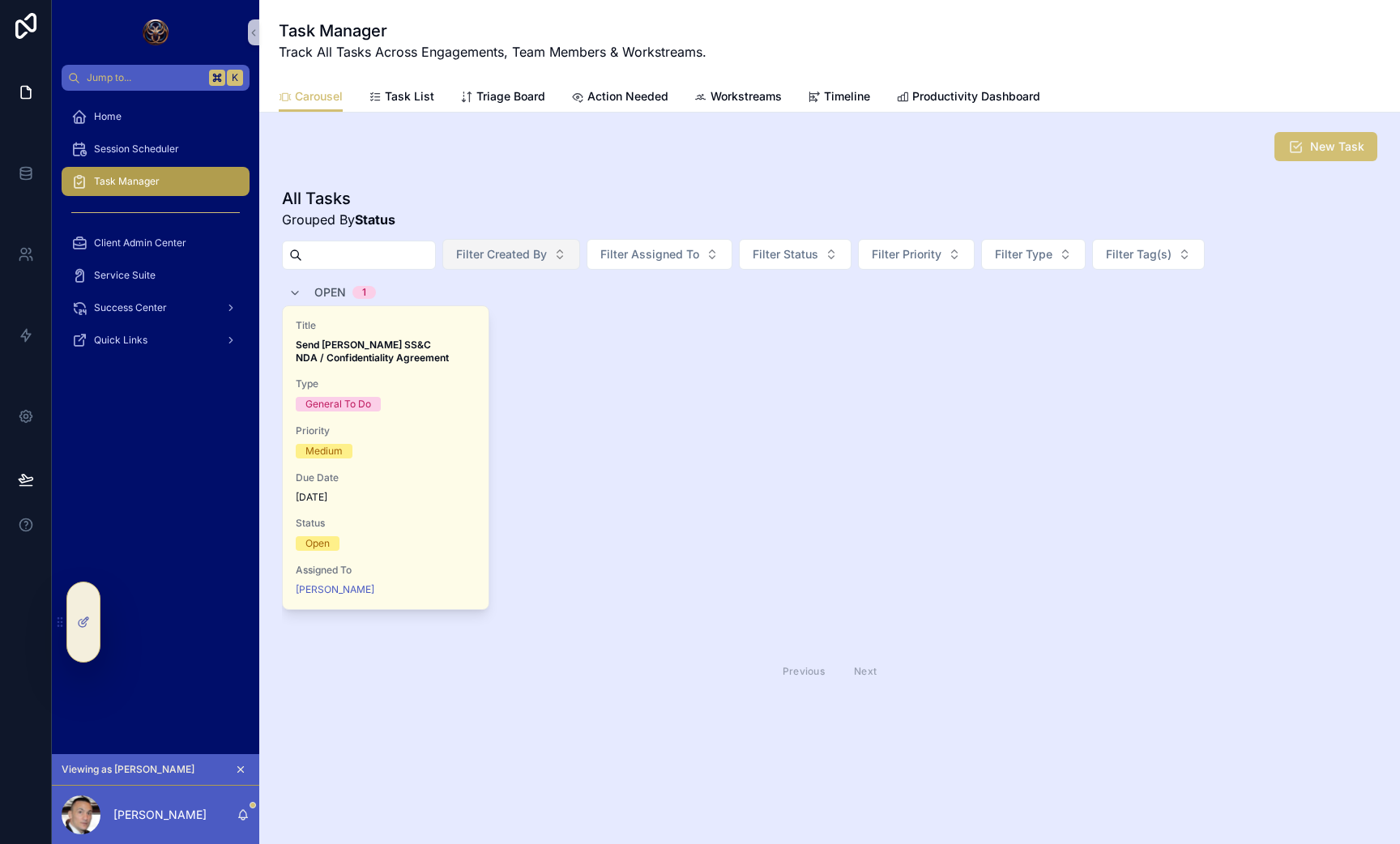
click at [571, 253] on button "Filter Created By" at bounding box center [511, 255] width 137 height 31
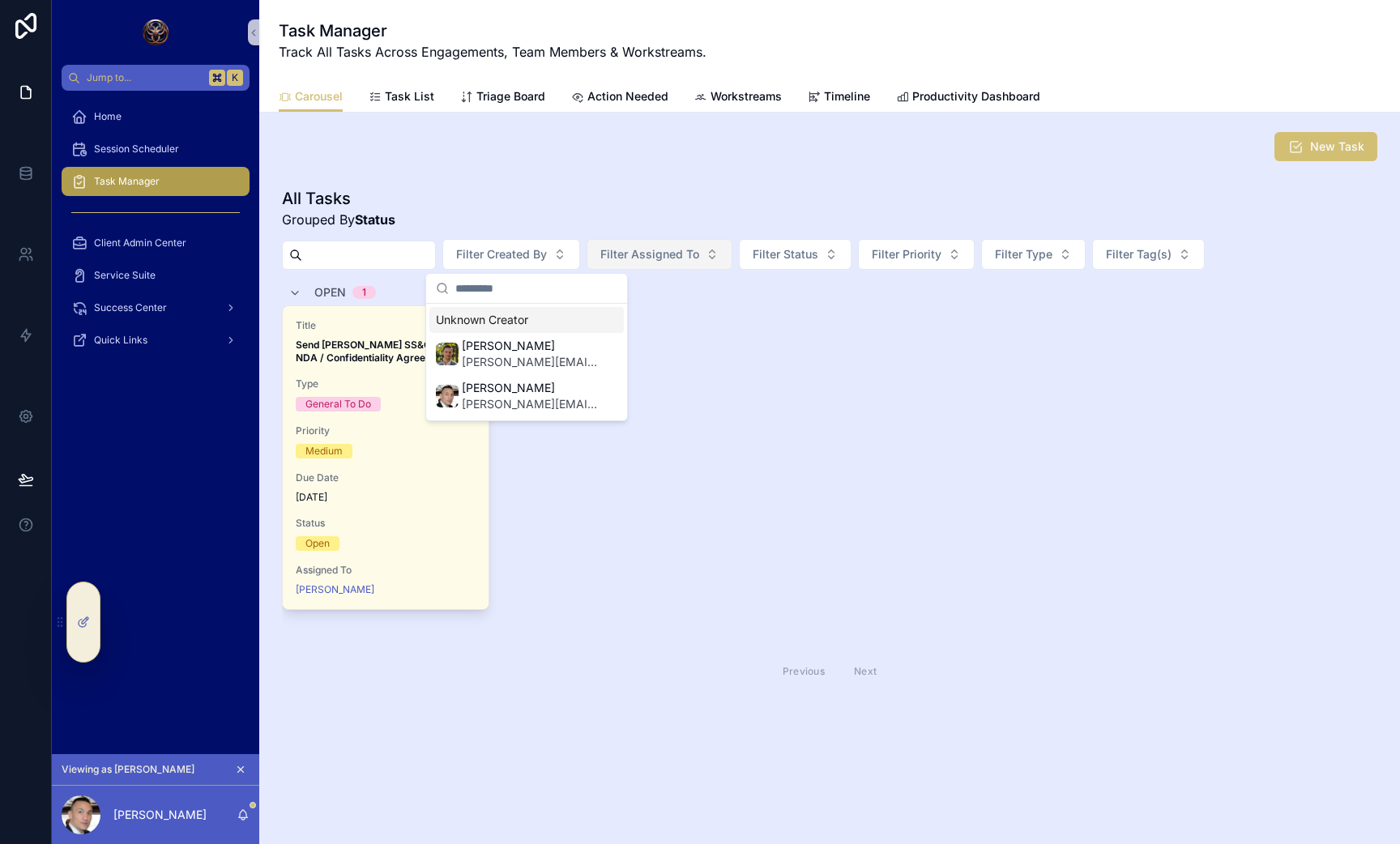
click at [692, 256] on span "Filter Assigned To" at bounding box center [650, 254] width 99 height 16
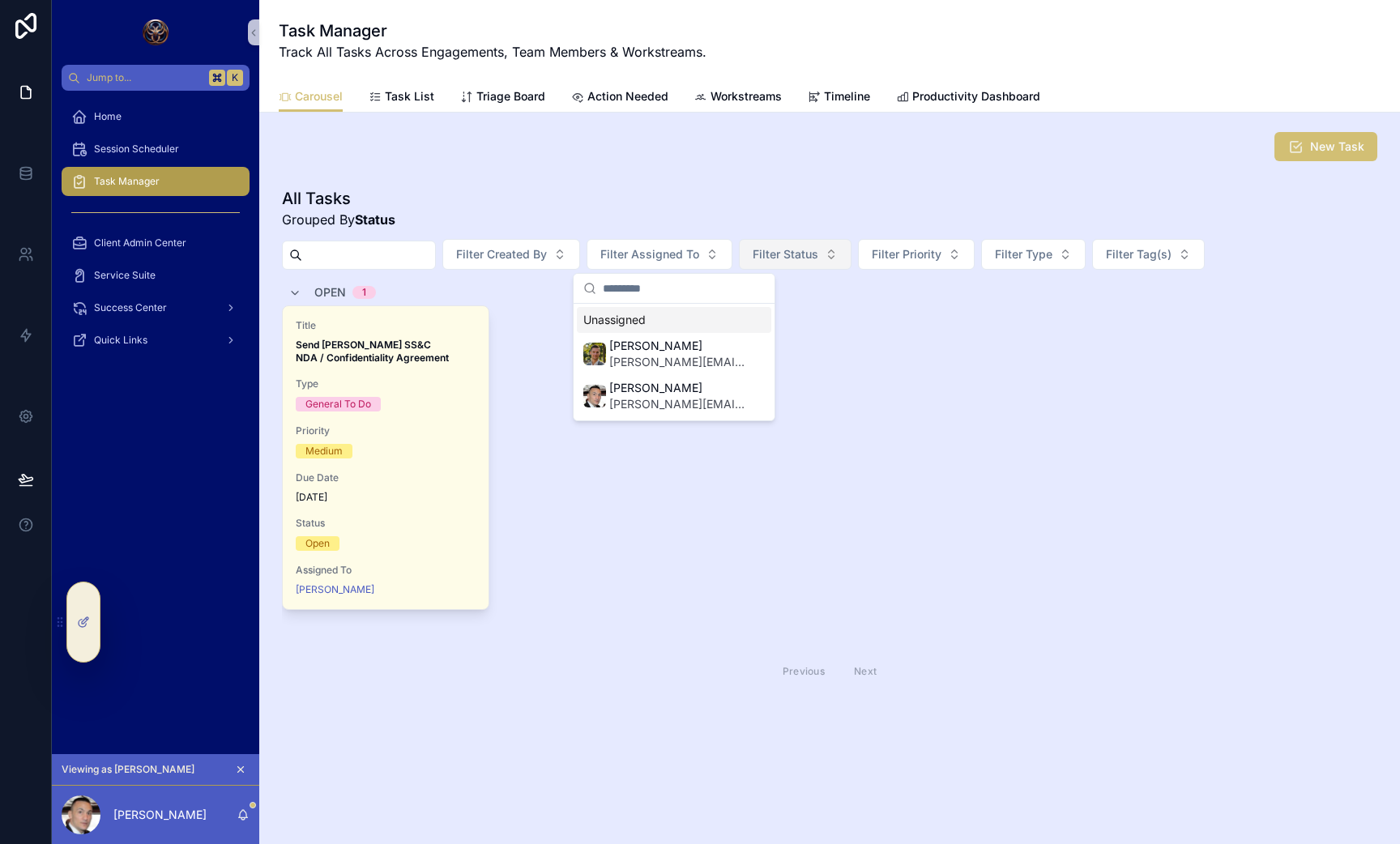
click at [797, 260] on span "Filter Status" at bounding box center [785, 254] width 66 height 16
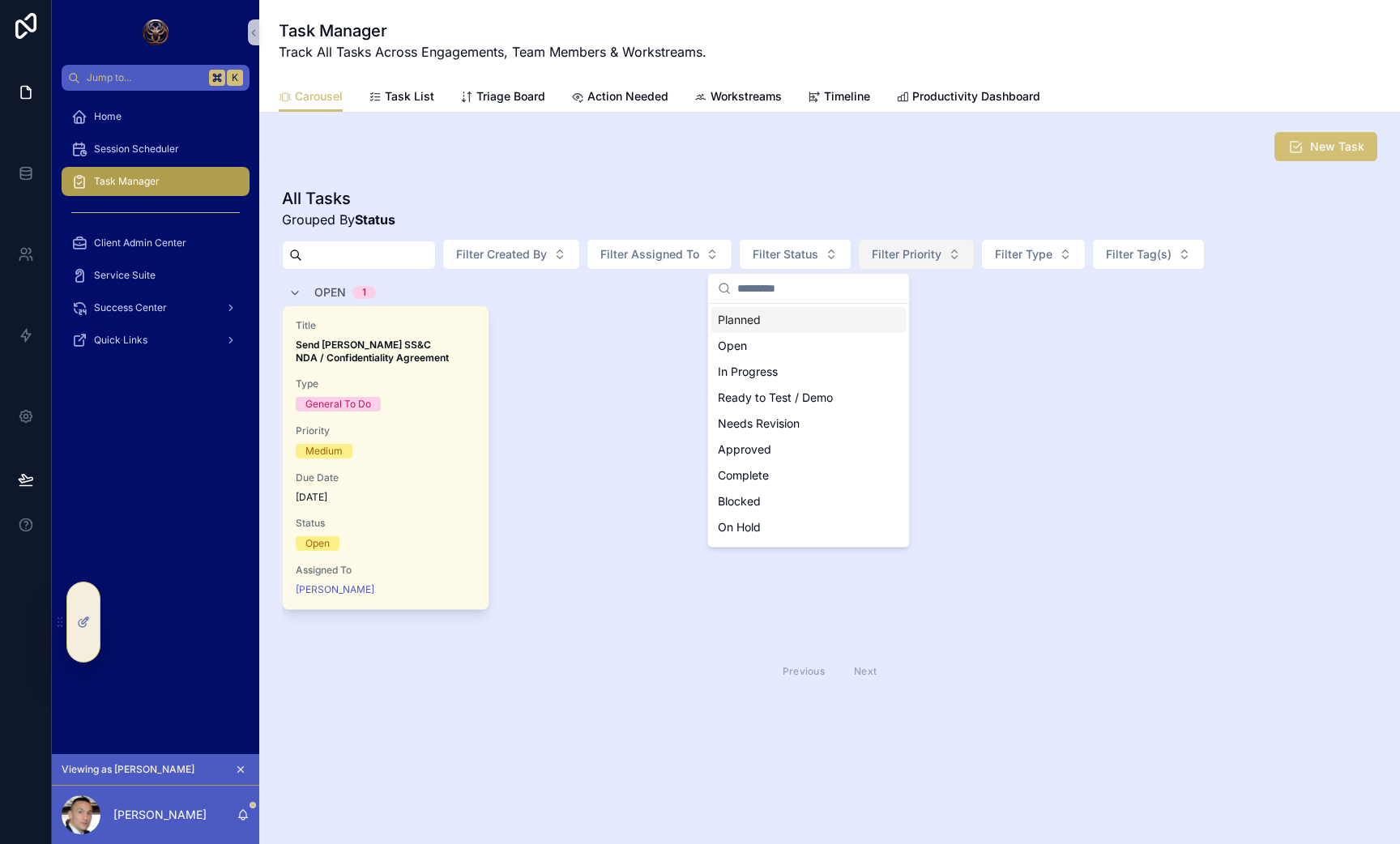
click at [932, 261] on span "Filter Priority" at bounding box center [907, 254] width 70 height 16
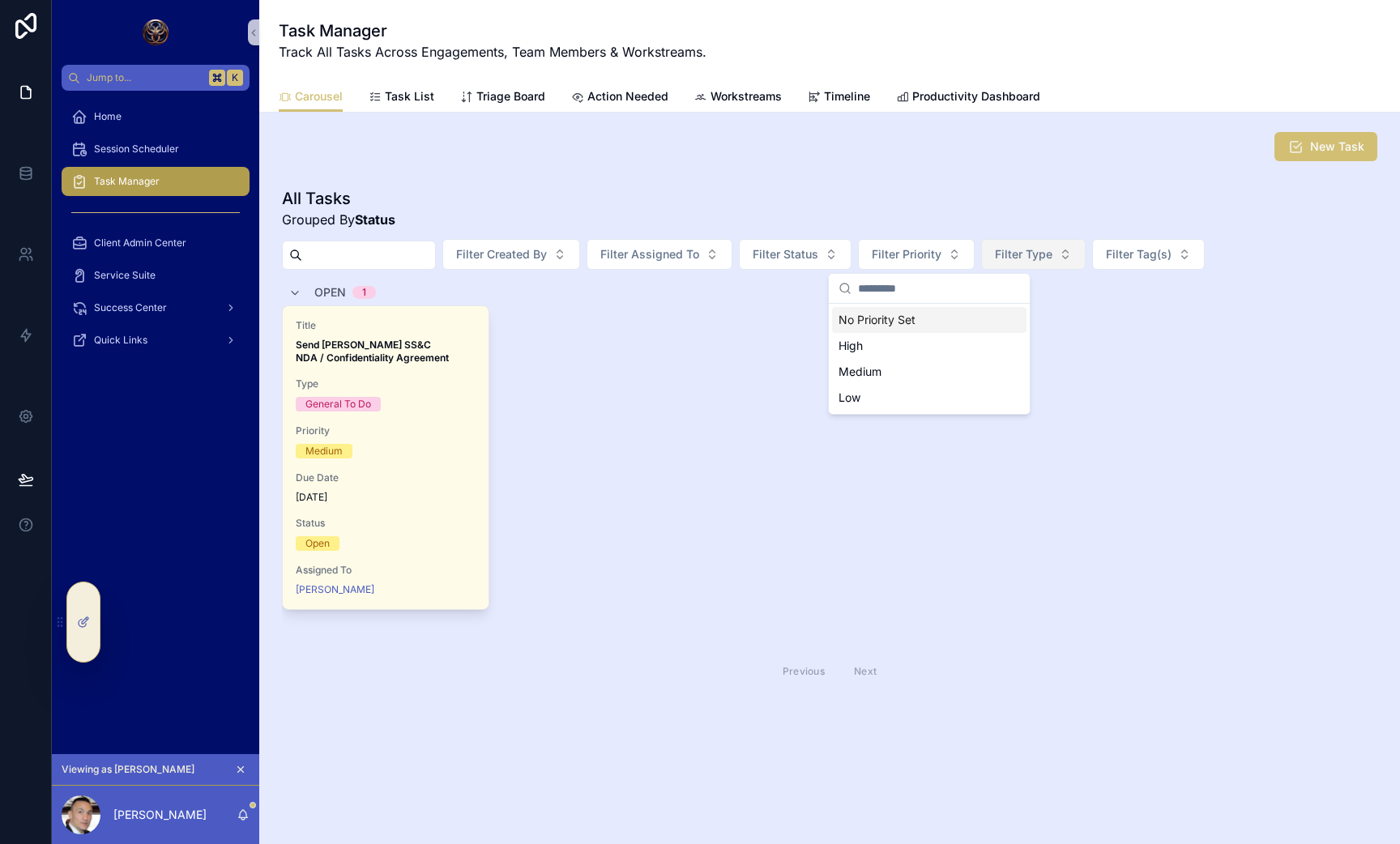
click at [1026, 264] on button "Filter Type" at bounding box center [1034, 255] width 105 height 31
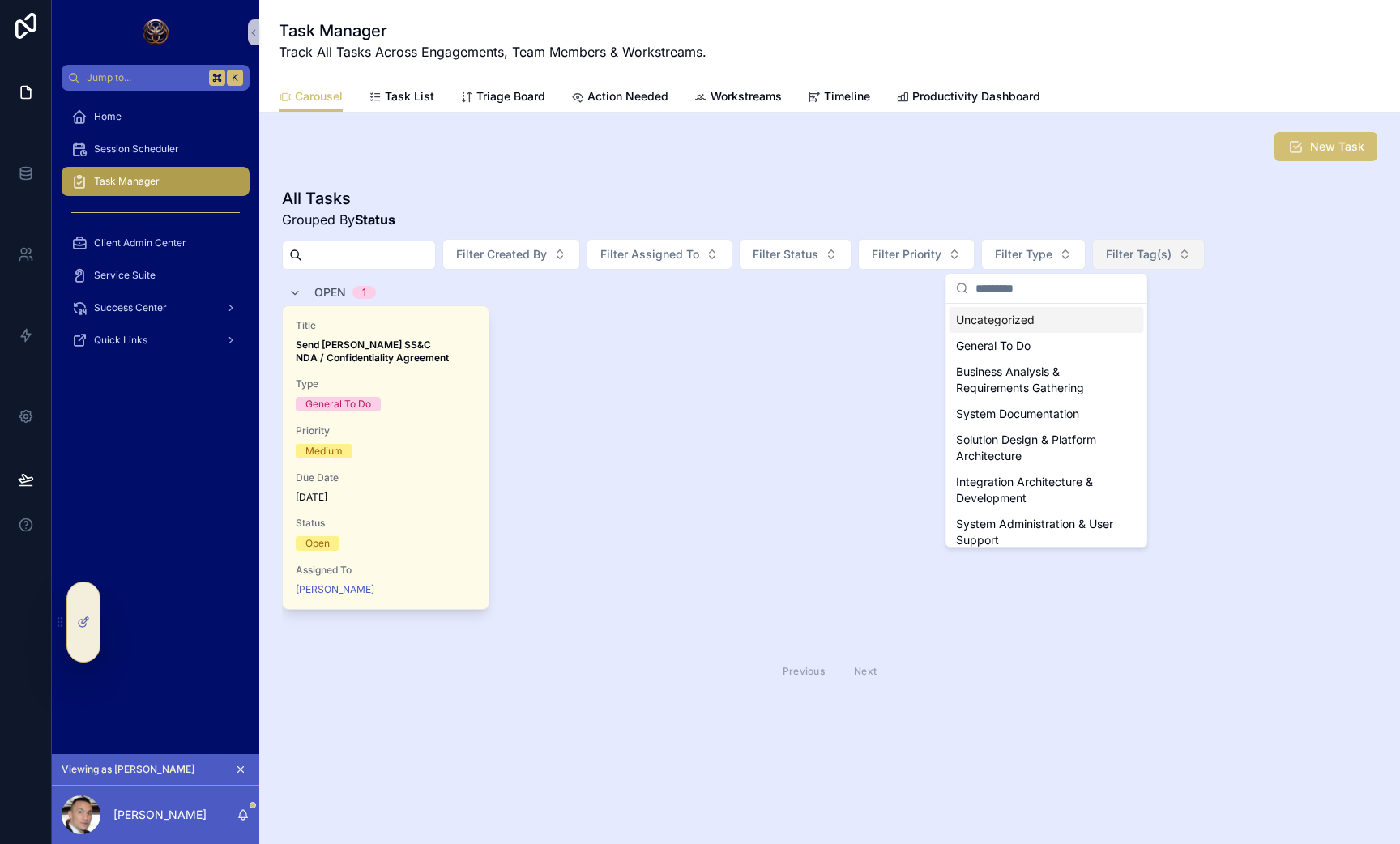
click at [1159, 256] on span "Filter Tag(s)" at bounding box center [1139, 254] width 66 height 16
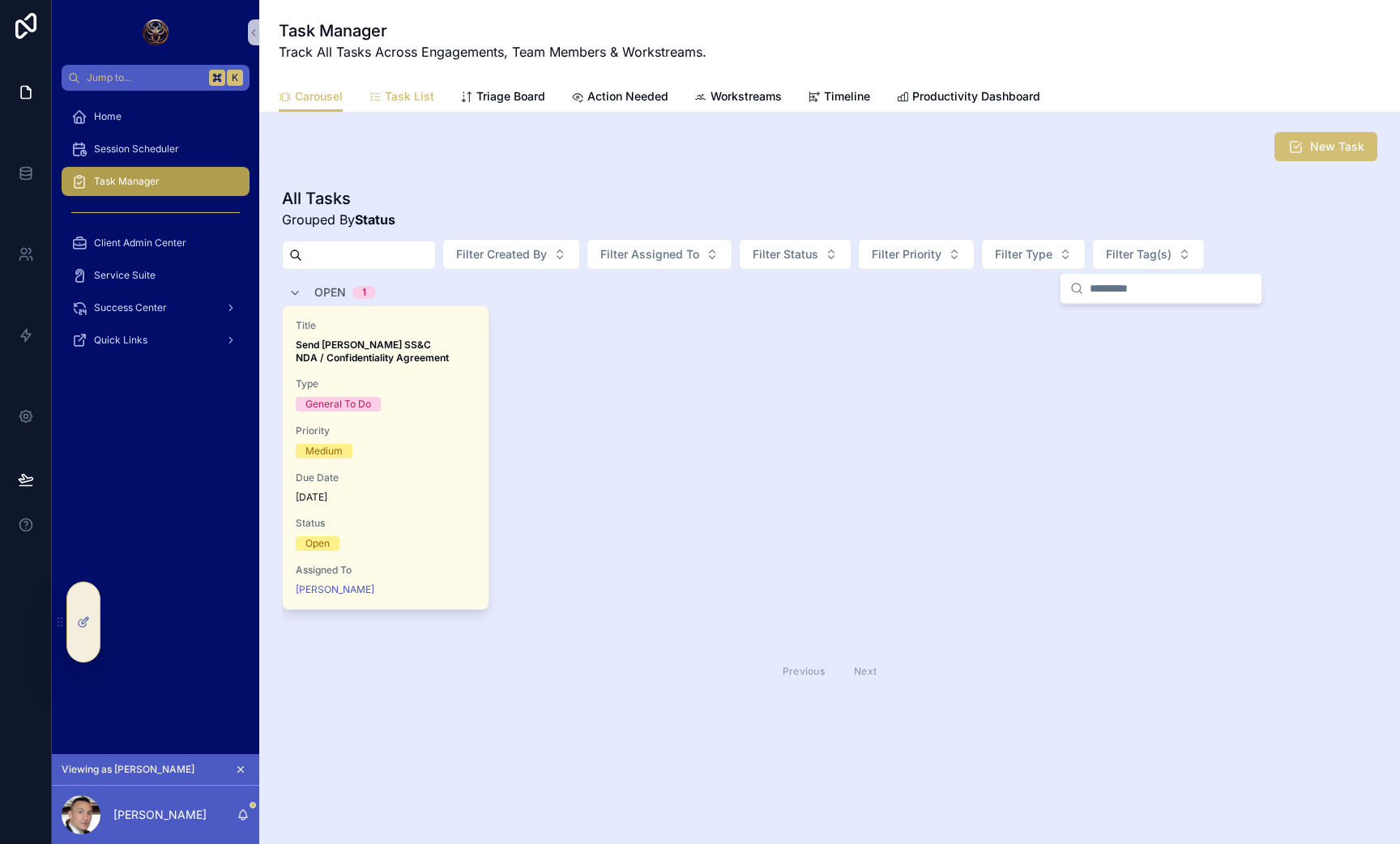
click at [370, 99] on icon "scrollable content" at bounding box center [375, 97] width 13 height 13
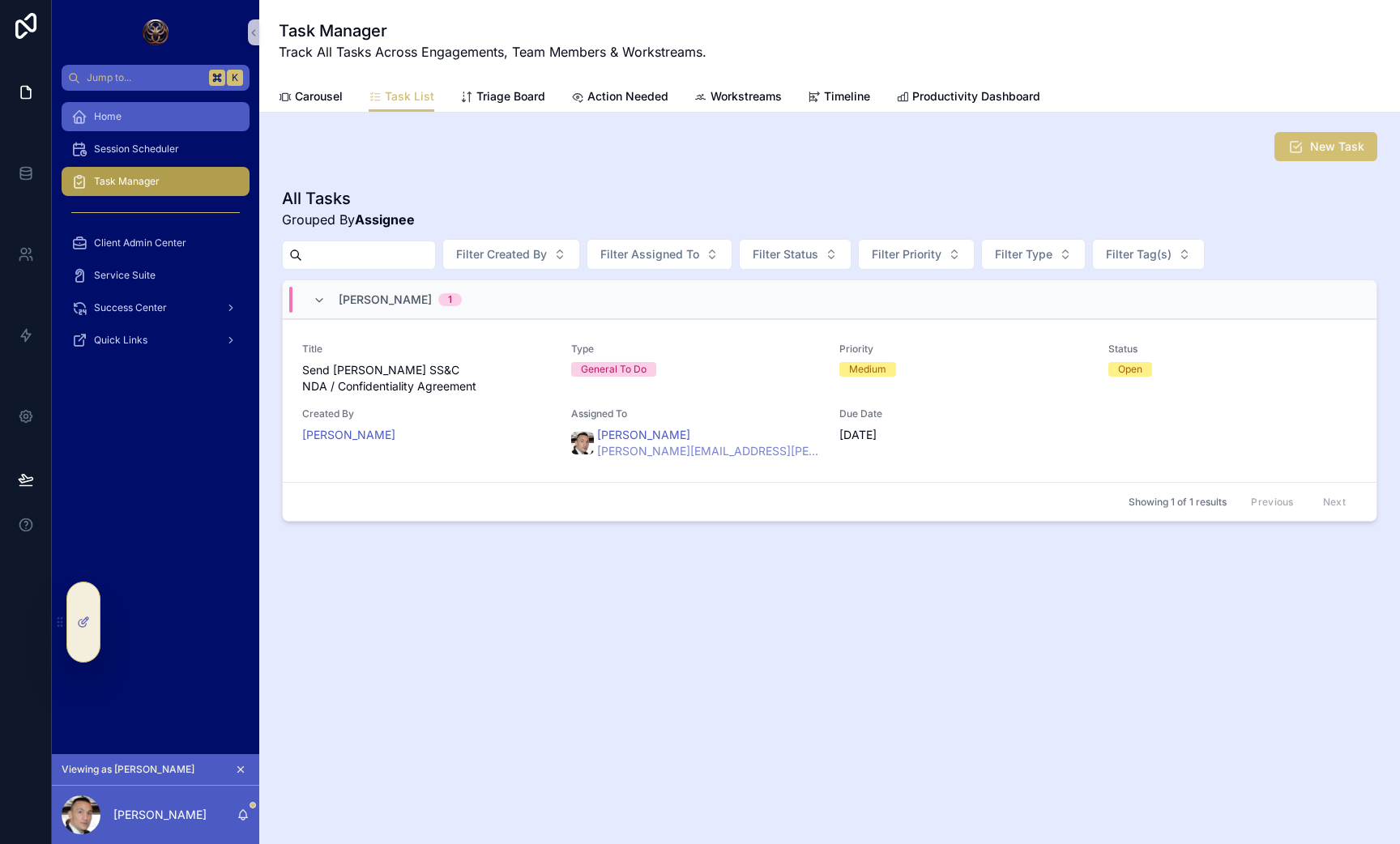
click at [112, 127] on div "Home" at bounding box center [156, 116] width 168 height 26
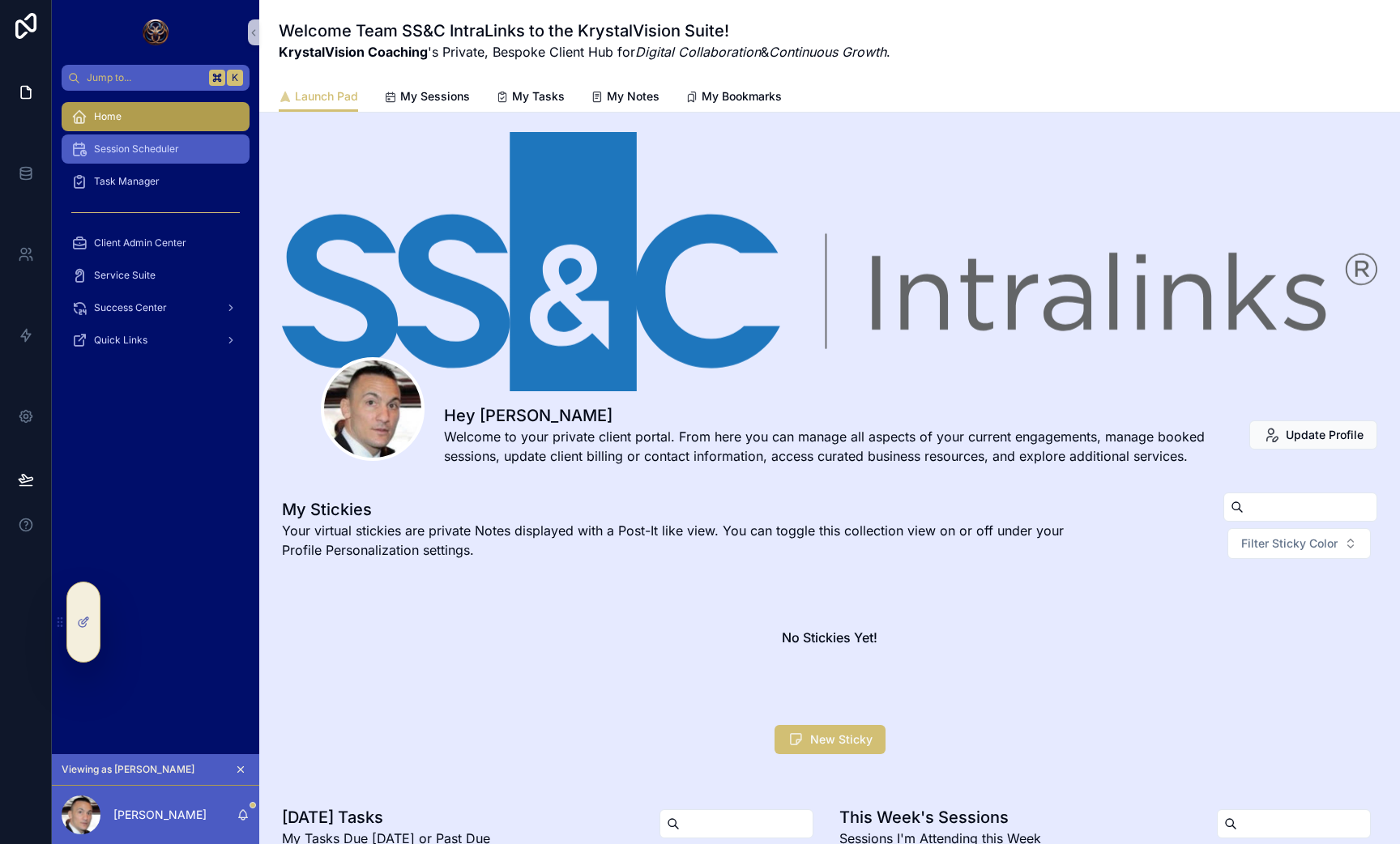
click at [123, 151] on span "Session Scheduler" at bounding box center [137, 148] width 85 height 13
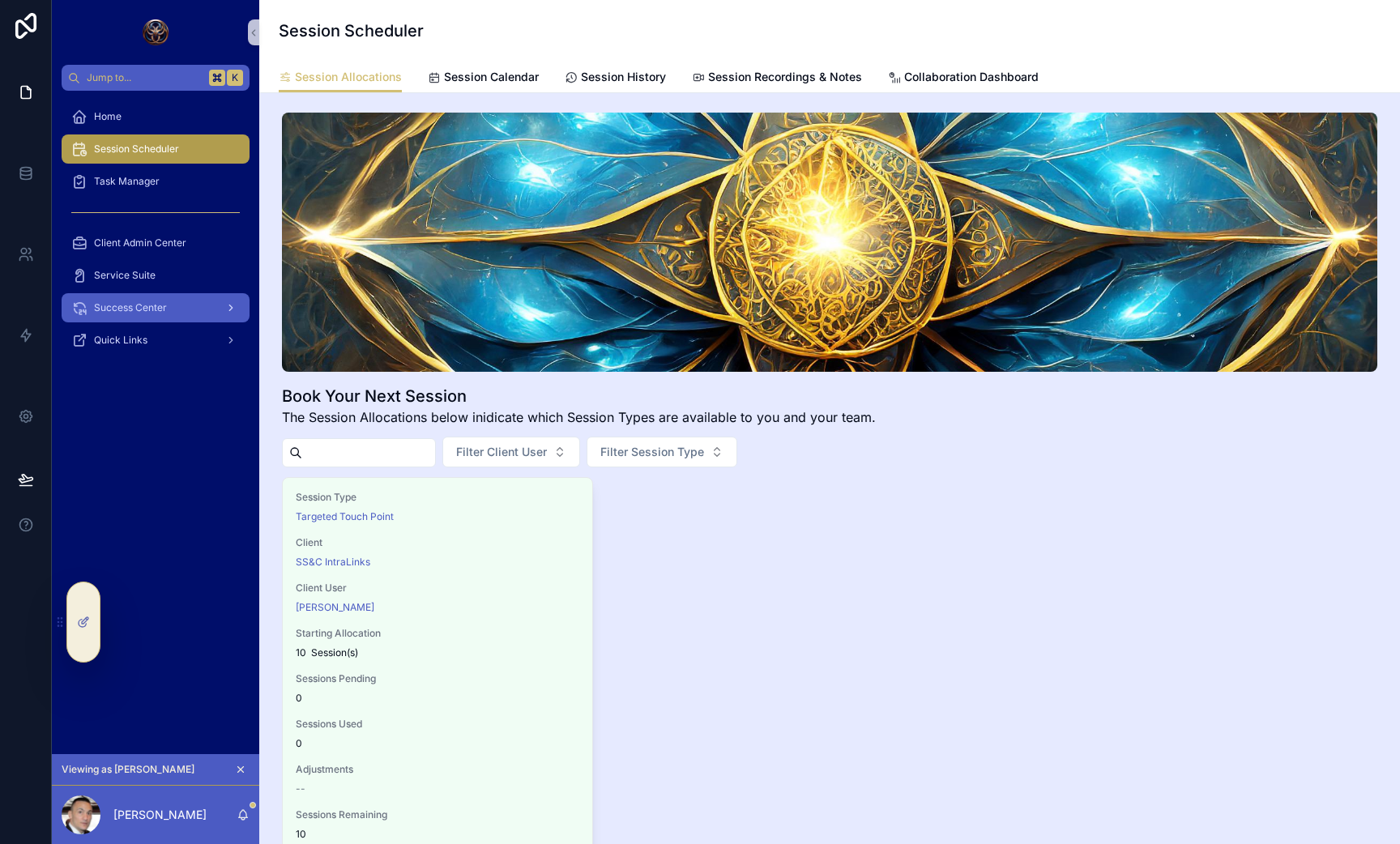
click at [133, 316] on div "Success Center" at bounding box center [156, 308] width 168 height 26
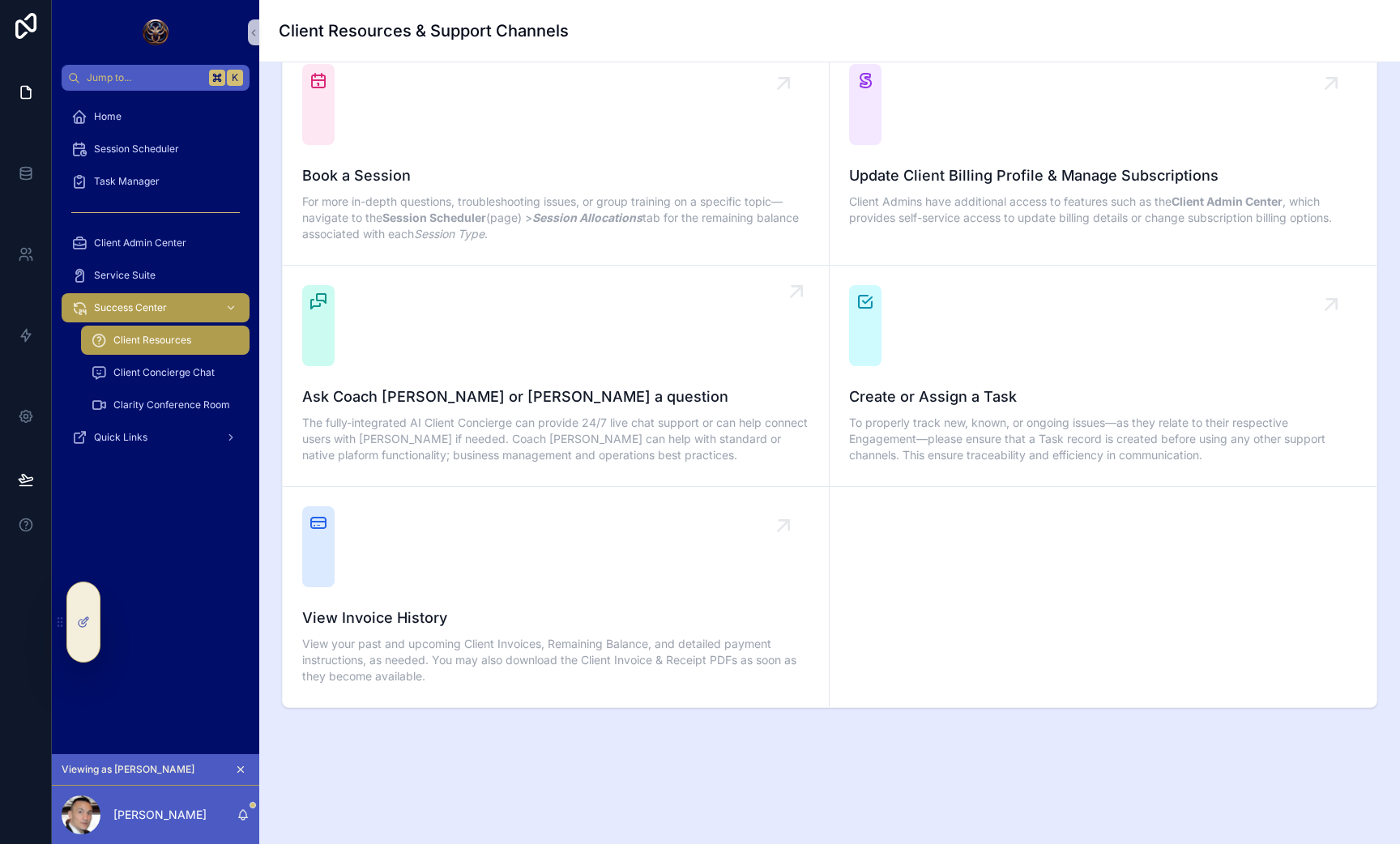
scroll to position [119, 0]
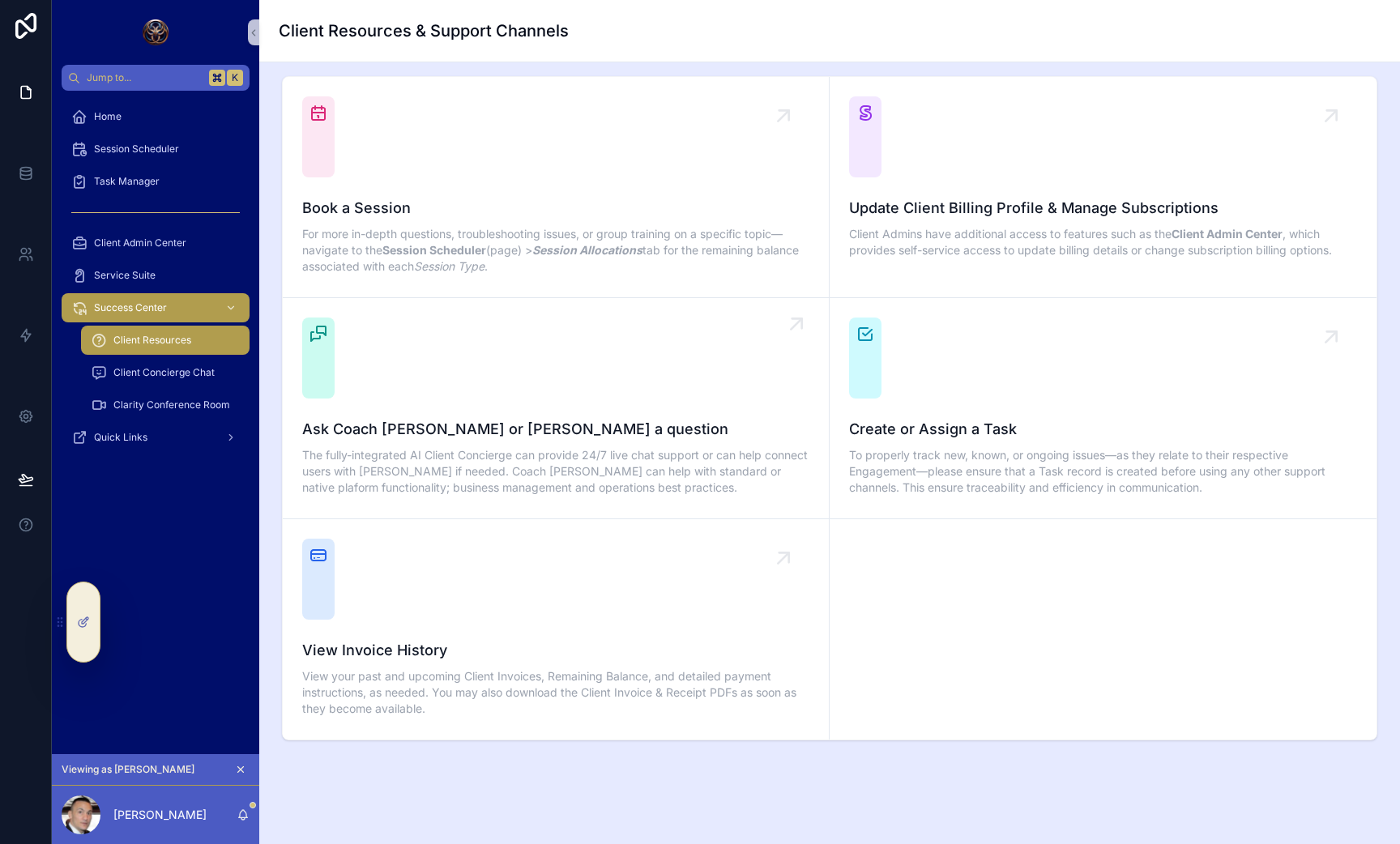
click at [329, 351] on div "scrollable content" at bounding box center [318, 358] width 32 height 81
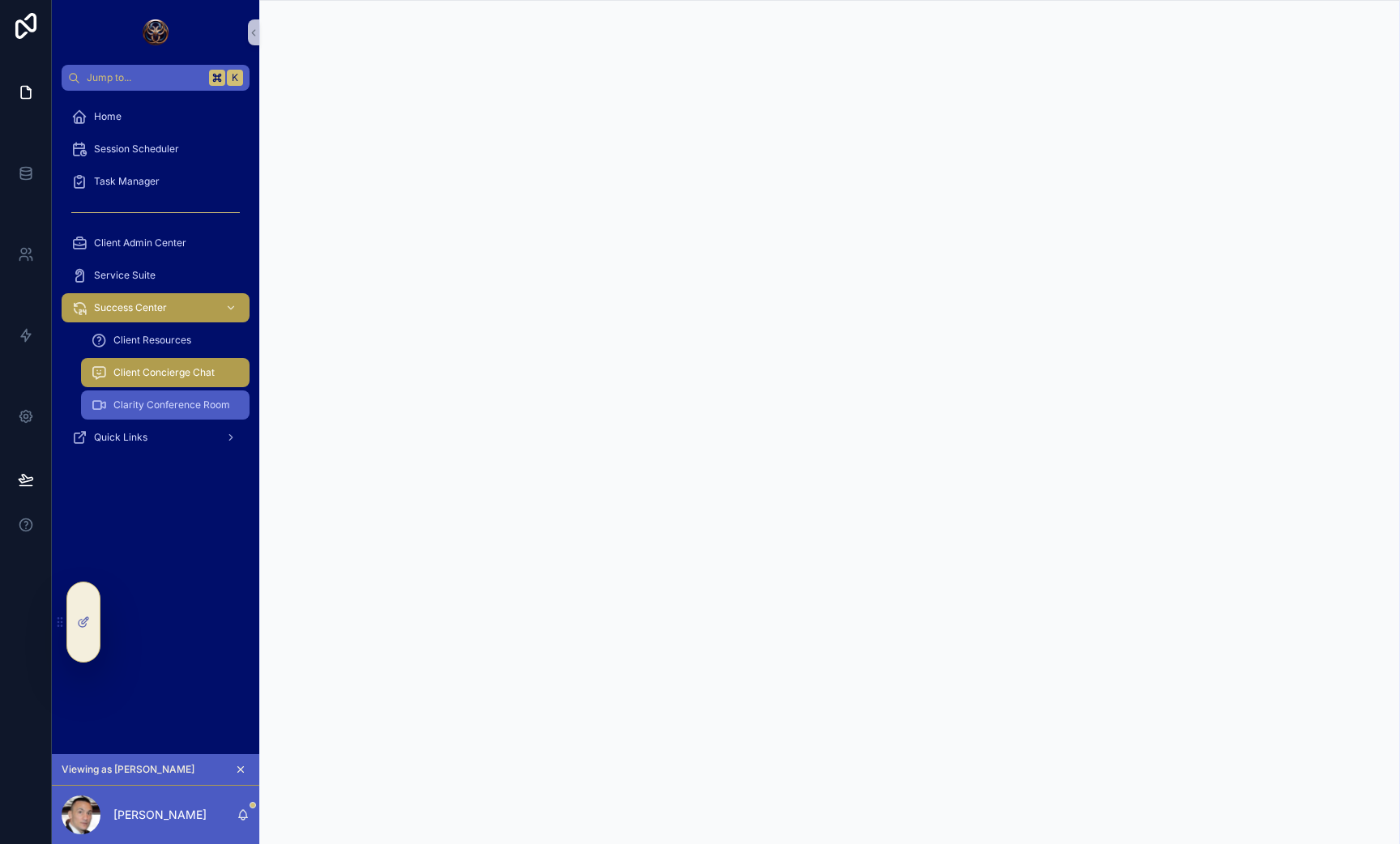
click at [192, 404] on span "Clarity Conference Room" at bounding box center [171, 405] width 117 height 13
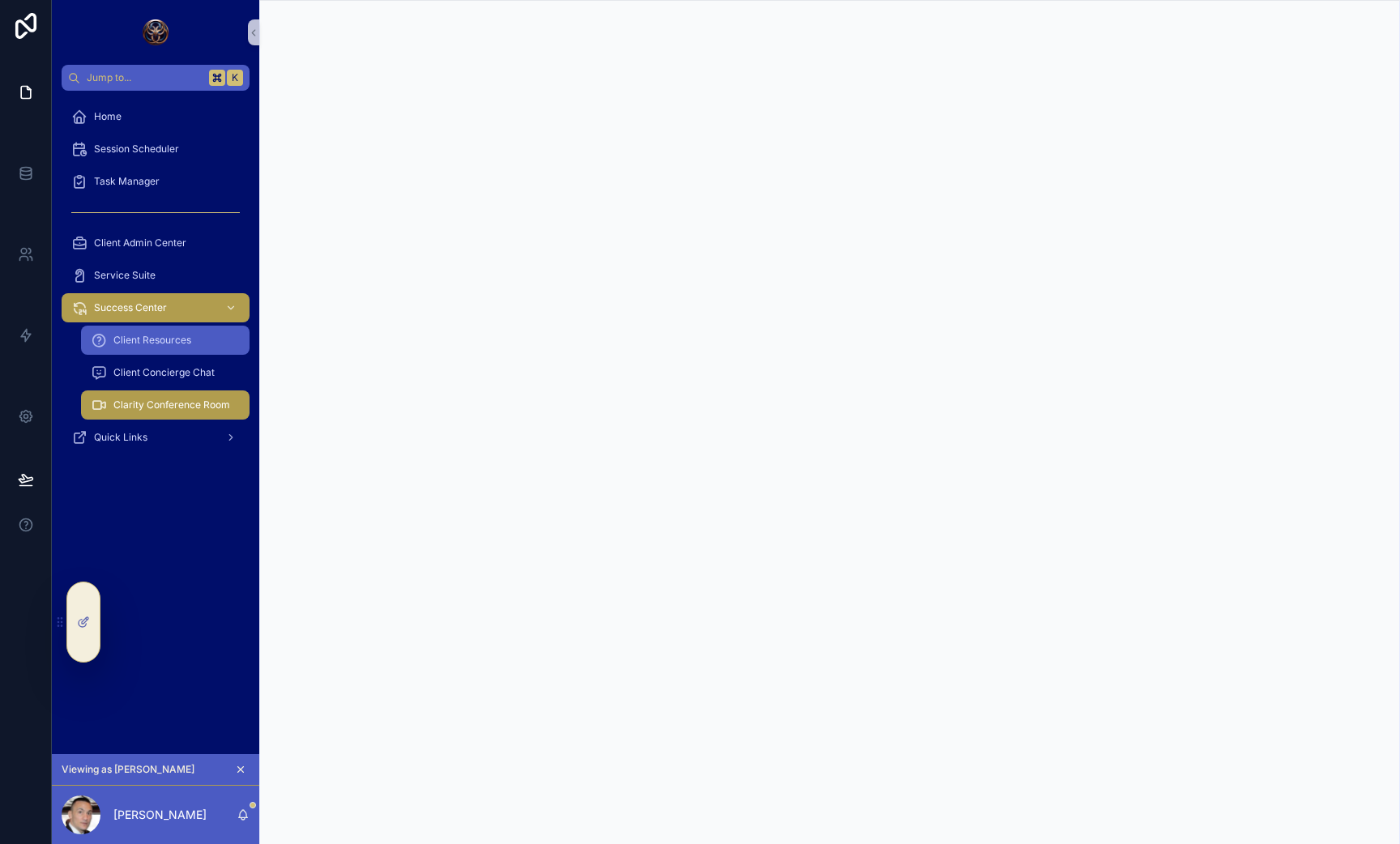
click at [157, 338] on span "Client Resources" at bounding box center [152, 340] width 77 height 13
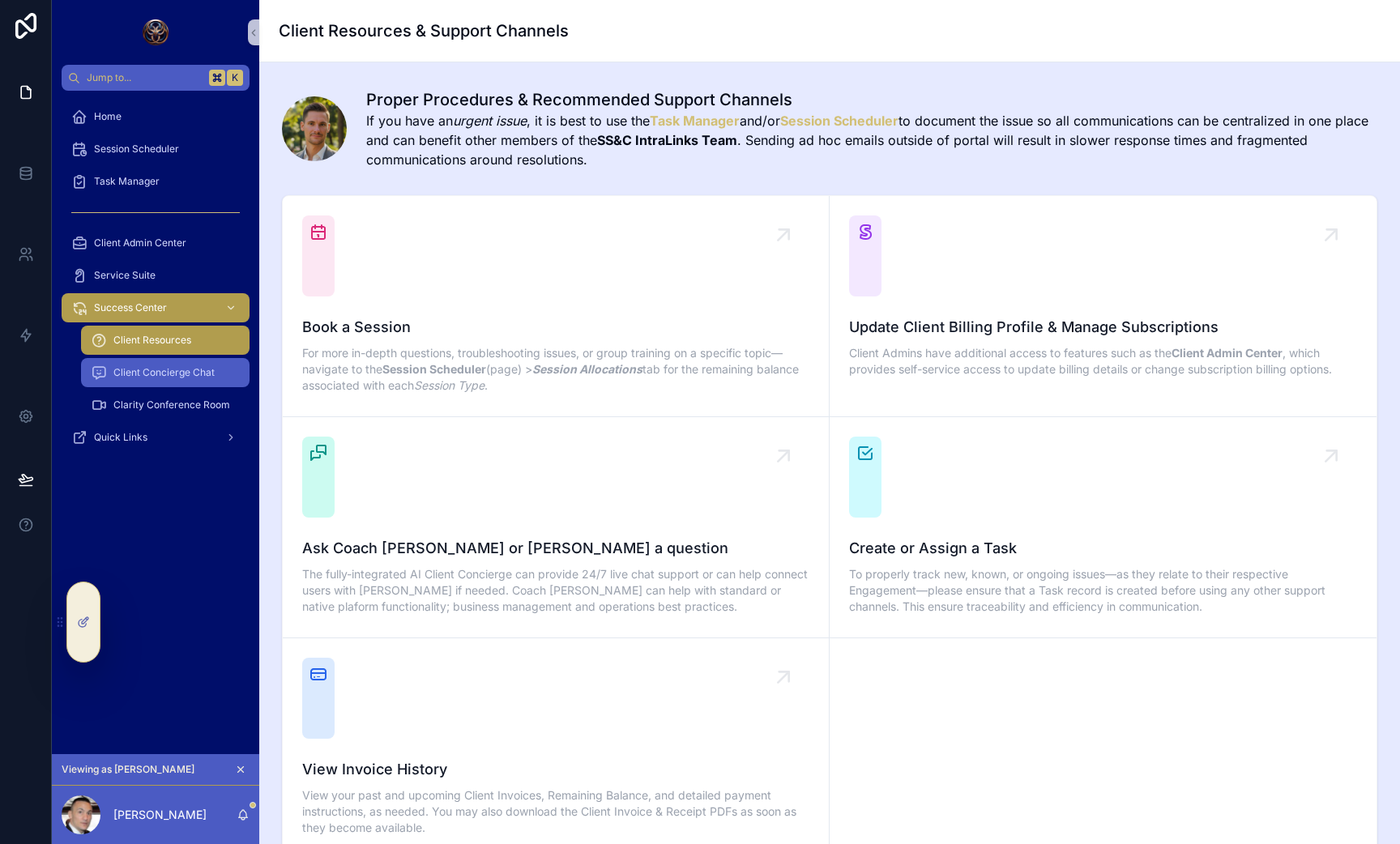
click at [177, 383] on div "Client Concierge Chat" at bounding box center [166, 373] width 149 height 26
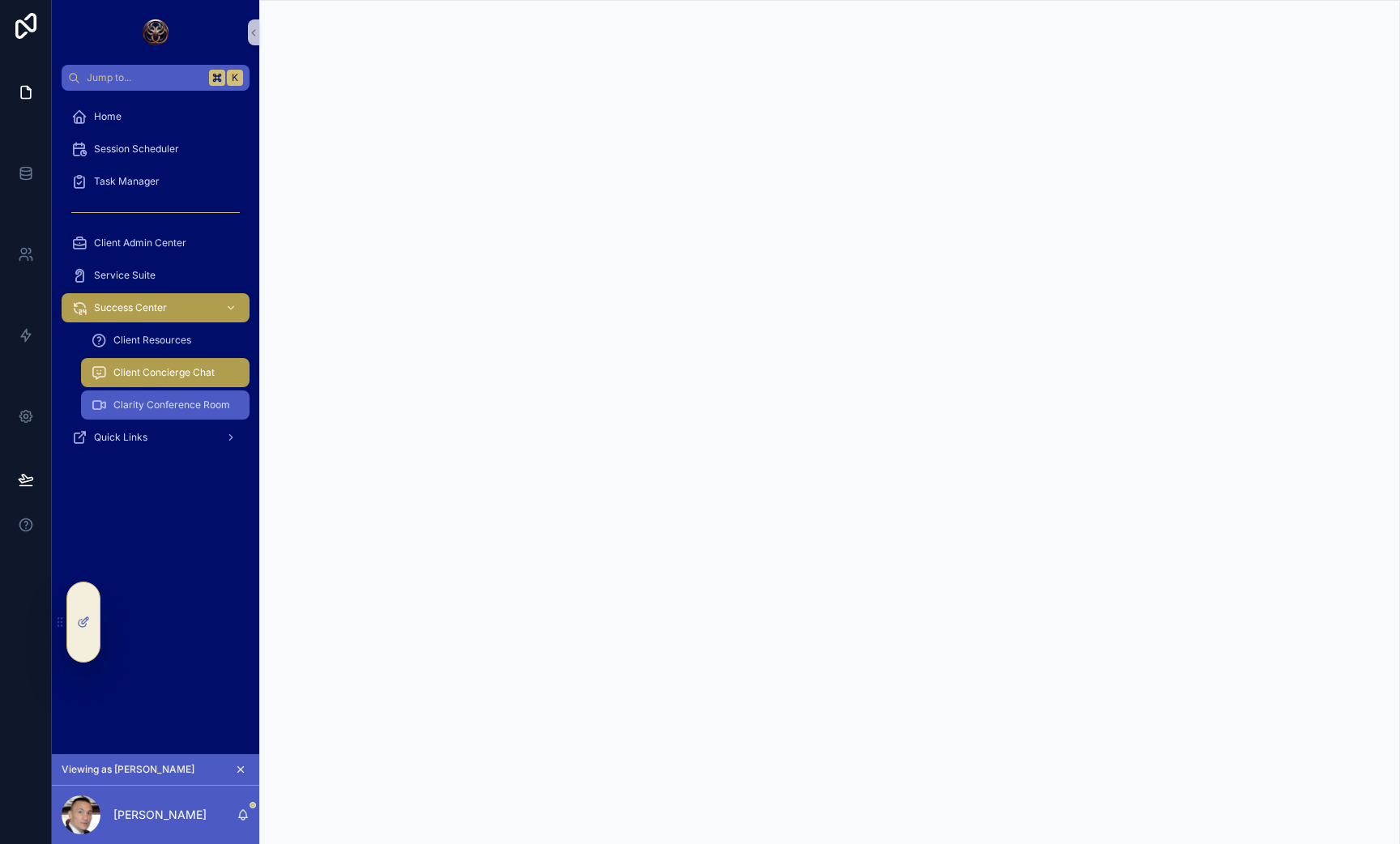
click at [211, 417] on div "Clarity Conference Room" at bounding box center [166, 405] width 149 height 26
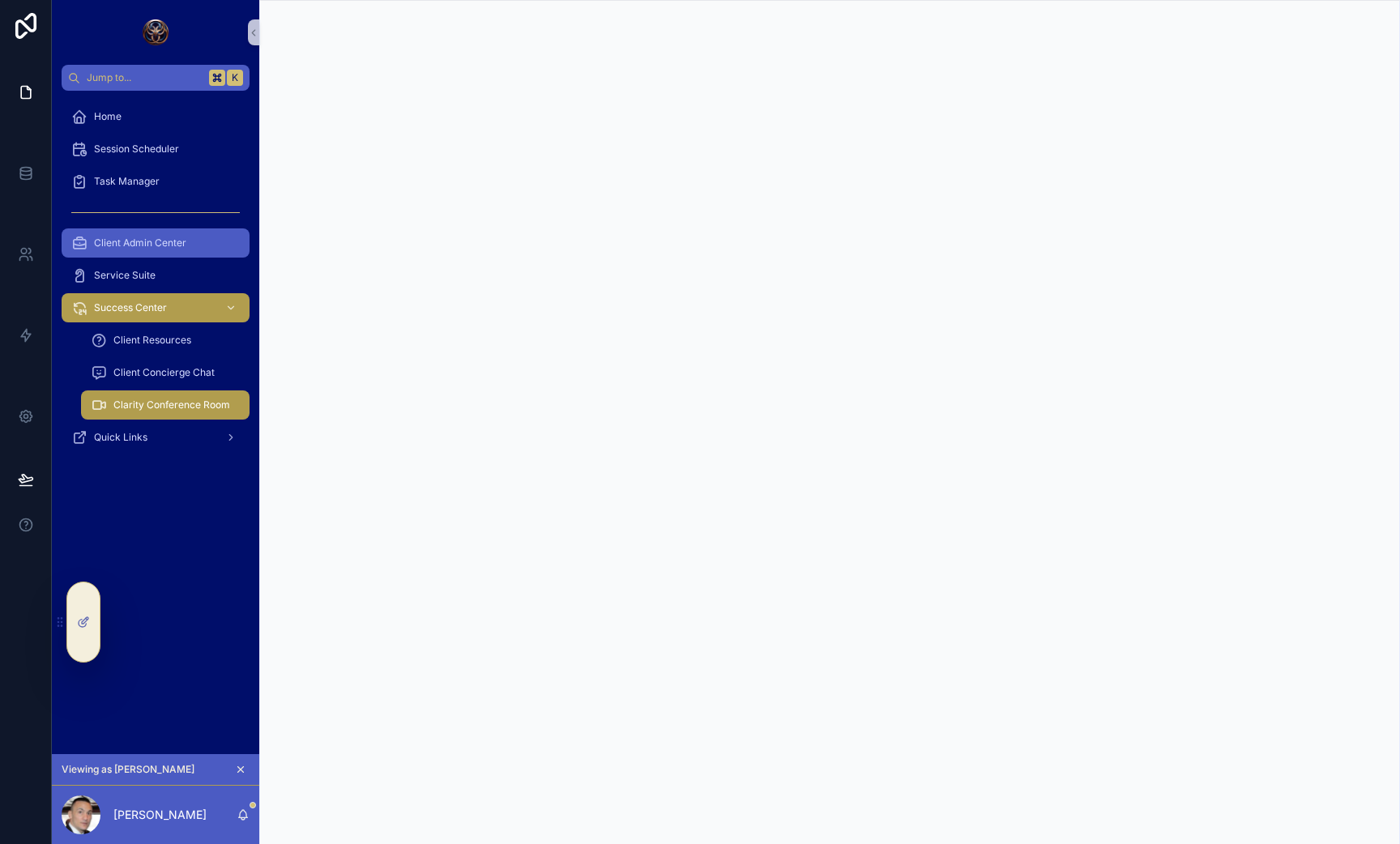
click at [114, 237] on span "Client Admin Center" at bounding box center [139, 242] width 92 height 13
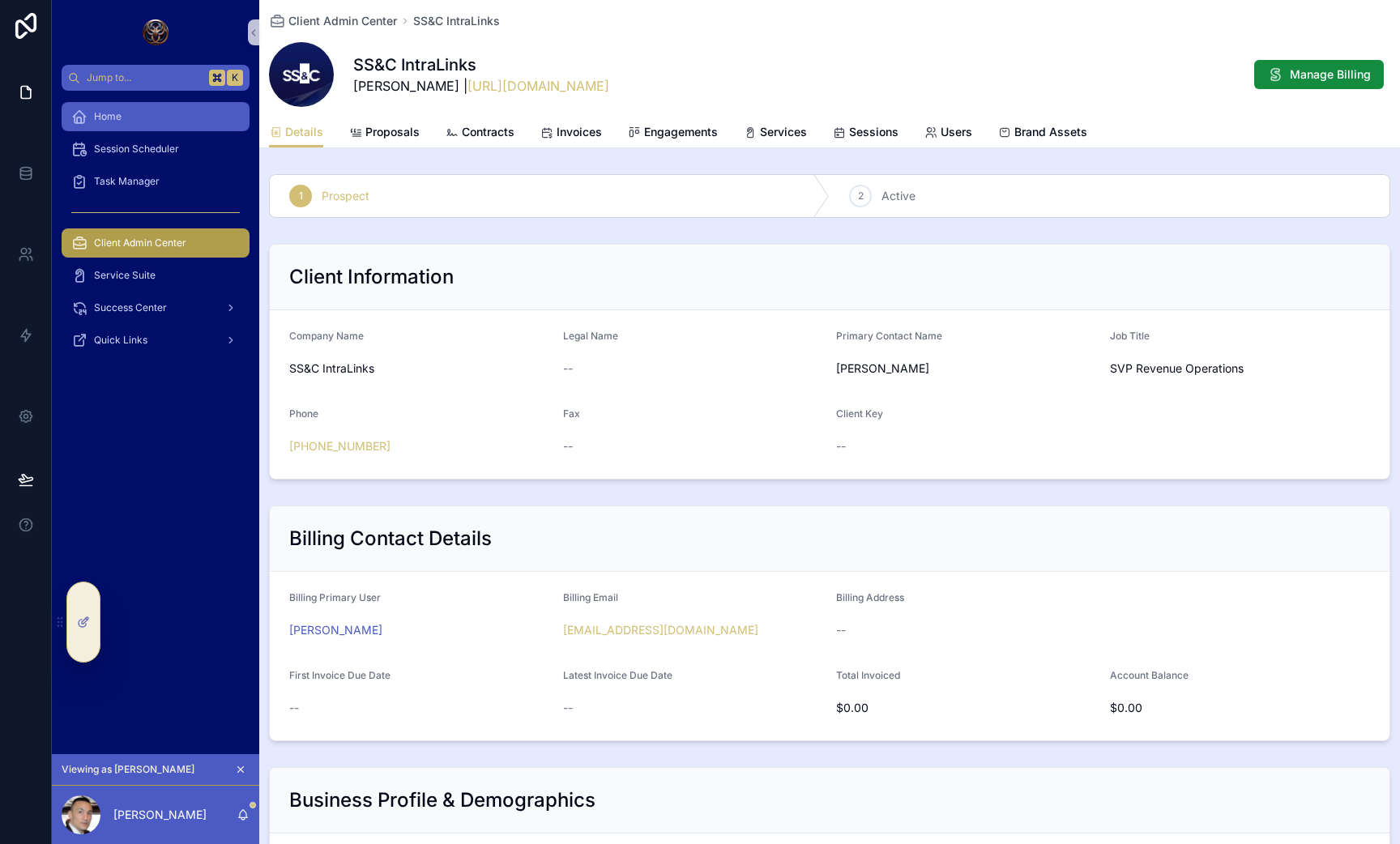
click at [120, 111] on span "Home" at bounding box center [107, 116] width 27 height 13
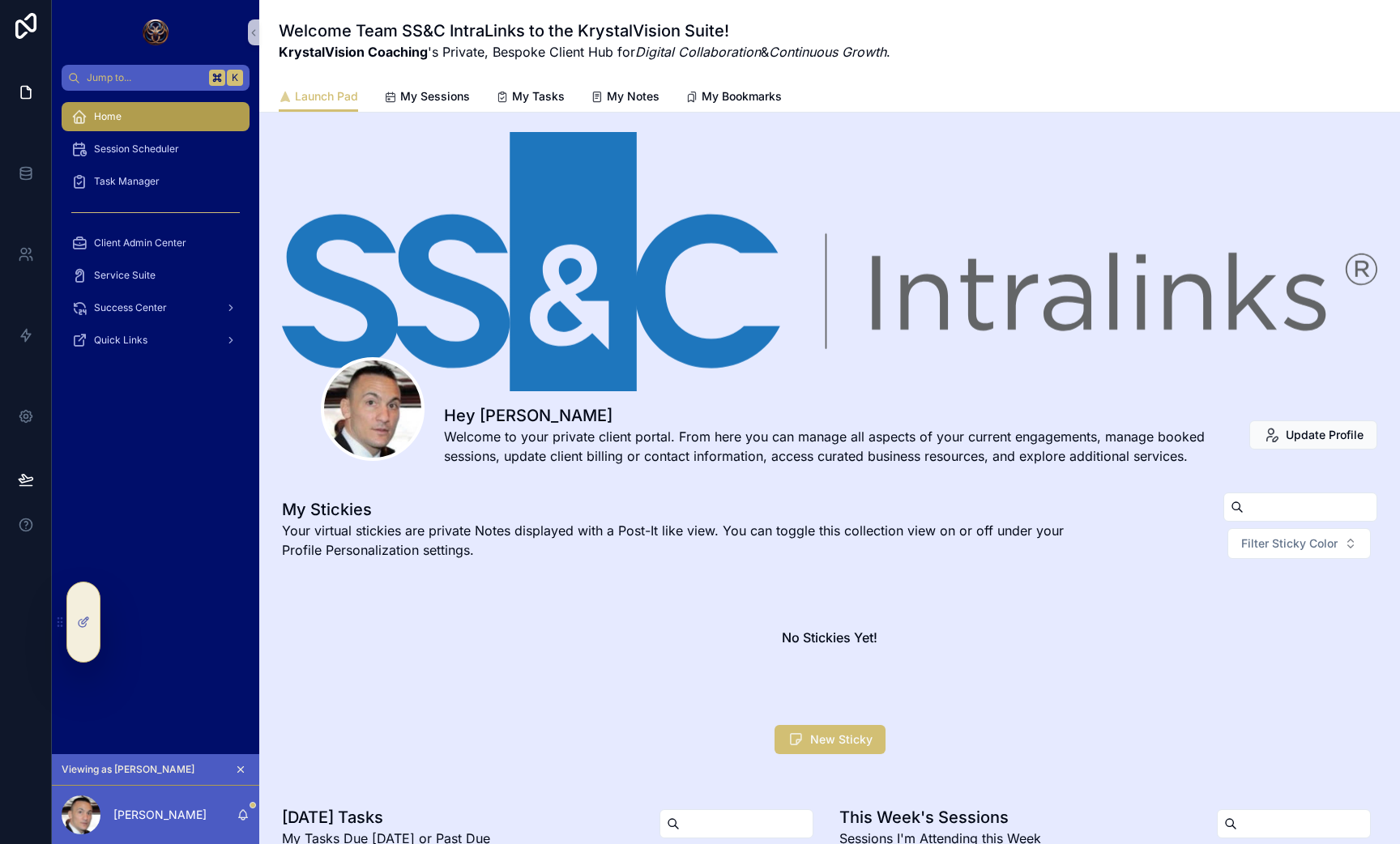
click at [369, 100] on div "Launch Pad My Sessions My Tasks My Notes My Bookmarks" at bounding box center [830, 97] width 1102 height 31
click at [411, 100] on span "My Sessions" at bounding box center [435, 96] width 70 height 16
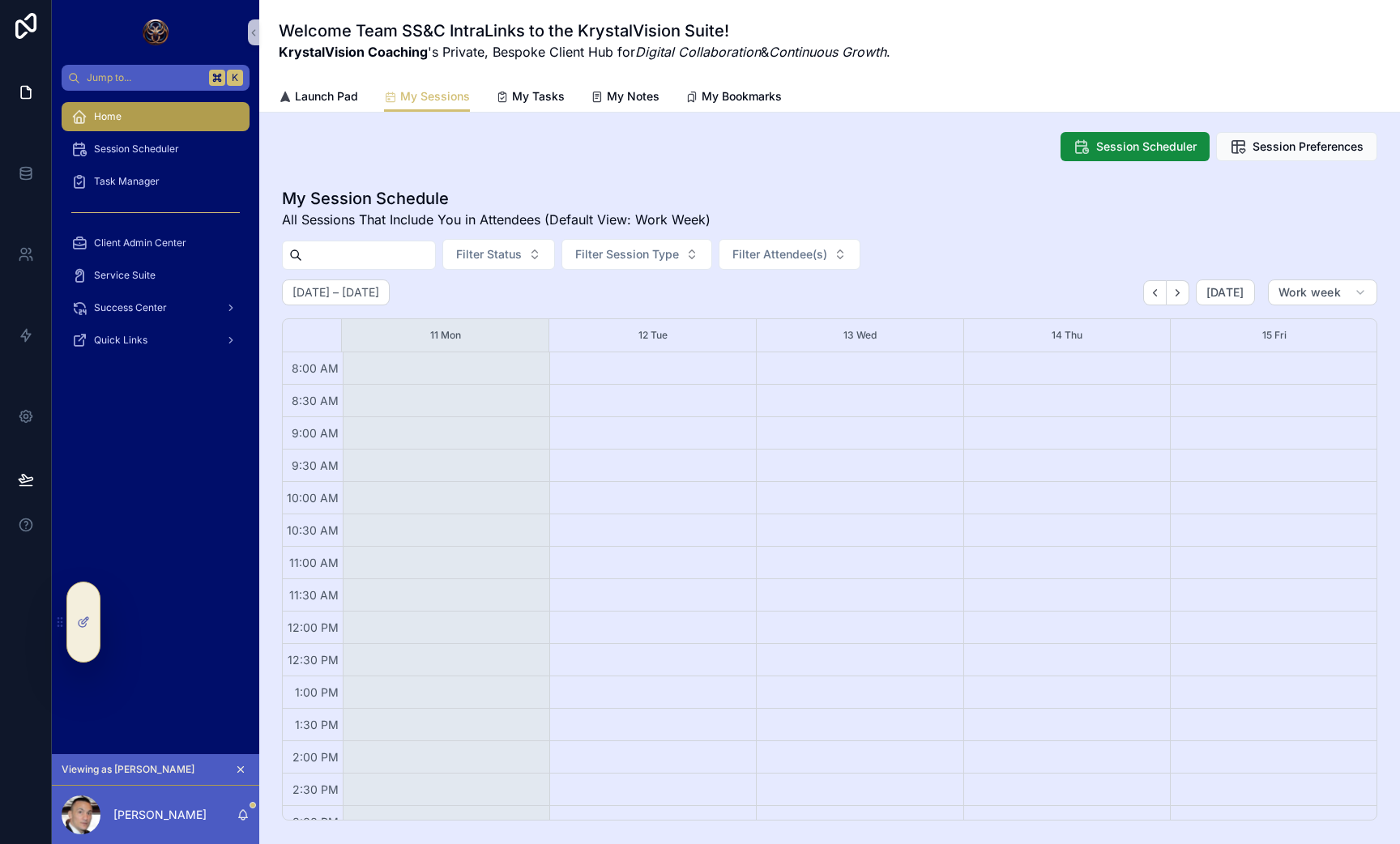
scroll to position [181, 0]
click at [346, 92] on span "Launch Pad" at bounding box center [326, 96] width 63 height 16
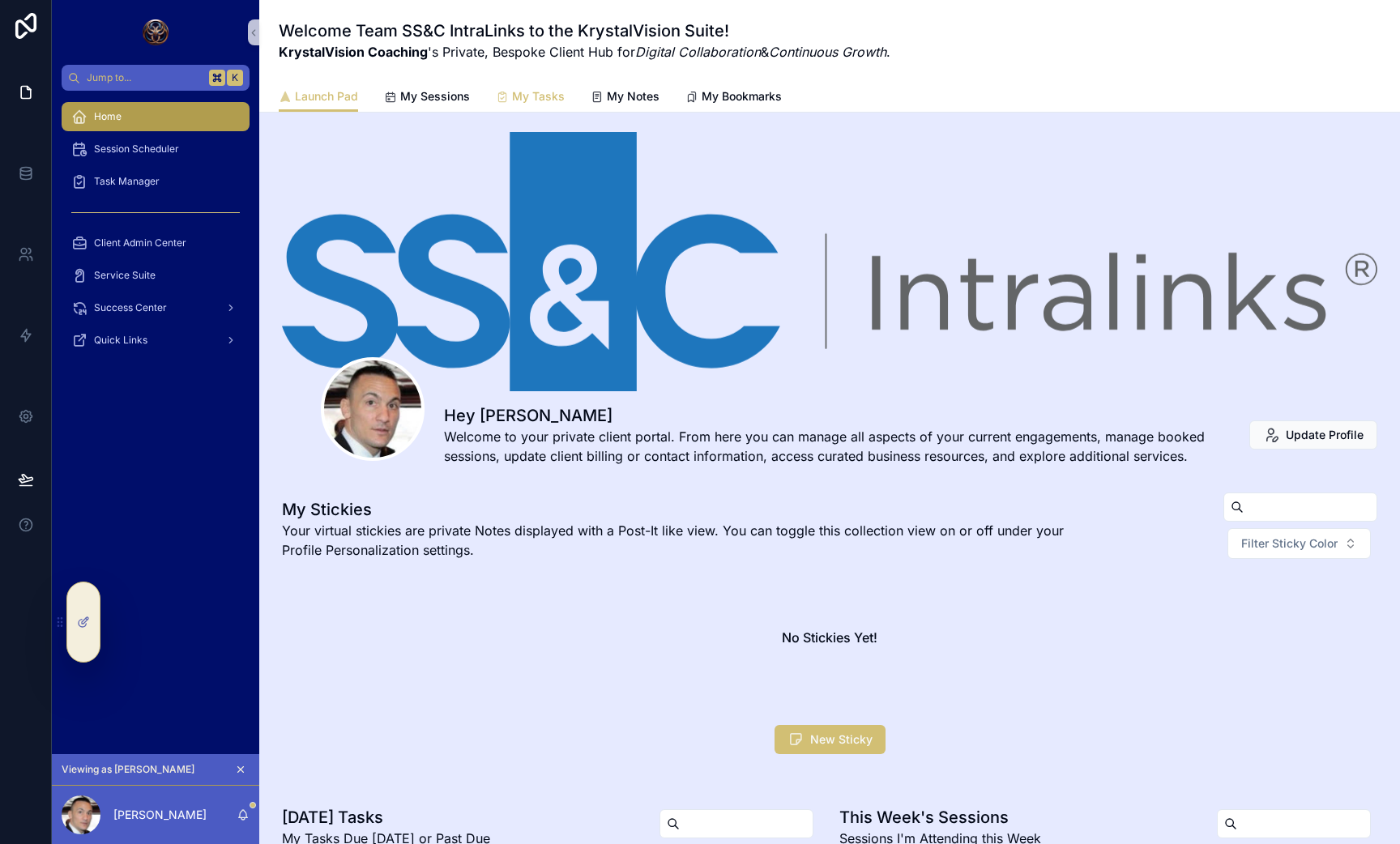
click at [522, 94] on span "My Tasks" at bounding box center [538, 96] width 52 height 16
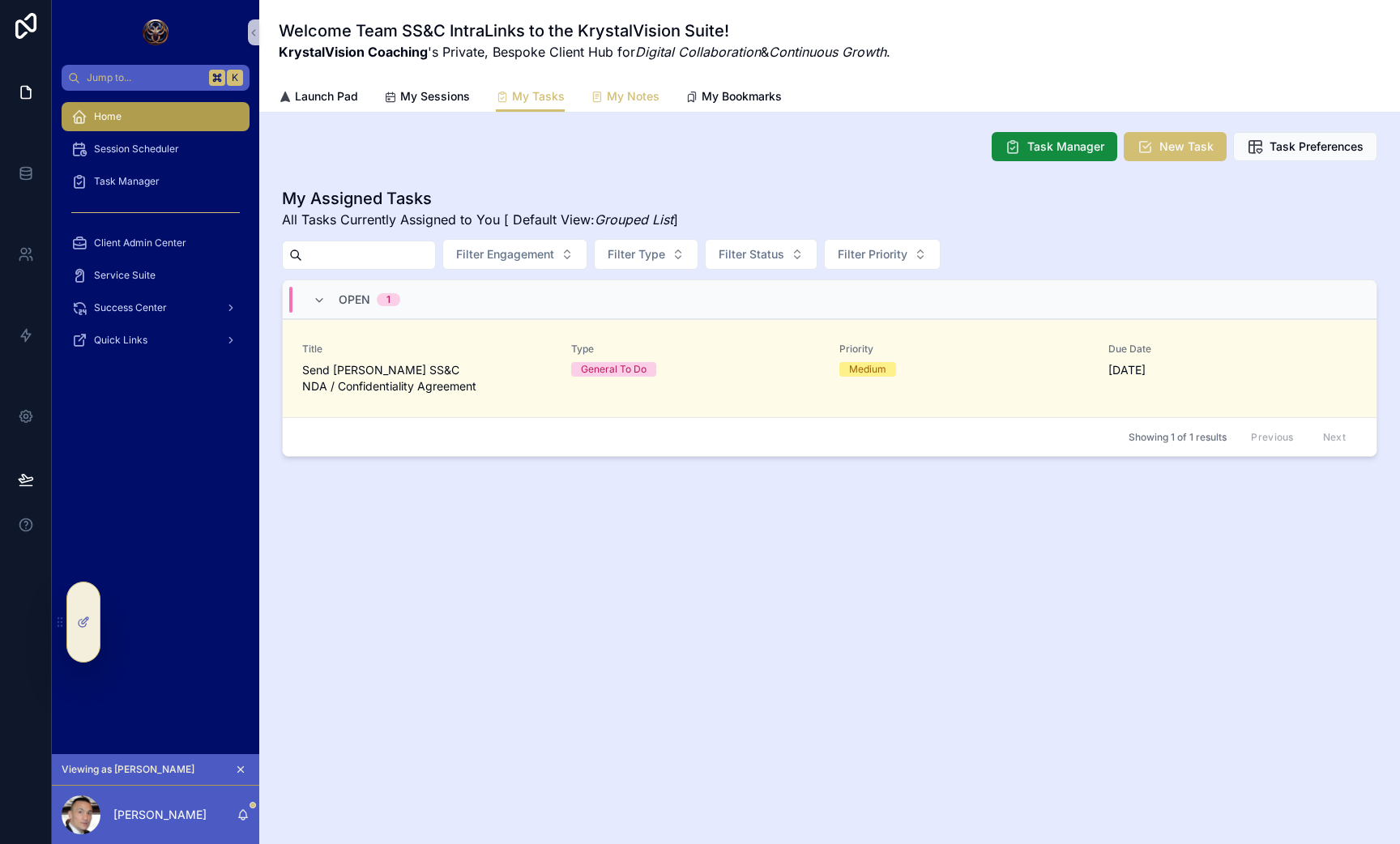
click at [642, 109] on link "My Notes" at bounding box center [624, 98] width 69 height 32
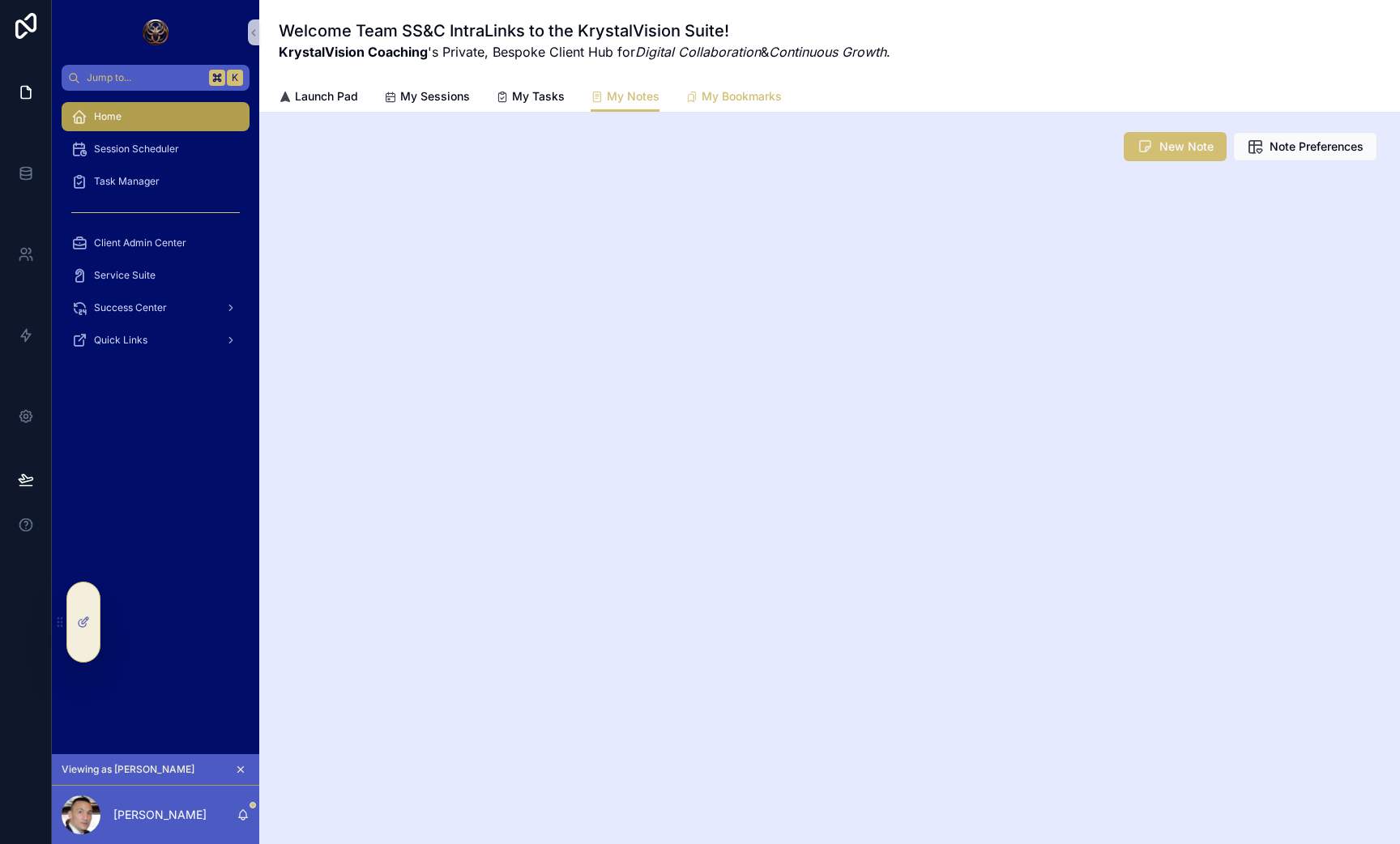
click at [728, 106] on link "My Bookmarks" at bounding box center [734, 98] width 97 height 32
click at [604, 99] on div "My Notes" at bounding box center [624, 96] width 69 height 16
click at [563, 101] on span "My Tasks" at bounding box center [538, 96] width 52 height 16
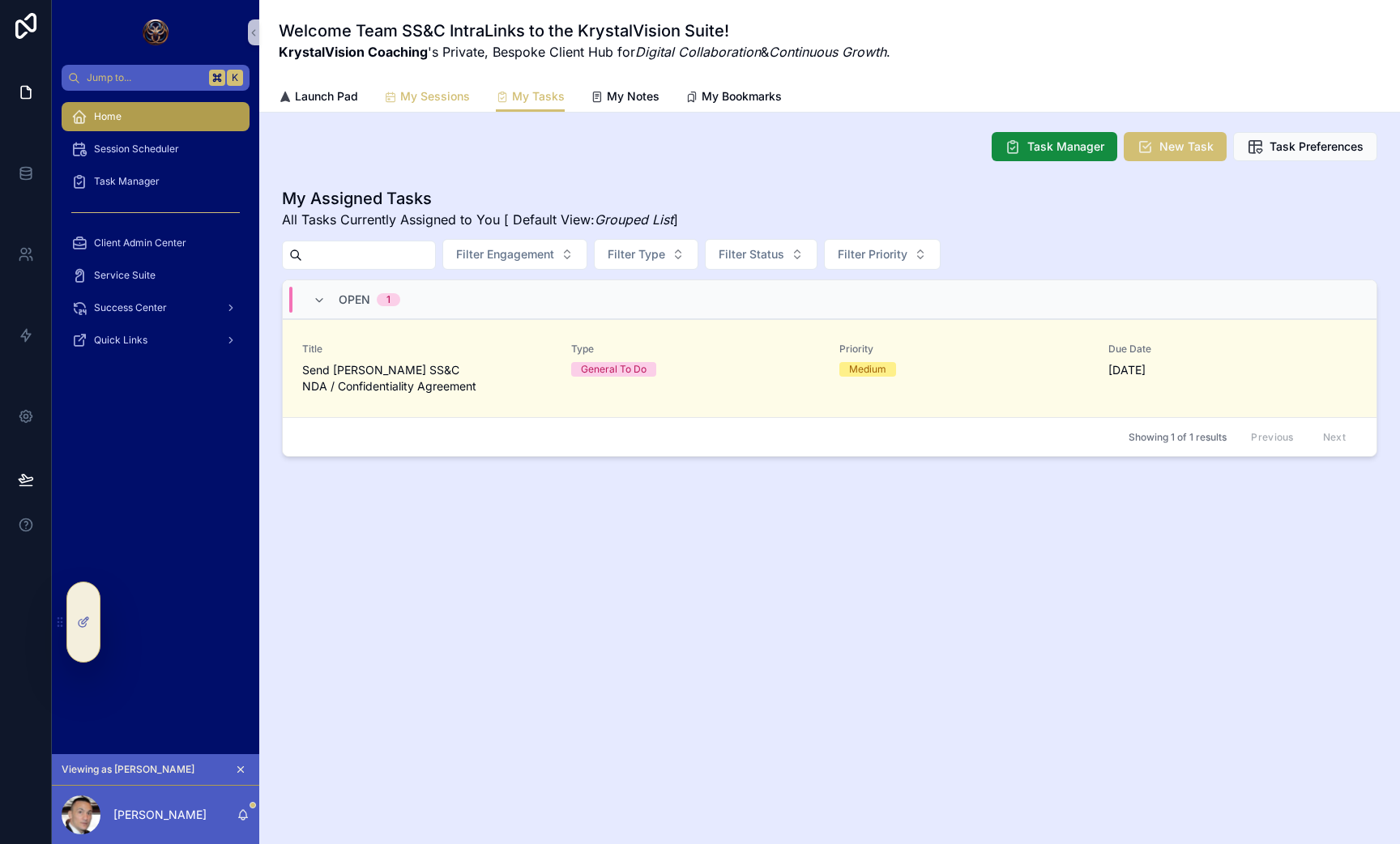
click at [435, 92] on span "My Sessions" at bounding box center [435, 96] width 70 height 16
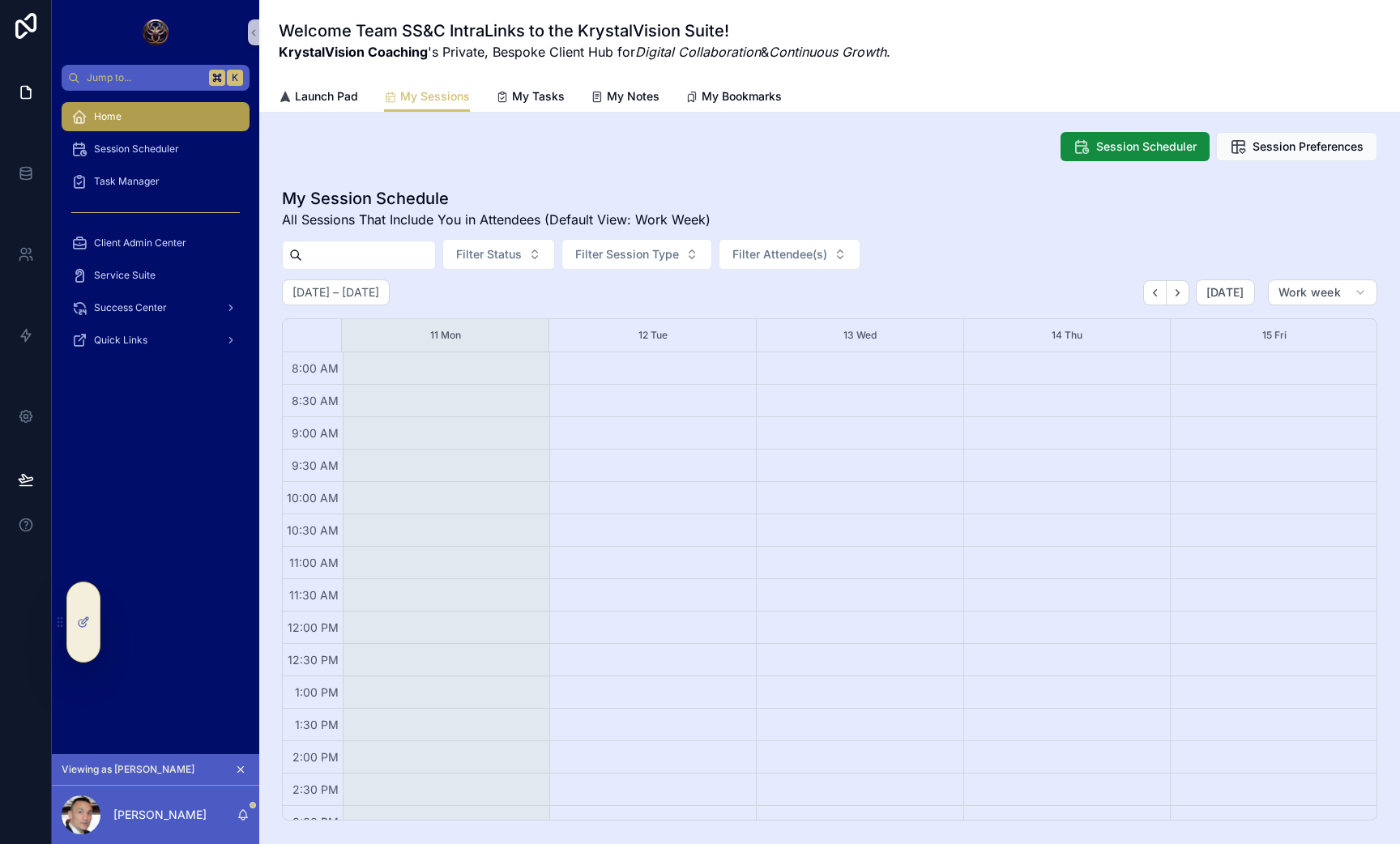
scroll to position [181, 0]
click at [293, 92] on div "Launch Pad" at bounding box center [319, 96] width 79 height 16
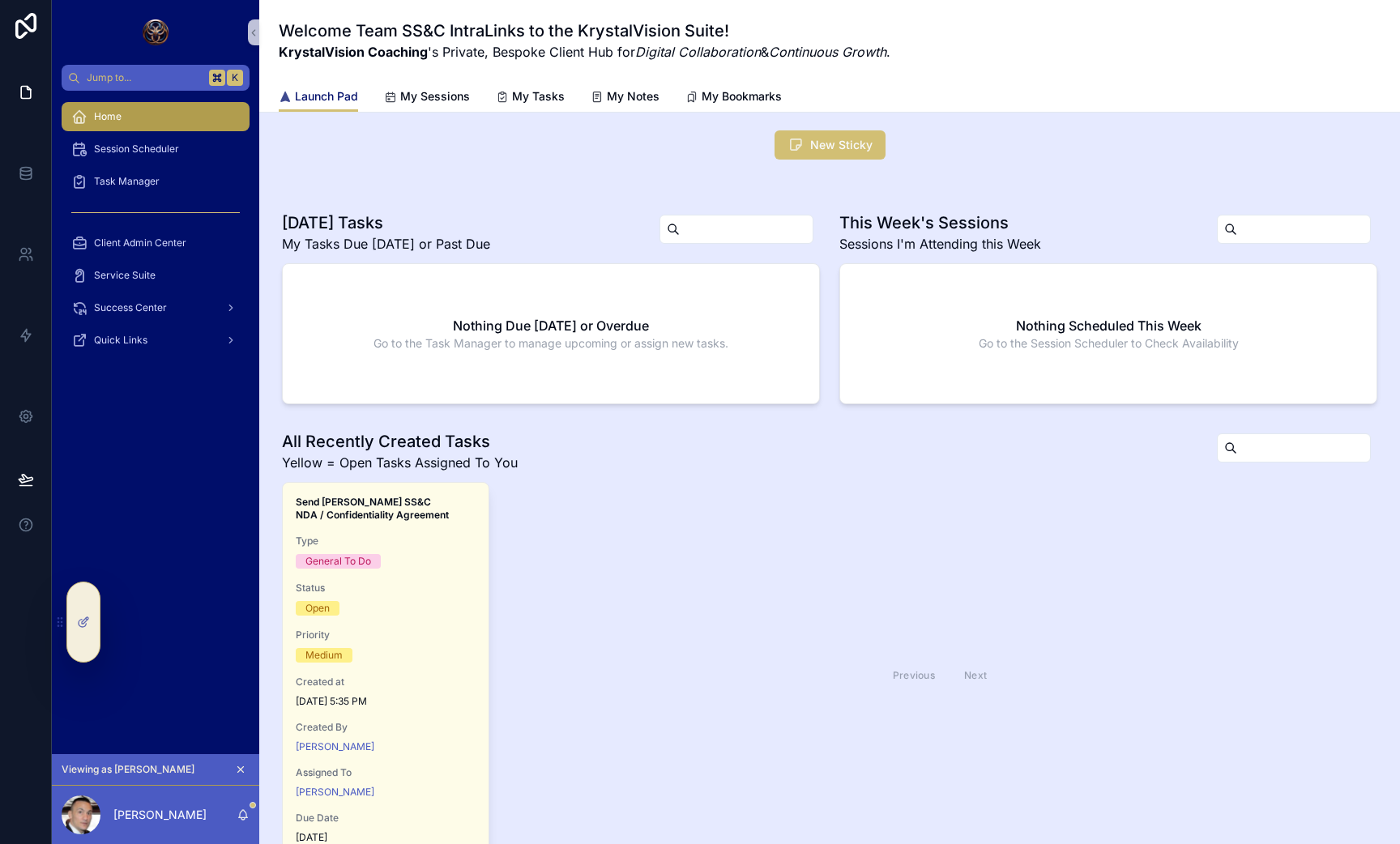
scroll to position [593, 0]
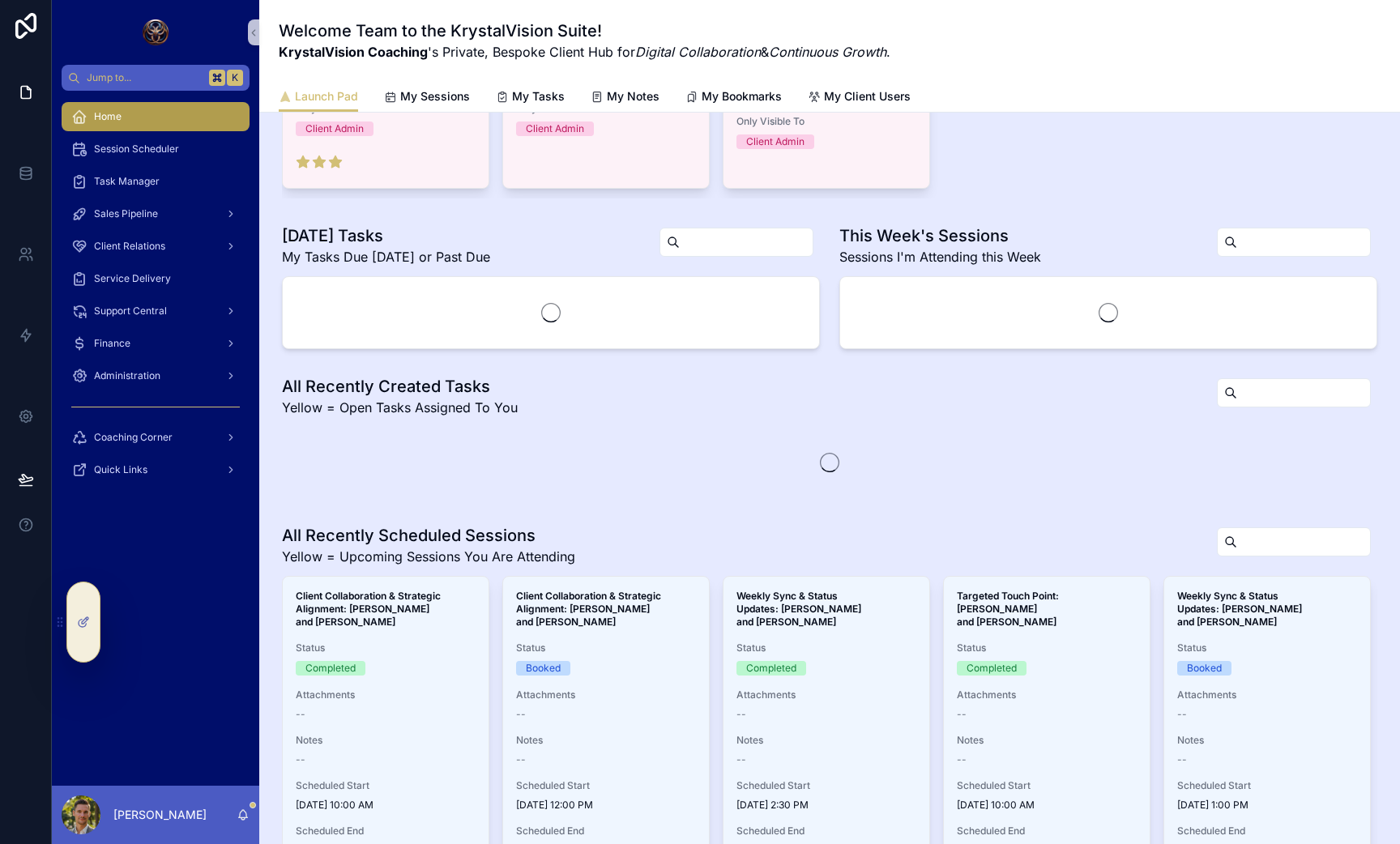
scroll to position [713, 0]
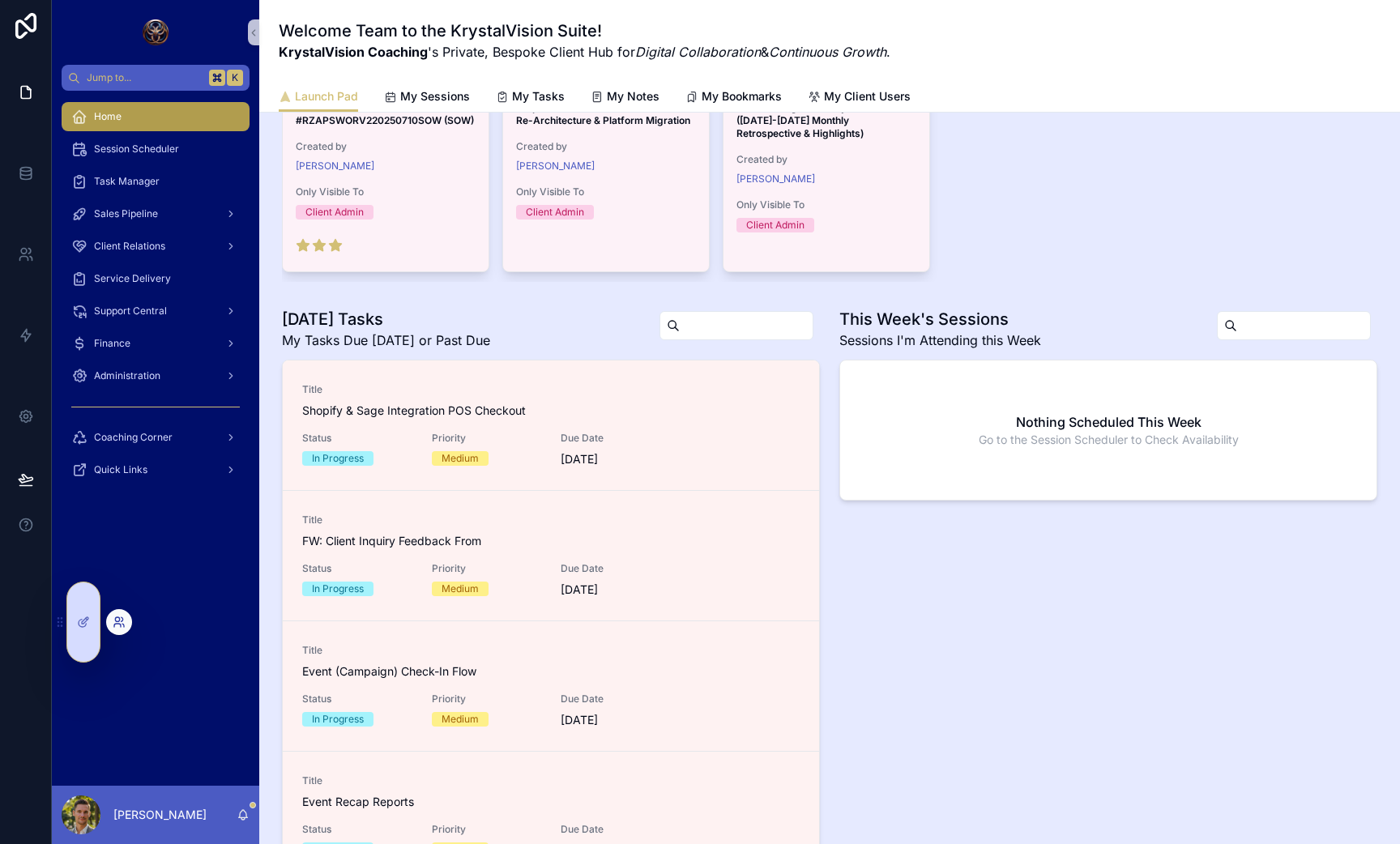
click at [117, 619] on icon at bounding box center [118, 621] width 13 height 13
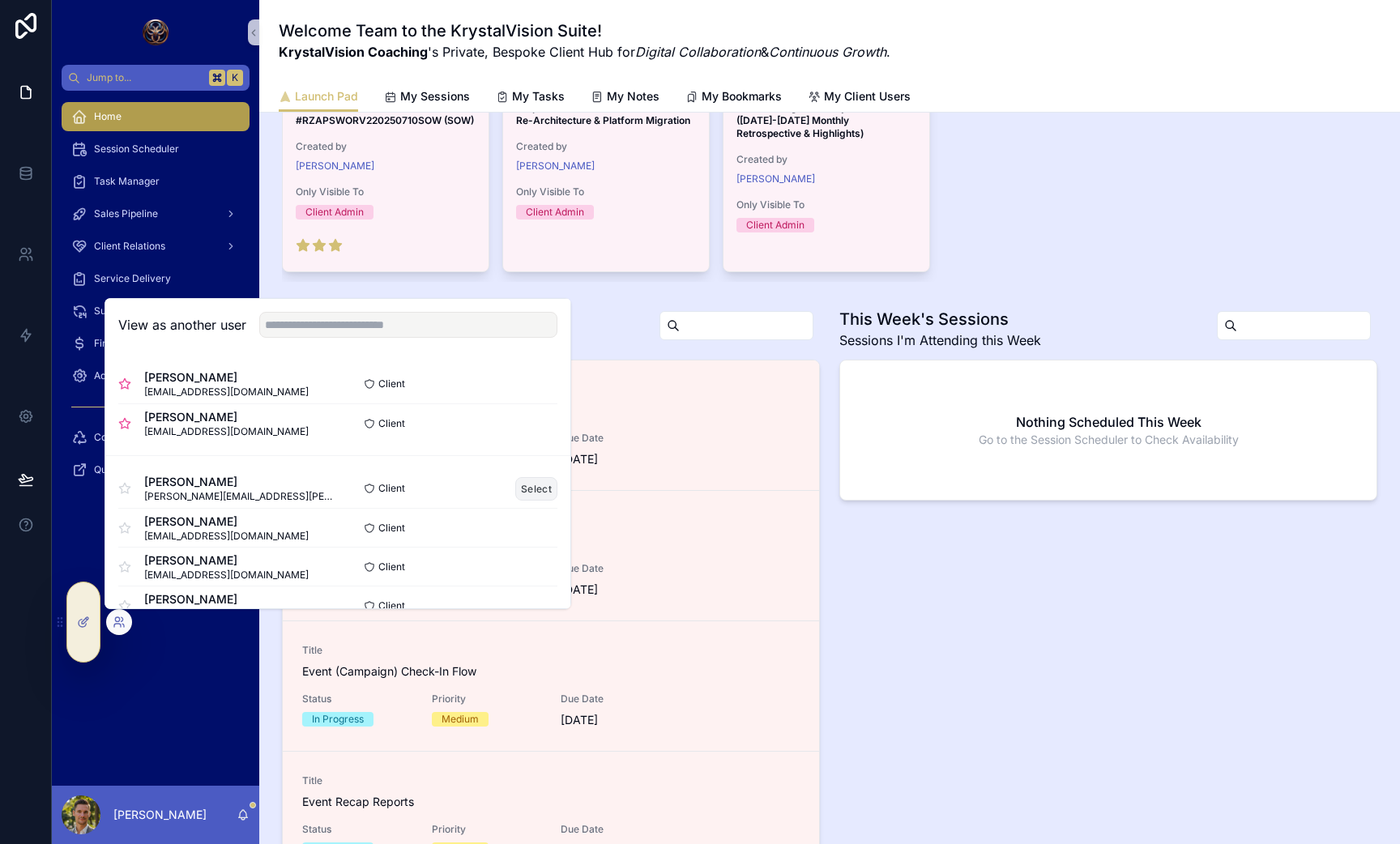
click at [520, 487] on button "Select" at bounding box center [536, 489] width 43 height 23
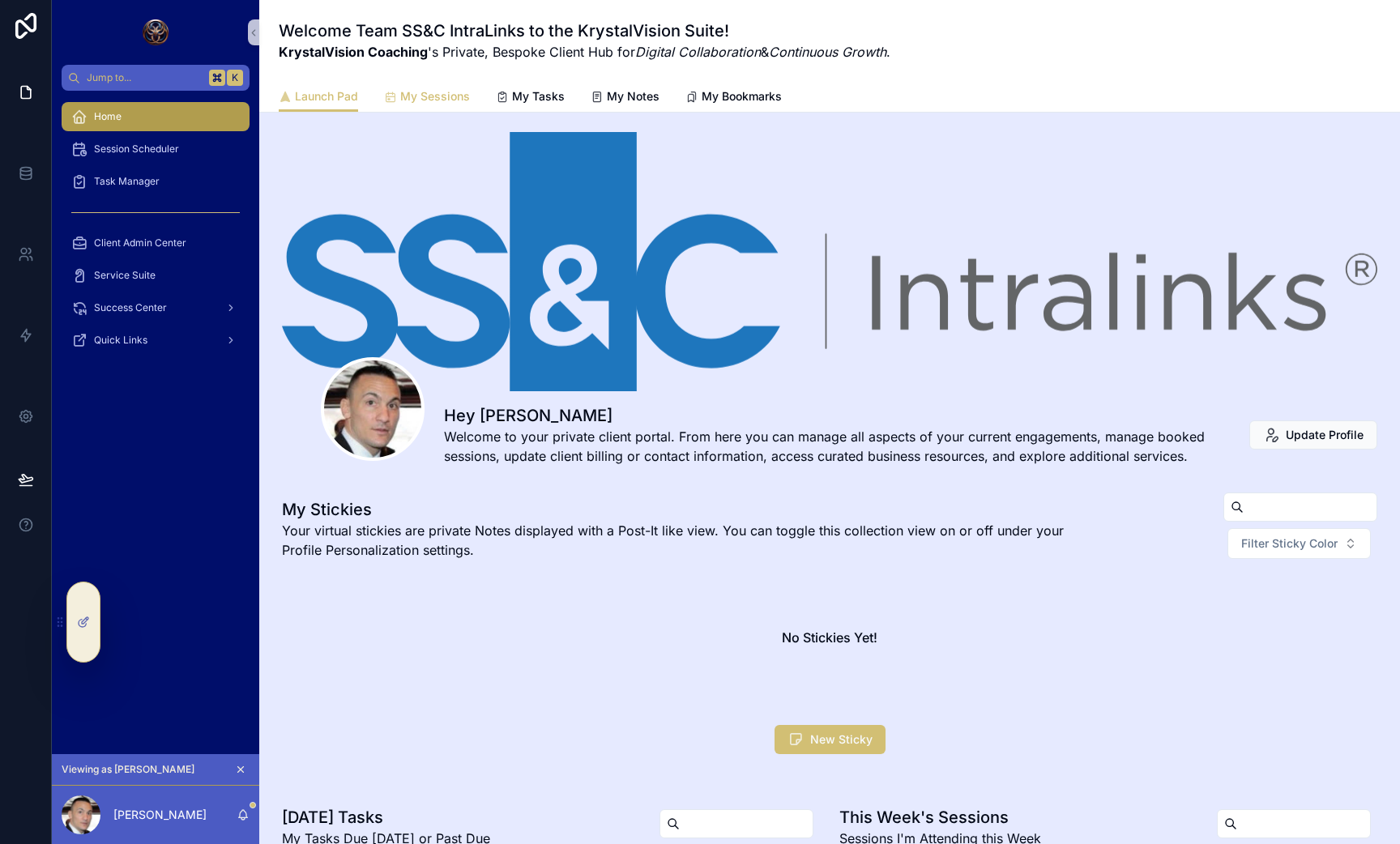
click at [405, 93] on span "My Sessions" at bounding box center [435, 96] width 70 height 16
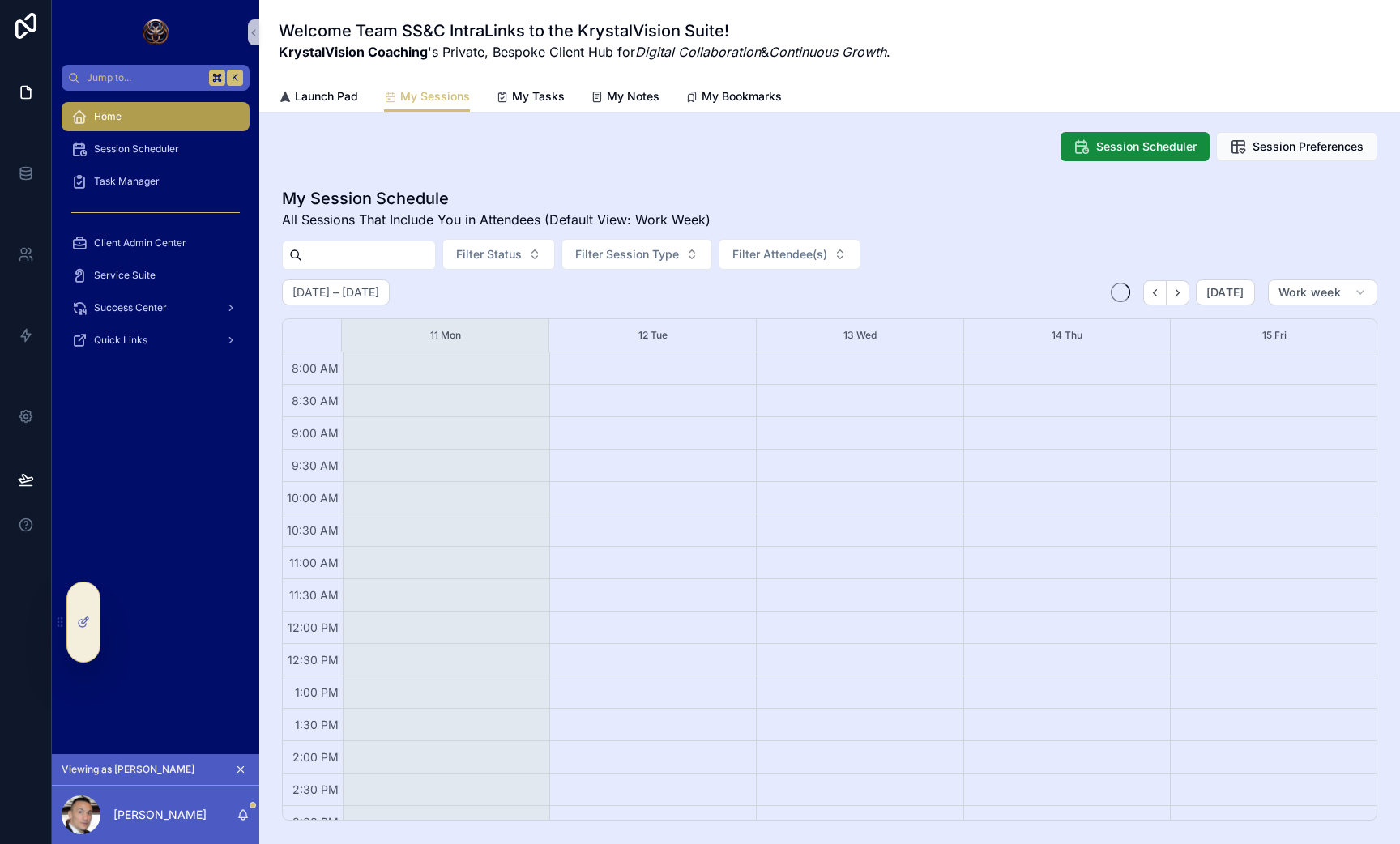
scroll to position [181, 0]
click at [502, 97] on icon "scrollable content" at bounding box center [502, 97] width 13 height 13
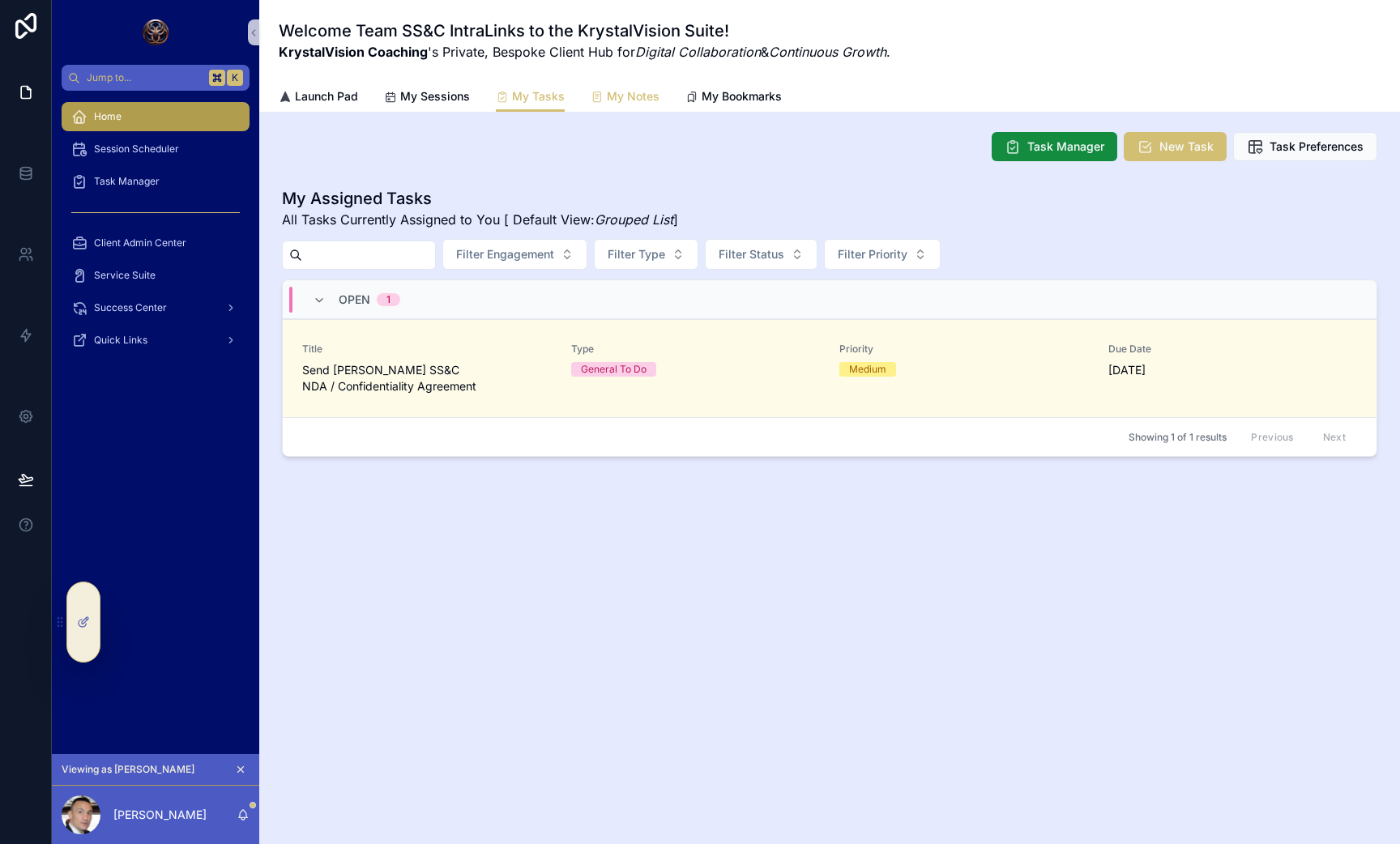
click at [643, 94] on span "My Notes" at bounding box center [633, 96] width 52 height 16
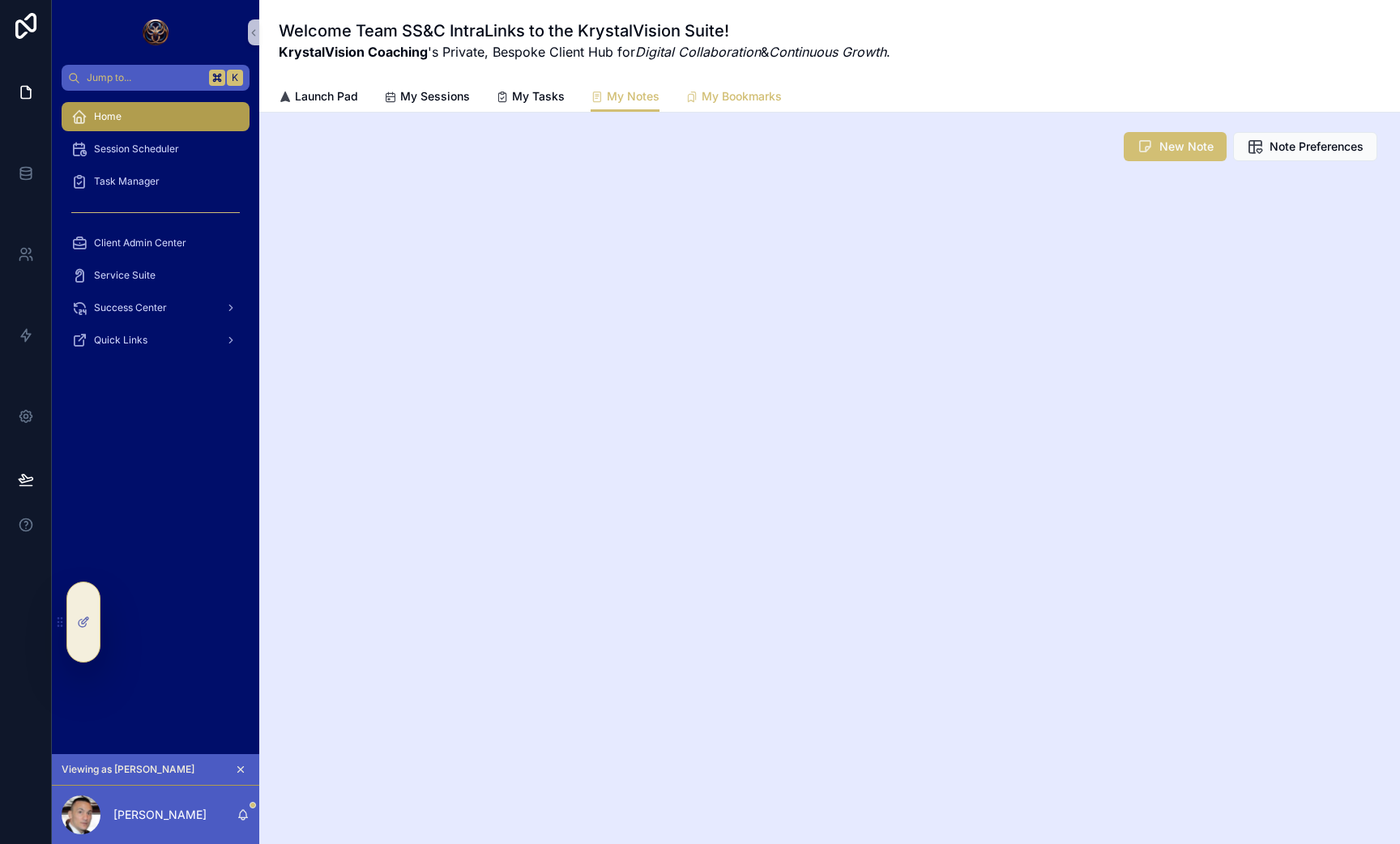
click at [717, 96] on span "My Bookmarks" at bounding box center [742, 96] width 80 height 16
click at [629, 100] on span "My Notes" at bounding box center [633, 96] width 52 height 16
click at [533, 93] on span "My Tasks" at bounding box center [538, 96] width 52 height 16
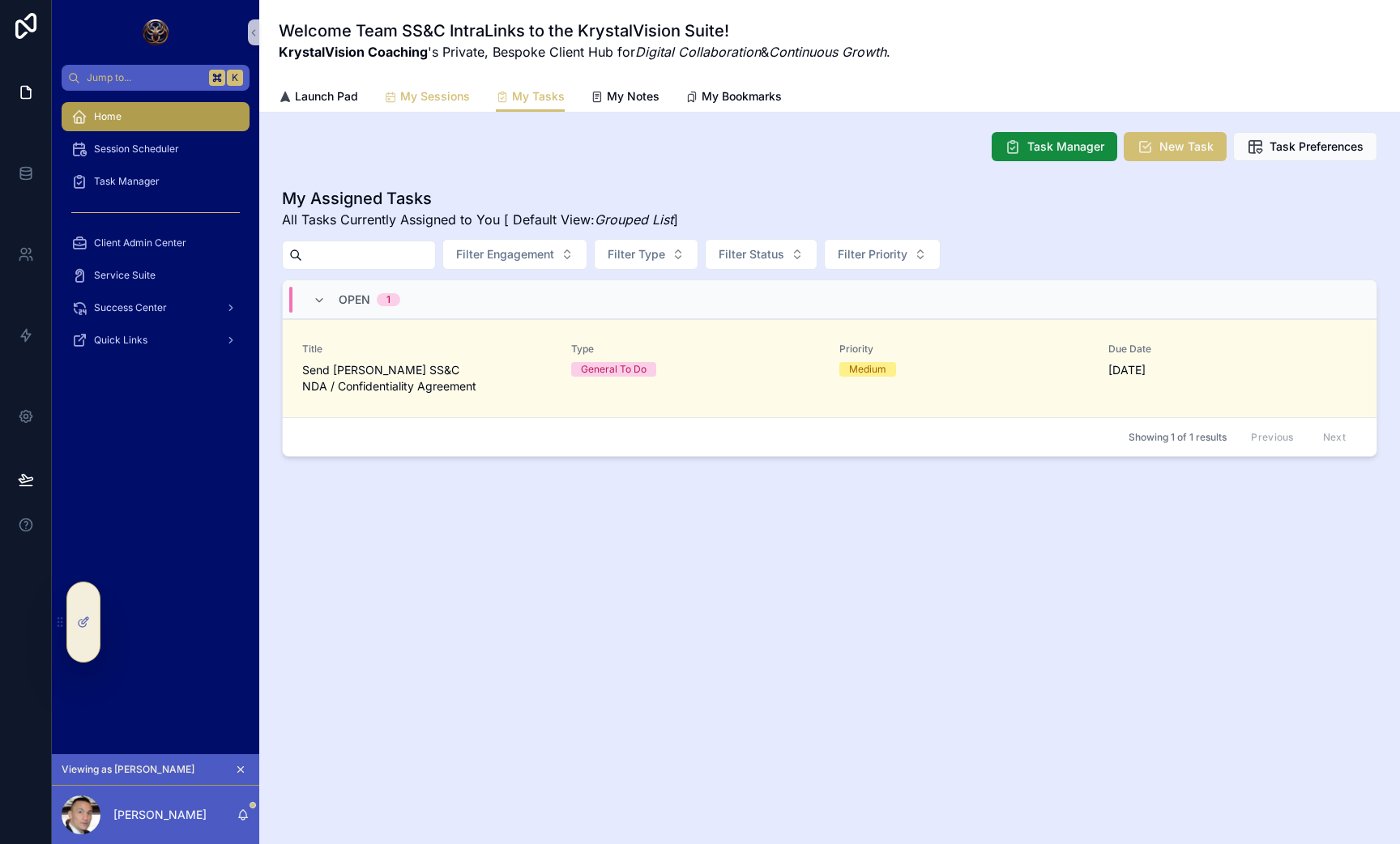
click at [431, 98] on span "My Sessions" at bounding box center [435, 96] width 70 height 16
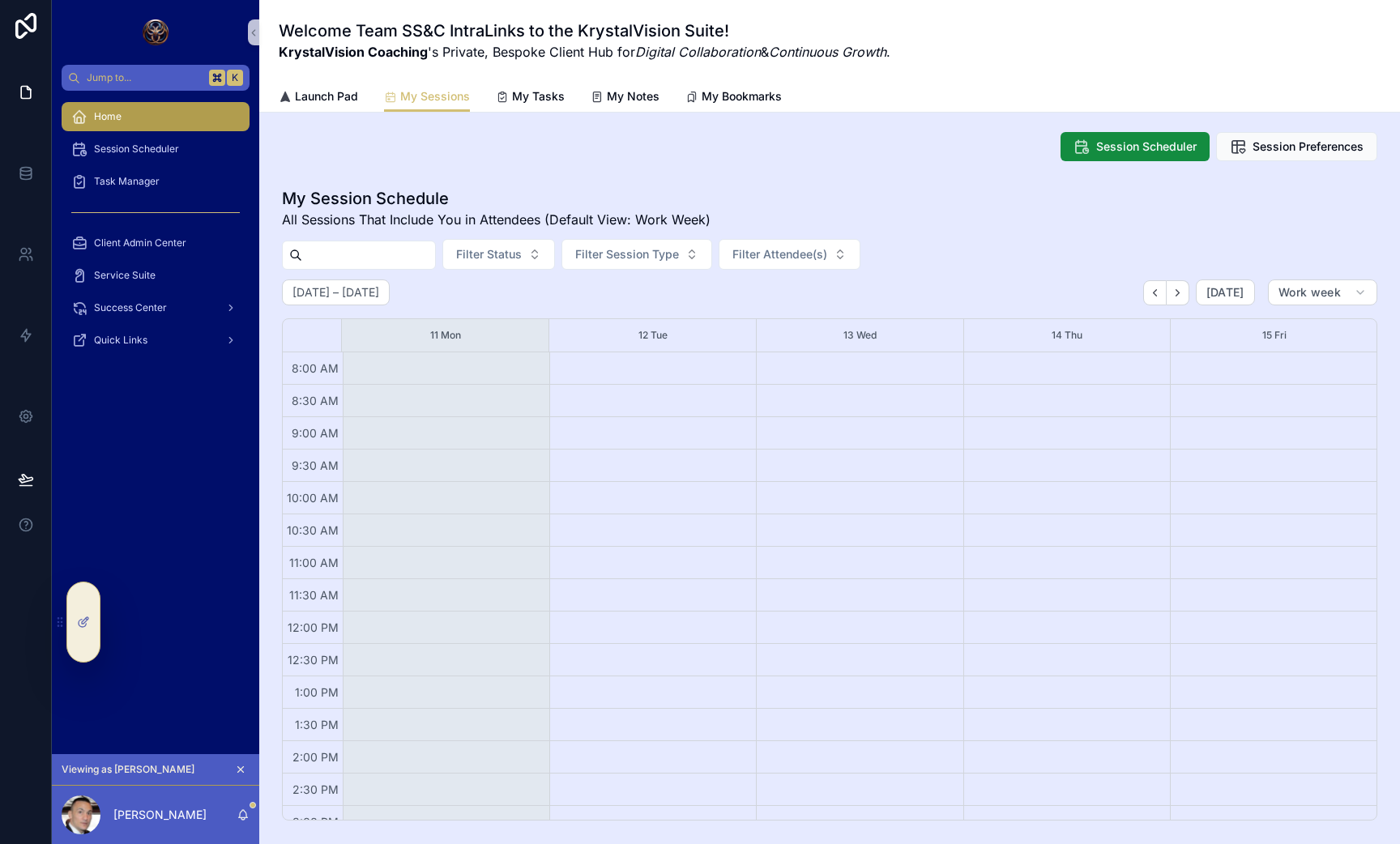
scroll to position [181, 0]
click at [557, 93] on span "My Tasks" at bounding box center [538, 96] width 52 height 16
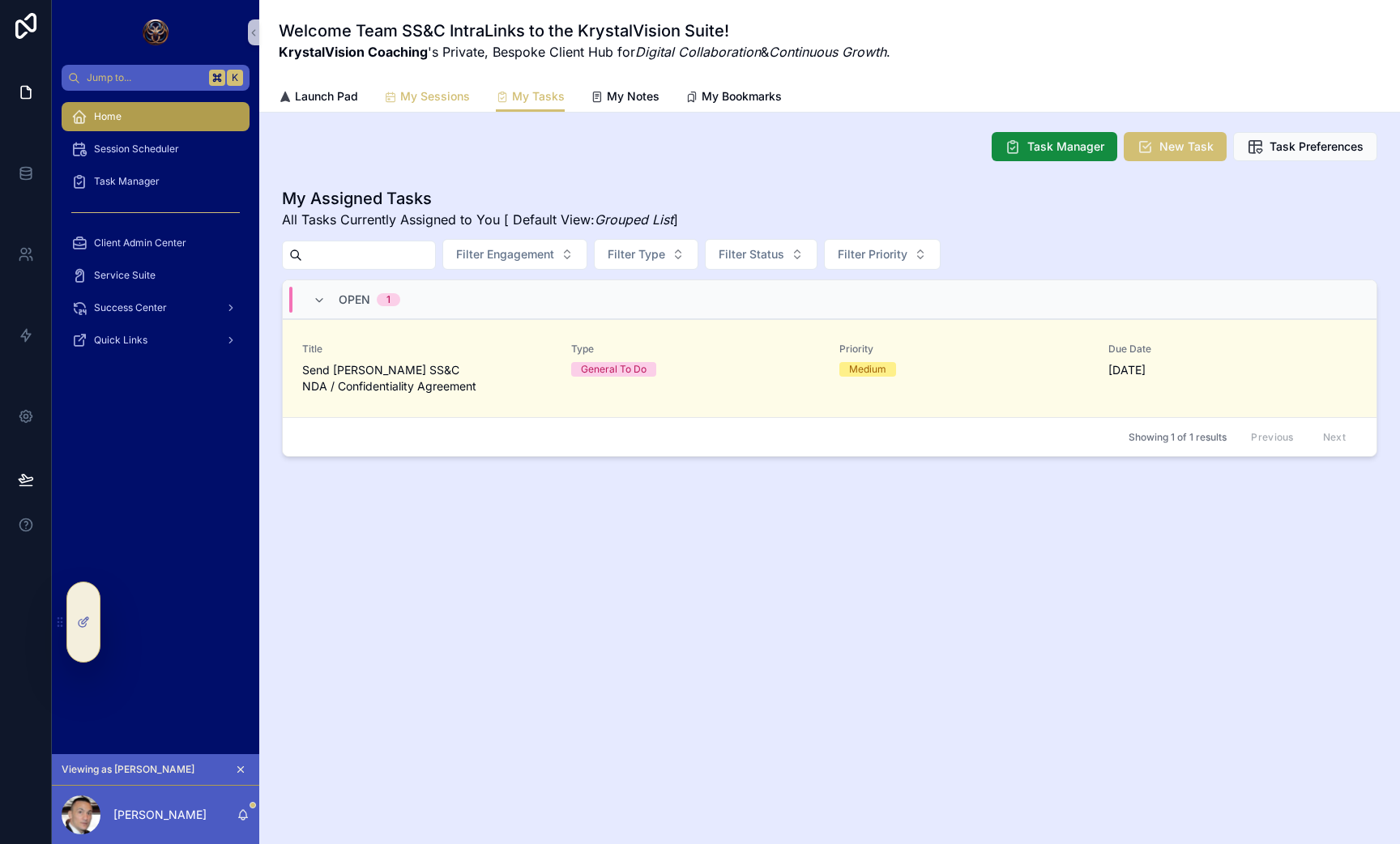
click at [415, 93] on span "My Sessions" at bounding box center [435, 96] width 70 height 16
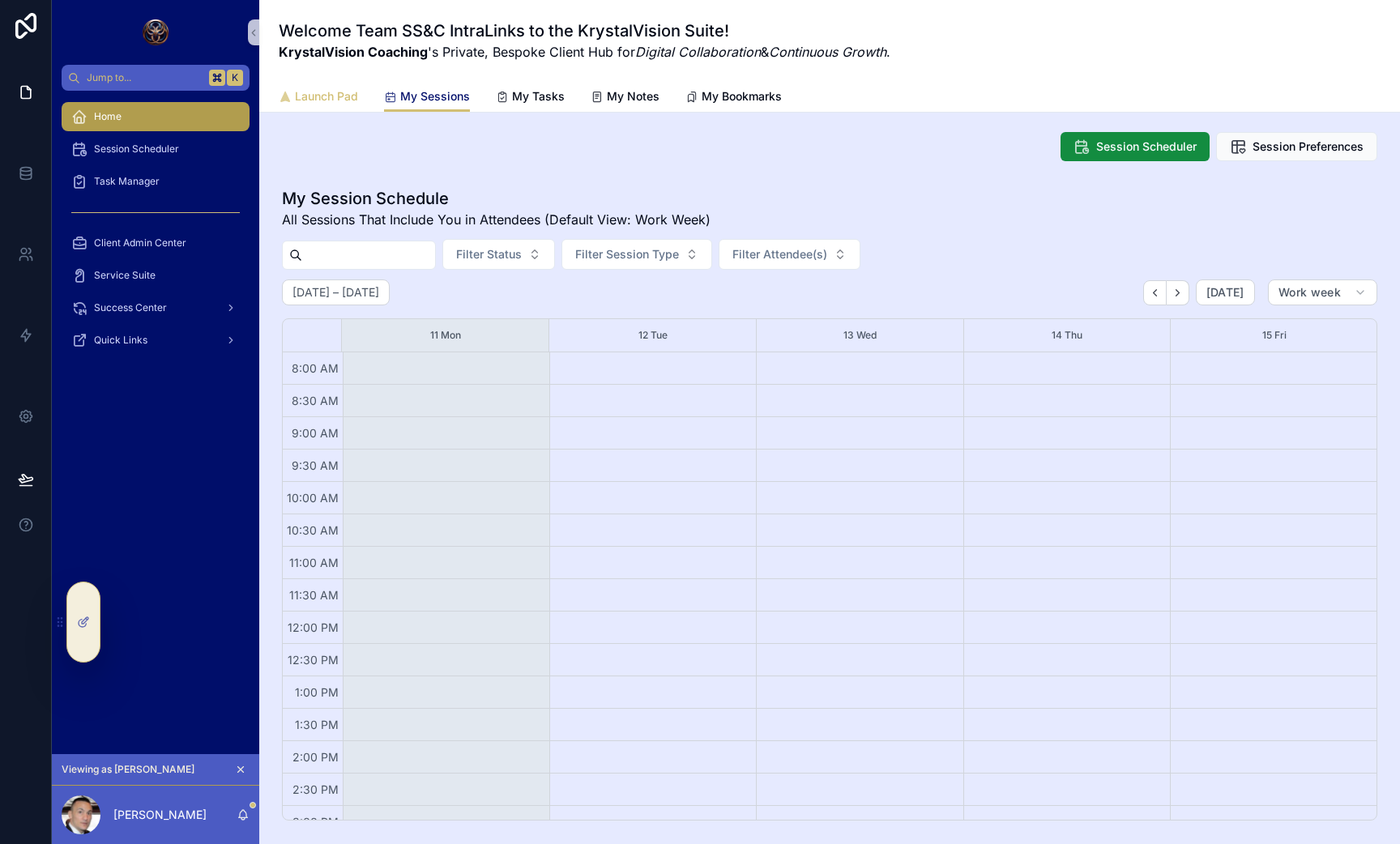
scroll to position [181, 0]
click at [312, 93] on span "Launch Pad" at bounding box center [326, 96] width 63 height 16
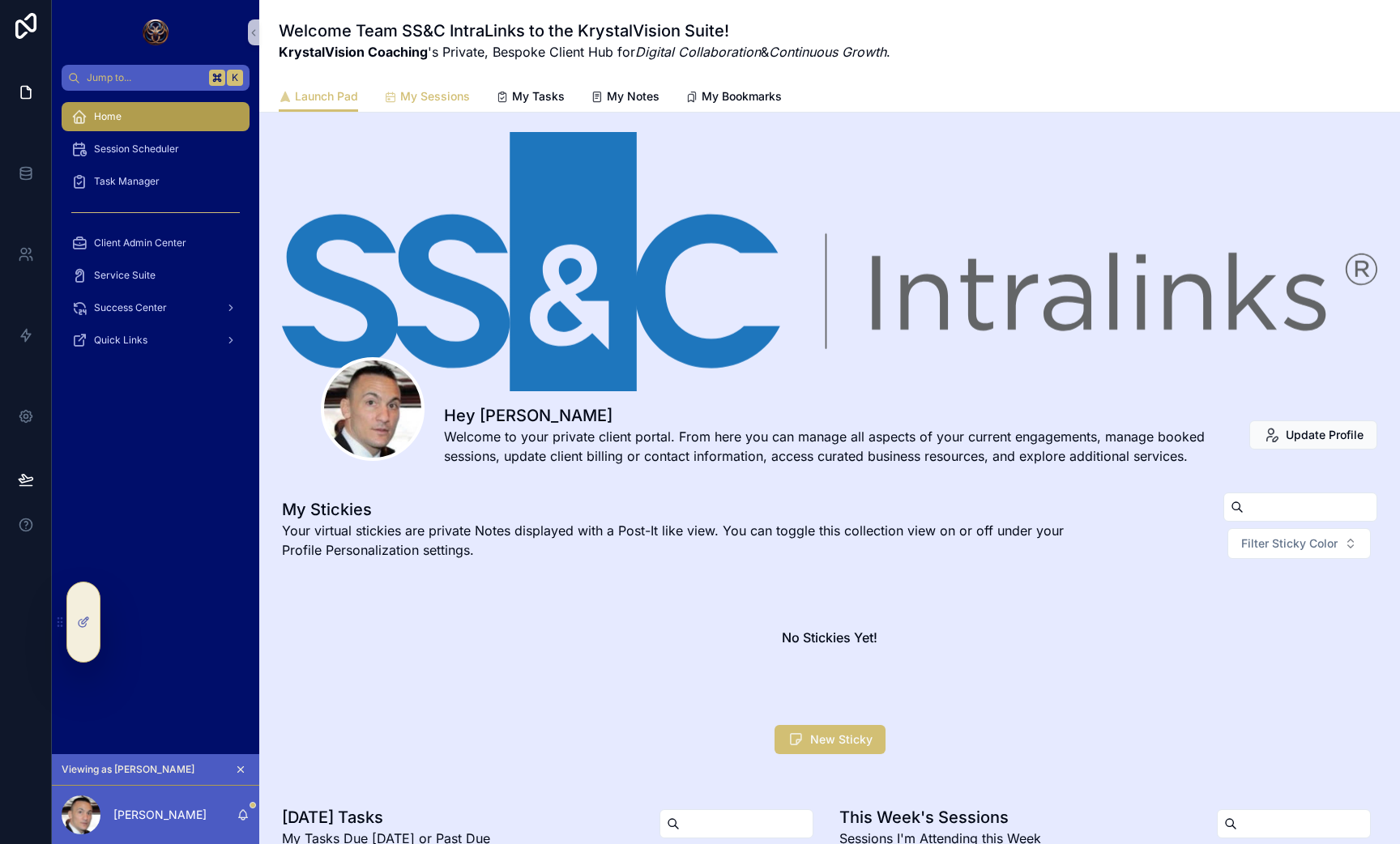
click at [444, 104] on span "My Sessions" at bounding box center [435, 96] width 70 height 16
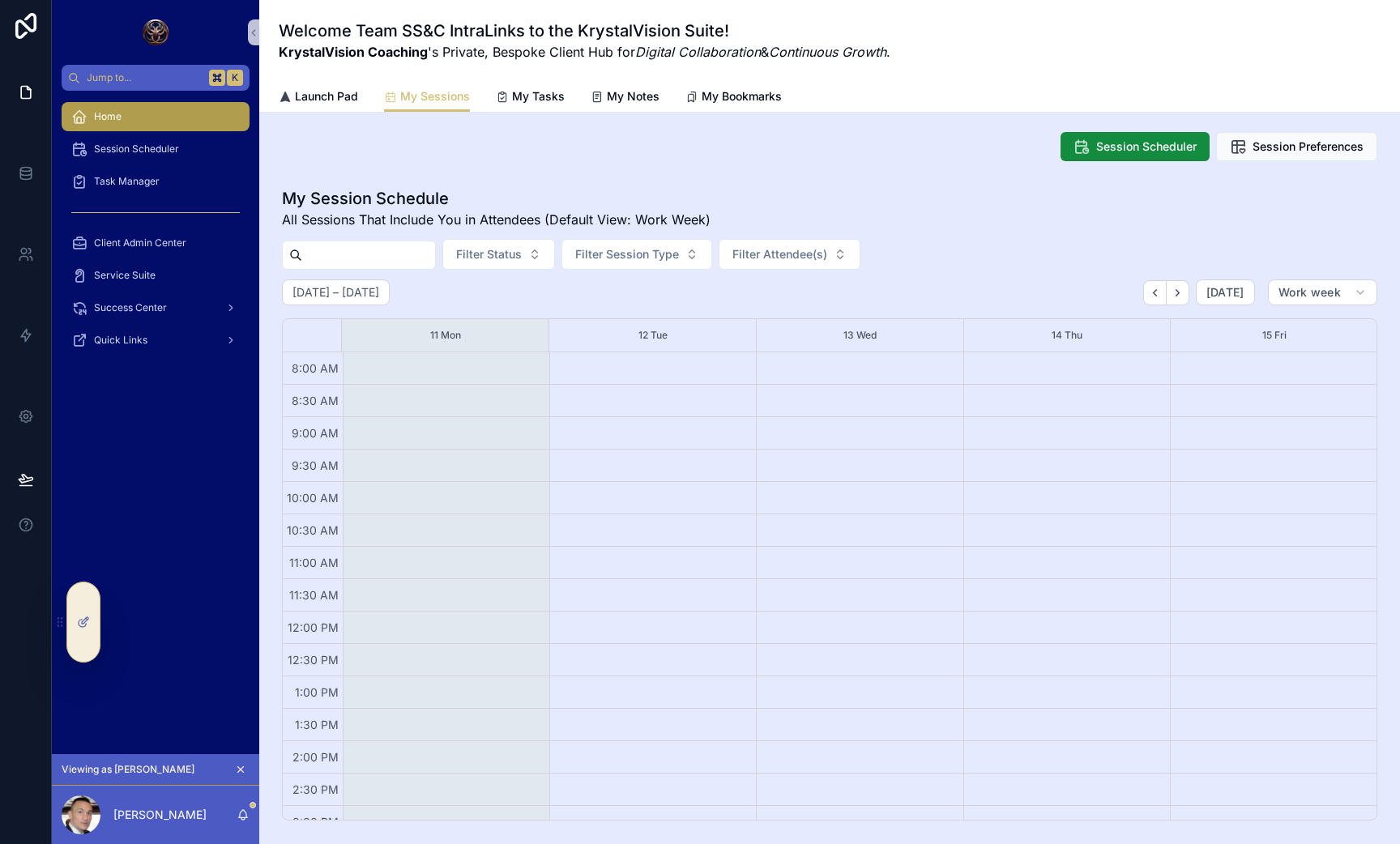
scroll to position [181, 0]
click at [951, 164] on div "Session Scheduler Session Preferences" at bounding box center [830, 147] width 1115 height 43
click at [94, 114] on span "Home" at bounding box center [107, 116] width 27 height 13
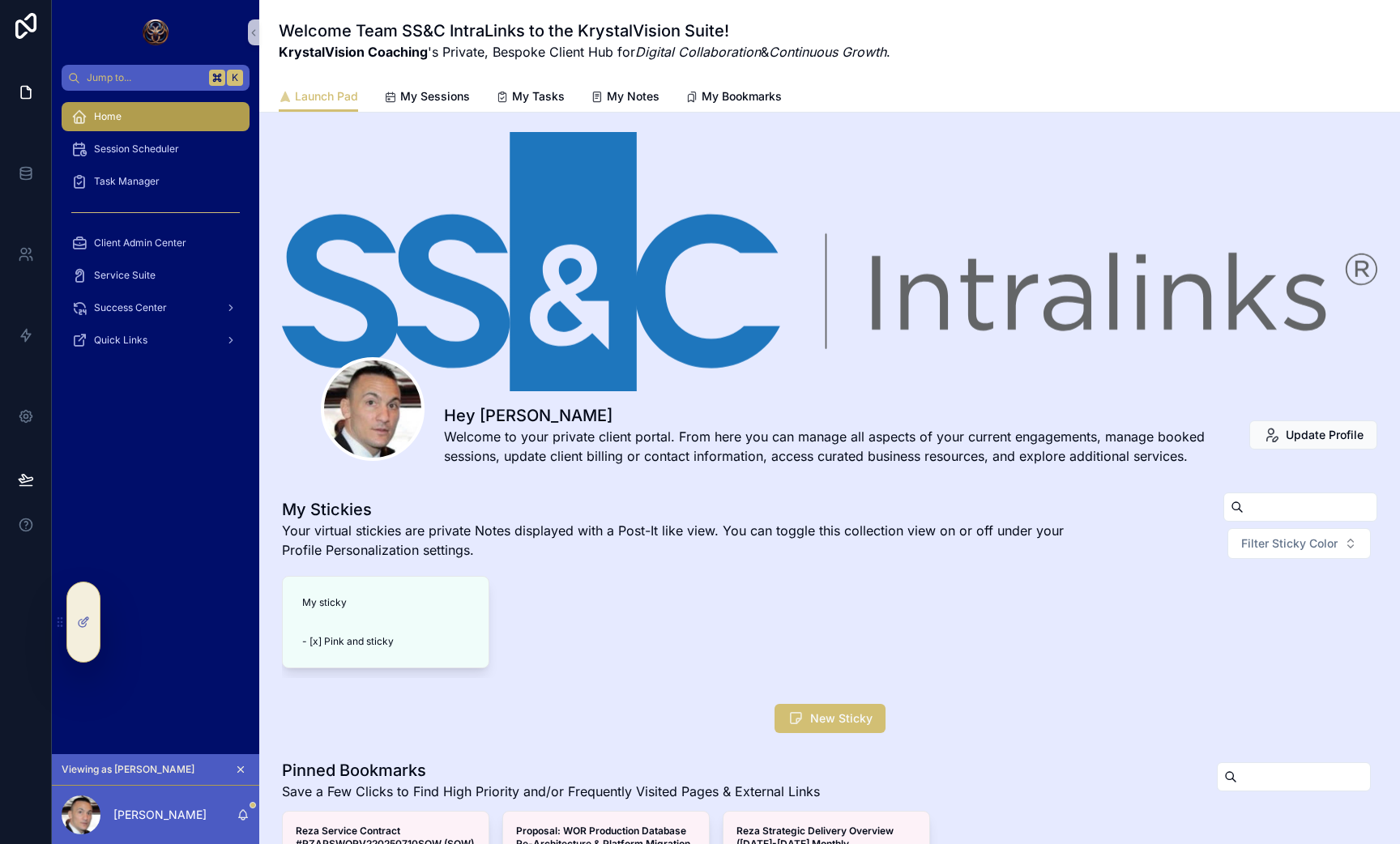
click at [230, 764] on div "Viewing as [PERSON_NAME]" at bounding box center [156, 769] width 188 height 17
click at [243, 766] on icon "scrollable content" at bounding box center [241, 769] width 12 height 12
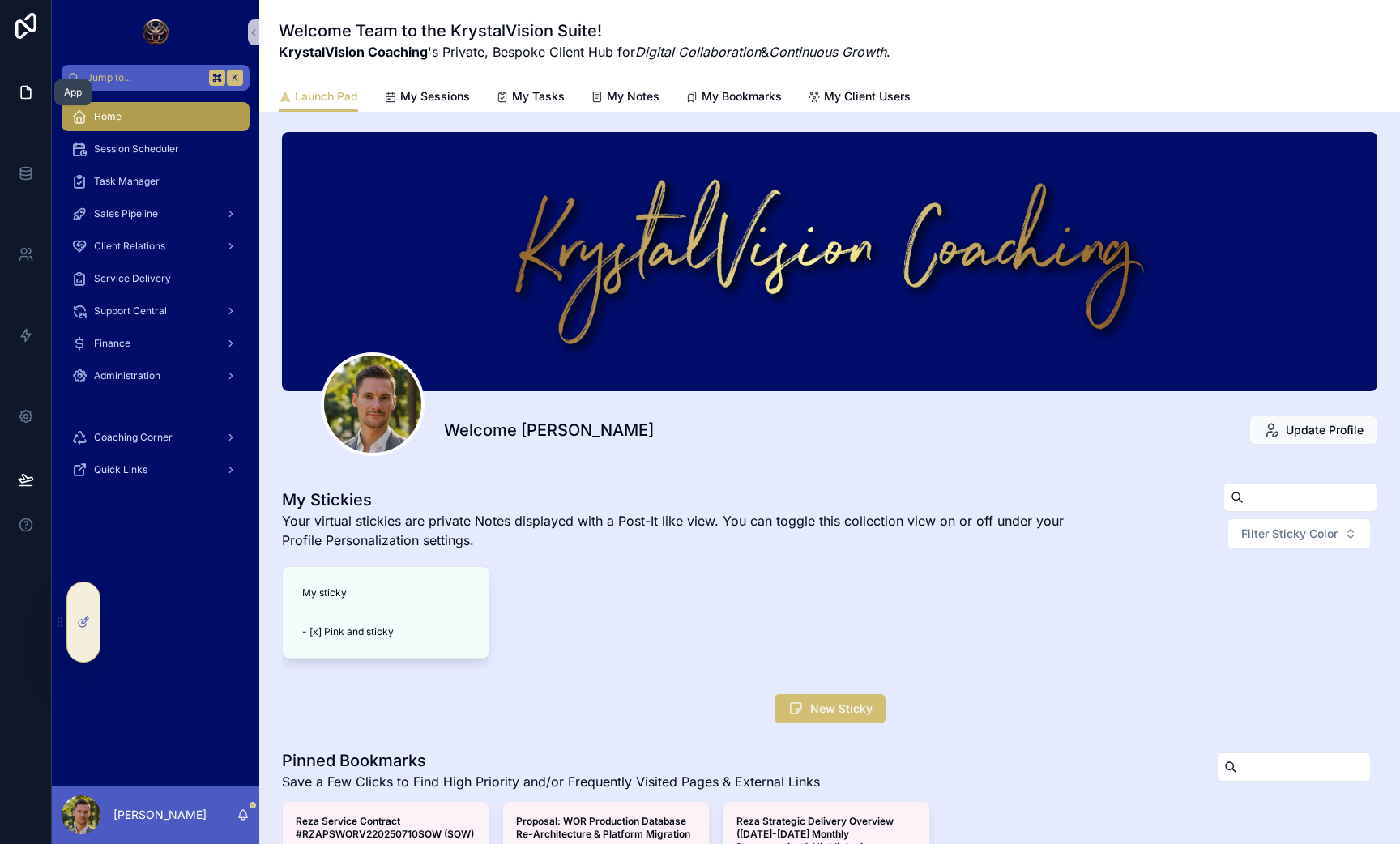
click at [19, 97] on icon at bounding box center [25, 92] width 16 height 16
click at [27, 482] on icon at bounding box center [25, 479] width 16 height 16
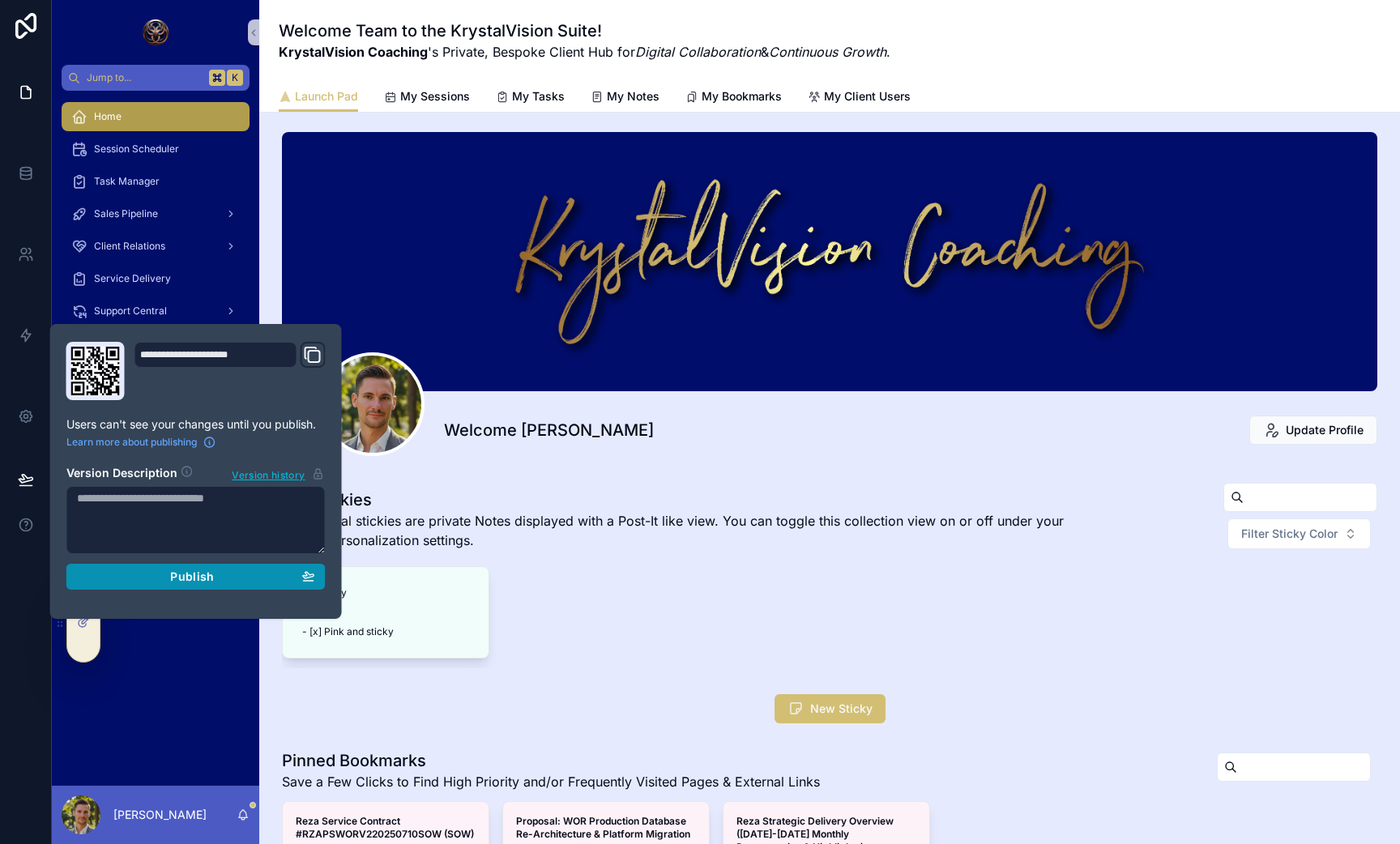
click at [157, 578] on div "Publish" at bounding box center [197, 576] width 238 height 15
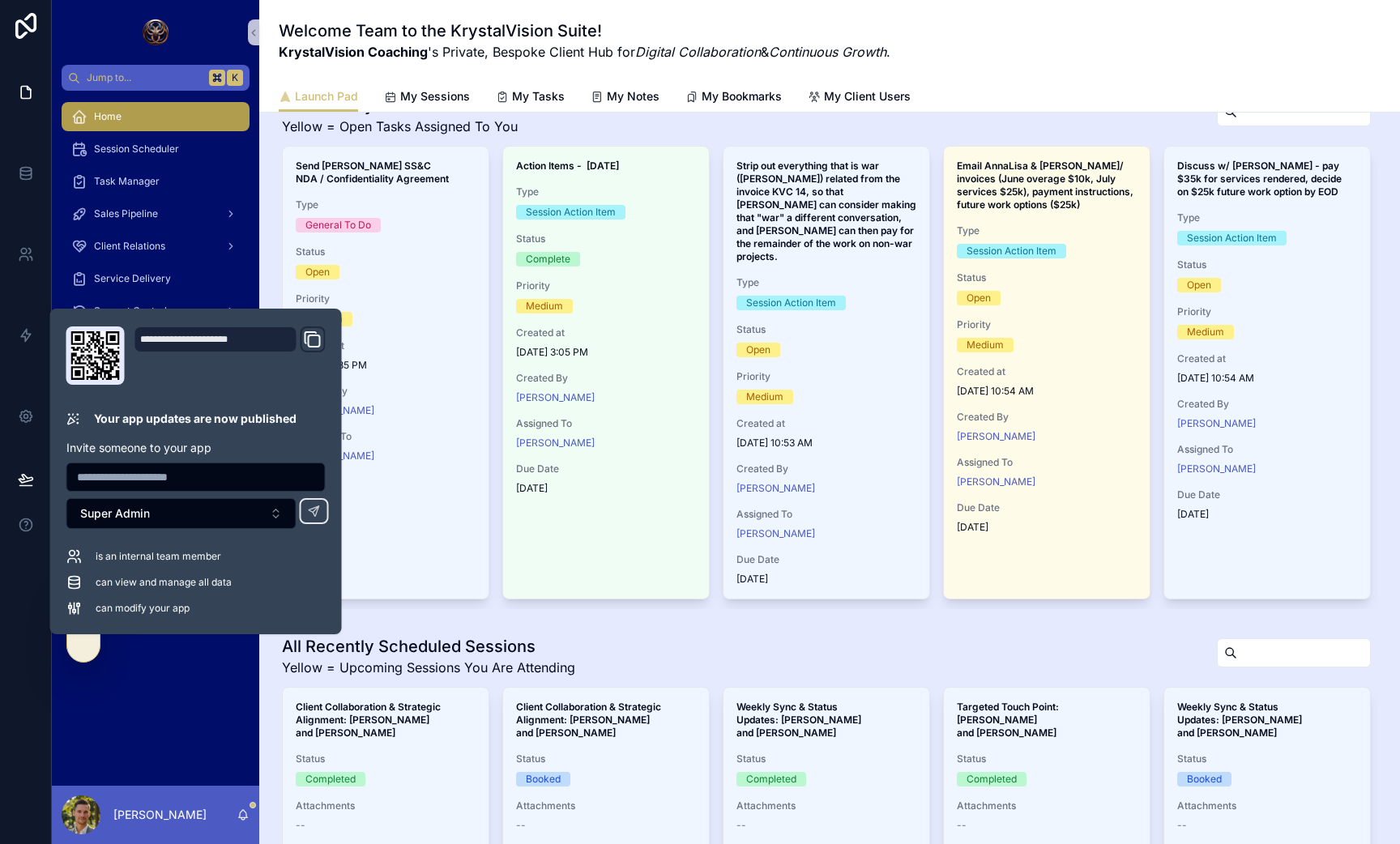
scroll to position [1658, 0]
